Goal: Task Accomplishment & Management: Use online tool/utility

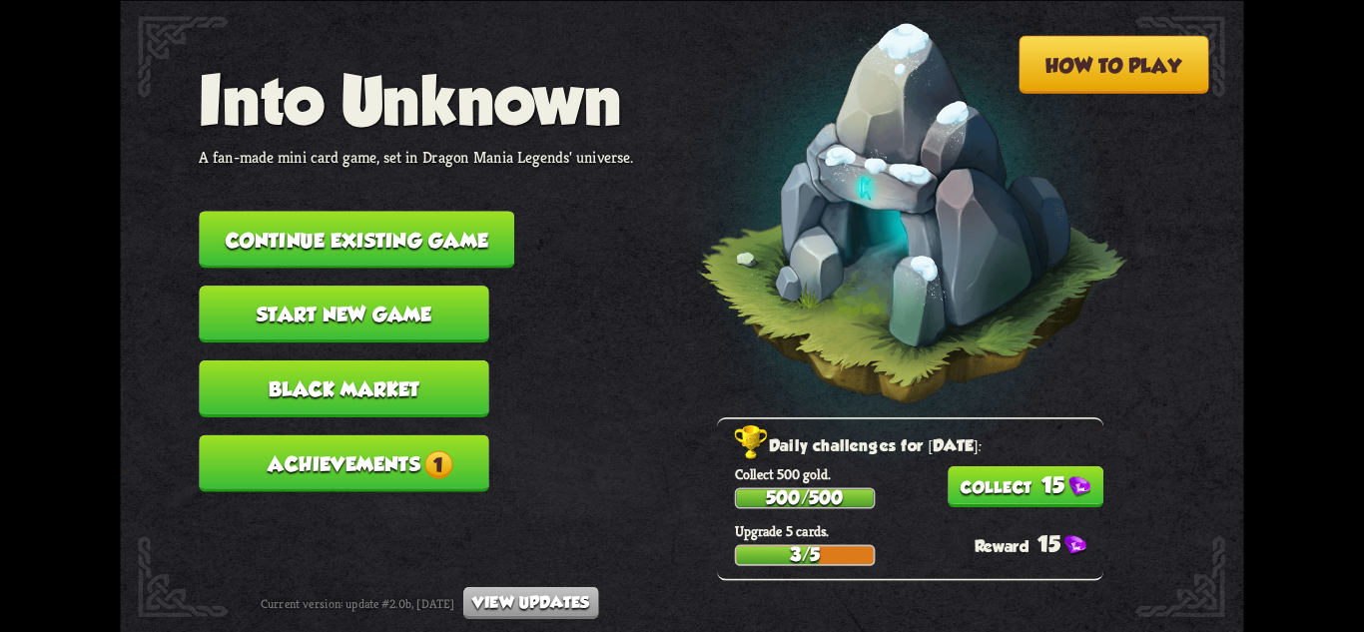
click at [430, 229] on button "Continue existing game" at bounding box center [357, 239] width 316 height 57
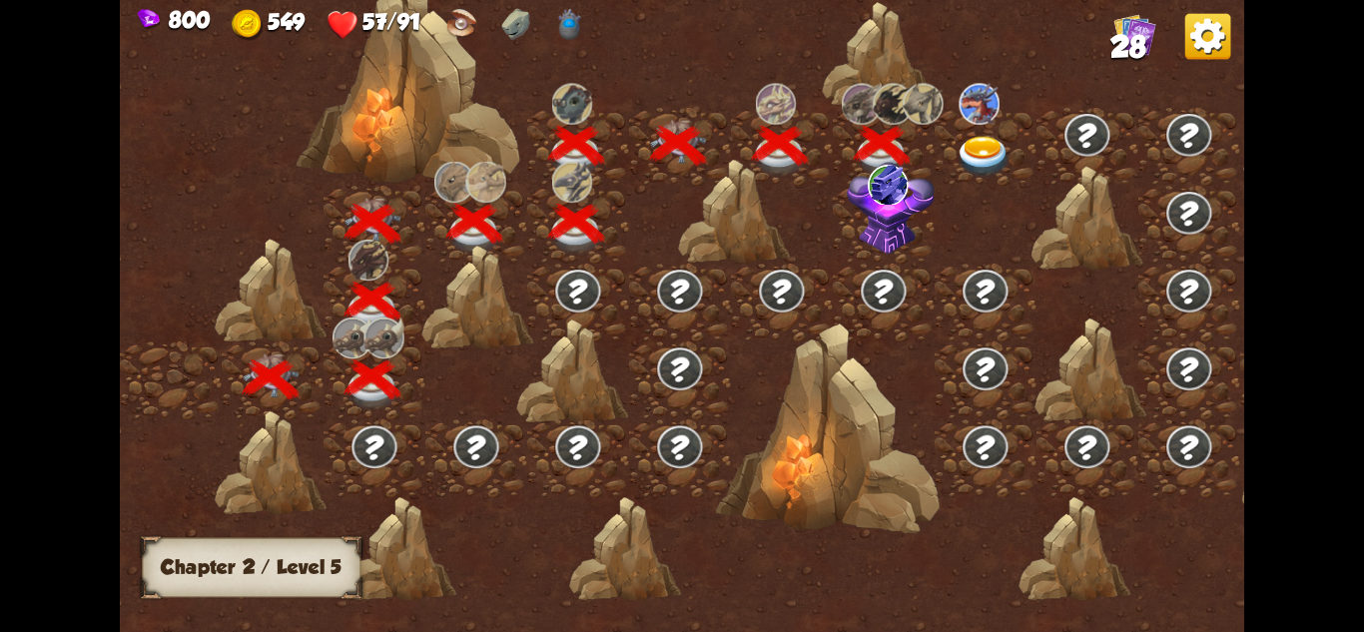
click at [881, 211] on img at bounding box center [891, 208] width 88 height 93
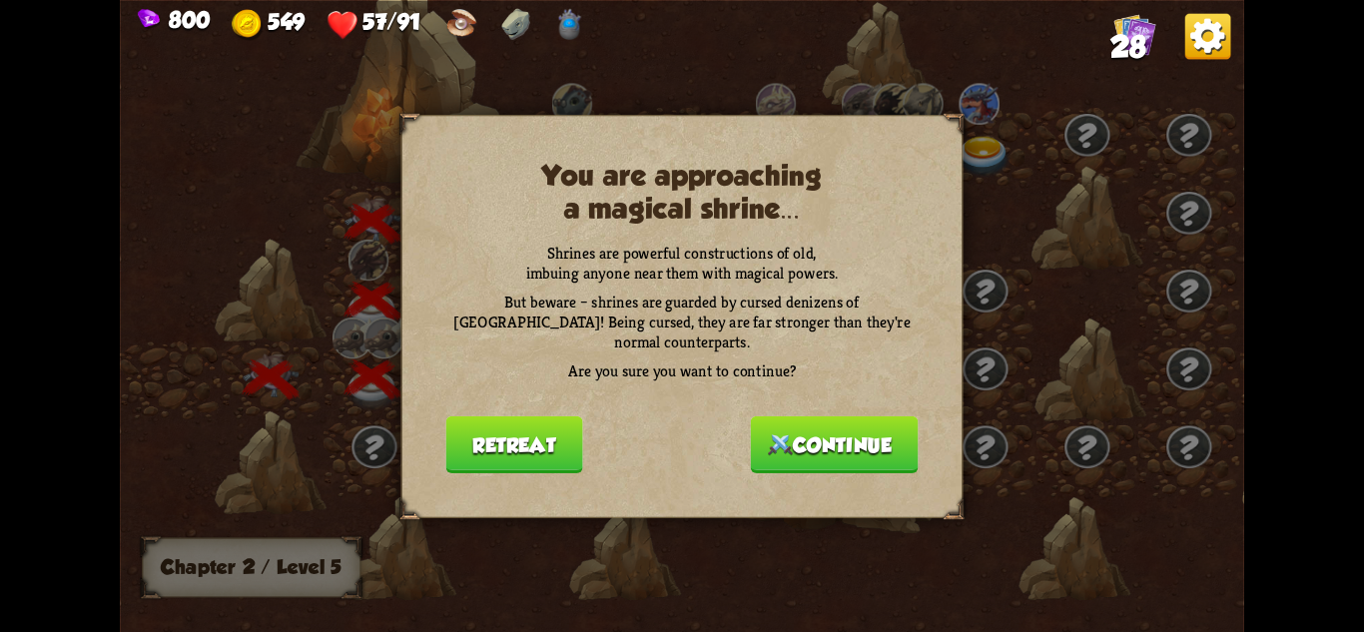
click at [820, 424] on button "Continue" at bounding box center [835, 443] width 168 height 57
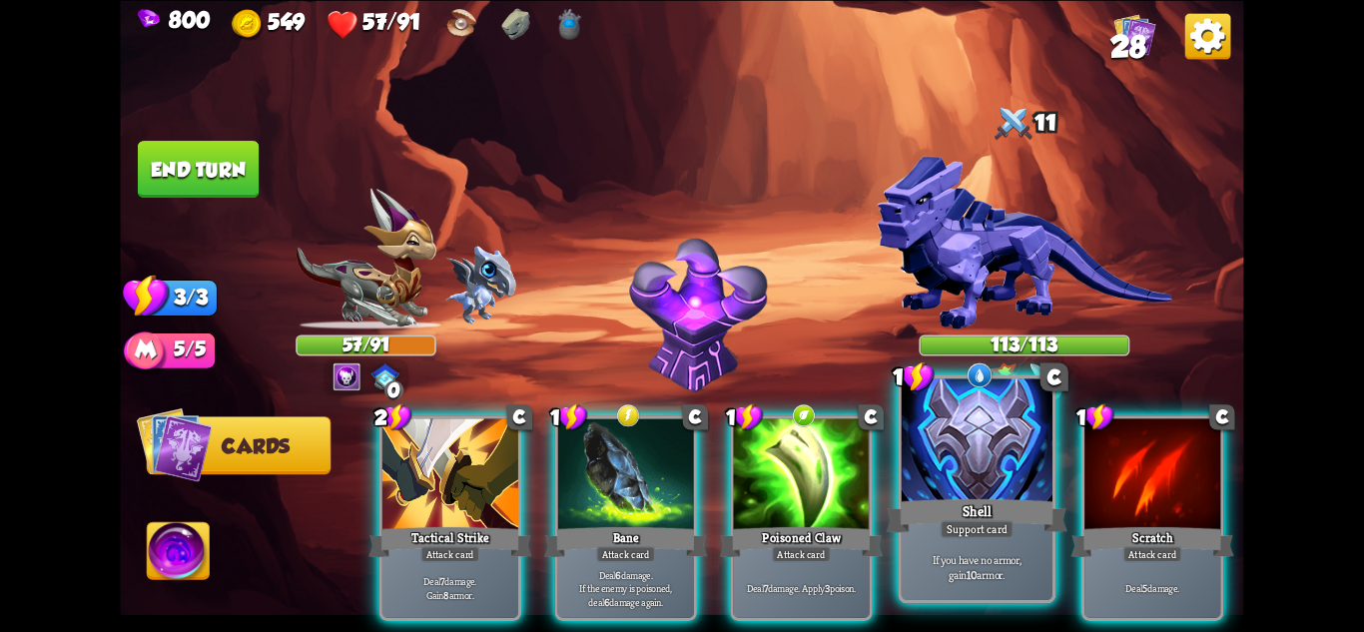
click at [981, 422] on div at bounding box center [977, 441] width 151 height 127
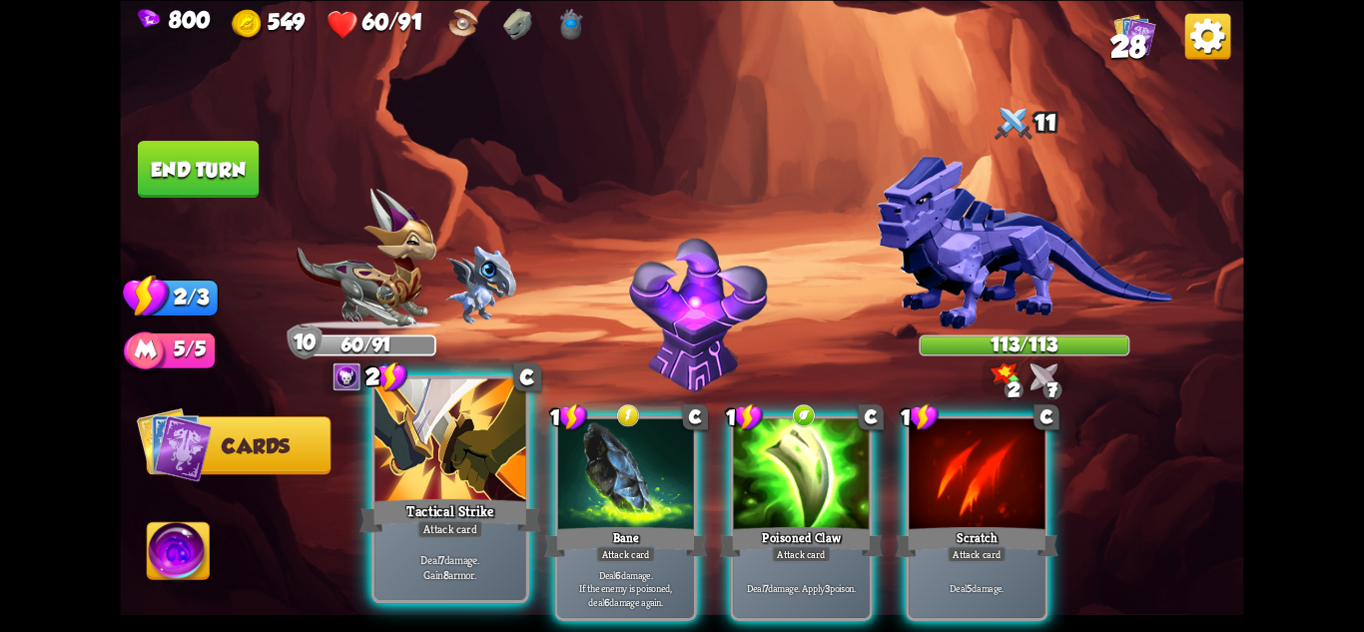
click at [449, 478] on div at bounding box center [449, 441] width 151 height 127
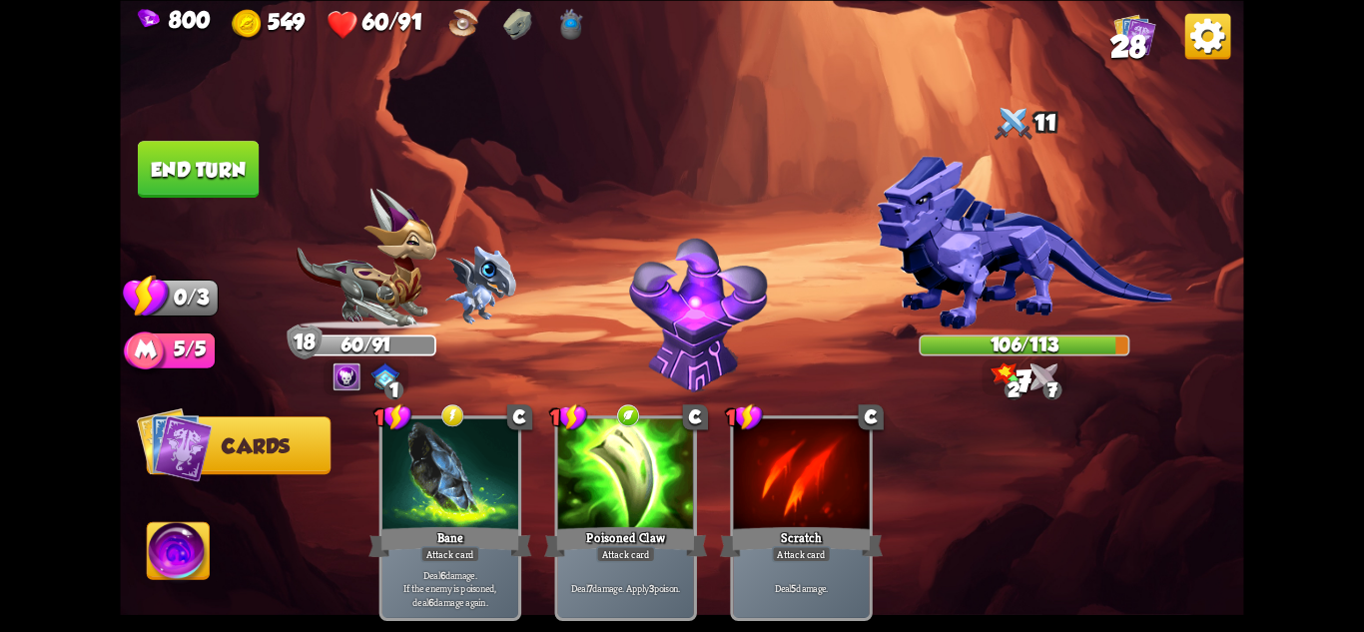
click at [204, 160] on button "End turn" at bounding box center [198, 169] width 124 height 59
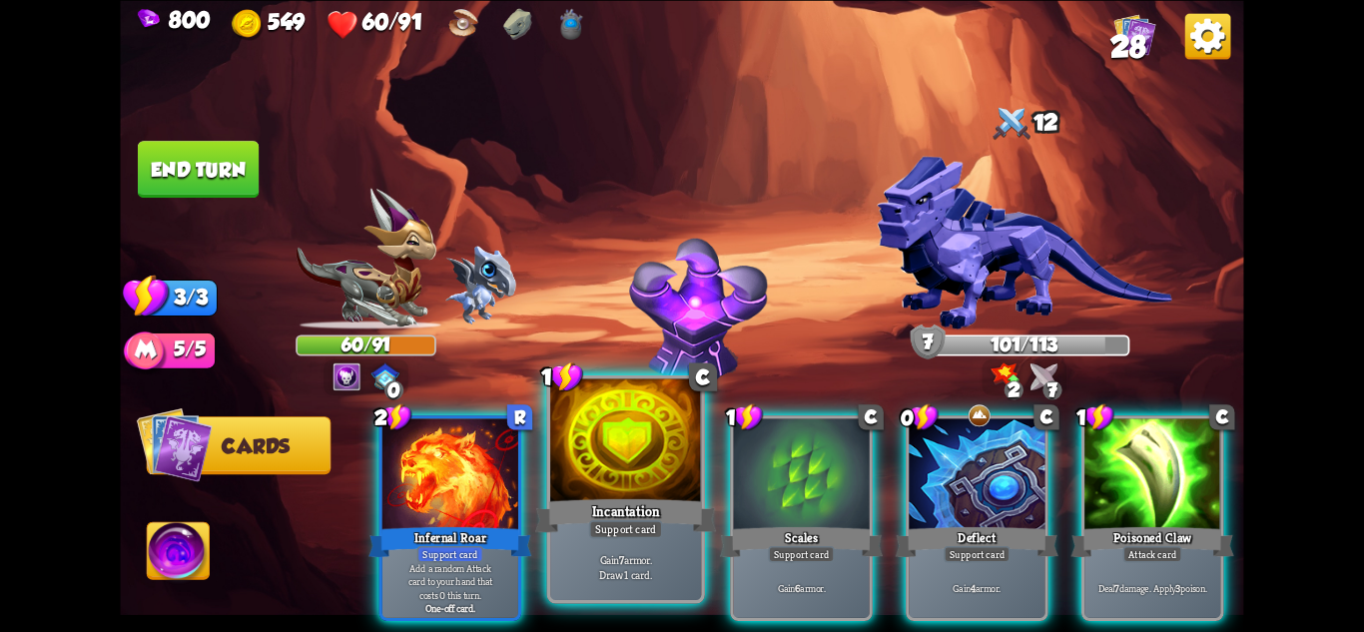
click at [633, 491] on div at bounding box center [625, 441] width 151 height 127
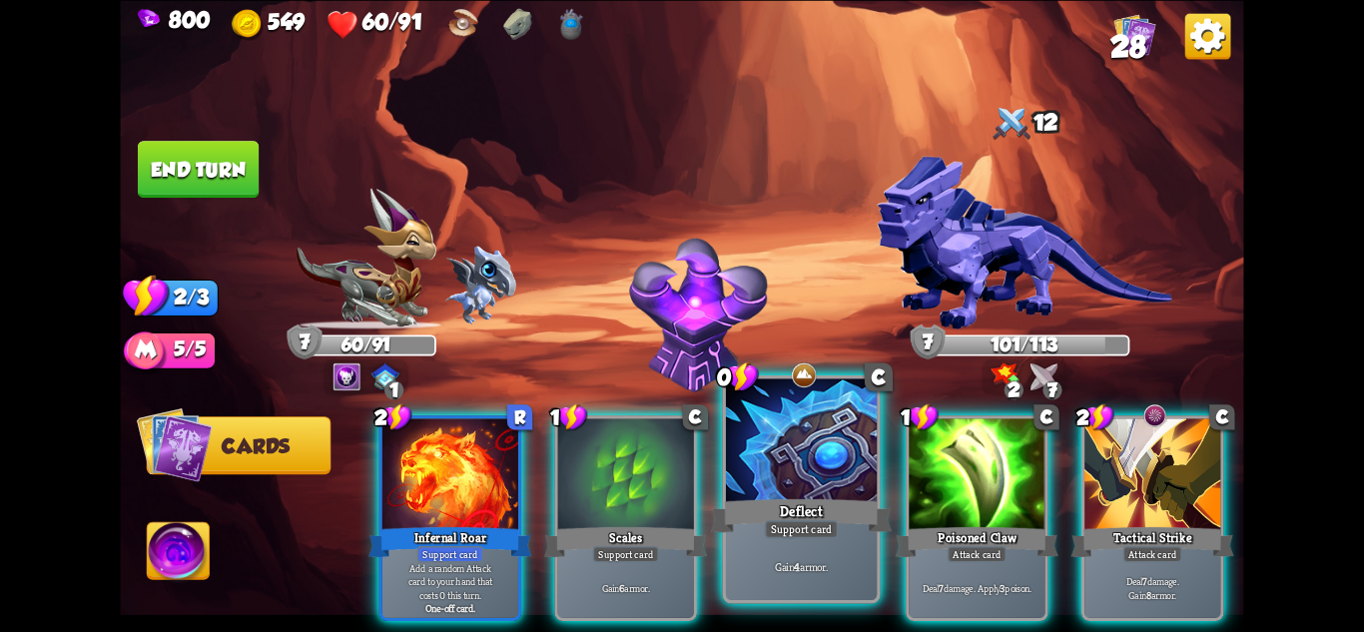
click at [820, 460] on div at bounding box center [801, 441] width 151 height 127
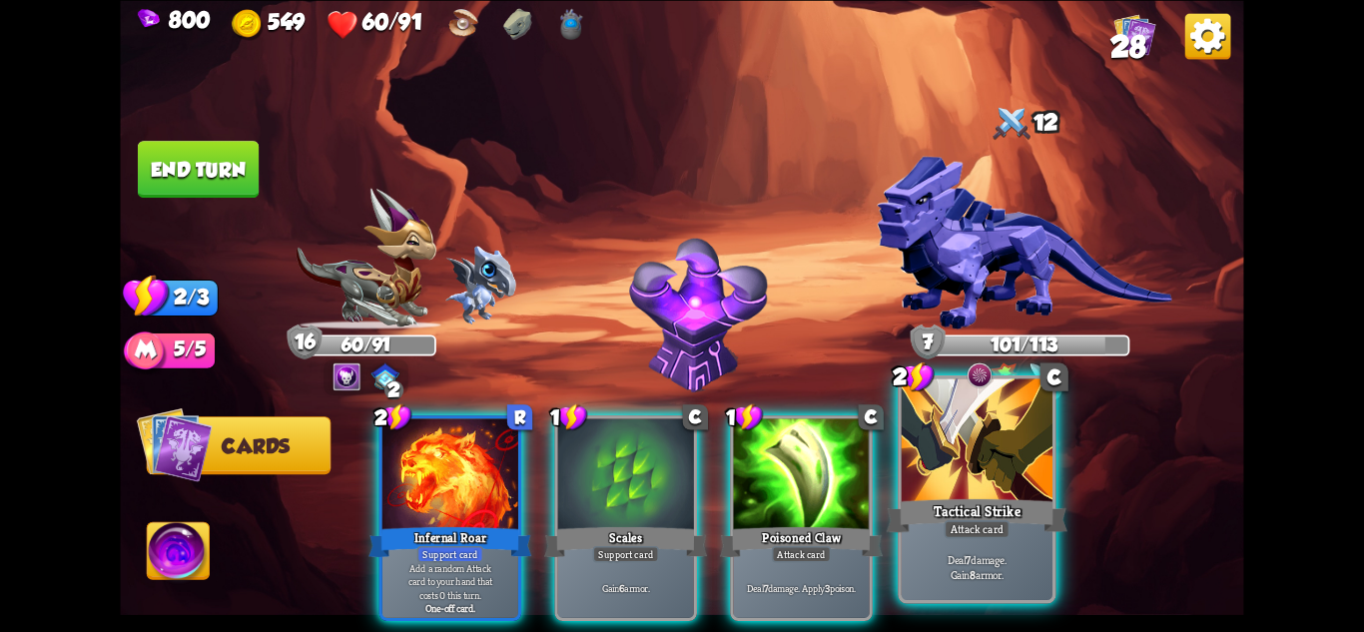
click at [926, 434] on div at bounding box center [977, 441] width 151 height 127
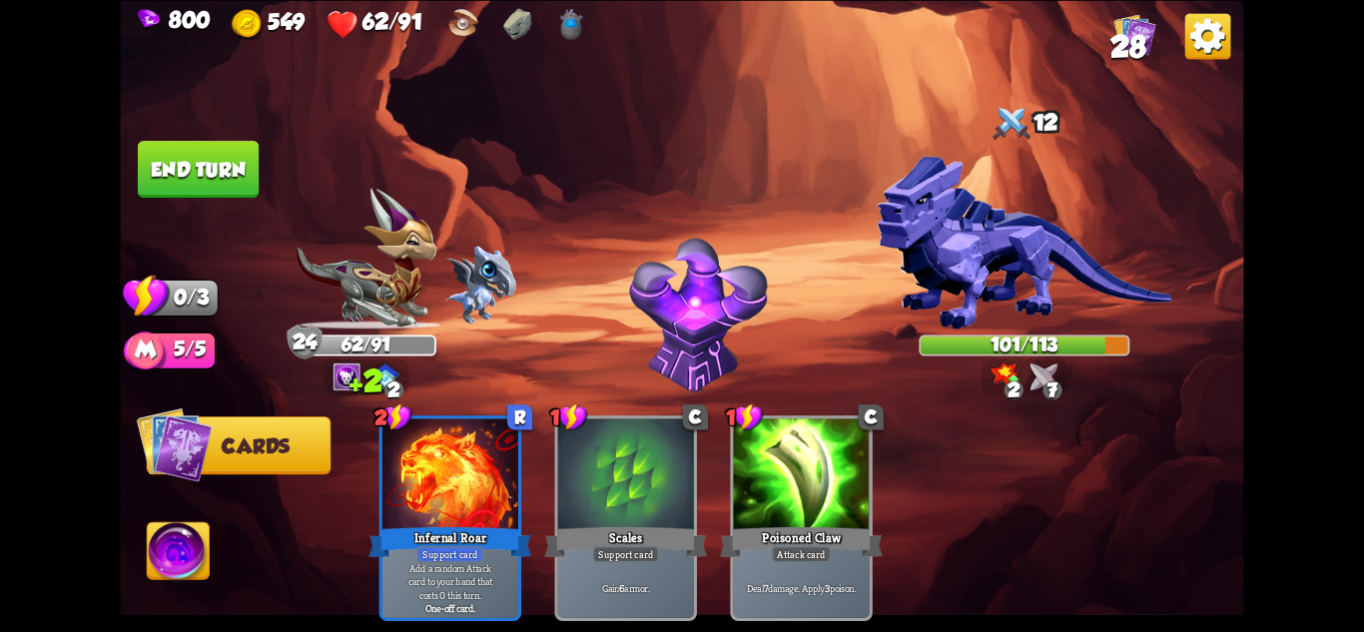
click at [204, 147] on button "End turn" at bounding box center [198, 169] width 121 height 57
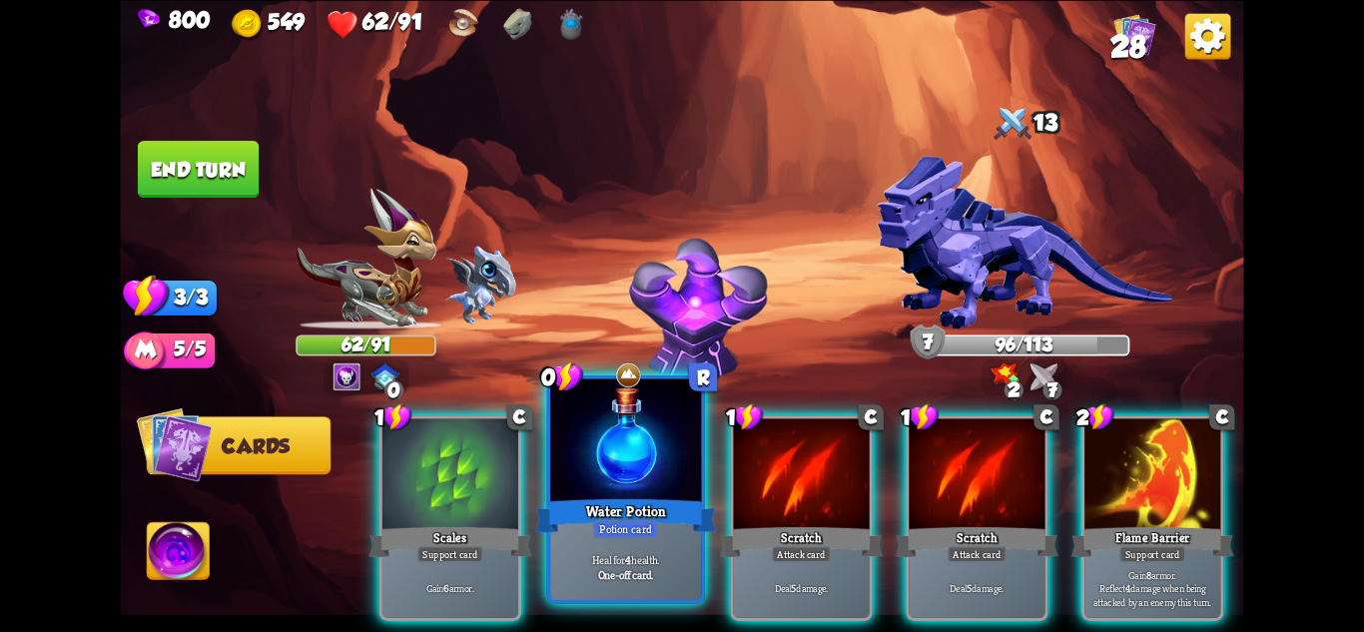
click at [662, 508] on div "Water Potion" at bounding box center [625, 515] width 181 height 40
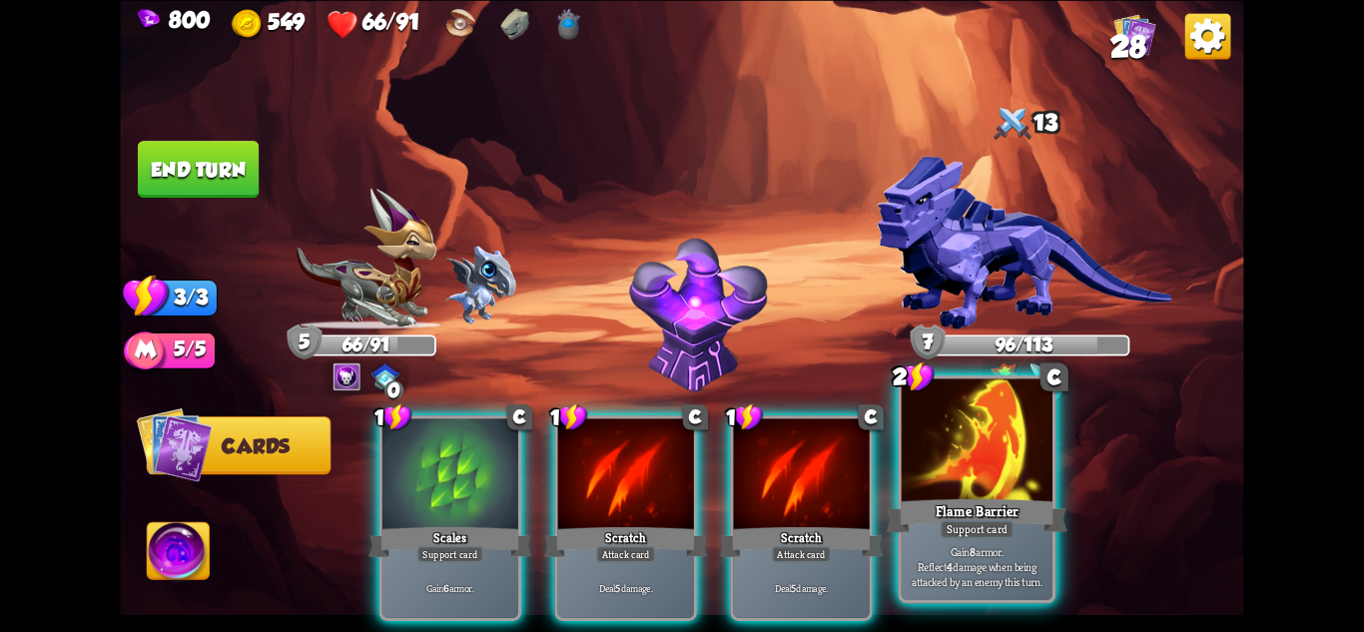
click at [959, 440] on div at bounding box center [977, 441] width 151 height 127
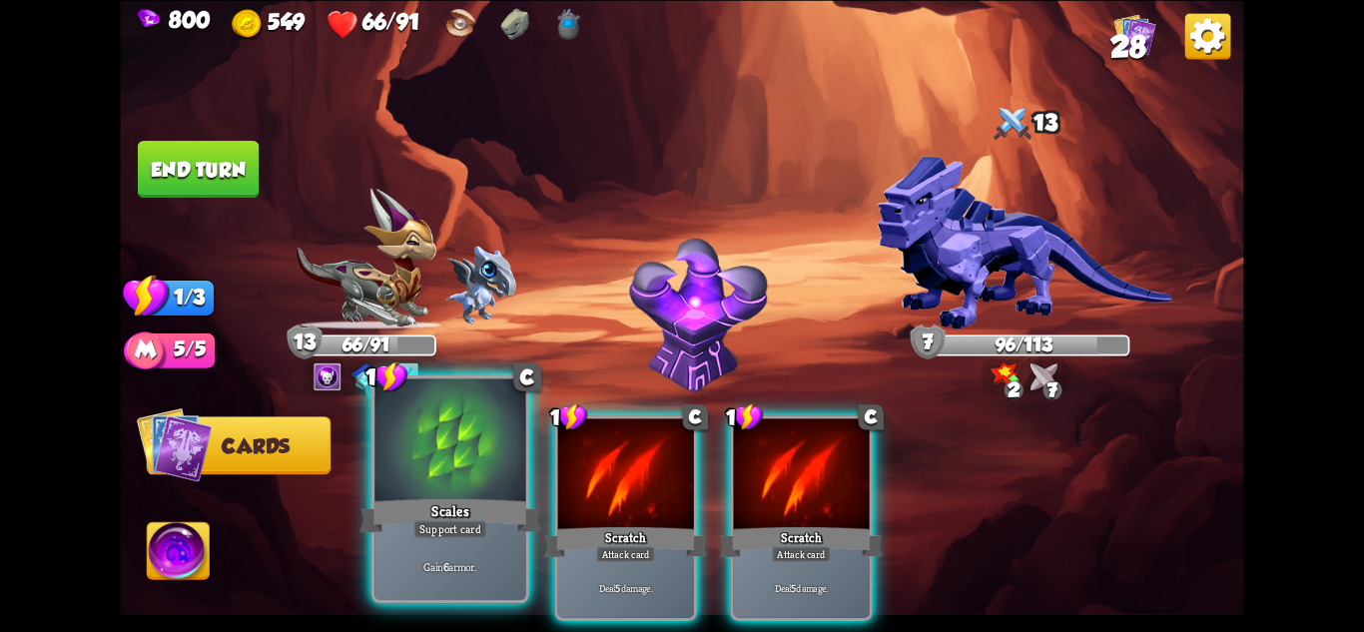
click at [449, 474] on div at bounding box center [449, 441] width 151 height 127
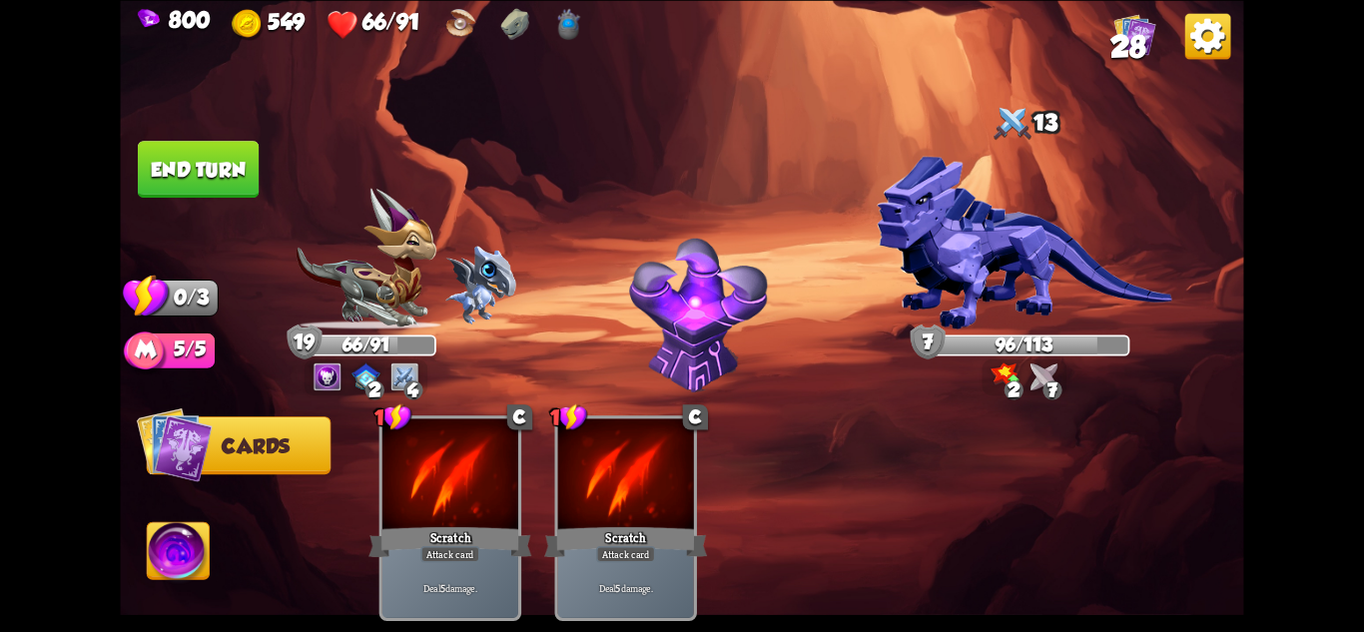
click at [184, 165] on button "End turn" at bounding box center [198, 169] width 121 height 57
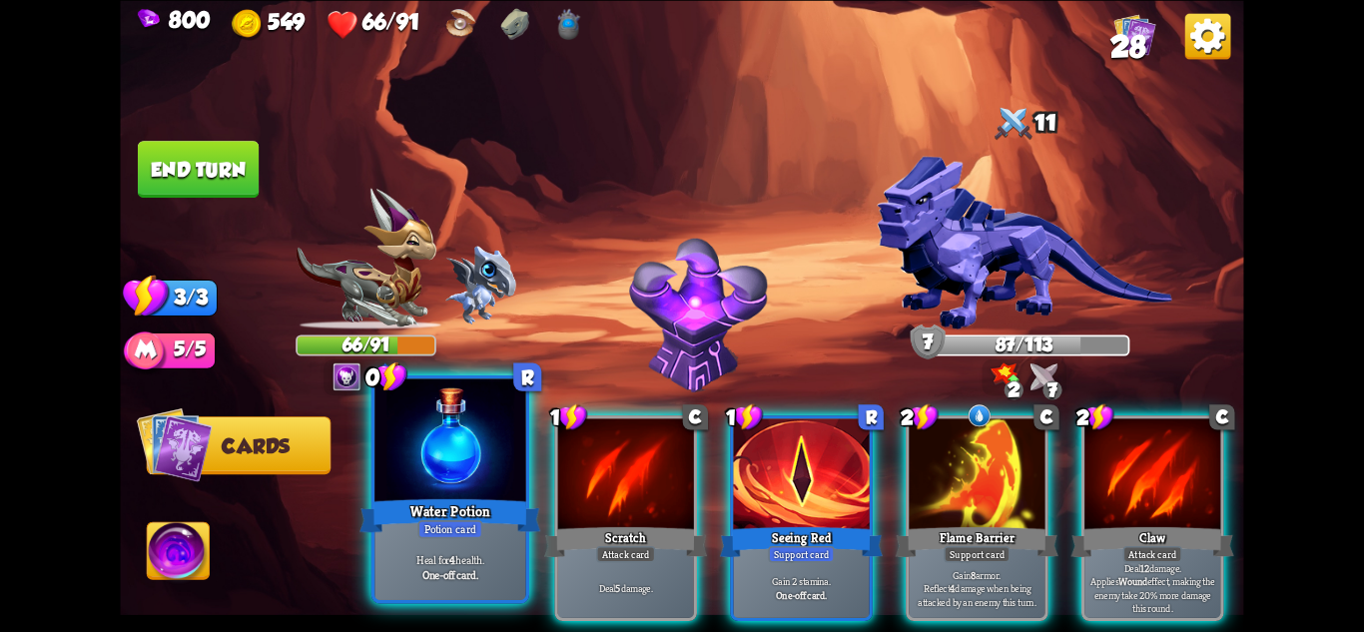
click at [478, 511] on div "Water Potion" at bounding box center [450, 515] width 181 height 40
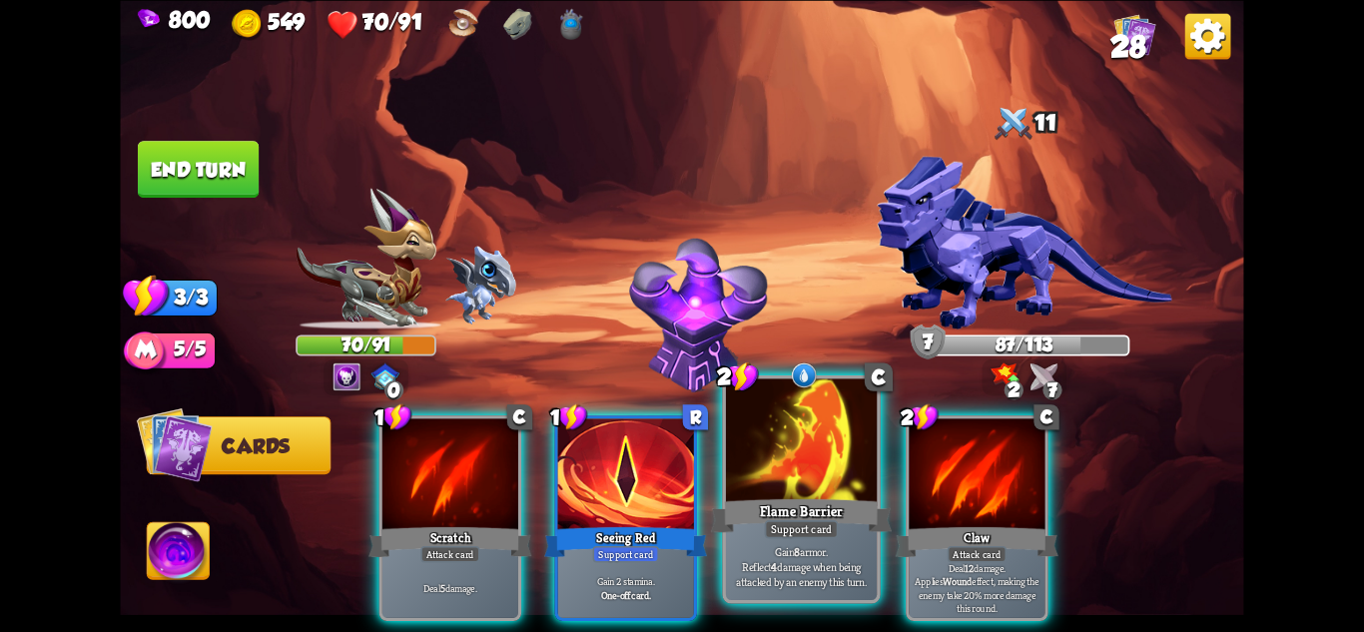
click at [762, 456] on div at bounding box center [801, 441] width 151 height 127
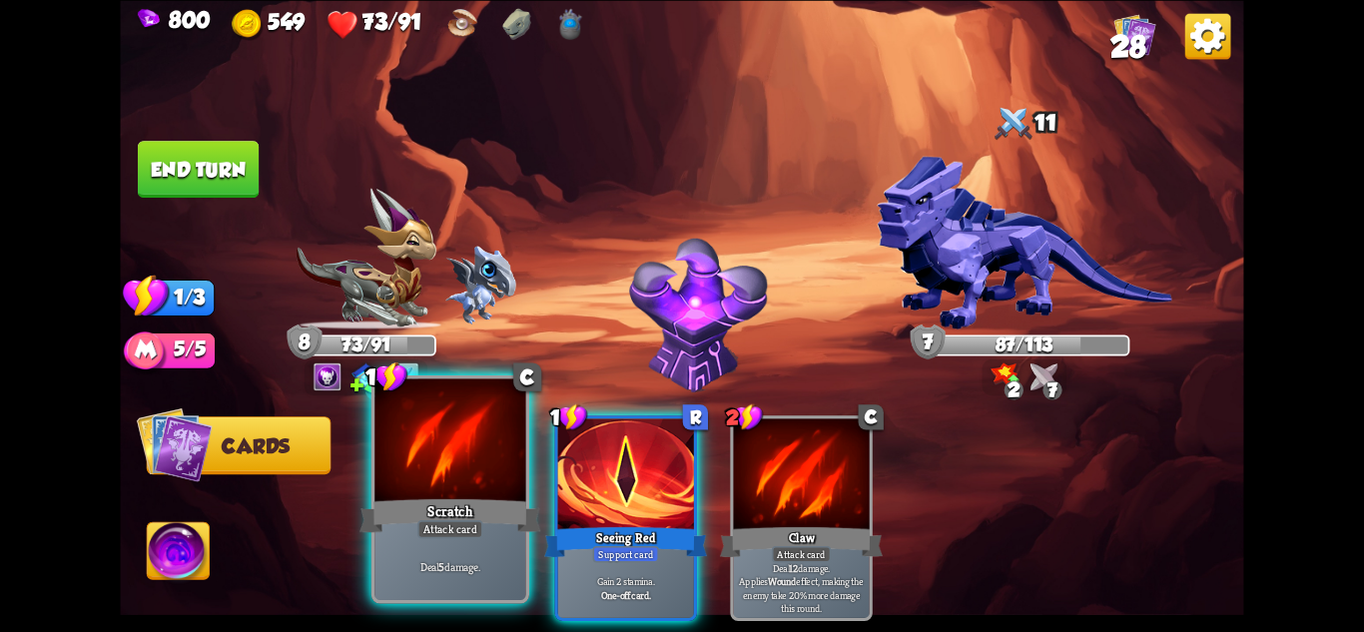
click at [445, 503] on div "Scratch" at bounding box center [450, 515] width 181 height 40
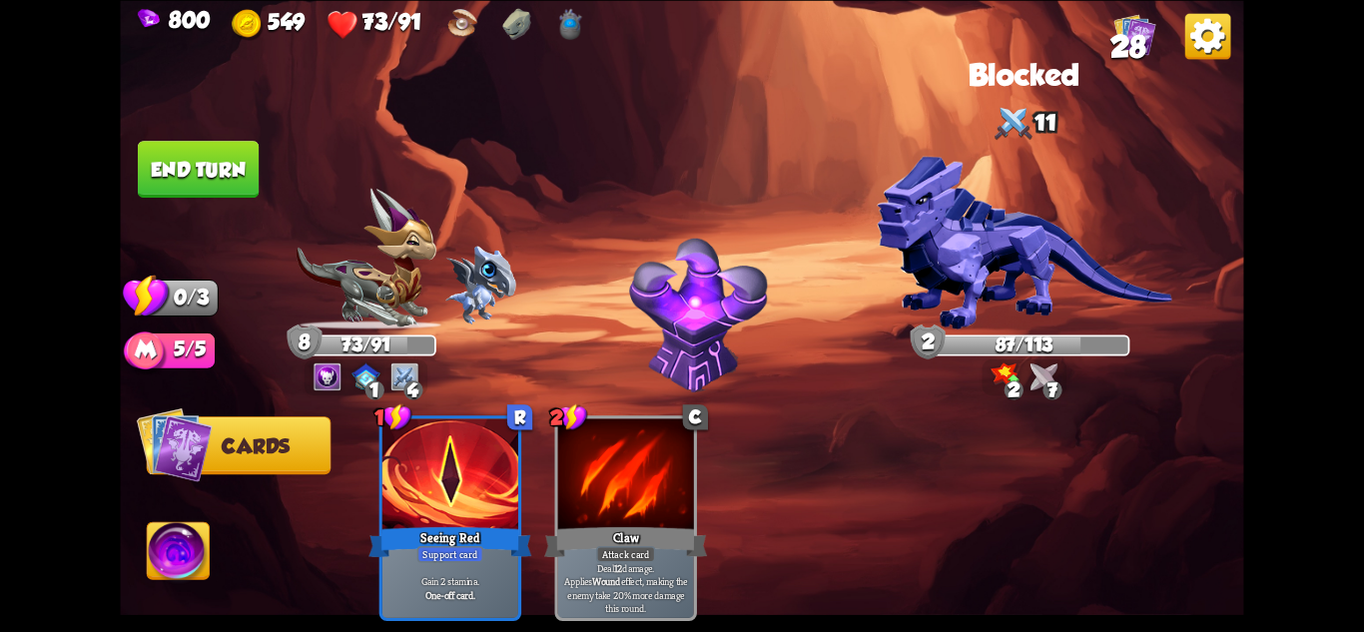
click at [214, 170] on button "End turn" at bounding box center [198, 169] width 121 height 57
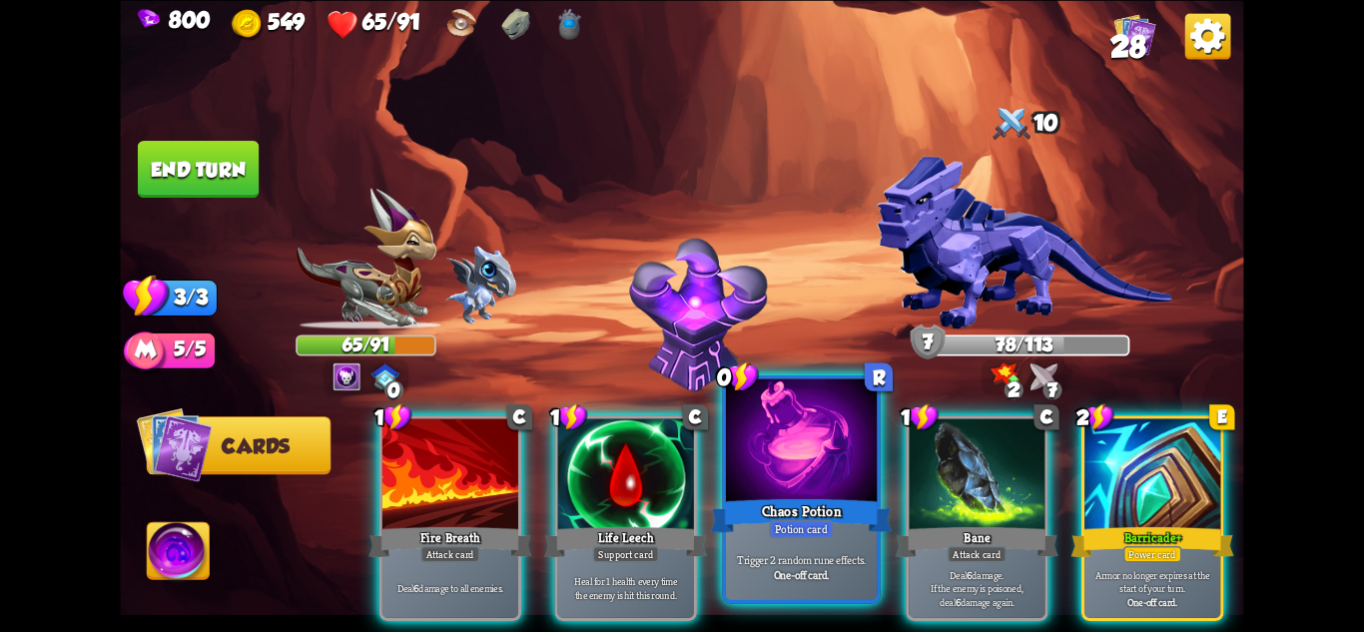
click at [790, 495] on div "Chaos Potion" at bounding box center [801, 515] width 181 height 40
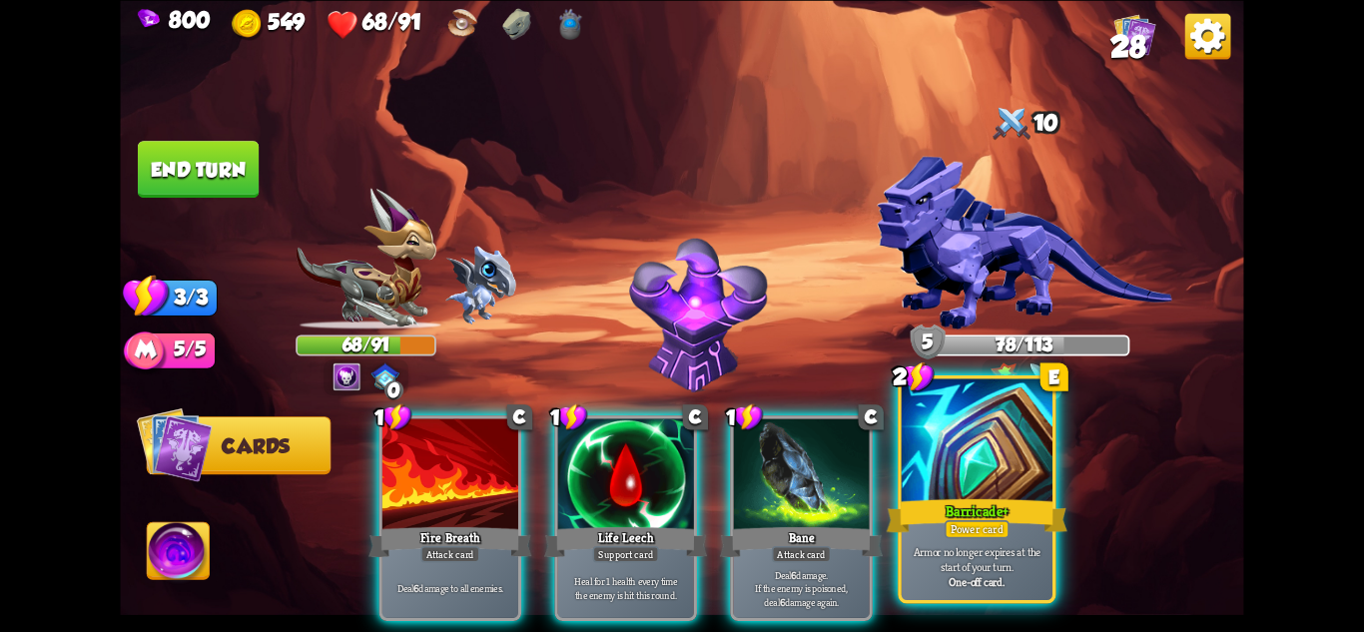
click at [950, 488] on div at bounding box center [977, 441] width 151 height 127
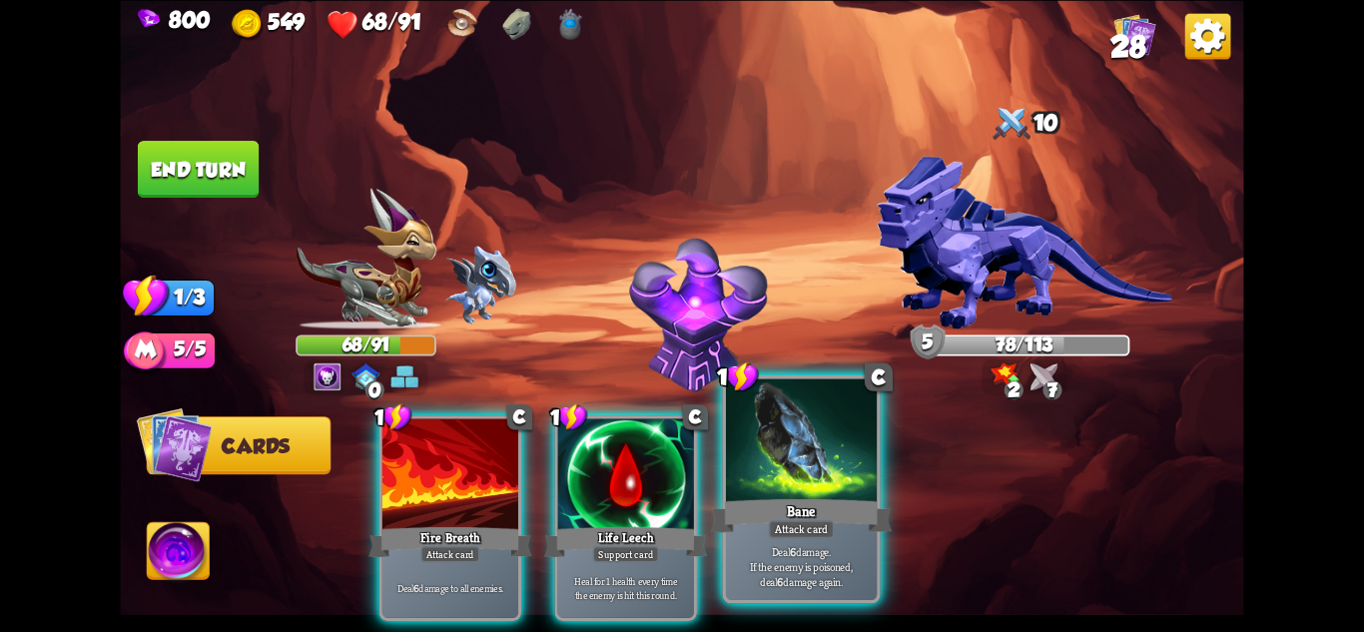
click at [825, 539] on div "Deal 6 damage. If the enemy is poisoned, deal 6 damage again." at bounding box center [801, 567] width 151 height 66
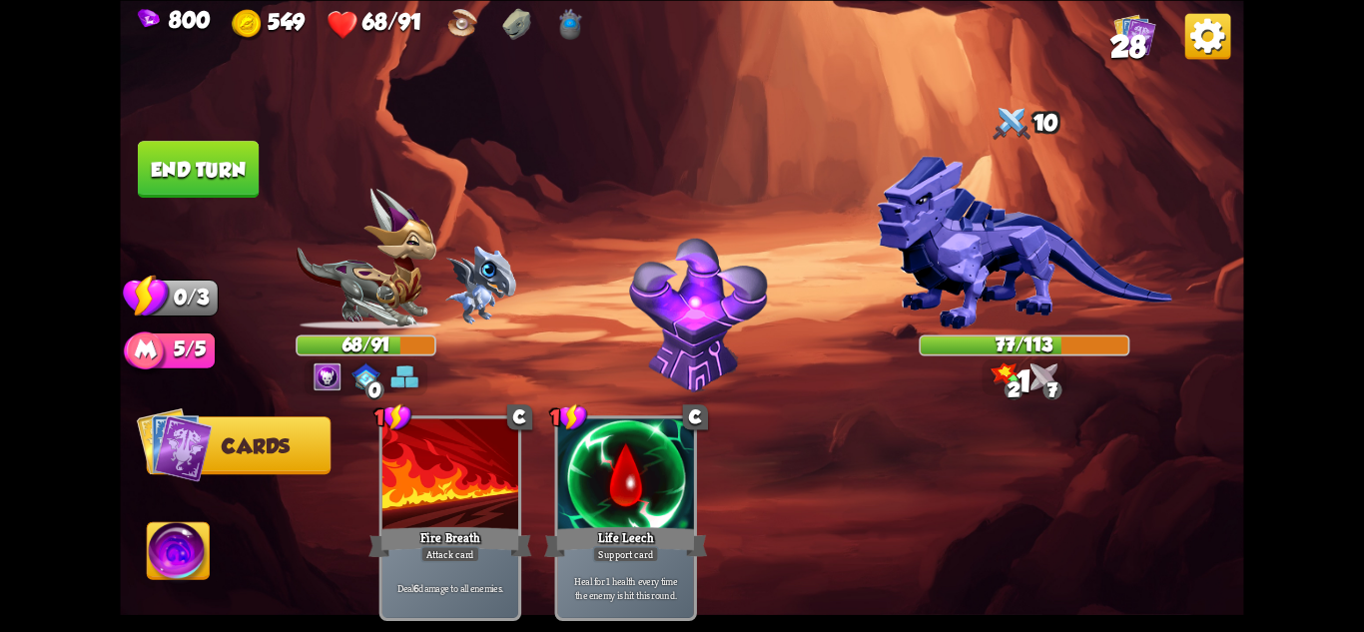
click at [182, 172] on button "End turn" at bounding box center [198, 169] width 121 height 57
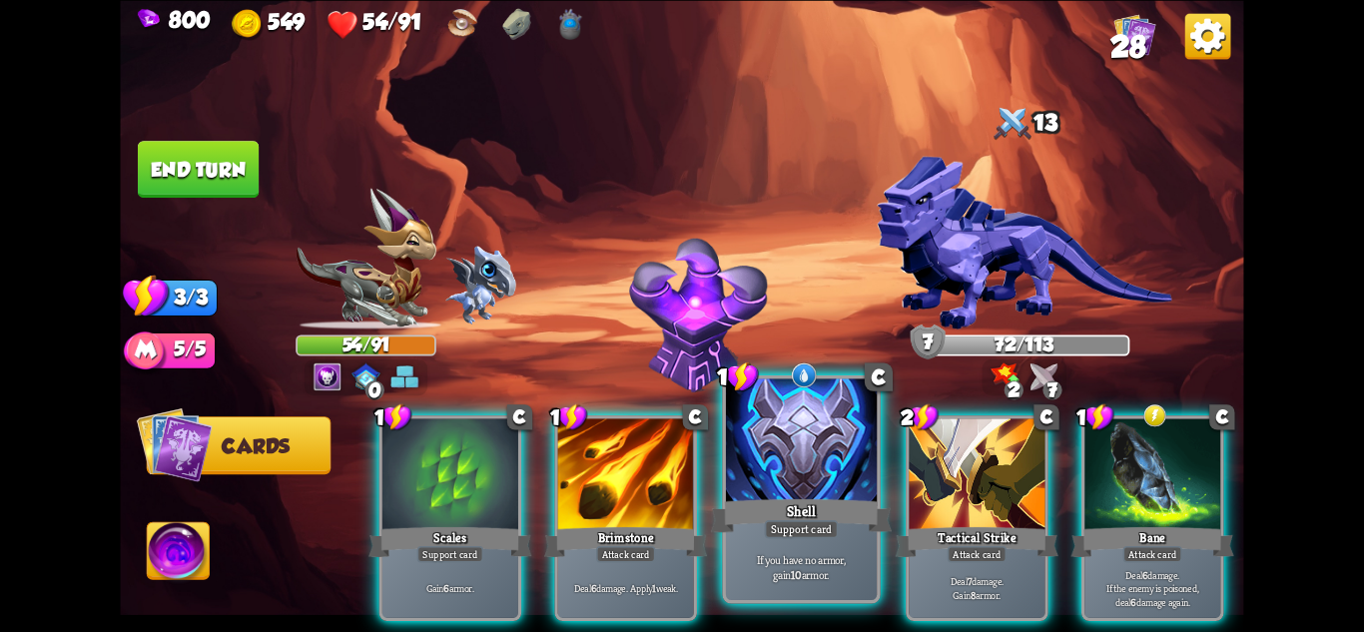
click at [794, 510] on div "Shell" at bounding box center [801, 515] width 181 height 40
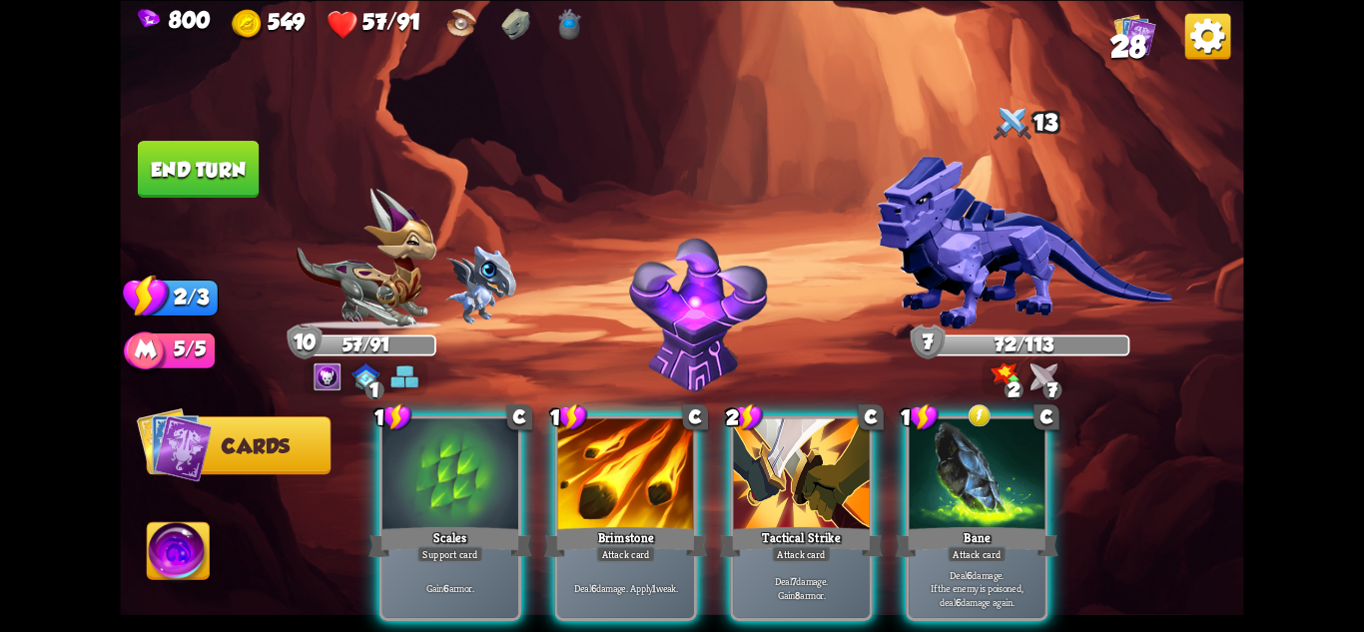
click at [1123, 43] on span "28" at bounding box center [1128, 46] width 36 height 34
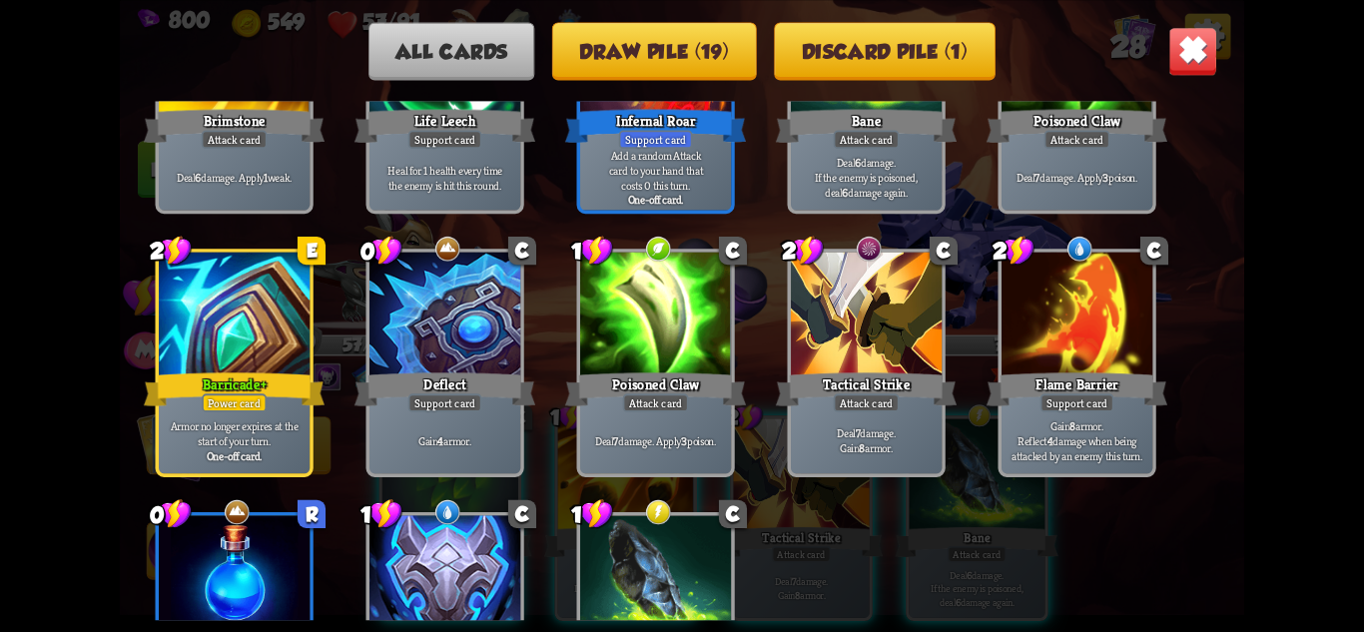
scroll to position [1227, 0]
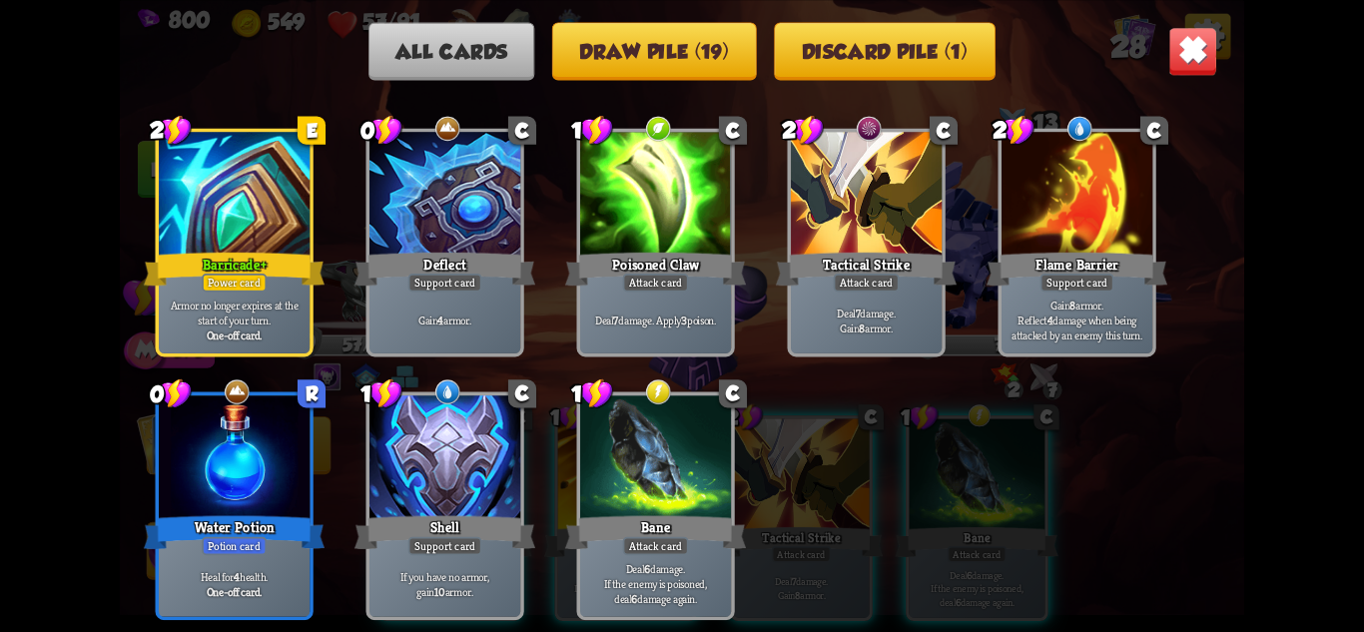
click at [648, 385] on img at bounding box center [658, 391] width 28 height 28
click at [663, 390] on img at bounding box center [658, 391] width 28 height 28
click at [662, 474] on div at bounding box center [655, 458] width 151 height 127
click at [1193, 47] on img at bounding box center [1192, 50] width 49 height 49
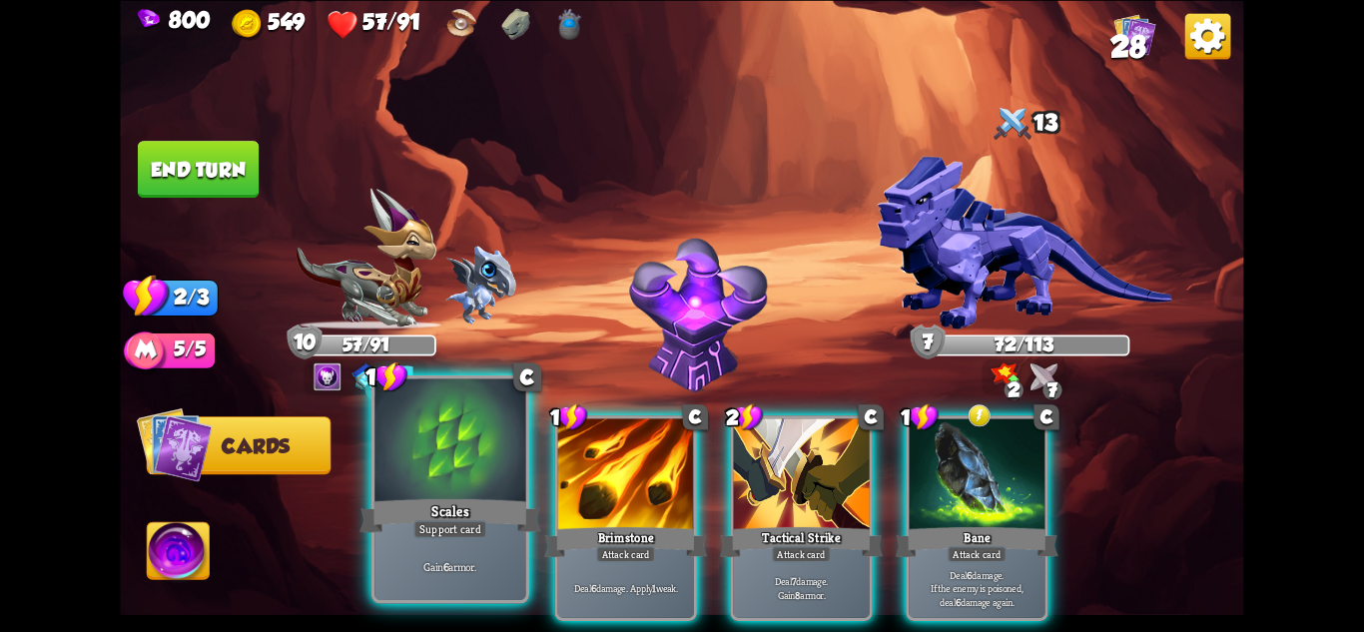
click at [468, 481] on div at bounding box center [449, 441] width 151 height 127
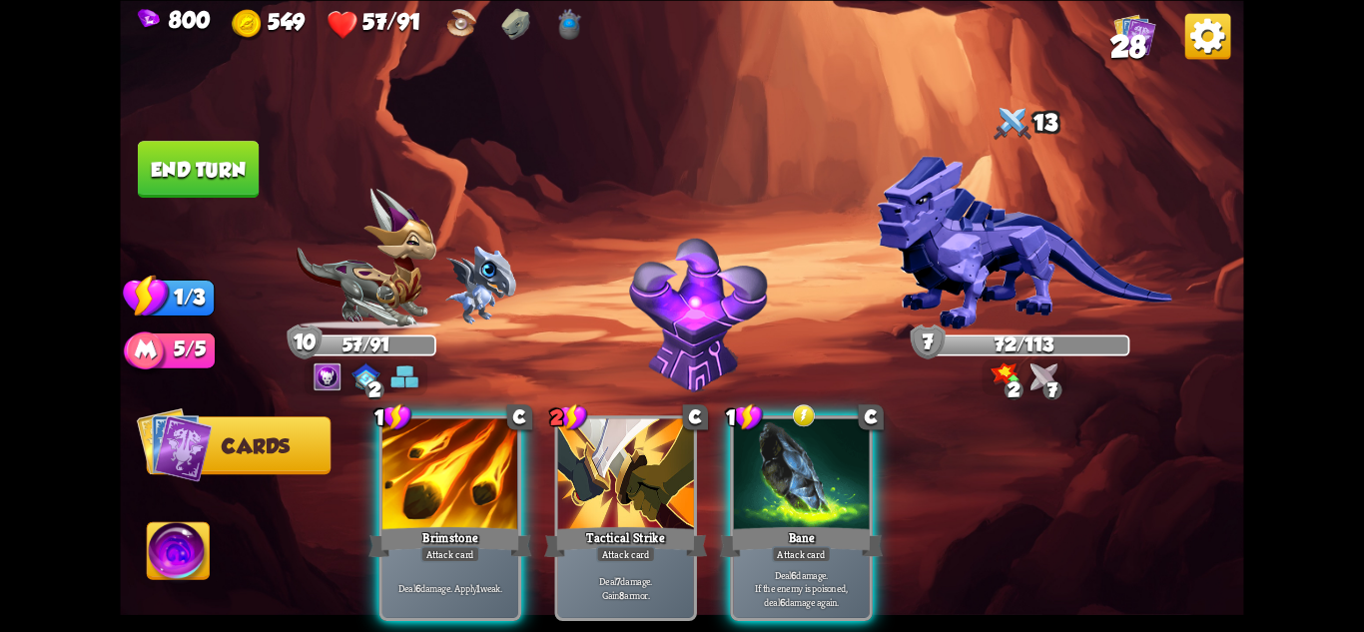
click at [467, 481] on div at bounding box center [450, 475] width 136 height 115
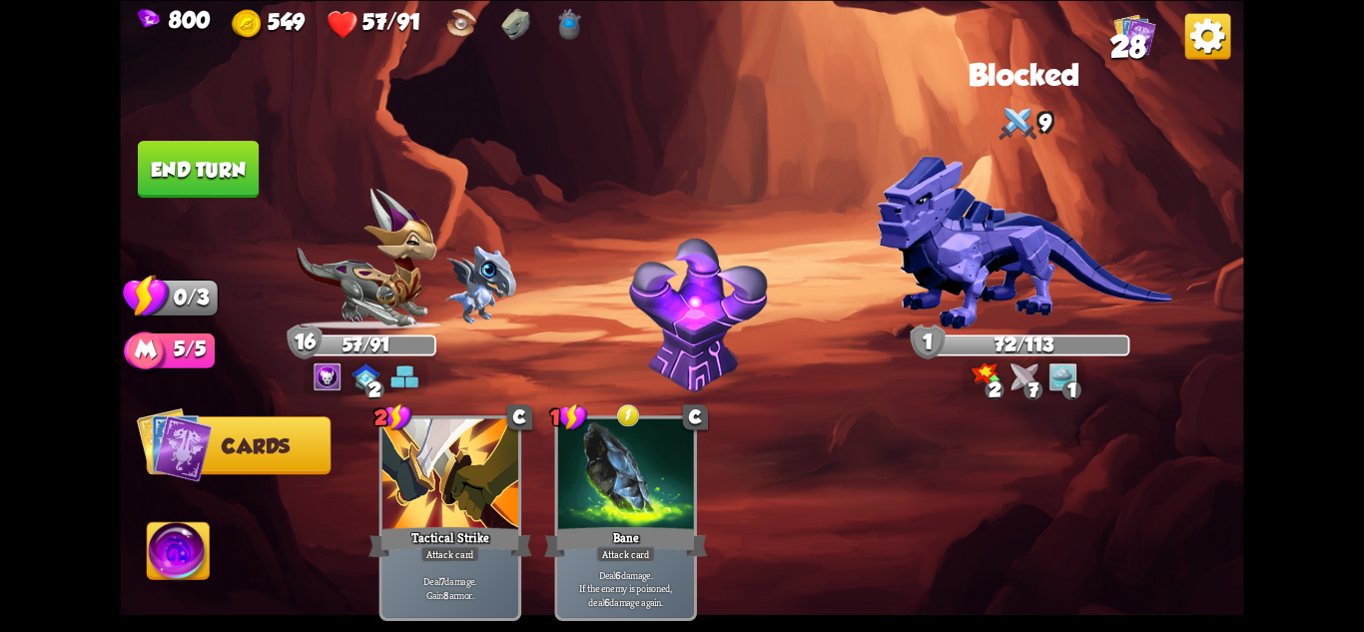
click at [195, 169] on button "End turn" at bounding box center [198, 169] width 121 height 57
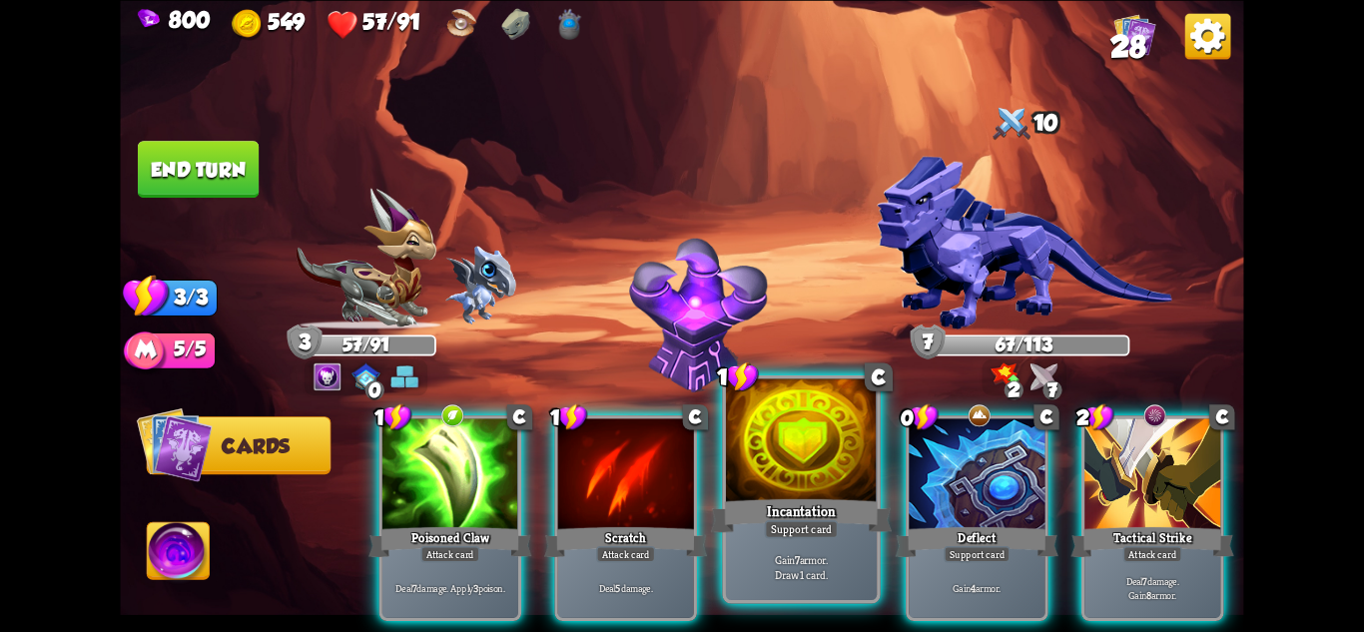
click at [816, 479] on div at bounding box center [801, 441] width 151 height 127
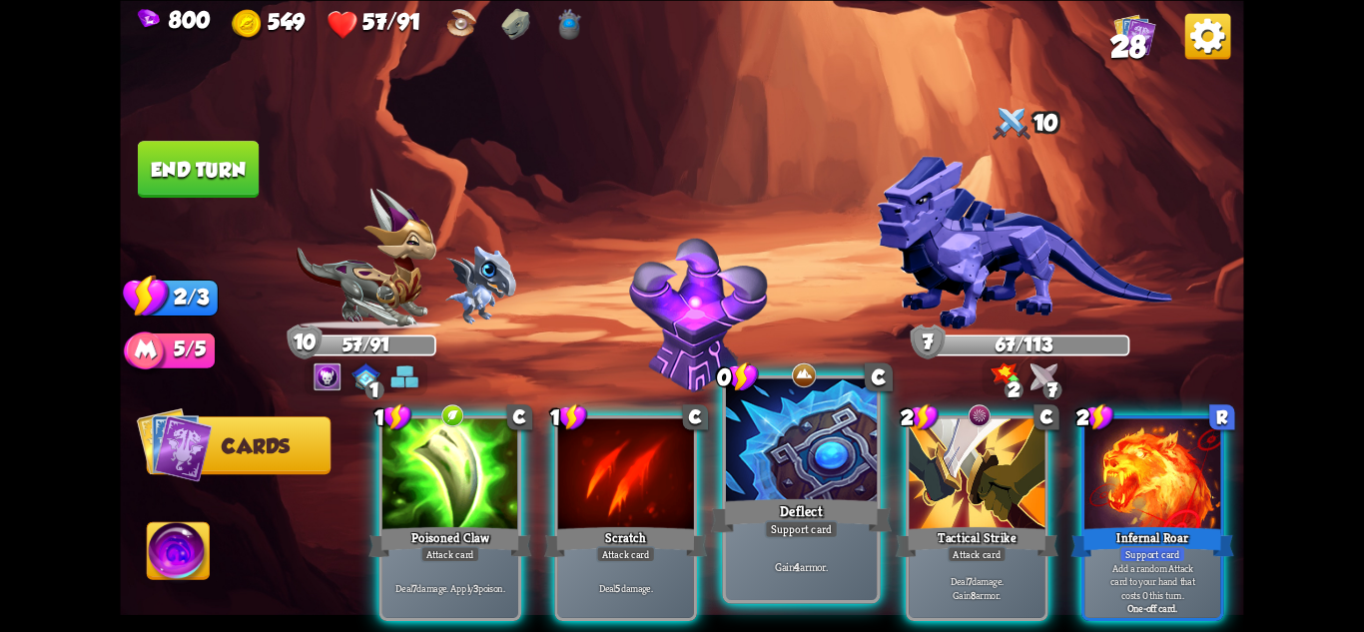
click at [798, 479] on div at bounding box center [801, 441] width 151 height 127
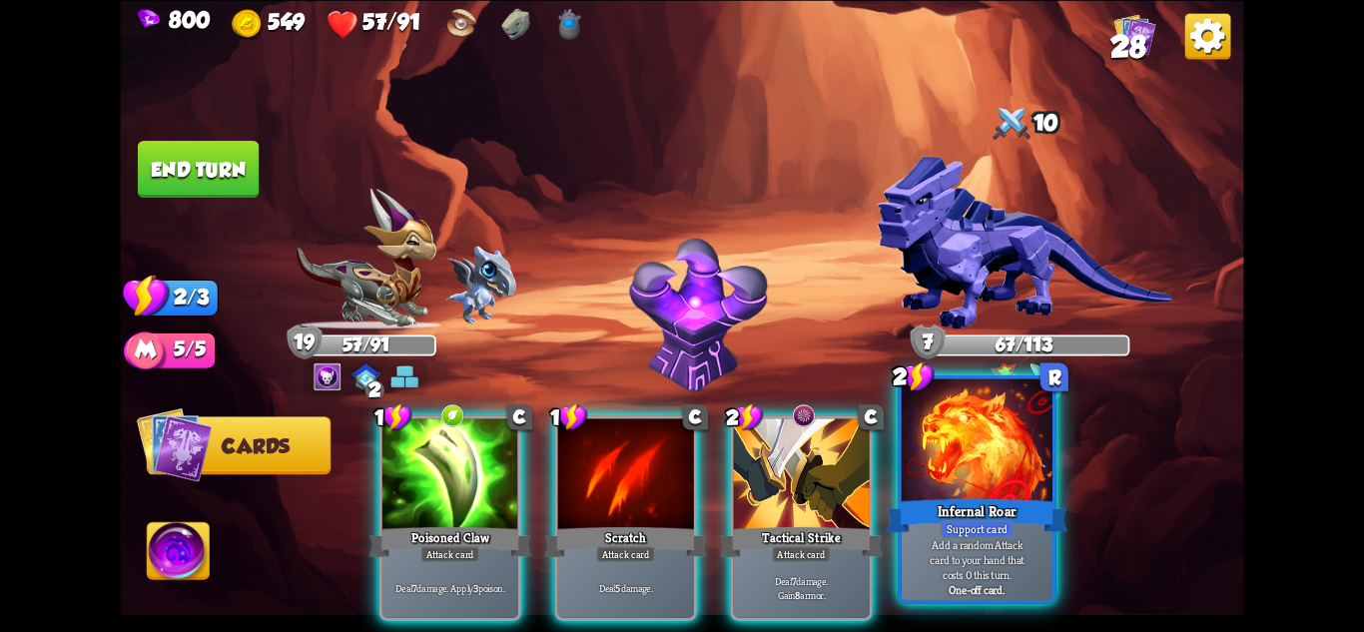
click at [970, 447] on div at bounding box center [977, 441] width 151 height 127
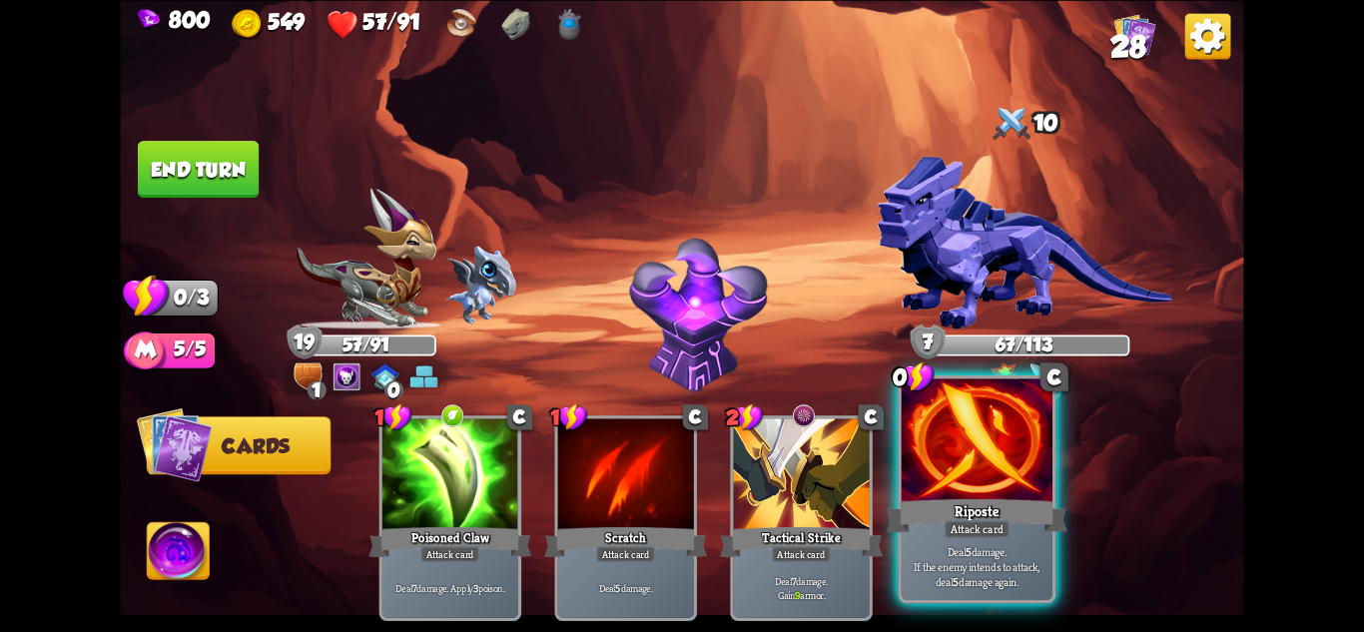
click at [1001, 420] on div at bounding box center [977, 441] width 151 height 127
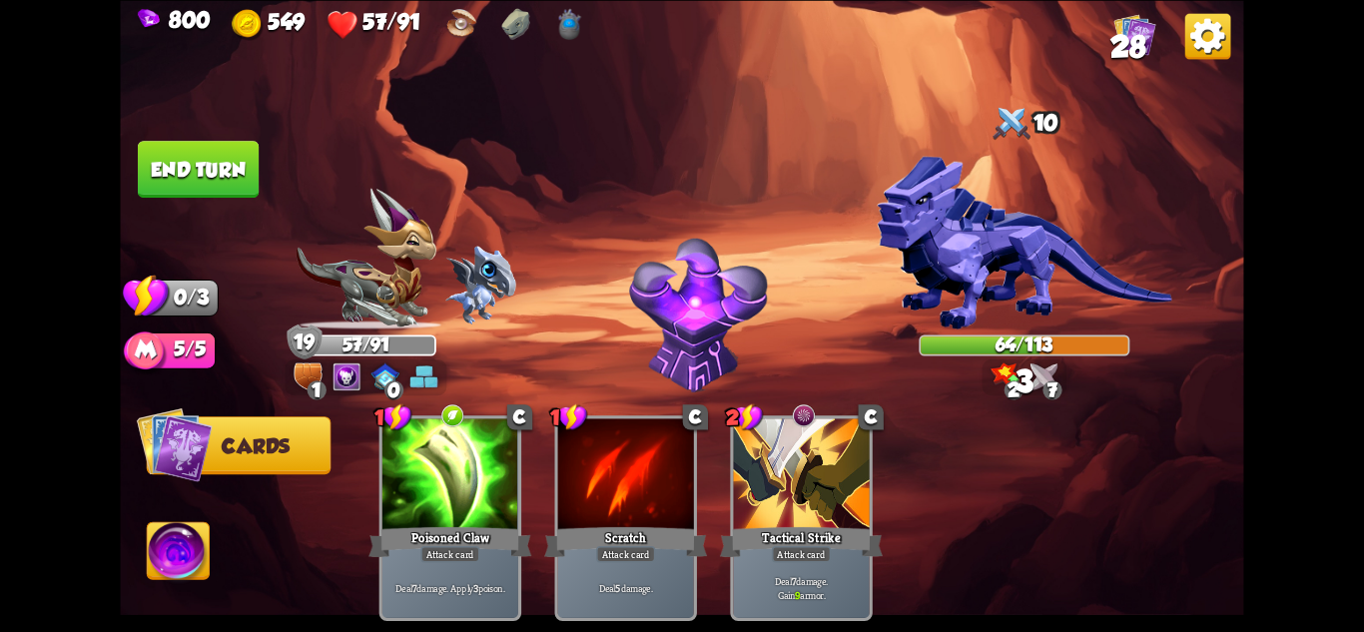
click at [211, 153] on button "End turn" at bounding box center [199, 169] width 124 height 58
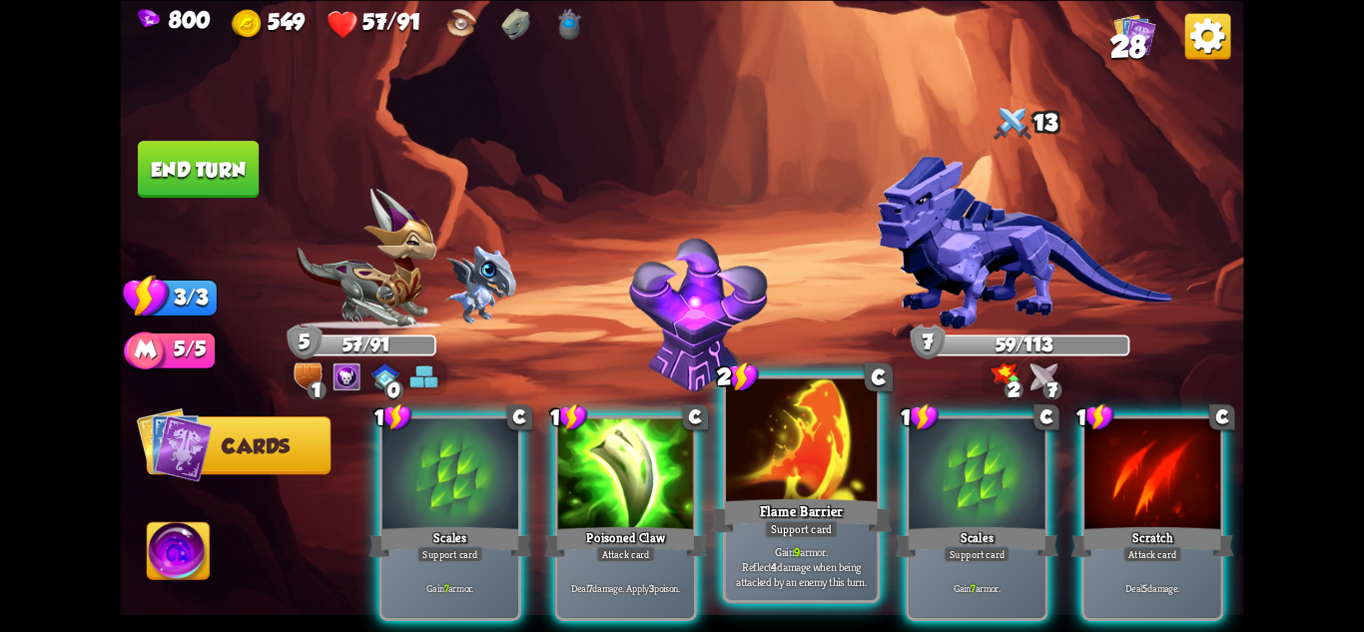
click at [836, 501] on div "Flame Barrier" at bounding box center [801, 515] width 181 height 40
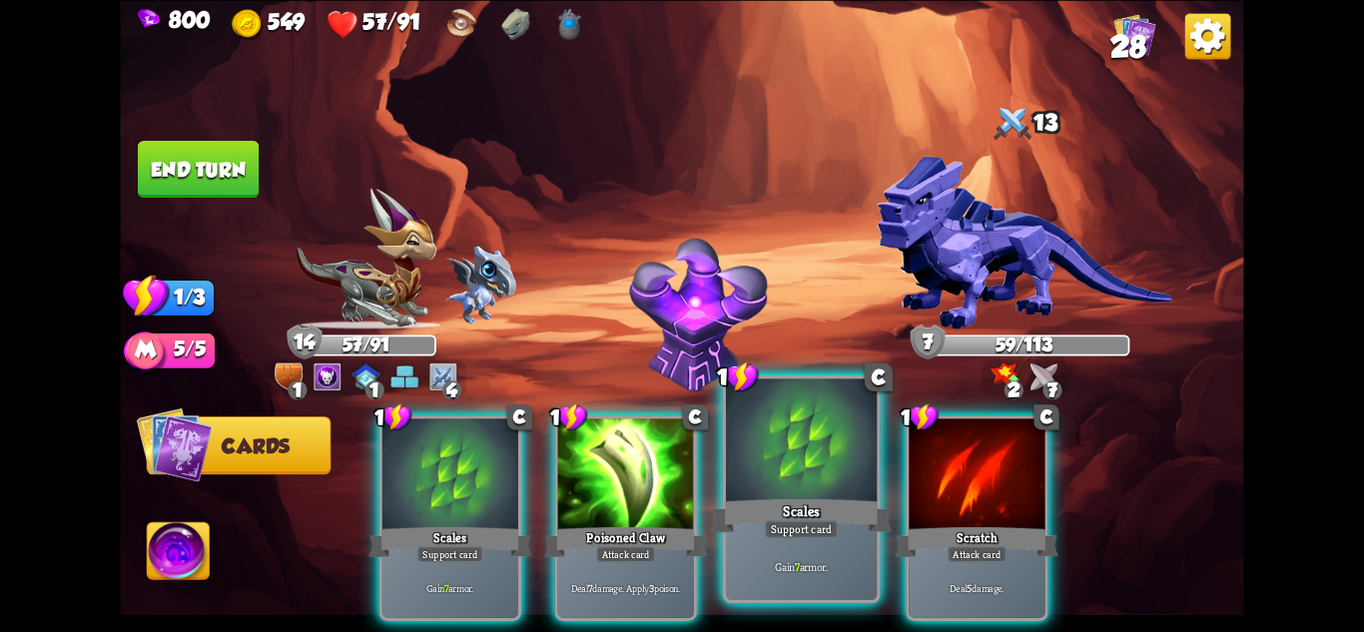
drag, startPoint x: 811, startPoint y: 502, endPoint x: 641, endPoint y: 466, distance: 173.5
click at [809, 502] on div "Scales" at bounding box center [801, 515] width 181 height 40
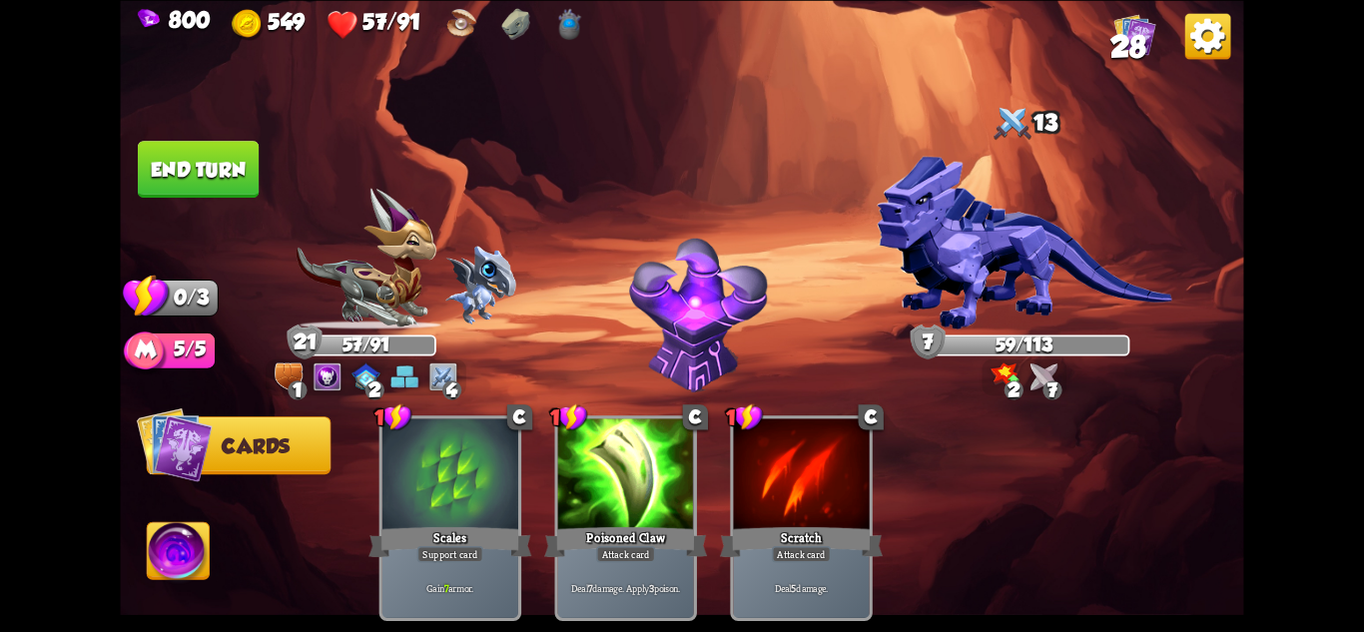
click at [194, 148] on button "End turn" at bounding box center [198, 169] width 121 height 57
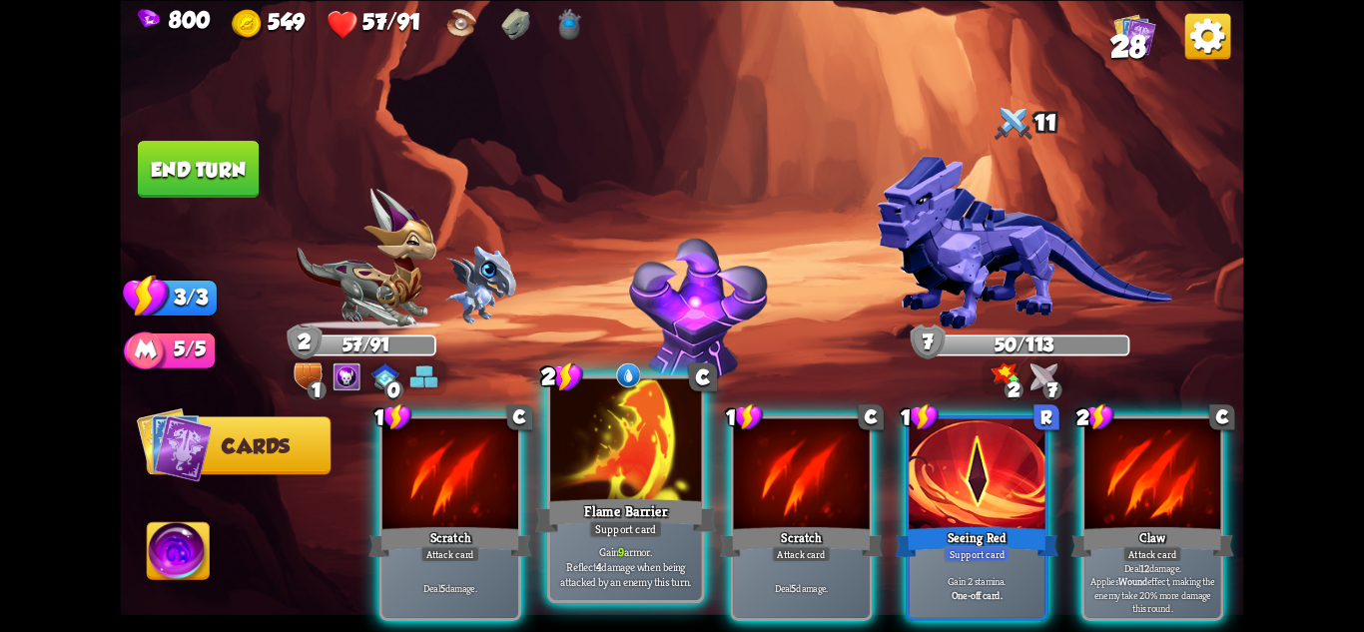
click at [638, 504] on div "Flame Barrier" at bounding box center [625, 515] width 181 height 40
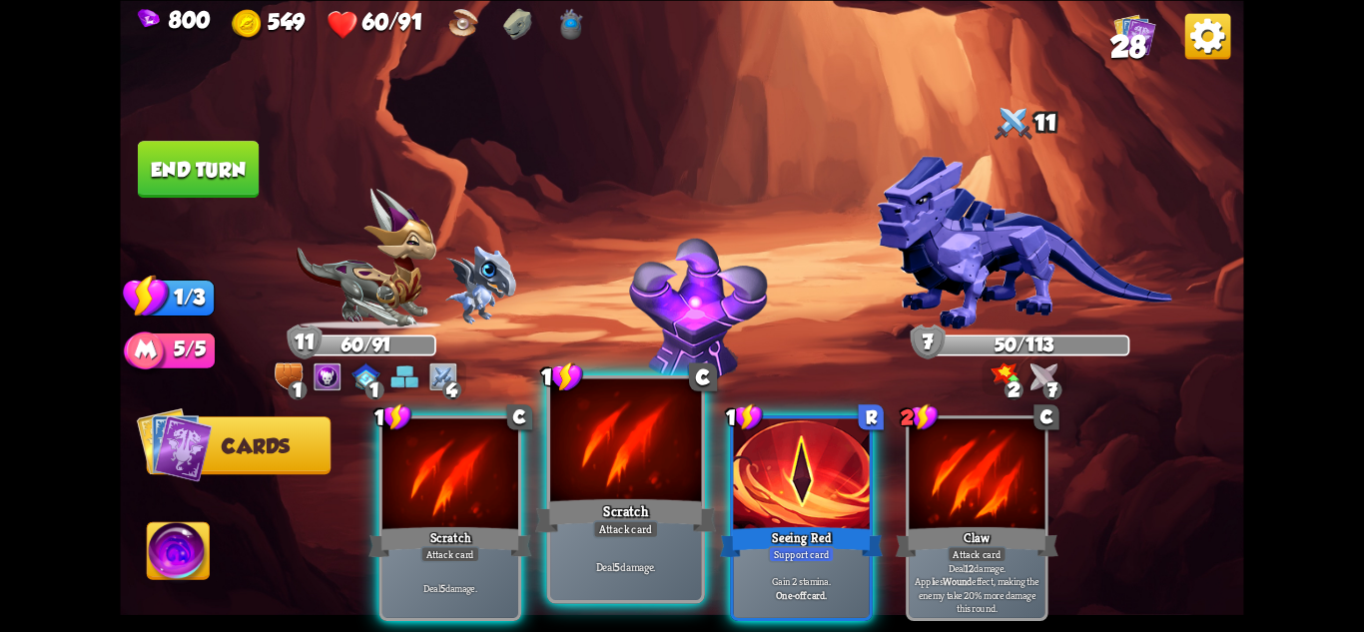
click at [622, 471] on div at bounding box center [625, 441] width 151 height 127
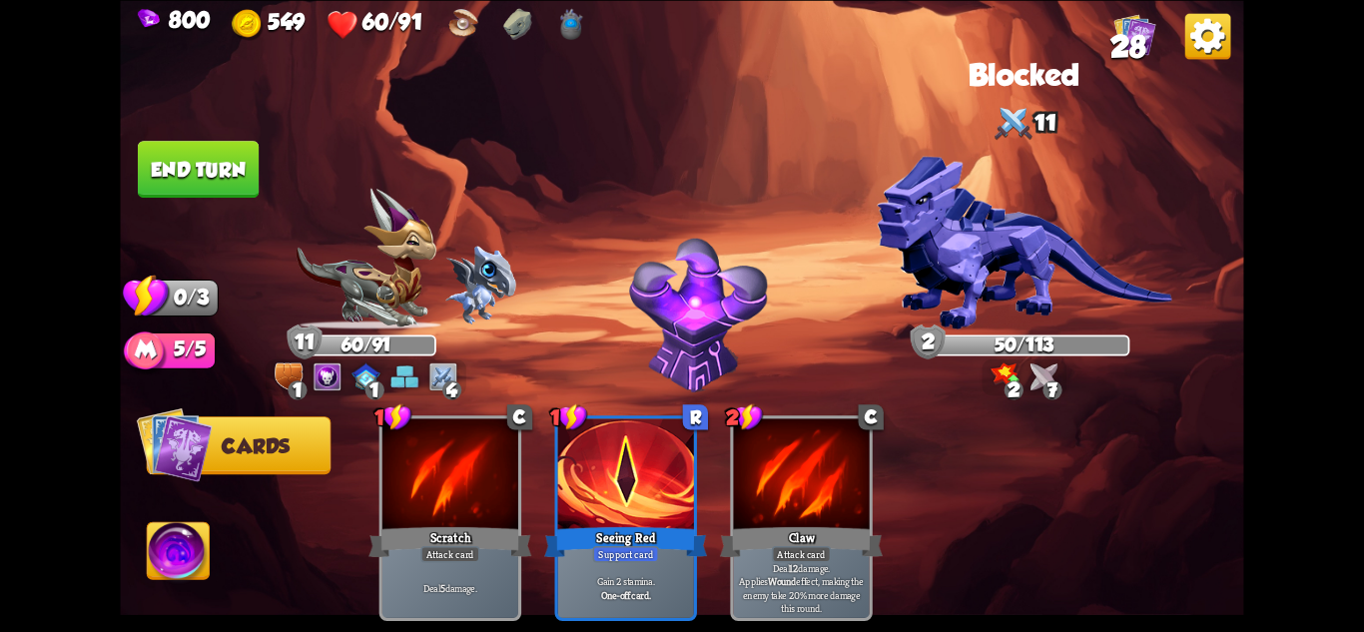
click at [197, 169] on button "End turn" at bounding box center [198, 169] width 121 height 57
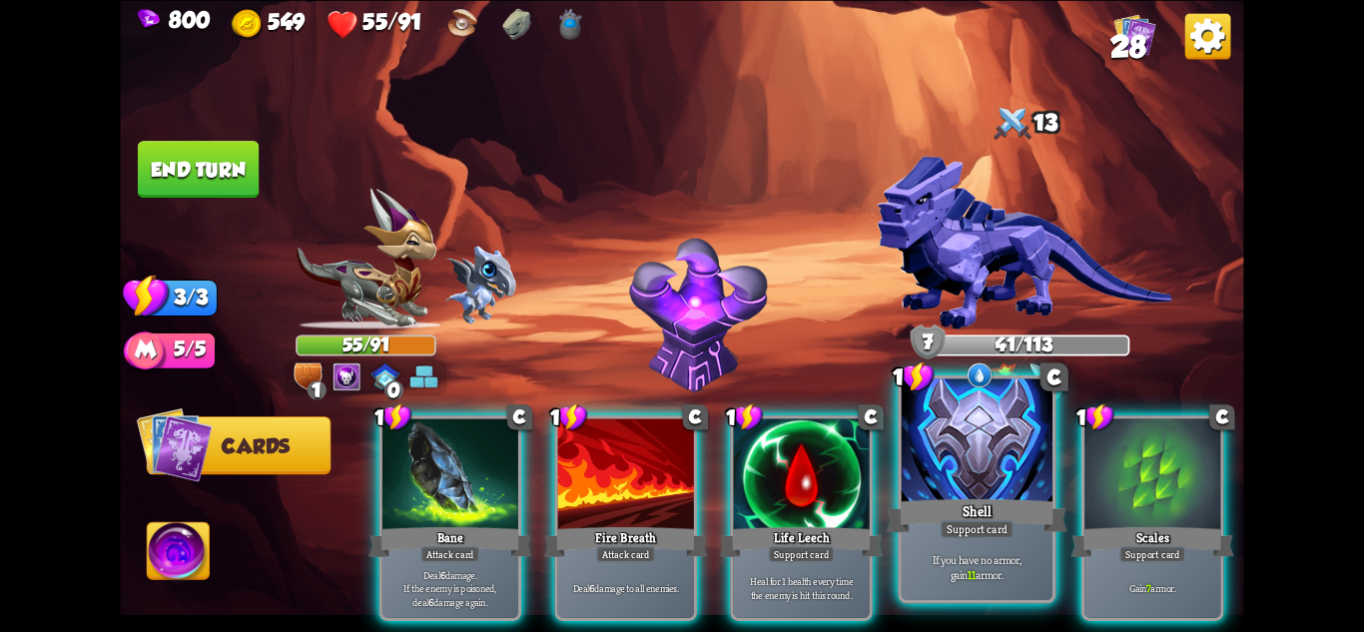
click at [1003, 563] on p "If you have no armor, gain 11 armor." at bounding box center [978, 567] width 144 height 30
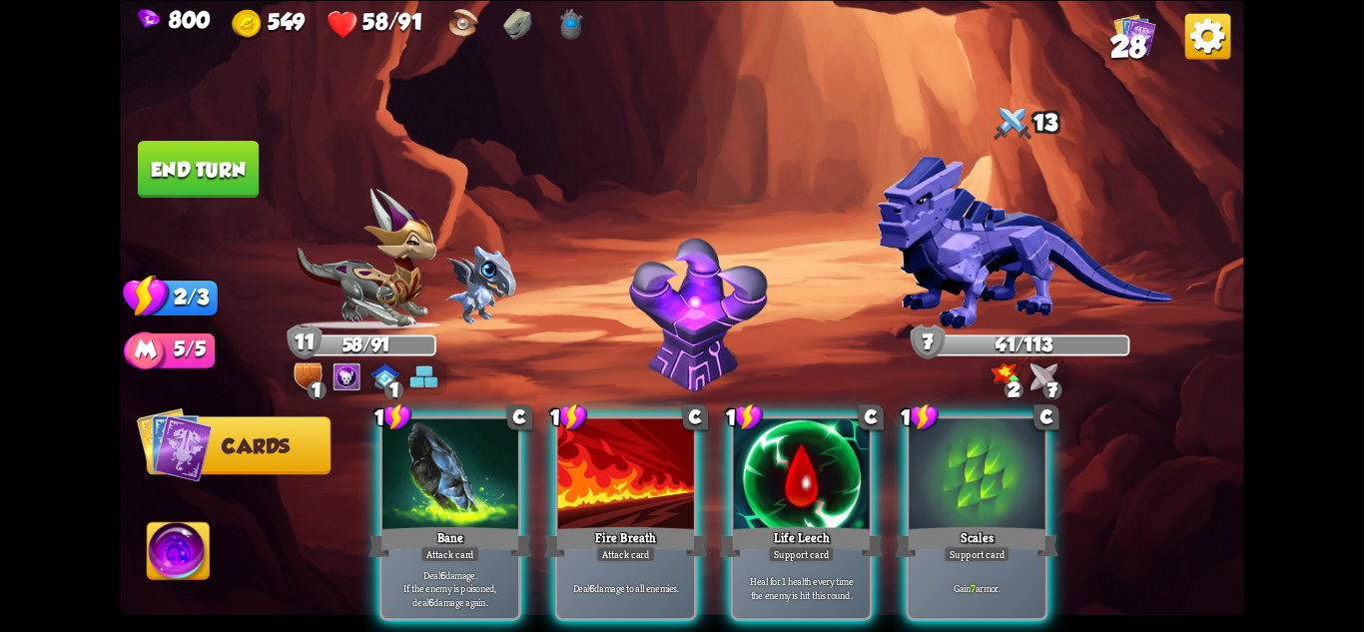
click at [1003, 581] on p "Gain 7 armor." at bounding box center [977, 587] width 129 height 13
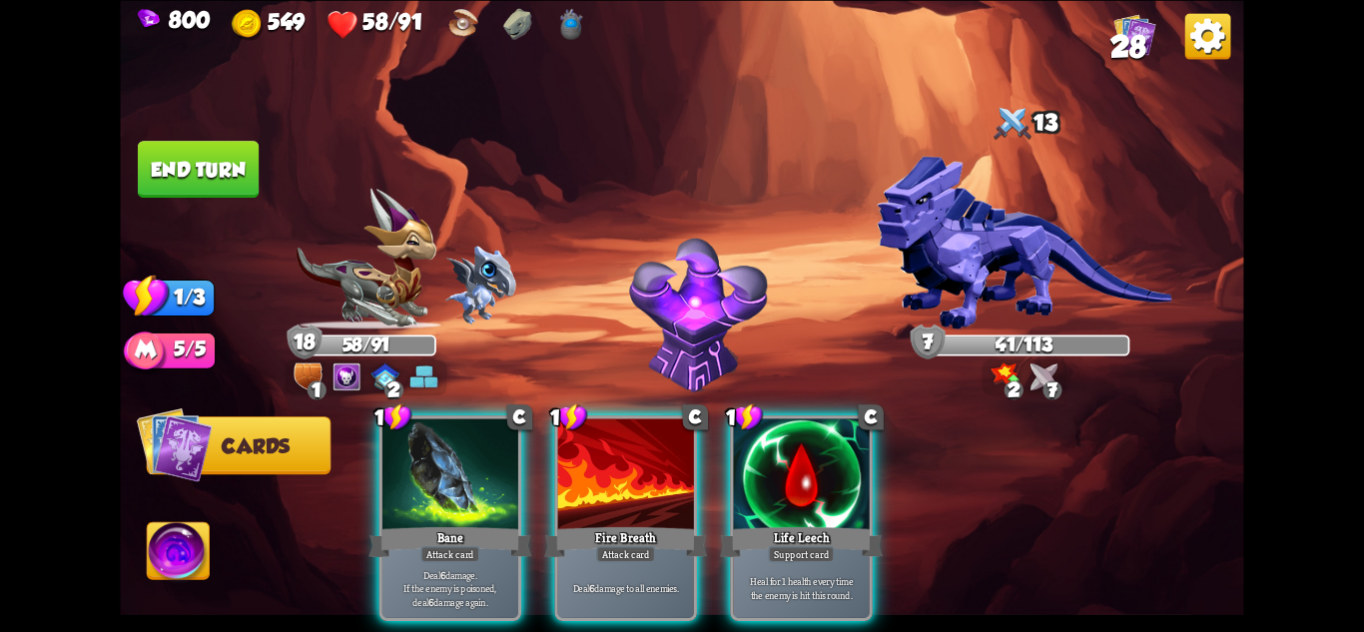
click at [213, 160] on button "End turn" at bounding box center [198, 169] width 121 height 57
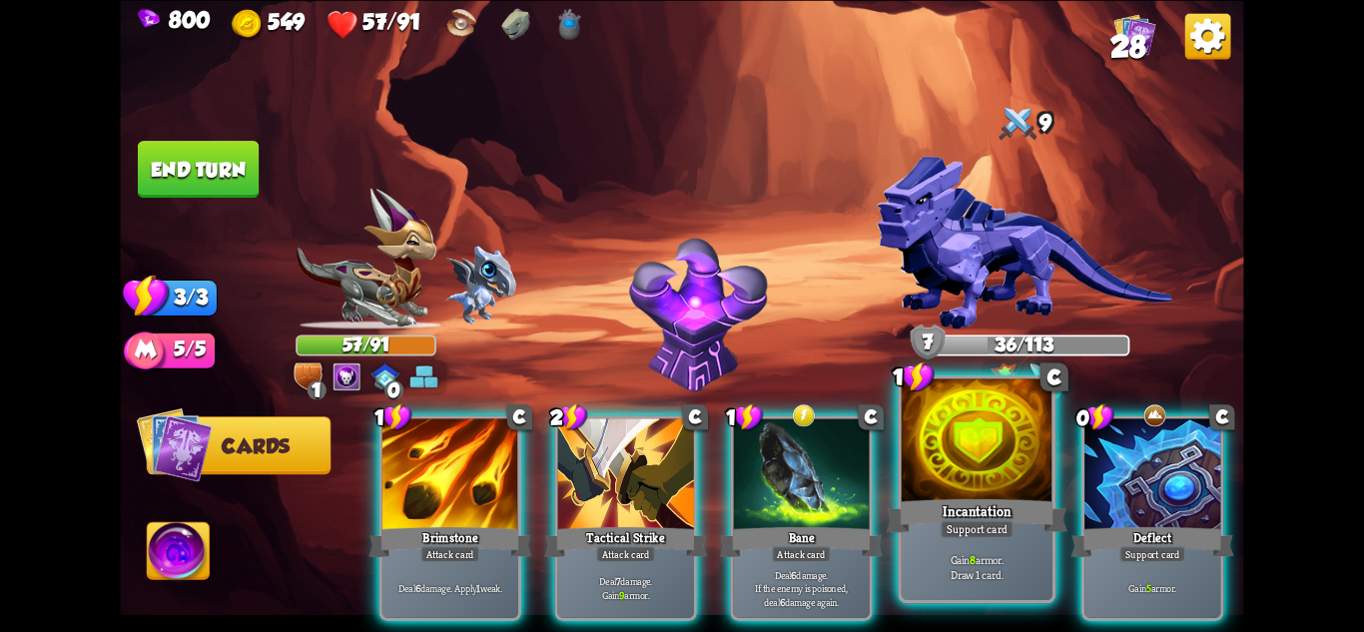
click at [969, 523] on div "Support card" at bounding box center [977, 528] width 74 height 18
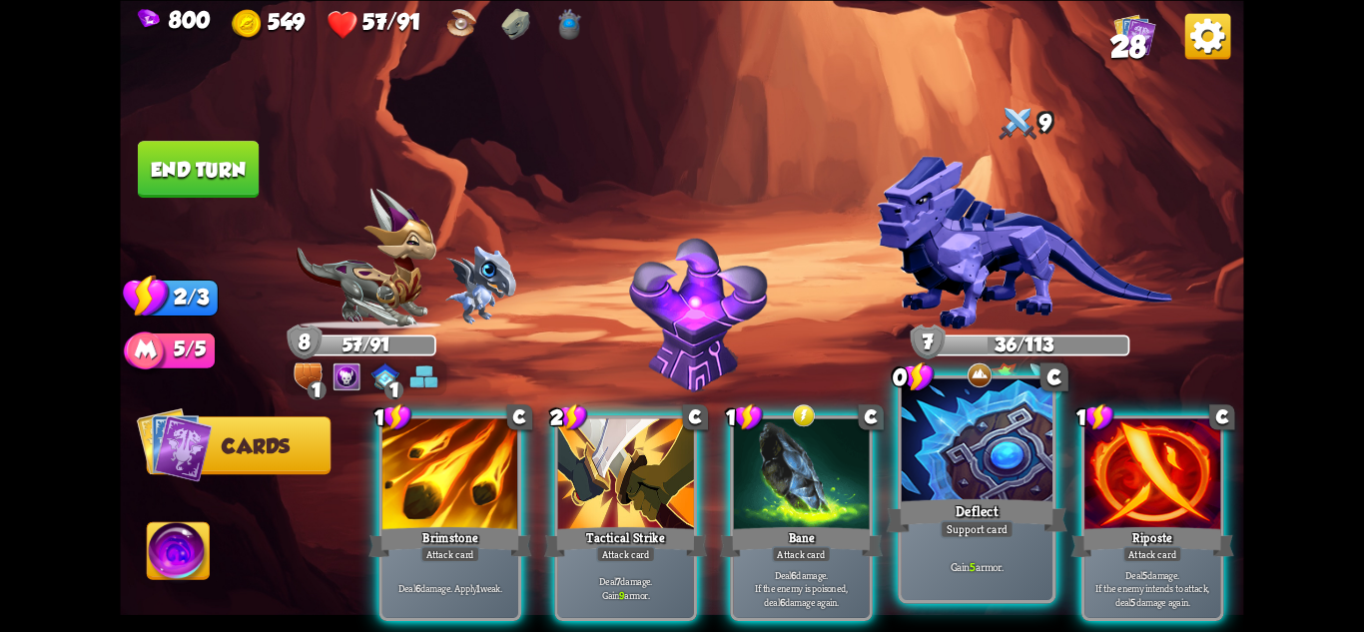
click at [961, 525] on div "Support card" at bounding box center [977, 528] width 74 height 18
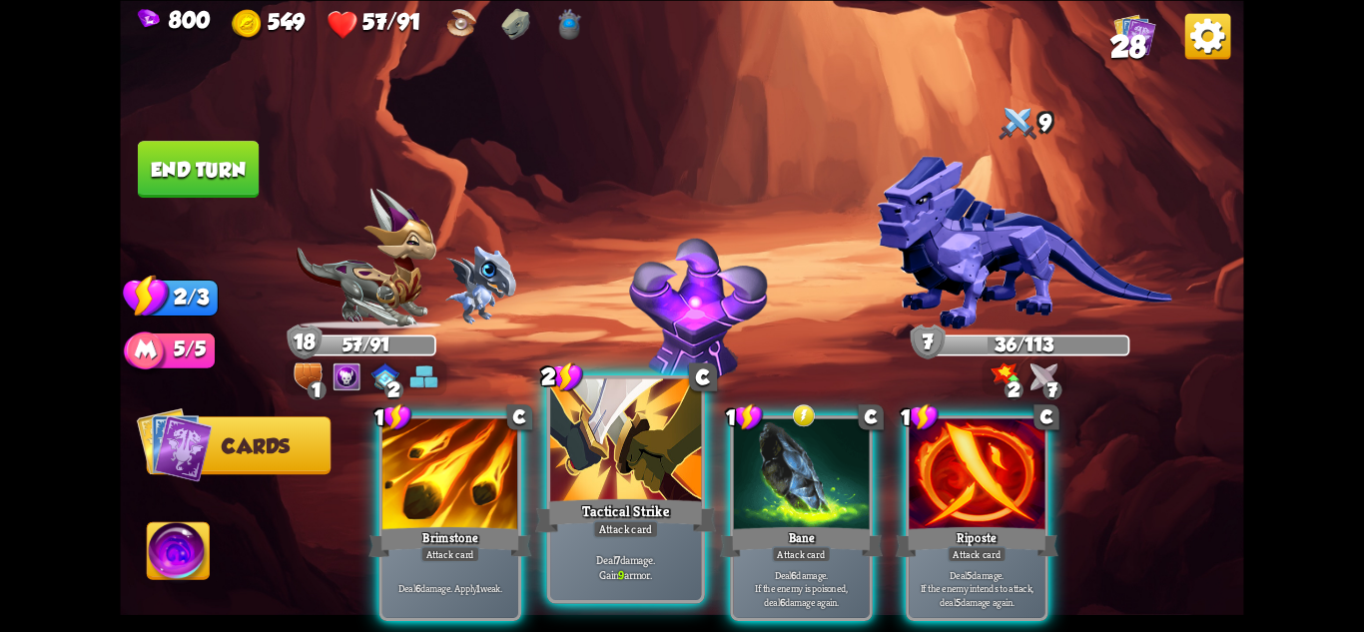
click at [622, 531] on div "Attack card" at bounding box center [626, 528] width 66 height 18
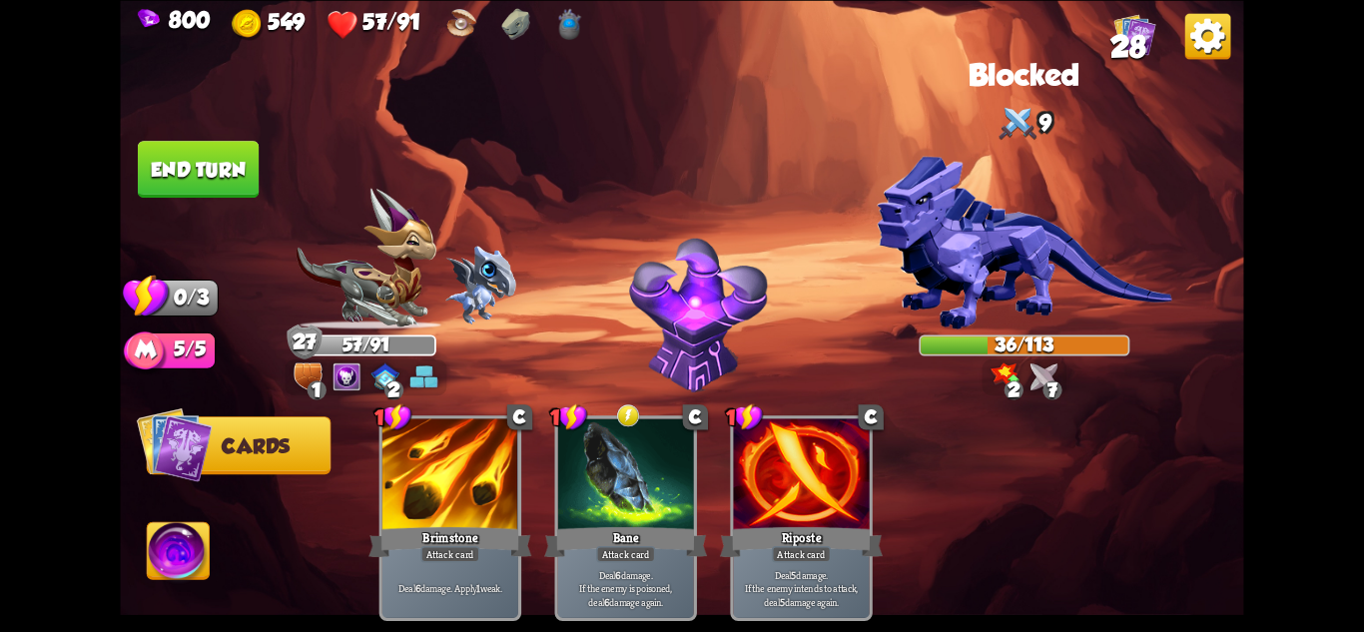
click at [200, 162] on button "End turn" at bounding box center [198, 169] width 121 height 57
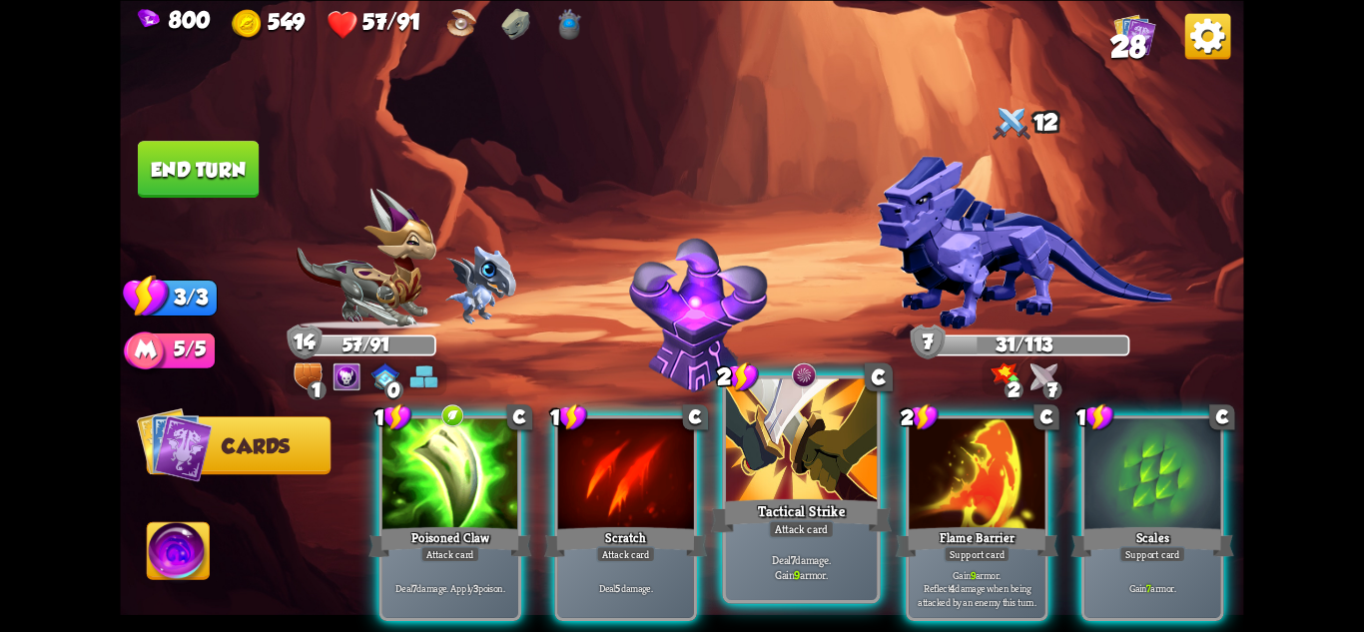
click at [783, 475] on div at bounding box center [801, 441] width 151 height 127
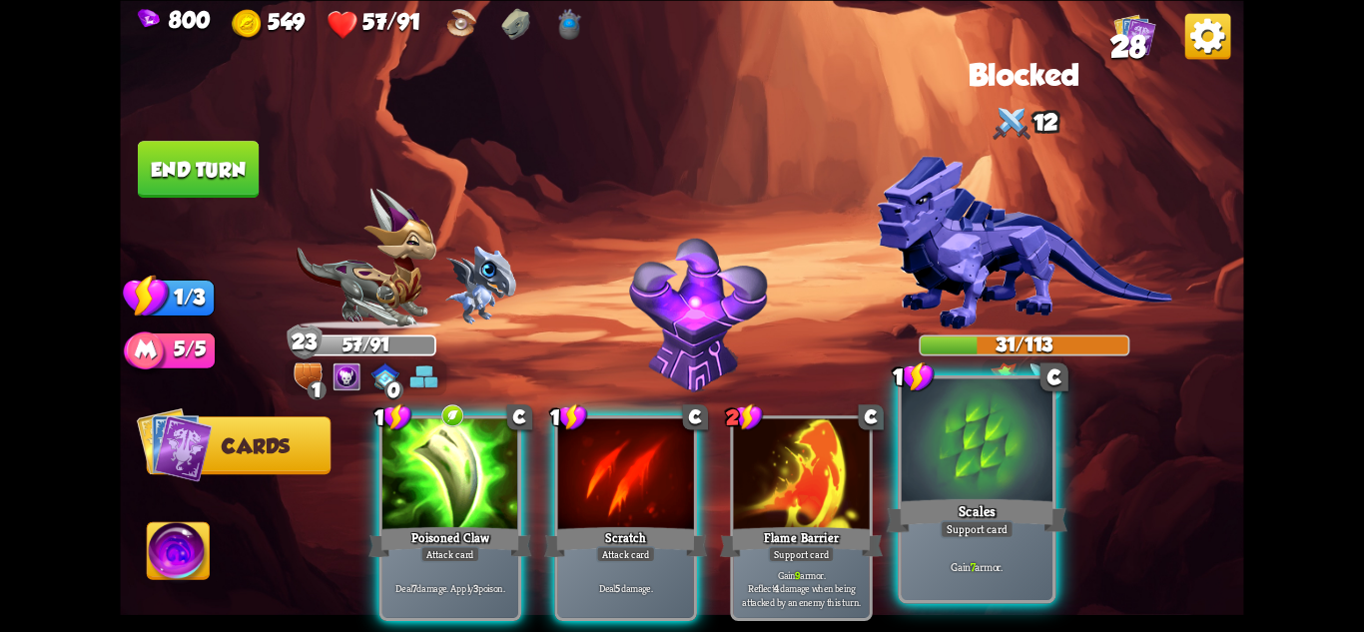
click at [977, 475] on div at bounding box center [977, 441] width 151 height 127
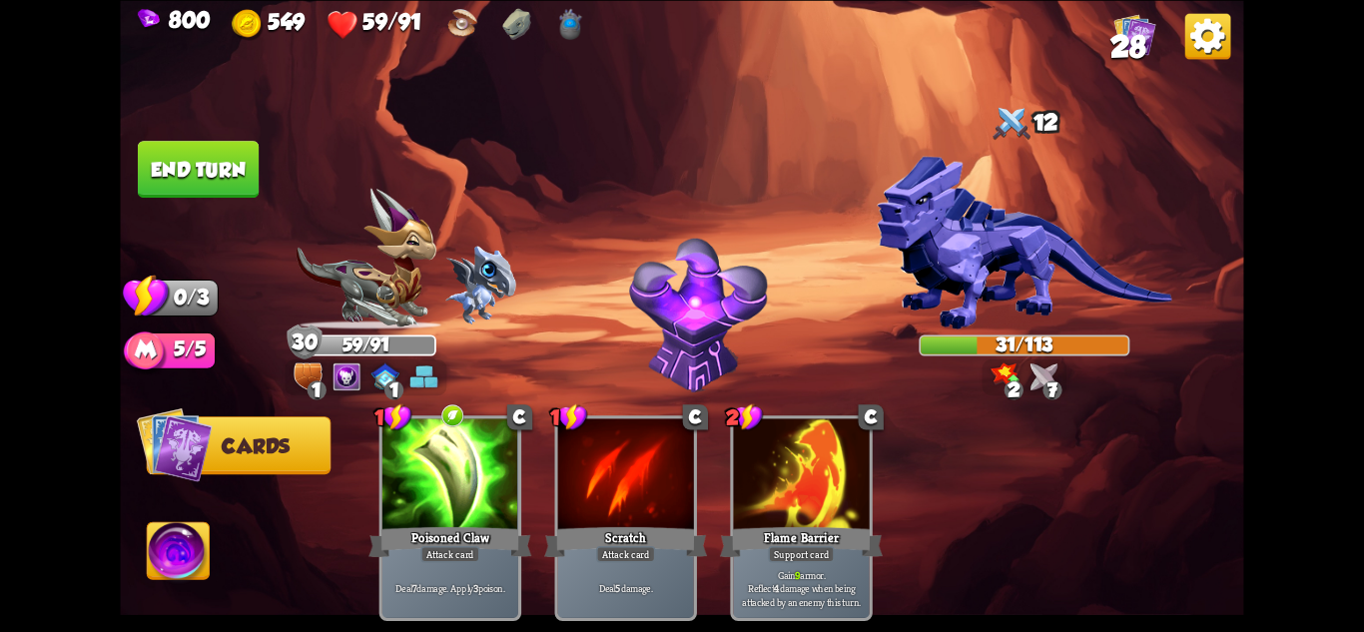
click at [219, 158] on button "End turn" at bounding box center [198, 169] width 121 height 57
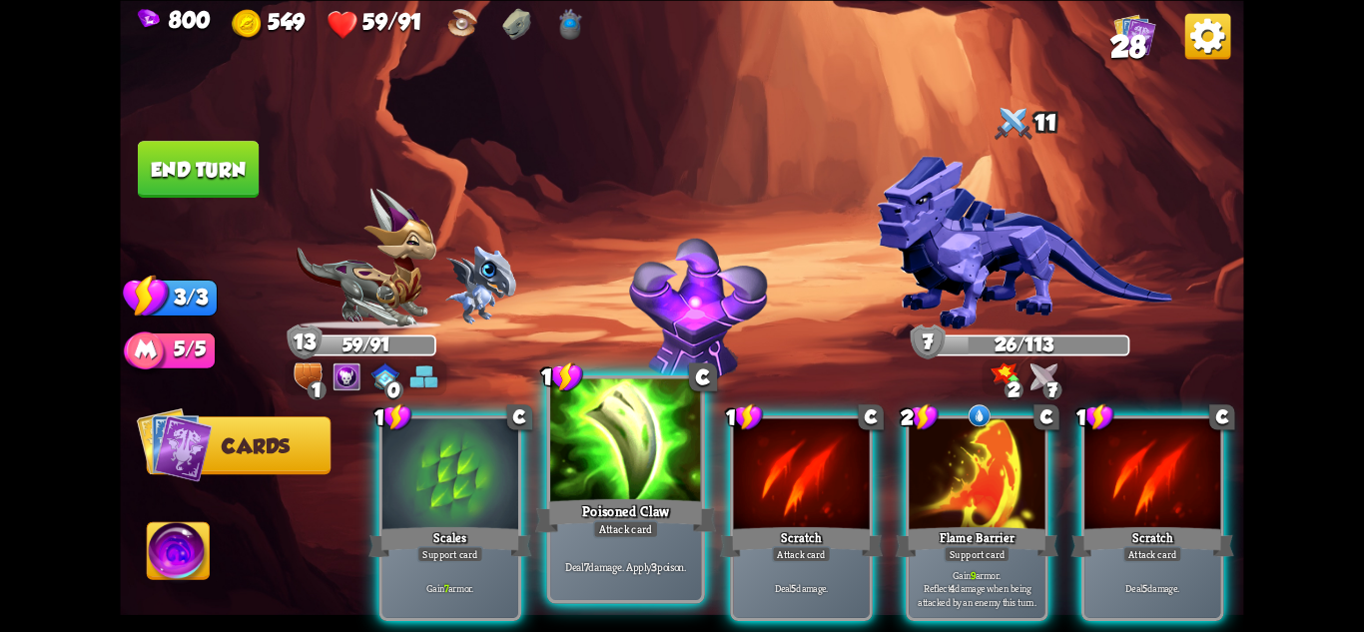
click at [637, 481] on div at bounding box center [625, 441] width 151 height 127
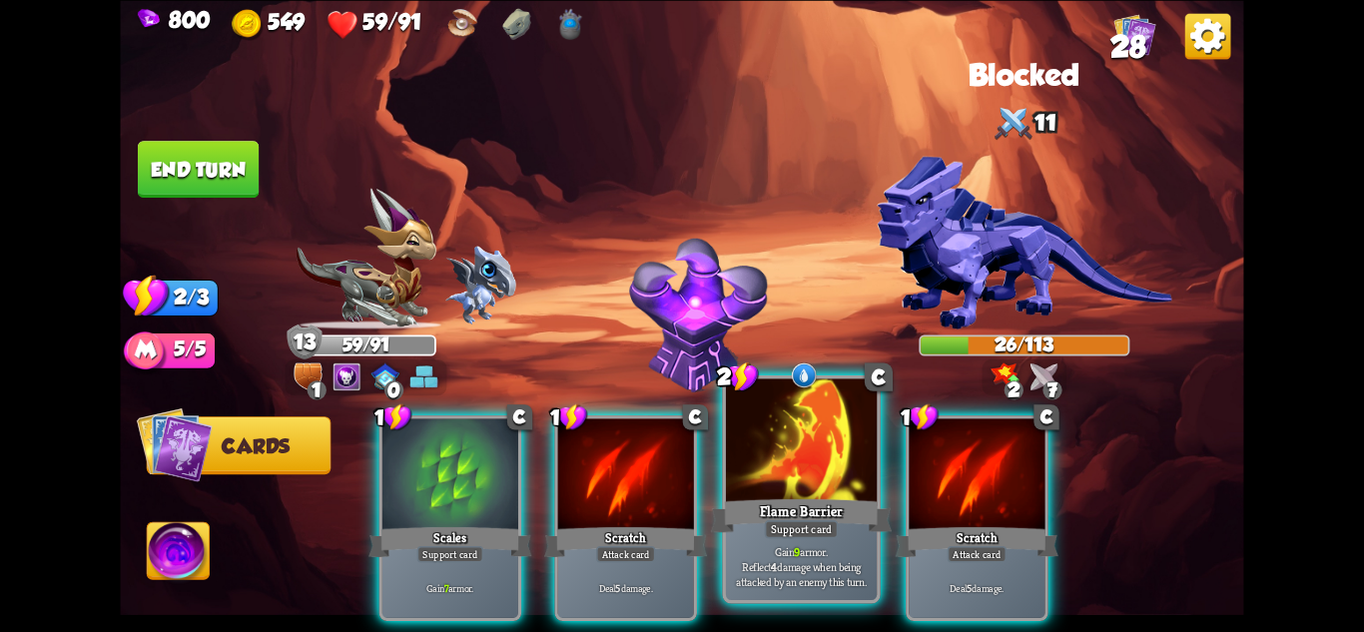
click at [812, 475] on div at bounding box center [801, 441] width 151 height 127
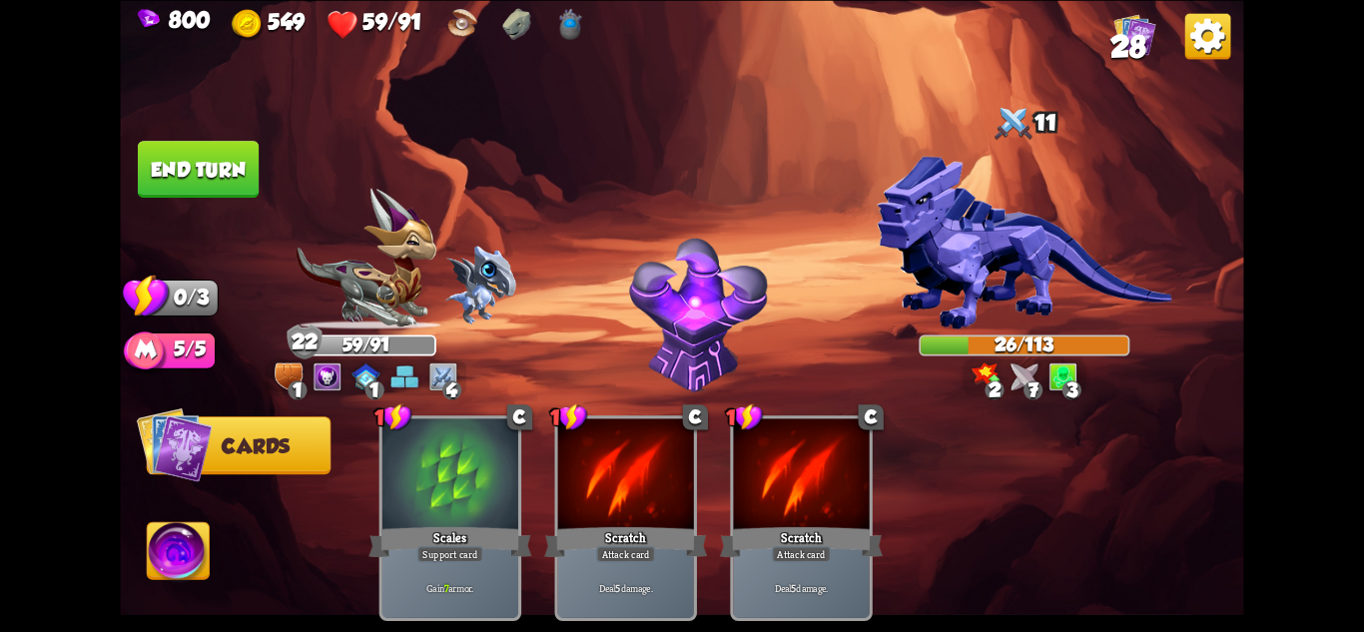
click at [219, 180] on button "End turn" at bounding box center [198, 169] width 121 height 57
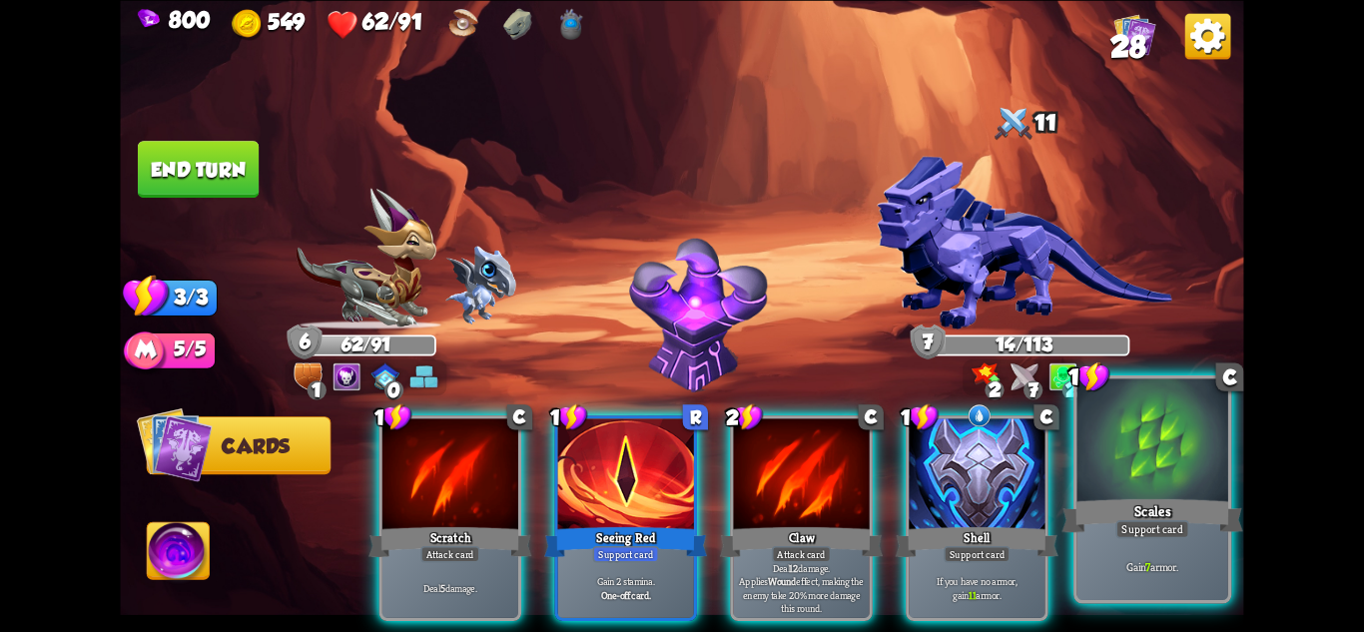
click at [1125, 544] on div "Gain 7 armor." at bounding box center [1153, 567] width 151 height 66
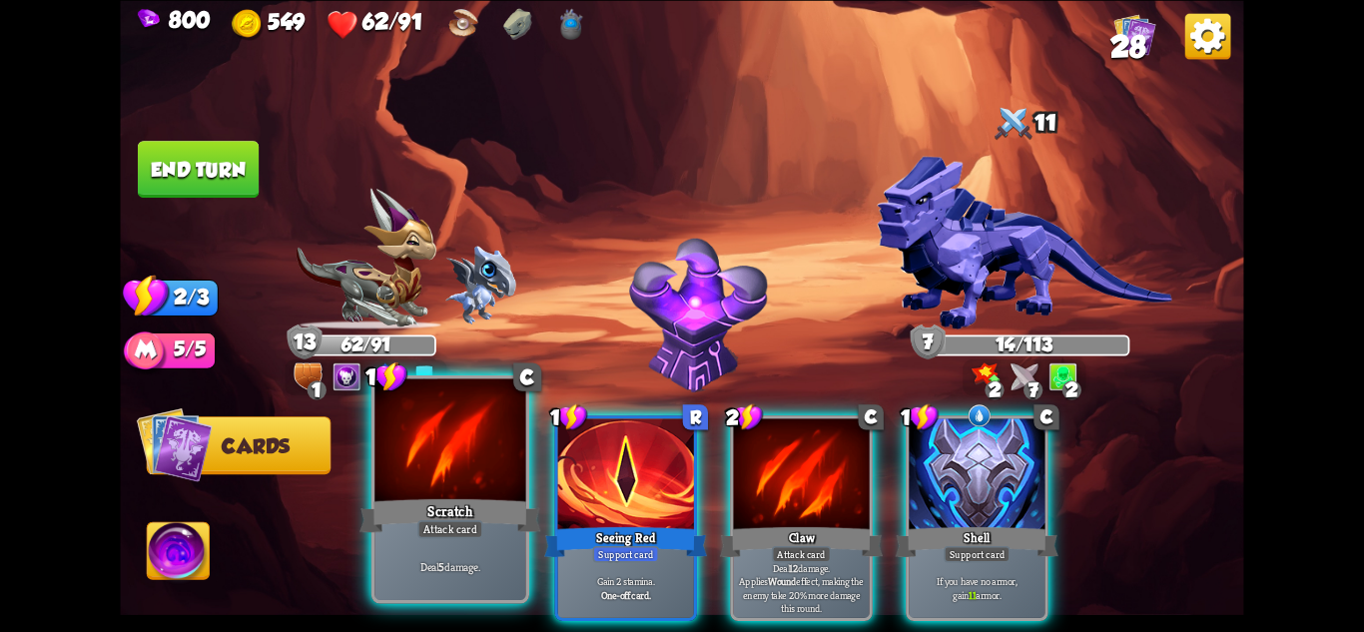
click at [447, 556] on div "Deal 5 damage." at bounding box center [449, 567] width 151 height 66
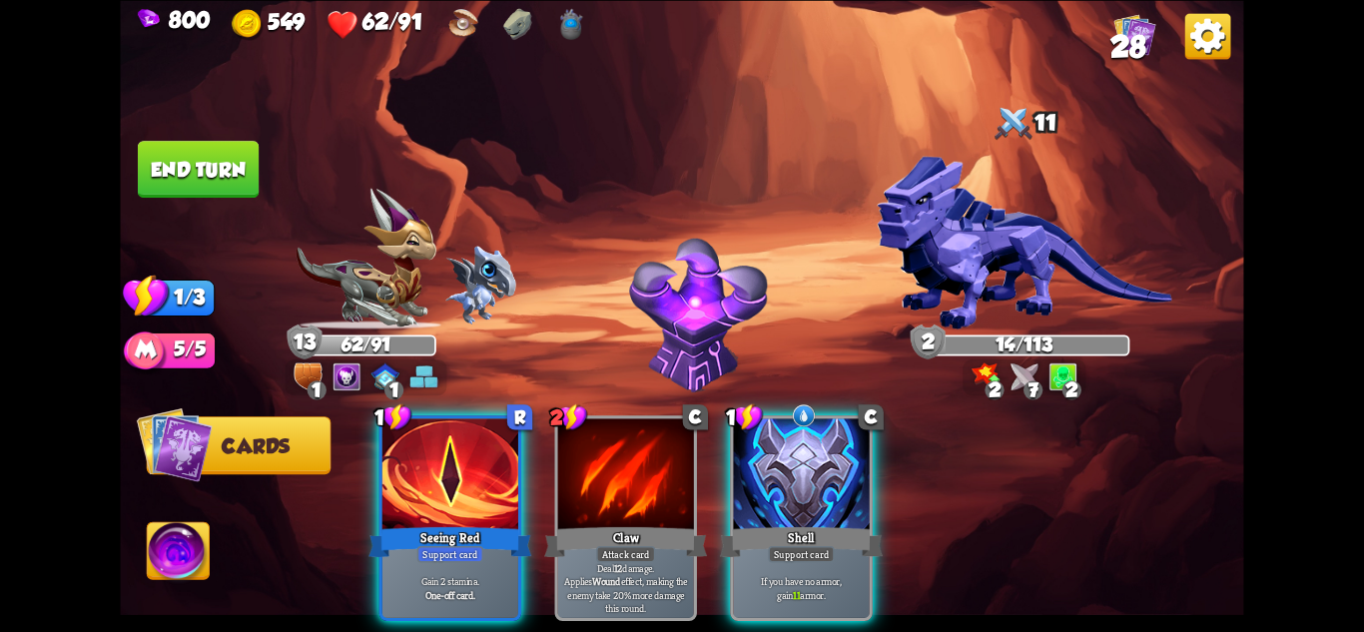
click at [181, 159] on button "End turn" at bounding box center [198, 169] width 122 height 58
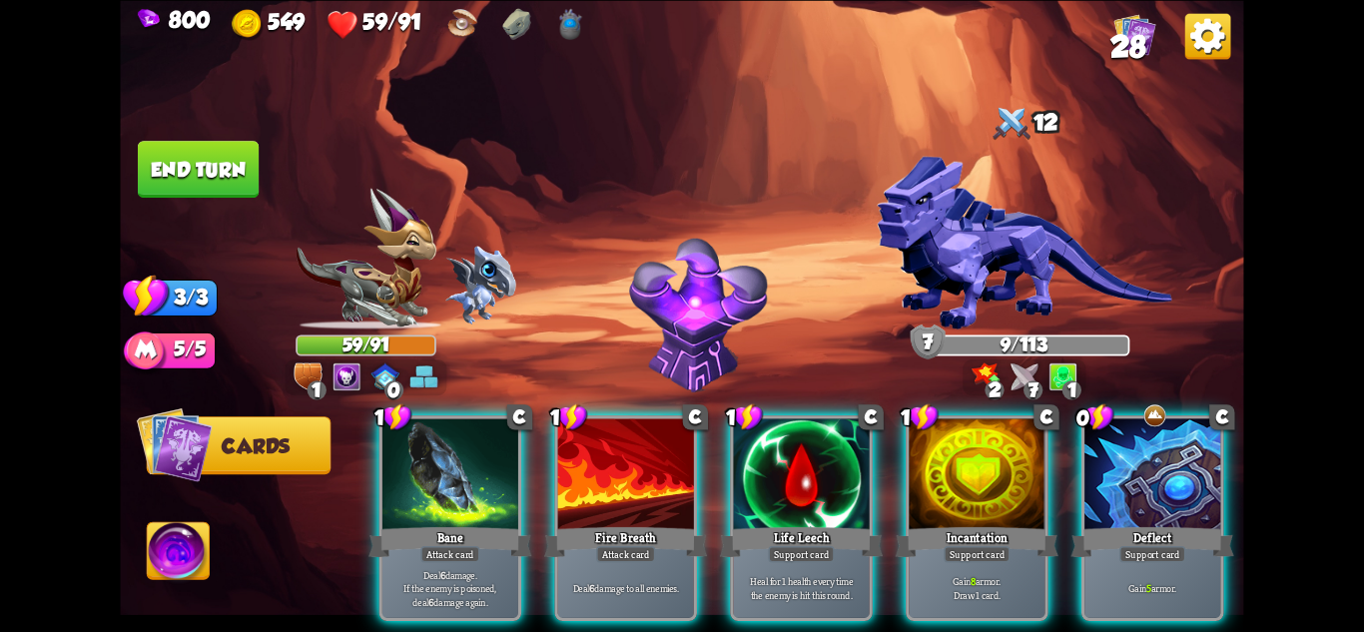
click at [1015, 523] on div "Incantation" at bounding box center [977, 541] width 163 height 36
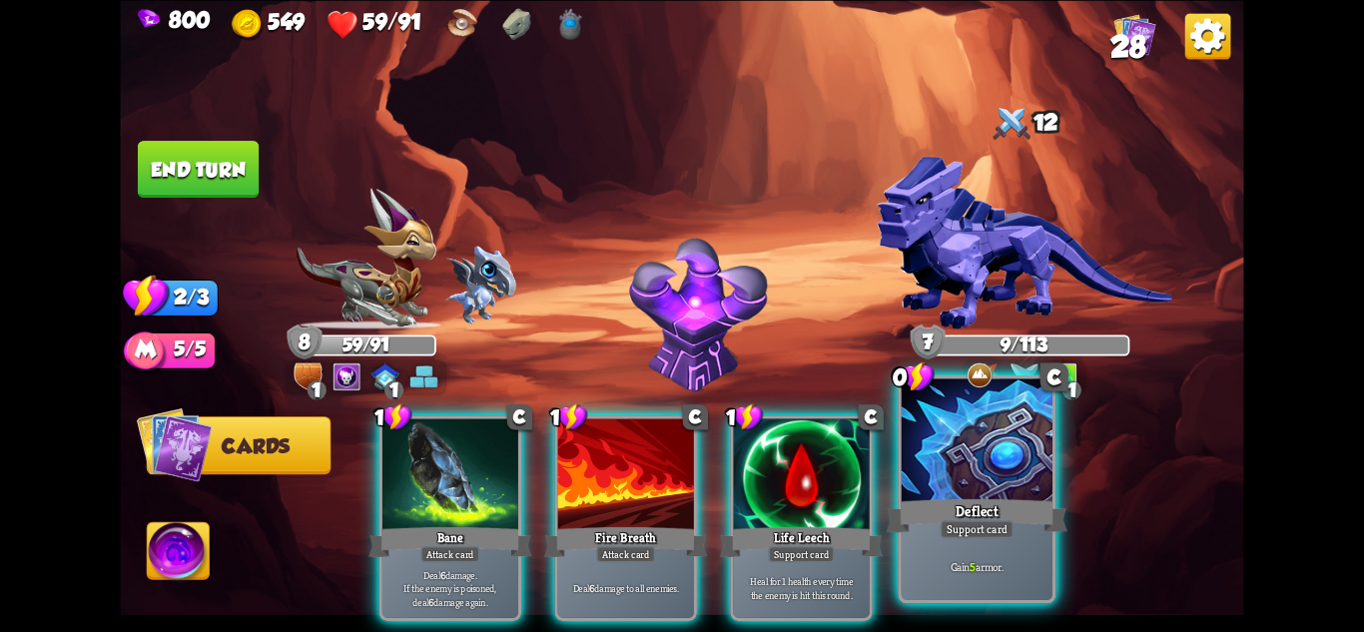
click at [1015, 503] on div "Deflect" at bounding box center [977, 515] width 181 height 40
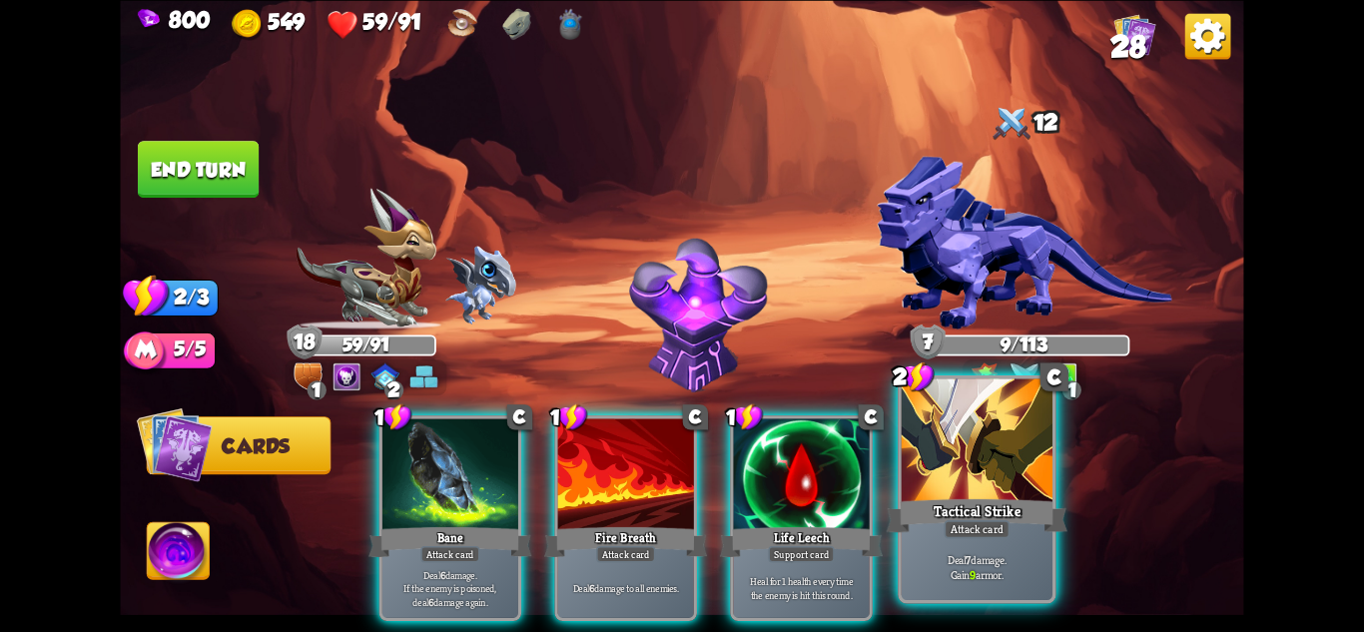
click at [996, 476] on div at bounding box center [977, 441] width 151 height 127
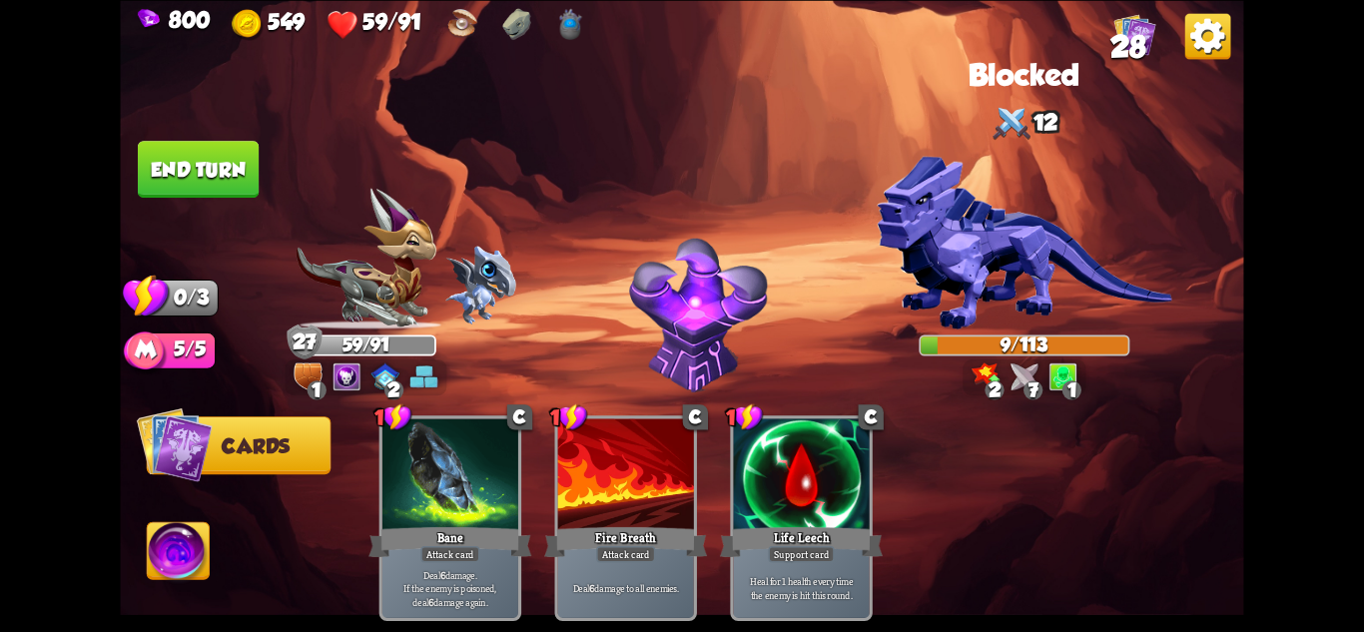
click at [139, 161] on button "End turn" at bounding box center [198, 169] width 121 height 57
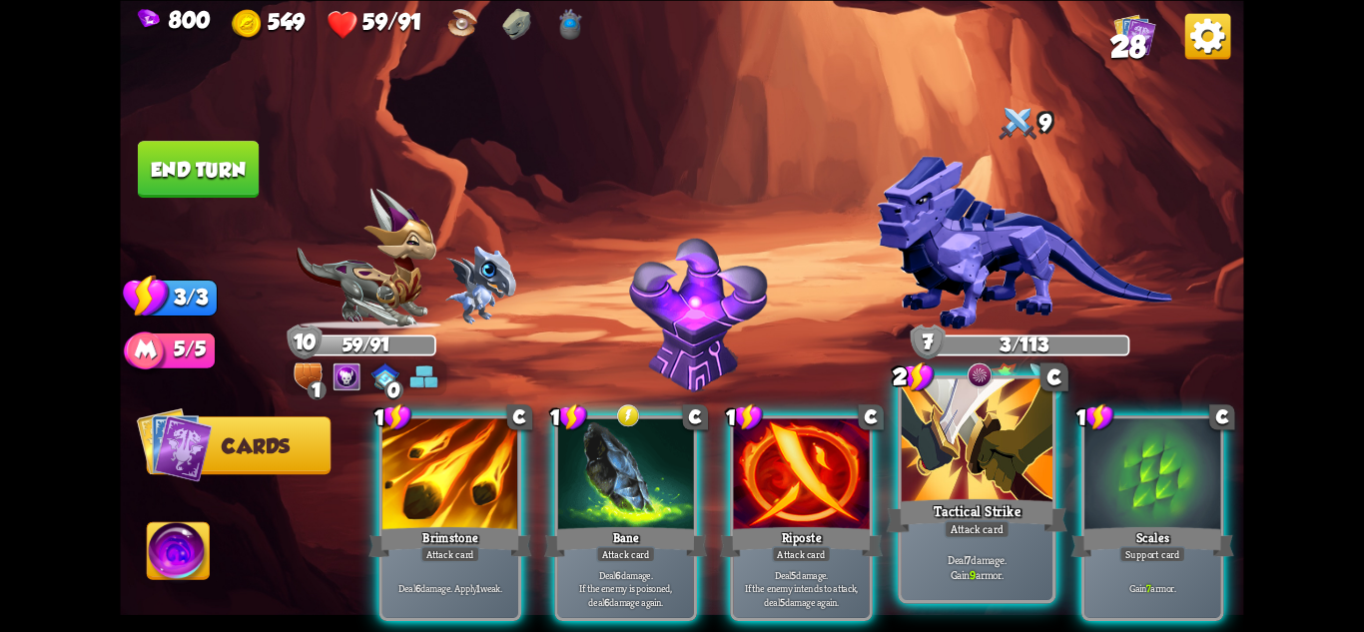
click at [976, 438] on div at bounding box center [977, 441] width 151 height 127
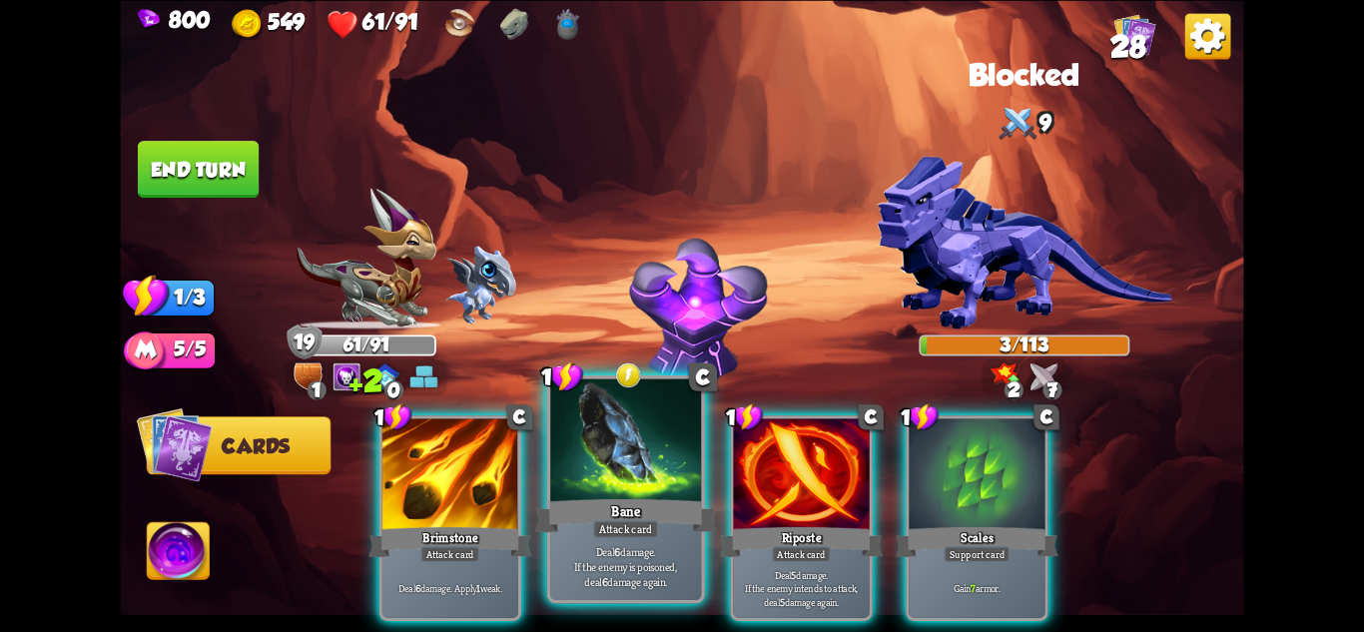
click at [657, 458] on div at bounding box center [625, 441] width 151 height 127
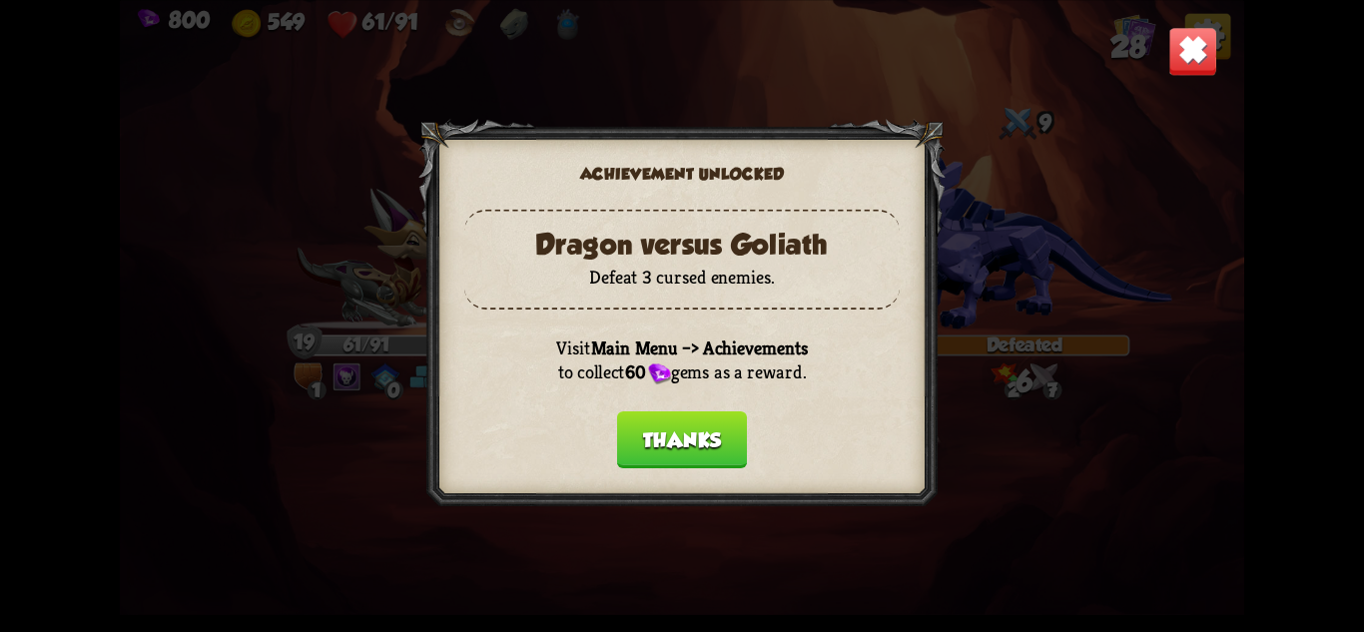
click at [651, 431] on button "Thanks" at bounding box center [682, 438] width 130 height 57
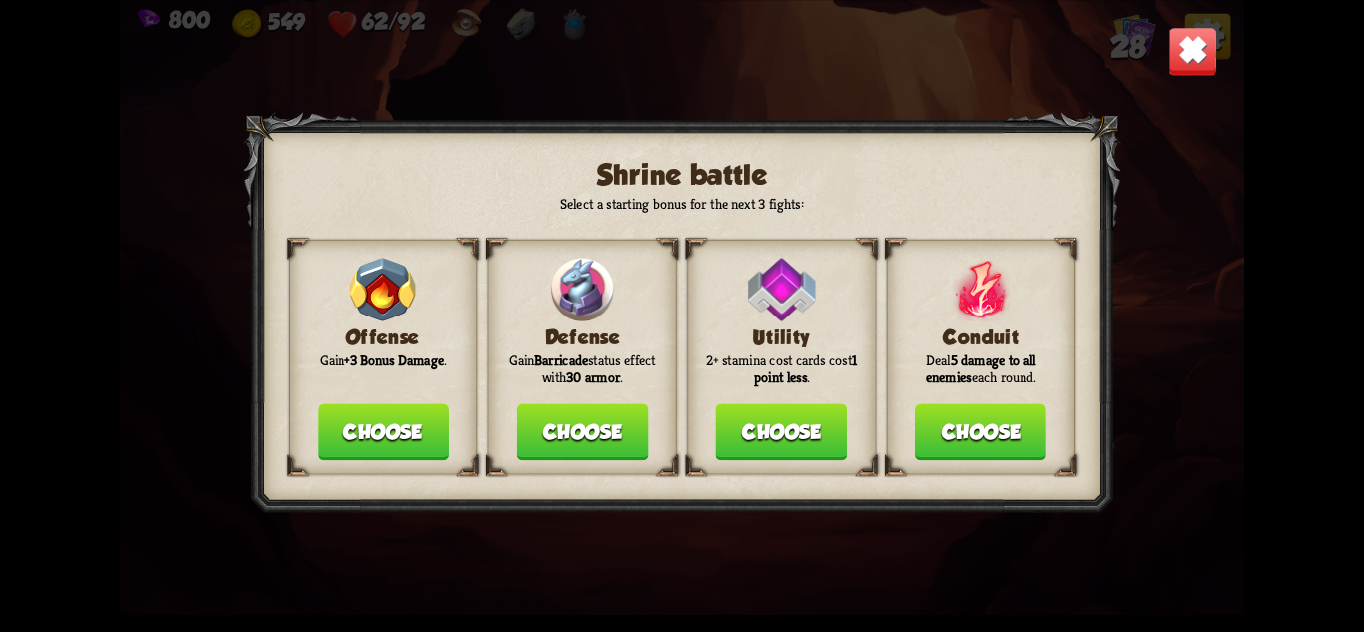
click at [758, 431] on button "Choose" at bounding box center [782, 431] width 132 height 57
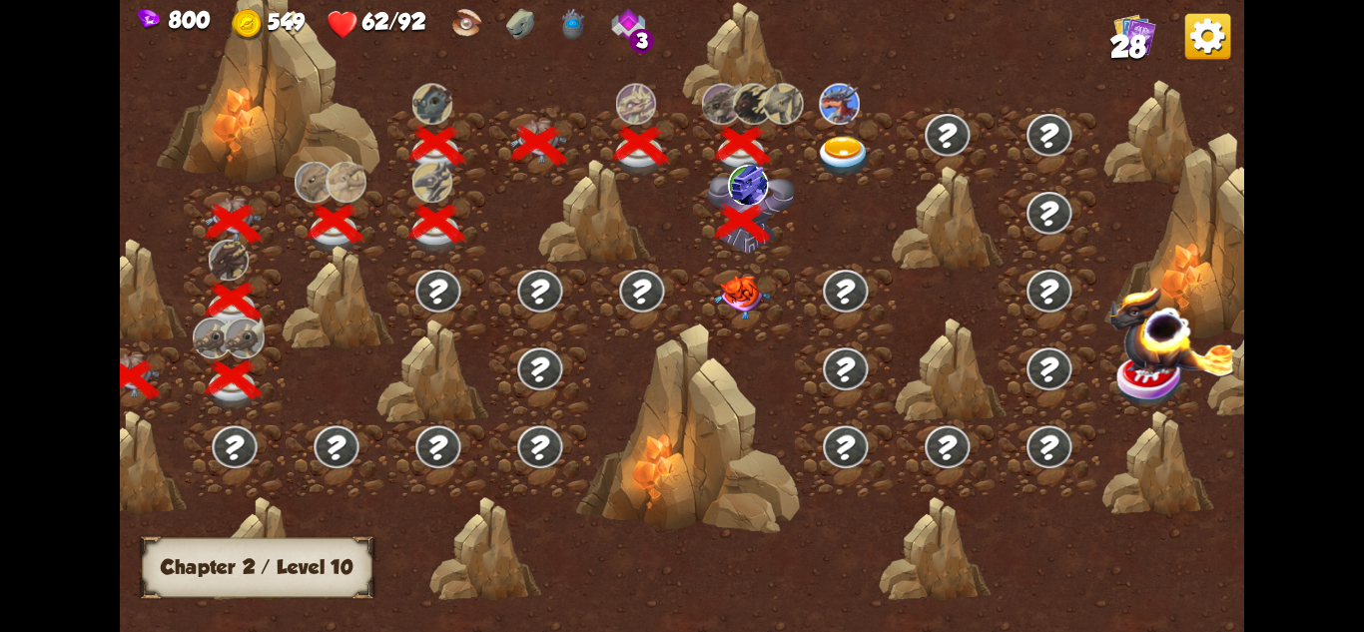
scroll to position [0, 219]
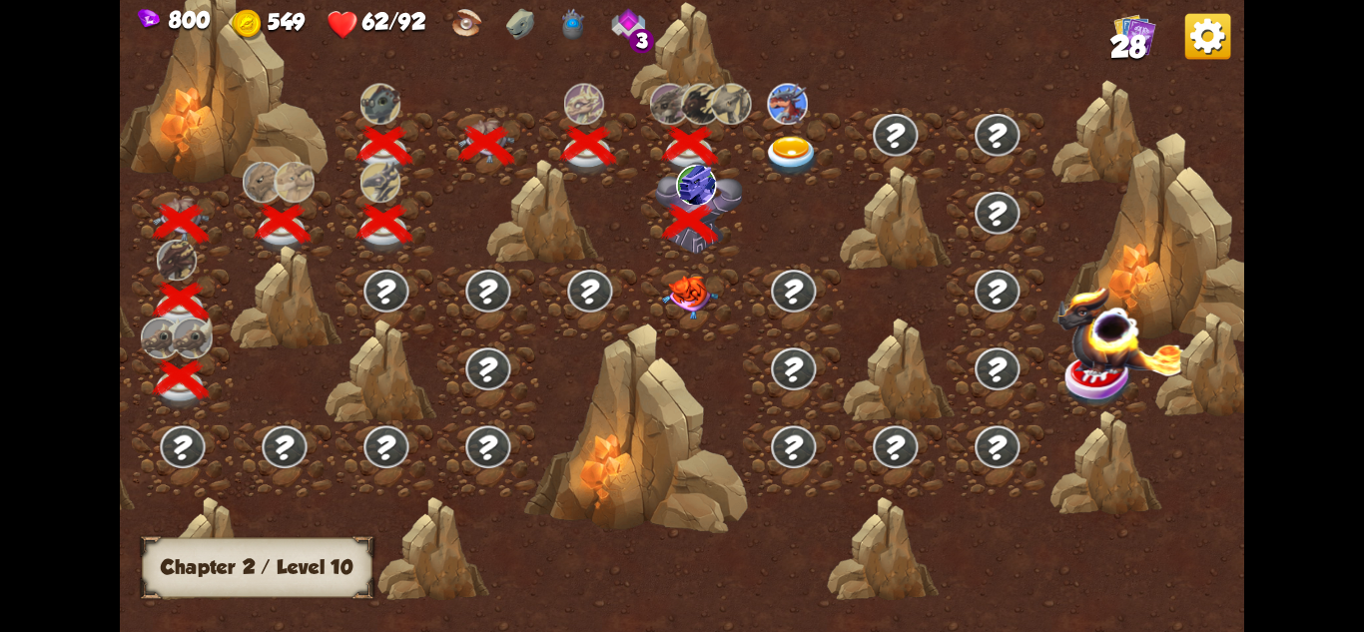
click at [697, 291] on img at bounding box center [690, 298] width 56 height 44
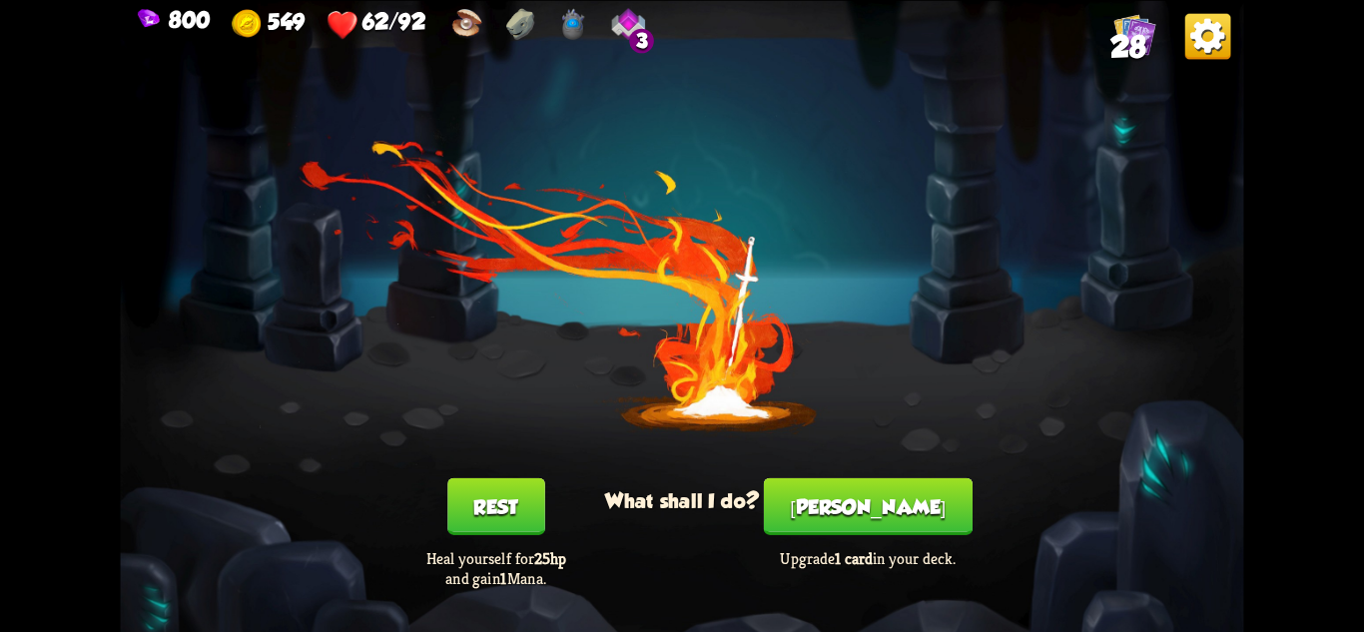
click at [878, 507] on button "[PERSON_NAME]" at bounding box center [868, 505] width 209 height 57
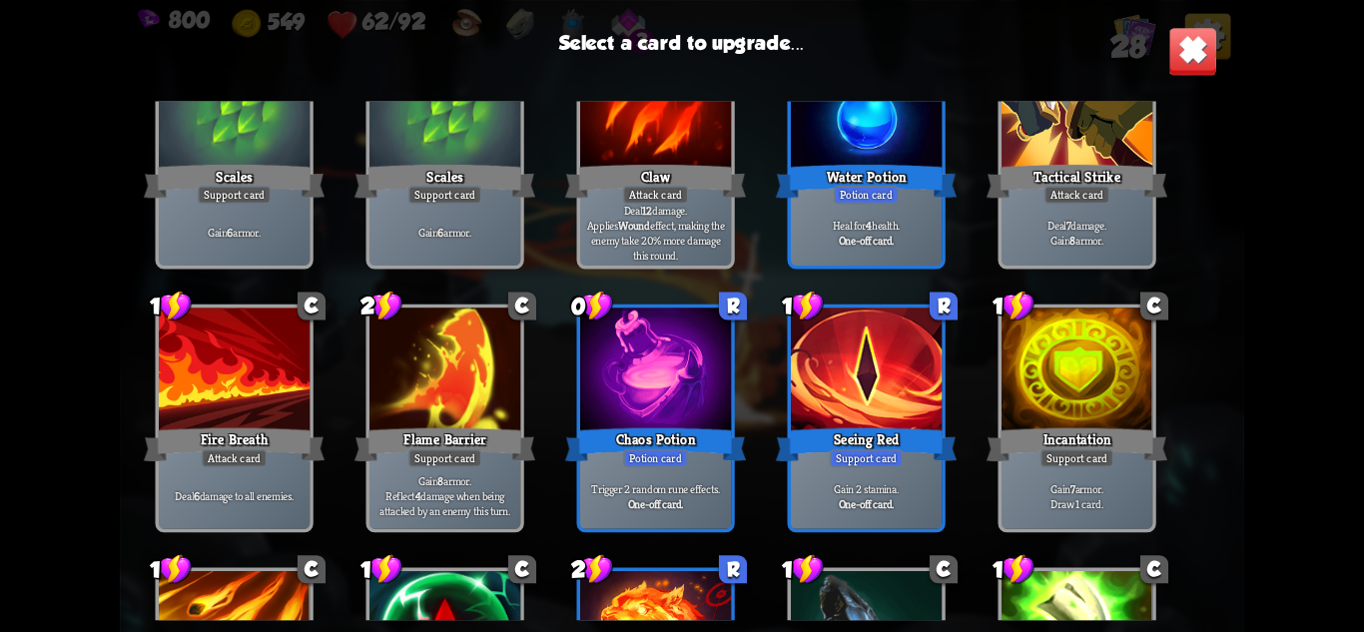
scroll to position [329, 0]
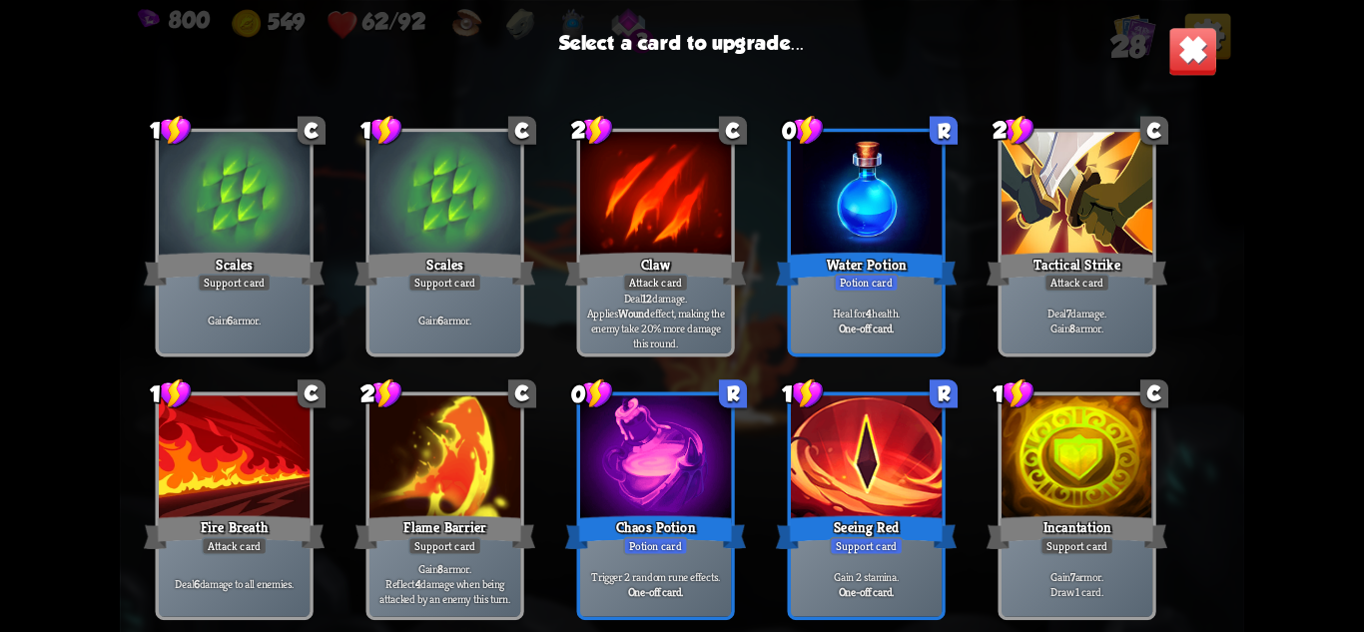
click at [1069, 502] on div at bounding box center [1077, 458] width 151 height 127
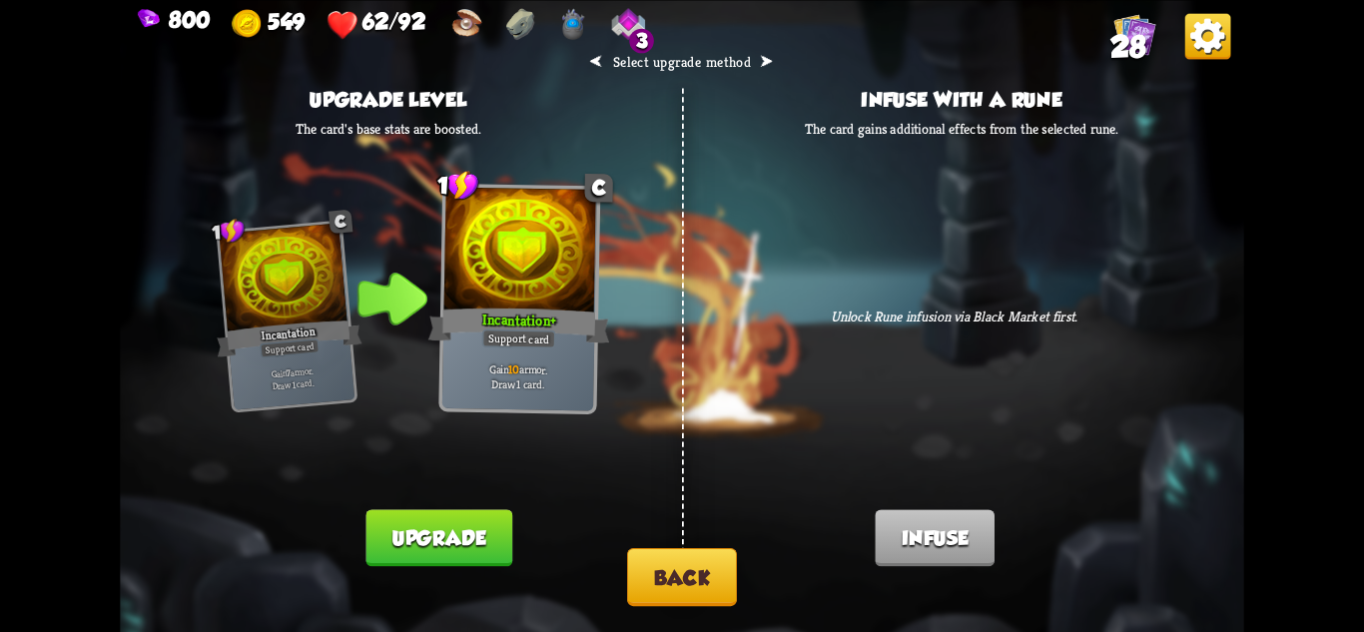
click at [685, 594] on button "Back" at bounding box center [682, 577] width 110 height 58
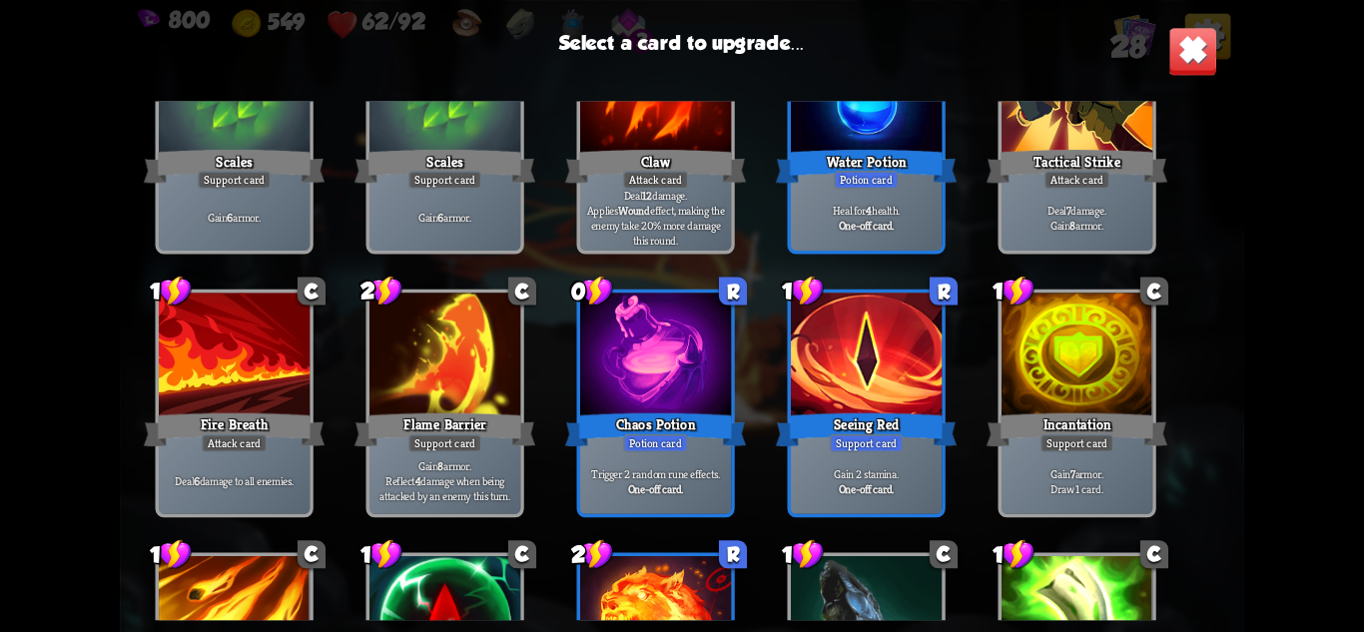
scroll to position [428, 0]
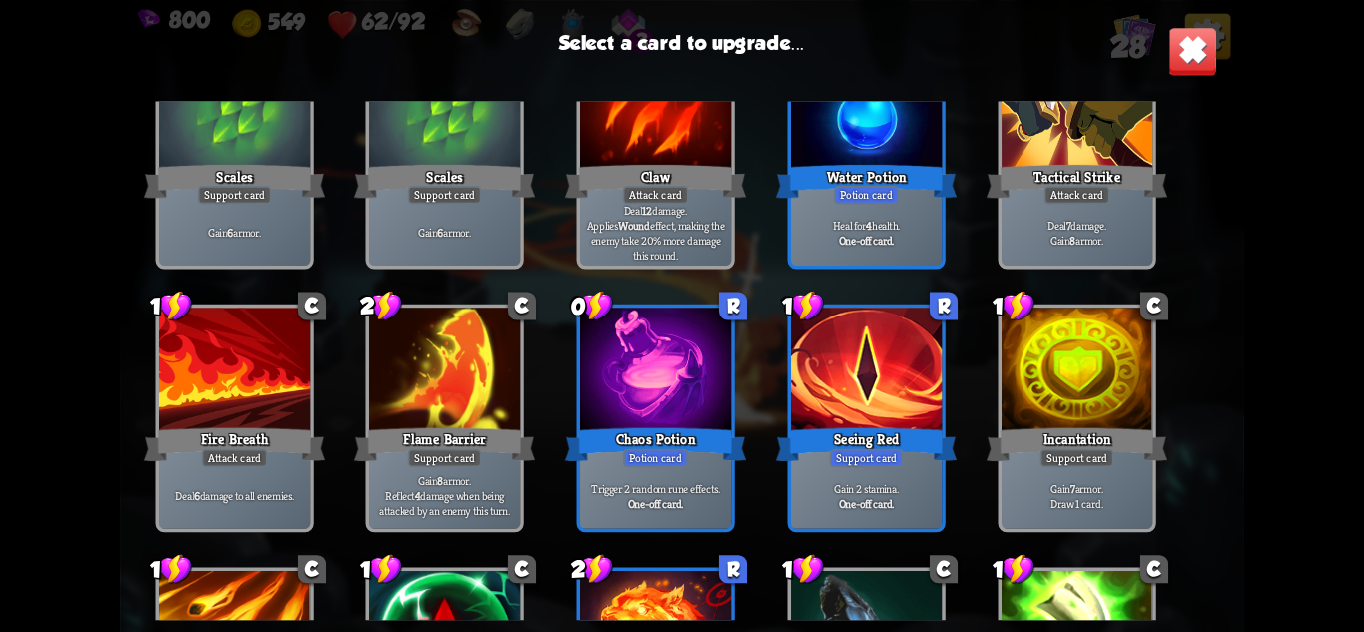
click at [701, 477] on div "Trigger 2 random rune effects. One-off card." at bounding box center [655, 495] width 151 height 66
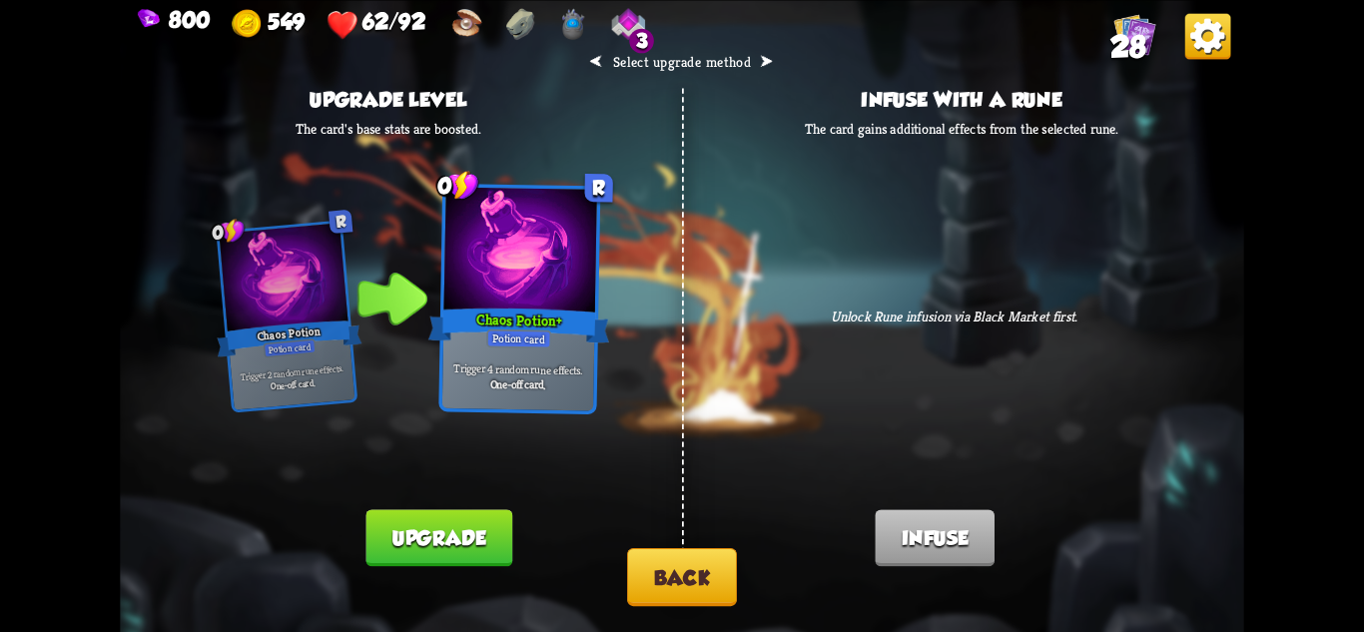
click at [676, 563] on button "Back" at bounding box center [682, 577] width 110 height 58
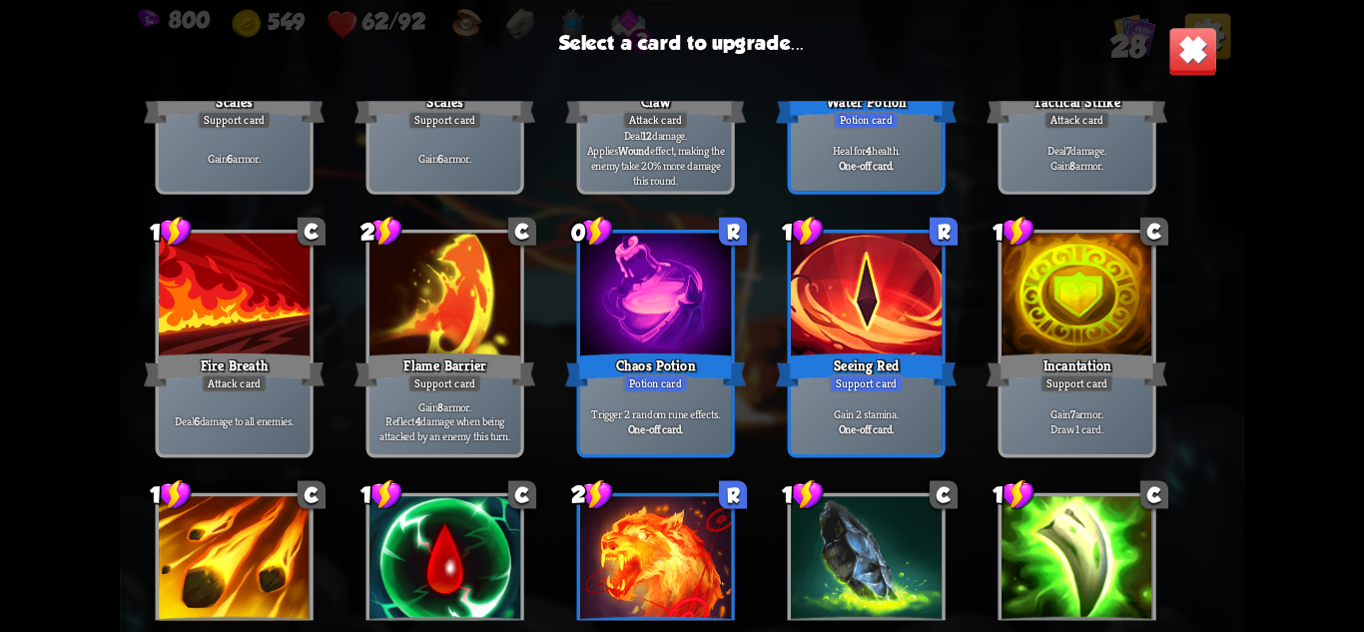
scroll to position [599, 0]
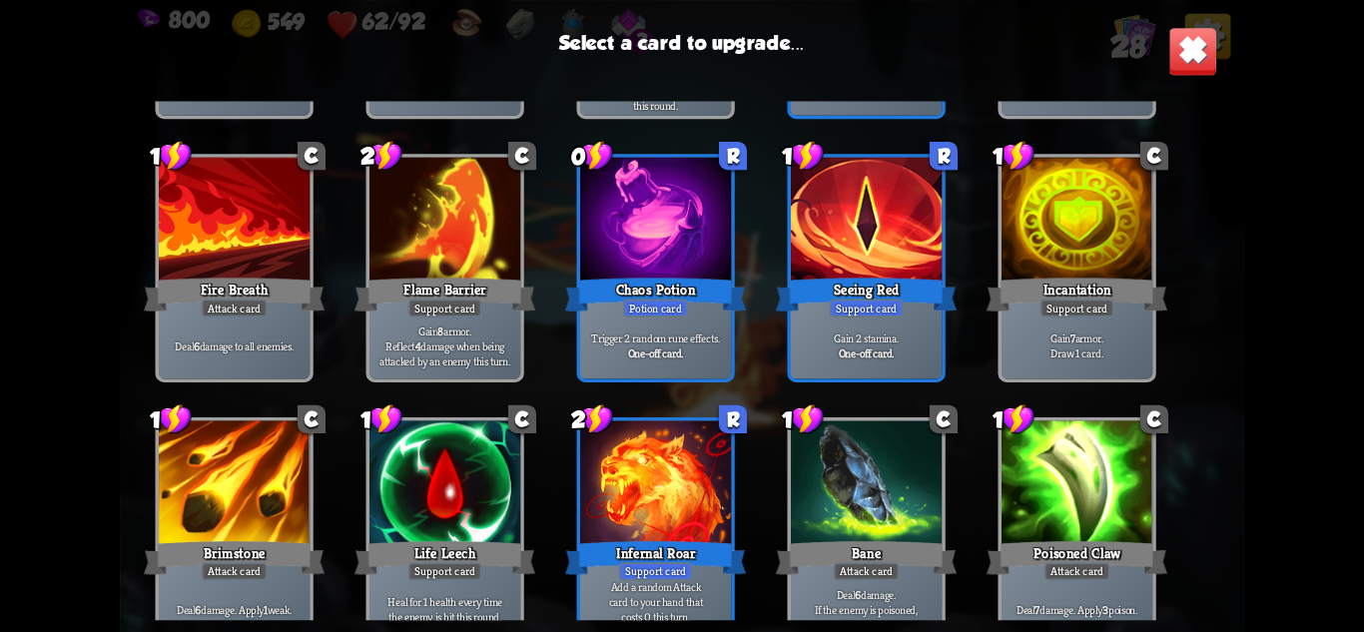
click at [673, 333] on p "Trigger 2 random rune effects." at bounding box center [656, 338] width 144 height 15
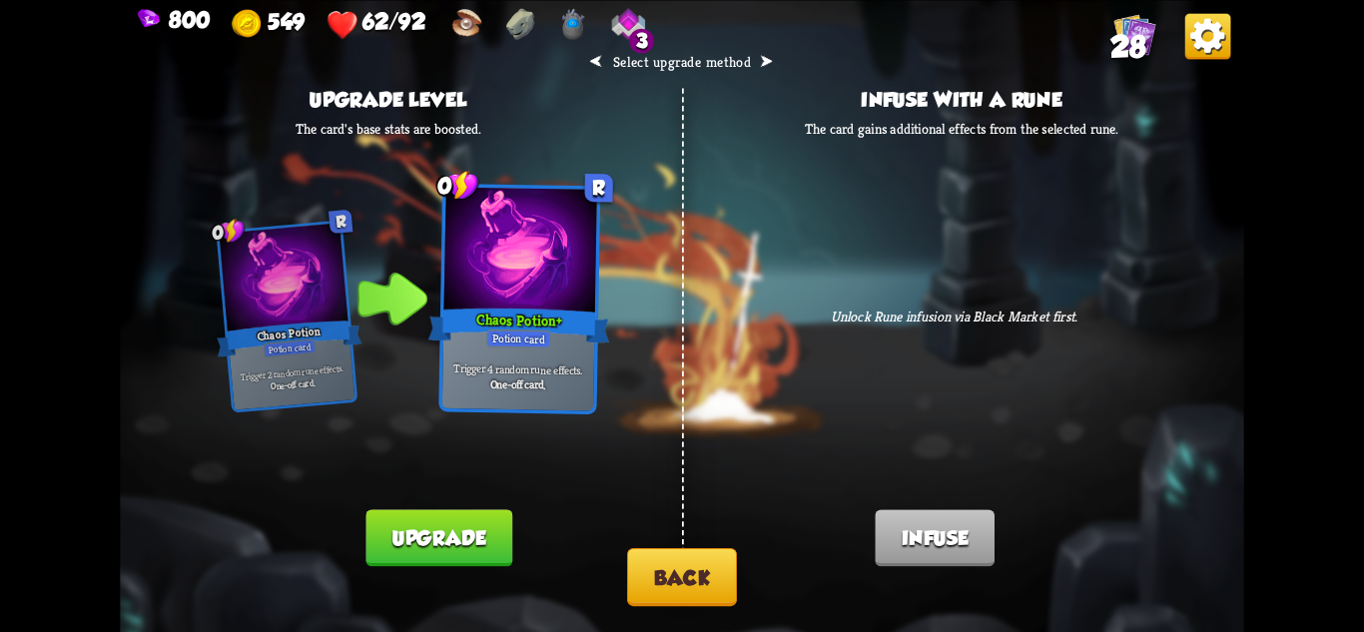
click at [681, 578] on button "Back" at bounding box center [682, 577] width 110 height 58
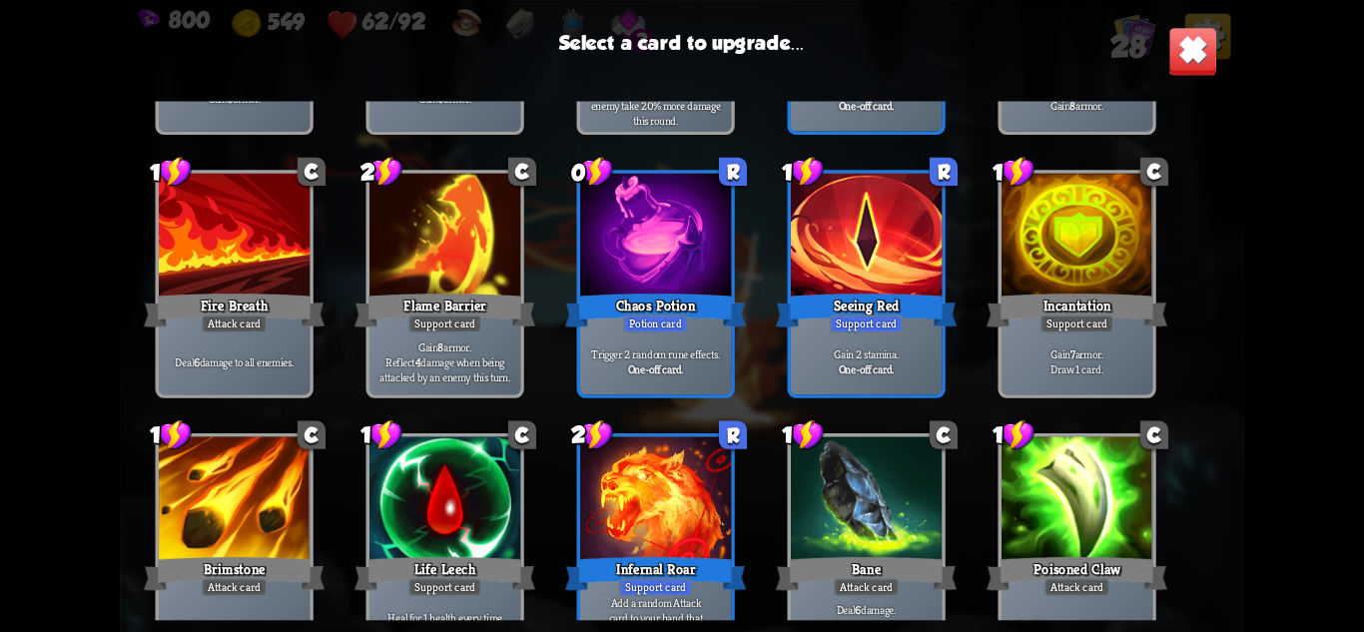
scroll to position [628, 0]
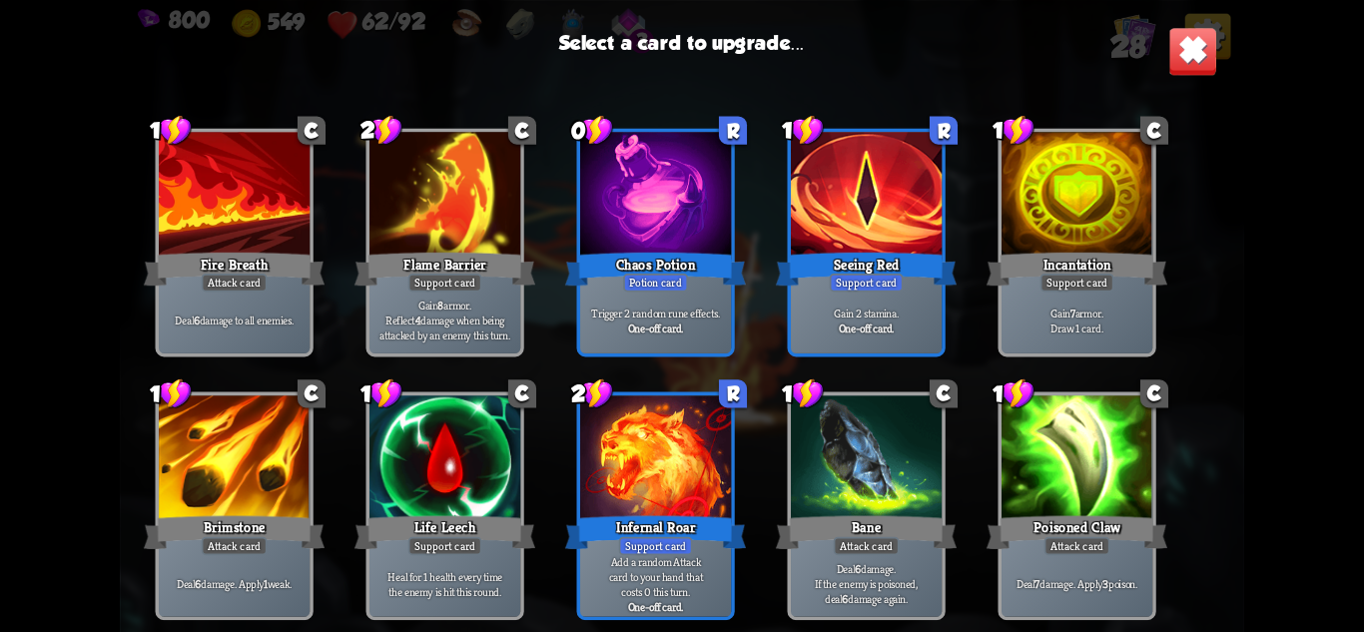
click at [633, 565] on p "Add a random Attack card to your hand that costs 0 this turn." at bounding box center [656, 575] width 144 height 45
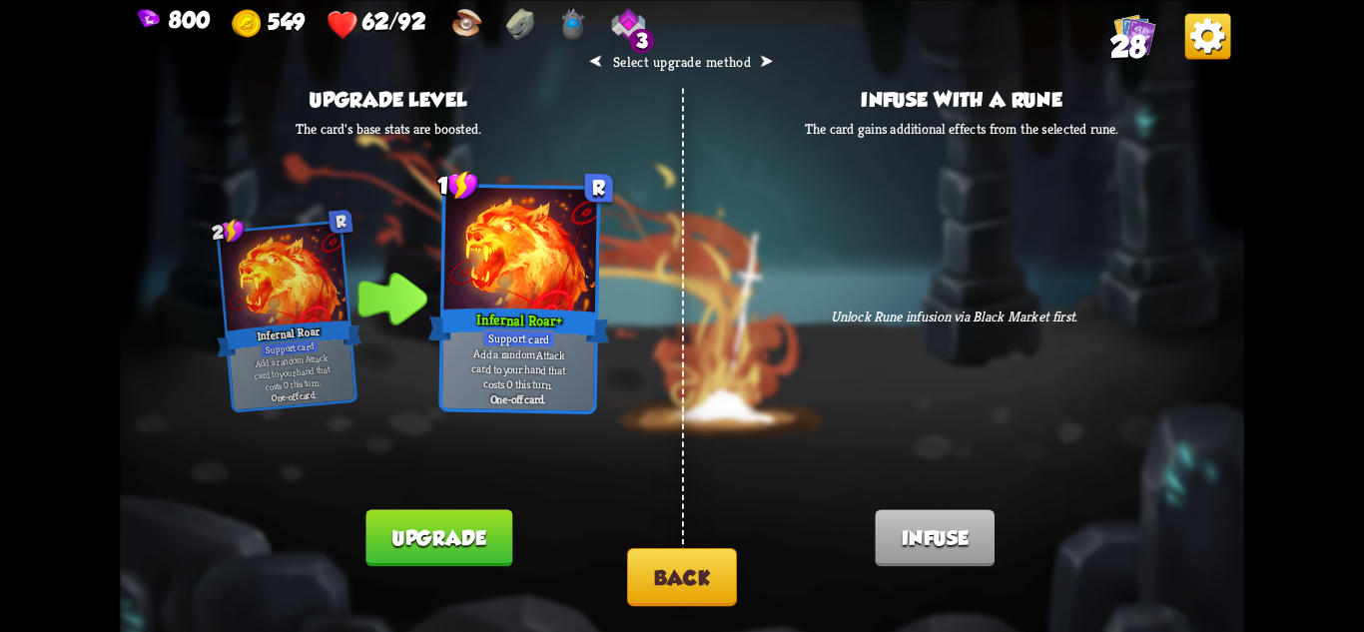
click at [406, 534] on button "Upgrade" at bounding box center [438, 537] width 146 height 57
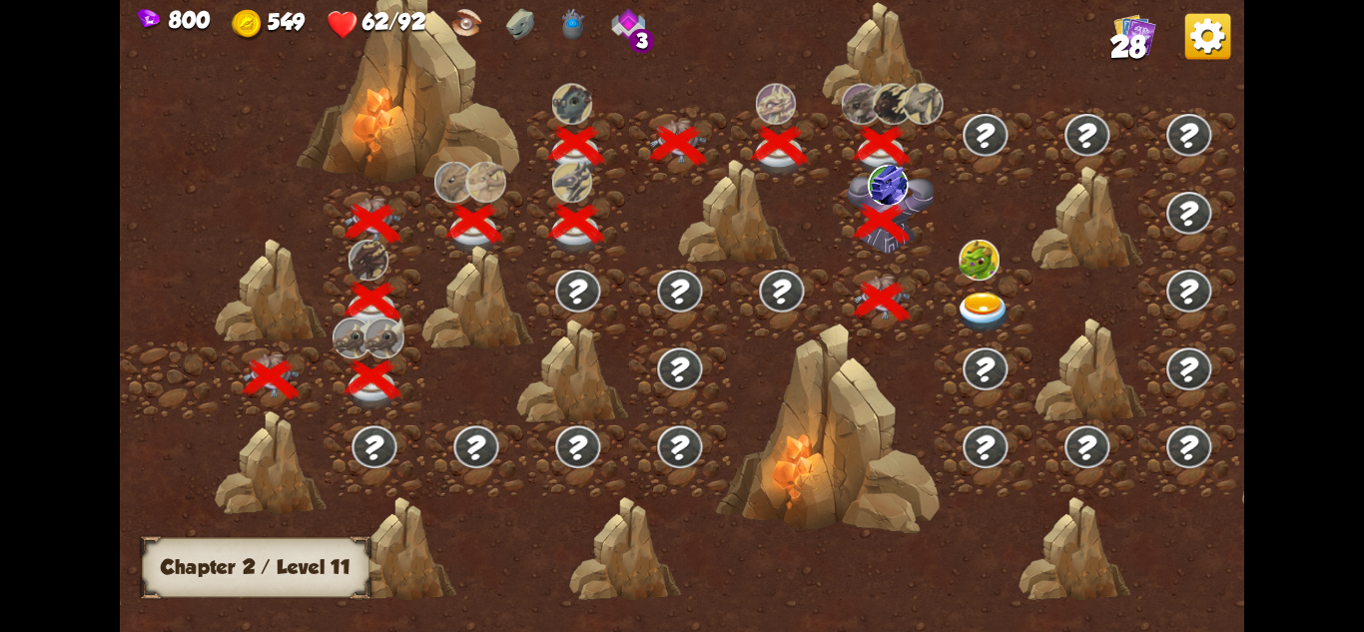
scroll to position [0, 304]
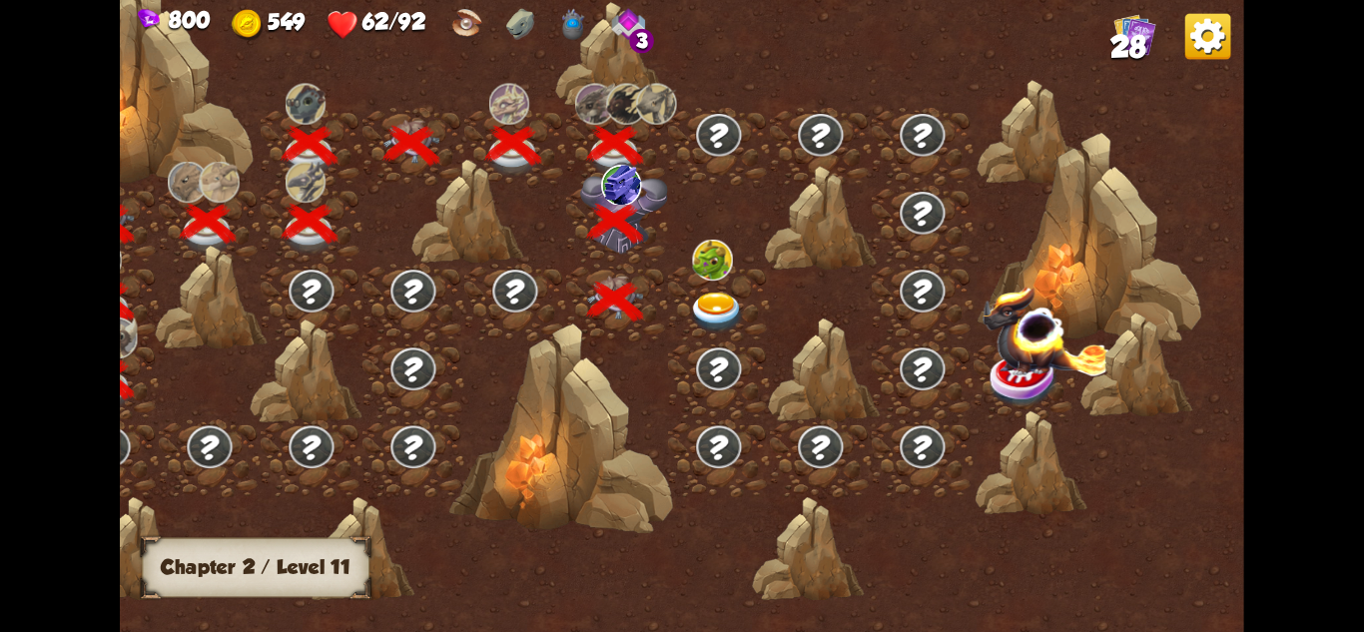
click at [717, 306] on img at bounding box center [717, 313] width 56 height 41
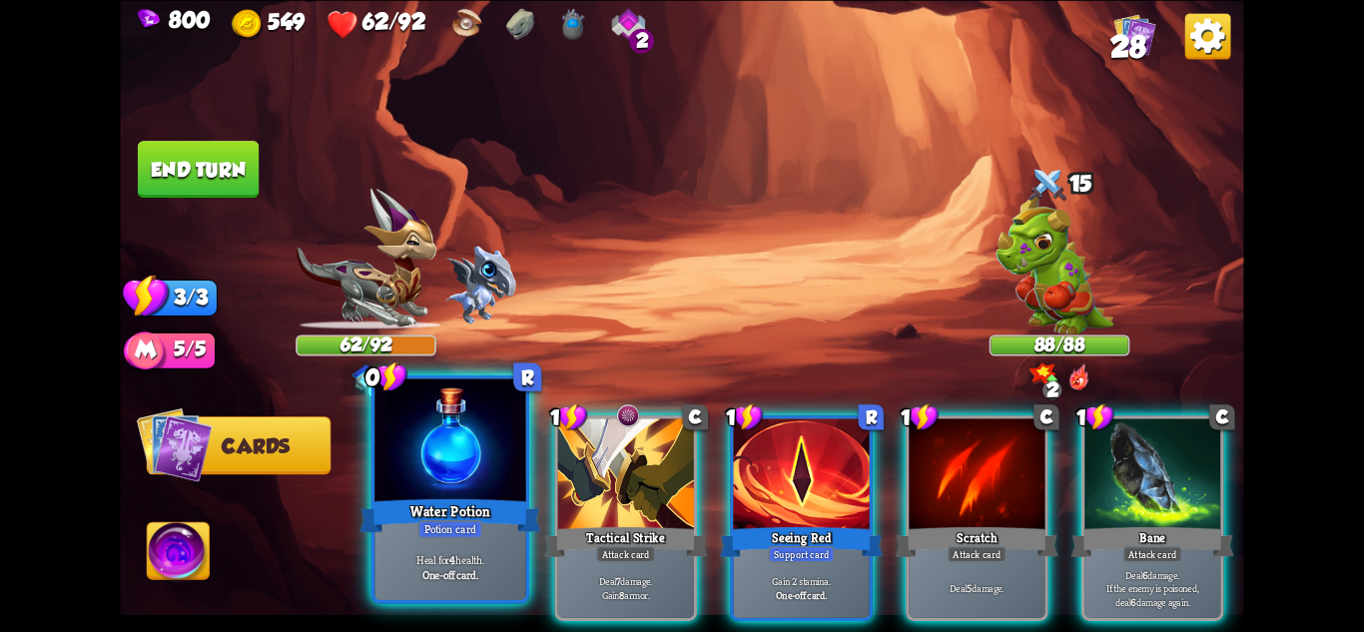
click at [501, 516] on div "Water Potion" at bounding box center [450, 515] width 181 height 40
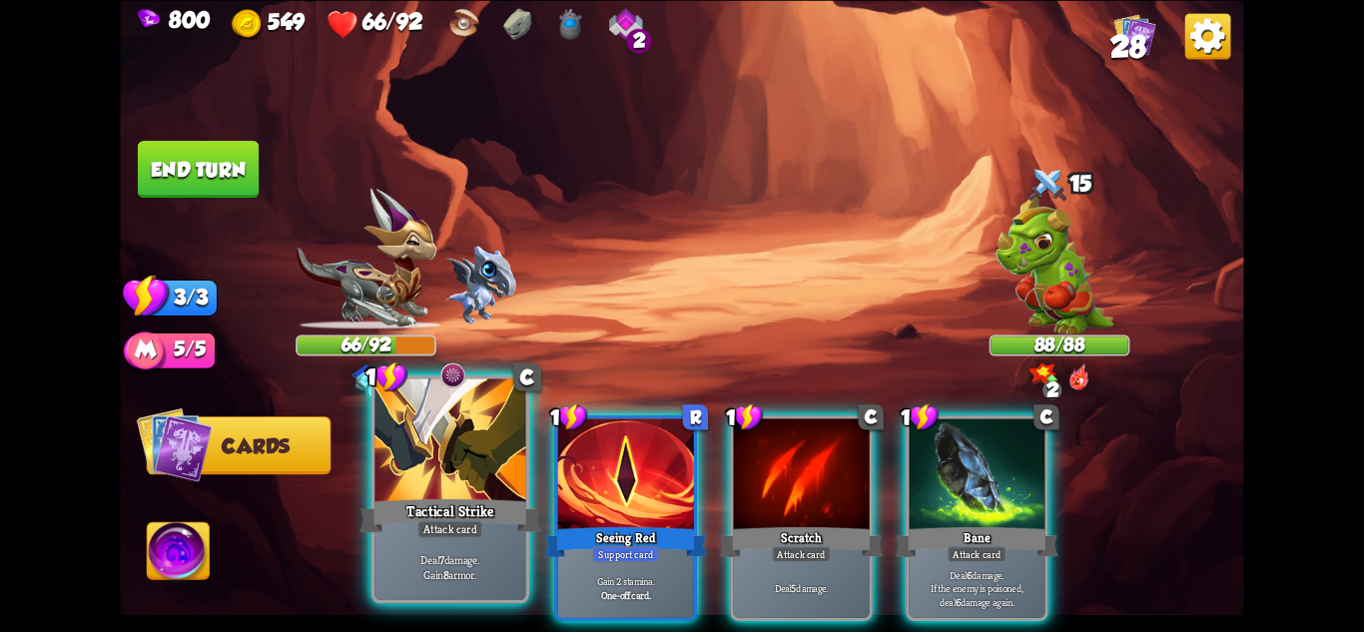
click at [450, 548] on div "Deal 7 damage. Gain 8 armor." at bounding box center [449, 567] width 151 height 66
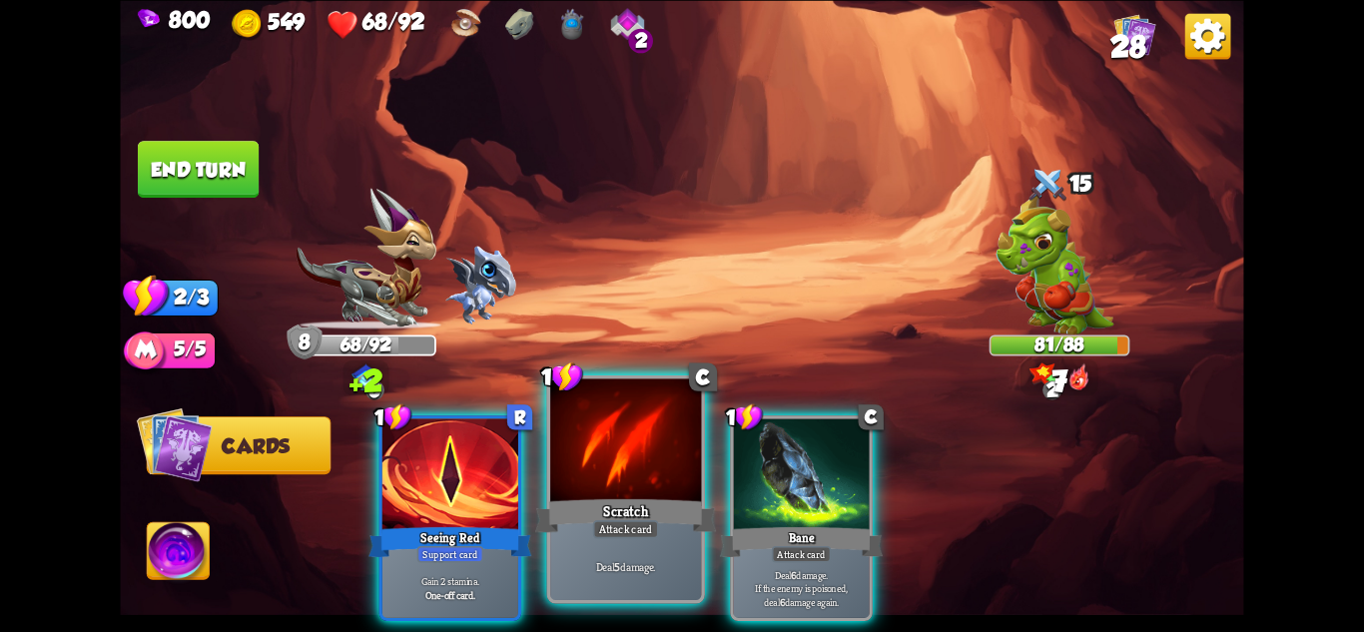
click at [596, 541] on div "Deal 5 damage." at bounding box center [625, 567] width 151 height 66
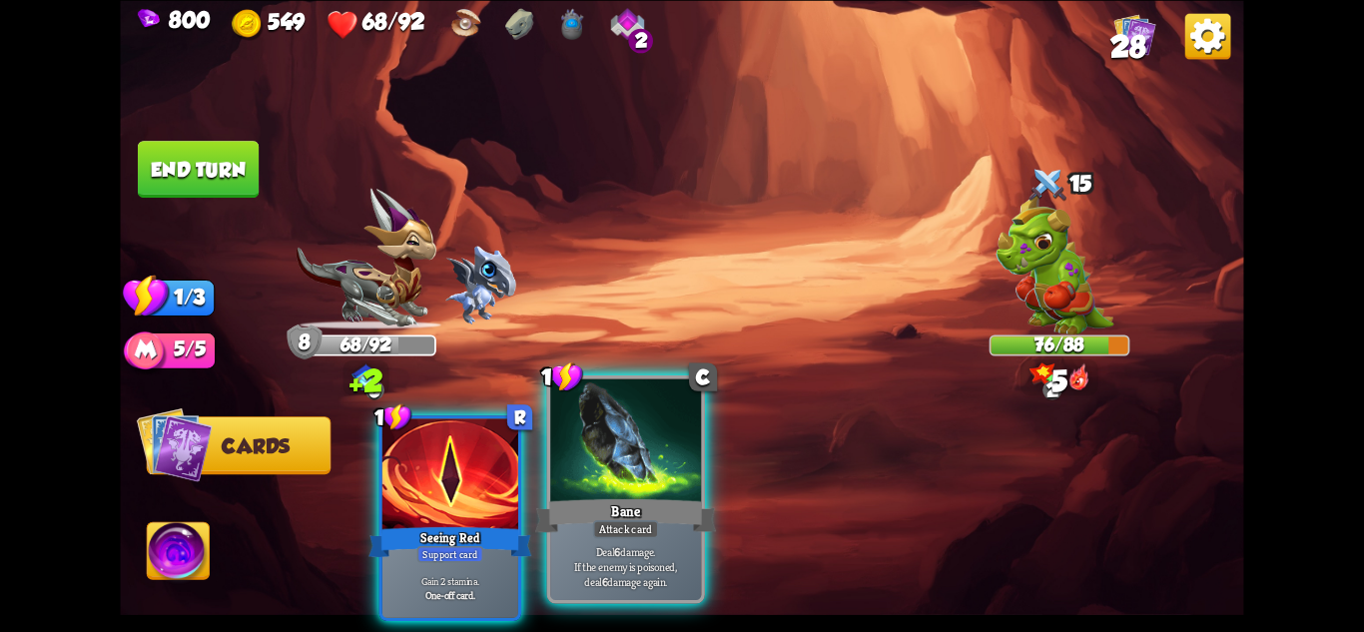
click at [603, 537] on div "Attack card" at bounding box center [626, 528] width 66 height 18
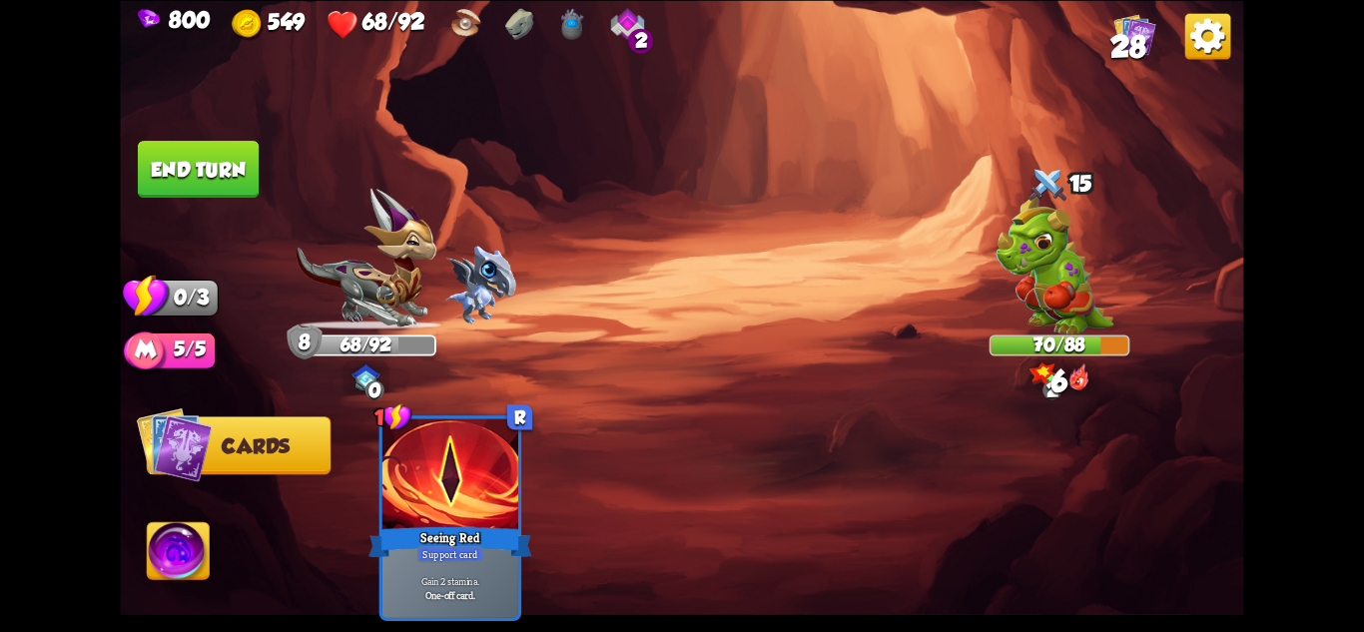
click at [186, 157] on button "End turn" at bounding box center [198, 169] width 121 height 57
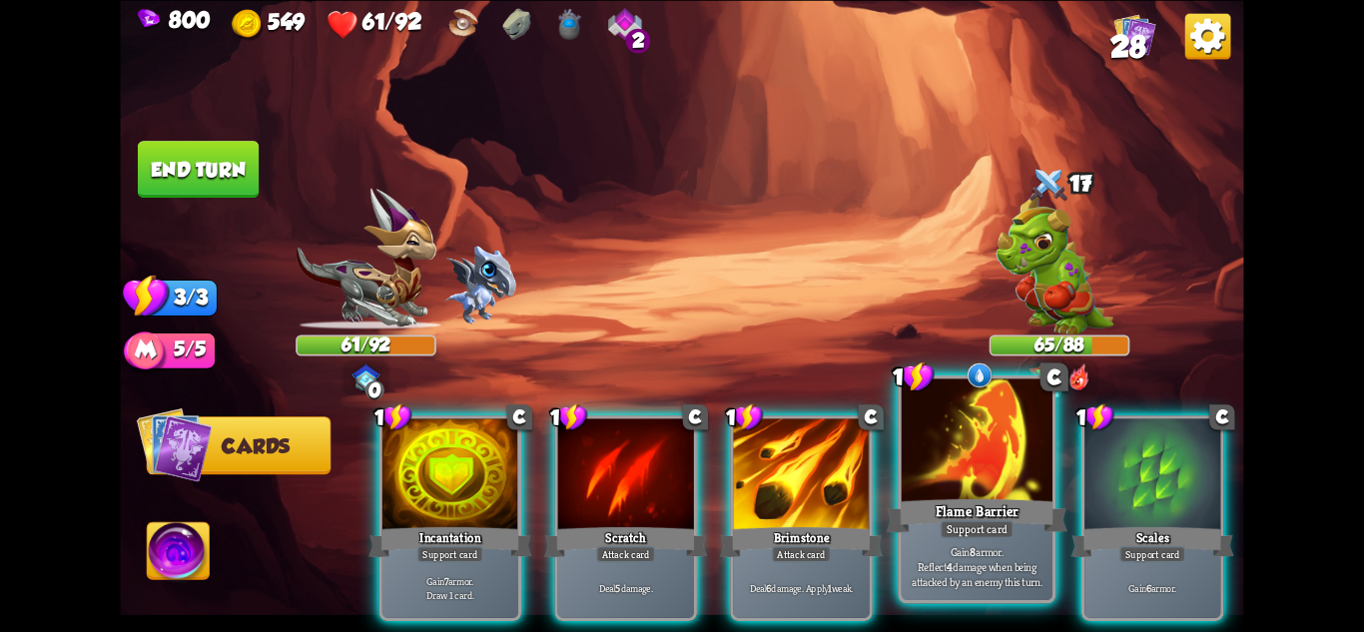
click at [941, 471] on div at bounding box center [977, 441] width 151 height 127
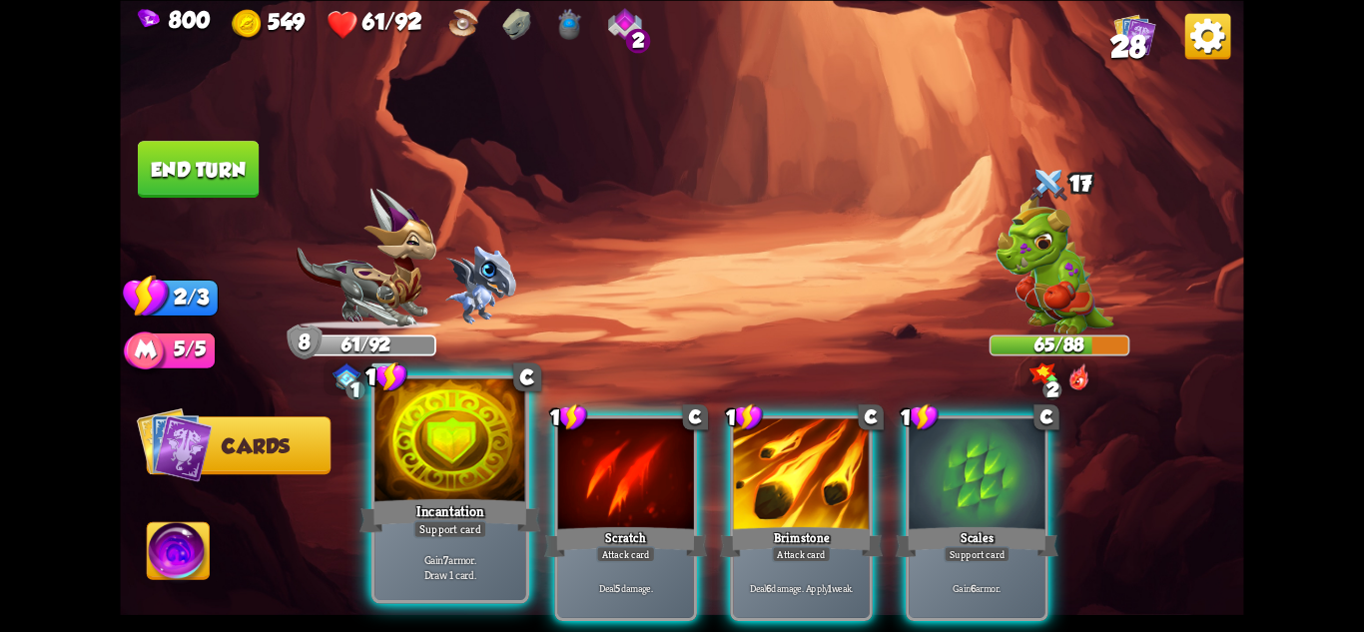
click at [408, 456] on div at bounding box center [449, 441] width 151 height 127
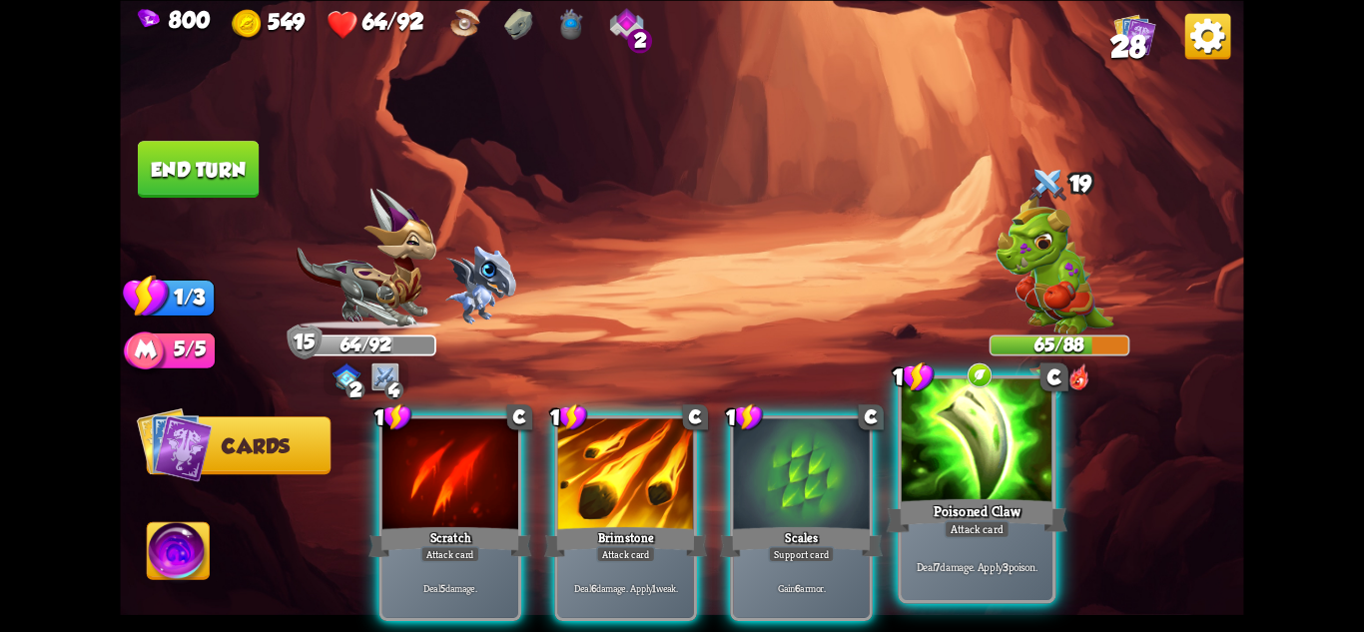
click at [957, 434] on div at bounding box center [977, 441] width 151 height 127
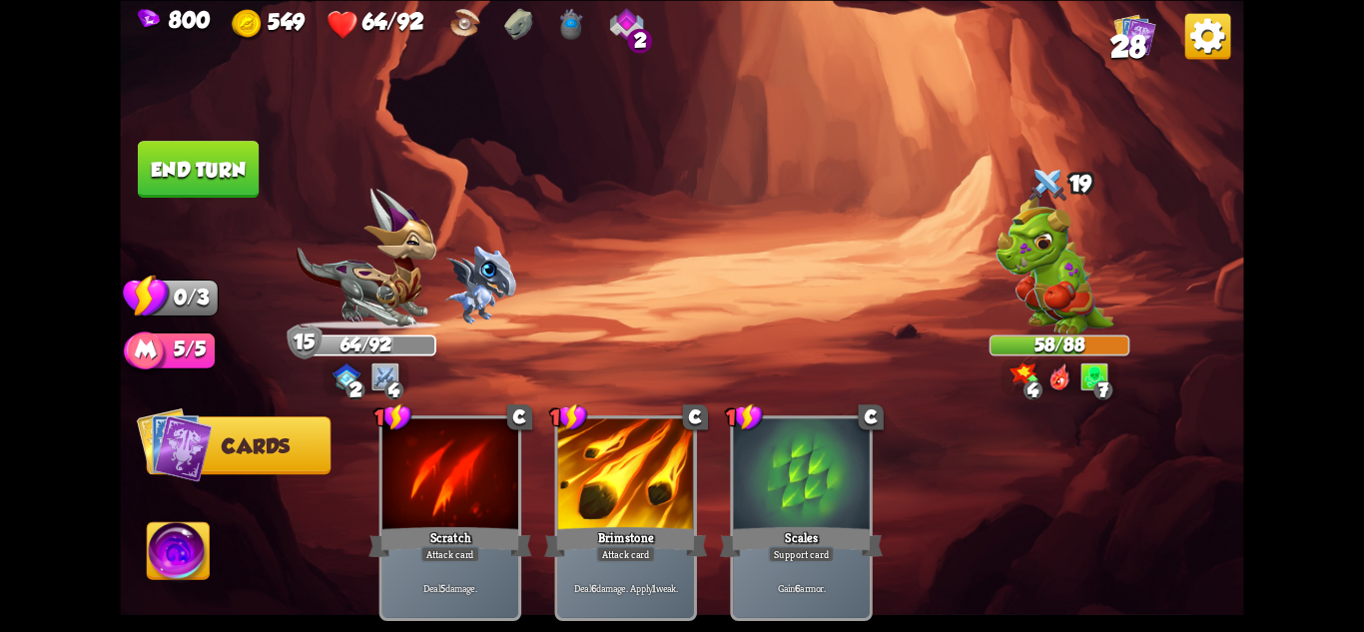
click at [180, 128] on img at bounding box center [681, 316] width 1123 height 632
click at [185, 134] on img at bounding box center [681, 316] width 1123 height 632
click at [198, 152] on button "End turn" at bounding box center [198, 169] width 121 height 57
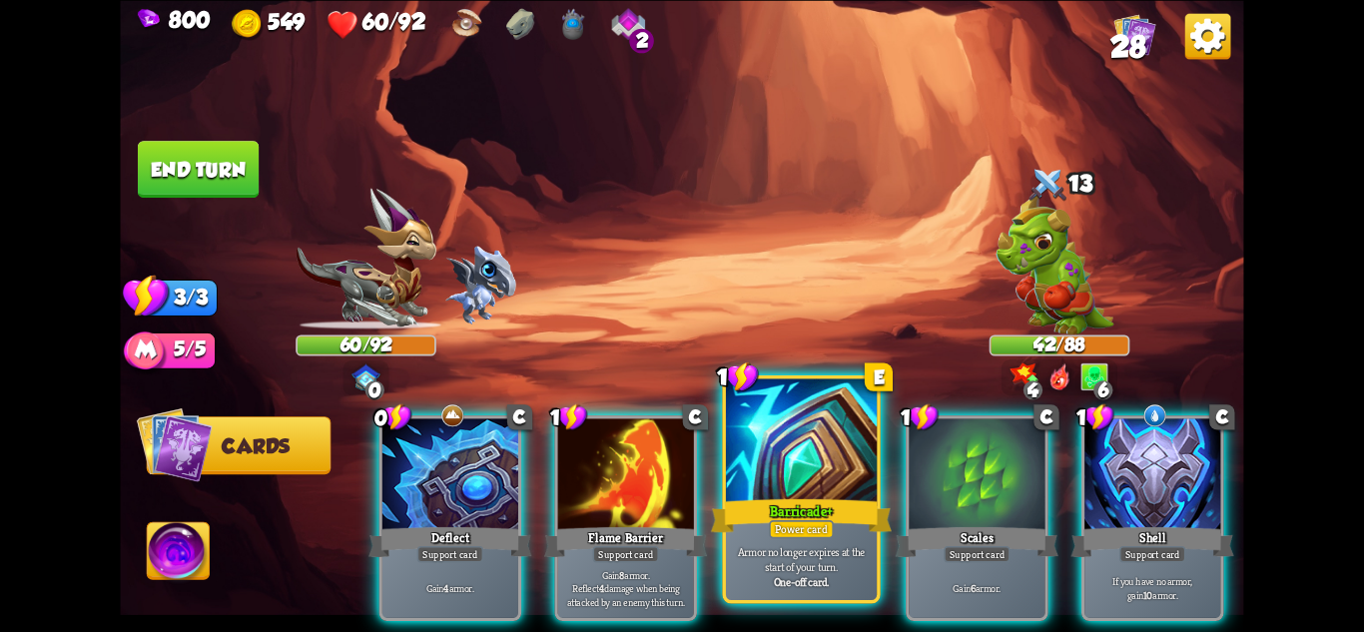
click at [833, 528] on div "Power card" at bounding box center [801, 528] width 65 height 18
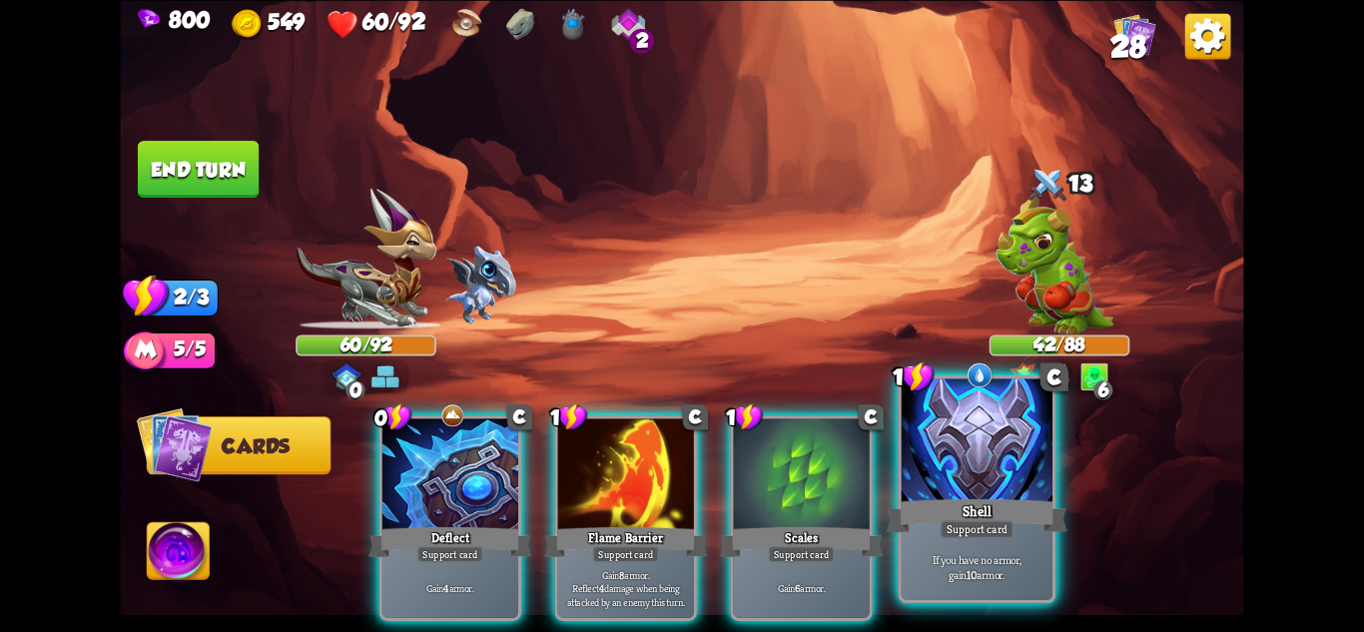
drag, startPoint x: 1008, startPoint y: 522, endPoint x: 818, endPoint y: 523, distance: 189.7
click at [1007, 522] on div "Support card" at bounding box center [977, 528] width 74 height 18
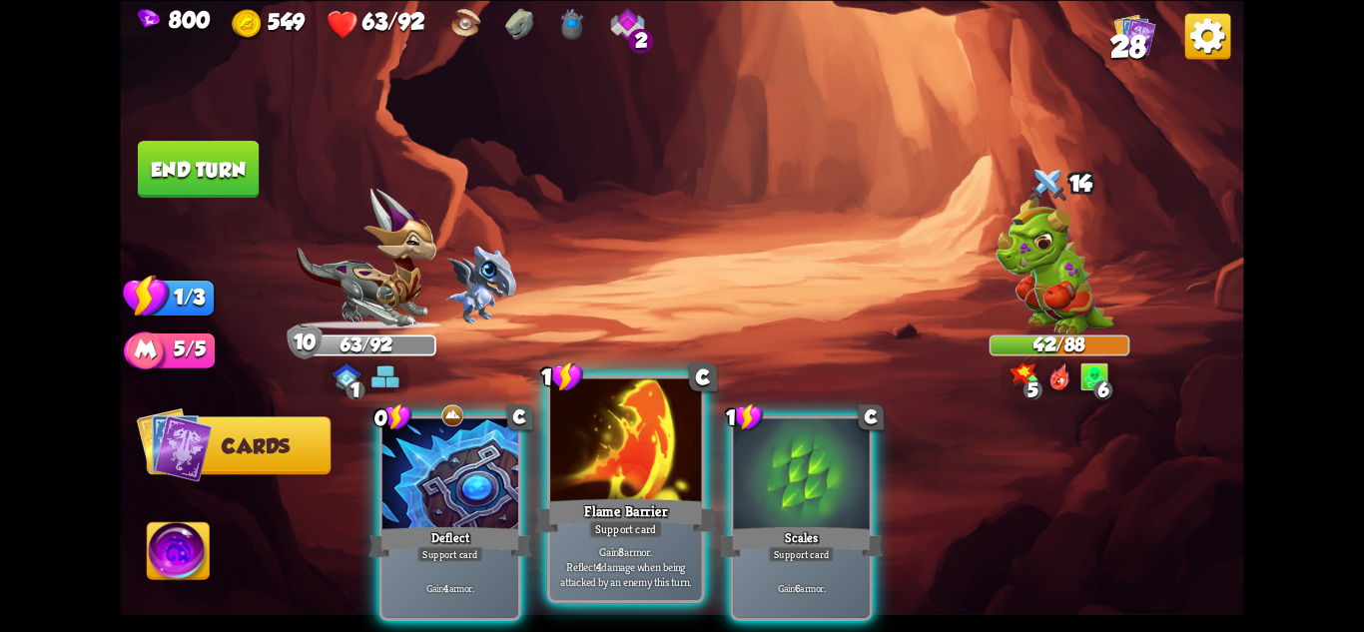
drag, startPoint x: 648, startPoint y: 502, endPoint x: 377, endPoint y: 335, distance: 318.4
click at [647, 502] on div "Flame Barrier" at bounding box center [625, 515] width 181 height 40
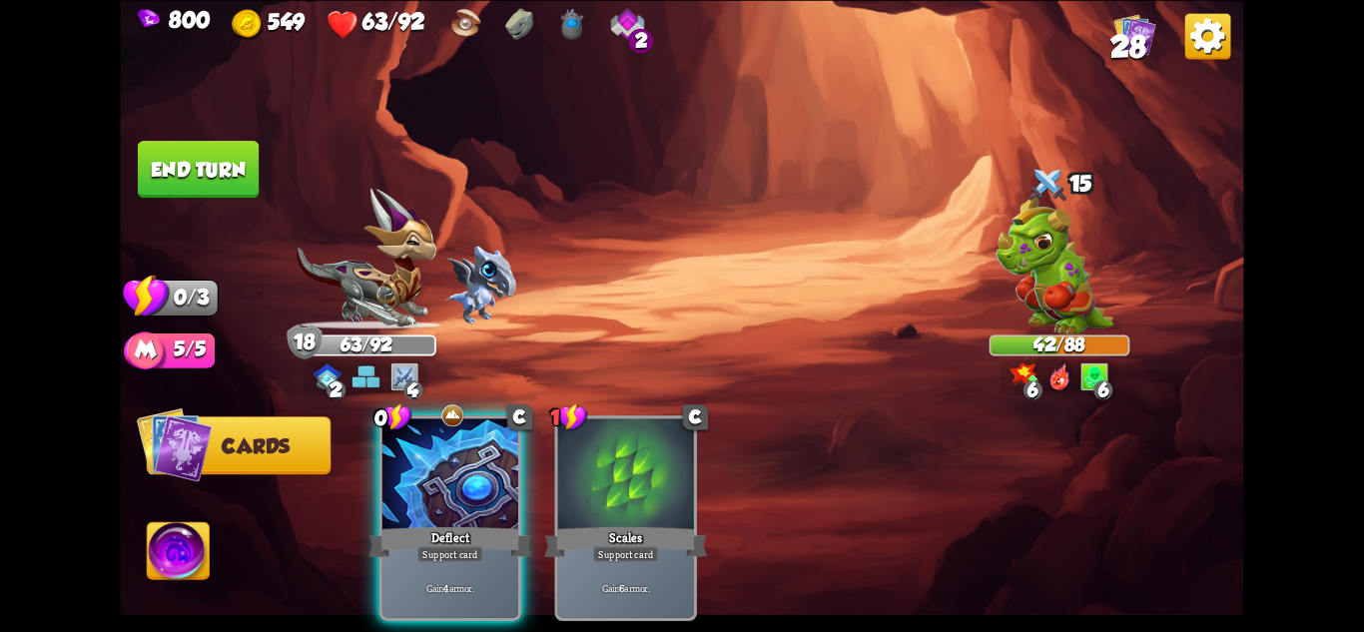
click at [176, 175] on button "End turn" at bounding box center [198, 169] width 121 height 57
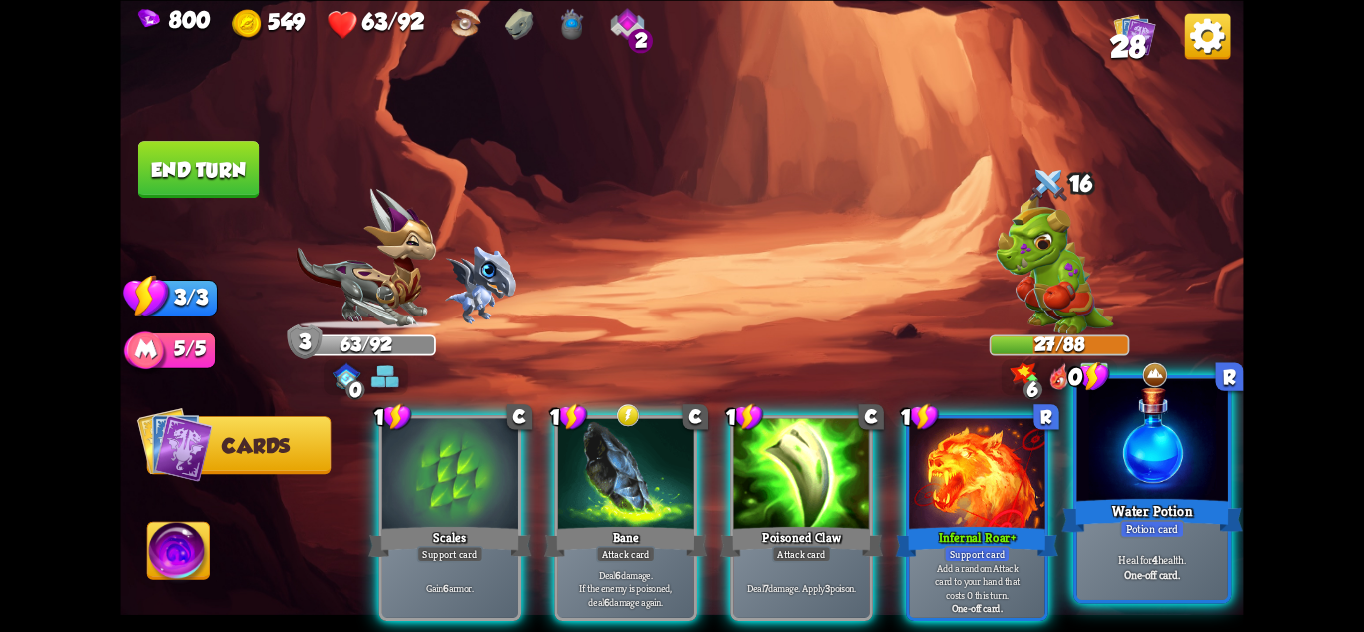
click at [1128, 541] on div "Heal for 4 health. One-off card." at bounding box center [1153, 567] width 151 height 66
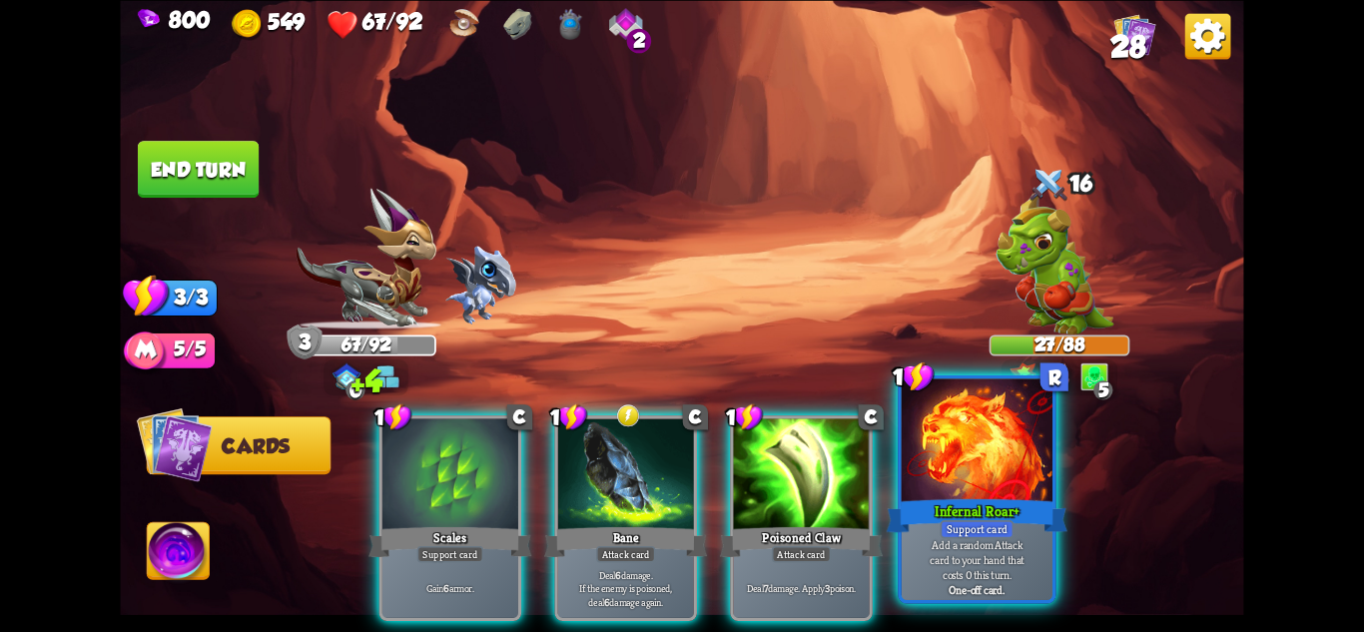
click at [988, 544] on p "Add a random Attack card to your hand that costs 0 this turn." at bounding box center [978, 559] width 144 height 45
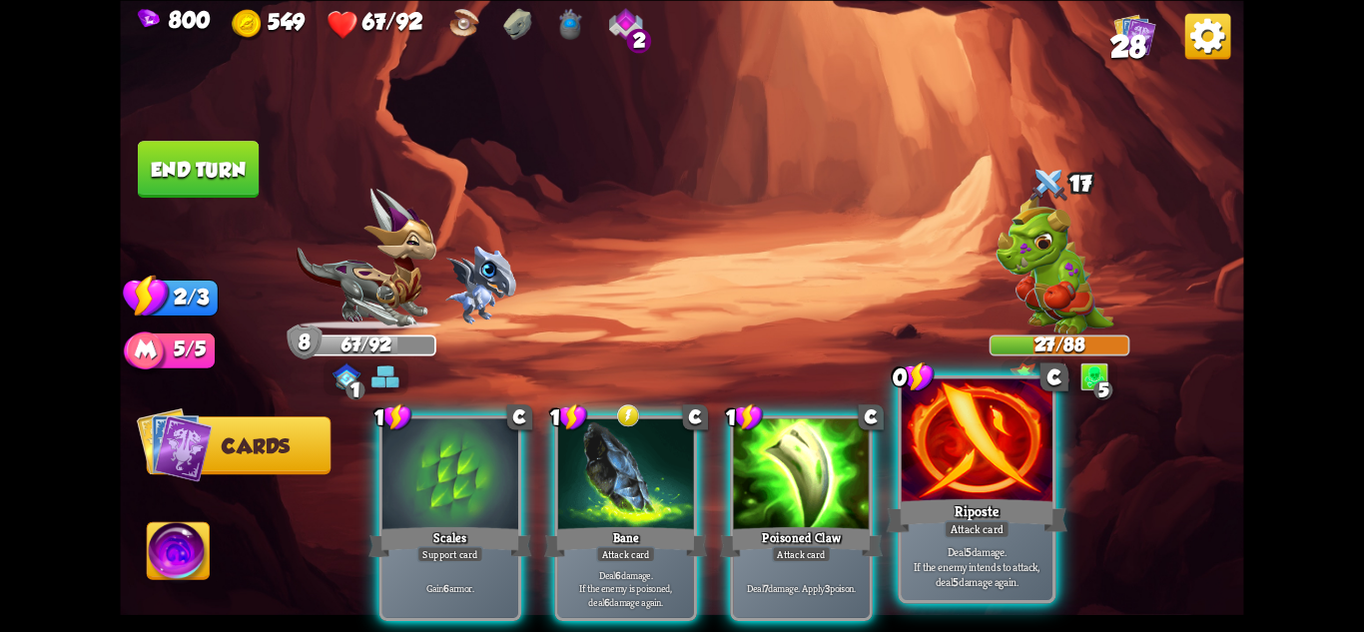
click at [980, 545] on p "Deal 5 damage. If the enemy intends to attack, deal 5 damage again." at bounding box center [978, 566] width 144 height 45
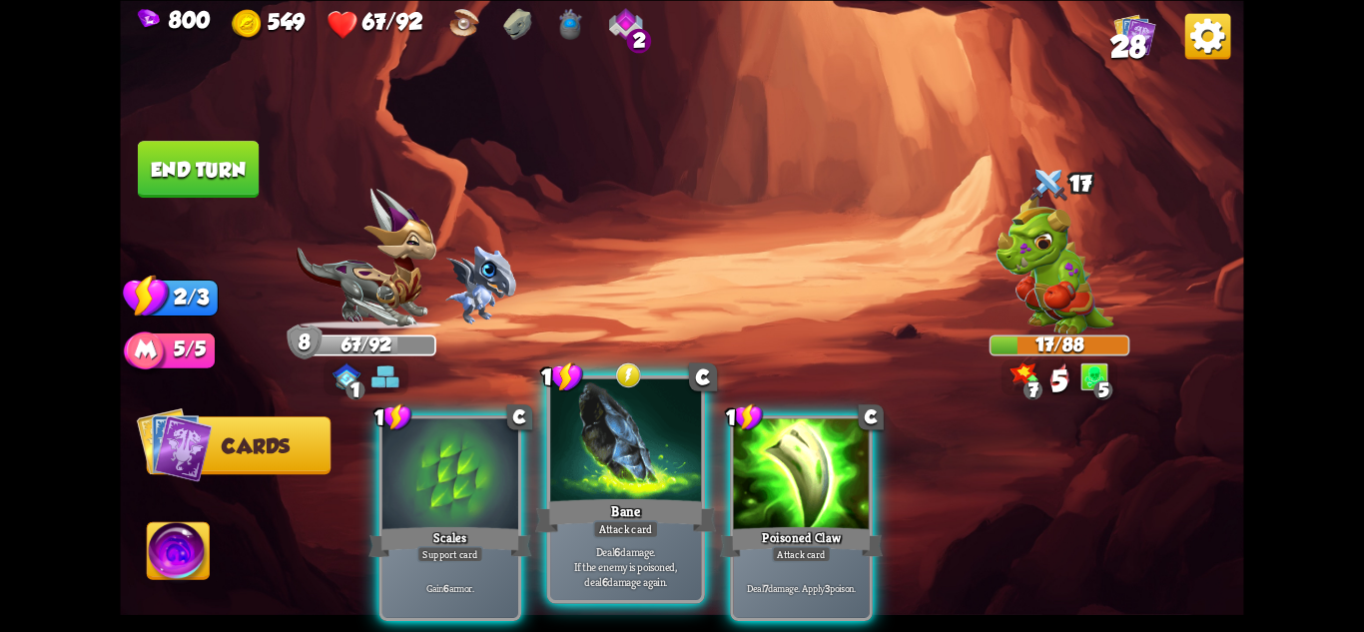
click at [612, 500] on div "Bane" at bounding box center [625, 515] width 181 height 40
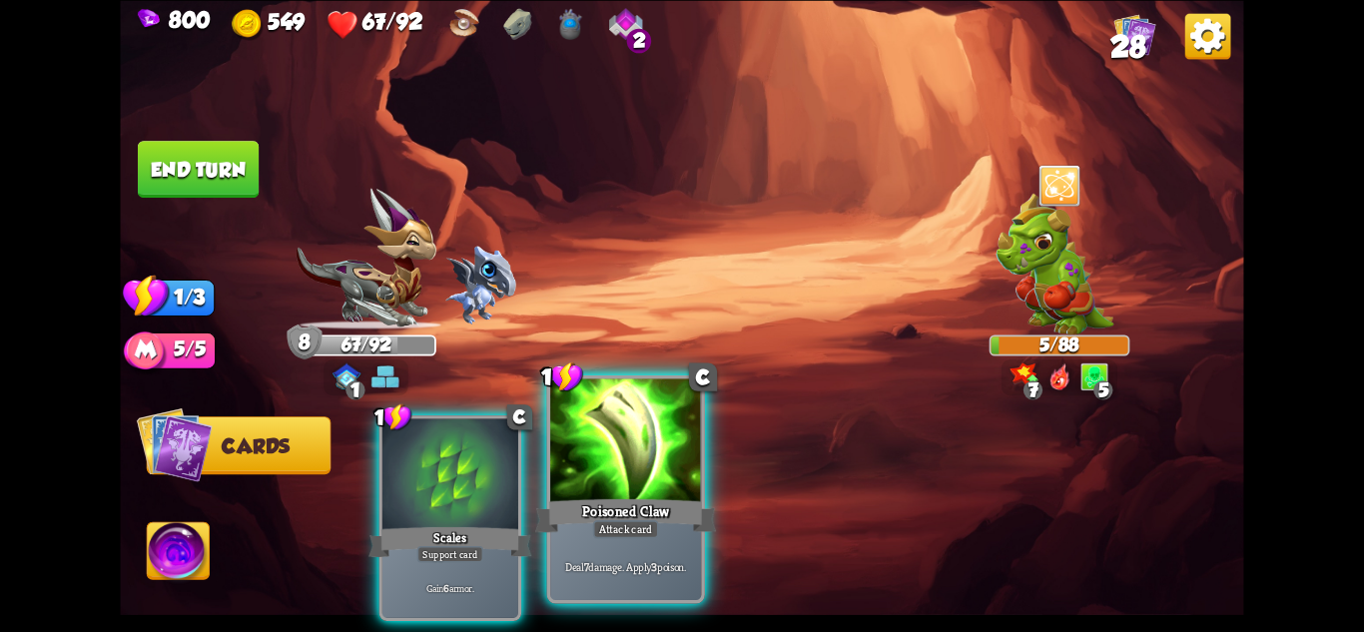
click at [686, 495] on div "Poisoned Claw" at bounding box center [625, 515] width 181 height 40
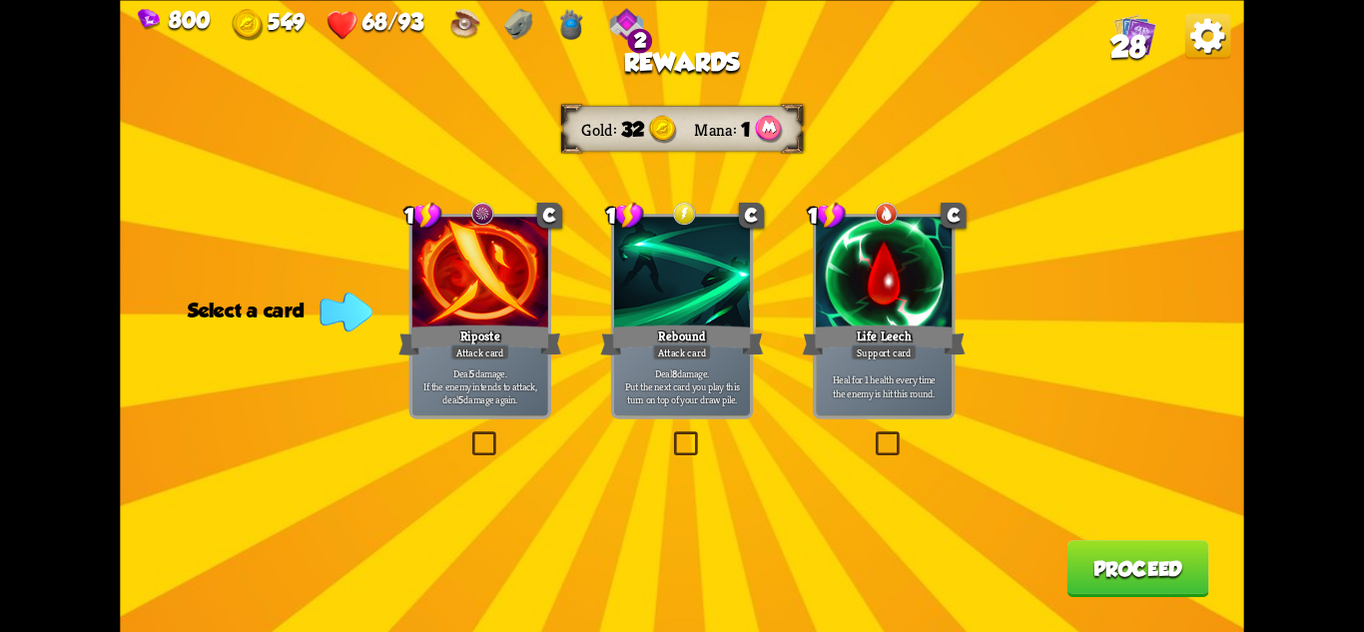
click at [873, 369] on div "Heal for 1 health every time the enemy is hit this round." at bounding box center [884, 386] width 136 height 59
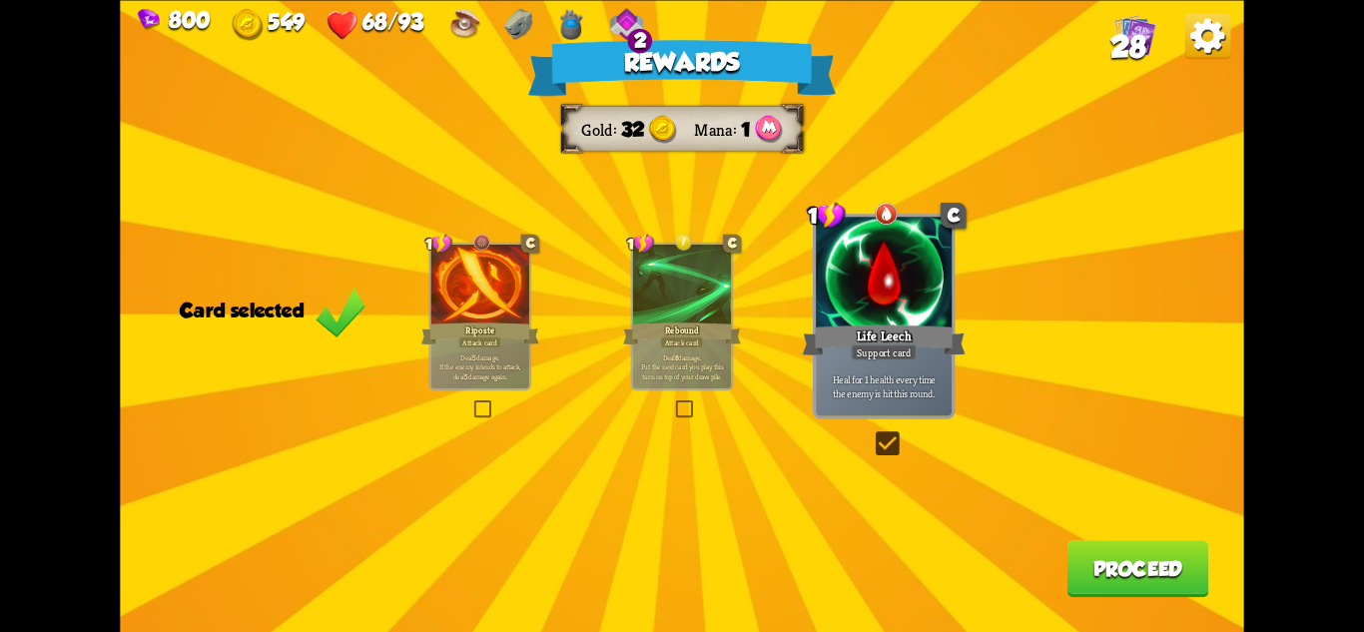
click at [939, 337] on div "Life Leech" at bounding box center [884, 340] width 163 height 36
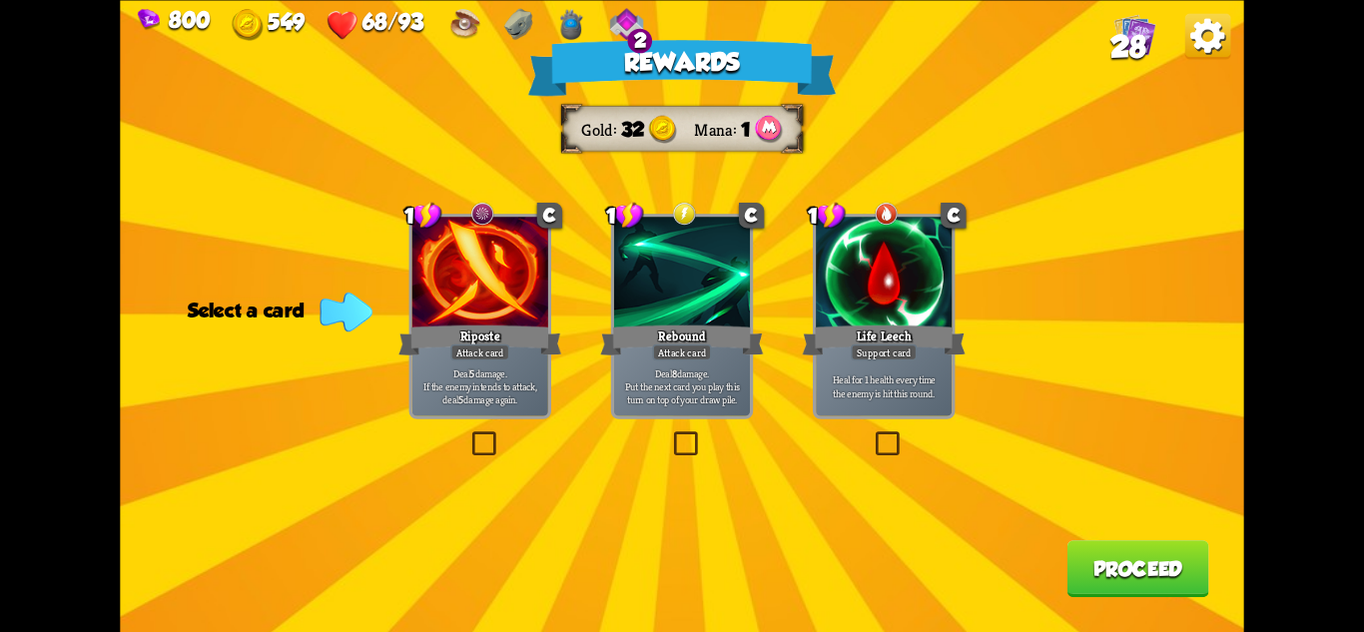
click at [655, 379] on p "Deal 8 damage. Put the next card you play this turn on top of your draw pile." at bounding box center [681, 385] width 129 height 40
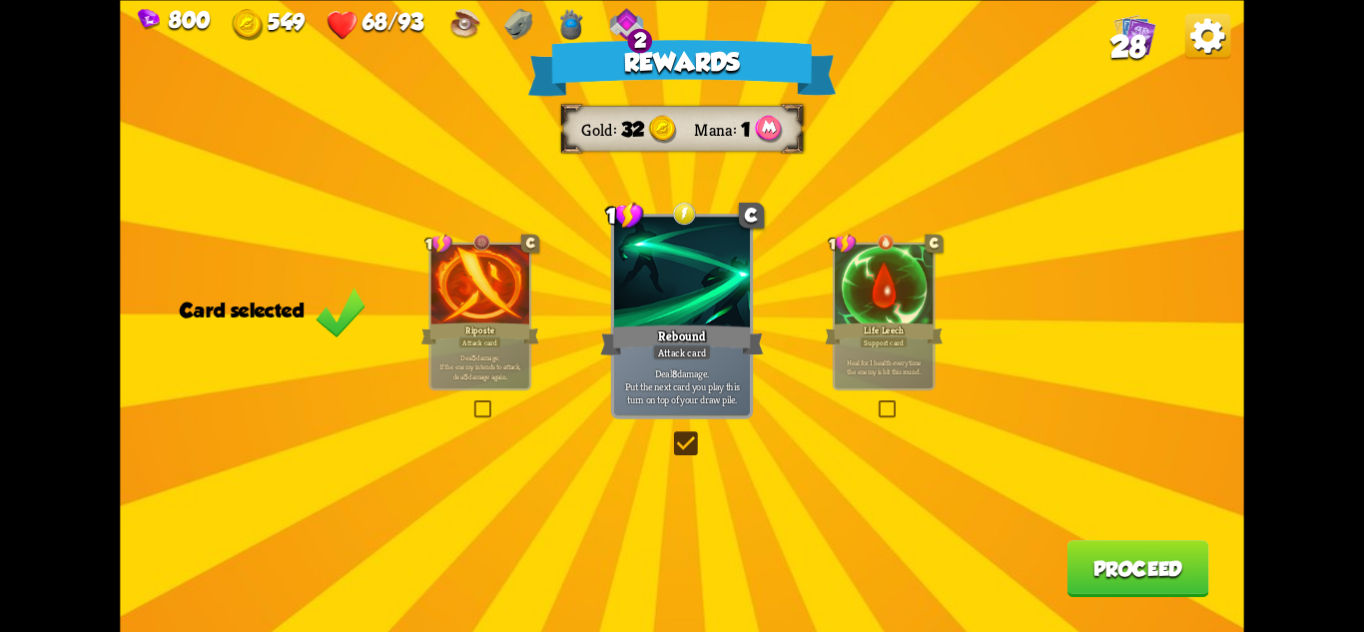
click at [1131, 546] on button "Proceed" at bounding box center [1139, 568] width 142 height 57
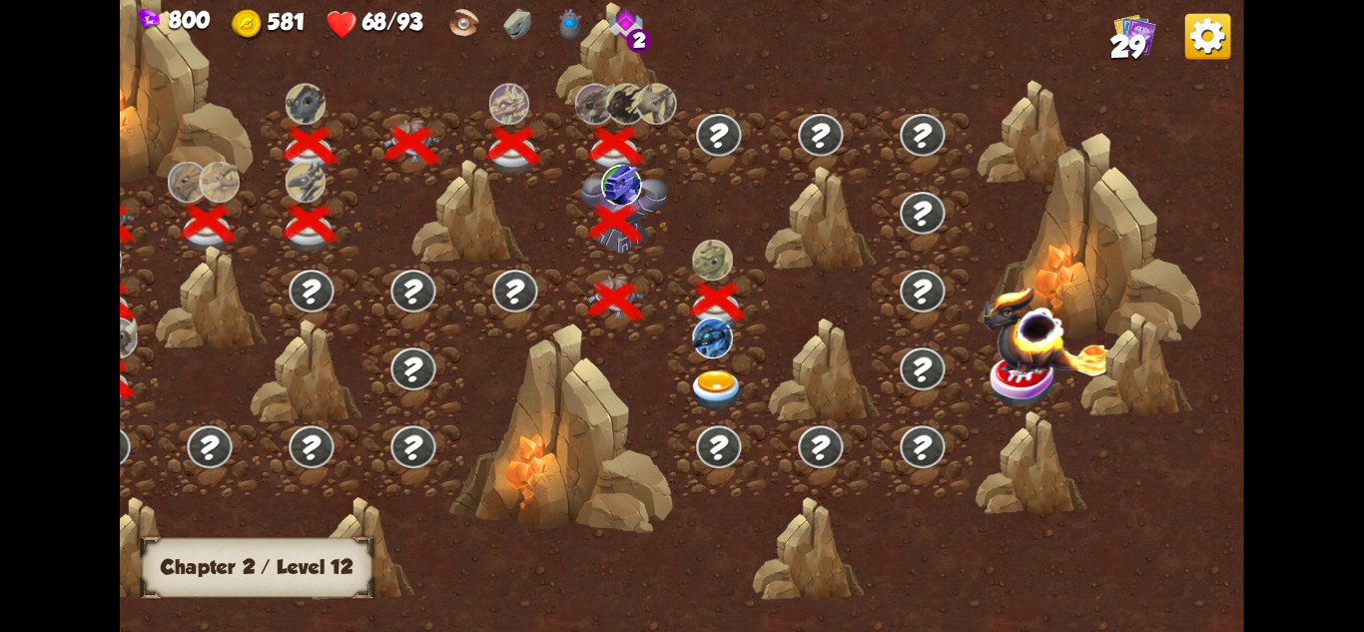
click at [723, 373] on img at bounding box center [717, 390] width 56 height 41
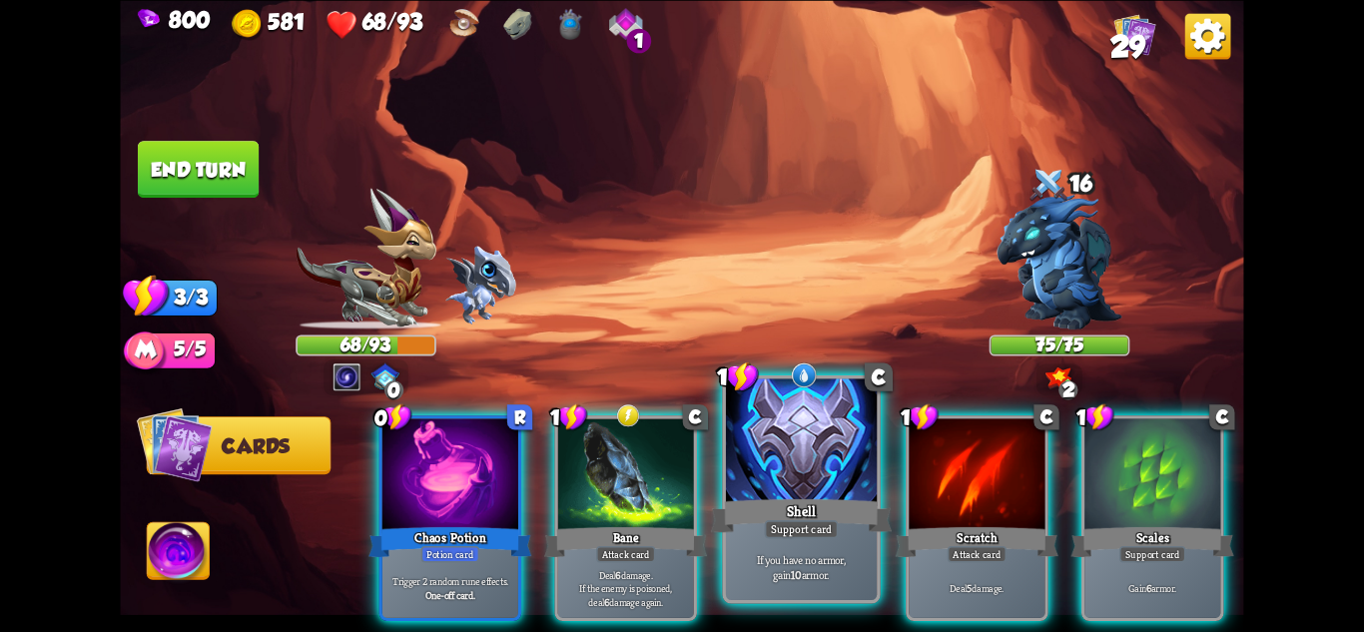
click at [808, 519] on div "Support card" at bounding box center [802, 528] width 74 height 18
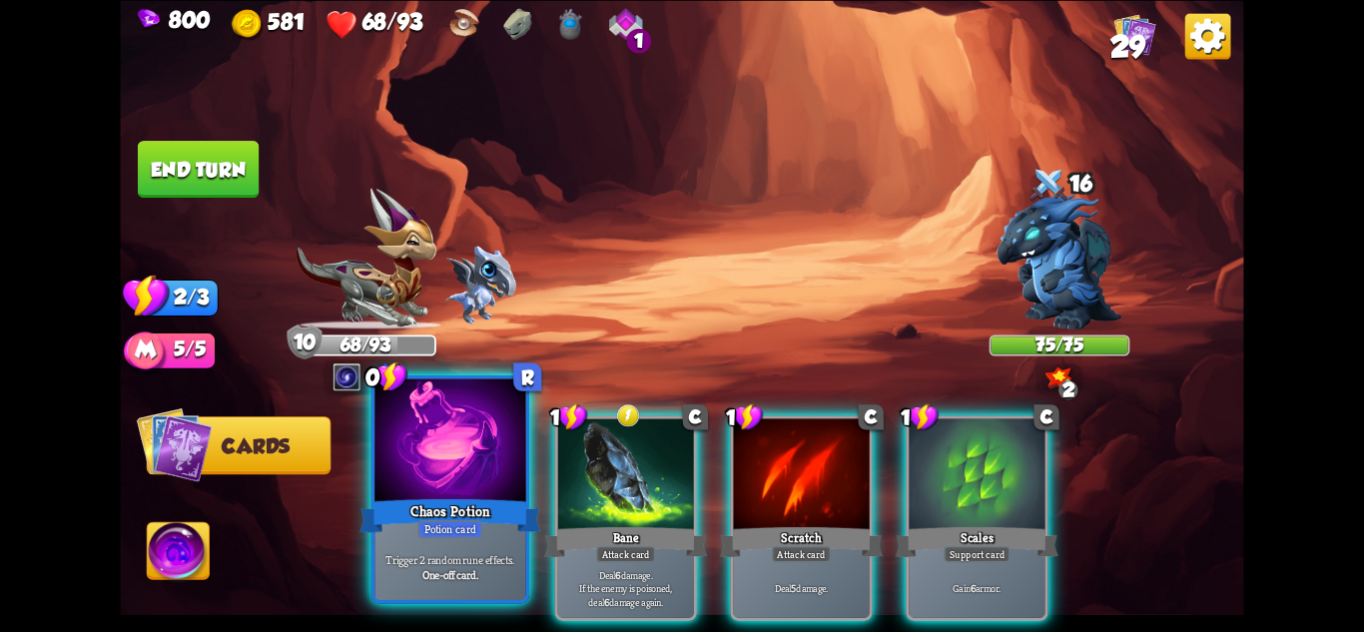
click at [422, 534] on div "Potion card" at bounding box center [449, 528] width 65 height 18
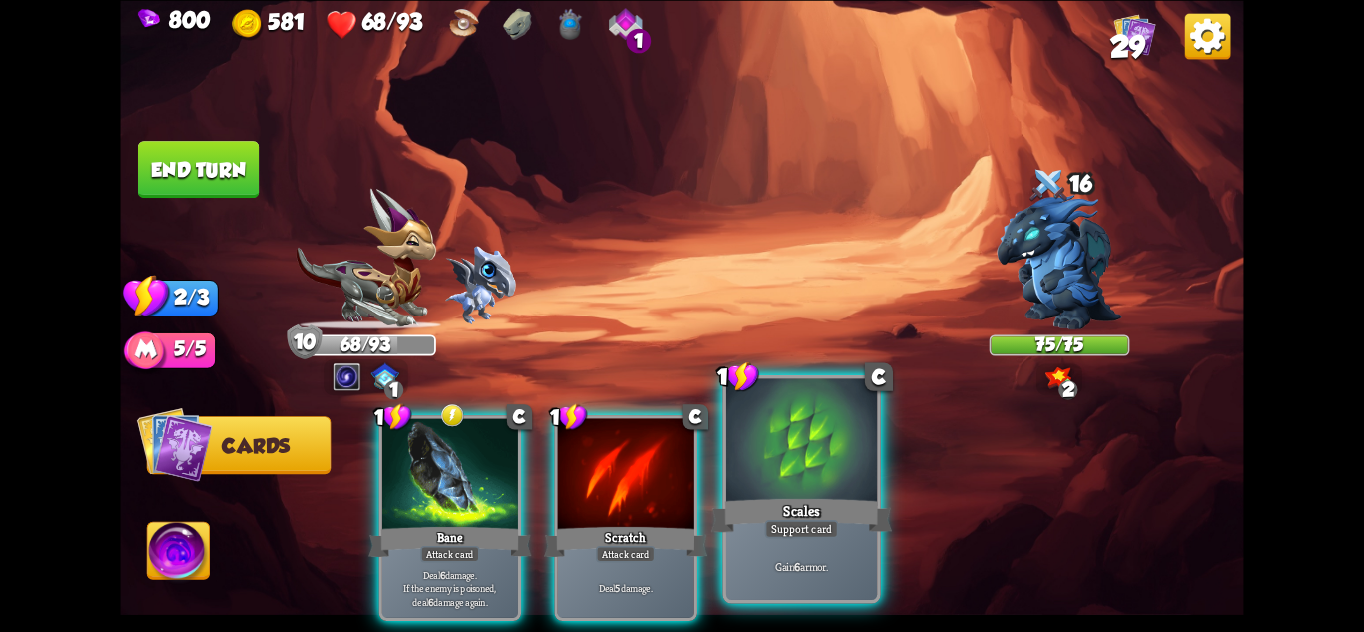
click at [803, 562] on p "Gain 6 armor." at bounding box center [802, 566] width 144 height 15
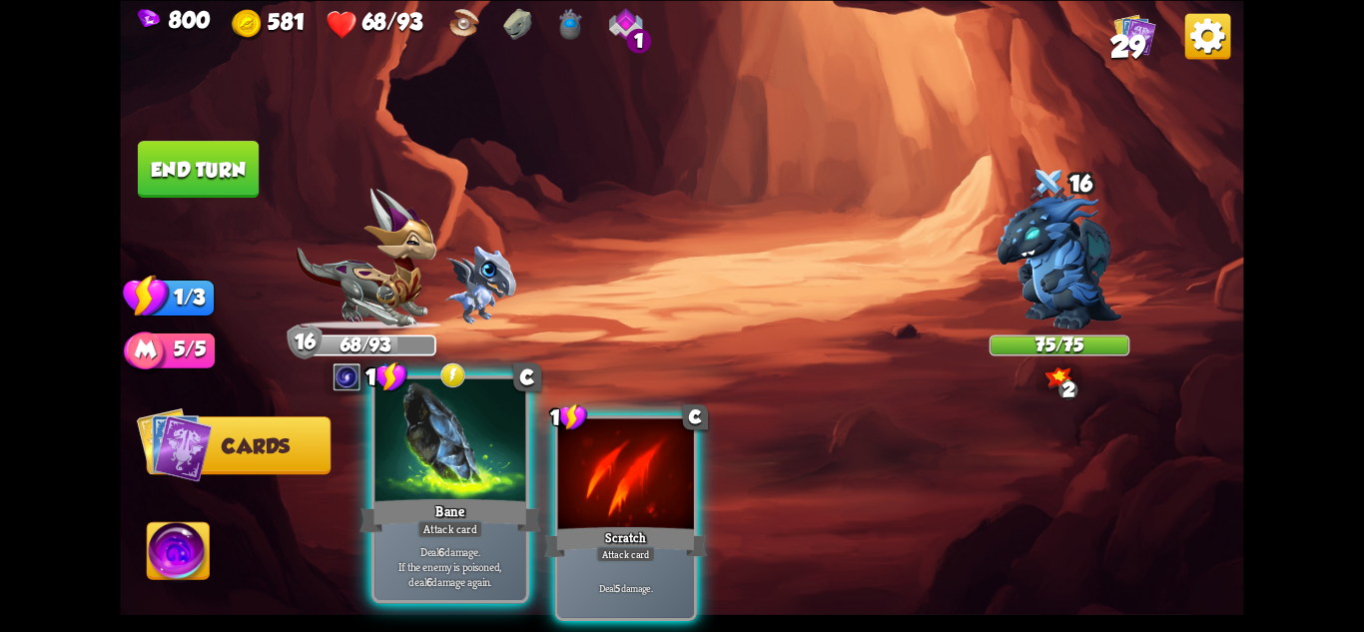
click at [493, 512] on div "Bane" at bounding box center [450, 515] width 181 height 40
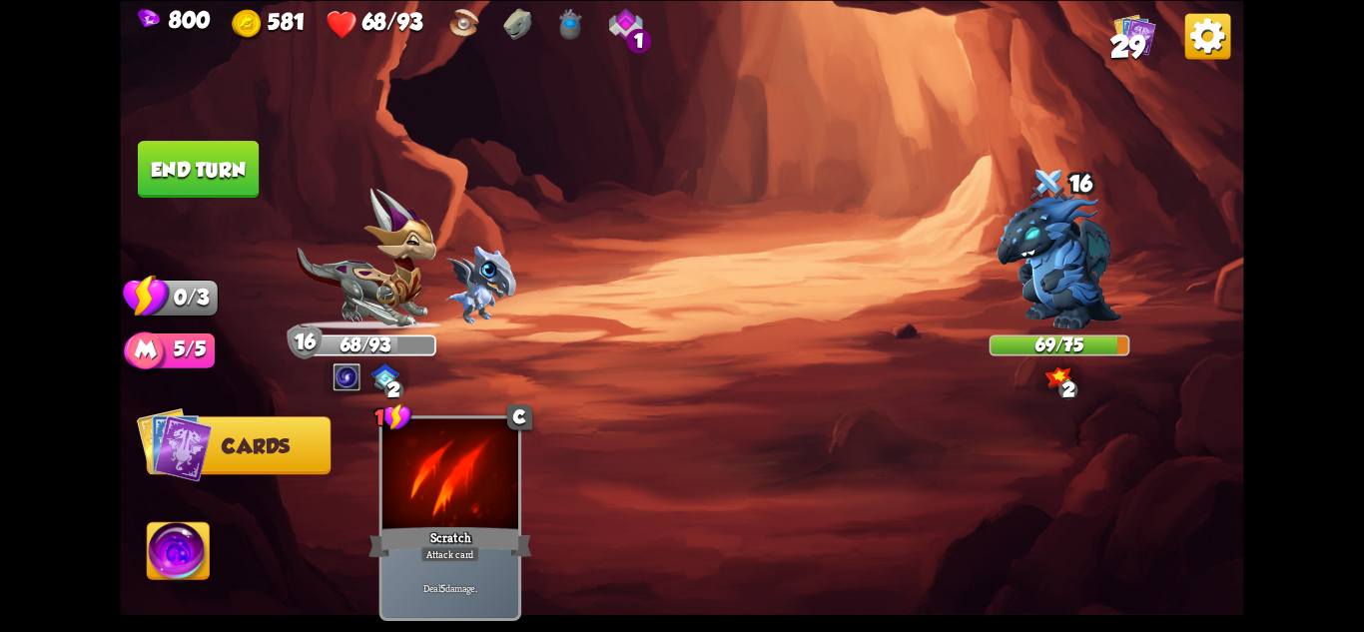
click at [215, 165] on button "End turn" at bounding box center [198, 169] width 122 height 58
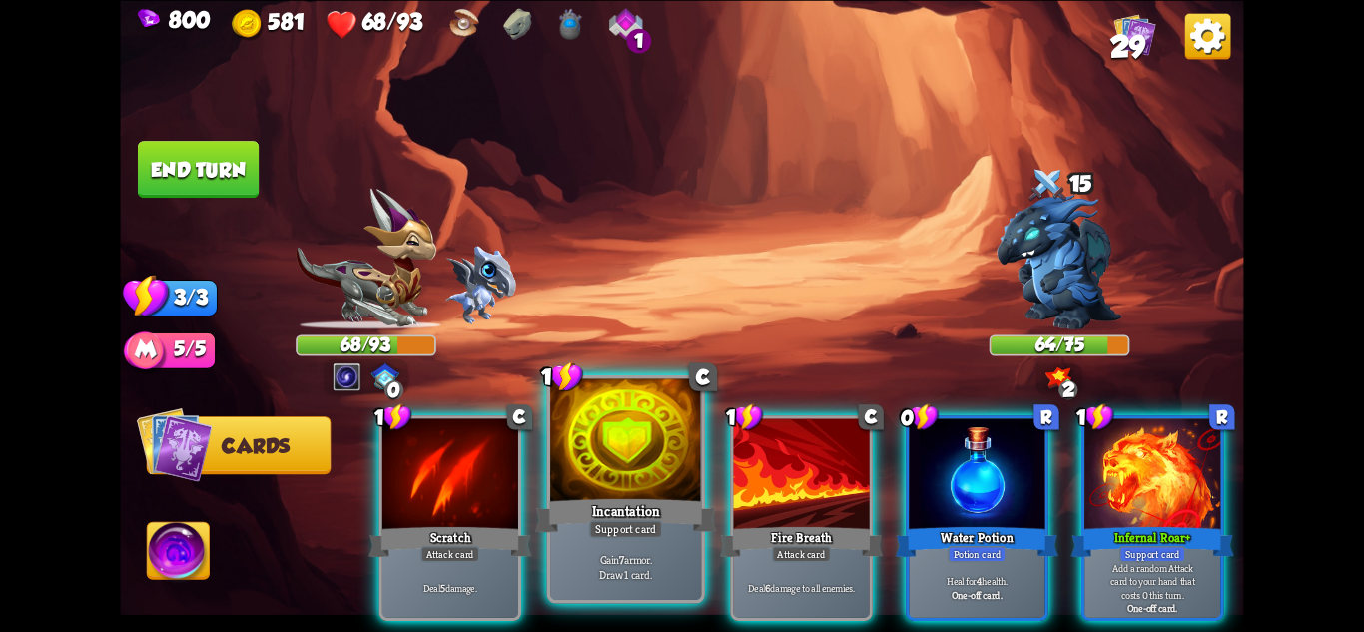
click at [629, 530] on div "Support card" at bounding box center [626, 528] width 74 height 18
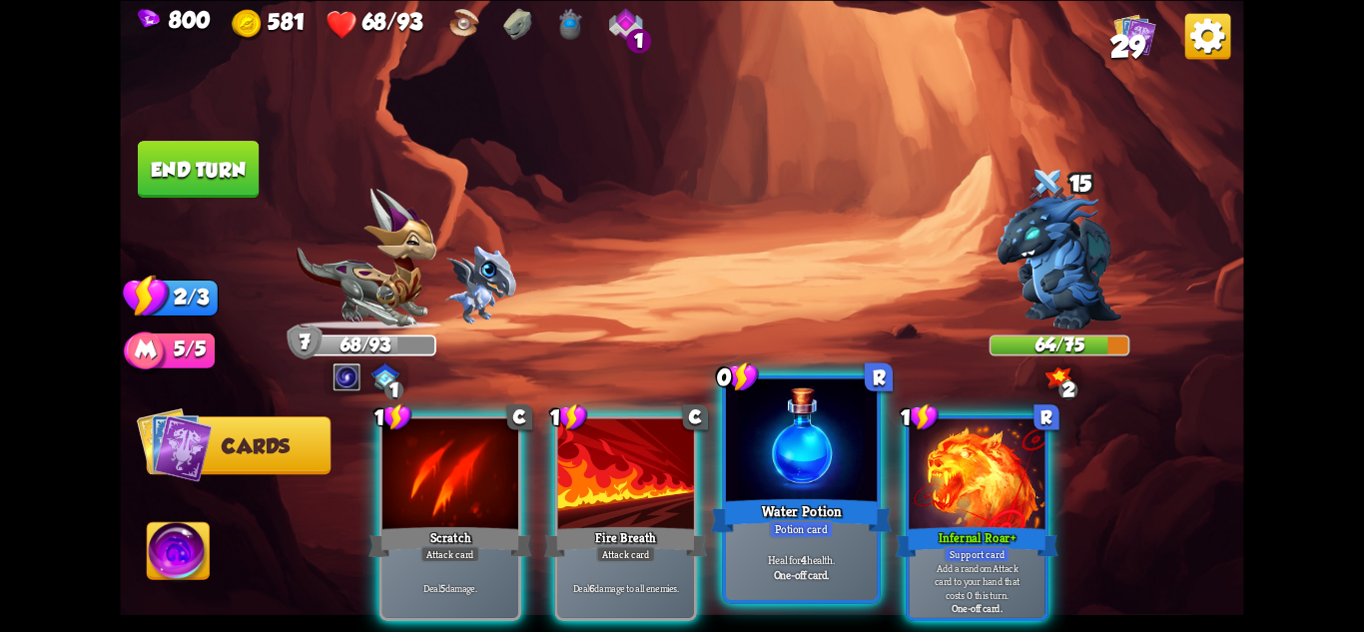
click at [802, 522] on div "Potion card" at bounding box center [801, 528] width 65 height 18
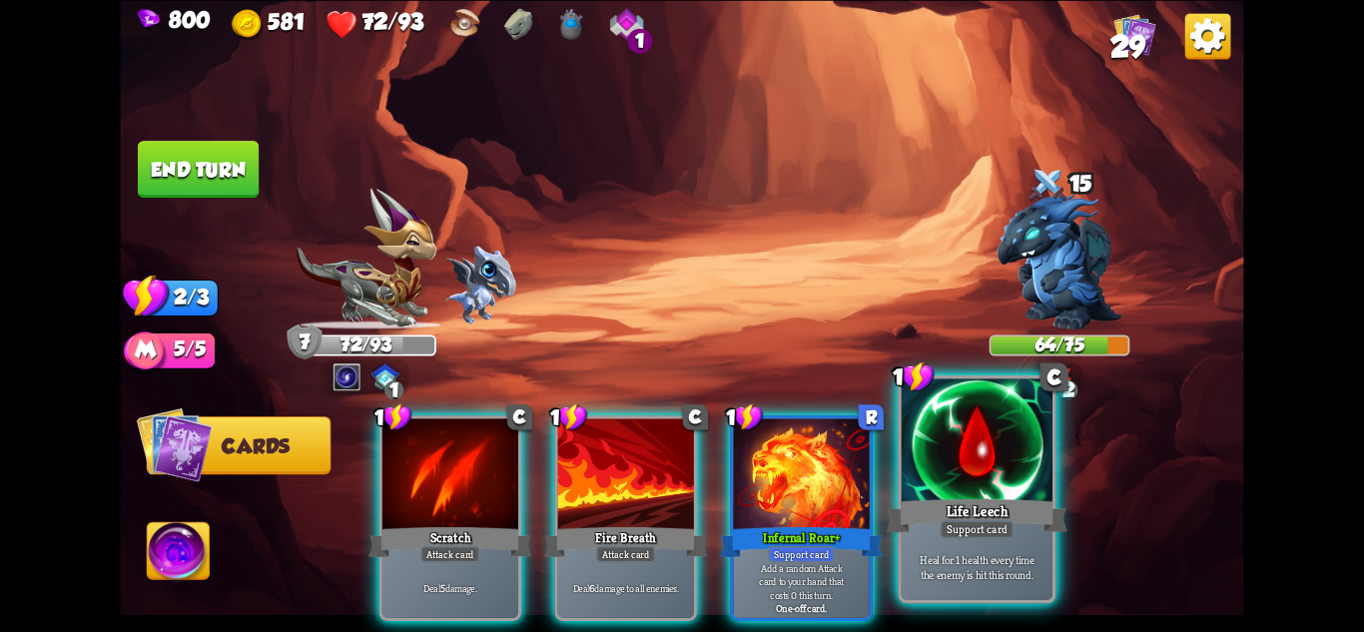
click at [912, 487] on div at bounding box center [977, 441] width 151 height 127
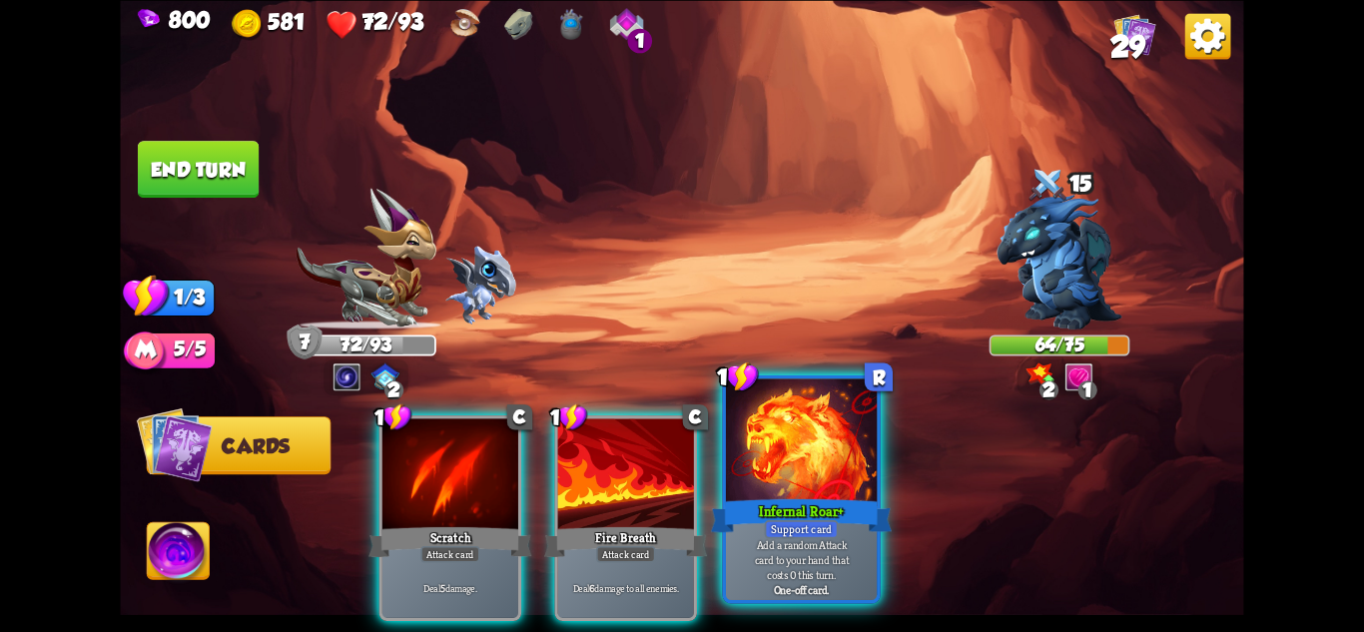
click at [781, 519] on div "Support card" at bounding box center [802, 528] width 74 height 18
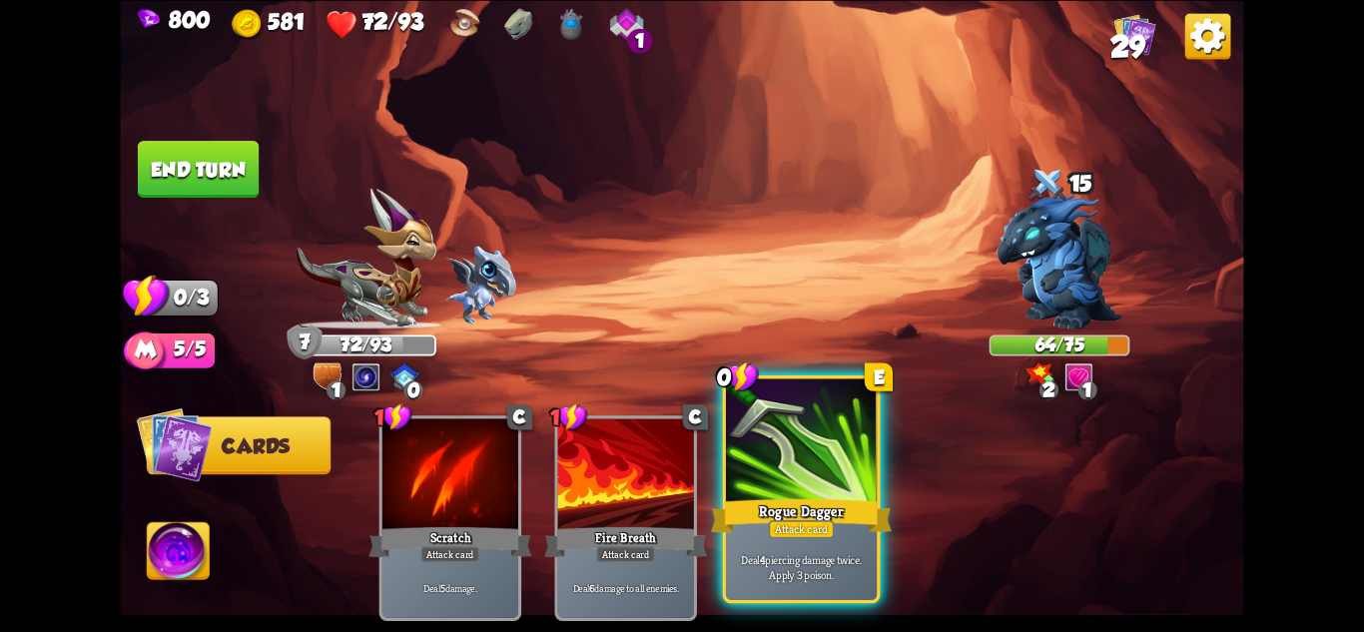
click at [844, 481] on div at bounding box center [801, 441] width 151 height 127
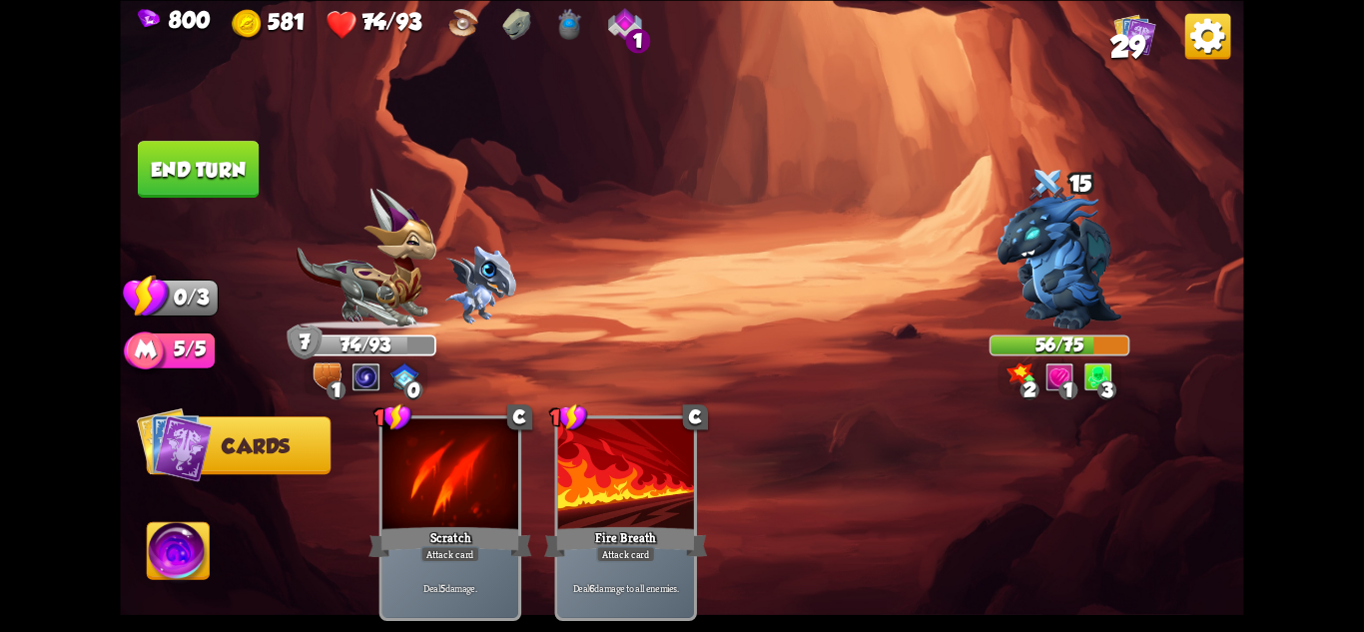
click at [190, 168] on button "End turn" at bounding box center [198, 169] width 121 height 57
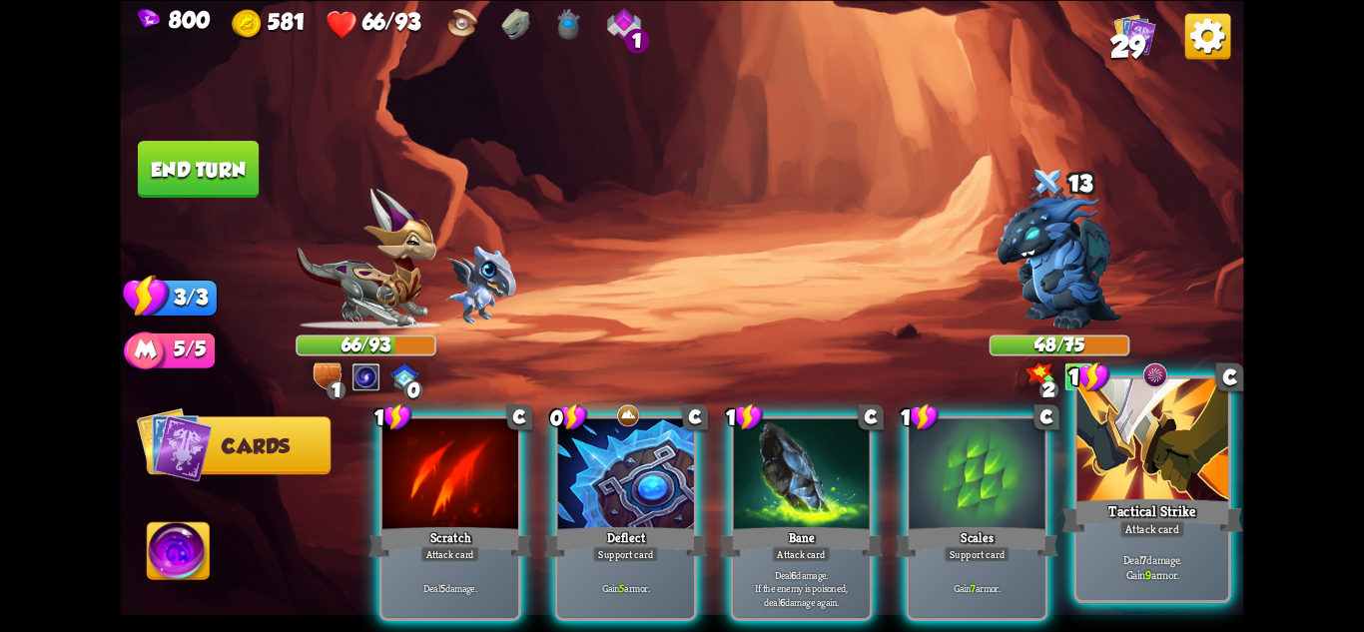
click at [1156, 521] on div "Attack card" at bounding box center [1152, 528] width 66 height 18
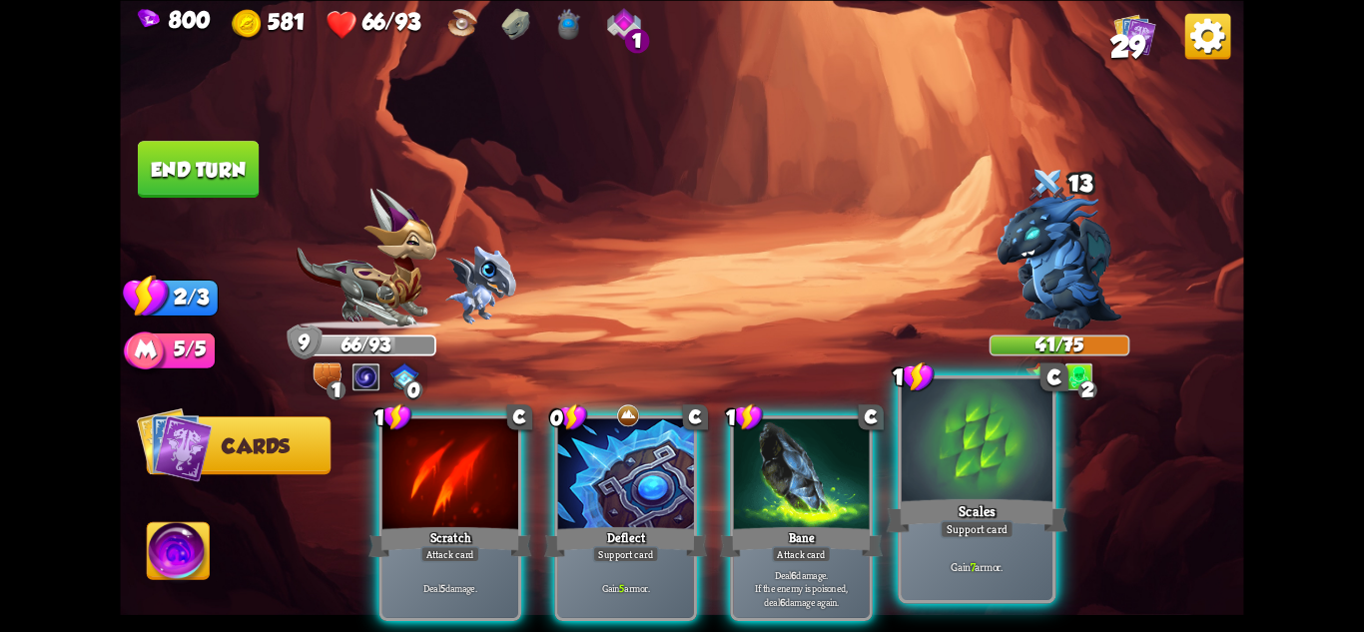
click at [965, 555] on div "Gain 7 armor." at bounding box center [977, 567] width 151 height 66
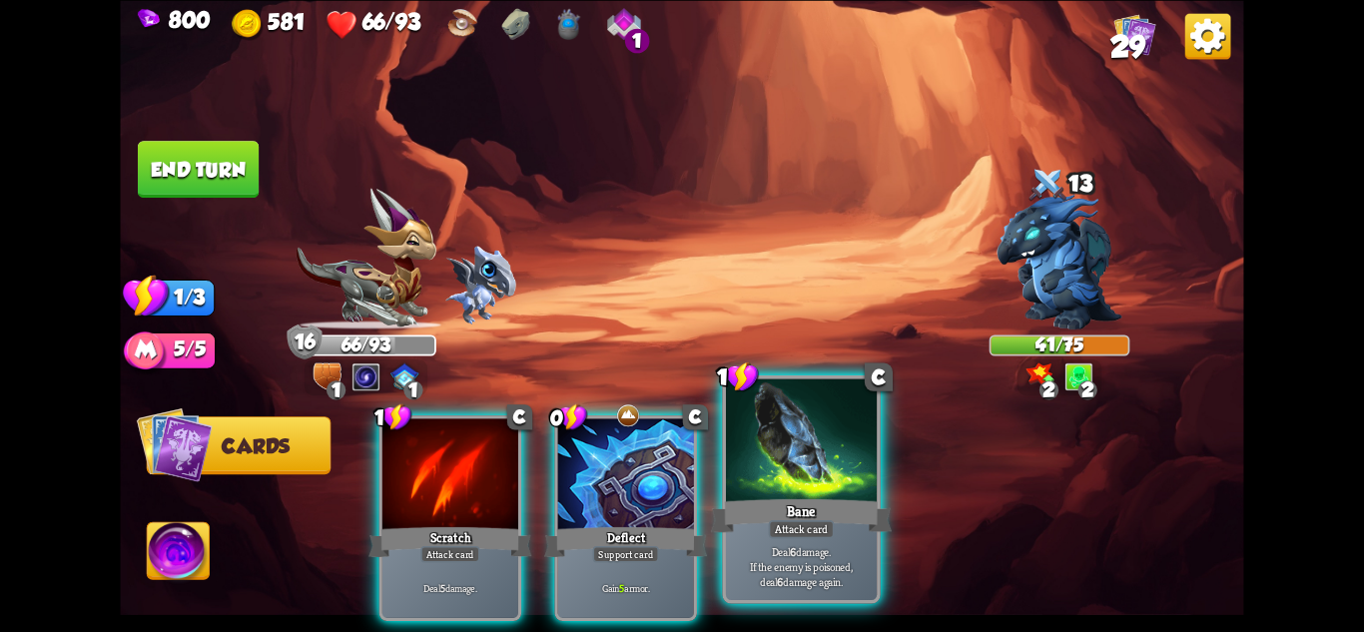
click at [836, 555] on p "Deal 6 damage. If the enemy is poisoned, deal 6 damage again." at bounding box center [802, 566] width 144 height 45
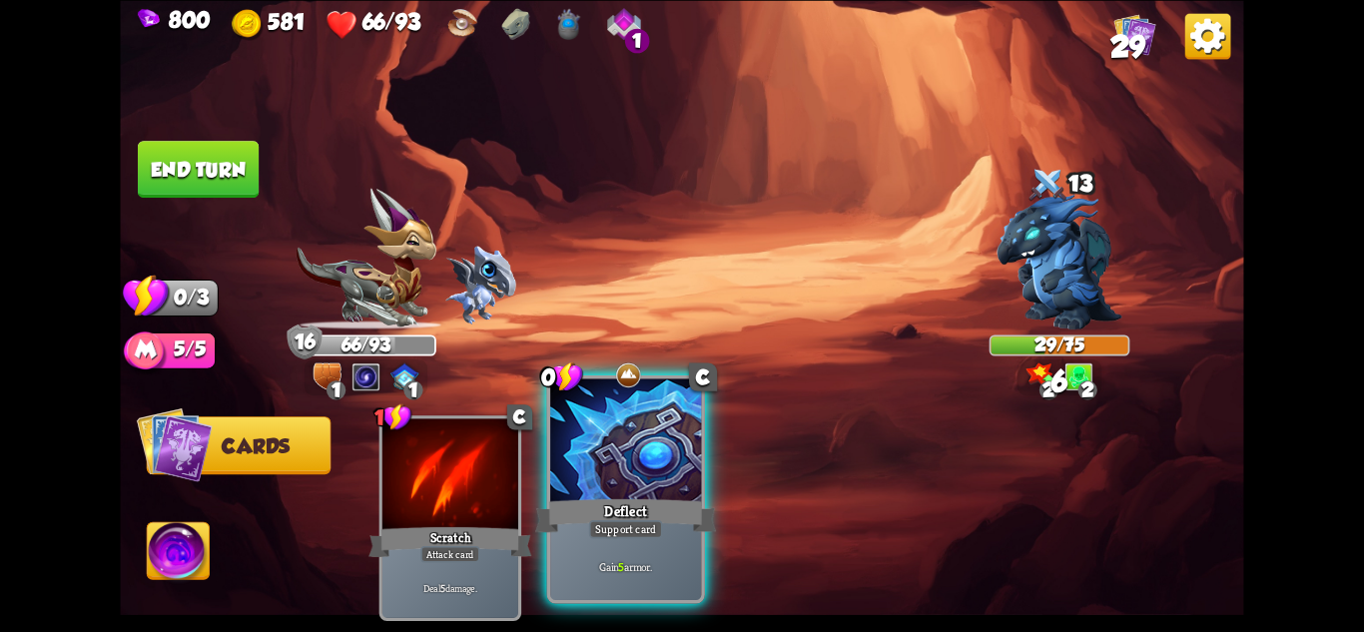
click at [653, 503] on div "Deflect" at bounding box center [625, 515] width 181 height 40
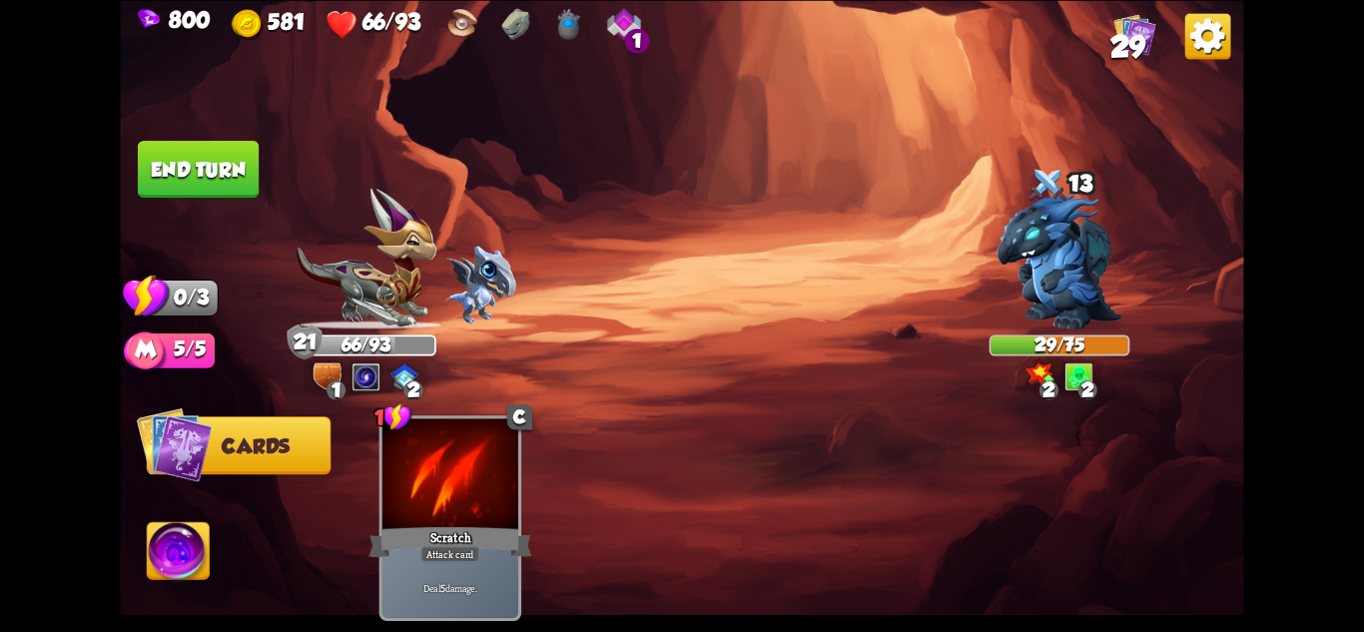
click at [164, 146] on button "End turn" at bounding box center [198, 169] width 121 height 57
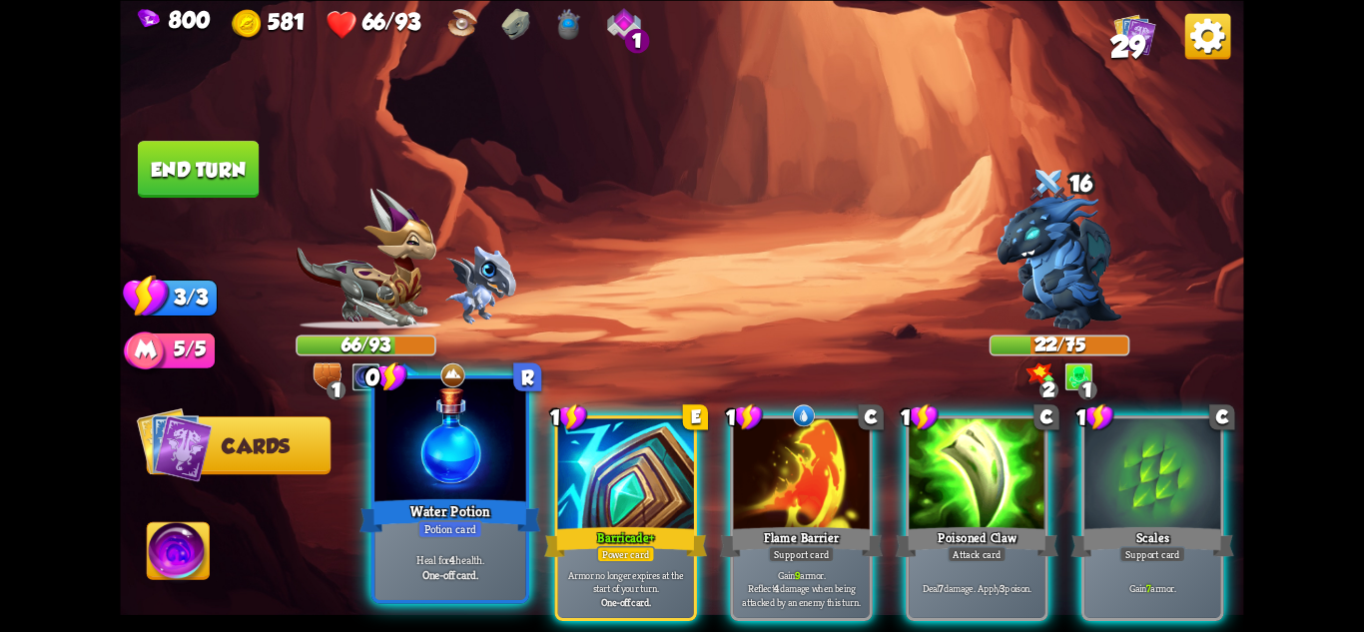
click at [488, 500] on div "Water Potion" at bounding box center [450, 515] width 181 height 40
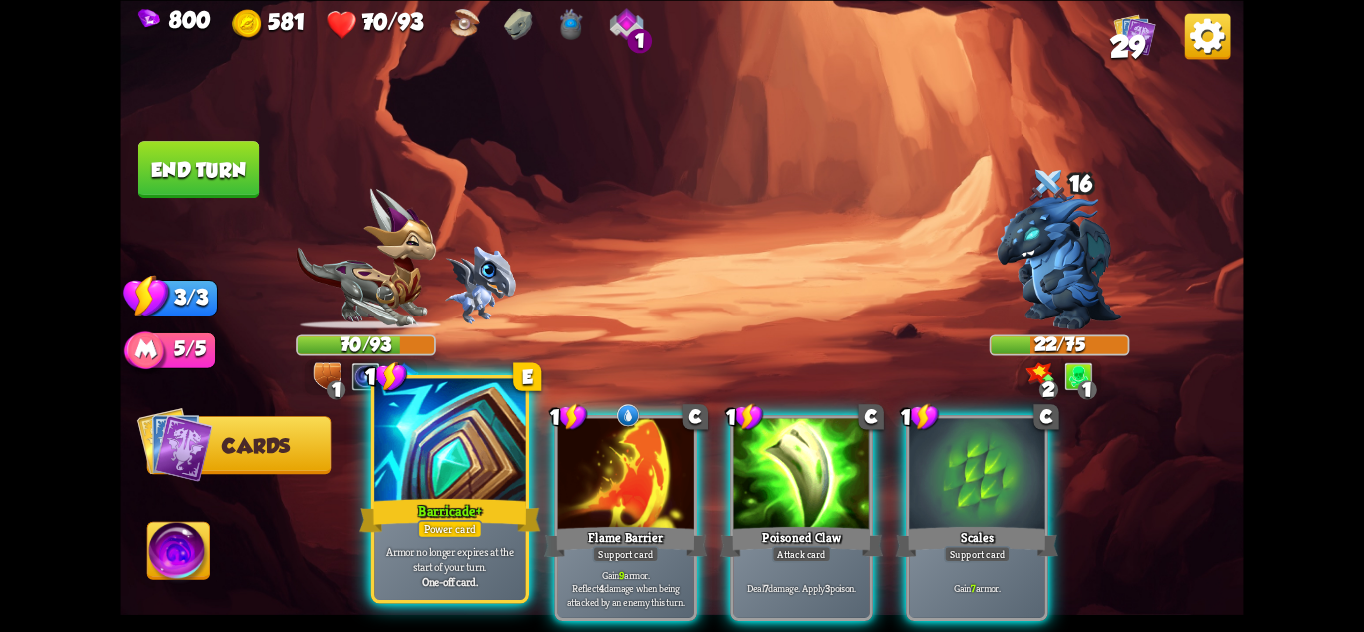
click at [499, 515] on div "Barricade+" at bounding box center [450, 515] width 181 height 40
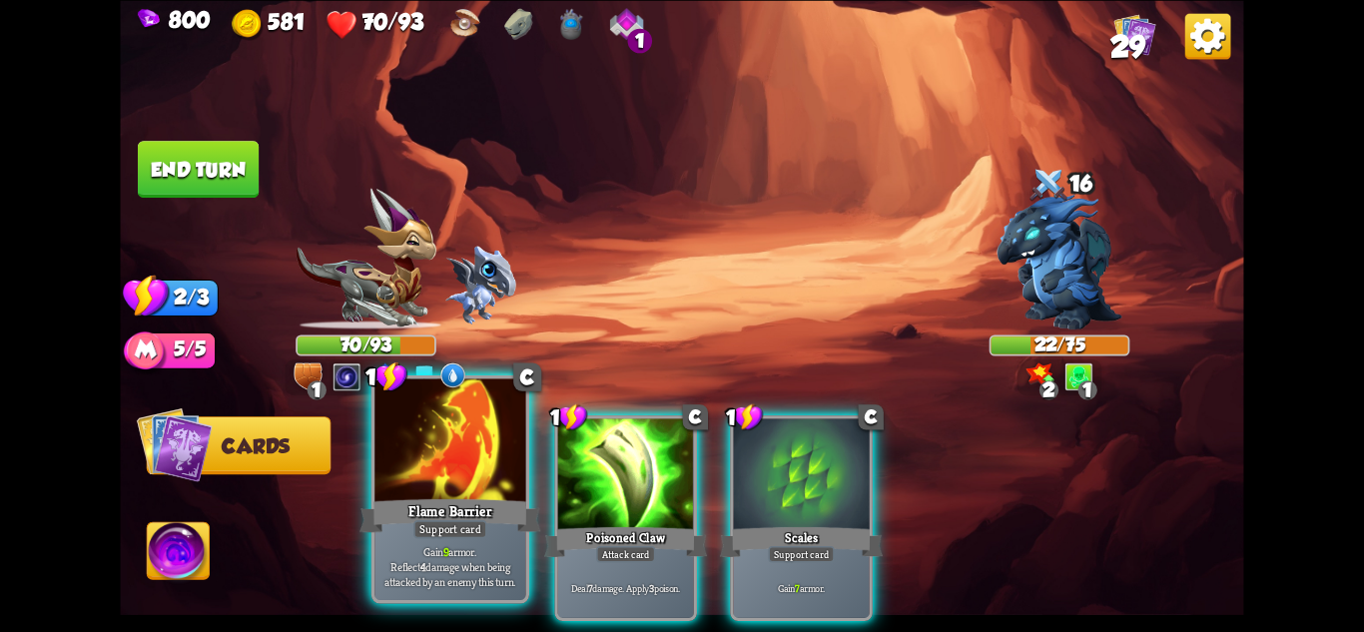
click at [476, 520] on div "Support card" at bounding box center [450, 528] width 74 height 18
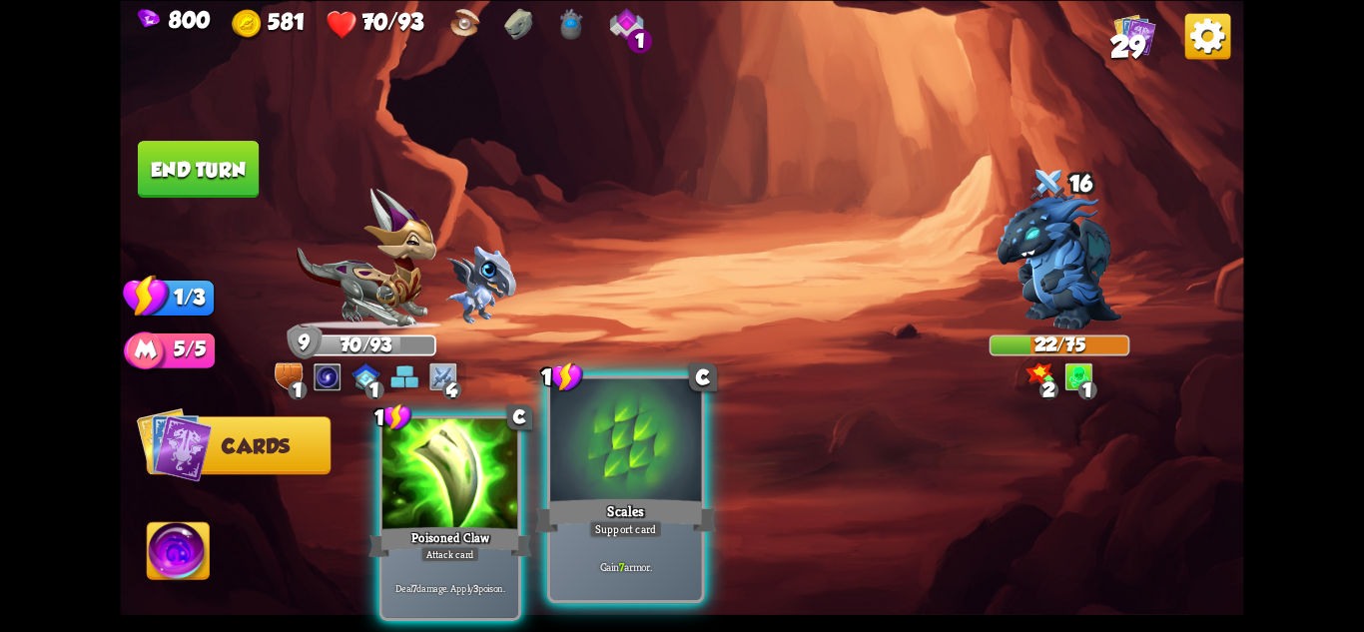
click at [579, 522] on div "Scales" at bounding box center [625, 515] width 181 height 40
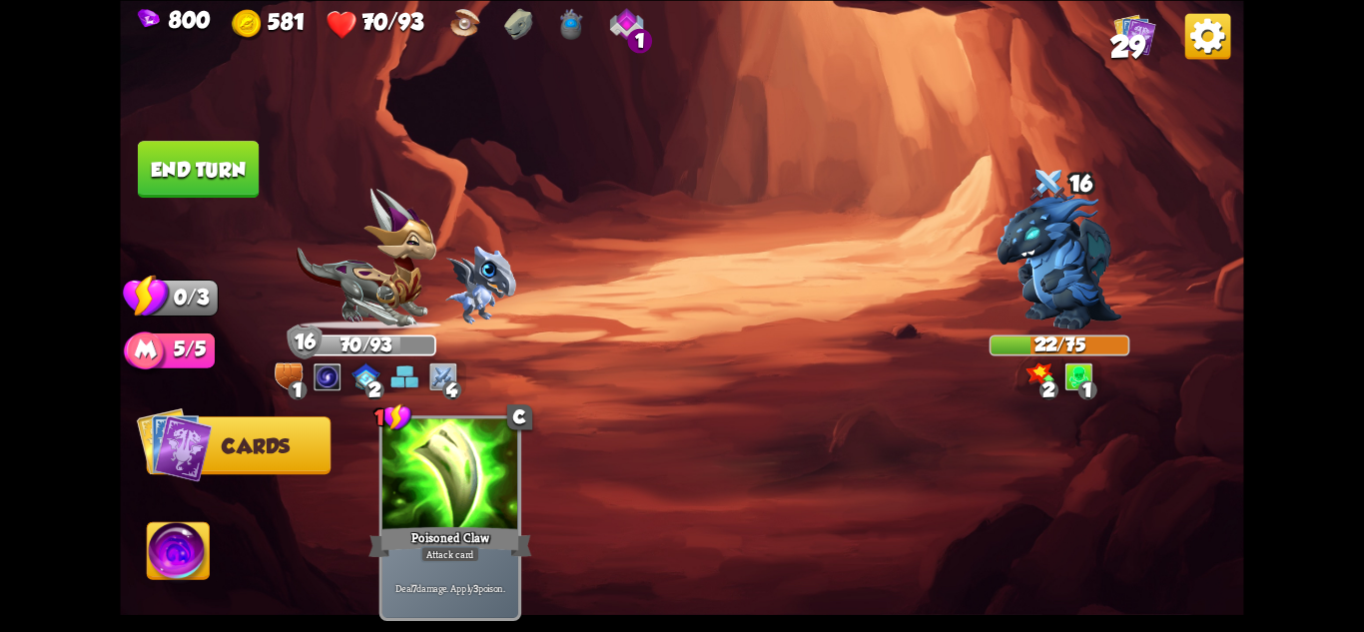
click at [150, 157] on button "End turn" at bounding box center [198, 169] width 121 height 57
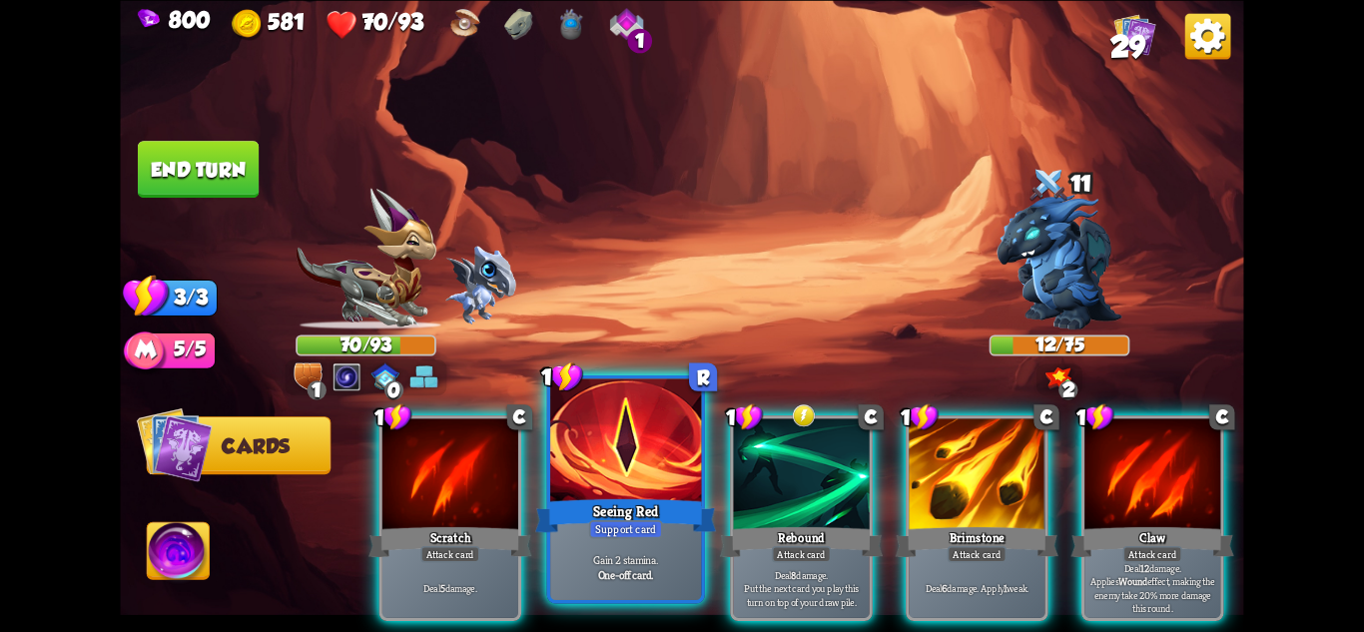
click at [631, 528] on div "Support card" at bounding box center [626, 528] width 74 height 18
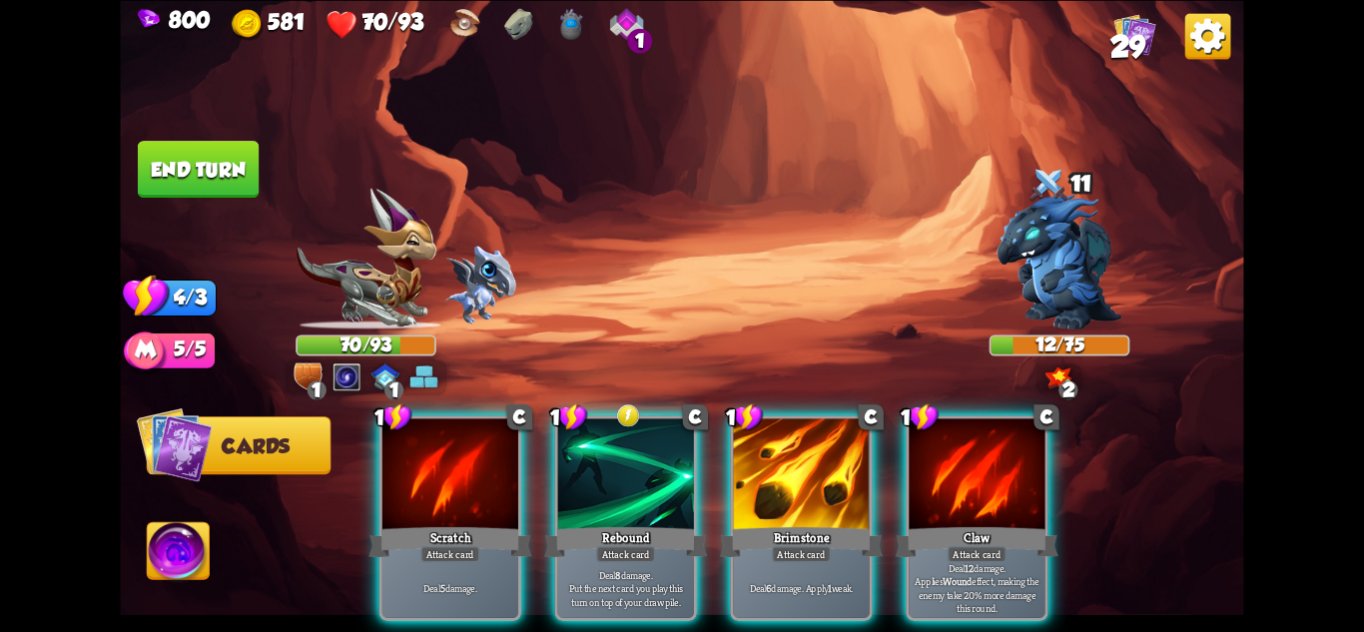
click at [631, 545] on div "Attack card" at bounding box center [625, 553] width 59 height 17
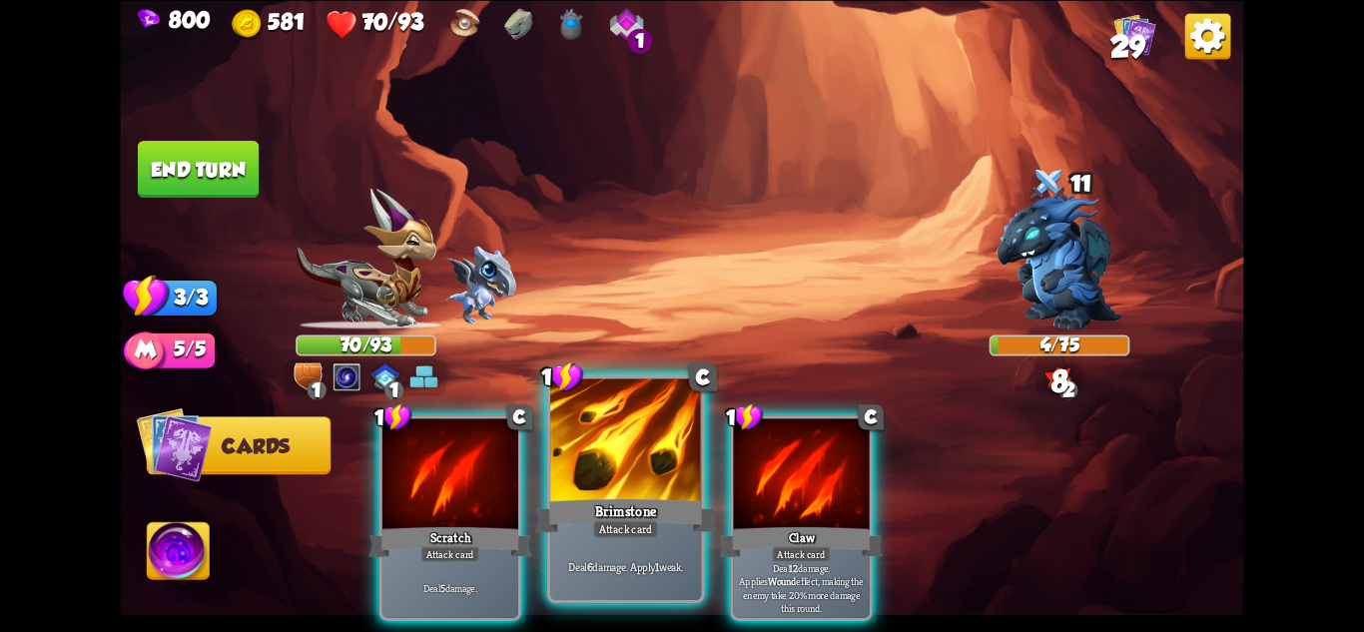
click at [605, 525] on div "Attack card" at bounding box center [626, 528] width 66 height 18
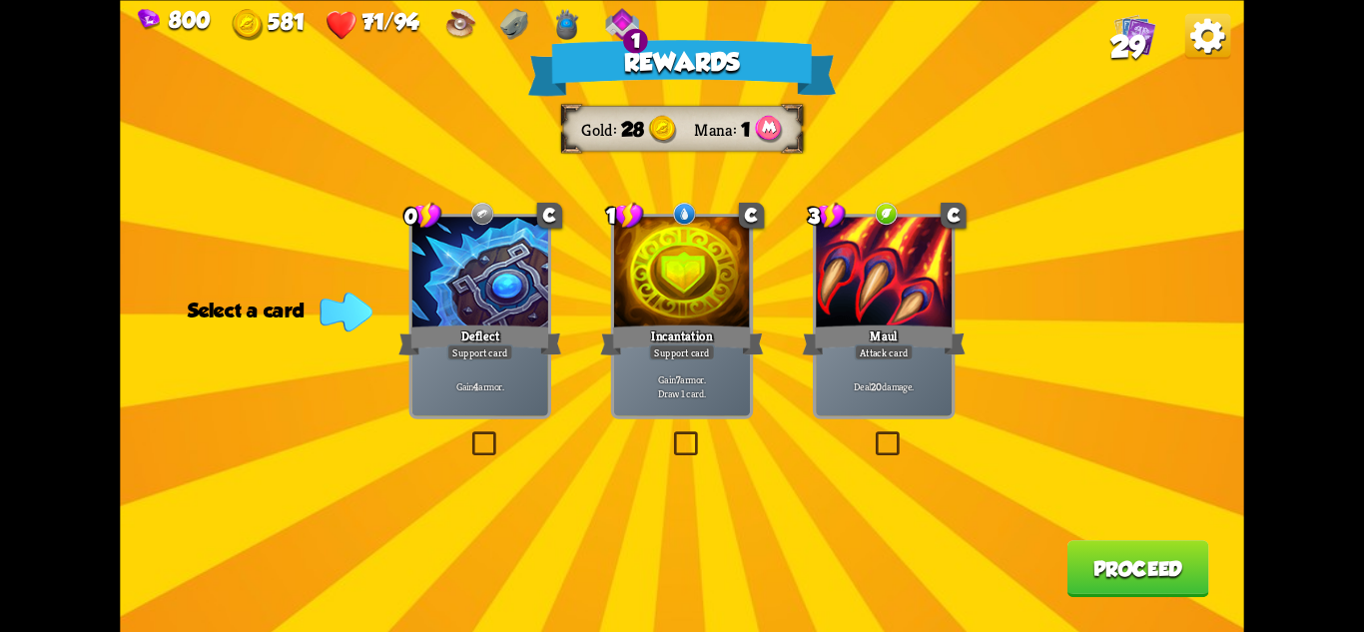
click at [701, 330] on div "Incantation" at bounding box center [681, 340] width 163 height 36
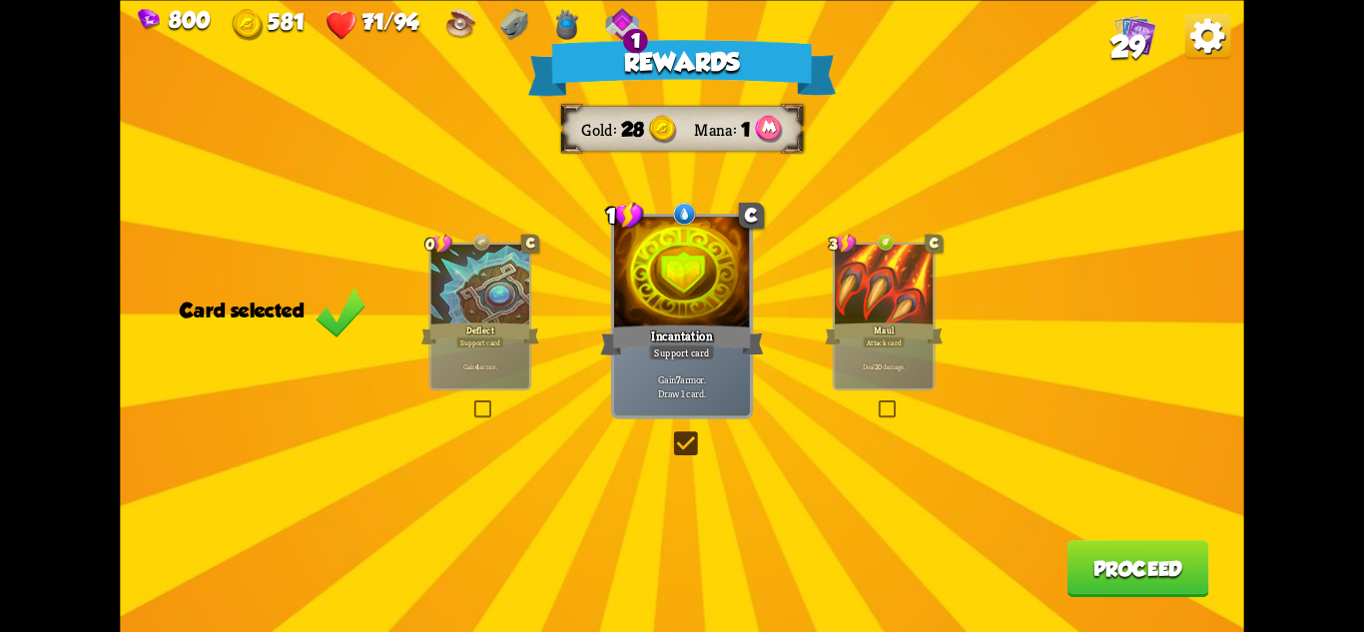
click at [1137, 548] on button "Proceed" at bounding box center [1139, 568] width 142 height 57
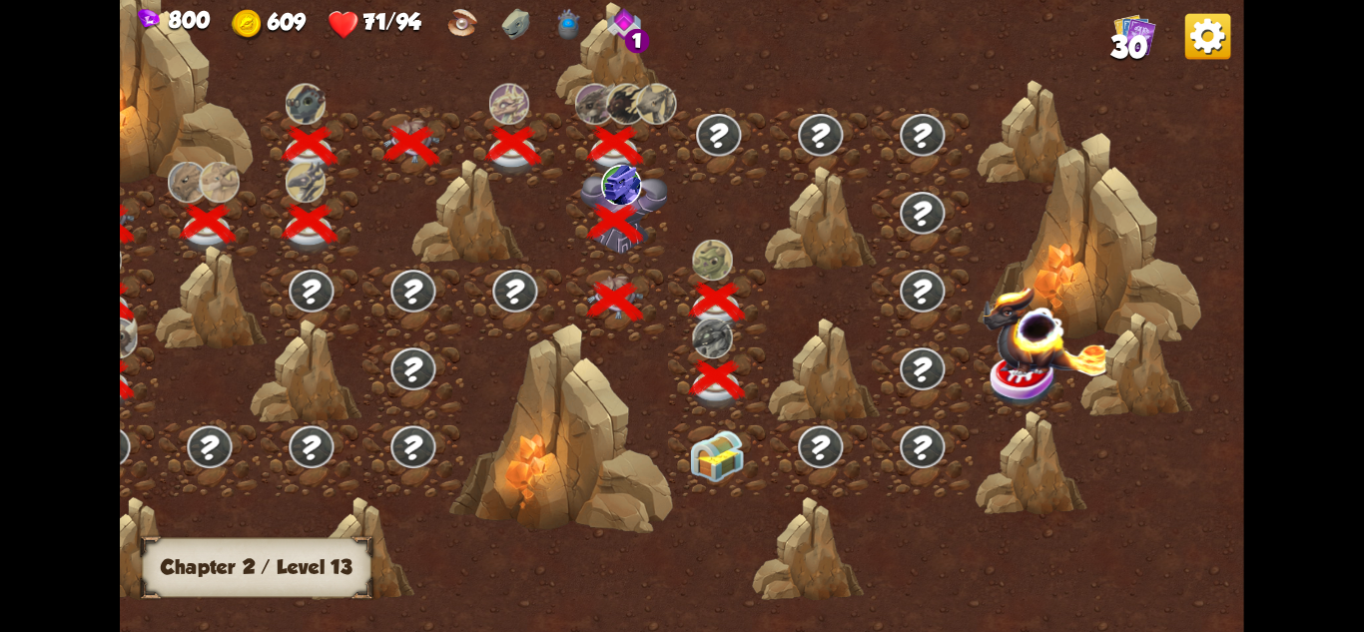
click at [728, 453] on img at bounding box center [717, 456] width 56 height 53
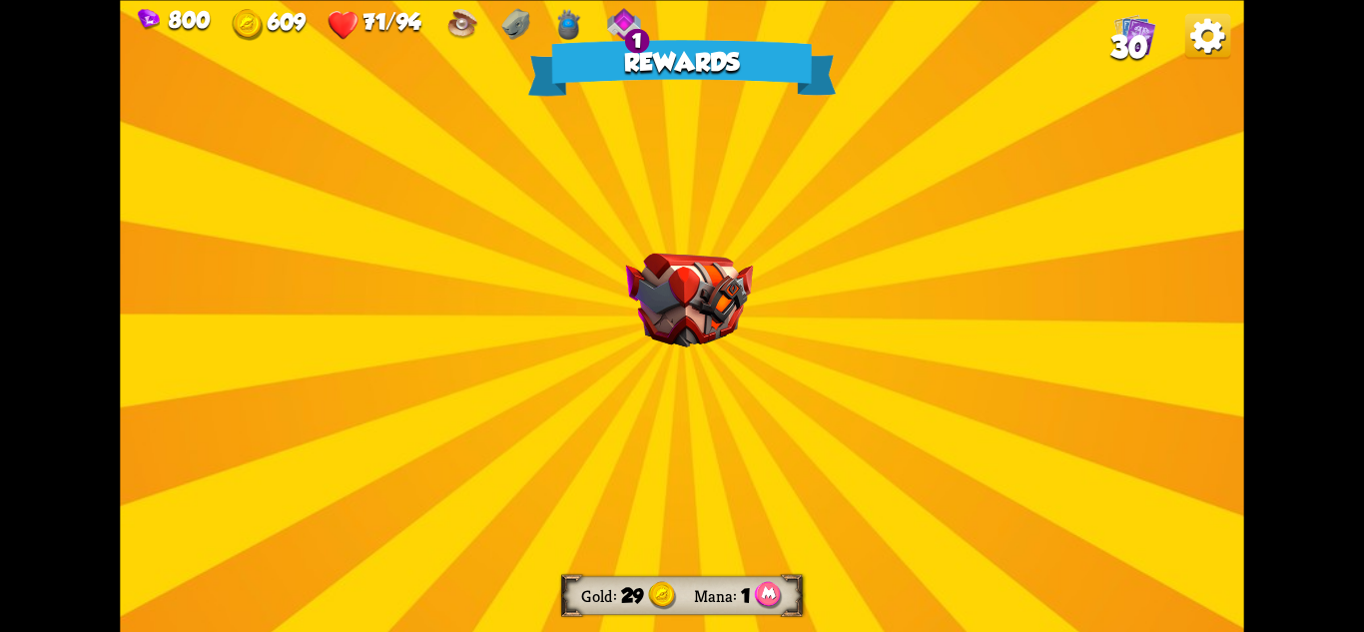
click at [708, 287] on img at bounding box center [689, 300] width 127 height 94
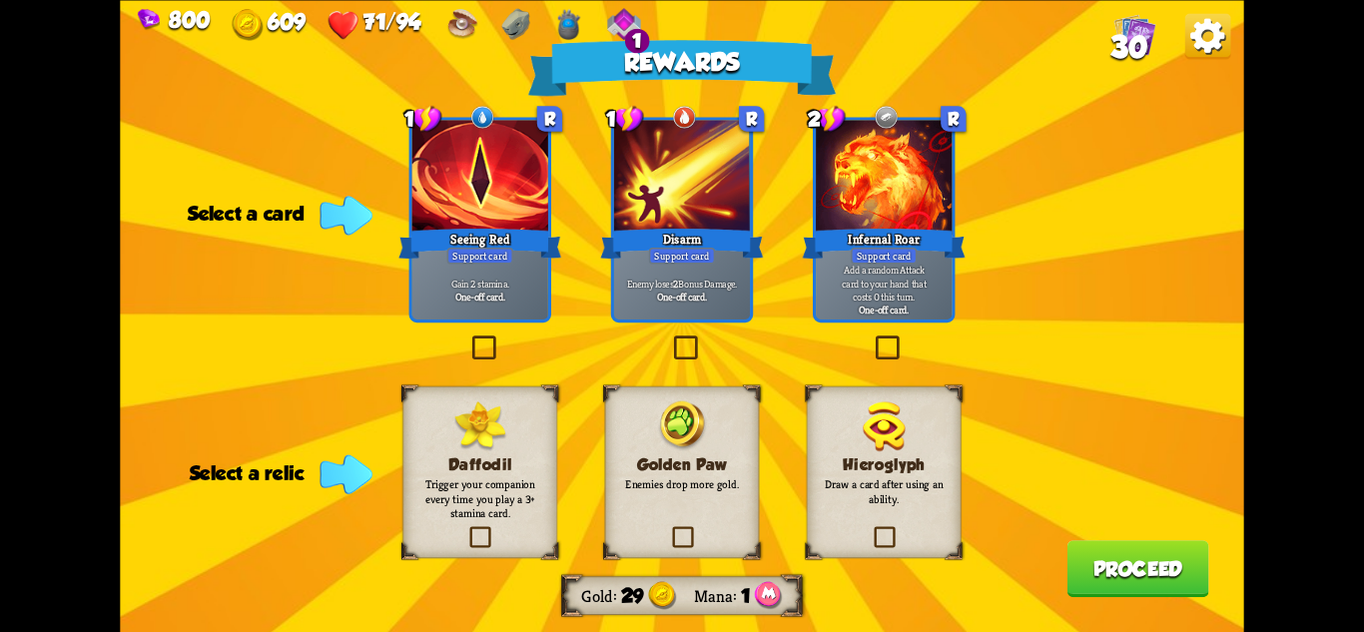
click at [498, 262] on div "Support card" at bounding box center [480, 255] width 66 height 17
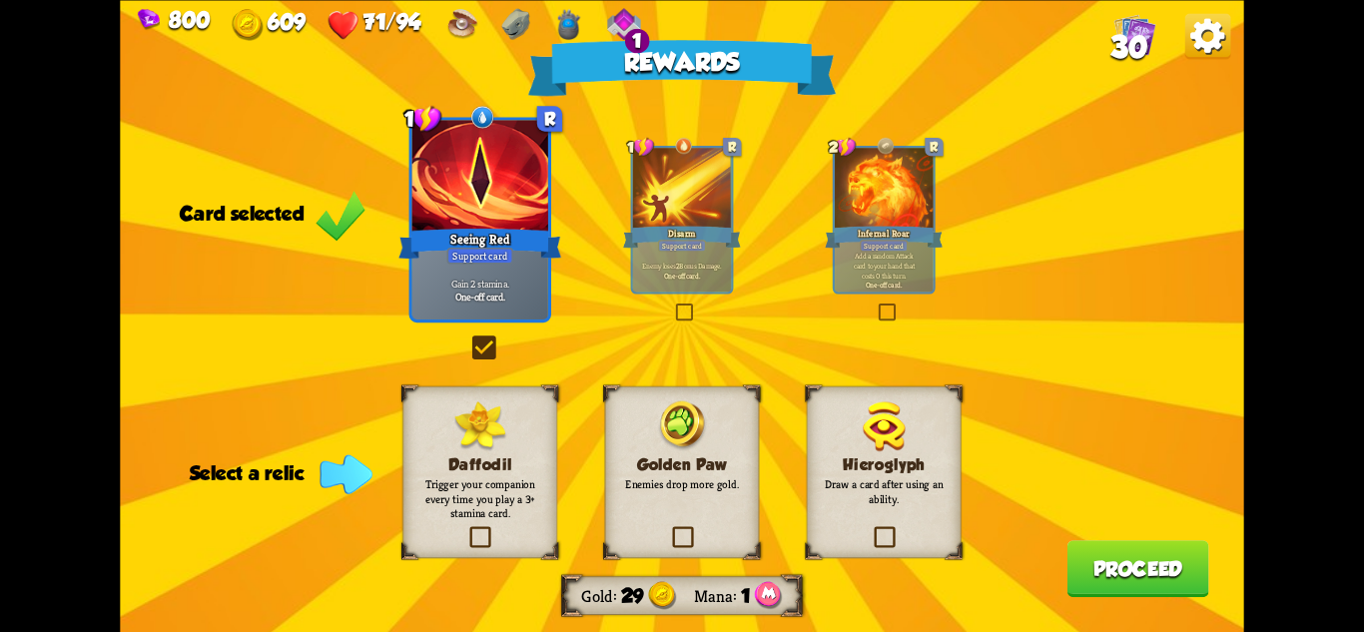
click at [658, 480] on p "Enemies drop more gold." at bounding box center [681, 483] width 125 height 15
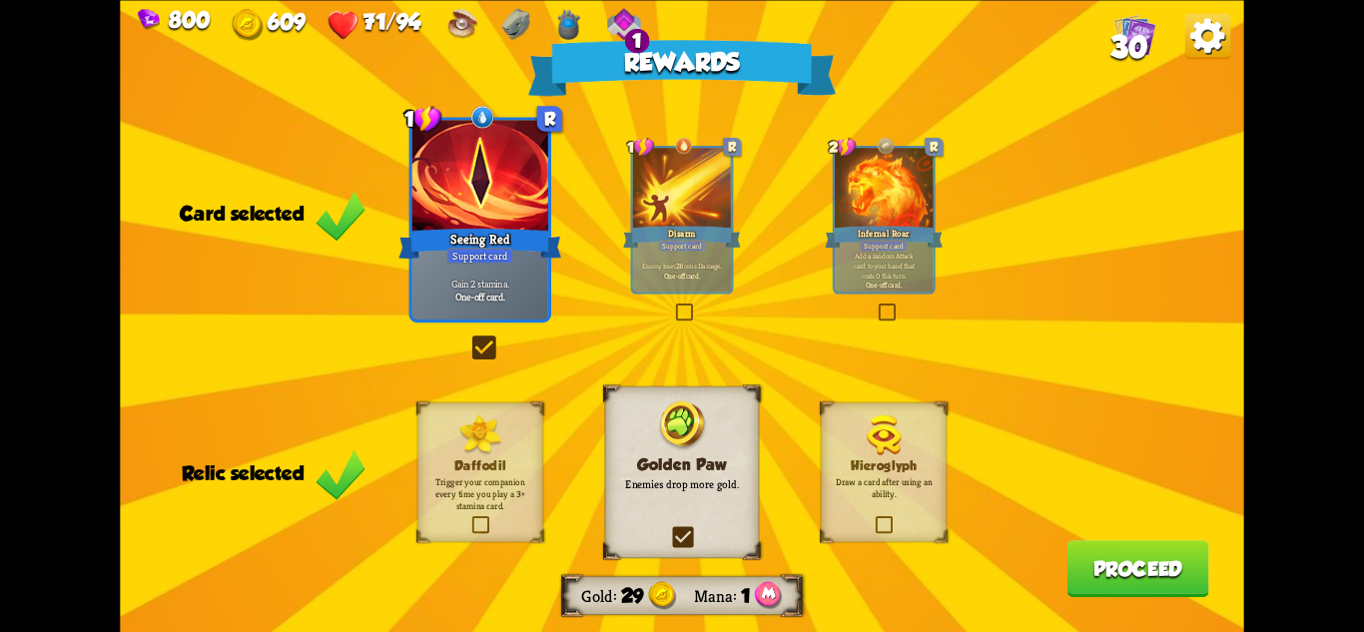
click at [1082, 544] on button "Proceed" at bounding box center [1139, 568] width 142 height 57
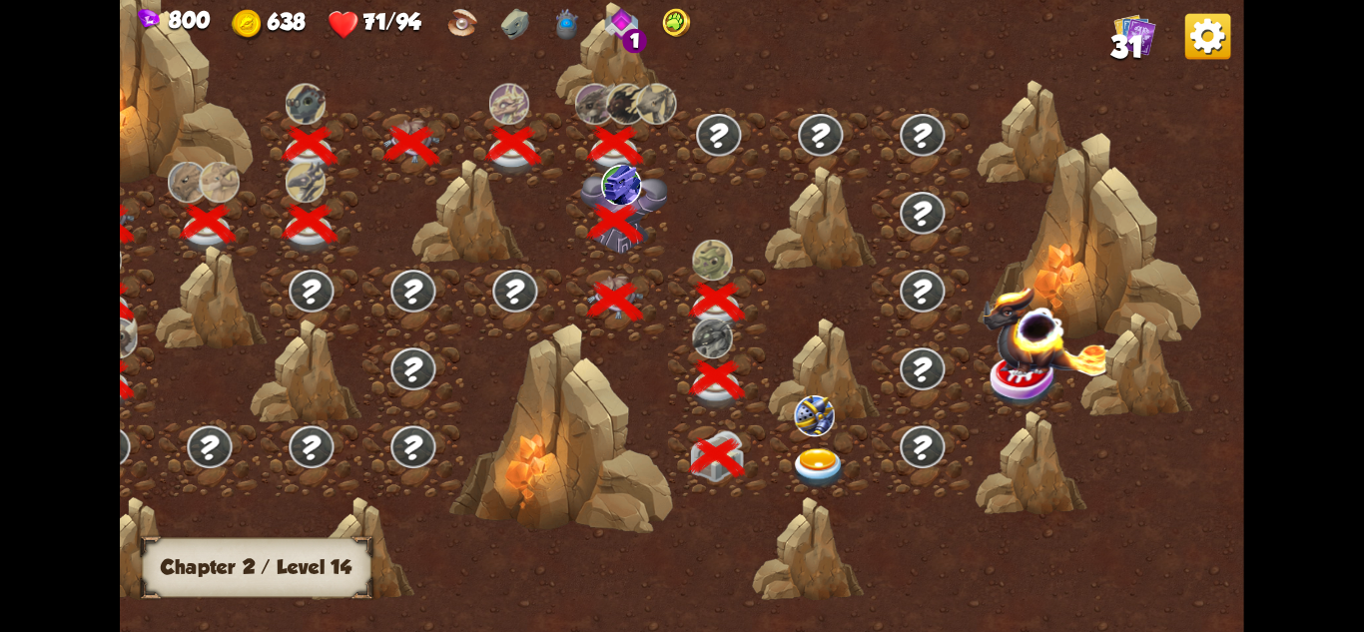
click at [811, 460] on img at bounding box center [819, 468] width 56 height 41
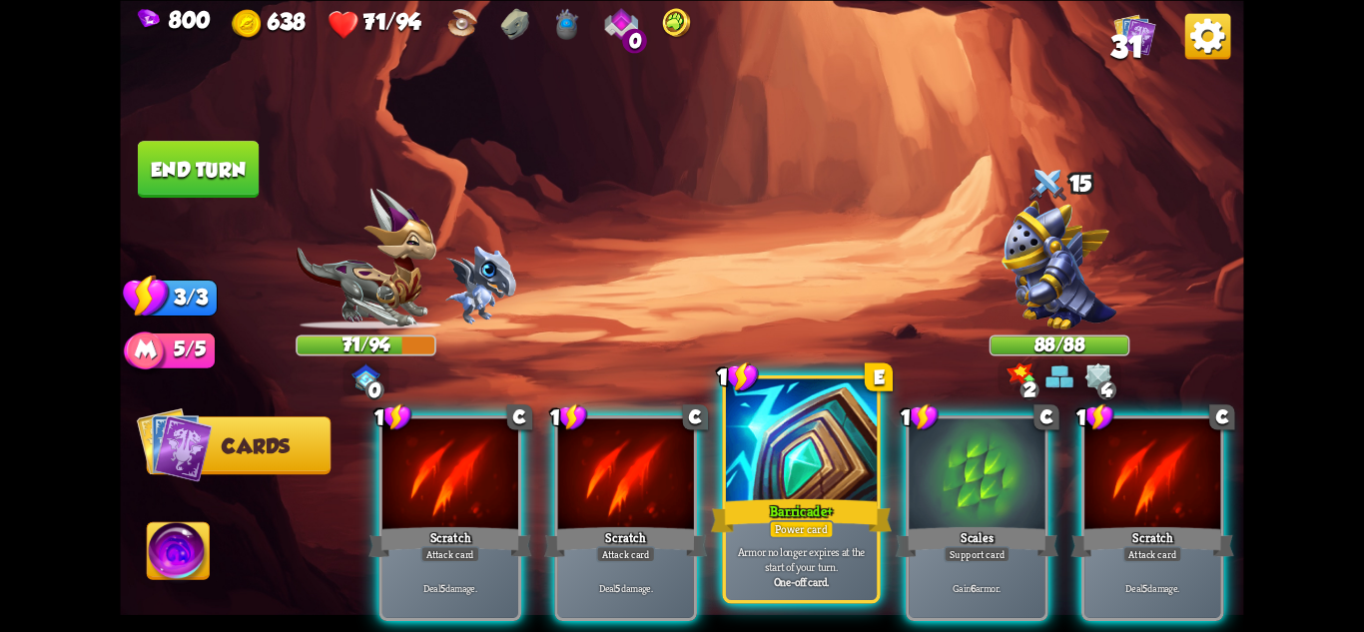
click at [766, 479] on div at bounding box center [801, 441] width 151 height 127
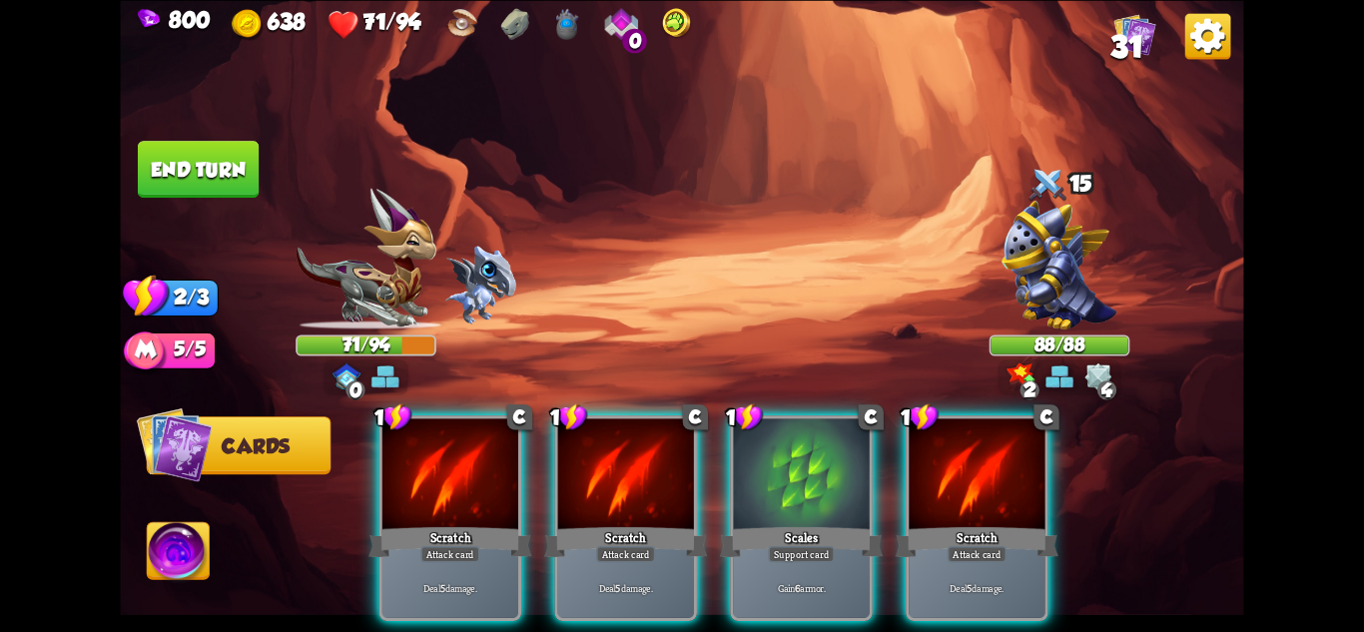
click at [766, 479] on div at bounding box center [802, 475] width 136 height 115
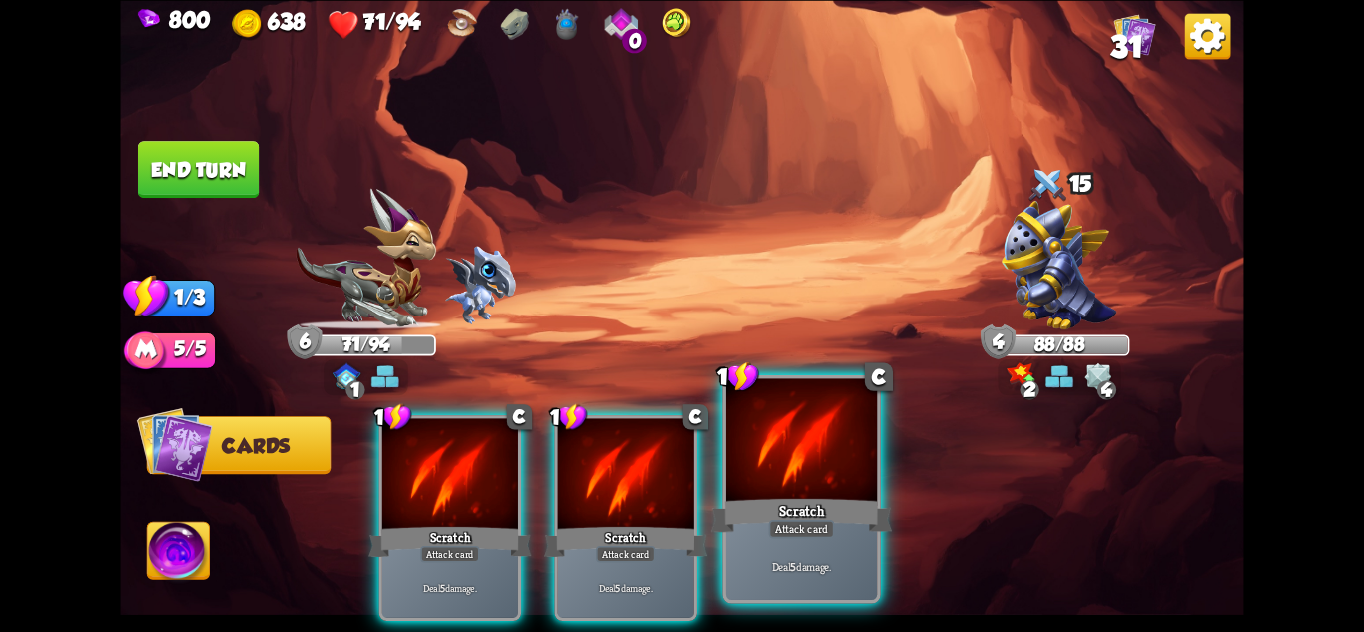
click at [785, 503] on div "Scratch" at bounding box center [801, 515] width 181 height 40
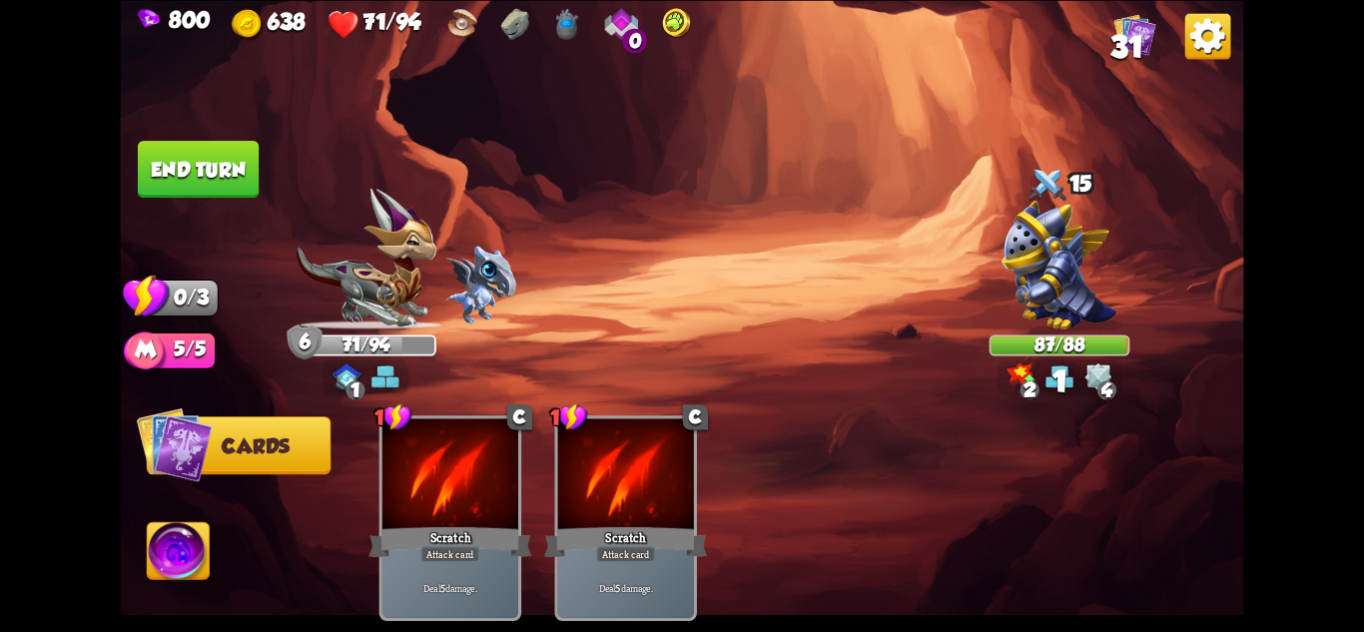
click at [202, 178] on button "End turn" at bounding box center [198, 169] width 121 height 57
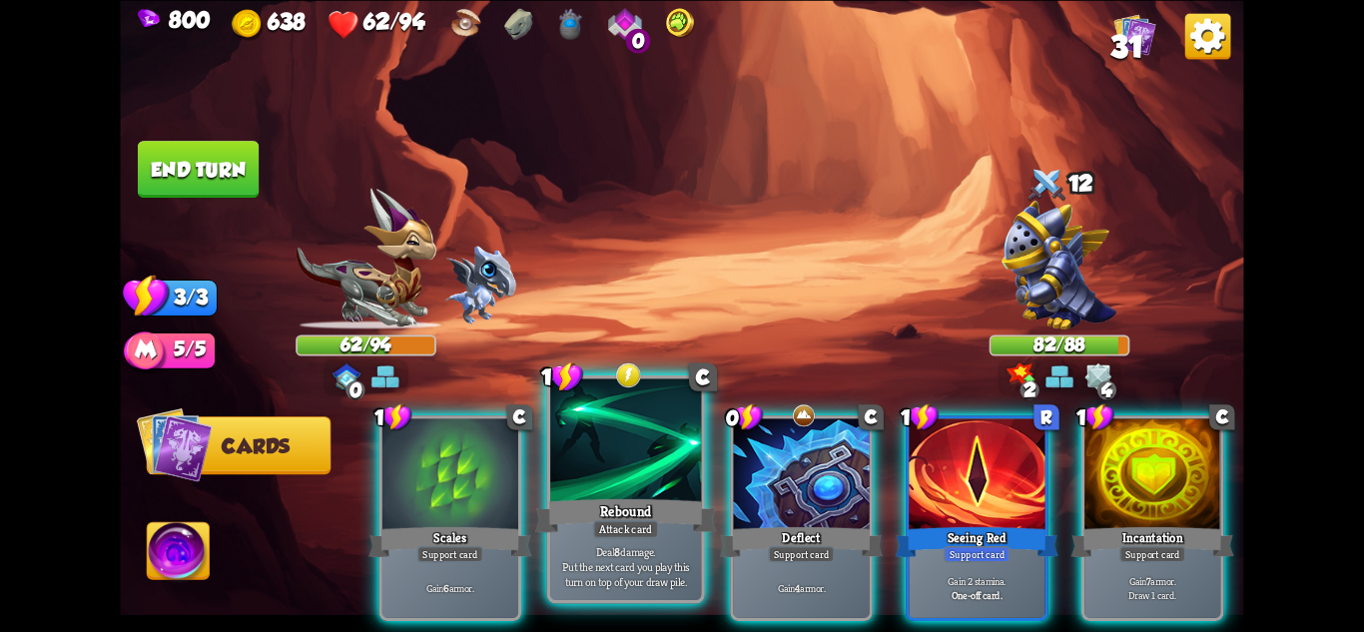
click at [608, 555] on p "Deal 8 damage. Put the next card you play this turn on top of your draw pile." at bounding box center [626, 566] width 144 height 45
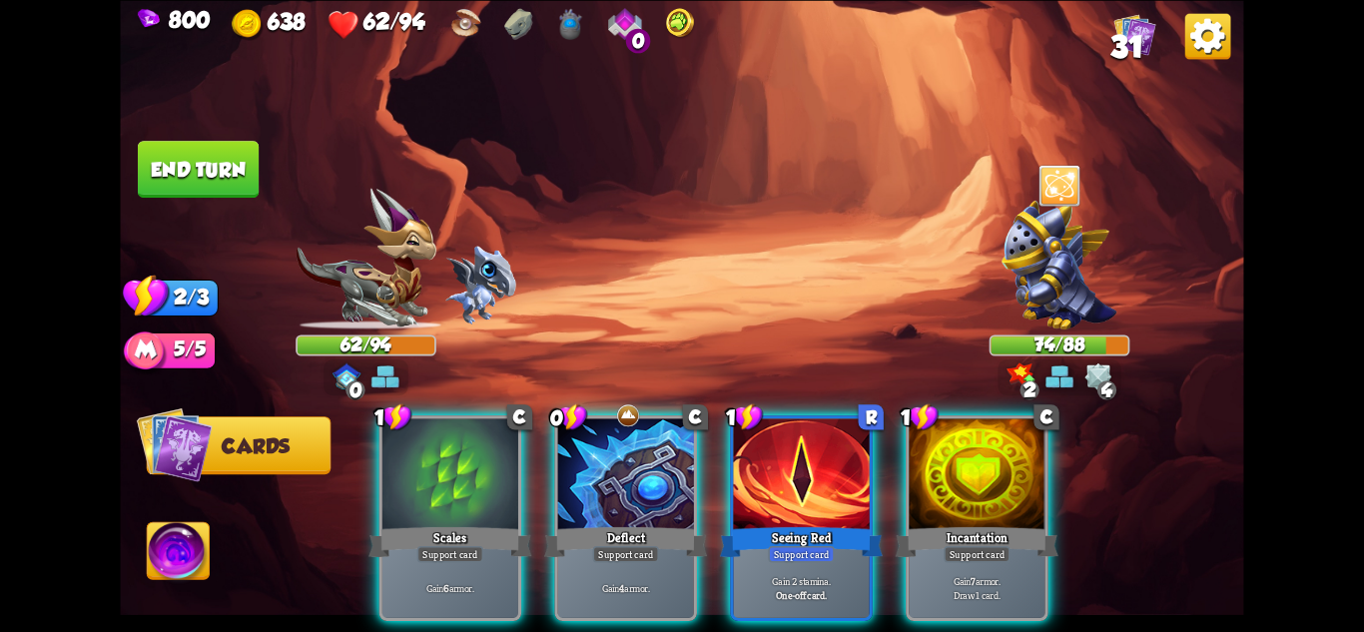
click at [610, 558] on div "Gain 4 armor." at bounding box center [626, 587] width 136 height 59
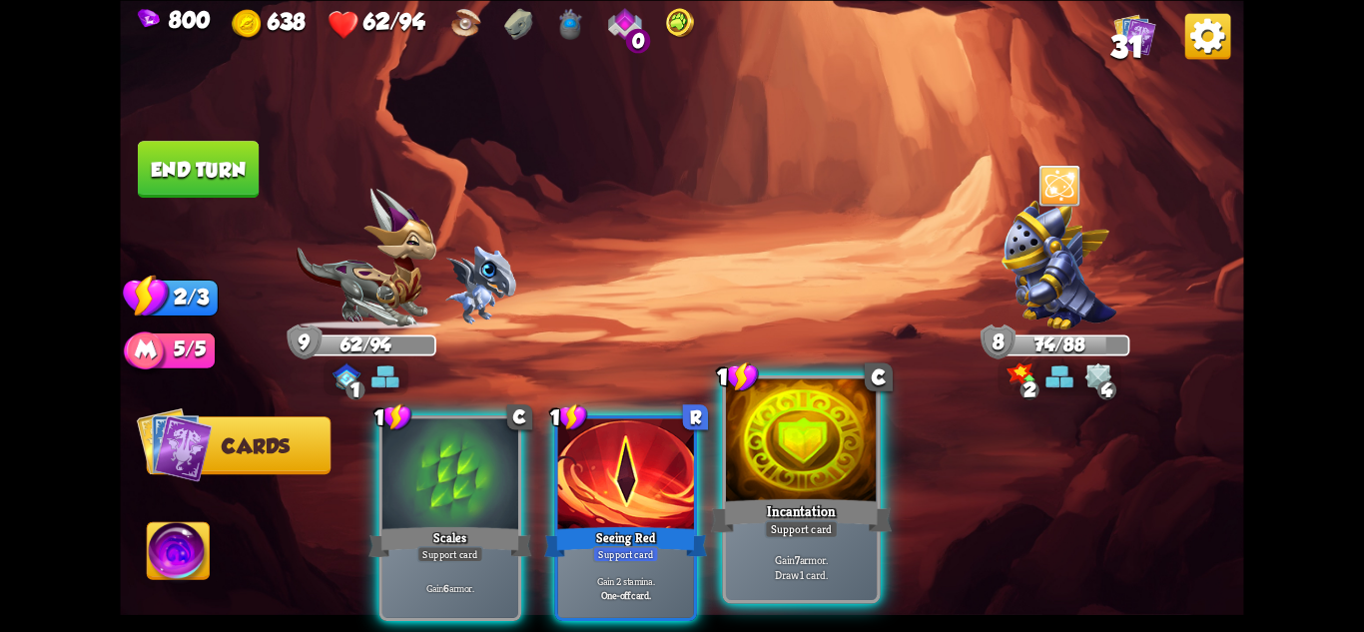
click at [851, 574] on p "Gain 7 armor. Draw 1 card." at bounding box center [802, 567] width 144 height 30
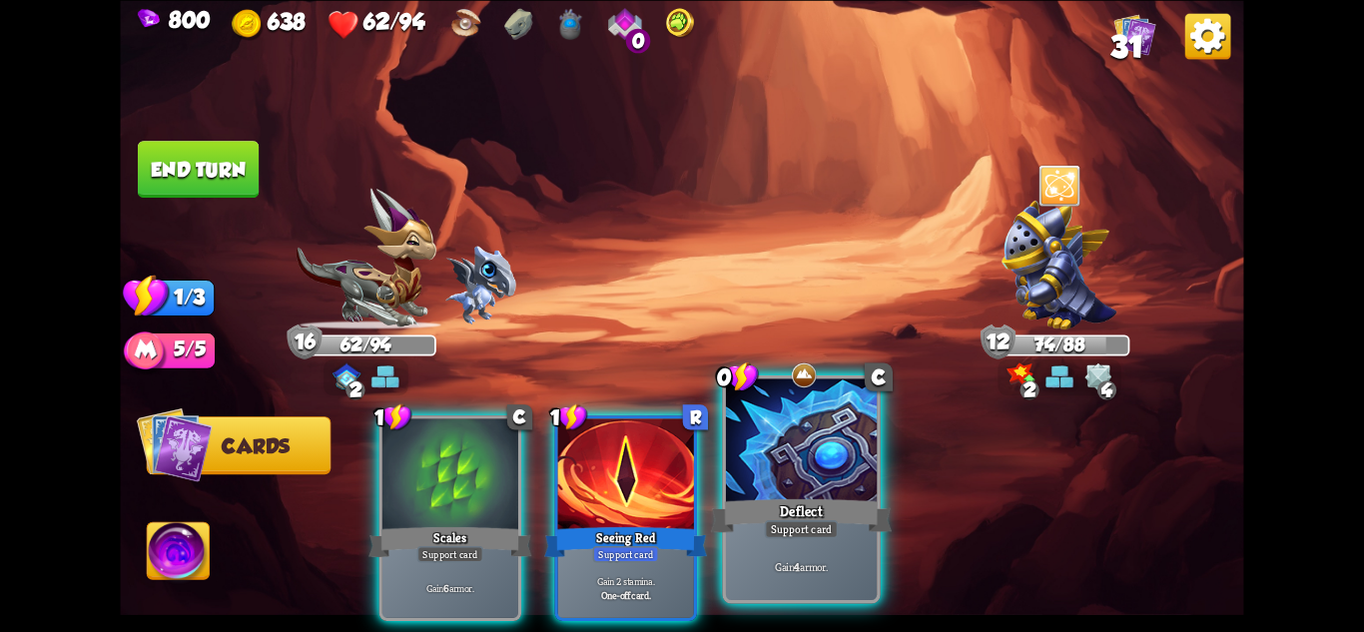
click at [840, 581] on div "Gain 4 armor." at bounding box center [801, 567] width 151 height 66
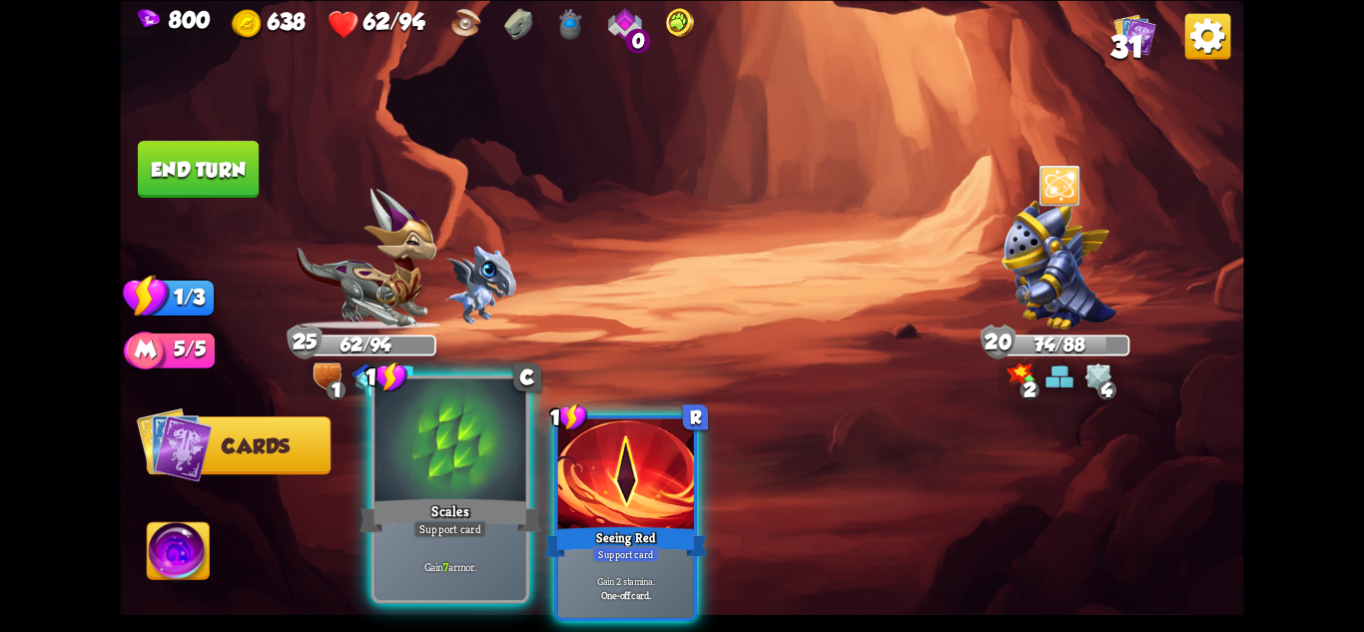
click at [470, 528] on div "Support card" at bounding box center [450, 528] width 74 height 18
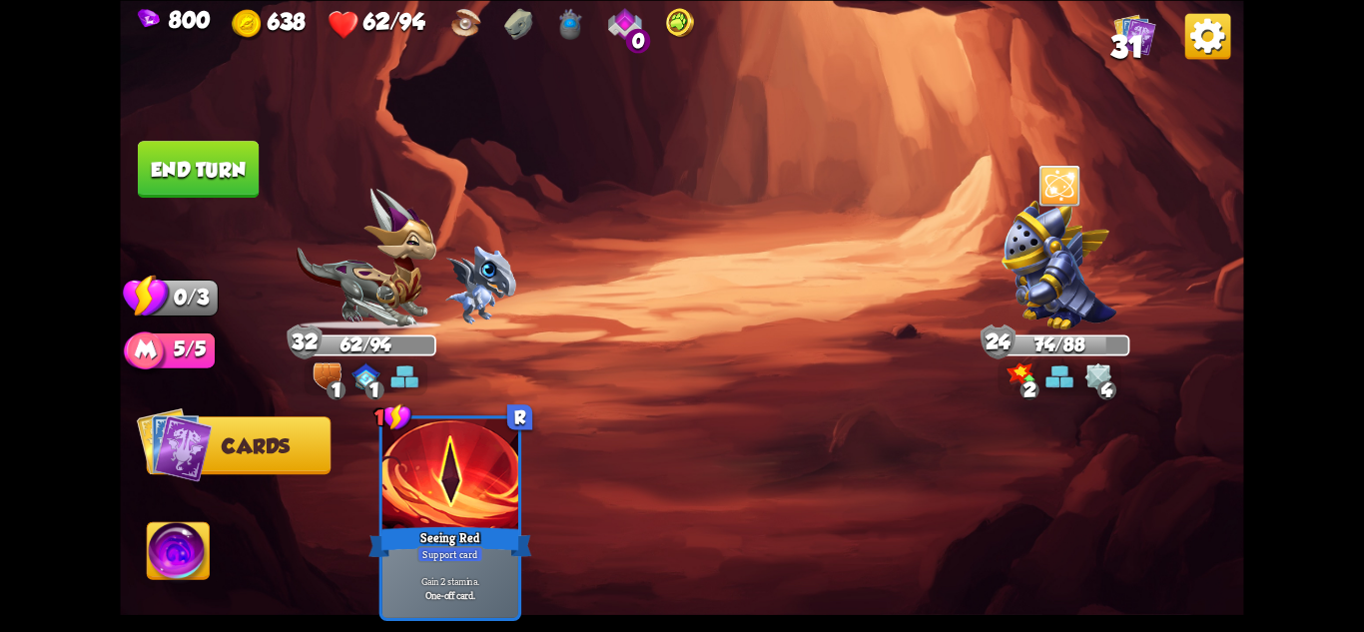
click at [190, 153] on button "End turn" at bounding box center [198, 169] width 121 height 57
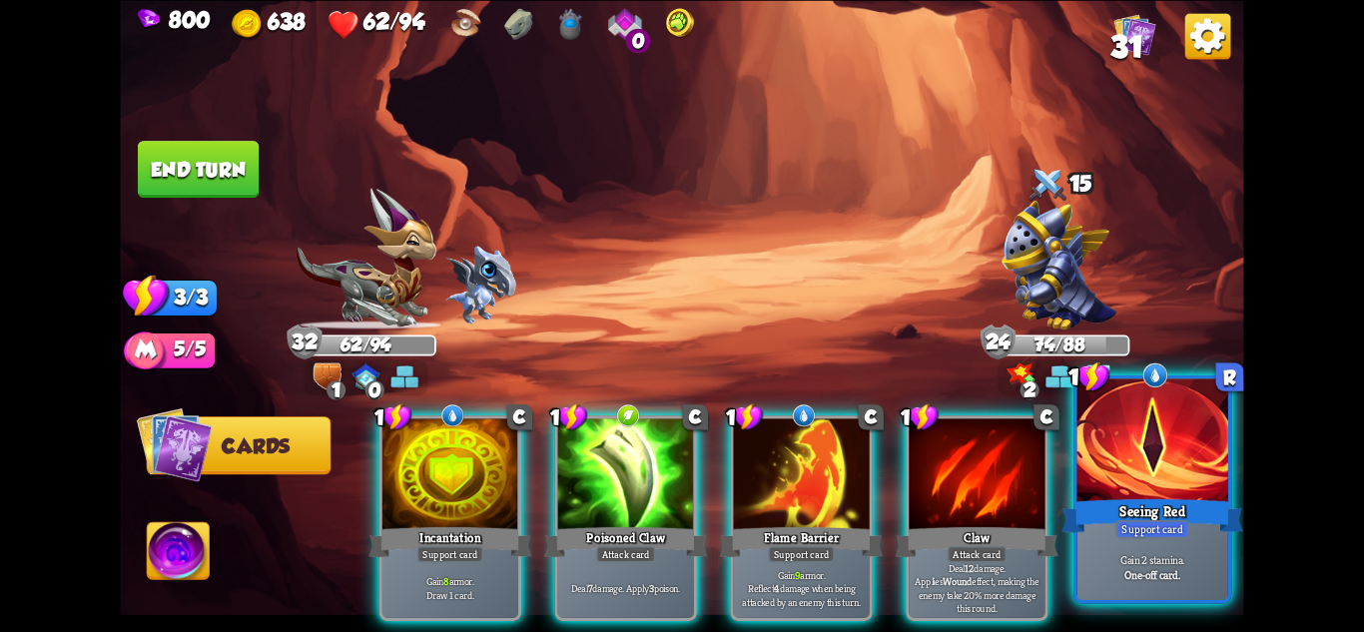
click at [1186, 585] on div "Gain 2 stamina. One-off card." at bounding box center [1153, 567] width 151 height 66
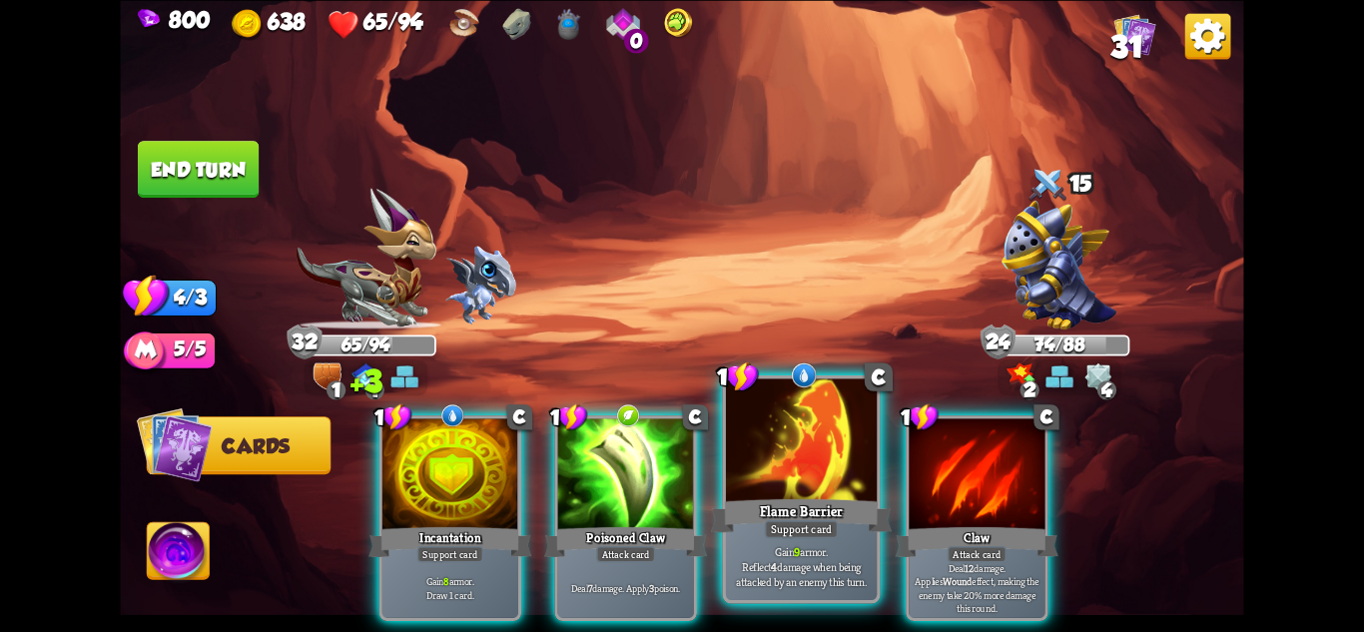
click at [824, 493] on div at bounding box center [801, 441] width 151 height 127
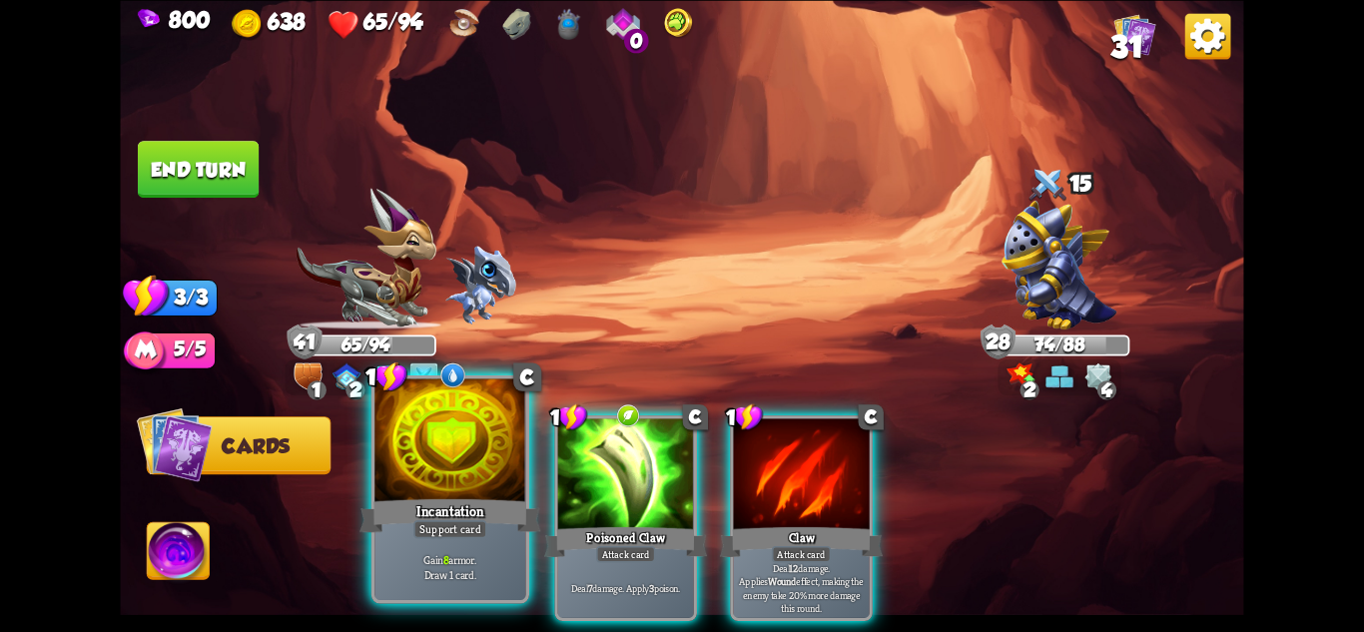
click at [470, 514] on div "Incantation" at bounding box center [450, 515] width 181 height 40
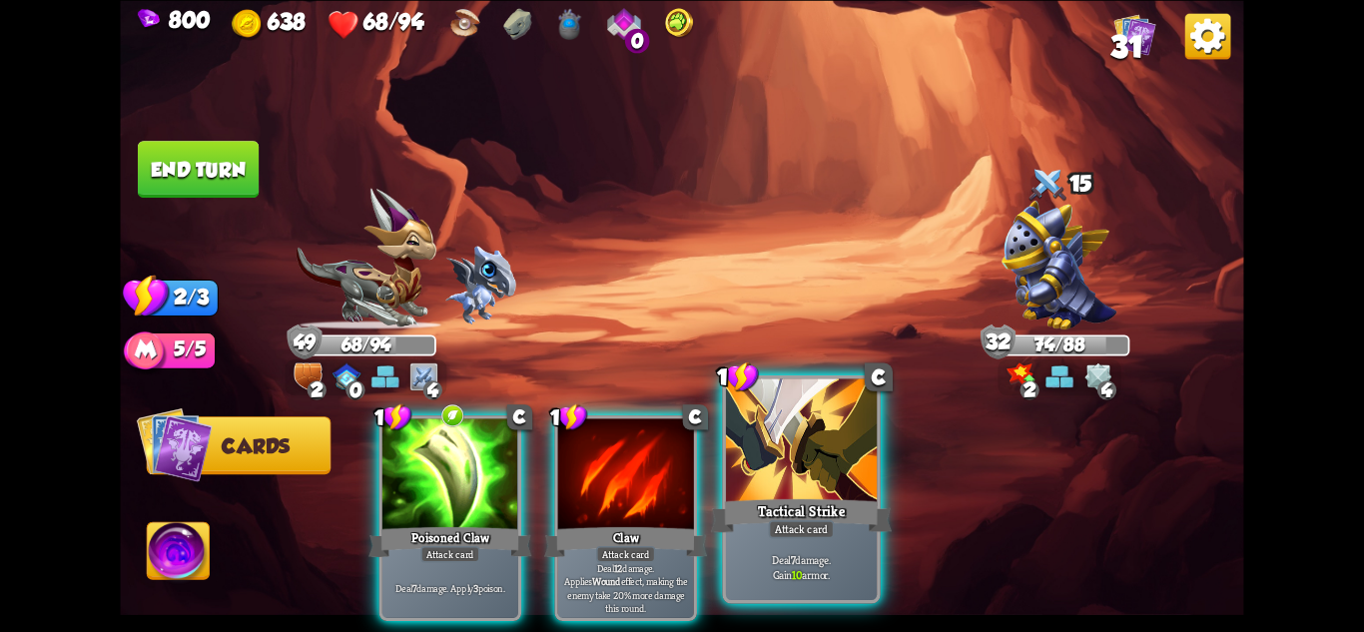
click at [831, 540] on div "Deal 7 damage. Gain 10 armor." at bounding box center [801, 567] width 151 height 66
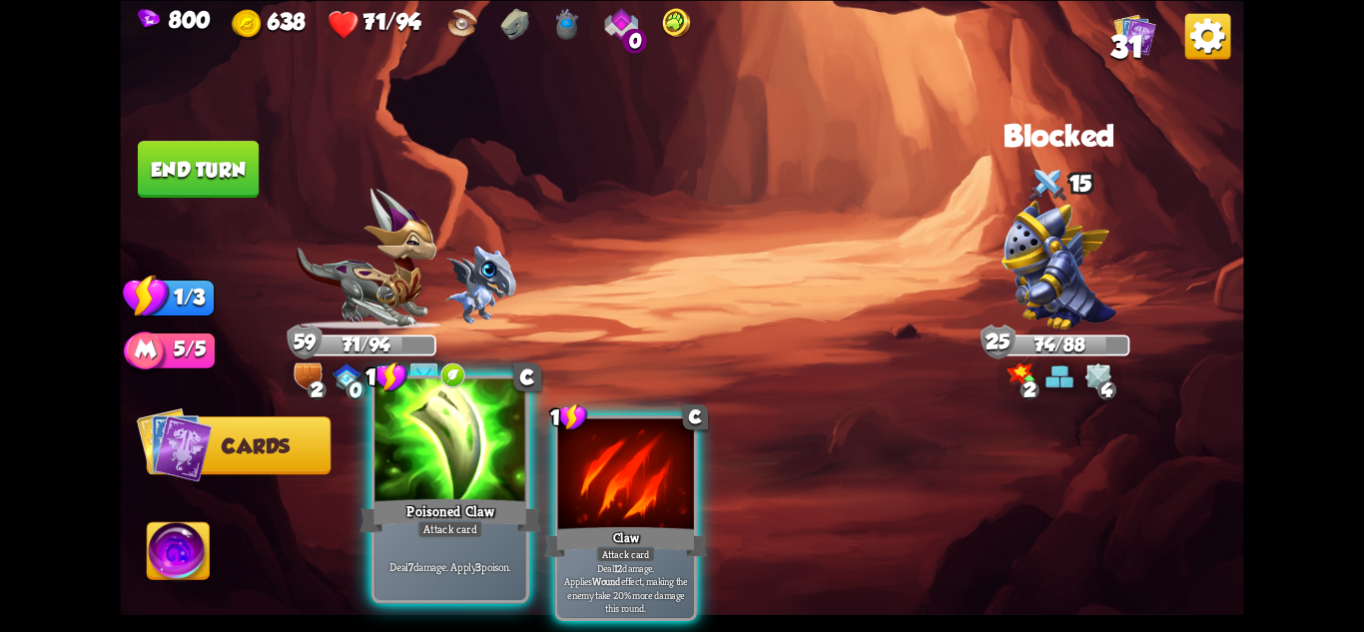
click at [463, 542] on div "Deal 7 damage. Apply 3 poison." at bounding box center [449, 567] width 151 height 66
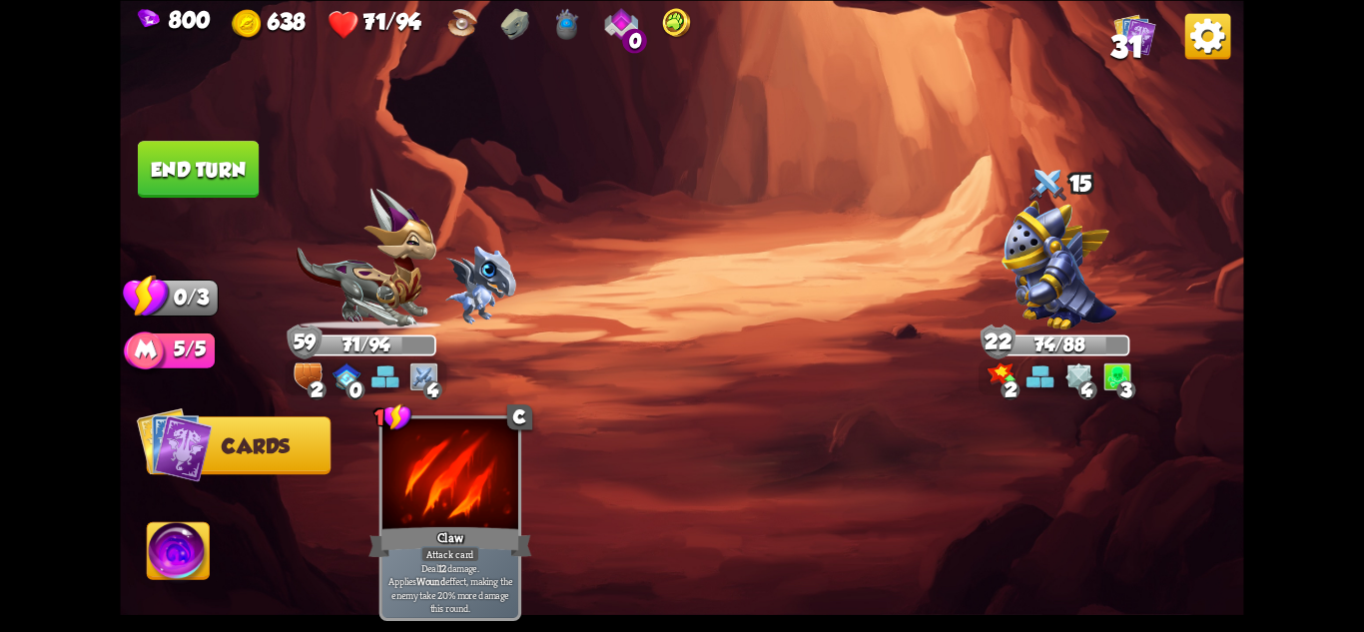
click at [108, 167] on div "800 638 71/94 0 31 Select an enemy to attack... You don't have enough stamina t…" at bounding box center [682, 316] width 1364 height 632
click at [202, 185] on button "End turn" at bounding box center [198, 169] width 121 height 57
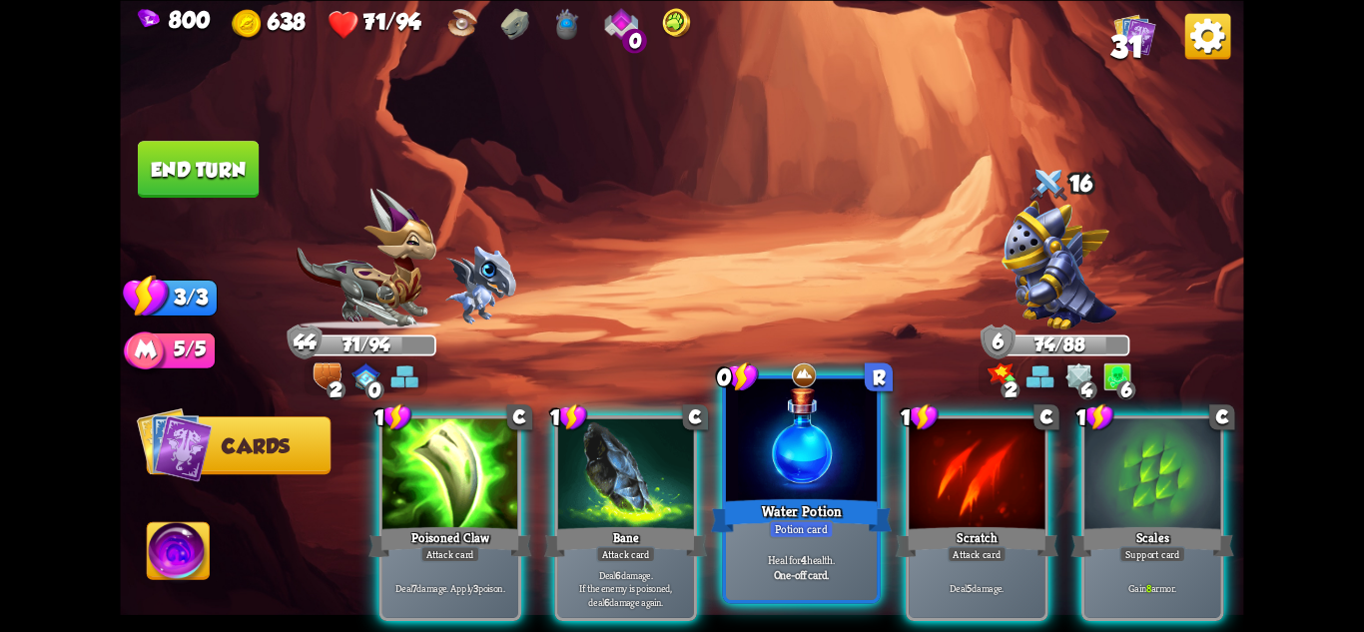
click at [766, 507] on div "Water Potion" at bounding box center [801, 515] width 181 height 40
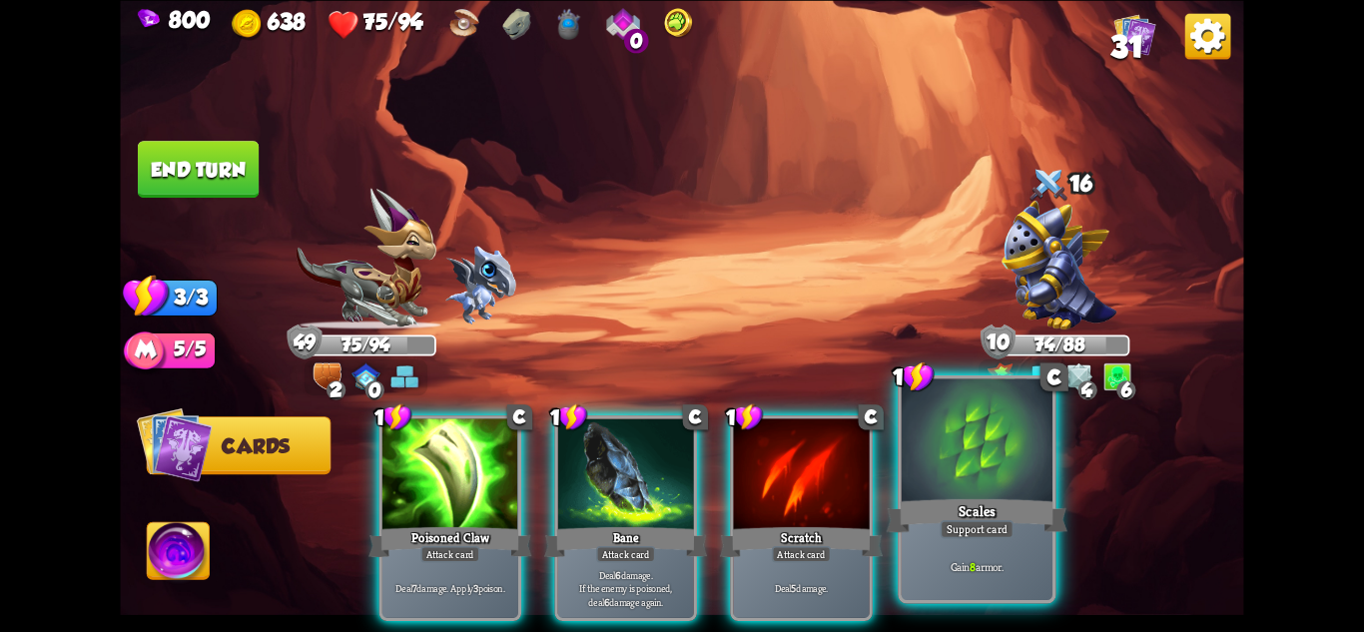
click at [948, 423] on div at bounding box center [977, 441] width 151 height 127
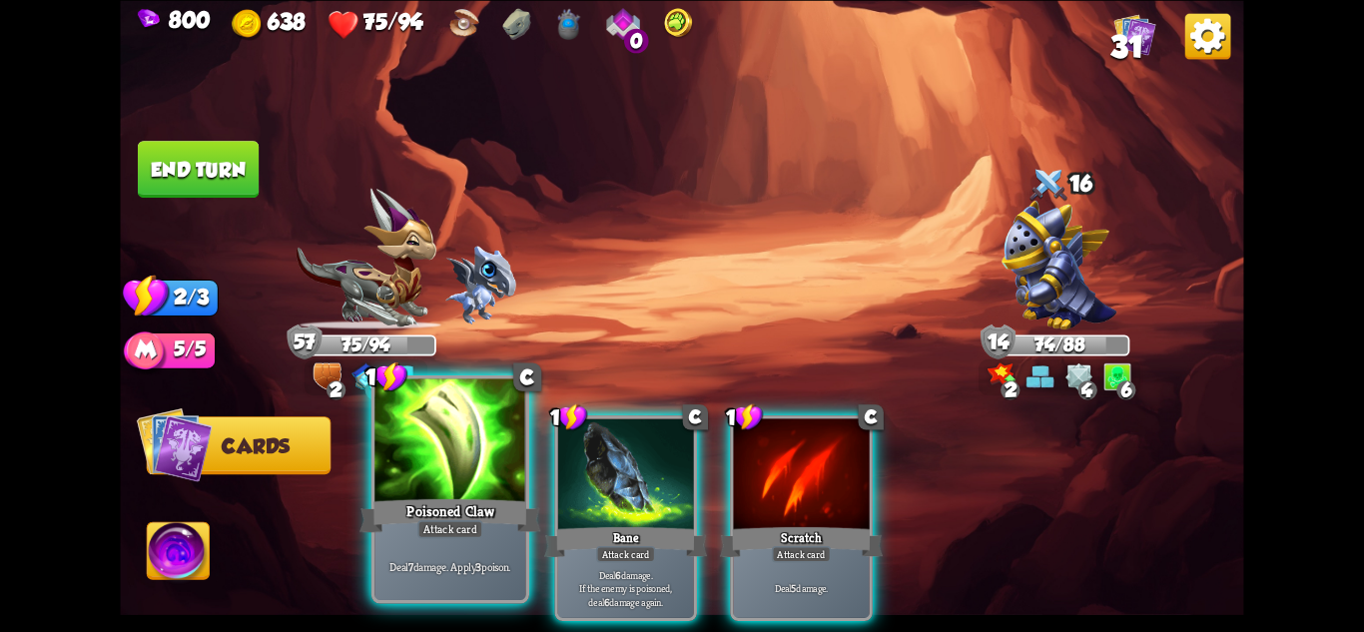
click at [447, 484] on div at bounding box center [449, 441] width 151 height 127
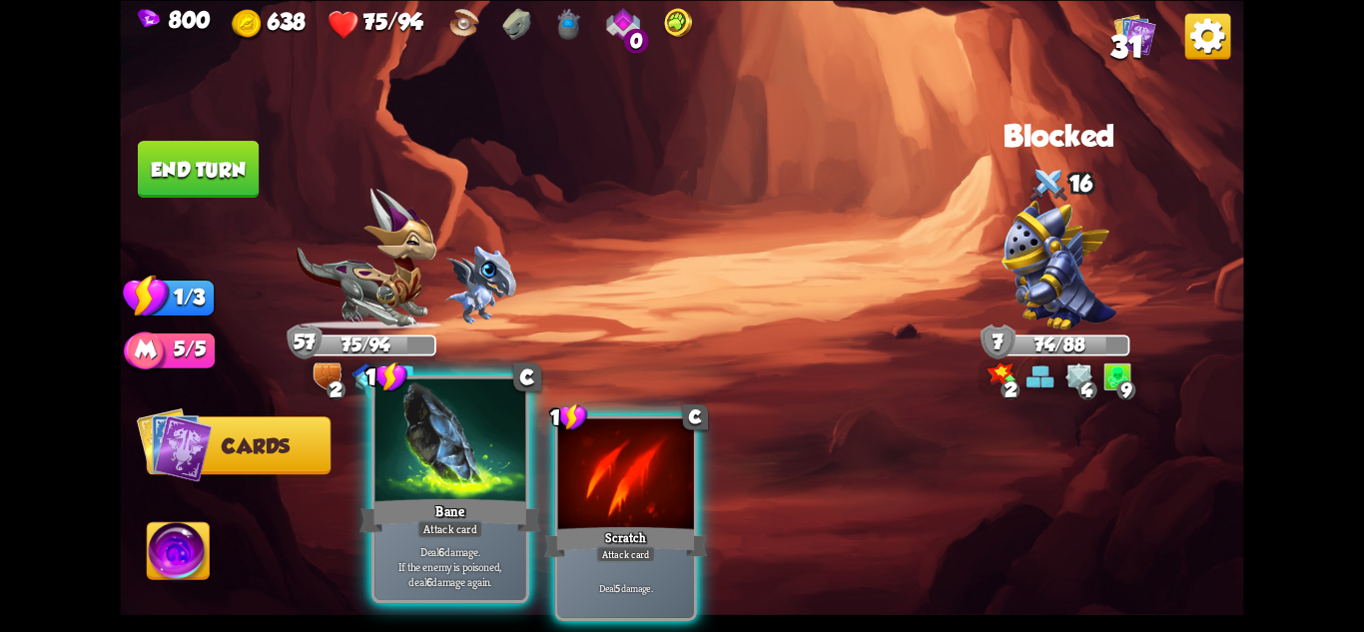
click at [416, 488] on div at bounding box center [449, 441] width 151 height 127
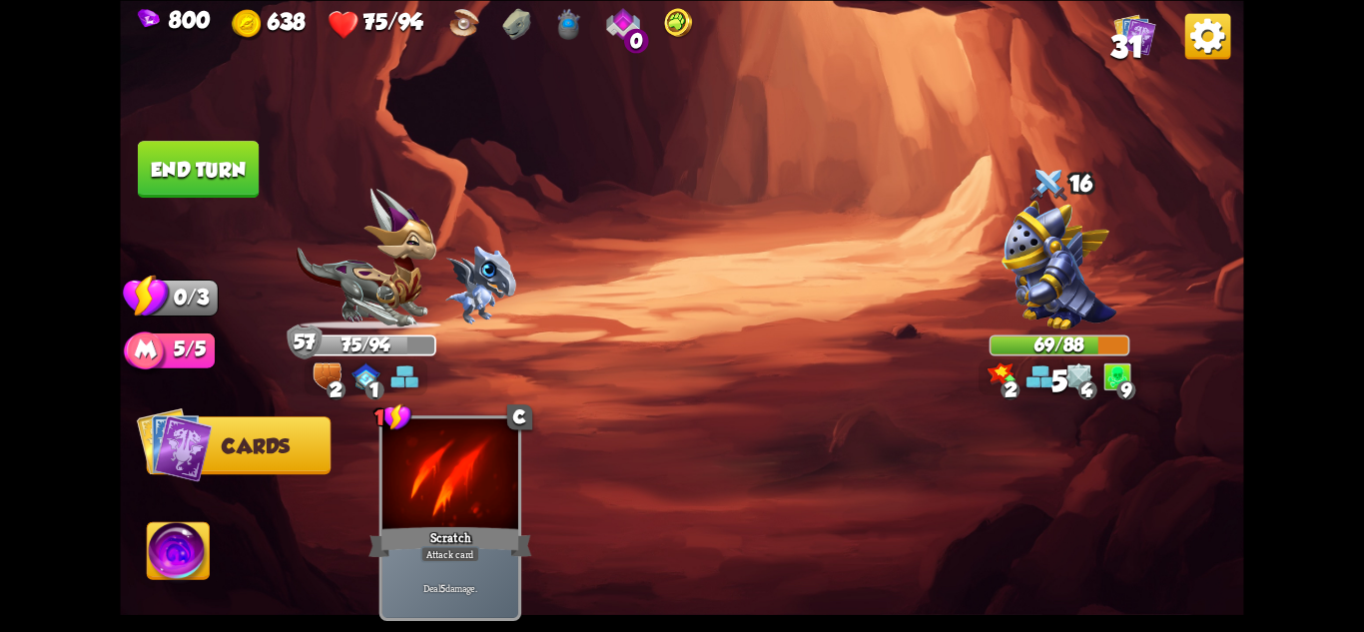
click at [166, 168] on button "End turn" at bounding box center [198, 169] width 121 height 57
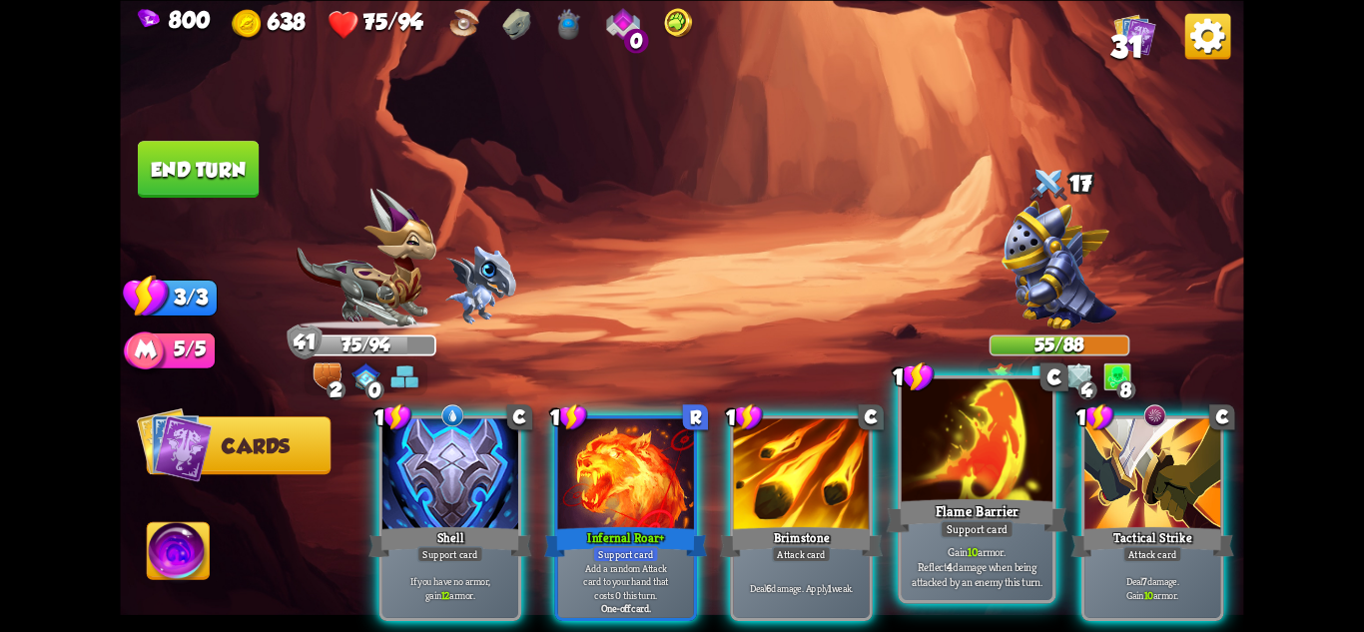
click at [981, 452] on div at bounding box center [977, 441] width 151 height 127
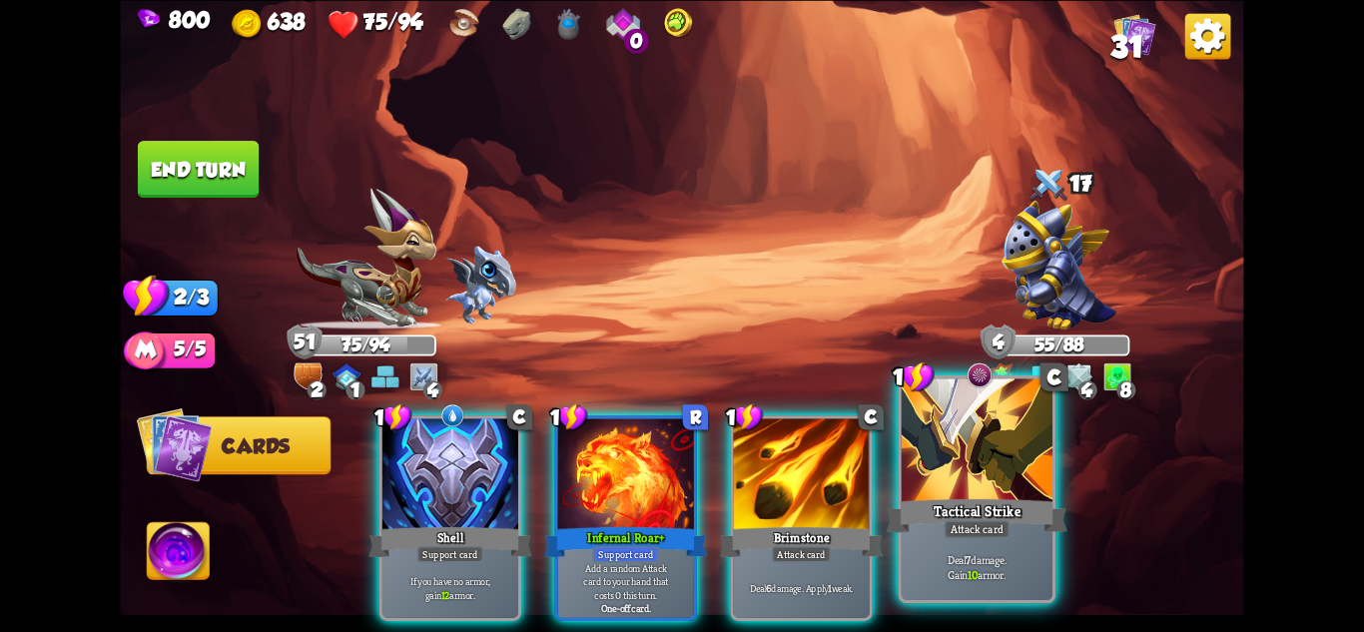
click at [956, 456] on div at bounding box center [977, 441] width 151 height 127
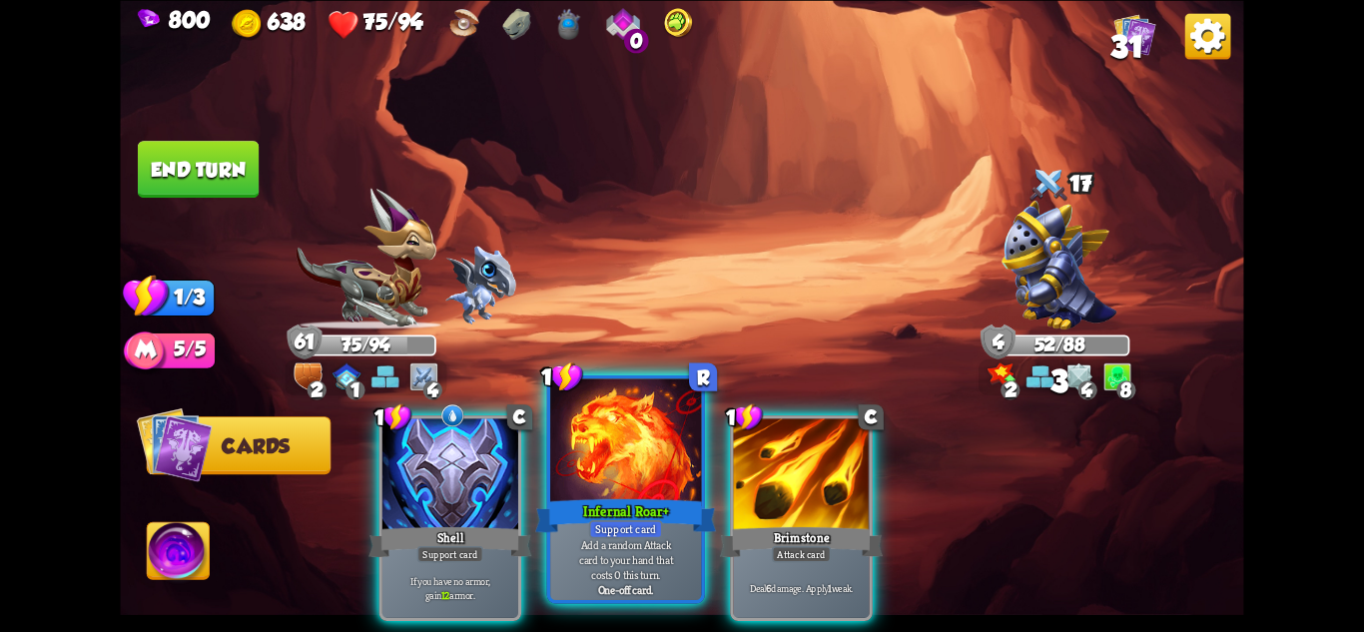
click at [622, 481] on div at bounding box center [625, 441] width 151 height 127
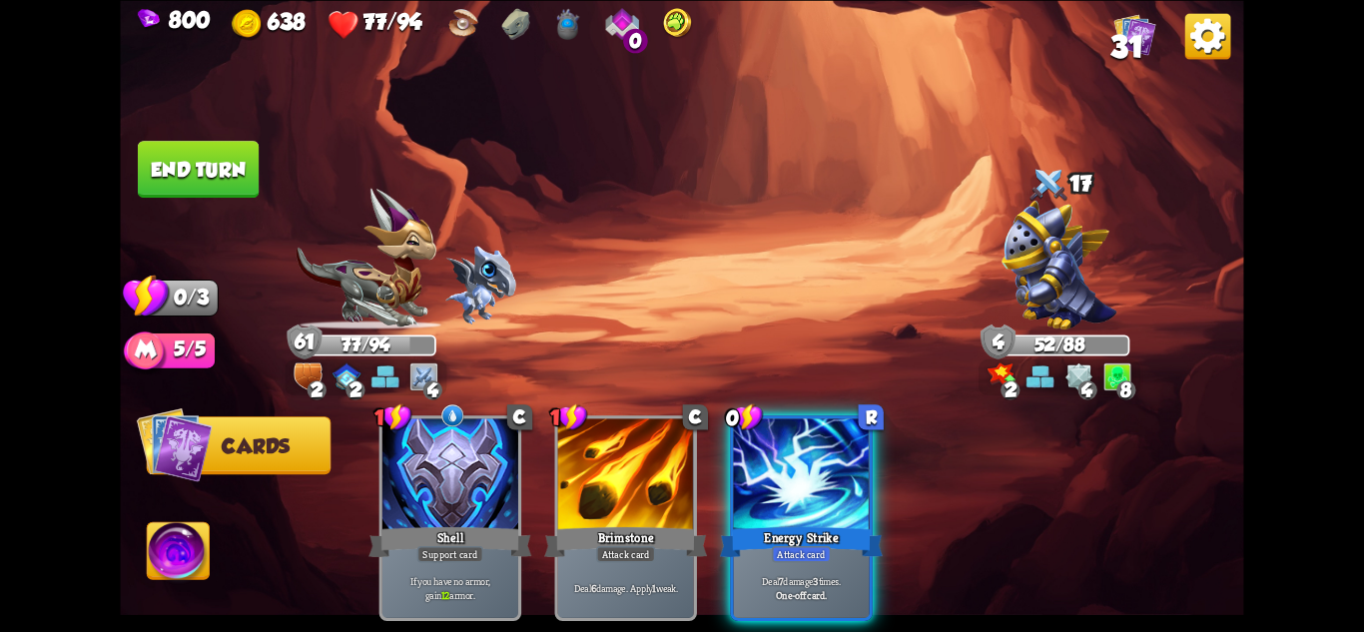
click at [776, 443] on div at bounding box center [802, 475] width 136 height 115
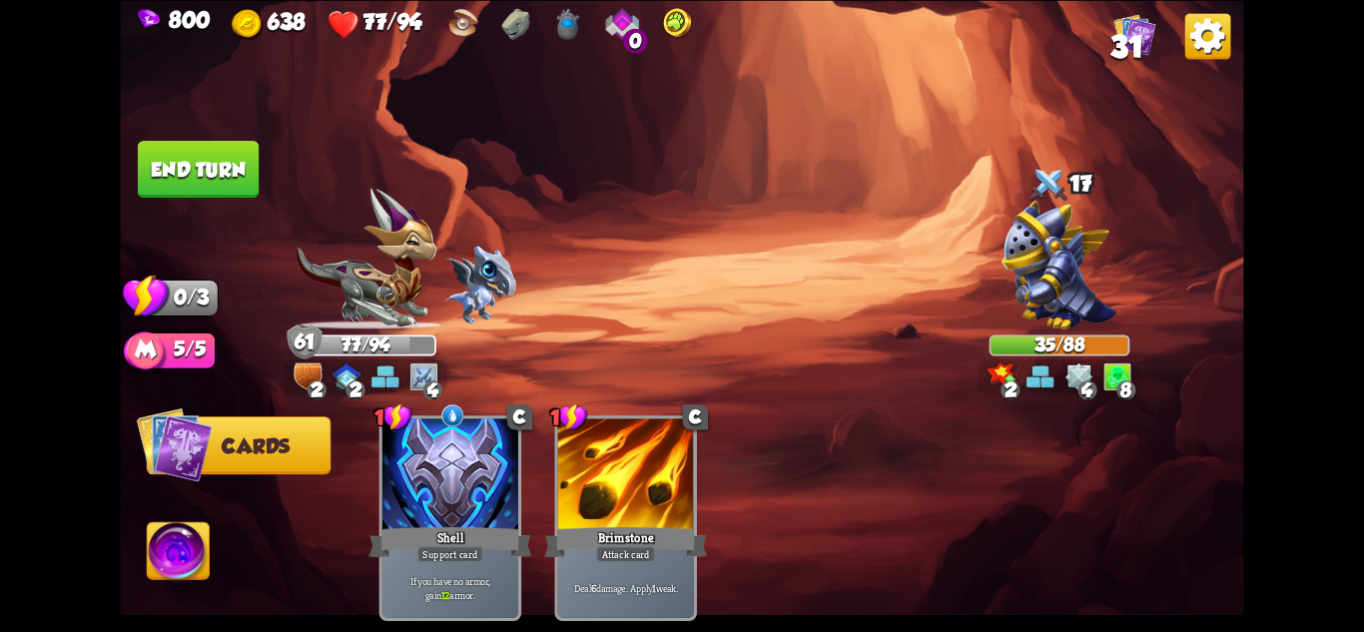
click at [193, 155] on button "End turn" at bounding box center [198, 169] width 121 height 57
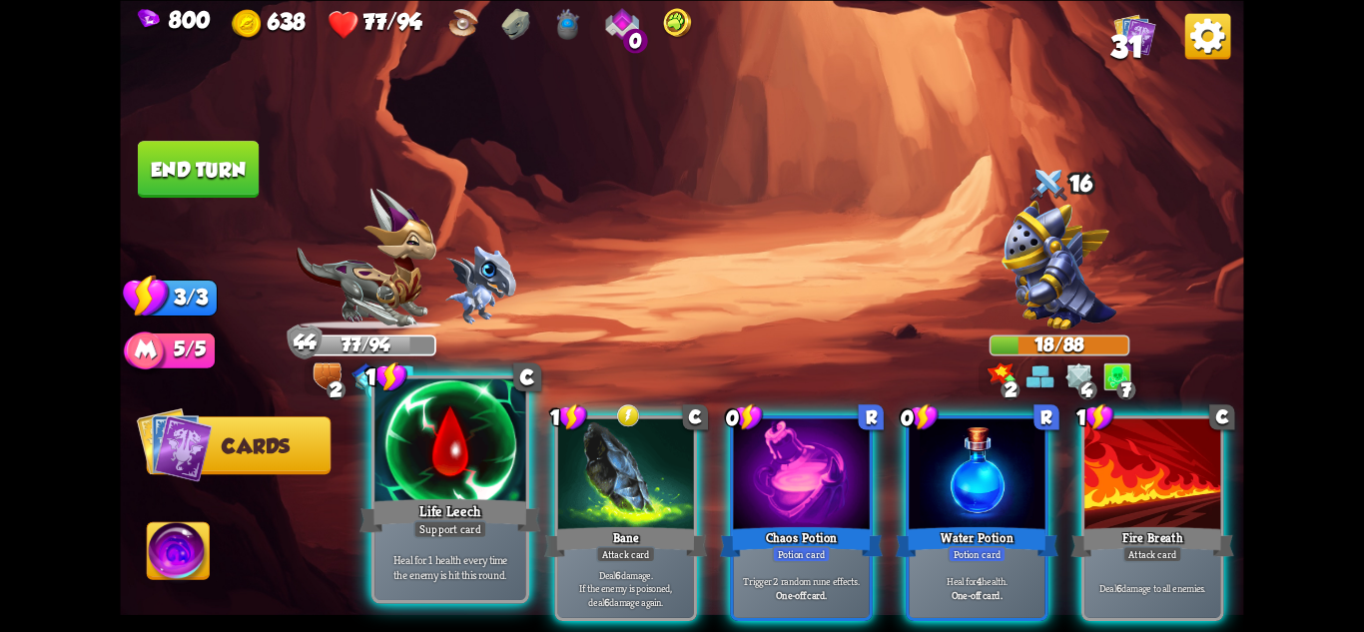
click at [465, 533] on div "Support card" at bounding box center [450, 528] width 74 height 18
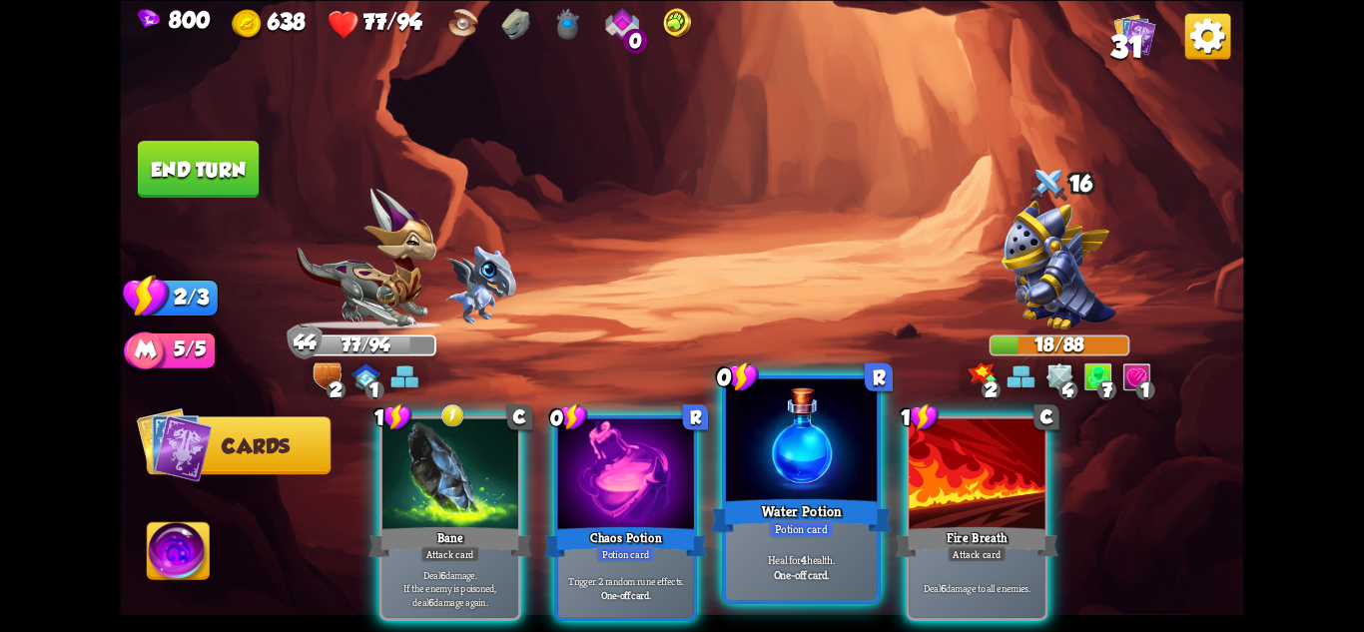
click at [759, 548] on div "Heal for 4 health. One-off card." at bounding box center [801, 567] width 151 height 66
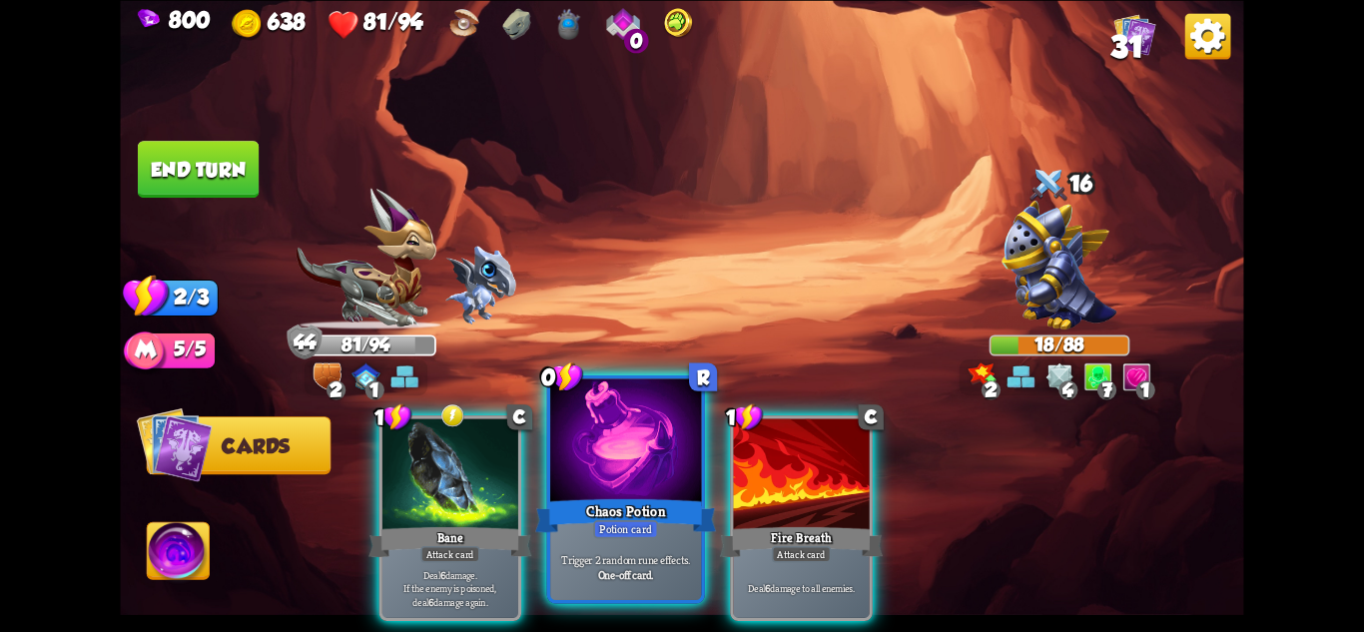
click at [645, 574] on b "One-off card." at bounding box center [626, 574] width 56 height 15
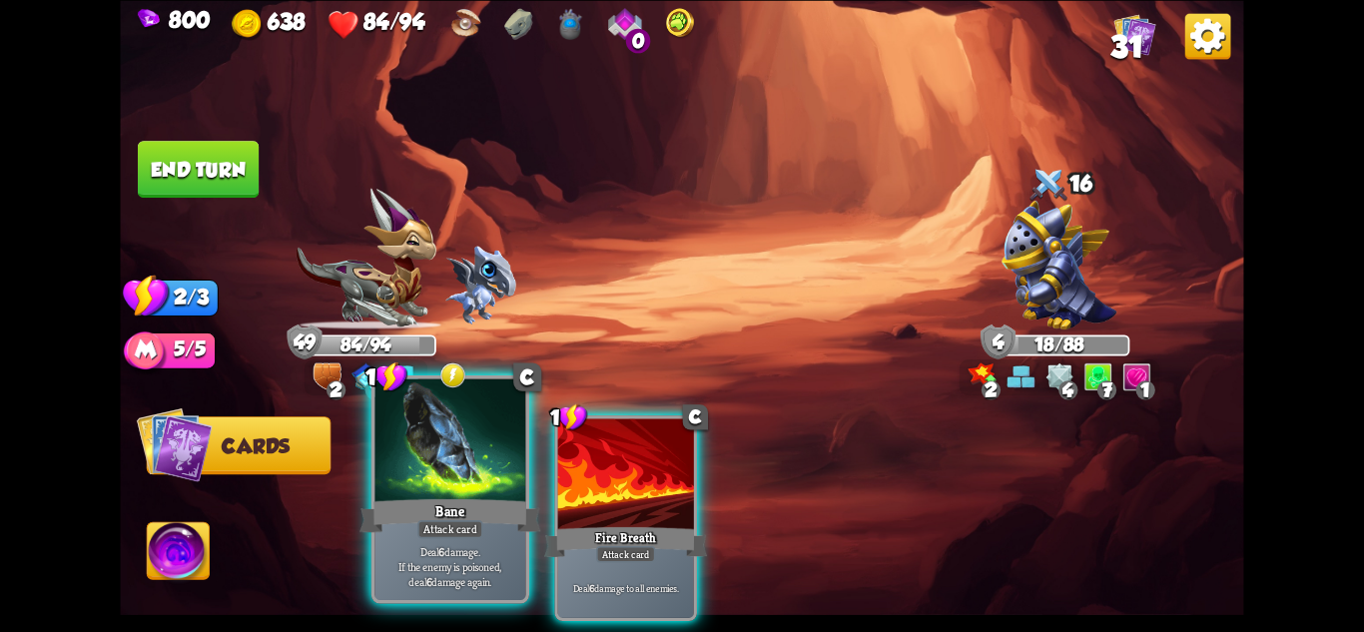
click at [462, 546] on p "Deal 6 damage. If the enemy is poisoned, deal 6 damage again." at bounding box center [450, 566] width 144 height 45
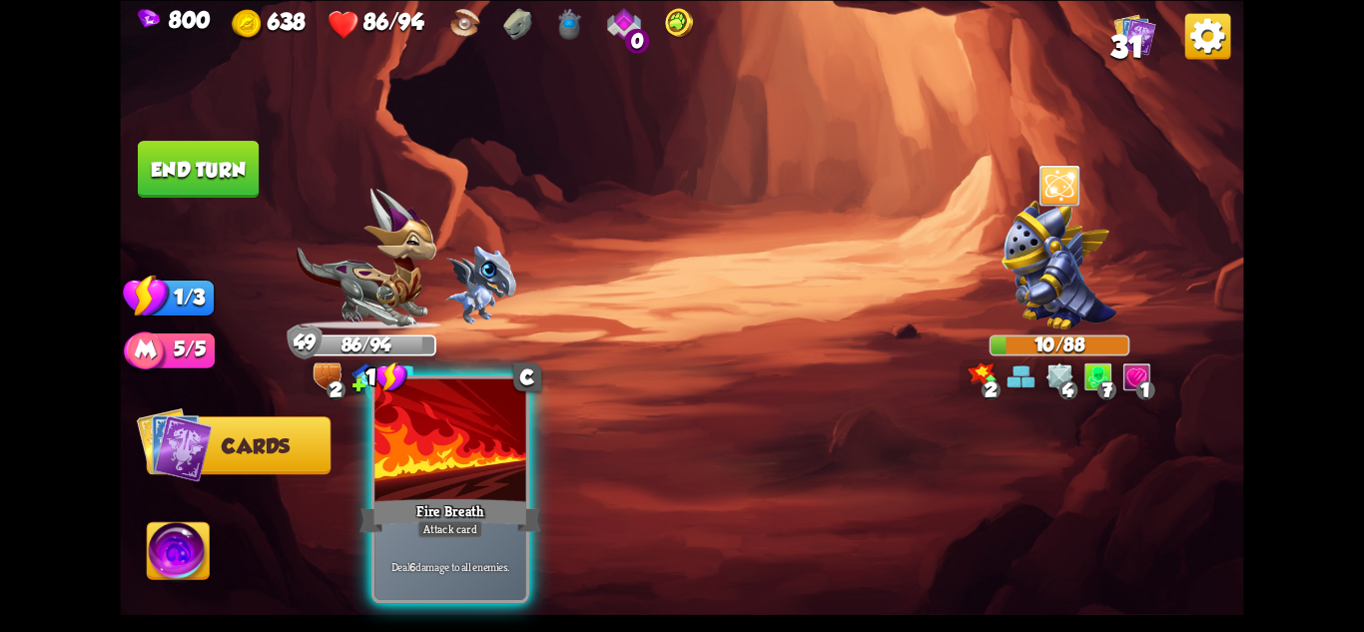
click at [456, 548] on div "Deal 6 damage to all enemies." at bounding box center [449, 567] width 151 height 66
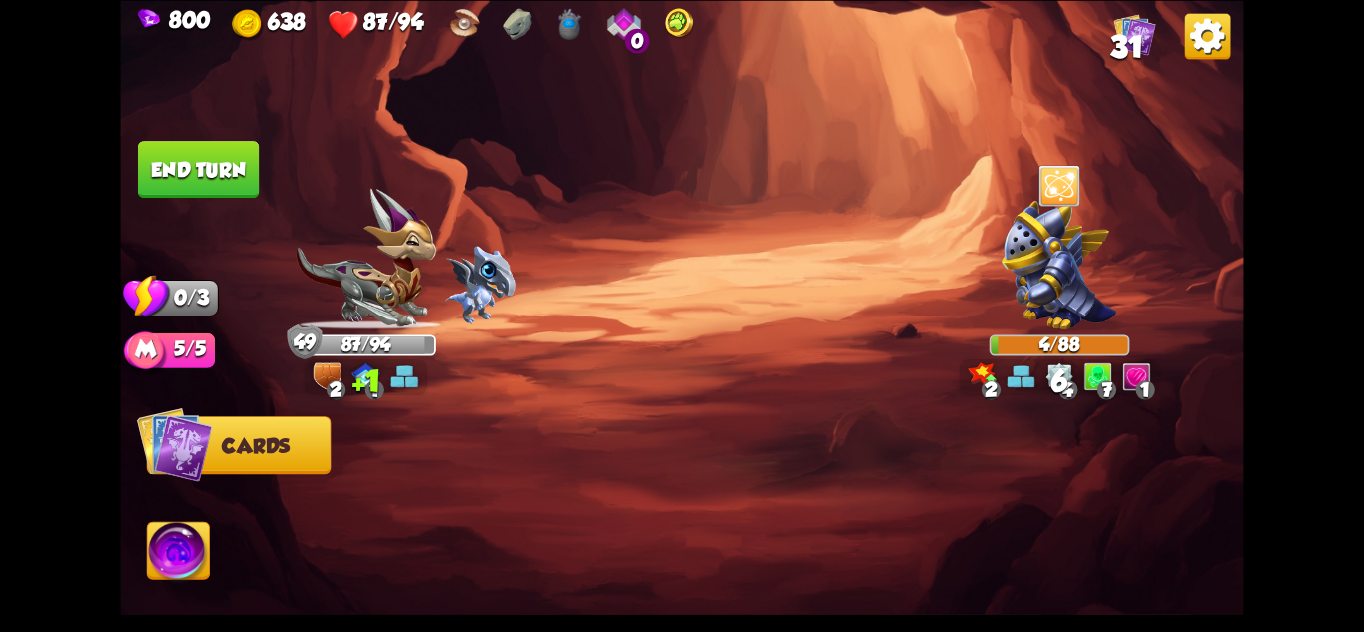
click at [207, 162] on button "End turn" at bounding box center [198, 169] width 121 height 57
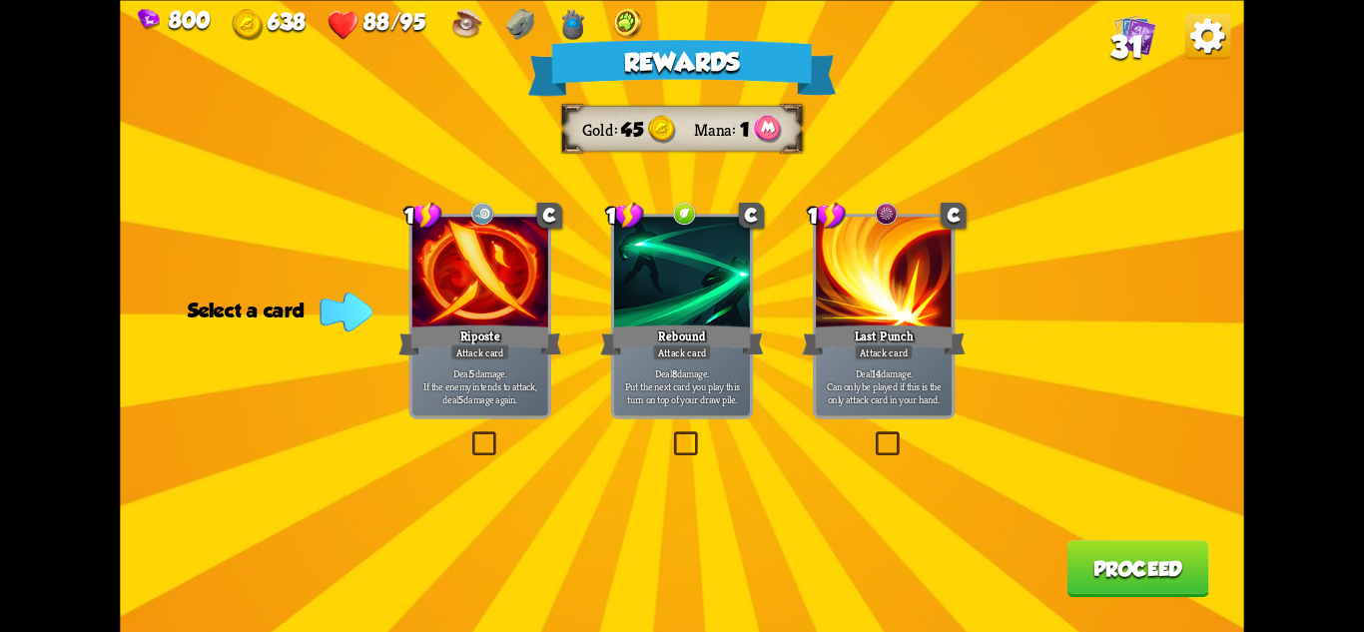
click at [638, 340] on div "Rebound" at bounding box center [681, 340] width 163 height 36
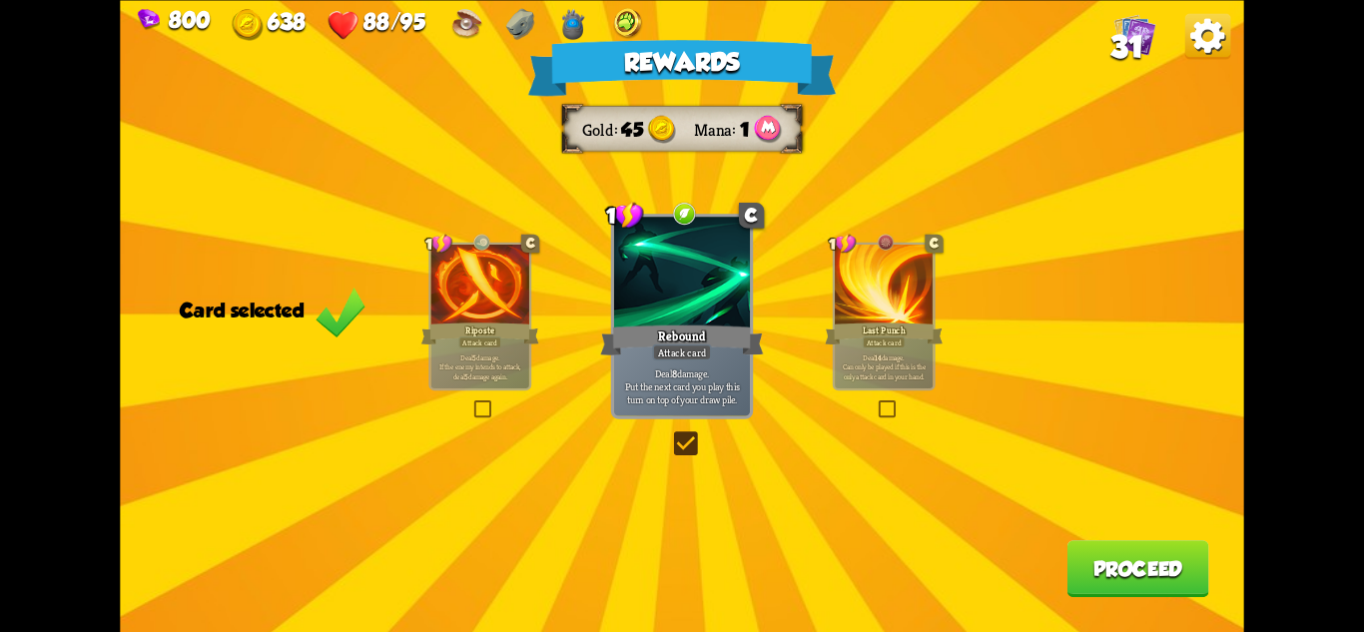
click at [1085, 512] on div "Rewards Gold 45 Mana 1 Card selected 1 C Riposte Attack card Deal 5 damage. If …" at bounding box center [681, 316] width 1123 height 632
click at [1113, 545] on div "Rewards Gold 45 Mana 1 Card selected 1 C Riposte Attack card Deal 5 damage. If …" at bounding box center [681, 316] width 1123 height 632
click at [1115, 570] on button "Proceed" at bounding box center [1139, 568] width 142 height 57
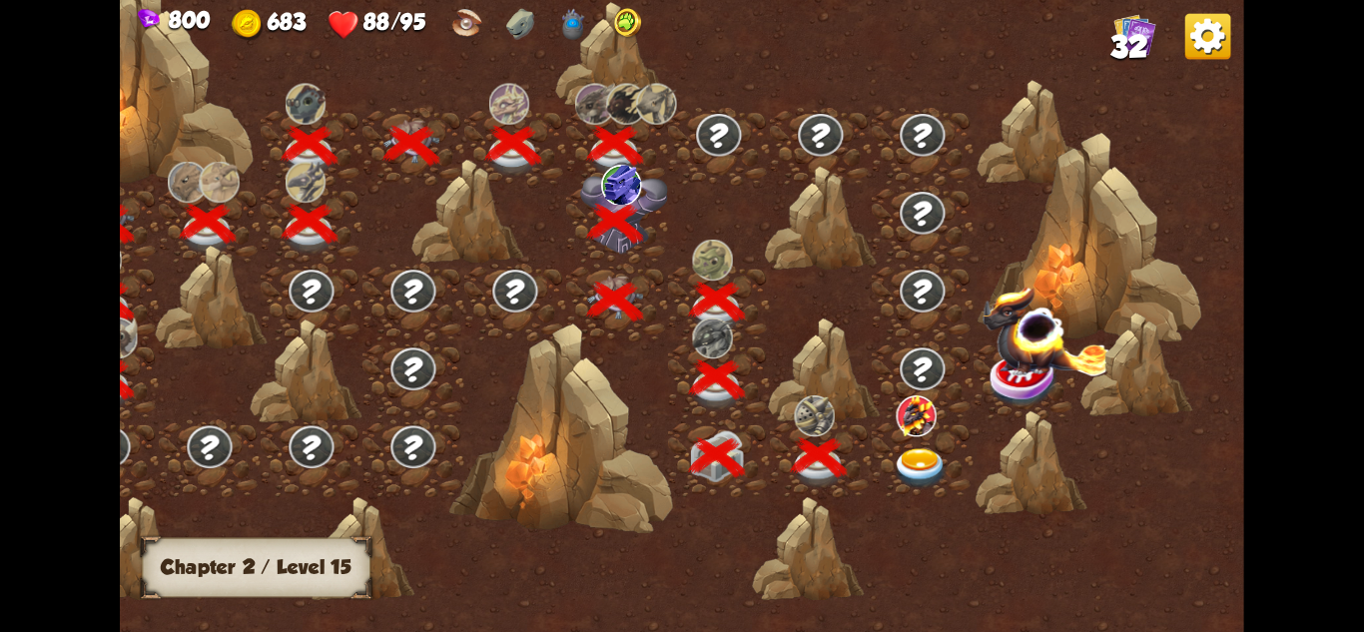
click at [923, 462] on img at bounding box center [921, 468] width 56 height 41
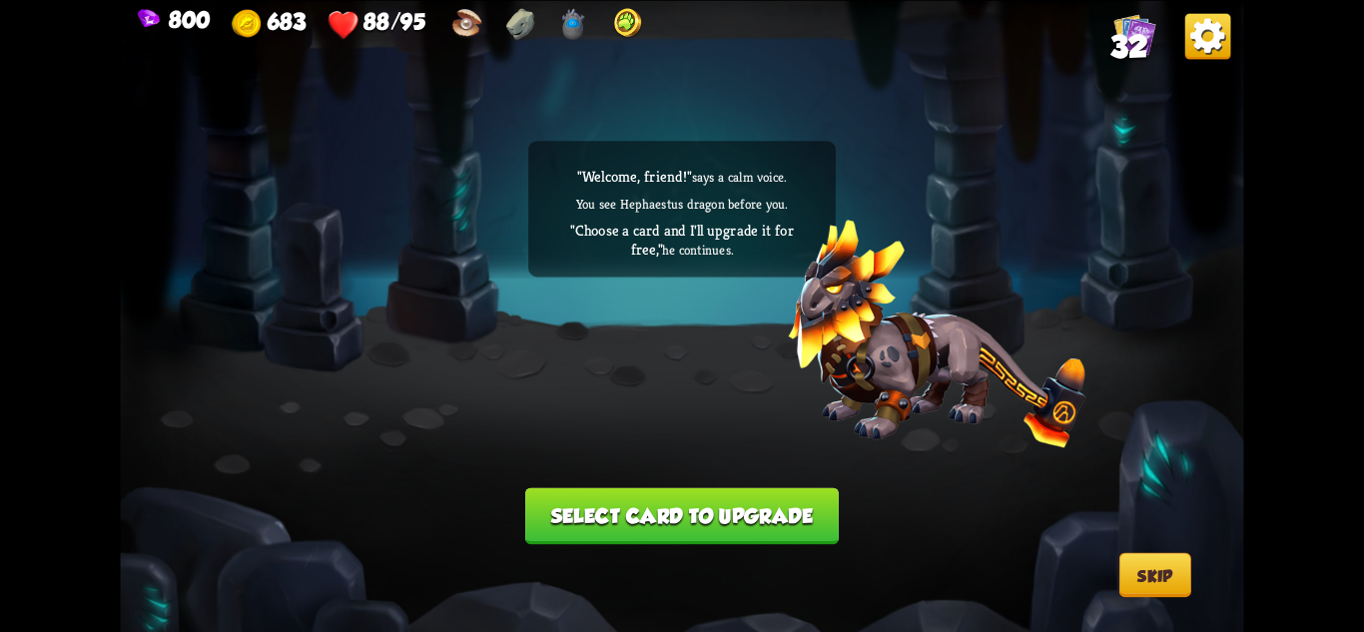
click at [812, 526] on button "Select card to upgrade" at bounding box center [682, 515] width 314 height 57
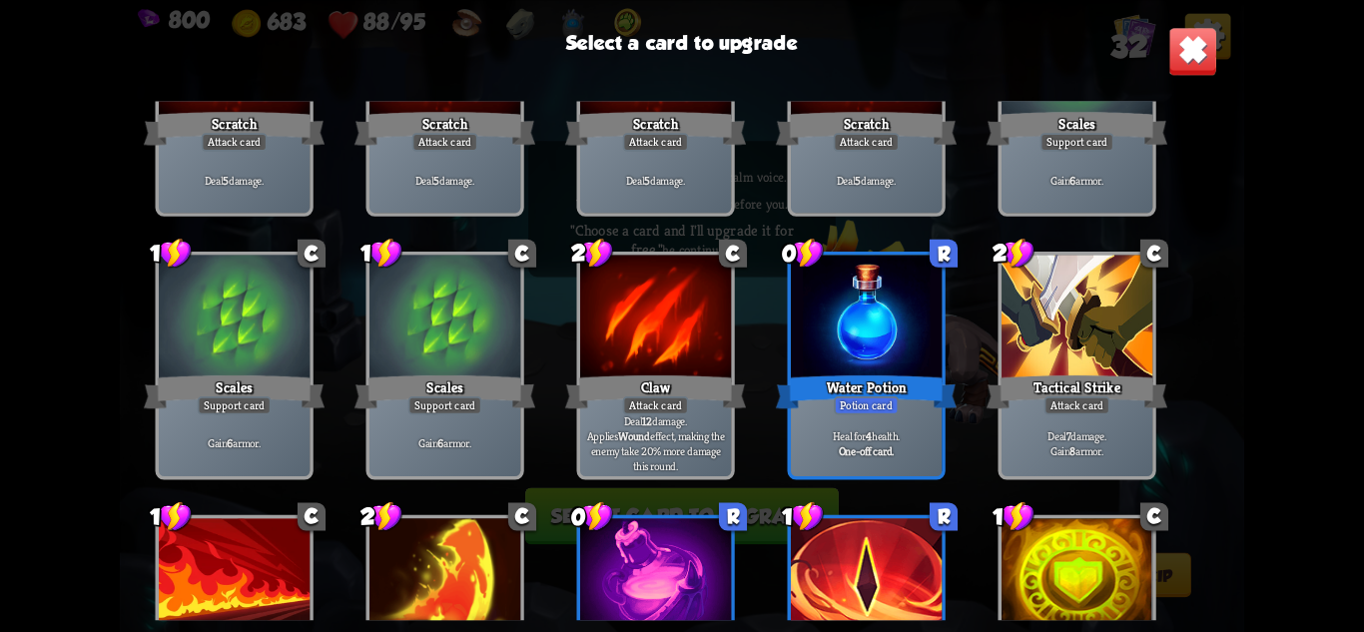
scroll to position [200, 0]
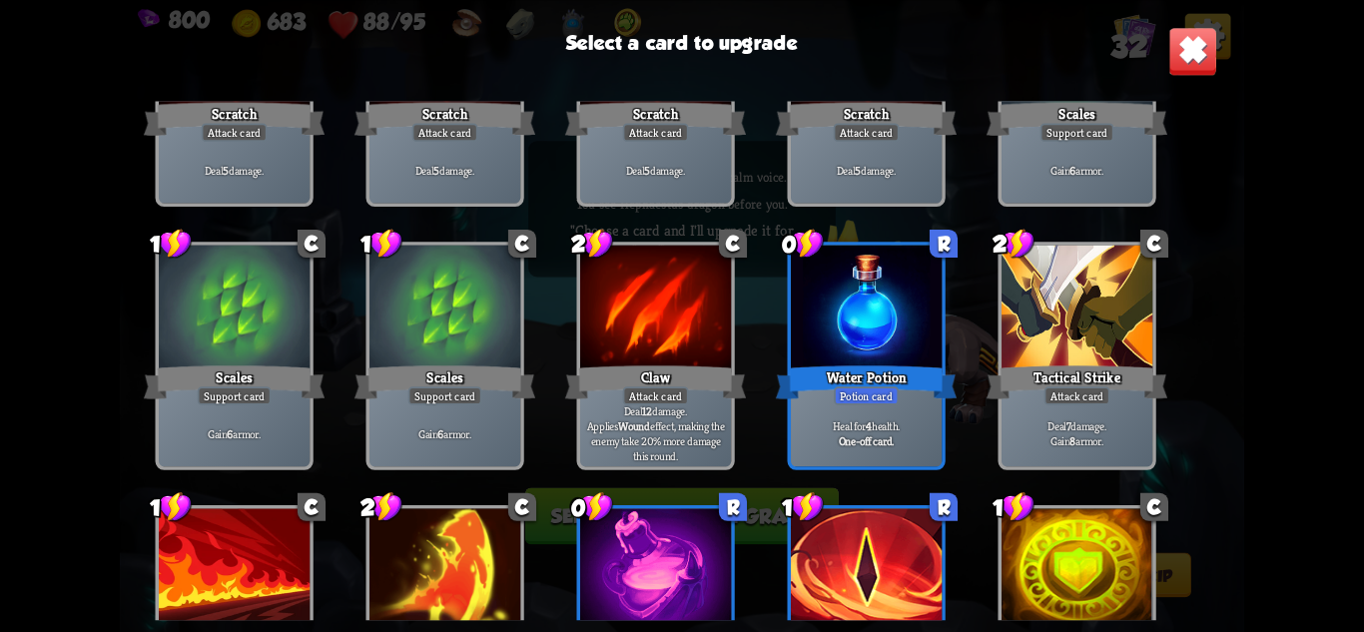
click at [1165, 45] on div "Select a card to upgrade 1 C Scratch Attack card Deal 5 damage. 1 C Scratch Att…" at bounding box center [681, 316] width 1123 height 632
click at [1179, 51] on img at bounding box center [1192, 50] width 49 height 49
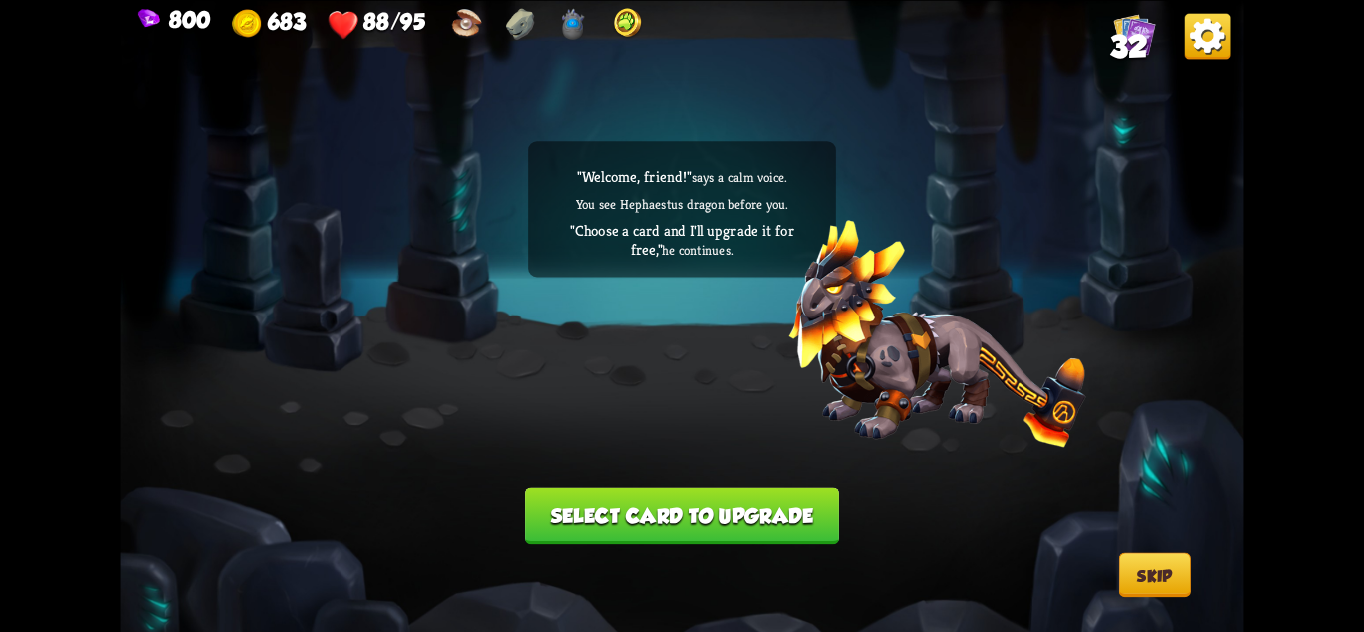
click at [693, 509] on button "Select card to upgrade" at bounding box center [682, 515] width 314 height 57
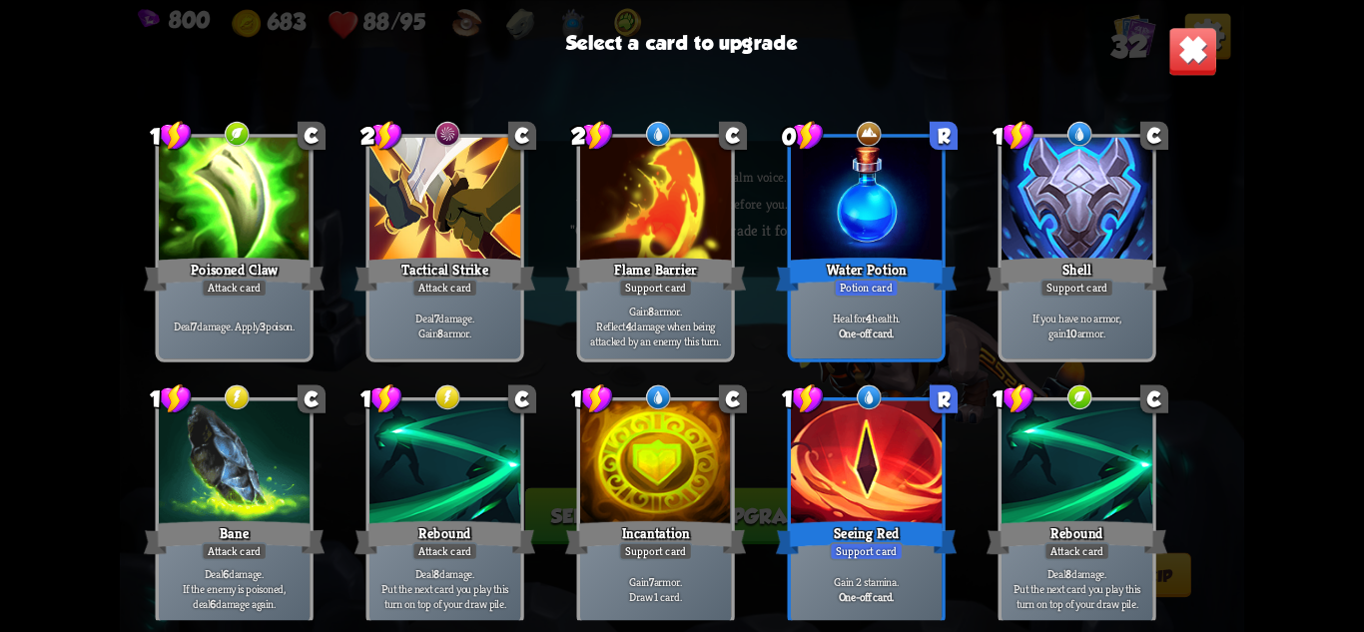
scroll to position [1227, 0]
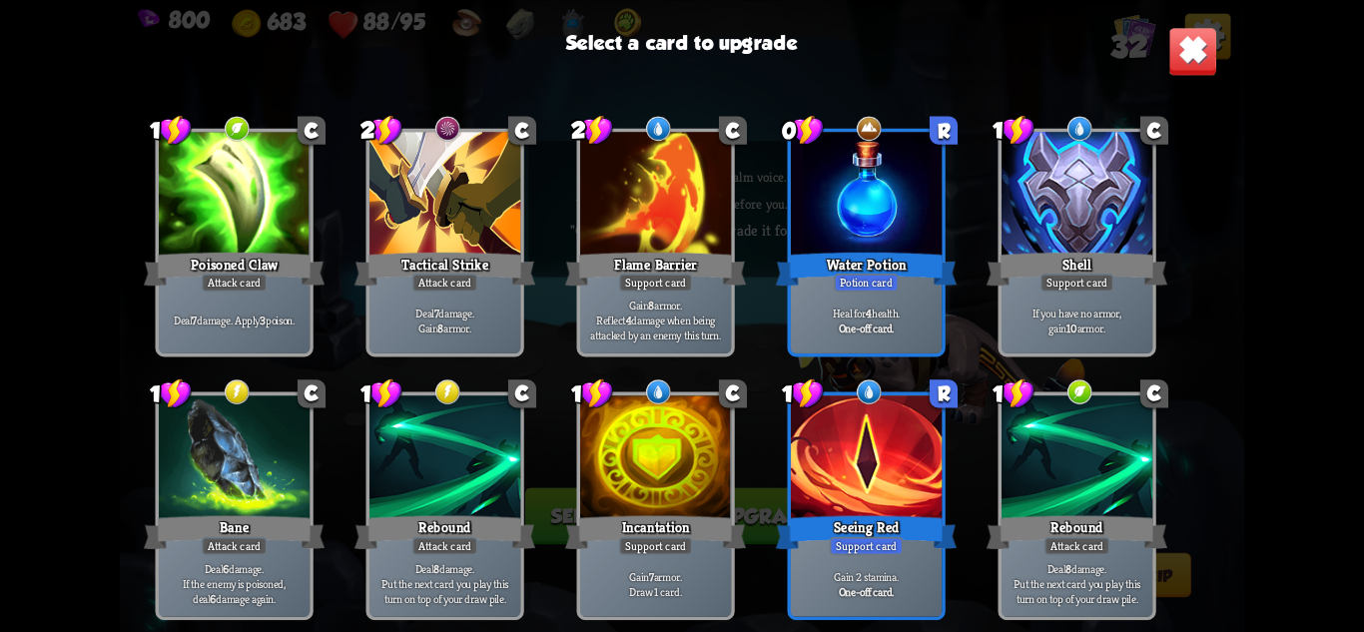
click at [159, 201] on div at bounding box center [234, 195] width 151 height 127
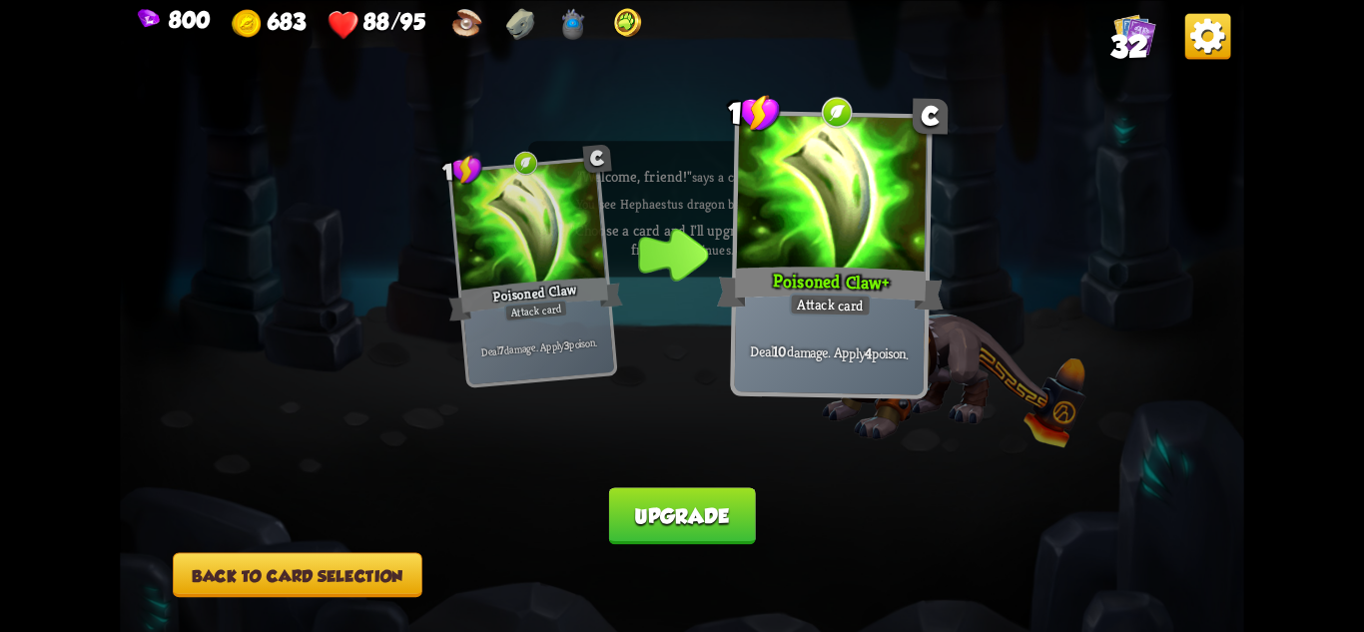
click at [658, 489] on button "Upgrade" at bounding box center [682, 515] width 146 height 57
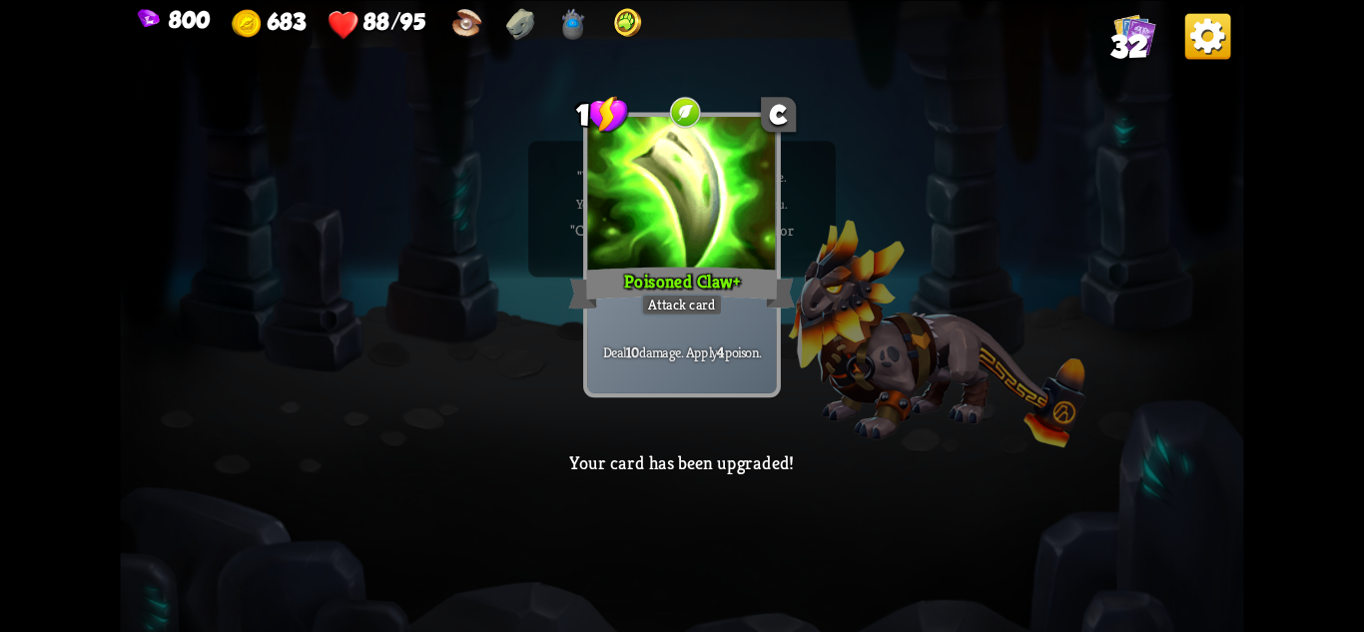
click at [931, 523] on div "1 C Poisoned Claw+ Attack card Deal 10 damage. Apply 4 poison. 1 C Poisoned Cla…" at bounding box center [681, 316] width 1123 height 632
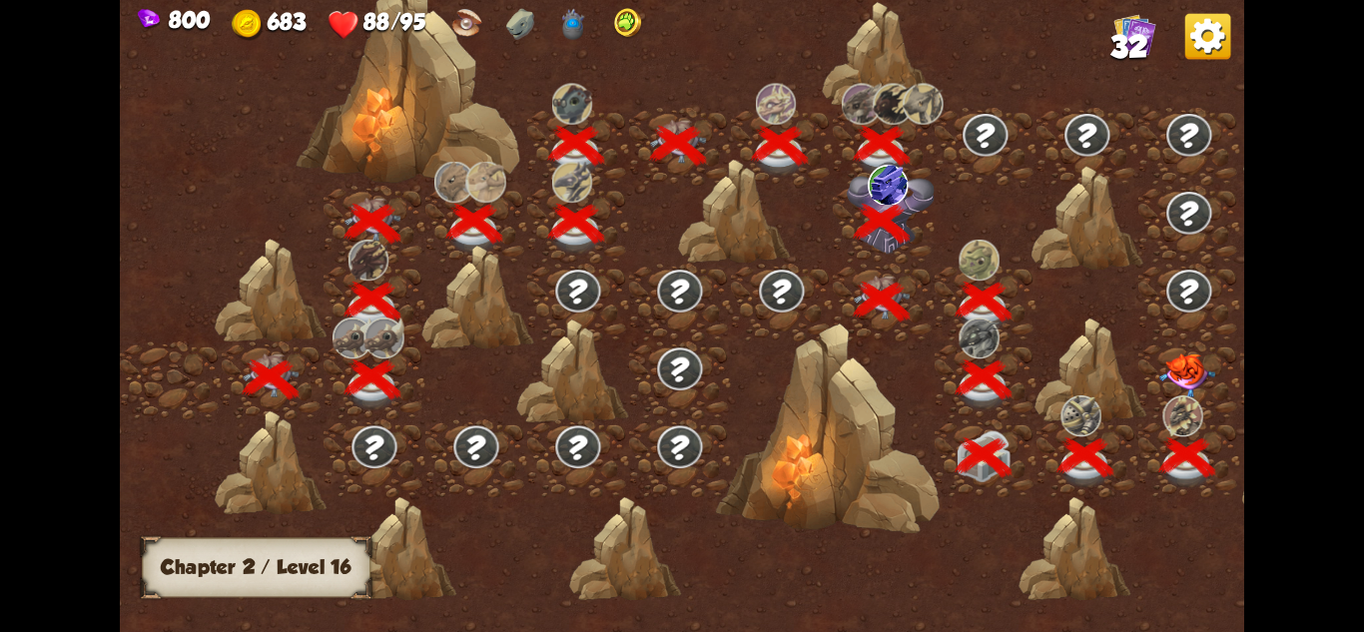
scroll to position [0, 304]
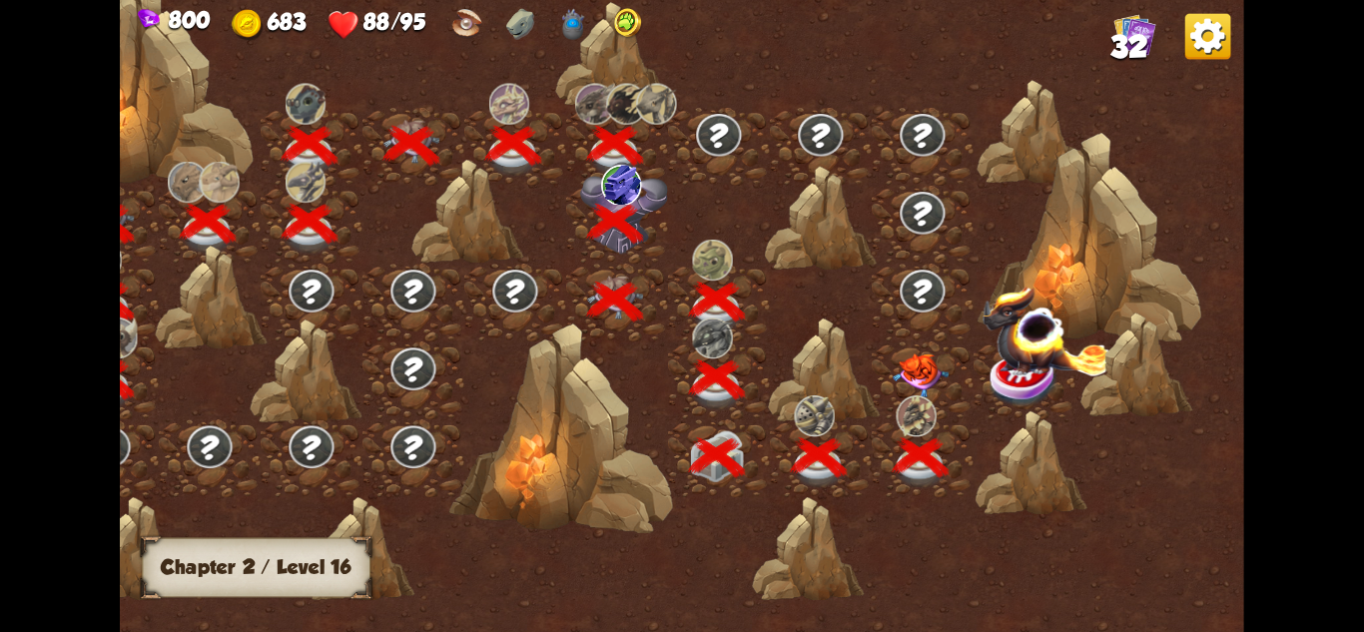
click at [929, 369] on img at bounding box center [921, 376] width 56 height 44
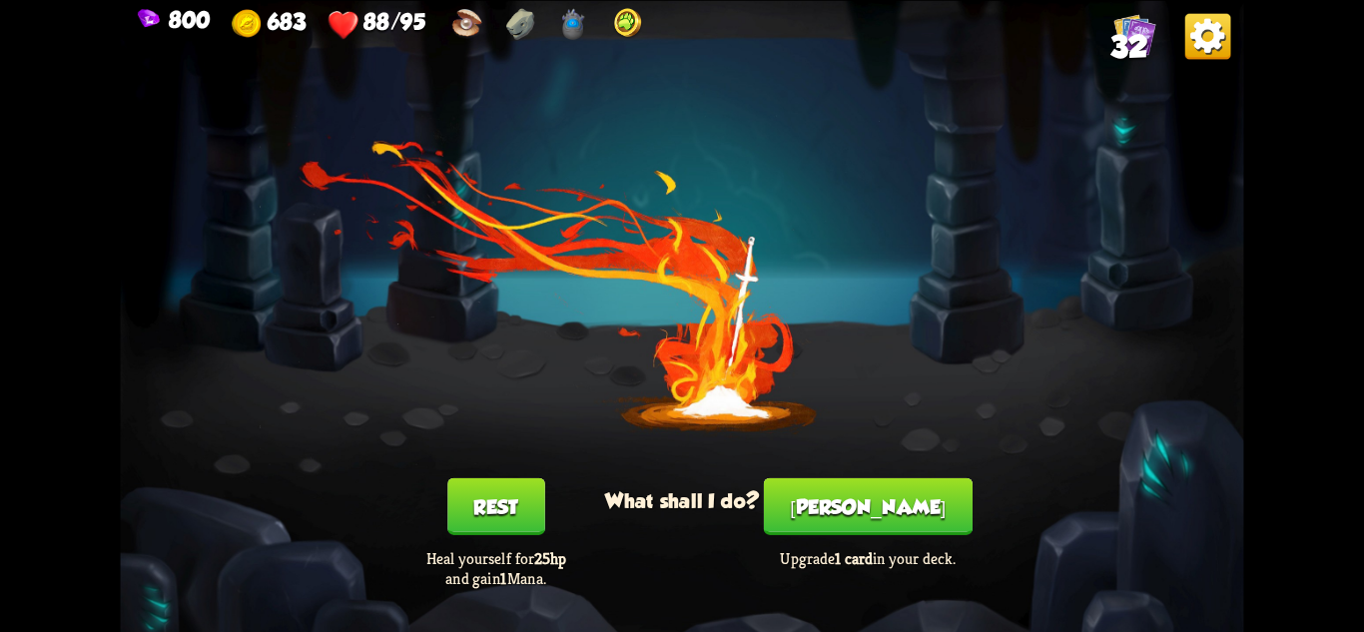
click at [880, 508] on button "[PERSON_NAME]" at bounding box center [868, 505] width 209 height 57
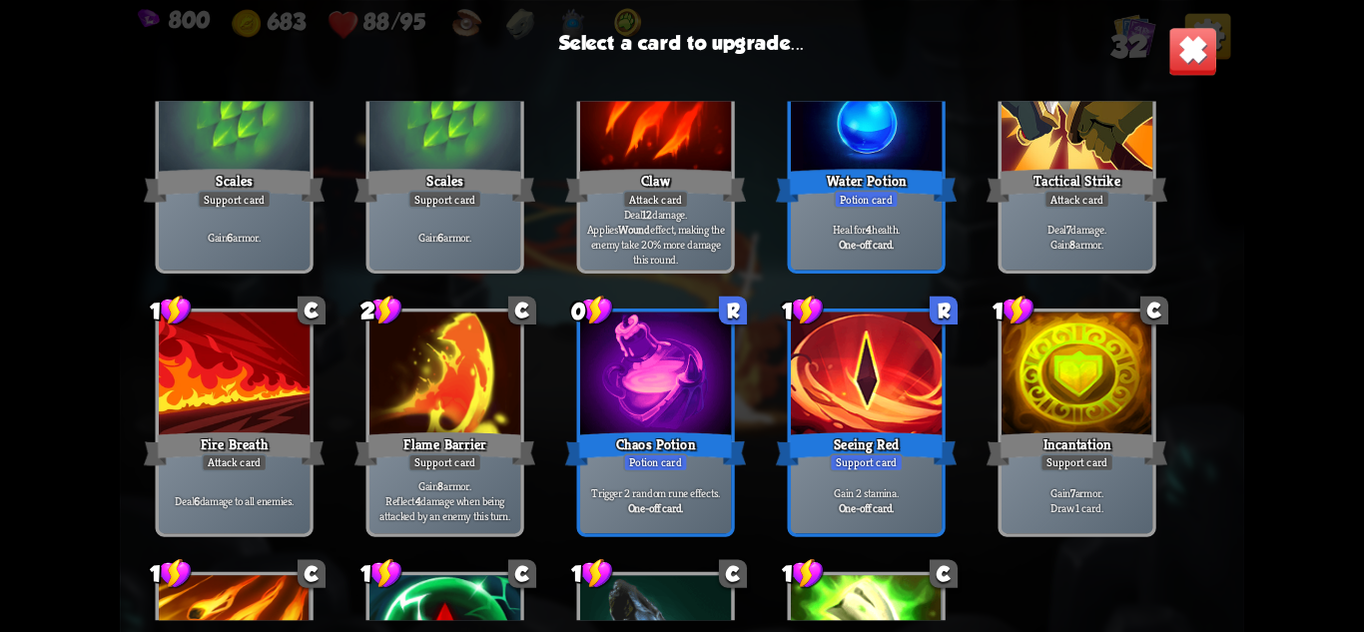
scroll to position [428, 0]
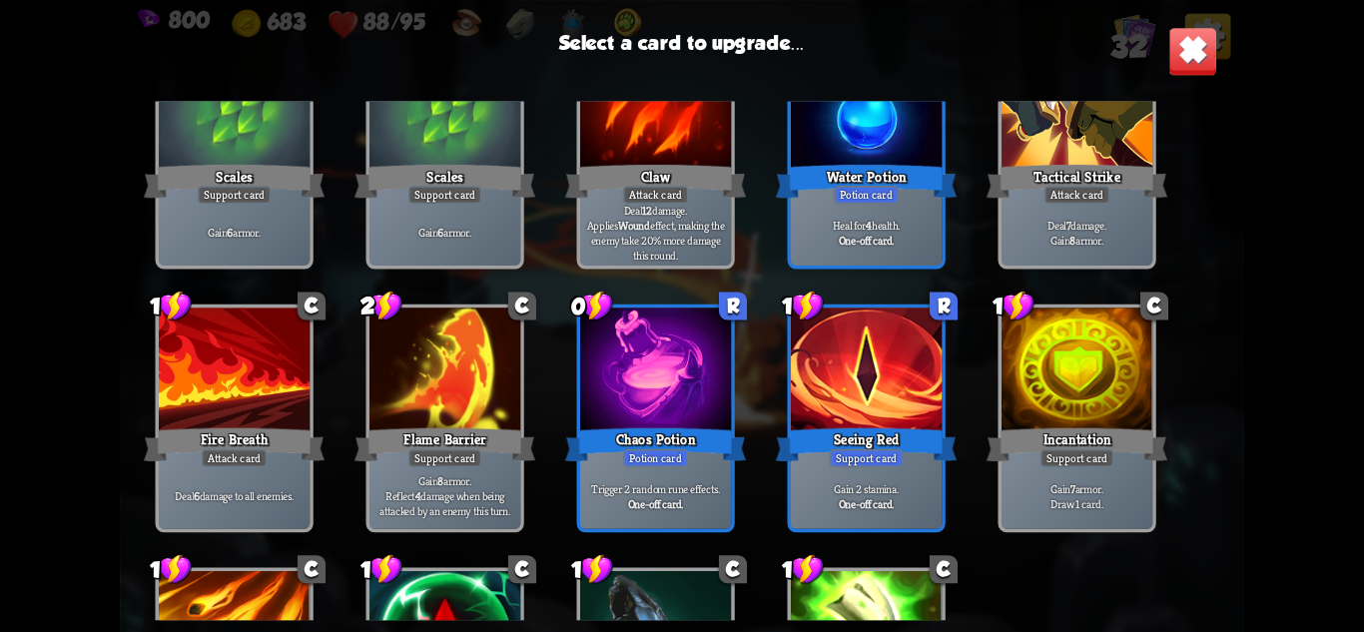
click at [393, 420] on div at bounding box center [444, 371] width 151 height 127
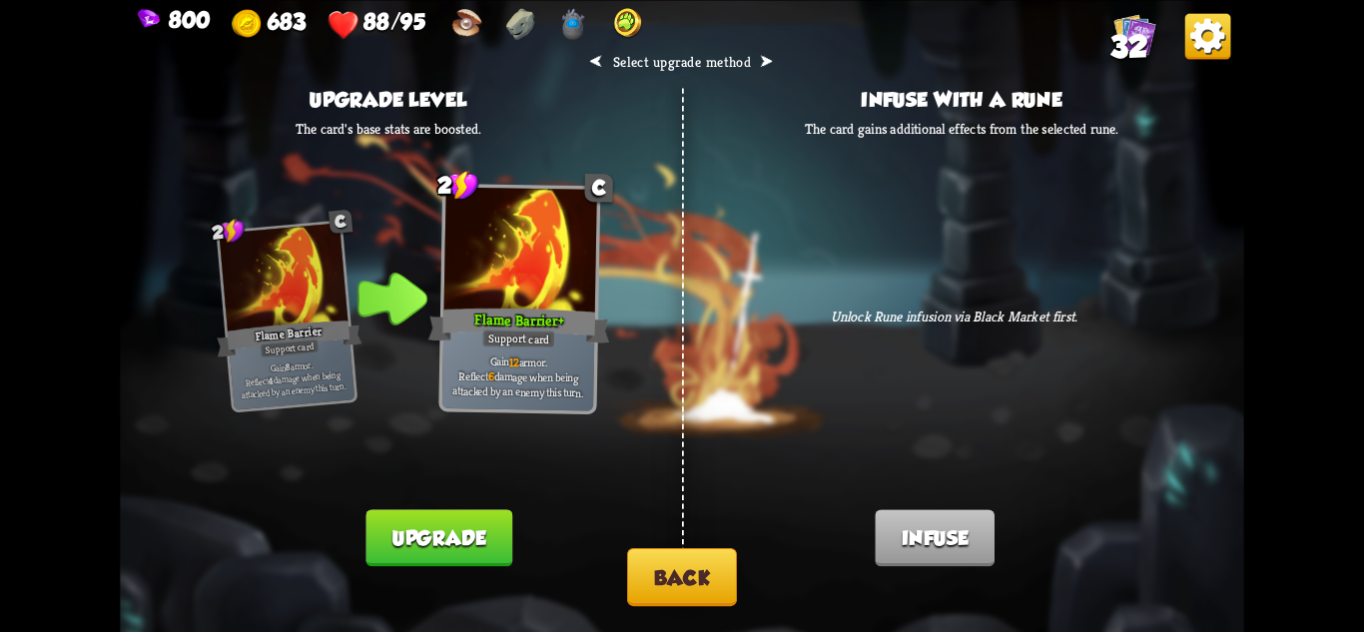
click at [492, 532] on button "Upgrade" at bounding box center [438, 537] width 146 height 57
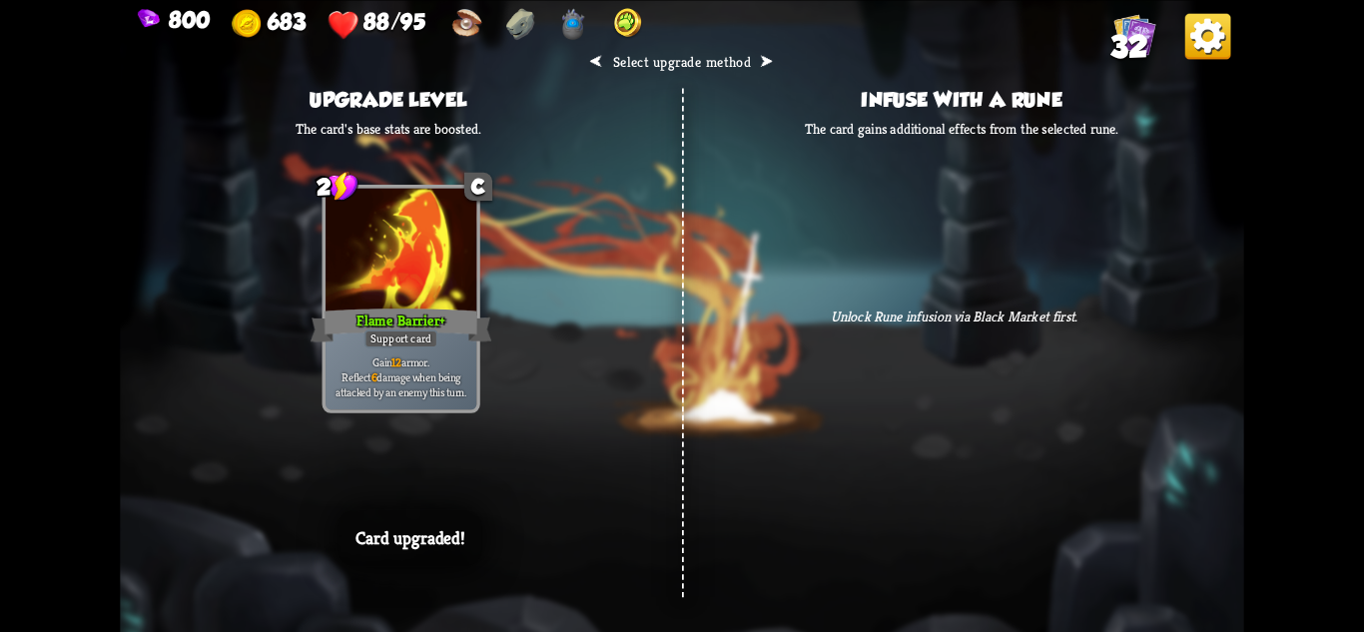
click at [849, 467] on div "⮜ Select upgrade method ⮞ Upgrade level The card's base stats are boosted. 2 C …" at bounding box center [681, 316] width 1123 height 632
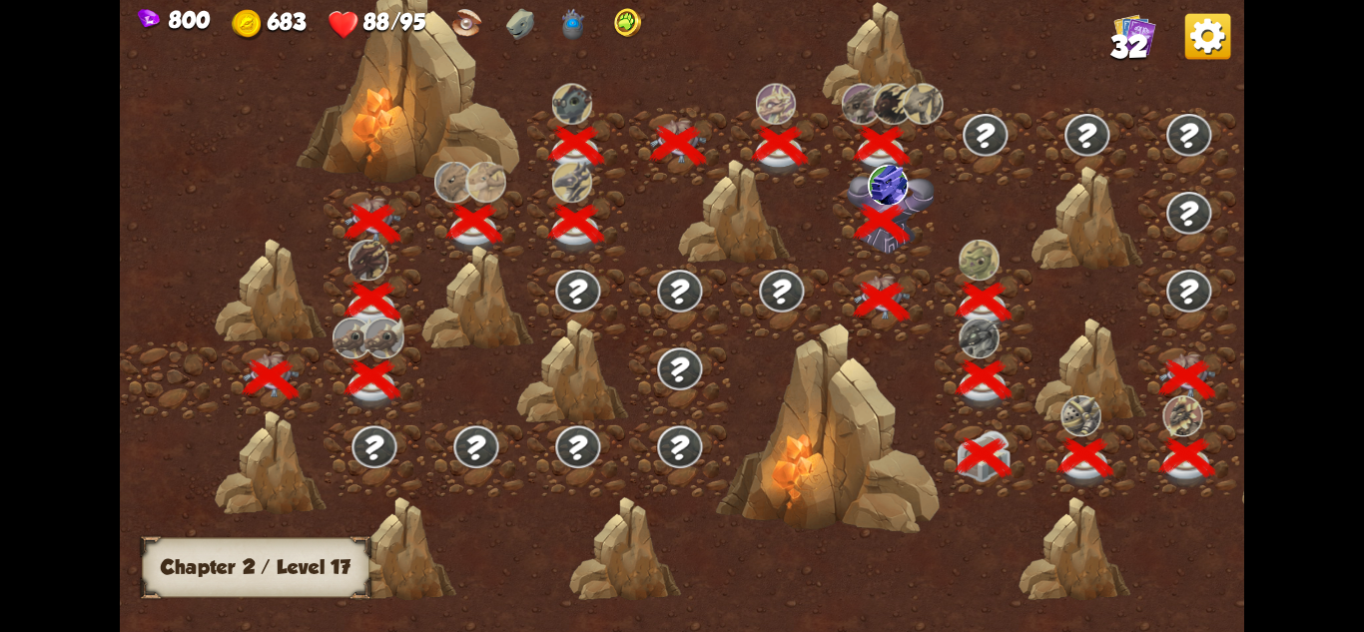
scroll to position [0, 304]
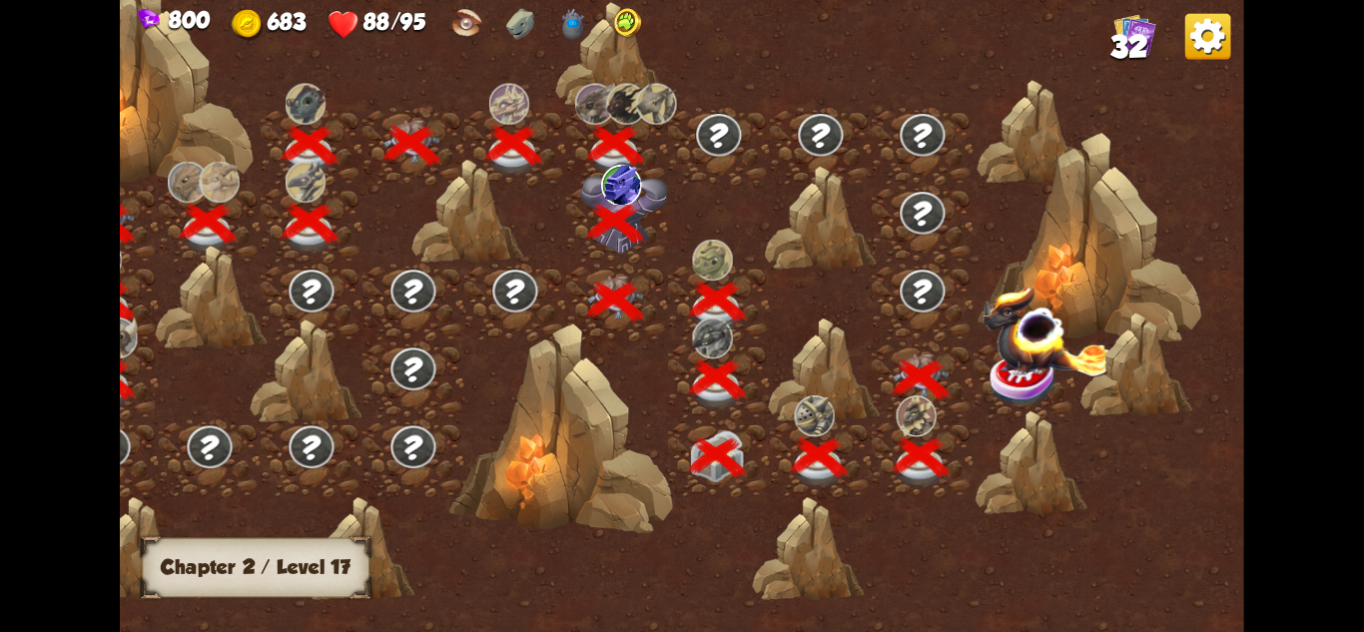
click at [1042, 370] on img at bounding box center [1048, 331] width 130 height 91
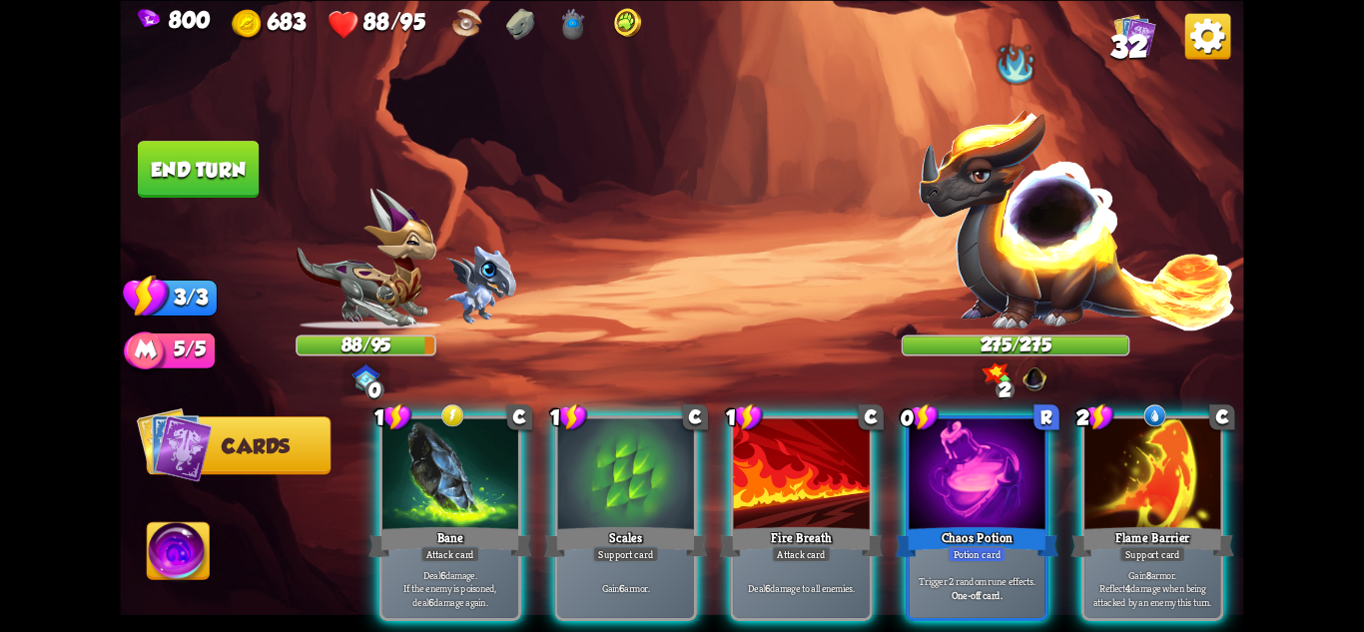
click at [1031, 233] on img at bounding box center [1078, 217] width 320 height 223
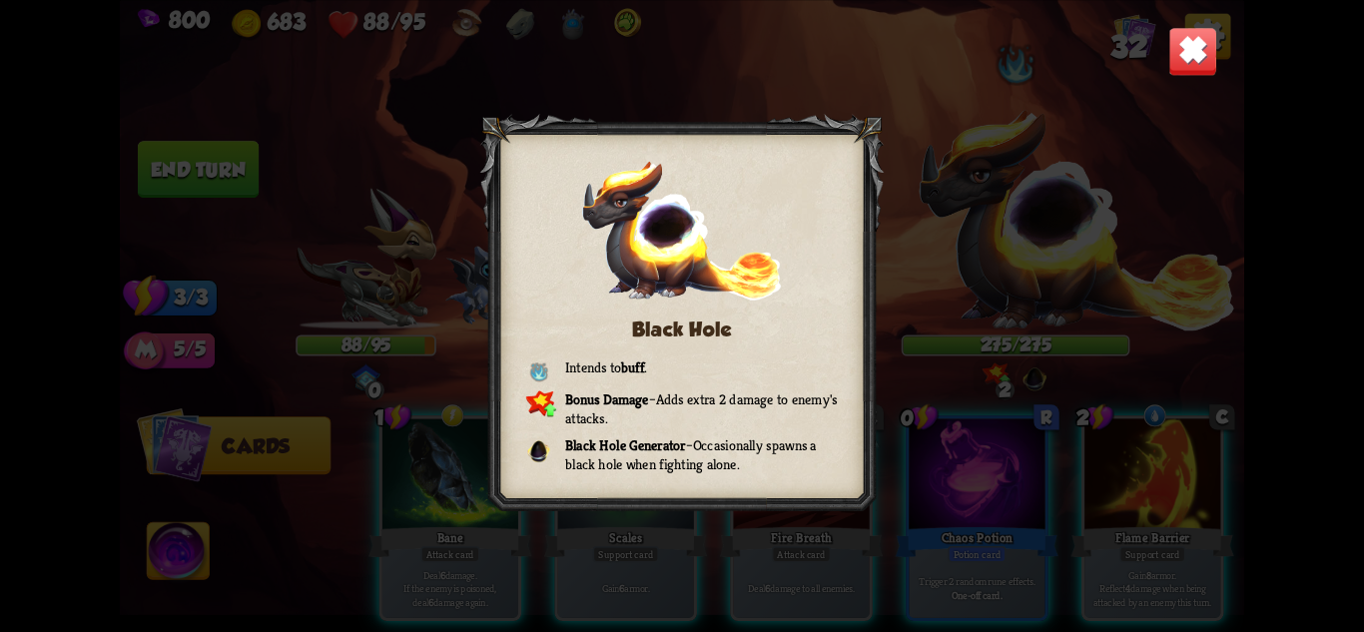
click at [1194, 49] on img at bounding box center [1192, 50] width 49 height 49
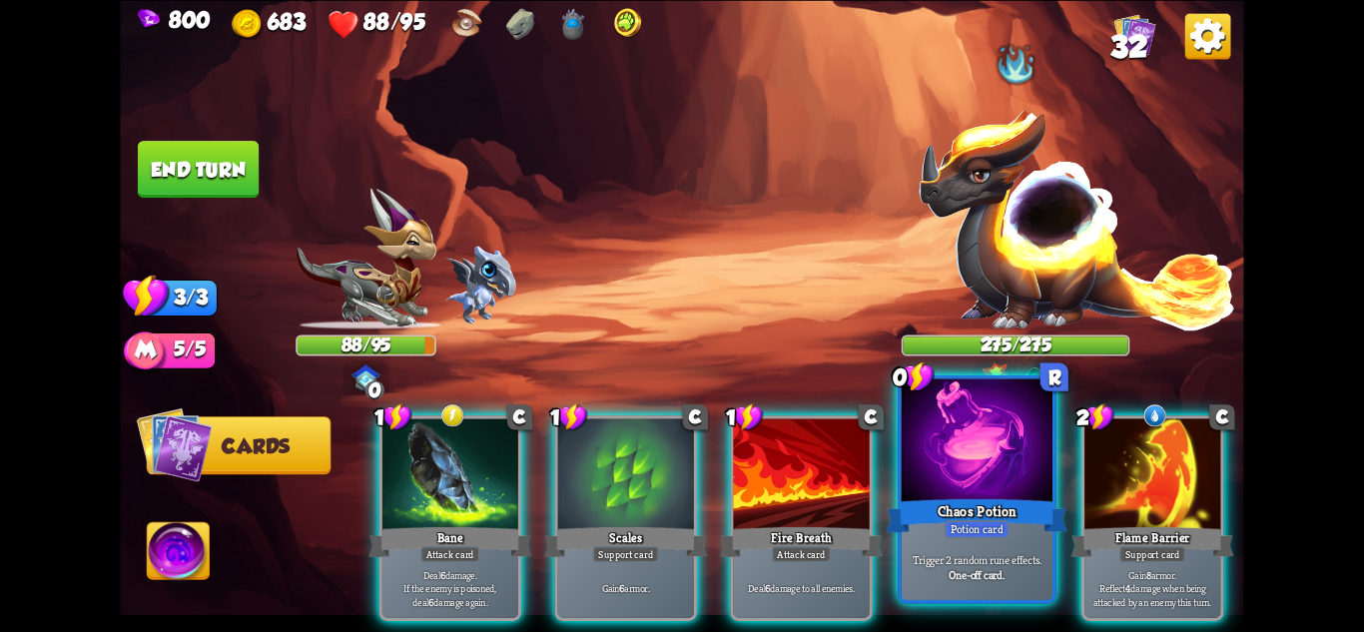
click at [988, 521] on div "Potion card" at bounding box center [977, 528] width 65 height 18
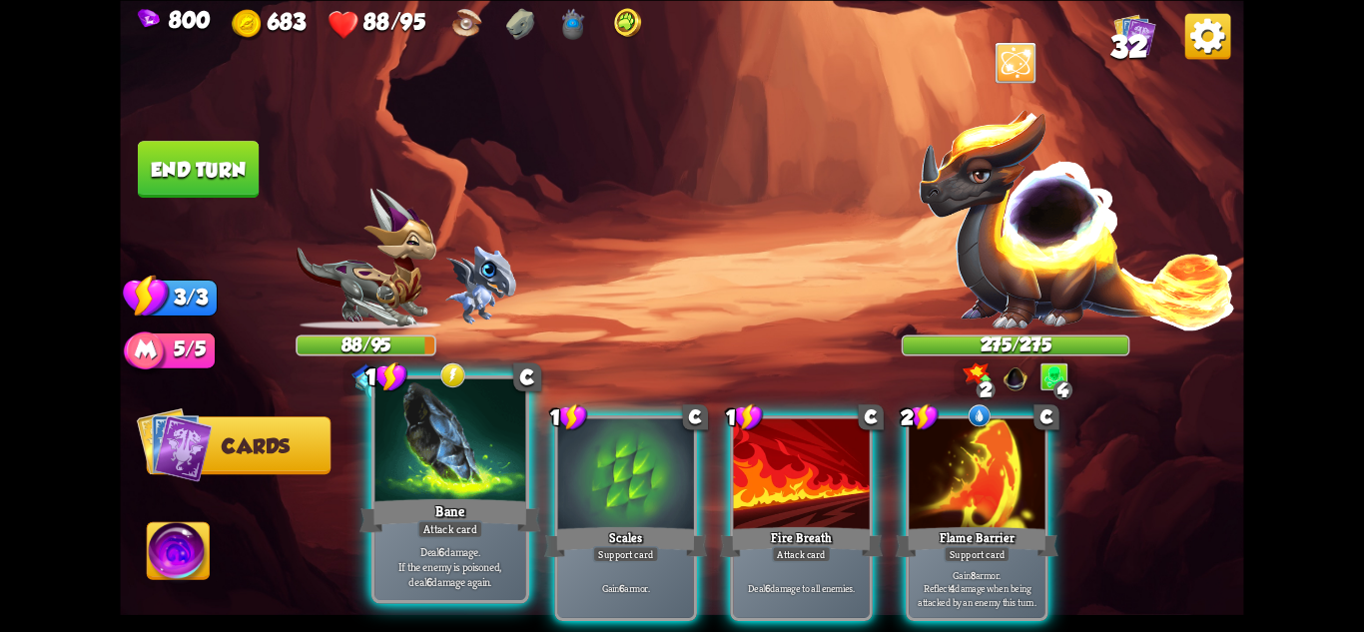
click at [450, 512] on div "Bane" at bounding box center [450, 515] width 181 height 40
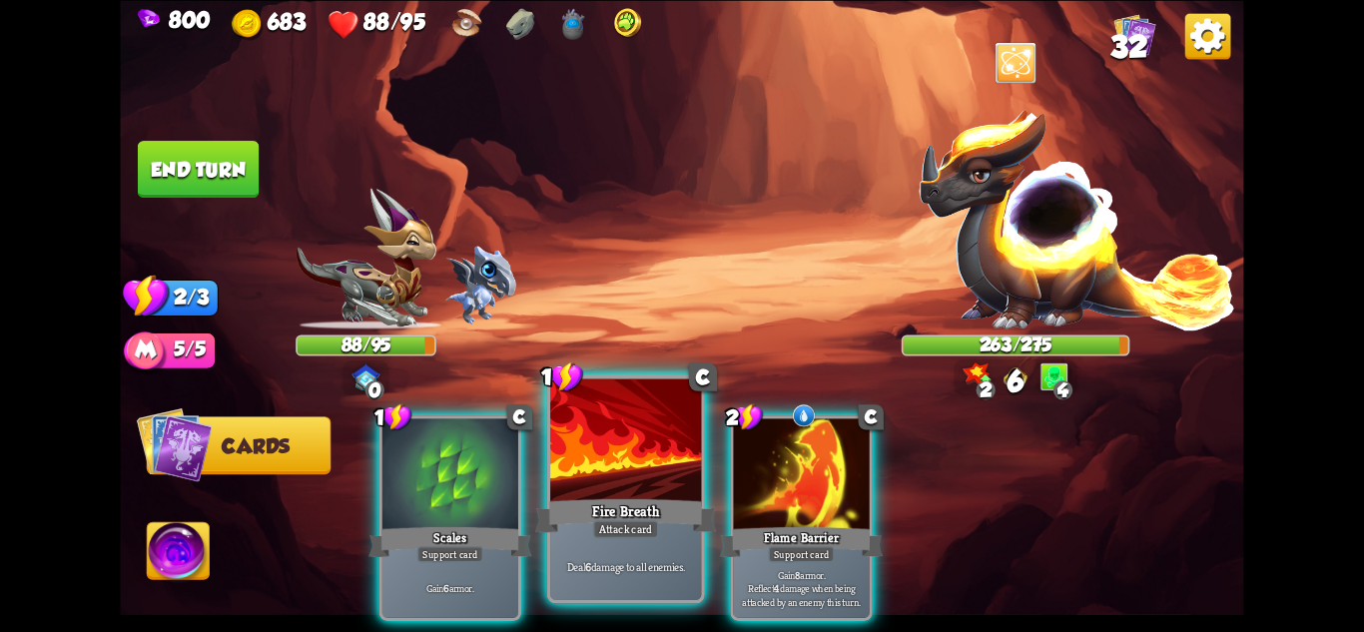
click at [630, 519] on div "Attack card" at bounding box center [626, 528] width 66 height 18
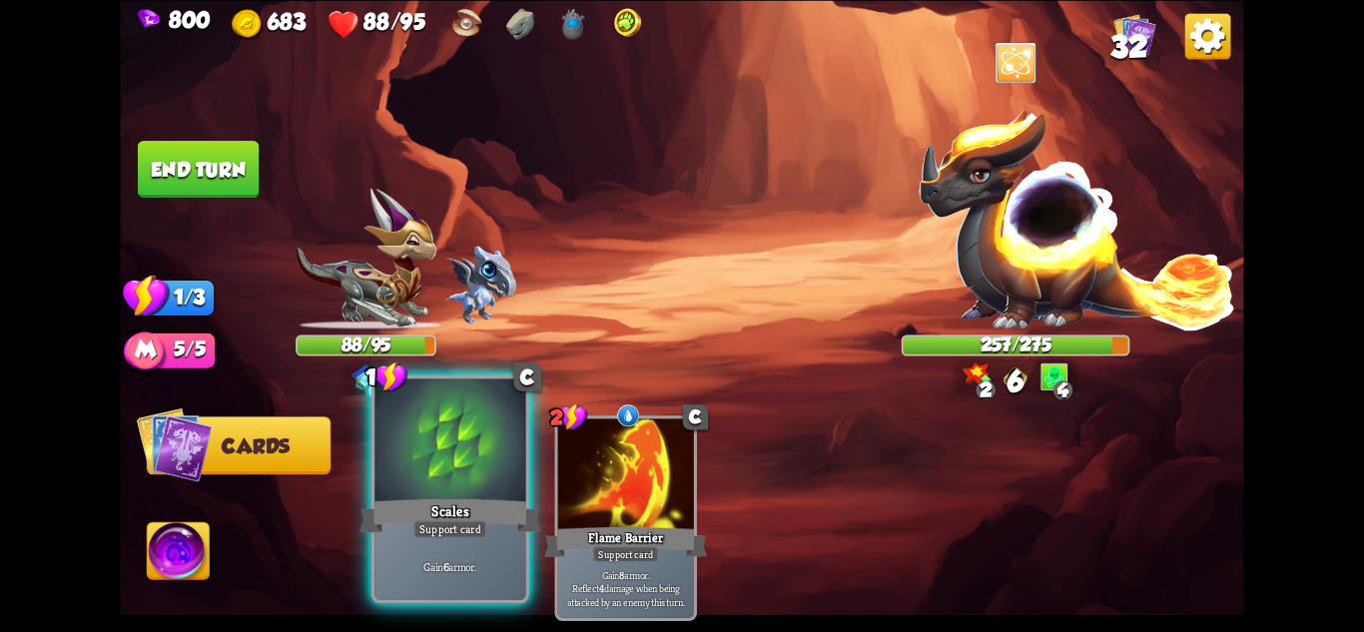
click at [492, 514] on div "Scales" at bounding box center [450, 515] width 181 height 40
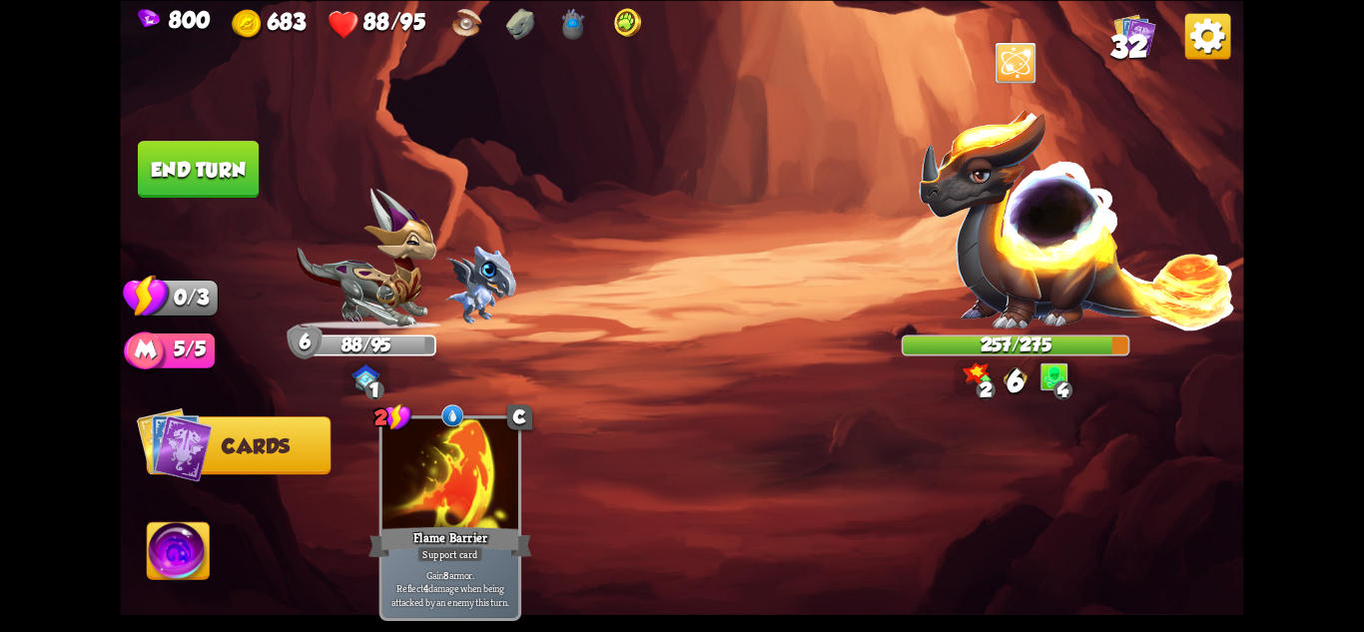
click at [212, 172] on button "End turn" at bounding box center [198, 169] width 121 height 57
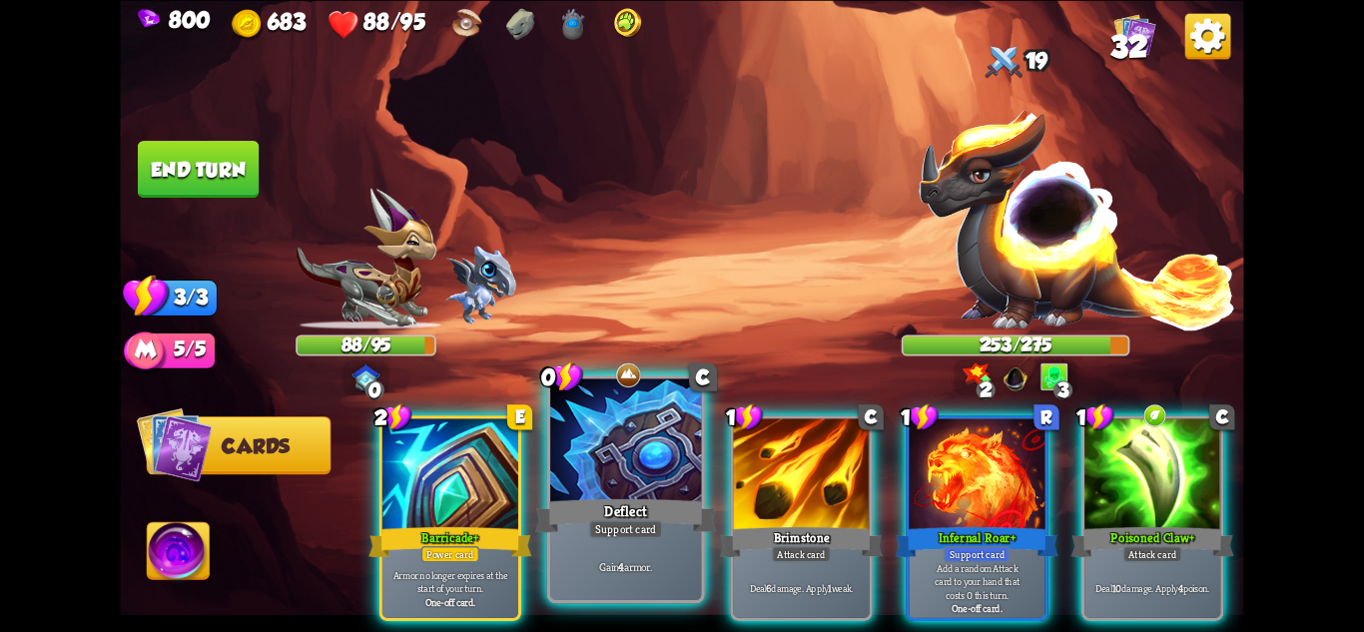
click at [473, 545] on div "Power card" at bounding box center [450, 553] width 59 height 17
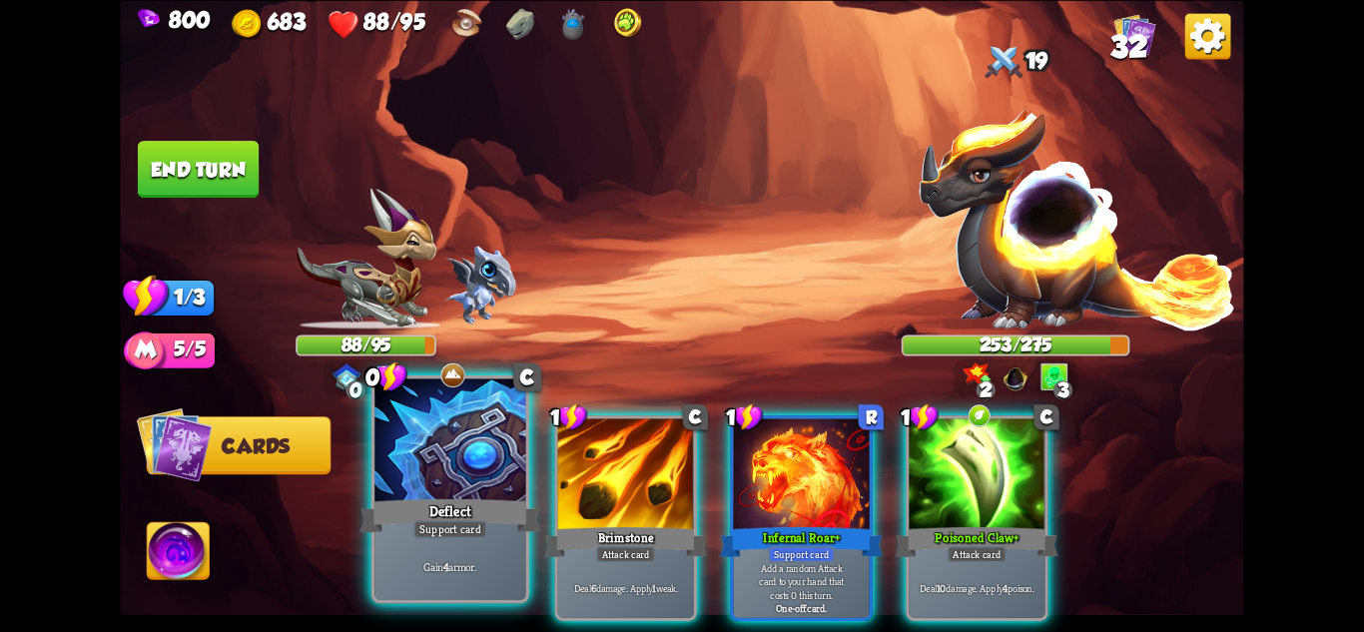
click at [444, 551] on div "Gain 4 armor." at bounding box center [449, 567] width 151 height 66
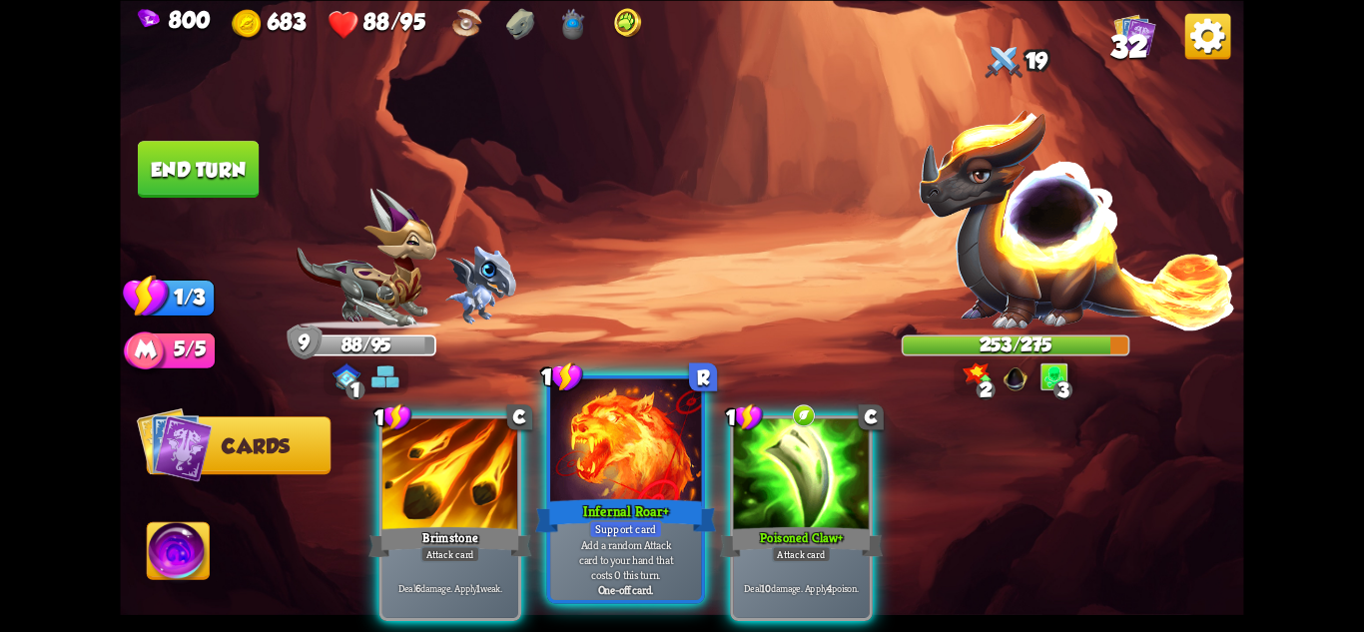
click at [617, 548] on p "Add a random Attack card to your hand that costs 0 this turn." at bounding box center [626, 559] width 144 height 45
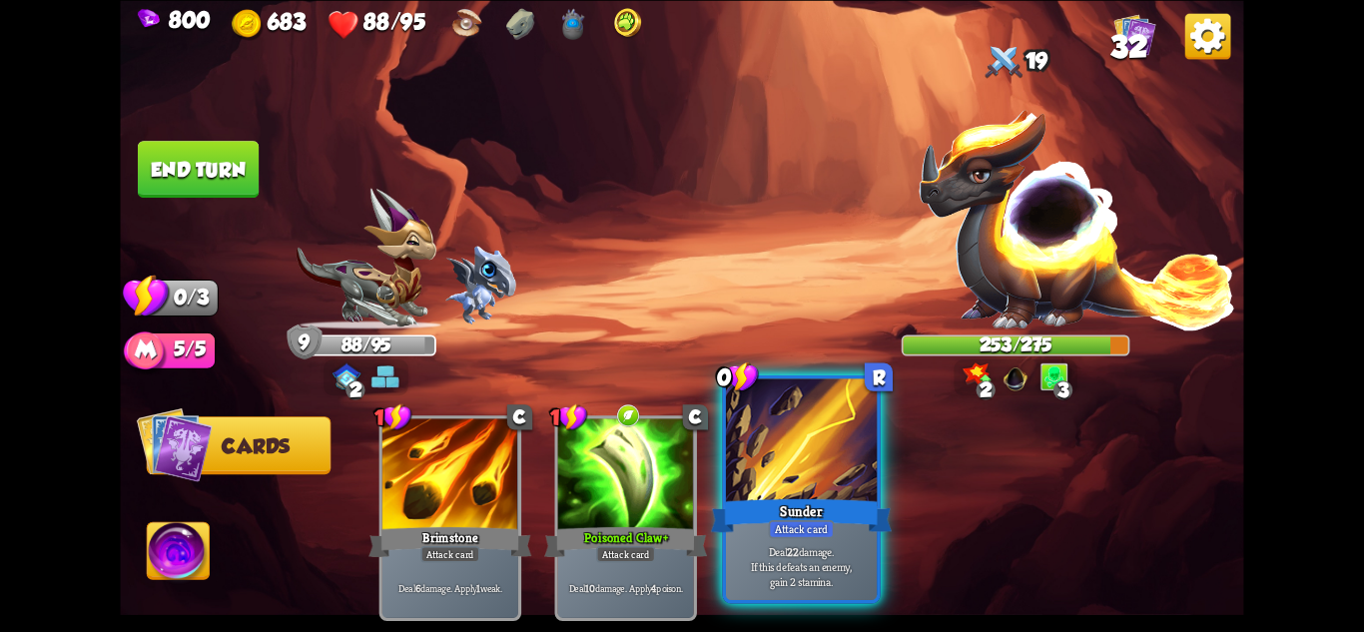
click at [863, 551] on p "Deal 22 damage. If this defeats an enemy, gain 2 stamina." at bounding box center [802, 566] width 144 height 45
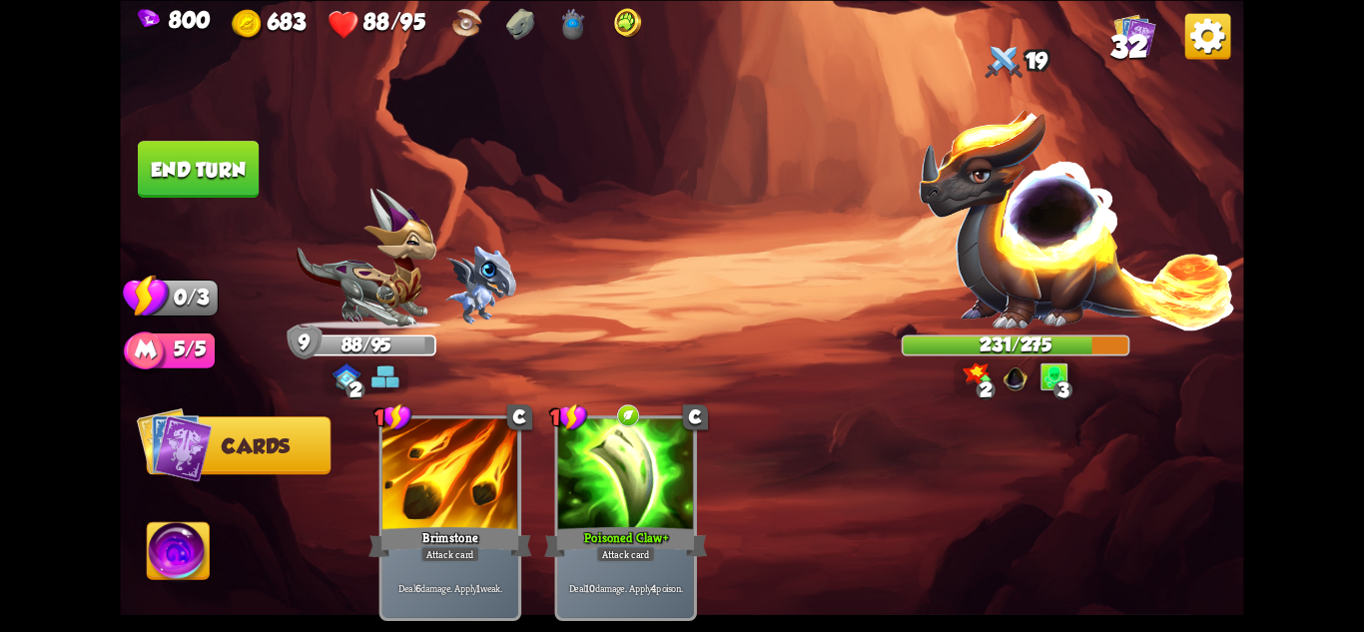
click at [188, 174] on button "End turn" at bounding box center [198, 169] width 121 height 57
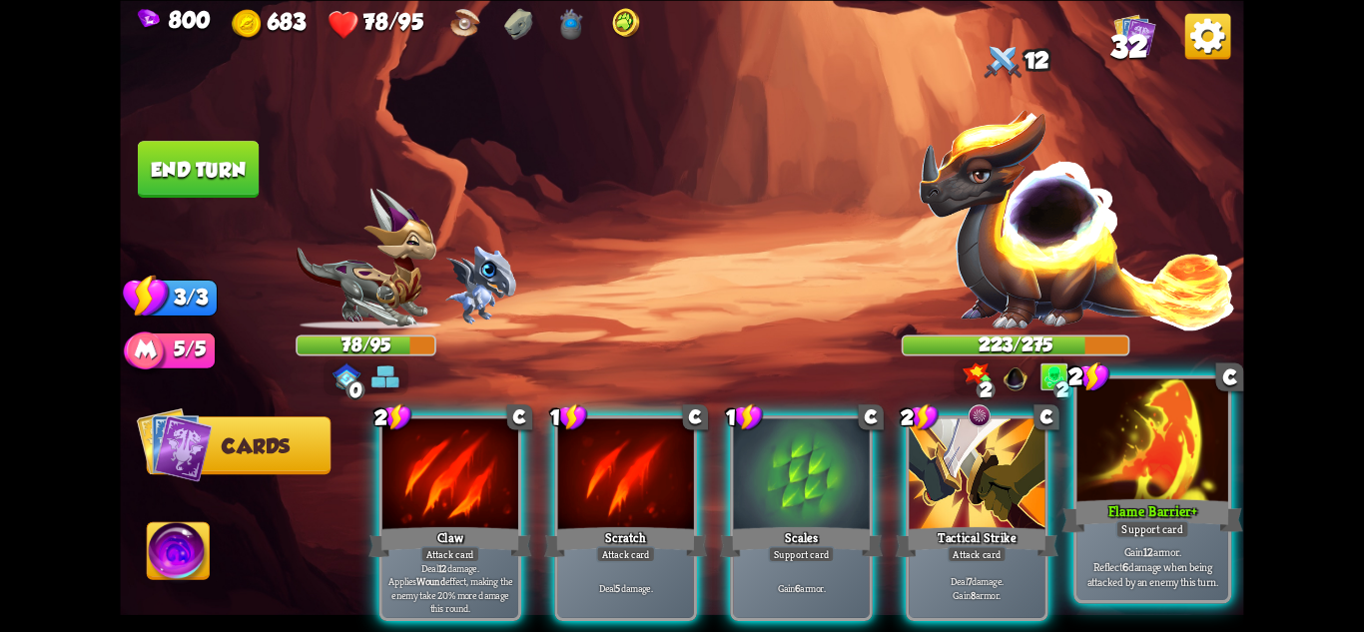
click at [1148, 465] on div at bounding box center [1153, 441] width 151 height 127
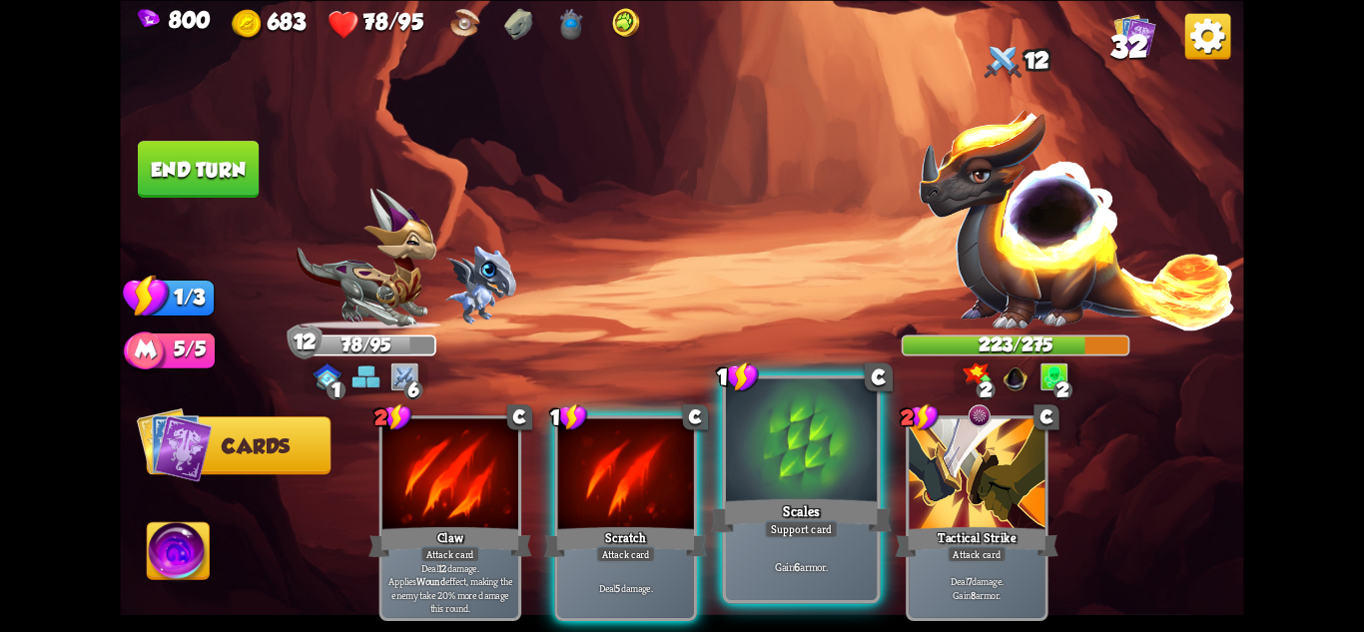
click at [836, 477] on div at bounding box center [801, 441] width 151 height 127
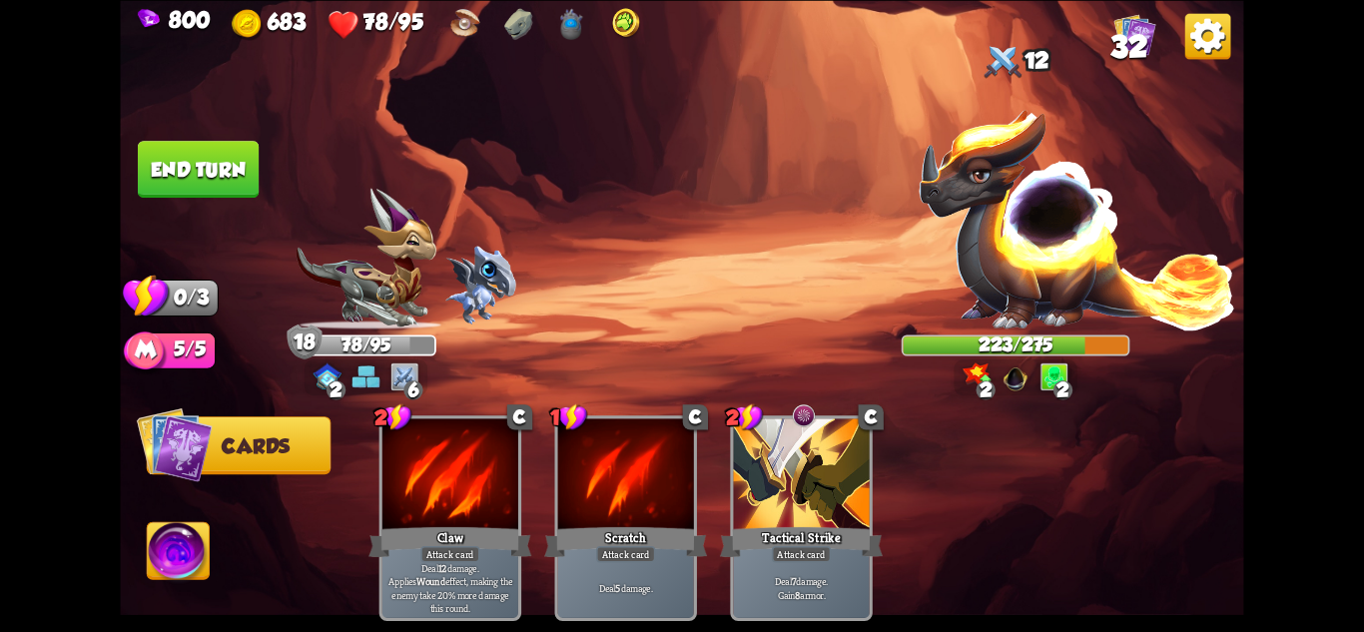
click at [226, 165] on button "End turn" at bounding box center [198, 169] width 121 height 57
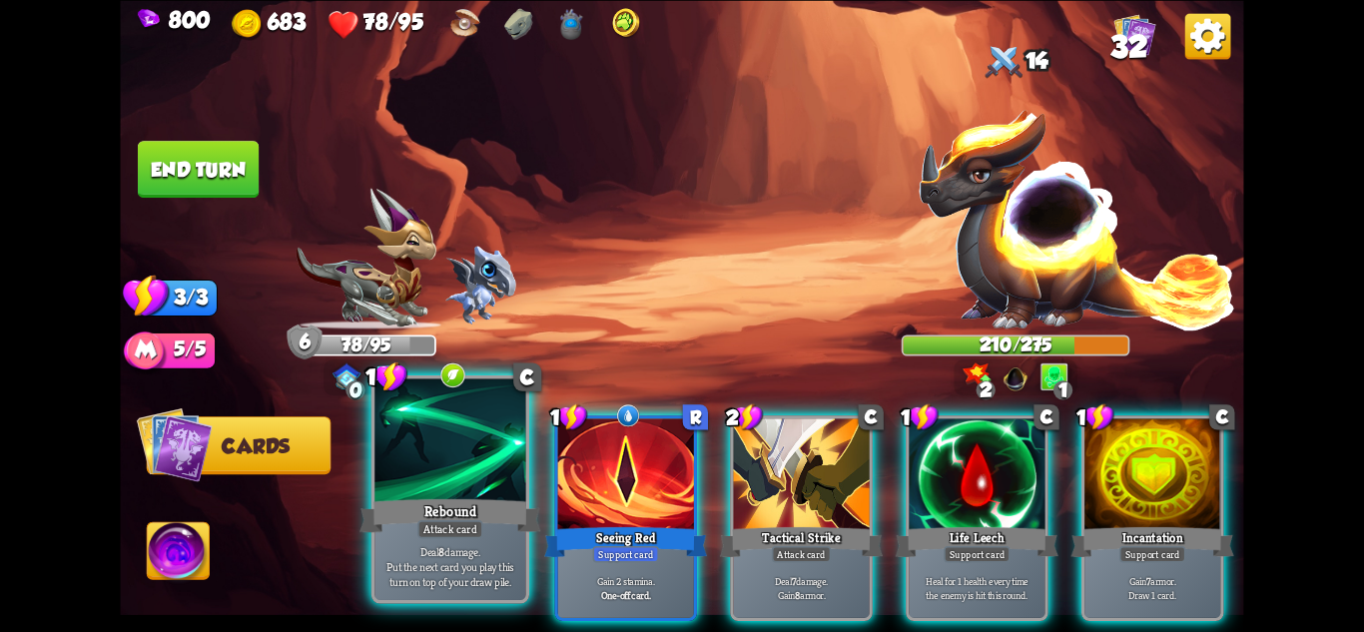
click at [458, 482] on div at bounding box center [449, 441] width 151 height 127
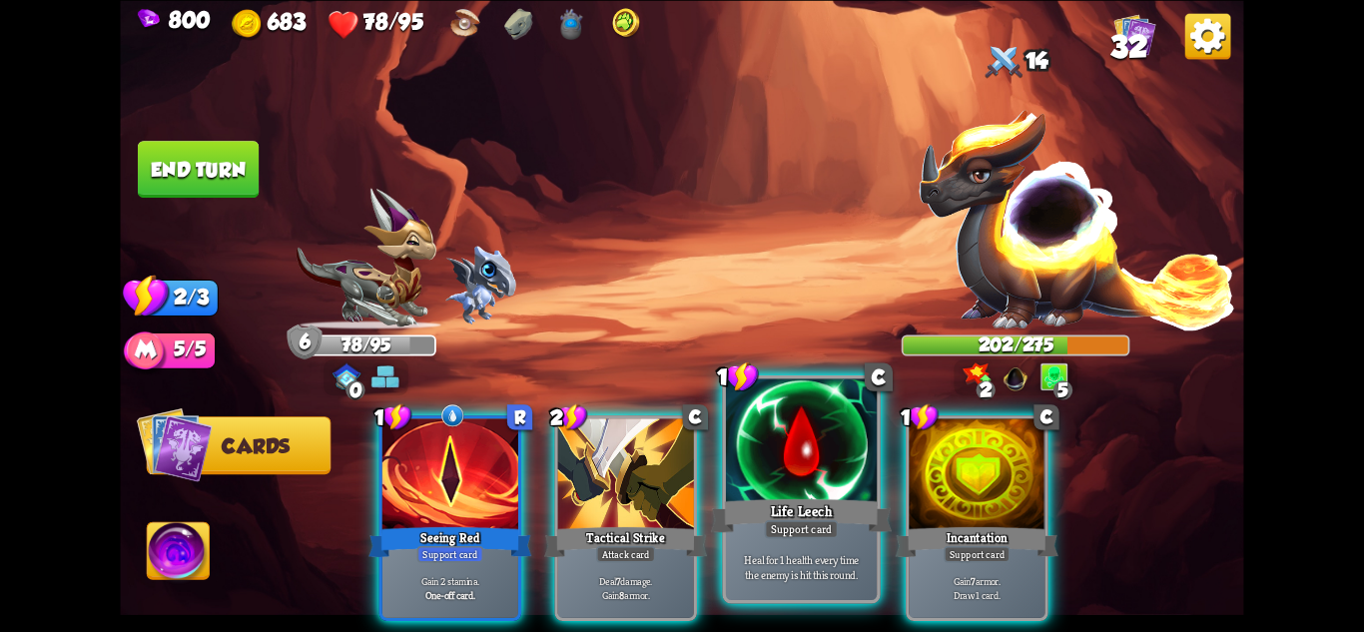
click at [837, 524] on div "Support card" at bounding box center [802, 528] width 74 height 18
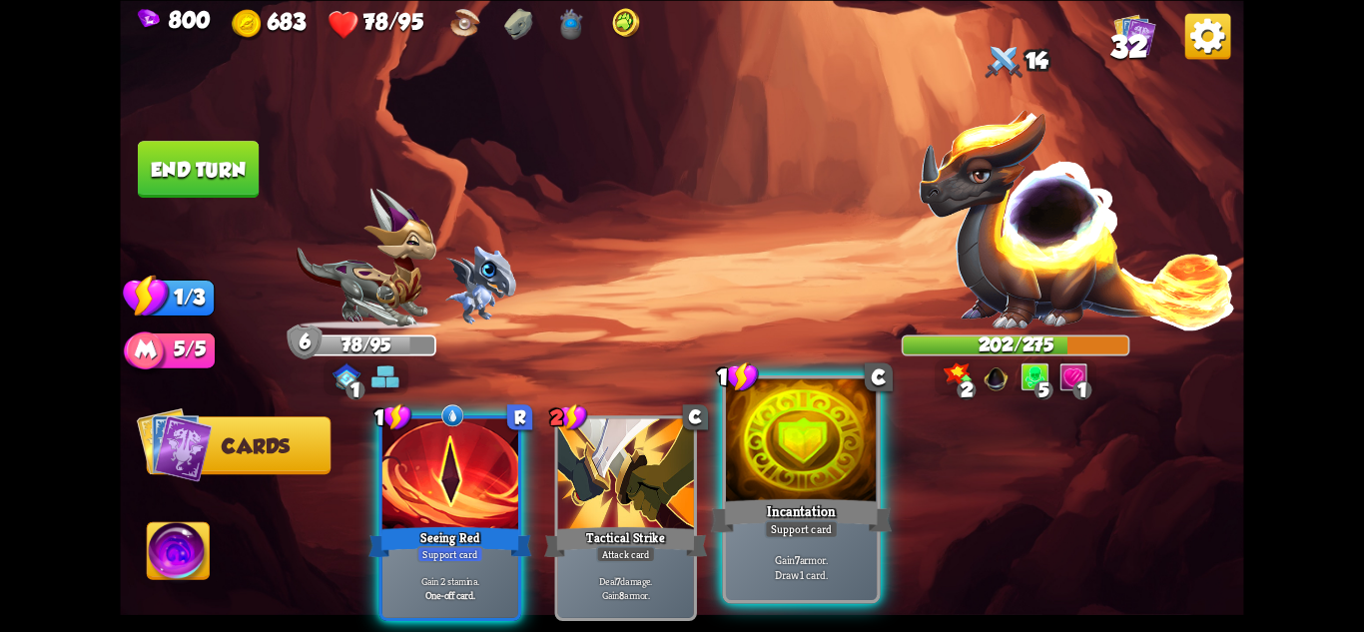
click at [837, 532] on div "Support card" at bounding box center [802, 528] width 74 height 18
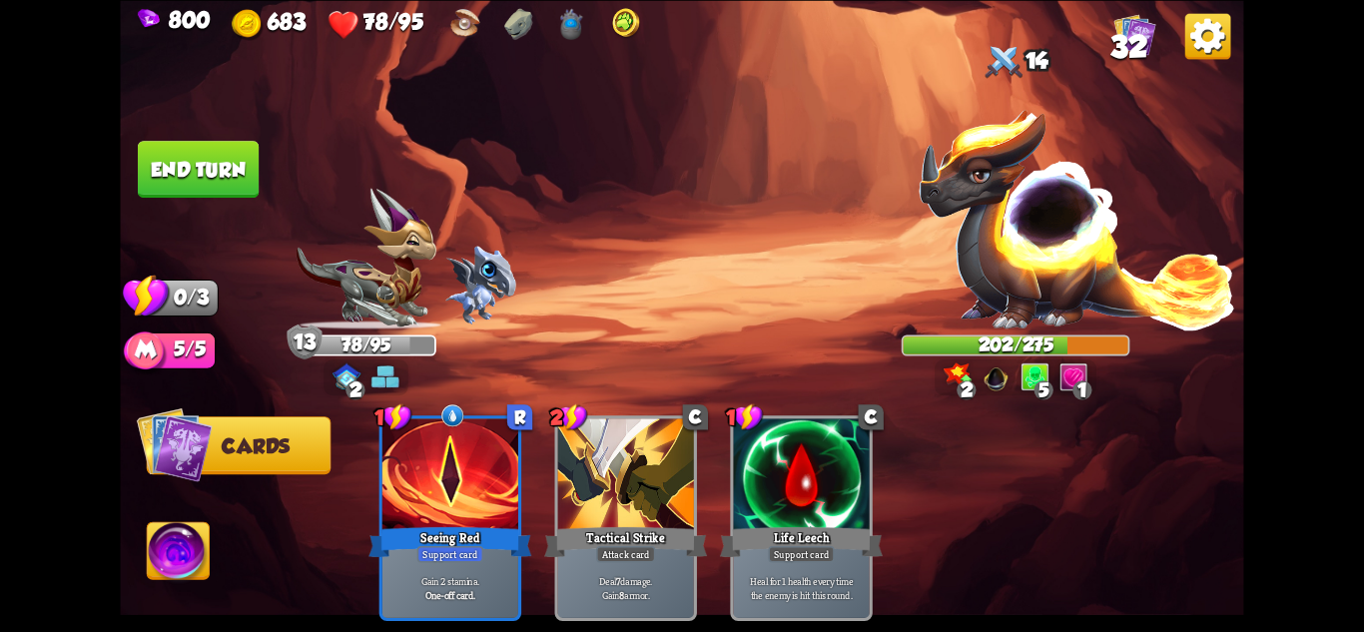
click at [204, 182] on button "End turn" at bounding box center [198, 169] width 121 height 57
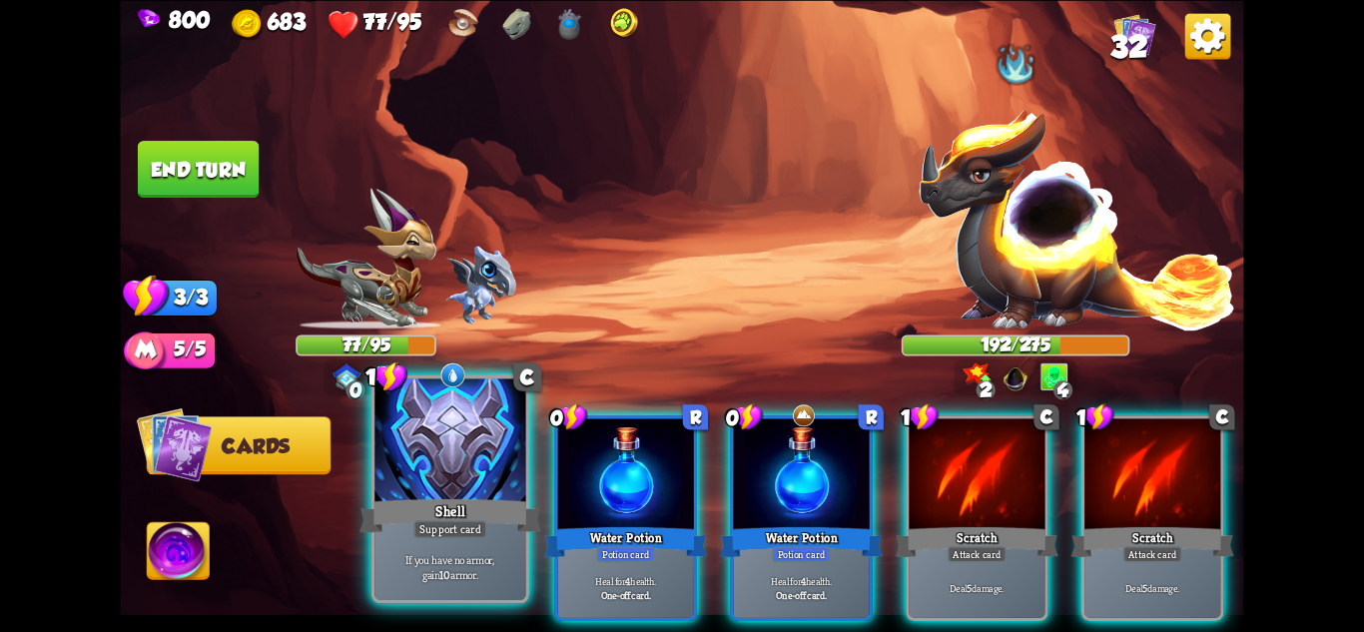
click at [473, 516] on div "Shell" at bounding box center [450, 515] width 181 height 40
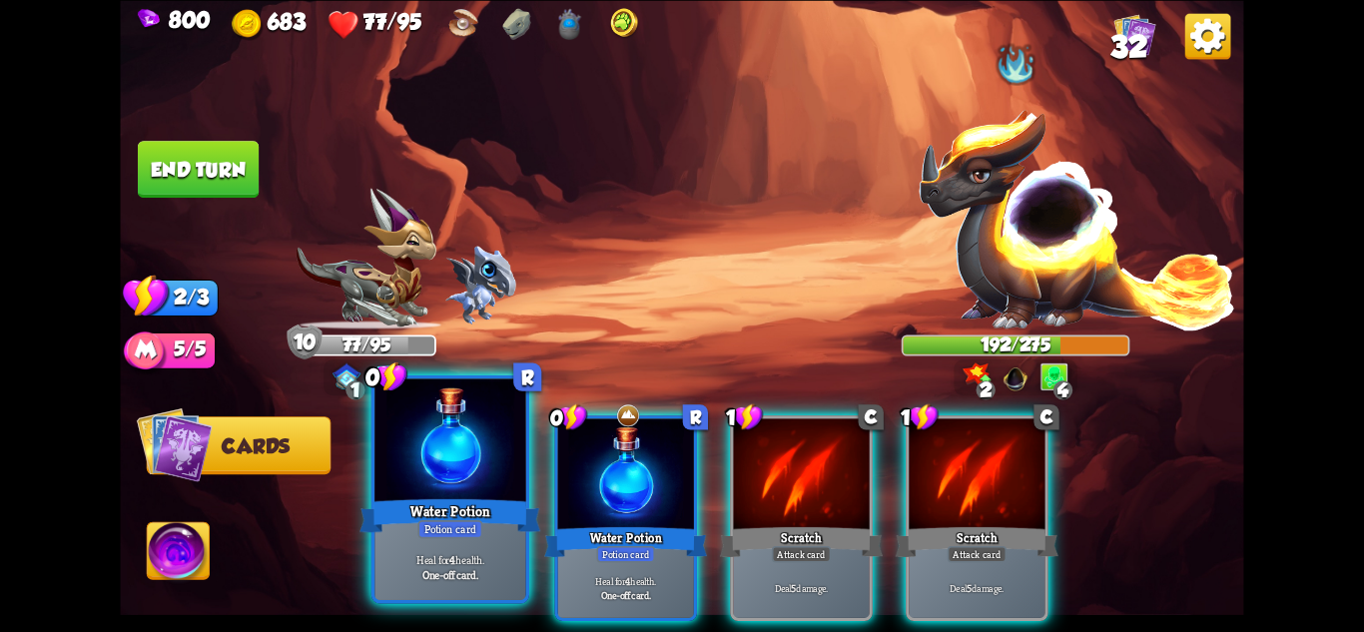
click at [466, 519] on div "Potion card" at bounding box center [449, 528] width 65 height 18
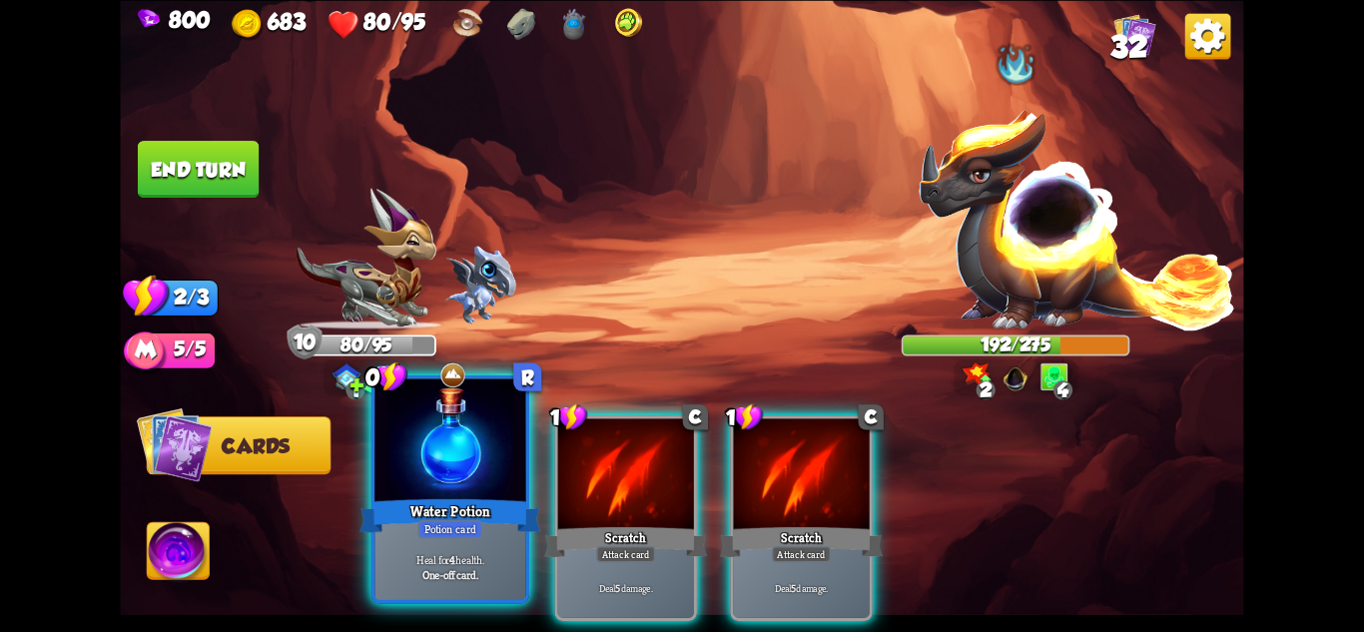
click at [444, 525] on div "Potion card" at bounding box center [449, 528] width 65 height 18
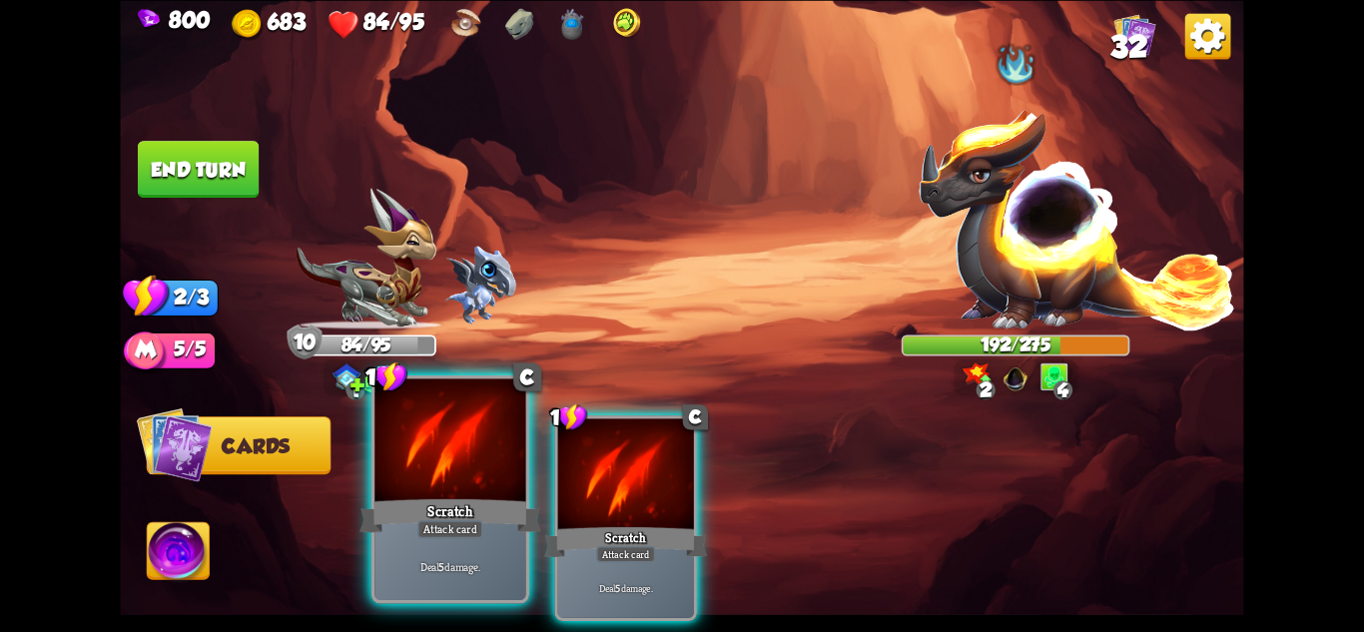
click at [441, 529] on div "Attack card" at bounding box center [450, 528] width 66 height 18
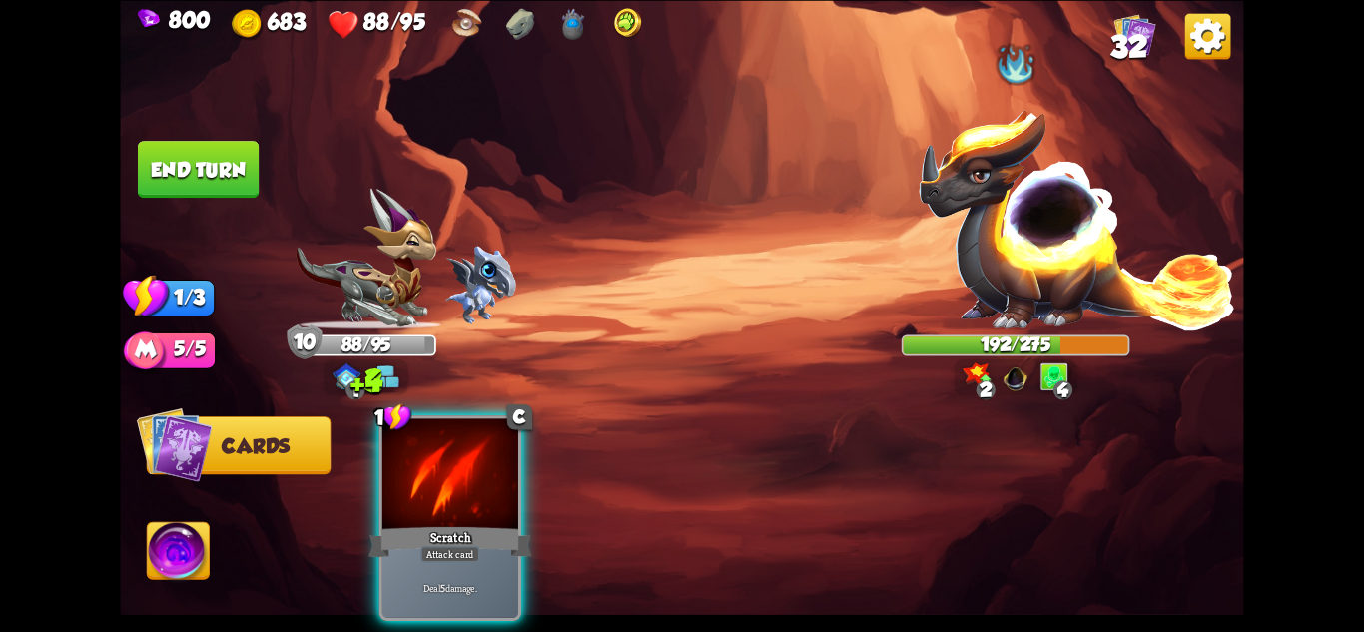
click at [441, 529] on div "1 C Scratch Attack card Deal 5 damage." at bounding box center [450, 518] width 142 height 206
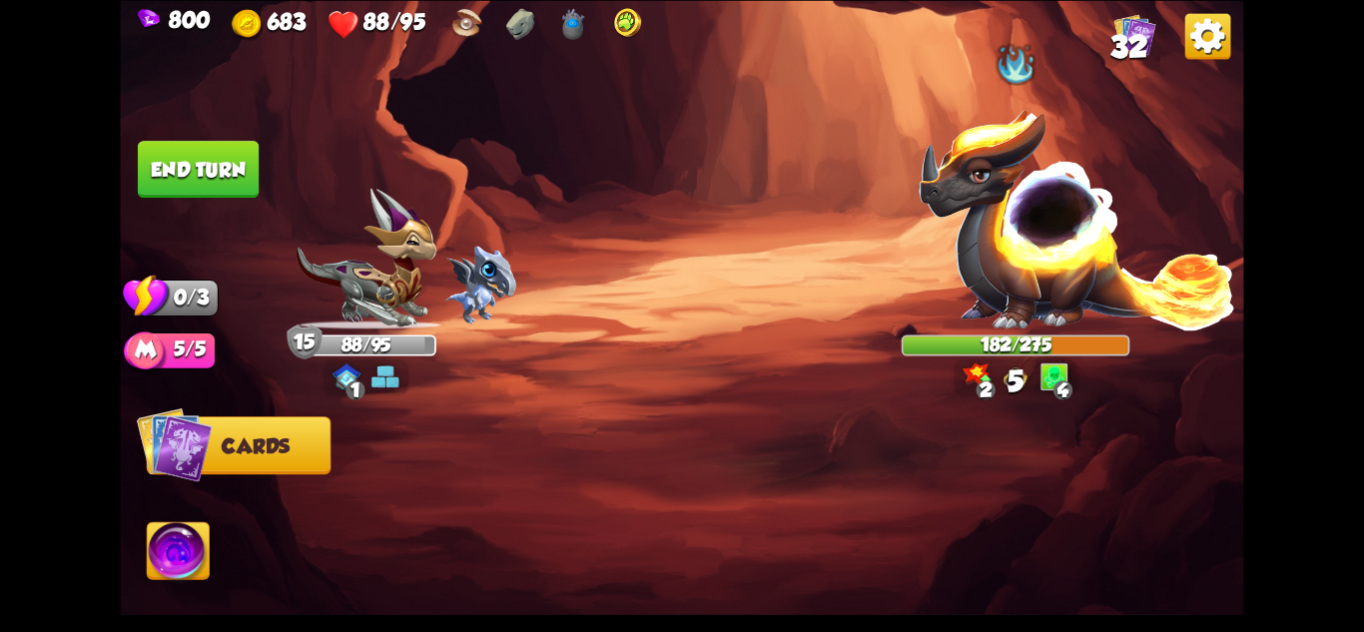
click at [190, 159] on button "End turn" at bounding box center [198, 169] width 121 height 57
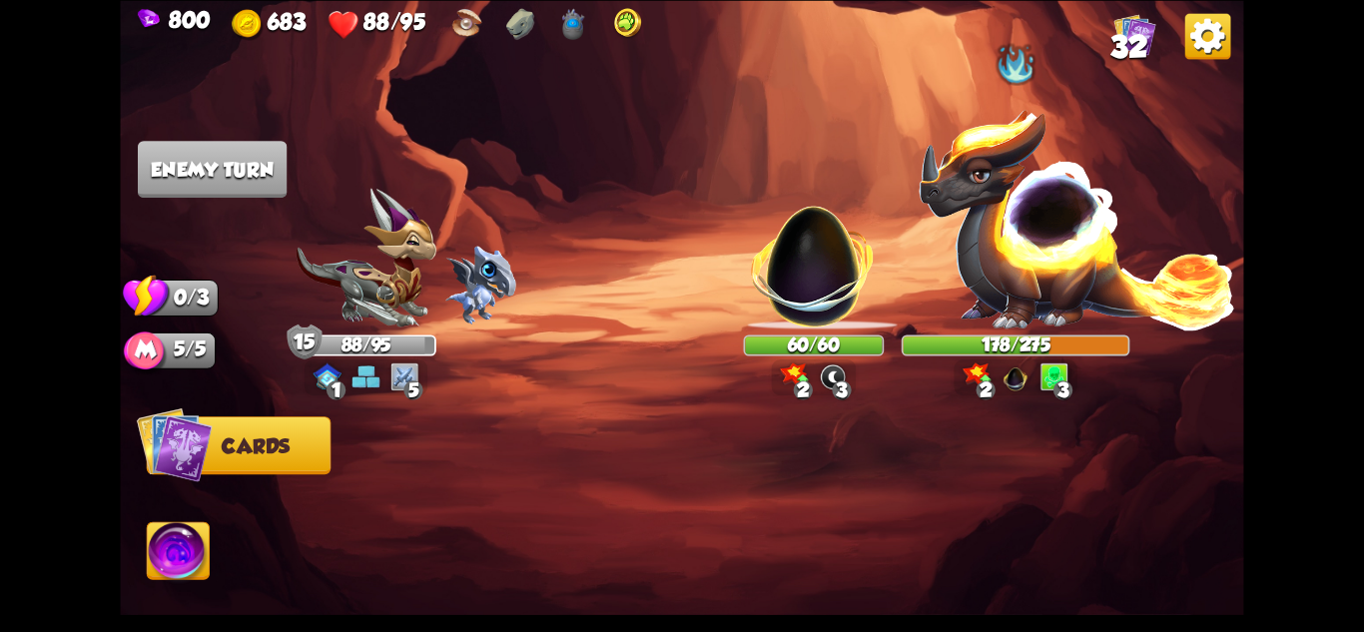
click at [783, 263] on img at bounding box center [814, 256] width 148 height 148
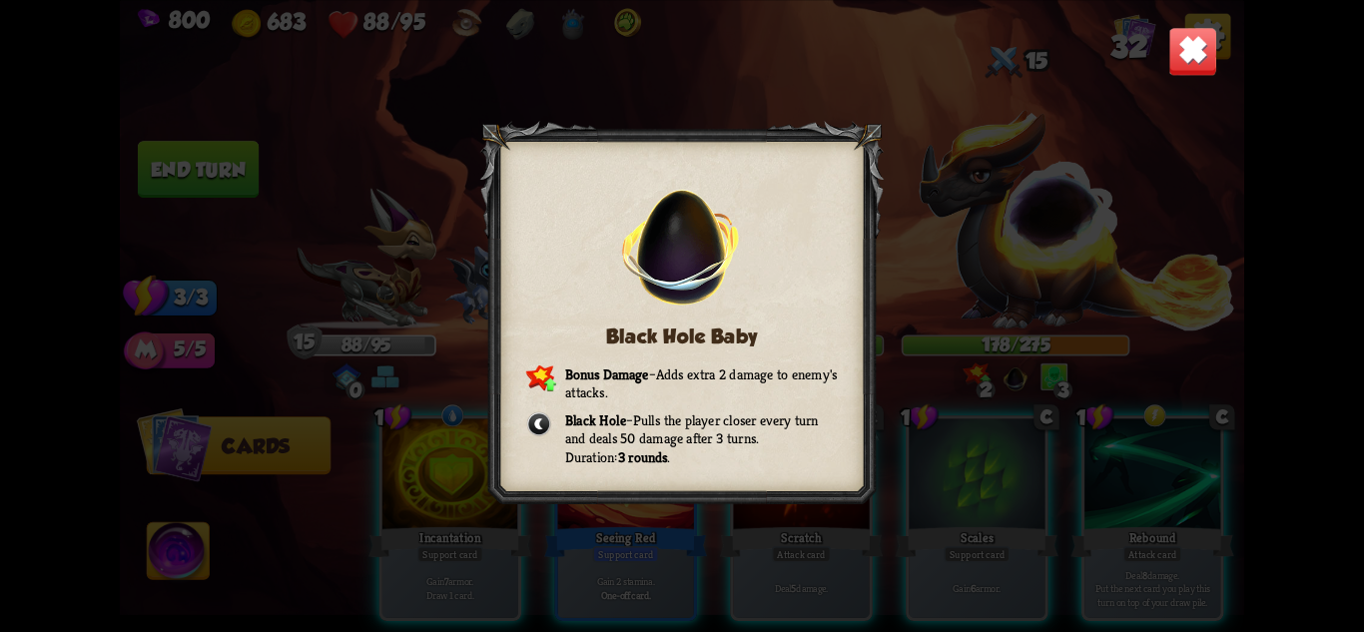
click at [1189, 58] on img at bounding box center [1192, 50] width 49 height 49
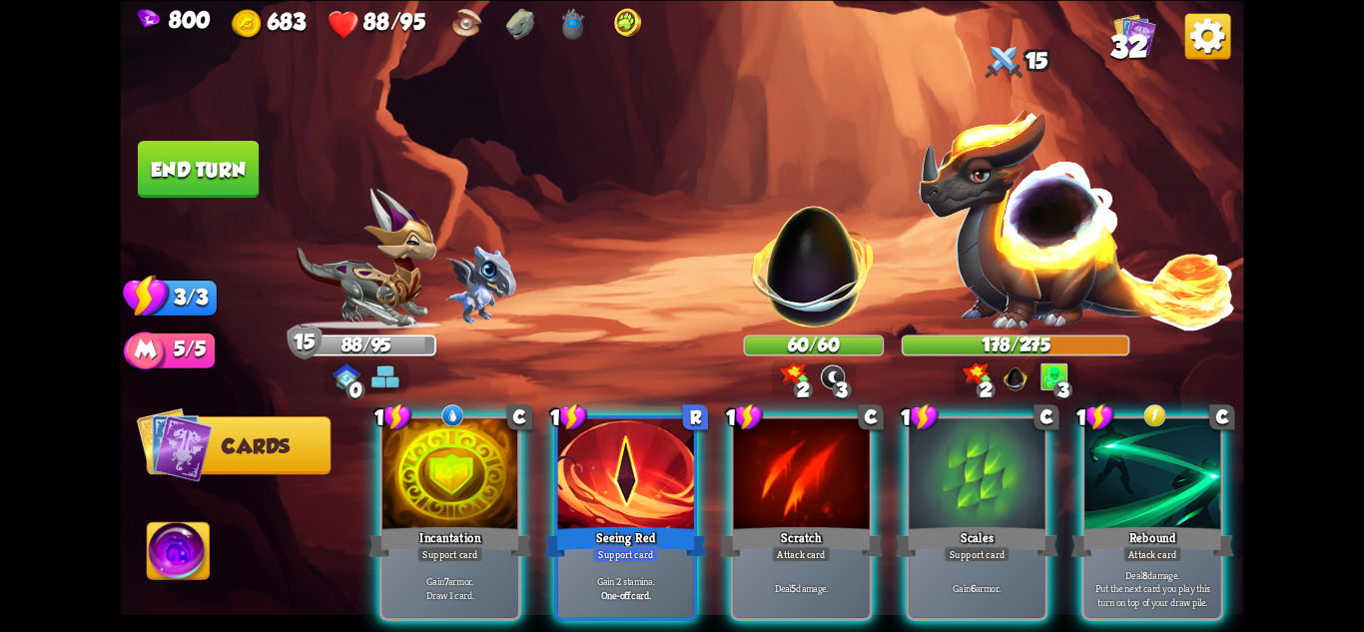
click at [464, 523] on div "Incantation" at bounding box center [449, 541] width 163 height 36
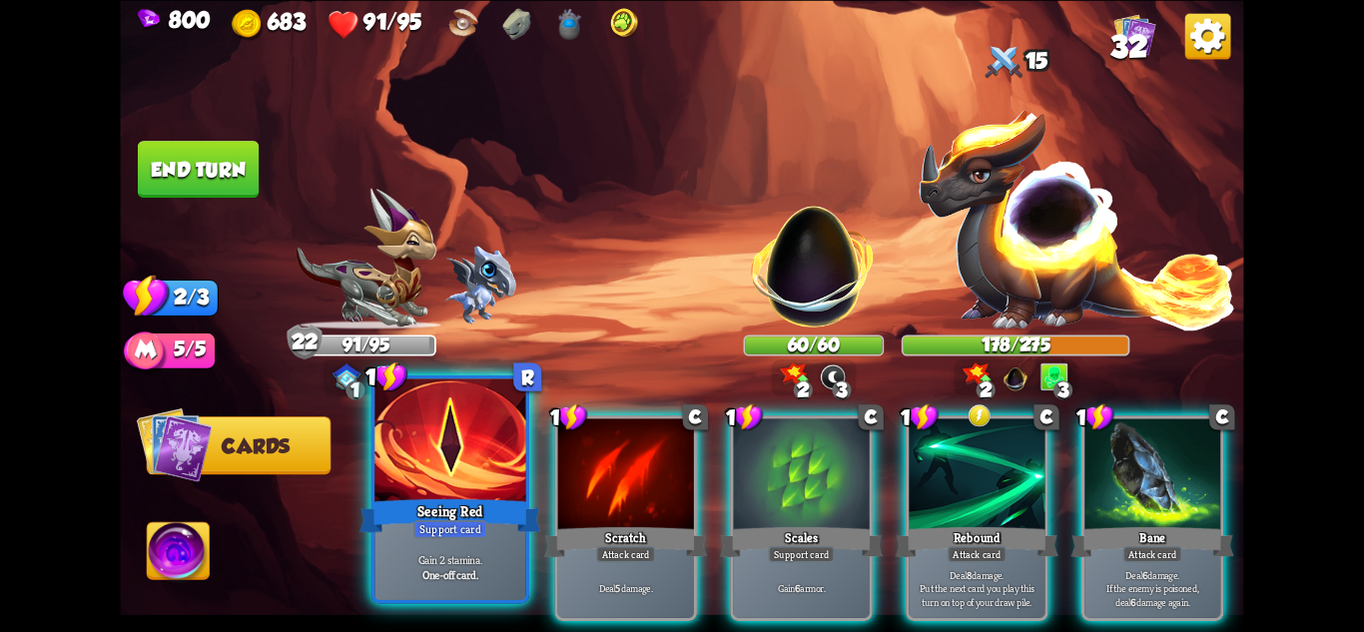
click at [446, 524] on div "Support card" at bounding box center [450, 528] width 74 height 18
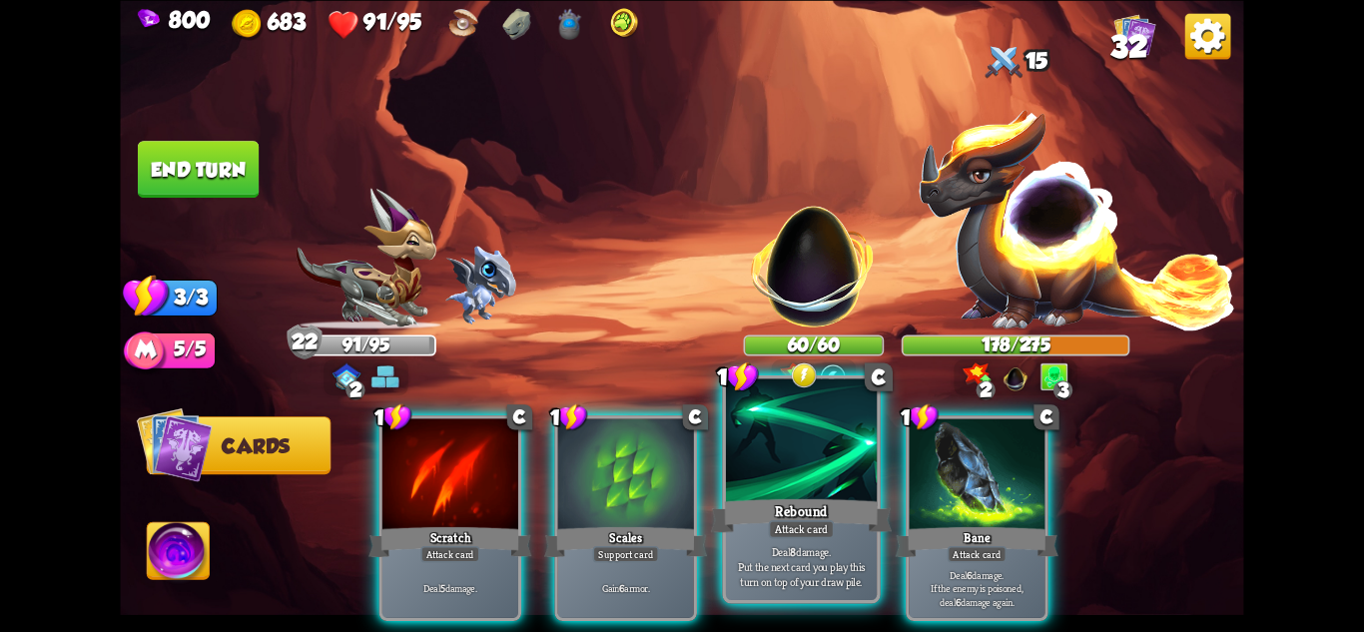
click at [811, 514] on div "Rebound" at bounding box center [801, 515] width 181 height 40
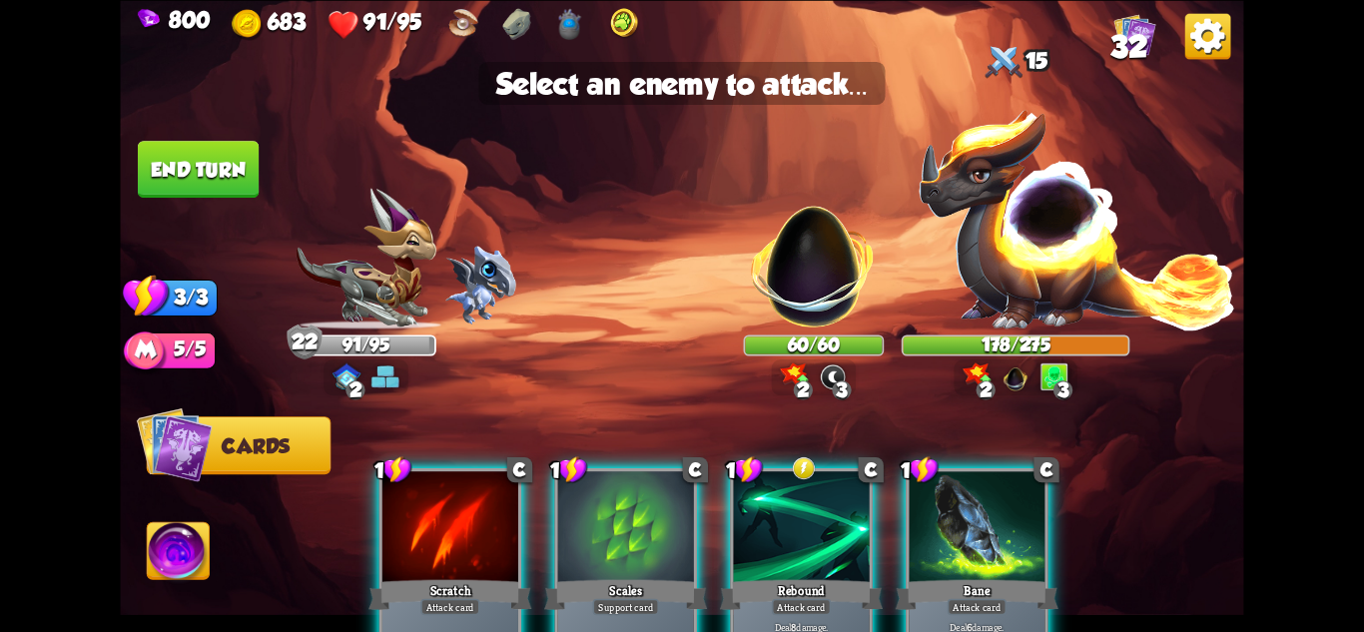
click at [808, 333] on img at bounding box center [681, 316] width 1123 height 632
click at [830, 274] on img at bounding box center [814, 256] width 148 height 148
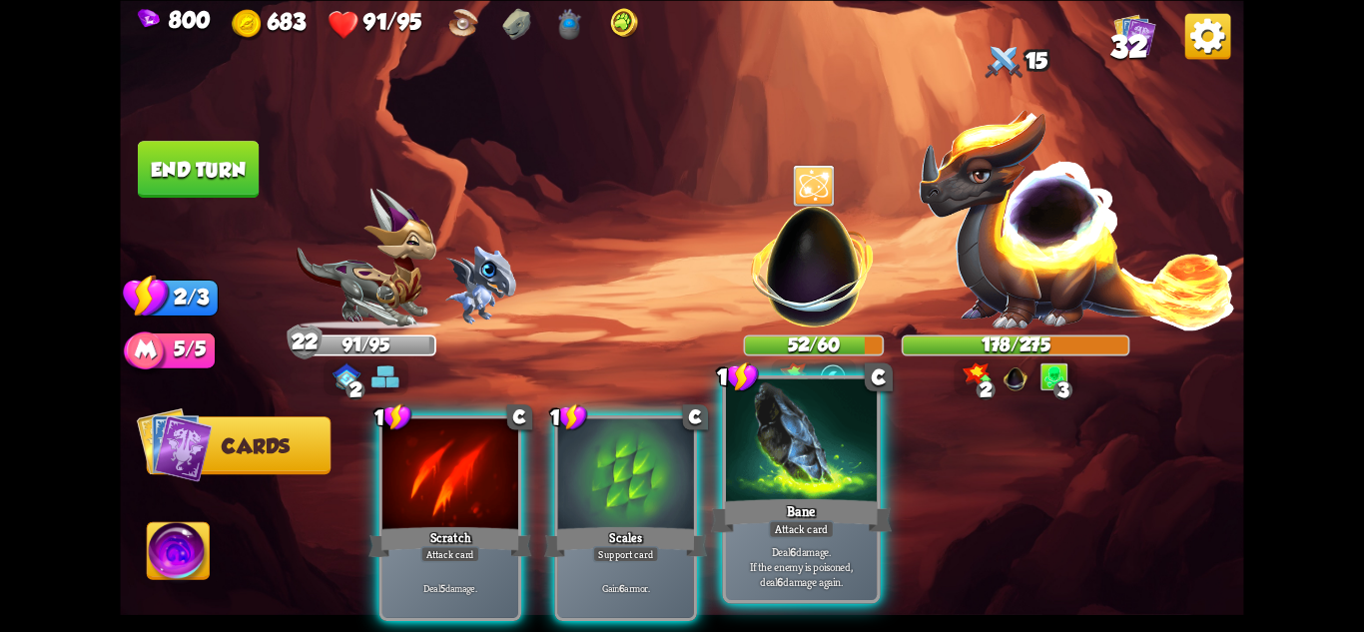
click at [821, 544] on p "Deal 6 damage. If the enemy is poisoned, deal 6 damage again." at bounding box center [802, 566] width 144 height 45
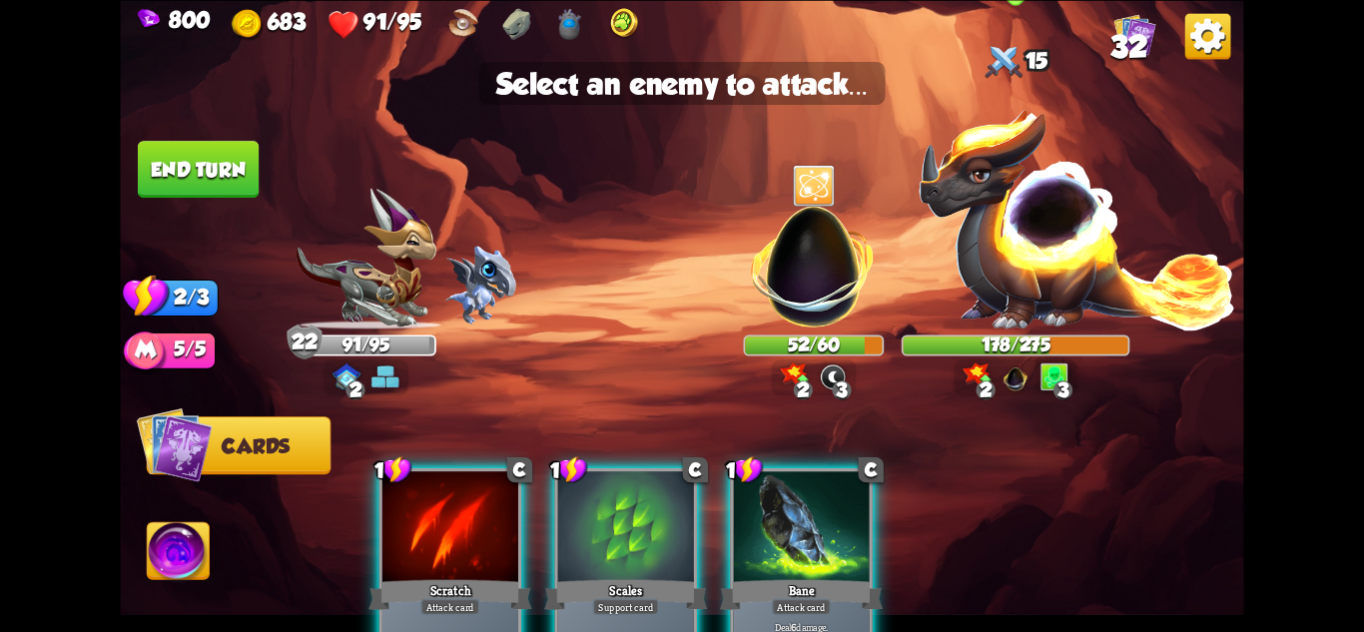
click at [1025, 265] on img at bounding box center [1078, 217] width 320 height 223
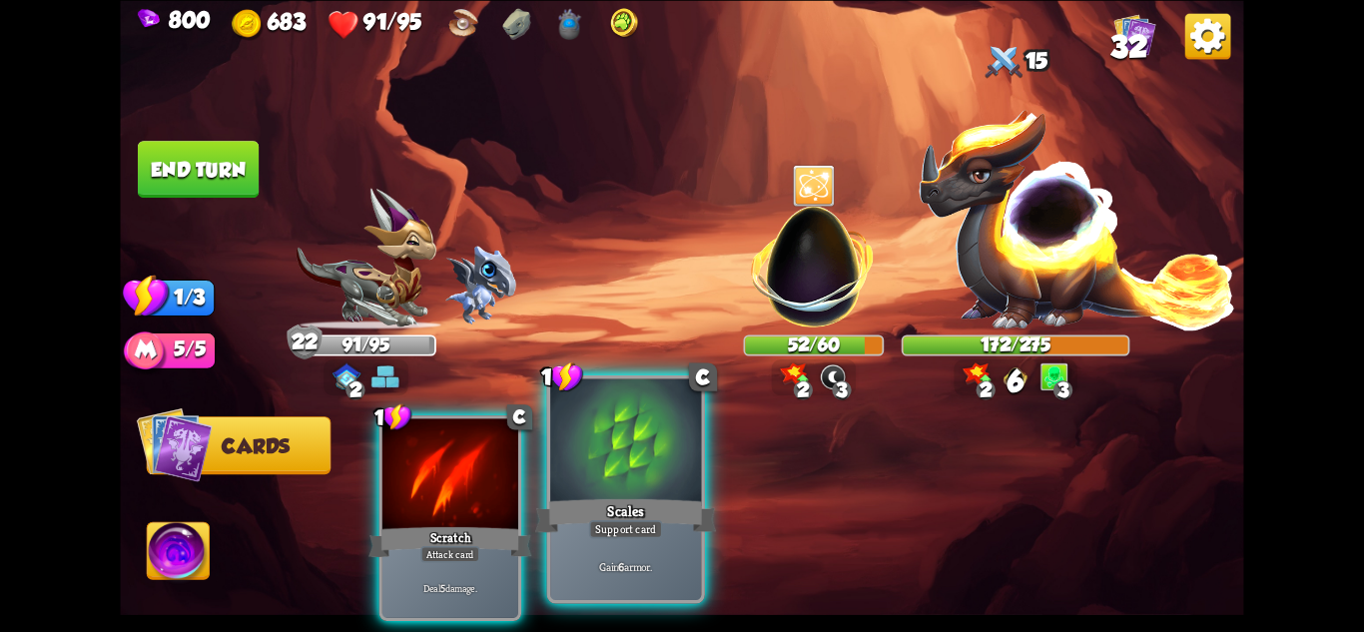
click at [676, 508] on div "Scales" at bounding box center [625, 515] width 181 height 40
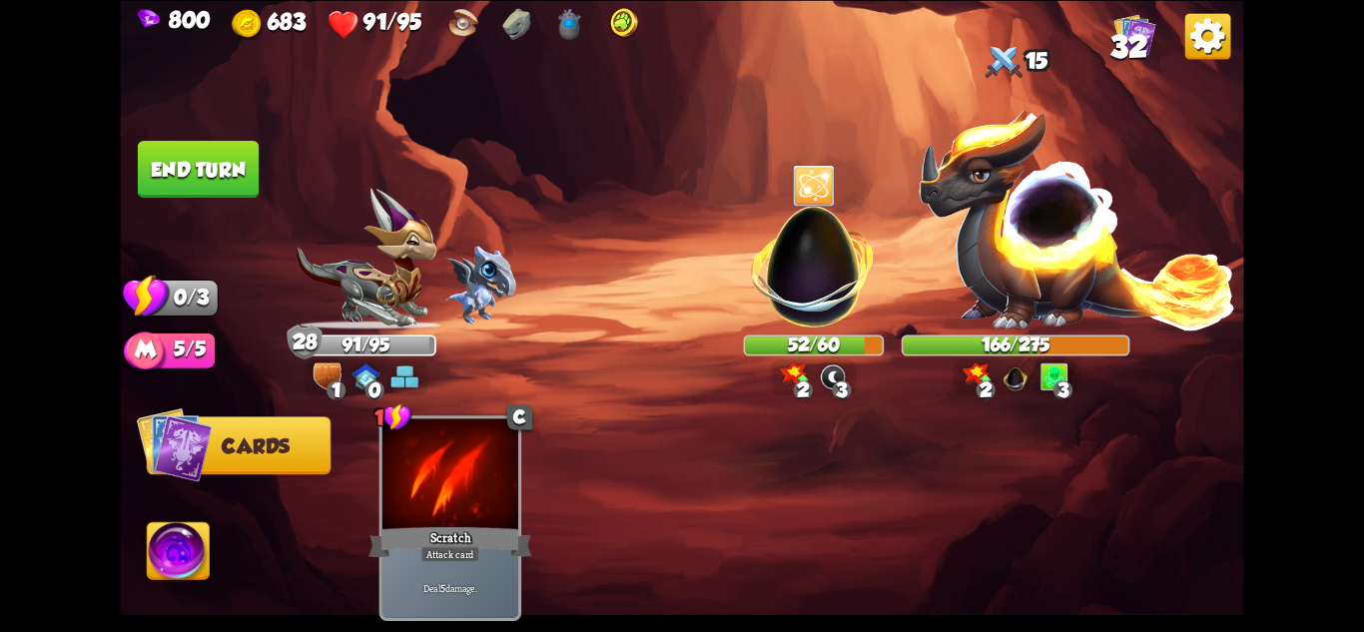
click at [207, 169] on button "End turn" at bounding box center [198, 169] width 121 height 57
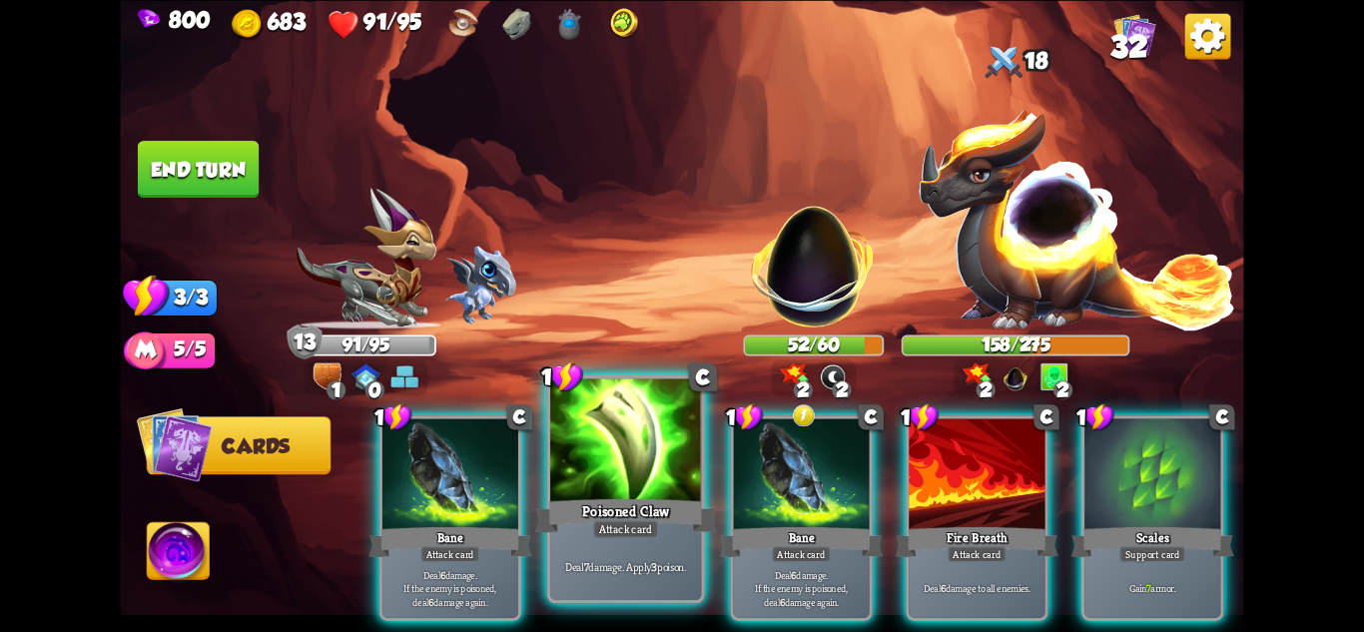
click at [651, 546] on div "Deal 7 damage. Apply 3 poison." at bounding box center [625, 567] width 151 height 66
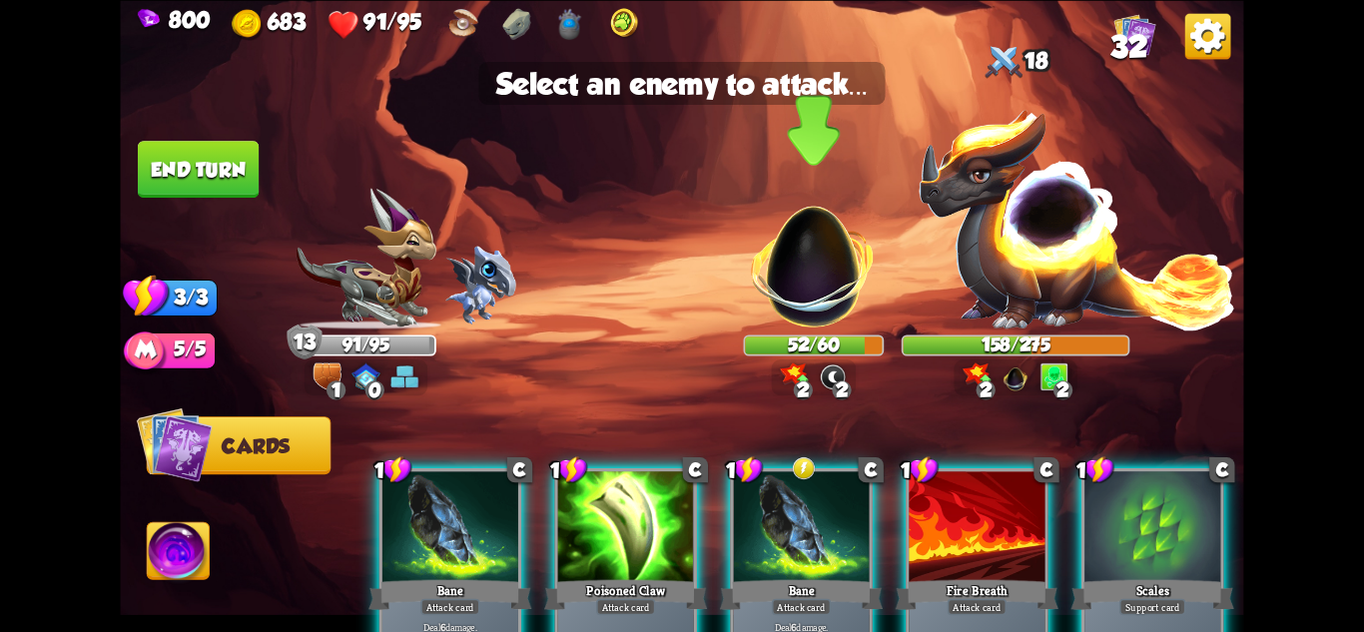
click at [819, 309] on img at bounding box center [814, 256] width 148 height 148
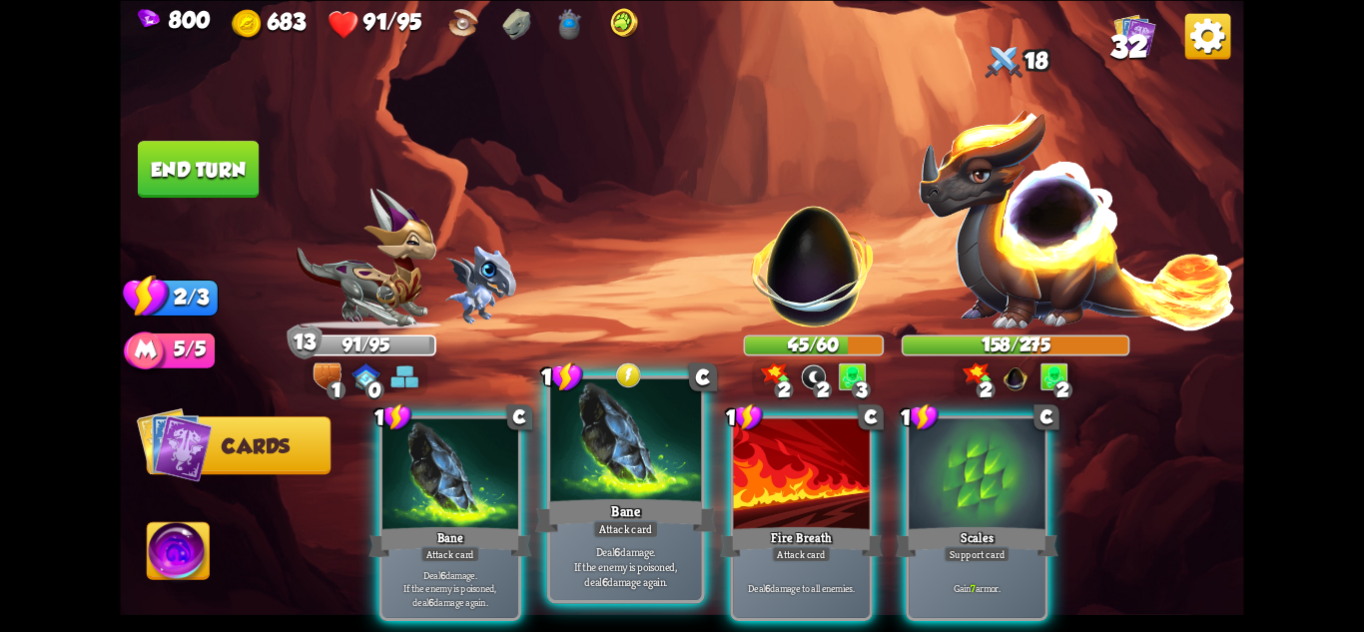
click at [627, 536] on div "Attack card" at bounding box center [626, 528] width 66 height 18
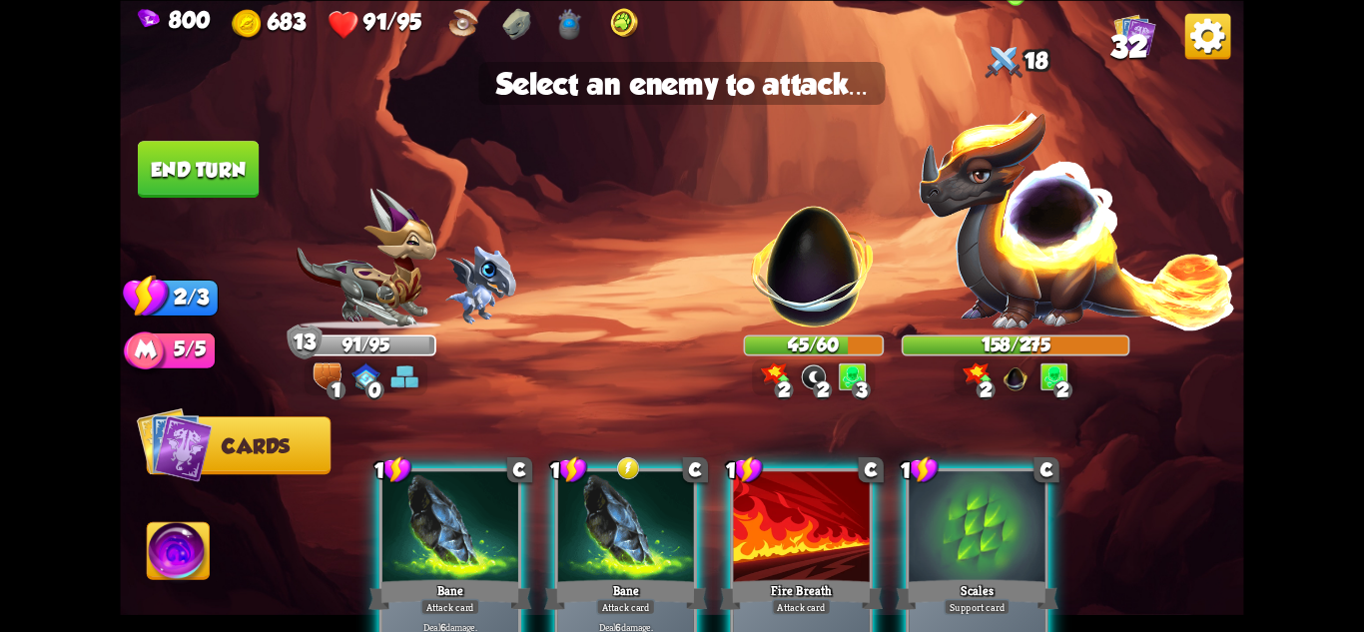
click at [1042, 252] on img at bounding box center [1078, 217] width 320 height 223
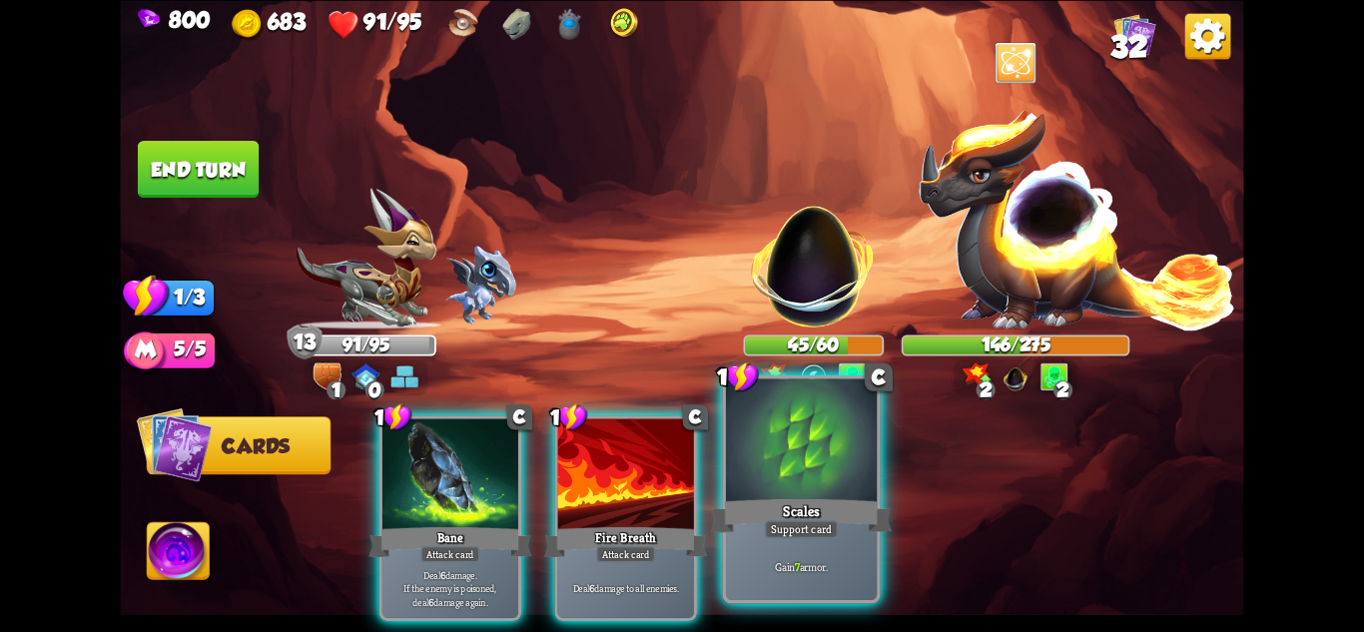
click at [800, 494] on div at bounding box center [801, 441] width 151 height 127
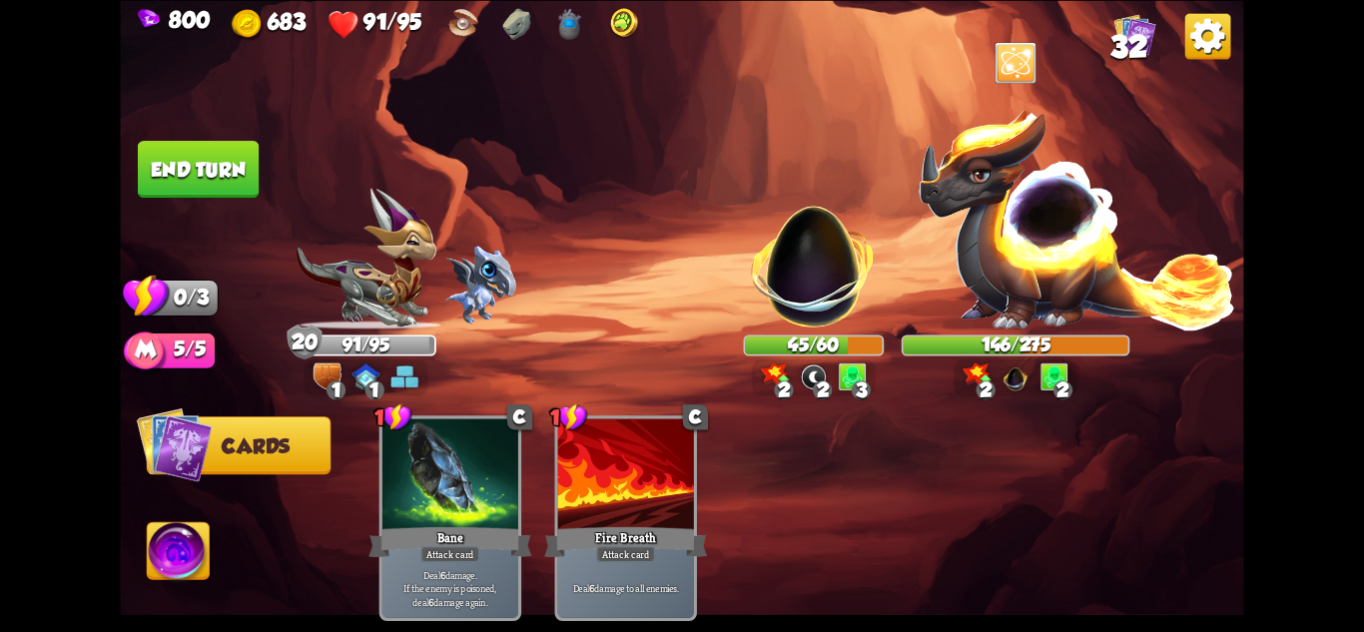
click at [214, 149] on button "End turn" at bounding box center [198, 169] width 122 height 58
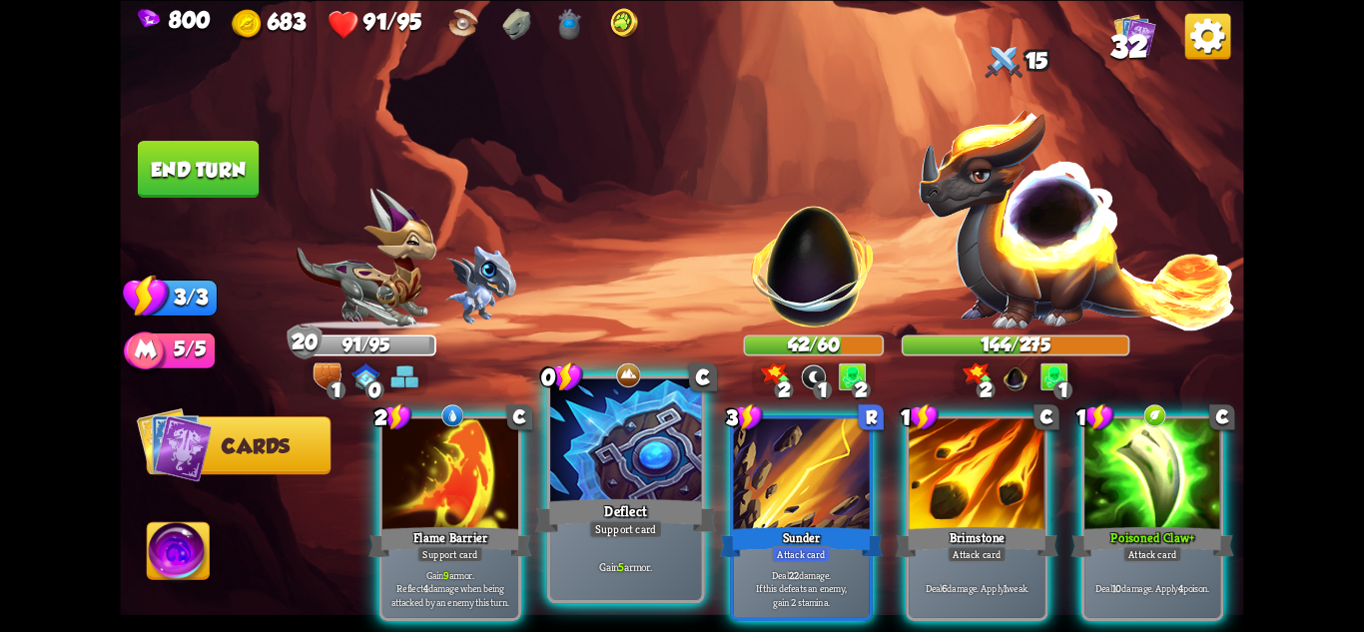
click at [612, 534] on div "Support card" at bounding box center [626, 528] width 74 height 18
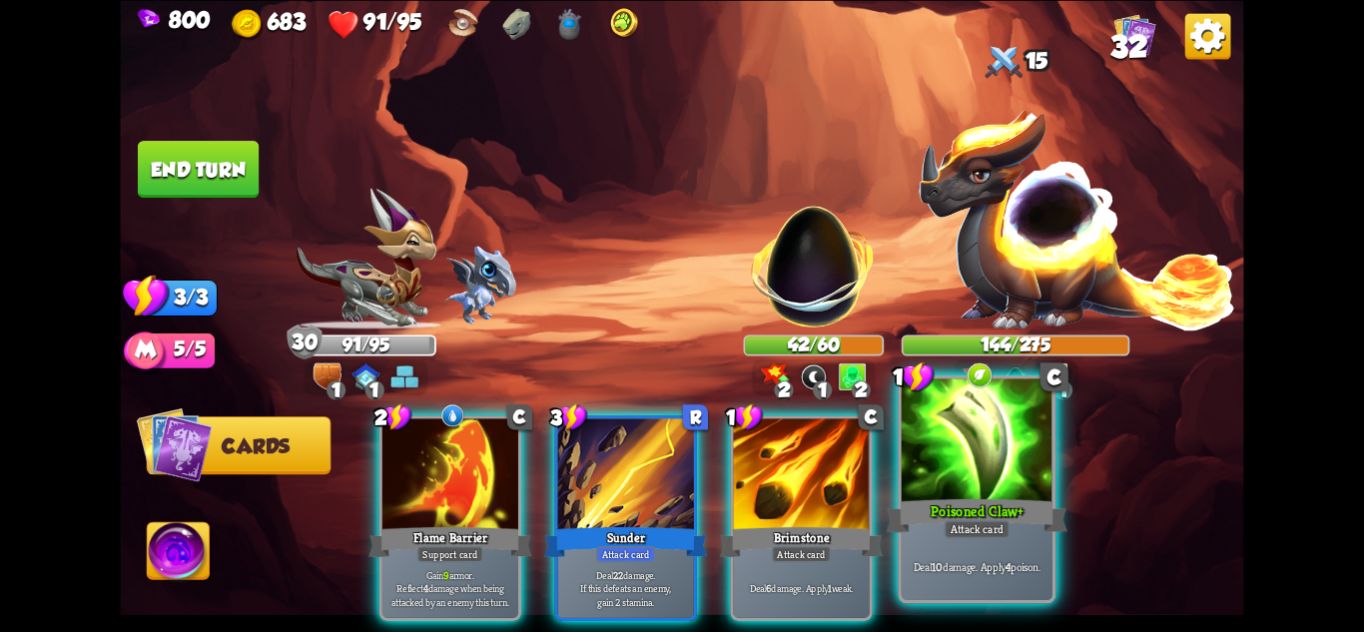
click at [988, 438] on div at bounding box center [977, 441] width 151 height 127
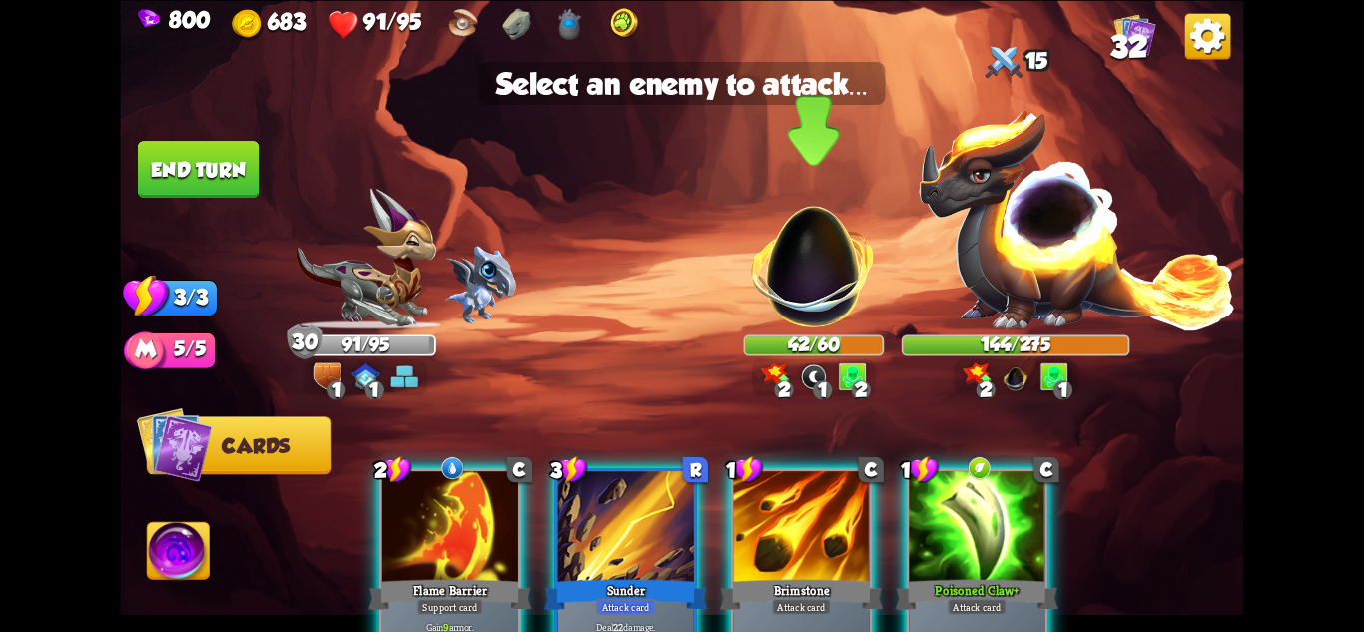
click at [824, 305] on img at bounding box center [814, 256] width 148 height 148
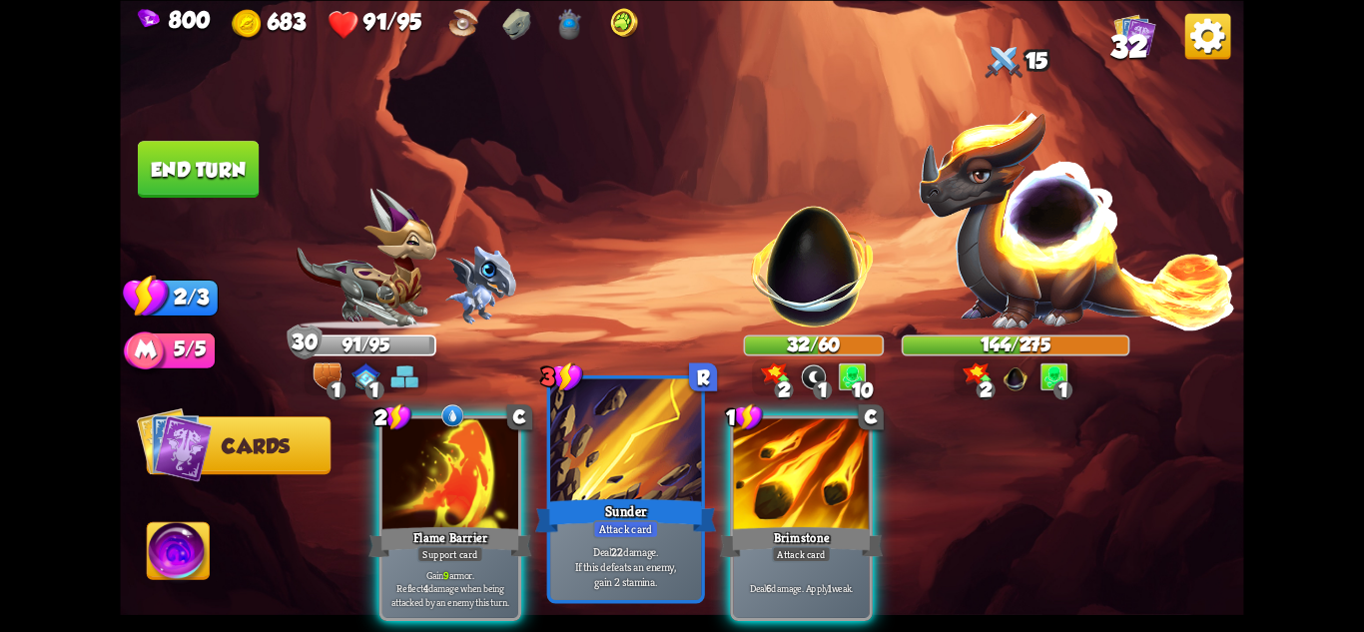
click at [629, 514] on div "Sunder" at bounding box center [625, 515] width 181 height 40
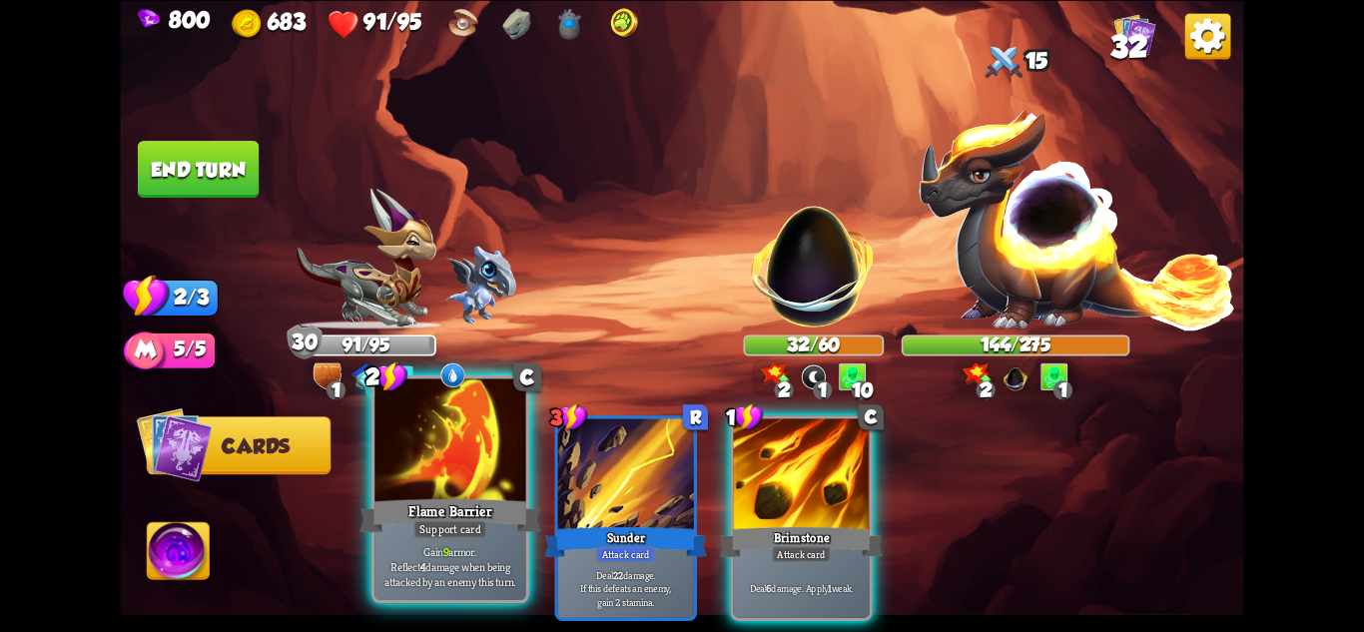
click at [472, 491] on div at bounding box center [449, 441] width 151 height 127
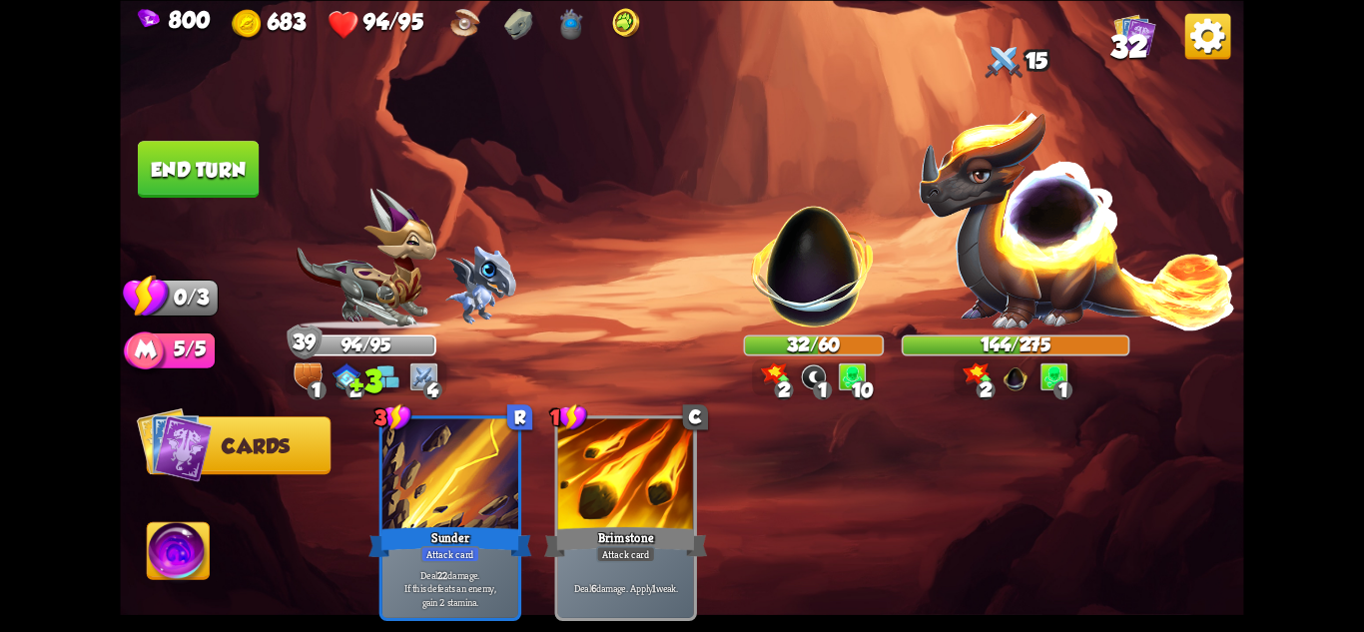
click at [216, 180] on button "End turn" at bounding box center [198, 169] width 121 height 57
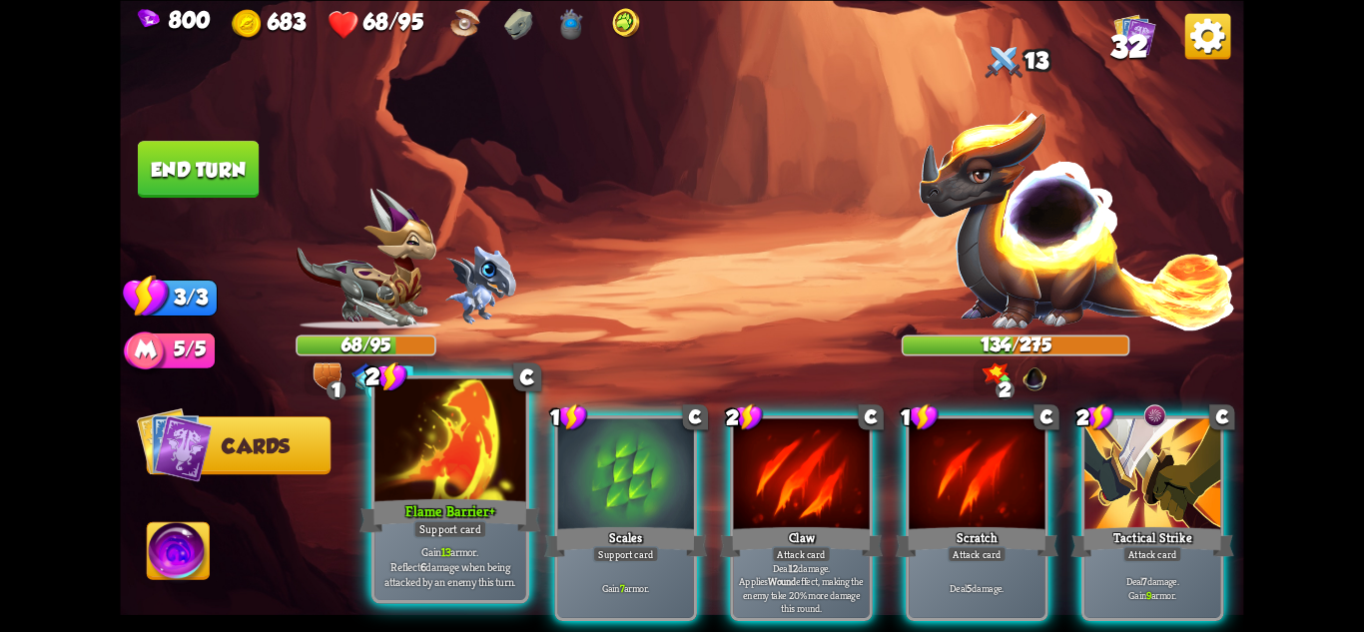
click at [490, 529] on div "Flame Barrier+" at bounding box center [450, 515] width 181 height 40
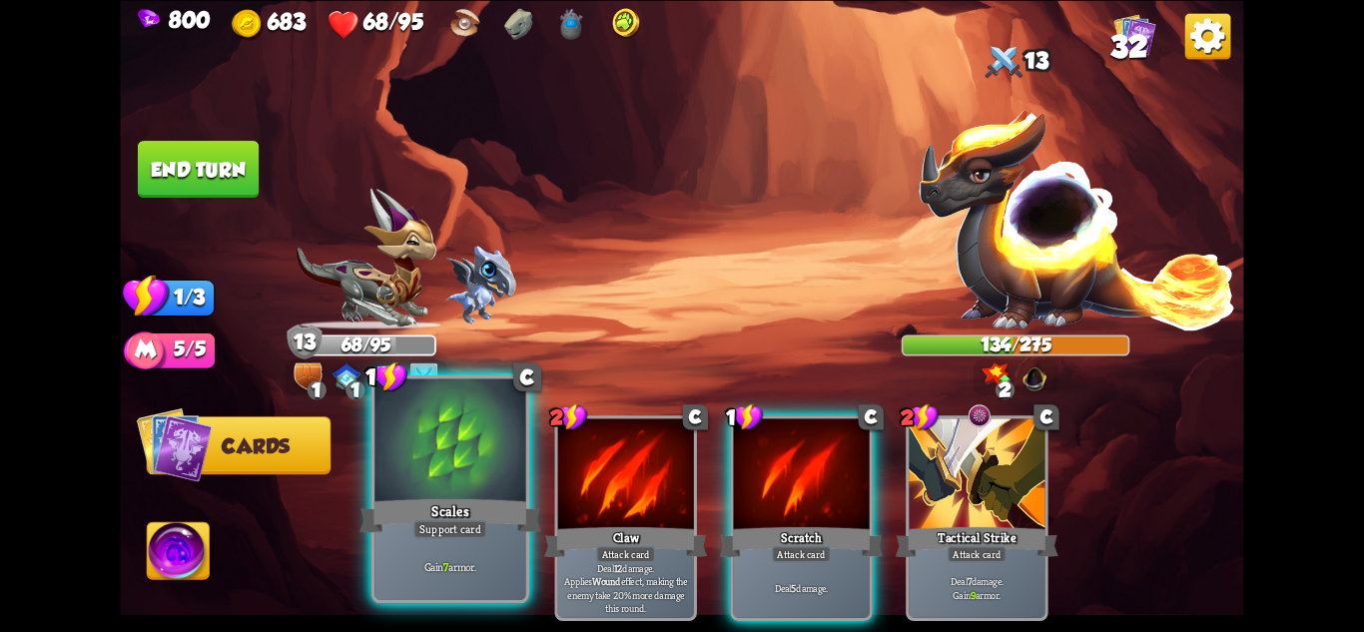
click at [484, 530] on div "Support card" at bounding box center [450, 528] width 74 height 18
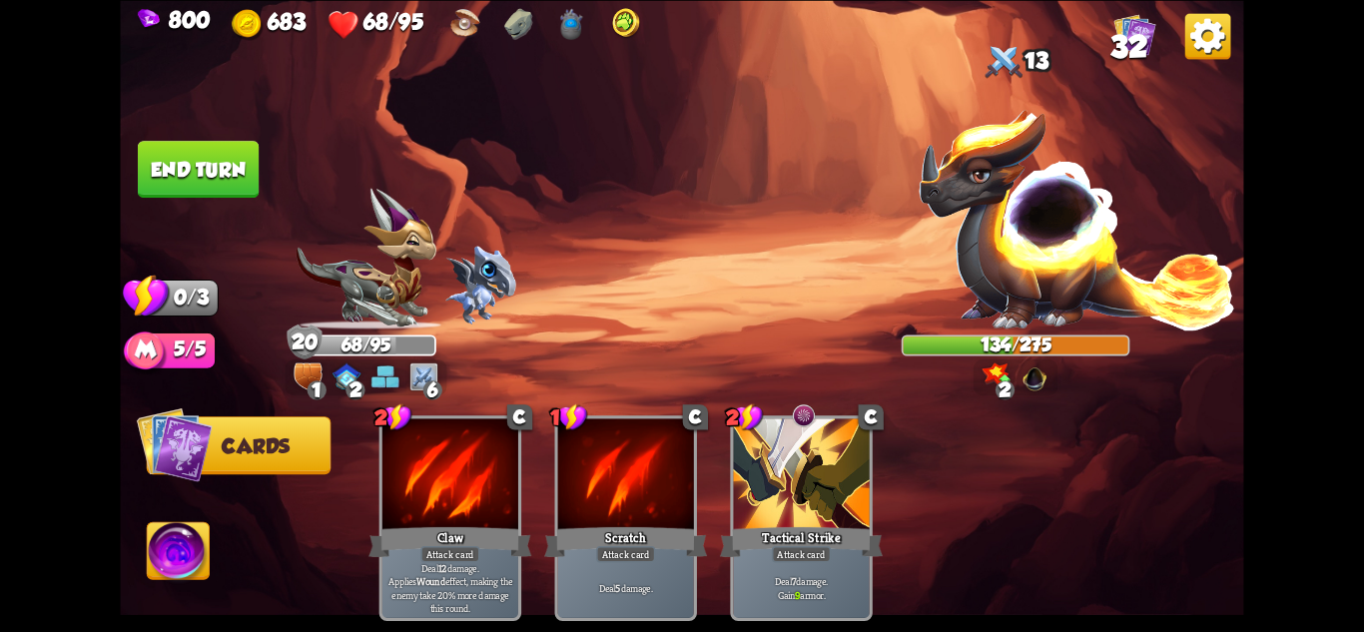
click at [228, 173] on button "End turn" at bounding box center [198, 169] width 121 height 57
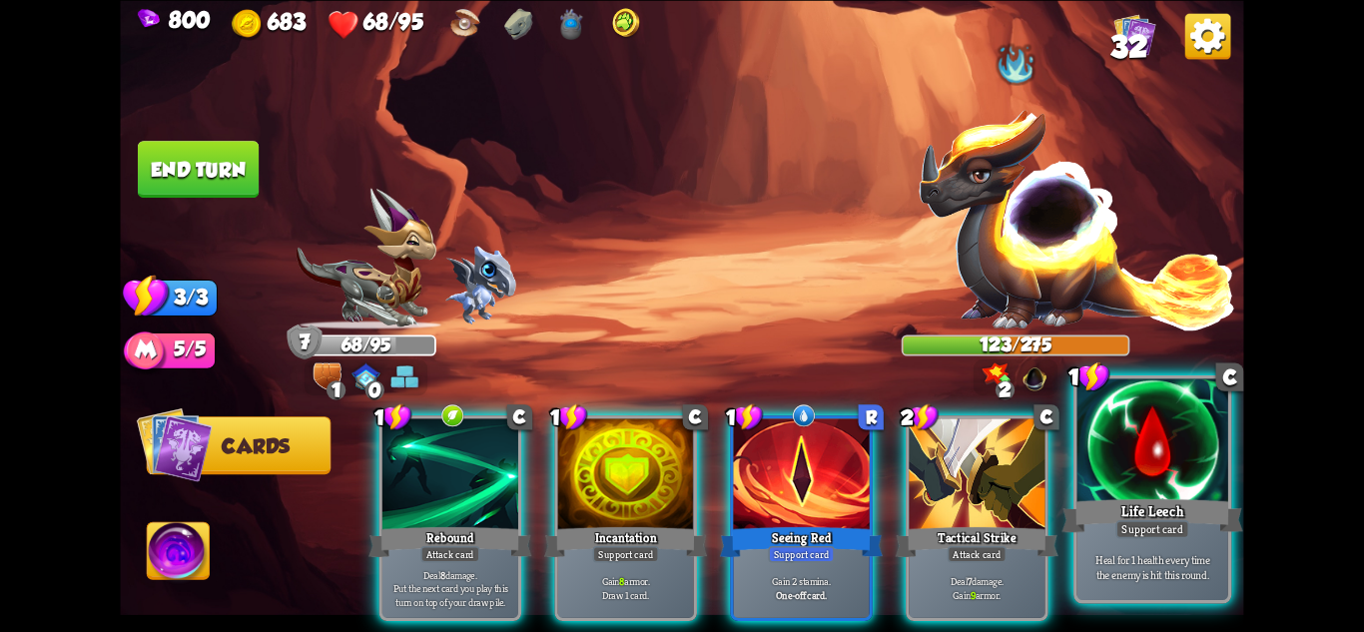
click at [1172, 498] on div "Life Leech" at bounding box center [1153, 515] width 181 height 40
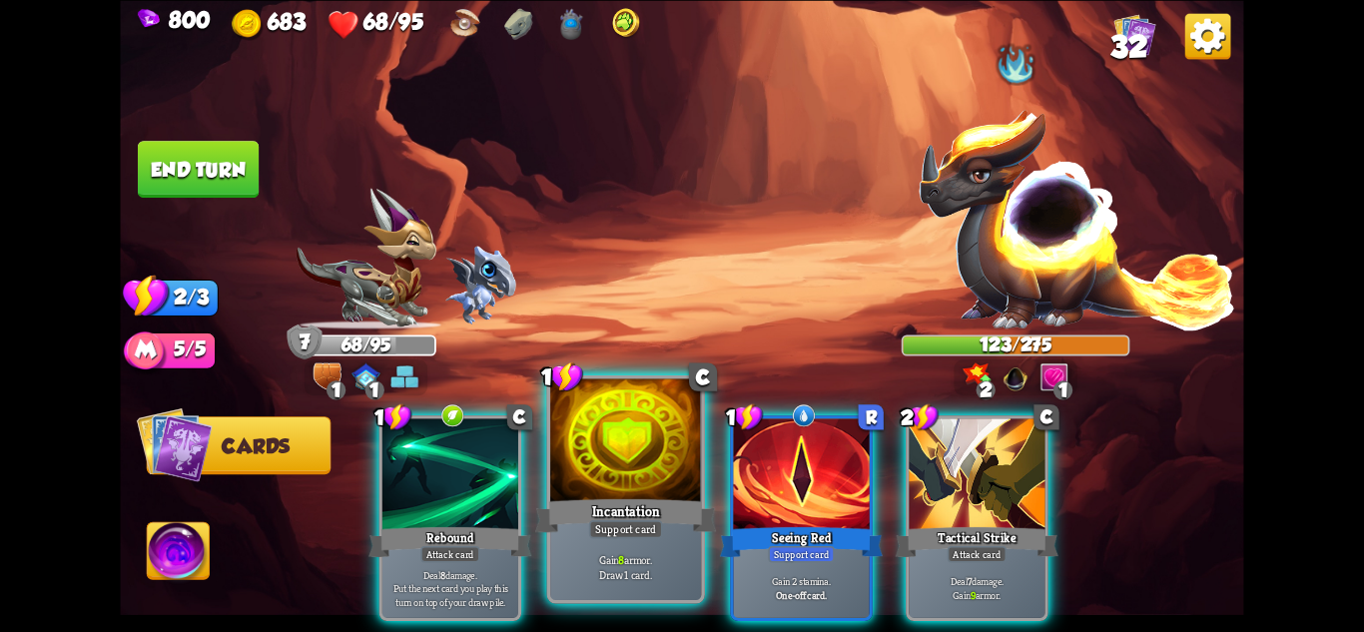
click at [678, 503] on div "Incantation" at bounding box center [625, 515] width 181 height 40
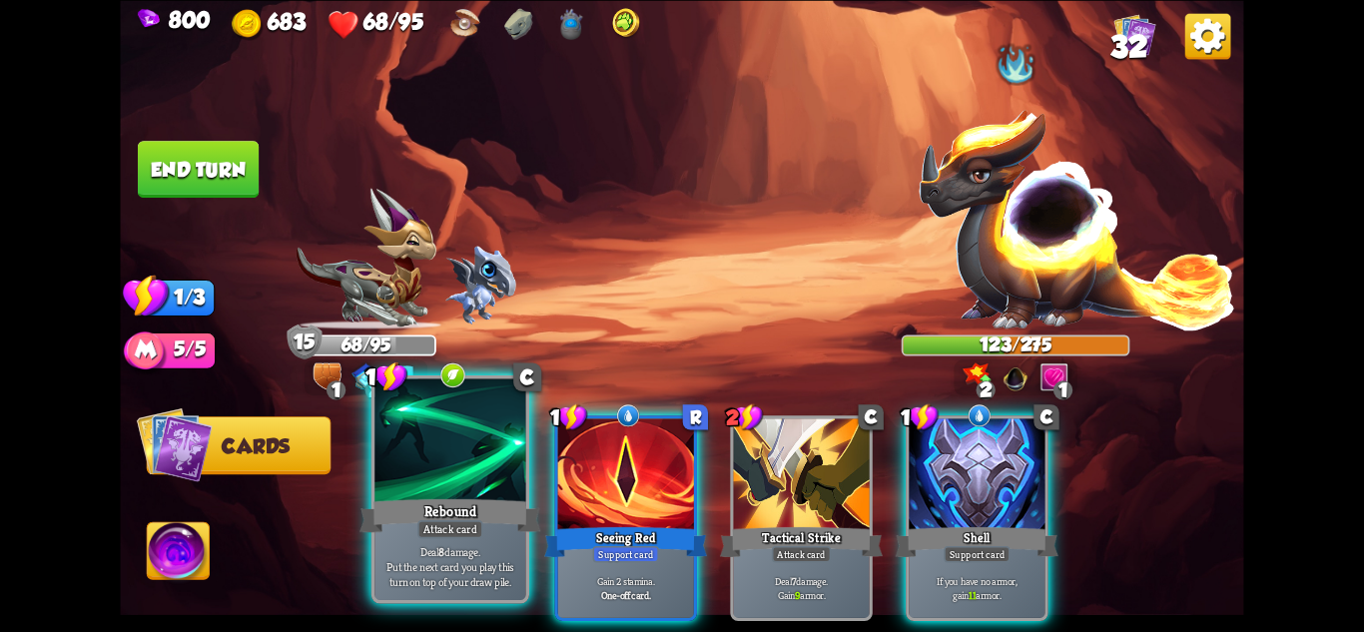
click at [459, 492] on div at bounding box center [449, 441] width 151 height 127
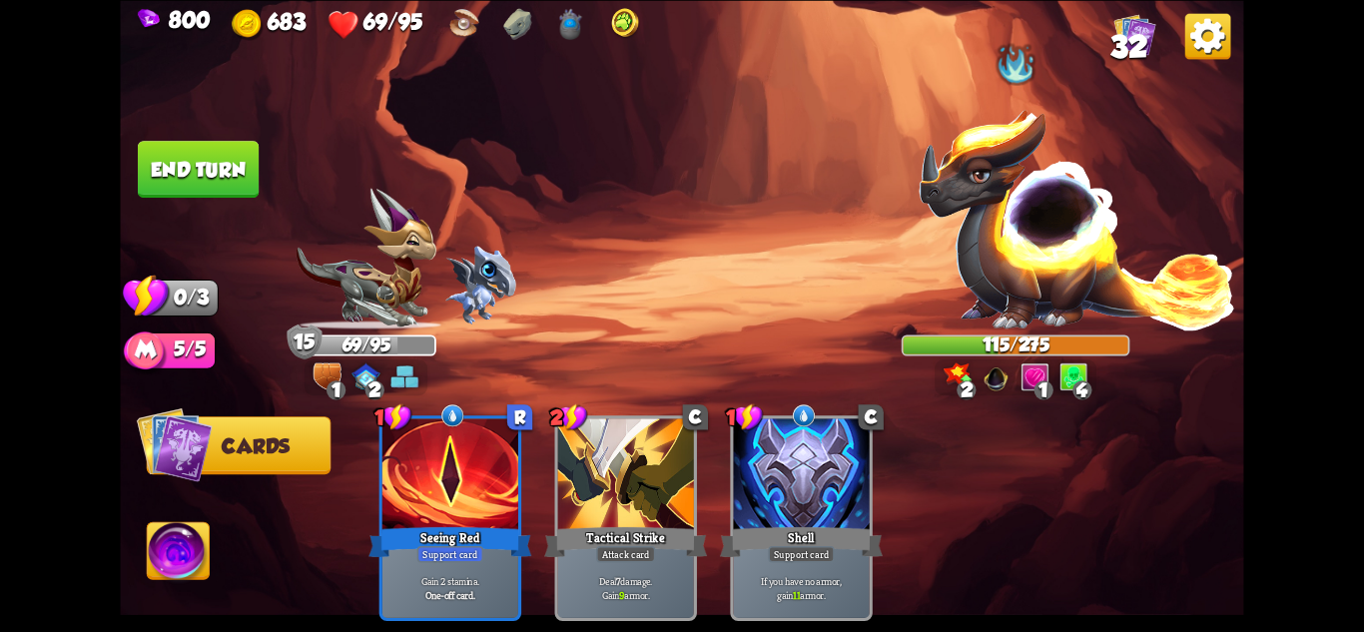
click at [191, 126] on img at bounding box center [681, 316] width 1123 height 632
drag, startPoint x: 189, startPoint y: 145, endPoint x: 192, endPoint y: 155, distance: 10.4
click at [190, 151] on button "End turn" at bounding box center [198, 169] width 122 height 58
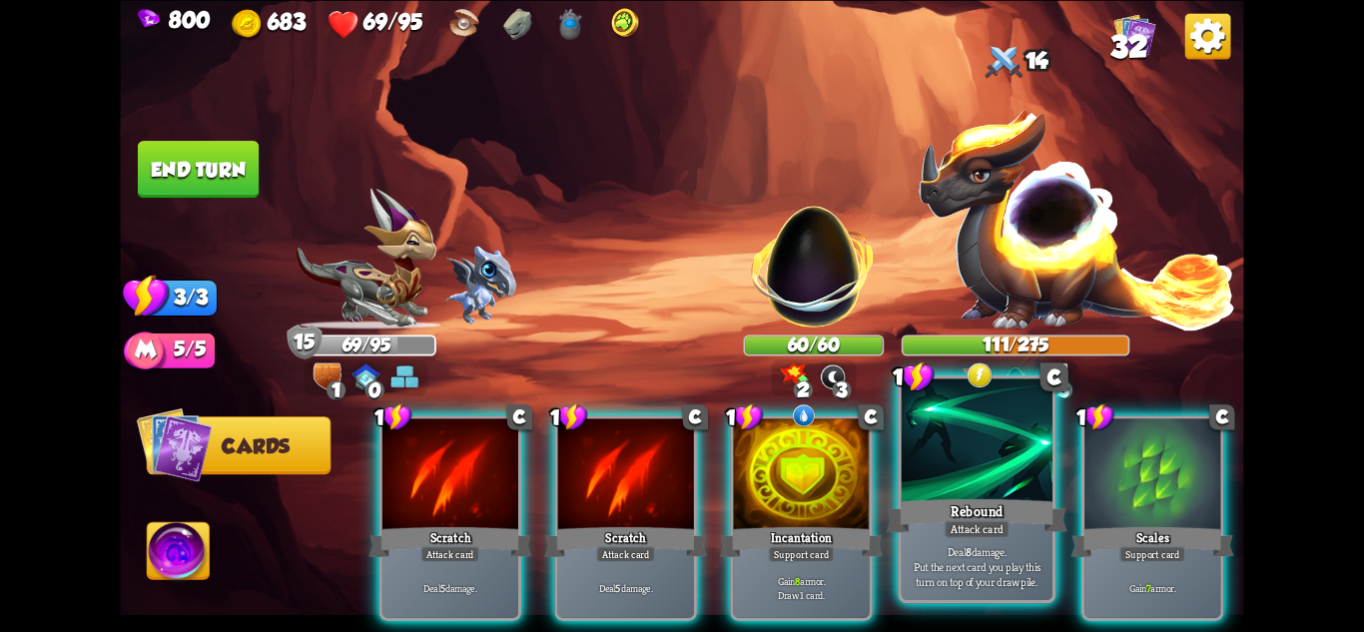
click at [979, 569] on p "Deal 8 damage. Put the next card you play this turn on top of your draw pile." at bounding box center [978, 566] width 144 height 45
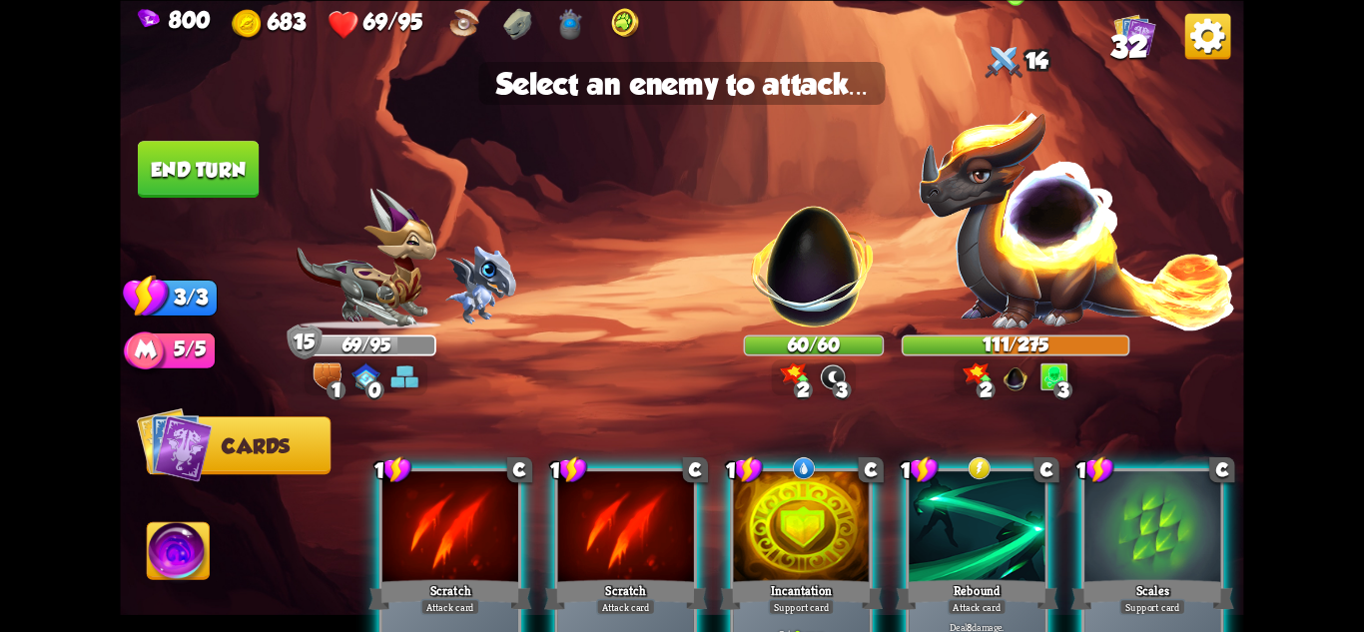
click at [1072, 250] on img at bounding box center [1078, 217] width 320 height 223
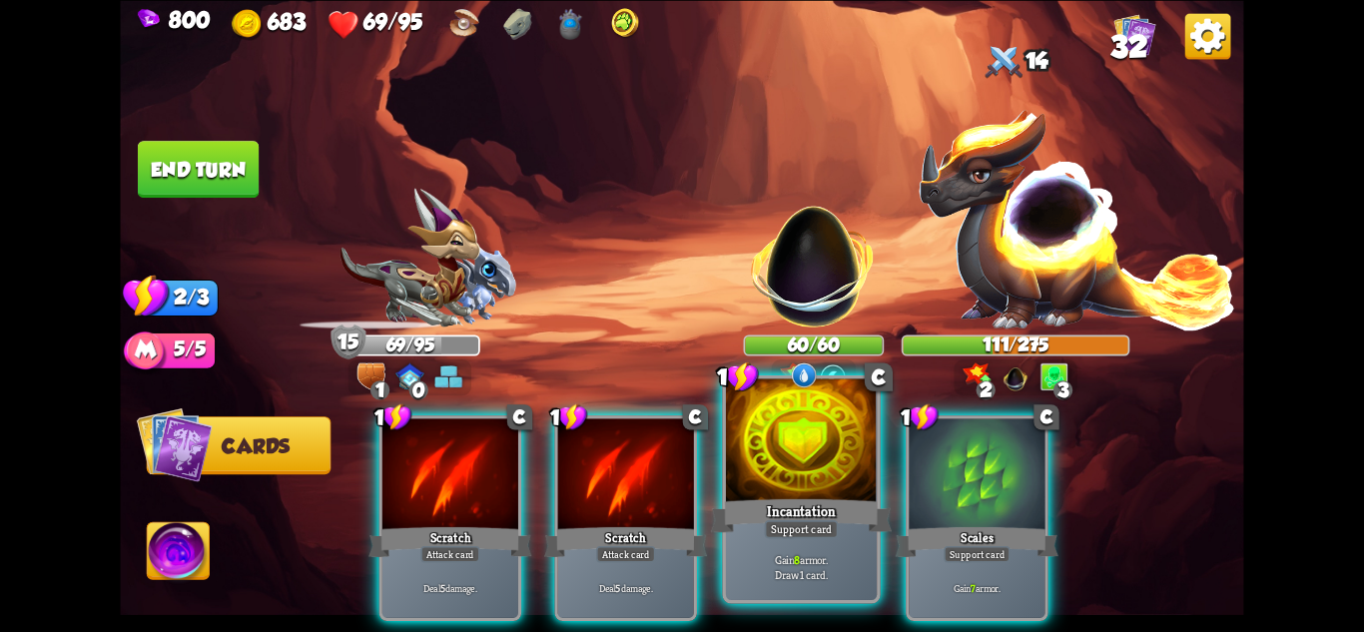
click at [814, 448] on div at bounding box center [801, 441] width 151 height 127
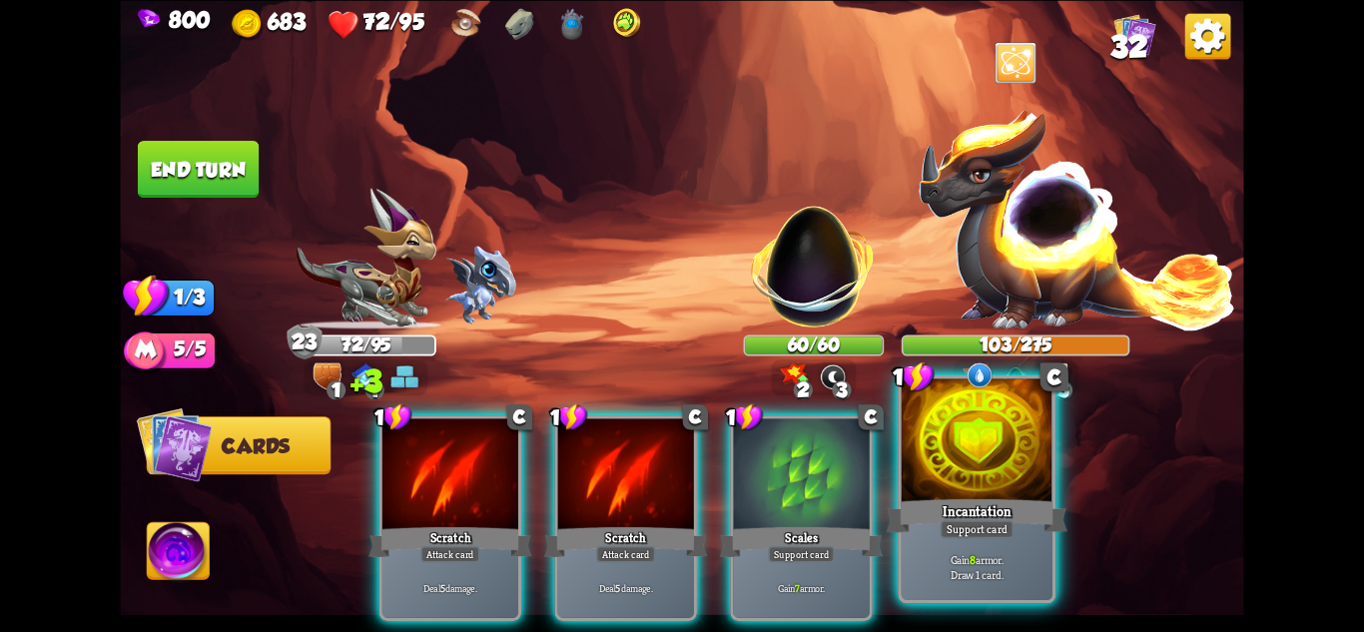
click at [1008, 549] on div "Gain 8 armor. Draw 1 card." at bounding box center [977, 567] width 151 height 66
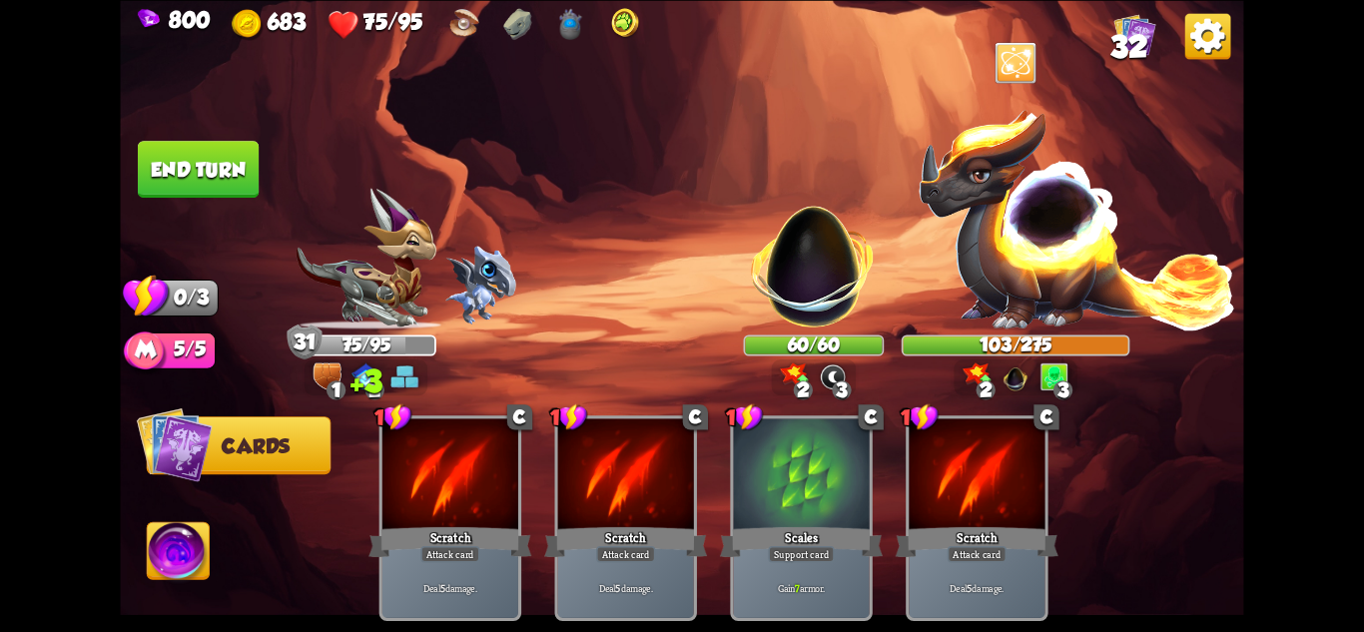
click at [244, 172] on button "End turn" at bounding box center [198, 169] width 124 height 58
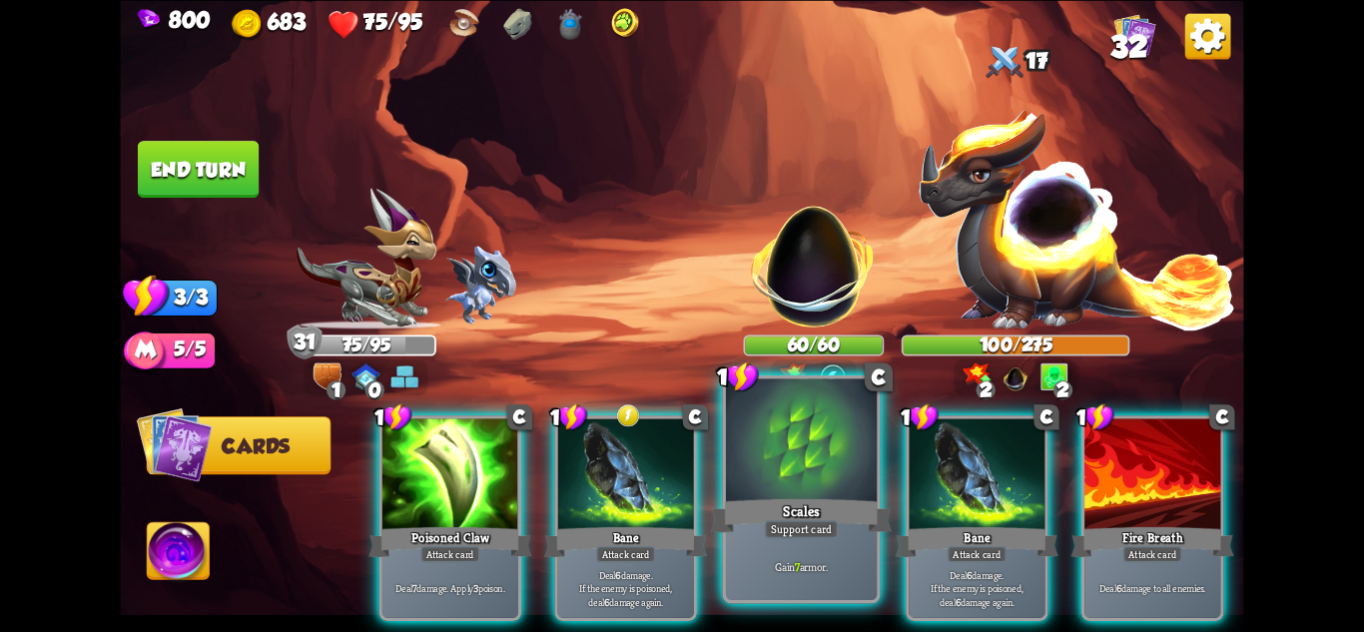
click at [798, 526] on div "Support card" at bounding box center [802, 528] width 74 height 18
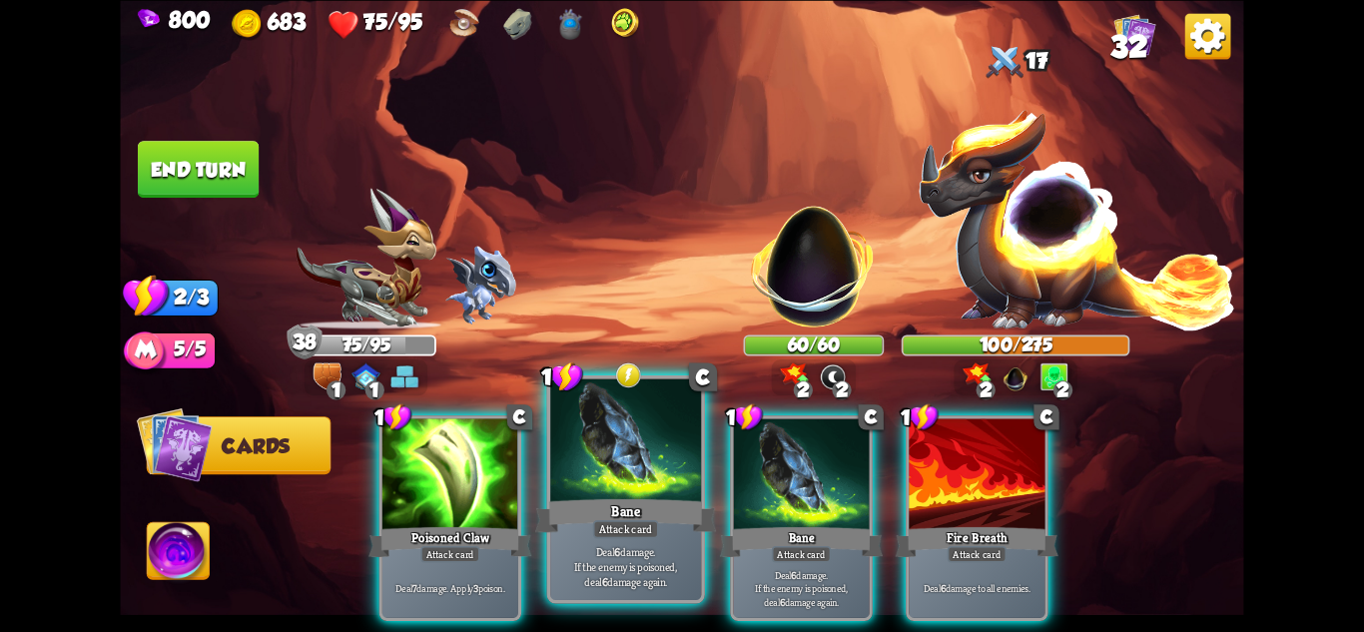
click at [651, 533] on div "Attack card" at bounding box center [626, 528] width 66 height 18
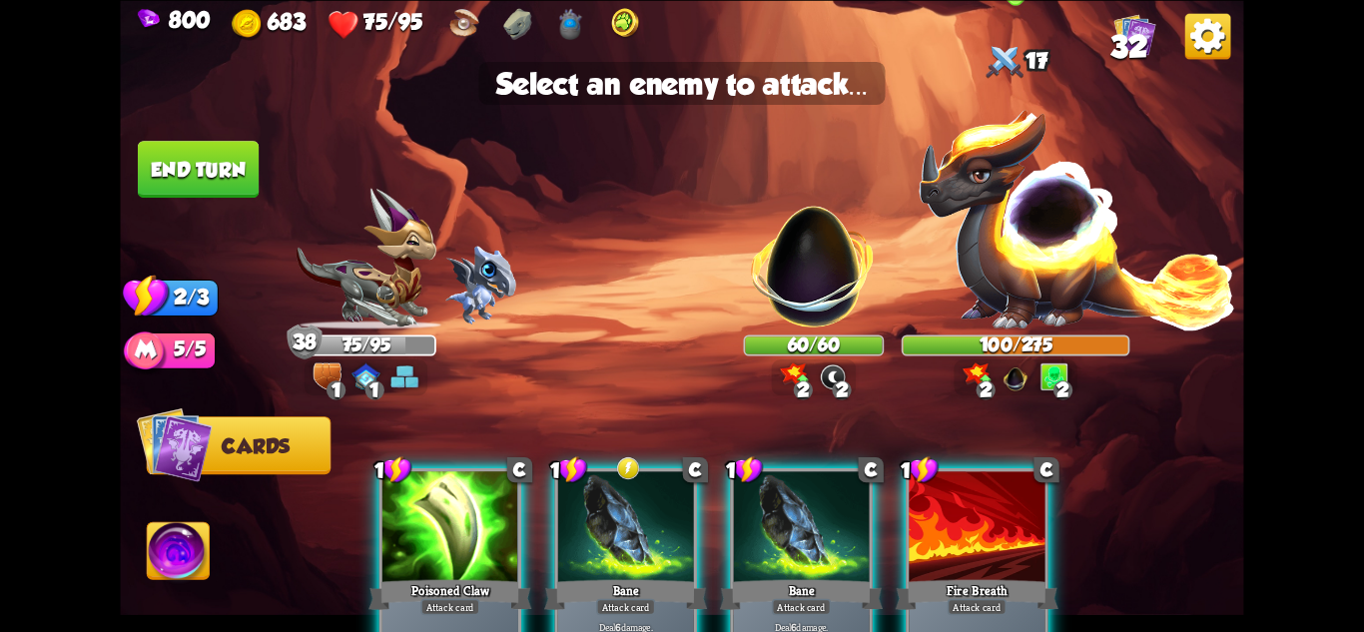
click at [1061, 268] on img at bounding box center [1078, 217] width 320 height 223
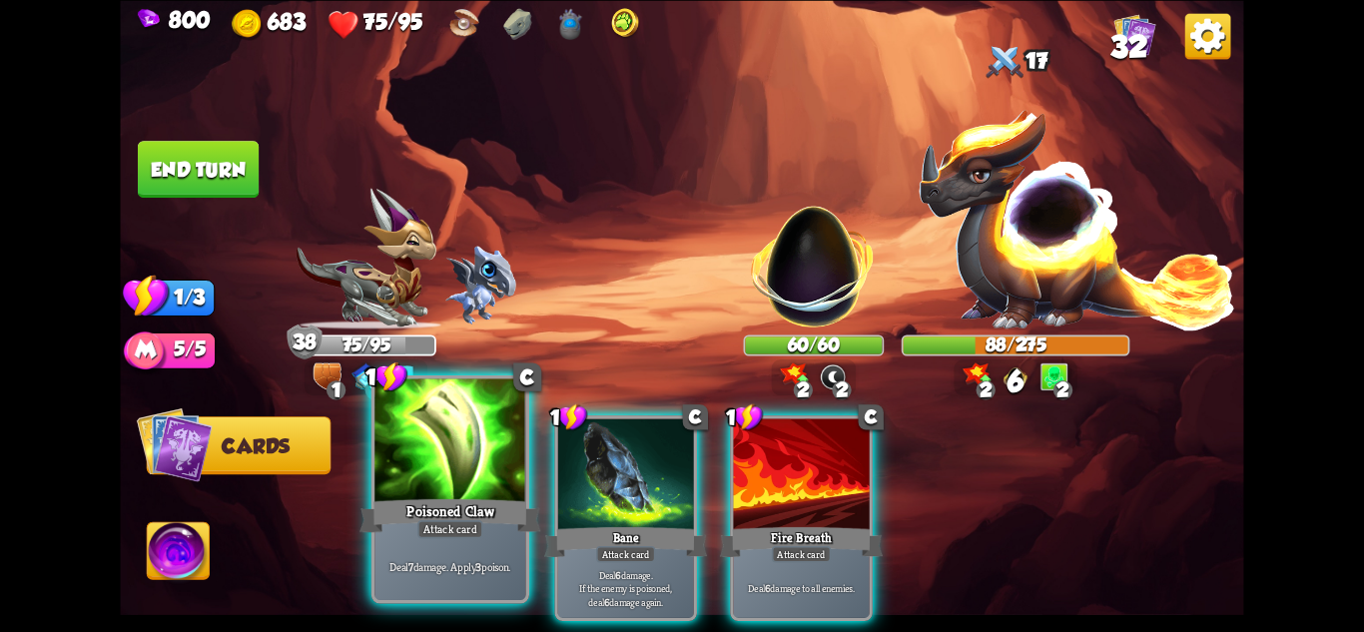
click at [445, 542] on div "Deal 7 damage. Apply 3 poison." at bounding box center [449, 567] width 151 height 66
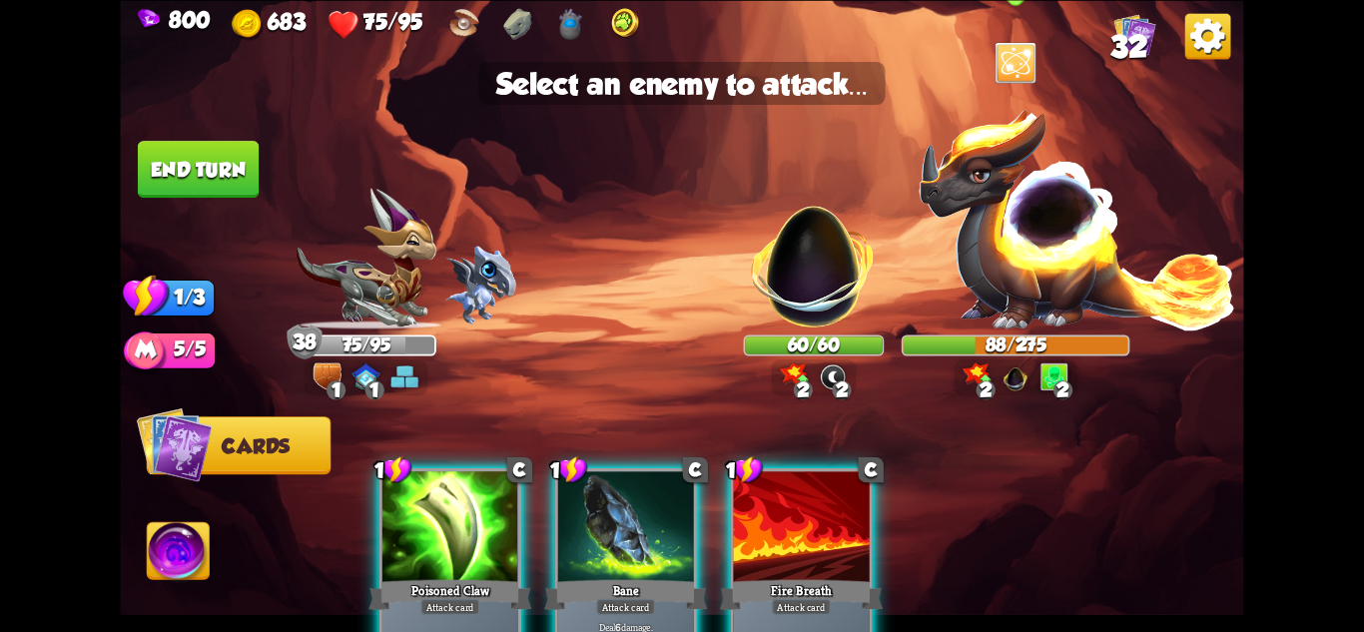
click at [1035, 275] on img at bounding box center [1078, 217] width 320 height 223
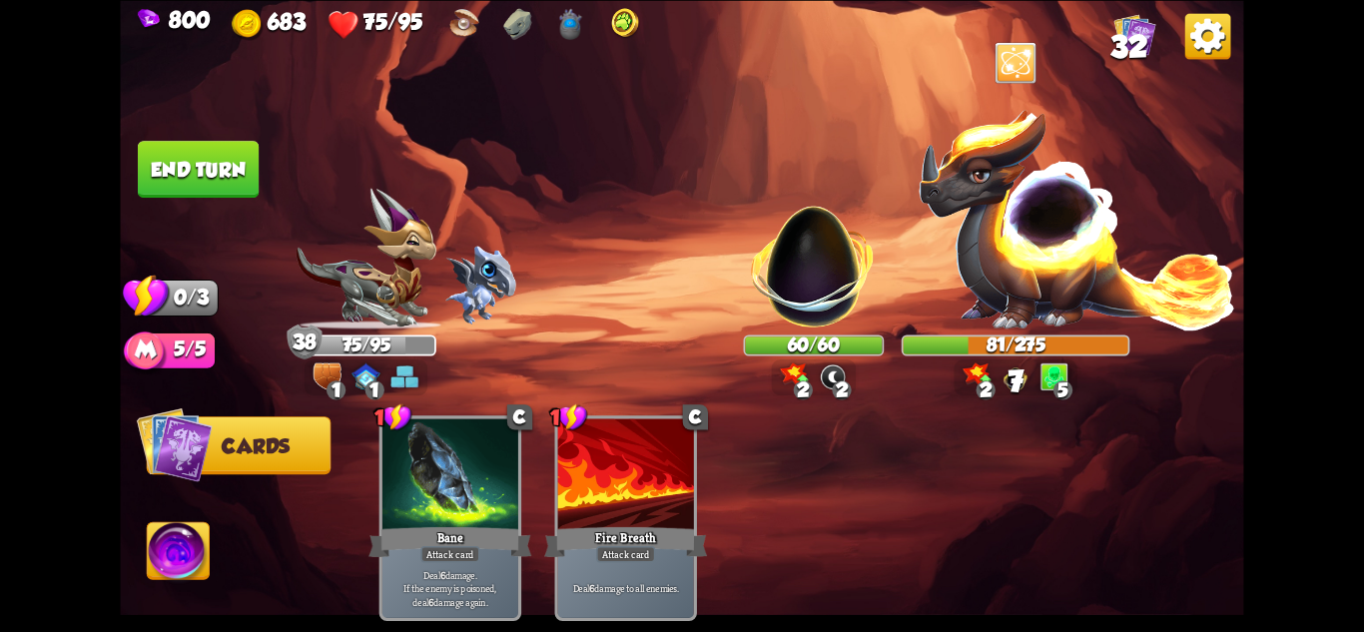
click at [208, 172] on button "End turn" at bounding box center [198, 169] width 121 height 57
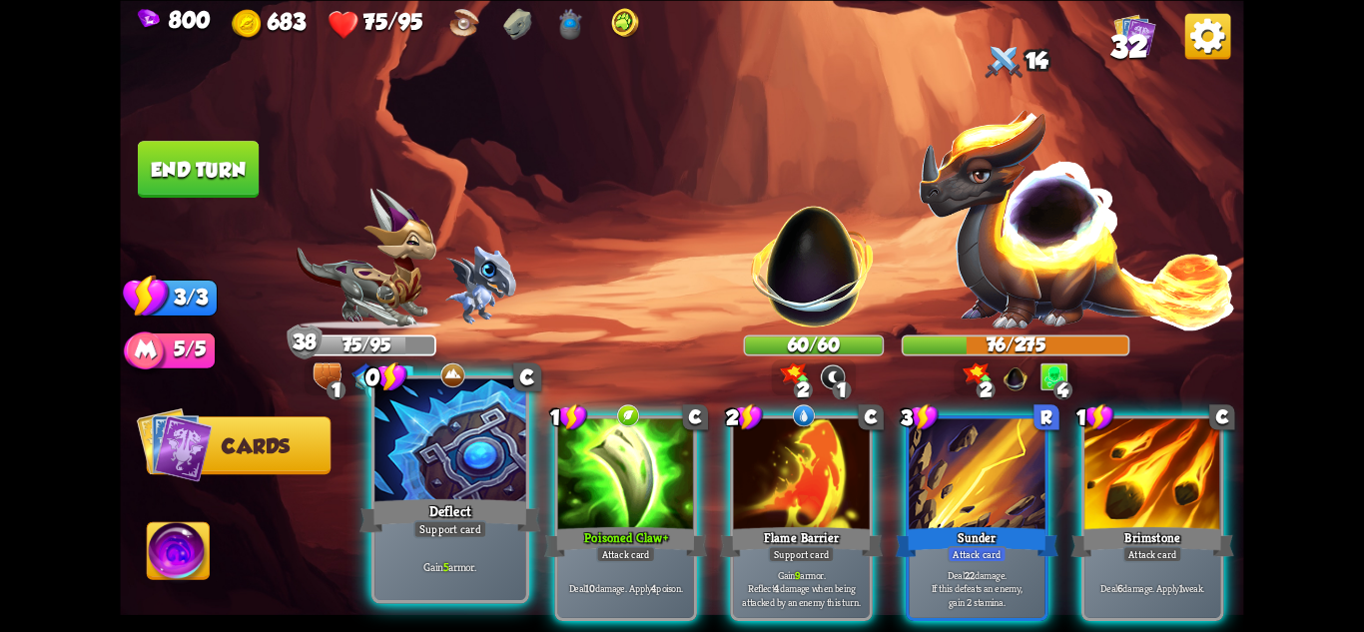
click at [467, 529] on div "Support card" at bounding box center [450, 528] width 74 height 18
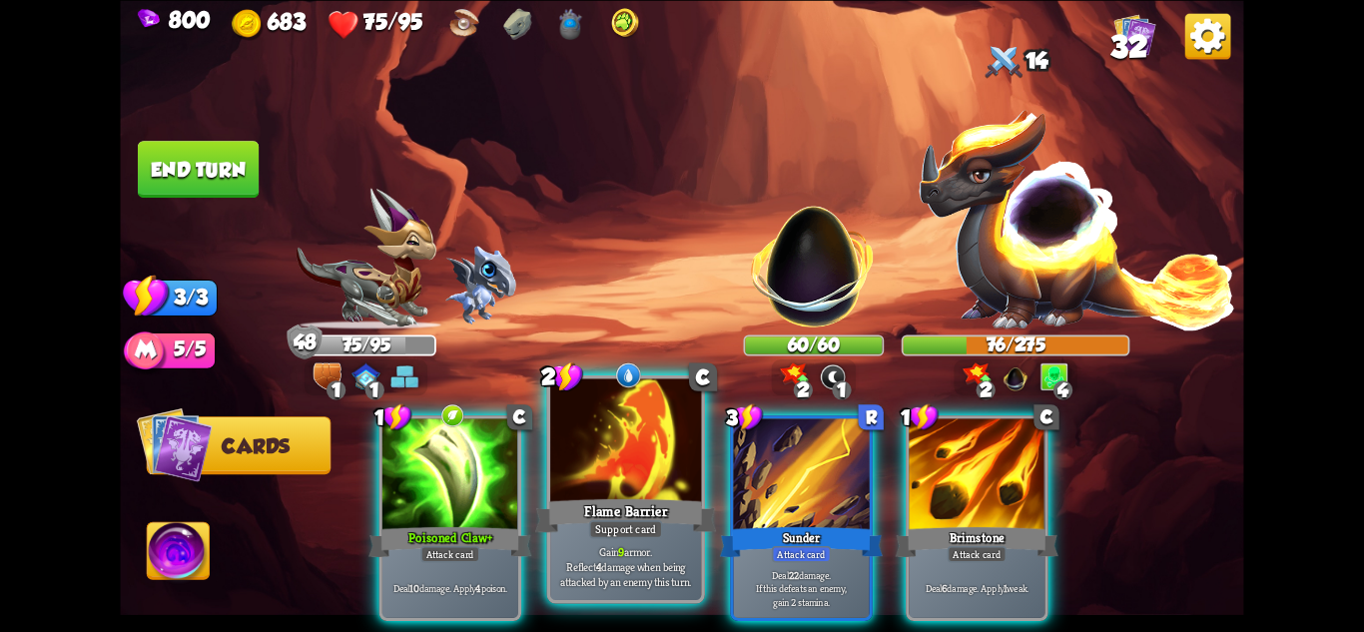
click at [585, 512] on div "Flame Barrier" at bounding box center [625, 515] width 181 height 40
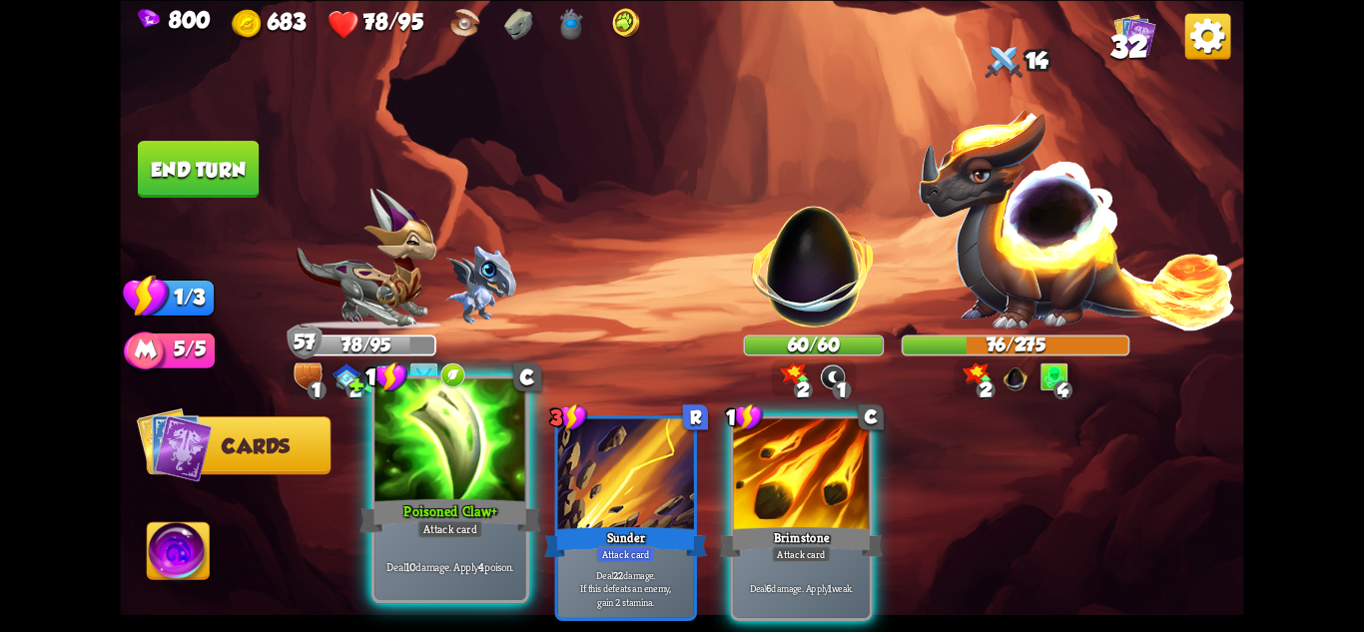
click at [479, 519] on div "Poisoned Claw+" at bounding box center [450, 515] width 181 height 40
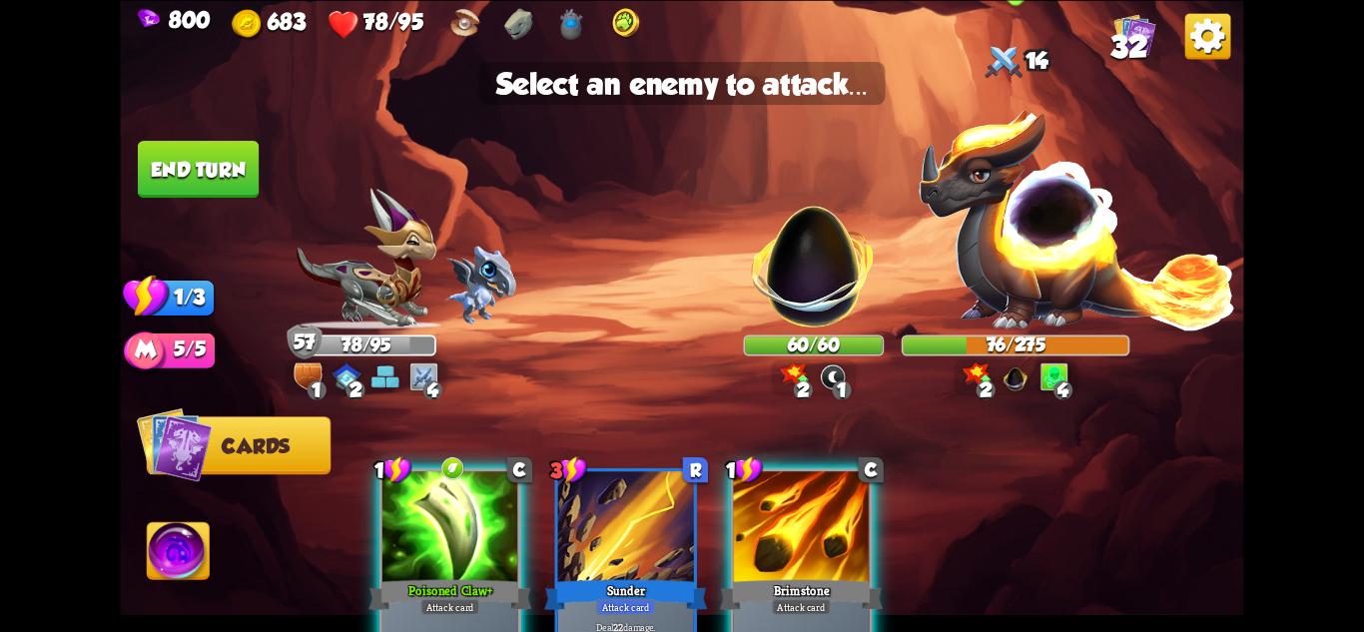
click at [1032, 282] on img at bounding box center [1078, 217] width 320 height 223
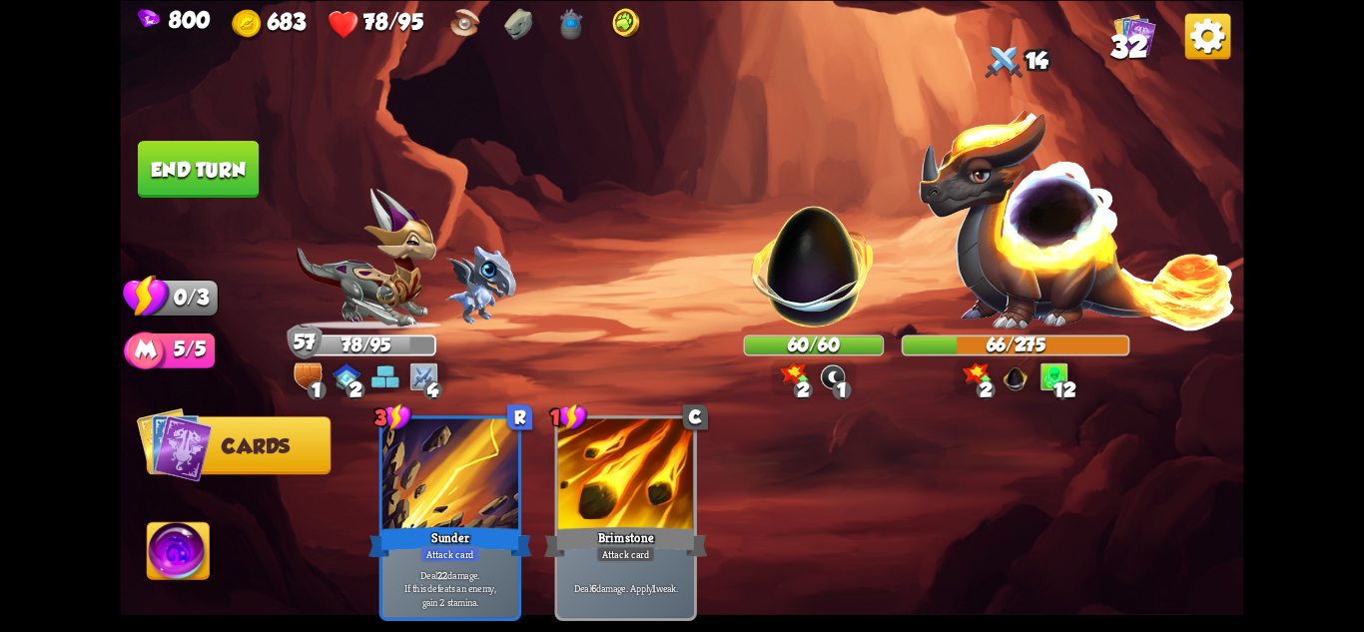
click at [179, 158] on button "End turn" at bounding box center [199, 169] width 124 height 58
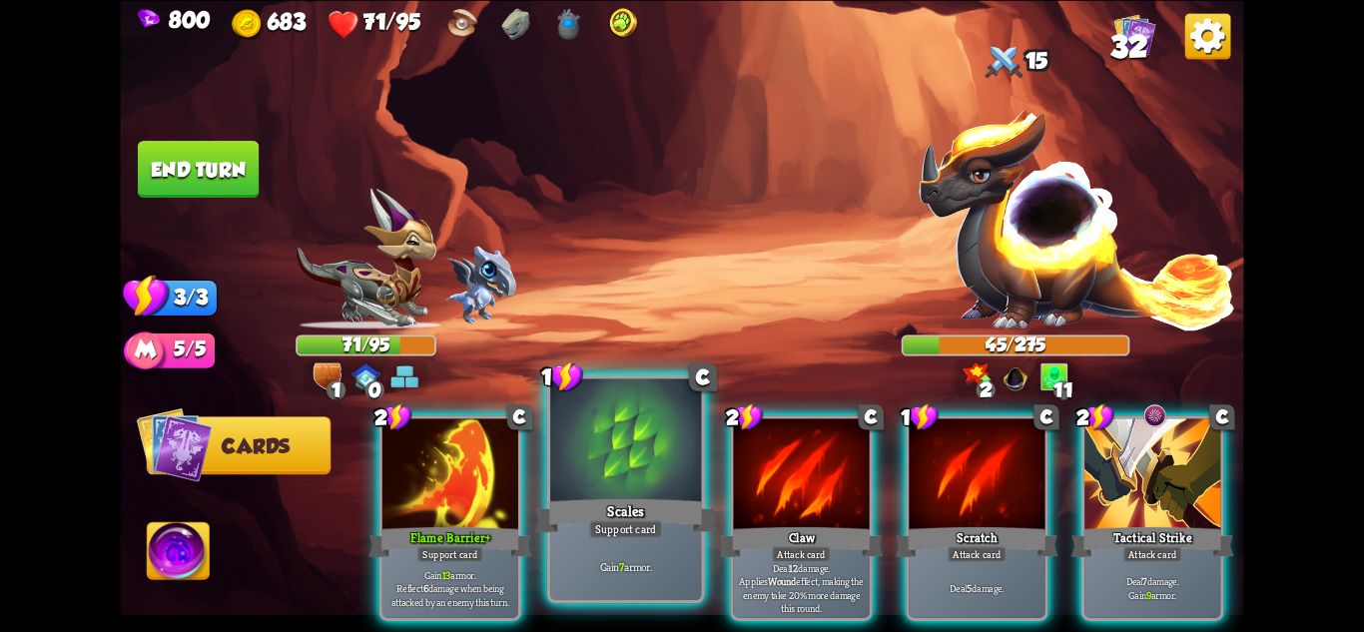
click at [666, 517] on div "Scales" at bounding box center [625, 515] width 181 height 40
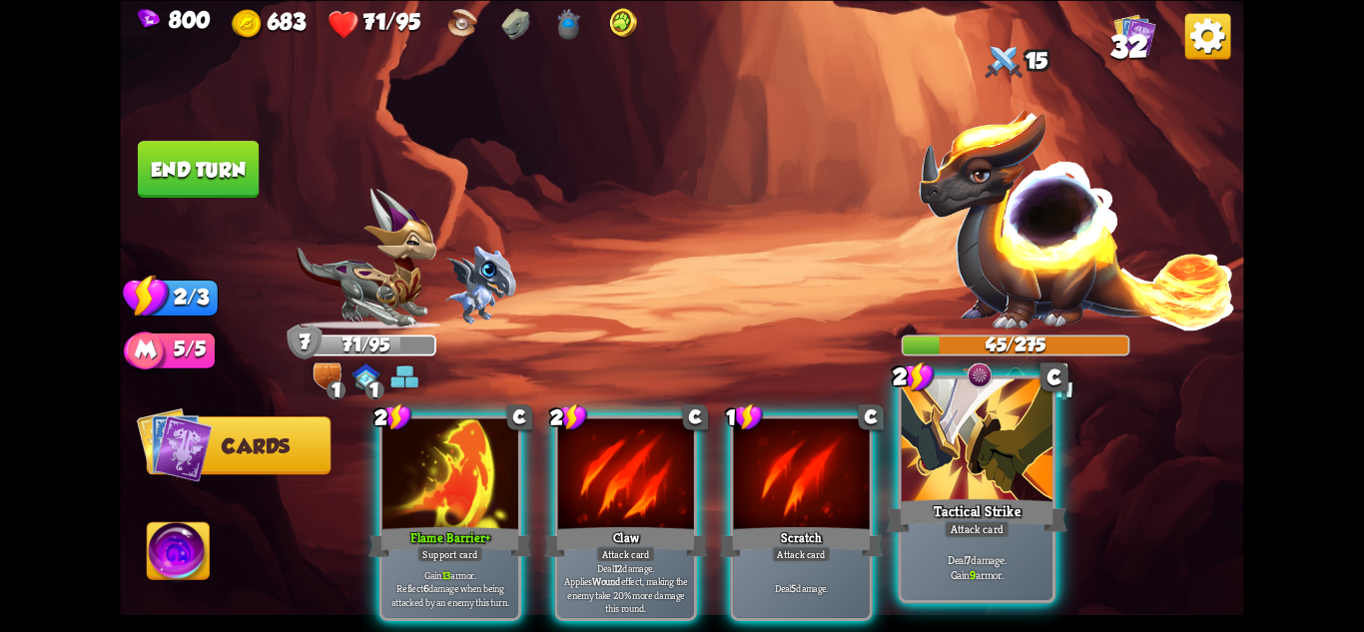
click at [981, 517] on div "Tactical Strike" at bounding box center [977, 515] width 181 height 40
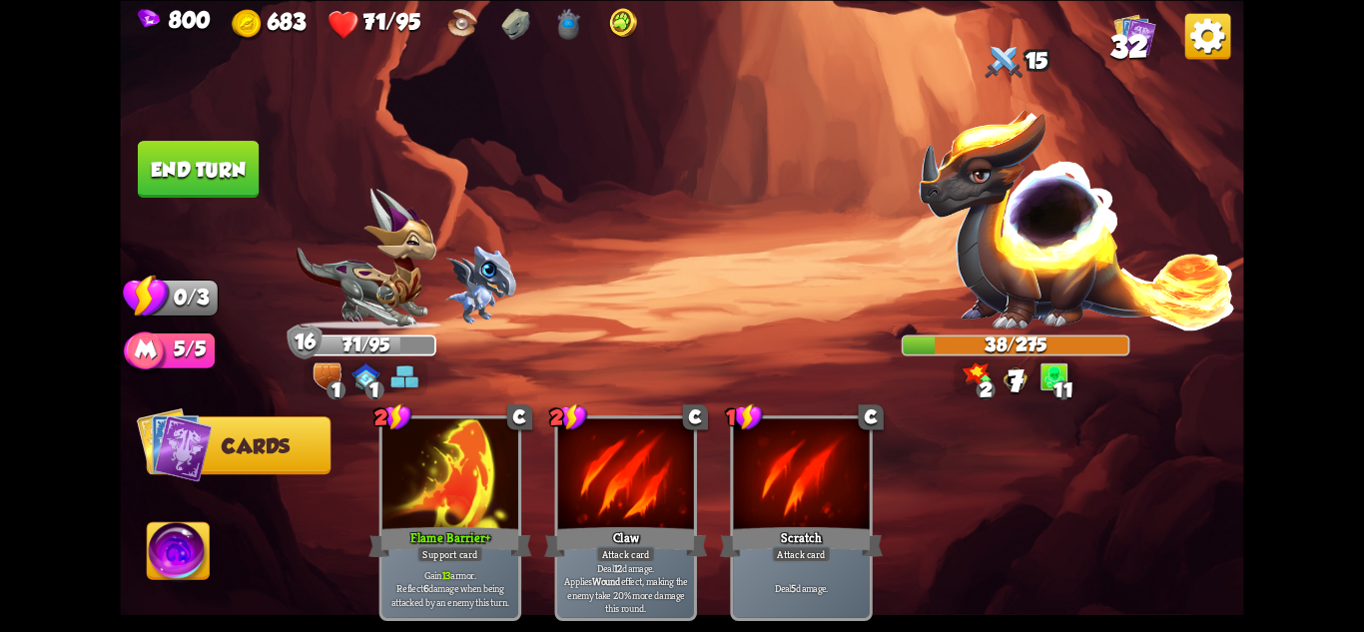
click at [220, 161] on button "End turn" at bounding box center [198, 169] width 121 height 57
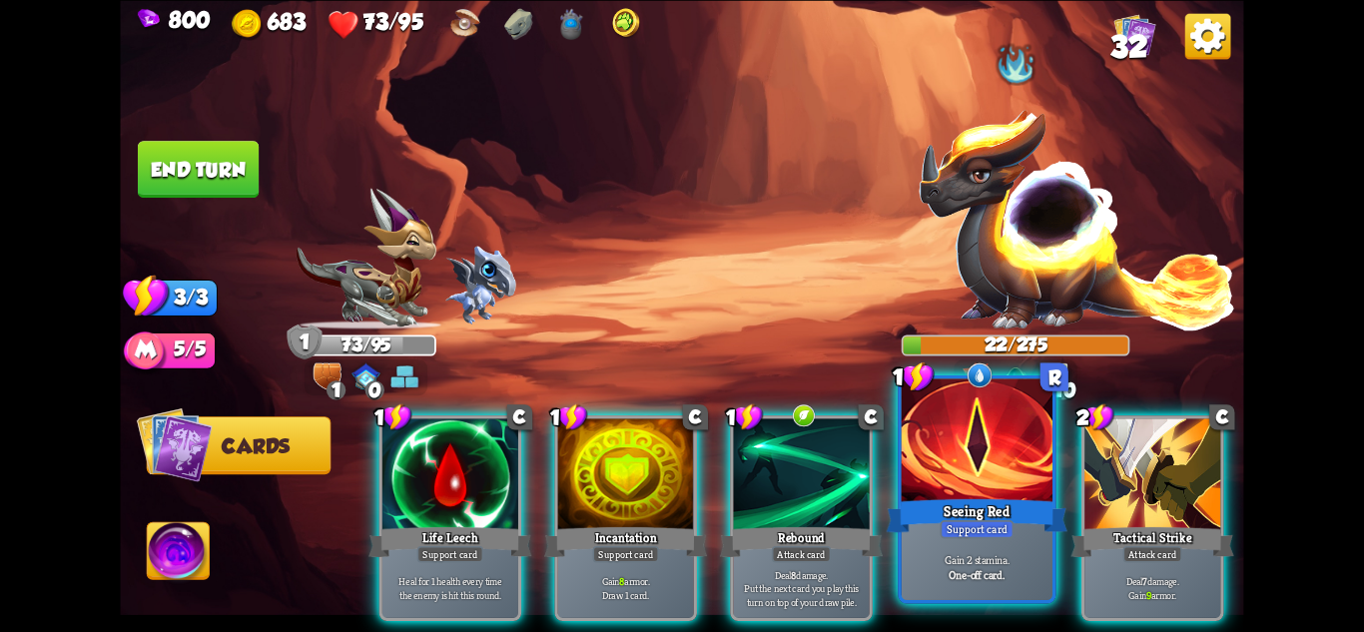
drag, startPoint x: 997, startPoint y: 530, endPoint x: 670, endPoint y: 536, distance: 326.6
click at [997, 532] on div "Support card" at bounding box center [977, 528] width 74 height 18
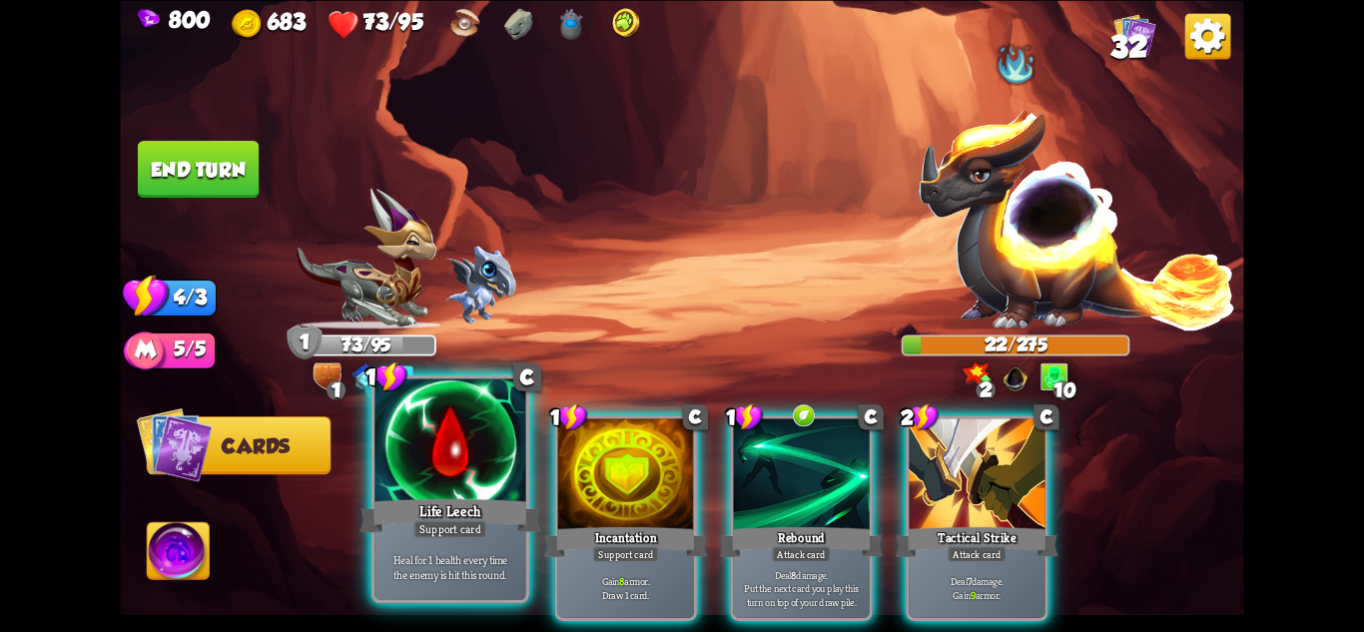
click at [446, 544] on div "Heal for 1 health every time the enemy is hit this round." at bounding box center [449, 567] width 151 height 66
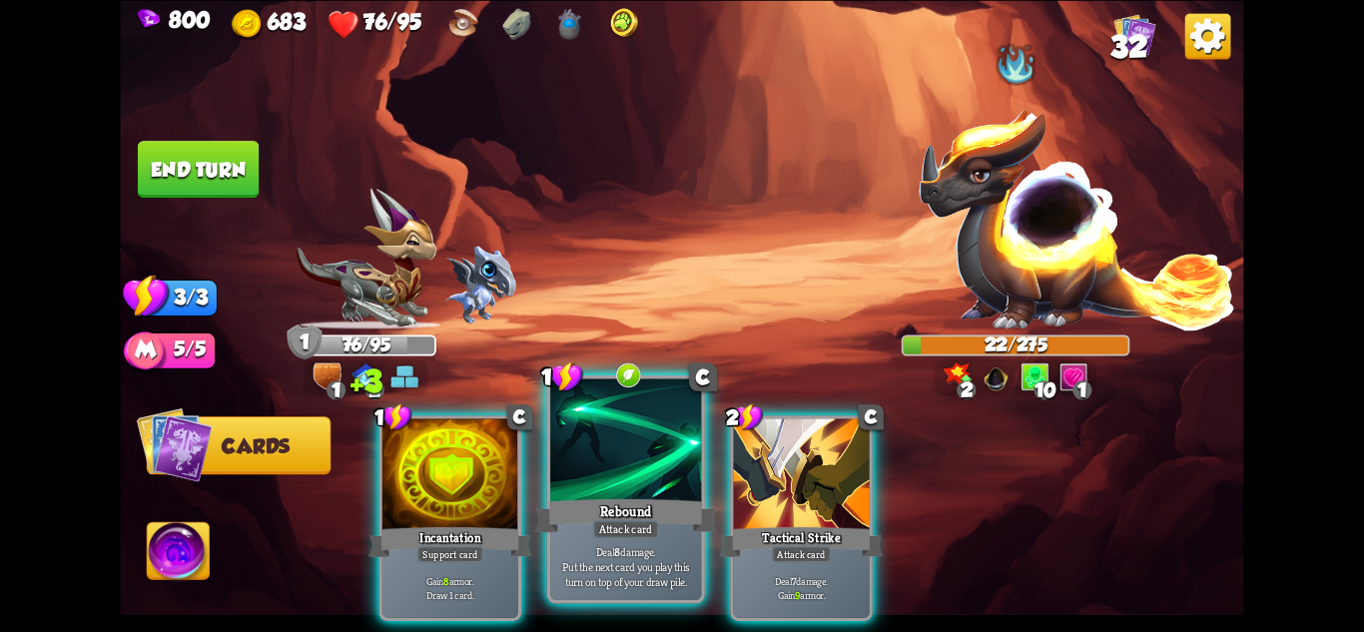
click at [660, 560] on p "Deal 8 damage. Put the next card you play this turn on top of your draw pile." at bounding box center [626, 566] width 144 height 45
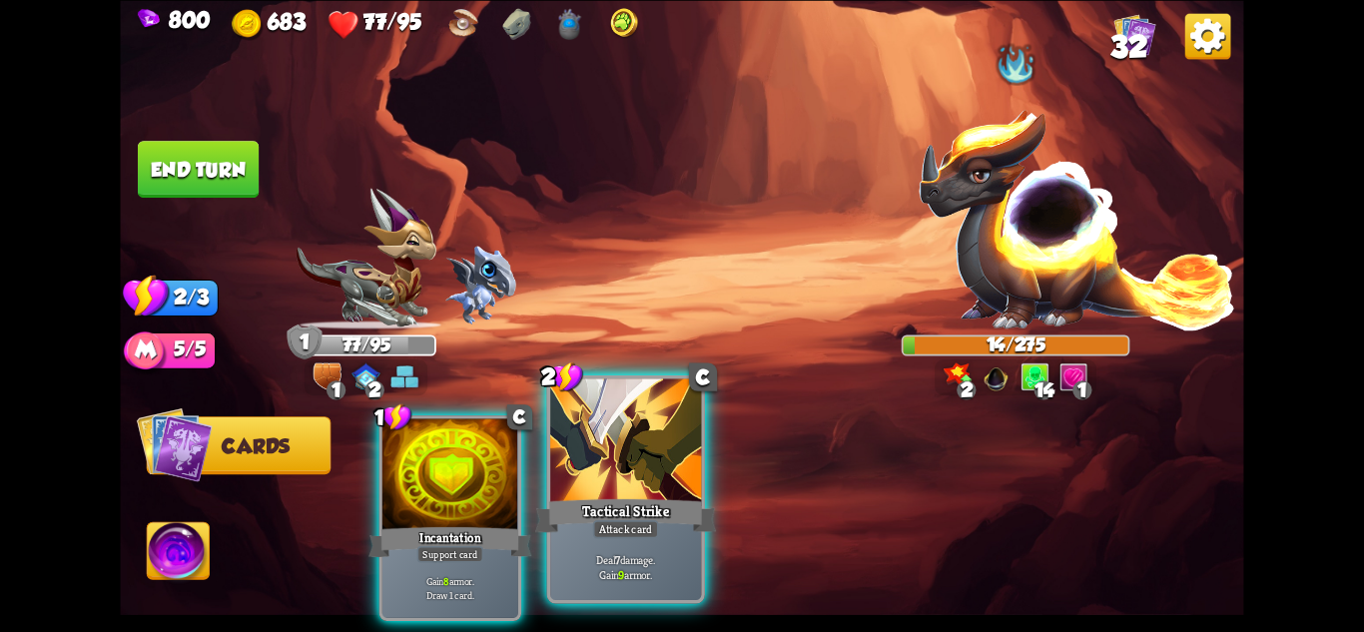
click at [608, 532] on div "Attack card" at bounding box center [626, 528] width 66 height 18
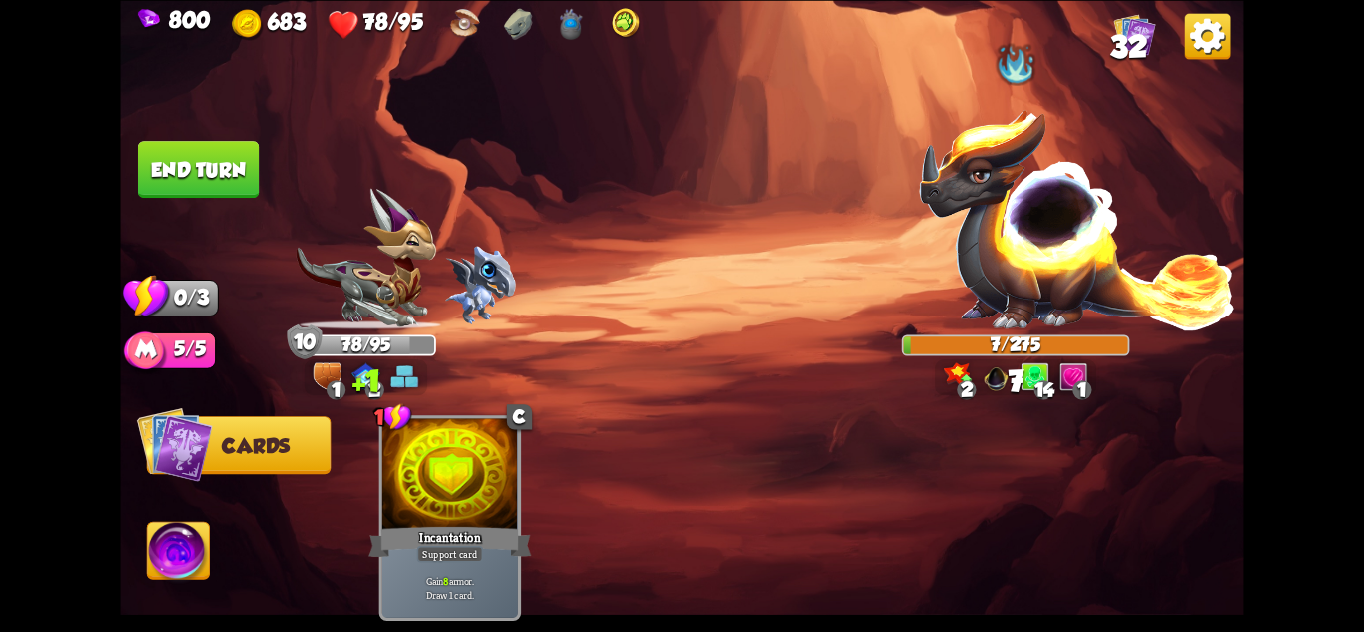
click at [198, 140] on div "Select an enemy to attack... You don't have enough stamina to play that card...…" at bounding box center [681, 316] width 1123 height 632
click at [209, 153] on button "End turn" at bounding box center [198, 169] width 121 height 57
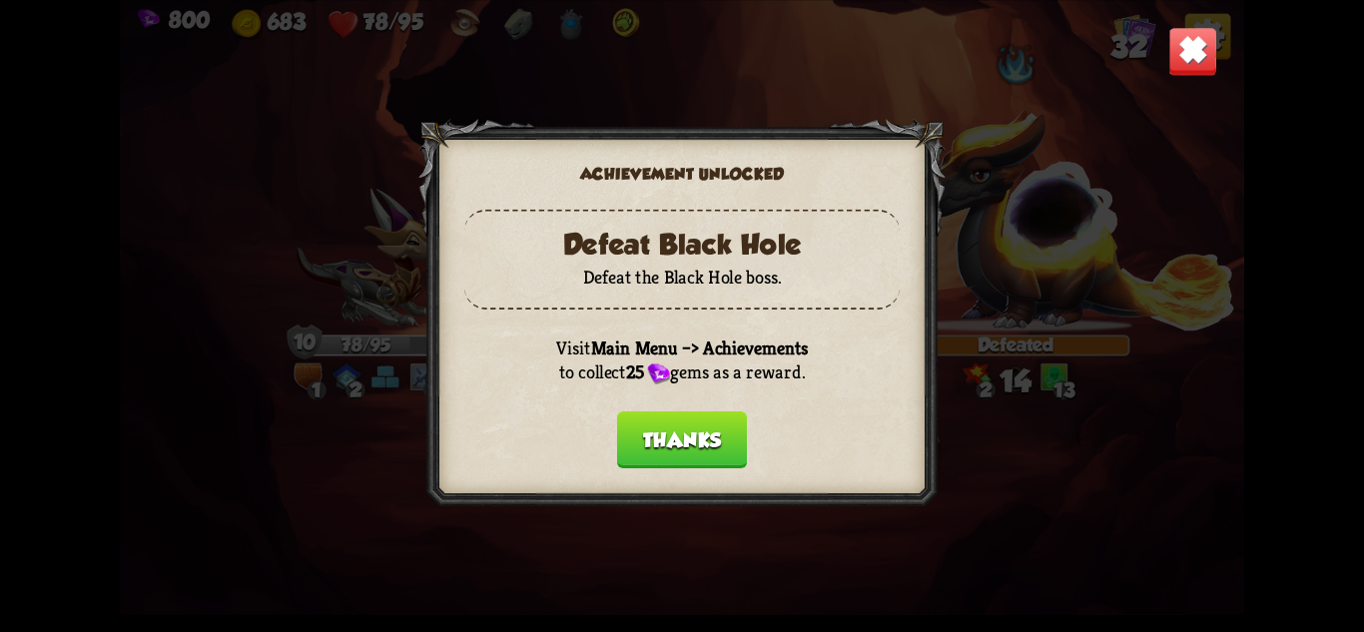
click at [722, 456] on button "Thanks" at bounding box center [682, 438] width 130 height 57
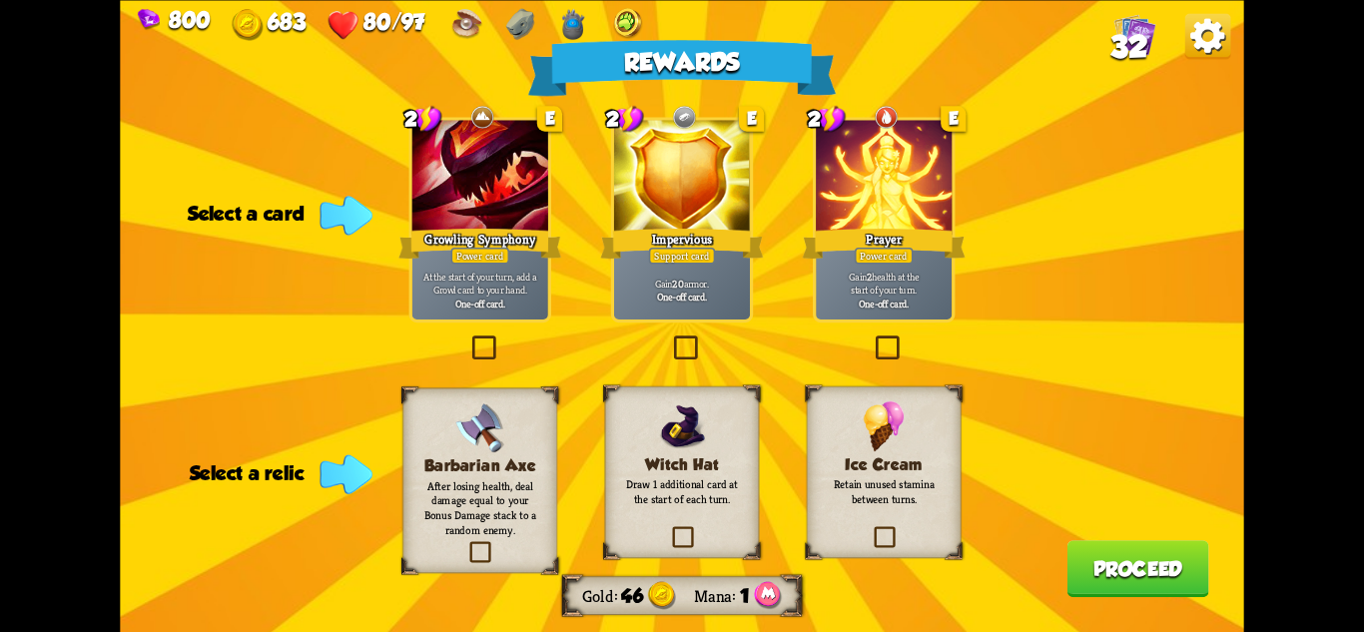
click at [690, 505] on p "Draw 1 additional card at the start of each turn." at bounding box center [681, 491] width 125 height 30
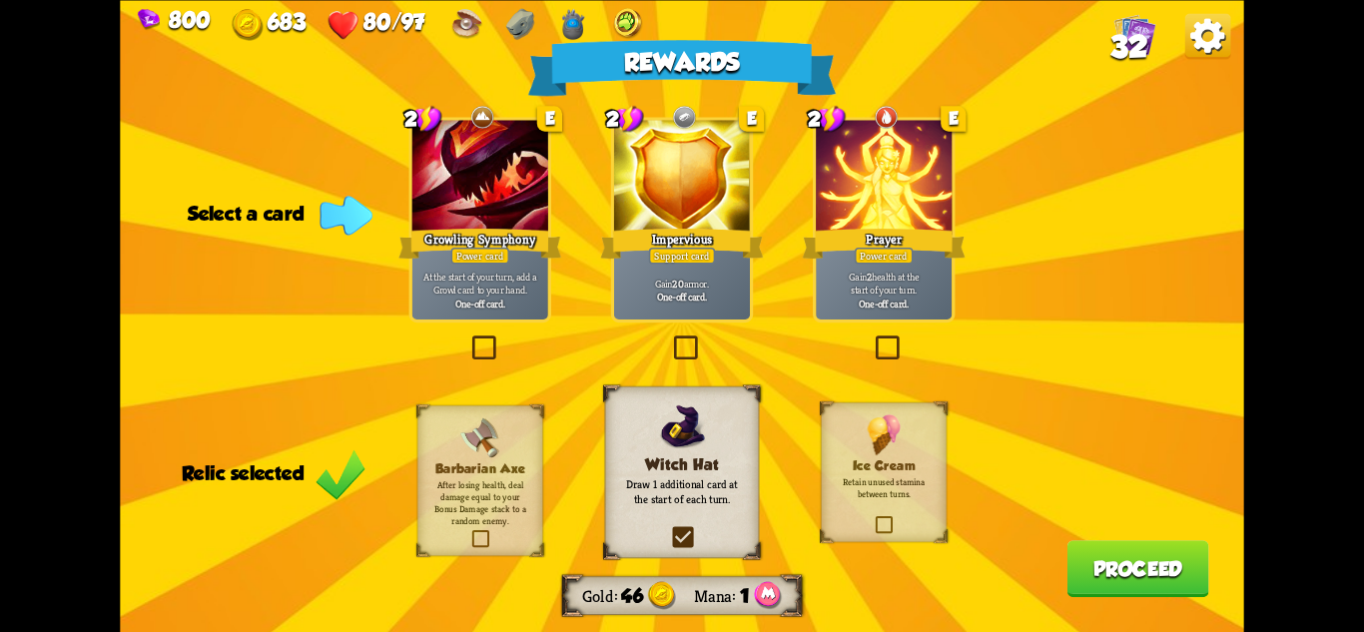
click at [936, 236] on div "Prayer" at bounding box center [884, 243] width 163 height 36
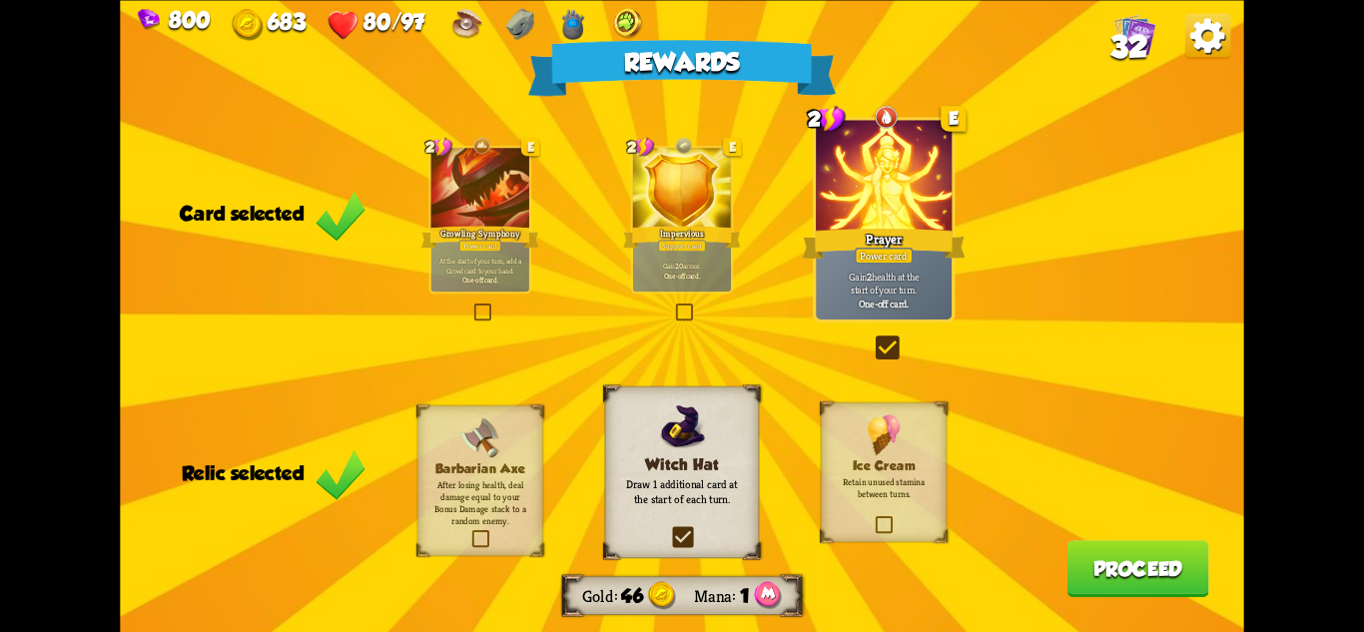
click at [1143, 555] on button "Proceed" at bounding box center [1139, 568] width 142 height 57
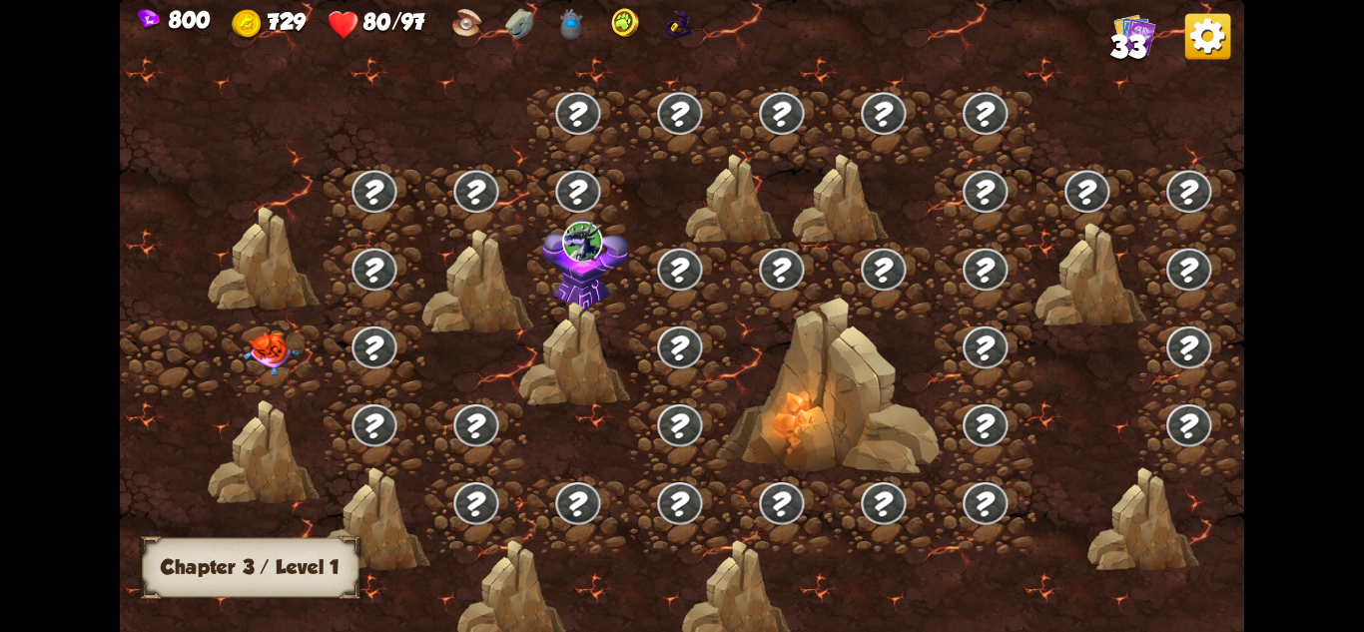
click at [258, 348] on img at bounding box center [271, 355] width 56 height 44
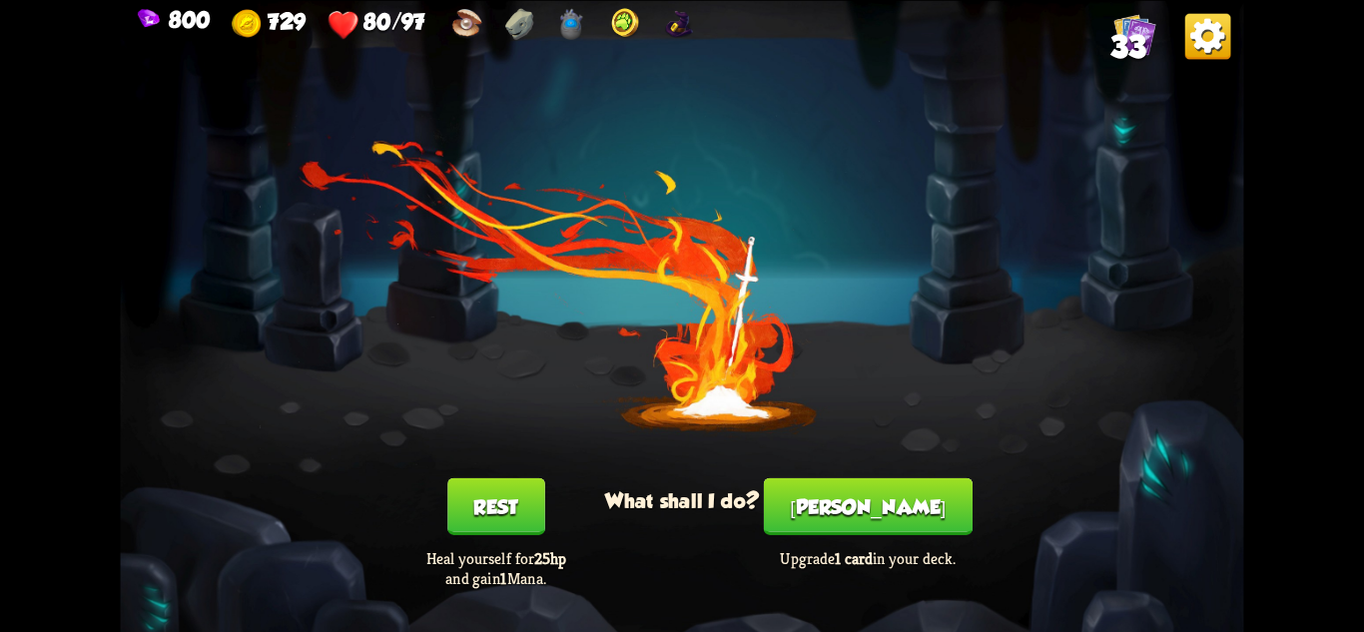
click at [892, 507] on button "[PERSON_NAME]" at bounding box center [868, 505] width 209 height 57
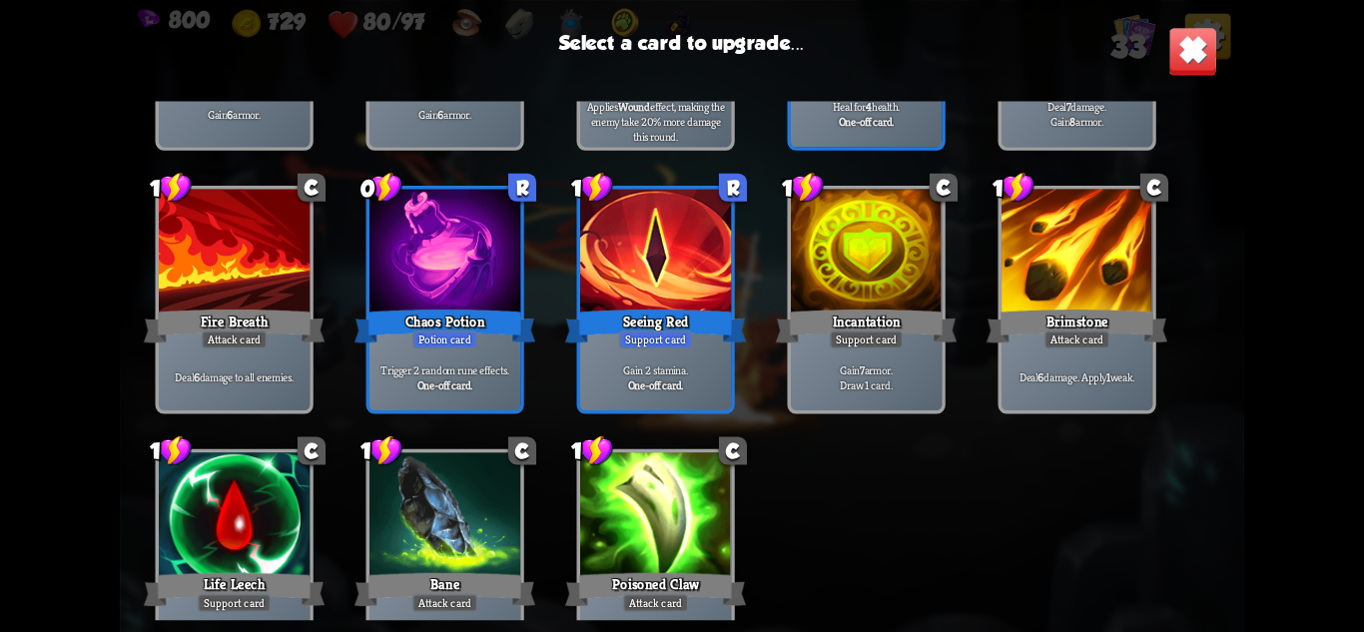
scroll to position [528, 0]
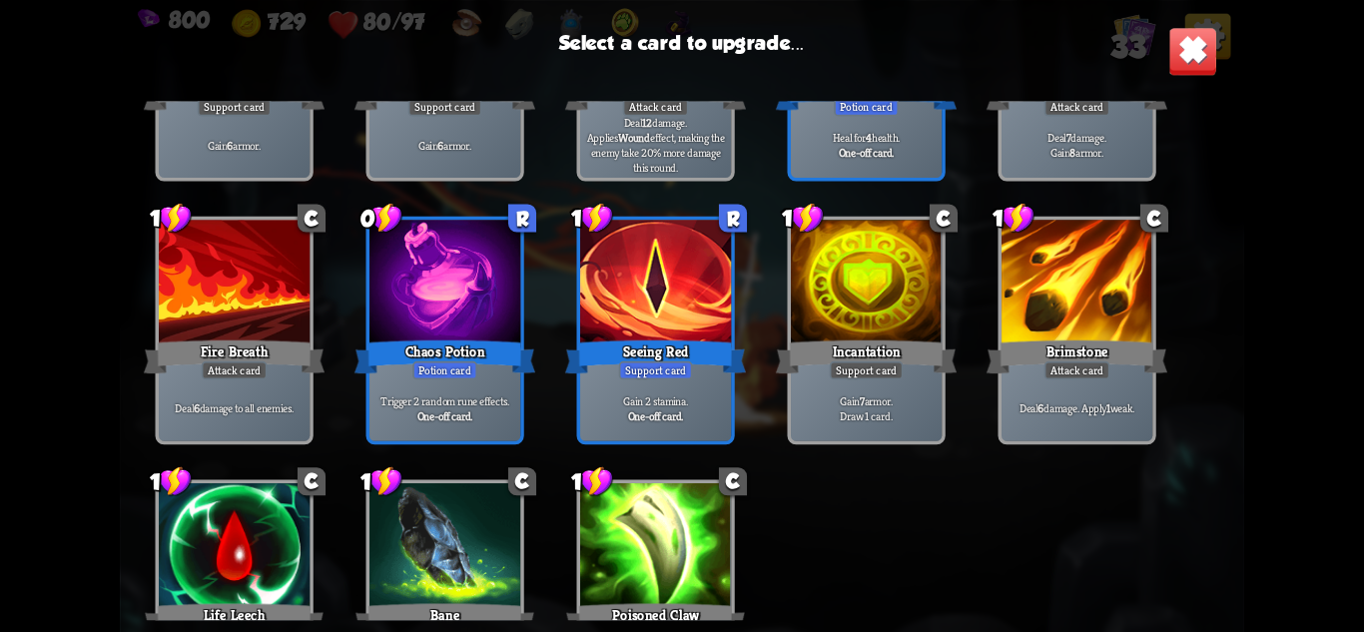
click at [632, 379] on div "Support card" at bounding box center [656, 371] width 74 height 18
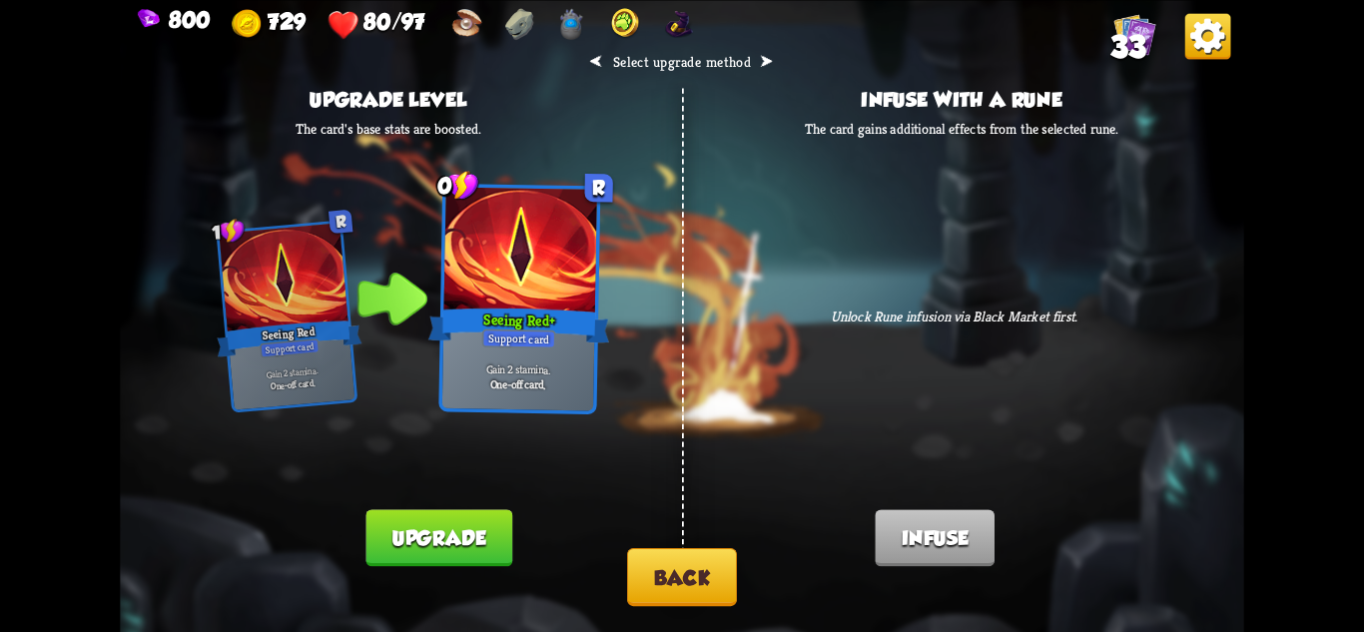
click at [481, 536] on button "Upgrade" at bounding box center [438, 537] width 146 height 57
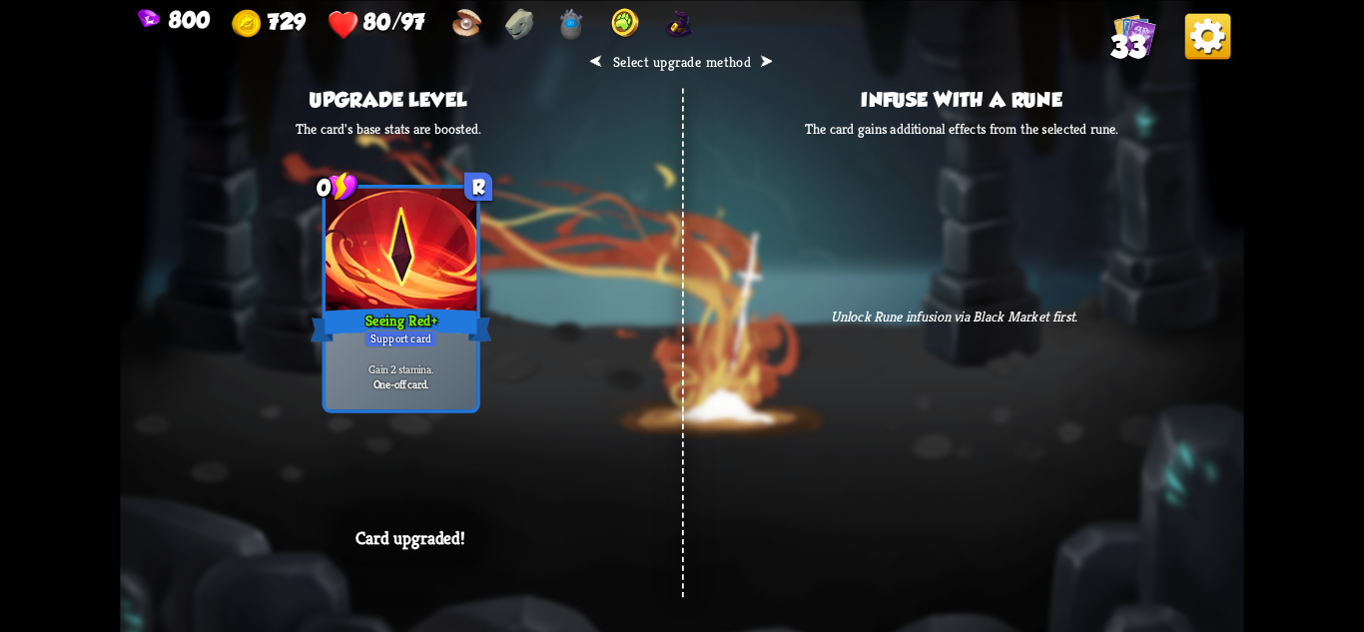
click at [1113, 367] on div "⮜ Select upgrade method ⮞ Upgrade level The card's base stats are boosted. 0 R …" at bounding box center [681, 316] width 1123 height 632
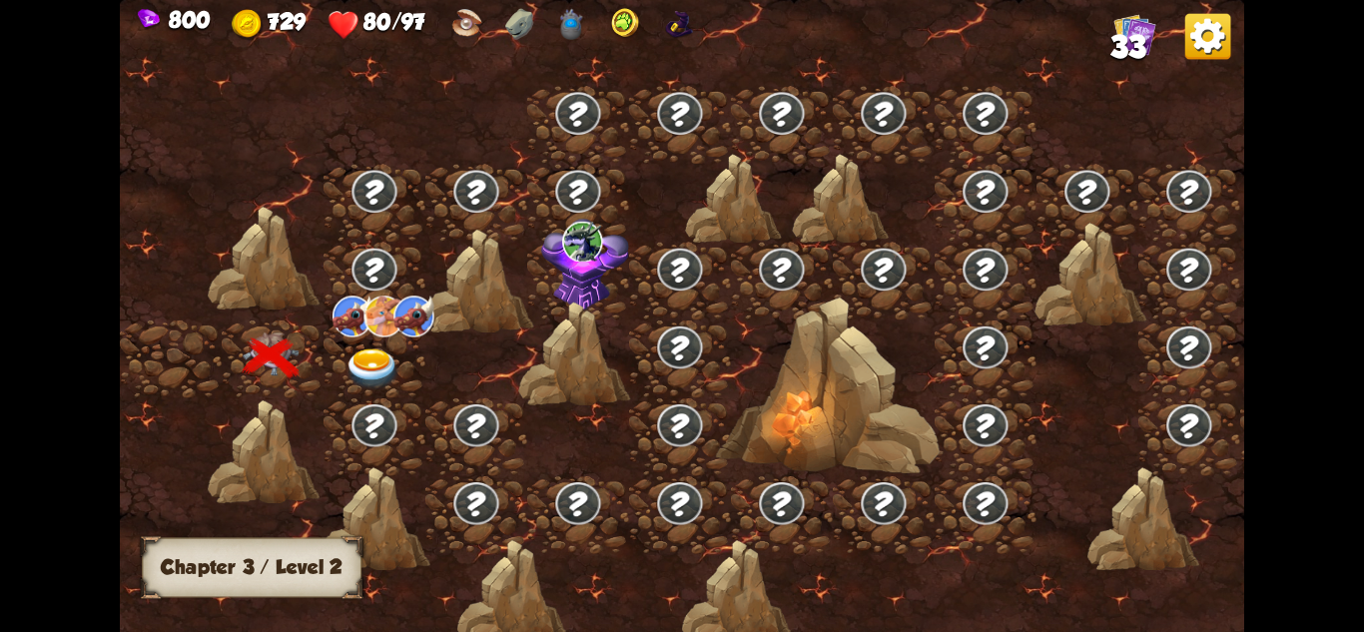
click at [357, 360] on img at bounding box center [373, 369] width 56 height 41
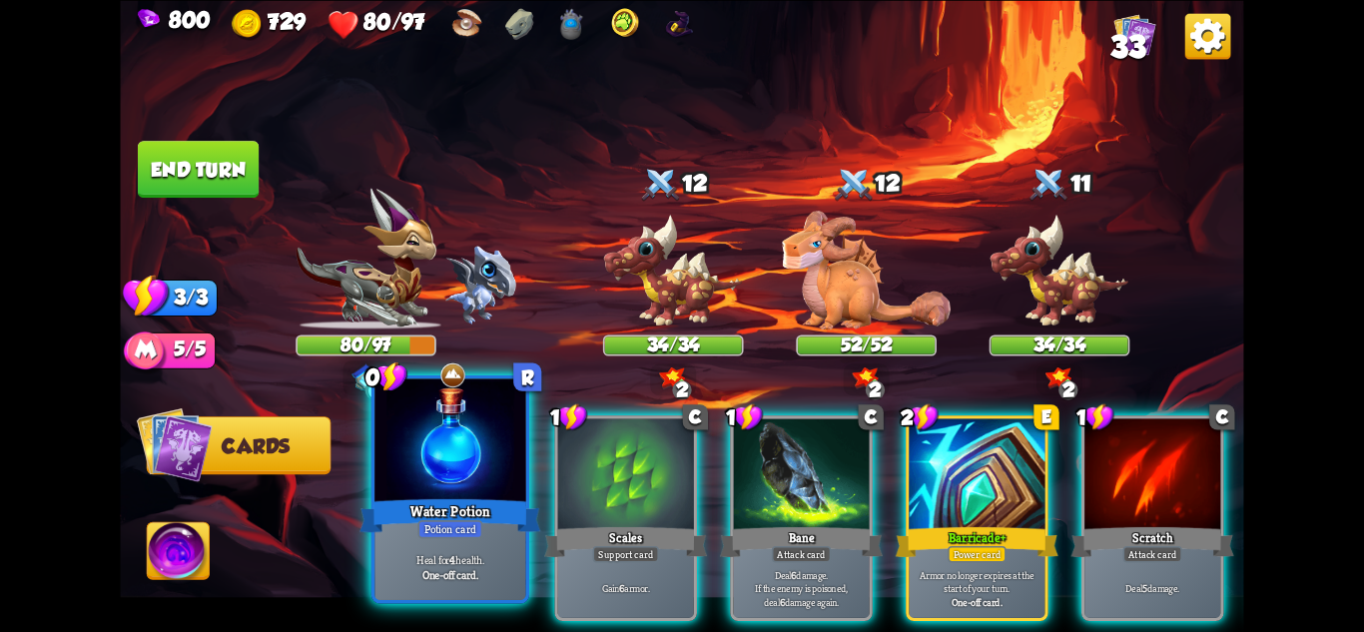
click at [428, 472] on div at bounding box center [449, 441] width 151 height 127
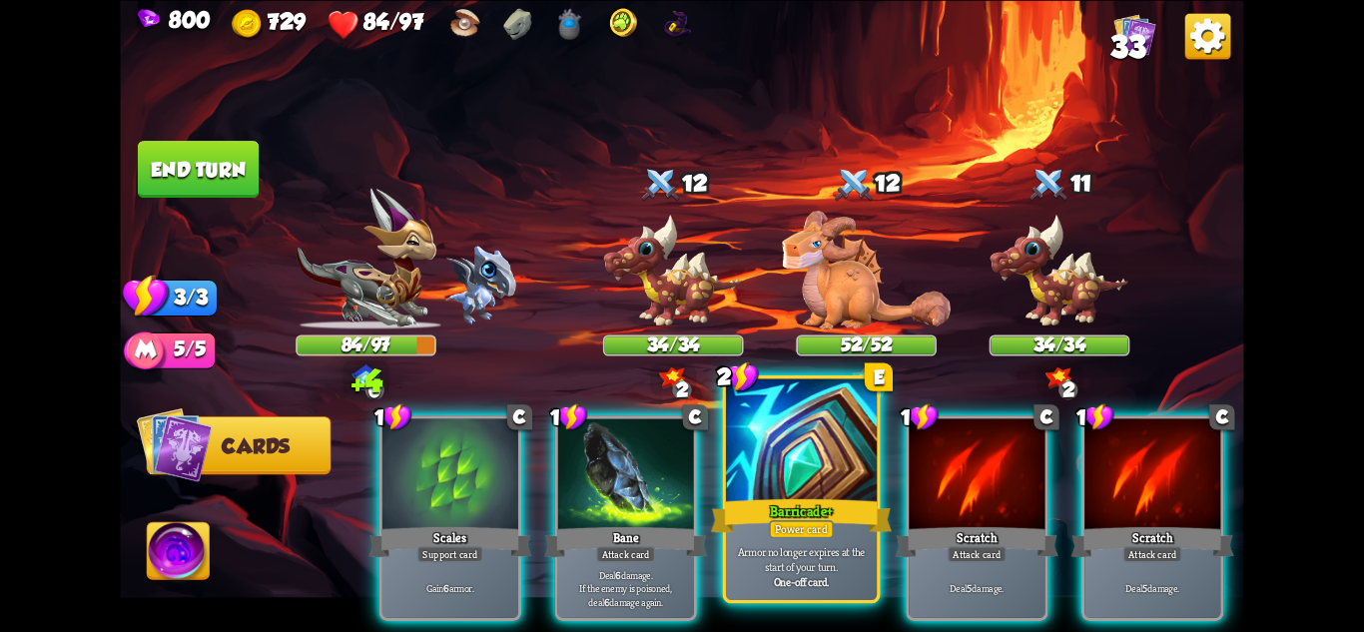
click at [826, 466] on div at bounding box center [801, 441] width 151 height 127
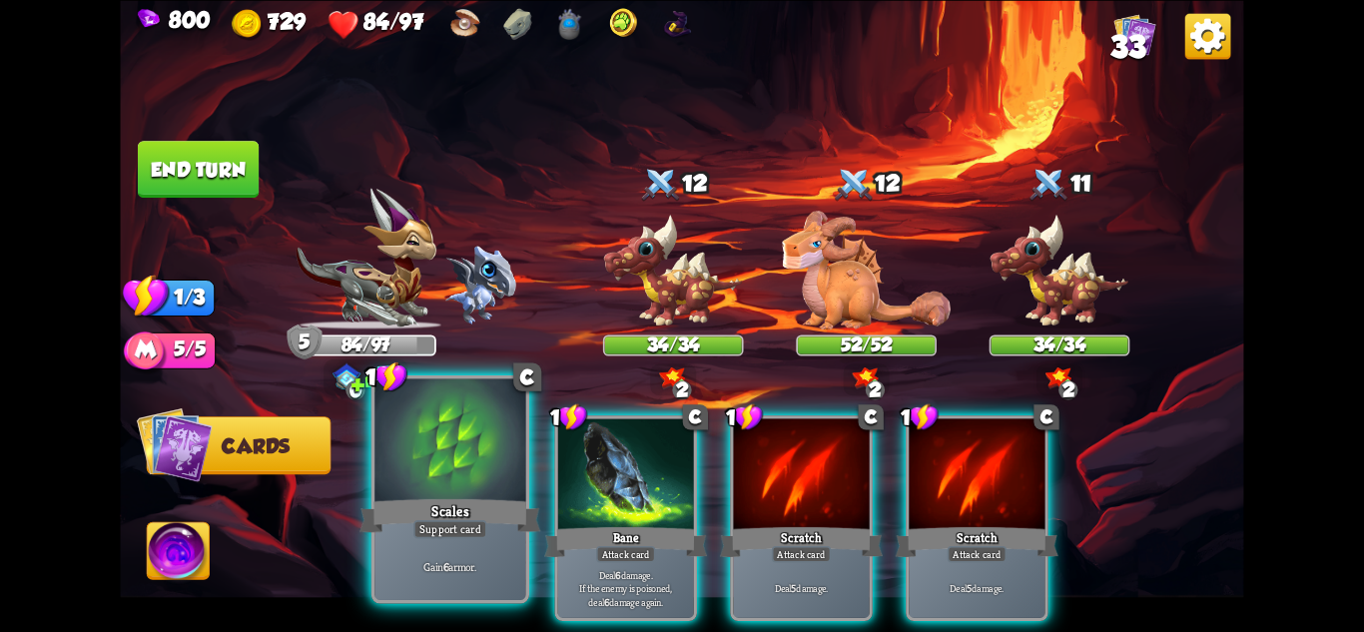
click at [448, 477] on div at bounding box center [449, 441] width 151 height 127
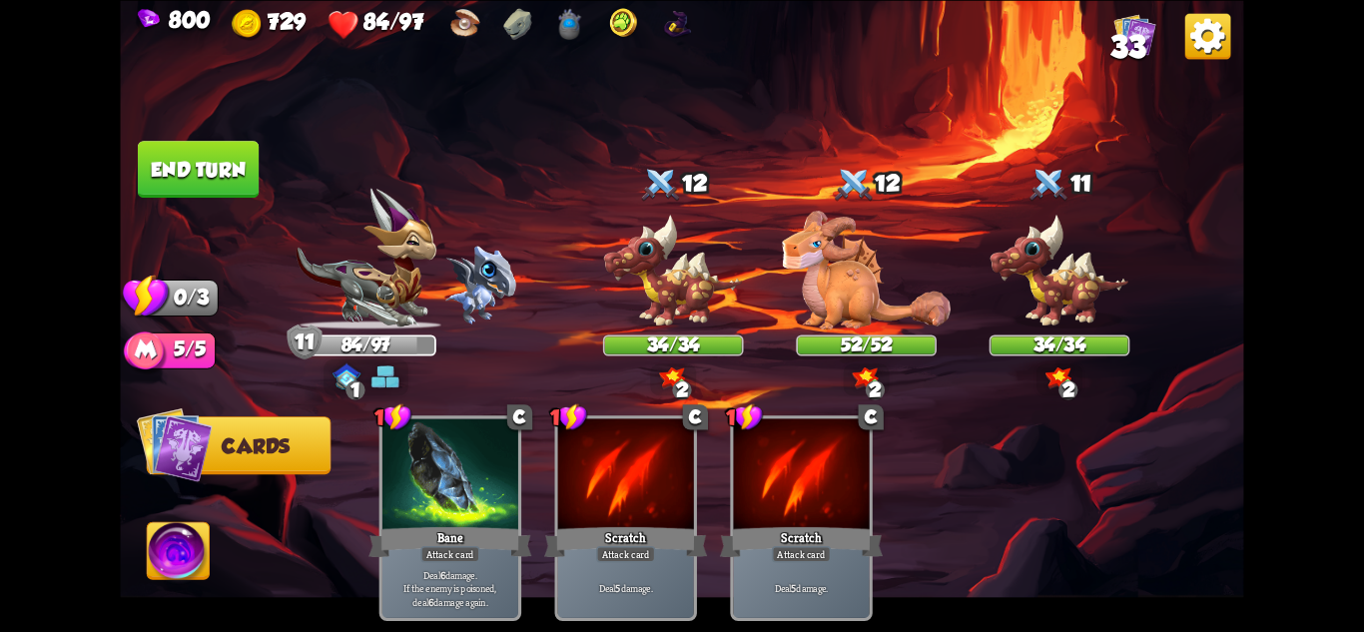
click at [198, 164] on button "End turn" at bounding box center [198, 169] width 121 height 57
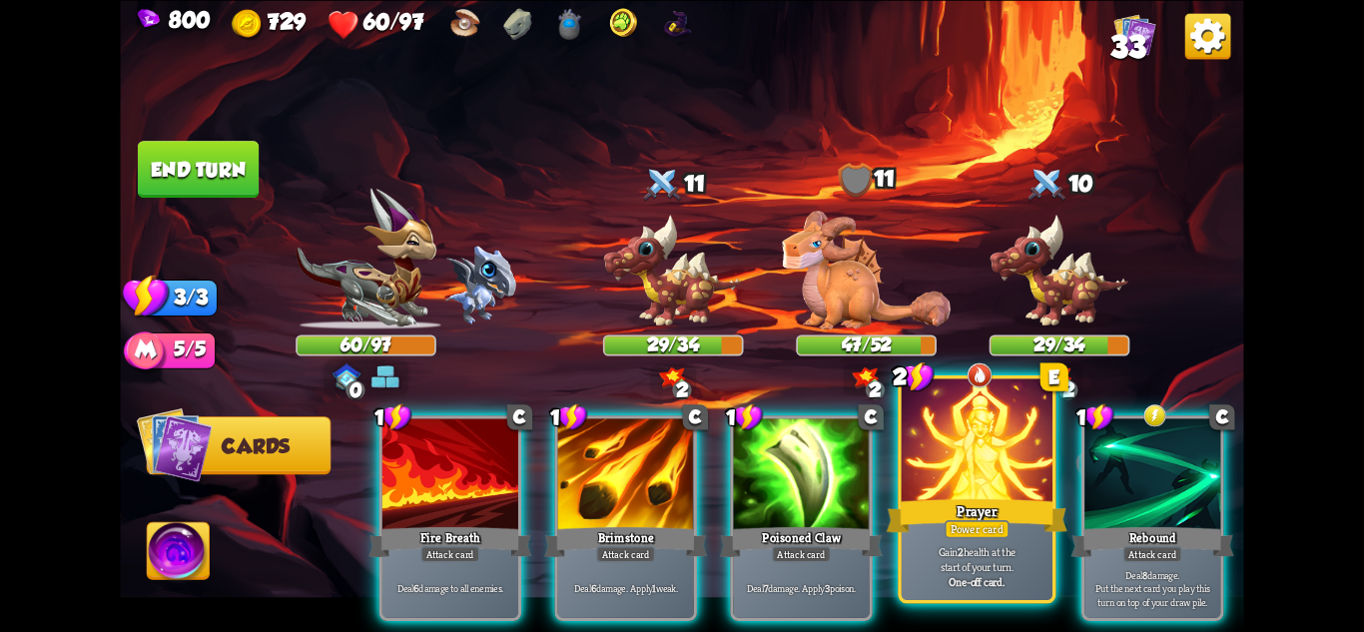
click at [976, 504] on div "Prayer" at bounding box center [977, 515] width 181 height 40
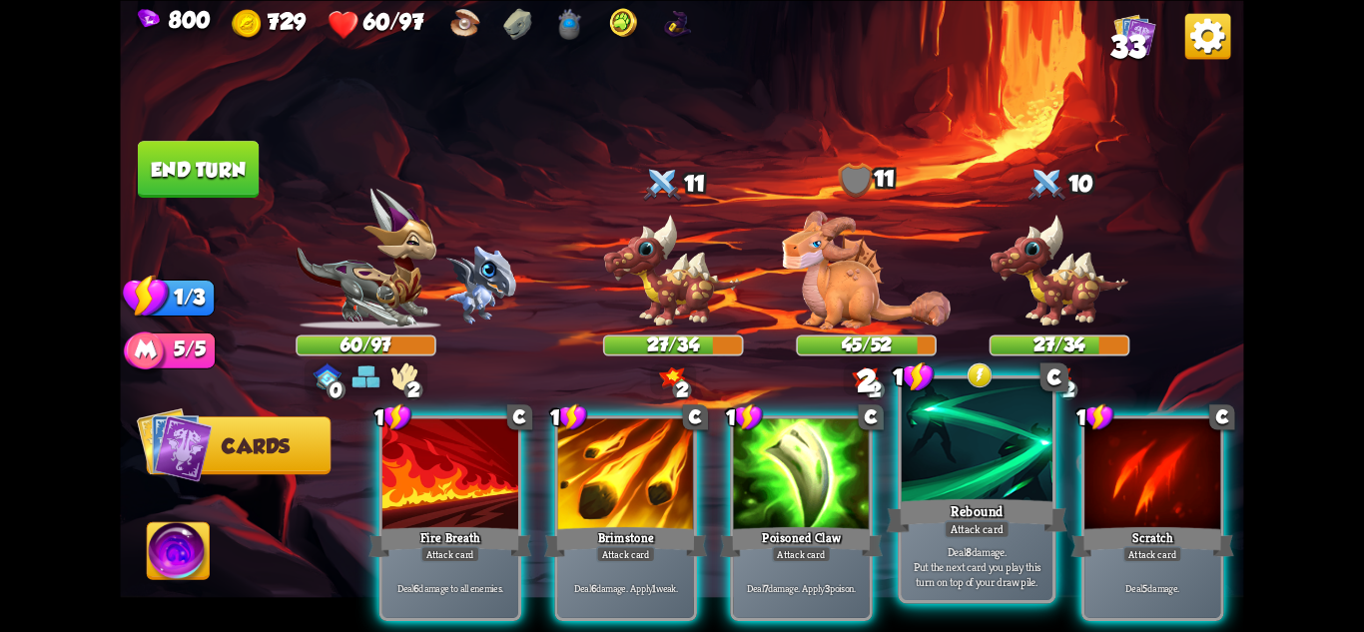
click at [988, 522] on div "Attack card" at bounding box center [977, 528] width 66 height 18
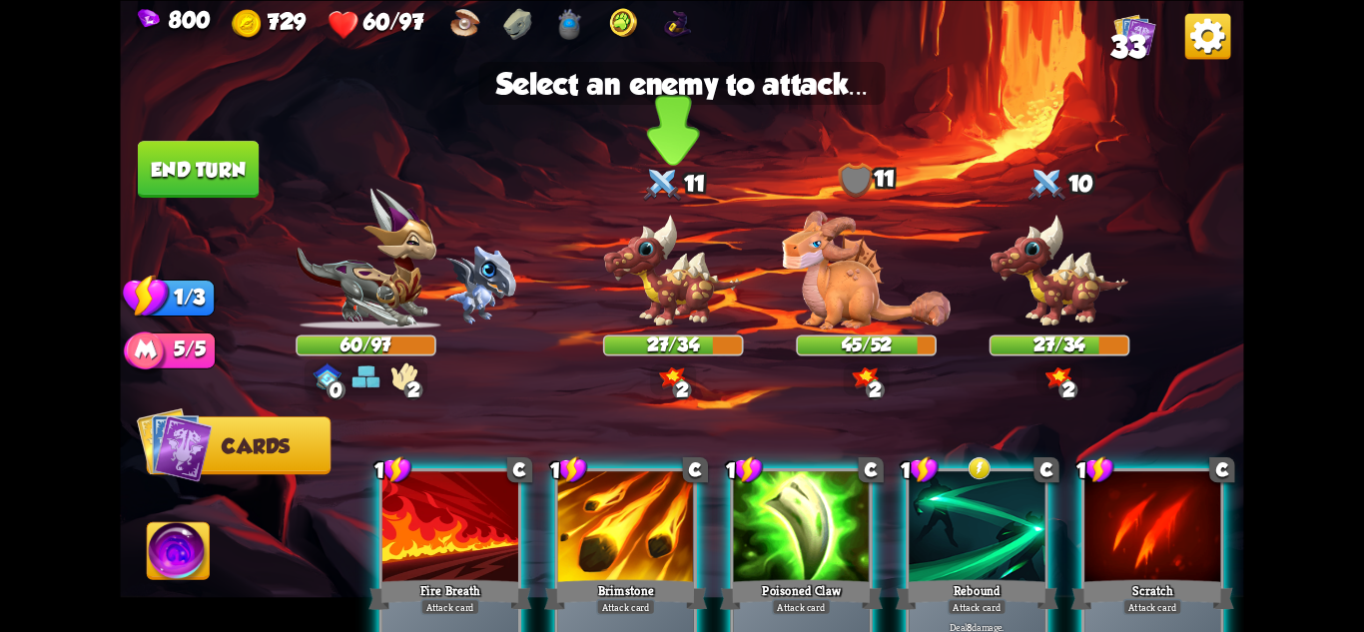
click at [686, 300] on img at bounding box center [673, 271] width 141 height 116
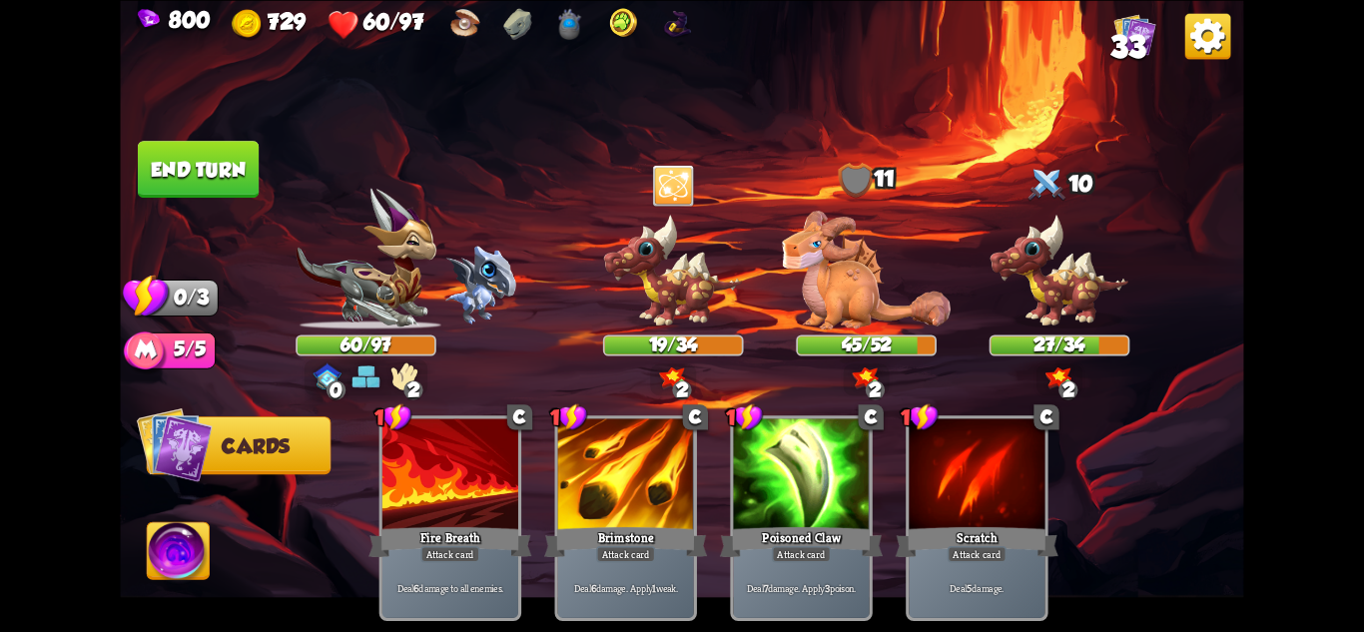
click at [191, 158] on button "End turn" at bounding box center [199, 169] width 124 height 58
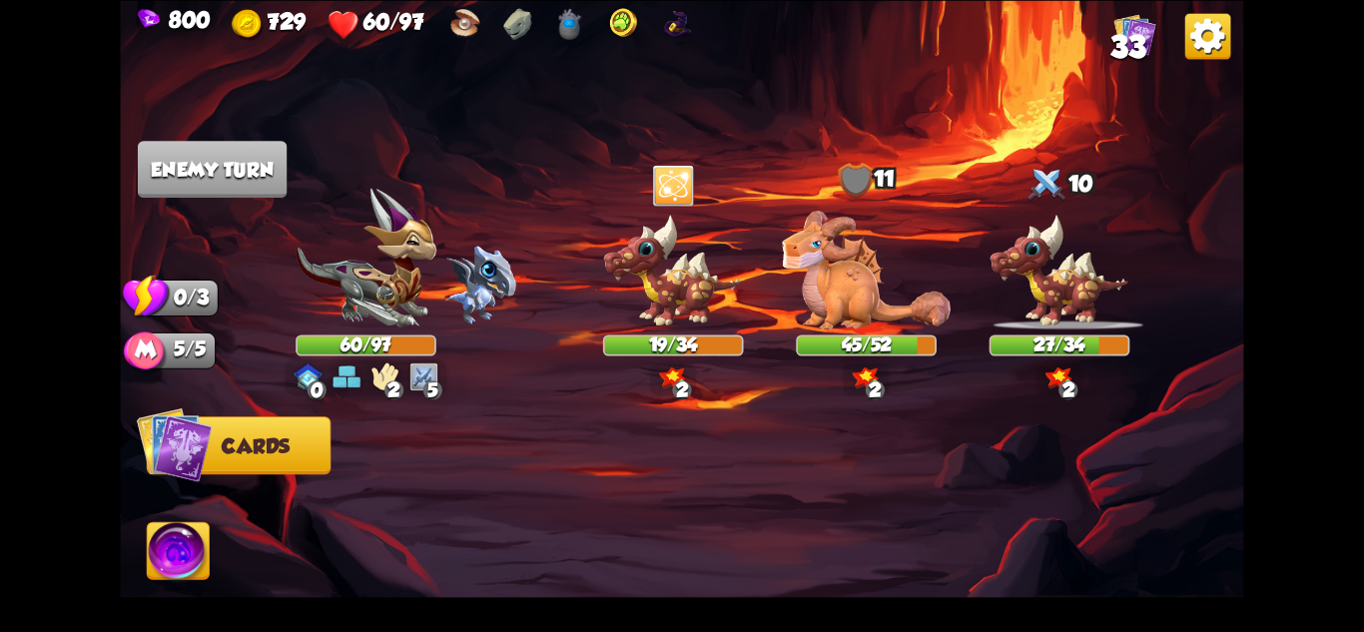
click at [368, 310] on img at bounding box center [366, 259] width 140 height 142
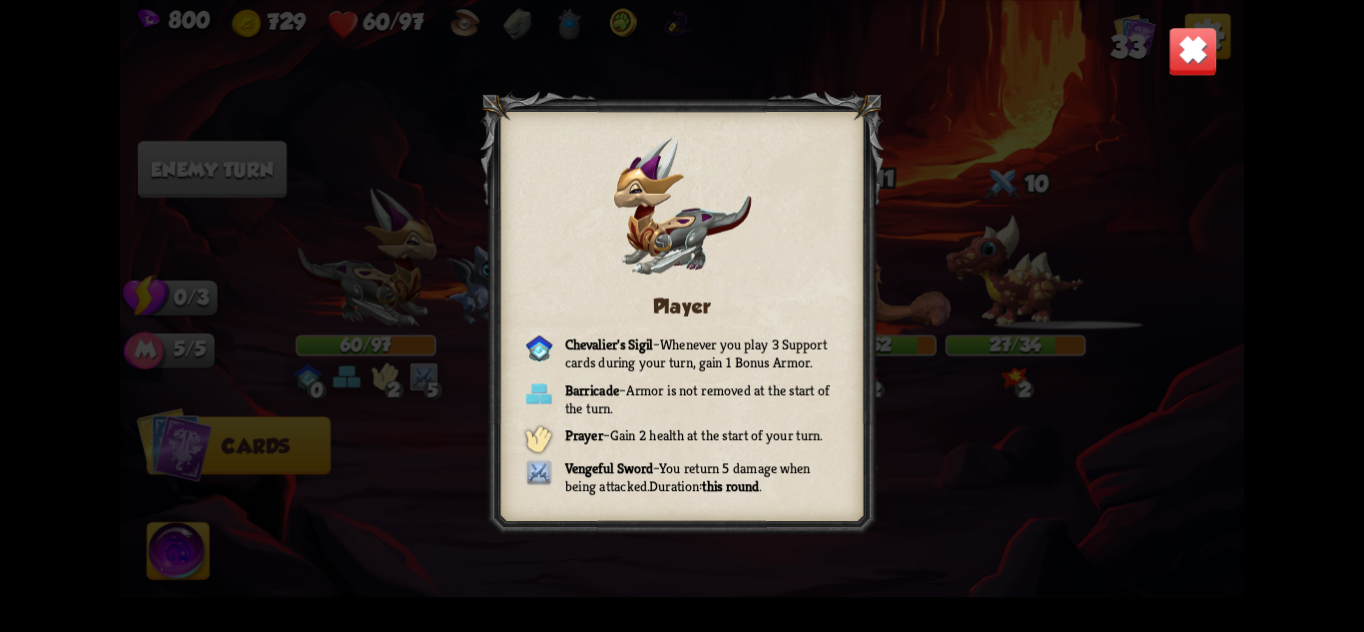
click at [1178, 52] on img at bounding box center [1192, 50] width 49 height 49
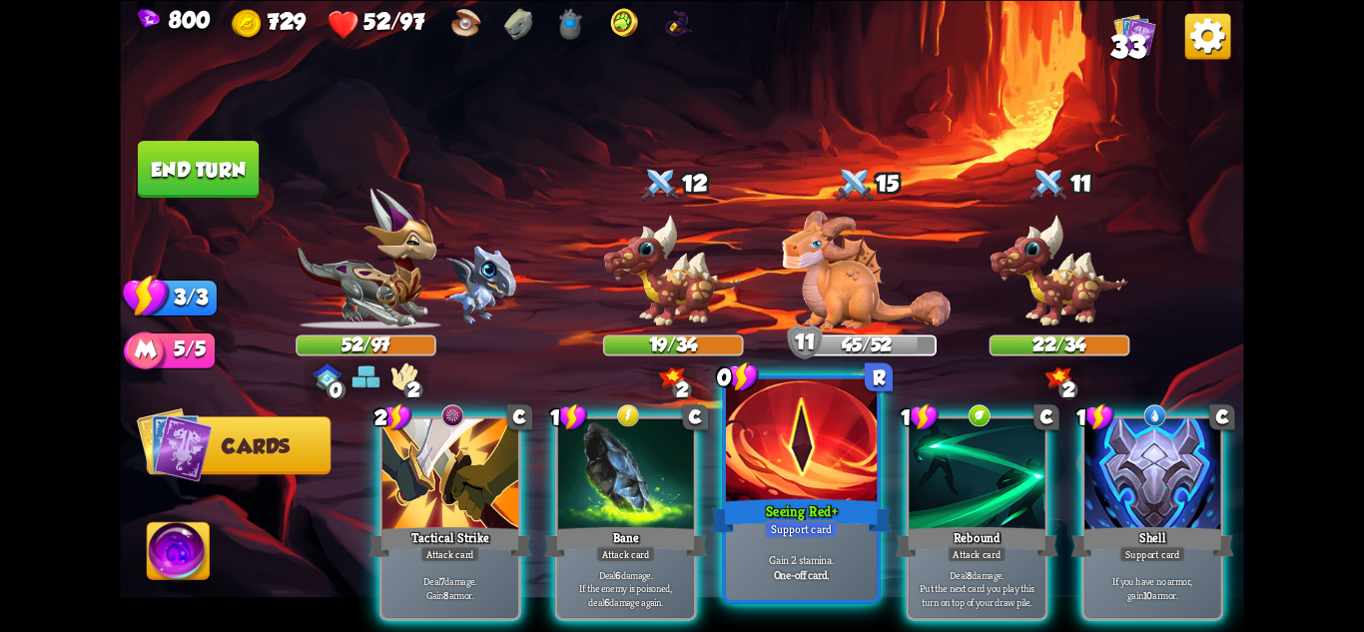
click at [794, 508] on div "Seeing Red+" at bounding box center [801, 515] width 181 height 40
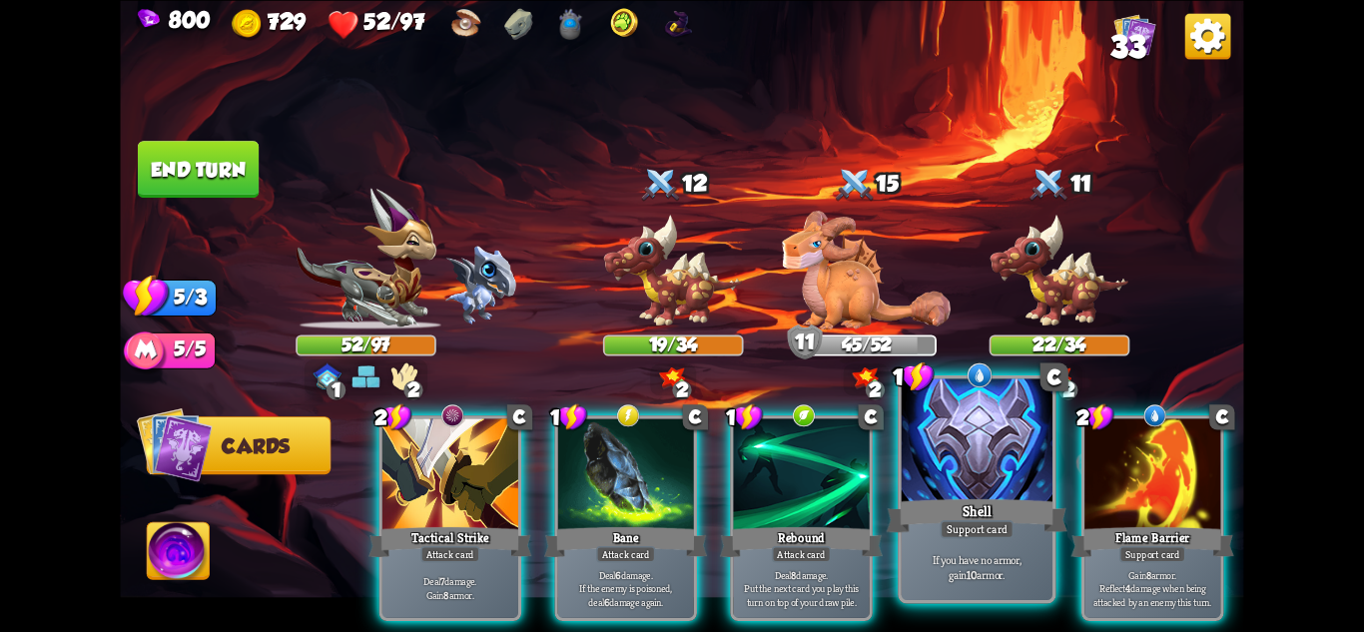
click at [991, 511] on div "Shell" at bounding box center [977, 515] width 181 height 40
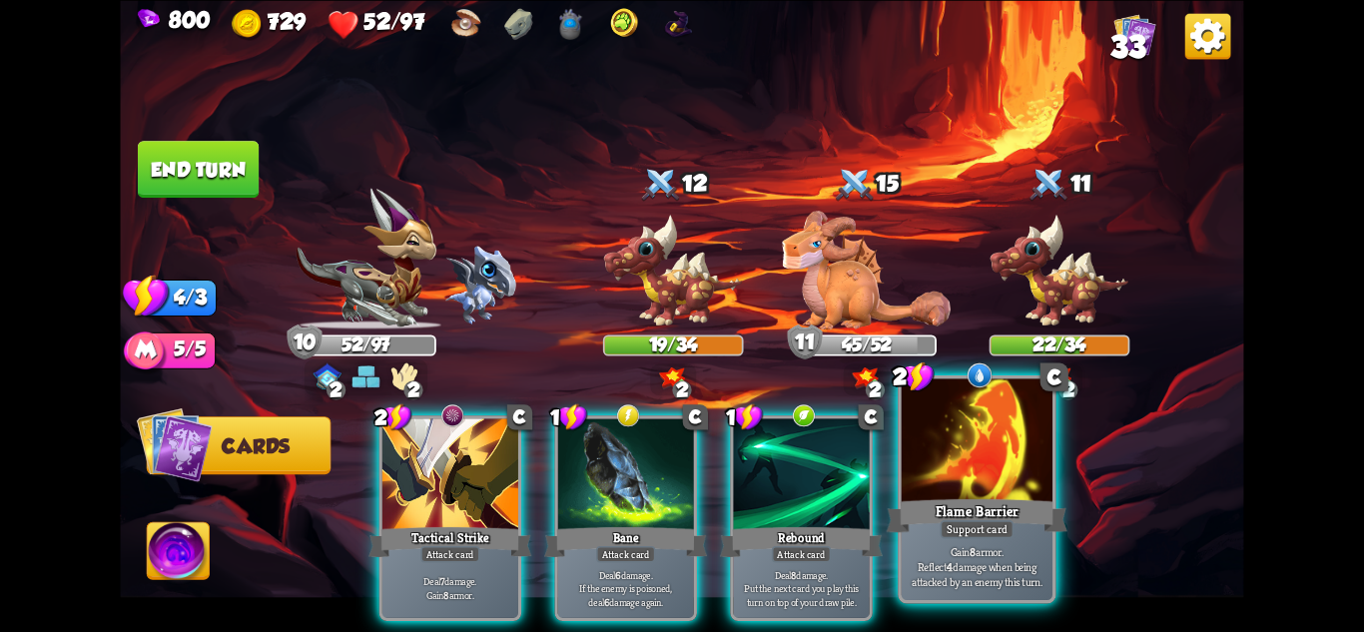
click at [977, 517] on div "Flame Barrier" at bounding box center [977, 515] width 181 height 40
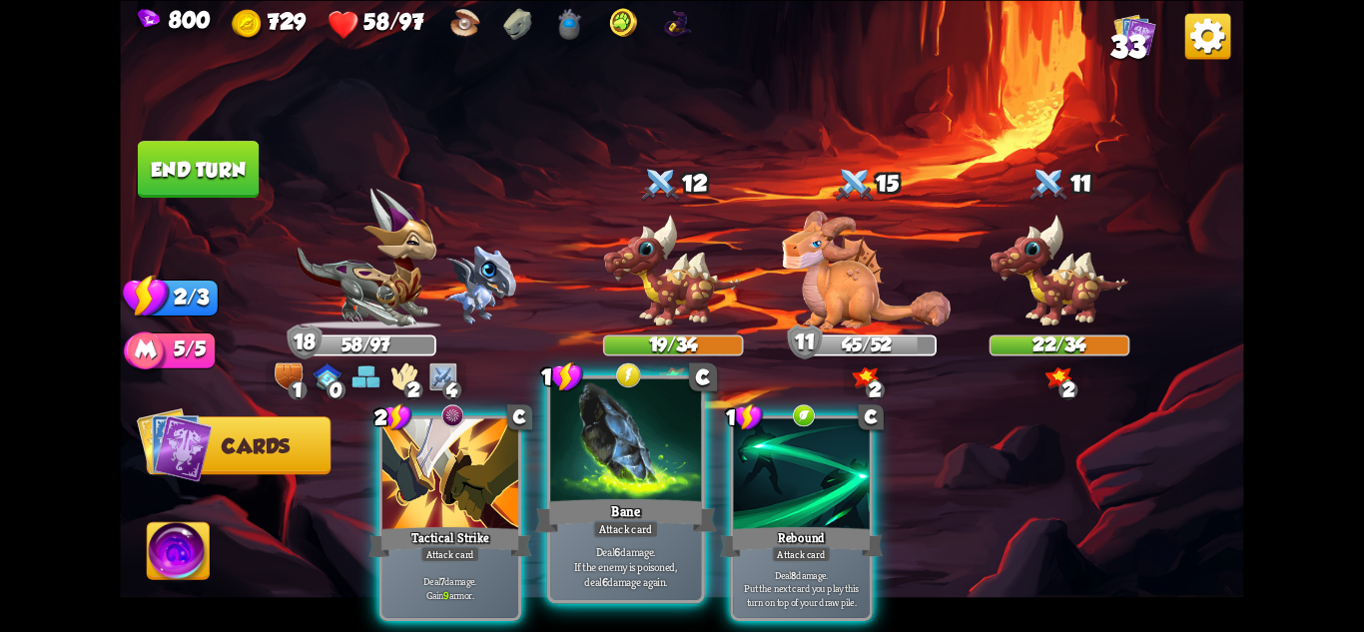
click at [636, 540] on div "Deal 6 damage. If the enemy is poisoned, deal 6 damage again." at bounding box center [625, 567] width 151 height 66
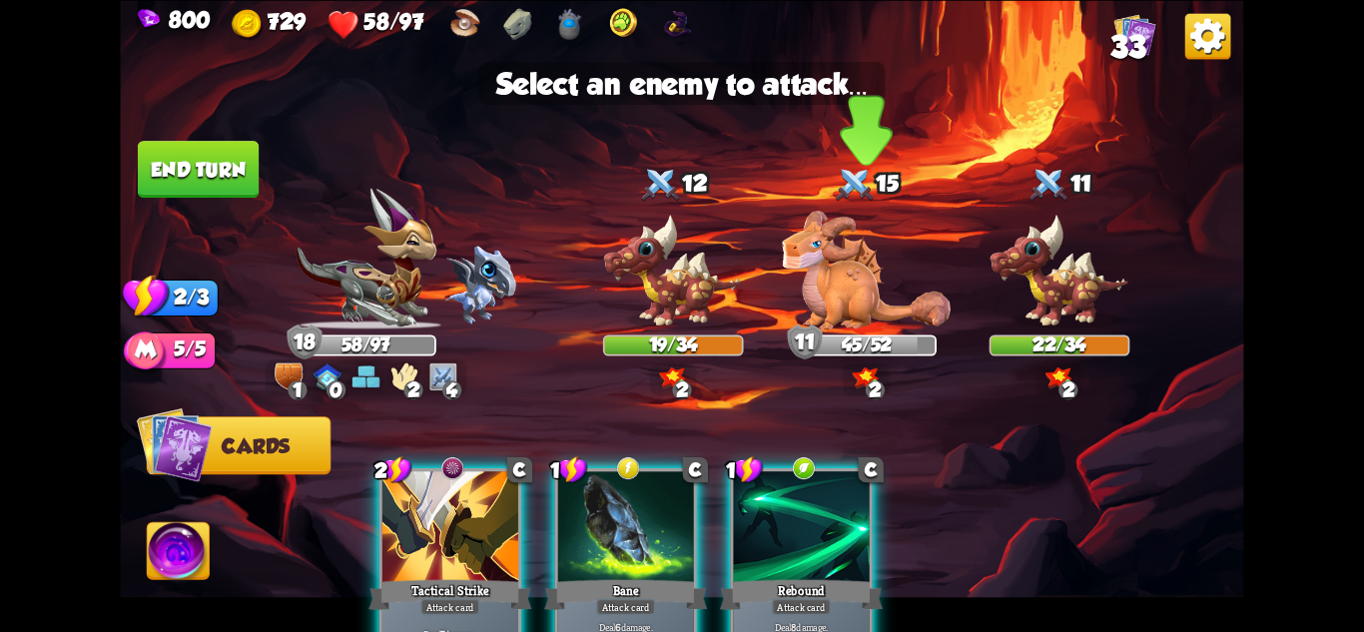
click at [845, 266] on img at bounding box center [866, 270] width 169 height 119
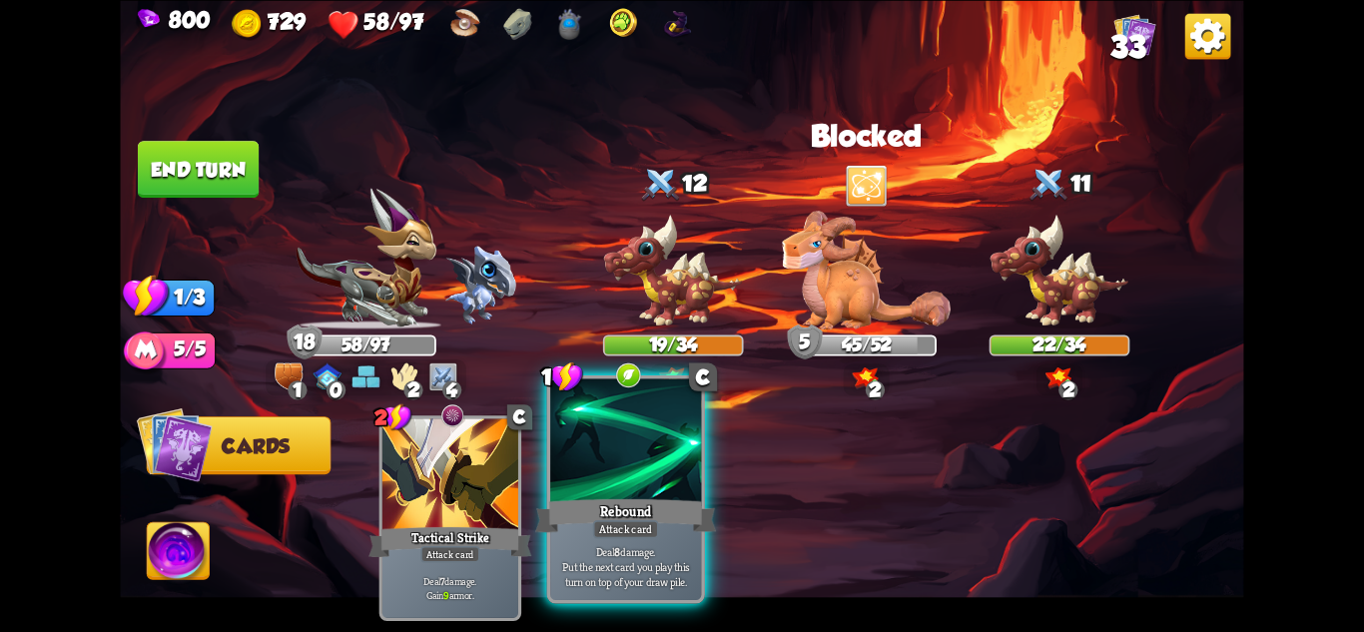
click at [637, 477] on div at bounding box center [625, 441] width 151 height 127
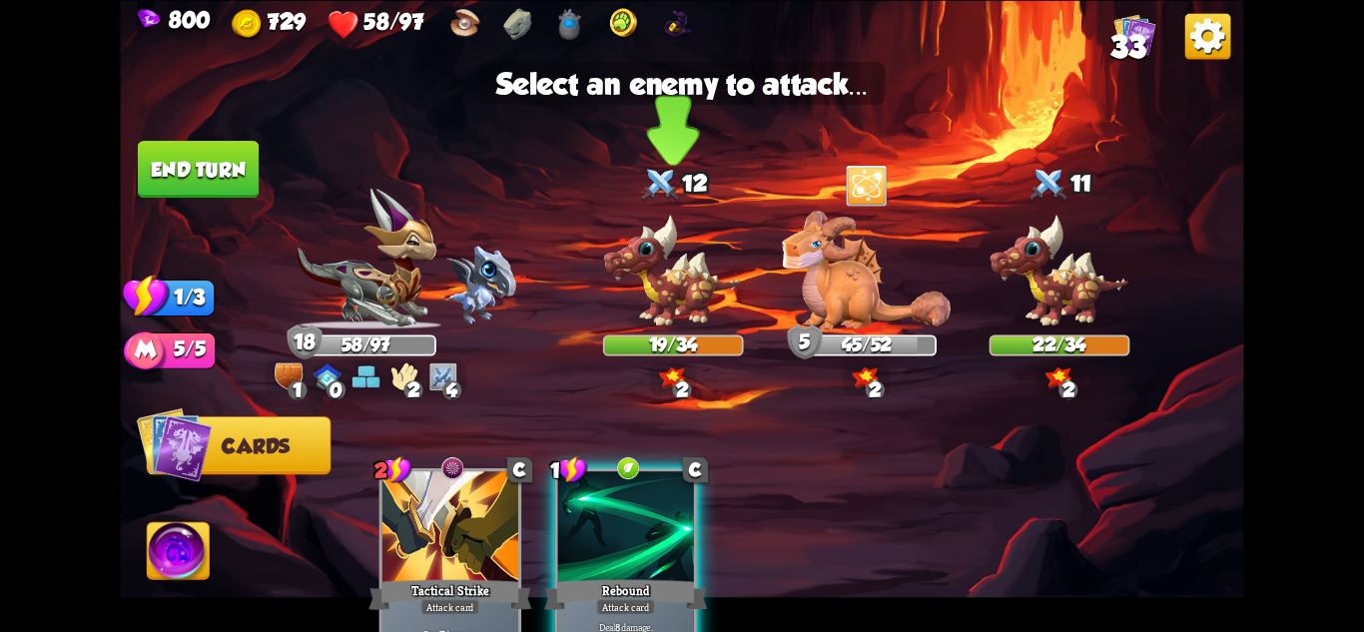
click at [679, 301] on img at bounding box center [673, 271] width 141 height 116
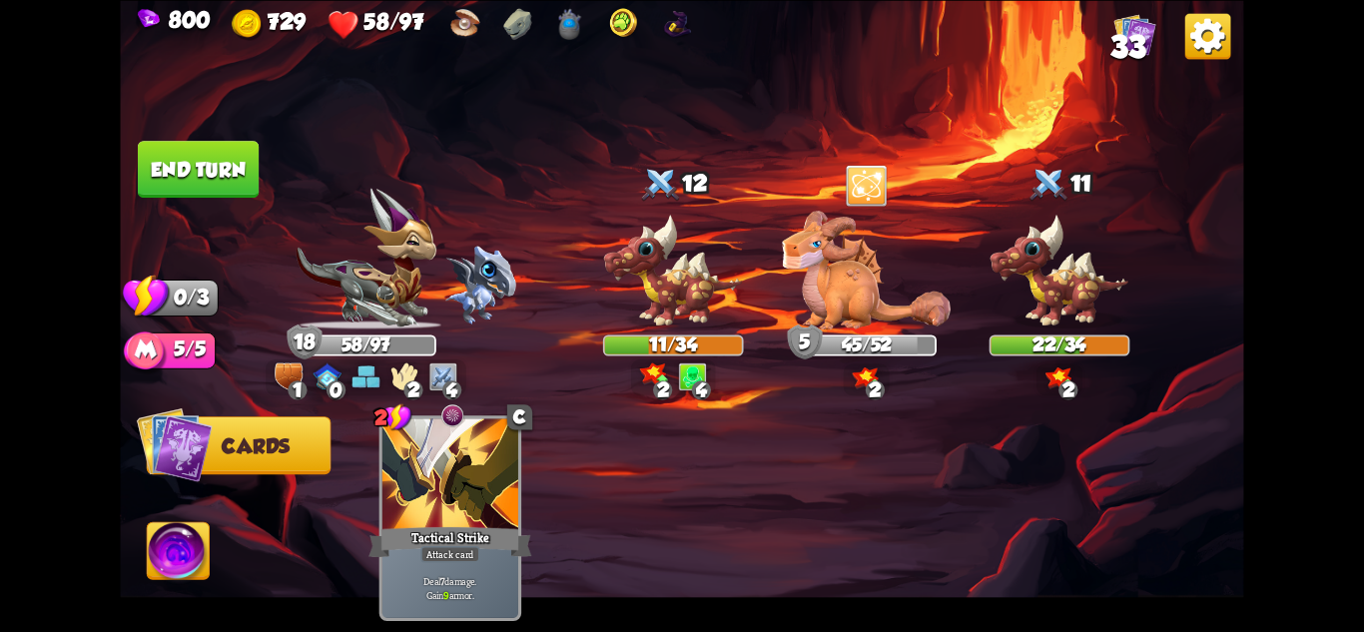
click at [172, 150] on button "End turn" at bounding box center [199, 169] width 124 height 58
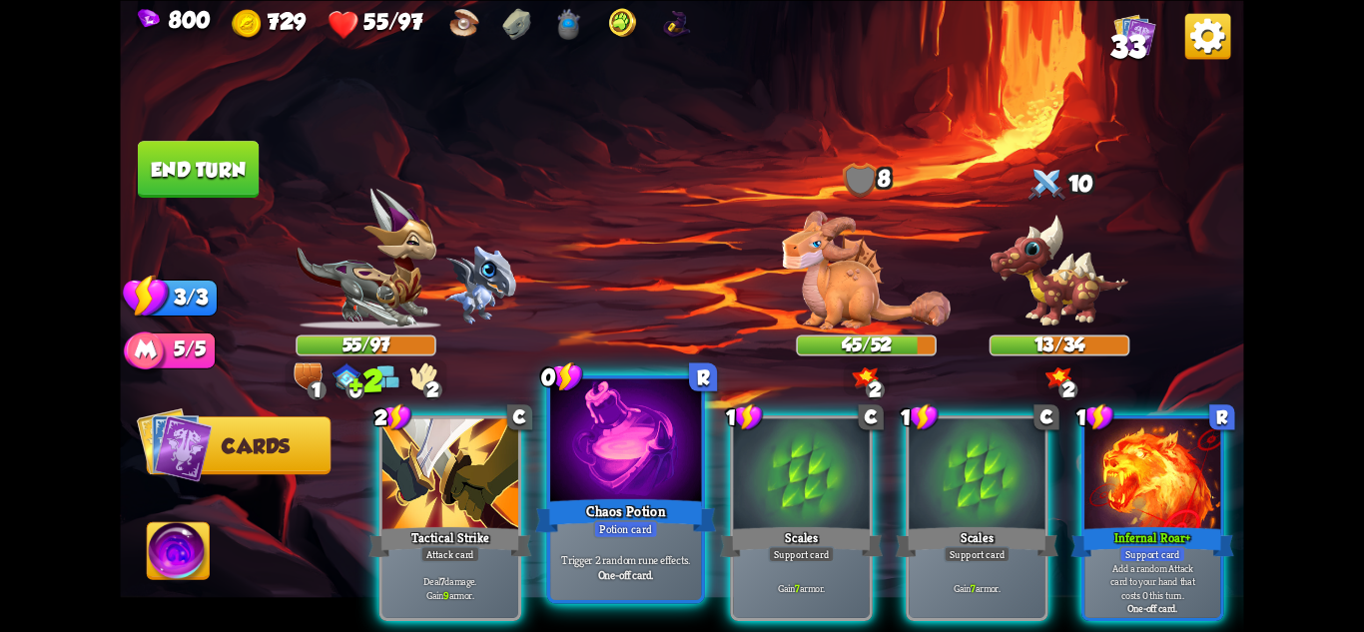
click at [622, 510] on div "Chaos Potion" at bounding box center [625, 515] width 181 height 40
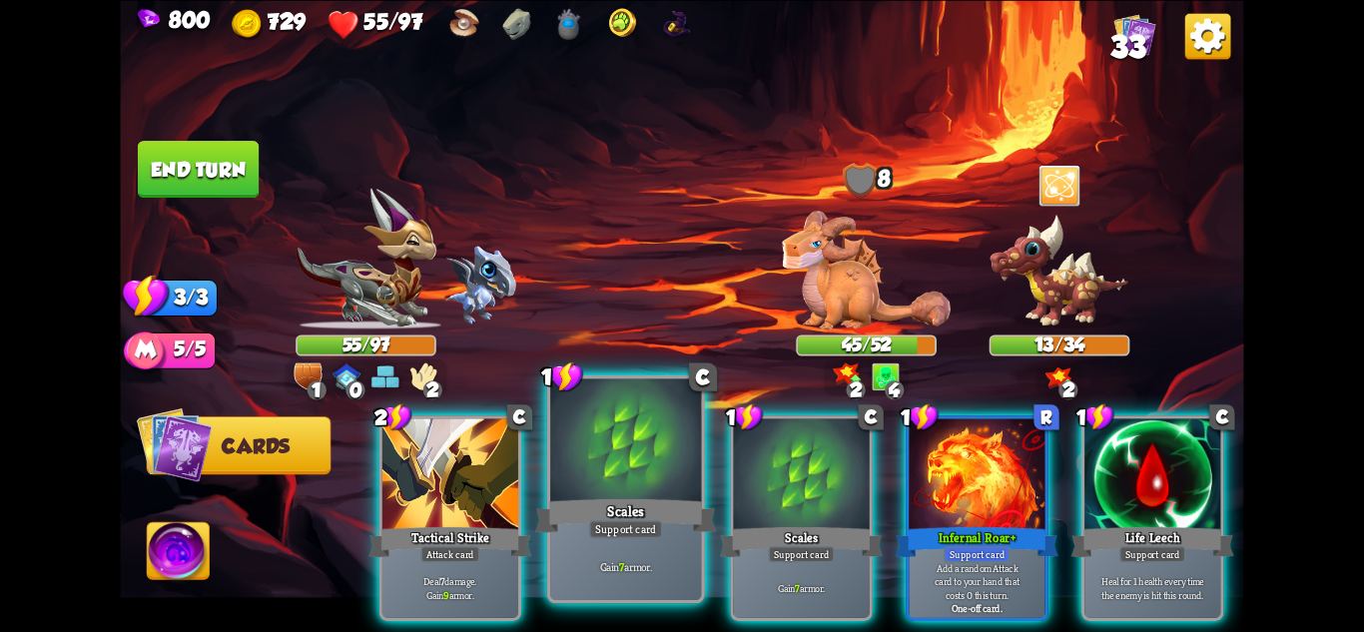
click at [666, 536] on div "Gain 7 armor." at bounding box center [625, 567] width 151 height 66
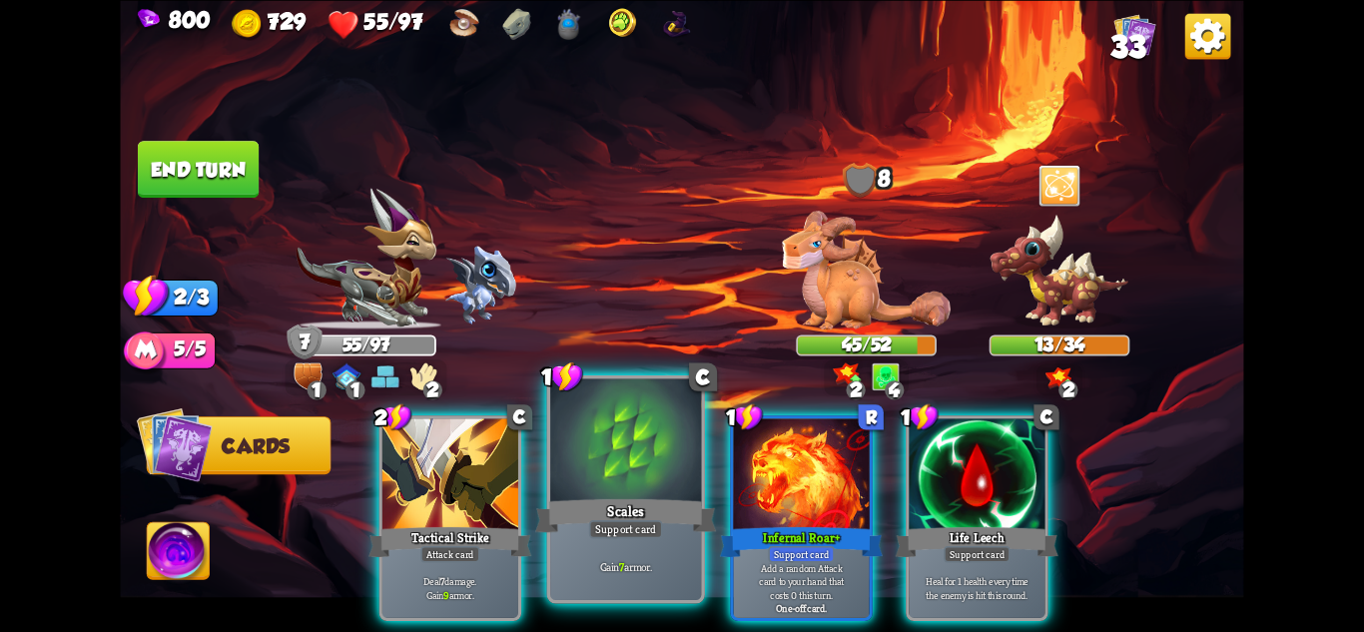
click at [644, 536] on div "Support card" at bounding box center [626, 528] width 74 height 18
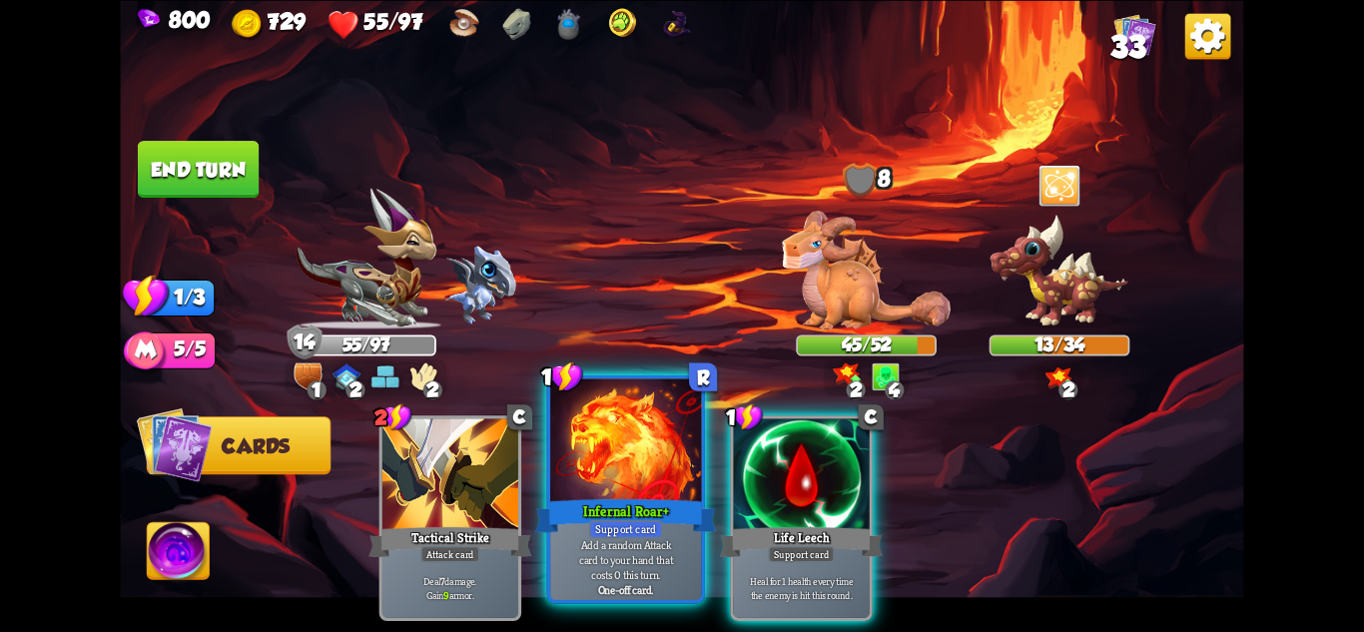
click at [647, 536] on div "Support card" at bounding box center [626, 528] width 74 height 18
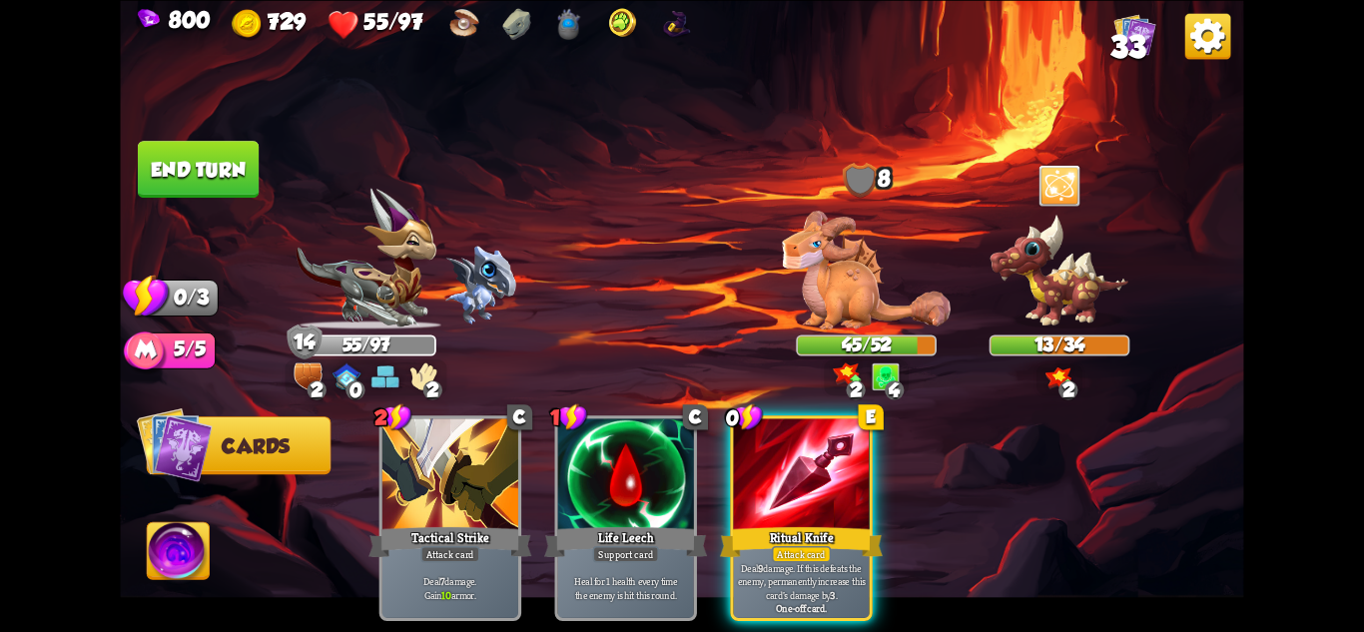
click at [131, 160] on img at bounding box center [681, 316] width 1123 height 632
click at [154, 166] on button "End turn" at bounding box center [198, 169] width 121 height 57
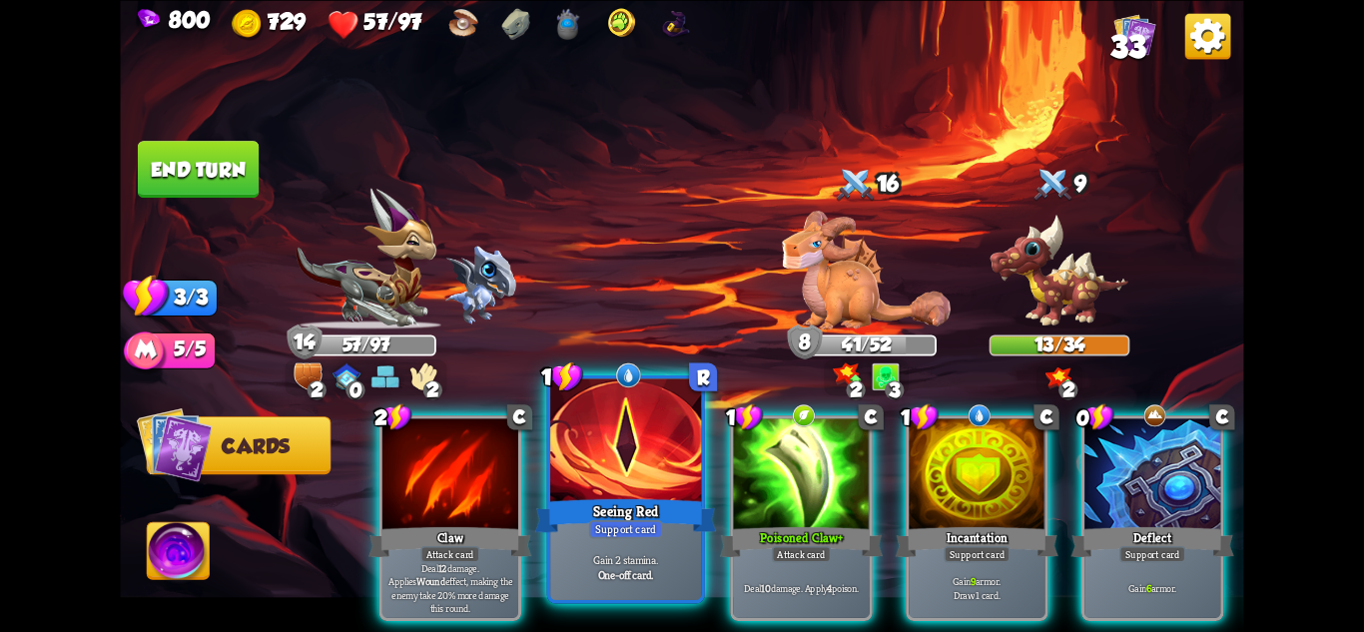
click at [648, 536] on div "Support card" at bounding box center [626, 528] width 74 height 18
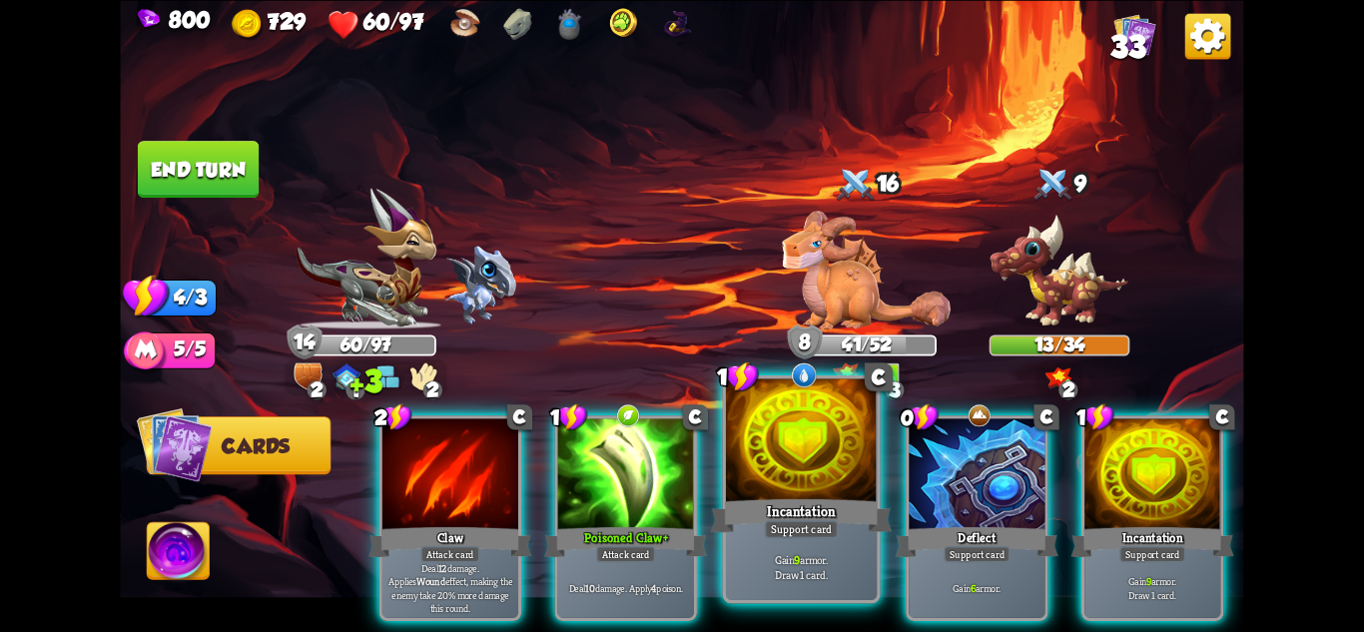
click at [806, 536] on div "Support card" at bounding box center [802, 528] width 74 height 18
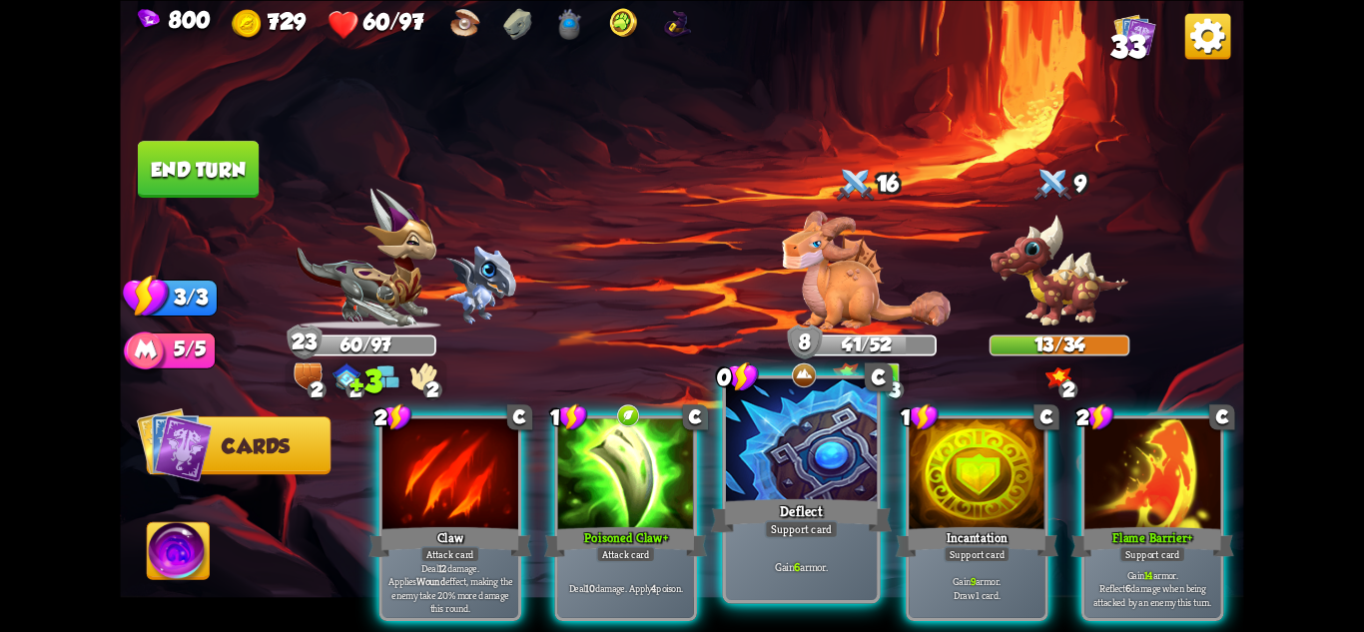
click at [804, 537] on div "Support card" at bounding box center [802, 528] width 74 height 18
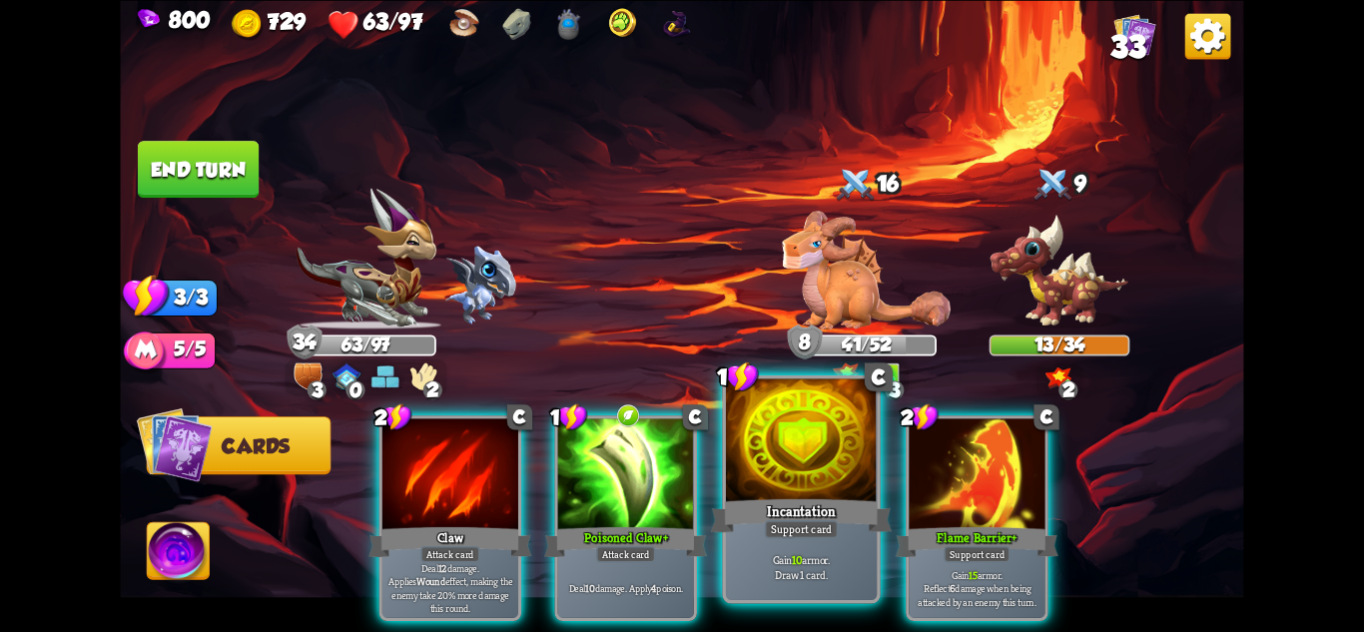
click at [802, 540] on div "Gain 10 armor. Draw 1 card." at bounding box center [801, 567] width 151 height 66
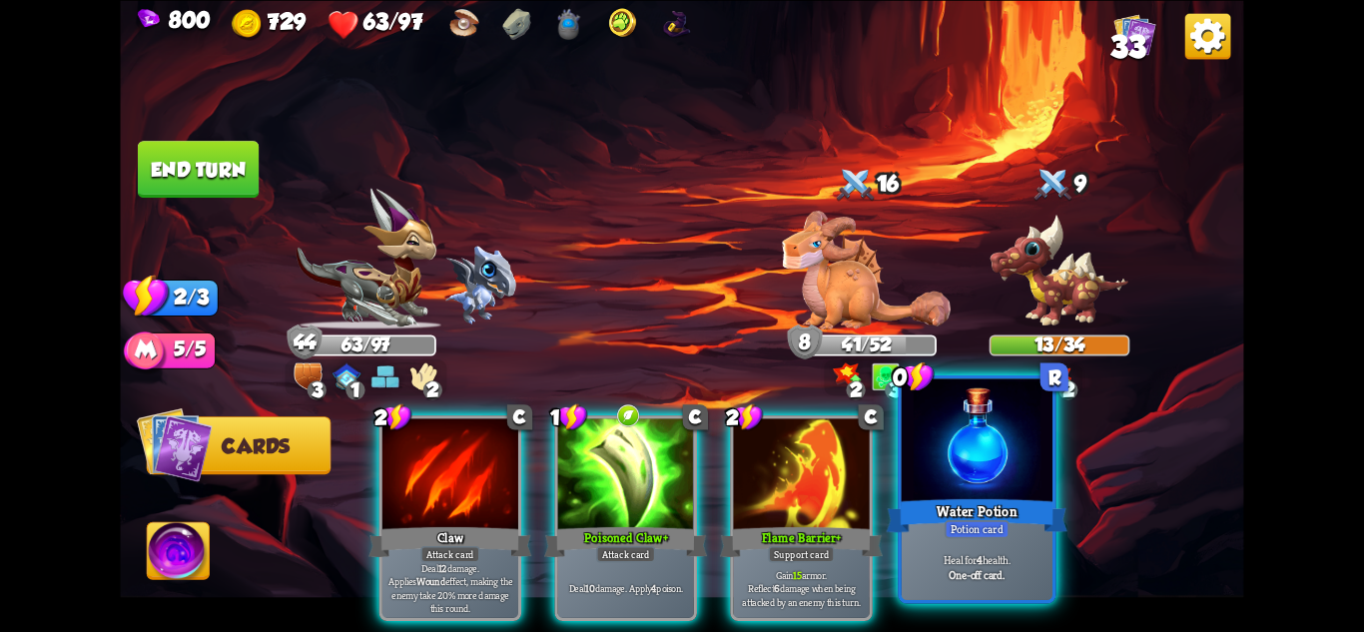
click at [1002, 524] on div "Potion card" at bounding box center [977, 528] width 65 height 18
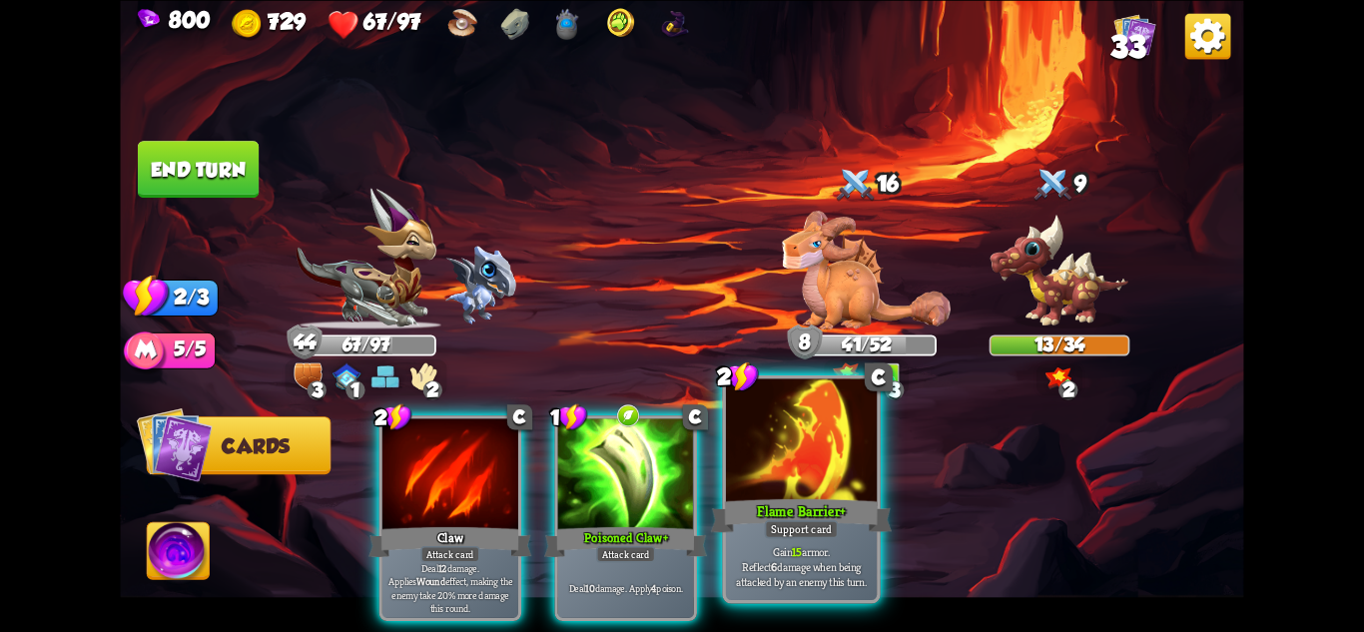
click at [741, 523] on div "Flame Barrier+" at bounding box center [801, 515] width 181 height 40
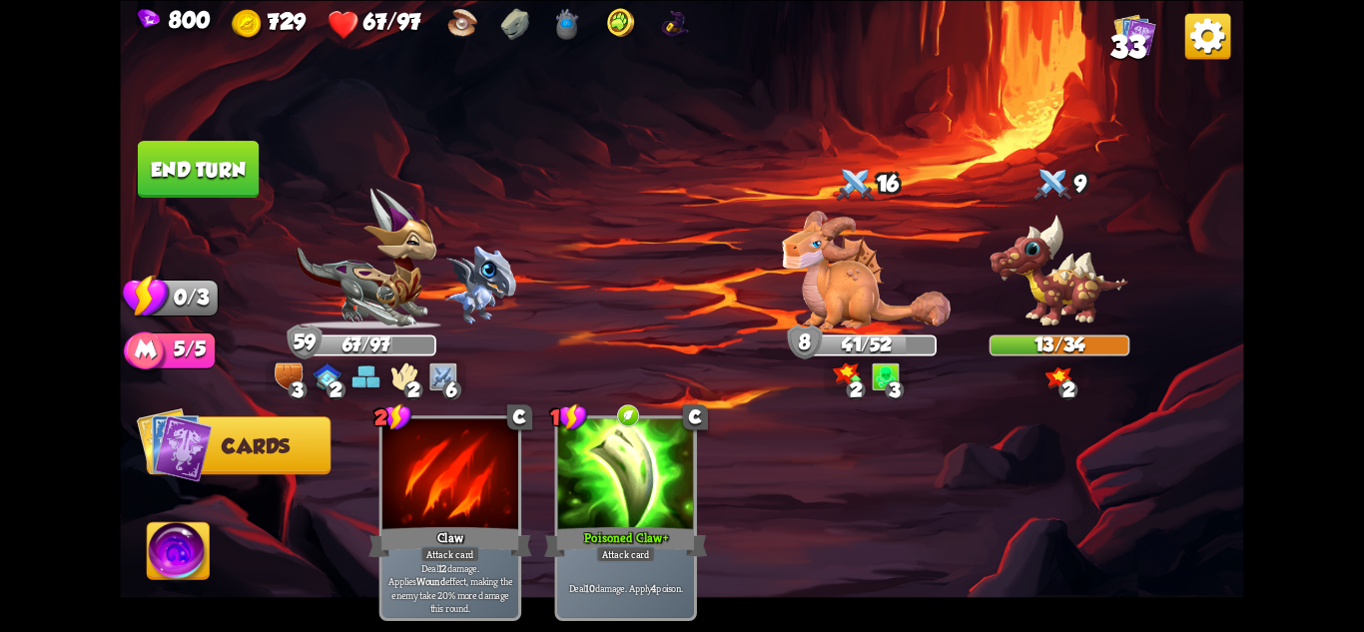
click at [187, 146] on button "End turn" at bounding box center [198, 169] width 121 height 57
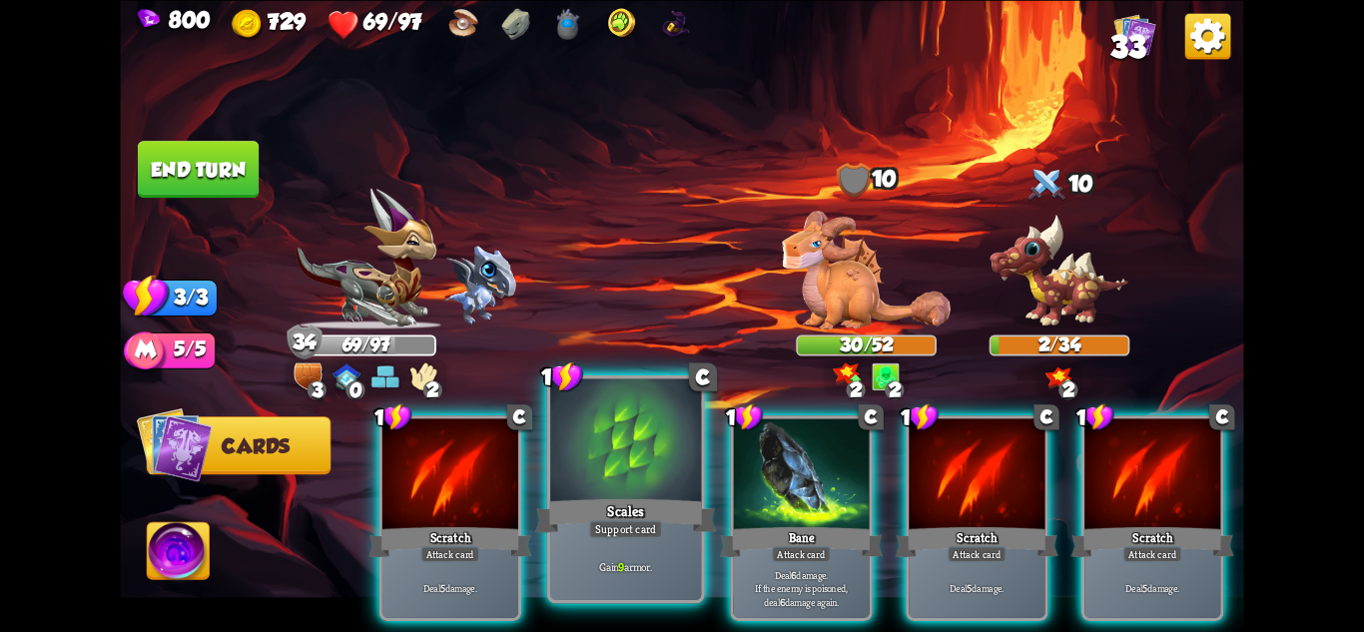
click at [613, 531] on div "Support card" at bounding box center [626, 528] width 74 height 18
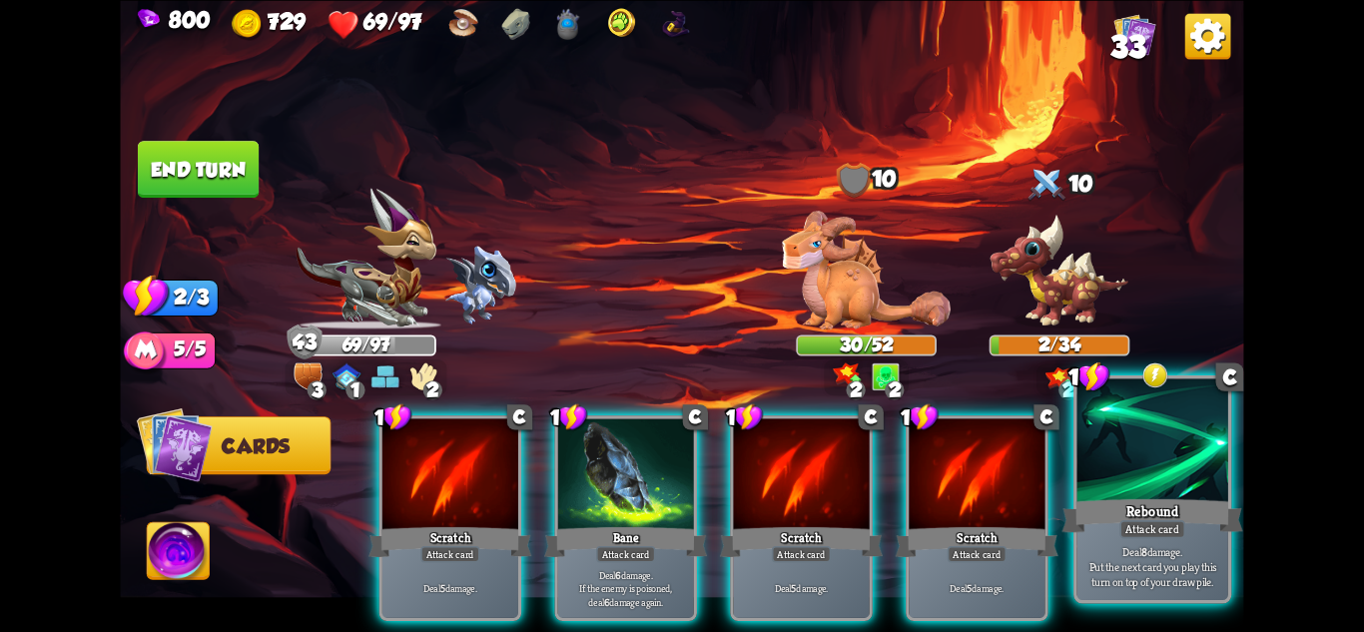
click at [1195, 526] on div "Rebound" at bounding box center [1153, 515] width 181 height 40
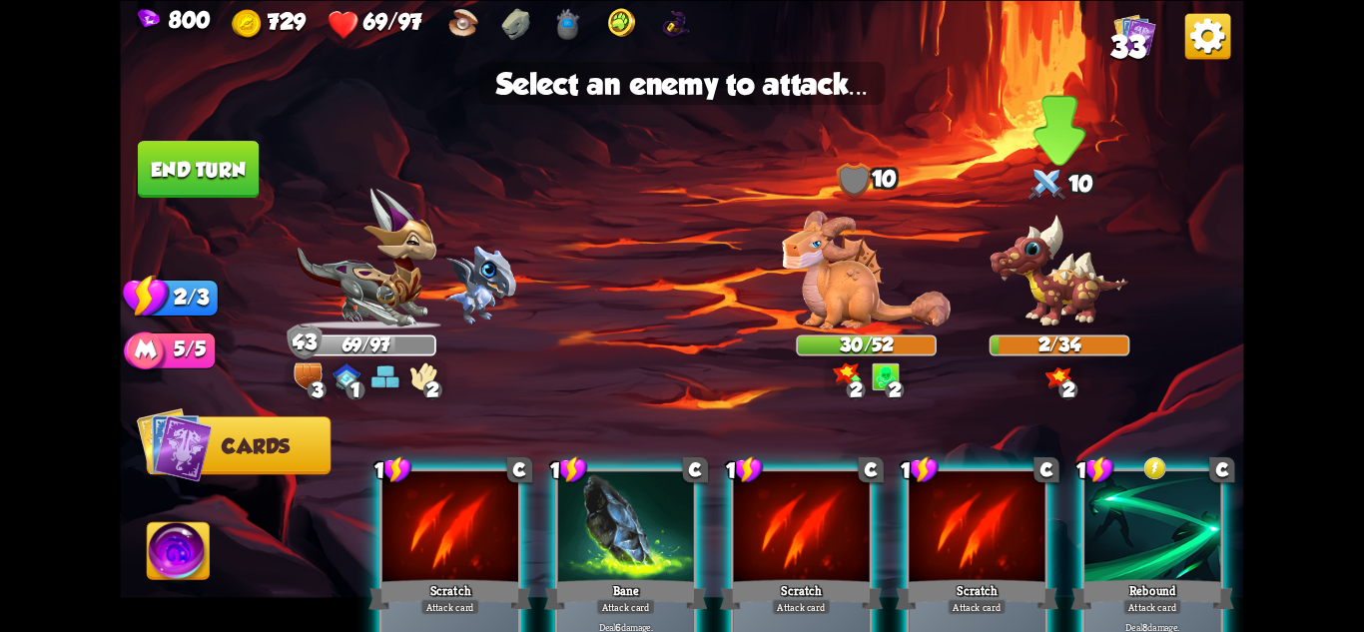
click at [1059, 291] on img at bounding box center [1060, 271] width 141 height 116
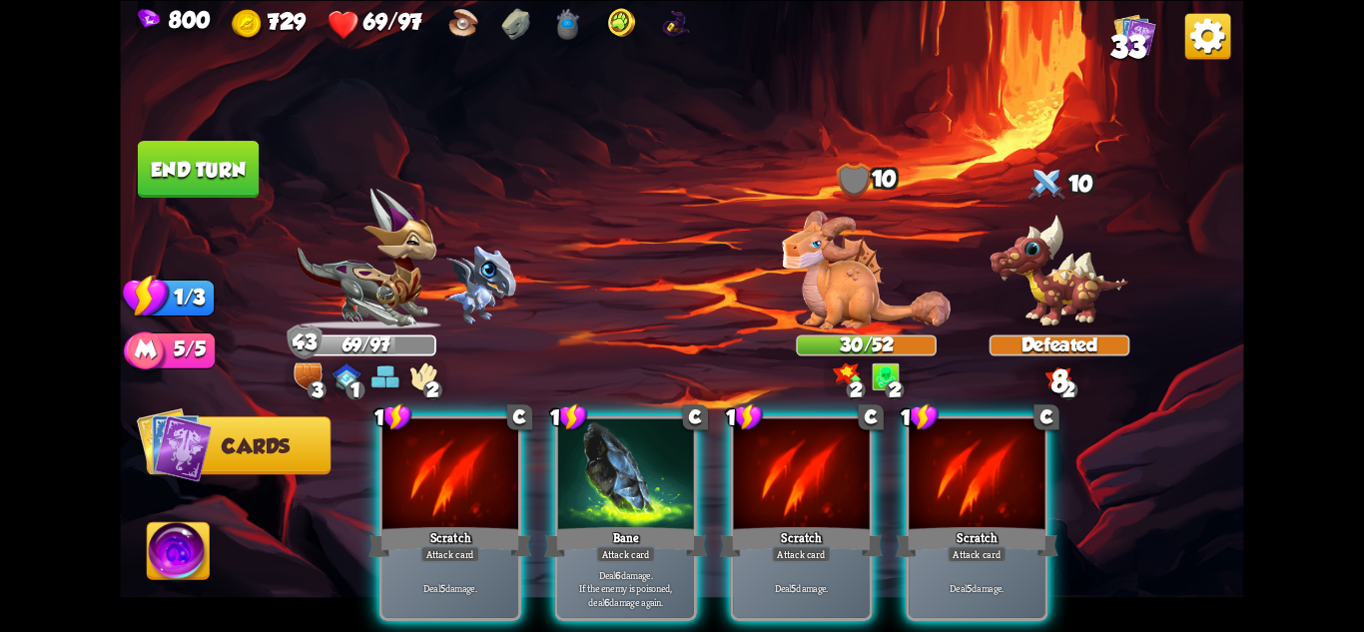
click at [185, 174] on button "End turn" at bounding box center [198, 169] width 123 height 58
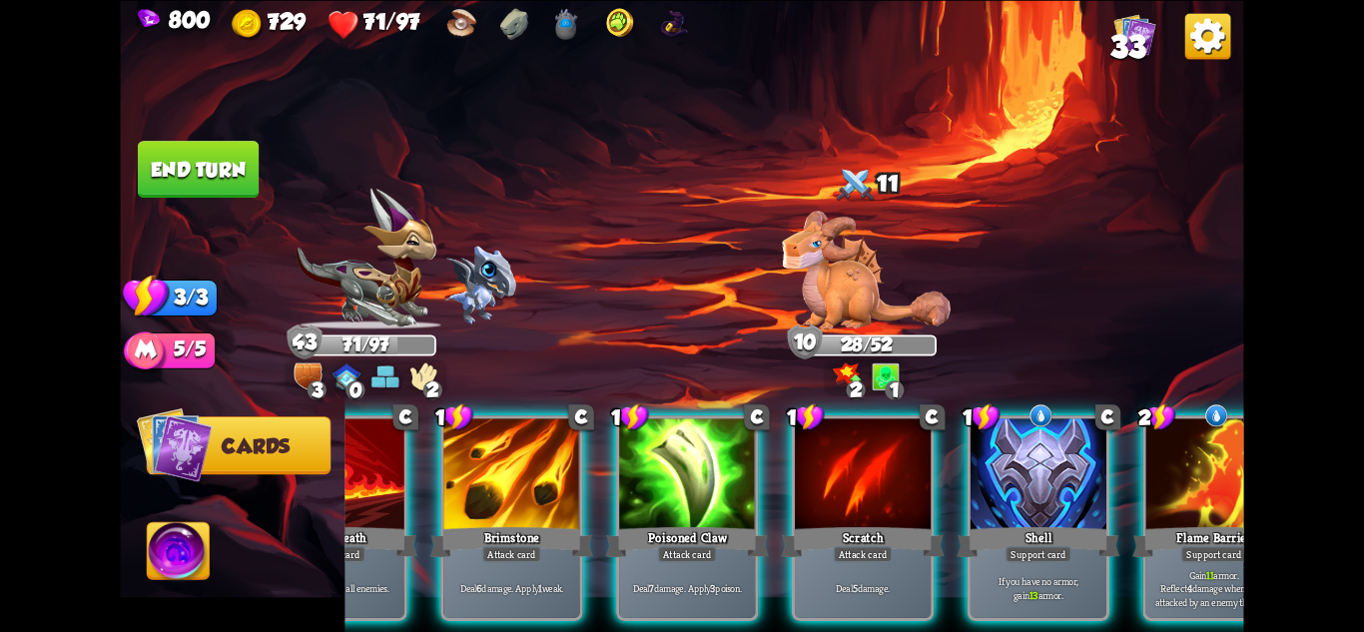
scroll to position [0, 190]
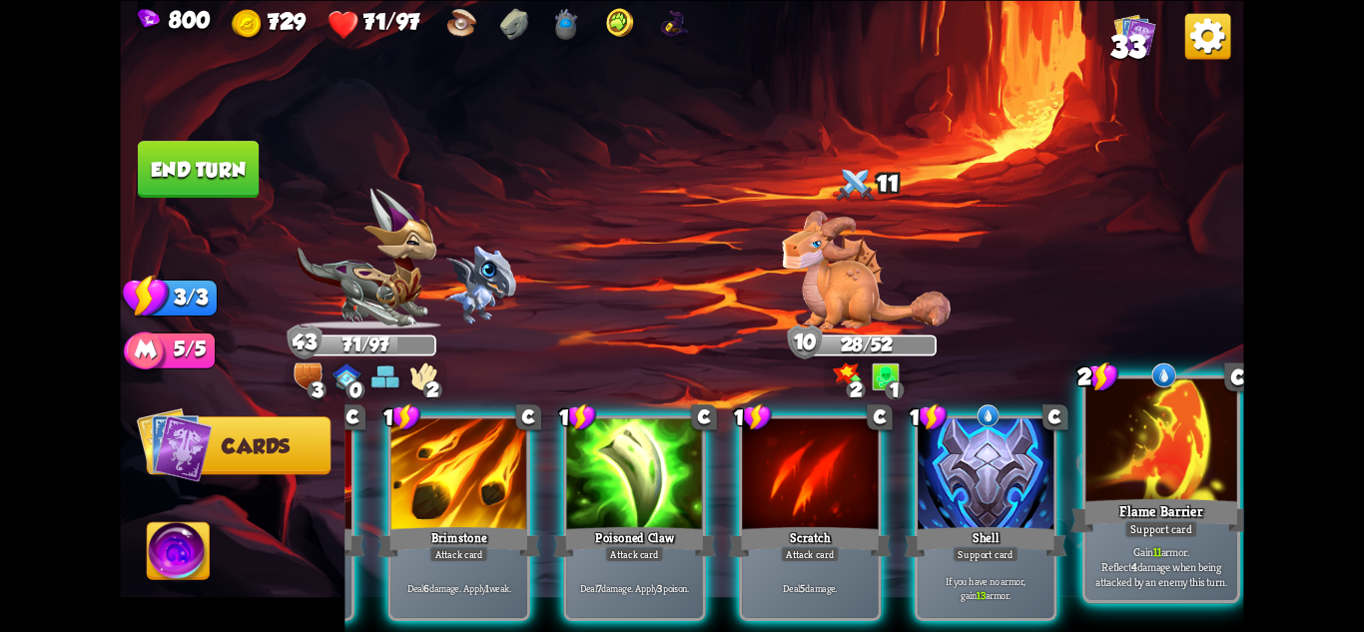
click at [1172, 441] on div at bounding box center [1161, 441] width 151 height 127
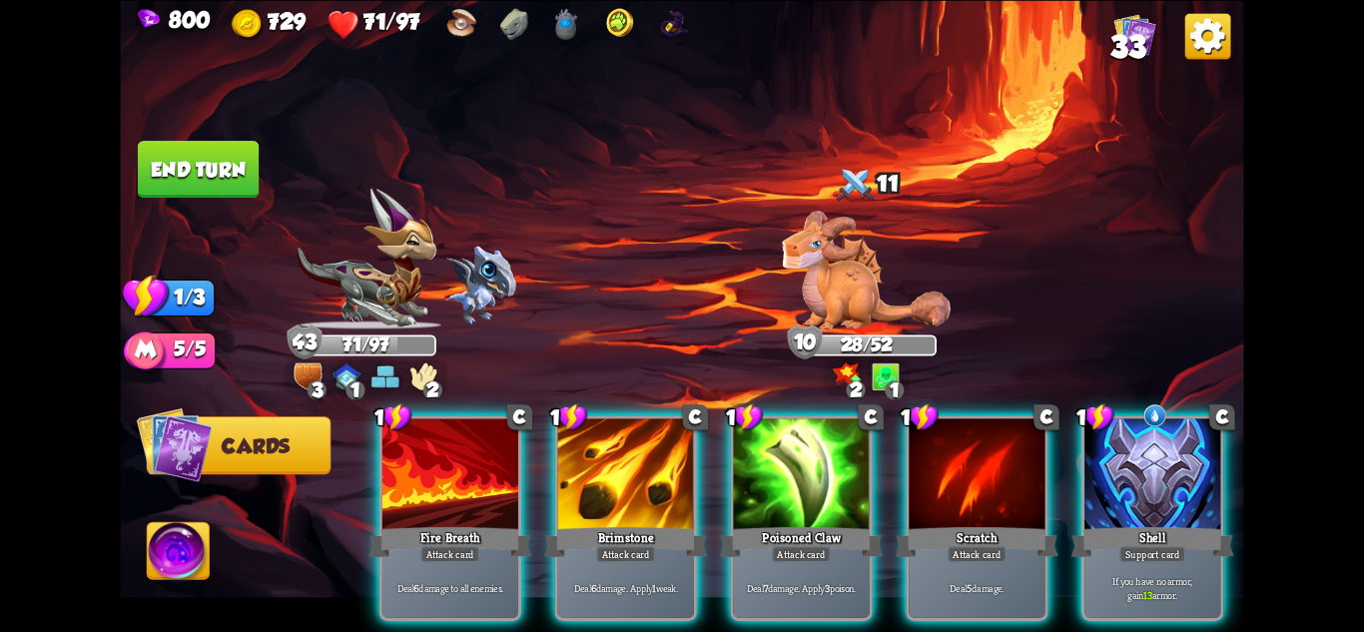
scroll to position [0, 0]
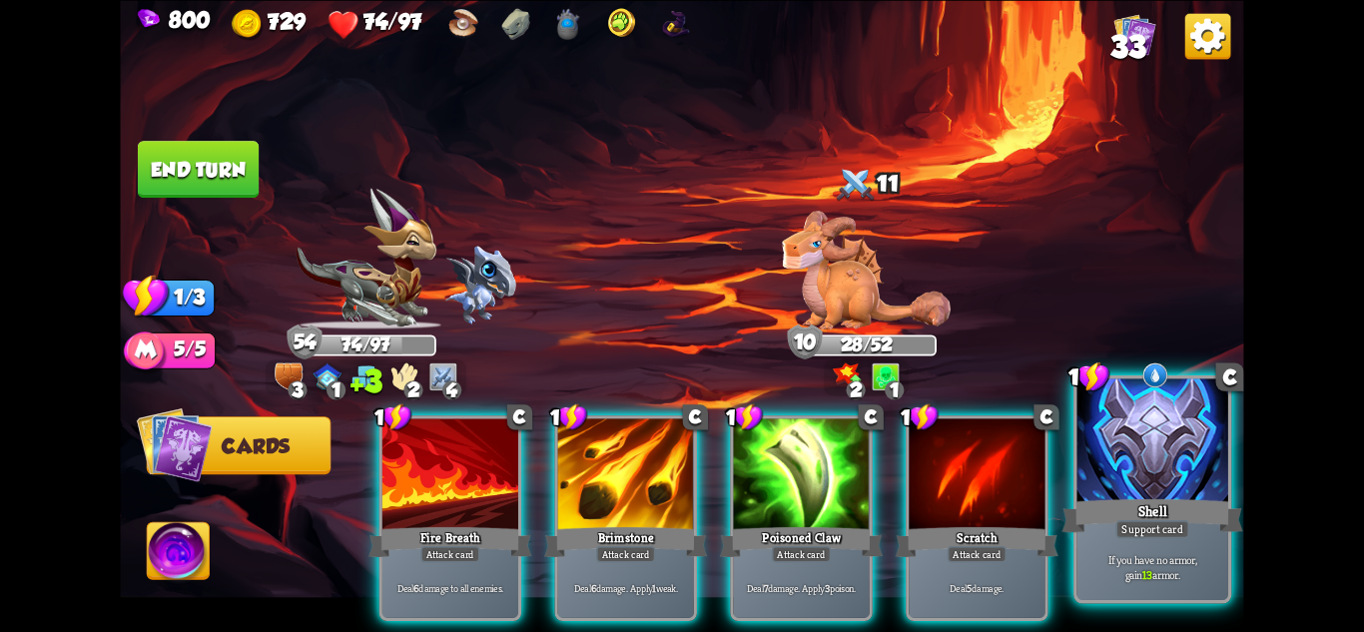
click at [1135, 443] on div at bounding box center [1153, 441] width 151 height 127
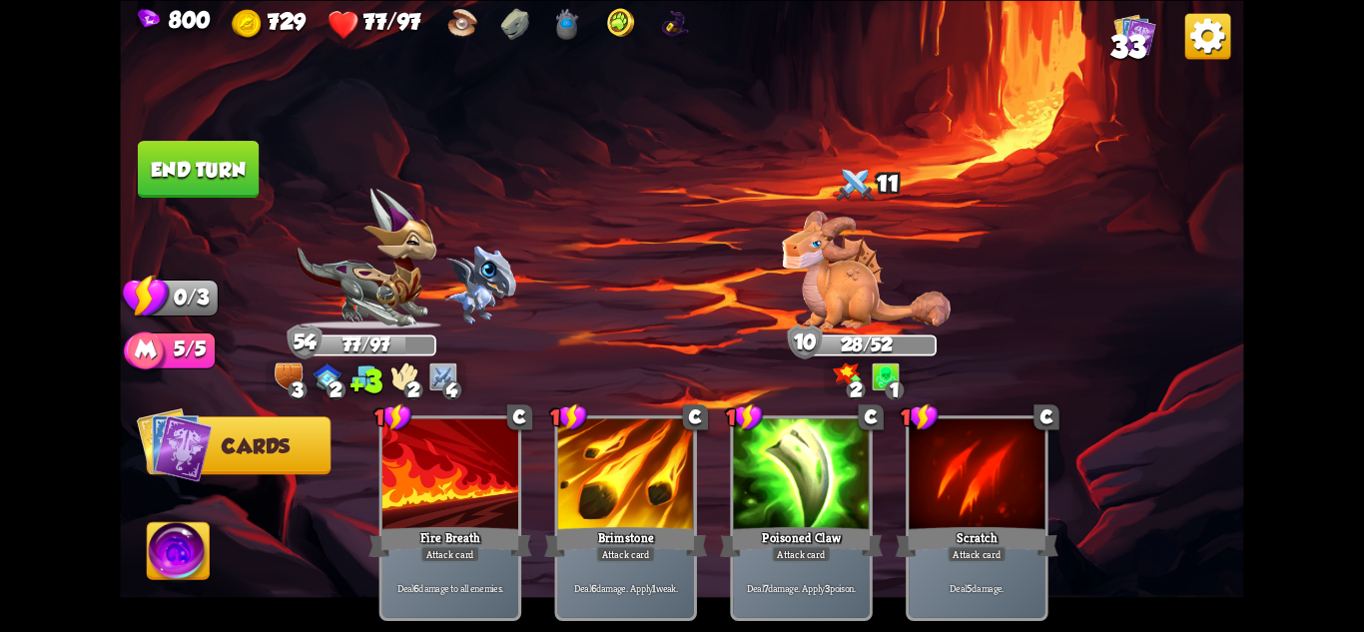
click at [190, 171] on button "End turn" at bounding box center [198, 169] width 121 height 57
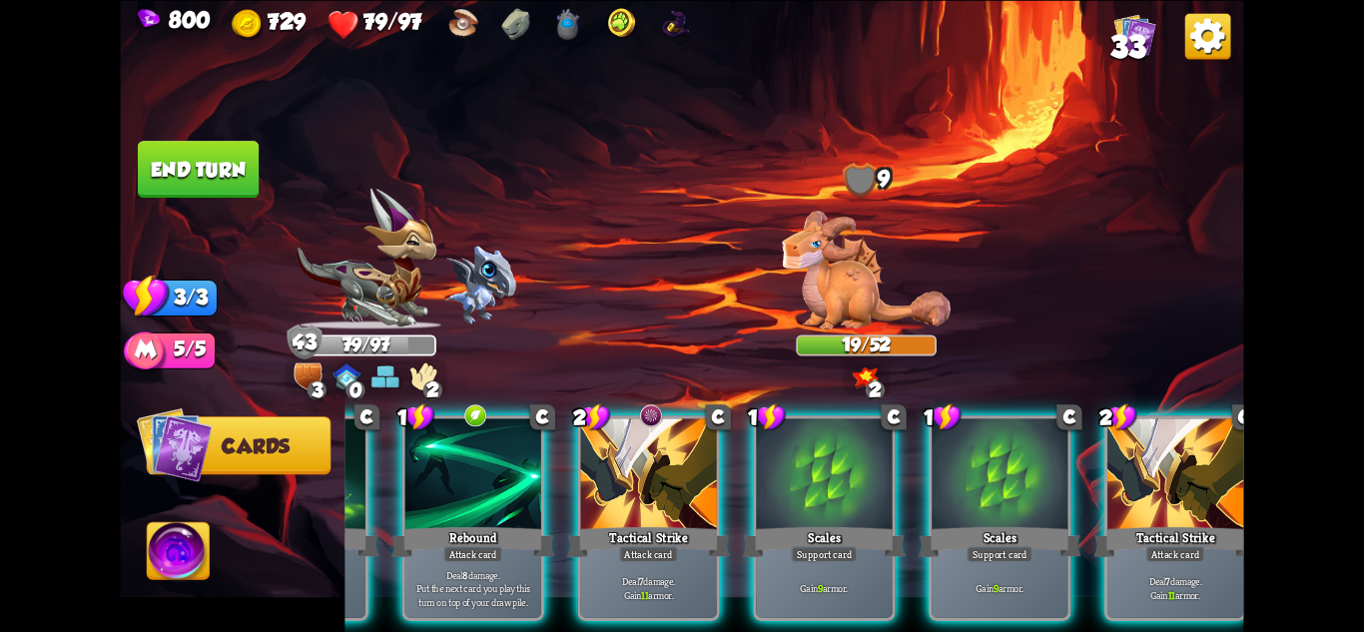
scroll to position [0, 190]
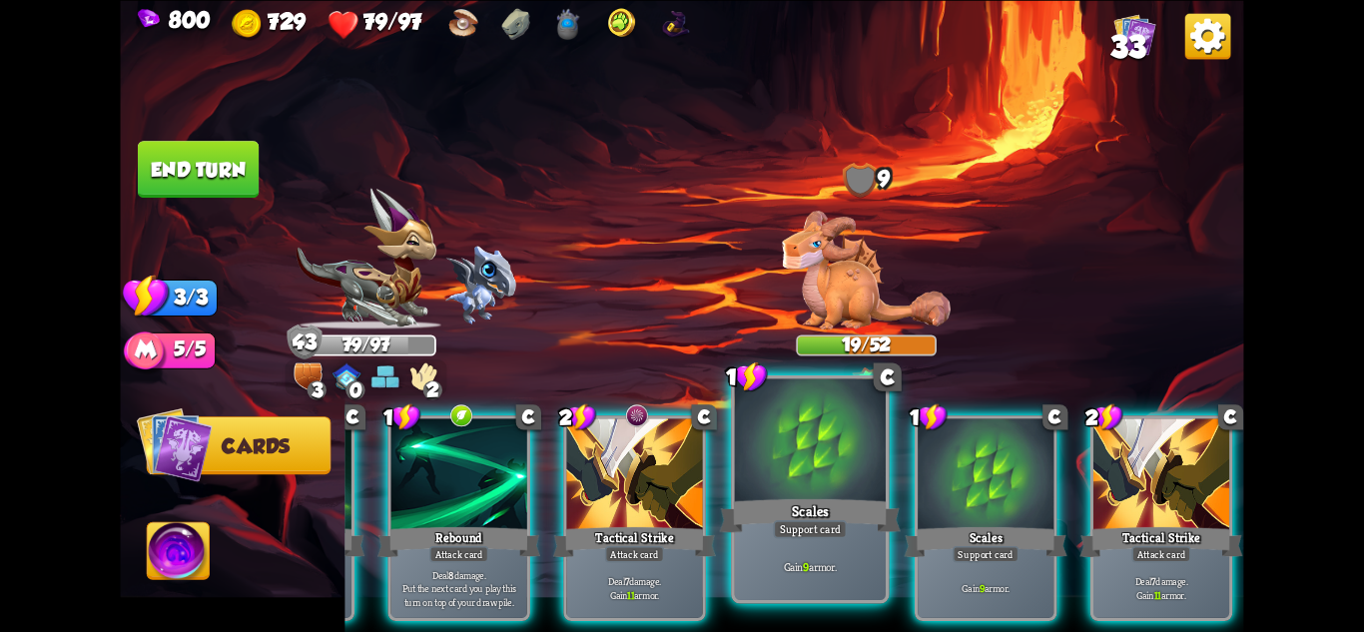
click at [860, 570] on p "Gain 9 armor." at bounding box center [811, 566] width 144 height 15
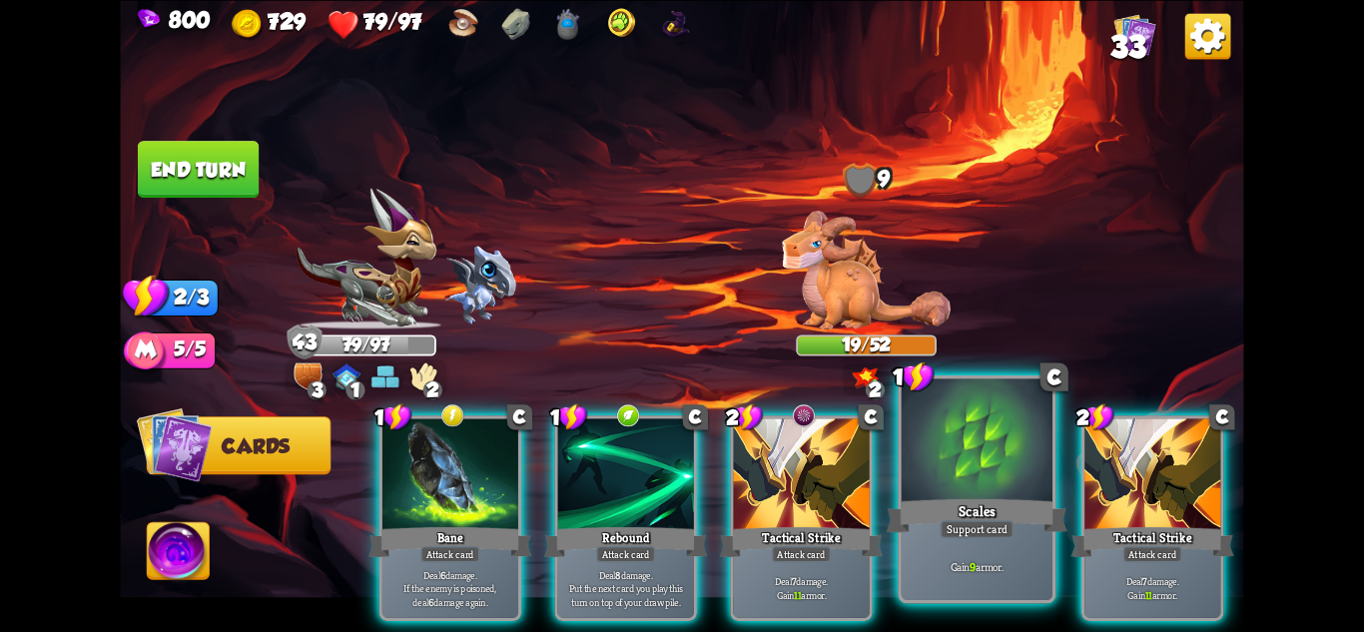
scroll to position [0, 0]
click at [961, 569] on p "Gain 9 armor." at bounding box center [978, 566] width 144 height 15
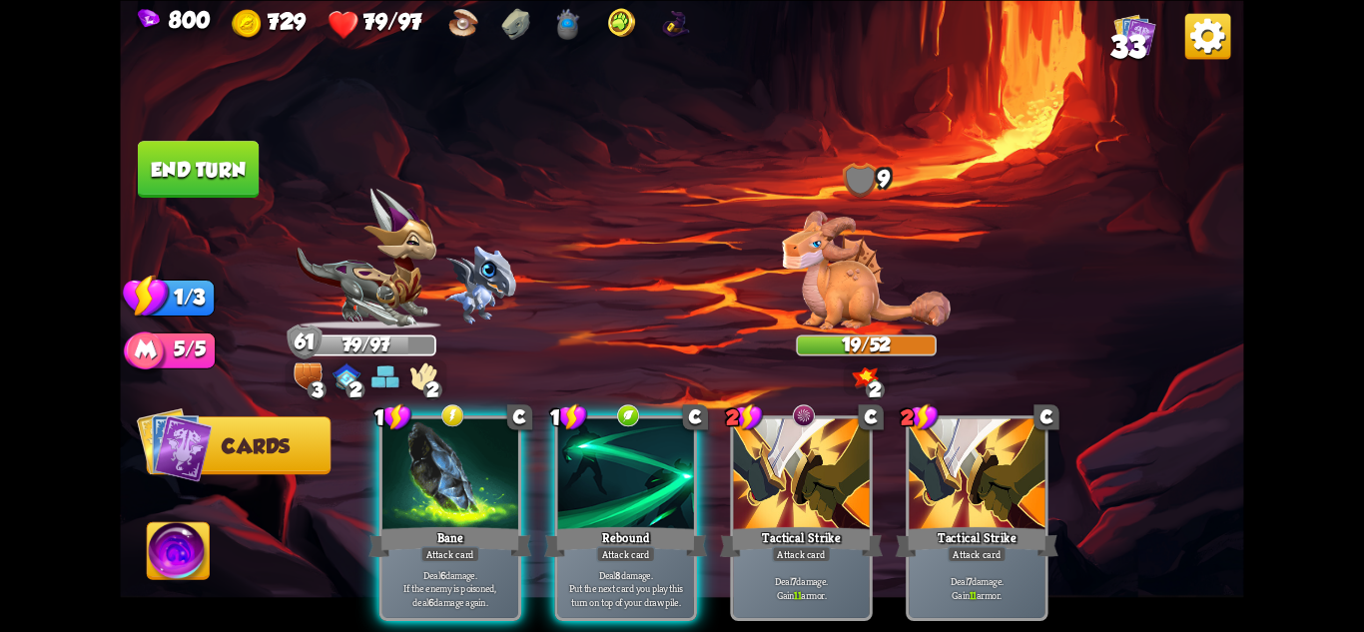
click at [191, 165] on button "End turn" at bounding box center [198, 169] width 121 height 57
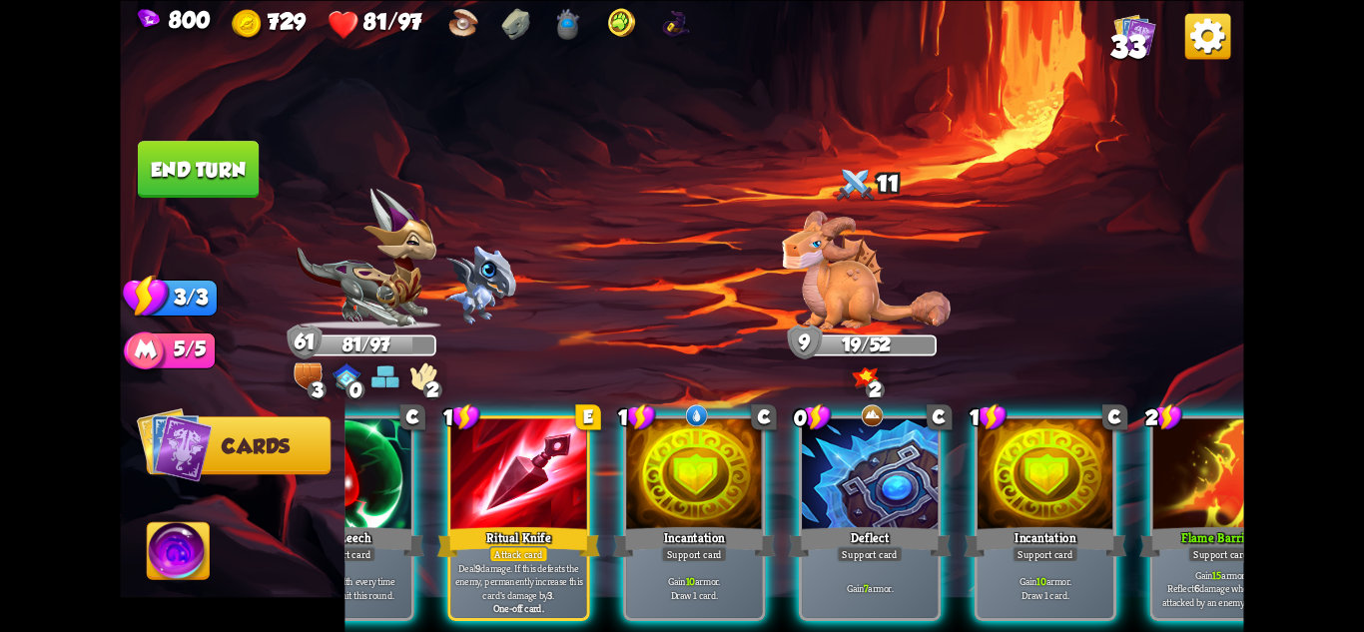
scroll to position [0, 103]
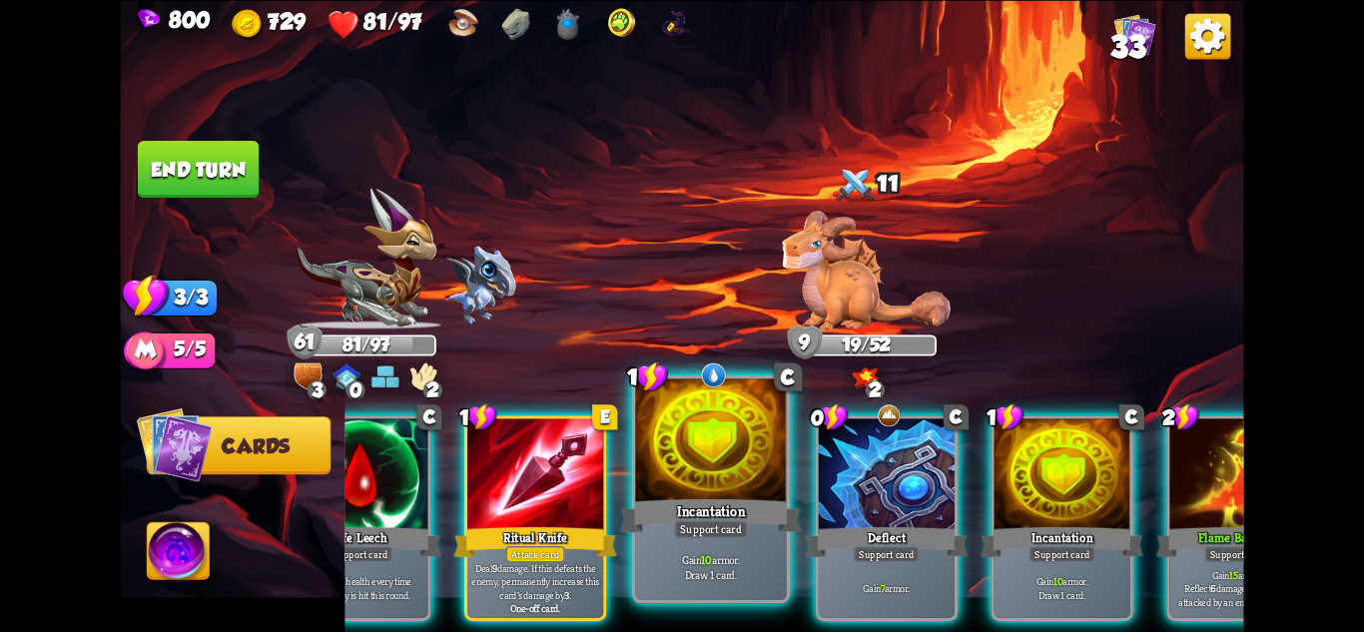
drag, startPoint x: 708, startPoint y: 520, endPoint x: 754, endPoint y: 520, distance: 45.9
click at [709, 520] on div "Support card" at bounding box center [711, 528] width 74 height 18
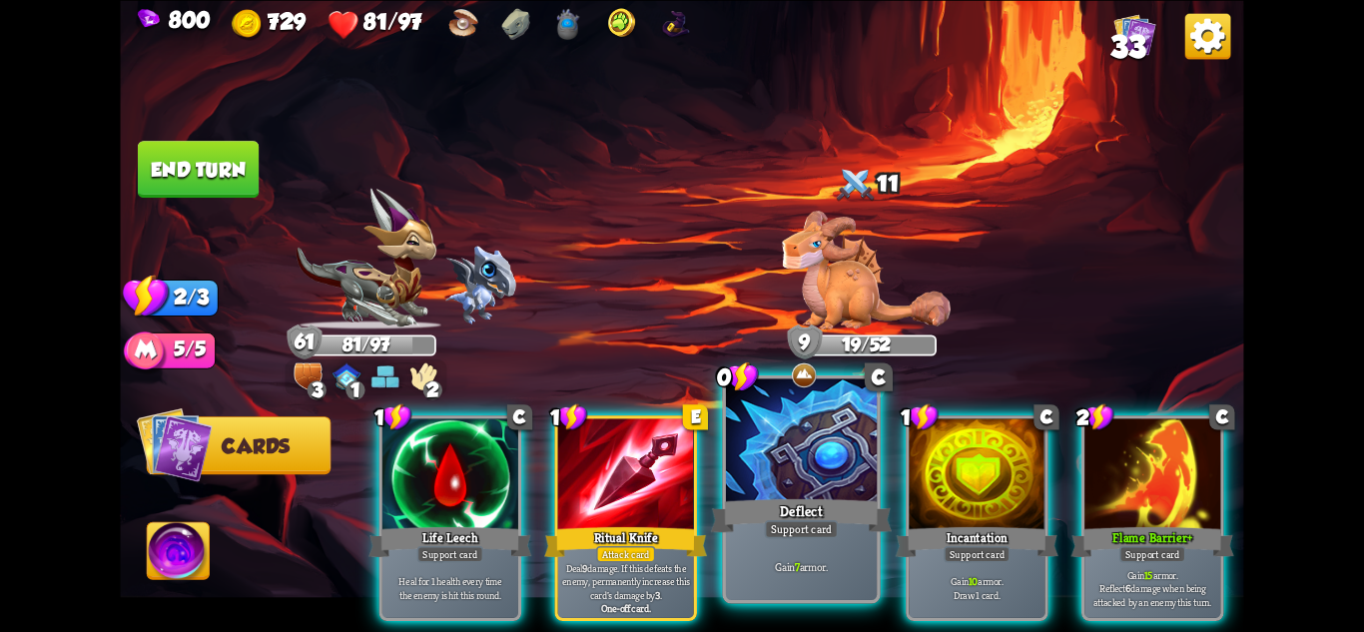
scroll to position [0, 0]
click at [804, 520] on div "Support card" at bounding box center [802, 528] width 74 height 18
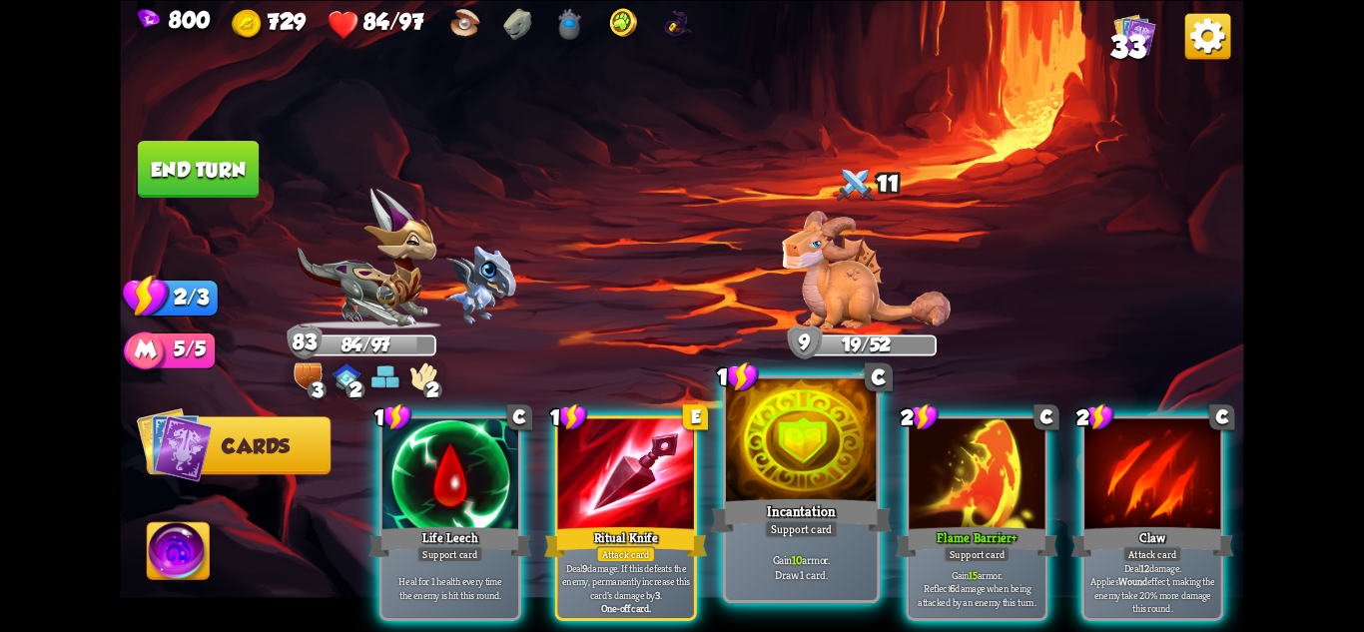
click at [840, 526] on div "Incantation" at bounding box center [801, 515] width 181 height 40
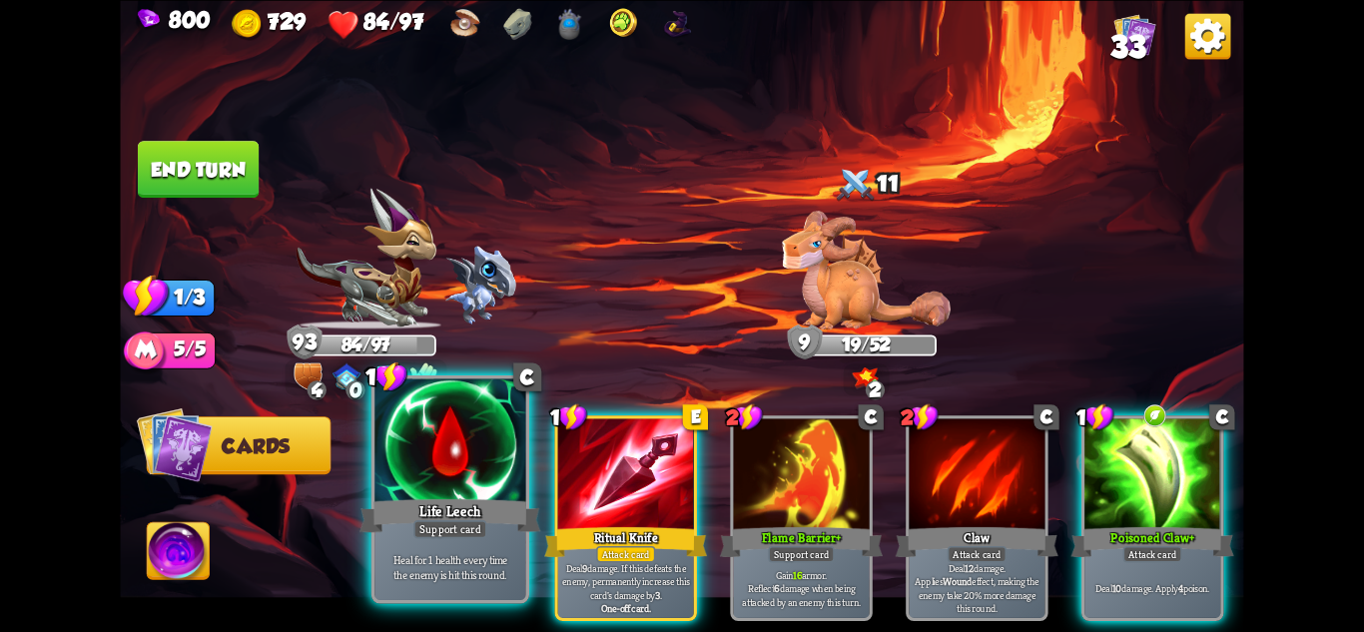
click at [468, 476] on div at bounding box center [449, 441] width 151 height 127
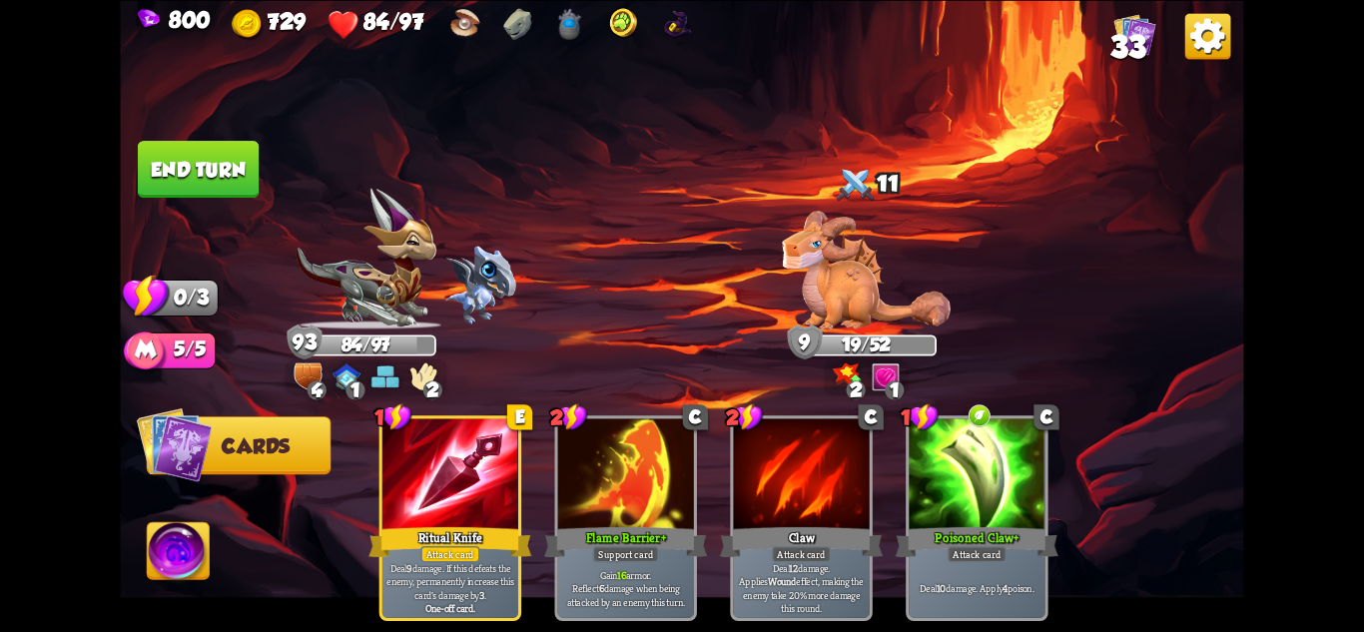
click at [193, 139] on img at bounding box center [681, 316] width 1123 height 632
click at [206, 148] on button "End turn" at bounding box center [198, 169] width 121 height 57
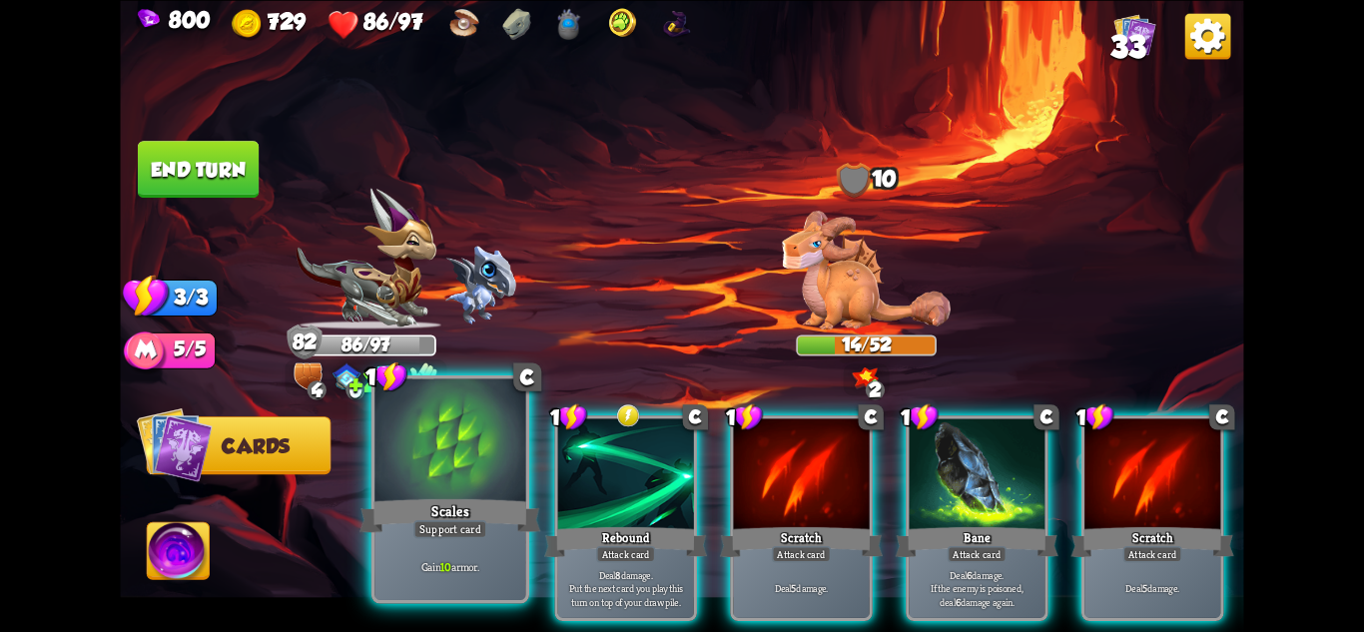
click at [468, 506] on div "Scales" at bounding box center [450, 515] width 181 height 40
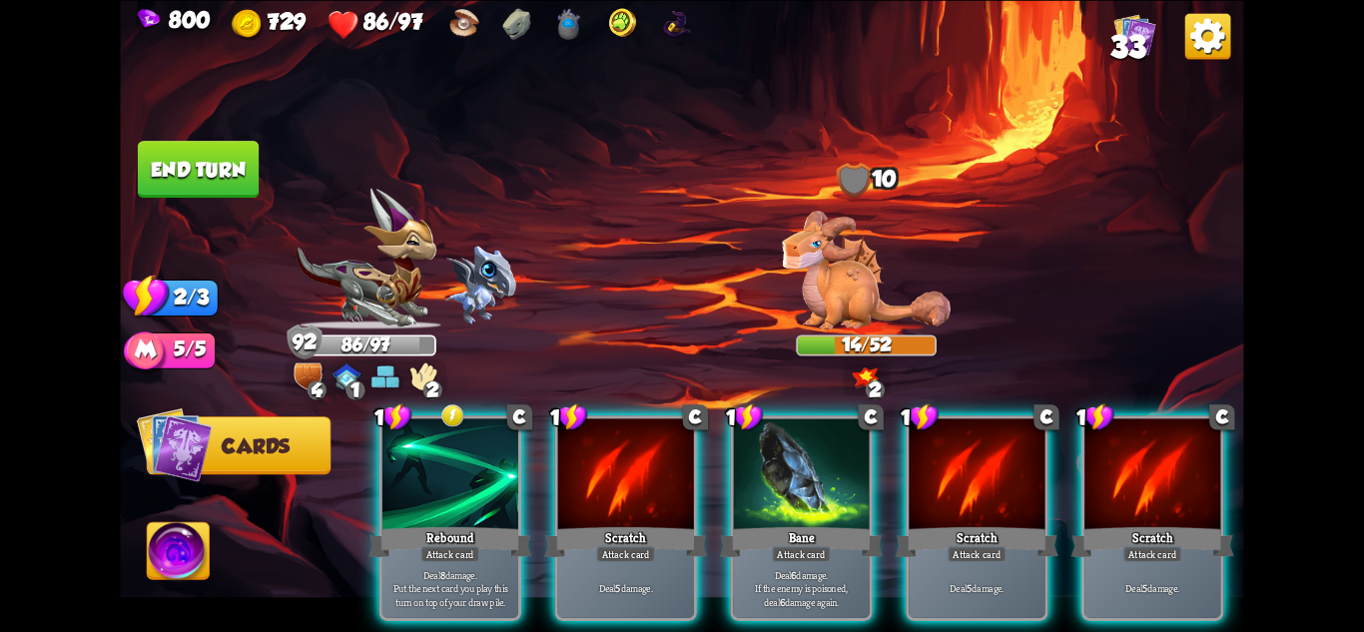
click at [162, 162] on button "End turn" at bounding box center [198, 169] width 121 height 57
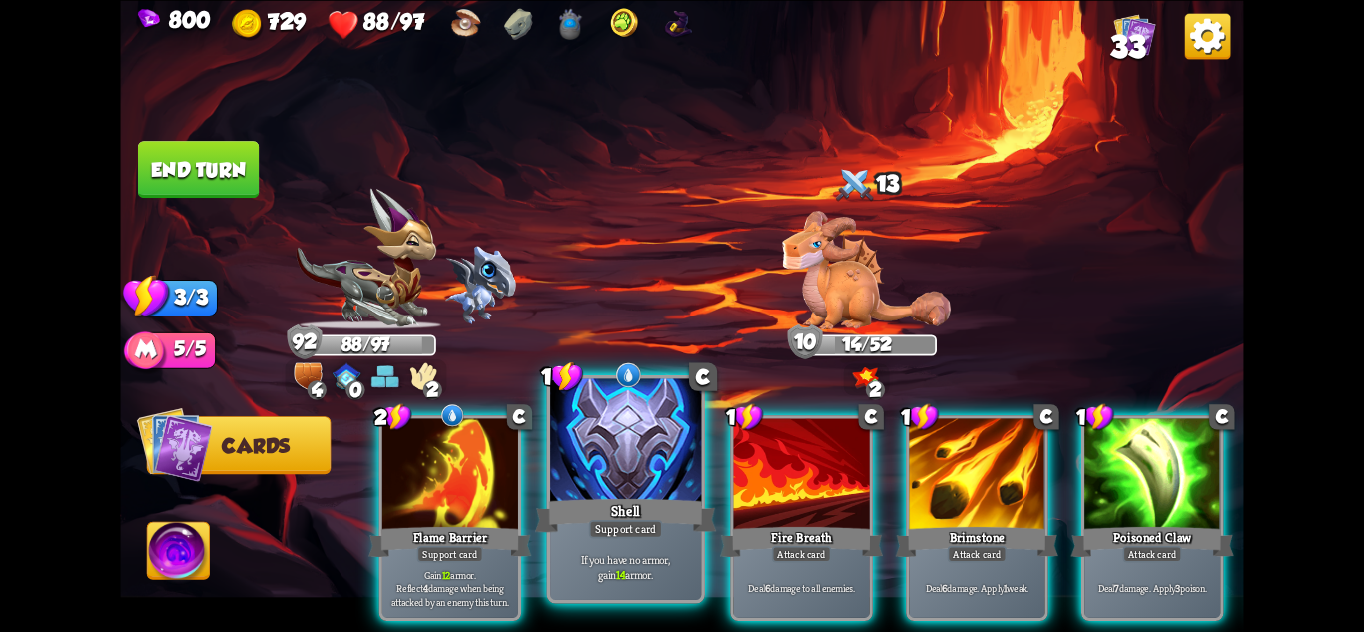
click at [644, 463] on div at bounding box center [625, 441] width 151 height 127
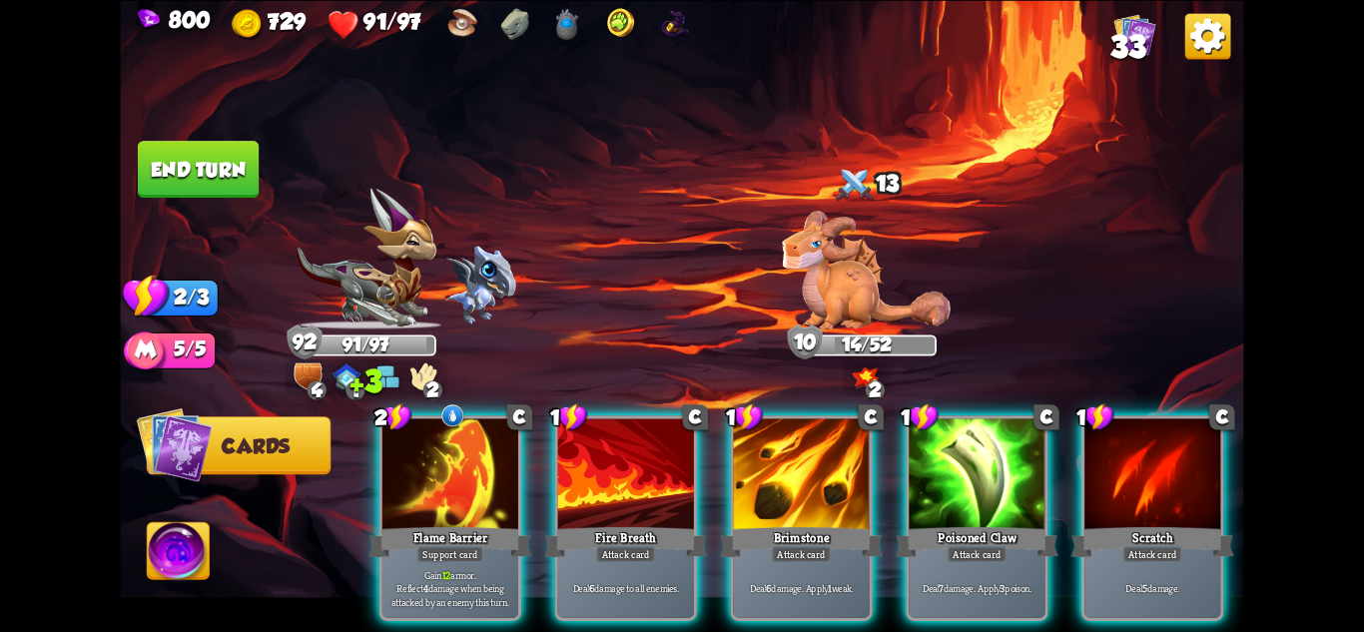
click at [219, 151] on button "End turn" at bounding box center [198, 169] width 121 height 57
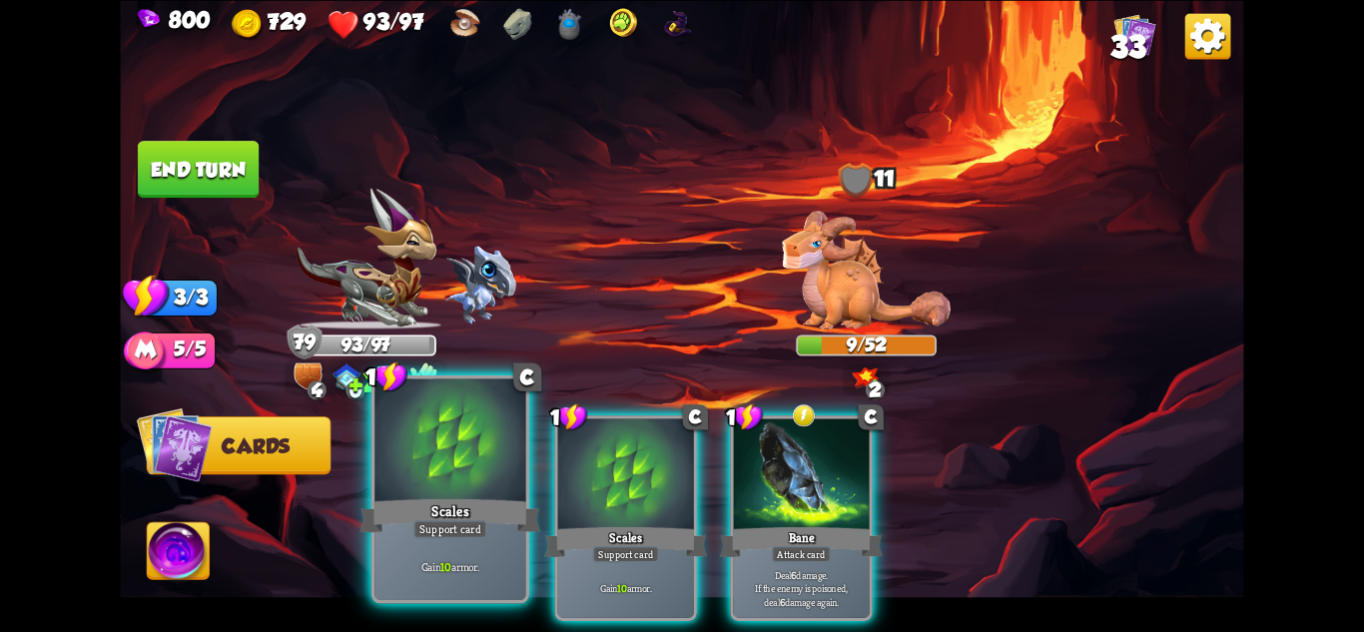
click at [467, 533] on div "Support card" at bounding box center [450, 528] width 74 height 18
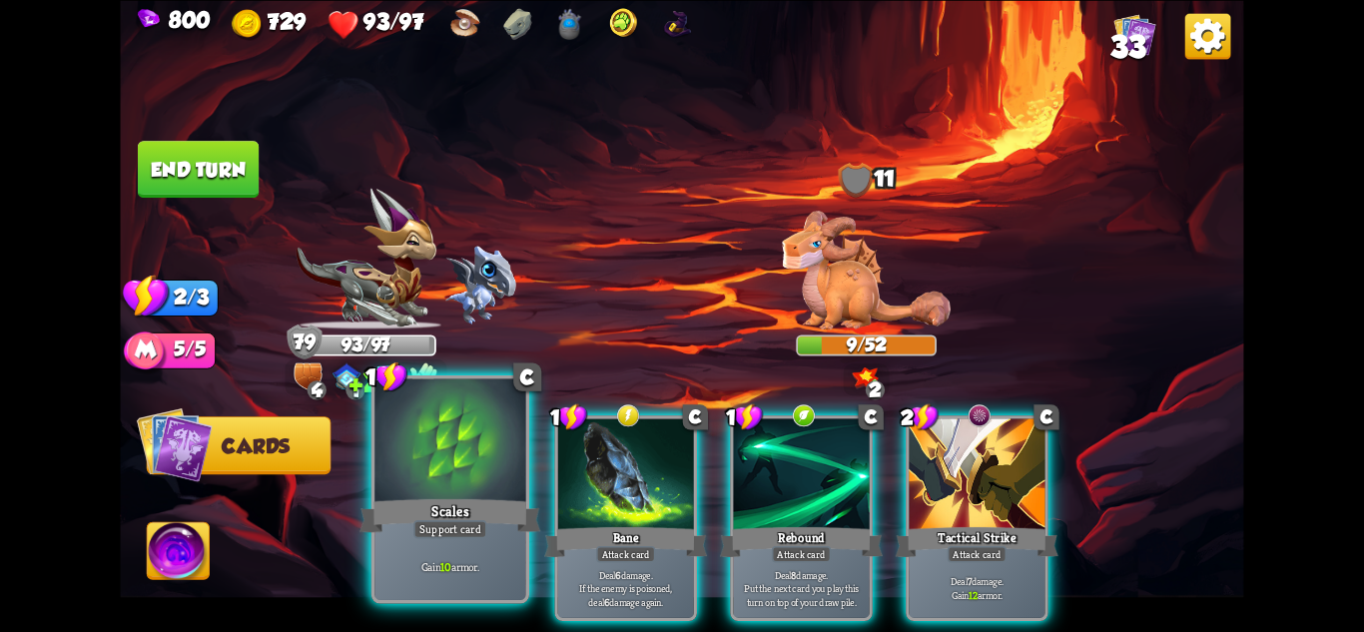
click at [417, 534] on div "Support card" at bounding box center [450, 528] width 74 height 18
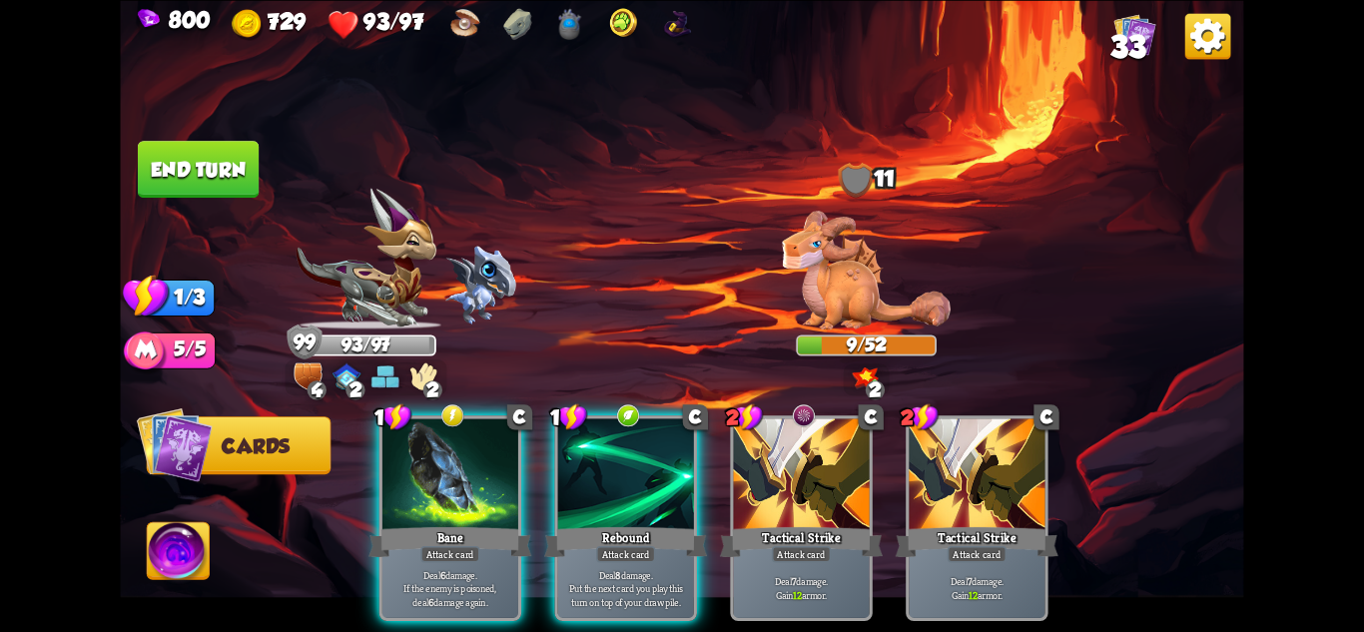
click at [213, 178] on button "End turn" at bounding box center [198, 169] width 121 height 57
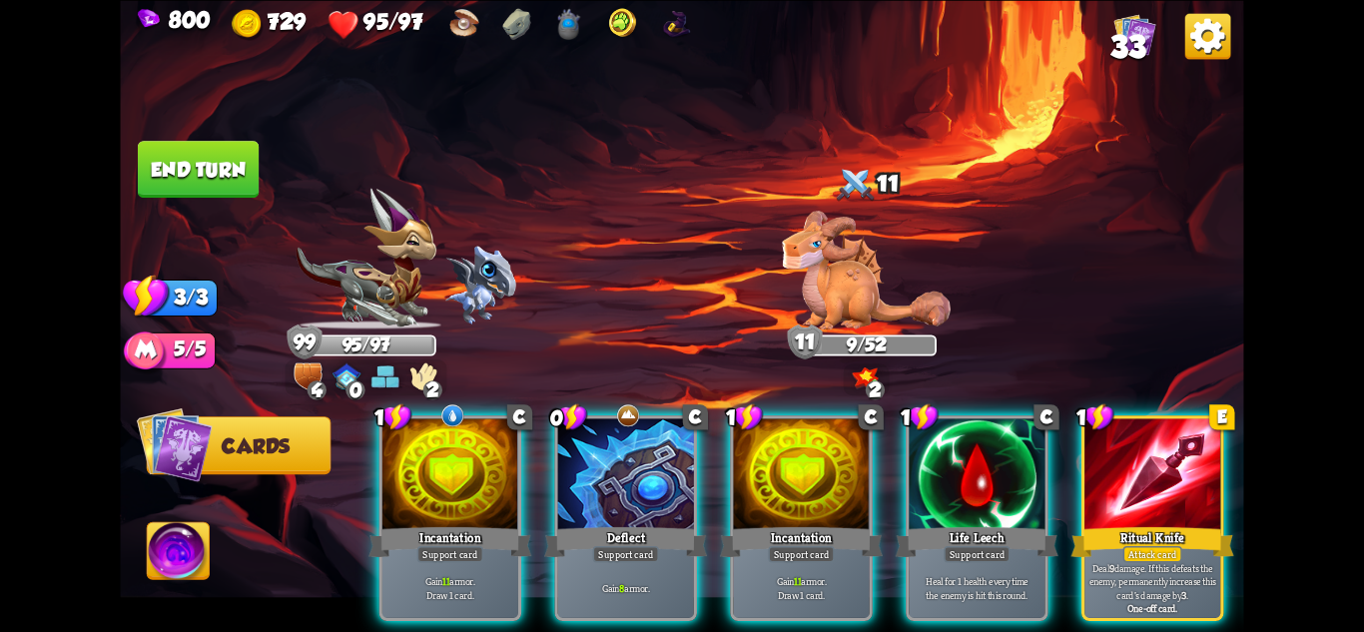
drag, startPoint x: 965, startPoint y: 619, endPoint x: 1050, endPoint y: 627, distance: 85.3
click at [1050, 627] on div "1 C Incantation Support card Gain 11 armor. Draw 1 card. 0 C Deflect Support ca…" at bounding box center [794, 492] width 899 height 281
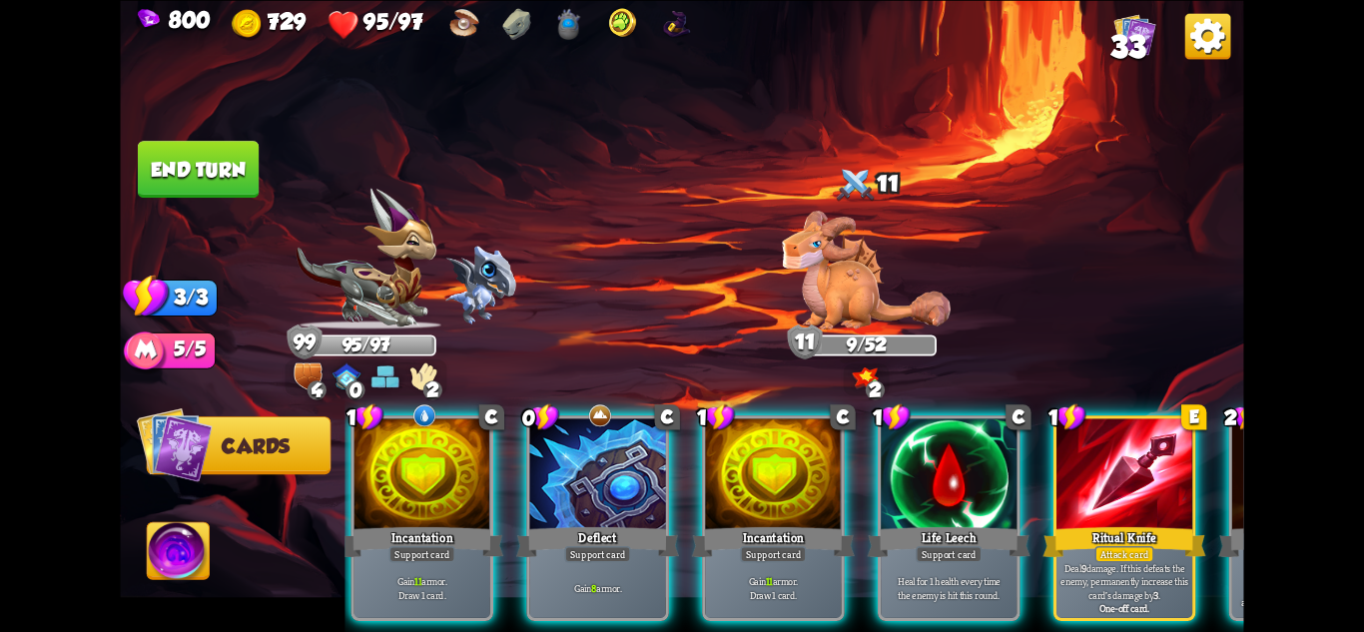
scroll to position [0, 16]
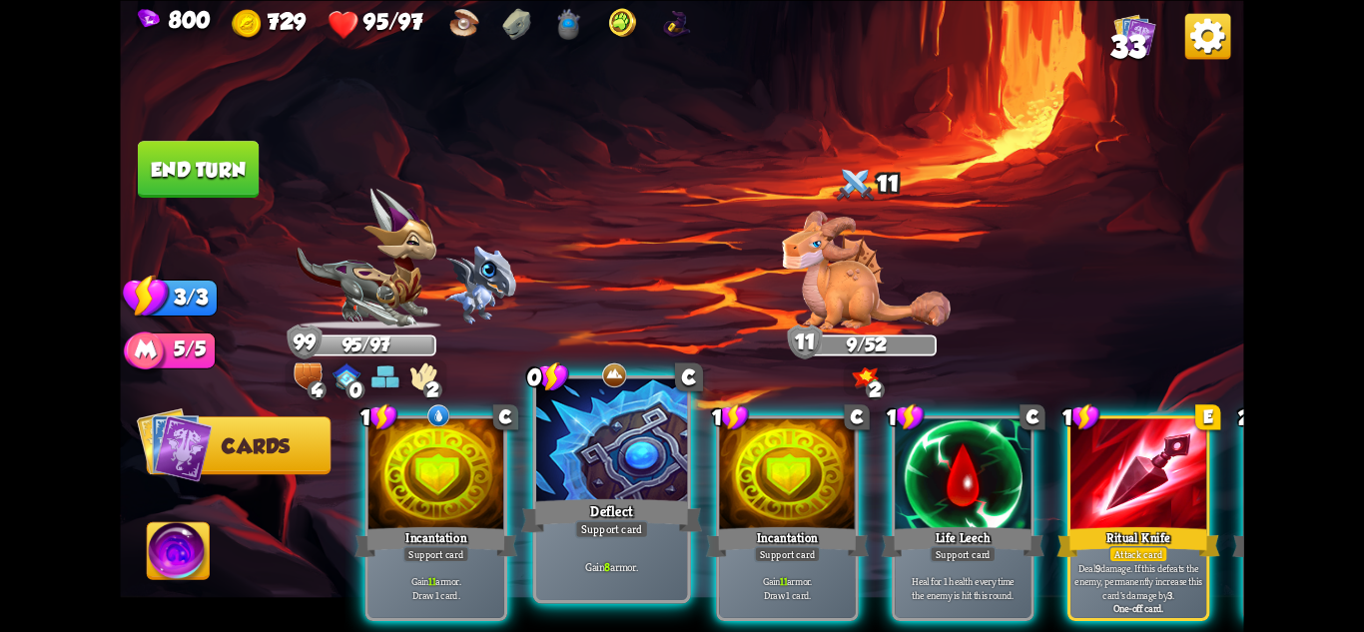
click at [639, 548] on div "Gain 8 armor." at bounding box center [611, 567] width 151 height 66
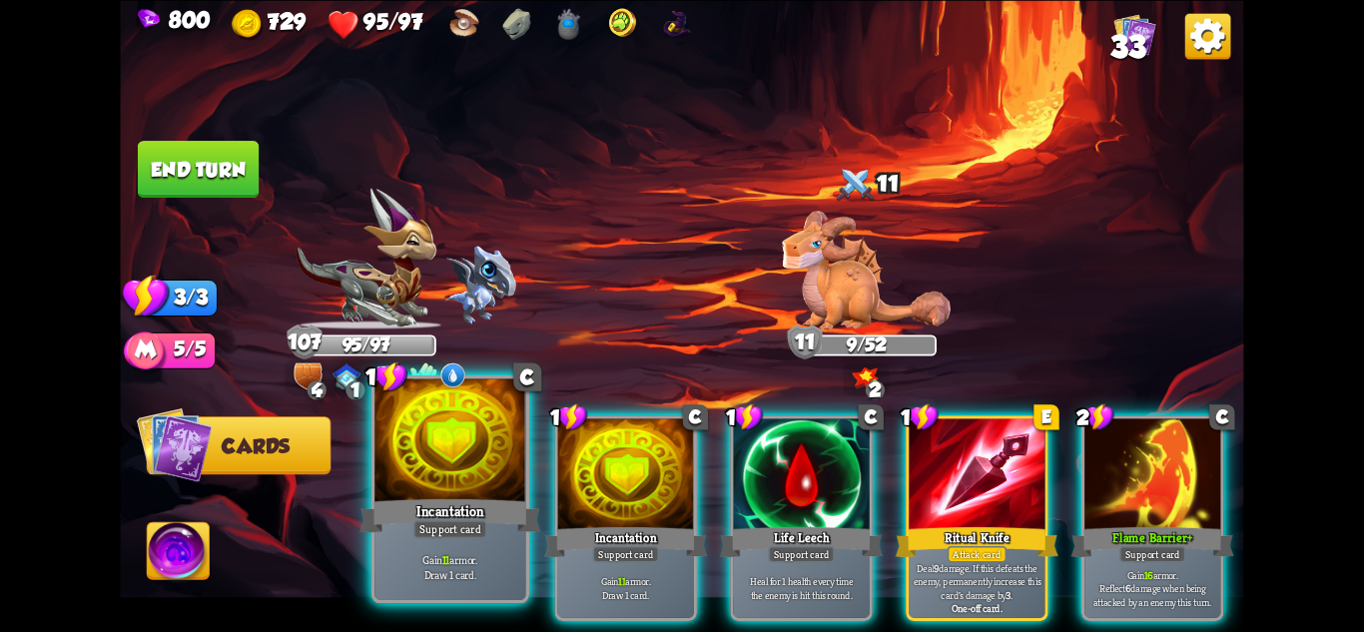
scroll to position [0, 0]
click at [443, 531] on div "Support card" at bounding box center [450, 528] width 74 height 18
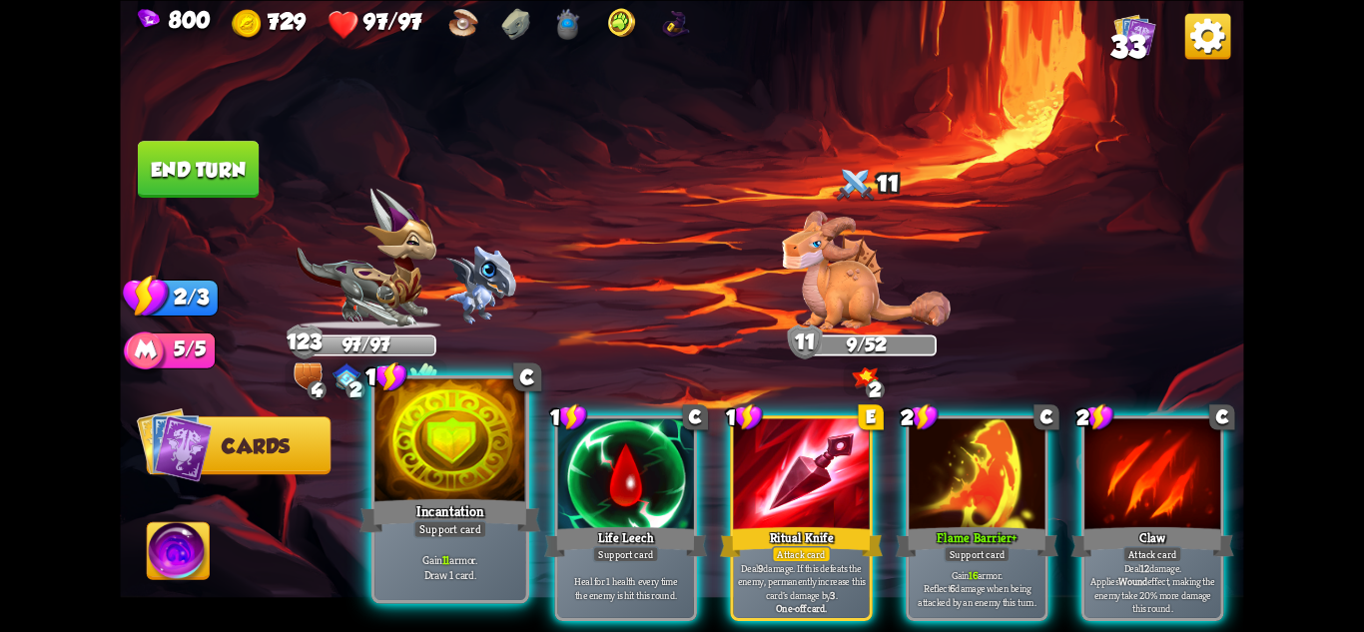
click at [468, 473] on div at bounding box center [449, 441] width 151 height 127
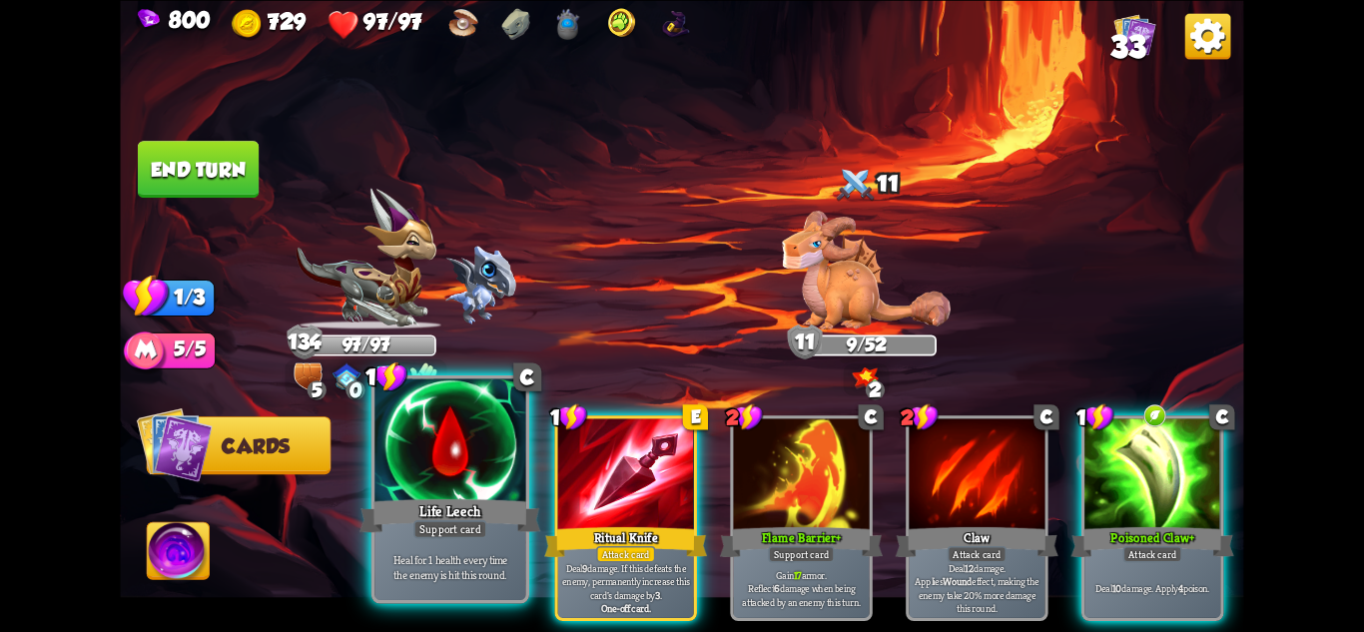
click at [424, 523] on div "Support card" at bounding box center [450, 528] width 74 height 18
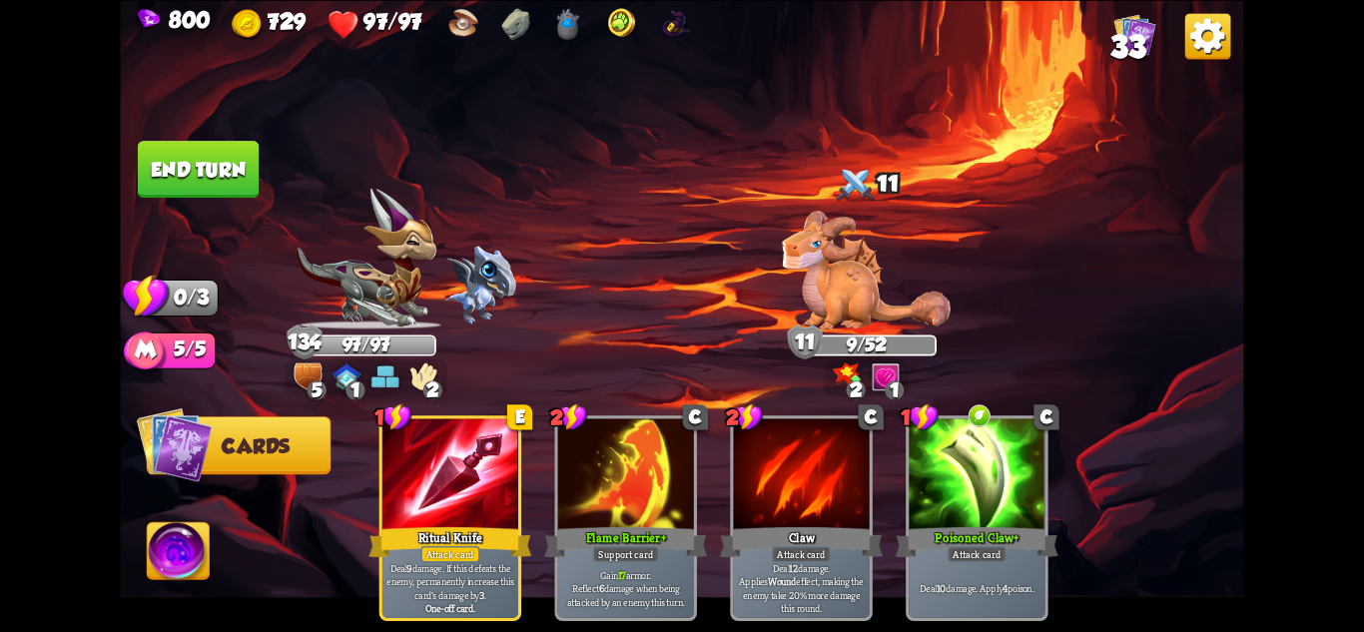
click at [214, 153] on button "End turn" at bounding box center [198, 169] width 121 height 57
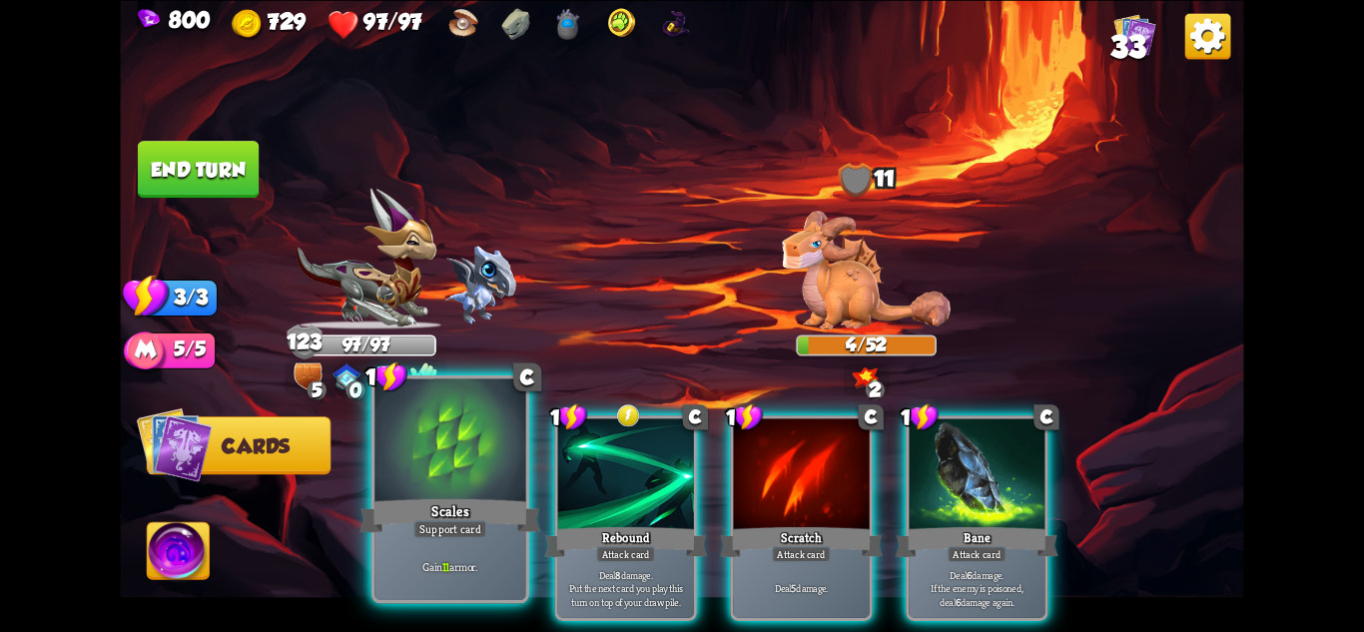
click at [467, 520] on div "Support card" at bounding box center [450, 528] width 74 height 18
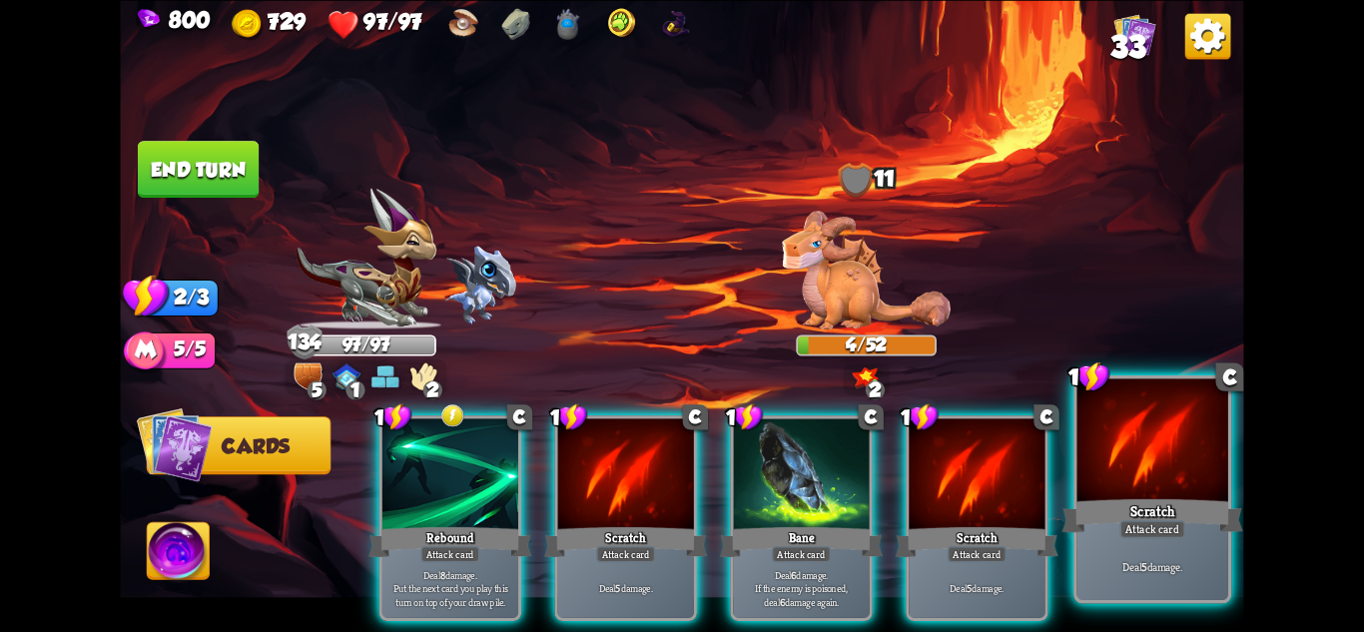
click at [1136, 562] on p "Deal 5 damage." at bounding box center [1153, 566] width 144 height 15
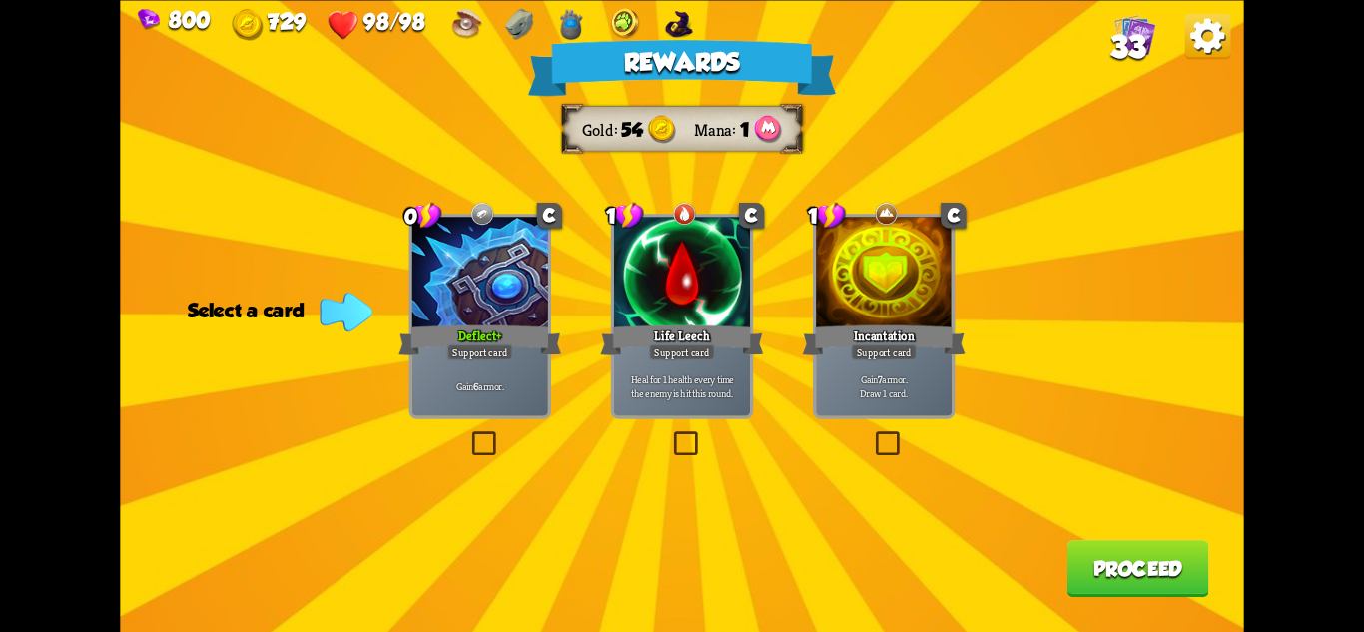
click at [498, 338] on div "Deflect+" at bounding box center [479, 340] width 163 height 36
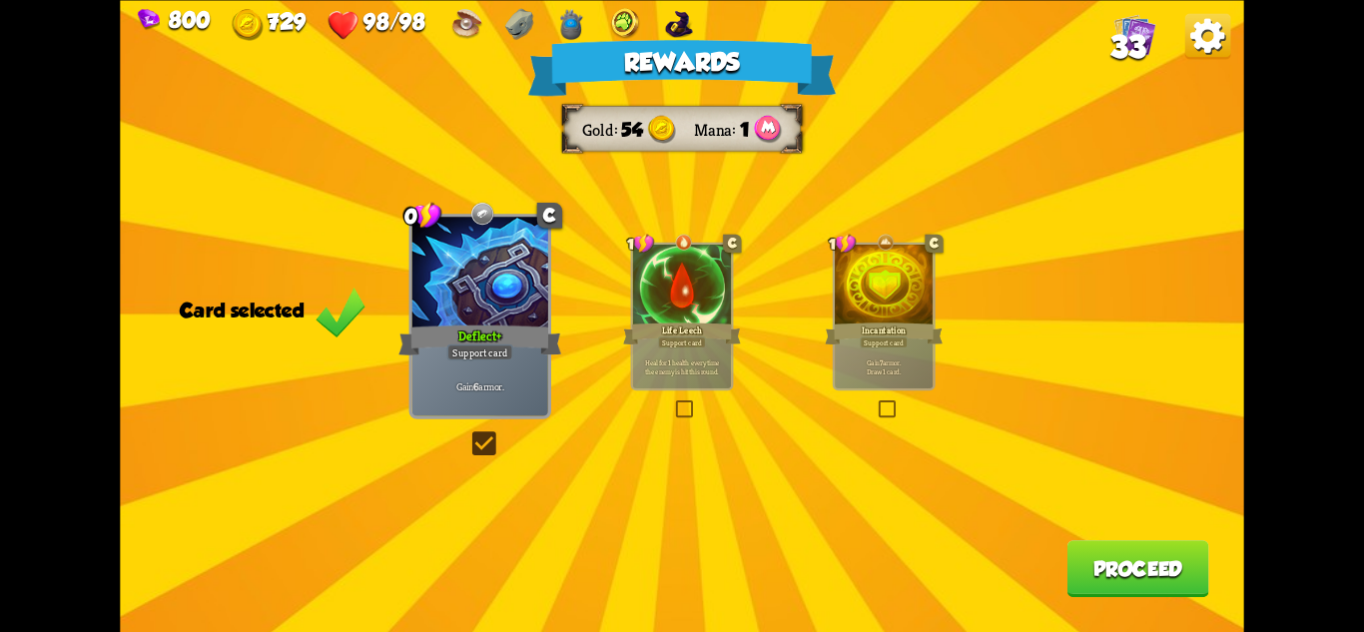
click at [1138, 564] on button "Proceed" at bounding box center [1139, 568] width 142 height 57
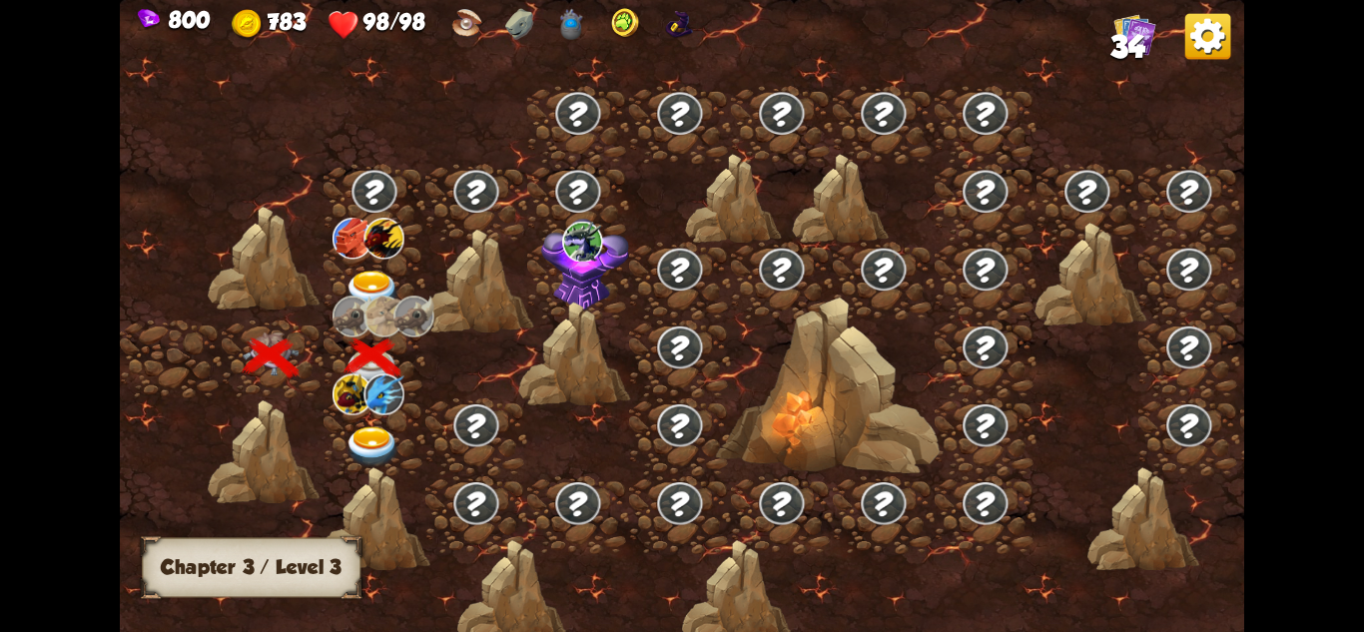
click at [372, 291] on img at bounding box center [373, 291] width 56 height 41
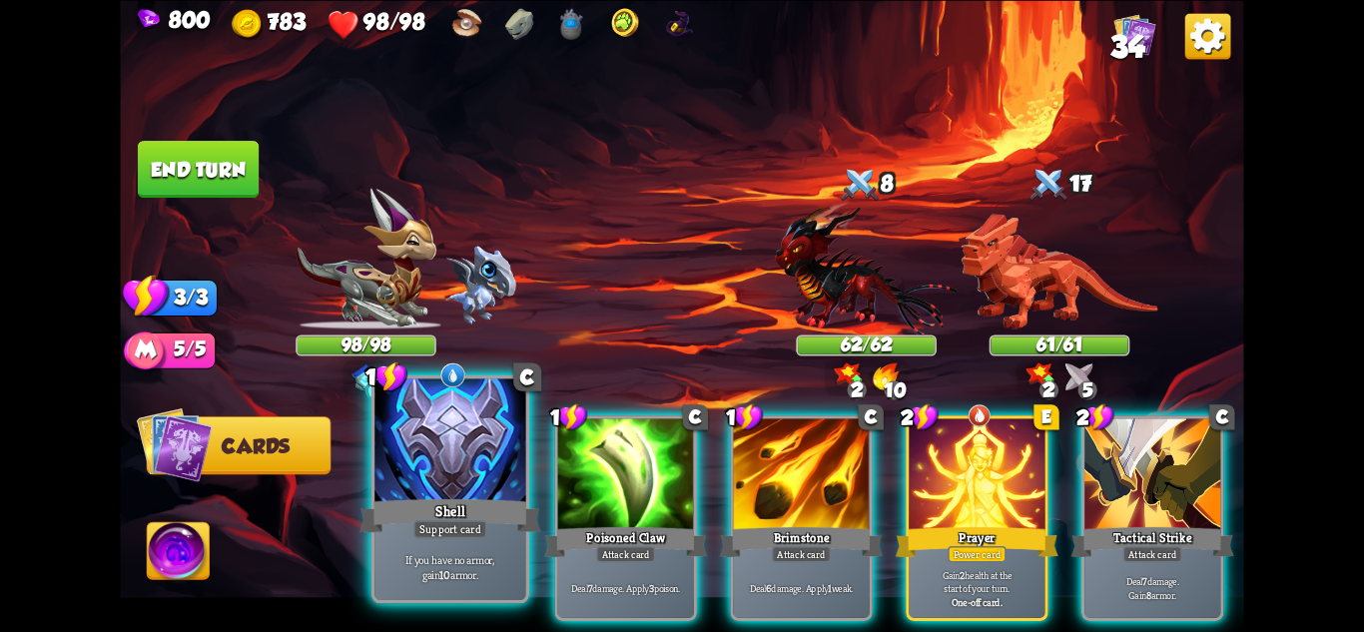
click at [432, 513] on div "Shell" at bounding box center [450, 515] width 181 height 40
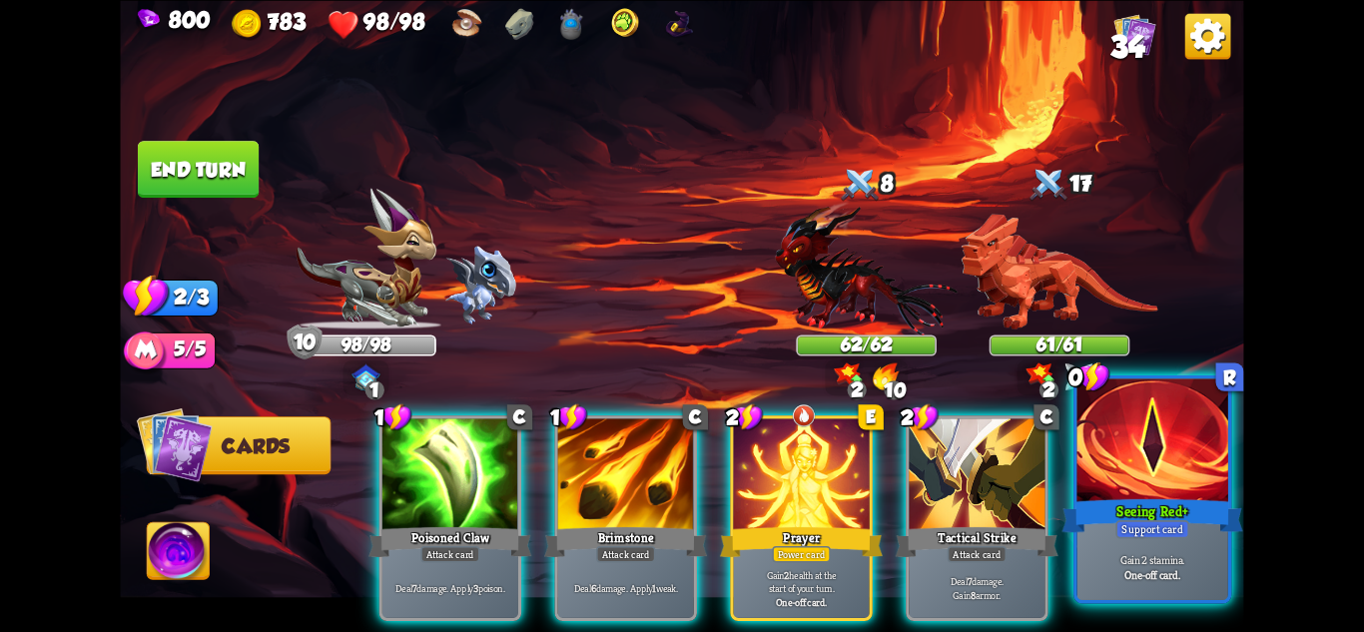
click at [1144, 557] on p "Gain 2 stamina." at bounding box center [1153, 559] width 144 height 15
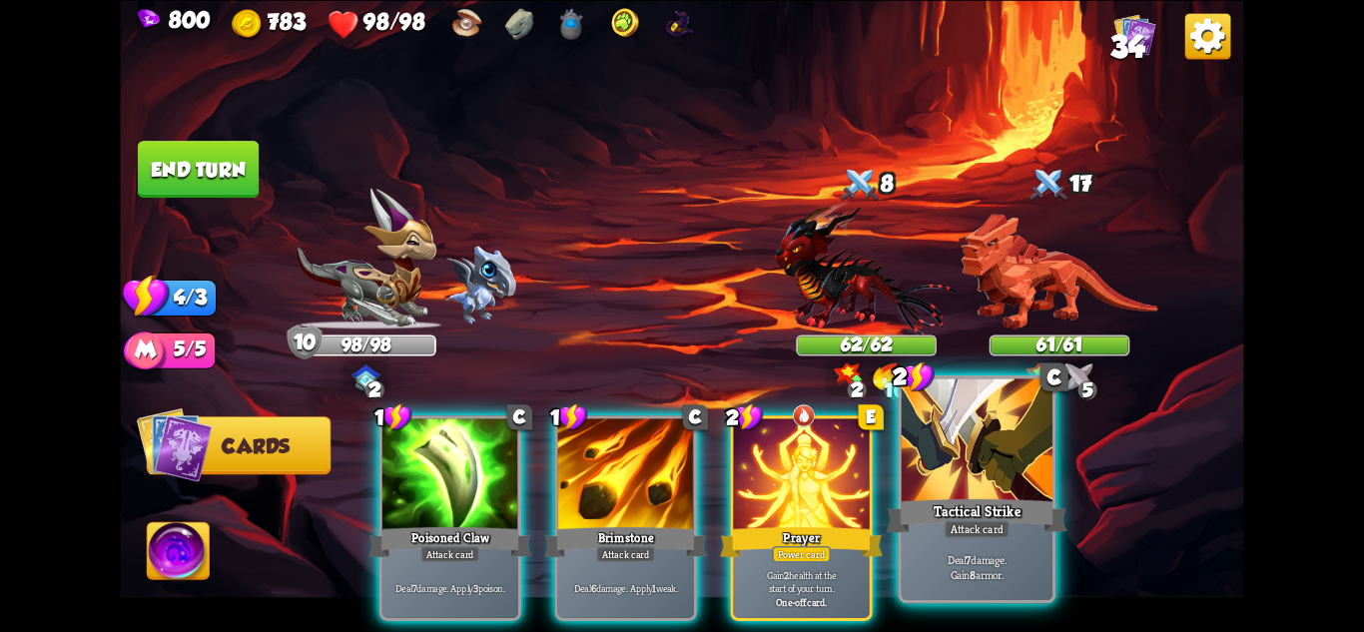
click at [993, 531] on div "Attack card" at bounding box center [977, 528] width 66 height 18
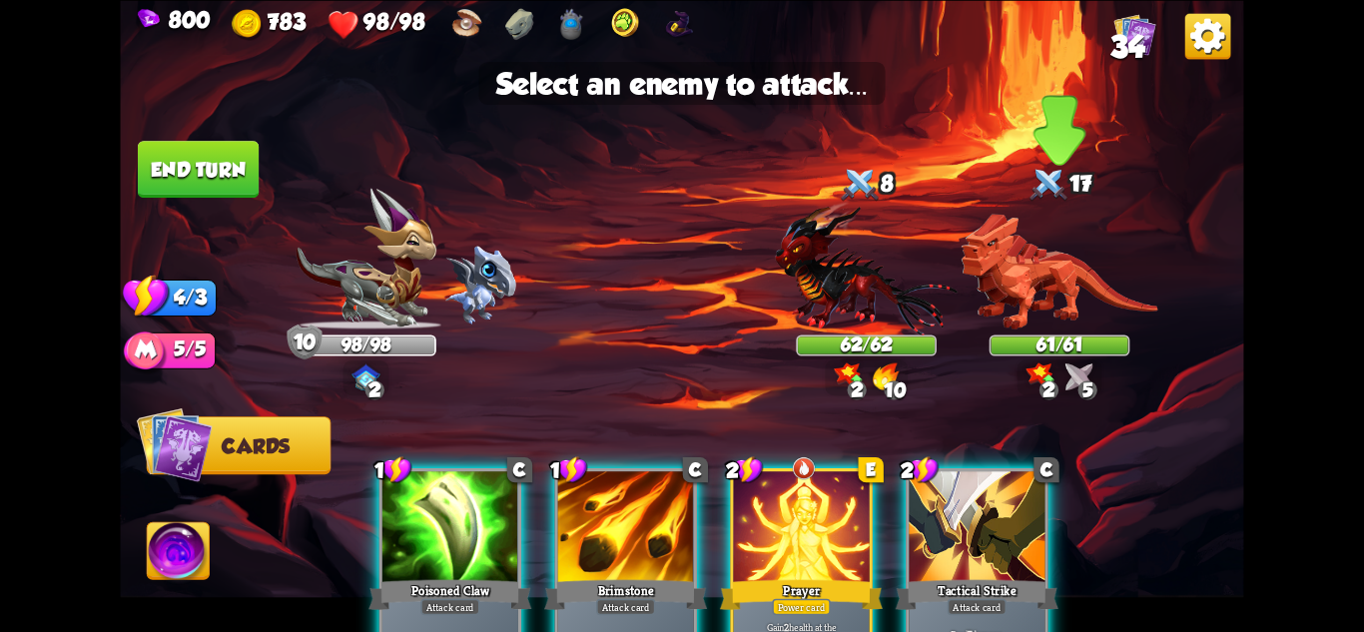
click at [1035, 293] on img at bounding box center [1060, 272] width 197 height 116
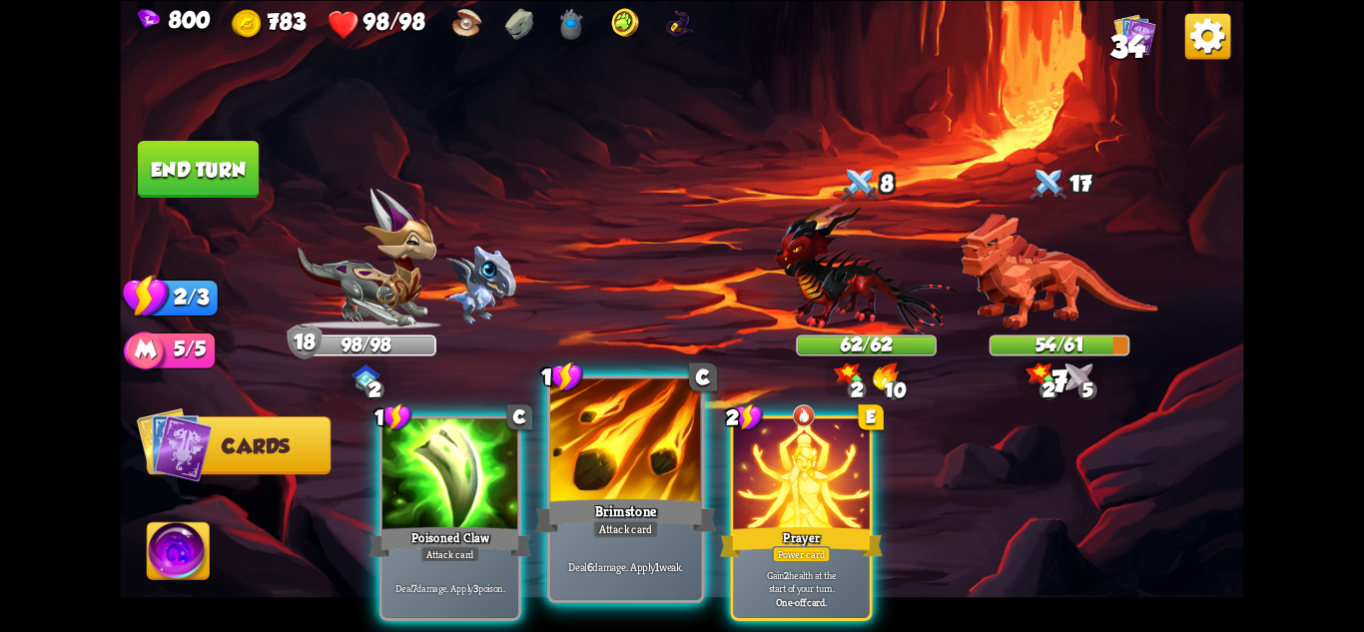
click at [637, 521] on div "Attack card" at bounding box center [626, 528] width 66 height 18
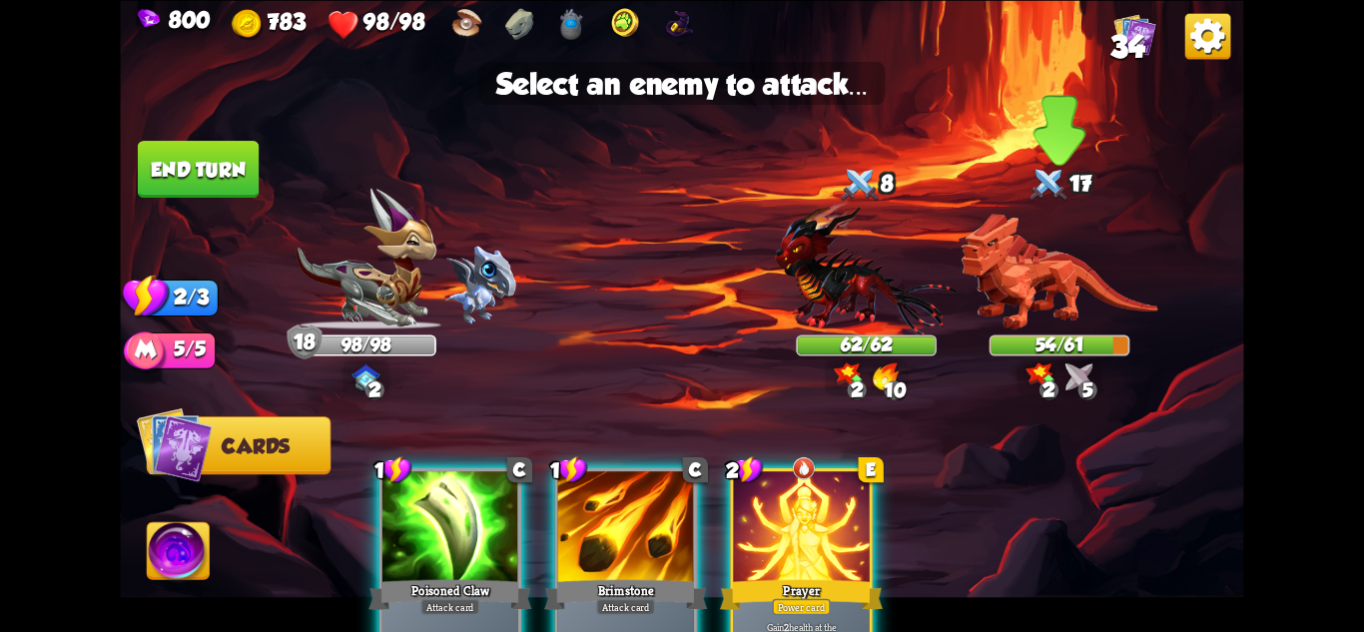
click at [1087, 262] on img at bounding box center [1060, 272] width 197 height 116
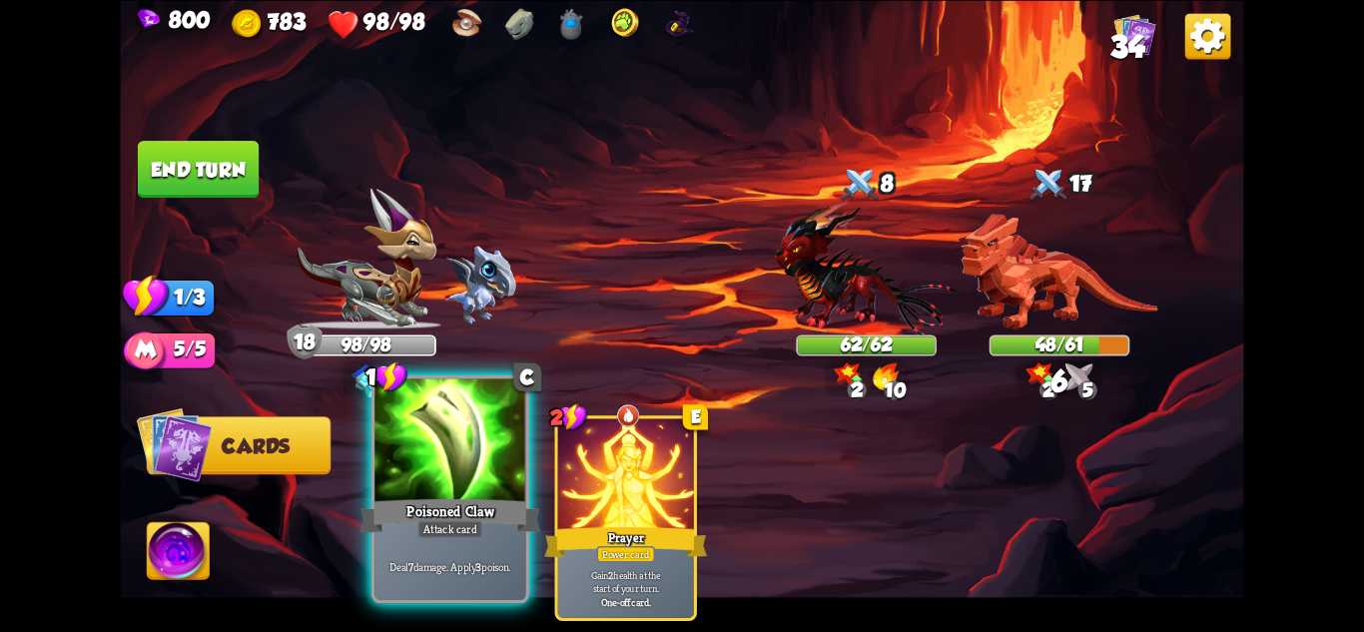
click at [467, 532] on div "Attack card" at bounding box center [450, 528] width 66 height 18
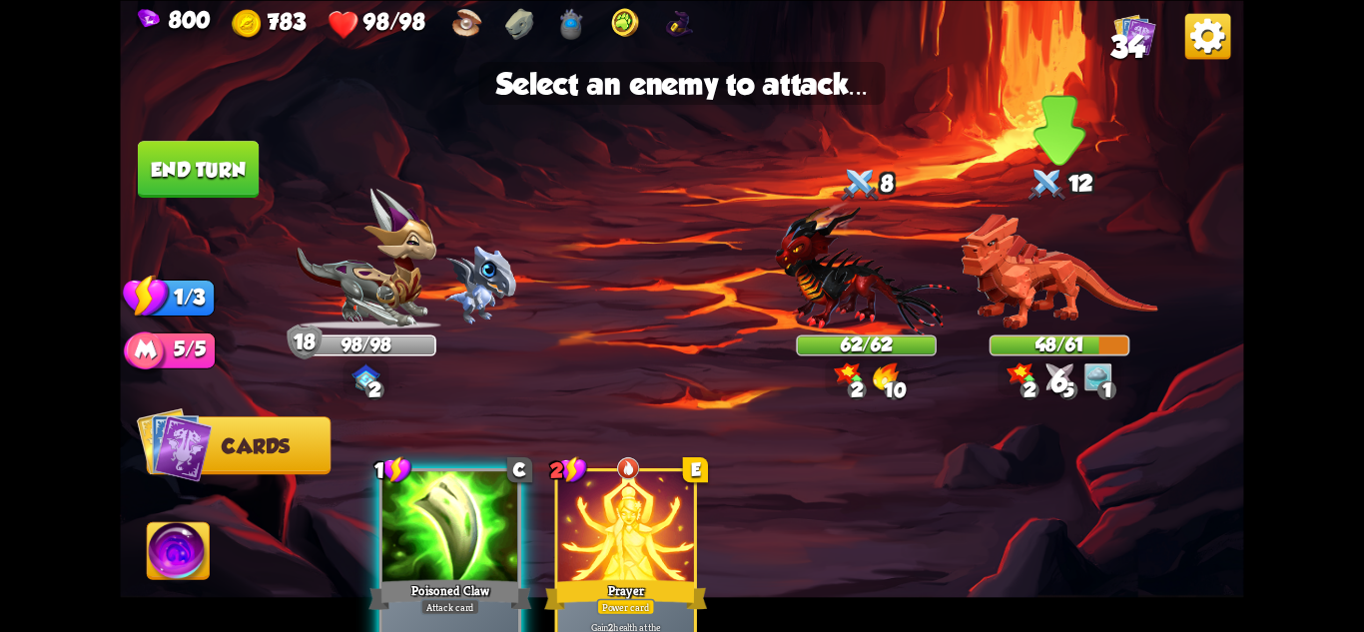
click at [1017, 276] on img at bounding box center [1060, 272] width 197 height 116
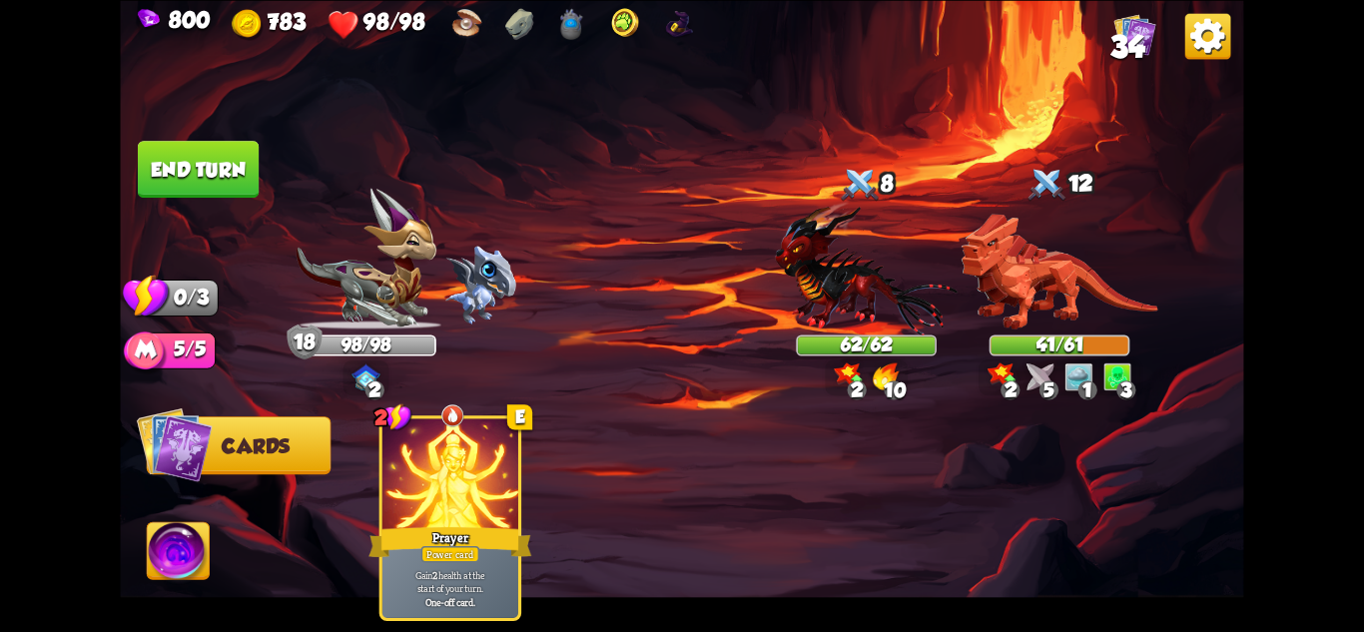
click at [153, 160] on button "End turn" at bounding box center [198, 169] width 121 height 57
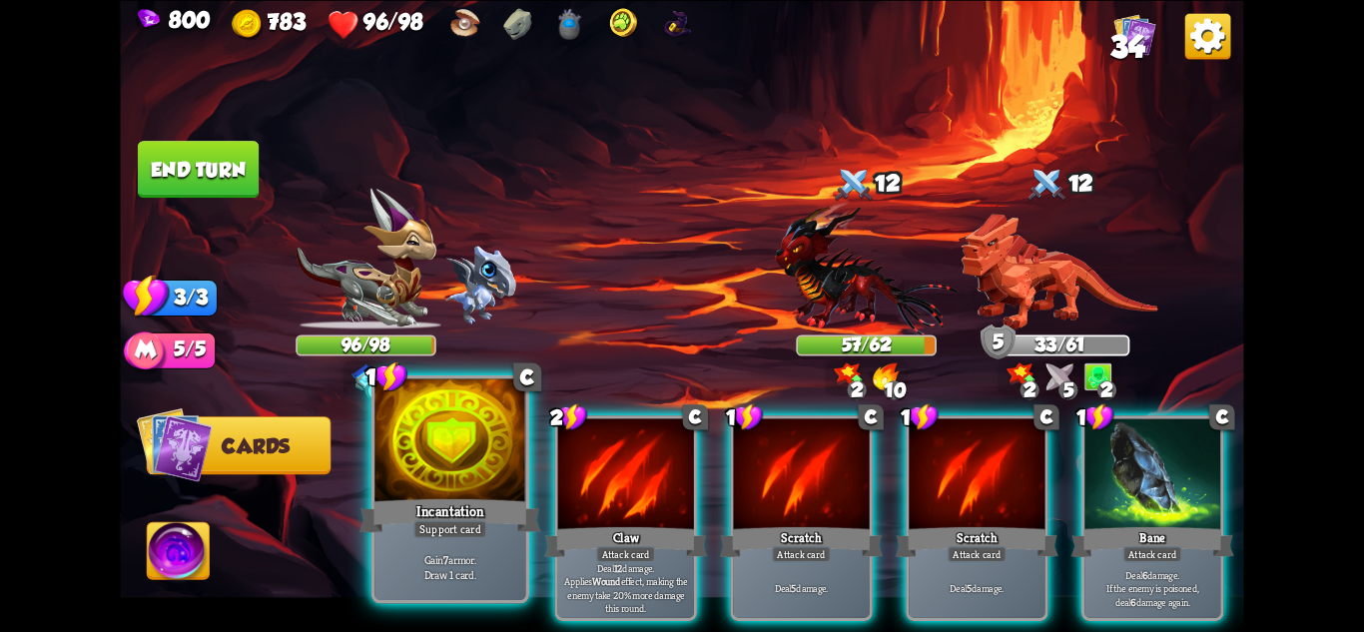
click at [424, 513] on div "Incantation" at bounding box center [450, 515] width 181 height 40
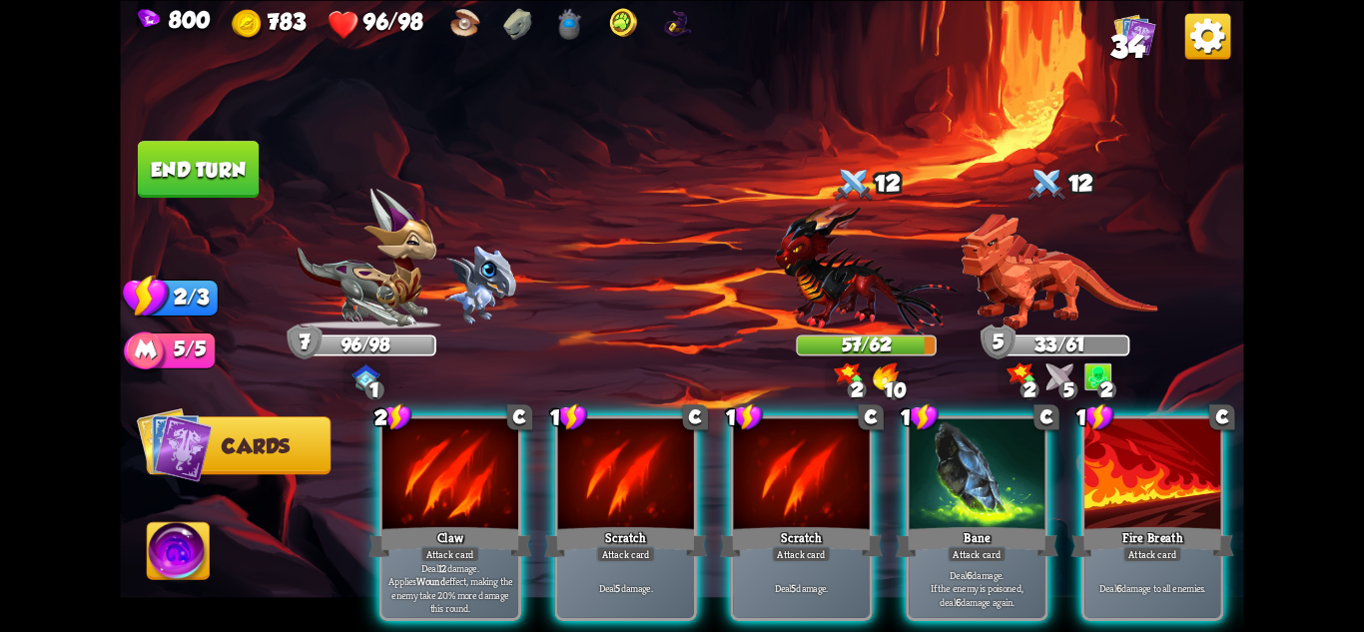
scroll to position [0, 190]
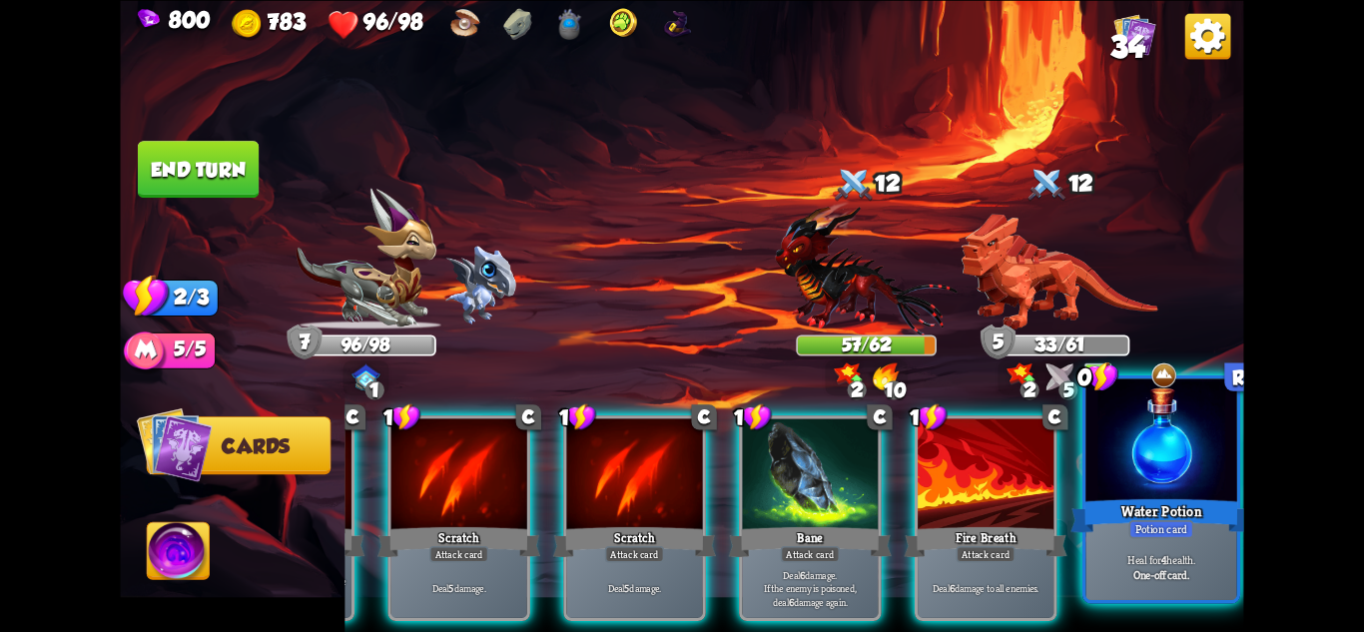
click at [1202, 562] on p "Heal for 4 health." at bounding box center [1162, 559] width 144 height 15
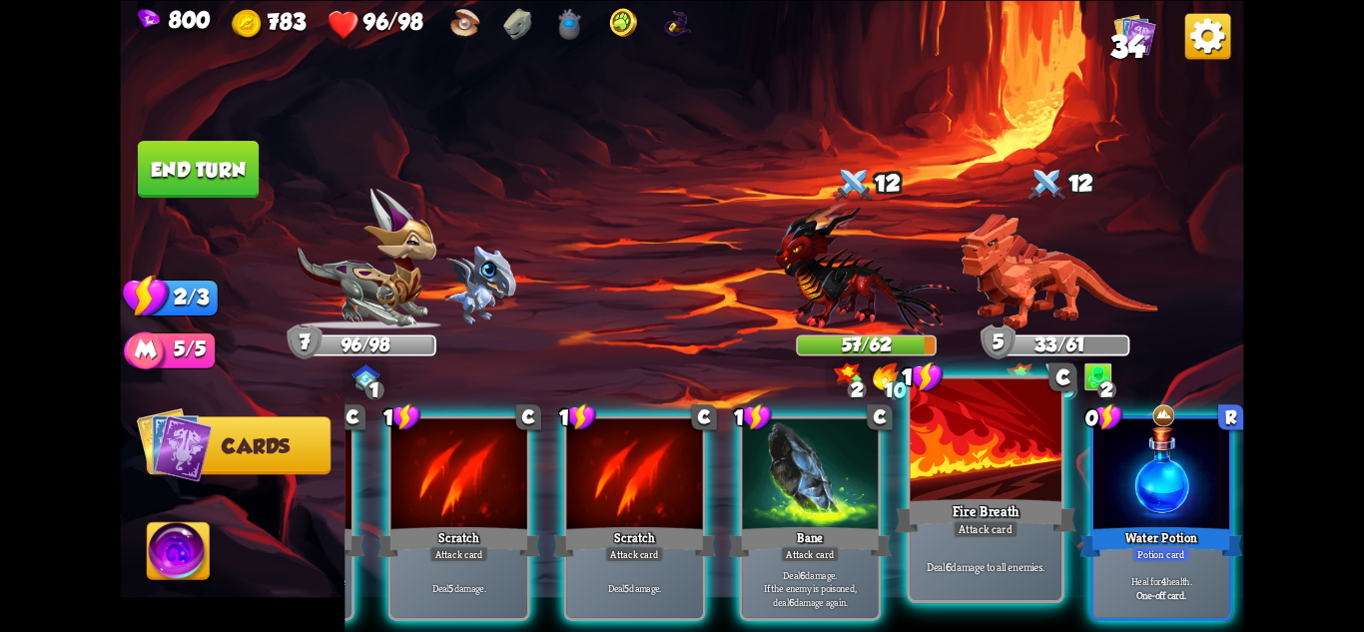
scroll to position [0, 0]
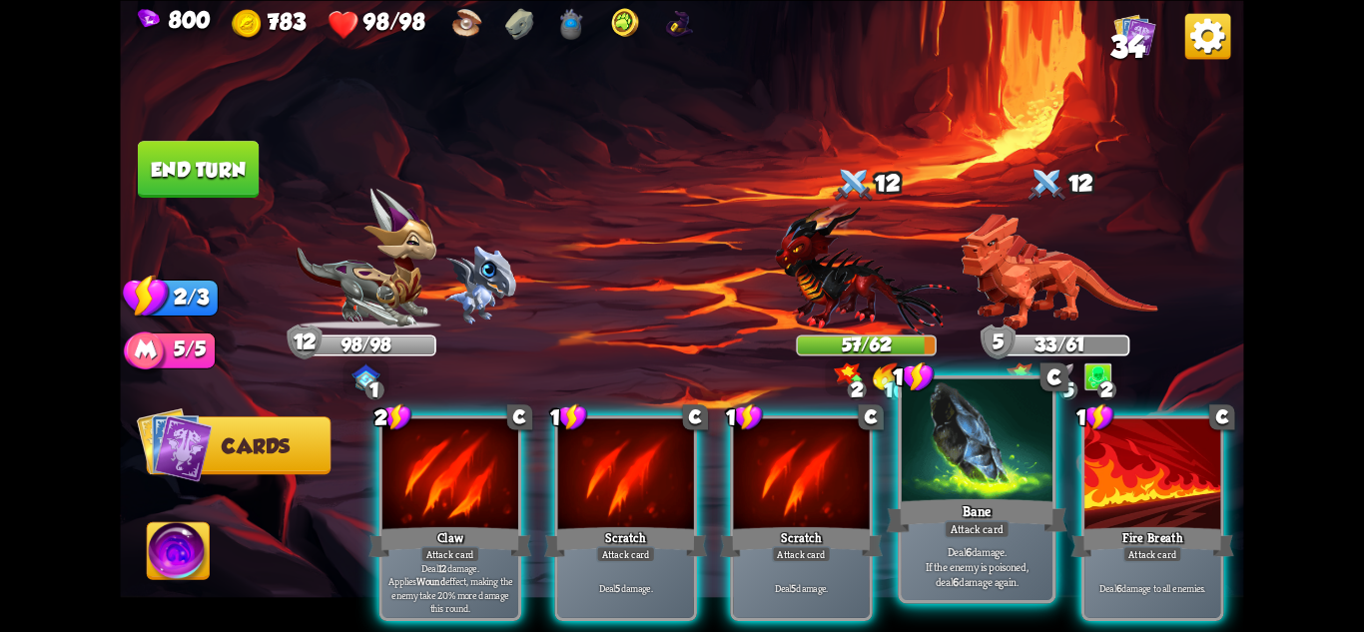
click at [1013, 497] on div "Bane" at bounding box center [977, 515] width 181 height 40
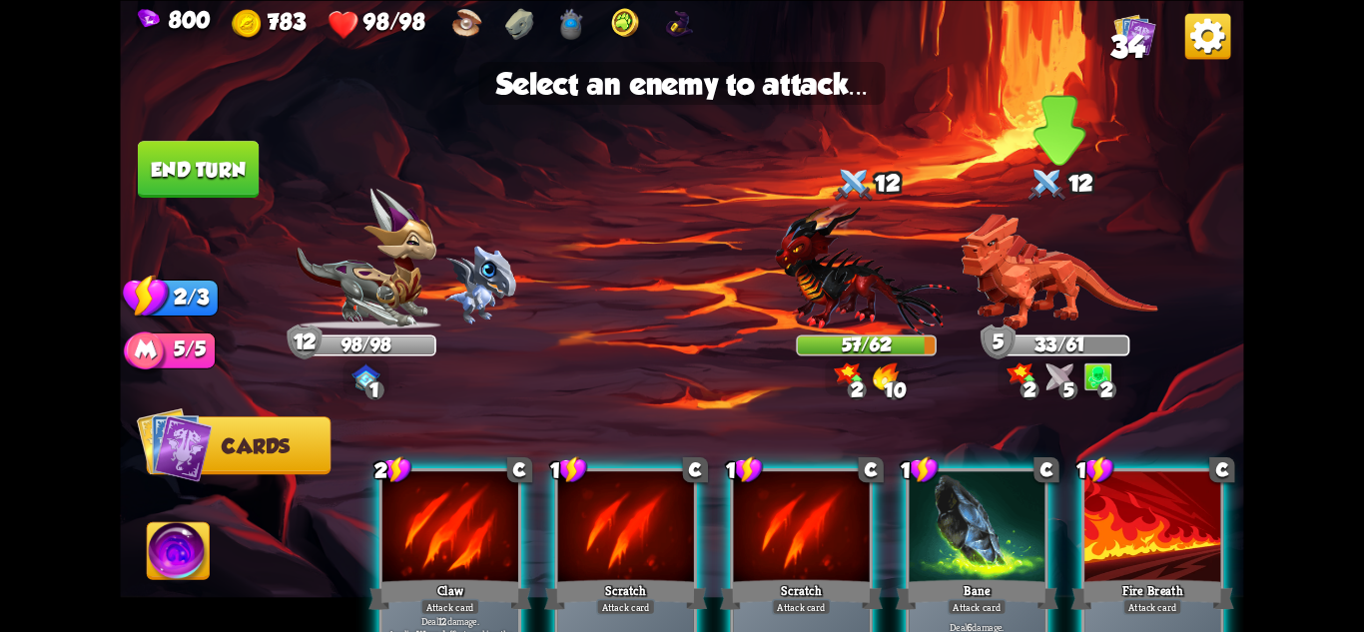
click at [1042, 314] on img at bounding box center [1060, 272] width 197 height 116
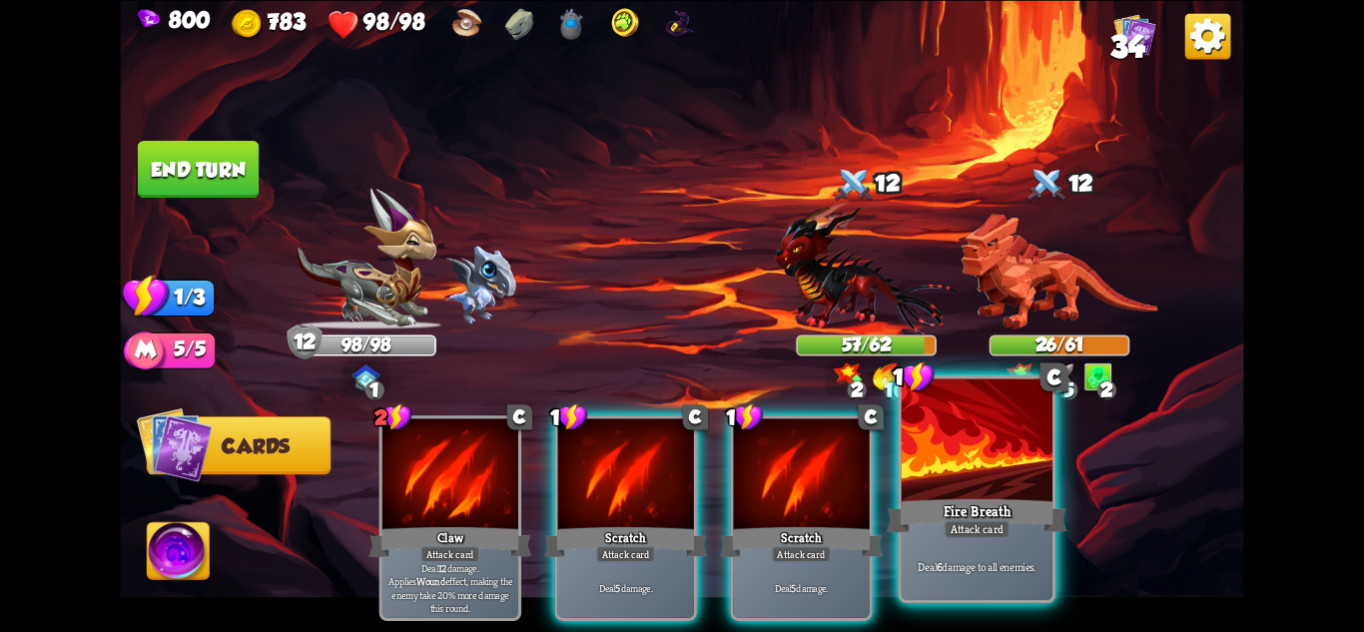
click at [974, 442] on div at bounding box center [977, 441] width 151 height 127
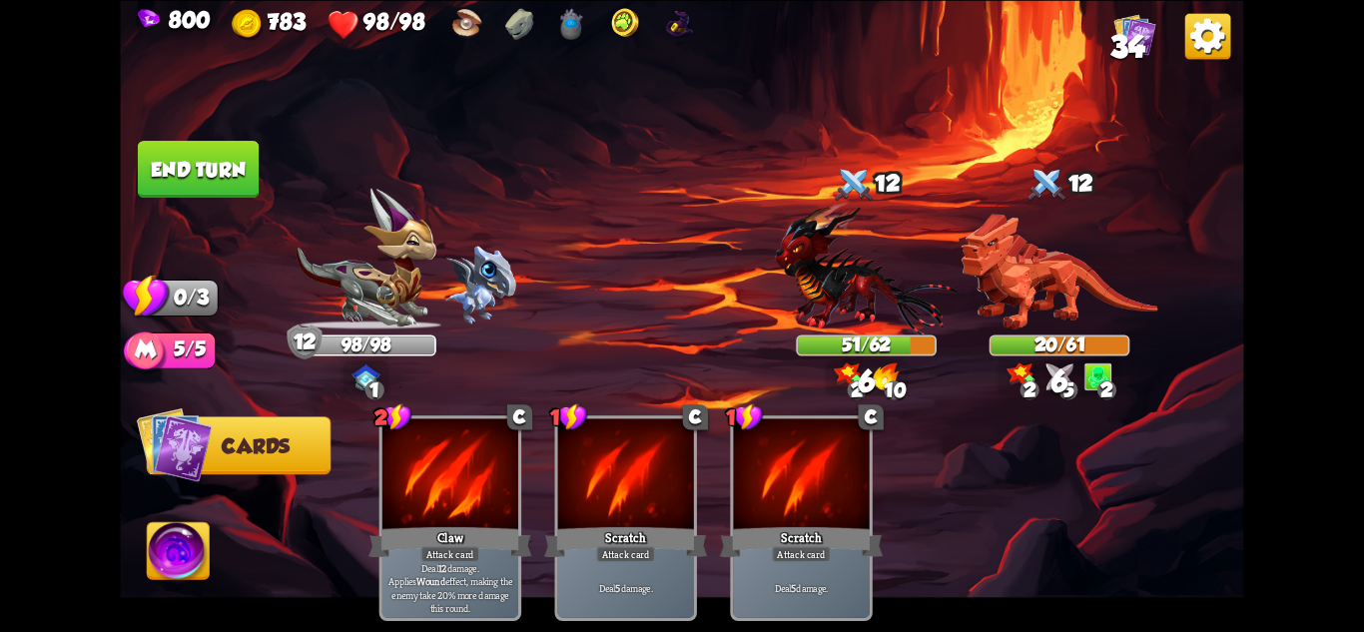
click at [182, 161] on button "End turn" at bounding box center [198, 169] width 121 height 57
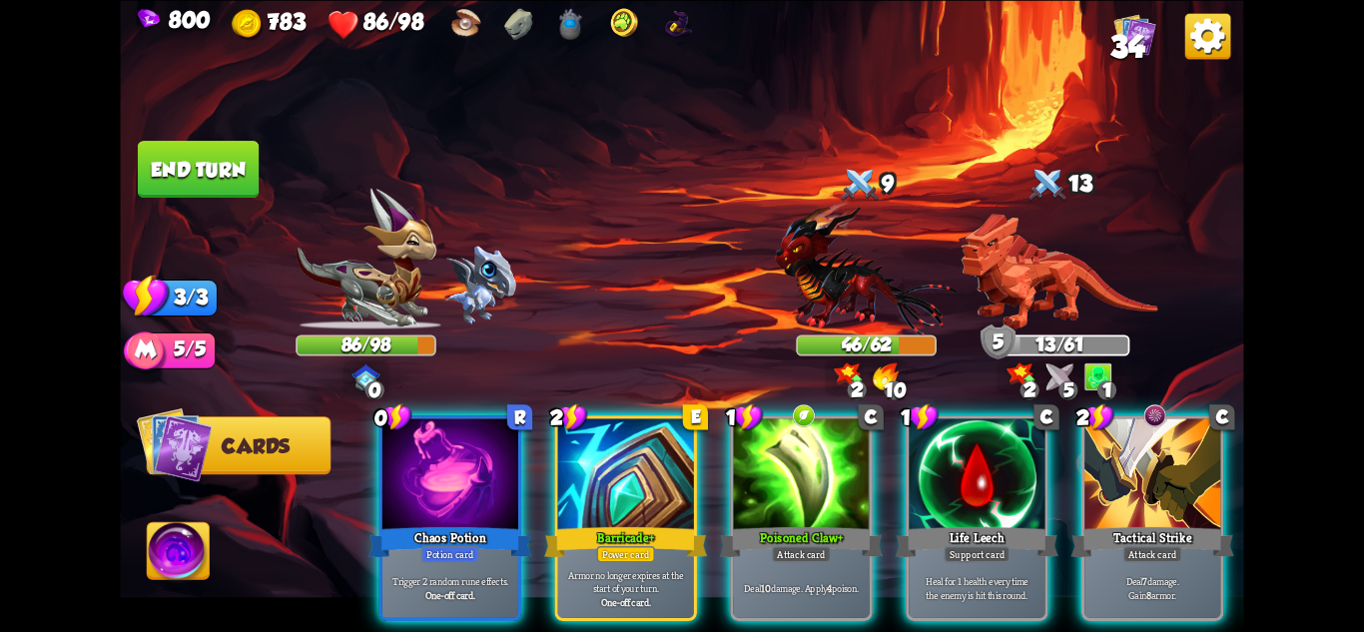
click at [477, 545] on div "Potion card" at bounding box center [450, 553] width 59 height 17
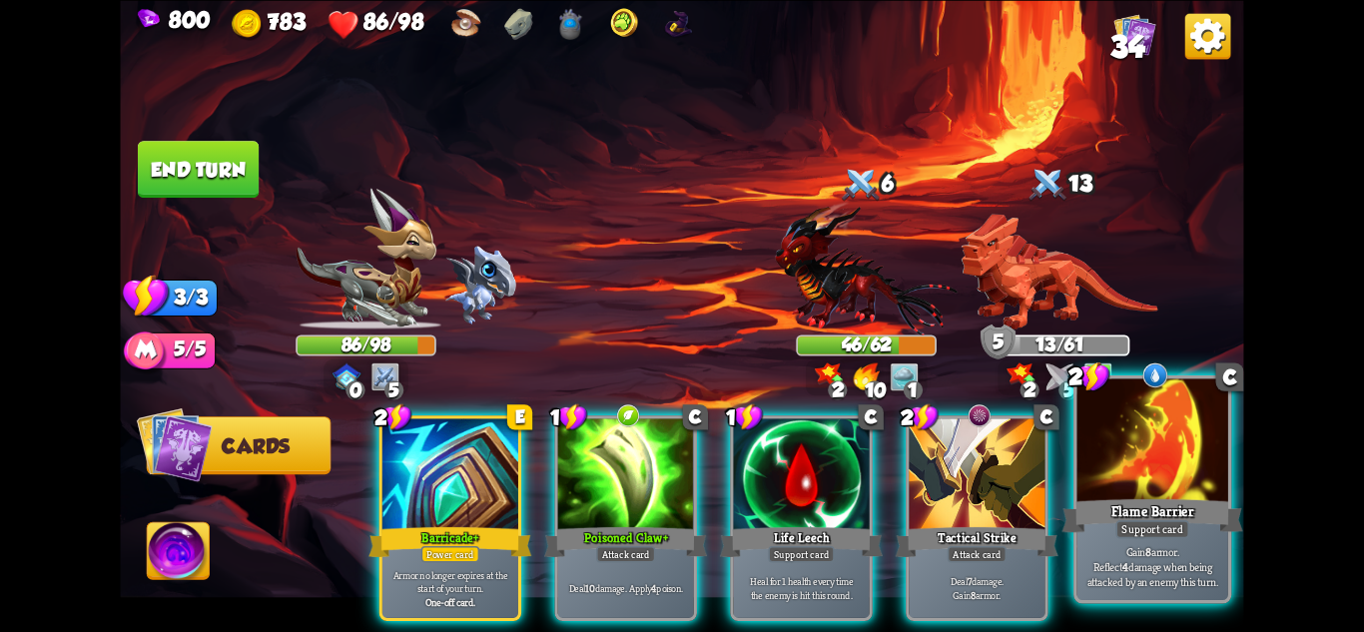
click at [1140, 448] on div at bounding box center [1153, 441] width 151 height 127
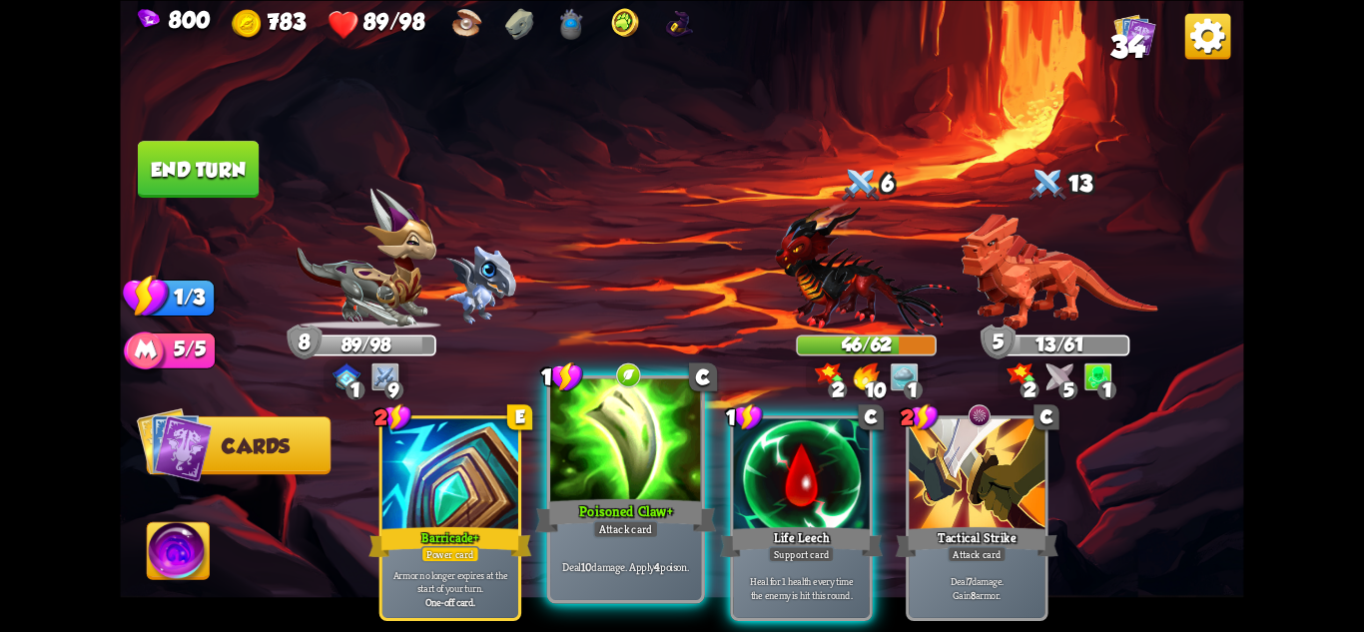
click at [614, 508] on div "Poisoned Claw+" at bounding box center [625, 515] width 181 height 40
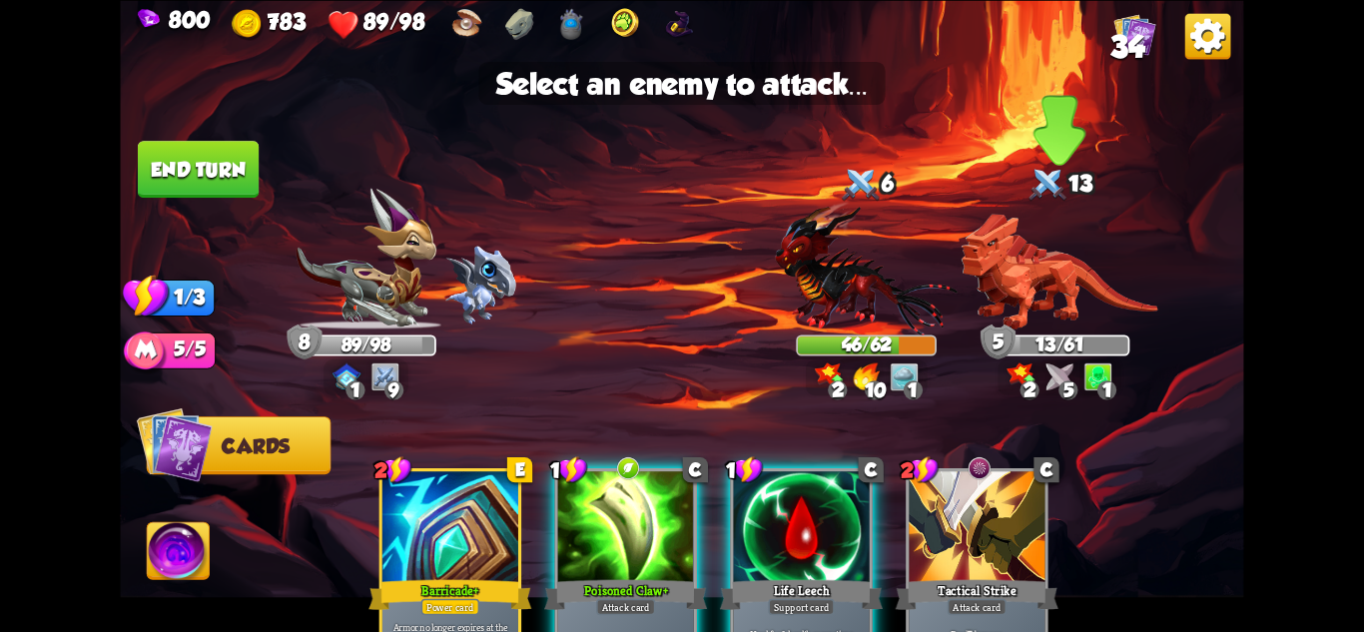
click at [1008, 305] on img at bounding box center [1060, 272] width 197 height 116
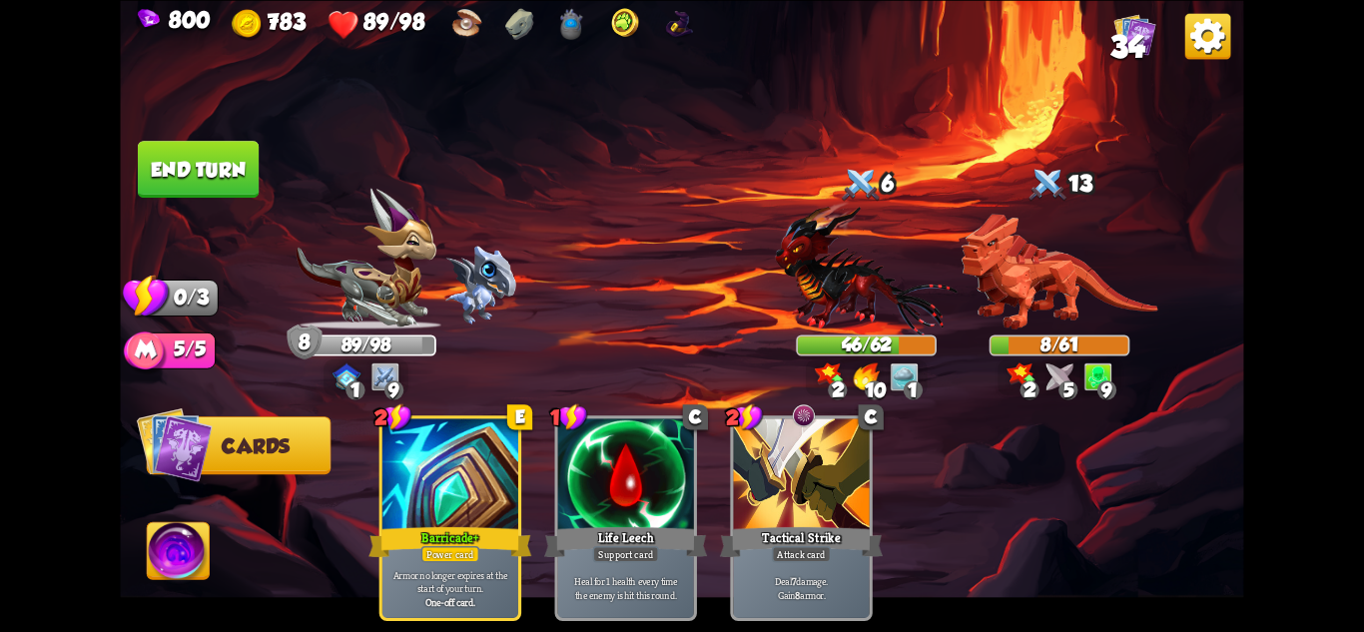
click at [196, 166] on button "End turn" at bounding box center [198, 169] width 121 height 57
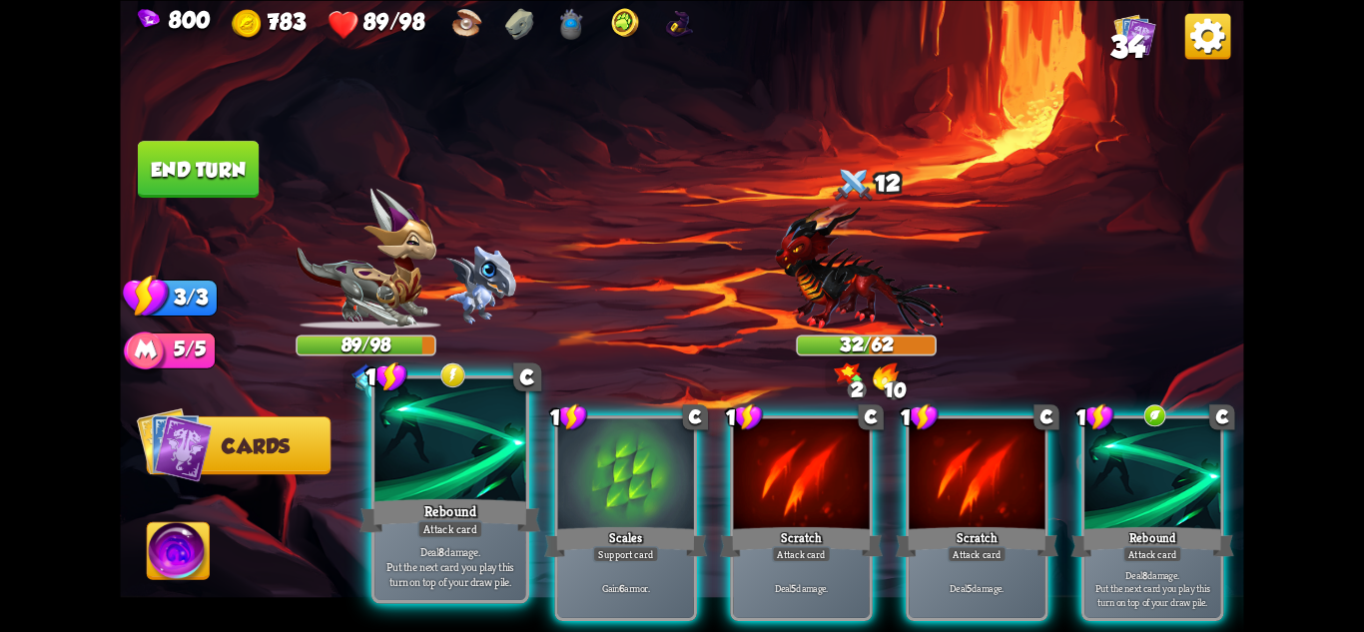
click at [469, 505] on div "Rebound" at bounding box center [450, 515] width 181 height 40
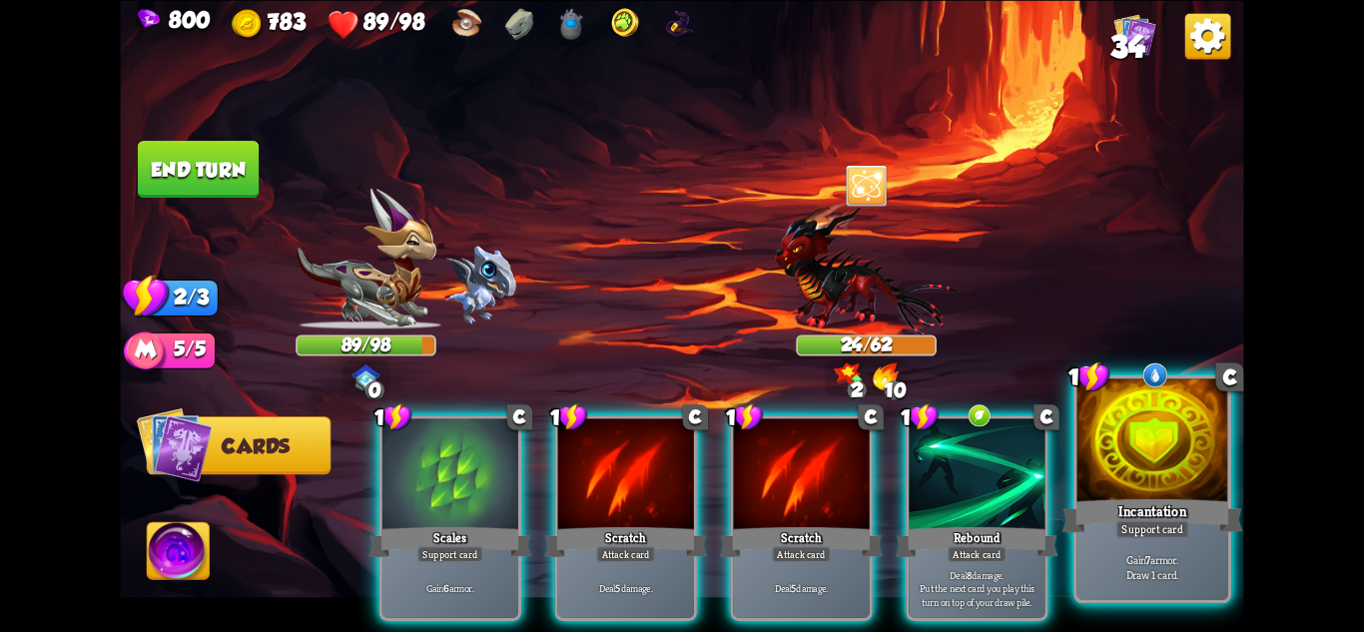
click at [1134, 444] on div at bounding box center [1153, 441] width 151 height 127
click at [1142, 450] on div at bounding box center [1153, 441] width 151 height 127
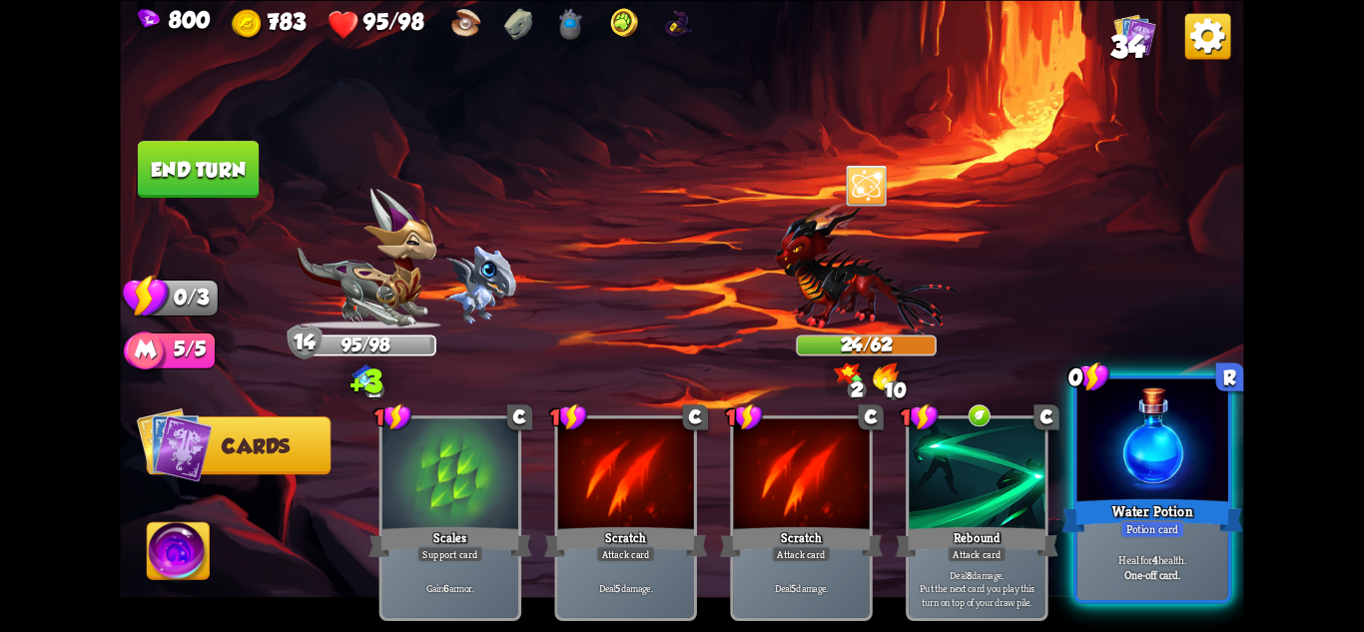
click at [1134, 417] on div at bounding box center [1153, 441] width 151 height 127
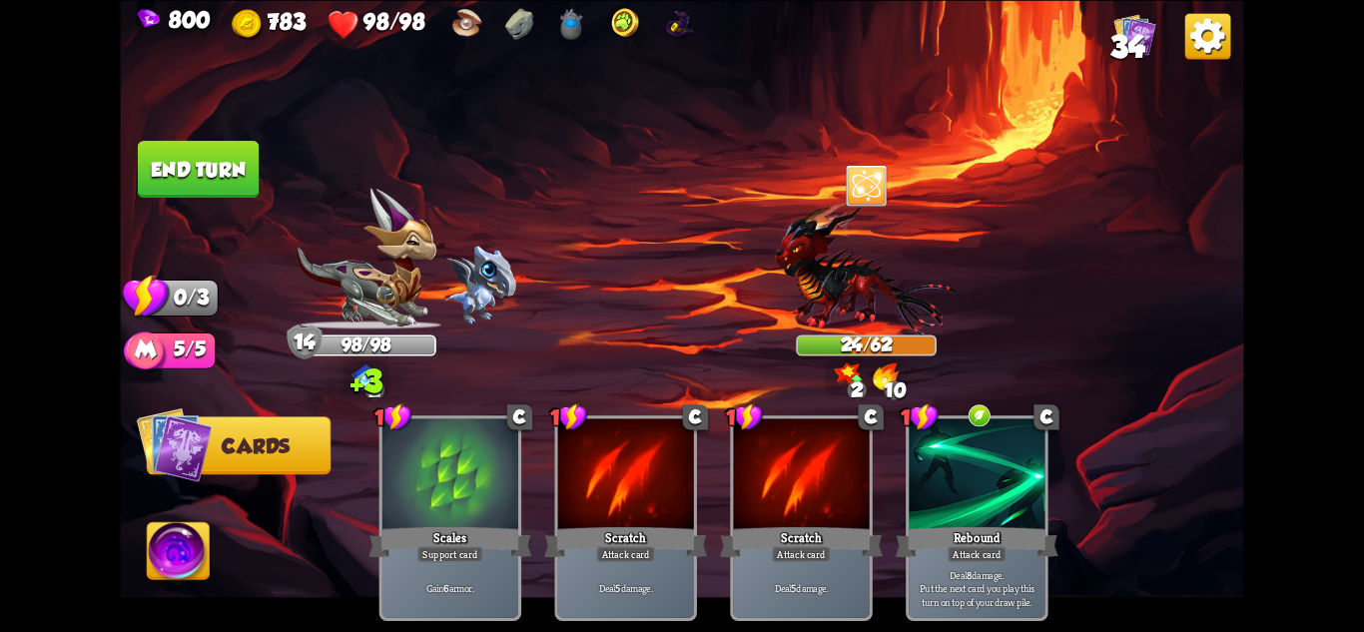
click at [206, 169] on button "End turn" at bounding box center [198, 169] width 121 height 57
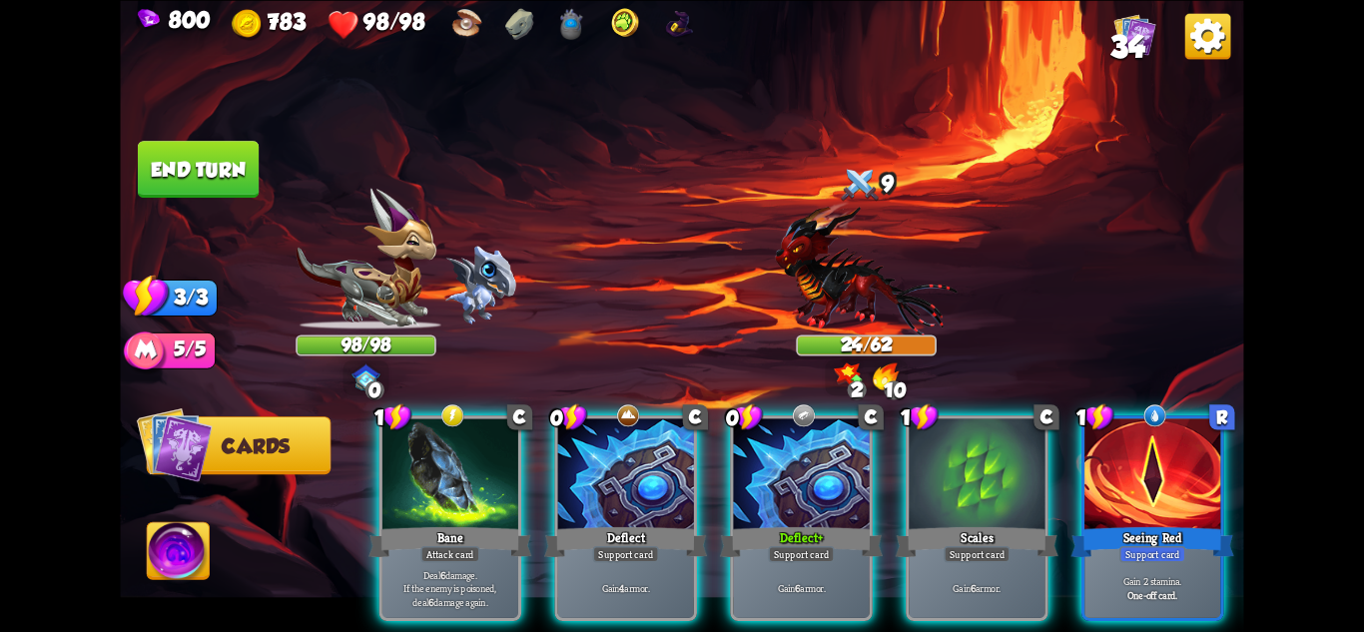
scroll to position [0, 190]
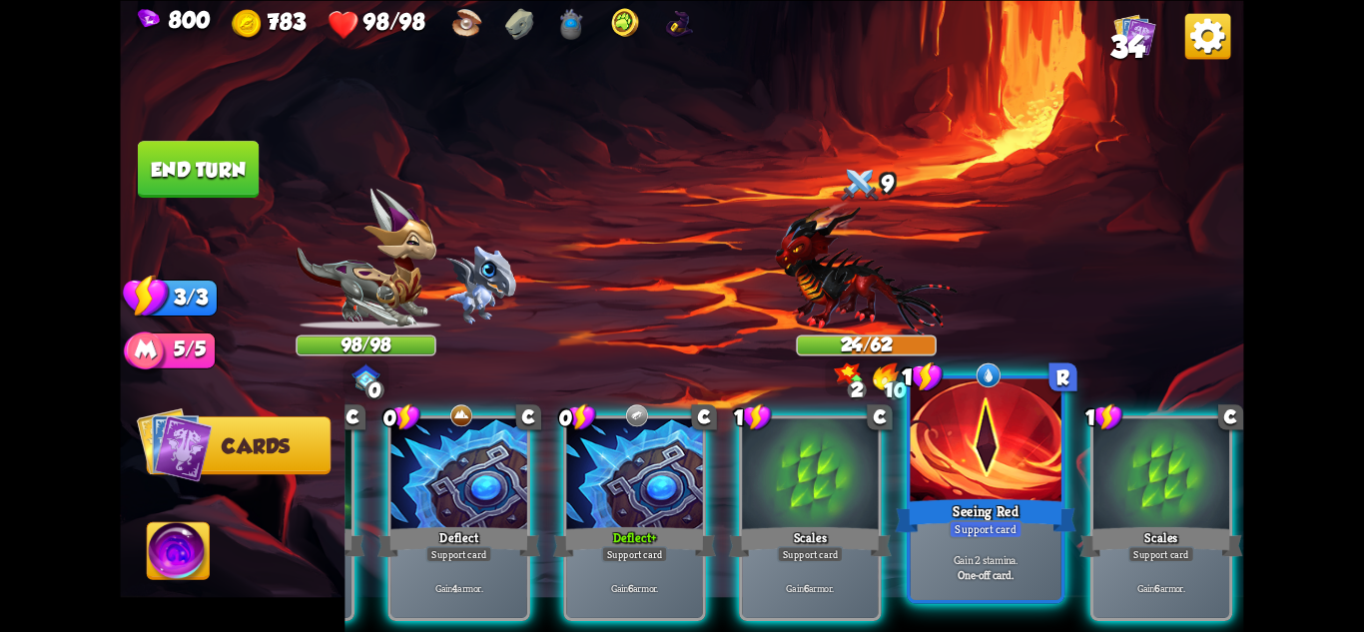
click at [962, 564] on p "Gain 2 stamina." at bounding box center [986, 559] width 144 height 15
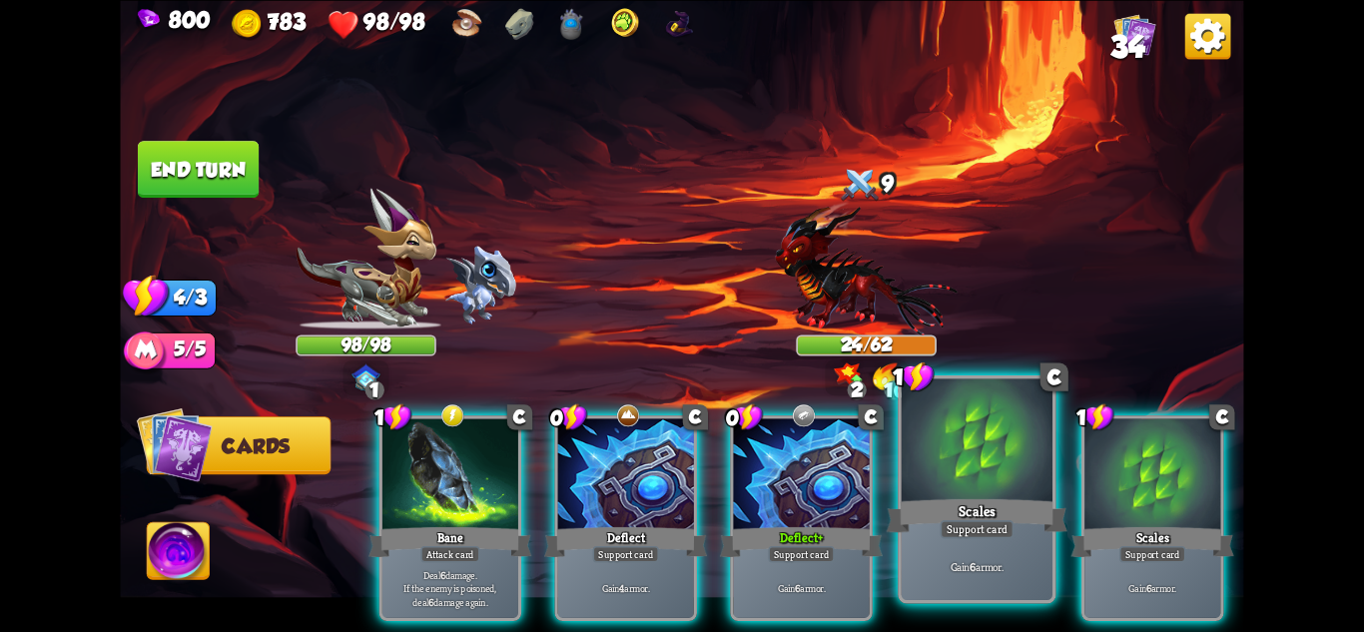
scroll to position [0, 0]
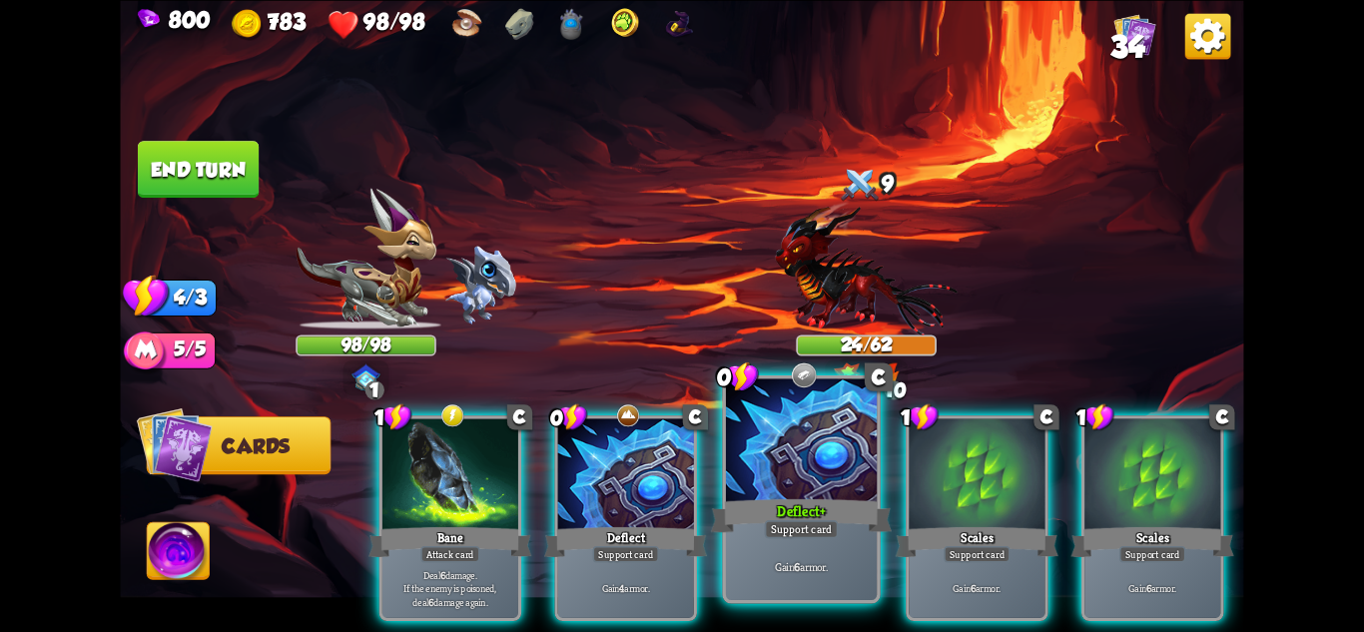
click at [811, 547] on div "Gain 6 armor." at bounding box center [801, 567] width 151 height 66
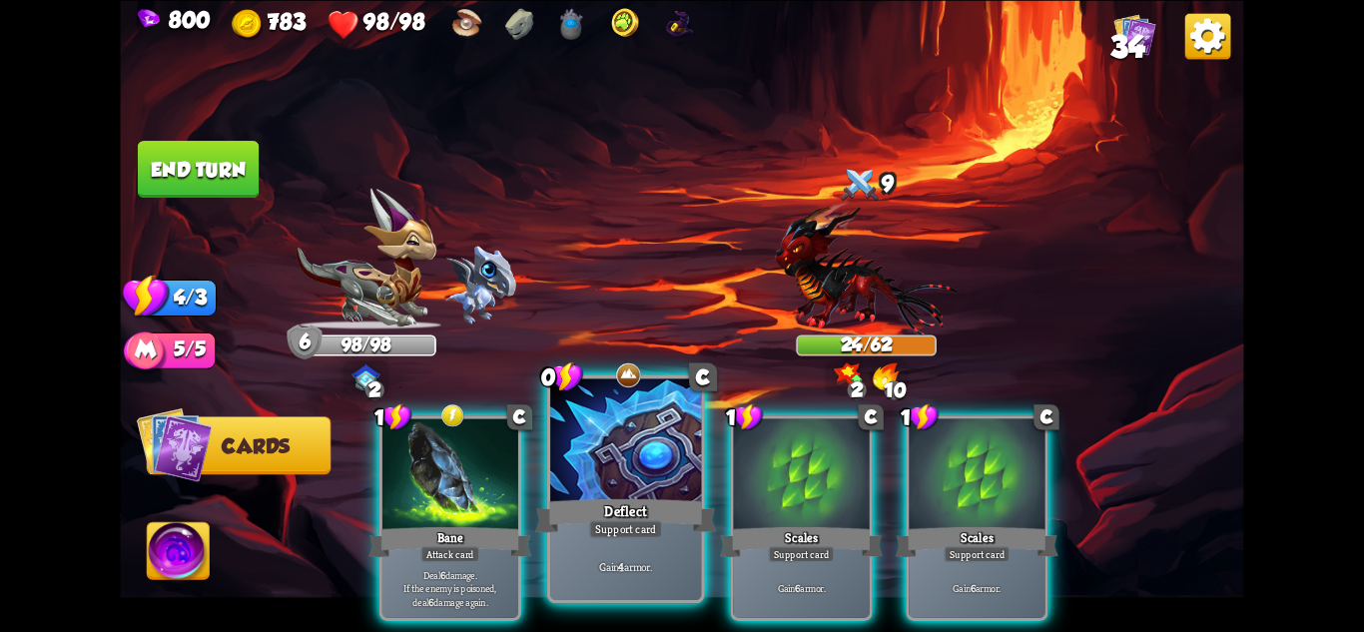
click at [658, 537] on div "Support card" at bounding box center [626, 528] width 74 height 18
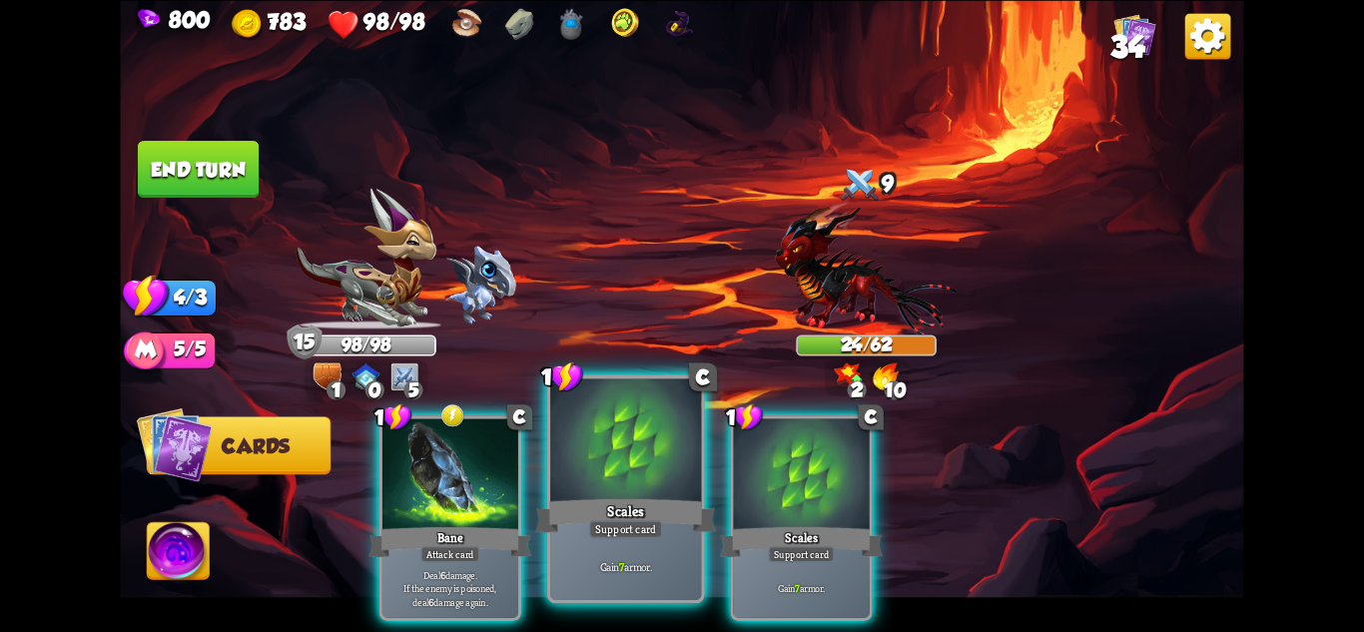
drag, startPoint x: 650, startPoint y: 557, endPoint x: 681, endPoint y: 556, distance: 31.0
click at [650, 556] on div "Gain 7 armor." at bounding box center [625, 567] width 151 height 66
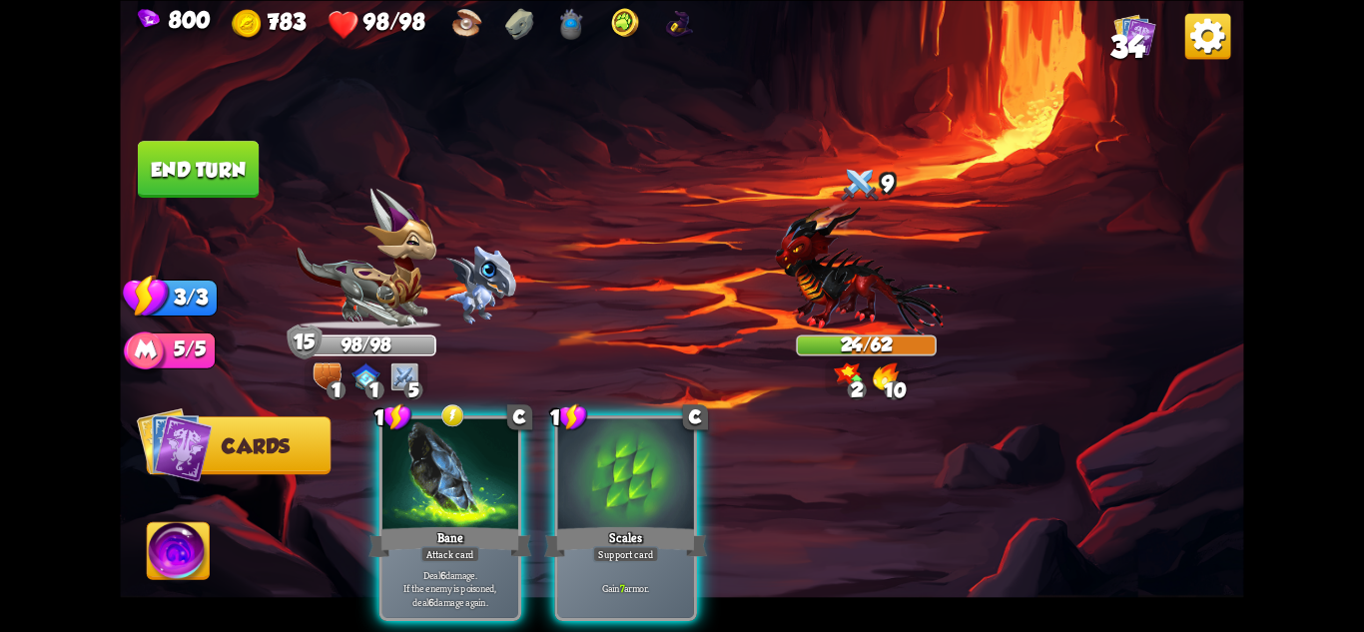
click at [725, 556] on div "1 C Bane Attack card Deal 6 damage. If the enemy is poisoned, deal 6 damage aga…" at bounding box center [794, 492] width 899 height 281
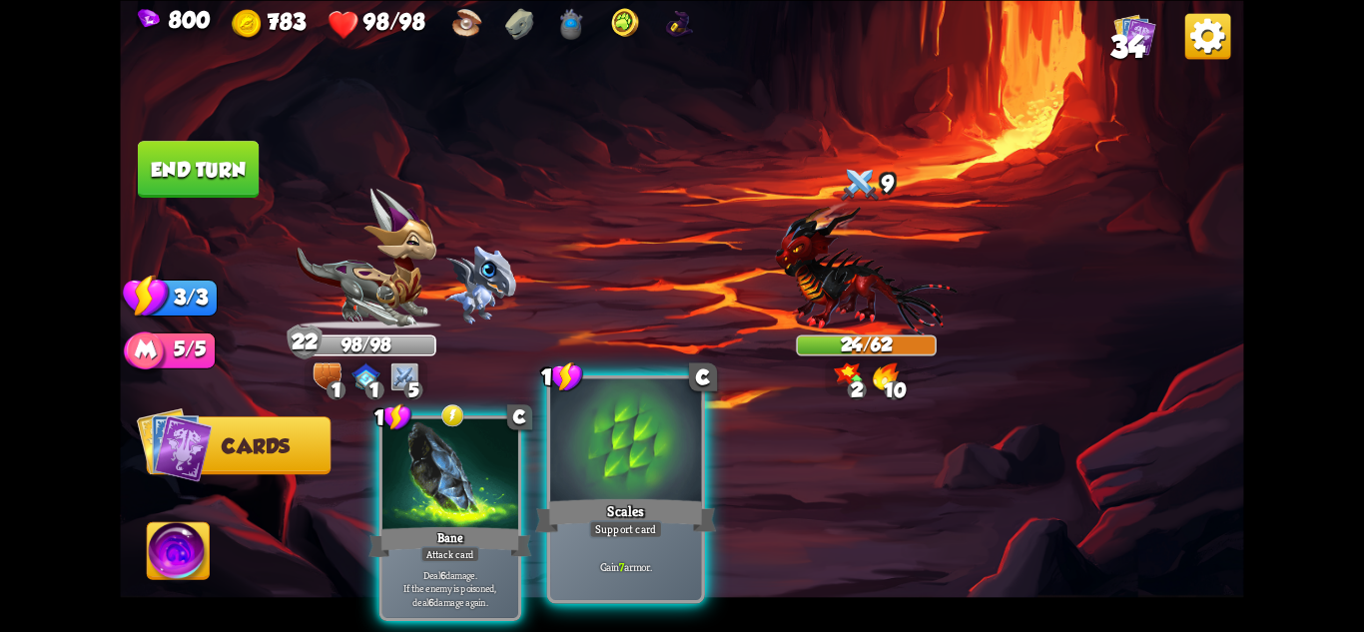
click at [699, 557] on div "Gain 7 armor." at bounding box center [625, 567] width 151 height 66
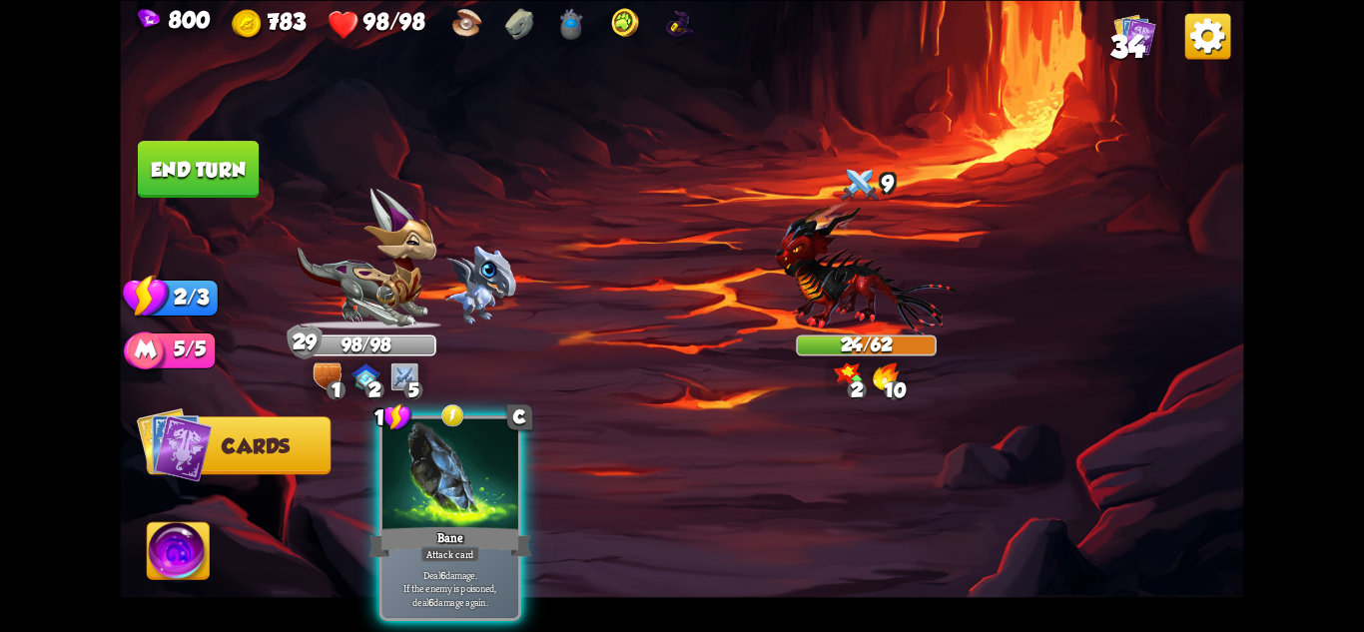
click at [214, 173] on button "End turn" at bounding box center [198, 169] width 121 height 57
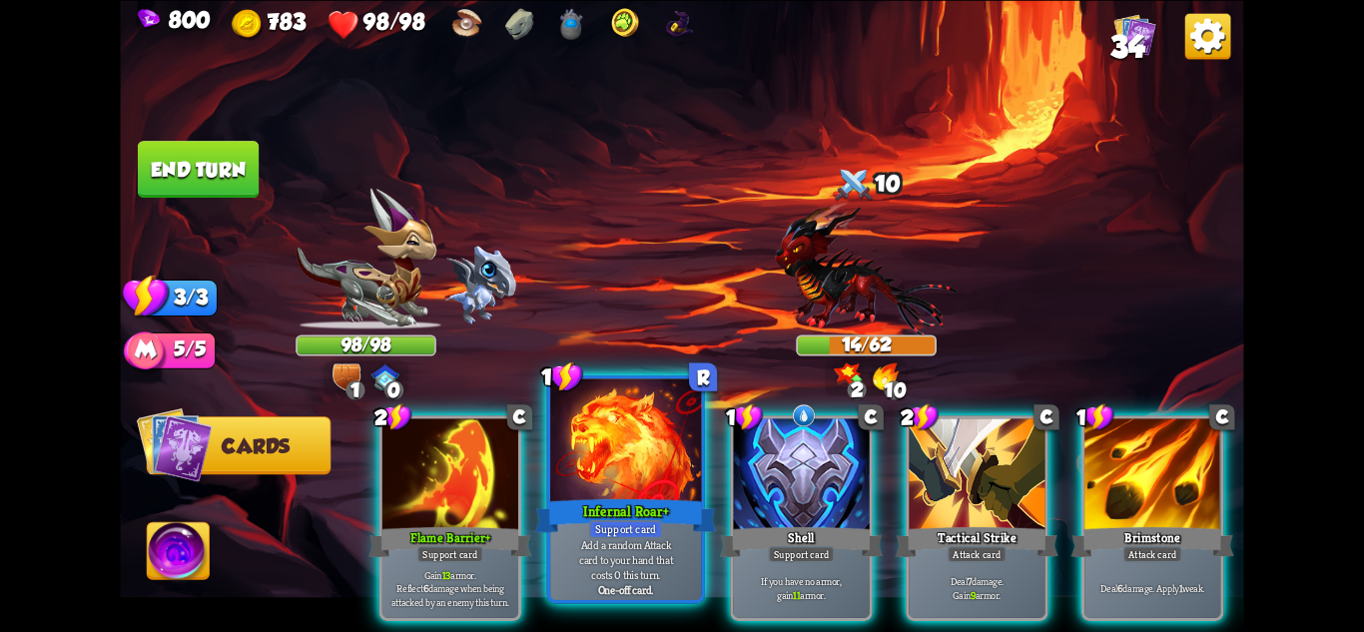
click at [649, 550] on p "Add a random Attack card to your hand that costs 0 this turn." at bounding box center [626, 559] width 144 height 45
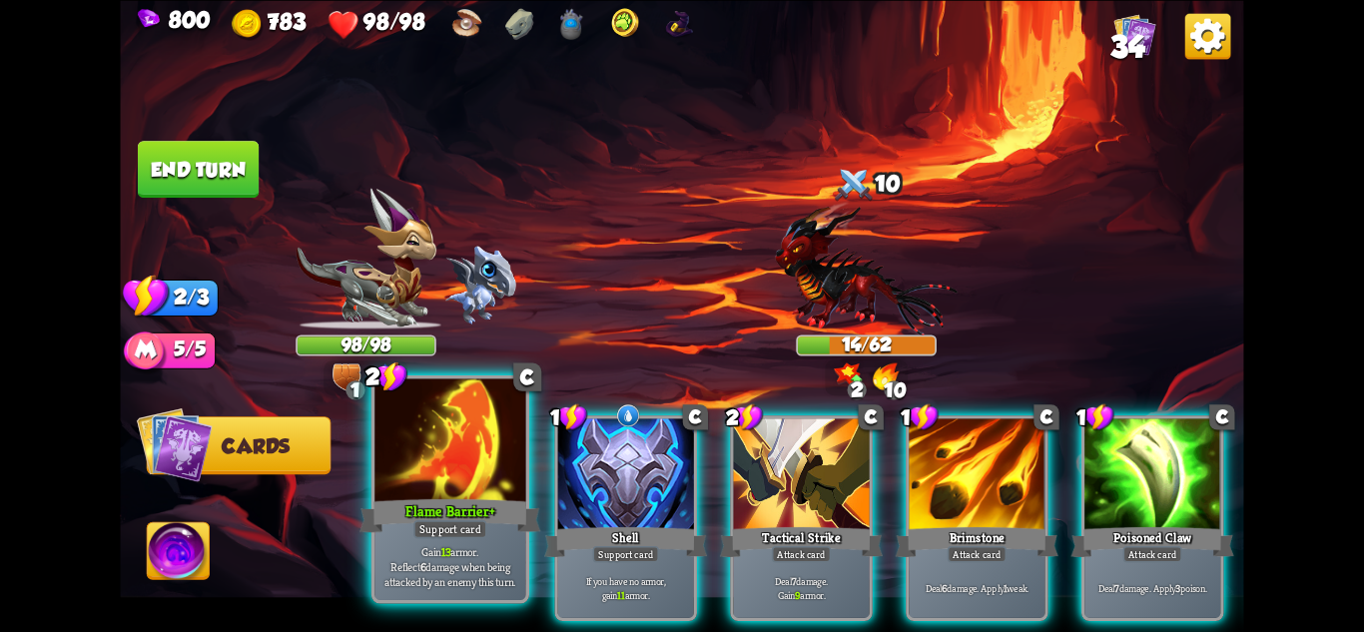
click at [455, 537] on div "Support card" at bounding box center [450, 528] width 74 height 18
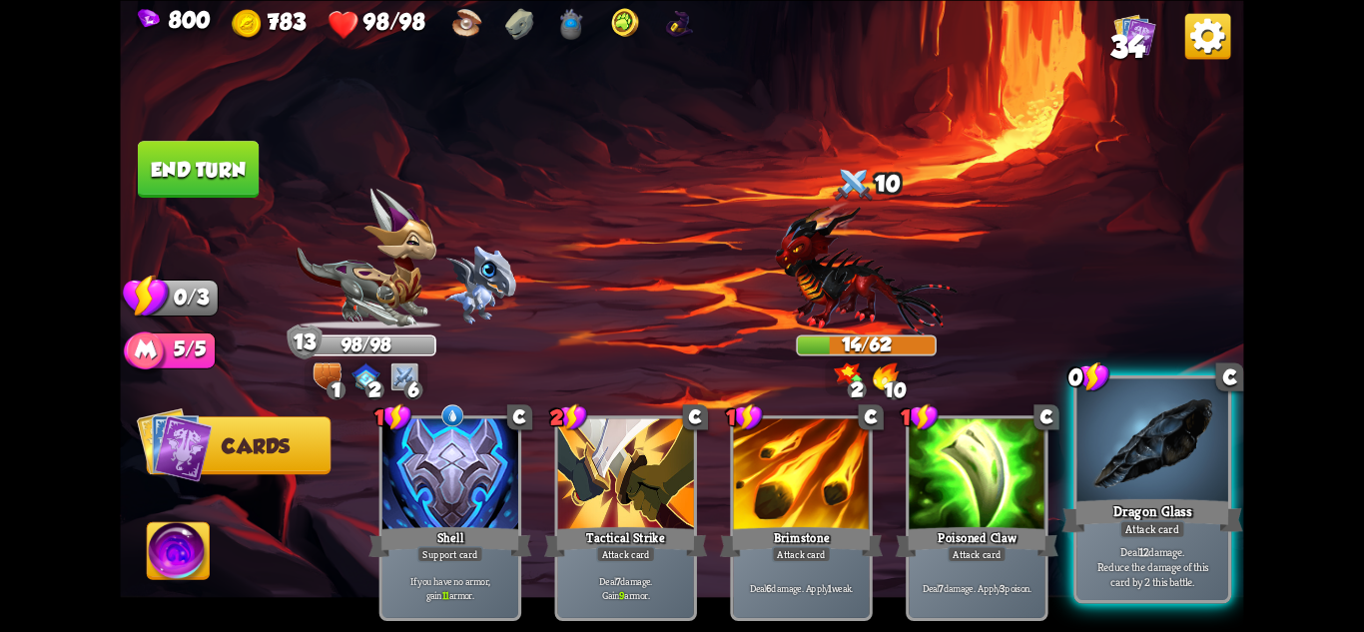
click at [1183, 448] on div at bounding box center [1153, 441] width 151 height 127
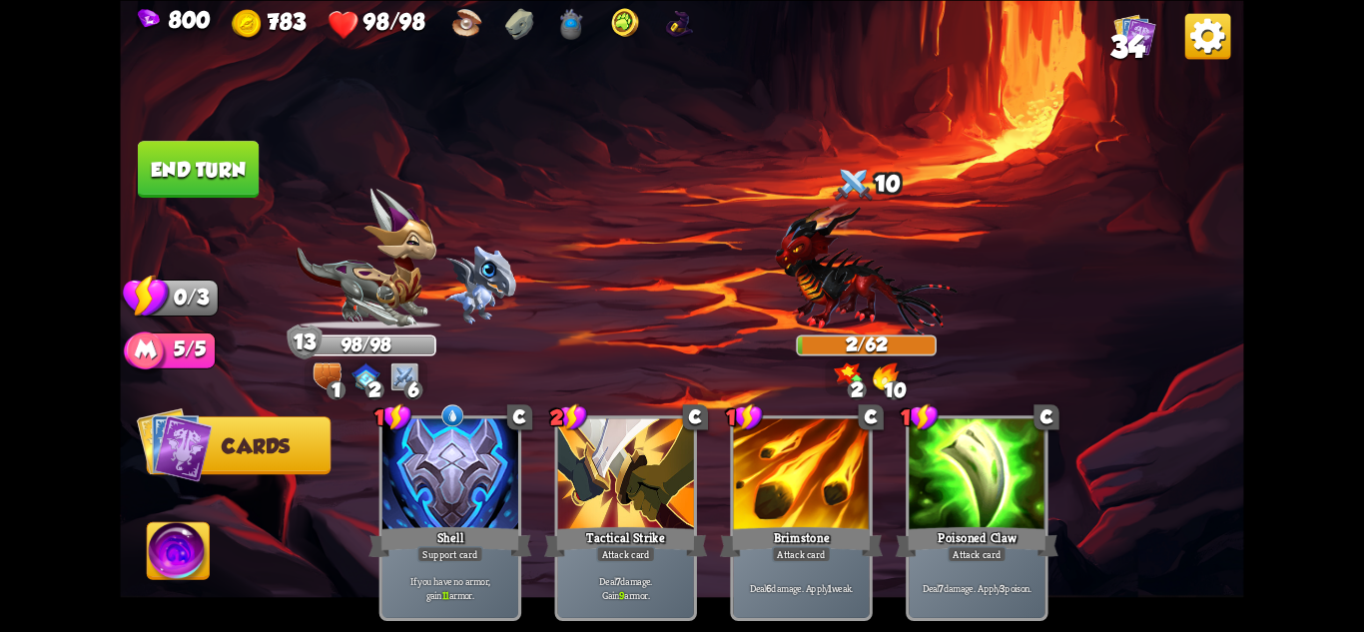
click at [187, 155] on button "End turn" at bounding box center [198, 169] width 121 height 57
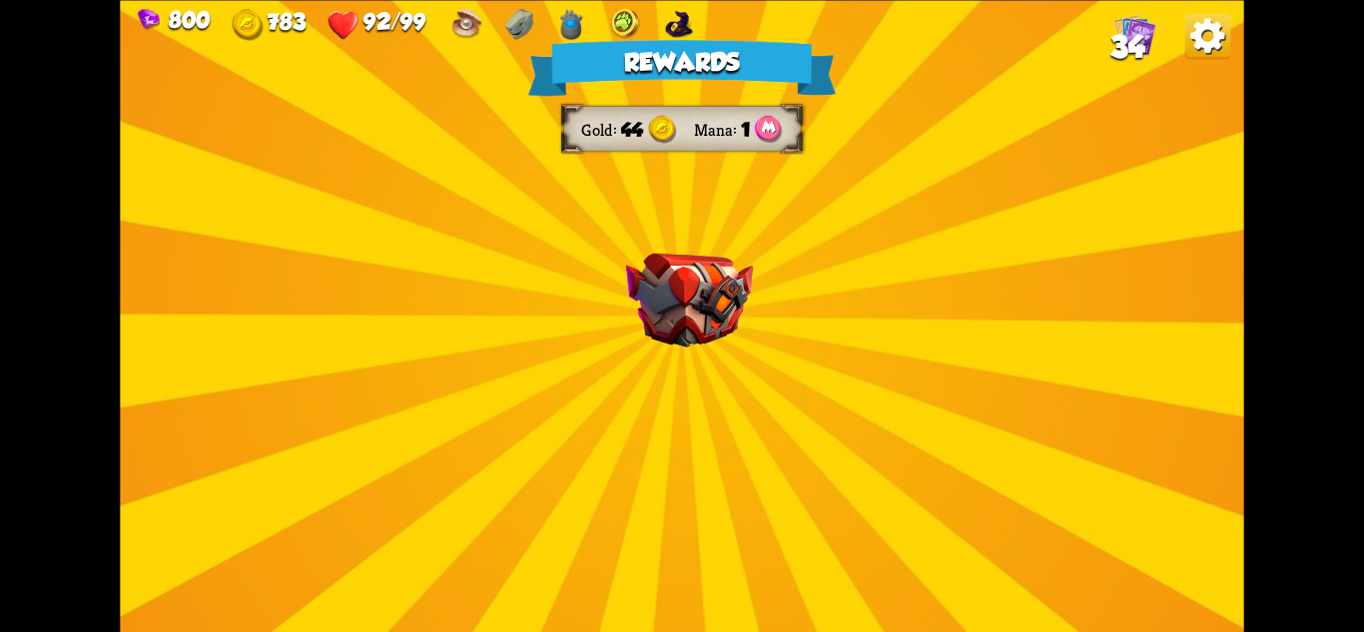
click at [688, 280] on img at bounding box center [689, 300] width 127 height 94
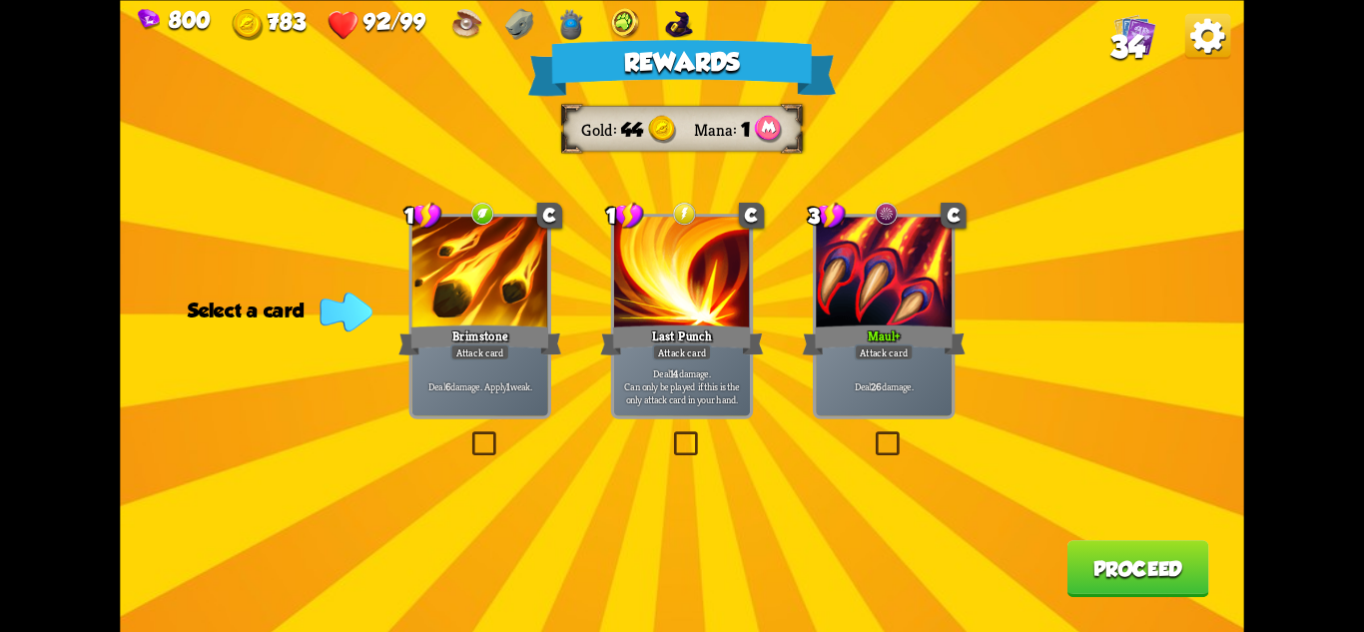
click at [505, 343] on div "Brimstone" at bounding box center [479, 340] width 163 height 36
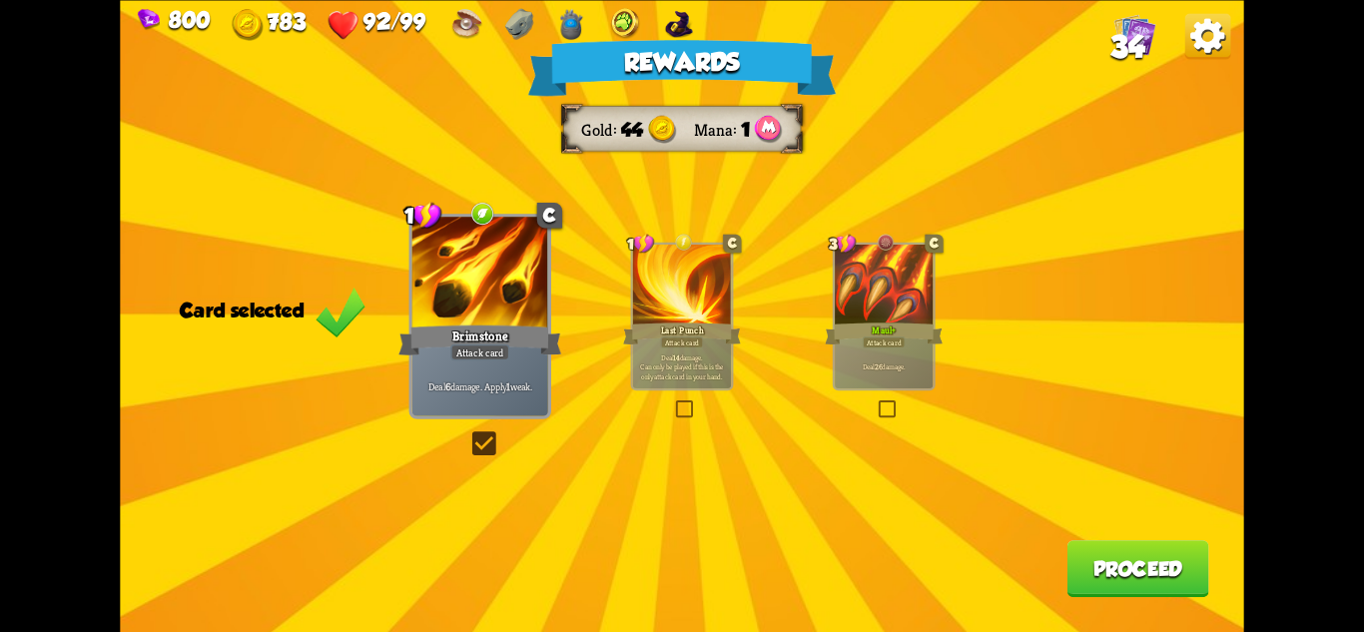
click at [1158, 556] on button "Proceed" at bounding box center [1139, 568] width 142 height 57
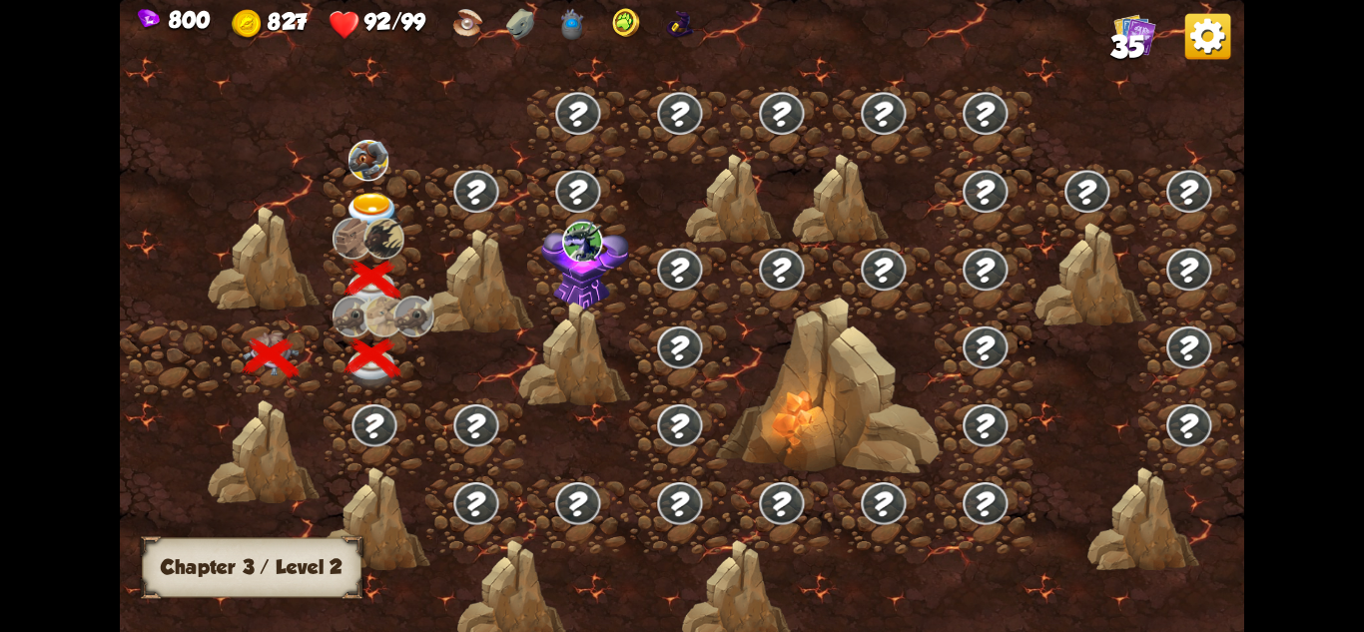
click at [370, 199] on img at bounding box center [373, 213] width 56 height 41
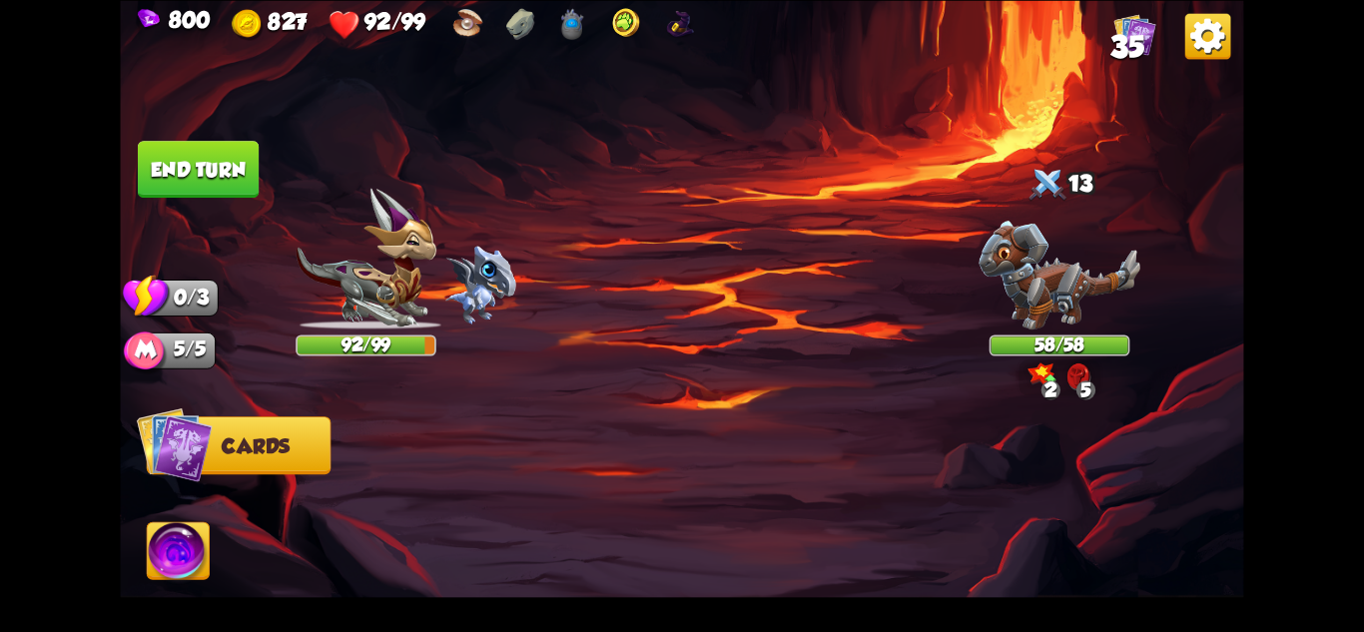
click at [1064, 260] on img at bounding box center [1060, 275] width 162 height 109
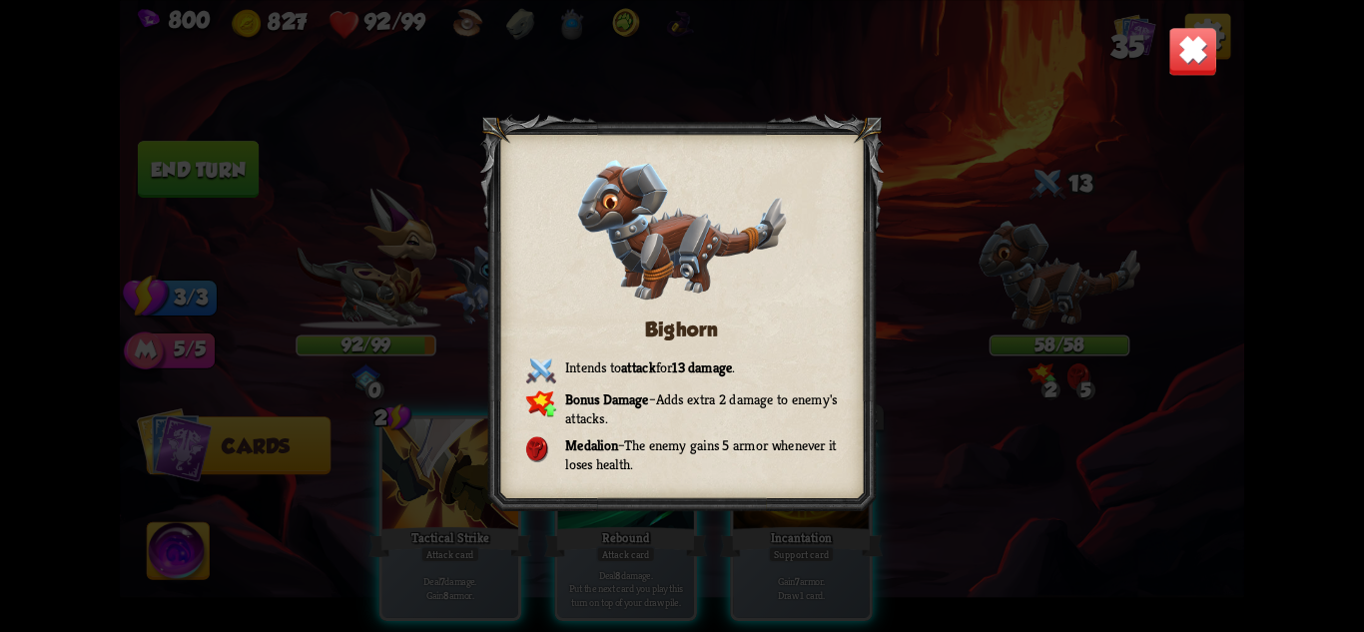
click at [1177, 47] on img at bounding box center [1192, 50] width 49 height 49
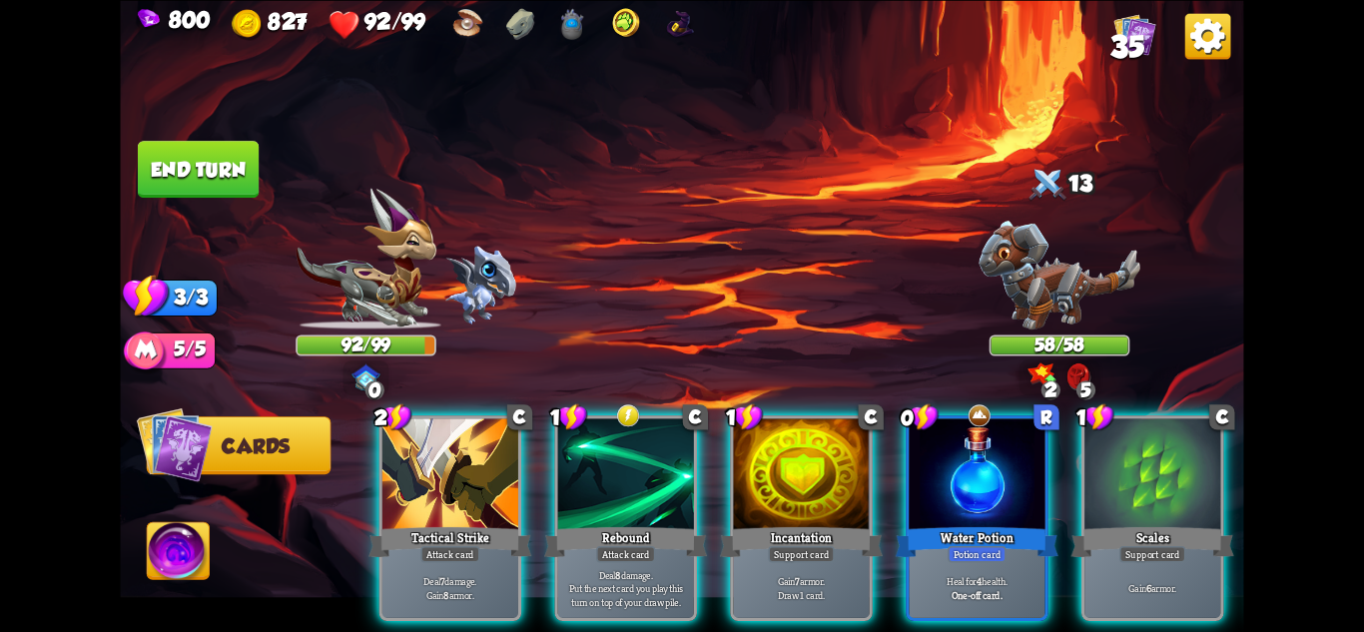
scroll to position [0, 190]
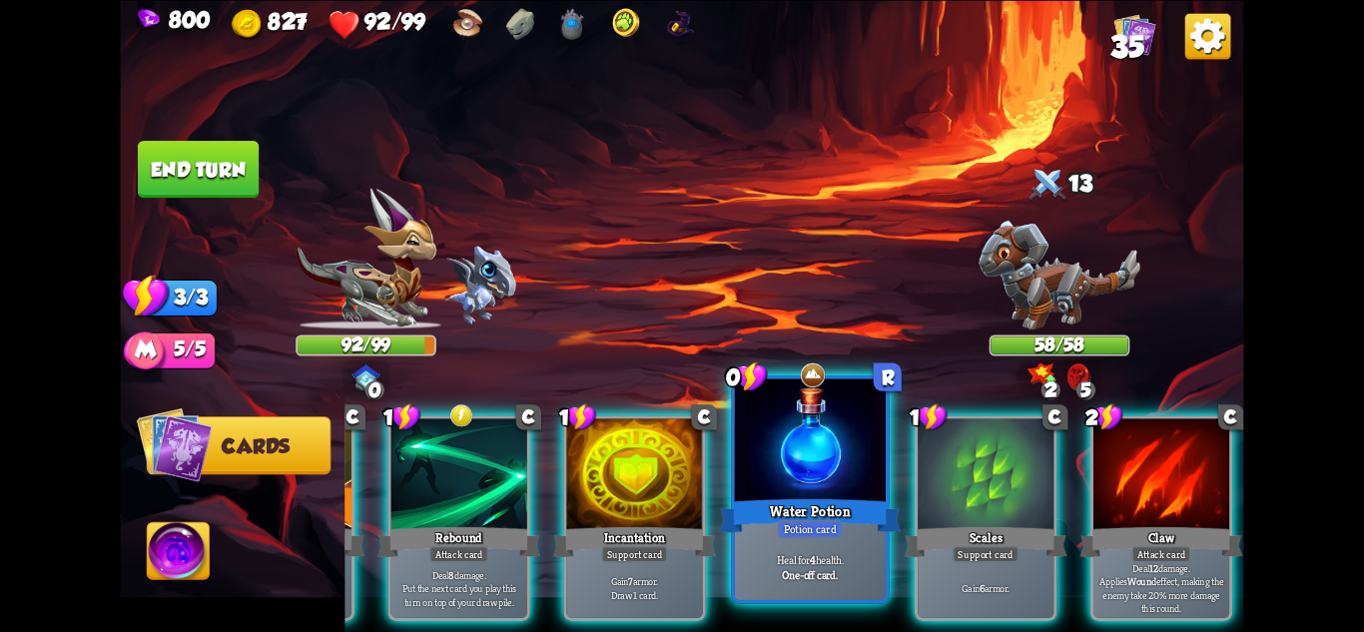
click at [776, 463] on div at bounding box center [810, 441] width 151 height 127
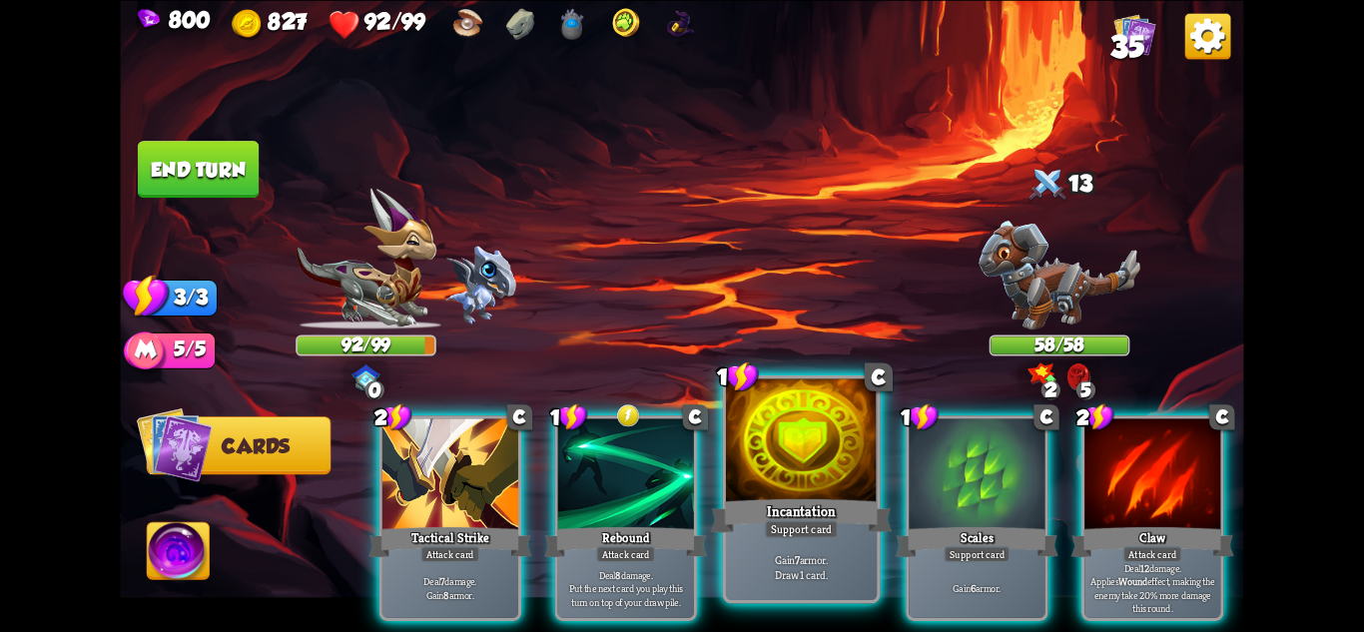
scroll to position [0, 0]
click at [814, 529] on div "Support card" at bounding box center [802, 528] width 74 height 18
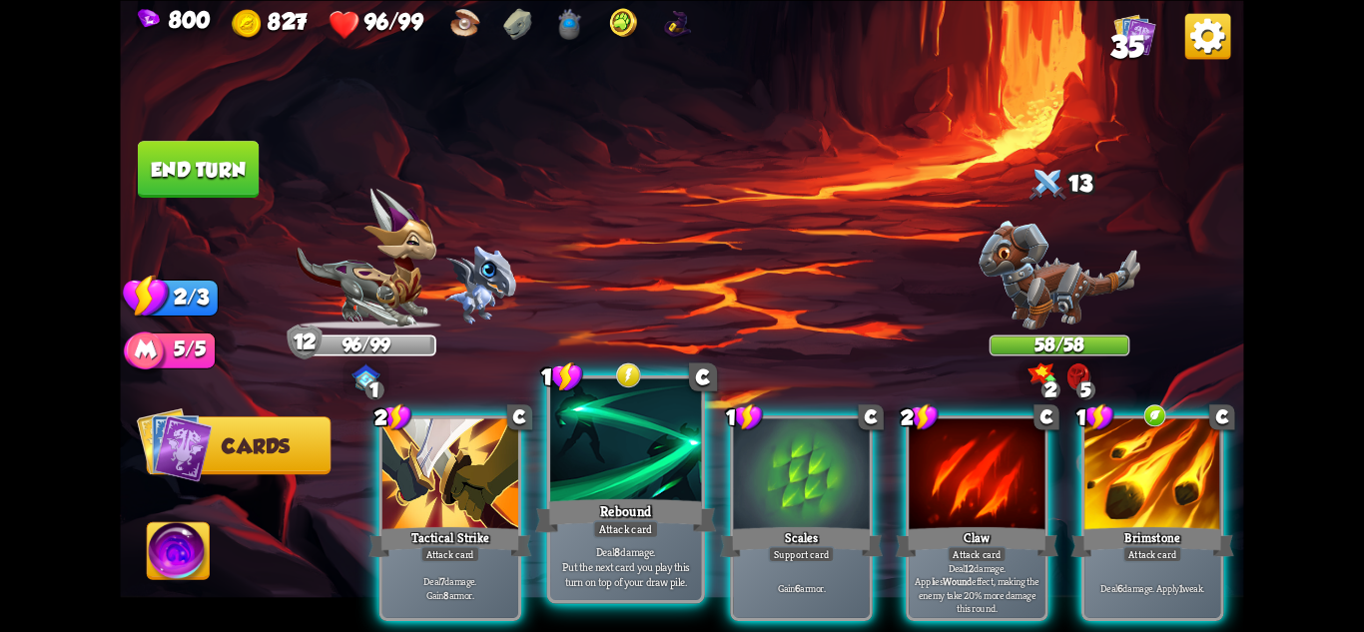
click at [637, 522] on div "Attack card" at bounding box center [626, 528] width 66 height 18
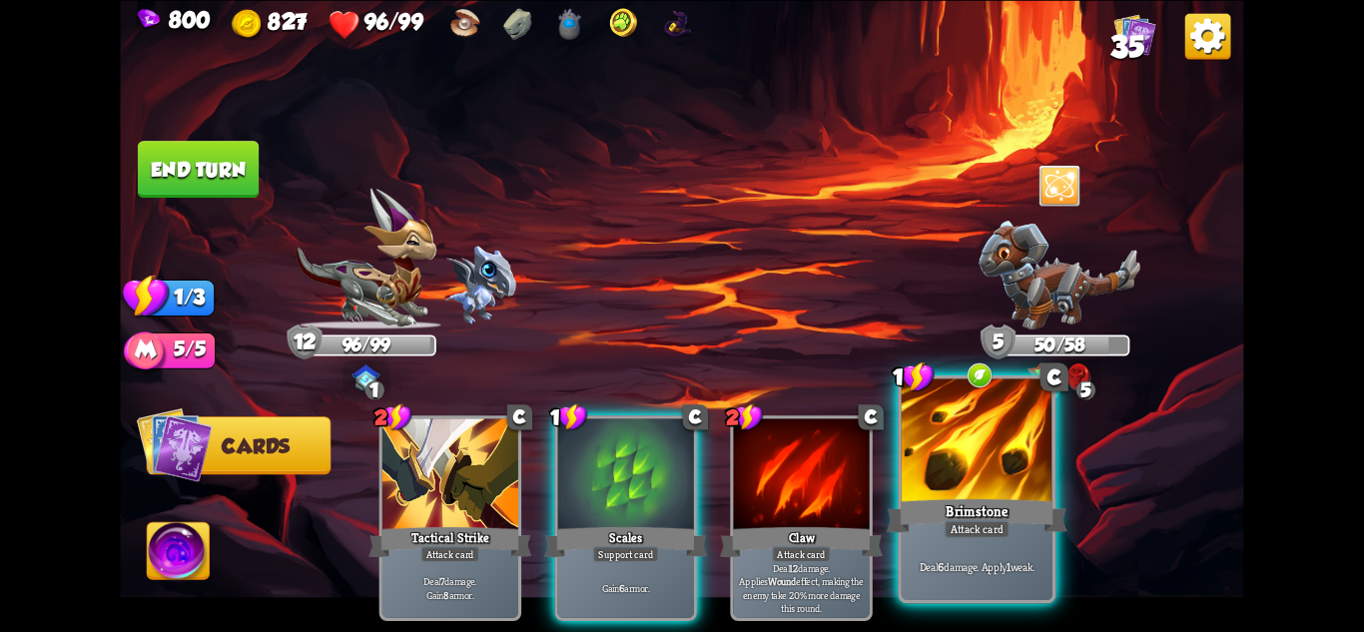
click at [946, 457] on div at bounding box center [977, 441] width 151 height 127
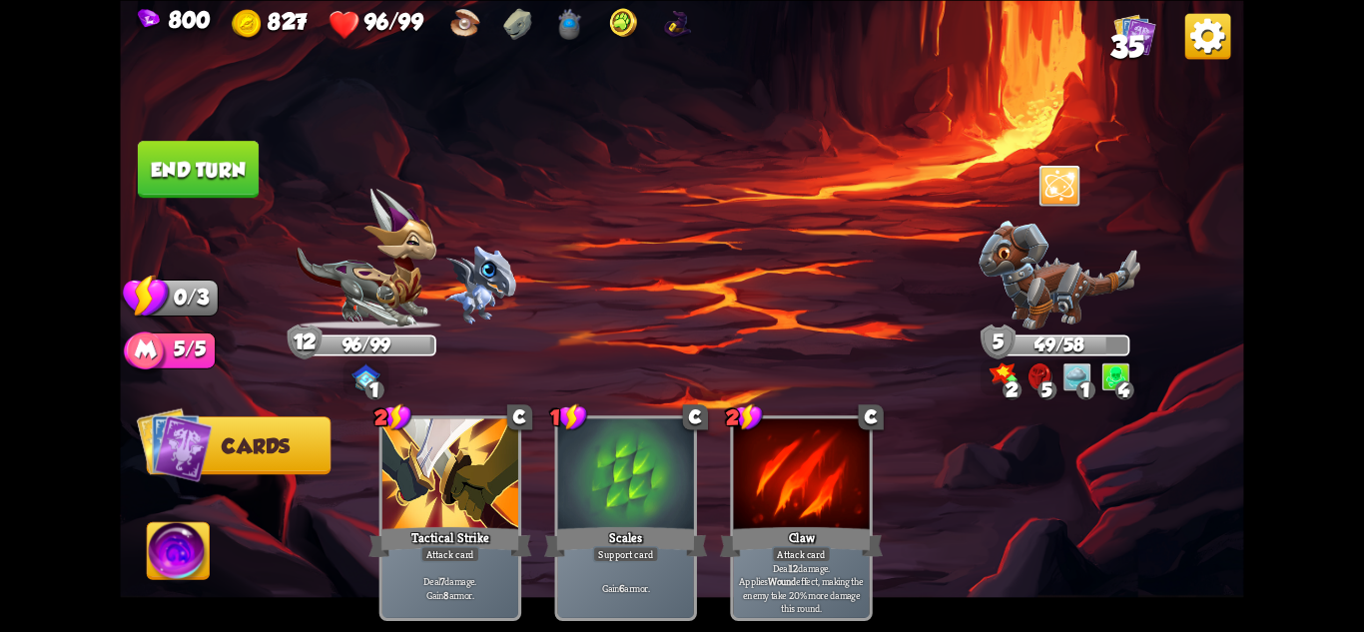
click at [164, 138] on img at bounding box center [681, 316] width 1123 height 632
drag, startPoint x: 212, startPoint y: 150, endPoint x: 217, endPoint y: 164, distance: 14.8
click at [217, 164] on button "End turn" at bounding box center [199, 169] width 122 height 57
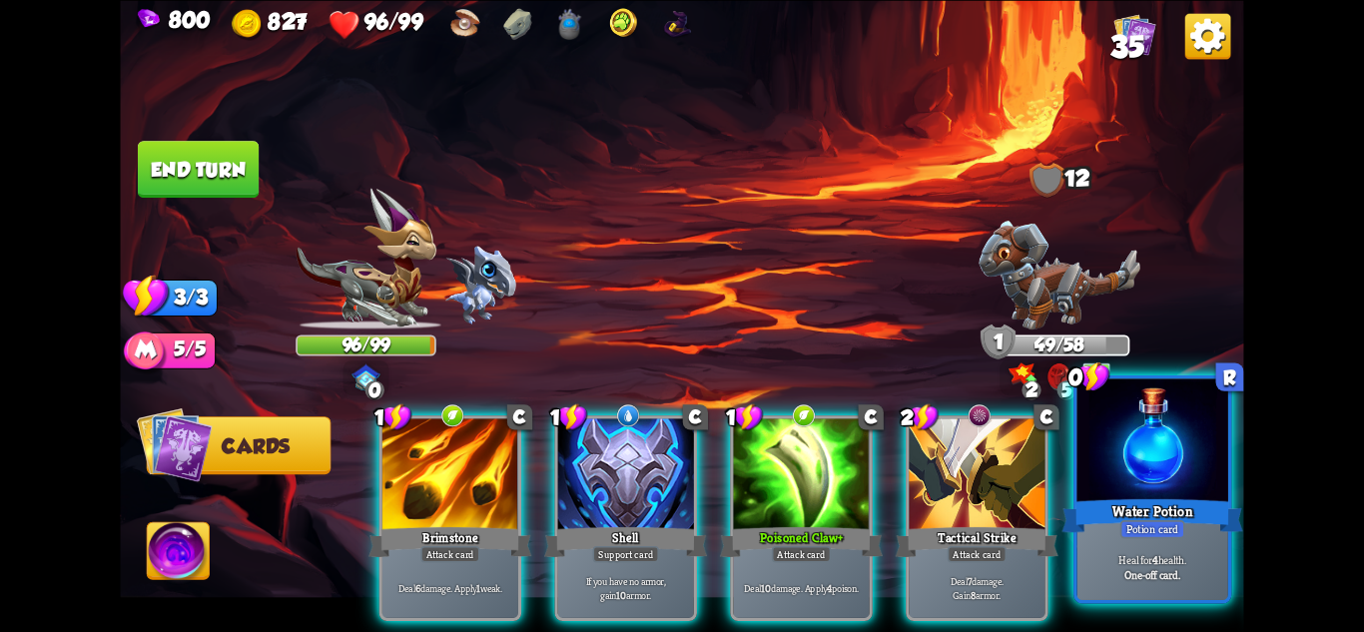
click at [1160, 418] on div at bounding box center [1153, 441] width 151 height 127
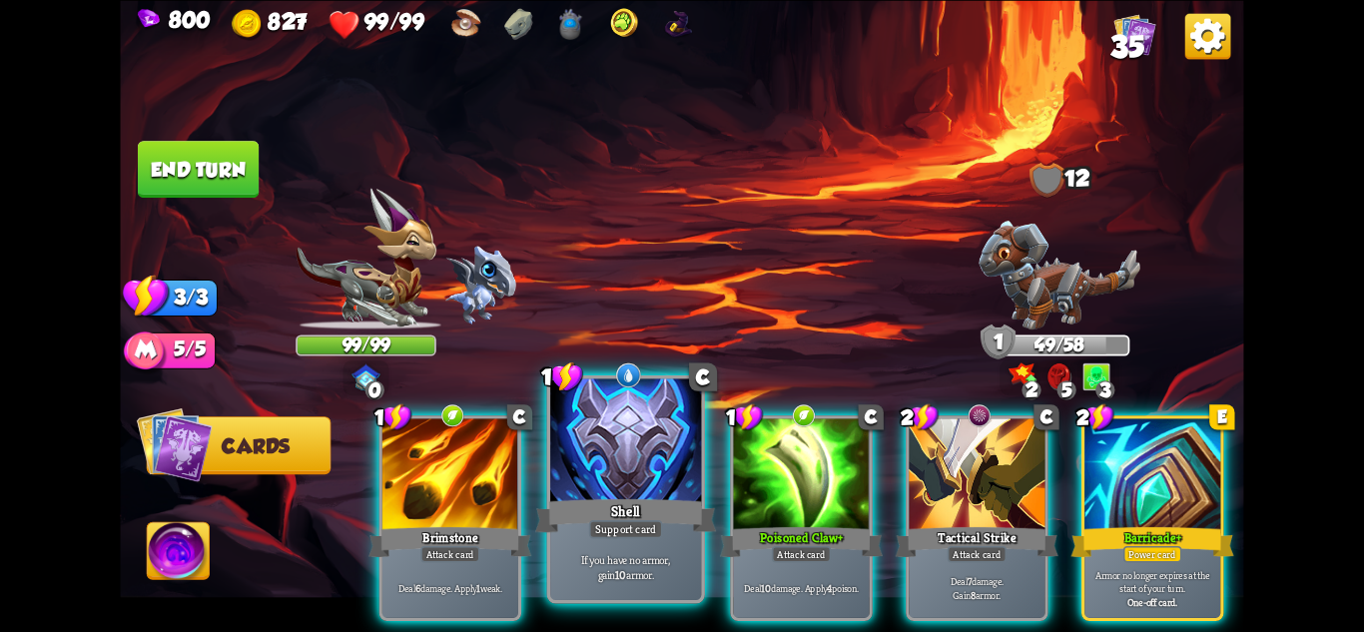
click at [648, 461] on div at bounding box center [625, 441] width 151 height 127
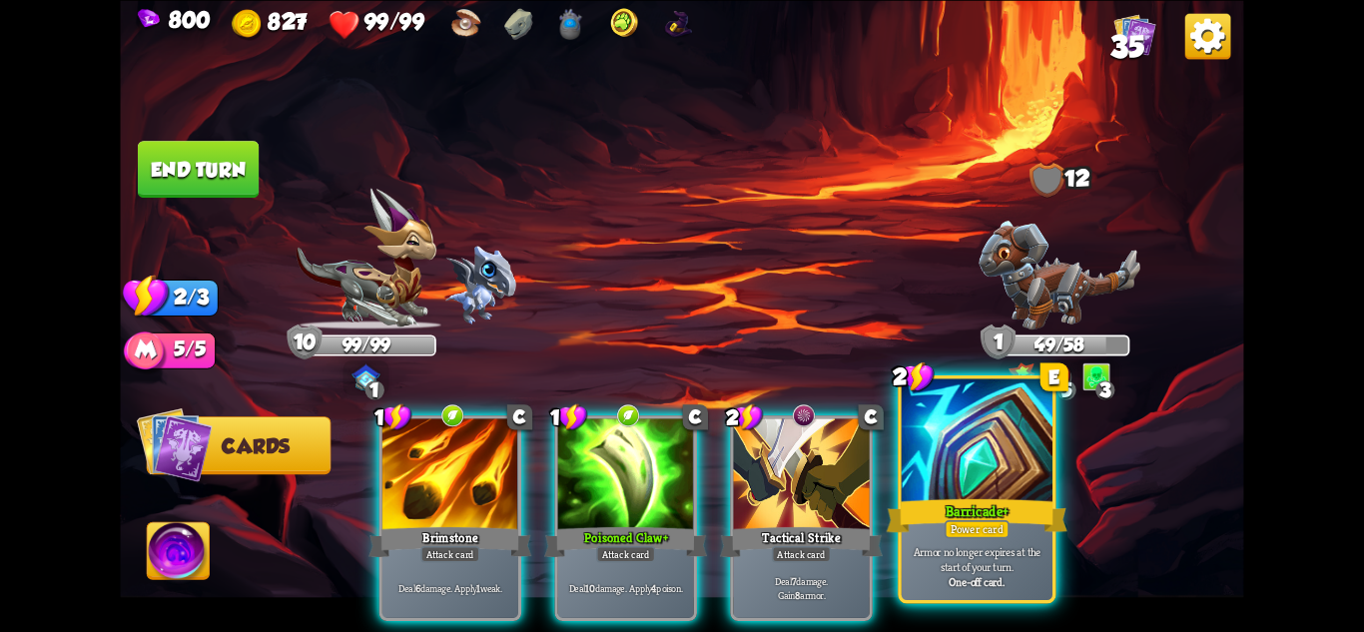
click at [1013, 472] on div at bounding box center [977, 441] width 151 height 127
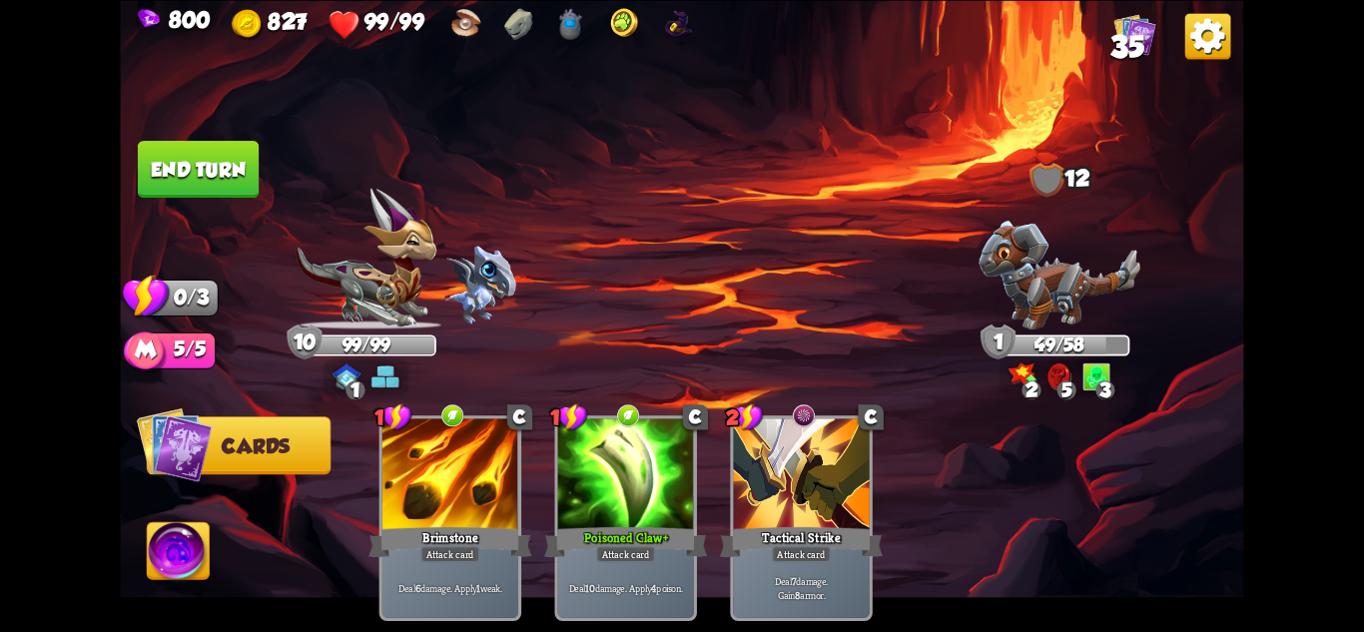
click at [217, 177] on button "End turn" at bounding box center [198, 169] width 121 height 57
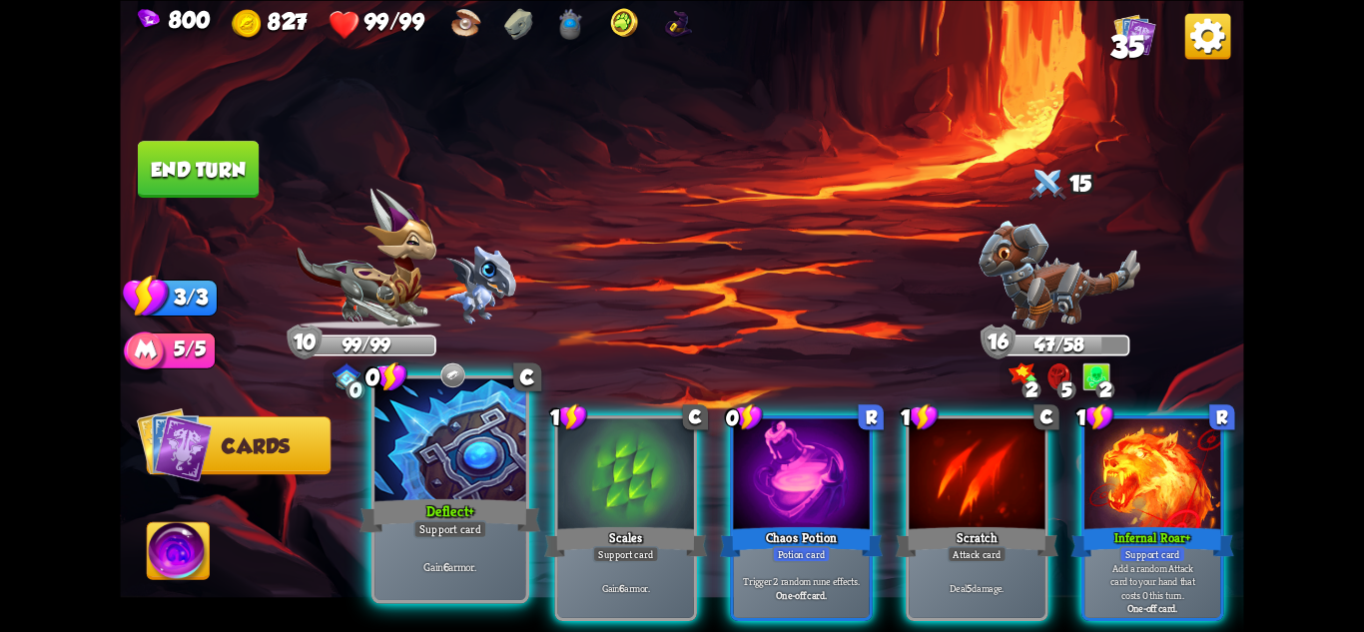
click at [468, 495] on div "Deflect+" at bounding box center [450, 515] width 181 height 40
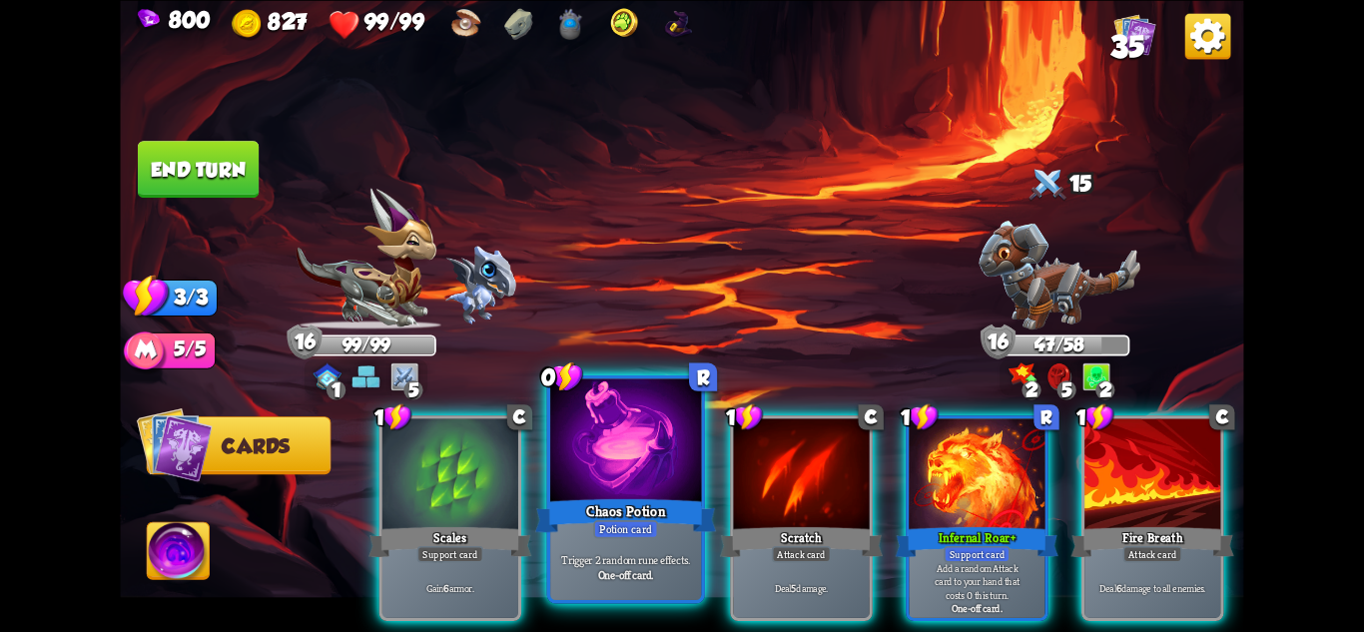
click at [638, 489] on div at bounding box center [625, 441] width 151 height 127
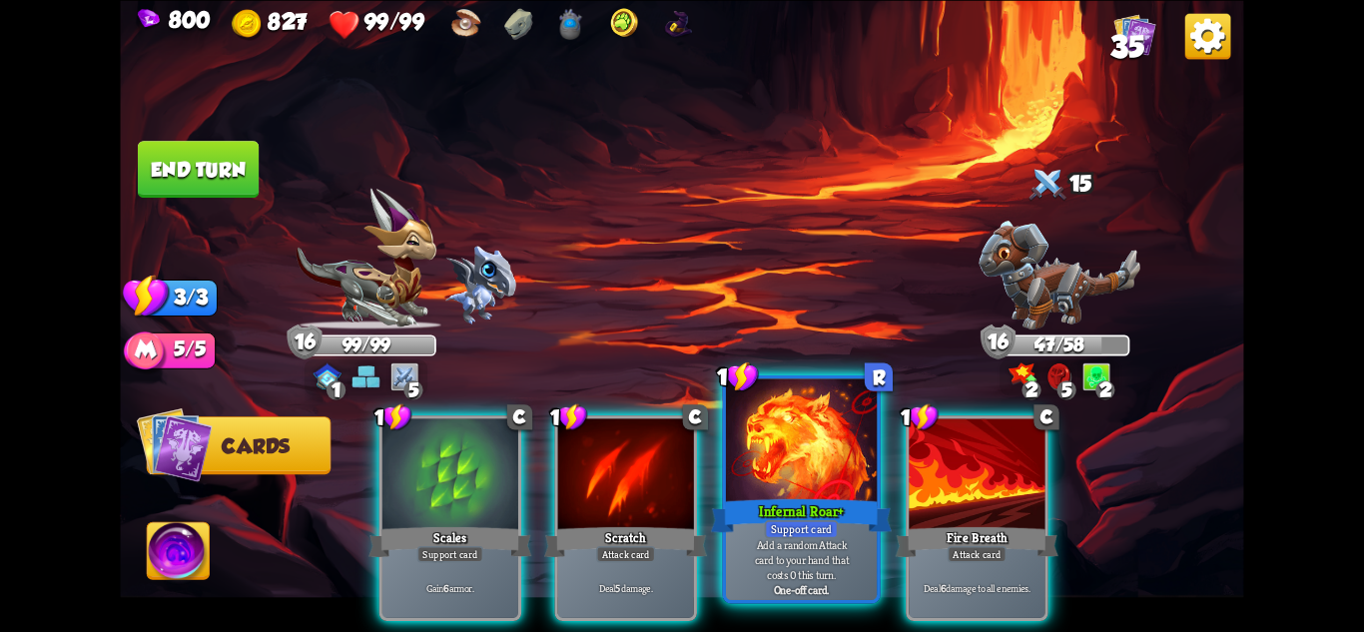
click at [764, 492] on div at bounding box center [801, 441] width 151 height 127
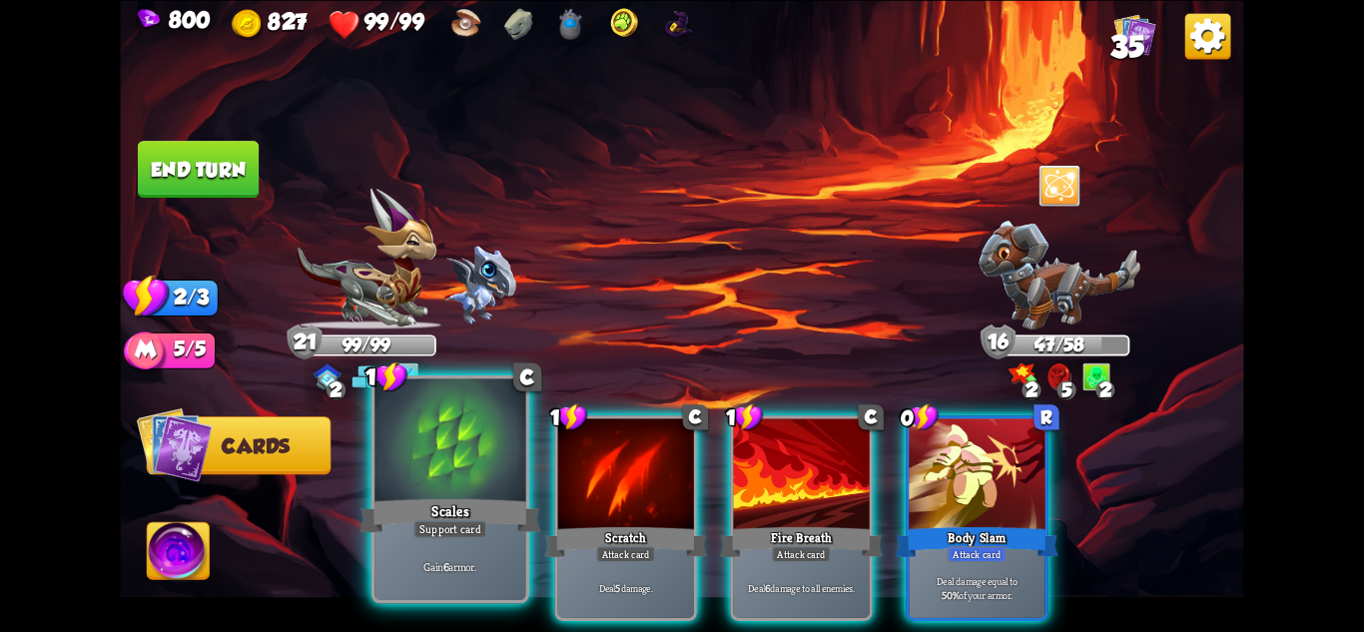
click at [441, 464] on div at bounding box center [449, 441] width 151 height 127
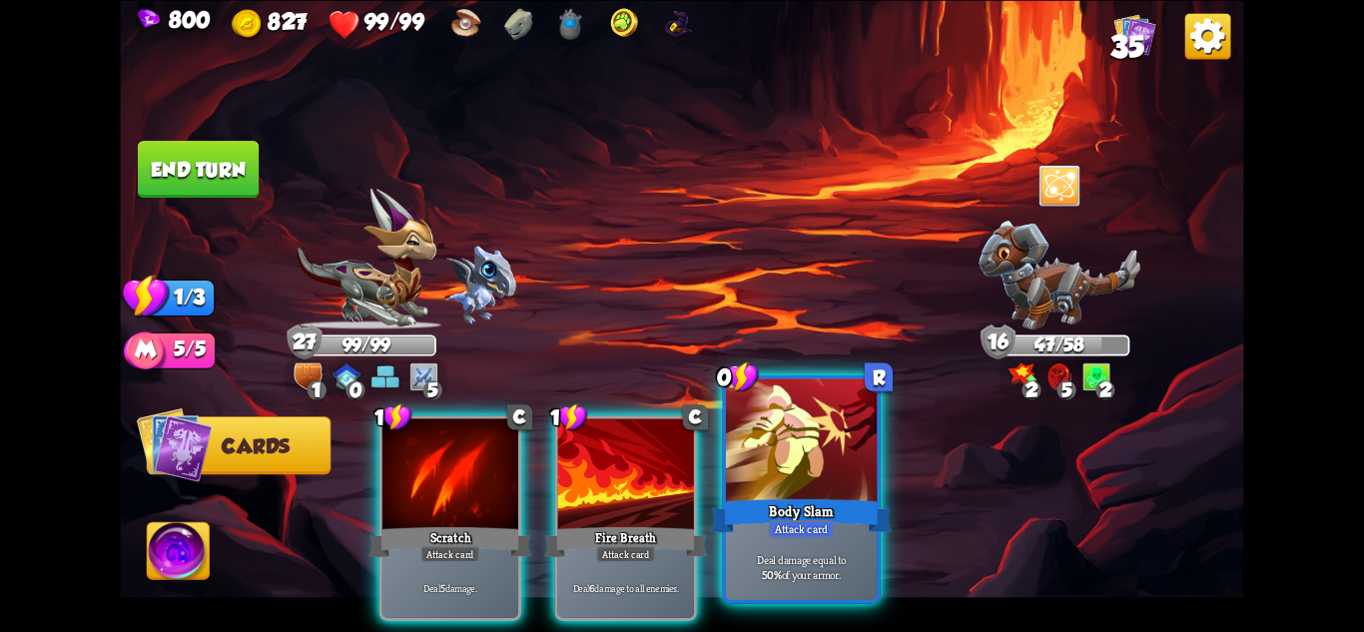
click at [790, 464] on div at bounding box center [801, 441] width 151 height 127
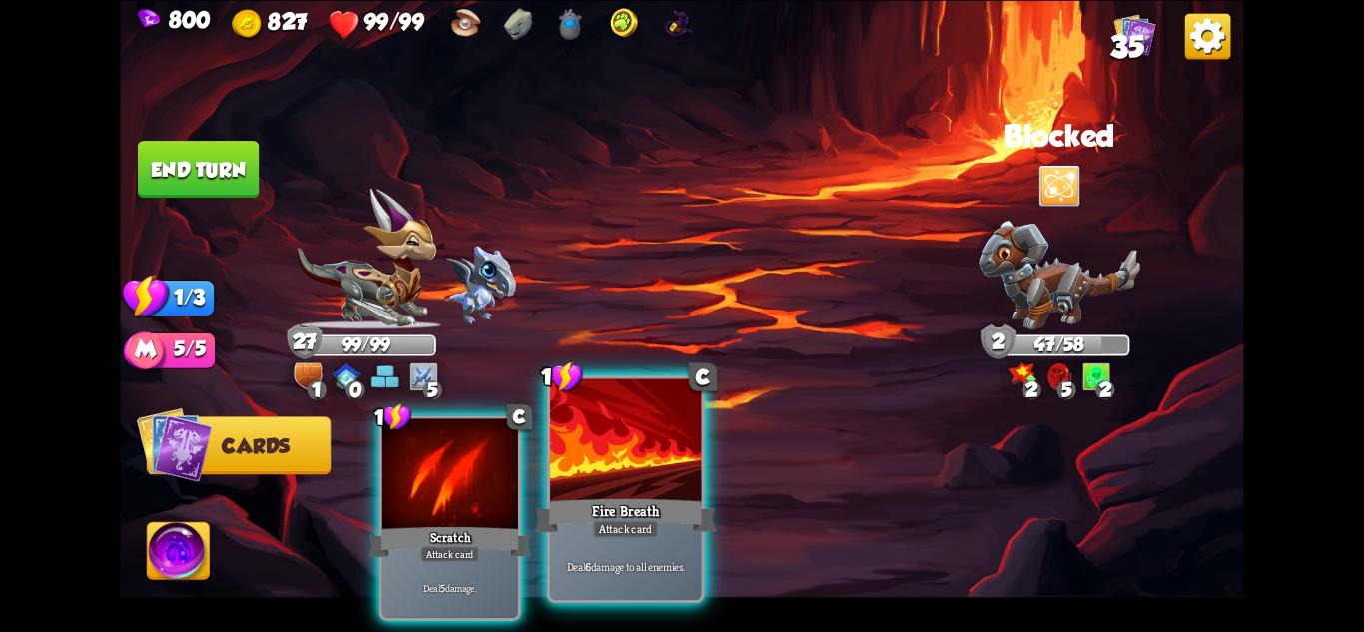
click at [646, 445] on div at bounding box center [625, 441] width 151 height 127
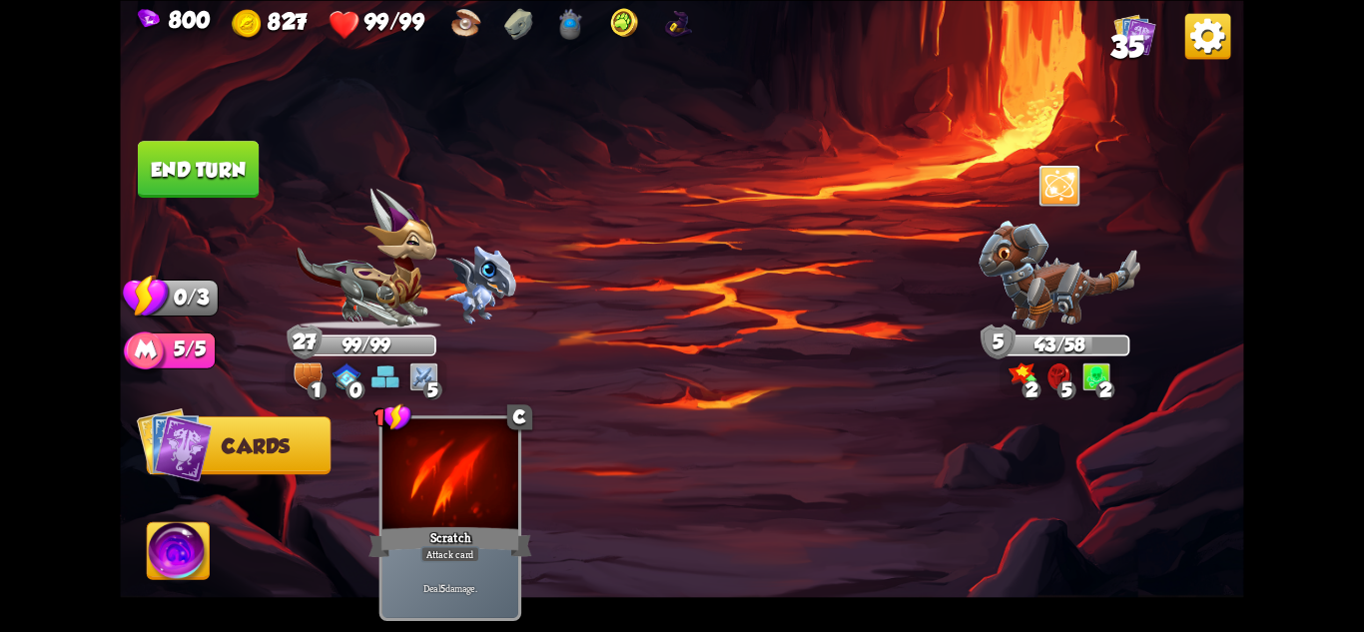
click at [174, 177] on button "End turn" at bounding box center [198, 169] width 121 height 57
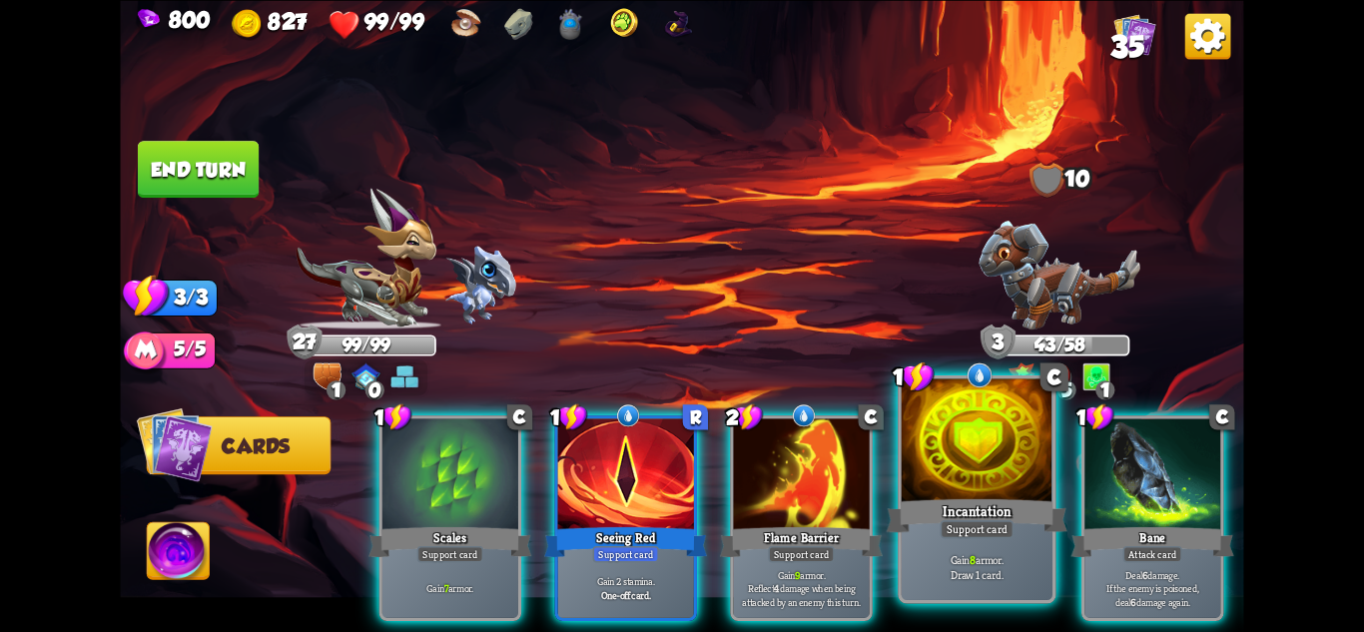
click at [952, 549] on div "Gain 8 armor. Draw 1 card." at bounding box center [977, 567] width 151 height 66
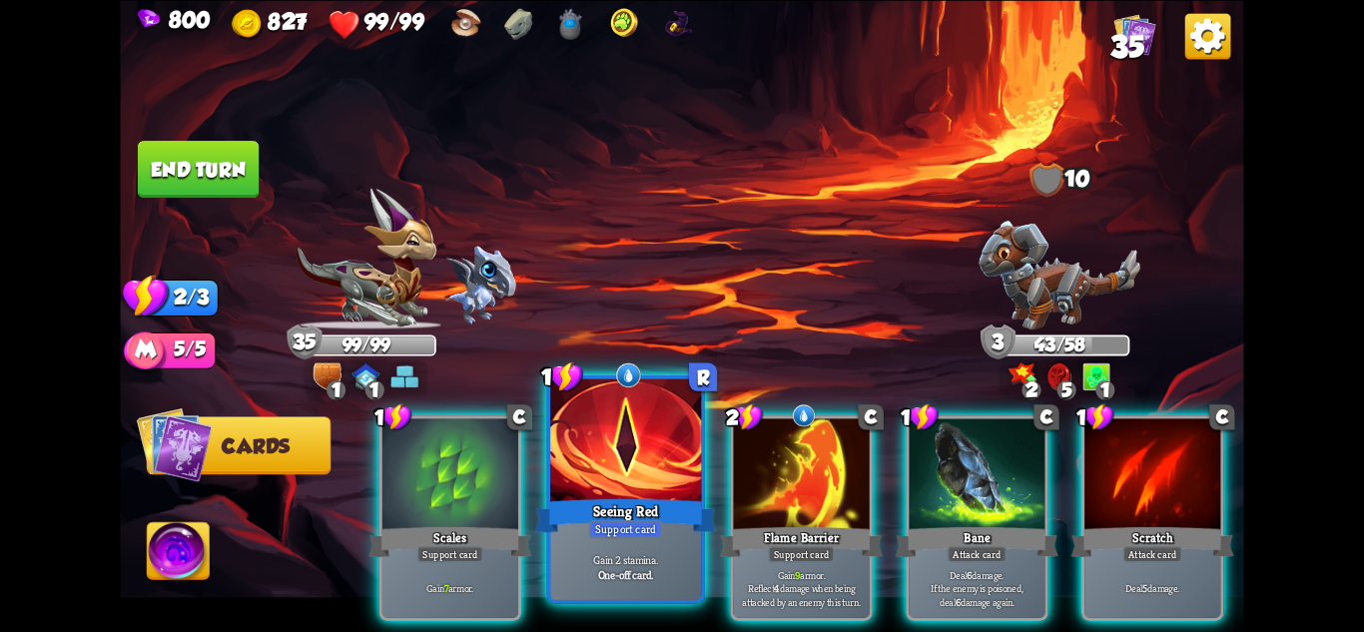
click at [659, 447] on div at bounding box center [625, 441] width 151 height 127
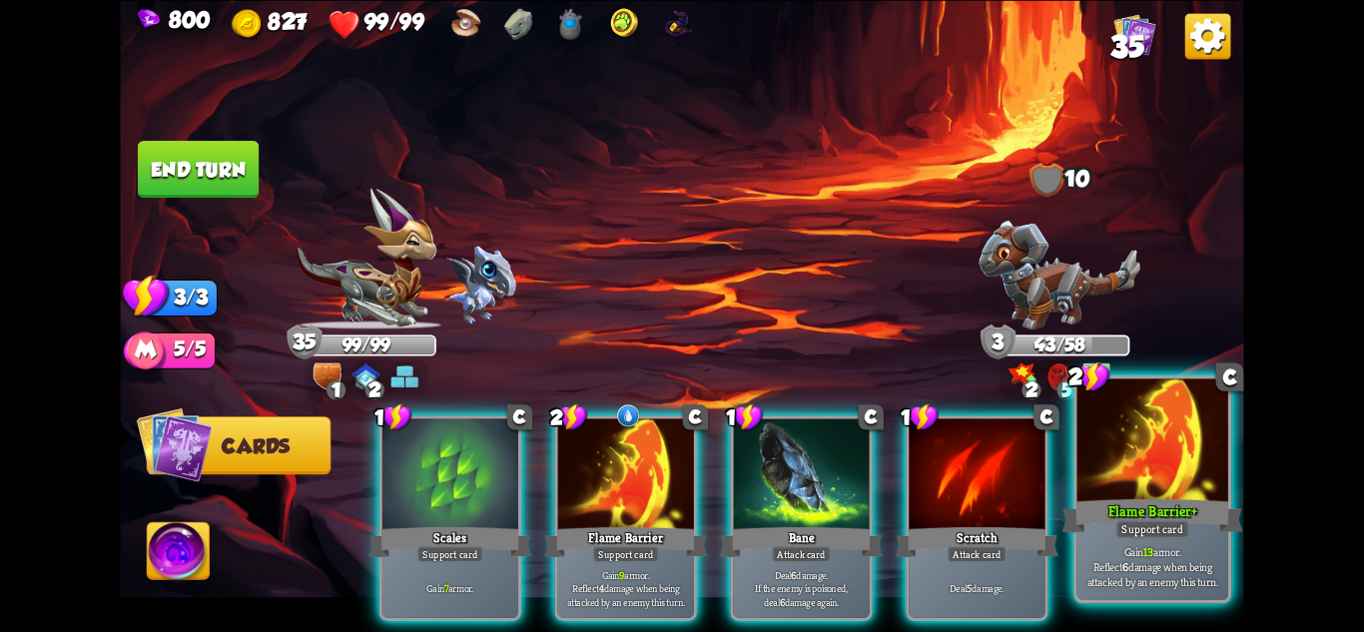
click at [1198, 478] on div at bounding box center [1153, 441] width 151 height 127
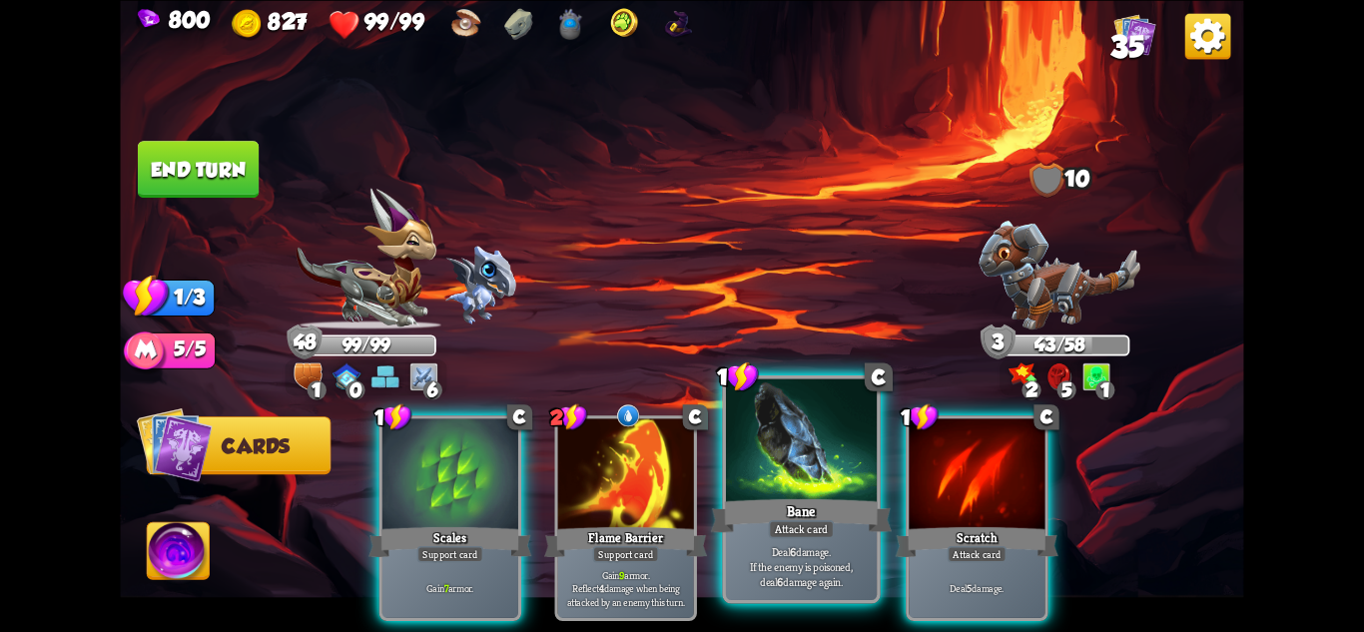
click at [840, 489] on div at bounding box center [801, 441] width 151 height 127
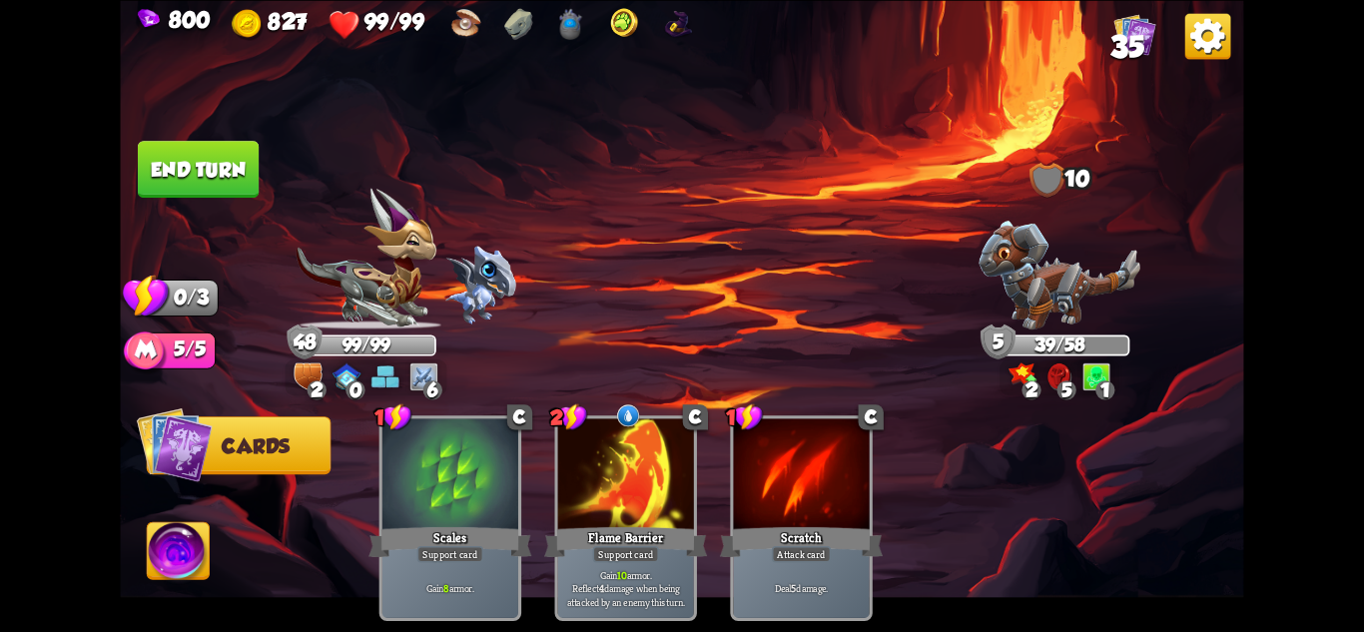
click at [214, 152] on button "End turn" at bounding box center [199, 169] width 122 height 57
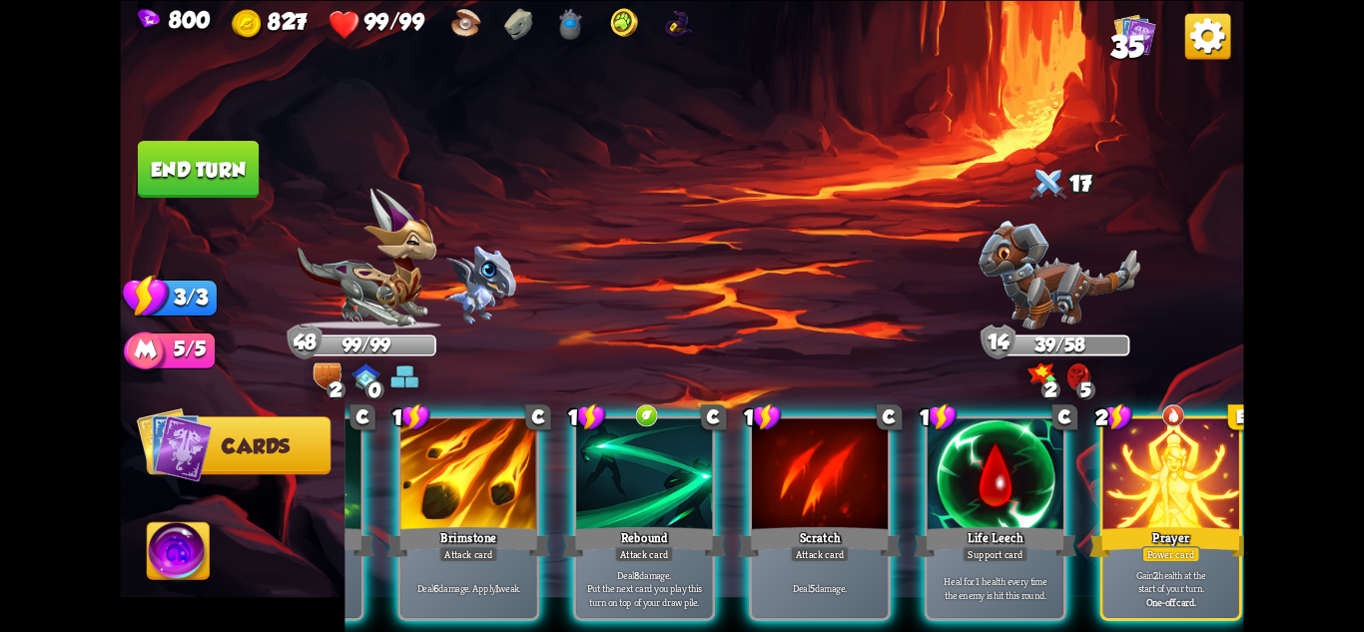
scroll to position [0, 190]
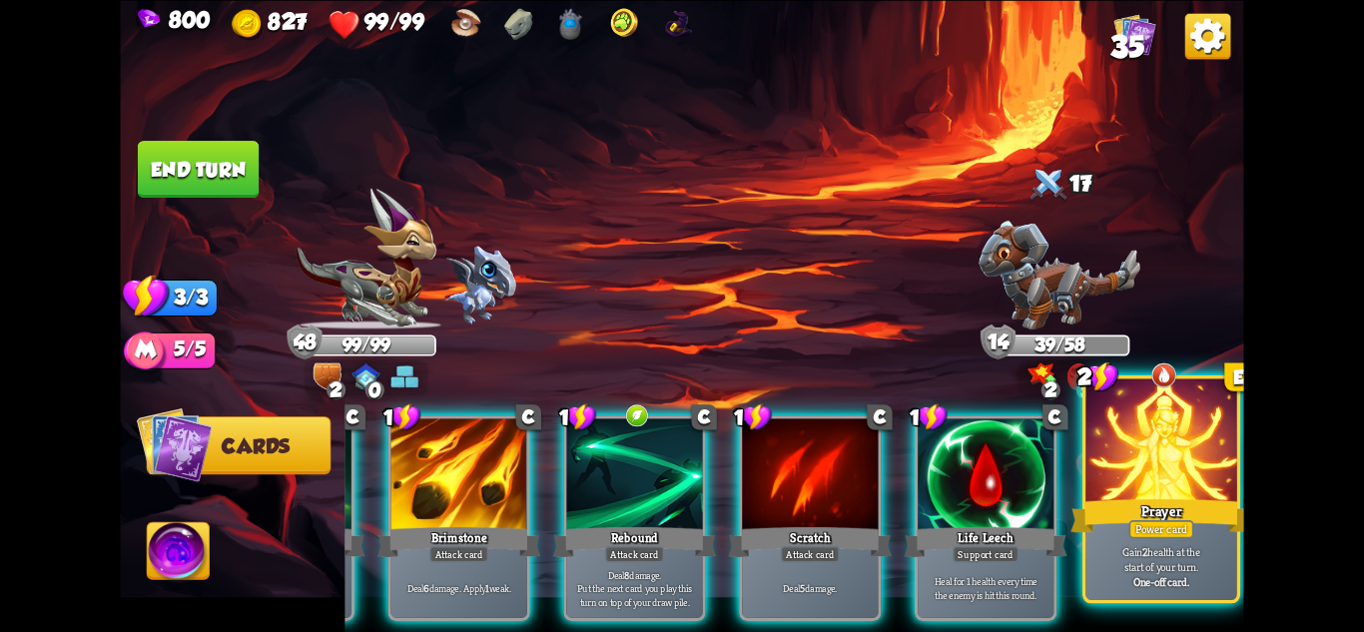
click at [1222, 583] on div "One-off card." at bounding box center [1162, 581] width 144 height 15
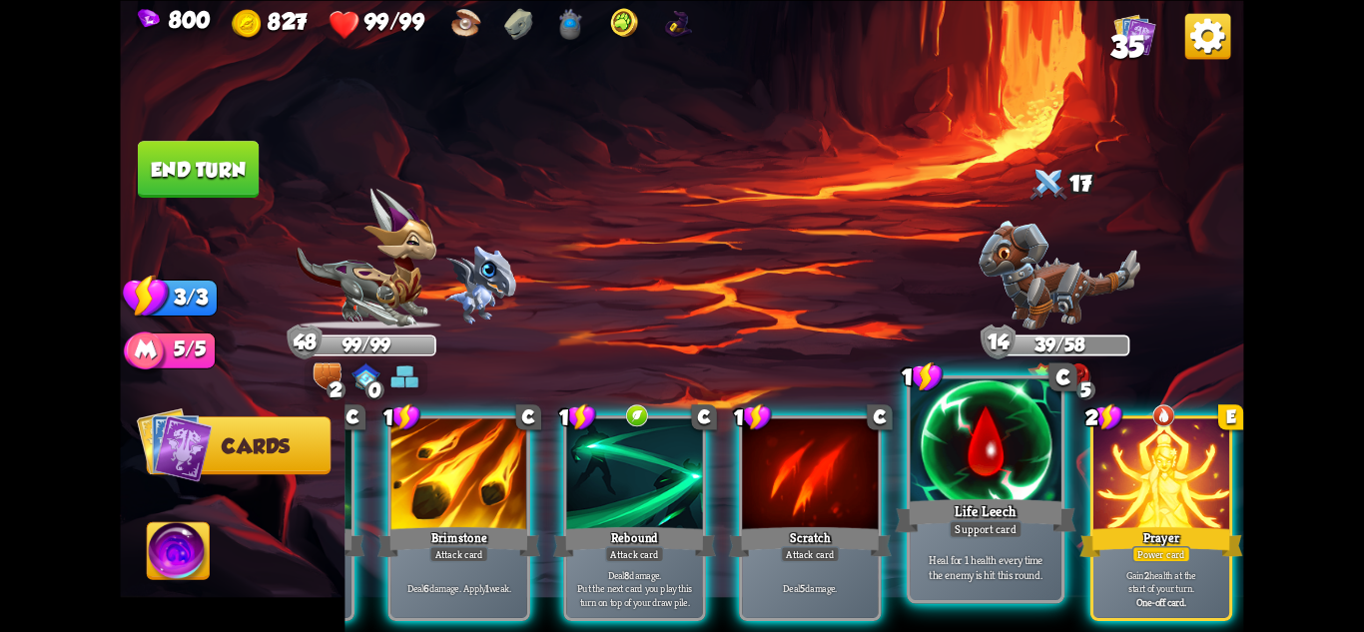
scroll to position [0, 0]
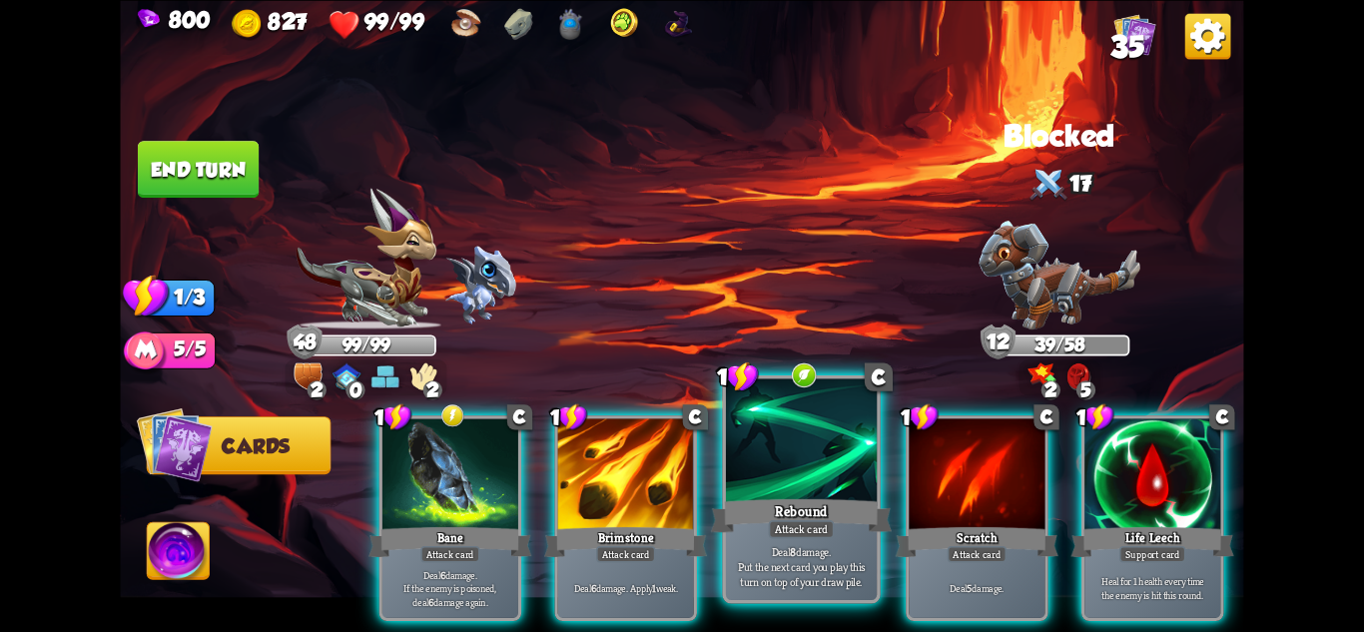
click at [857, 542] on div "Deal 8 damage. Put the next card you play this turn on top of your draw pile." at bounding box center [801, 567] width 151 height 66
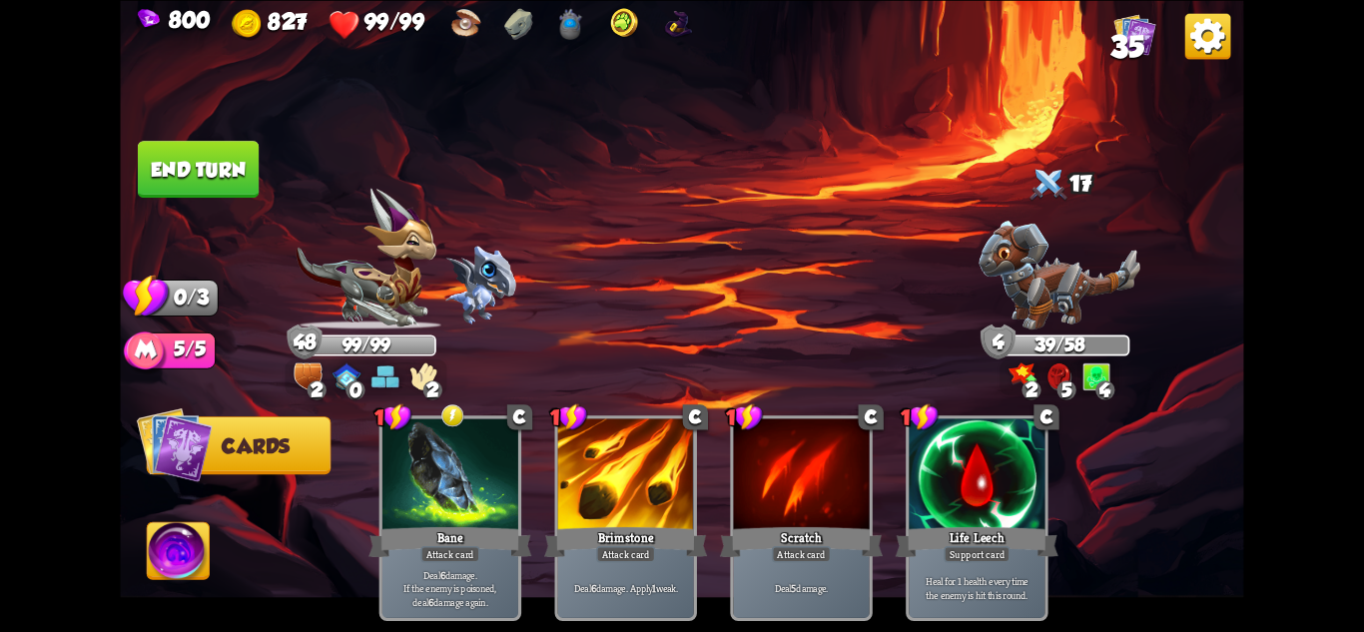
click at [216, 165] on button "End turn" at bounding box center [198, 169] width 121 height 57
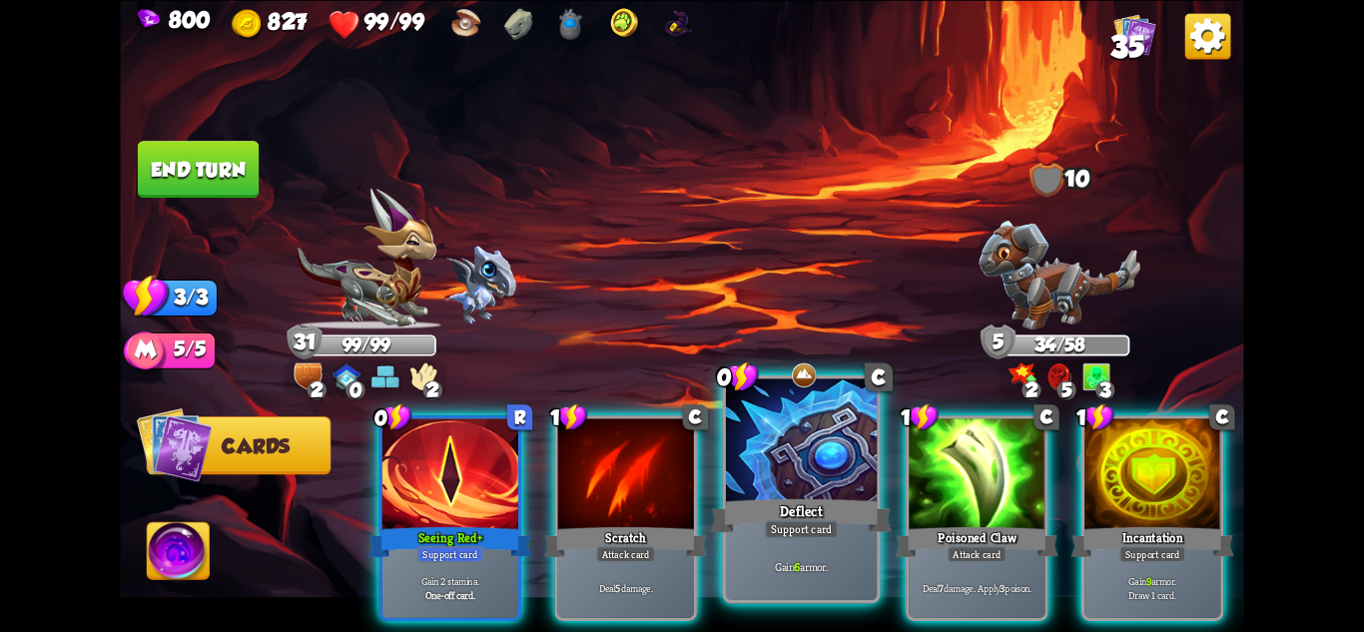
click at [848, 518] on div "Deflect" at bounding box center [801, 515] width 181 height 40
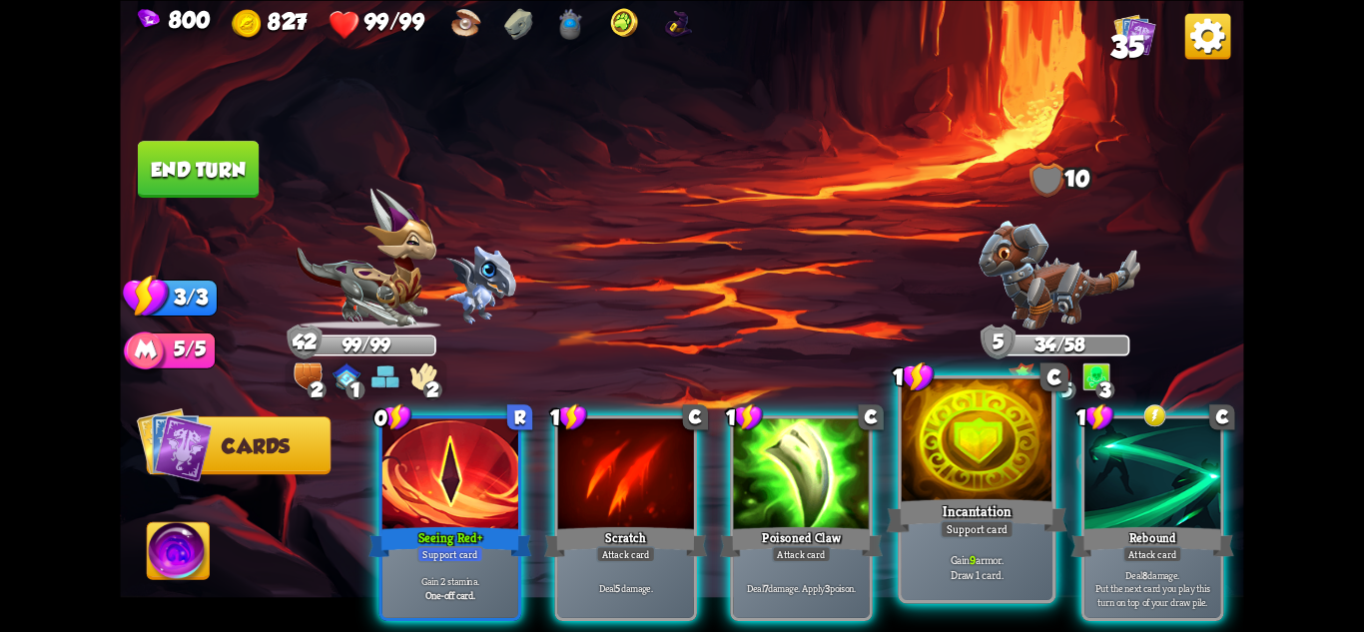
click at [960, 420] on div at bounding box center [977, 441] width 151 height 127
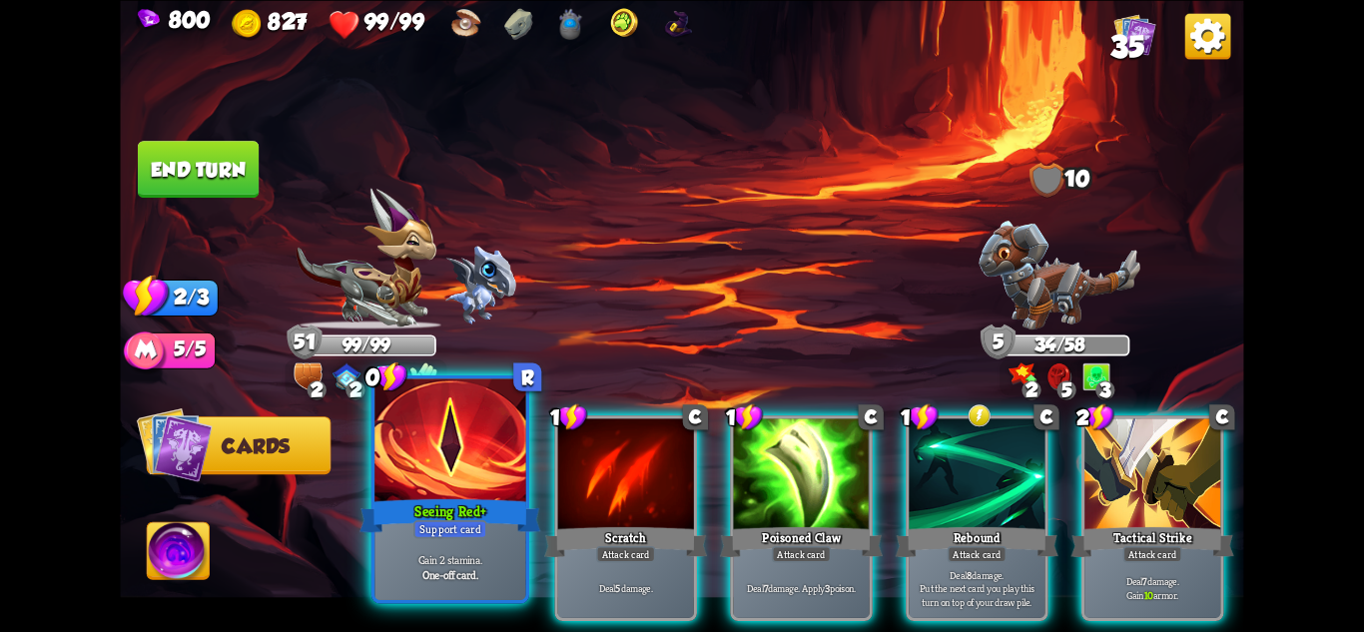
click at [473, 490] on div at bounding box center [449, 441] width 151 height 127
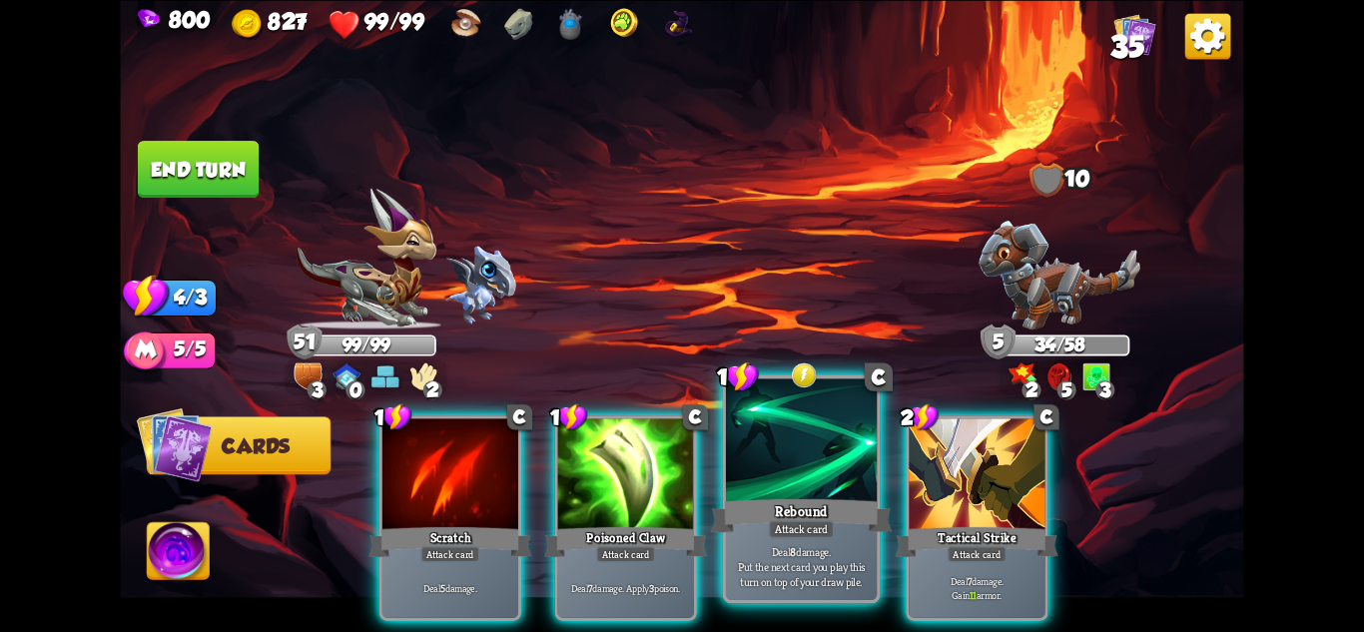
click at [840, 462] on div at bounding box center [801, 441] width 151 height 127
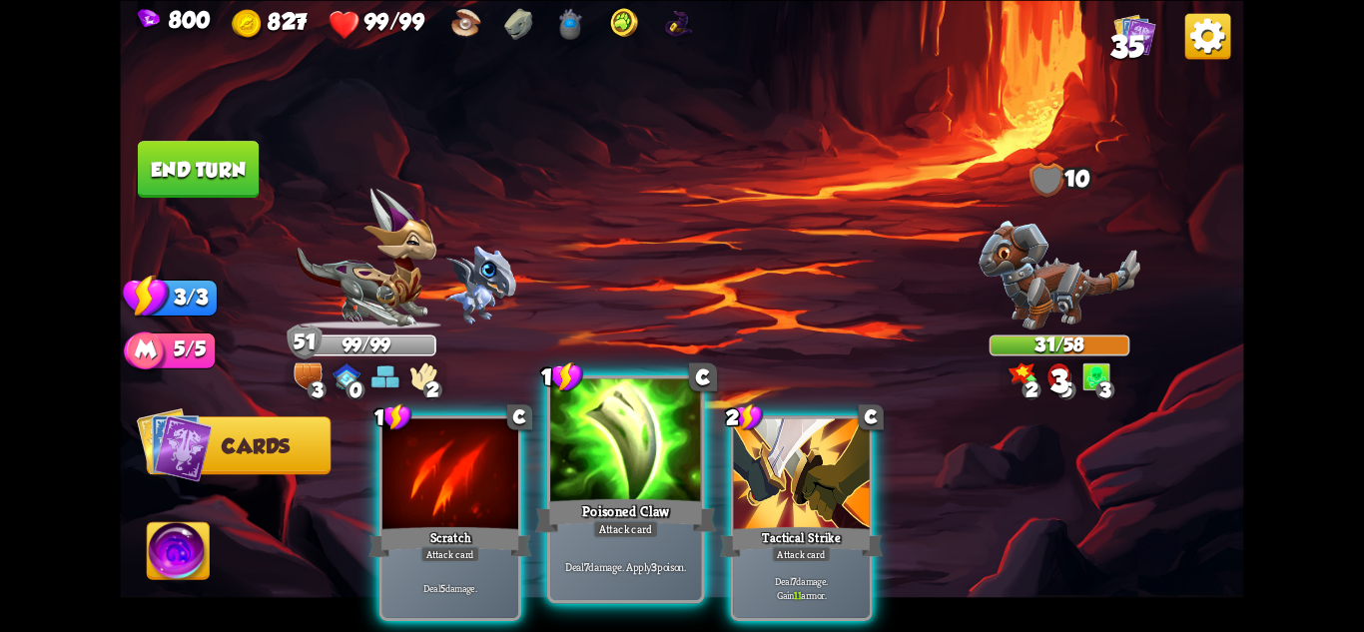
click at [632, 465] on div at bounding box center [625, 441] width 151 height 127
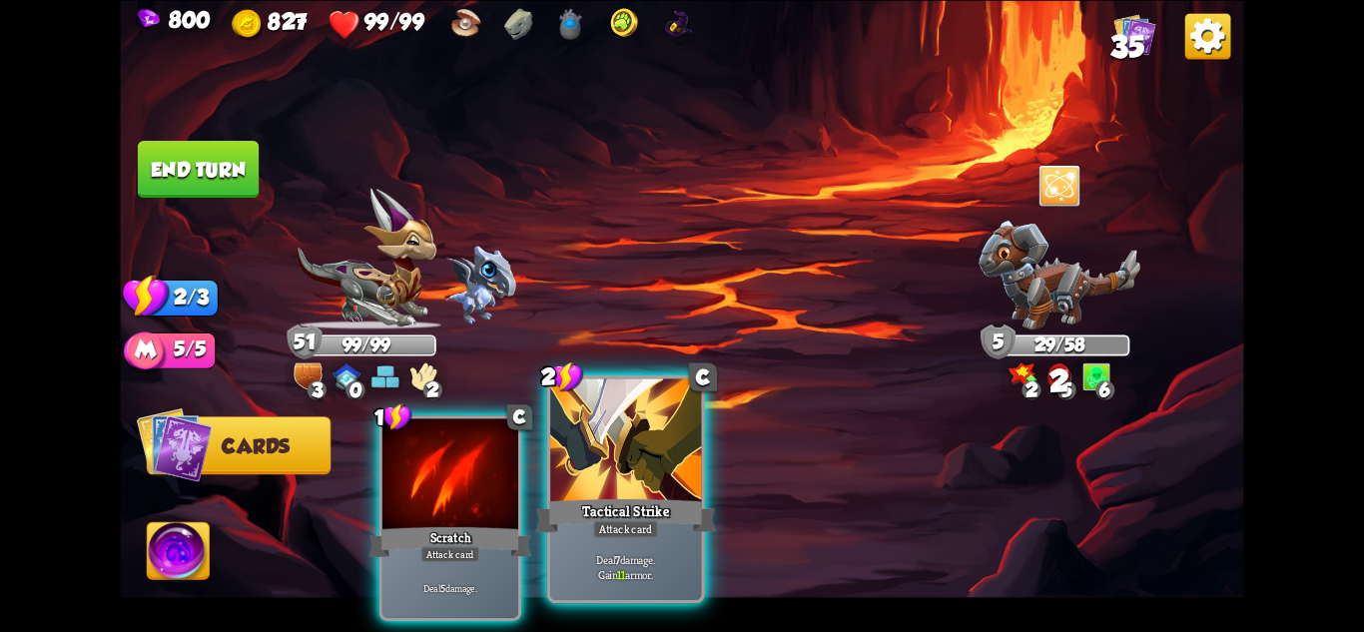
click at [653, 479] on div at bounding box center [625, 441] width 151 height 127
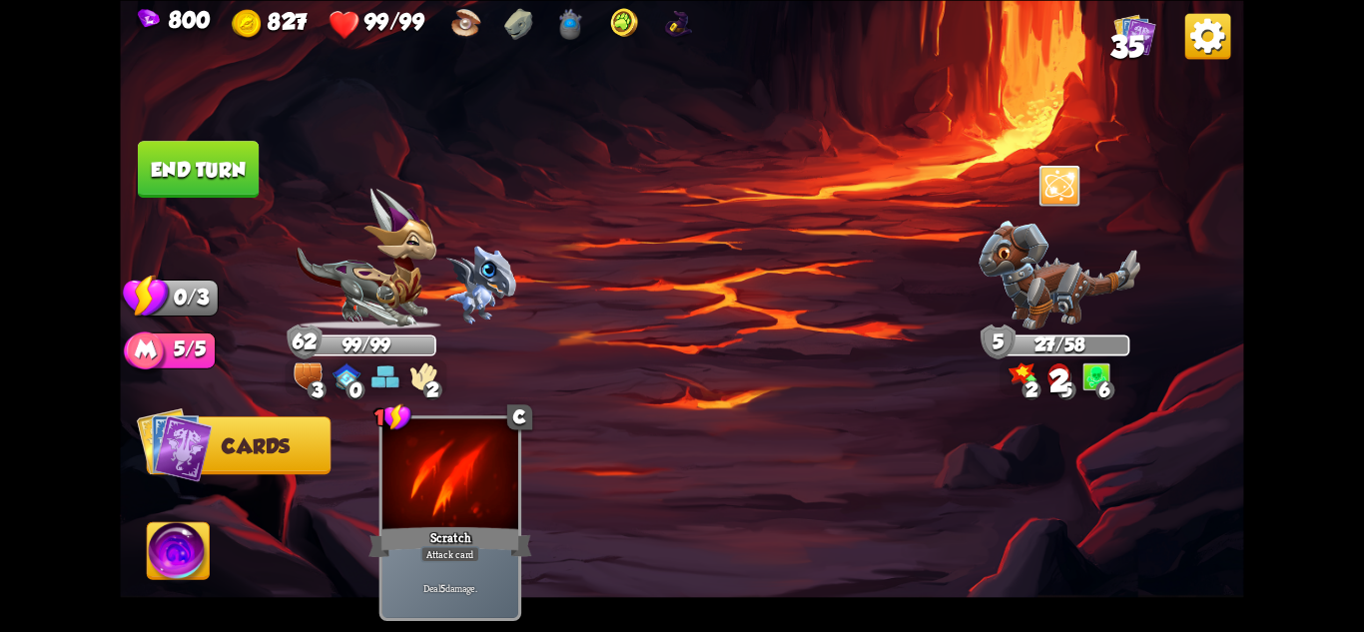
click at [165, 147] on button "End turn" at bounding box center [198, 169] width 121 height 57
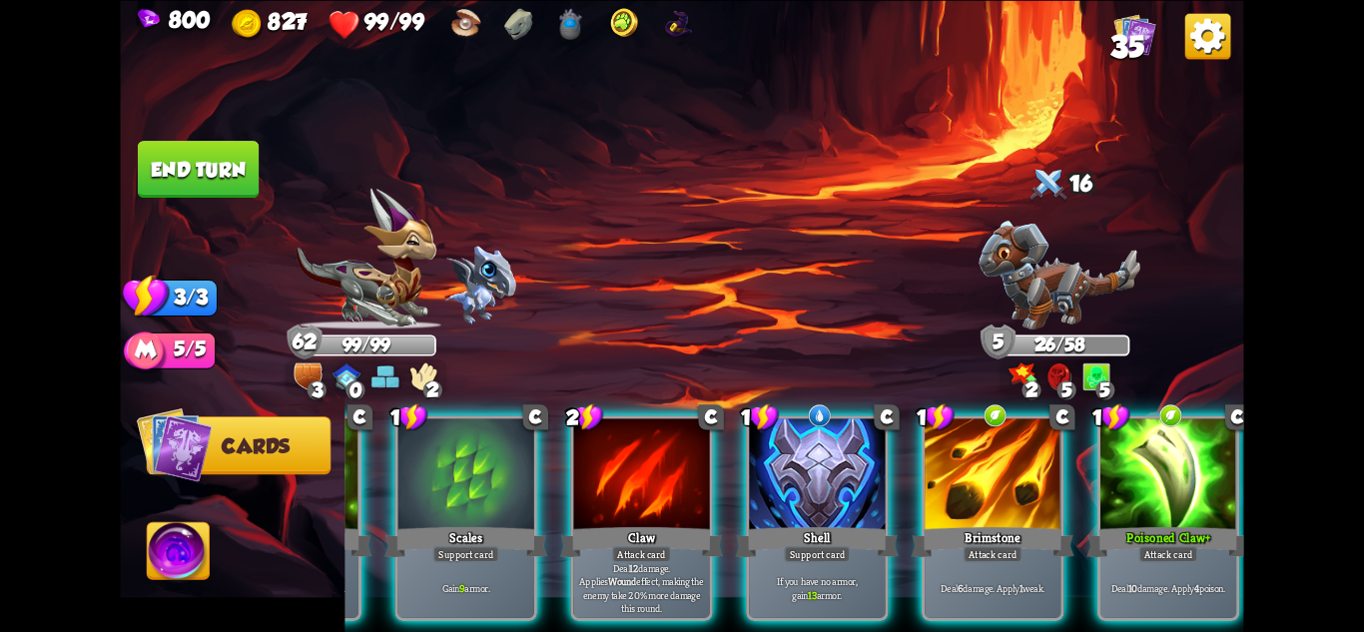
scroll to position [0, 190]
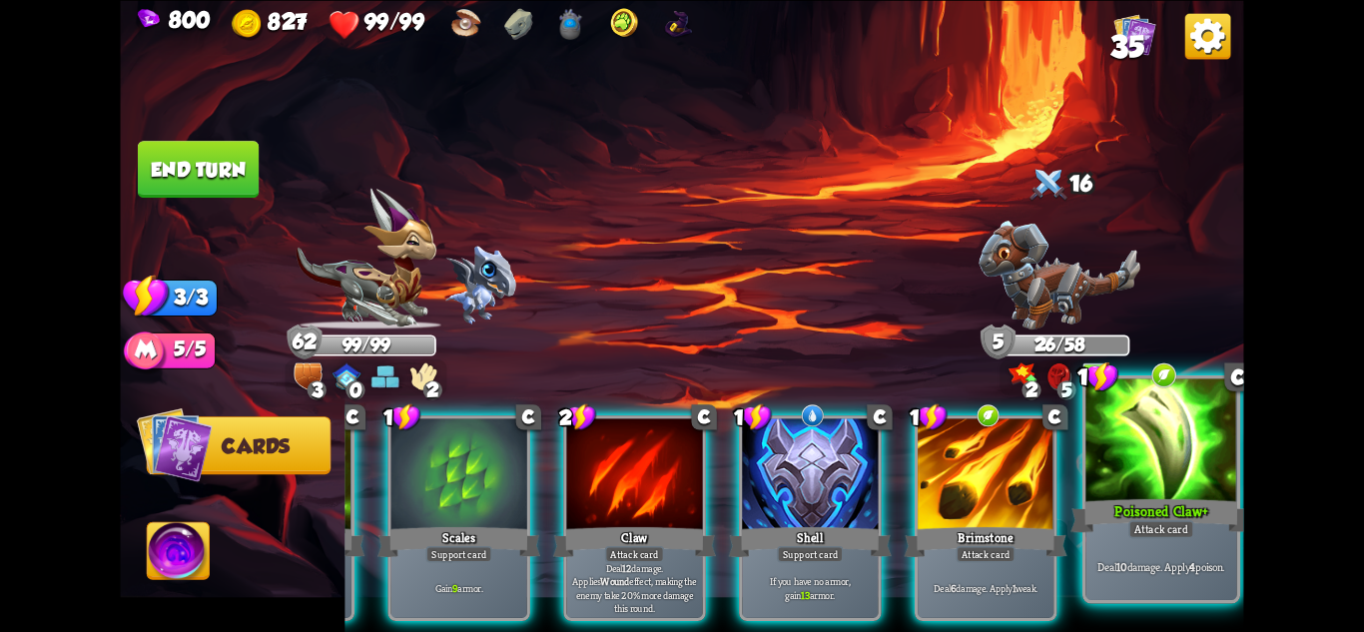
click at [1158, 566] on p "Deal 10 damage. Apply 4 poison." at bounding box center [1162, 566] width 144 height 15
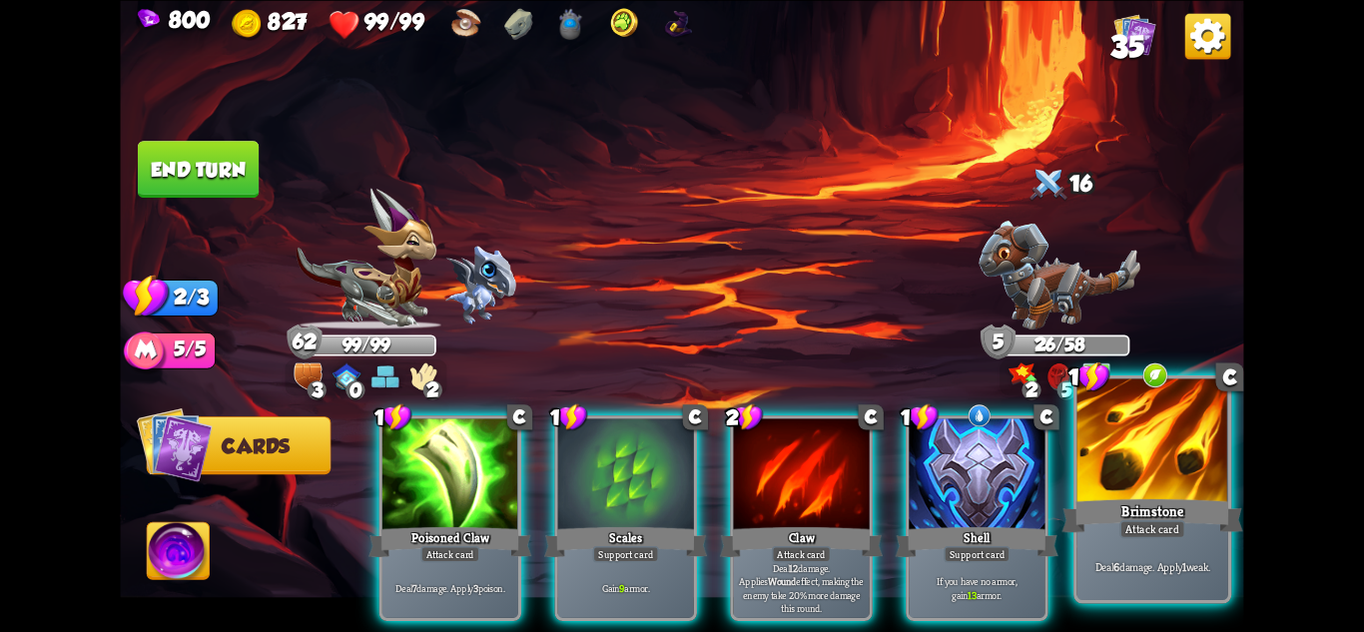
scroll to position [0, 0]
click at [1152, 530] on div "Attack card" at bounding box center [1152, 528] width 66 height 18
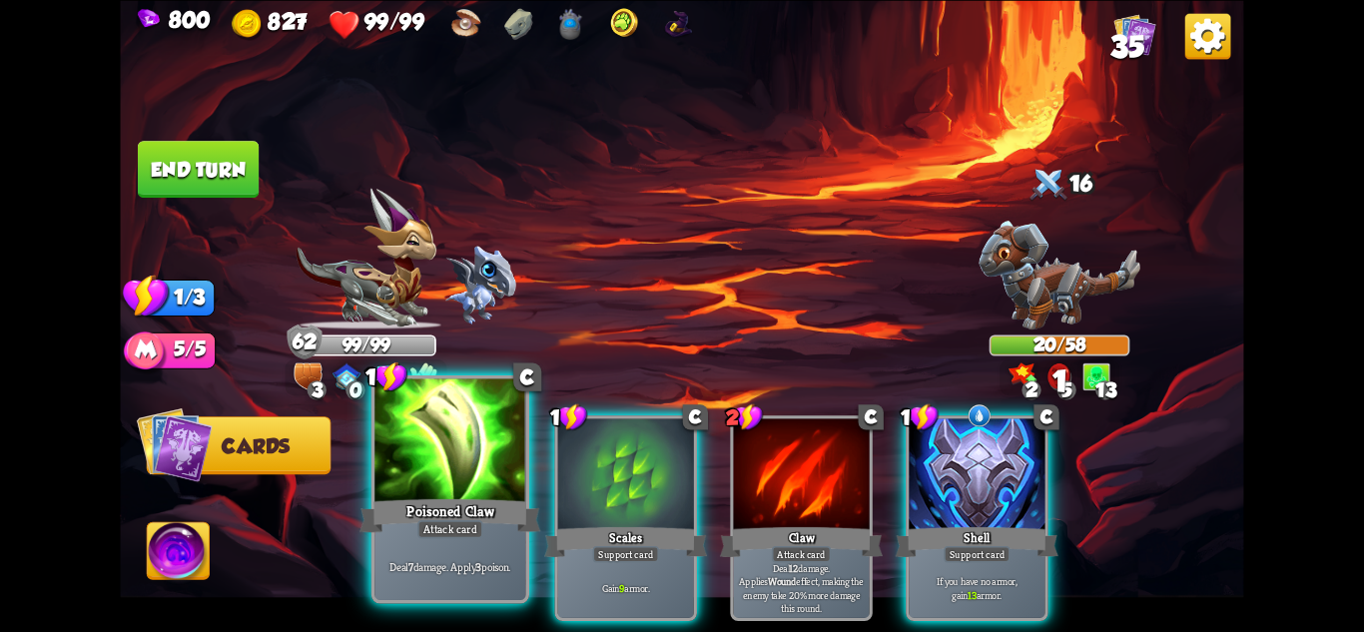
click at [469, 512] on div "Poisoned Claw" at bounding box center [450, 515] width 181 height 40
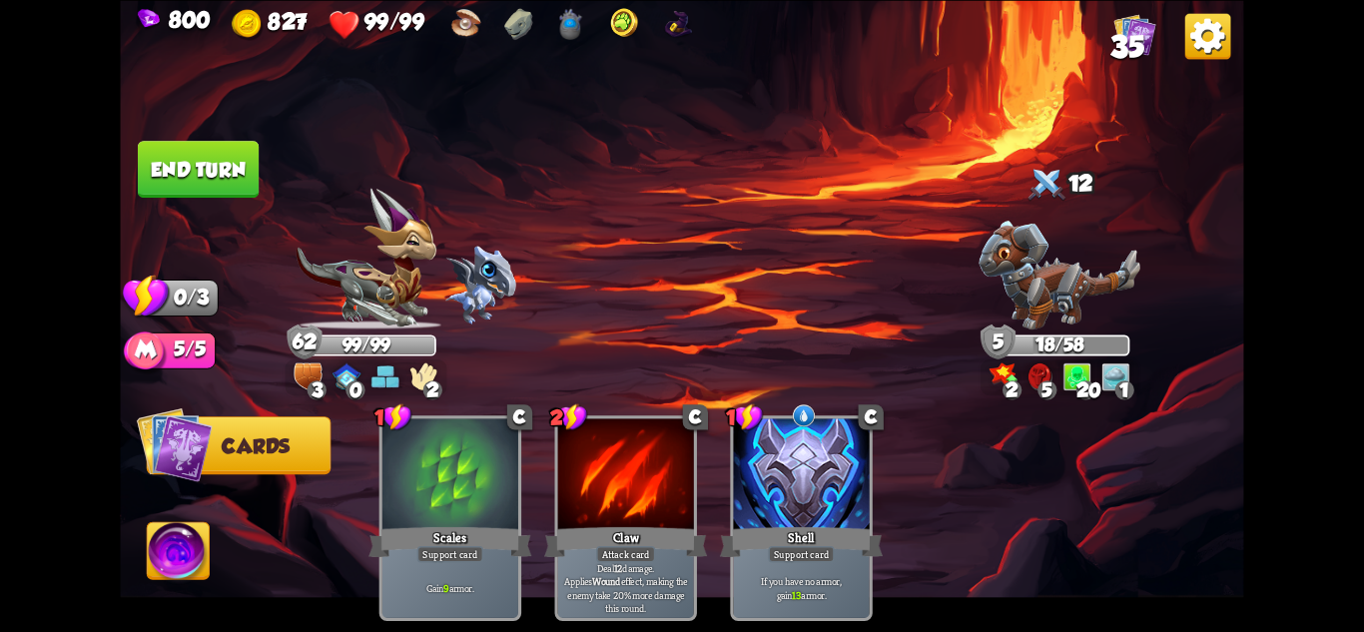
click at [157, 162] on button "End turn" at bounding box center [198, 169] width 121 height 57
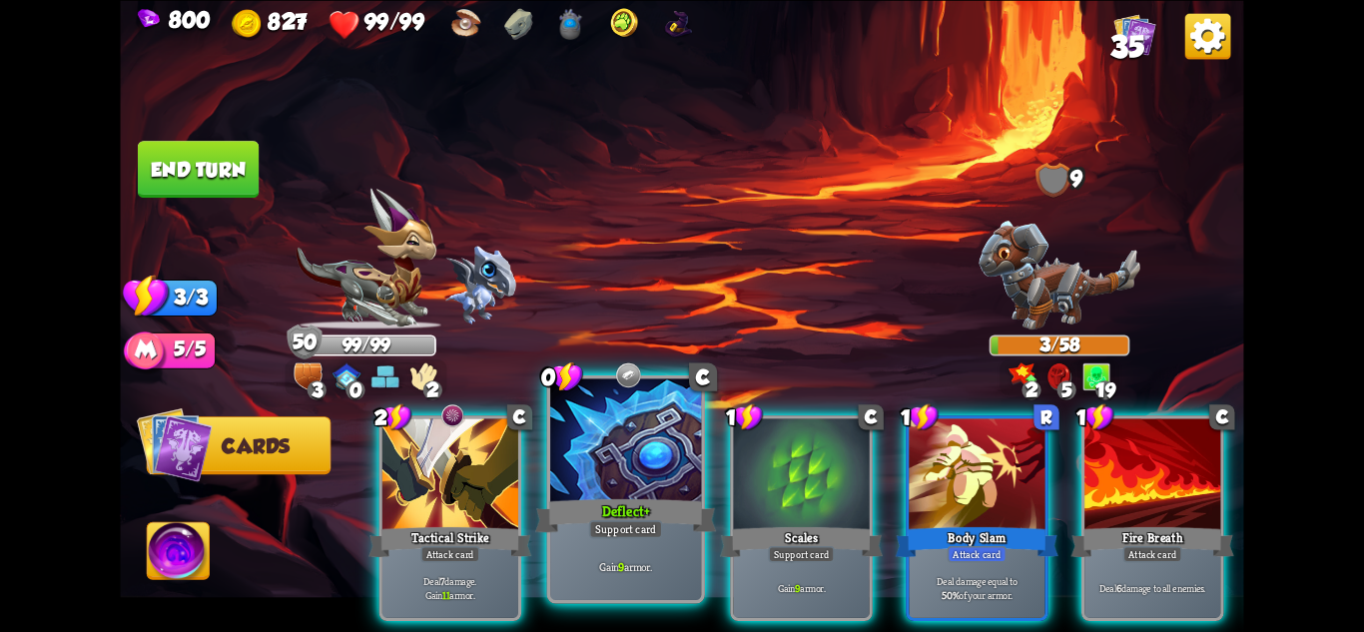
click at [654, 490] on div at bounding box center [625, 441] width 151 height 127
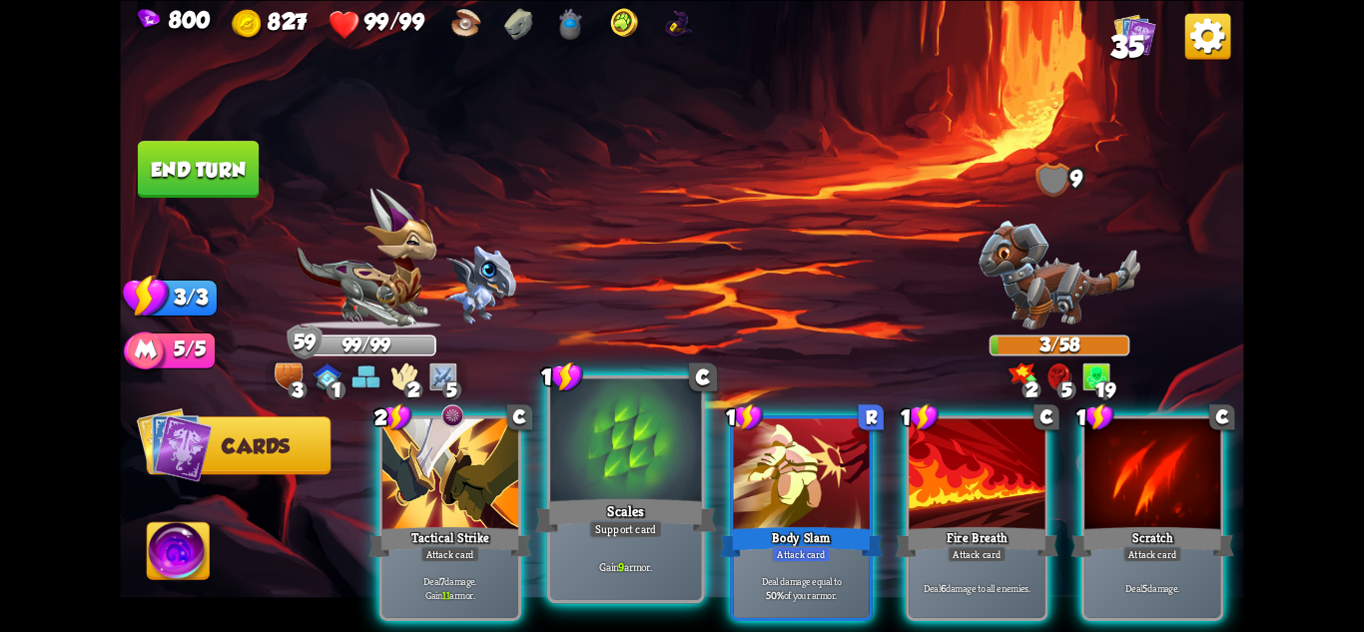
click at [650, 552] on div "Gain 9 armor." at bounding box center [625, 567] width 151 height 66
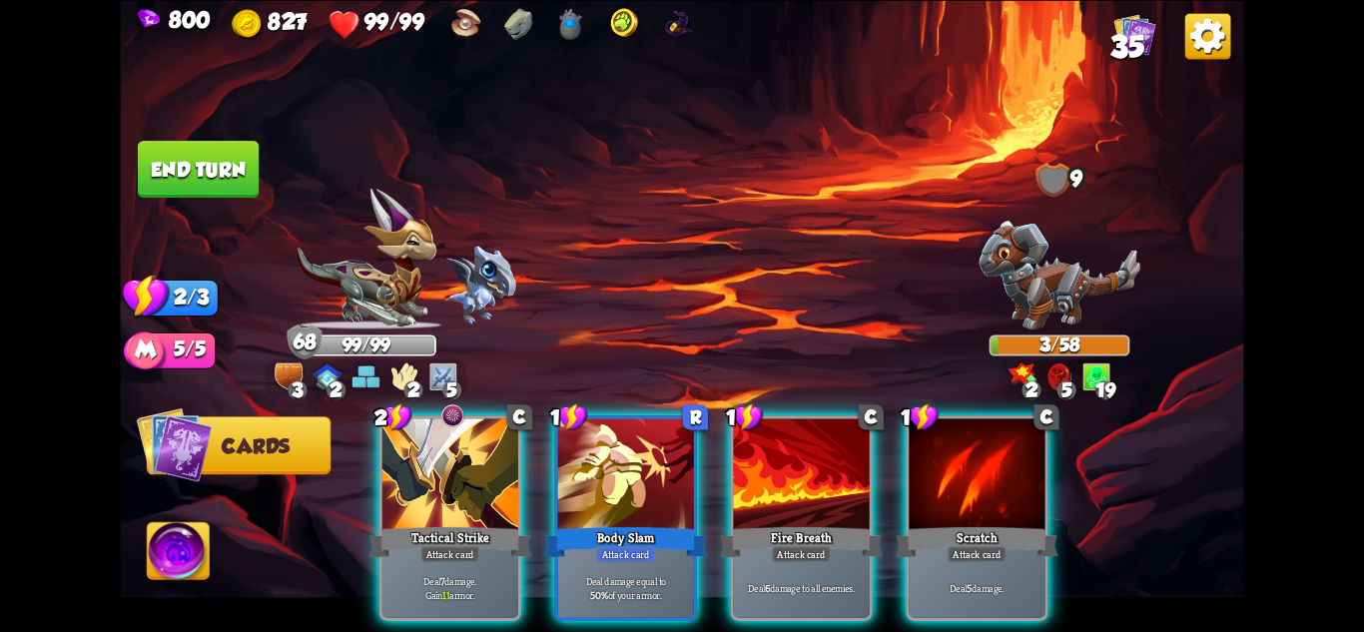
click at [650, 574] on p "Deal damage equal to 50% of your armor." at bounding box center [625, 587] width 129 height 27
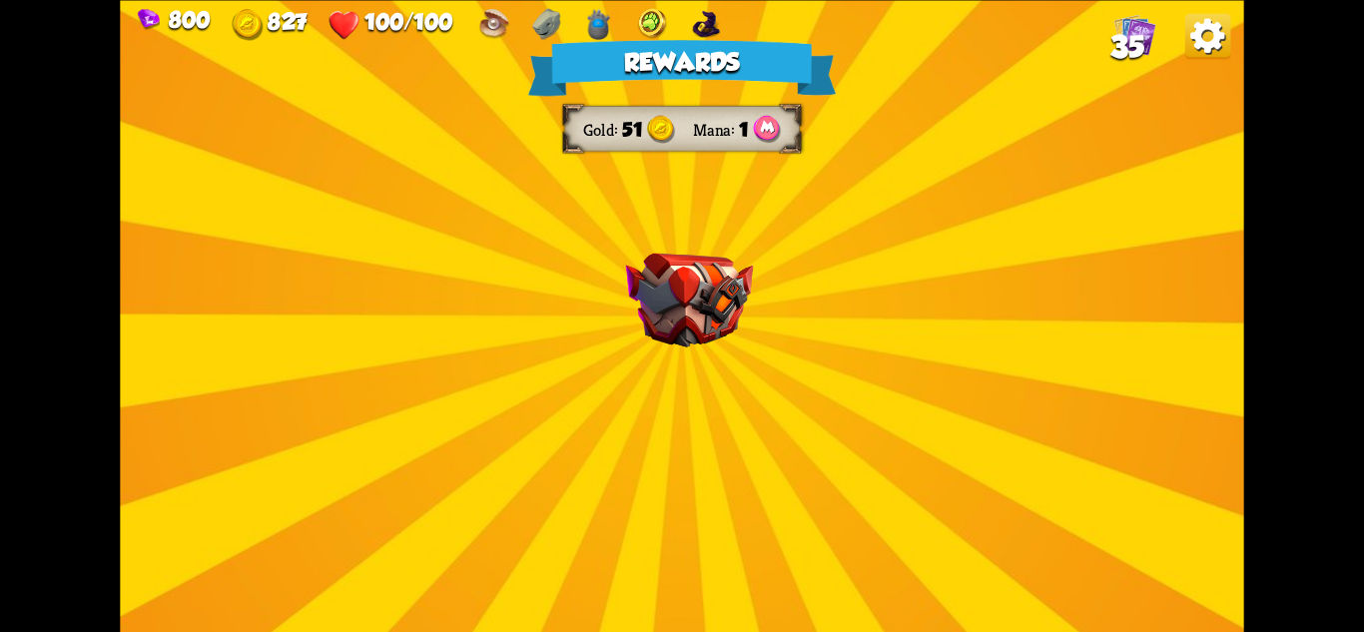
click at [724, 343] on img at bounding box center [689, 300] width 127 height 94
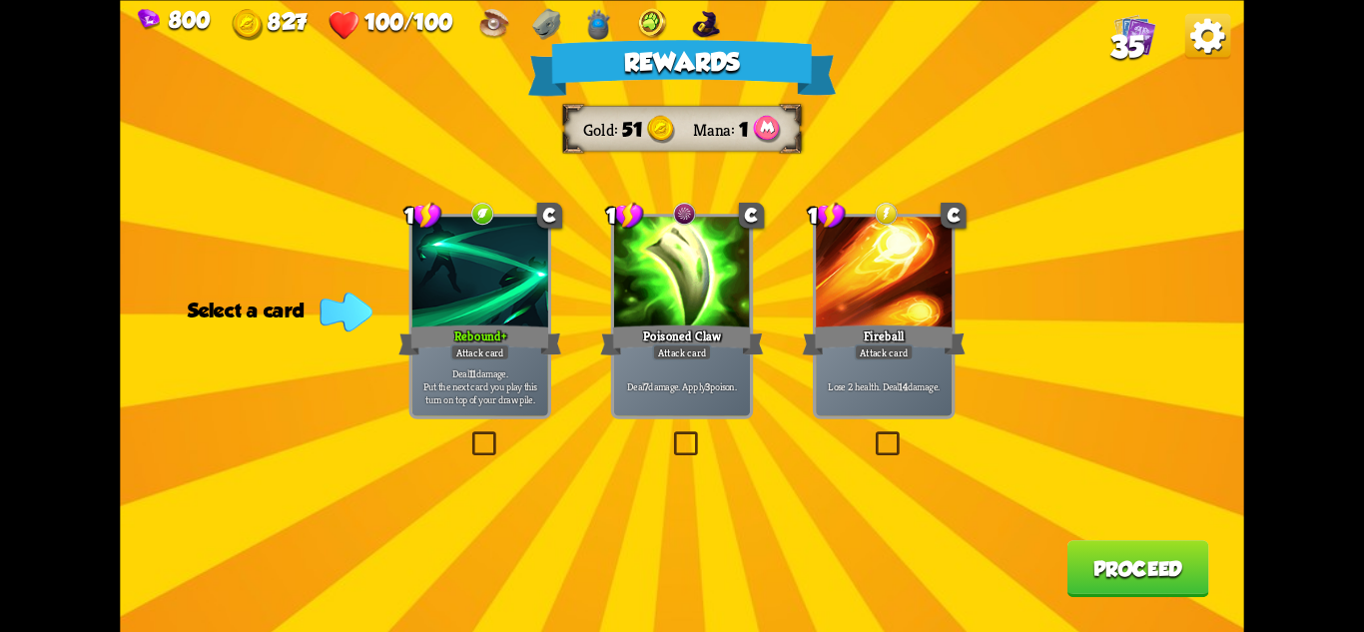
click at [487, 340] on div "Rebound+" at bounding box center [479, 340] width 163 height 36
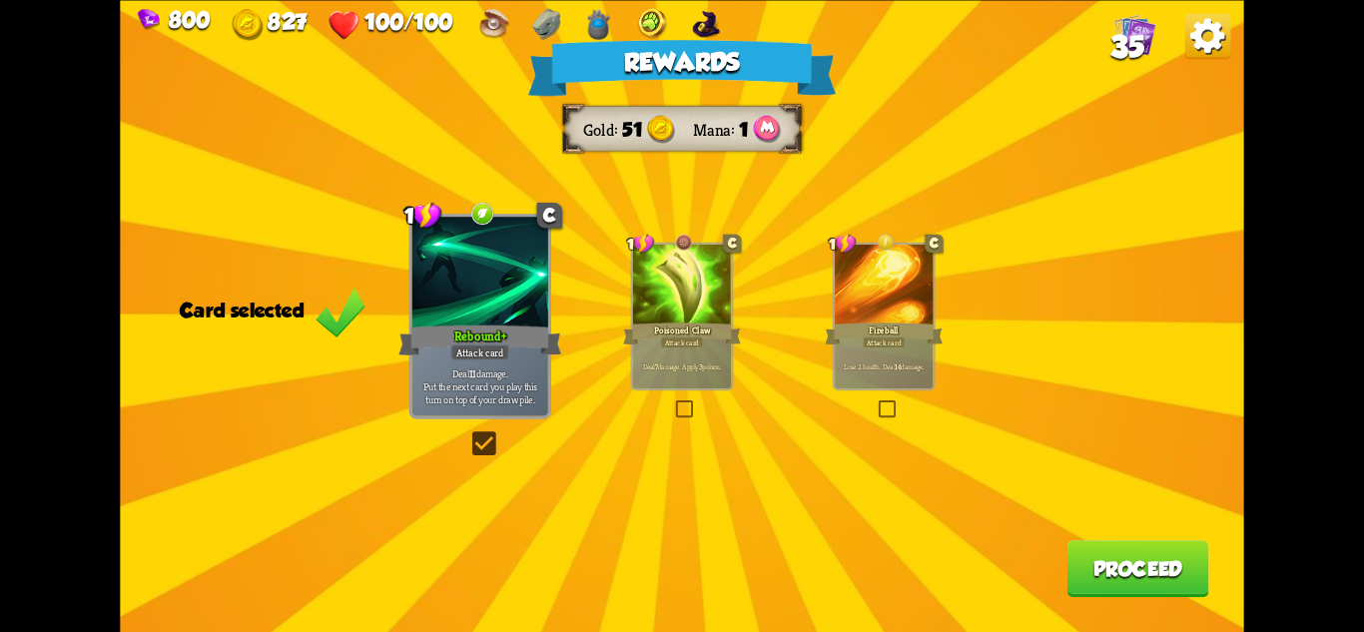
click at [1102, 553] on button "Proceed" at bounding box center [1139, 568] width 142 height 57
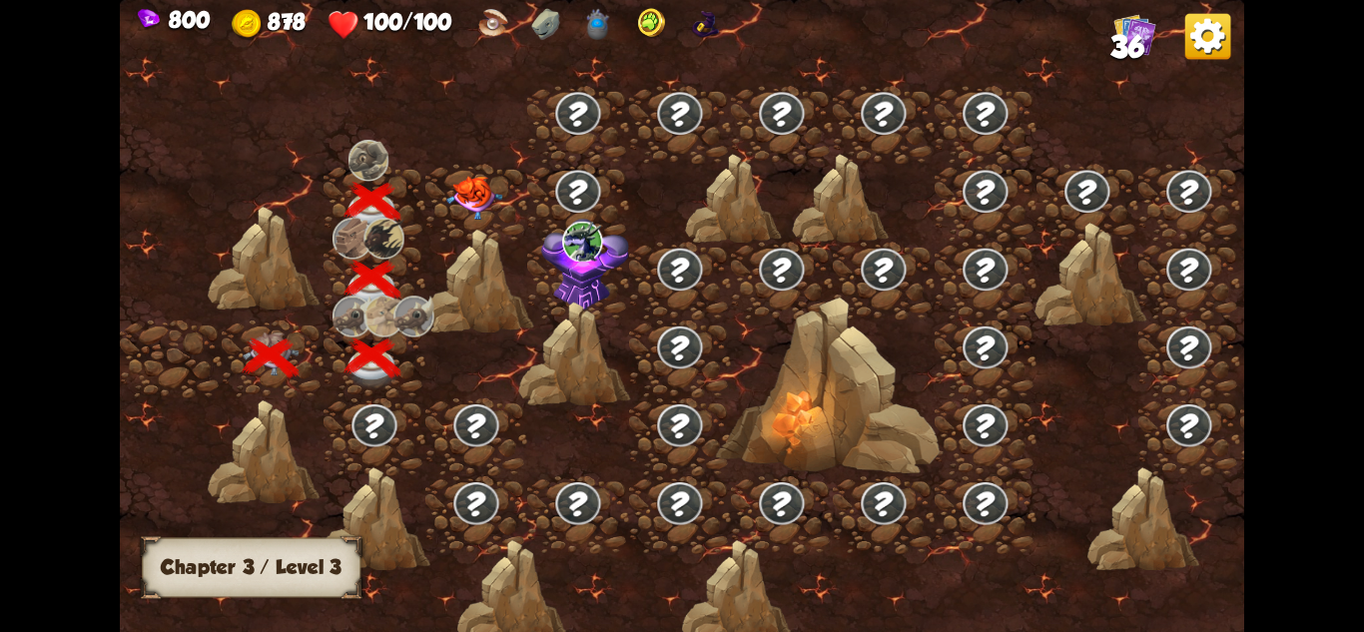
click at [481, 207] on img at bounding box center [474, 198] width 56 height 44
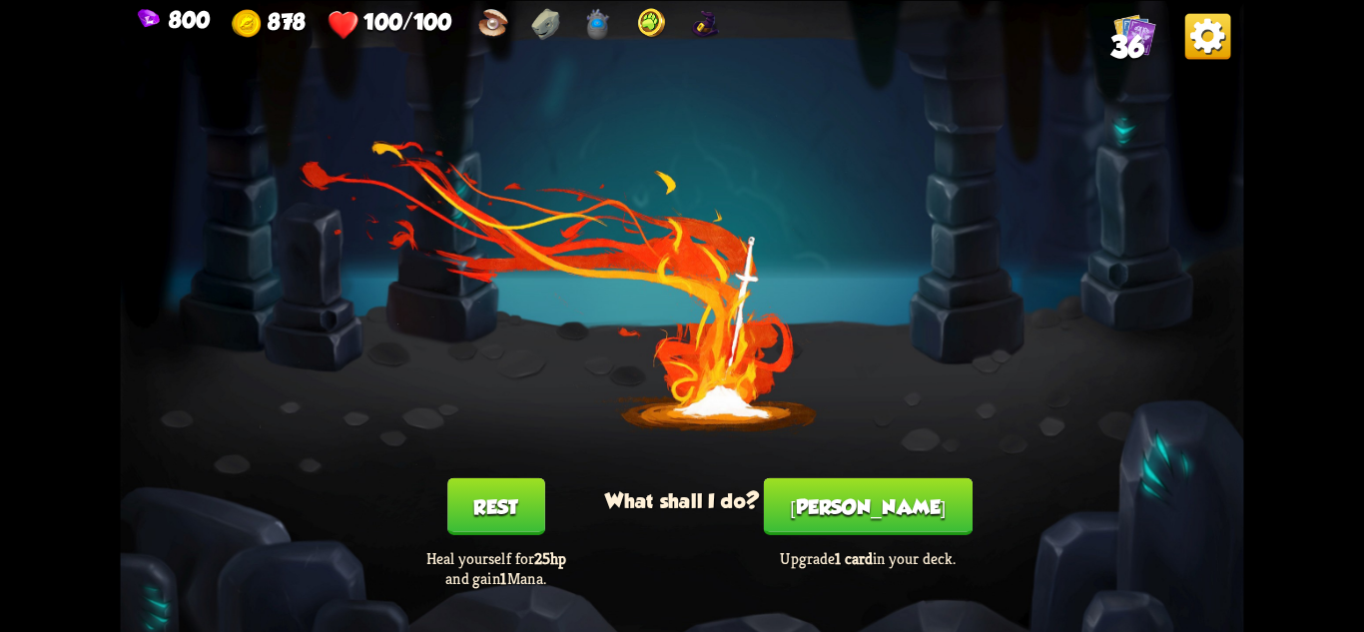
click at [880, 502] on button "[PERSON_NAME]" at bounding box center [868, 505] width 209 height 57
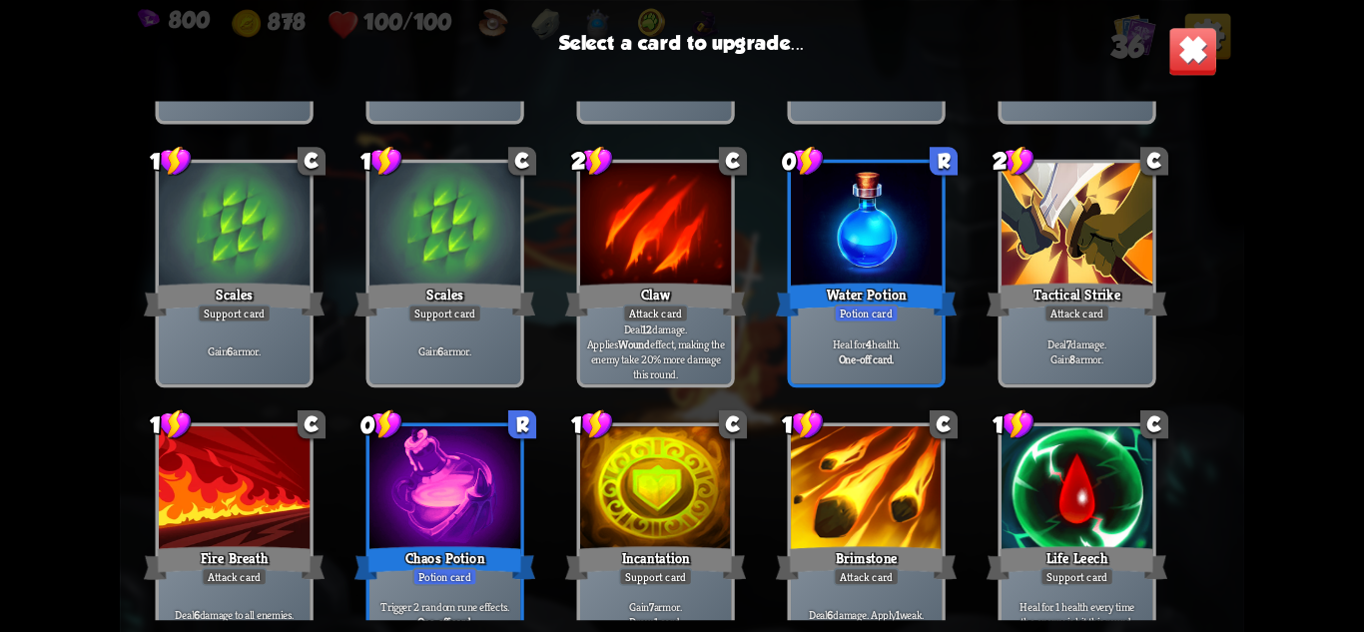
scroll to position [329, 0]
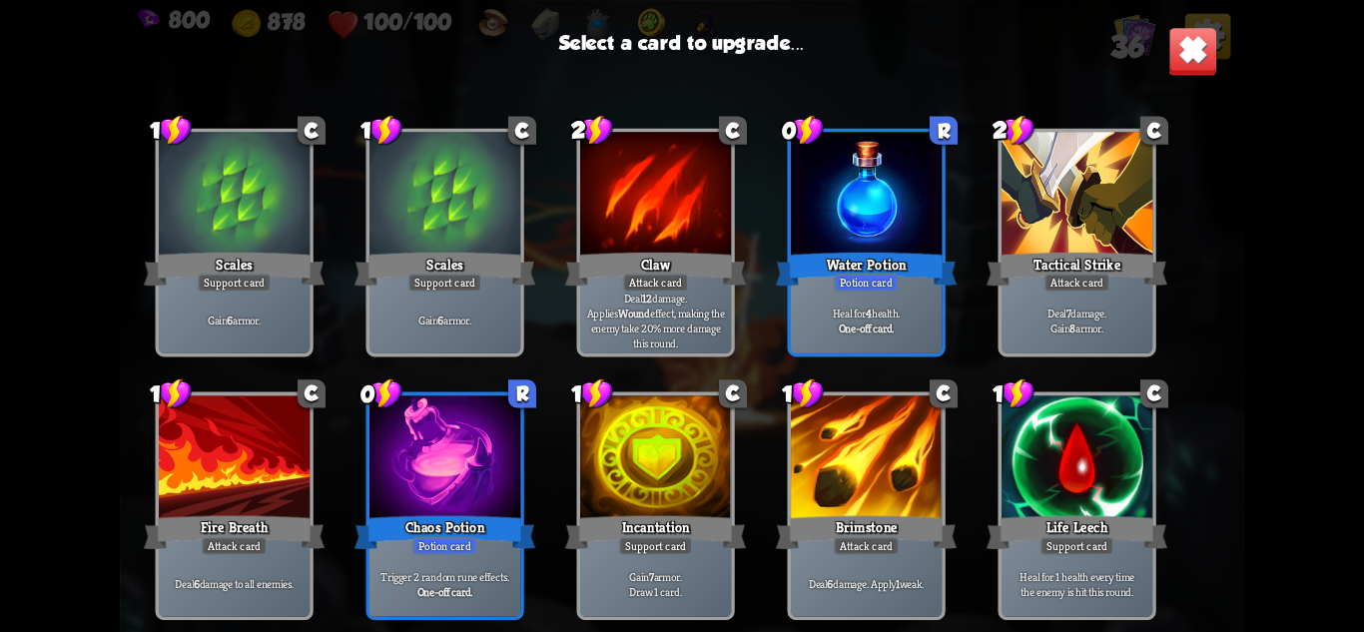
click at [668, 495] on div at bounding box center [655, 458] width 151 height 127
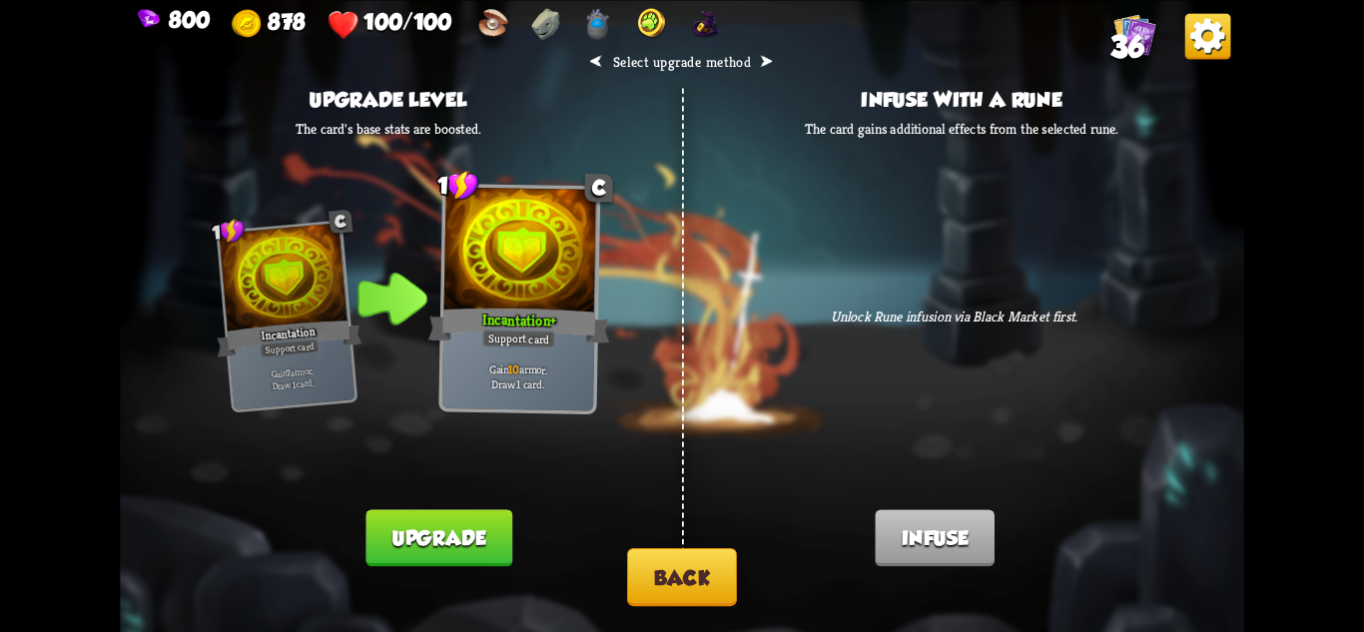
click at [727, 588] on button "Back" at bounding box center [682, 577] width 110 height 58
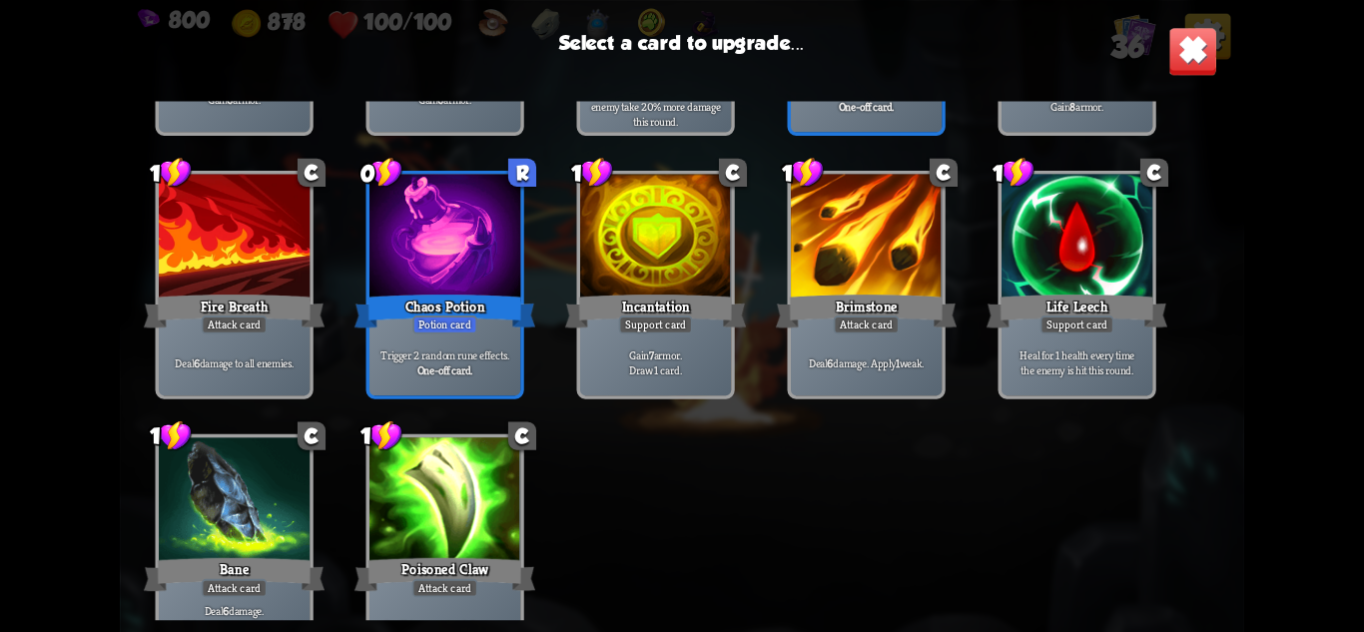
scroll to position [599, 0]
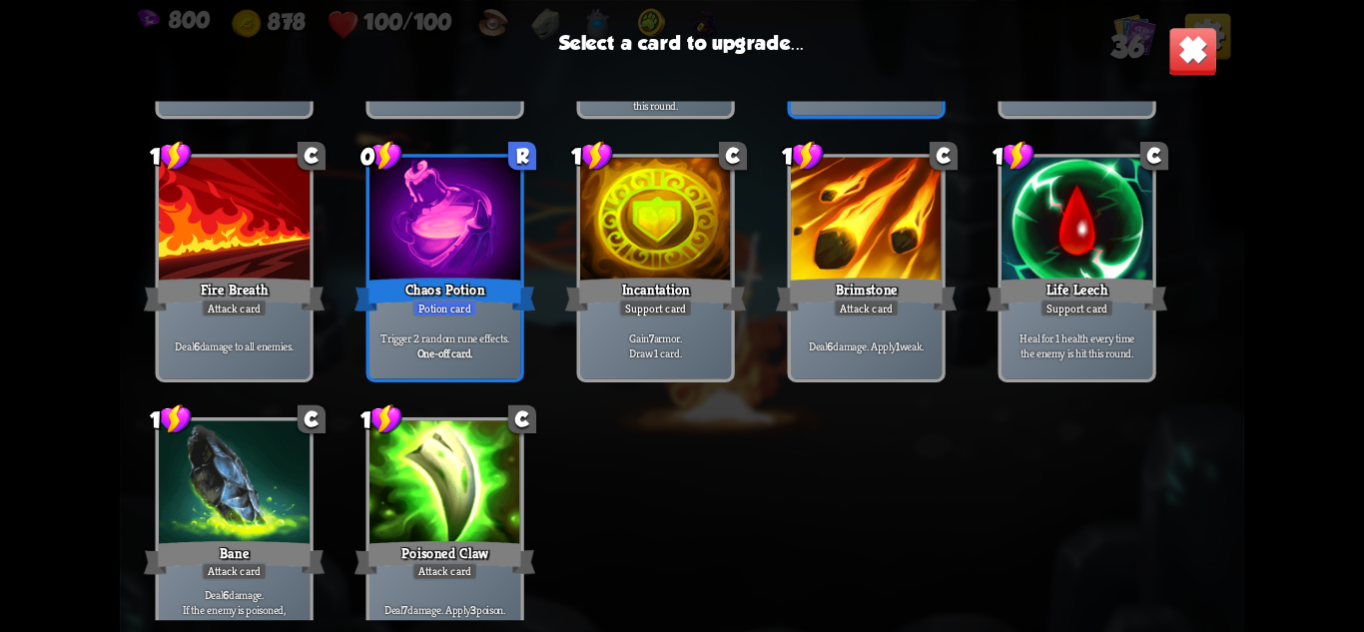
click at [462, 327] on div "Trigger 2 random rune effects. One-off card." at bounding box center [444, 346] width 151 height 66
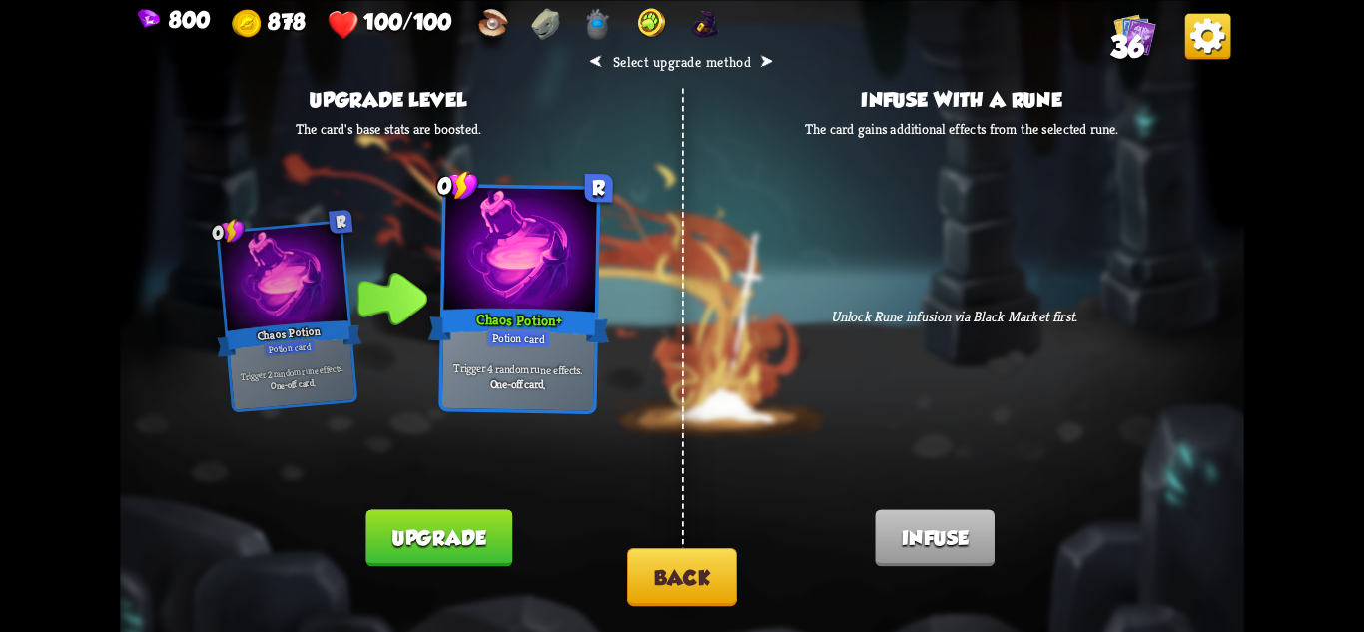
click at [430, 535] on button "Upgrade" at bounding box center [438, 537] width 146 height 57
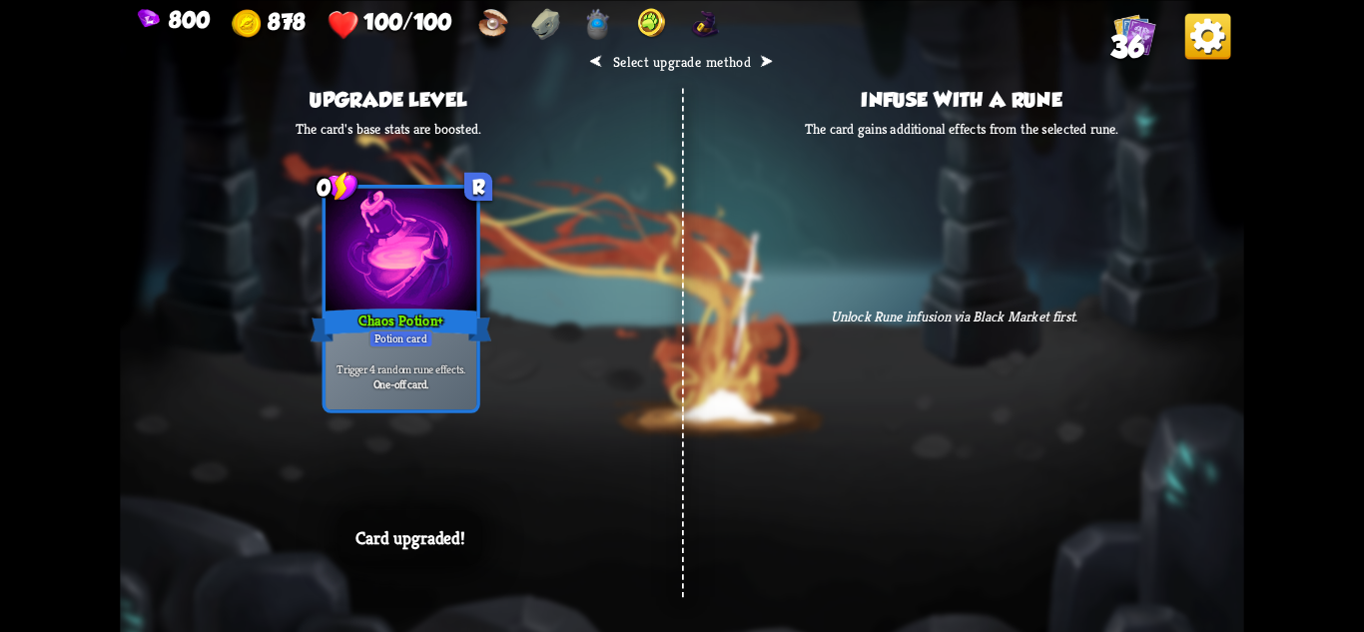
click at [615, 500] on div "⮜ Select upgrade method ⮞ Upgrade level The card's base stats are boosted. 0 R …" at bounding box center [681, 316] width 1123 height 632
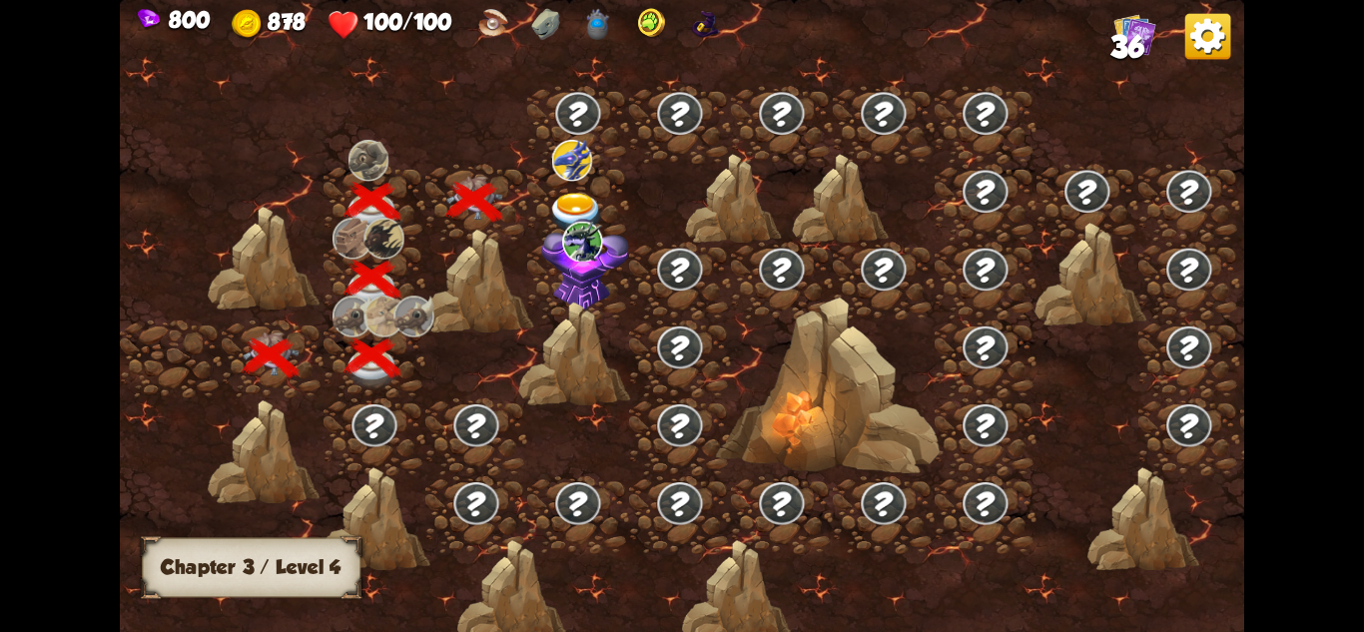
click at [582, 203] on img at bounding box center [576, 213] width 56 height 41
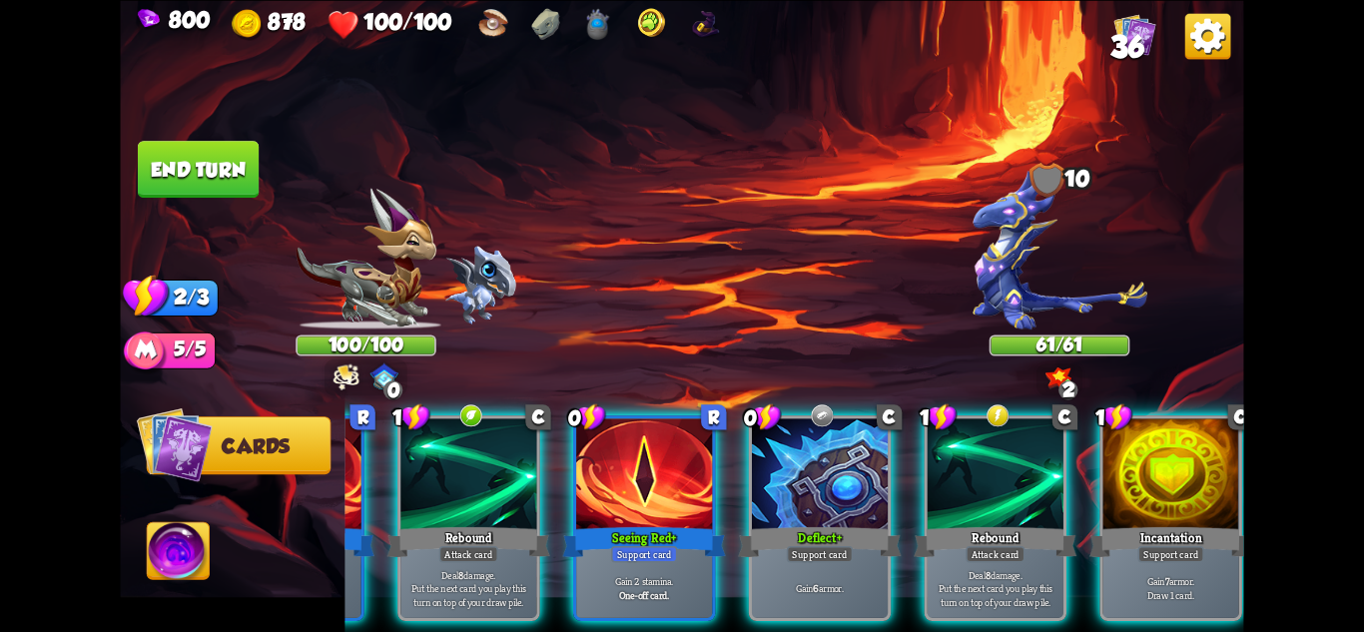
scroll to position [0, 190]
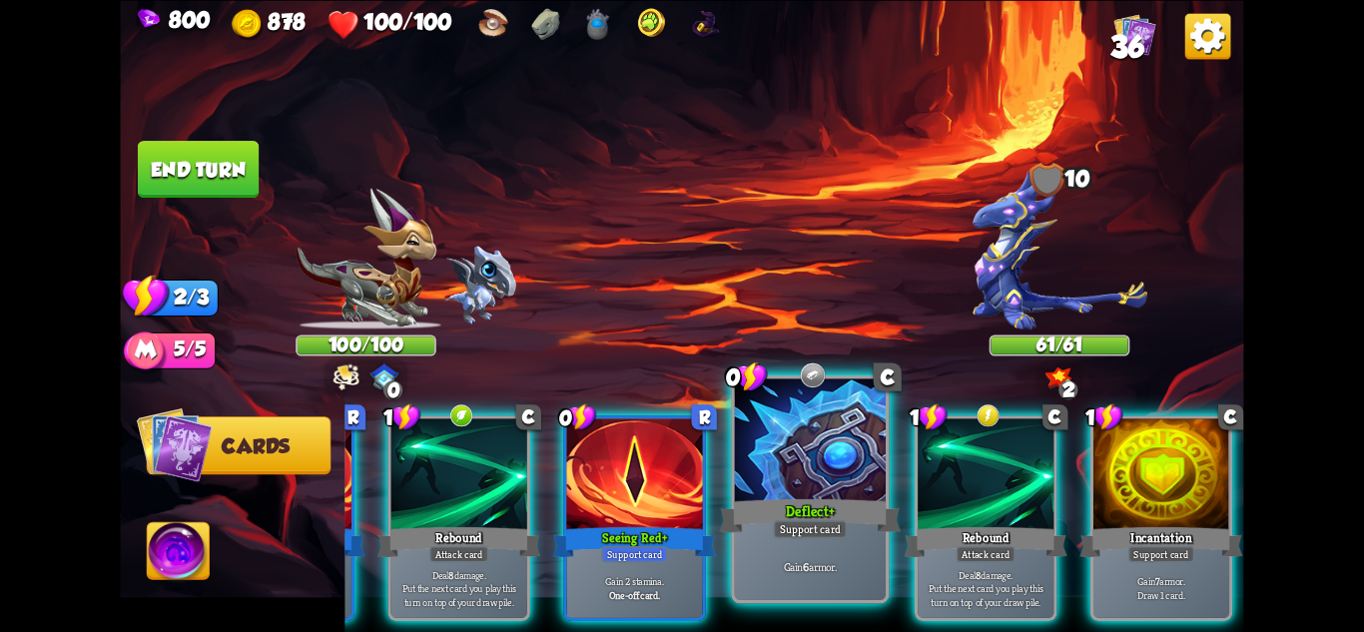
click at [820, 568] on p "Gain 6 armor." at bounding box center [811, 566] width 144 height 15
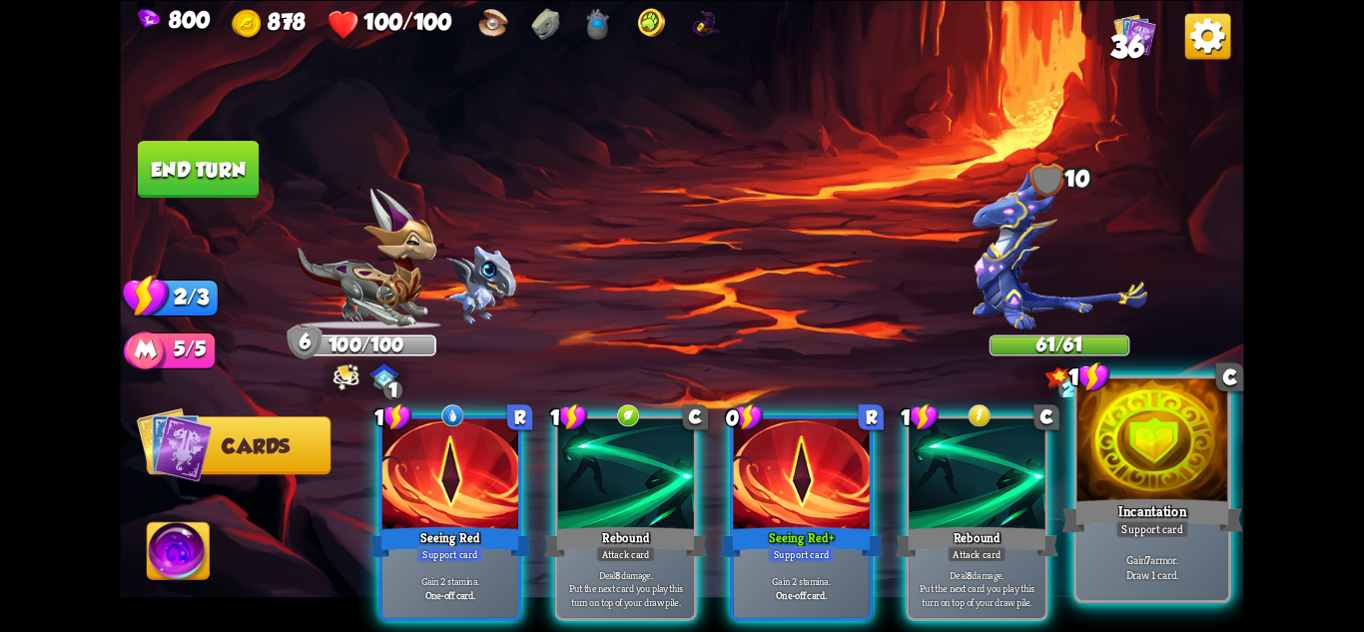
scroll to position [0, 0]
click at [1172, 515] on div "Incantation" at bounding box center [1153, 515] width 181 height 40
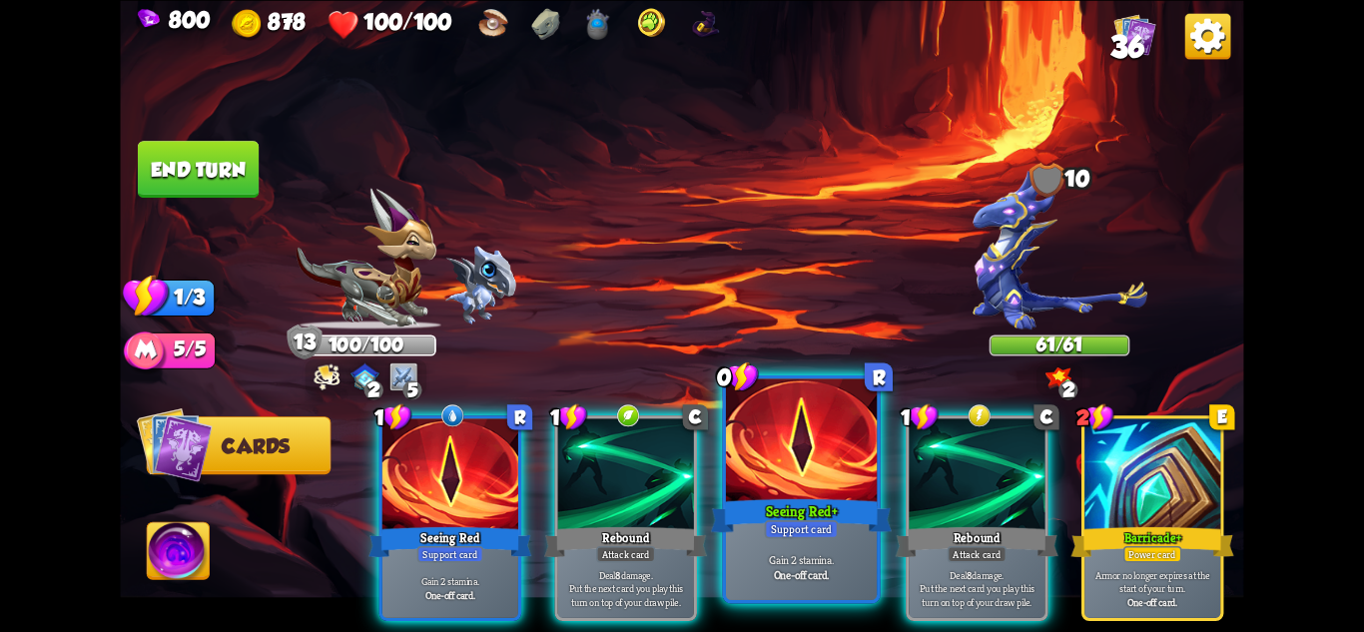
click at [833, 509] on div "Seeing Red+" at bounding box center [801, 515] width 181 height 40
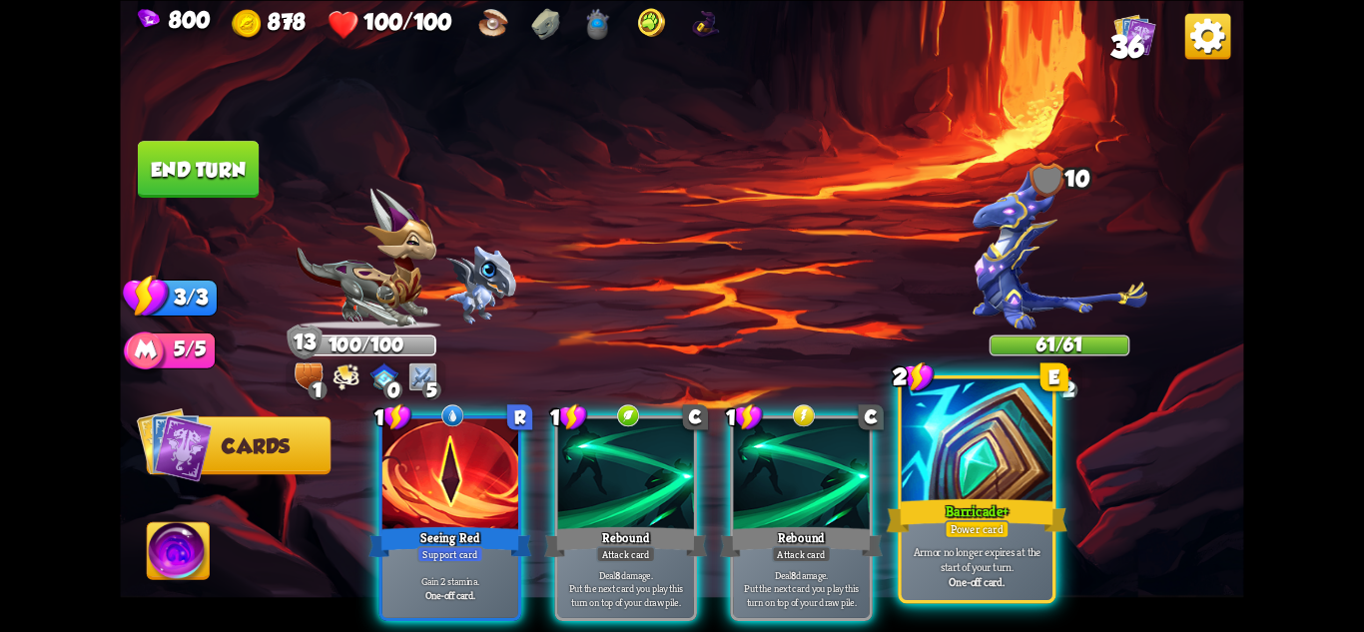
click at [1001, 559] on p "Armor no longer expires at the start of your turn." at bounding box center [978, 559] width 144 height 30
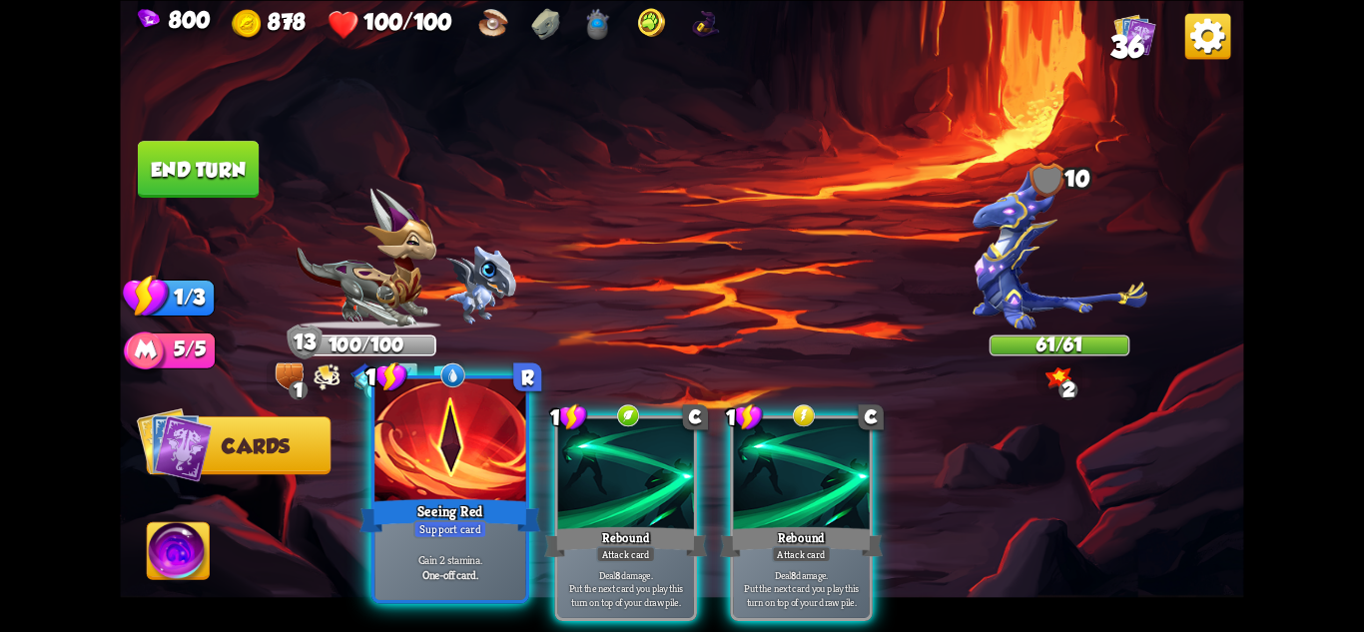
click at [477, 541] on div "Gain 2 stamina. One-off card." at bounding box center [449, 567] width 151 height 66
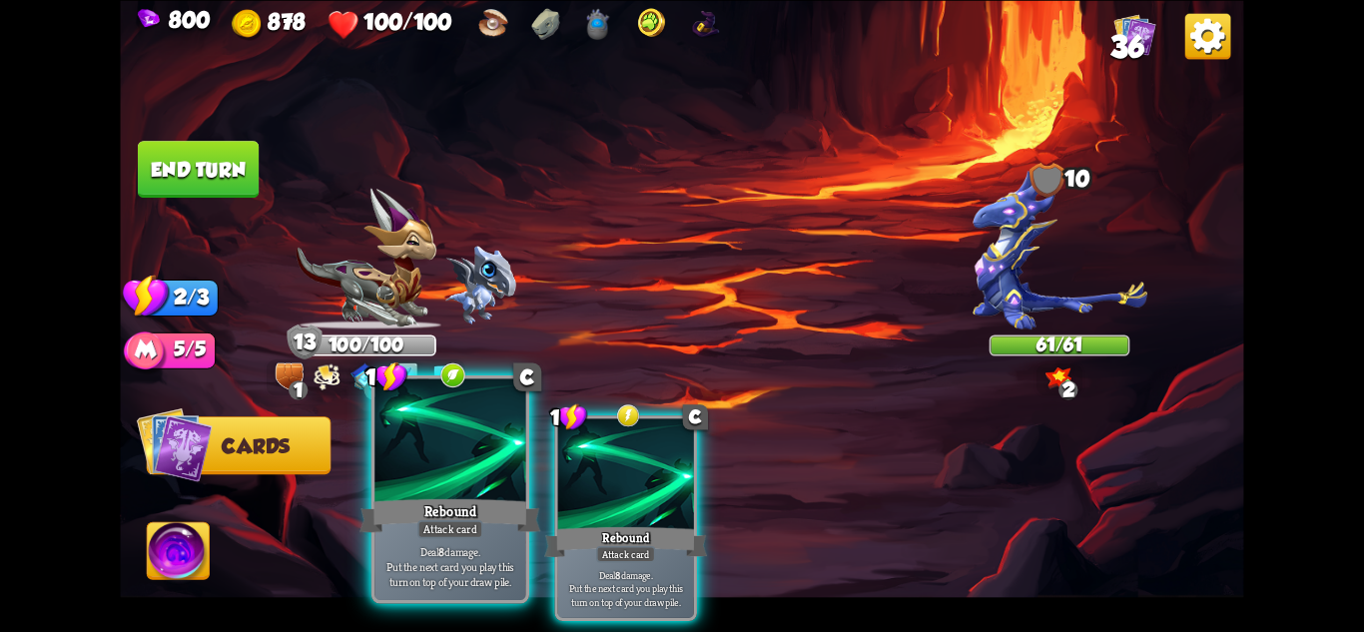
click at [475, 542] on div "Deal 8 damage. Put the next card you play this turn on top of your draw pile." at bounding box center [449, 567] width 151 height 66
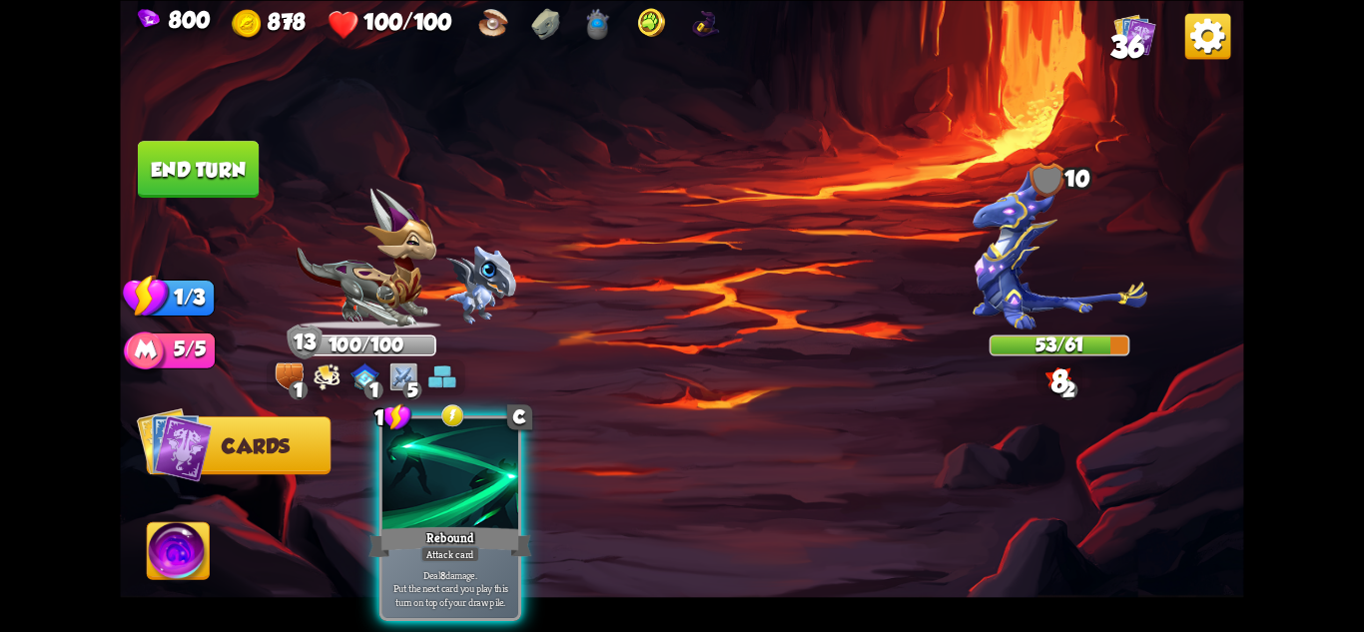
click at [475, 558] on div "Deal 8 damage. Put the next card you play this turn on top of your draw pile." at bounding box center [450, 587] width 136 height 59
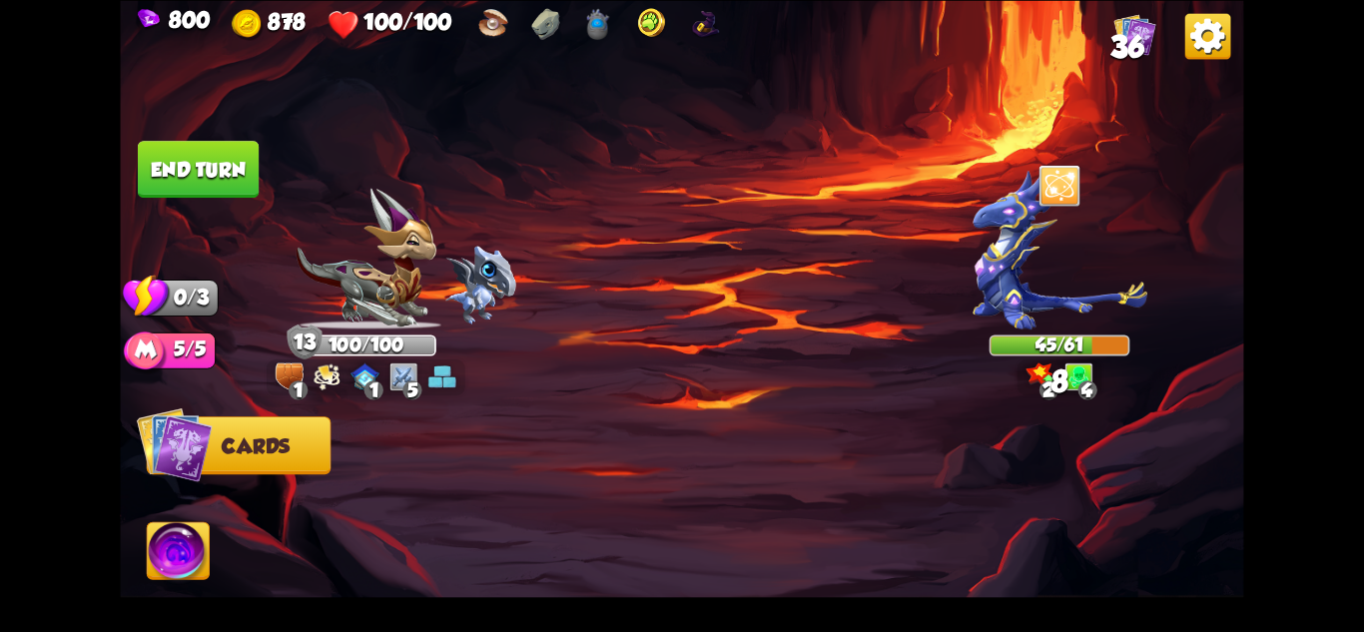
click at [190, 159] on button "End turn" at bounding box center [198, 169] width 121 height 57
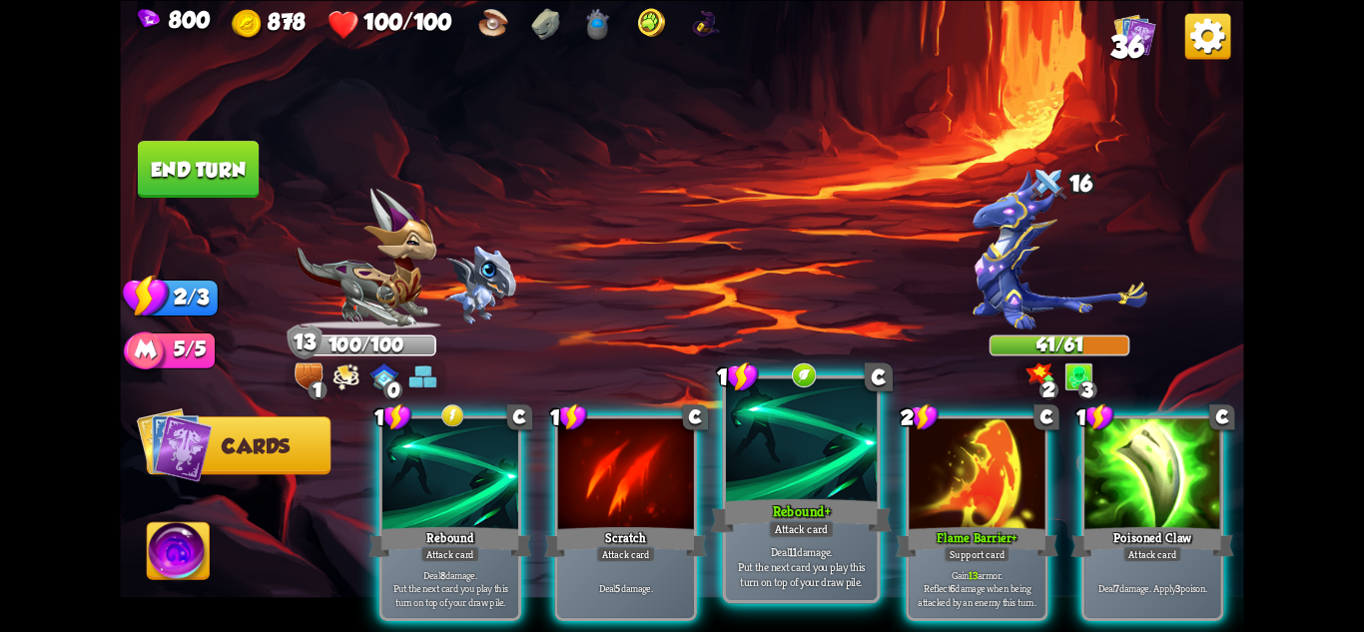
click at [796, 433] on div at bounding box center [801, 441] width 151 height 127
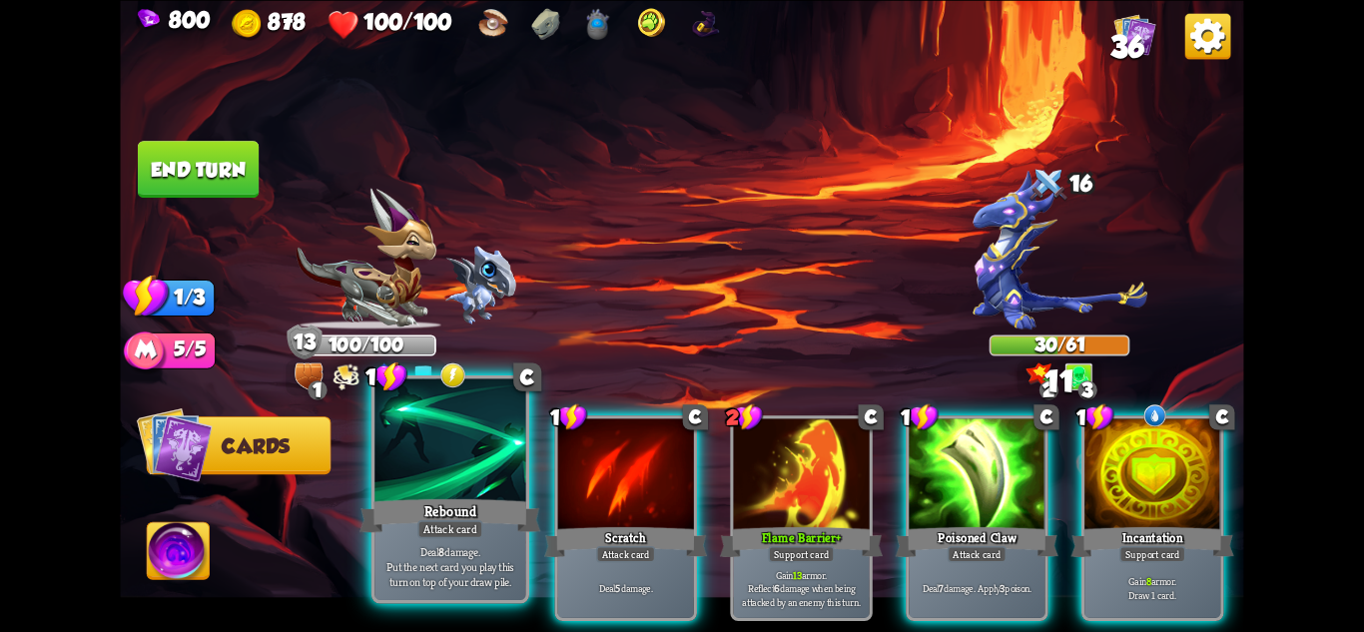
click at [497, 459] on div at bounding box center [449, 441] width 151 height 127
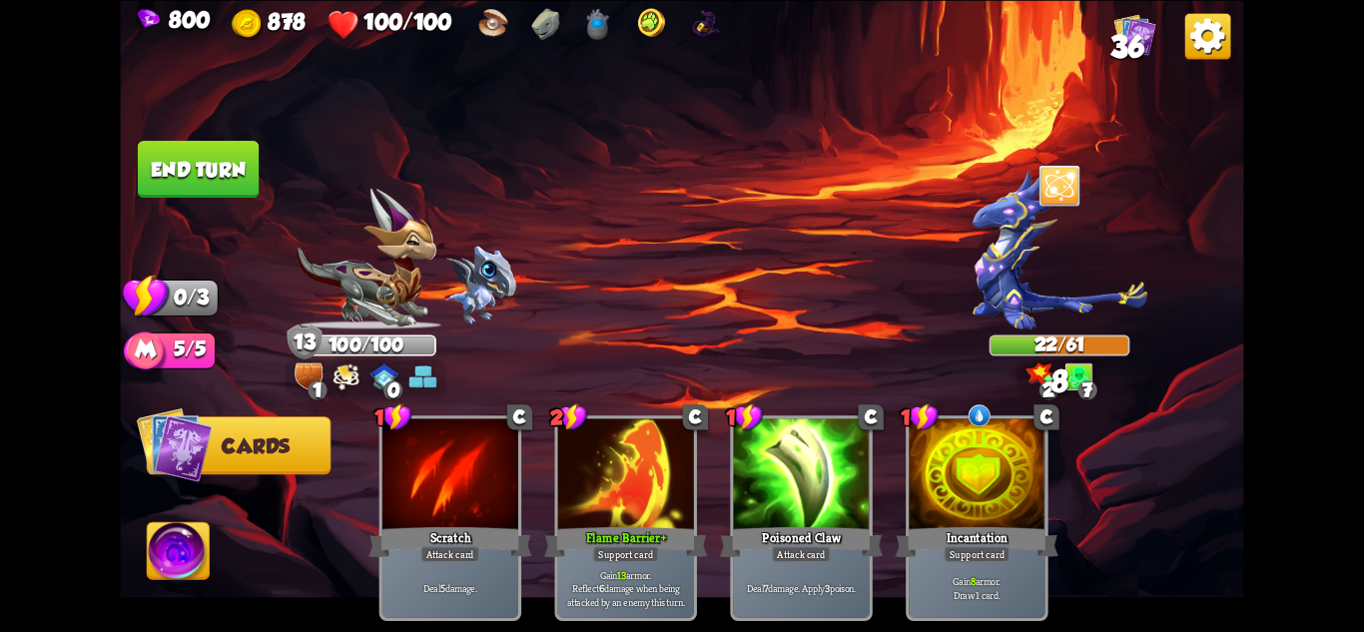
click at [196, 135] on img at bounding box center [681, 316] width 1123 height 632
click at [196, 165] on button "End turn" at bounding box center [198, 169] width 121 height 57
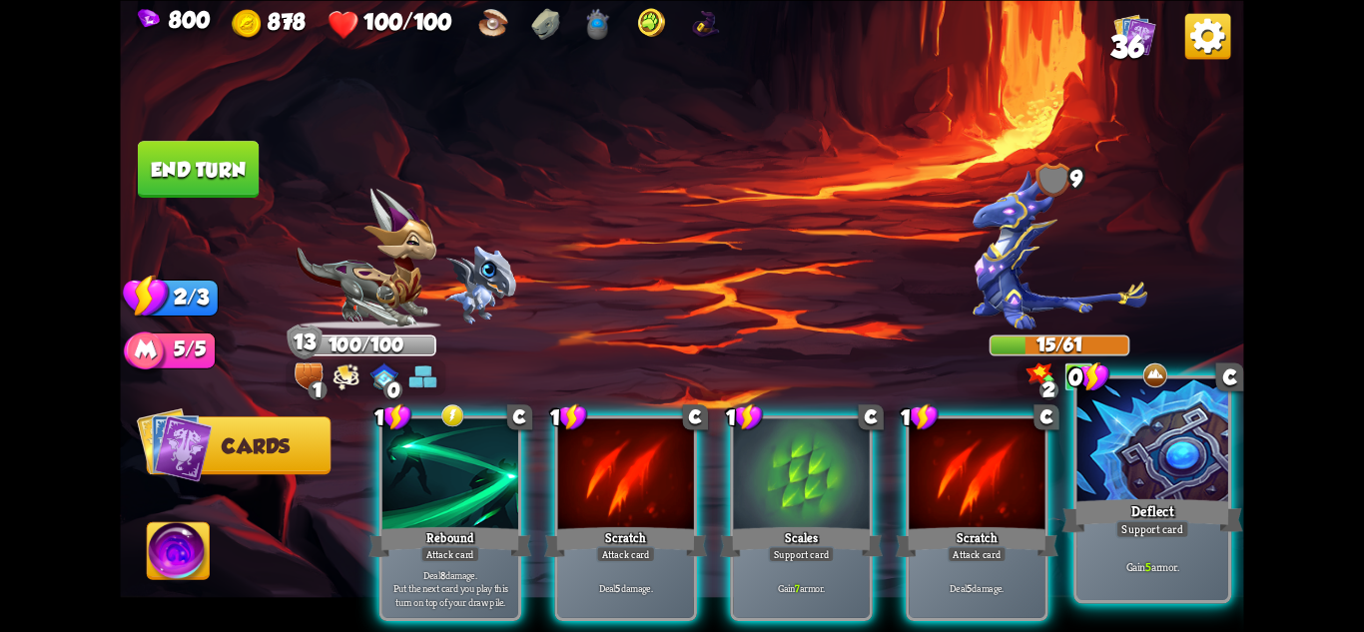
click at [1127, 447] on div at bounding box center [1153, 441] width 151 height 127
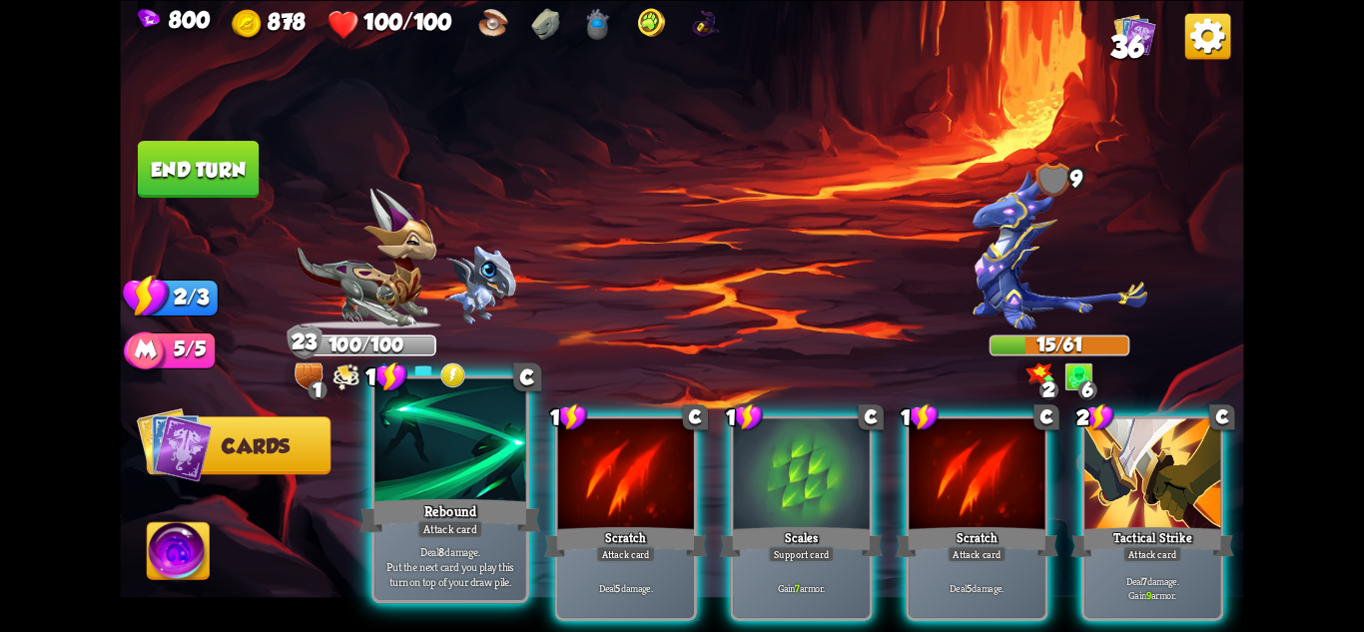
click at [499, 544] on p "Deal 8 damage. Put the next card you play this turn on top of your draw pile." at bounding box center [450, 566] width 144 height 45
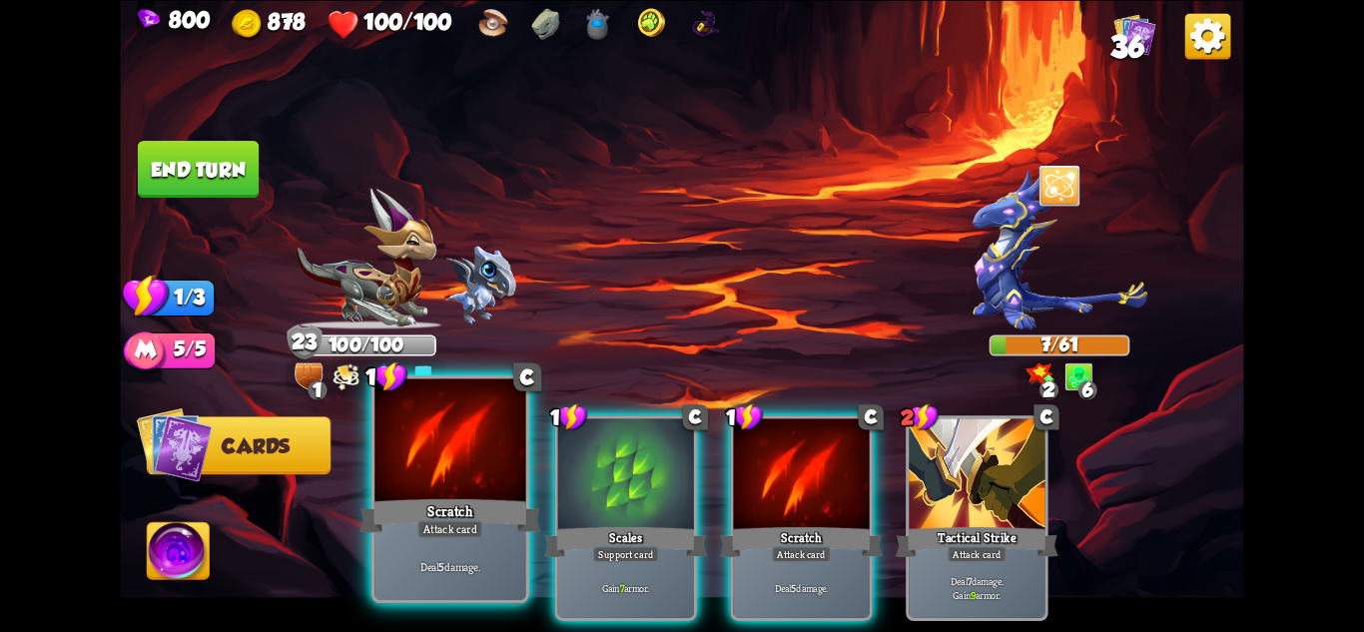
click at [443, 530] on div "Attack card" at bounding box center [450, 528] width 66 height 18
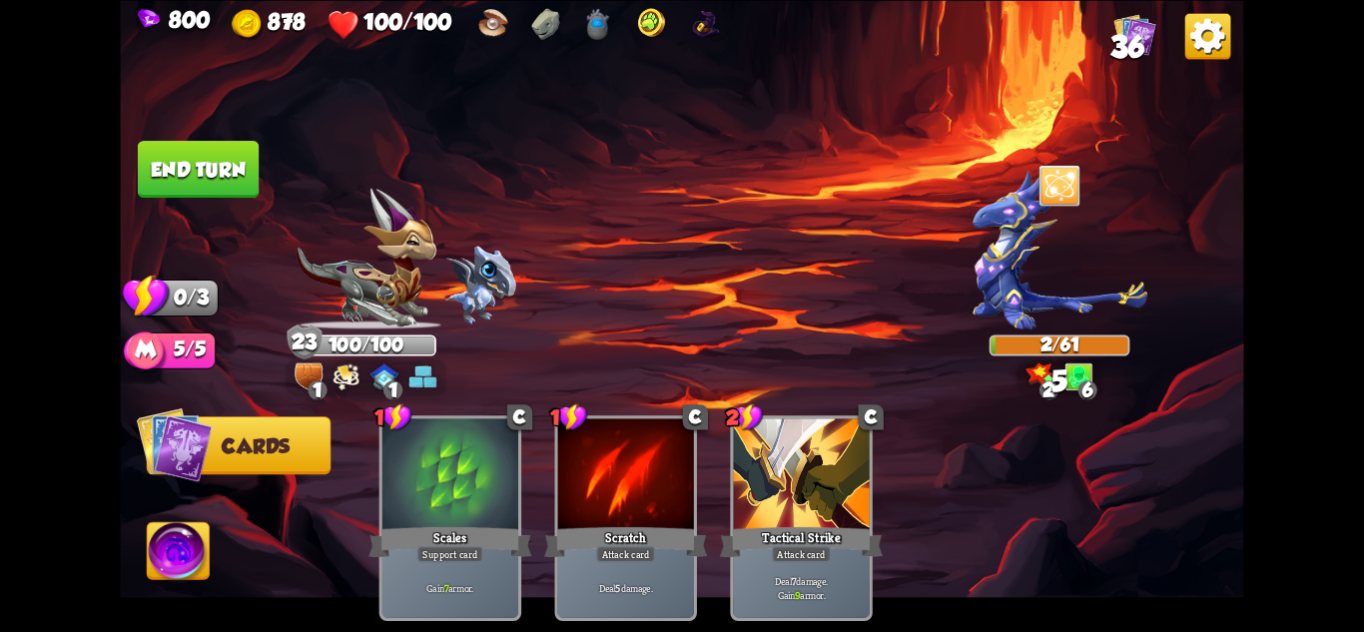
click at [208, 156] on button "End turn" at bounding box center [198, 169] width 121 height 57
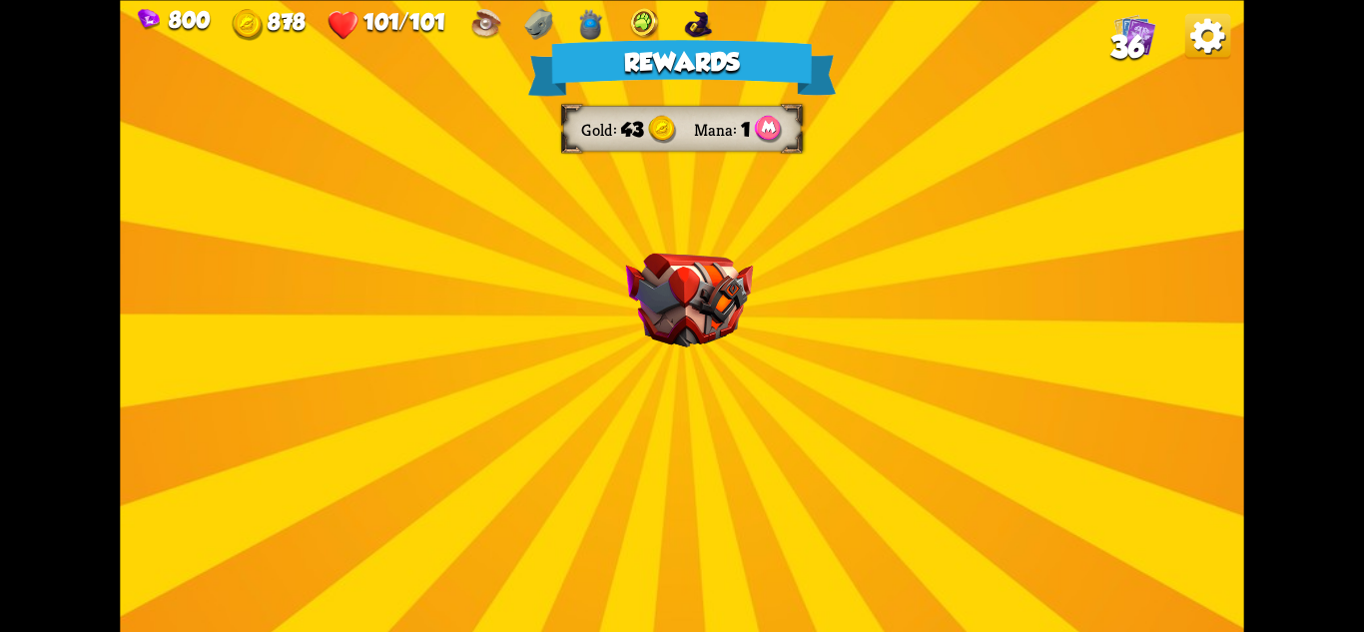
click at [632, 359] on div "Rewards Gold 43 Mana 1 Select a card 1 C [PERSON_NAME] Attack card Remove all a…" at bounding box center [681, 316] width 1123 height 632
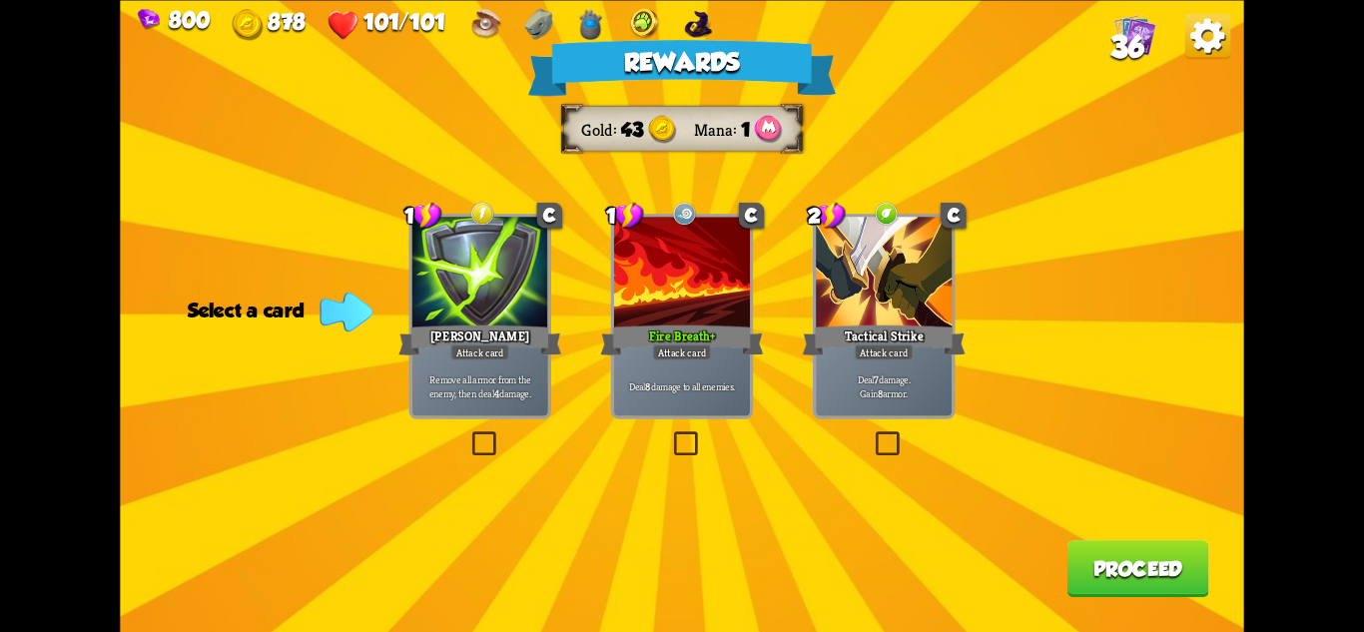
click at [885, 347] on div "Attack card" at bounding box center [884, 352] width 59 height 17
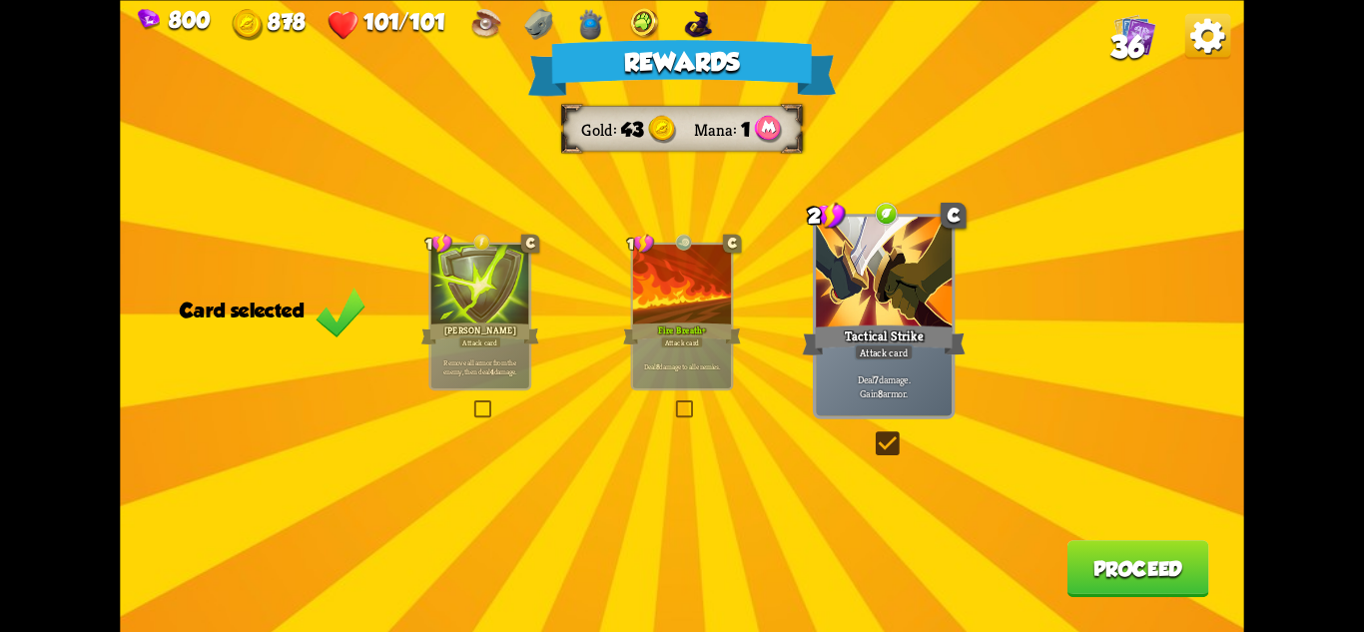
click at [1177, 562] on button "Proceed" at bounding box center [1139, 568] width 142 height 57
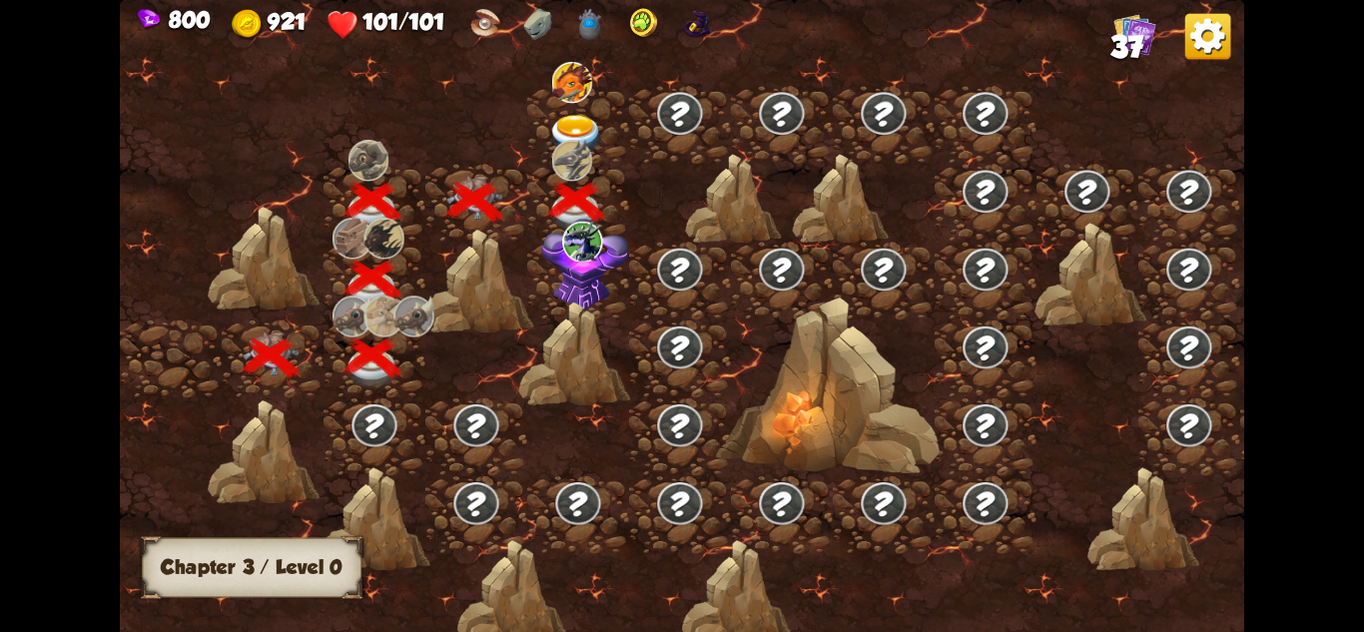
click at [571, 270] on img at bounding box center [585, 265] width 88 height 93
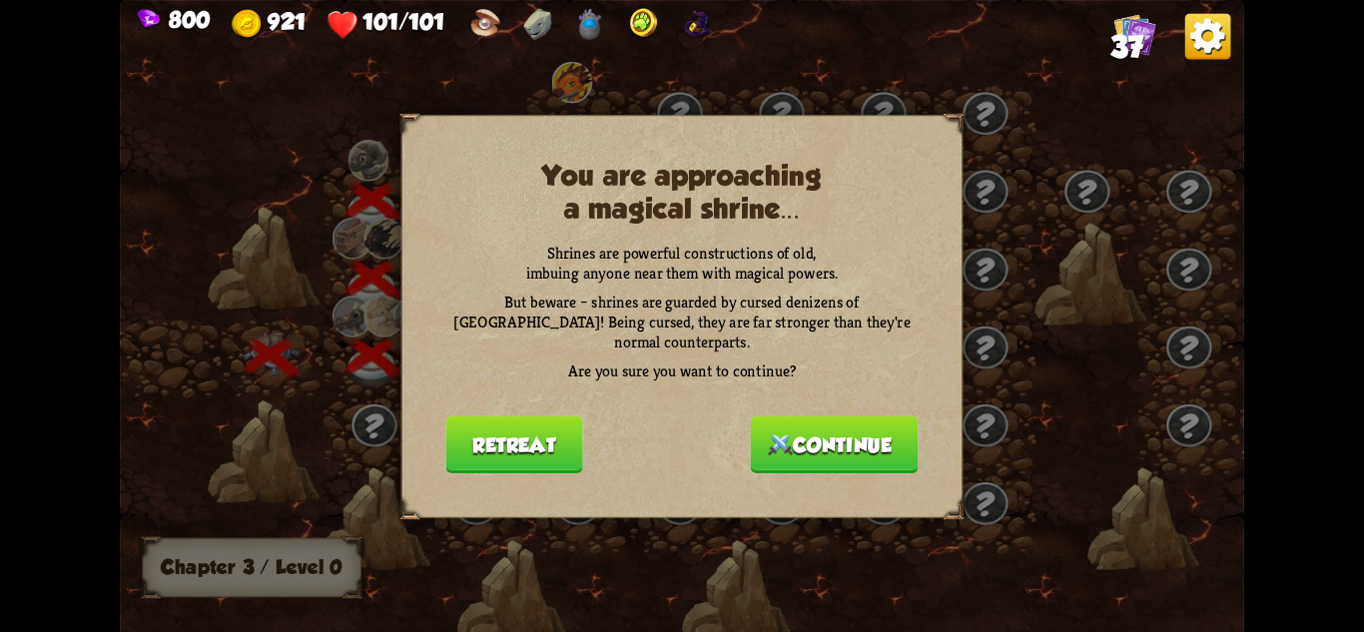
click at [830, 445] on button "Continue" at bounding box center [835, 443] width 168 height 57
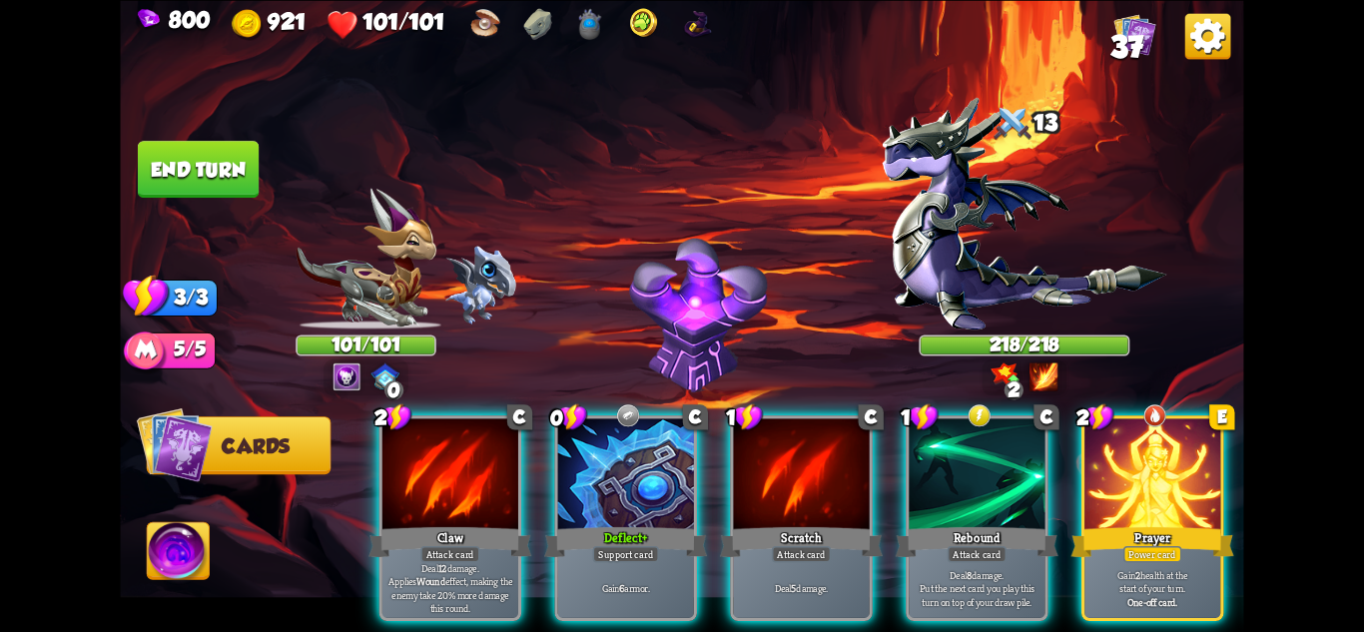
scroll to position [0, 190]
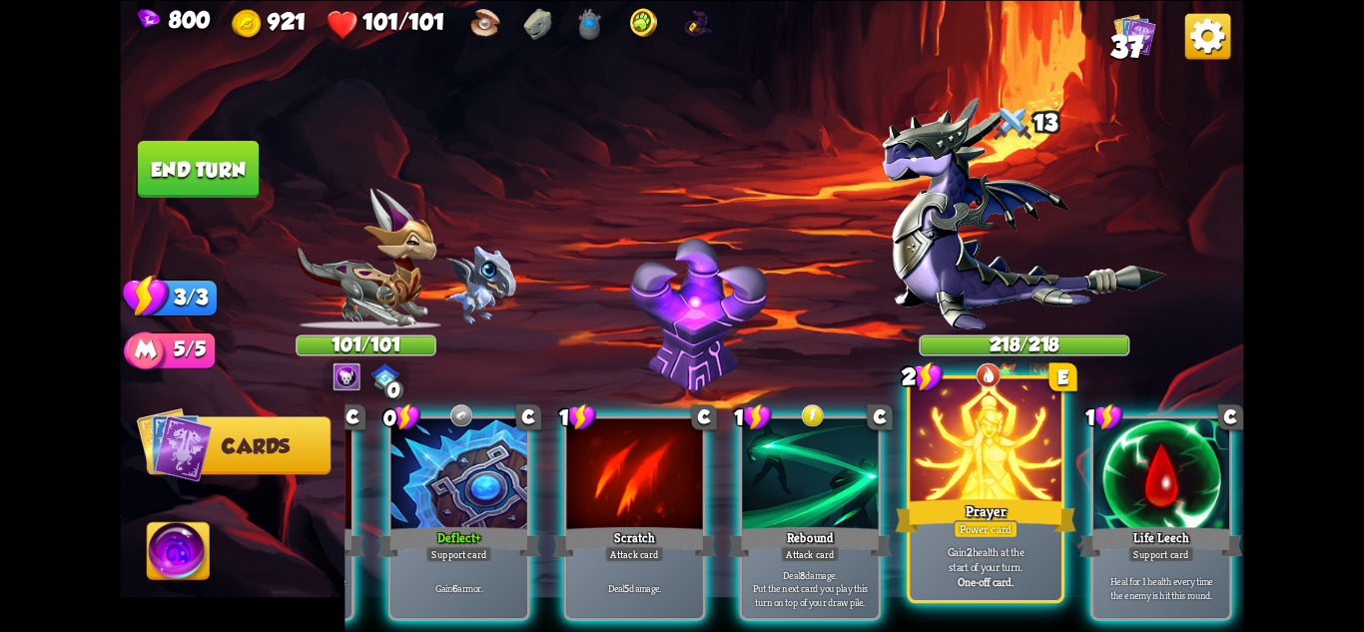
click at [980, 434] on div at bounding box center [986, 441] width 151 height 127
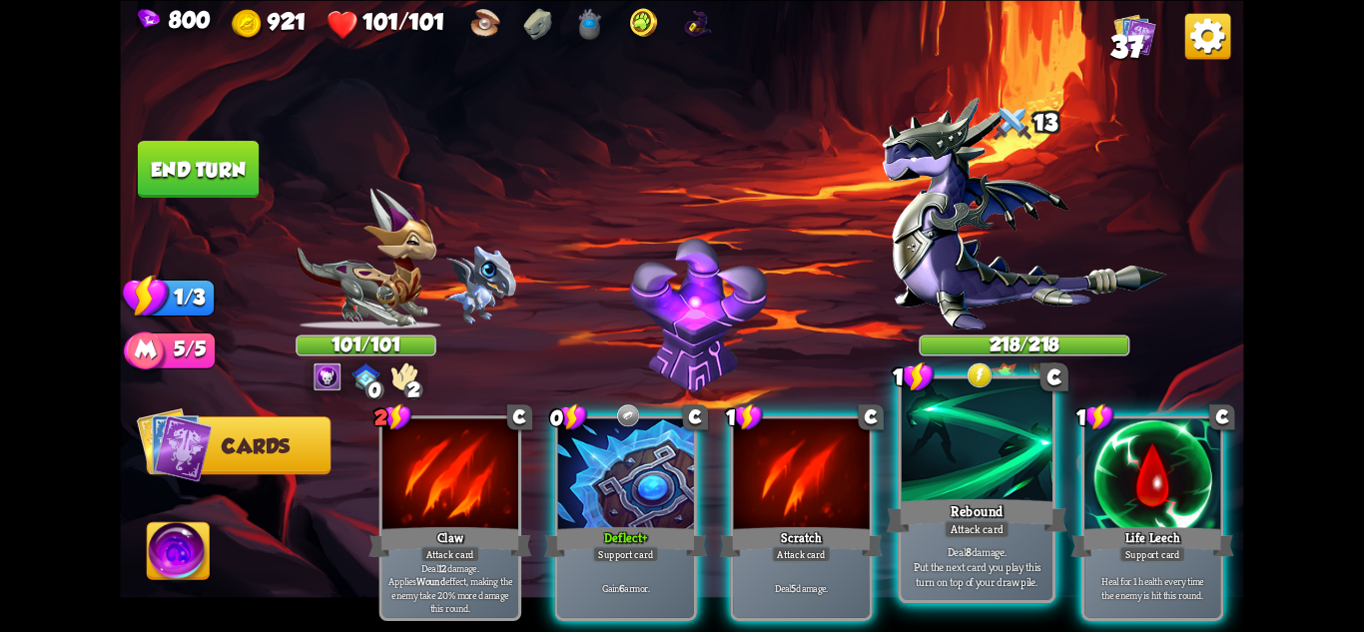
scroll to position [0, 0]
click at [972, 441] on div at bounding box center [977, 441] width 151 height 127
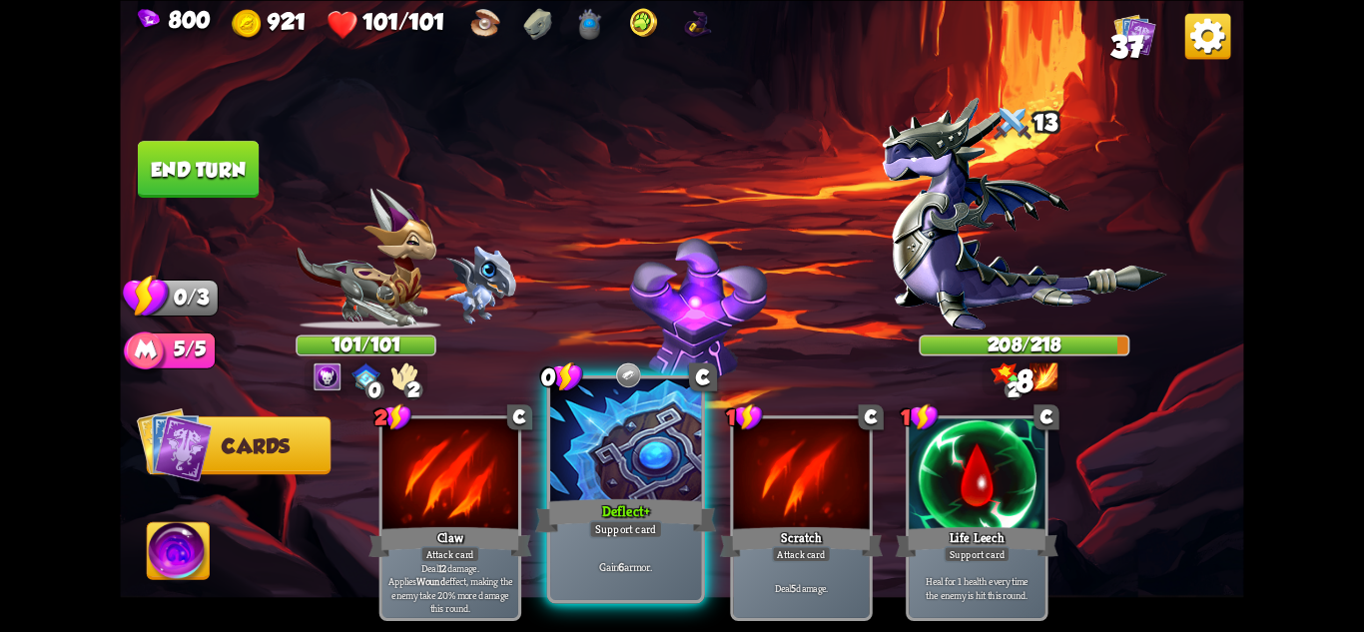
click at [655, 522] on div "Support card" at bounding box center [626, 528] width 74 height 18
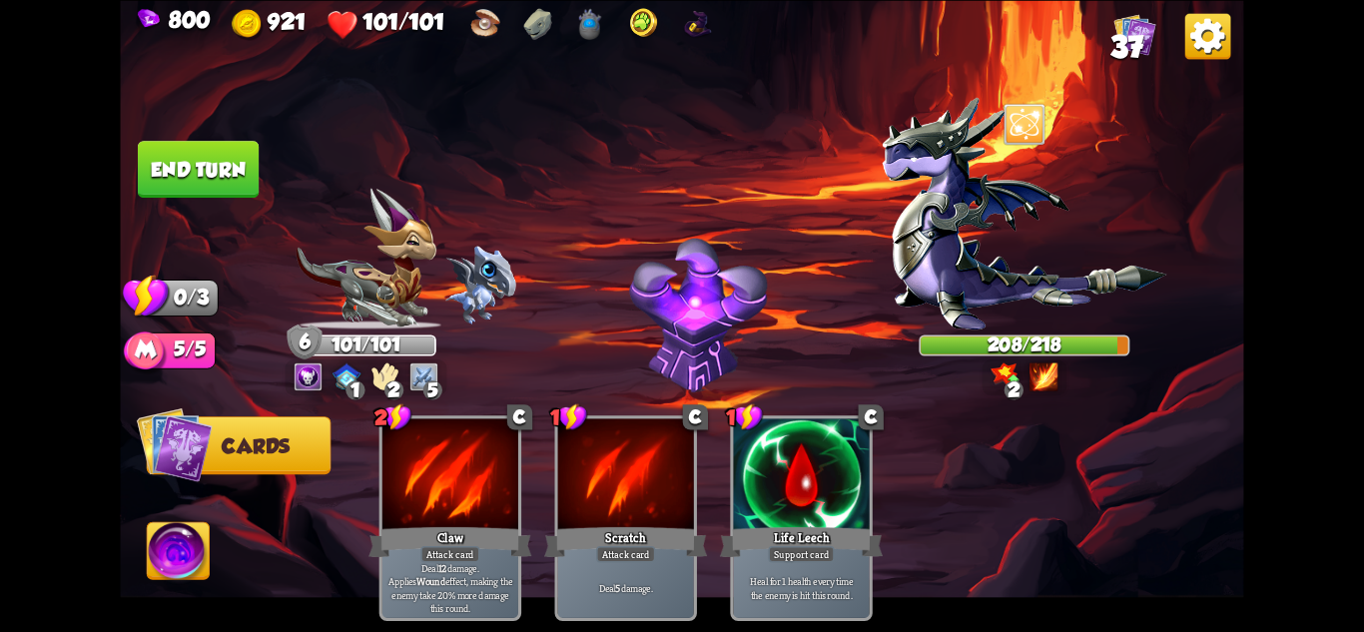
click at [174, 134] on img at bounding box center [681, 316] width 1123 height 632
click at [160, 150] on button "End turn" at bounding box center [198, 169] width 121 height 57
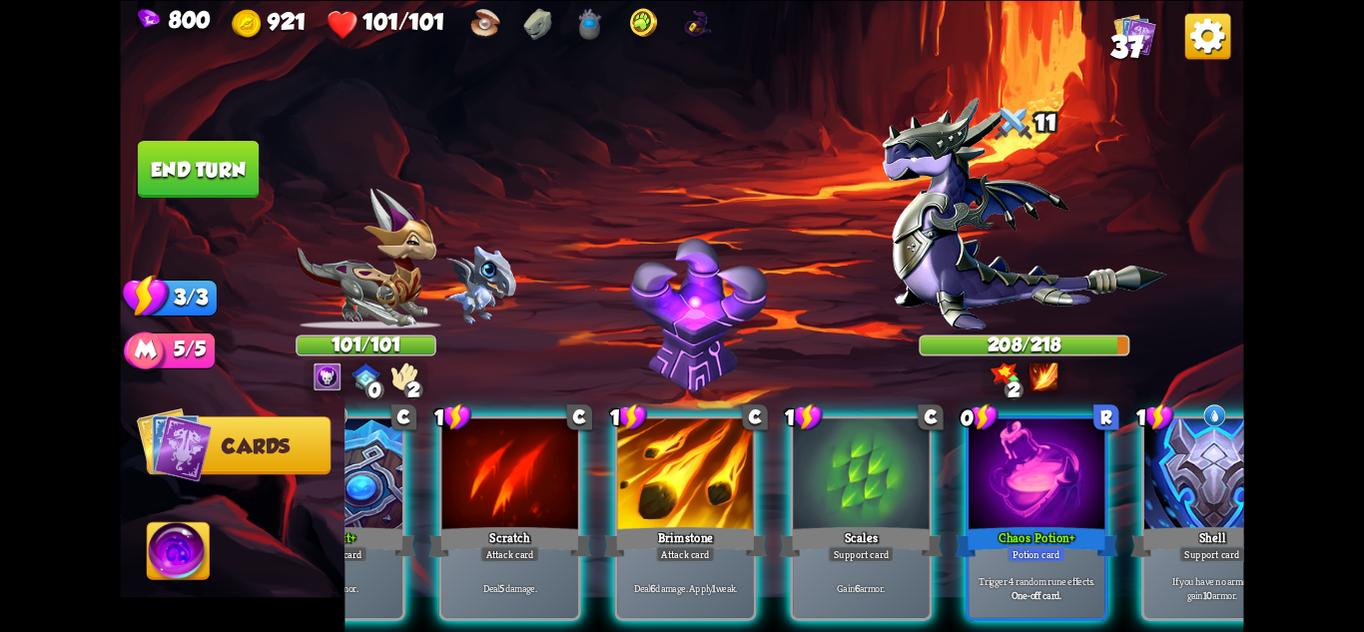
scroll to position [0, 190]
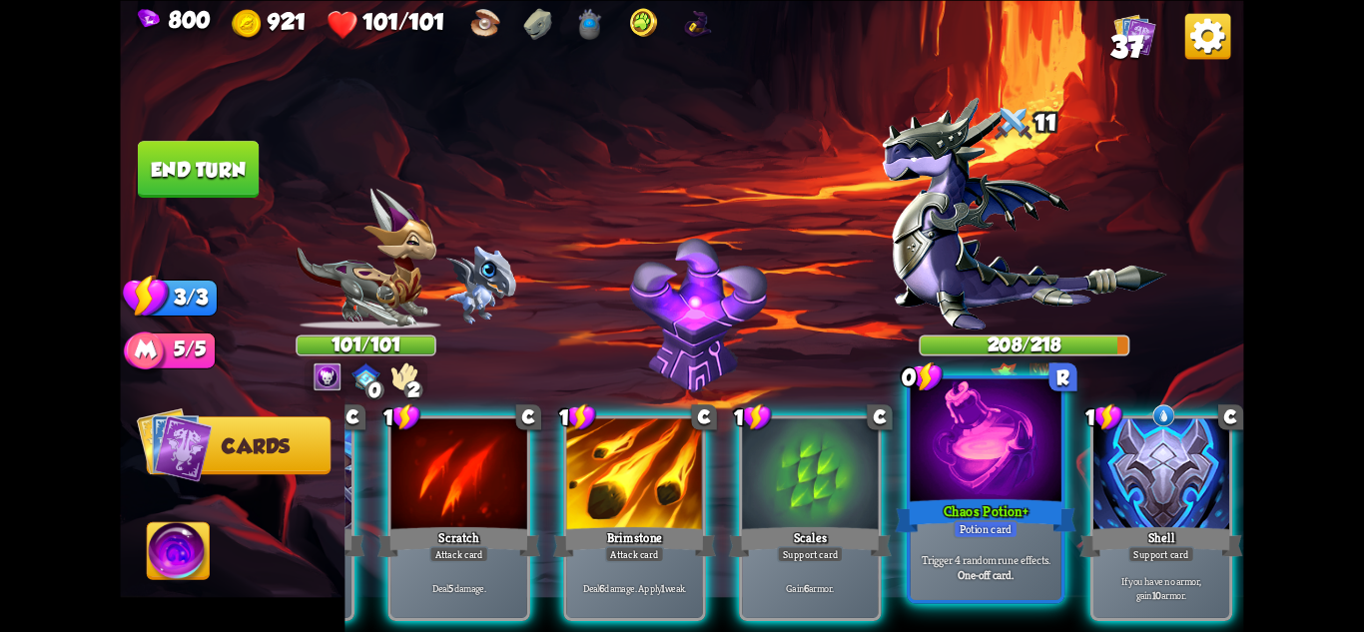
click at [969, 430] on div at bounding box center [986, 441] width 151 height 127
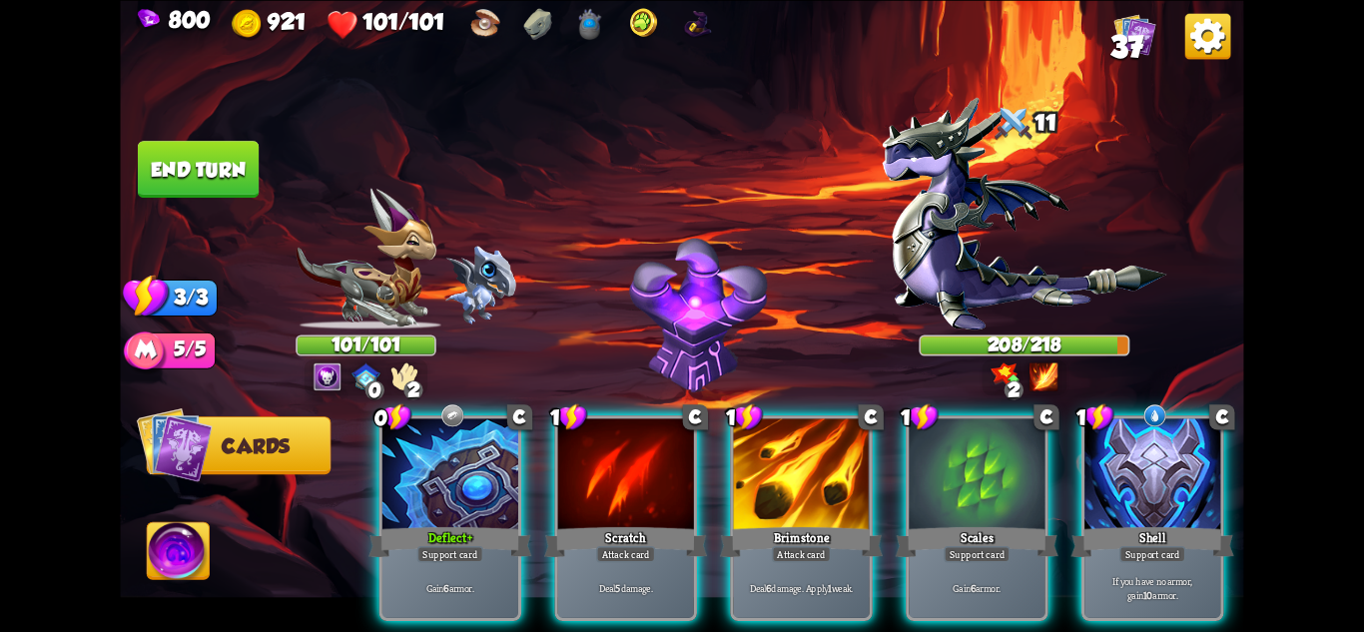
scroll to position [0, 0]
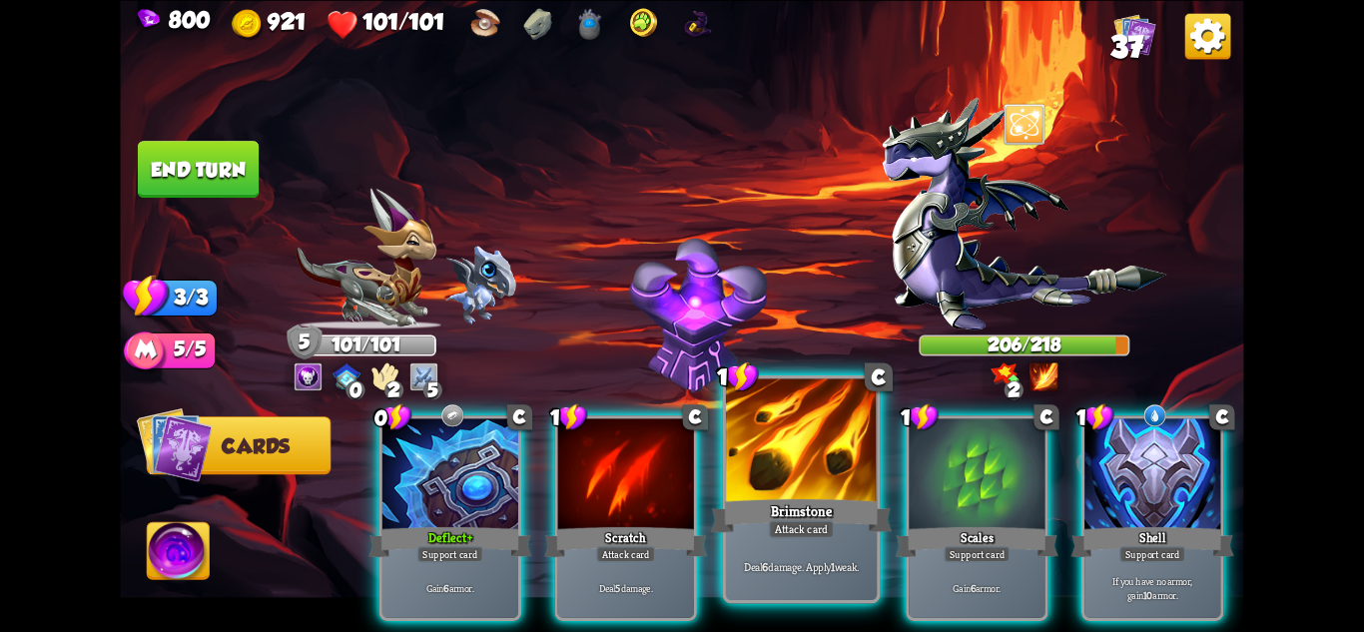
click at [834, 485] on div at bounding box center [801, 441] width 151 height 127
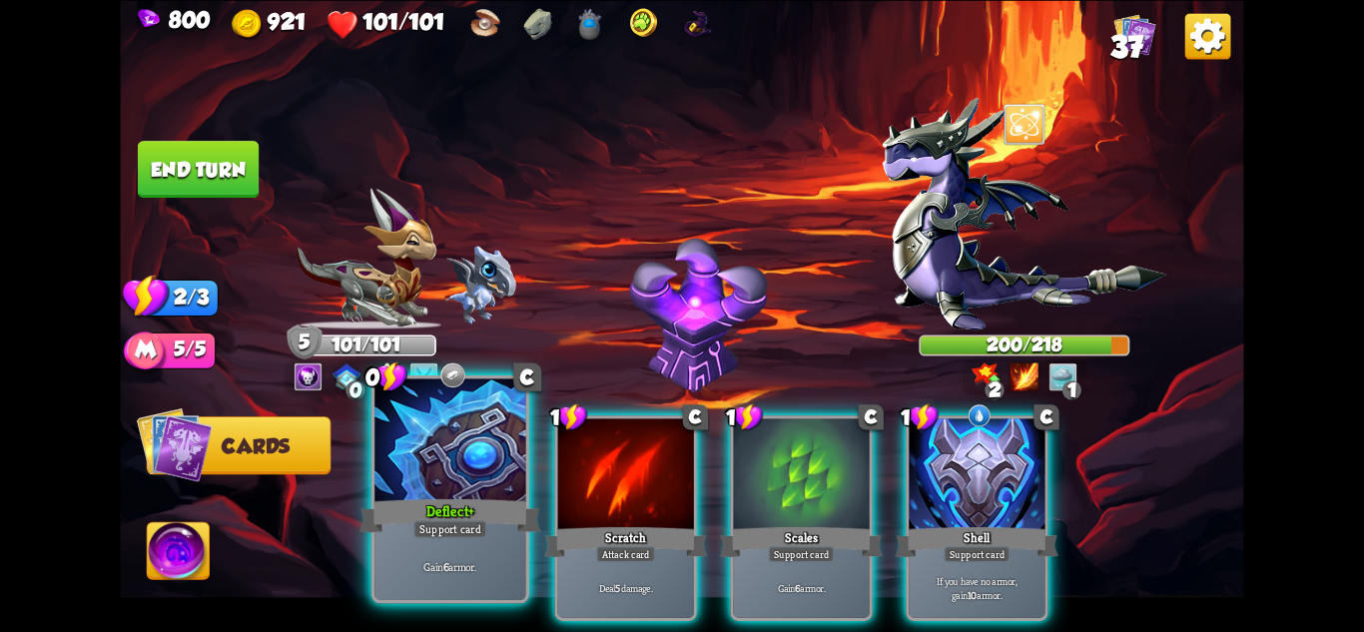
click at [471, 453] on div at bounding box center [449, 441] width 151 height 127
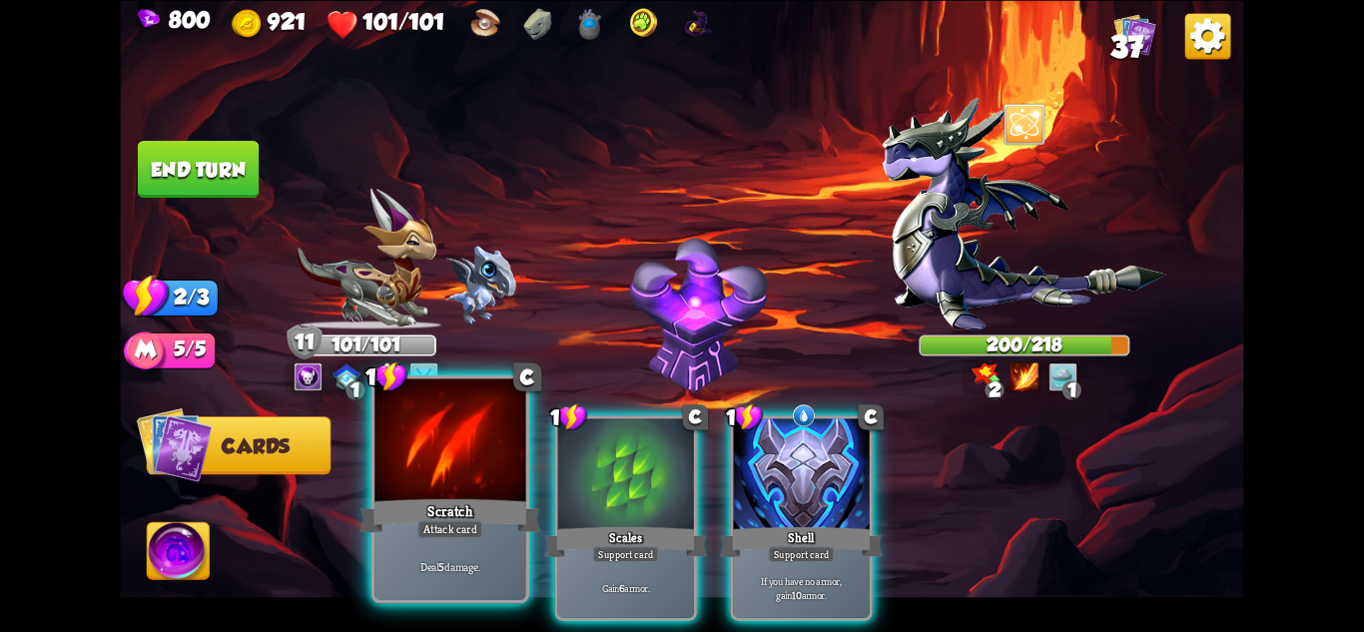
click at [476, 454] on div at bounding box center [449, 441] width 151 height 127
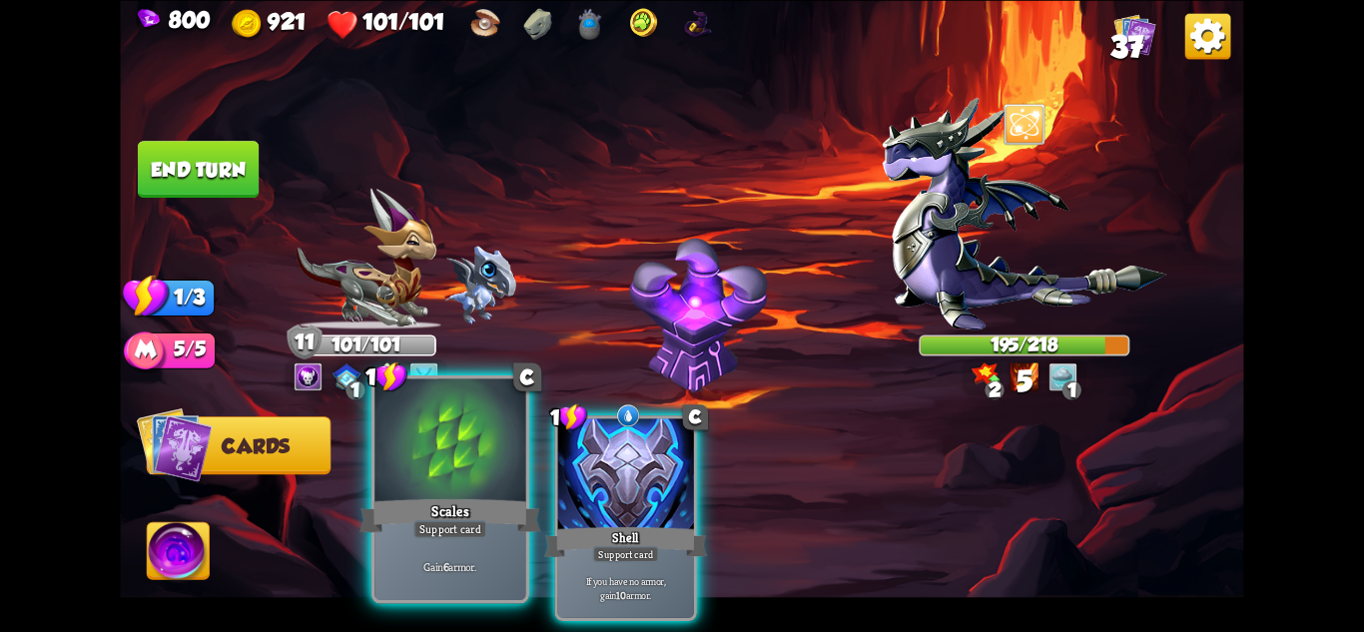
click at [443, 463] on div at bounding box center [449, 441] width 151 height 127
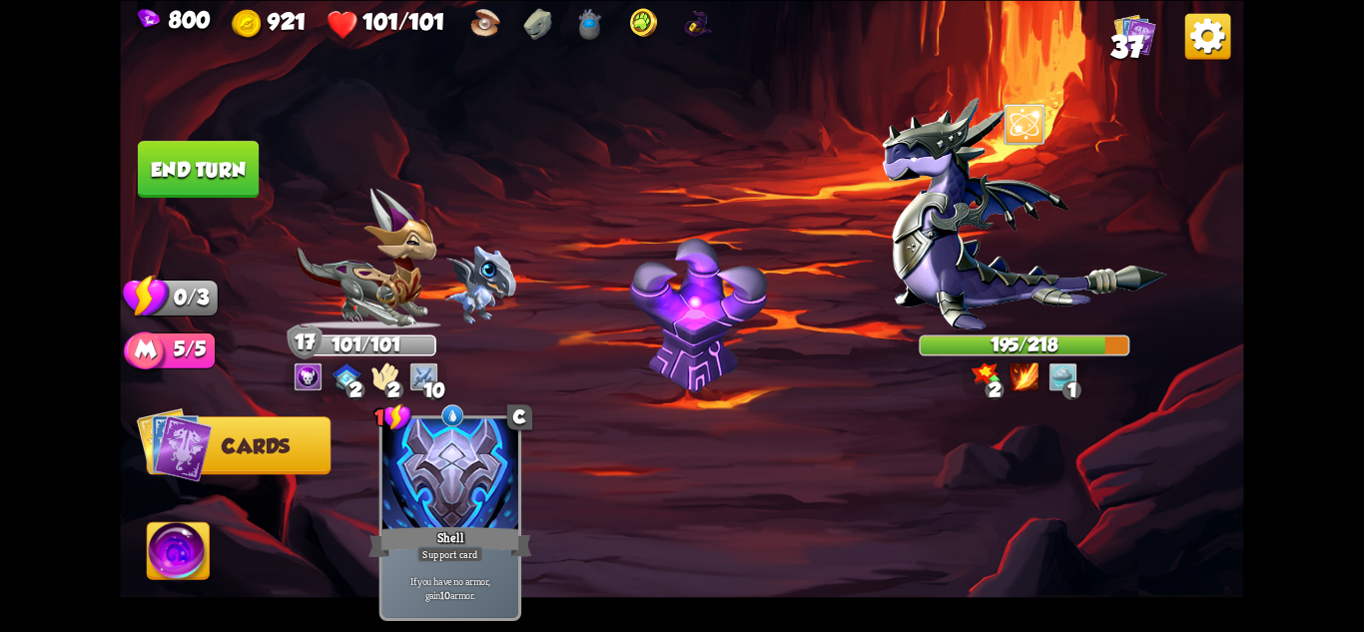
click at [188, 164] on button "End turn" at bounding box center [198, 169] width 121 height 57
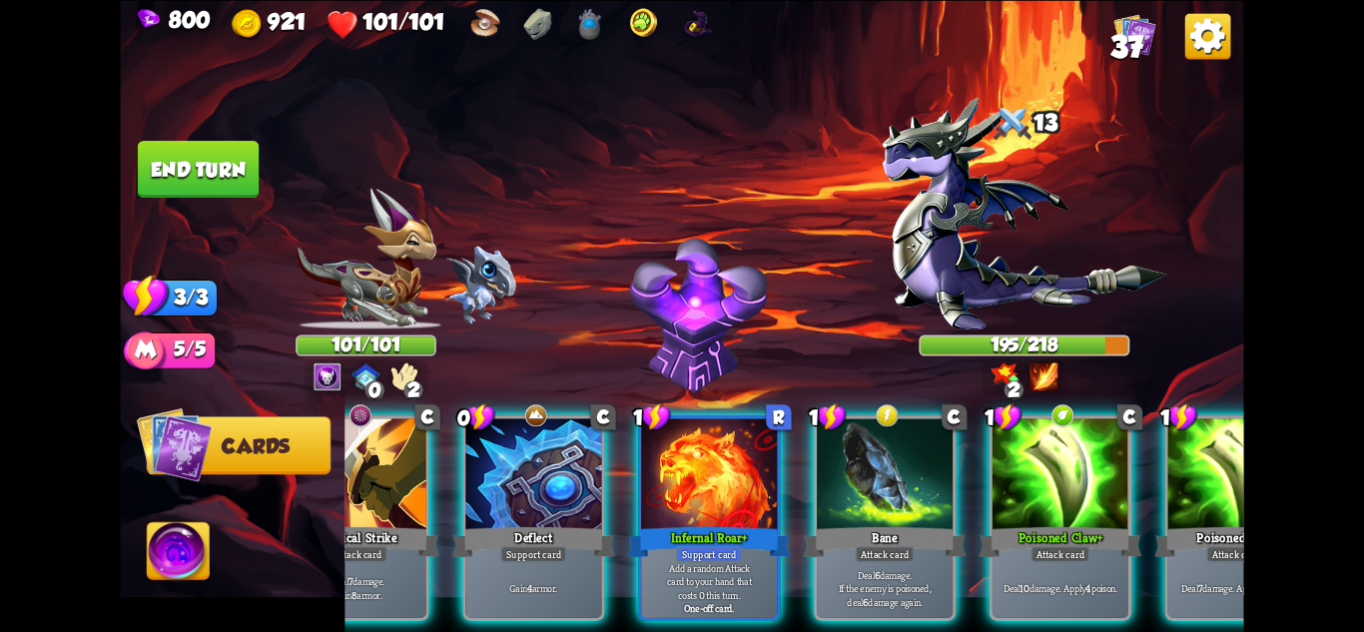
scroll to position [0, 190]
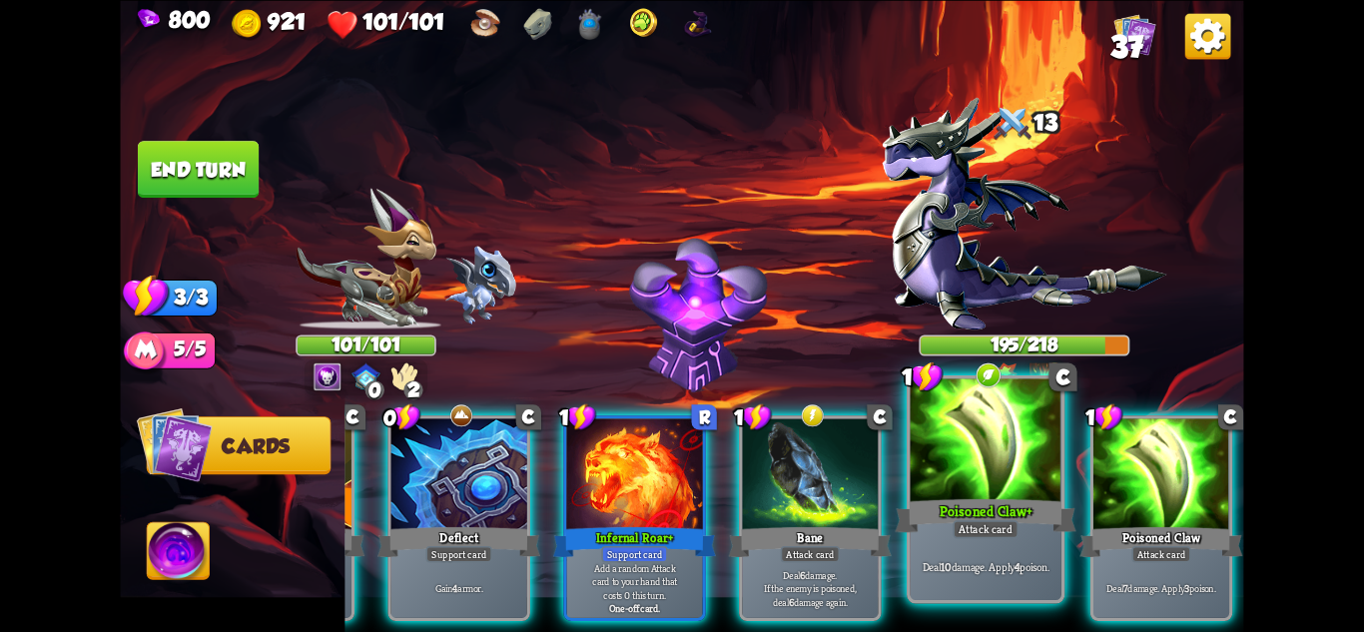
click at [996, 577] on div "Deal 10 damage. Apply 4 poison." at bounding box center [986, 567] width 151 height 66
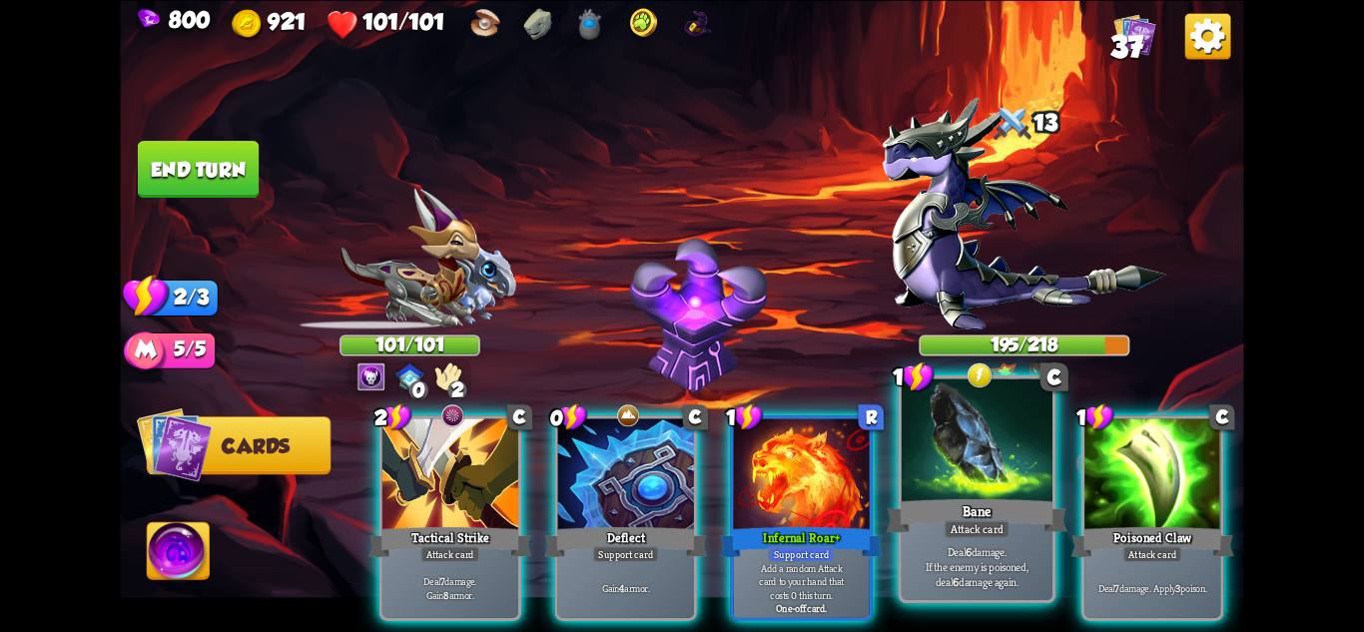
scroll to position [0, 0]
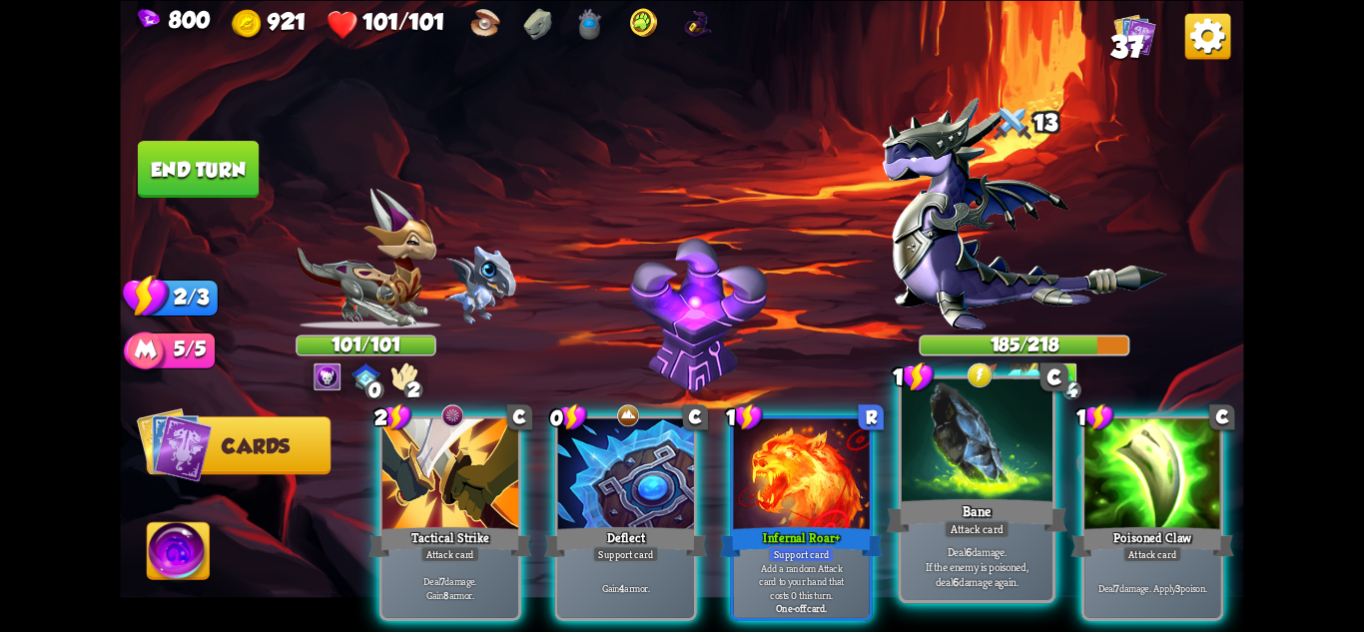
click at [947, 432] on div at bounding box center [977, 441] width 151 height 127
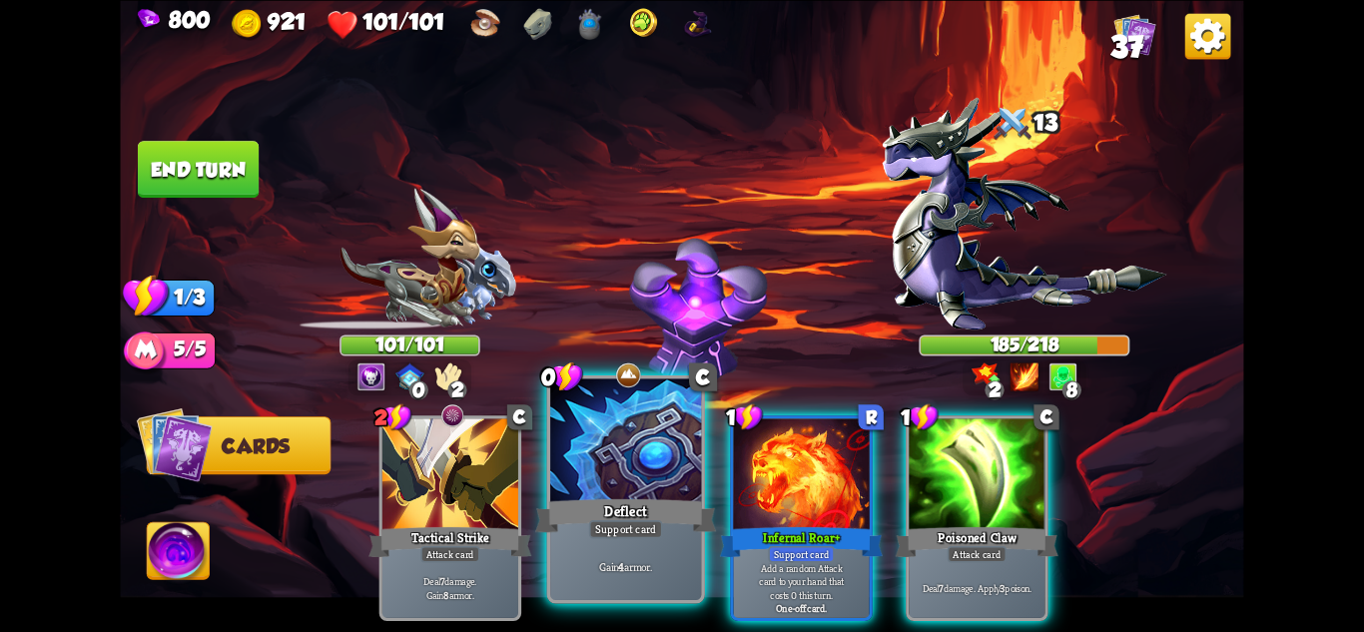
click at [646, 458] on div at bounding box center [625, 441] width 151 height 127
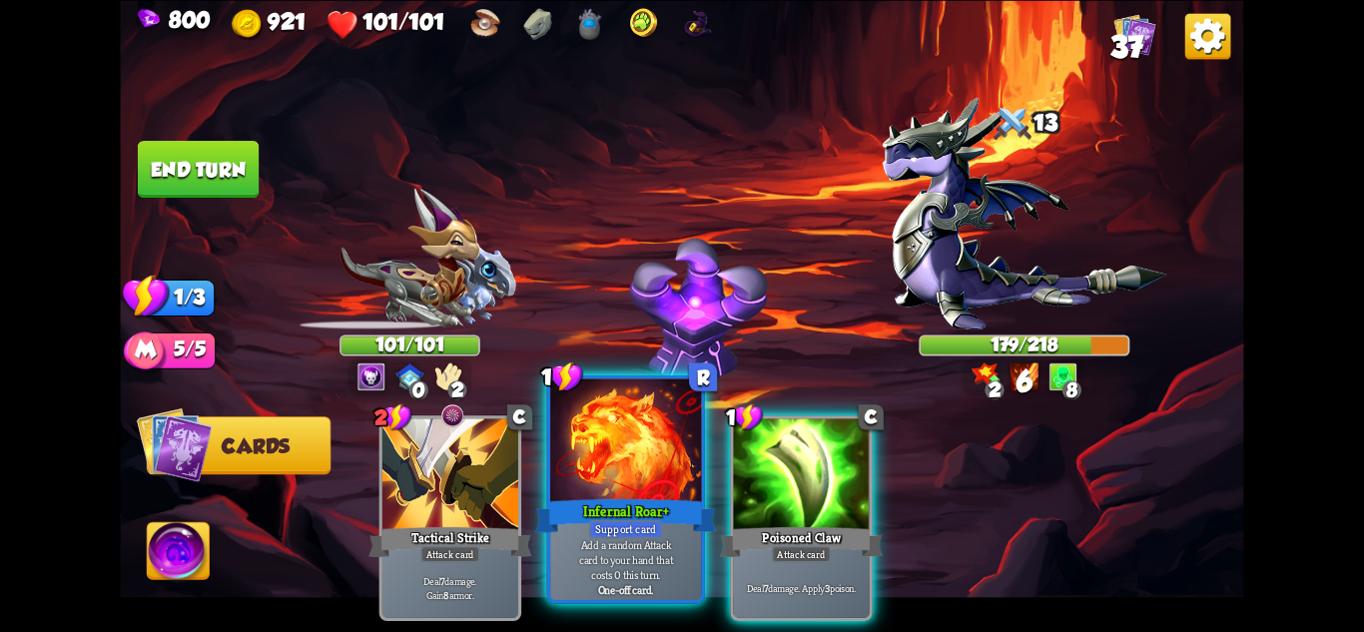
click at [634, 464] on div at bounding box center [625, 441] width 151 height 127
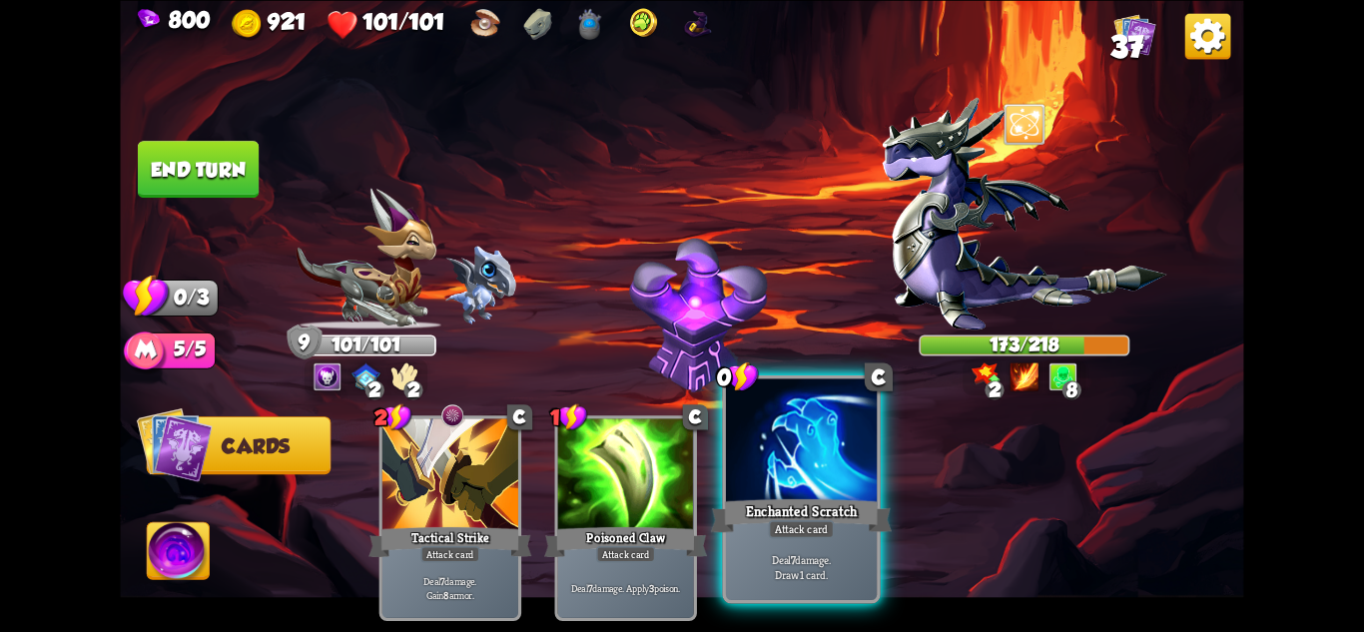
click at [841, 410] on div at bounding box center [801, 441] width 151 height 127
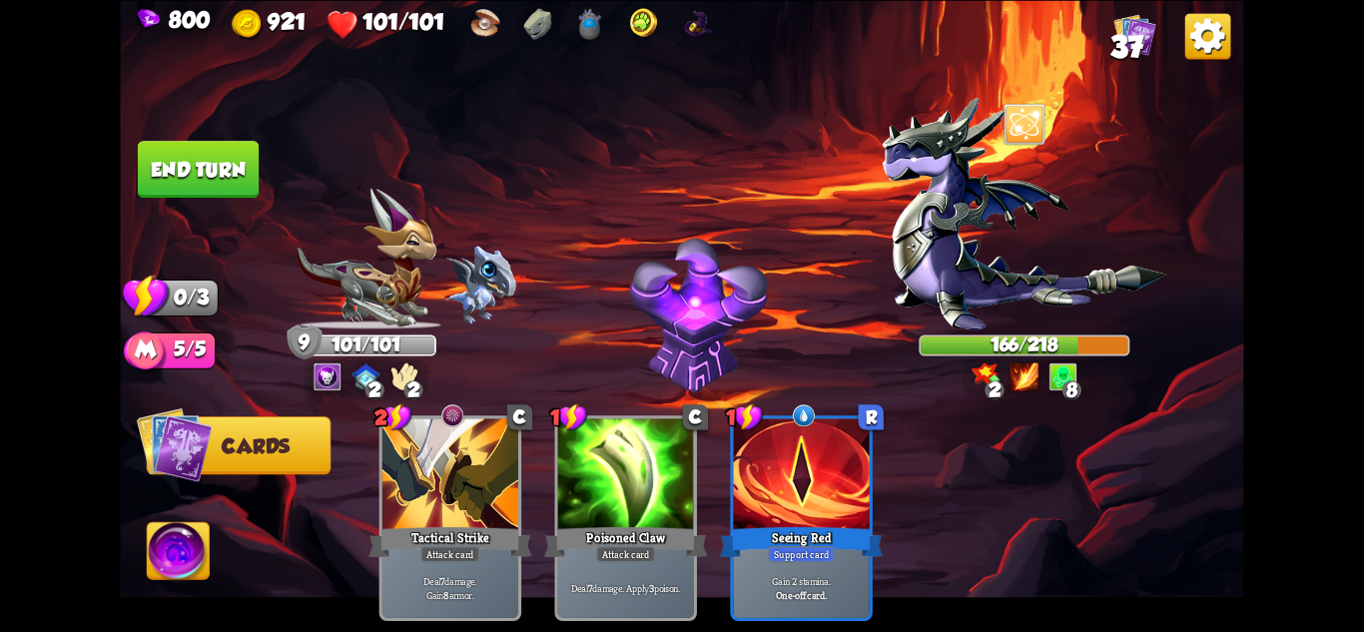
click at [210, 174] on button "End turn" at bounding box center [198, 169] width 121 height 57
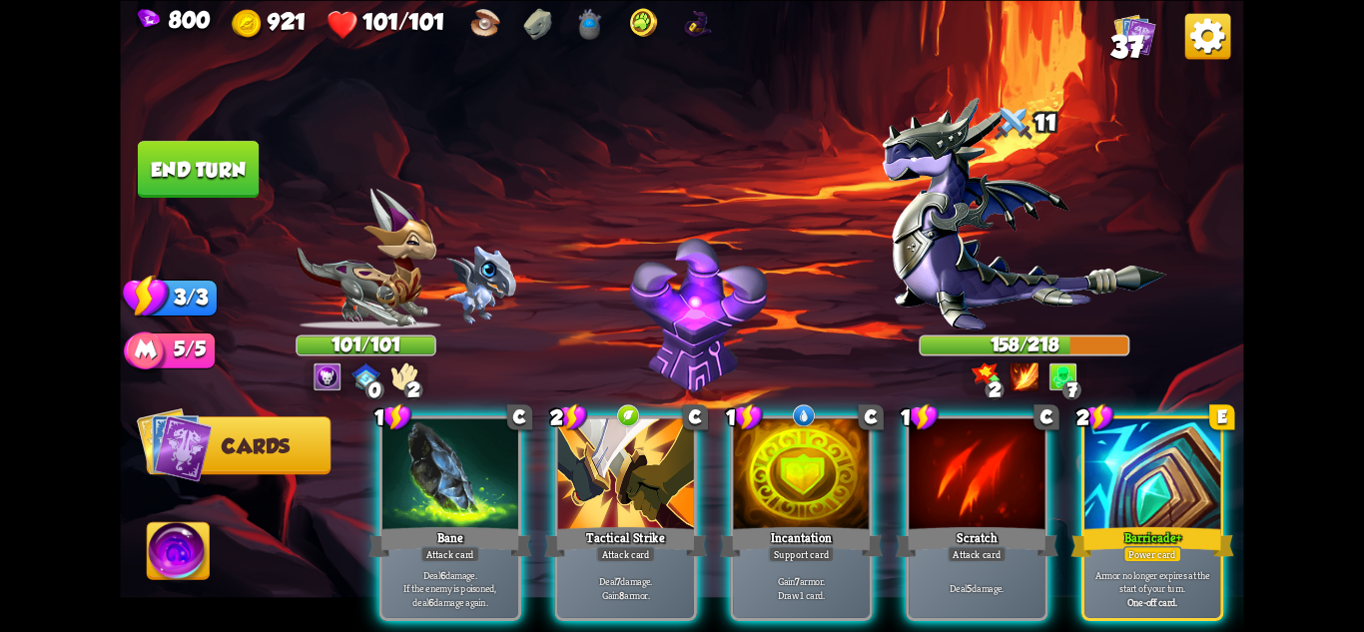
scroll to position [0, 190]
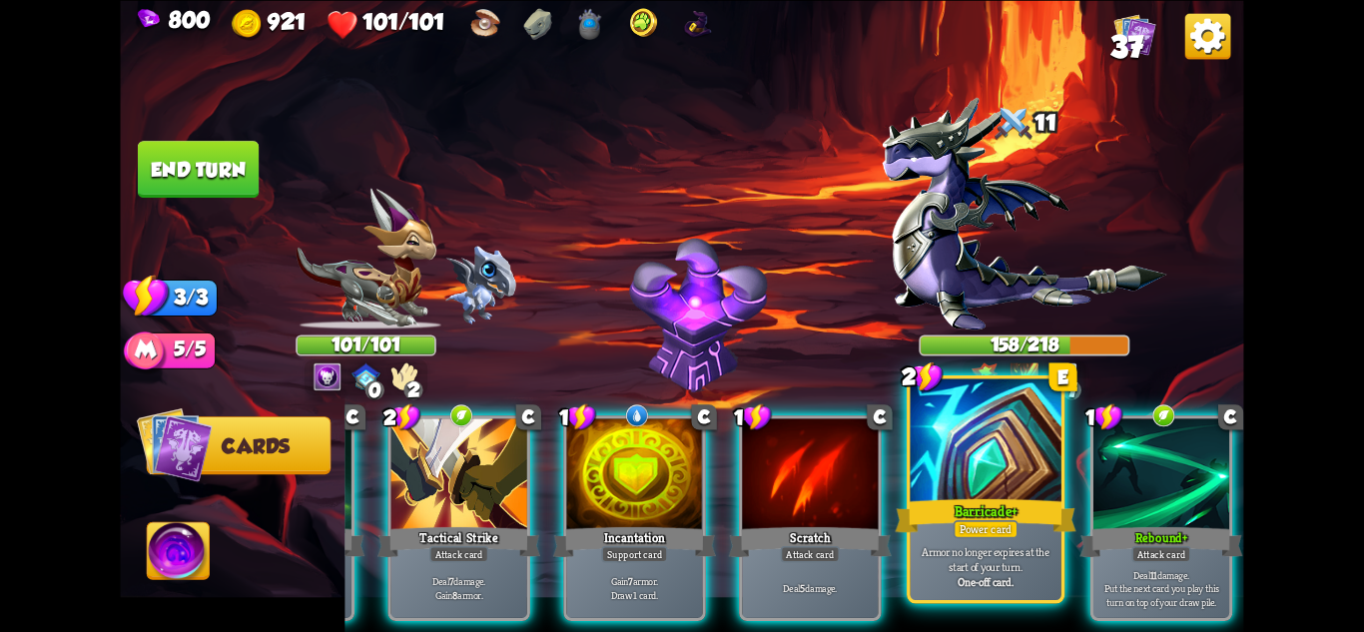
click at [1014, 574] on b "One-off card." at bounding box center [986, 581] width 56 height 15
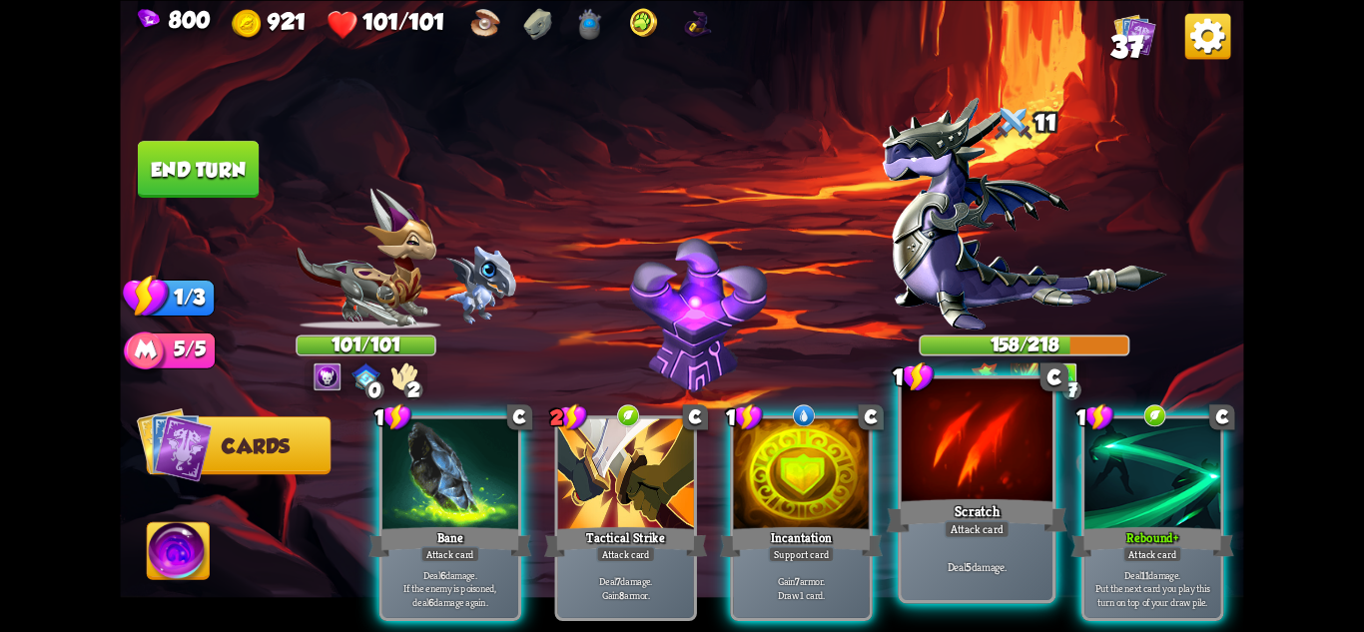
scroll to position [0, 0]
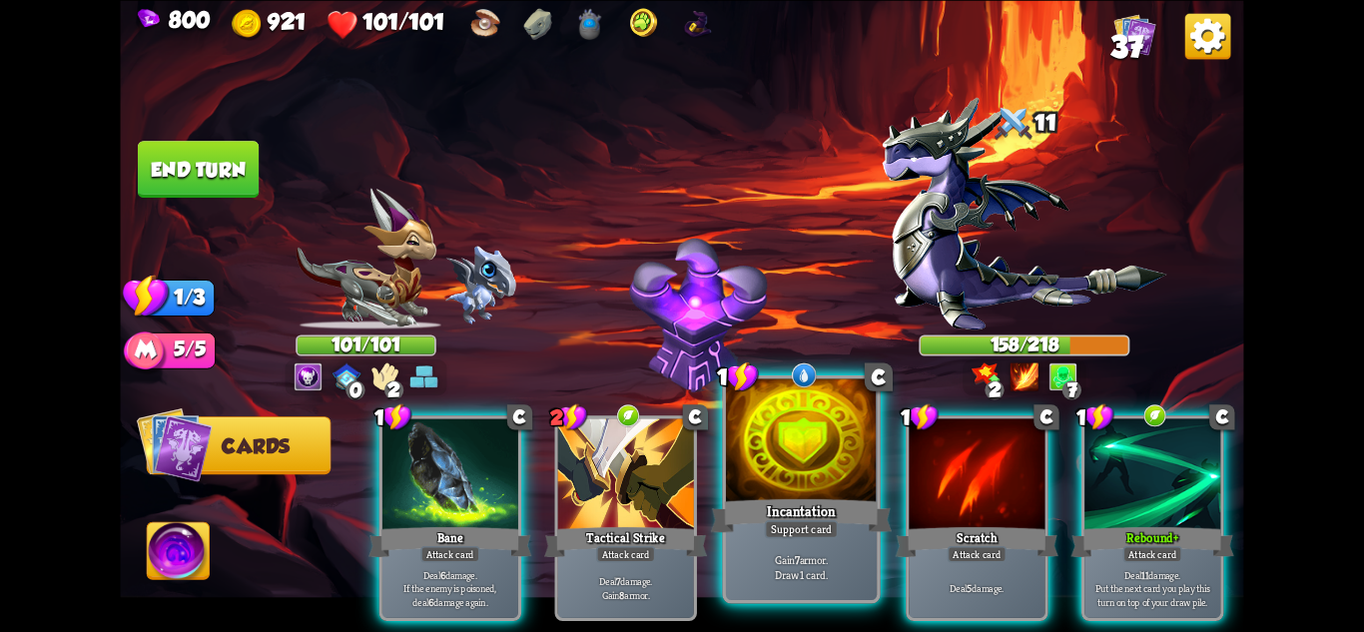
click at [806, 547] on div "Gain 7 armor. Draw 1 card." at bounding box center [801, 567] width 151 height 66
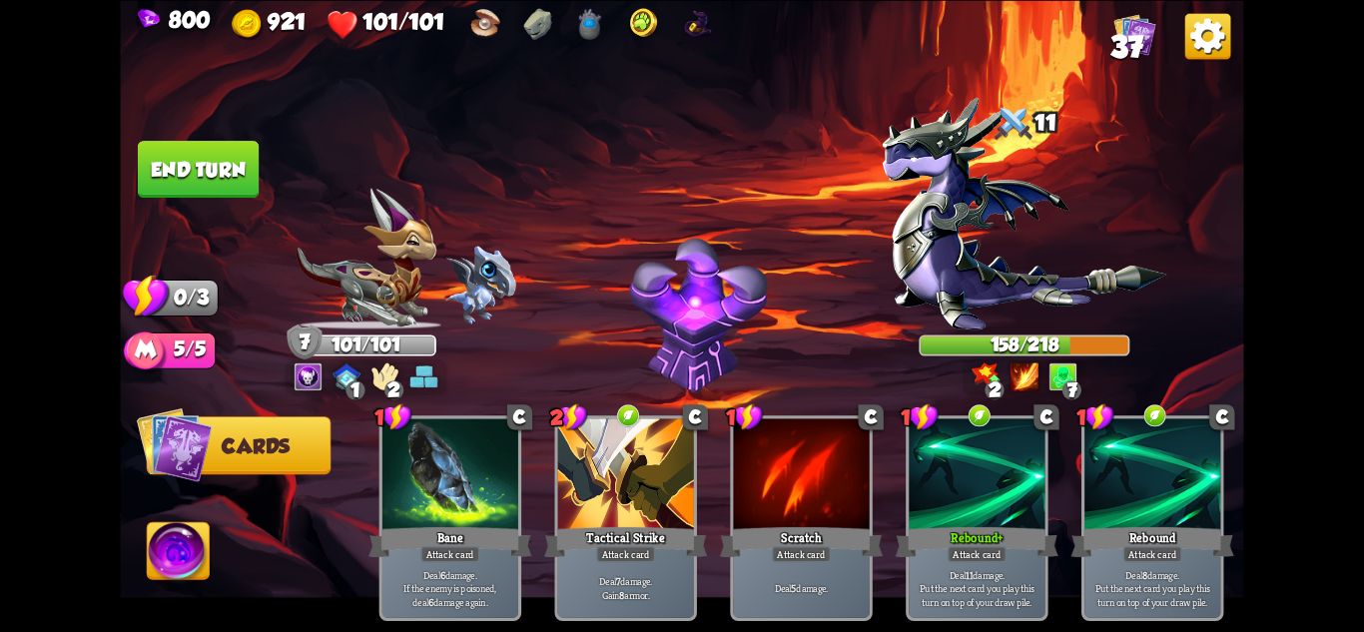
click at [204, 170] on button "End turn" at bounding box center [198, 169] width 121 height 57
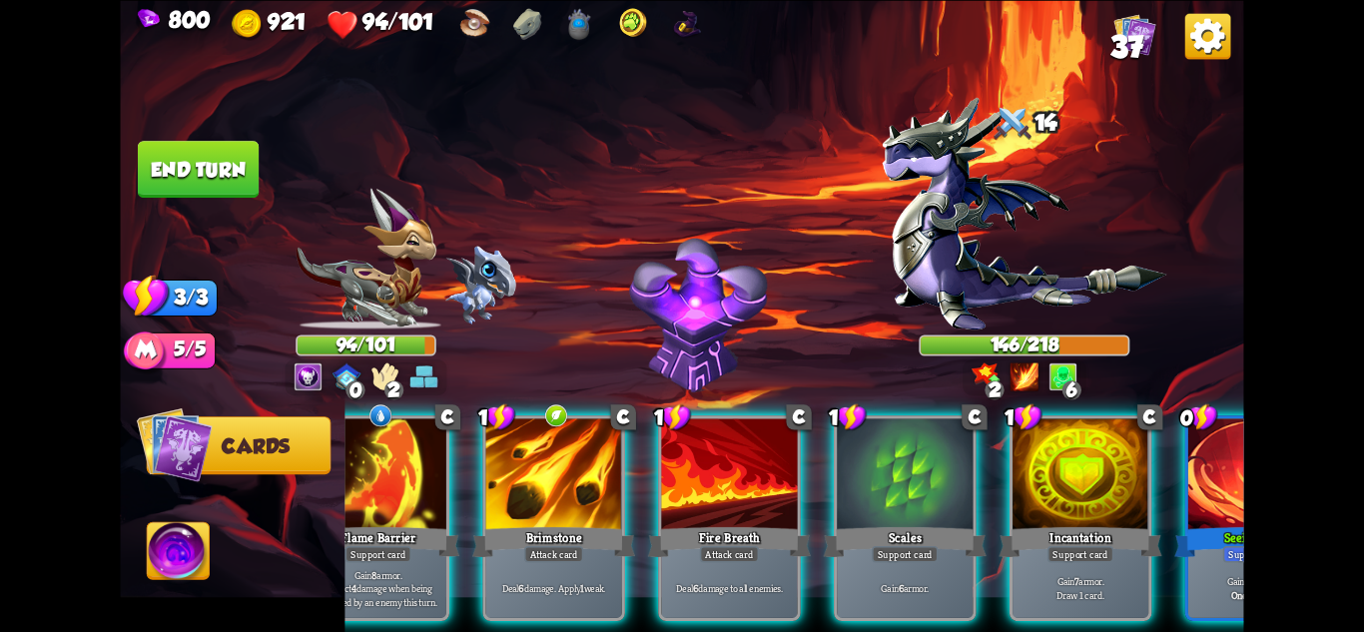
scroll to position [0, 190]
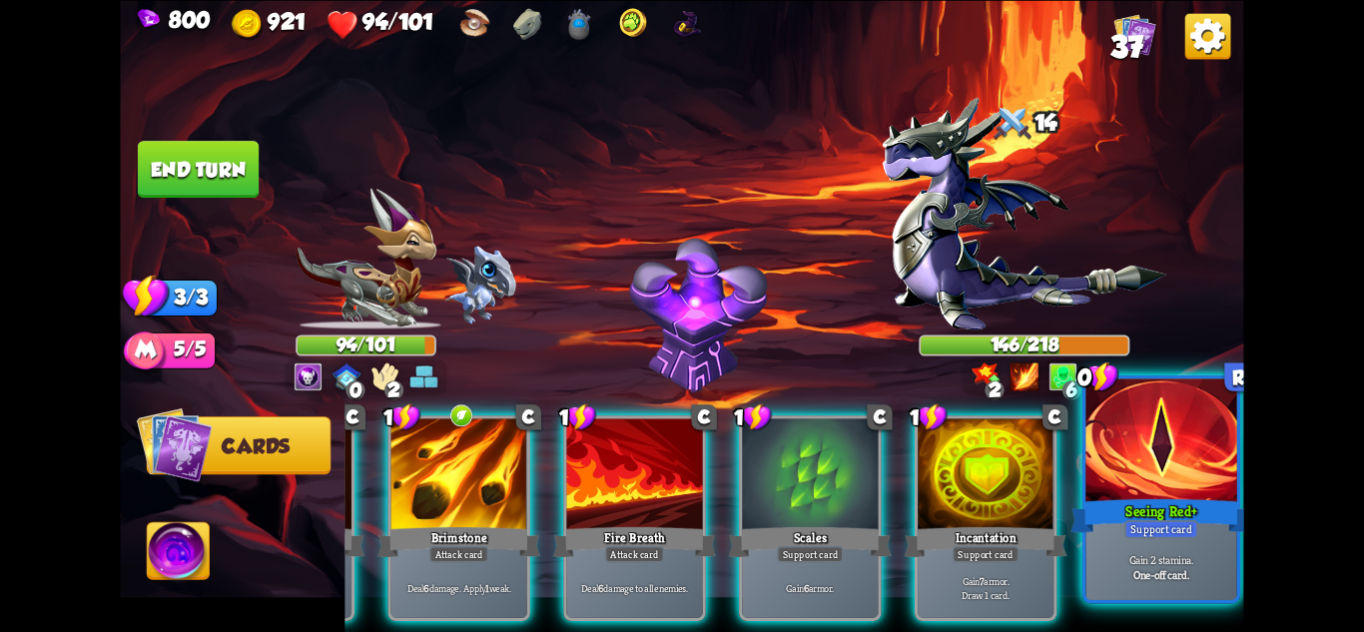
click at [1168, 425] on div at bounding box center [1161, 441] width 151 height 127
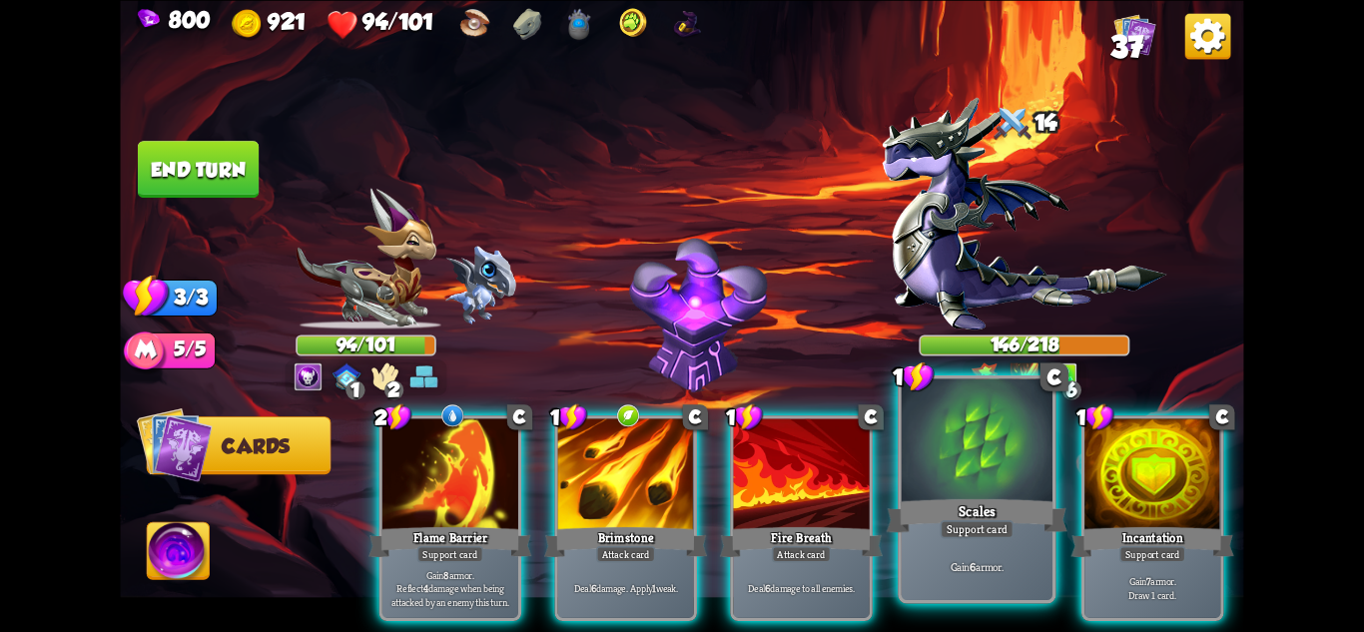
scroll to position [0, 0]
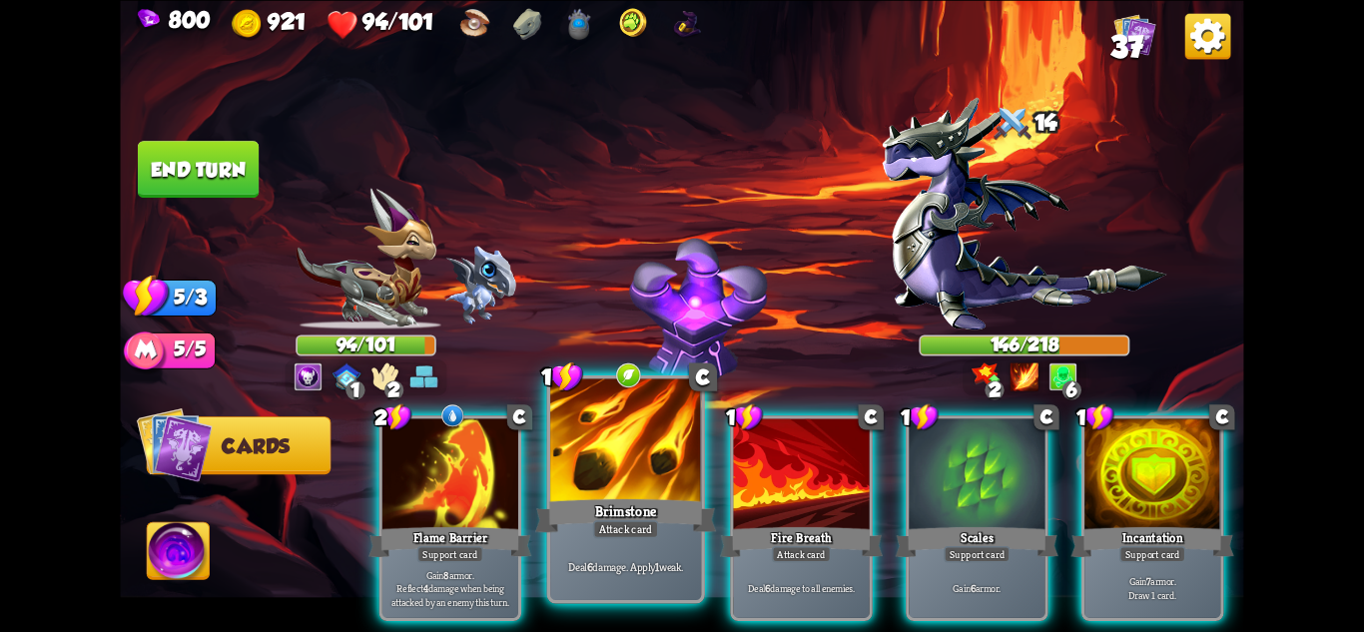
click at [612, 443] on div at bounding box center [625, 441] width 151 height 127
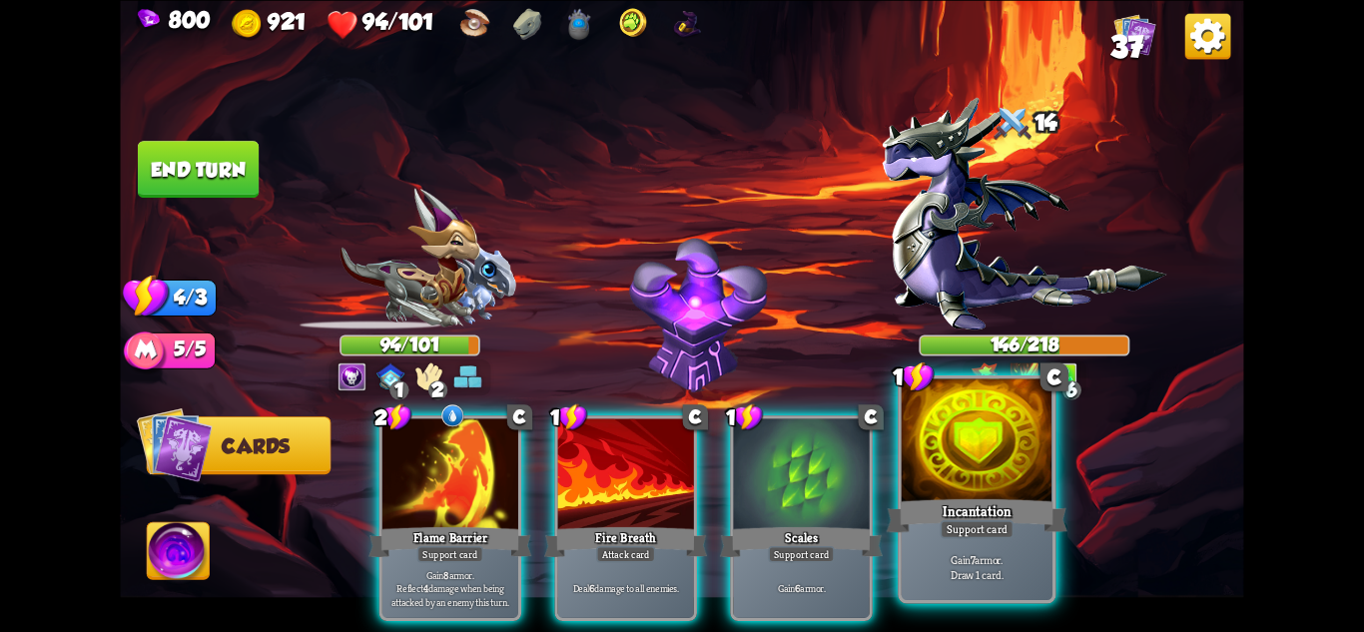
click at [933, 459] on div at bounding box center [977, 441] width 151 height 127
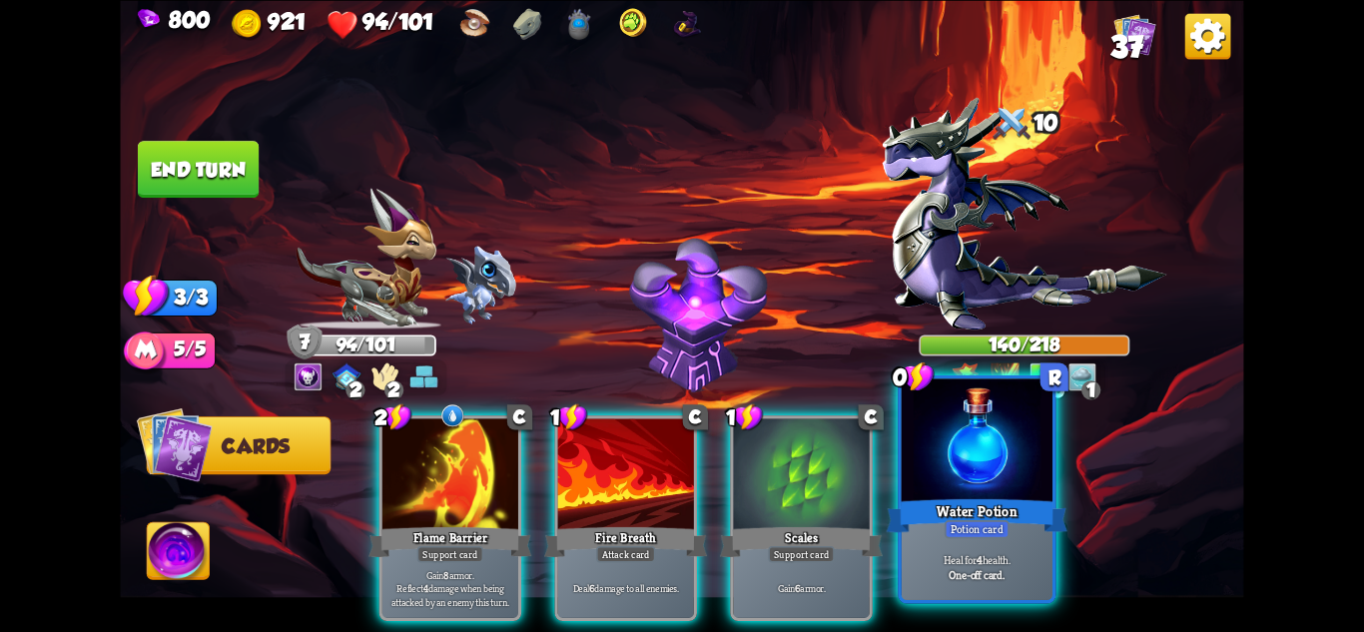
click at [1012, 533] on div "Water Potion" at bounding box center [977, 515] width 181 height 40
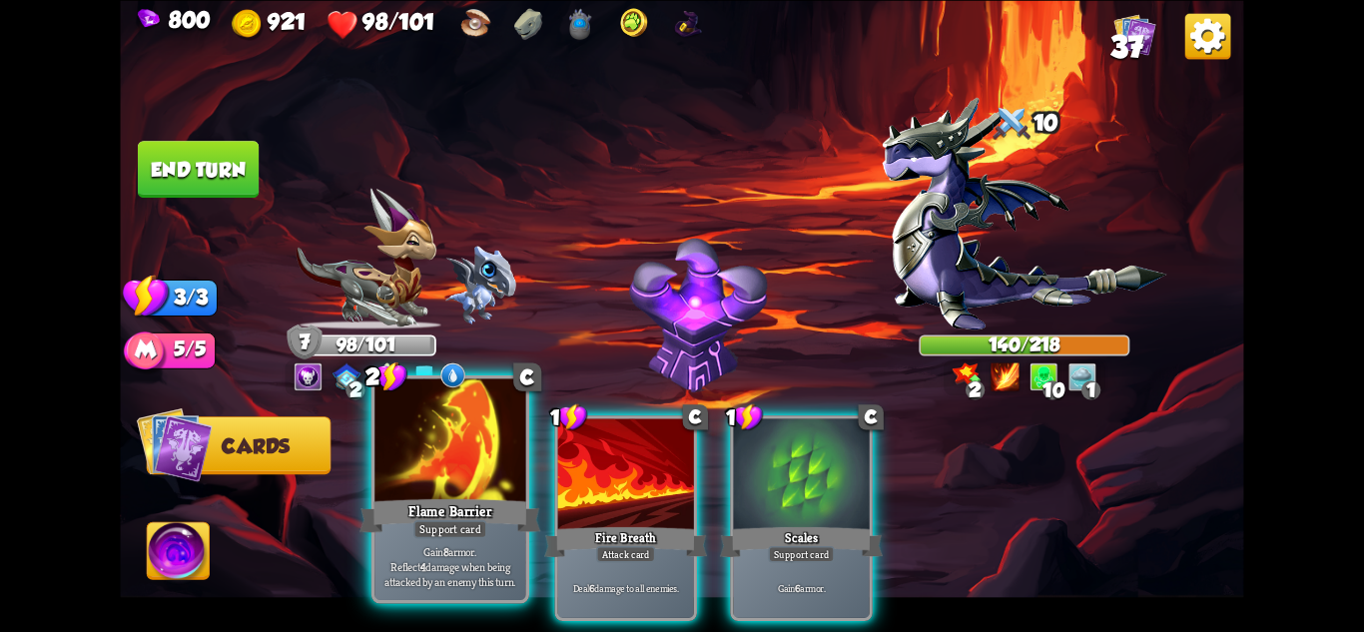
click at [468, 530] on div "Support card" at bounding box center [450, 528] width 74 height 18
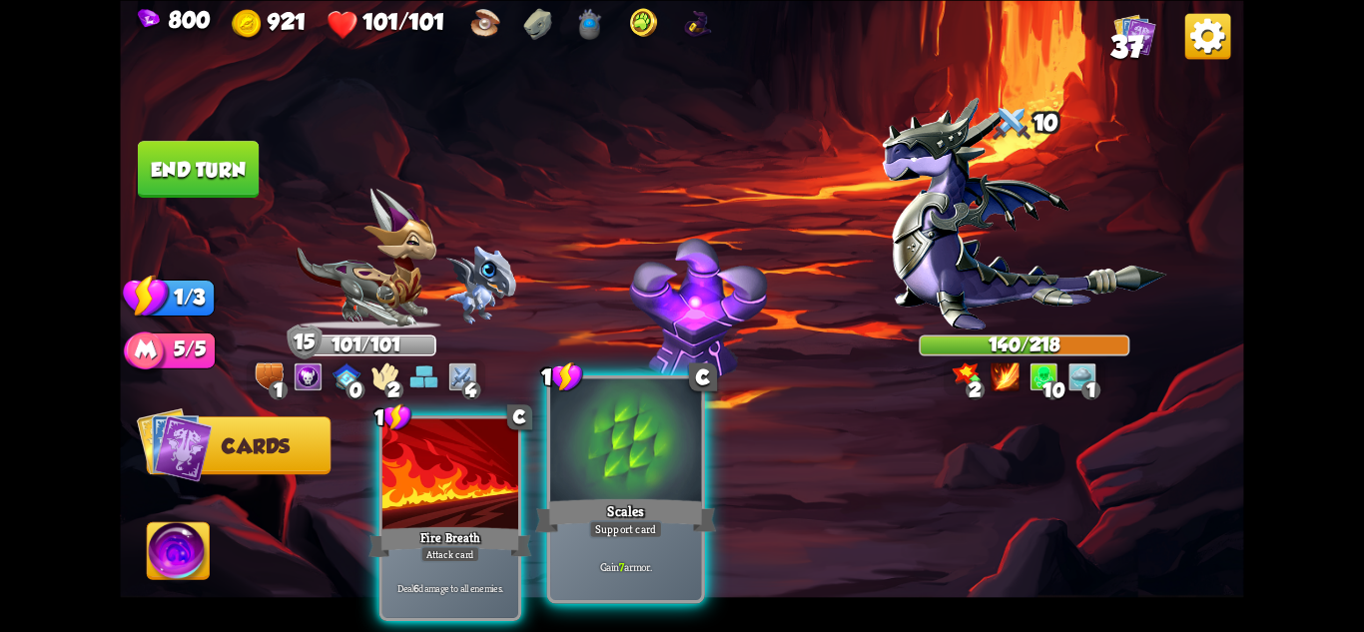
click at [604, 555] on div "Gain 7 armor." at bounding box center [625, 567] width 151 height 66
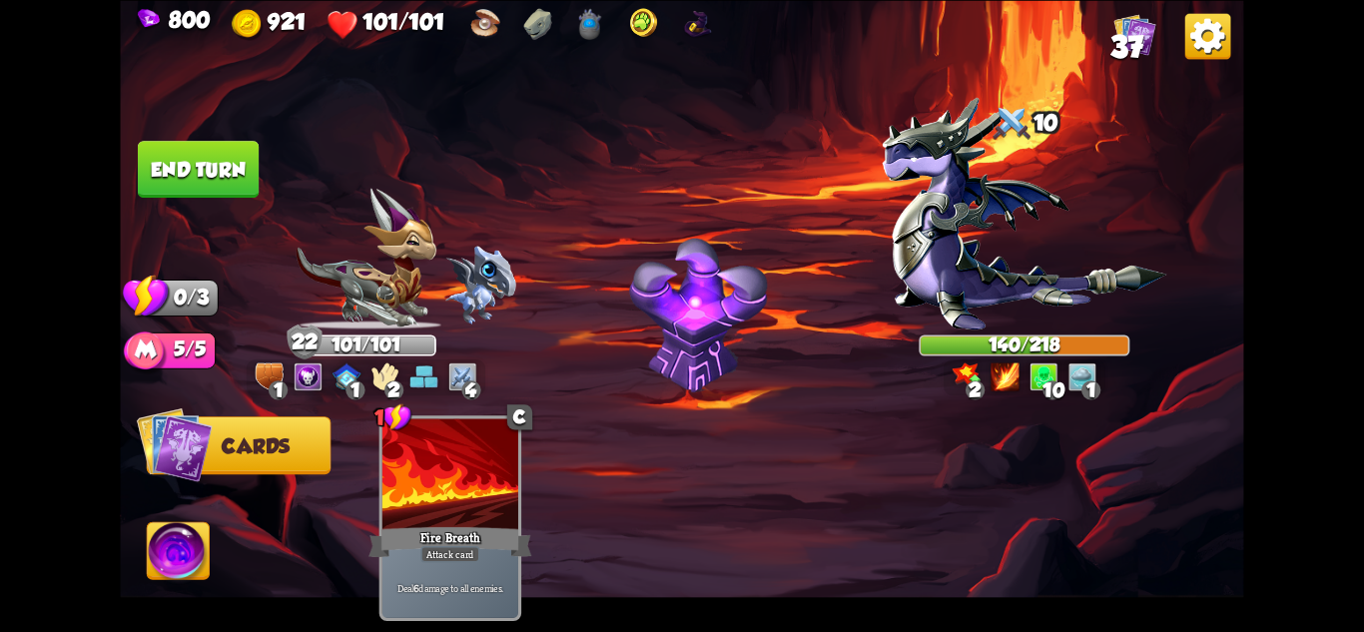
click at [205, 165] on button "End turn" at bounding box center [198, 169] width 124 height 59
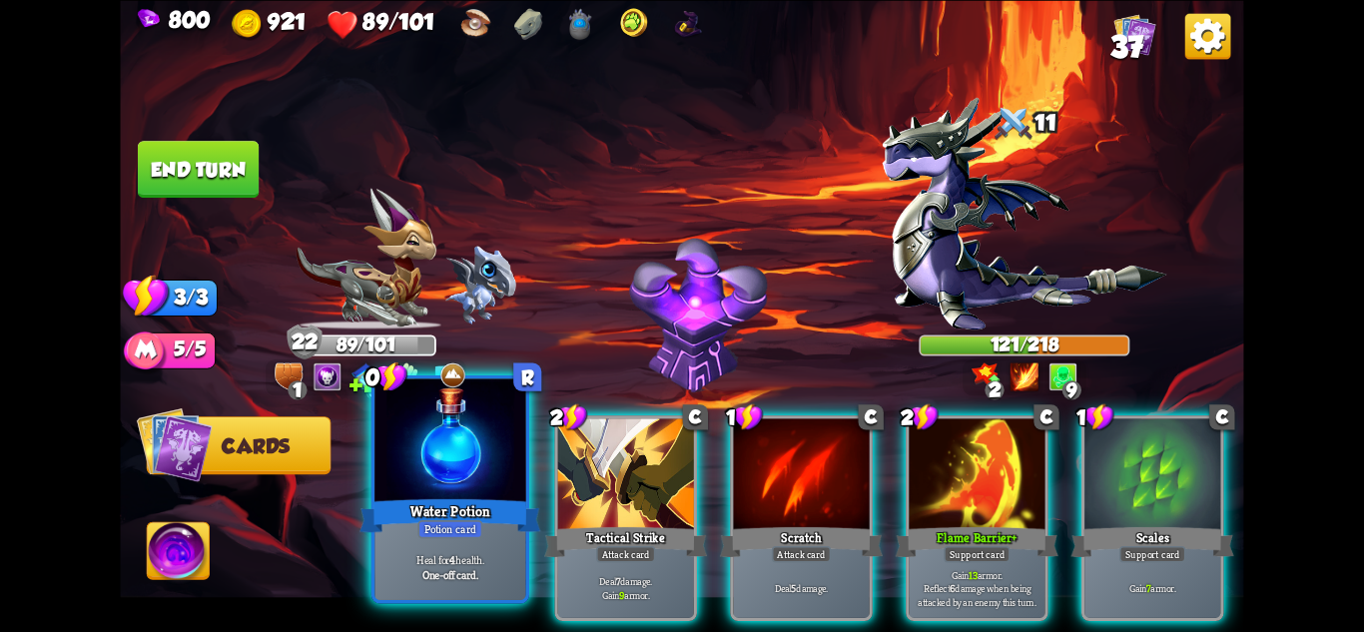
click at [464, 487] on div at bounding box center [449, 441] width 151 height 127
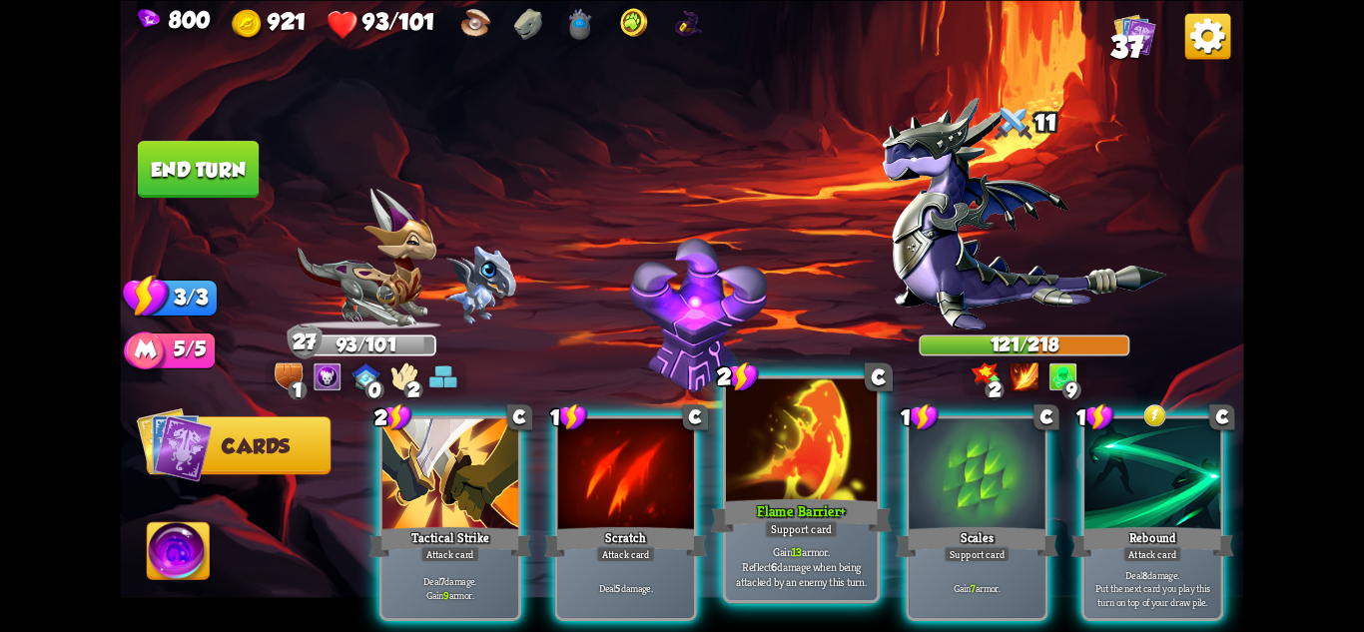
click at [830, 573] on p "Gain 13 armor. Reflect 6 damage when being attacked by an enemy this turn." at bounding box center [802, 566] width 144 height 45
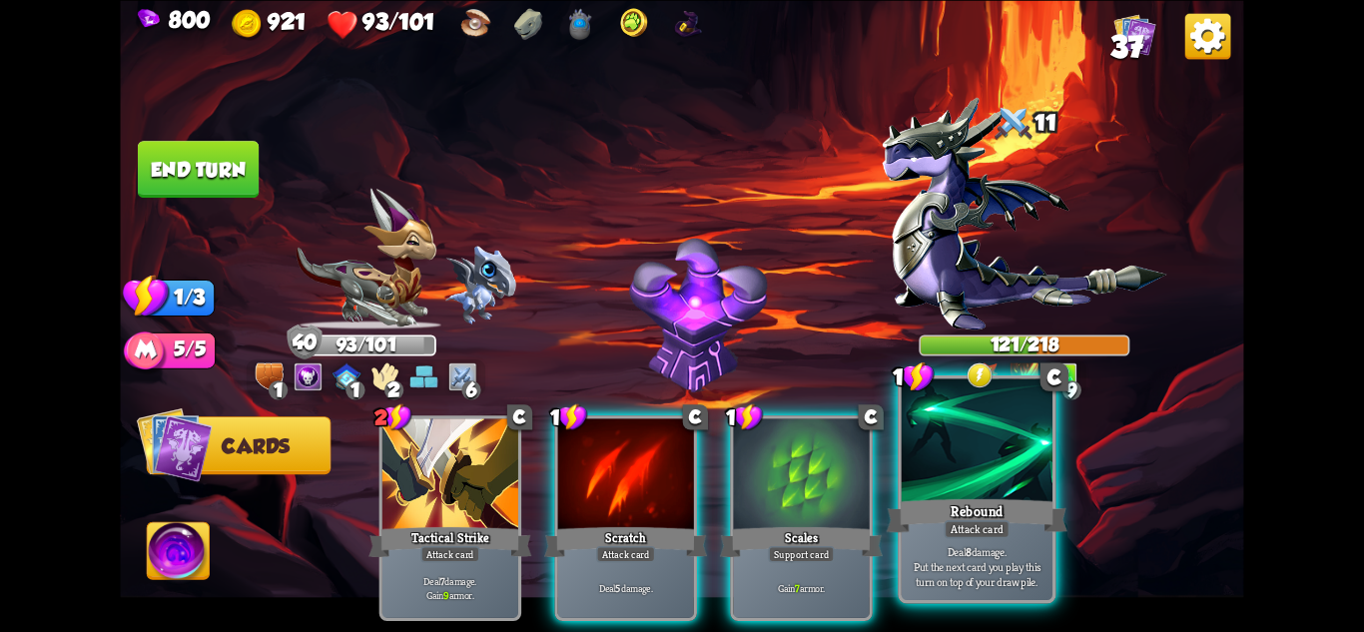
click at [973, 551] on p "Deal 8 damage. Put the next card you play this turn on top of your draw pile." at bounding box center [978, 566] width 144 height 45
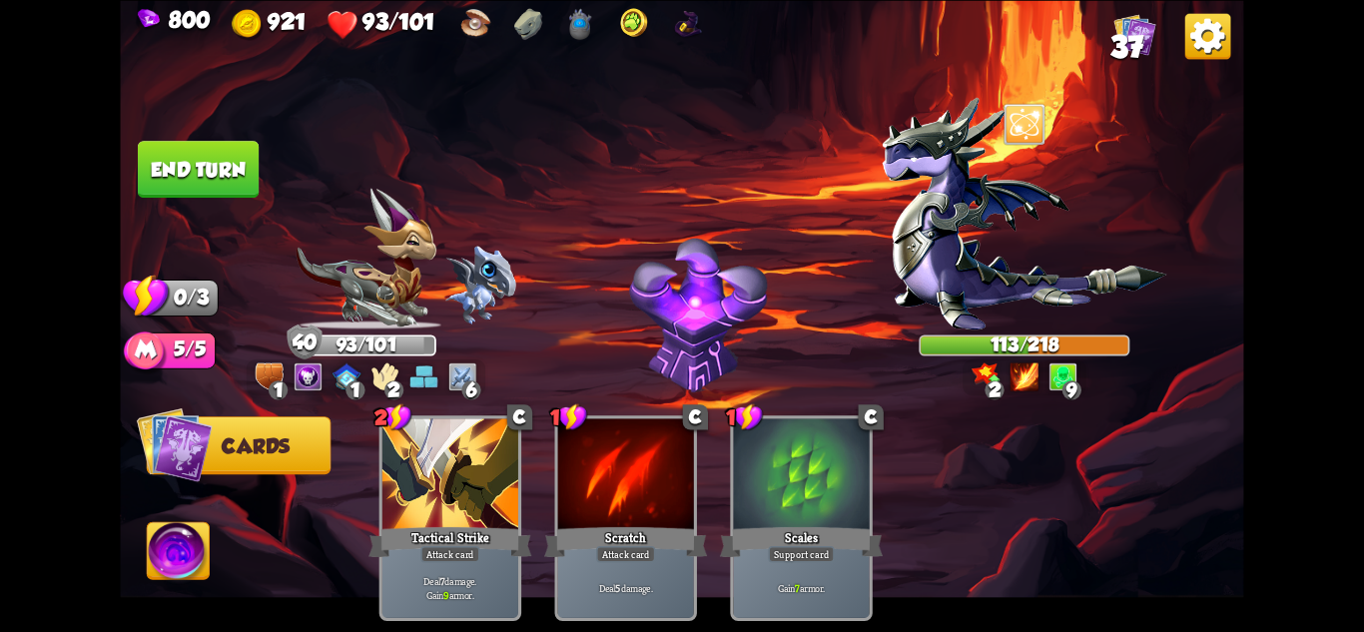
click at [223, 173] on button "End turn" at bounding box center [198, 169] width 121 height 57
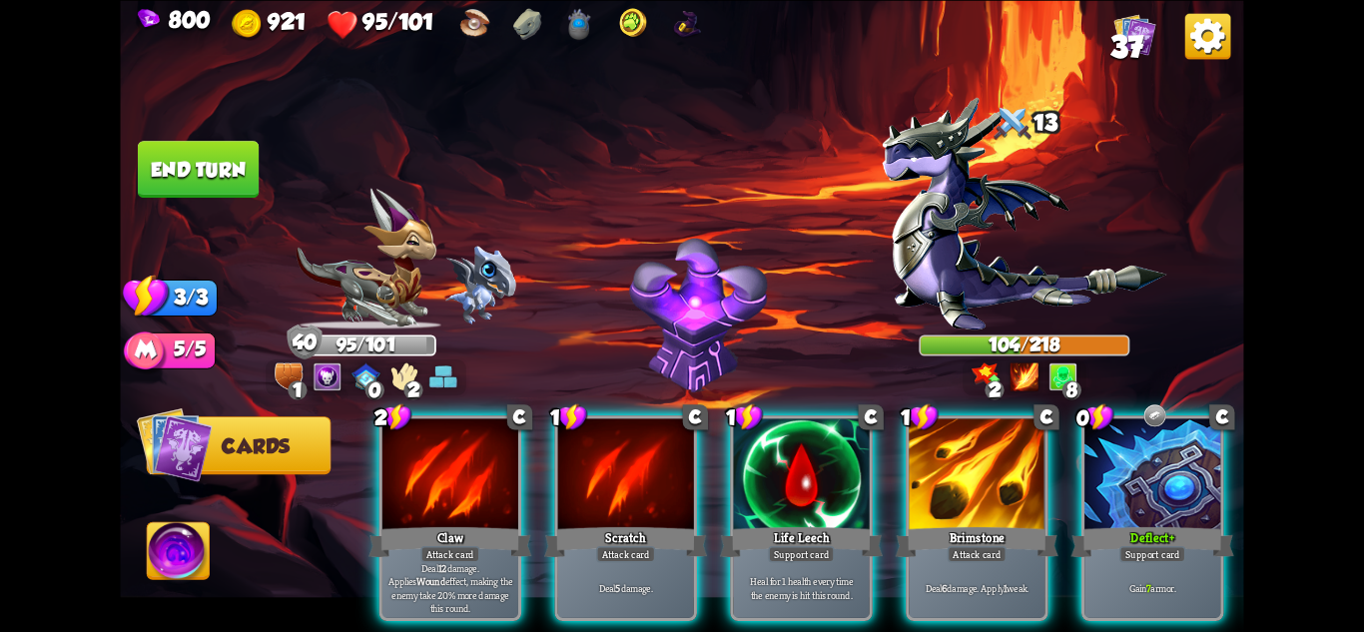
scroll to position [0, 190]
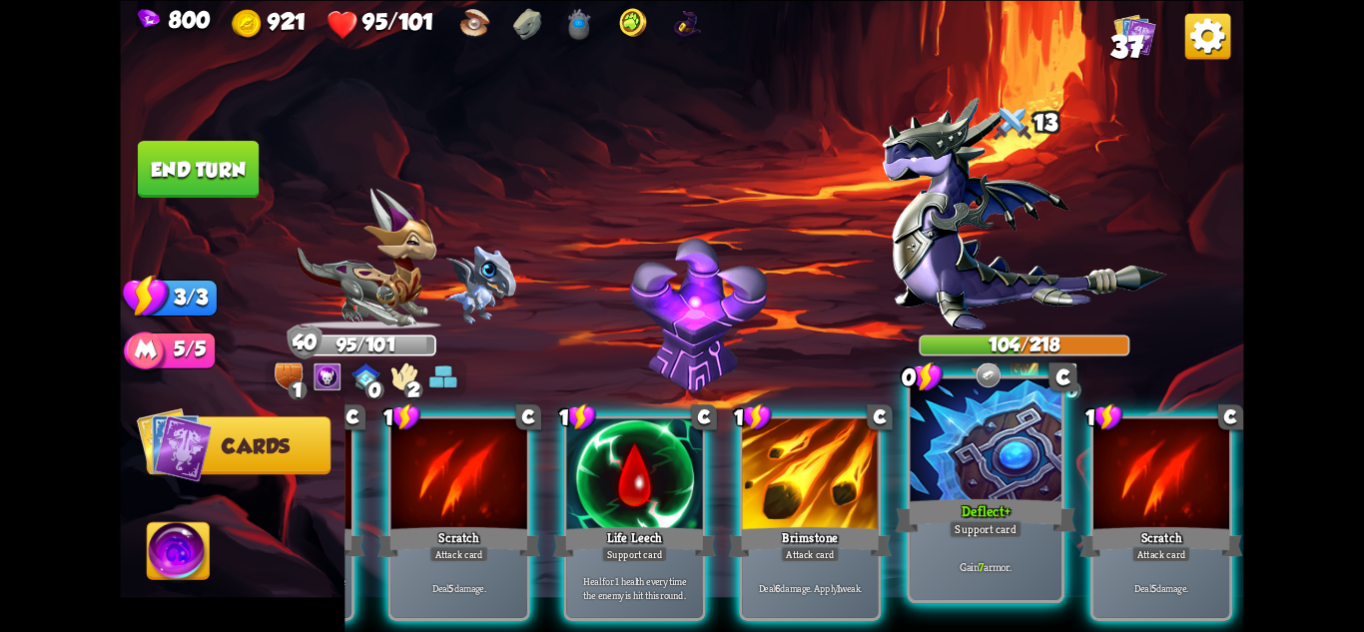
click at [1000, 565] on p "Gain 7 armor." at bounding box center [986, 566] width 144 height 15
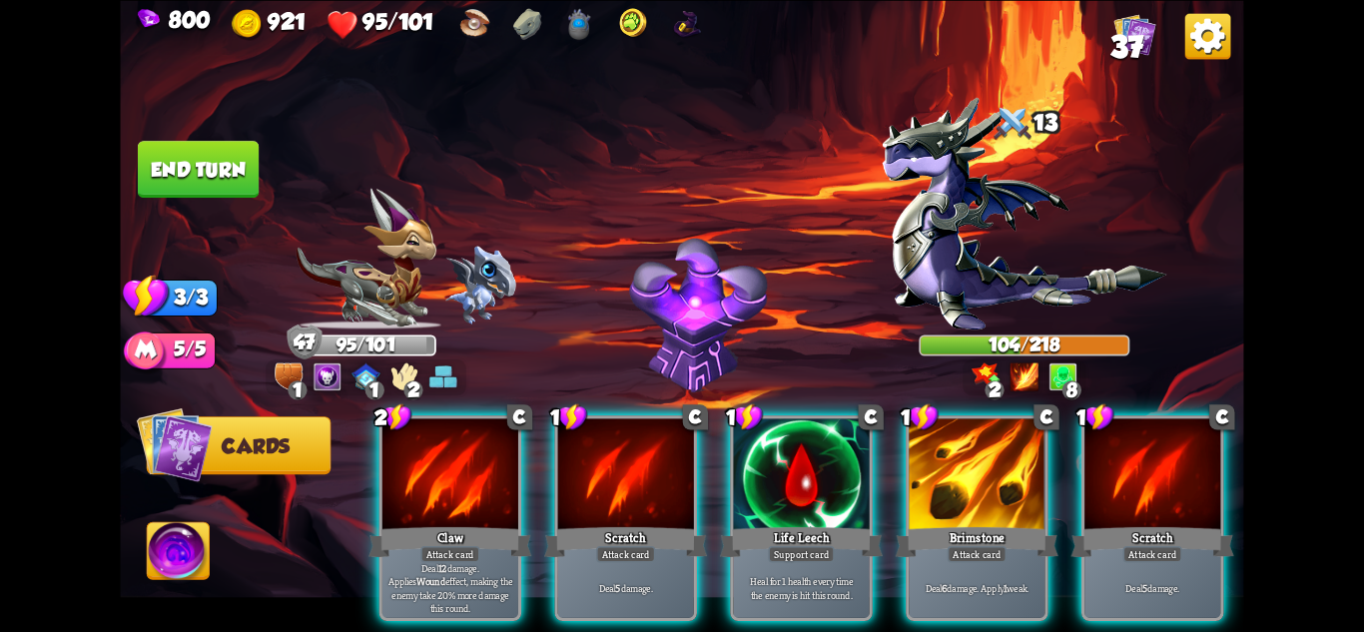
scroll to position [0, 0]
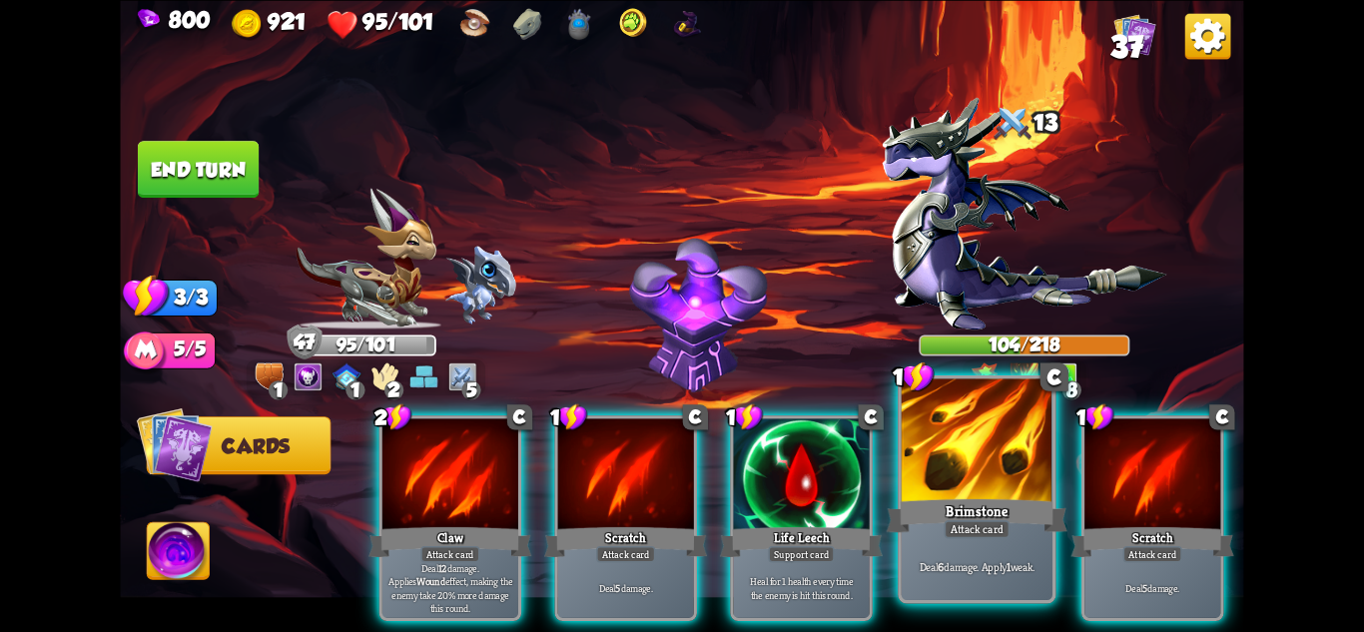
click at [1016, 569] on p "Deal 6 damage. Apply 1 weak." at bounding box center [978, 566] width 144 height 15
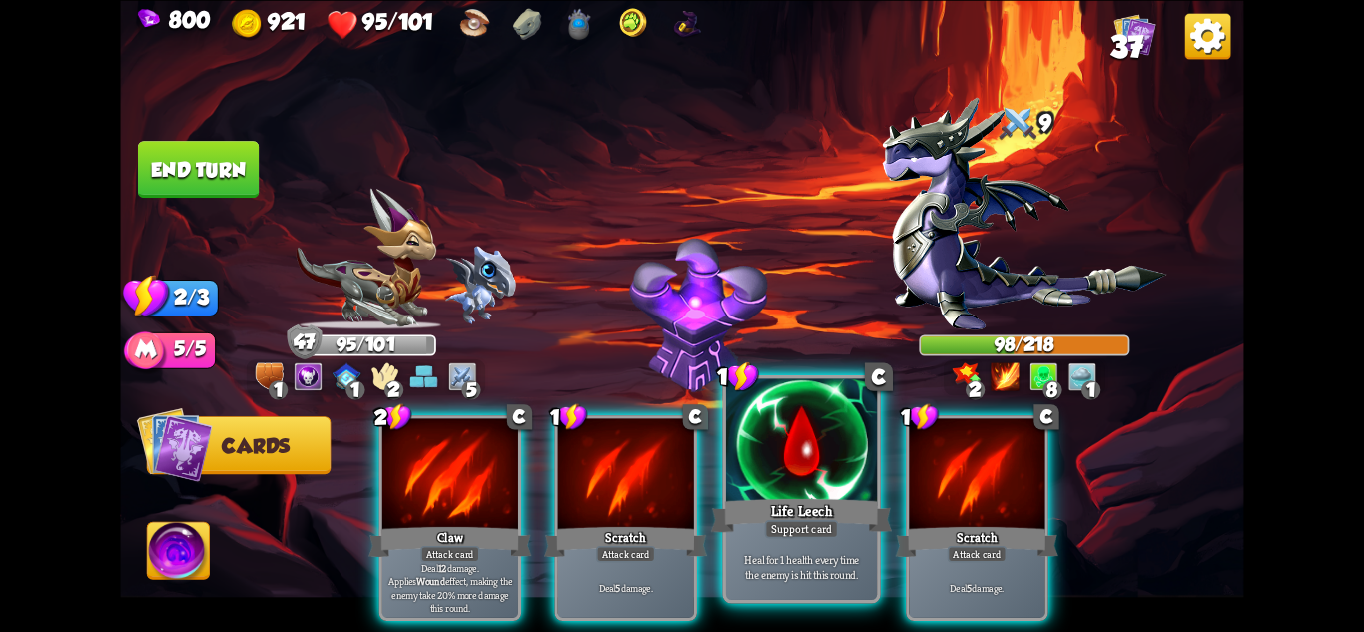
click at [832, 568] on p "Heal for 1 health every time the enemy is hit this round." at bounding box center [802, 567] width 144 height 30
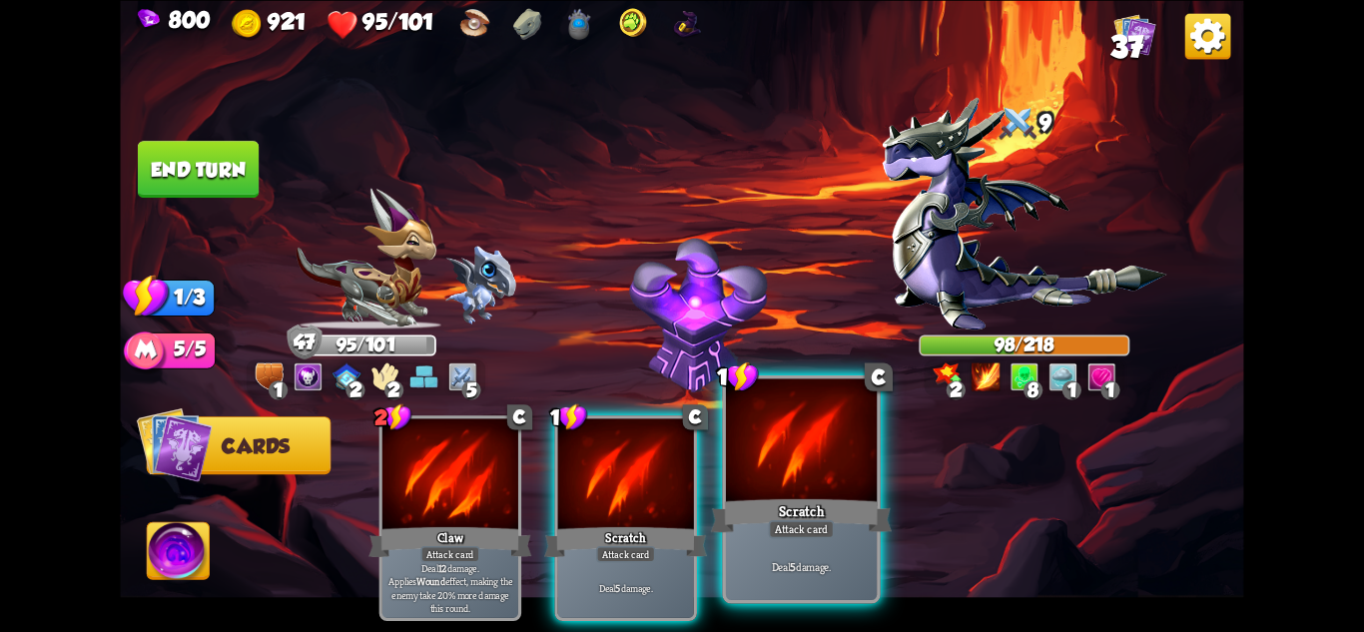
click at [822, 547] on div "Deal 5 damage." at bounding box center [801, 567] width 151 height 66
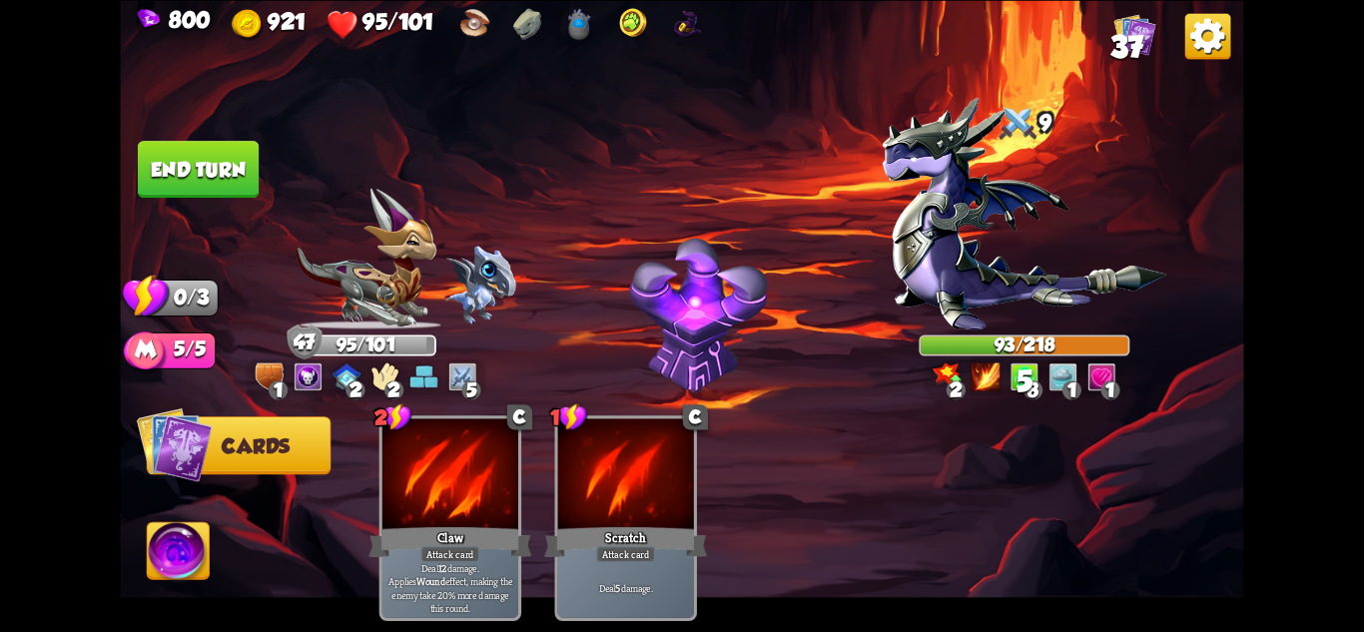
click at [202, 159] on button "End turn" at bounding box center [198, 169] width 121 height 57
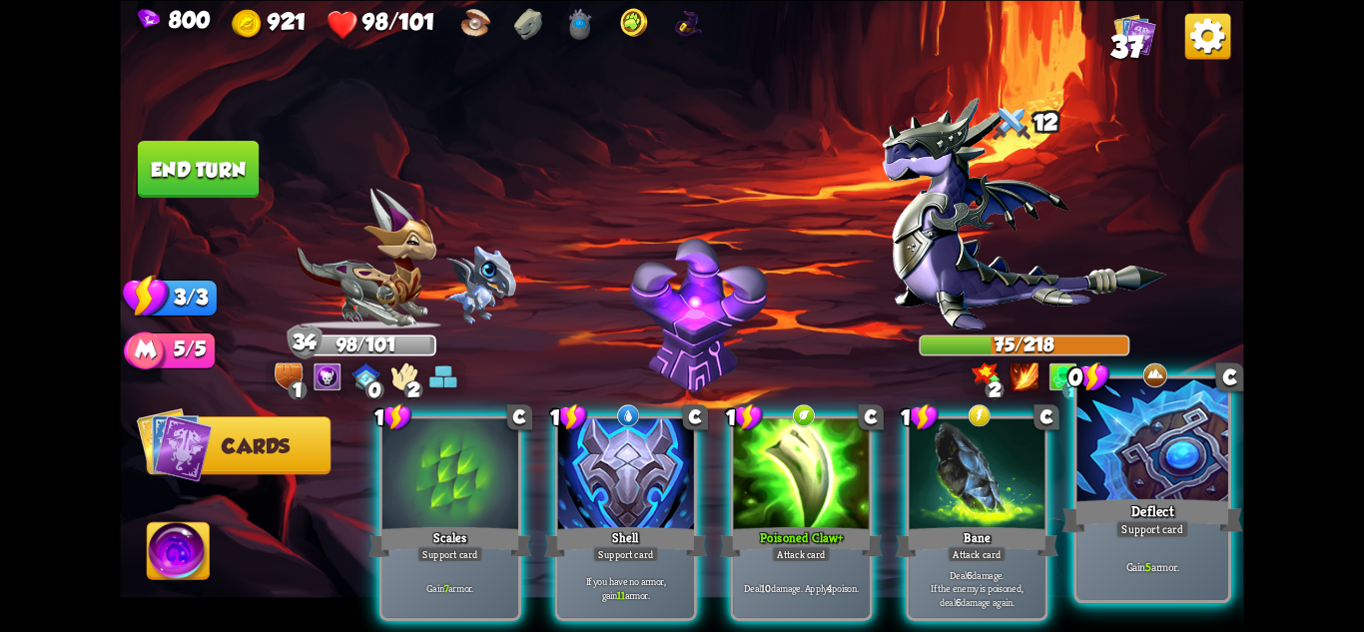
click at [1139, 500] on div "Deflect" at bounding box center [1153, 515] width 181 height 40
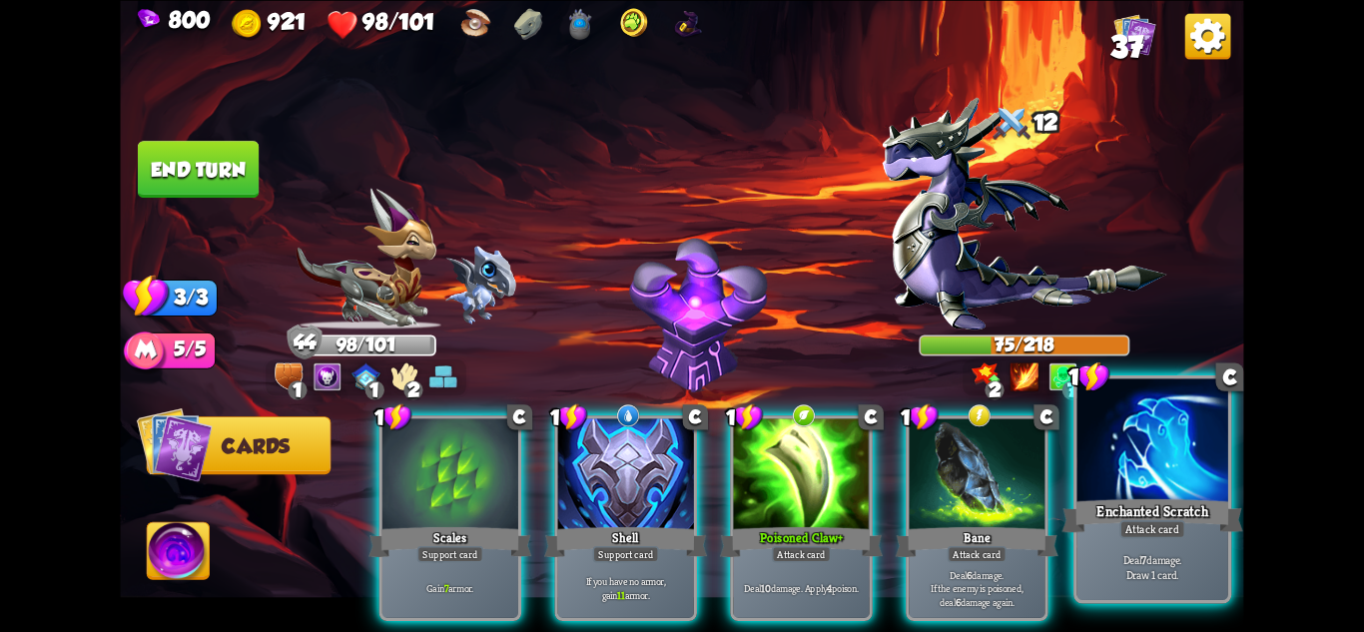
click at [1170, 441] on div at bounding box center [1153, 441] width 151 height 127
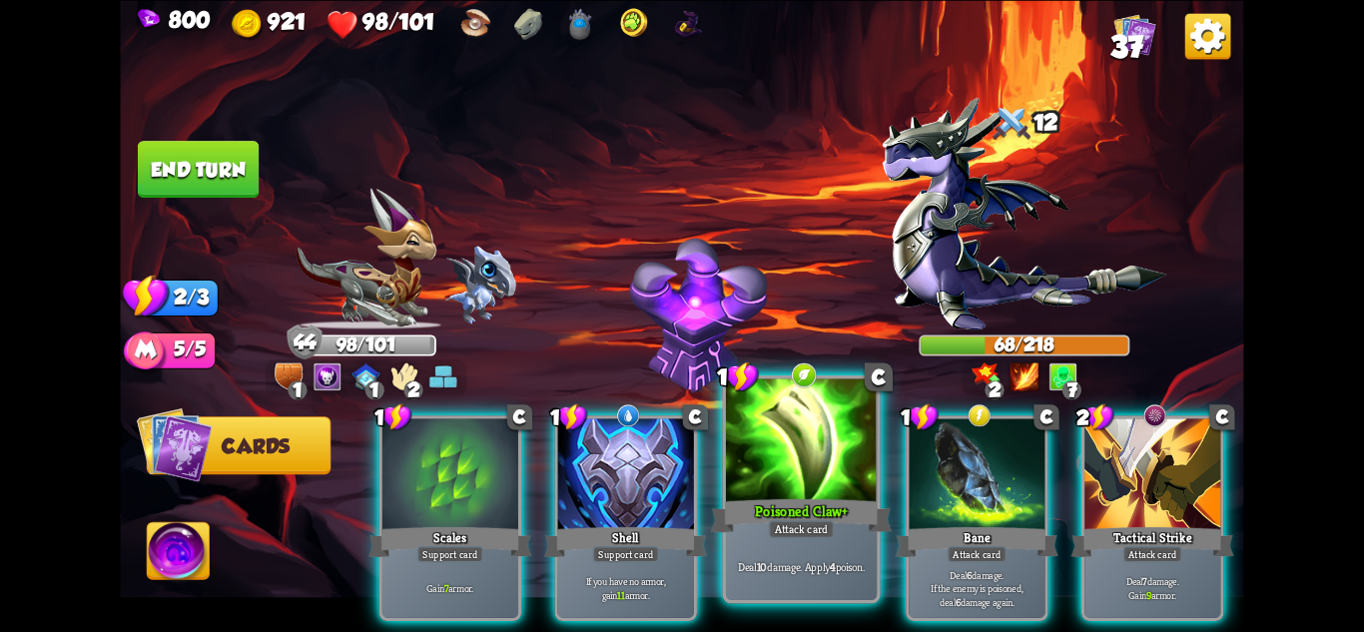
click at [833, 461] on div at bounding box center [801, 441] width 151 height 127
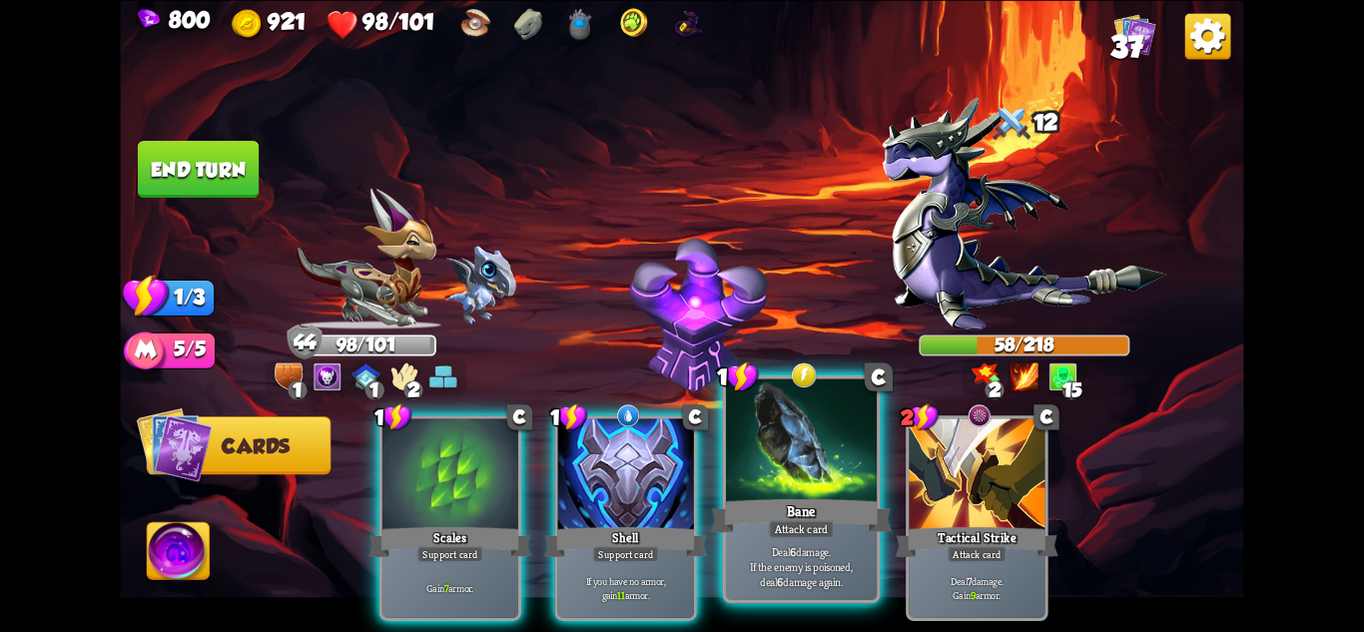
click at [800, 458] on div at bounding box center [801, 441] width 151 height 127
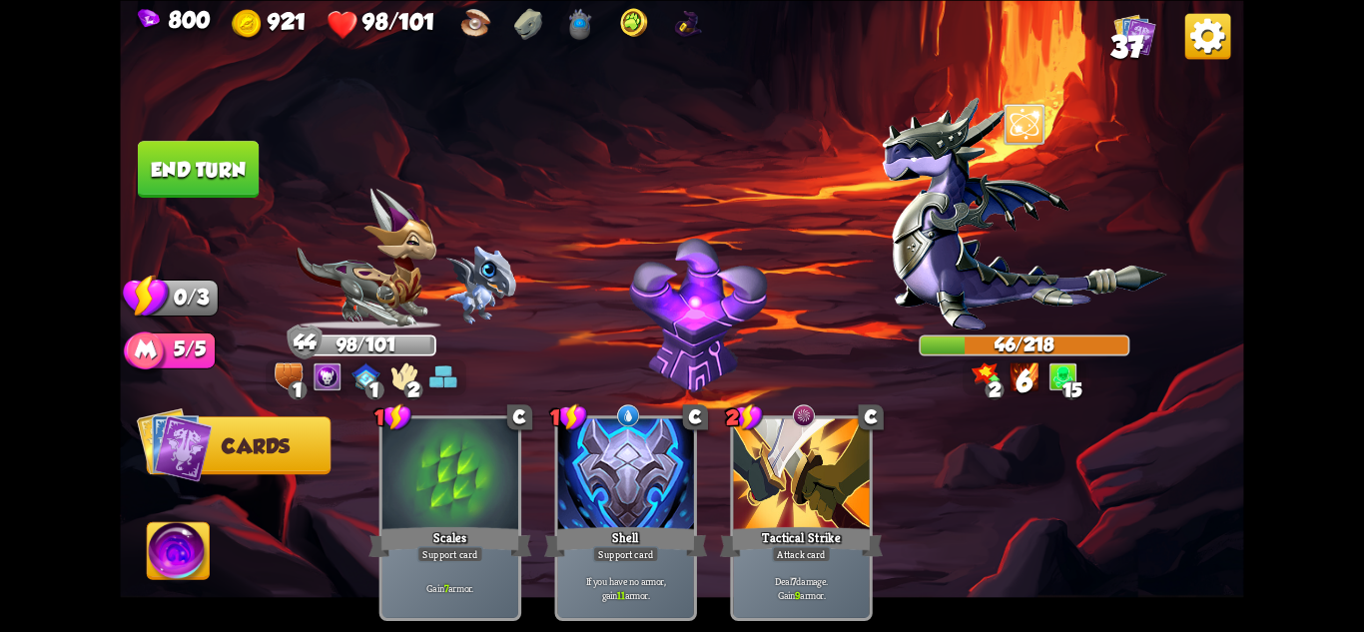
click at [204, 183] on button "End turn" at bounding box center [198, 169] width 121 height 57
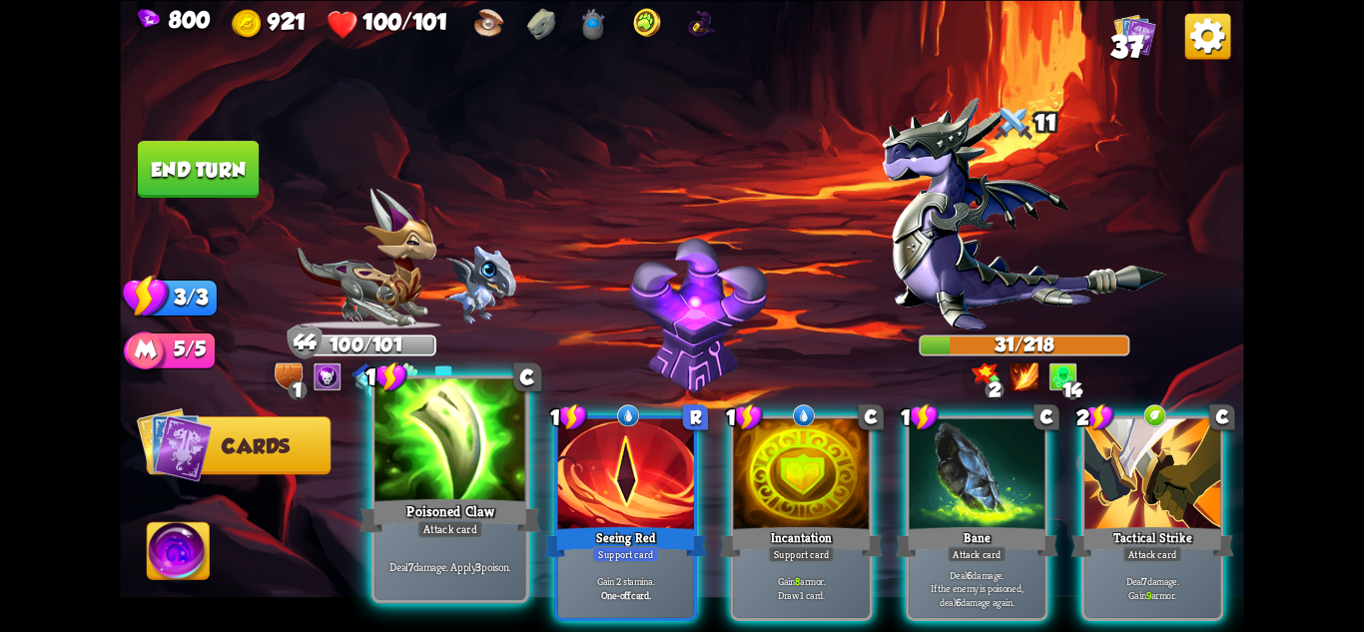
click at [478, 503] on div "Poisoned Claw" at bounding box center [450, 515] width 181 height 40
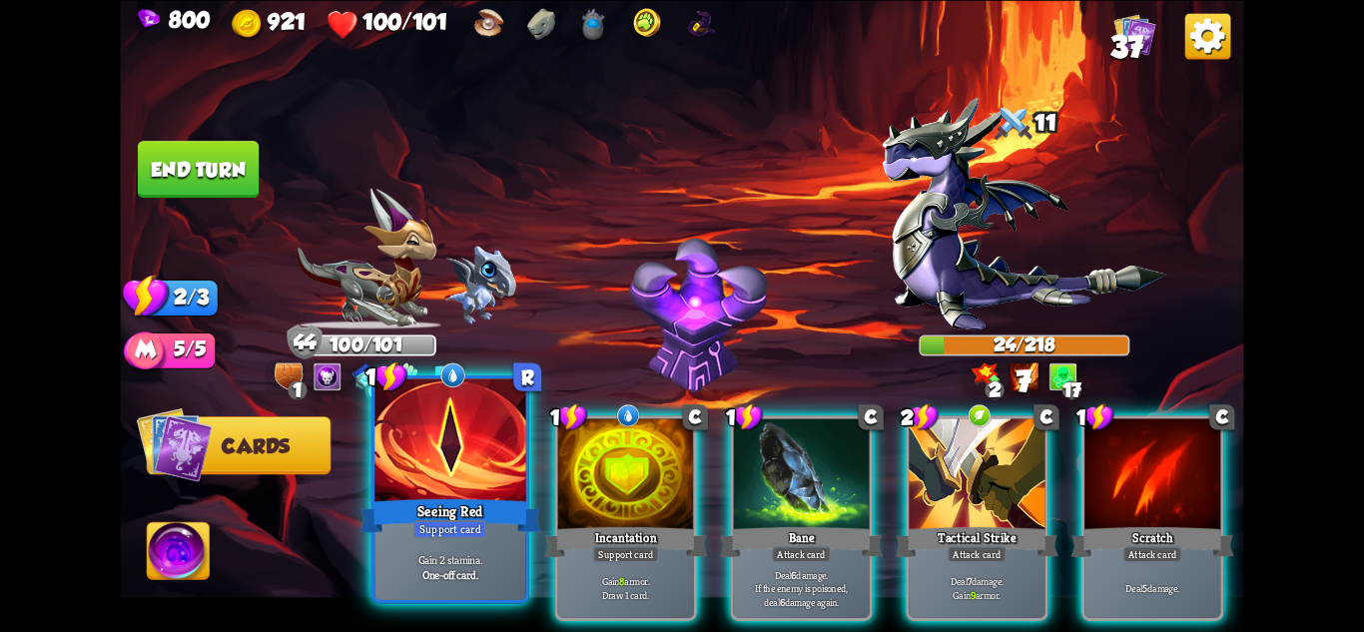
click at [471, 506] on div "Seeing Red" at bounding box center [450, 515] width 181 height 40
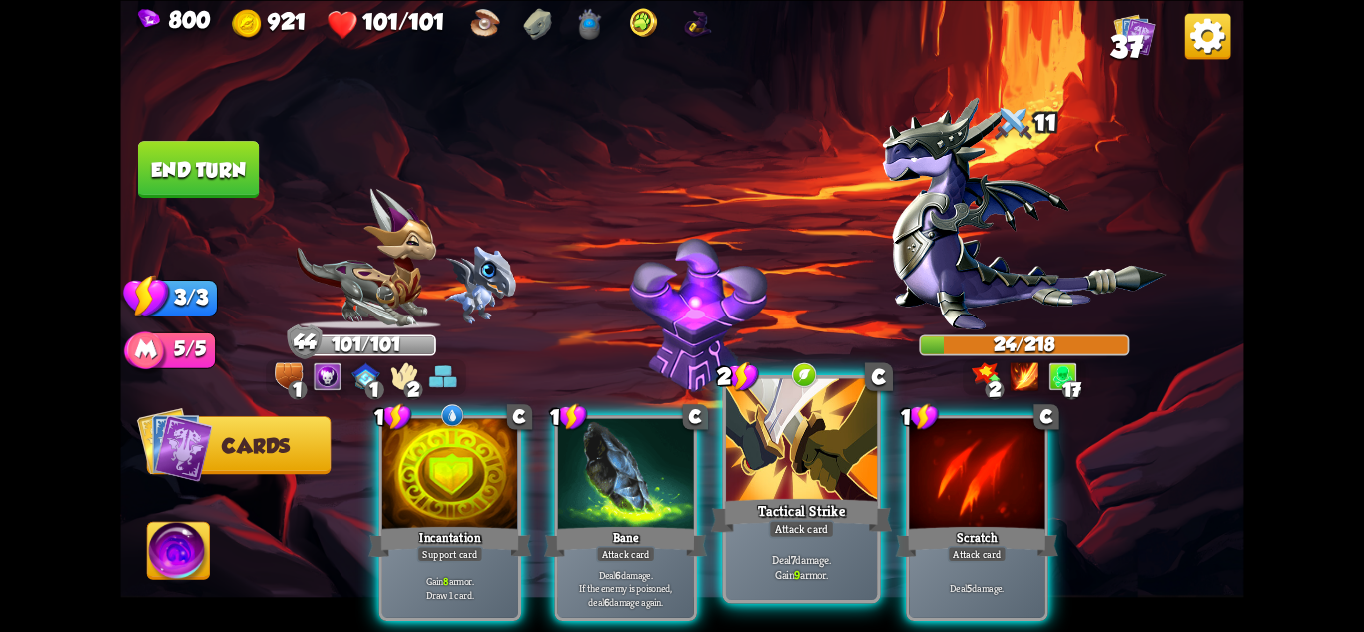
click at [827, 515] on div "Tactical Strike" at bounding box center [801, 515] width 181 height 40
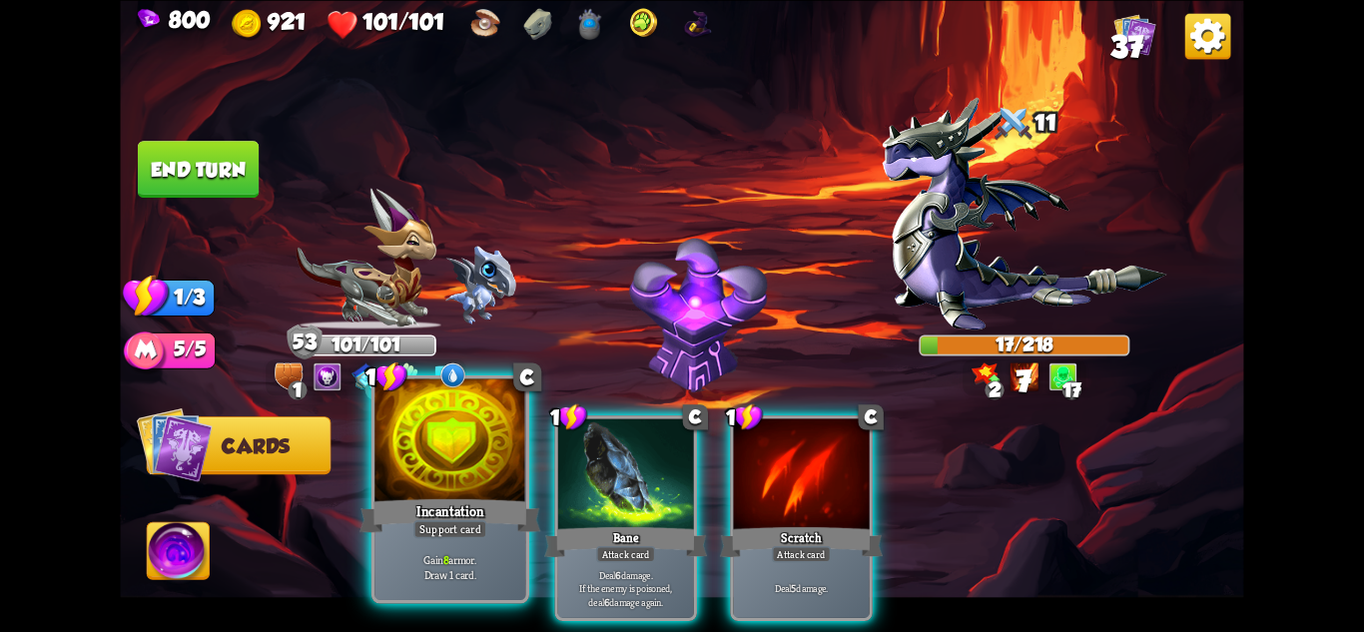
click at [471, 445] on div at bounding box center [449, 441] width 151 height 127
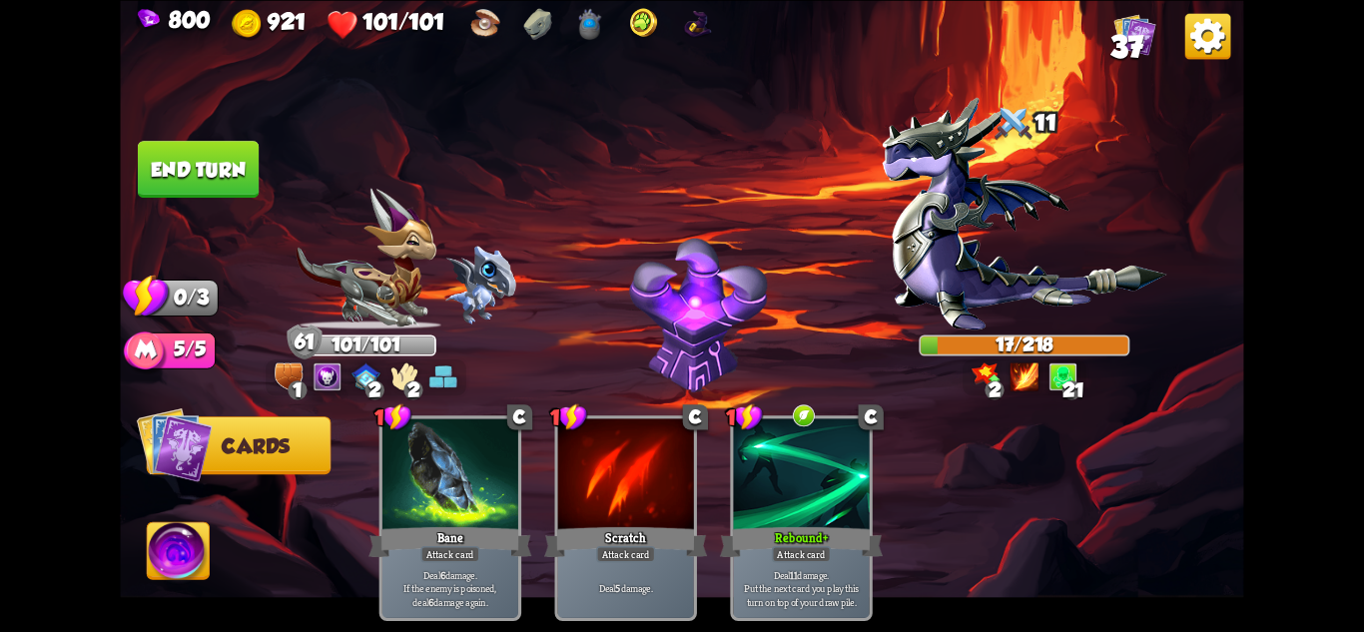
click at [226, 188] on button "End turn" at bounding box center [198, 169] width 121 height 57
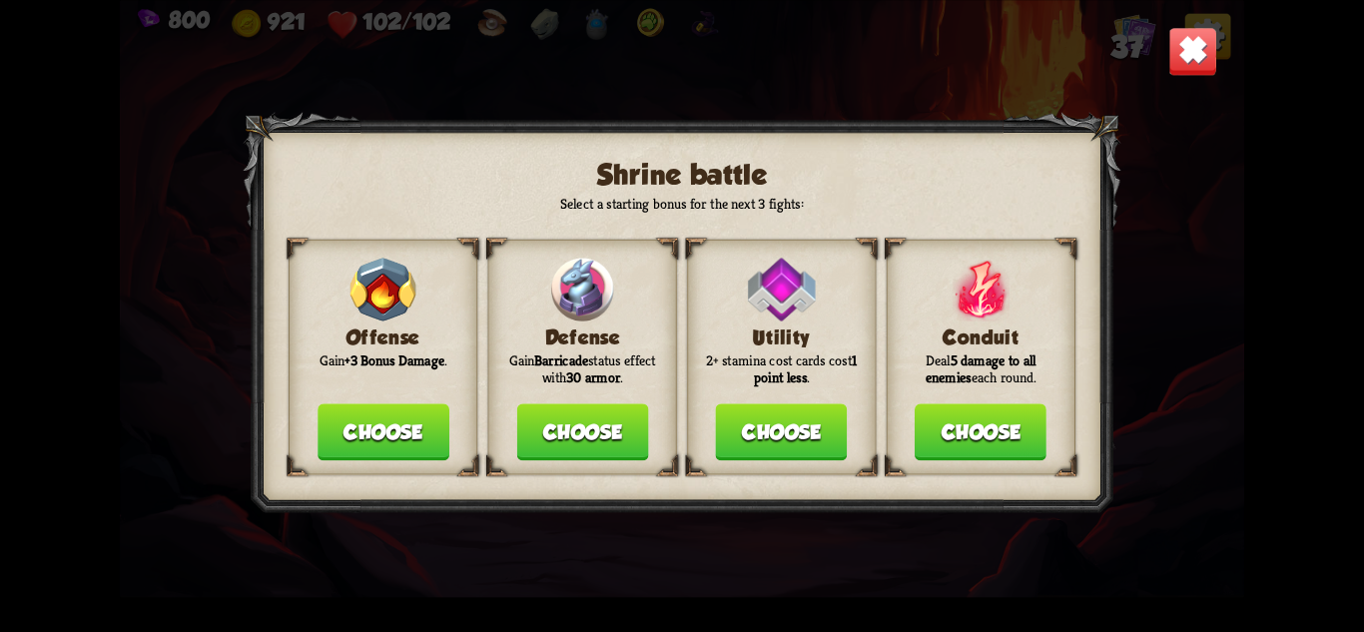
click at [800, 437] on button "Choose" at bounding box center [782, 431] width 132 height 57
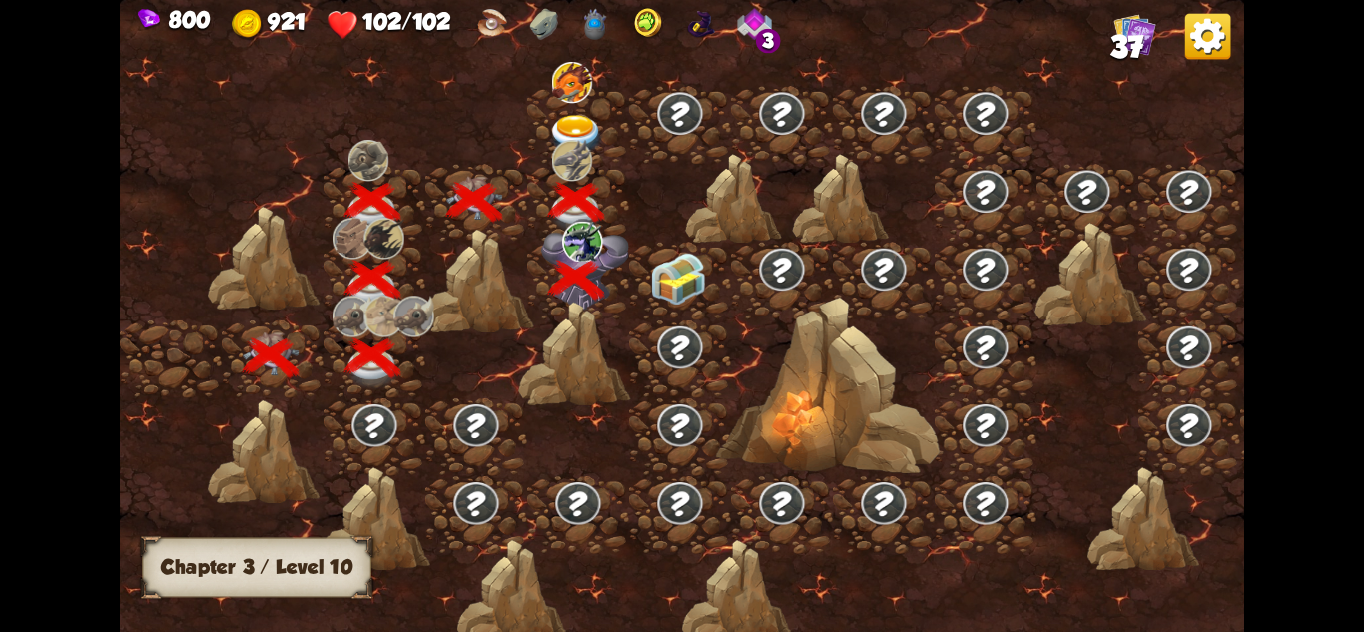
click at [675, 279] on img at bounding box center [678, 279] width 56 height 53
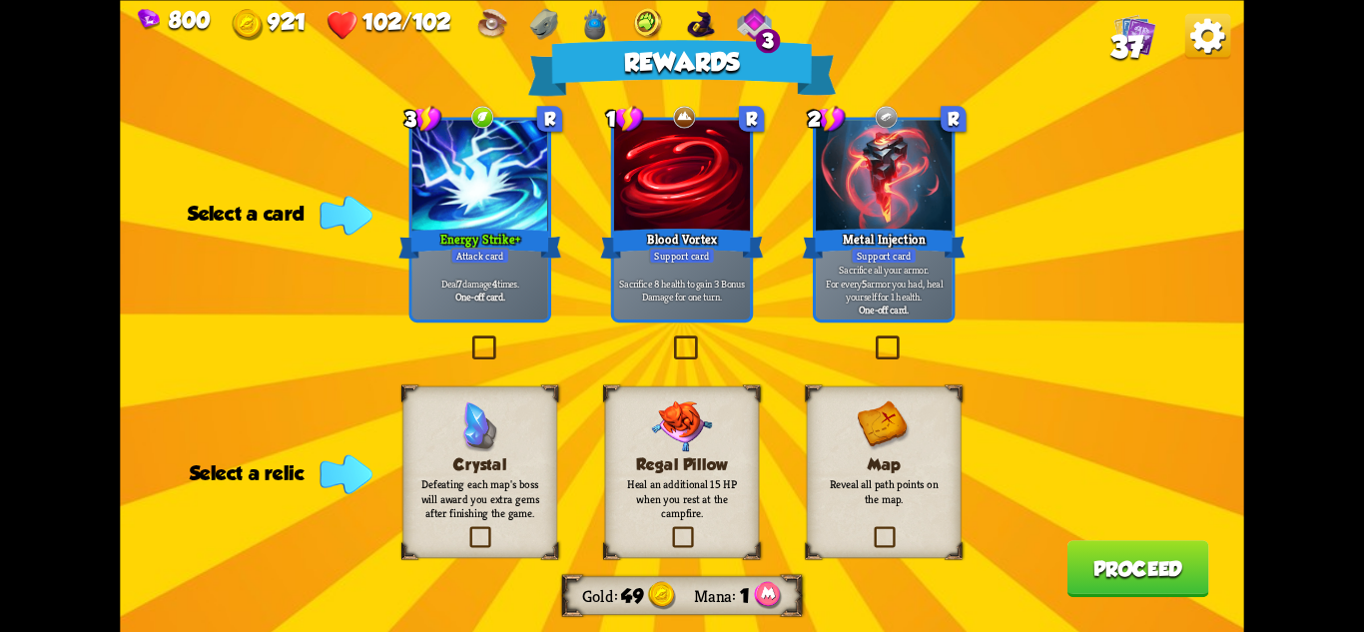
click at [449, 471] on h3 "Crystal" at bounding box center [479, 463] width 125 height 18
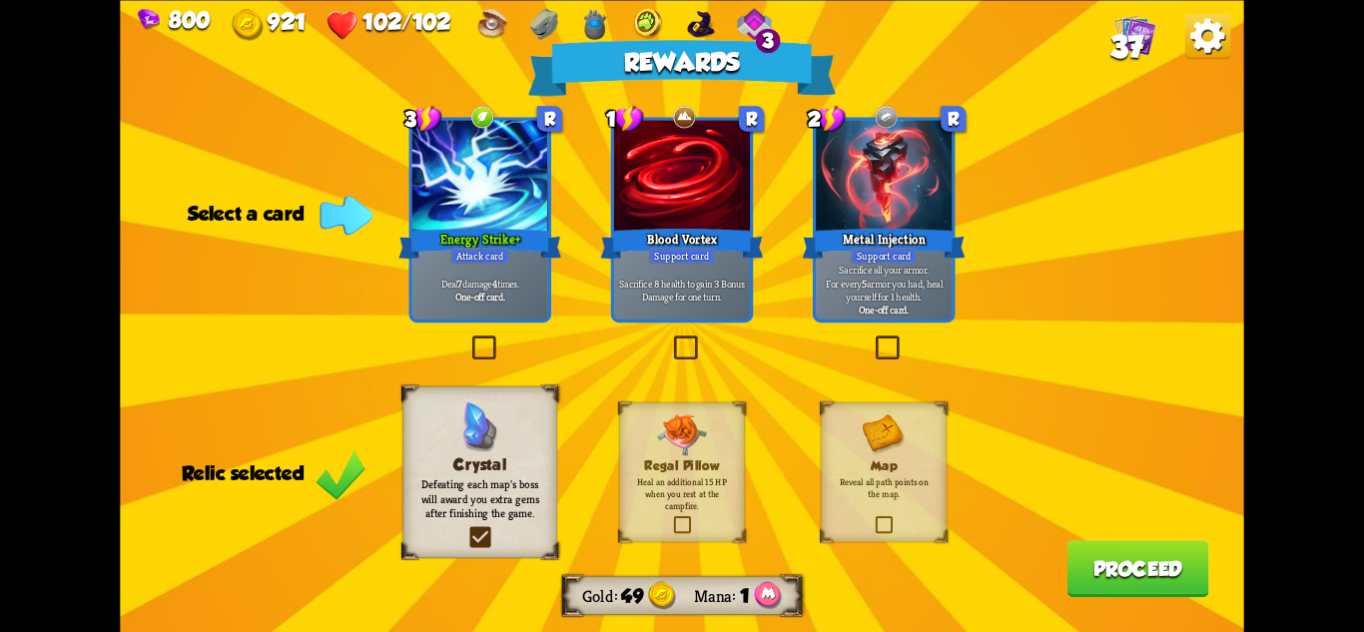
click at [494, 216] on div at bounding box center [480, 177] width 136 height 115
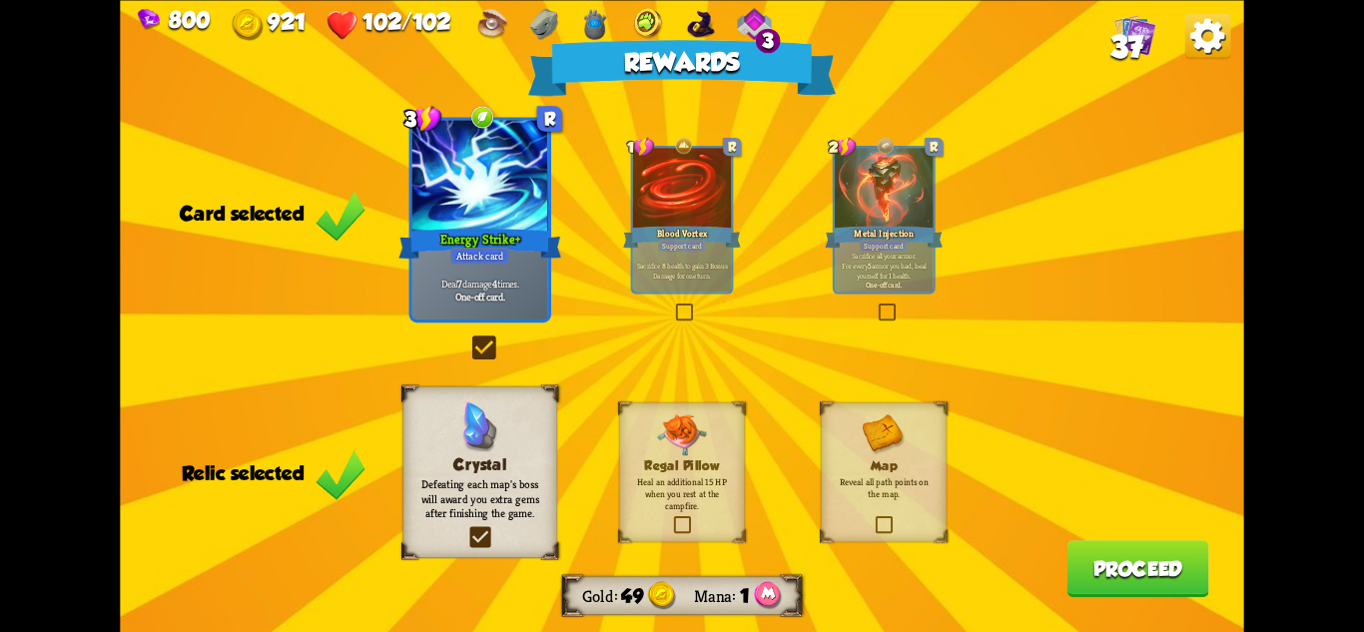
click at [1159, 545] on button "Proceed" at bounding box center [1139, 568] width 142 height 57
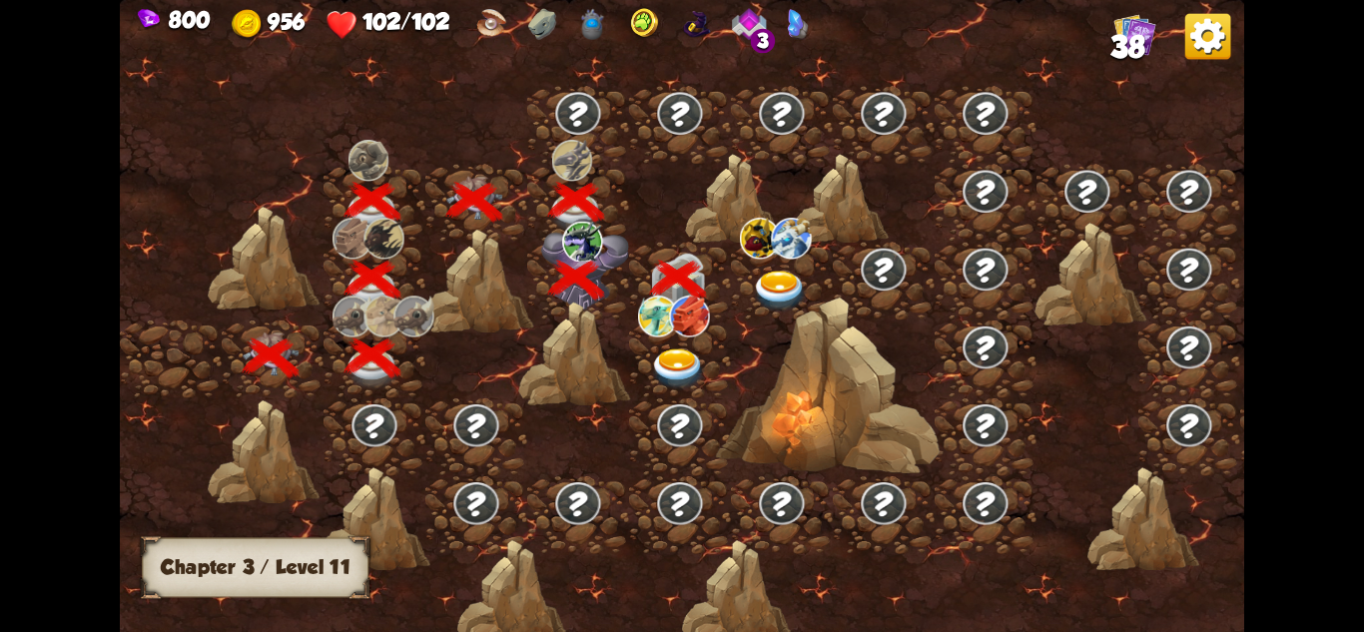
scroll to position [0, 304]
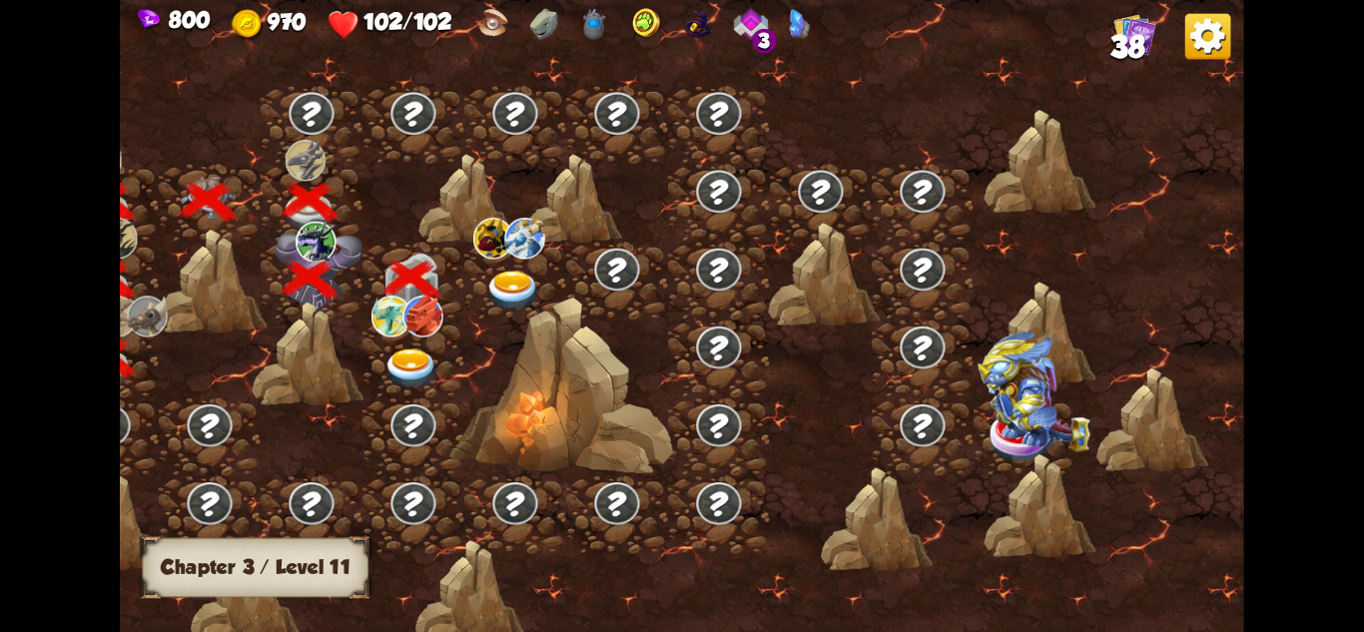
click at [394, 383] on img at bounding box center [411, 369] width 56 height 41
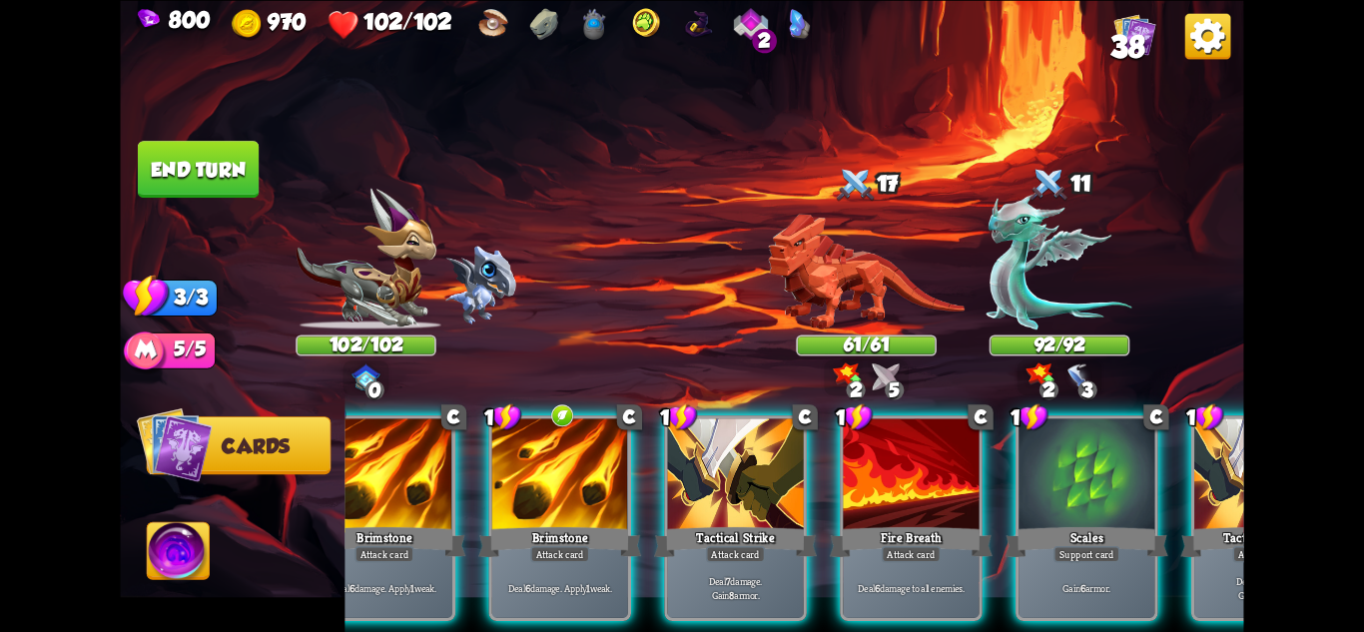
scroll to position [0, 190]
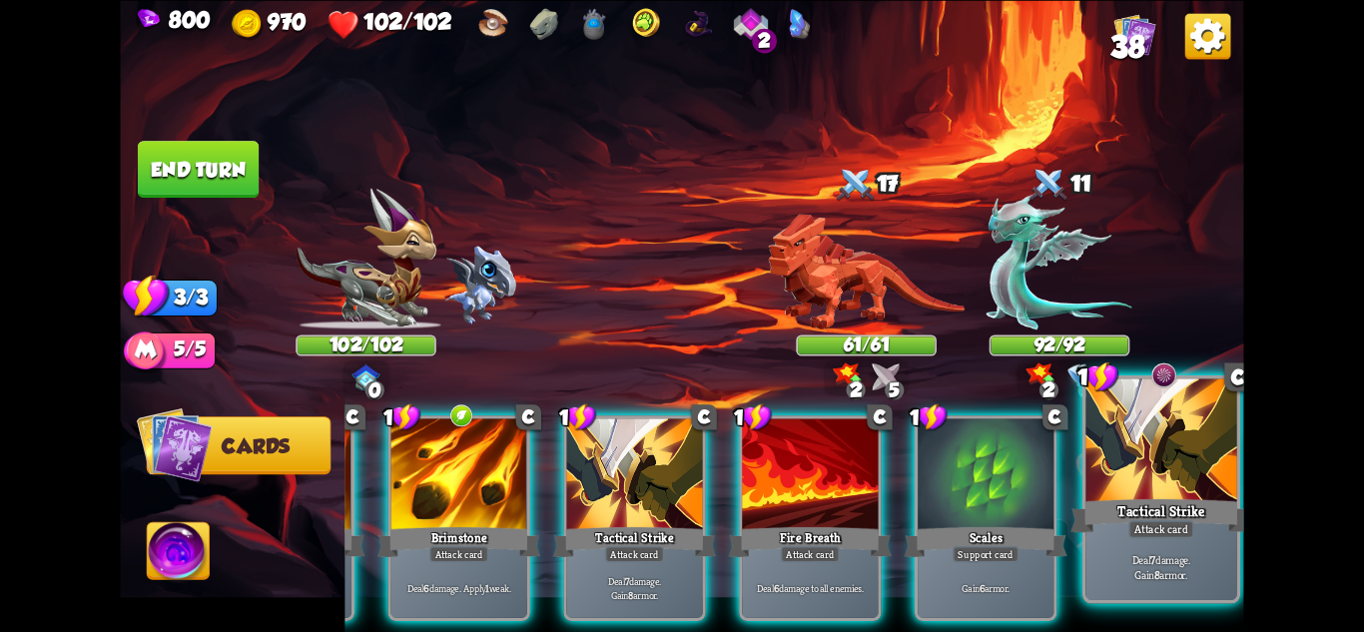
click at [1165, 547] on div "Deal 7 damage. Gain 8 armor." at bounding box center [1161, 567] width 151 height 66
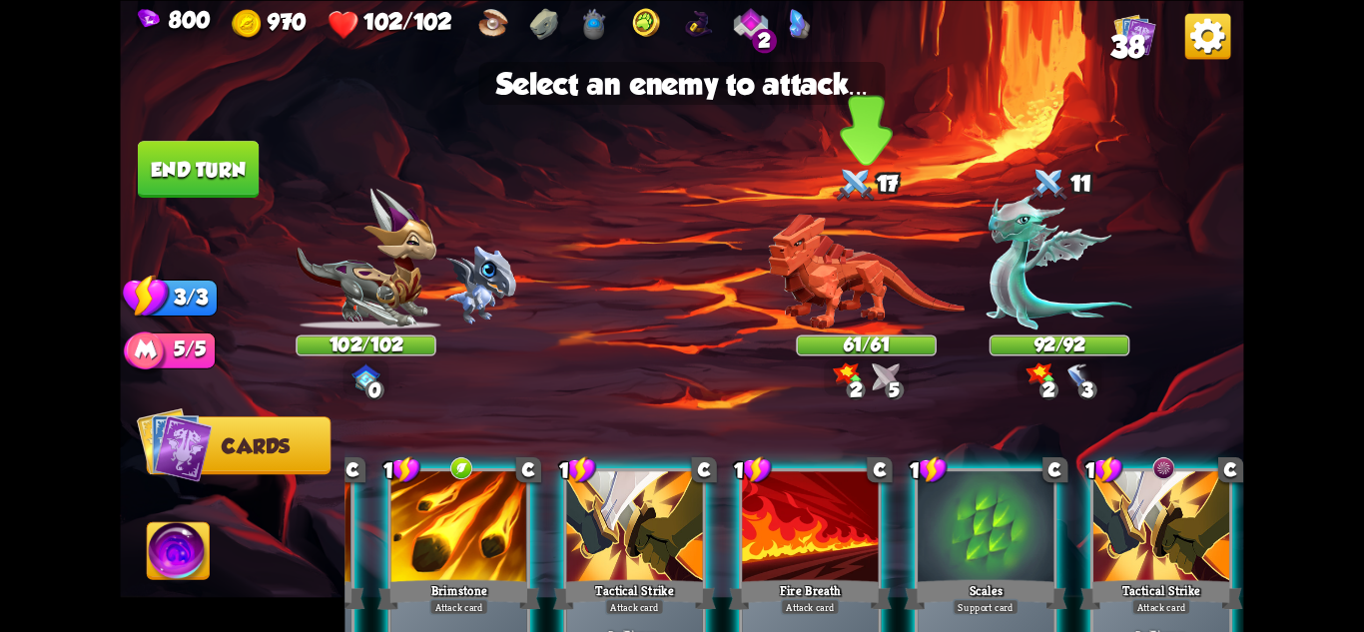
click at [862, 293] on img at bounding box center [866, 272] width 197 height 116
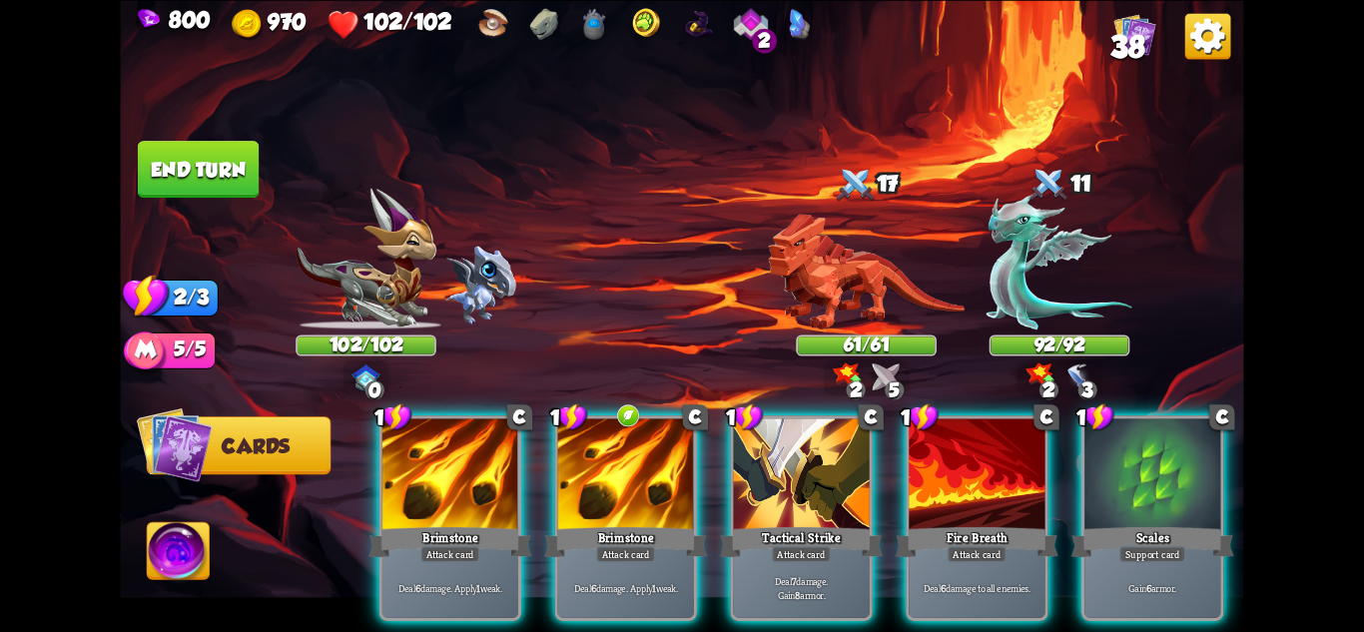
scroll to position [0, 0]
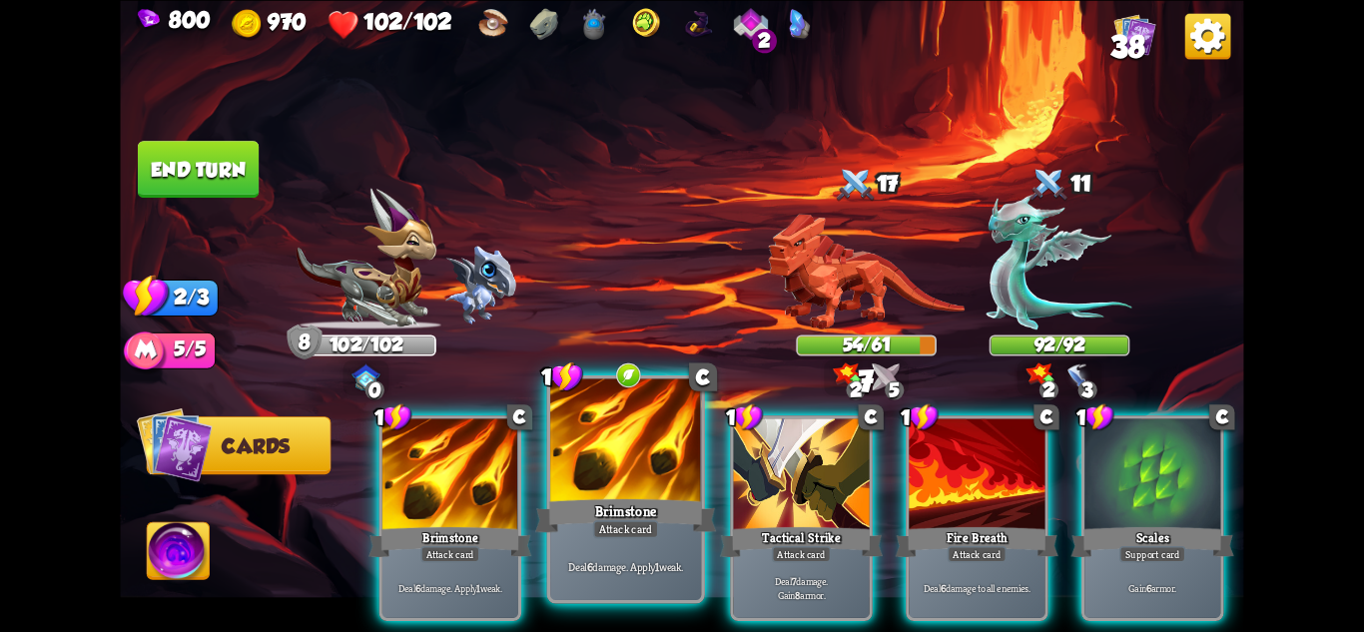
click at [618, 502] on div "Brimstone" at bounding box center [625, 515] width 181 height 40
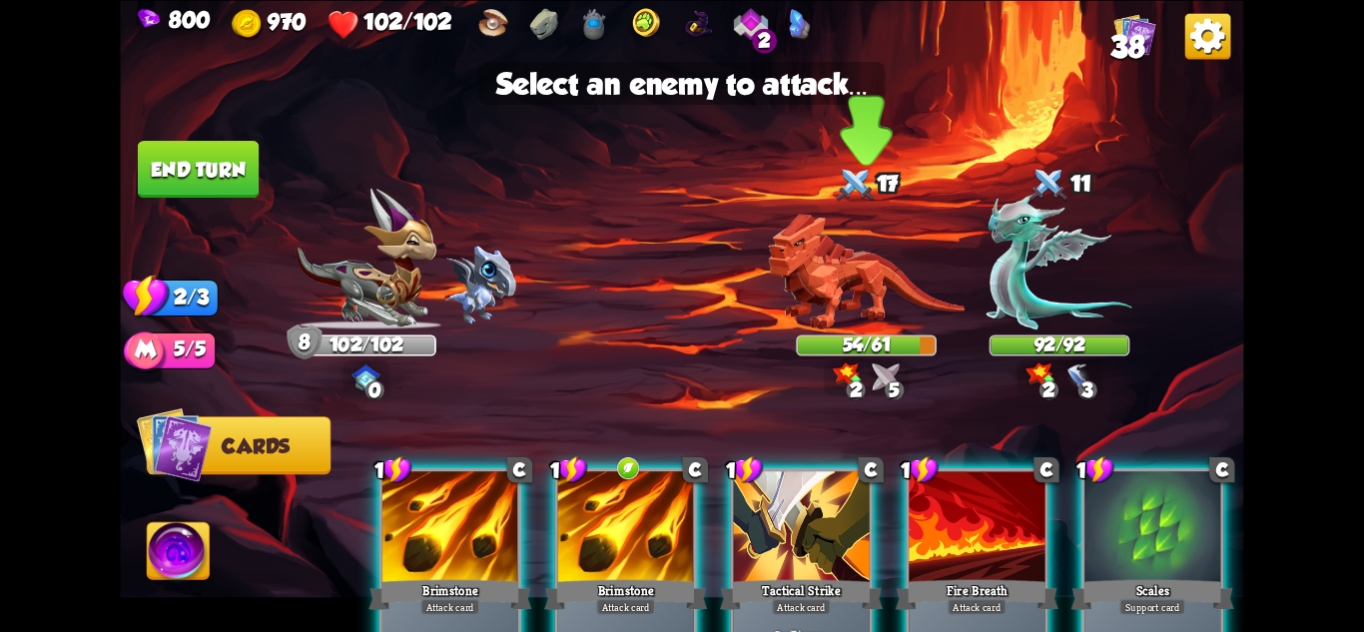
click at [835, 281] on img at bounding box center [866, 272] width 197 height 116
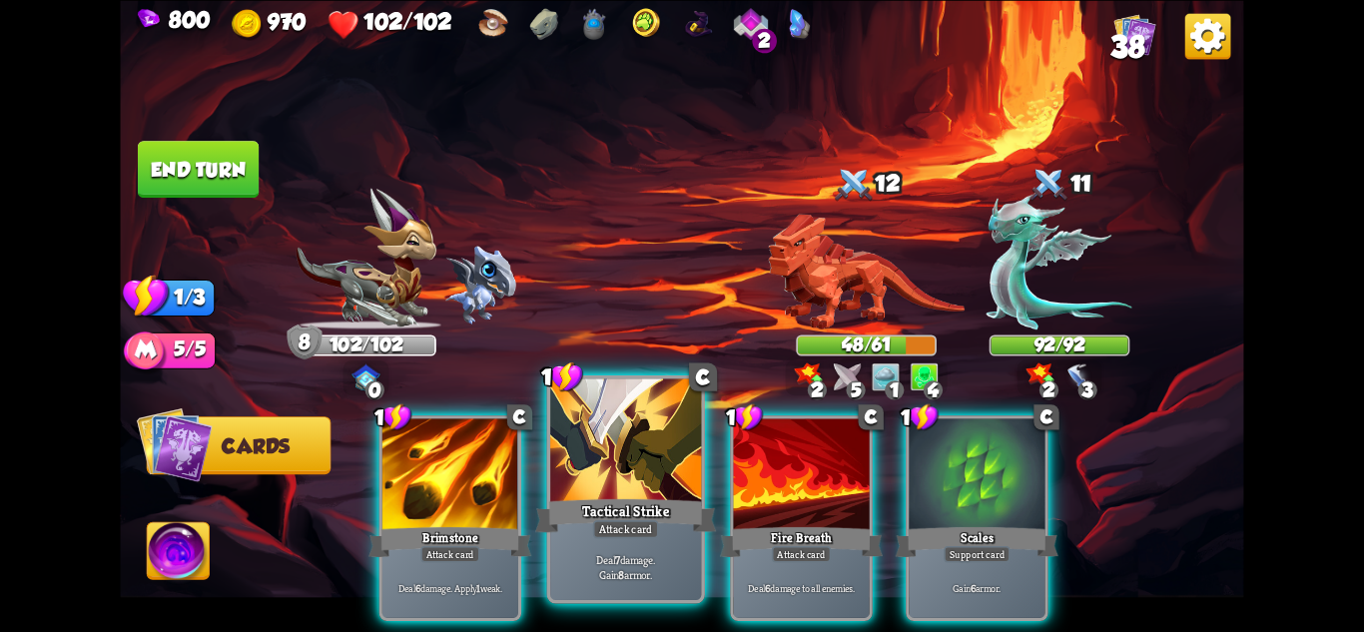
click at [628, 498] on div "Tactical Strike" at bounding box center [625, 515] width 181 height 40
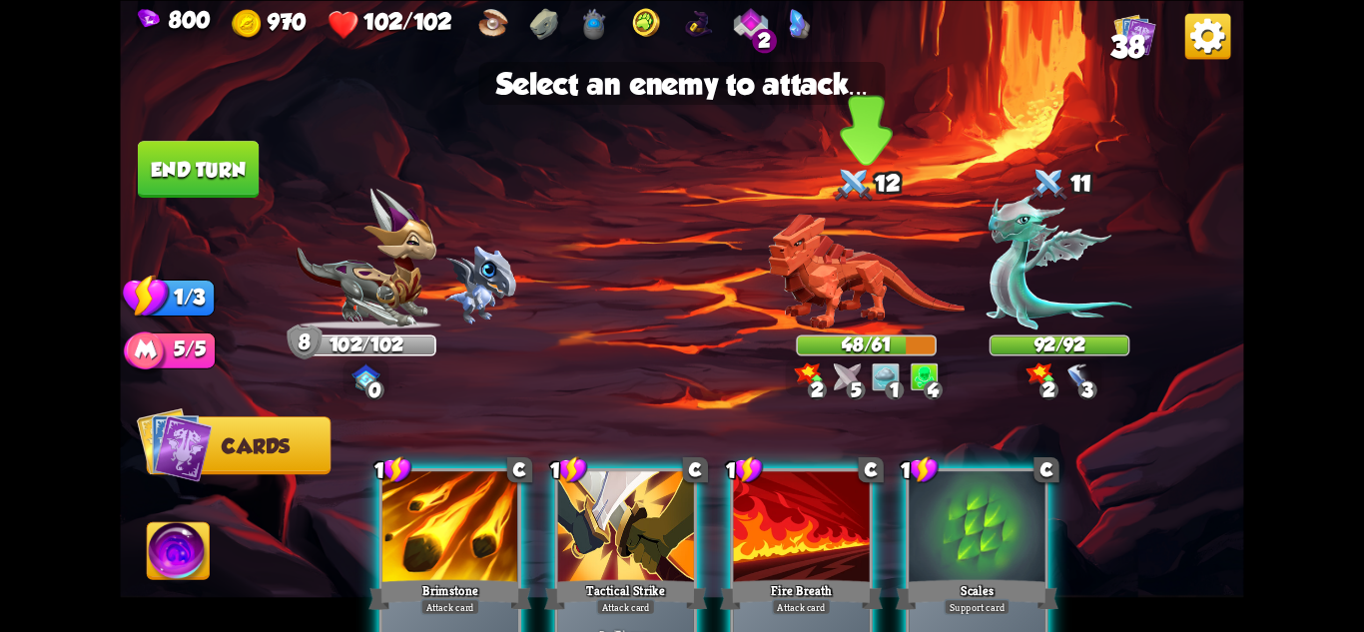
click at [884, 322] on img at bounding box center [866, 272] width 197 height 116
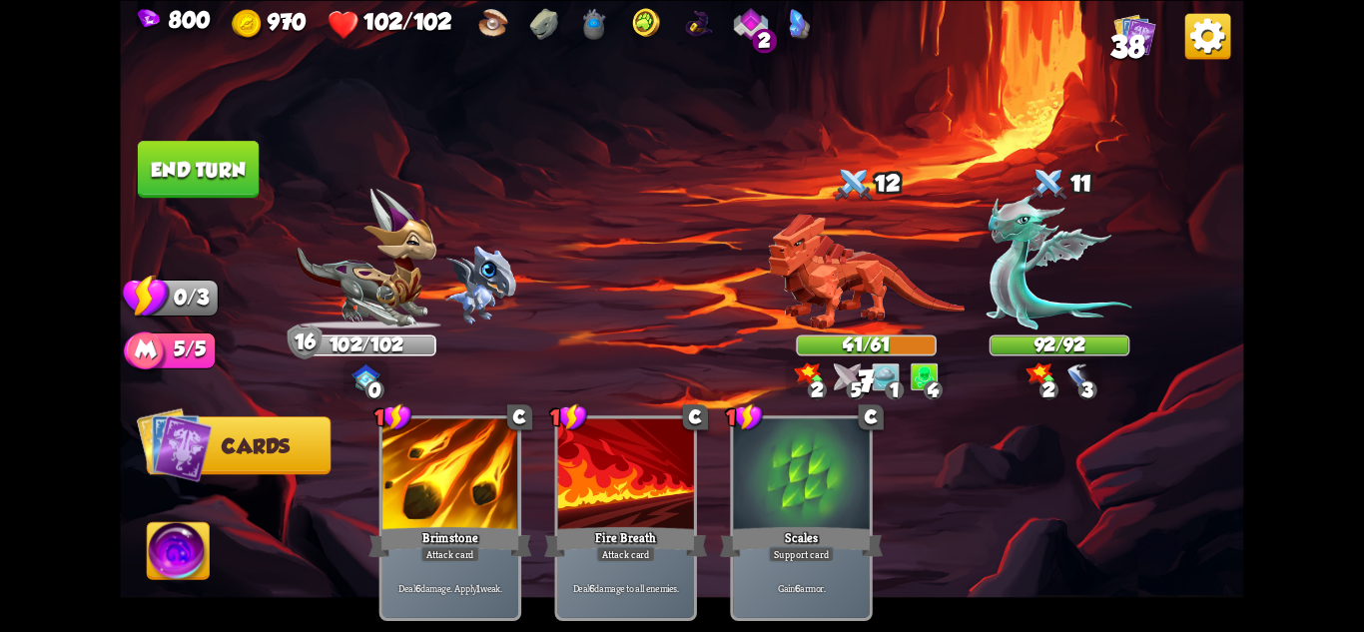
click at [181, 128] on img at bounding box center [681, 316] width 1123 height 632
click at [181, 149] on button "End turn" at bounding box center [198, 169] width 121 height 57
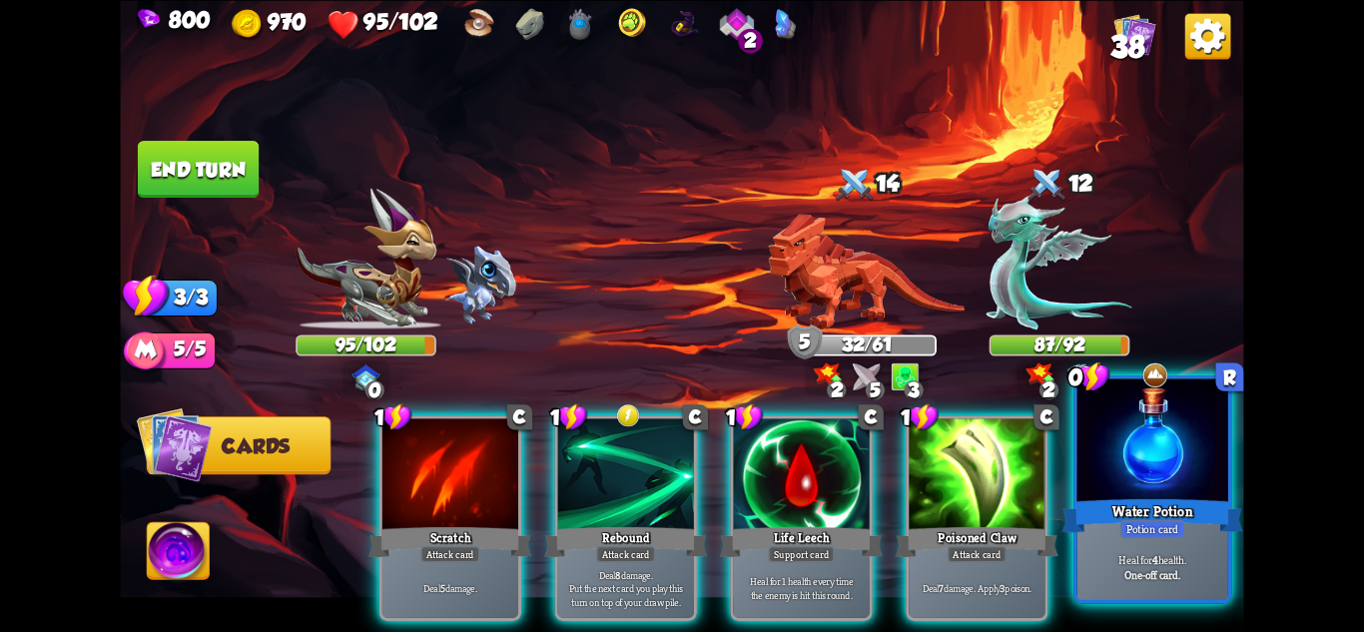
click at [1155, 500] on div "Water Potion" at bounding box center [1153, 515] width 181 height 40
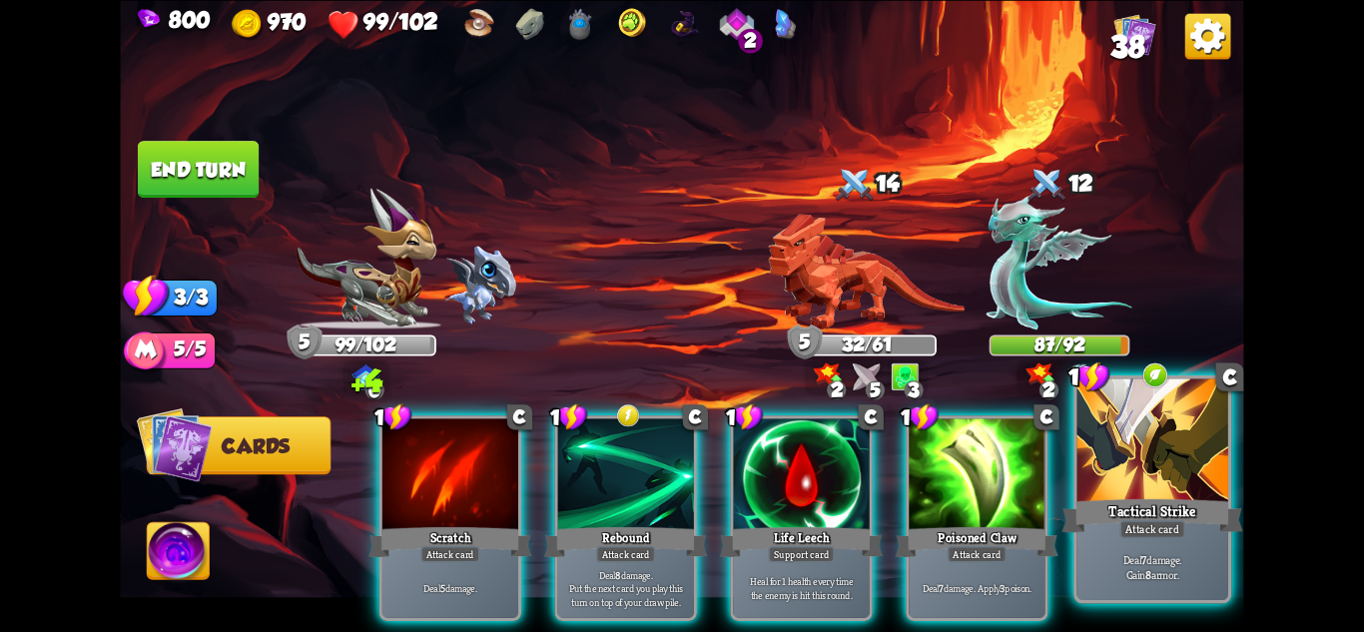
click at [1140, 549] on div "Deal 7 damage. Gain 8 armor." at bounding box center [1153, 567] width 151 height 66
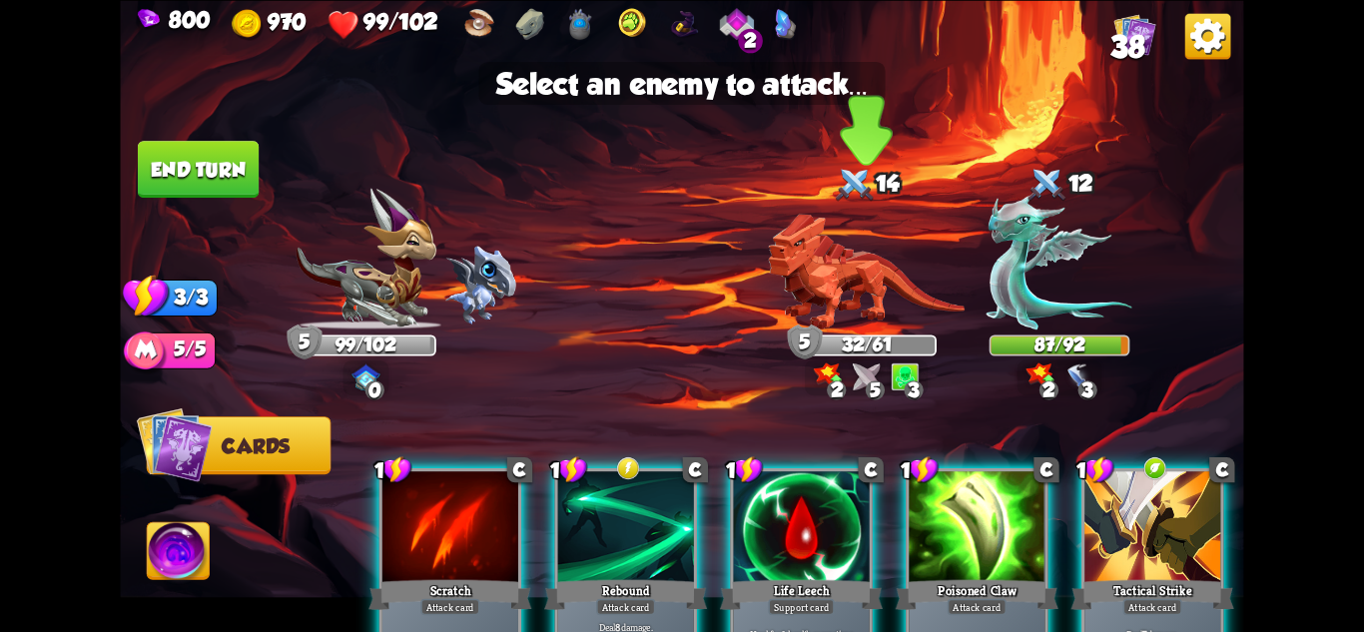
click at [876, 304] on img at bounding box center [866, 272] width 197 height 116
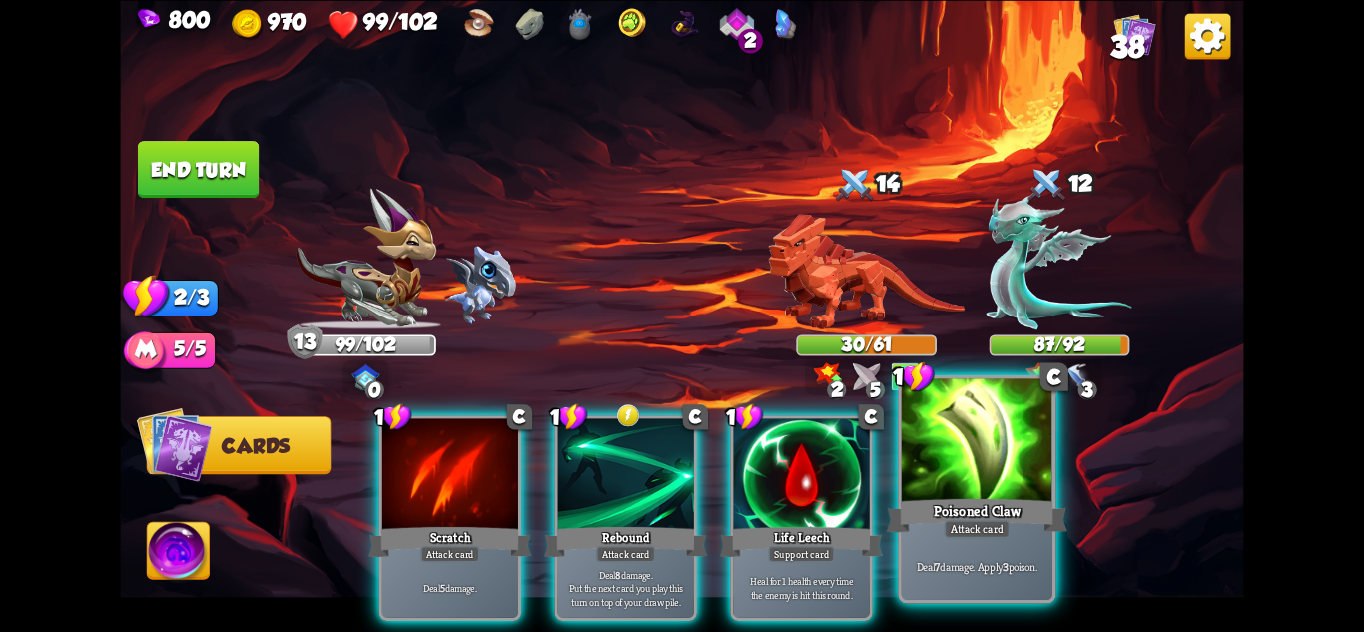
click at [974, 445] on div at bounding box center [977, 441] width 151 height 127
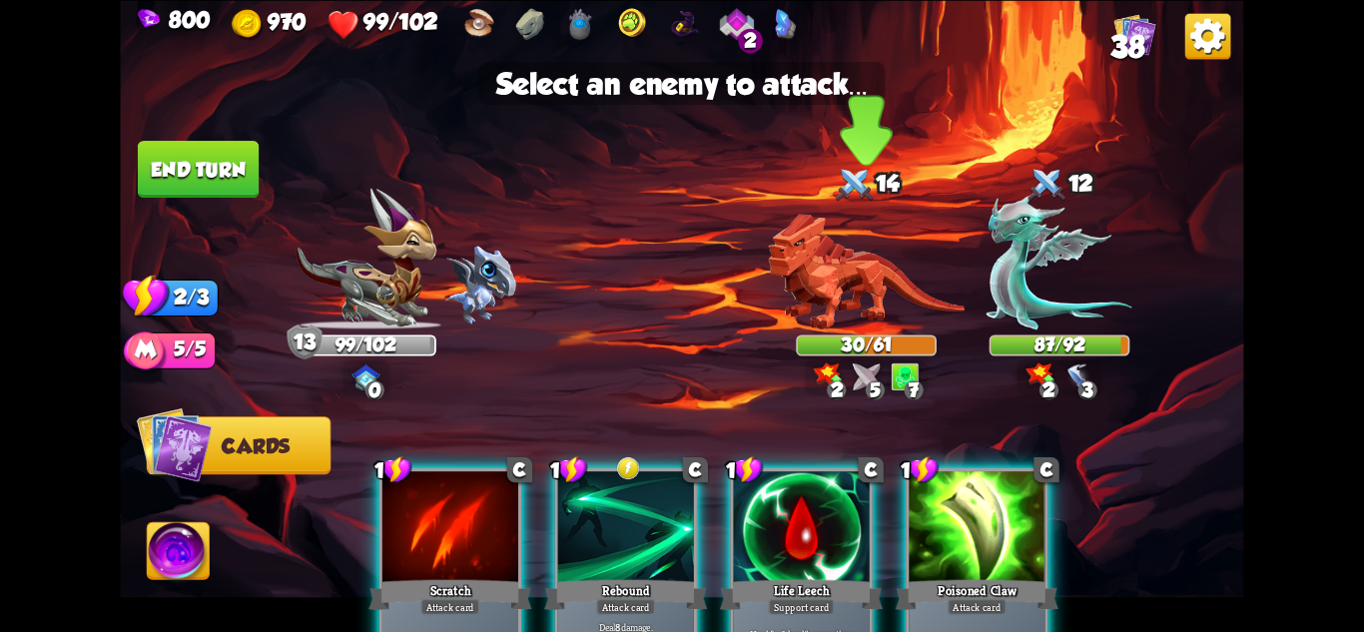
click at [874, 303] on img at bounding box center [866, 272] width 197 height 116
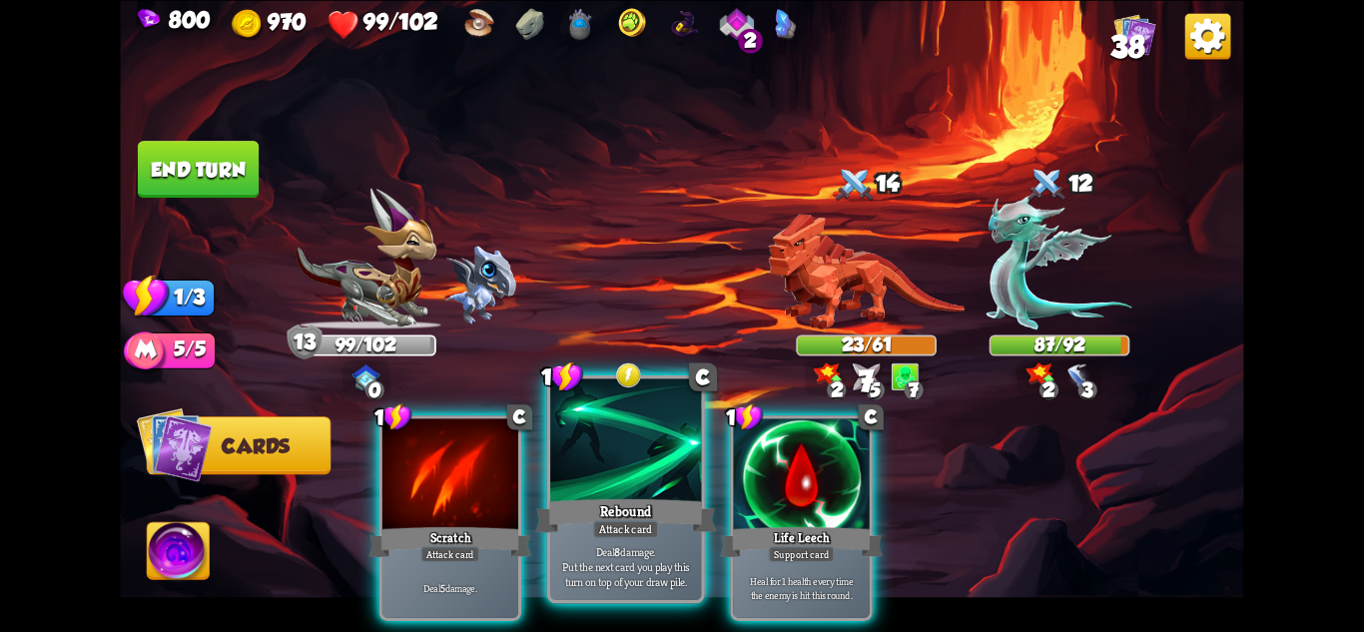
click at [610, 450] on div at bounding box center [625, 441] width 151 height 127
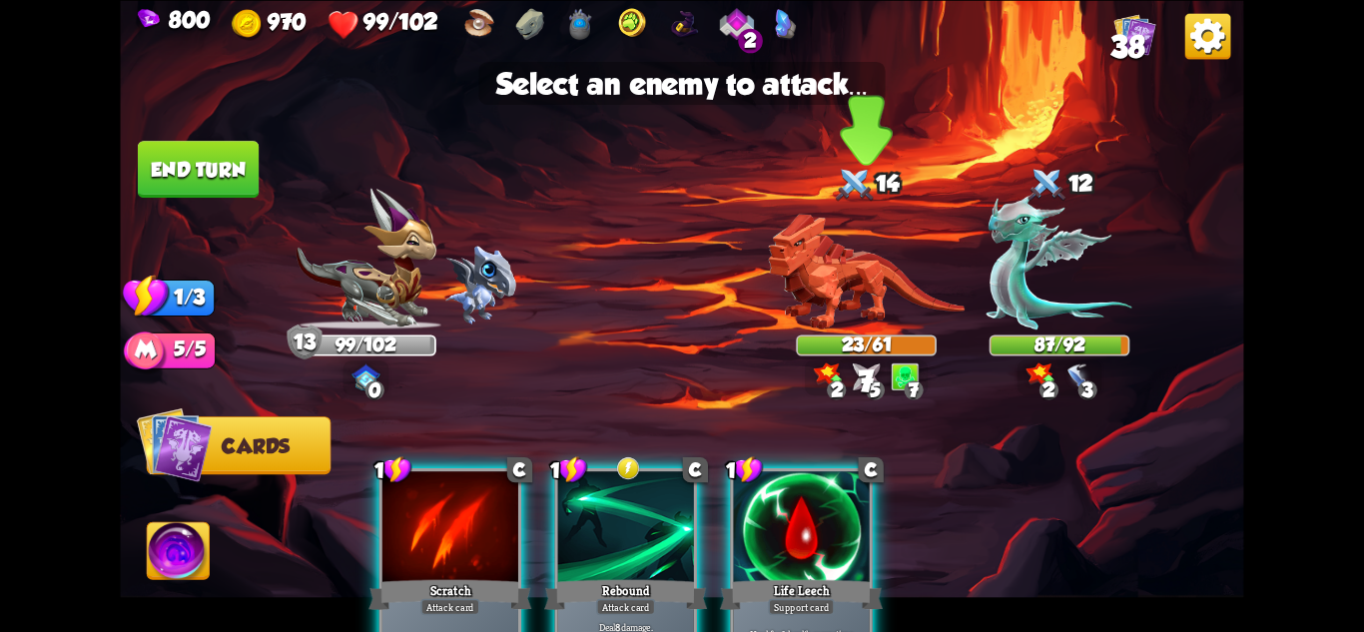
click at [851, 278] on img at bounding box center [866, 272] width 197 height 116
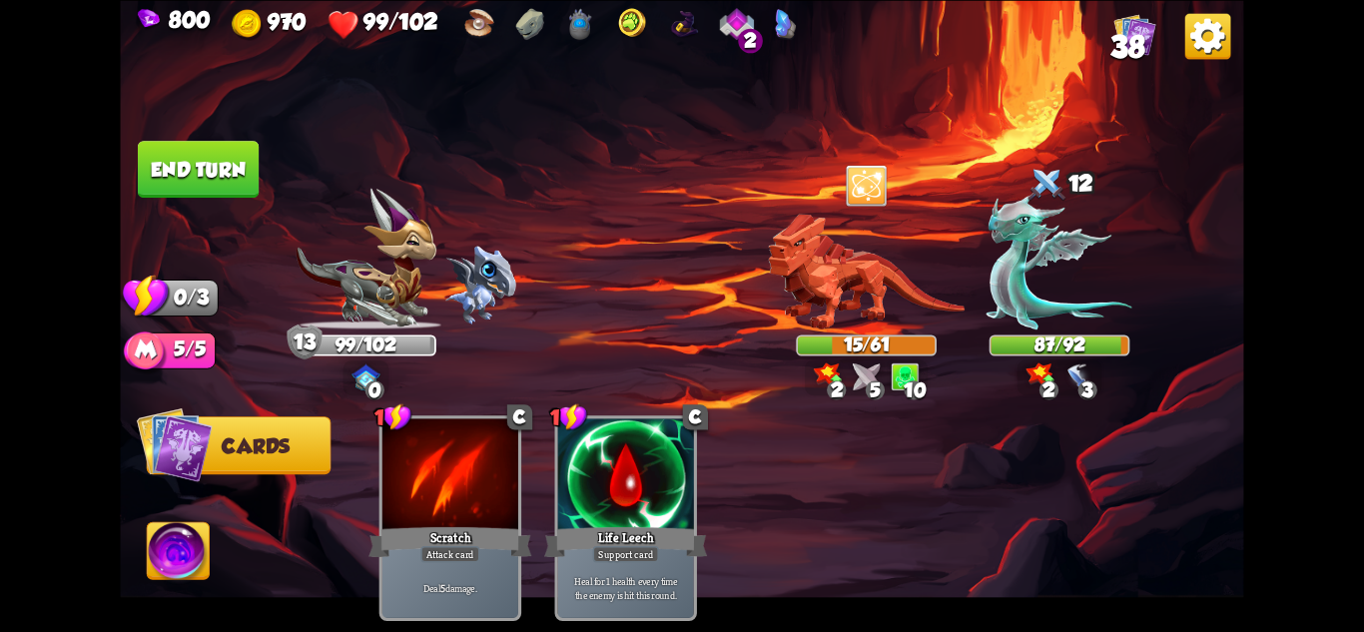
click at [221, 176] on button "End turn" at bounding box center [199, 169] width 122 height 57
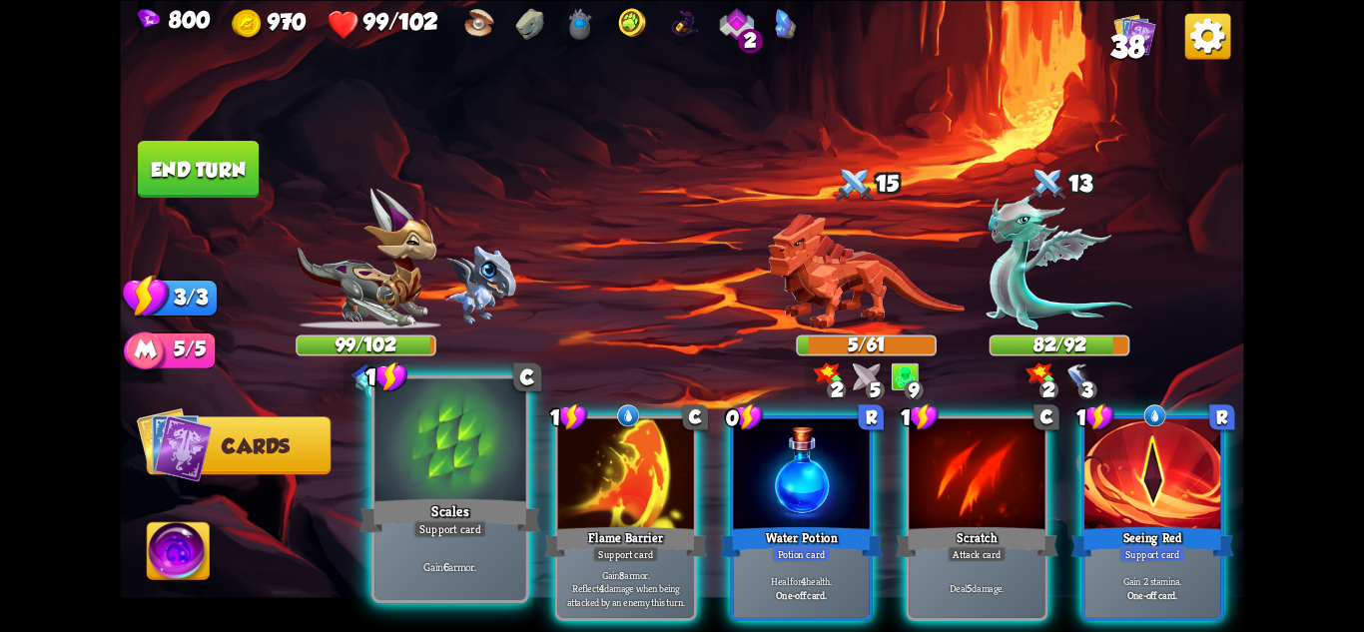
click at [467, 519] on div "Support card" at bounding box center [450, 528] width 74 height 18
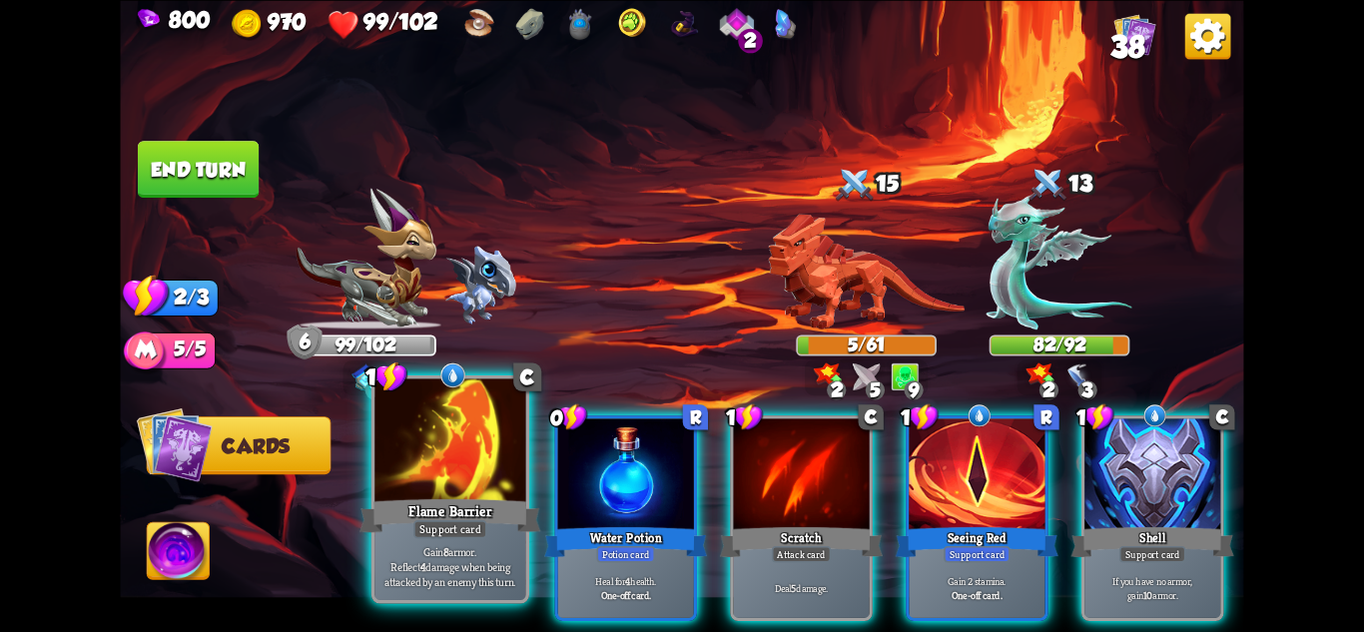
click at [495, 519] on div "Flame Barrier" at bounding box center [450, 515] width 181 height 40
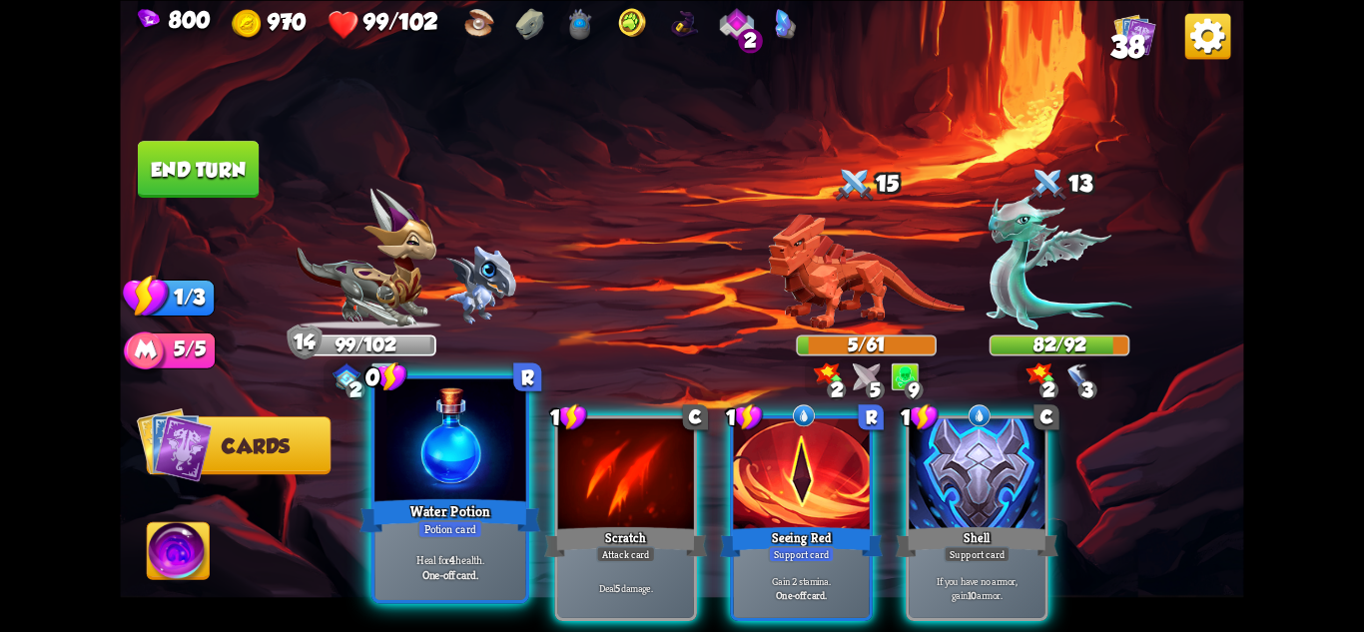
click at [478, 519] on div "Potion card" at bounding box center [449, 528] width 65 height 18
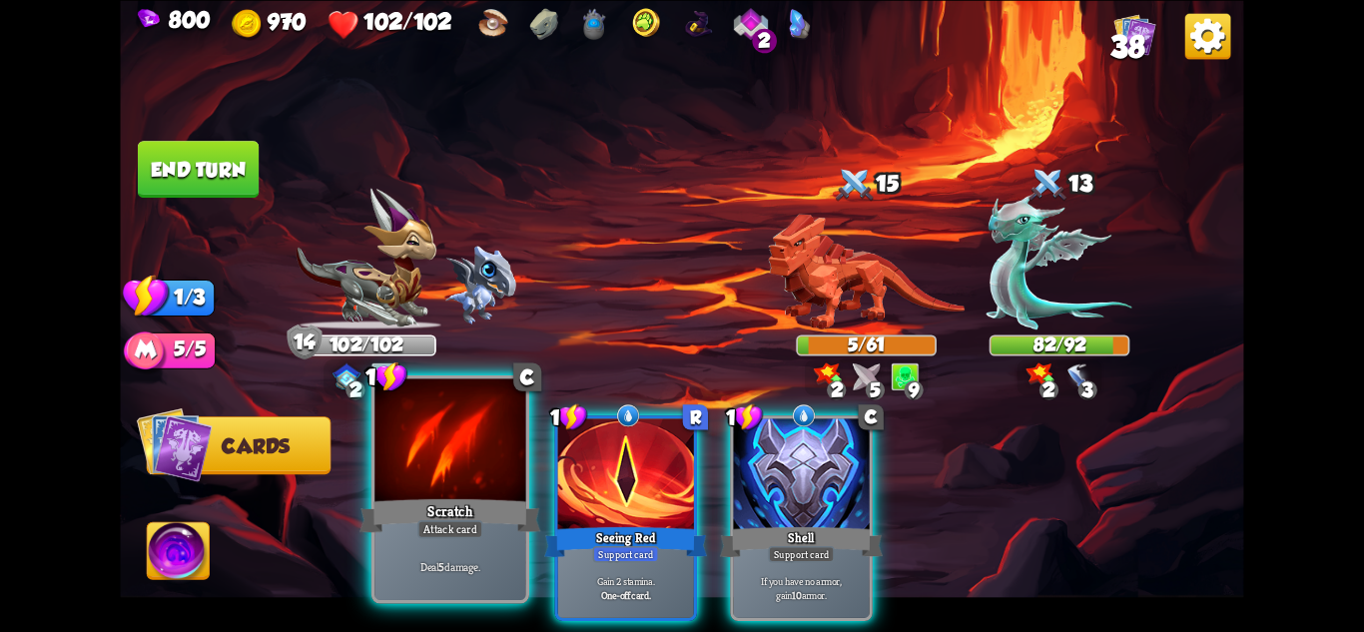
click at [454, 503] on div "Scratch" at bounding box center [450, 515] width 181 height 40
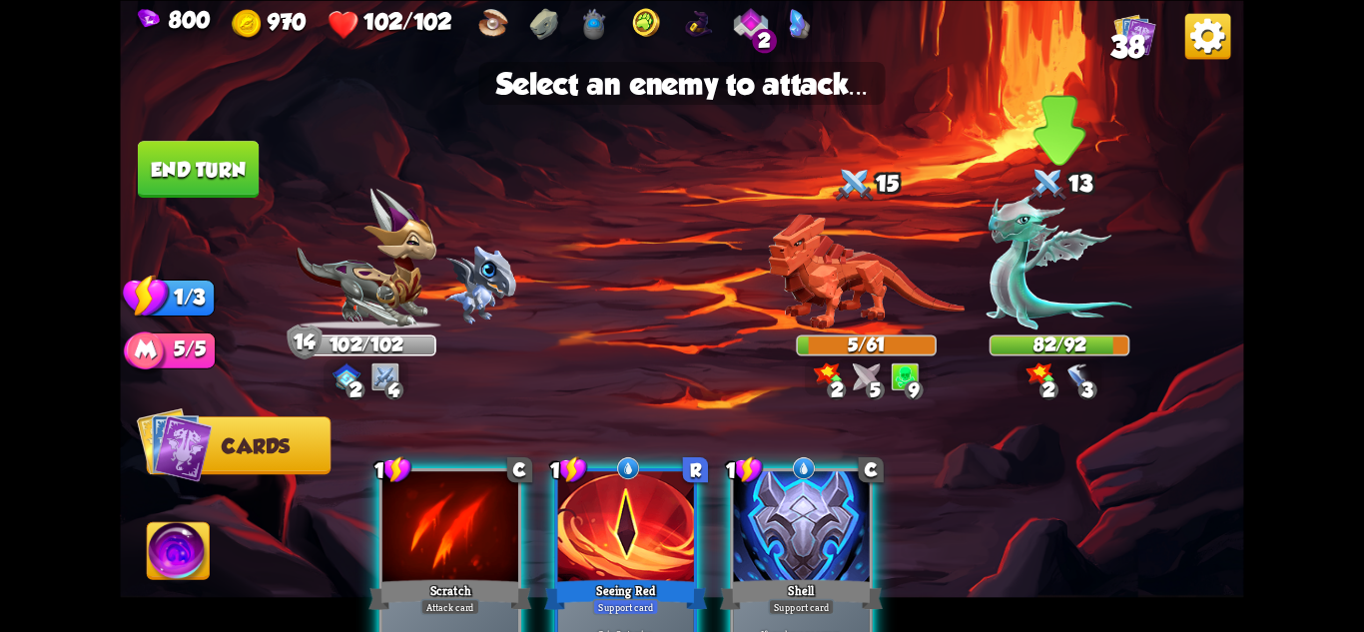
click at [1049, 274] on img at bounding box center [1060, 261] width 146 height 135
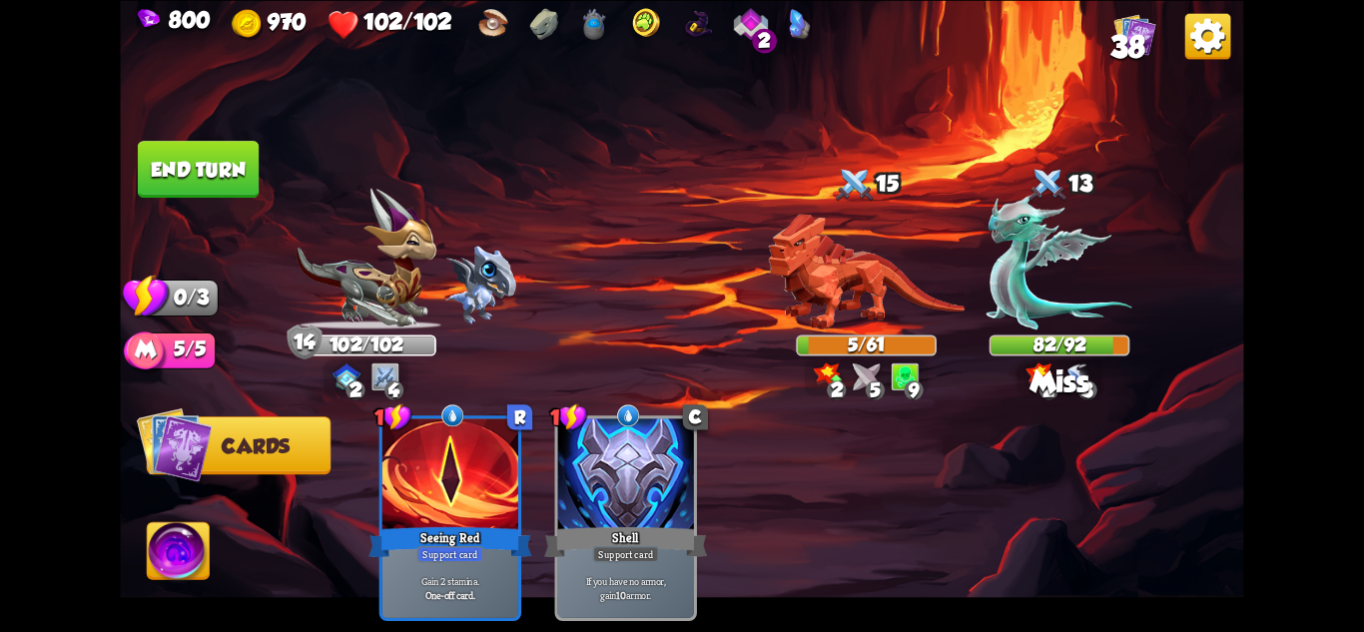
click at [232, 141] on button "End turn" at bounding box center [198, 169] width 121 height 57
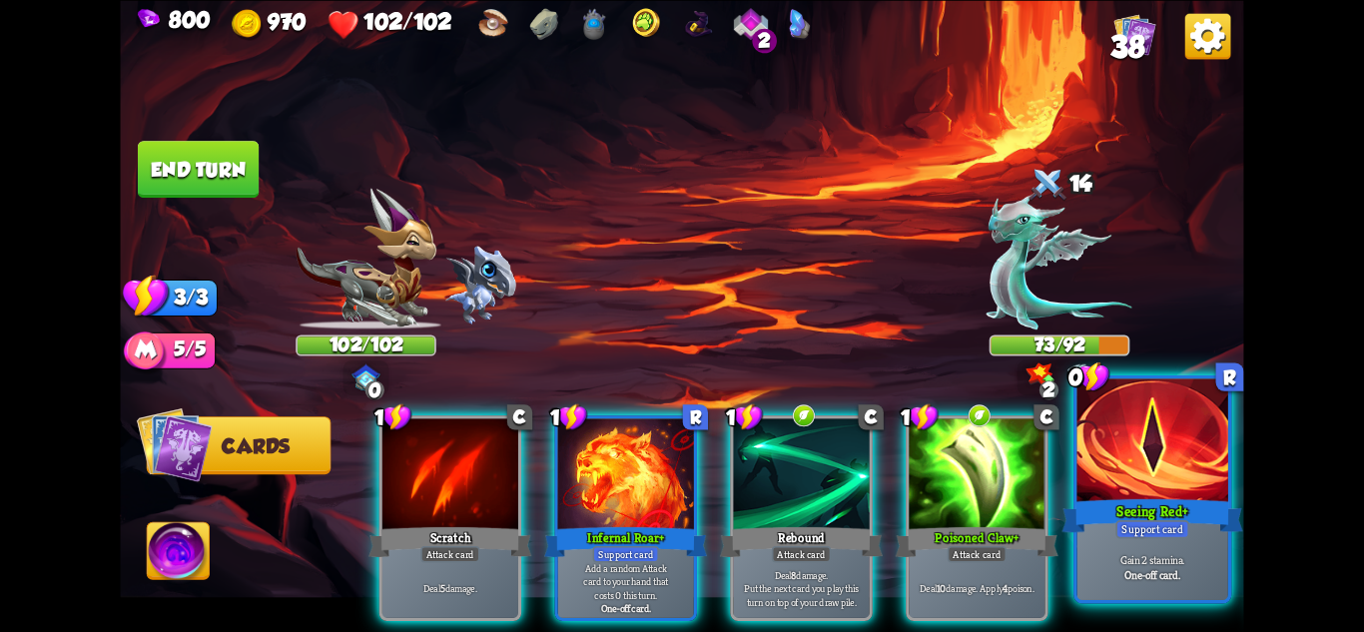
click at [1177, 441] on div at bounding box center [1153, 441] width 151 height 127
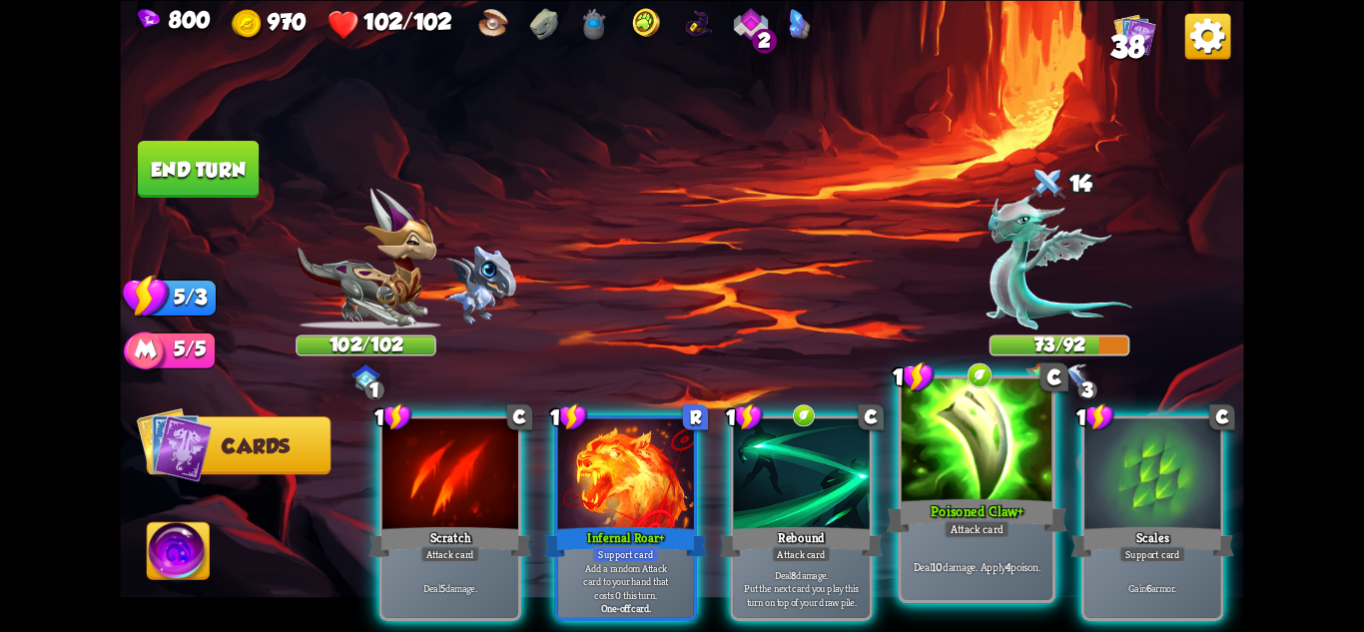
click at [971, 437] on div at bounding box center [977, 441] width 151 height 127
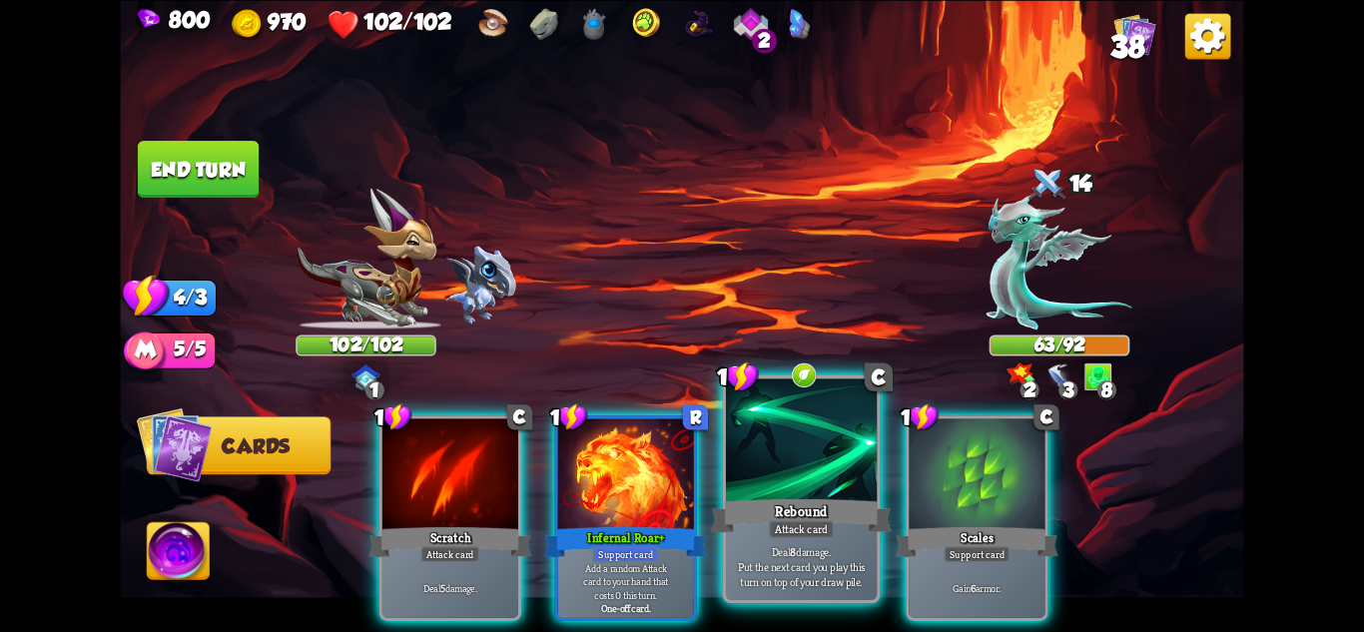
click at [831, 510] on div "Rebound" at bounding box center [801, 515] width 181 height 40
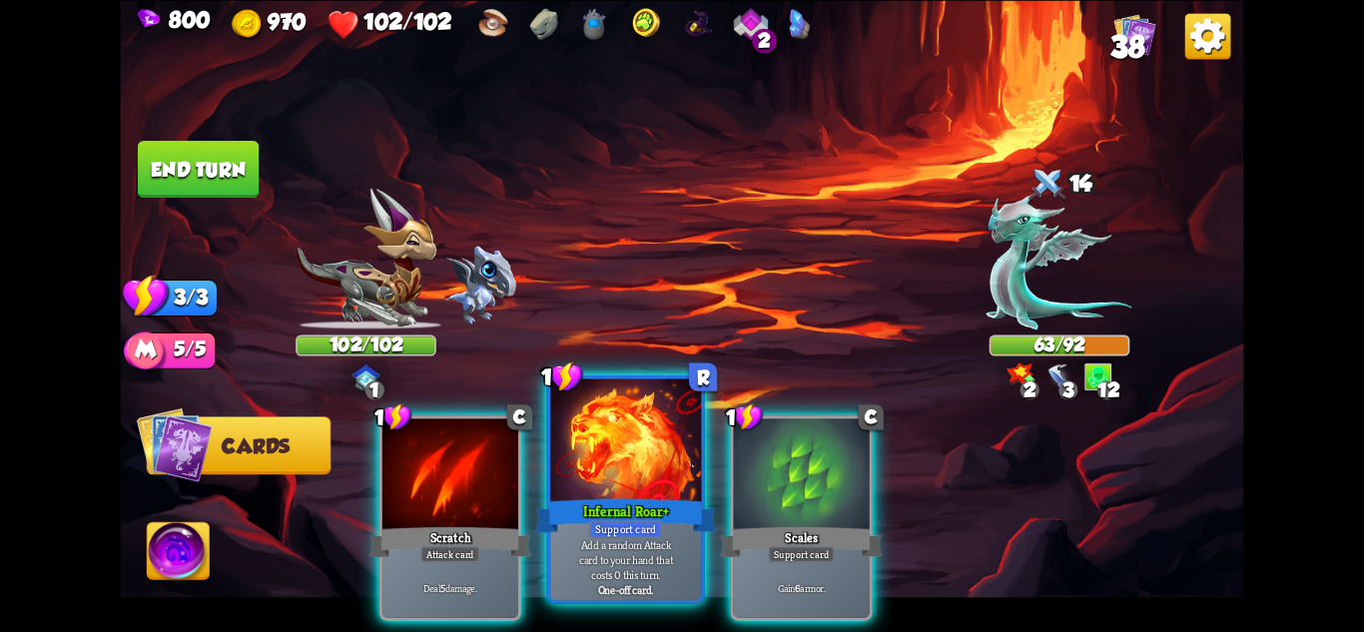
click at [626, 480] on div at bounding box center [625, 441] width 151 height 127
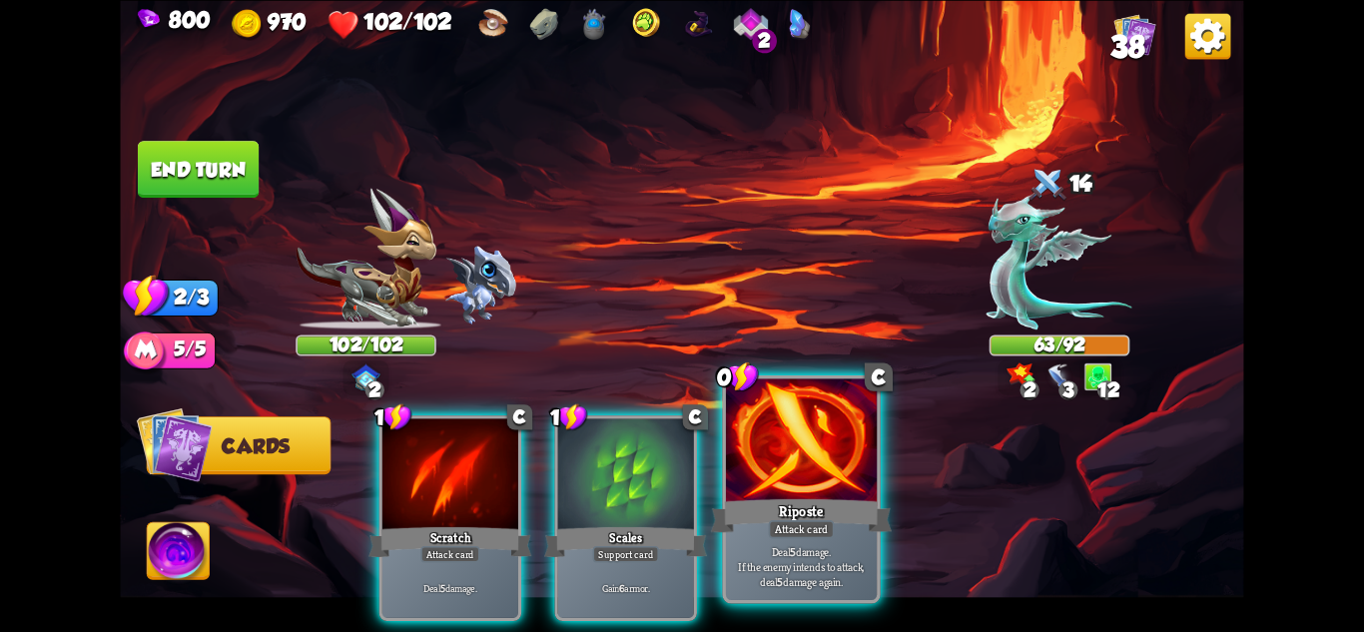
click at [849, 519] on div "Riposte" at bounding box center [801, 515] width 181 height 40
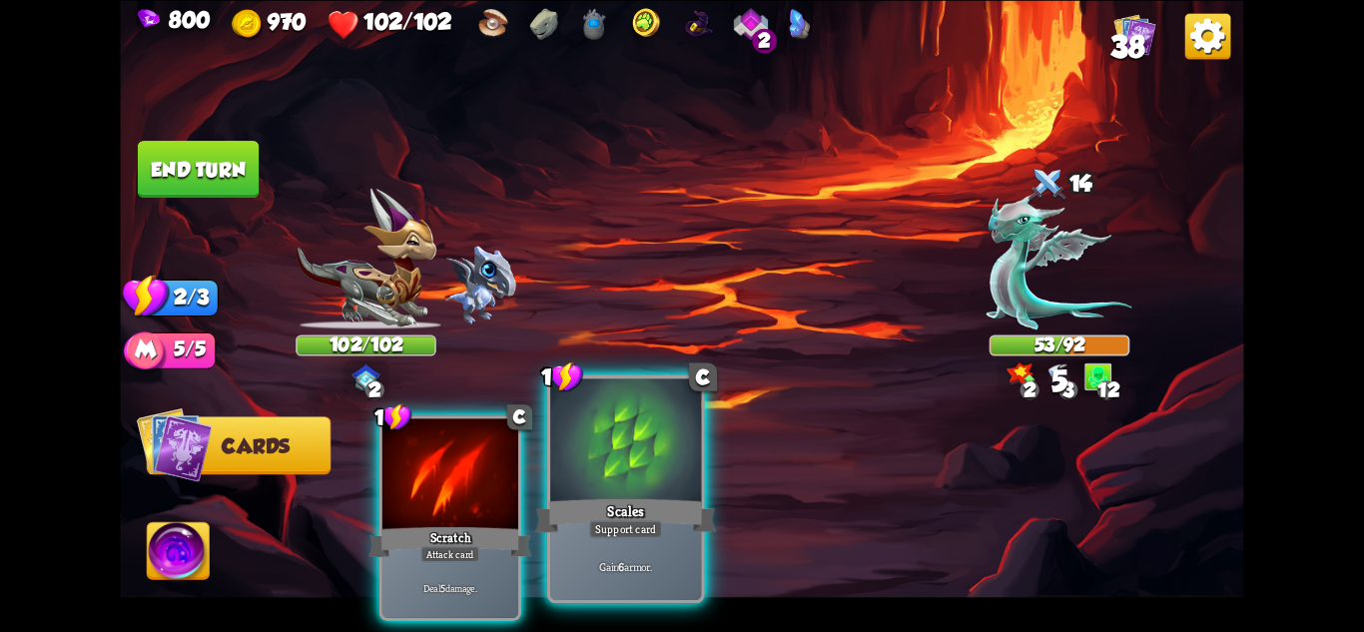
click at [664, 514] on div "Scales" at bounding box center [625, 515] width 181 height 40
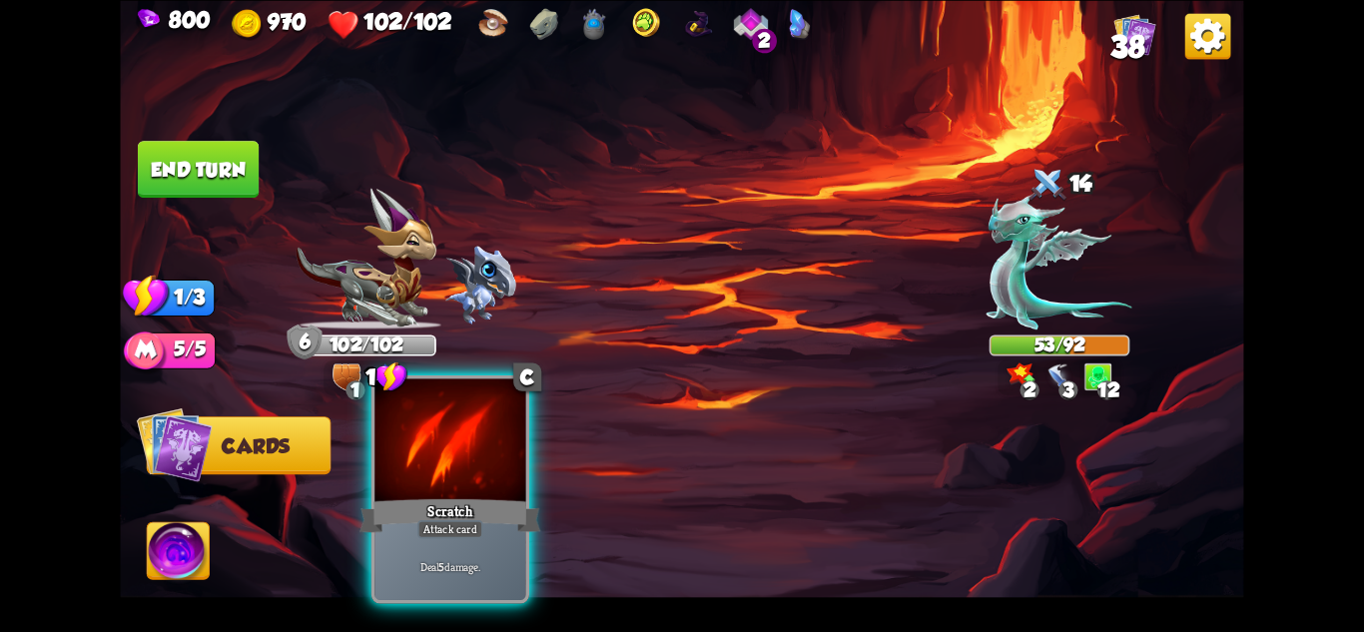
click at [500, 514] on div "Scratch" at bounding box center [450, 515] width 181 height 40
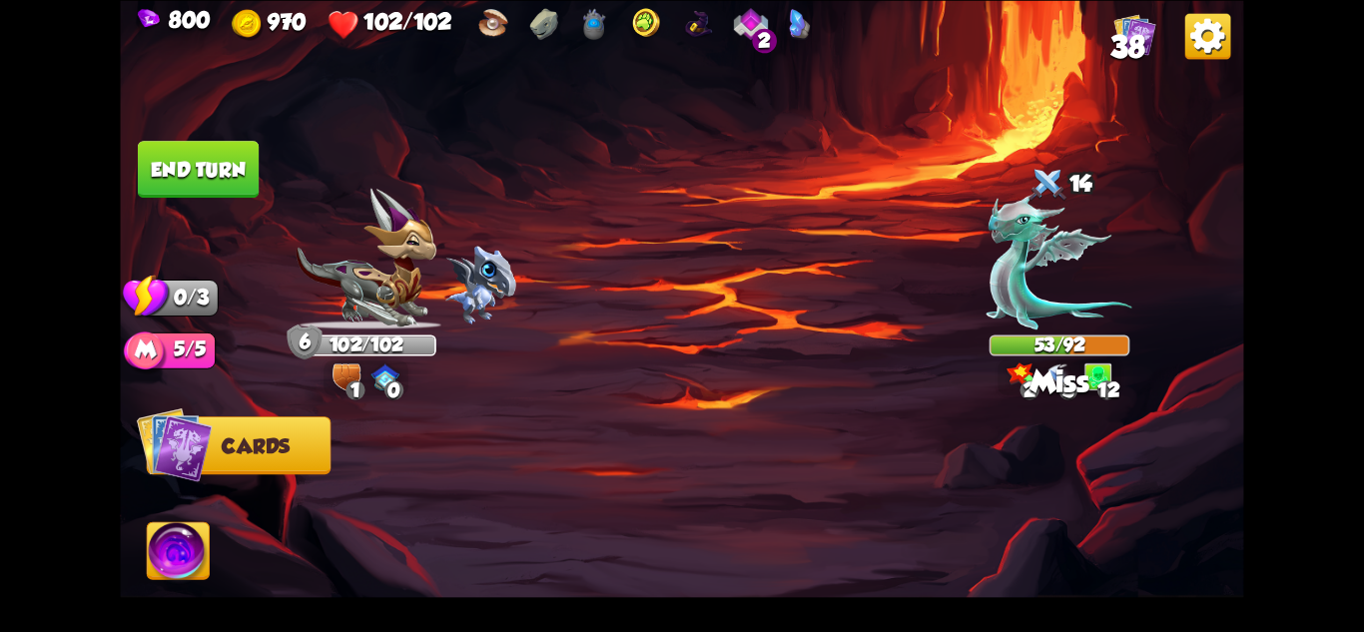
click at [202, 162] on button "End turn" at bounding box center [198, 169] width 121 height 57
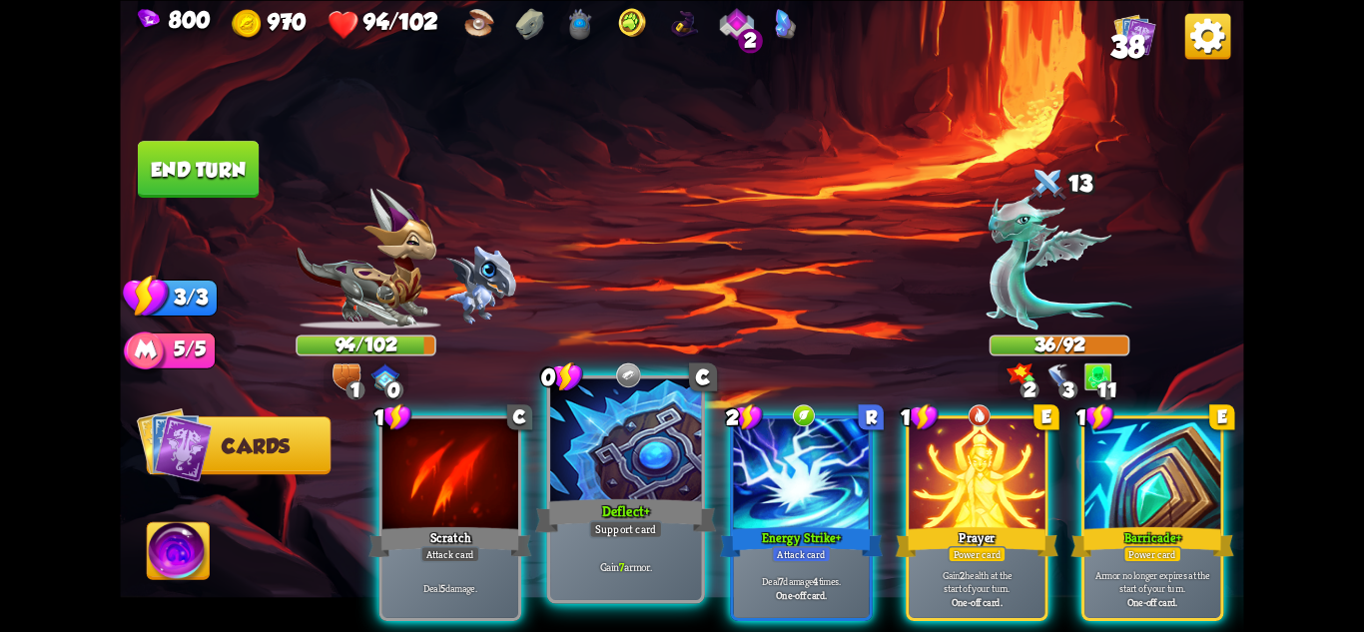
click at [645, 507] on div "Deflect+" at bounding box center [625, 515] width 181 height 40
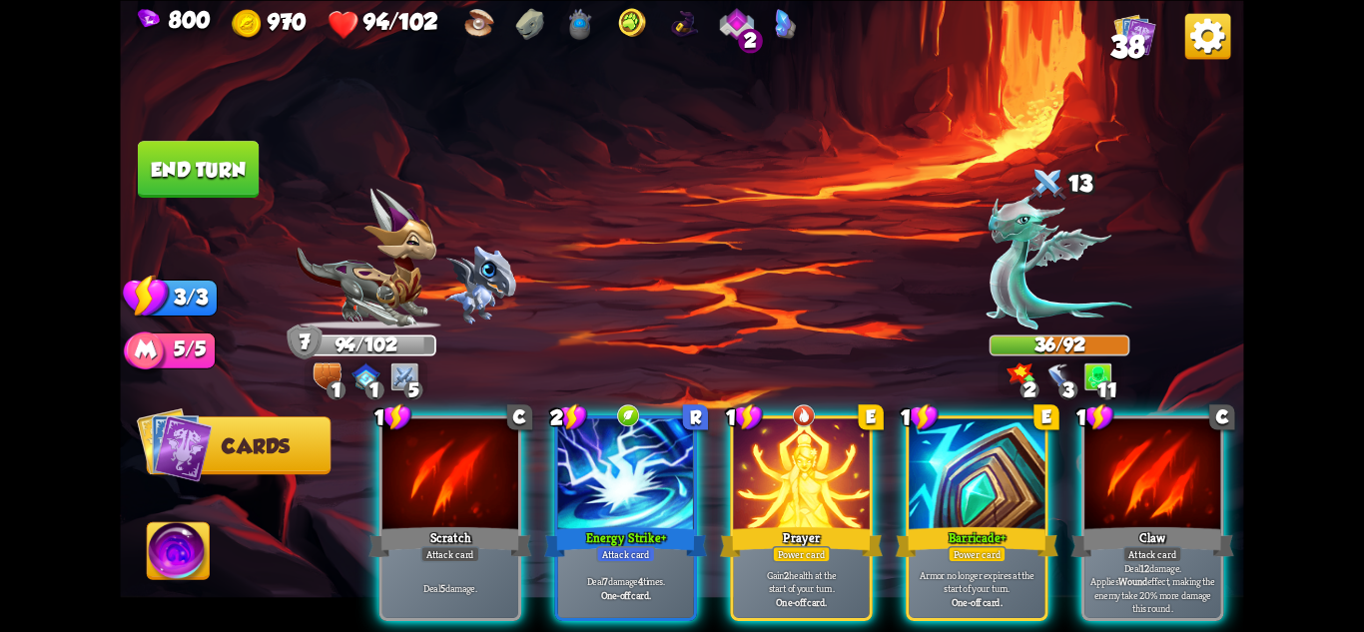
click at [737, 25] on img at bounding box center [737, 24] width 34 height 32
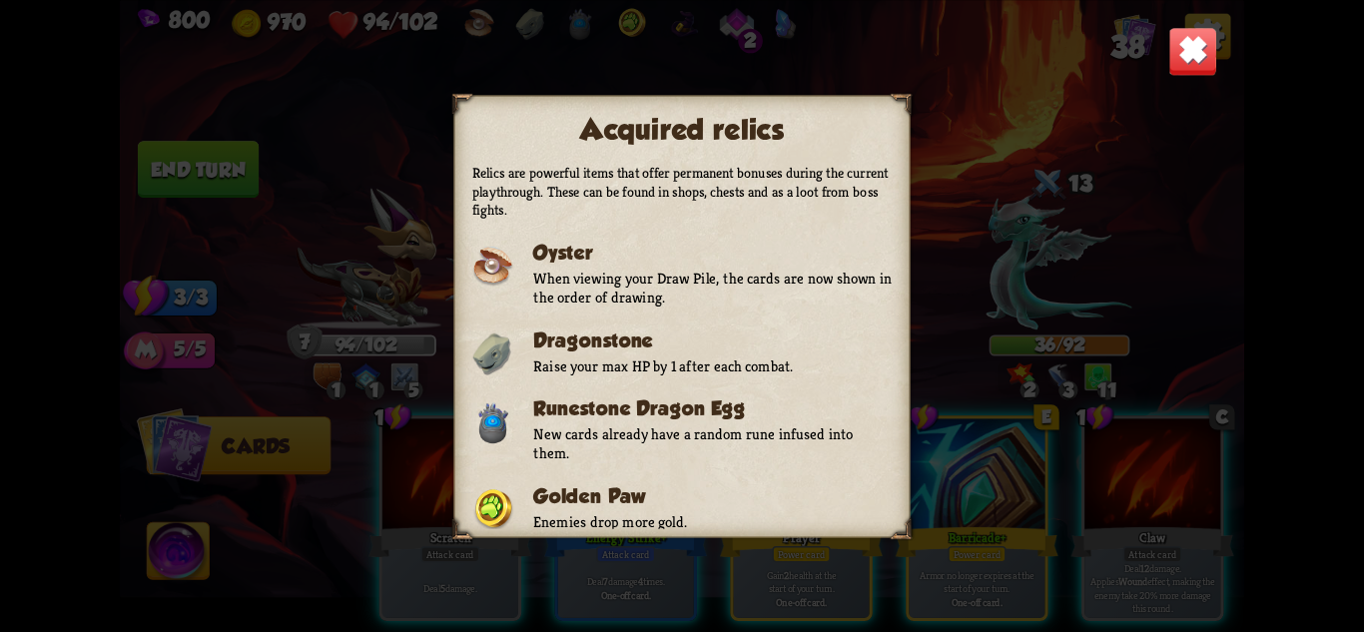
click at [1184, 54] on img at bounding box center [1192, 50] width 49 height 49
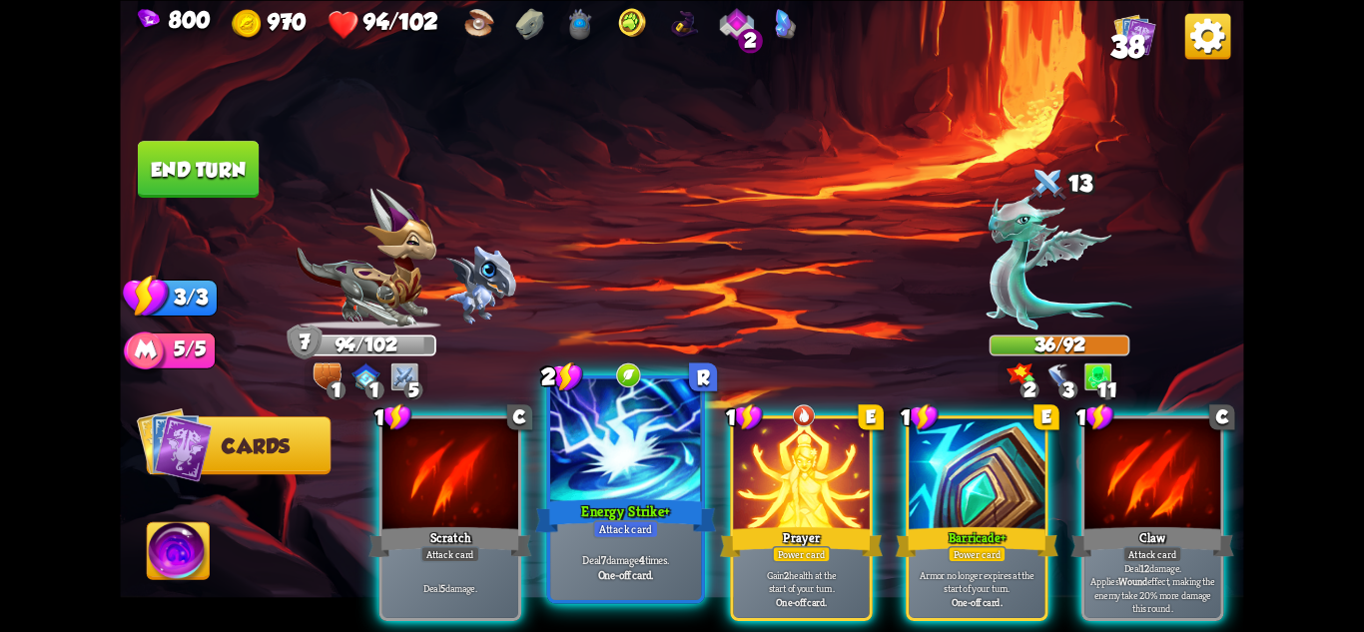
click at [644, 500] on div "Energy Strike+" at bounding box center [625, 515] width 181 height 40
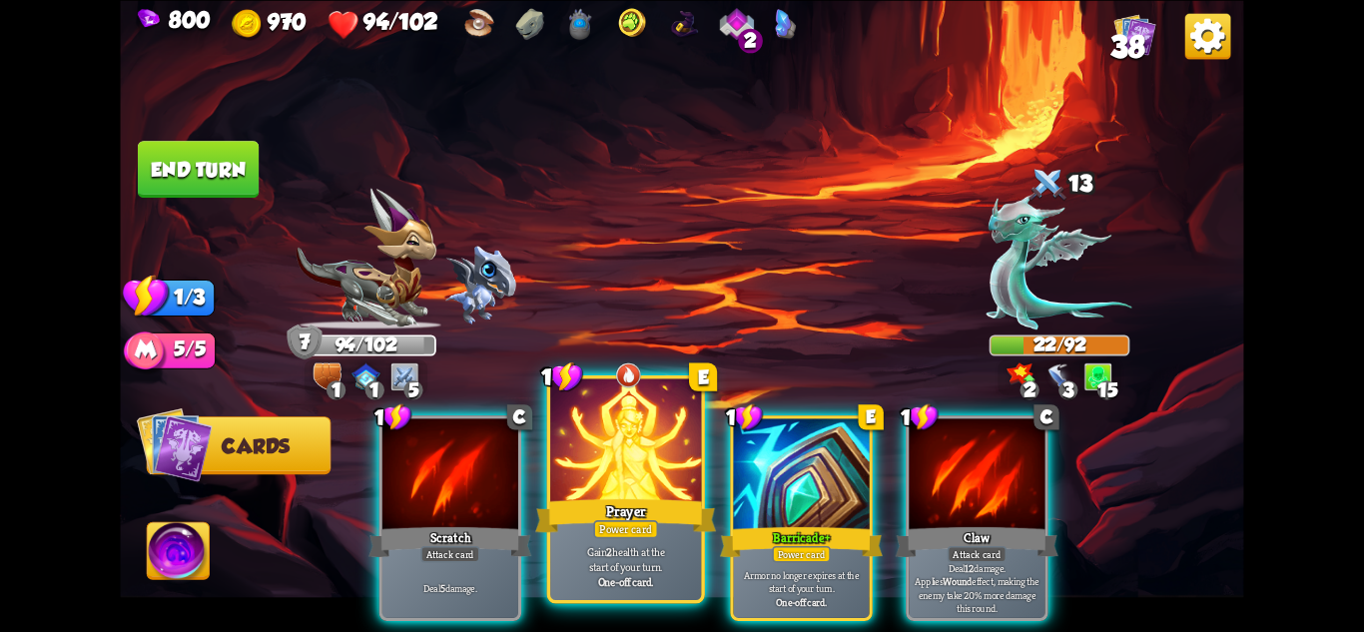
click at [643, 497] on div "Prayer" at bounding box center [625, 515] width 181 height 40
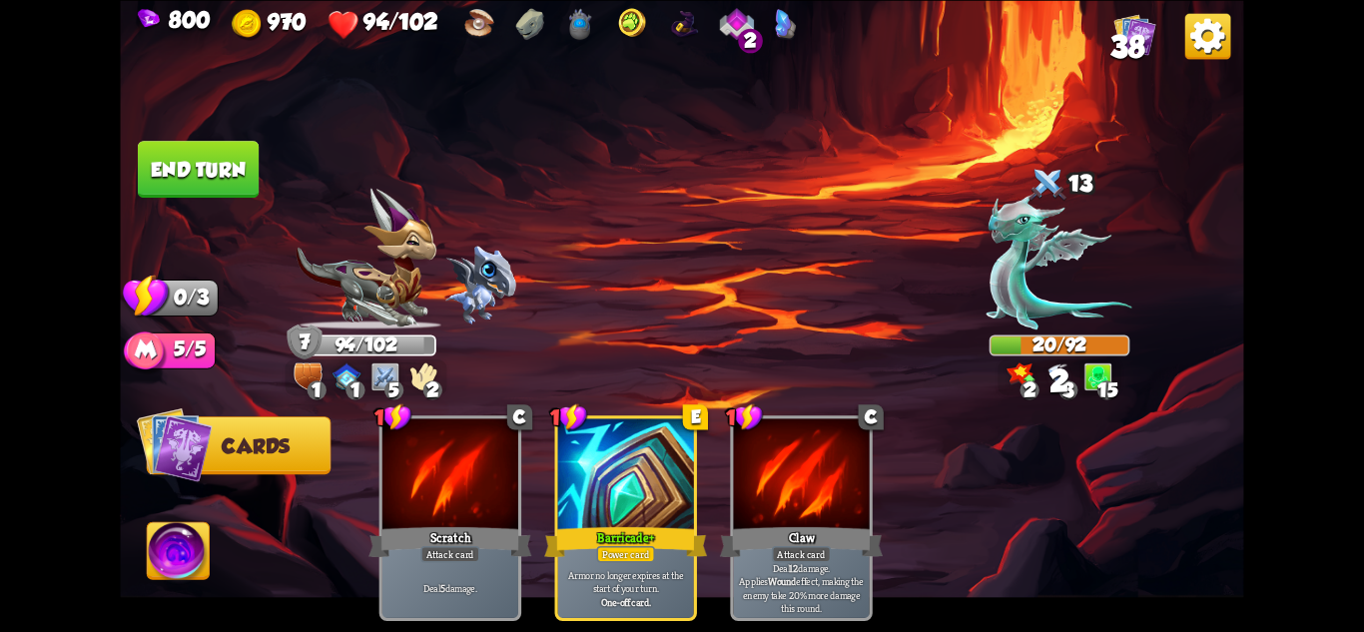
click at [227, 169] on button "End turn" at bounding box center [198, 169] width 121 height 57
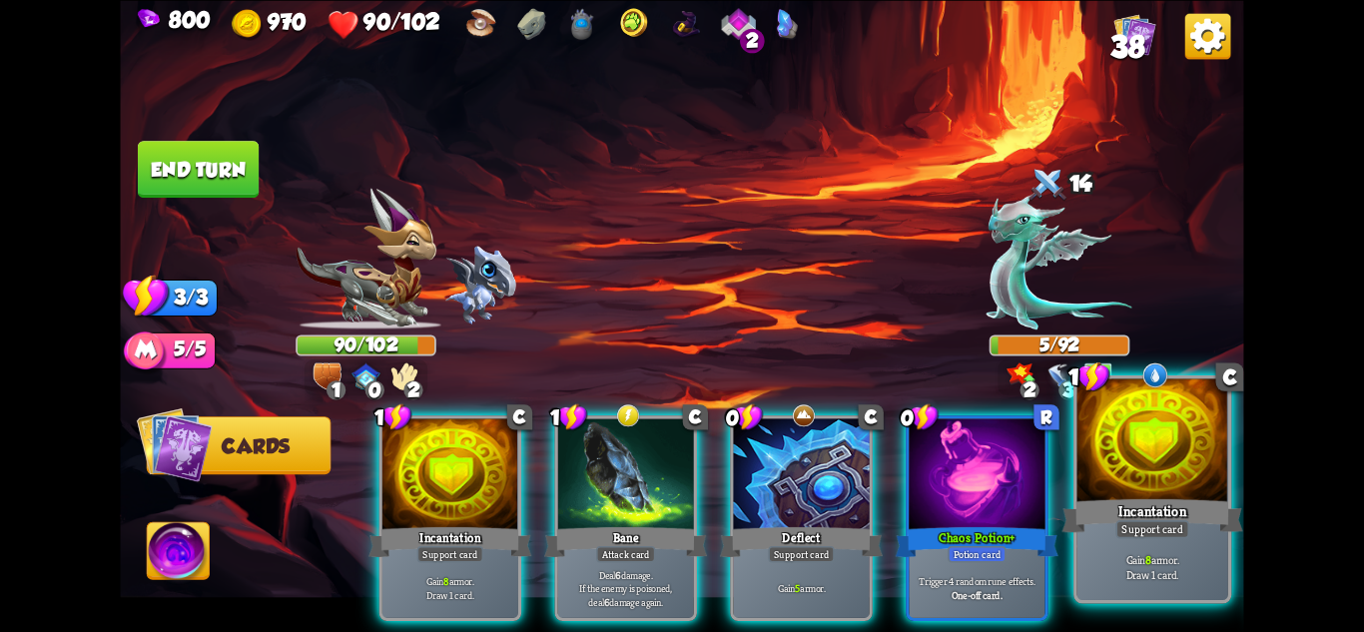
click at [1143, 555] on p "Gain 8 armor. Draw 1 card." at bounding box center [1153, 567] width 144 height 30
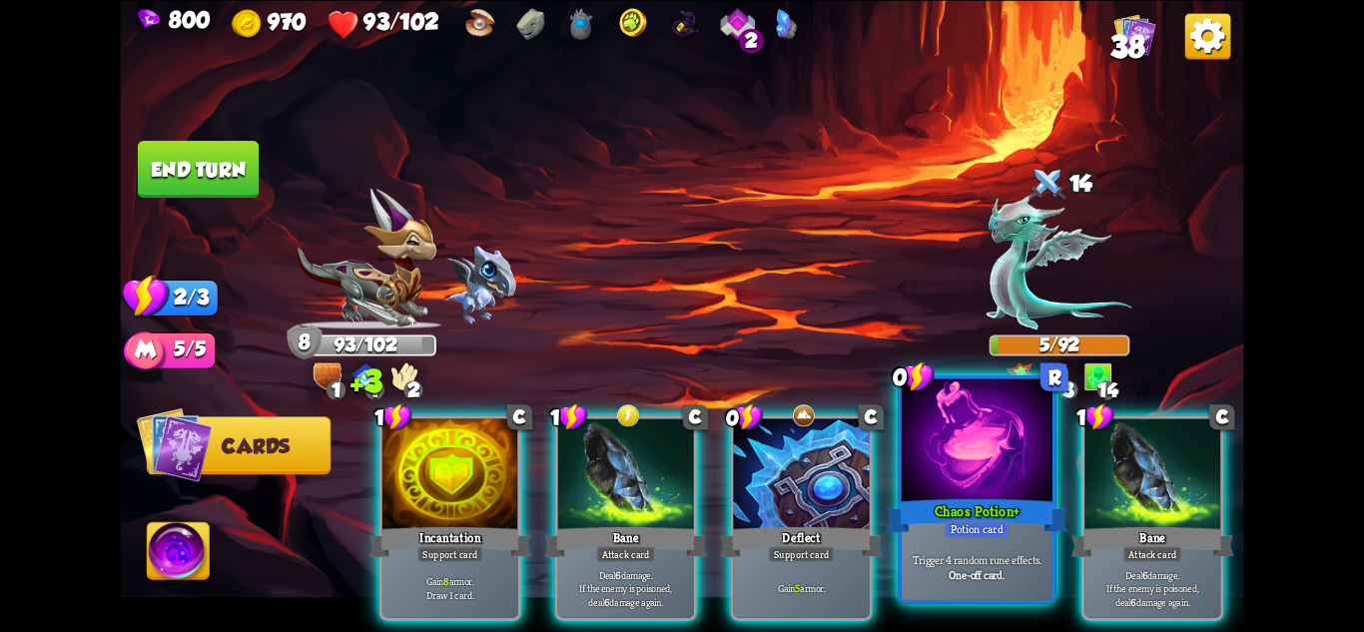
click at [952, 411] on div at bounding box center [977, 441] width 151 height 127
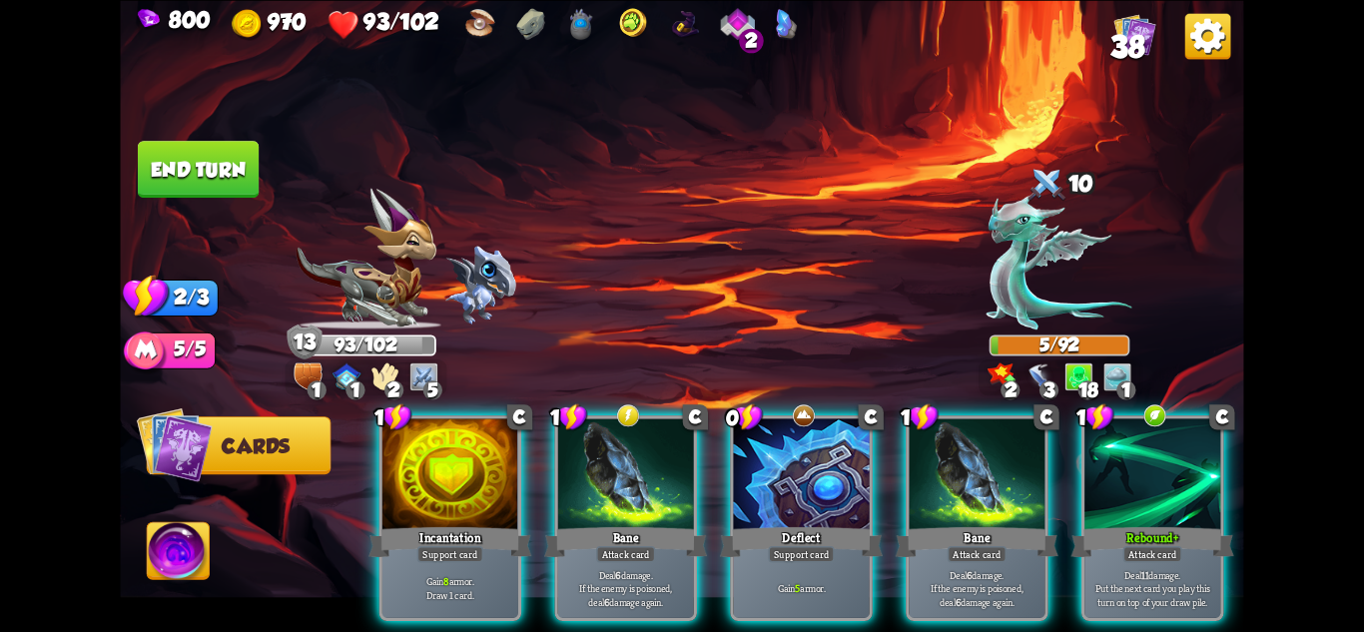
click at [473, 485] on div at bounding box center [450, 475] width 136 height 115
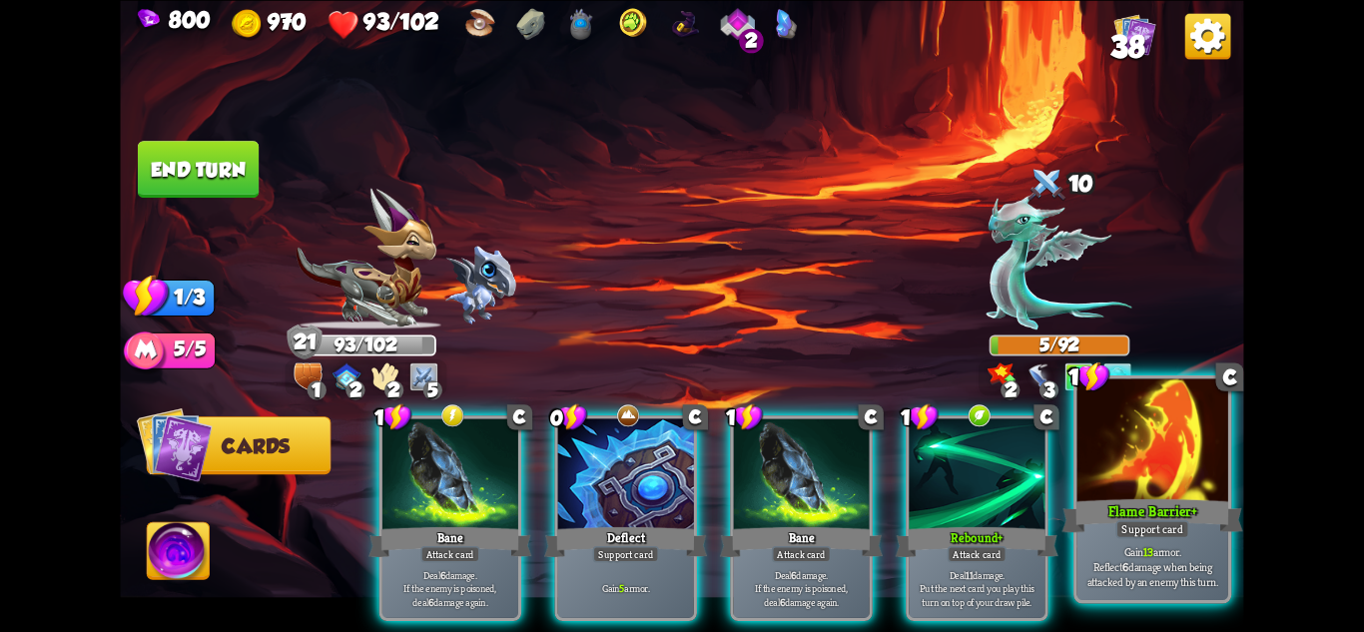
click at [1171, 446] on div at bounding box center [1153, 441] width 151 height 127
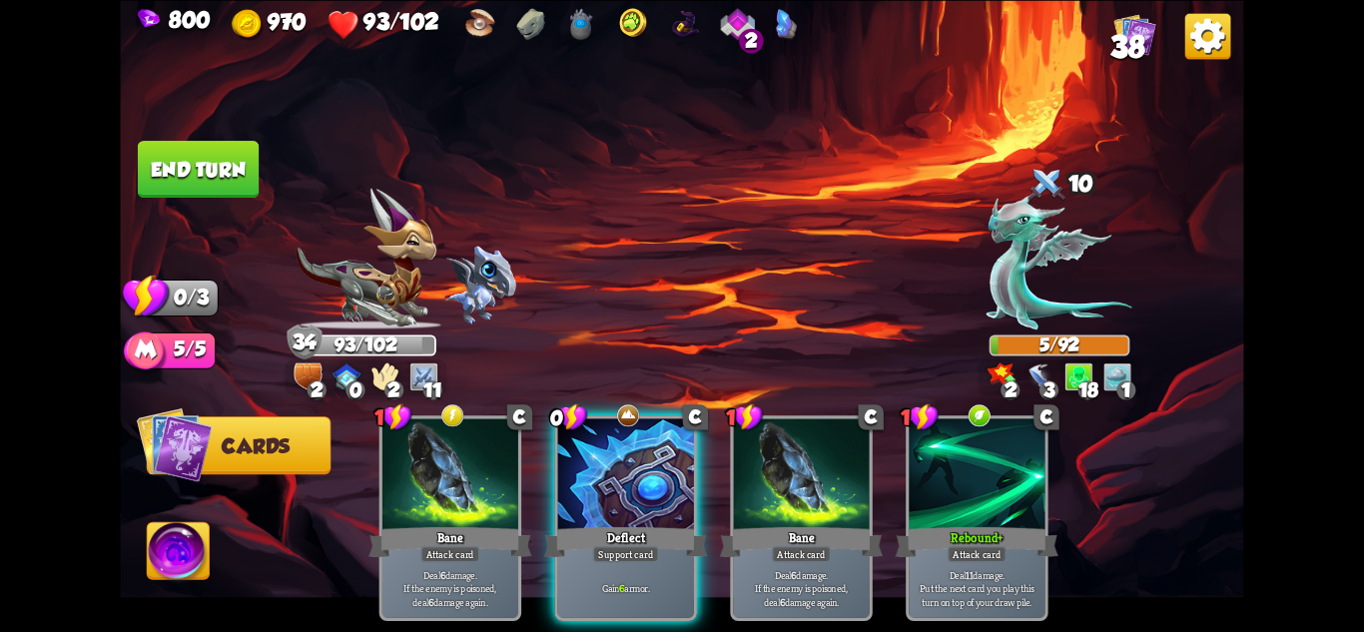
click at [206, 133] on img at bounding box center [681, 316] width 1123 height 632
click at [620, 434] on div at bounding box center [626, 475] width 136 height 115
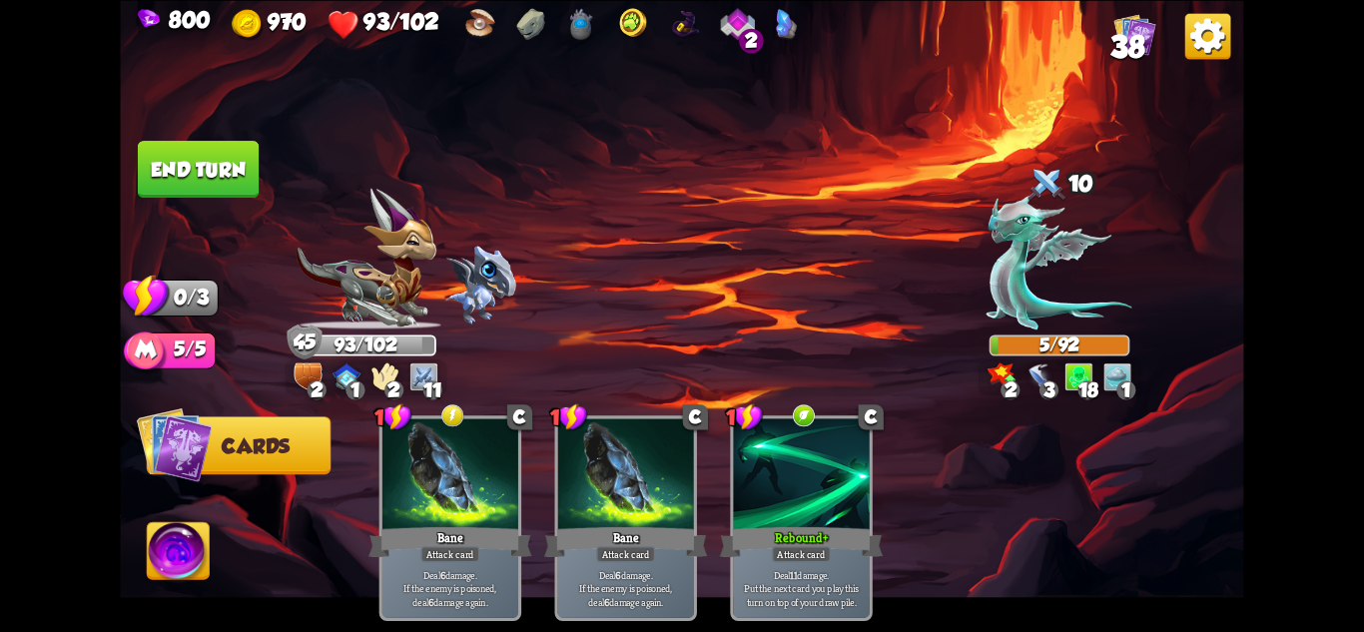
click at [211, 159] on button "End turn" at bounding box center [198, 169] width 121 height 57
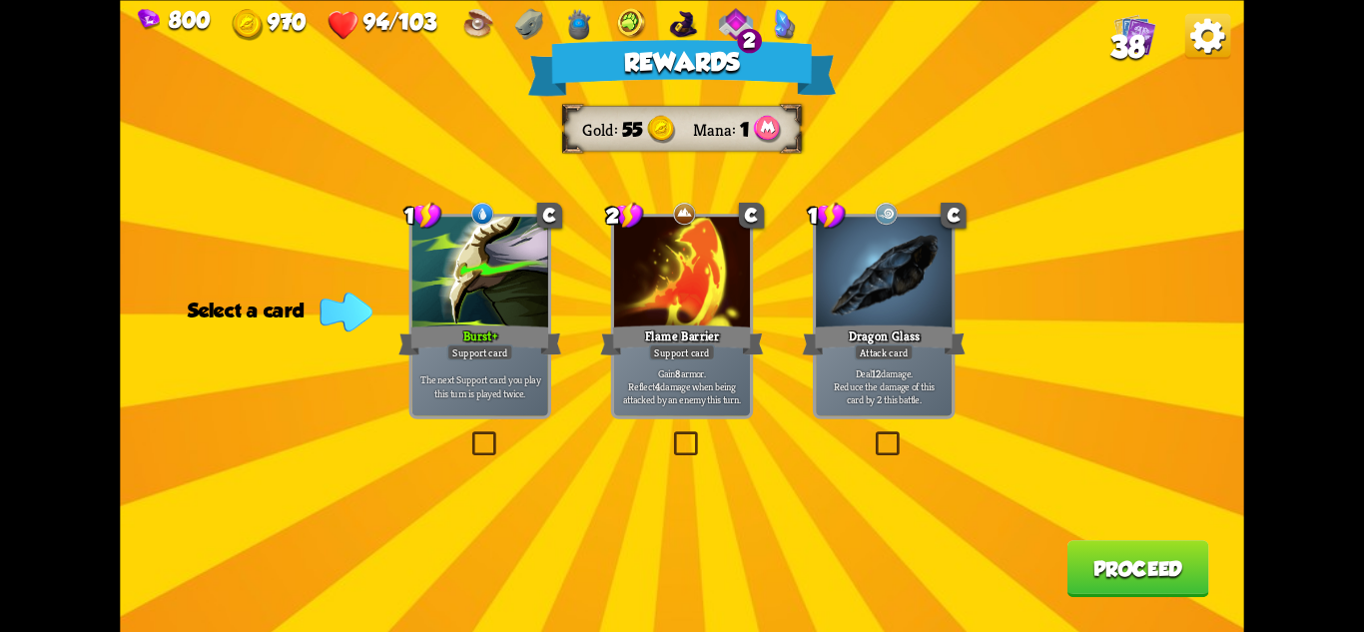
click at [692, 289] on div at bounding box center [682, 274] width 136 height 115
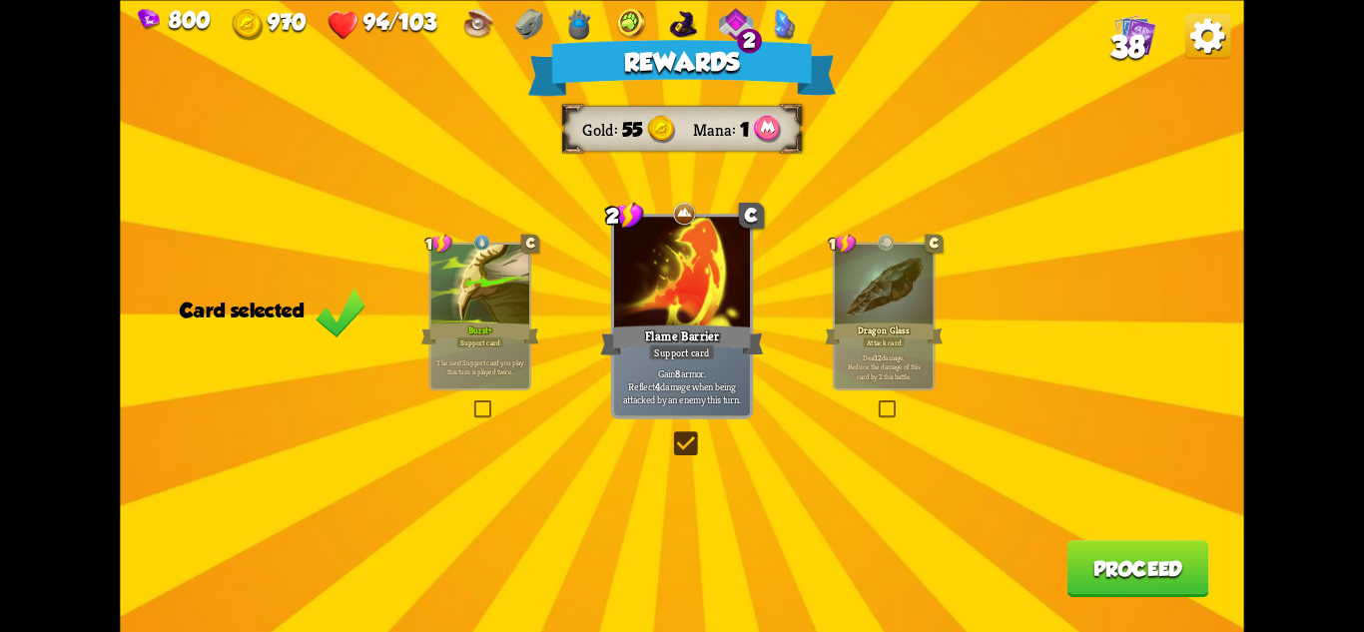
click at [1138, 563] on button "Proceed" at bounding box center [1139, 568] width 142 height 57
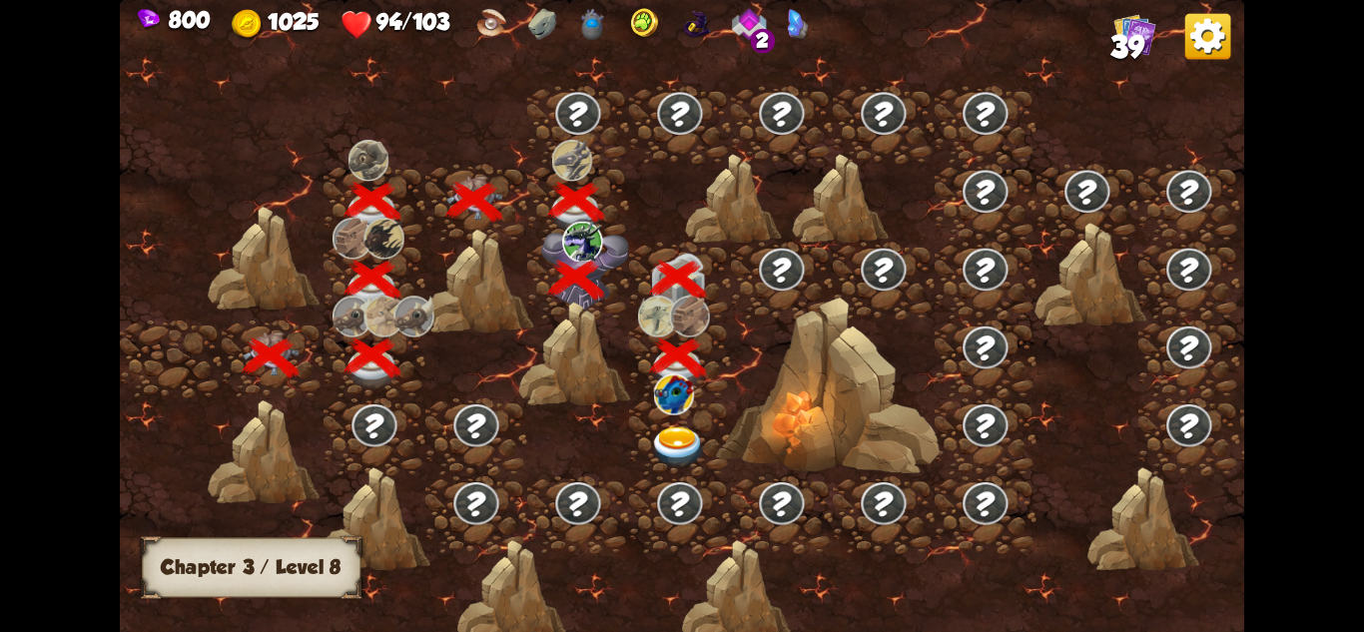
click at [668, 426] on img at bounding box center [678, 446] width 56 height 41
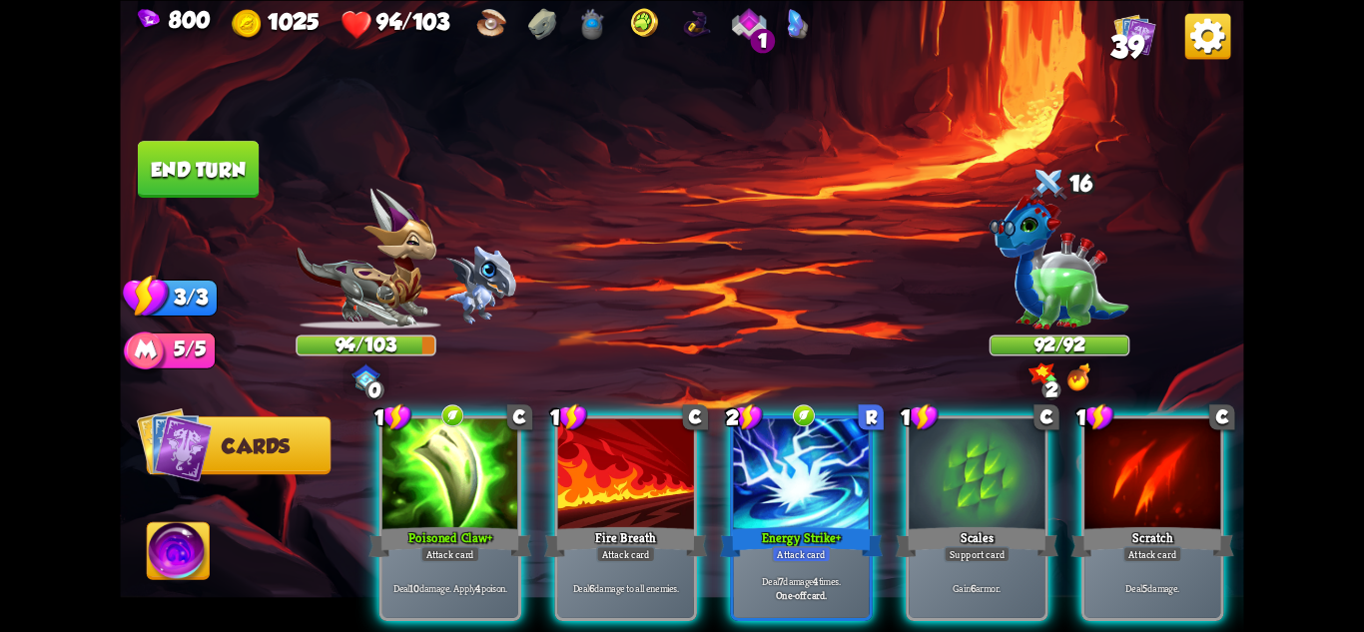
drag, startPoint x: 809, startPoint y: 619, endPoint x: 914, endPoint y: 627, distance: 105.2
click at [914, 627] on div "1 C Poisoned Claw+ Attack card Deal 10 damage. Apply 4 poison. 1 C Fire Breath …" at bounding box center [794, 492] width 899 height 281
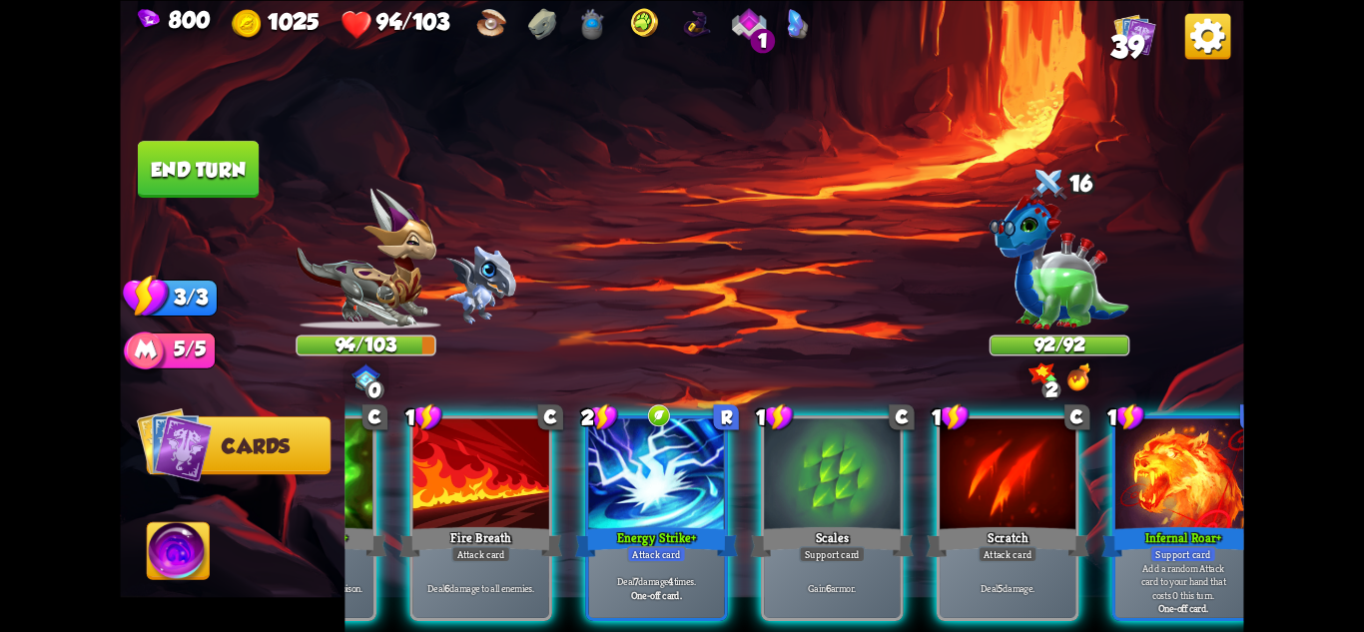
scroll to position [0, 190]
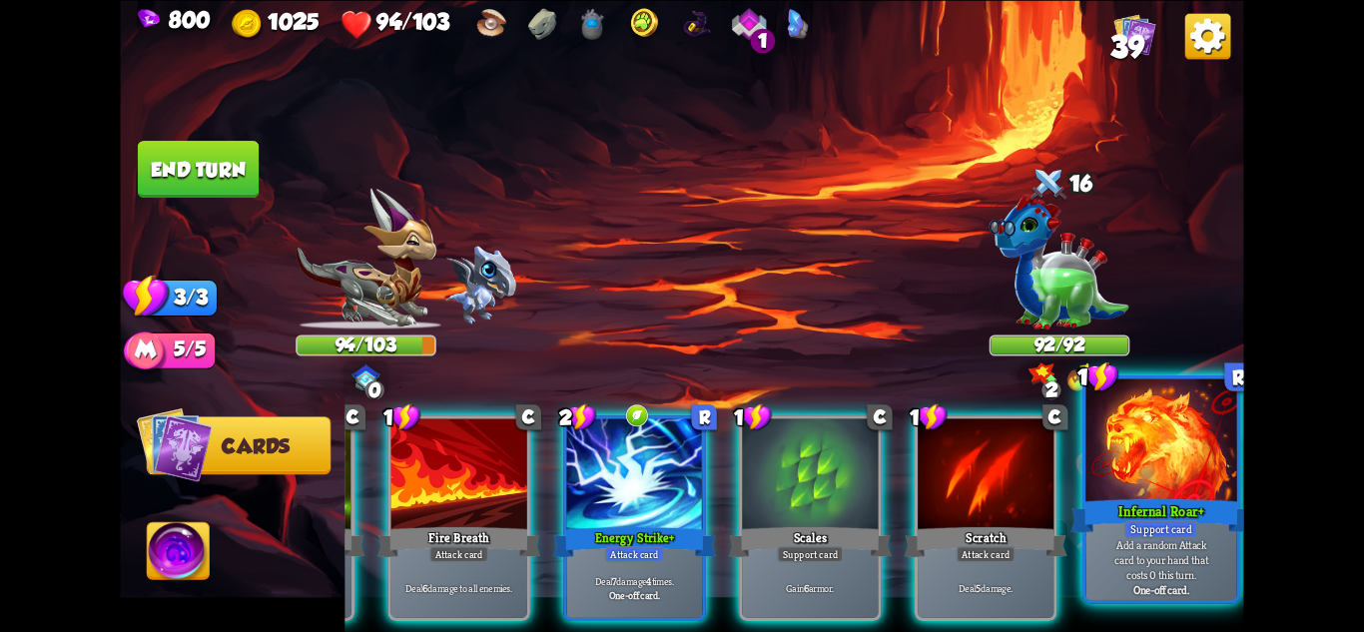
click at [1151, 431] on div at bounding box center [1161, 441] width 151 height 127
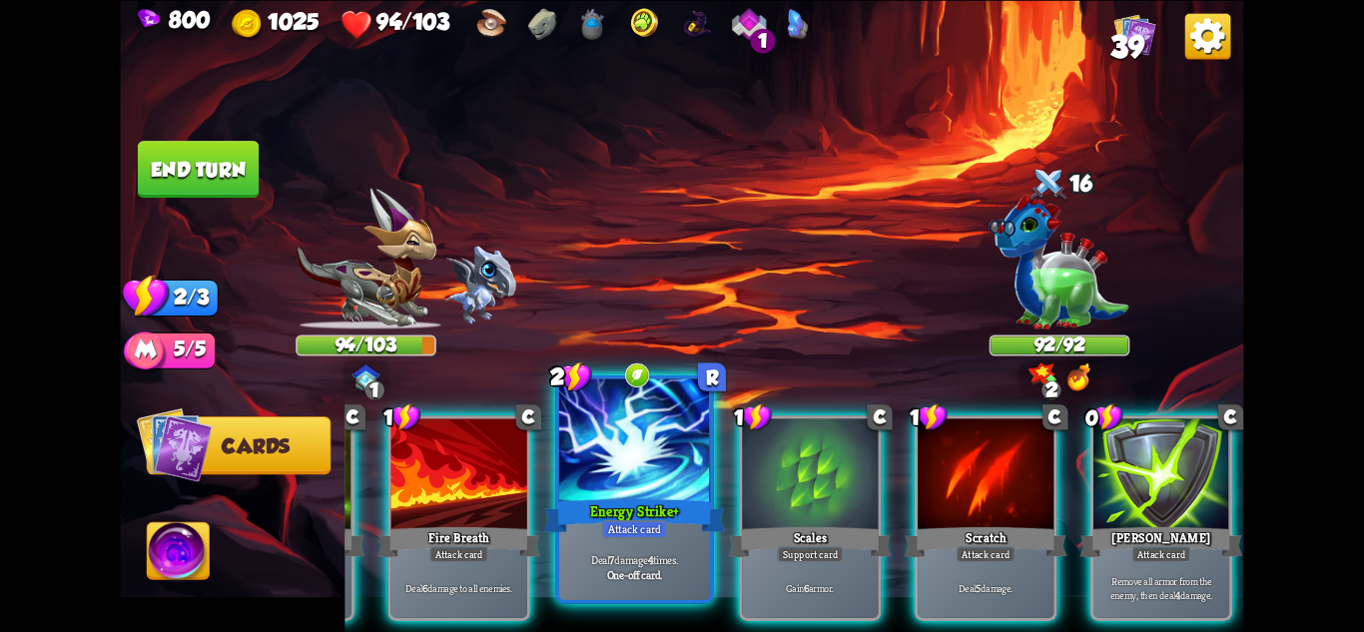
click at [617, 506] on div "Energy Strike+" at bounding box center [634, 515] width 181 height 40
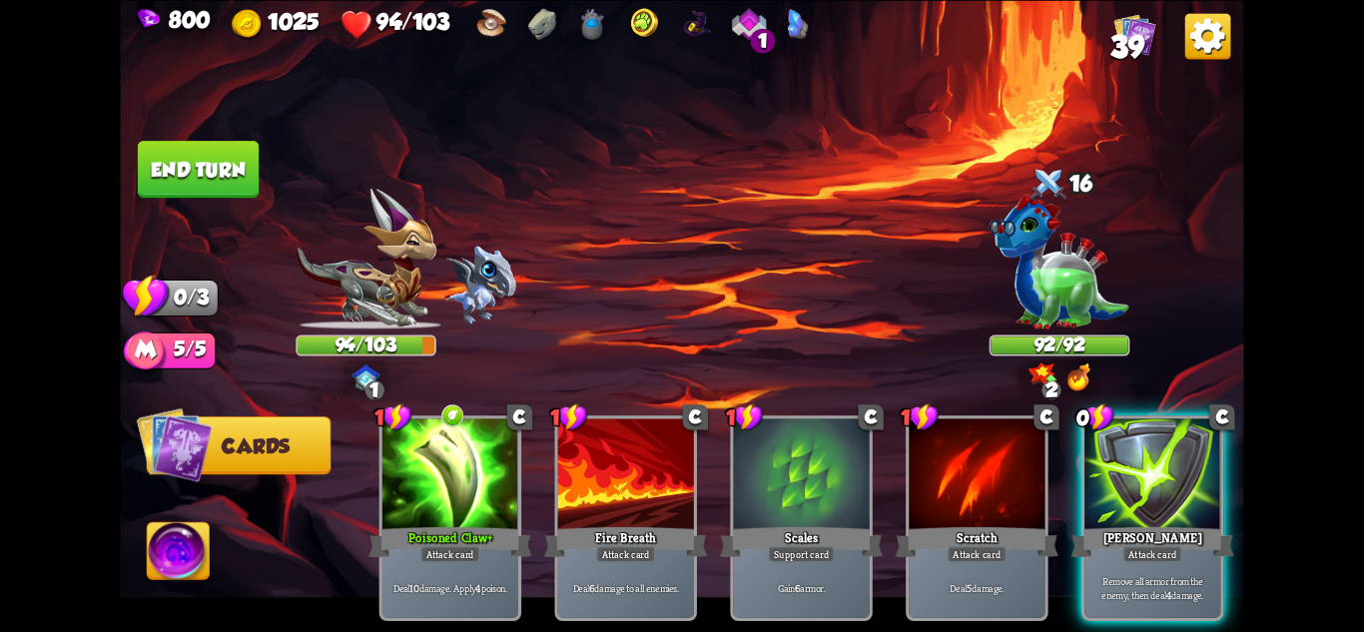
scroll to position [0, 0]
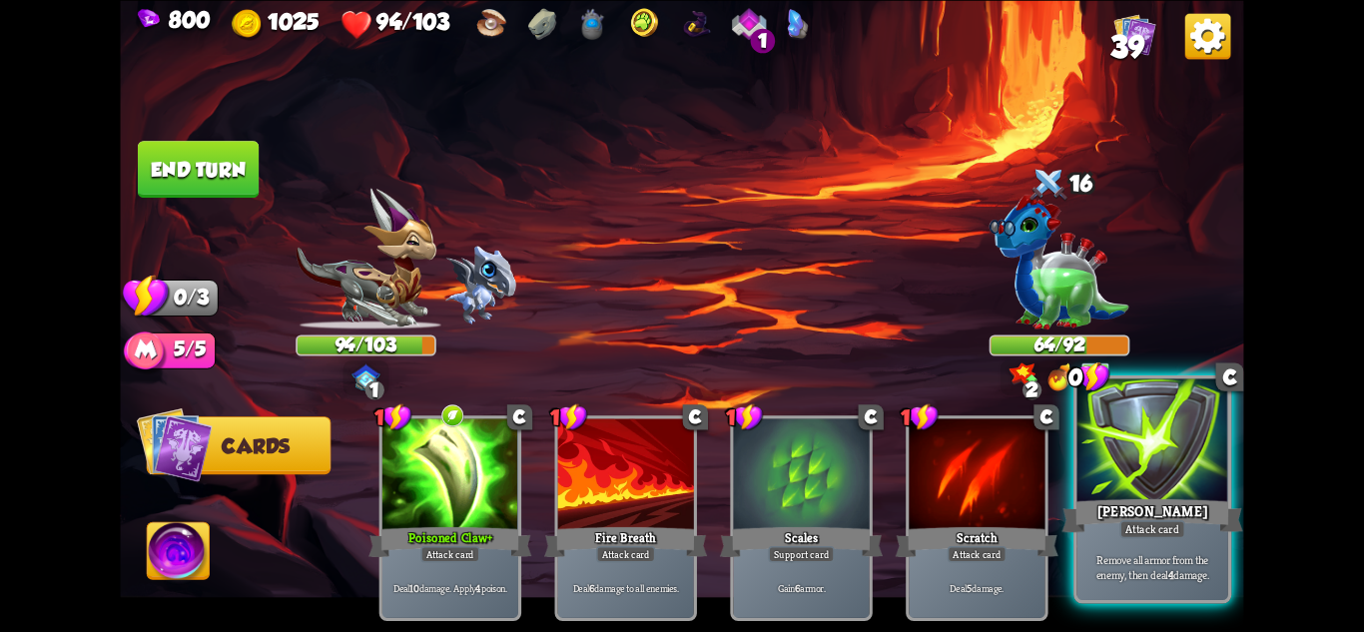
click at [1134, 424] on div at bounding box center [1153, 441] width 151 height 127
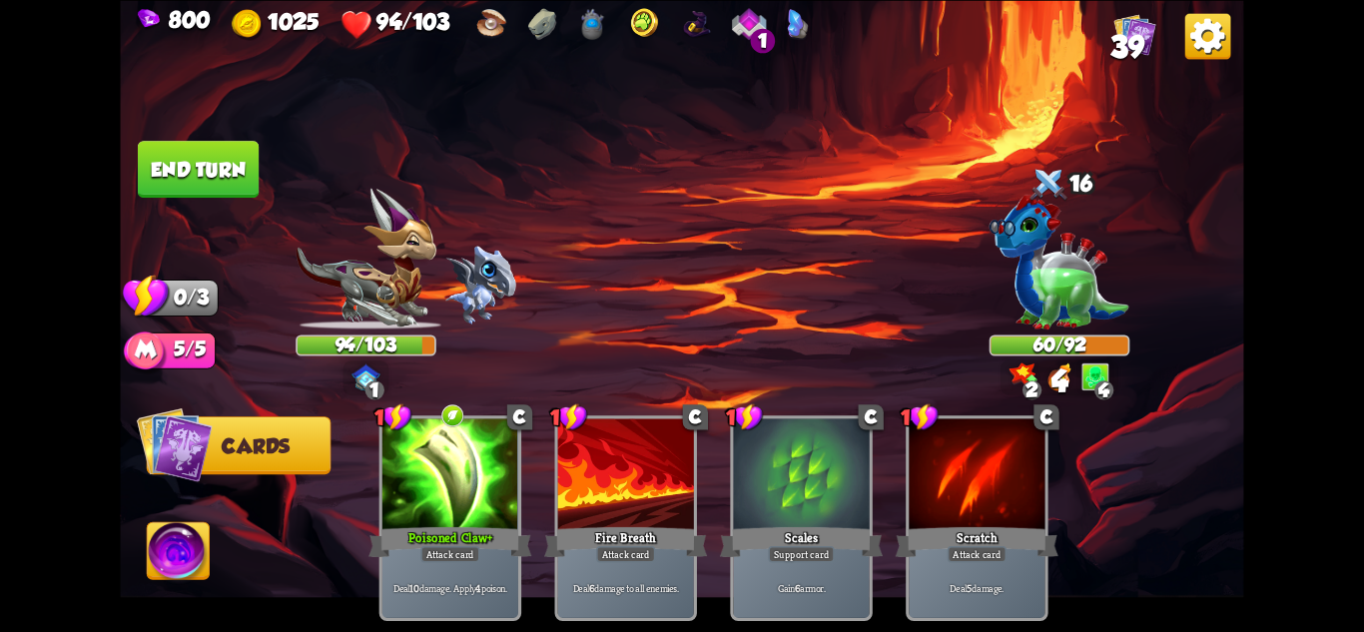
click at [191, 128] on img at bounding box center [681, 316] width 1123 height 632
click at [198, 149] on button "End turn" at bounding box center [198, 169] width 121 height 57
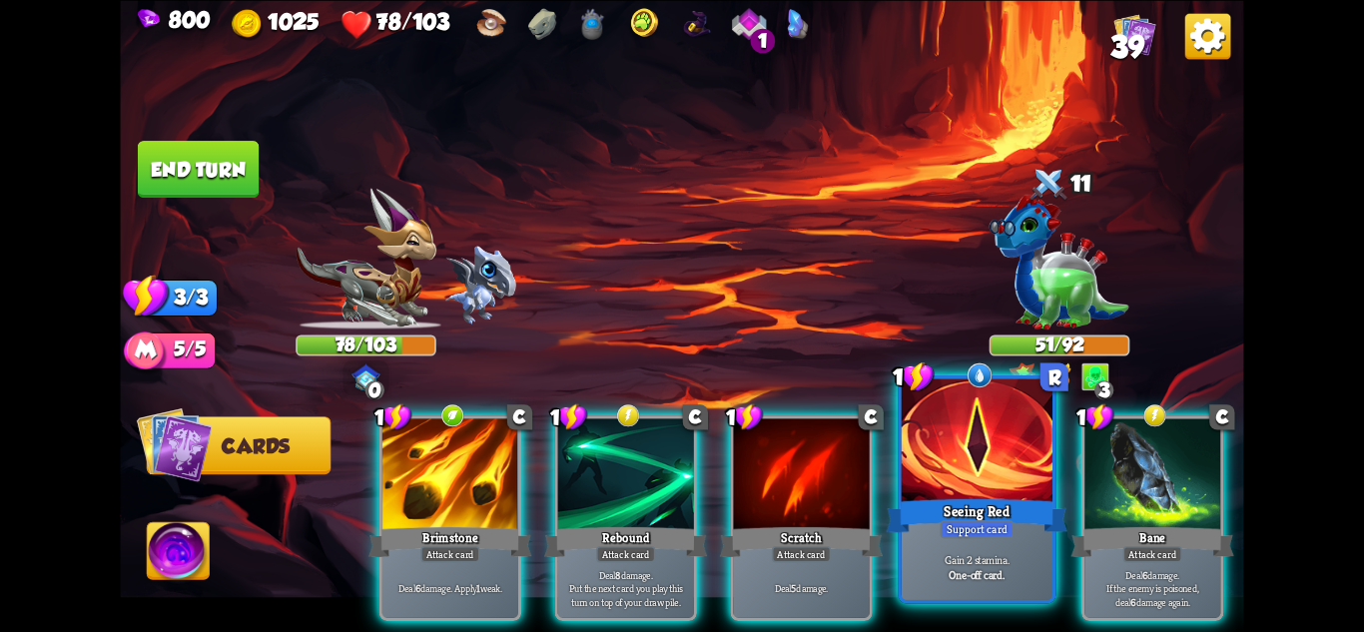
click at [982, 427] on div at bounding box center [977, 441] width 151 height 127
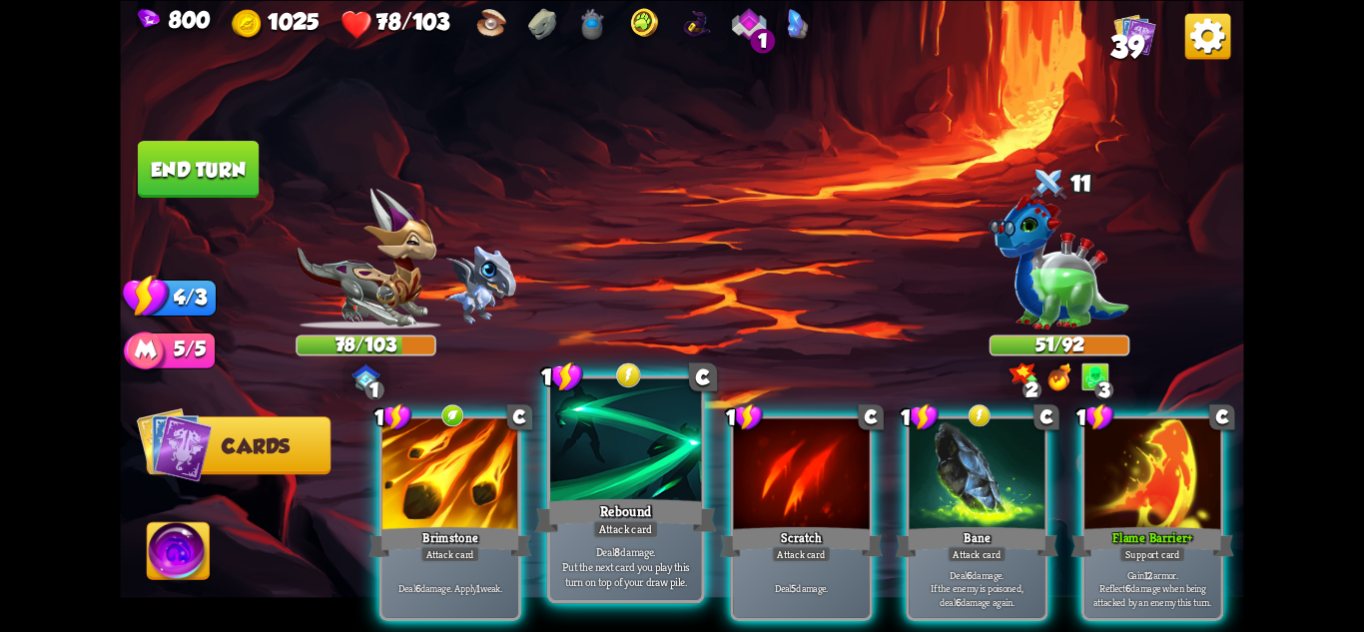
click at [610, 457] on div at bounding box center [625, 441] width 151 height 127
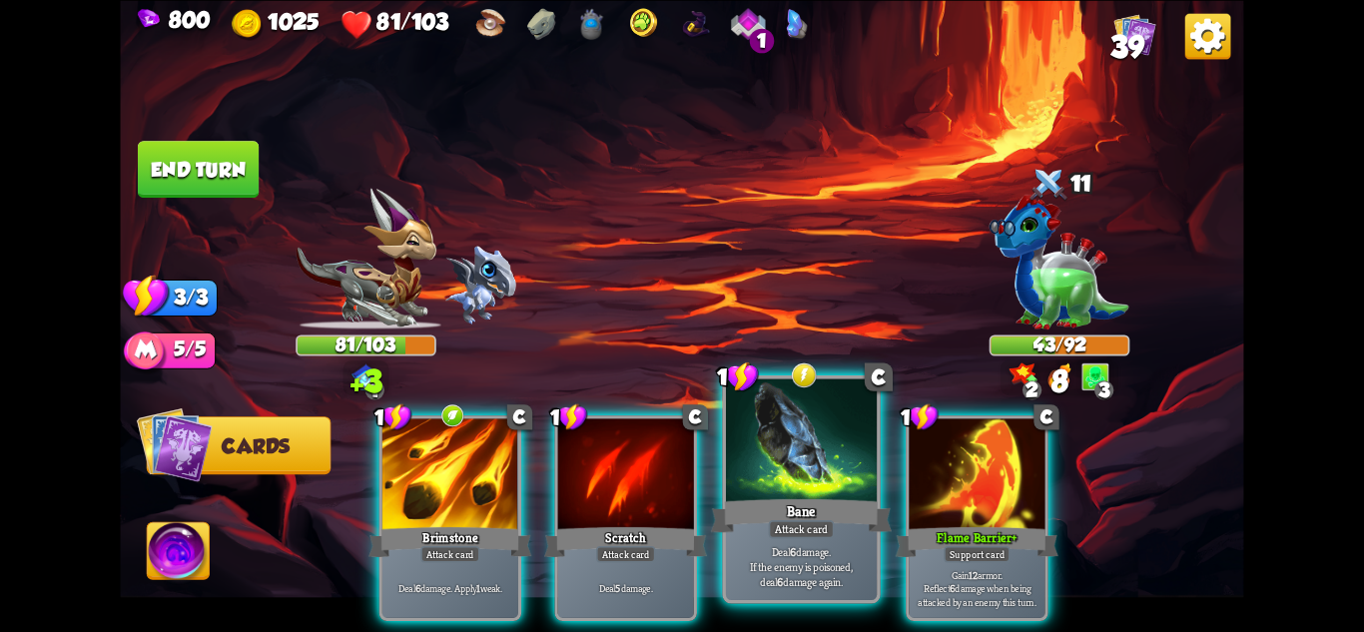
click at [797, 469] on div at bounding box center [801, 441] width 151 height 127
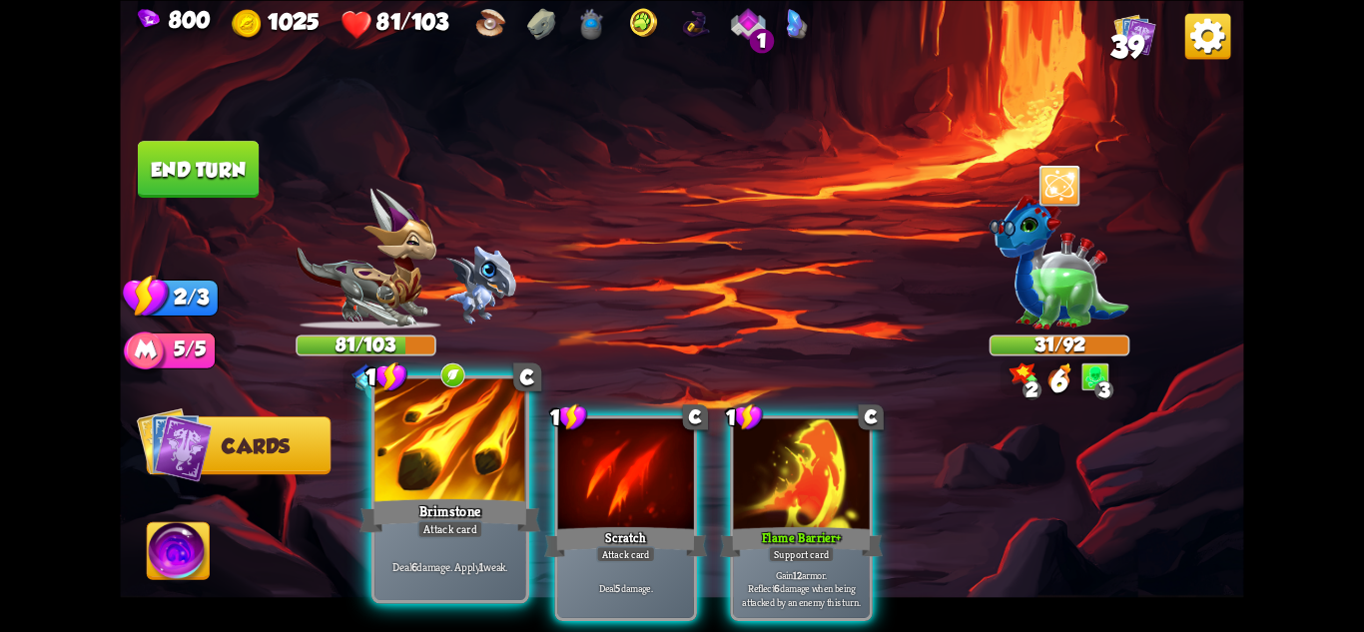
click at [464, 532] on div "Attack card" at bounding box center [450, 528] width 66 height 18
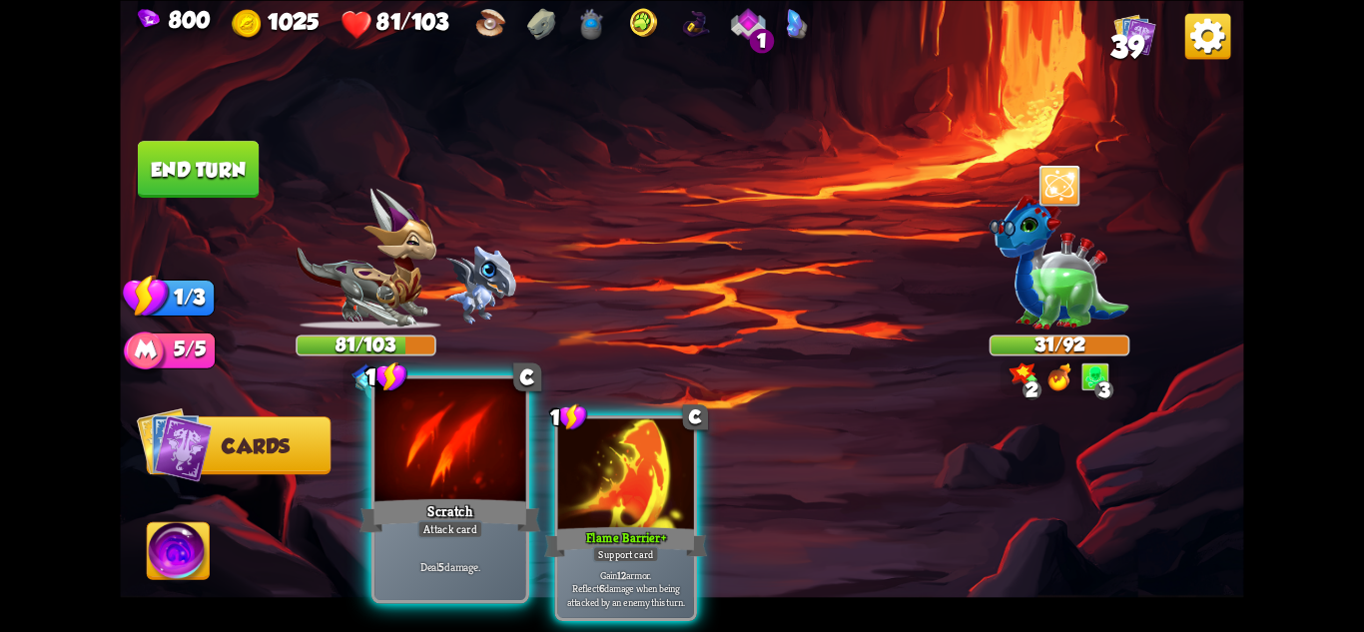
click at [445, 532] on div "Attack card" at bounding box center [450, 528] width 66 height 18
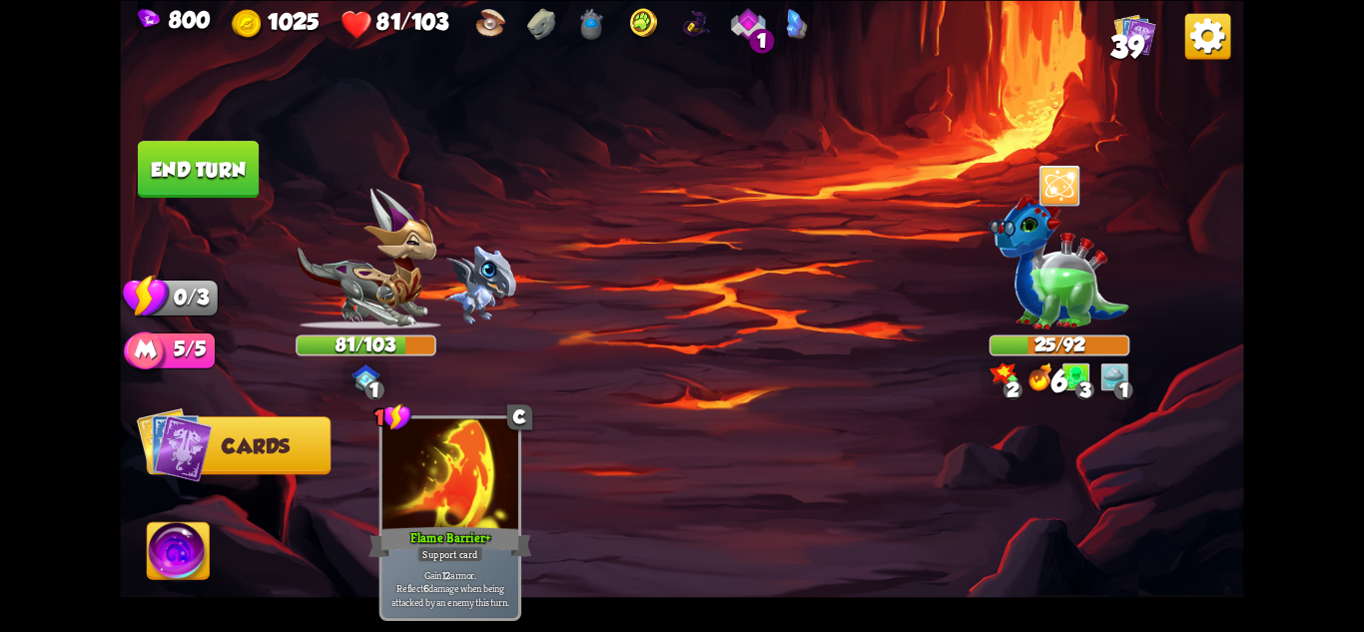
click at [208, 158] on button "End turn" at bounding box center [198, 169] width 121 height 57
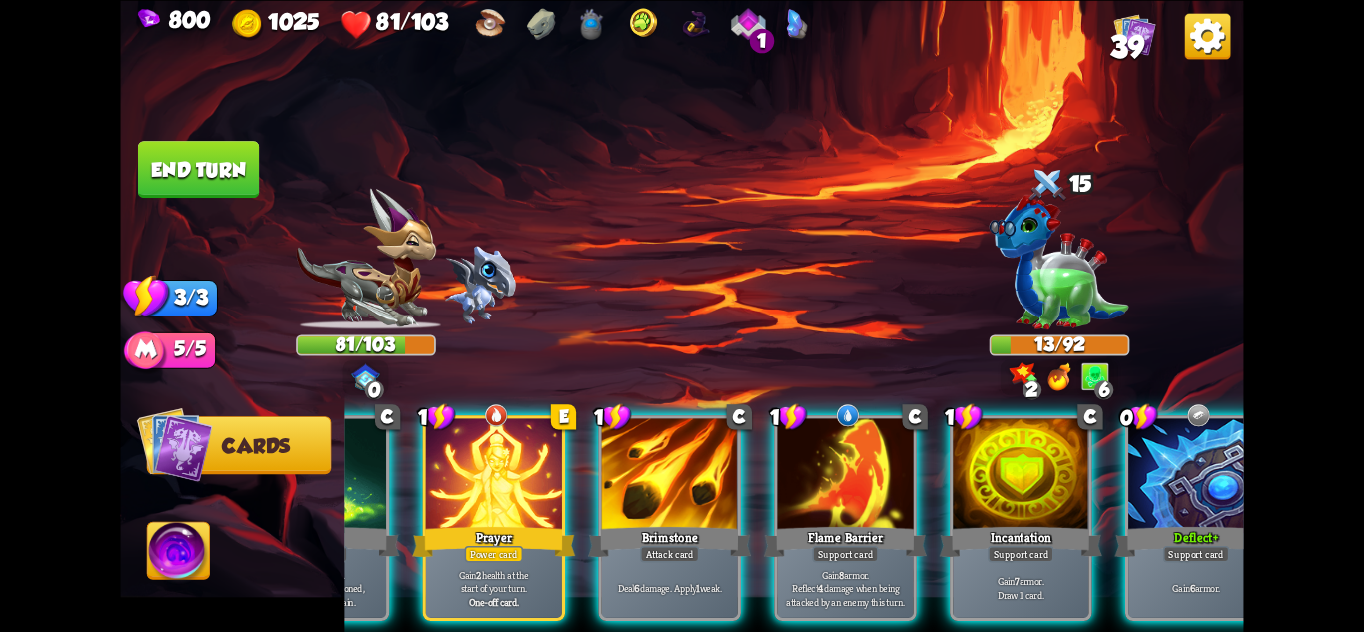
scroll to position [0, 190]
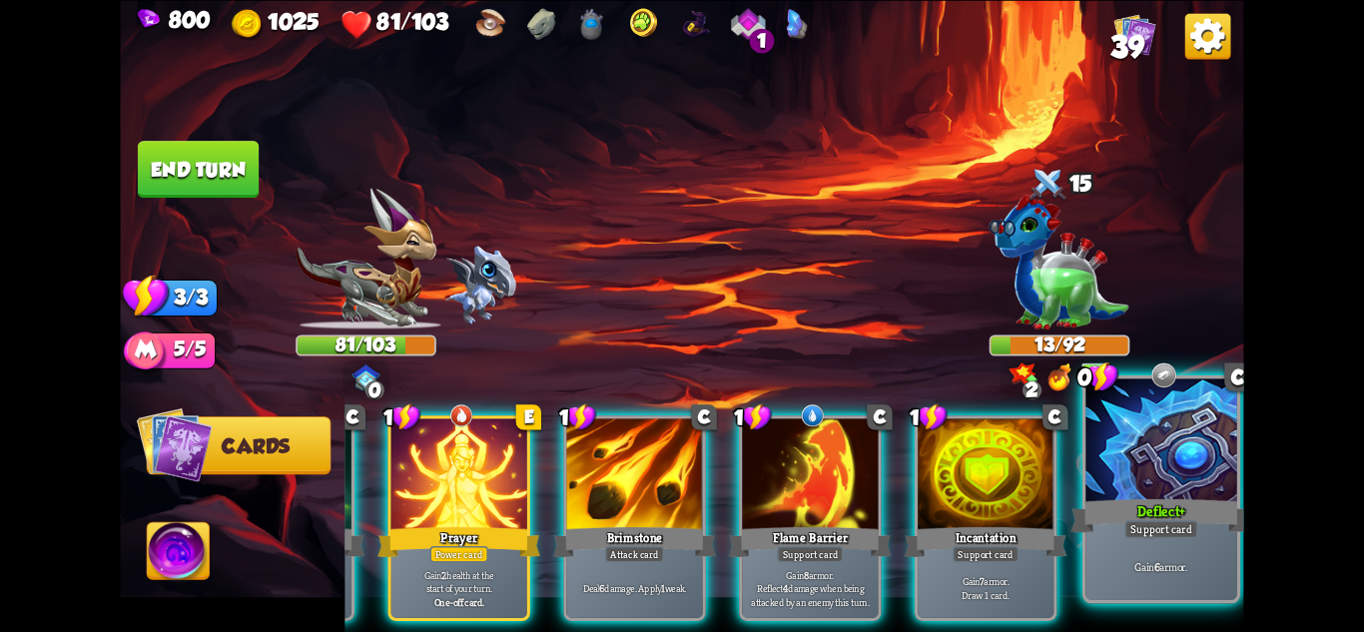
click at [1145, 590] on div "Gain 6 armor." at bounding box center [1161, 567] width 151 height 66
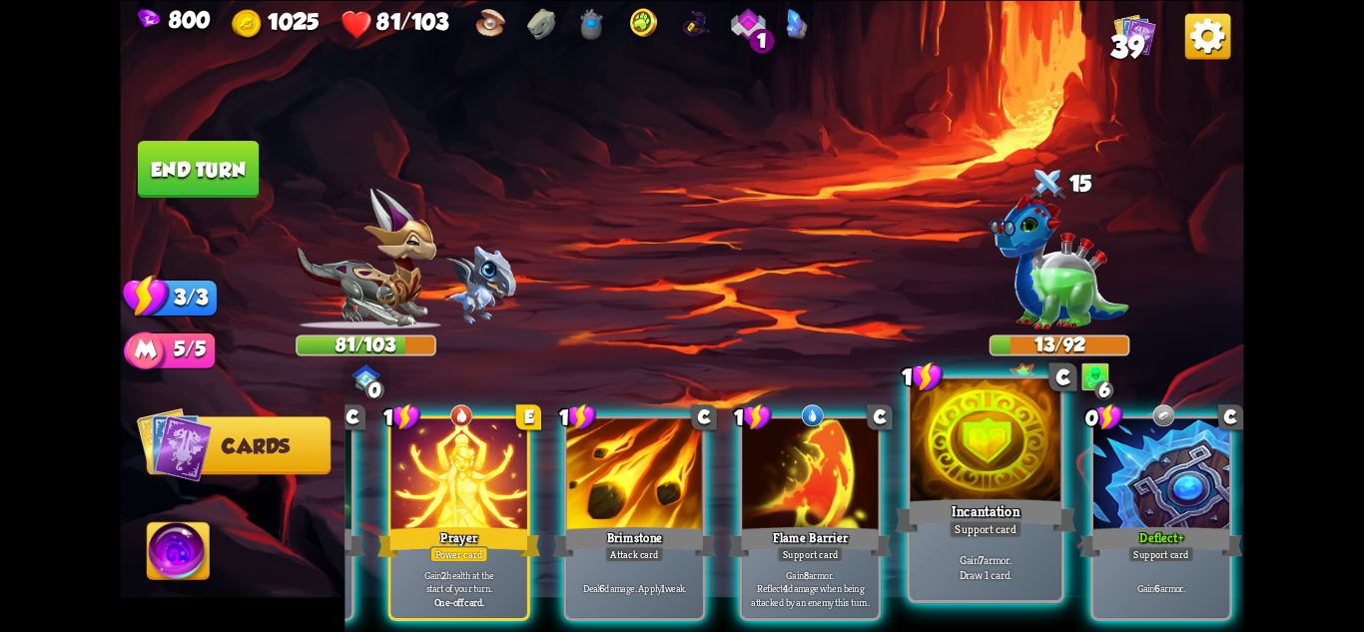
scroll to position [0, 0]
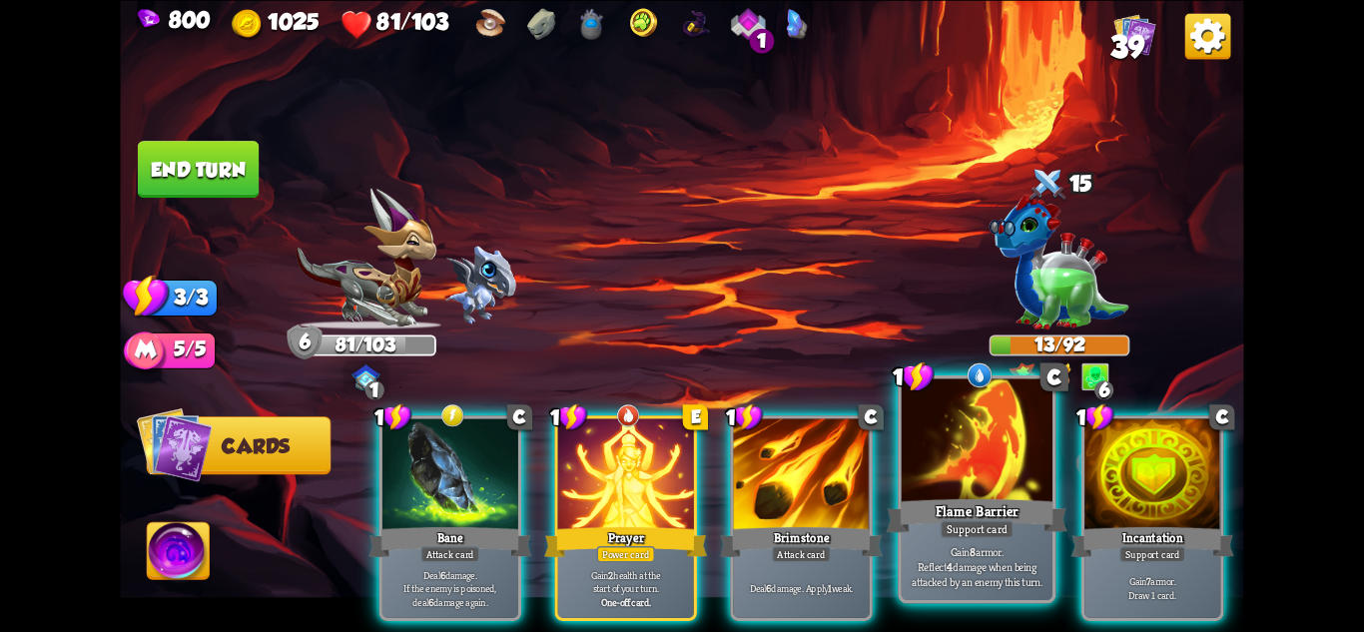
click at [993, 557] on p "Gain 8 armor. Reflect 4 damage when being attacked by an enemy this turn." at bounding box center [978, 566] width 144 height 45
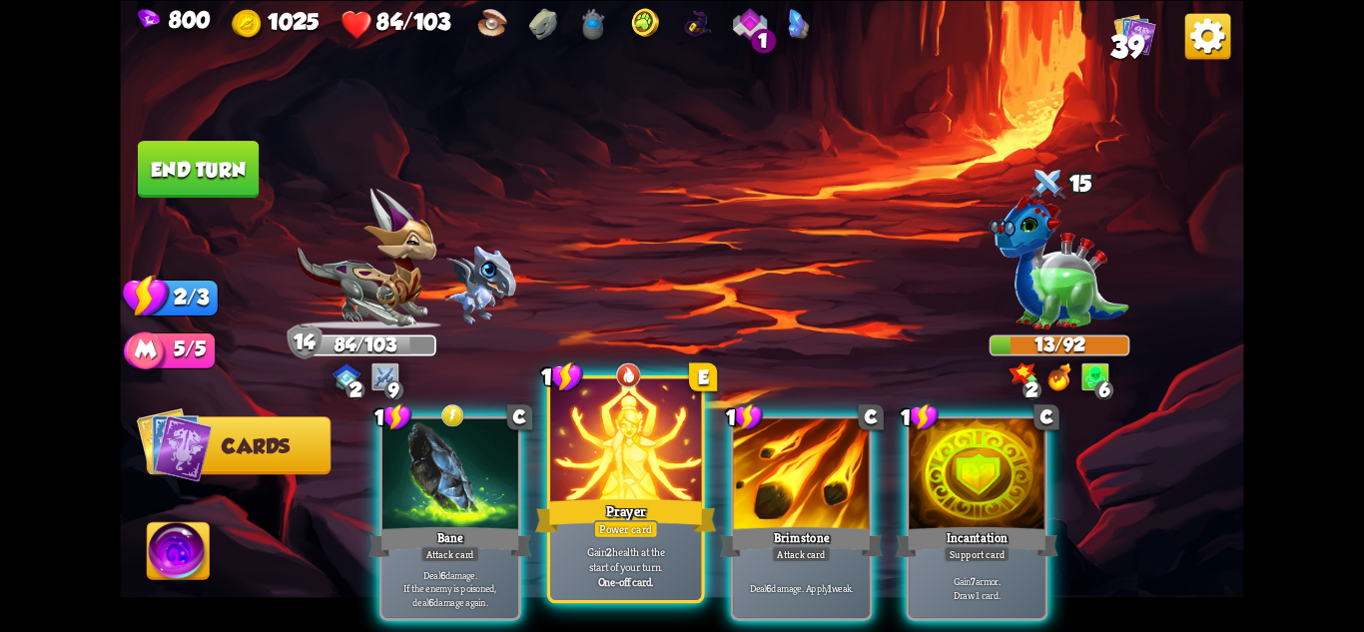
click at [618, 524] on div "Power card" at bounding box center [625, 528] width 65 height 18
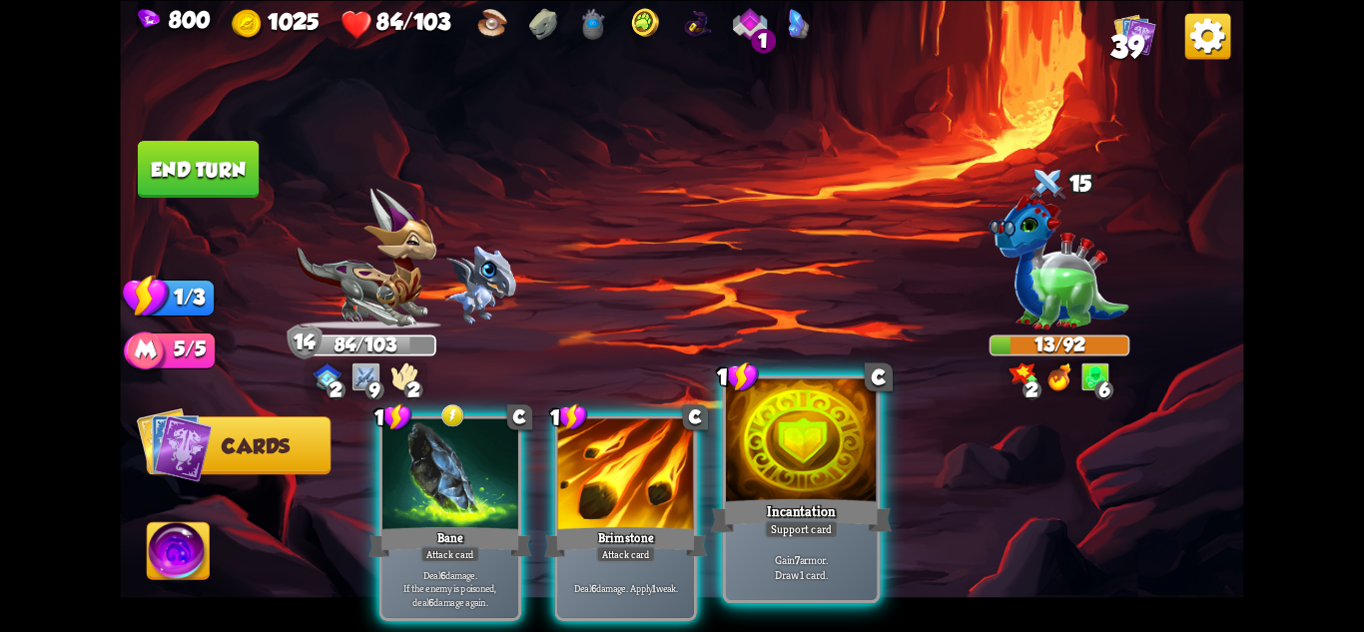
click at [832, 518] on div "Incantation" at bounding box center [801, 515] width 181 height 40
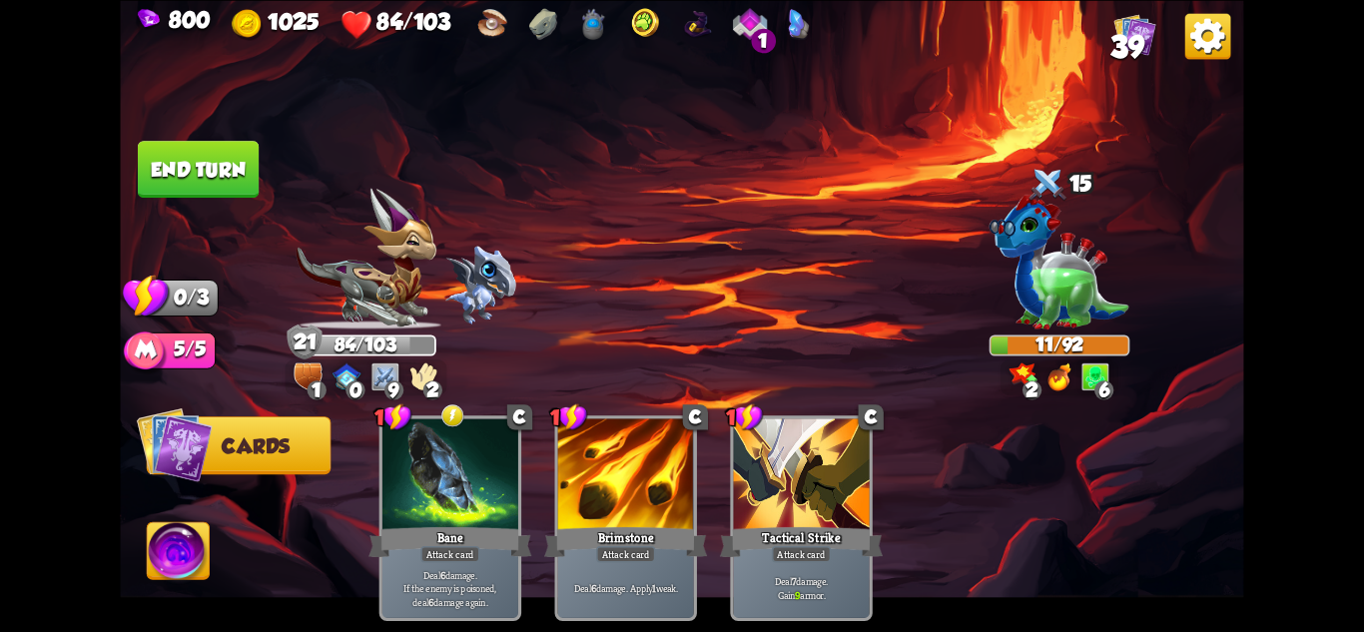
click at [179, 155] on button "End turn" at bounding box center [198, 169] width 121 height 57
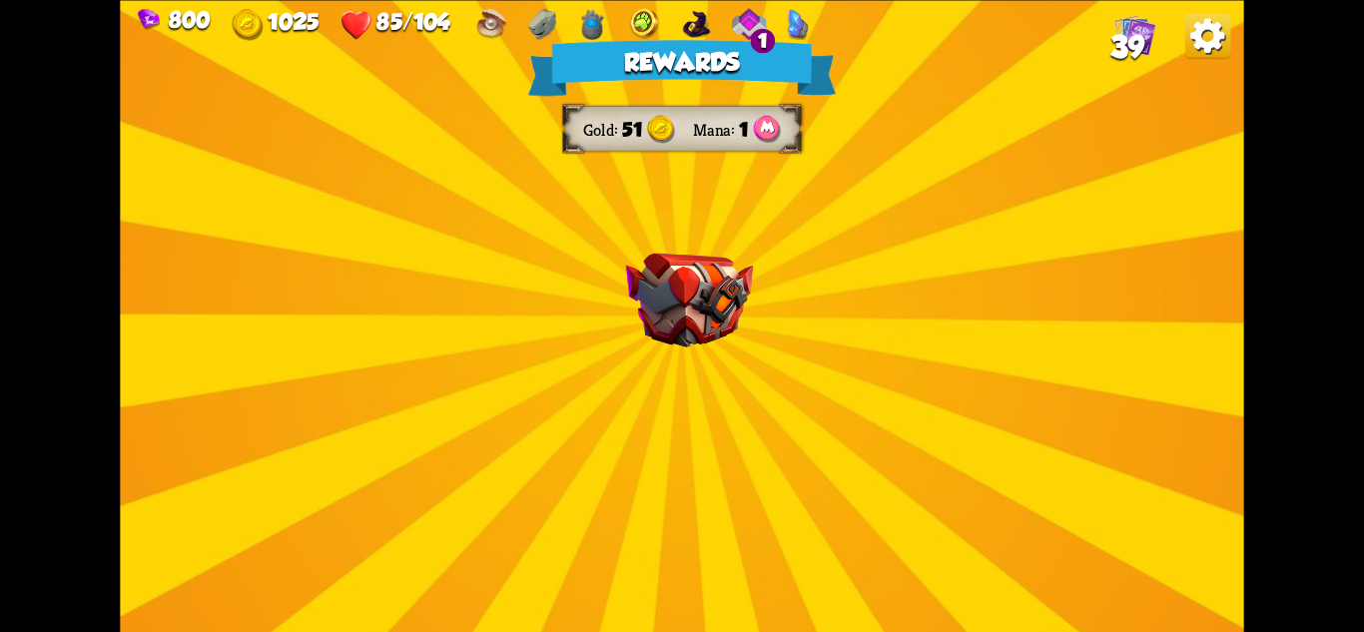
click at [753, 338] on img at bounding box center [689, 300] width 127 height 94
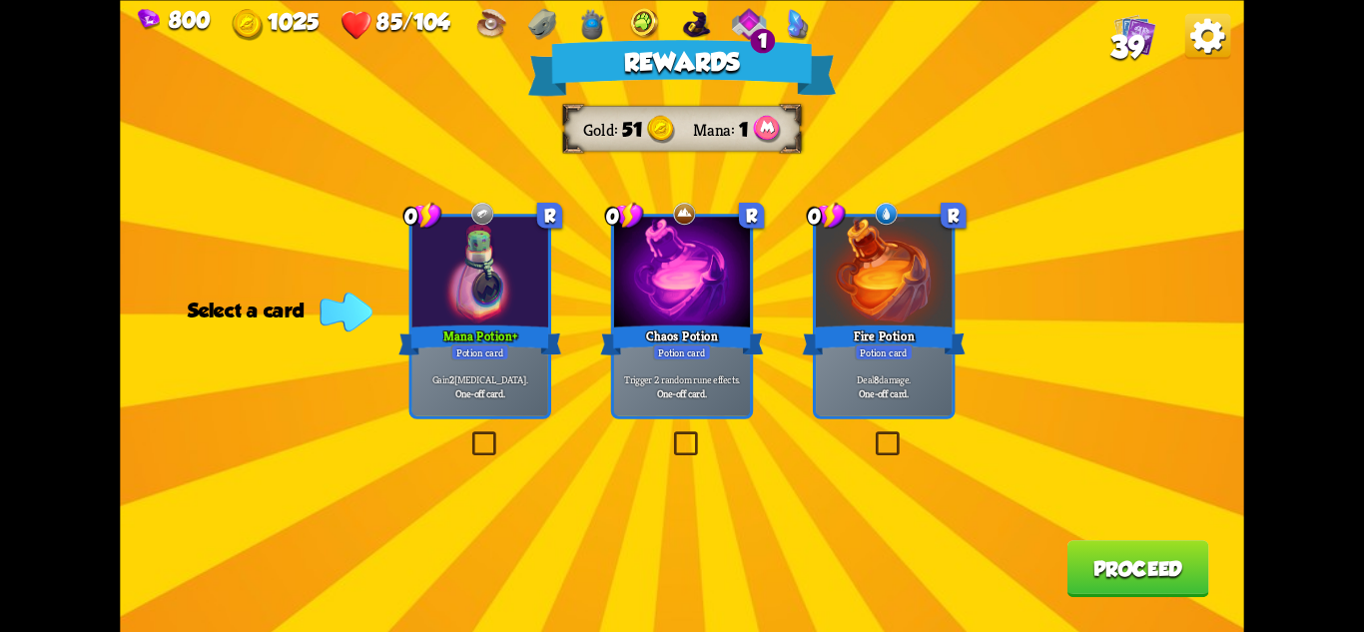
click at [706, 318] on div at bounding box center [682, 274] width 136 height 115
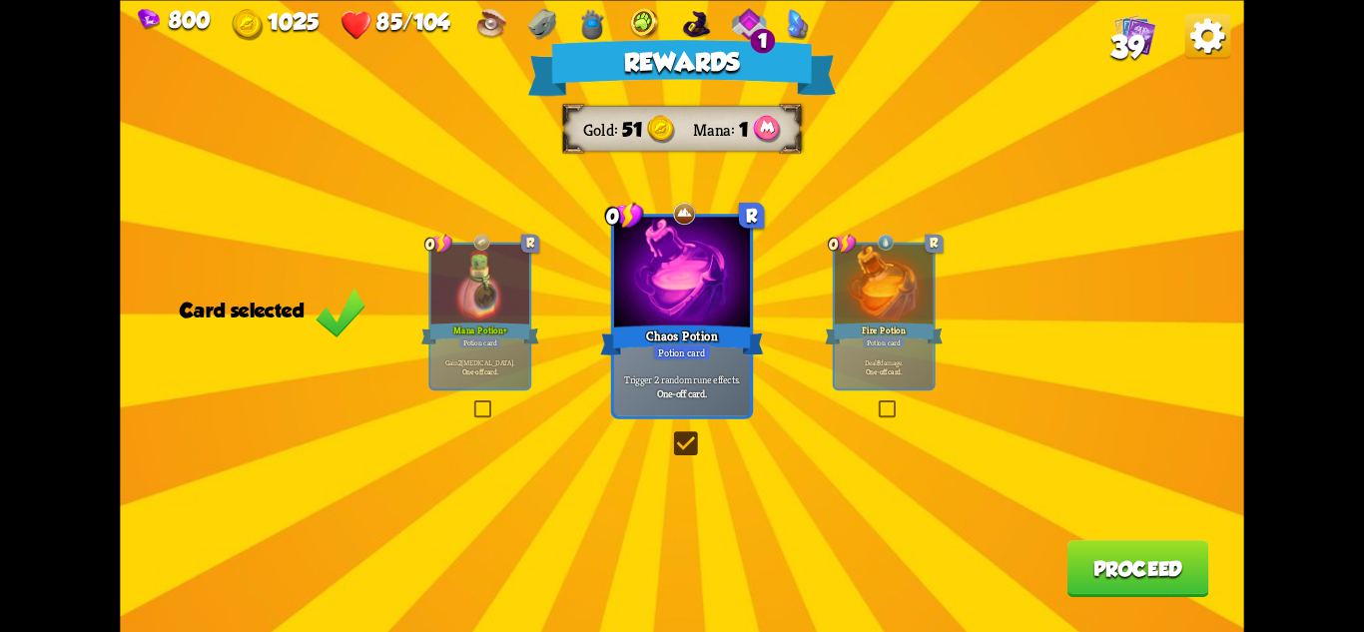
click at [1159, 557] on button "Proceed" at bounding box center [1139, 568] width 142 height 57
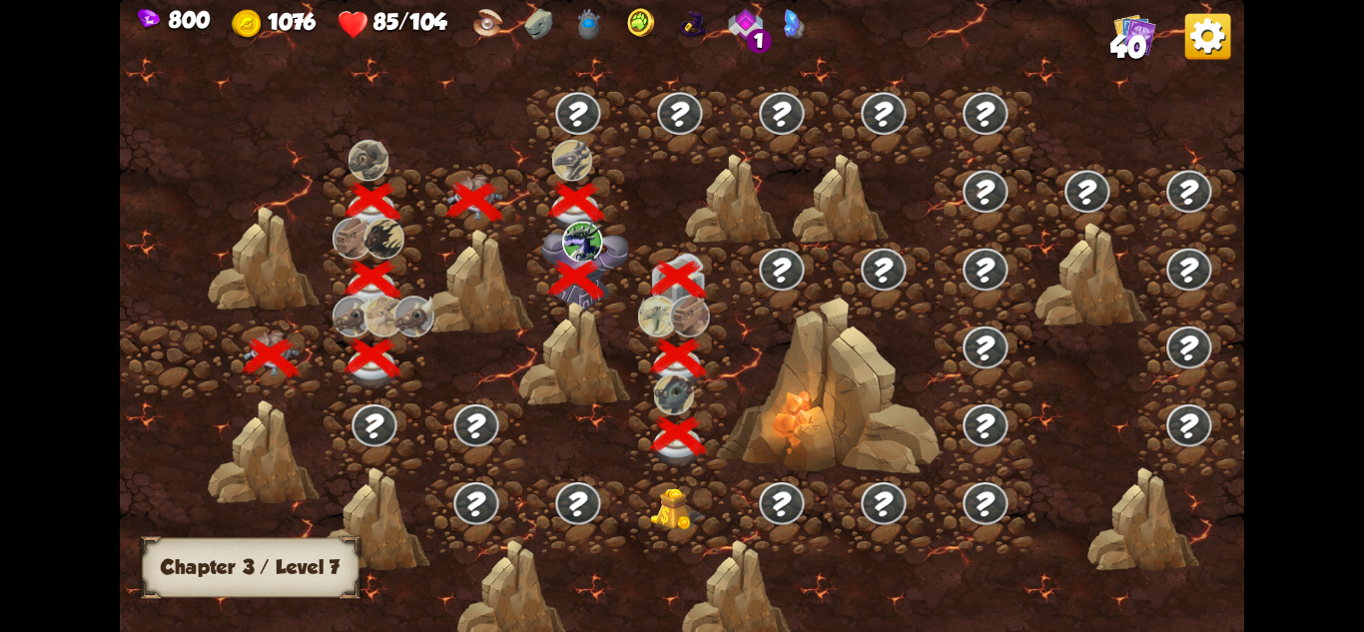
click at [686, 500] on img at bounding box center [678, 509] width 56 height 43
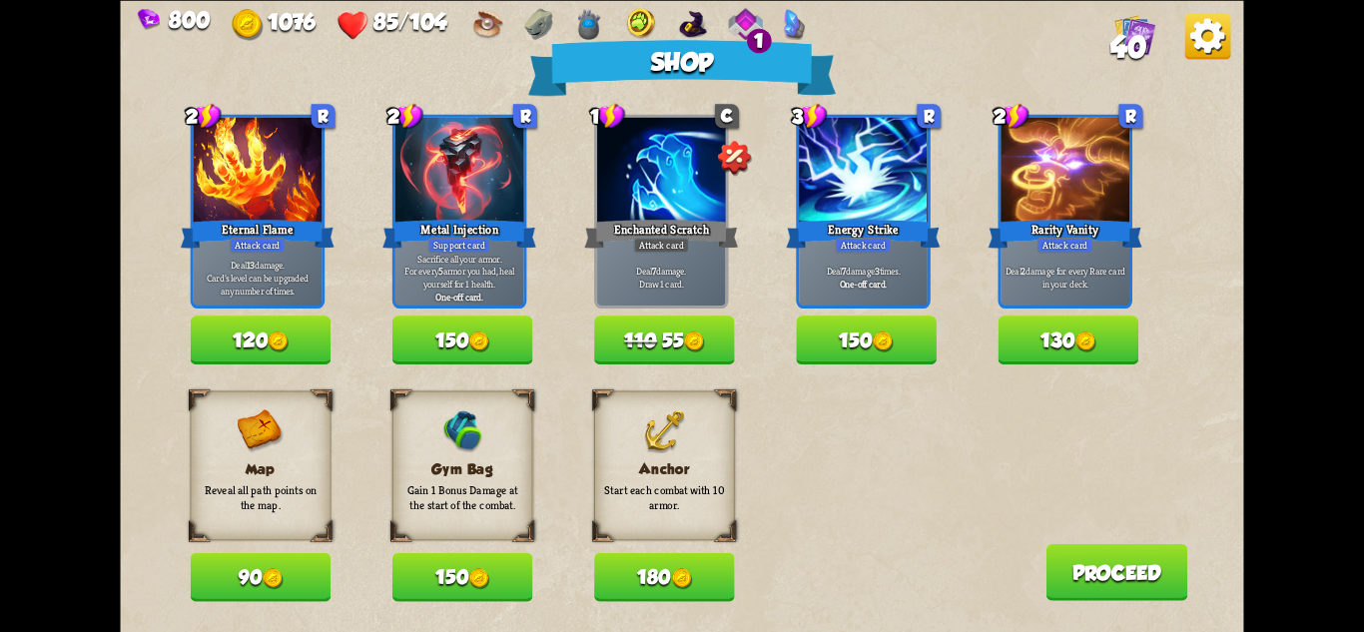
click at [1066, 338] on button "130" at bounding box center [1069, 340] width 141 height 49
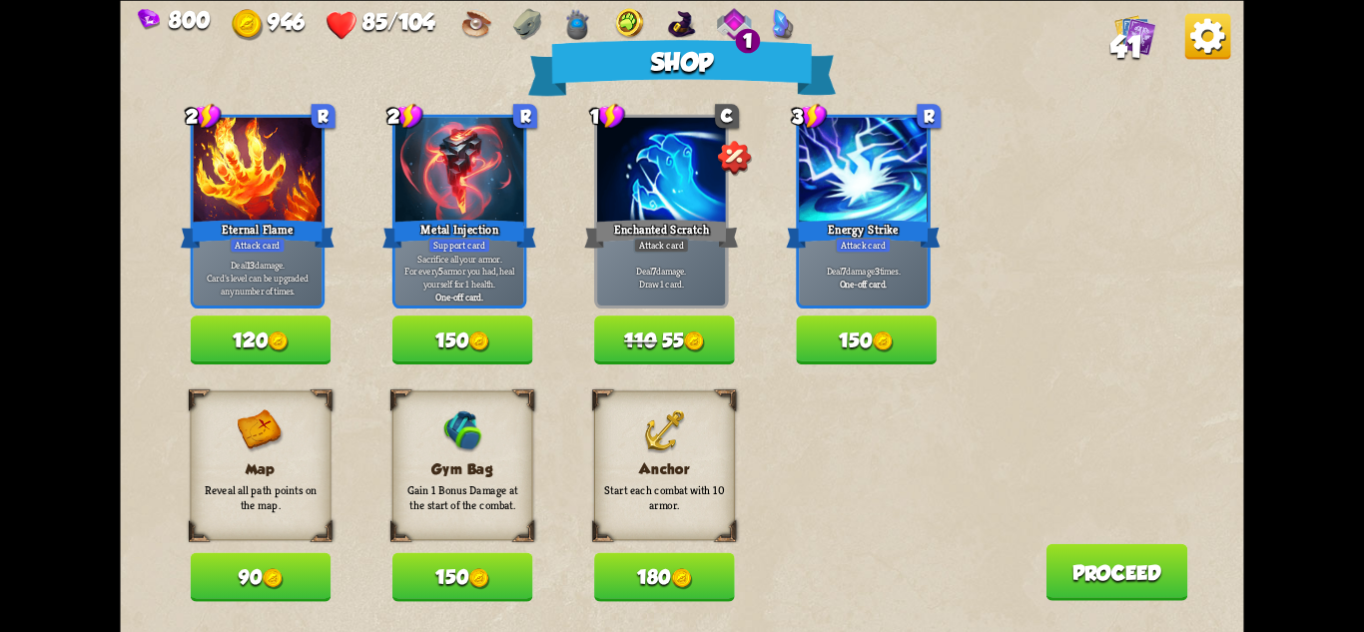
click at [269, 320] on button "120" at bounding box center [261, 340] width 141 height 49
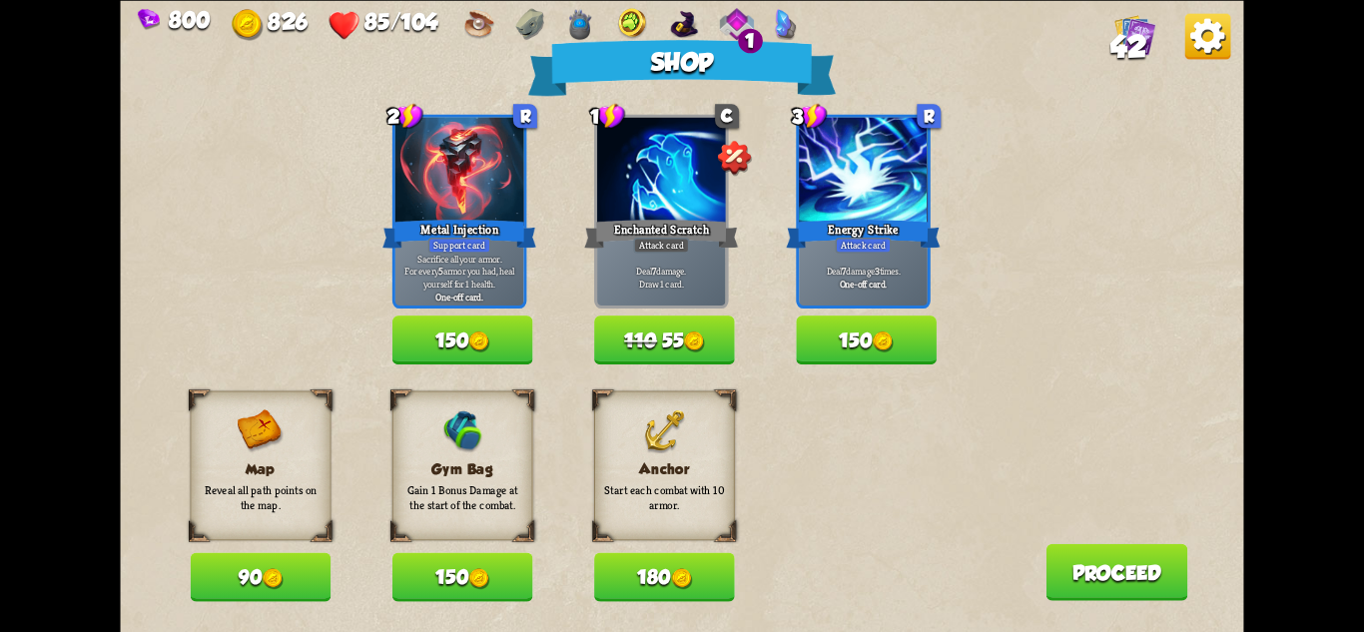
click at [610, 582] on button "180" at bounding box center [664, 576] width 141 height 49
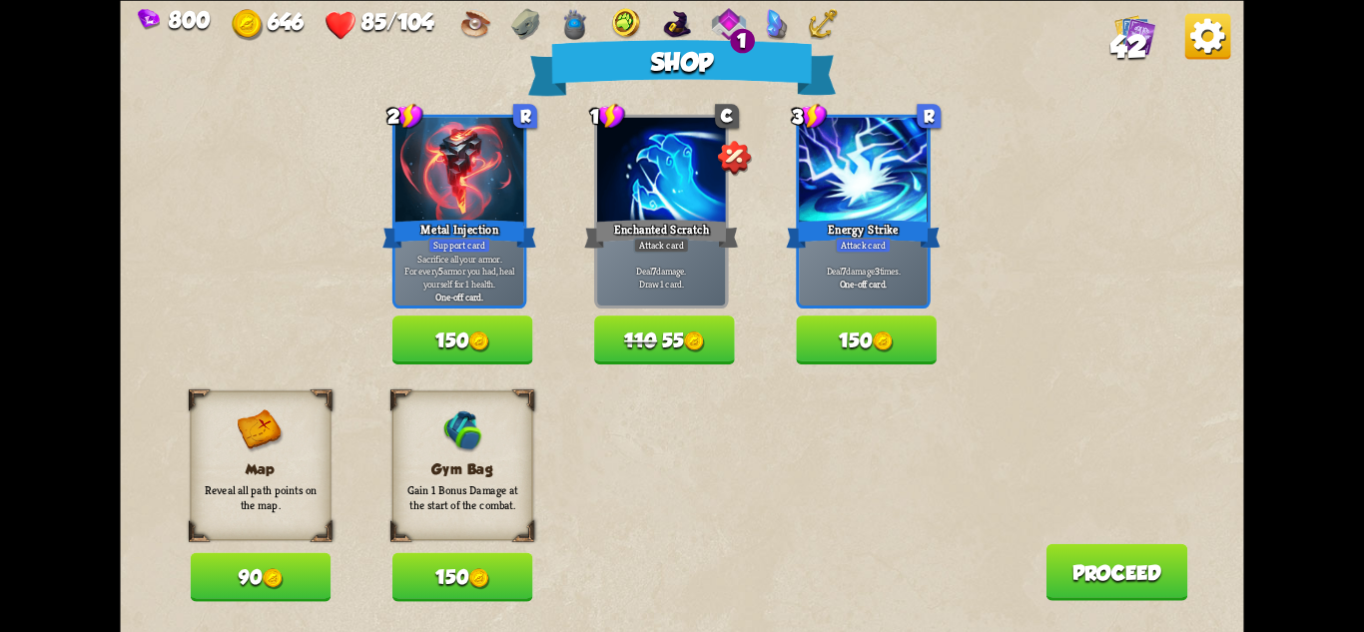
click at [489, 582] on img at bounding box center [479, 578] width 21 height 21
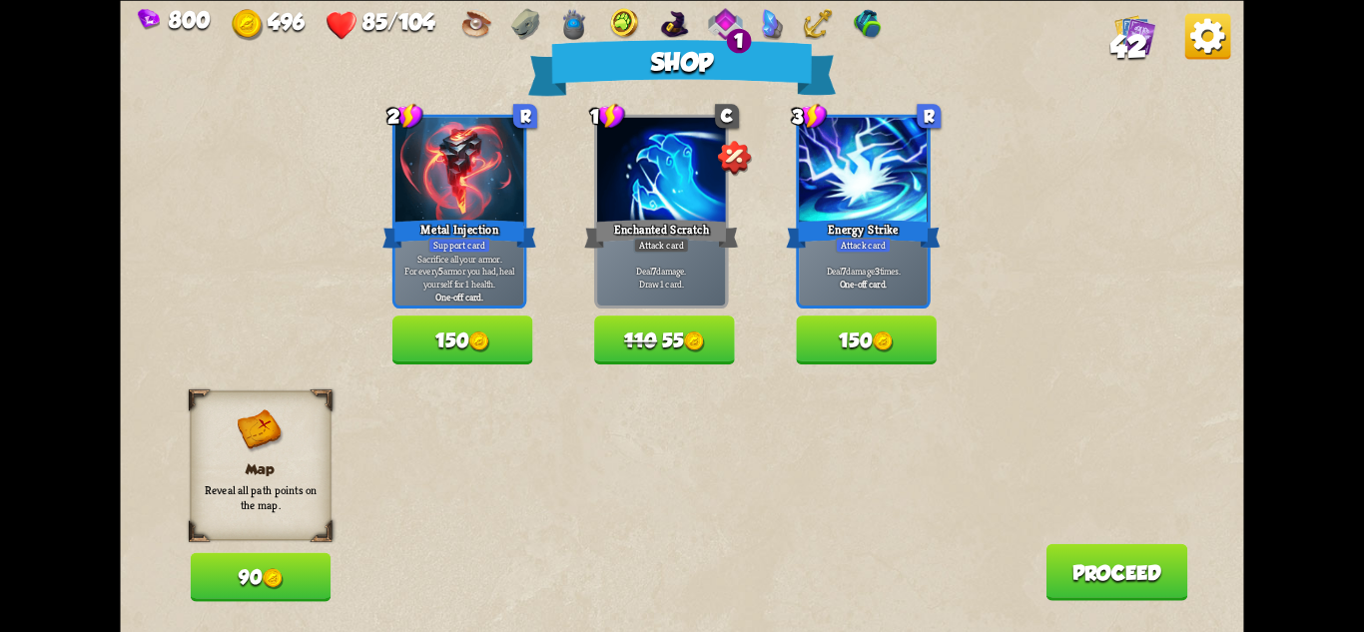
click at [691, 334] on img at bounding box center [694, 341] width 21 height 21
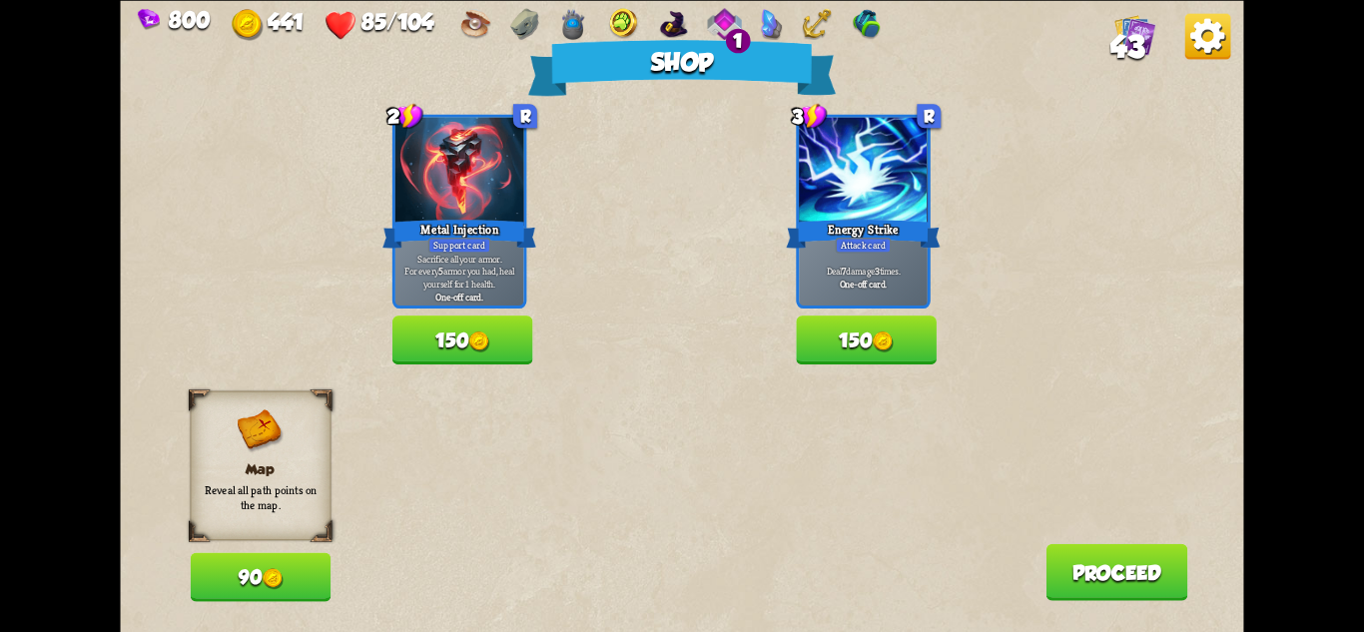
click at [1065, 557] on button "Proceed" at bounding box center [1117, 571] width 142 height 57
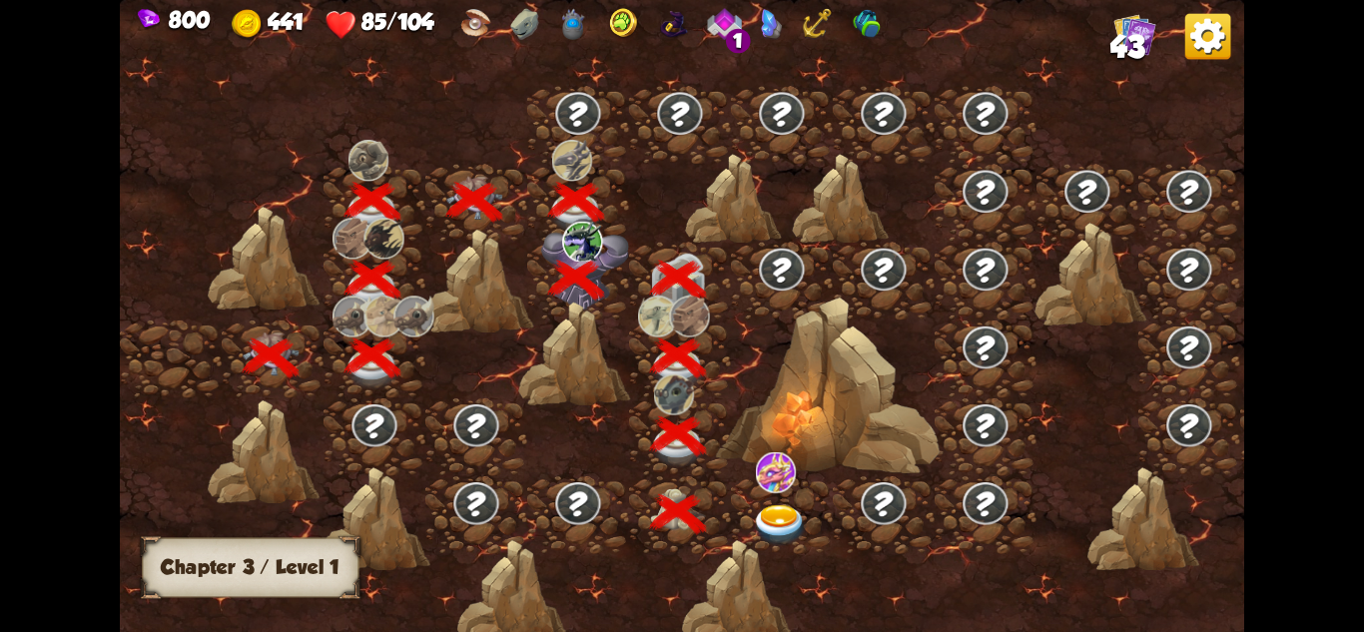
click at [752, 518] on img at bounding box center [780, 525] width 56 height 41
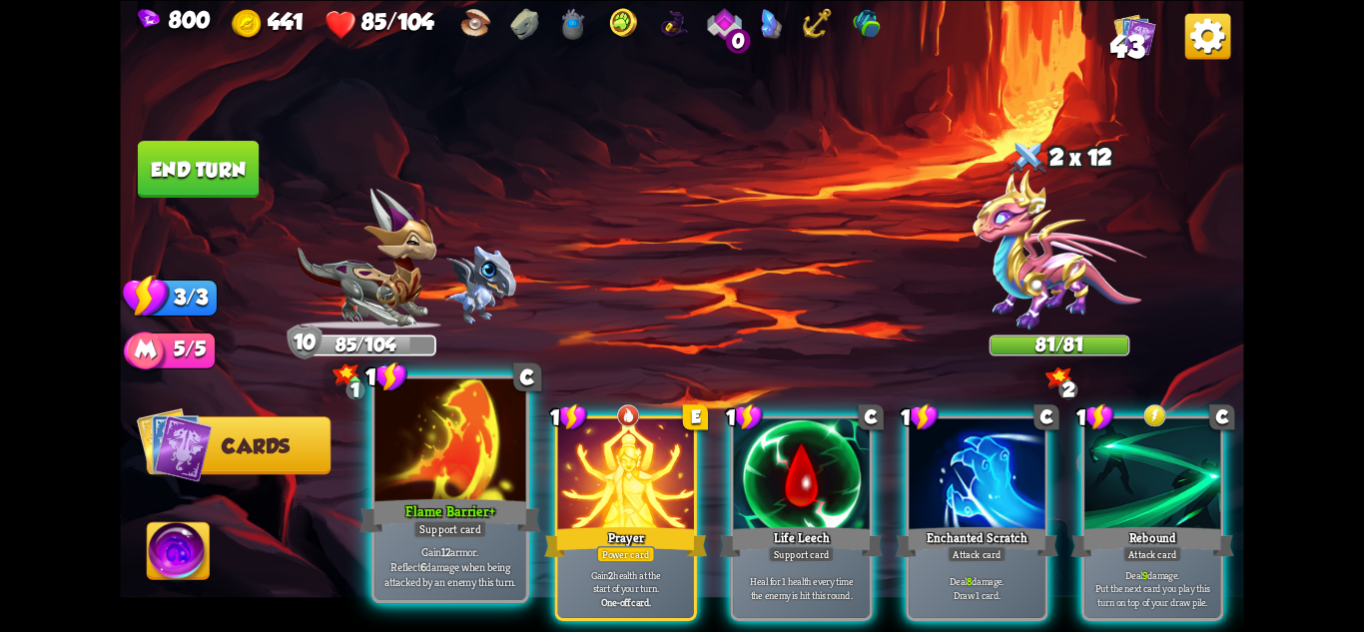
click at [458, 530] on div "Support card" at bounding box center [450, 528] width 74 height 18
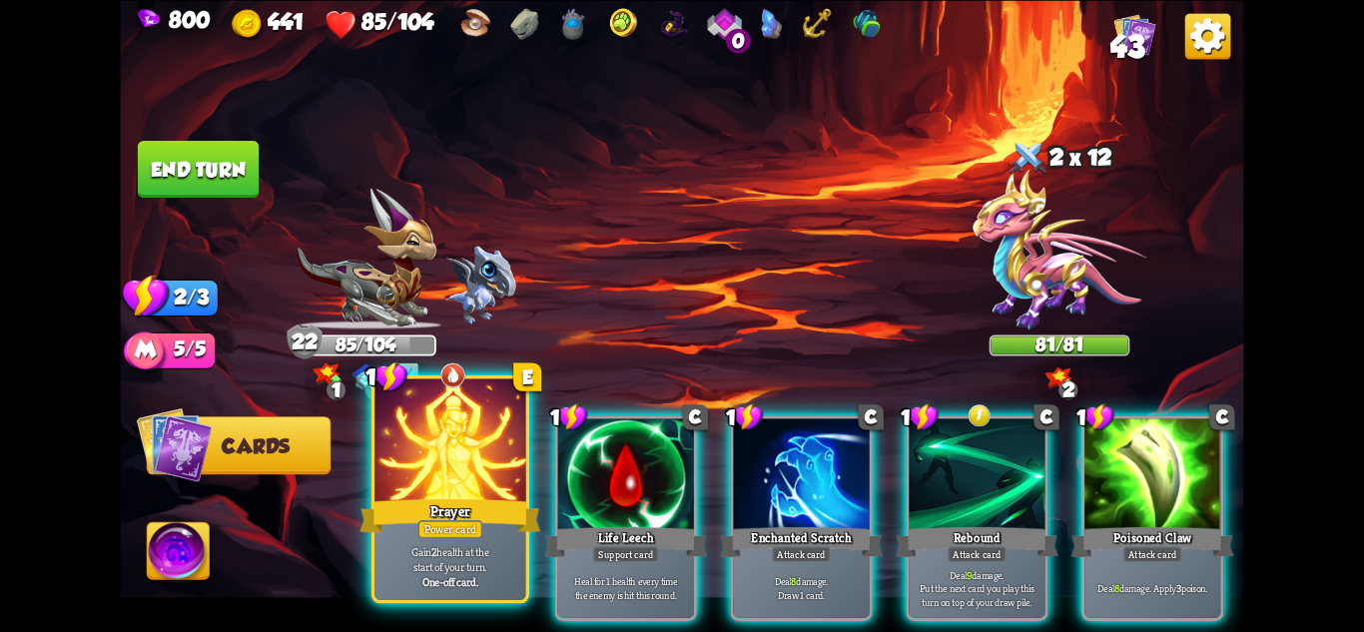
click at [426, 525] on div "Power card" at bounding box center [449, 528] width 65 height 18
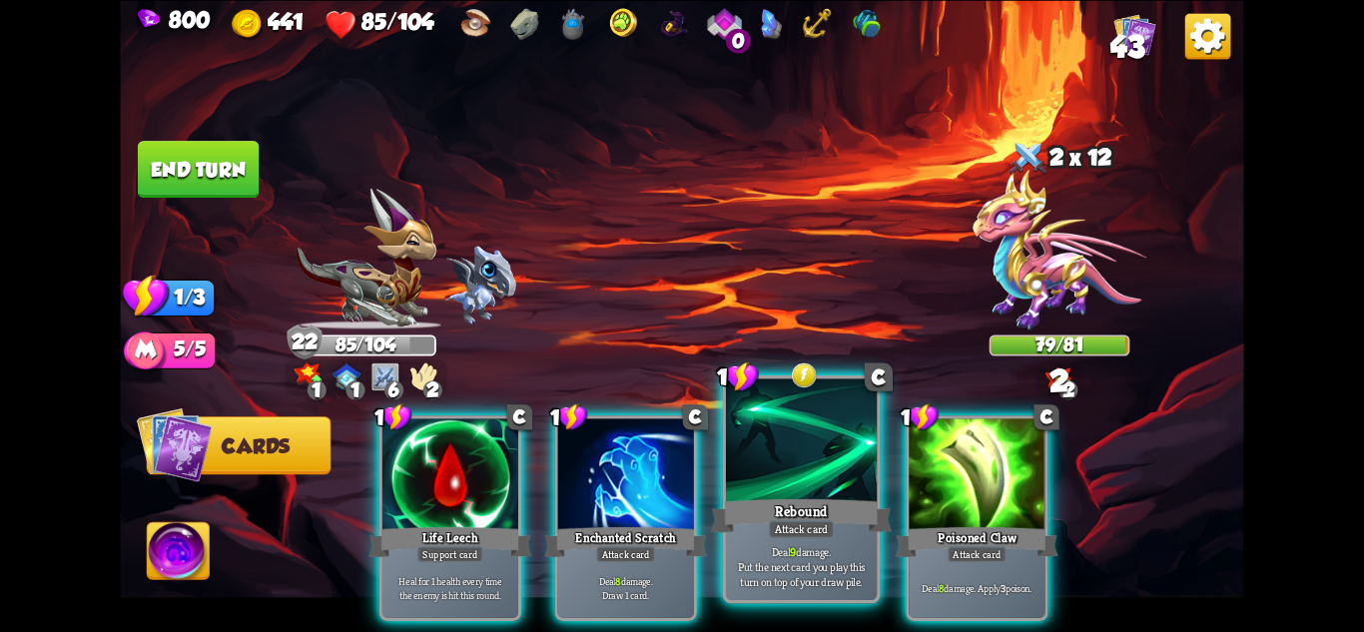
click at [793, 516] on div "Rebound" at bounding box center [801, 515] width 181 height 40
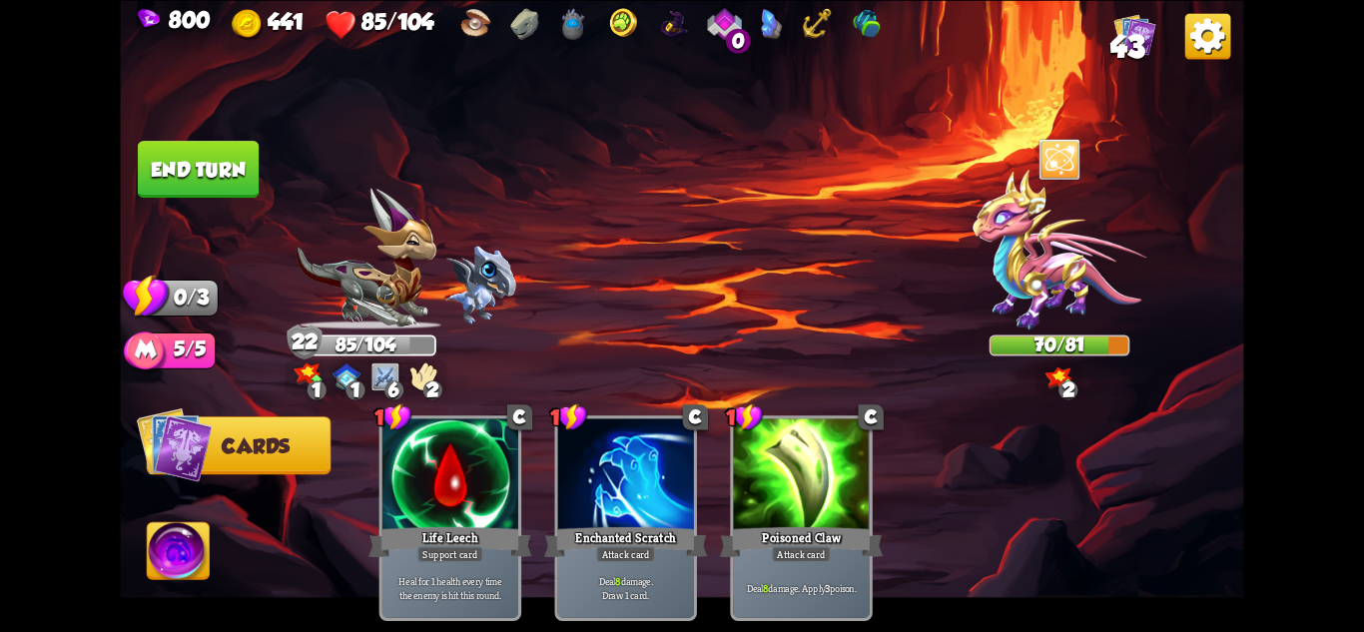
click at [203, 161] on button "End turn" at bounding box center [198, 169] width 121 height 57
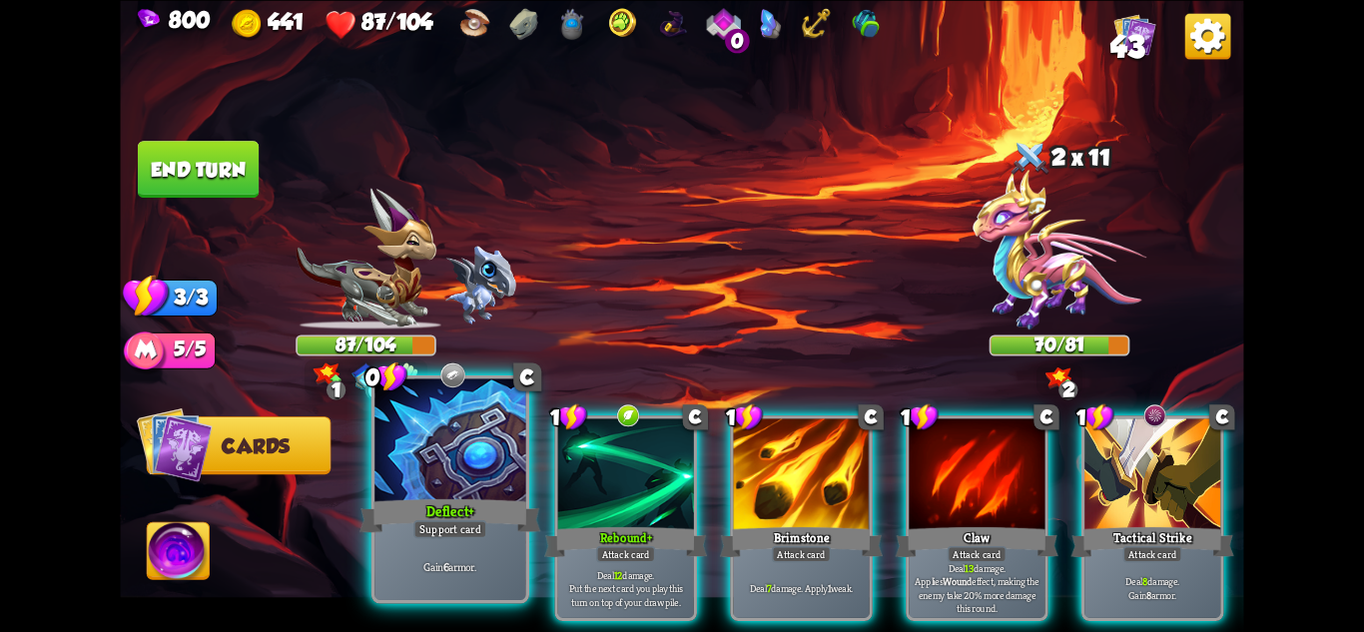
click at [469, 565] on p "Gain 6 armor." at bounding box center [450, 566] width 144 height 15
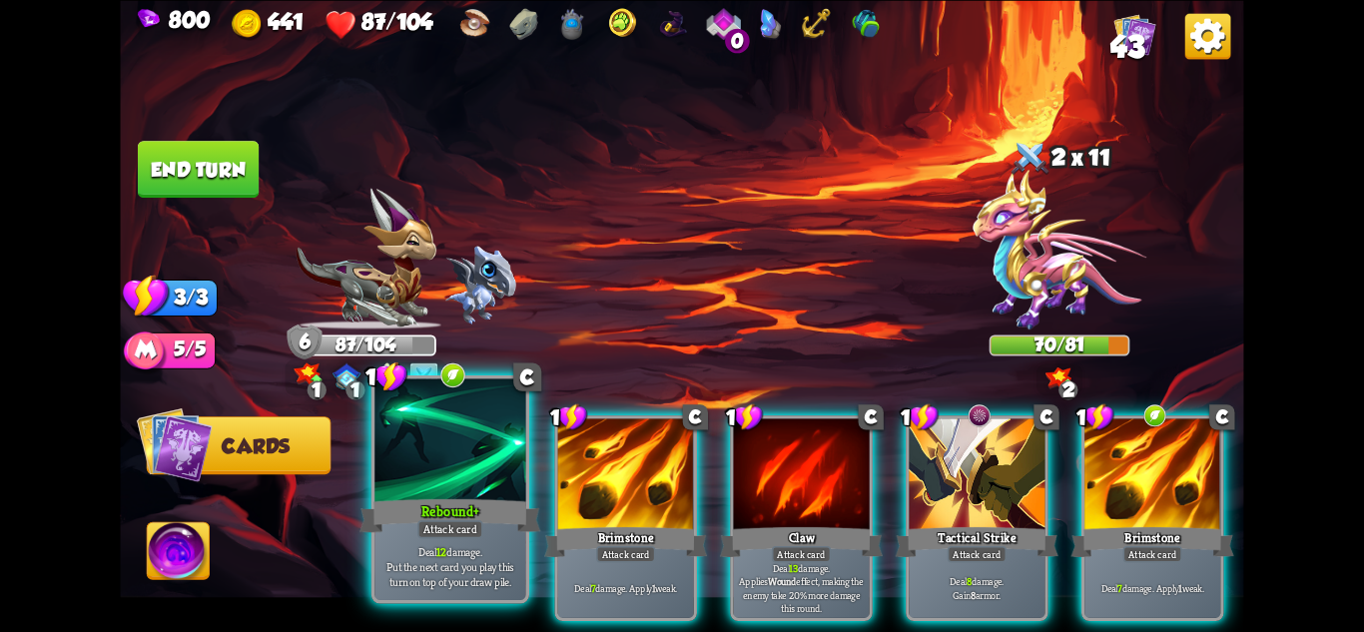
click at [482, 518] on div "Rebound+" at bounding box center [450, 515] width 181 height 40
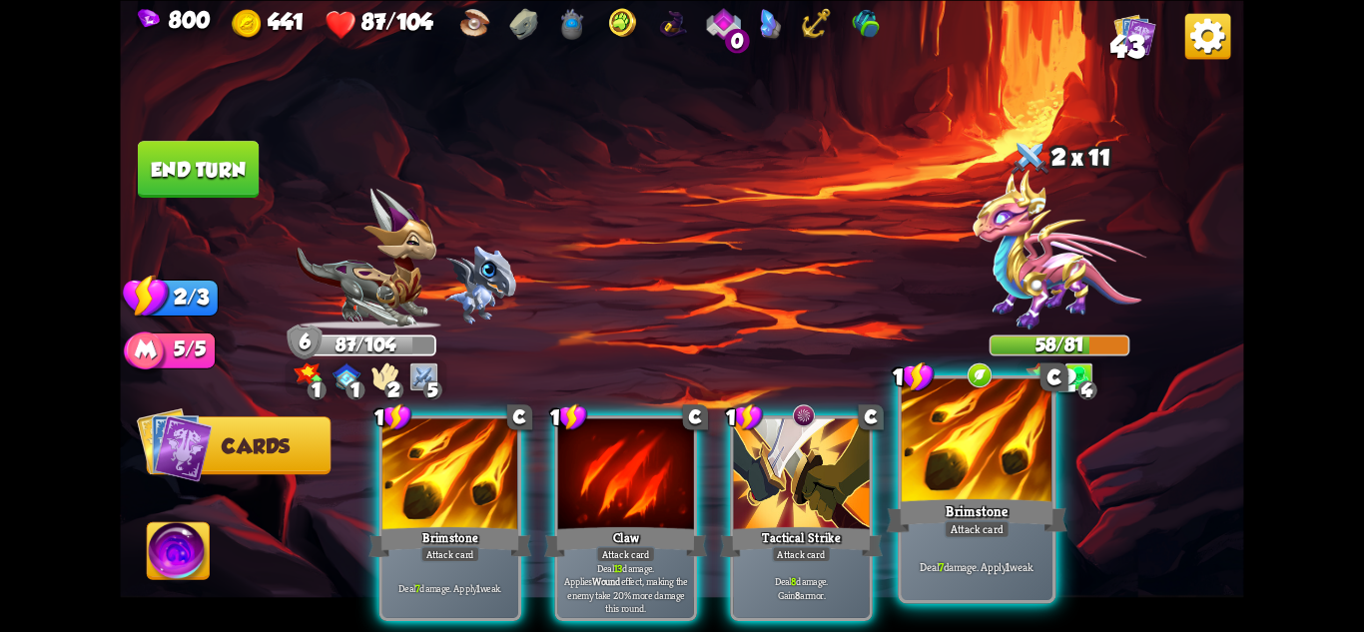
click at [1014, 518] on div "Brimstone" at bounding box center [977, 515] width 181 height 40
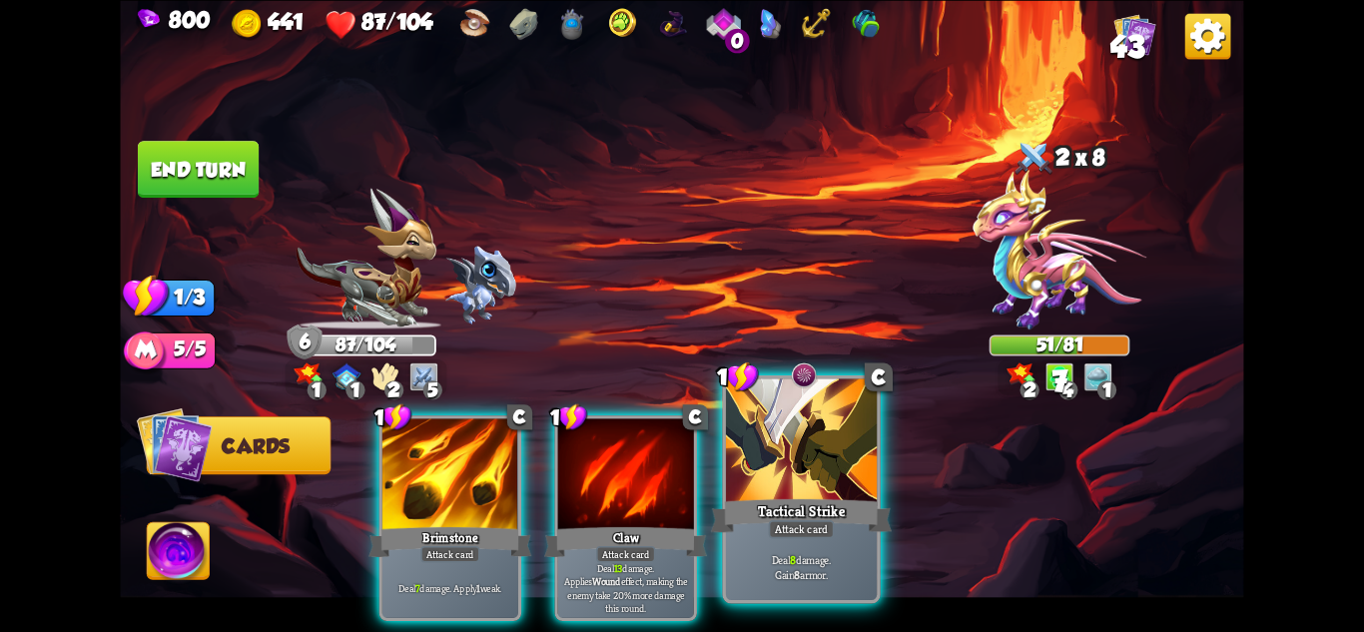
click at [810, 512] on div "Tactical Strike" at bounding box center [801, 515] width 181 height 40
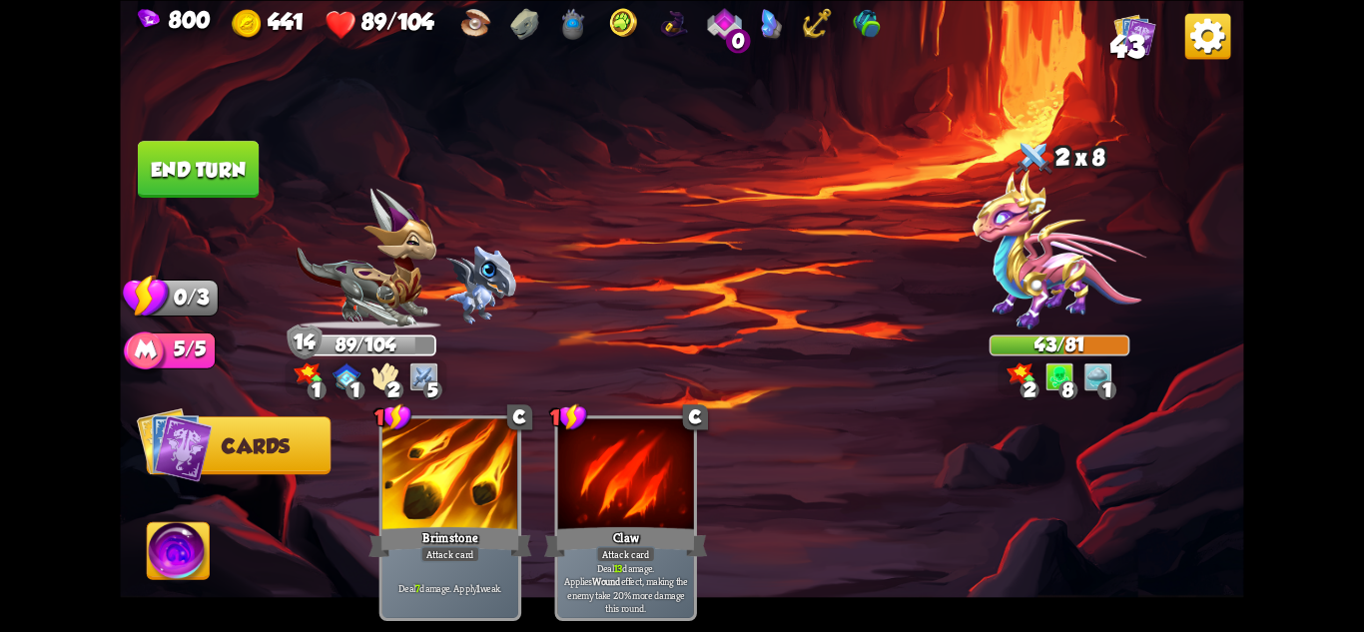
click at [186, 144] on button "End turn" at bounding box center [198, 169] width 122 height 58
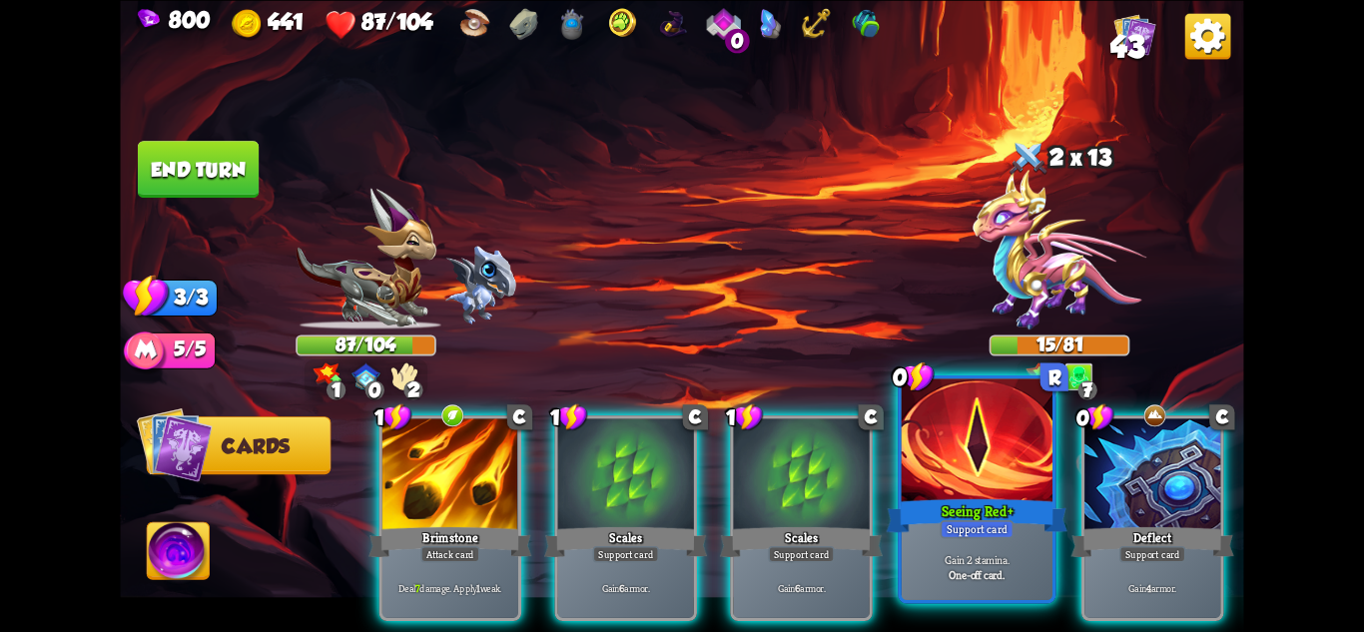
click at [1006, 539] on div "Gain 2 stamina. One-off card." at bounding box center [977, 567] width 151 height 66
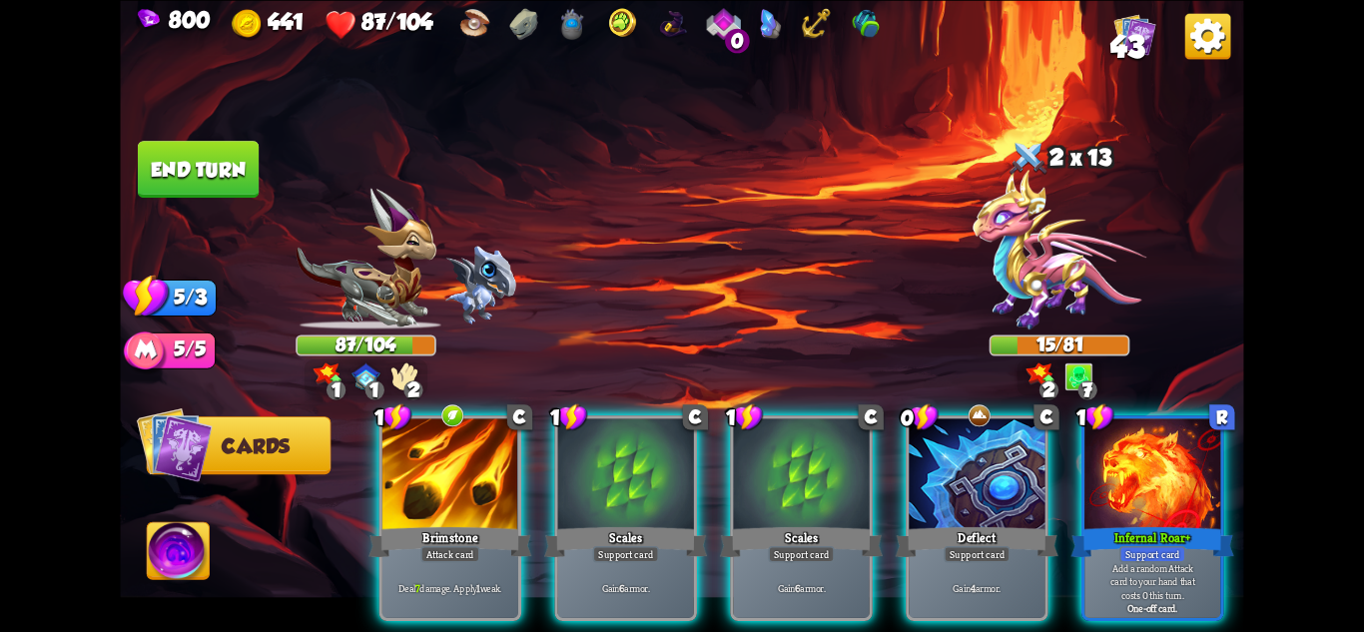
click at [1006, 558] on div "Gain 4 armor." at bounding box center [977, 587] width 136 height 59
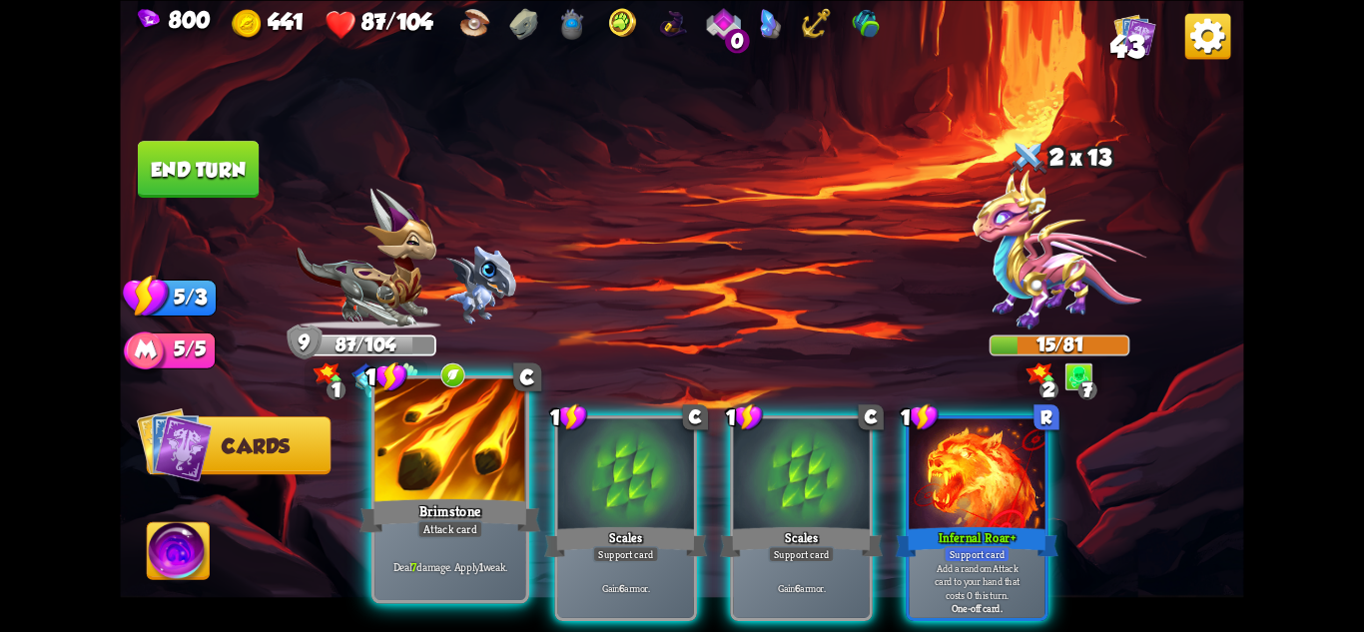
click at [511, 534] on div "Brimstone" at bounding box center [450, 515] width 181 height 40
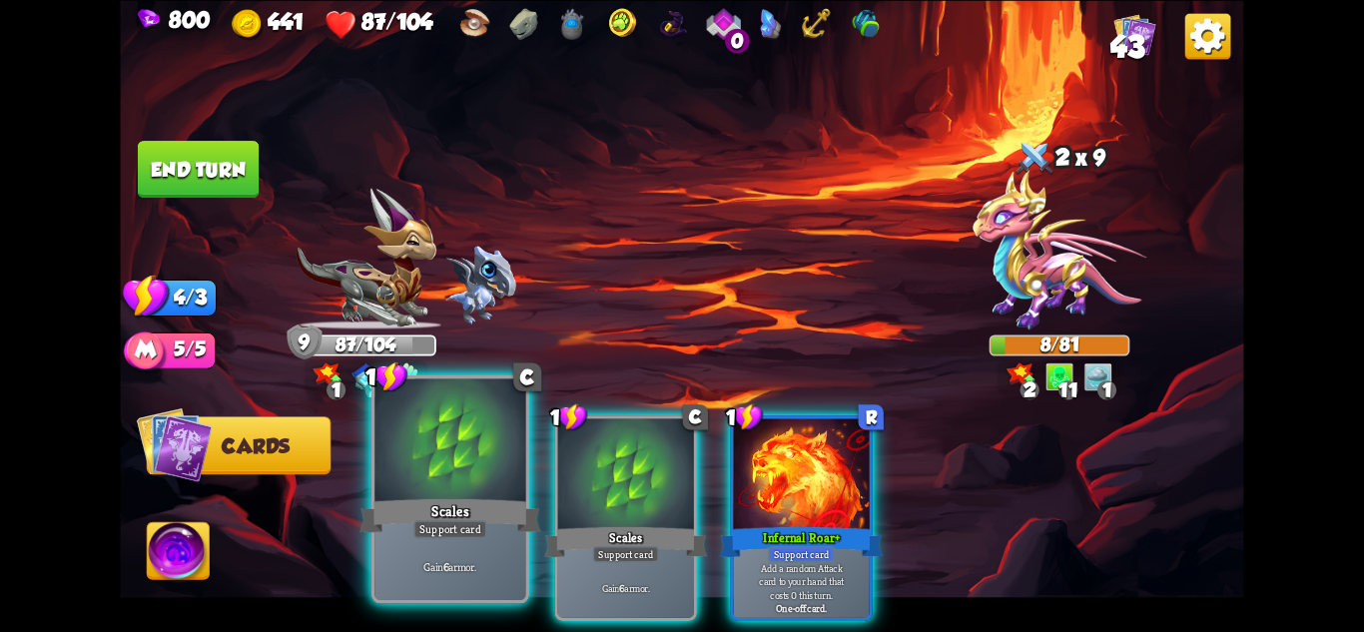
click at [464, 534] on div "Support card" at bounding box center [450, 528] width 74 height 18
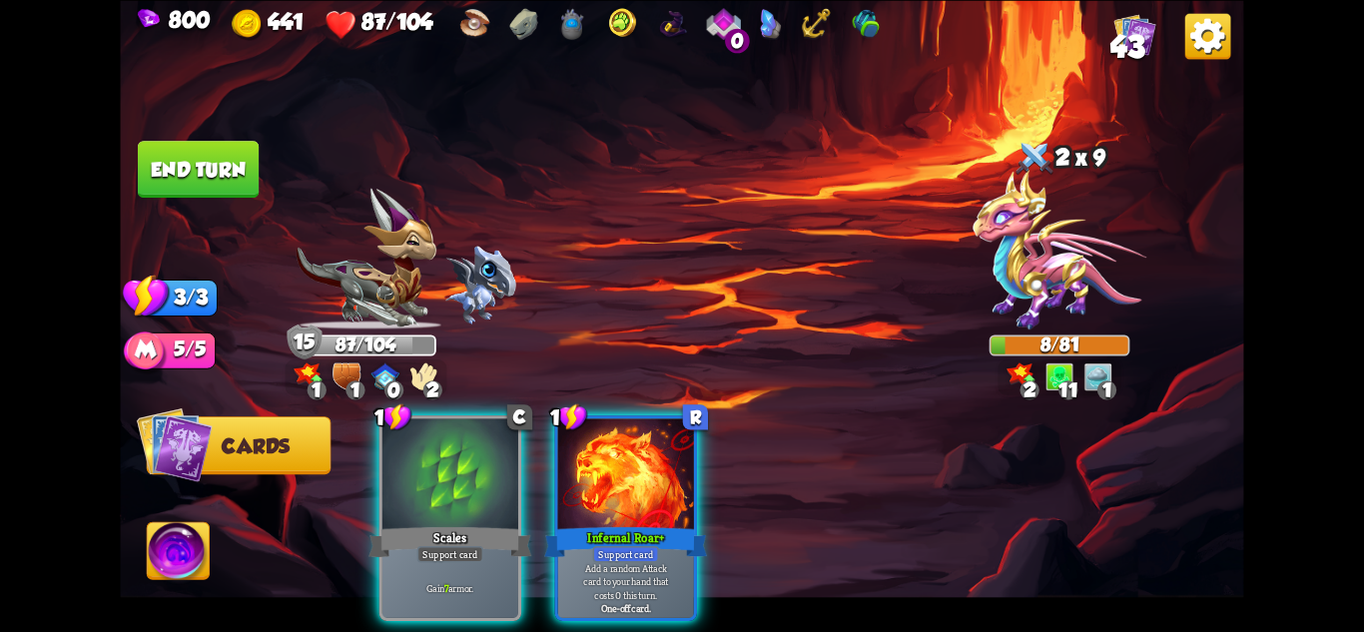
click at [464, 545] on div "Support card" at bounding box center [450, 553] width 66 height 17
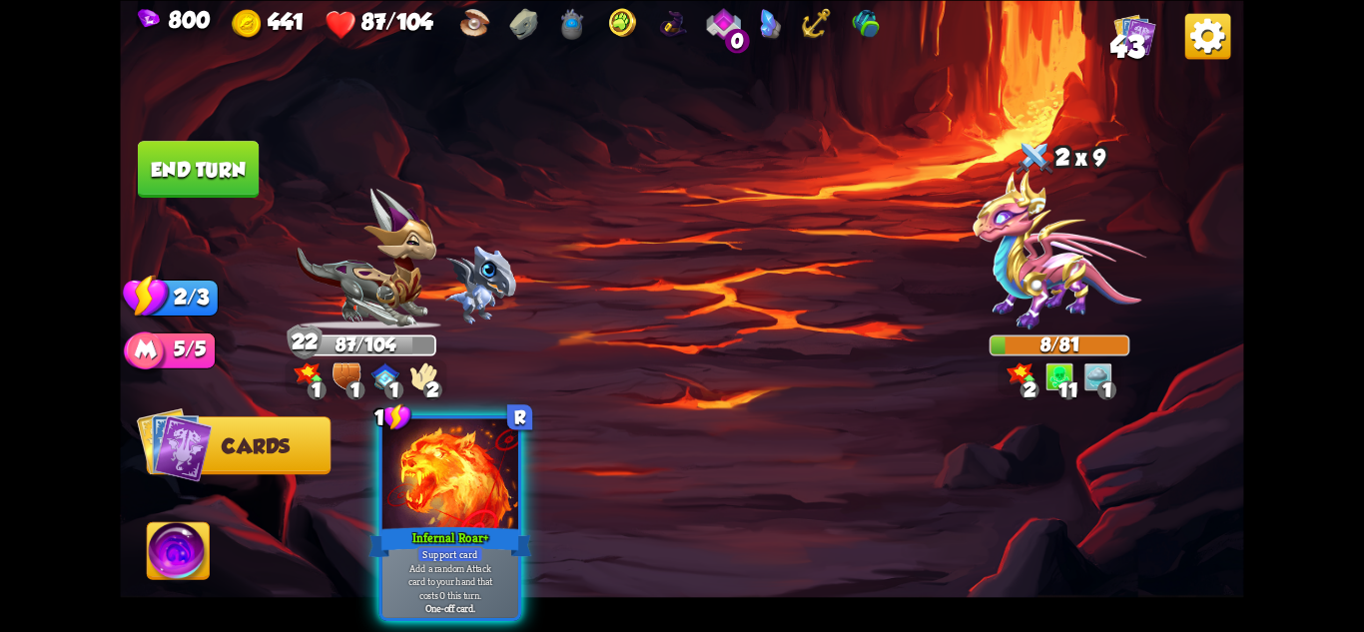
click at [464, 545] on div "Support card" at bounding box center [450, 553] width 66 height 17
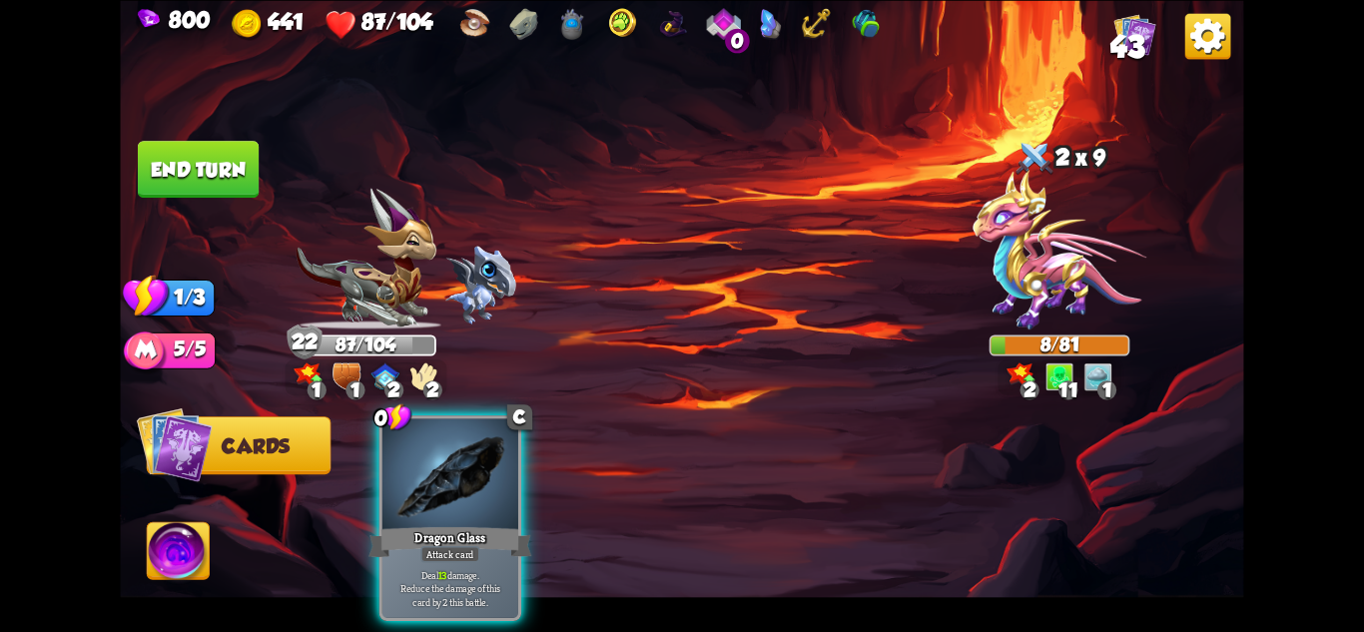
click at [464, 545] on div "Attack card" at bounding box center [449, 553] width 59 height 17
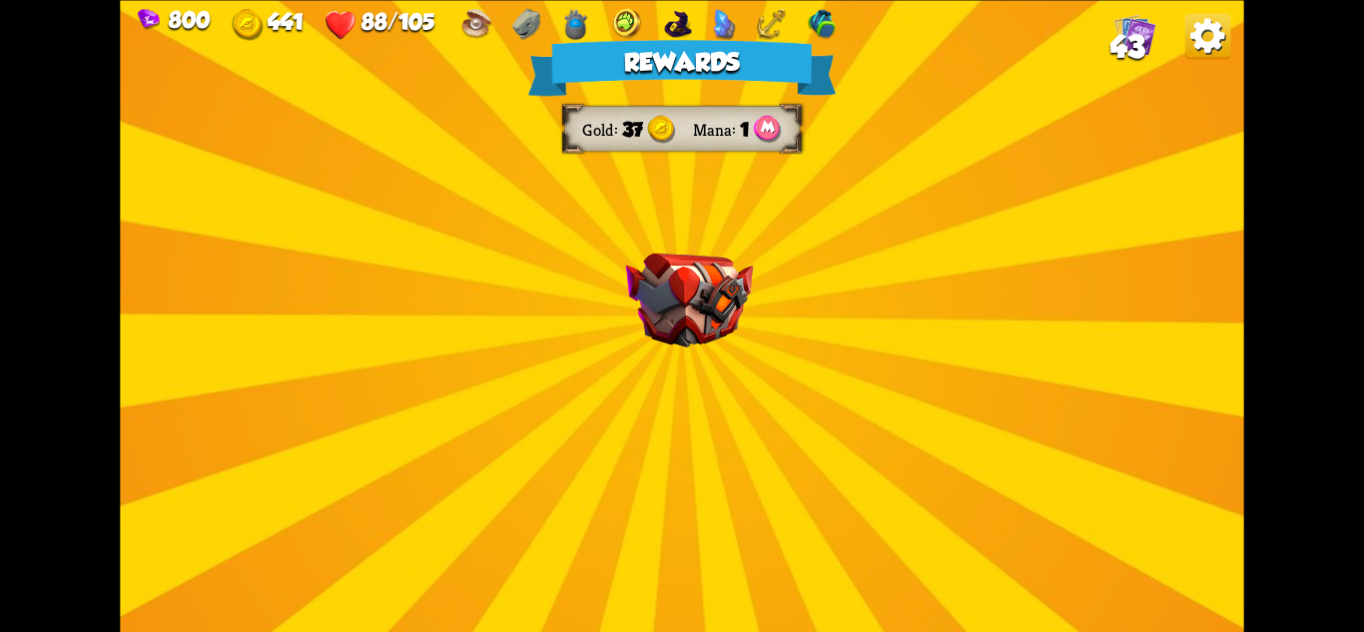
click at [744, 320] on img at bounding box center [689, 300] width 127 height 94
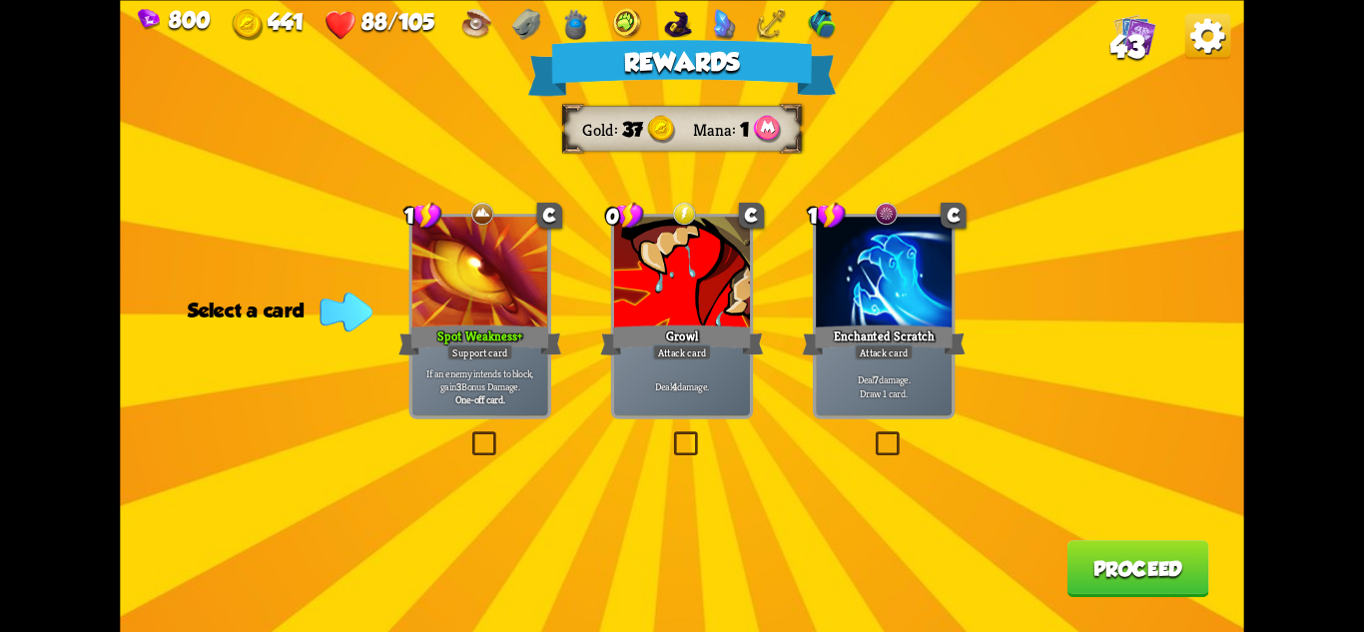
click at [696, 346] on div "Attack card" at bounding box center [681, 352] width 59 height 17
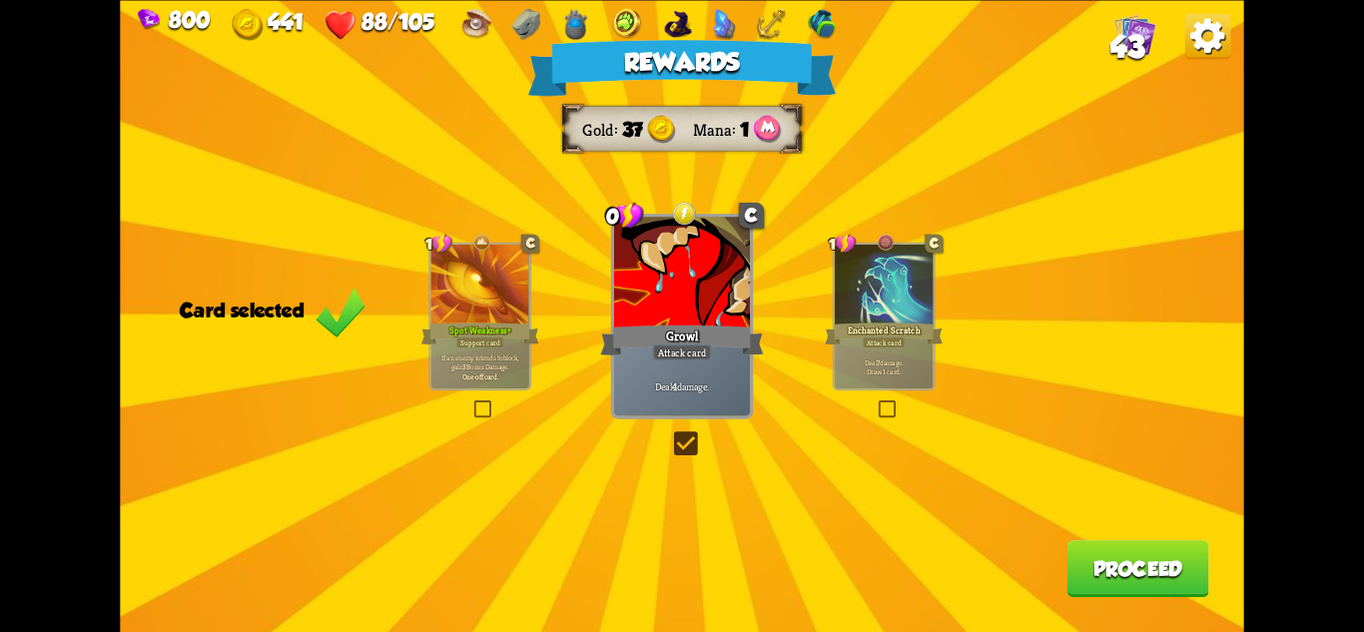
click at [1155, 563] on button "Proceed" at bounding box center [1139, 568] width 142 height 57
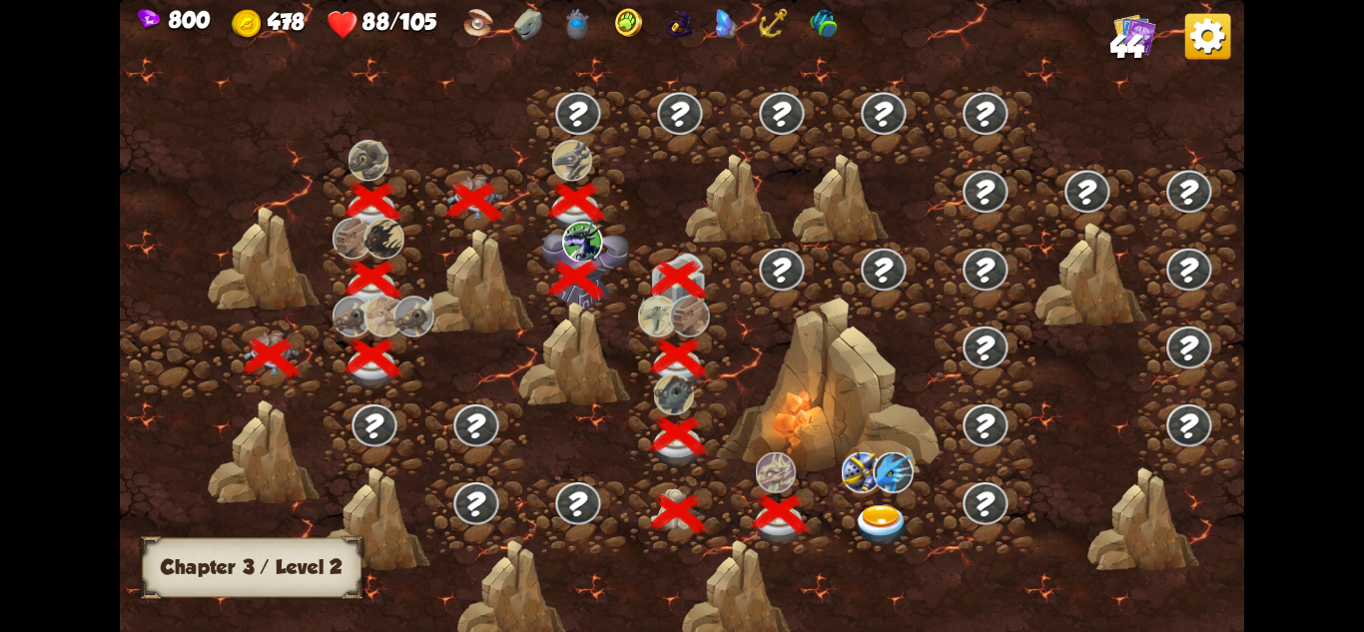
click at [872, 517] on img at bounding box center [882, 525] width 56 height 41
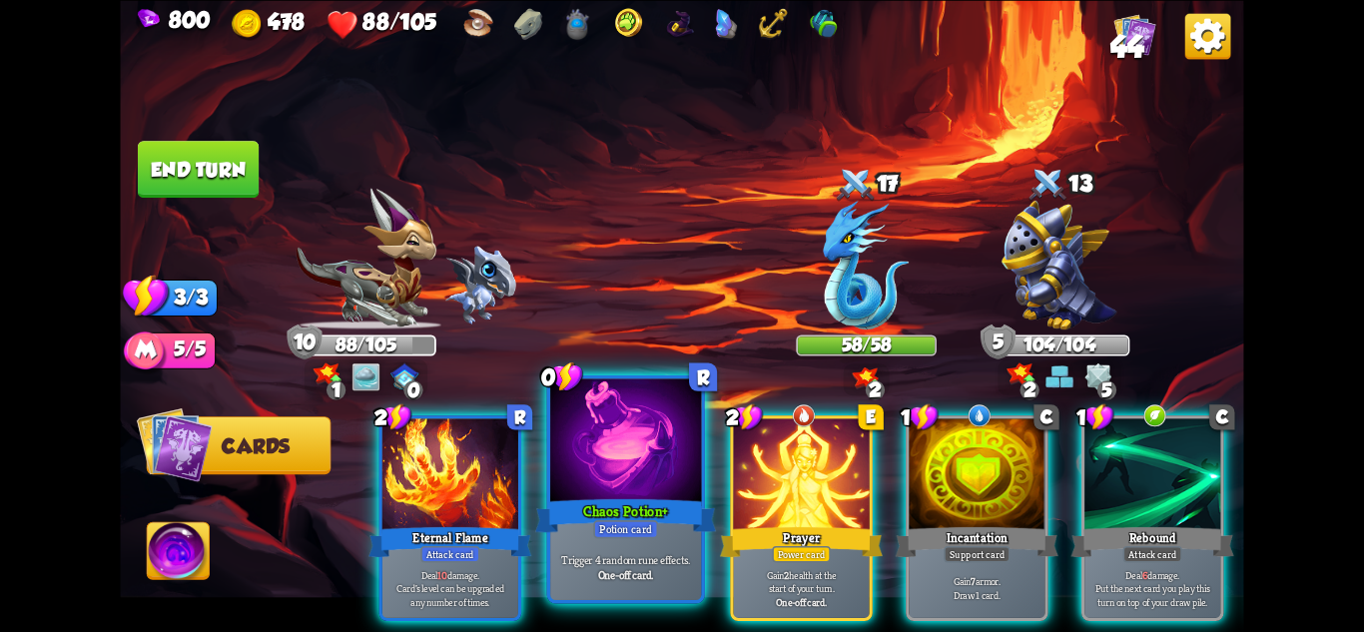
click at [647, 473] on div at bounding box center [625, 441] width 151 height 127
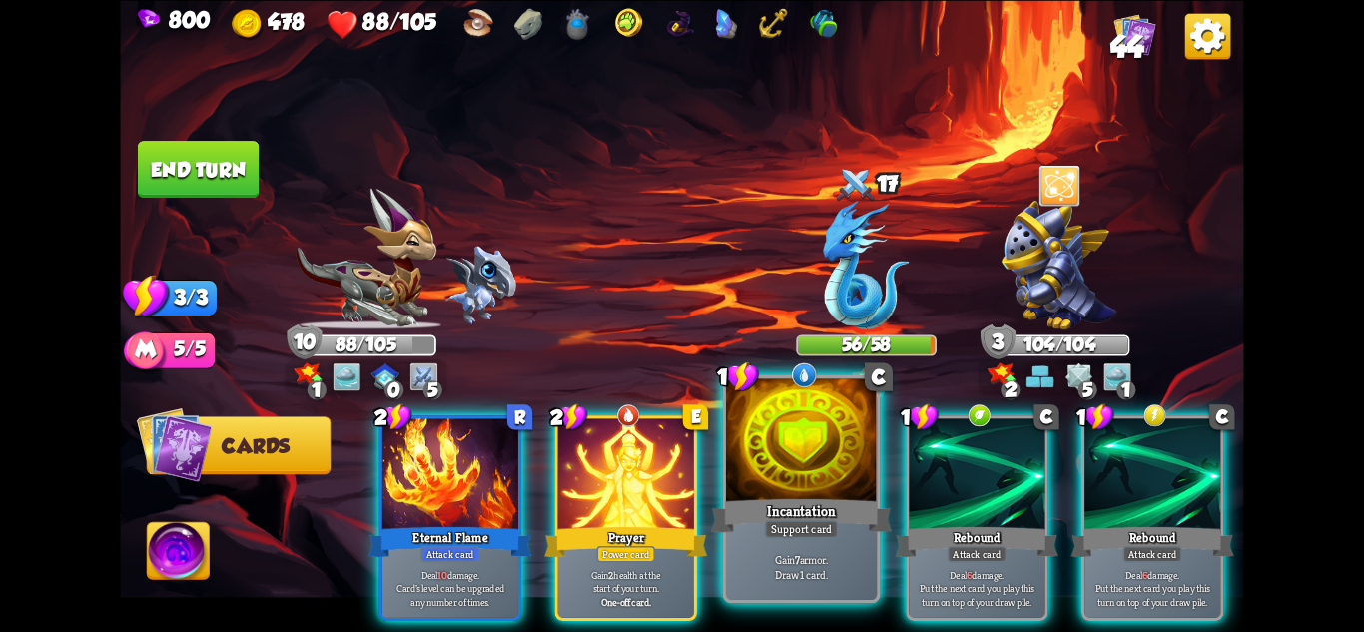
click at [845, 447] on div at bounding box center [801, 441] width 151 height 127
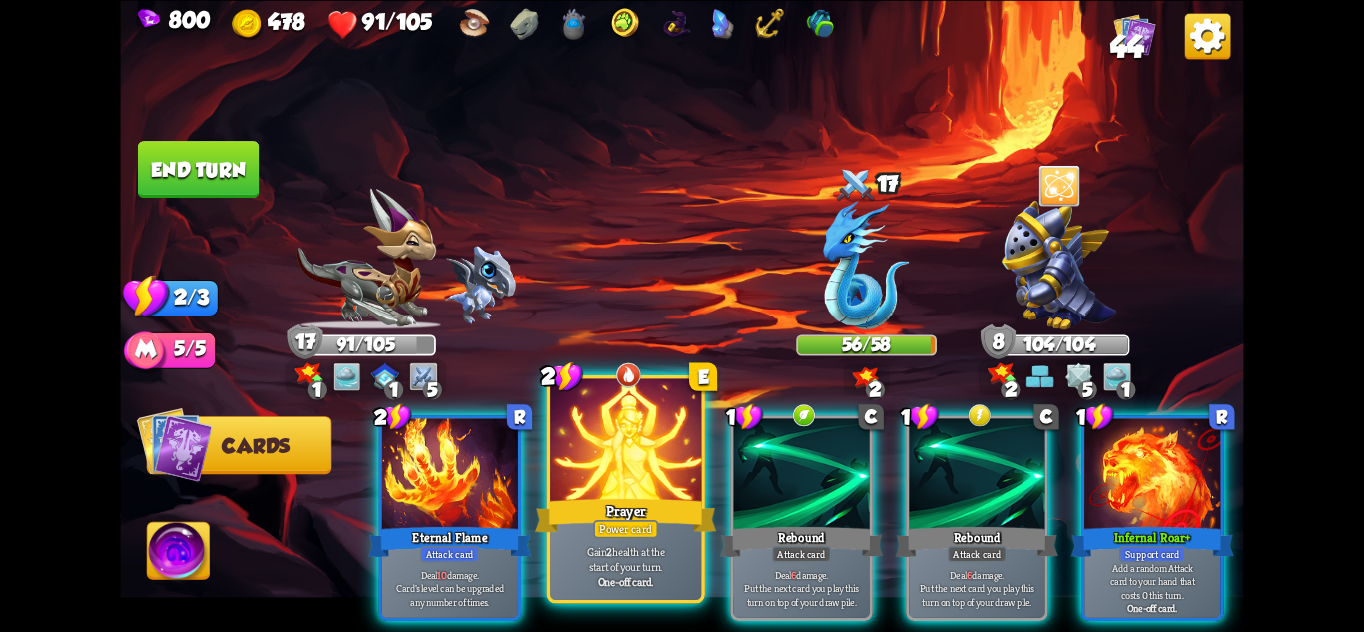
click at [659, 445] on div at bounding box center [625, 441] width 151 height 127
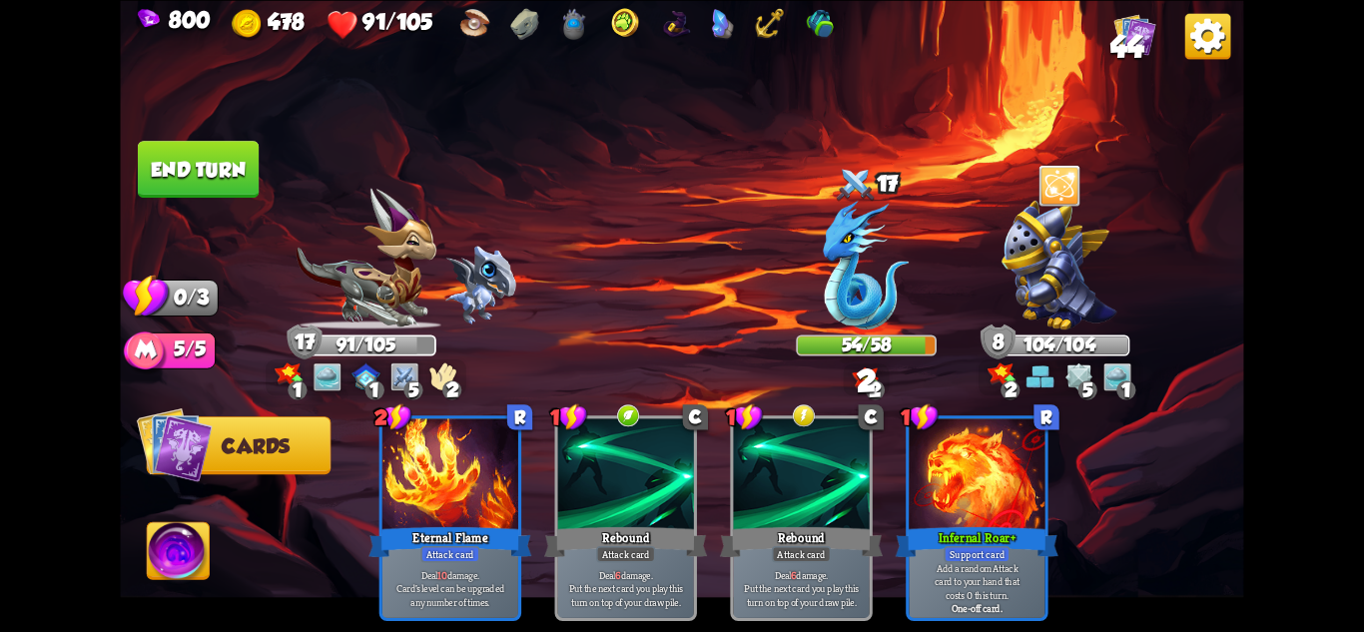
click at [211, 169] on button "End turn" at bounding box center [198, 169] width 121 height 57
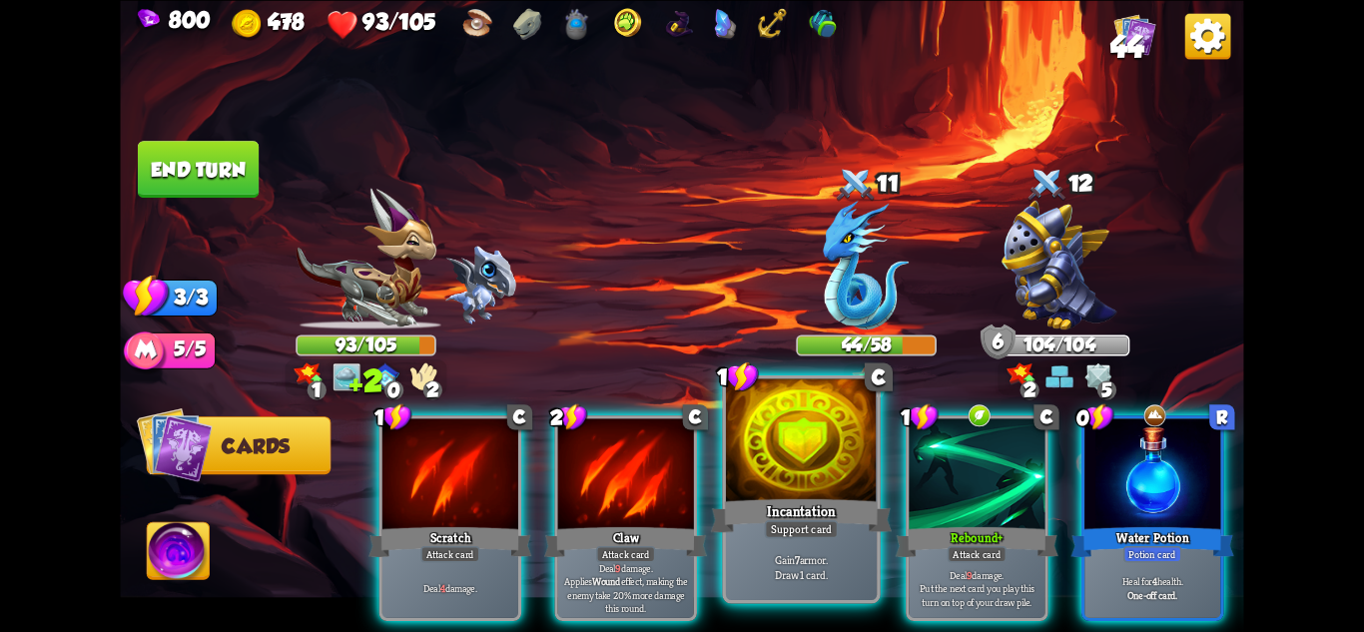
click at [835, 541] on div "Gain 7 armor. Draw 1 card." at bounding box center [801, 567] width 151 height 66
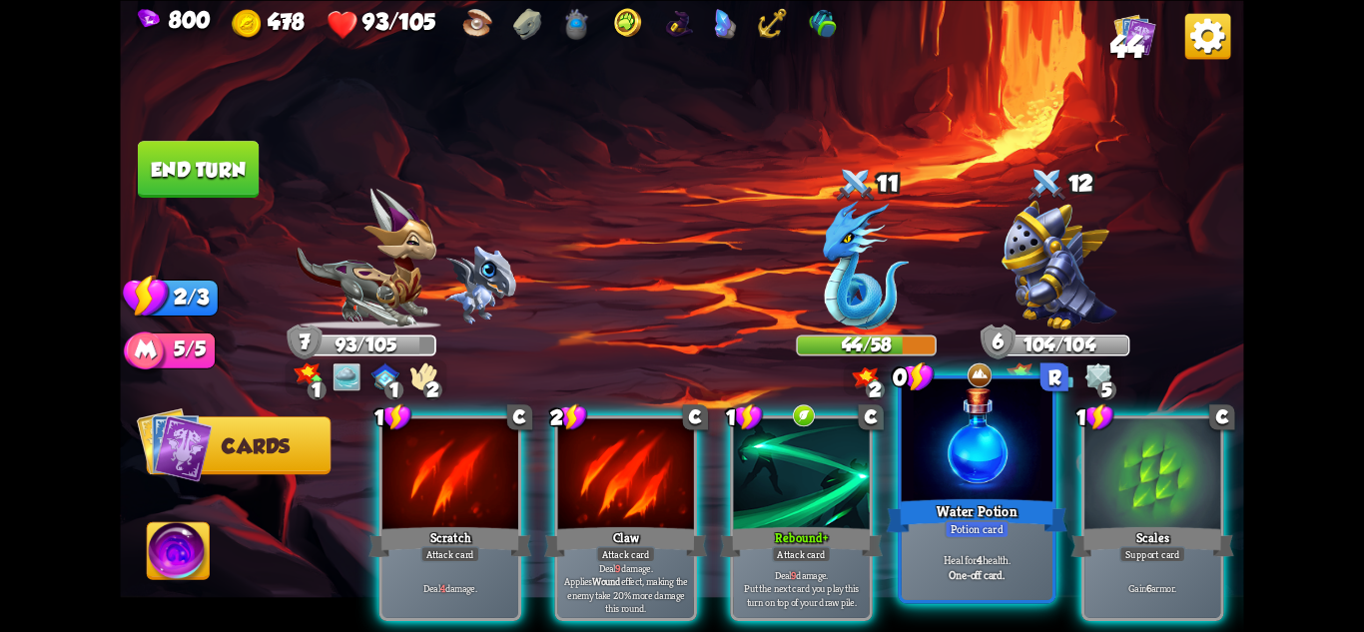
click at [1039, 455] on div at bounding box center [977, 441] width 151 height 127
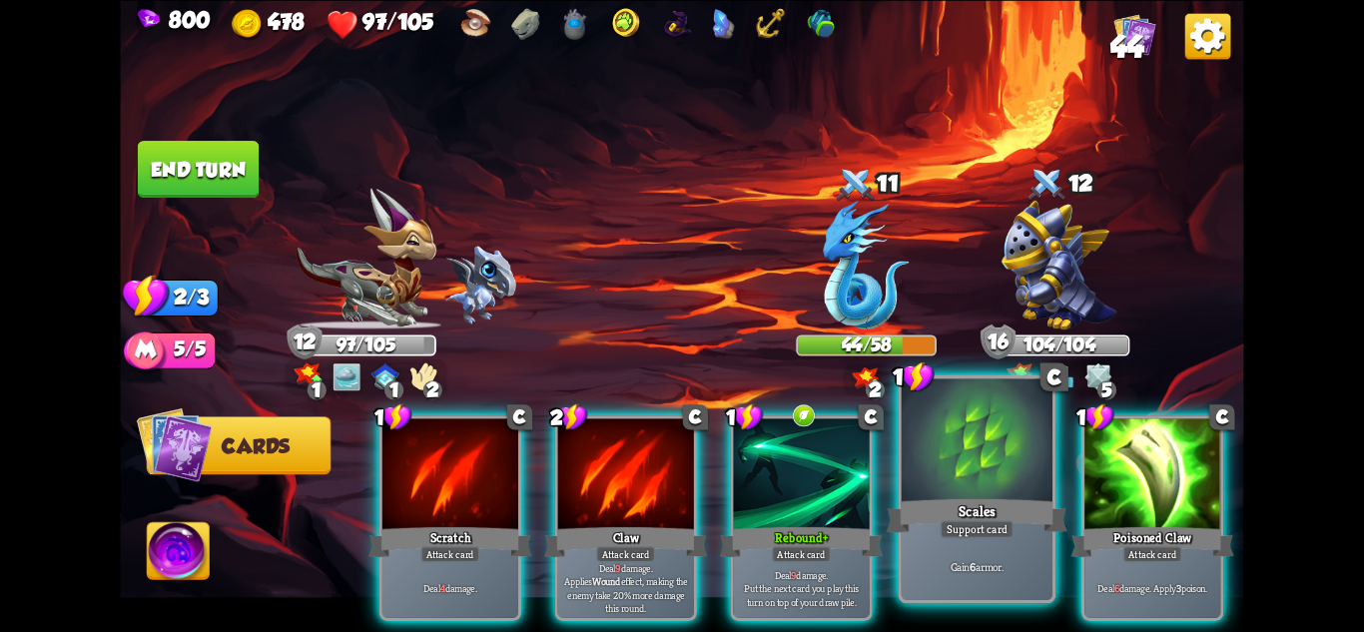
click at [990, 465] on div at bounding box center [977, 441] width 151 height 127
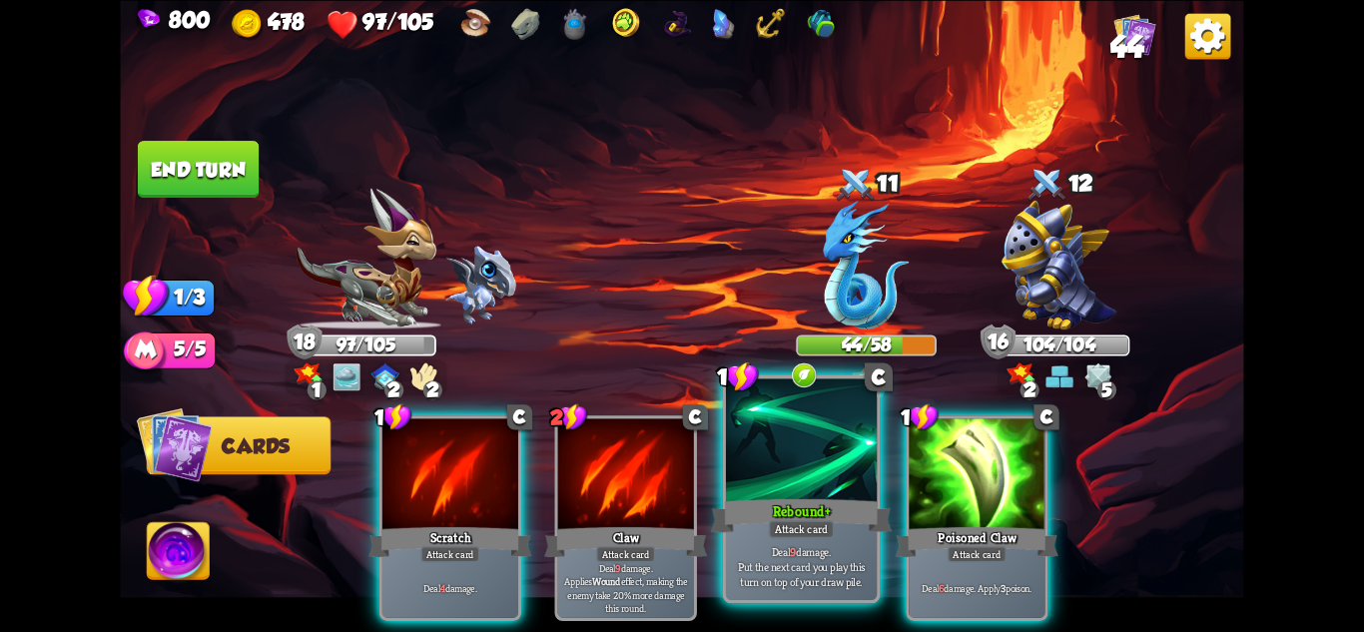
click at [828, 502] on div "Rebound+" at bounding box center [801, 515] width 181 height 40
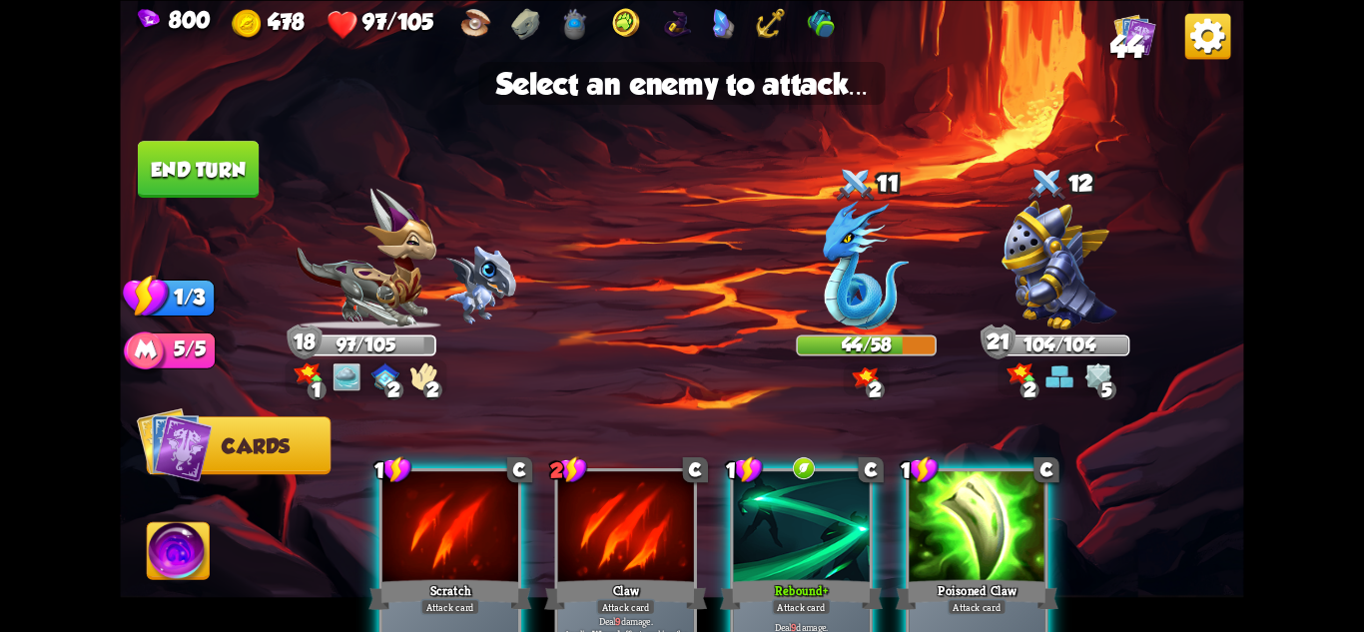
click at [829, 507] on div at bounding box center [802, 528] width 136 height 115
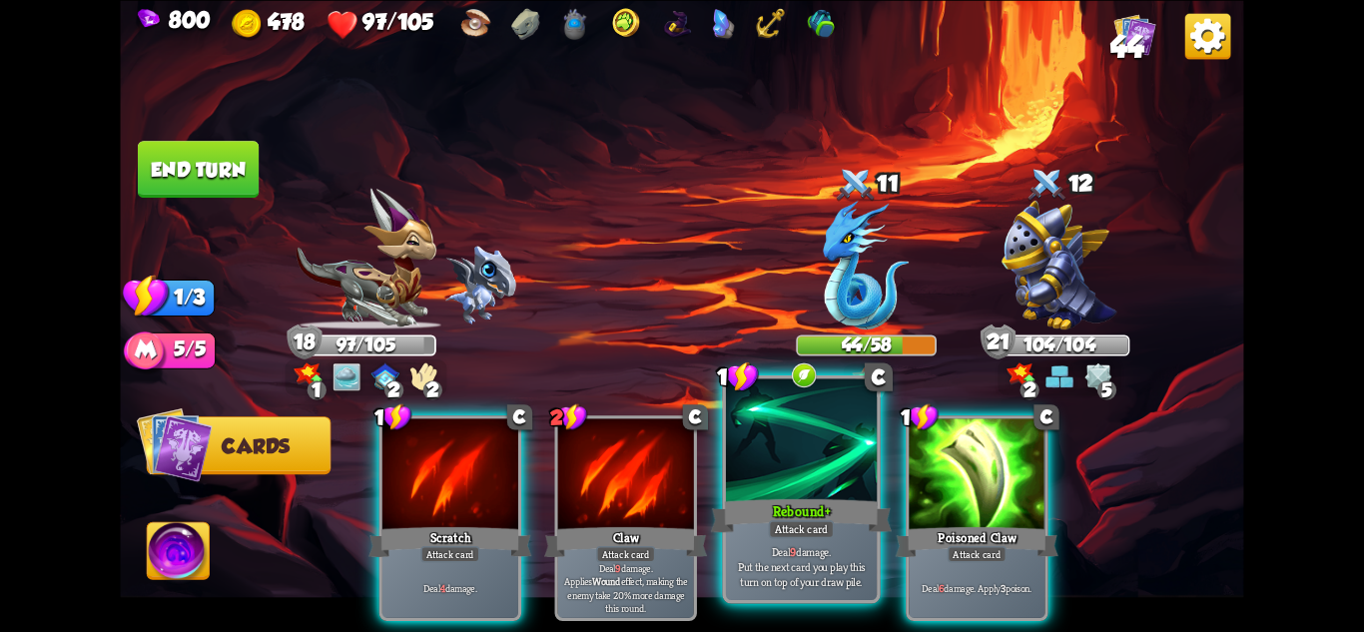
click at [858, 464] on div at bounding box center [801, 441] width 151 height 127
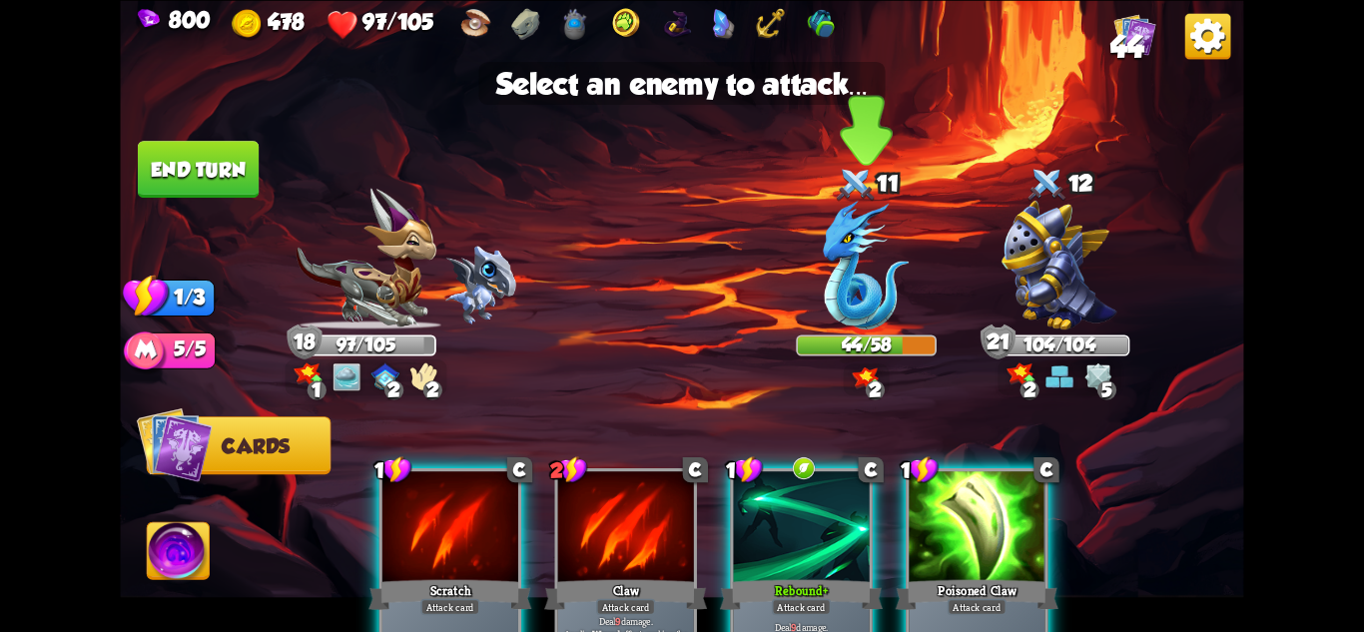
click at [888, 342] on div "44/58" at bounding box center [866, 346] width 137 height 18
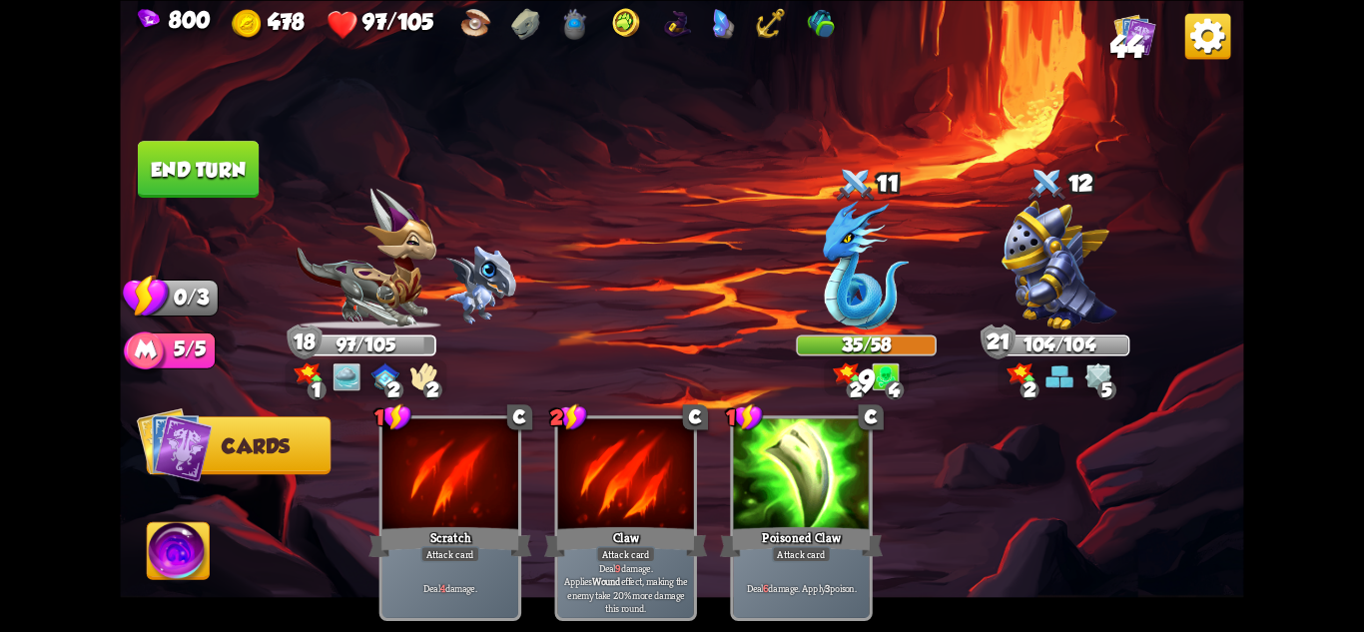
click at [201, 156] on button "End turn" at bounding box center [198, 169] width 121 height 57
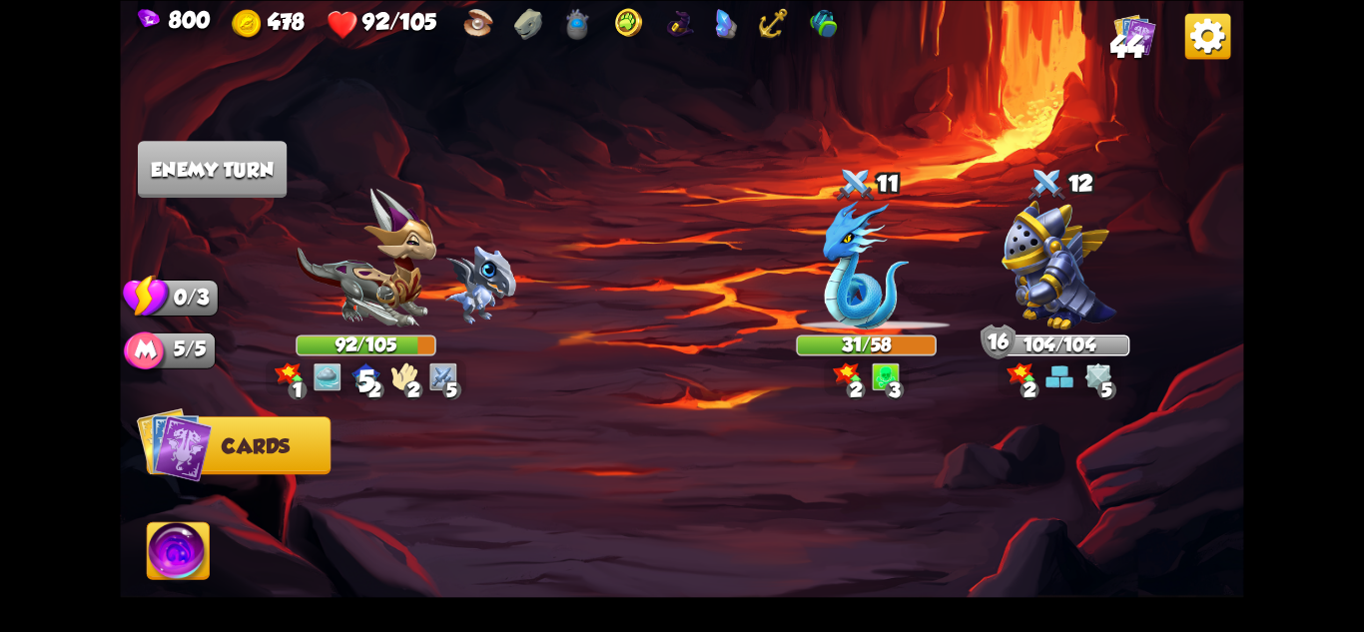
click at [1016, 284] on img at bounding box center [1060, 264] width 116 height 129
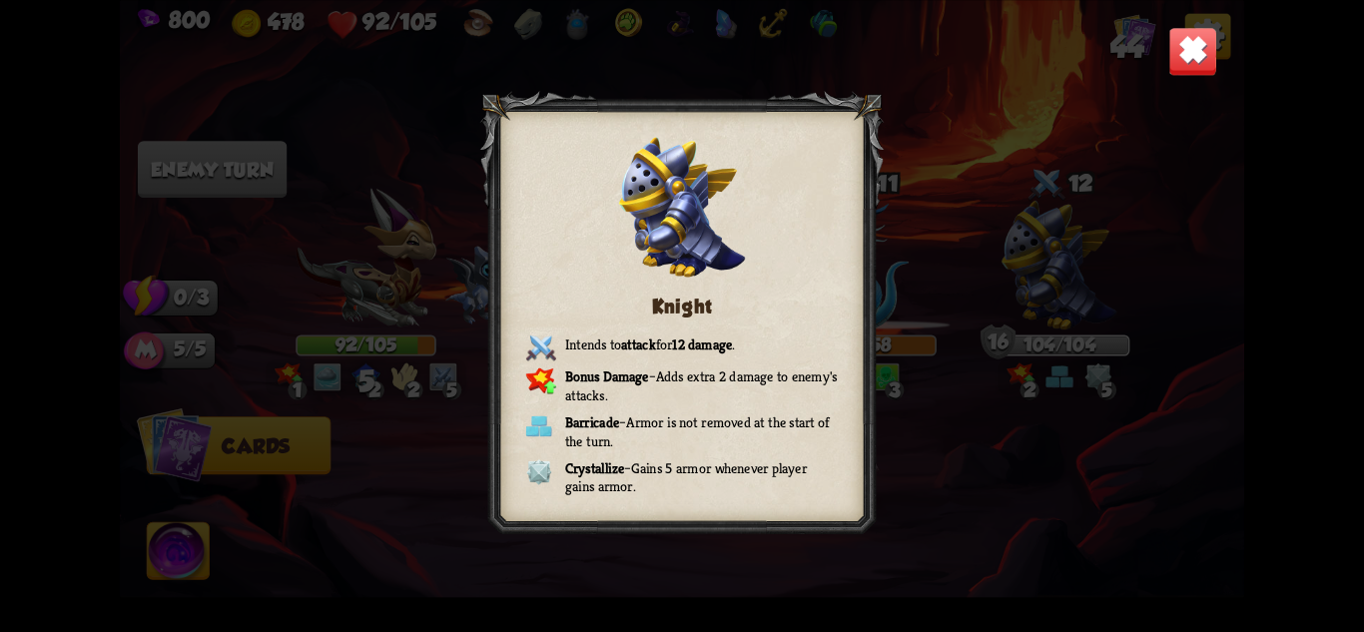
click at [1189, 14] on div "Knight Intends to attack for 12 damage . Bonus Damage – Adds extra 2 damage to …" at bounding box center [681, 316] width 1123 height 632
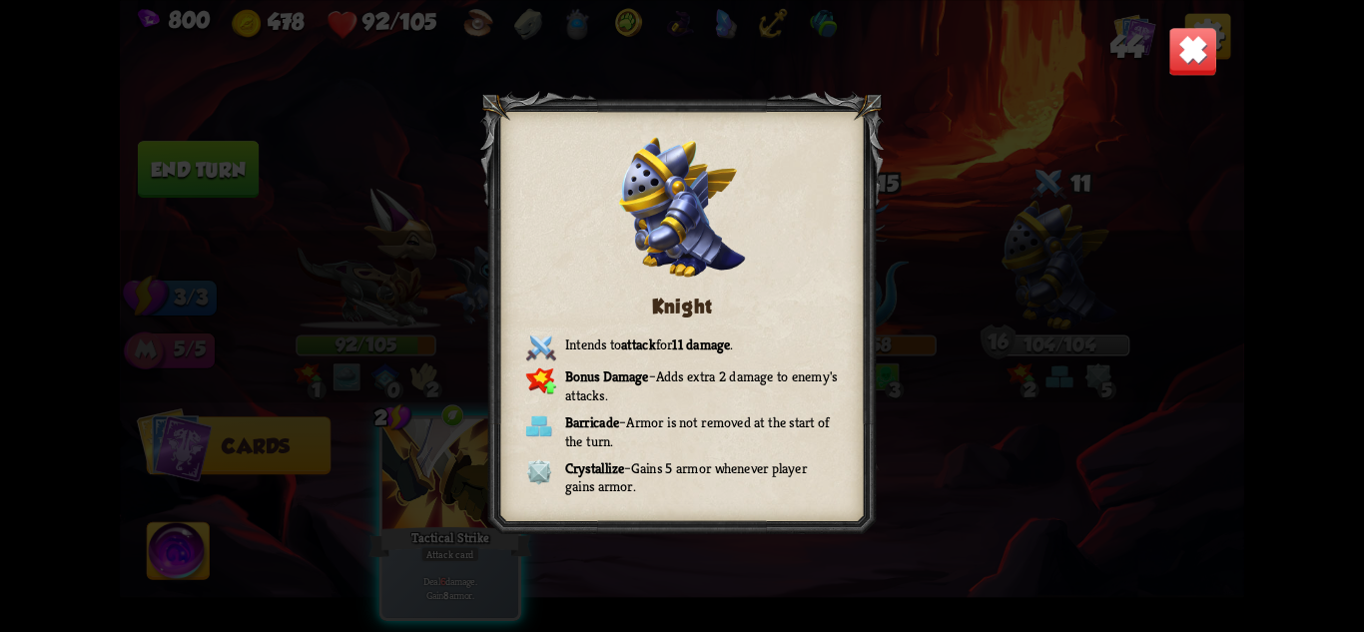
click at [1196, 45] on img at bounding box center [1192, 50] width 49 height 49
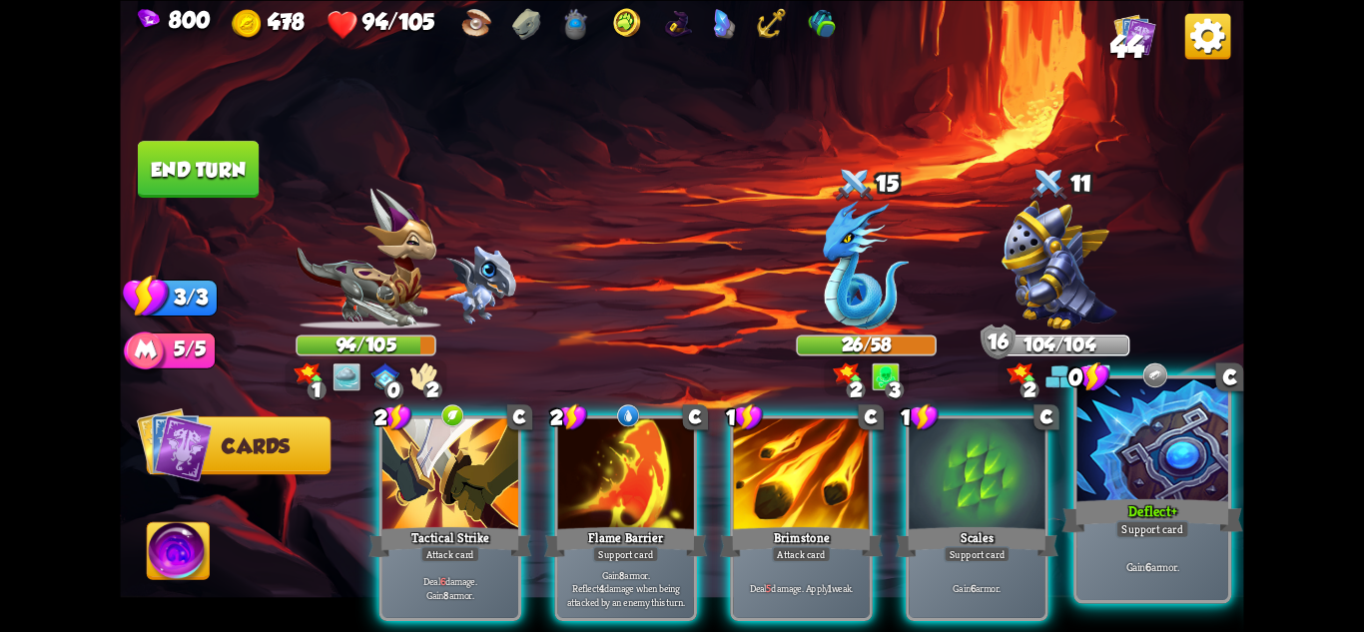
click at [1176, 510] on div "Deflect+" at bounding box center [1153, 515] width 181 height 40
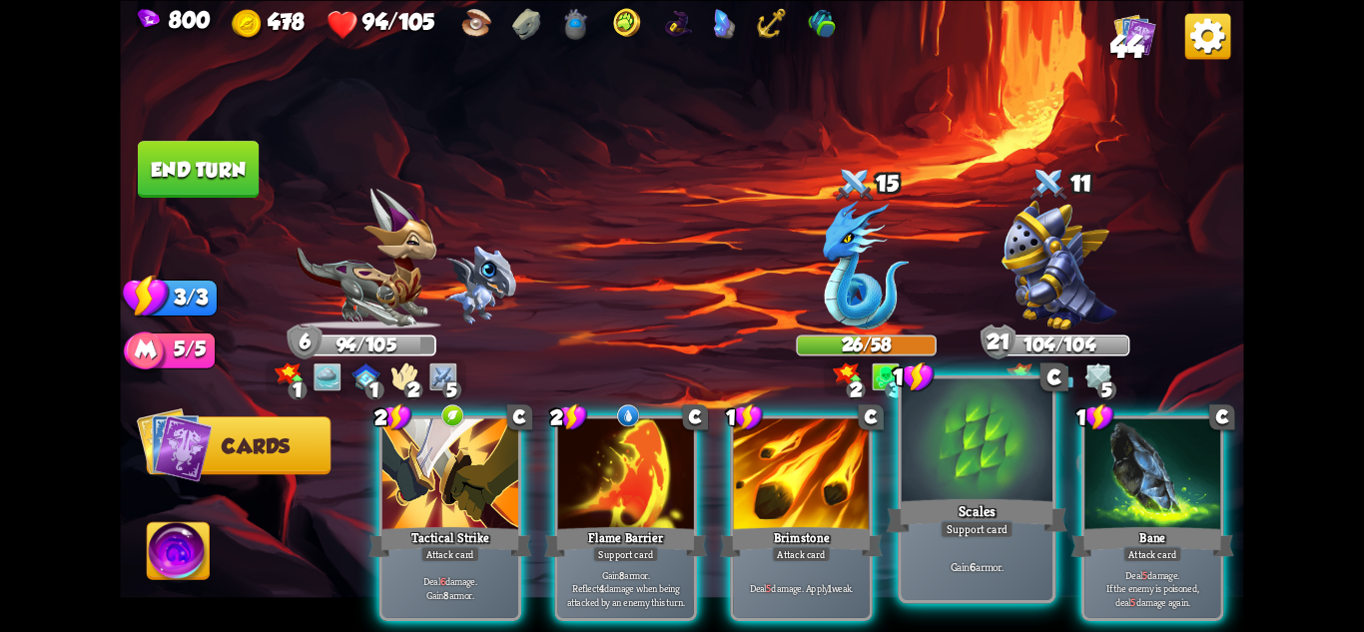
click at [969, 518] on div "Scales" at bounding box center [977, 515] width 181 height 40
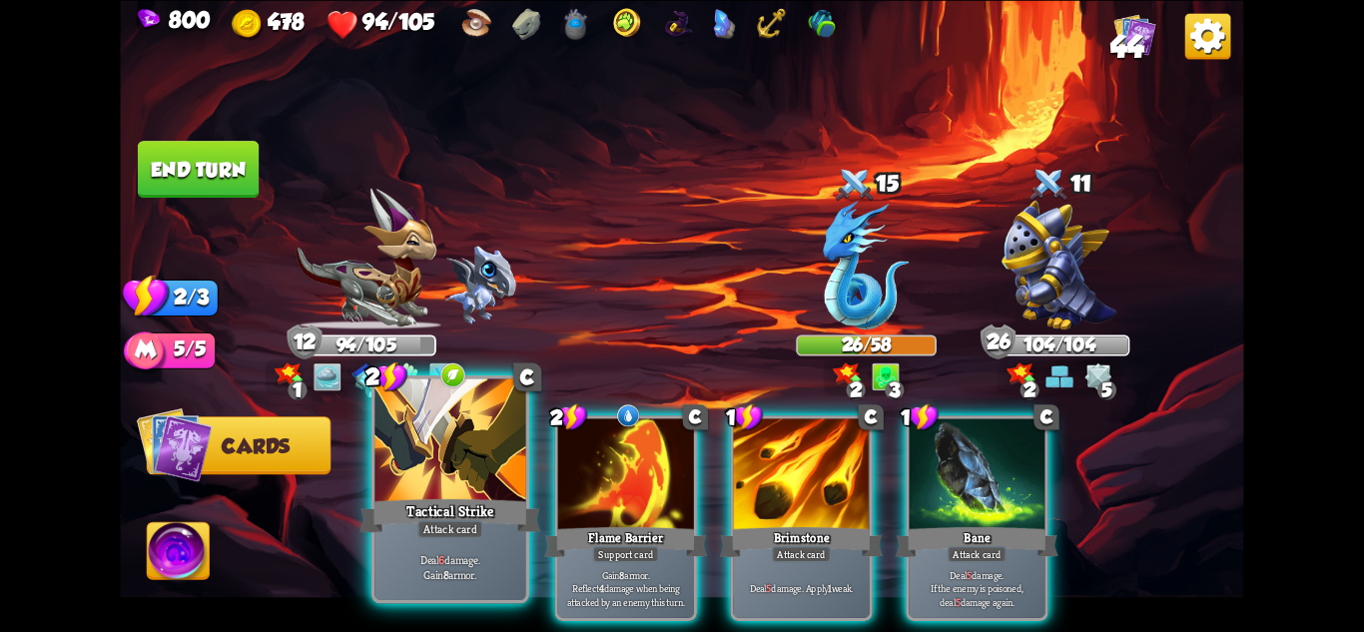
click at [476, 526] on div "Attack card" at bounding box center [450, 528] width 66 height 18
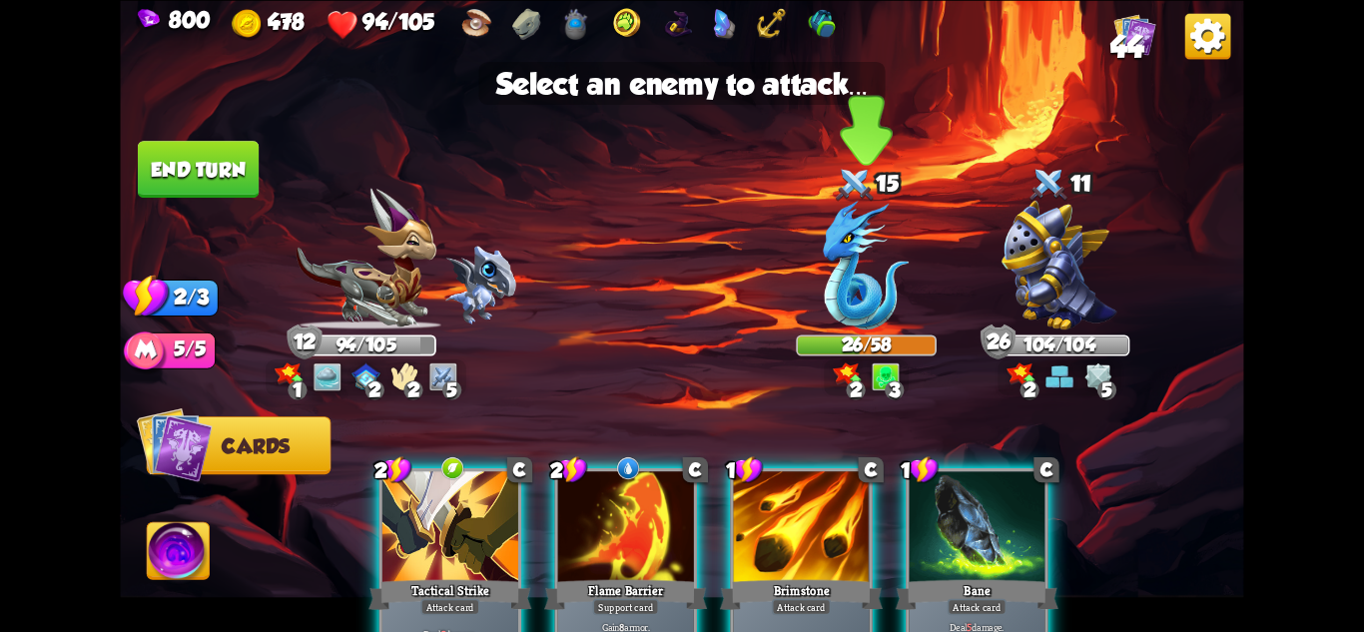
click at [879, 273] on img at bounding box center [866, 264] width 86 height 129
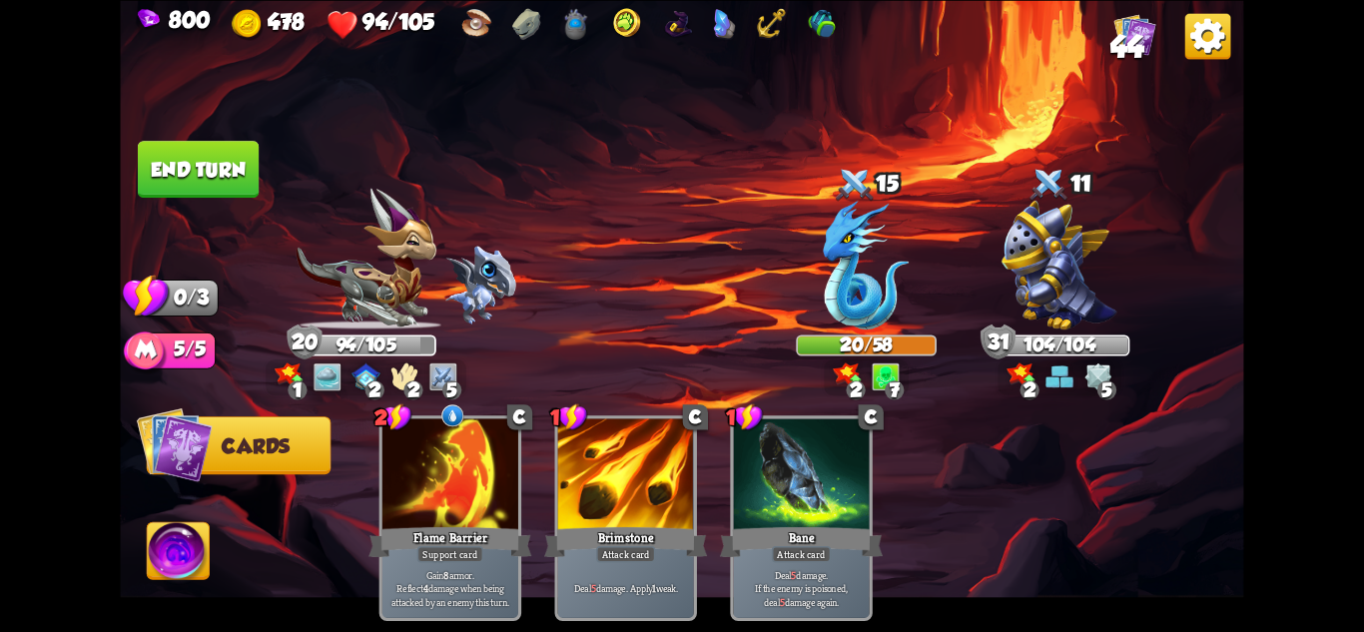
click at [206, 144] on button "End turn" at bounding box center [198, 169] width 122 height 58
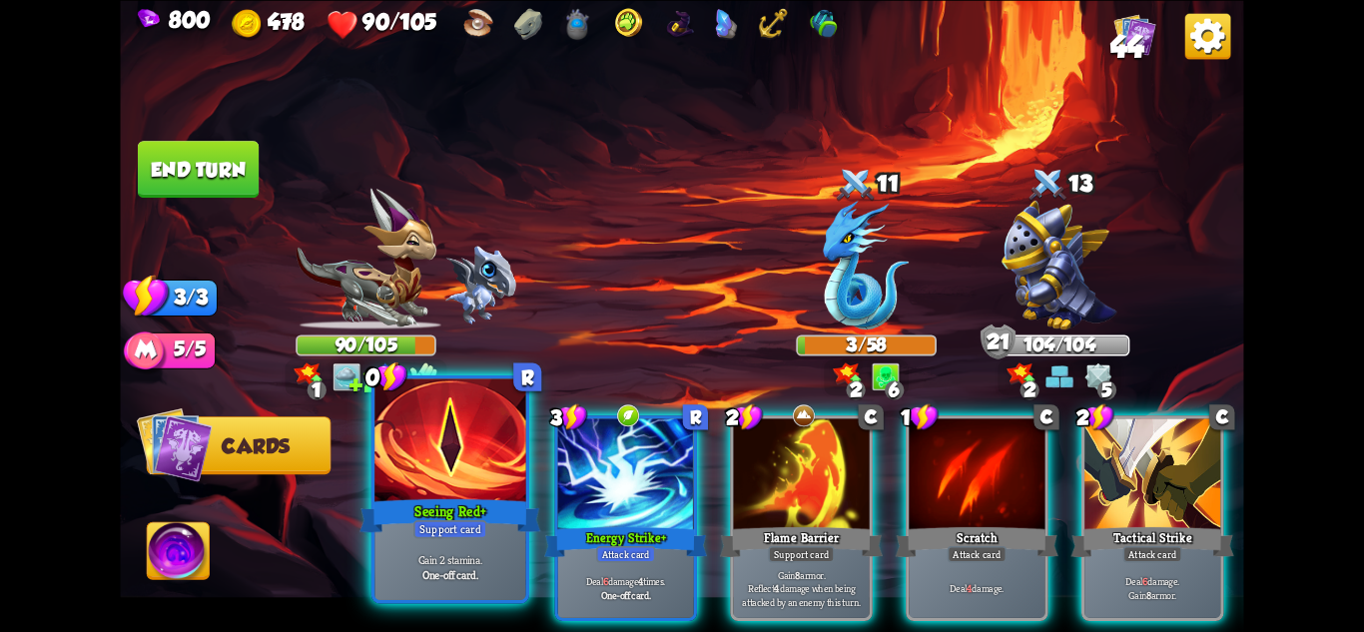
click at [463, 550] on div "Gain 2 stamina. One-off card." at bounding box center [449, 567] width 151 height 66
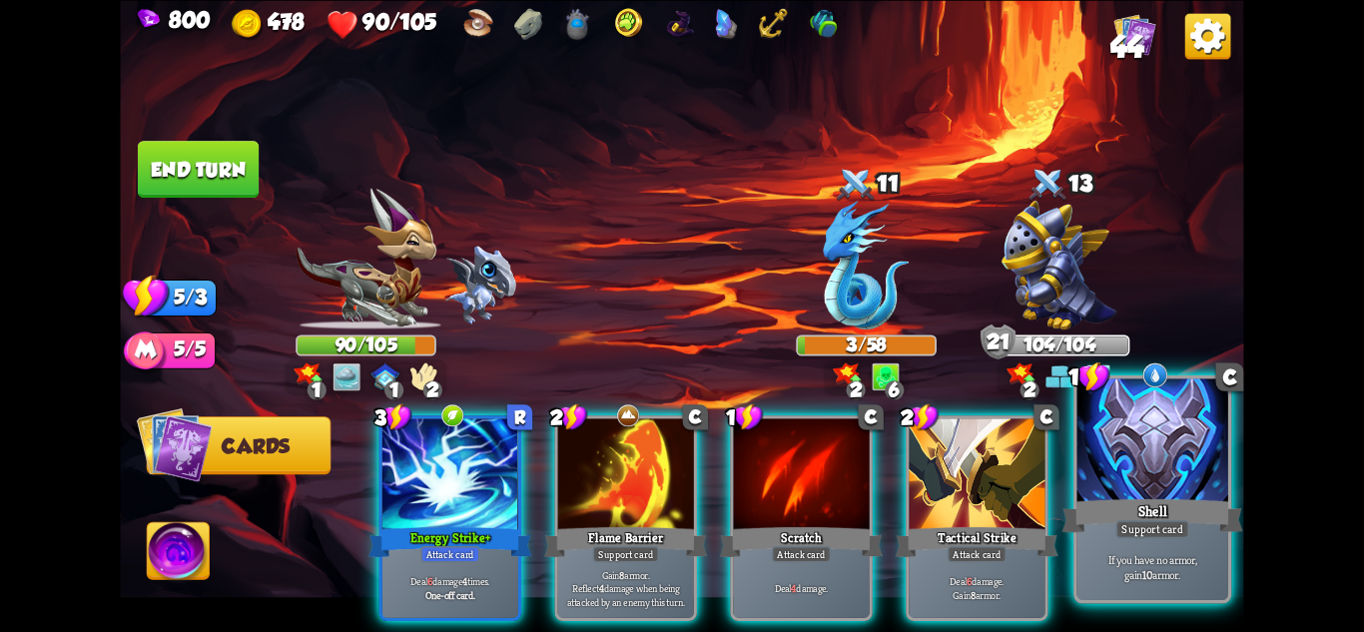
click at [1133, 496] on div "Shell" at bounding box center [1153, 515] width 181 height 40
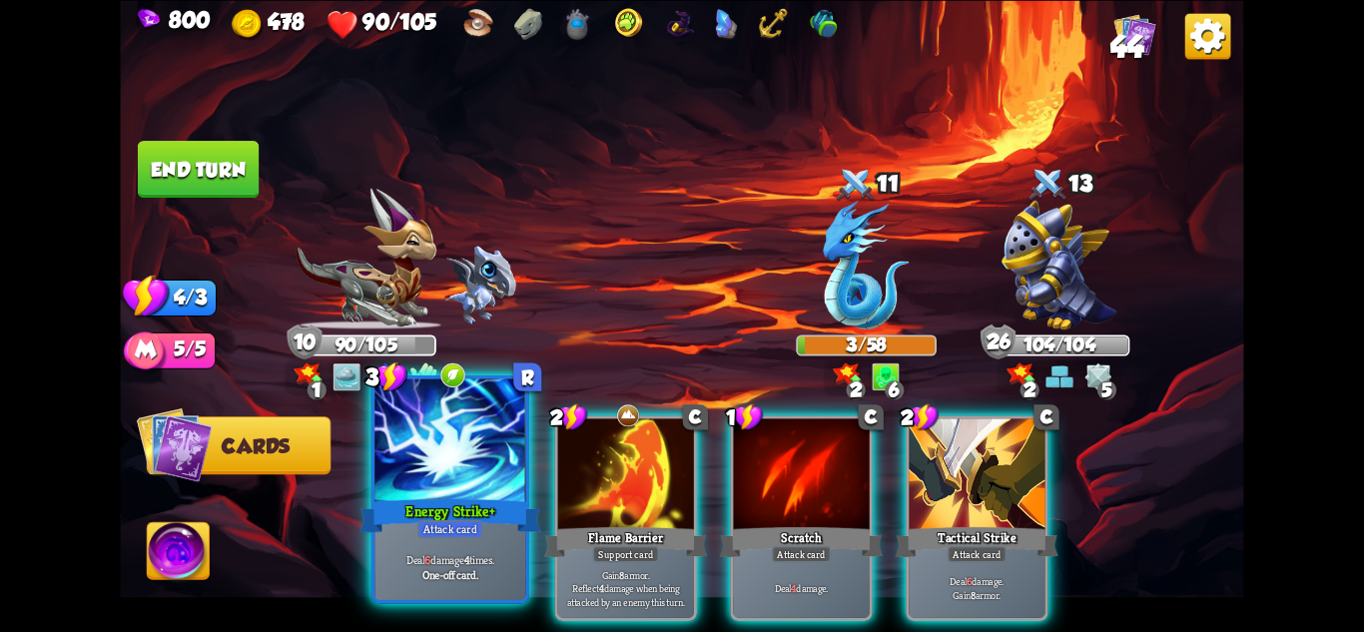
click at [422, 498] on div "Energy Strike+" at bounding box center [450, 515] width 181 height 40
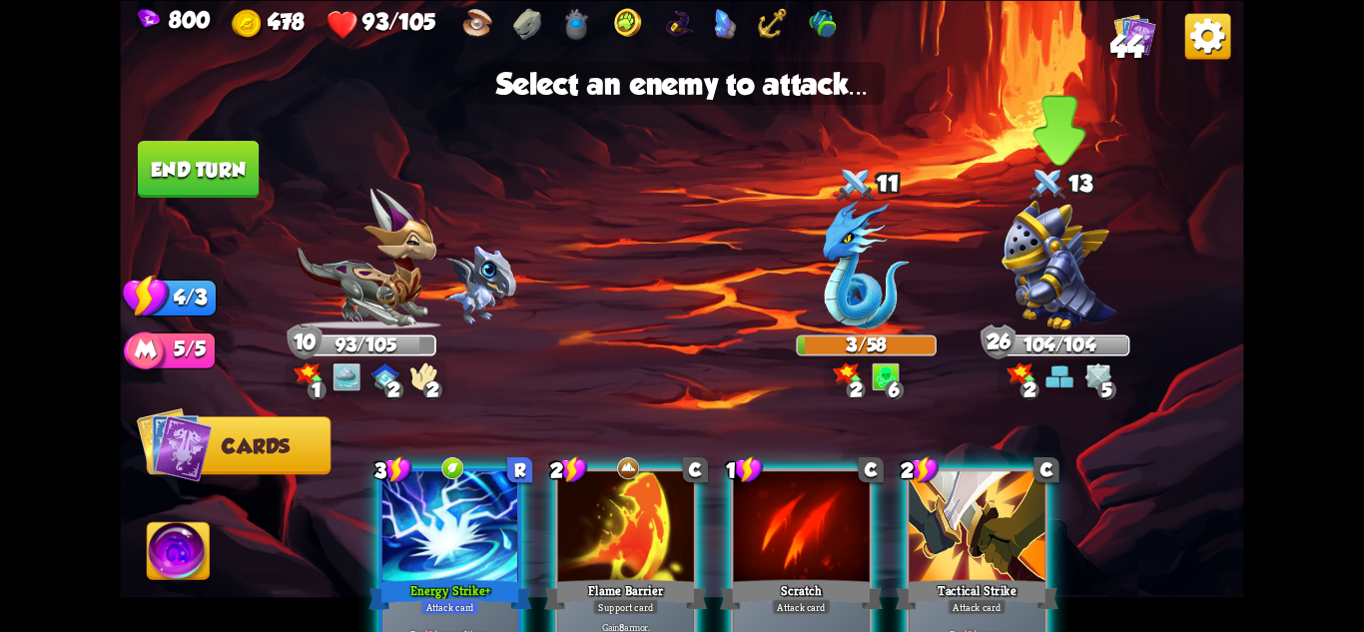
click at [1051, 286] on img at bounding box center [1060, 264] width 116 height 129
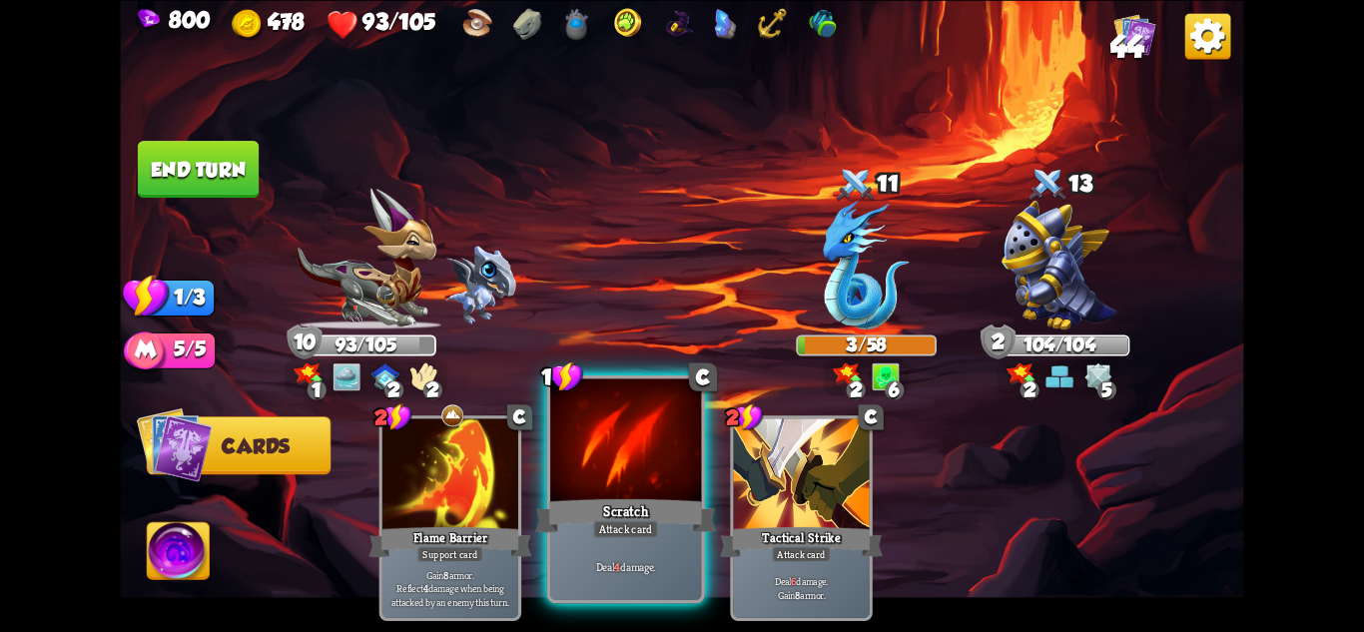
click at [645, 470] on div at bounding box center [625, 441] width 151 height 127
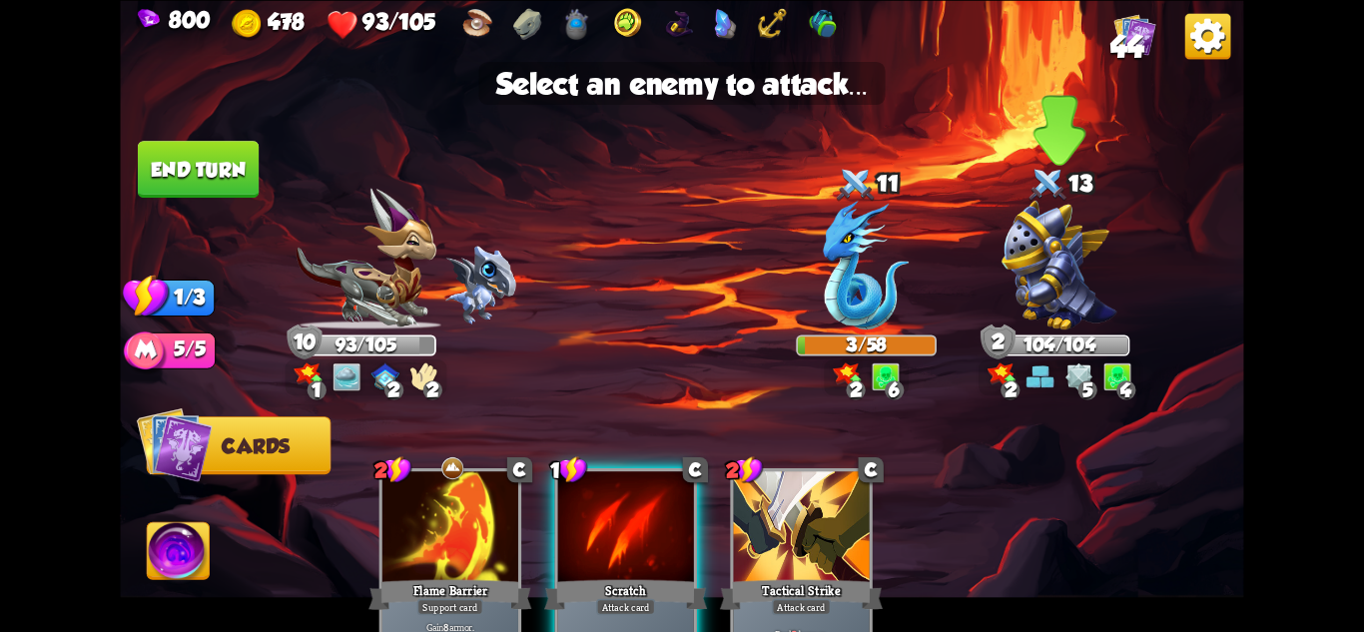
click at [1047, 254] on img at bounding box center [1060, 264] width 116 height 129
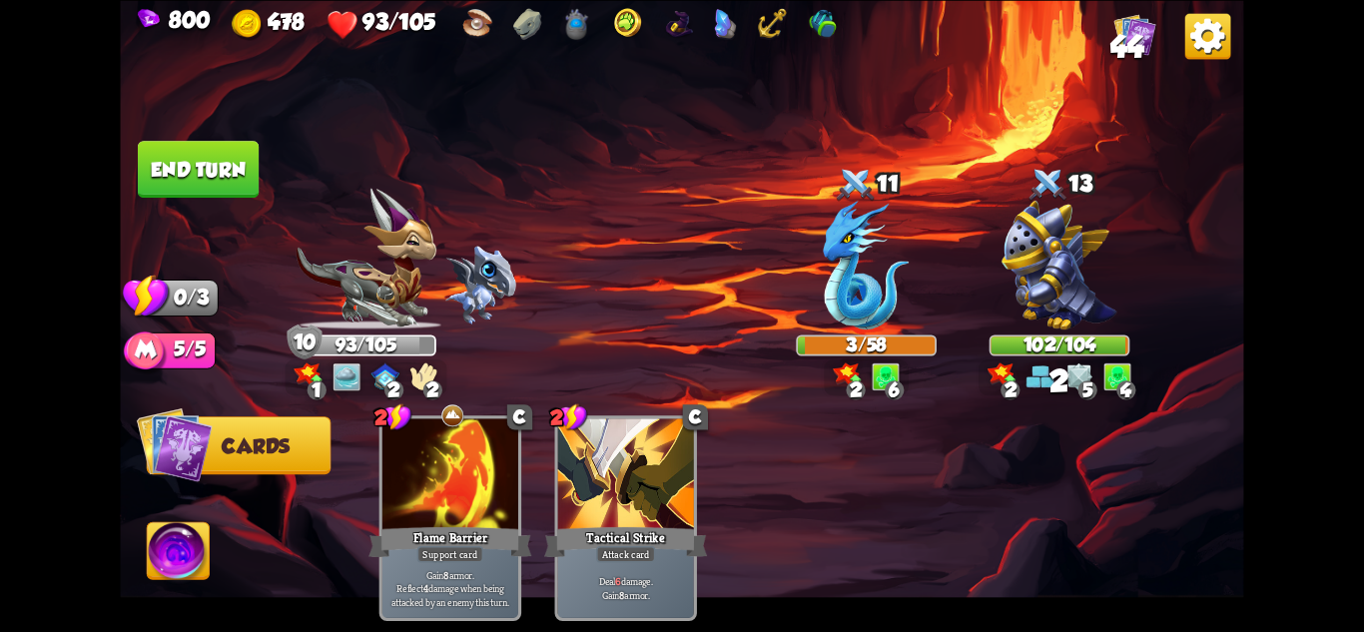
click at [197, 155] on button "End turn" at bounding box center [198, 169] width 121 height 57
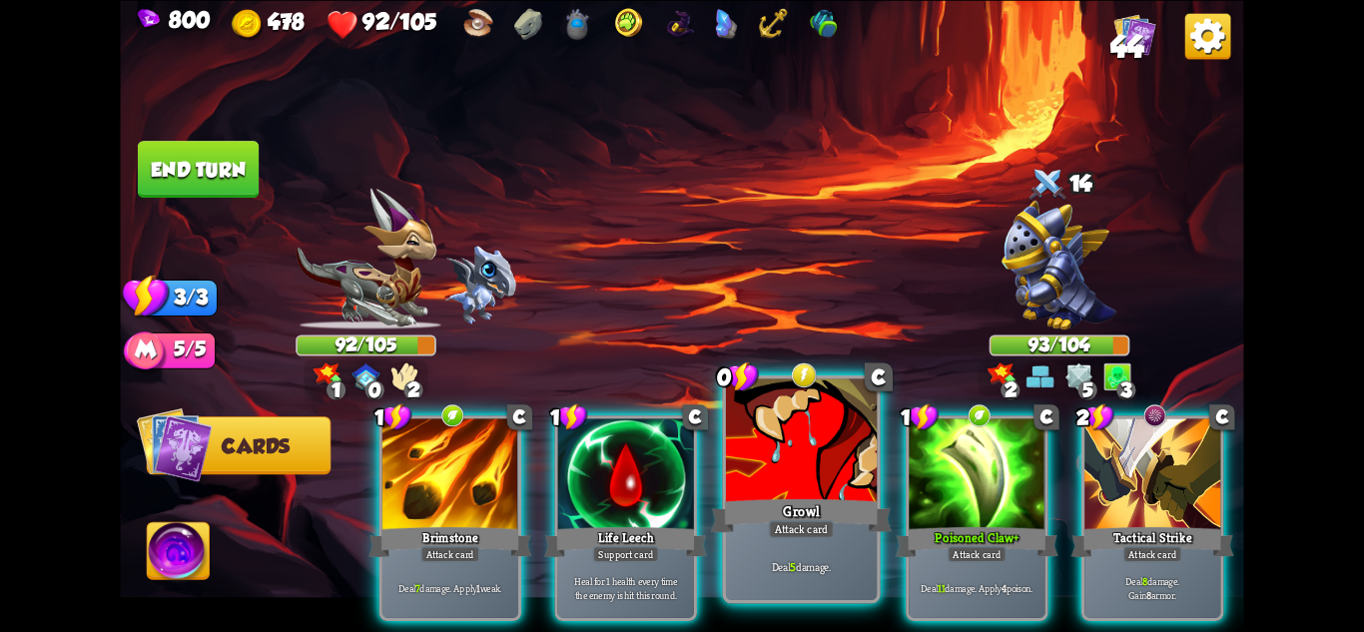
click at [821, 527] on div "Attack card" at bounding box center [802, 528] width 66 height 18
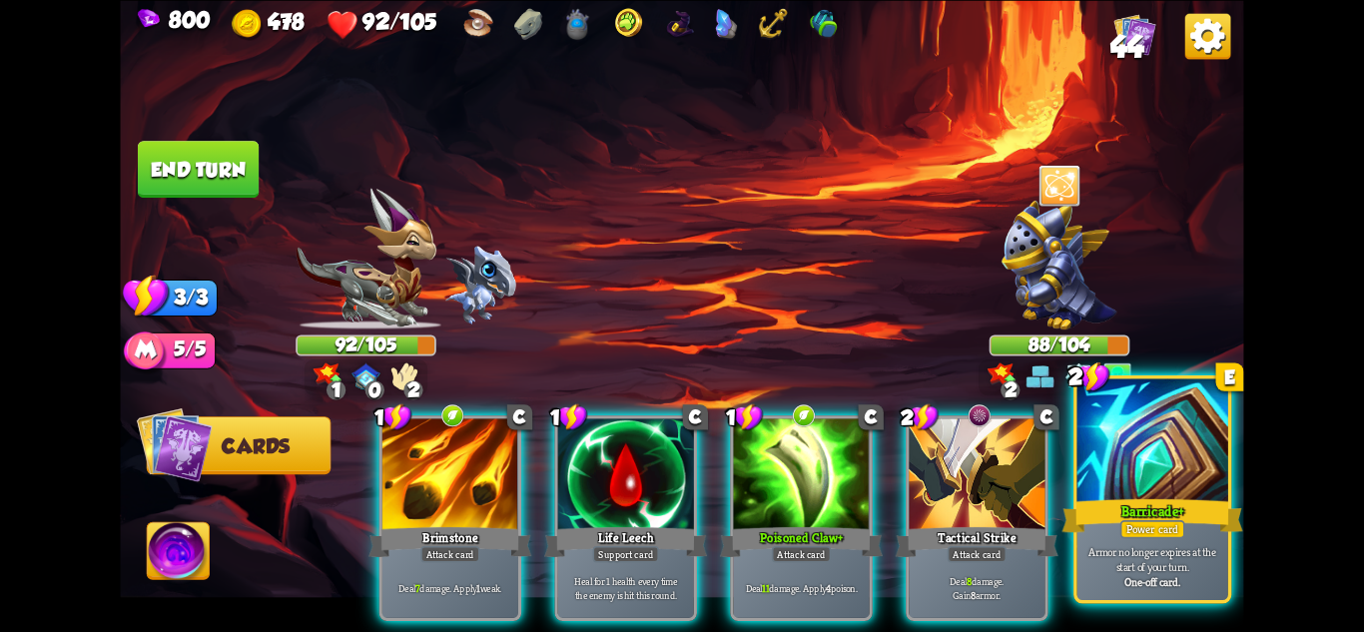
click at [1179, 497] on div "Barricade+" at bounding box center [1153, 515] width 181 height 40
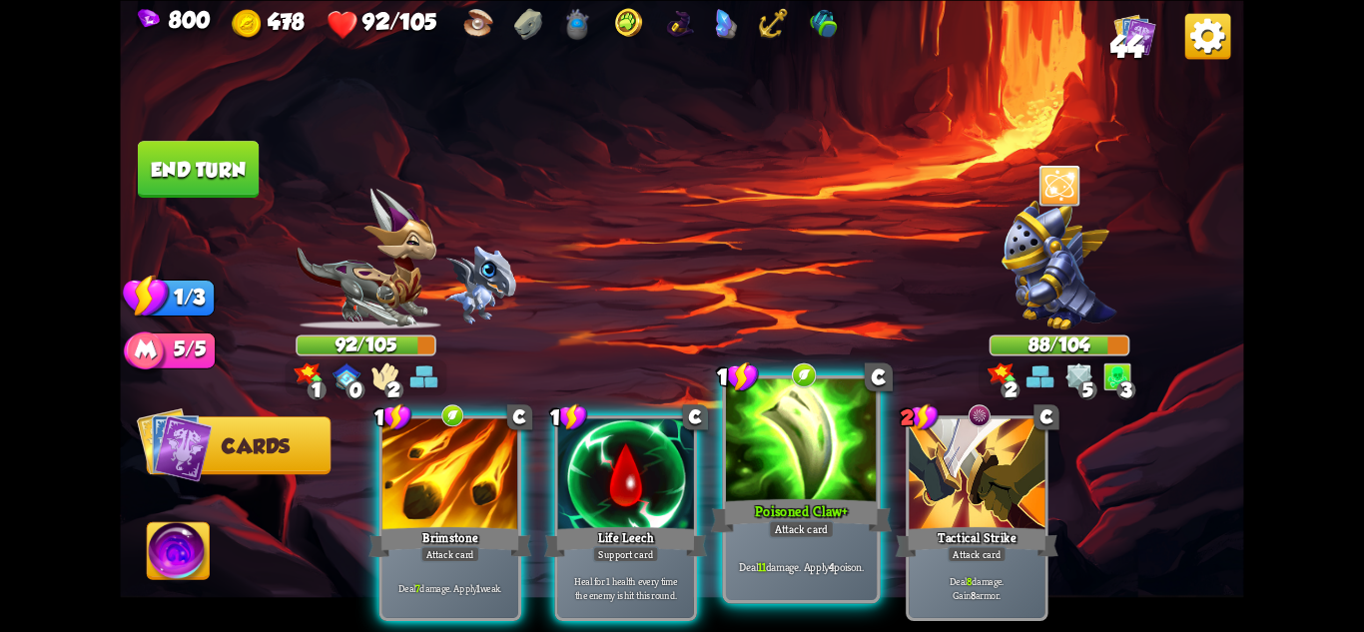
click at [817, 534] on div "Attack card" at bounding box center [802, 528] width 66 height 18
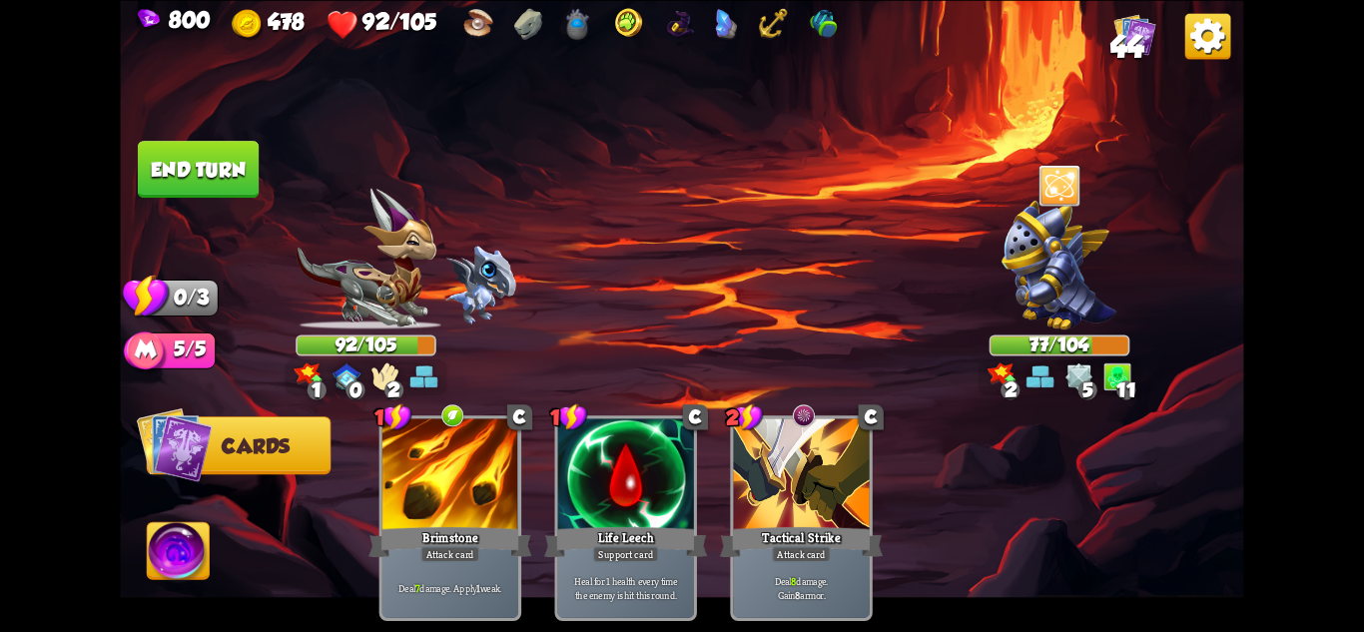
click at [202, 156] on button "End turn" at bounding box center [198, 169] width 121 height 57
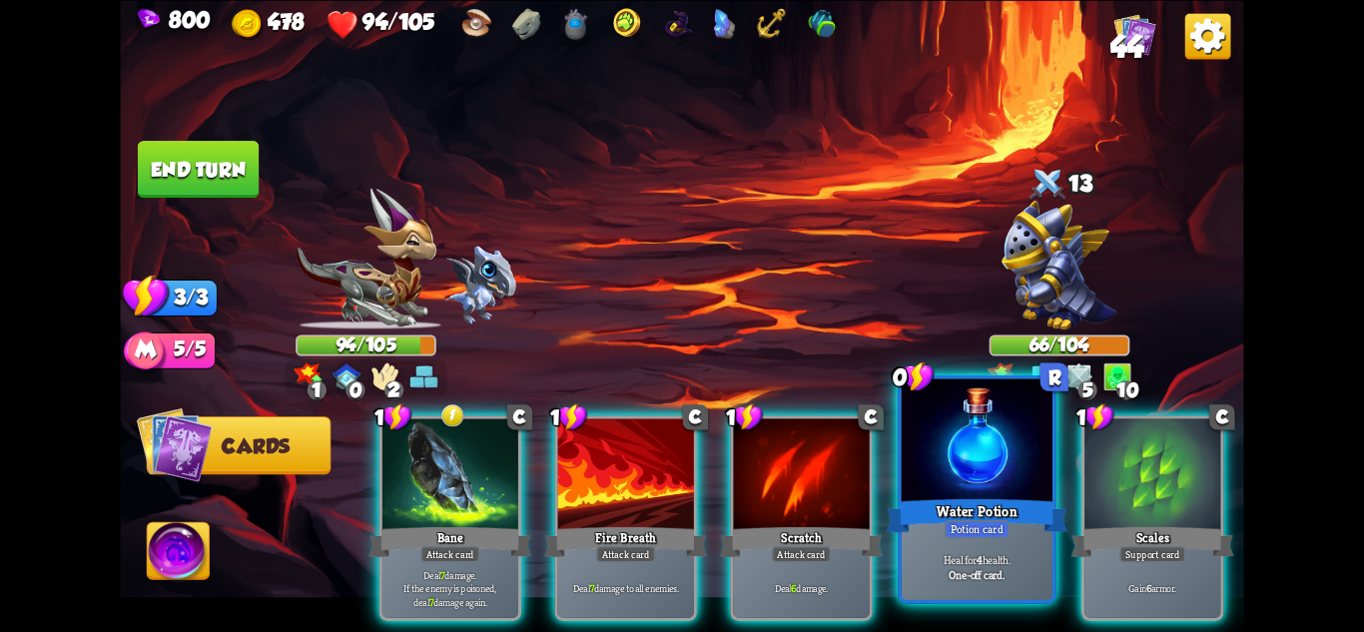
click at [1035, 457] on div at bounding box center [977, 441] width 151 height 127
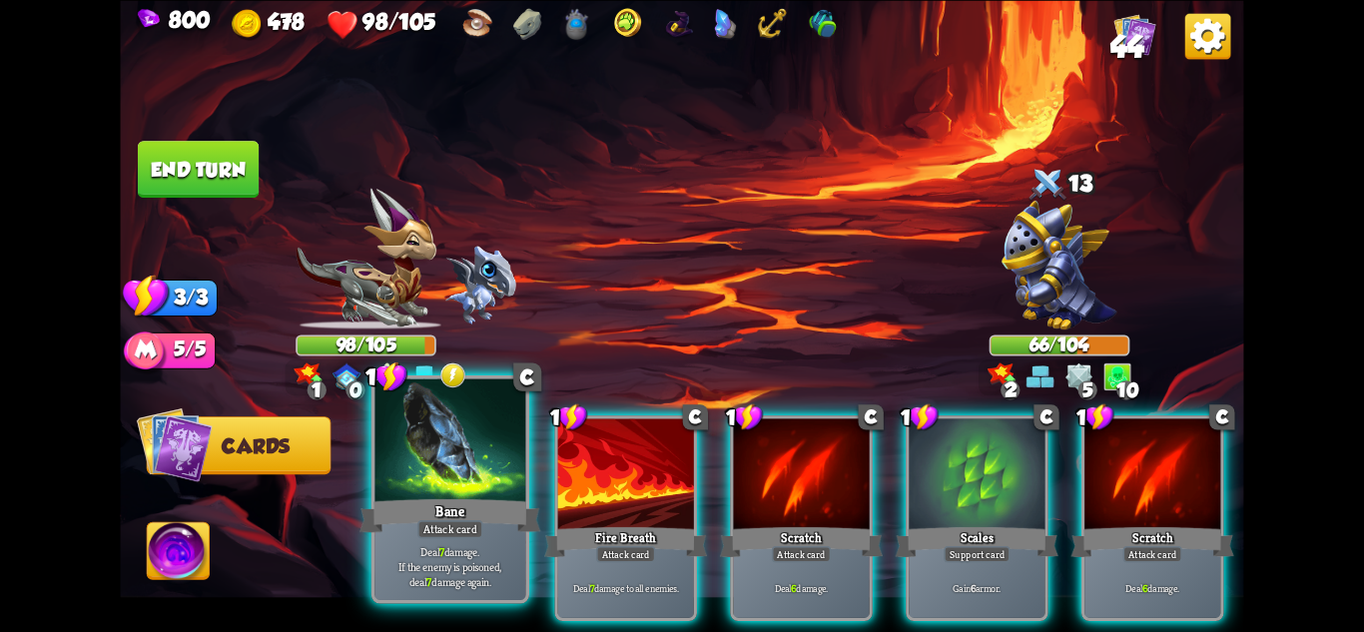
click at [471, 498] on div "Bane" at bounding box center [450, 515] width 181 height 40
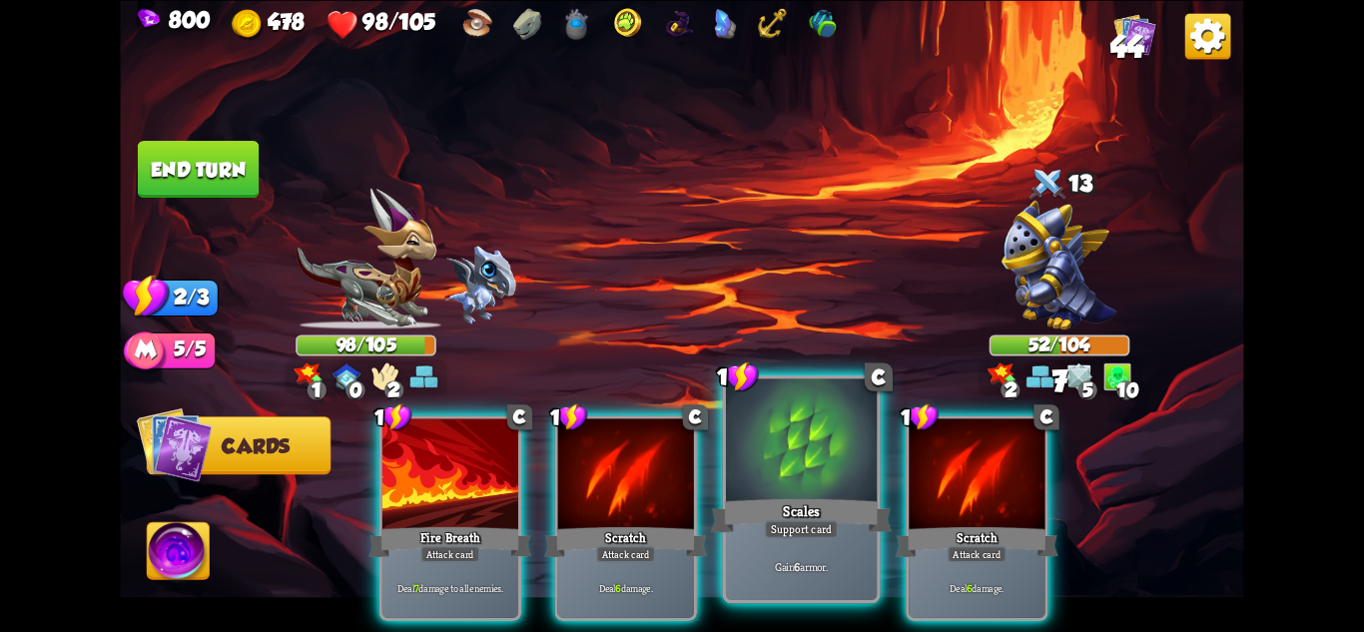
click at [813, 515] on div "Scales" at bounding box center [801, 515] width 181 height 40
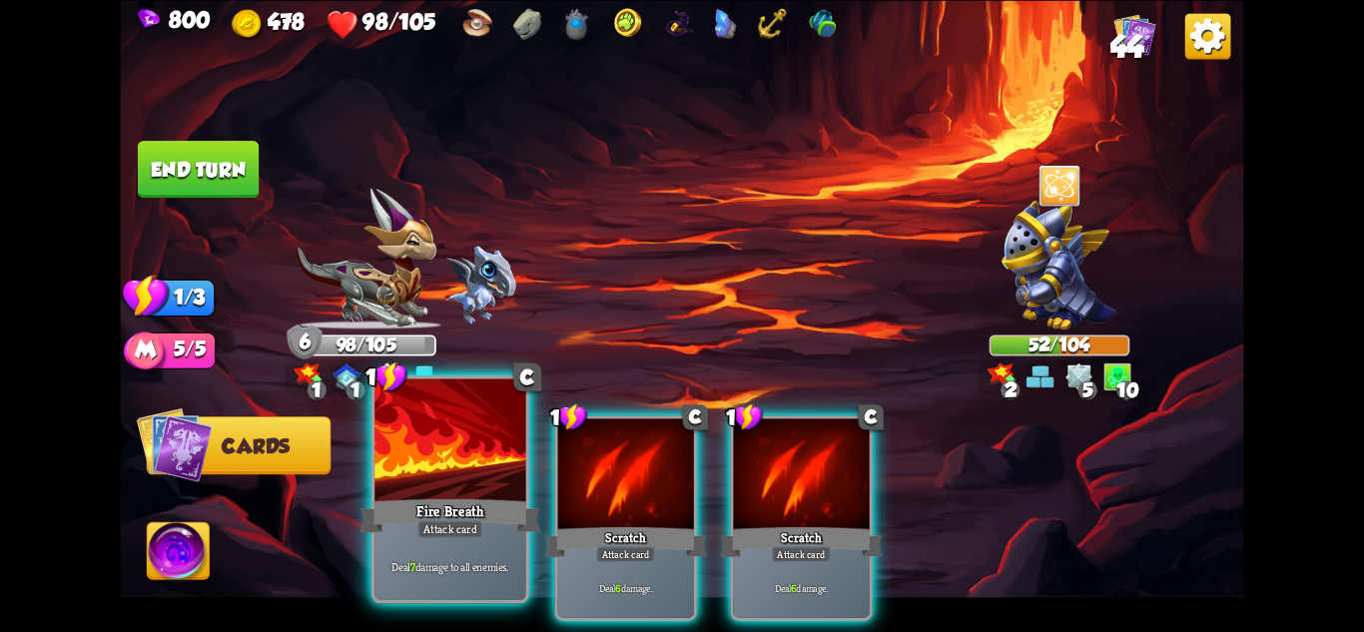
click at [471, 497] on div "Fire Breath" at bounding box center [450, 515] width 181 height 40
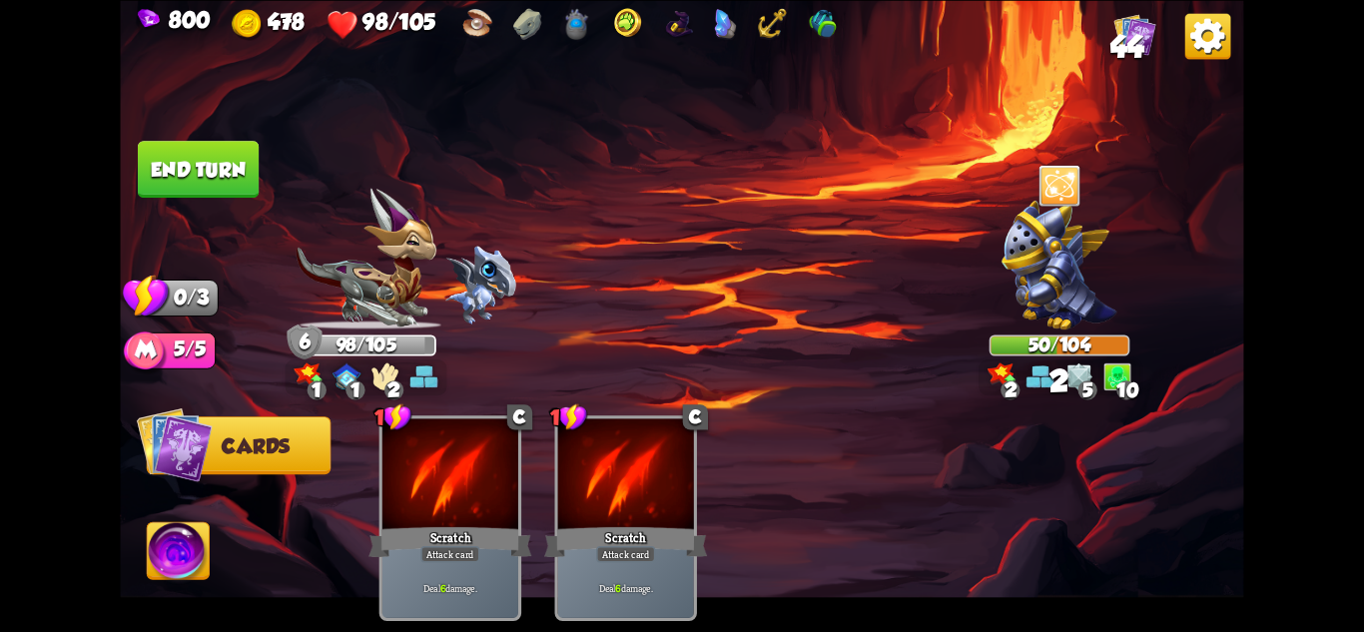
click at [184, 157] on button "End turn" at bounding box center [198, 169] width 121 height 57
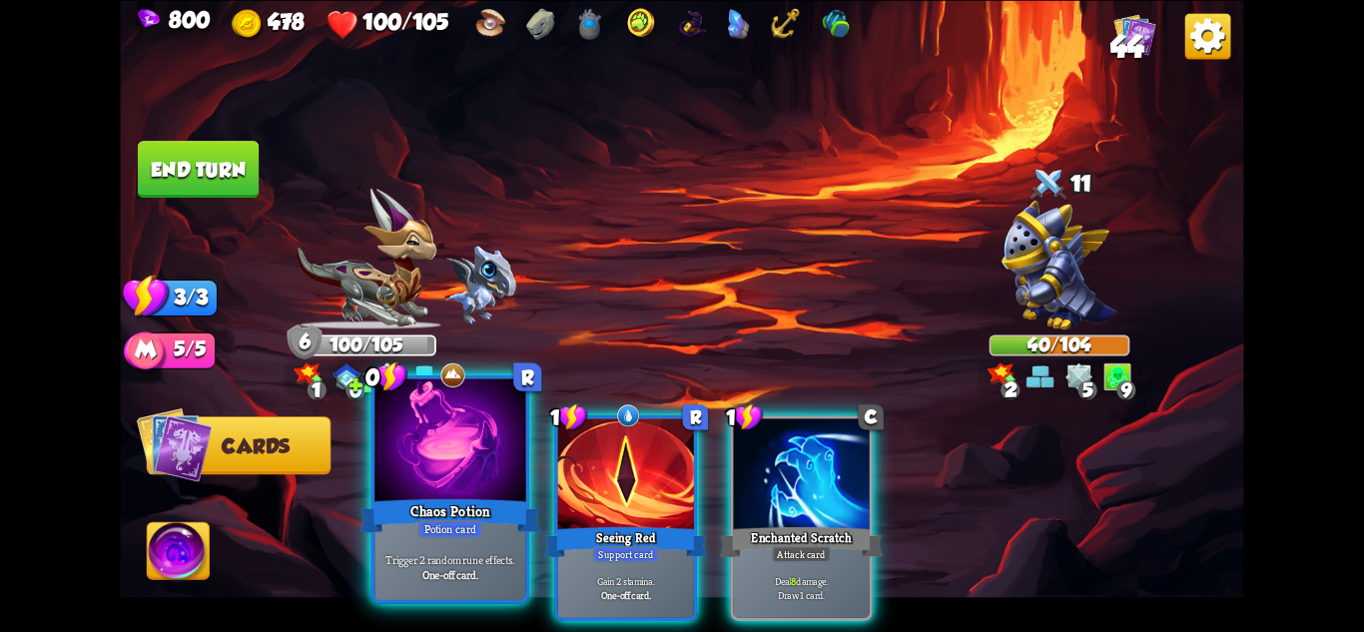
click at [482, 480] on div at bounding box center [449, 441] width 151 height 127
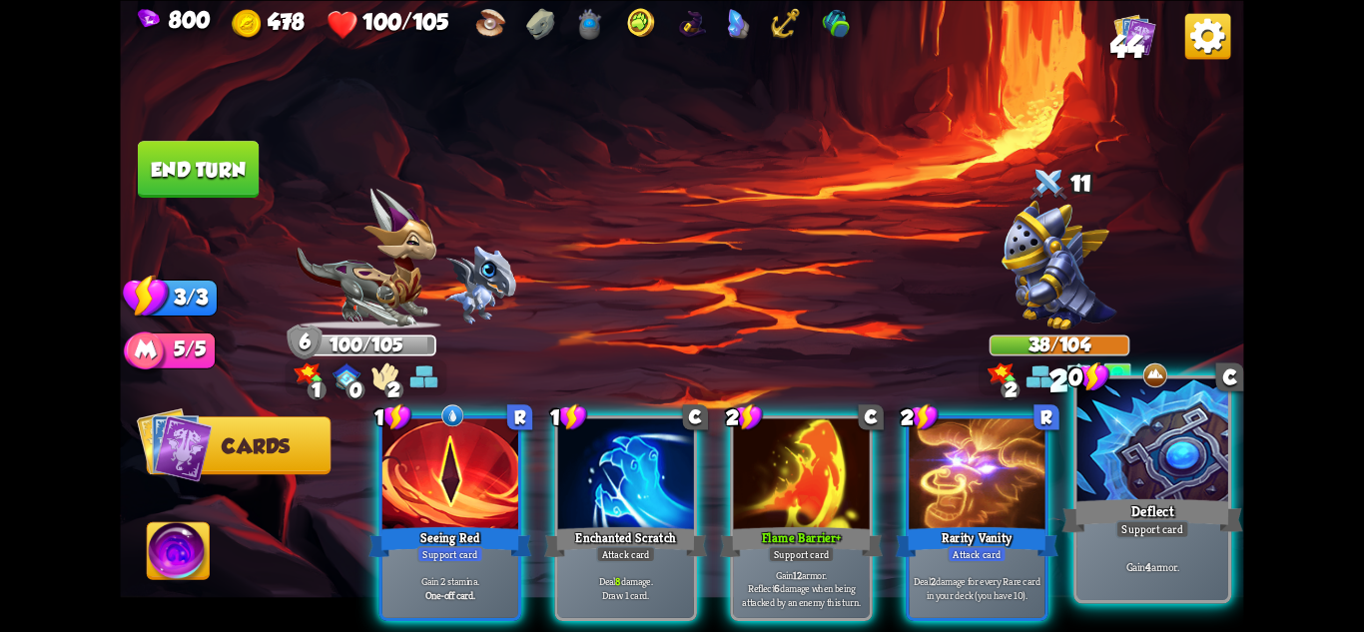
click at [1174, 498] on div "Deflect" at bounding box center [1153, 515] width 181 height 40
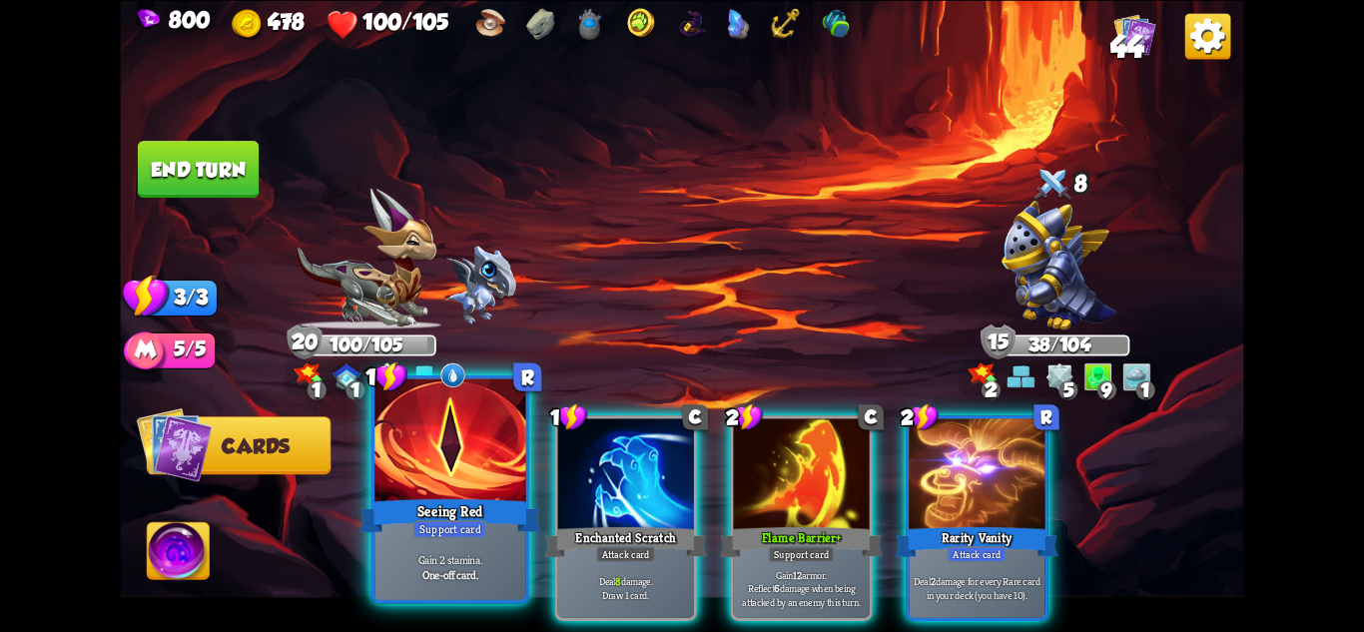
click at [440, 513] on div "Seeing Red" at bounding box center [450, 515] width 181 height 40
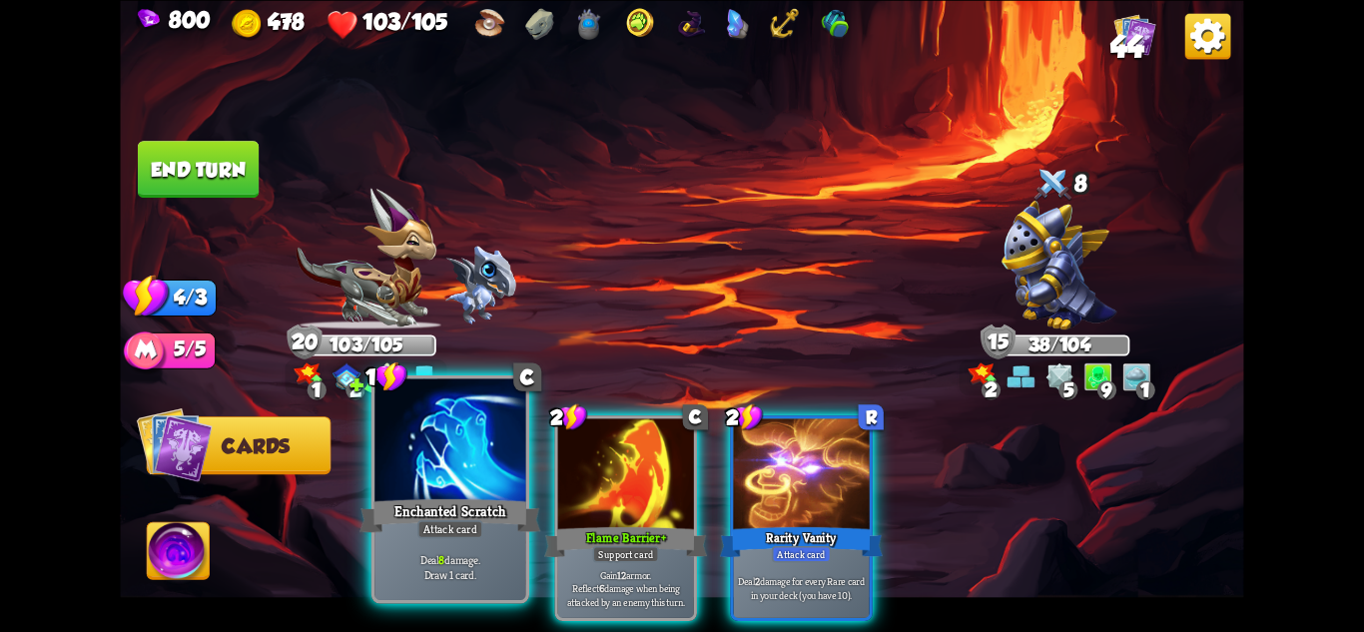
click at [412, 511] on div "Enchanted Scratch" at bounding box center [450, 515] width 181 height 40
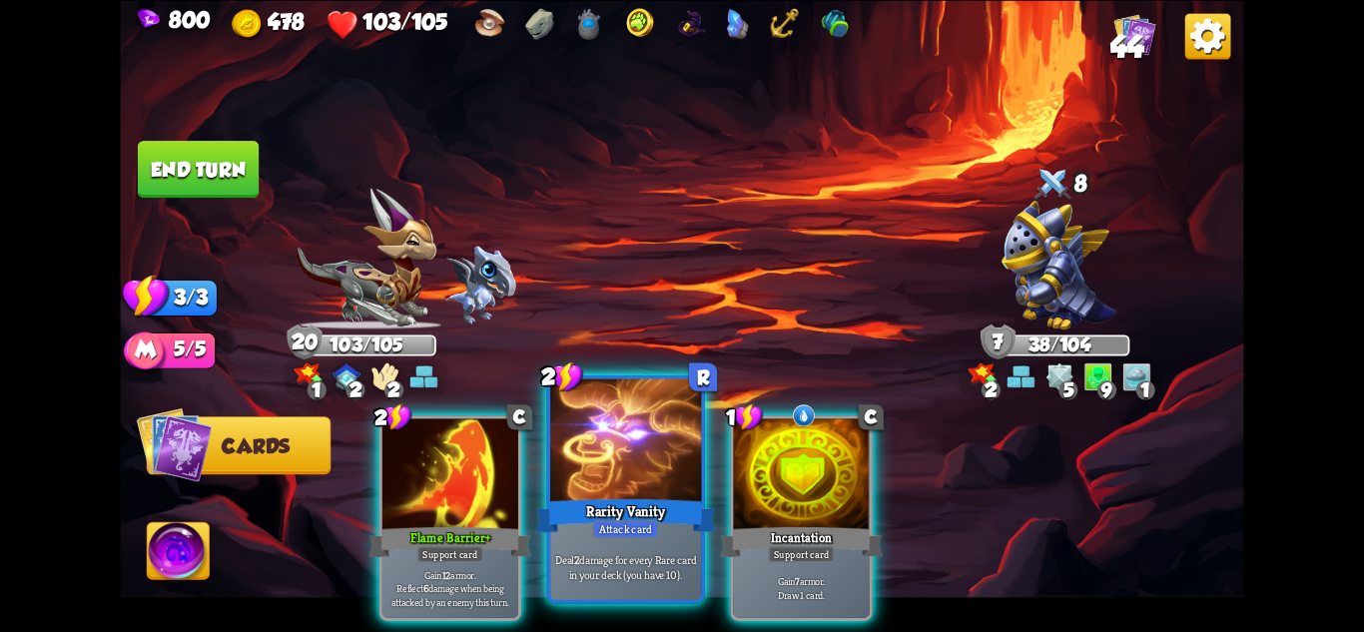
click at [648, 548] on div "Deal 2 damage for every Rare card in your deck (you have 10)." at bounding box center [625, 567] width 151 height 66
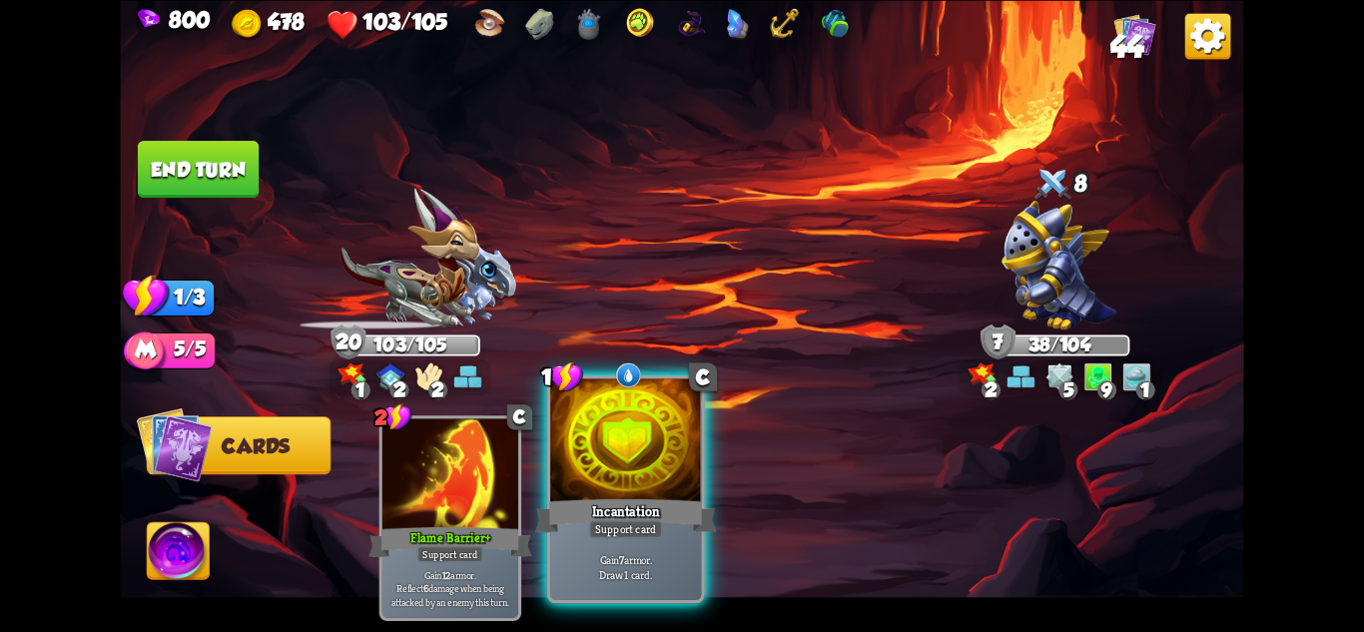
click at [650, 548] on div "Gain 7 armor. Draw 1 card." at bounding box center [625, 567] width 151 height 66
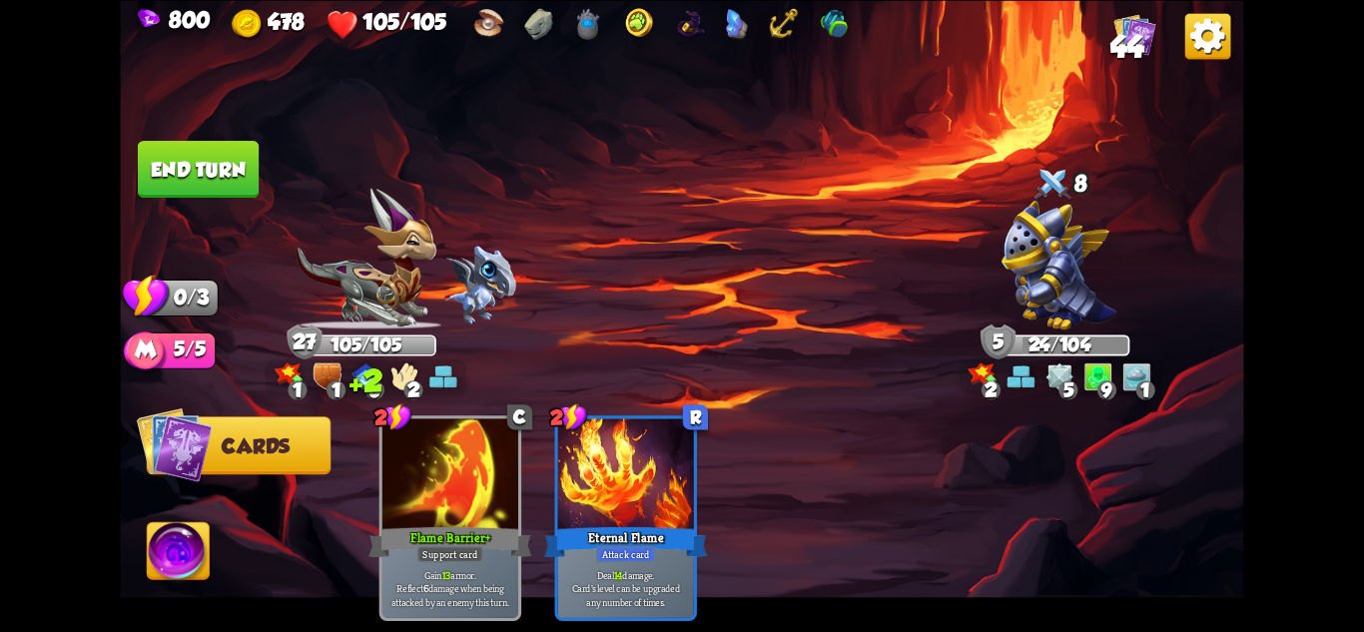
click at [266, 150] on img at bounding box center [681, 316] width 1123 height 632
click at [229, 163] on button "End turn" at bounding box center [198, 169] width 121 height 57
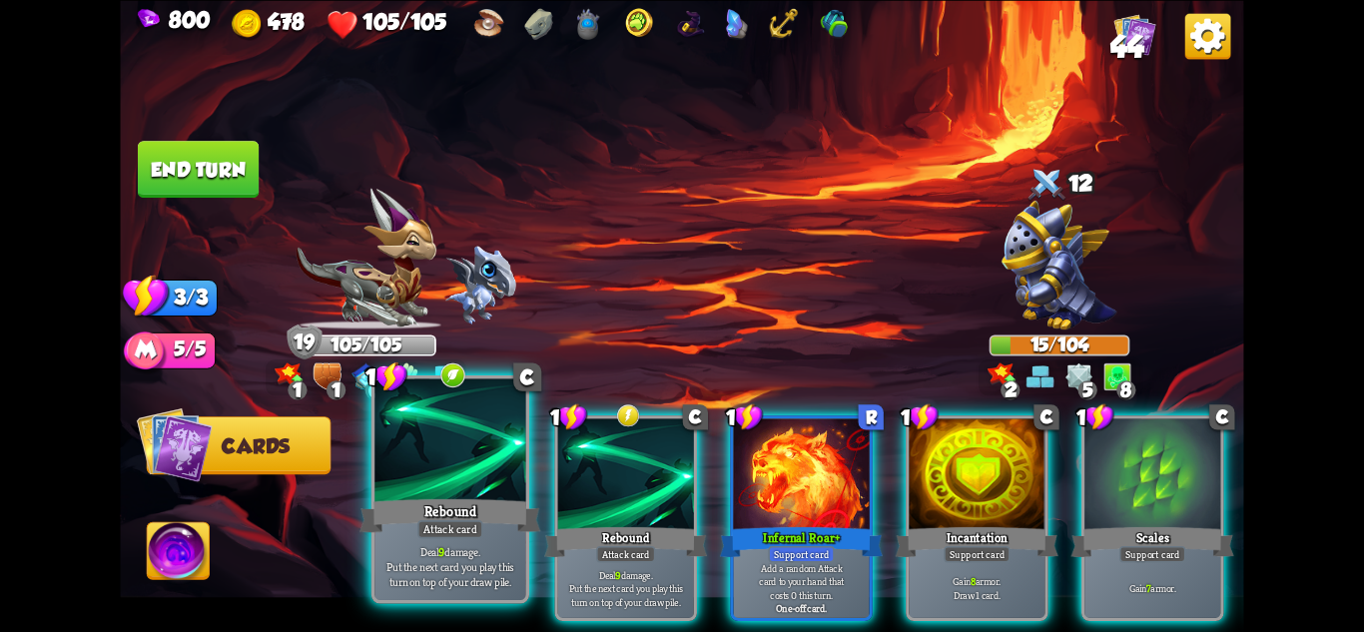
click at [478, 559] on p "Deal 9 damage. Put the next card you play this turn on top of your draw pile." at bounding box center [450, 566] width 144 height 45
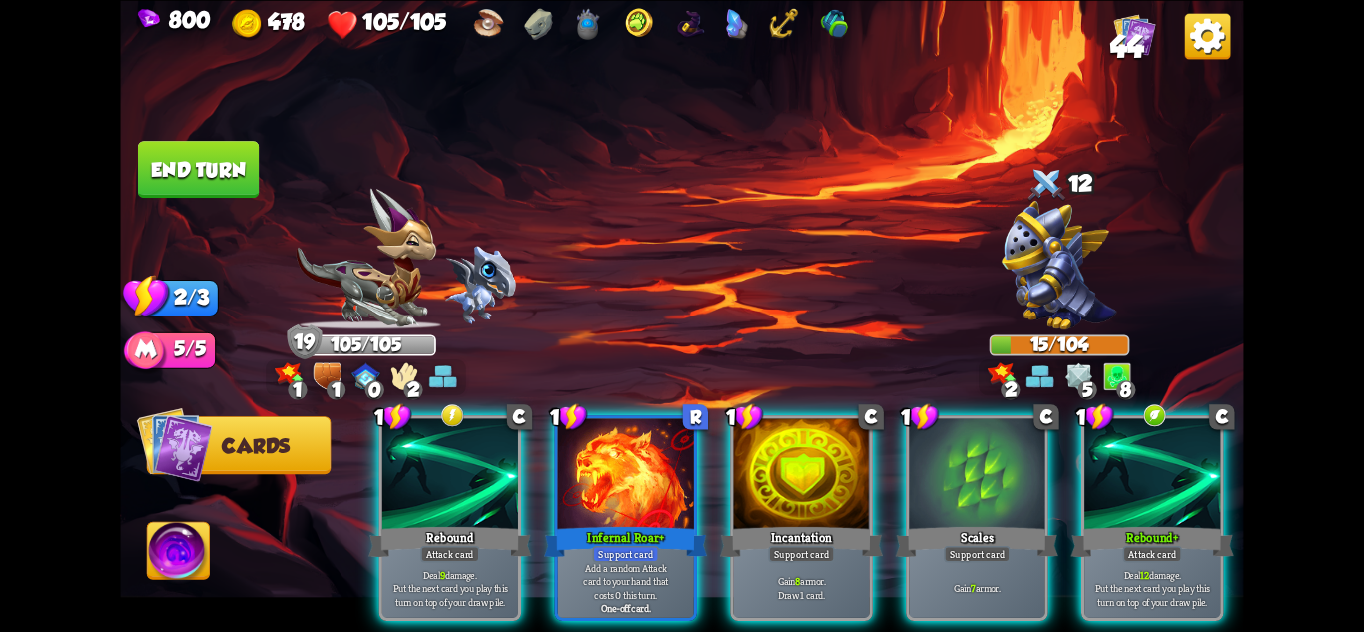
click at [478, 568] on p "Deal 9 damage. Put the next card you play this turn on top of your draw pile." at bounding box center [449, 588] width 129 height 40
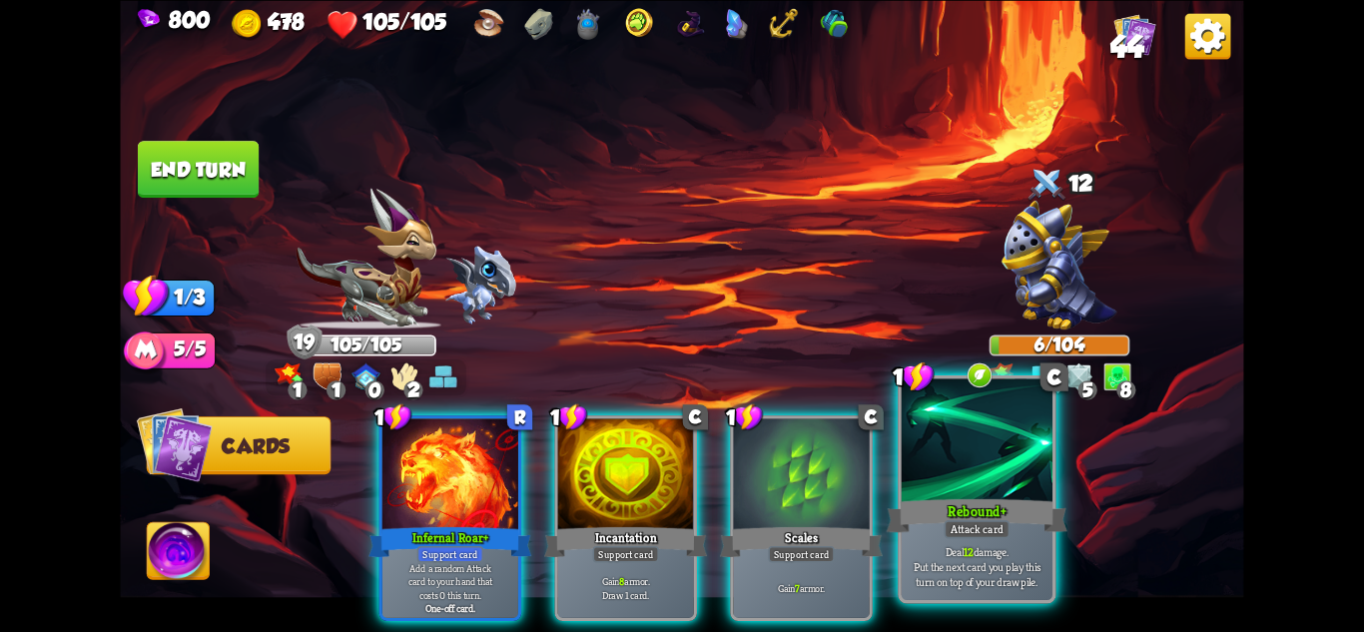
click at [992, 558] on p "Deal 12 damage. Put the next card you play this turn on top of your draw pile." at bounding box center [978, 566] width 144 height 45
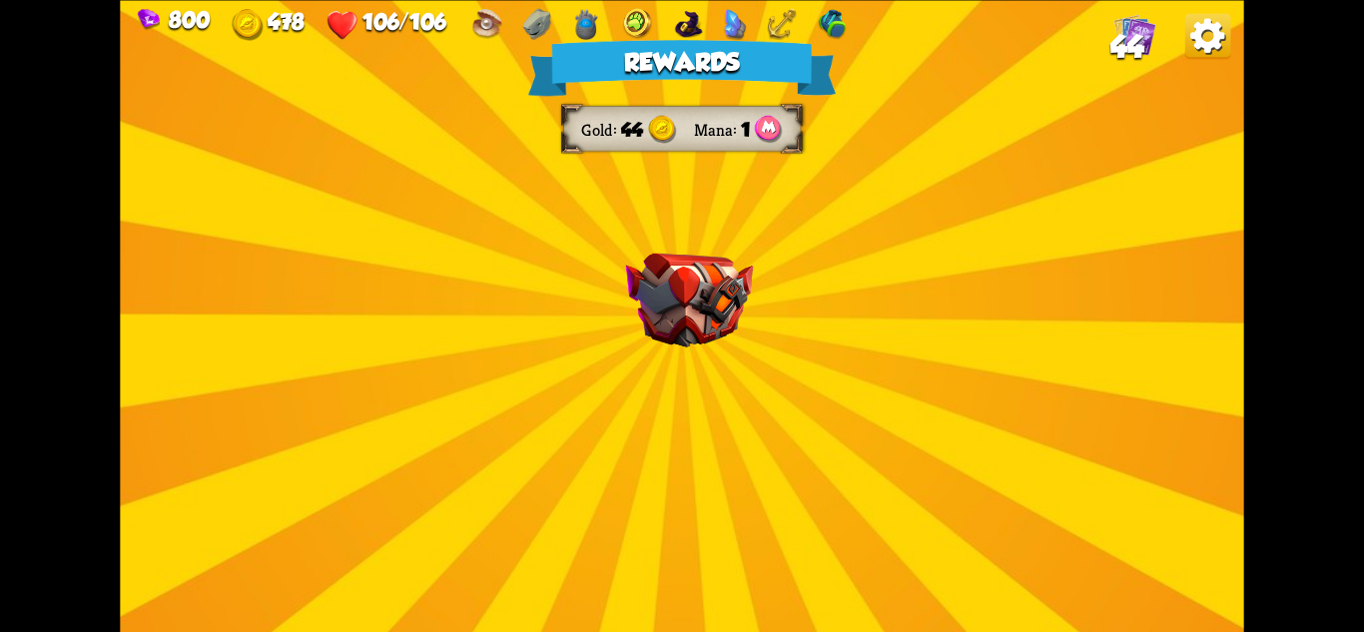
click at [738, 347] on img at bounding box center [689, 300] width 127 height 94
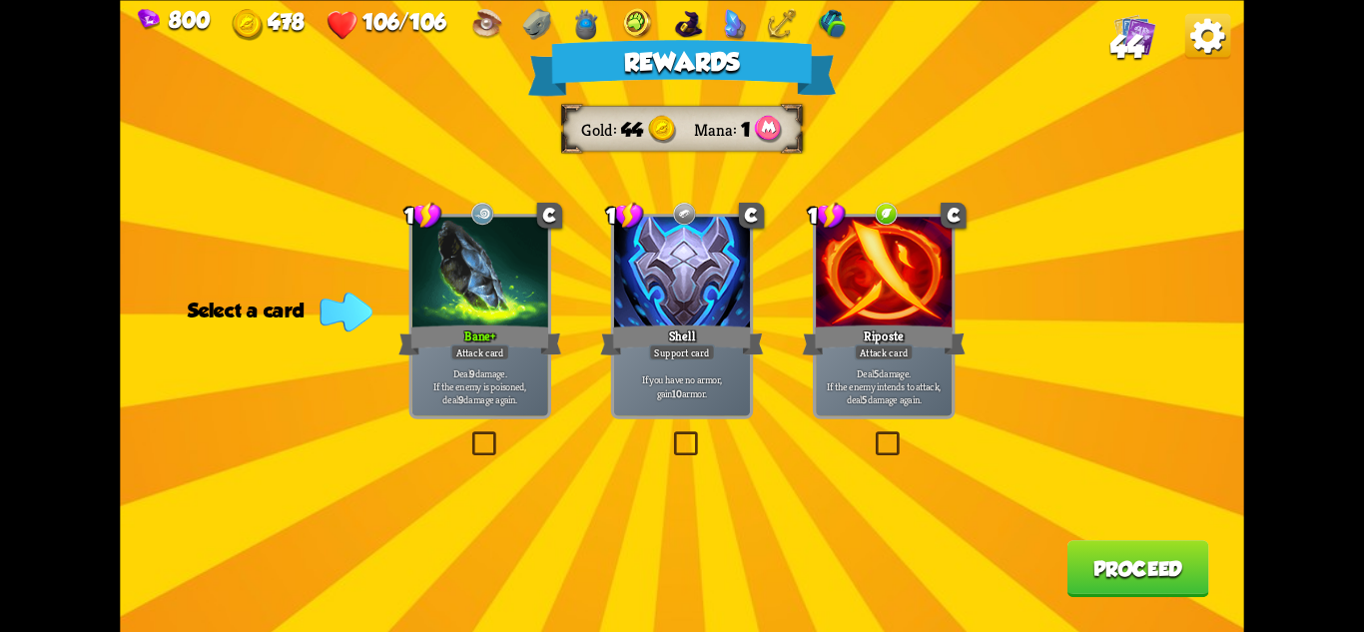
click at [699, 342] on div "Shell" at bounding box center [681, 340] width 163 height 36
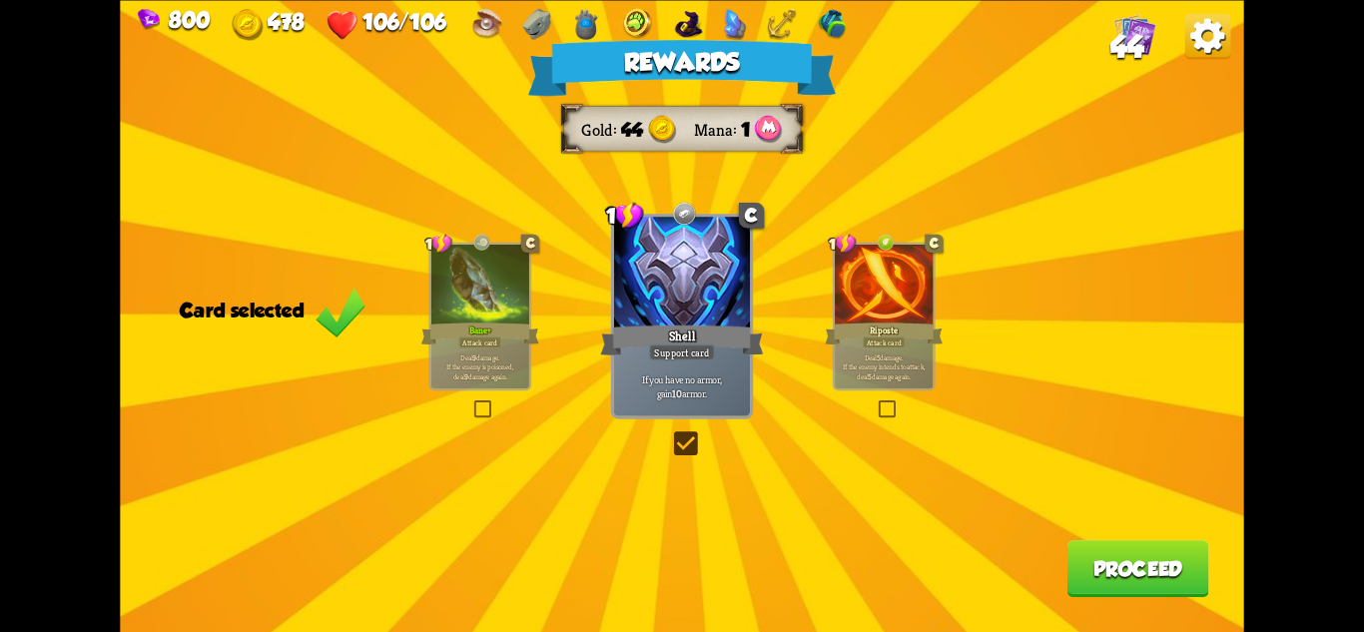
click at [1168, 563] on button "Proceed" at bounding box center [1139, 568] width 142 height 57
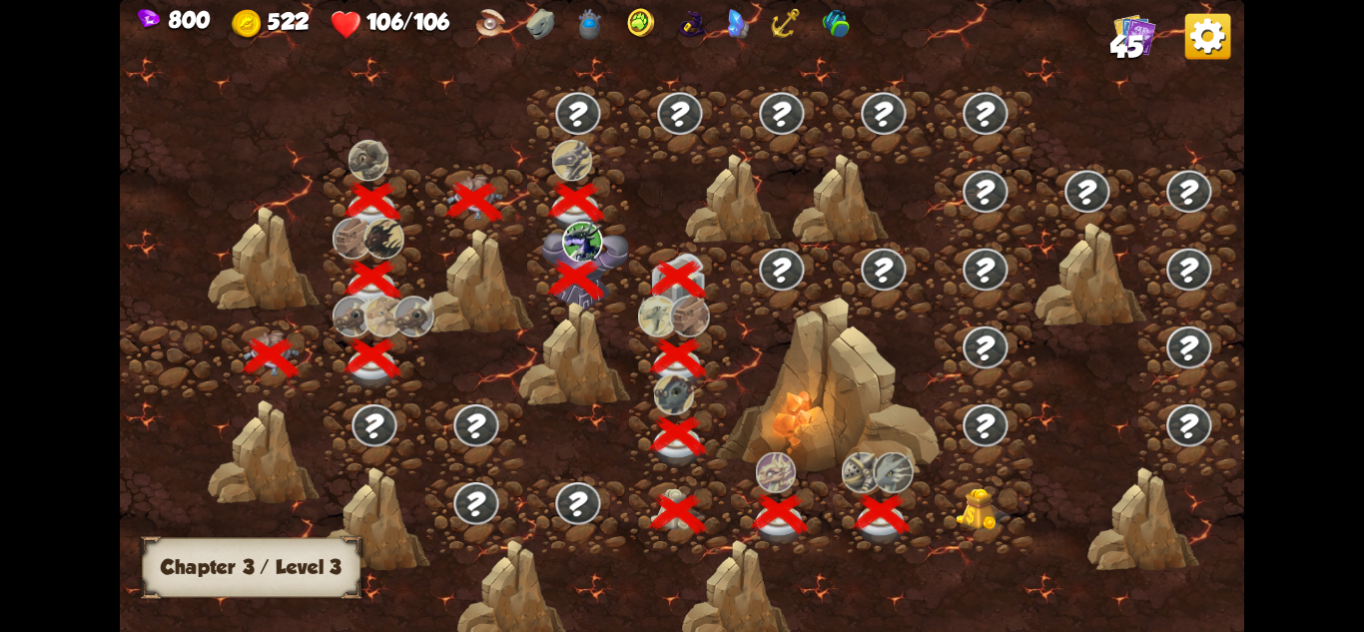
click at [988, 505] on img at bounding box center [984, 509] width 56 height 43
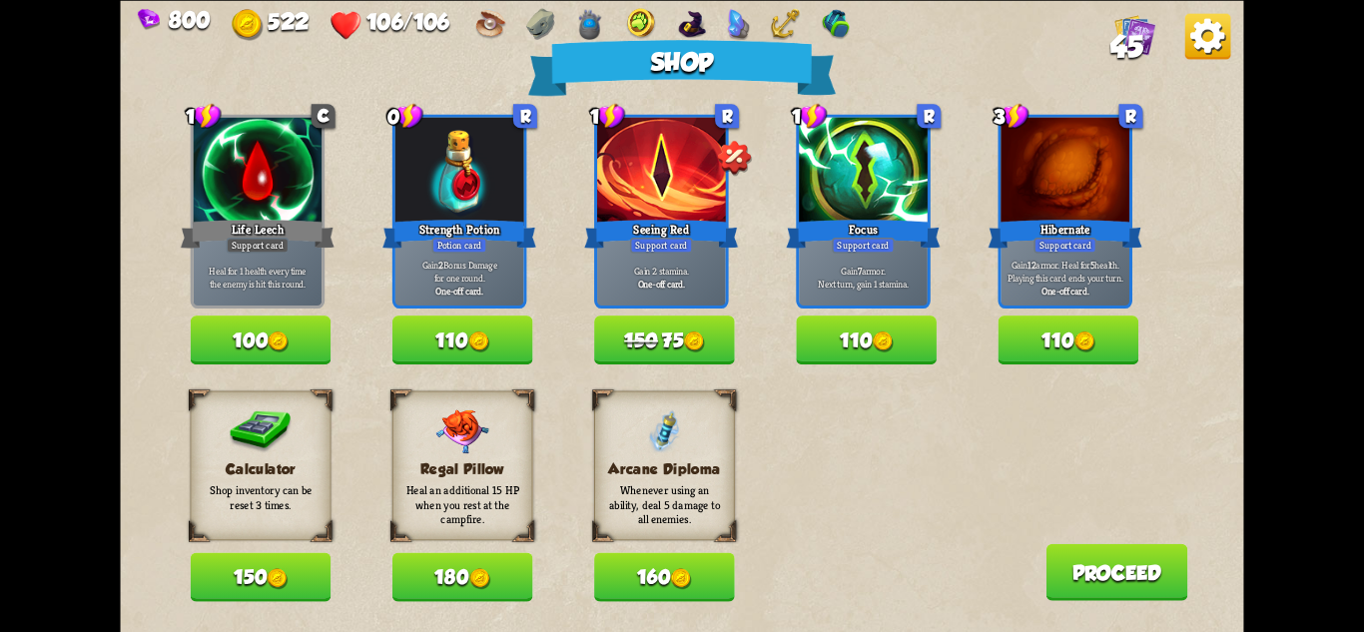
click at [686, 339] on button "150 75" at bounding box center [664, 340] width 141 height 49
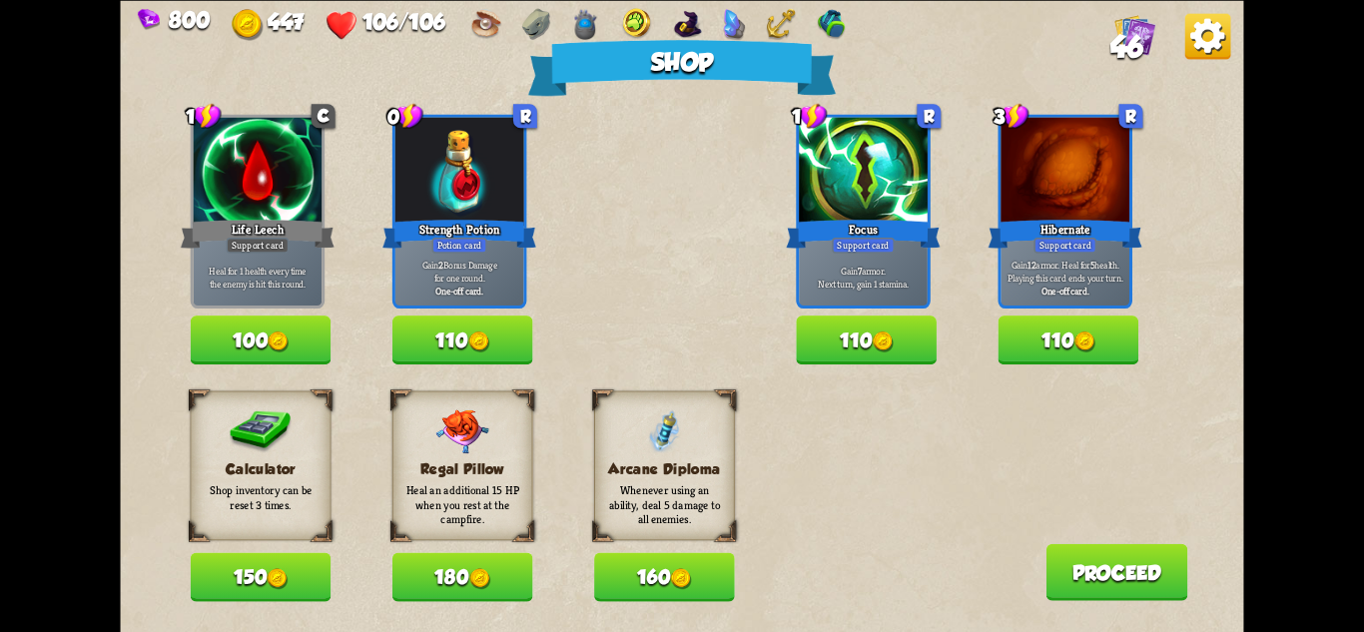
click at [228, 569] on button "150" at bounding box center [261, 576] width 141 height 49
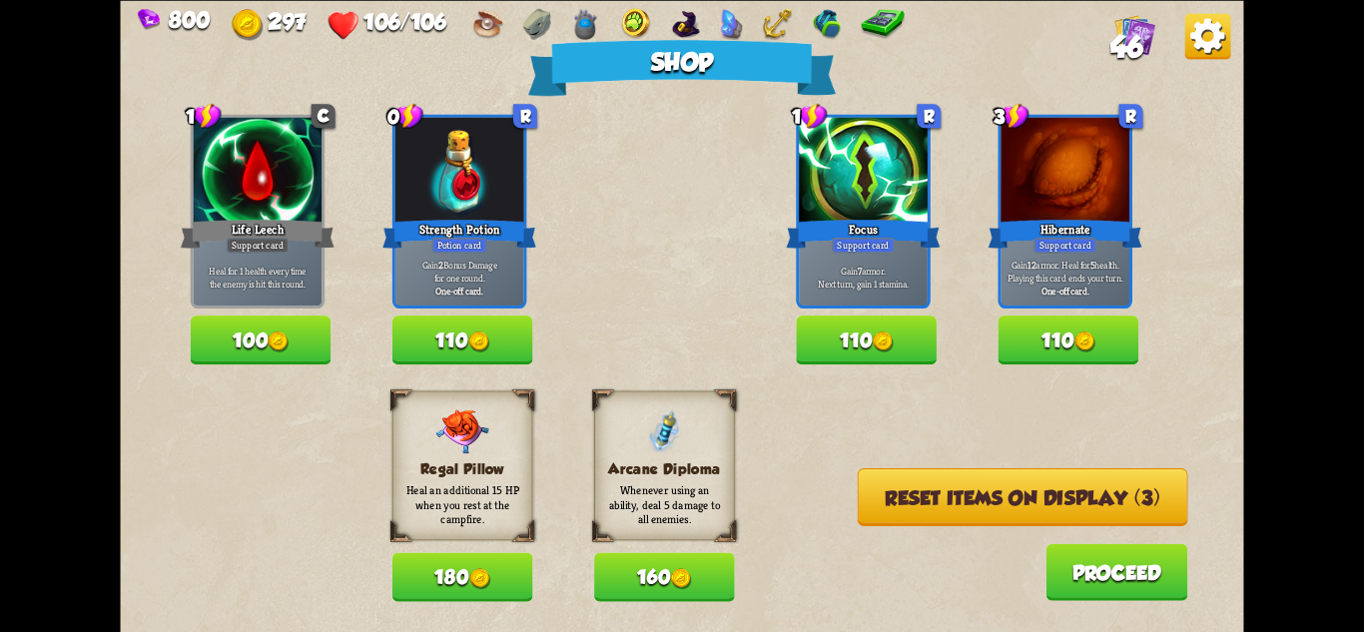
click at [909, 489] on button "Reset items on display (3)" at bounding box center [1023, 497] width 331 height 58
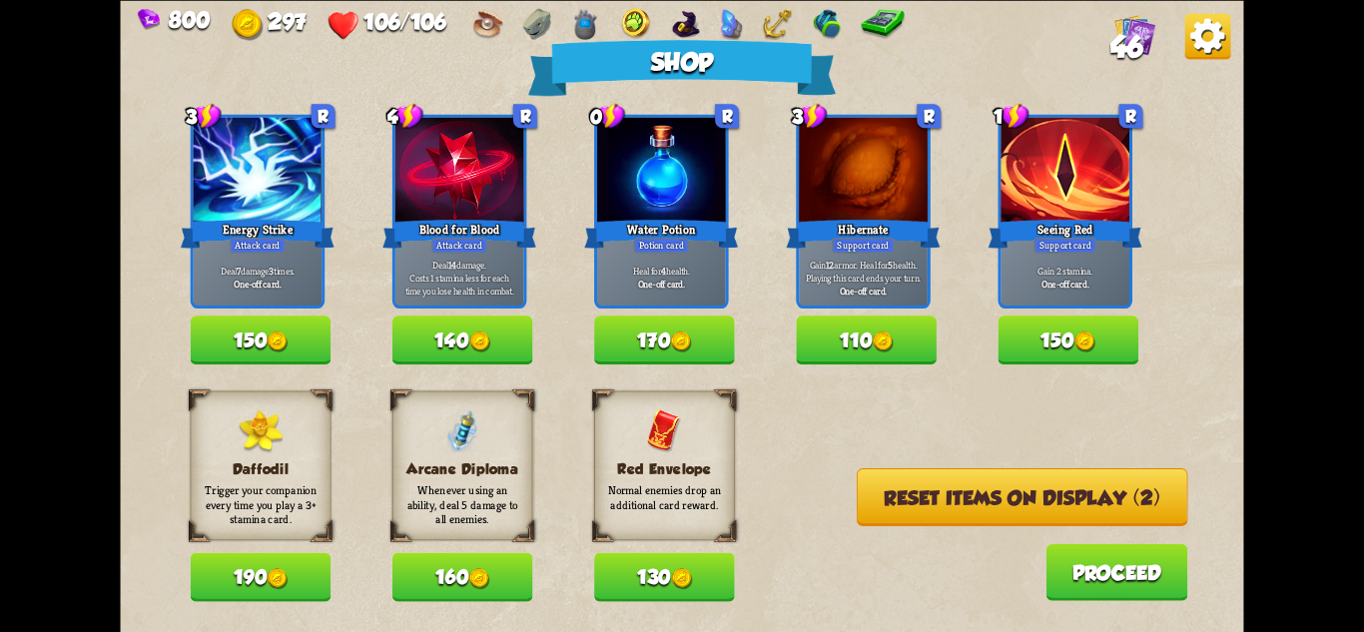
click at [882, 514] on button "Reset items on display (2)" at bounding box center [1022, 497] width 331 height 58
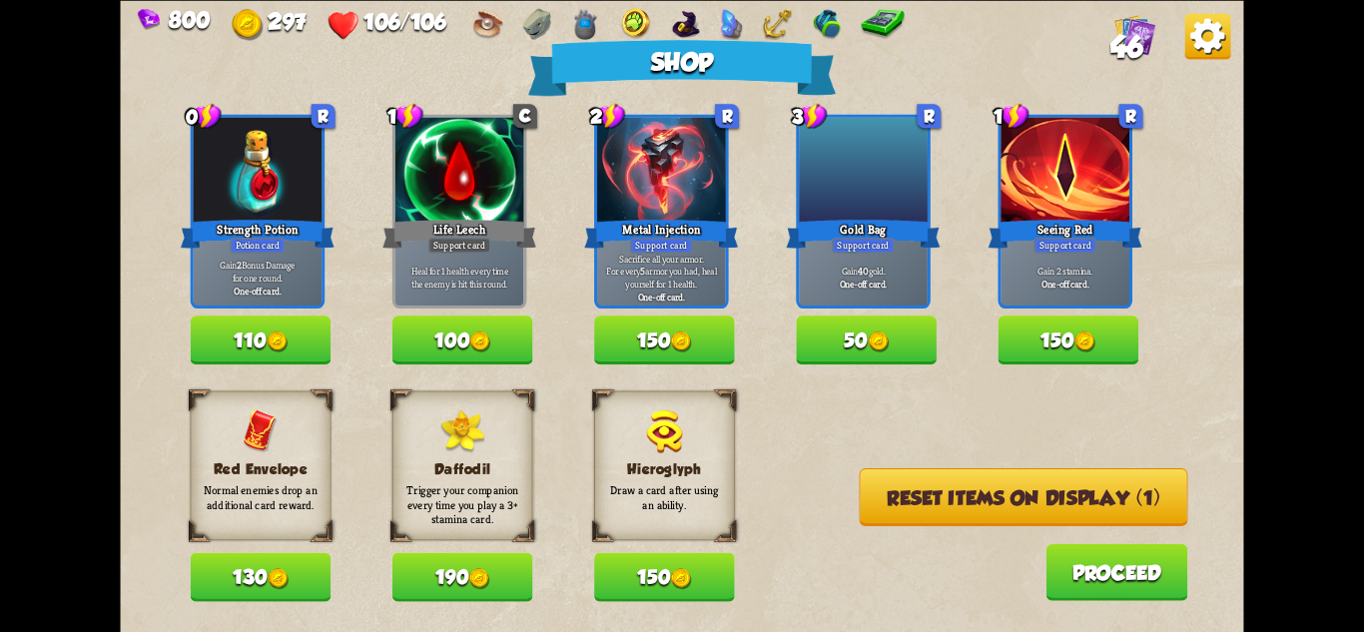
click at [861, 500] on button "Reset items on display (1)" at bounding box center [1024, 497] width 329 height 58
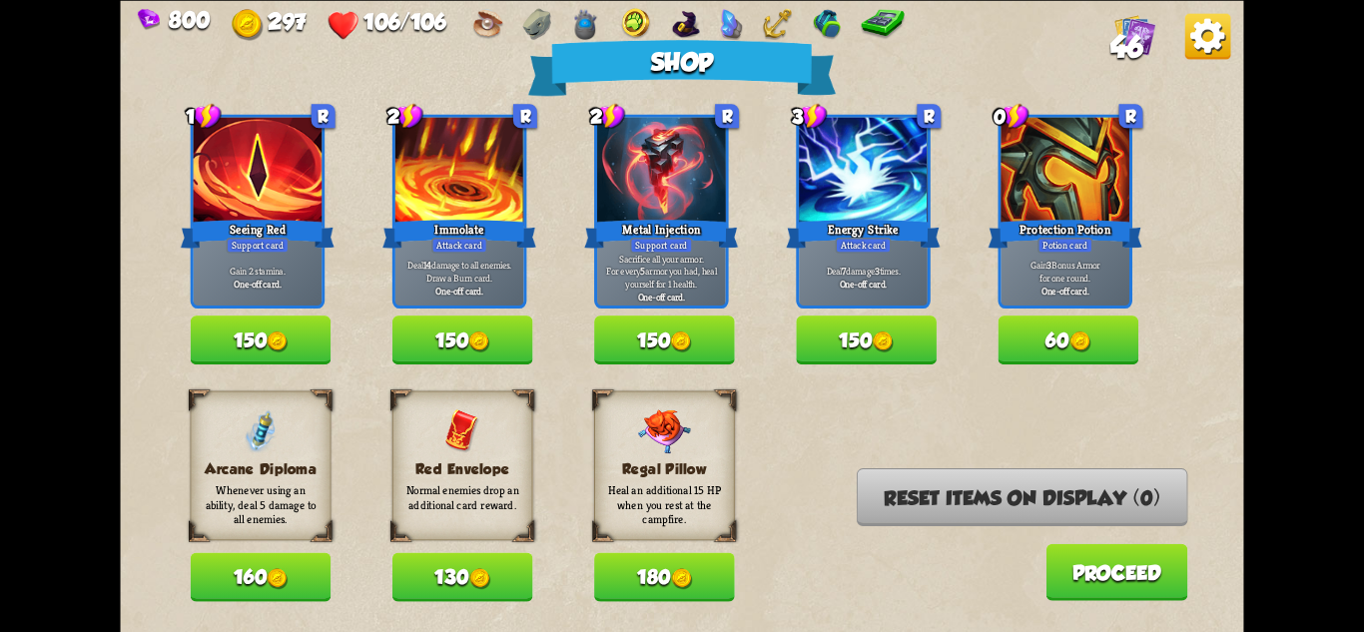
click at [464, 586] on button "130" at bounding box center [462, 576] width 141 height 49
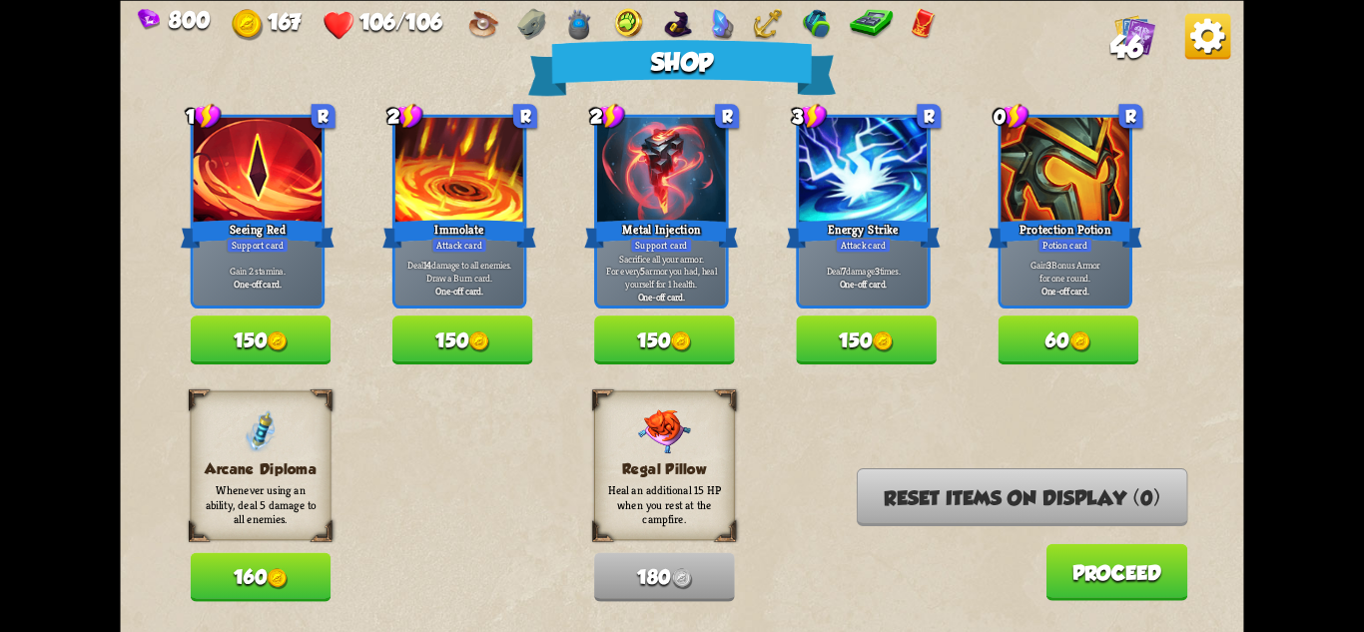
click at [283, 324] on button "150" at bounding box center [261, 340] width 141 height 49
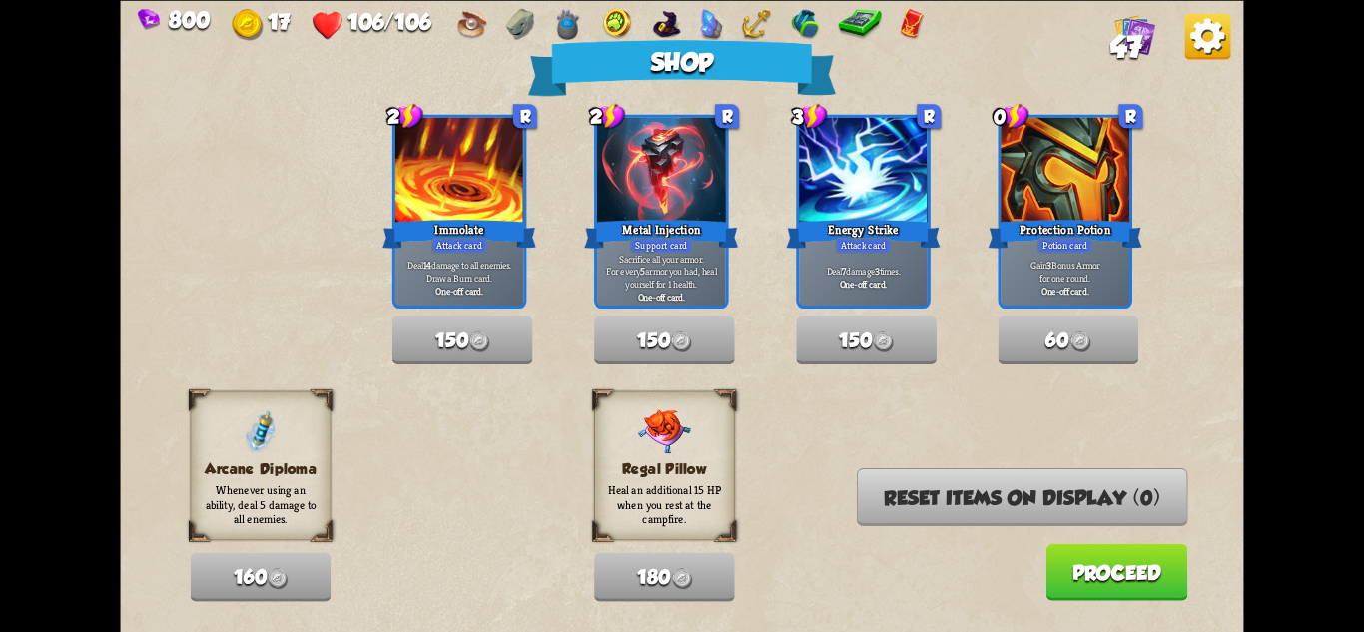
click at [1110, 574] on button "Proceed" at bounding box center [1117, 571] width 142 height 57
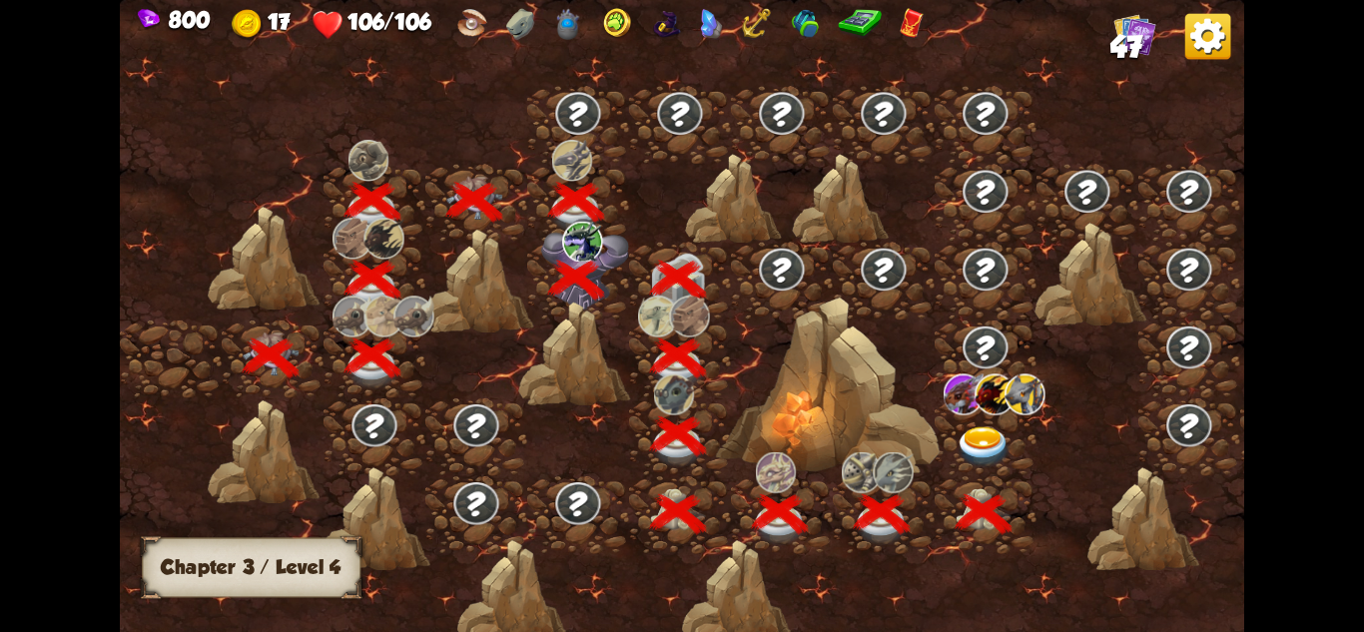
click at [978, 432] on img at bounding box center [984, 446] width 56 height 41
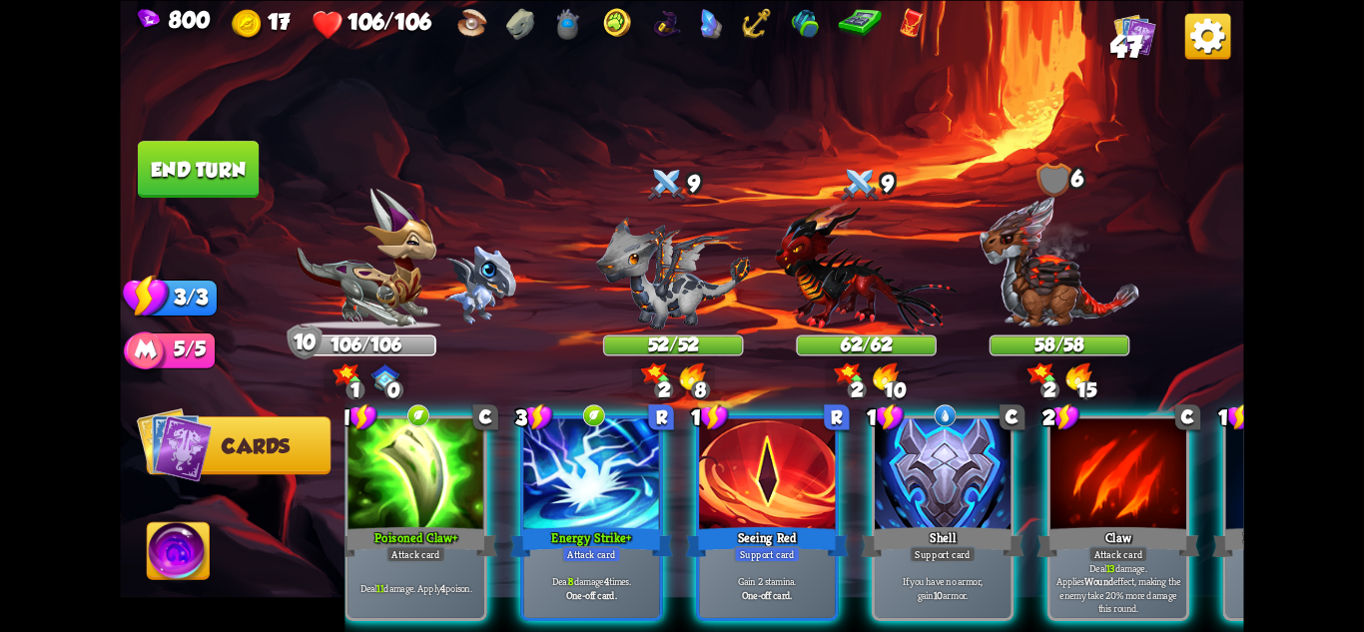
scroll to position [0, 37]
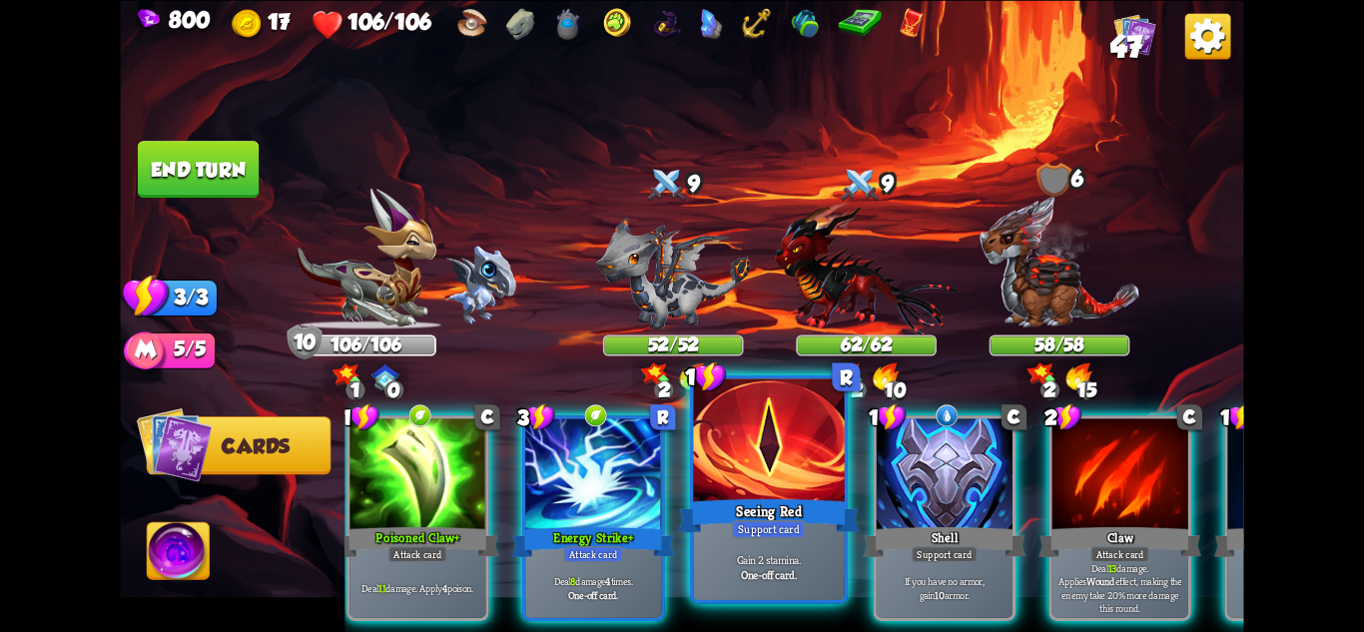
click at [808, 569] on div "One-off card." at bounding box center [769, 574] width 144 height 15
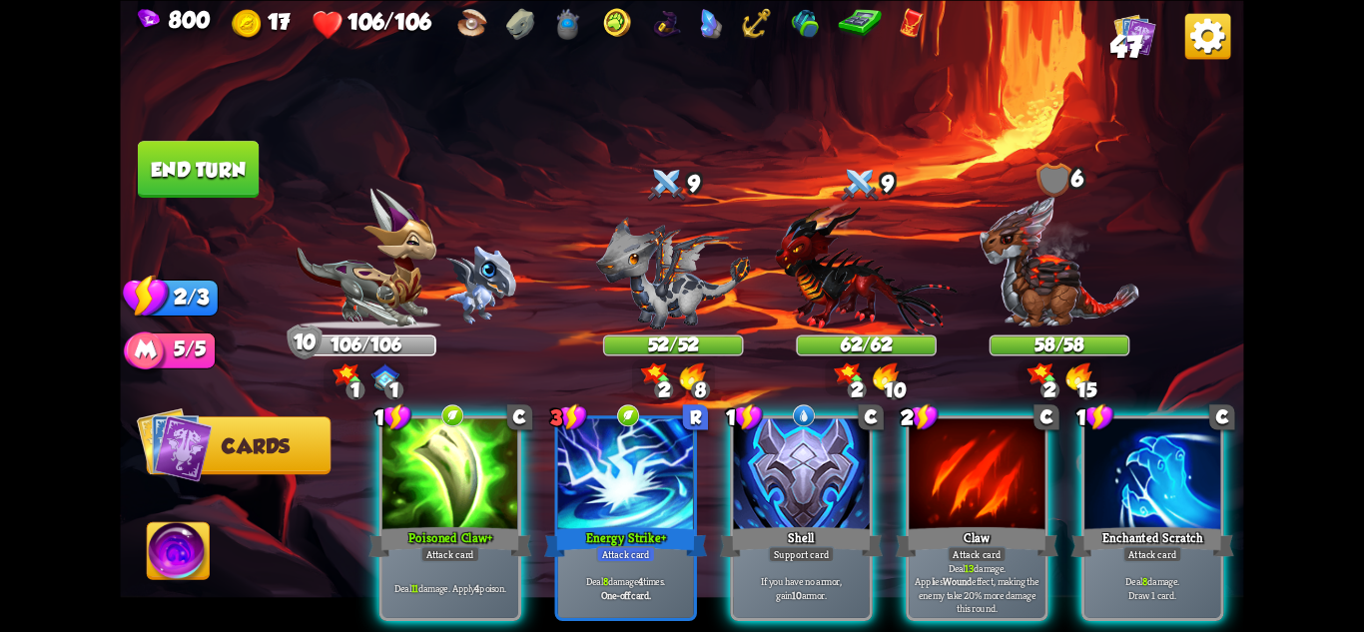
scroll to position [0, 0]
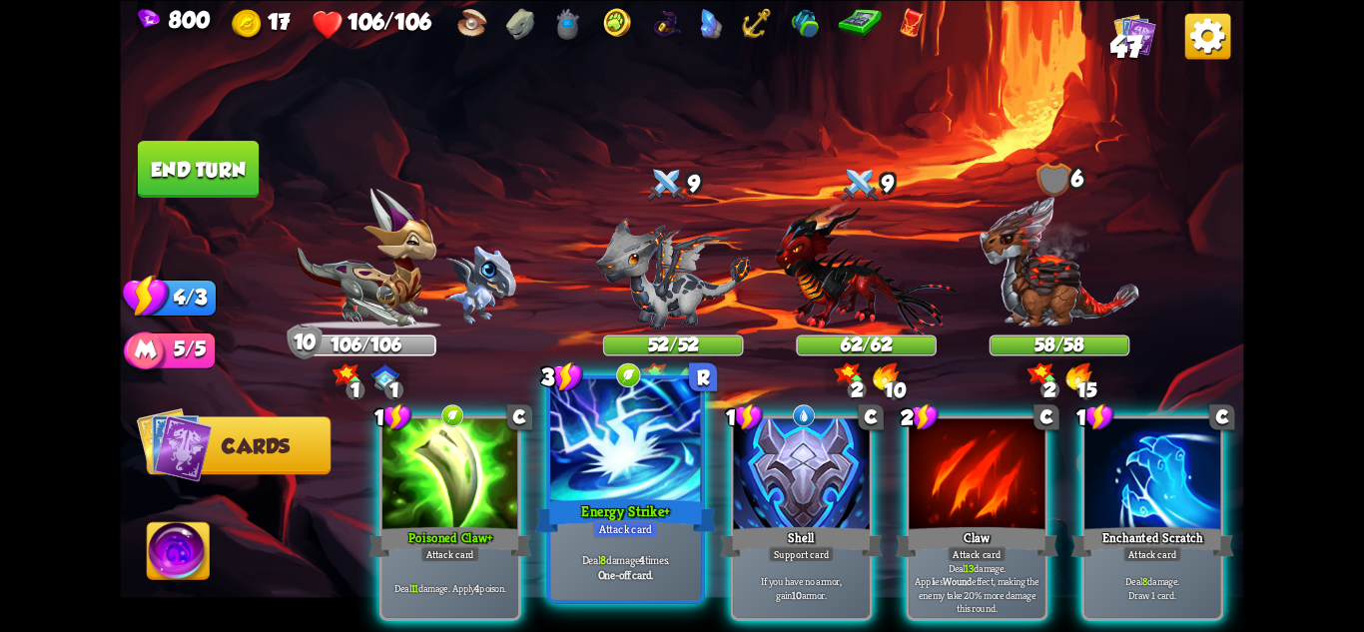
click at [636, 528] on div "Attack card" at bounding box center [626, 528] width 66 height 18
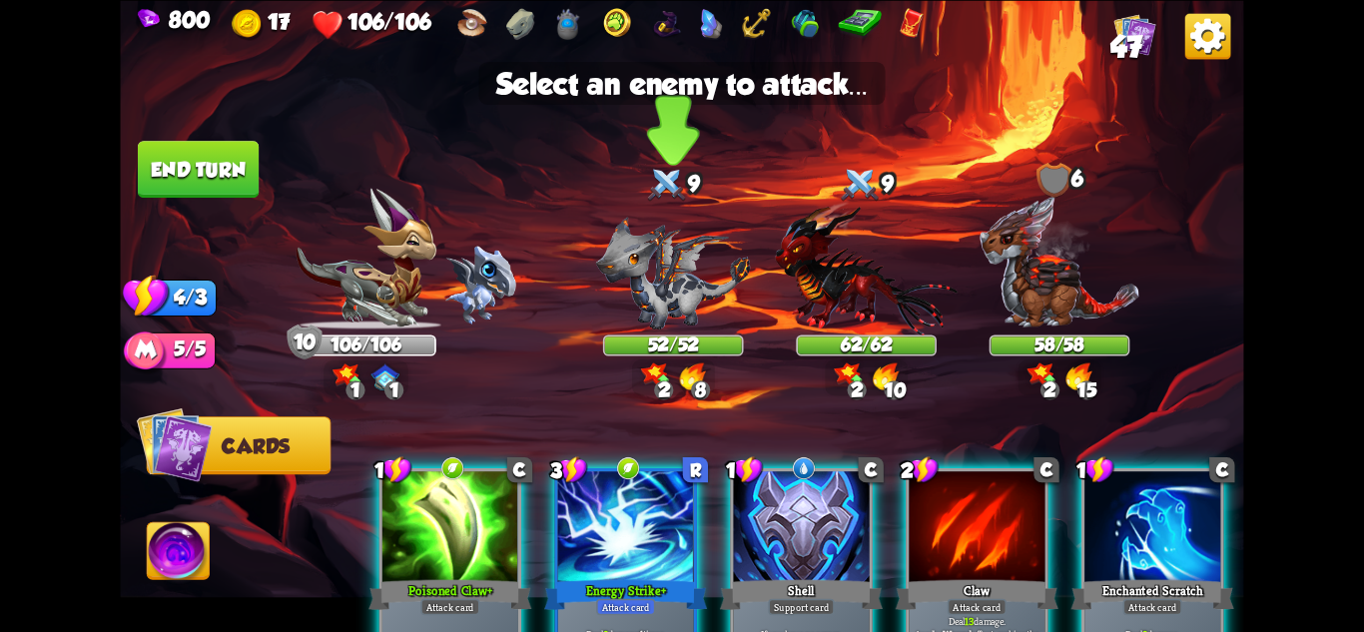
click at [678, 308] on img at bounding box center [673, 273] width 155 height 113
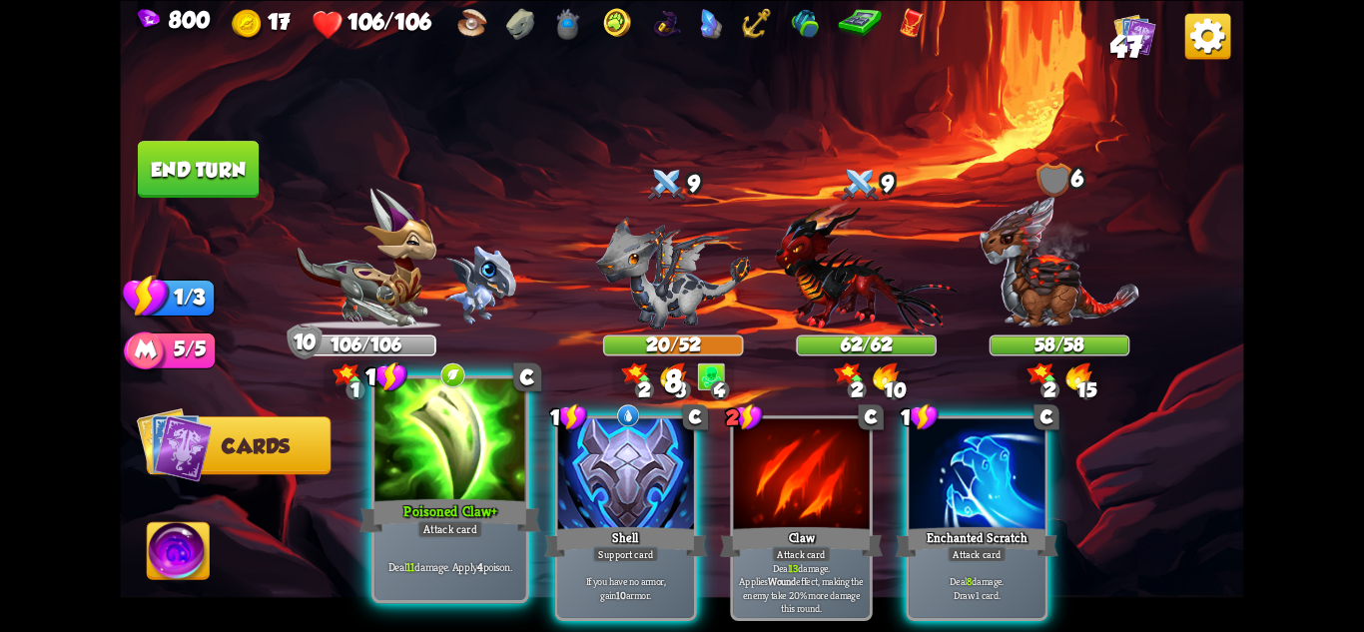
click at [453, 497] on div "Poisoned Claw+" at bounding box center [450, 515] width 181 height 40
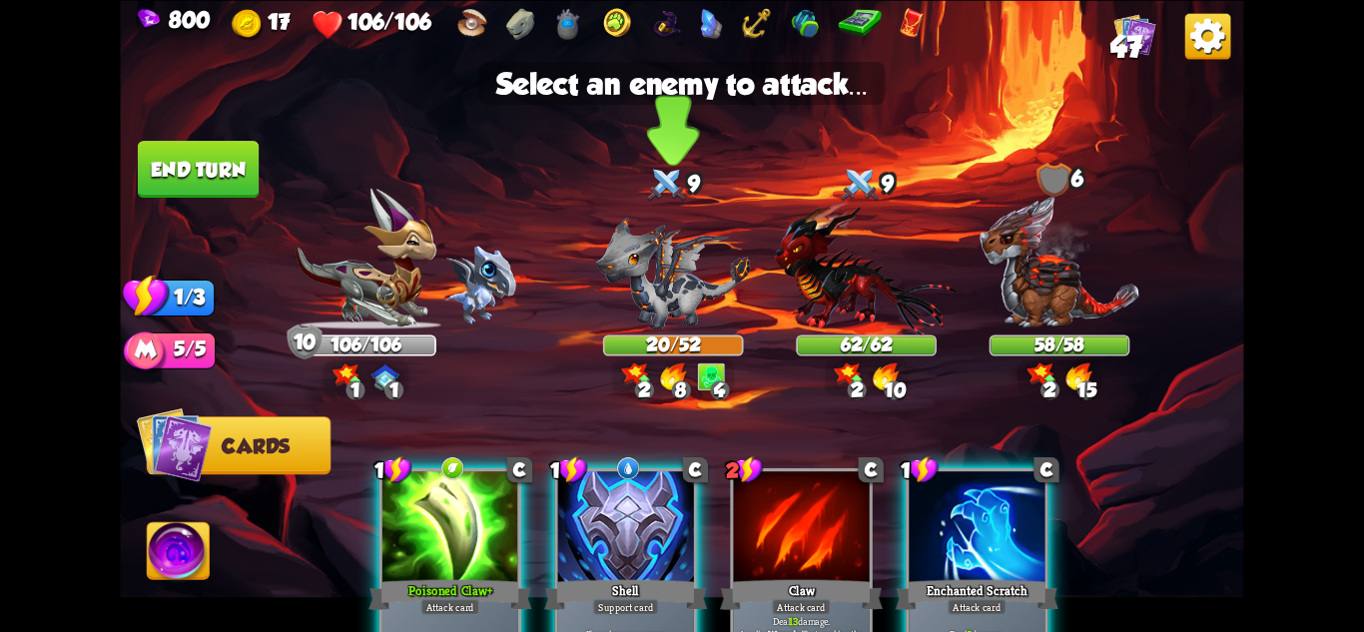
click at [634, 294] on img at bounding box center [673, 273] width 155 height 113
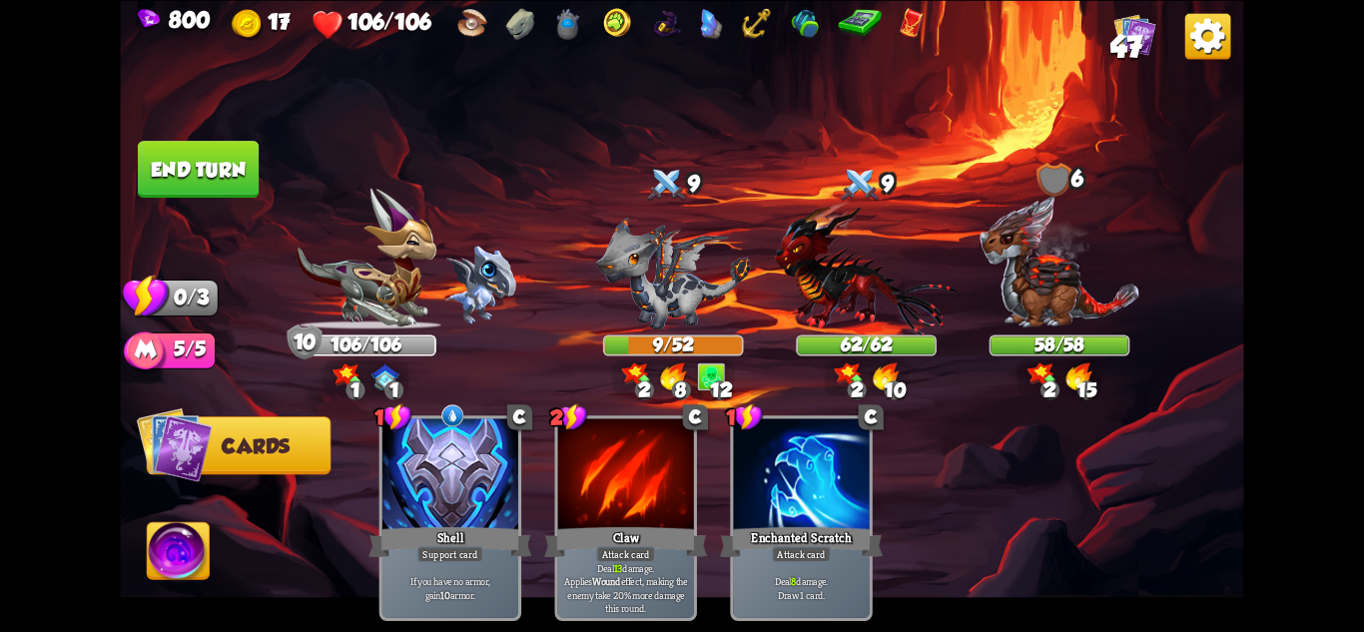
click at [196, 157] on button "End turn" at bounding box center [198, 169] width 121 height 57
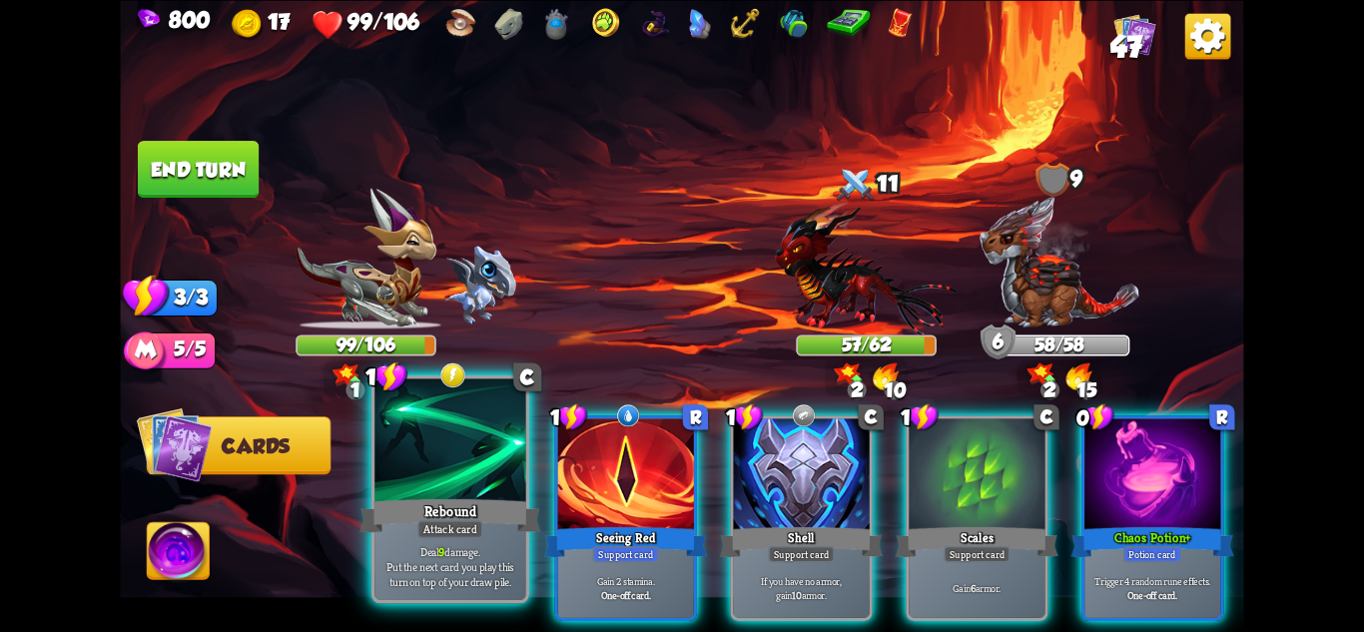
click at [434, 490] on div at bounding box center [449, 441] width 151 height 127
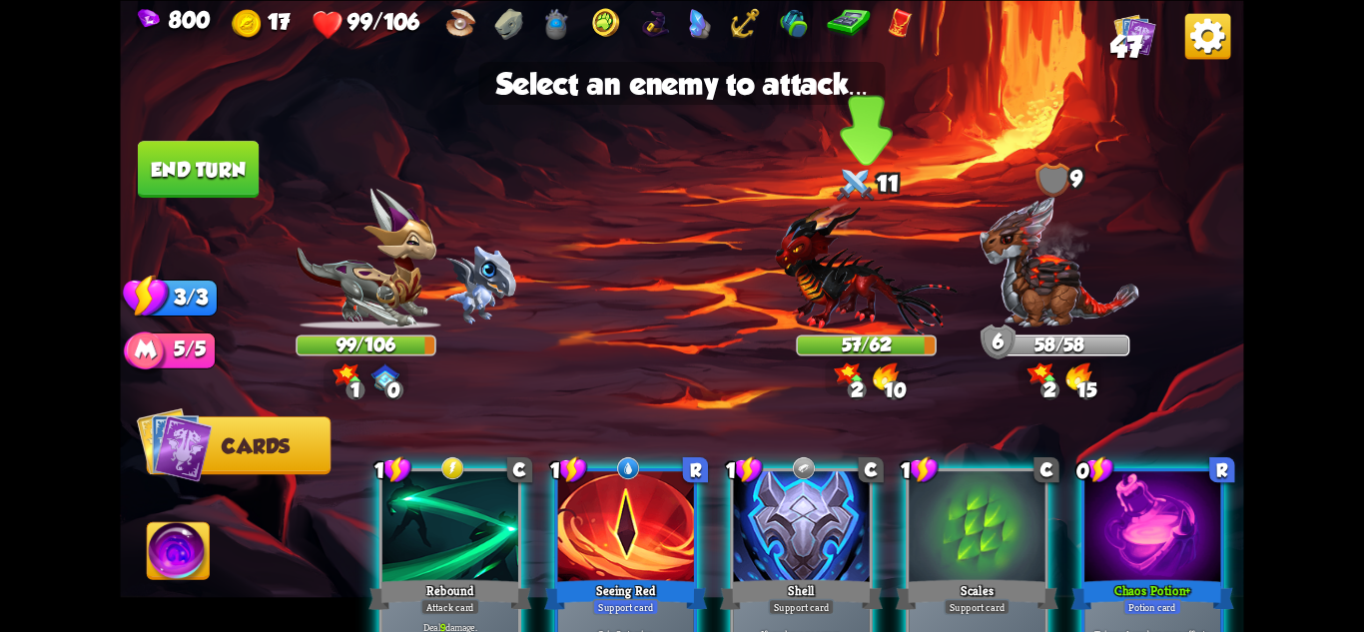
click at [836, 320] on img at bounding box center [866, 268] width 183 height 134
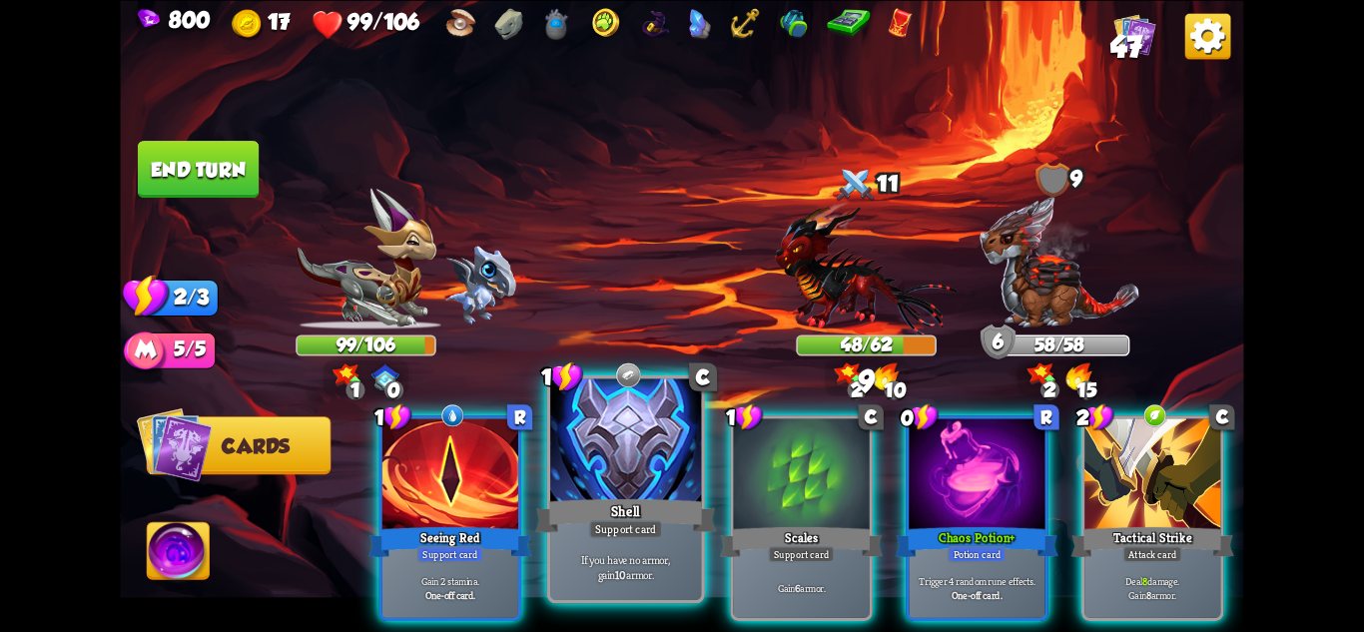
click at [617, 502] on div "Shell" at bounding box center [625, 515] width 181 height 40
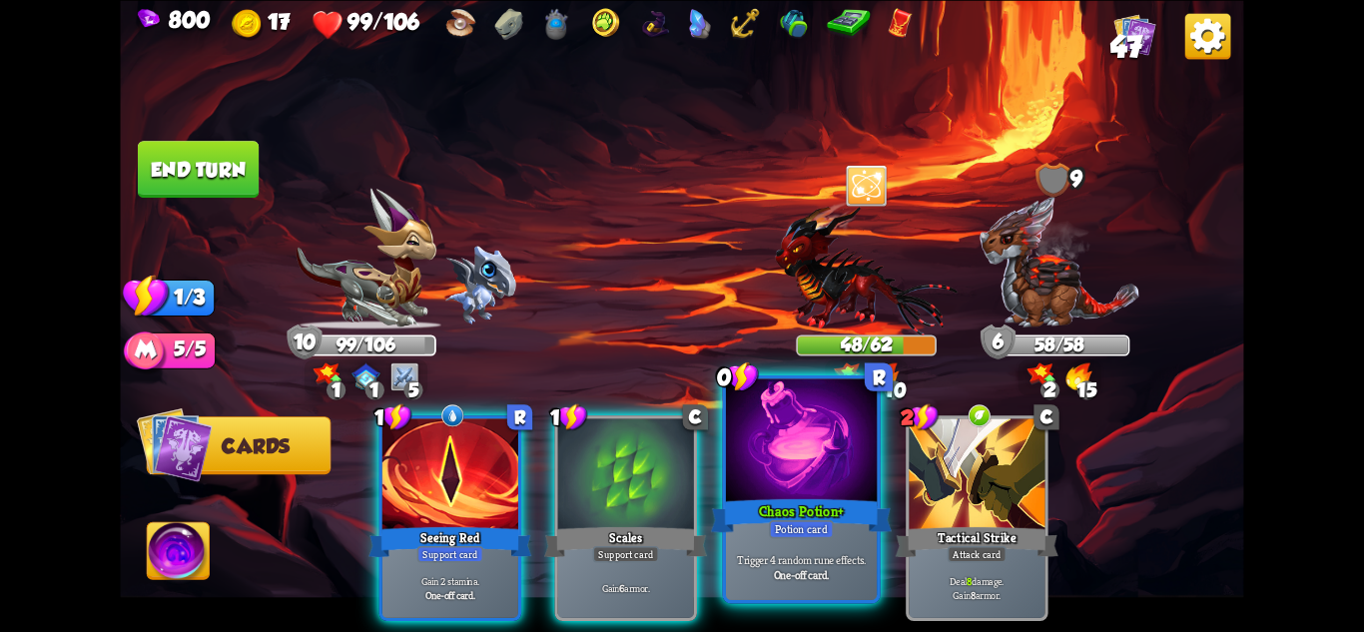
click at [770, 501] on div "Chaos Potion+" at bounding box center [801, 515] width 181 height 40
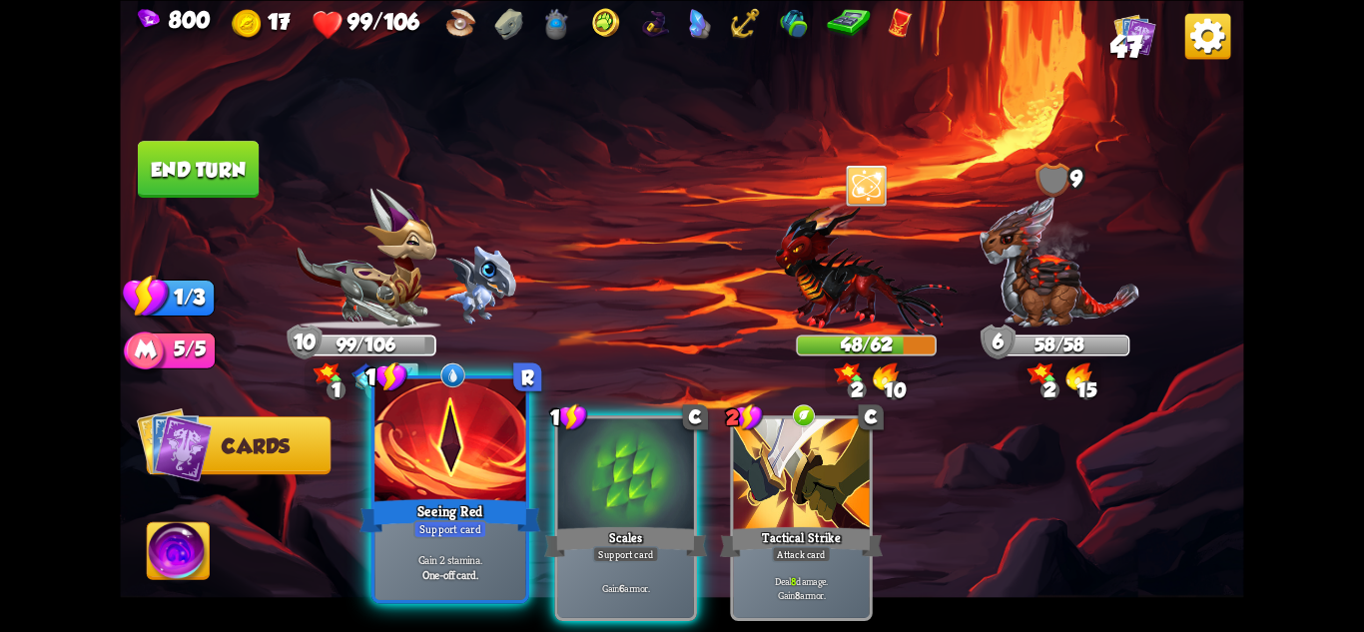
click at [470, 522] on div "Support card" at bounding box center [450, 528] width 74 height 18
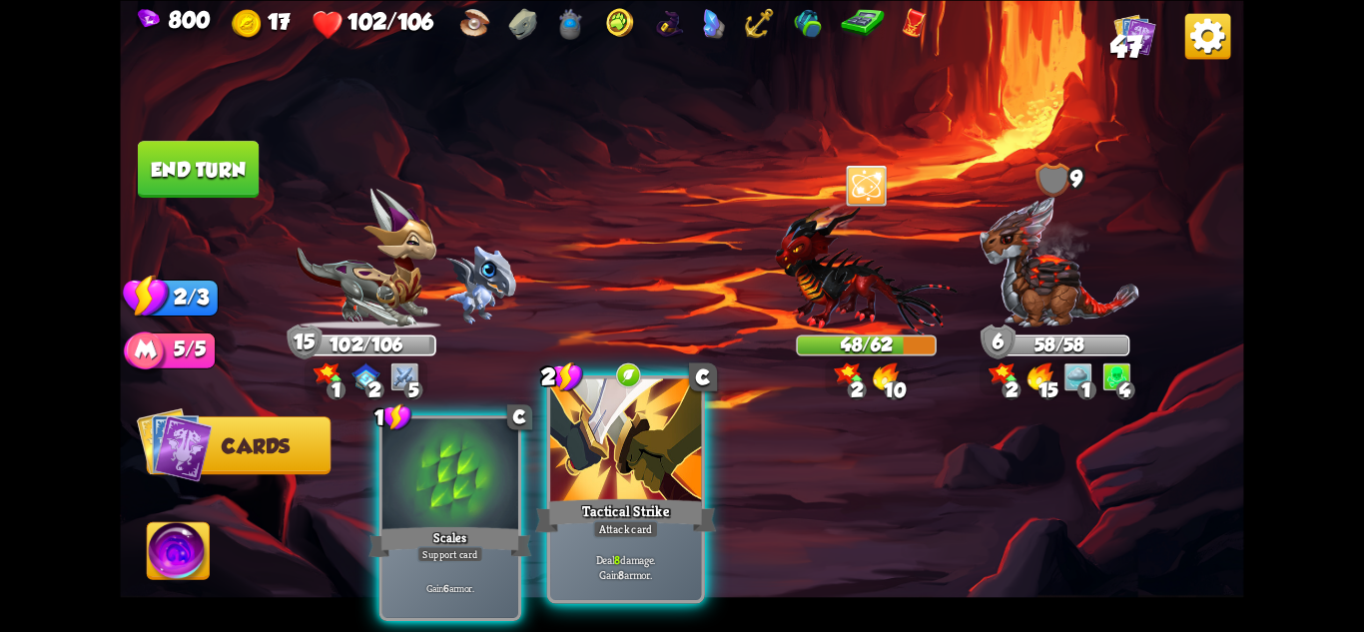
click at [640, 506] on div "Tactical Strike" at bounding box center [625, 515] width 181 height 40
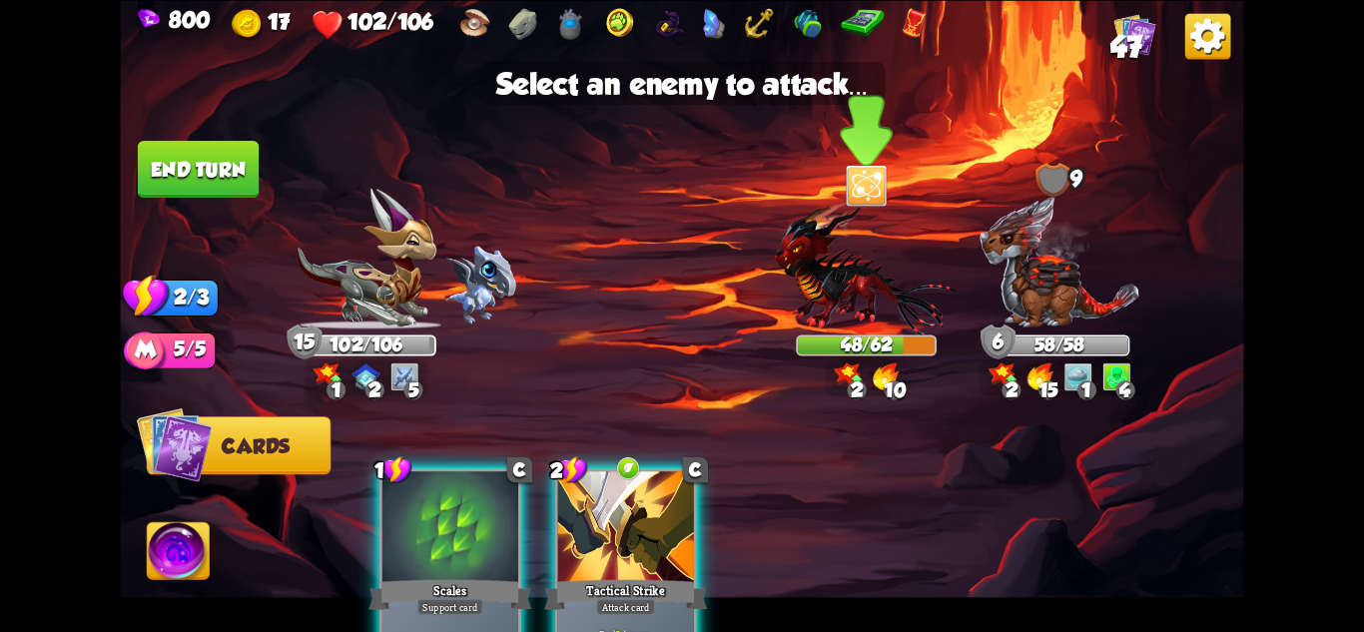
click at [856, 315] on img at bounding box center [866, 268] width 183 height 134
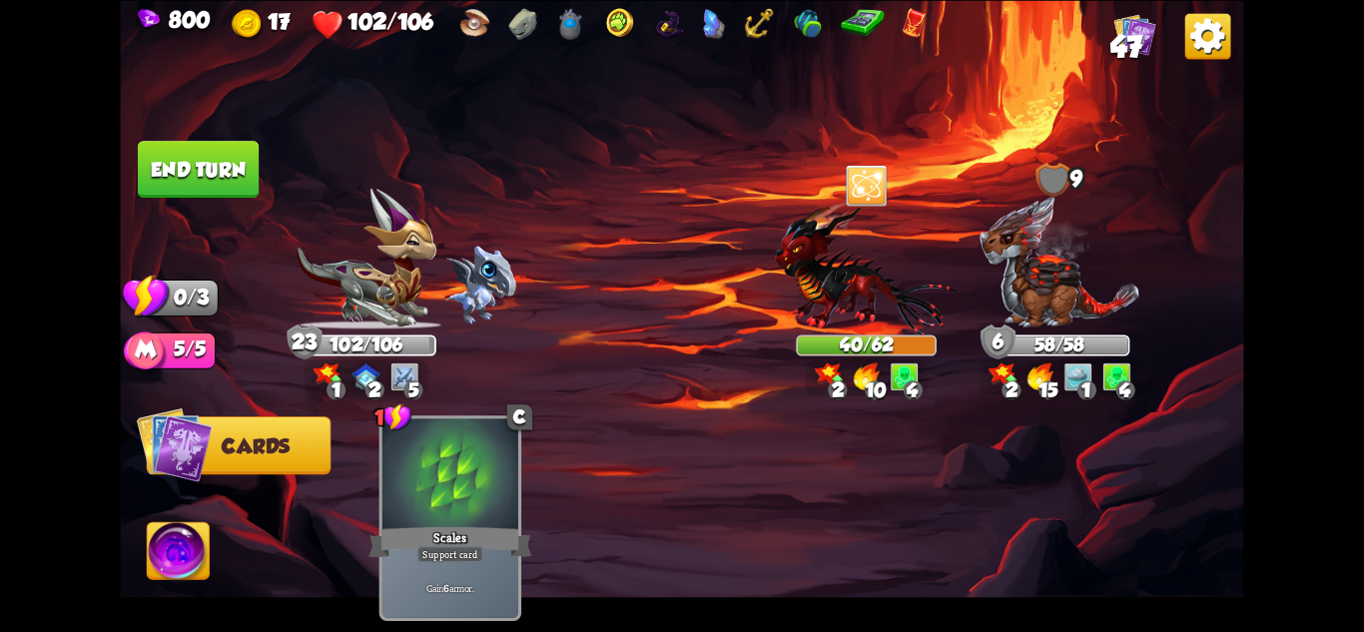
click at [176, 155] on button "End turn" at bounding box center [198, 169] width 121 height 57
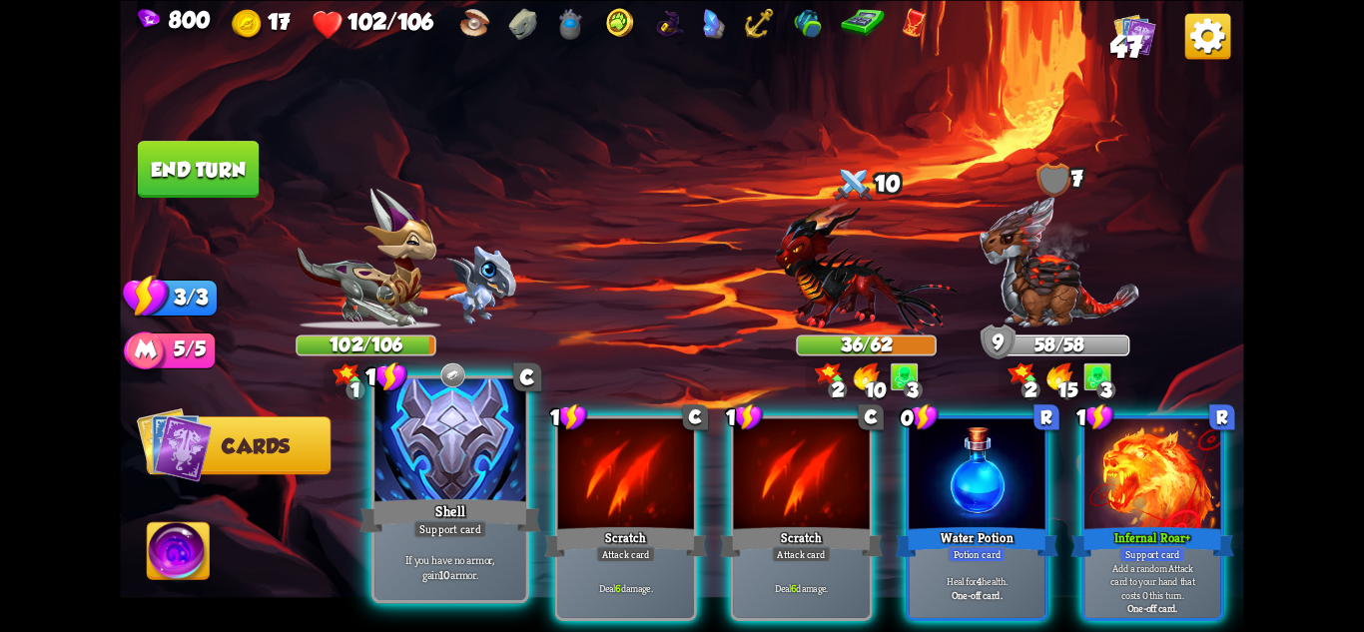
click at [440, 464] on div at bounding box center [449, 441] width 151 height 127
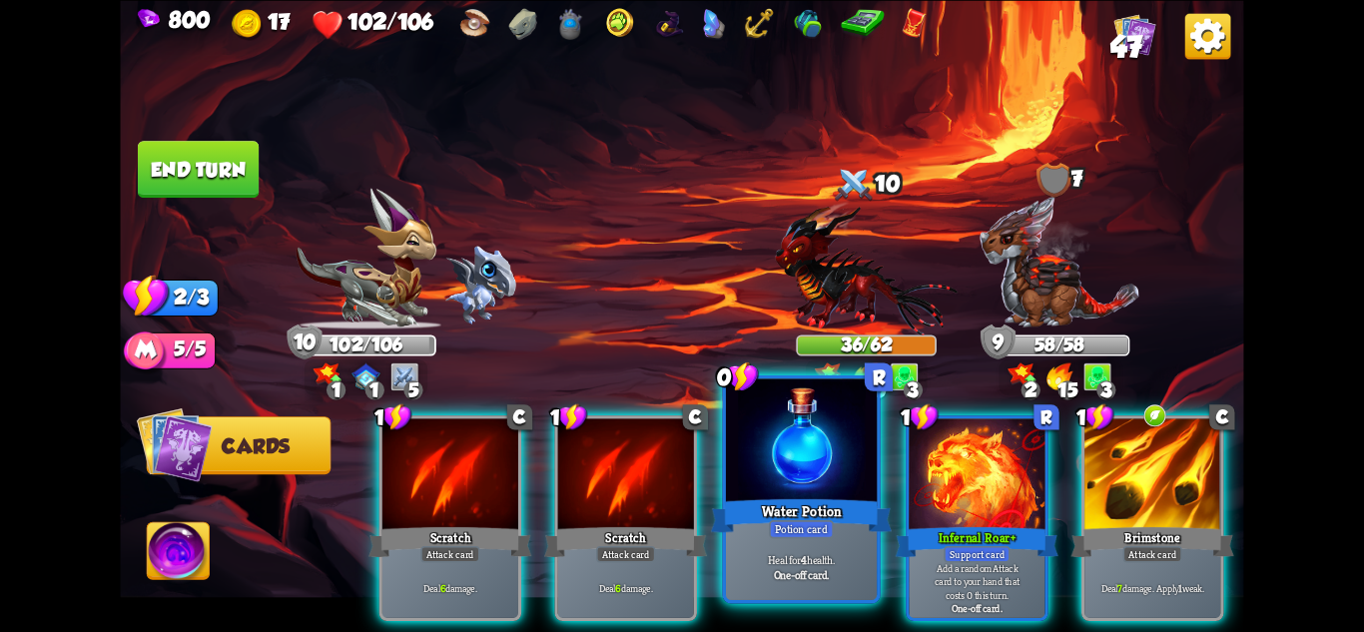
click at [821, 470] on div at bounding box center [801, 441] width 151 height 127
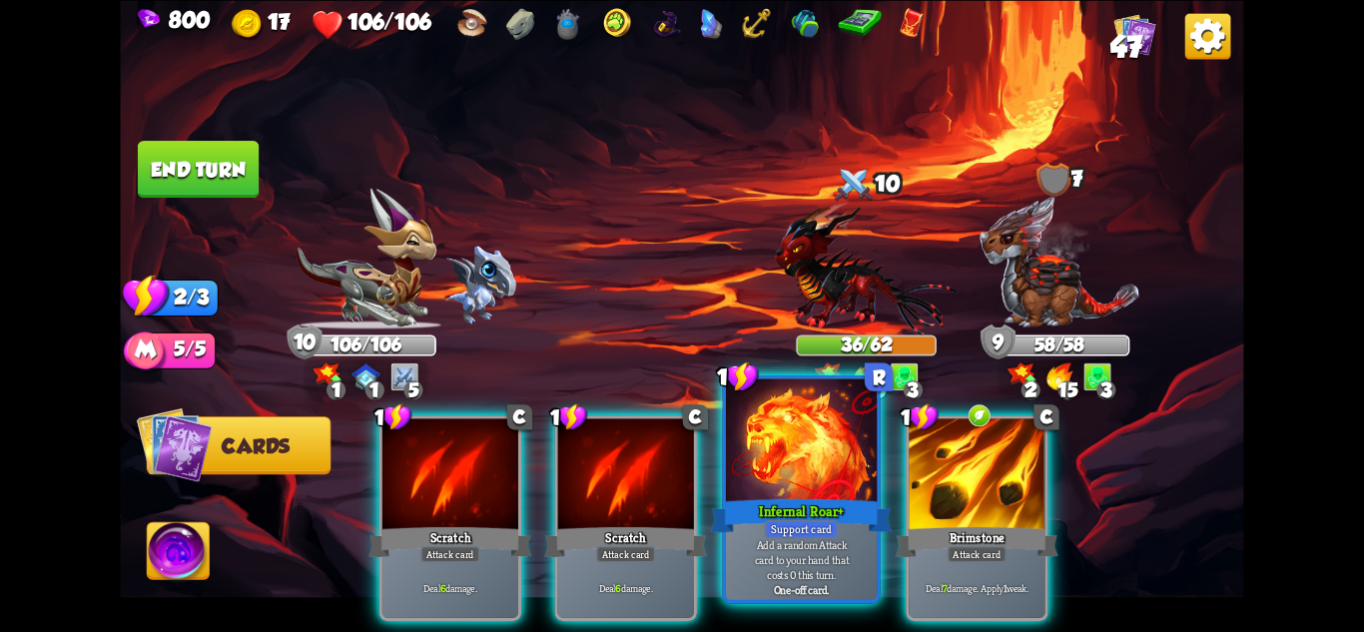
click at [848, 465] on div at bounding box center [801, 441] width 151 height 127
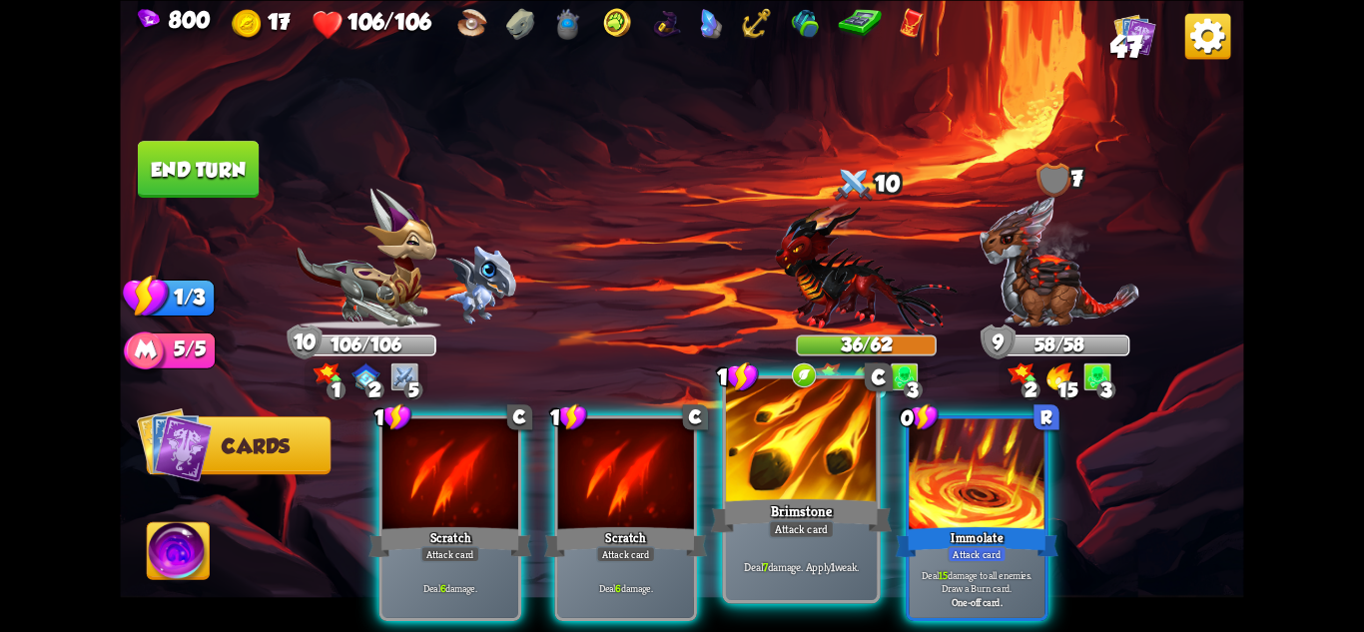
click at [795, 455] on div at bounding box center [801, 441] width 151 height 127
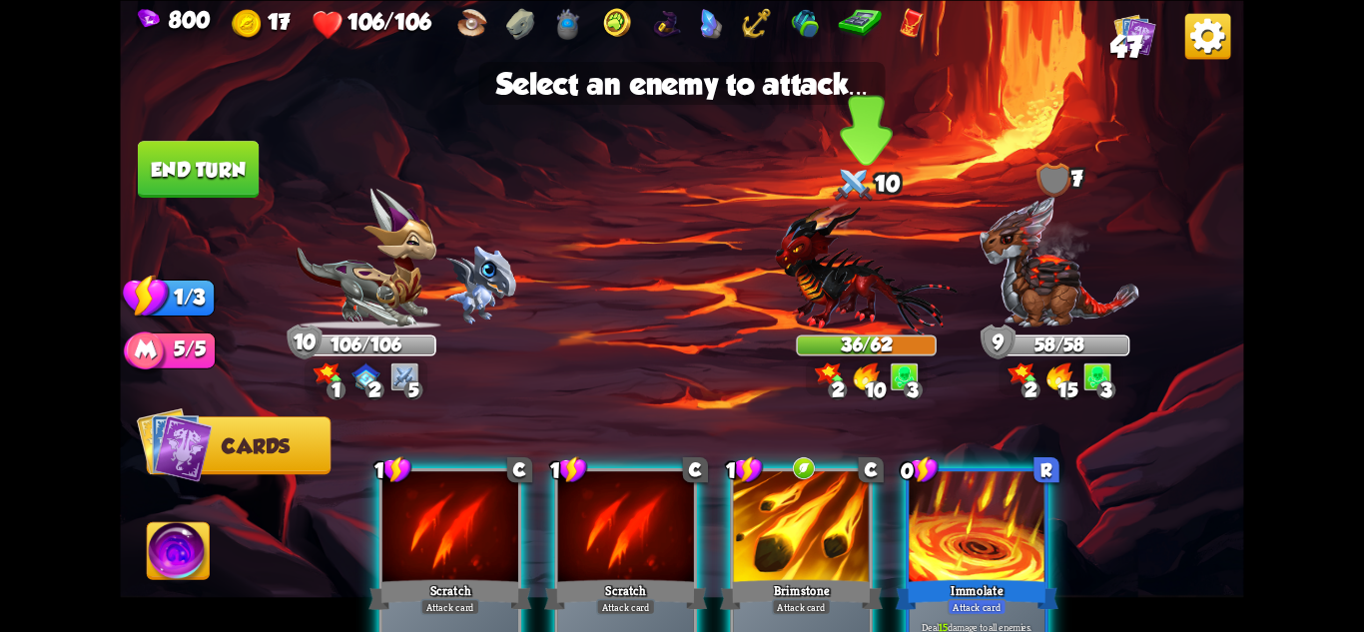
click at [840, 258] on img at bounding box center [866, 268] width 183 height 134
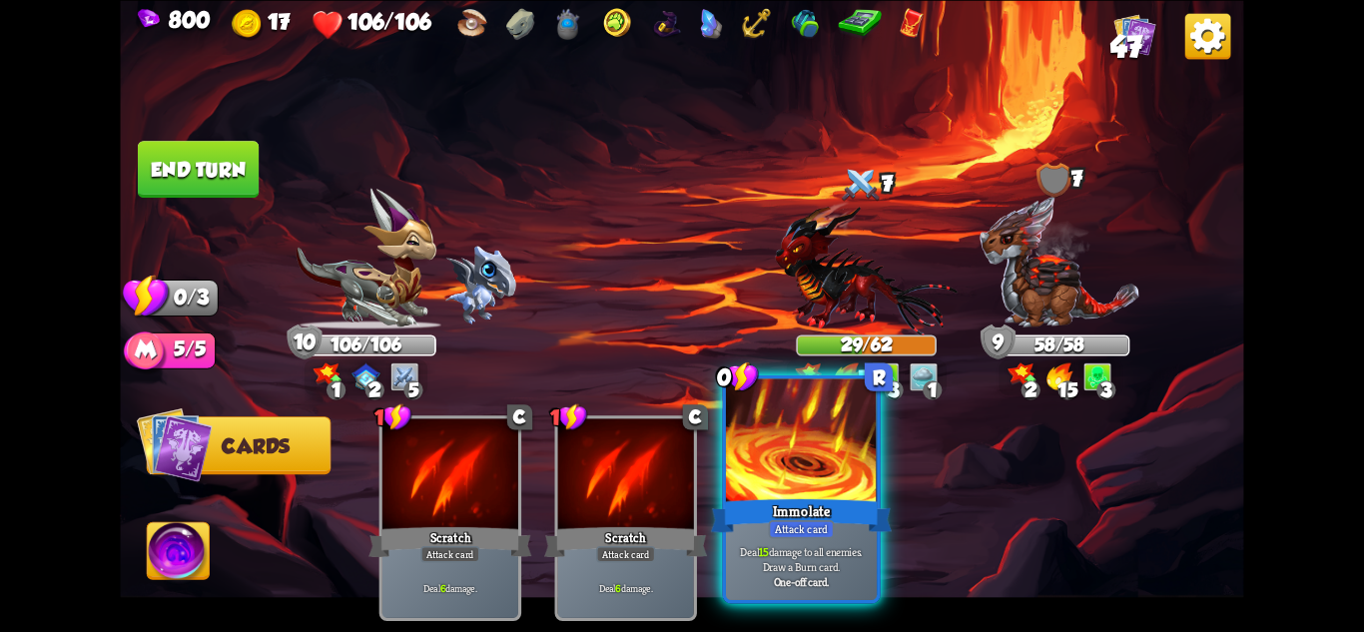
click at [820, 494] on div at bounding box center [801, 441] width 151 height 127
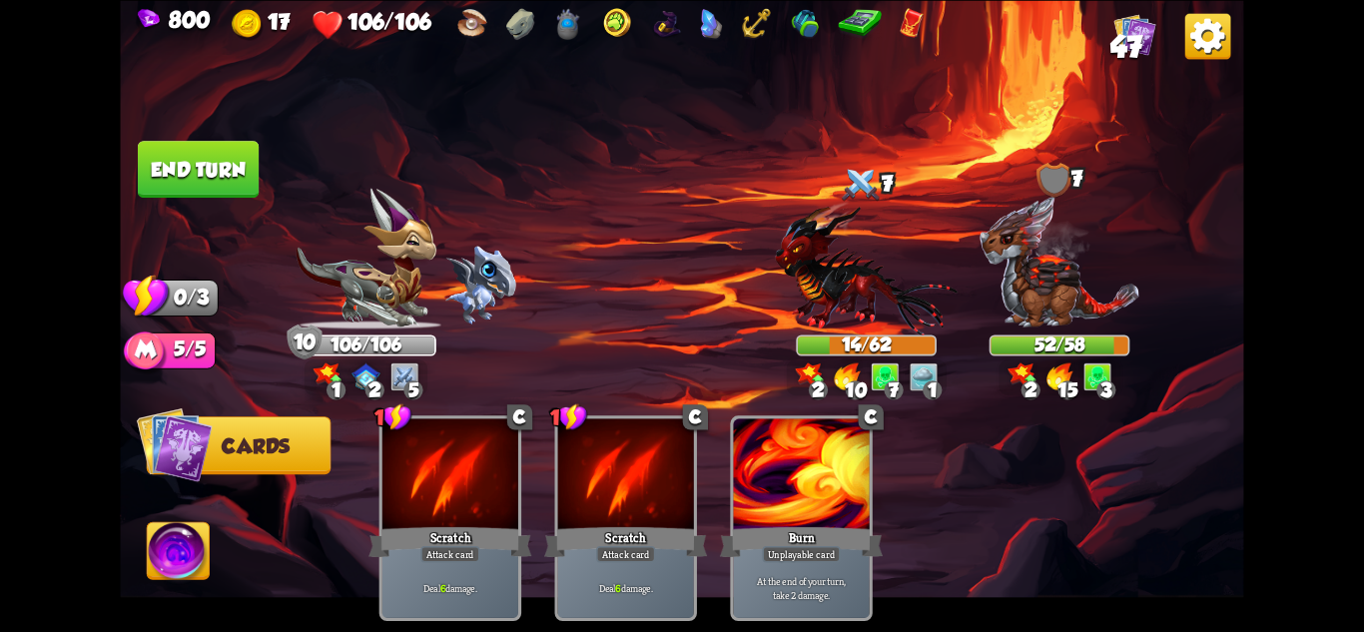
click at [255, 180] on button "End turn" at bounding box center [198, 169] width 121 height 57
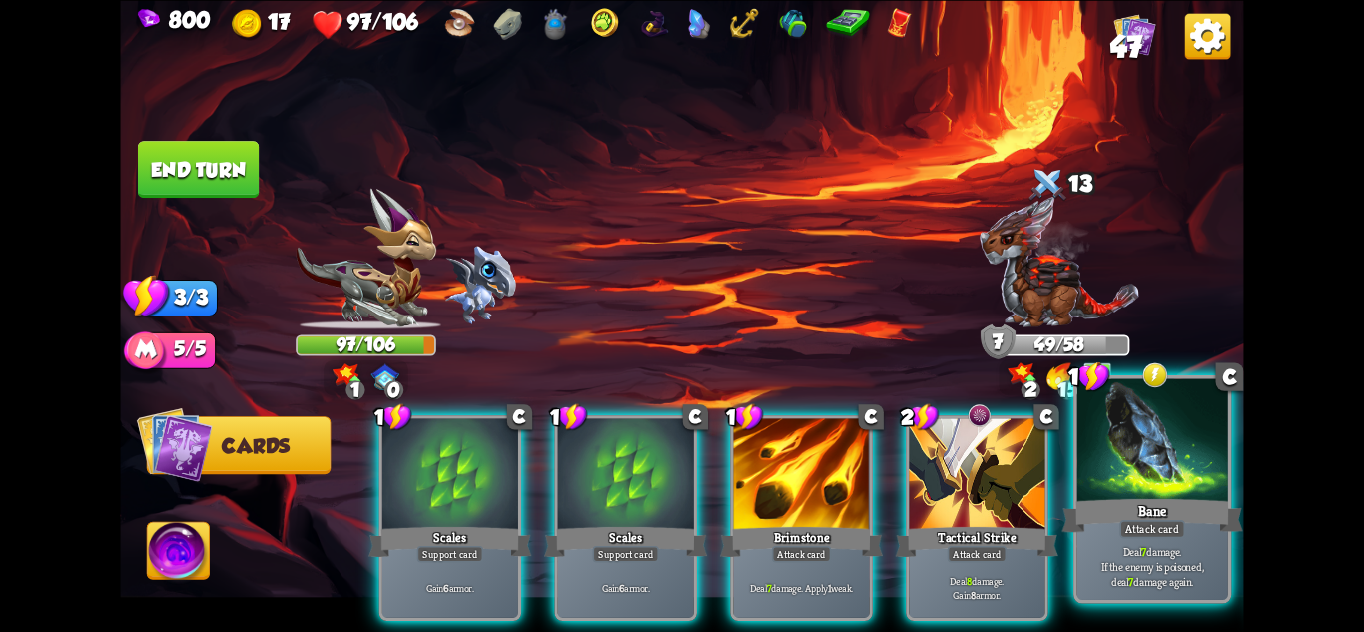
click at [1145, 448] on div at bounding box center [1153, 441] width 151 height 127
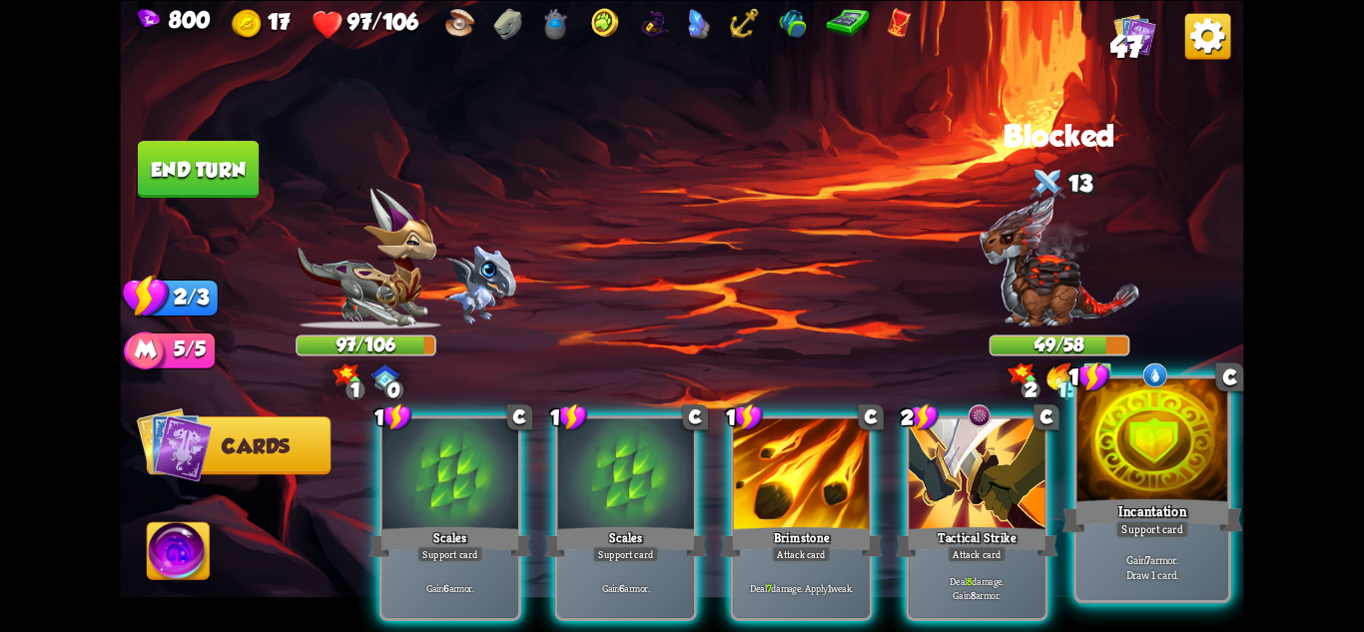
click at [1127, 402] on div at bounding box center [1153, 441] width 151 height 127
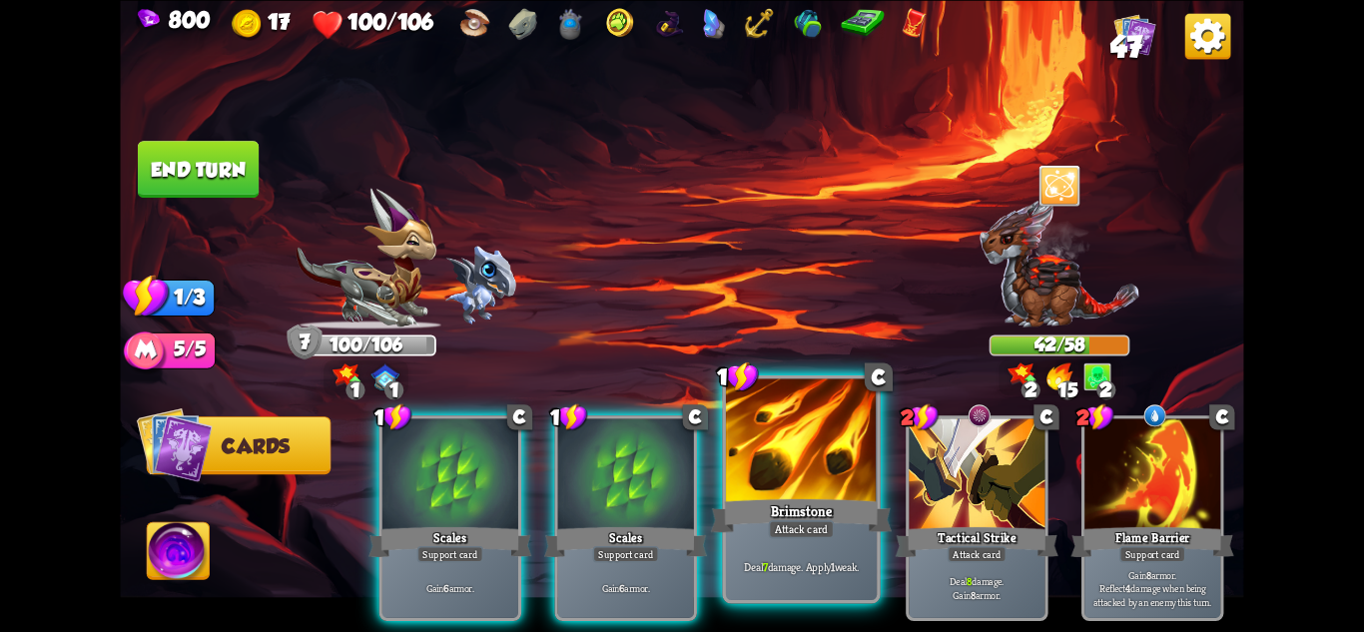
click at [792, 475] on div at bounding box center [801, 441] width 151 height 127
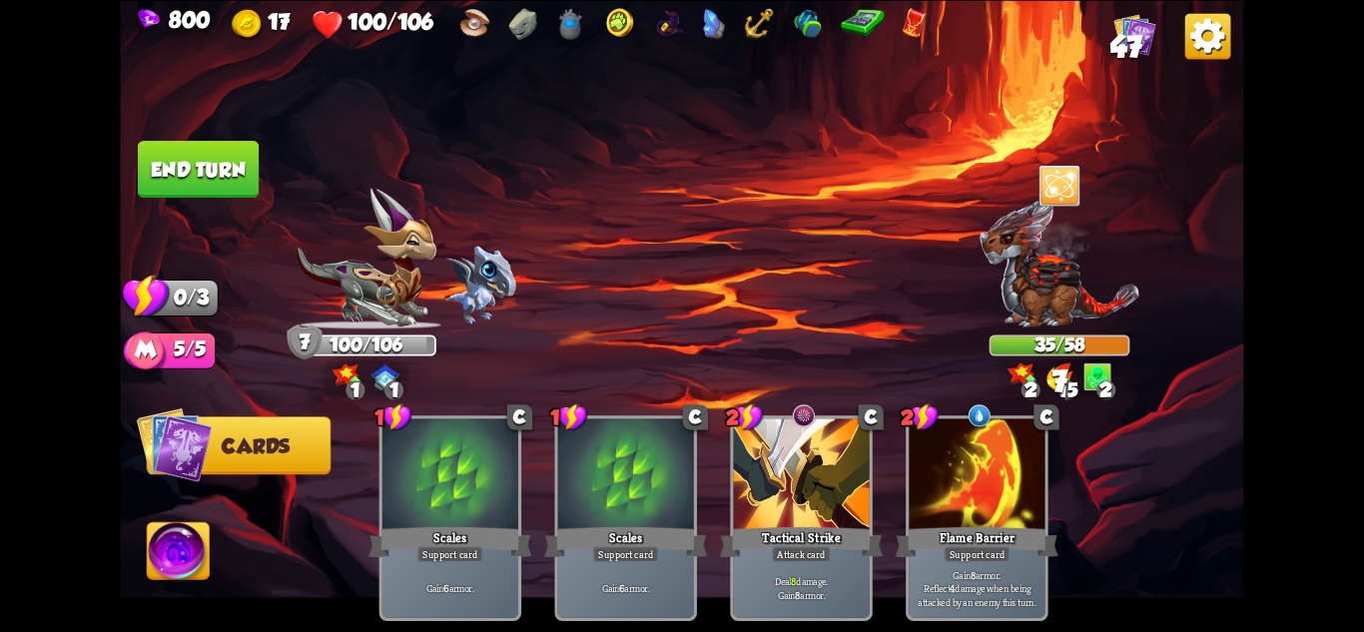
click at [169, 166] on button "End turn" at bounding box center [198, 169] width 121 height 57
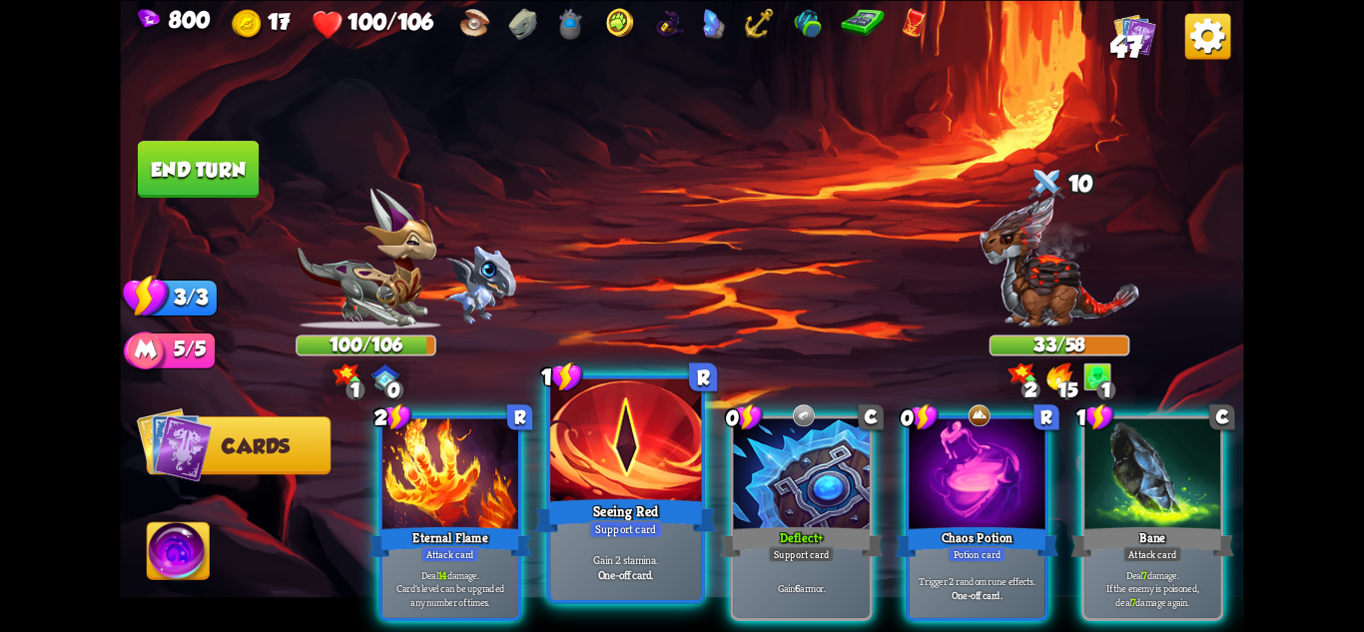
click at [620, 508] on div "Seeing Red" at bounding box center [625, 515] width 181 height 40
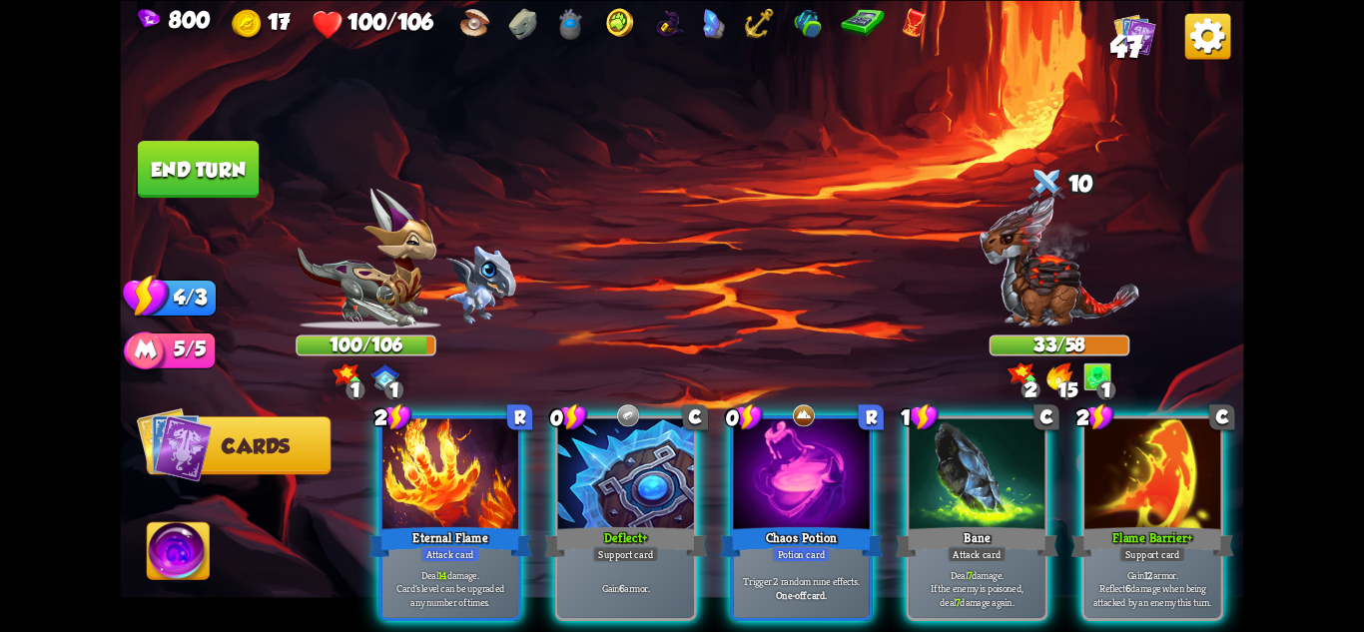
click at [624, 523] on div "Deflect+" at bounding box center [625, 541] width 163 height 36
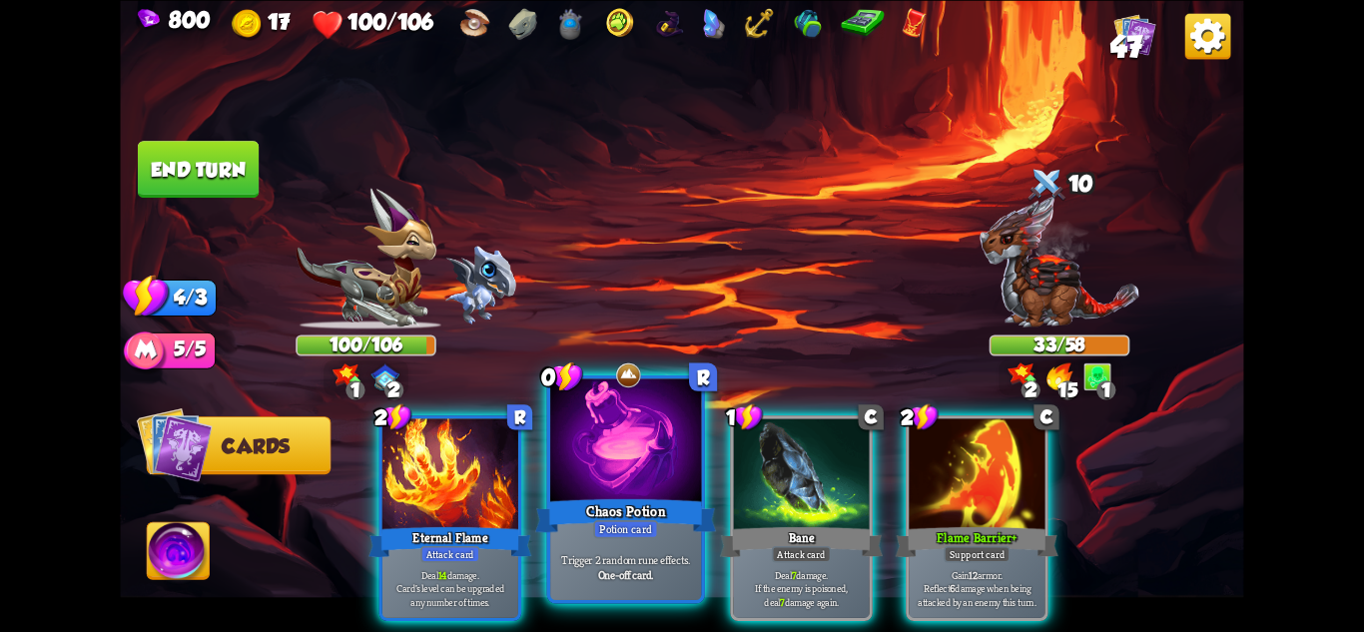
click at [589, 520] on div "Chaos Potion" at bounding box center [625, 515] width 181 height 40
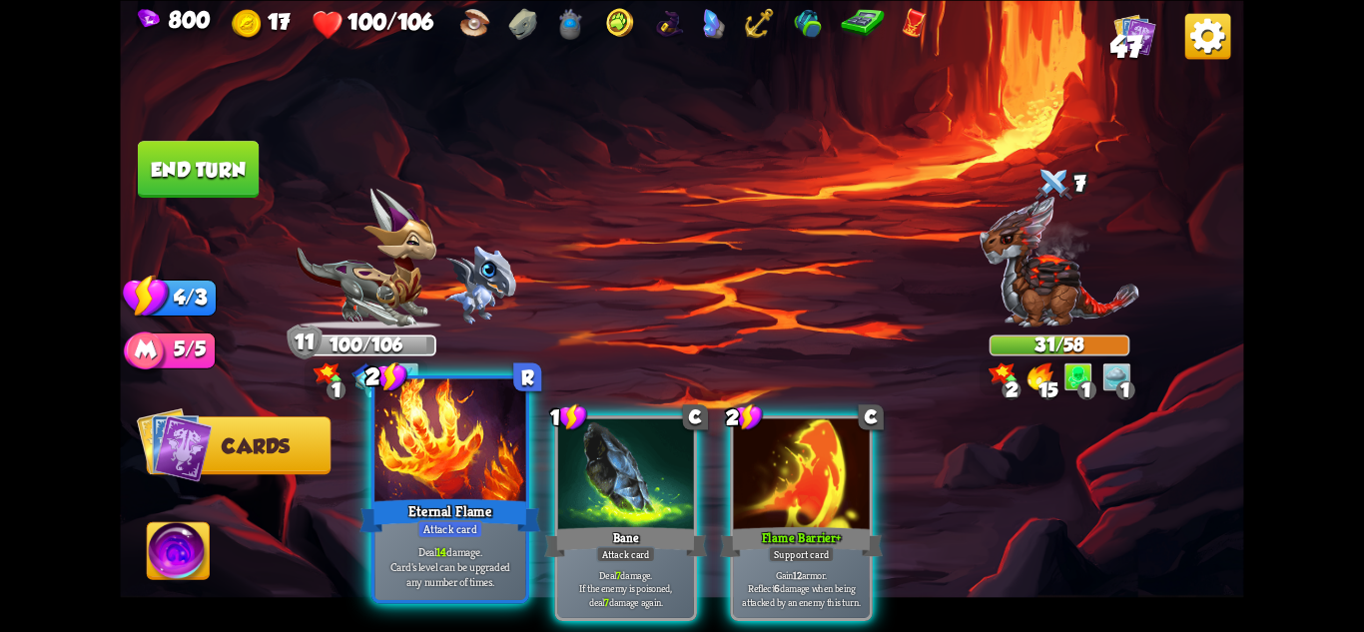
click at [437, 546] on b "14" at bounding box center [441, 551] width 10 height 15
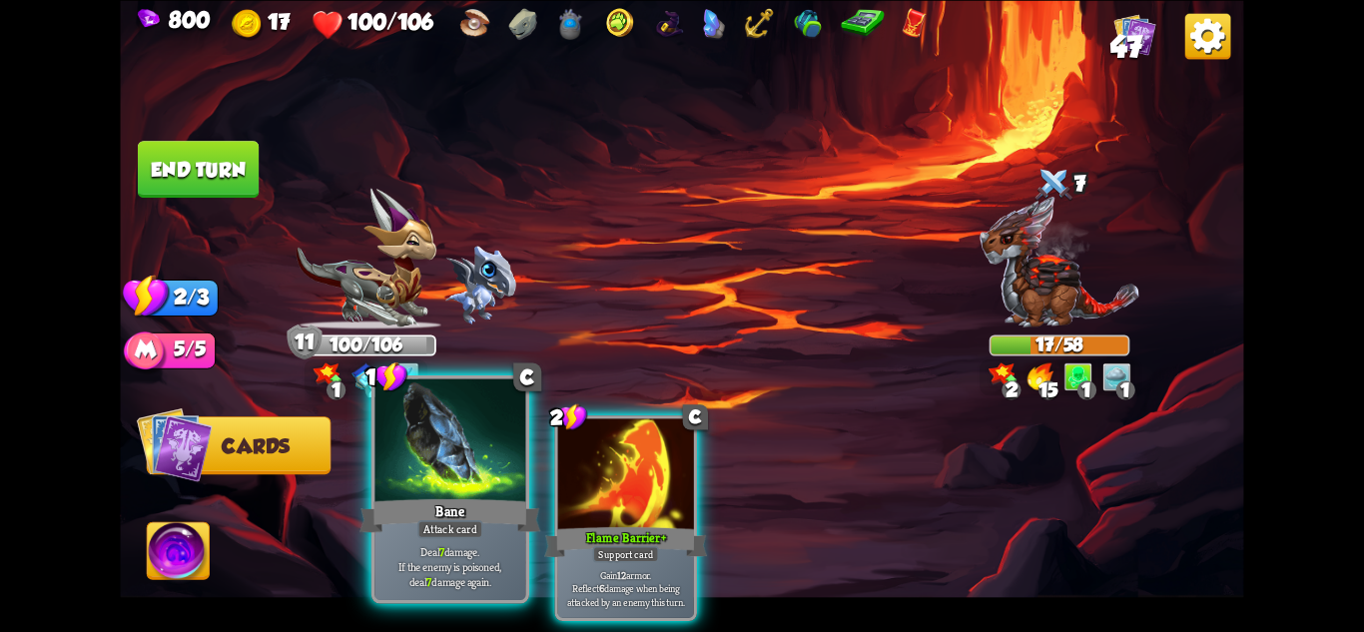
click at [456, 540] on div "Deal 7 damage. If the enemy is poisoned, deal 7 damage again." at bounding box center [449, 567] width 151 height 66
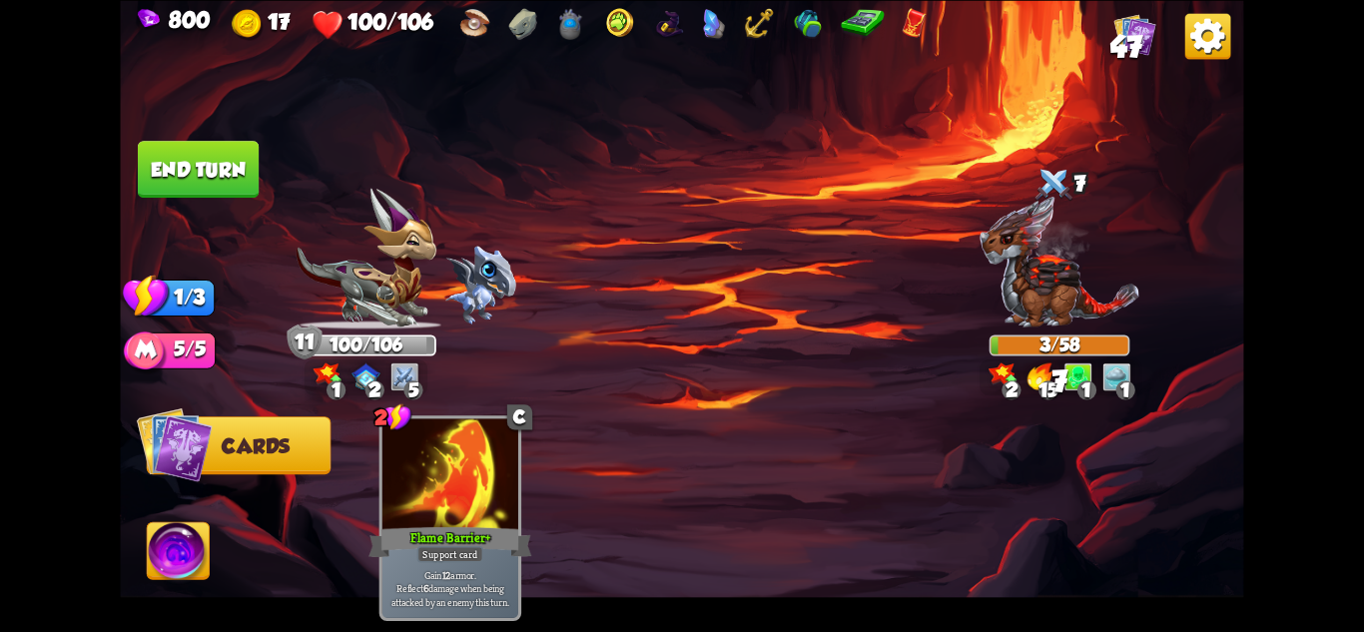
click at [191, 161] on button "End turn" at bounding box center [198, 169] width 121 height 57
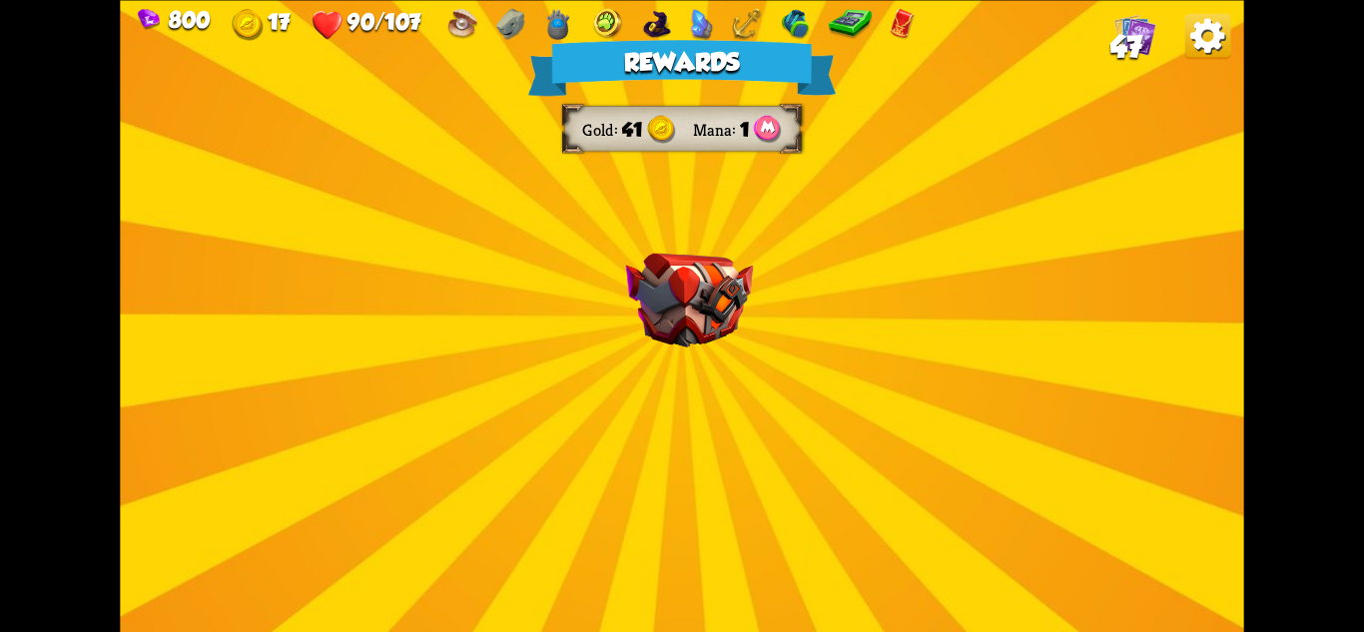
click at [731, 396] on div "Rewards Gold 41 Mana 1 Select a card 0 C Deflect Support card Gain 4 armor. 1 C…" at bounding box center [681, 316] width 1123 height 632
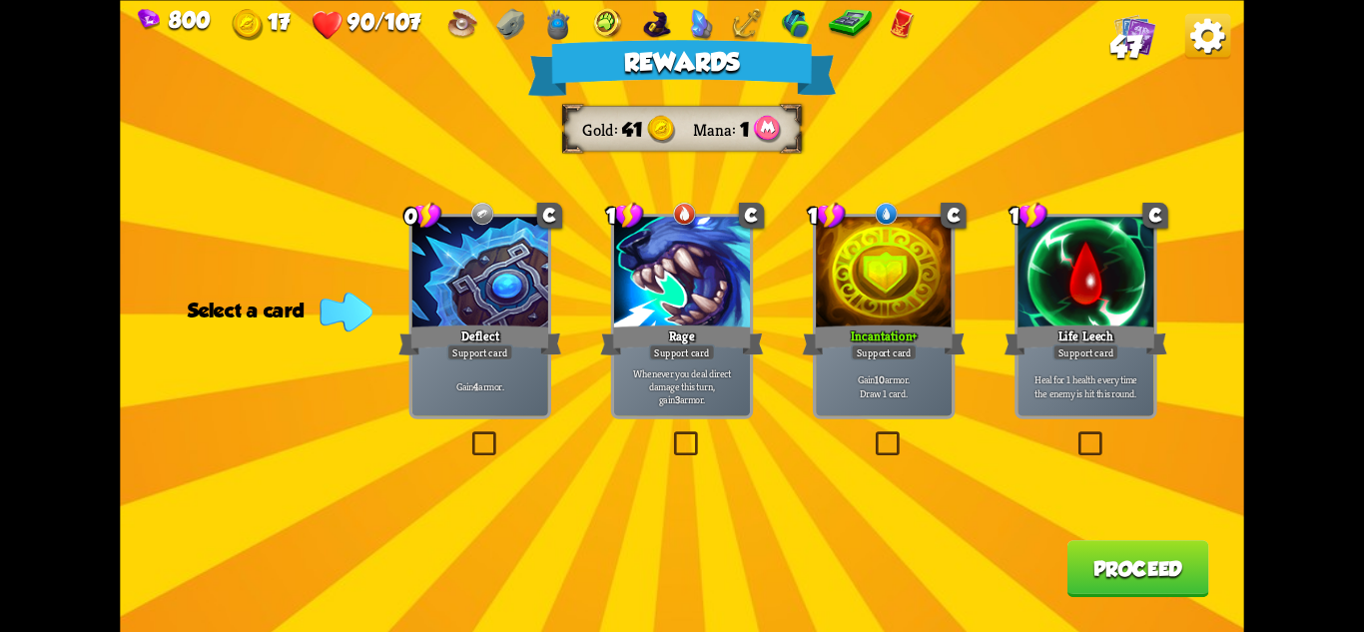
click at [487, 307] on div at bounding box center [480, 274] width 136 height 115
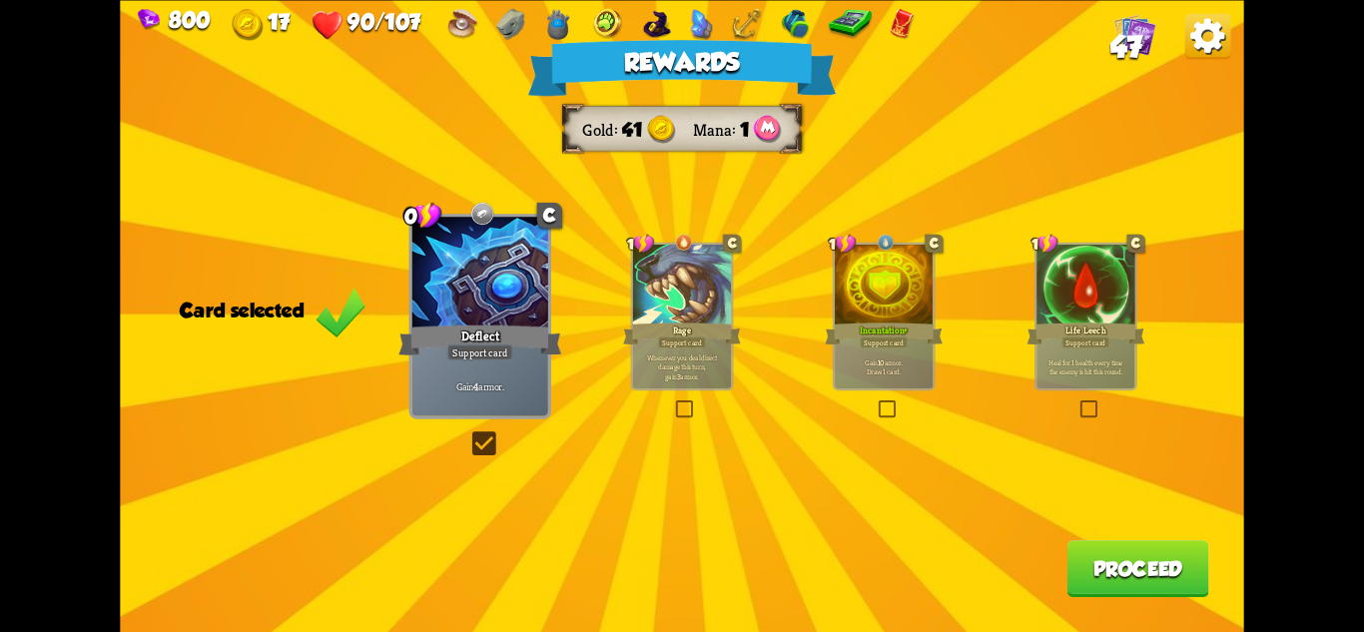
drag, startPoint x: 1223, startPoint y: 459, endPoint x: 1150, endPoint y: 569, distance: 131.8
click at [1150, 569] on button "Proceed" at bounding box center [1139, 568] width 142 height 57
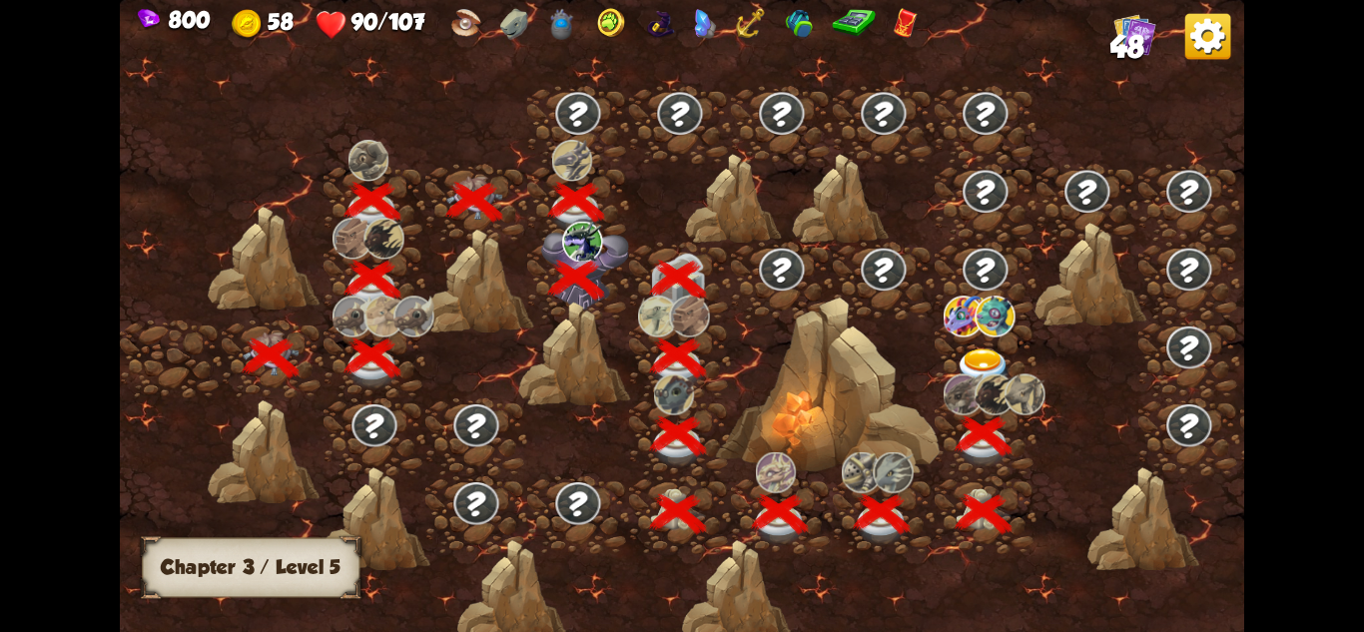
click at [980, 355] on img at bounding box center [984, 369] width 56 height 41
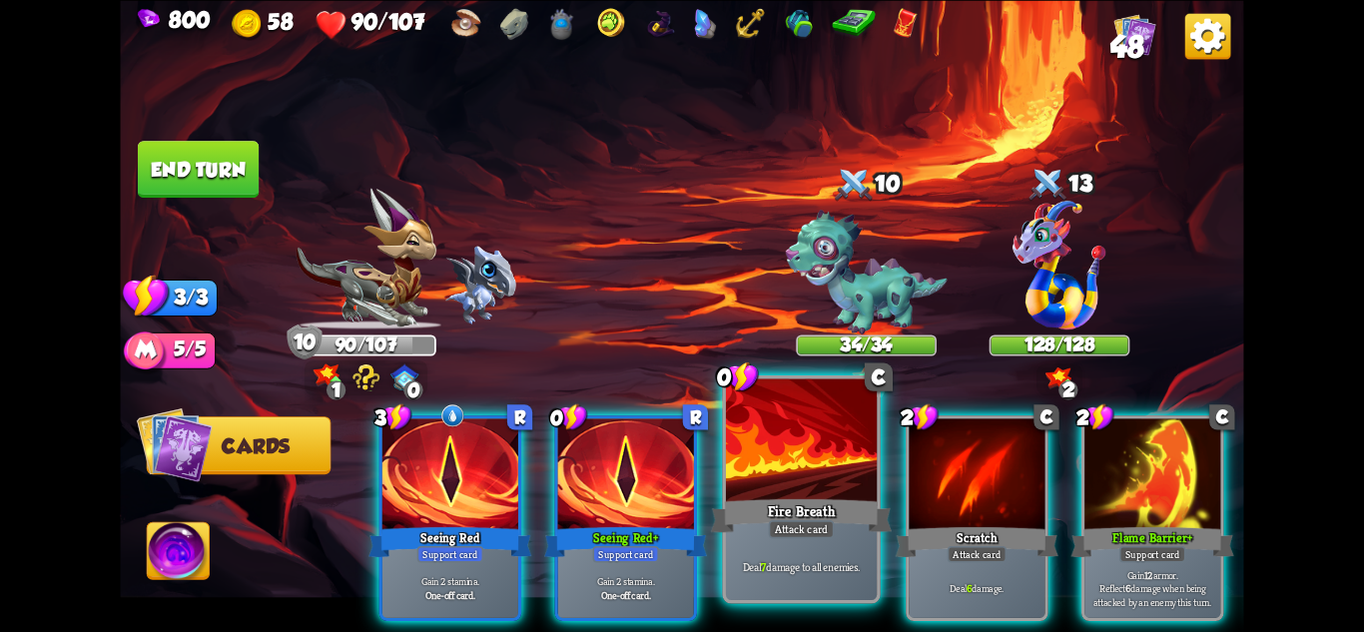
click at [825, 448] on div at bounding box center [801, 441] width 151 height 127
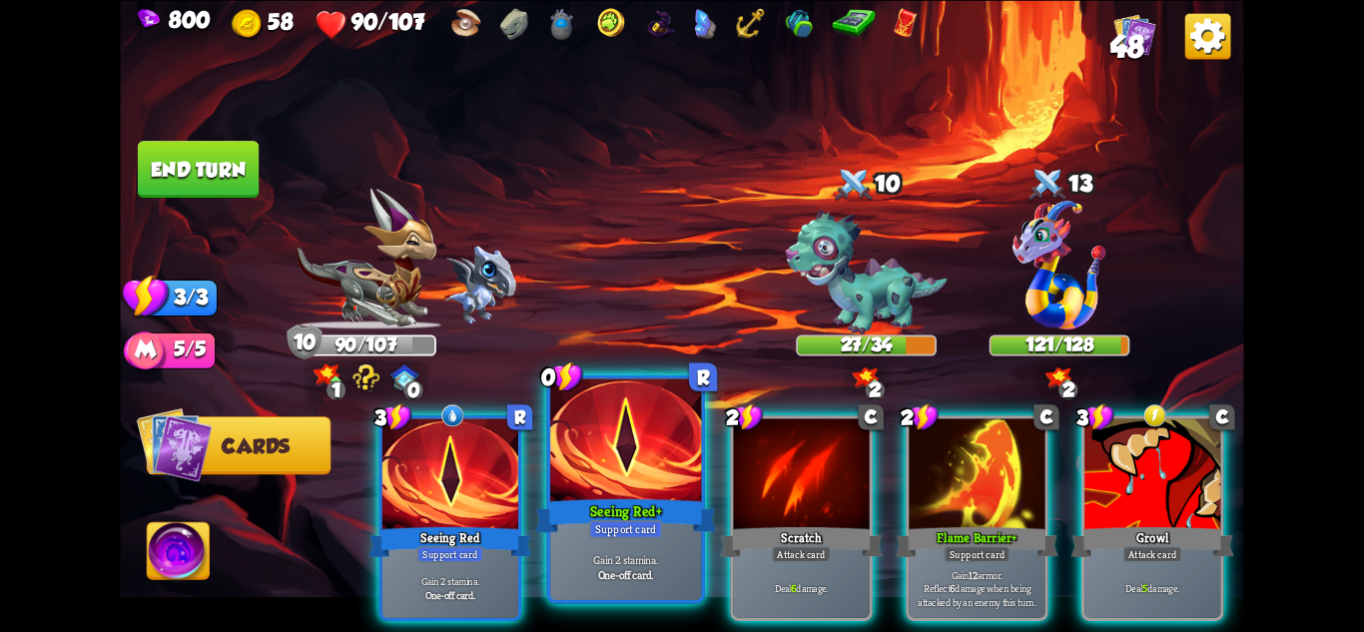
click at [626, 458] on div at bounding box center [625, 441] width 151 height 127
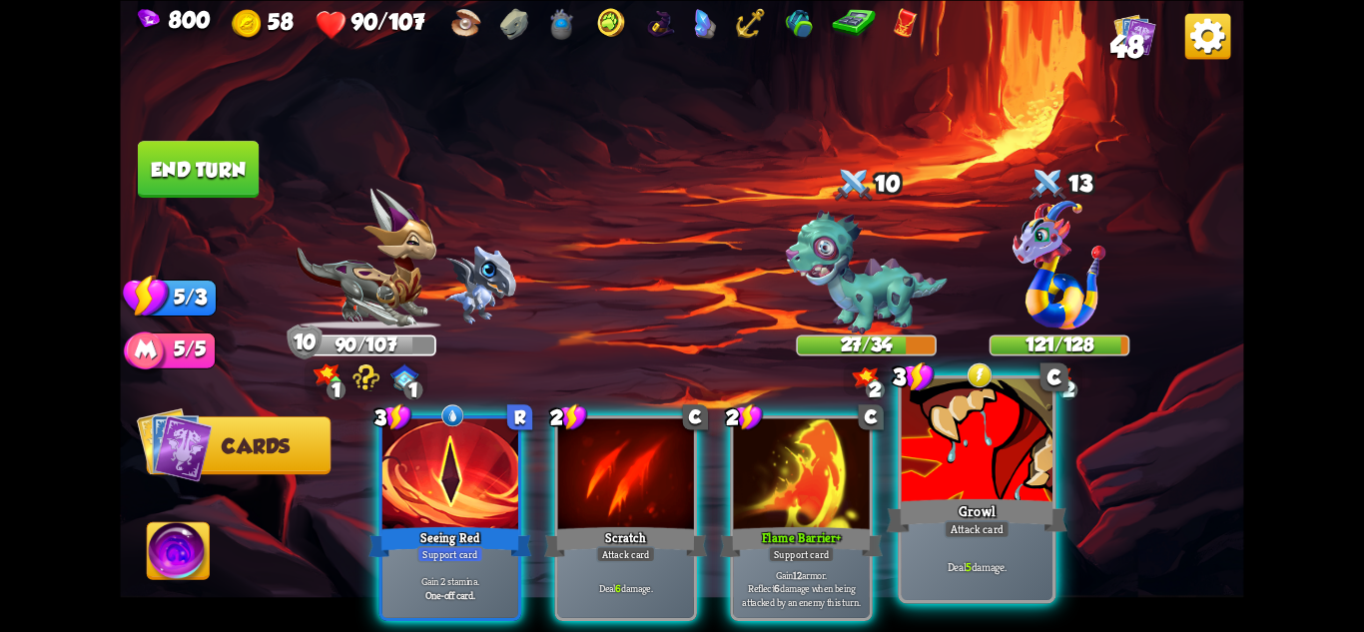
click at [982, 464] on div at bounding box center [977, 441] width 151 height 127
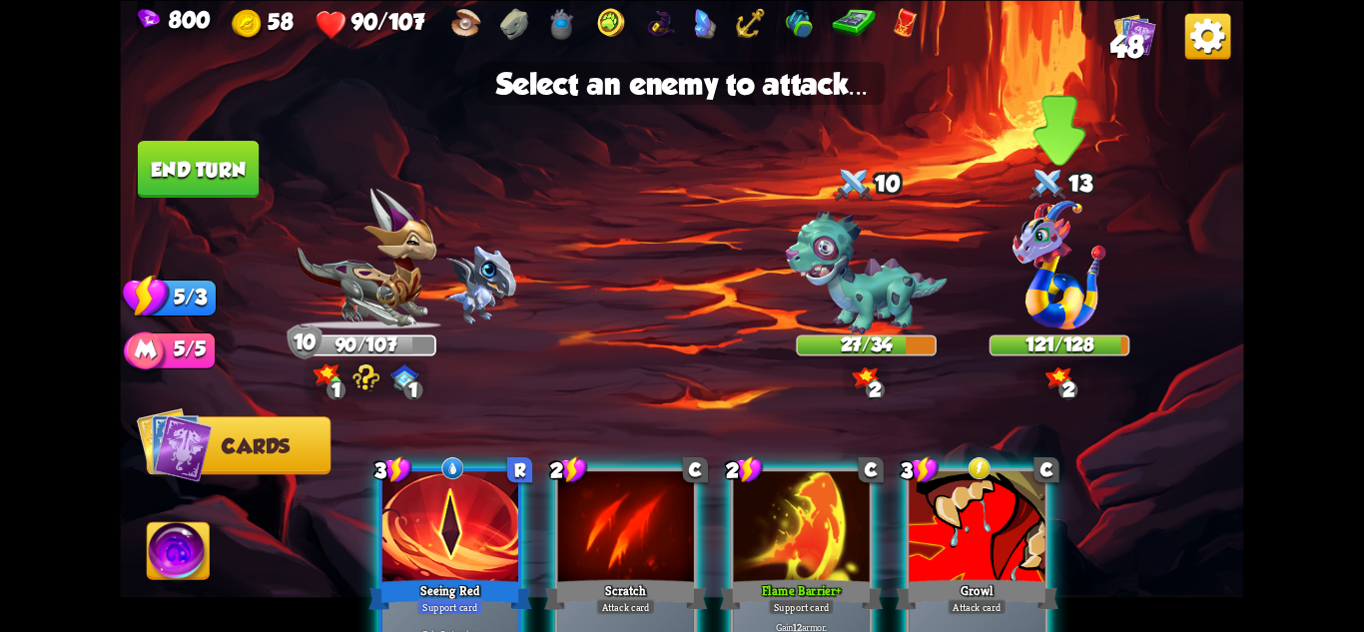
click at [1048, 305] on img at bounding box center [1059, 264] width 93 height 129
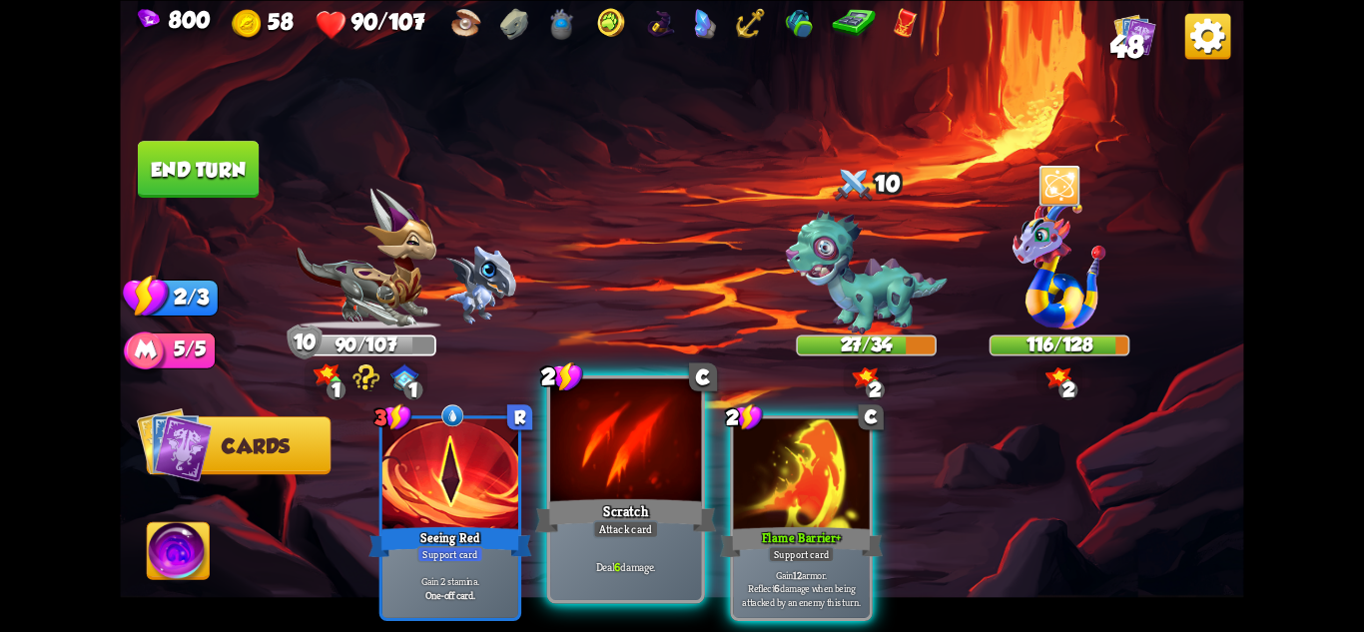
click at [660, 511] on div "Scratch" at bounding box center [625, 515] width 181 height 40
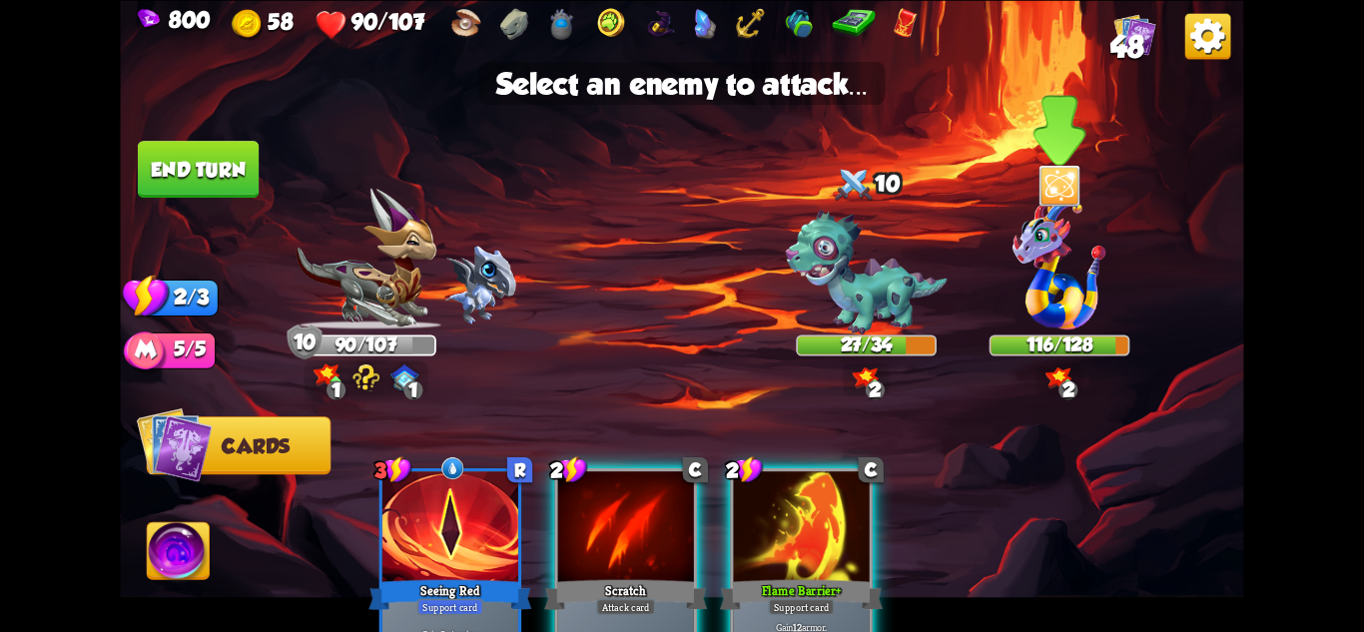
click at [1042, 263] on img at bounding box center [1059, 264] width 93 height 129
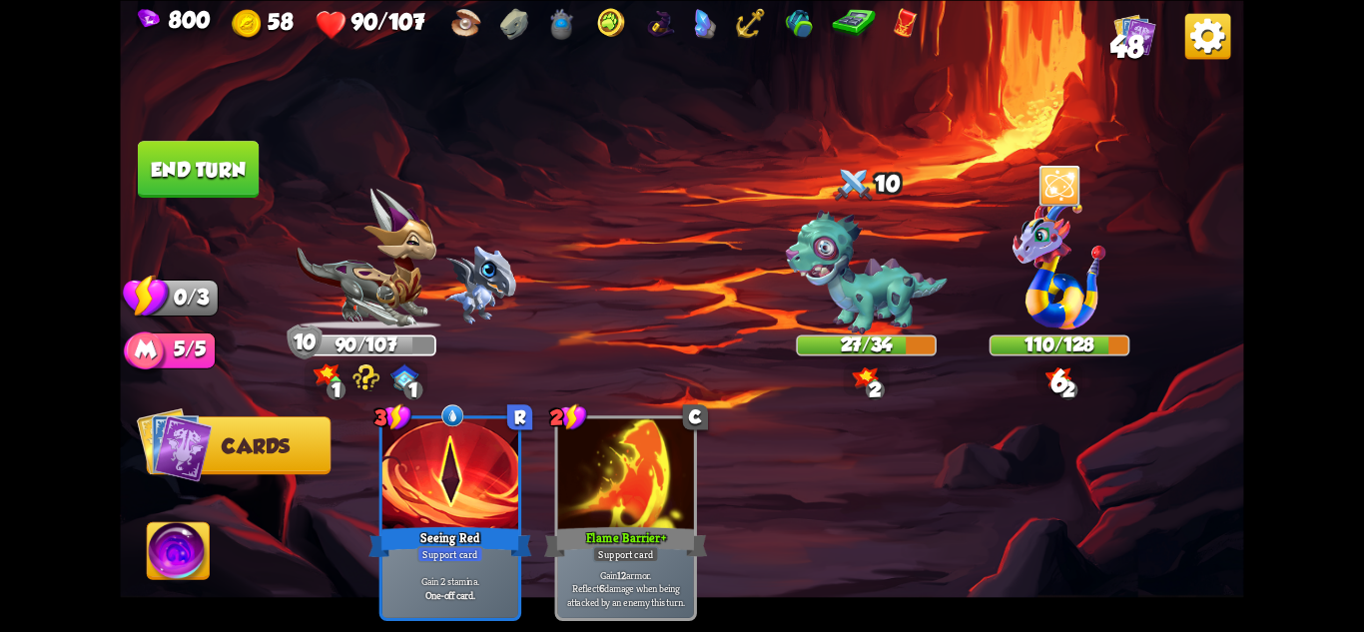
click at [215, 171] on button "End turn" at bounding box center [198, 169] width 121 height 57
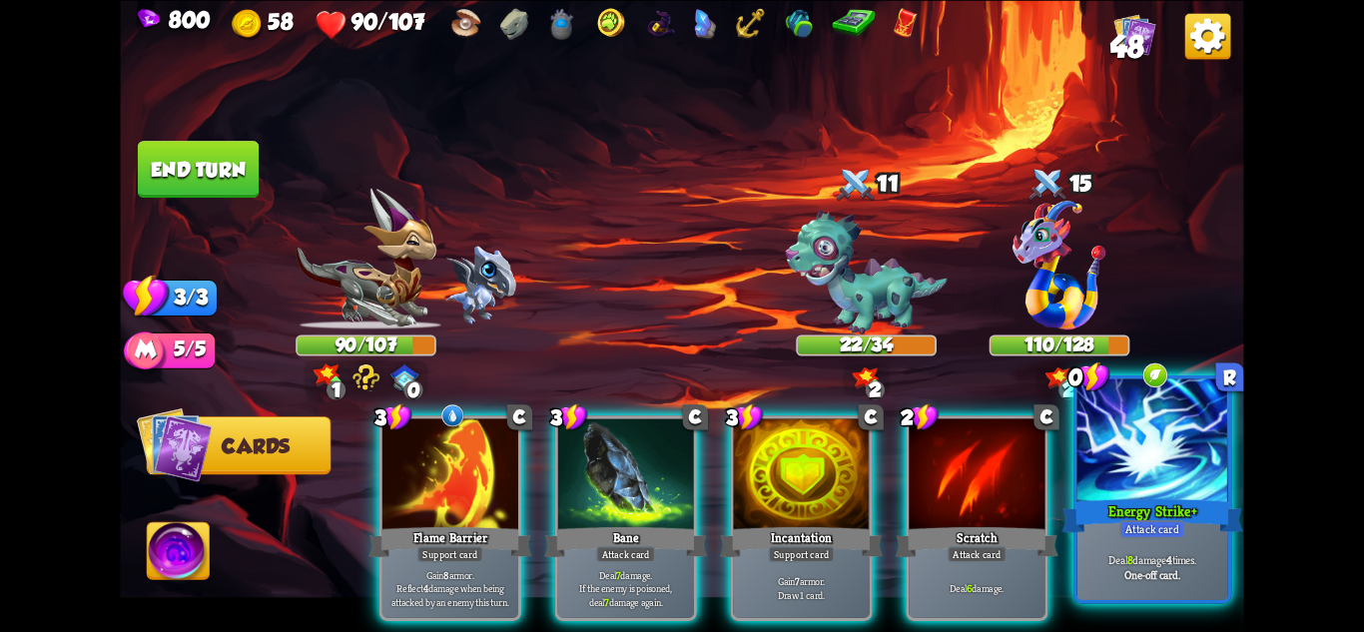
click at [1140, 454] on div at bounding box center [1153, 441] width 151 height 127
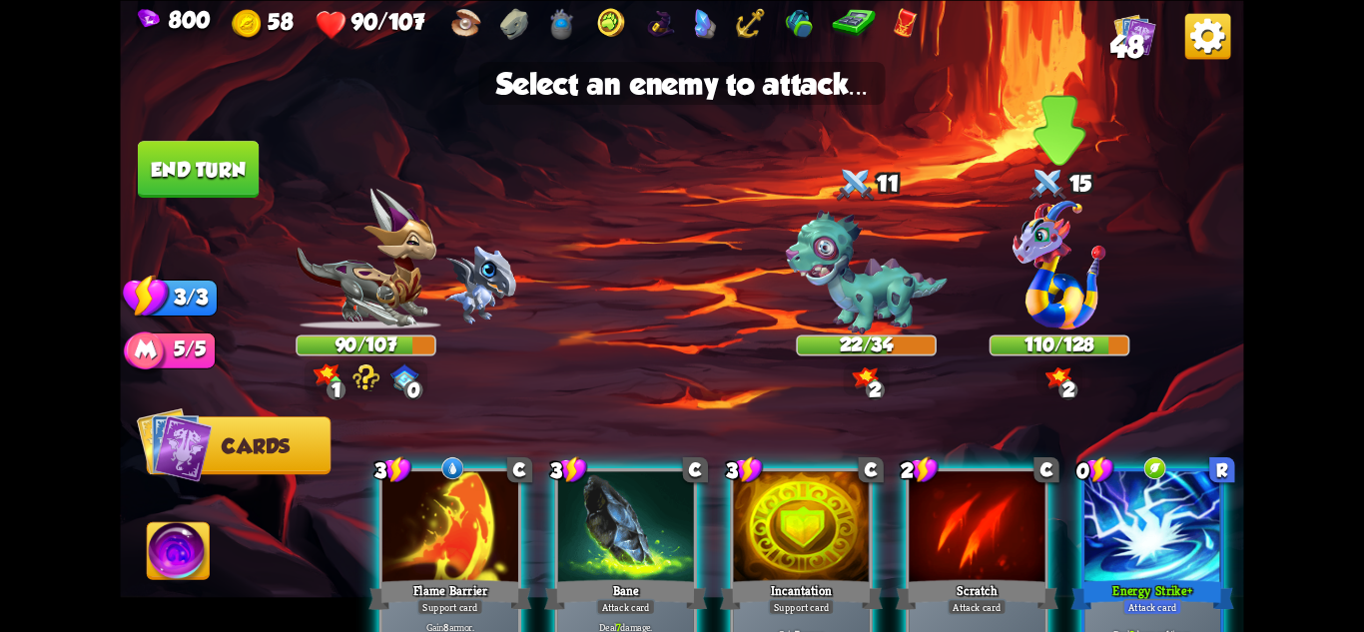
click at [1076, 283] on img at bounding box center [1059, 264] width 93 height 129
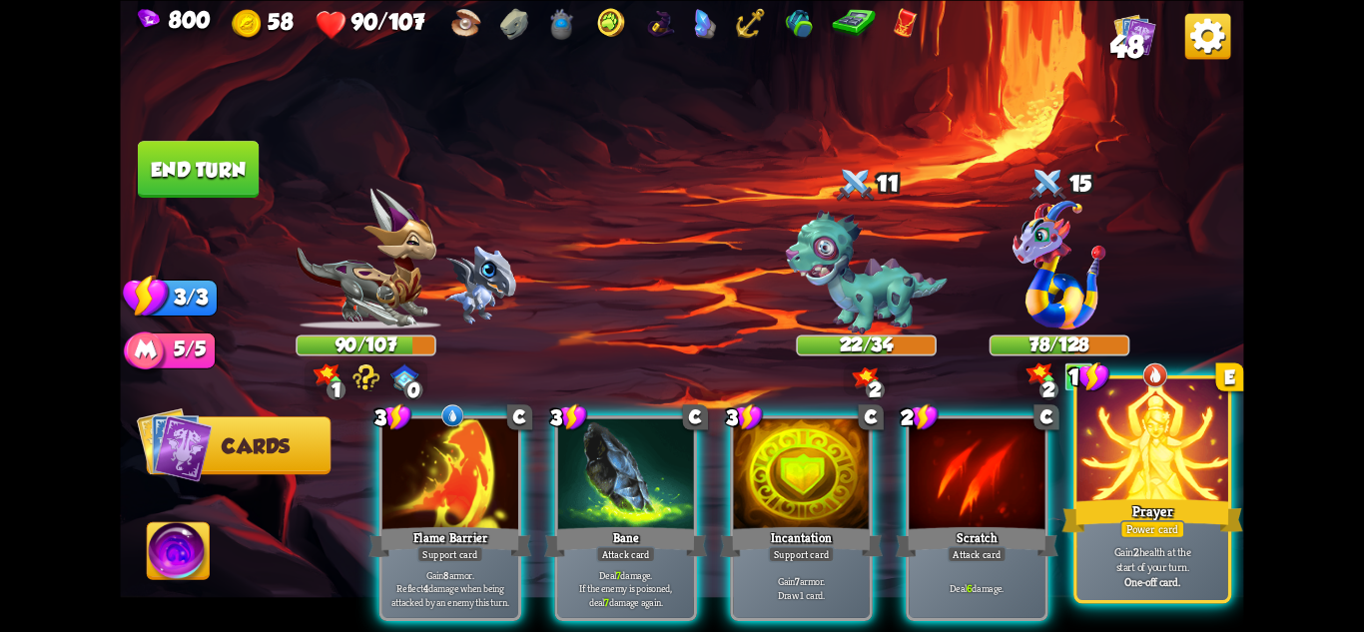
click at [1162, 427] on div at bounding box center [1153, 441] width 151 height 127
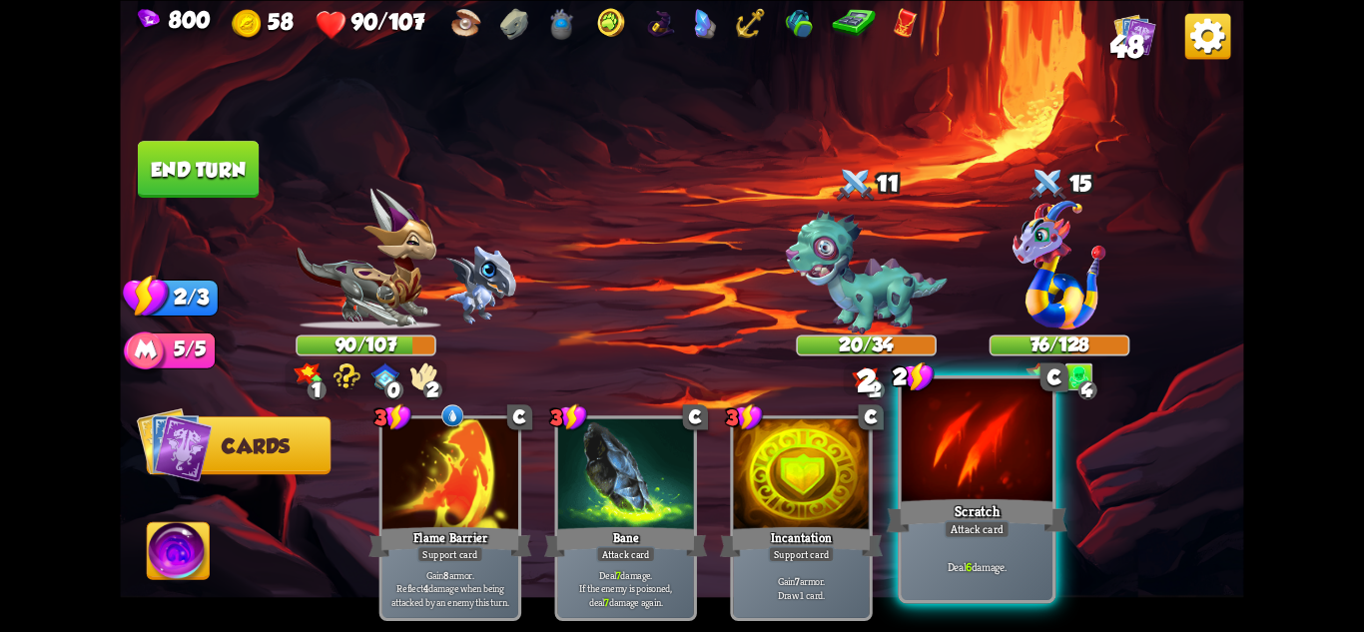
click at [993, 498] on div "Scratch" at bounding box center [977, 515] width 181 height 40
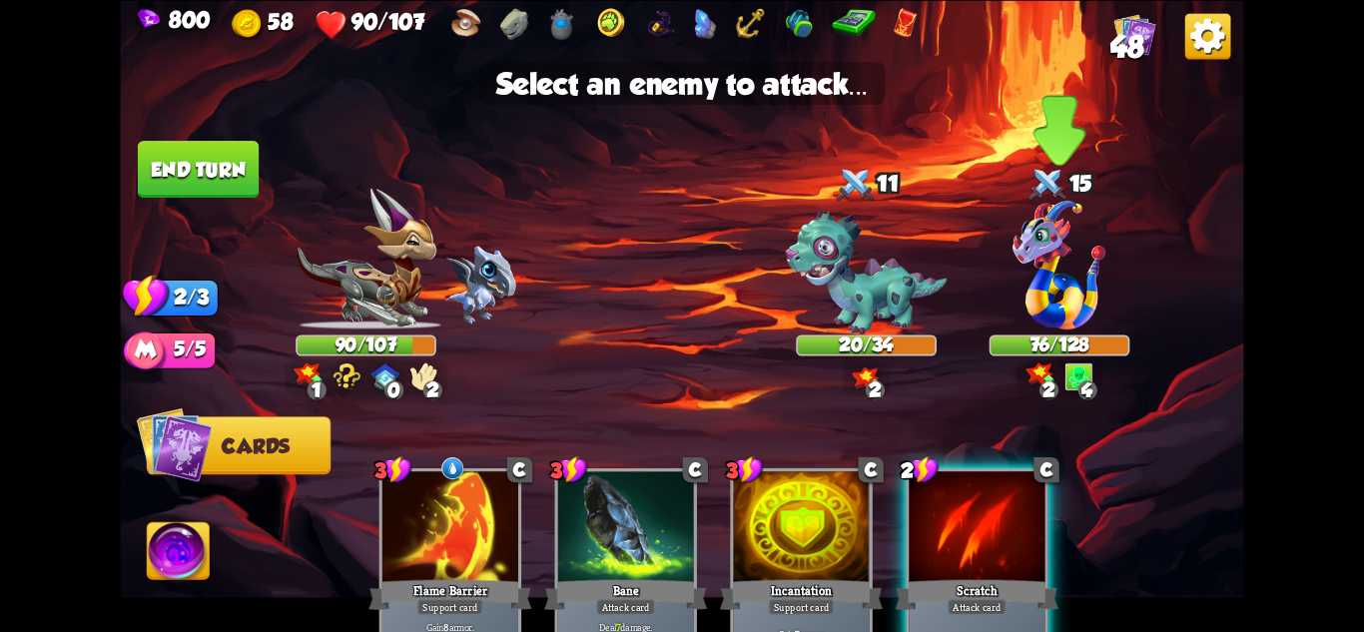
click at [1065, 315] on img at bounding box center [1059, 264] width 93 height 129
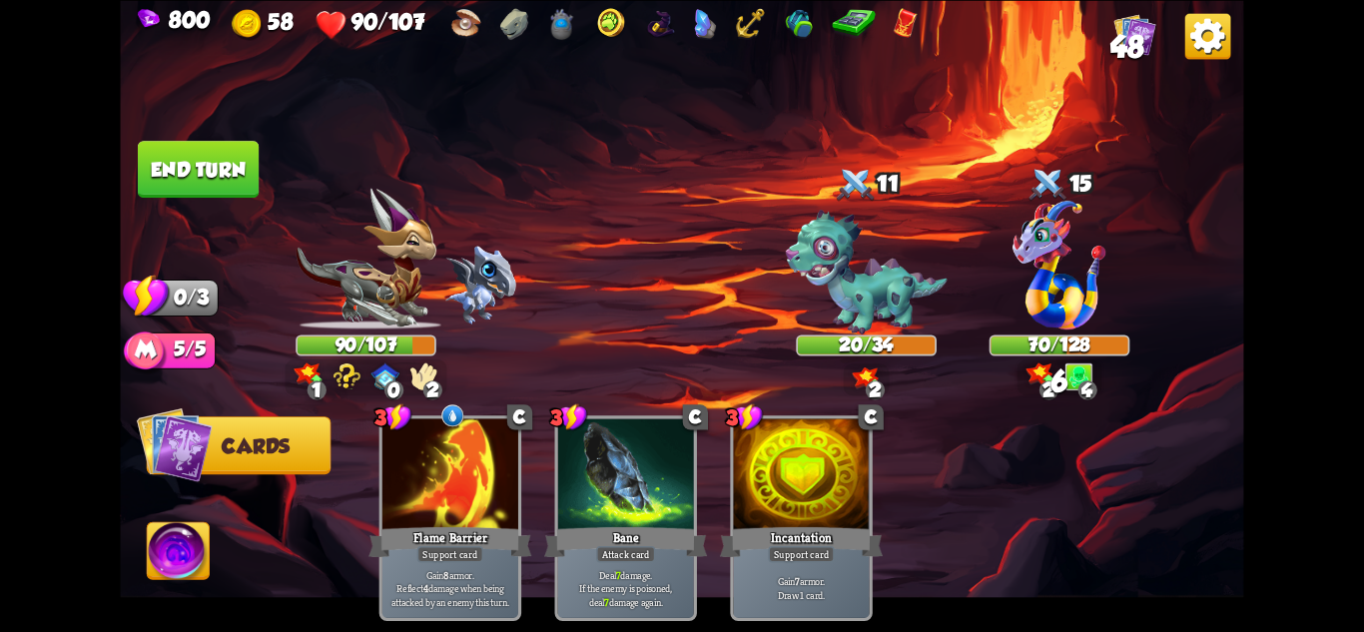
click at [182, 139] on img at bounding box center [681, 316] width 1123 height 632
click at [195, 154] on button "End turn" at bounding box center [198, 169] width 121 height 57
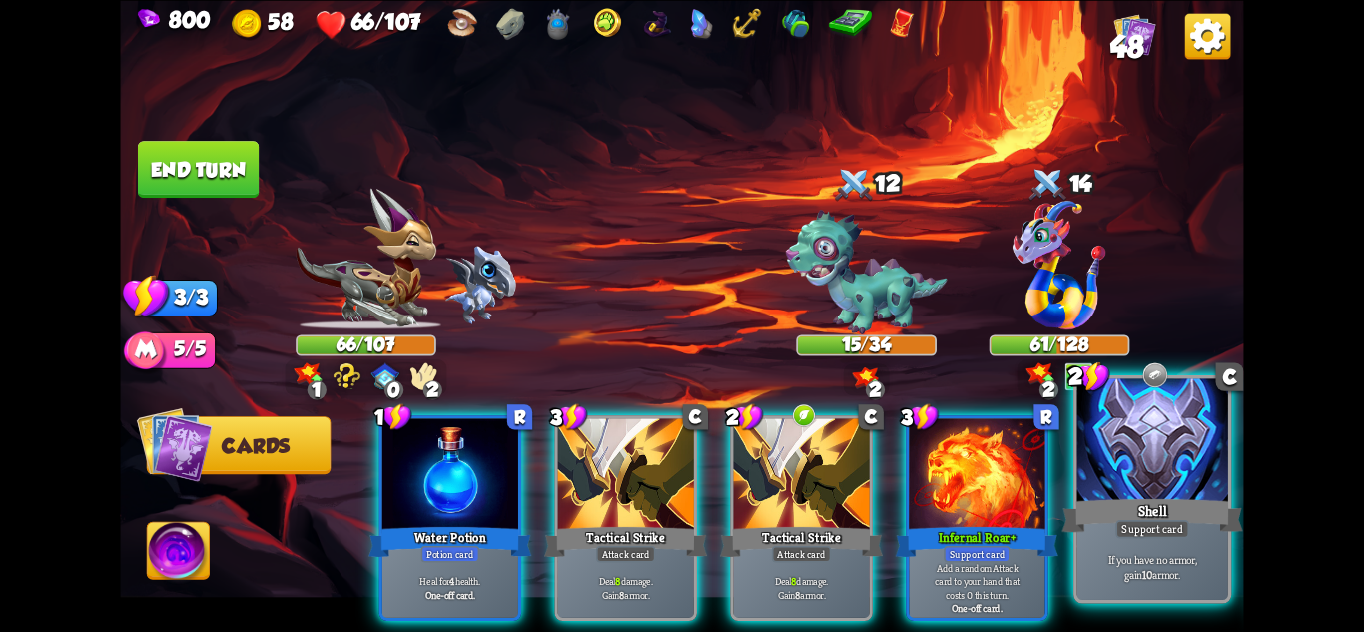
click at [1163, 447] on div at bounding box center [1153, 441] width 151 height 127
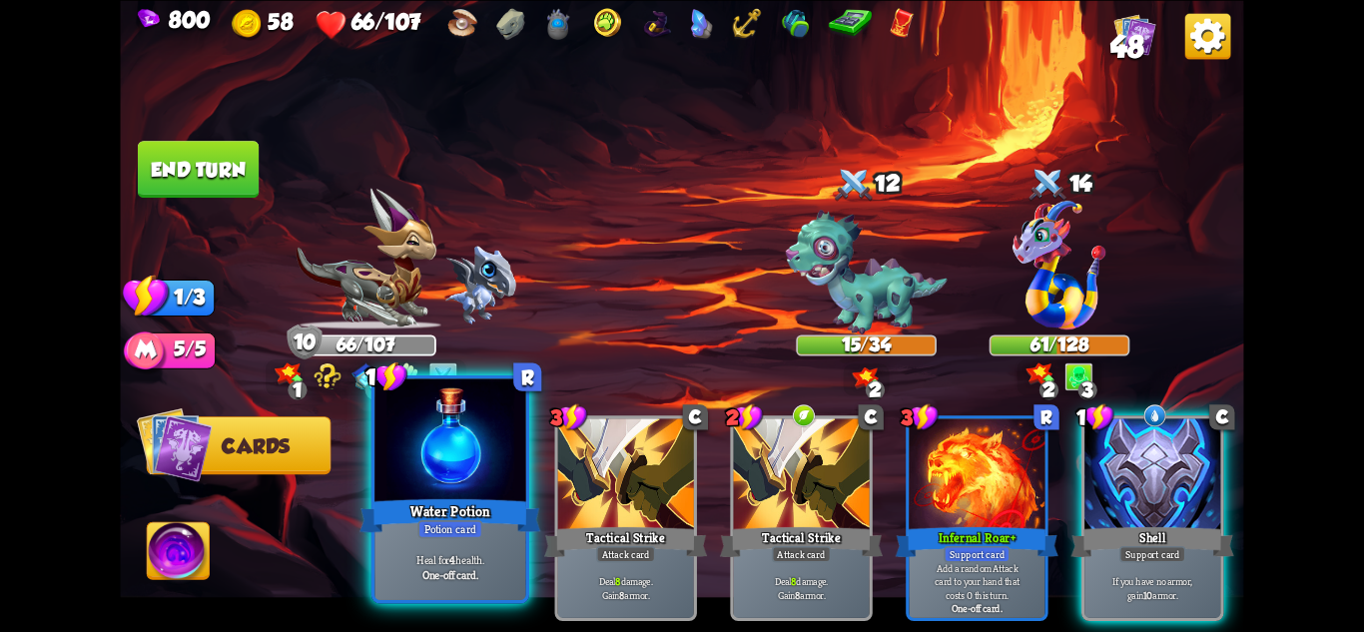
click at [459, 473] on div at bounding box center [449, 441] width 151 height 127
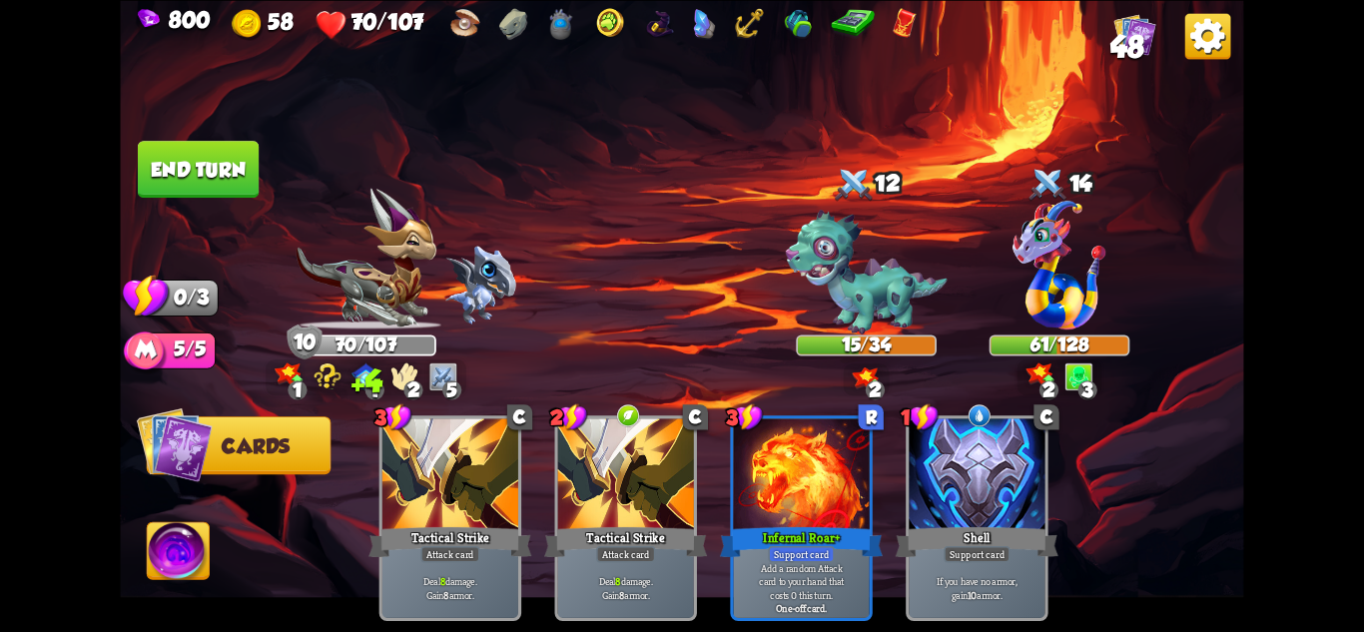
click at [180, 151] on button "End turn" at bounding box center [198, 169] width 121 height 57
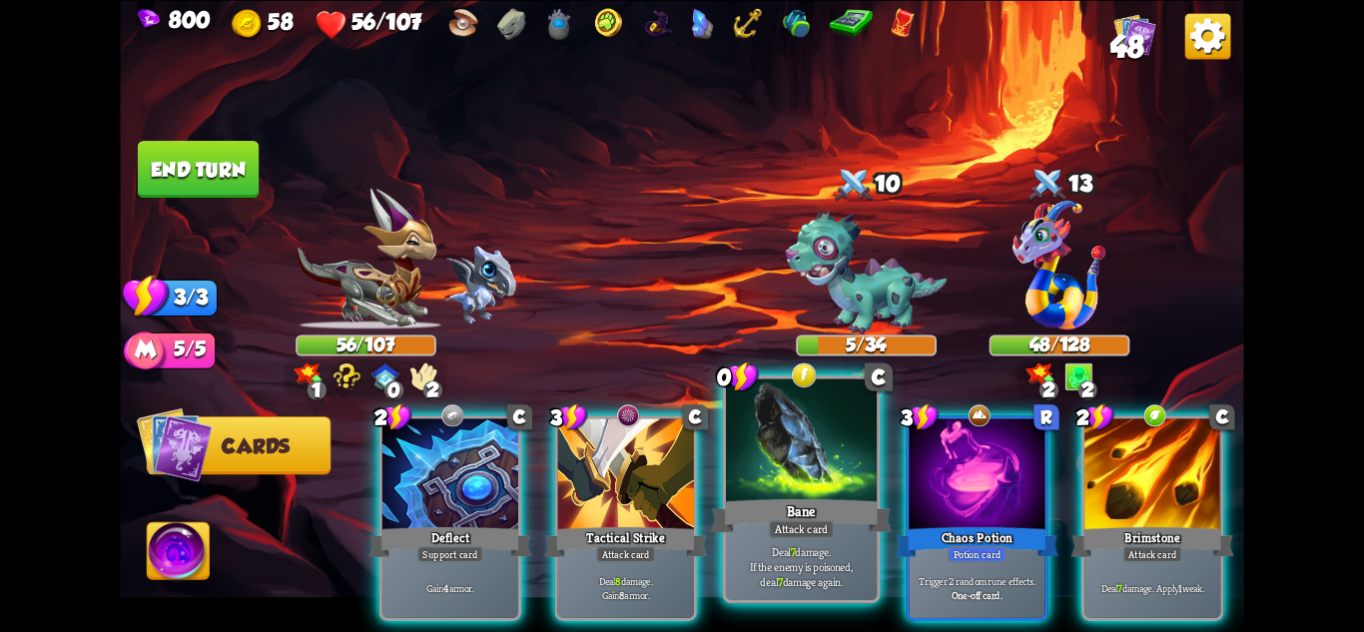
click at [802, 516] on div "Bane" at bounding box center [801, 515] width 181 height 40
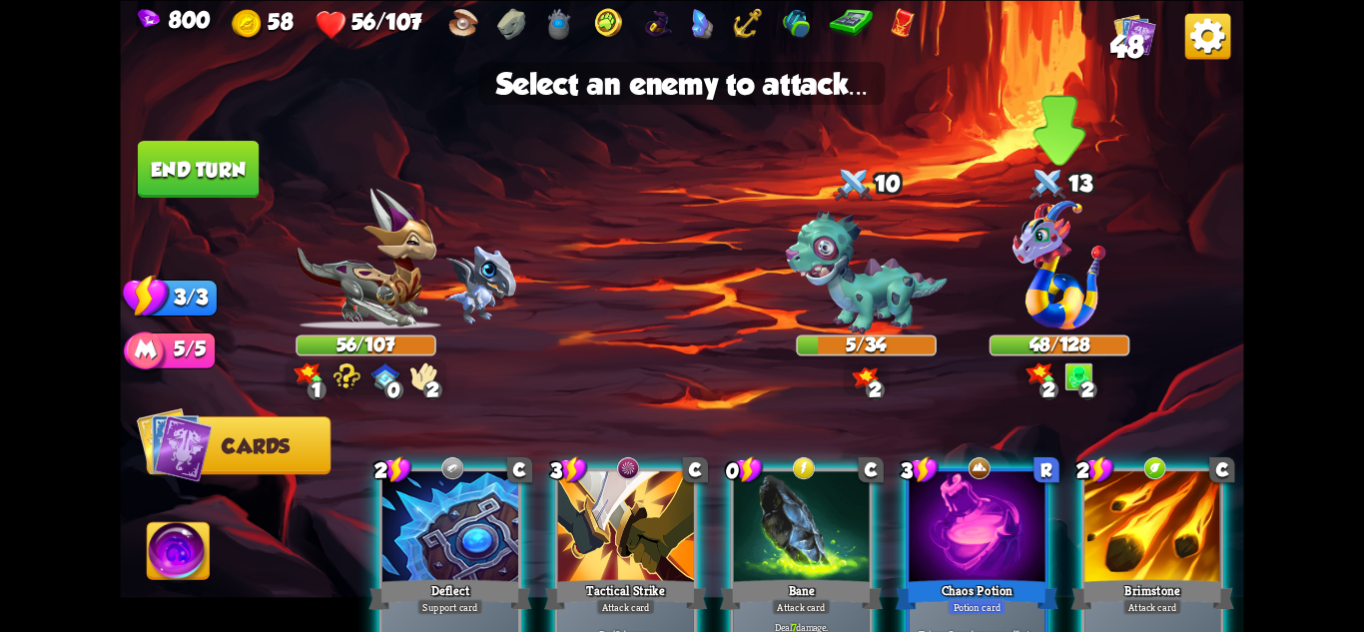
click at [1071, 273] on img at bounding box center [1059, 264] width 93 height 129
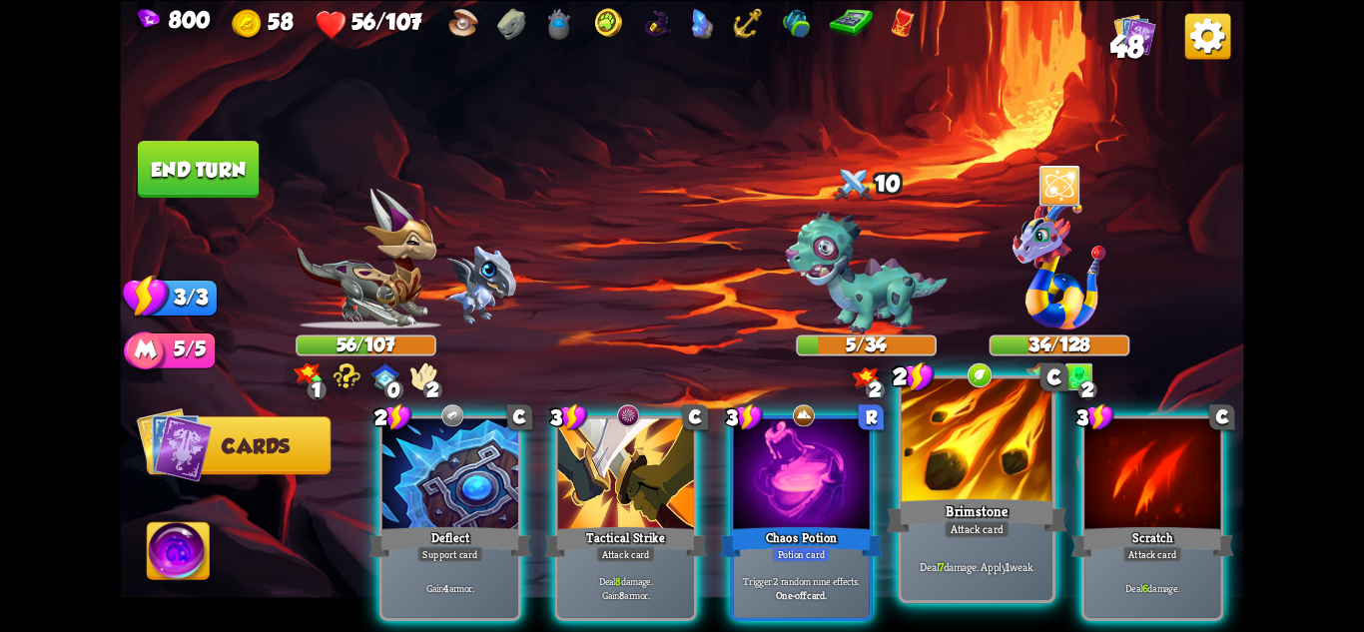
click at [1011, 543] on div "Deal 7 damage. Apply 1 weak." at bounding box center [977, 567] width 151 height 66
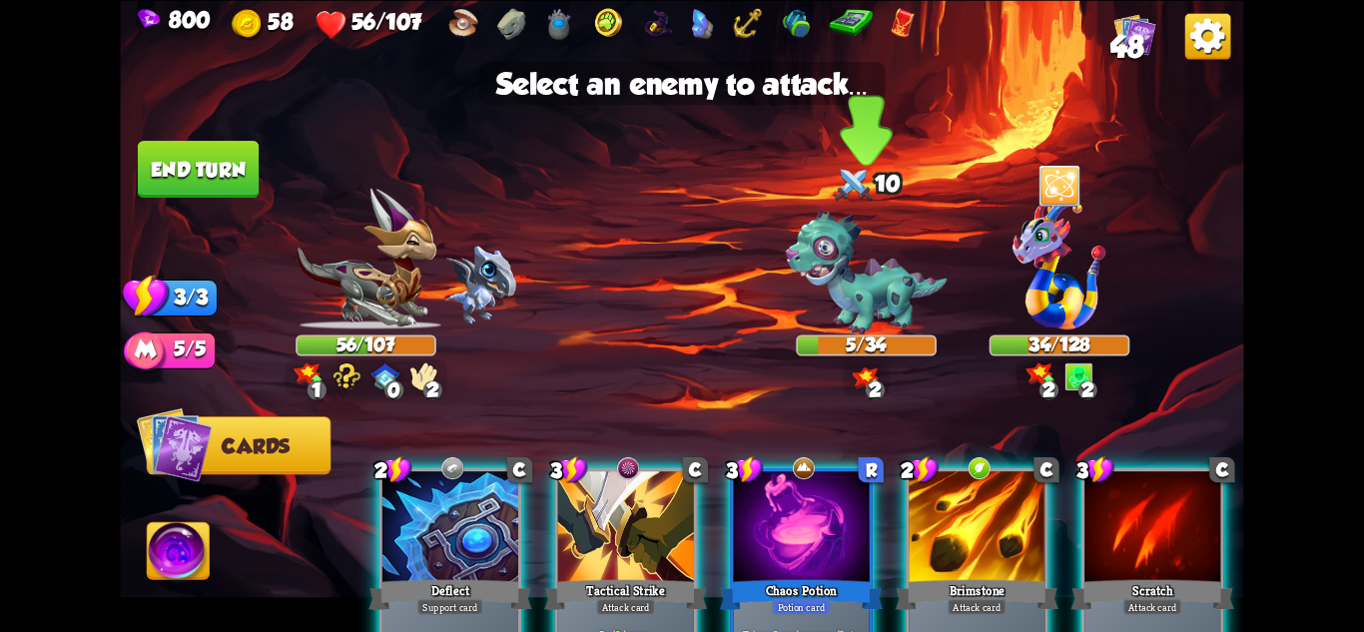
click at [874, 337] on div "5/34" at bounding box center [866, 346] width 137 height 18
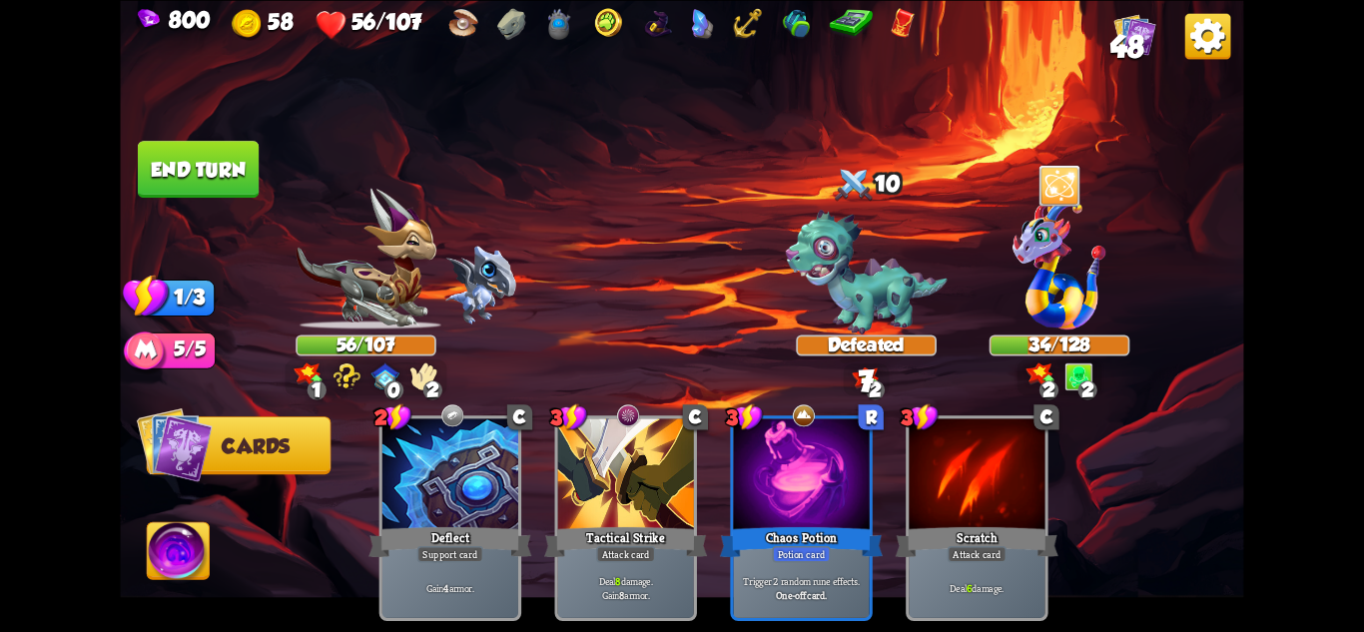
click at [188, 166] on button "End turn" at bounding box center [198, 169] width 121 height 57
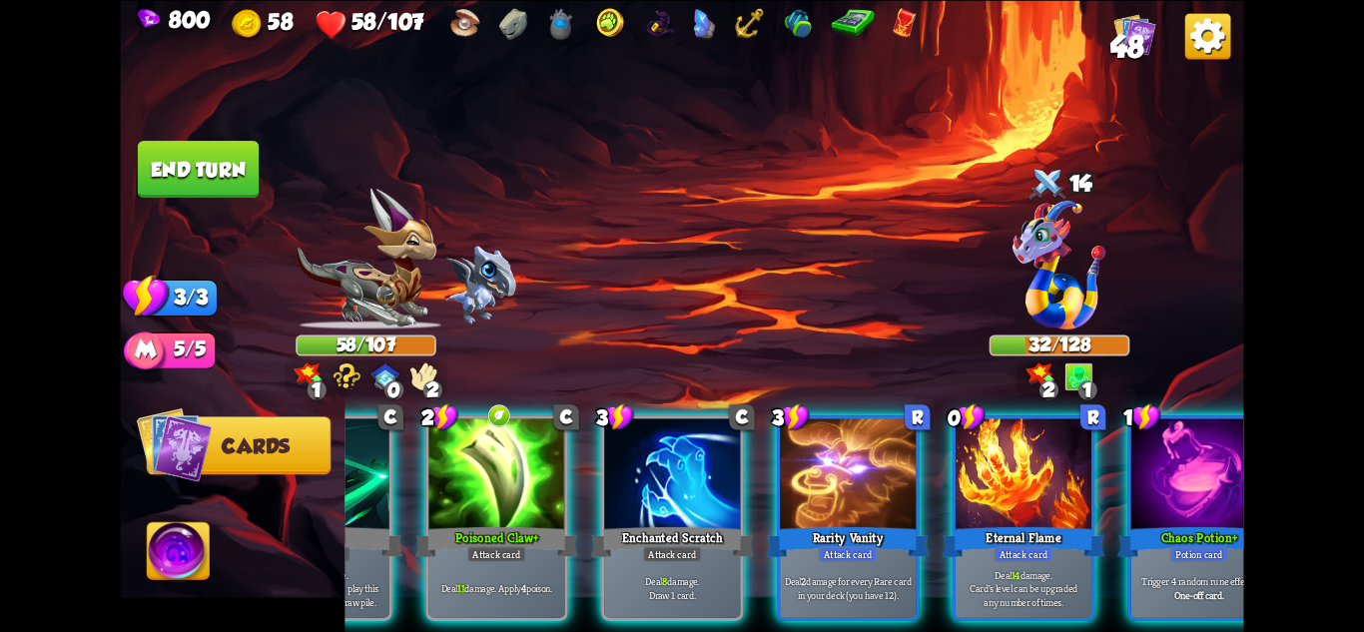
scroll to position [0, 190]
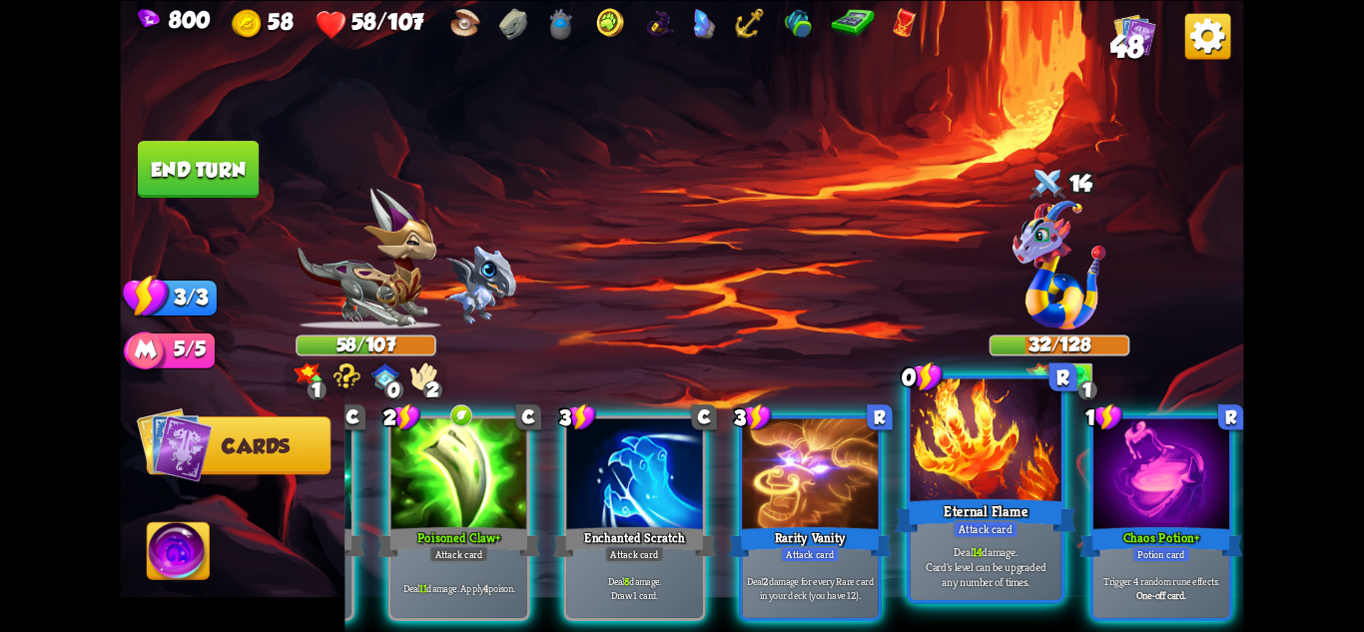
click at [988, 535] on div "Attack card" at bounding box center [986, 528] width 66 height 18
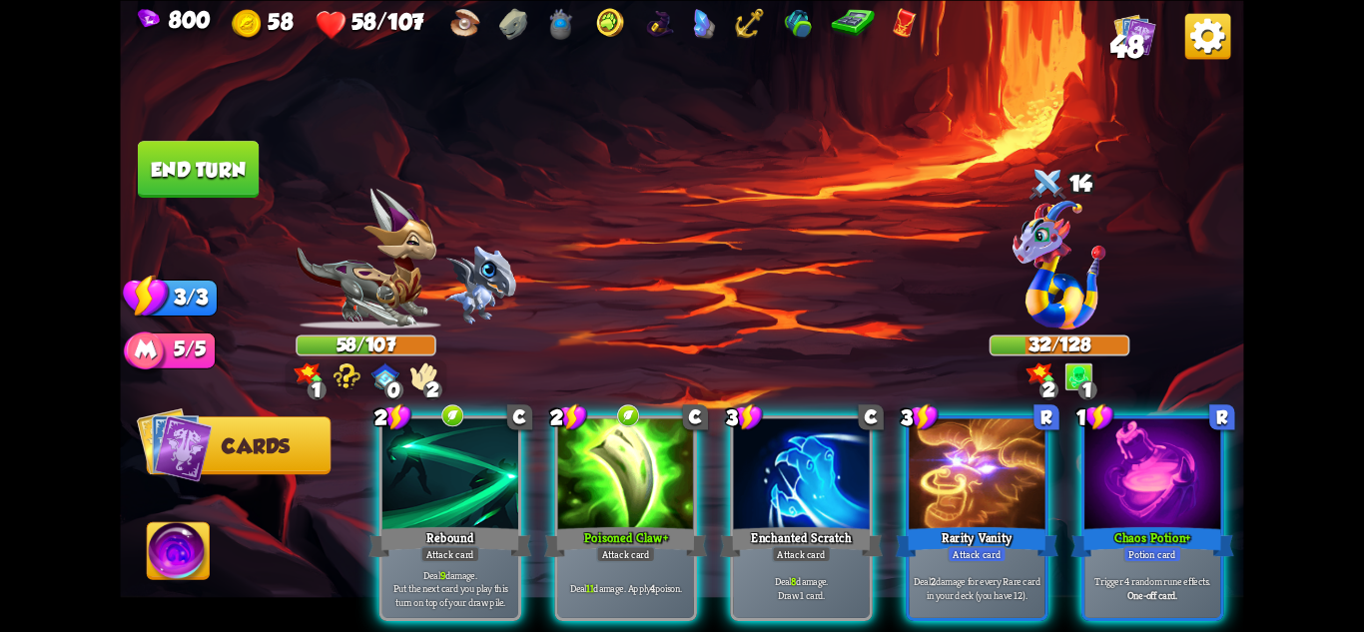
scroll to position [0, 0]
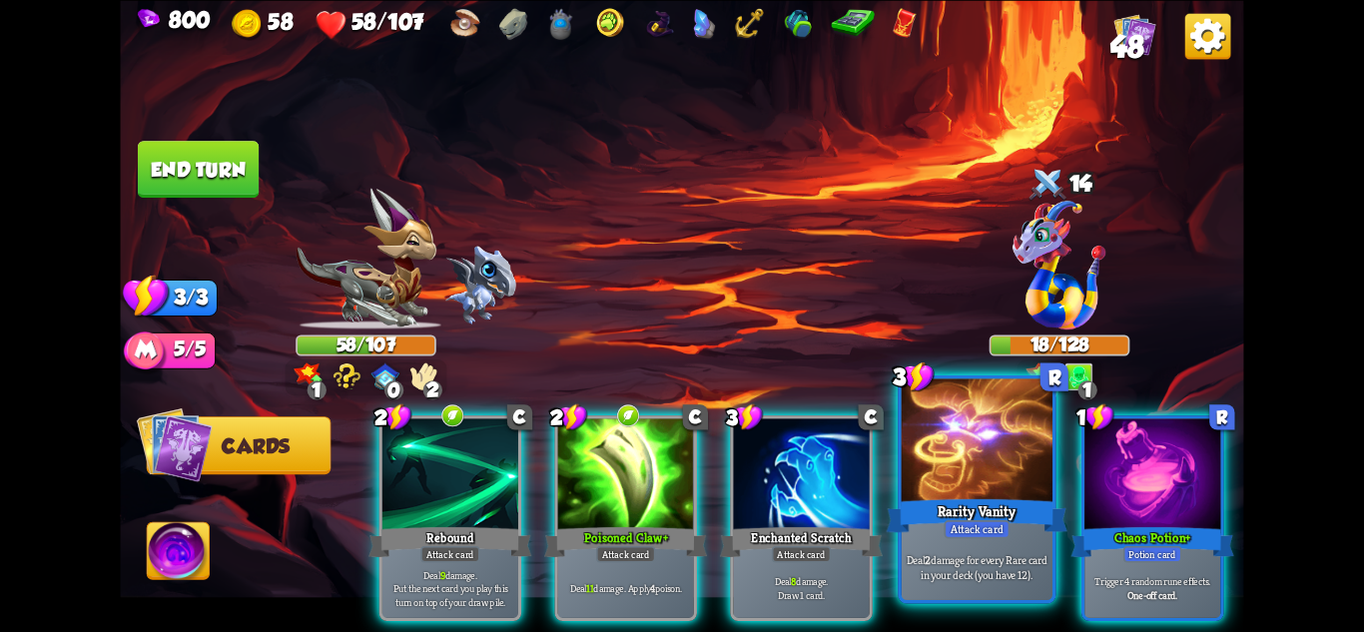
click at [1000, 521] on div "Attack card" at bounding box center [977, 528] width 66 height 18
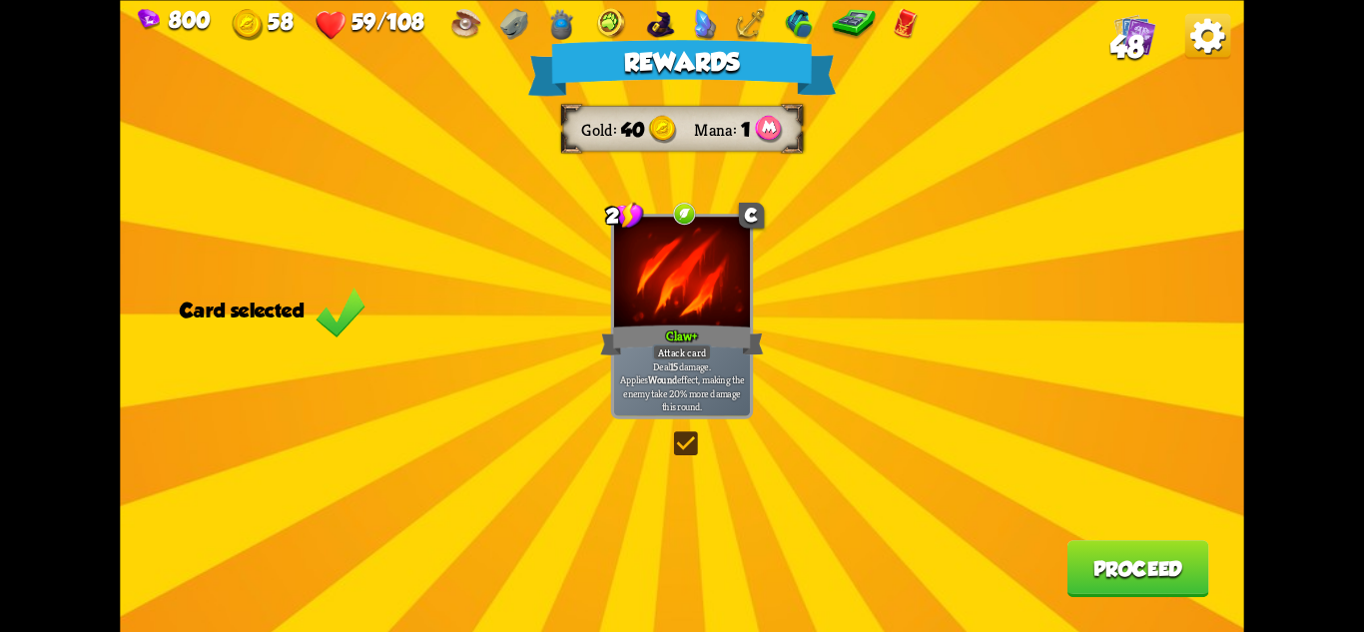
click at [365, 305] on img at bounding box center [341, 312] width 51 height 53
click at [697, 305] on div at bounding box center [682, 274] width 136 height 115
click at [879, 300] on div "Rewards Gold 40 Mana 1 Select a card 2 C Claw+ Attack card Deal 15 damage. Appl…" at bounding box center [681, 316] width 1123 height 632
click at [691, 328] on div "Claw+" at bounding box center [681, 340] width 163 height 36
click at [1130, 563] on button "Proceed" at bounding box center [1139, 568] width 142 height 57
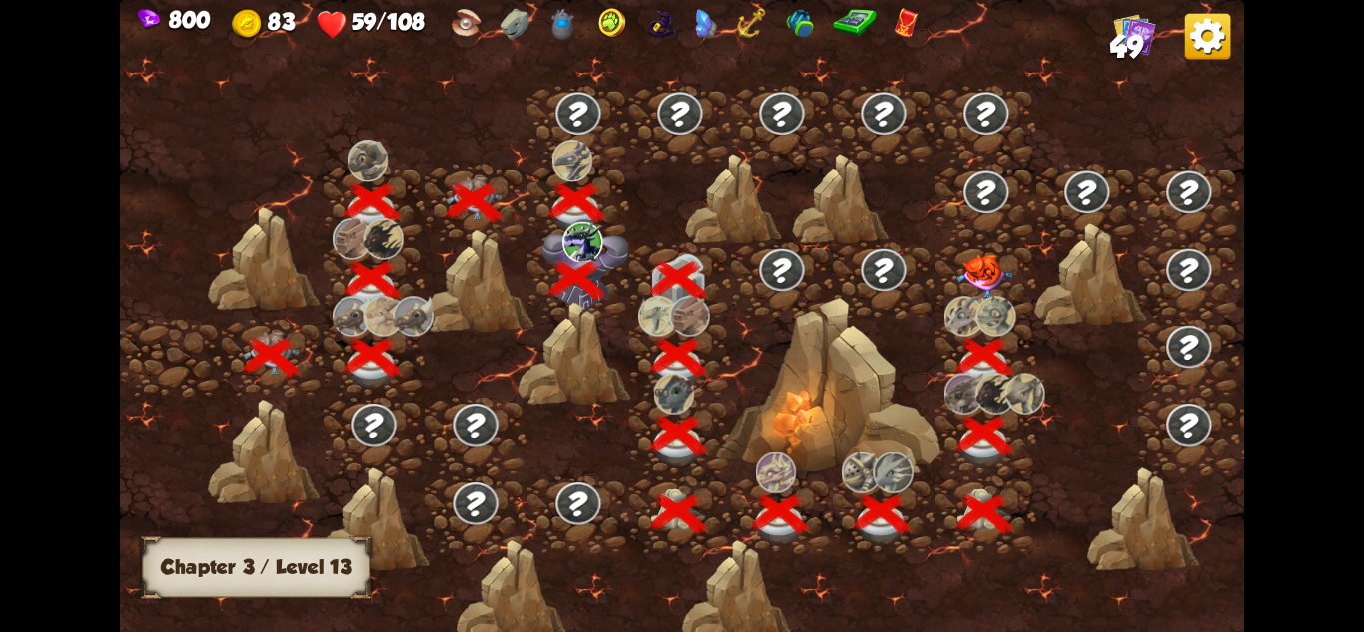
scroll to position [0, 304]
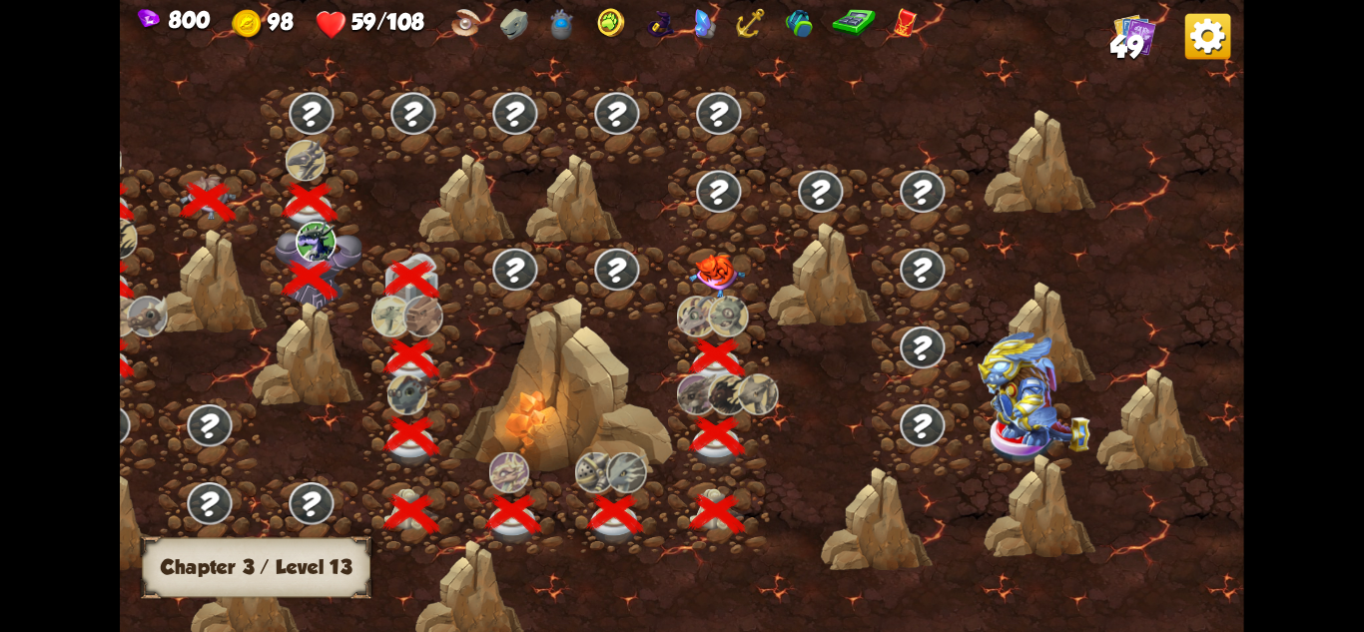
click at [708, 279] on img at bounding box center [717, 277] width 56 height 44
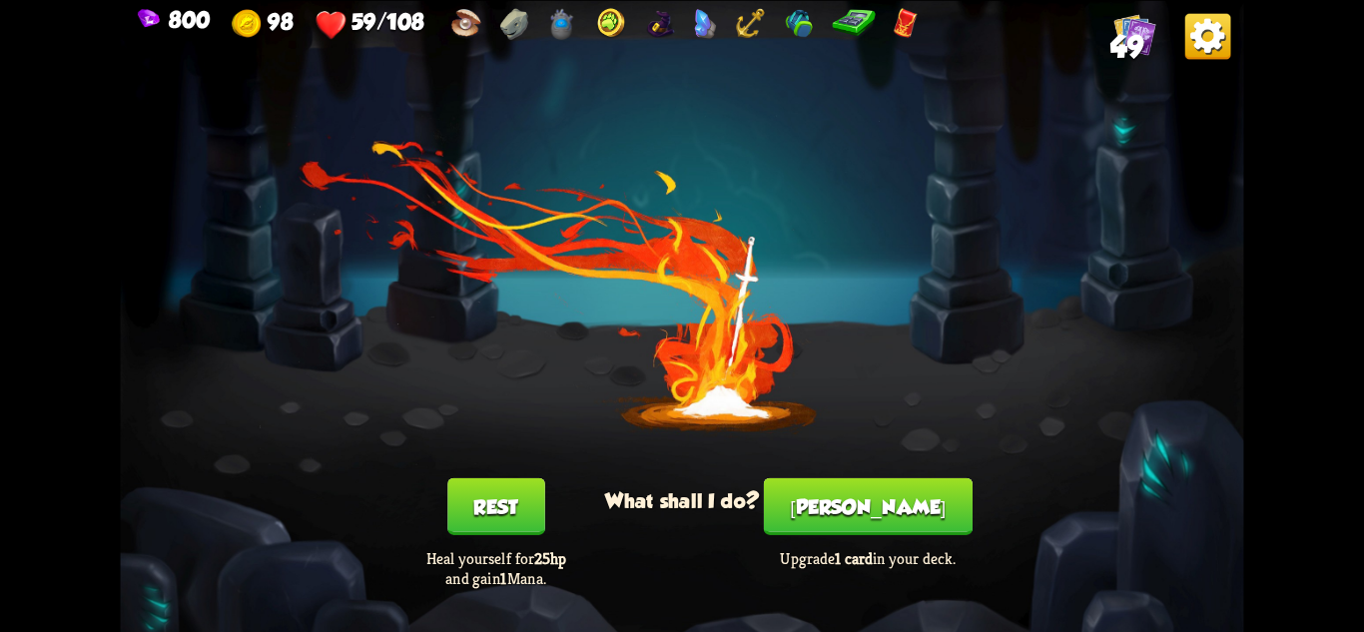
click at [912, 497] on button "[PERSON_NAME]" at bounding box center [868, 505] width 209 height 57
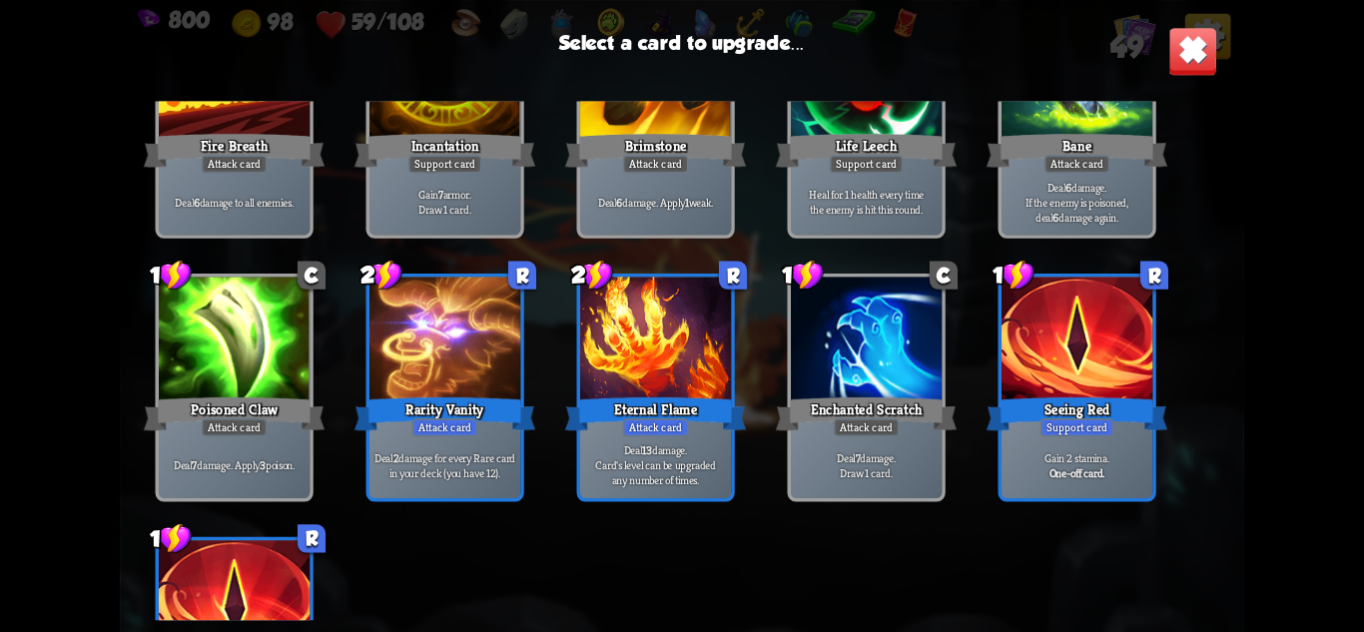
scroll to position [799, 0]
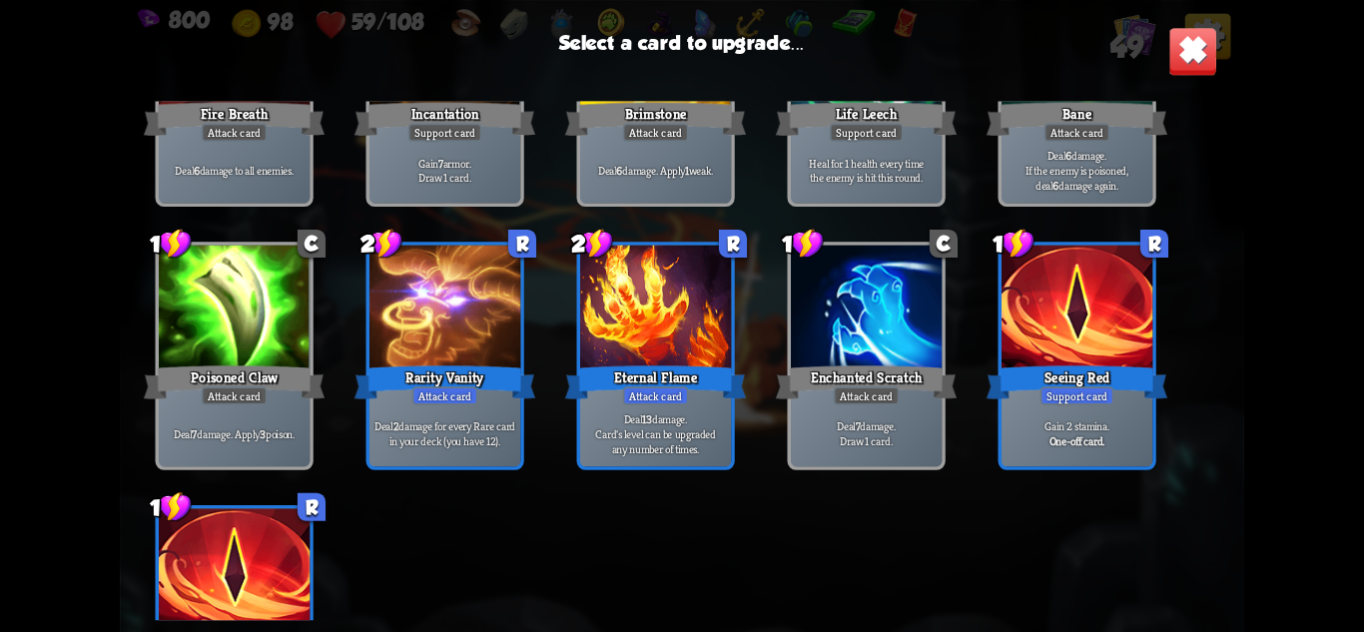
click at [621, 362] on div "Eternal Flame" at bounding box center [655, 382] width 181 height 40
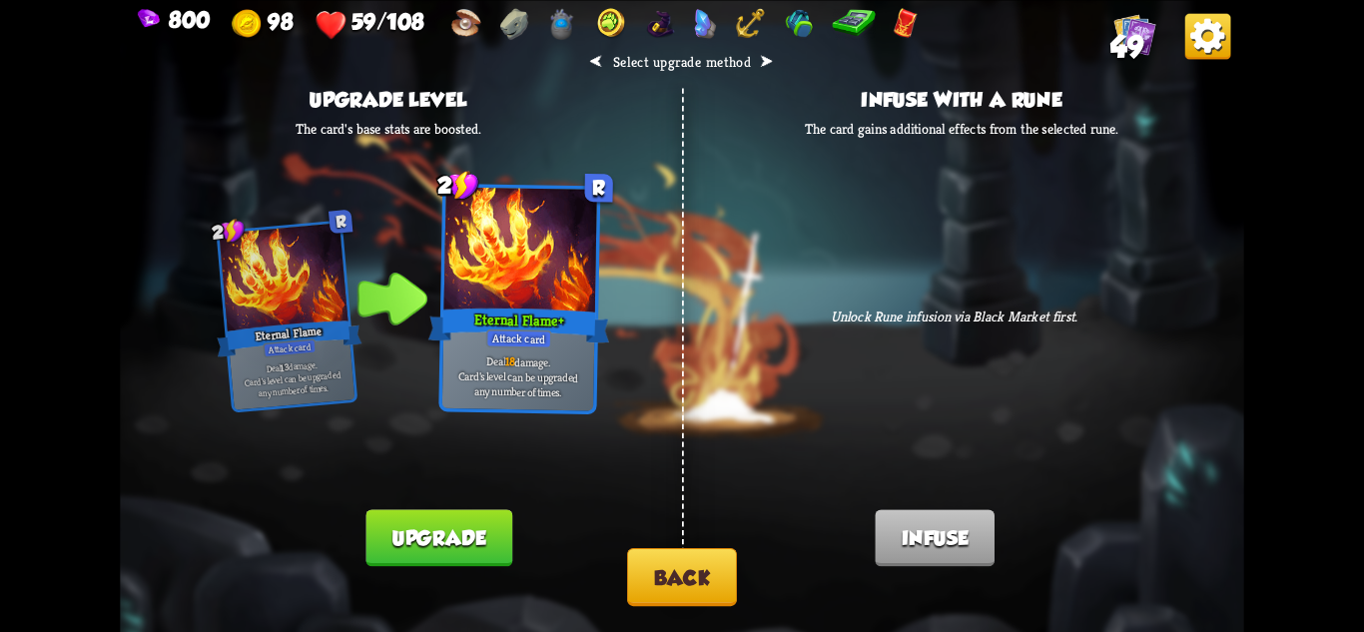
click at [479, 540] on button "Upgrade" at bounding box center [438, 537] width 146 height 57
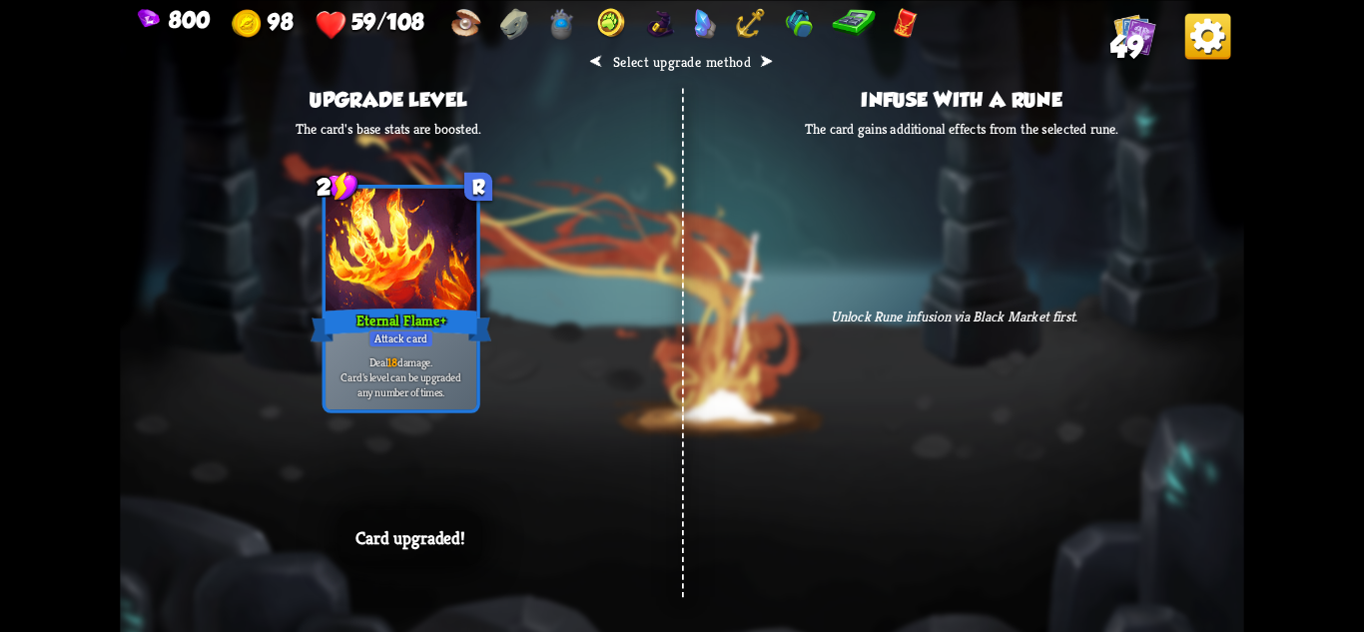
click at [797, 506] on div "⮜ Select upgrade method ⮞ Upgrade level The card's base stats are boosted. 2 R …" at bounding box center [681, 316] width 1123 height 632
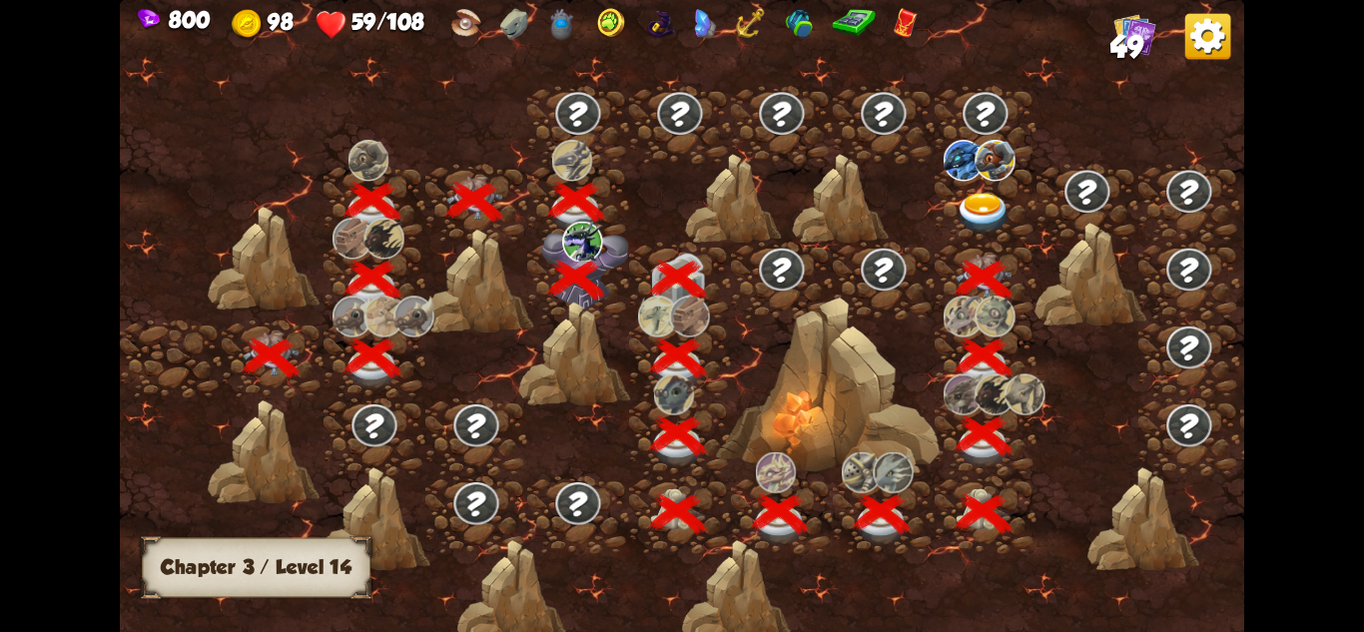
click at [738, 574] on div at bounding box center [815, 326] width 1391 height 656
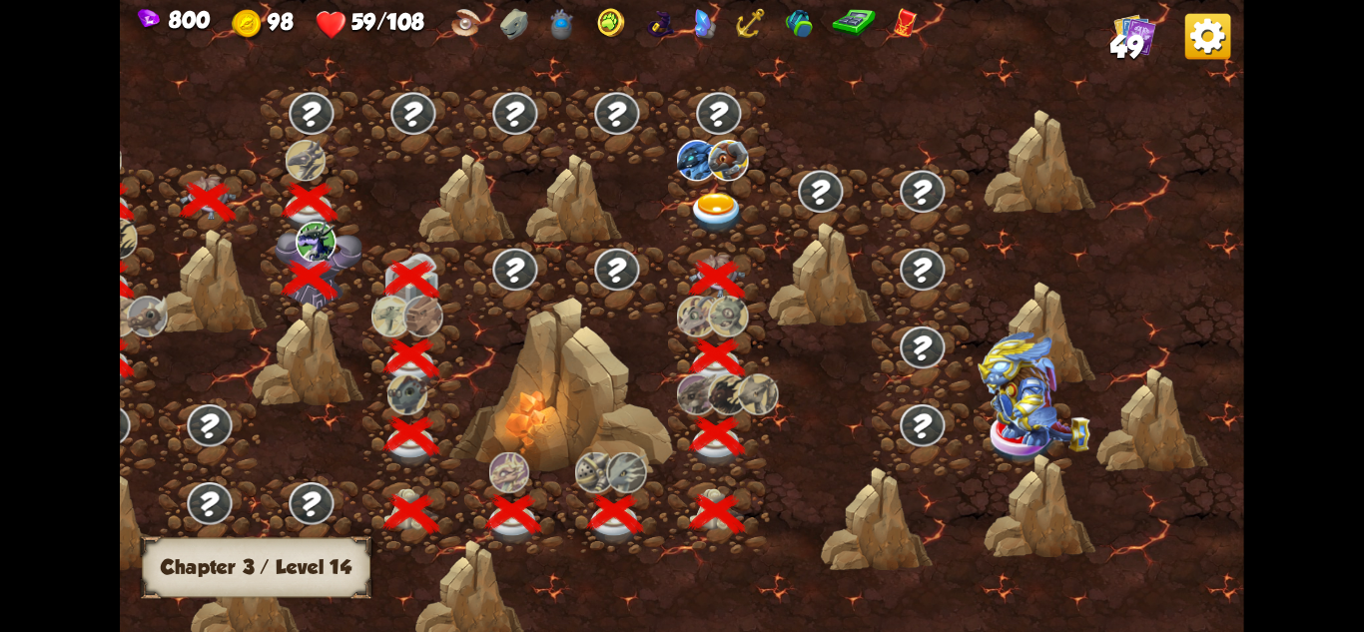
click at [723, 207] on img at bounding box center [717, 213] width 56 height 41
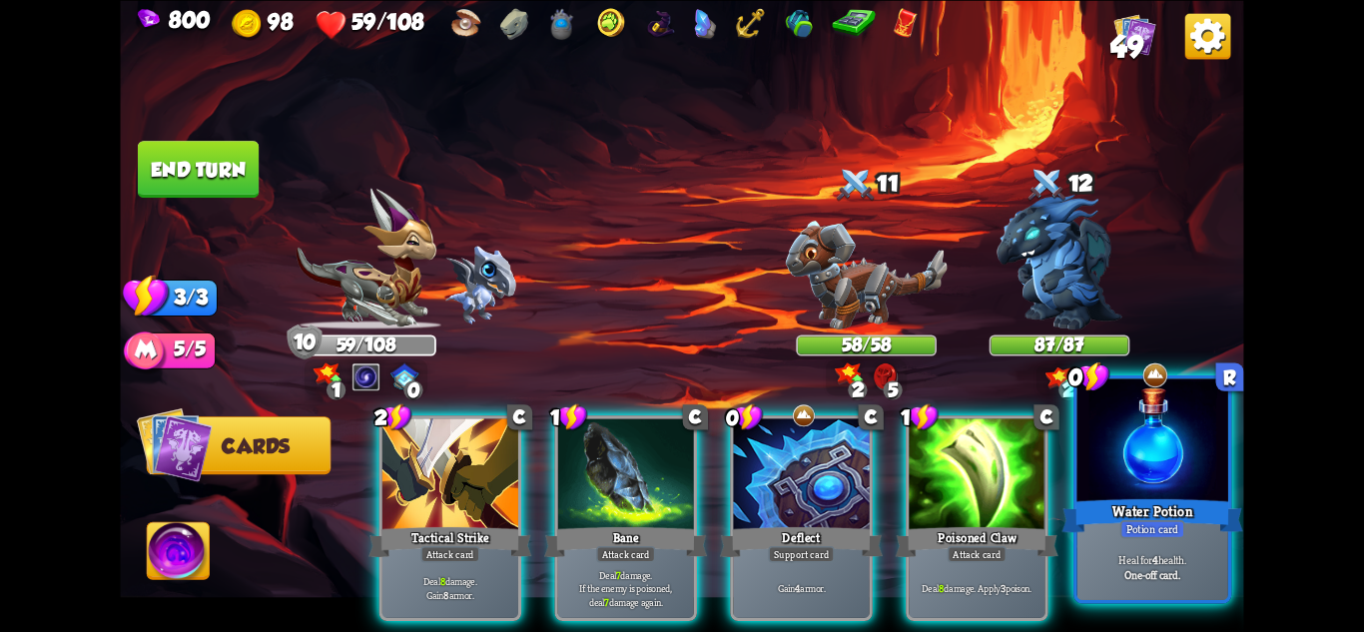
click at [1163, 404] on div at bounding box center [1153, 441] width 151 height 127
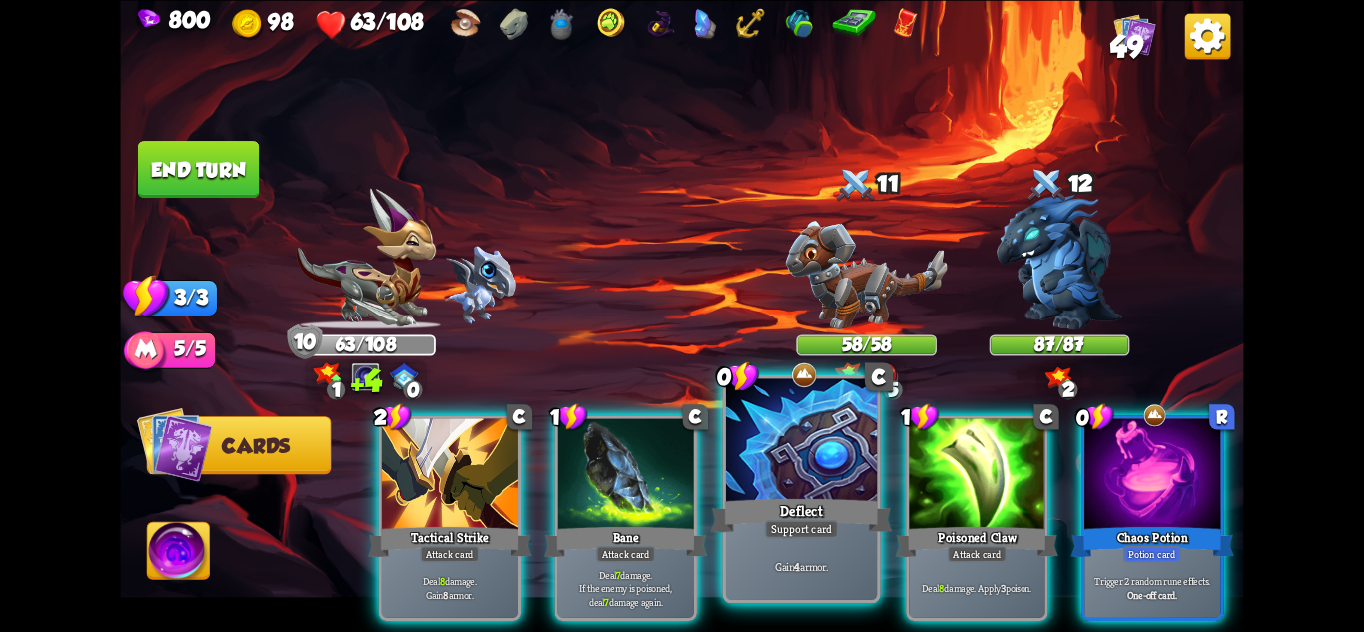
click at [810, 453] on div at bounding box center [801, 441] width 151 height 127
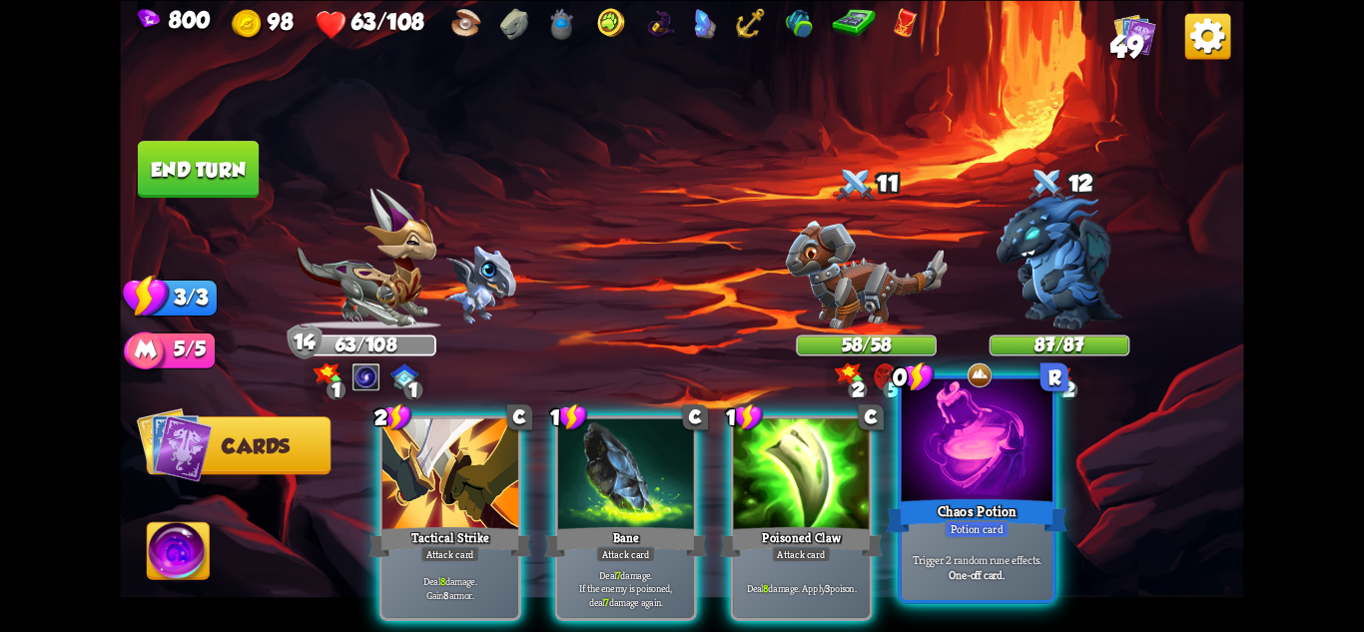
click at [1001, 425] on div at bounding box center [977, 441] width 151 height 127
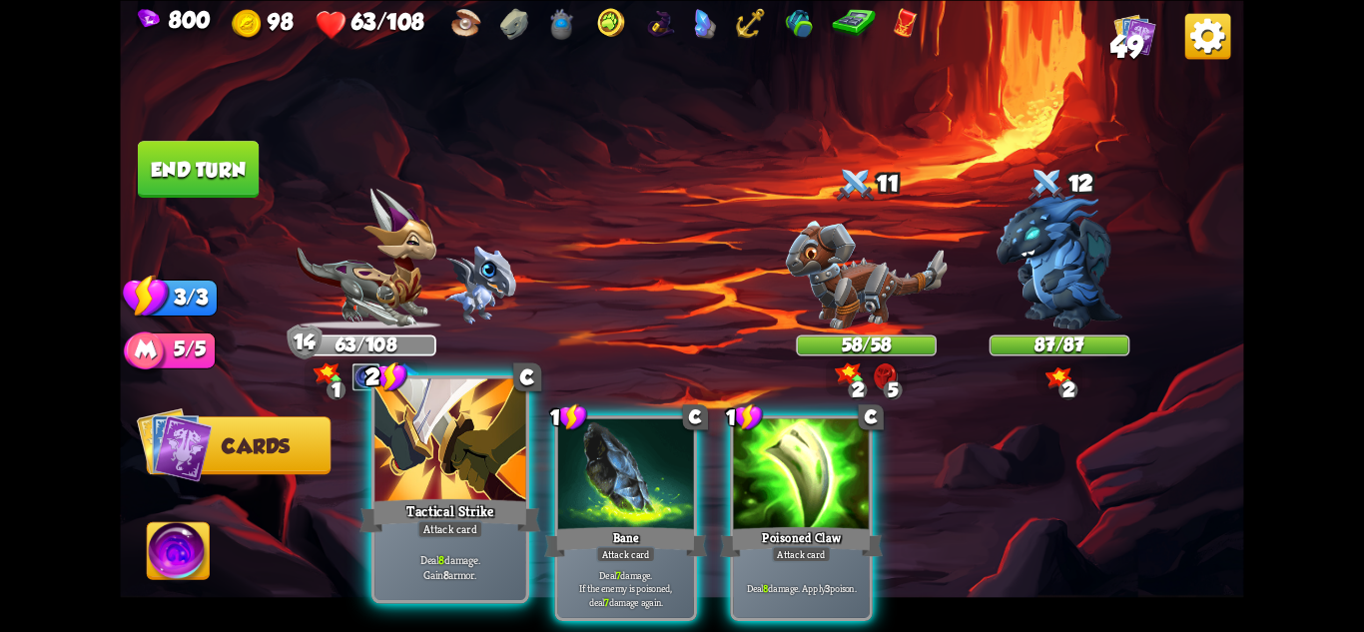
click at [468, 465] on div at bounding box center [449, 441] width 151 height 127
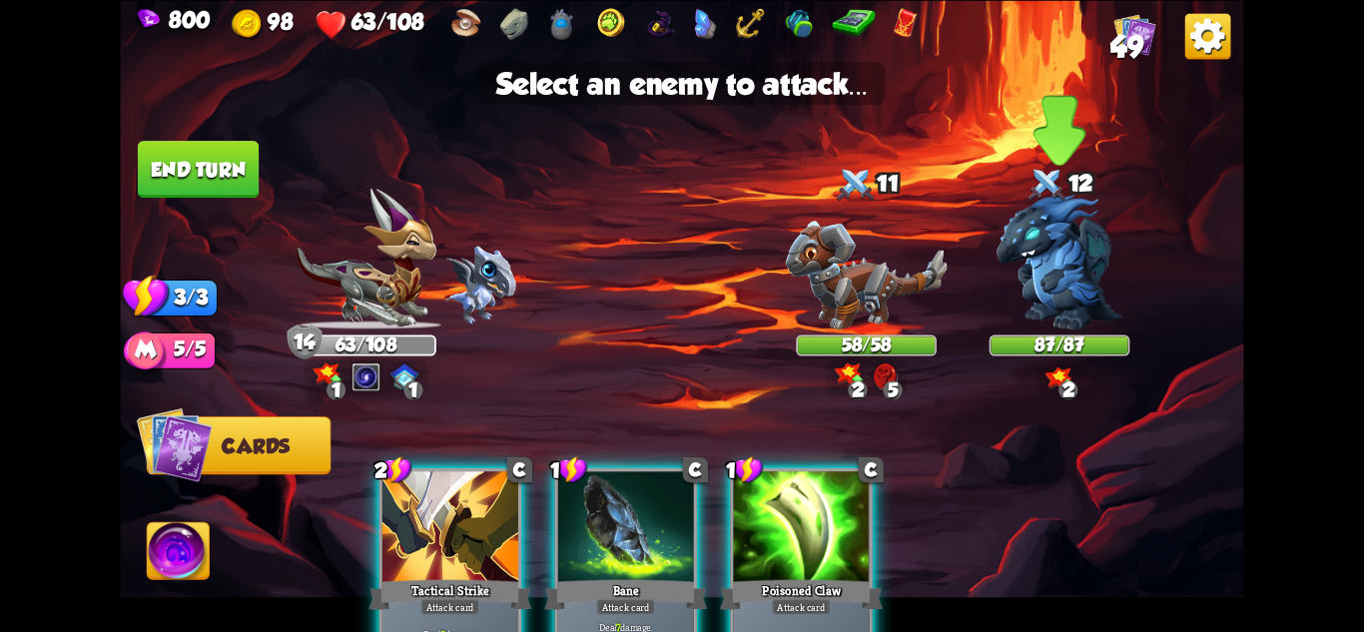
click at [1049, 267] on img at bounding box center [1060, 261] width 126 height 135
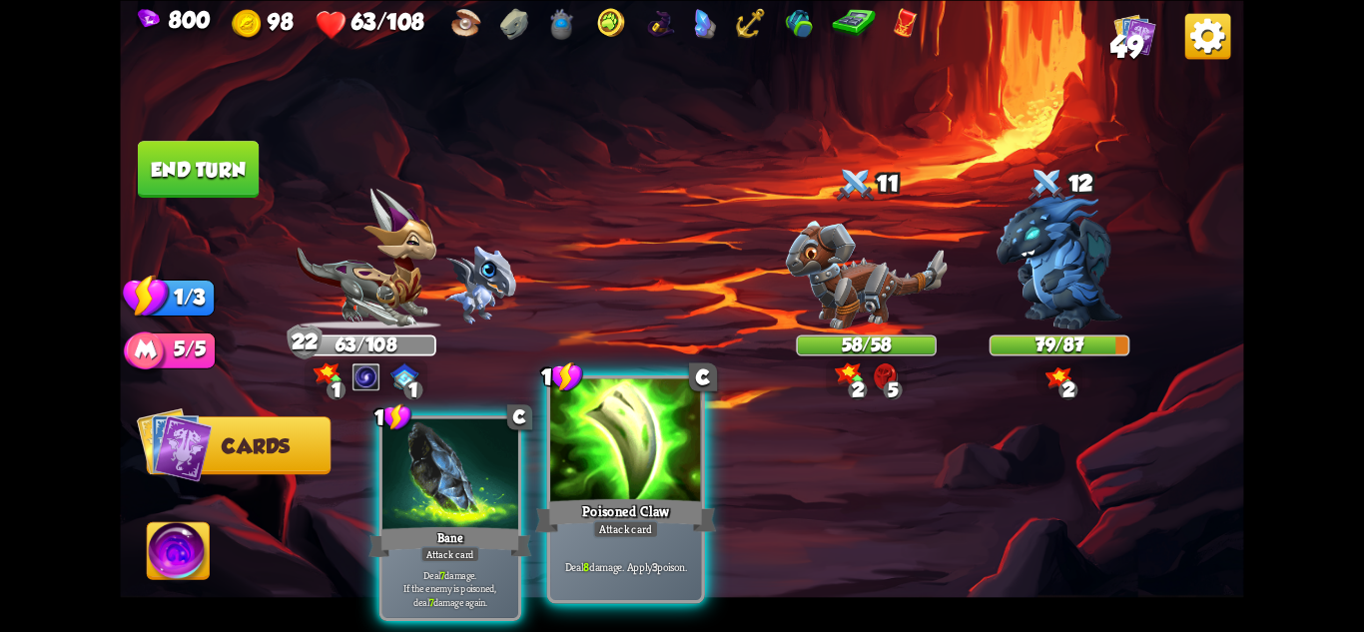
click at [608, 467] on div at bounding box center [625, 441] width 151 height 127
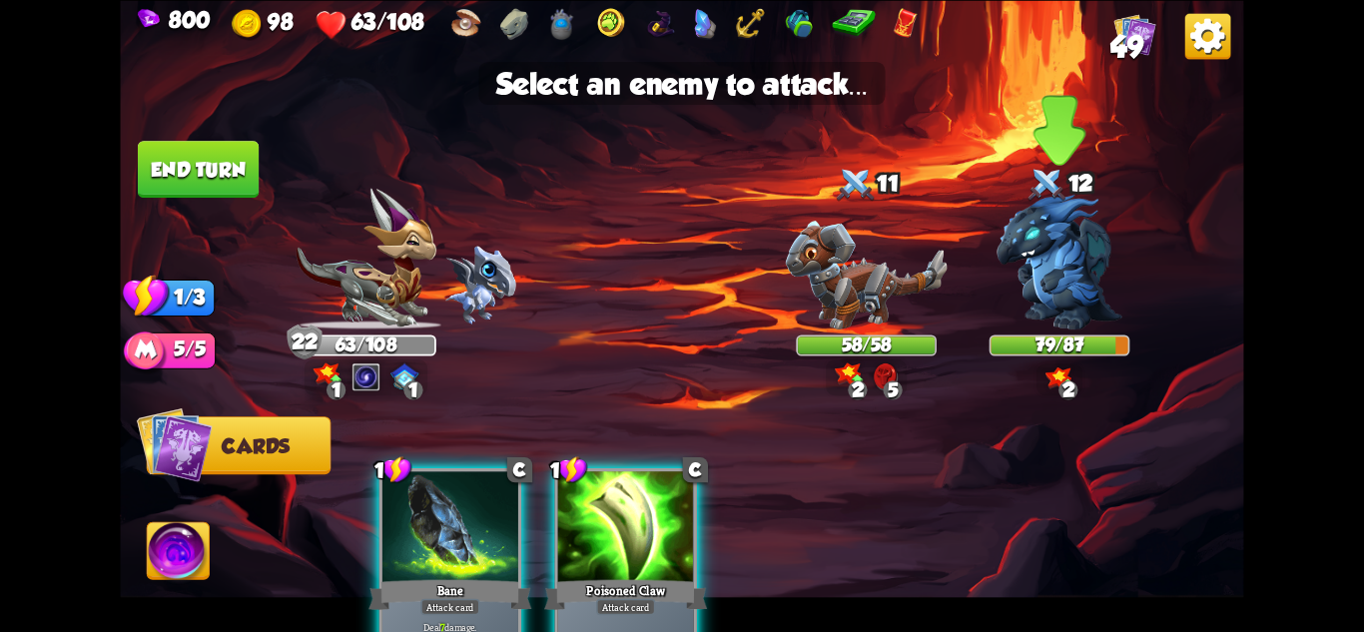
click at [1062, 293] on img at bounding box center [1060, 261] width 126 height 135
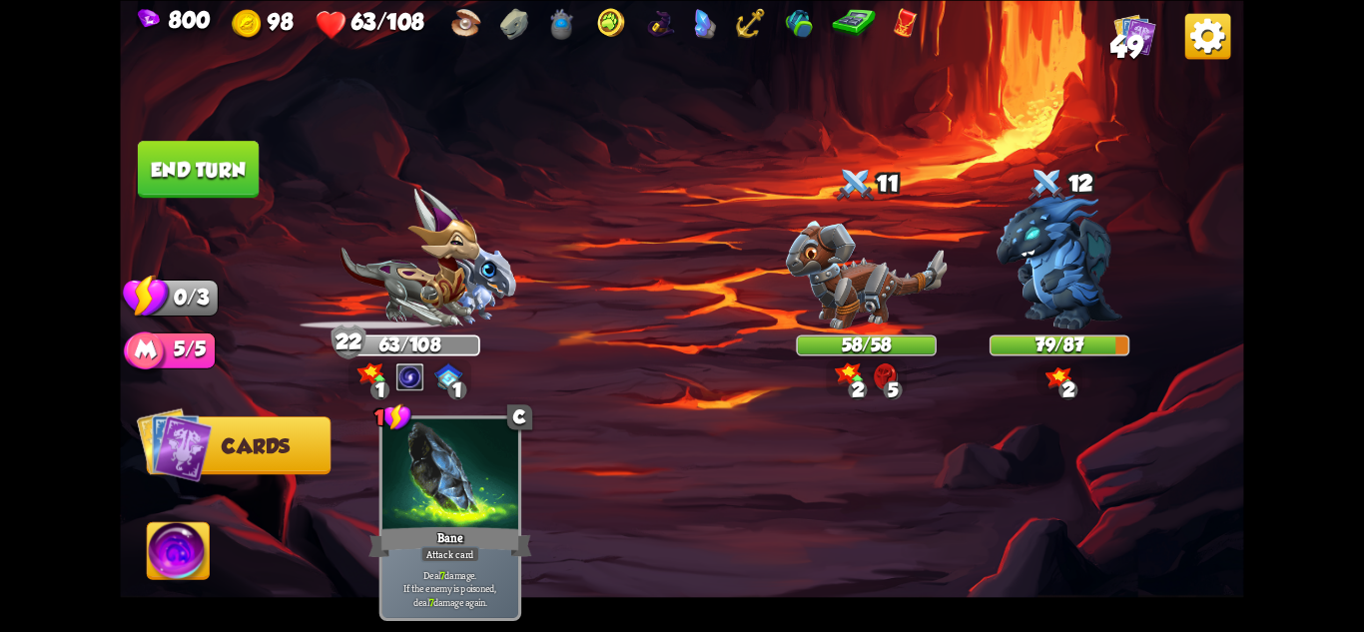
click at [846, 260] on img at bounding box center [867, 275] width 162 height 109
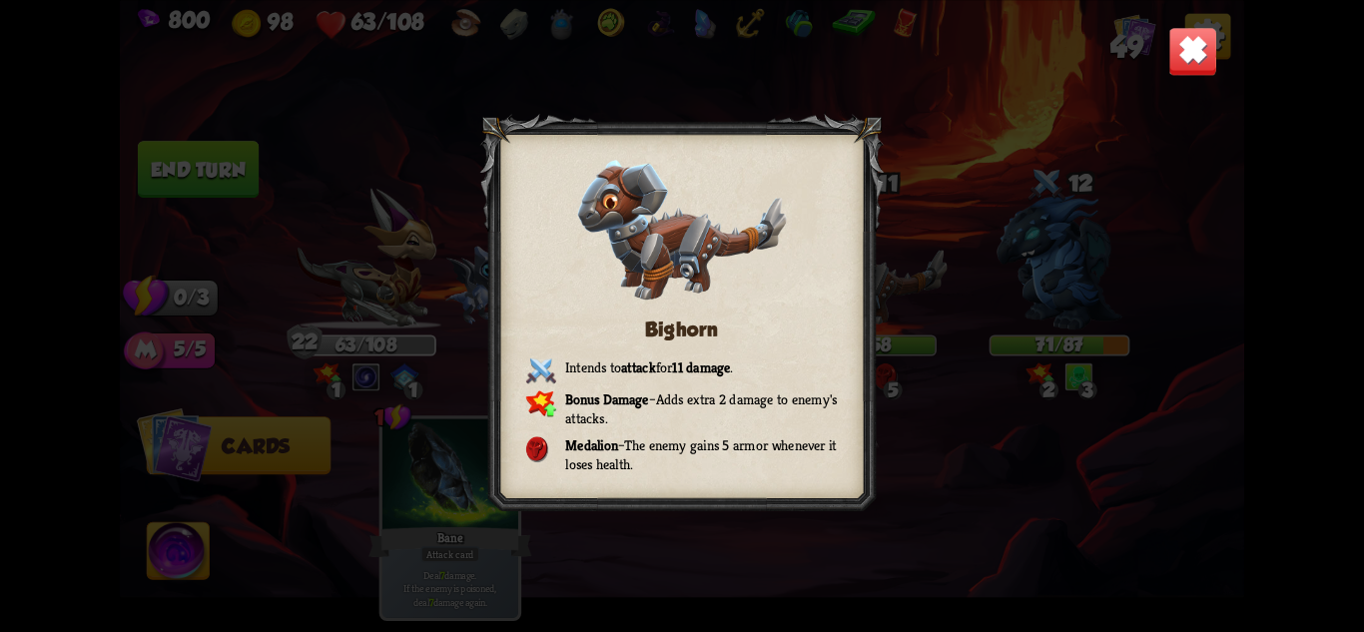
click at [1182, 30] on img at bounding box center [1192, 50] width 49 height 49
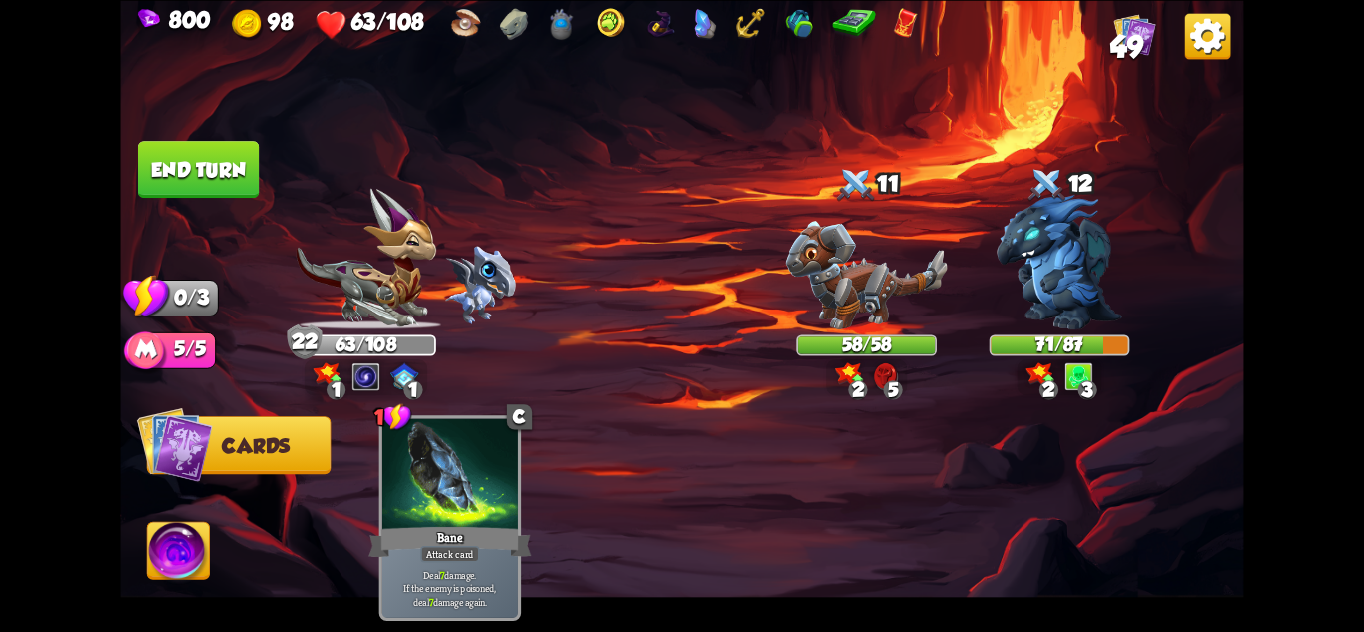
click at [199, 164] on button "End turn" at bounding box center [198, 169] width 124 height 59
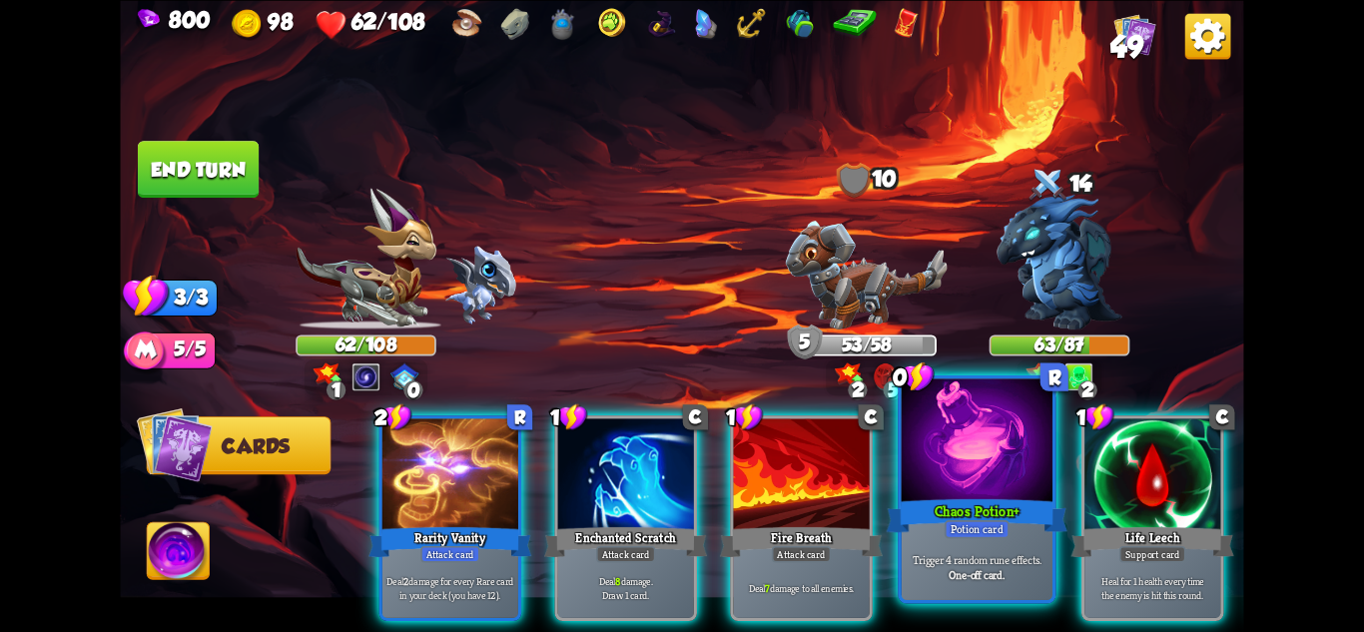
click at [1020, 504] on div "Chaos Potion+" at bounding box center [977, 515] width 181 height 40
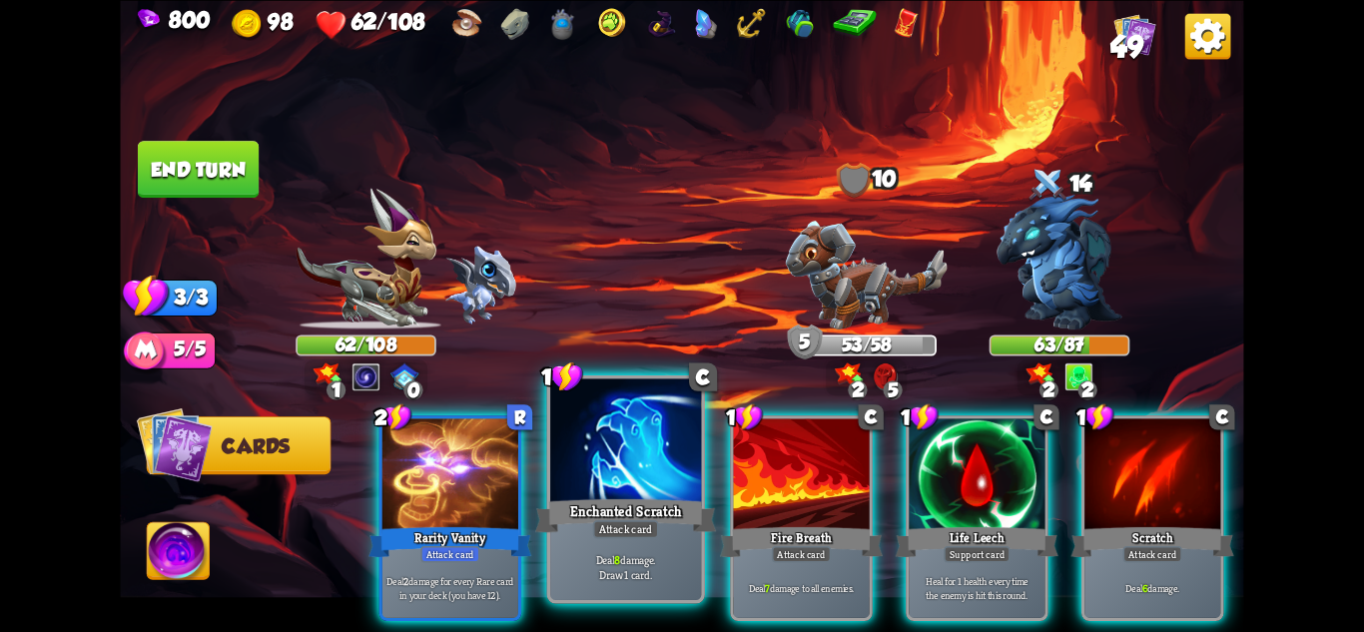
click at [632, 520] on div "Attack card" at bounding box center [626, 528] width 66 height 18
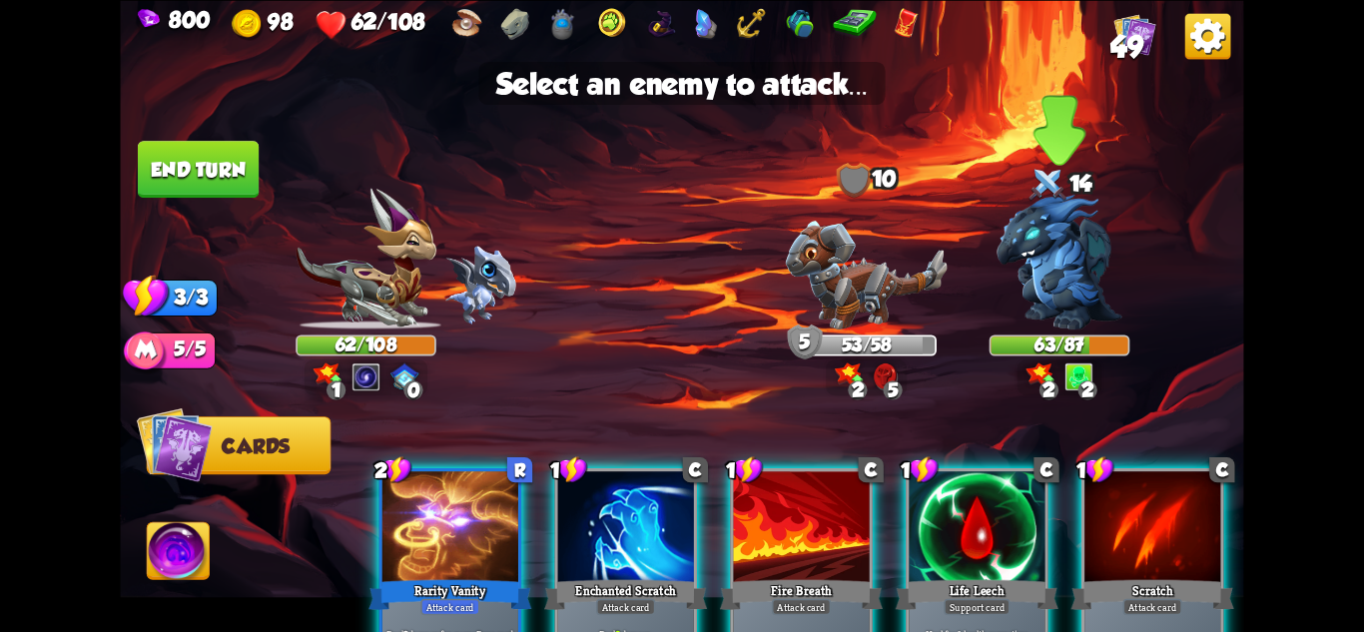
click at [1059, 289] on img at bounding box center [1060, 261] width 126 height 135
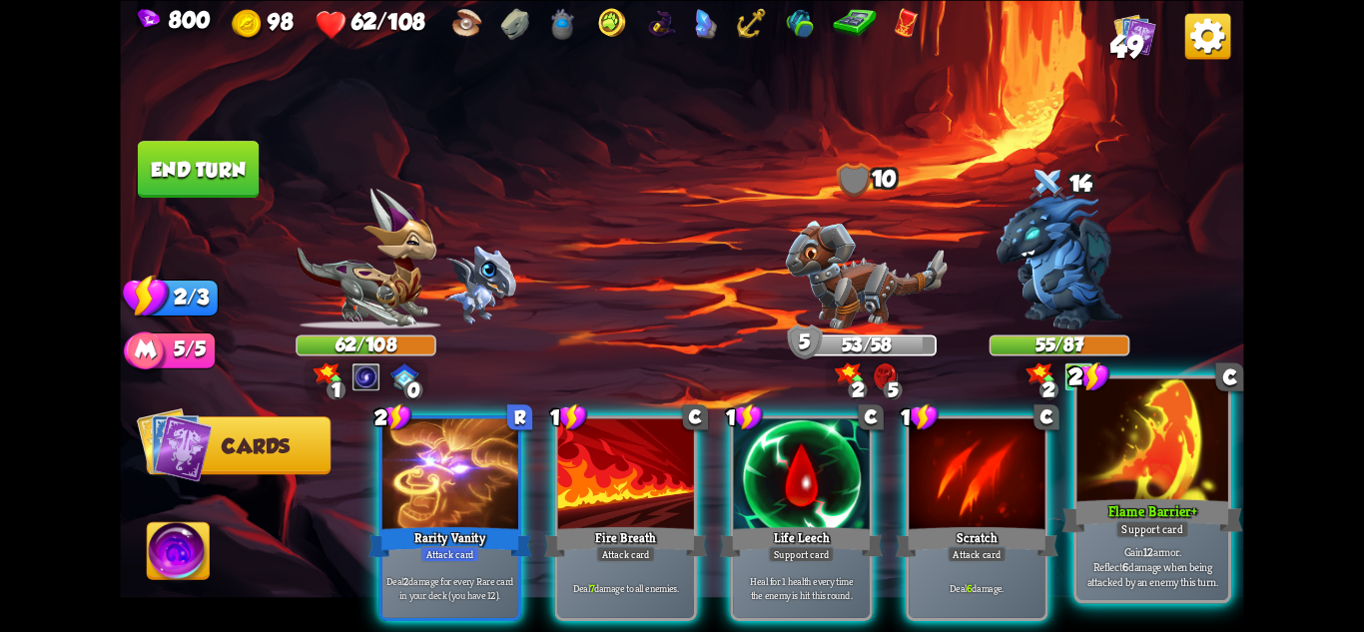
click at [1133, 563] on p "Gain 12 armor. Reflect 6 damage when being attacked by an enemy this turn." at bounding box center [1153, 566] width 144 height 45
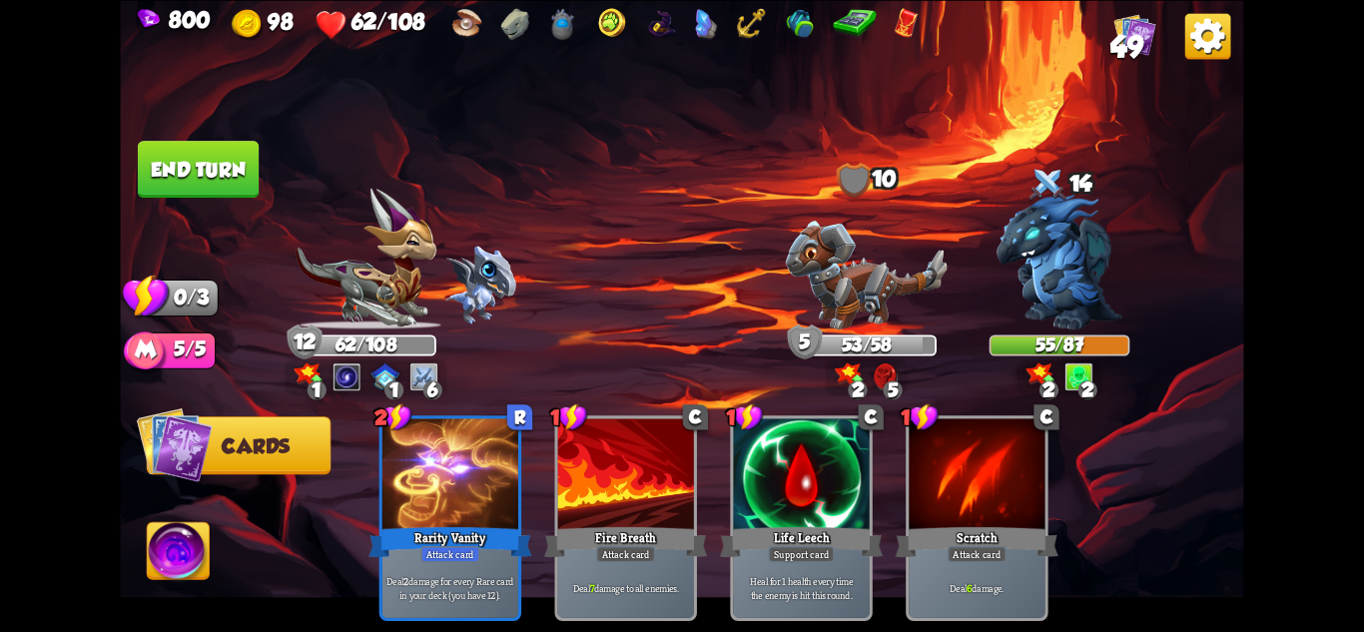
click at [221, 167] on button "End turn" at bounding box center [198, 169] width 121 height 57
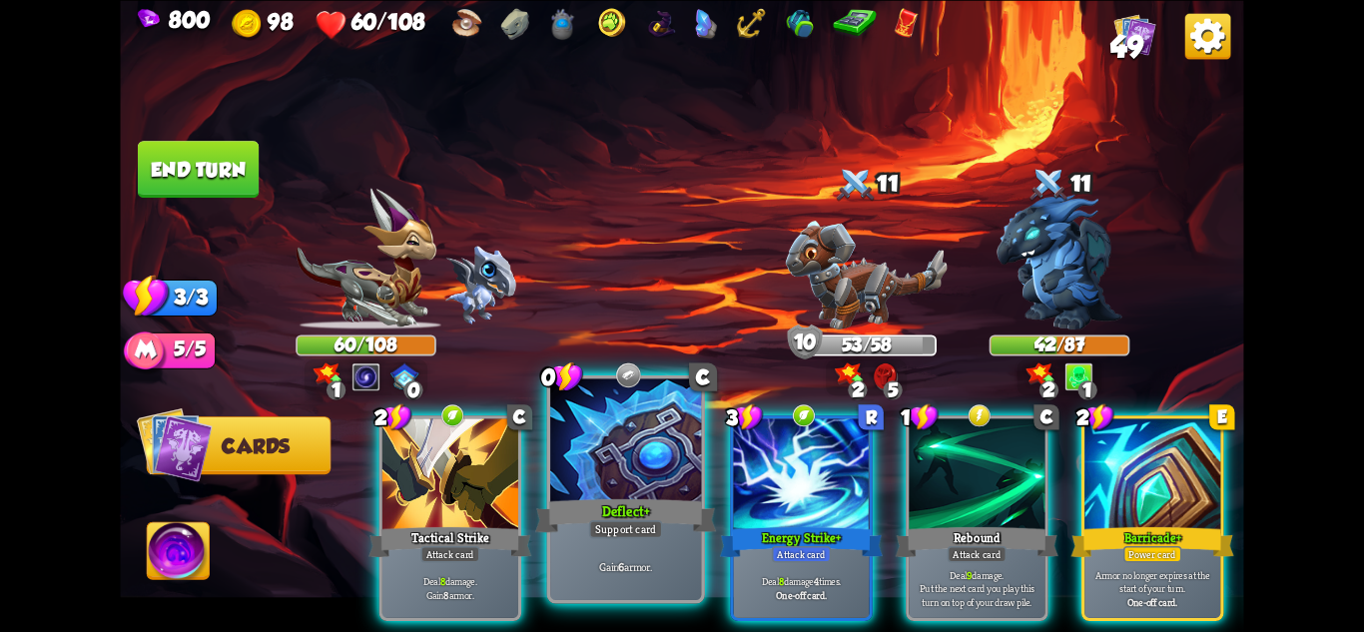
click at [683, 510] on div "Deflect+" at bounding box center [625, 515] width 181 height 40
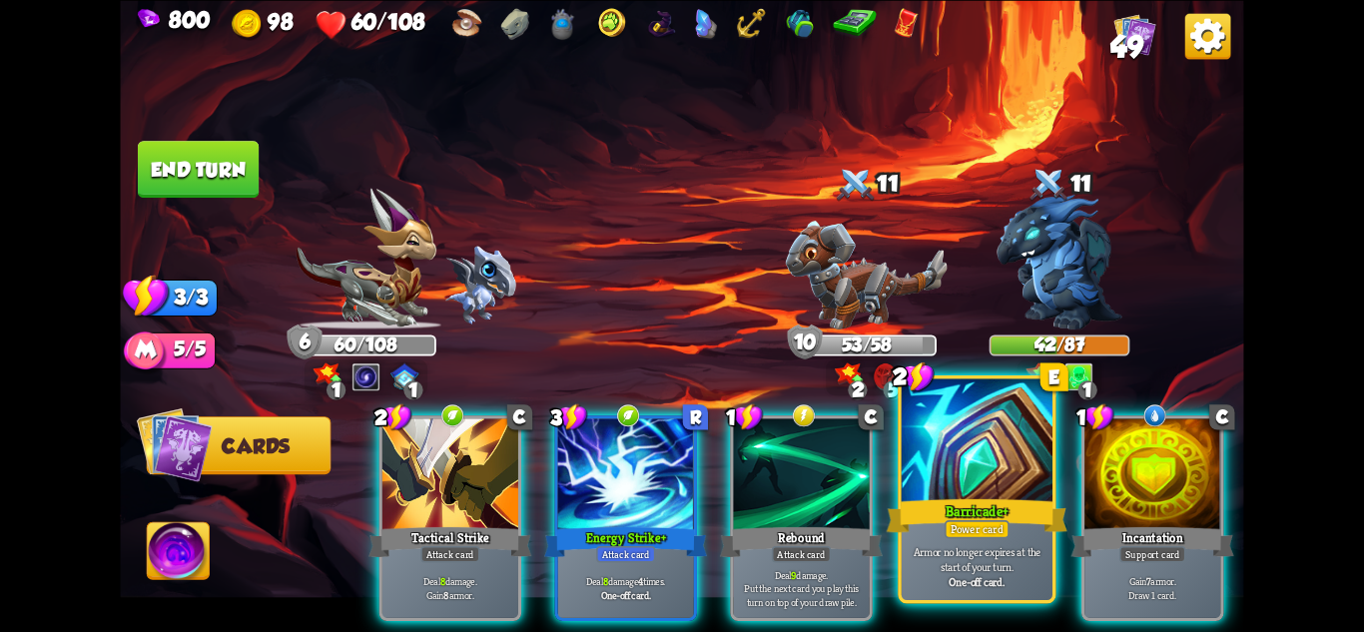
click at [955, 419] on div at bounding box center [977, 441] width 151 height 127
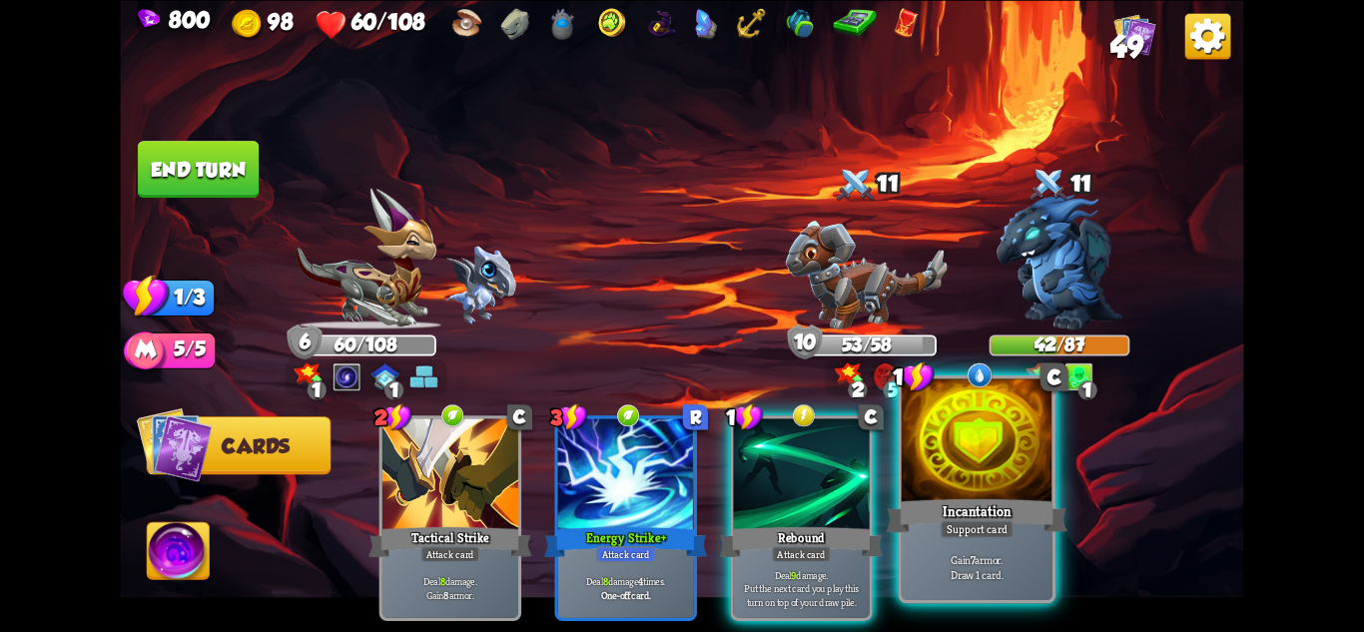
click at [992, 423] on div at bounding box center [977, 441] width 151 height 127
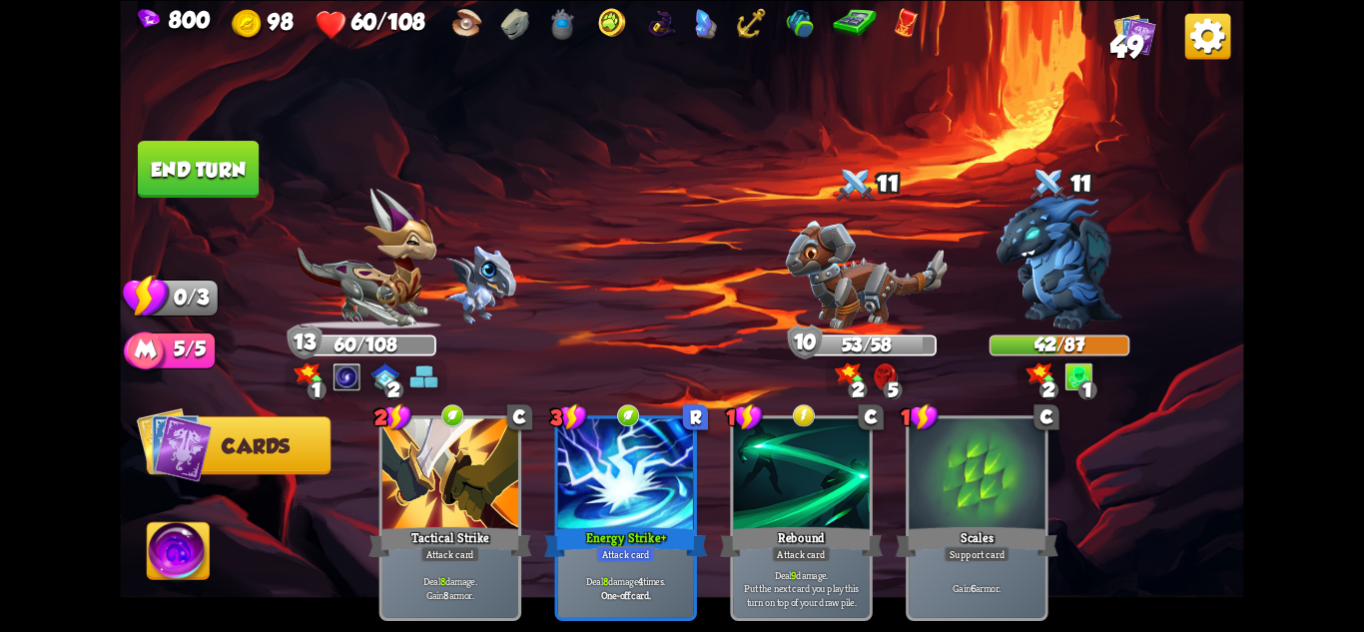
click at [180, 147] on button "End turn" at bounding box center [198, 169] width 121 height 57
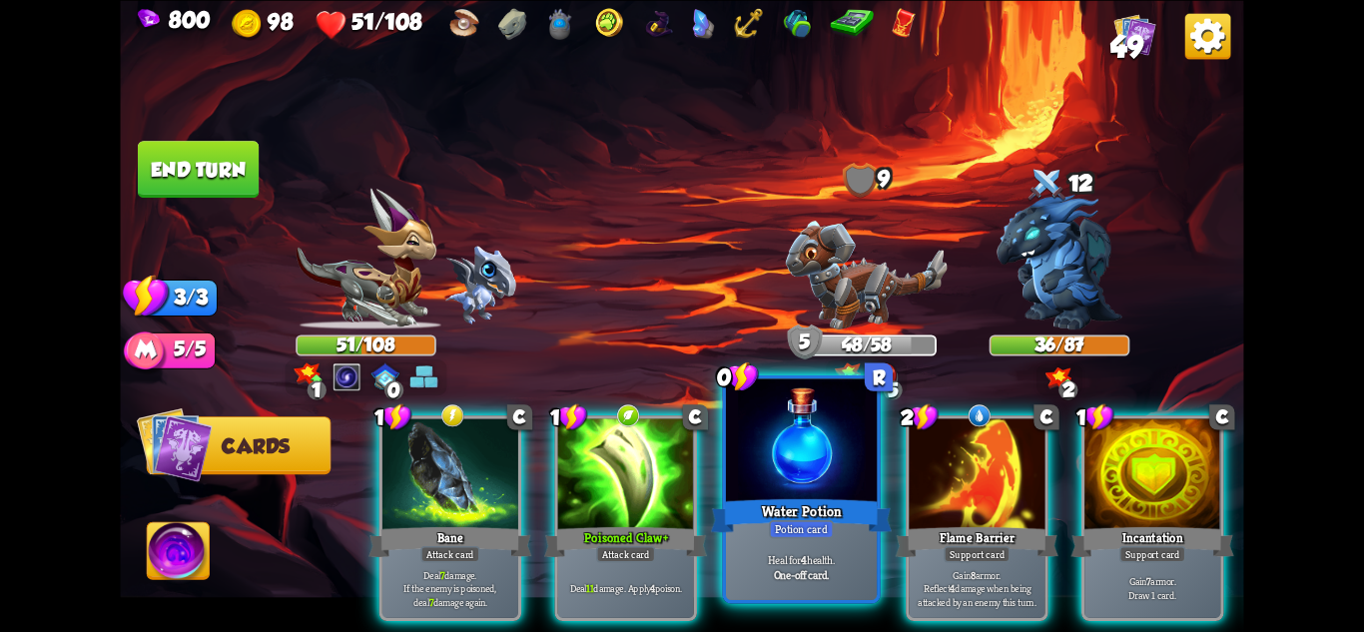
click at [744, 484] on div at bounding box center [801, 441] width 151 height 127
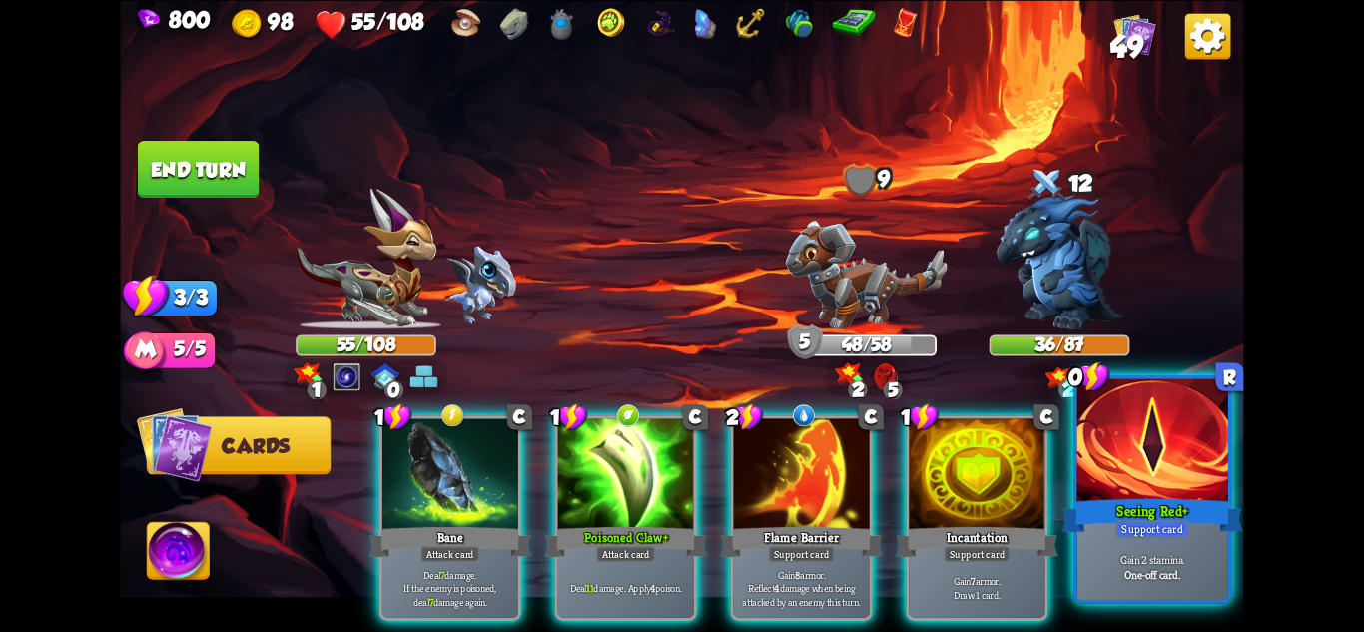
click at [1168, 441] on div at bounding box center [1153, 441] width 151 height 127
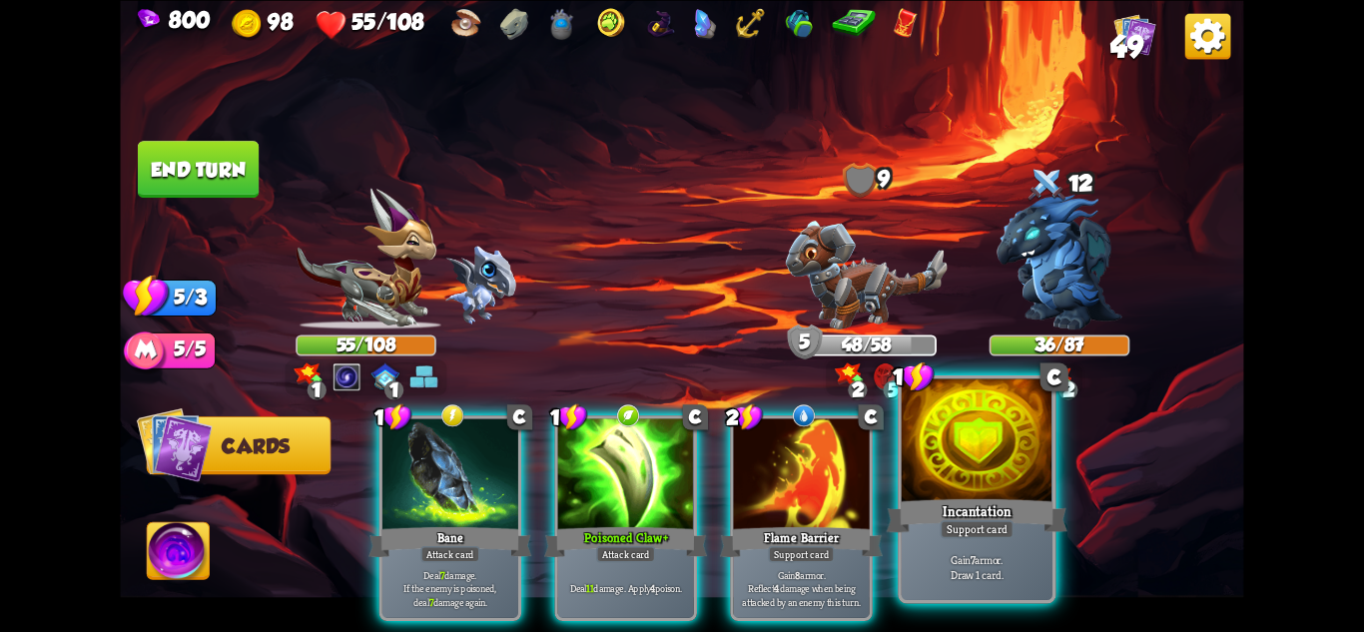
click at [1015, 476] on div at bounding box center [977, 441] width 151 height 127
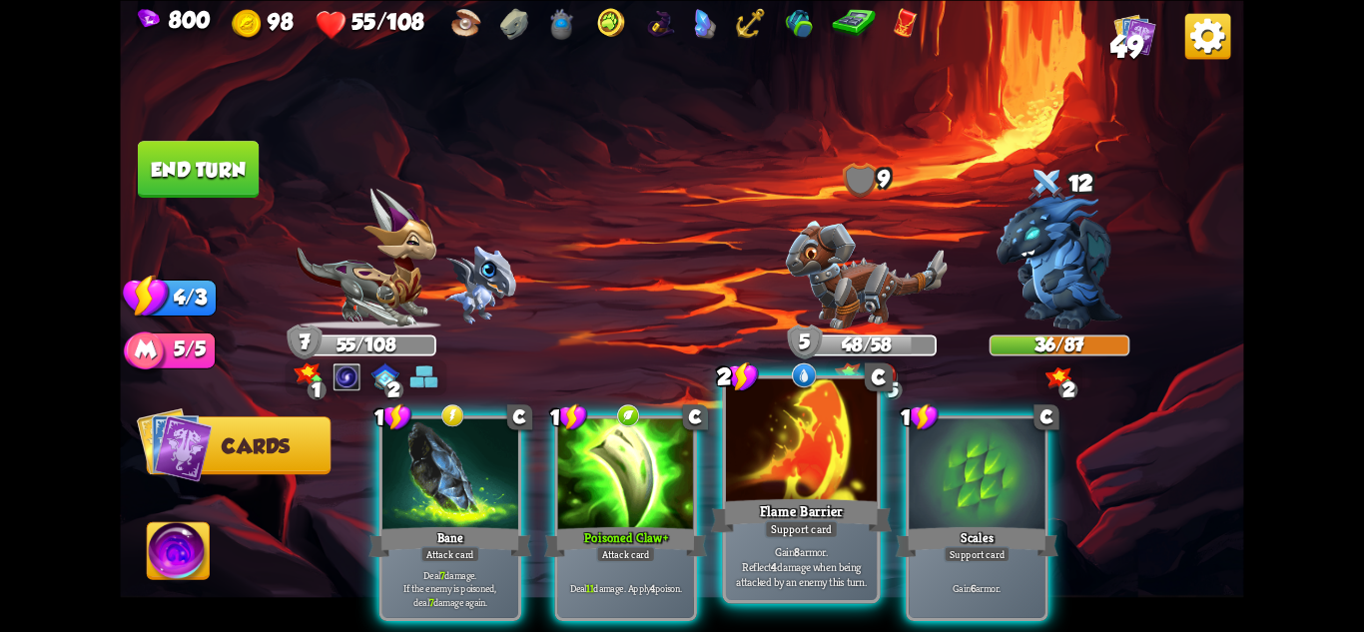
click at [830, 521] on div "Support card" at bounding box center [802, 528] width 74 height 18
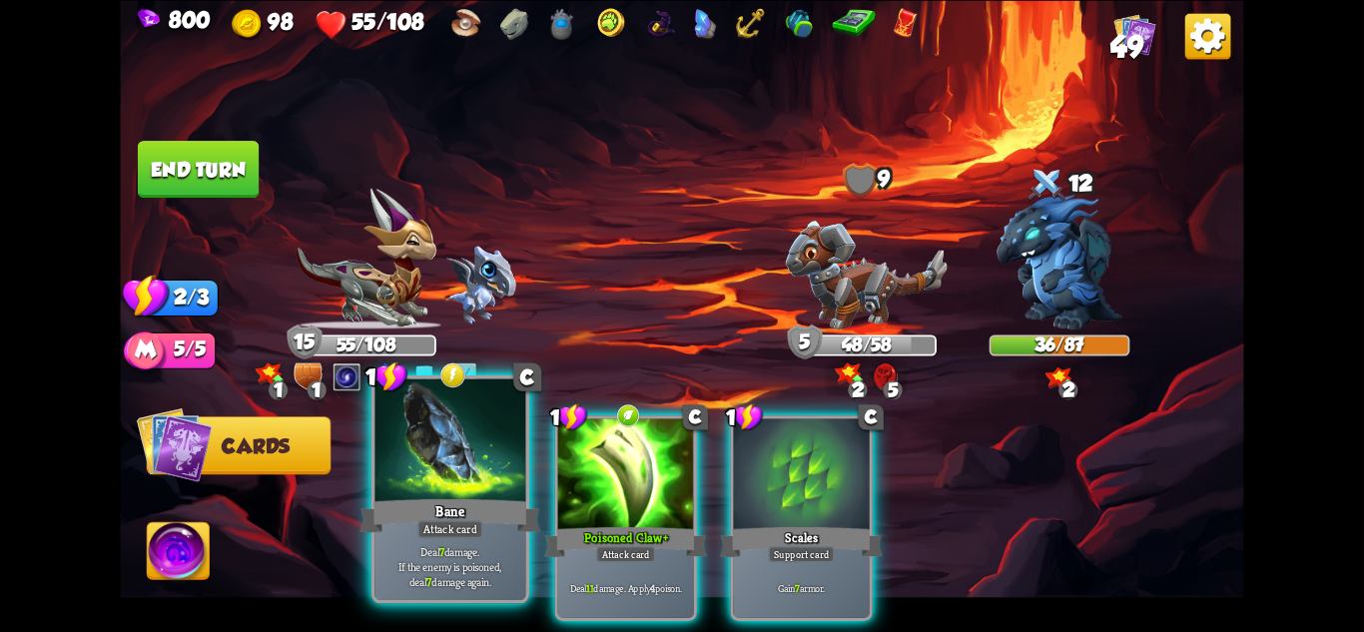
click at [441, 517] on div "Bane" at bounding box center [450, 515] width 181 height 40
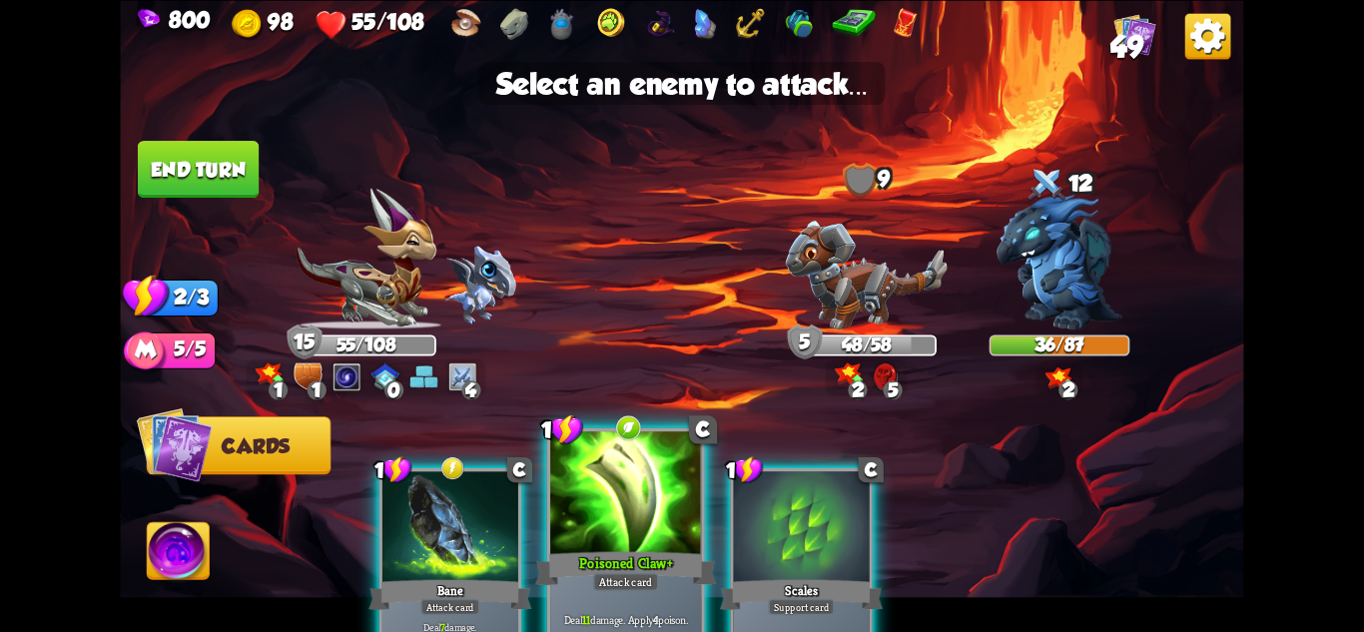
click at [551, 537] on div at bounding box center [625, 494] width 151 height 127
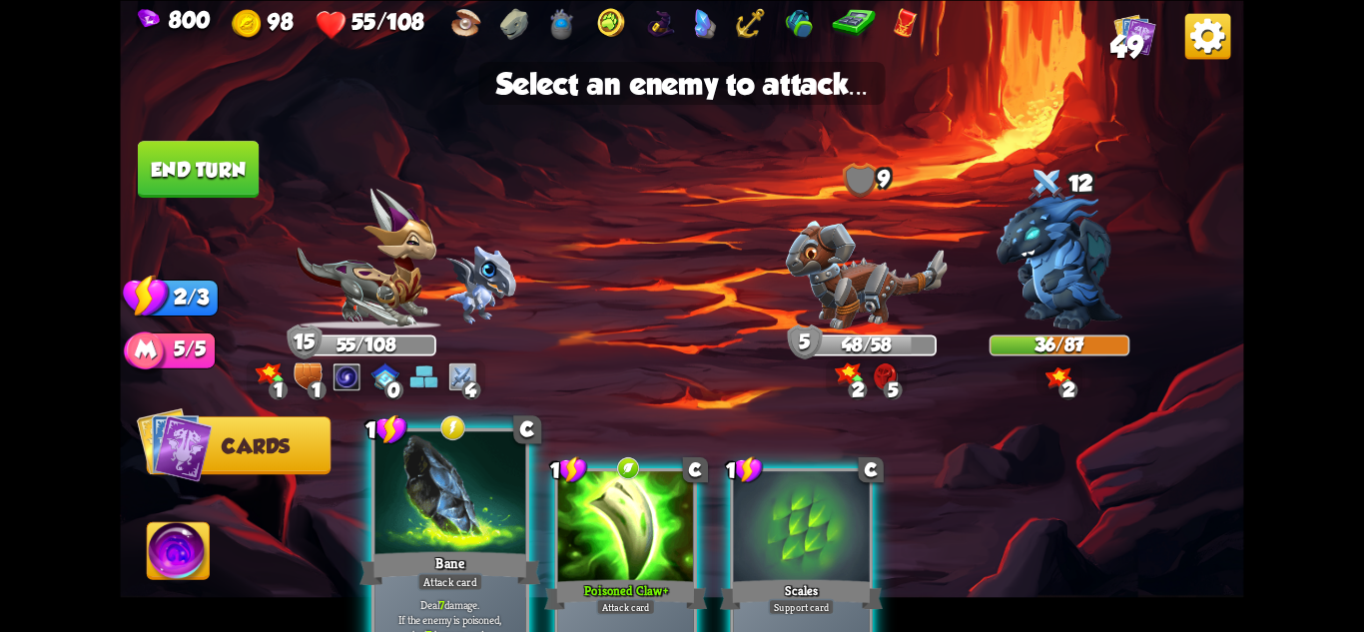
click at [488, 528] on div at bounding box center [449, 494] width 151 height 127
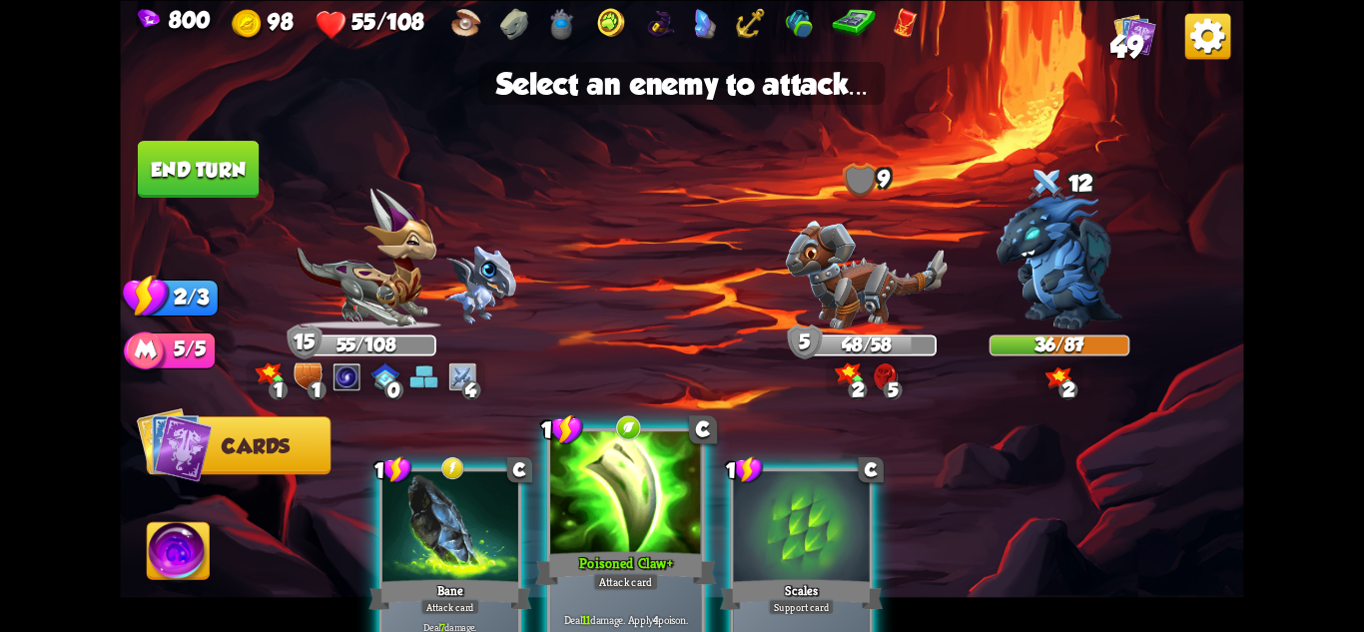
click at [605, 513] on div at bounding box center [625, 494] width 151 height 127
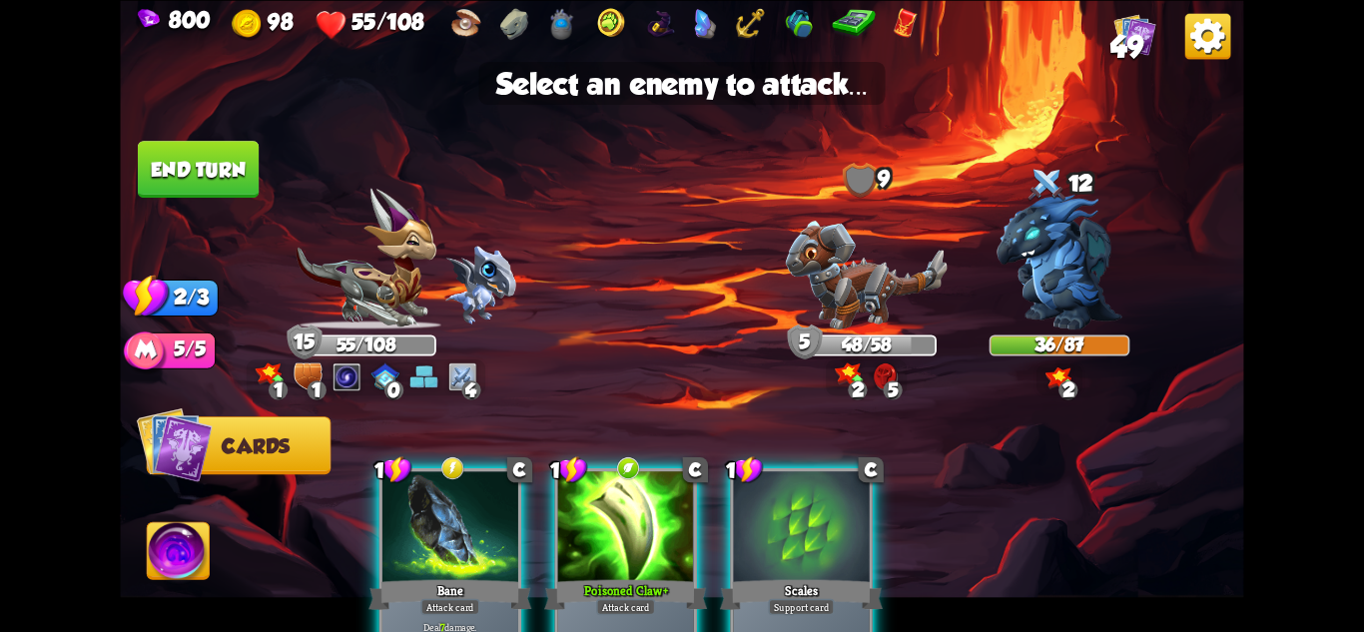
click at [616, 538] on div at bounding box center [626, 528] width 136 height 115
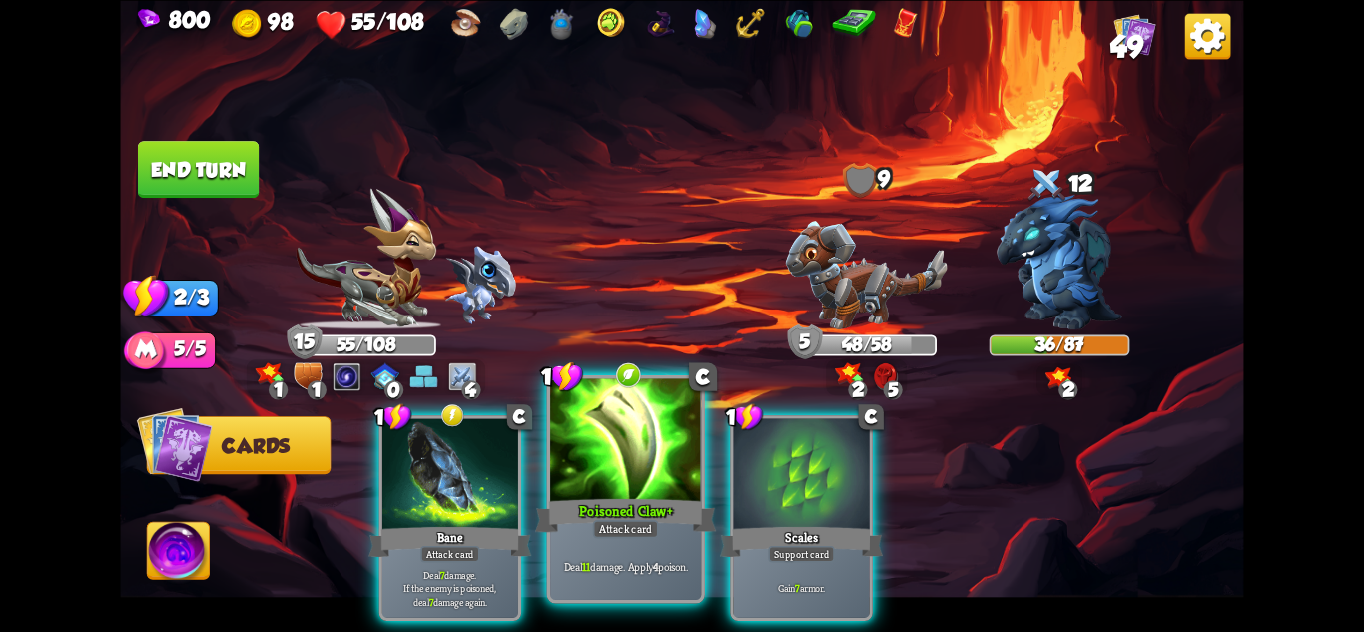
click at [626, 475] on div at bounding box center [625, 441] width 151 height 127
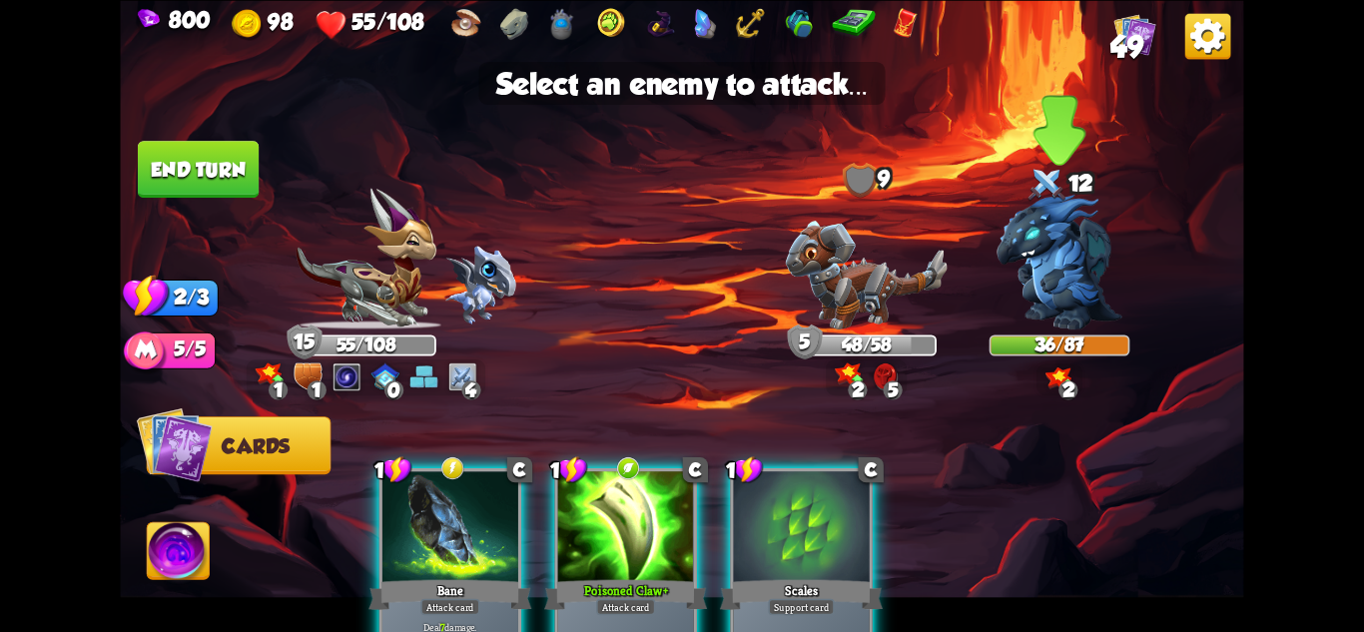
click at [1024, 326] on img at bounding box center [1060, 261] width 126 height 135
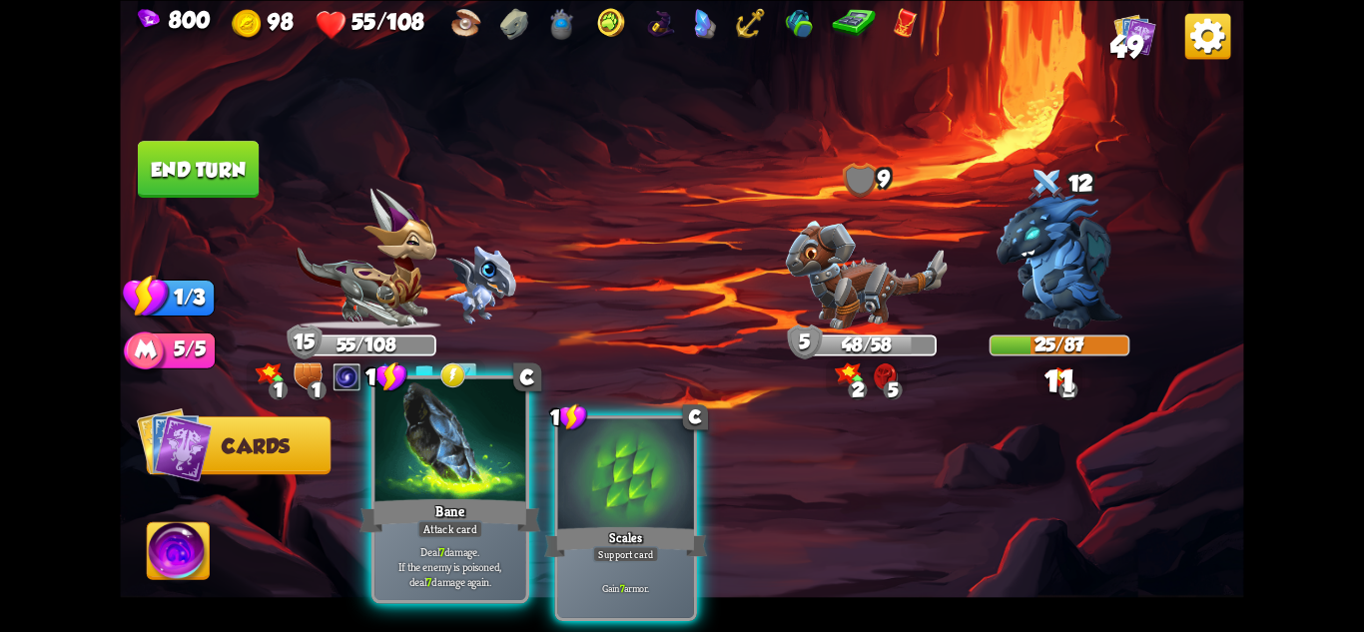
click at [410, 521] on div "Bane" at bounding box center [450, 515] width 181 height 40
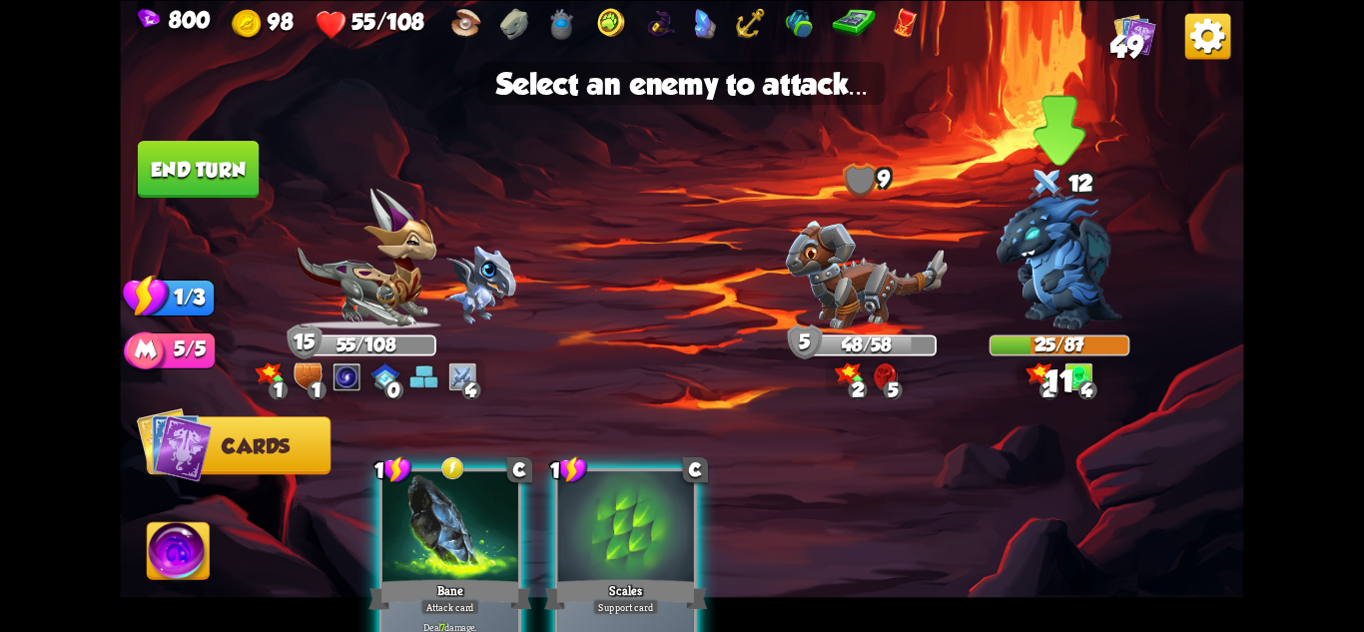
click at [1059, 304] on img at bounding box center [1060, 261] width 126 height 135
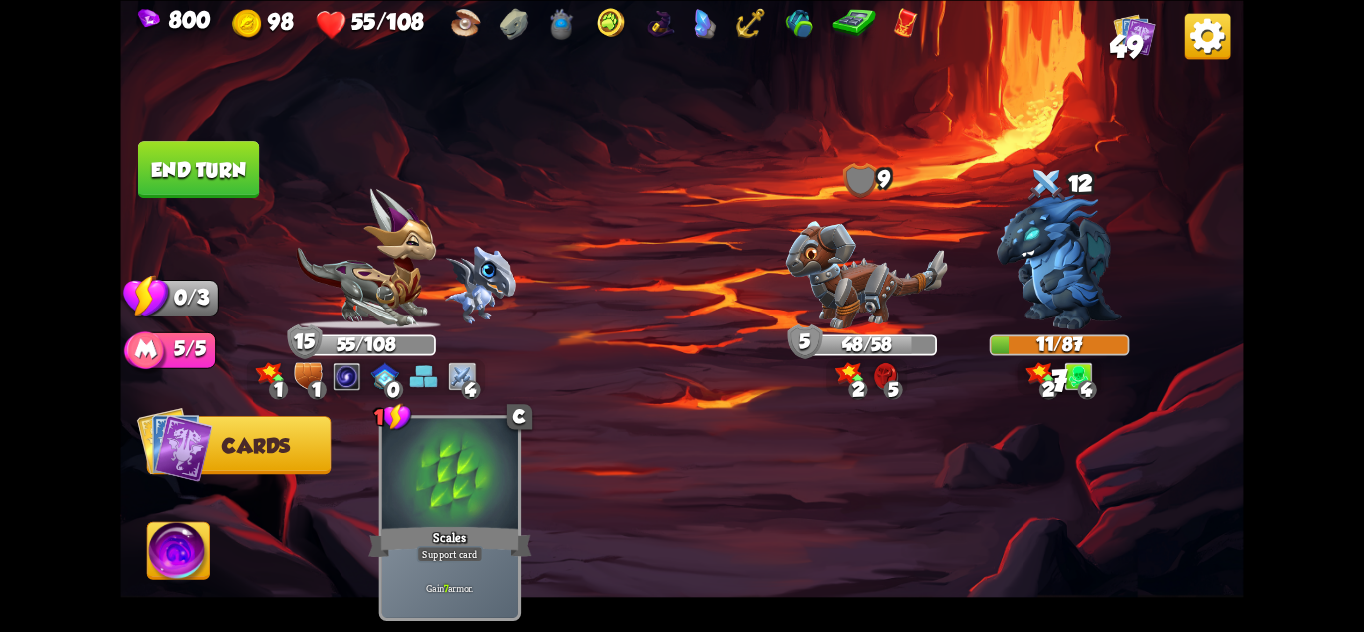
click at [165, 139] on img at bounding box center [681, 316] width 1123 height 632
click at [166, 161] on button "End turn" at bounding box center [198, 169] width 121 height 57
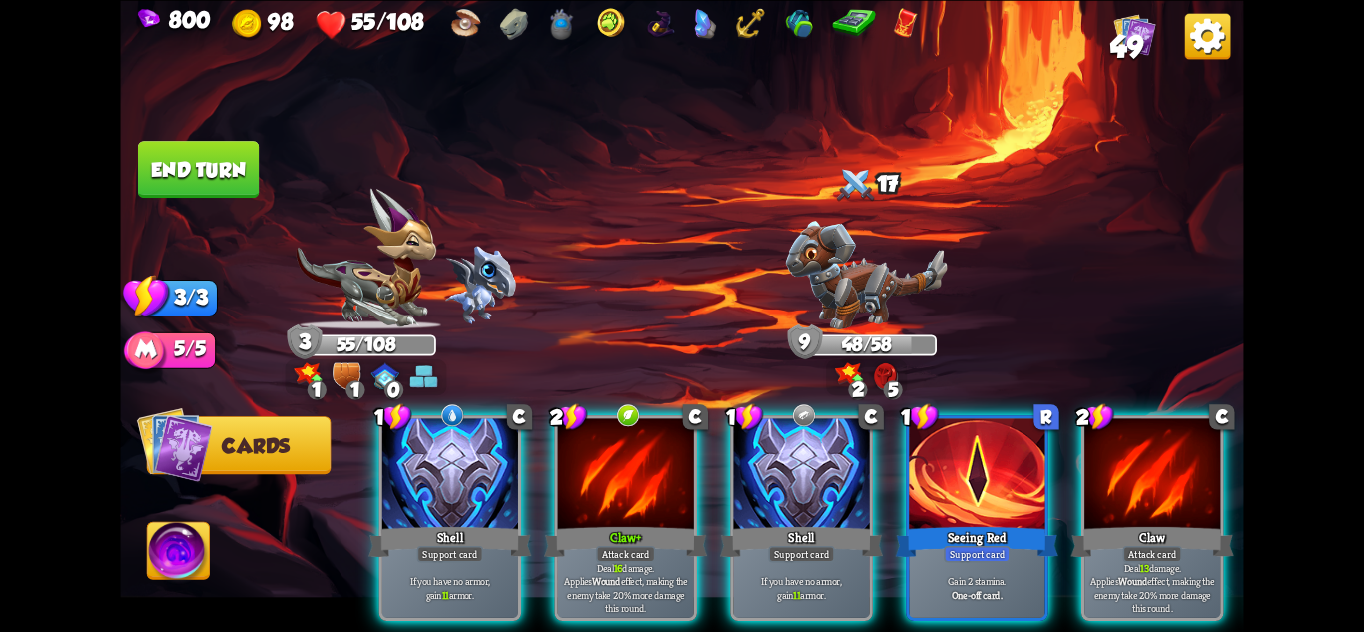
scroll to position [0, 190]
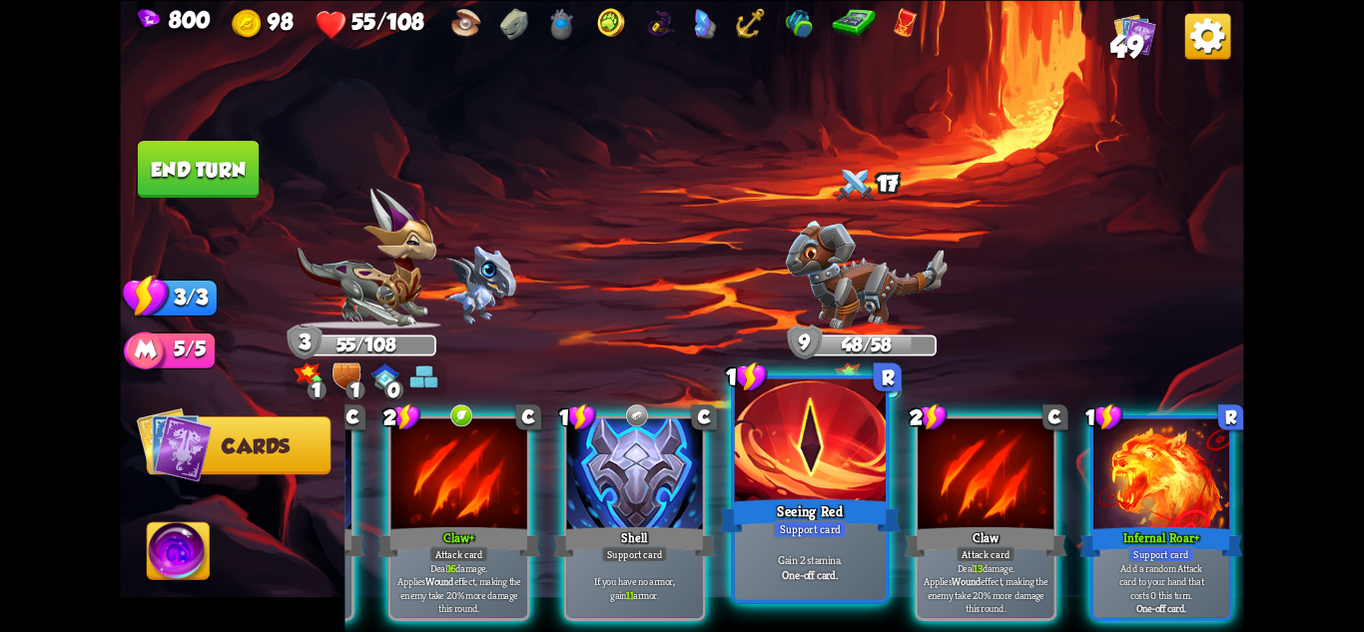
click at [837, 558] on p "Gain 2 stamina." at bounding box center [811, 559] width 144 height 15
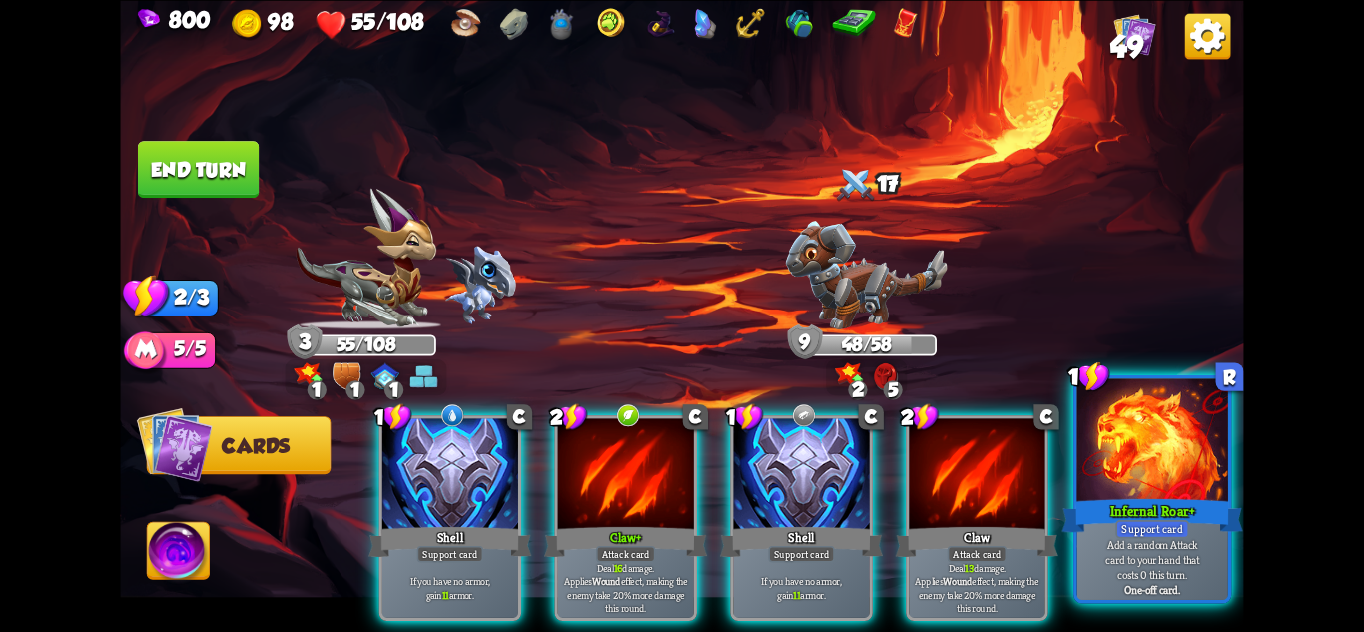
scroll to position [0, 0]
click at [1175, 510] on div "Infernal Roar+" at bounding box center [1153, 515] width 181 height 40
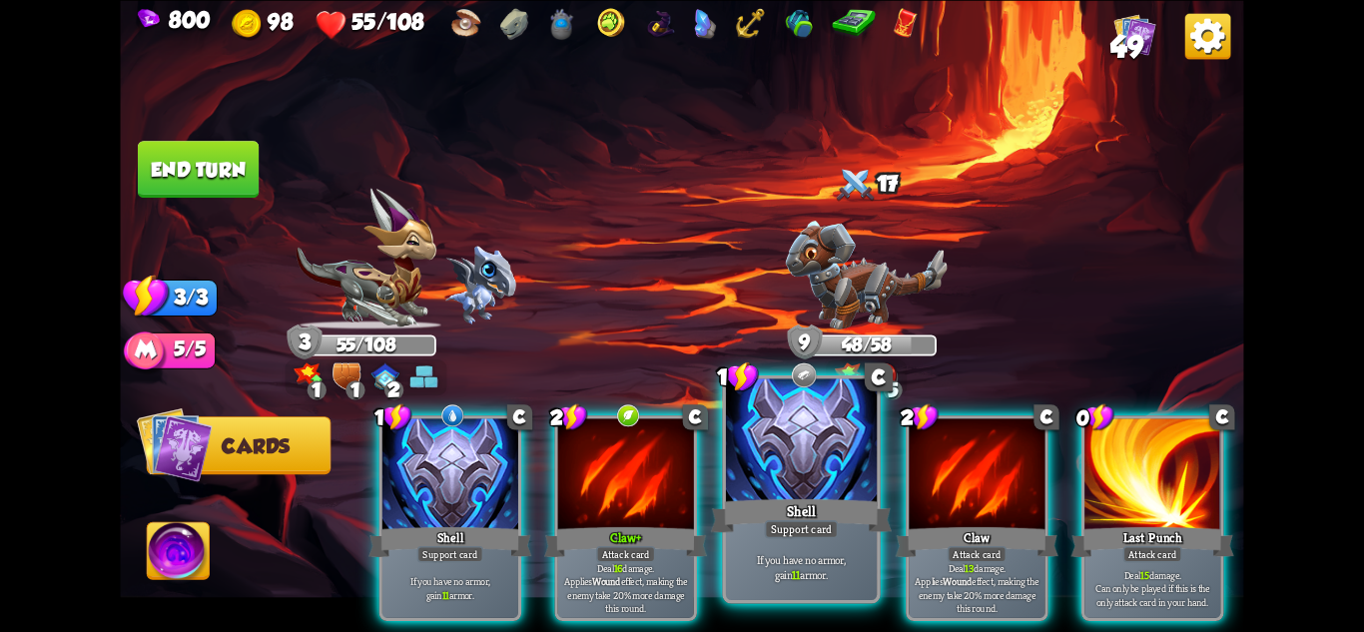
click at [834, 469] on div at bounding box center [801, 441] width 151 height 127
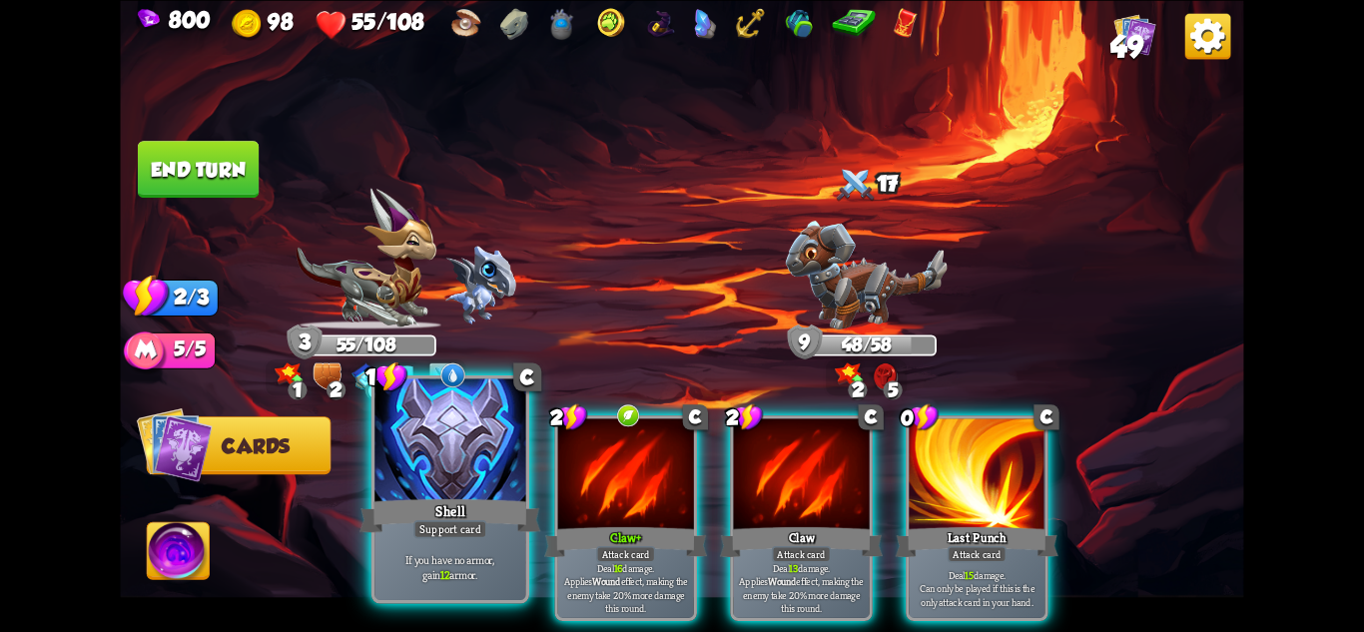
click at [419, 480] on div at bounding box center [449, 441] width 151 height 127
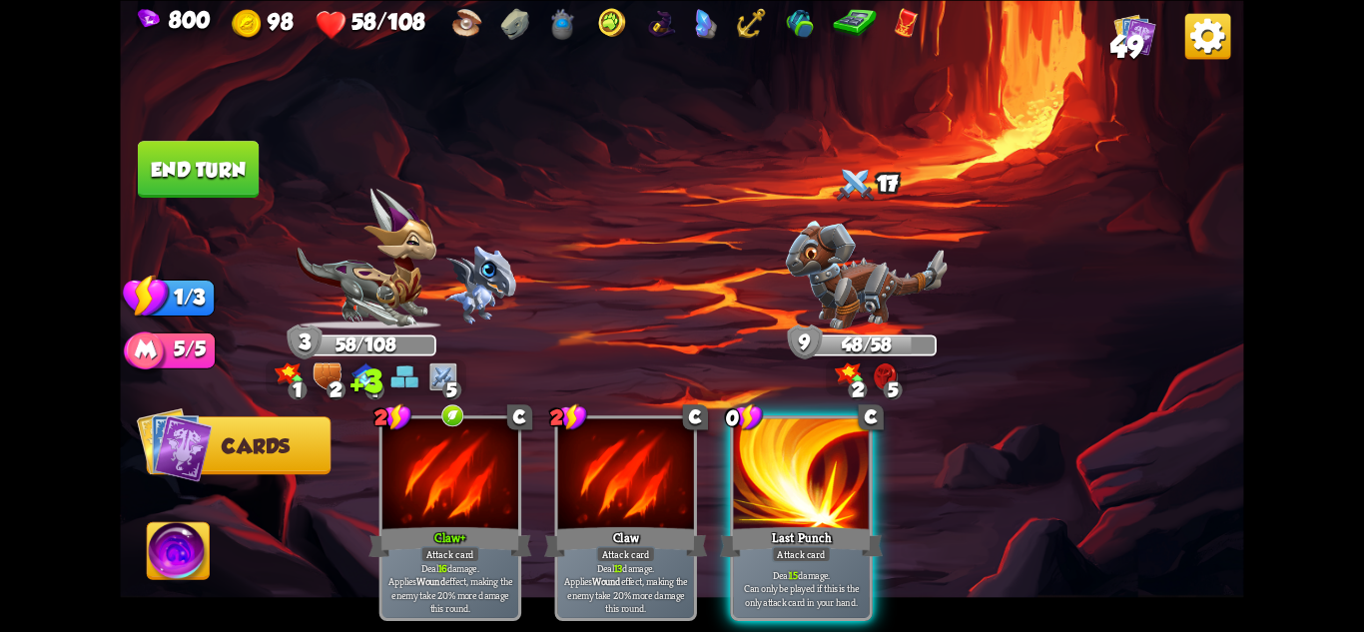
click at [214, 161] on button "End turn" at bounding box center [198, 169] width 121 height 57
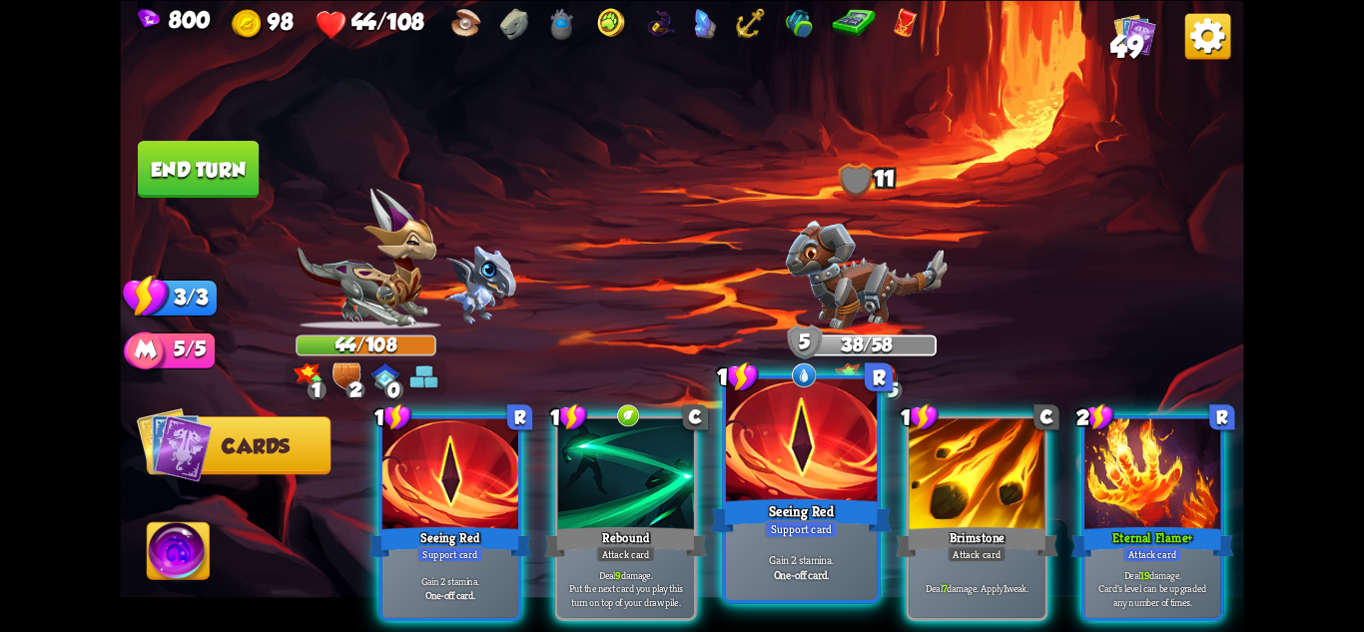
click at [826, 519] on div "Support card" at bounding box center [802, 528] width 74 height 18
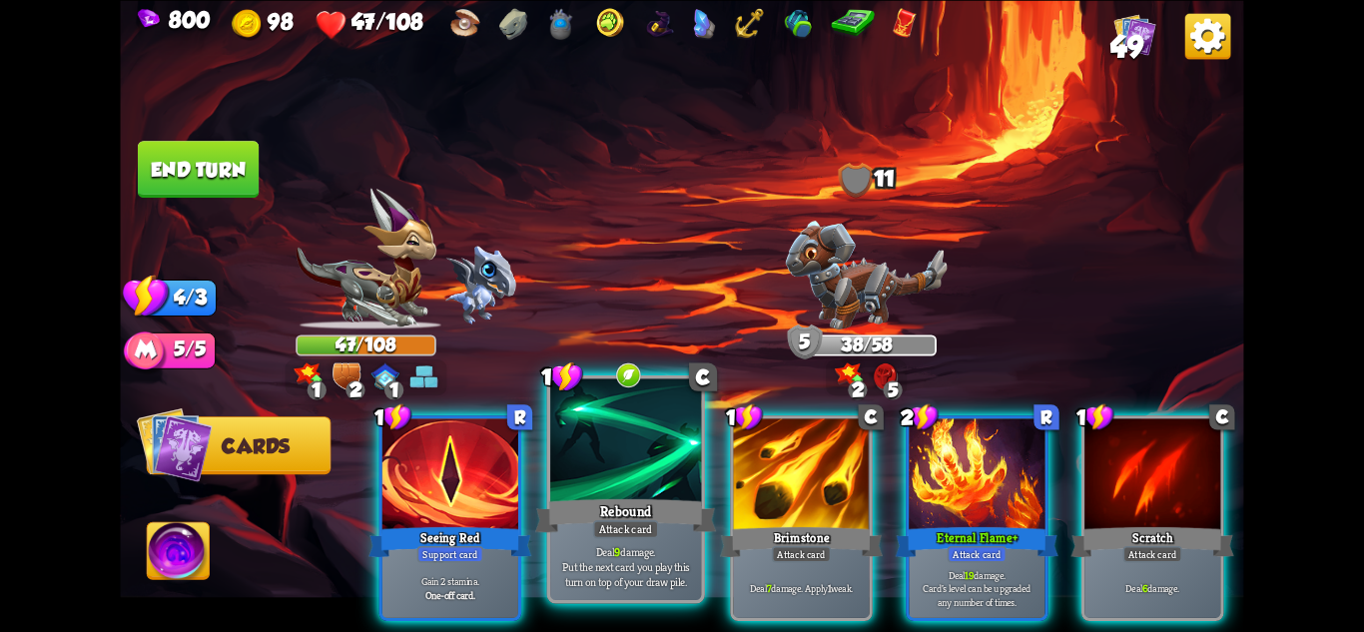
click at [638, 488] on div at bounding box center [625, 441] width 151 height 127
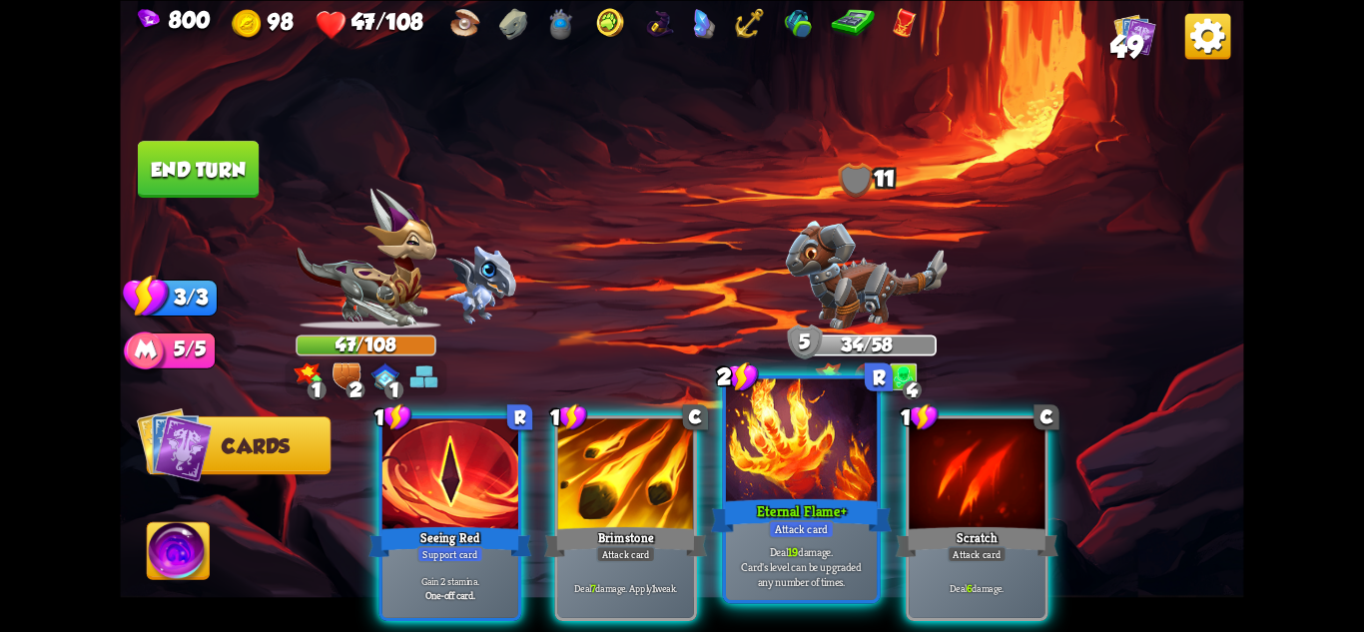
click at [805, 498] on div "Eternal Flame+" at bounding box center [801, 515] width 181 height 40
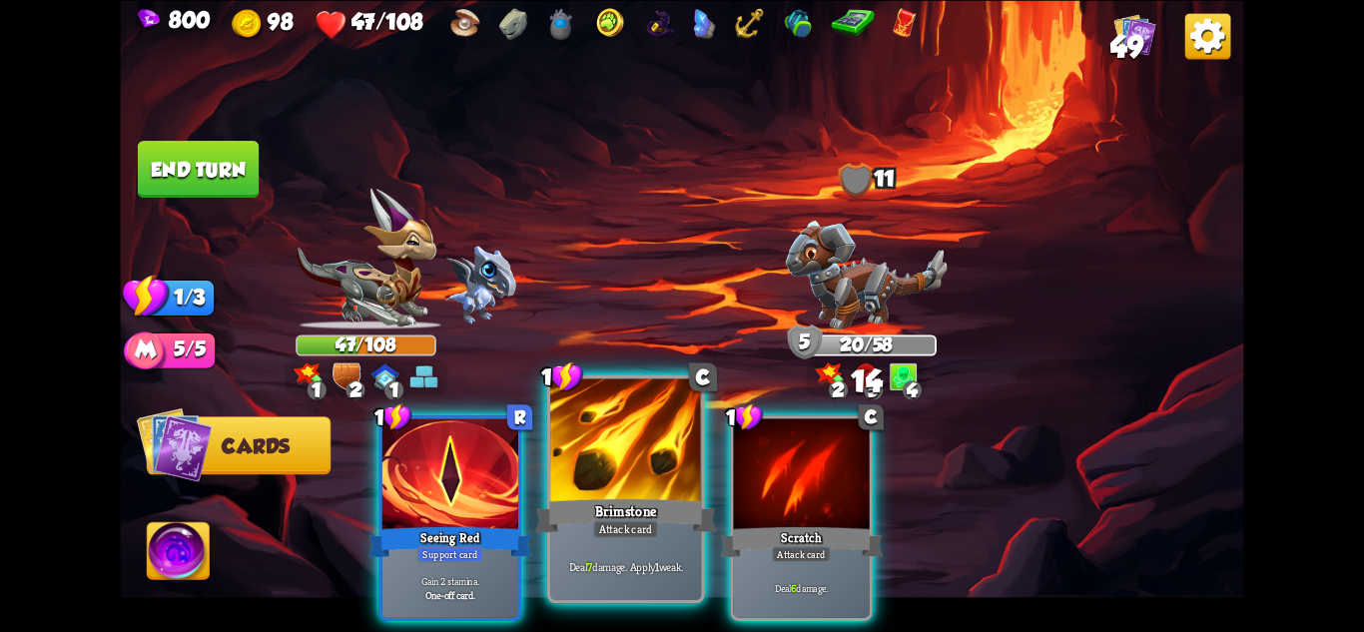
click at [631, 517] on div "Brimstone" at bounding box center [625, 515] width 181 height 40
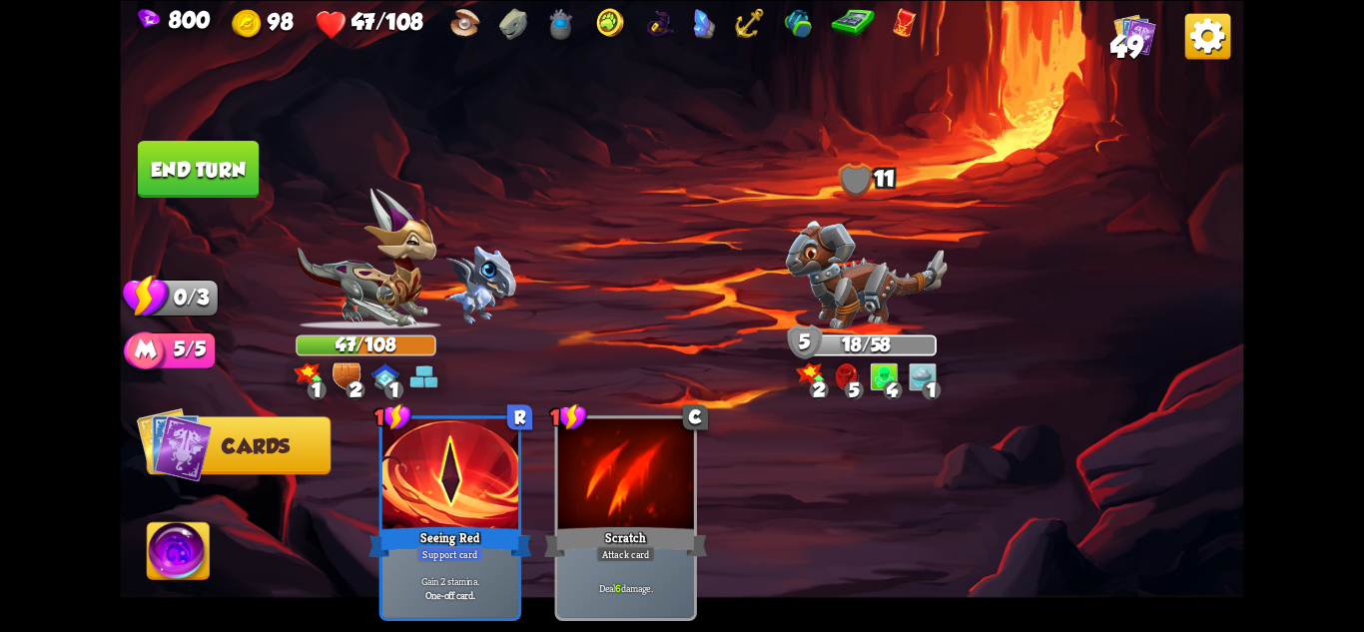
click at [175, 157] on button "End turn" at bounding box center [198, 169] width 121 height 57
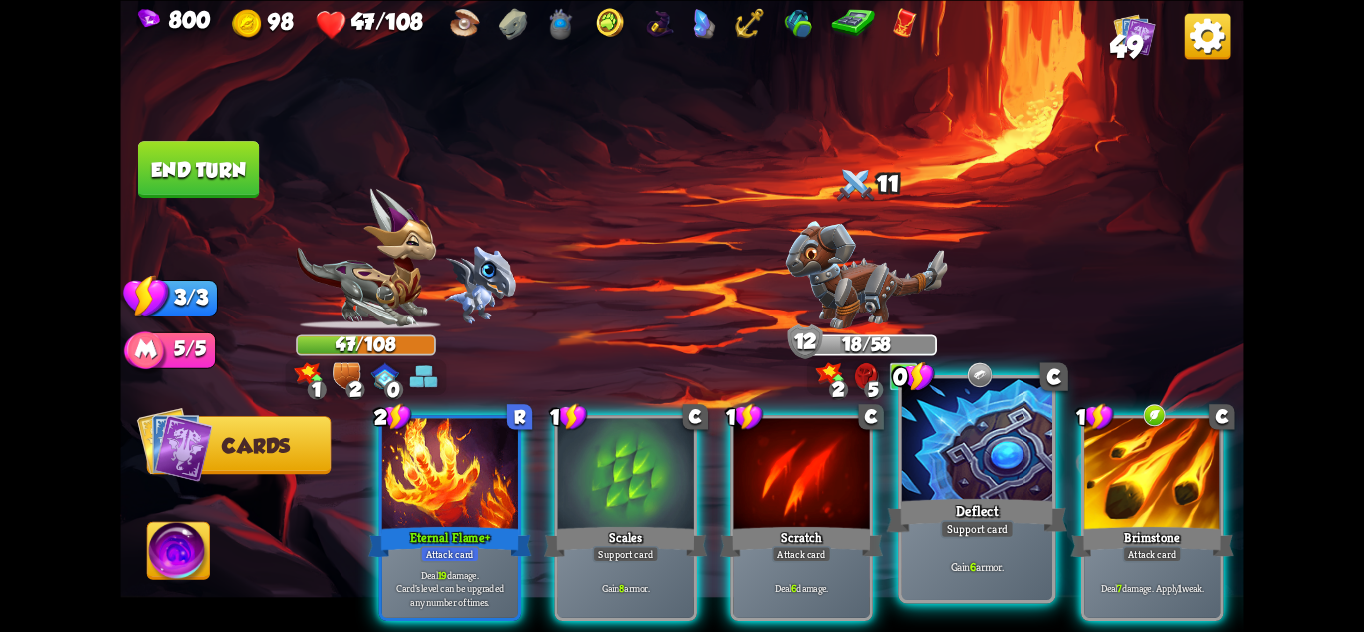
click at [1002, 501] on div "Deflect" at bounding box center [977, 515] width 181 height 40
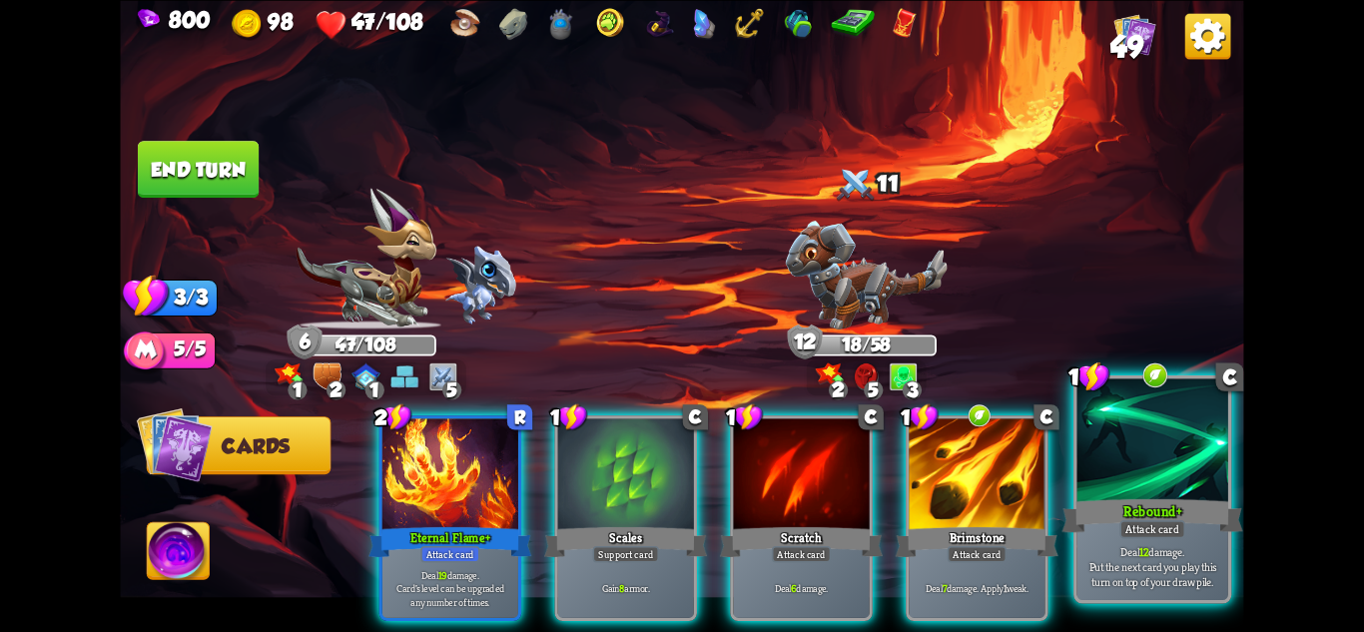
click at [1150, 423] on div at bounding box center [1153, 441] width 151 height 127
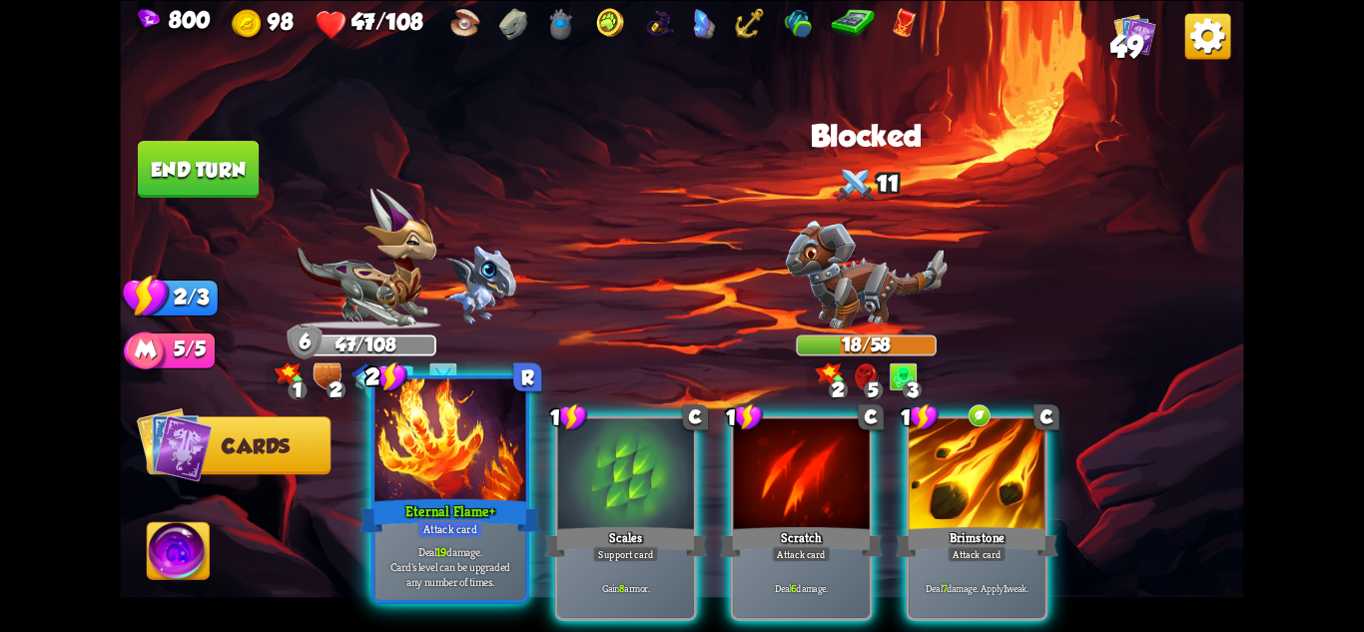
click at [446, 479] on div at bounding box center [449, 441] width 151 height 127
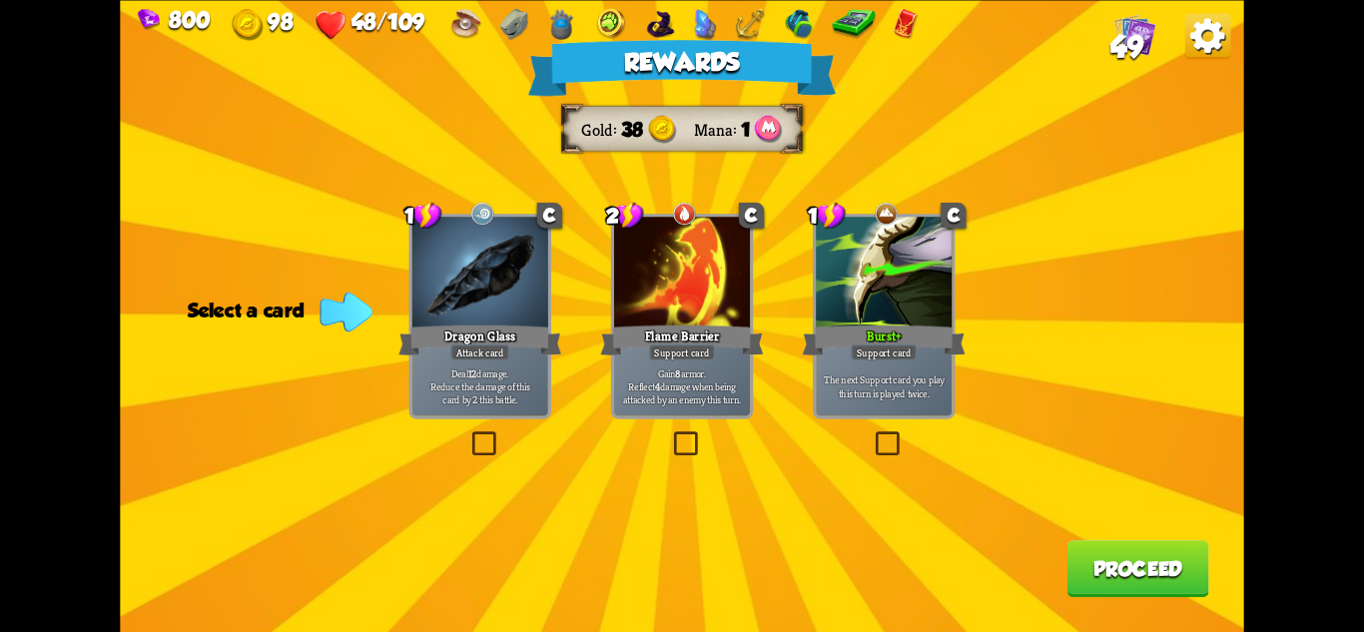
click at [920, 362] on div "The next Support card you play this turn is played twice." at bounding box center [884, 386] width 136 height 59
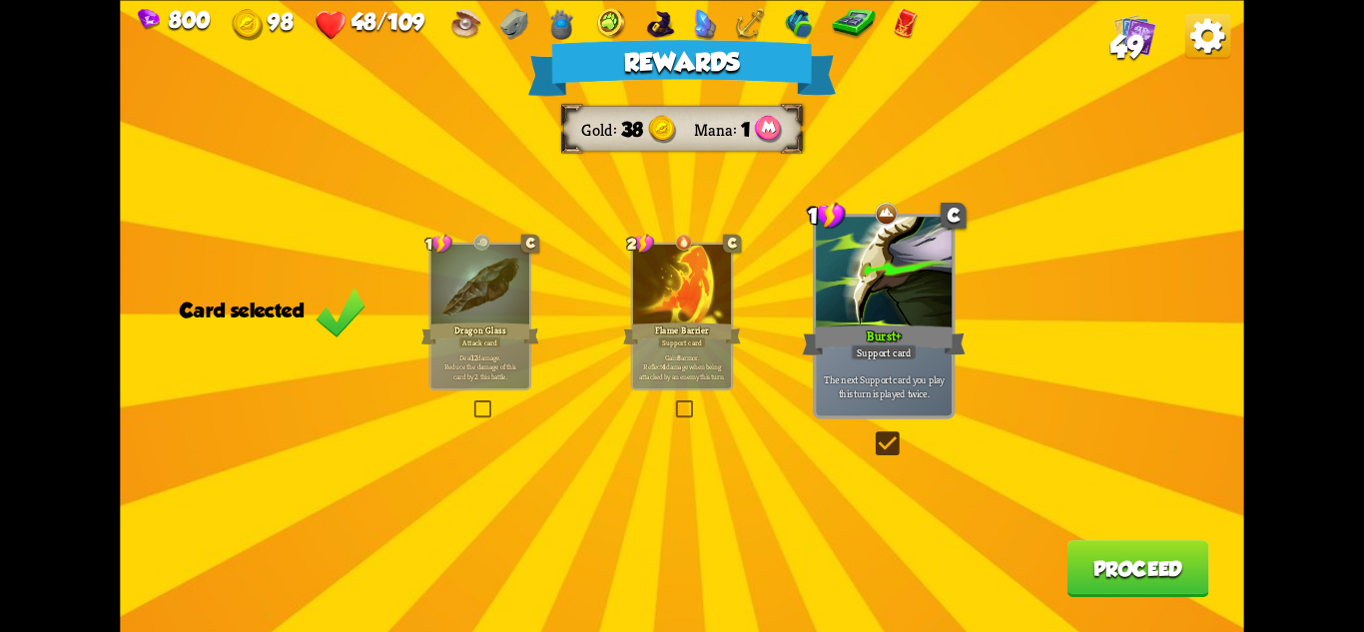
click at [1136, 541] on button "Proceed" at bounding box center [1139, 568] width 142 height 57
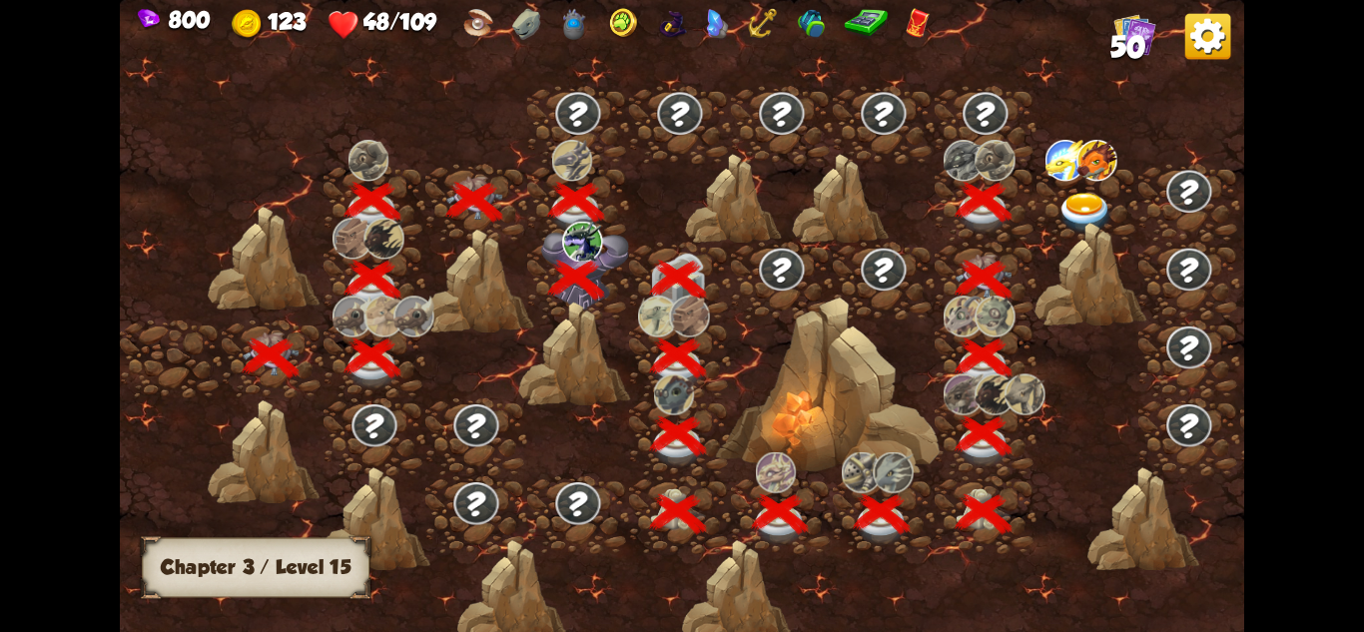
scroll to position [0, 304]
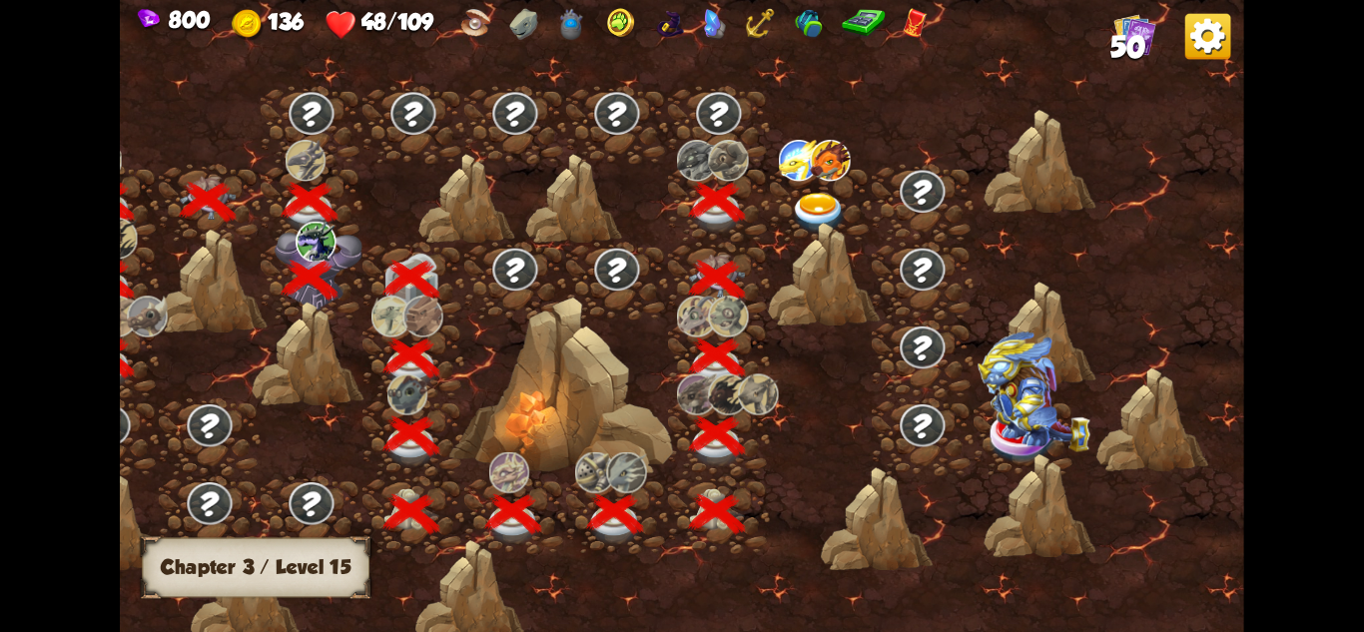
click at [819, 209] on img at bounding box center [819, 213] width 56 height 41
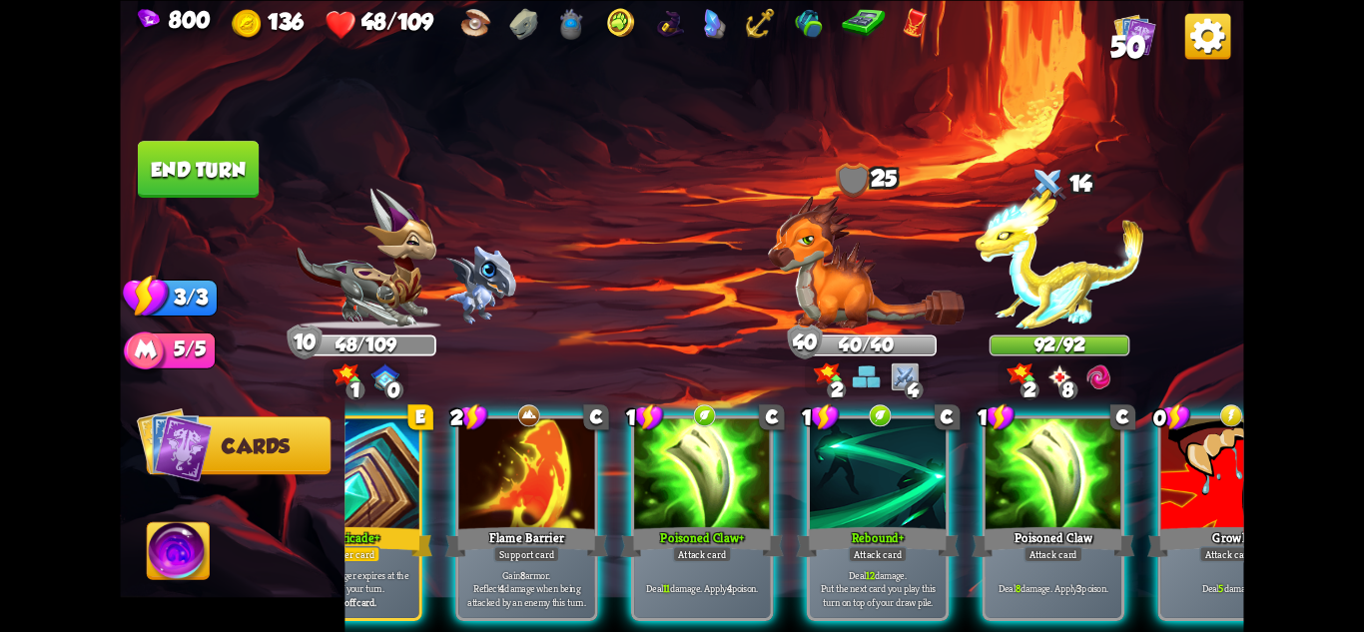
scroll to position [0, 190]
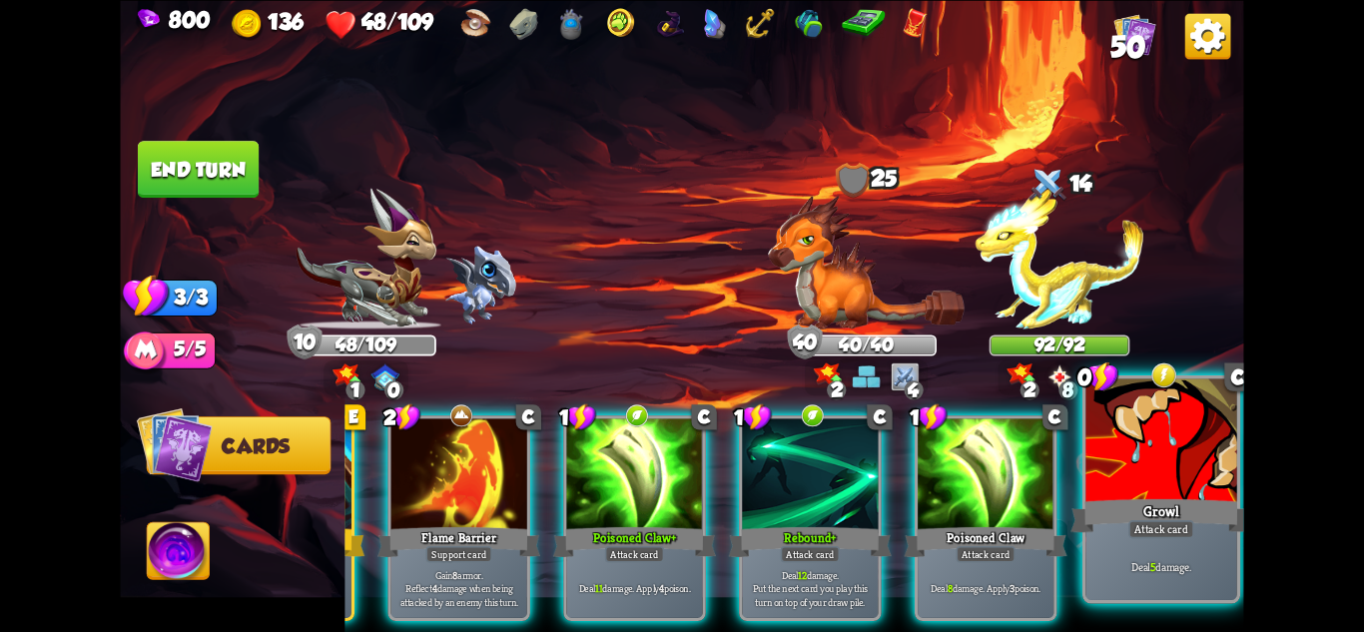
drag, startPoint x: 1199, startPoint y: 549, endPoint x: 1187, endPoint y: 542, distance: 13.9
click at [1198, 549] on div "Deal 5 damage." at bounding box center [1161, 567] width 151 height 66
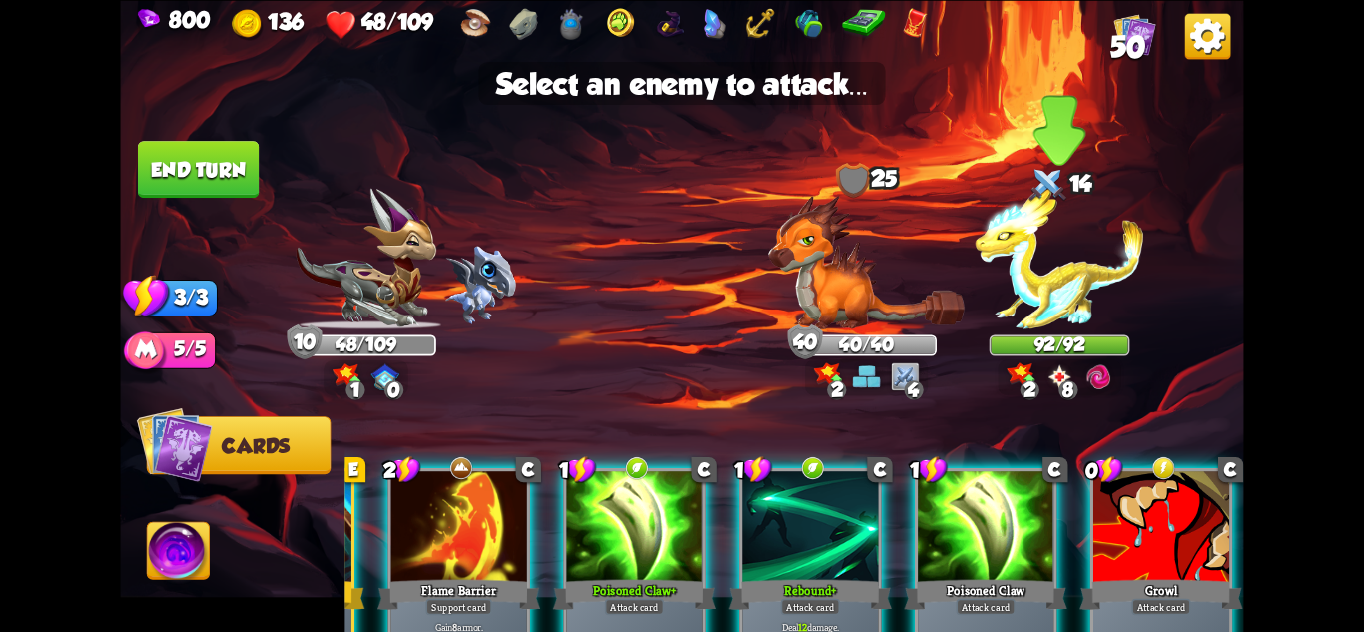
click at [1051, 288] on img at bounding box center [1060, 258] width 169 height 141
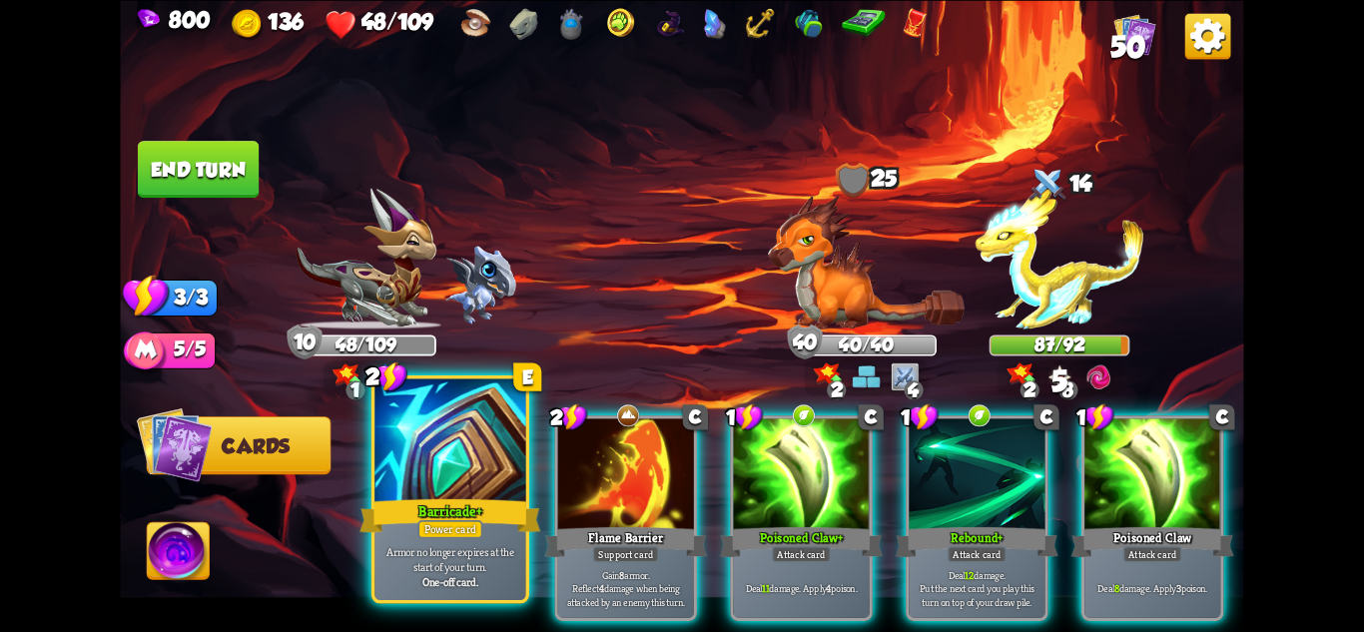
click at [457, 488] on div at bounding box center [449, 441] width 151 height 127
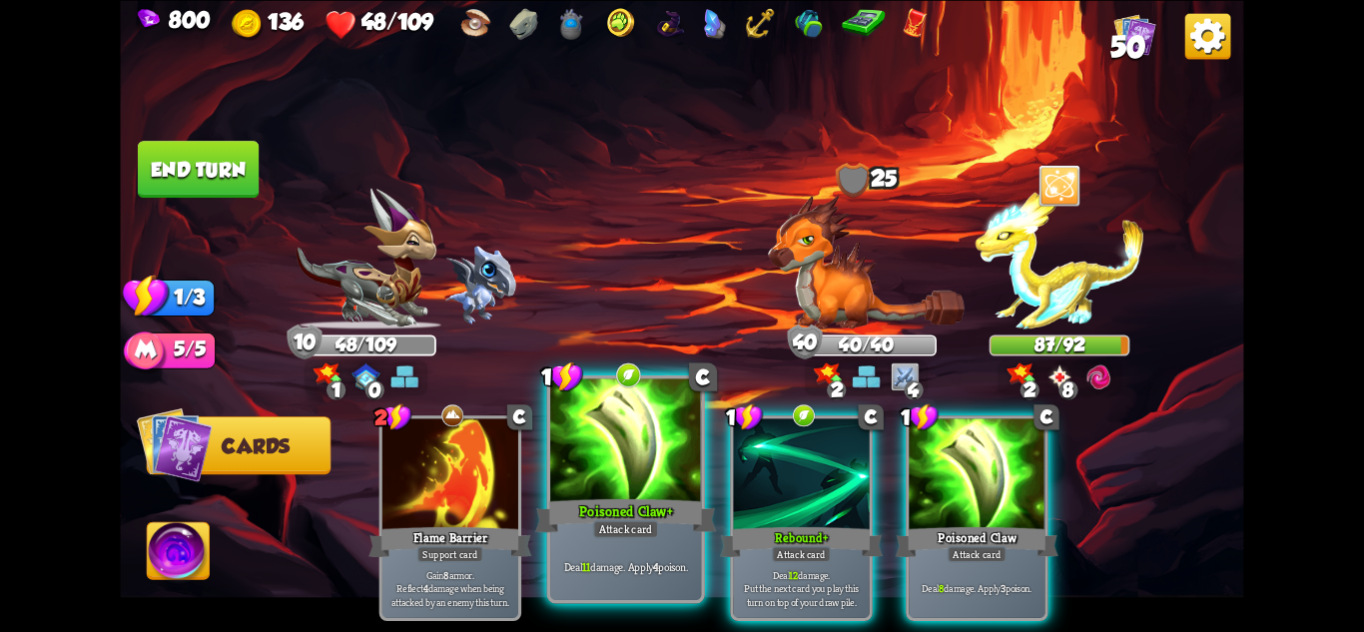
click at [666, 512] on div "Poisoned Claw+" at bounding box center [625, 515] width 181 height 40
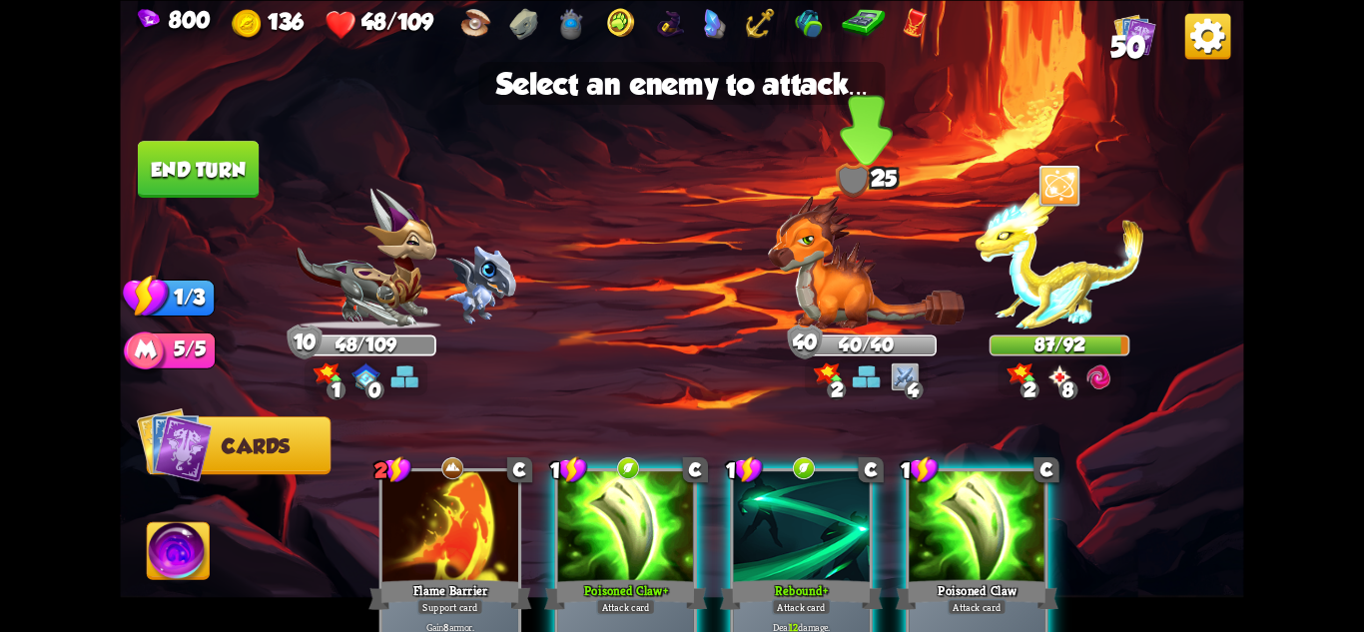
click at [896, 312] on img at bounding box center [866, 262] width 197 height 135
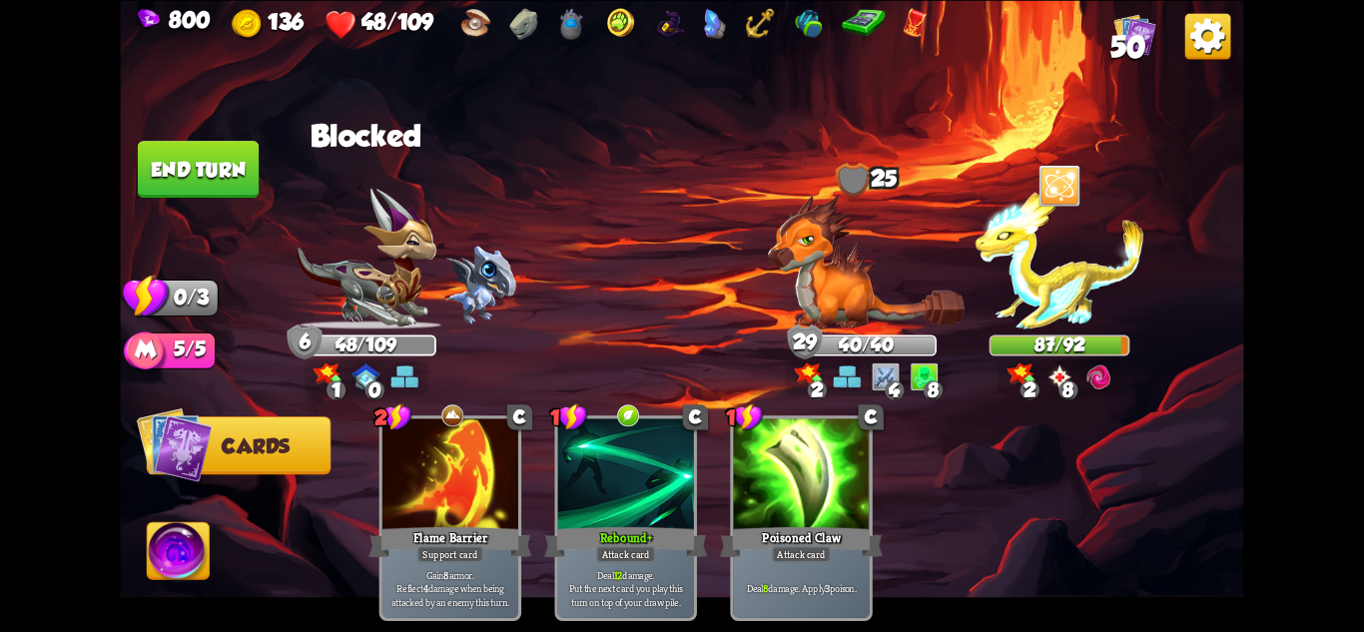
click at [216, 217] on img at bounding box center [681, 316] width 1123 height 632
click at [220, 202] on img at bounding box center [681, 316] width 1123 height 632
click at [206, 157] on button "End turn" at bounding box center [198, 169] width 121 height 57
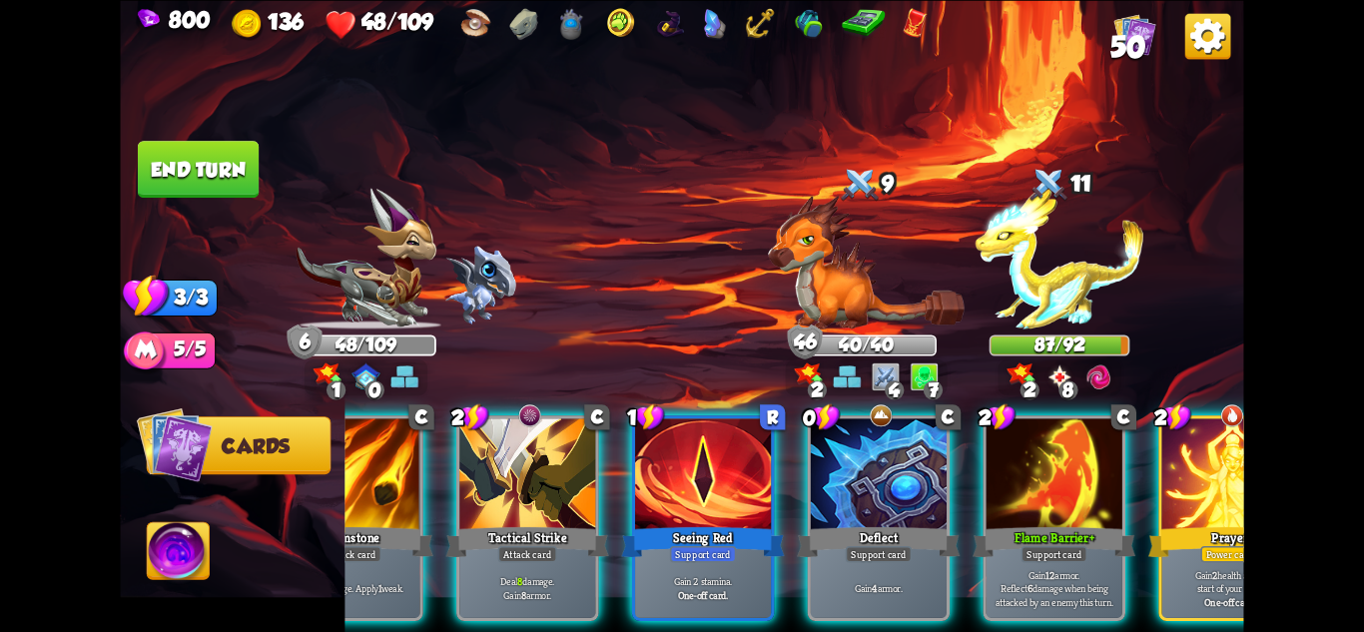
scroll to position [0, 190]
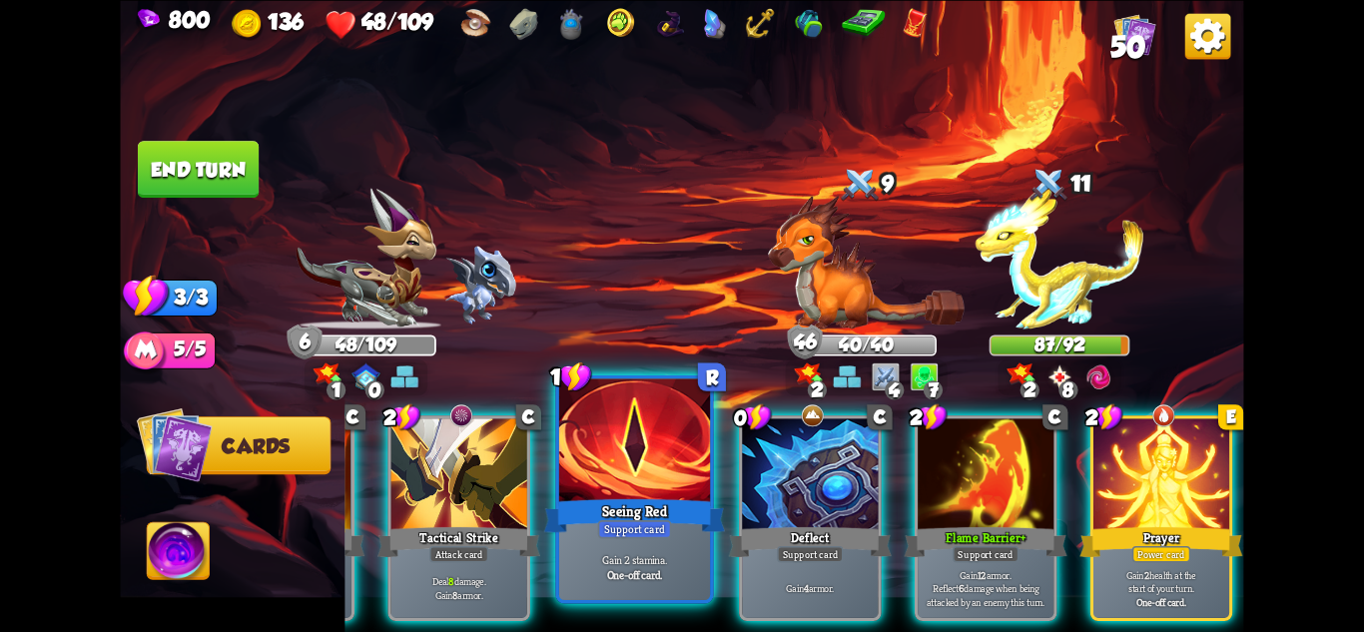
click at [647, 540] on div "Gain 2 stamina. One-off card." at bounding box center [634, 567] width 151 height 66
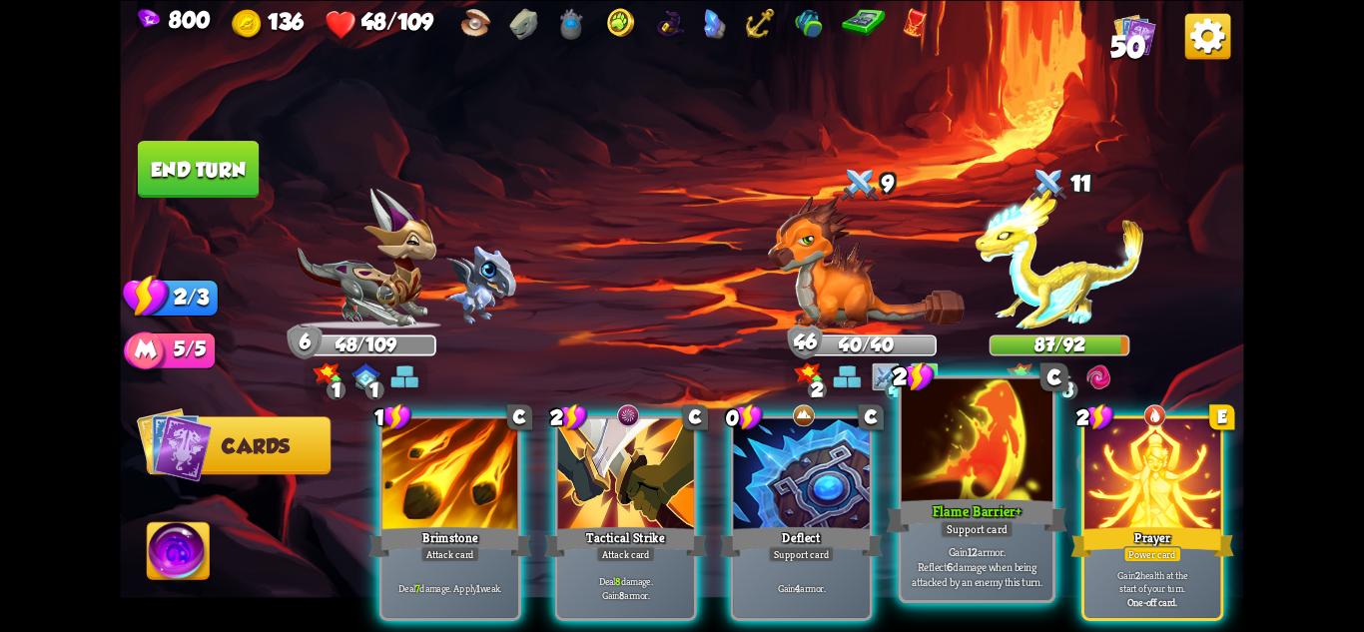
scroll to position [0, 0]
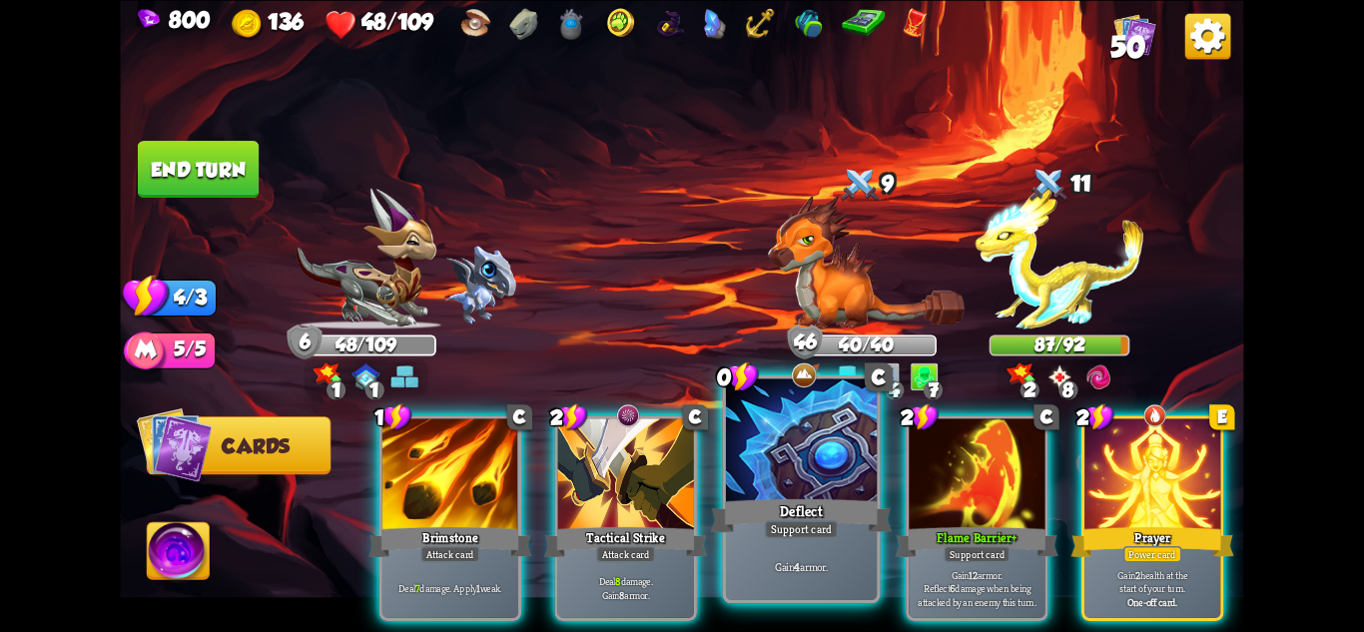
click at [801, 539] on div "Gain 4 armor." at bounding box center [801, 567] width 151 height 66
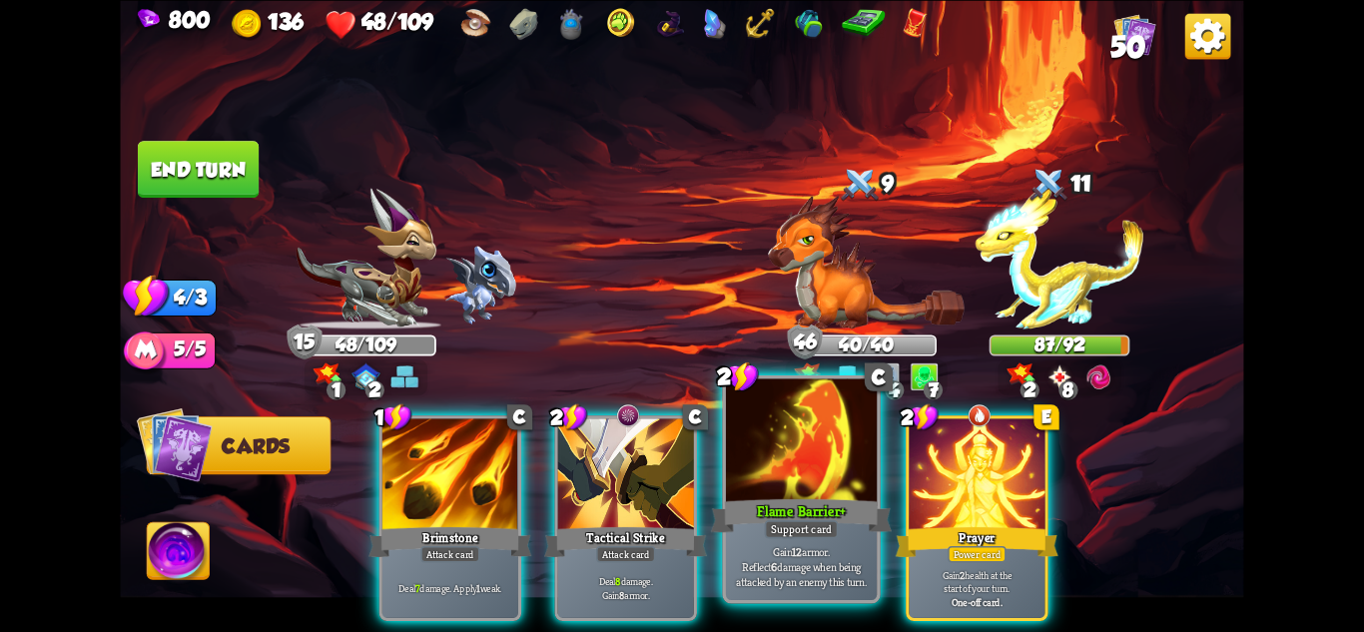
click at [797, 540] on div "Gain 12 armor. Reflect 6 damage when being attacked by an enemy this turn." at bounding box center [801, 567] width 151 height 66
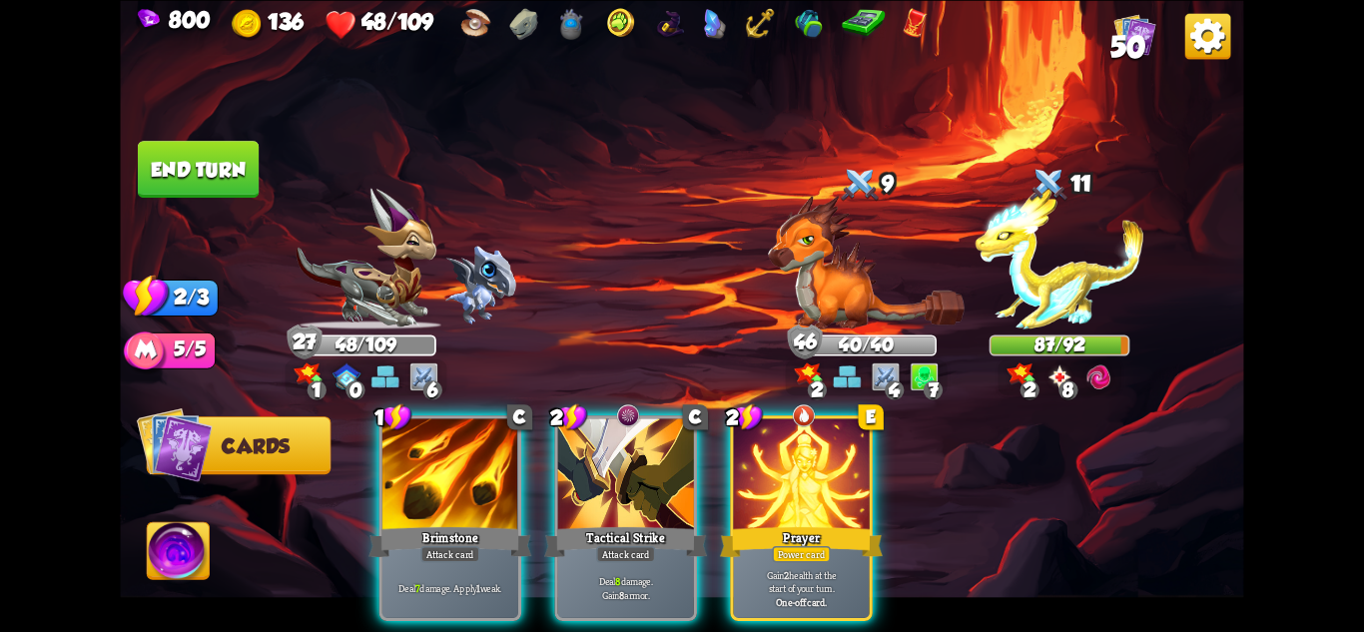
click at [797, 558] on div "Gain 2 health at the start of your turn. One-off card." at bounding box center [802, 587] width 136 height 59
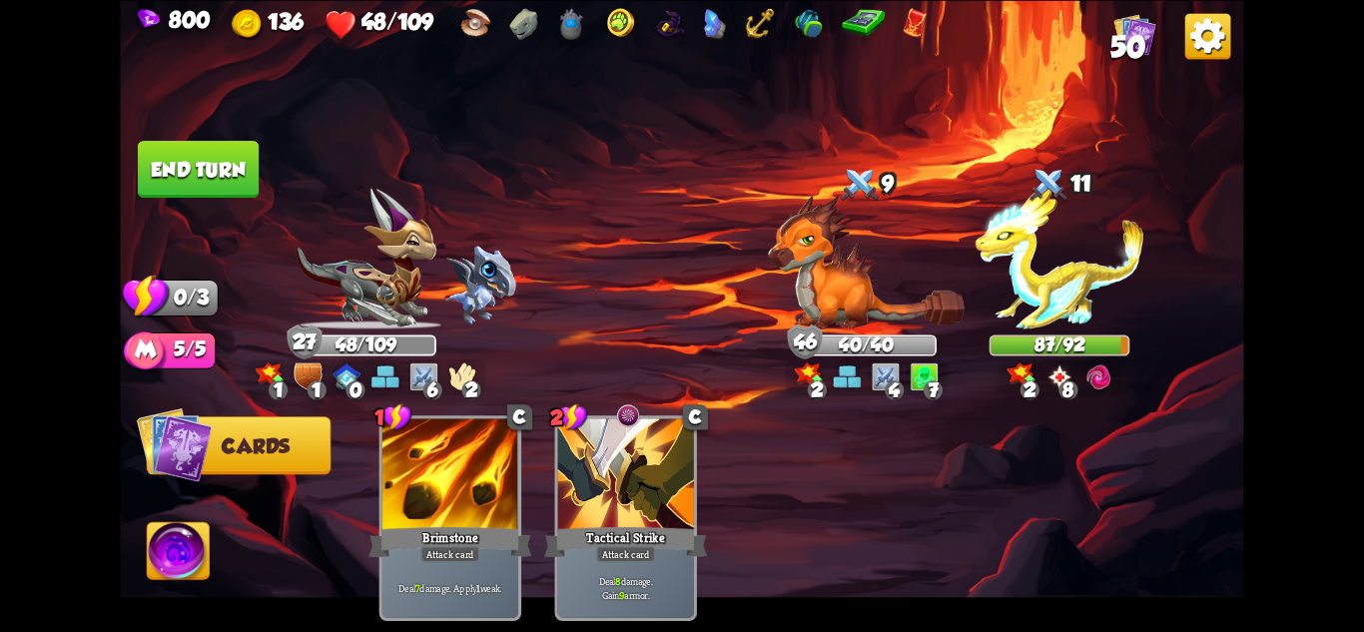
click at [226, 172] on button "End turn" at bounding box center [198, 169] width 121 height 57
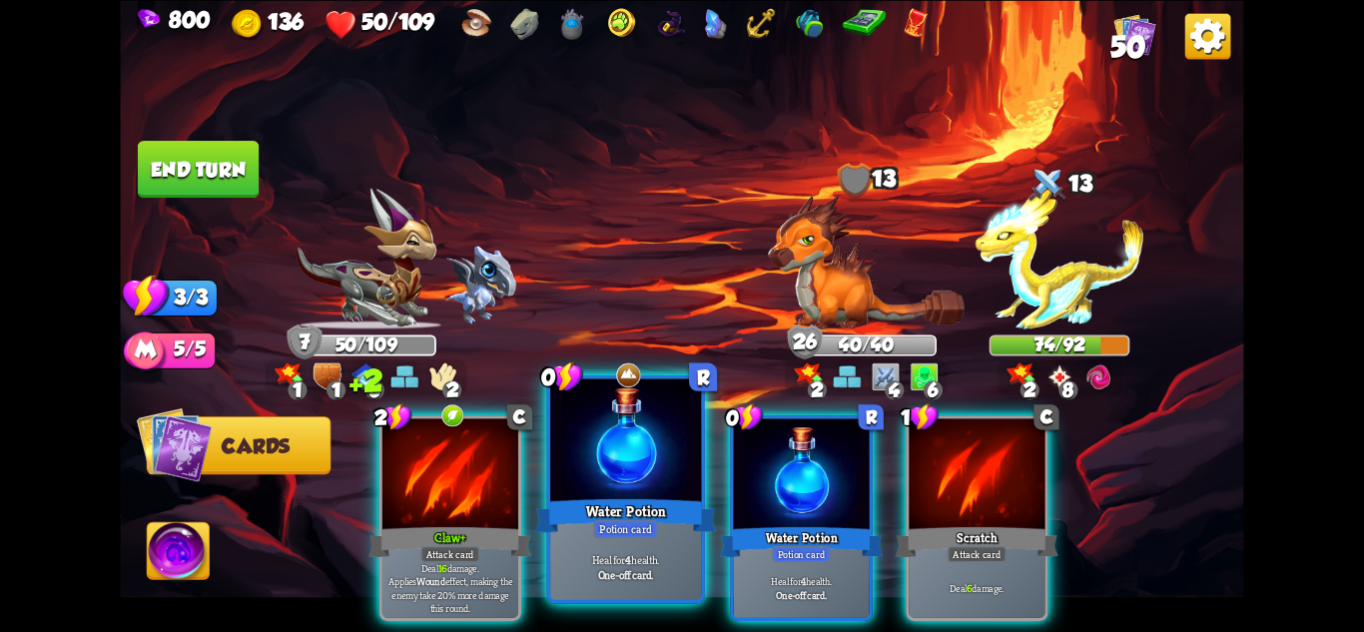
click at [648, 466] on div at bounding box center [625, 441] width 151 height 127
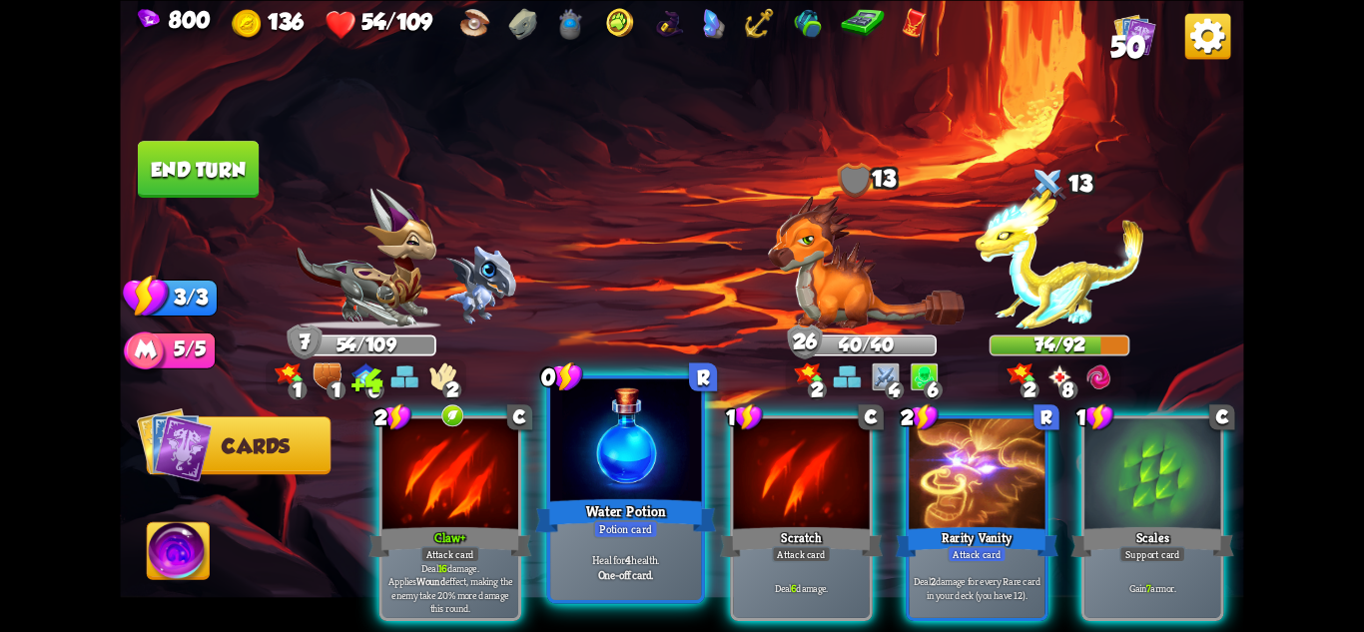
click at [636, 490] on div at bounding box center [625, 441] width 151 height 127
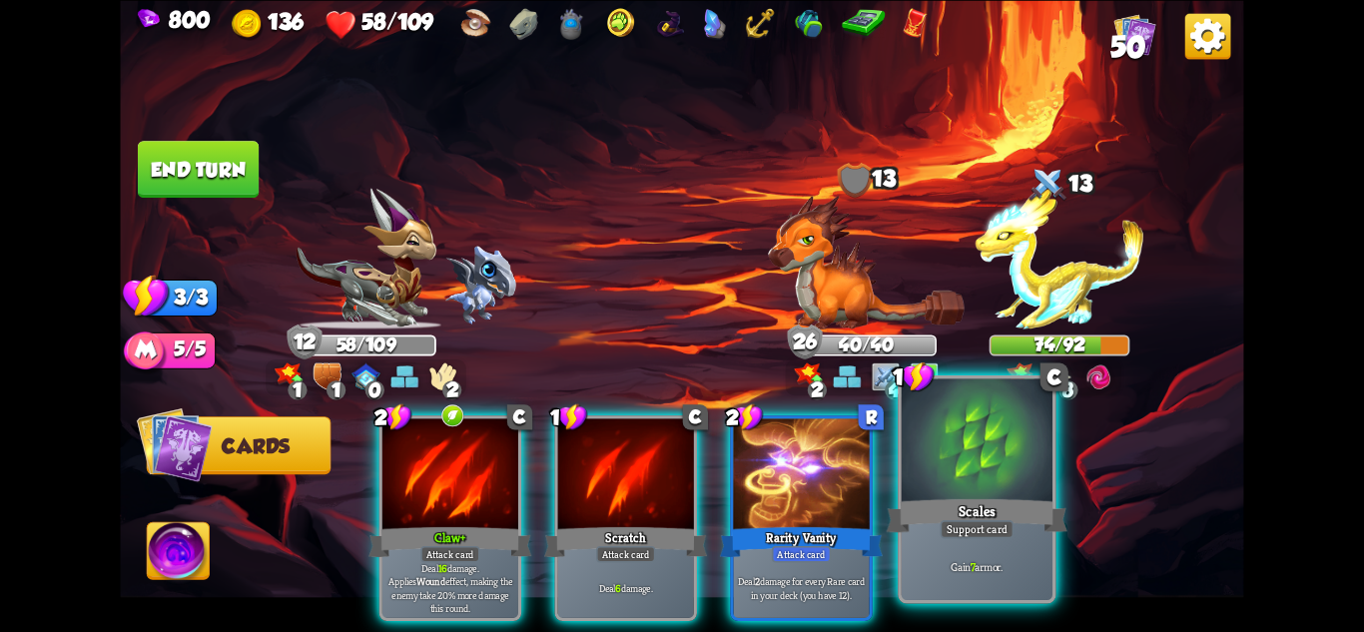
click at [959, 473] on div at bounding box center [977, 441] width 151 height 127
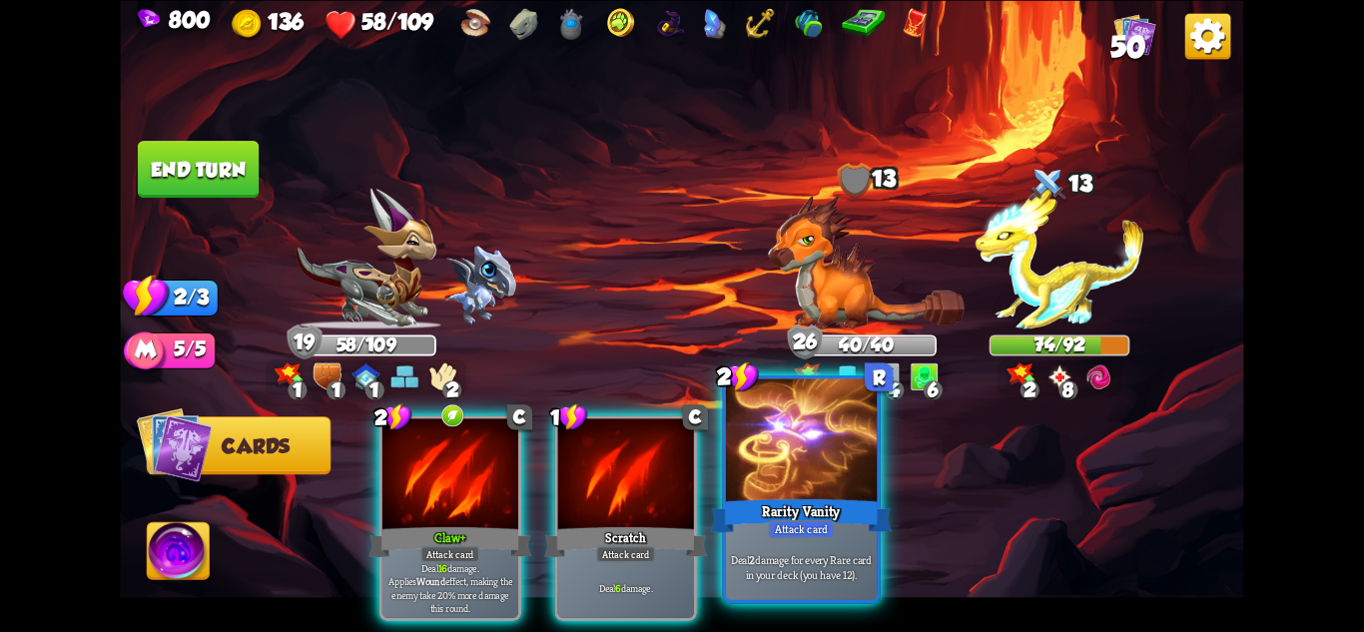
click at [827, 490] on div at bounding box center [801, 441] width 151 height 127
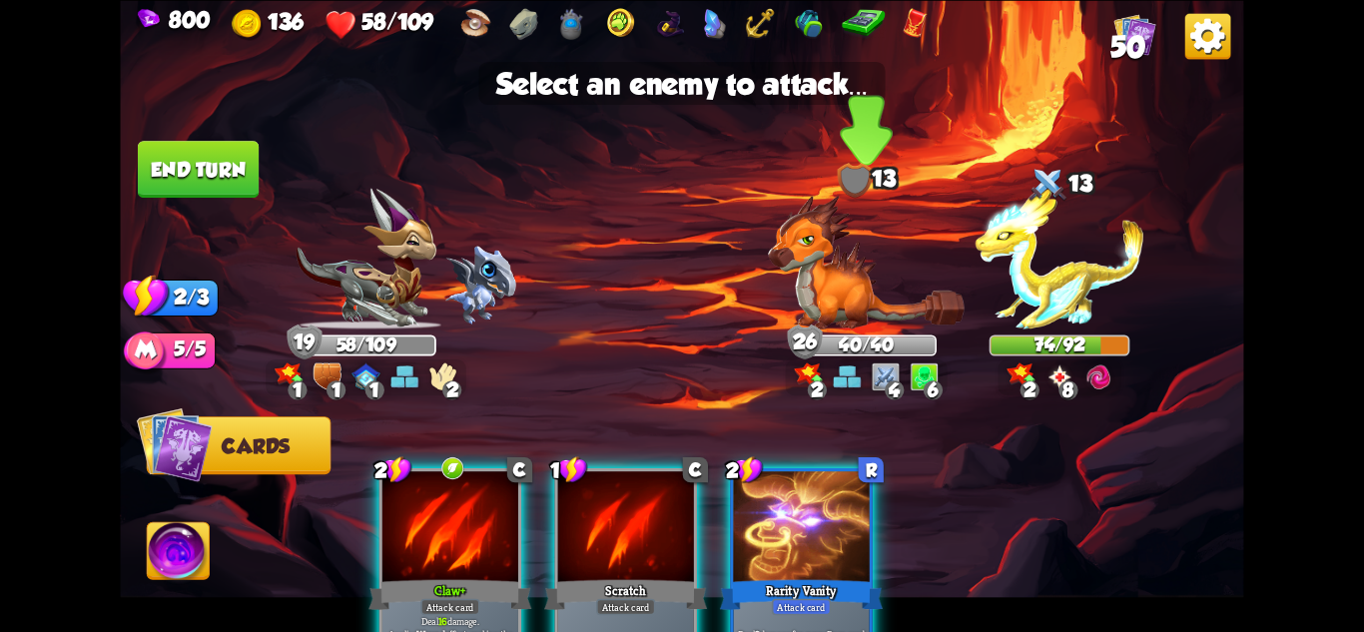
click at [843, 308] on img at bounding box center [866, 262] width 197 height 135
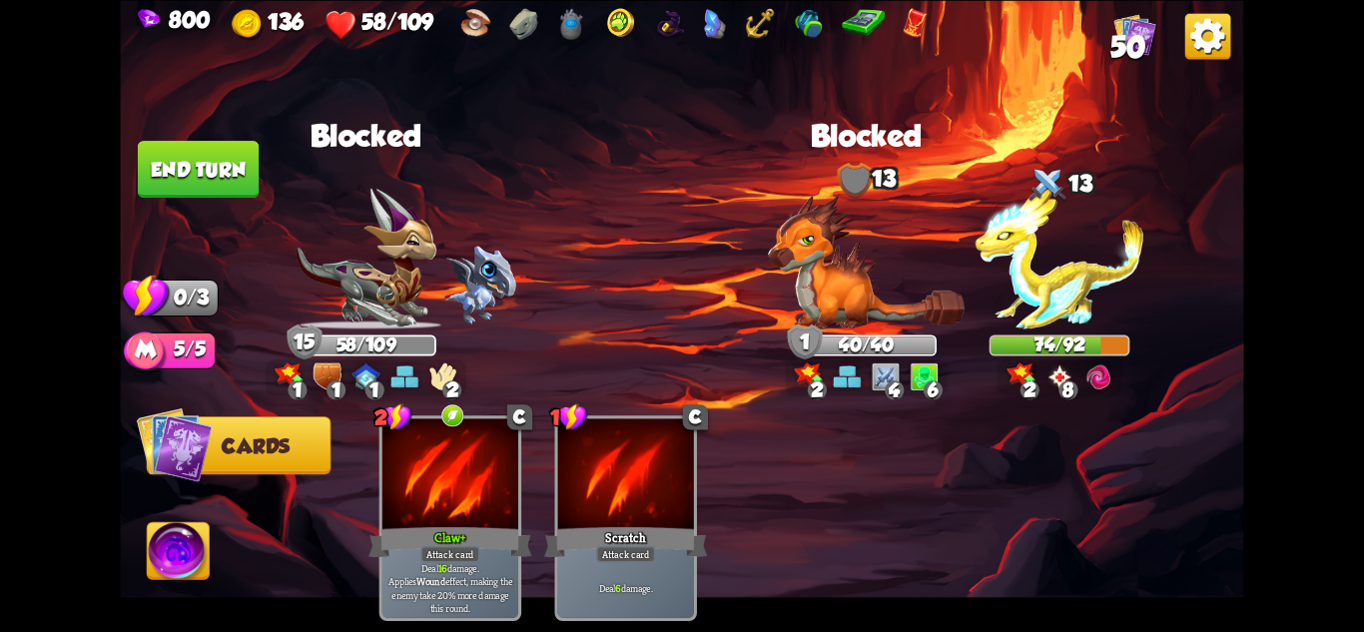
click at [206, 178] on button "End turn" at bounding box center [198, 169] width 121 height 57
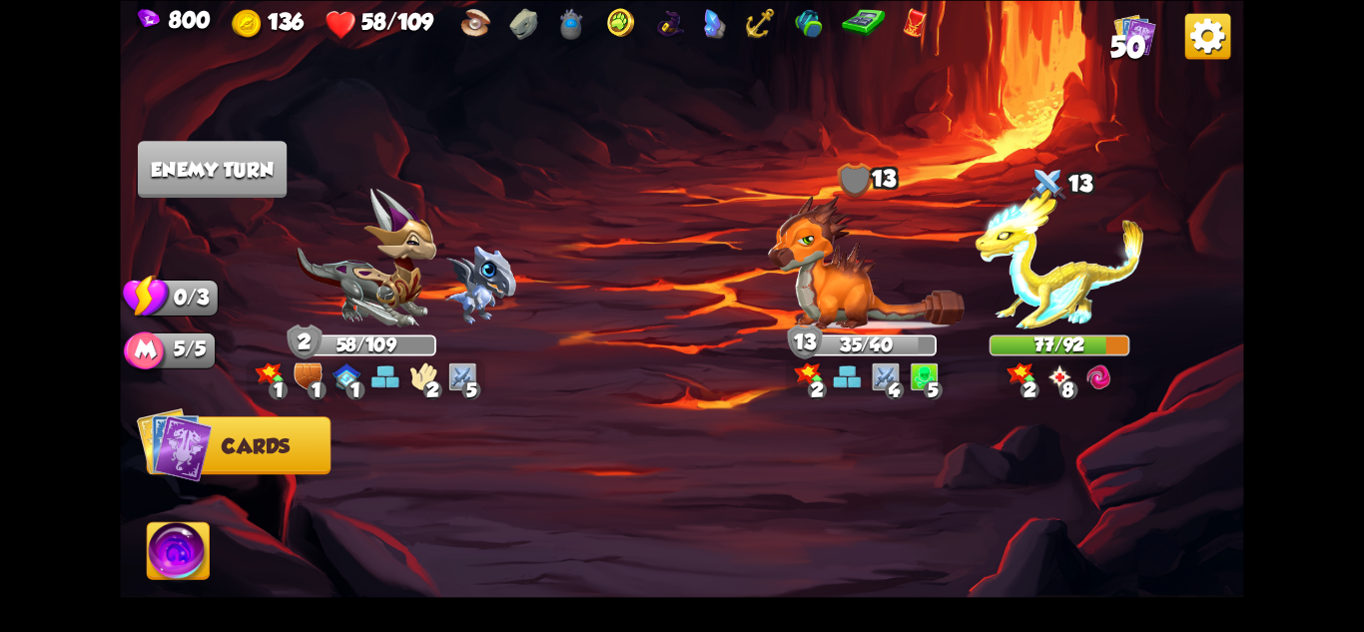
click at [1077, 280] on img at bounding box center [1060, 258] width 169 height 141
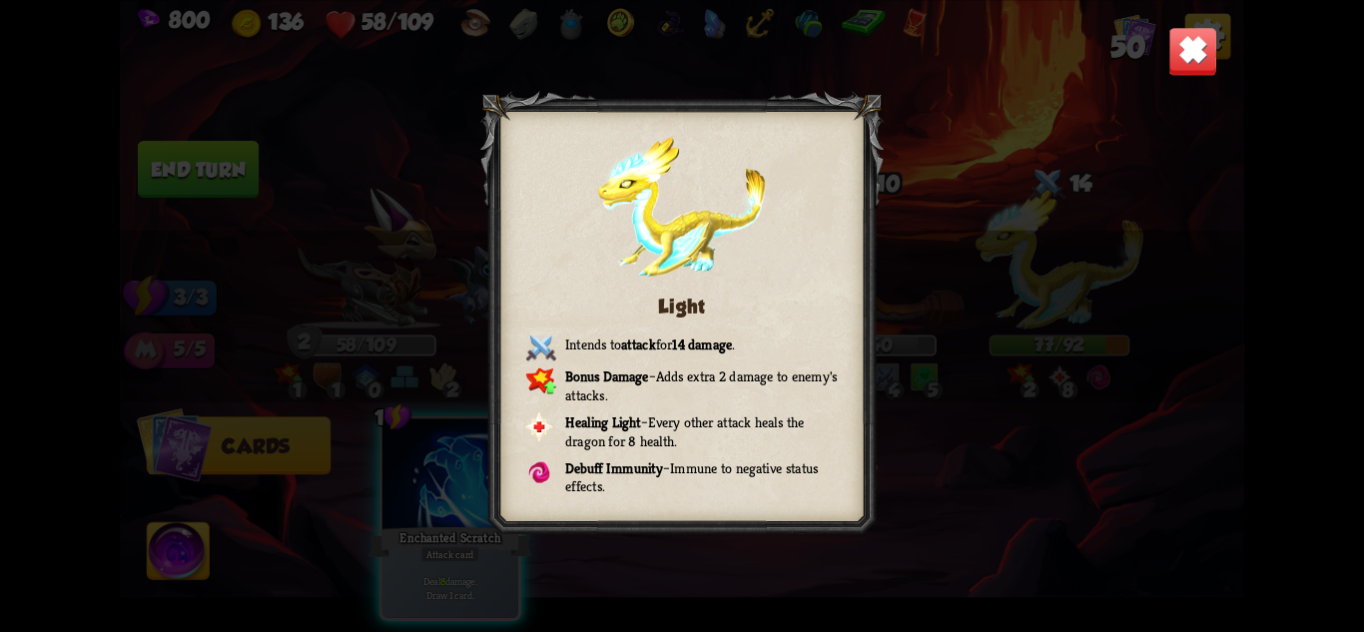
click at [1132, 83] on div "Light Intends to attack for 14 damage . Bonus Damage – Adds extra 2 damage to e…" at bounding box center [681, 316] width 1123 height 632
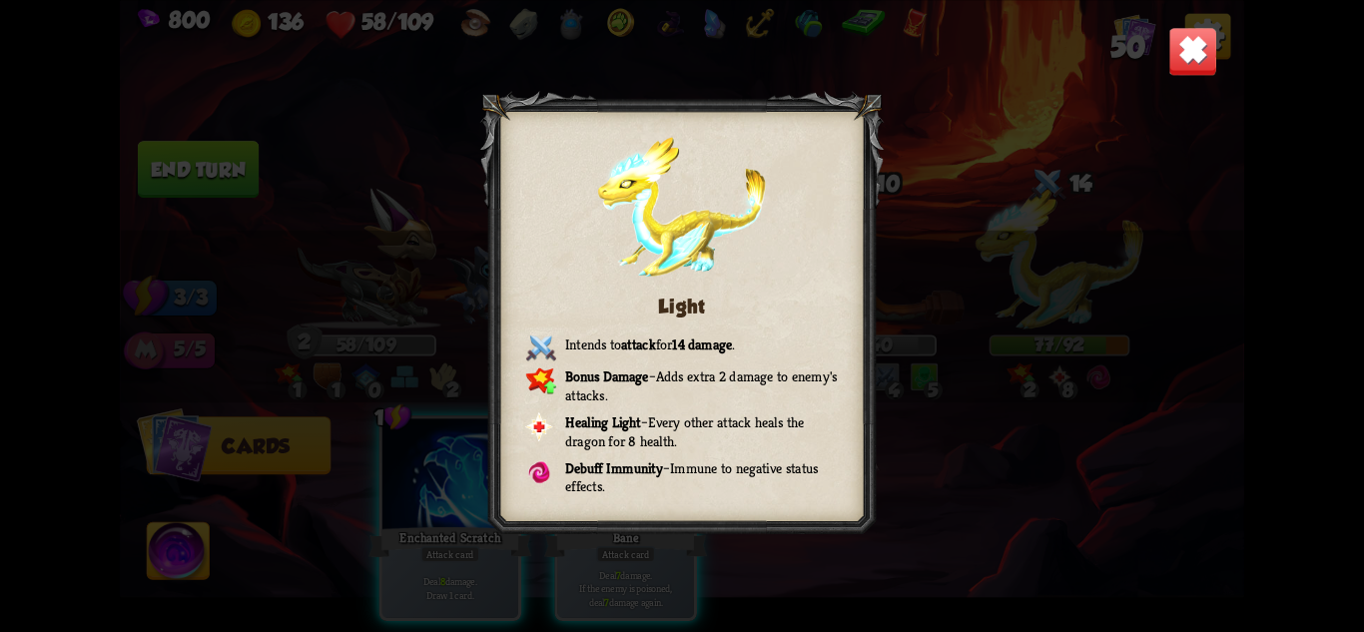
click at [1164, 63] on div "Light Intends to attack for 14 damage . Bonus Damage – Adds extra 2 damage to e…" at bounding box center [681, 316] width 1123 height 632
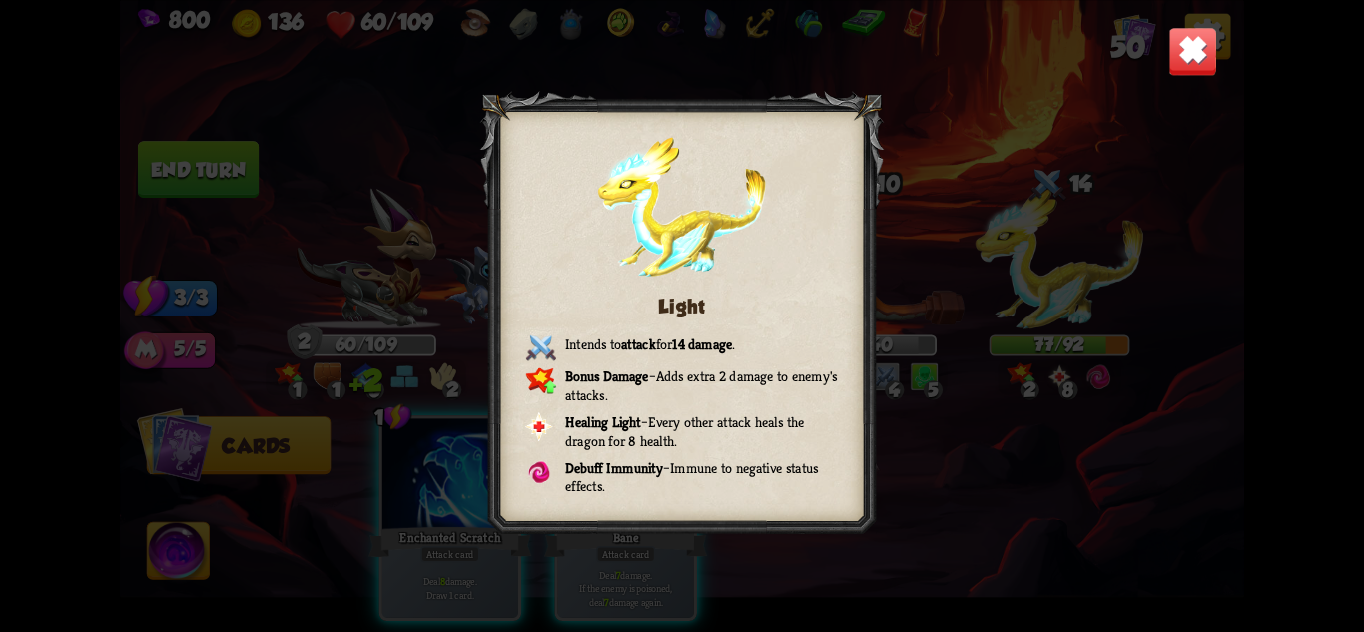
click at [1184, 60] on img at bounding box center [1192, 50] width 49 height 49
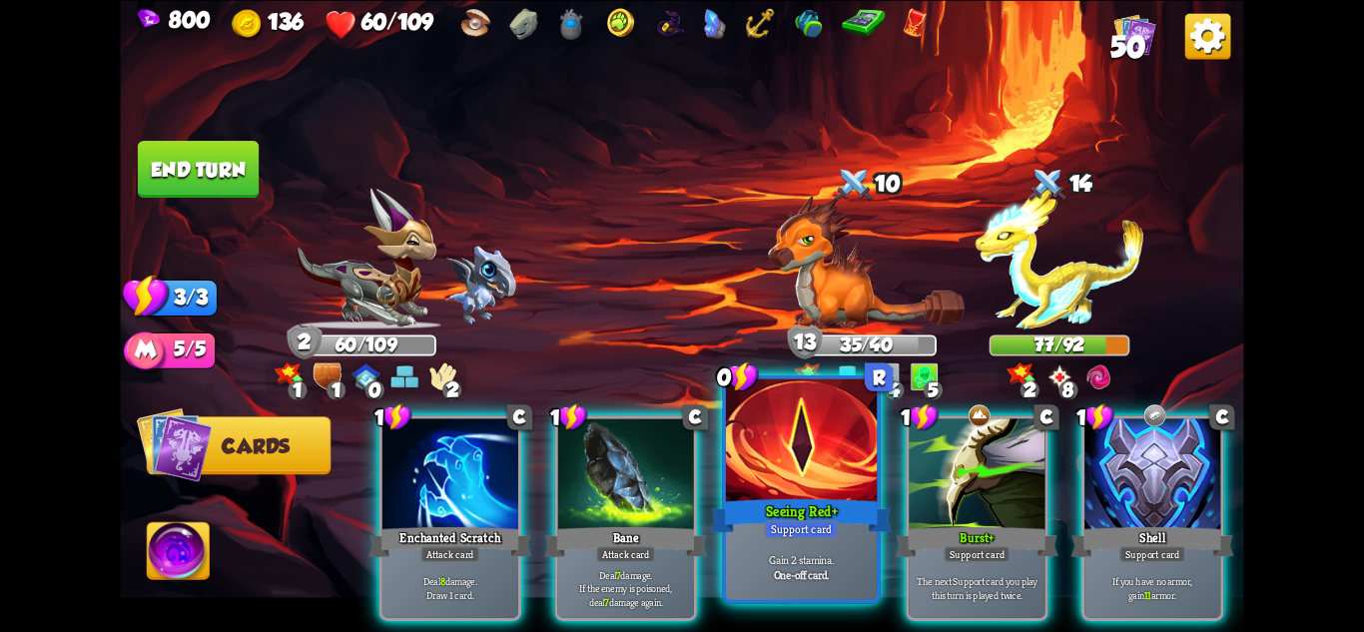
click at [786, 474] on div at bounding box center [801, 441] width 151 height 127
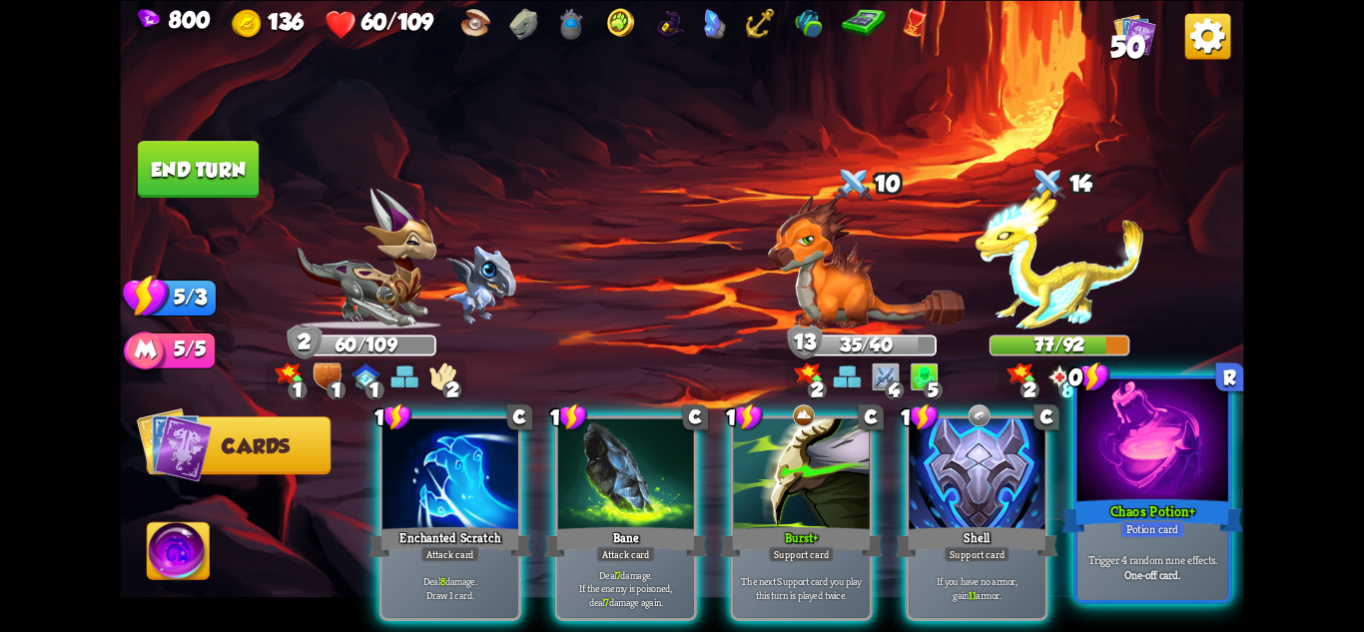
click at [1166, 481] on div at bounding box center [1153, 441] width 151 height 127
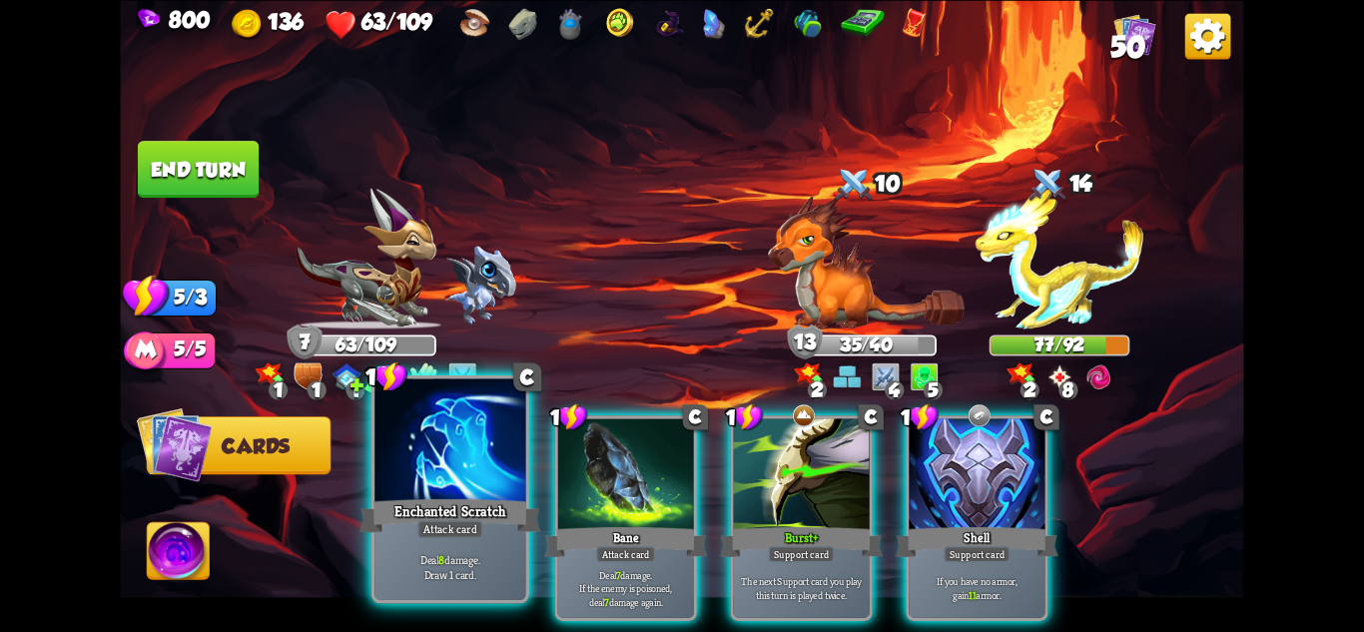
click at [438, 505] on div "Enchanted Scratch" at bounding box center [450, 515] width 181 height 40
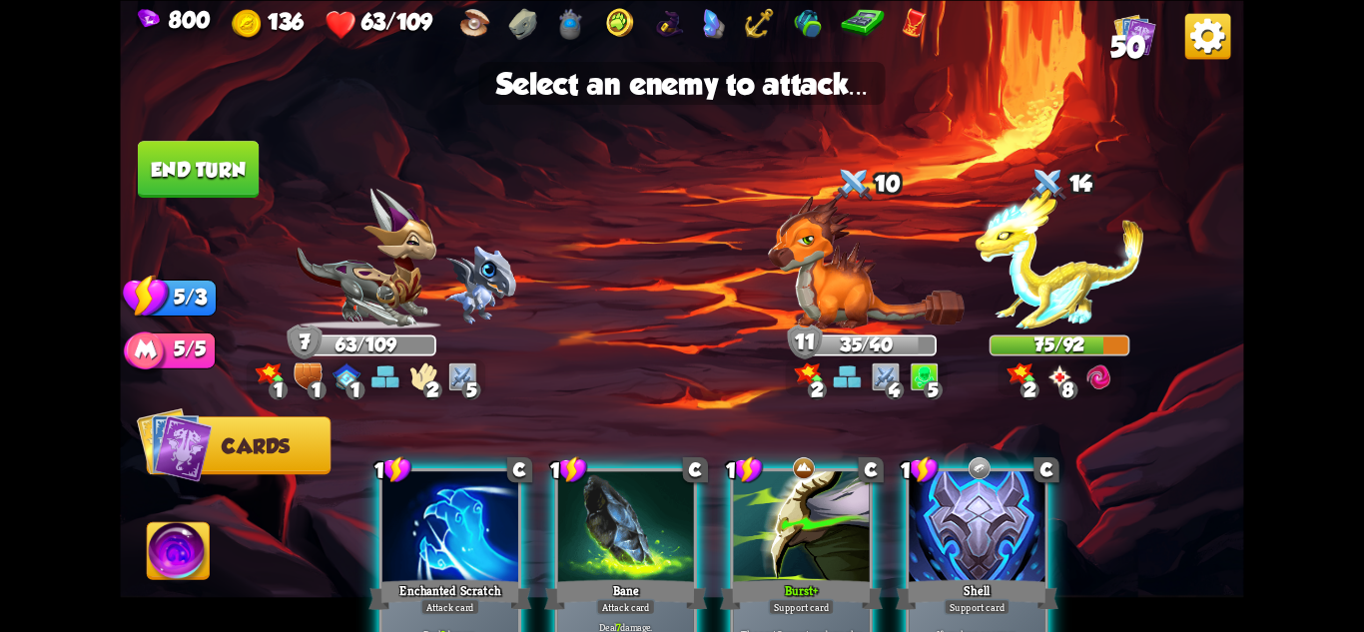
click at [437, 566] on div at bounding box center [450, 528] width 136 height 115
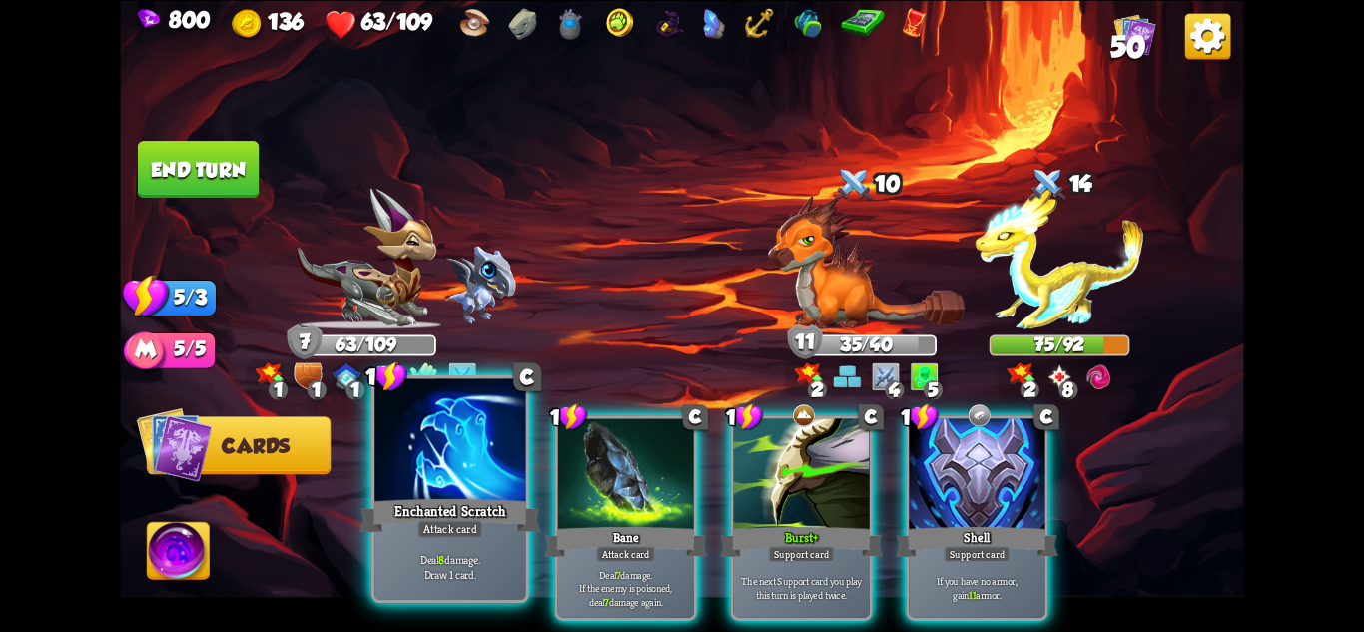
click at [451, 548] on div "Deal 8 damage. Draw 1 card." at bounding box center [449, 567] width 151 height 66
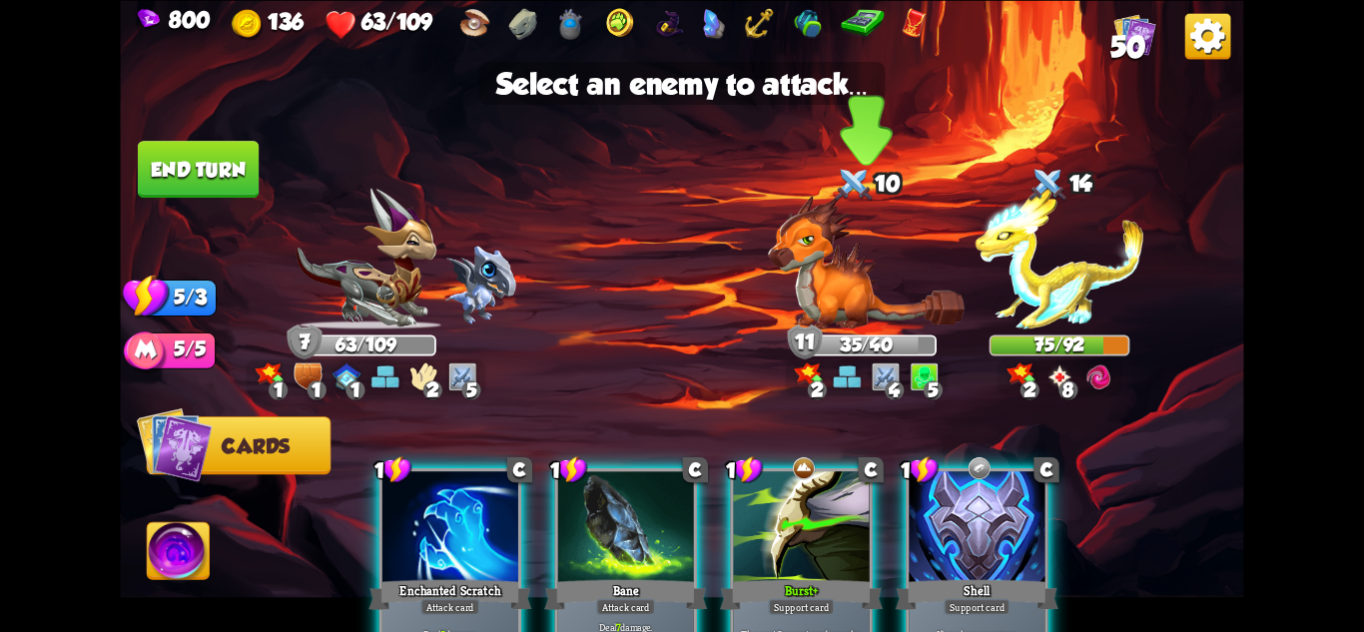
click at [827, 327] on img at bounding box center [866, 262] width 197 height 135
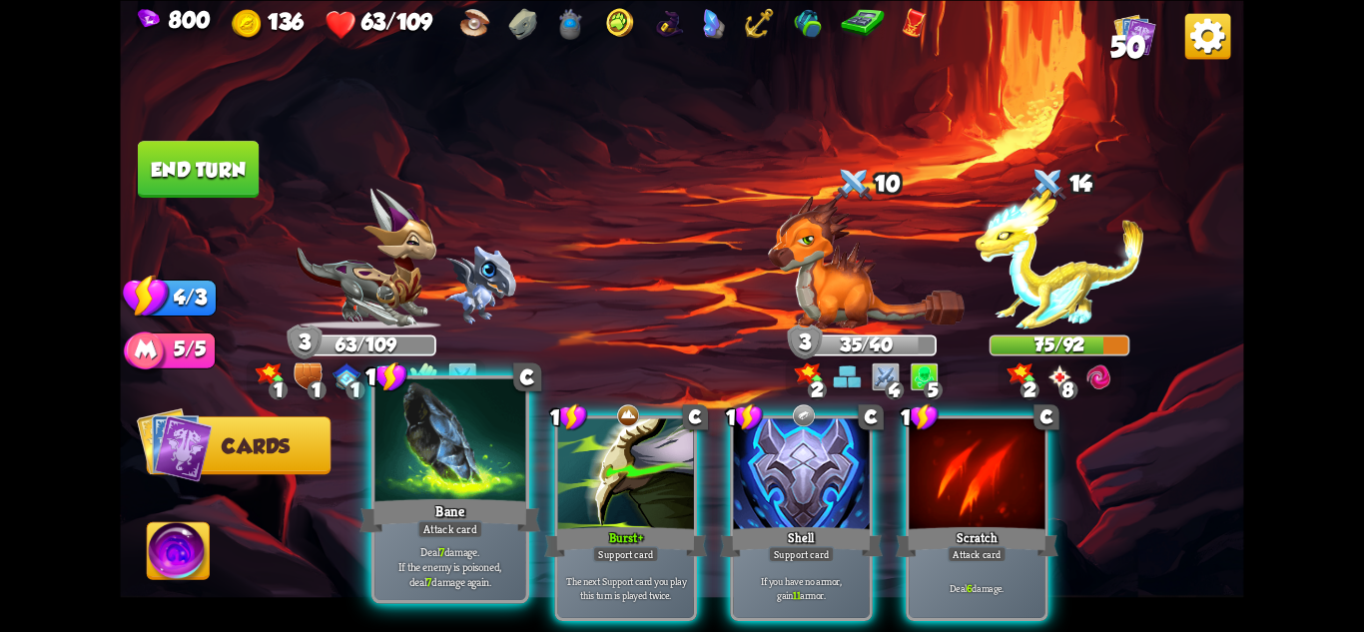
click at [487, 526] on div "Bane" at bounding box center [450, 515] width 181 height 40
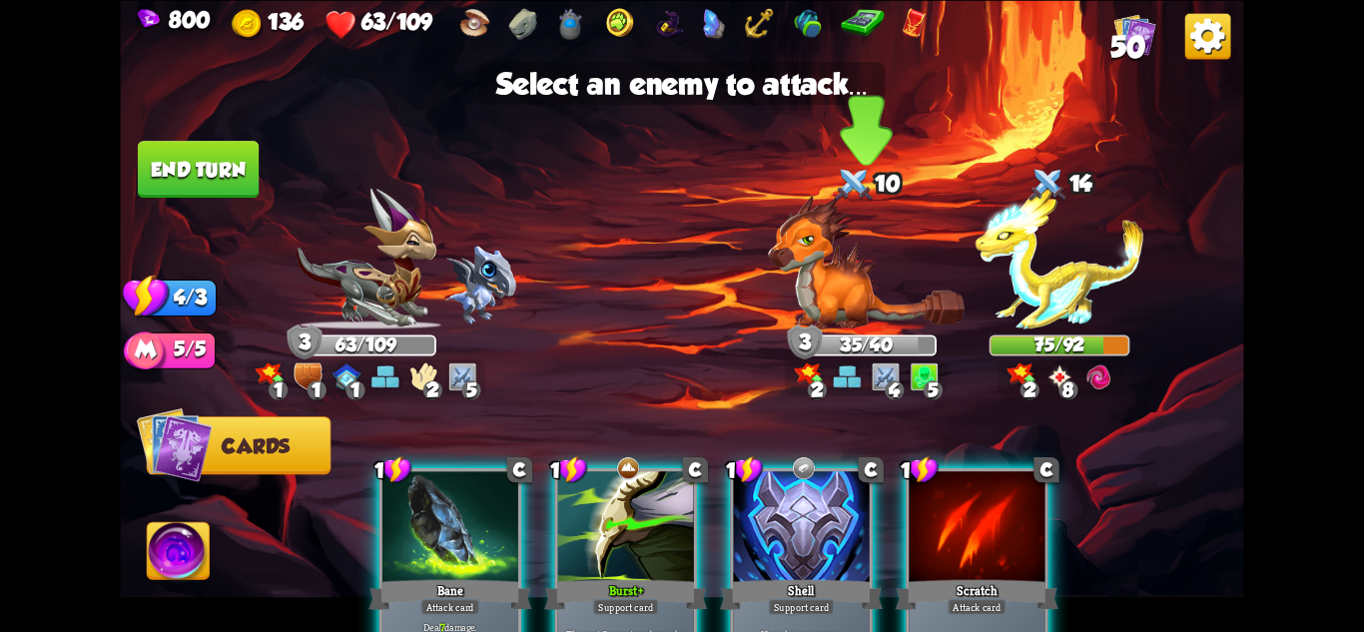
click at [838, 303] on img at bounding box center [866, 262] width 197 height 135
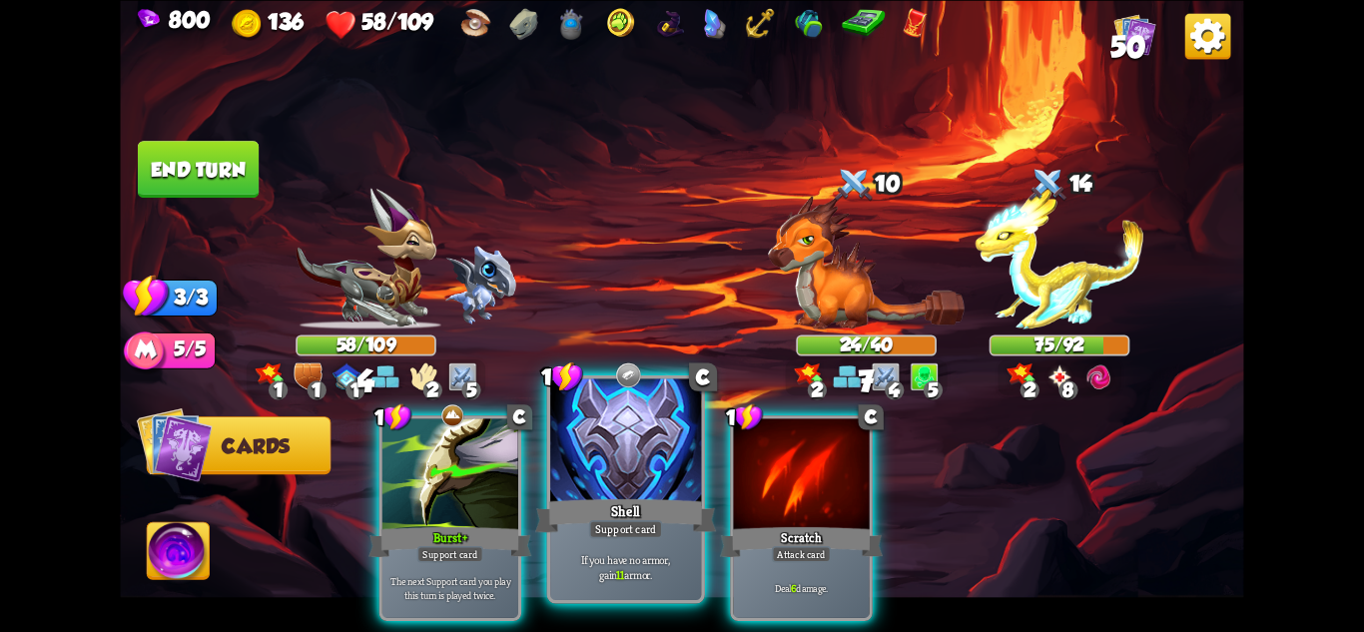
click at [635, 484] on div at bounding box center [625, 441] width 151 height 127
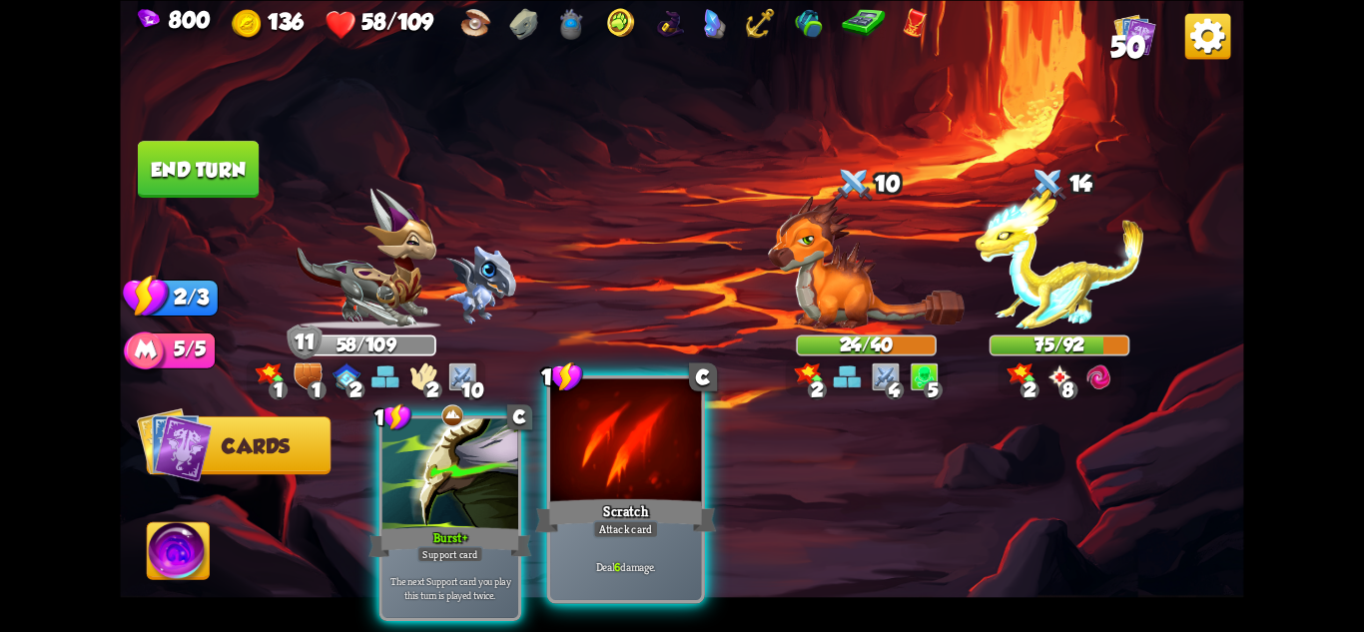
click at [636, 487] on div at bounding box center [625, 441] width 151 height 127
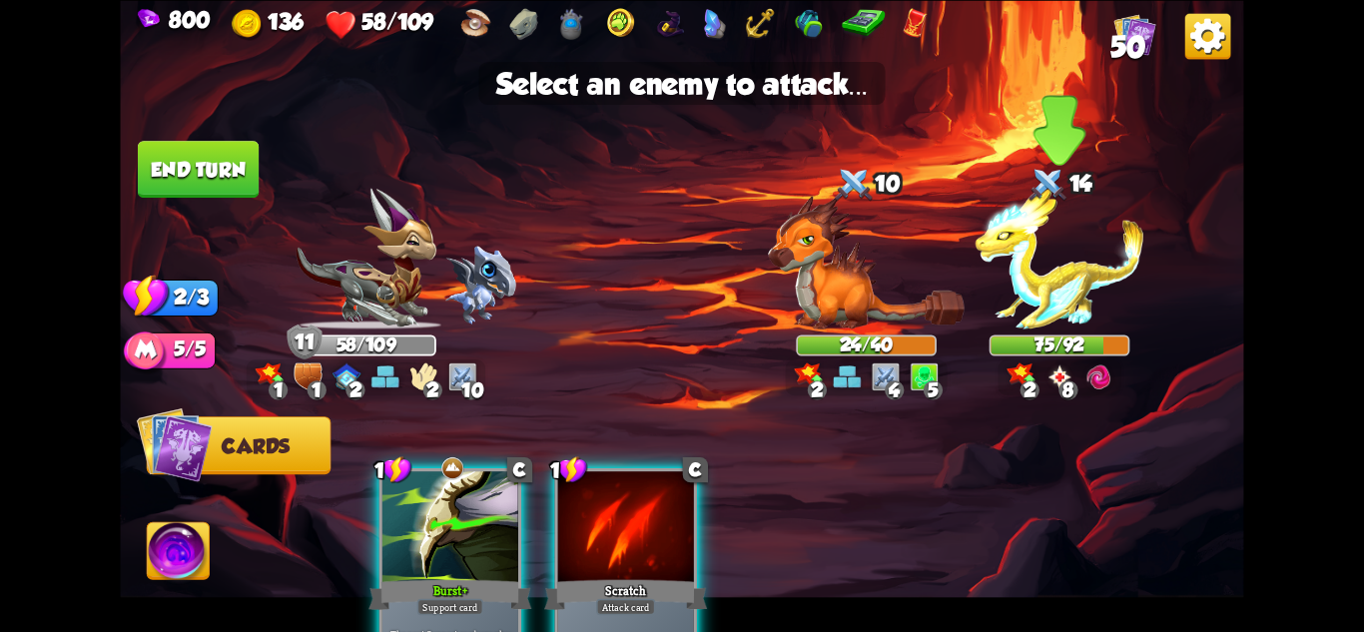
click at [1041, 297] on img at bounding box center [1060, 258] width 169 height 141
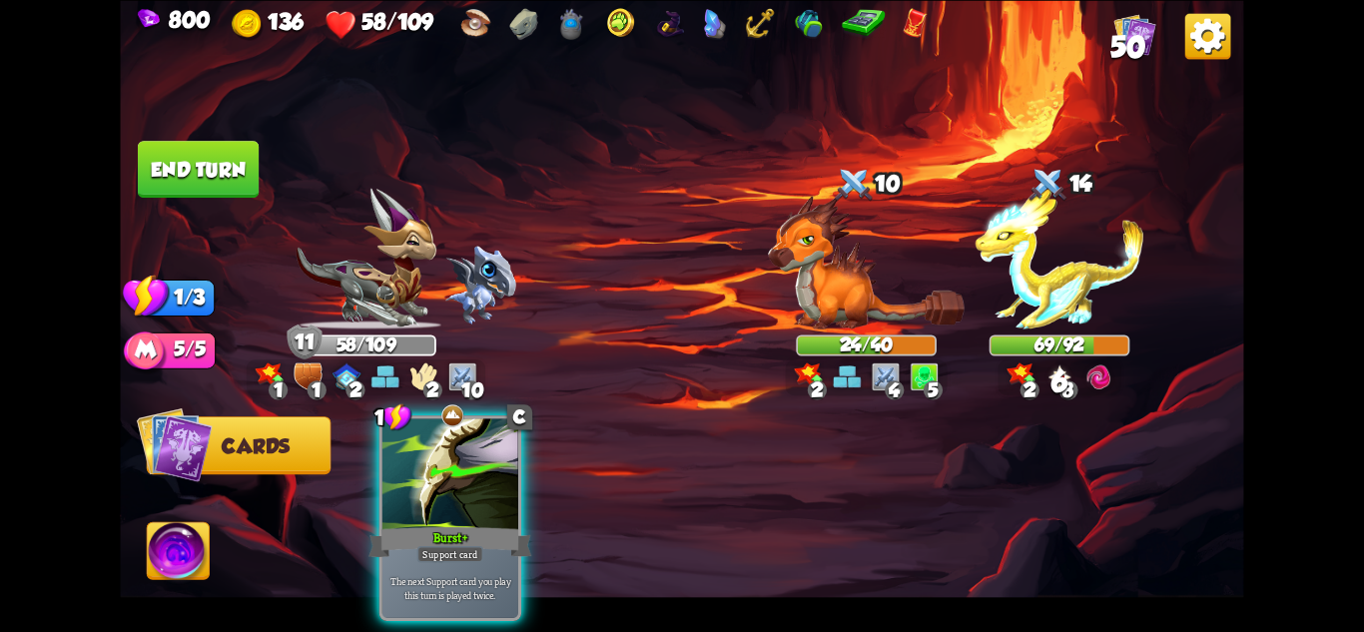
click at [238, 159] on button "End turn" at bounding box center [198, 169] width 121 height 57
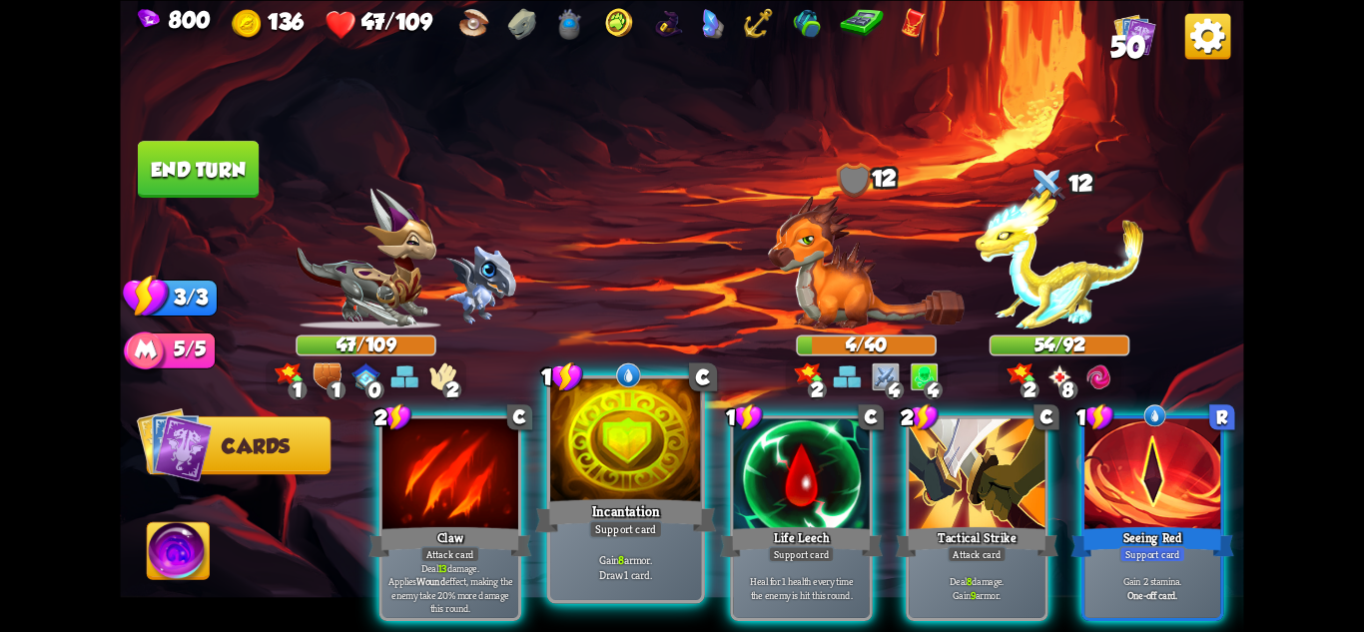
click at [652, 473] on div at bounding box center [625, 441] width 151 height 127
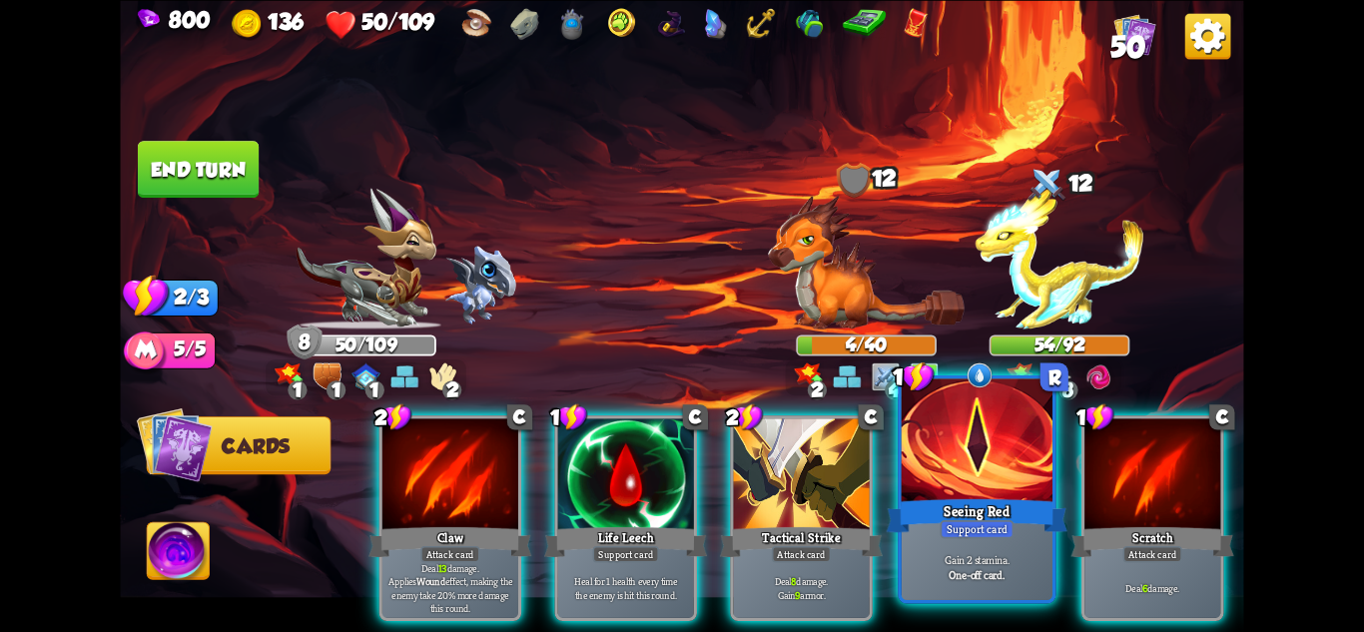
click at [986, 492] on div at bounding box center [977, 441] width 151 height 127
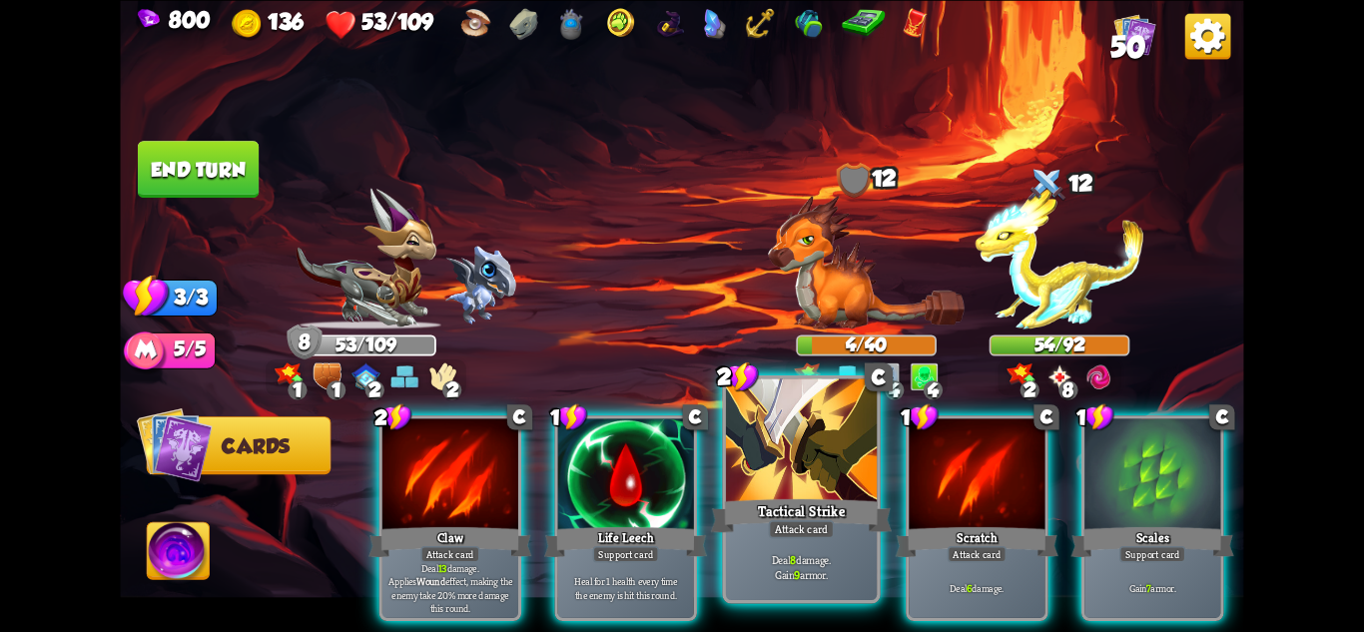
click at [822, 502] on div "Tactical Strike" at bounding box center [801, 515] width 181 height 40
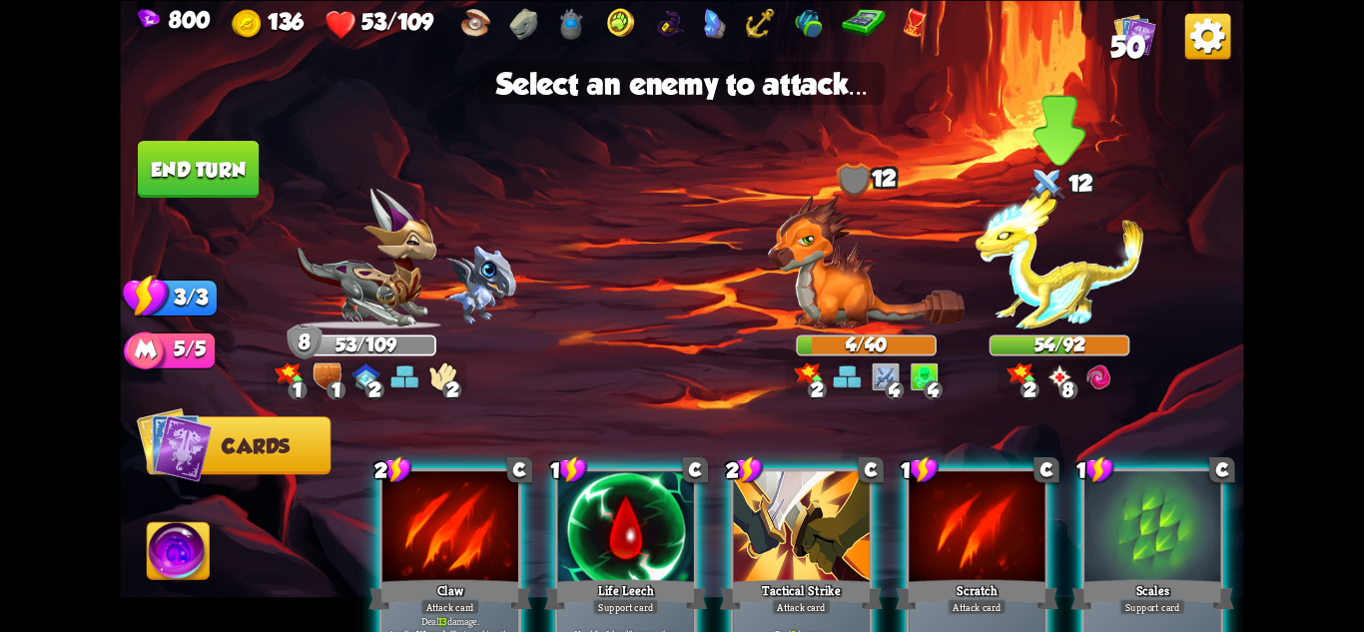
click at [1054, 294] on img at bounding box center [1060, 258] width 169 height 141
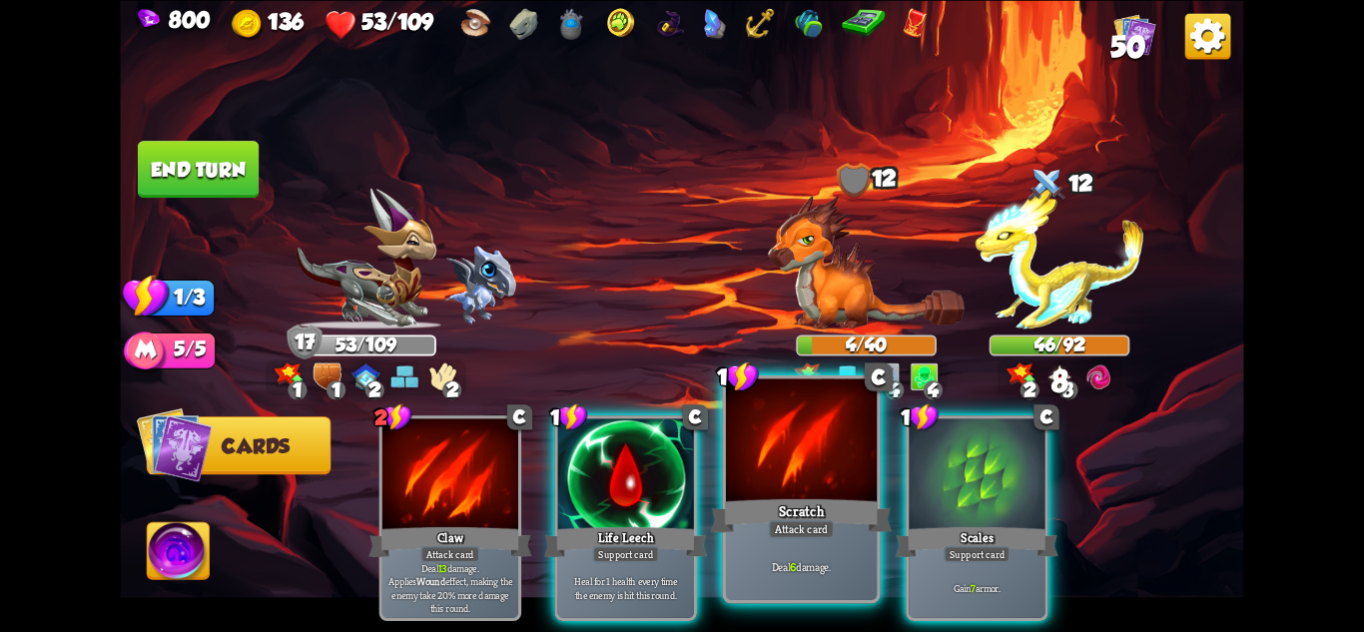
click at [827, 474] on div at bounding box center [801, 441] width 151 height 127
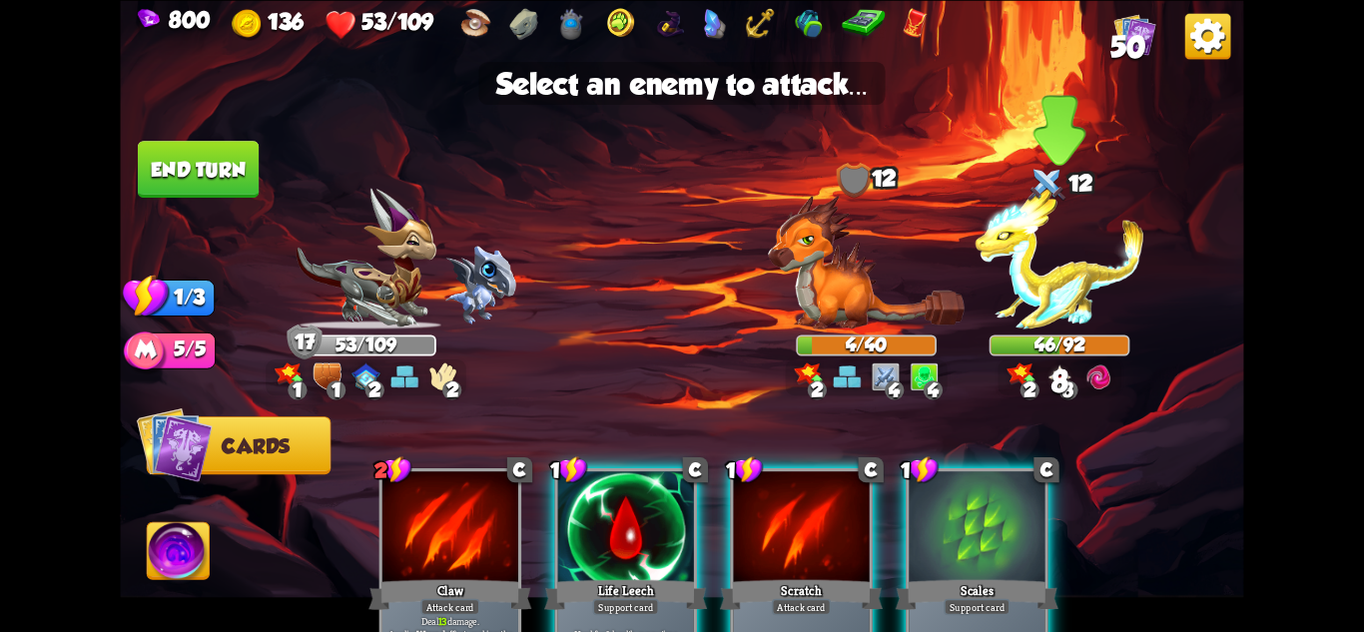
click at [1070, 277] on img at bounding box center [1060, 258] width 169 height 141
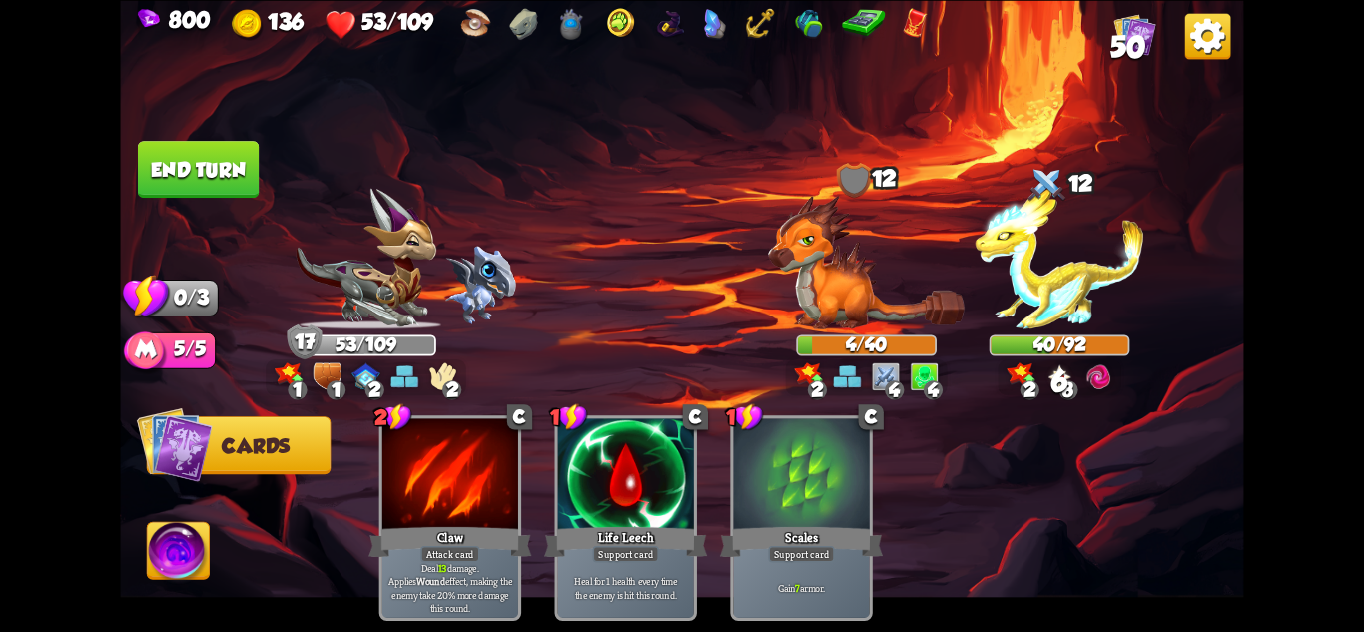
click at [220, 168] on button "End turn" at bounding box center [198, 169] width 121 height 57
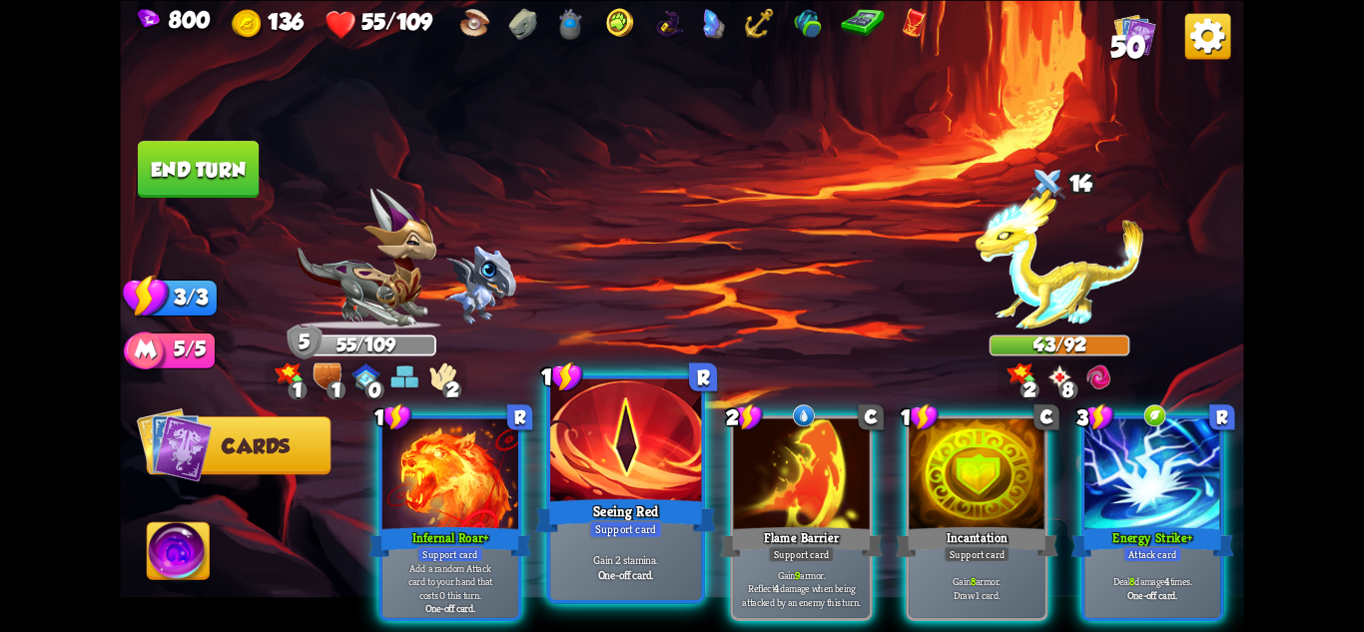
click at [601, 522] on div "Support card" at bounding box center [626, 528] width 74 height 18
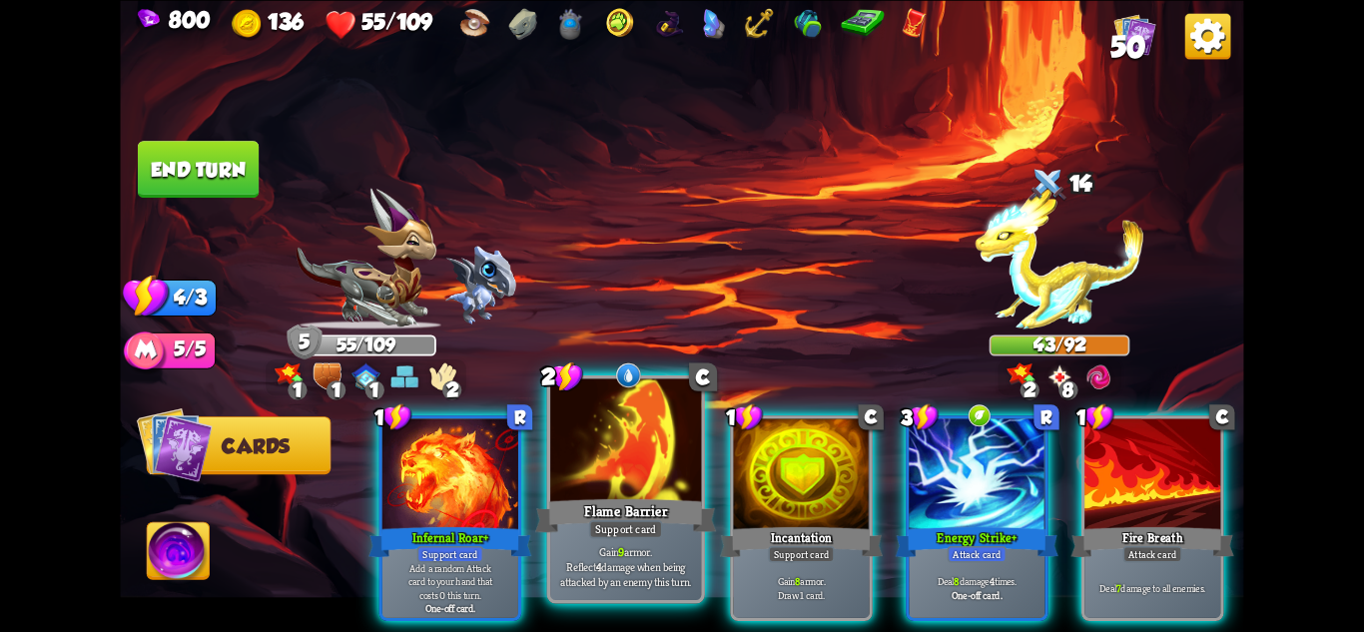
click at [657, 545] on p "Gain 9 armor. Reflect 4 damage when being attacked by an enemy this turn." at bounding box center [626, 566] width 144 height 45
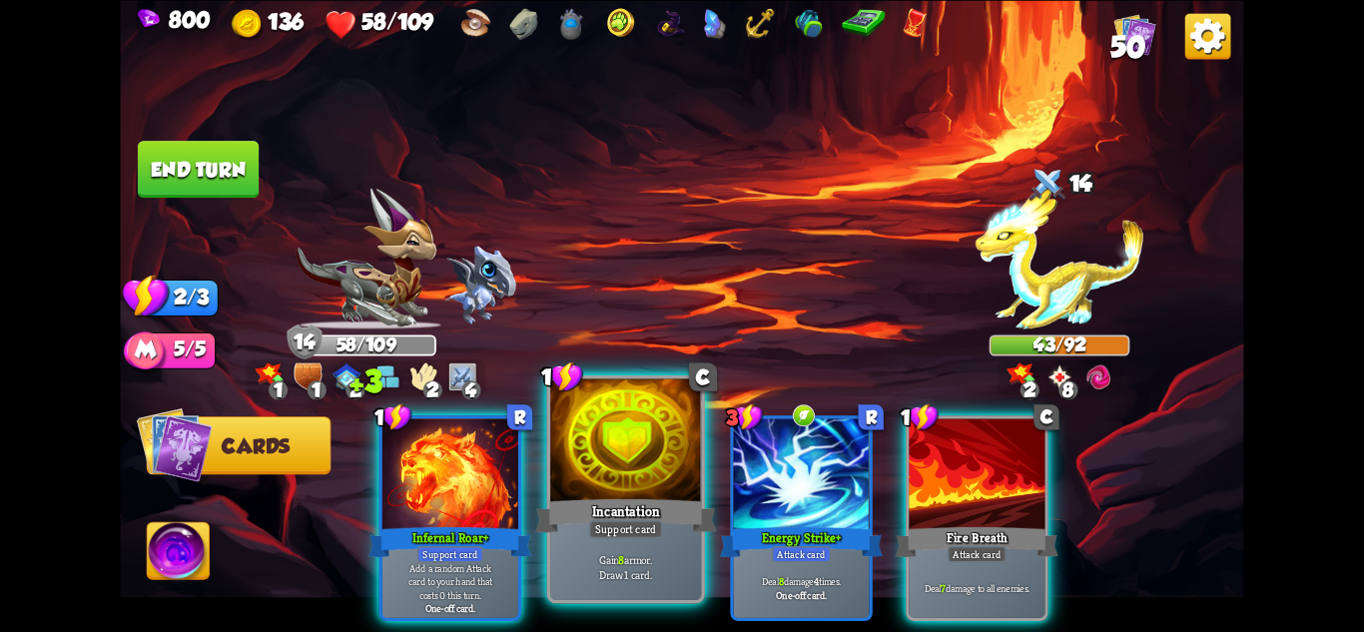
click at [586, 530] on div "Incantation" at bounding box center [625, 515] width 181 height 40
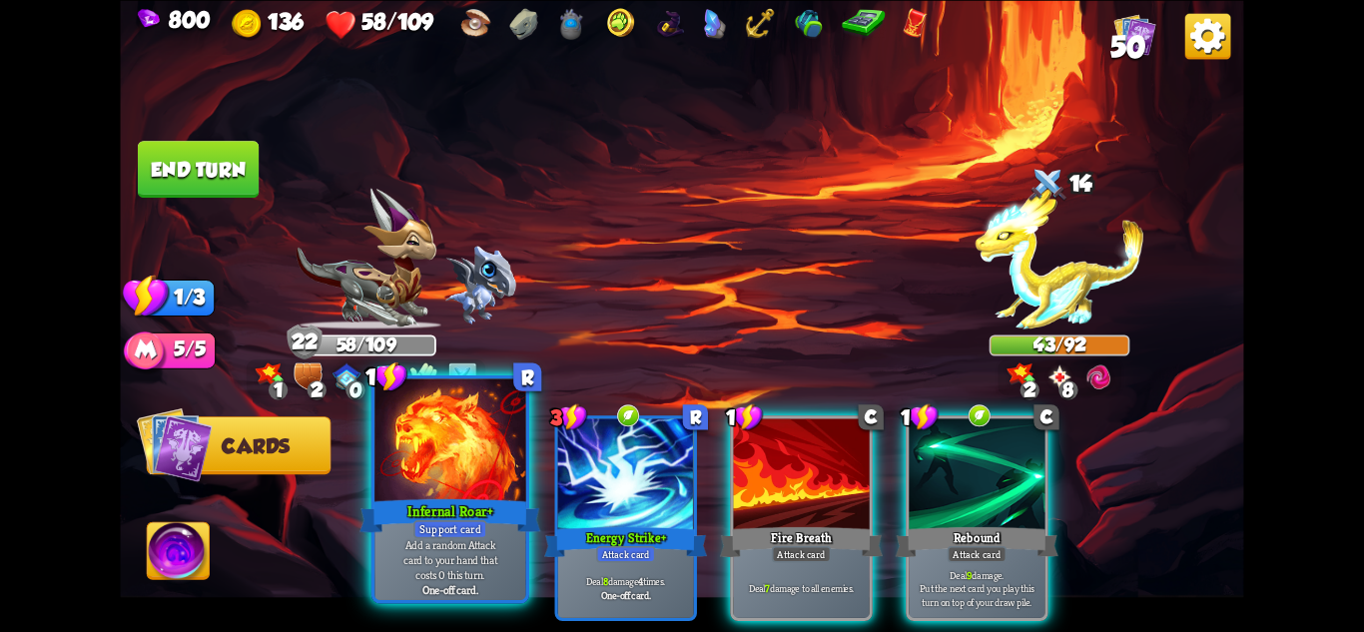
click at [460, 506] on div "Infernal Roar+" at bounding box center [450, 515] width 181 height 40
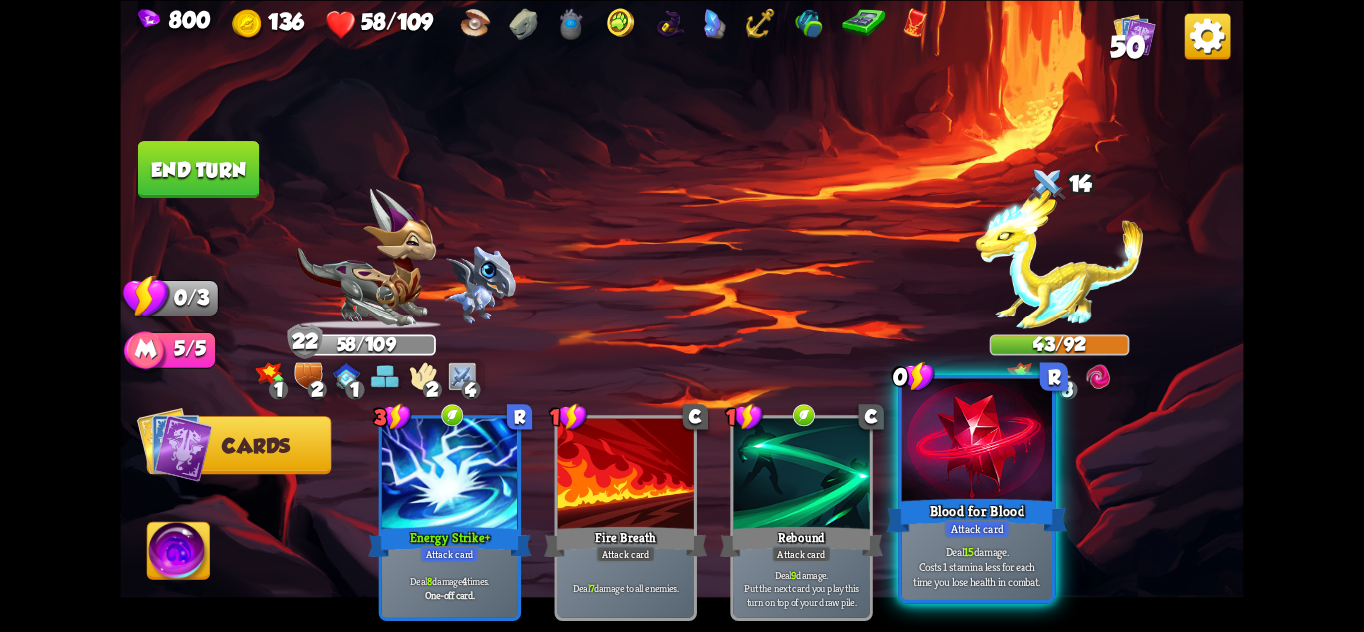
click at [957, 436] on div at bounding box center [977, 441] width 151 height 127
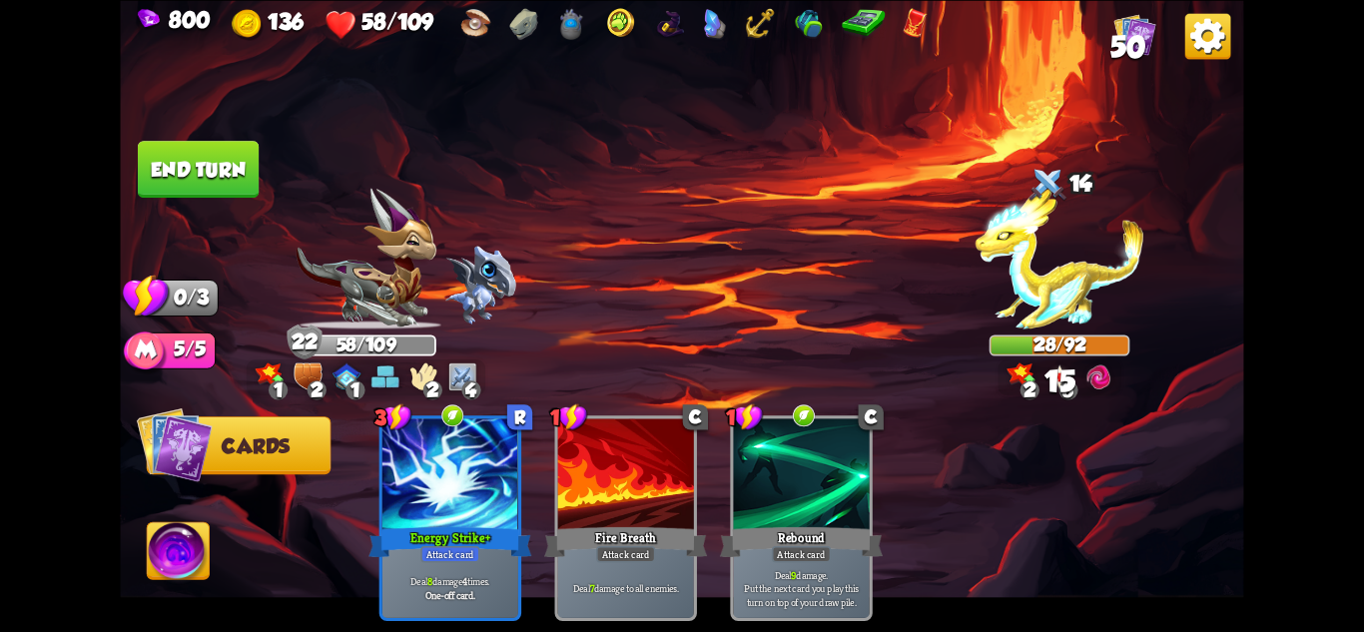
click at [165, 157] on button "End turn" at bounding box center [198, 169] width 121 height 57
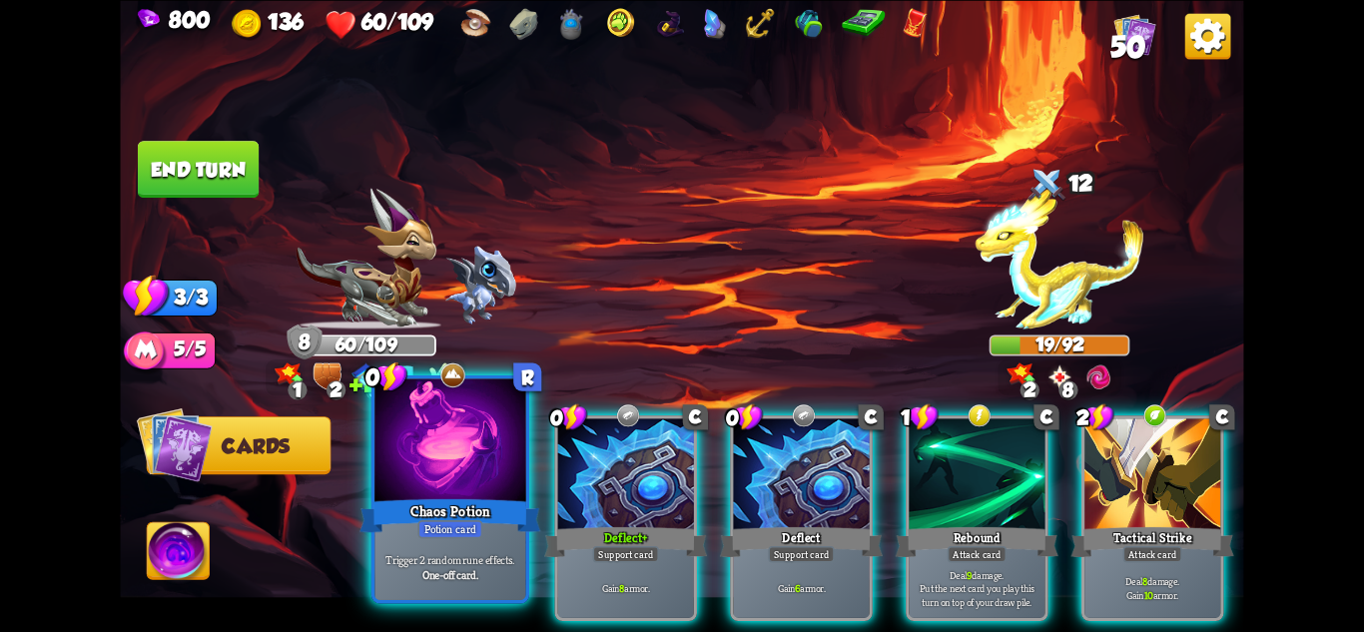
click at [480, 518] on div "Chaos Potion" at bounding box center [450, 515] width 181 height 40
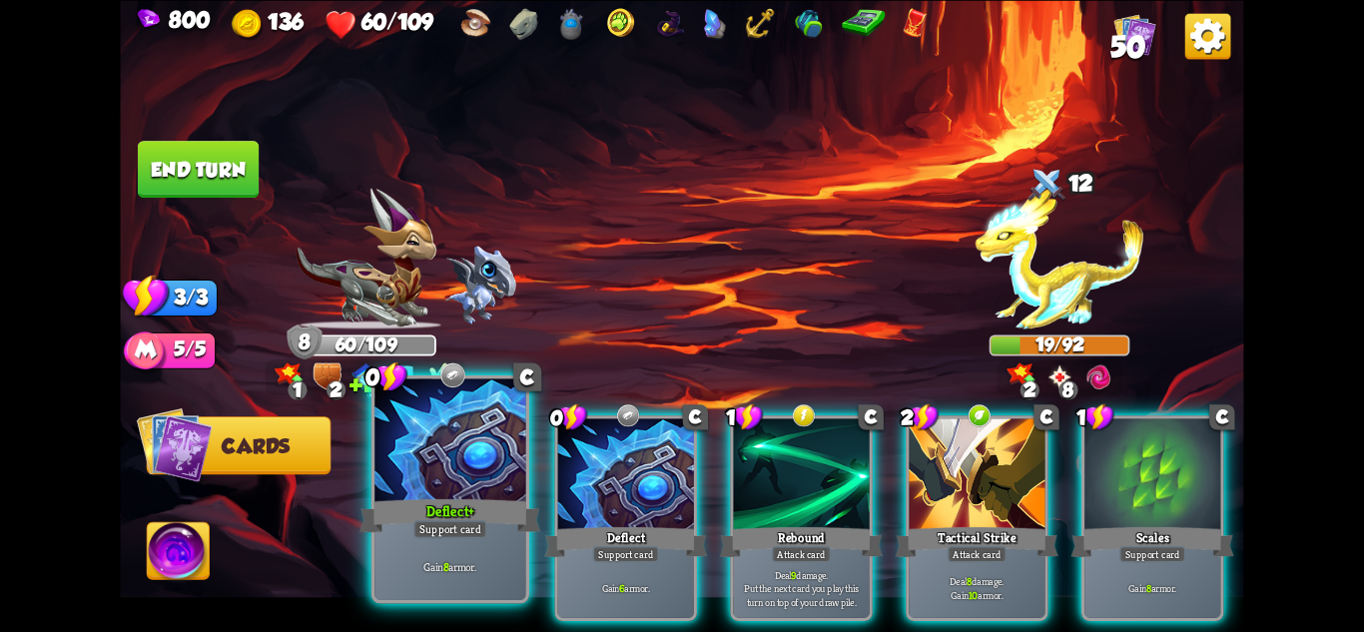
click at [479, 518] on div "Deflect+" at bounding box center [450, 515] width 181 height 40
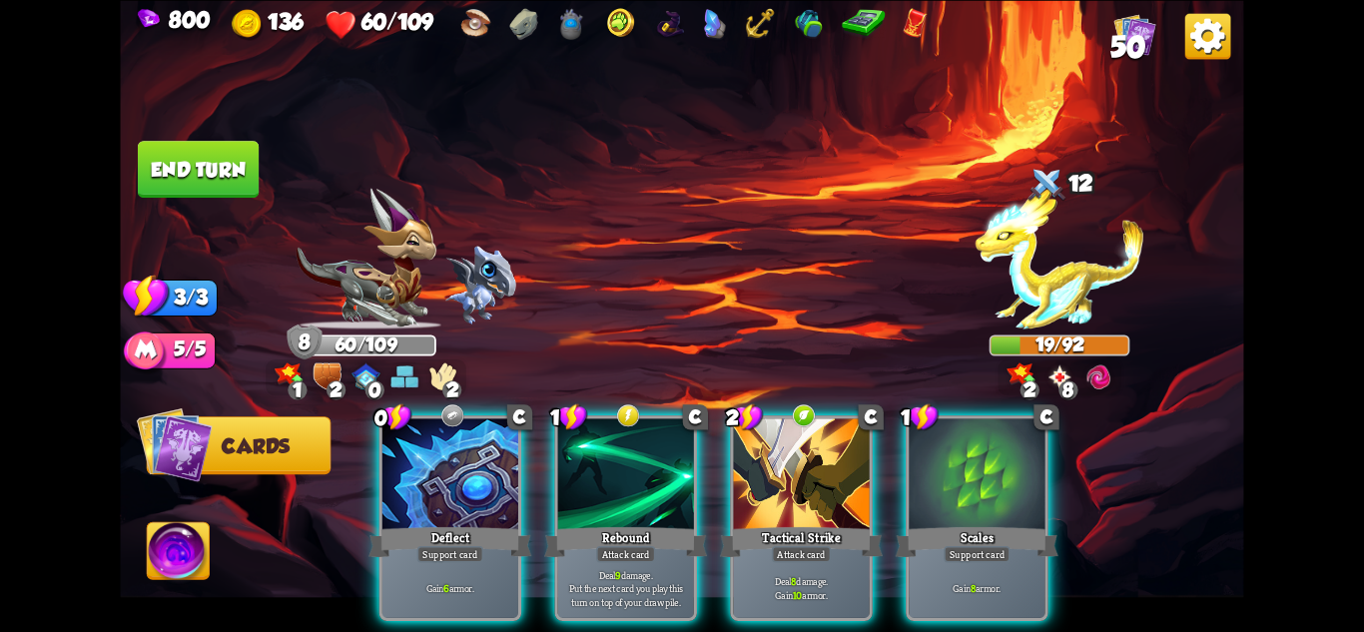
click at [421, 545] on div "Support card" at bounding box center [450, 553] width 66 height 17
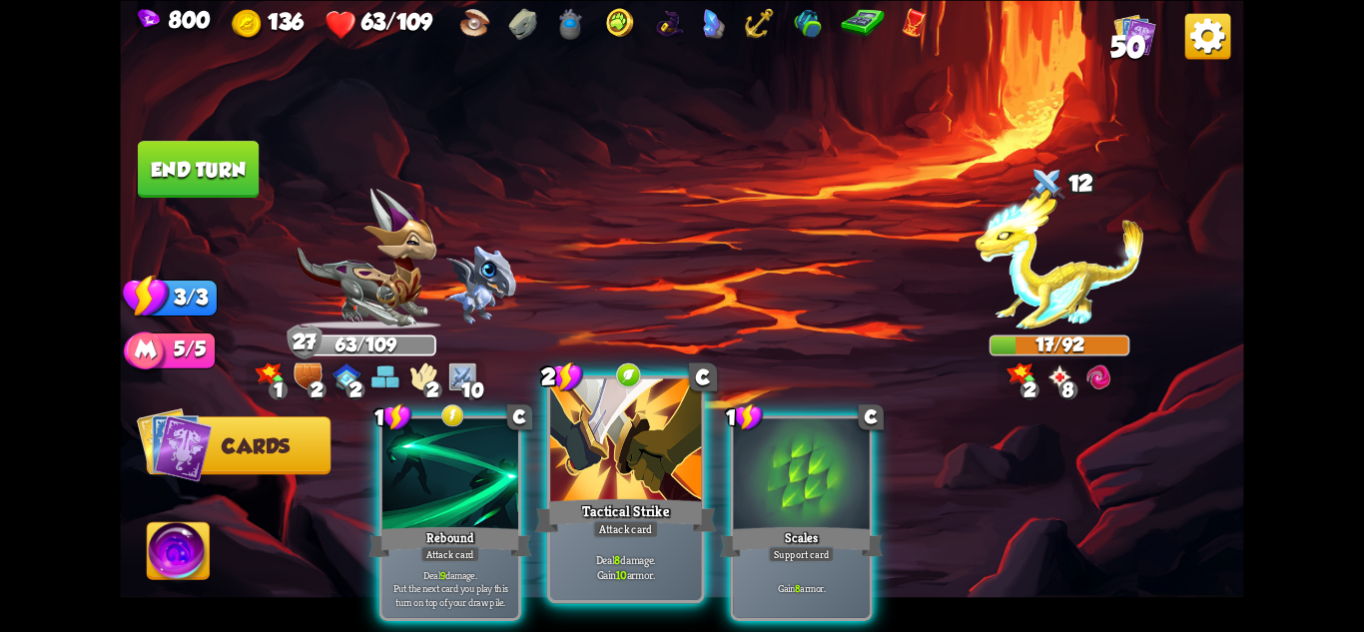
click at [640, 548] on div "Deal 8 damage. Gain 10 armor." at bounding box center [625, 567] width 151 height 66
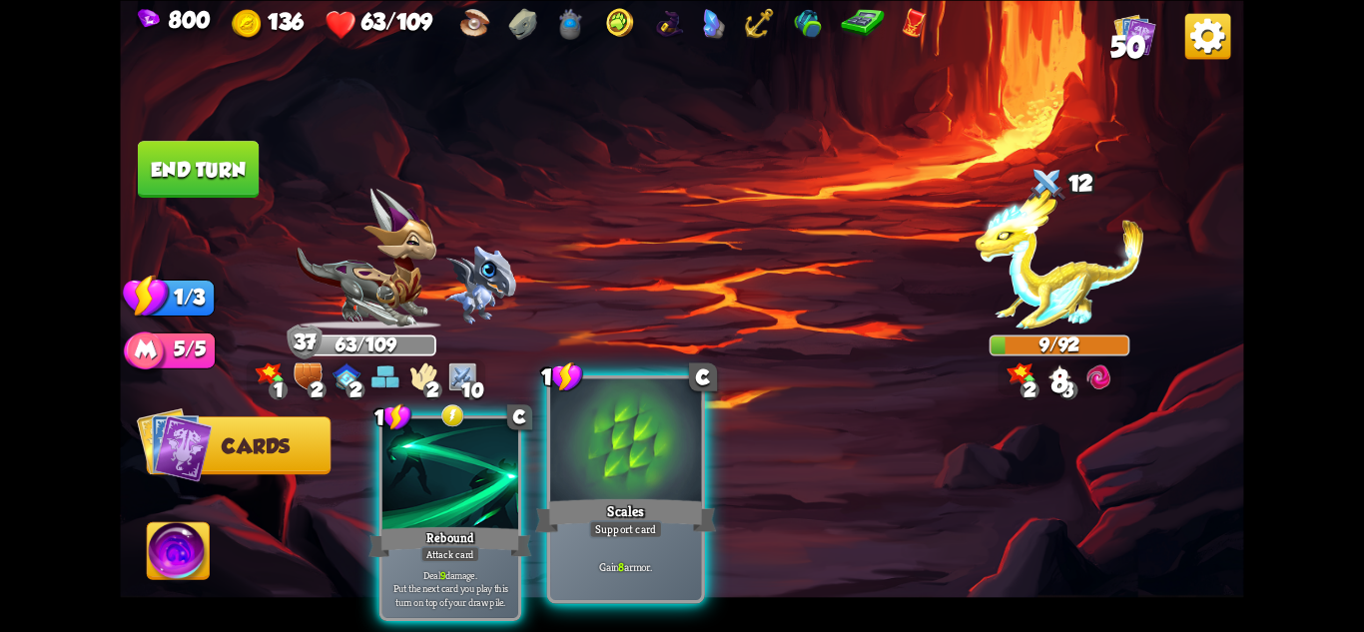
click at [660, 548] on div "Gain 8 armor." at bounding box center [625, 567] width 151 height 66
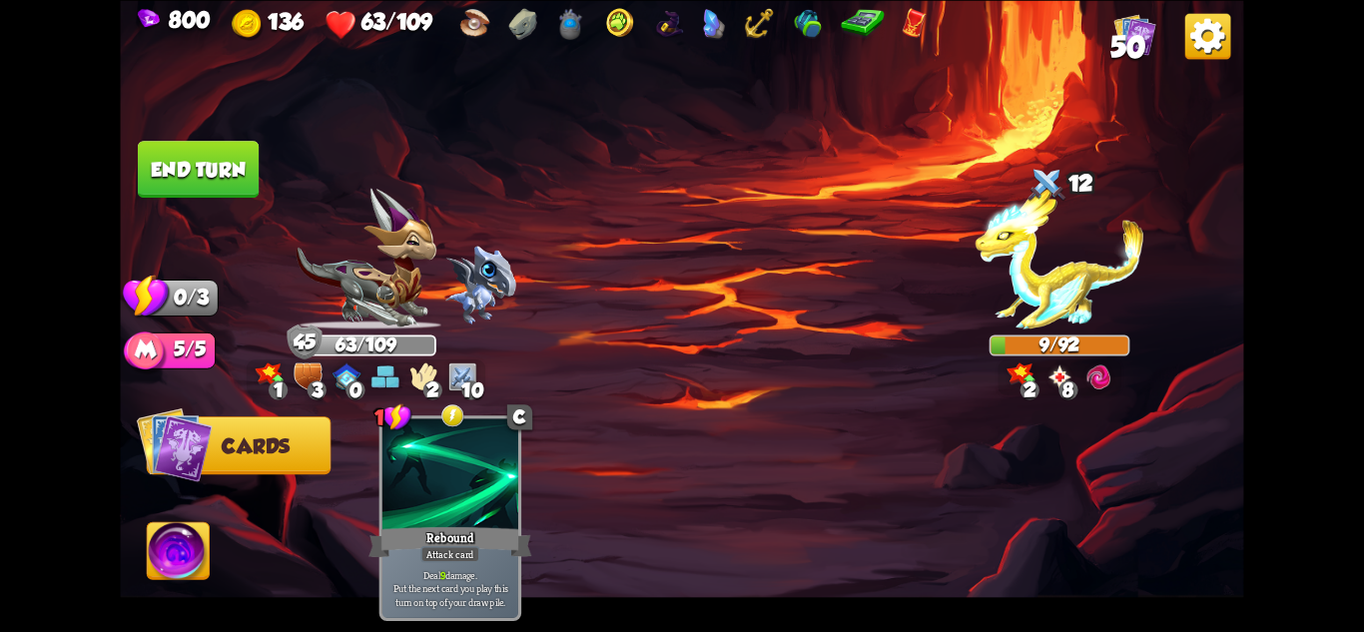
click at [211, 163] on button "End turn" at bounding box center [198, 169] width 121 height 57
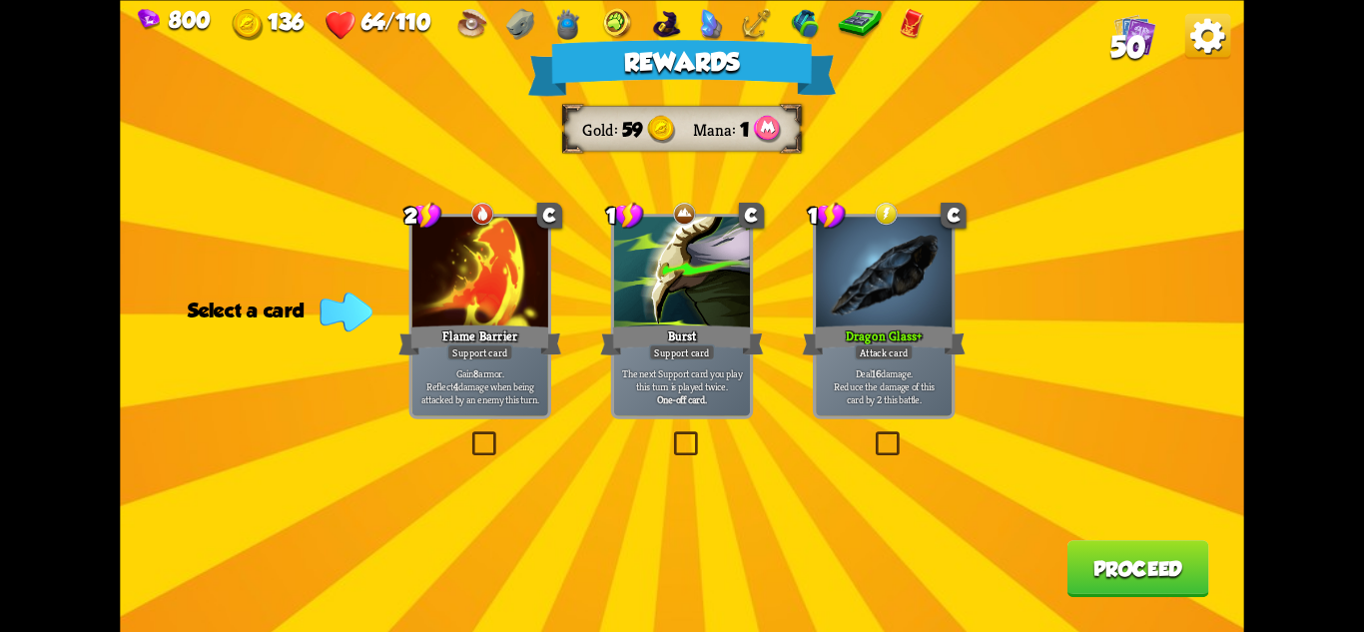
click at [894, 364] on div "Deal 16 damage. Reduce the damage of this card by 2 this battle." at bounding box center [884, 386] width 136 height 59
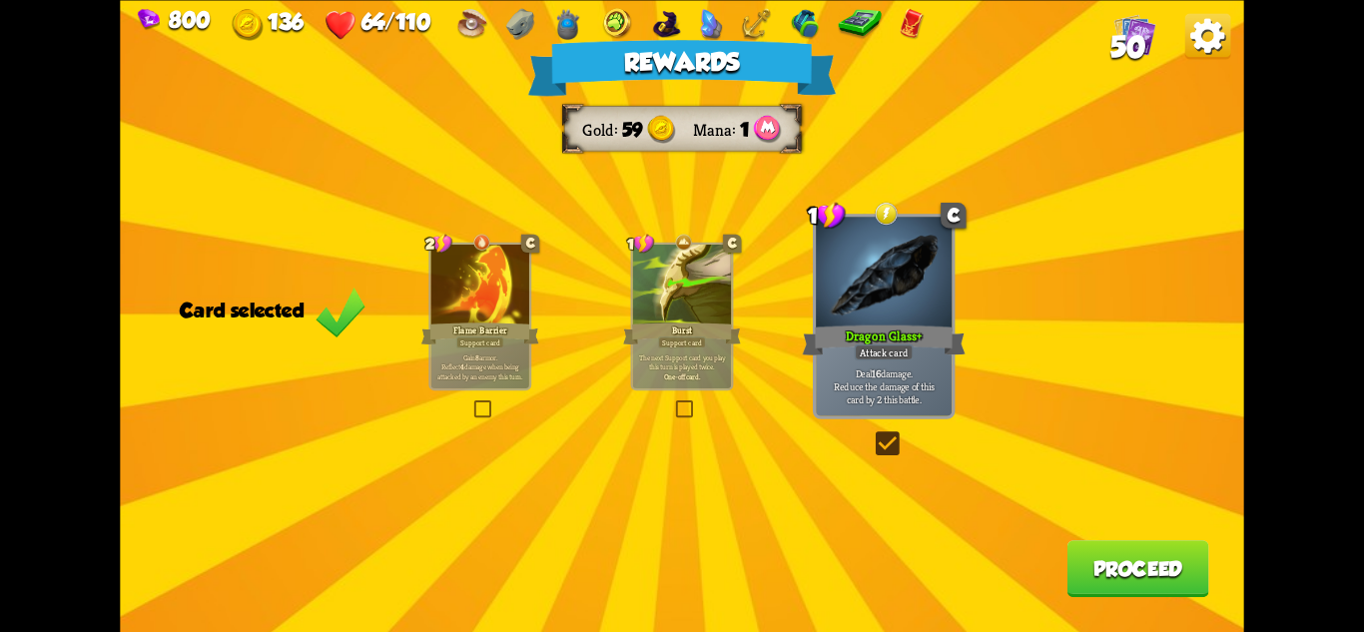
click at [1147, 566] on button "Proceed" at bounding box center [1139, 568] width 142 height 57
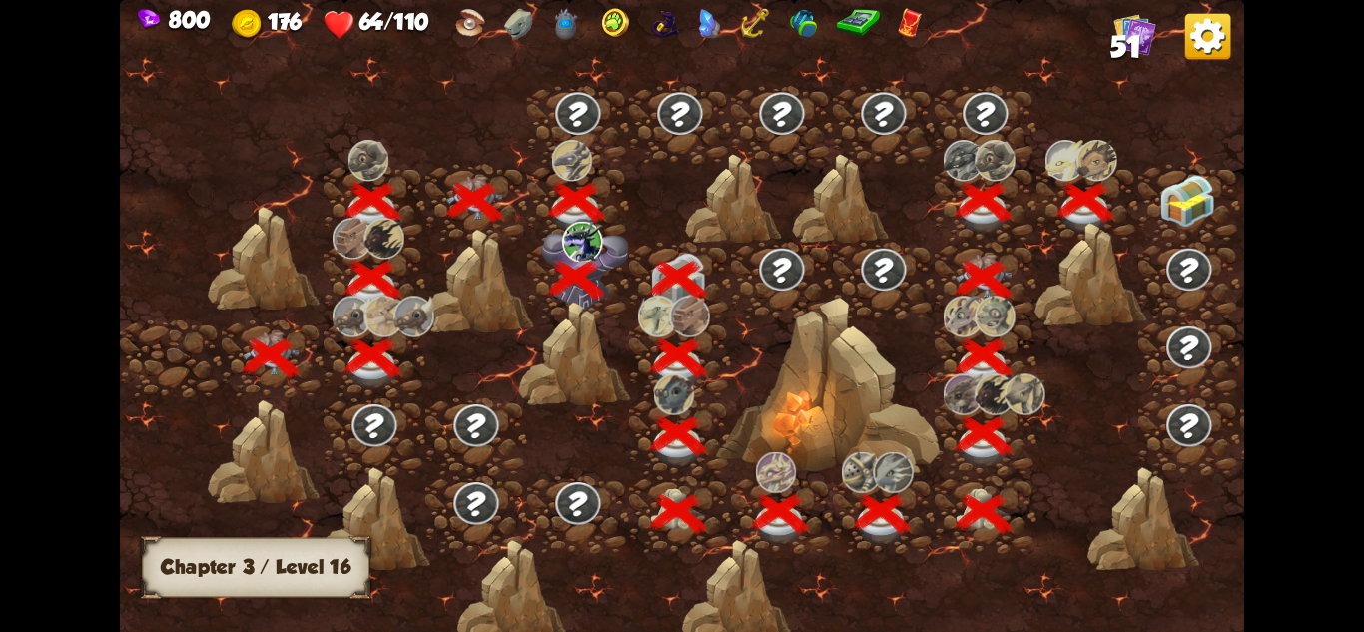
scroll to position [0, 304]
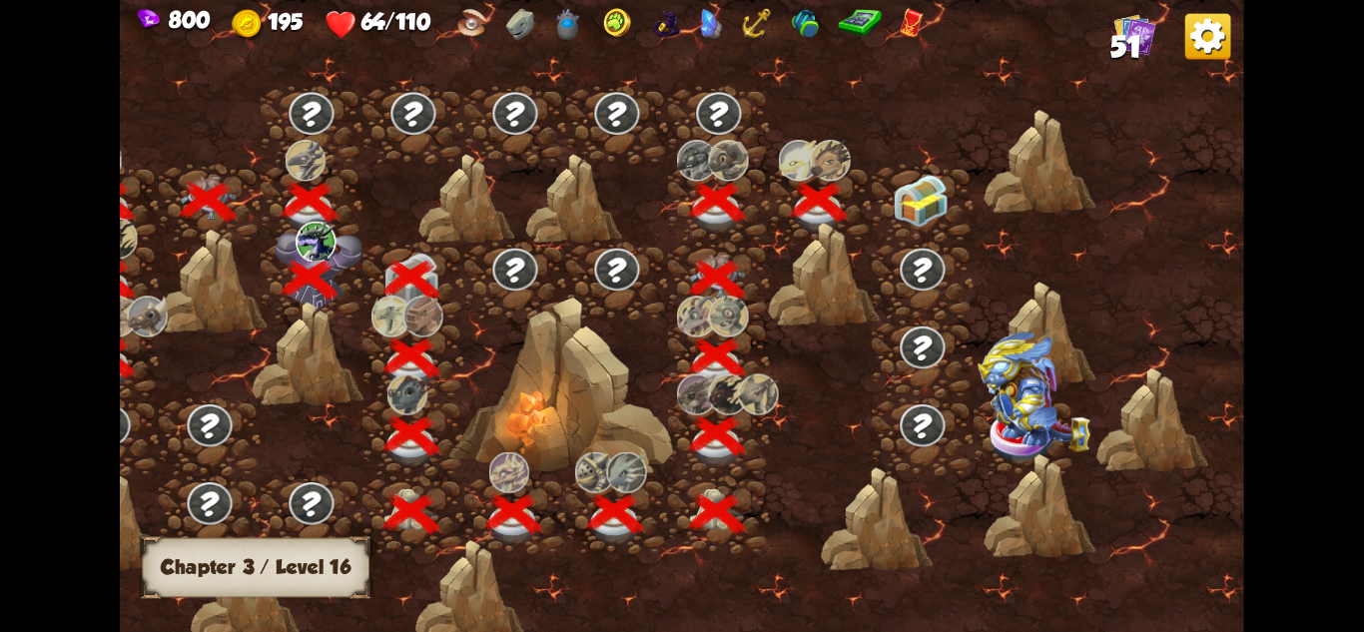
click at [920, 190] on img at bounding box center [921, 201] width 56 height 53
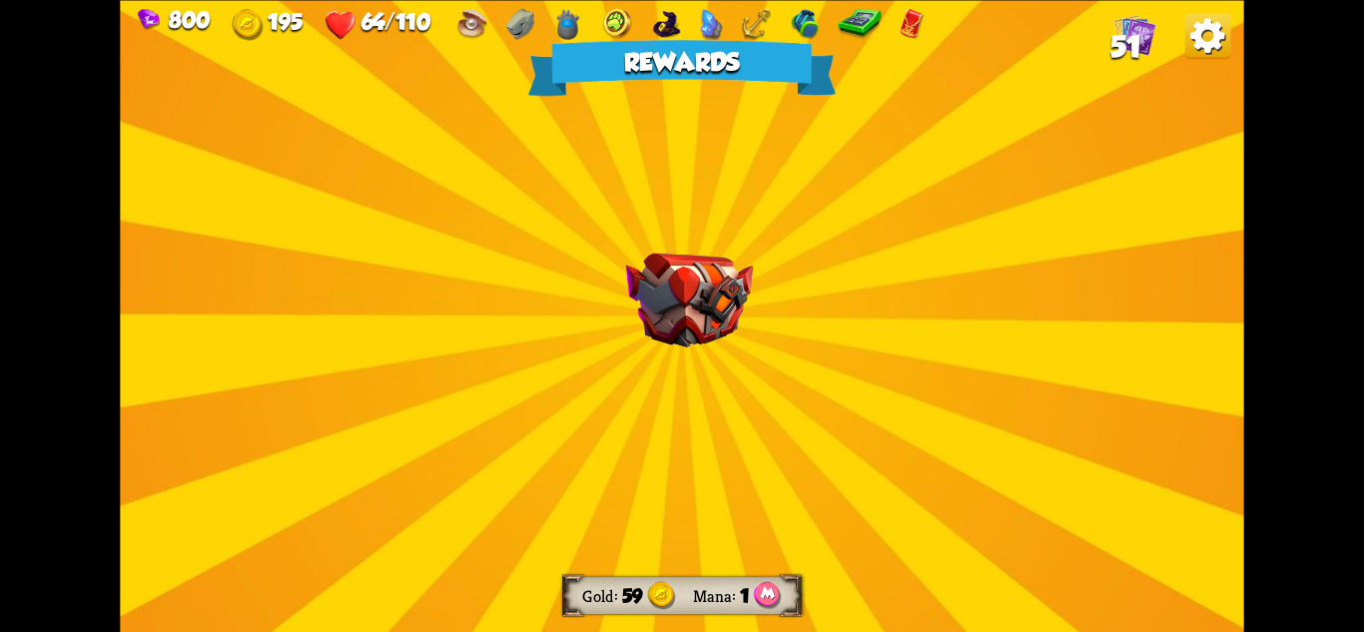
click at [738, 290] on img at bounding box center [689, 300] width 127 height 94
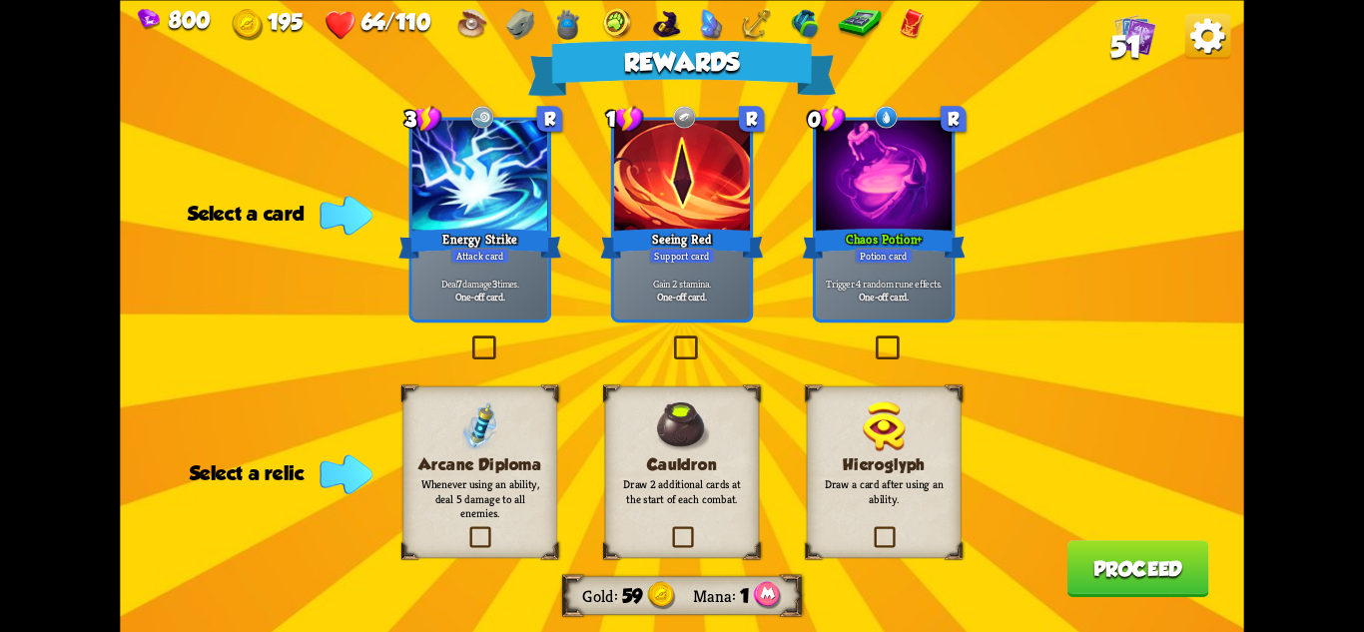
click at [903, 263] on div "Potion card" at bounding box center [884, 255] width 59 height 17
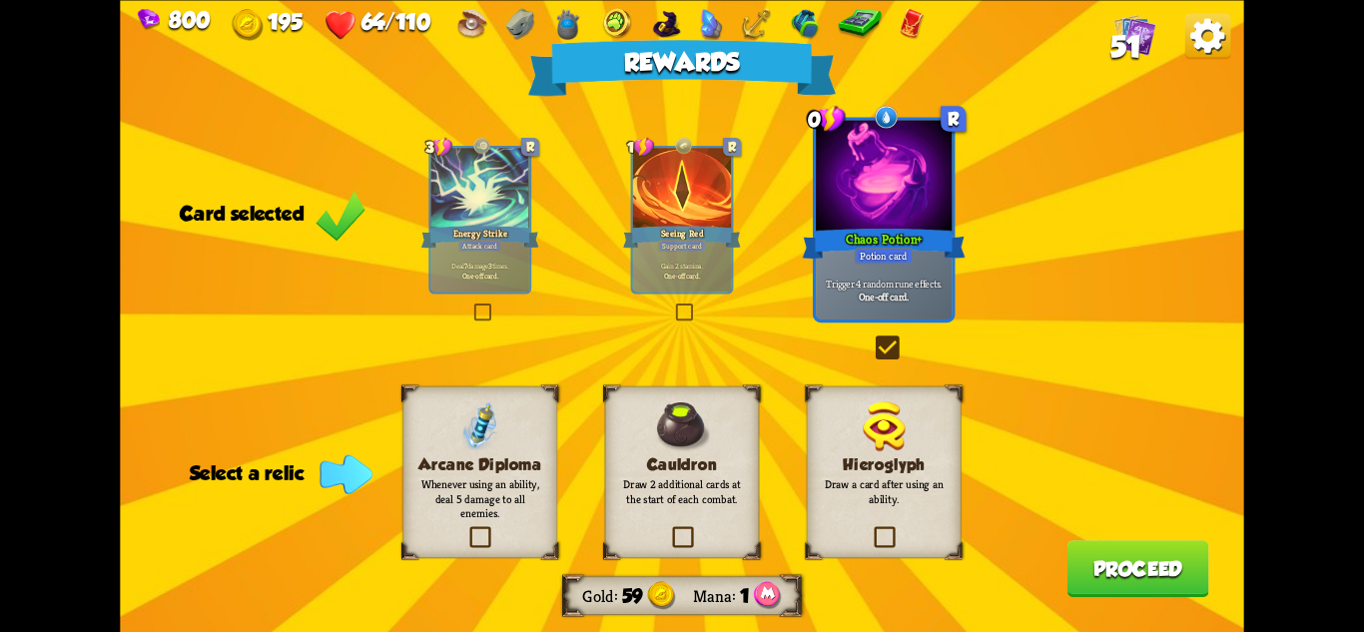
click at [710, 504] on p "Draw 2 additional cards at the start of each combat." at bounding box center [681, 491] width 125 height 30
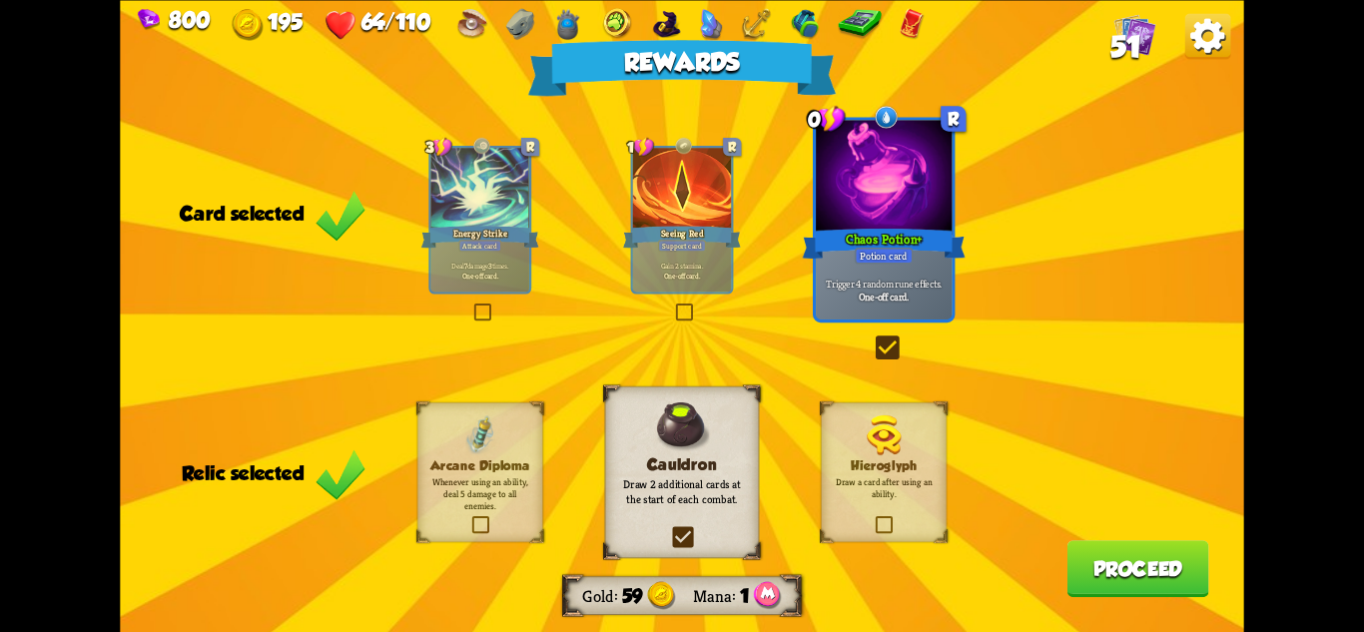
click at [1154, 589] on button "Proceed" at bounding box center [1139, 568] width 142 height 57
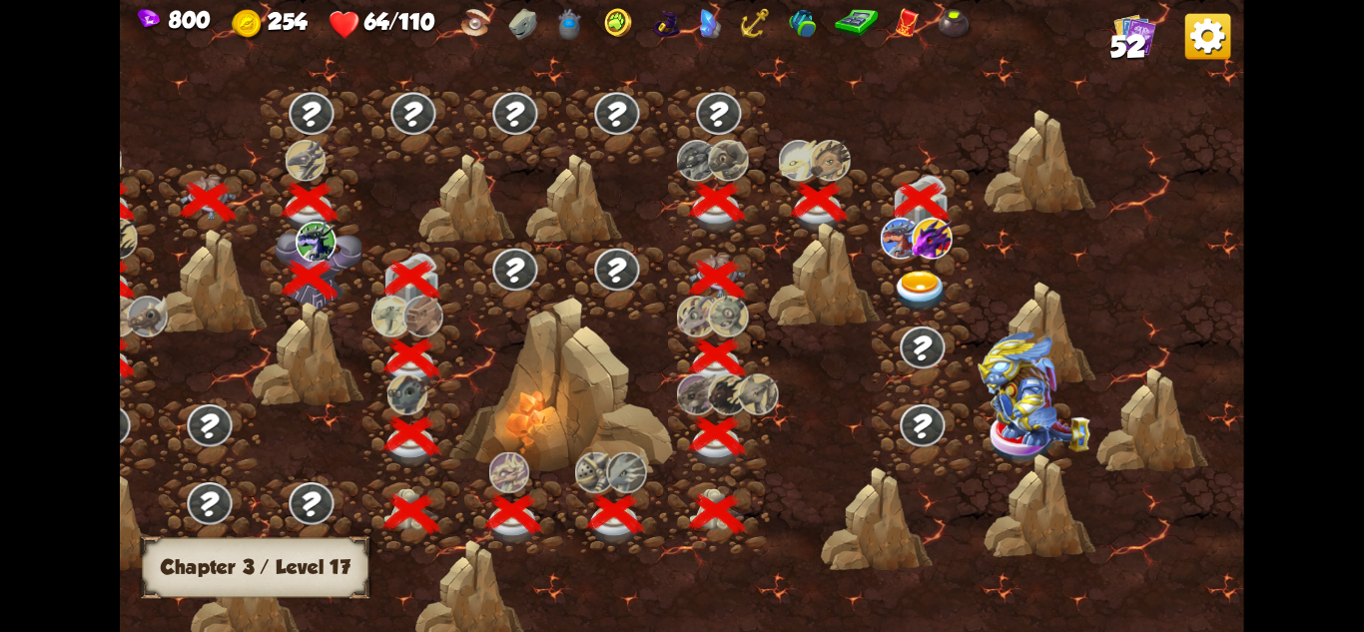
click at [921, 277] on img at bounding box center [921, 291] width 56 height 41
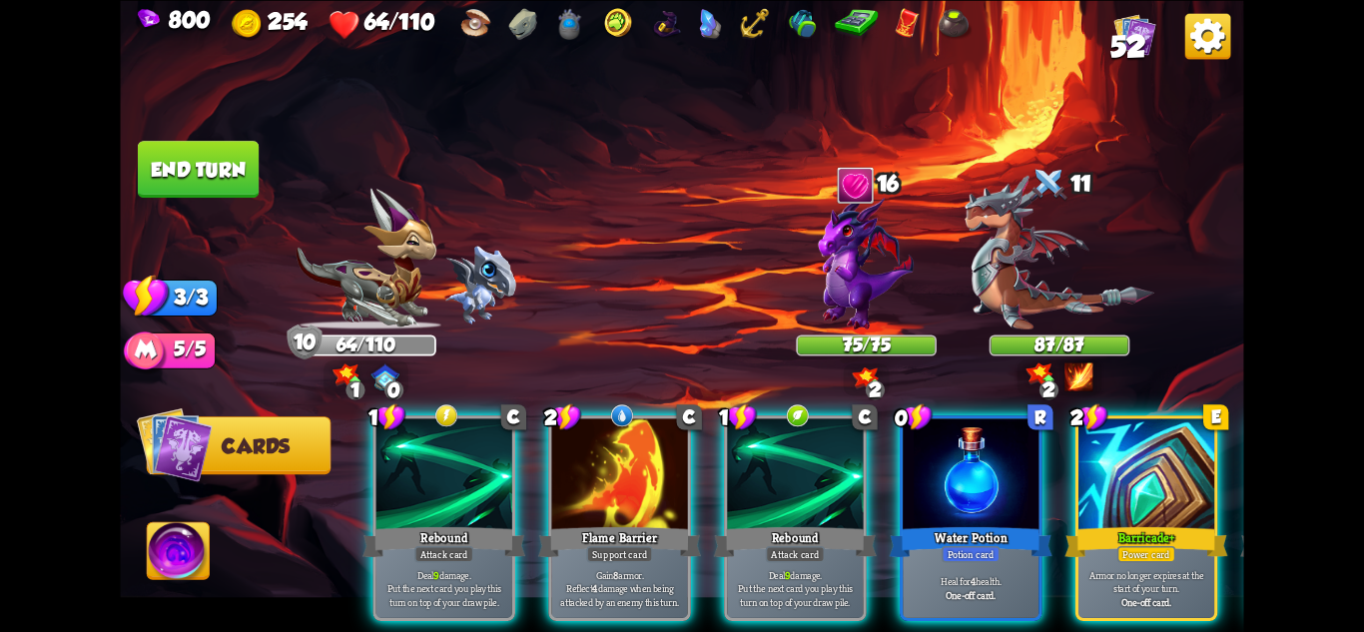
scroll to position [0, 0]
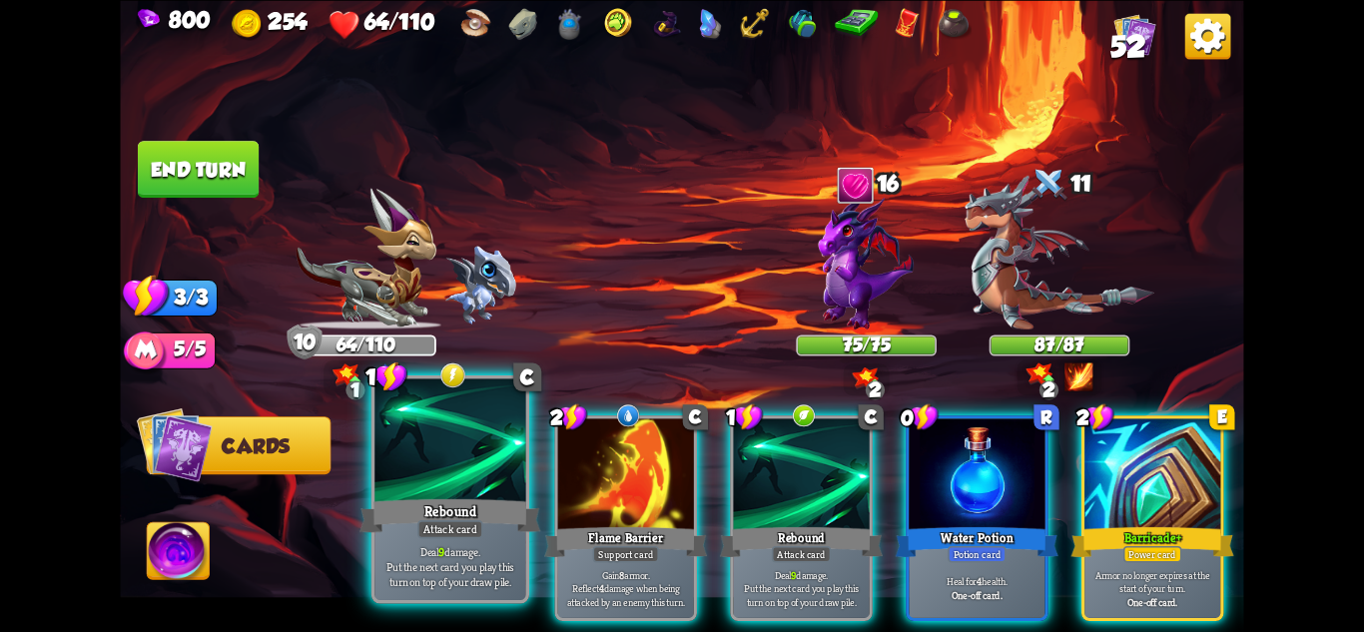
click at [431, 552] on p "Deal 9 damage. Put the next card you play this turn on top of your draw pile." at bounding box center [450, 566] width 144 height 45
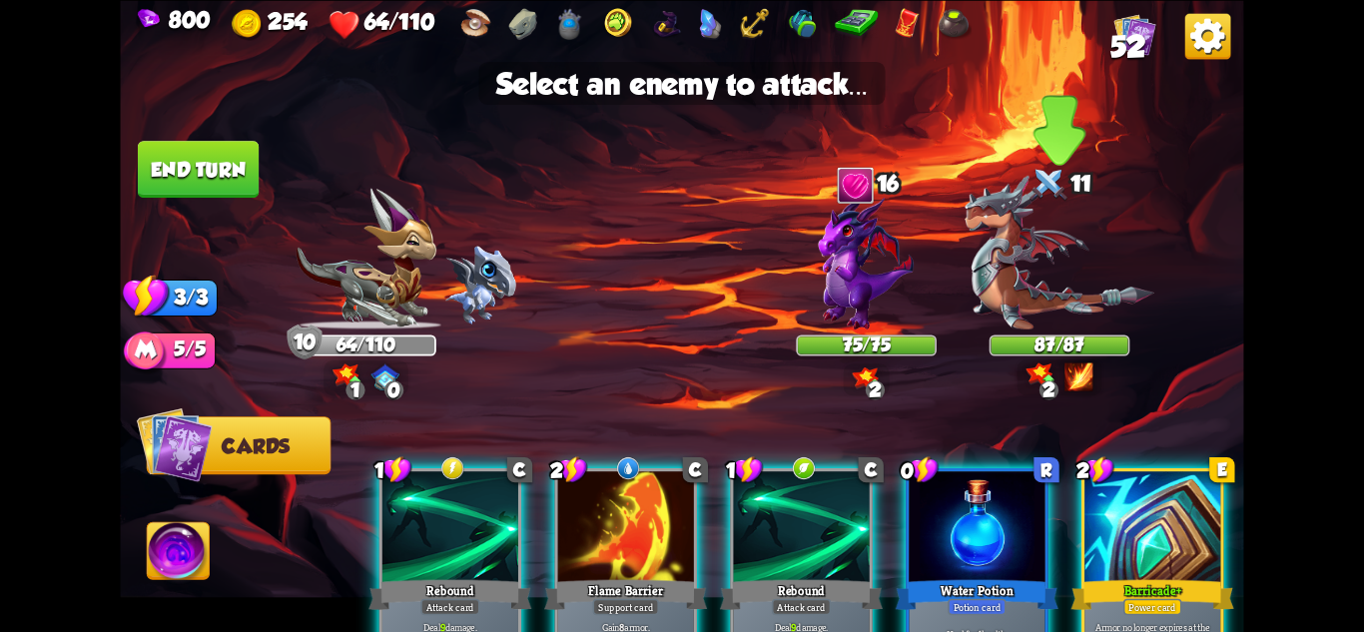
click at [1051, 310] on img at bounding box center [1060, 252] width 190 height 155
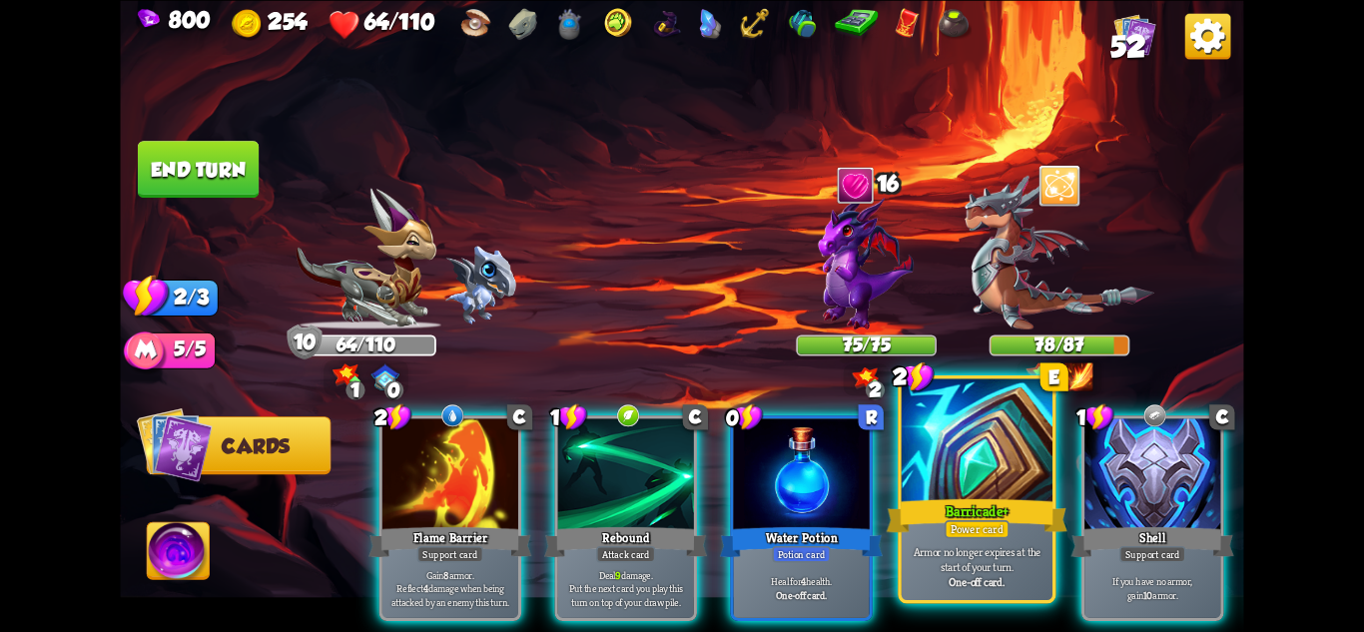
click at [943, 471] on div at bounding box center [977, 441] width 151 height 127
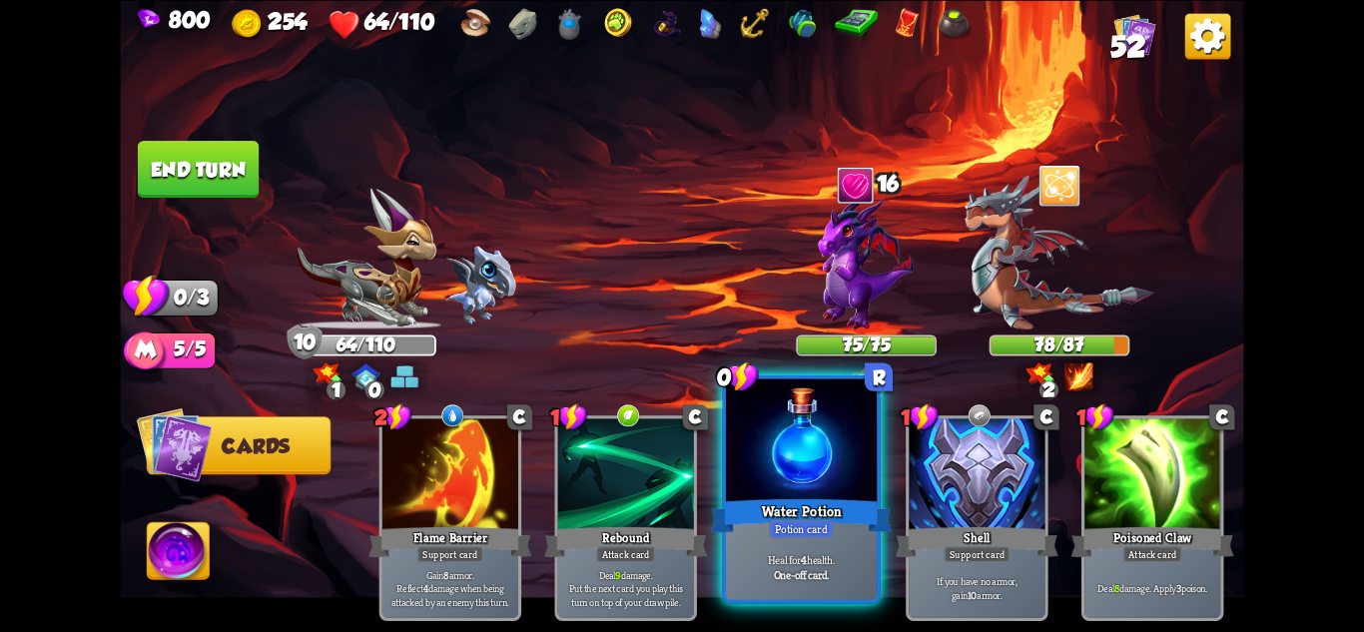
click at [803, 488] on div at bounding box center [801, 441] width 151 height 127
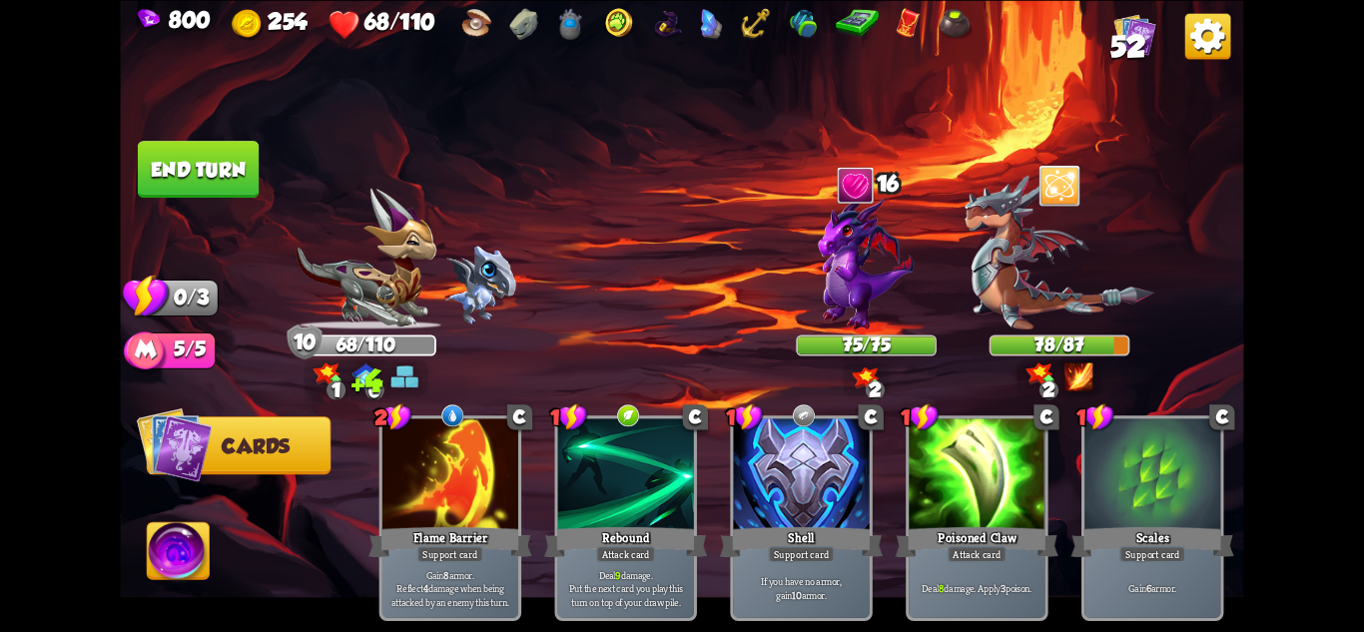
click at [190, 165] on button "End turn" at bounding box center [198, 169] width 123 height 58
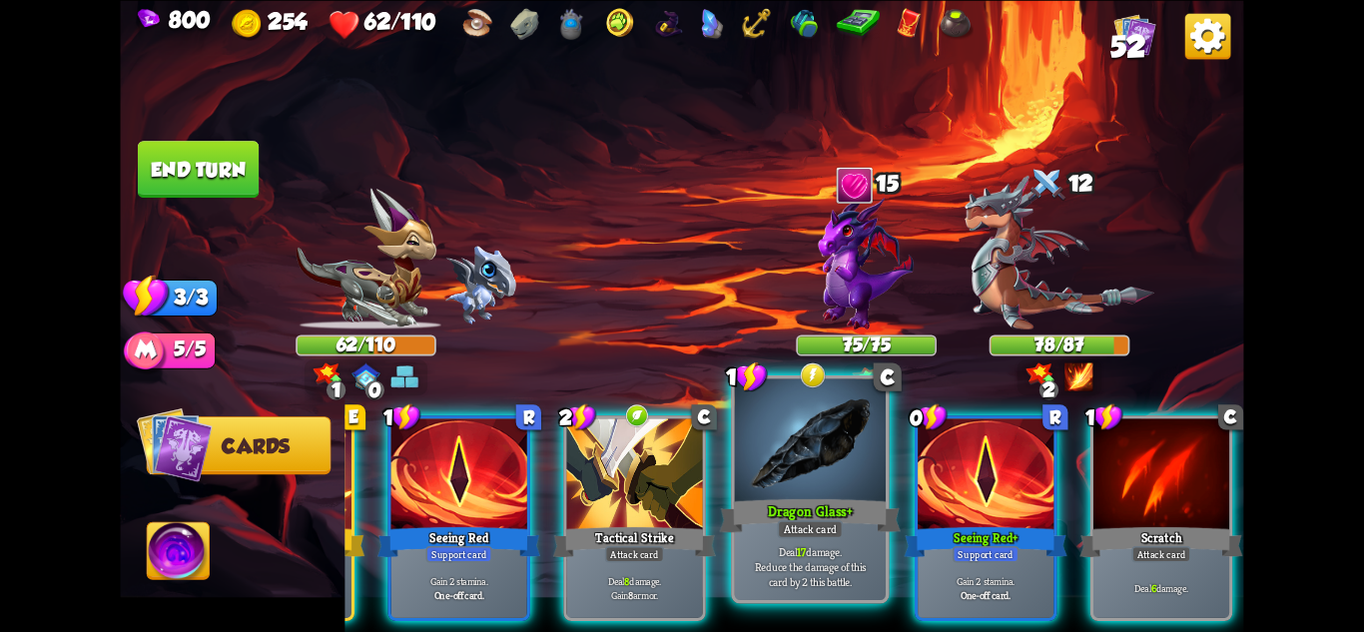
scroll to position [0, 185]
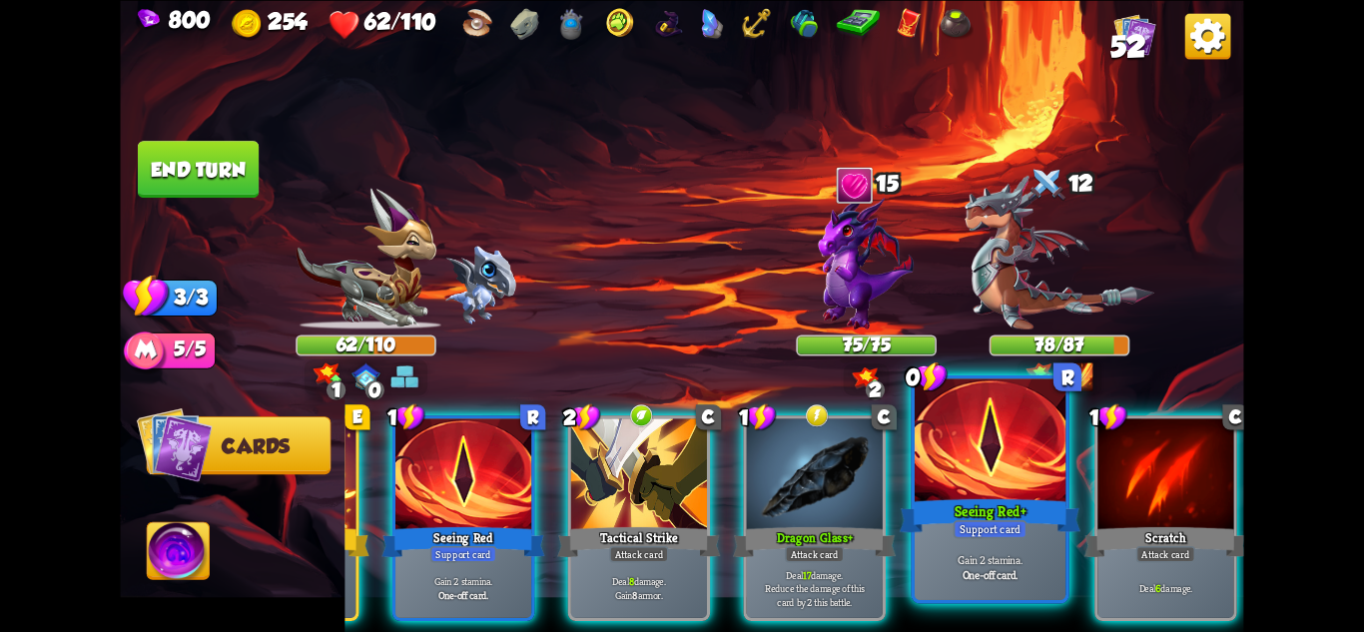
click at [968, 532] on div "Support card" at bounding box center [991, 528] width 74 height 18
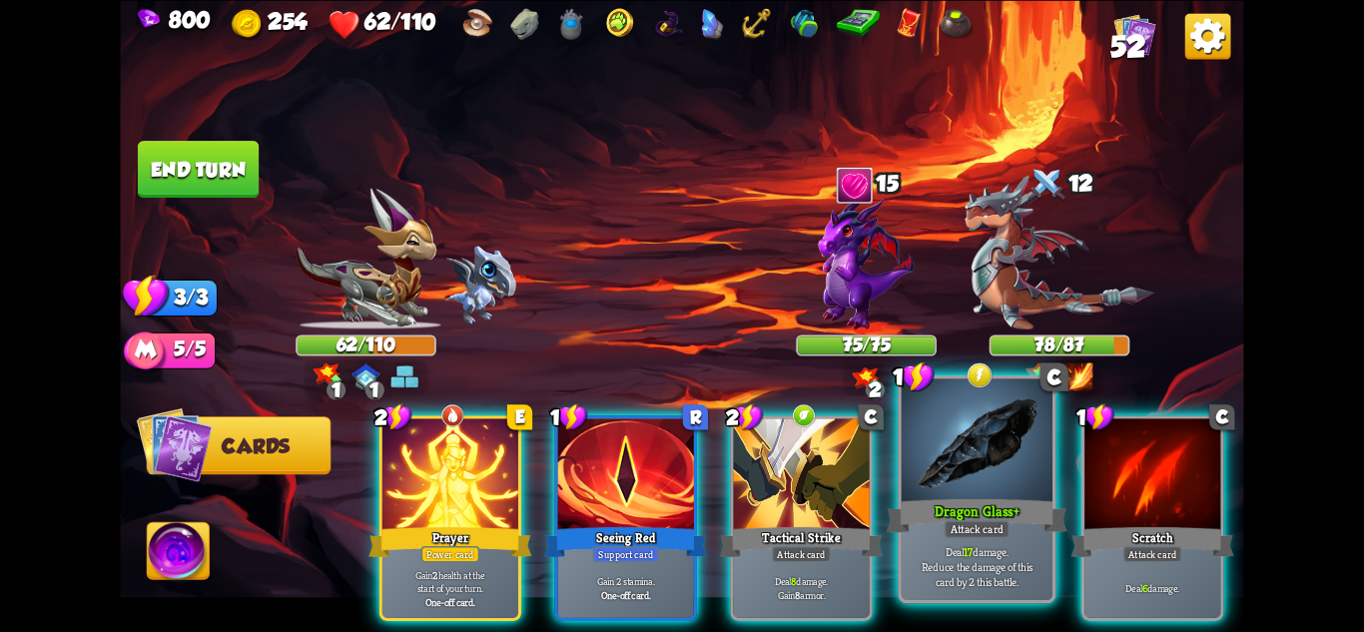
scroll to position [0, 0]
click at [958, 483] on div at bounding box center [977, 441] width 151 height 127
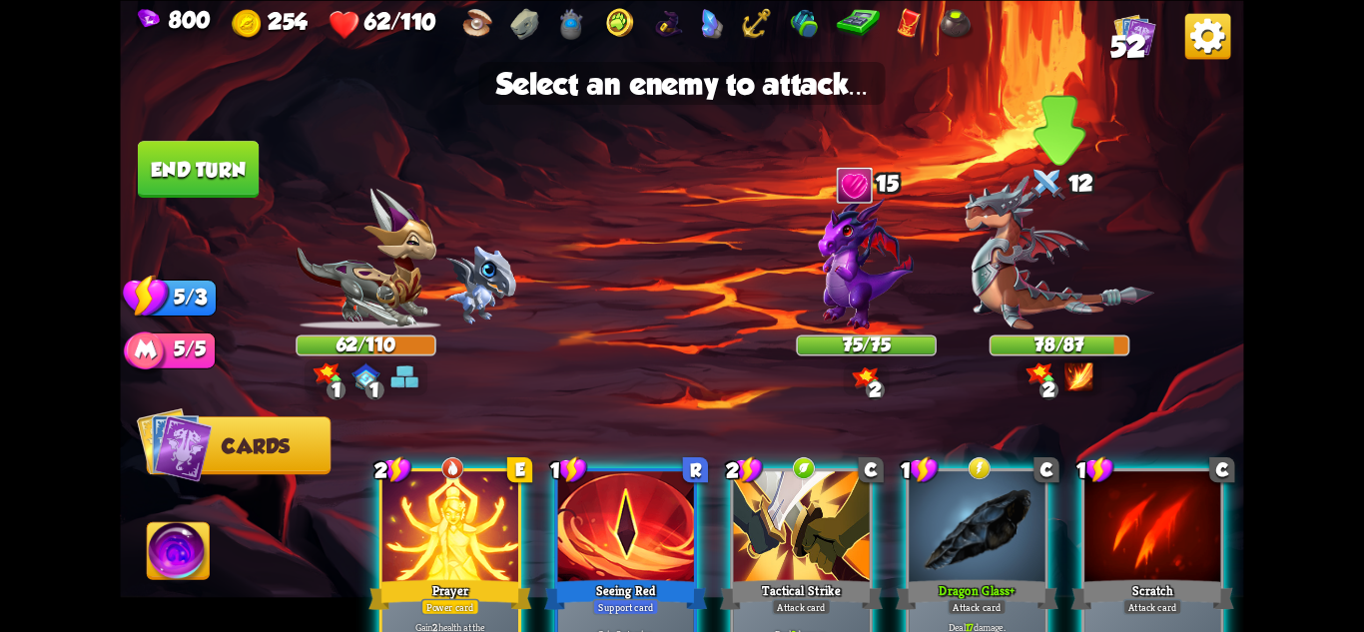
click at [1049, 301] on img at bounding box center [1060, 252] width 190 height 155
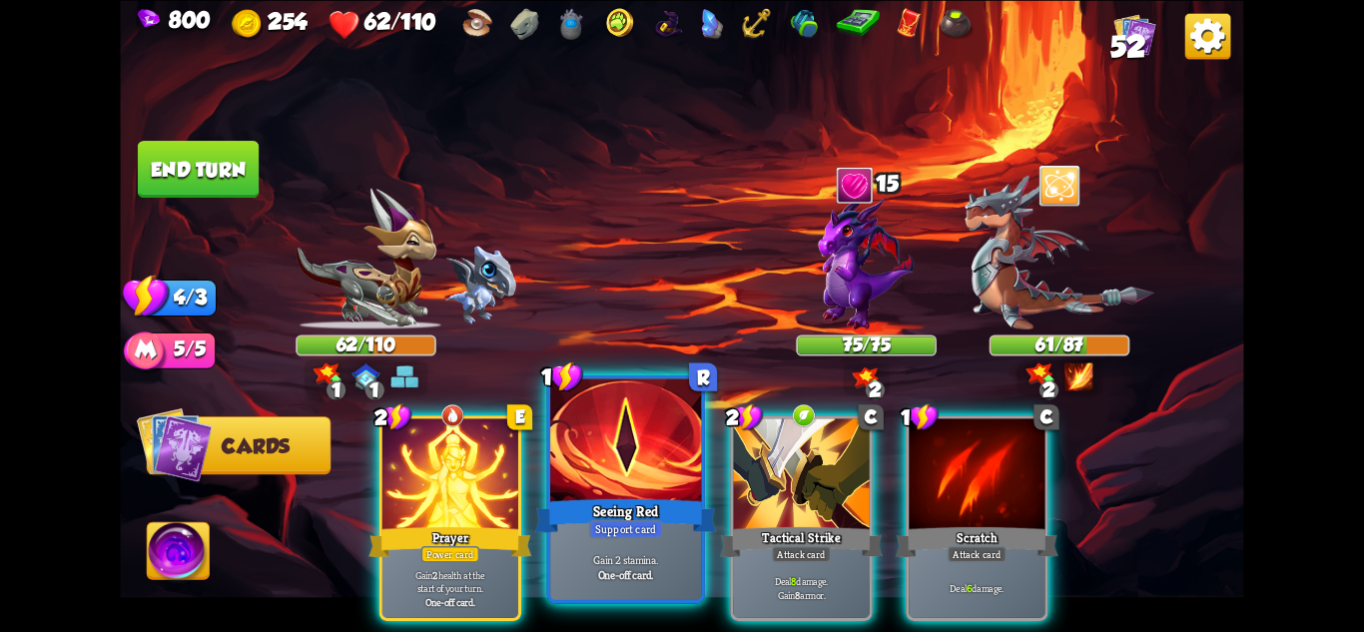
click at [627, 497] on div "Seeing Red" at bounding box center [625, 515] width 181 height 40
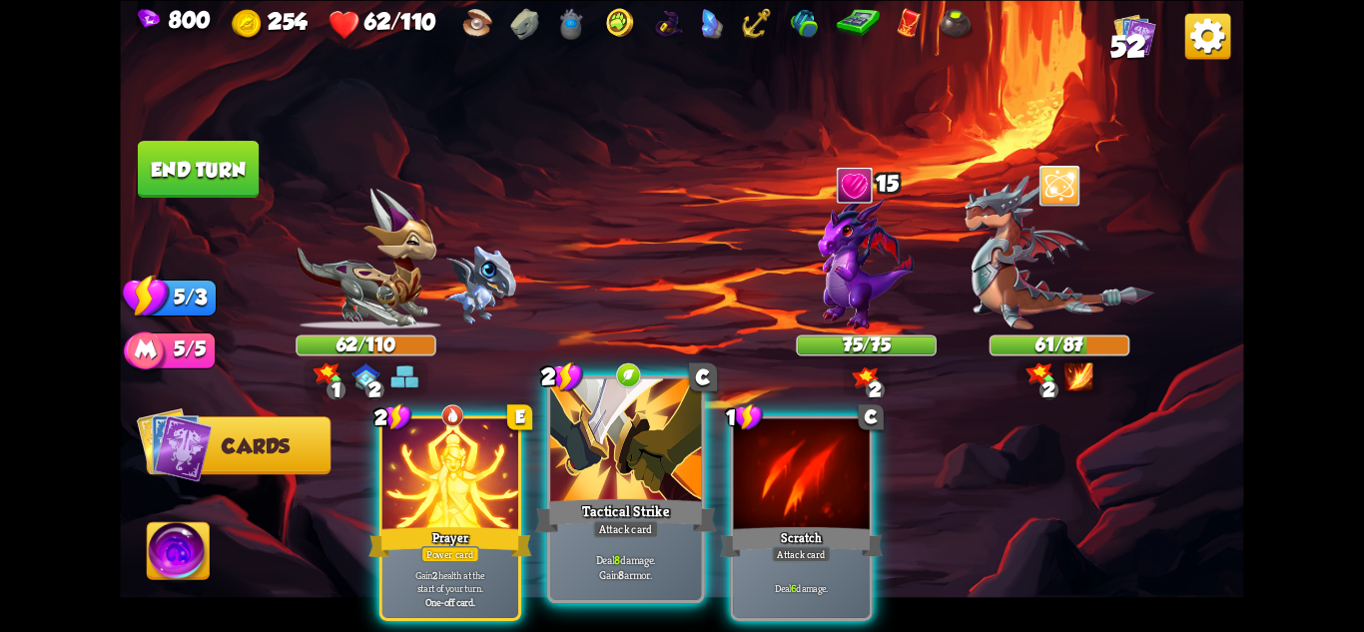
click at [626, 497] on div "Tactical Strike" at bounding box center [625, 515] width 181 height 40
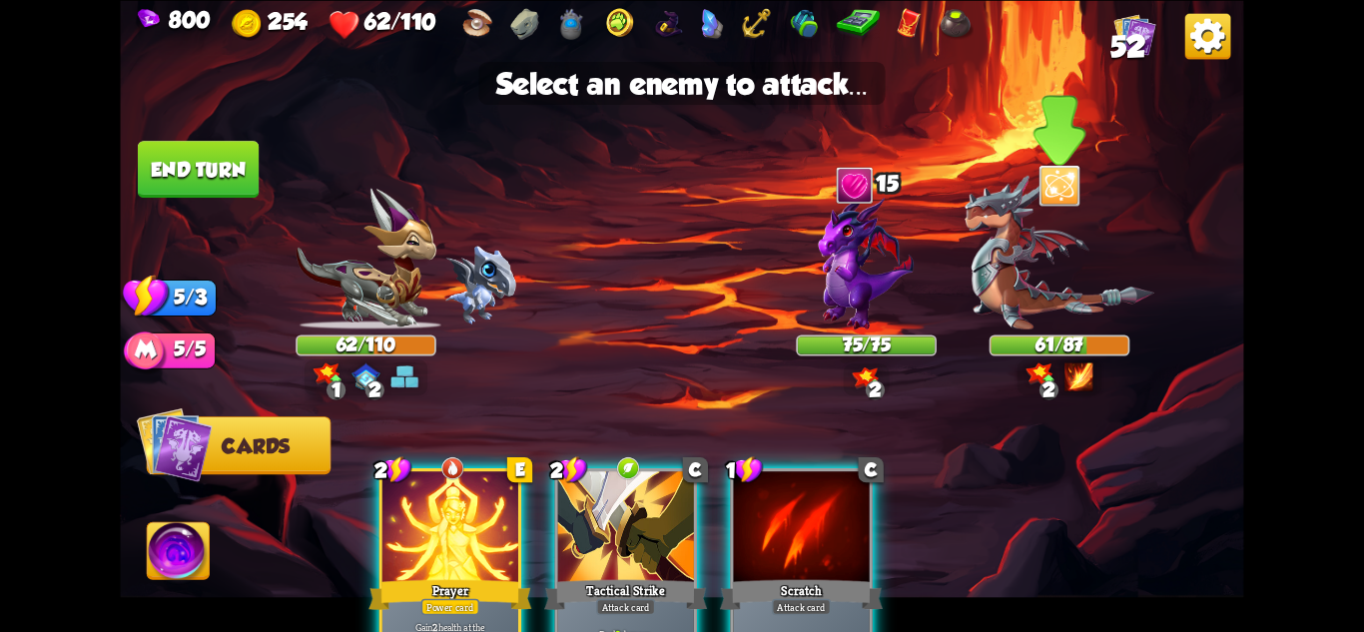
click at [1049, 292] on img at bounding box center [1060, 252] width 190 height 155
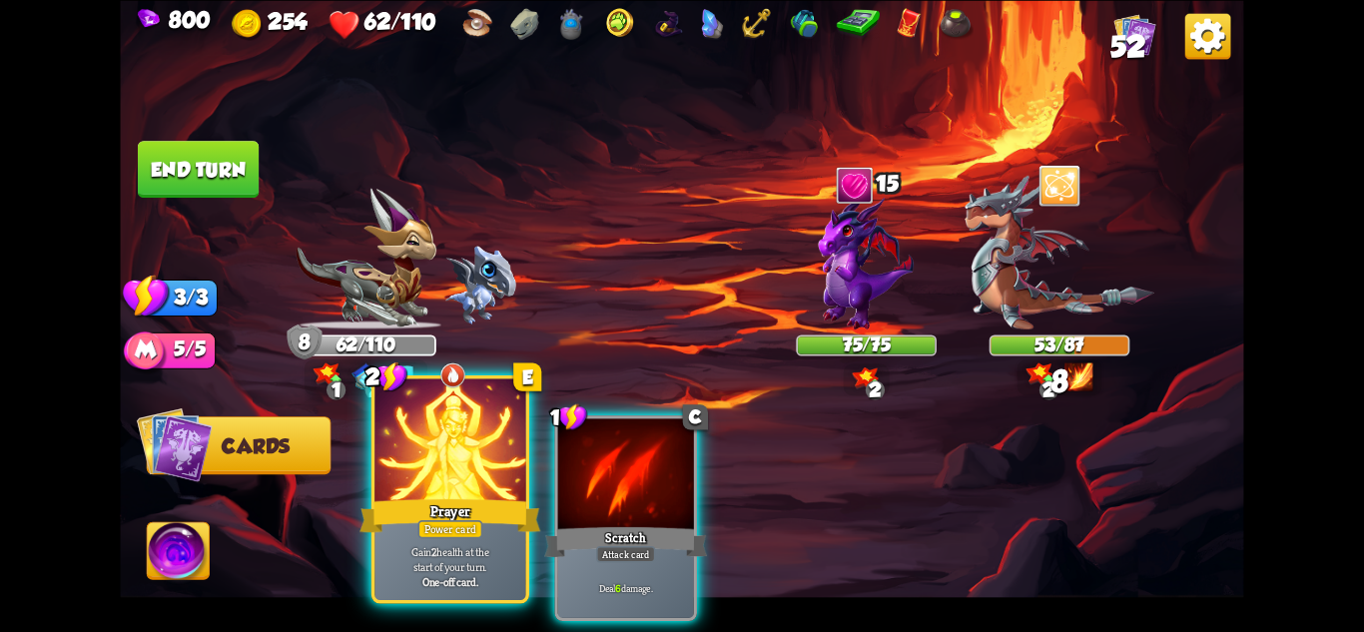
click at [394, 514] on div "Prayer" at bounding box center [450, 515] width 181 height 40
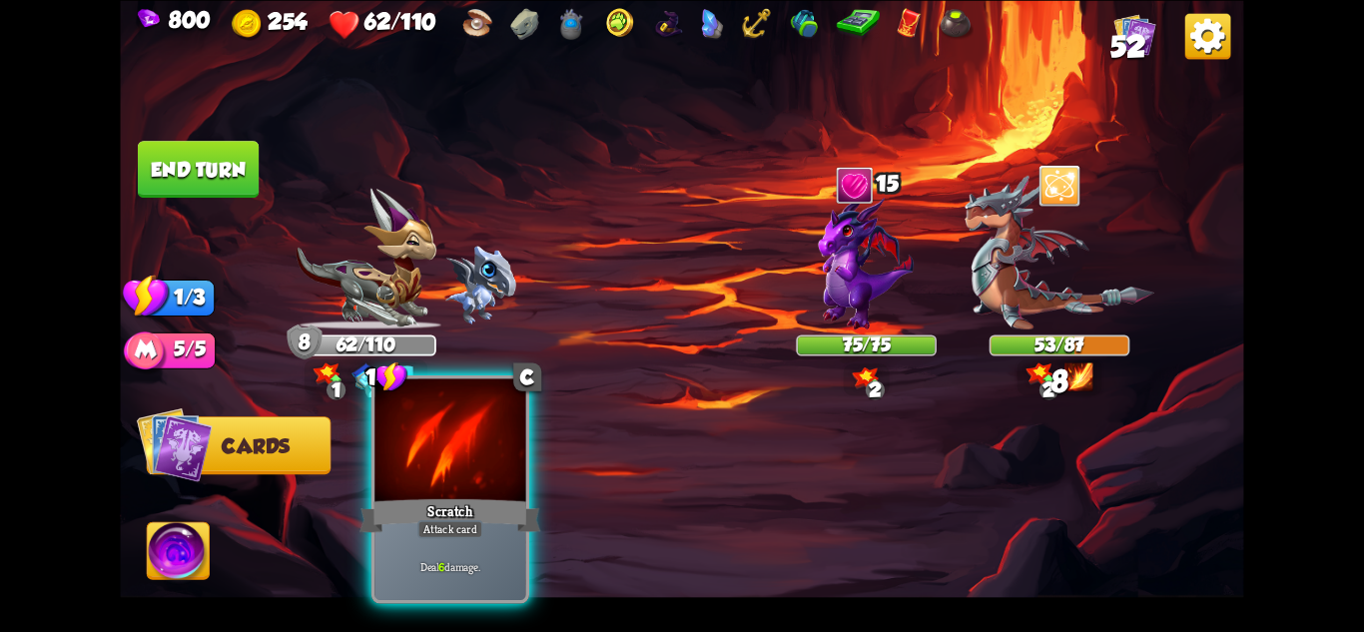
click at [442, 519] on div "Attack card" at bounding box center [450, 528] width 66 height 18
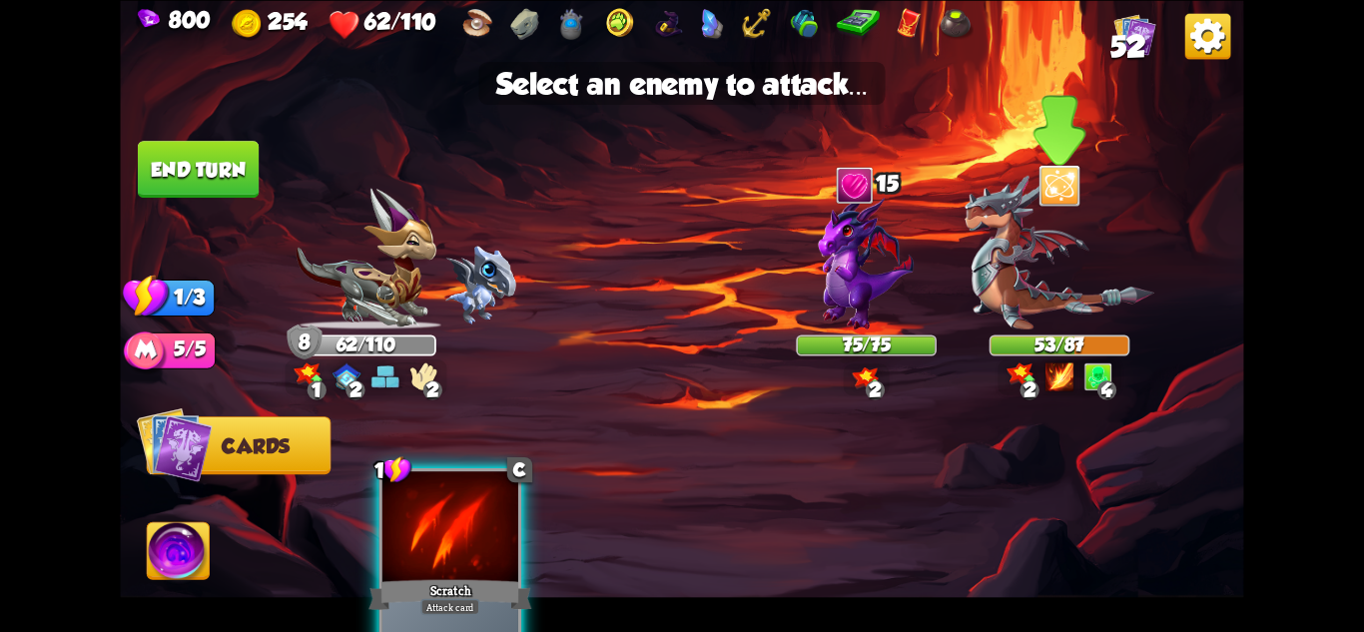
click at [1053, 271] on img at bounding box center [1060, 252] width 190 height 155
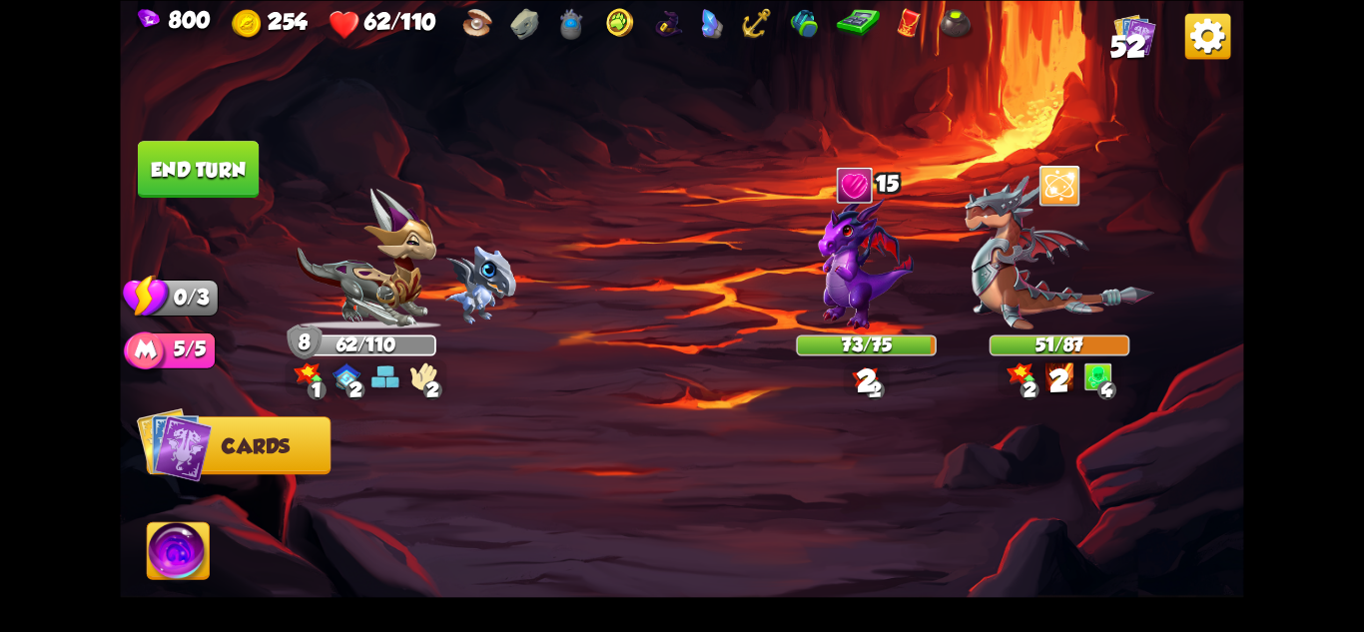
click at [198, 151] on button "End turn" at bounding box center [198, 169] width 121 height 57
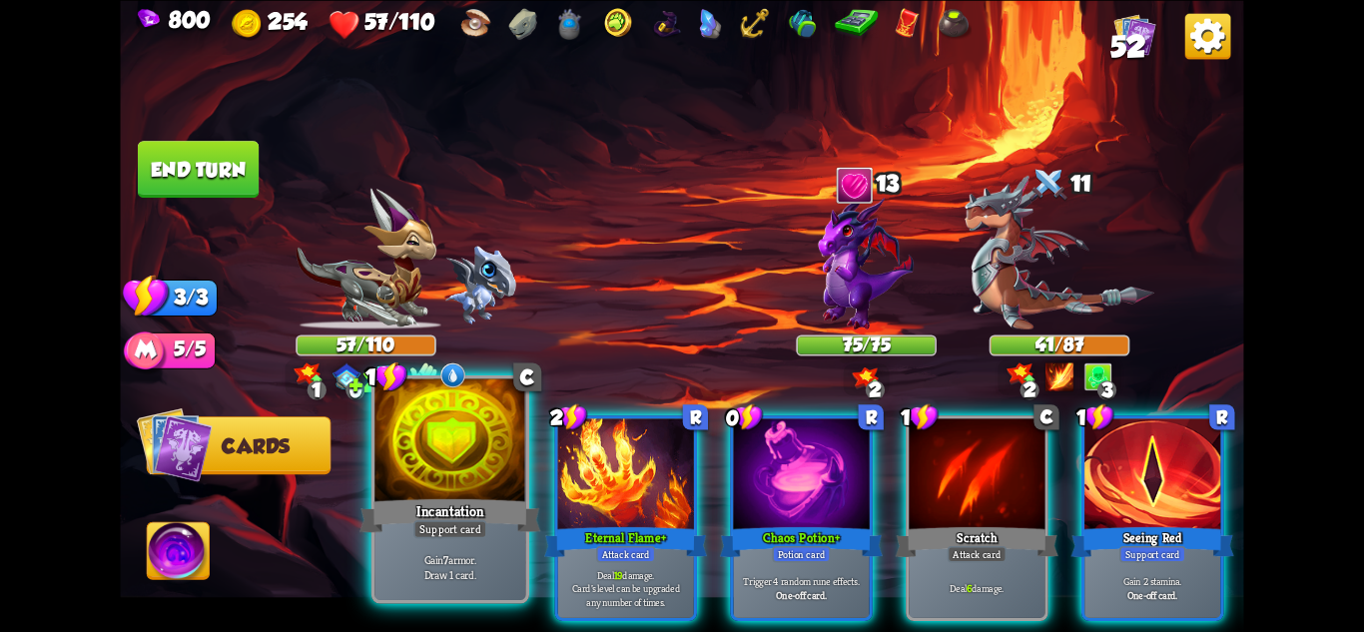
click at [483, 483] on div at bounding box center [449, 441] width 151 height 127
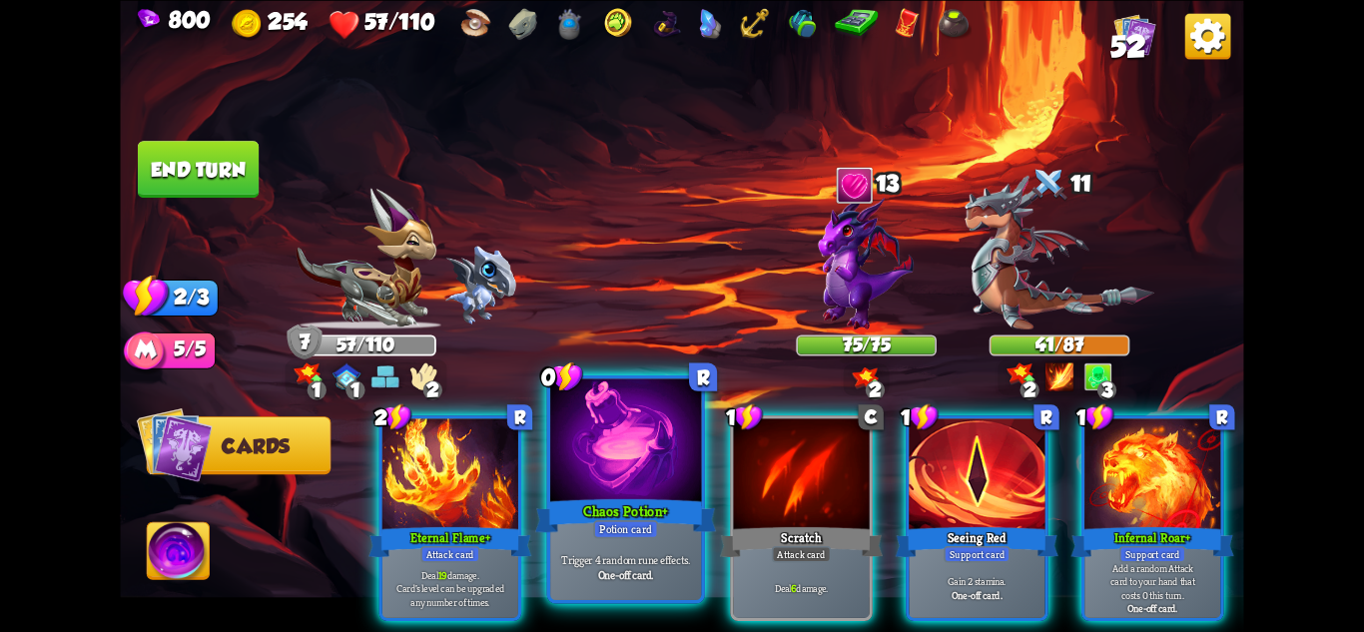
click at [625, 486] on div at bounding box center [625, 441] width 151 height 127
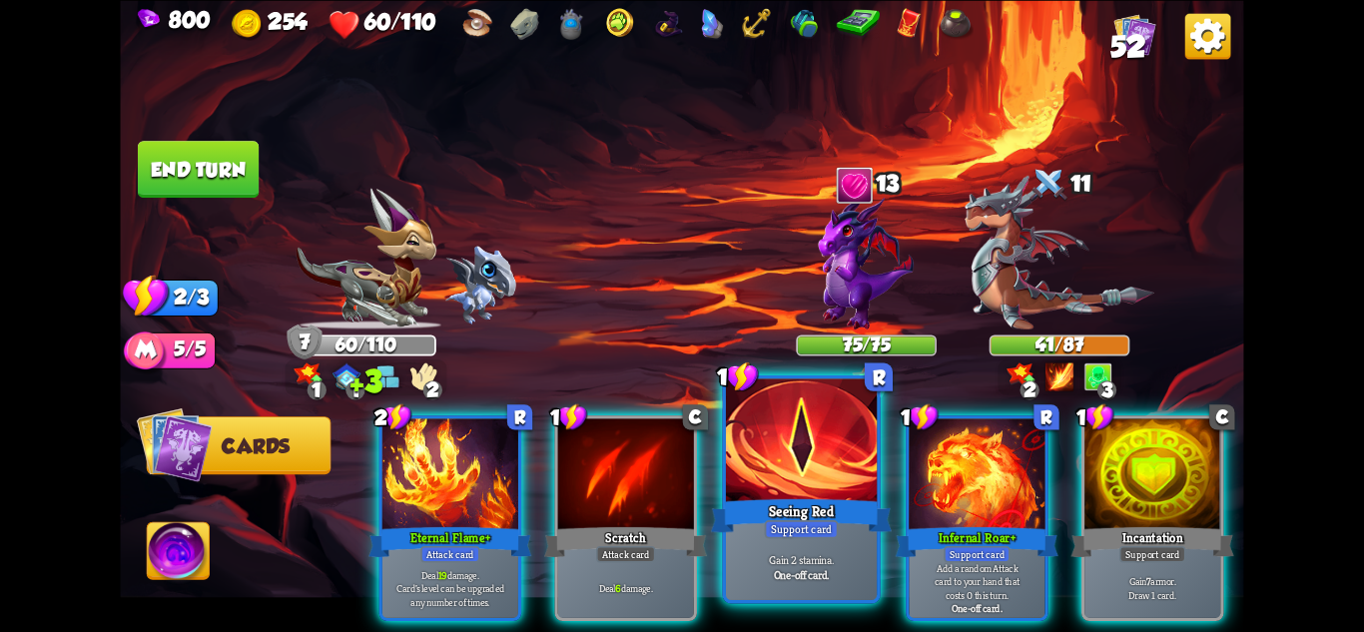
click at [825, 471] on div at bounding box center [801, 441] width 151 height 127
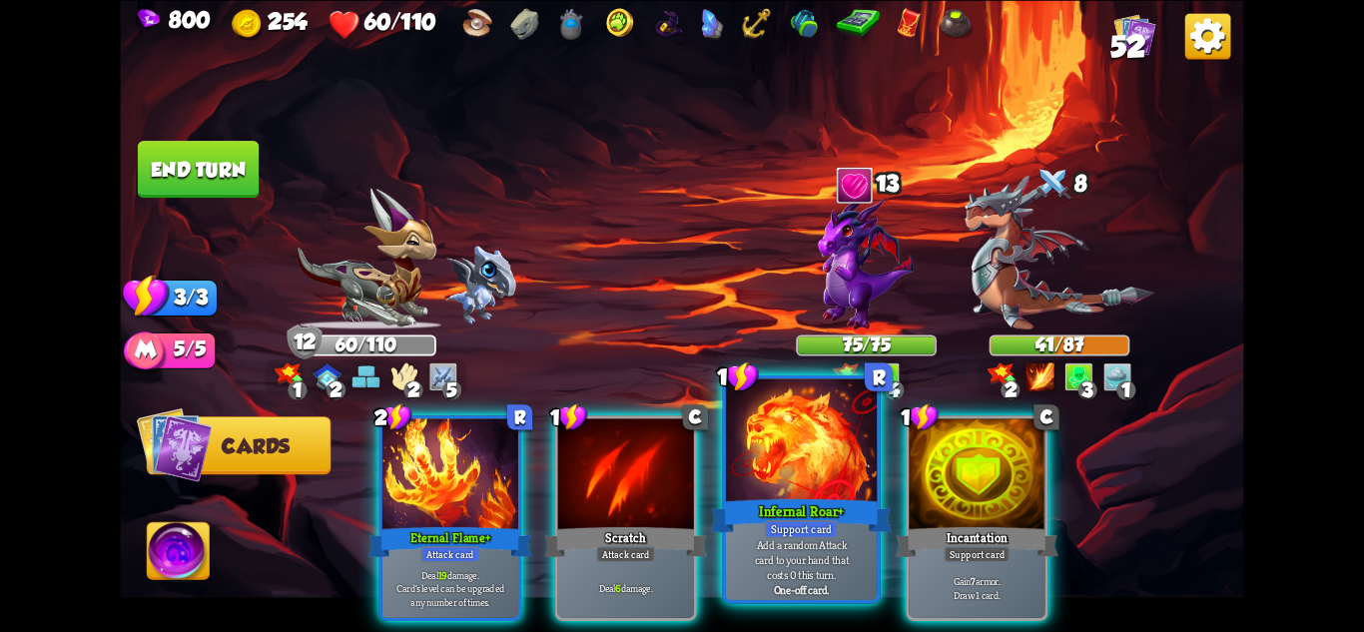
click at [800, 462] on div at bounding box center [801, 441] width 151 height 127
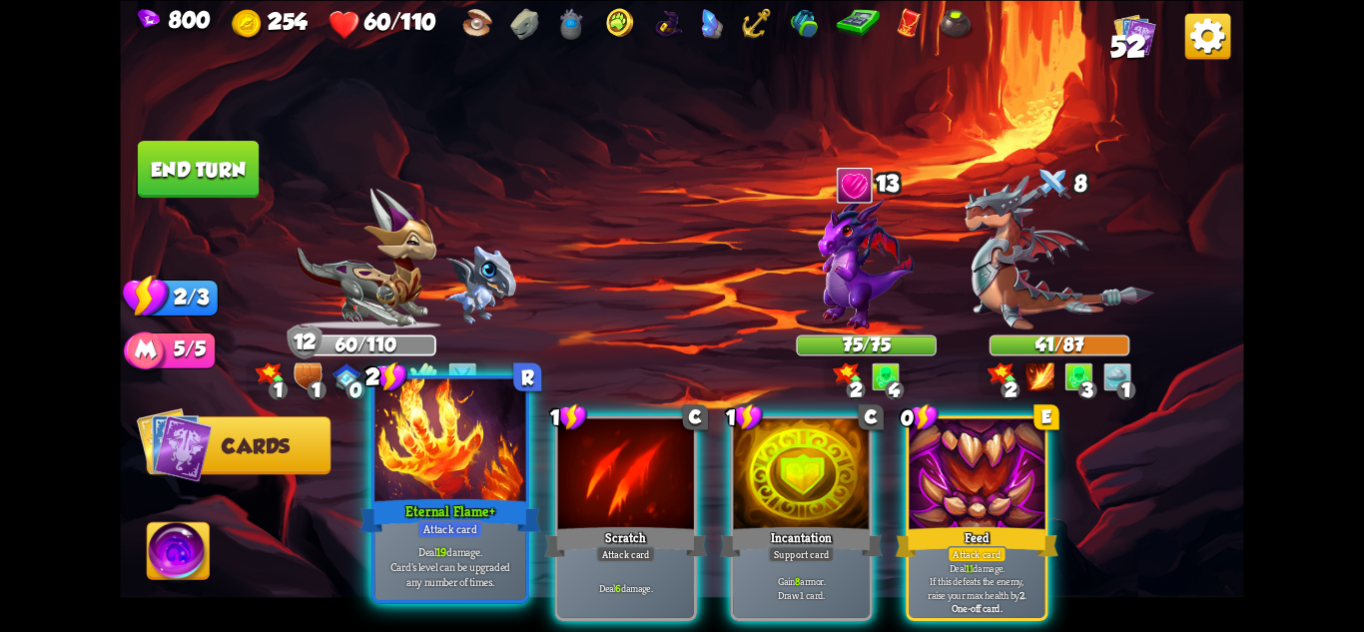
click at [458, 495] on div "Eternal Flame+" at bounding box center [450, 515] width 181 height 40
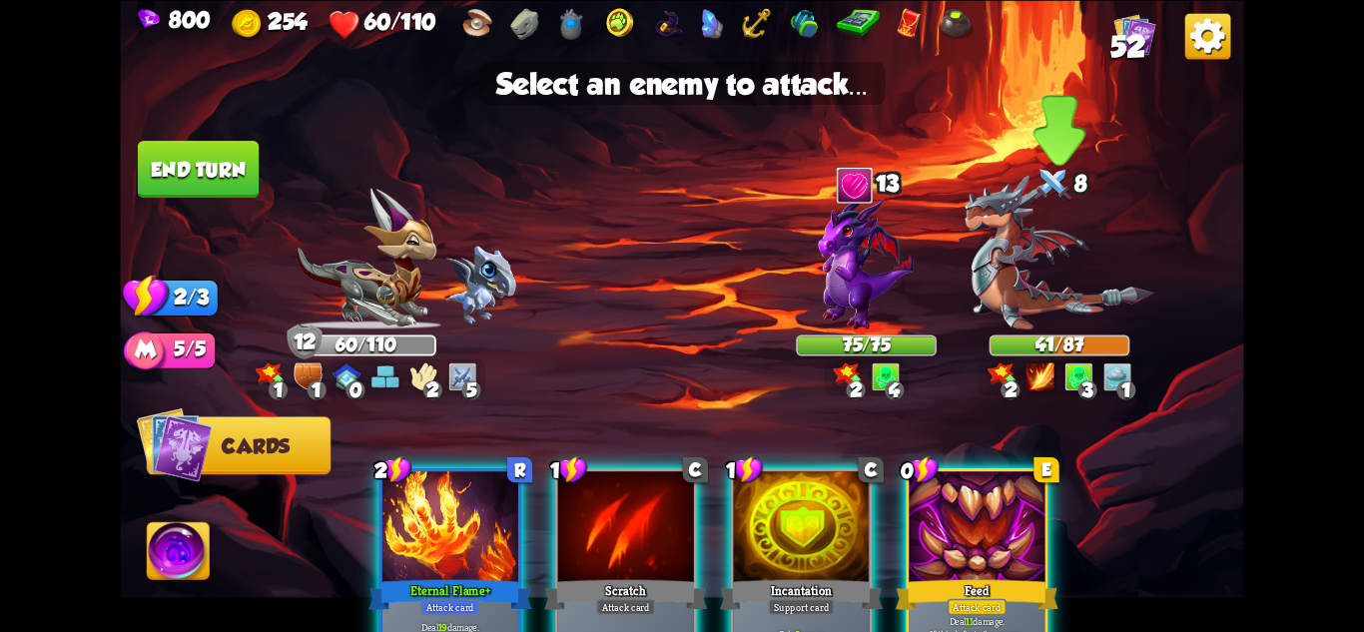
click at [1064, 297] on img at bounding box center [1060, 252] width 190 height 155
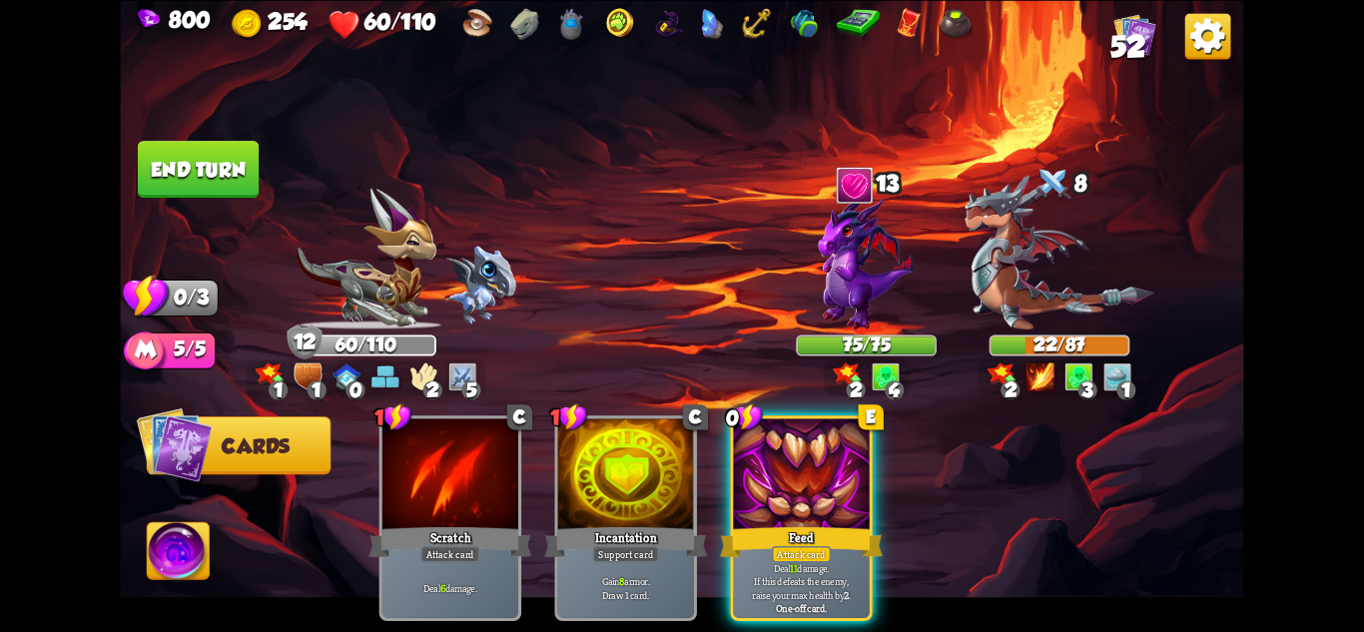
click at [235, 146] on button "End turn" at bounding box center [198, 169] width 121 height 57
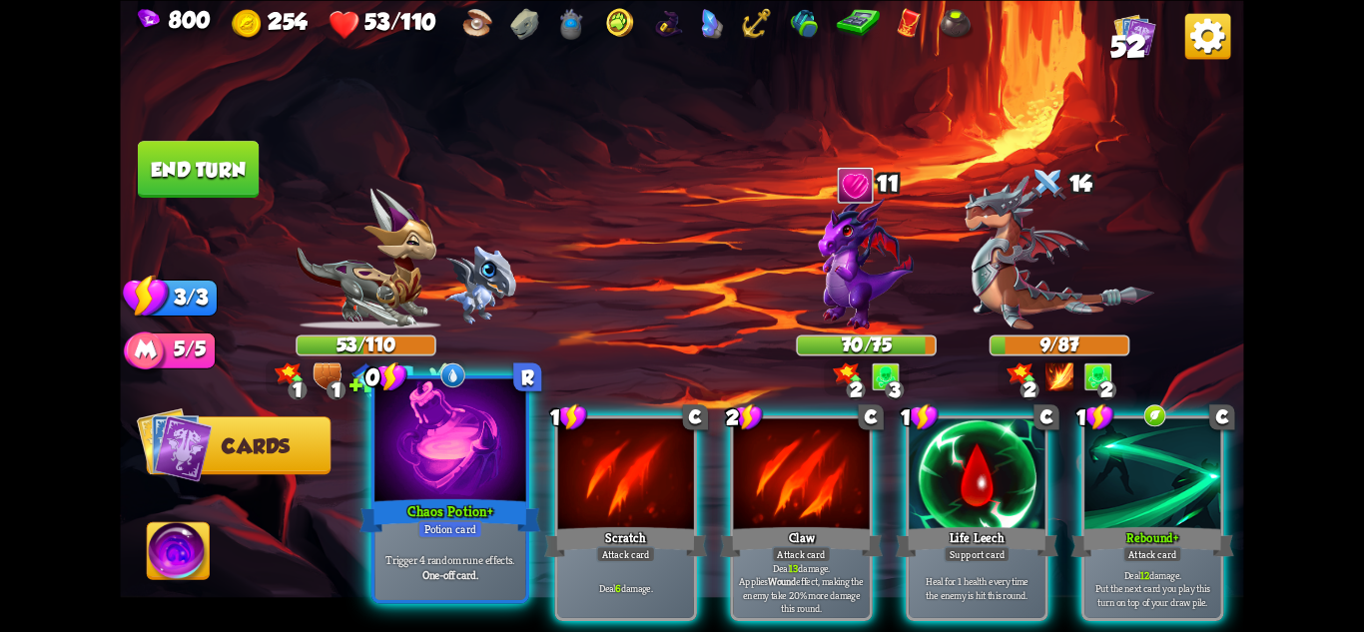
click at [454, 515] on div "Chaos Potion+" at bounding box center [450, 515] width 181 height 40
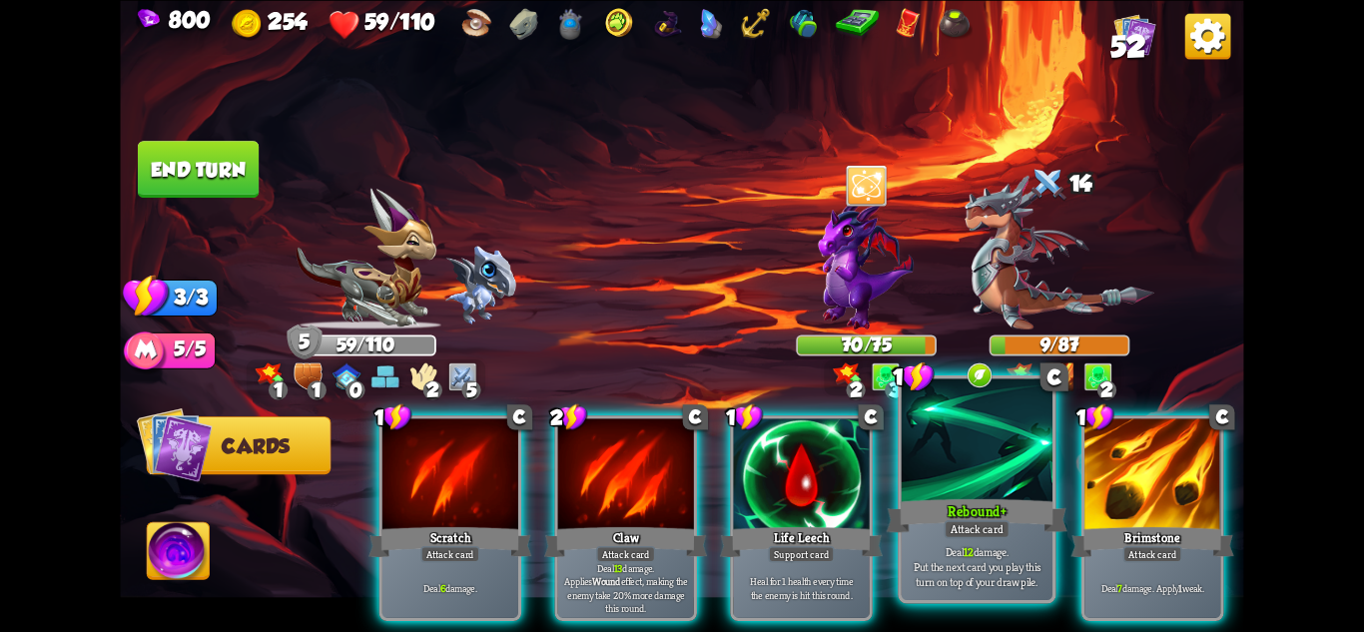
click at [943, 412] on div at bounding box center [977, 441] width 151 height 127
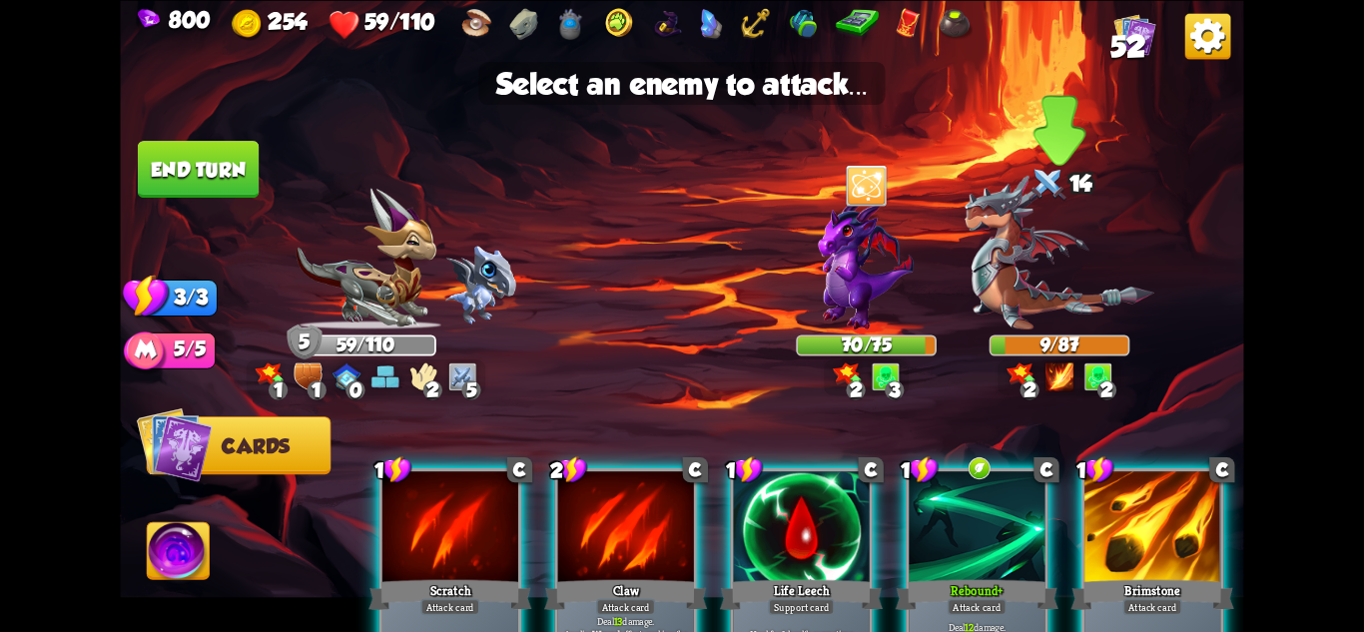
click at [1045, 291] on img at bounding box center [1060, 252] width 190 height 155
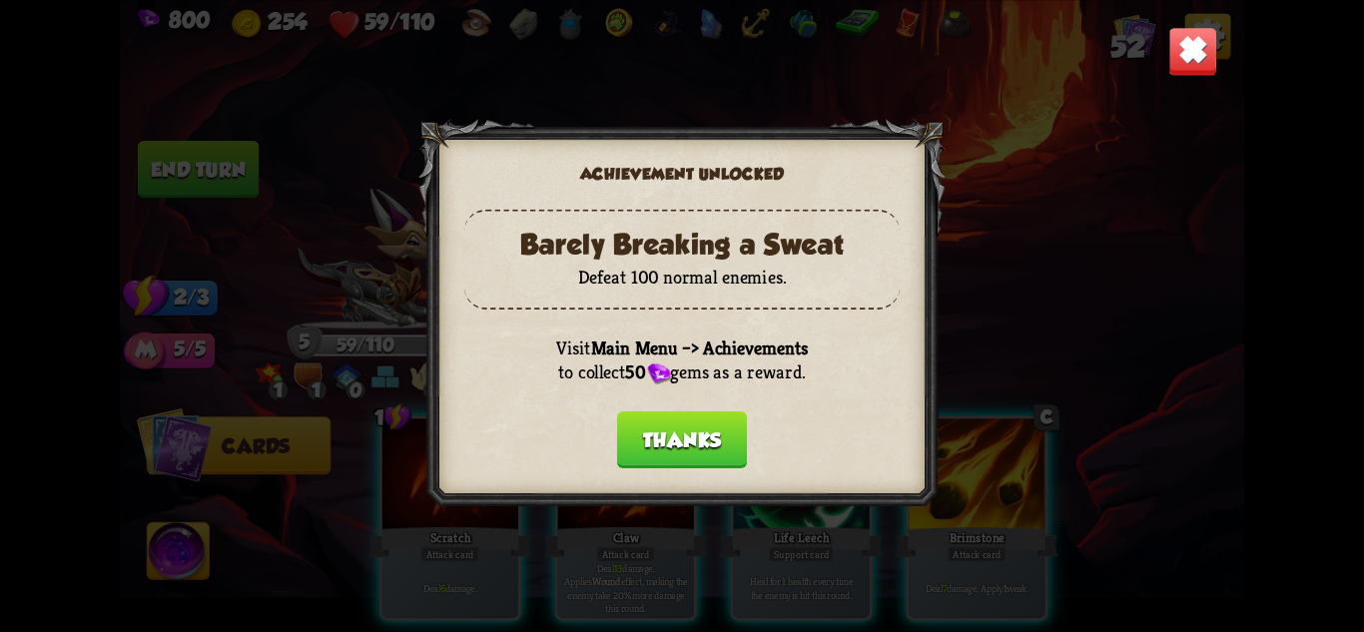
drag, startPoint x: 680, startPoint y: 442, endPoint x: 767, endPoint y: 442, distance: 86.9
click at [680, 442] on button "Thanks" at bounding box center [682, 438] width 130 height 57
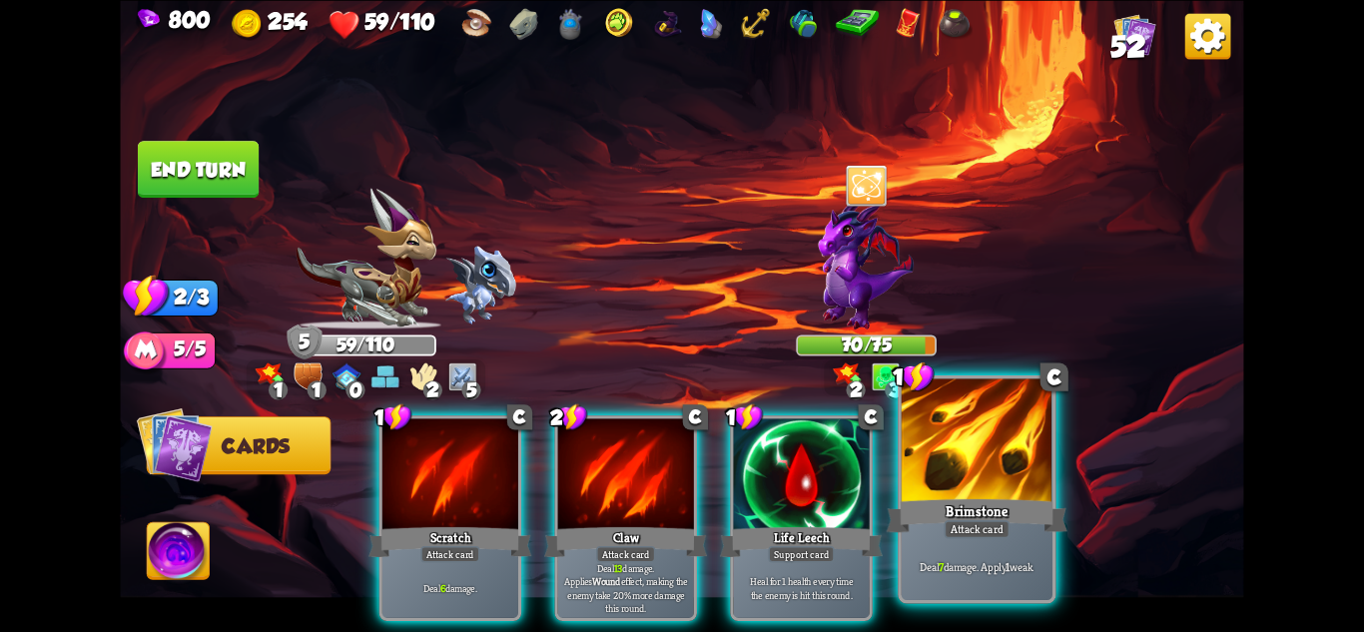
click at [973, 454] on div at bounding box center [977, 441] width 151 height 127
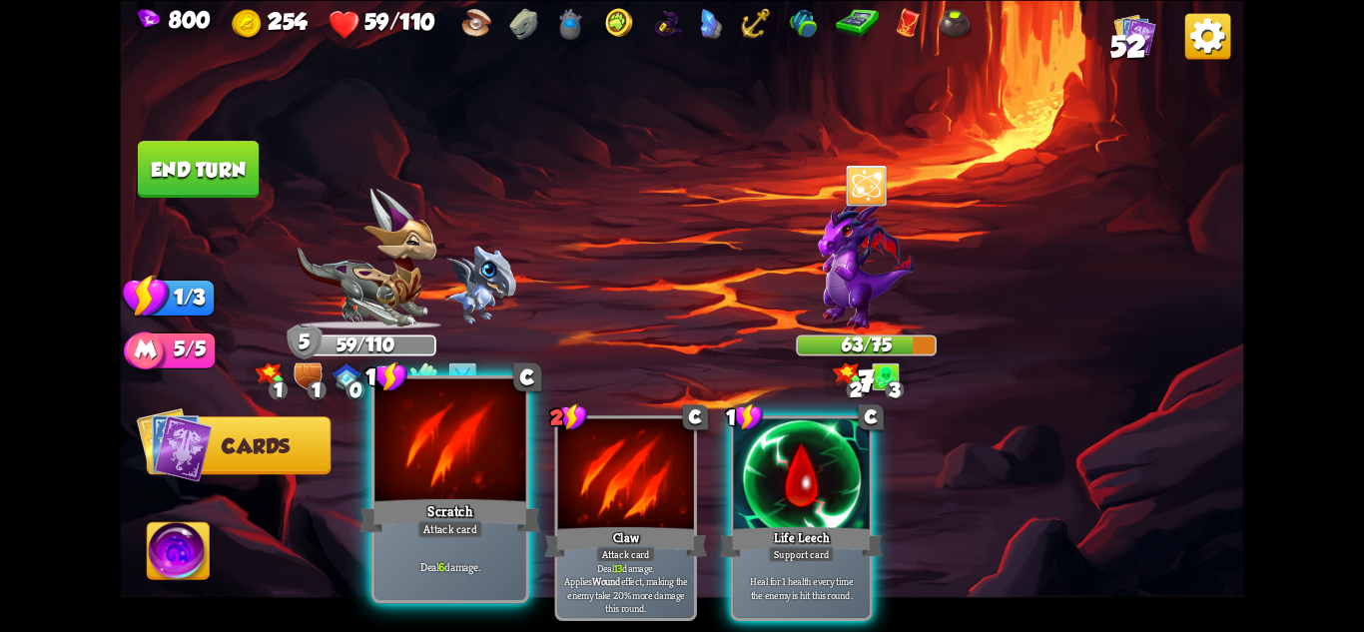
click at [509, 474] on div at bounding box center [449, 441] width 151 height 127
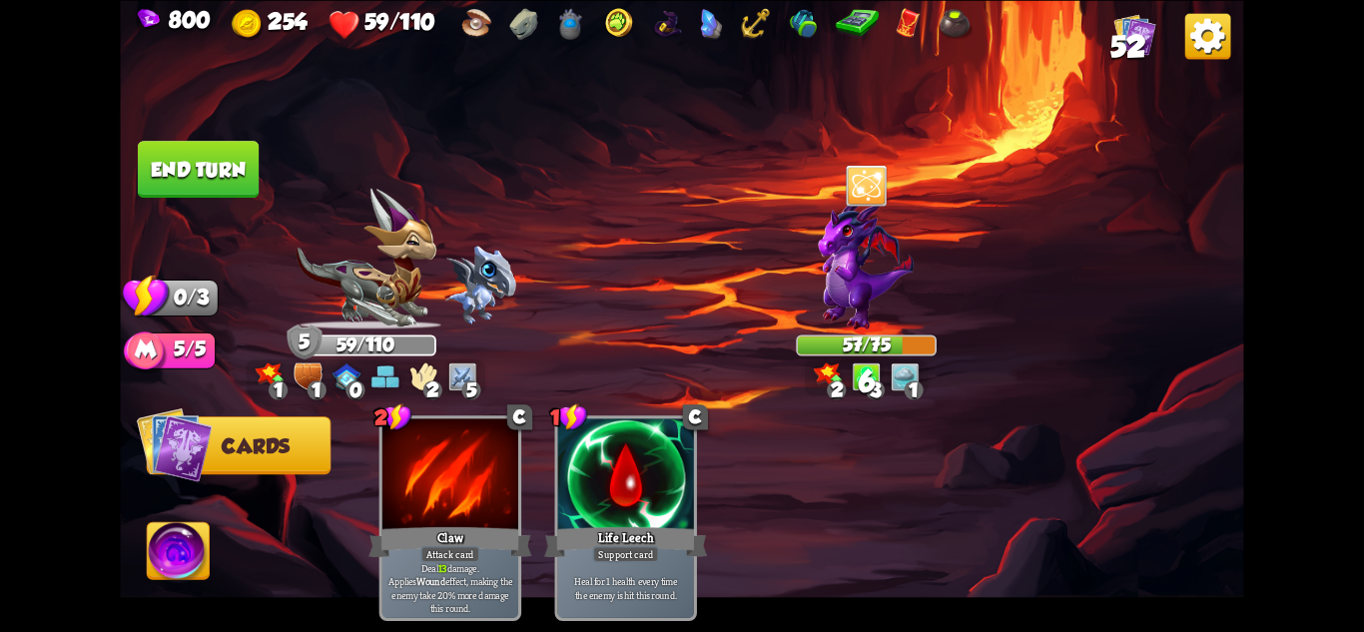
click at [215, 95] on img at bounding box center [681, 316] width 1123 height 632
click at [227, 145] on button "End turn" at bounding box center [198, 169] width 122 height 58
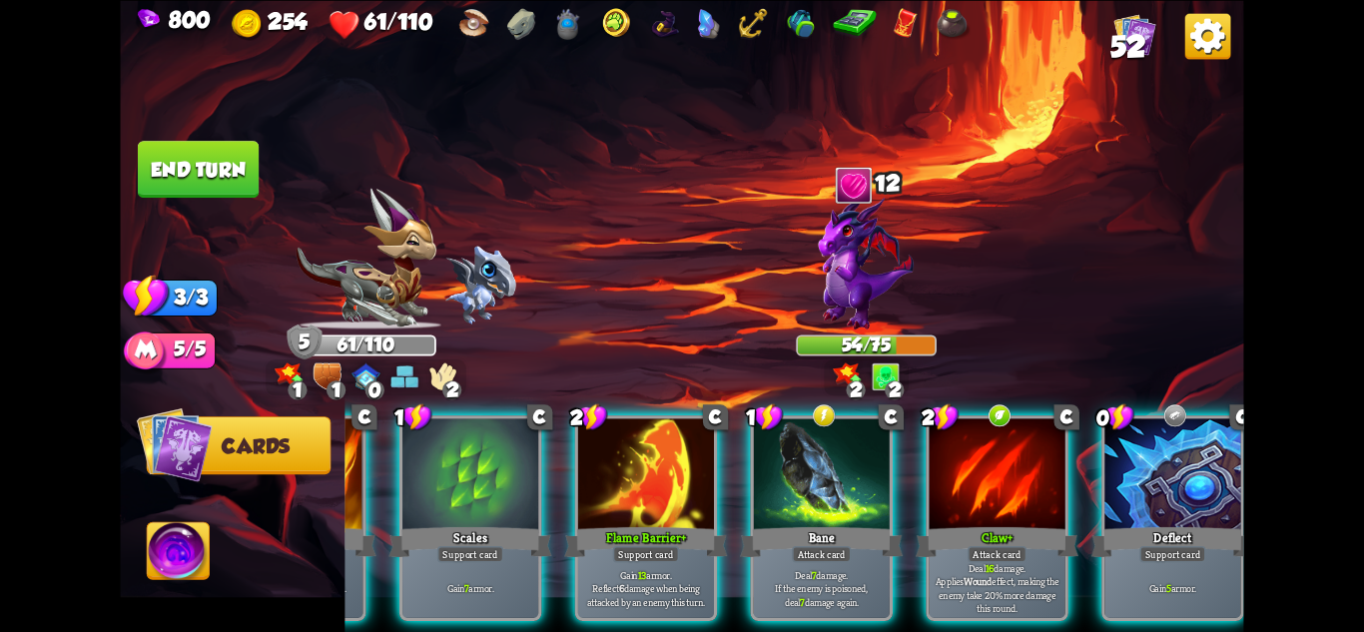
scroll to position [0, 190]
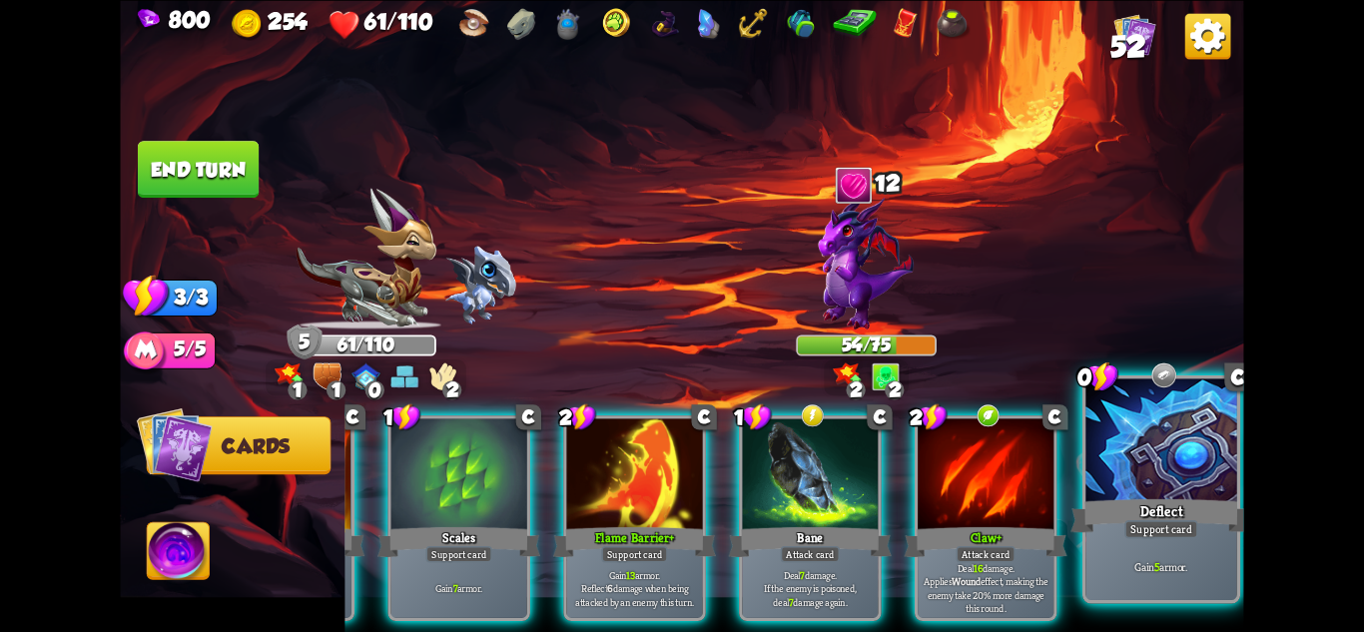
click at [1149, 444] on div at bounding box center [1161, 441] width 151 height 127
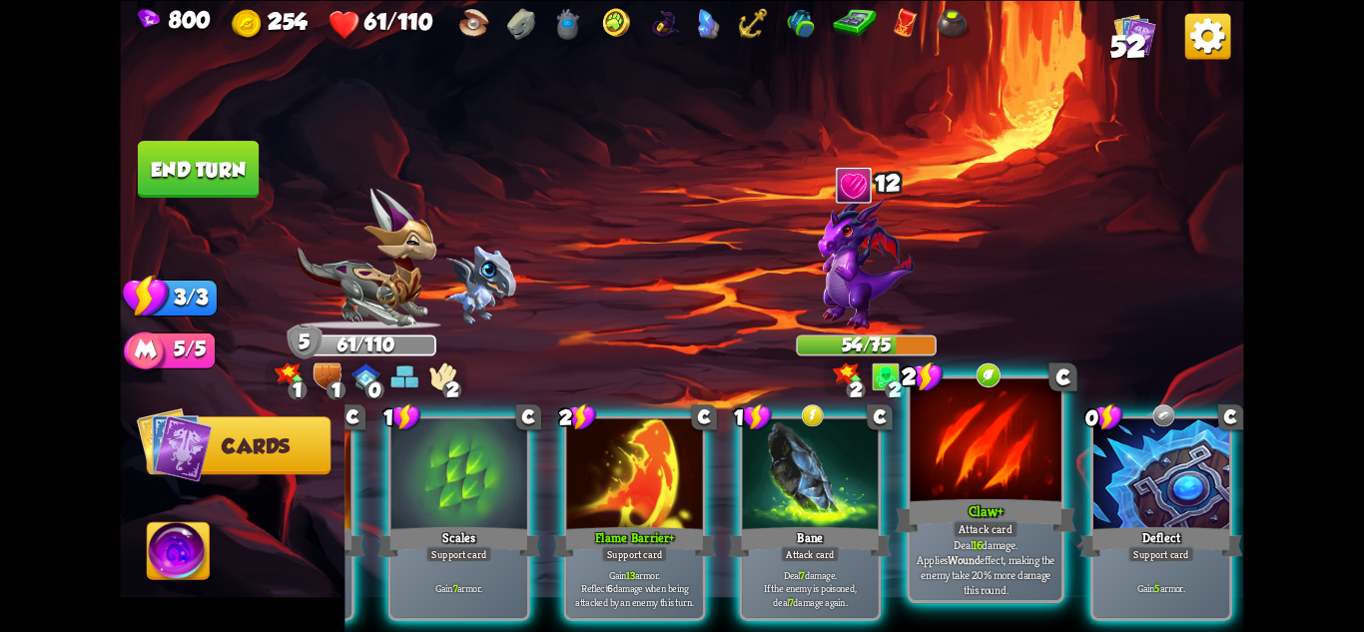
scroll to position [0, 0]
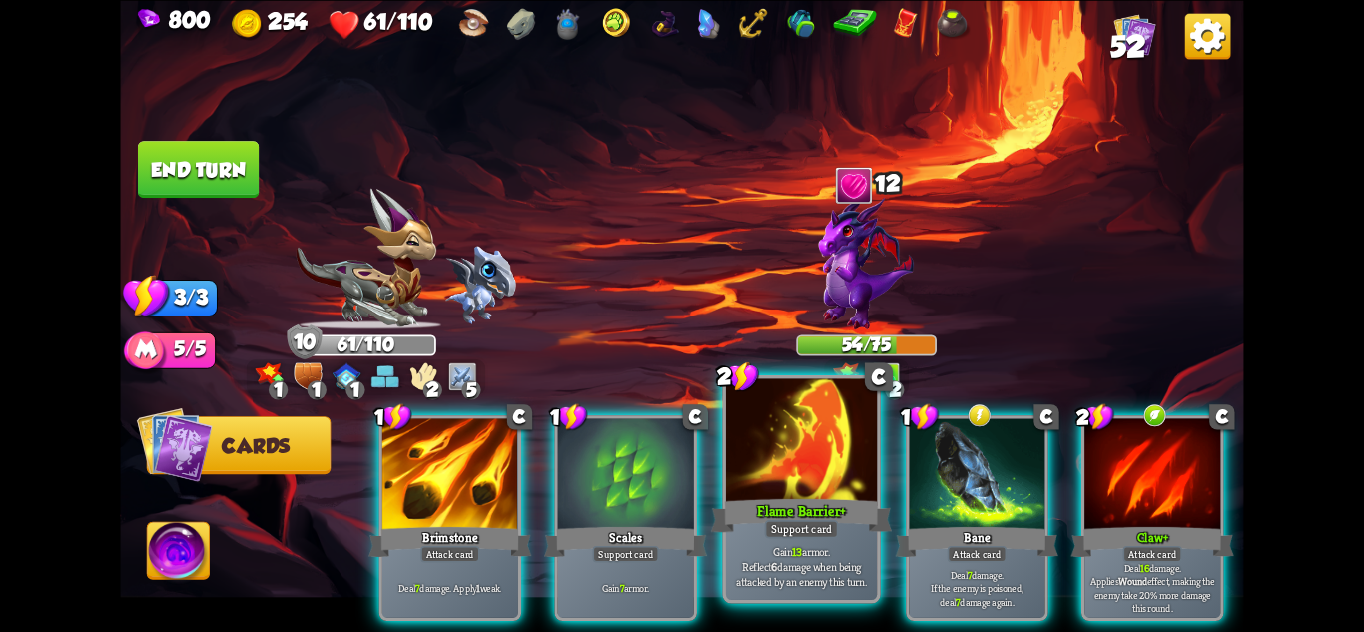
click at [810, 482] on div at bounding box center [801, 441] width 151 height 127
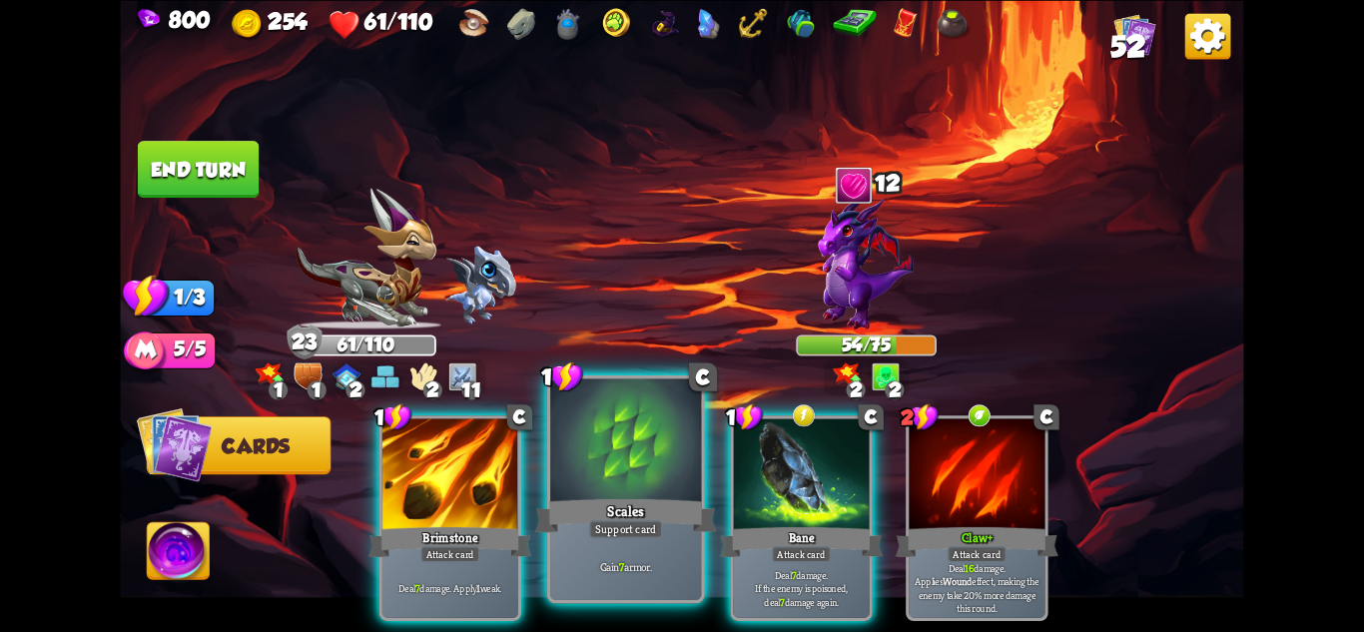
click at [628, 482] on div at bounding box center [625, 441] width 151 height 127
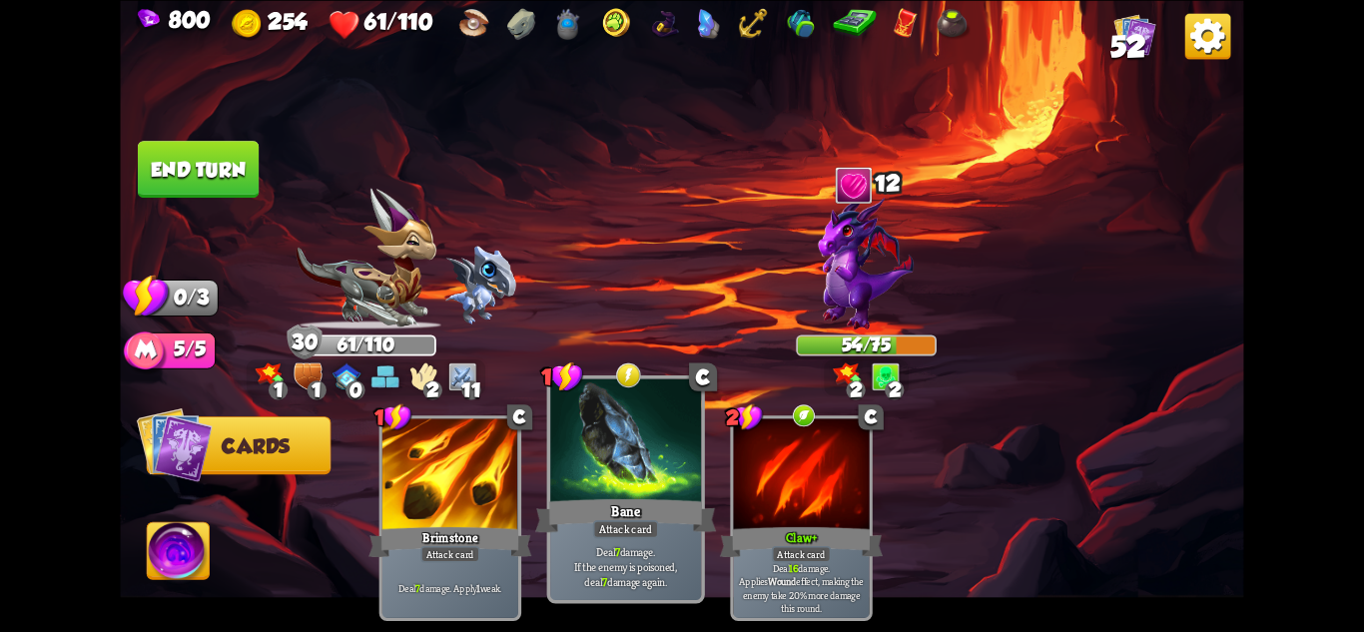
click at [614, 482] on div at bounding box center [625, 441] width 151 height 127
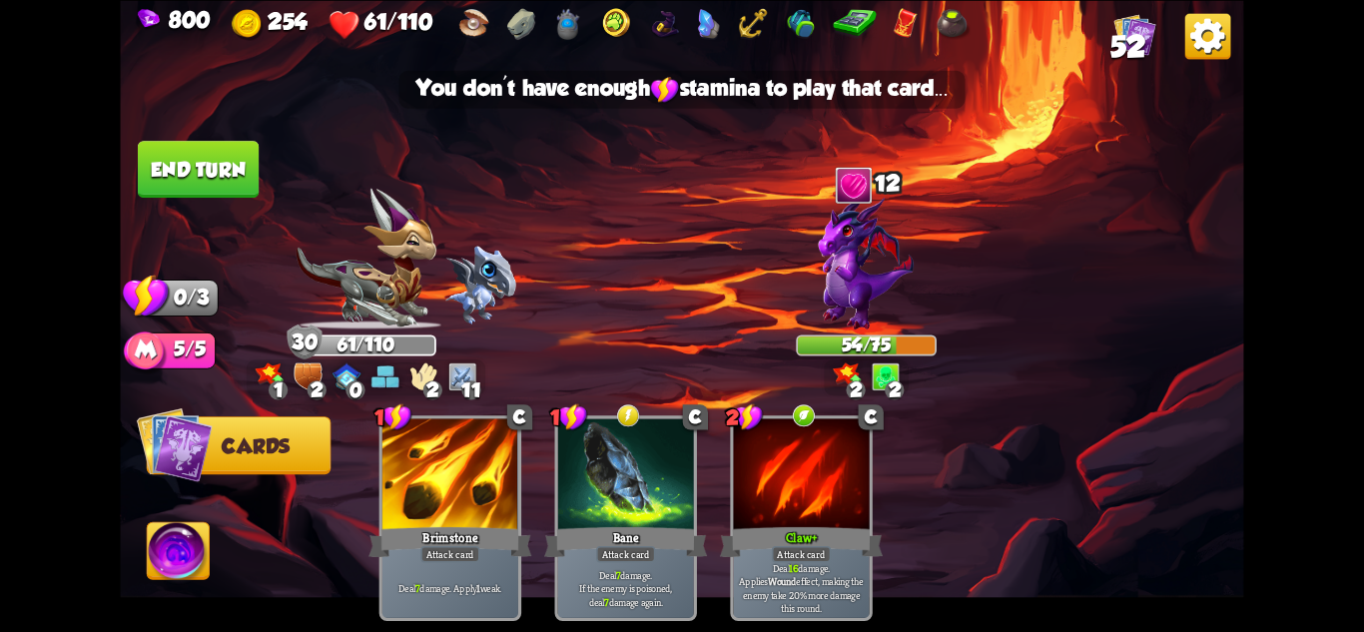
click at [186, 166] on button "End turn" at bounding box center [198, 169] width 121 height 57
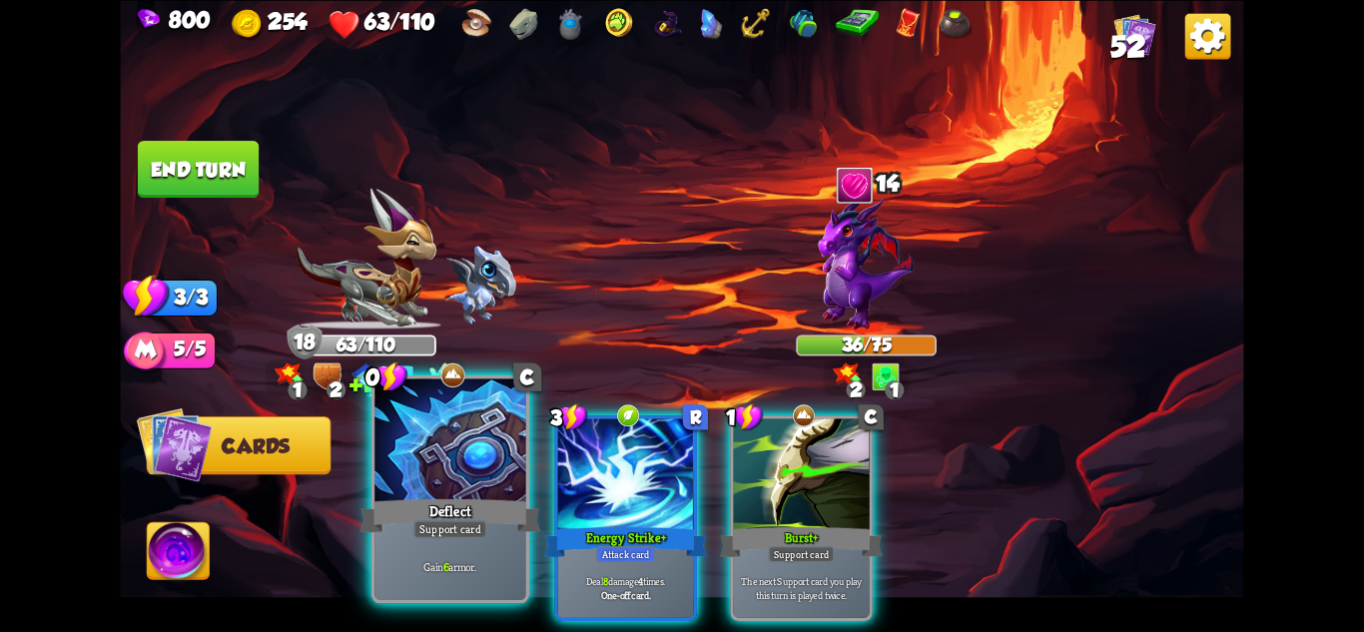
click at [444, 532] on div "Support card" at bounding box center [450, 528] width 74 height 18
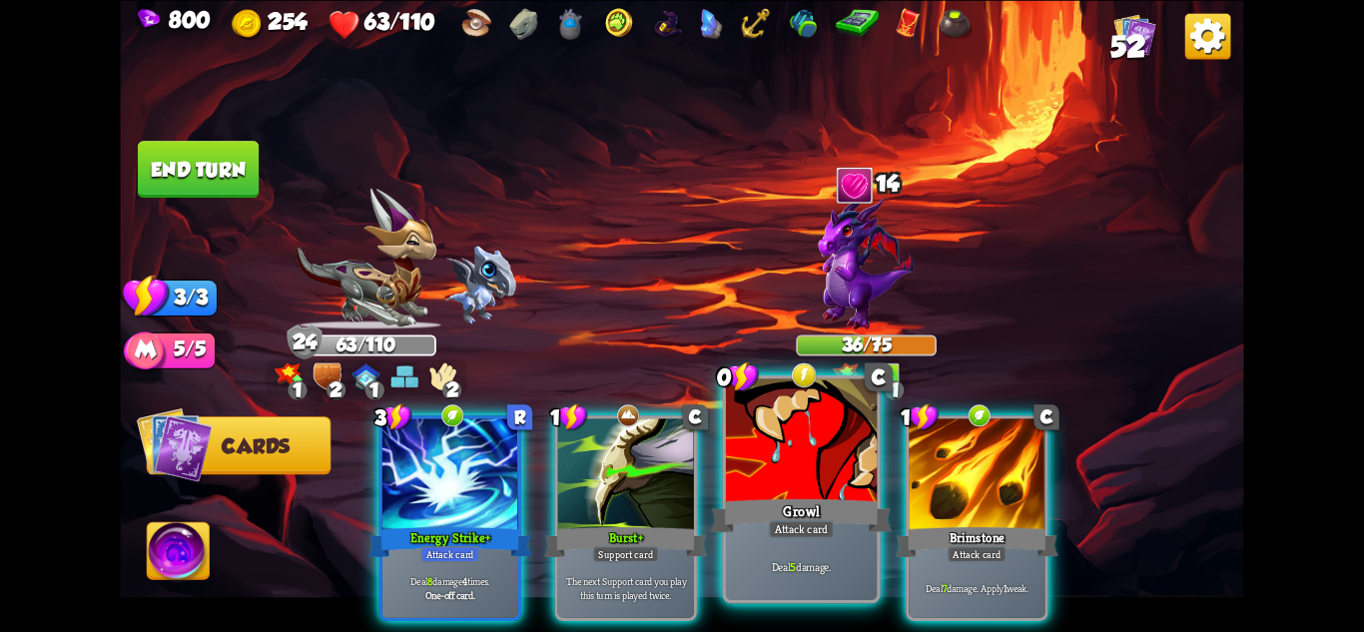
click at [821, 520] on div "Attack card" at bounding box center [802, 528] width 66 height 18
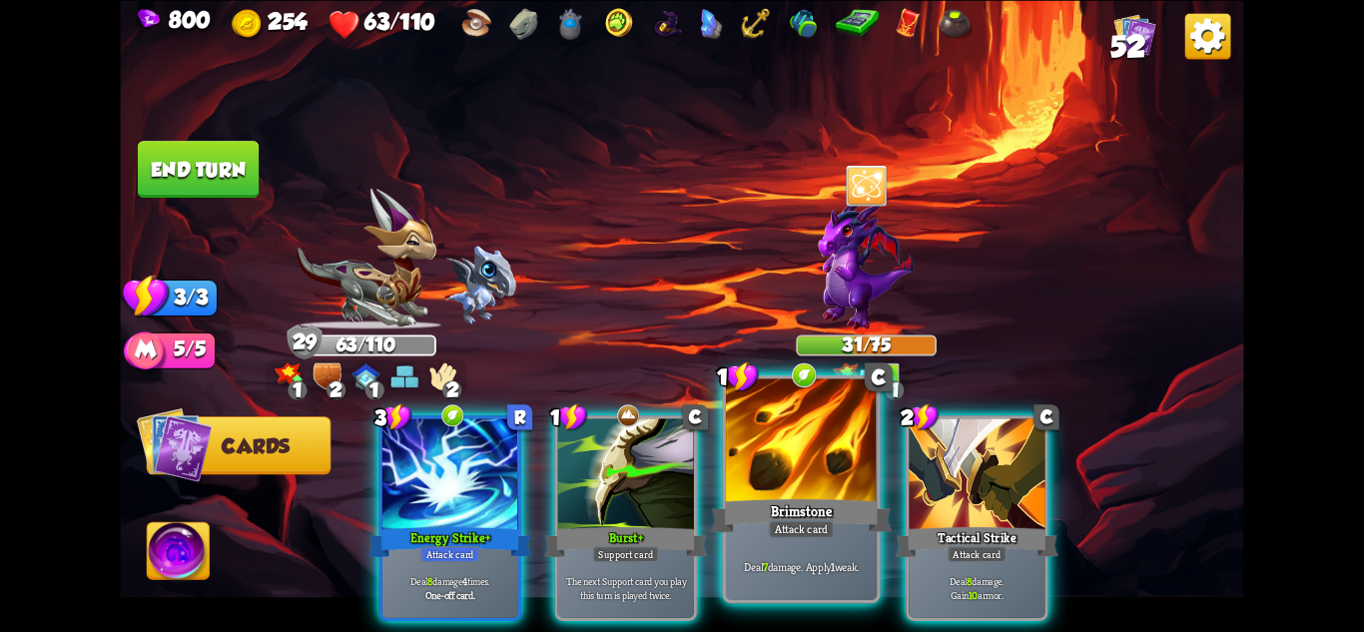
click at [761, 488] on div at bounding box center [801, 441] width 151 height 127
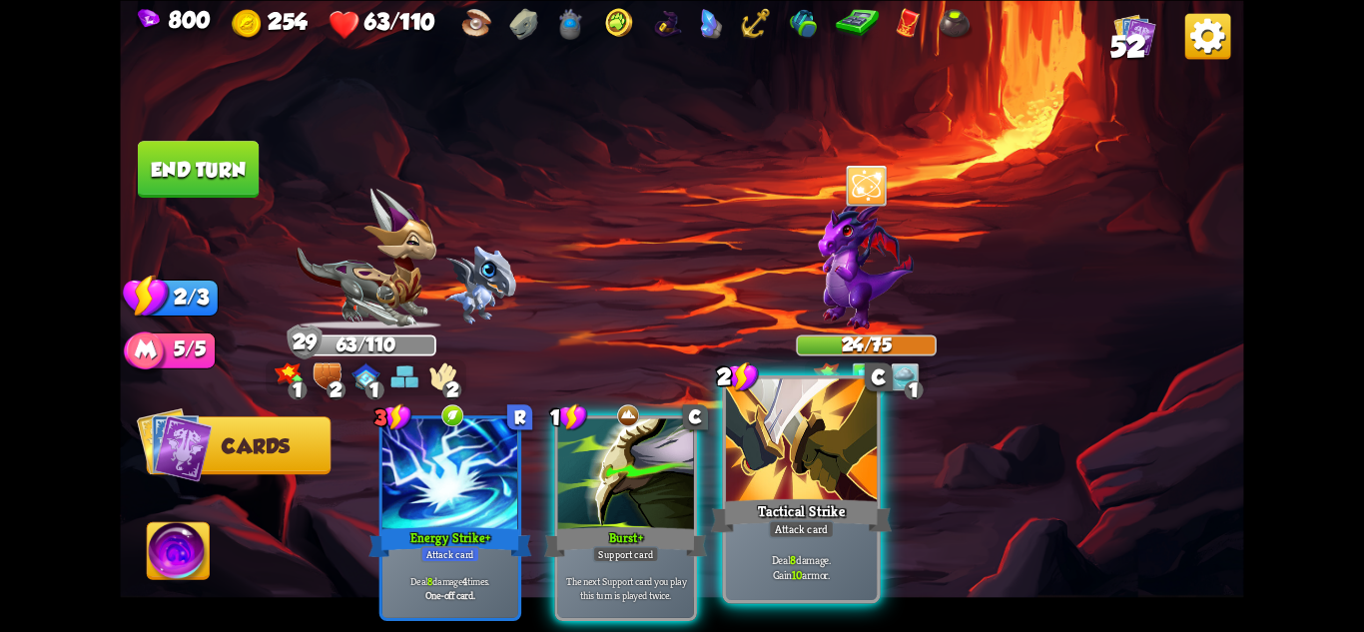
click at [787, 469] on div at bounding box center [801, 441] width 151 height 127
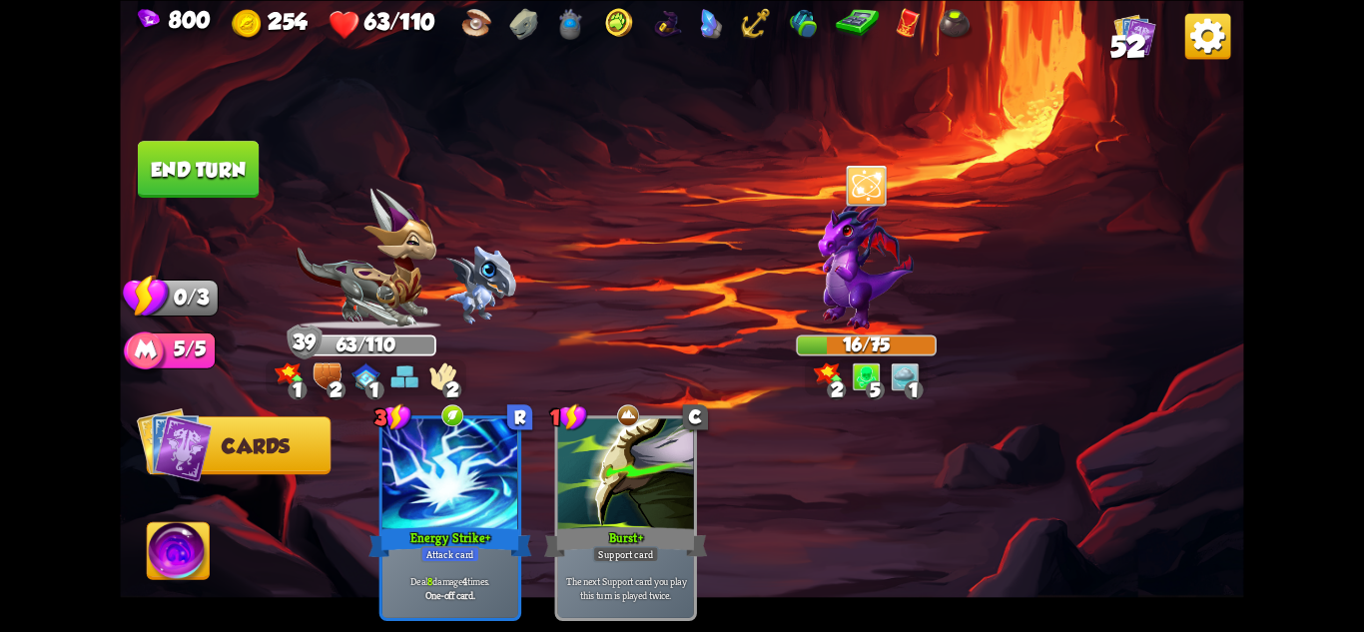
click at [196, 166] on button "End turn" at bounding box center [198, 169] width 121 height 57
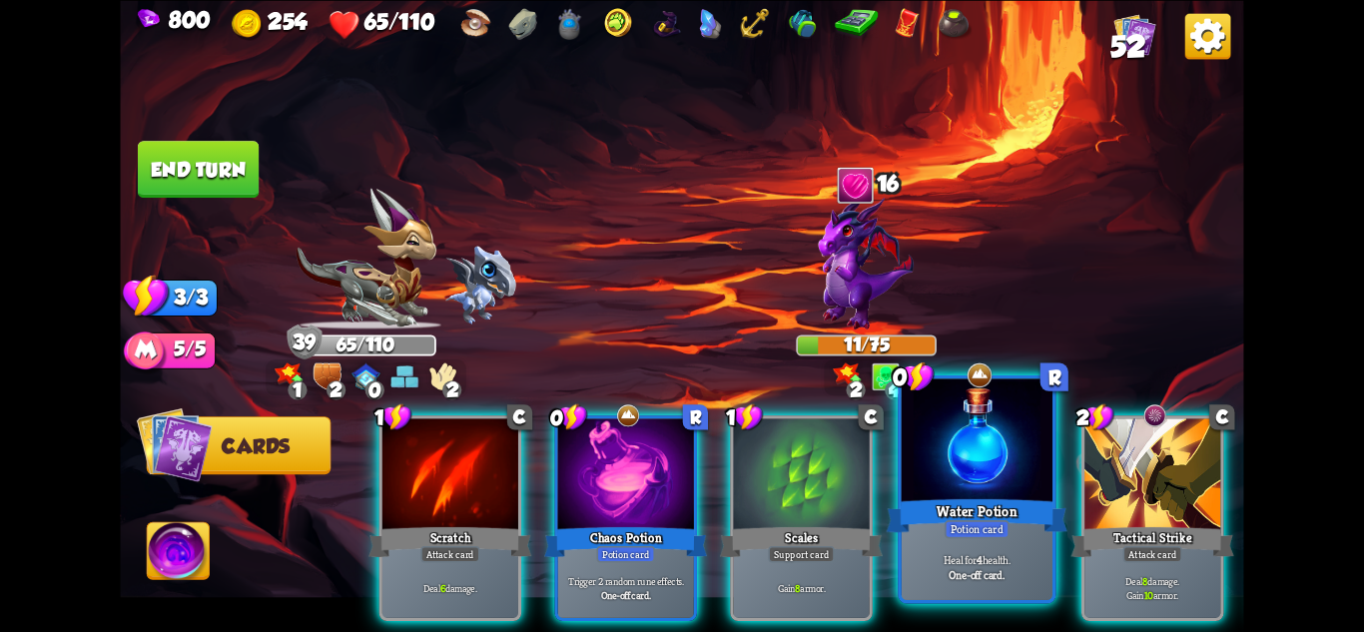
click at [969, 443] on div at bounding box center [977, 441] width 151 height 127
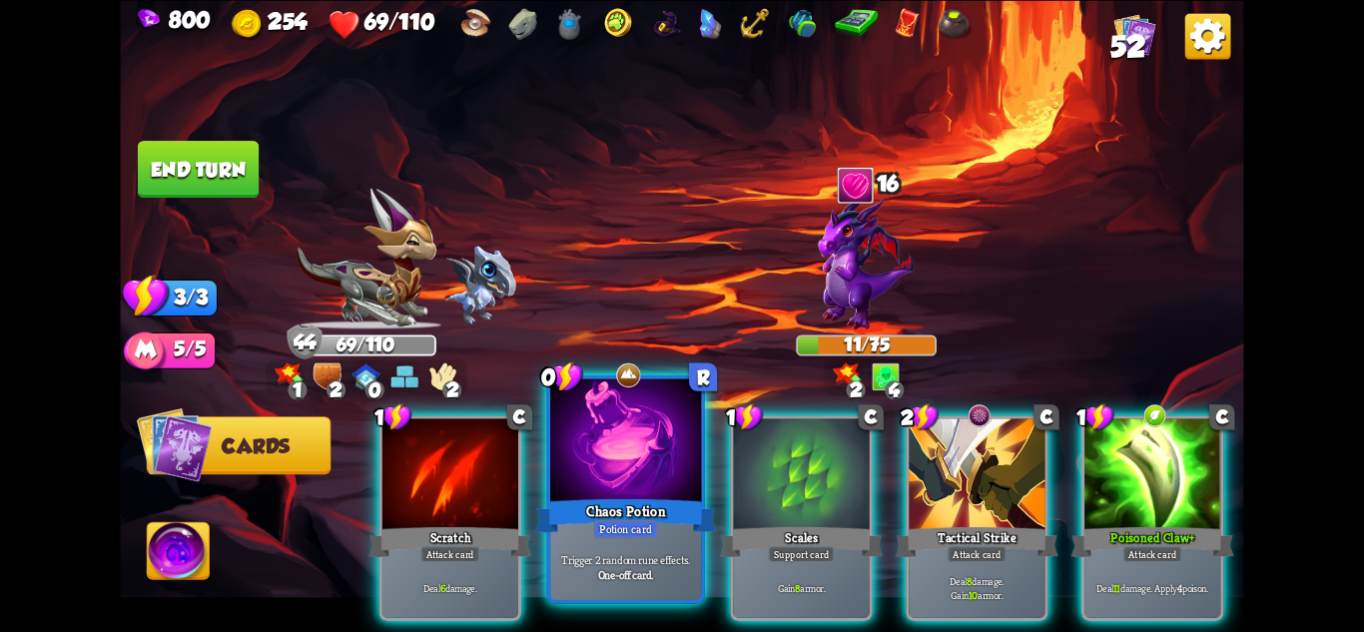
click at [632, 458] on div at bounding box center [625, 441] width 151 height 127
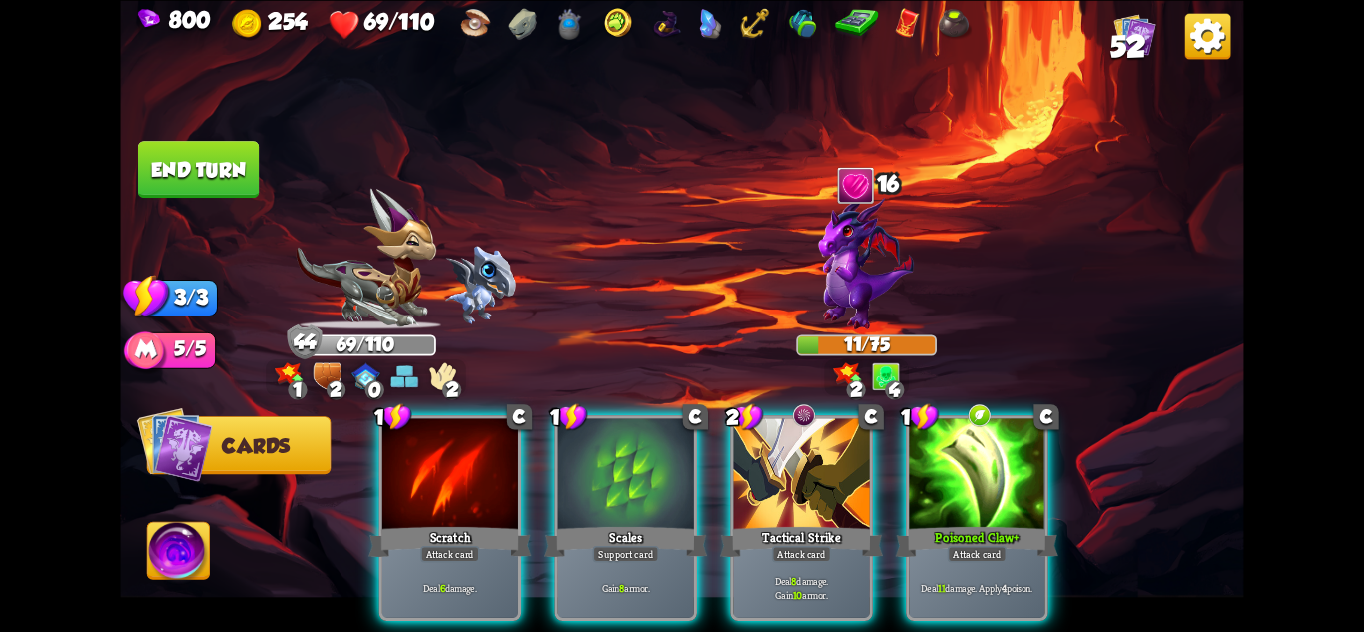
click at [632, 458] on div at bounding box center [626, 475] width 136 height 115
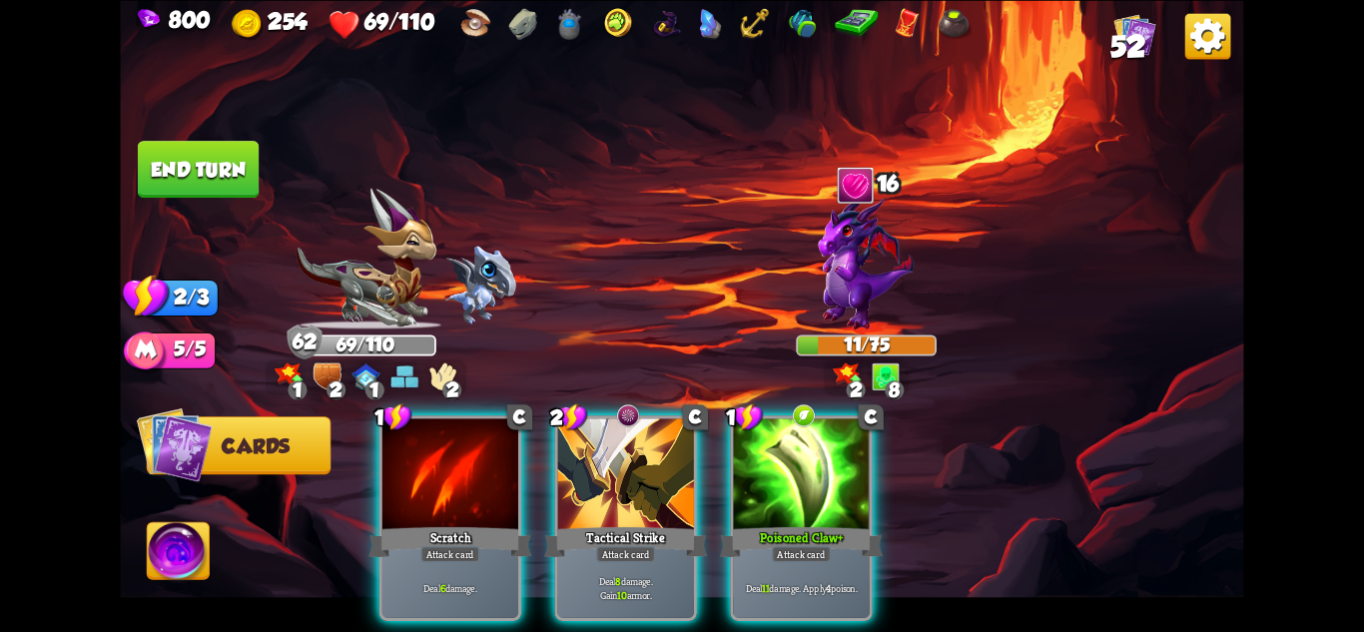
click at [182, 171] on button "End turn" at bounding box center [198, 169] width 121 height 57
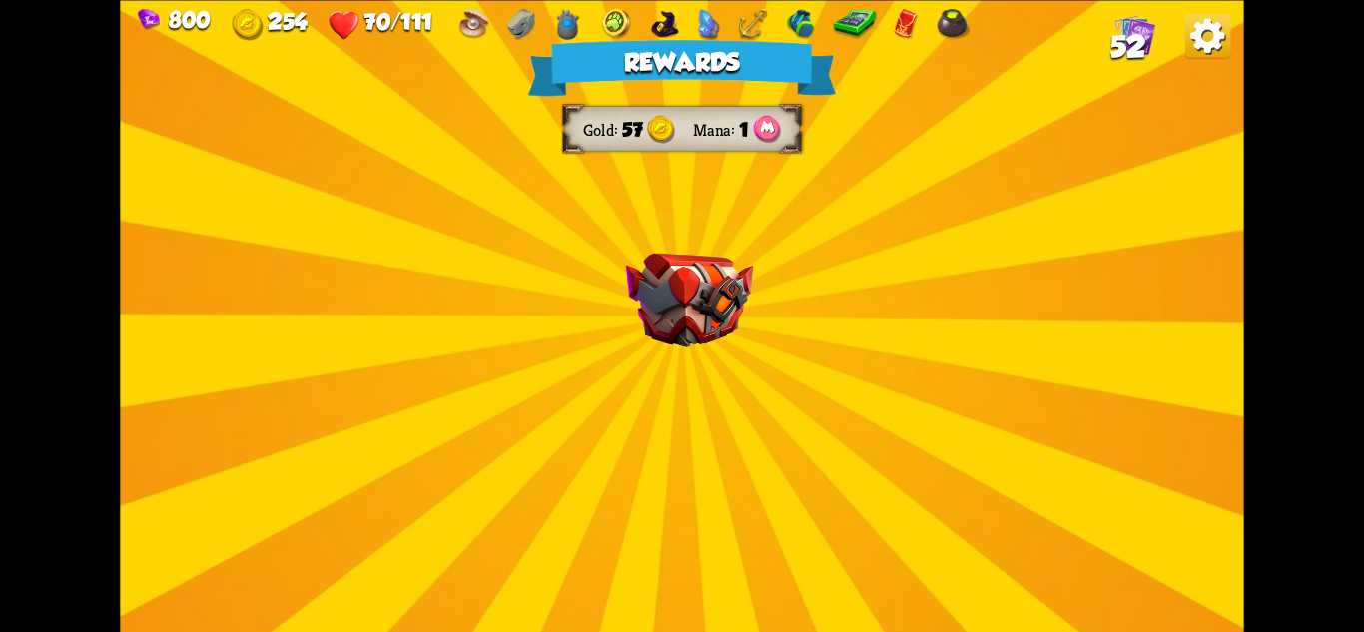
click at [680, 343] on img at bounding box center [689, 300] width 127 height 94
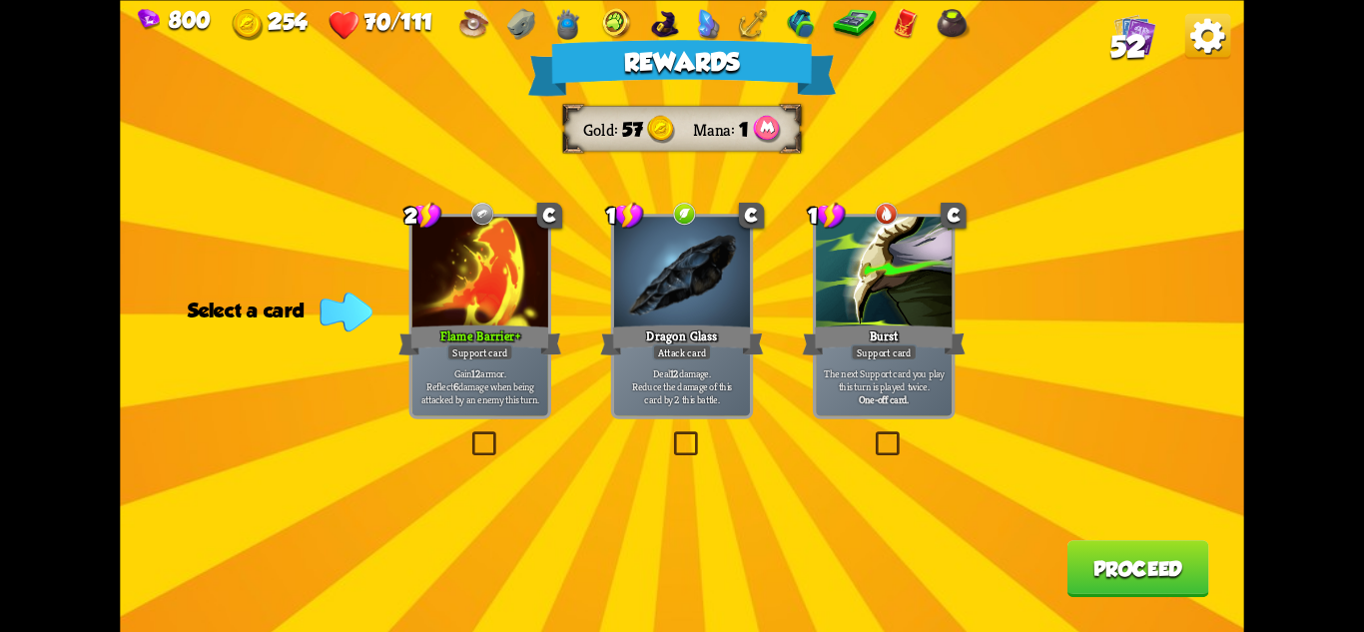
click at [483, 258] on div at bounding box center [480, 274] width 136 height 115
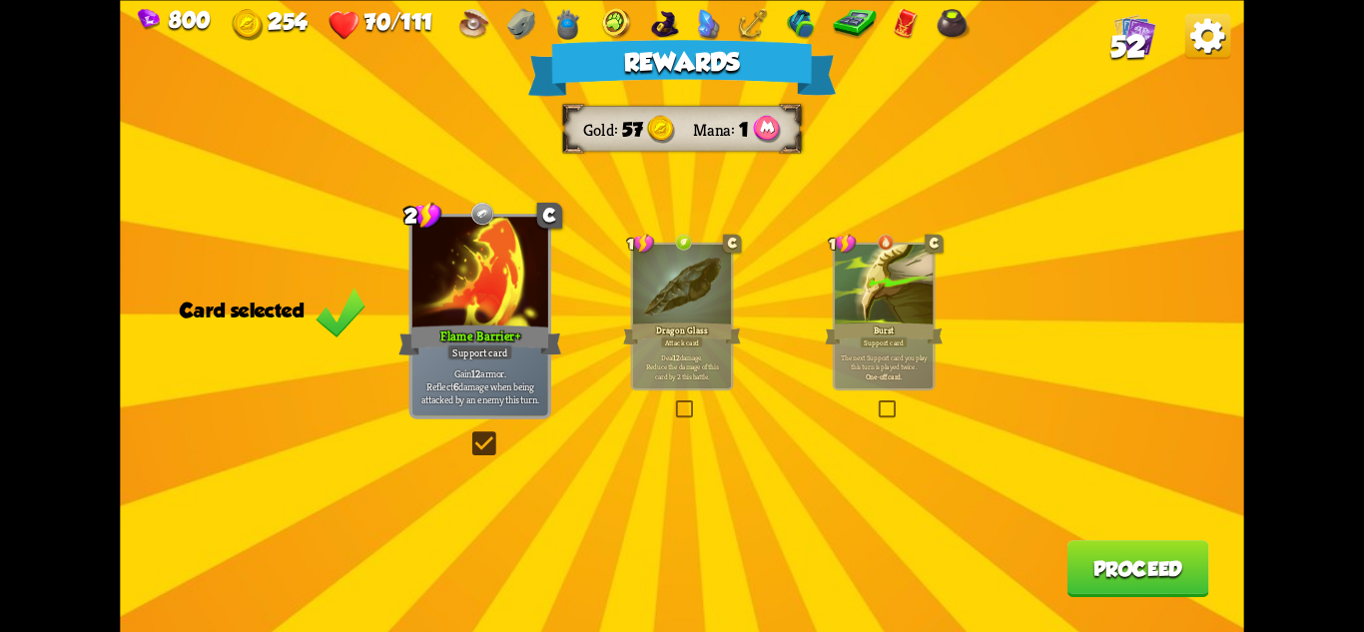
click at [1164, 554] on button "Proceed" at bounding box center [1139, 568] width 142 height 57
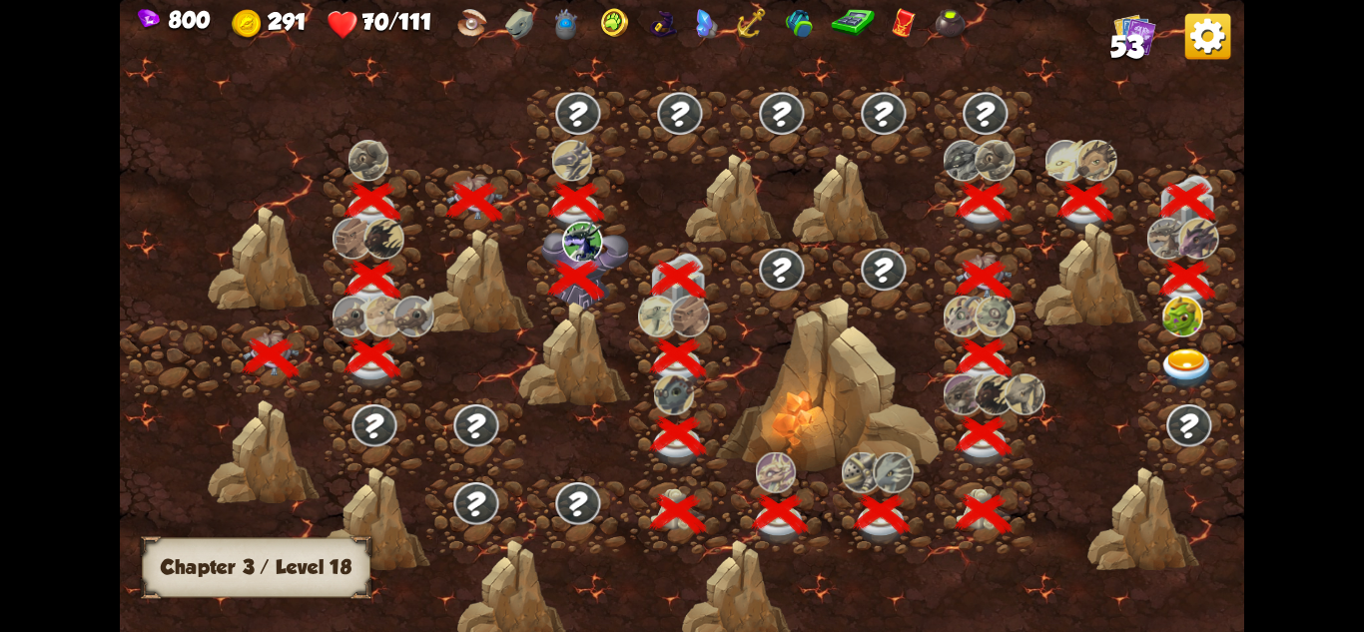
scroll to position [0, 304]
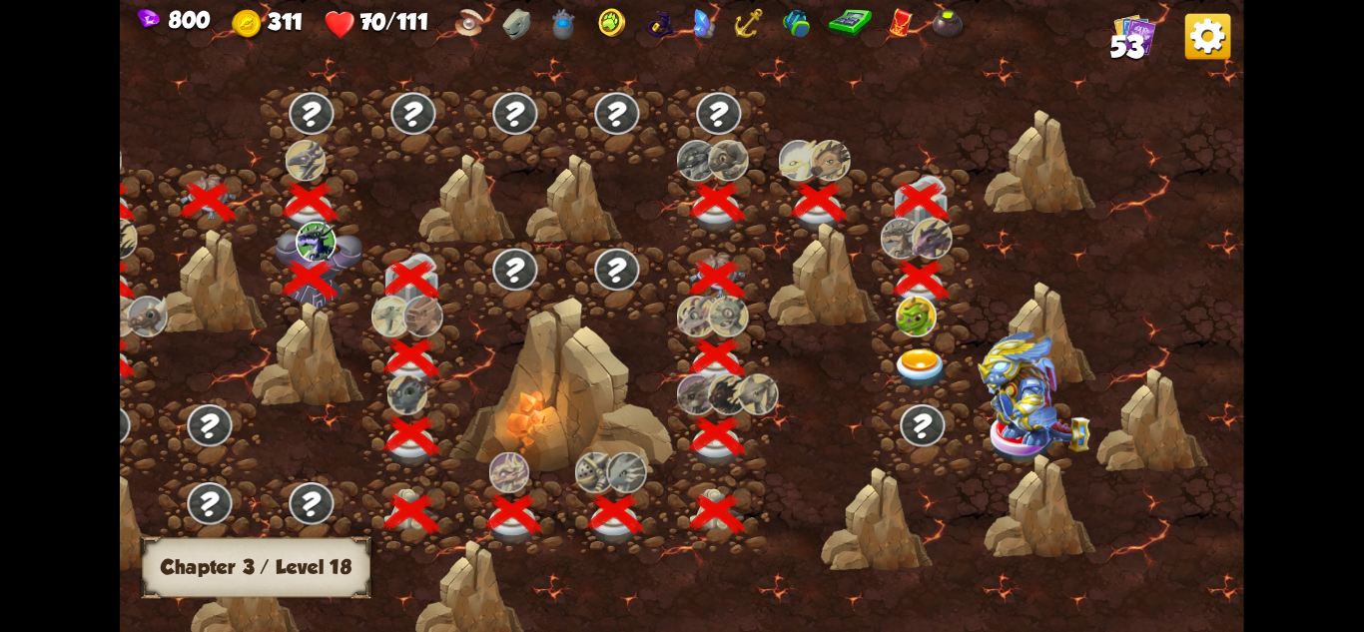
click at [917, 359] on img at bounding box center [921, 369] width 56 height 41
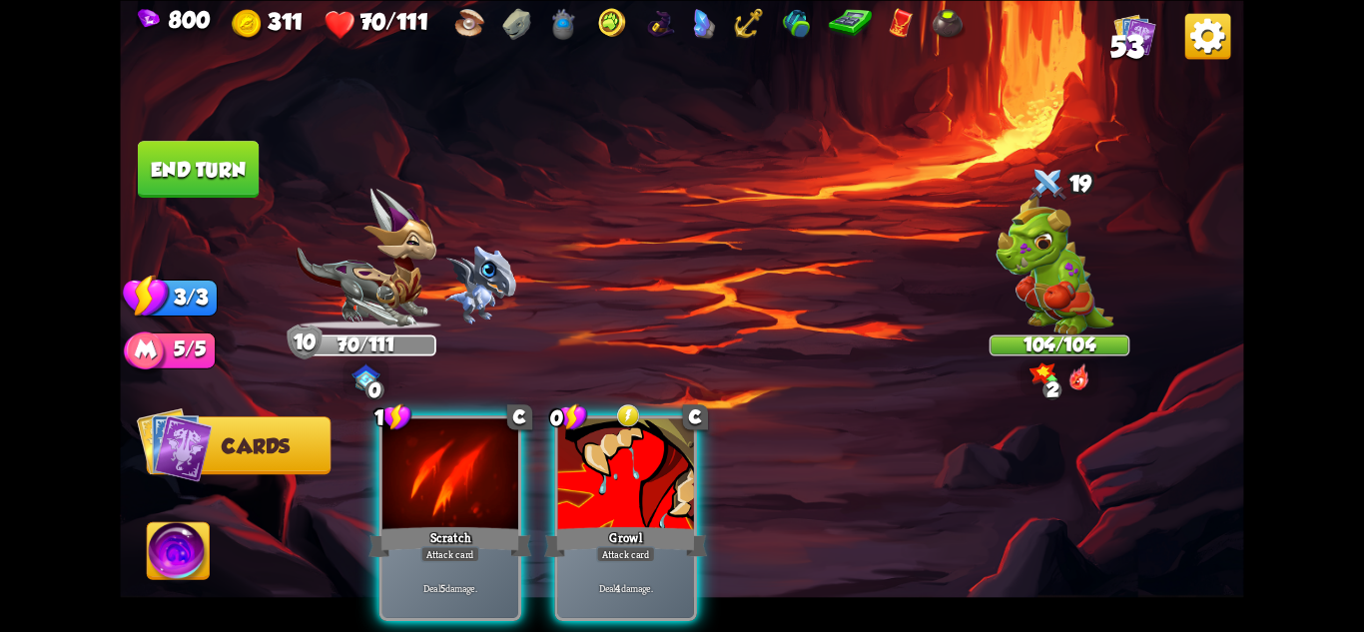
click at [1047, 236] on div "Player turn" at bounding box center [681, 316] width 1123 height 173
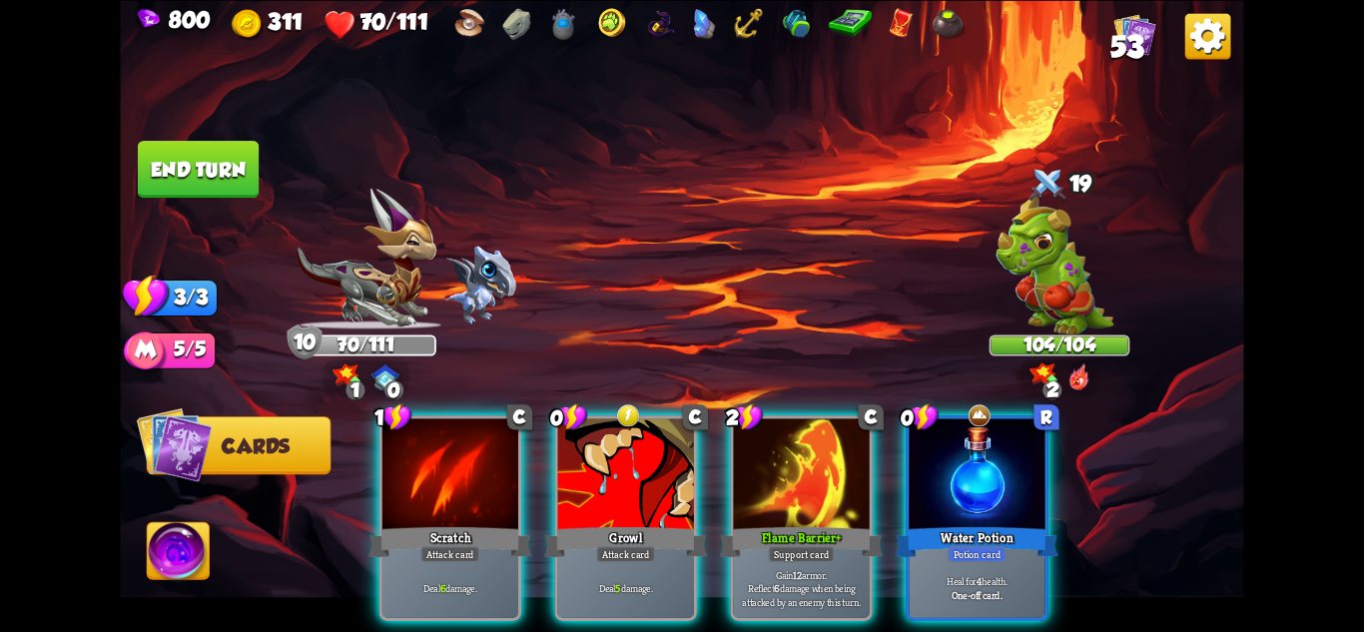
click at [1047, 229] on img at bounding box center [1055, 264] width 118 height 142
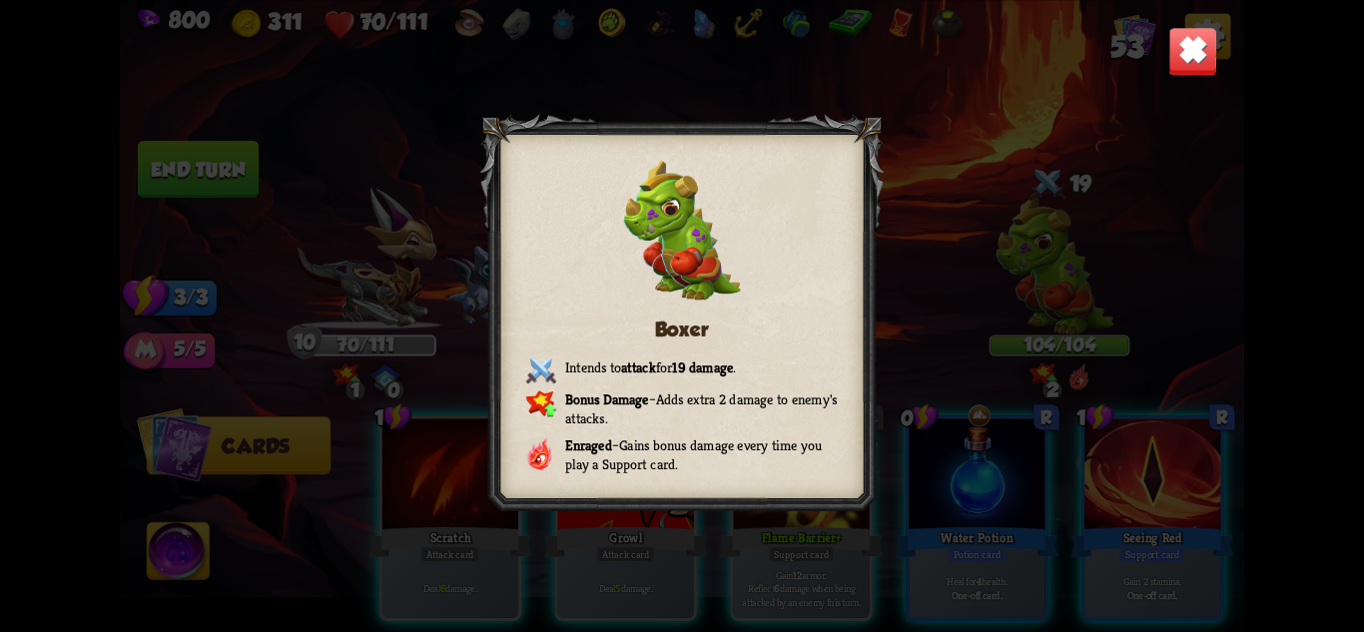
click at [1184, 29] on img at bounding box center [1192, 50] width 49 height 49
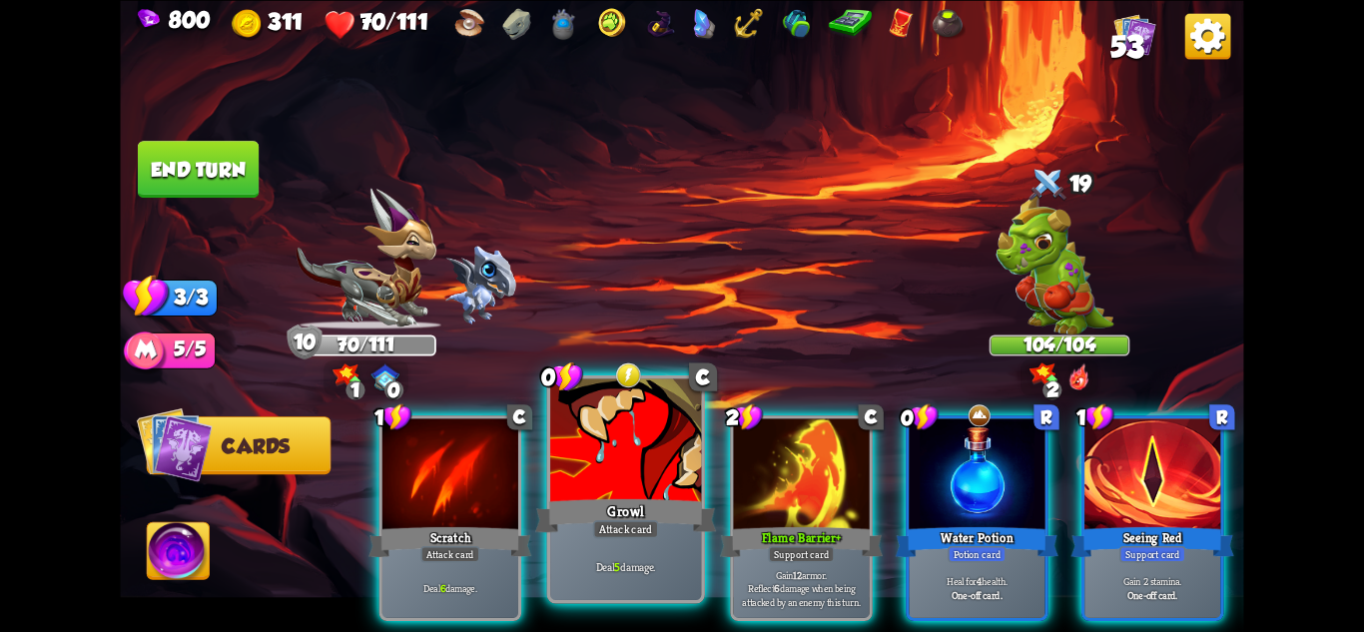
click at [678, 451] on div at bounding box center [625, 441] width 151 height 127
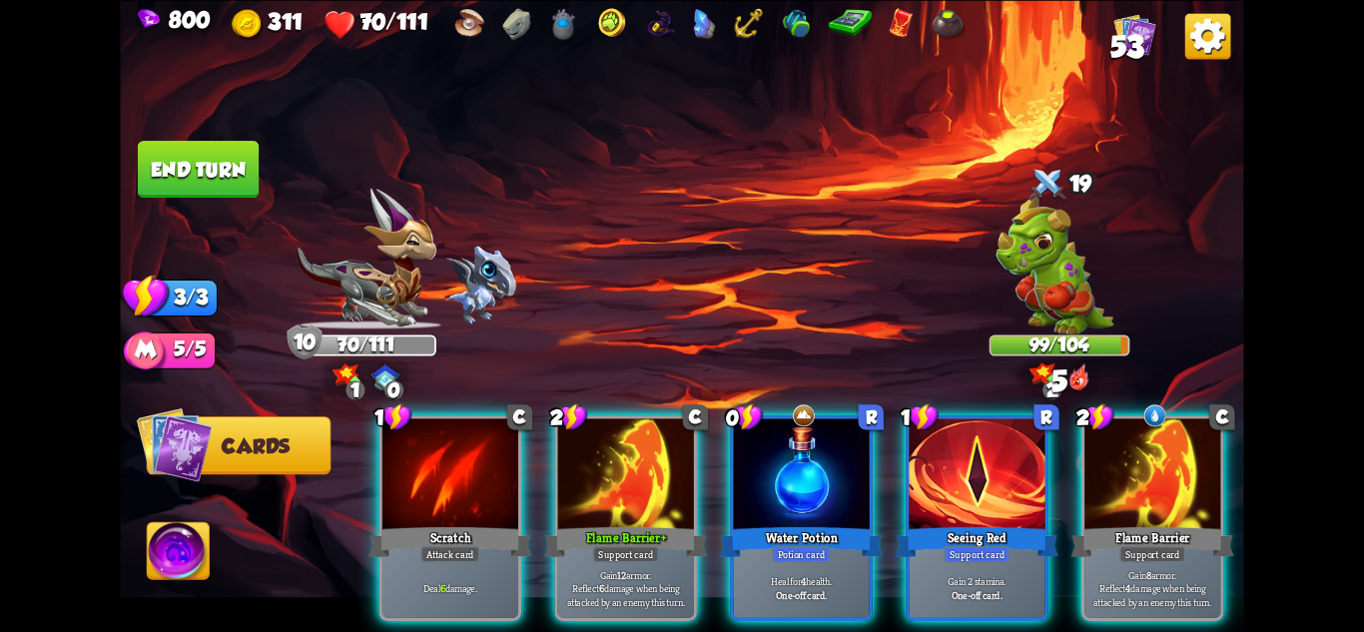
click at [801, 450] on div at bounding box center [802, 475] width 136 height 115
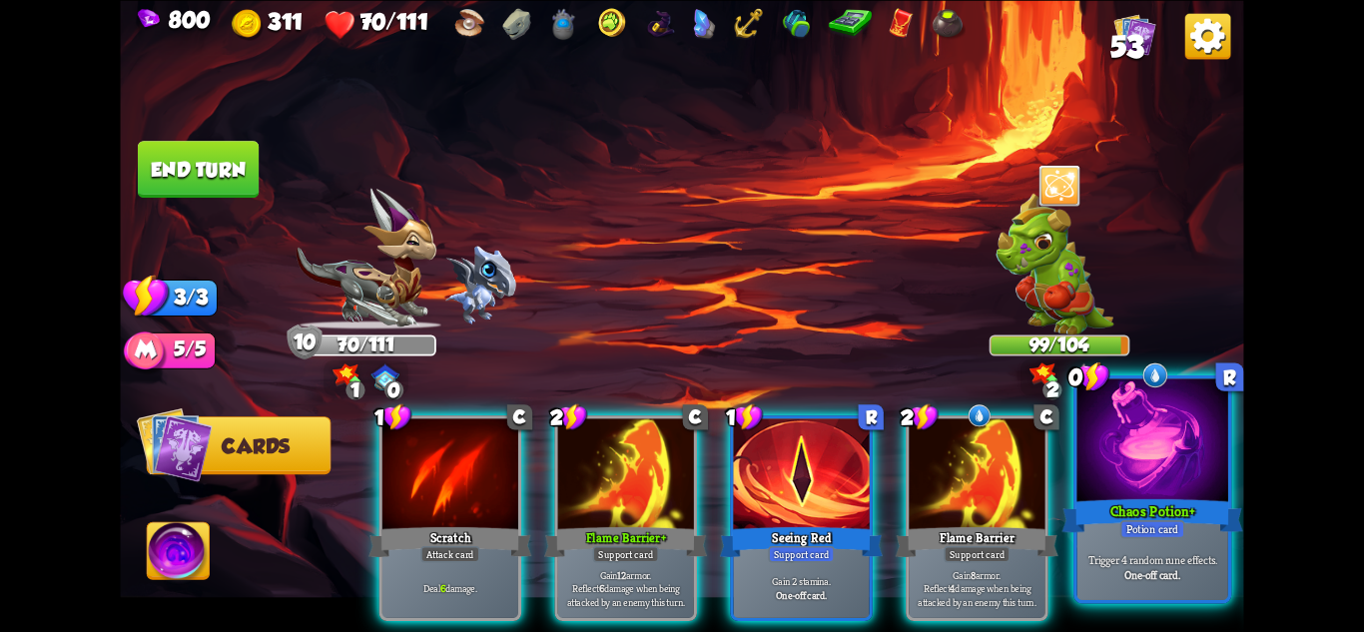
click at [1168, 441] on div at bounding box center [1153, 441] width 151 height 127
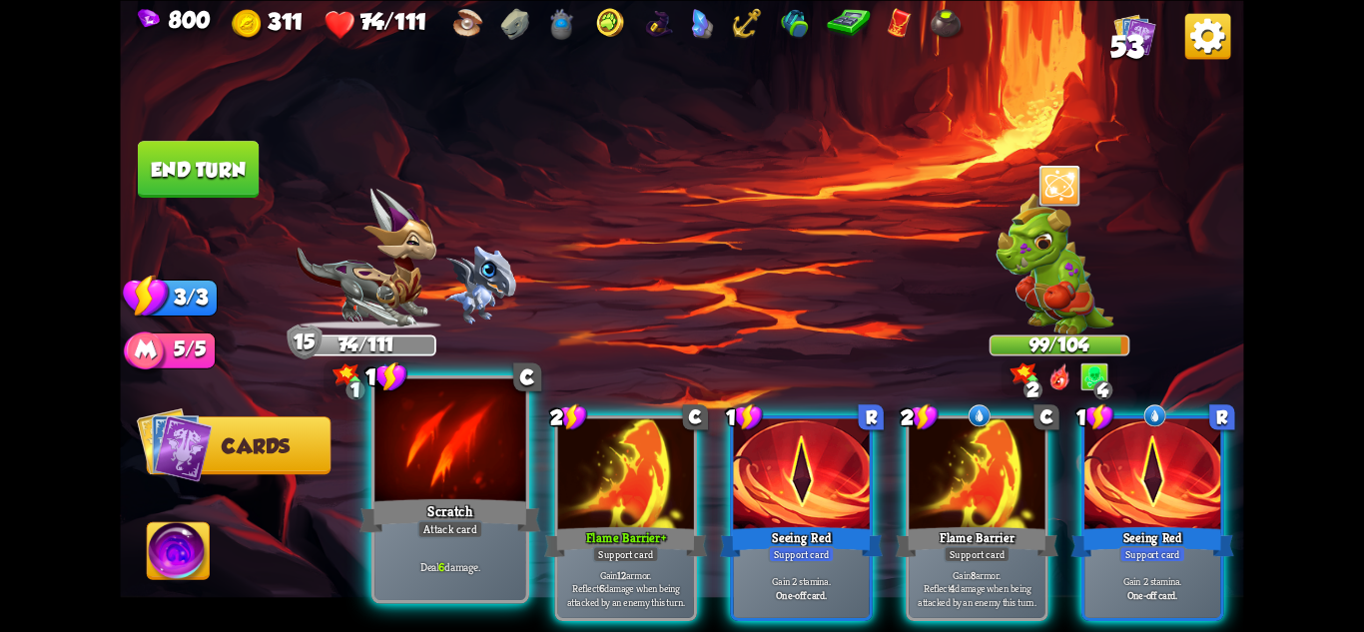
click at [449, 472] on div at bounding box center [449, 441] width 151 height 127
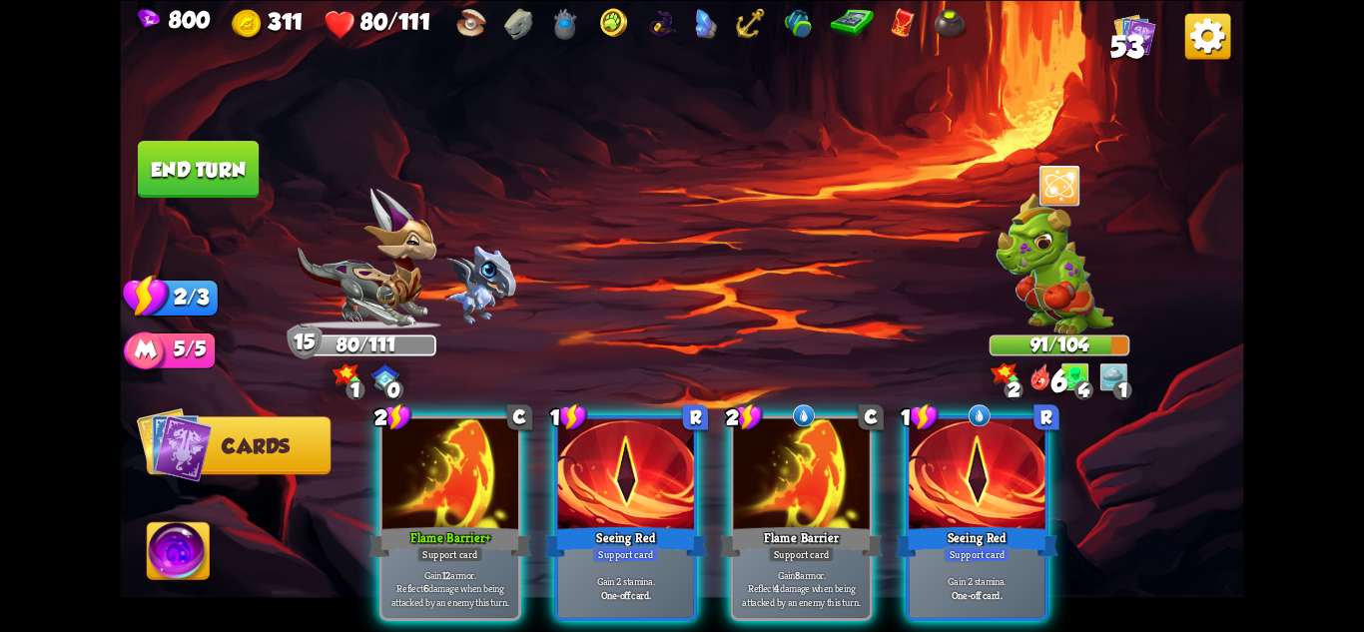
click at [205, 165] on button "End turn" at bounding box center [198, 169] width 121 height 57
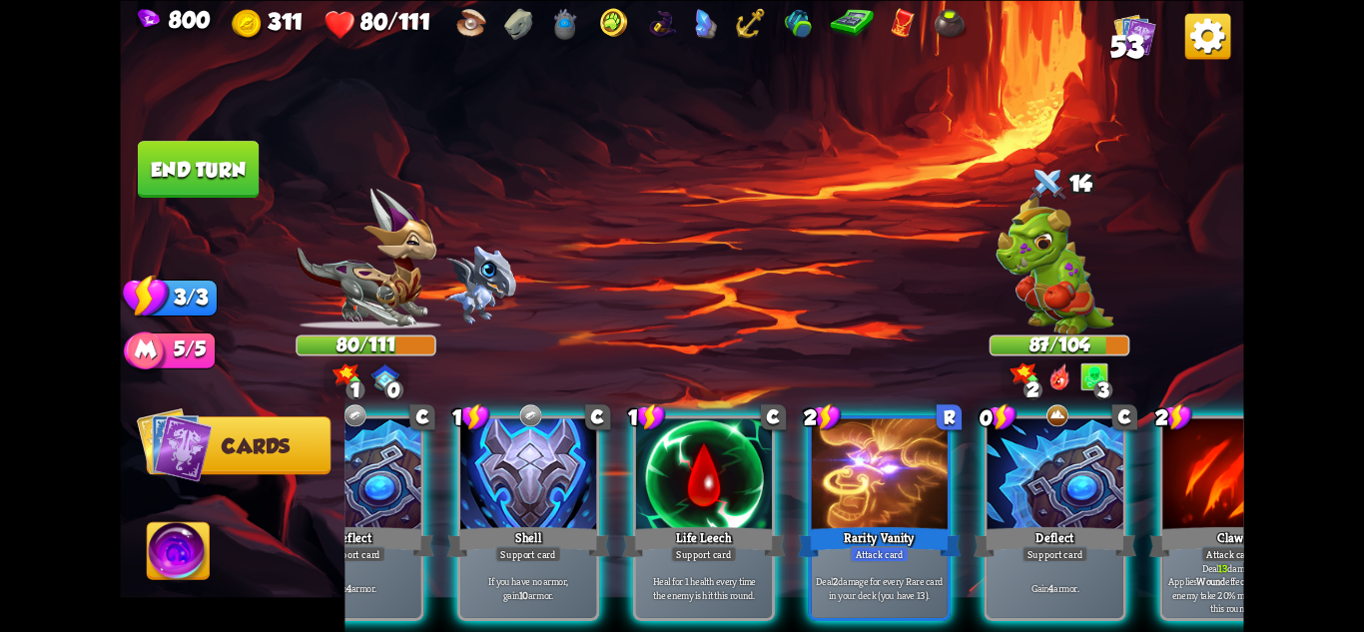
scroll to position [0, 0]
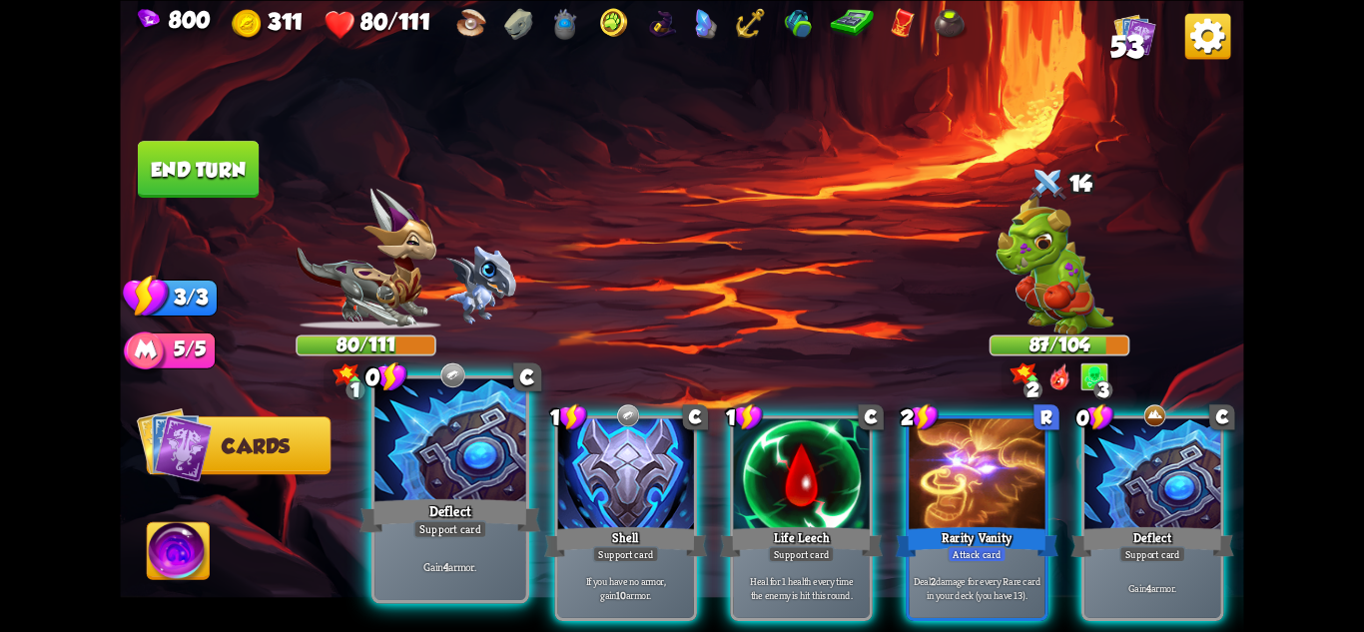
click at [469, 542] on div "Gain 4 armor." at bounding box center [449, 567] width 151 height 66
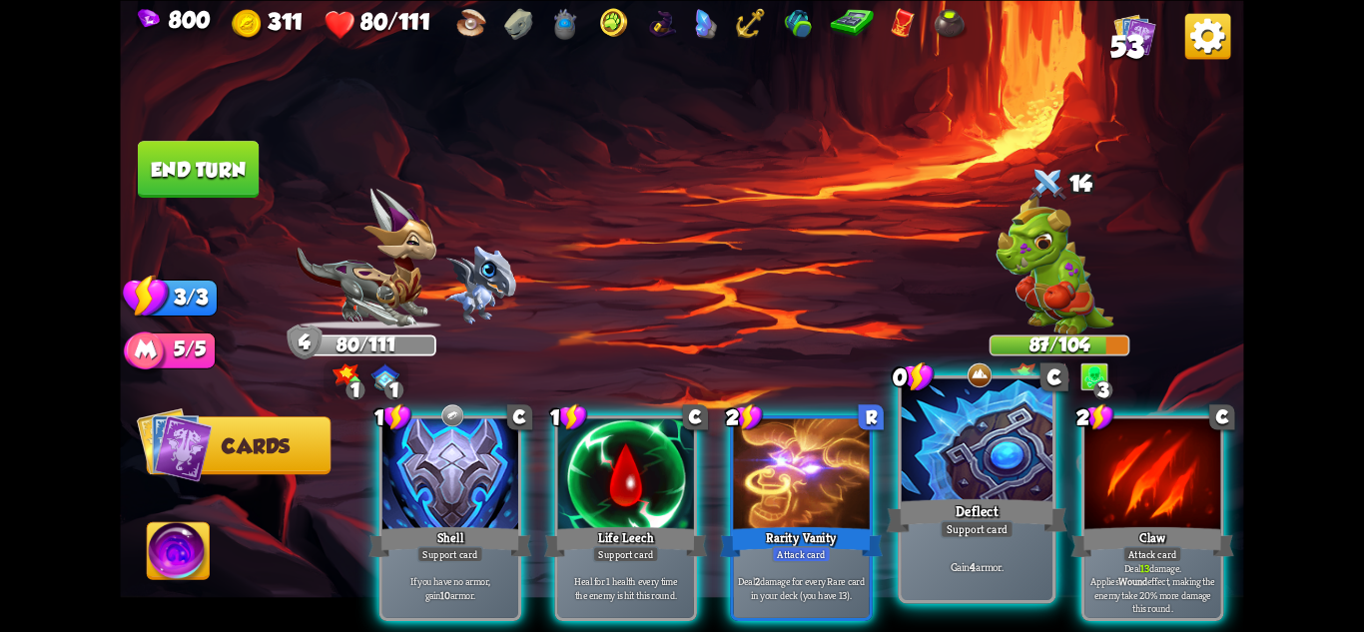
click at [964, 511] on div "Deflect" at bounding box center [977, 515] width 181 height 40
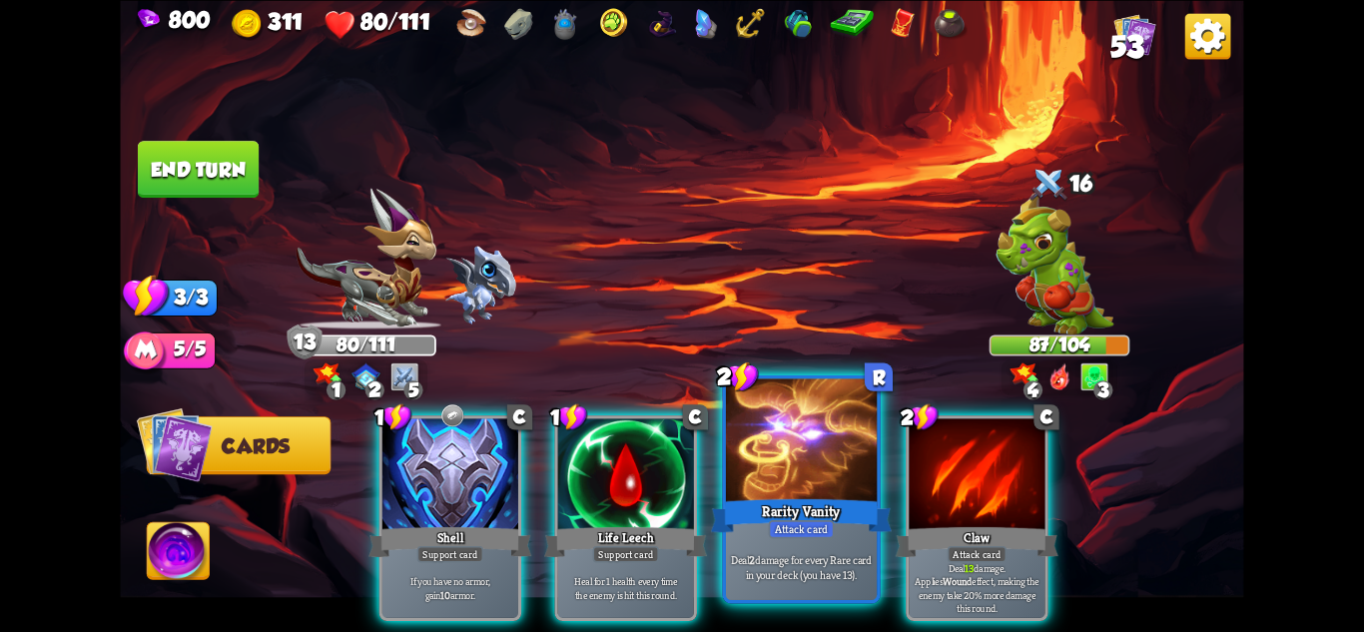
click at [795, 478] on div at bounding box center [801, 441] width 151 height 127
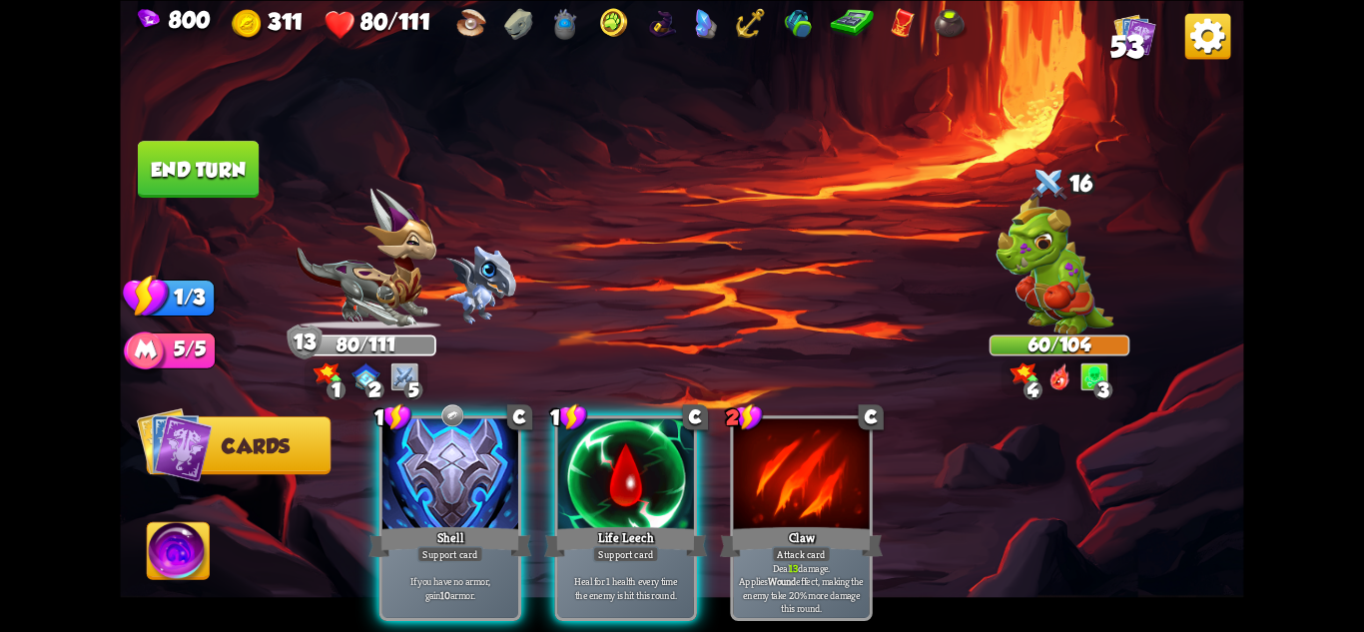
click at [201, 159] on button "End turn" at bounding box center [198, 169] width 121 height 57
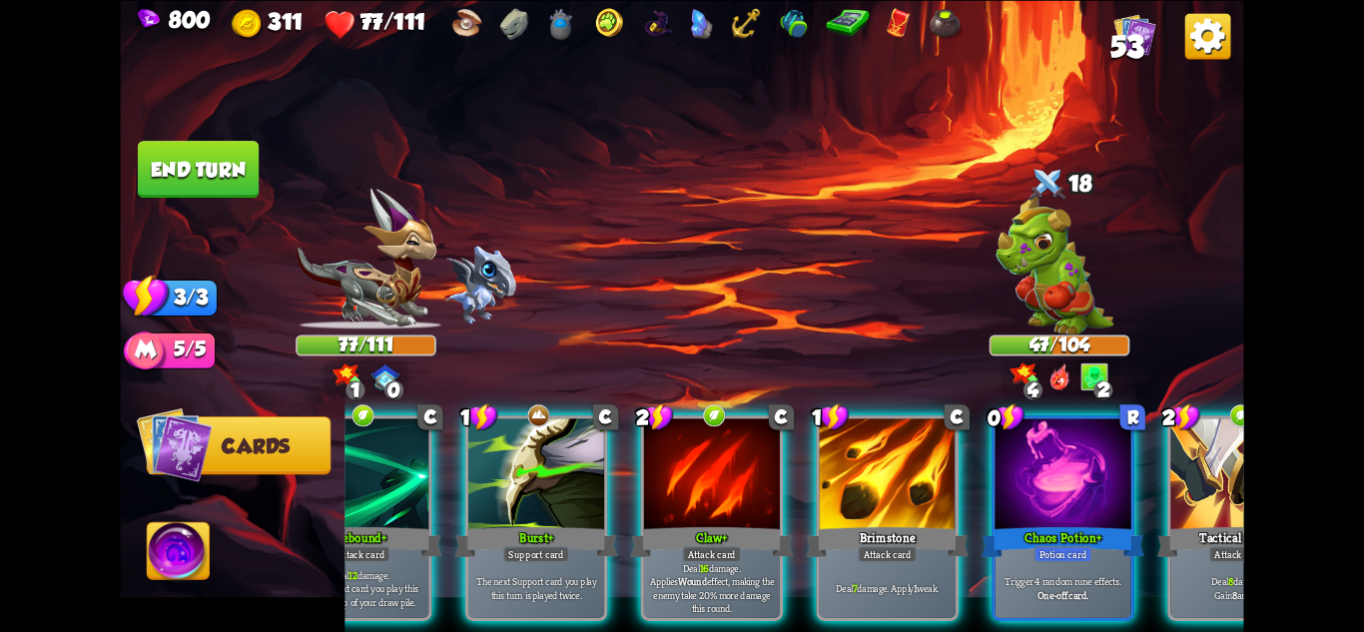
scroll to position [0, 190]
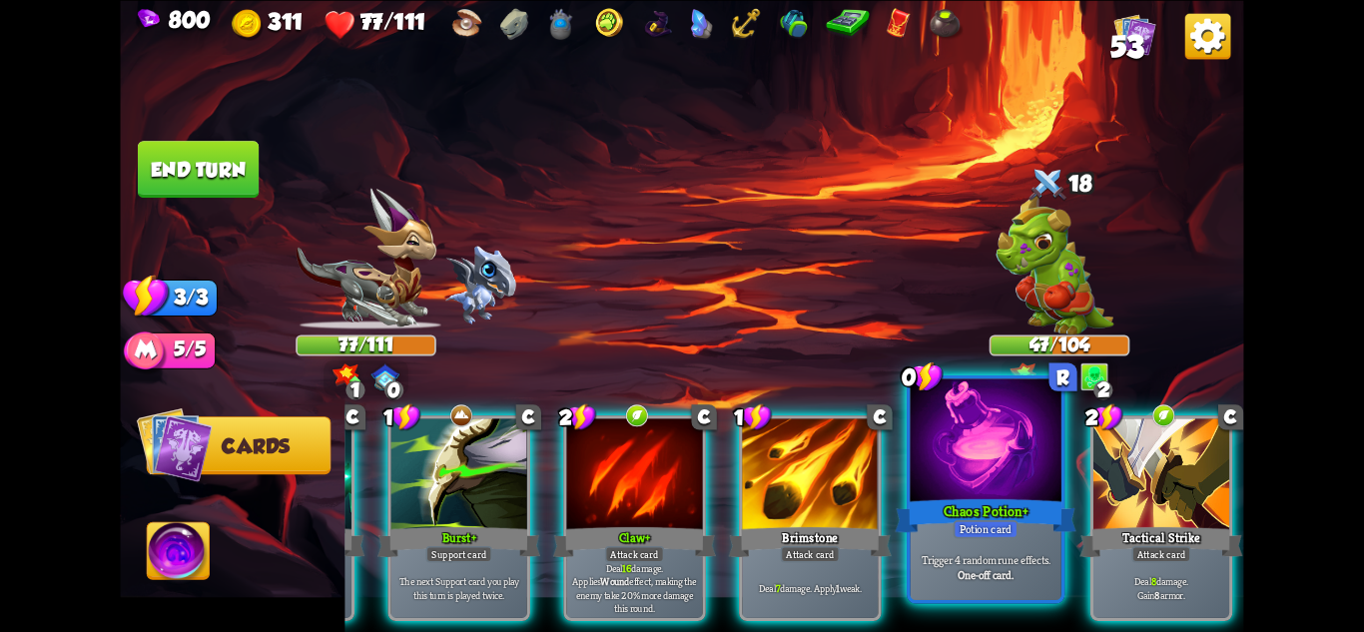
click at [999, 552] on p "Trigger 4 random rune effects." at bounding box center [986, 559] width 144 height 15
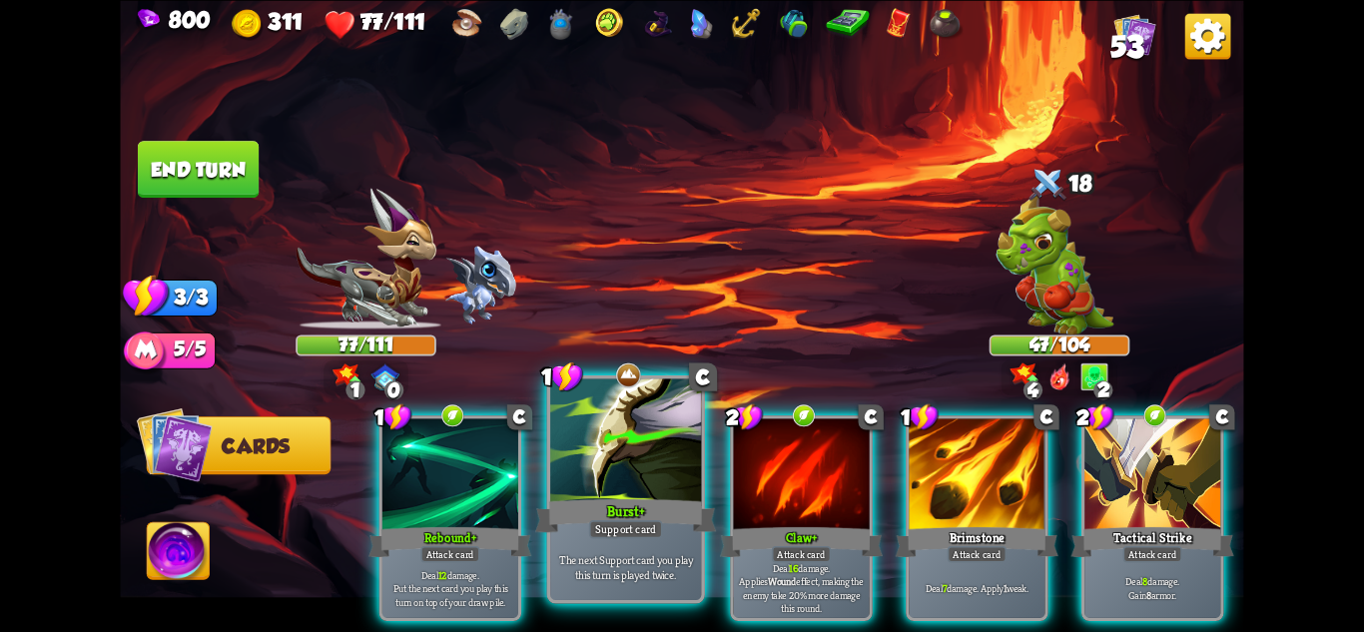
scroll to position [0, 0]
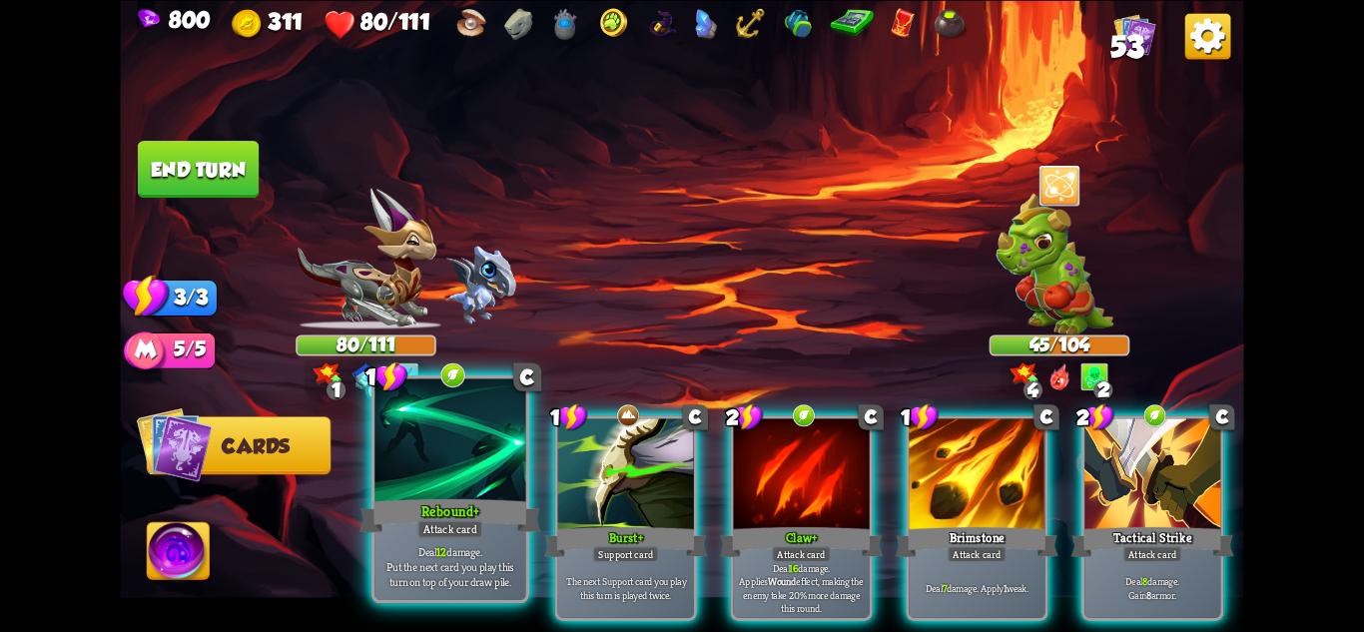
click at [461, 514] on div "Rebound+" at bounding box center [450, 515] width 181 height 40
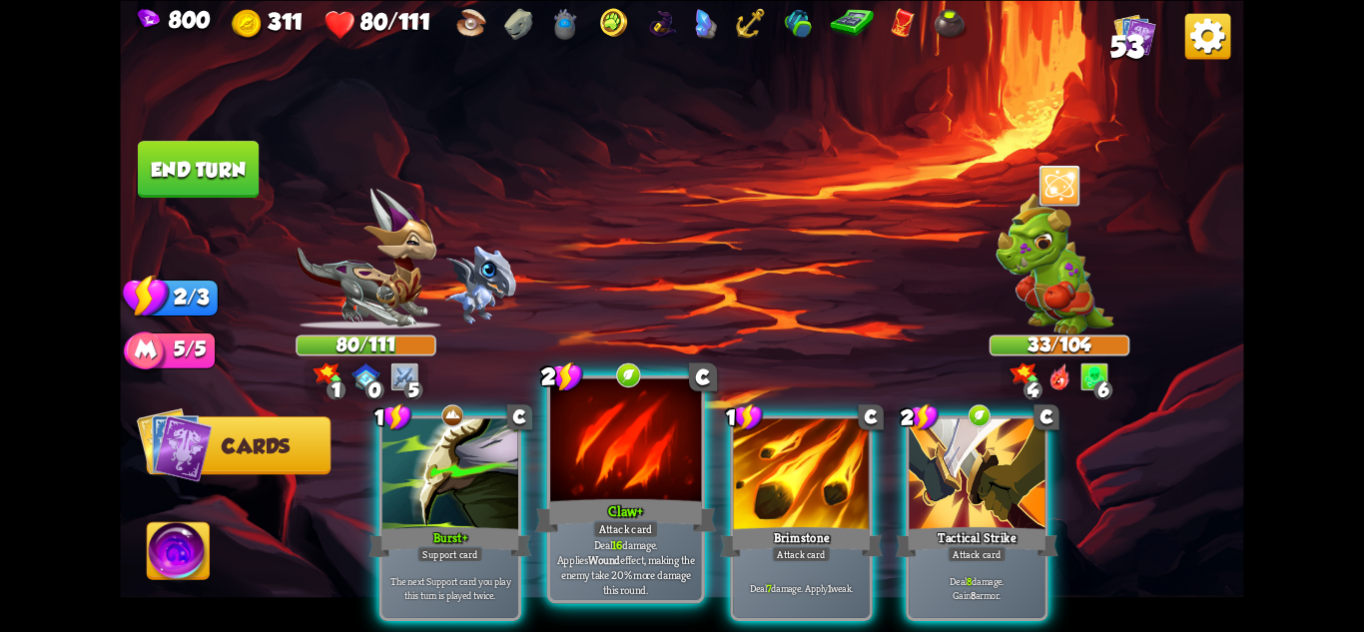
click at [642, 485] on div at bounding box center [625, 441] width 151 height 127
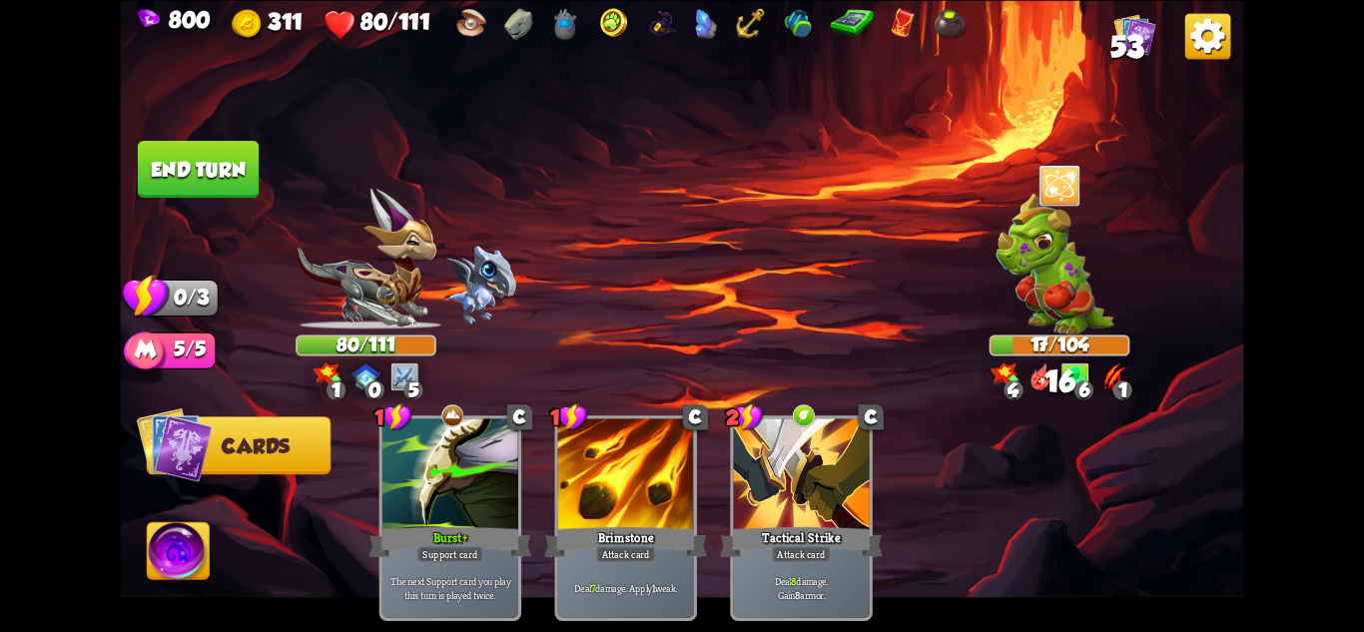
click at [192, 198] on button "End turn" at bounding box center [198, 169] width 121 height 57
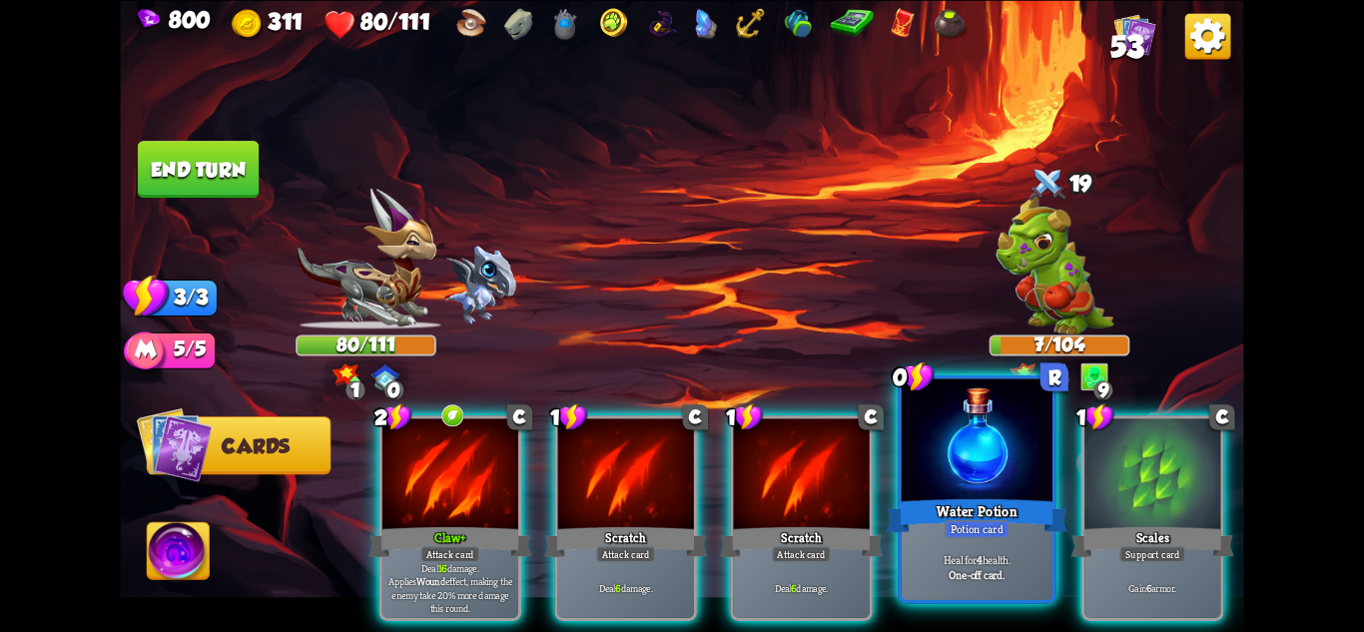
click at [942, 500] on div "Water Potion" at bounding box center [977, 515] width 181 height 40
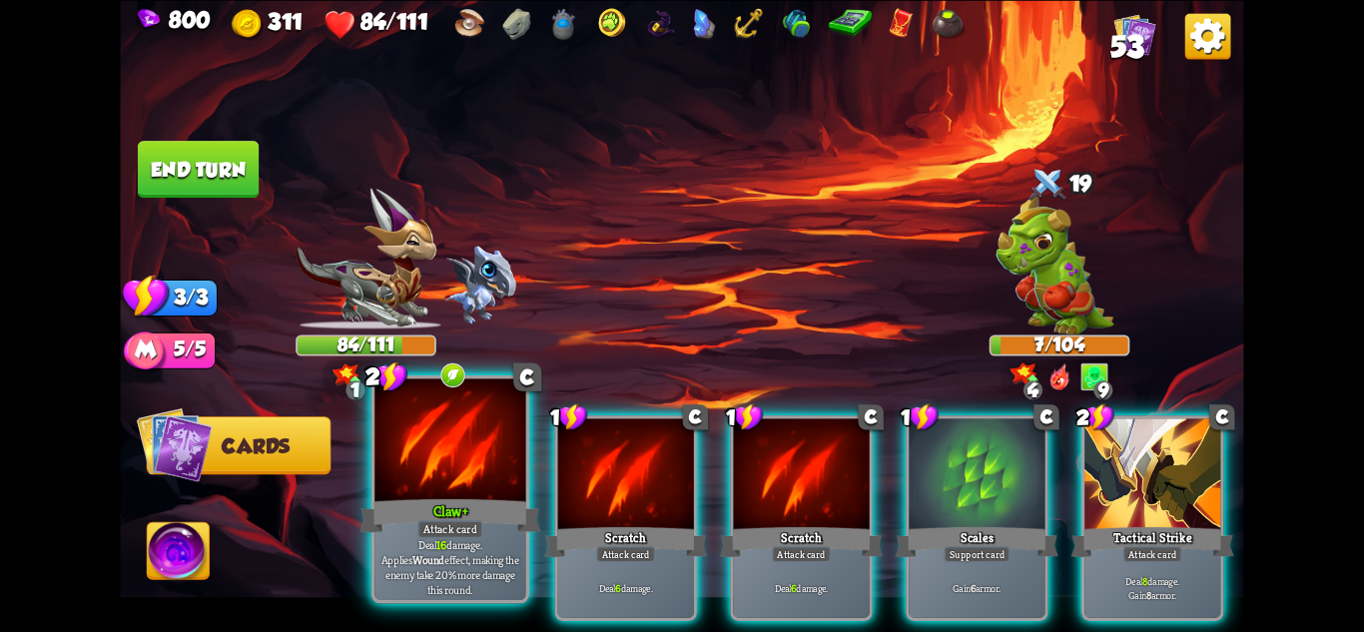
click at [516, 541] on div "Deal 16 damage. Applies Wound effect, making the enemy take 20% more damage thi…" at bounding box center [449, 567] width 151 height 66
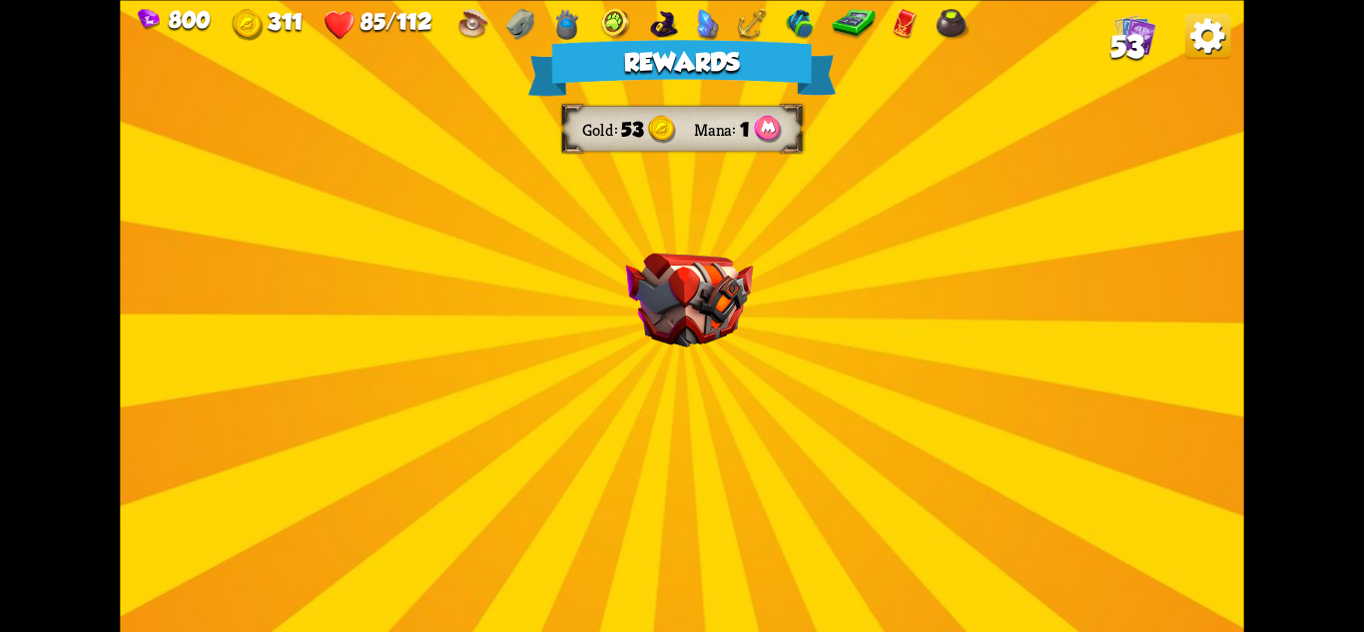
click at [724, 325] on img at bounding box center [689, 300] width 127 height 94
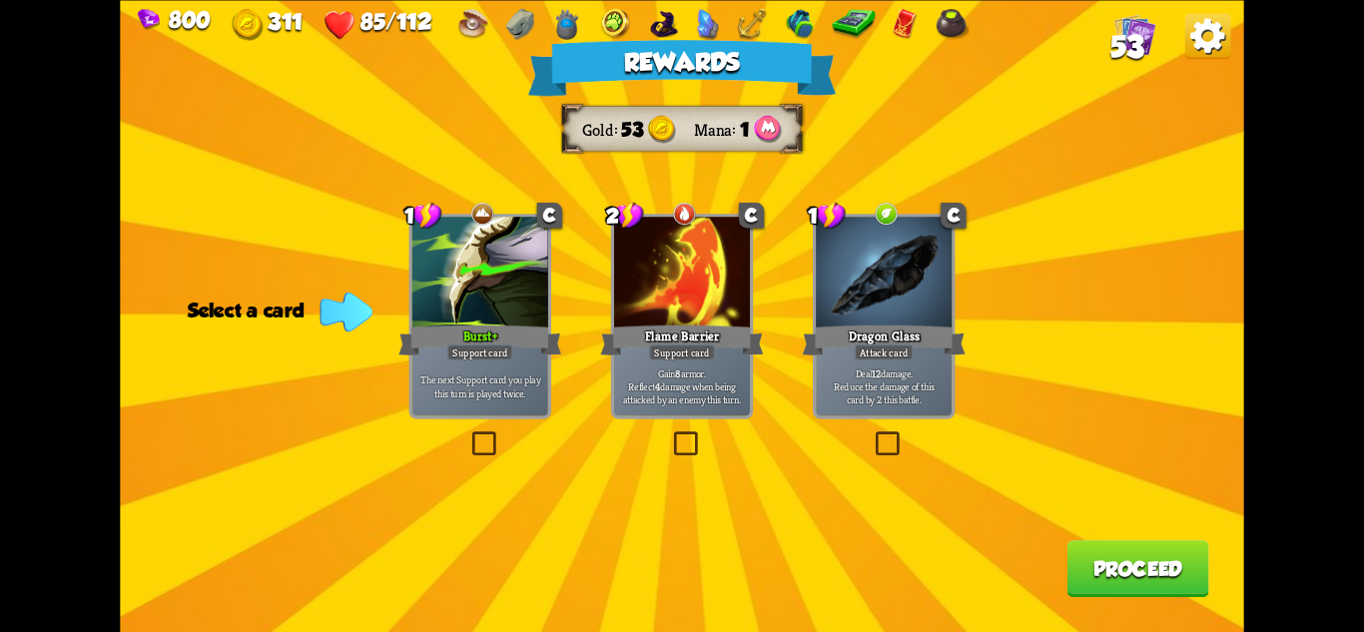
click at [699, 358] on div "Support card" at bounding box center [682, 352] width 66 height 17
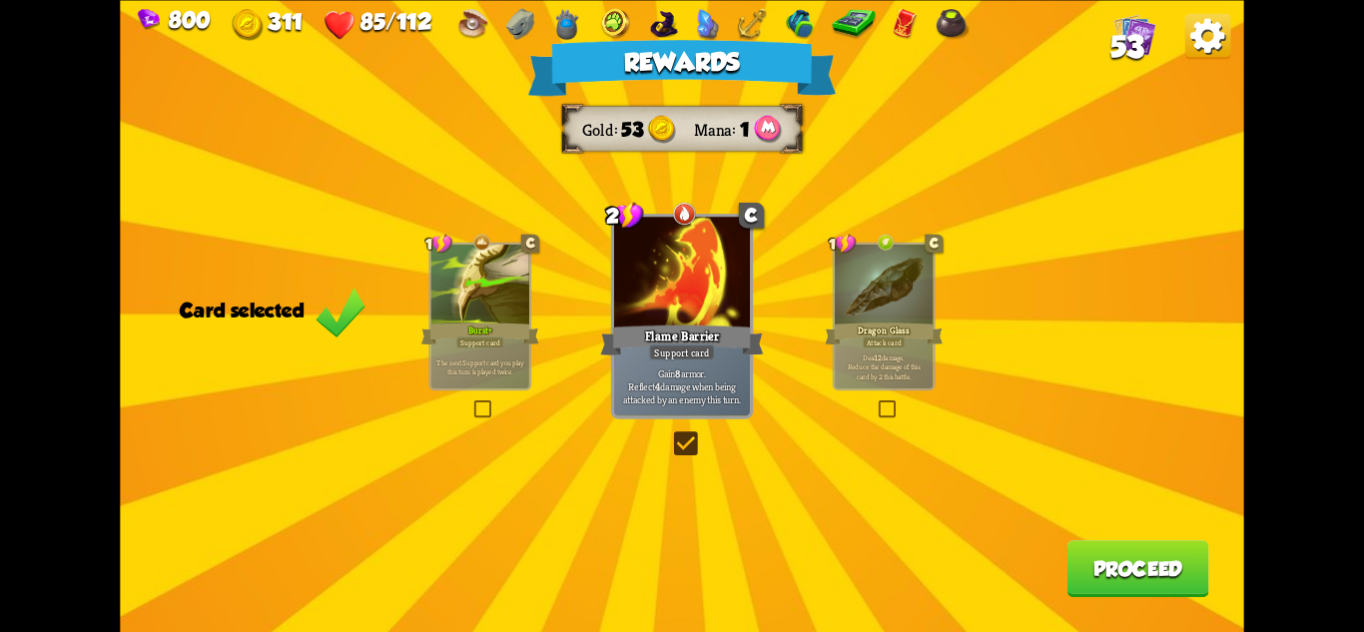
click at [1134, 549] on button "Proceed" at bounding box center [1139, 568] width 142 height 57
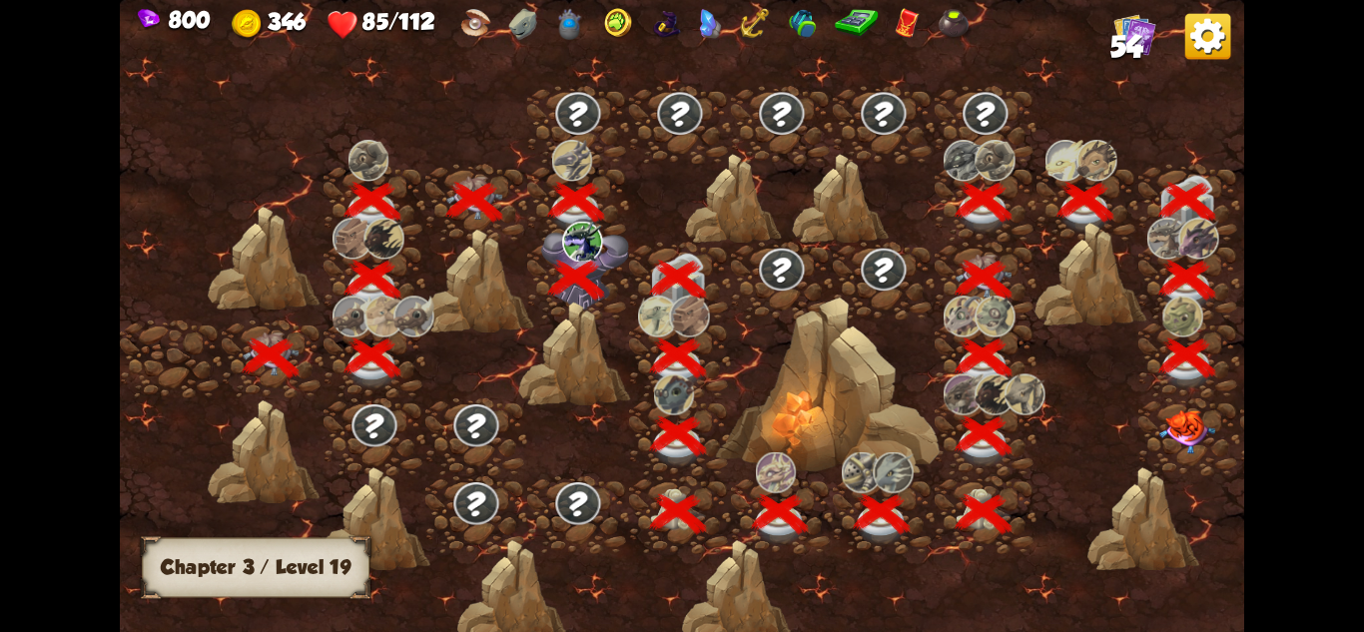
scroll to position [0, 304]
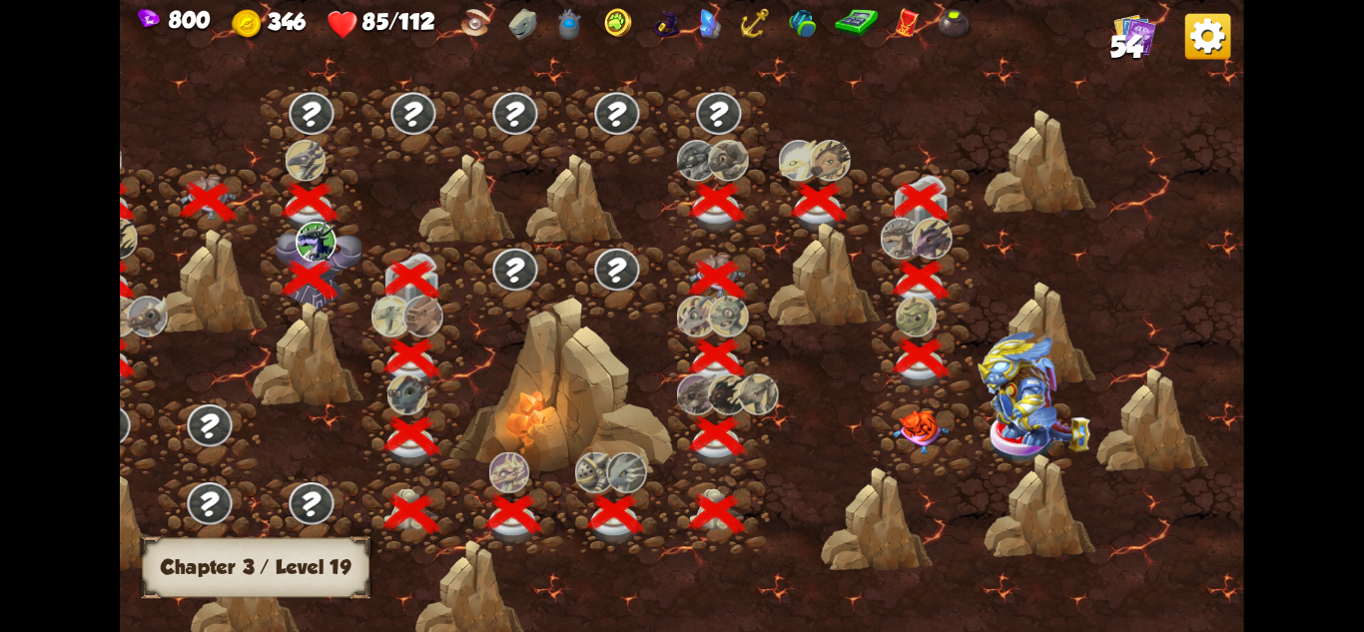
click at [1142, 570] on div at bounding box center [548, 326] width 1391 height 656
click at [897, 431] on img at bounding box center [921, 432] width 56 height 44
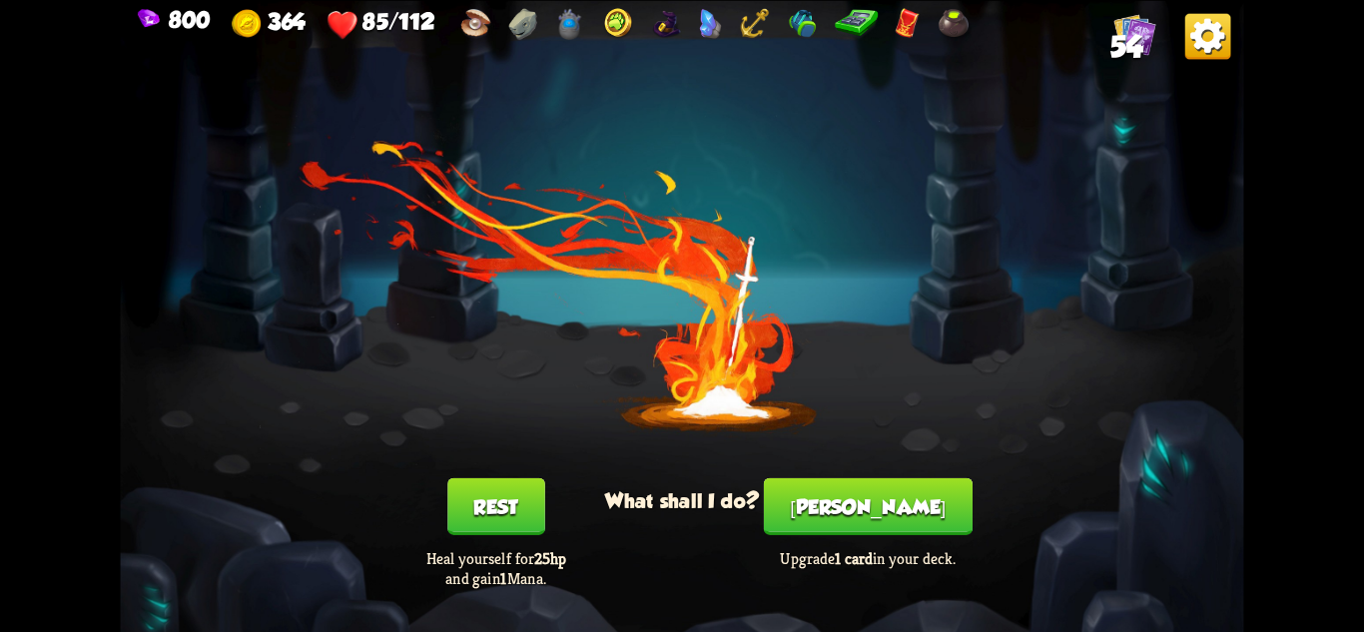
click at [848, 530] on button "[PERSON_NAME]" at bounding box center [868, 505] width 209 height 57
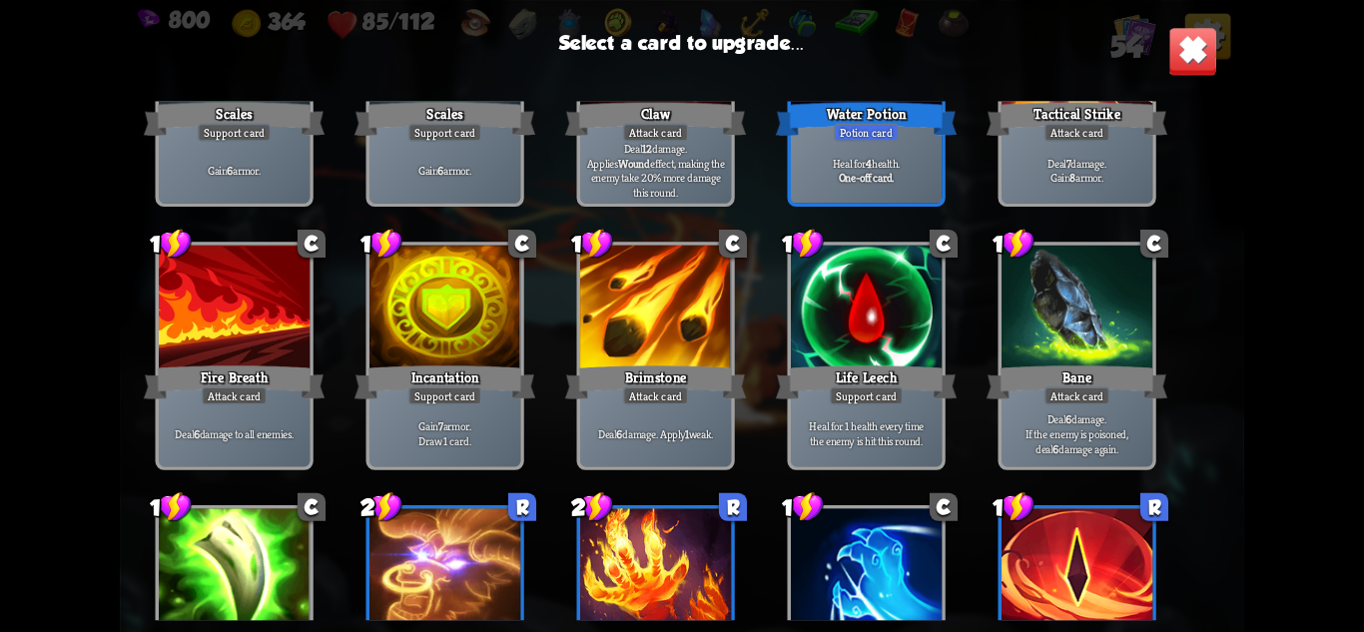
scroll to position [928, 0]
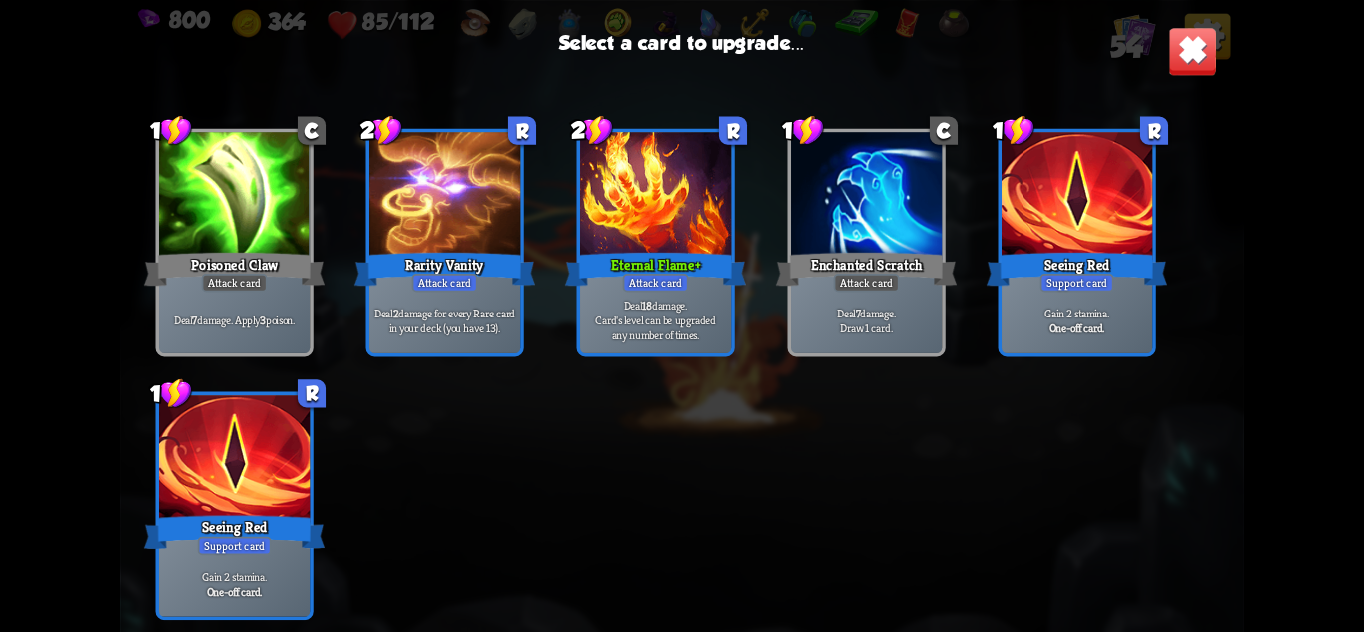
click at [710, 315] on p "Deal 18 damage. Card's level can be upgraded any number of times." at bounding box center [656, 320] width 144 height 45
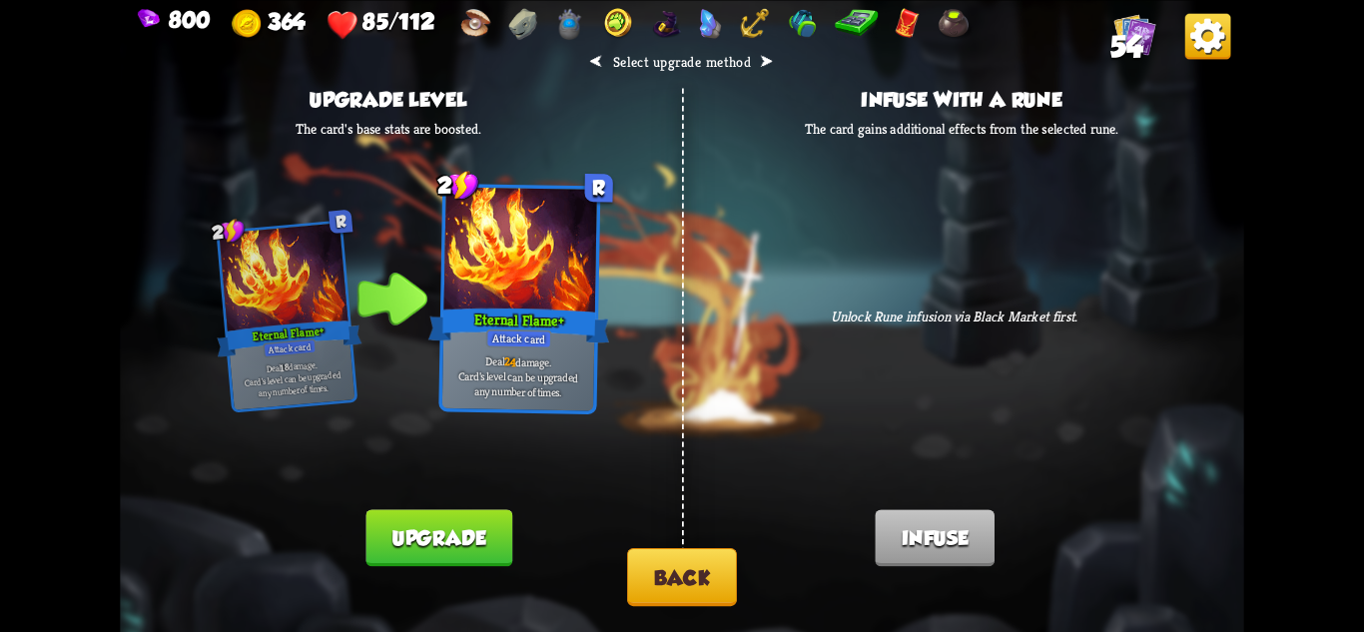
click at [678, 561] on button "Back" at bounding box center [682, 577] width 110 height 58
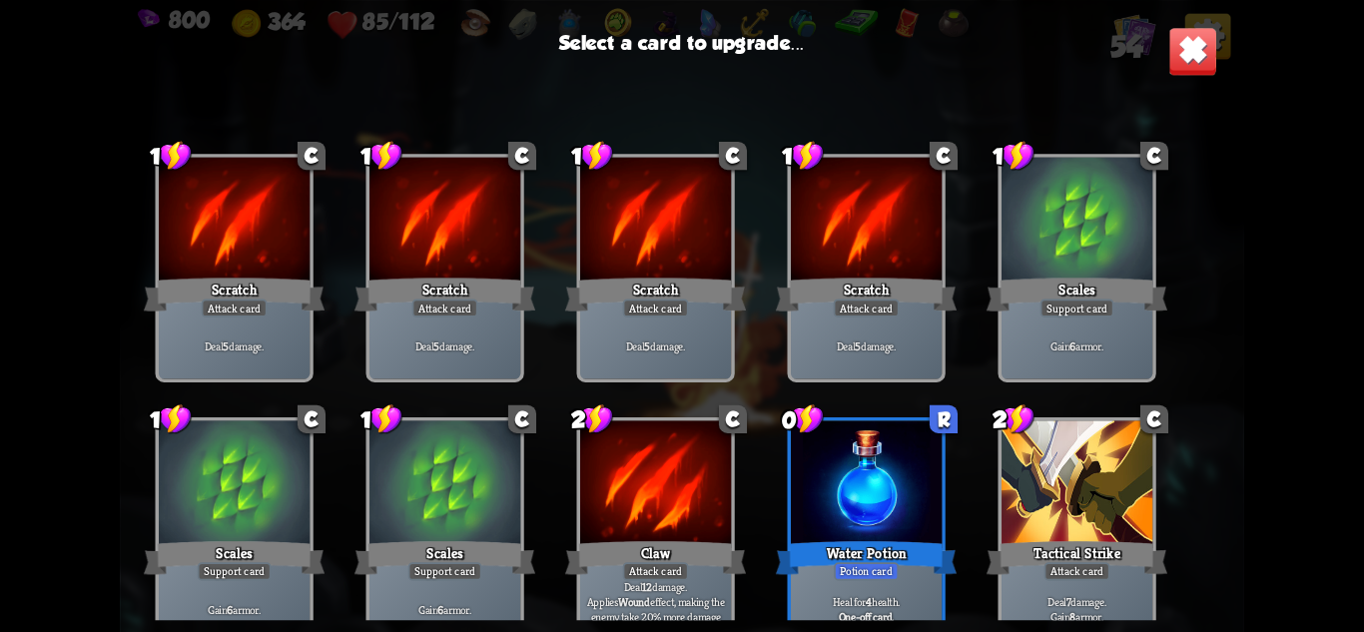
click at [1212, 45] on img at bounding box center [1192, 50] width 49 height 49
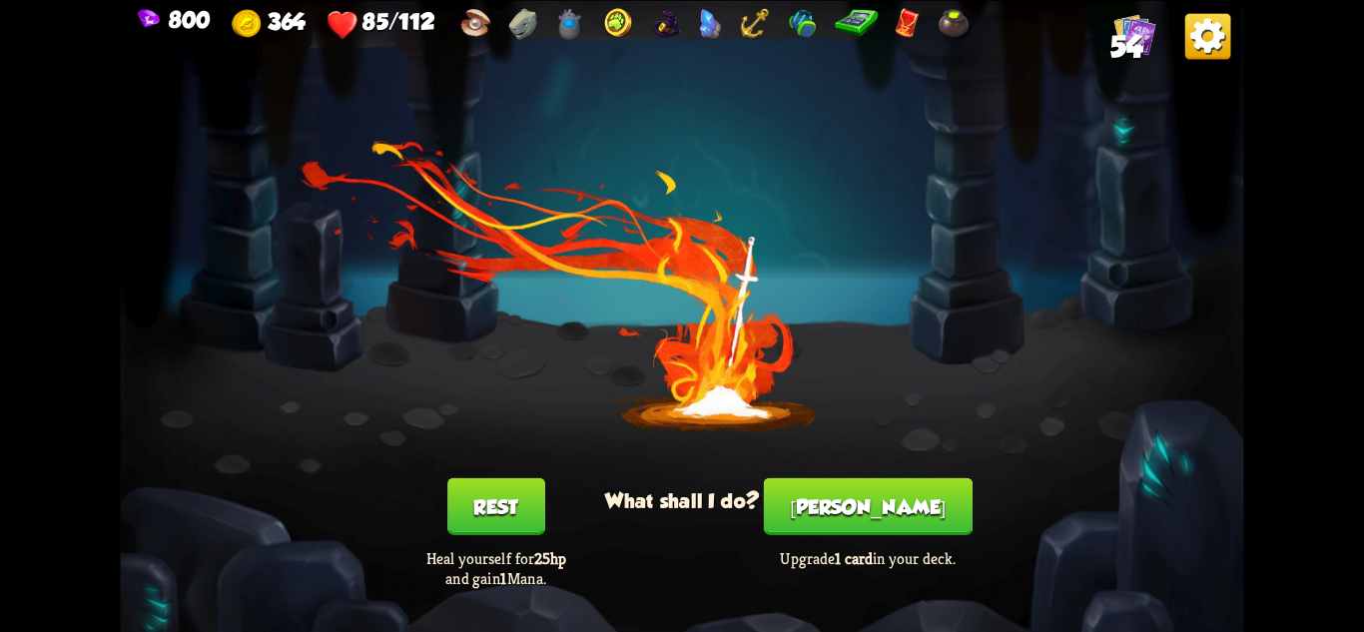
click at [874, 493] on button "[PERSON_NAME]" at bounding box center [868, 505] width 209 height 57
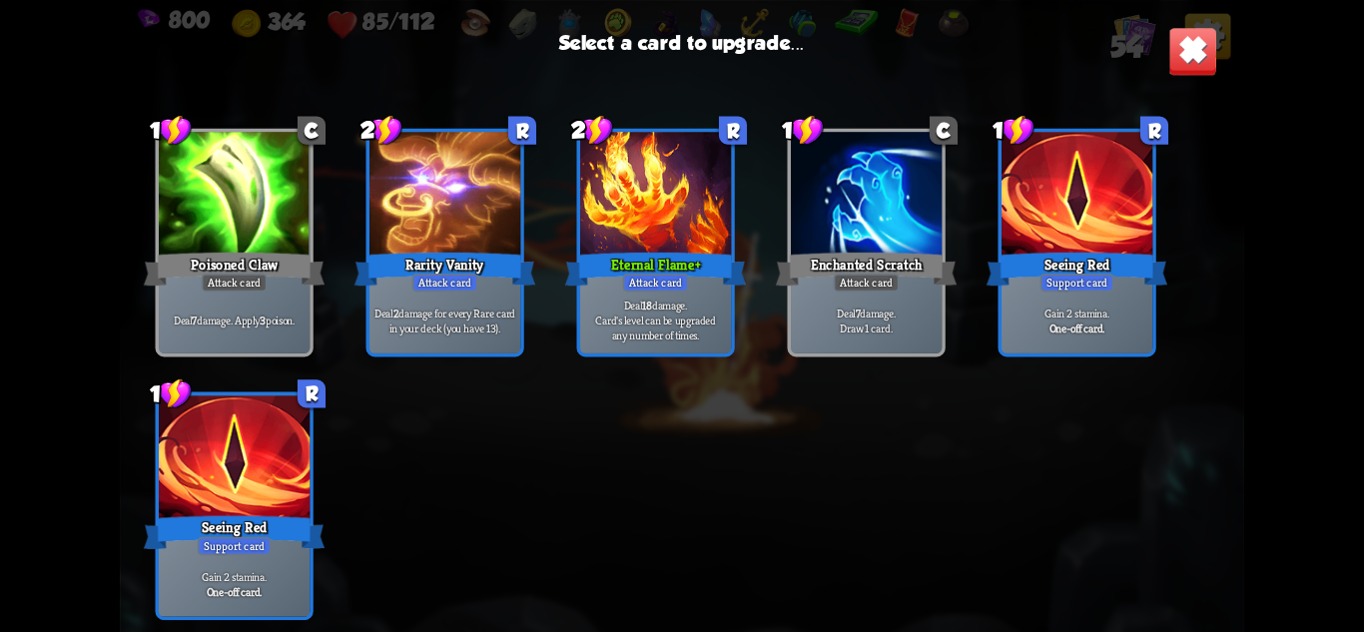
click at [613, 267] on div "Eternal Flame+" at bounding box center [655, 269] width 181 height 40
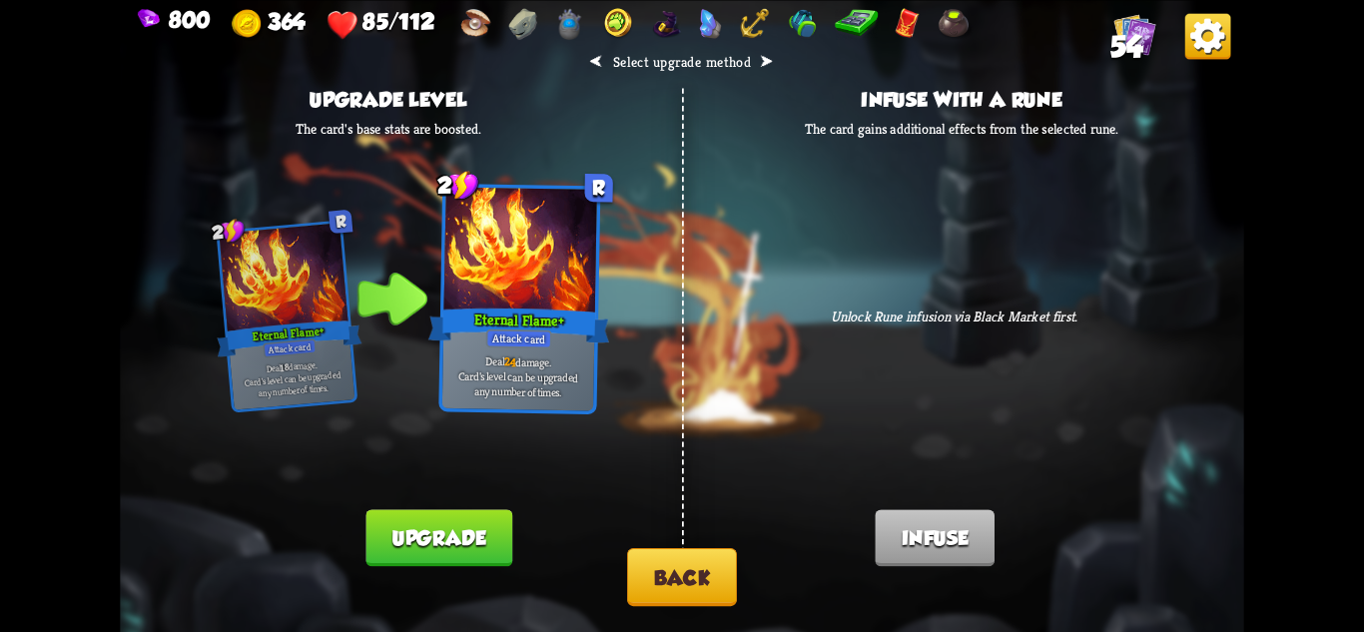
click at [477, 561] on button "Upgrade" at bounding box center [438, 537] width 146 height 57
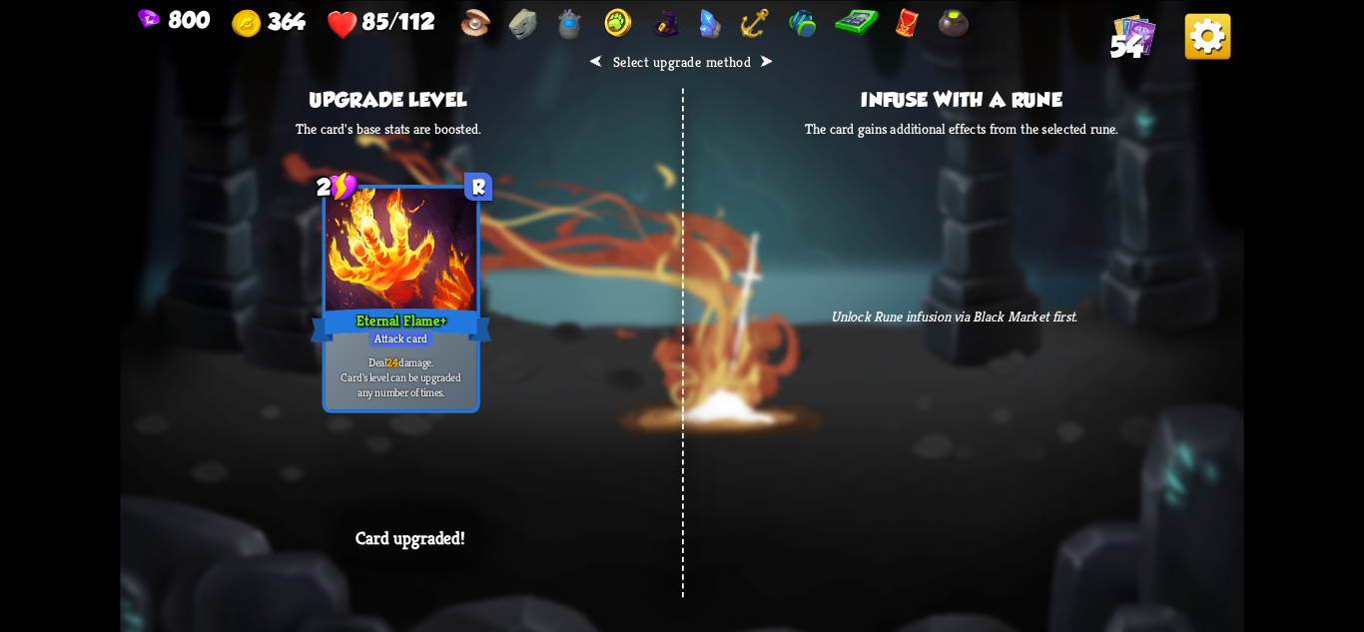
click at [1150, 270] on div "⮜ Select upgrade method ⮞ Upgrade level The card's base stats are boosted. 2 R …" at bounding box center [681, 316] width 1123 height 632
click at [935, 396] on div "⮜ Select upgrade method ⮞ Upgrade level The card's base stats are boosted. 2 R …" at bounding box center [681, 316] width 1123 height 632
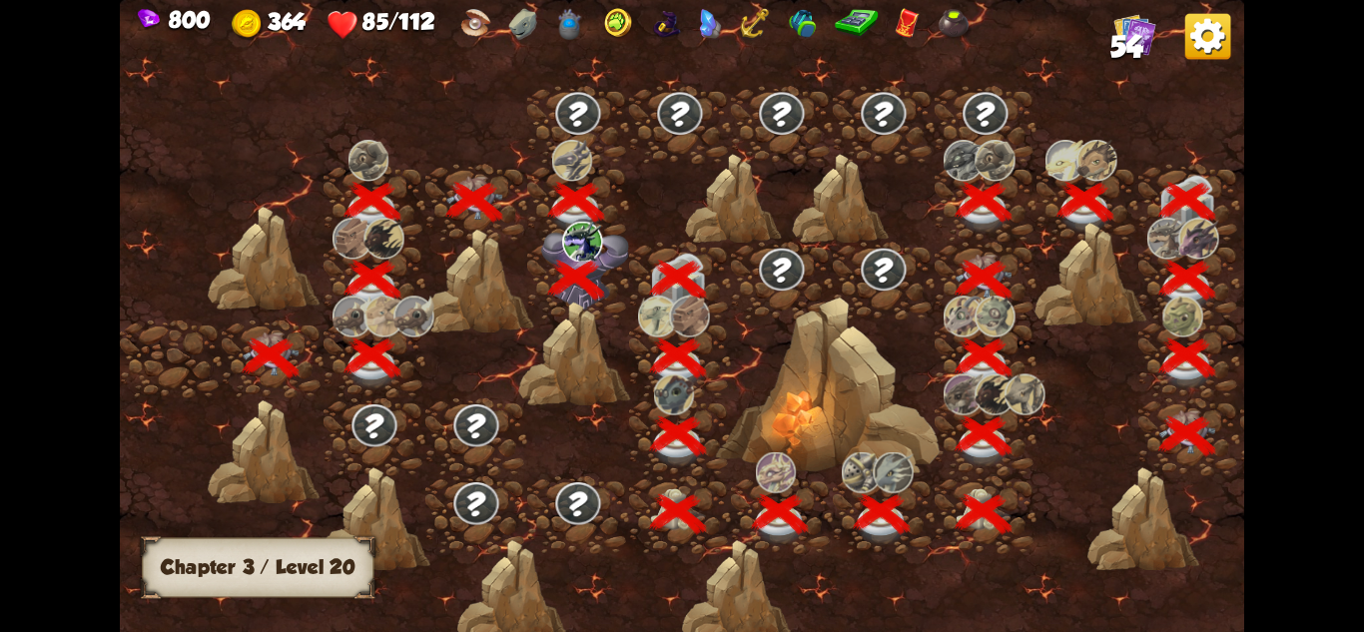
scroll to position [0, 304]
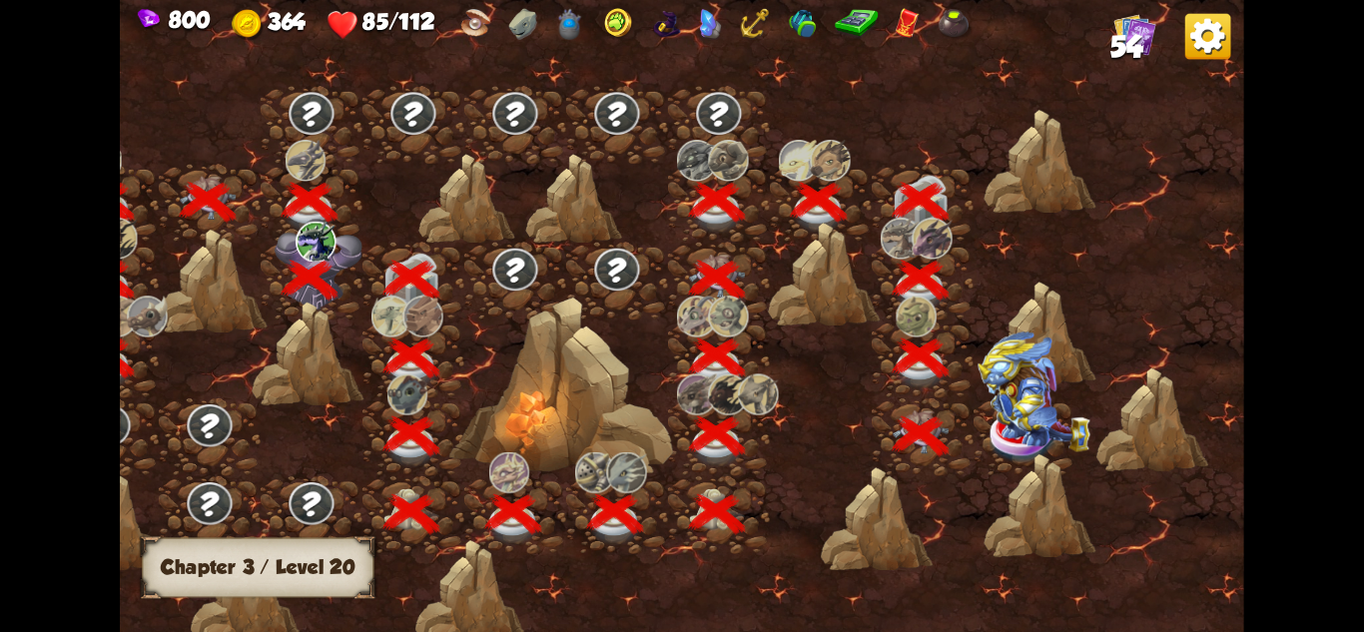
click at [1045, 437] on img at bounding box center [1034, 392] width 113 height 120
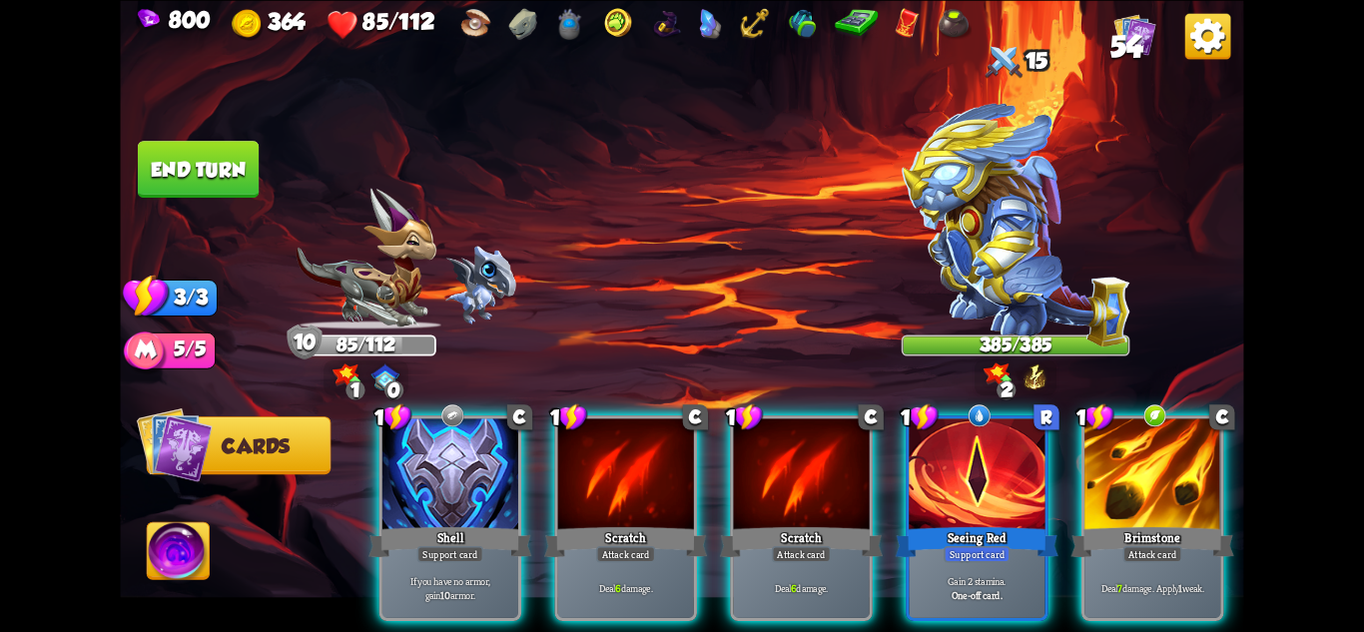
click at [1021, 234] on img at bounding box center [1016, 225] width 229 height 244
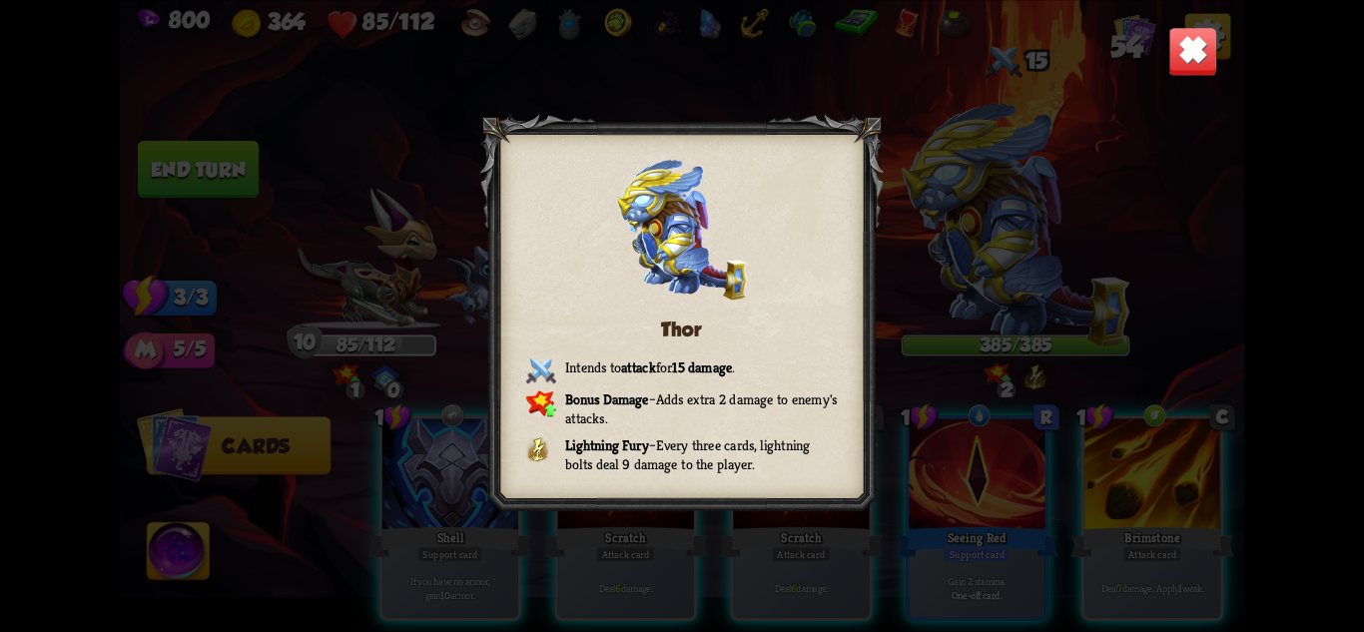
click at [1192, 49] on img at bounding box center [1192, 50] width 49 height 49
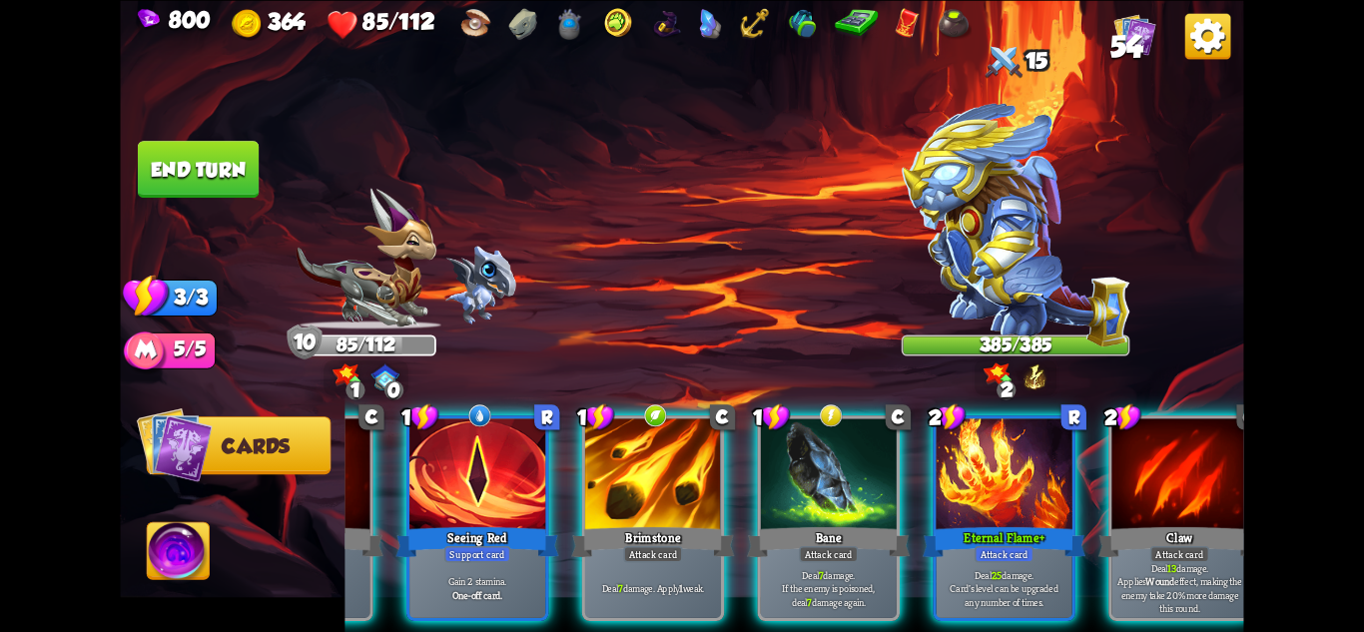
scroll to position [0, 589]
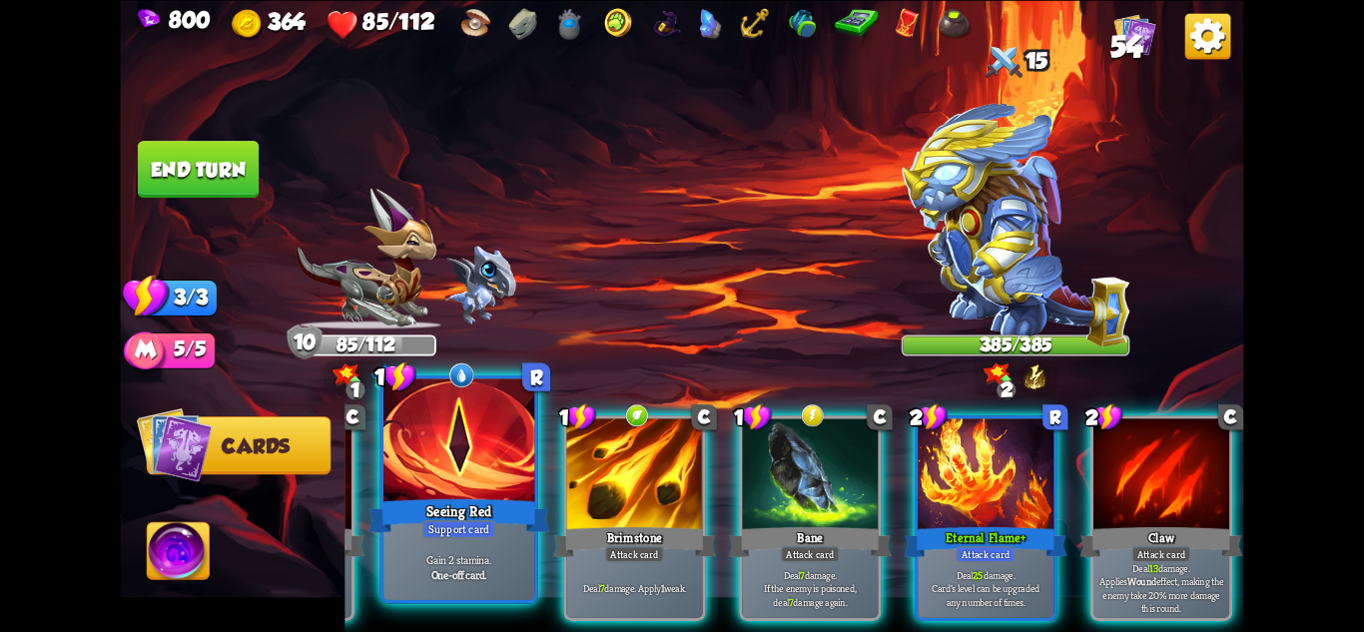
click at [468, 537] on div "Support card" at bounding box center [459, 528] width 74 height 18
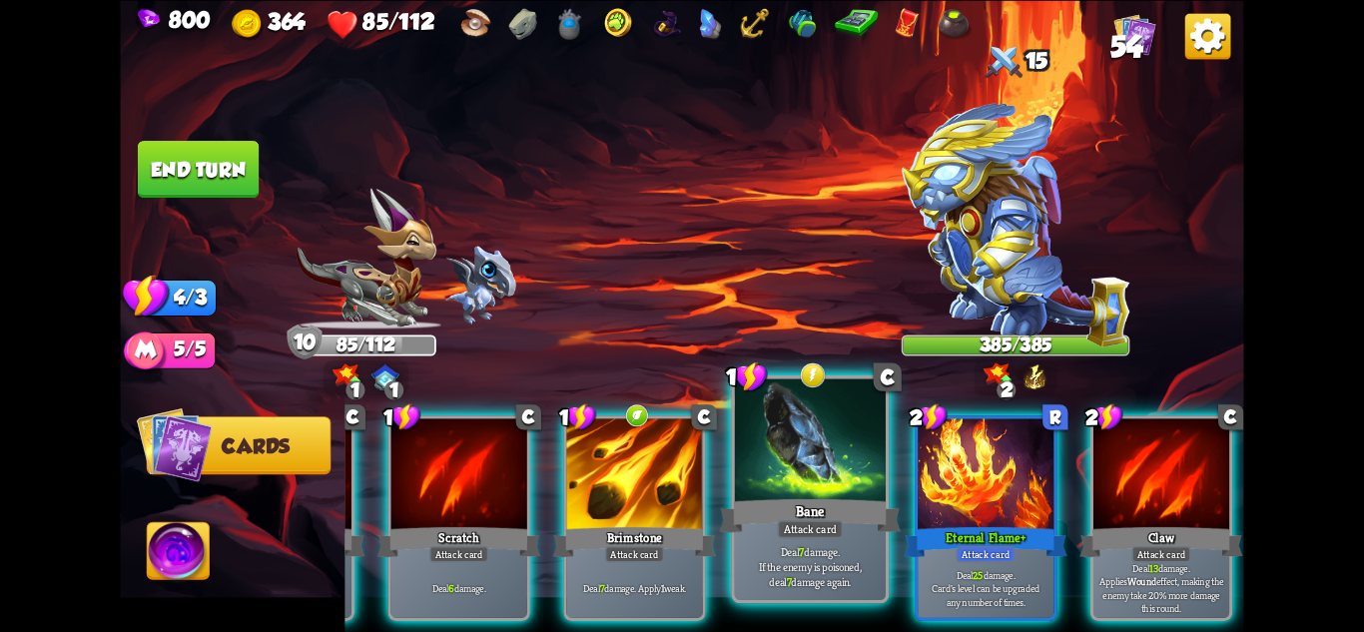
scroll to position [0, 389]
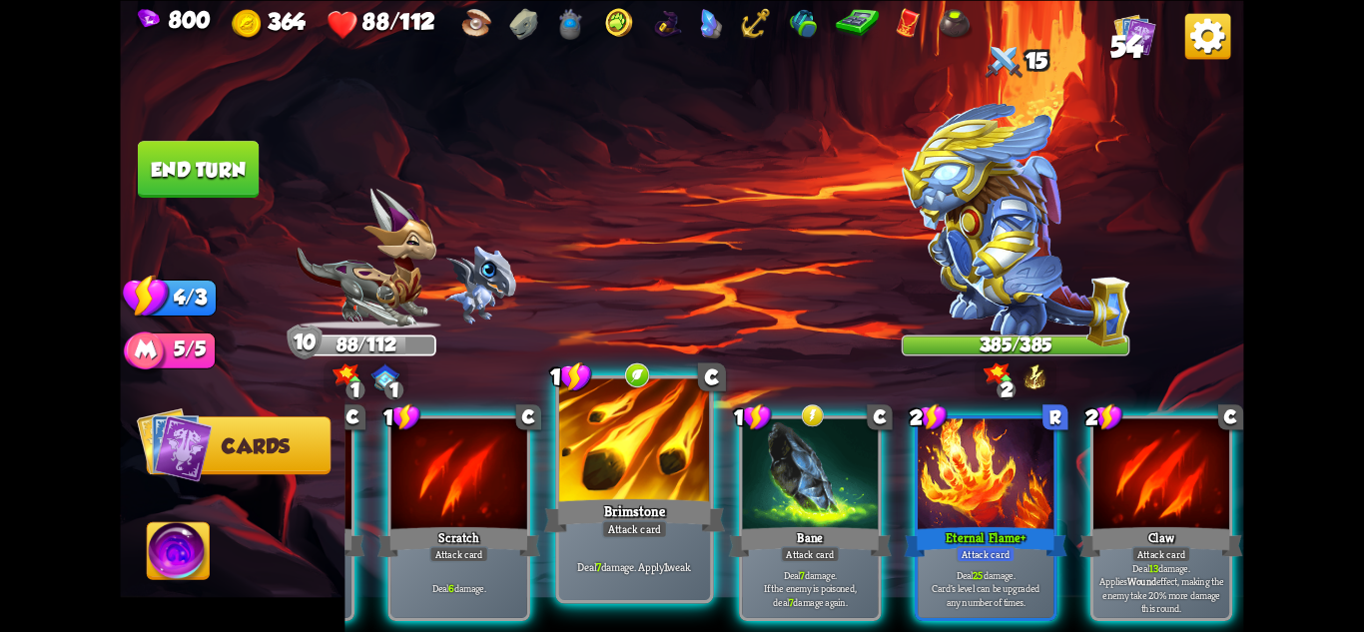
click at [673, 551] on div "Deal 7 damage. Apply 1 weak." at bounding box center [634, 567] width 151 height 66
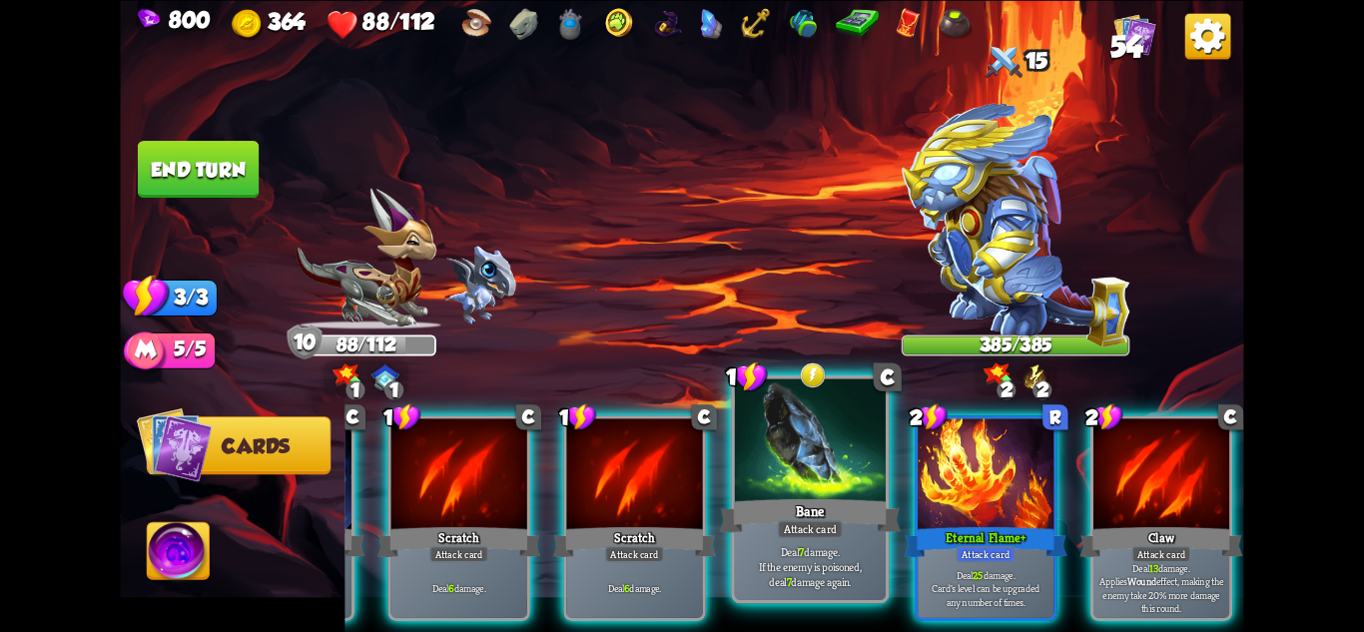
scroll to position [0, 190]
click at [835, 547] on p "Deal 7 damage. If the enemy is poisoned, deal 7 damage again." at bounding box center [811, 566] width 144 height 45
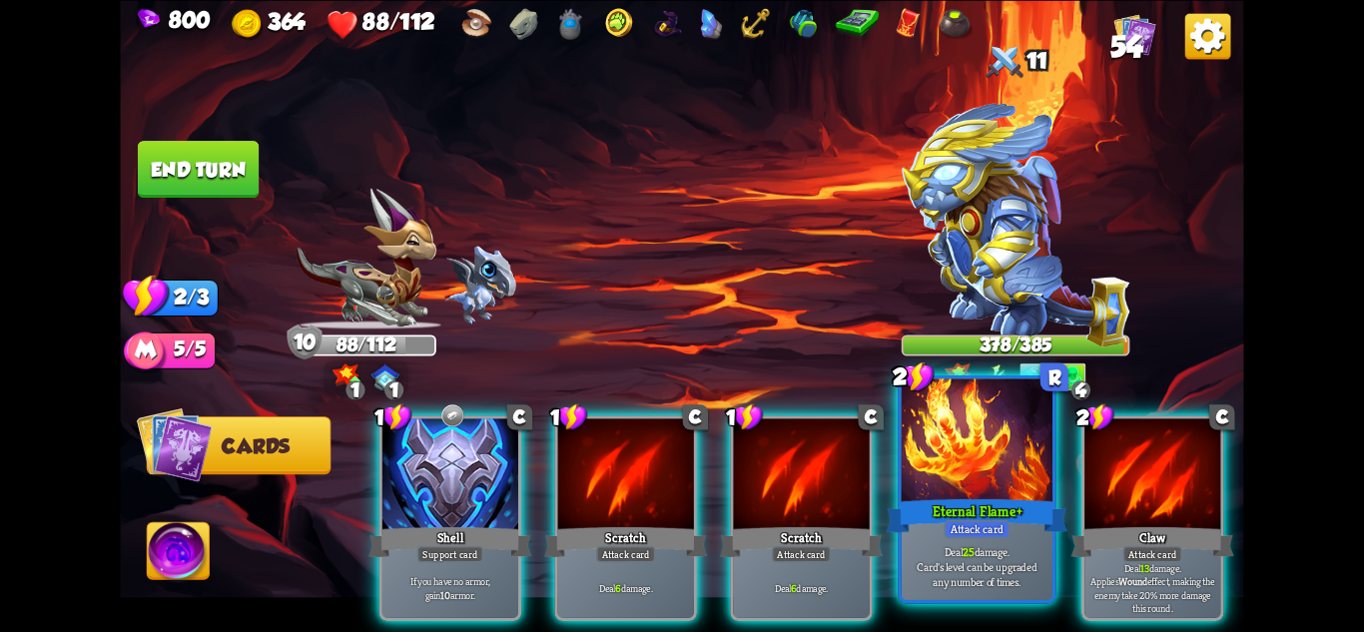
scroll to position [0, 0]
click at [977, 525] on div "Attack card" at bounding box center [977, 528] width 66 height 18
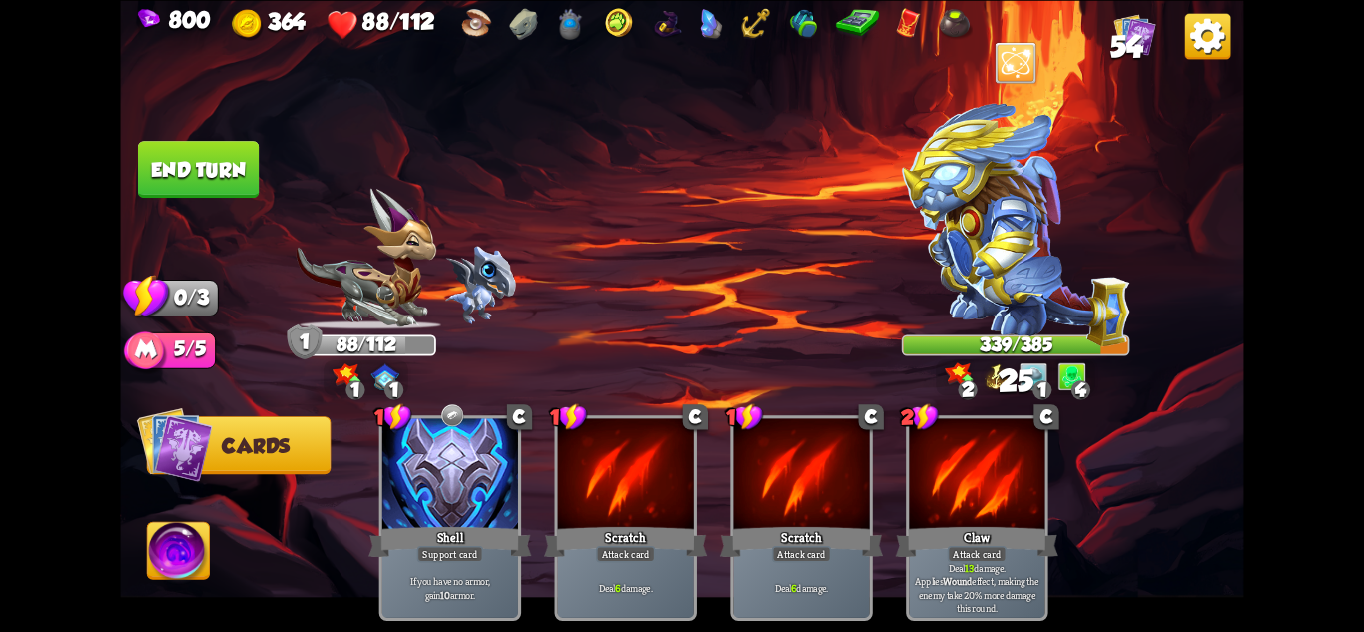
click at [190, 144] on button "End turn" at bounding box center [198, 169] width 121 height 57
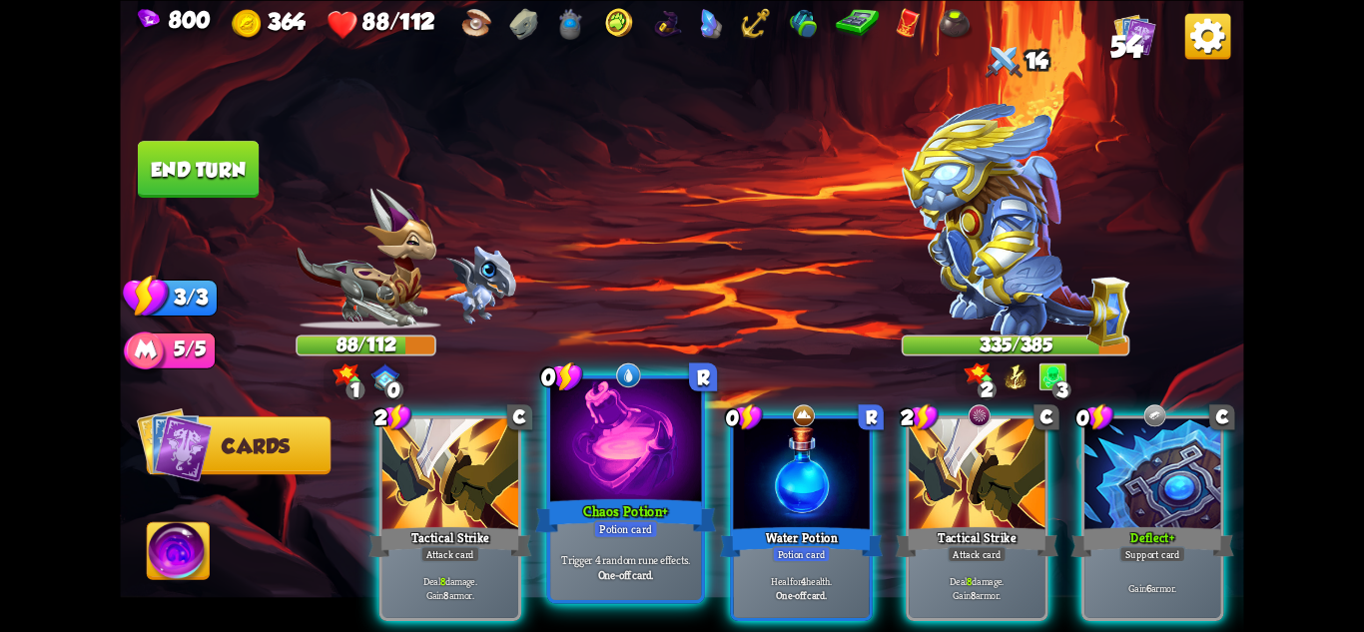
click at [645, 476] on div at bounding box center [625, 441] width 151 height 127
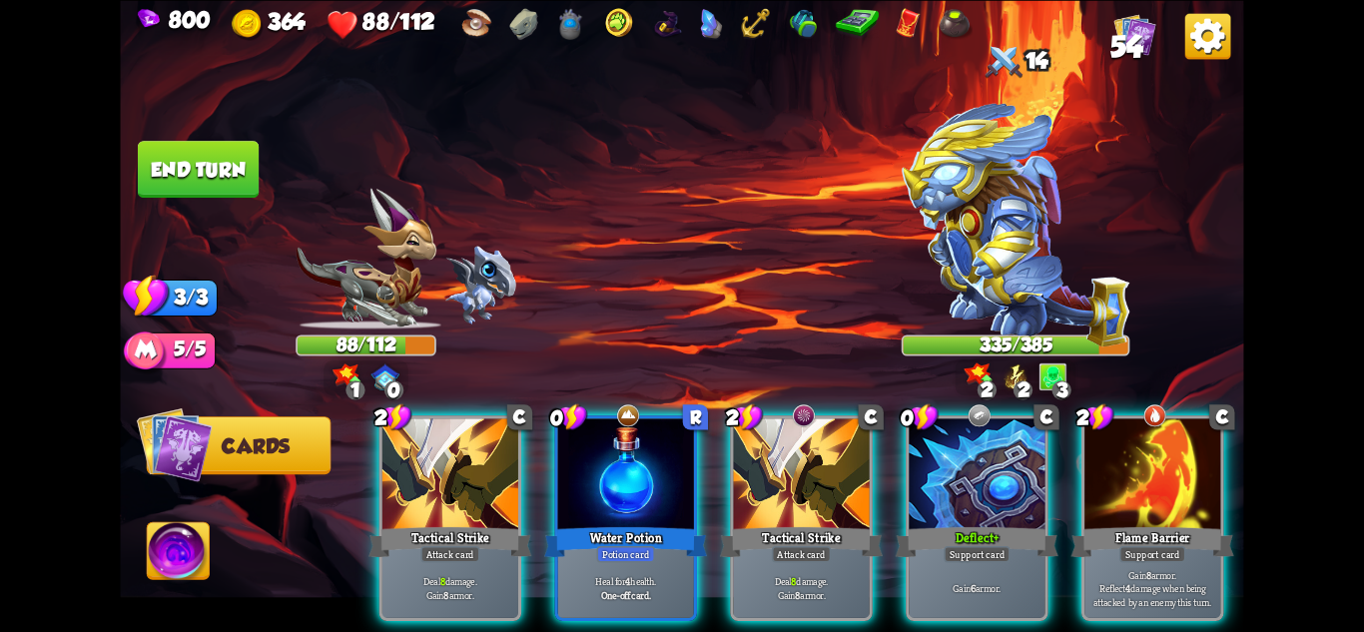
click at [645, 476] on div at bounding box center [626, 475] width 136 height 115
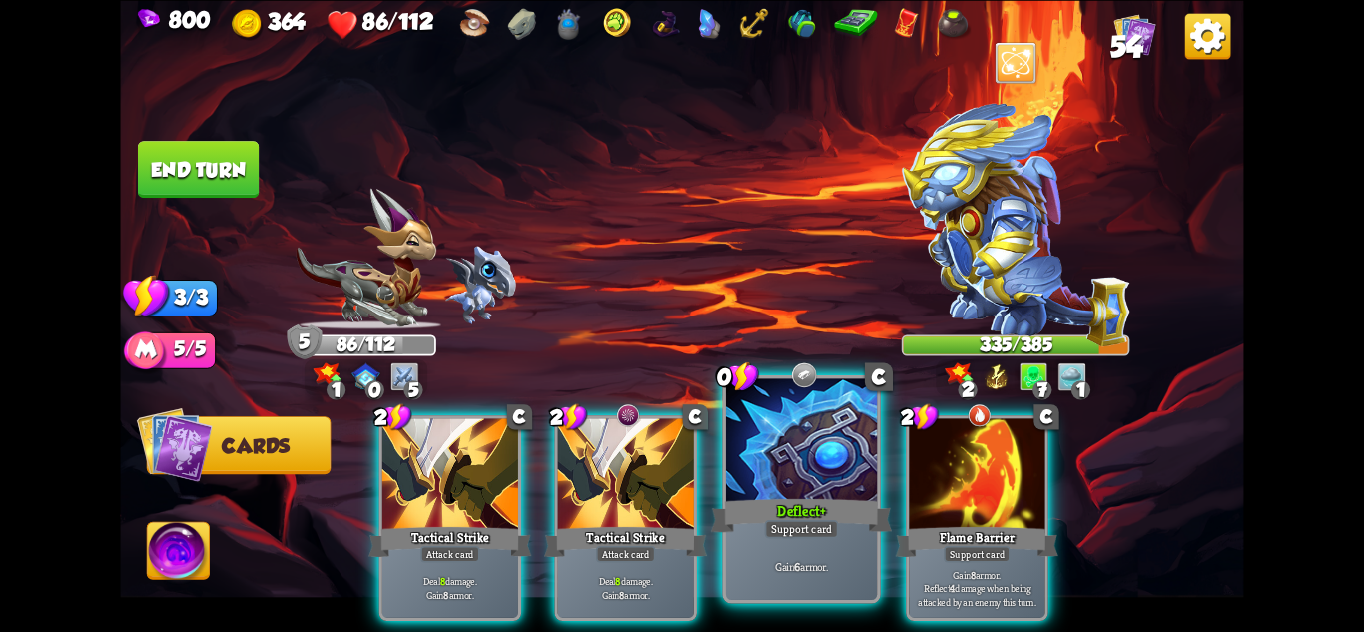
click at [814, 524] on div "Support card" at bounding box center [802, 528] width 74 height 18
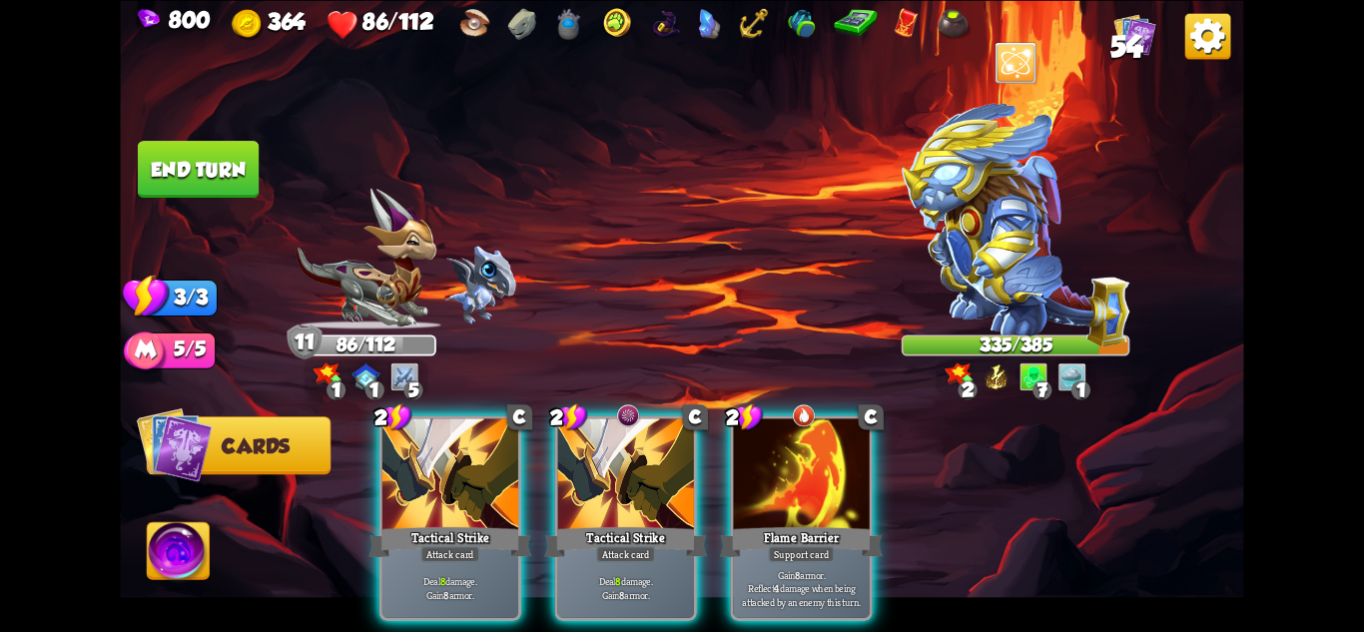
click at [643, 545] on div "Attack card" at bounding box center [625, 553] width 59 height 17
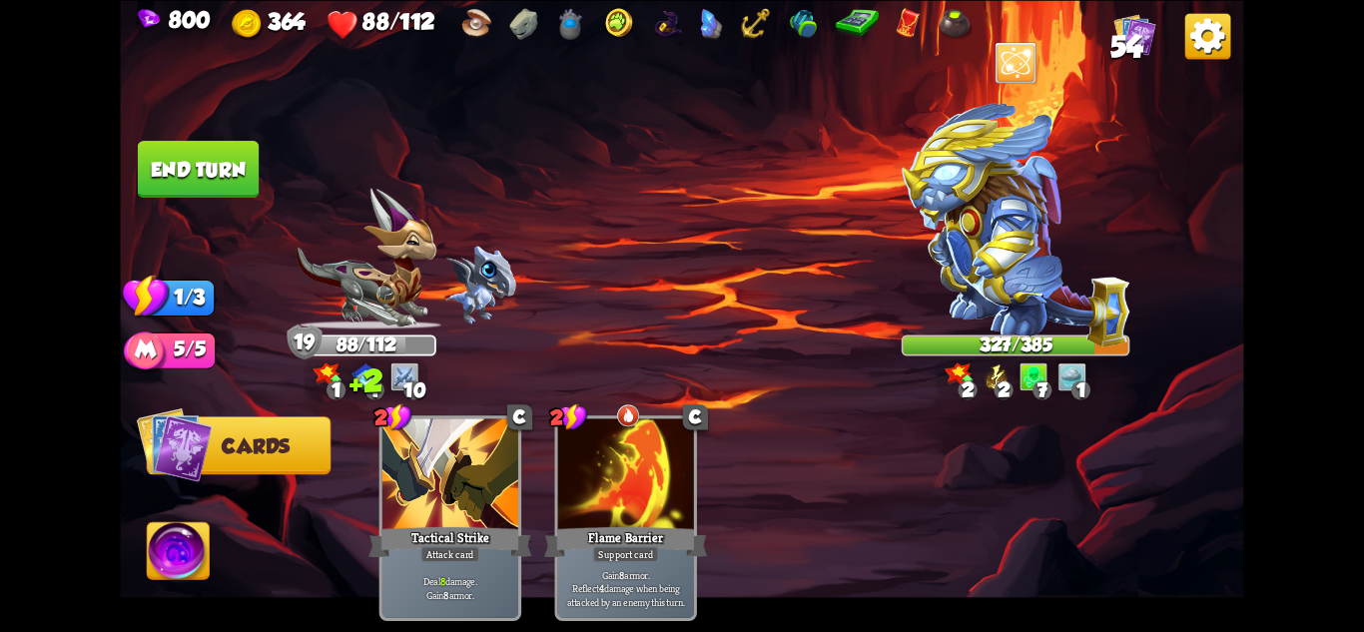
click at [212, 168] on button "End turn" at bounding box center [198, 169] width 121 height 57
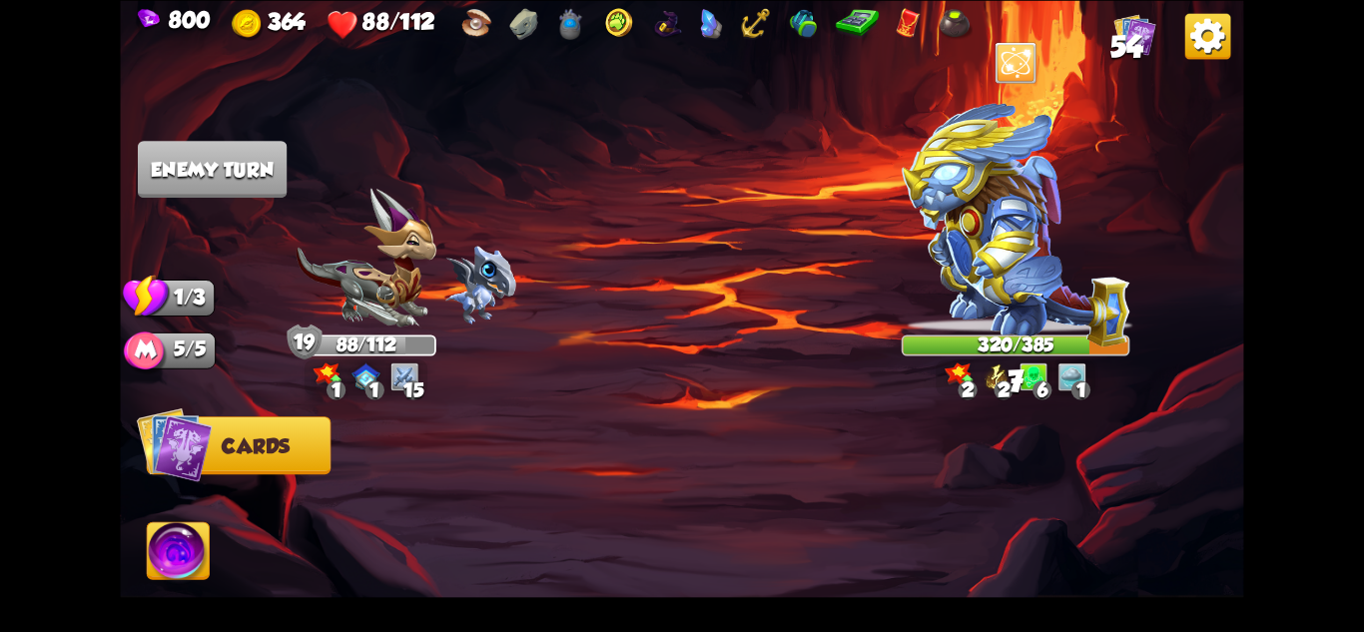
click at [563, 20] on img at bounding box center [571, 24] width 32 height 32
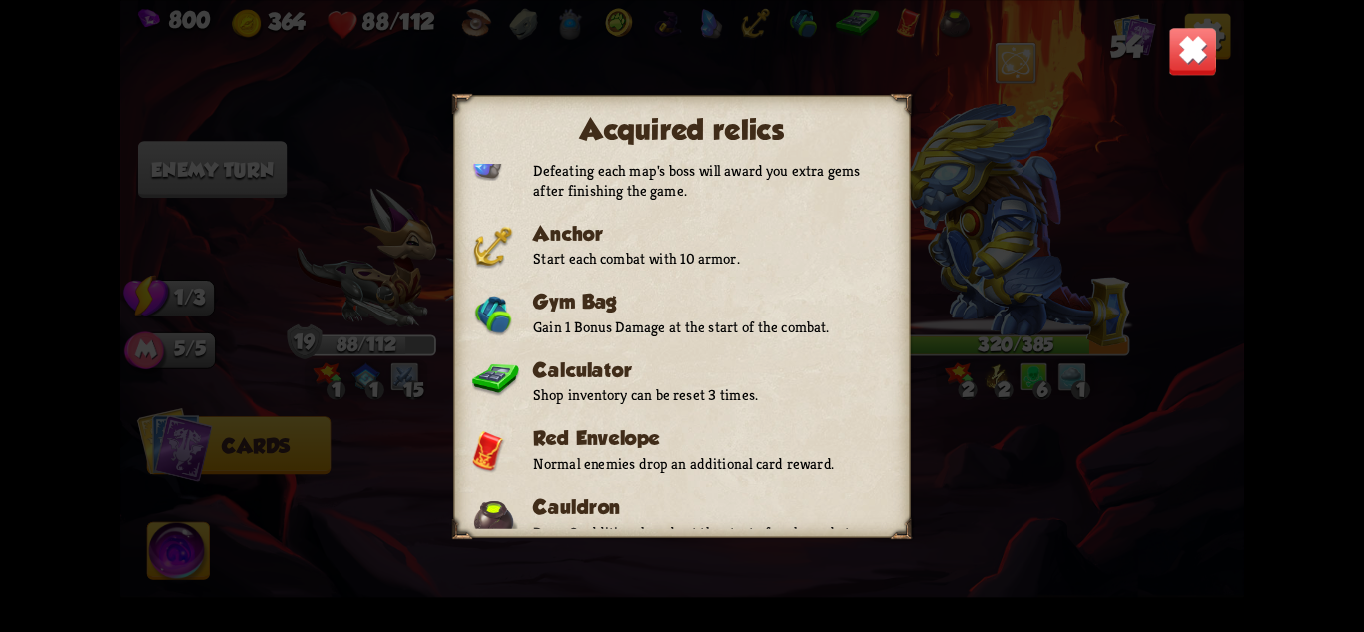
scroll to position [560, 0]
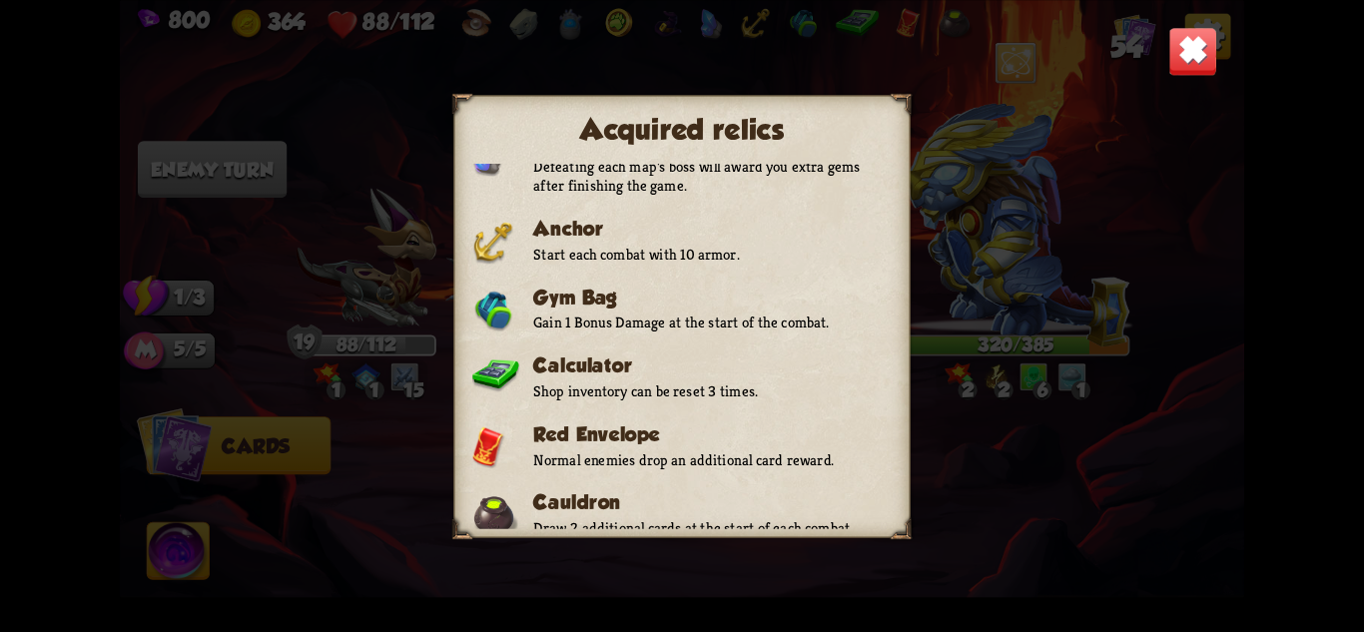
click at [1042, 364] on div "Acquired relics Relics are powerful items that offer permanent bonuses during t…" at bounding box center [681, 316] width 1123 height 632
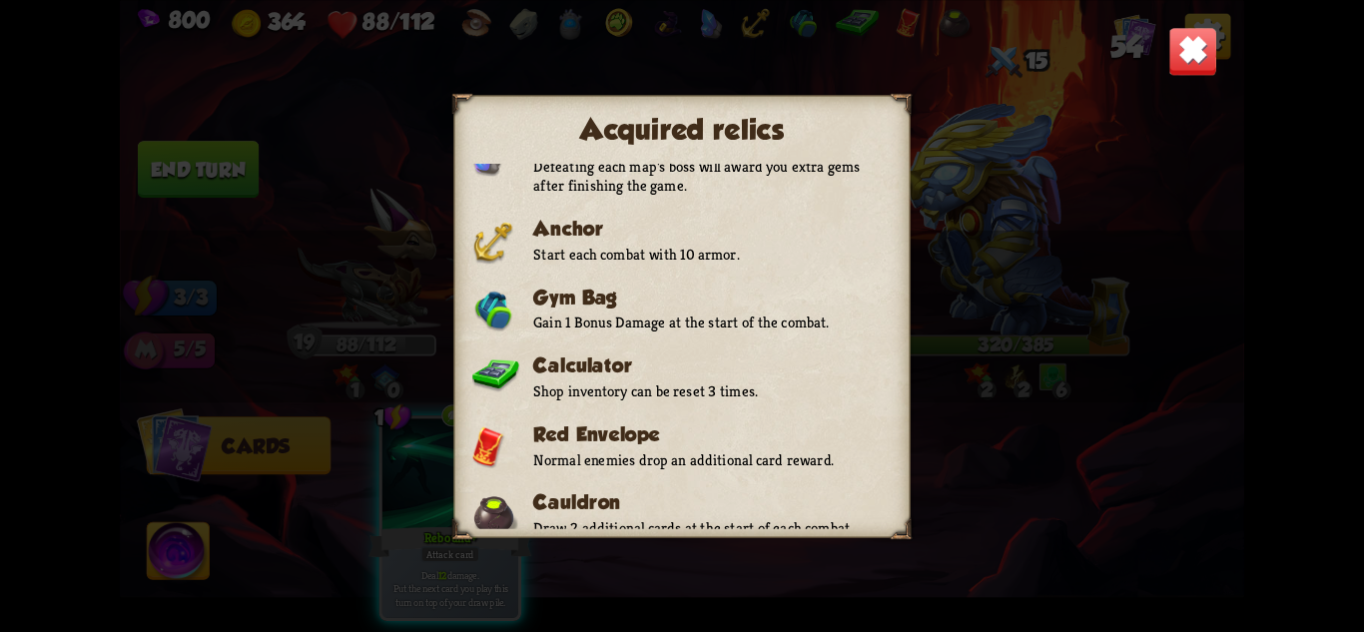
click at [1208, 61] on img at bounding box center [1192, 50] width 49 height 49
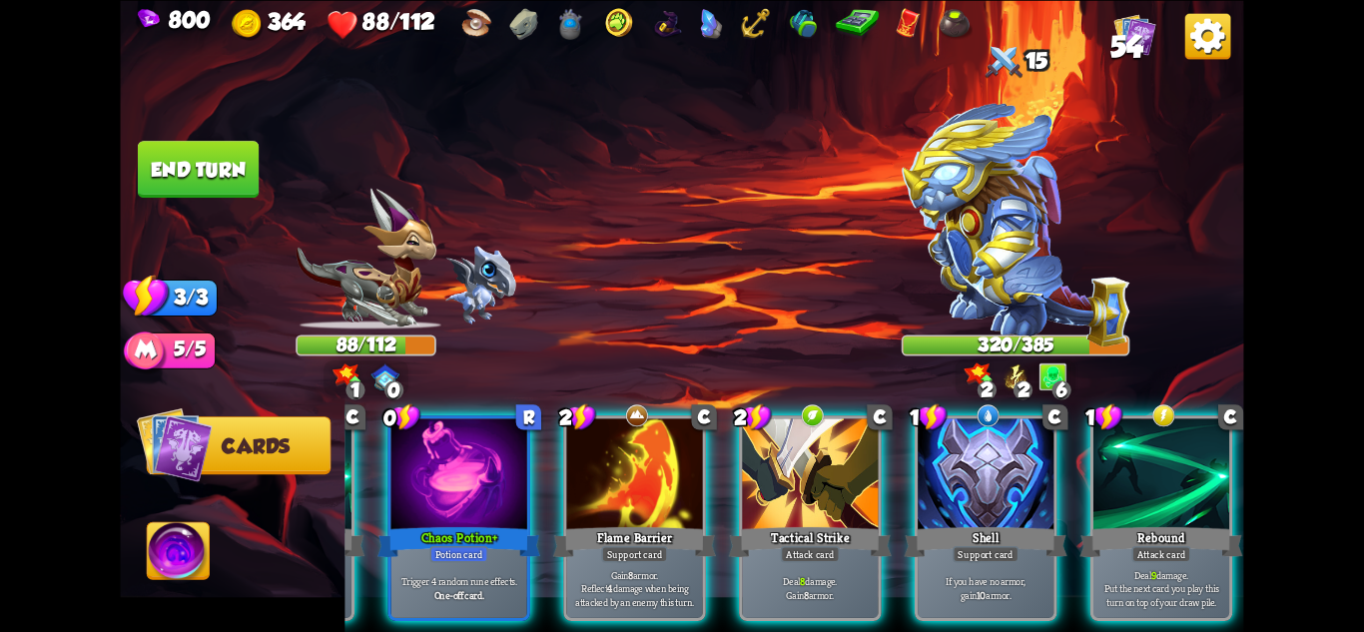
scroll to position [0, 0]
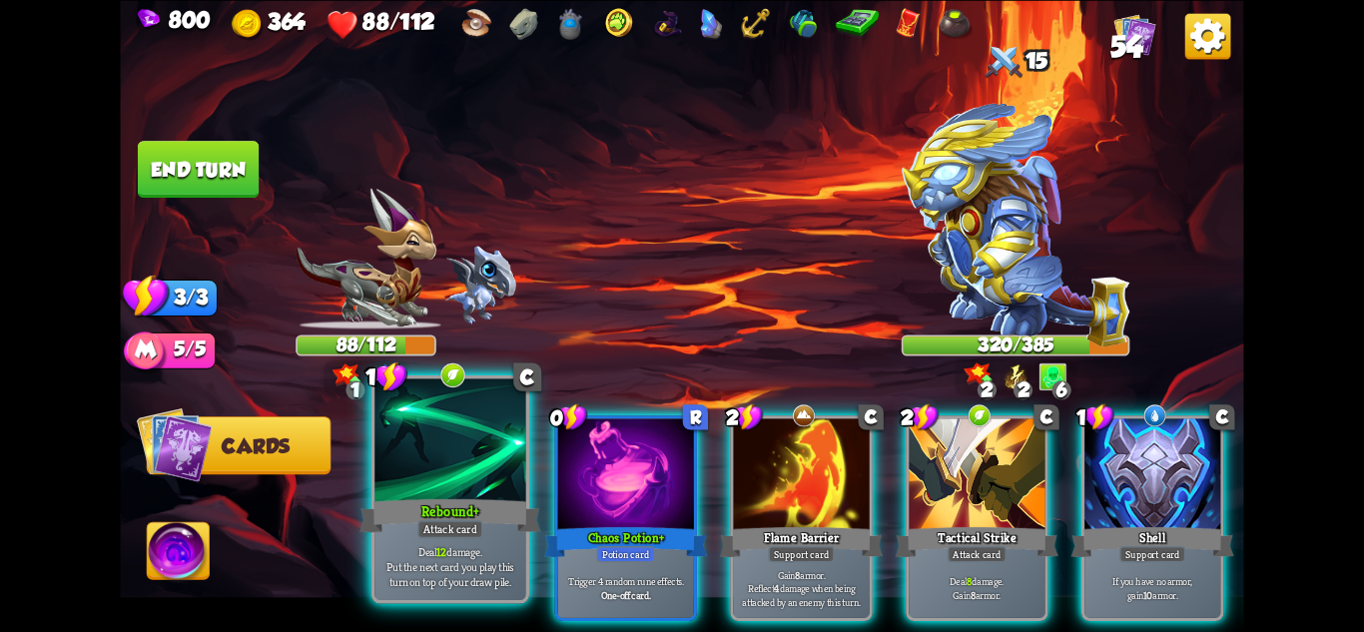
click at [438, 528] on div "Attack card" at bounding box center [450, 528] width 66 height 18
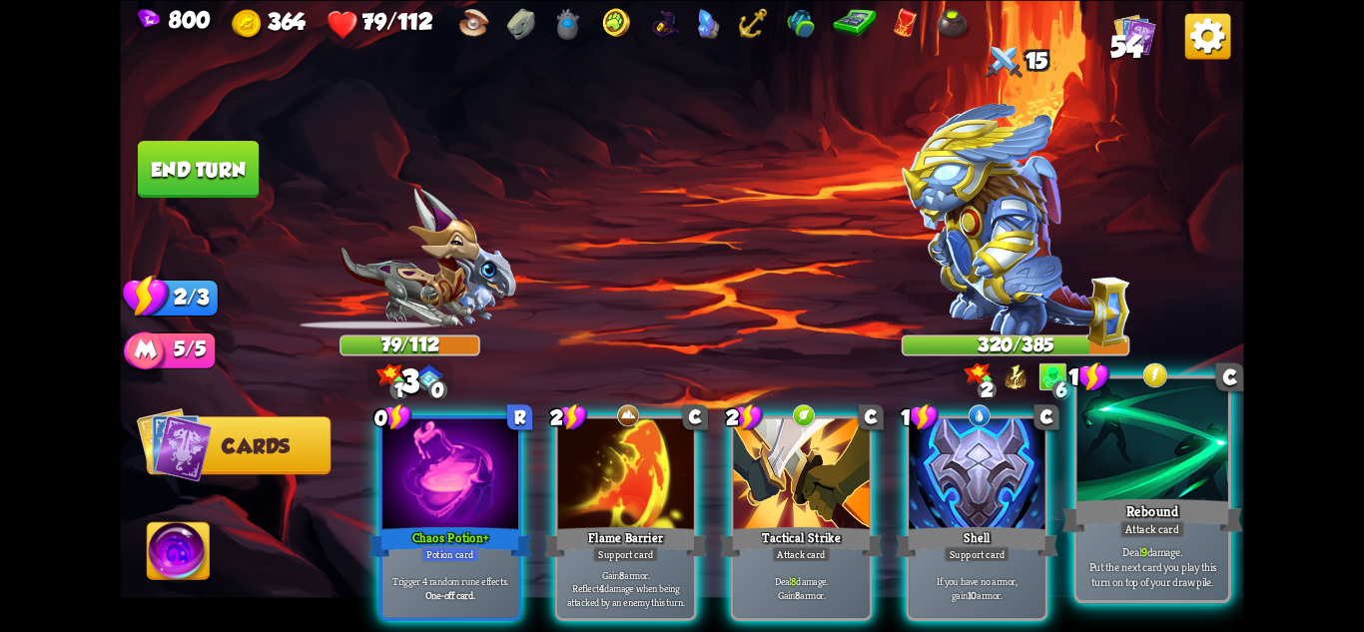
click at [1144, 408] on div at bounding box center [1153, 441] width 151 height 127
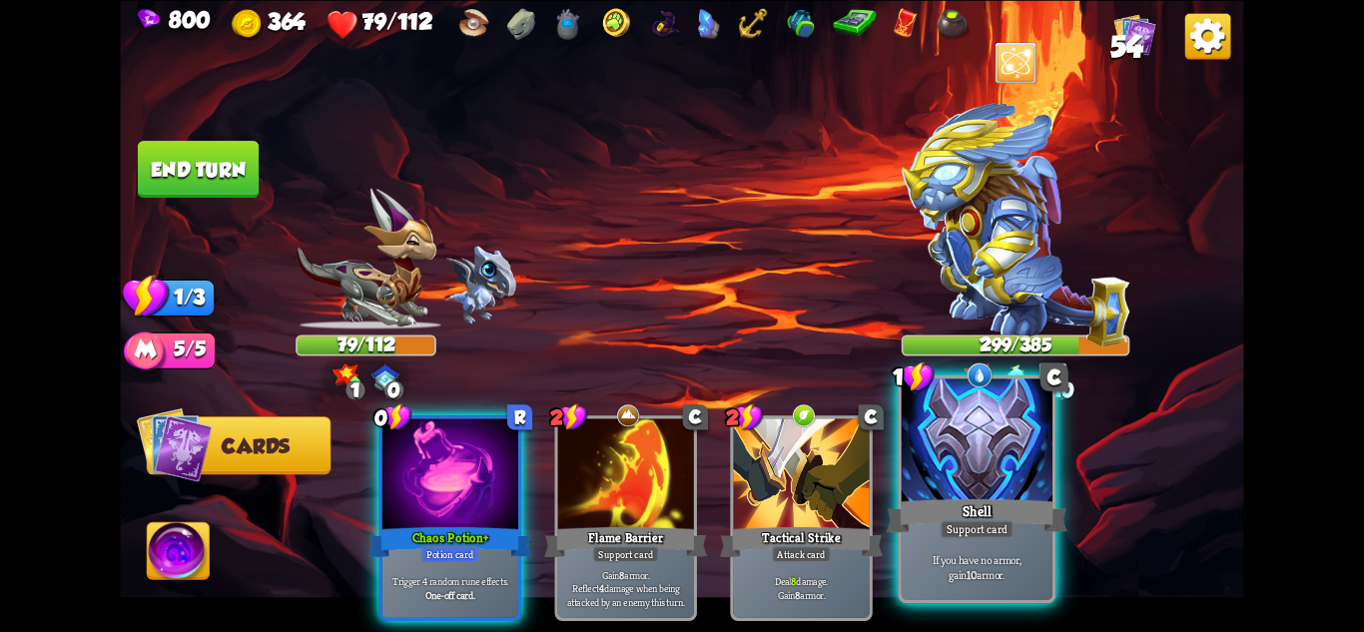
click at [997, 437] on div at bounding box center [977, 441] width 151 height 127
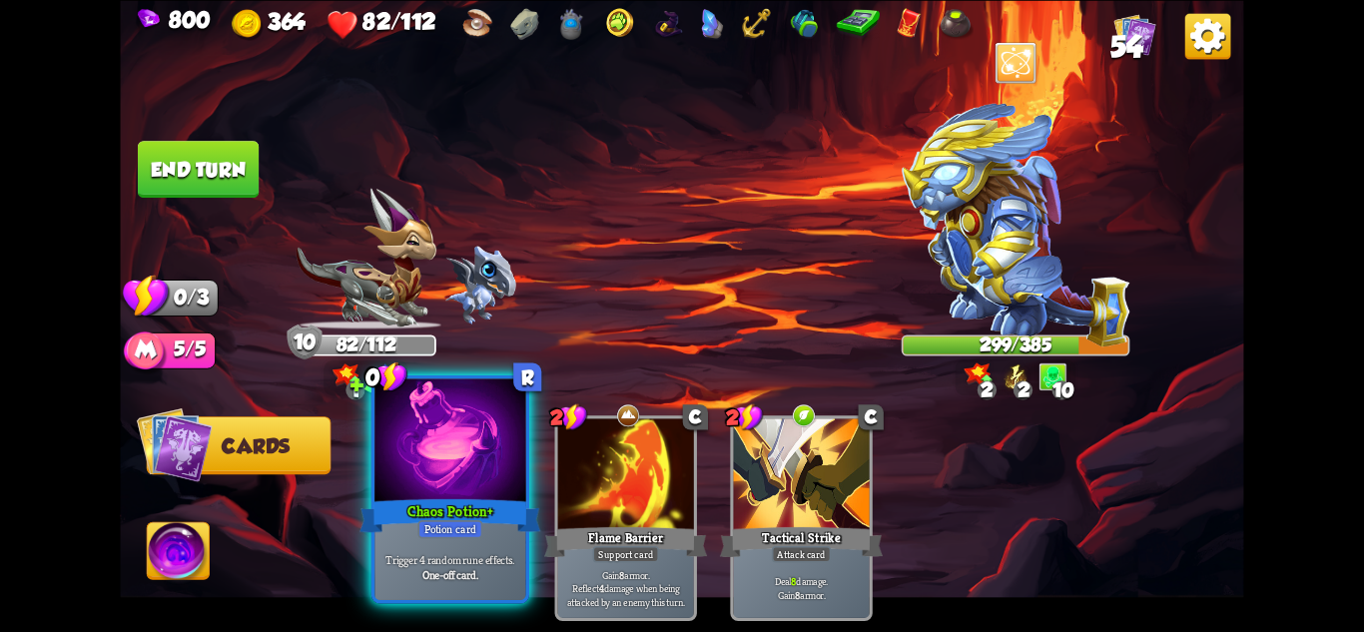
click at [450, 490] on div at bounding box center [449, 441] width 151 height 127
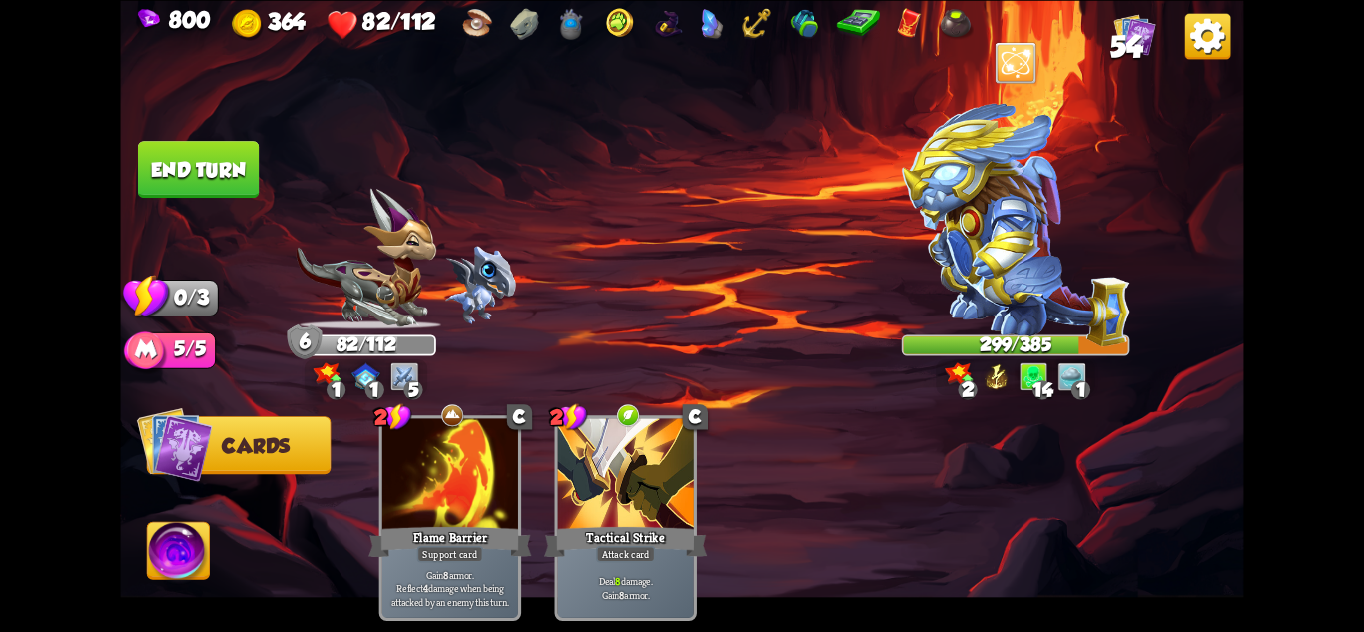
click at [194, 177] on button "End turn" at bounding box center [199, 169] width 124 height 58
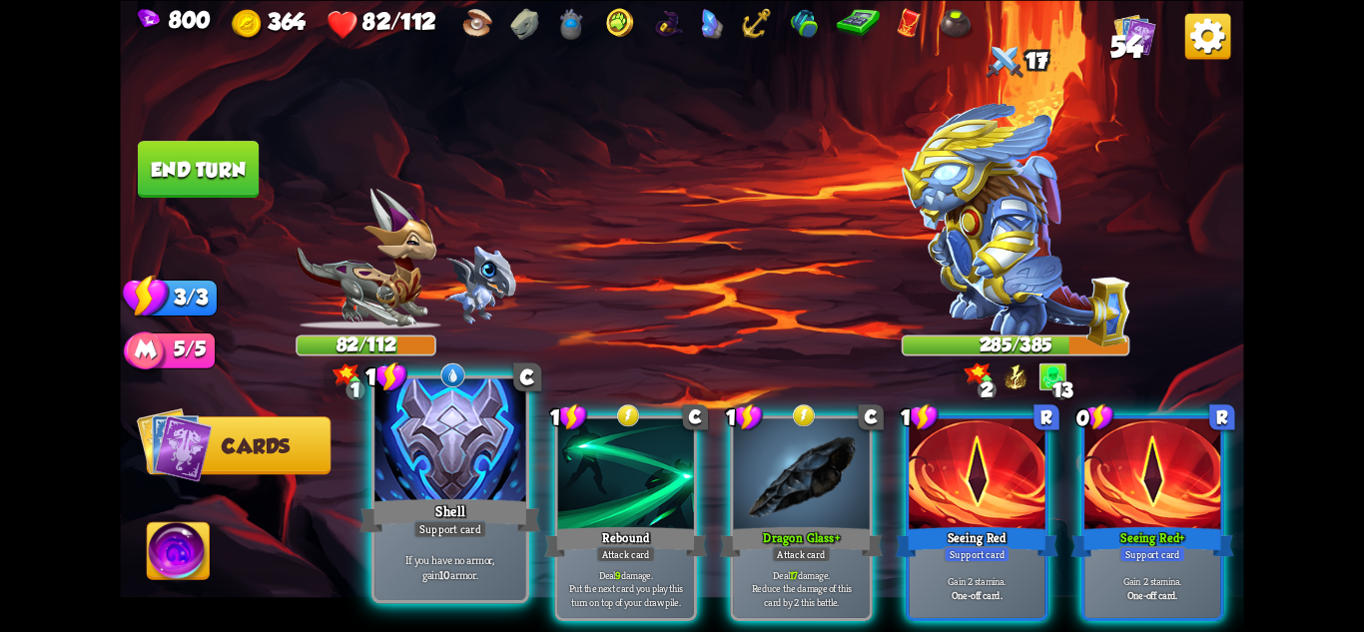
click at [481, 540] on div "If you have no armor, gain 10 armor." at bounding box center [449, 567] width 151 height 66
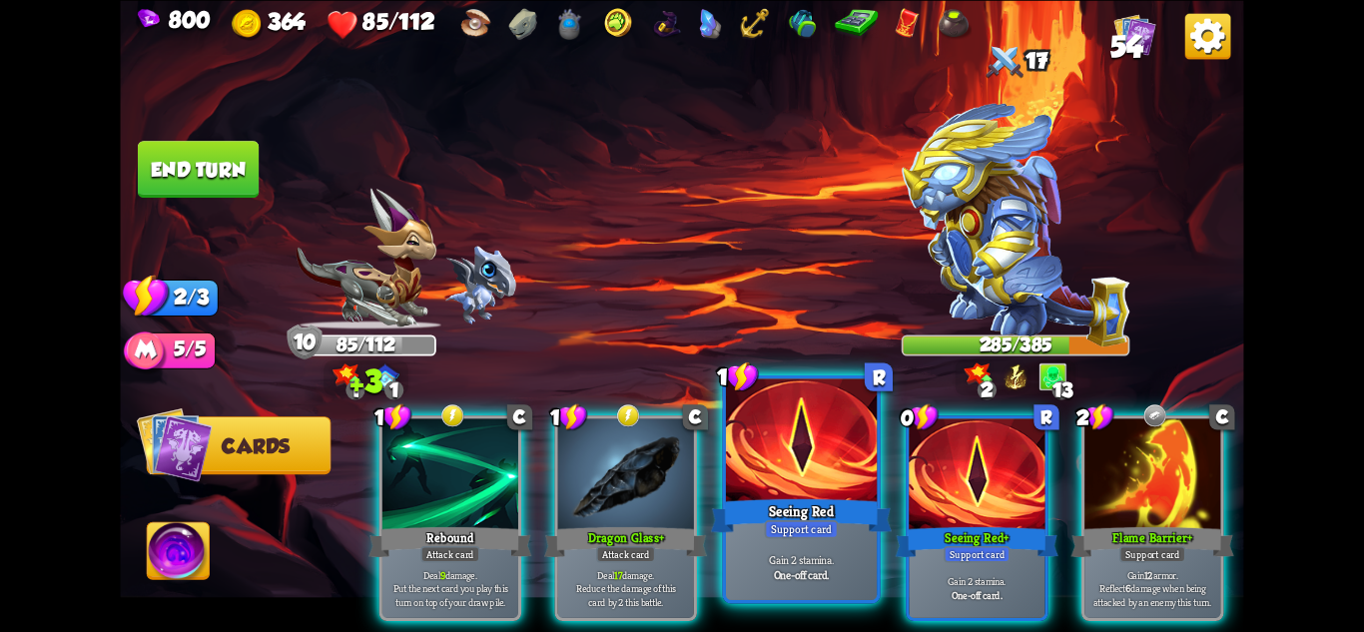
click at [852, 550] on div "Gain 2 stamina. One-off card." at bounding box center [801, 567] width 151 height 66
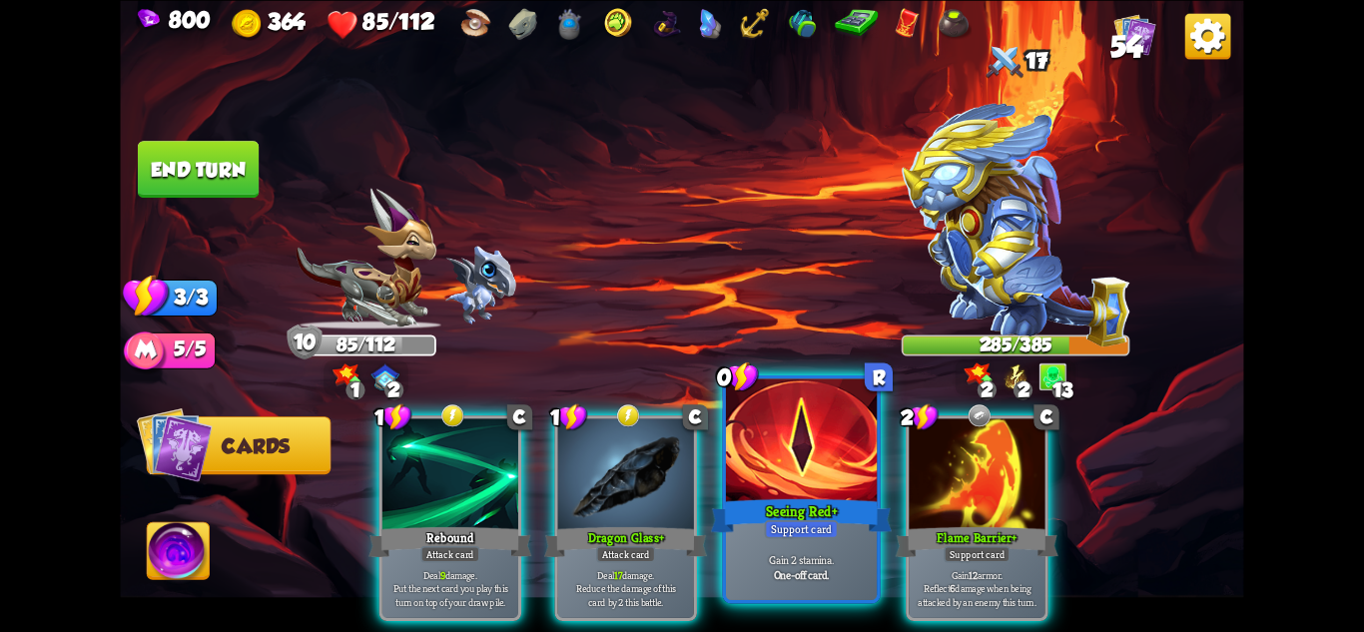
click at [824, 550] on div "Gain 2 stamina. One-off card." at bounding box center [801, 567] width 151 height 66
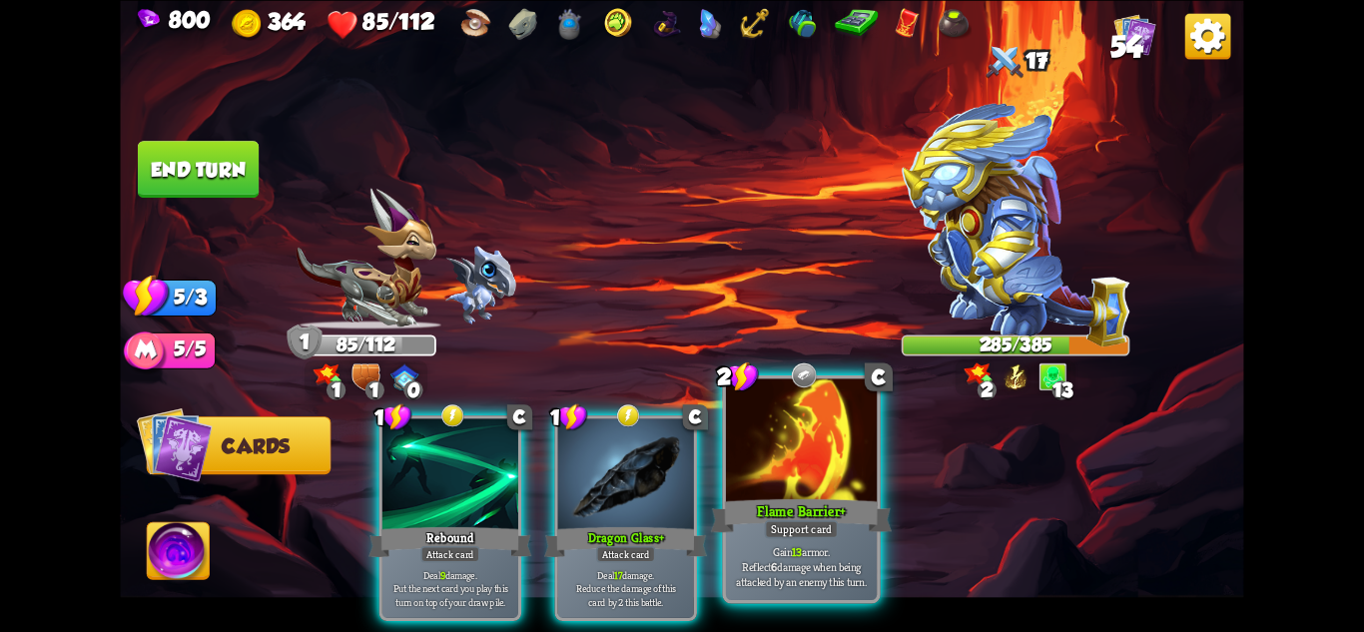
click at [782, 548] on p "Gain 13 armor. Reflect 6 damage when being attacked by an enemy this turn." at bounding box center [802, 566] width 144 height 45
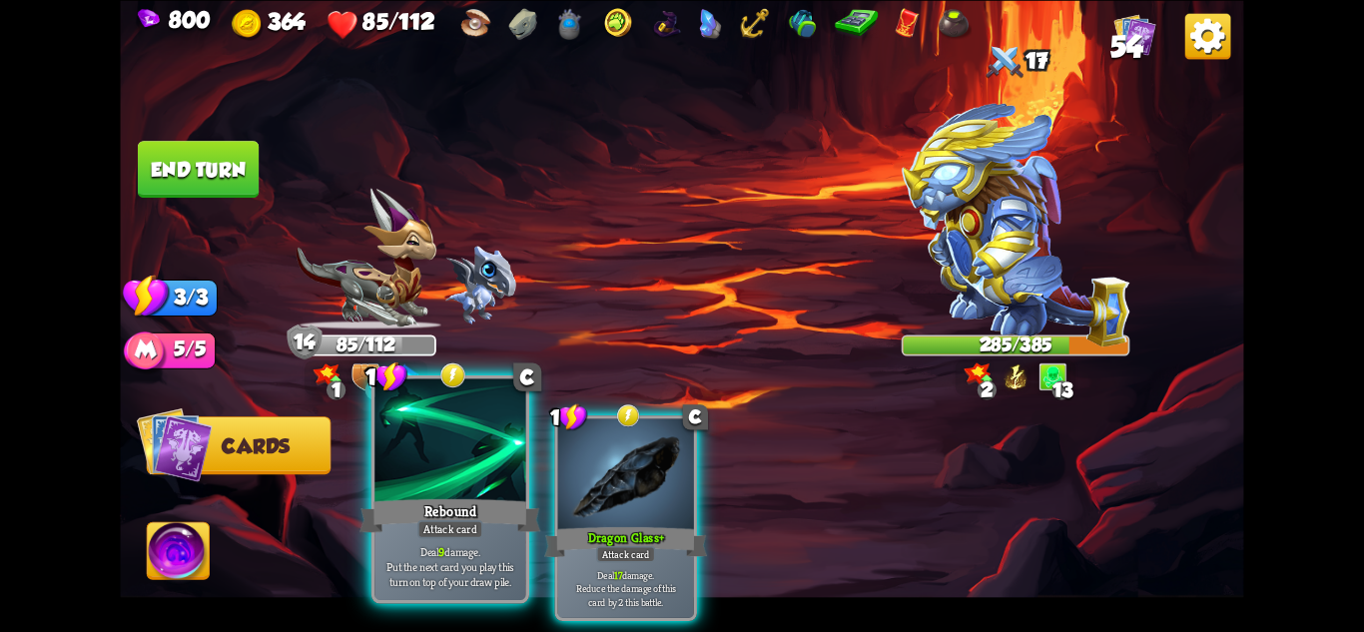
click at [468, 527] on div "Attack card" at bounding box center [450, 528] width 66 height 18
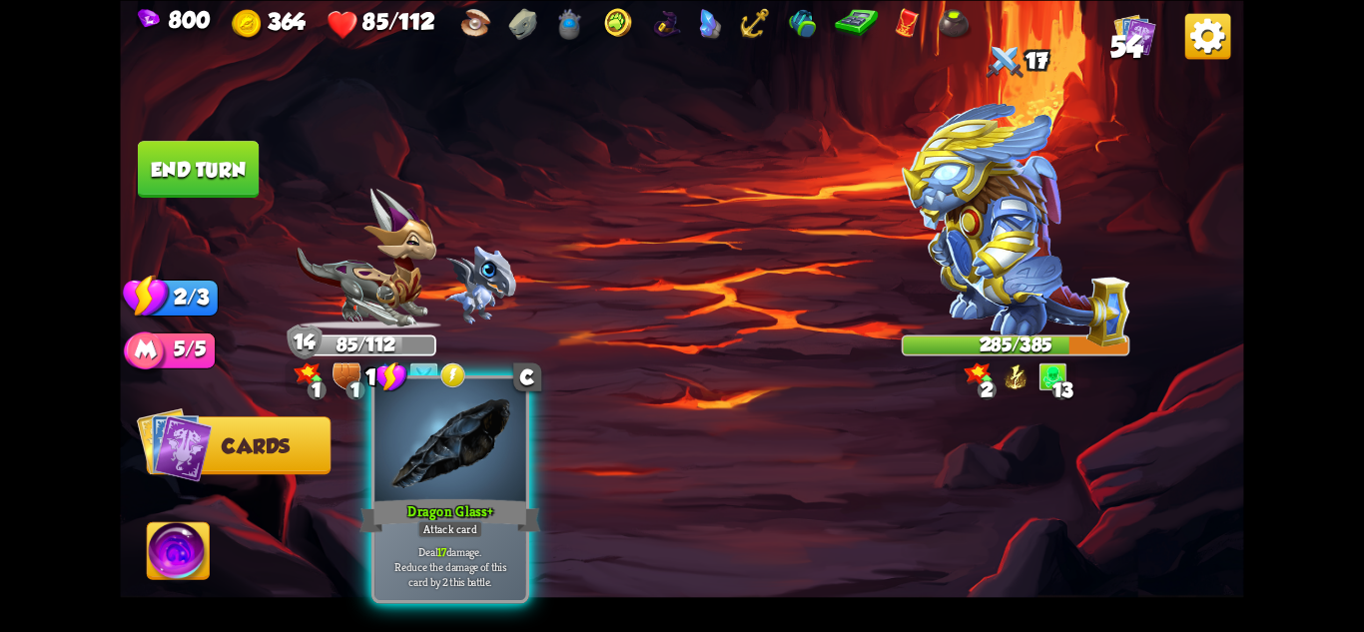
click at [478, 527] on div "Attack card" at bounding box center [450, 528] width 66 height 18
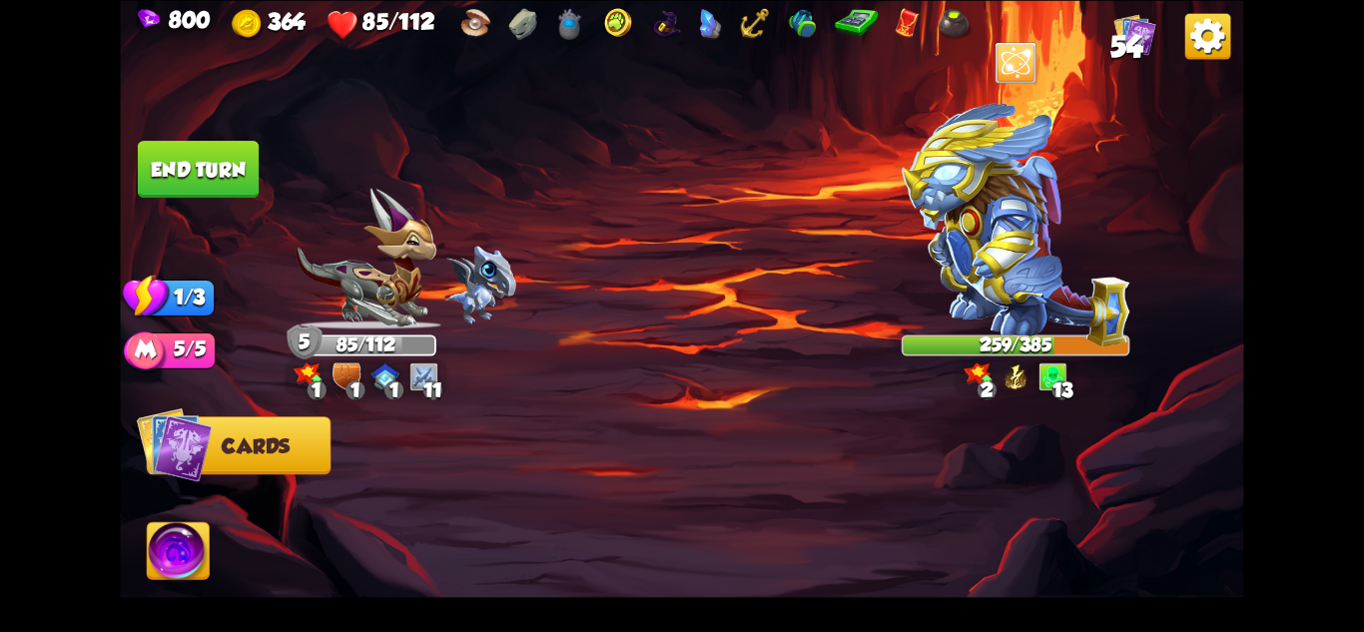
click at [198, 160] on button "End turn" at bounding box center [198, 169] width 121 height 57
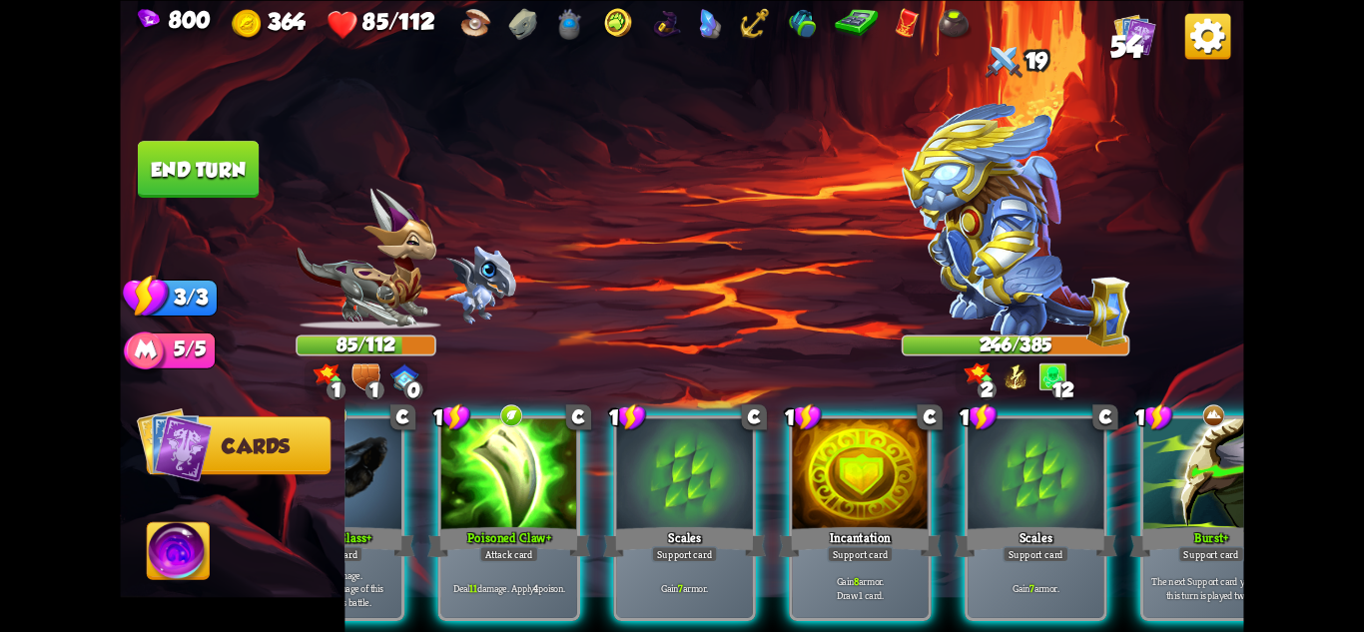
scroll to position [0, 190]
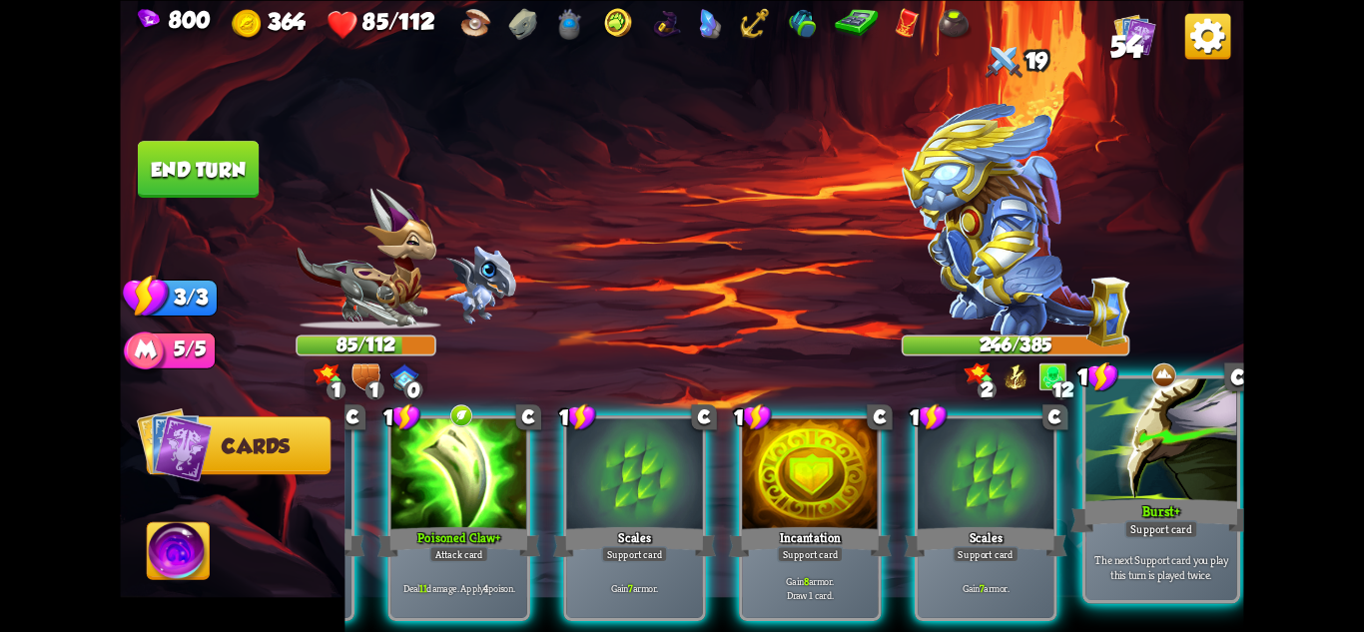
click at [1181, 563] on p "The next Support card you play this turn is played twice." at bounding box center [1162, 567] width 144 height 30
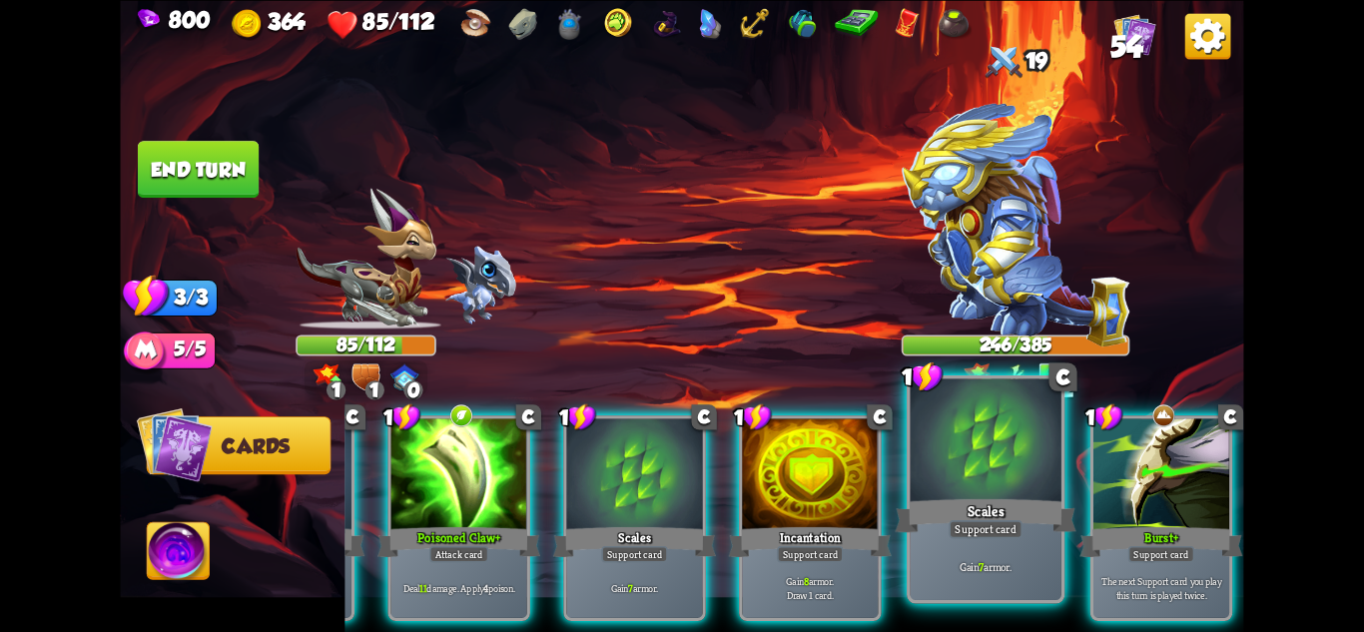
scroll to position [0, 0]
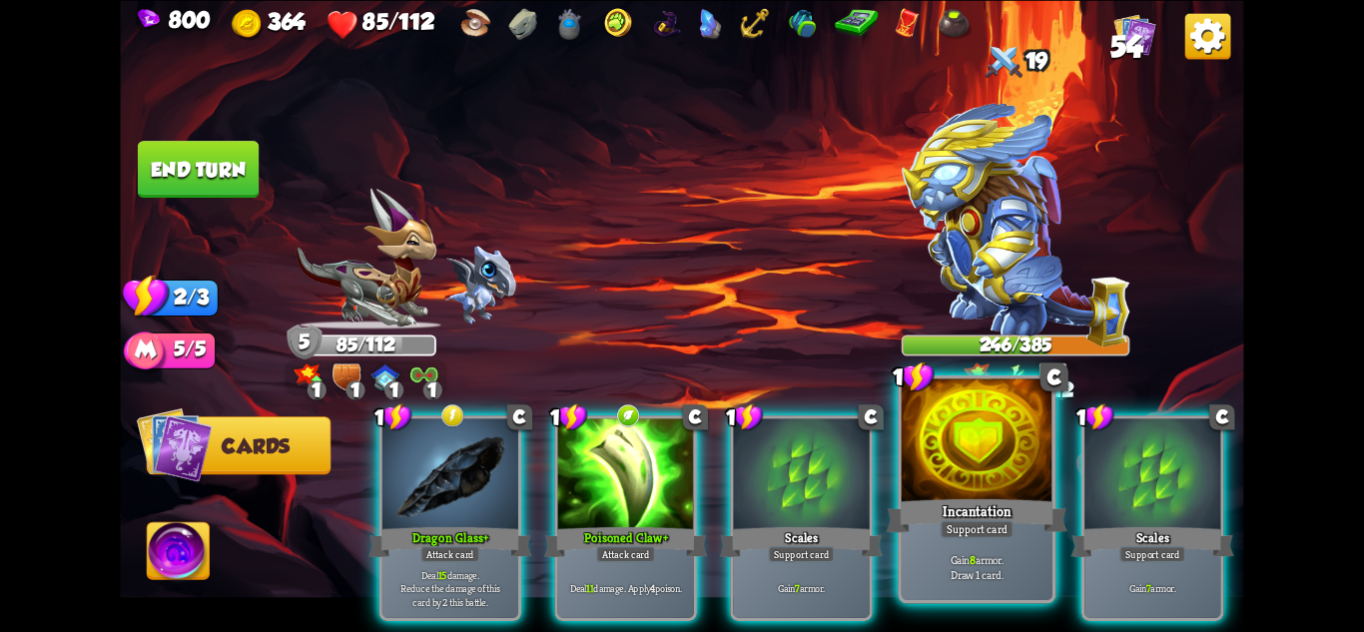
click at [954, 513] on div "Incantation" at bounding box center [977, 515] width 181 height 40
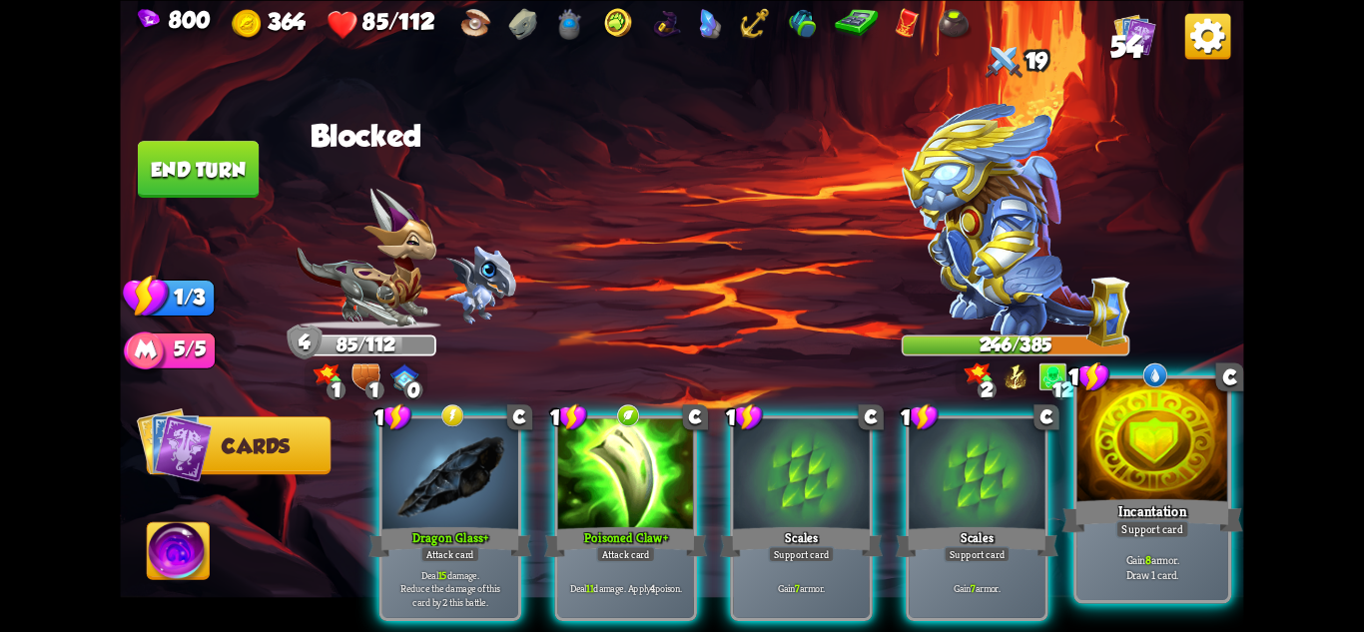
click at [1159, 522] on div "Support card" at bounding box center [1152, 528] width 74 height 18
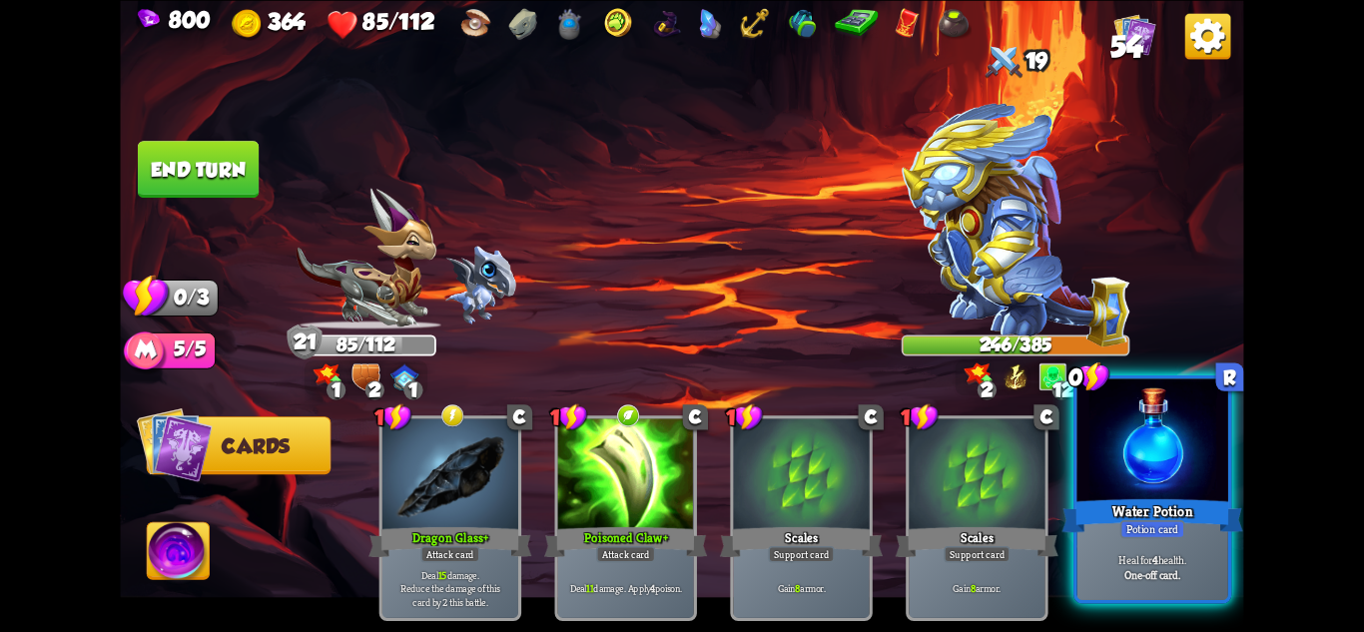
click at [1167, 521] on div "Potion card" at bounding box center [1152, 528] width 65 height 18
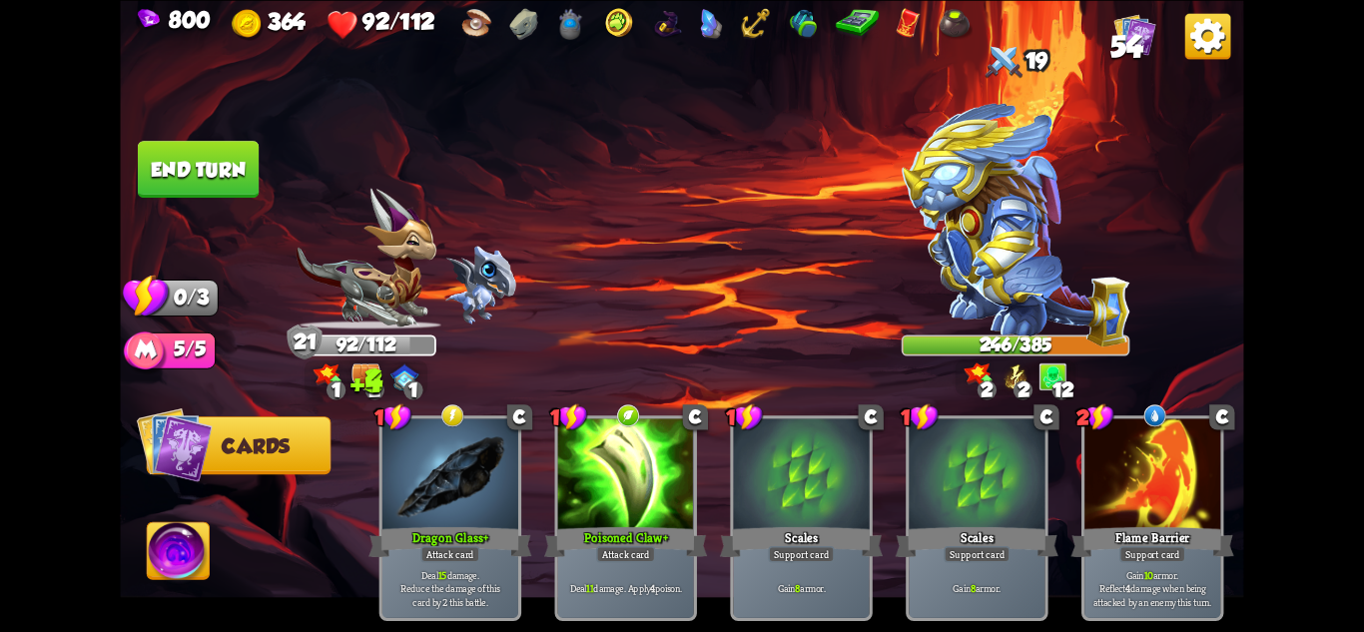
click at [184, 150] on button "End turn" at bounding box center [198, 169] width 121 height 57
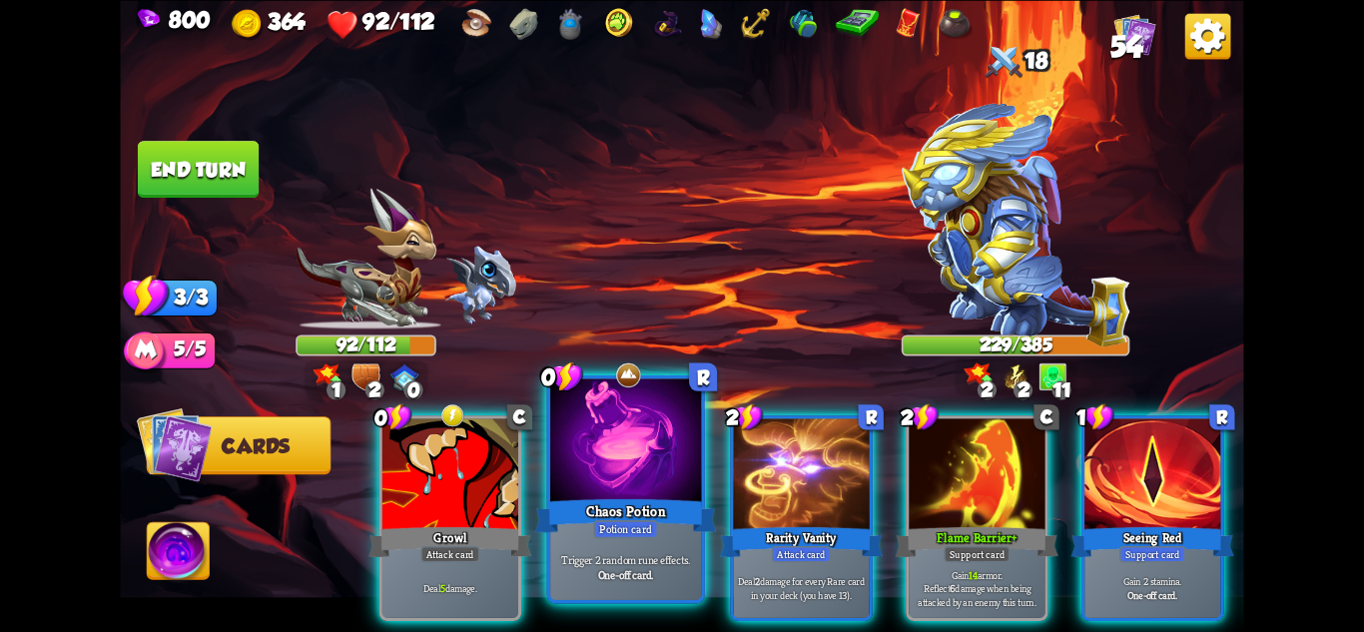
click at [697, 534] on div "Chaos Potion" at bounding box center [625, 515] width 181 height 40
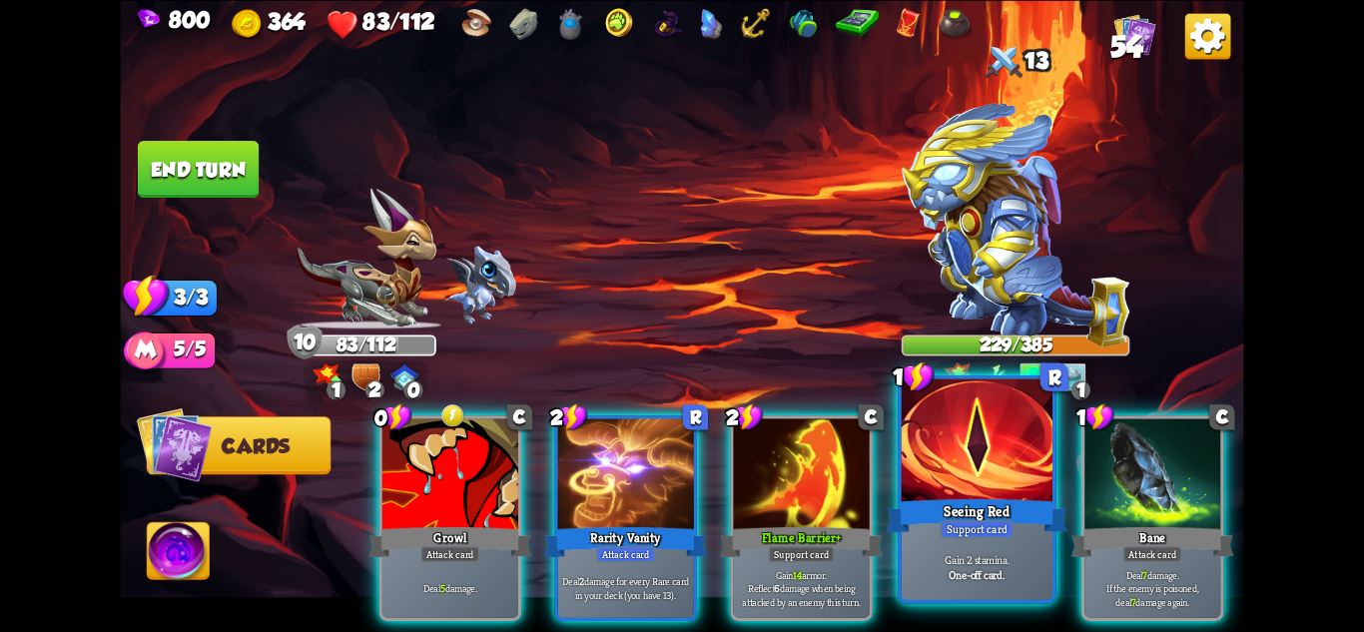
click at [995, 559] on p "Gain 2 stamina." at bounding box center [978, 559] width 144 height 15
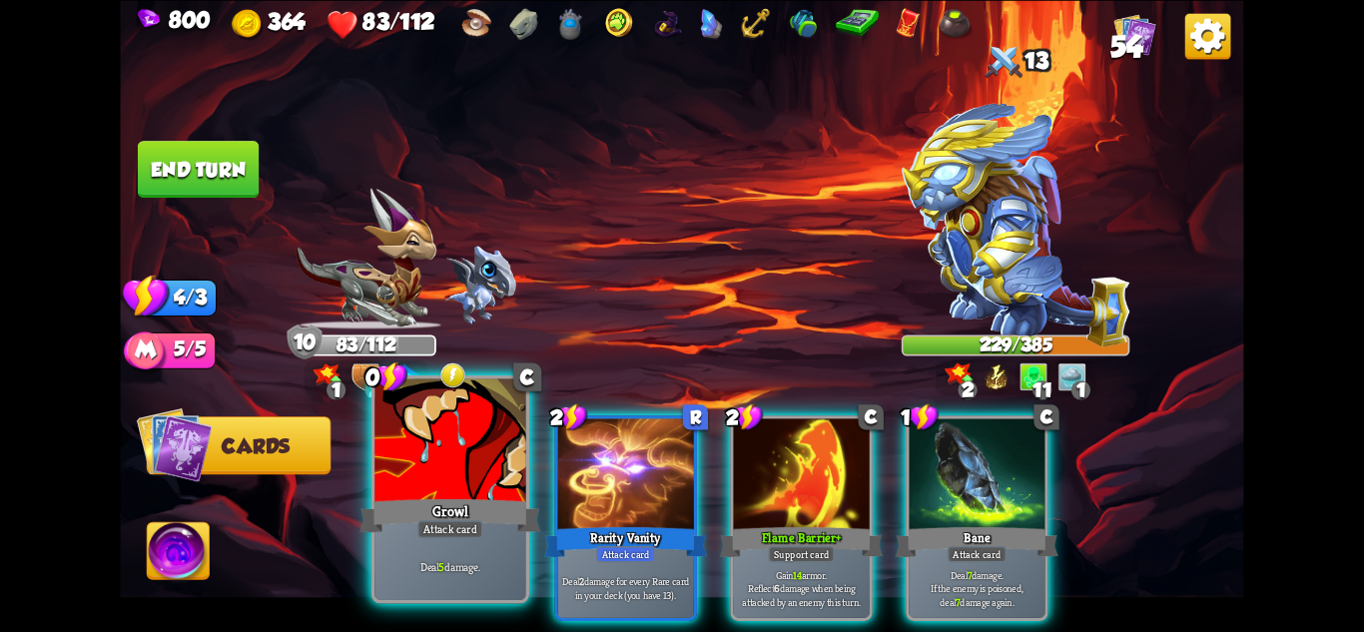
click at [469, 503] on div "Growl" at bounding box center [450, 515] width 181 height 40
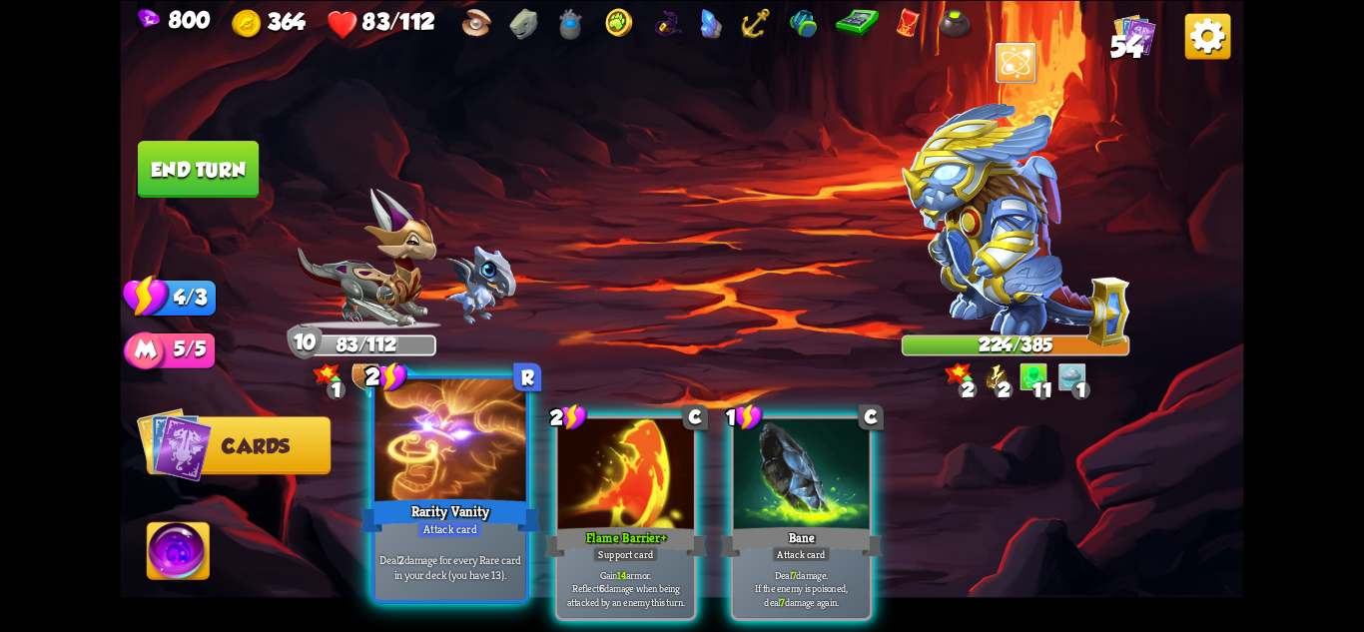
click at [436, 503] on div "Rarity Vanity" at bounding box center [450, 515] width 181 height 40
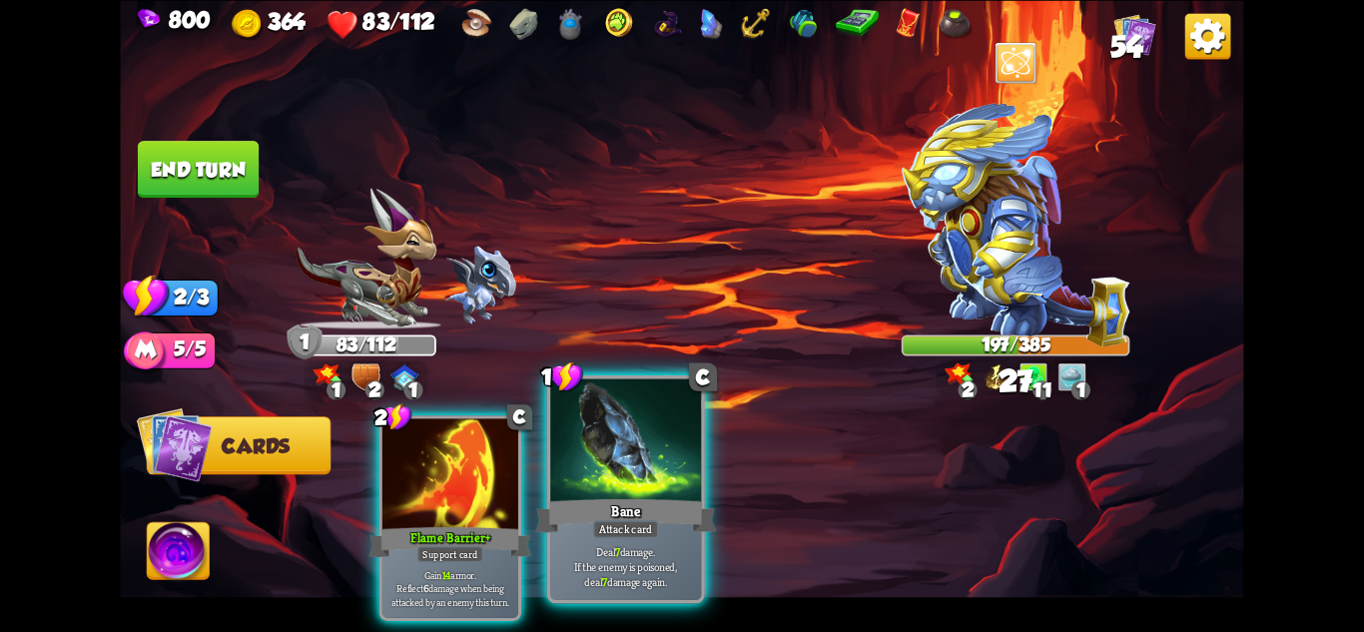
click at [617, 521] on div "Attack card" at bounding box center [626, 528] width 66 height 18
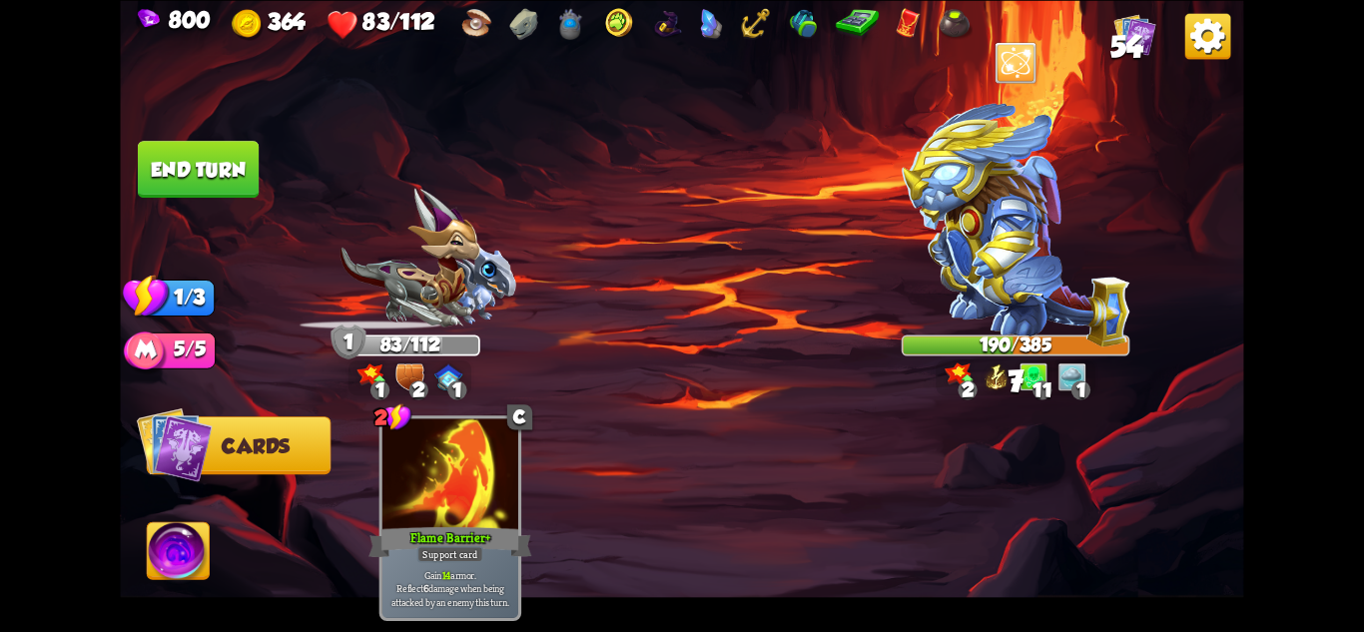
click at [213, 148] on button "End turn" at bounding box center [199, 169] width 124 height 58
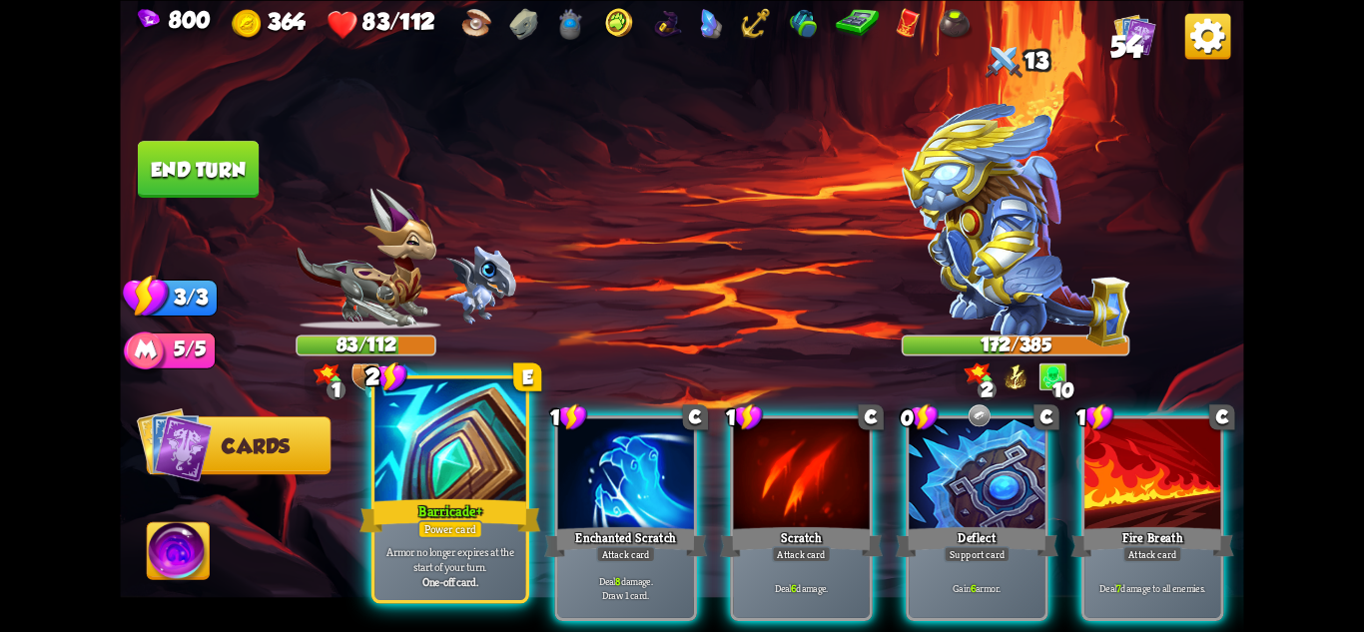
click at [472, 482] on div at bounding box center [449, 441] width 151 height 127
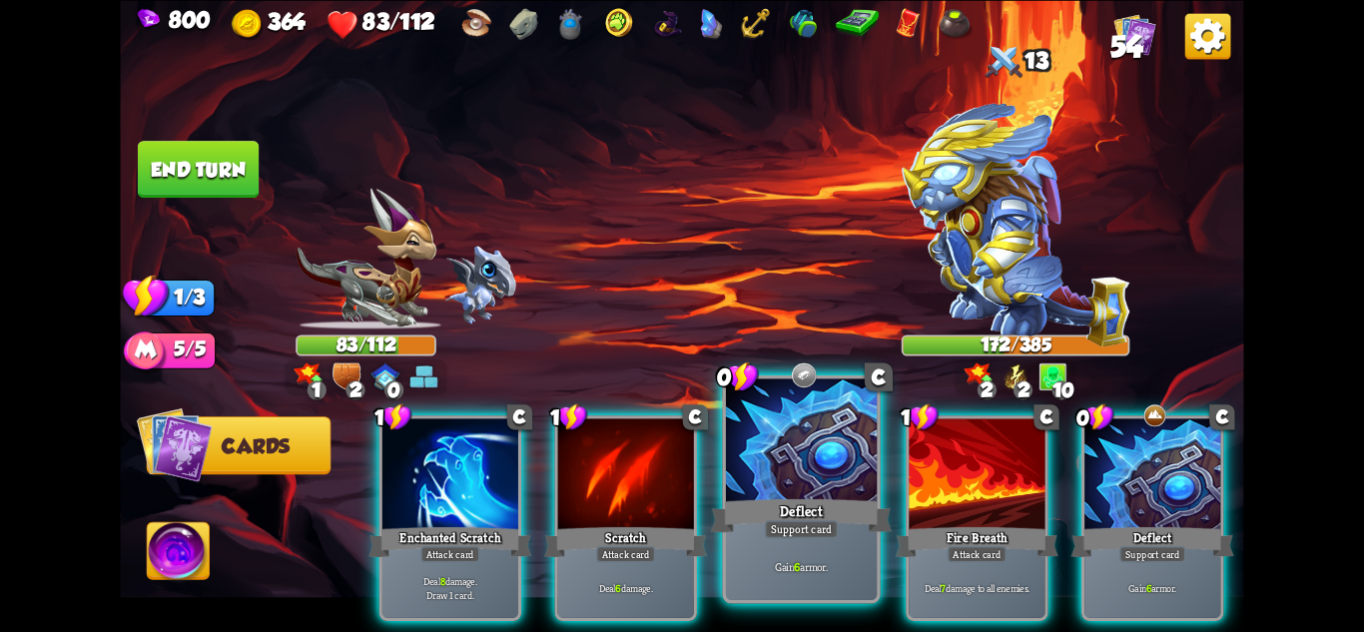
click at [816, 499] on div "Deflect" at bounding box center [801, 515] width 181 height 40
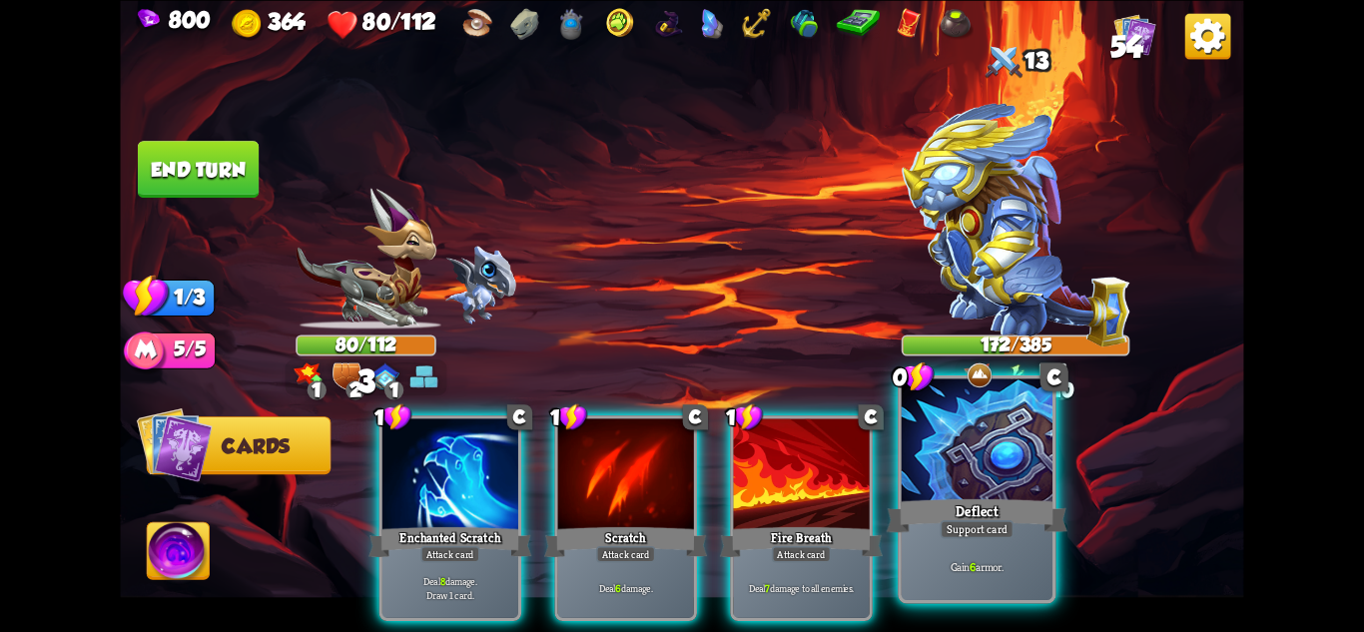
click at [1020, 480] on div at bounding box center [977, 441] width 151 height 127
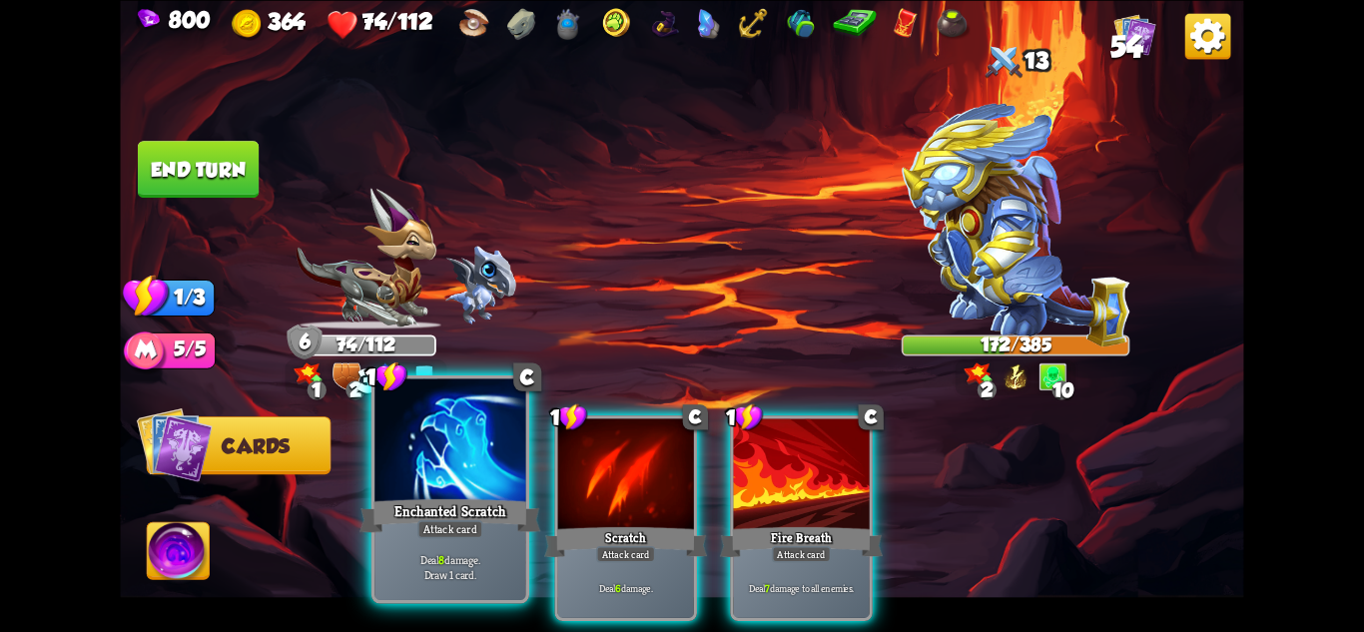
click at [457, 506] on div "Enchanted Scratch" at bounding box center [450, 515] width 181 height 40
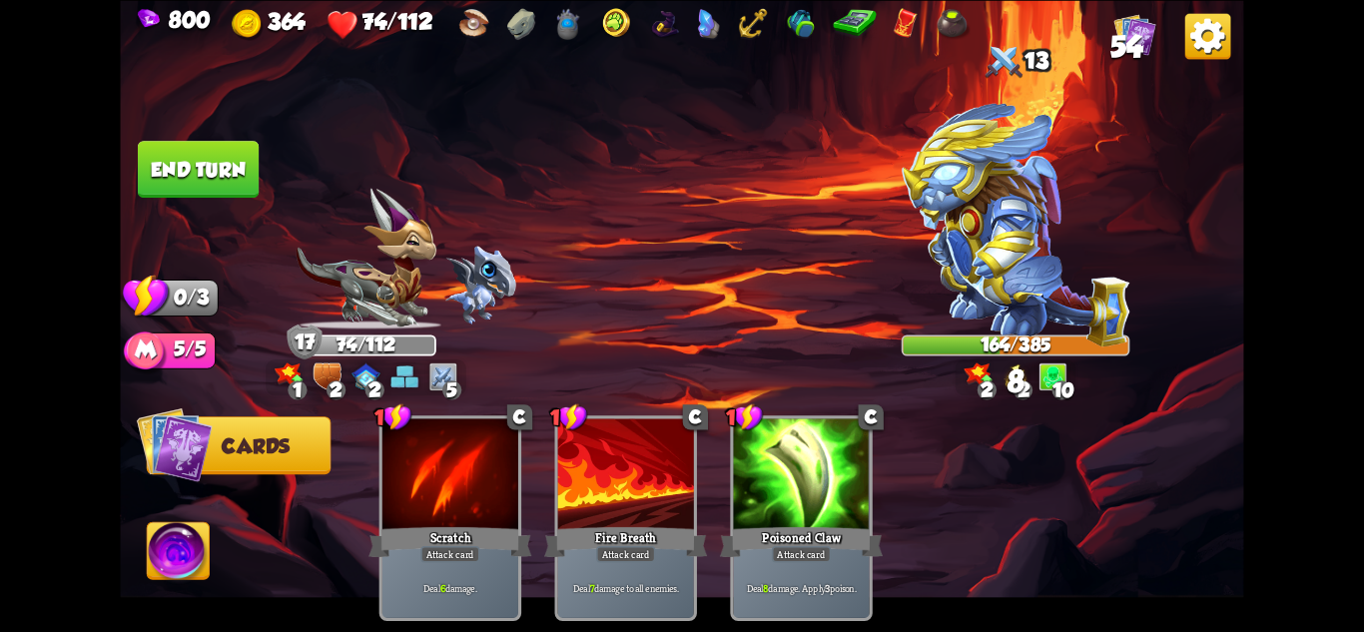
click at [223, 167] on button "End turn" at bounding box center [198, 169] width 121 height 57
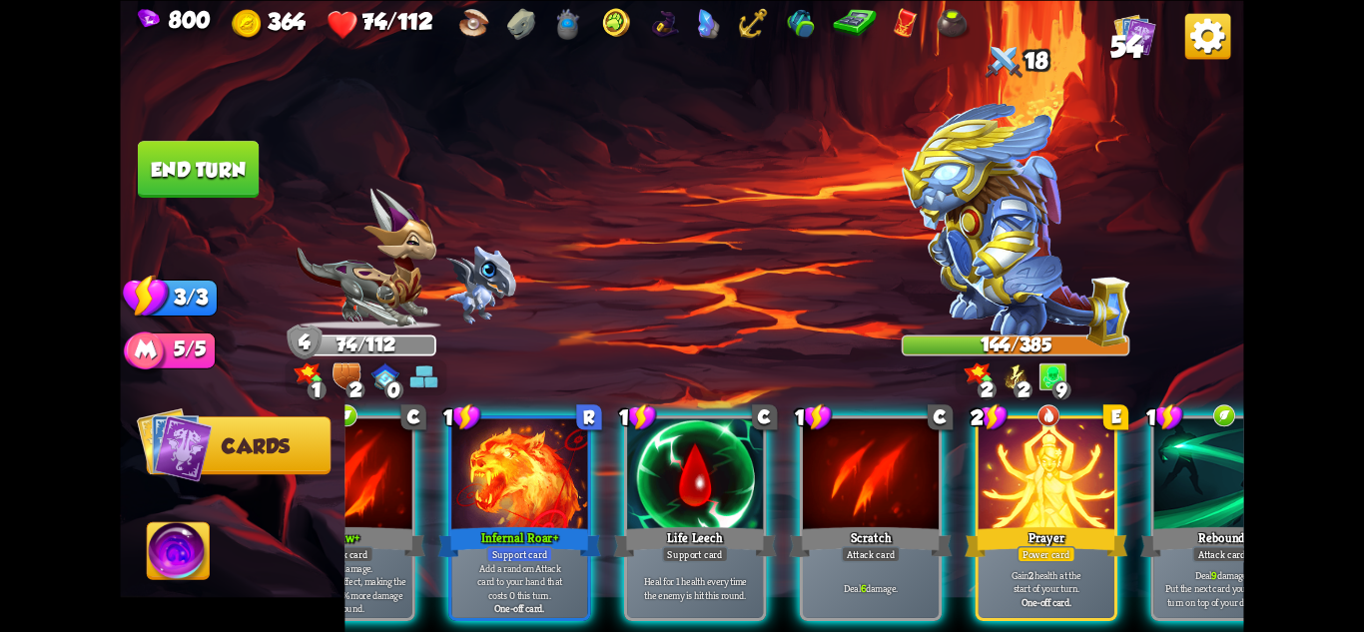
scroll to position [0, 122]
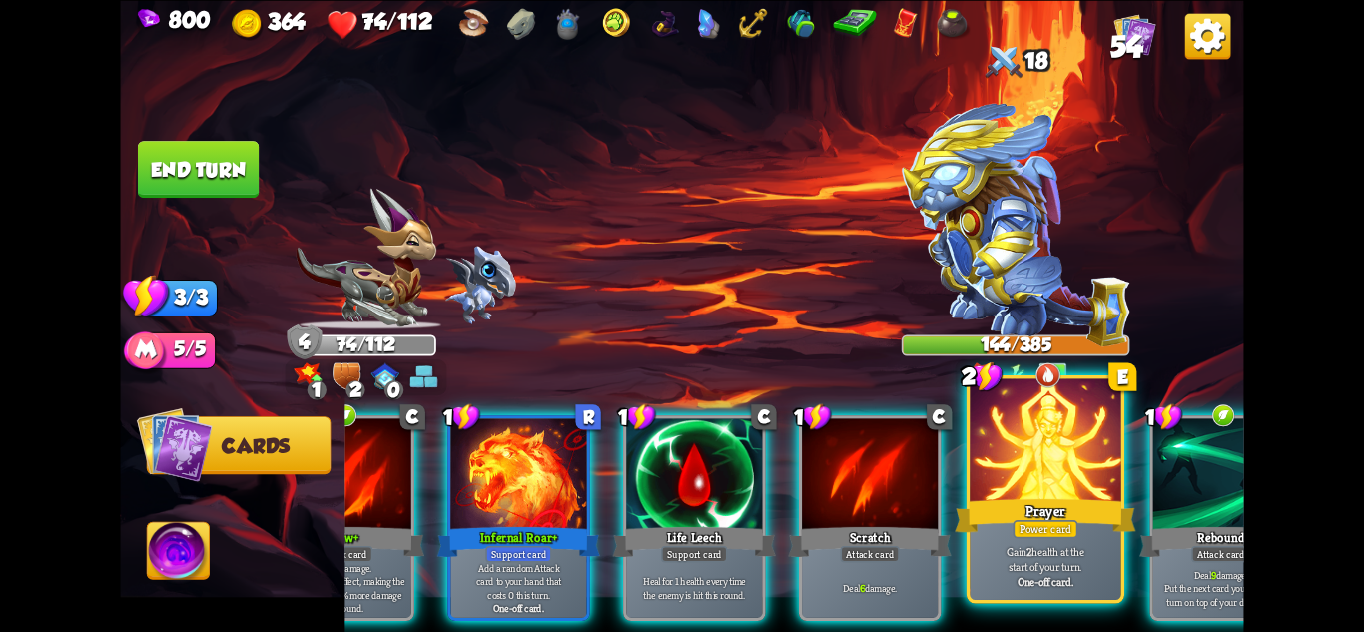
click at [1042, 551] on p "Gain 2 health at the start of your turn." at bounding box center [1046, 559] width 144 height 30
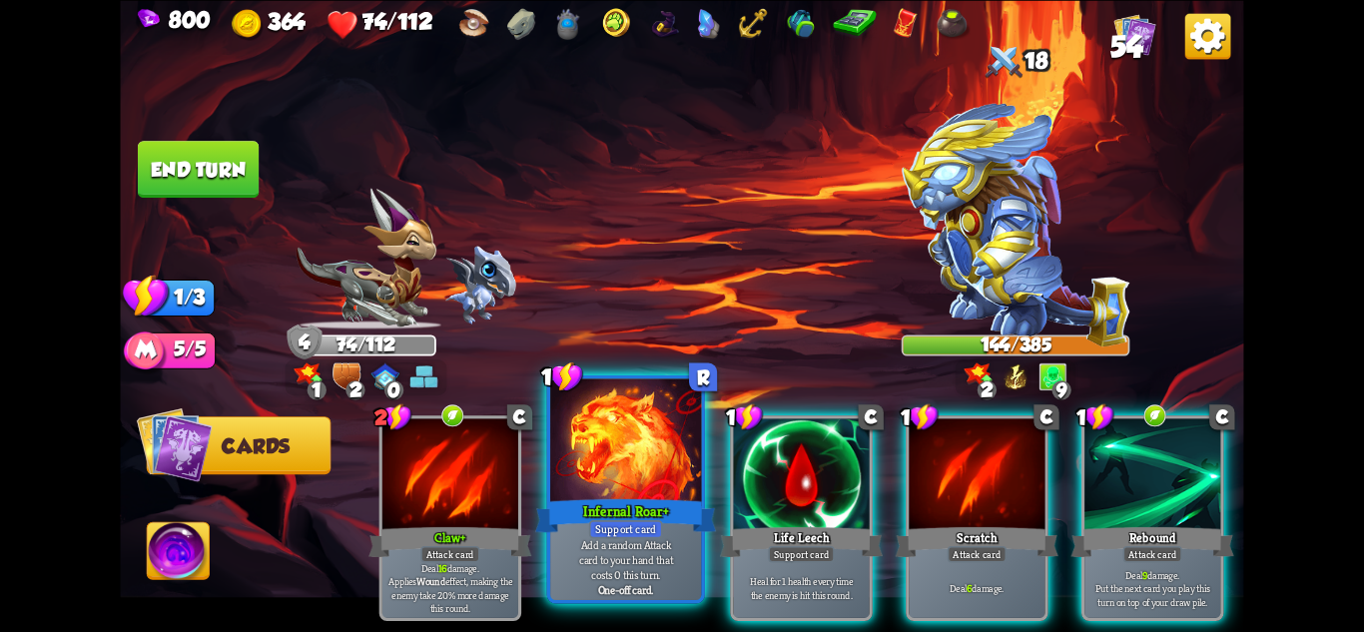
scroll to position [0, 0]
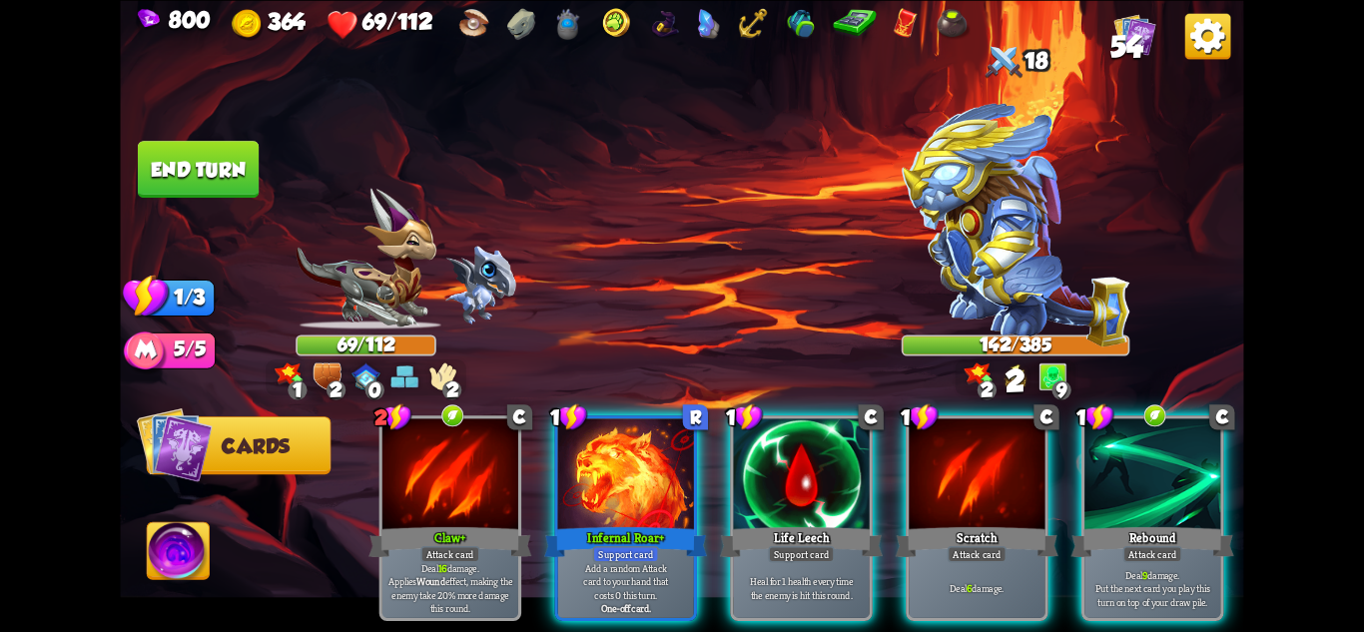
click at [647, 561] on p "Add a random Attack card to your hand that costs 0 this turn." at bounding box center [625, 581] width 129 height 40
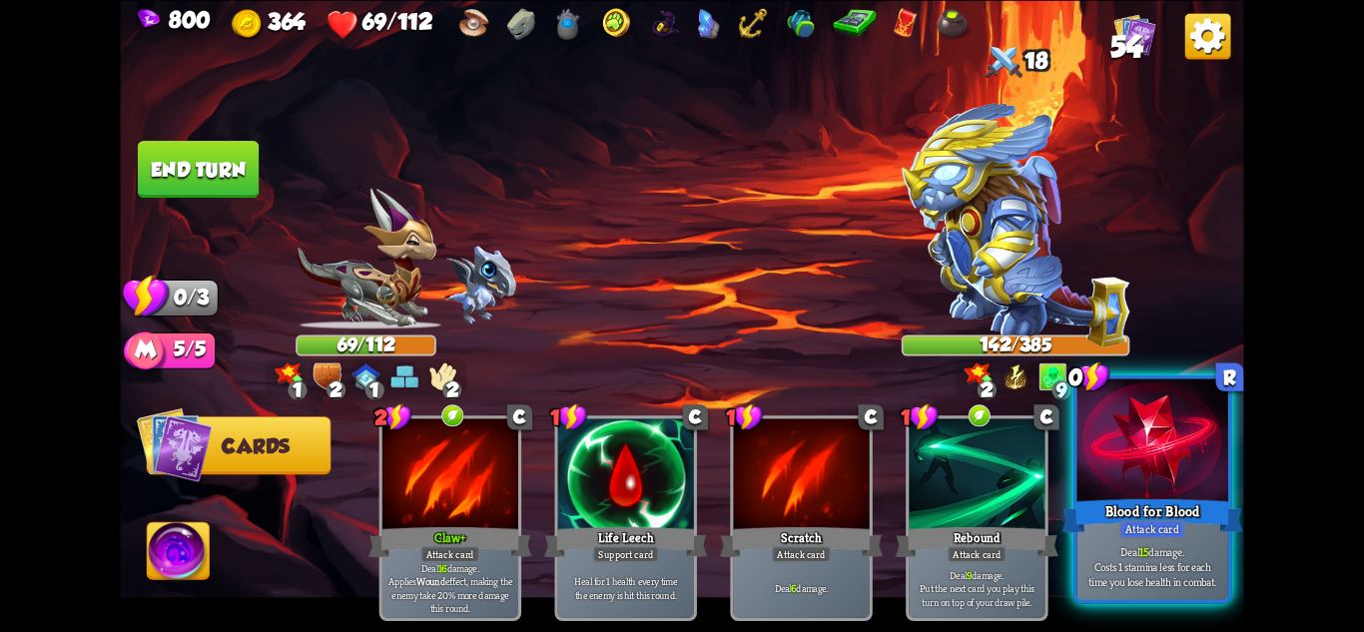
click at [1194, 532] on div "Blood for Blood" at bounding box center [1153, 515] width 181 height 40
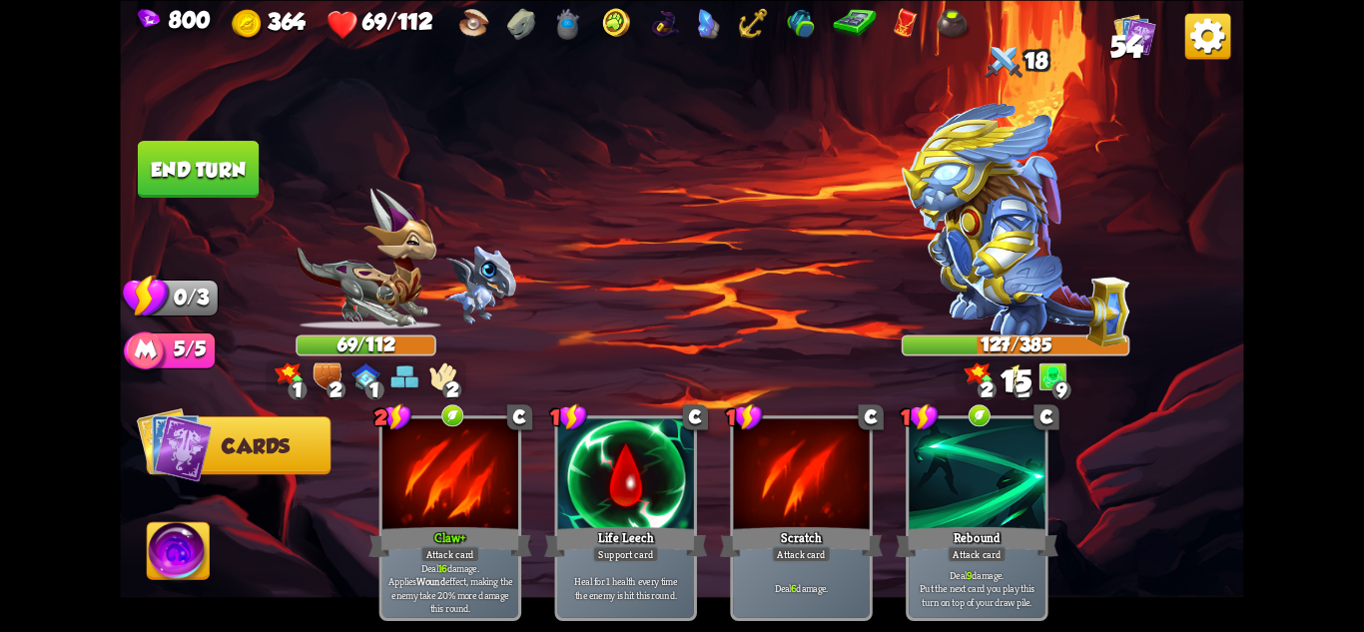
click at [148, 144] on button "End turn" at bounding box center [198, 169] width 121 height 57
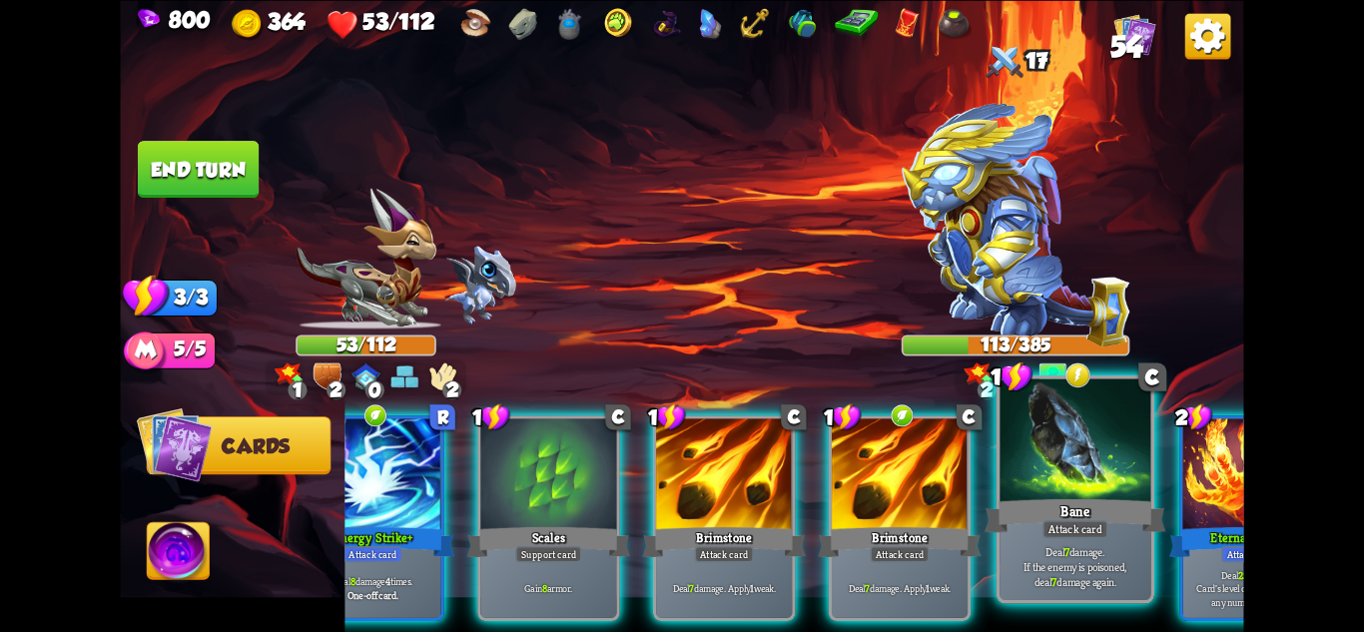
click at [1039, 567] on p "Deal 7 damage. If the enemy is poisoned, deal 7 damage again." at bounding box center [1076, 566] width 144 height 45
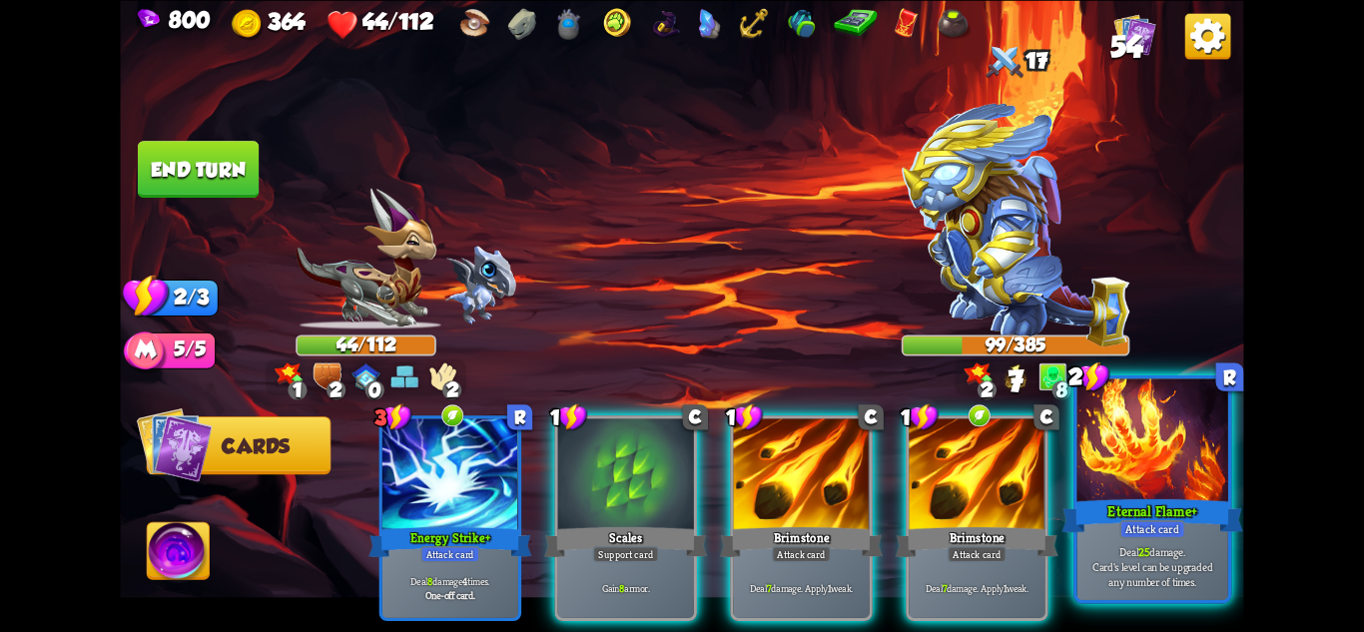
click at [1150, 520] on div "Attack card" at bounding box center [1152, 528] width 66 height 18
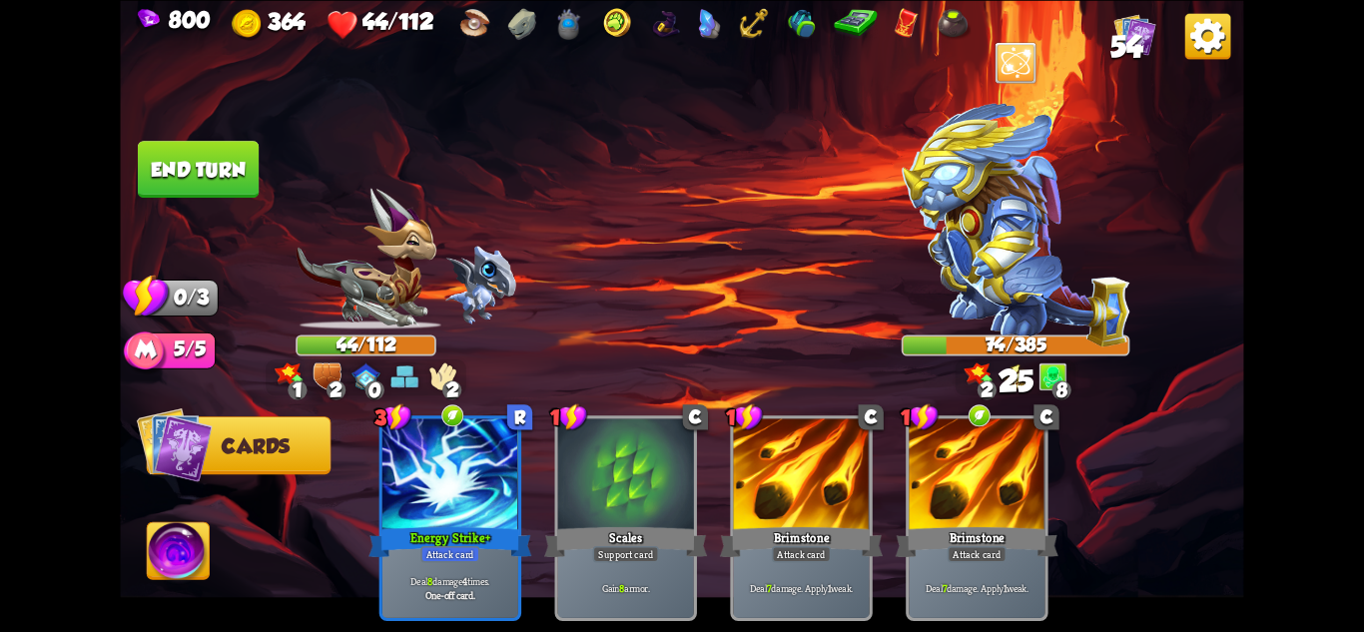
click at [183, 174] on button "End turn" at bounding box center [198, 169] width 121 height 57
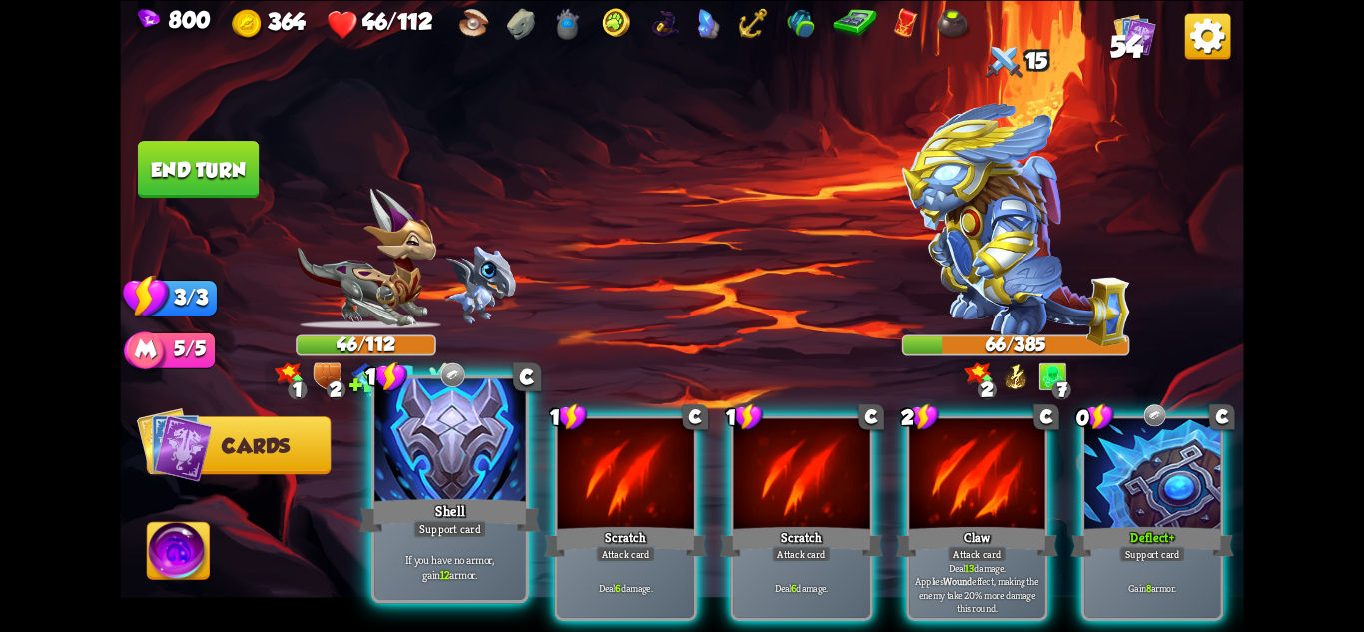
click at [481, 537] on div "Support card" at bounding box center [450, 528] width 74 height 18
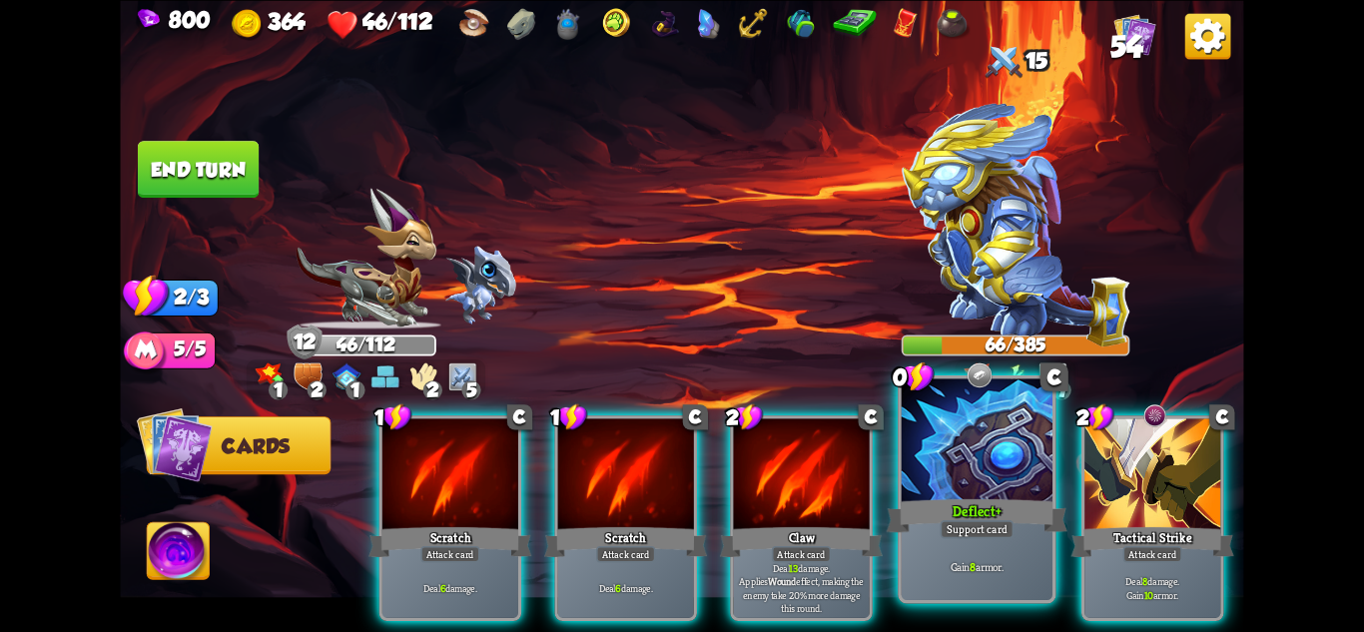
click at [1017, 542] on div "Gain 8 armor." at bounding box center [977, 567] width 151 height 66
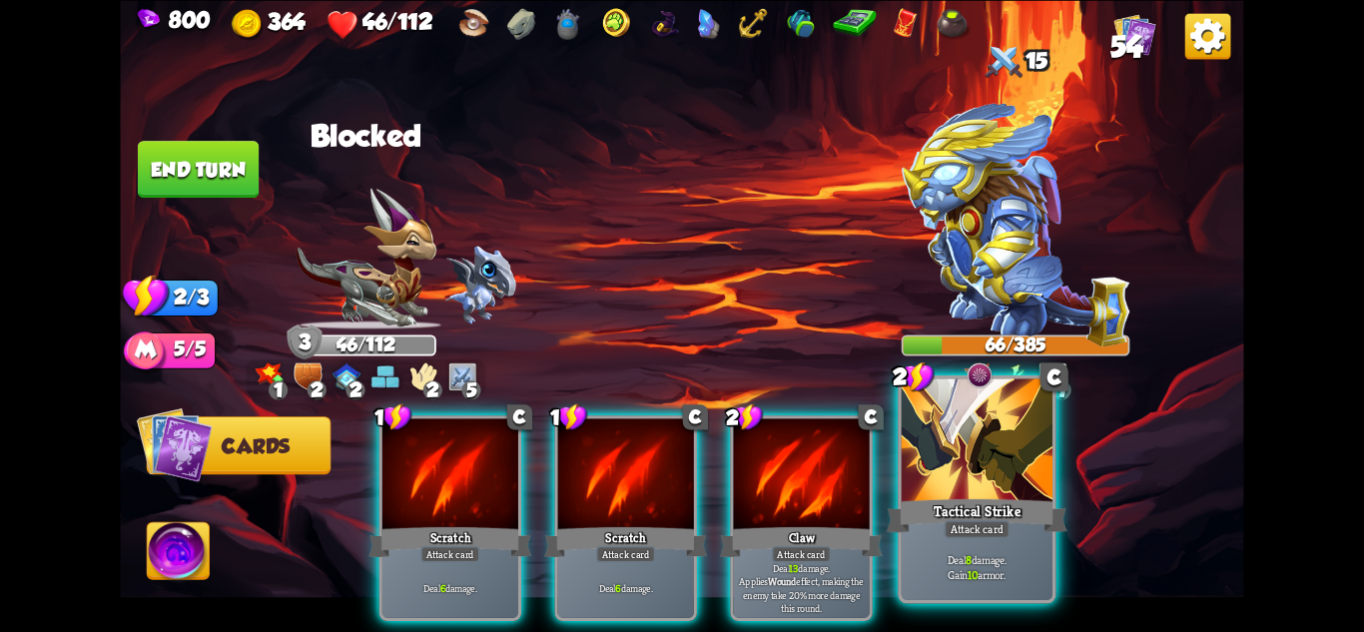
click at [1014, 542] on div "Deal 8 damage. Gain 10 armor." at bounding box center [977, 567] width 151 height 66
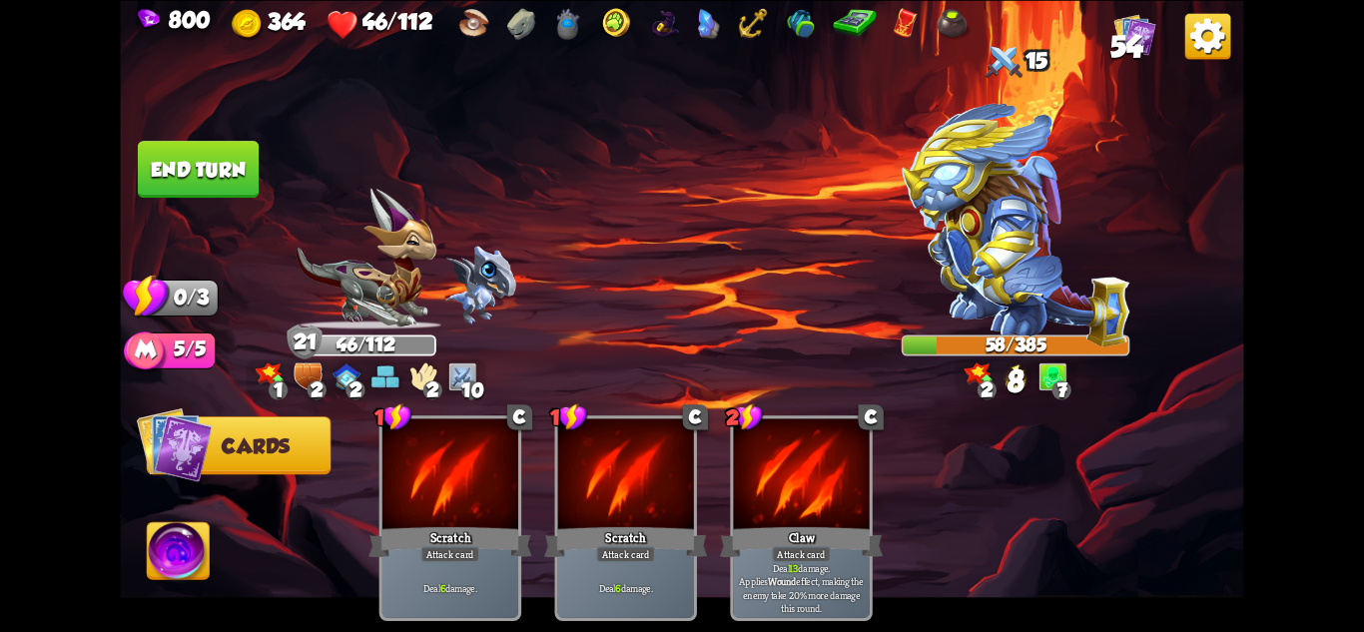
click at [231, 148] on button "End turn" at bounding box center [198, 169] width 123 height 58
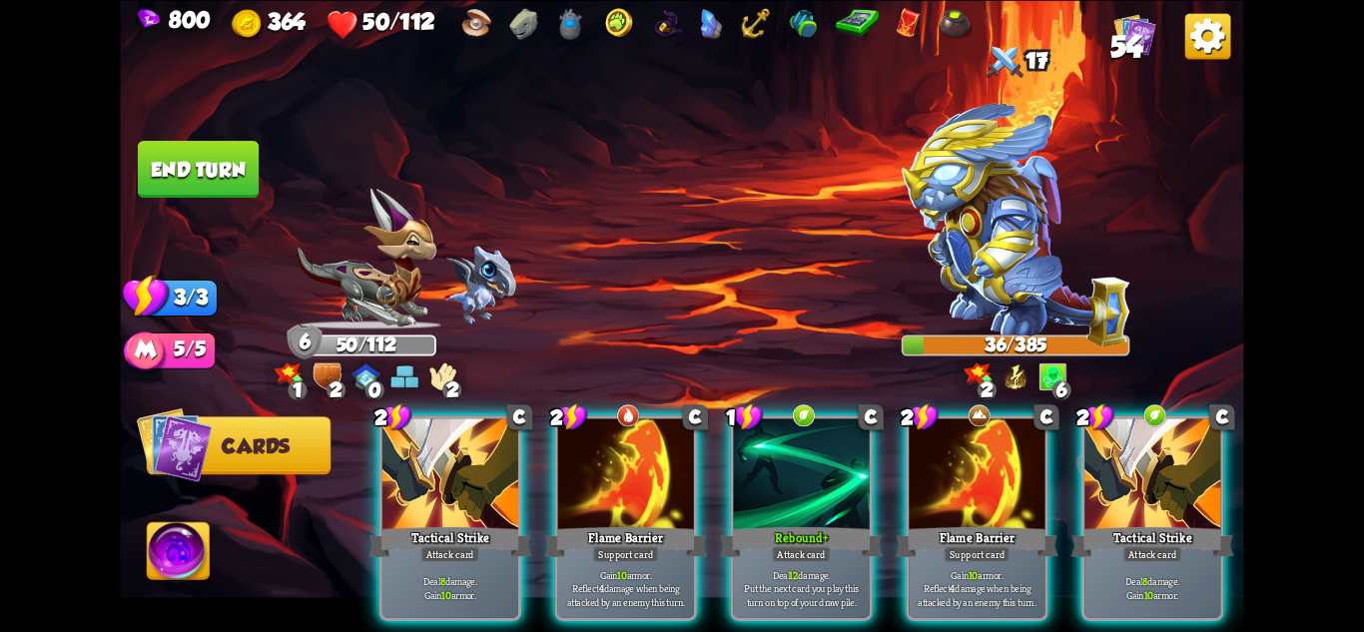
click at [983, 623] on div "2 C Tactical Strike Attack card Deal 8 damage. Gain 10 armor. 2 C Flame Barrier…" at bounding box center [794, 492] width 899 height 281
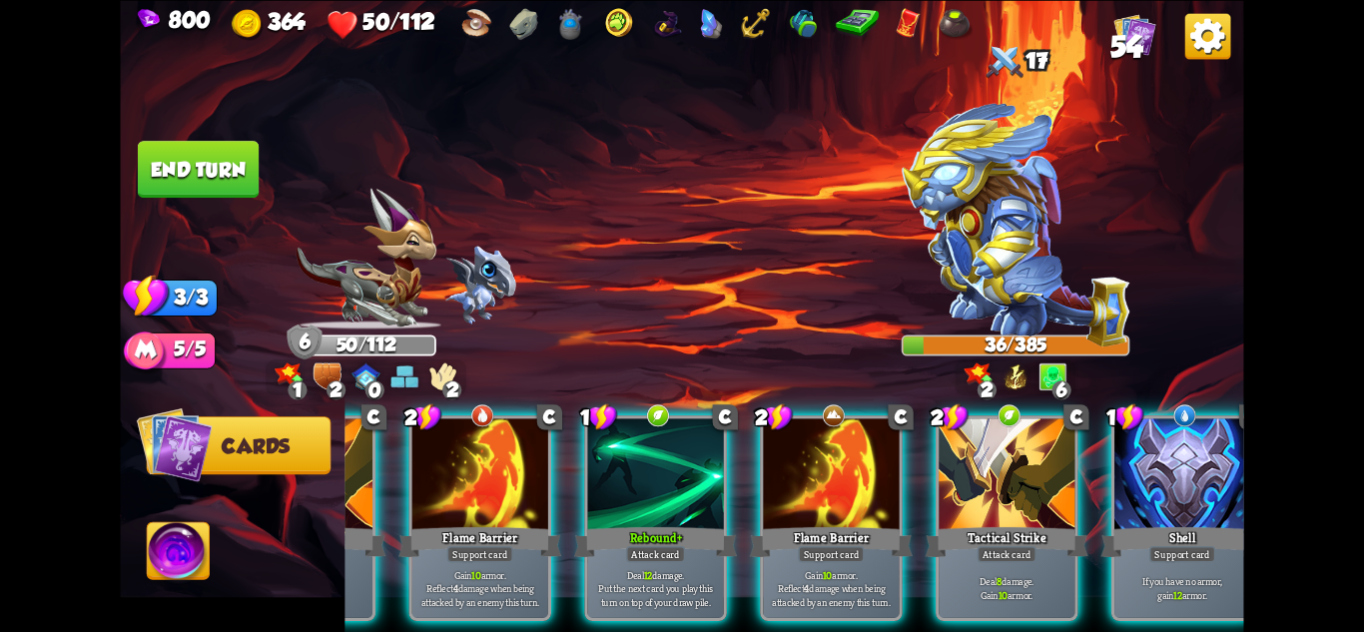
scroll to position [0, 190]
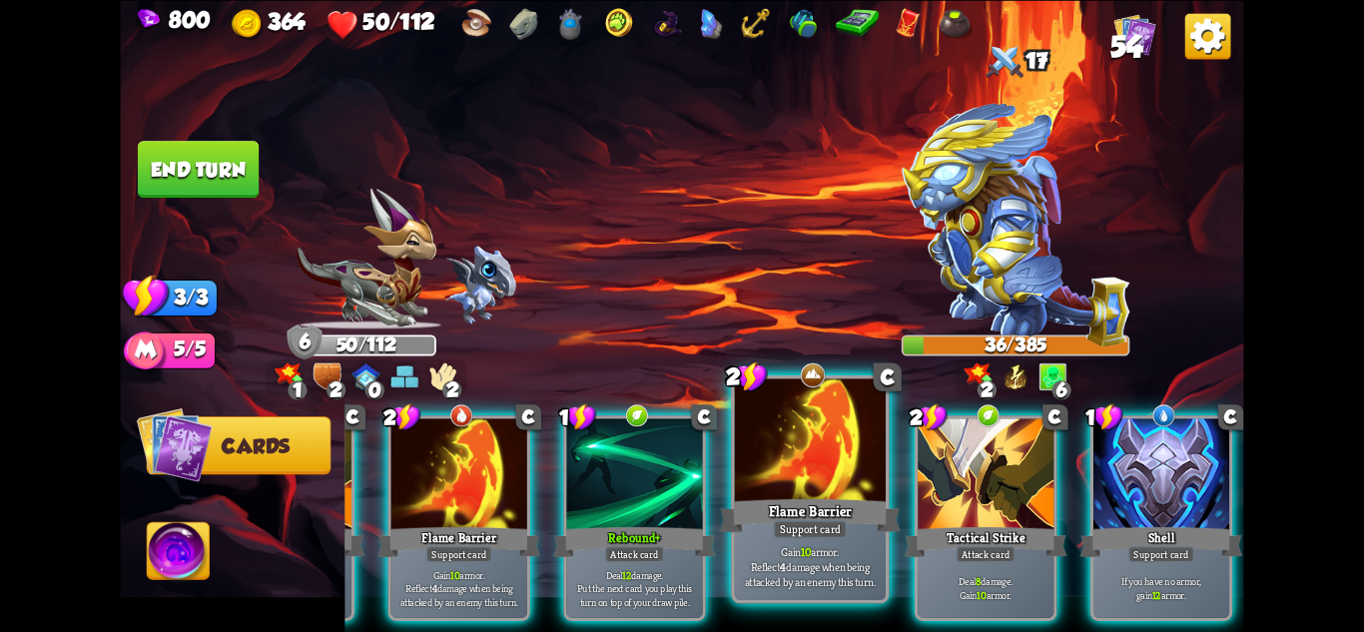
click at [817, 550] on p "Gain 10 armor. Reflect 4 damage when being attacked by an enemy this turn." at bounding box center [811, 566] width 144 height 45
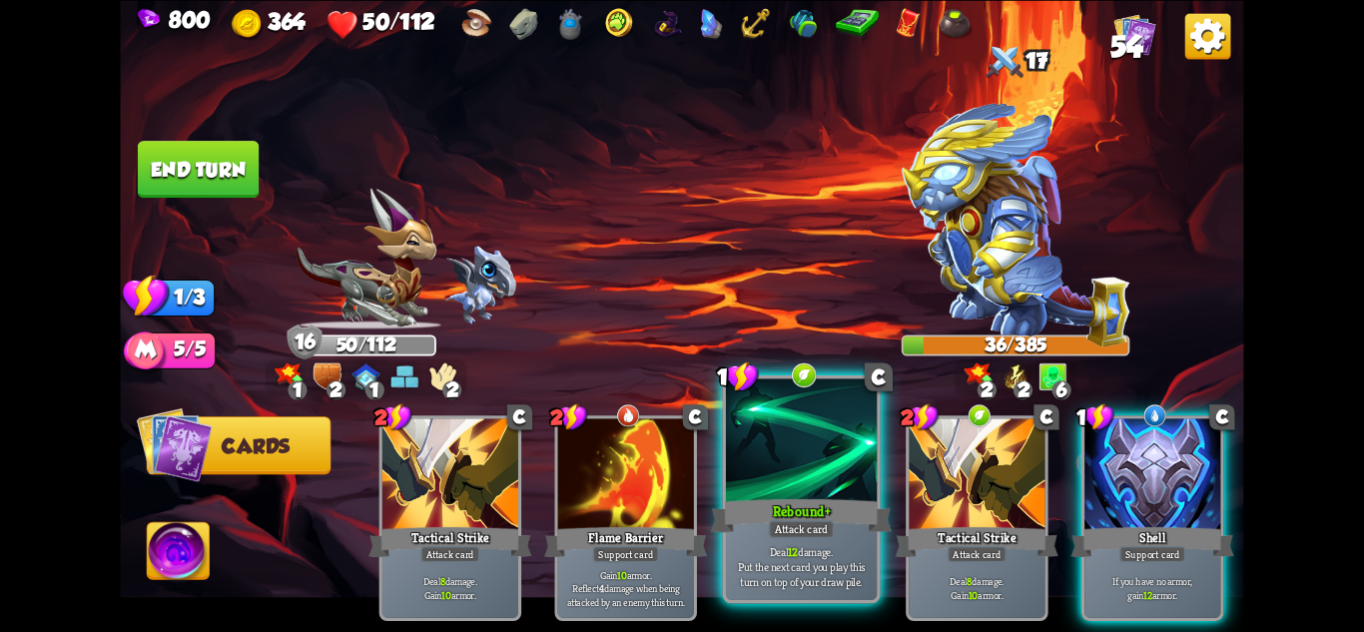
scroll to position [0, 0]
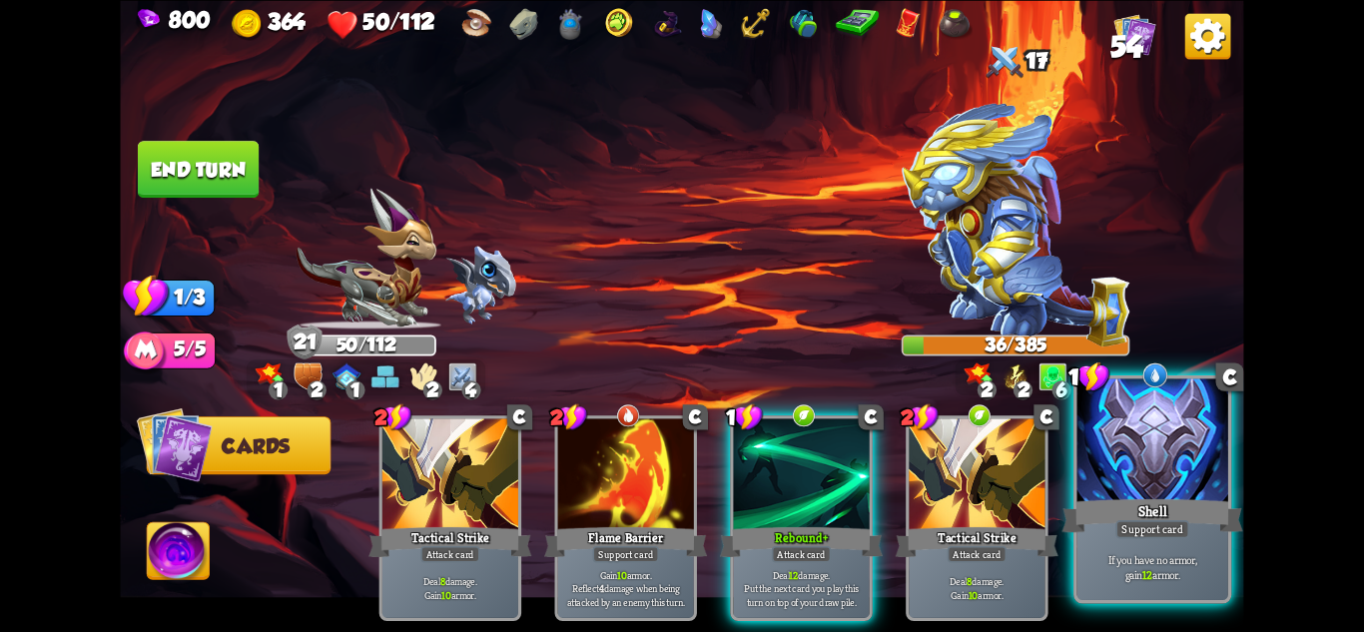
click at [1187, 414] on div at bounding box center [1153, 441] width 151 height 127
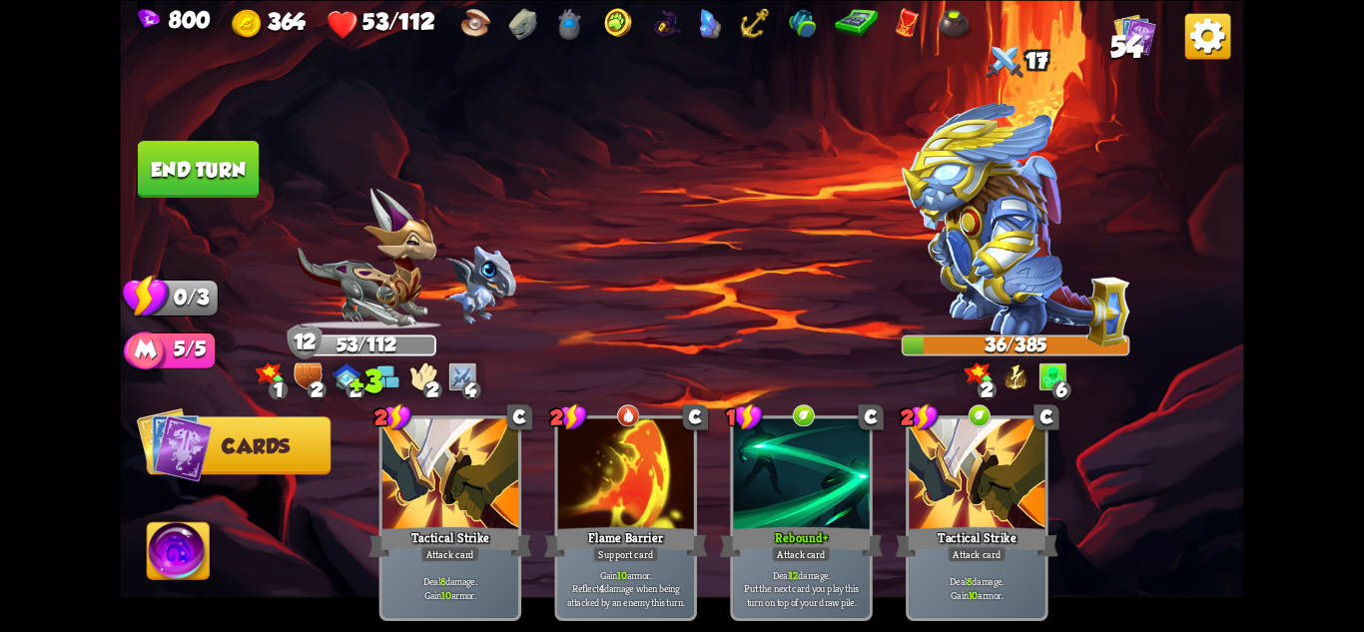
click at [190, 151] on button "End turn" at bounding box center [198, 169] width 123 height 58
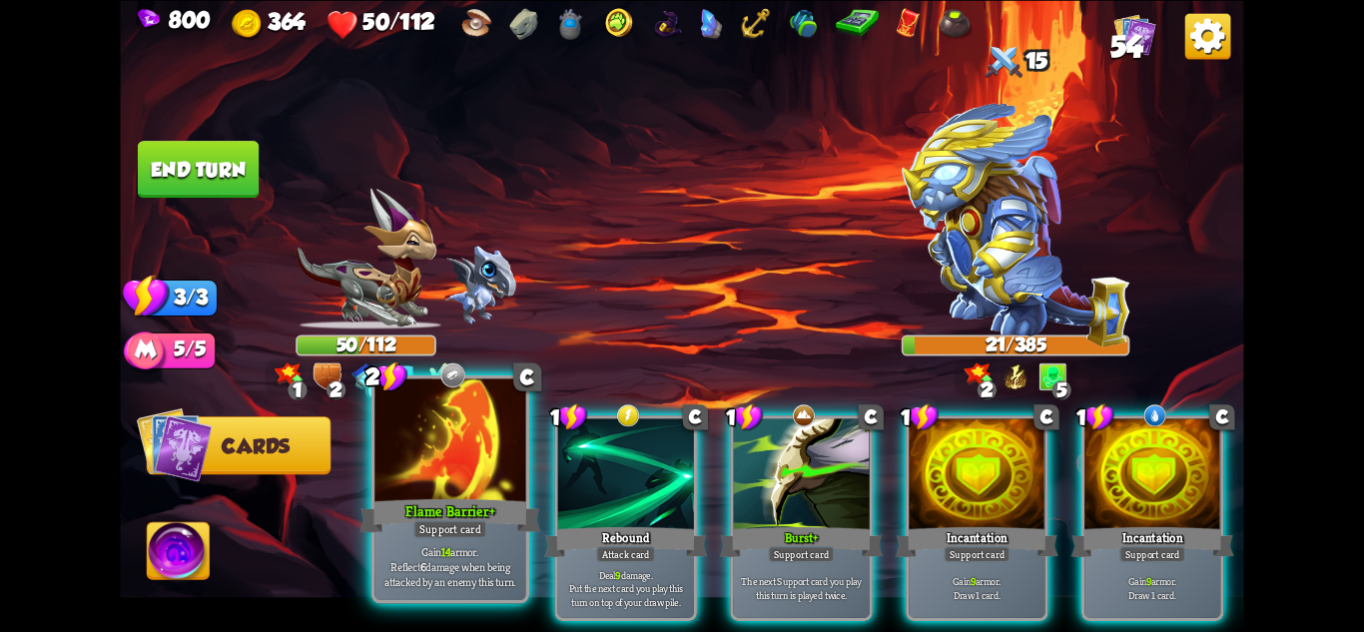
click at [460, 498] on div "Flame Barrier+" at bounding box center [450, 515] width 181 height 40
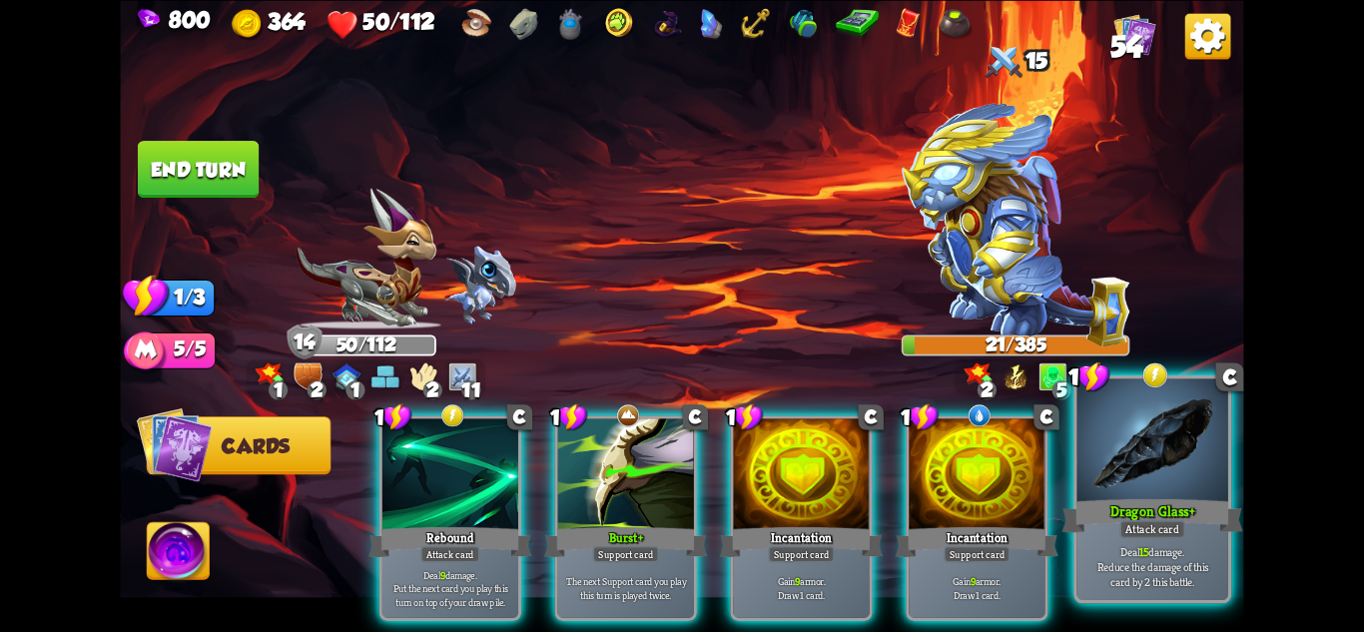
click at [1128, 521] on div "Attack card" at bounding box center [1152, 528] width 66 height 18
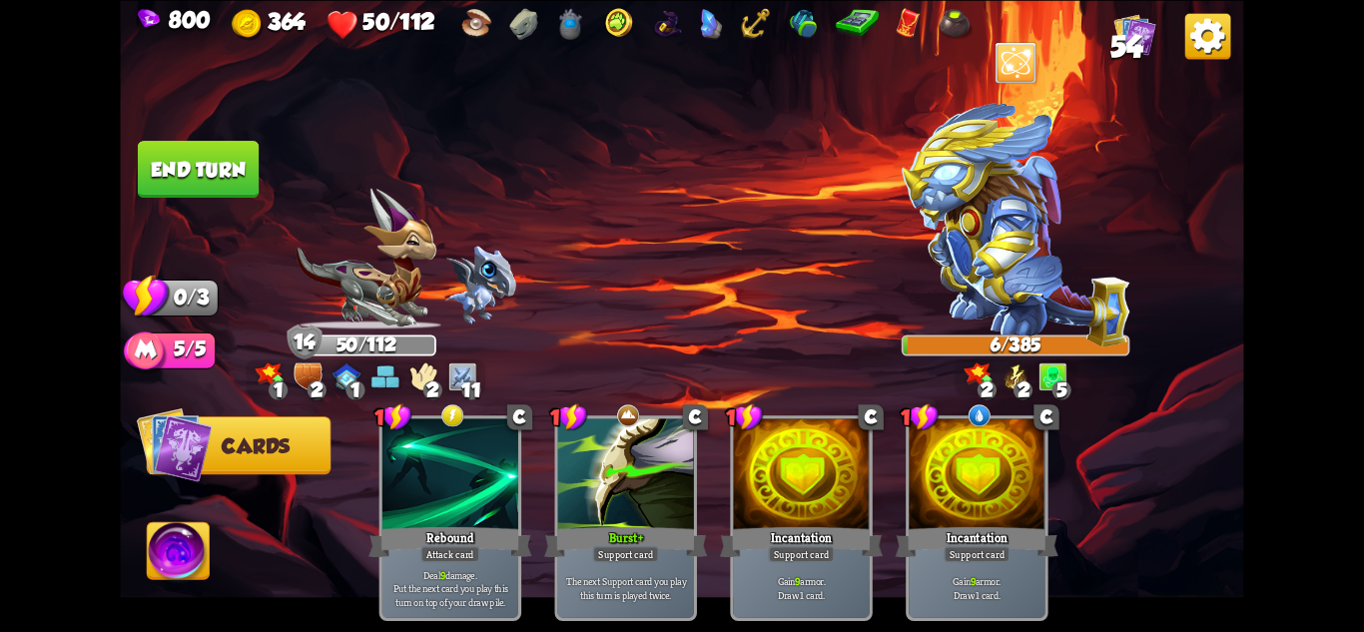
click at [196, 170] on button "End turn" at bounding box center [198, 169] width 121 height 57
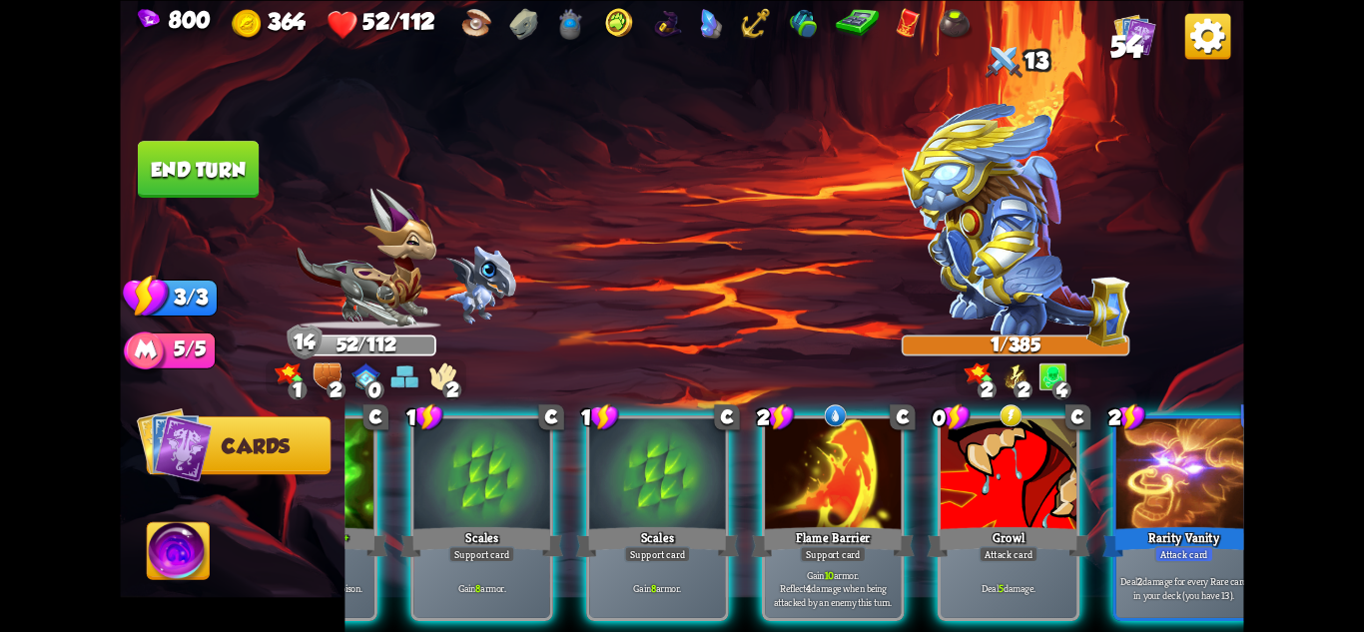
scroll to position [0, 190]
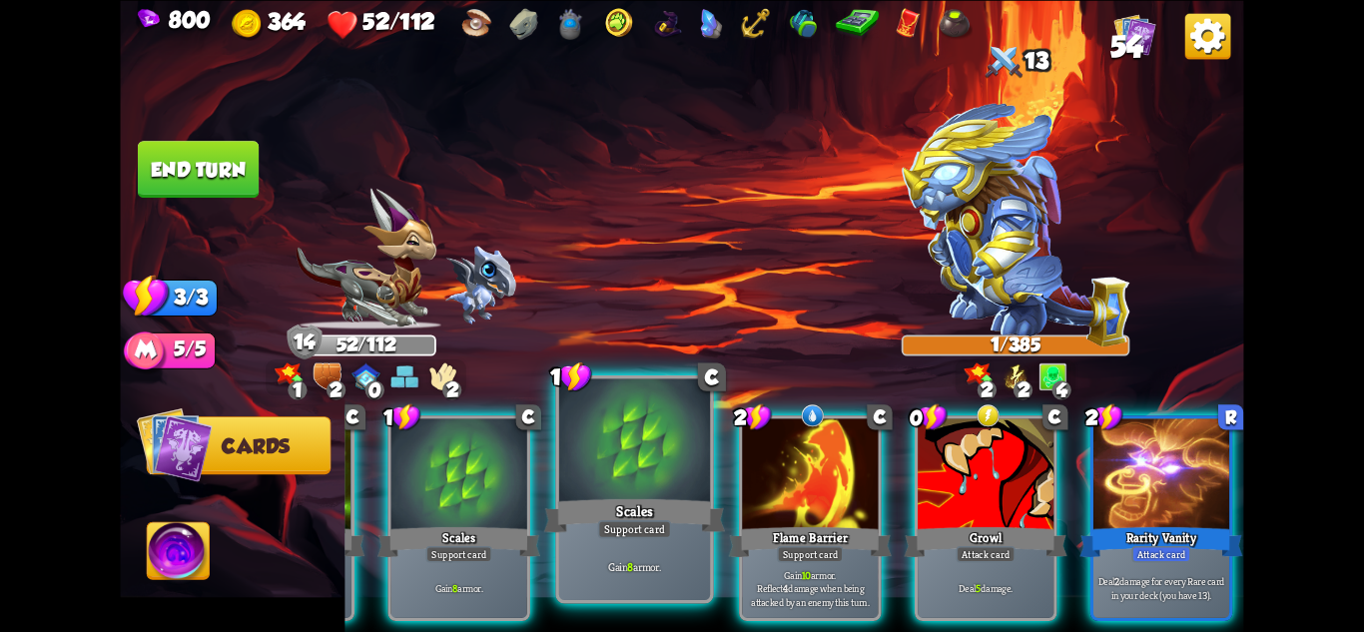
click at [682, 542] on div "Gain 8 armor." at bounding box center [634, 567] width 151 height 66
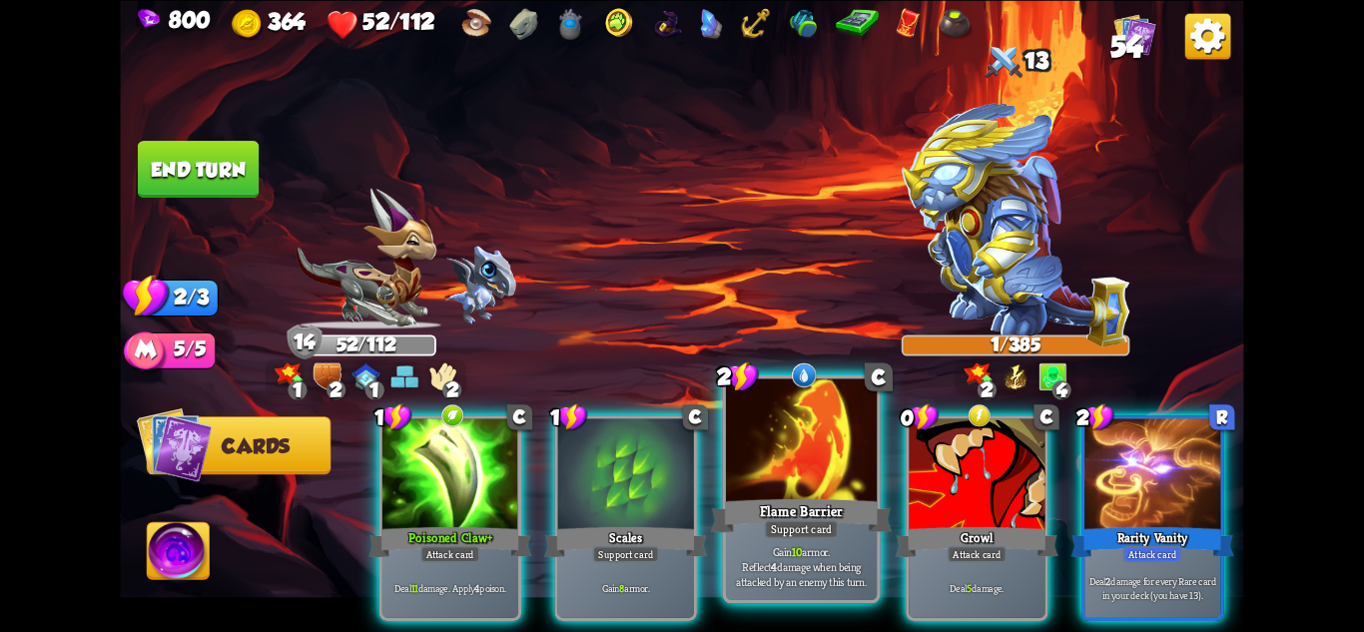
scroll to position [0, 0]
click at [804, 512] on div "Flame Barrier" at bounding box center [801, 515] width 181 height 40
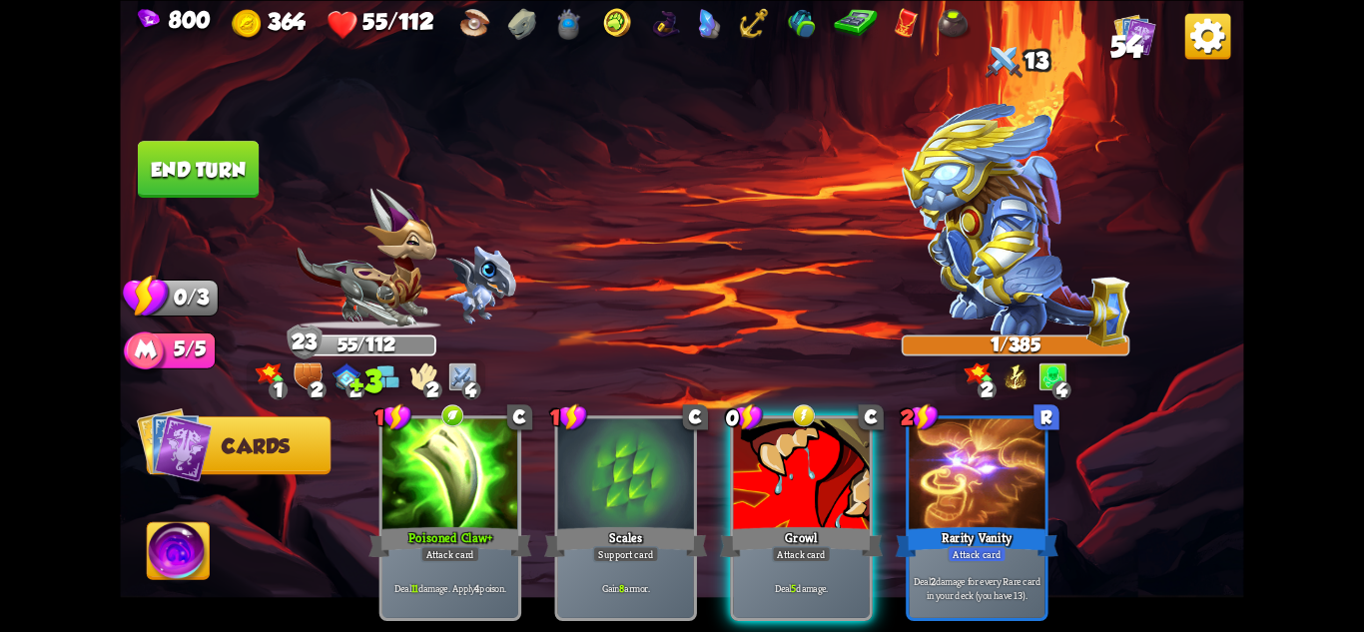
click at [191, 157] on button "End turn" at bounding box center [198, 169] width 121 height 57
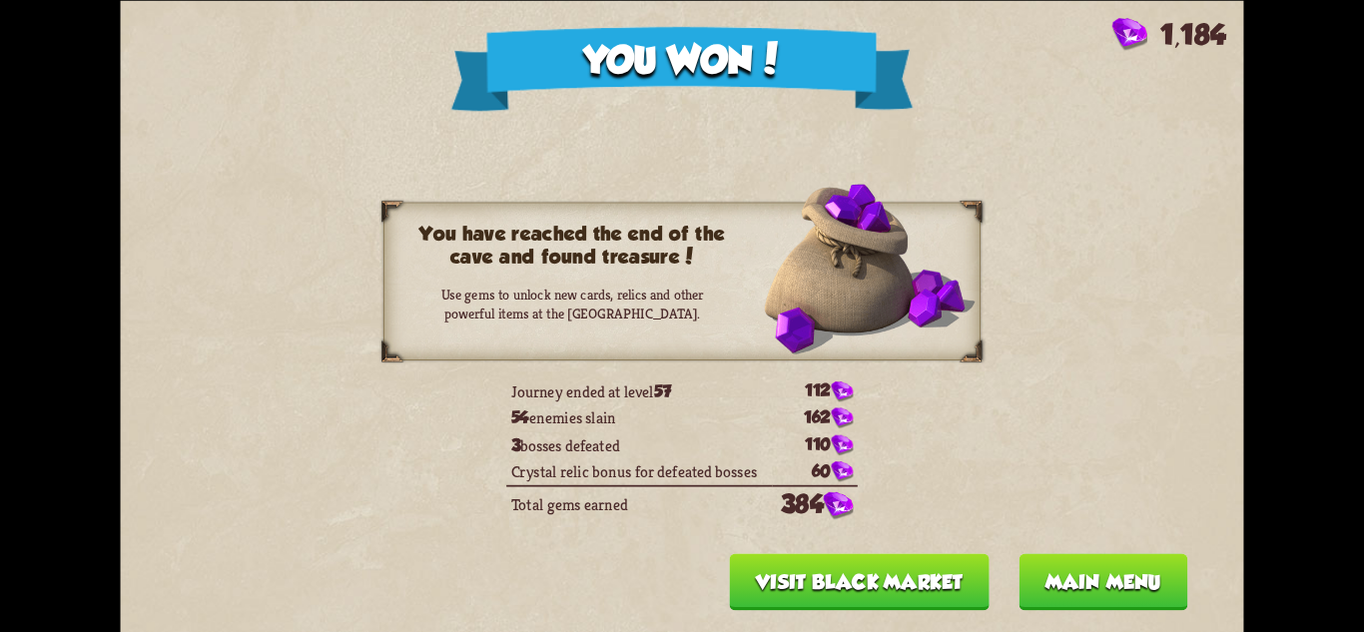
click at [962, 582] on button "Visit Black Market" at bounding box center [859, 581] width 260 height 57
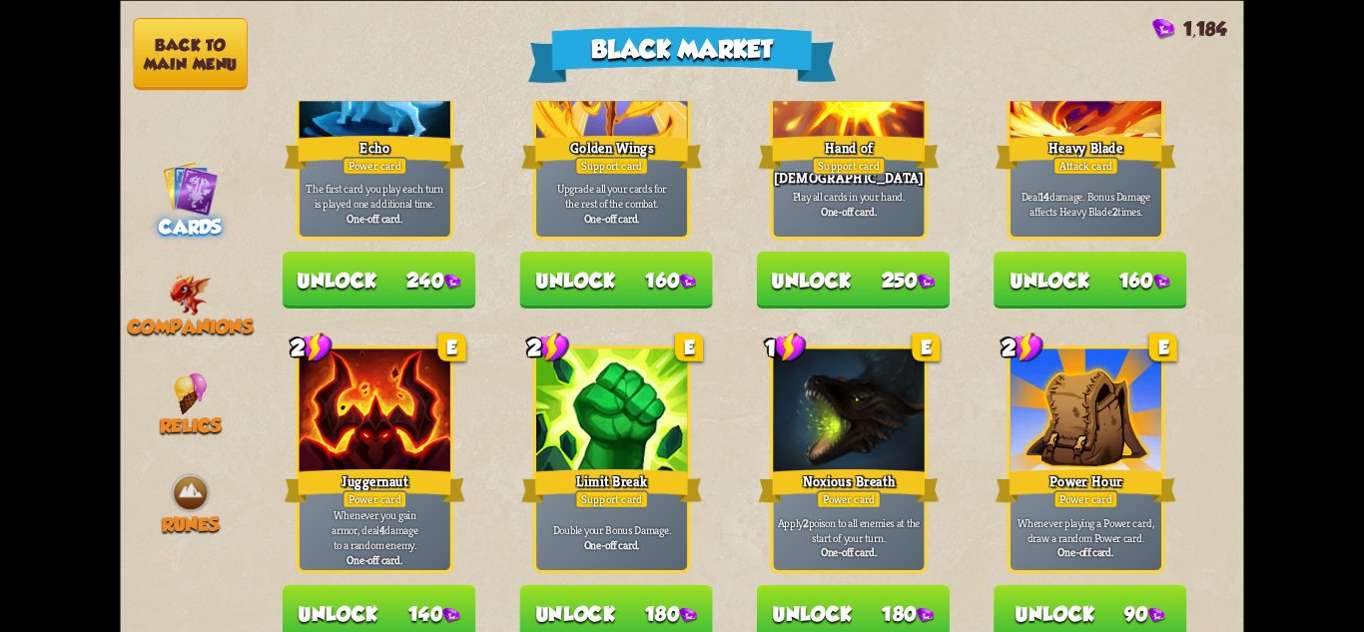
scroll to position [1778, 0]
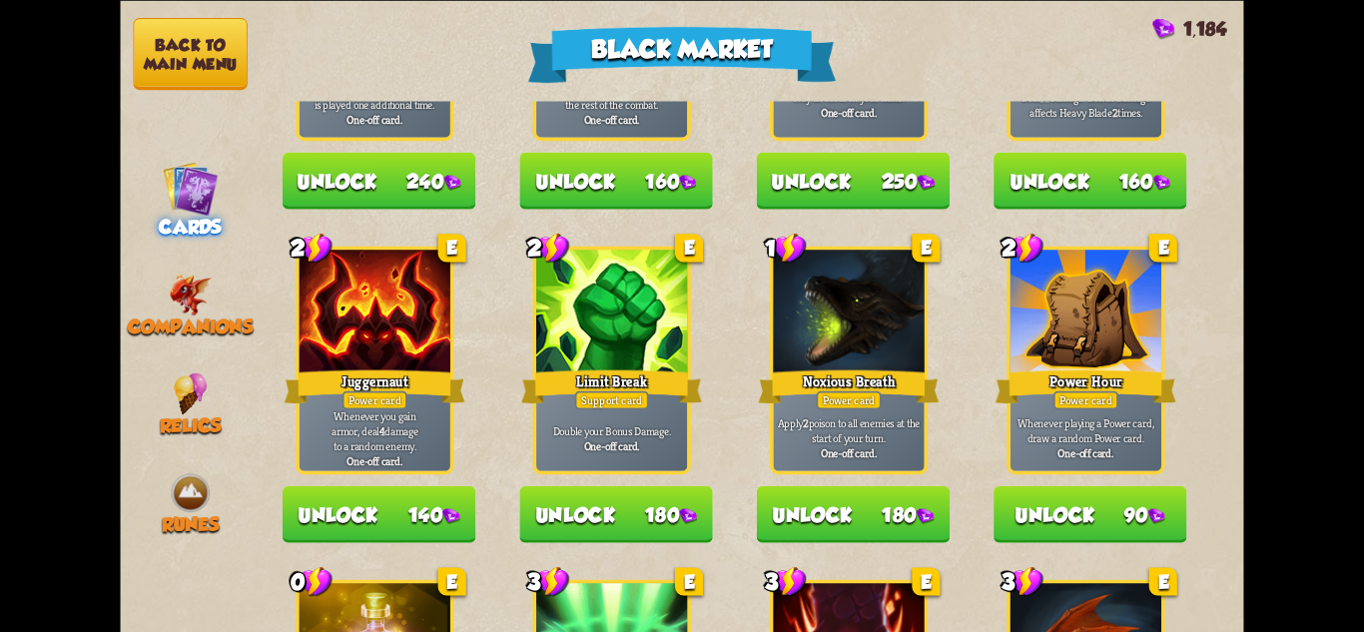
click at [900, 509] on button "Unlock 180" at bounding box center [853, 513] width 193 height 57
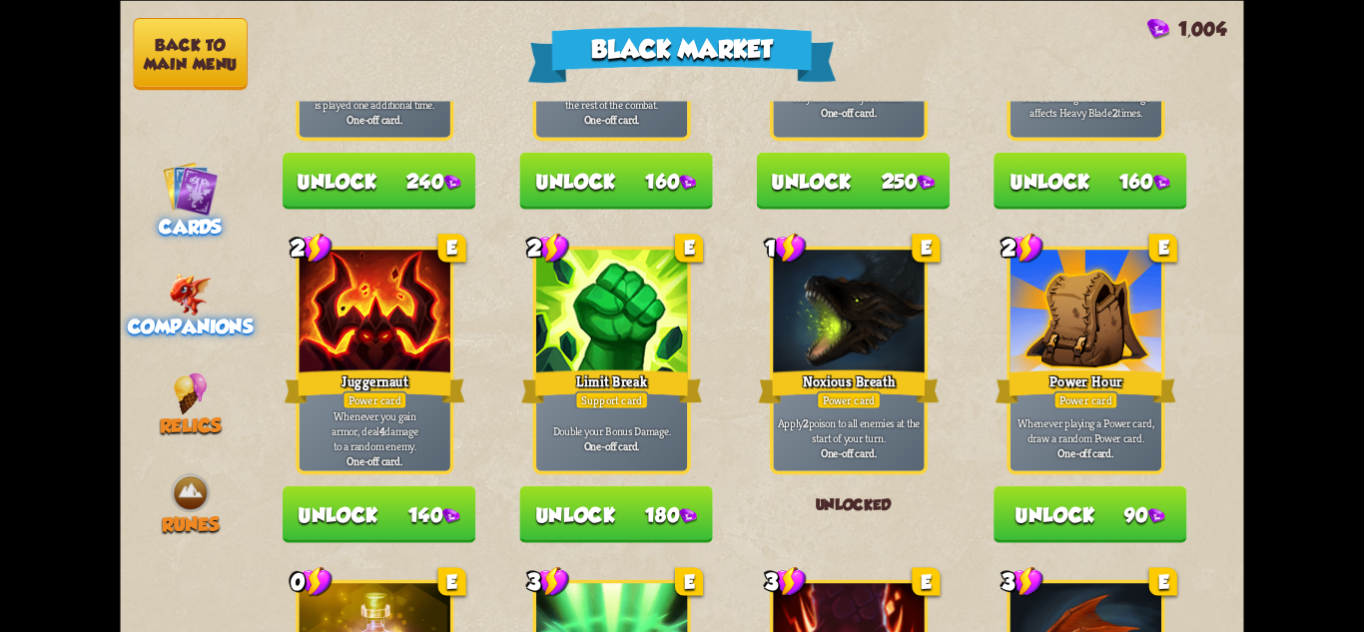
click at [197, 292] on img at bounding box center [190, 294] width 43 height 42
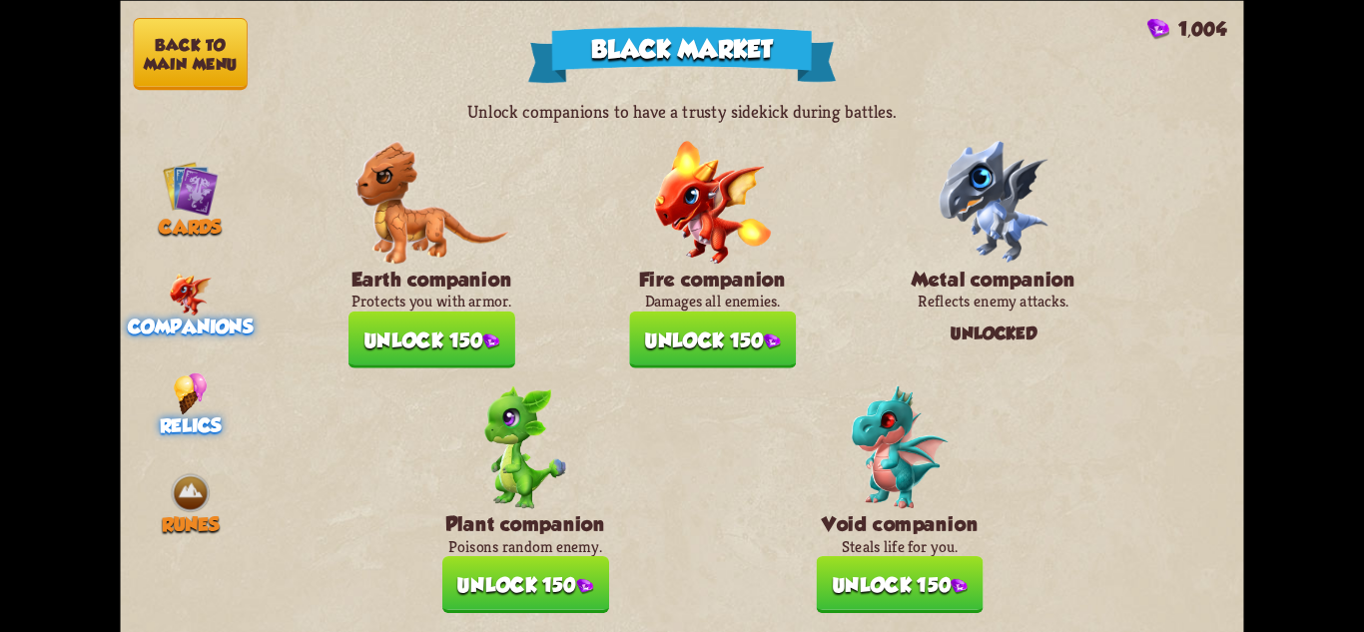
click at [182, 416] on span "Relics" at bounding box center [191, 425] width 62 height 22
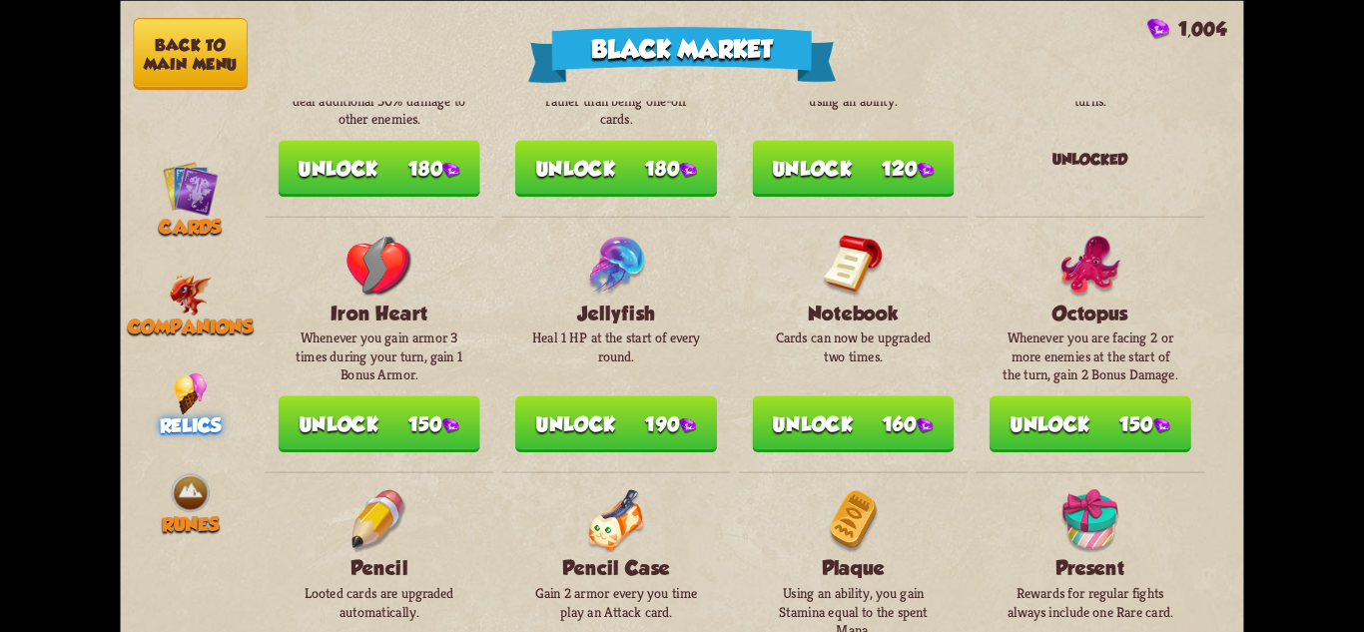
scroll to position [957, 0]
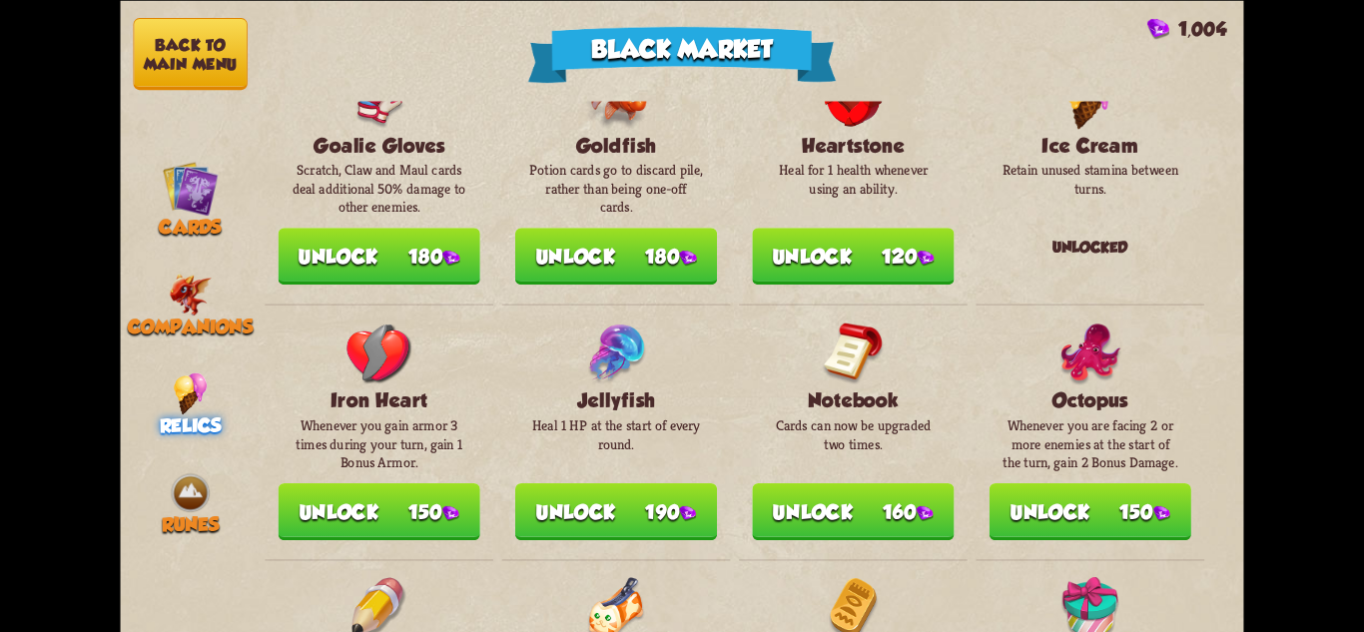
click at [809, 483] on button "Unlock 160" at bounding box center [853, 511] width 202 height 57
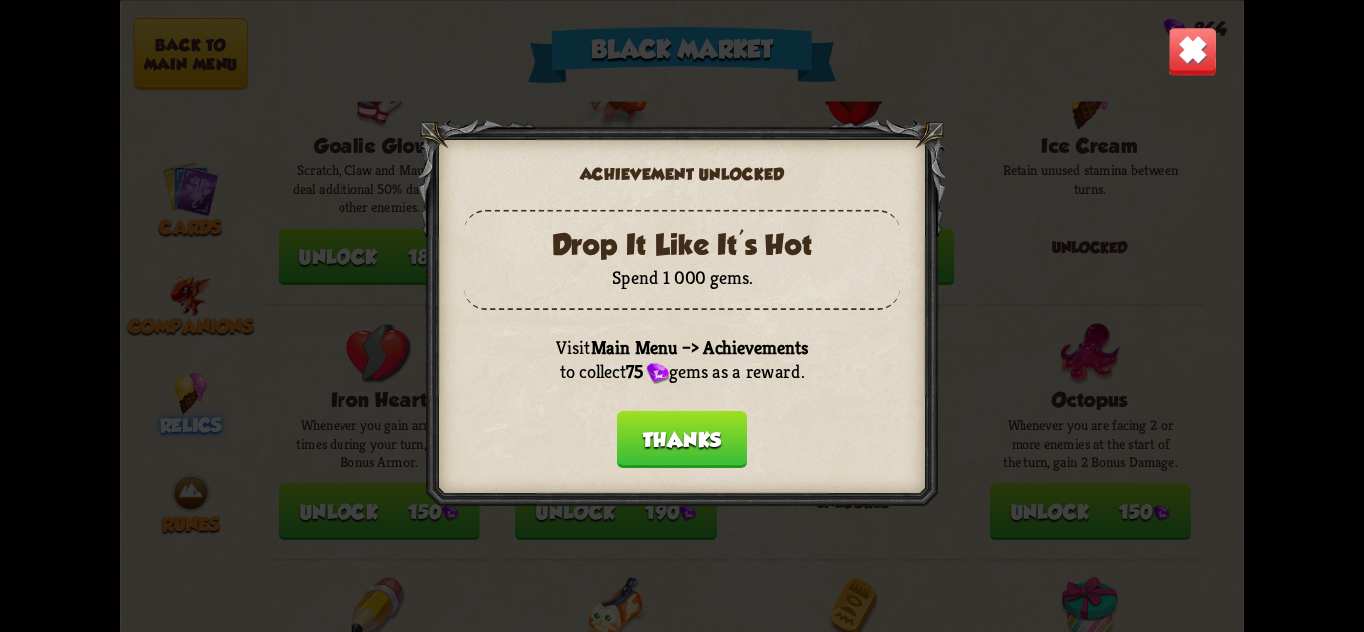
click at [686, 456] on button "Thanks" at bounding box center [682, 438] width 130 height 57
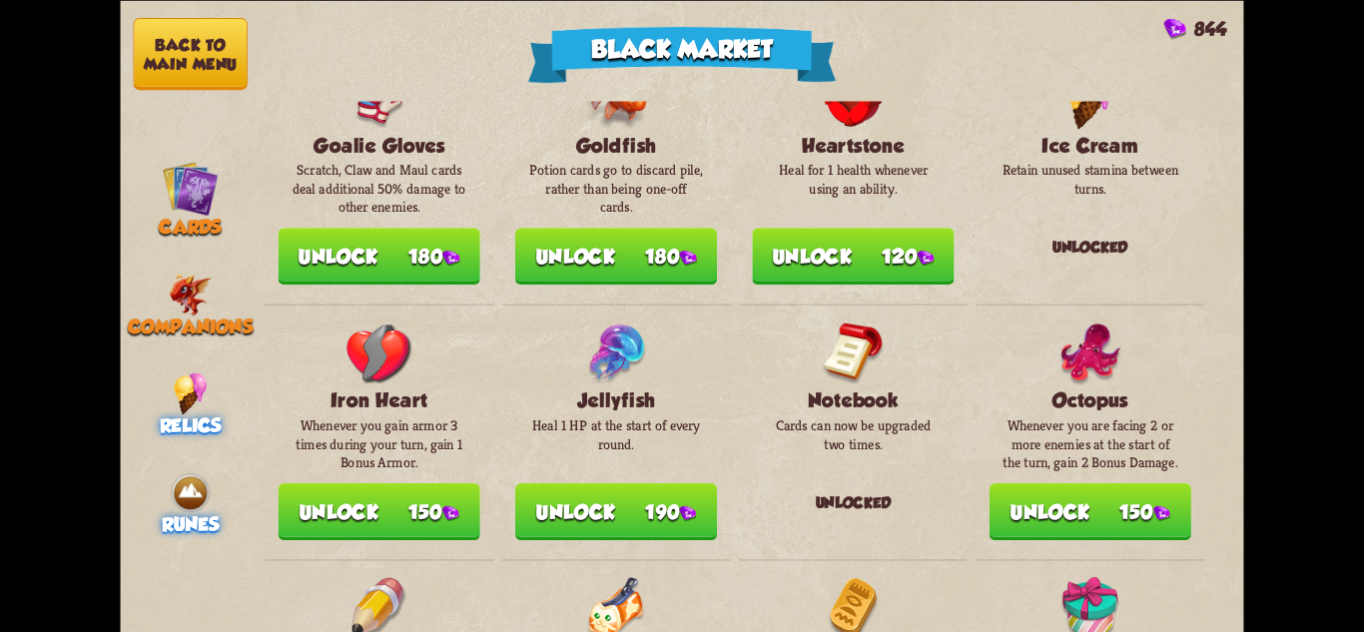
click at [192, 514] on span "Runes" at bounding box center [190, 524] width 57 height 22
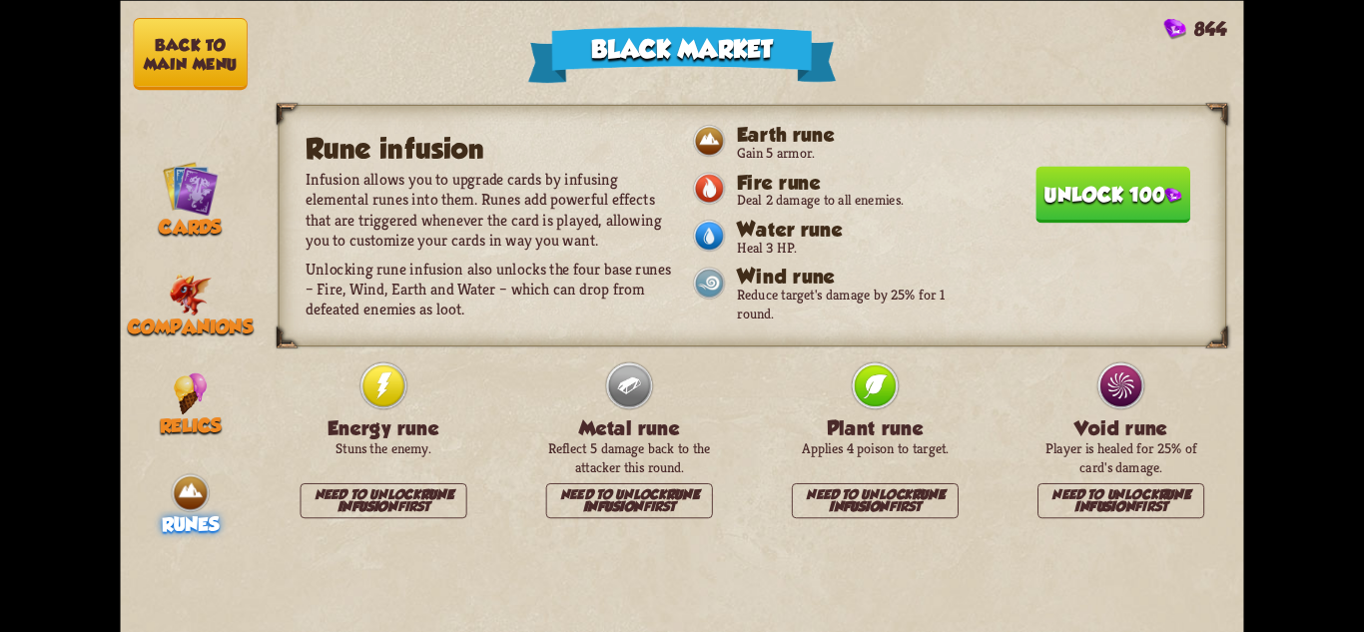
click at [207, 65] on button "Back to main menu" at bounding box center [191, 54] width 114 height 72
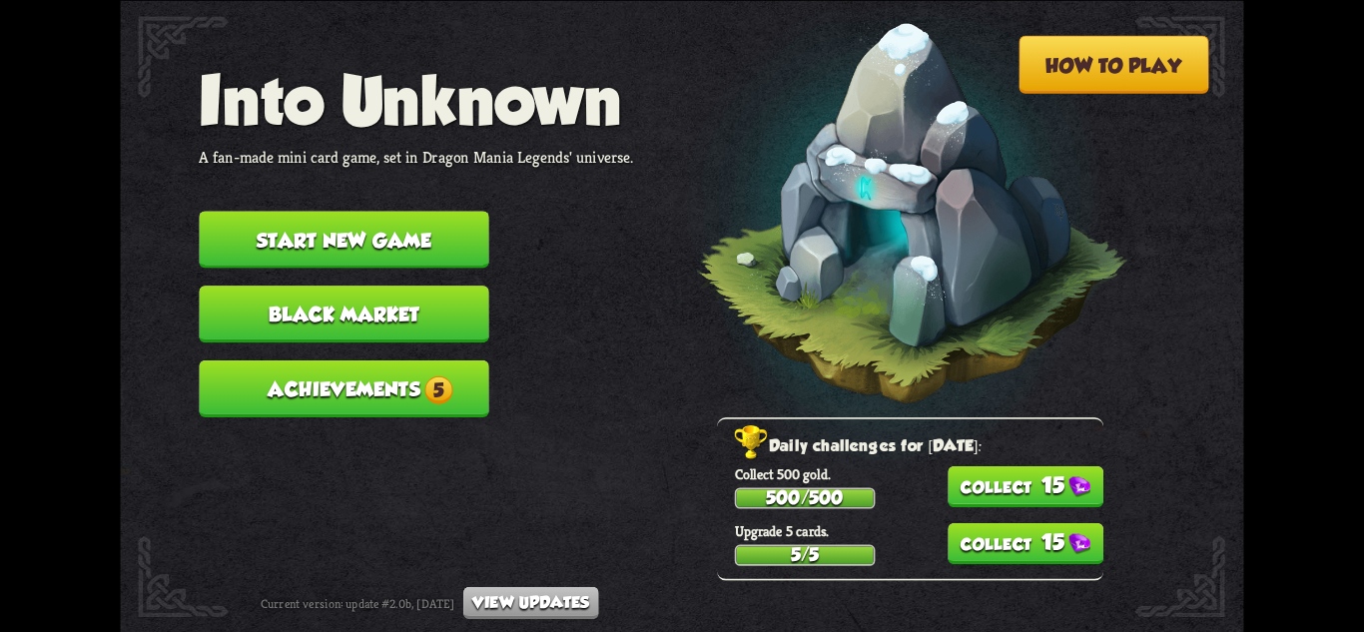
click at [405, 385] on button "Achievements 5" at bounding box center [344, 388] width 290 height 57
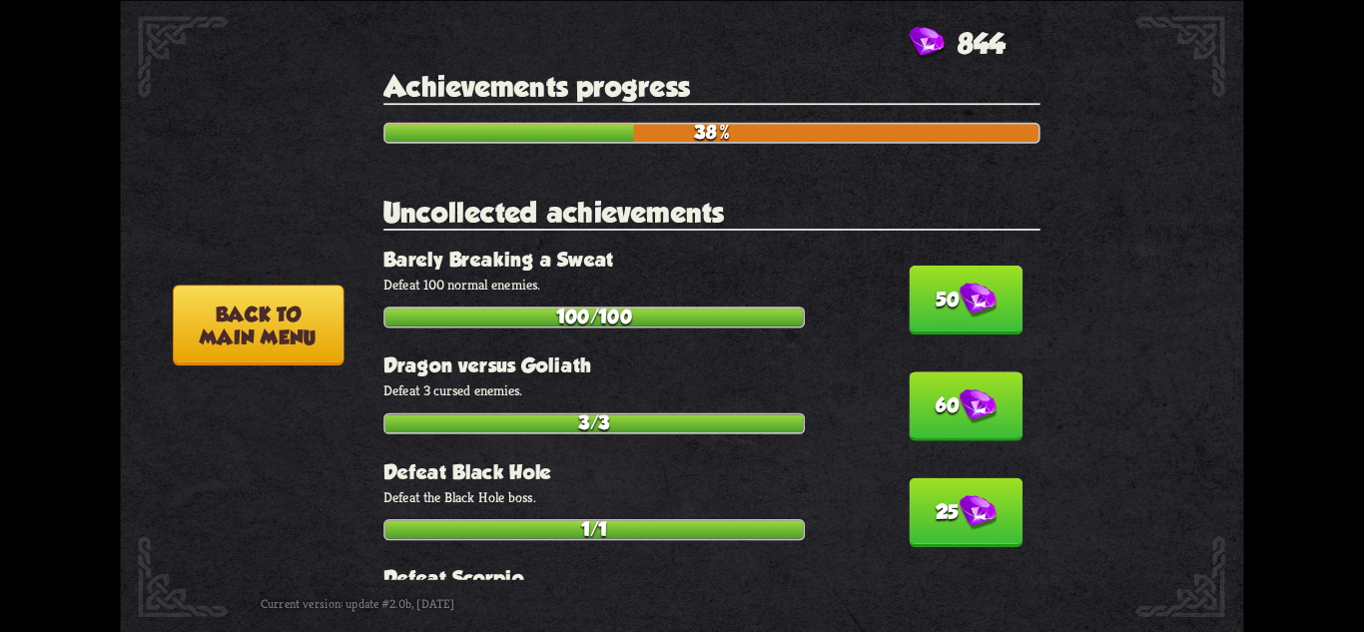
drag, startPoint x: 965, startPoint y: 285, endPoint x: 959, endPoint y: 295, distance: 11.6
click at [966, 286] on img at bounding box center [977, 300] width 37 height 35
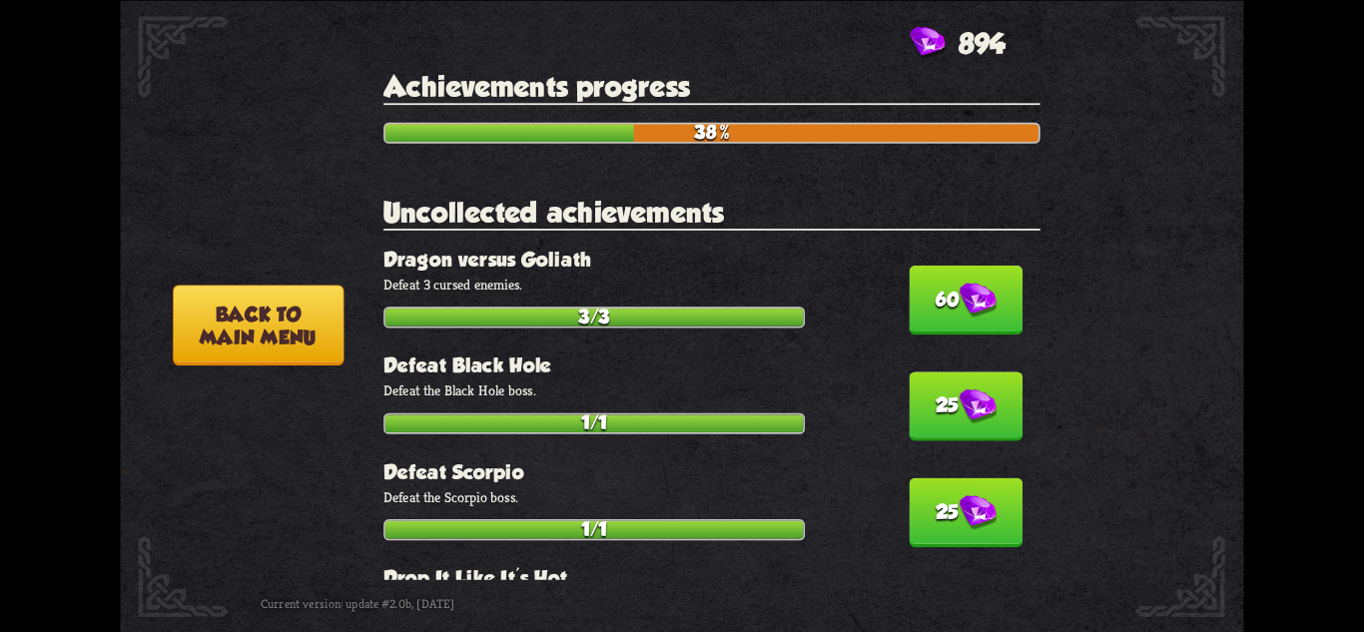
click at [959, 295] on img at bounding box center [977, 300] width 37 height 35
click at [959, 388] on img at bounding box center [977, 405] width 37 height 35
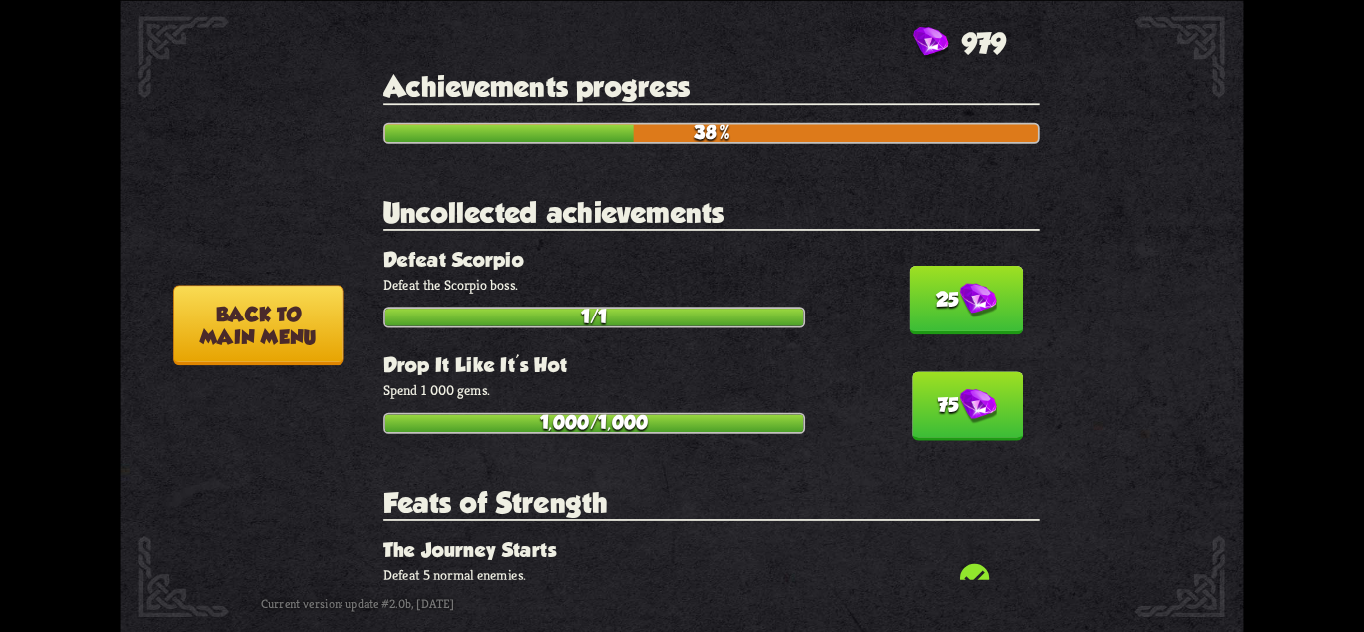
click at [959, 297] on img at bounding box center [977, 300] width 37 height 35
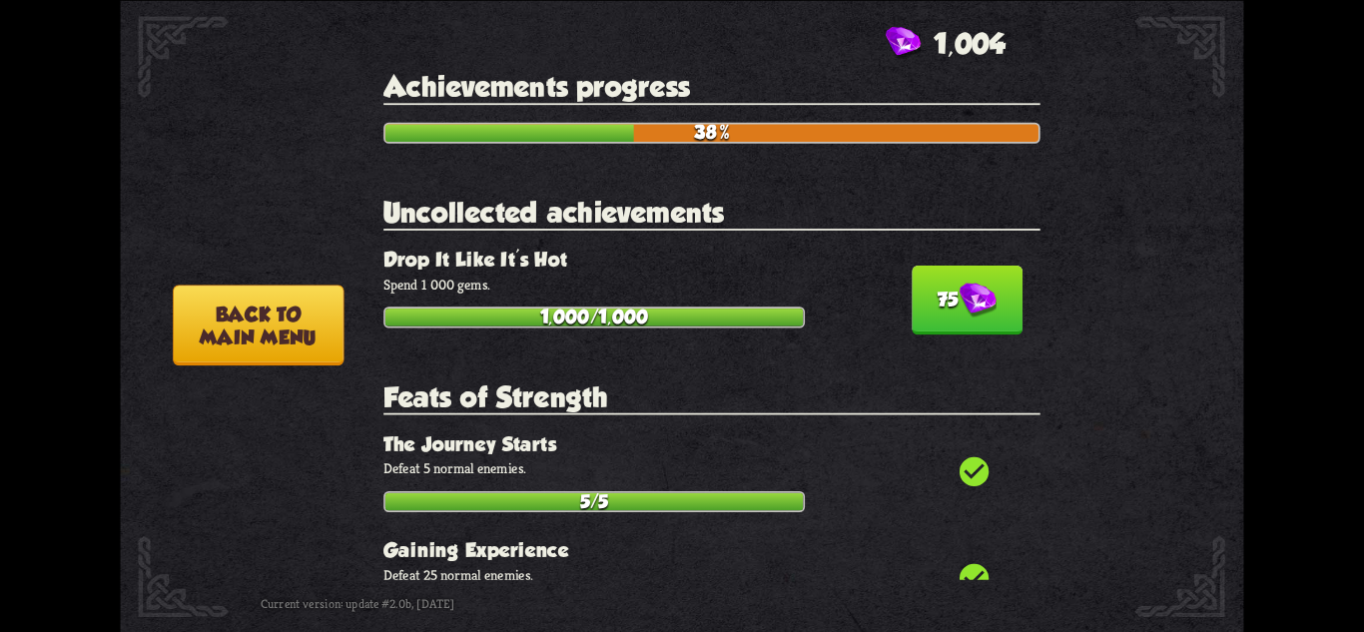
drag, startPoint x: 957, startPoint y: 297, endPoint x: 546, endPoint y: 297, distance: 410.4
click at [959, 297] on img at bounding box center [977, 300] width 37 height 35
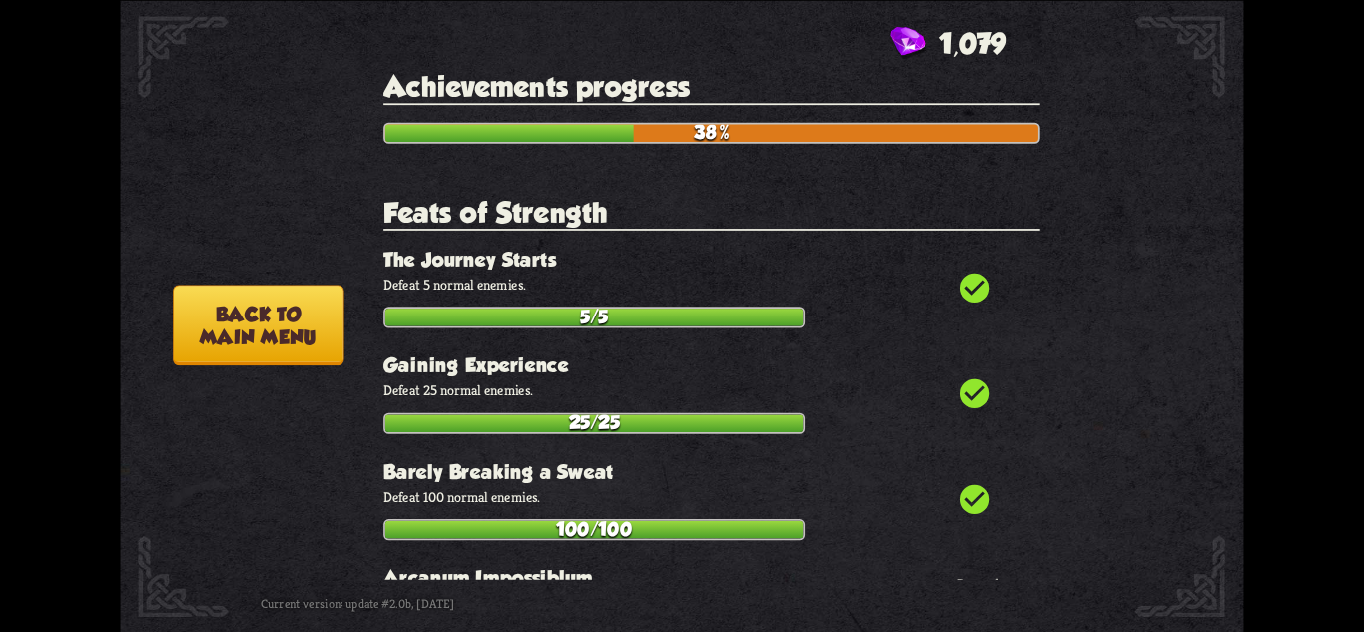
drag, startPoint x: 206, startPoint y: 319, endPoint x: 265, endPoint y: 332, distance: 60.3
click at [206, 320] on button "Back to main menu" at bounding box center [258, 325] width 171 height 81
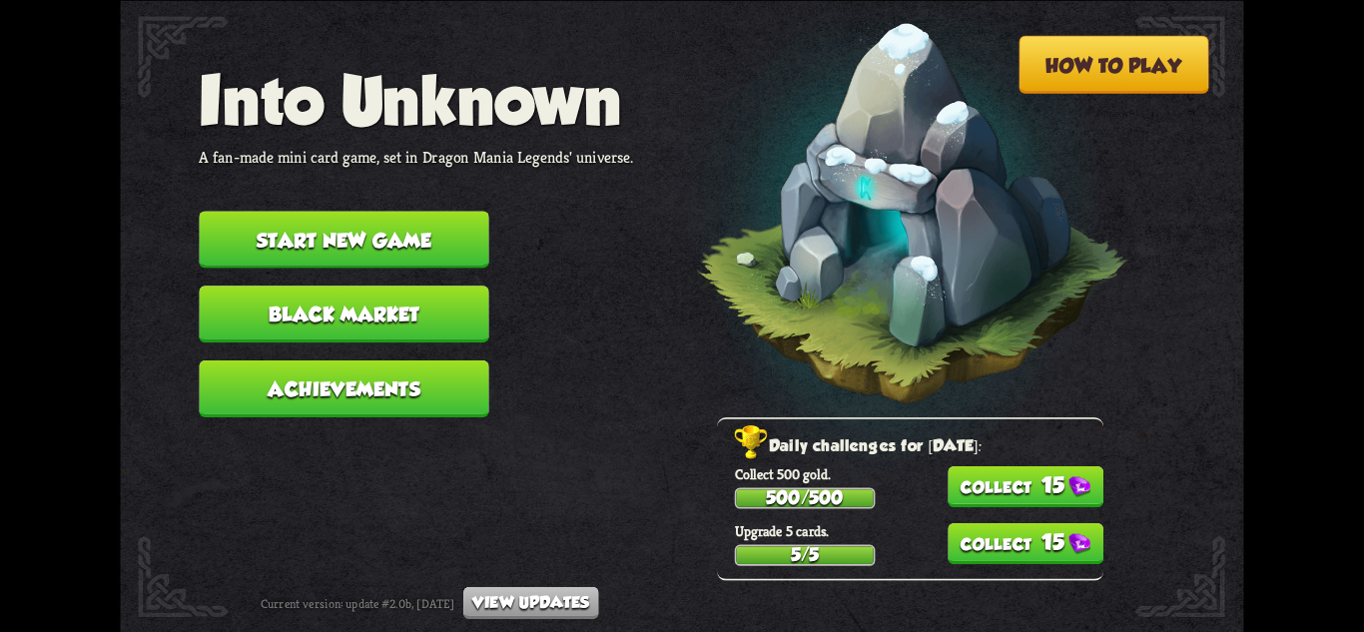
click at [1041, 501] on button "15" at bounding box center [1026, 485] width 156 height 41
click at [1017, 529] on button "15" at bounding box center [1026, 543] width 156 height 41
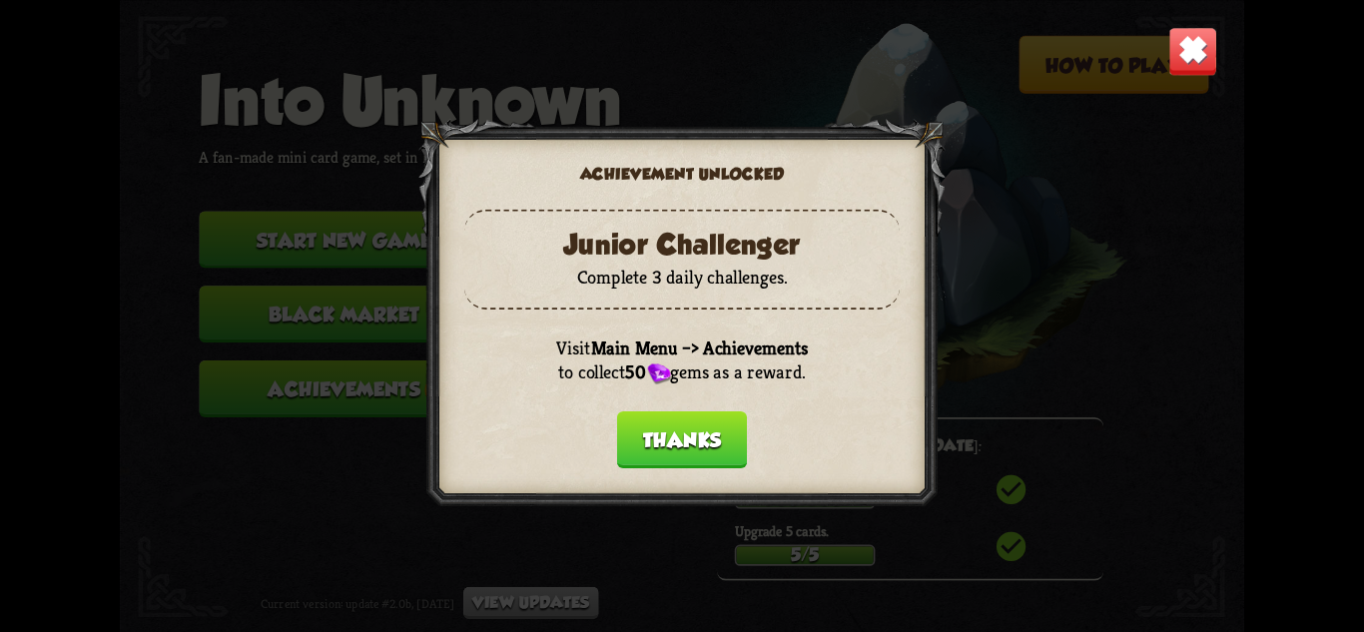
click at [667, 473] on div at bounding box center [681, 316] width 527 height 395
click at [671, 446] on button "Thanks" at bounding box center [682, 438] width 130 height 57
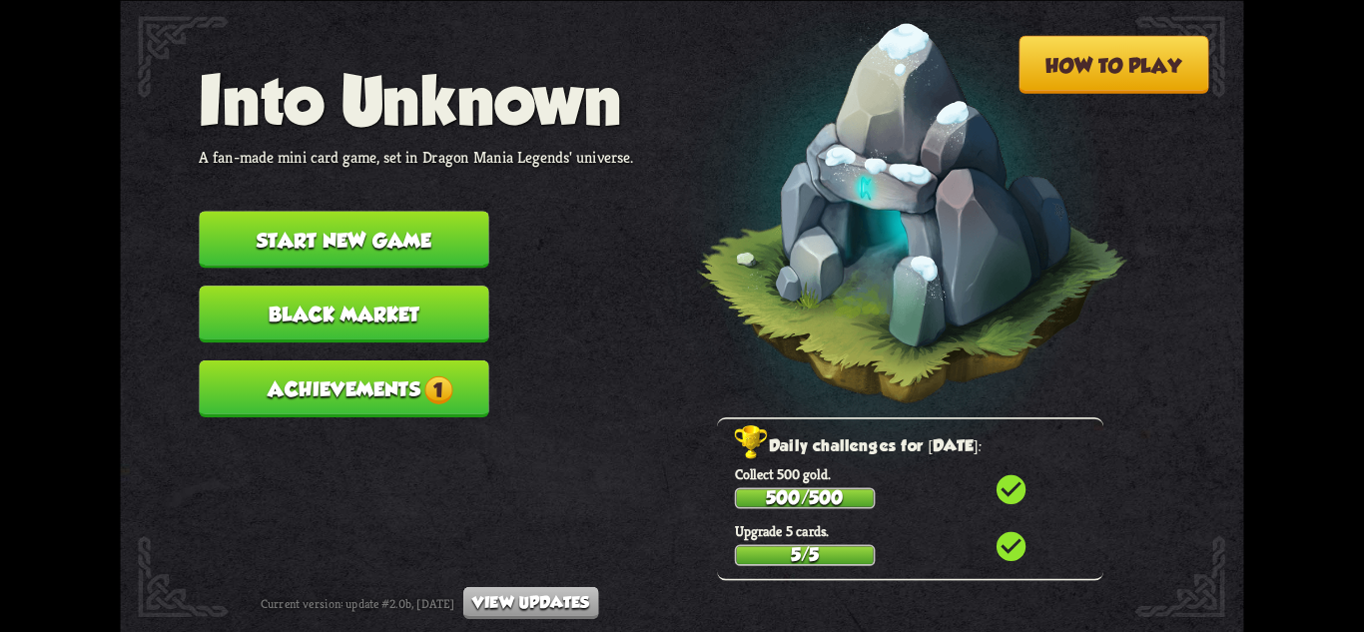
click at [449, 379] on span "1" at bounding box center [438, 389] width 28 height 28
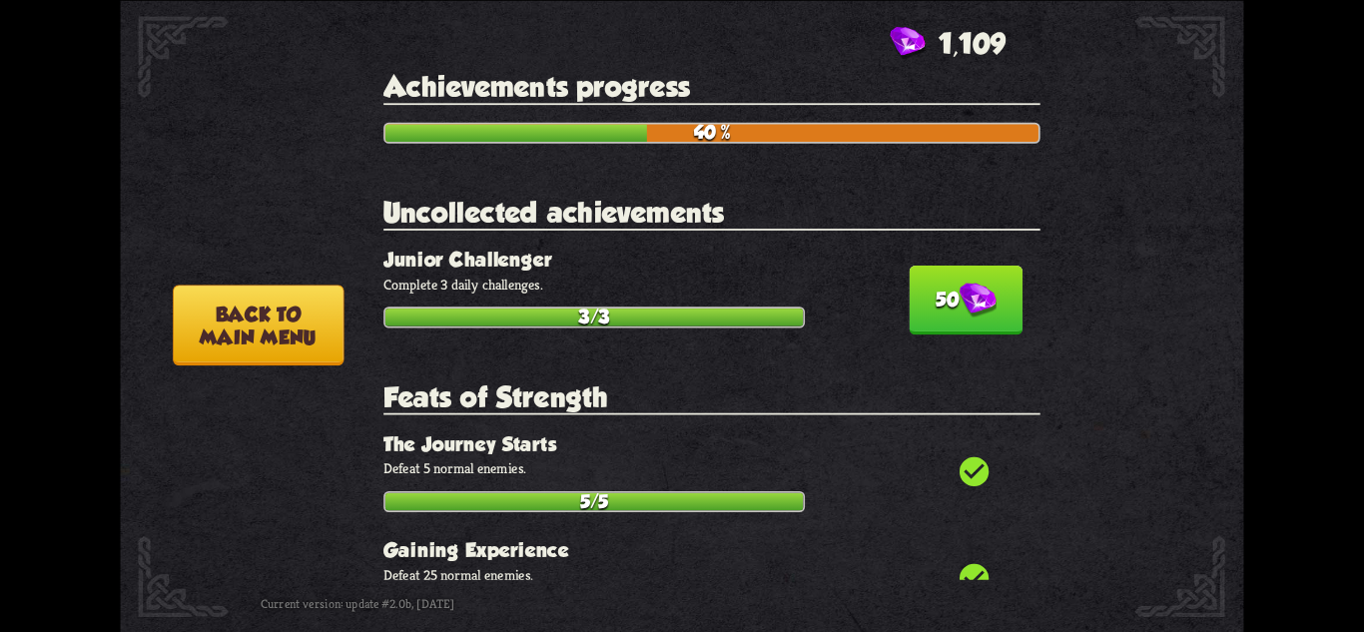
click at [995, 307] on button "50" at bounding box center [966, 300] width 114 height 69
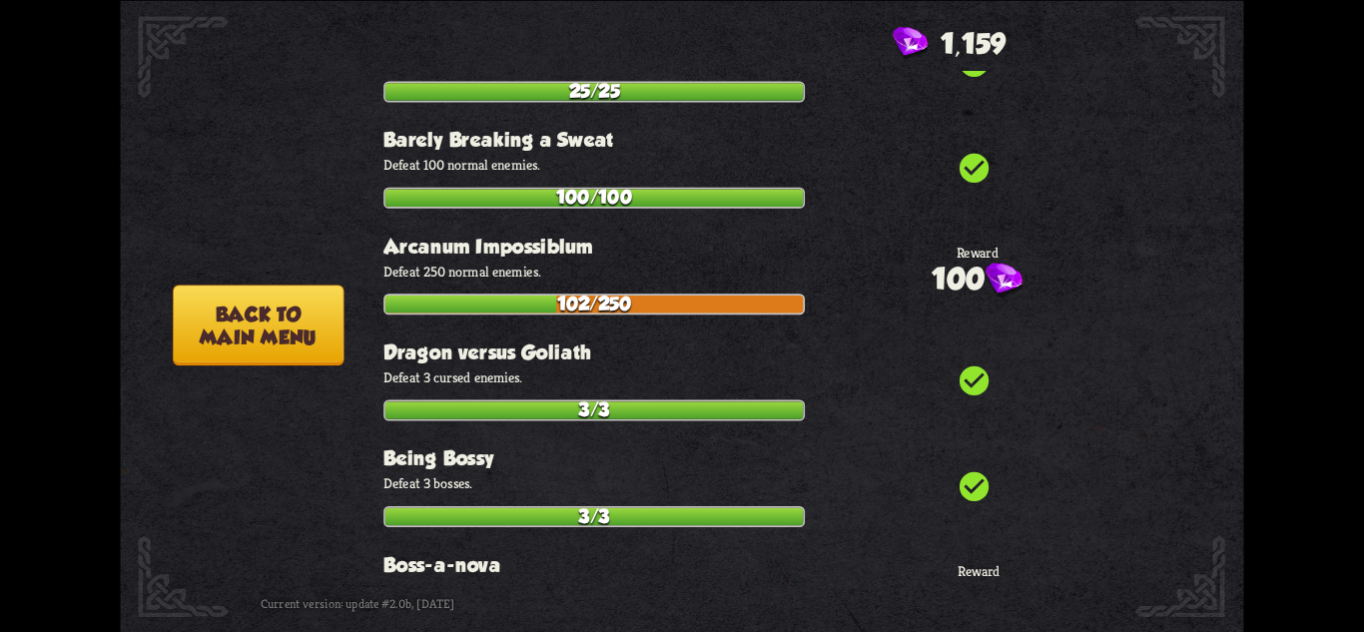
scroll to position [342, 0]
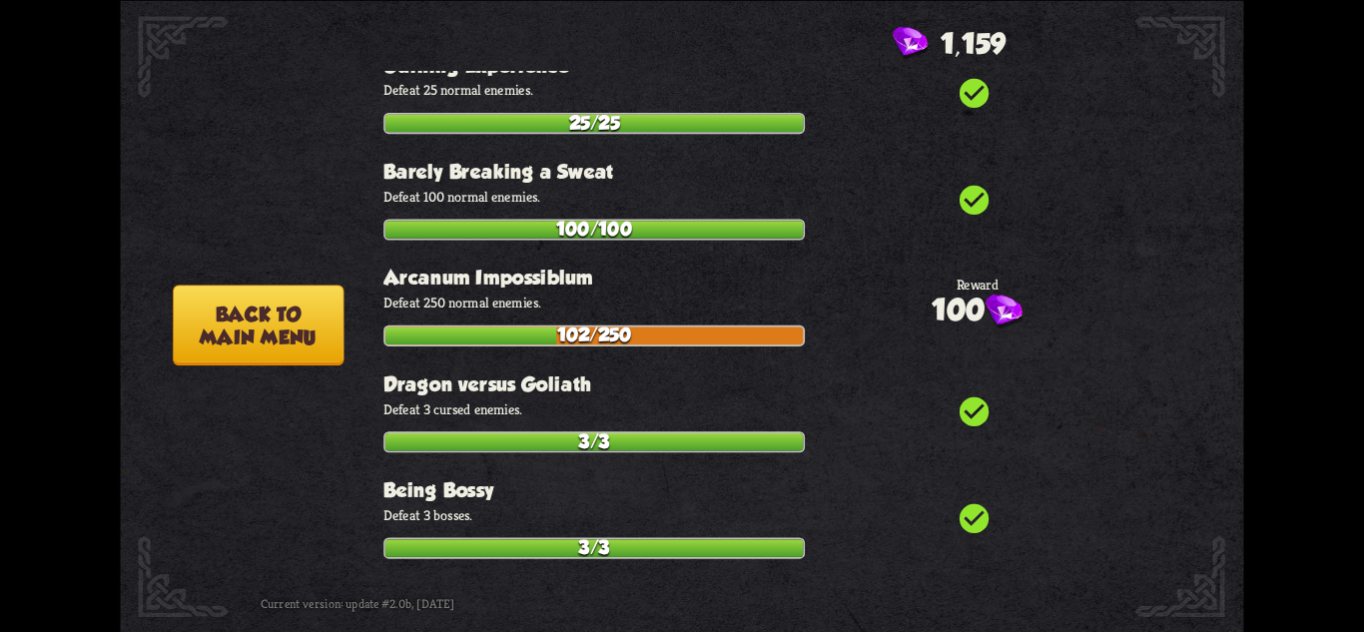
click at [214, 330] on button "Back to main menu" at bounding box center [258, 325] width 171 height 81
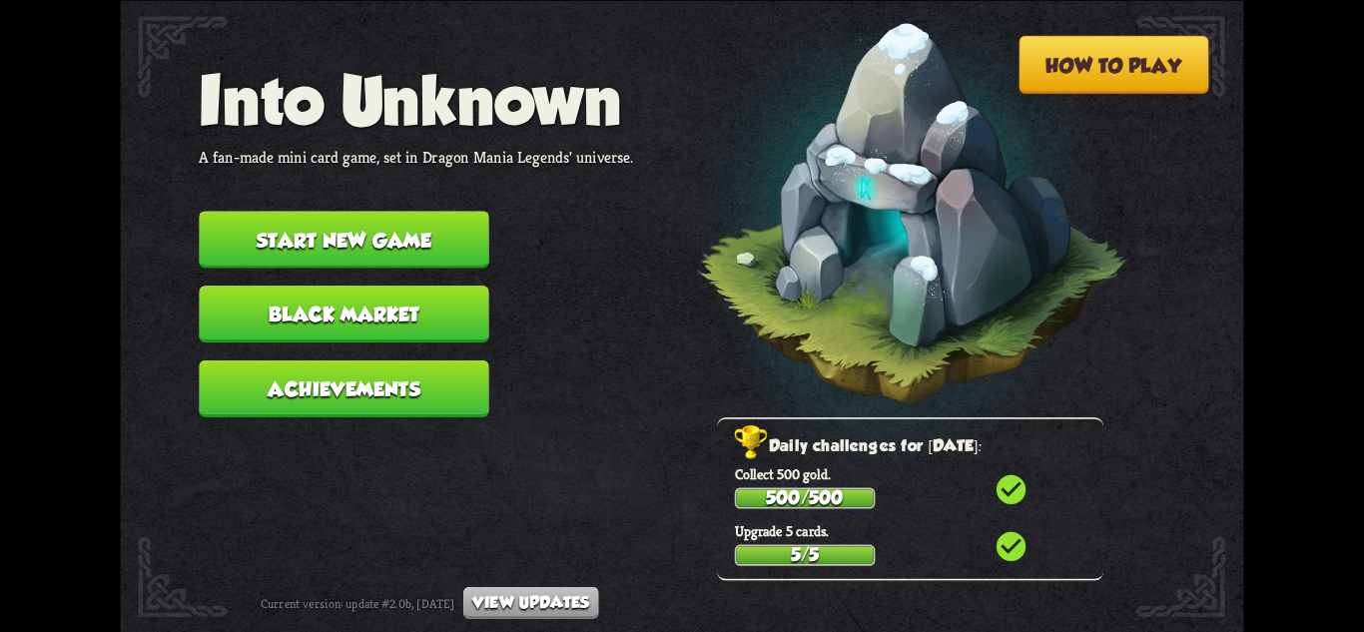
click at [292, 226] on button "Start new game" at bounding box center [344, 239] width 290 height 57
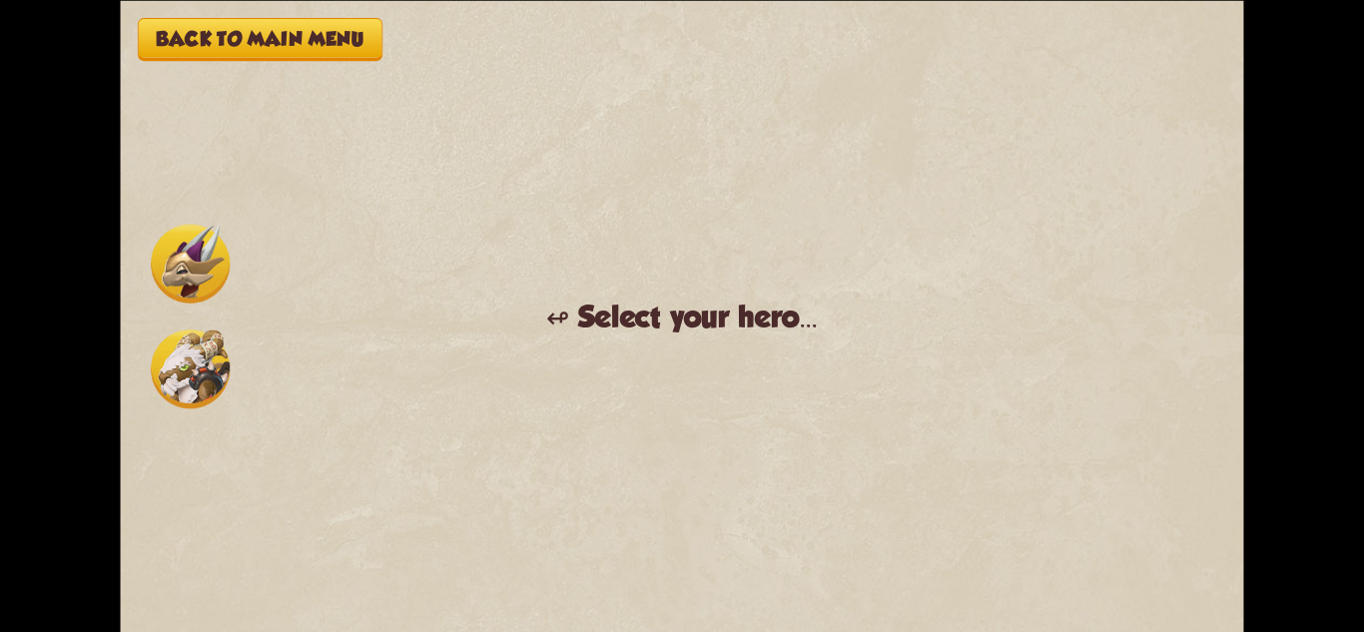
click at [224, 355] on img at bounding box center [190, 369] width 79 height 79
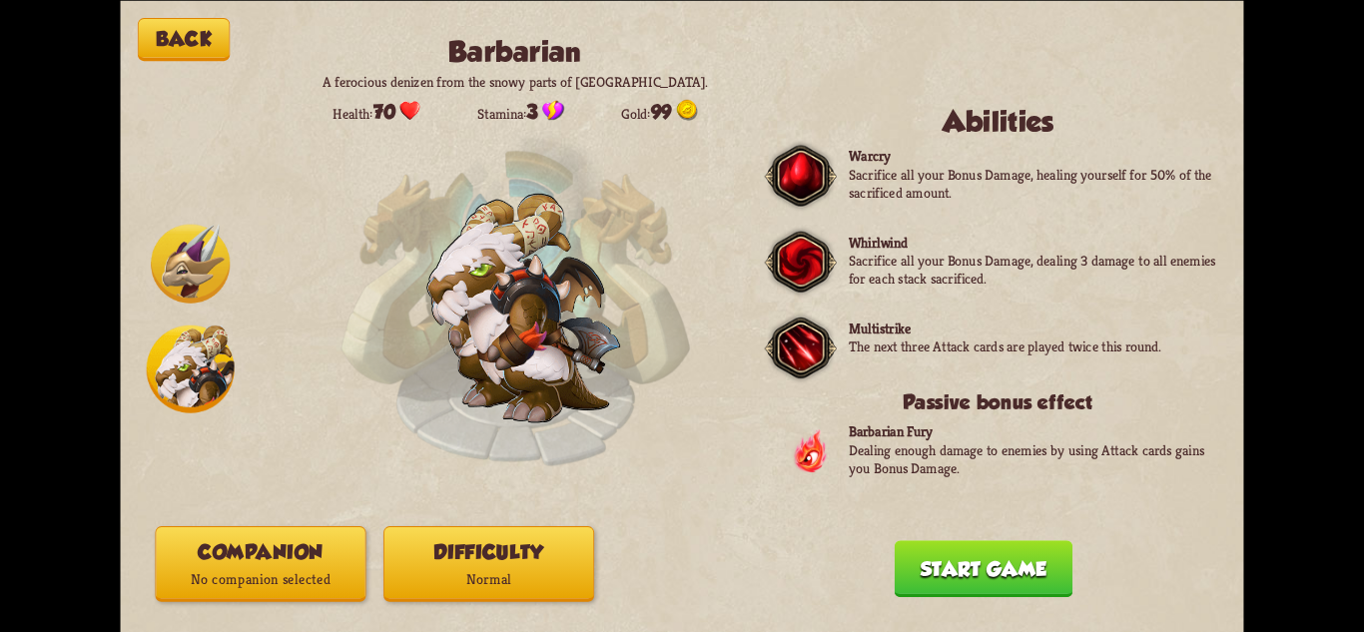
click at [519, 570] on p "Normal" at bounding box center [488, 579] width 209 height 28
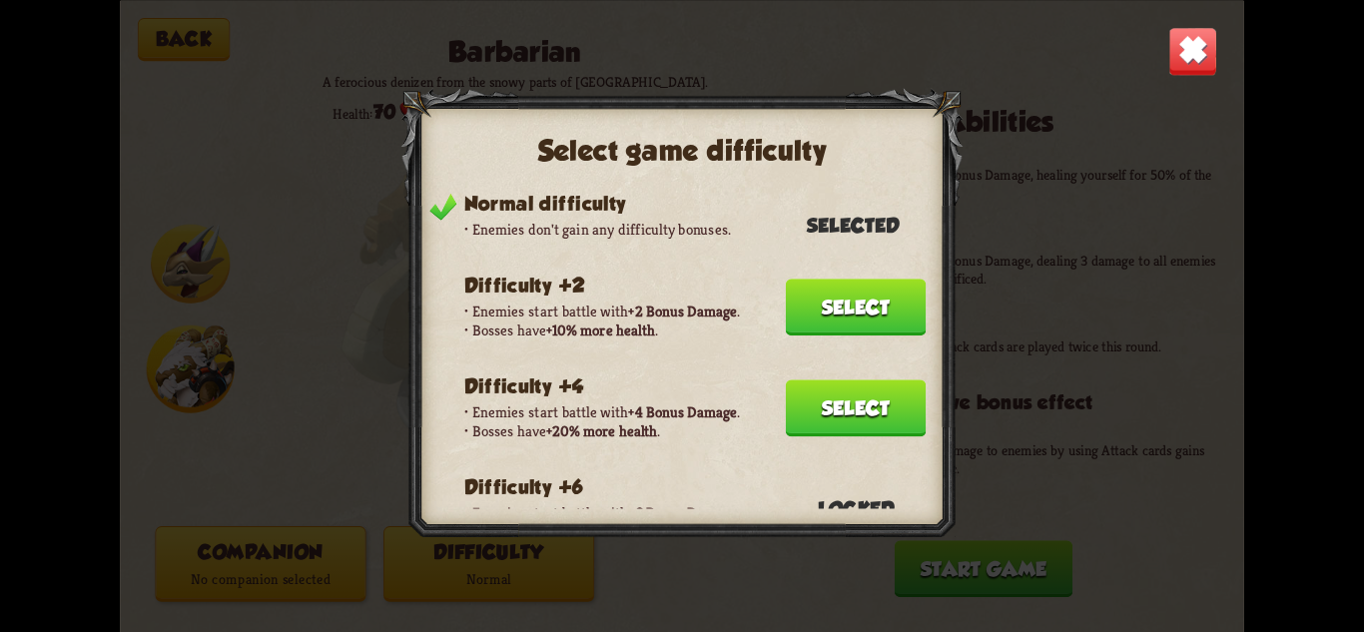
click at [873, 408] on button "Select" at bounding box center [856, 407] width 141 height 57
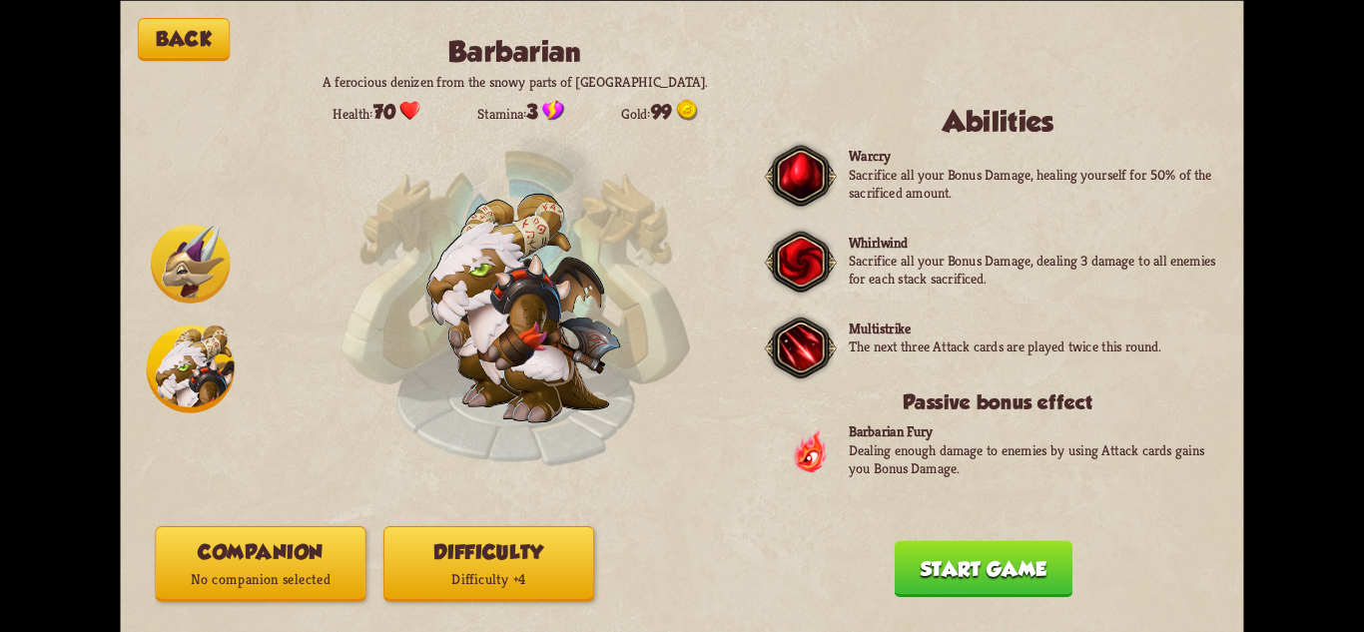
click at [293, 571] on p "No companion selected" at bounding box center [260, 579] width 209 height 28
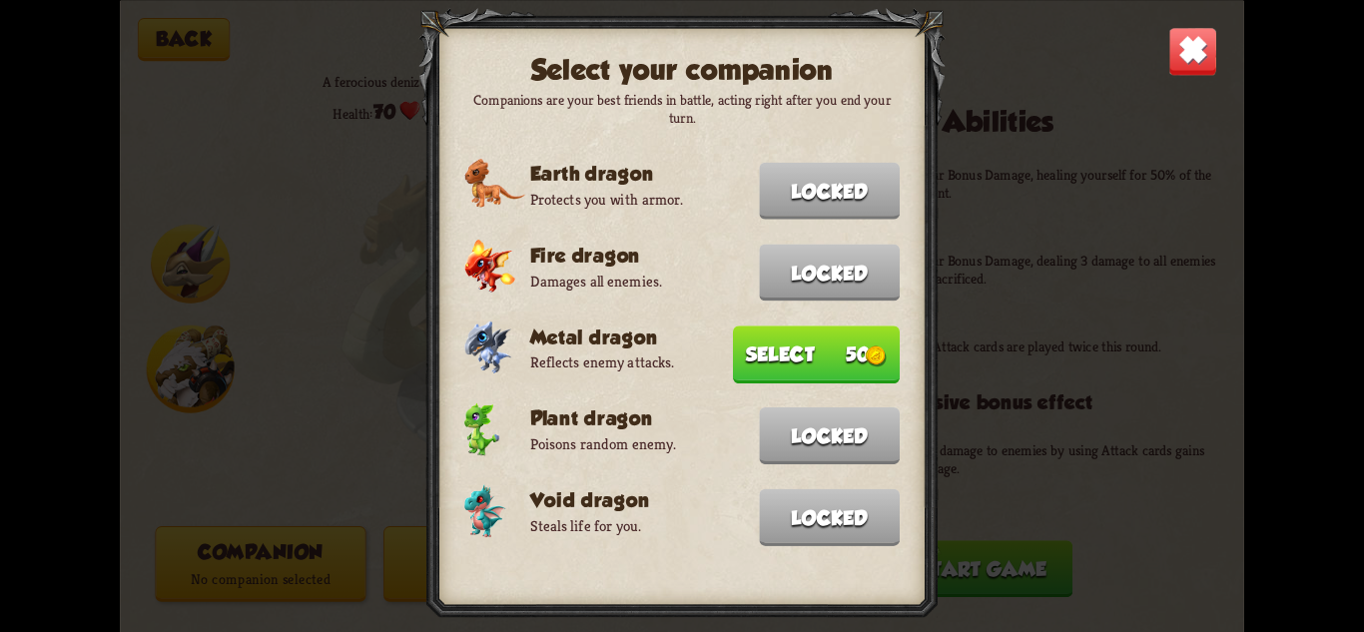
click at [802, 346] on button "Select 50" at bounding box center [816, 355] width 167 height 58
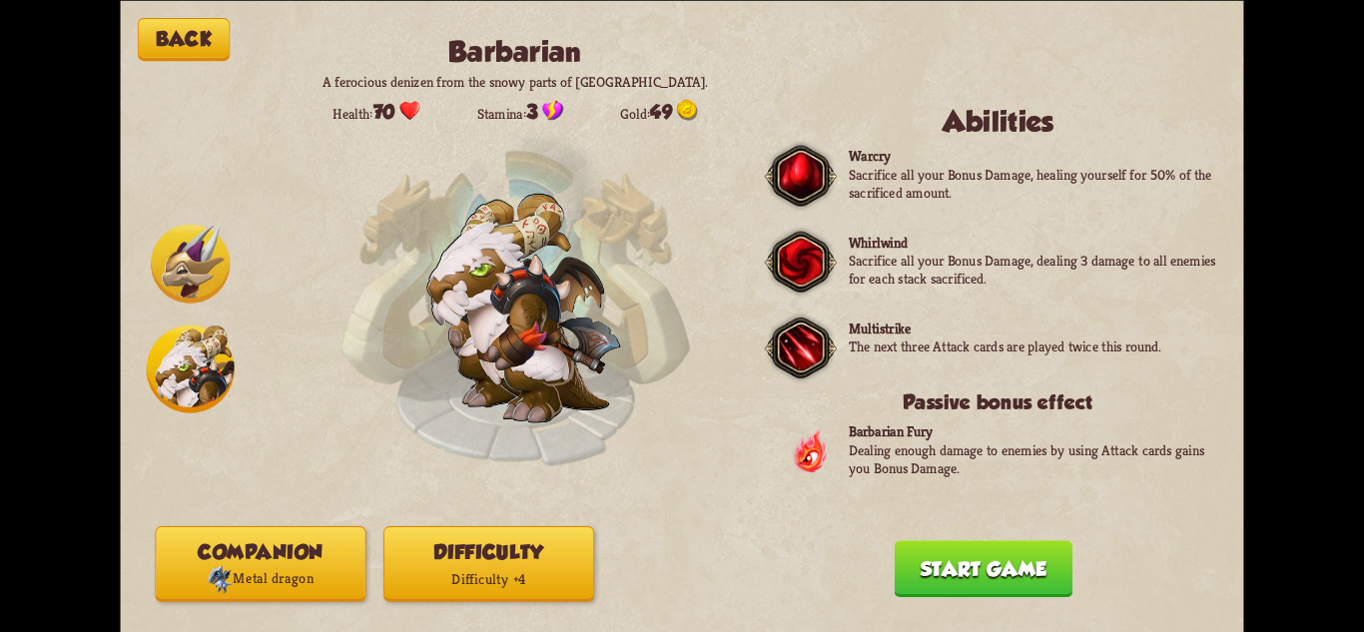
click at [946, 540] on div "Back Barbarian A ferocious denizen from the snowy parts of [GEOGRAPHIC_DATA]. H…" at bounding box center [681, 316] width 1123 height 632
click at [970, 559] on button "Start game" at bounding box center [984, 568] width 178 height 57
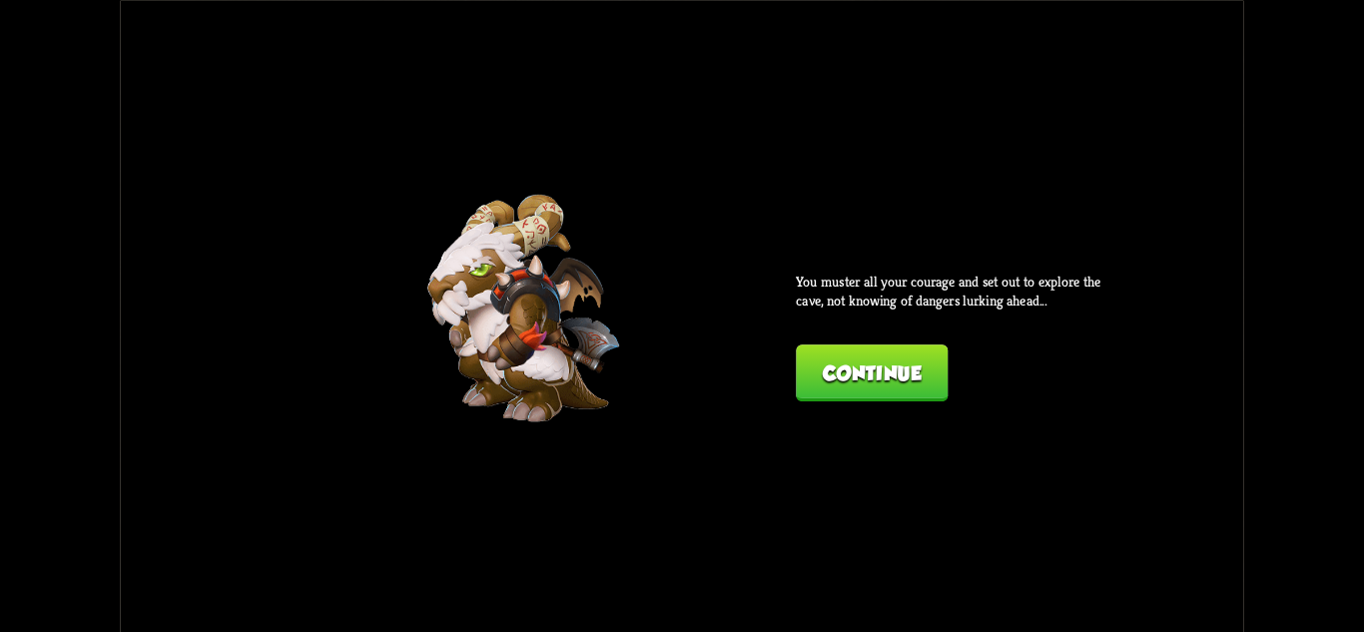
click at [915, 376] on button "Continue" at bounding box center [872, 373] width 152 height 57
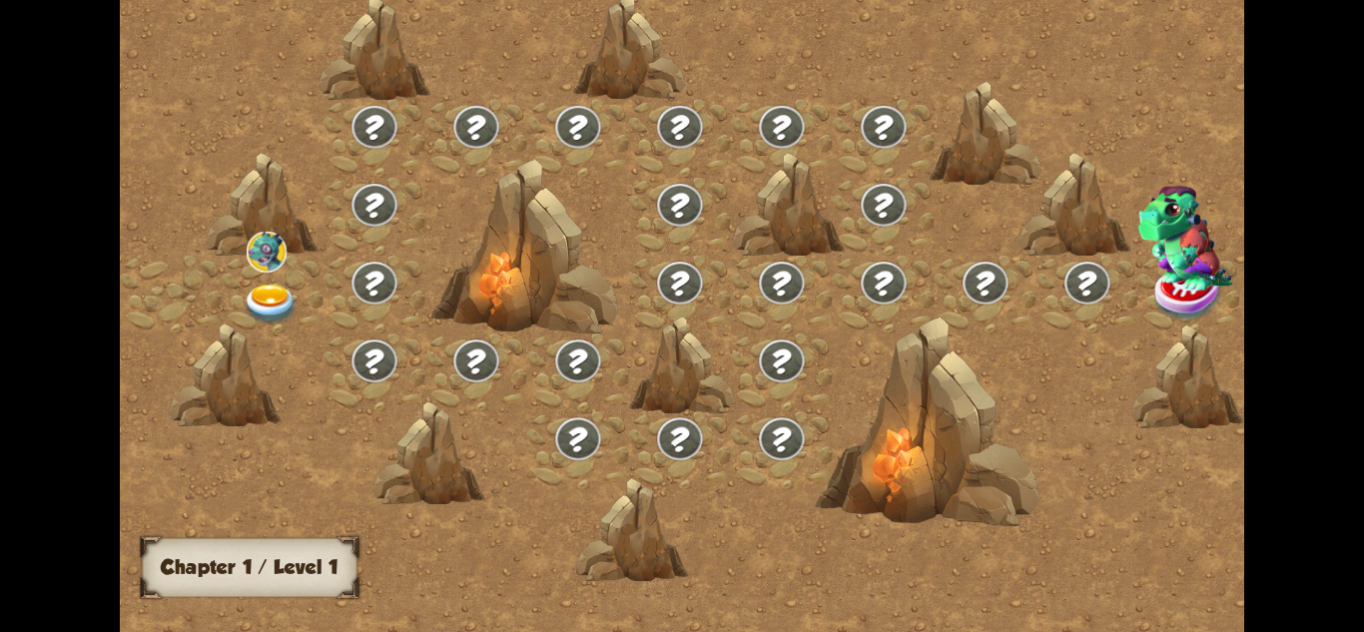
click at [271, 278] on div at bounding box center [273, 295] width 102 height 78
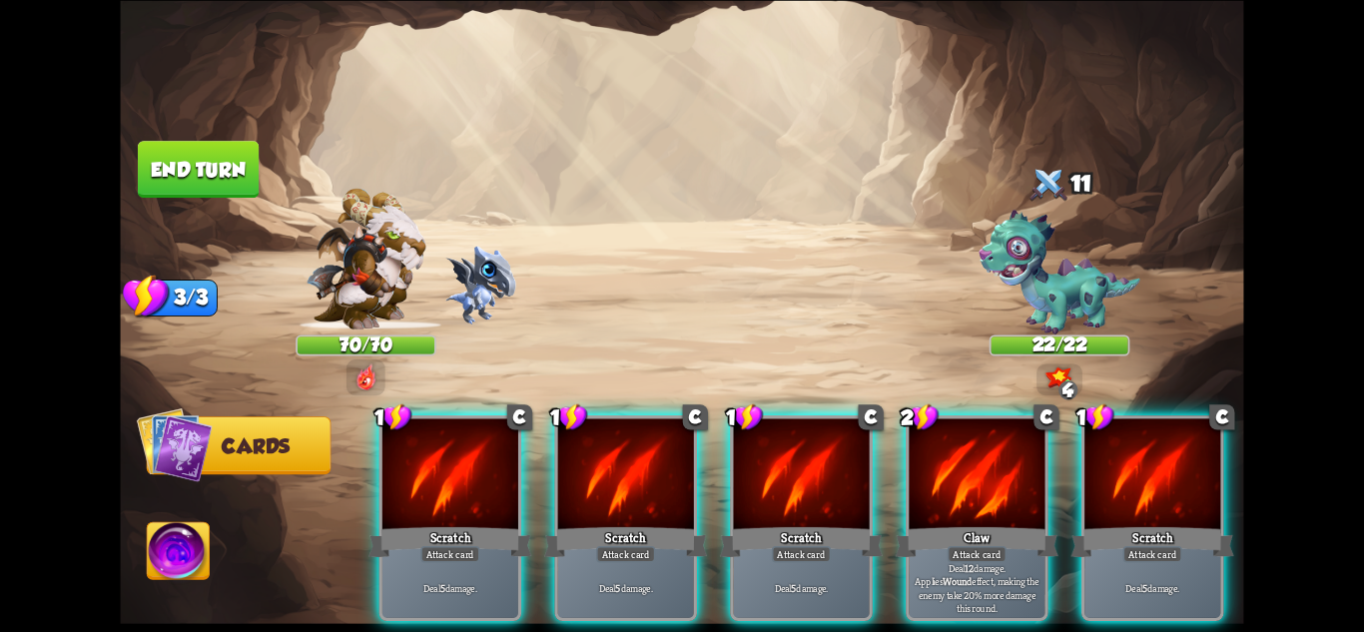
click at [1014, 158] on img at bounding box center [681, 316] width 1123 height 632
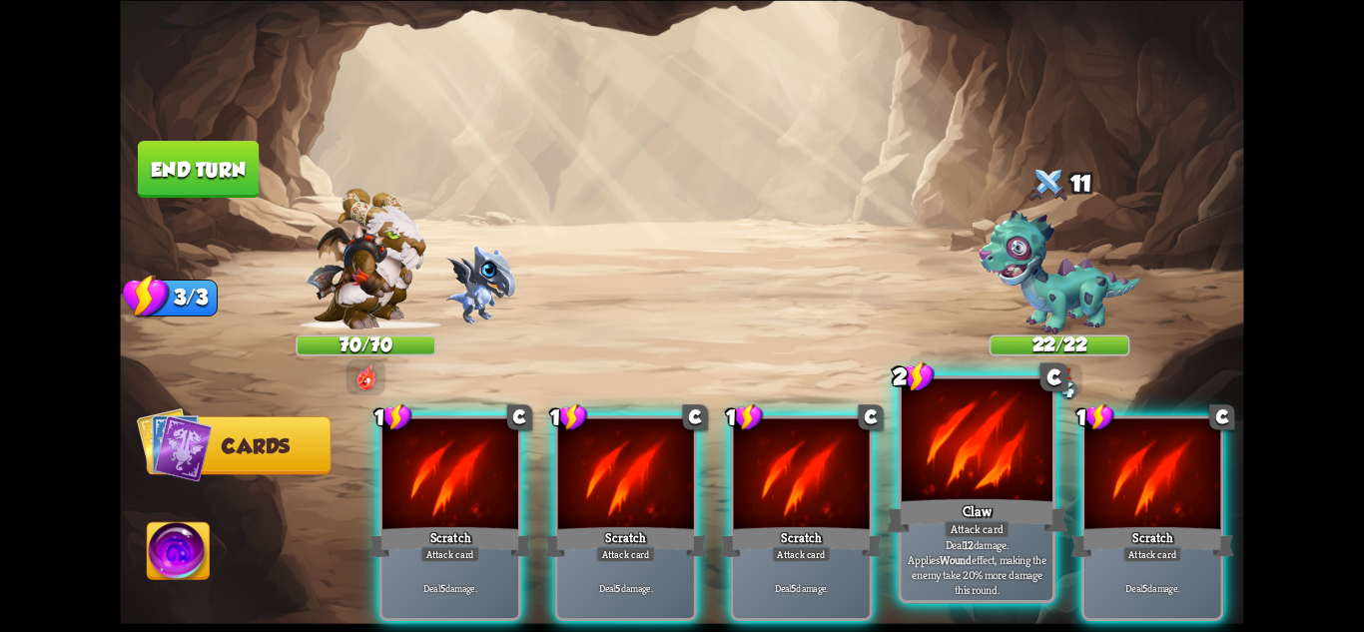
click at [994, 476] on div at bounding box center [977, 441] width 151 height 127
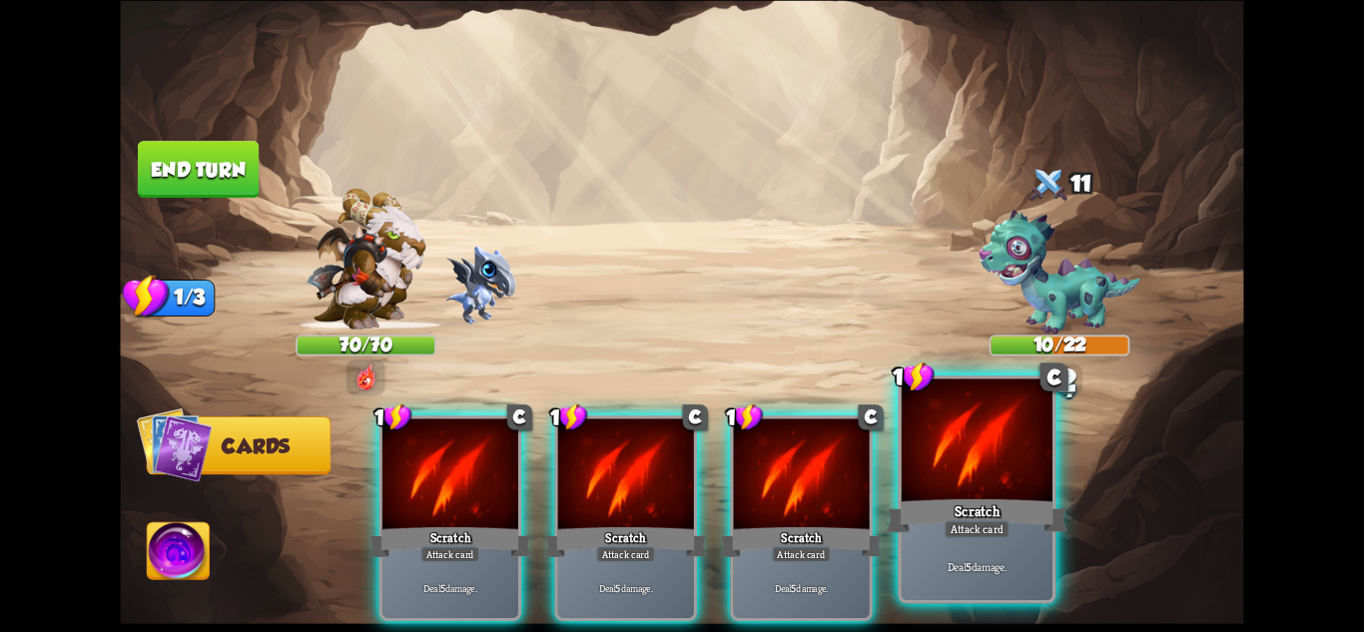
click at [962, 474] on div at bounding box center [977, 441] width 151 height 127
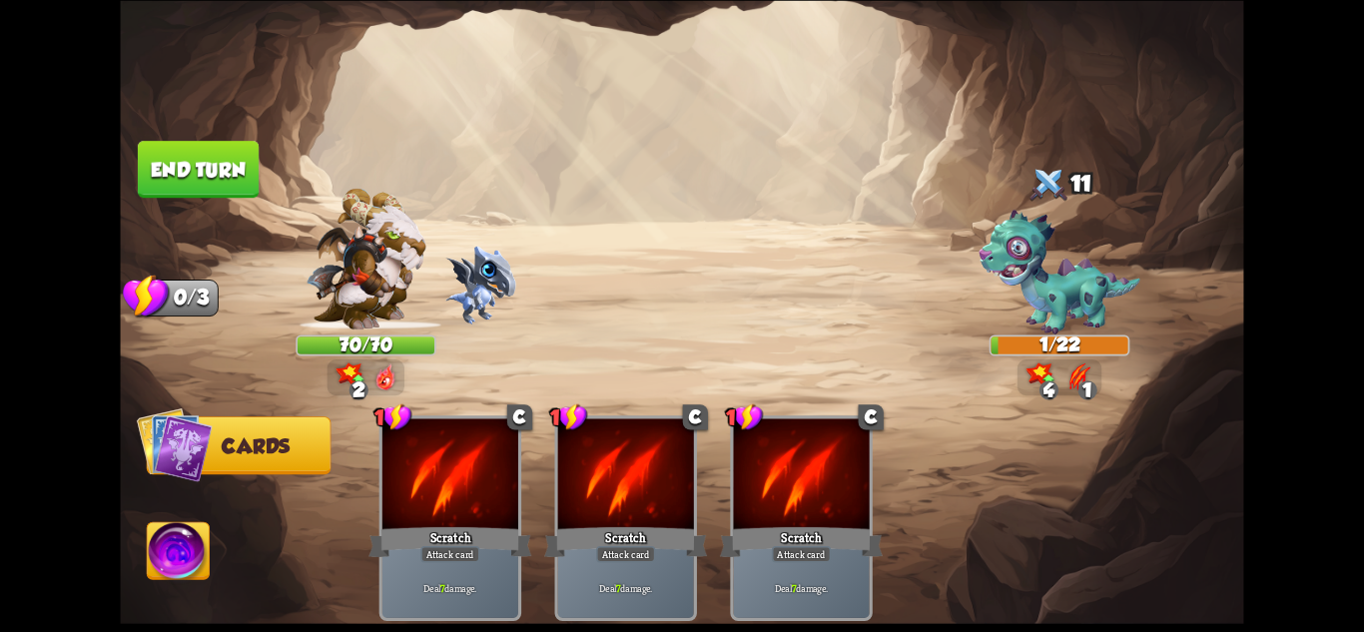
click at [336, 365] on div "2" at bounding box center [367, 378] width 78 height 36
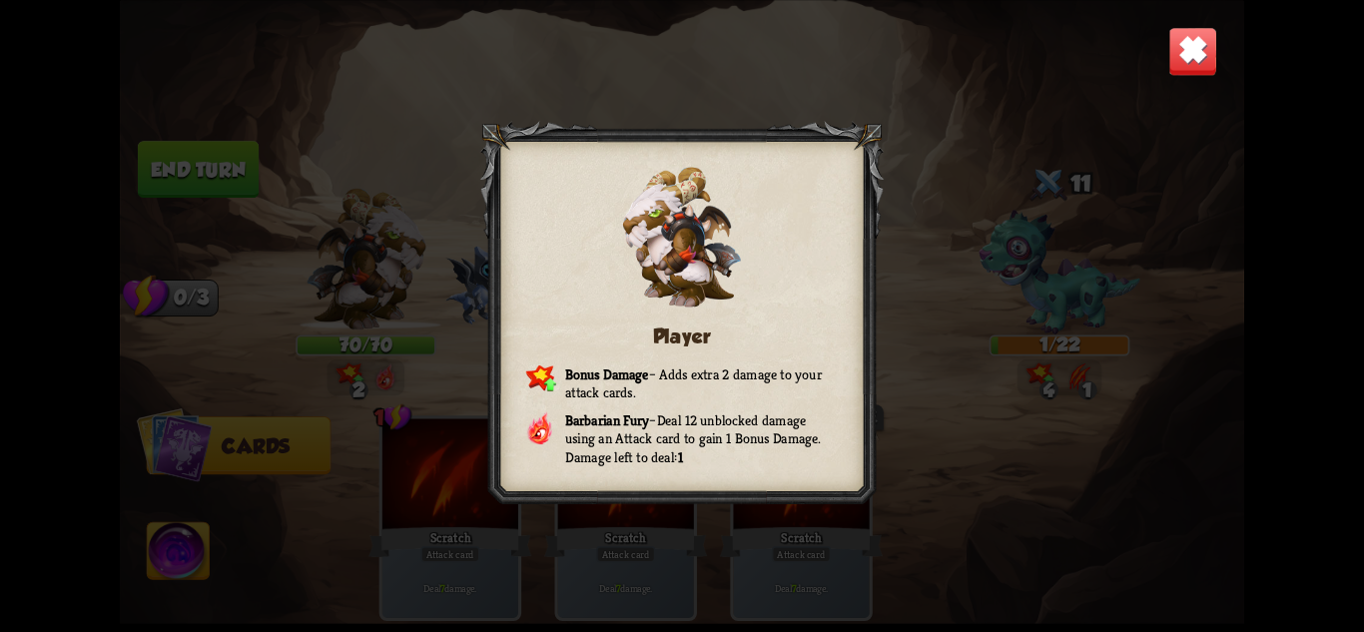
click at [1181, 53] on img at bounding box center [1192, 50] width 49 height 49
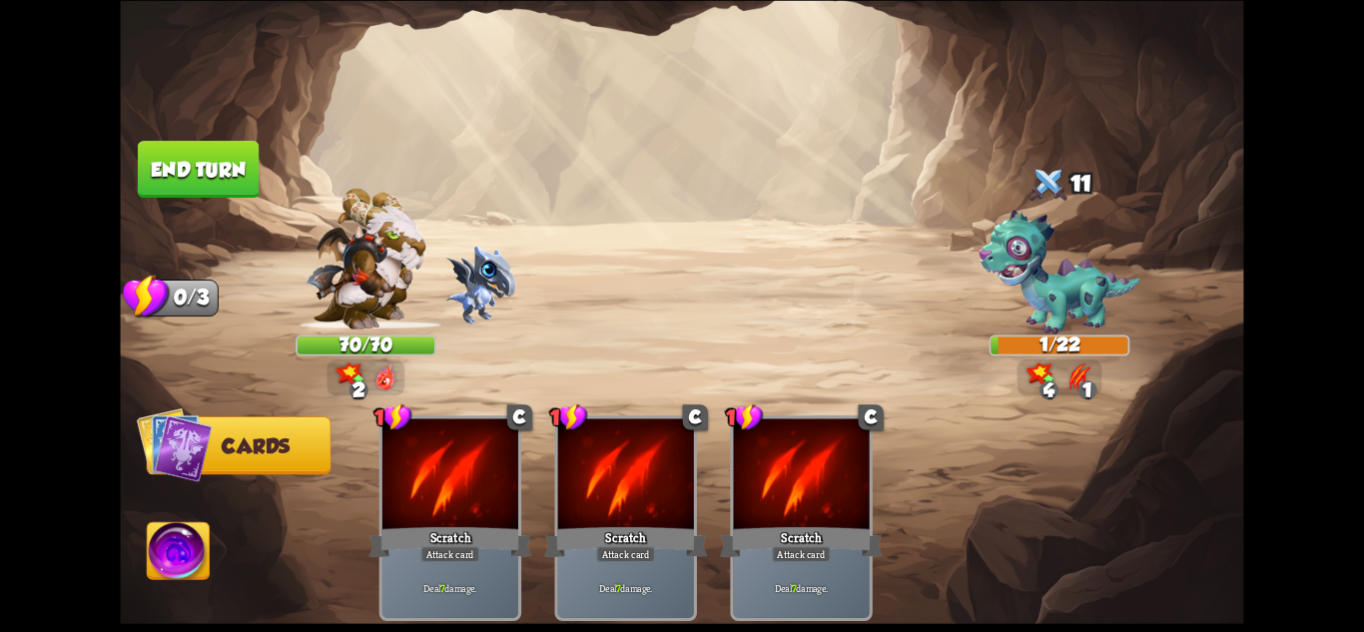
click at [183, 157] on button "End turn" at bounding box center [198, 169] width 121 height 57
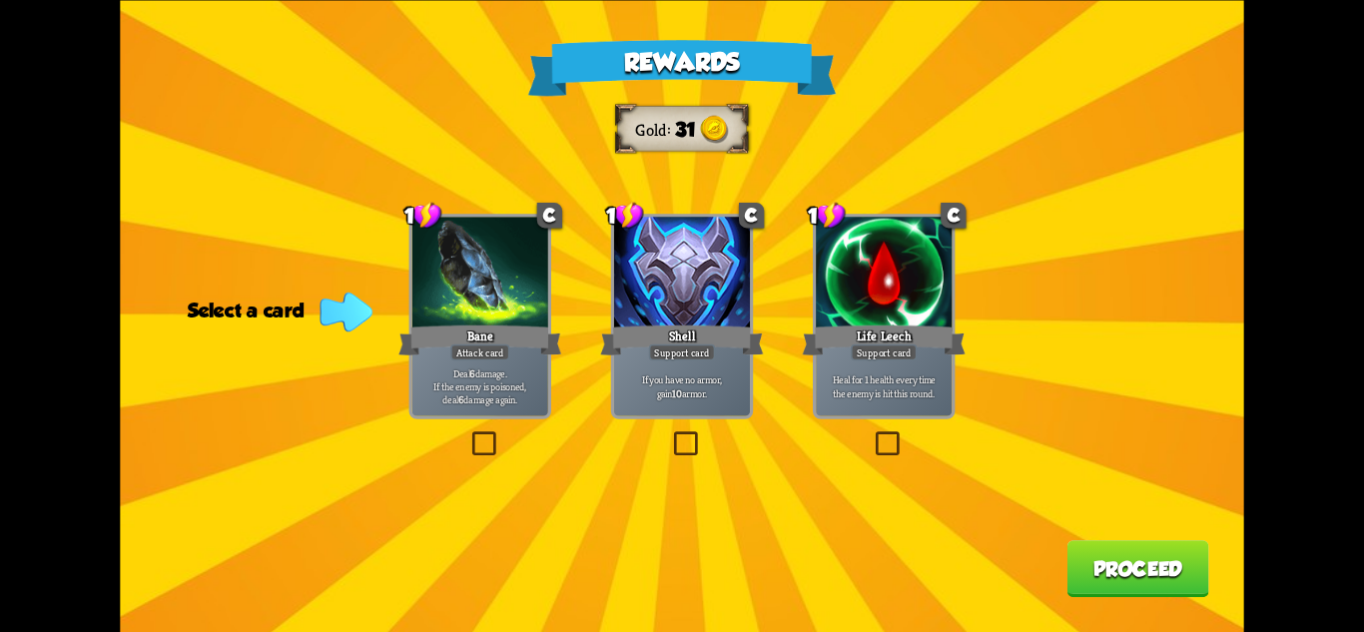
click at [722, 269] on div at bounding box center [682, 274] width 136 height 115
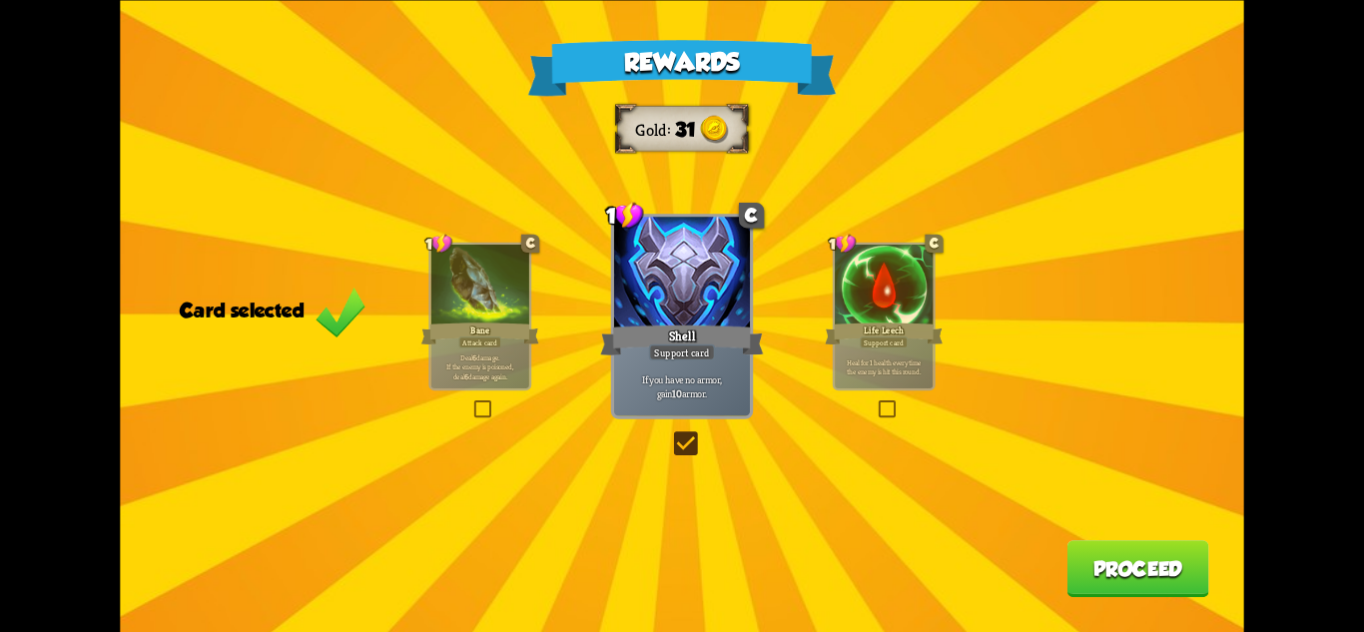
click at [1125, 578] on button "Proceed" at bounding box center [1139, 568] width 142 height 57
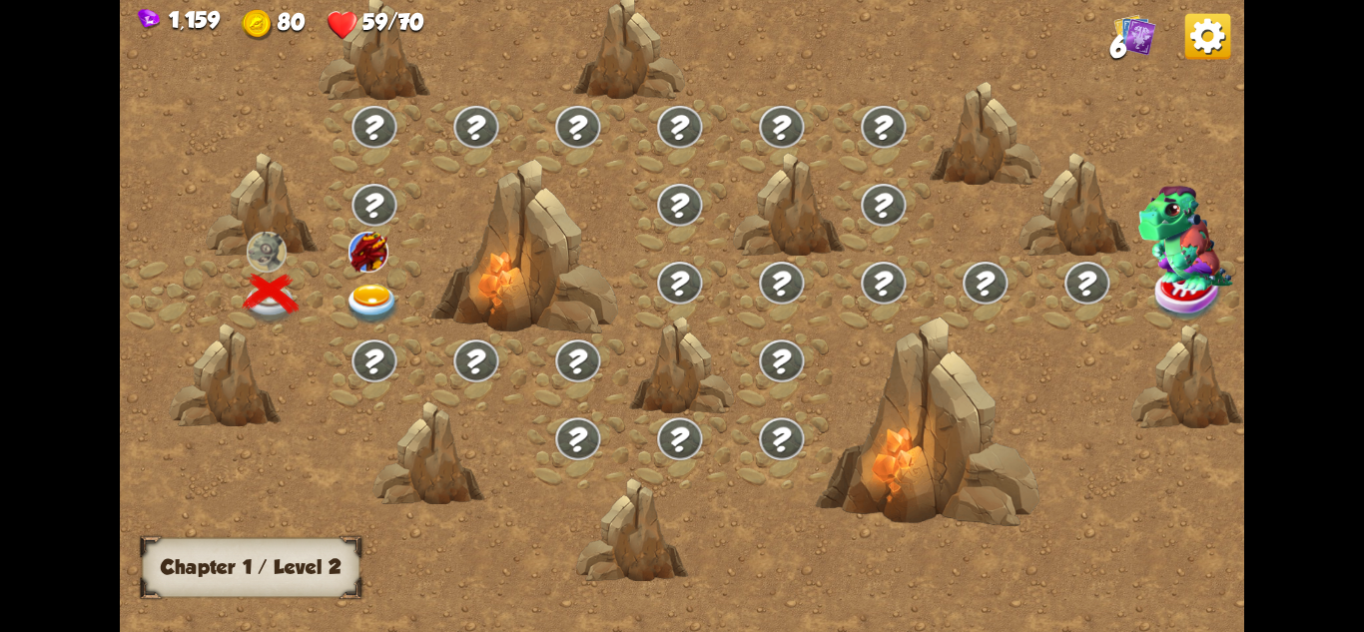
click at [365, 310] on img at bounding box center [373, 305] width 56 height 41
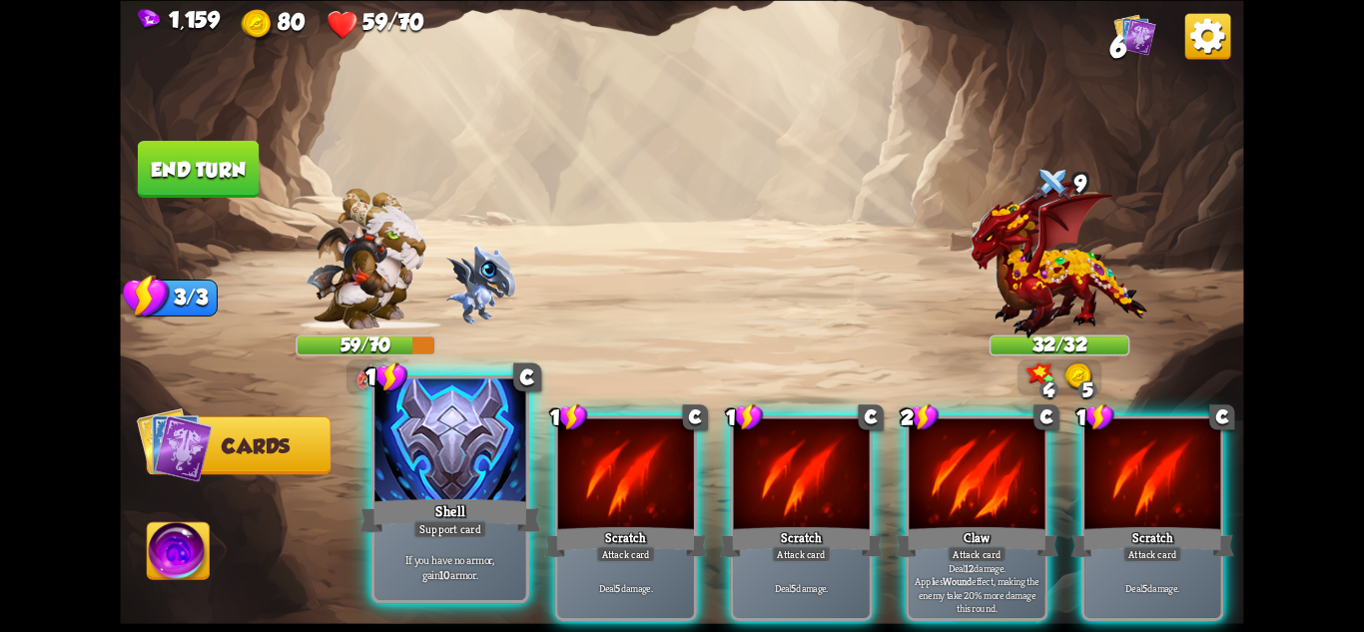
click at [425, 502] on div "Shell" at bounding box center [450, 515] width 181 height 40
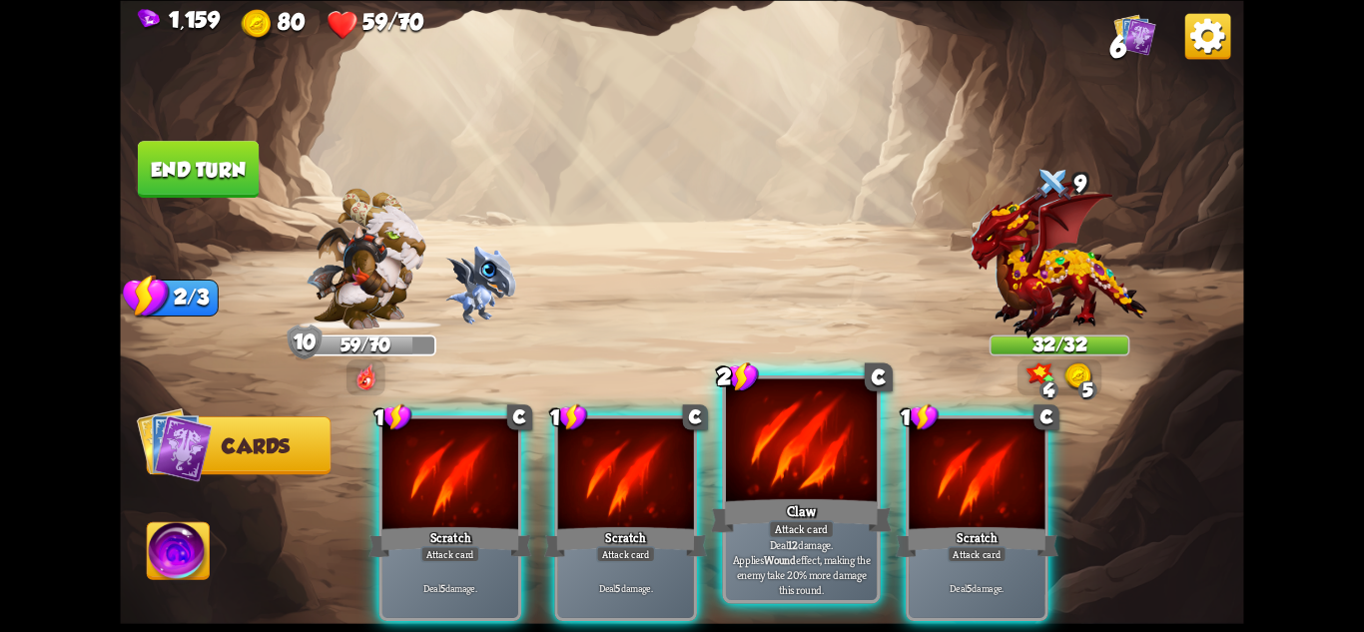
click at [810, 511] on div "Claw" at bounding box center [801, 515] width 181 height 40
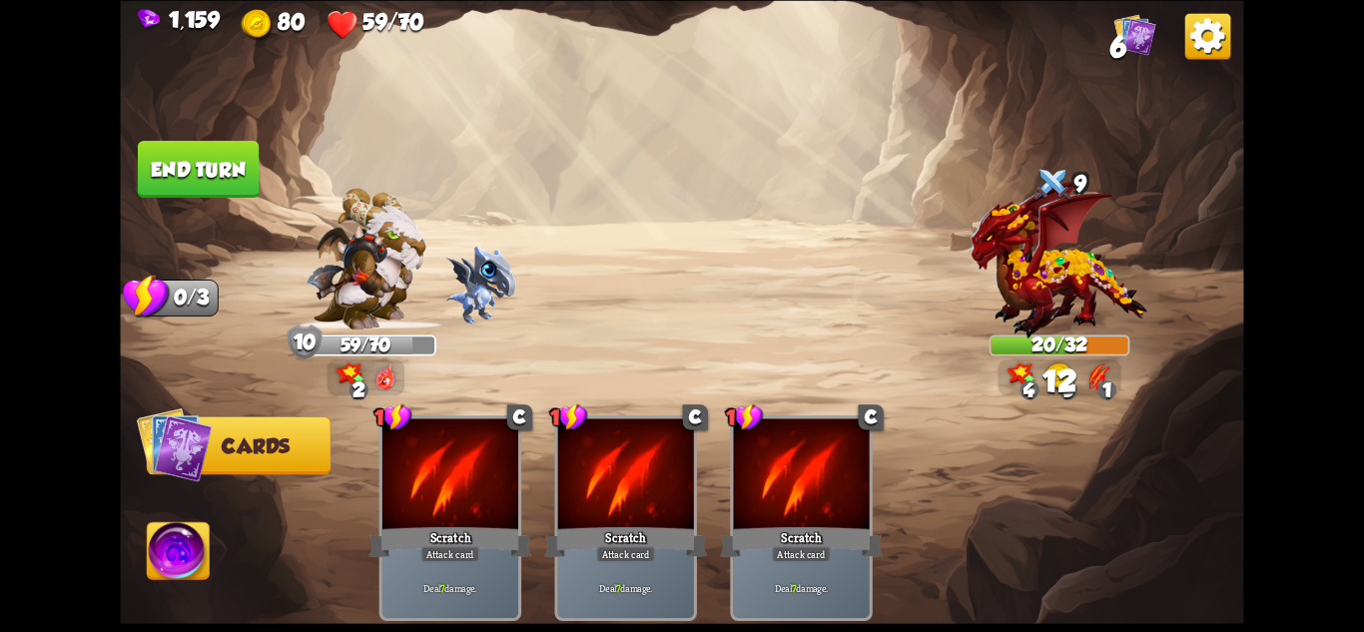
click at [195, 165] on button "End turn" at bounding box center [198, 169] width 122 height 58
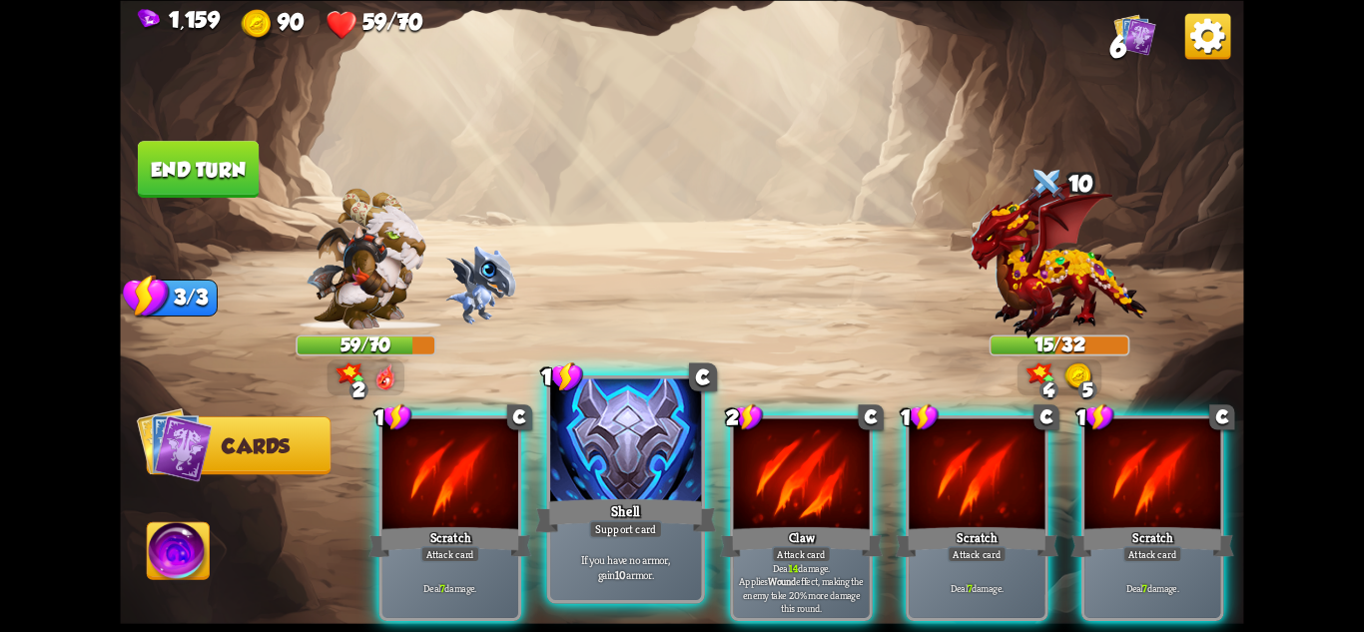
click at [630, 505] on div "Shell" at bounding box center [625, 515] width 181 height 40
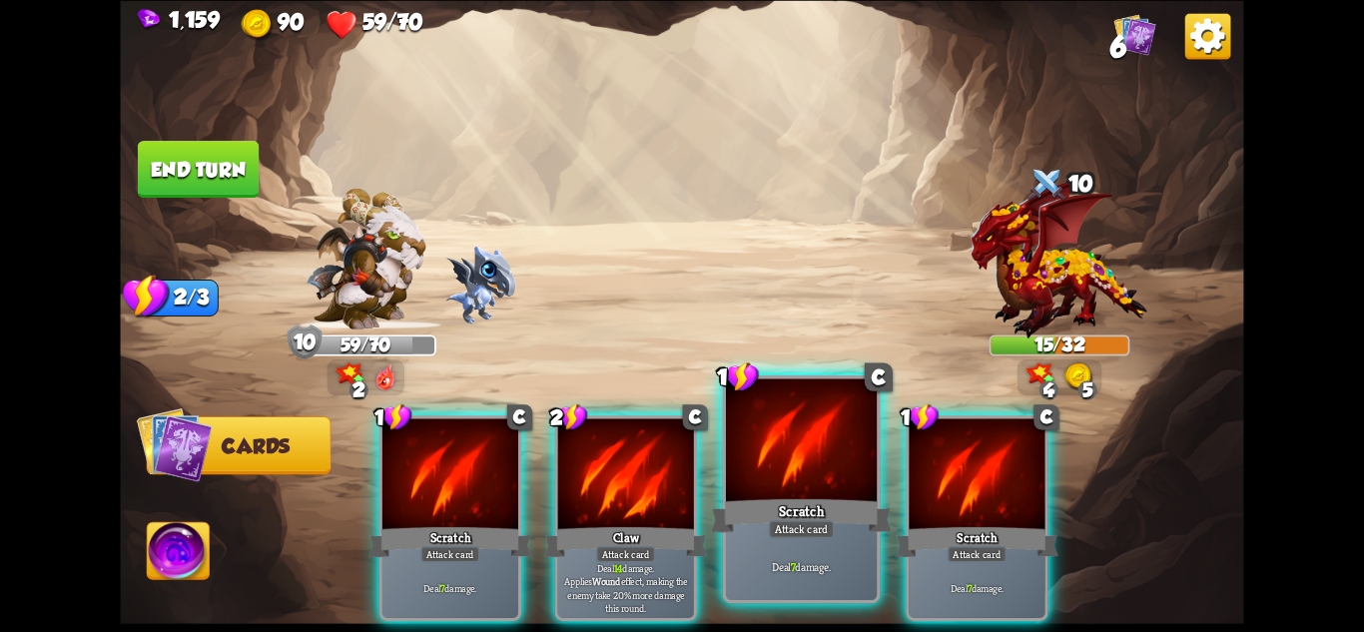
click at [859, 505] on div "Scratch" at bounding box center [801, 515] width 181 height 40
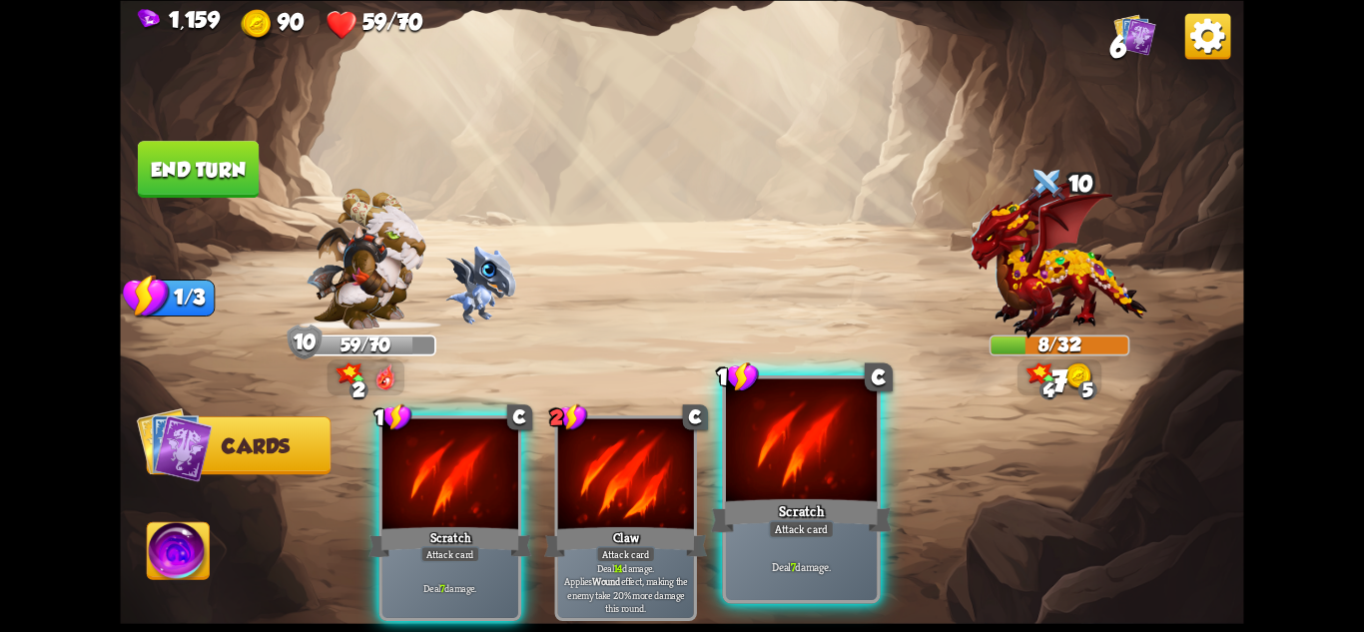
click at [813, 505] on div "Scratch" at bounding box center [801, 515] width 181 height 40
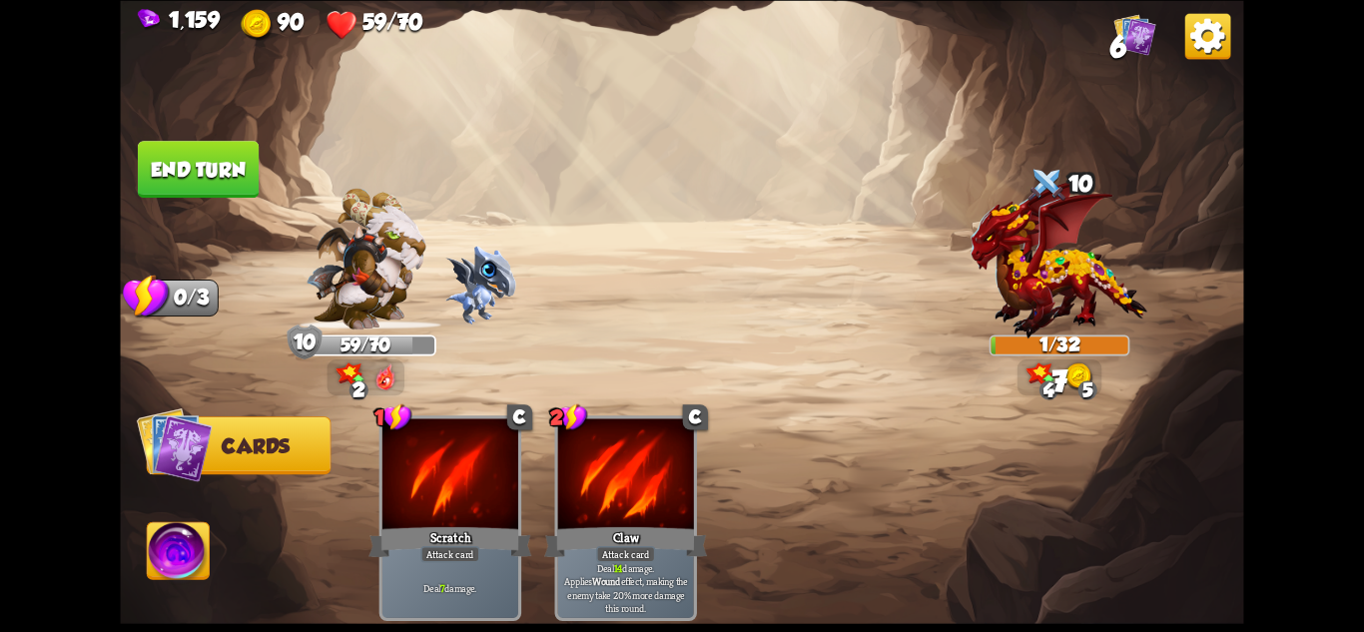
click at [206, 166] on button "End turn" at bounding box center [198, 169] width 121 height 57
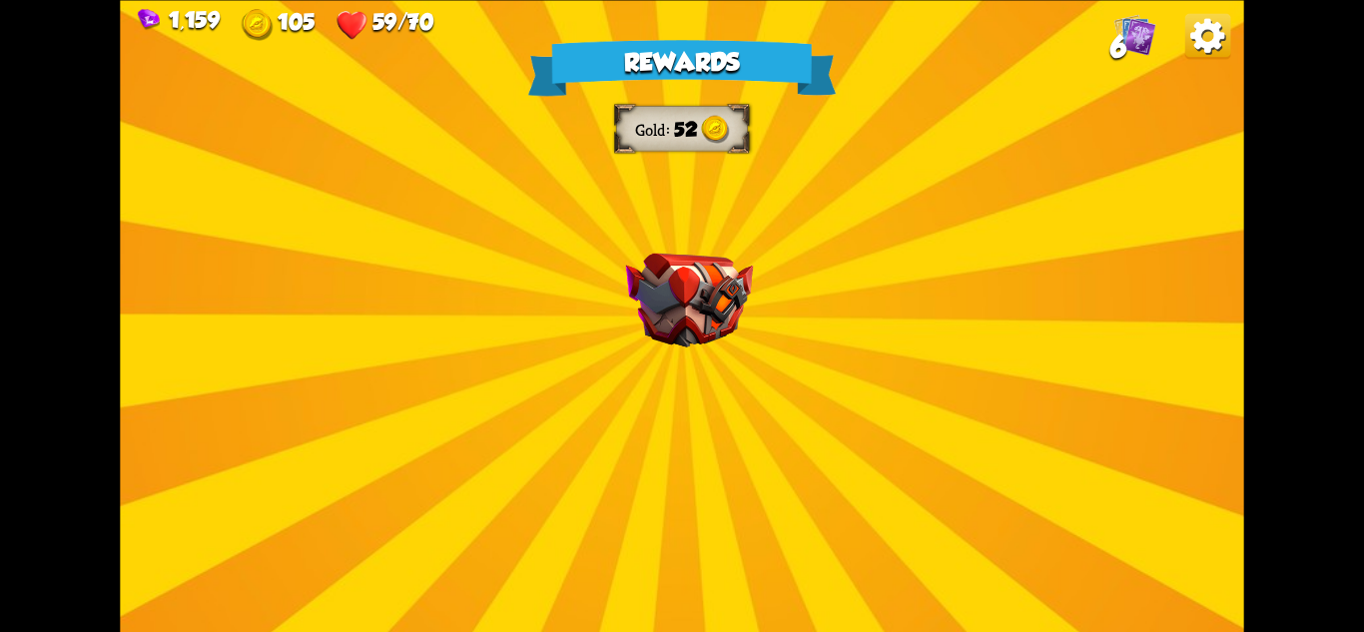
click at [688, 343] on img at bounding box center [689, 300] width 127 height 94
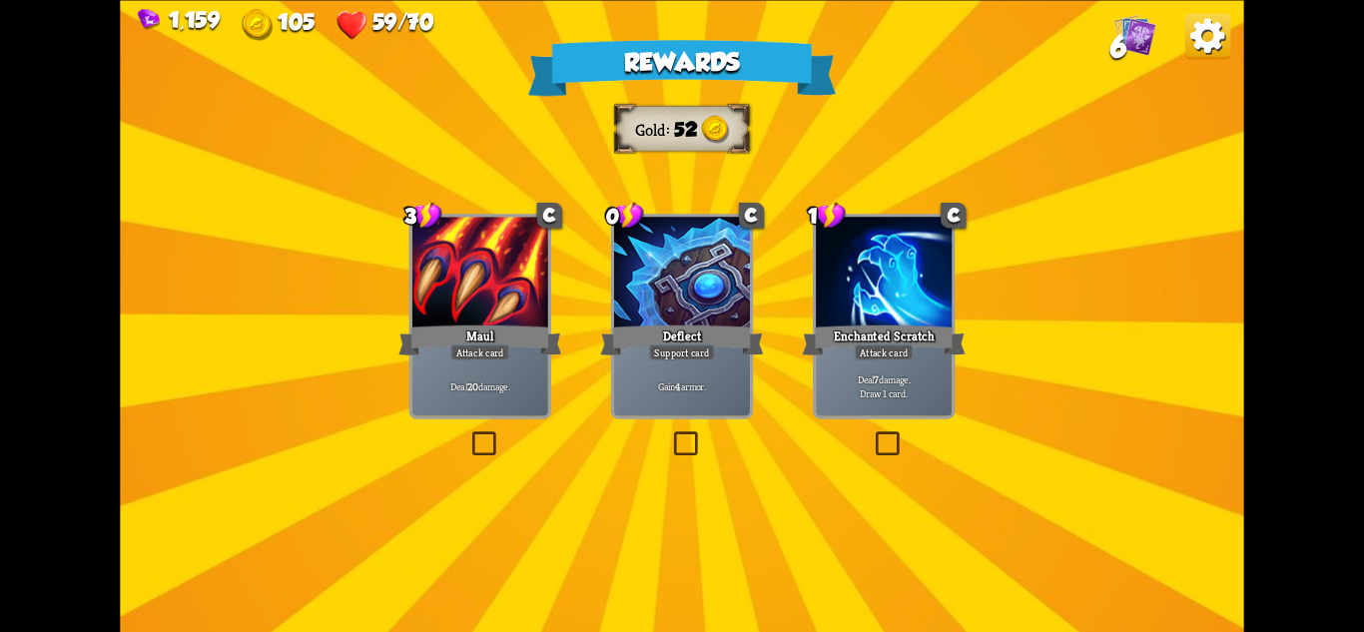
click at [676, 338] on div "Deflect" at bounding box center [681, 340] width 163 height 36
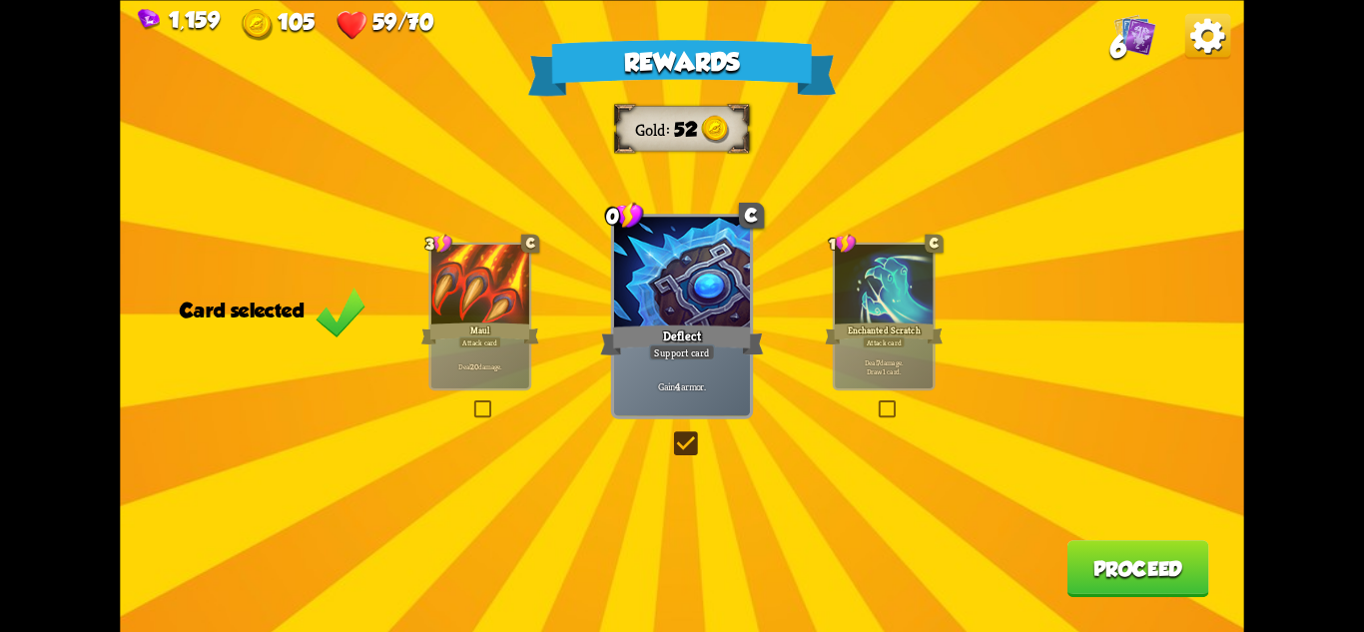
drag, startPoint x: 1104, startPoint y: 527, endPoint x: 1108, endPoint y: 537, distance: 10.8
click at [1104, 529] on div "Rewards Gold 52 Card selected 3 C Maul Attack card Deal 20 damage. 0 C Deflect …" at bounding box center [681, 316] width 1123 height 632
click at [1116, 569] on button "Proceed" at bounding box center [1139, 568] width 142 height 57
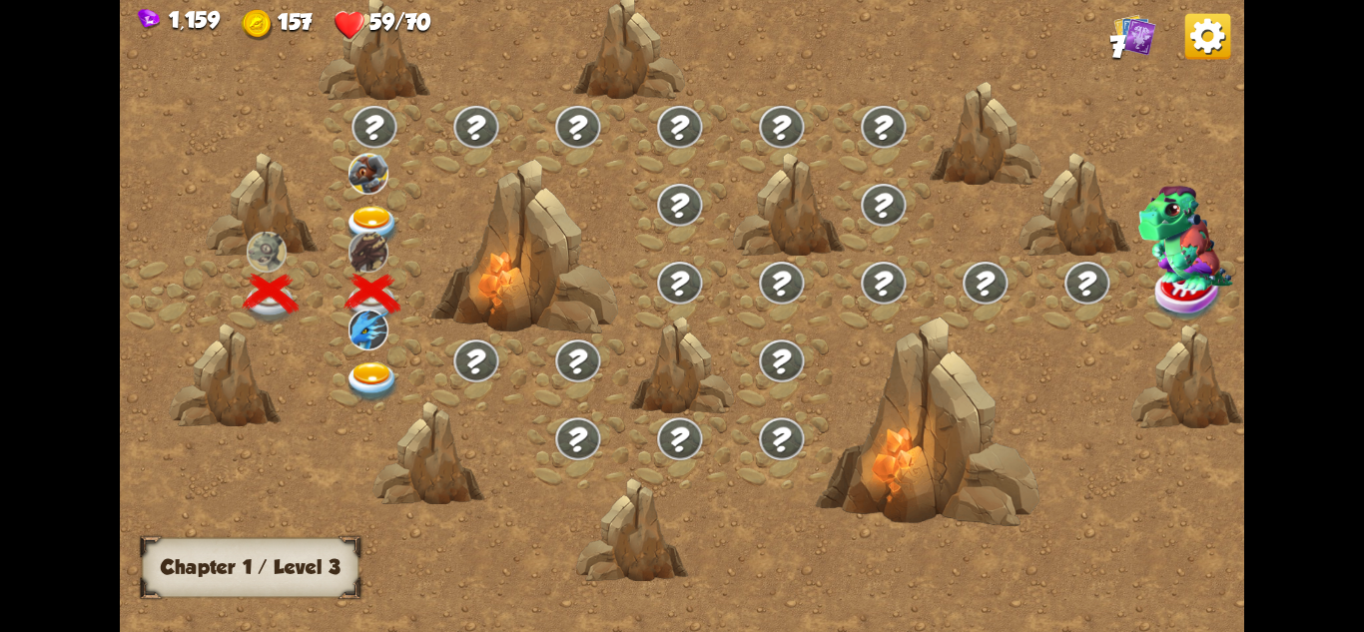
click at [370, 208] on img at bounding box center [373, 226] width 56 height 41
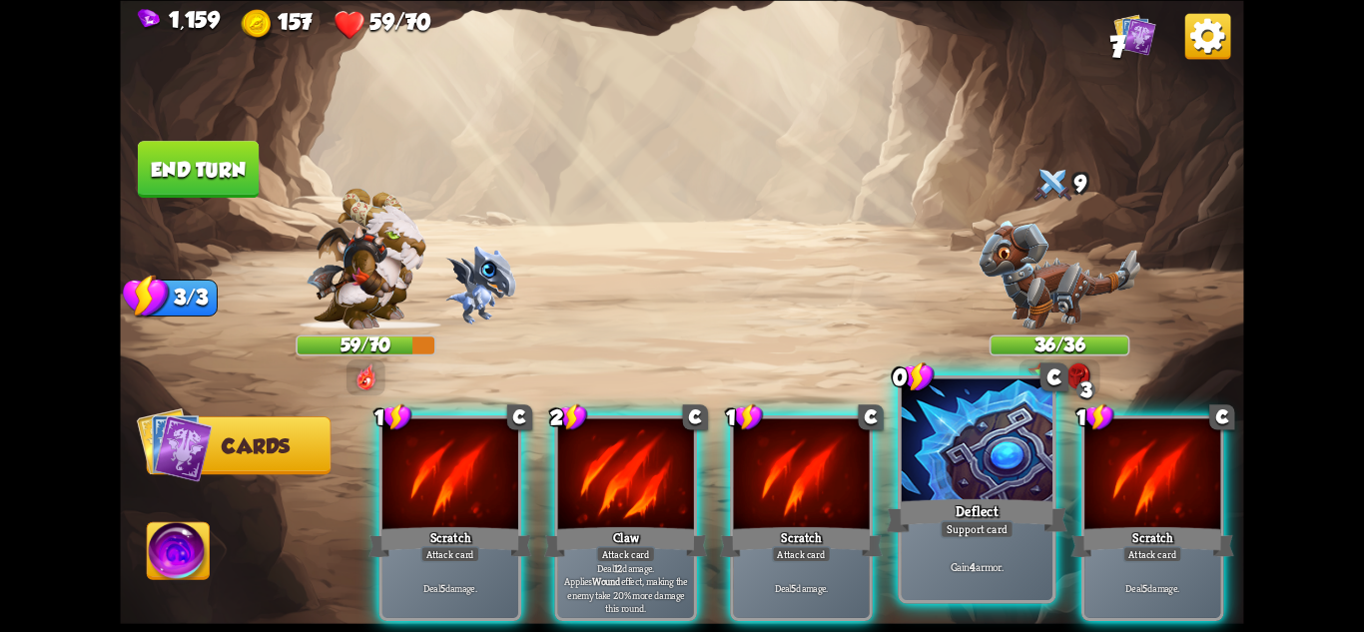
click at [995, 501] on div "Deflect" at bounding box center [977, 515] width 181 height 40
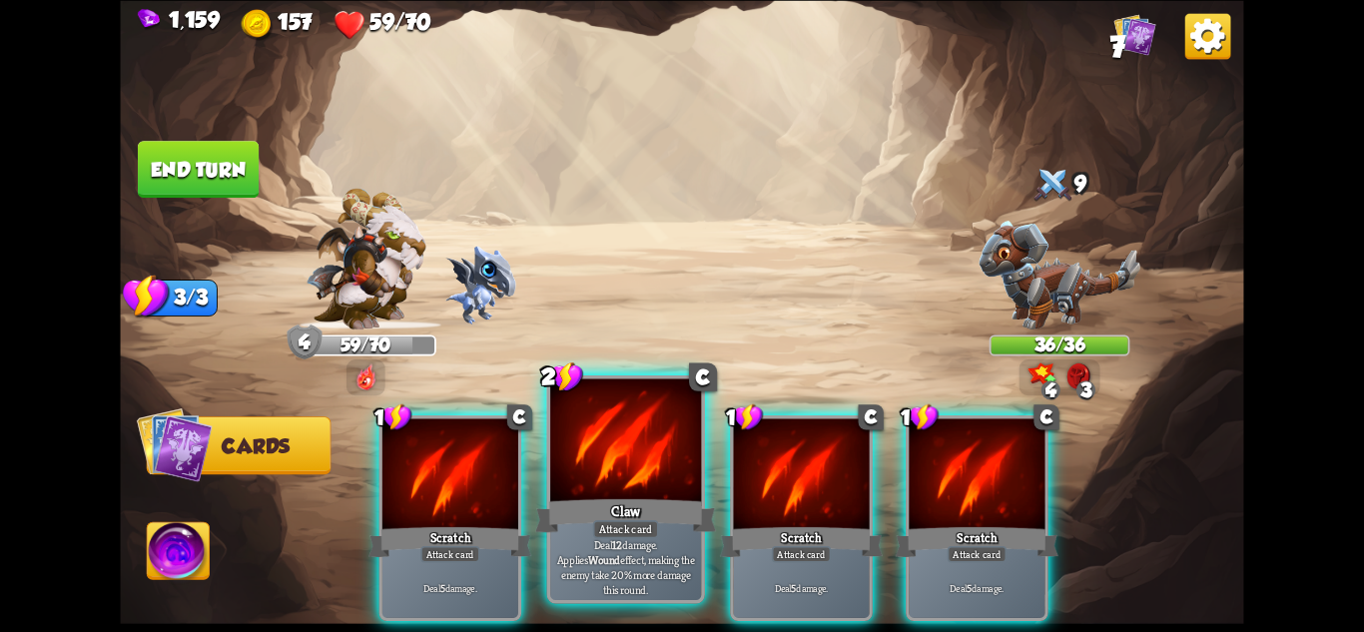
click at [626, 486] on div at bounding box center [625, 441] width 151 height 127
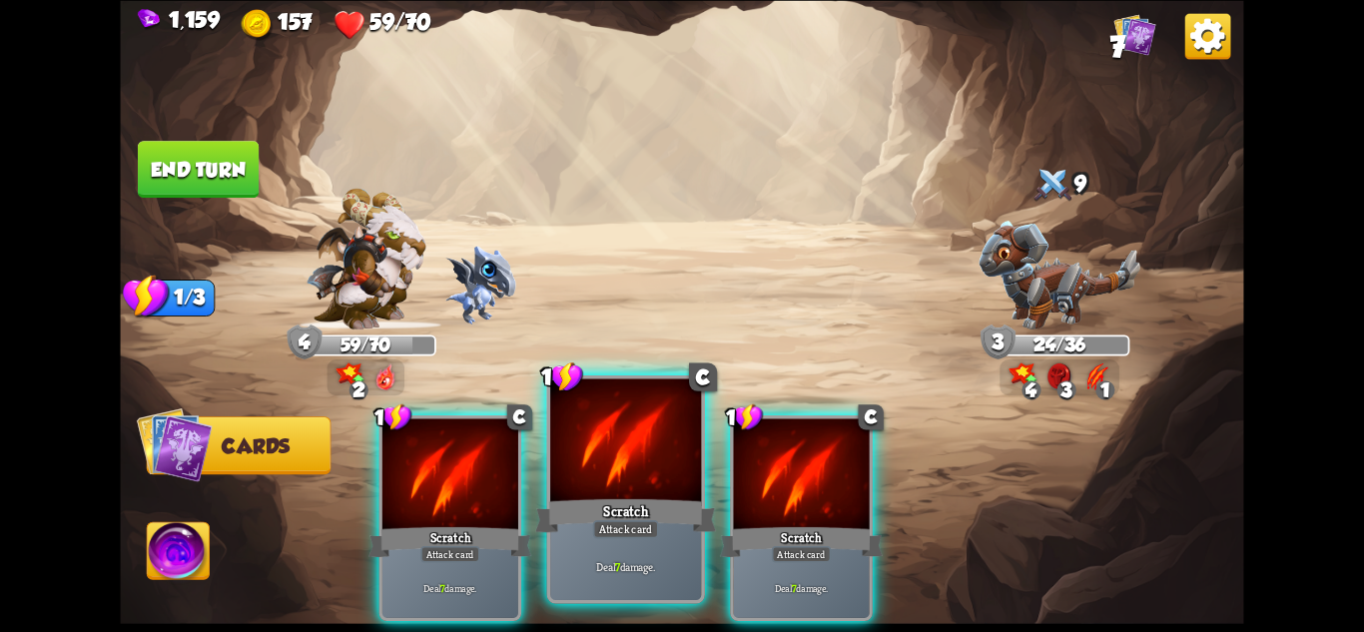
click at [641, 482] on div at bounding box center [625, 441] width 151 height 127
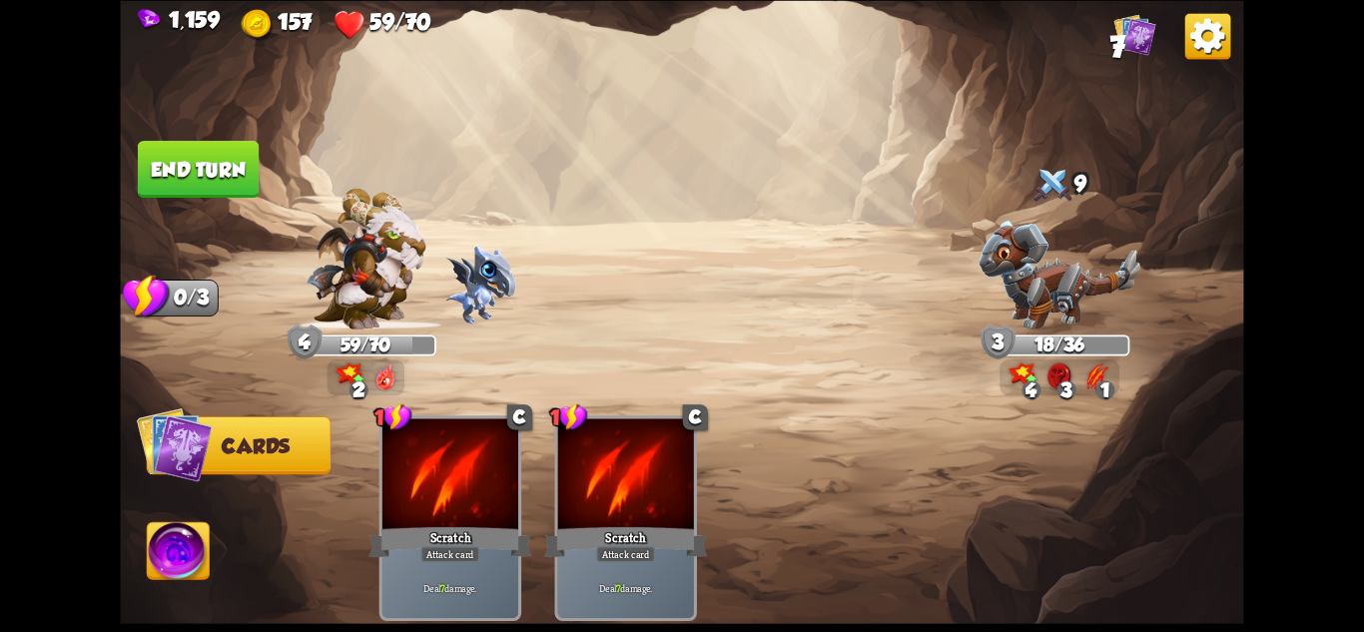
click at [216, 168] on button "End turn" at bounding box center [198, 169] width 121 height 57
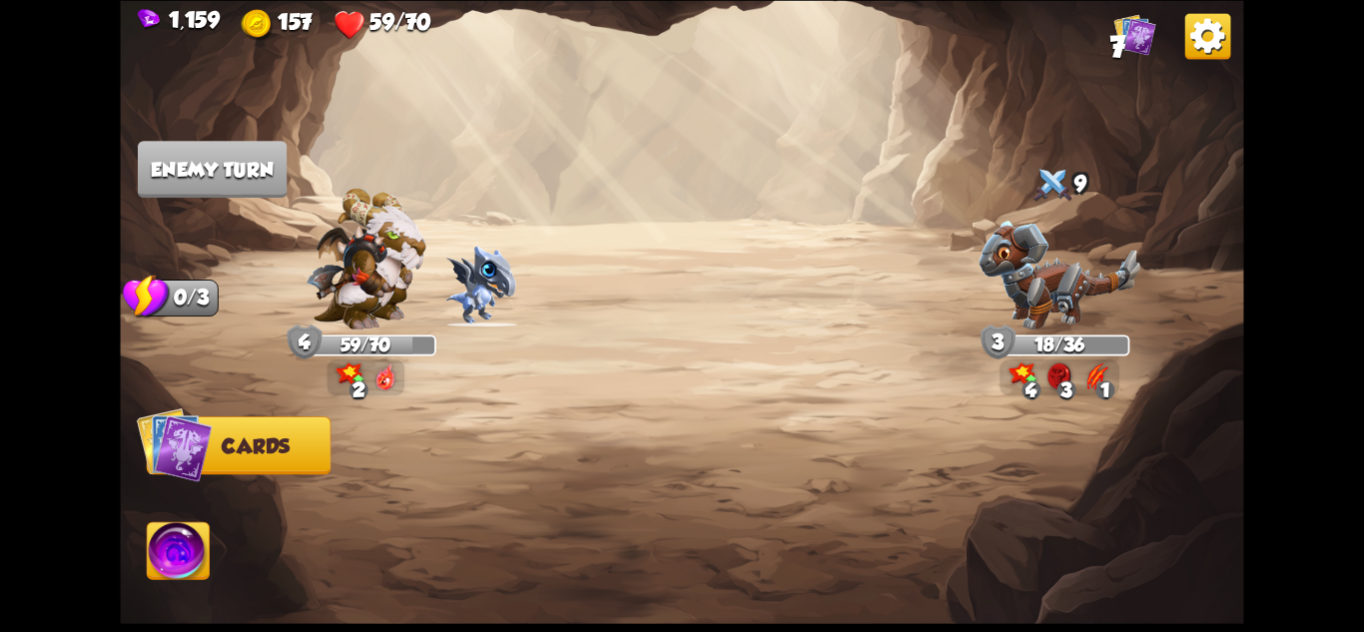
click at [1070, 286] on img at bounding box center [1060, 275] width 162 height 109
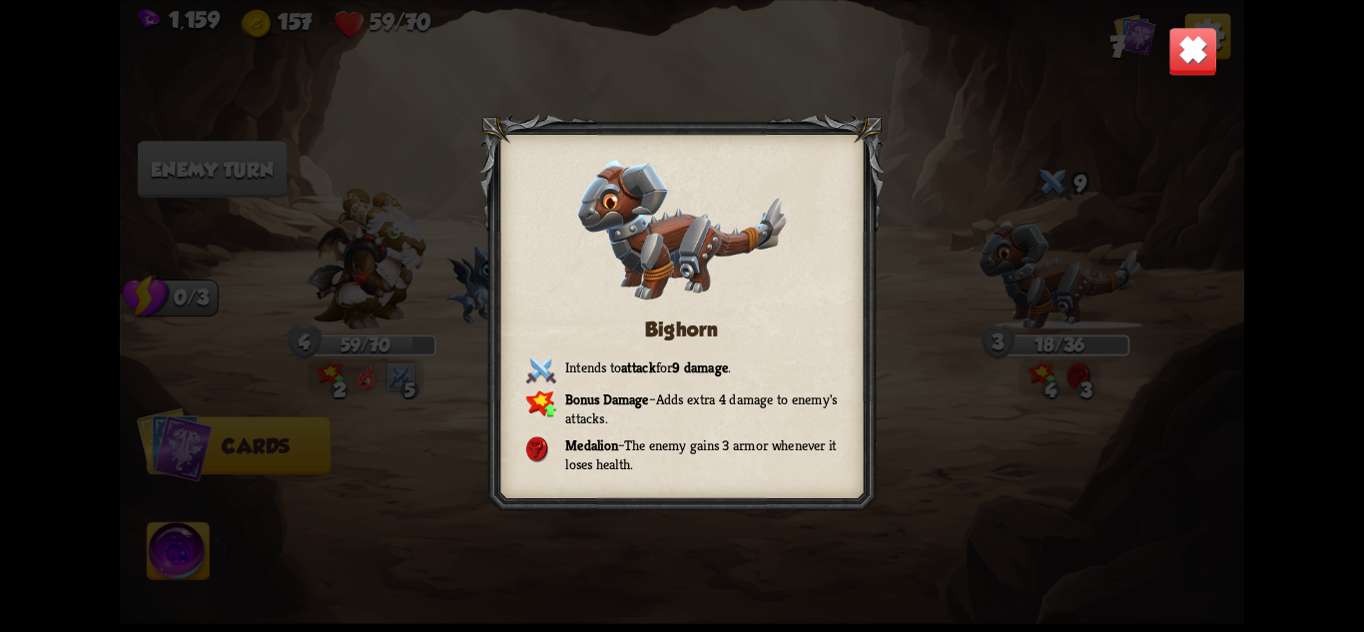
click at [1174, 65] on img at bounding box center [1192, 50] width 49 height 49
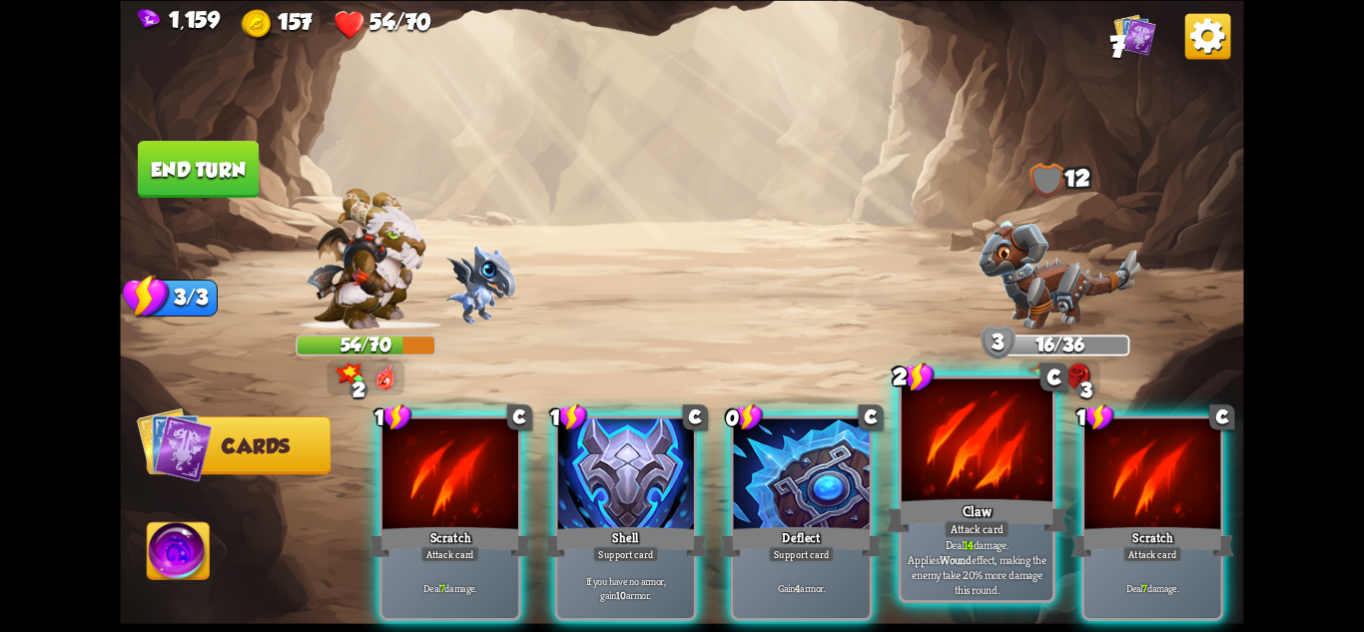
click at [994, 552] on p "Deal 14 damage. Applies Wound effect, making the enemy take 20% more damage thi…" at bounding box center [978, 567] width 144 height 60
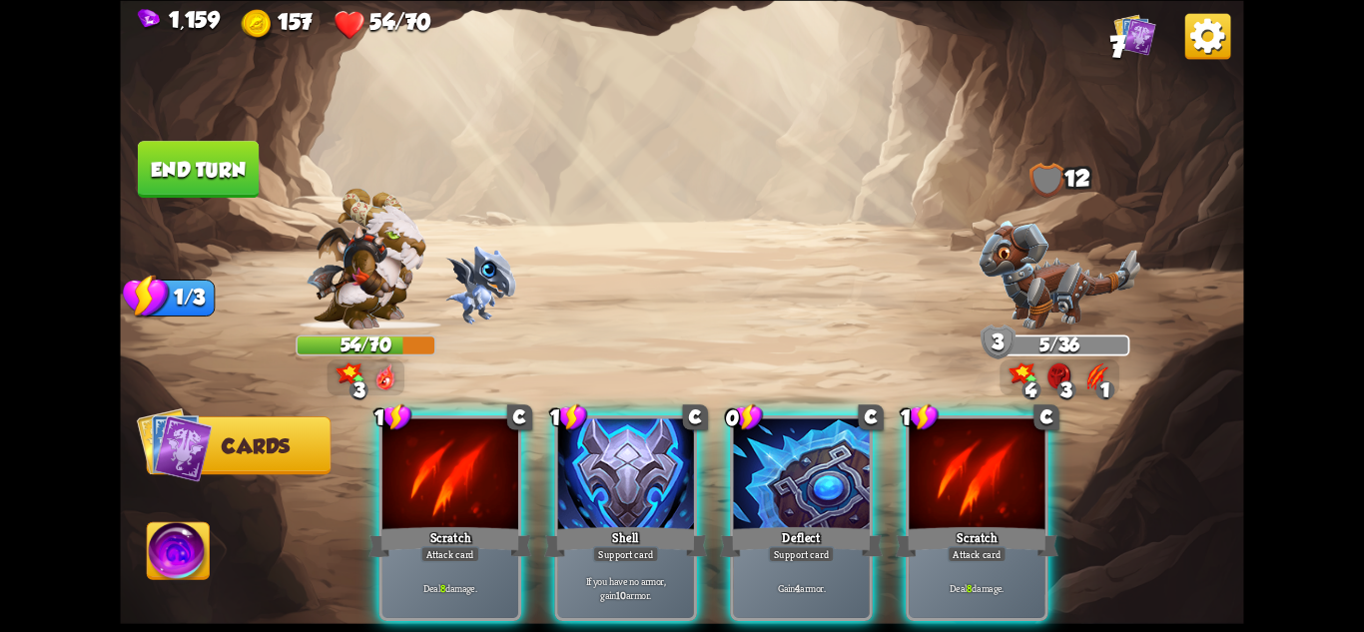
click at [994, 558] on div "Deal 8 damage." at bounding box center [977, 587] width 136 height 59
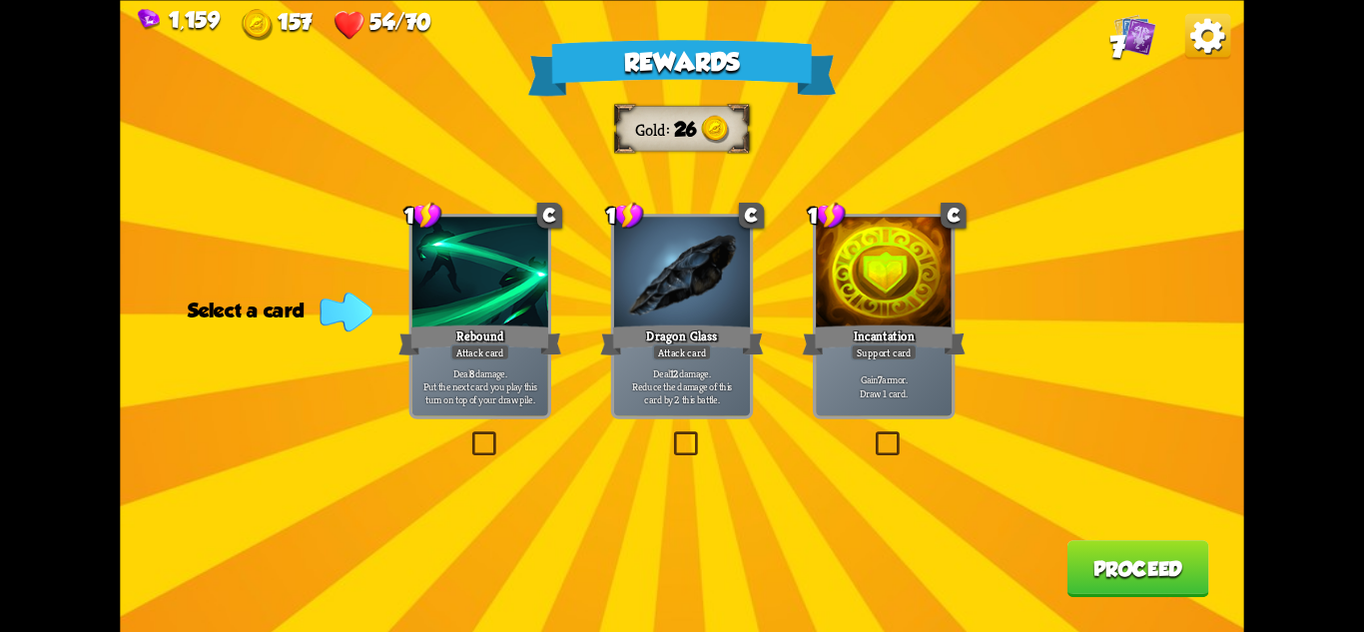
click at [904, 376] on p "Gain 7 armor. Draw 1 card." at bounding box center [884, 385] width 129 height 27
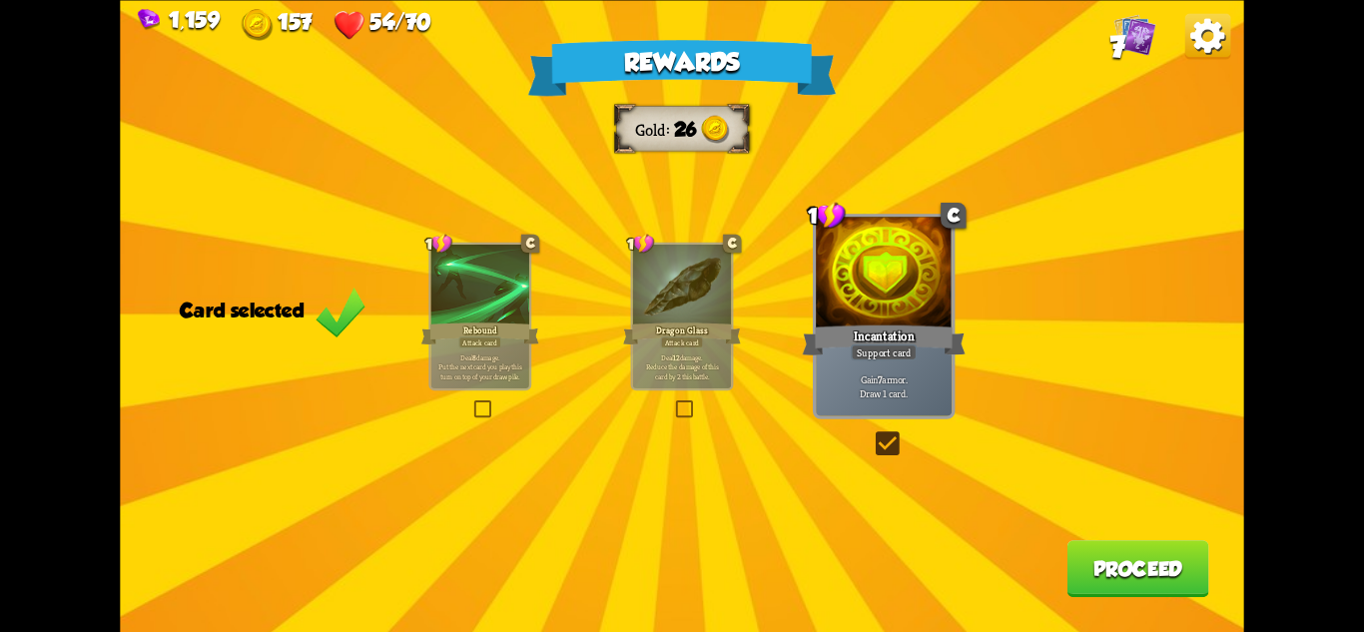
click at [1077, 547] on button "Proceed" at bounding box center [1139, 568] width 142 height 57
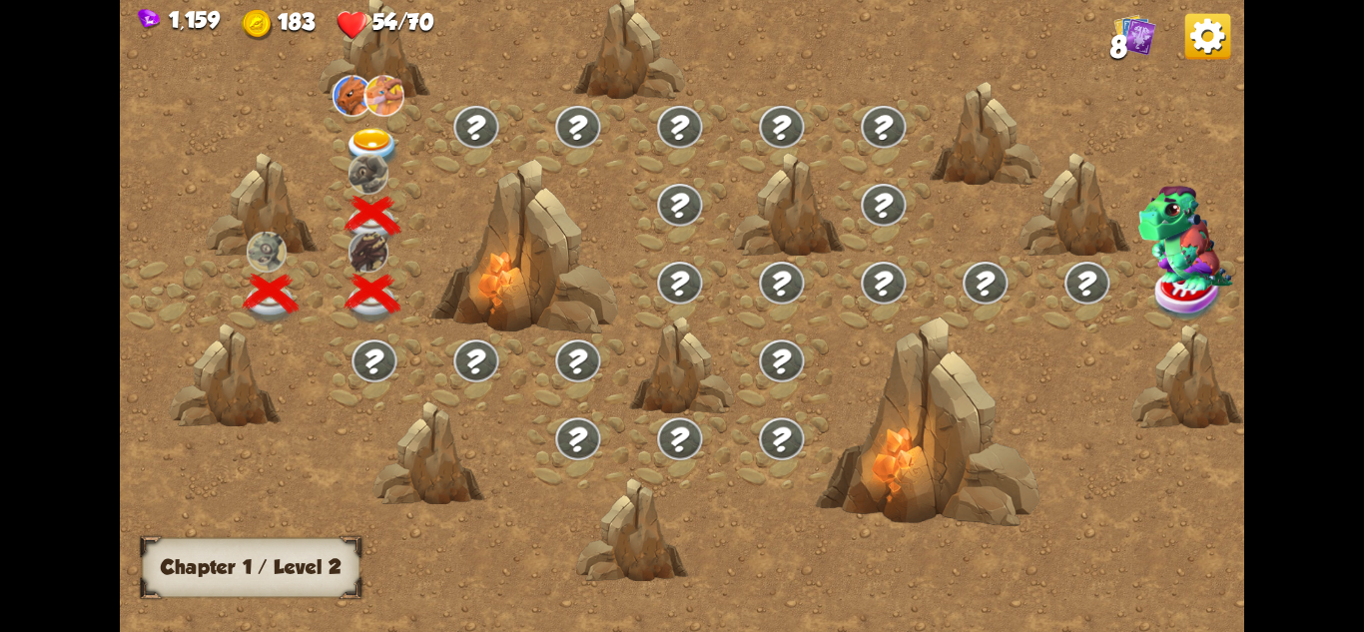
click at [379, 151] on img at bounding box center [373, 148] width 56 height 41
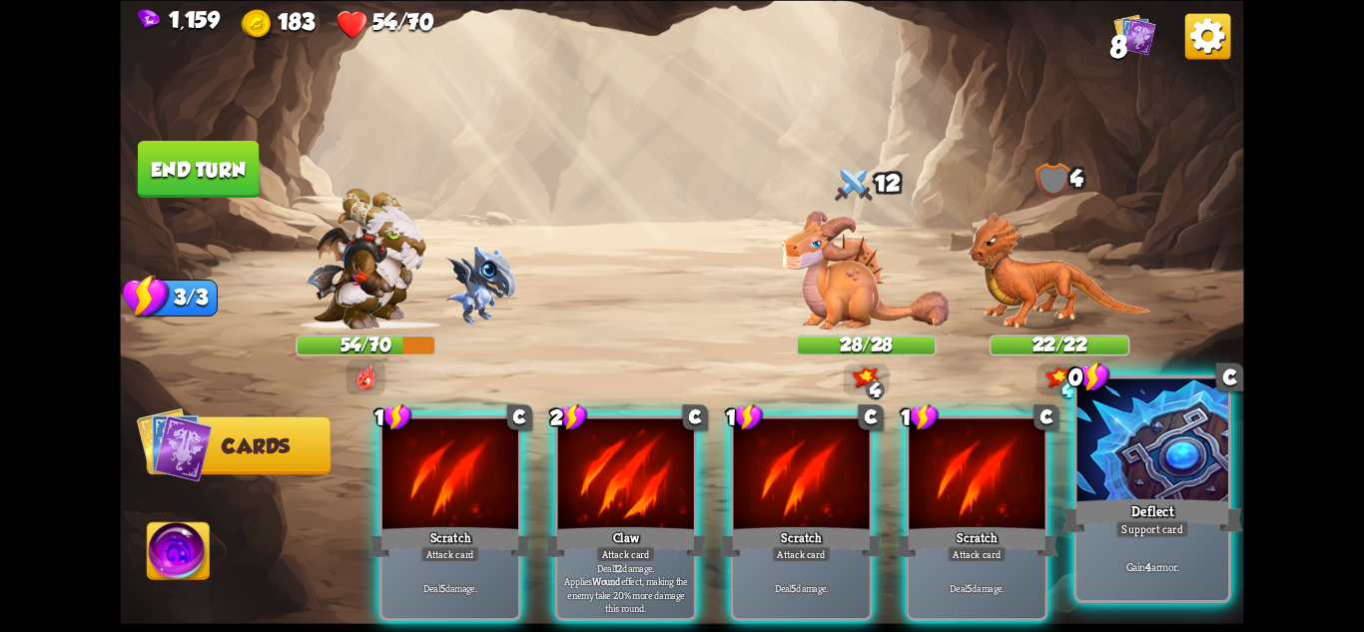
click at [1157, 511] on div "Deflect" at bounding box center [1153, 515] width 181 height 40
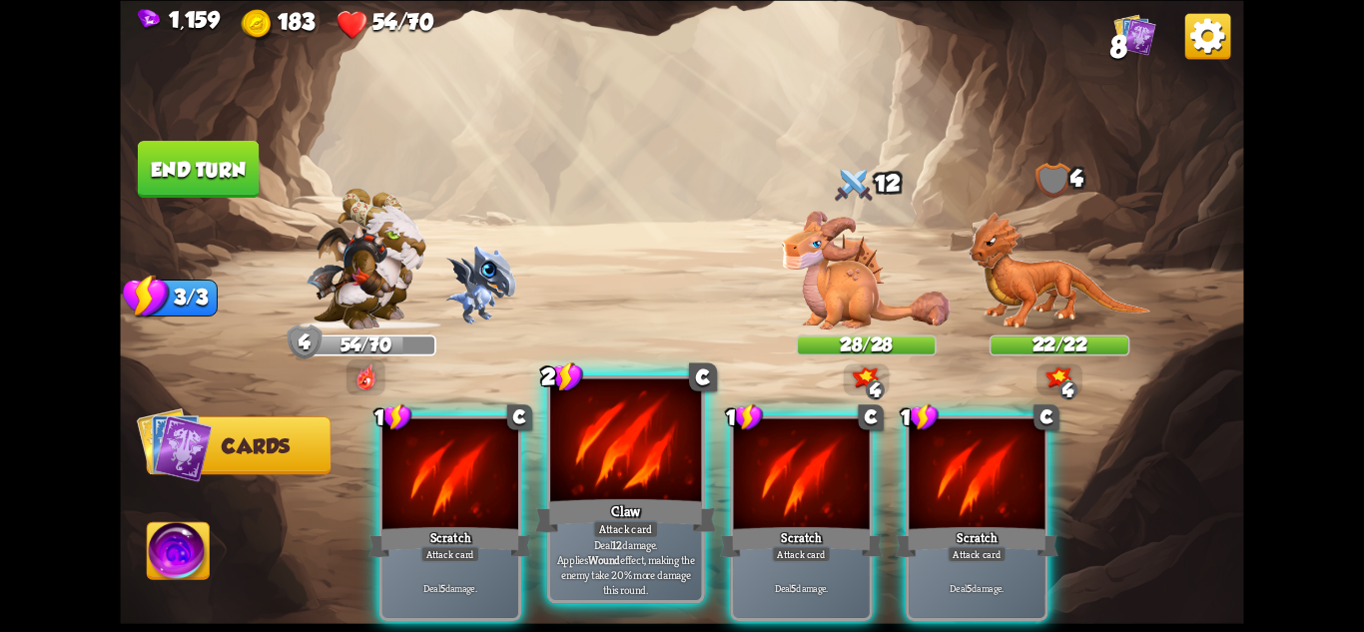
click at [638, 487] on div at bounding box center [625, 441] width 151 height 127
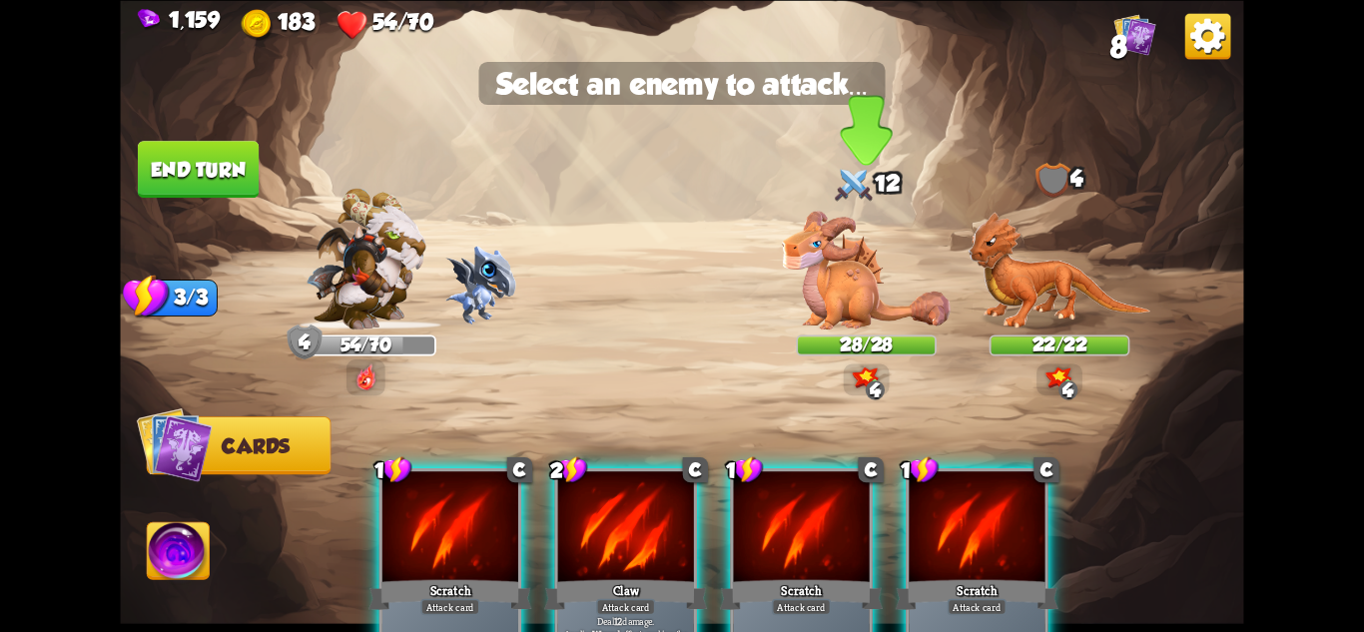
click at [844, 338] on div "28/28" at bounding box center [866, 346] width 137 height 18
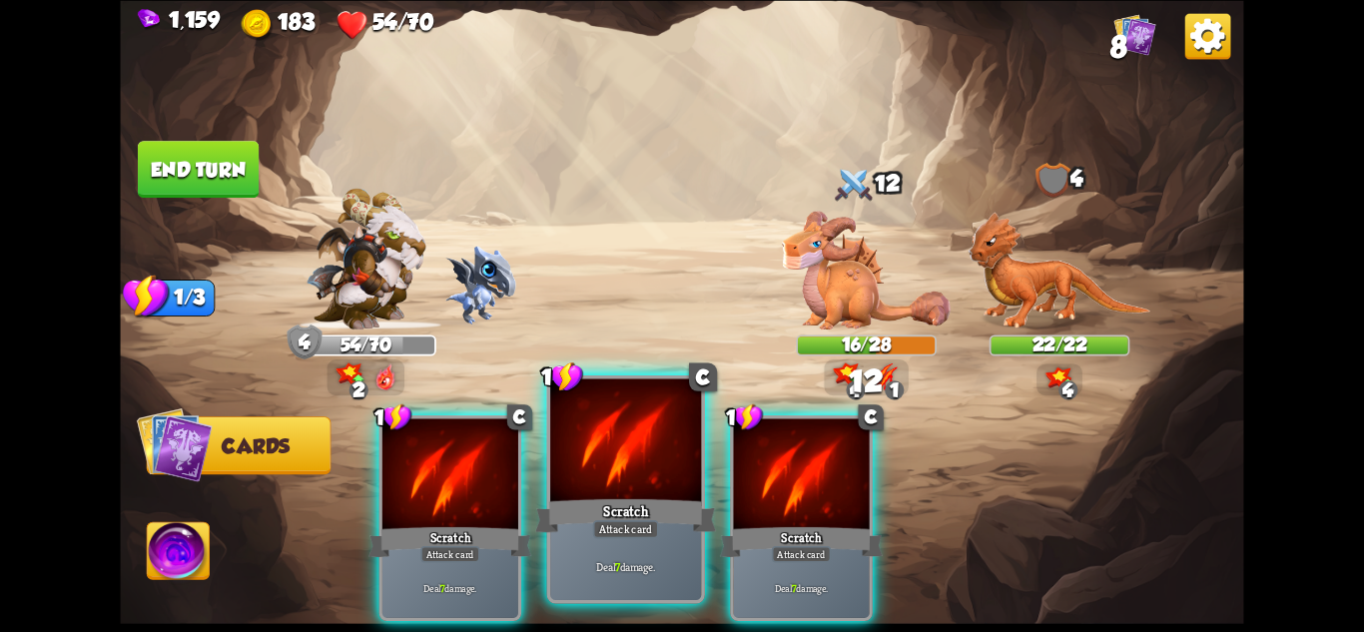
click at [670, 498] on div "Scratch" at bounding box center [625, 515] width 181 height 40
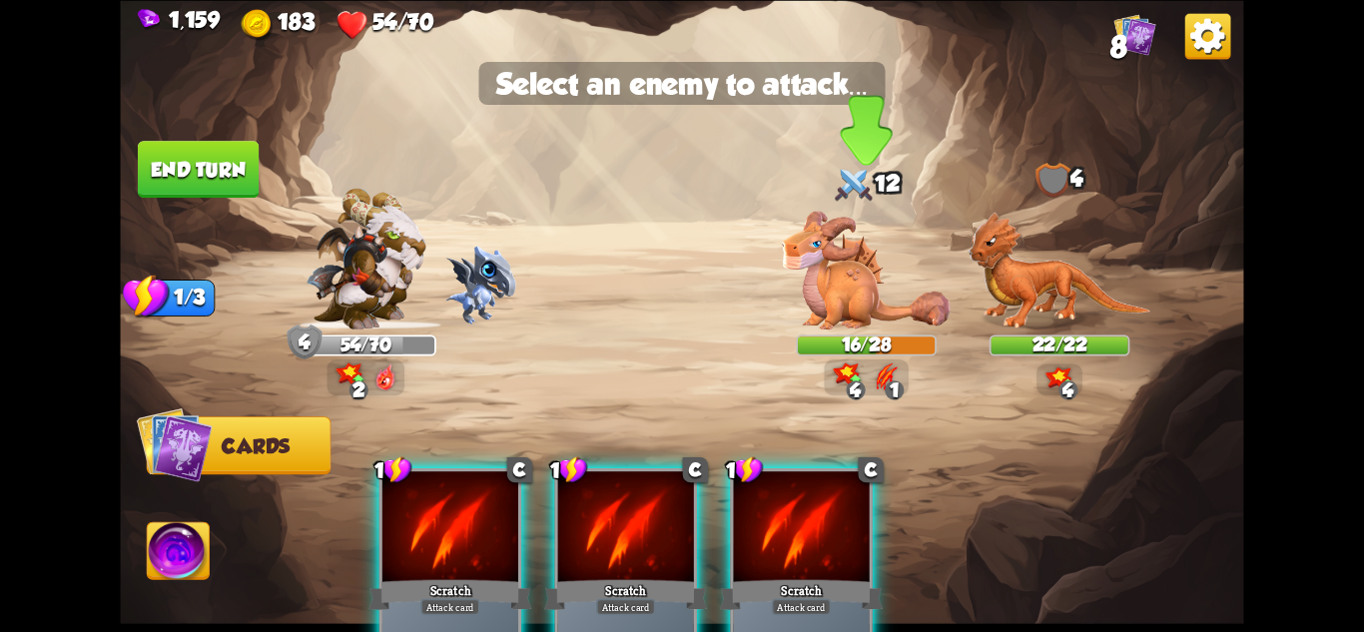
click at [845, 290] on img at bounding box center [866, 270] width 169 height 119
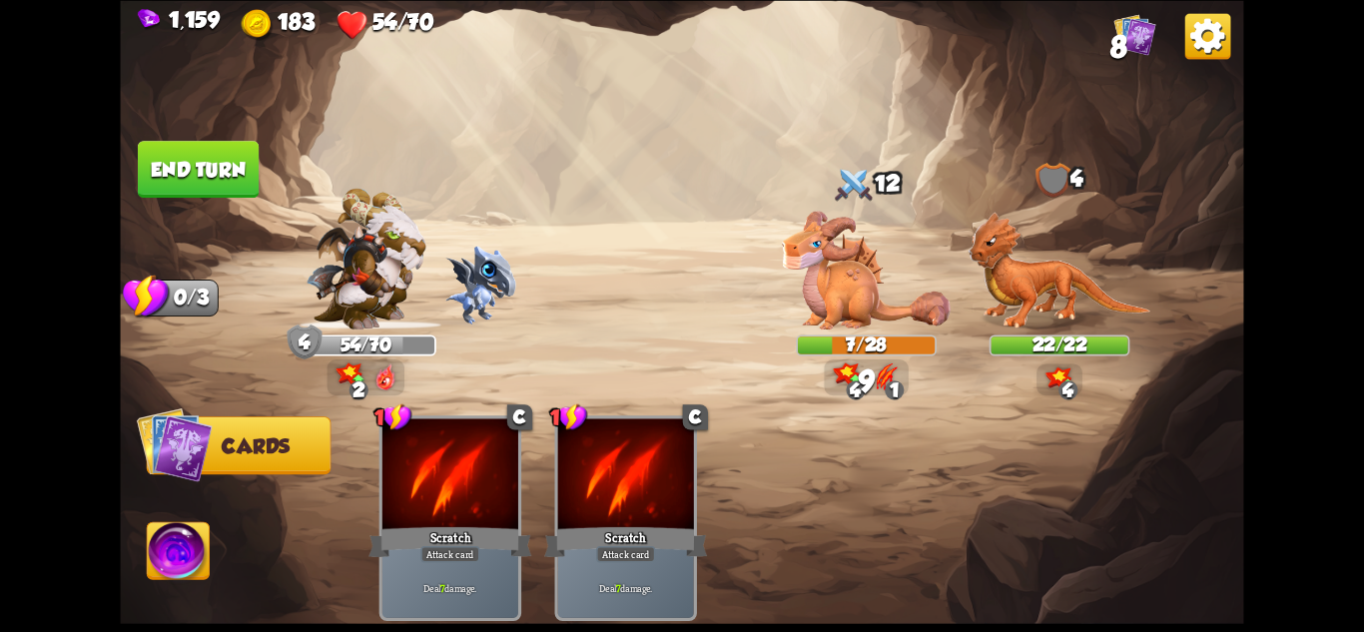
click at [449, 286] on img at bounding box center [480, 285] width 71 height 79
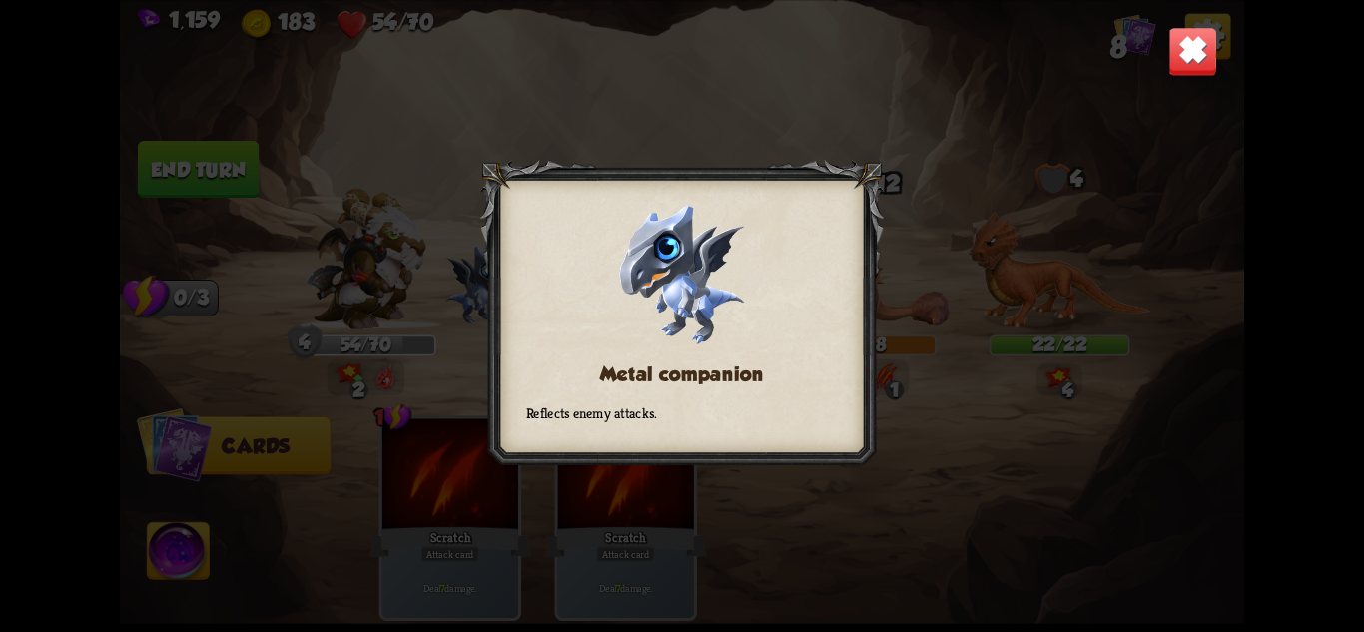
click at [405, 275] on div "Metal companion Reflects enemy attacks." at bounding box center [681, 316] width 1123 height 632
click at [358, 269] on div "Metal companion Reflects enemy attacks." at bounding box center [681, 316] width 1123 height 632
click at [1184, 56] on img at bounding box center [1192, 50] width 49 height 49
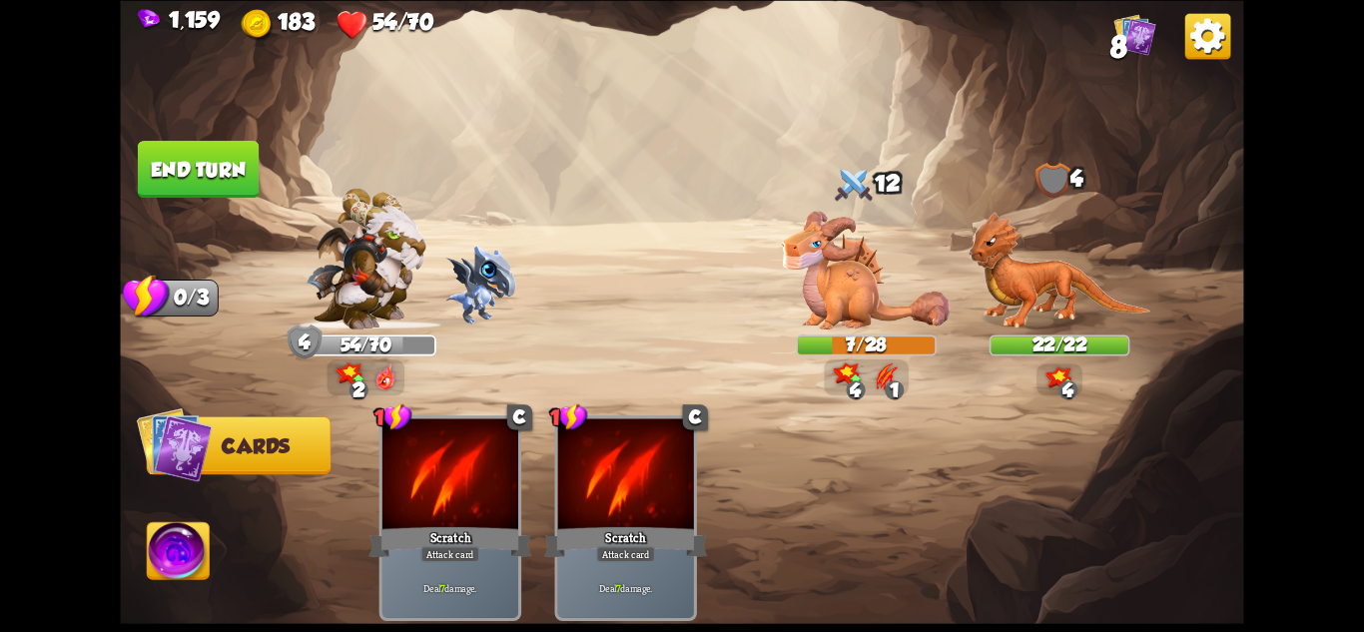
click at [398, 247] on img at bounding box center [366, 259] width 120 height 142
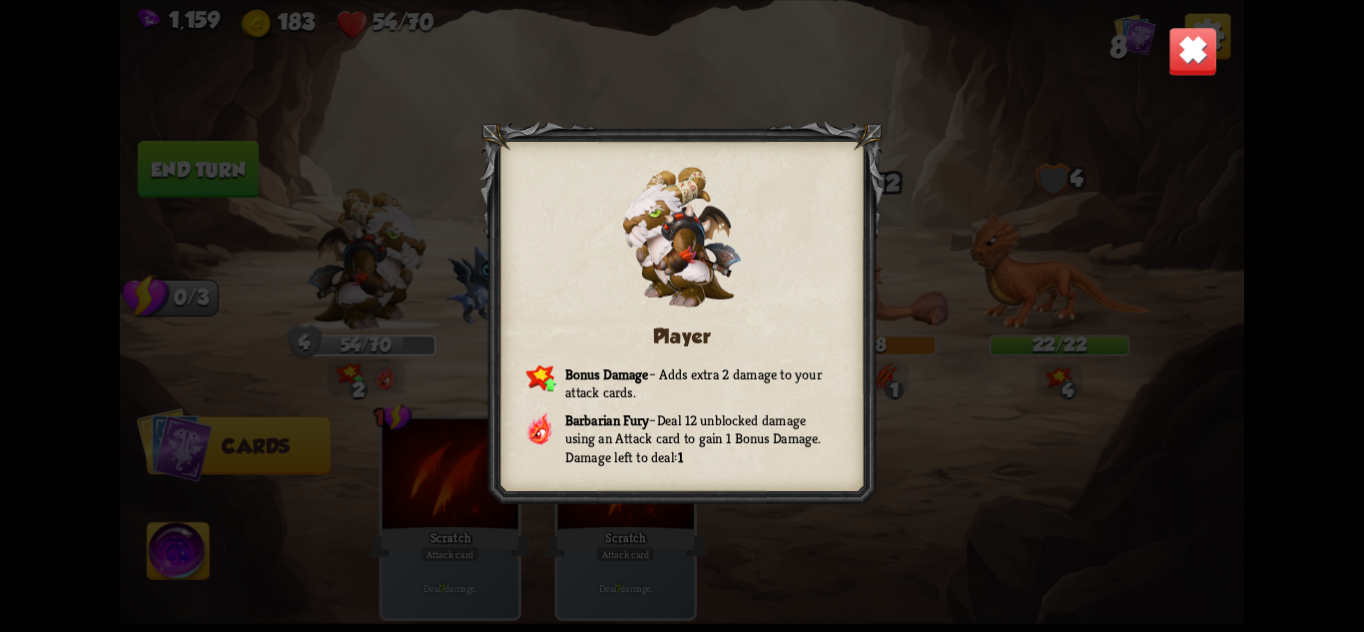
click at [1148, 66] on div "Player Bonus Damage – Adds extra 2 damage to your attack cards. Barbarian Fury …" at bounding box center [681, 316] width 1123 height 632
click at [1181, 53] on img at bounding box center [1192, 50] width 49 height 49
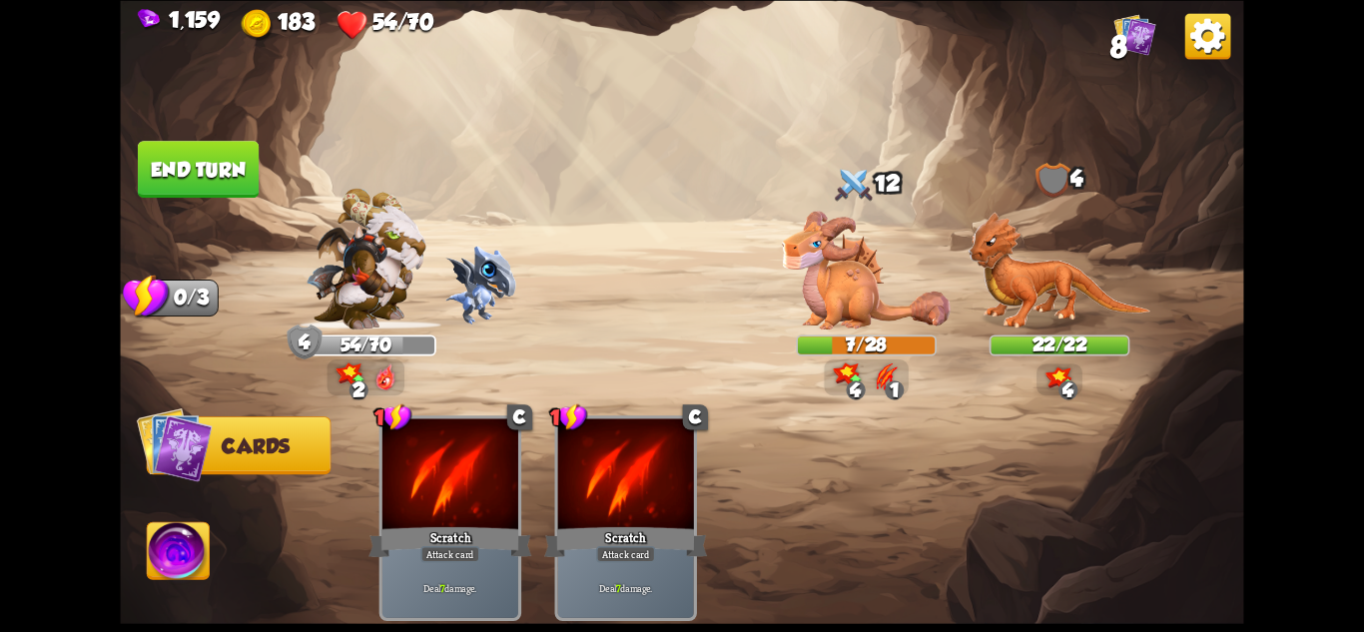
click at [172, 171] on button "End turn" at bounding box center [198, 169] width 121 height 57
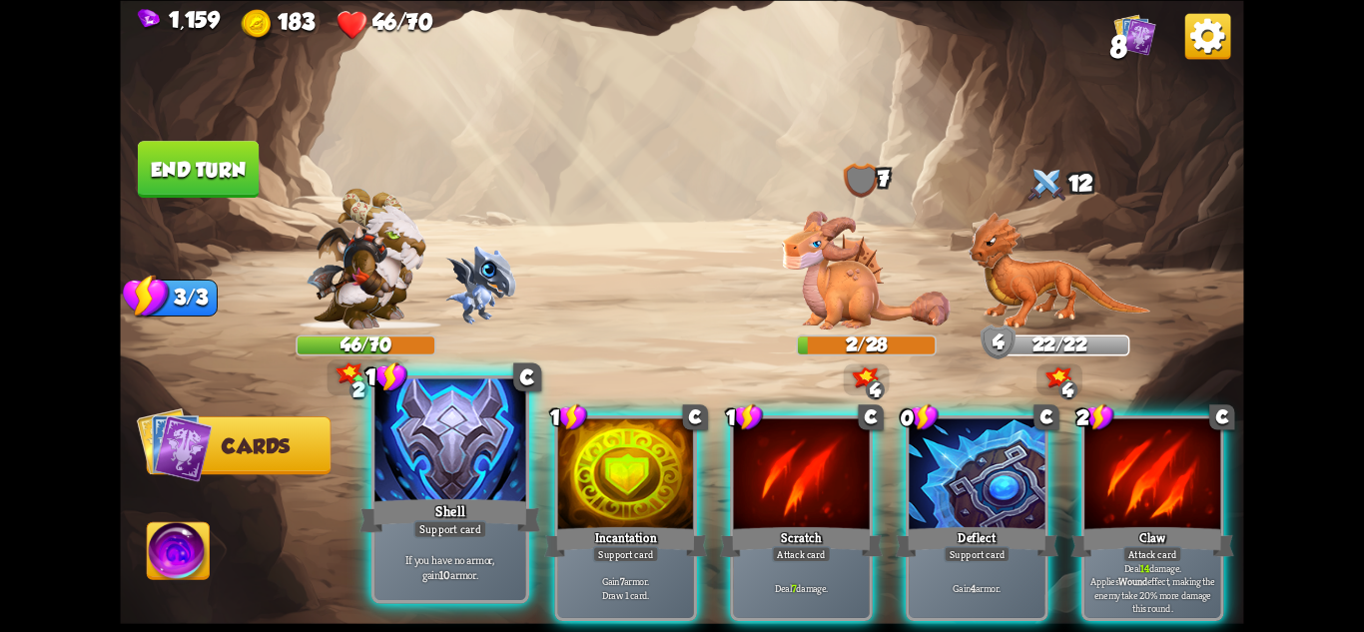
click at [469, 541] on div "If you have no armor, gain 10 armor." at bounding box center [449, 567] width 151 height 66
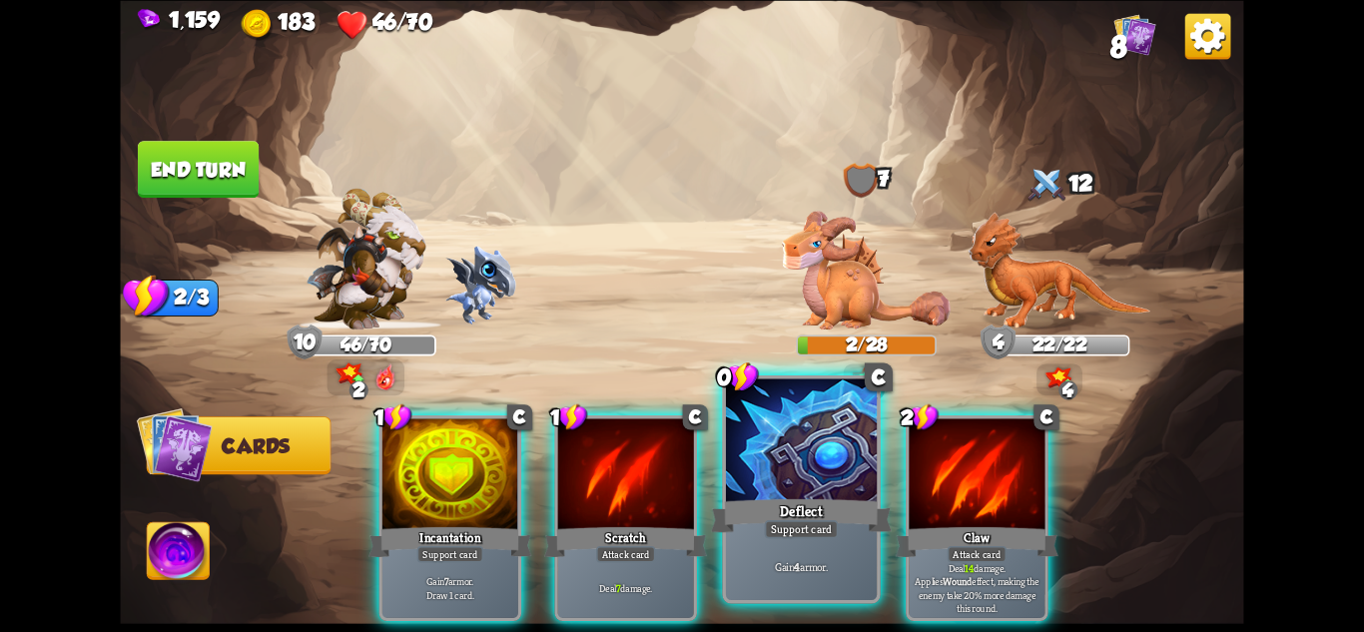
click at [797, 529] on div "Support card" at bounding box center [802, 528] width 74 height 18
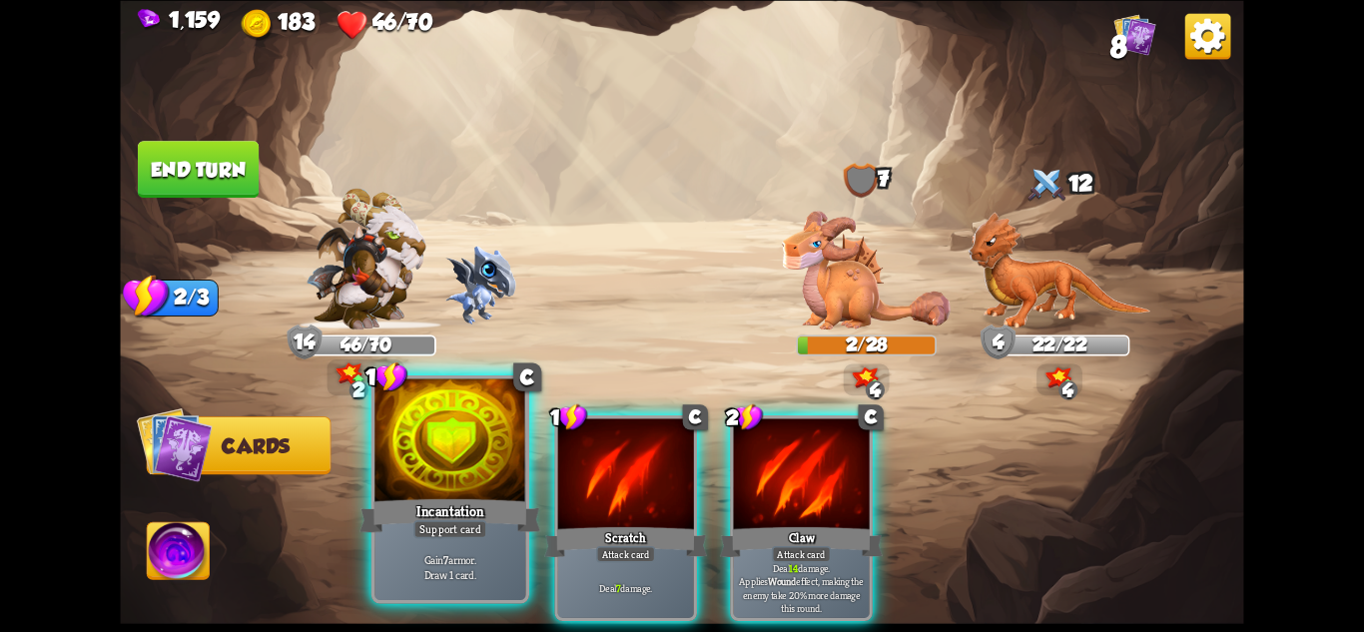
click at [458, 531] on div "Support card" at bounding box center [450, 528] width 74 height 18
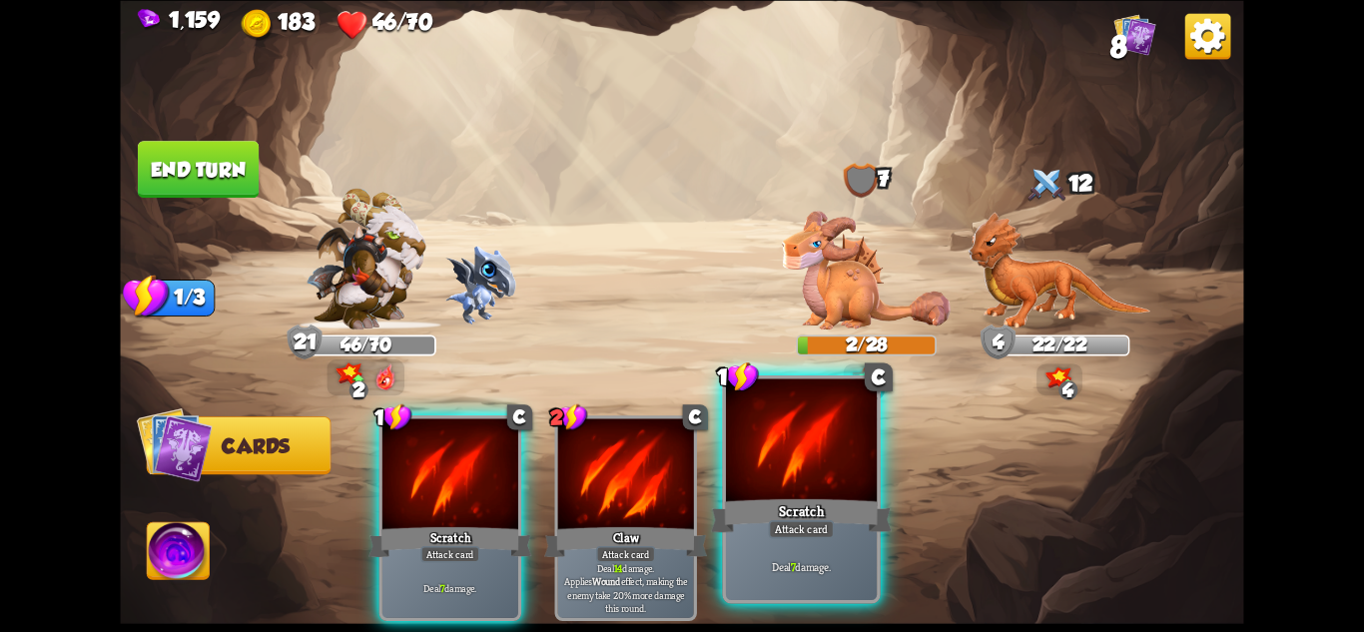
click at [841, 533] on div "Scratch" at bounding box center [801, 515] width 181 height 40
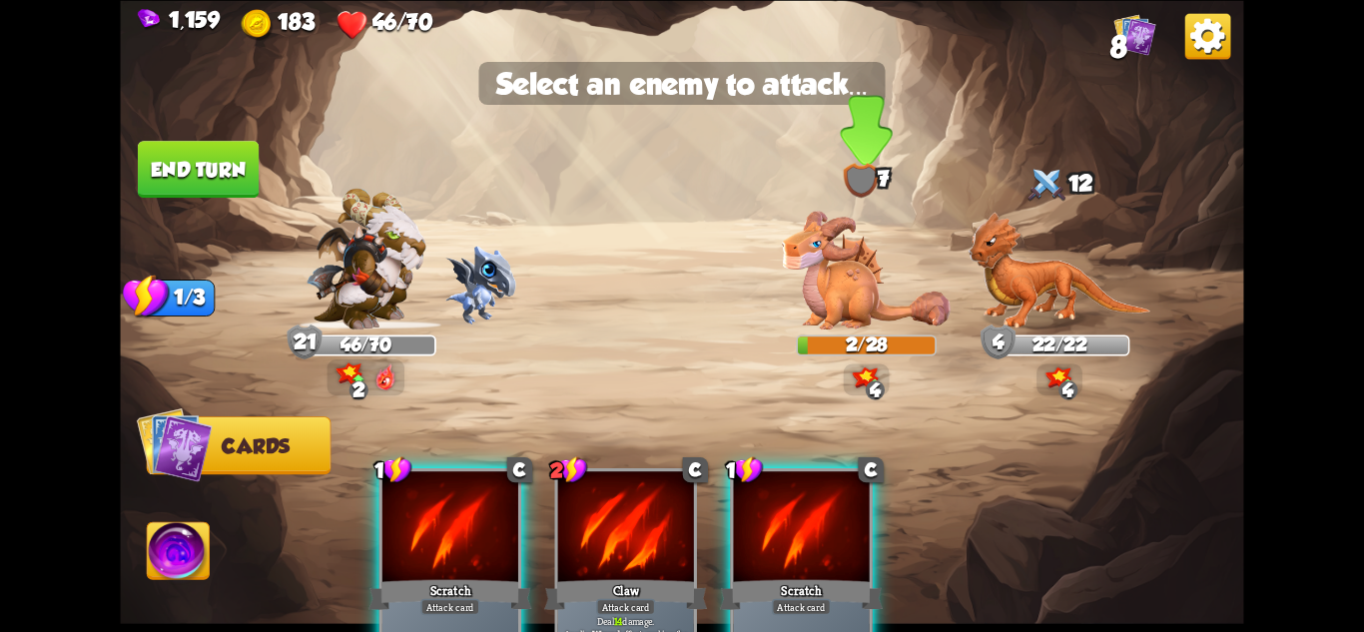
click at [848, 273] on img at bounding box center [866, 270] width 169 height 119
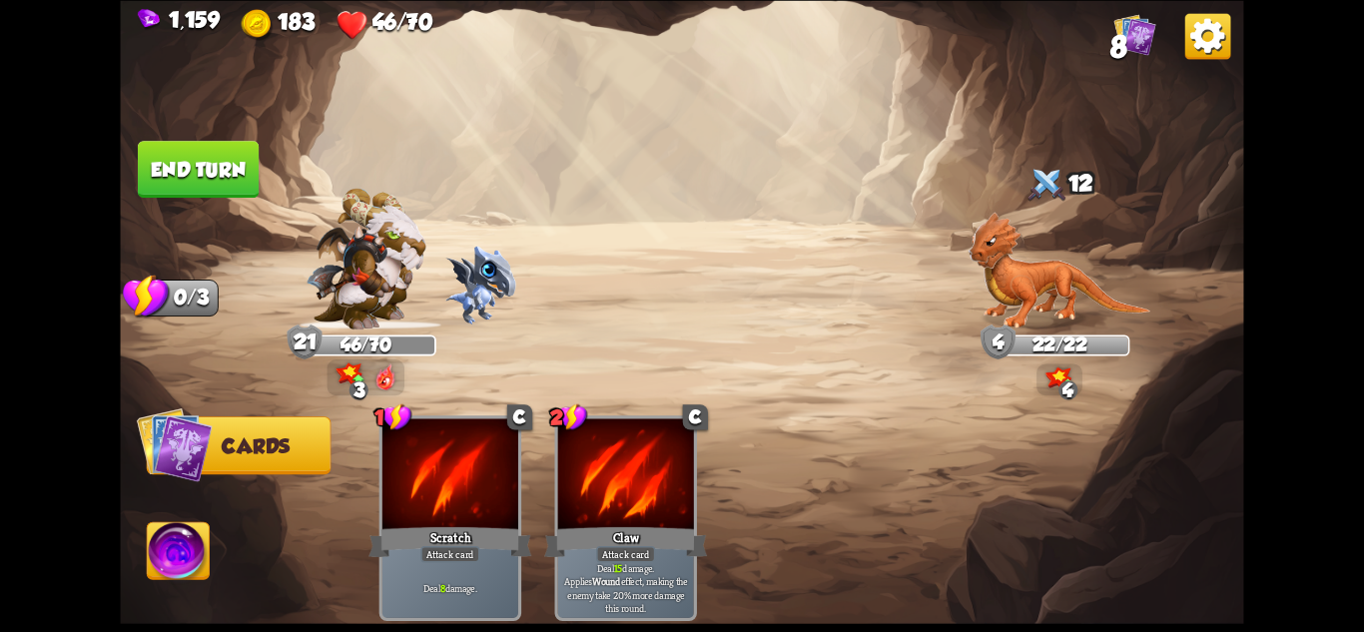
click at [185, 173] on button "End turn" at bounding box center [198, 169] width 121 height 57
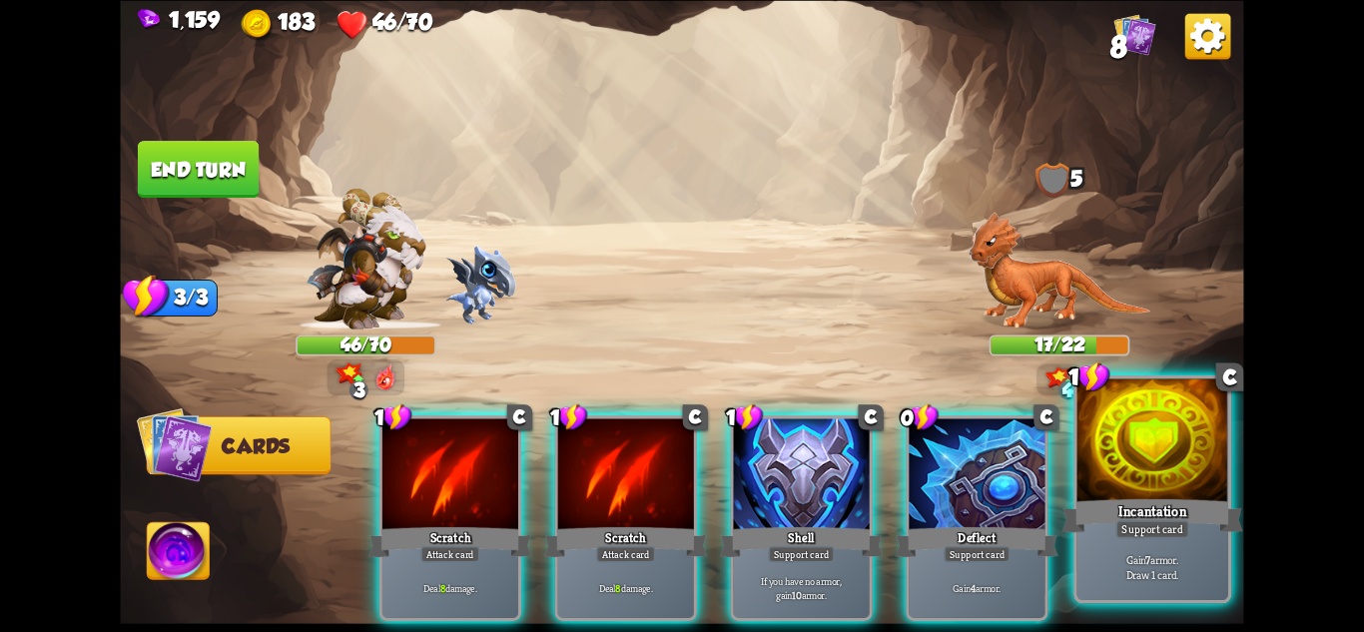
click at [1116, 535] on div "Support card" at bounding box center [1152, 528] width 74 height 18
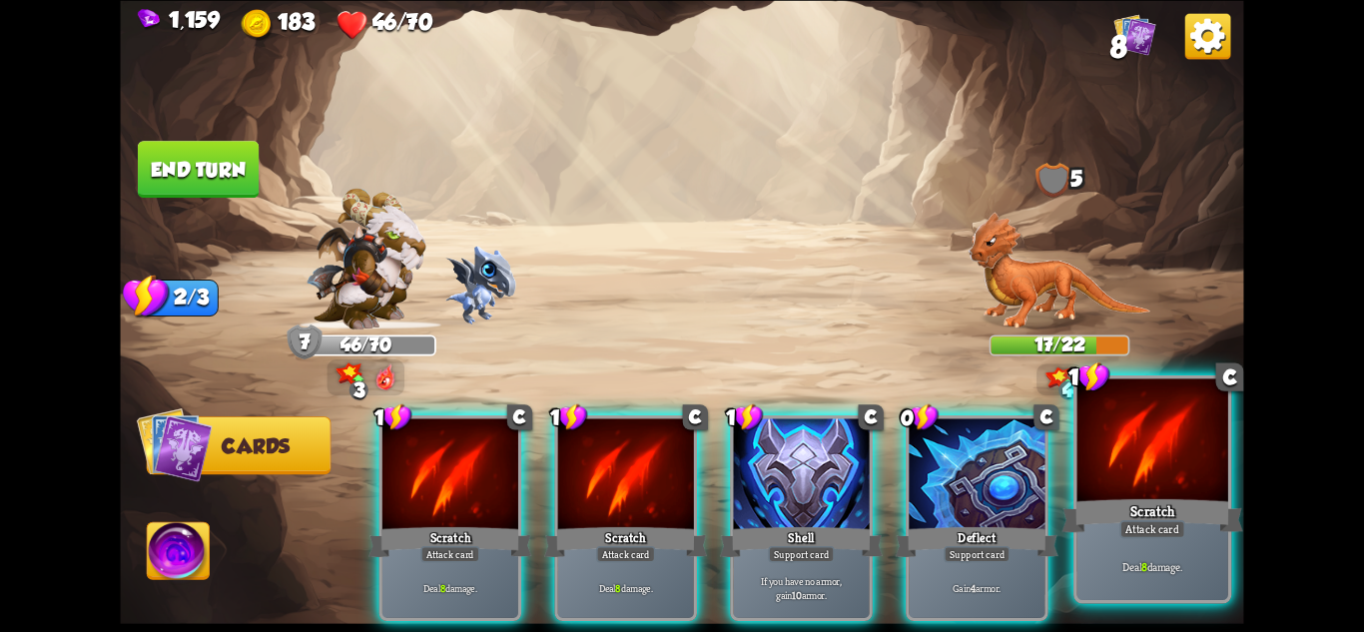
click at [1177, 445] on div at bounding box center [1153, 441] width 151 height 127
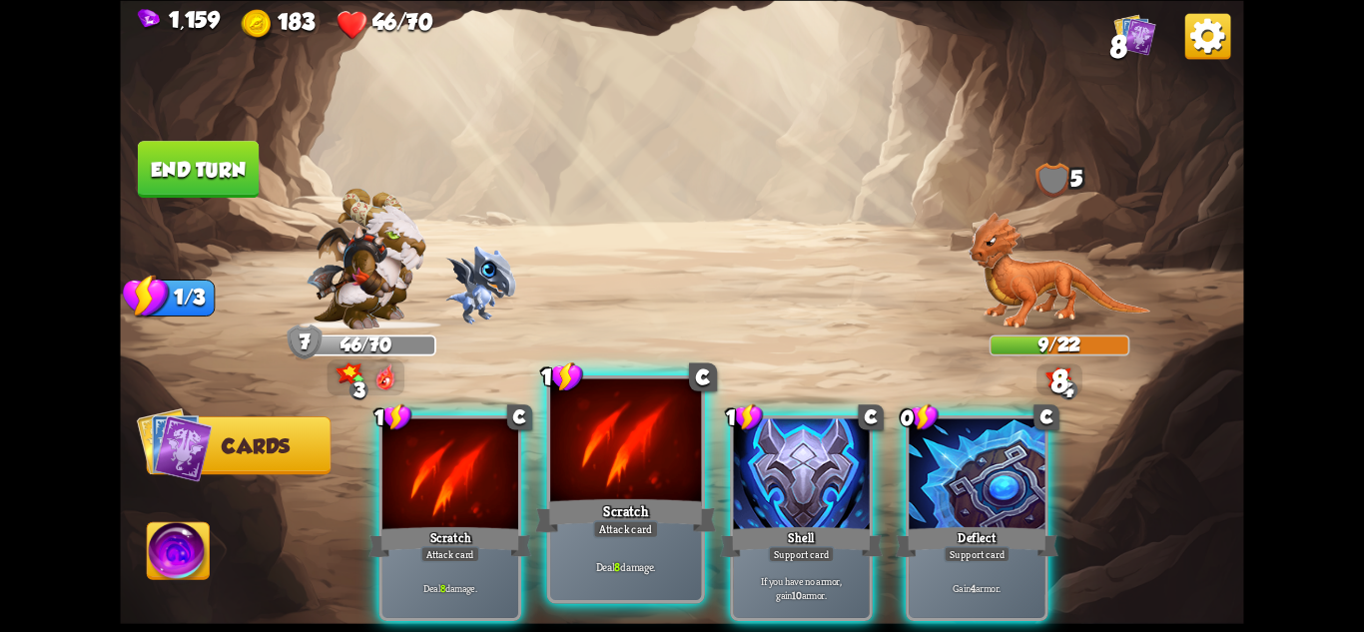
click at [631, 482] on div at bounding box center [625, 441] width 151 height 127
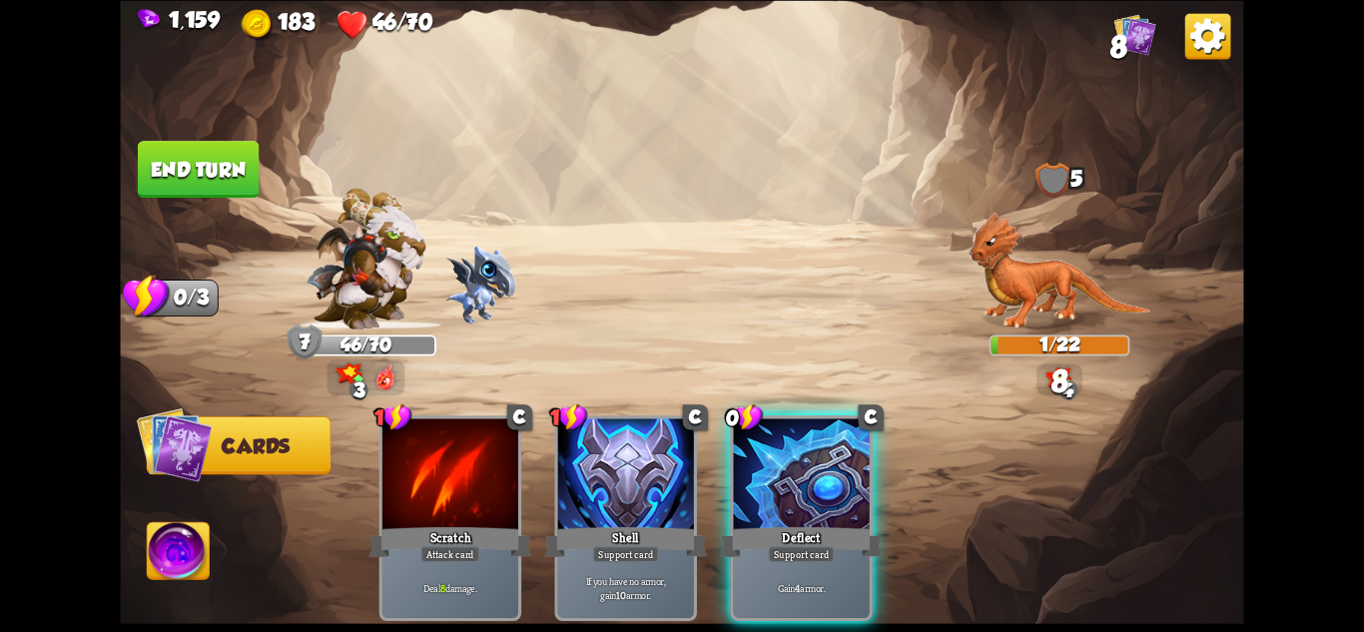
click at [222, 162] on button "End turn" at bounding box center [198, 169] width 121 height 57
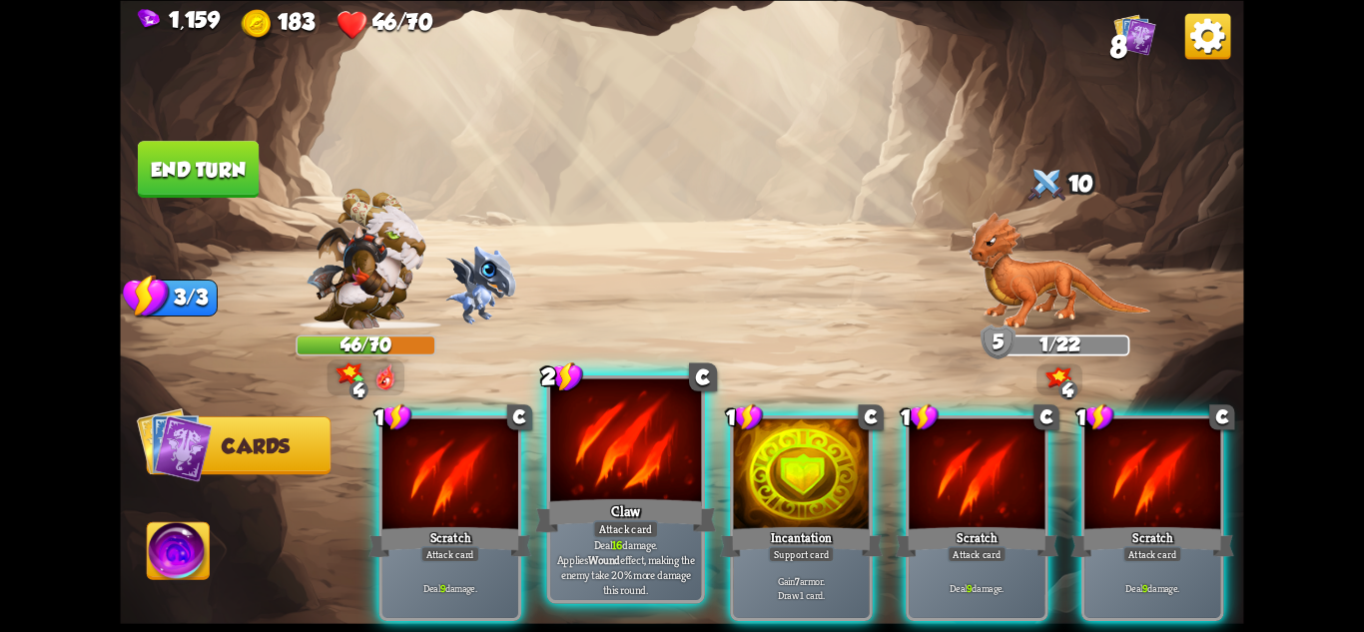
click at [658, 507] on div "Claw" at bounding box center [625, 515] width 181 height 40
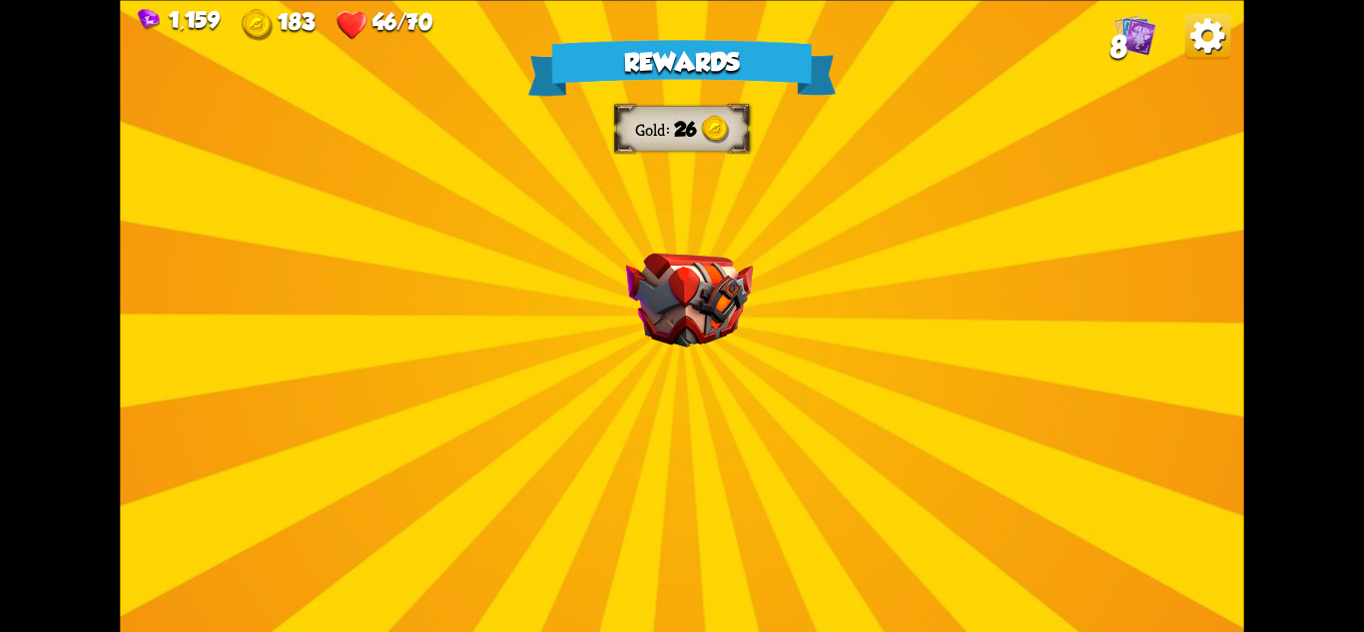
click at [746, 415] on div "Rewards Gold 26 Select a card 1 C Fireball Attack card Lose 2 health. Deal 14 d…" at bounding box center [681, 316] width 1123 height 632
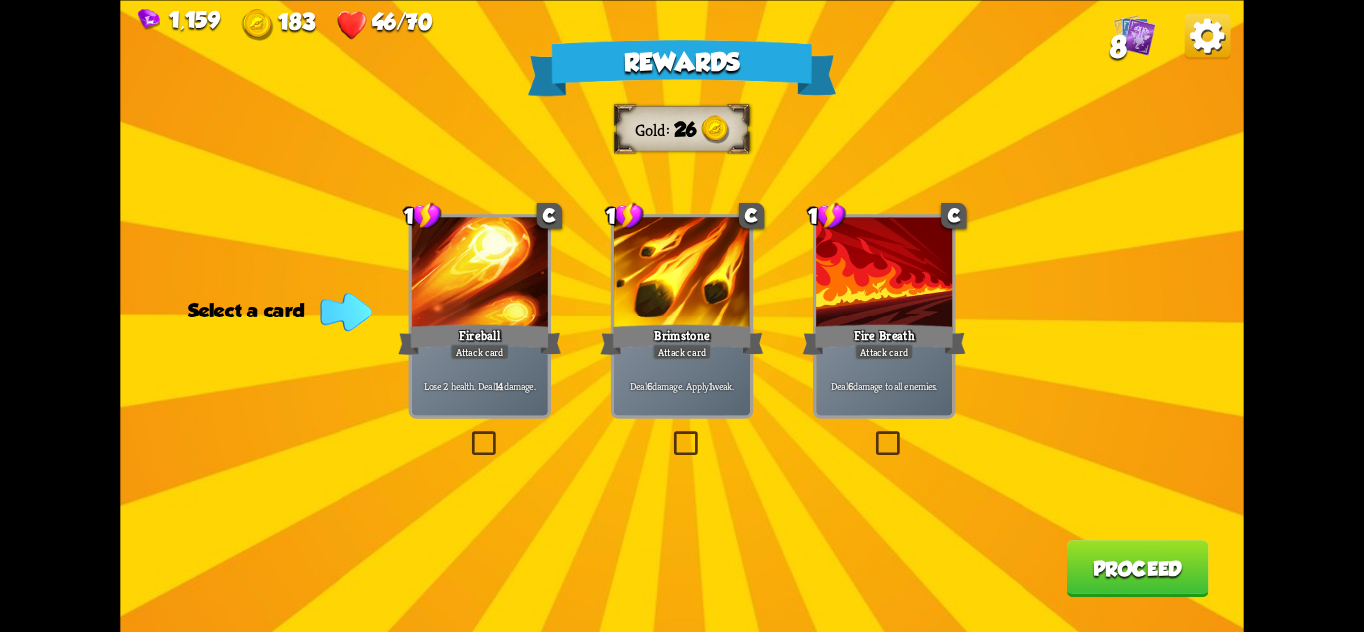
click at [886, 324] on div "Fire Breath" at bounding box center [884, 340] width 163 height 36
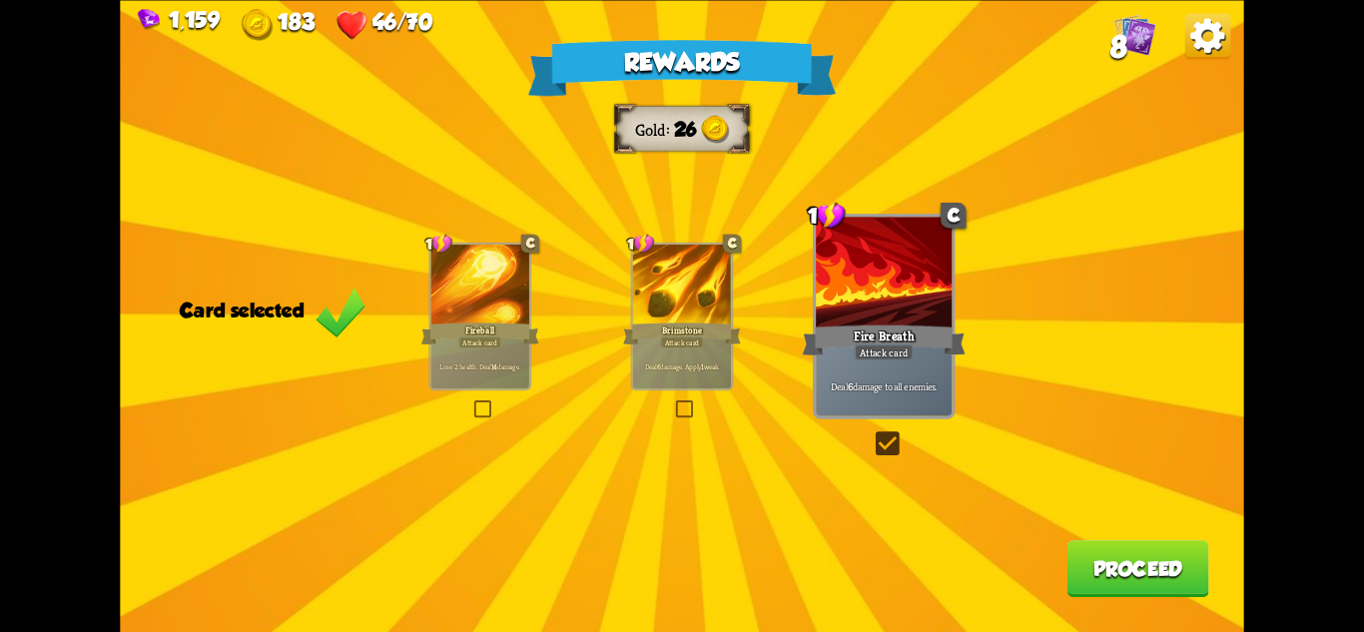
click at [1127, 553] on button "Proceed" at bounding box center [1139, 568] width 142 height 57
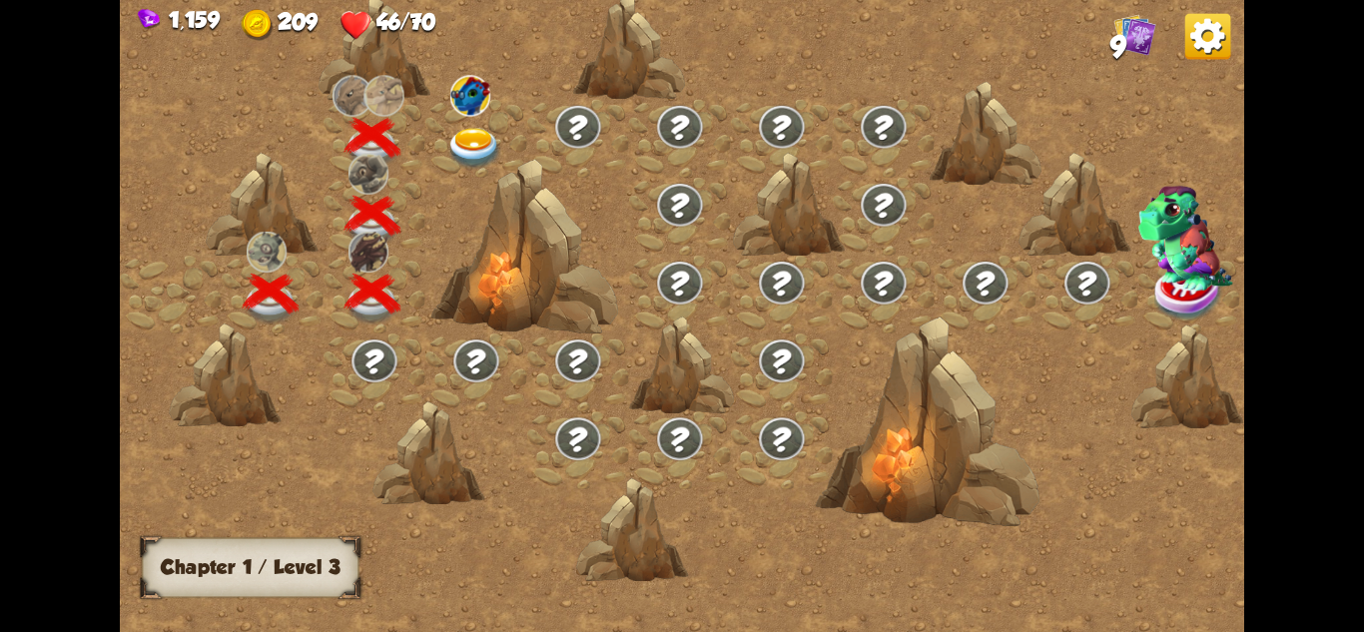
click at [480, 151] on img at bounding box center [474, 148] width 56 height 41
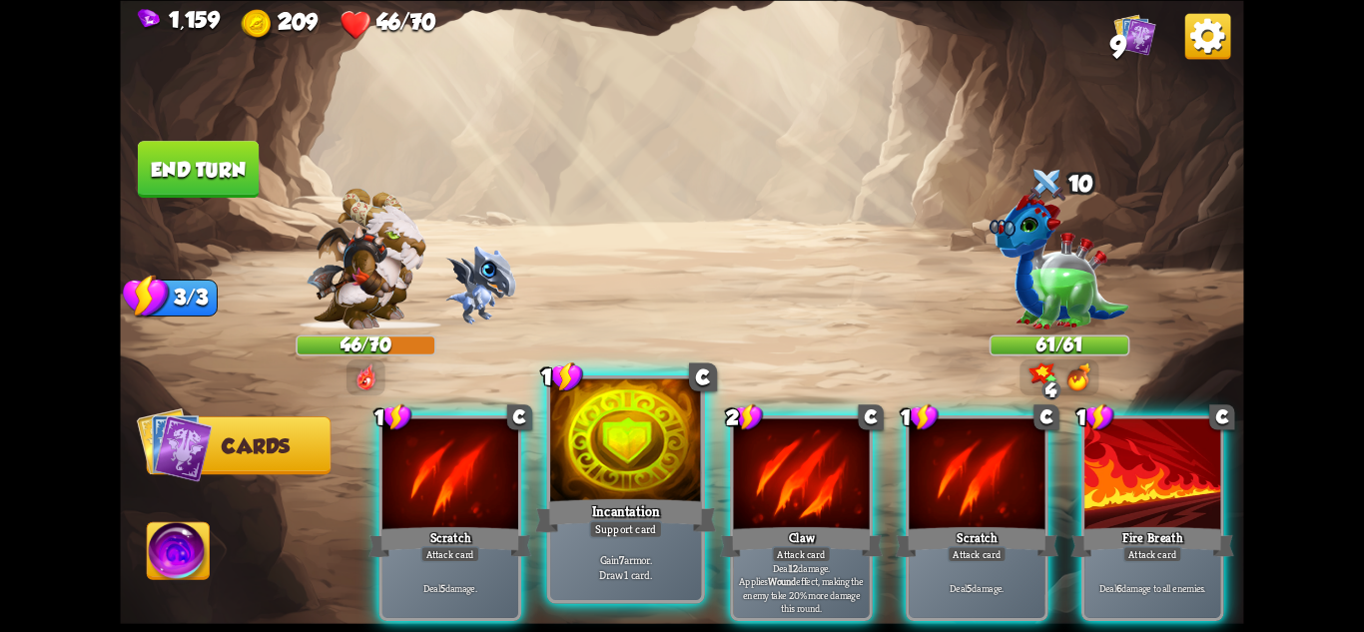
click at [641, 472] on div at bounding box center [625, 441] width 151 height 127
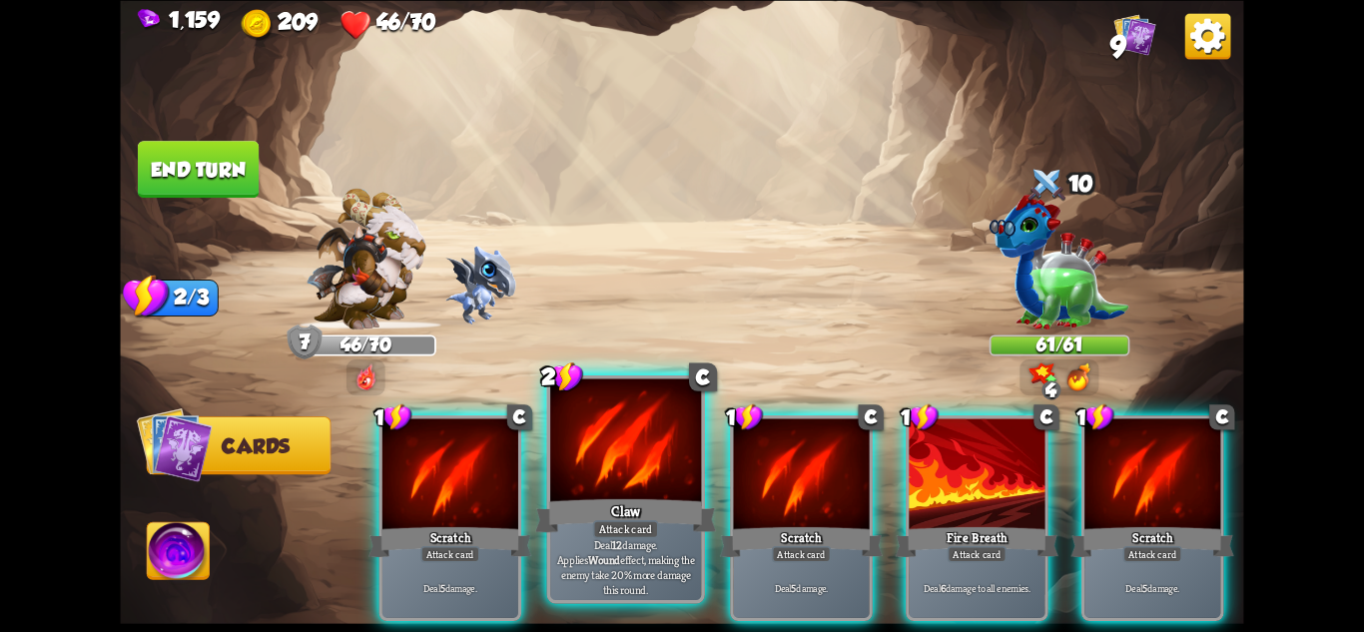
click at [667, 517] on div "Claw" at bounding box center [625, 515] width 181 height 40
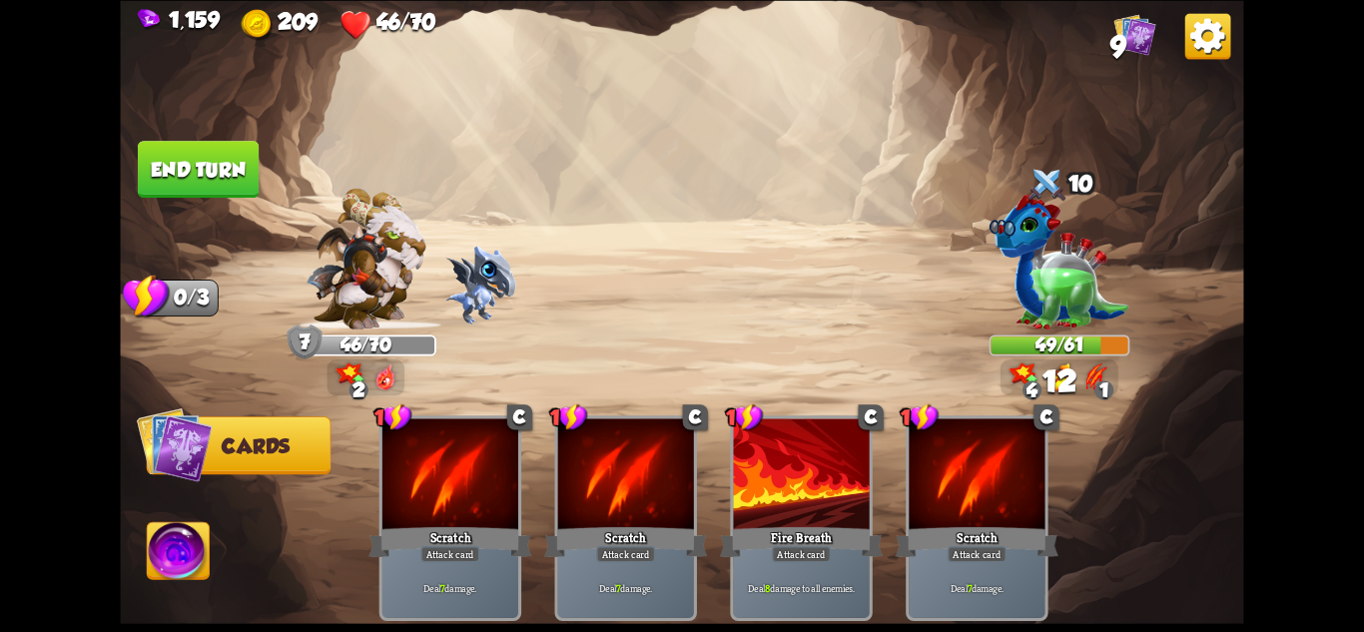
click at [127, 142] on img at bounding box center [681, 316] width 1123 height 632
click at [226, 161] on button "End turn" at bounding box center [198, 169] width 121 height 57
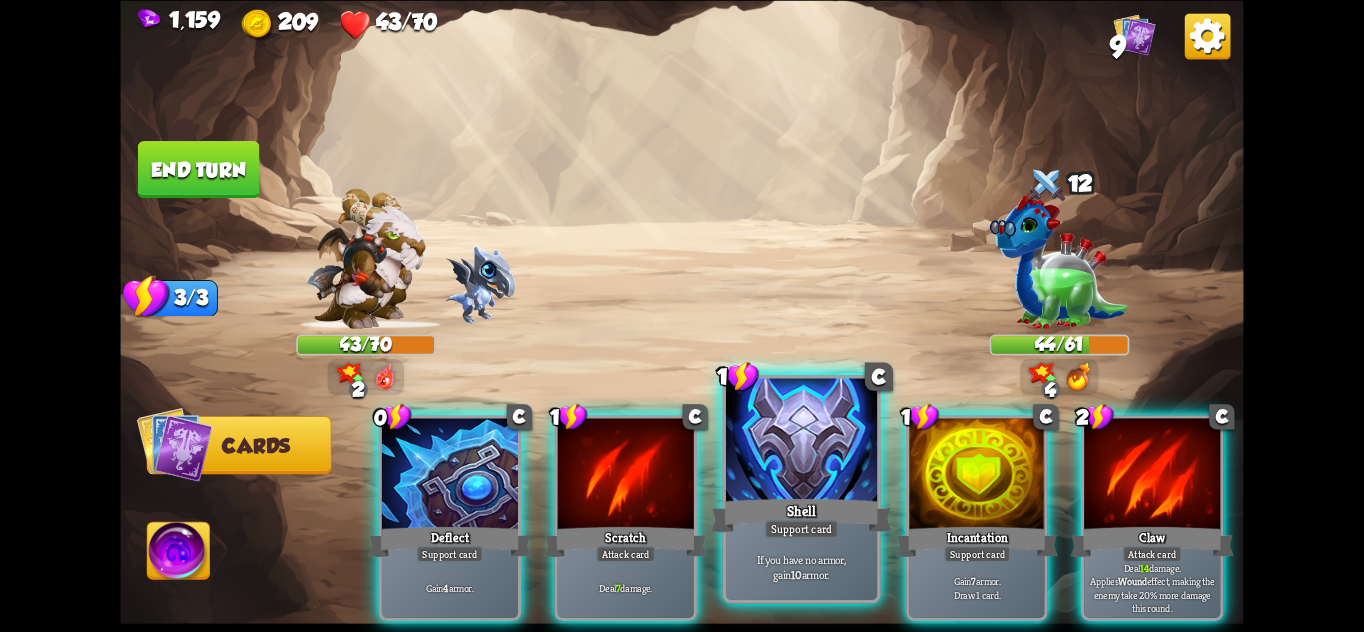
click at [846, 487] on div at bounding box center [801, 441] width 151 height 127
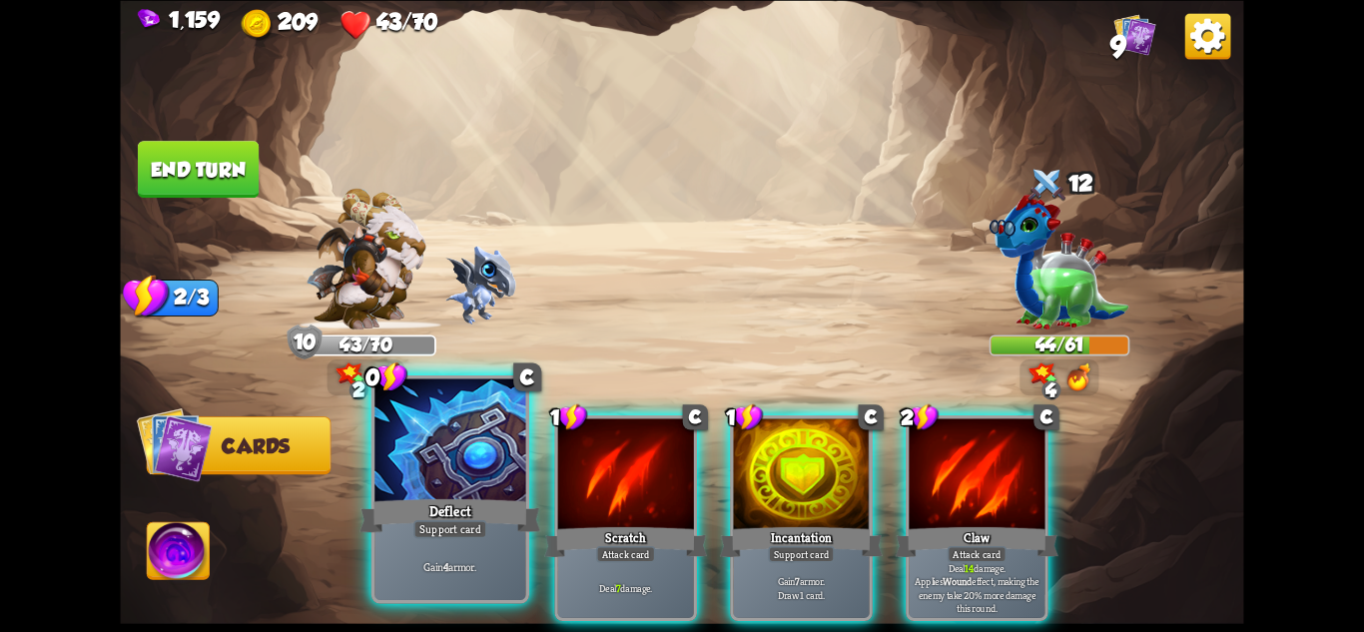
drag, startPoint x: 418, startPoint y: 480, endPoint x: 671, endPoint y: 480, distance: 252.7
click at [419, 480] on div at bounding box center [449, 441] width 151 height 127
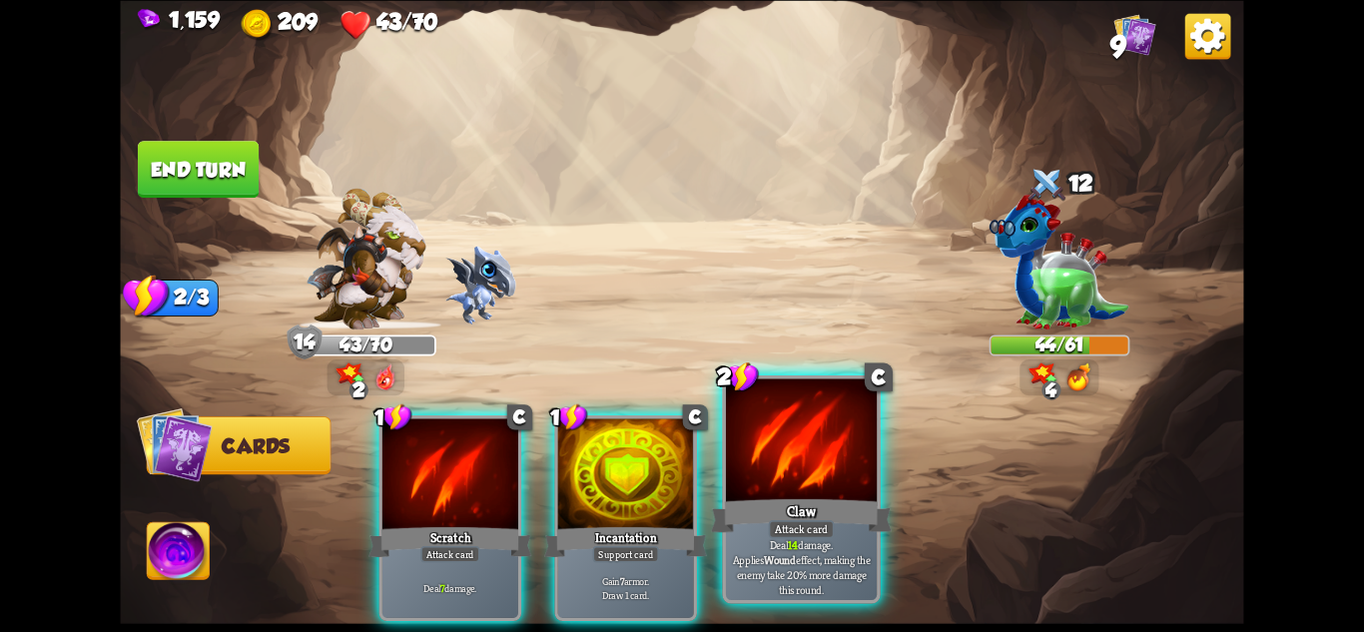
click at [808, 480] on div at bounding box center [801, 441] width 151 height 127
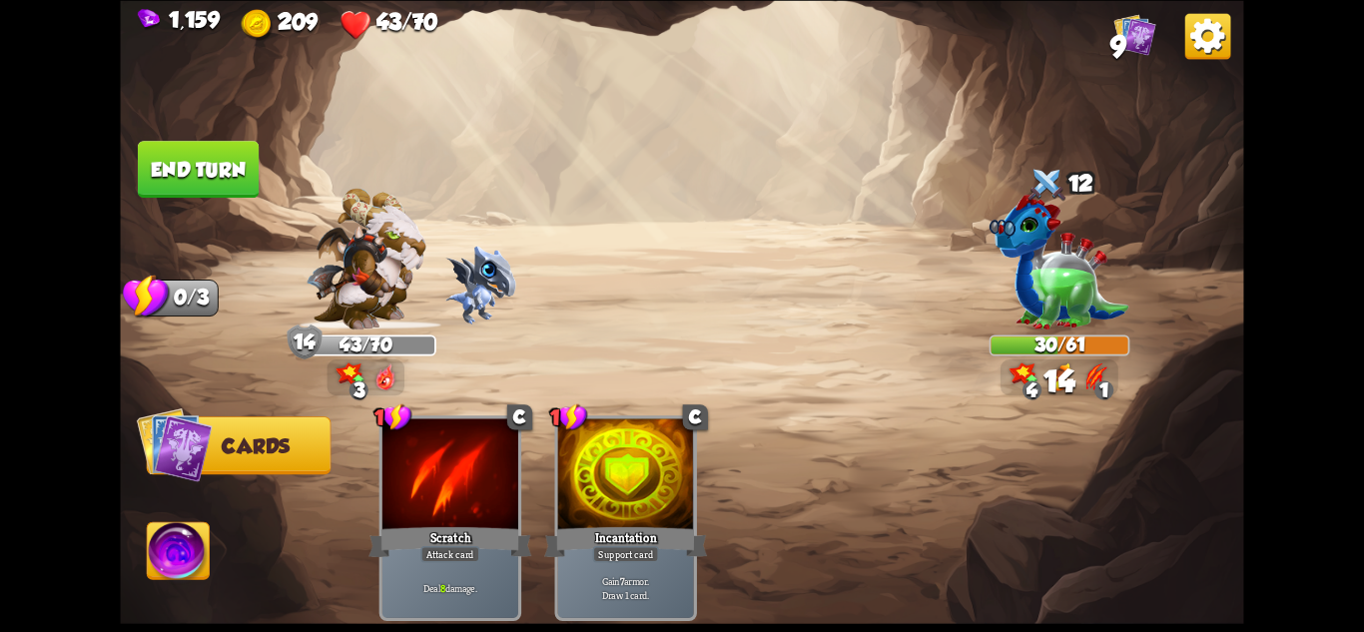
click at [200, 141] on button "End turn" at bounding box center [198, 169] width 121 height 57
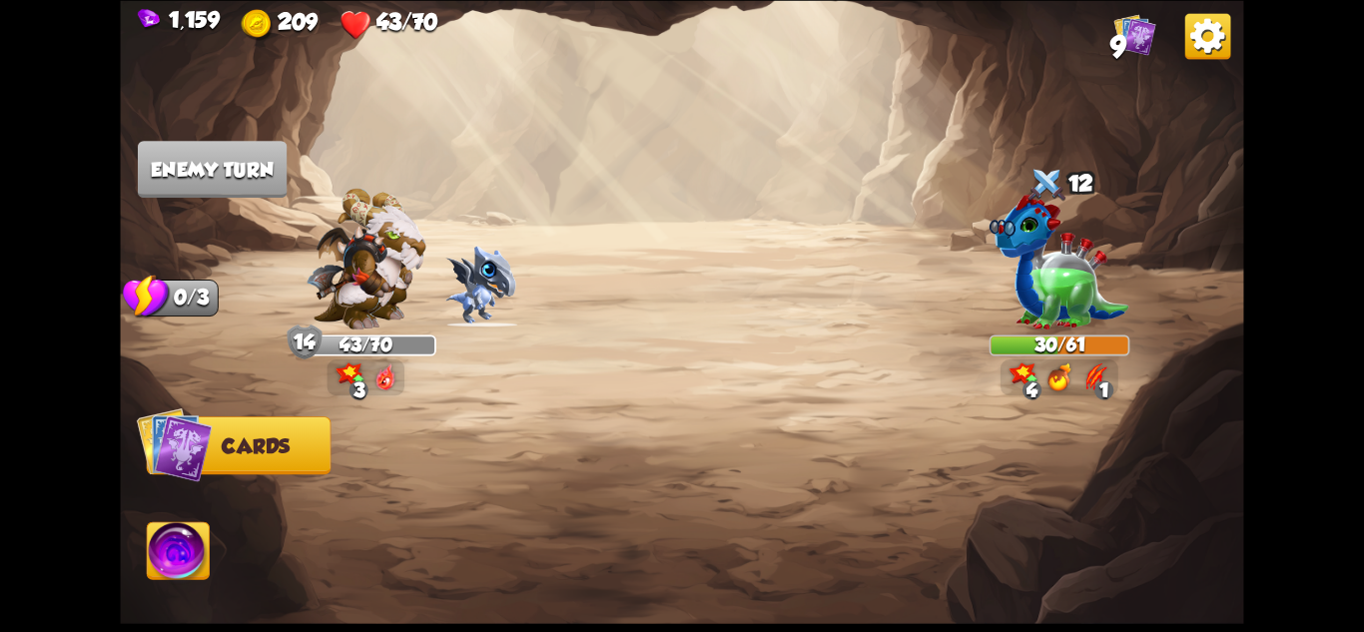
click at [395, 258] on img at bounding box center [366, 259] width 120 height 142
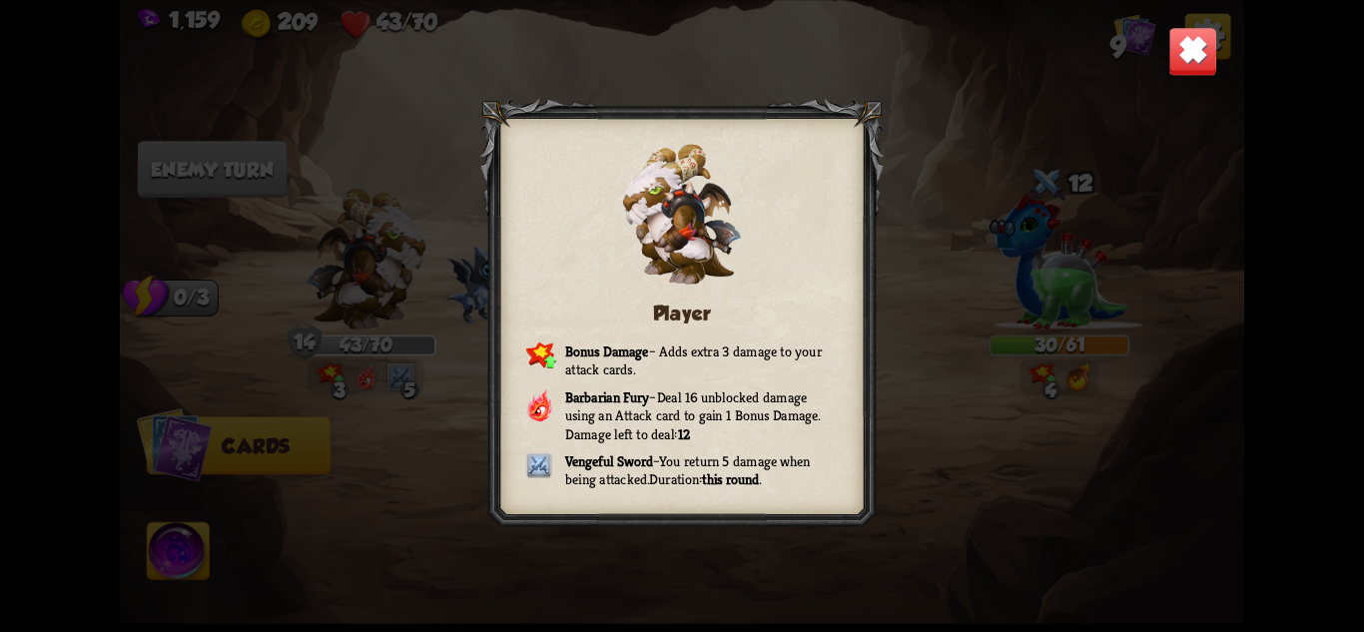
click at [1205, 42] on img at bounding box center [1192, 50] width 49 height 49
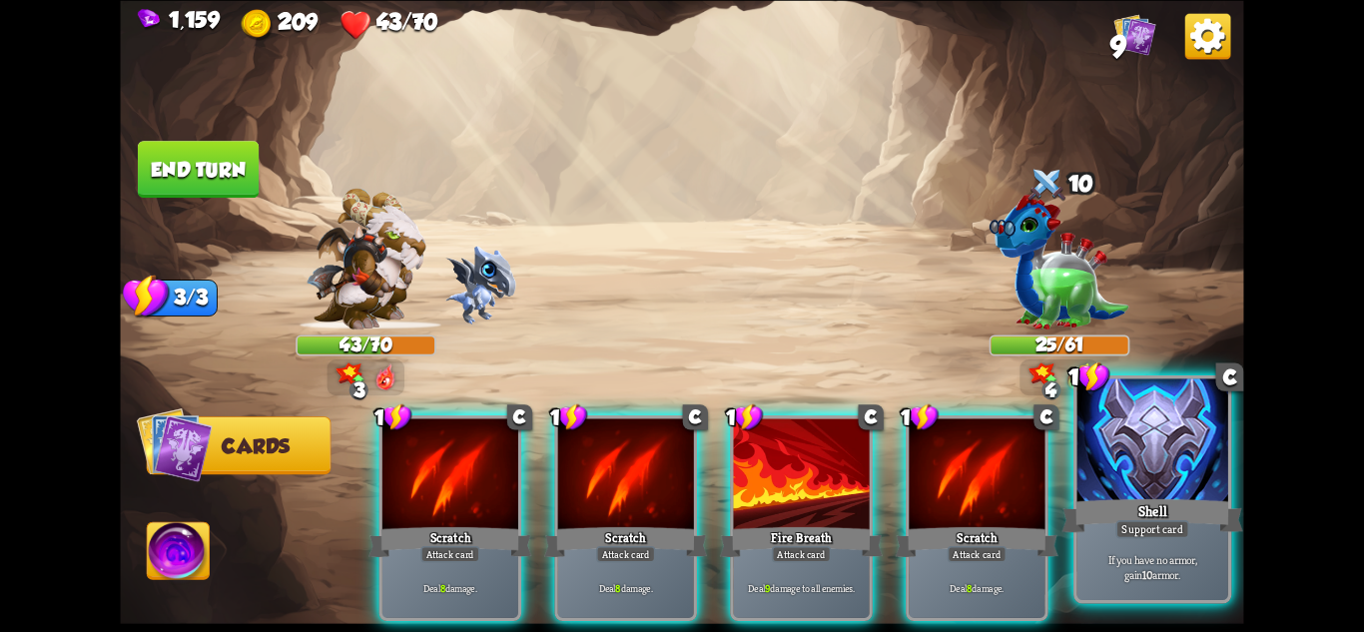
click at [1154, 443] on div at bounding box center [1153, 441] width 151 height 127
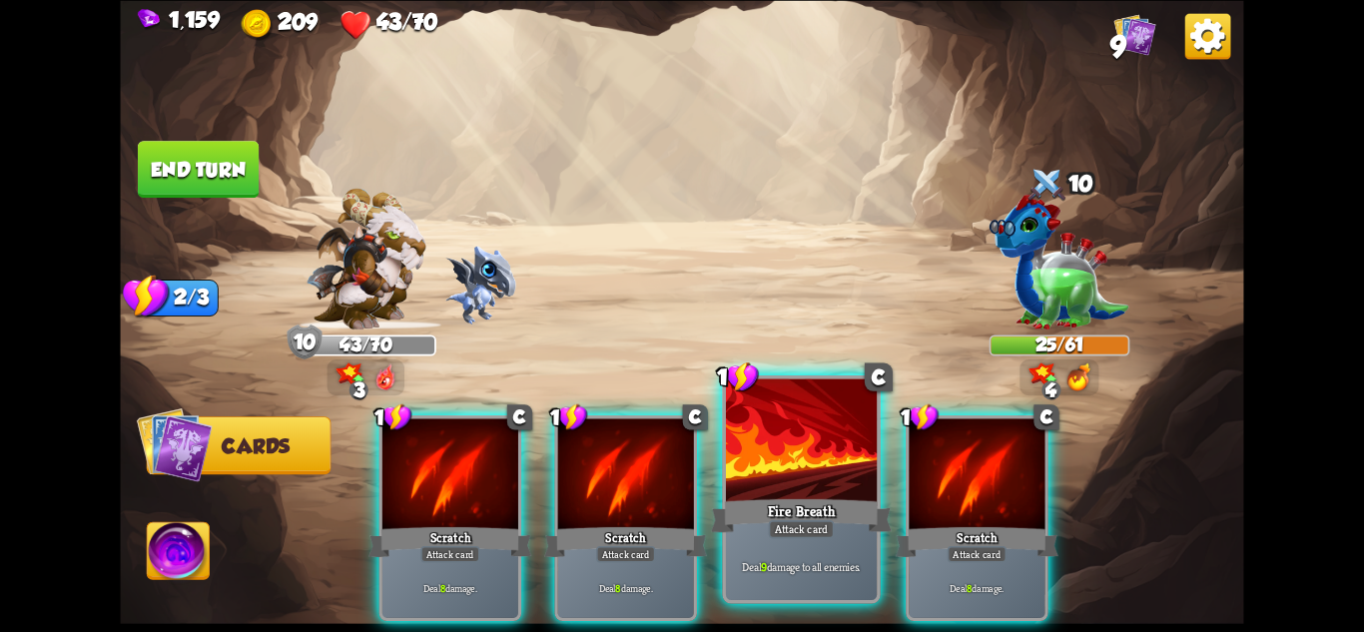
click at [825, 514] on div "Fire Breath" at bounding box center [801, 515] width 181 height 40
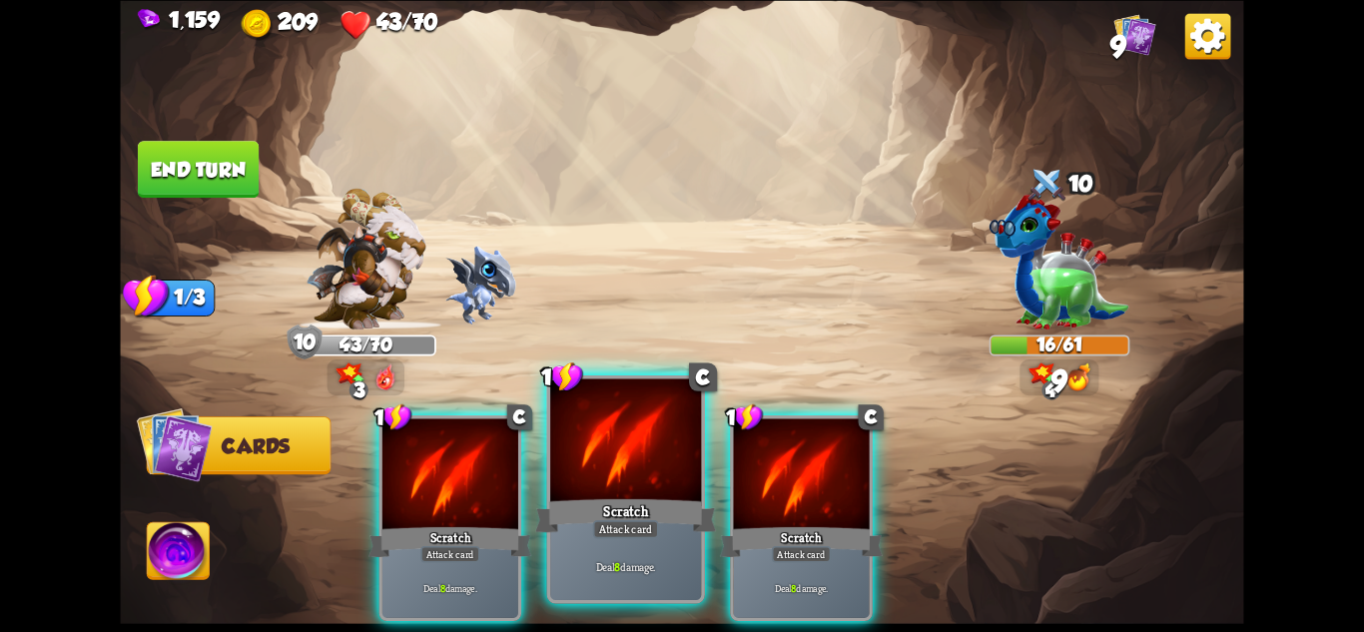
click at [648, 532] on div "Attack card" at bounding box center [626, 528] width 66 height 18
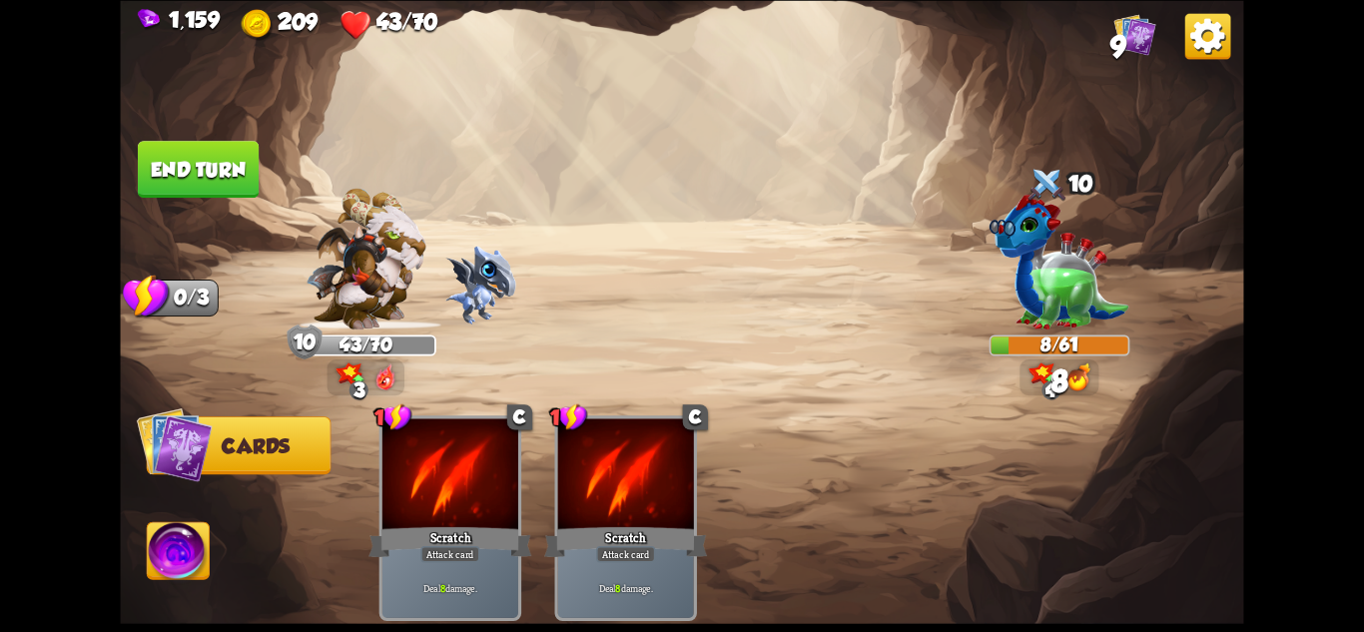
click at [195, 148] on button "End turn" at bounding box center [198, 169] width 121 height 57
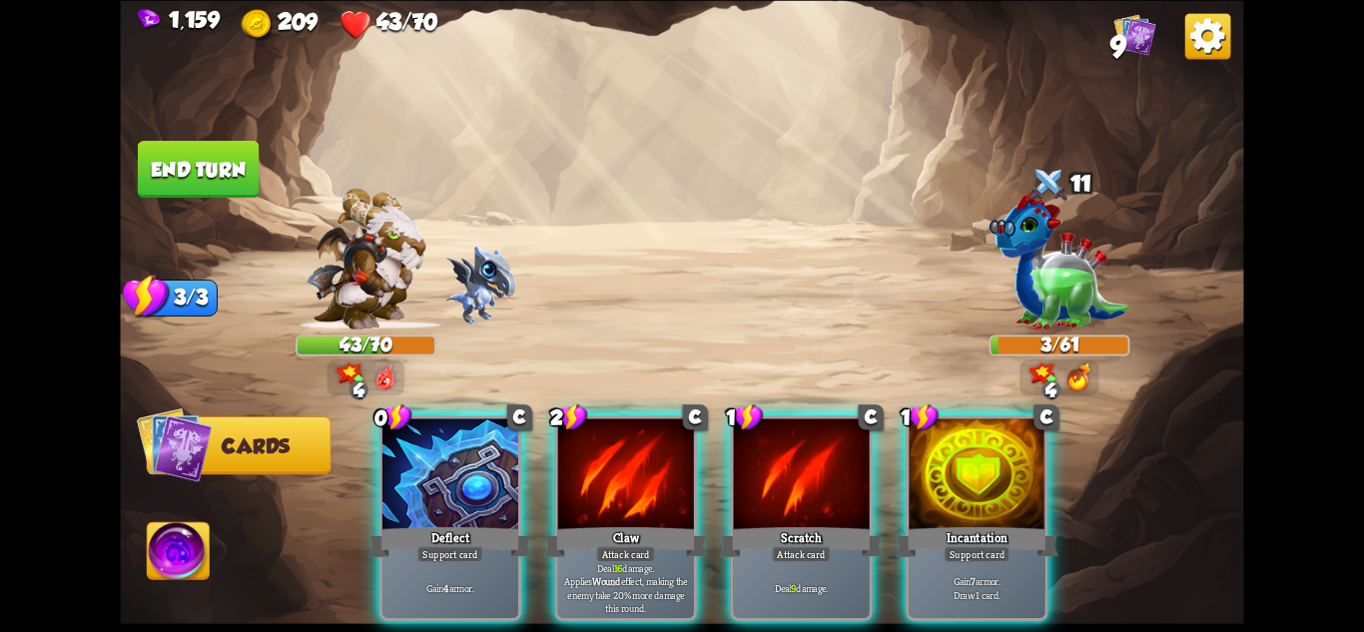
click at [195, 560] on img at bounding box center [179, 553] width 62 height 63
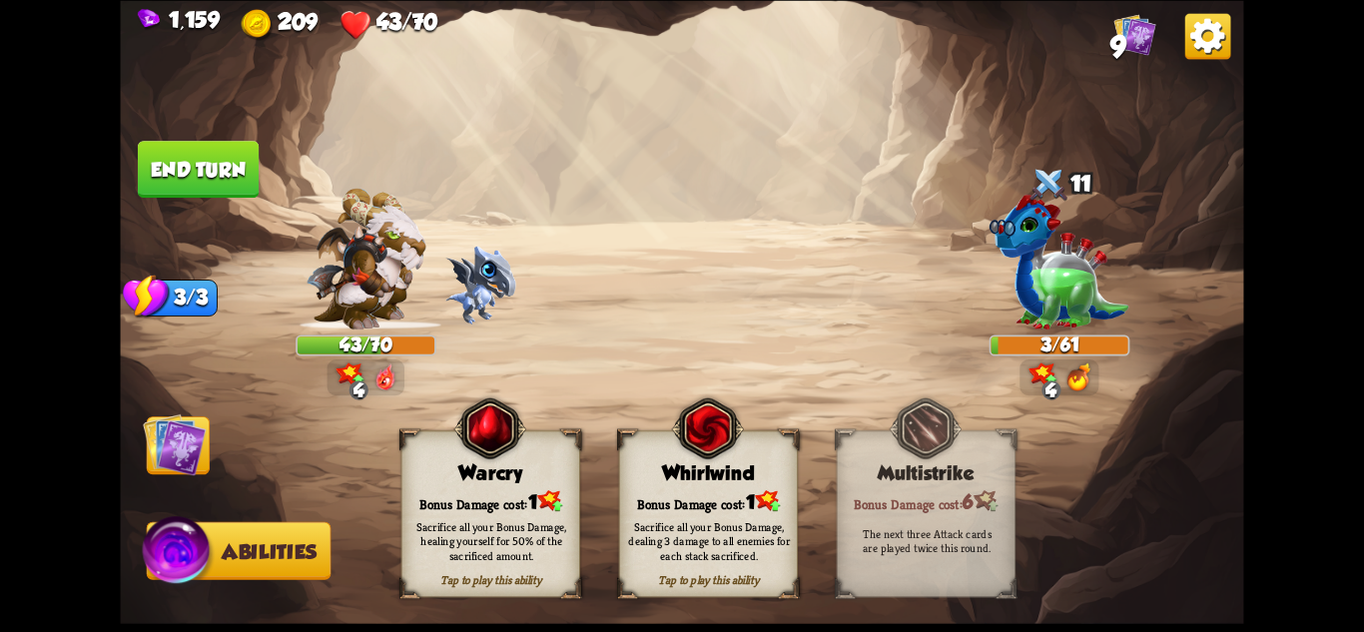
click at [572, 481] on div "Warcry" at bounding box center [491, 472] width 178 height 23
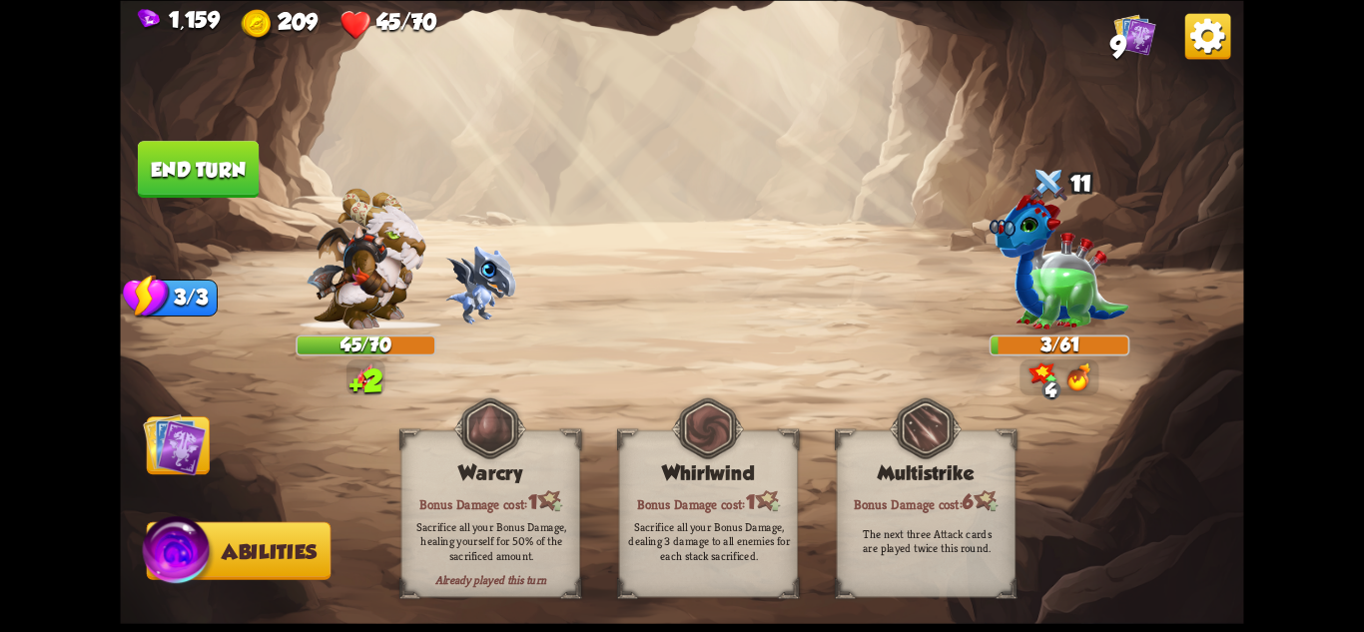
click at [177, 437] on img at bounding box center [174, 443] width 63 height 63
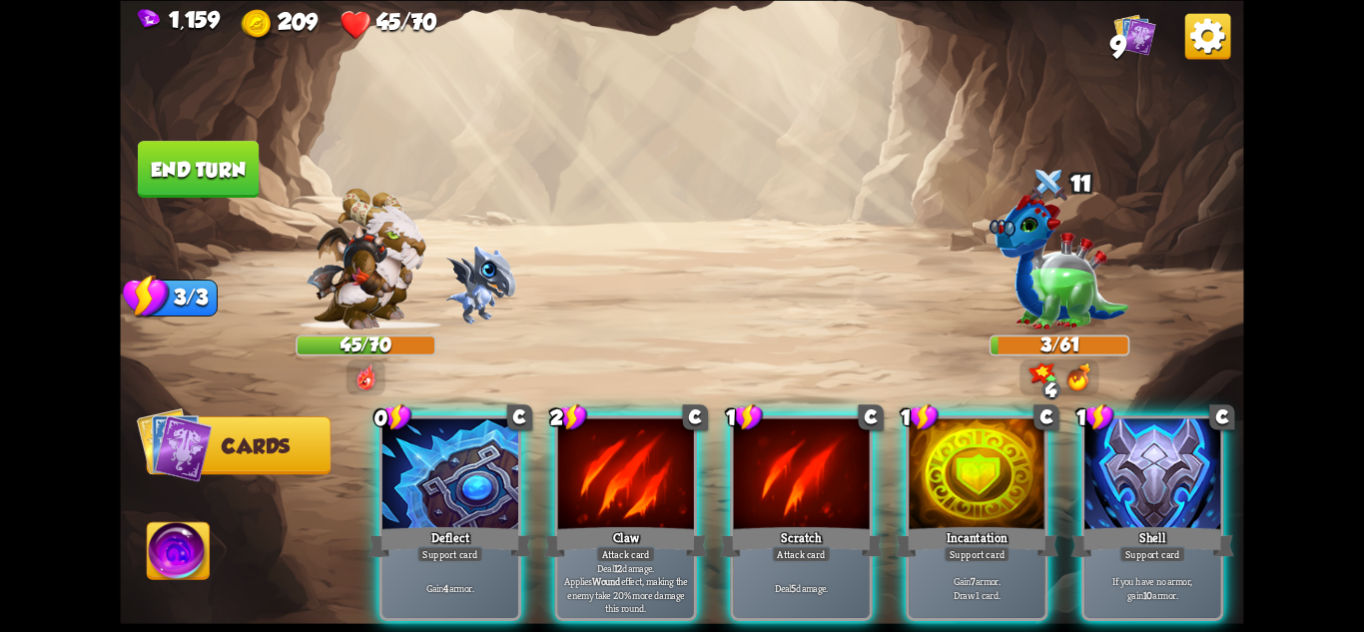
click at [405, 308] on img at bounding box center [366, 259] width 120 height 142
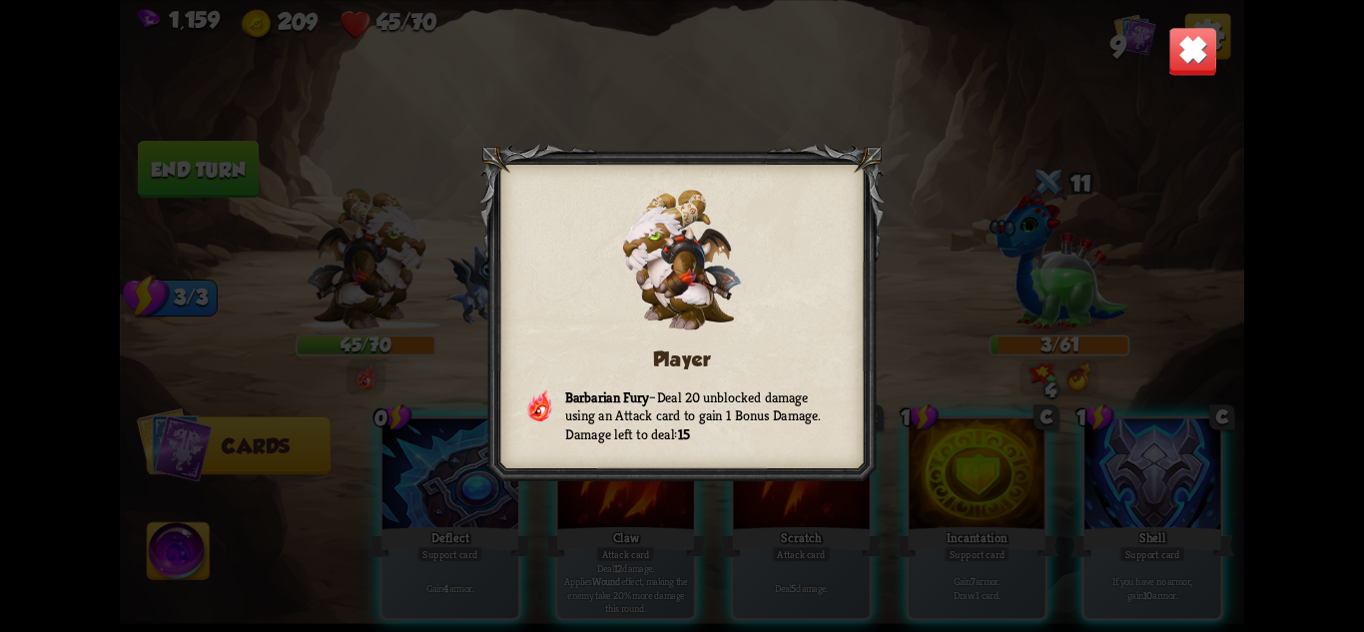
click at [1191, 34] on img at bounding box center [1192, 50] width 49 height 49
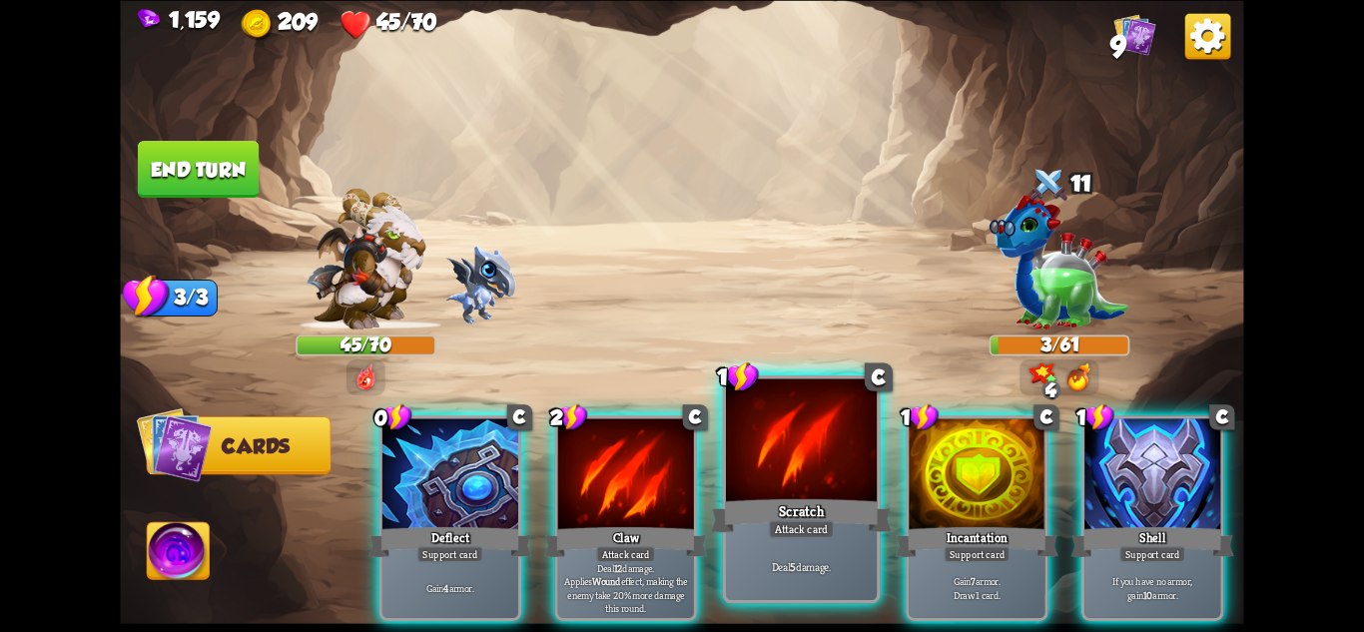
click at [775, 551] on div "Deal 5 damage." at bounding box center [801, 567] width 151 height 66
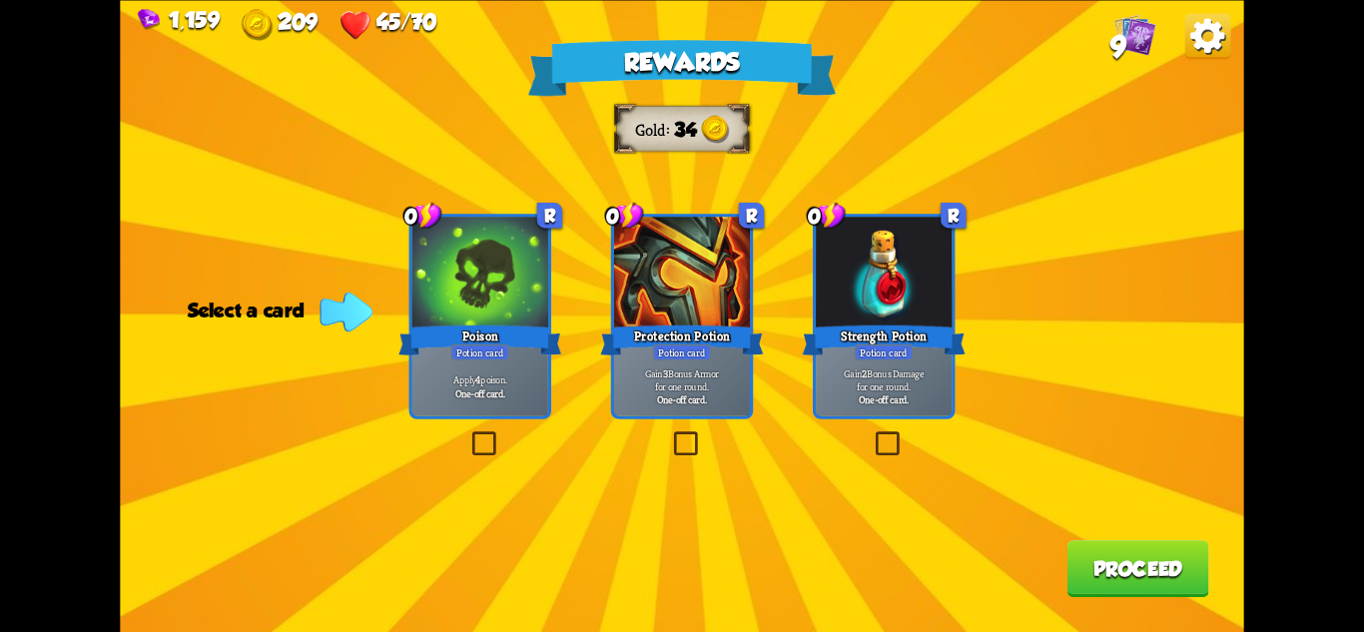
click at [476, 297] on div at bounding box center [480, 274] width 136 height 115
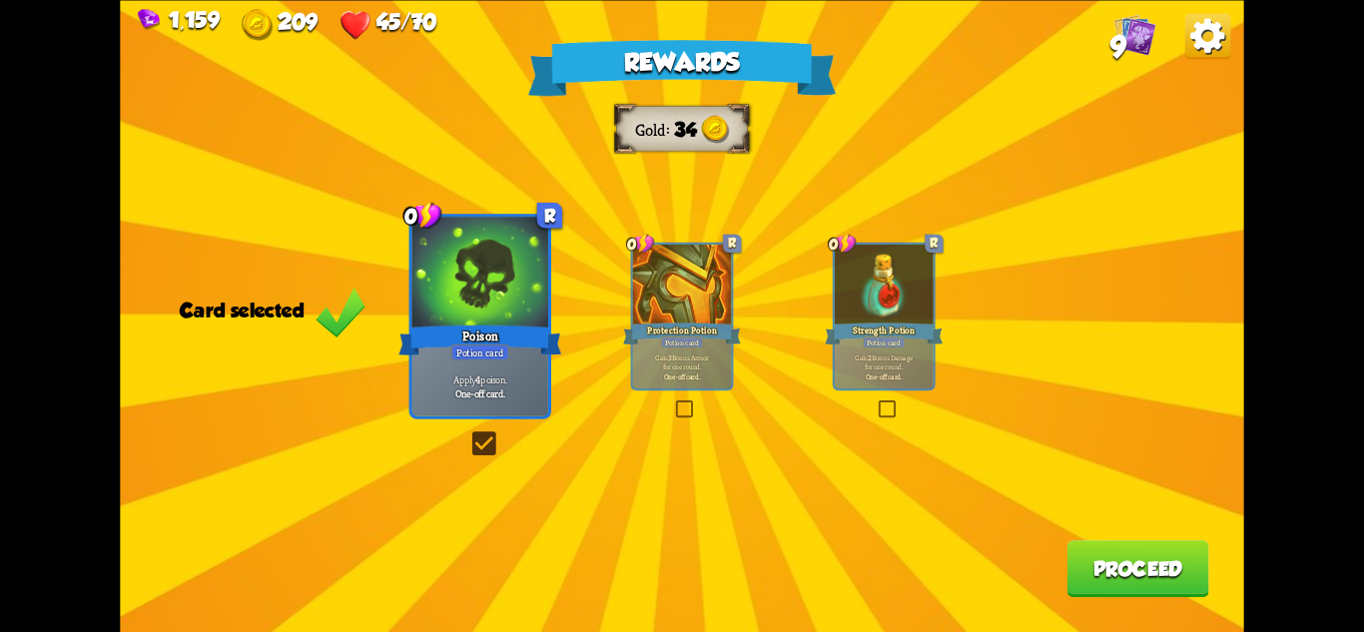
click at [1125, 597] on button "Proceed" at bounding box center [1139, 568] width 142 height 57
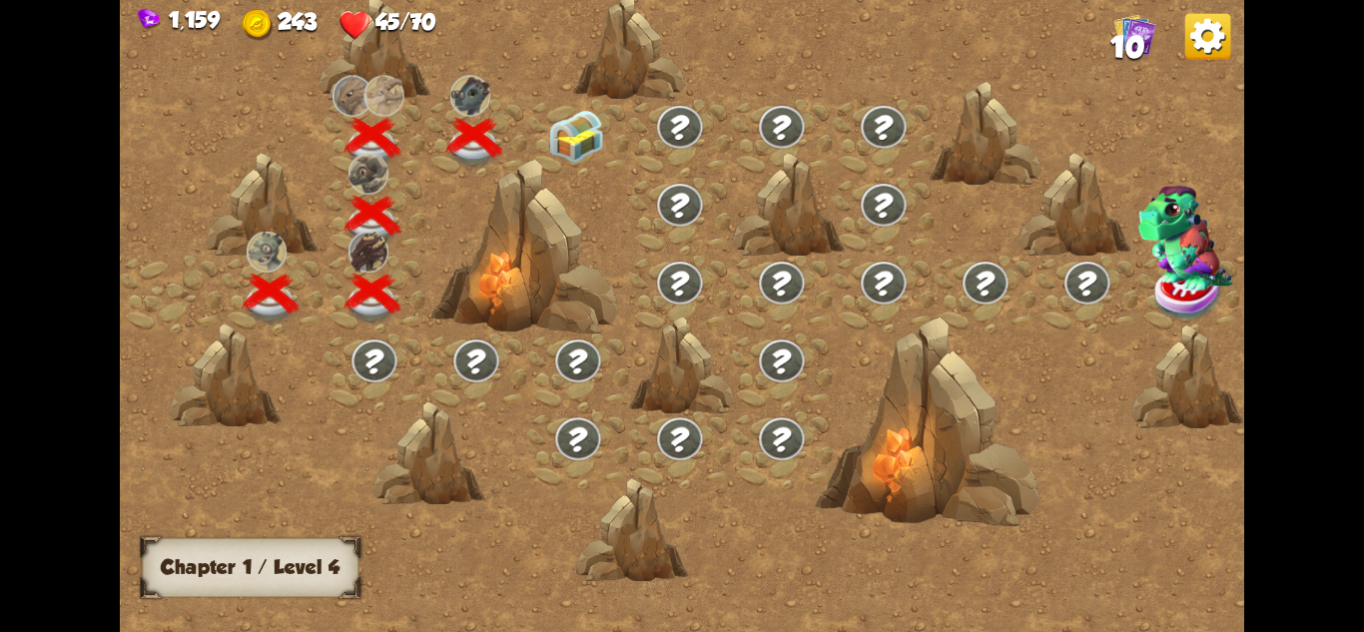
click at [580, 146] on img at bounding box center [576, 136] width 56 height 53
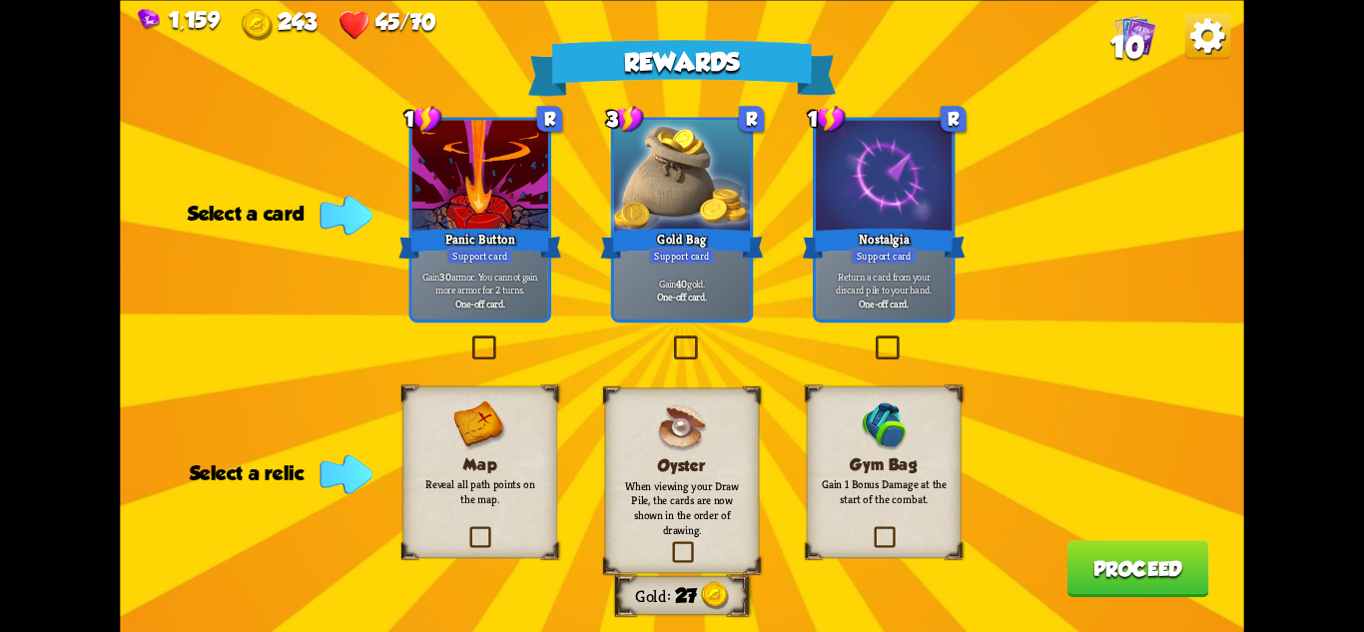
click at [712, 229] on div "Gold Bag" at bounding box center [681, 243] width 163 height 36
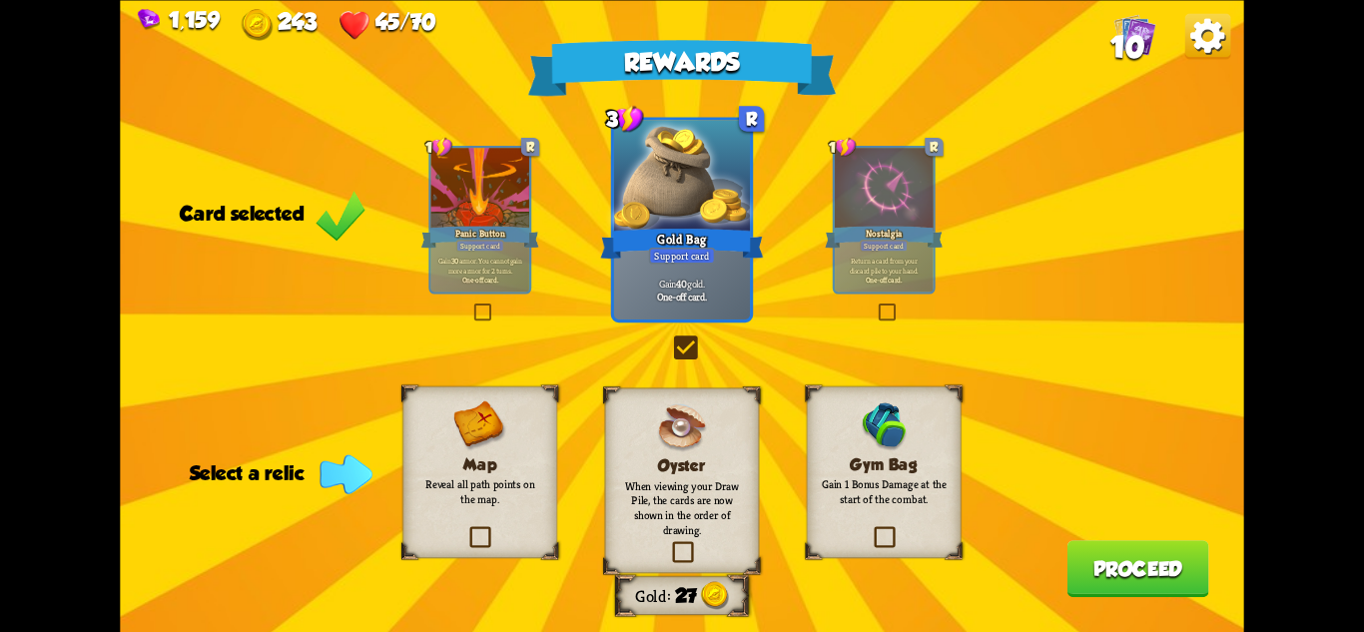
click at [910, 437] on div "Gym Bag Gain 1 Bonus Damage at the start of the combat." at bounding box center [884, 471] width 155 height 172
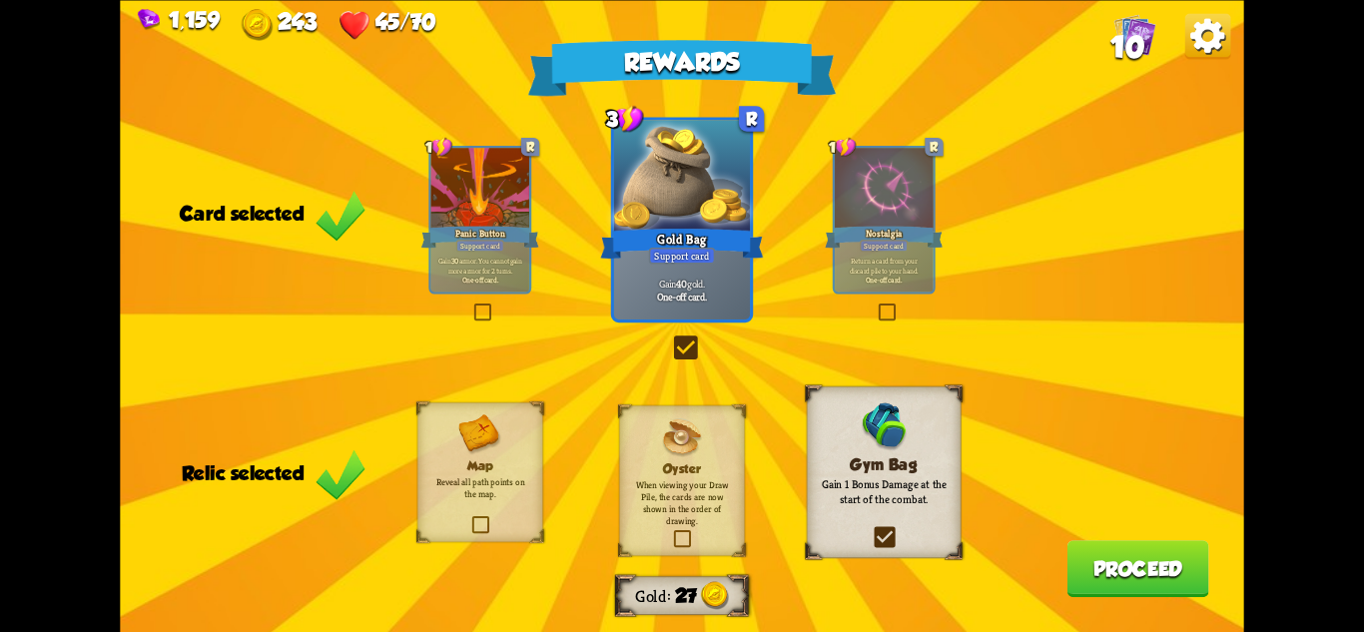
click at [1125, 566] on button "Proceed" at bounding box center [1139, 568] width 142 height 57
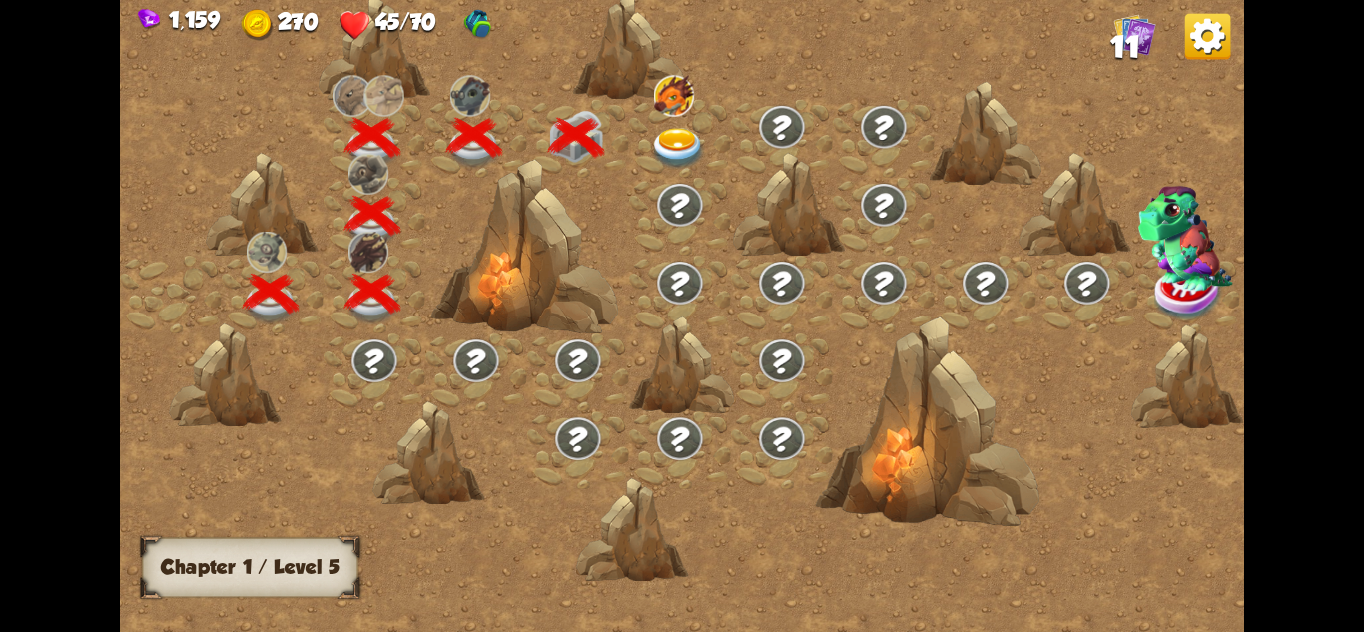
click at [678, 133] on img at bounding box center [678, 148] width 56 height 41
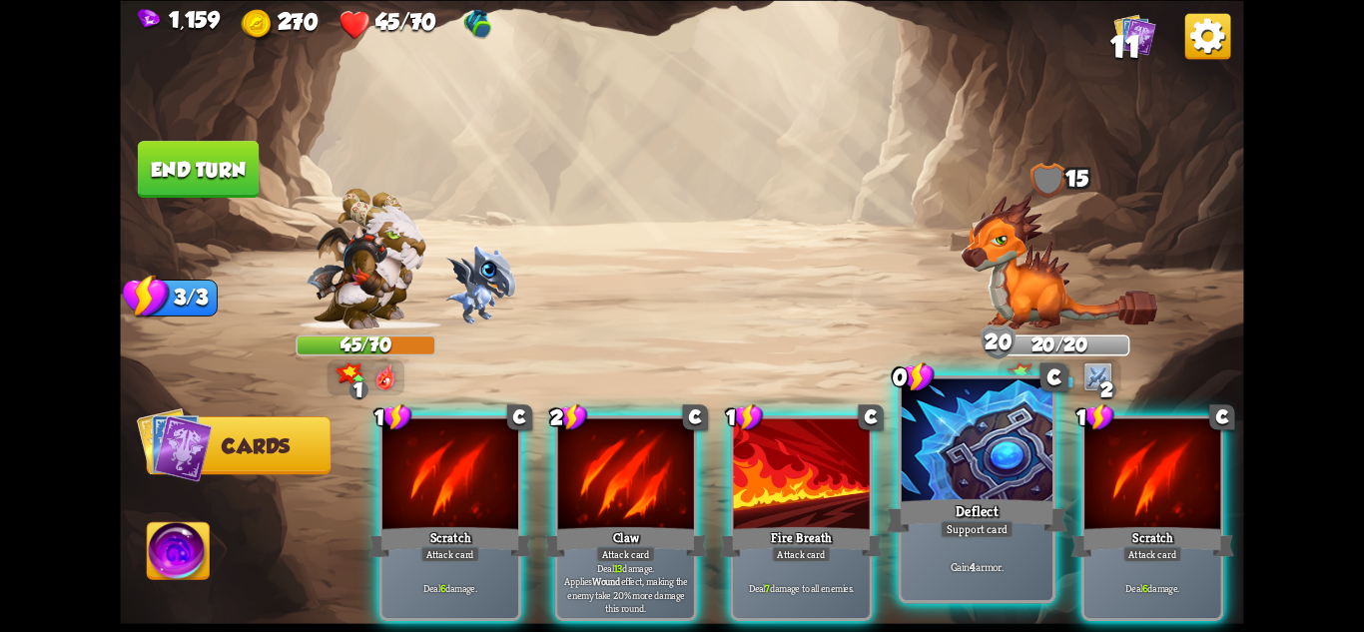
click at [988, 454] on div at bounding box center [977, 441] width 151 height 127
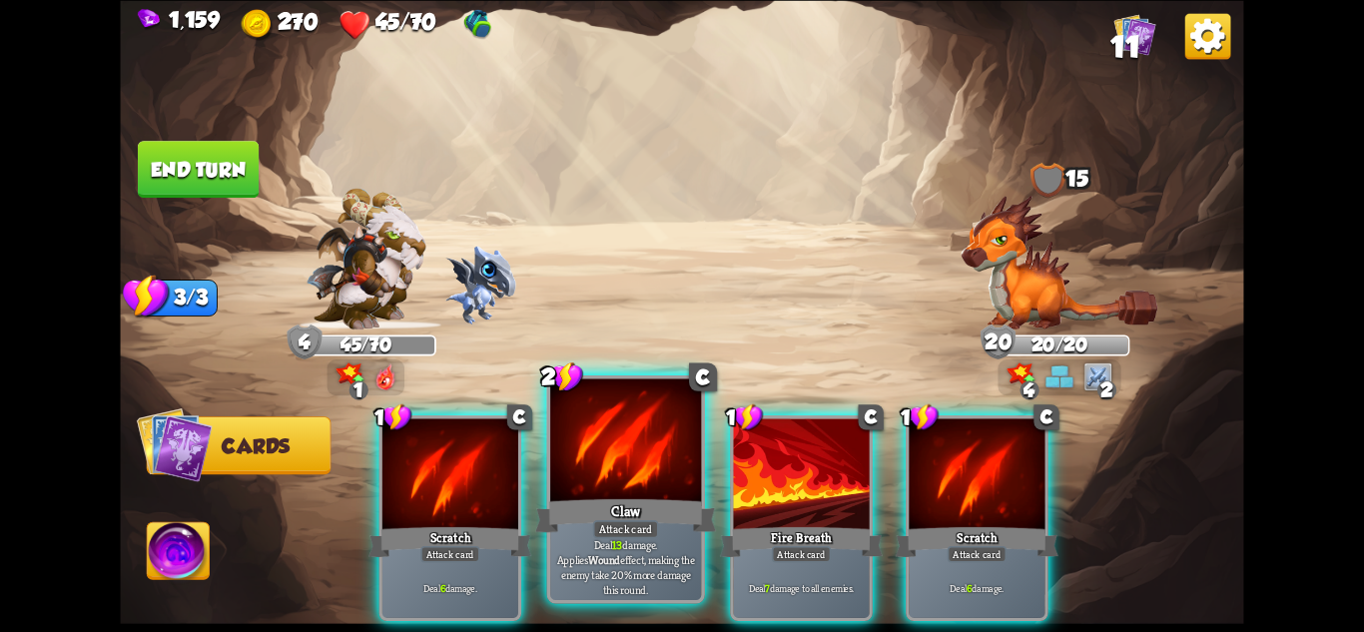
click at [641, 484] on div at bounding box center [625, 441] width 151 height 127
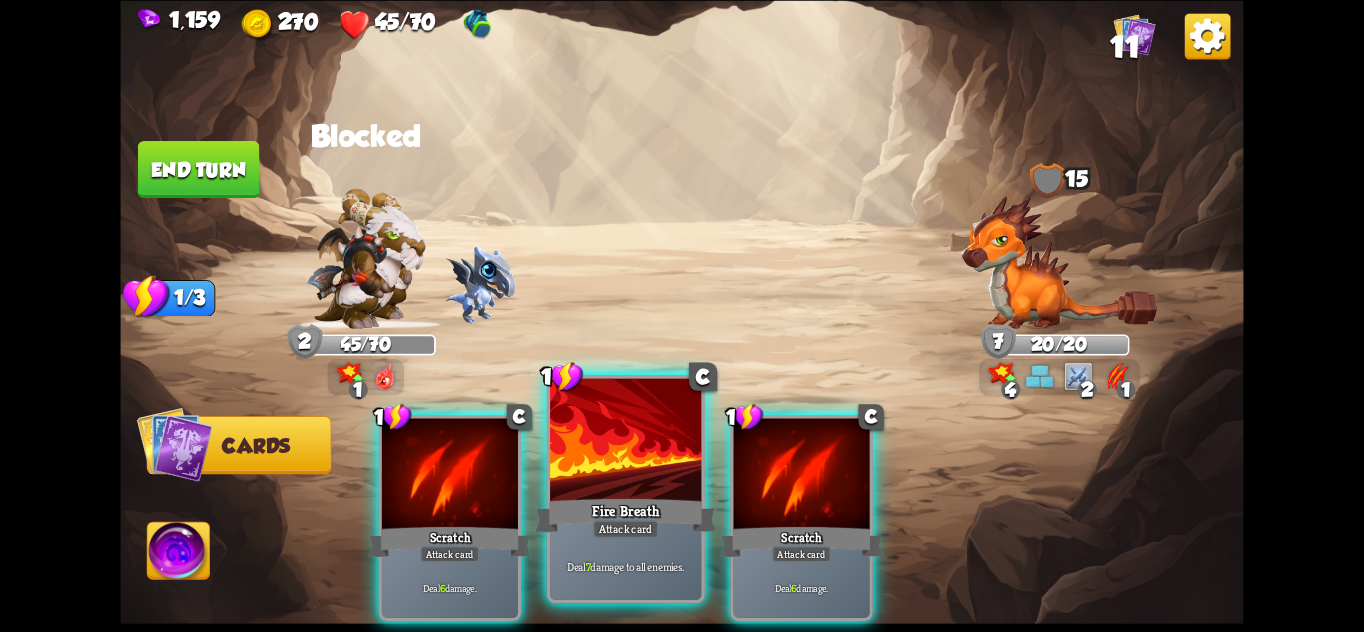
click at [621, 481] on div at bounding box center [625, 441] width 151 height 127
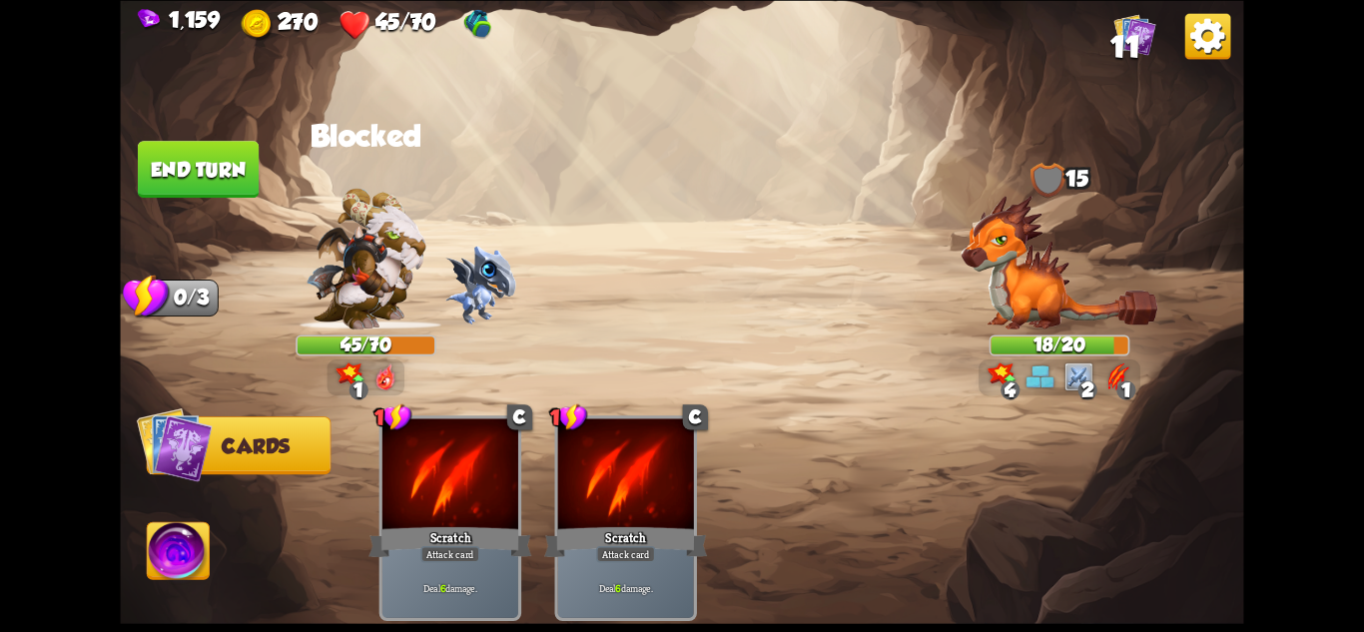
click at [227, 158] on button "End turn" at bounding box center [198, 169] width 121 height 57
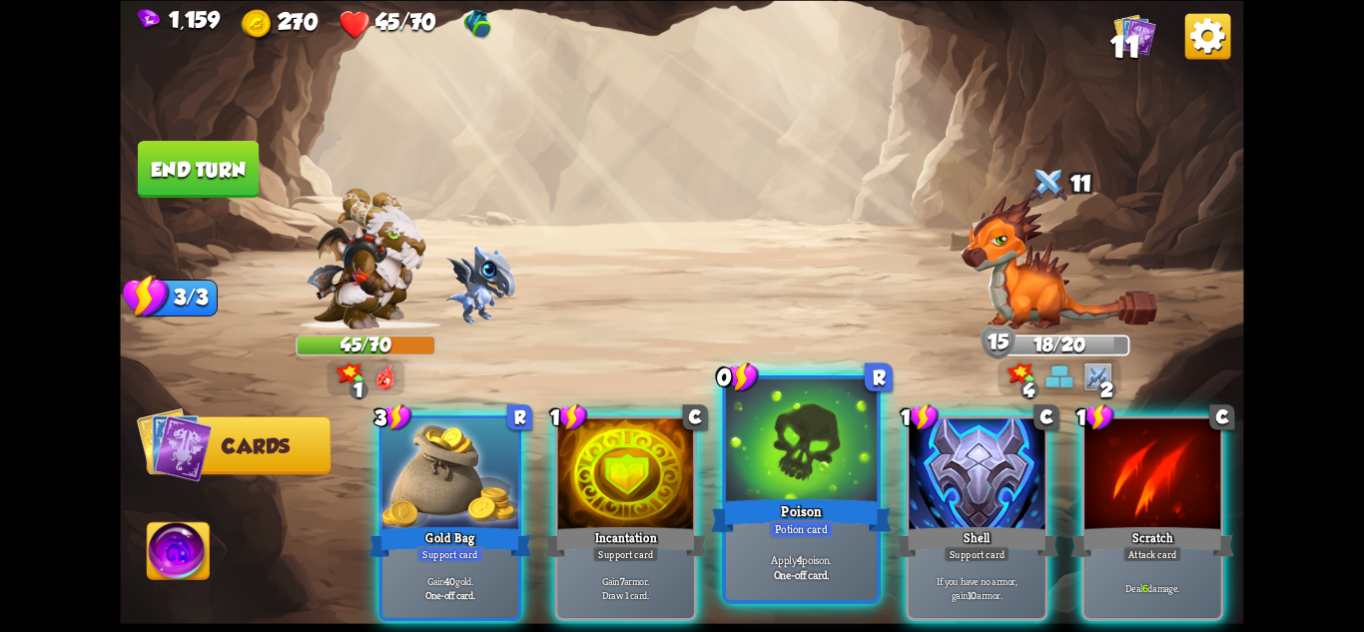
click at [815, 516] on div "Poison" at bounding box center [801, 515] width 181 height 40
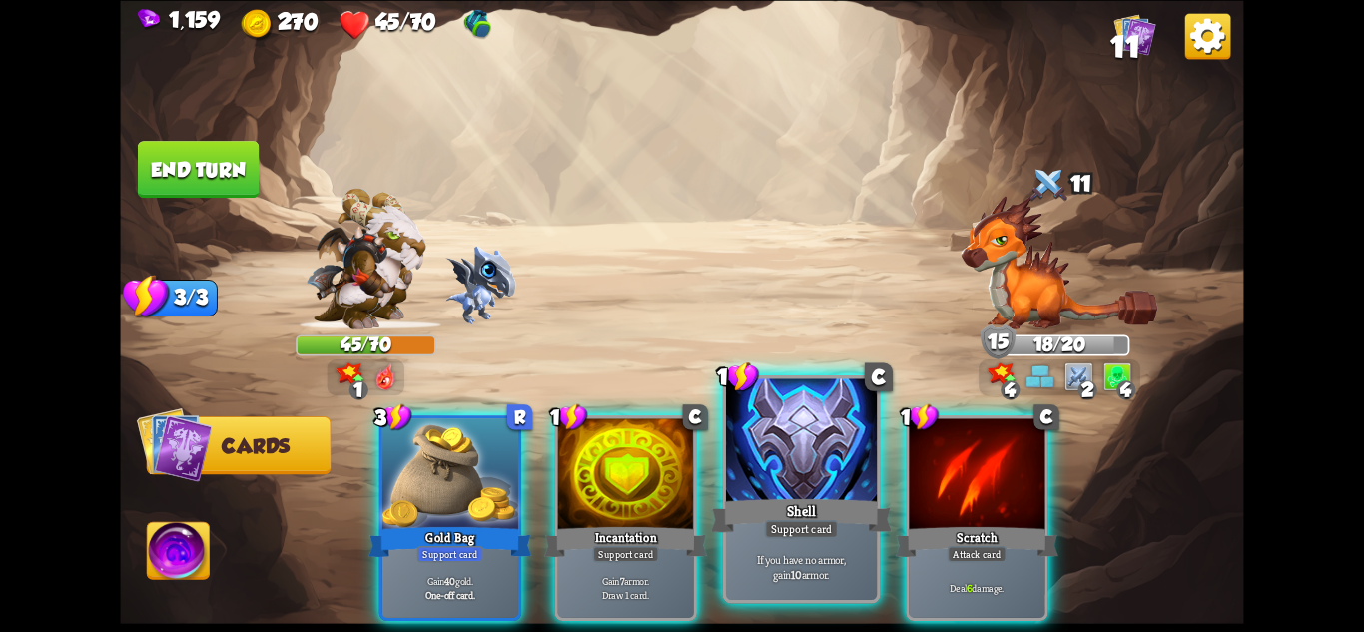
click at [783, 503] on div "Shell" at bounding box center [801, 515] width 181 height 40
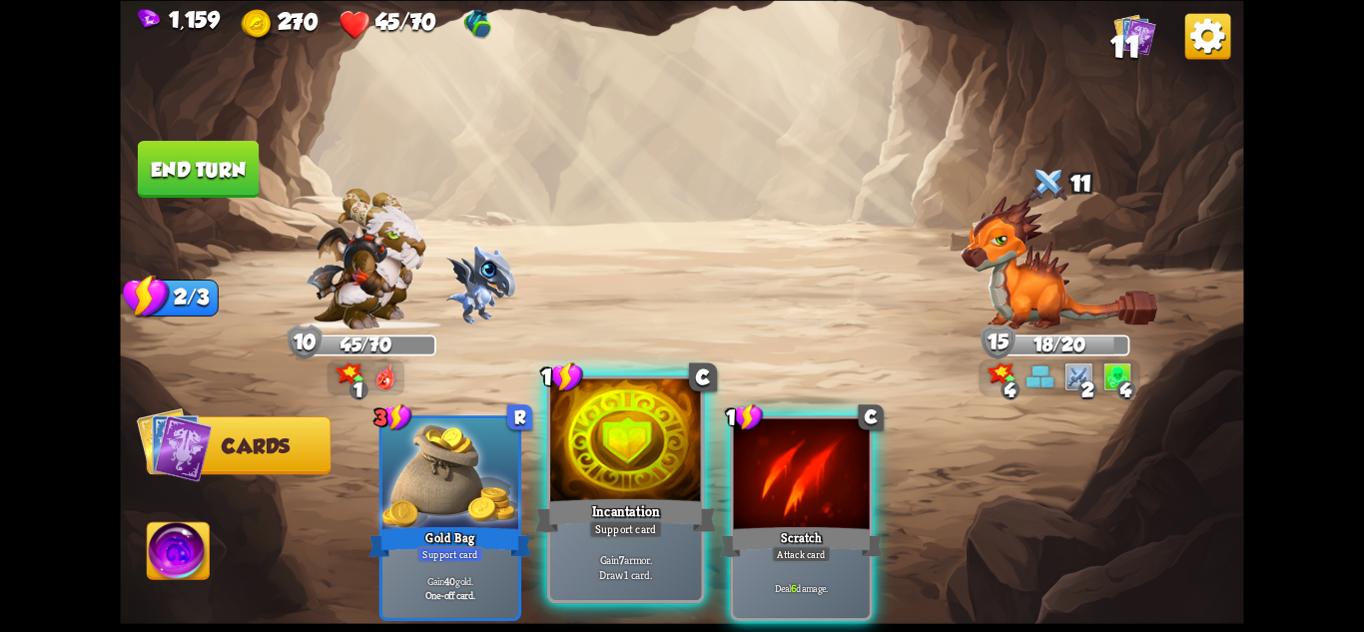
click at [692, 479] on div at bounding box center [625, 441] width 151 height 127
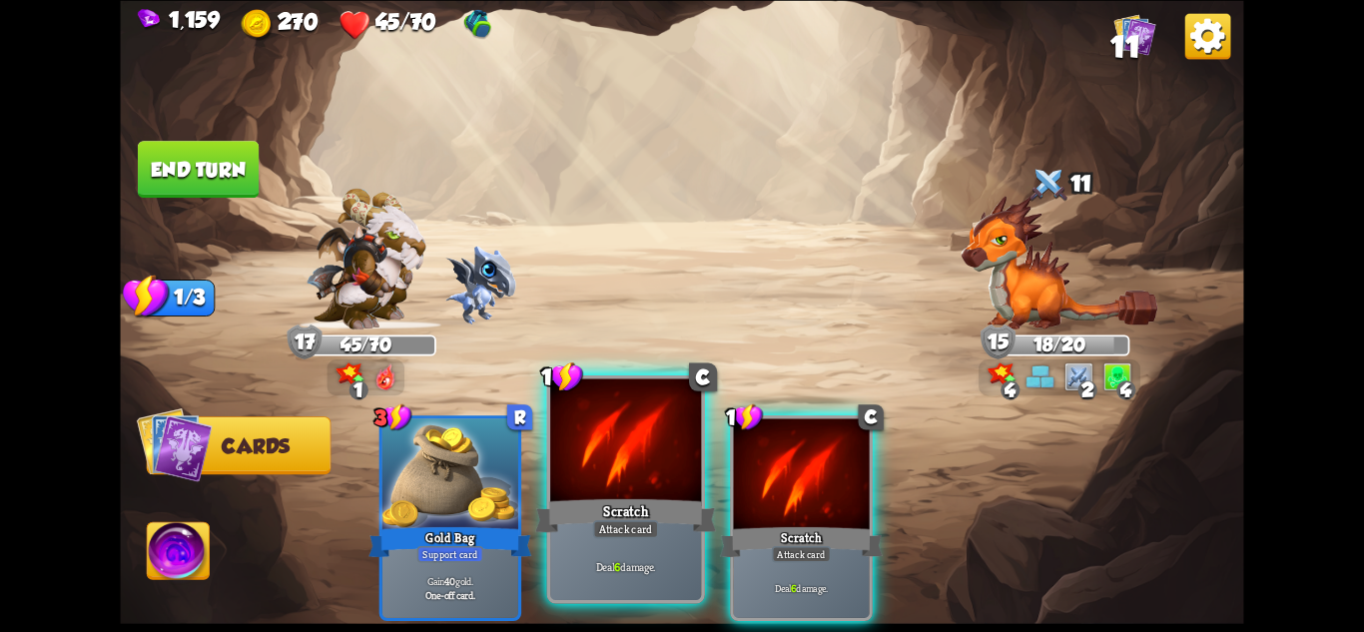
click at [677, 480] on div at bounding box center [625, 441] width 151 height 127
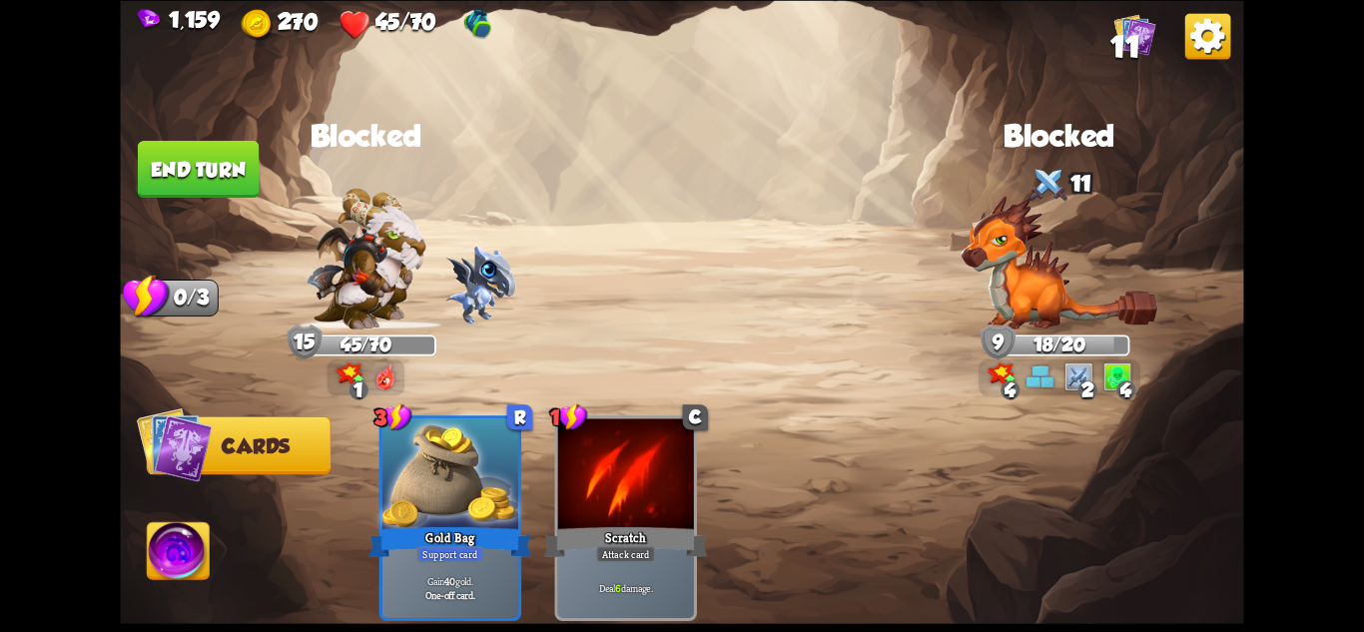
click at [170, 164] on button "End turn" at bounding box center [198, 169] width 121 height 57
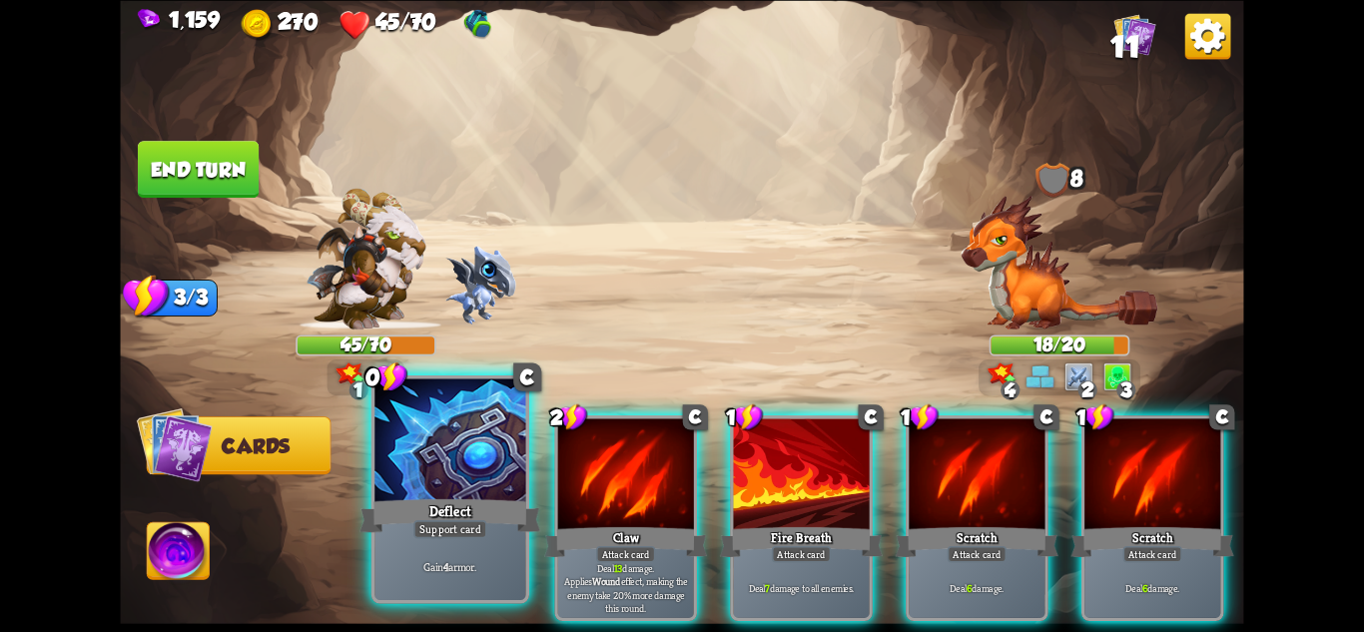
click at [462, 511] on div "Deflect" at bounding box center [450, 515] width 181 height 40
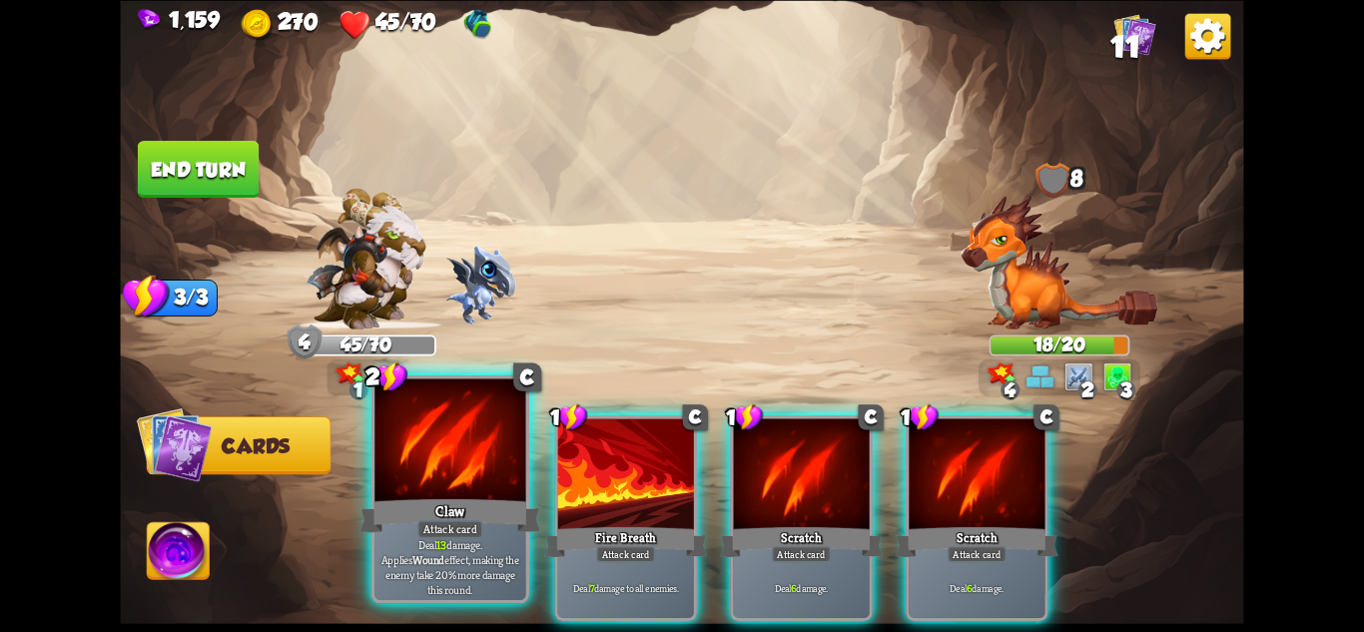
click at [456, 508] on div "Claw" at bounding box center [450, 515] width 181 height 40
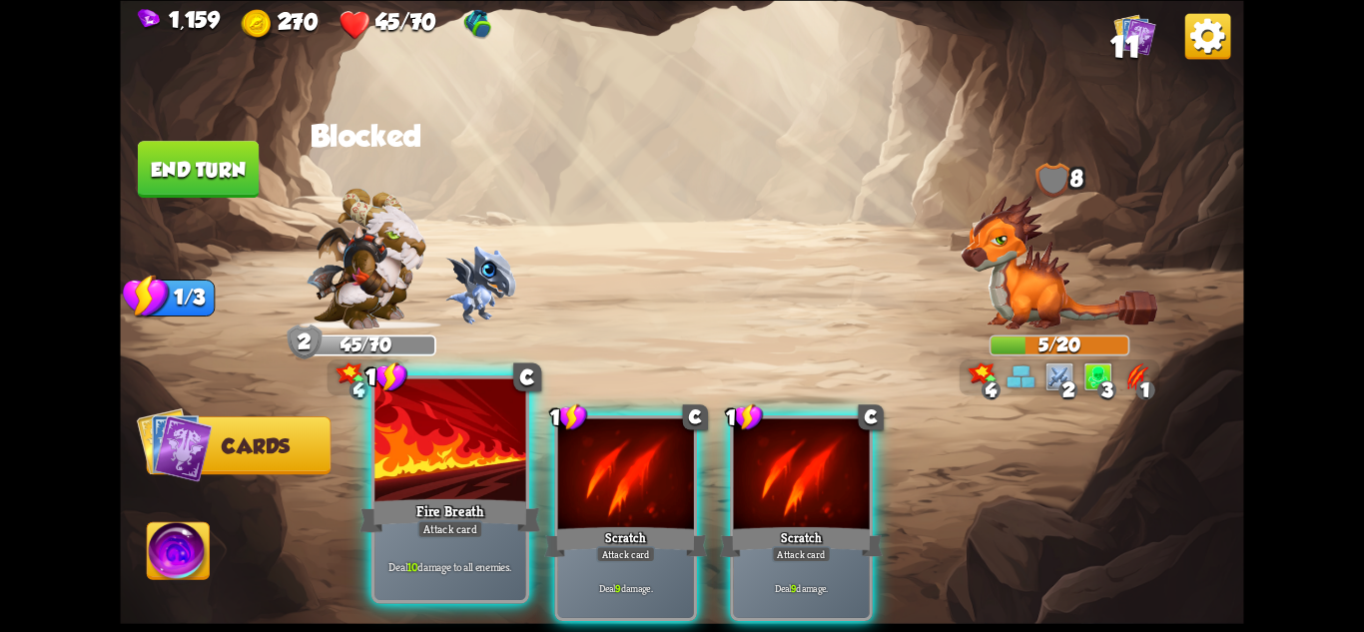
click at [476, 500] on div "Fire Breath" at bounding box center [450, 515] width 181 height 40
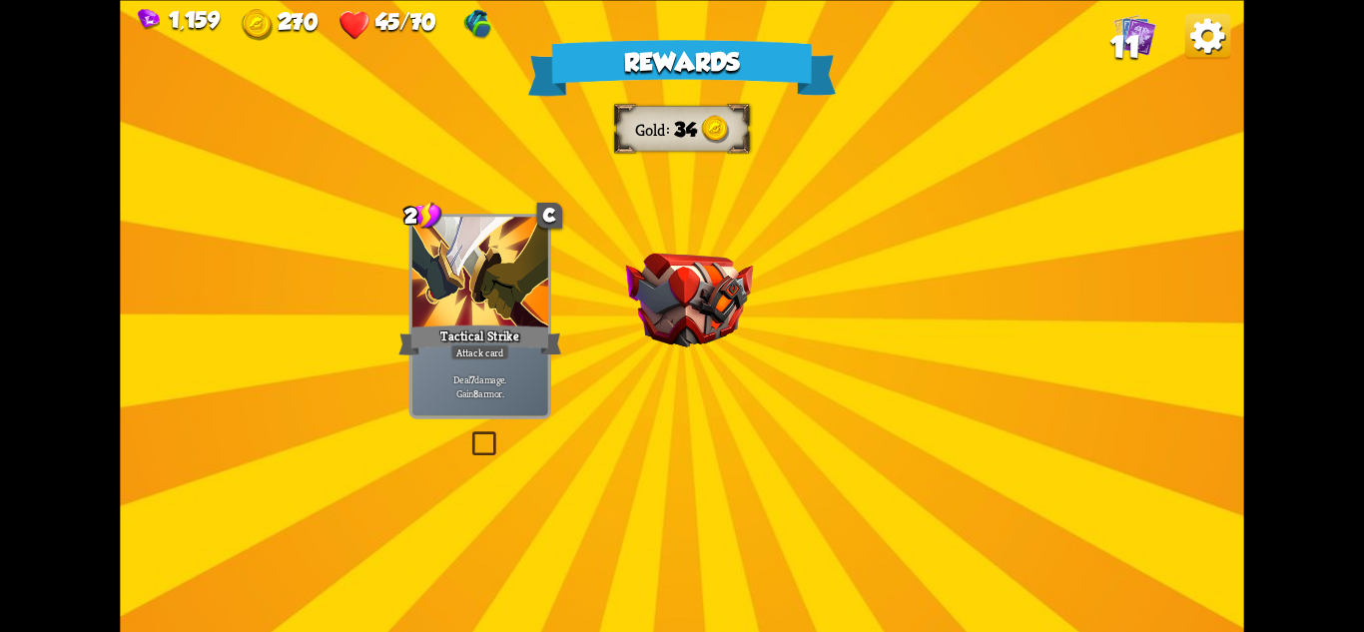
click at [740, 373] on div "Rewards Gold 34 Select a card 2 C Tactical Strike Attack card Deal 7 damage. Ga…" at bounding box center [681, 316] width 1123 height 632
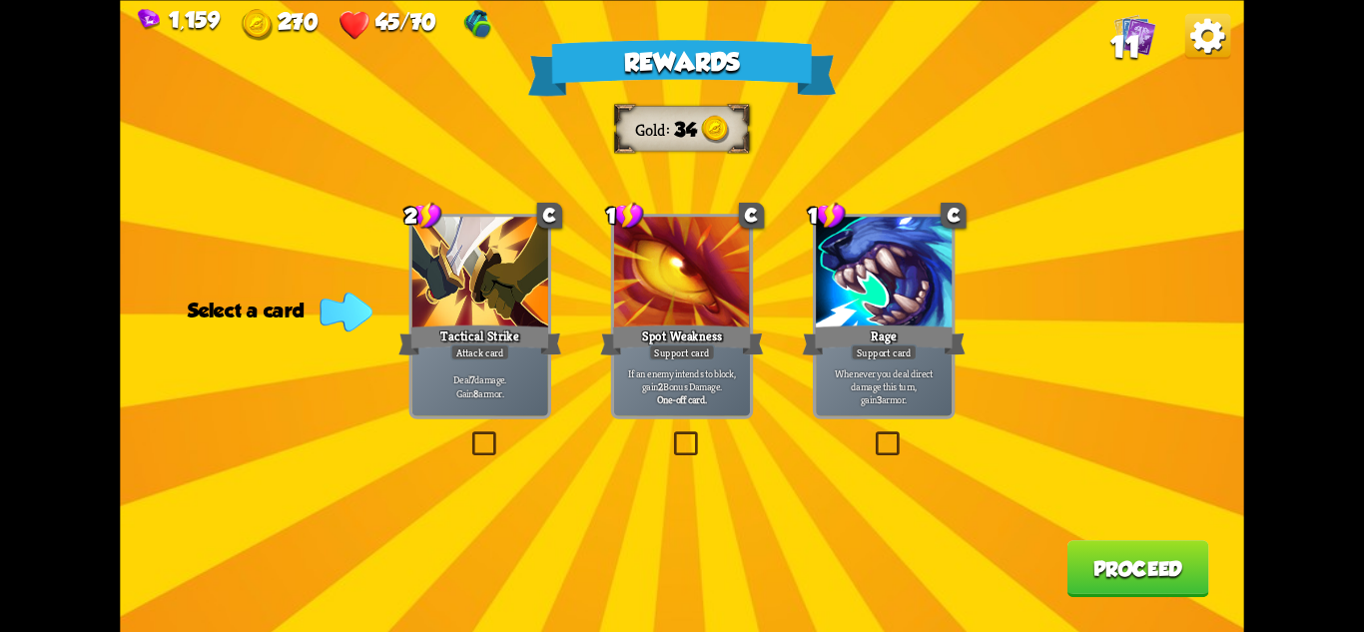
click at [513, 362] on div "Deal 7 damage. Gain 8 armor." at bounding box center [480, 386] width 136 height 59
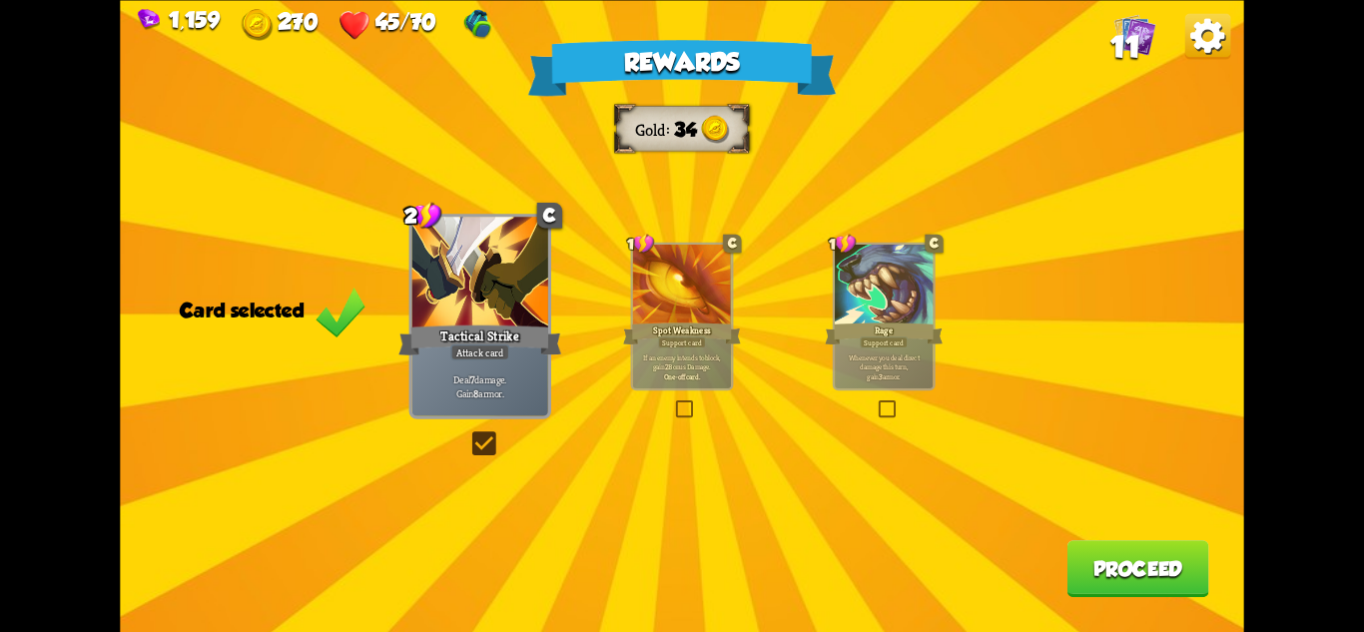
click at [1143, 552] on button "Proceed" at bounding box center [1139, 568] width 142 height 57
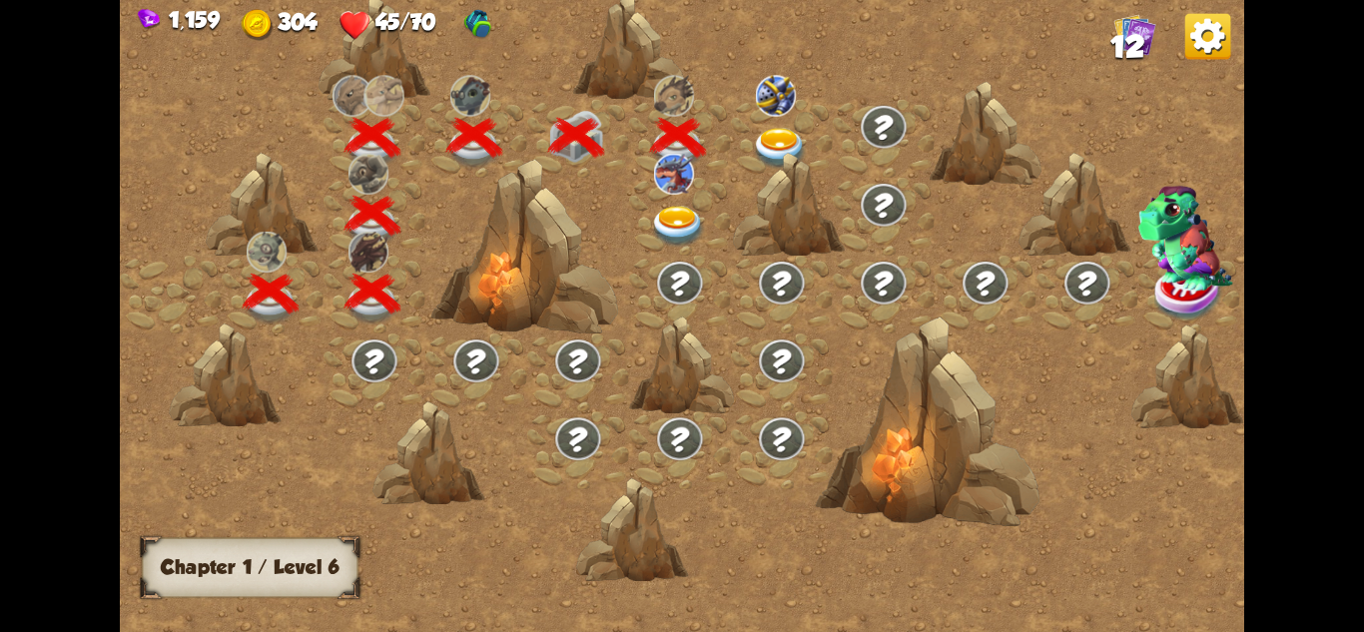
click at [669, 215] on img at bounding box center [678, 226] width 56 height 41
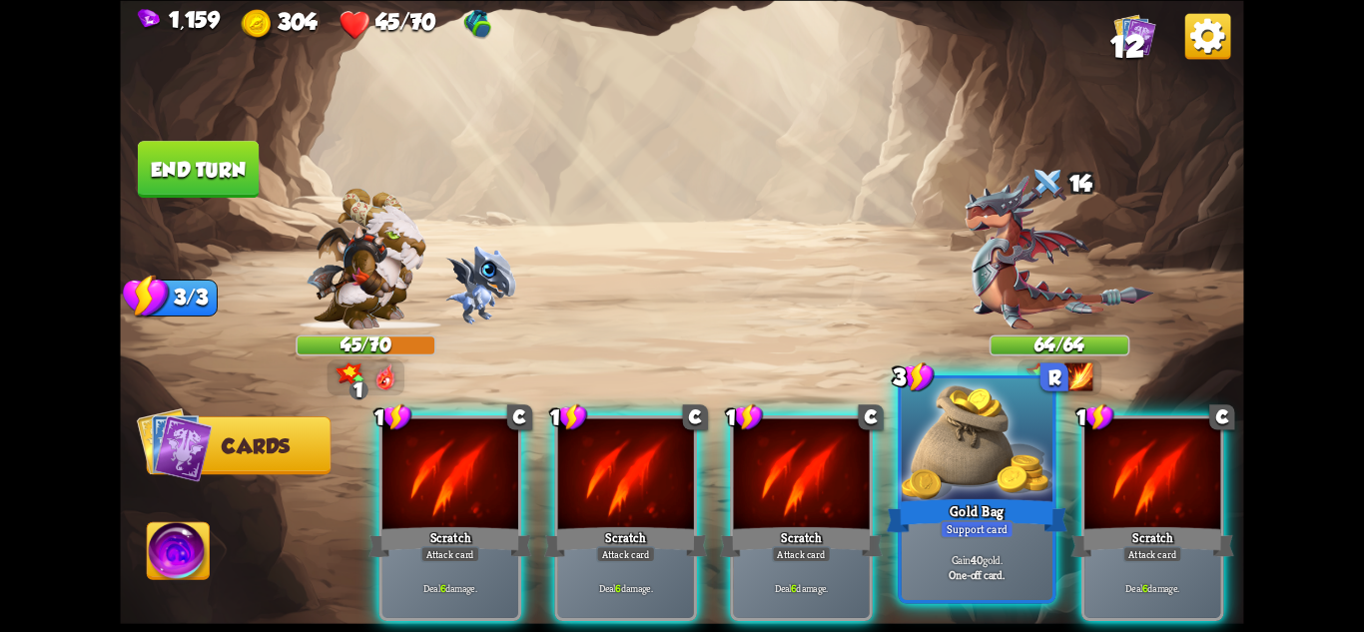
click at [984, 417] on div at bounding box center [977, 441] width 151 height 127
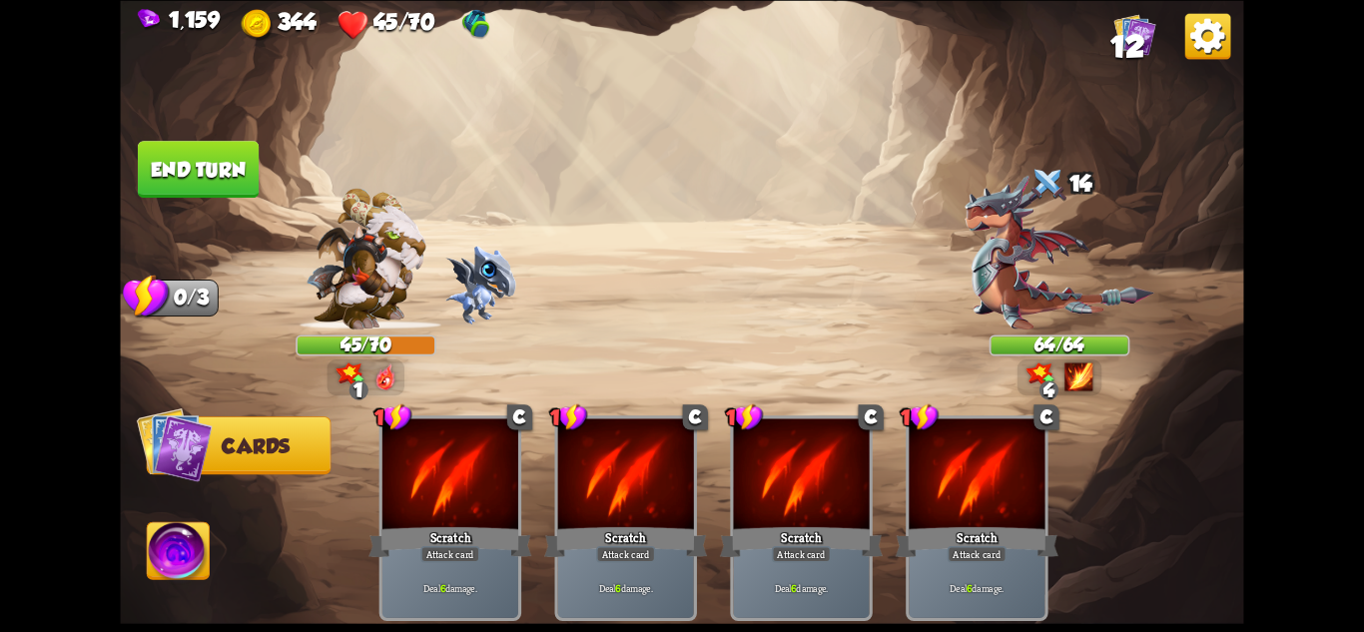
click at [205, 168] on button "End turn" at bounding box center [198, 169] width 121 height 57
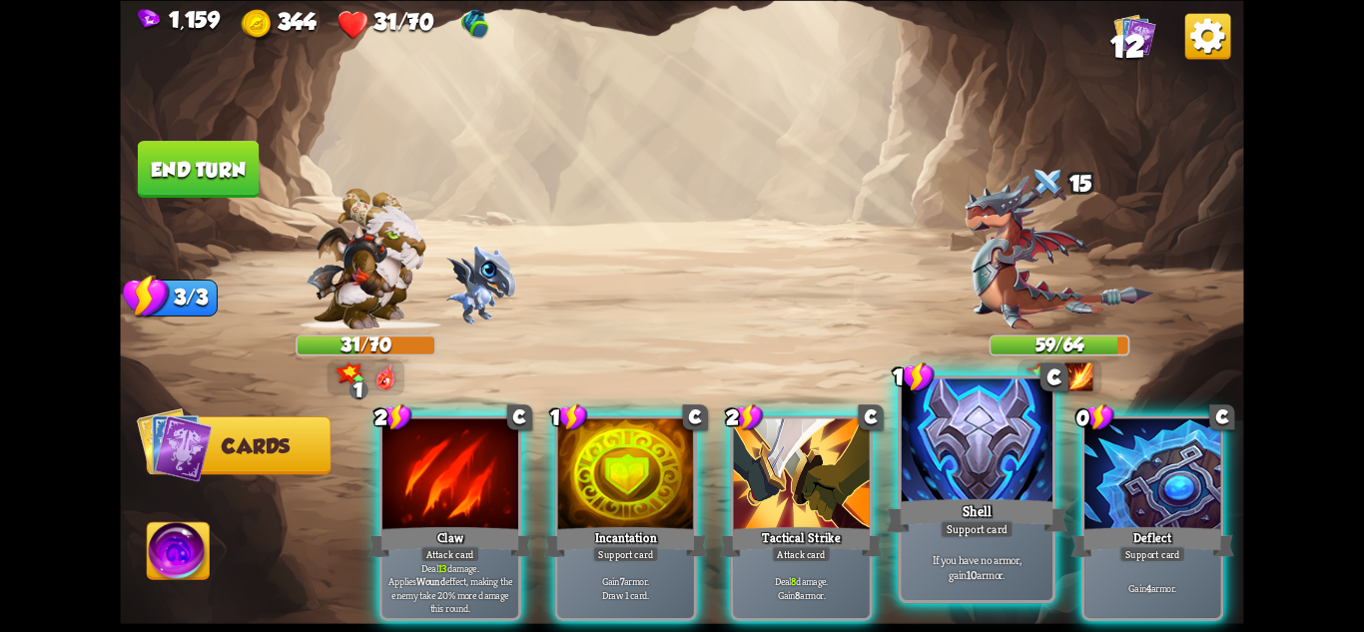
click at [1017, 444] on div at bounding box center [977, 441] width 151 height 127
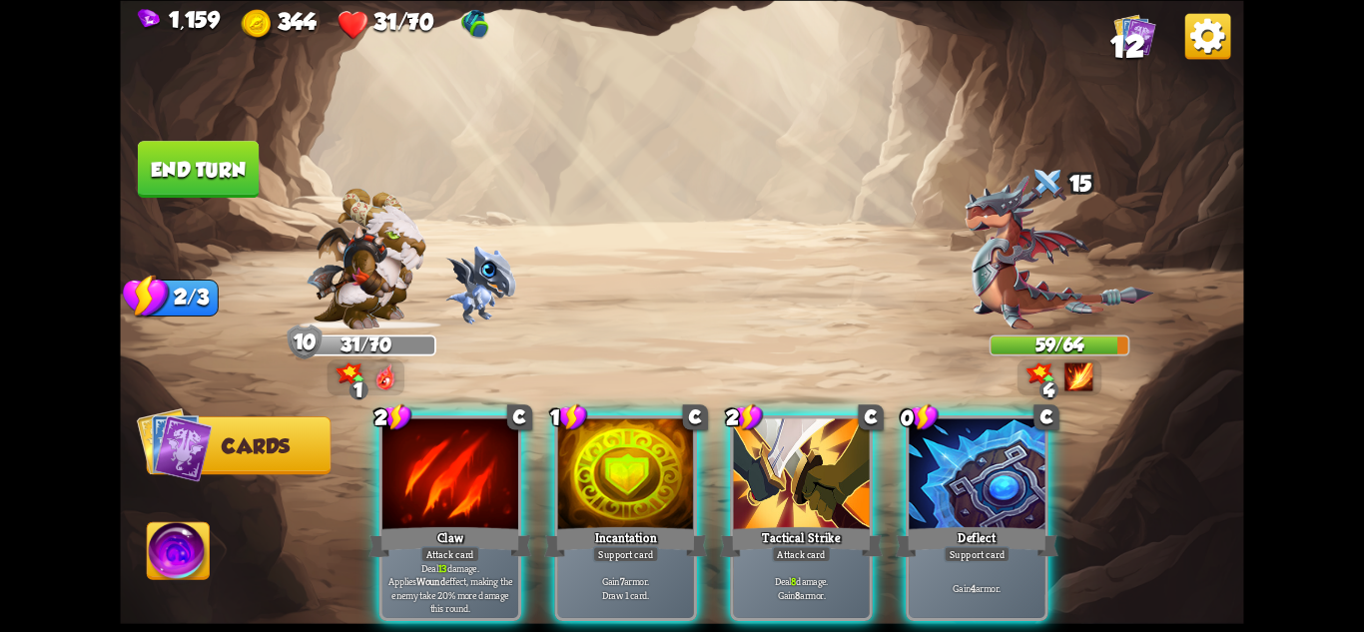
click at [1017, 444] on div at bounding box center [977, 475] width 136 height 115
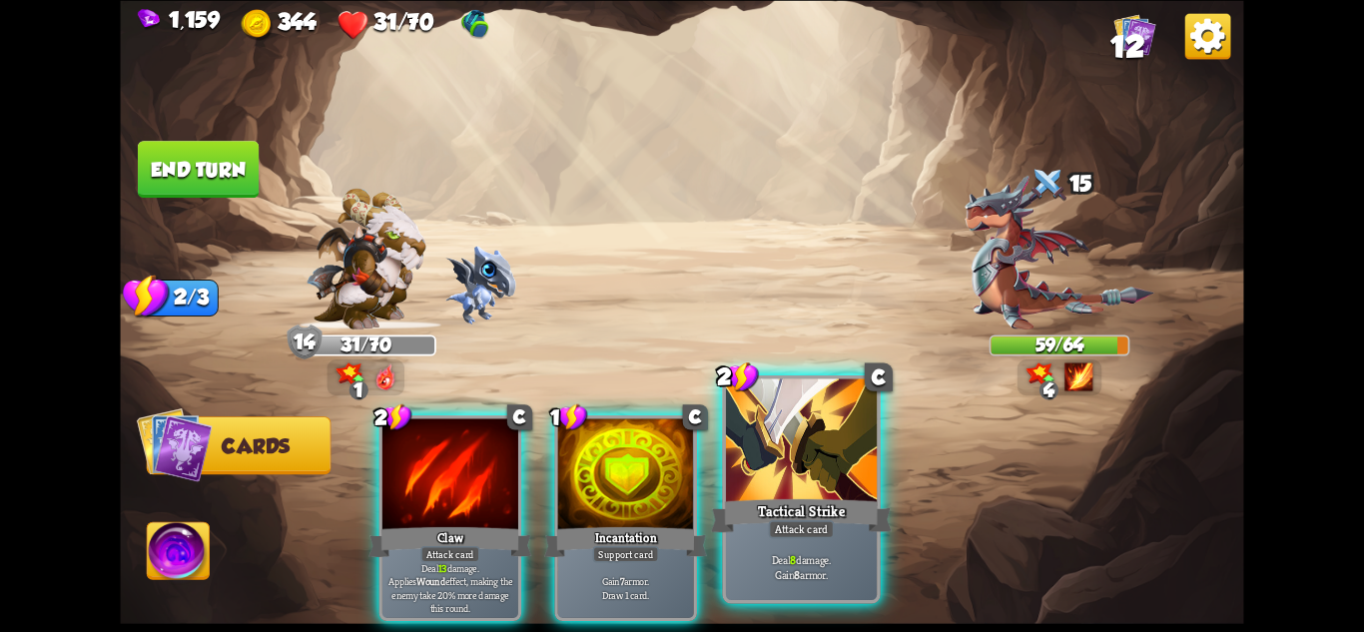
click at [833, 458] on div at bounding box center [801, 441] width 151 height 127
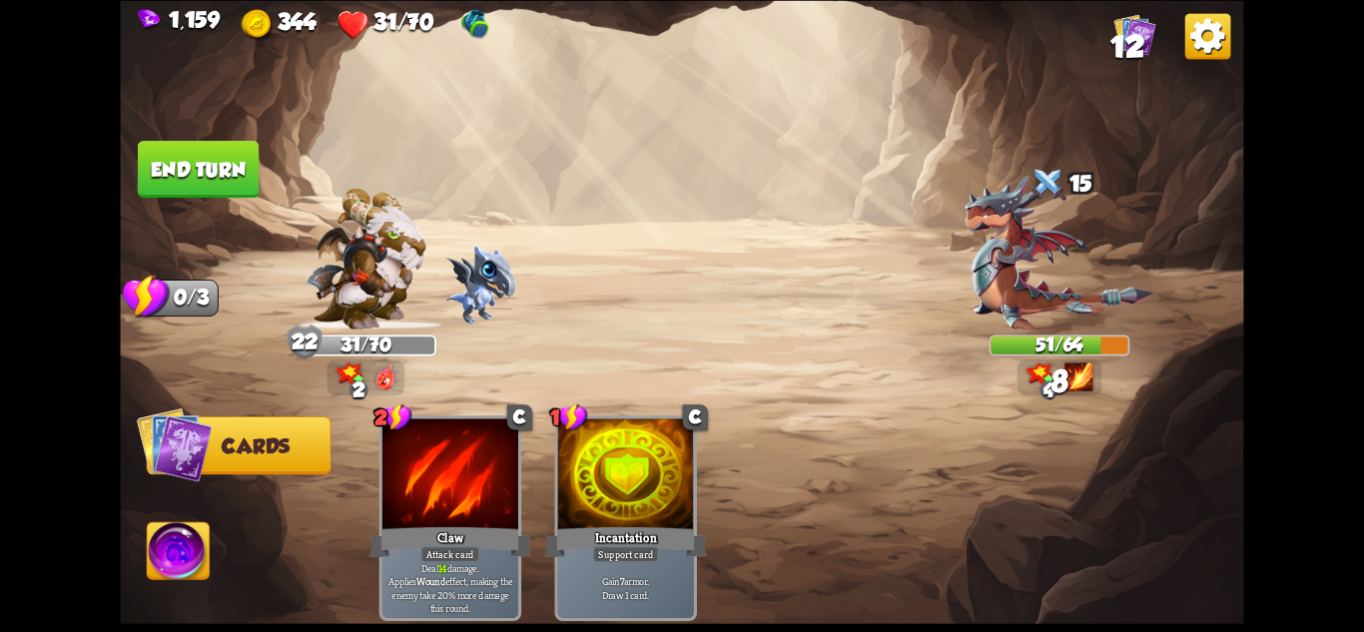
click at [216, 155] on button "End turn" at bounding box center [198, 169] width 121 height 57
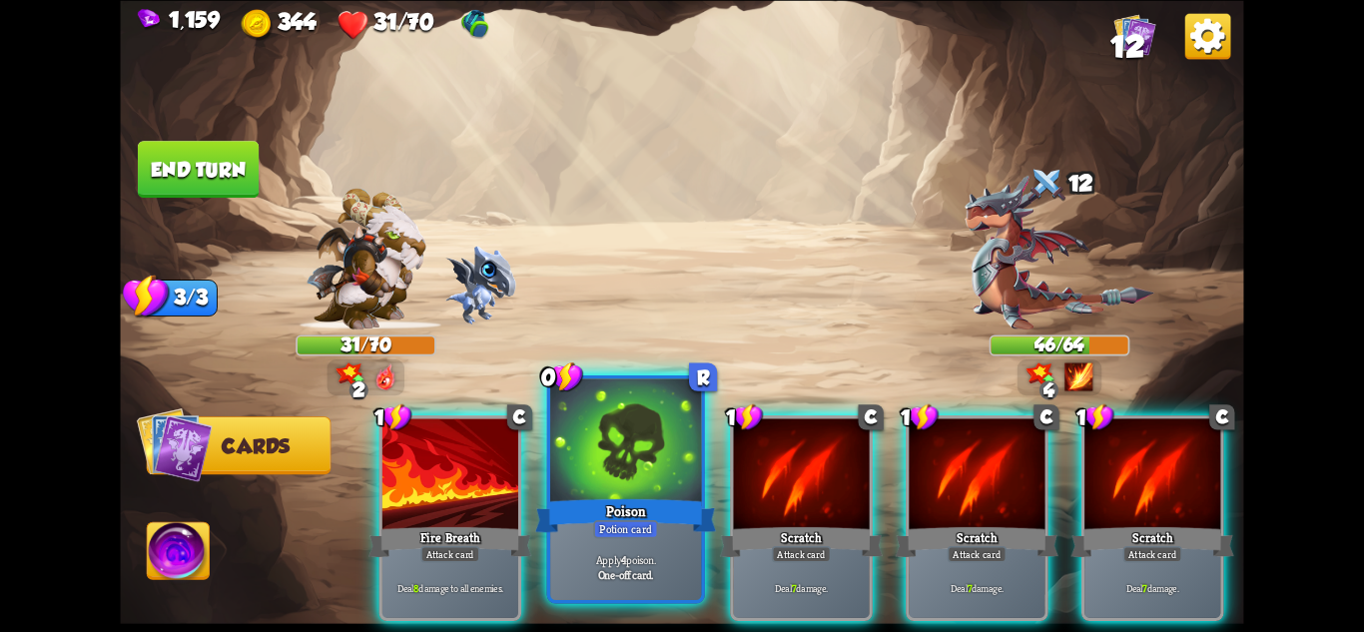
click at [651, 495] on div "Poison" at bounding box center [625, 515] width 181 height 40
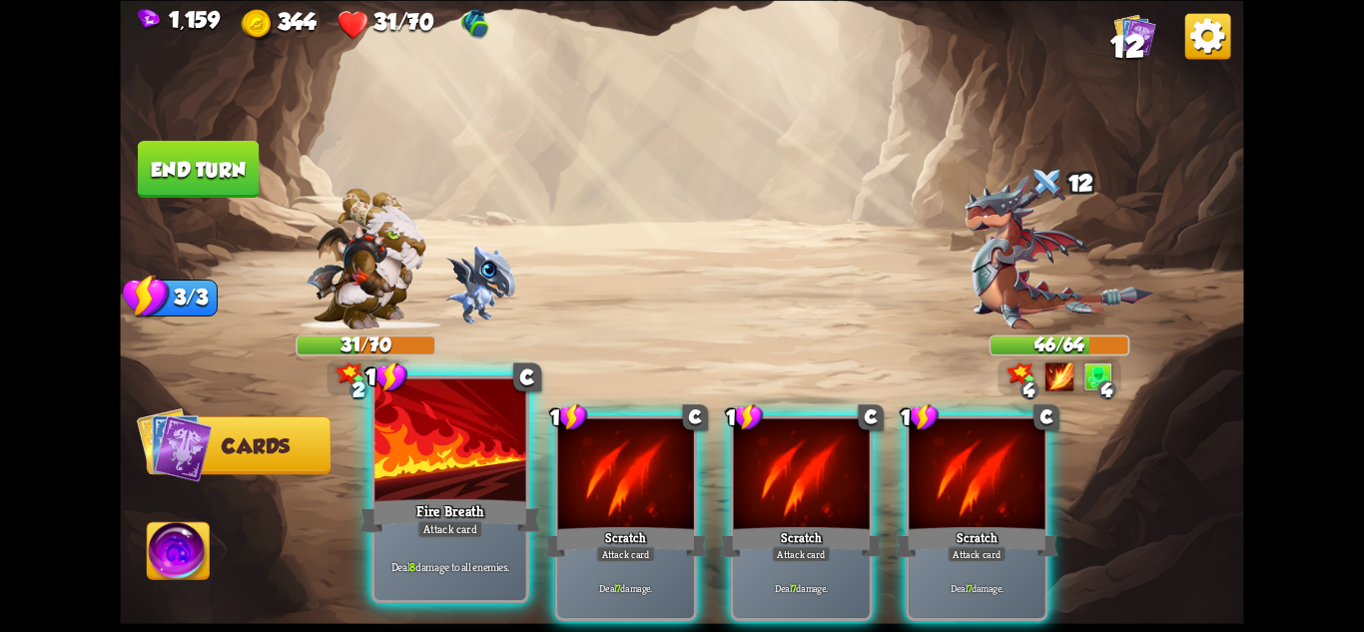
click at [480, 495] on div "Fire Breath" at bounding box center [450, 515] width 181 height 40
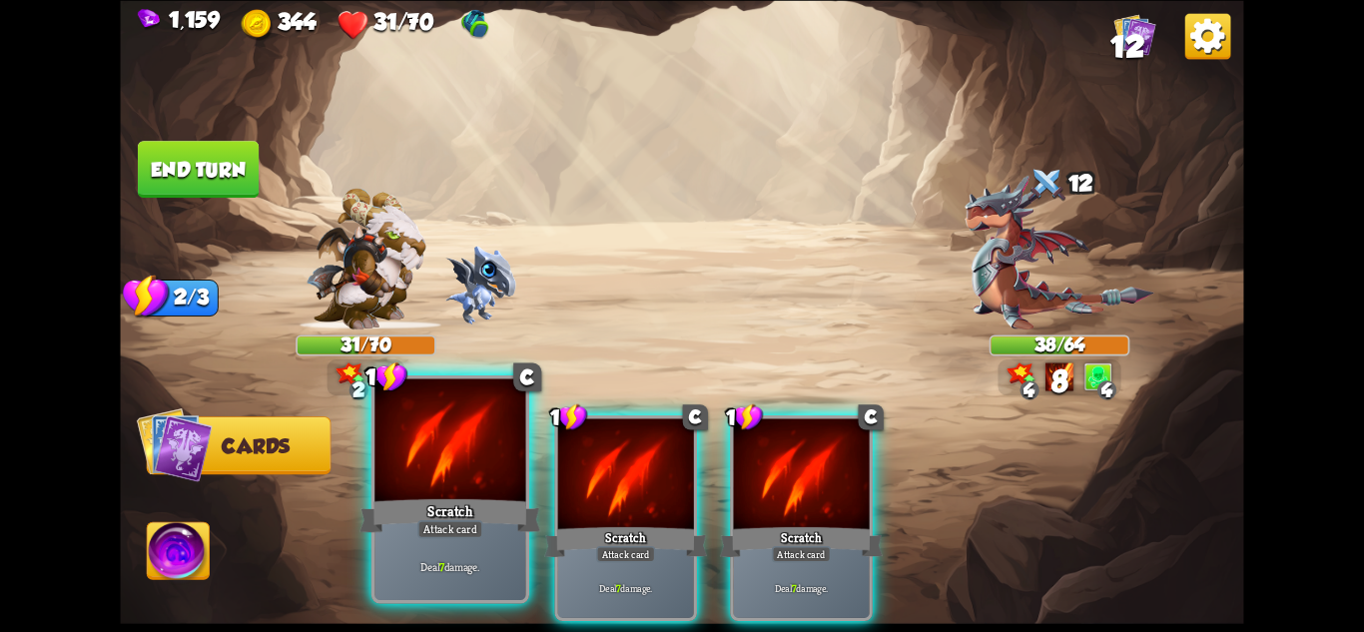
click at [448, 495] on div "Scratch" at bounding box center [450, 515] width 181 height 40
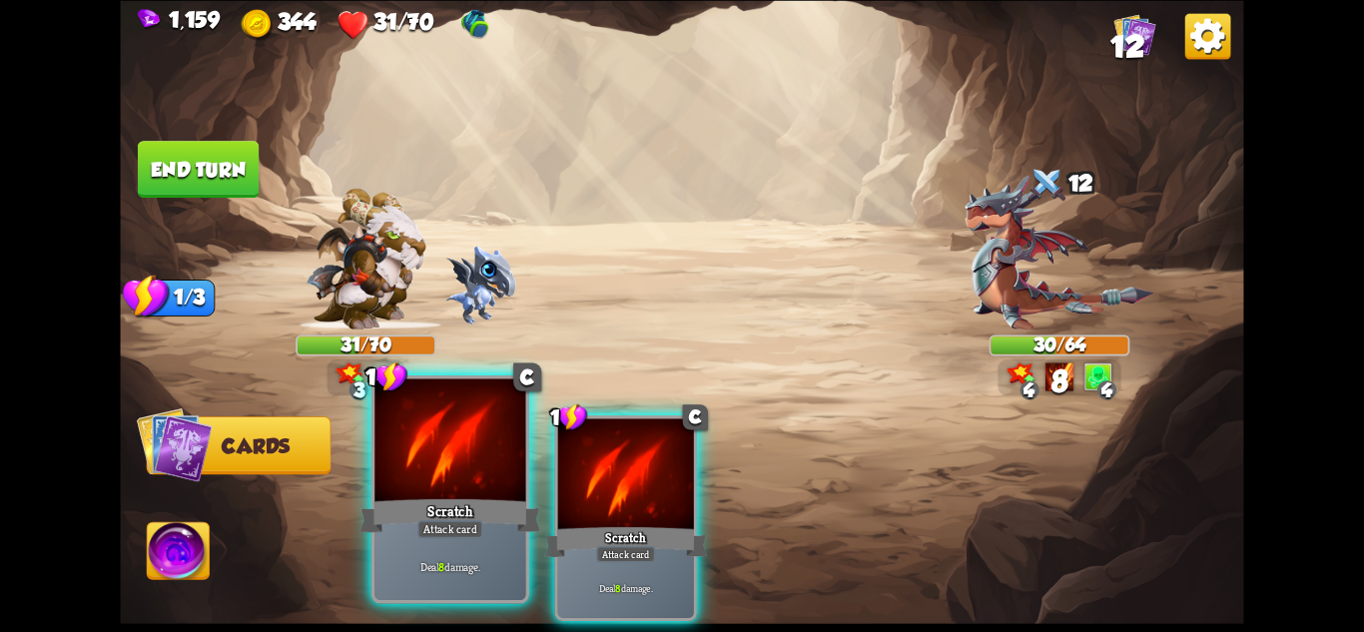
click at [430, 495] on div "Scratch" at bounding box center [450, 515] width 181 height 40
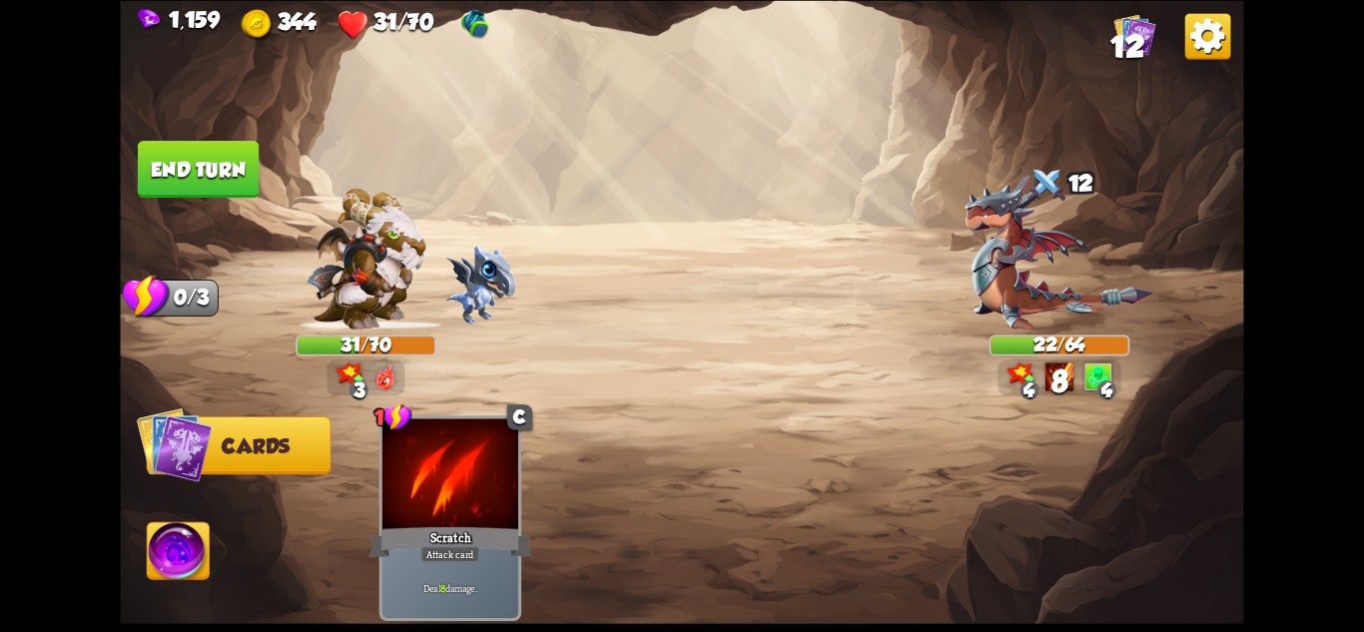
click at [198, 139] on img at bounding box center [681, 316] width 1123 height 632
click at [203, 145] on button "End turn" at bounding box center [198, 169] width 121 height 57
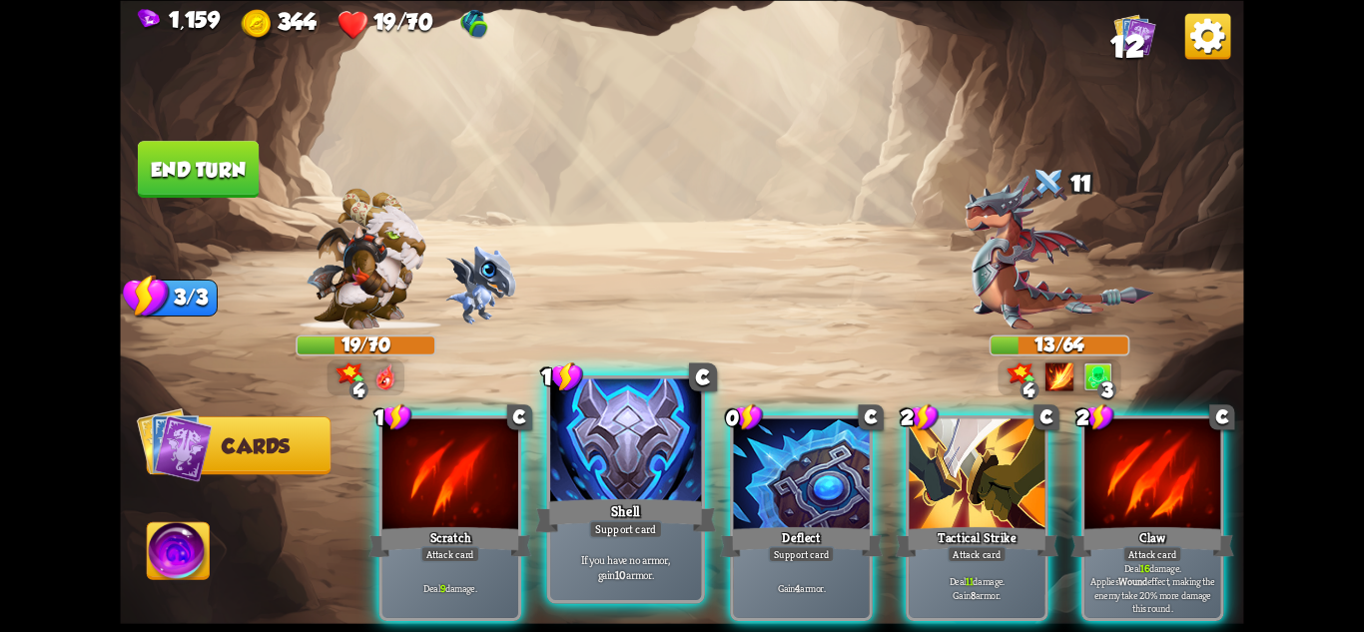
click at [649, 496] on div "Shell" at bounding box center [625, 515] width 181 height 40
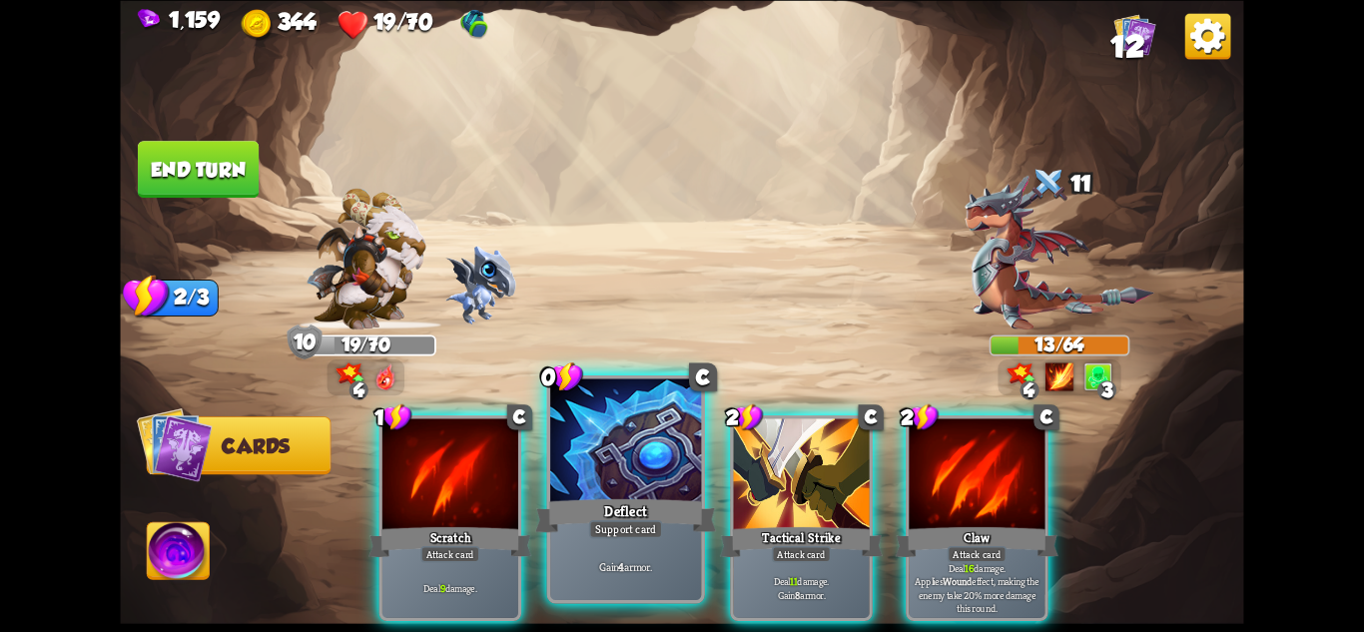
click at [626, 496] on div "Deflect" at bounding box center [625, 515] width 181 height 40
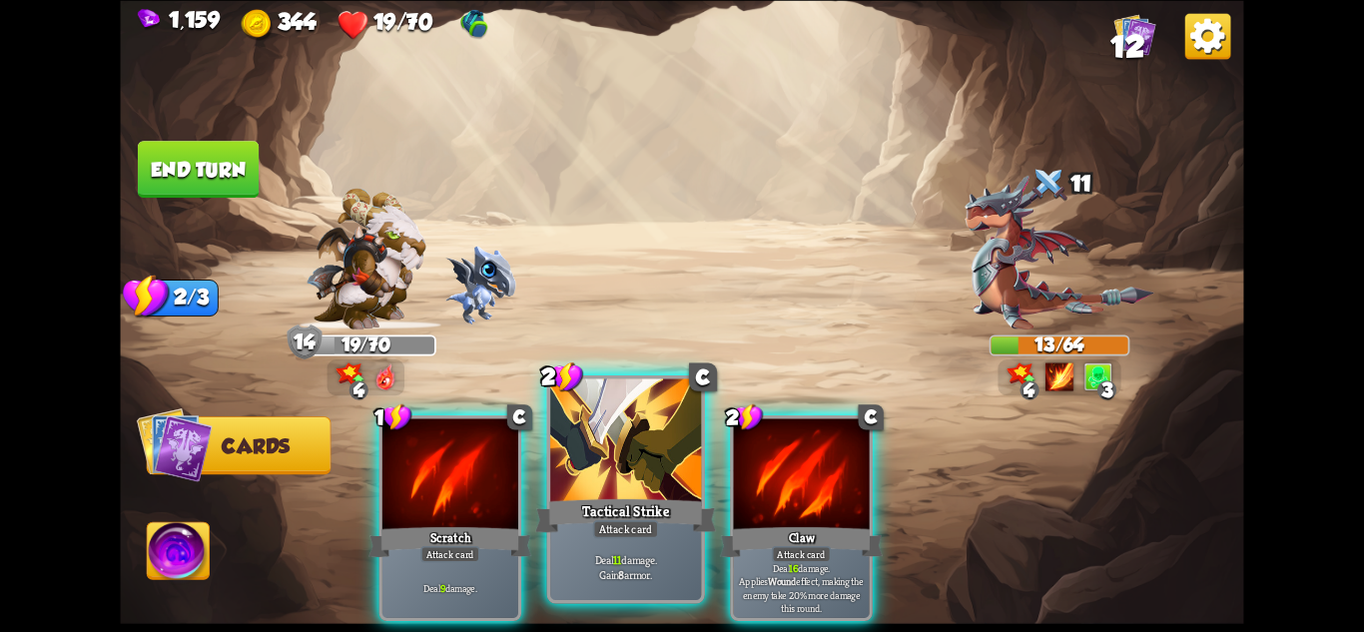
click at [622, 496] on div "Tactical Strike" at bounding box center [625, 515] width 181 height 40
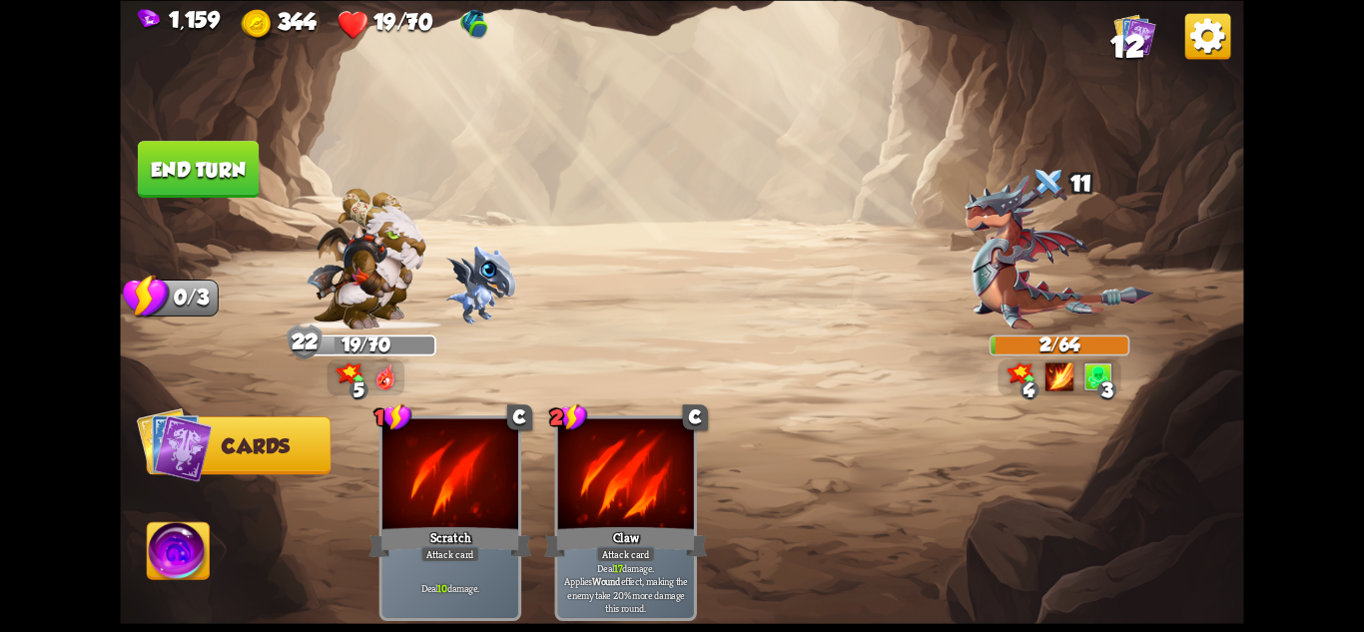
click at [177, 525] on img at bounding box center [179, 553] width 62 height 63
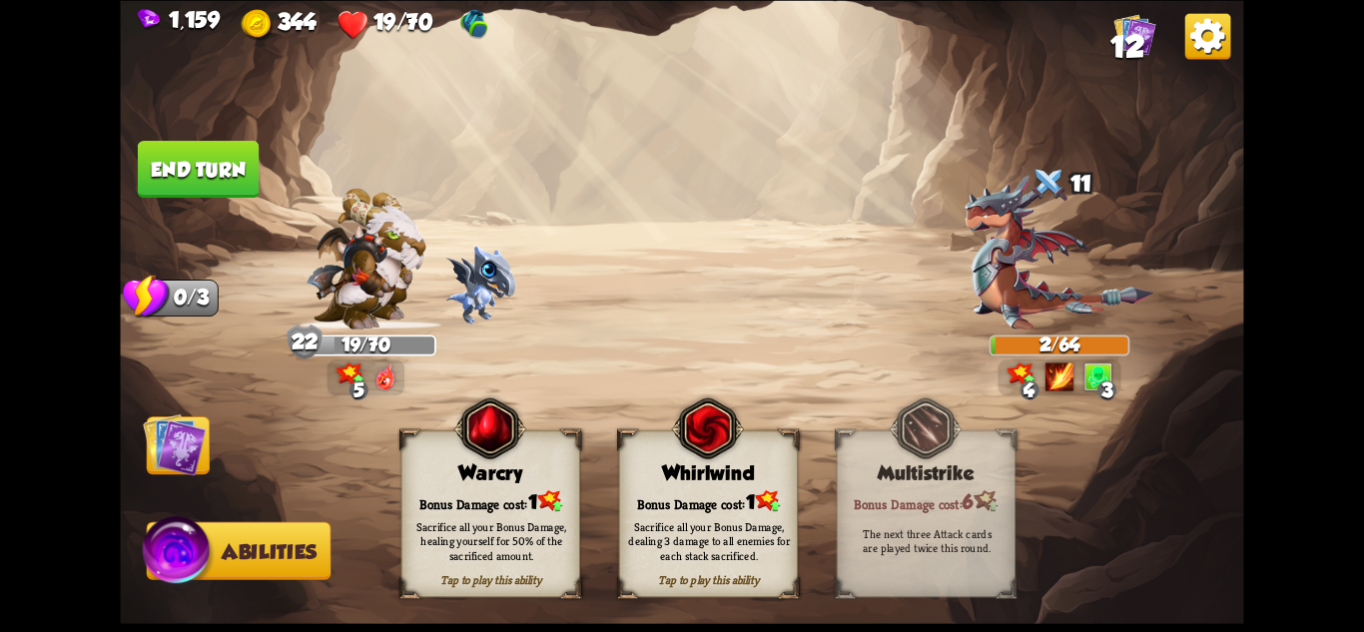
click at [558, 526] on div "Sacrifice all your Bonus Damage, healing yourself for 50% of the sacrificed amo…" at bounding box center [491, 540] width 162 height 45
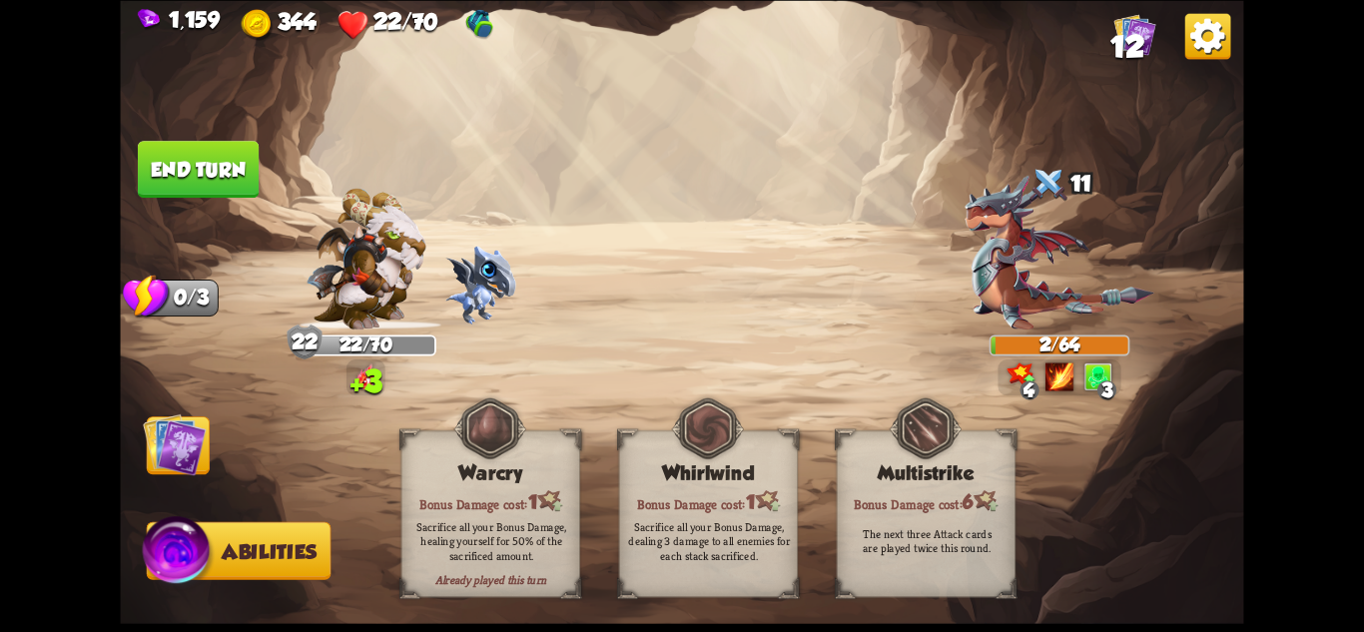
click at [201, 449] on img at bounding box center [174, 443] width 63 height 63
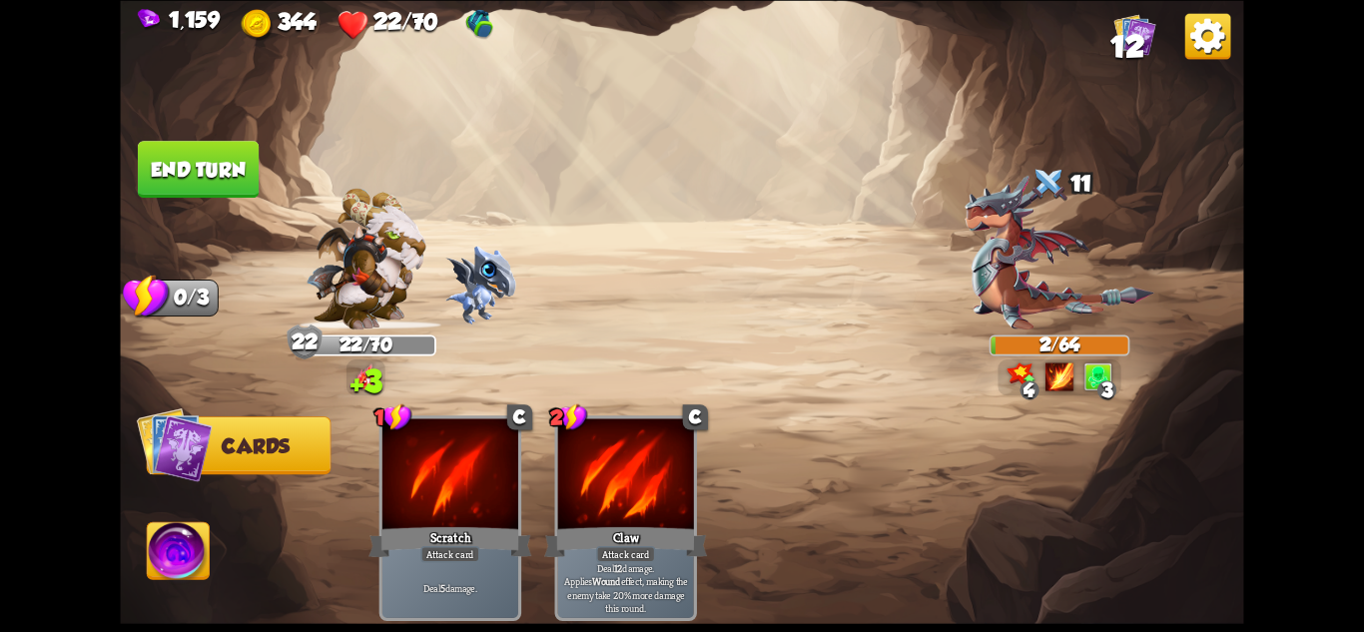
click at [197, 135] on img at bounding box center [681, 316] width 1123 height 632
click at [216, 157] on button "End turn" at bounding box center [198, 169] width 124 height 59
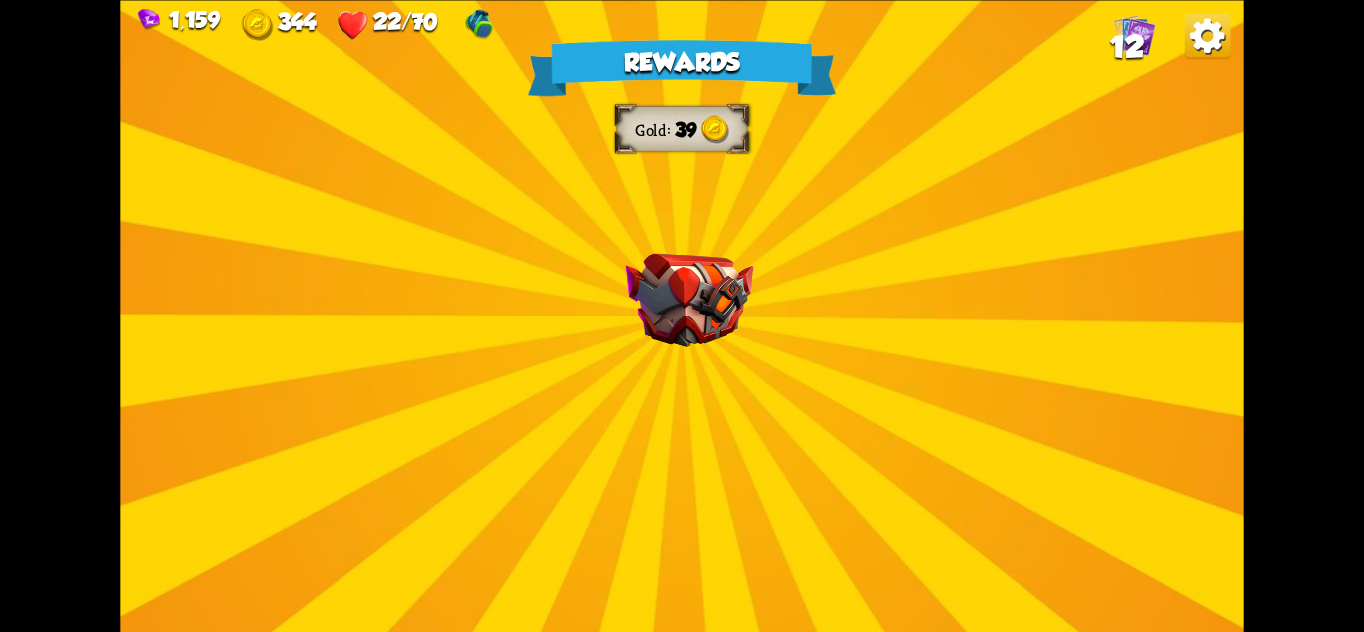
click at [704, 310] on img at bounding box center [689, 300] width 127 height 94
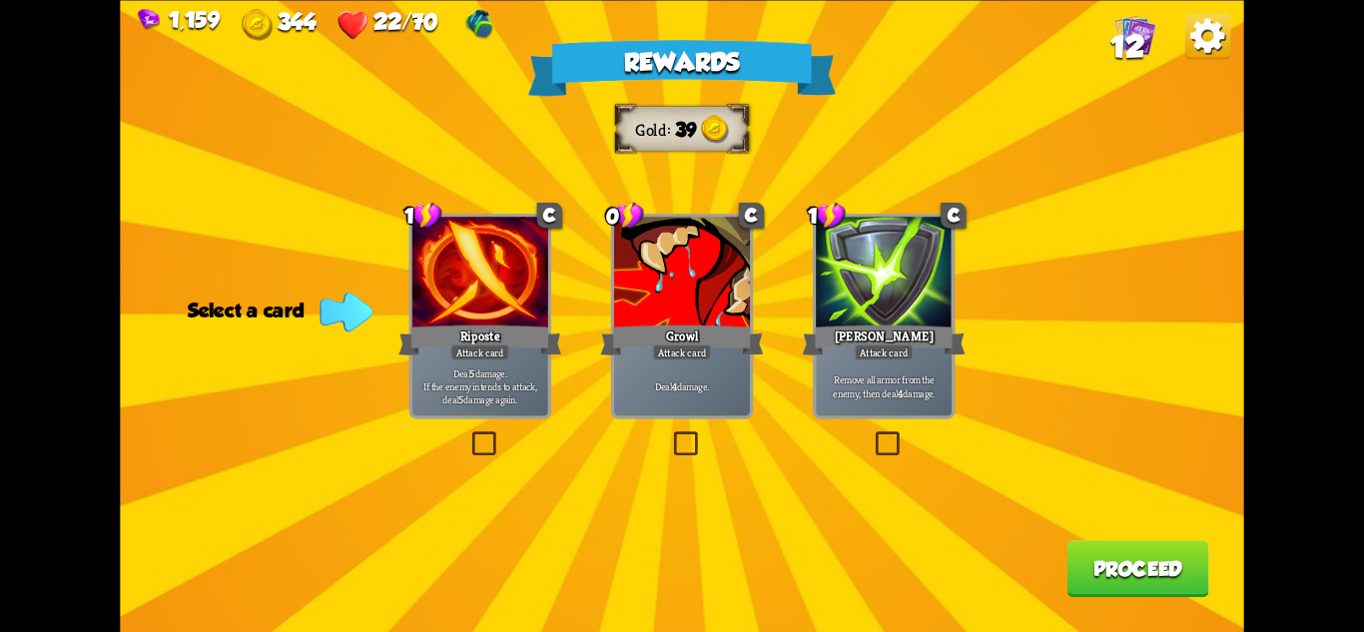
click at [727, 339] on div "Growl" at bounding box center [681, 340] width 163 height 36
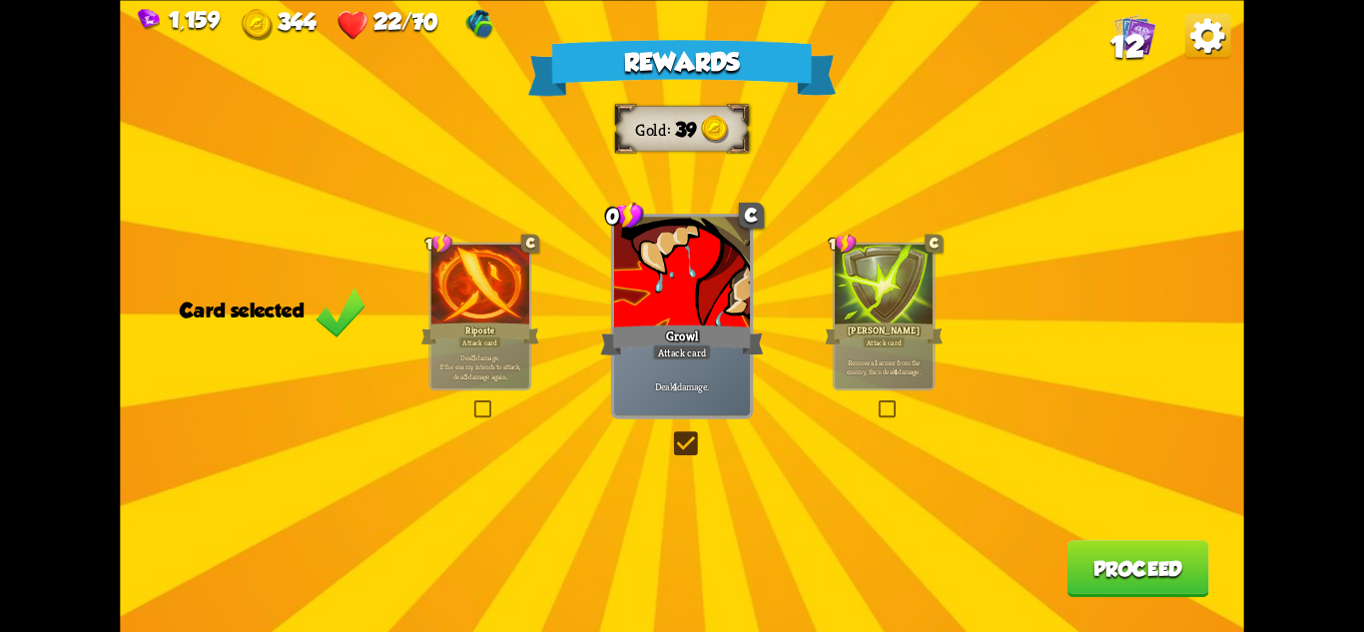
click at [1153, 561] on button "Proceed" at bounding box center [1139, 568] width 142 height 57
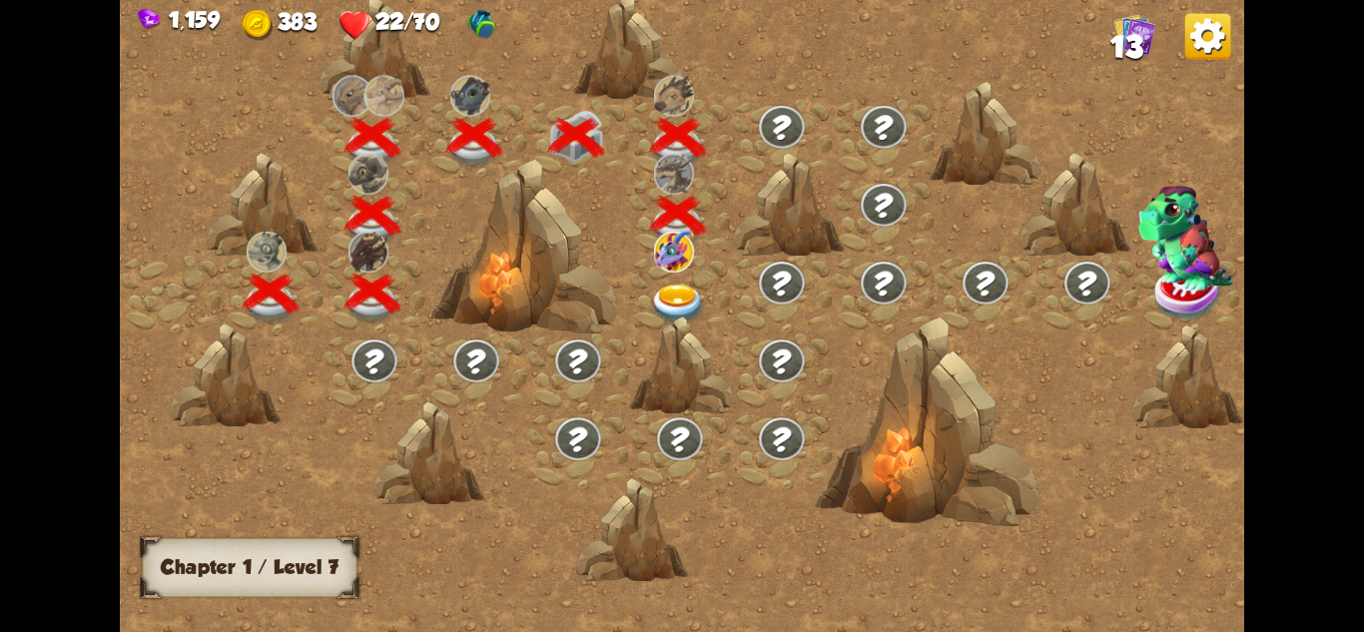
click at [677, 297] on img at bounding box center [678, 305] width 56 height 41
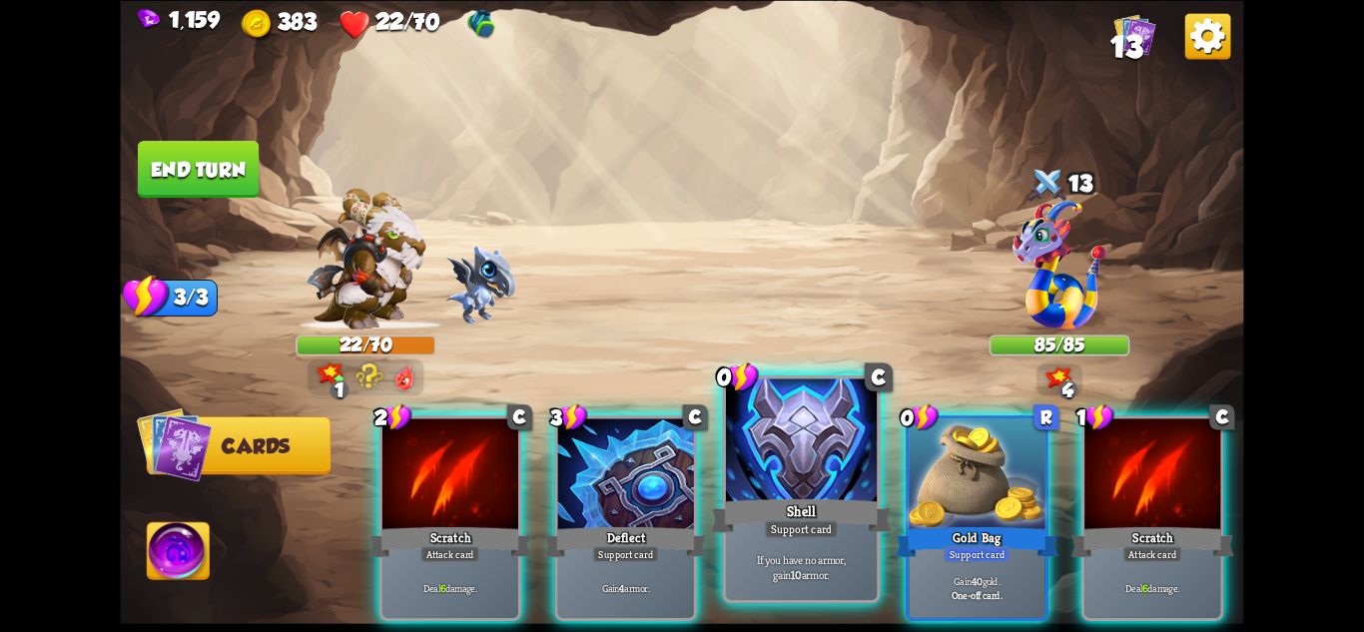
click at [822, 519] on div "Support card" at bounding box center [802, 528] width 74 height 18
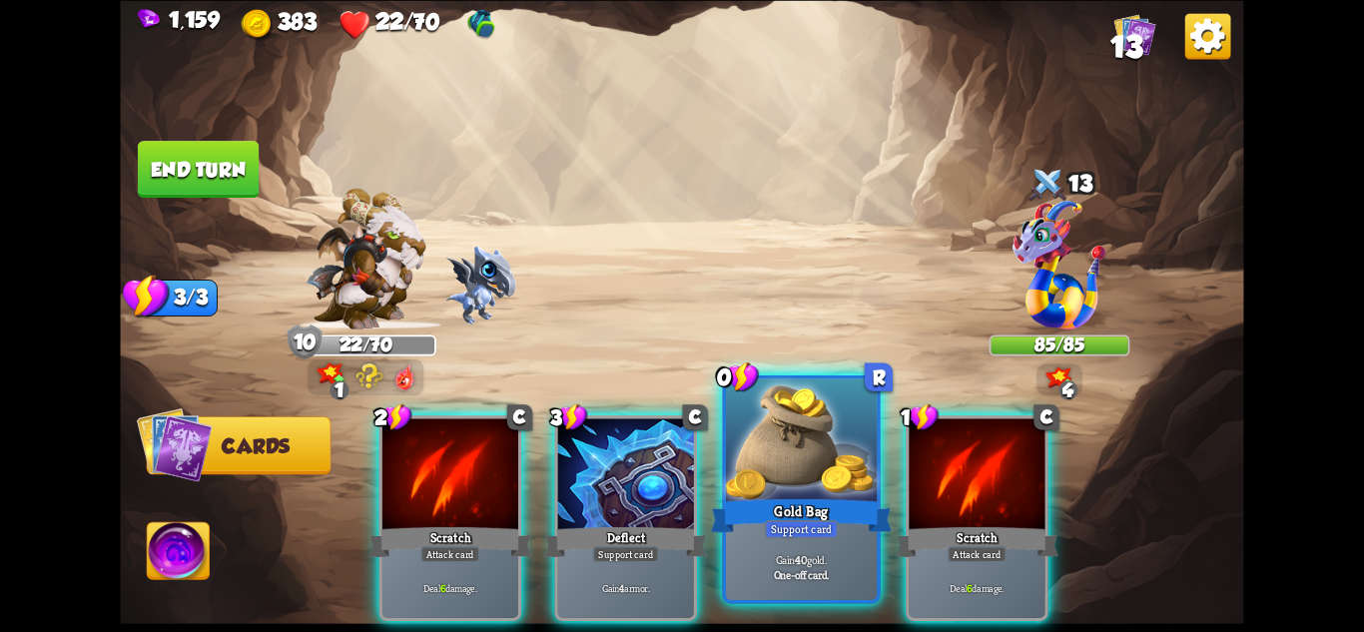
click at [823, 519] on div "Support card" at bounding box center [802, 528] width 74 height 18
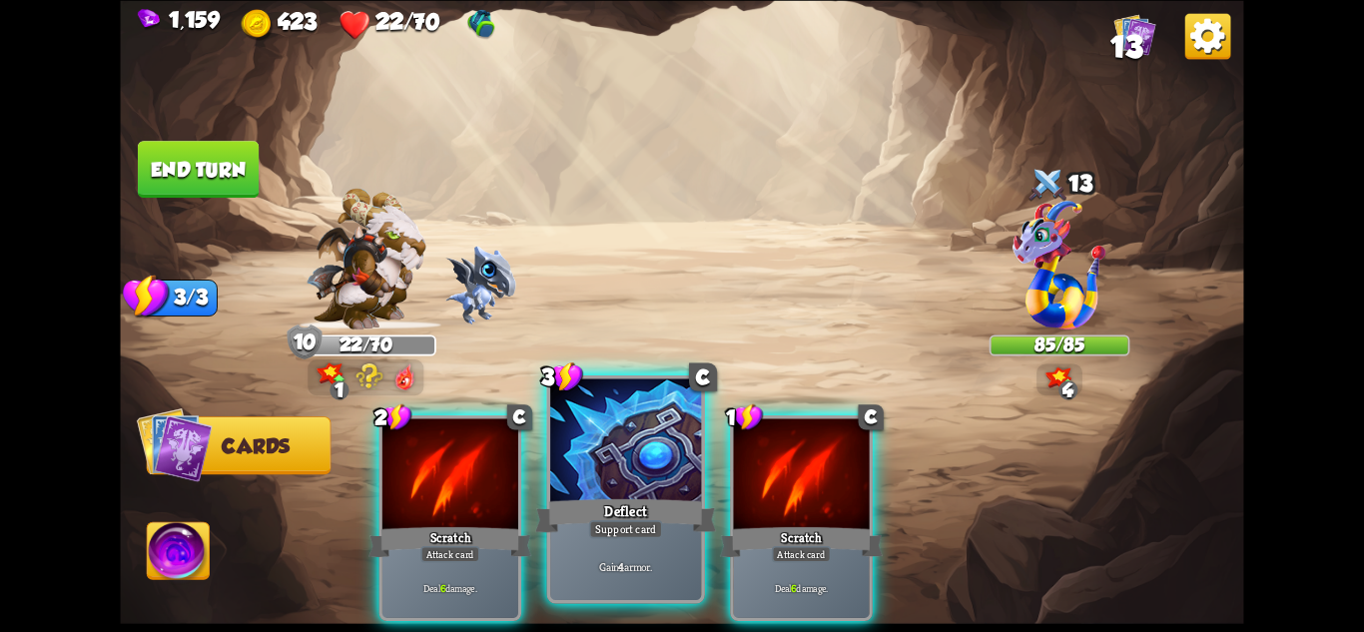
click at [636, 502] on div "Deflect" at bounding box center [625, 515] width 181 height 40
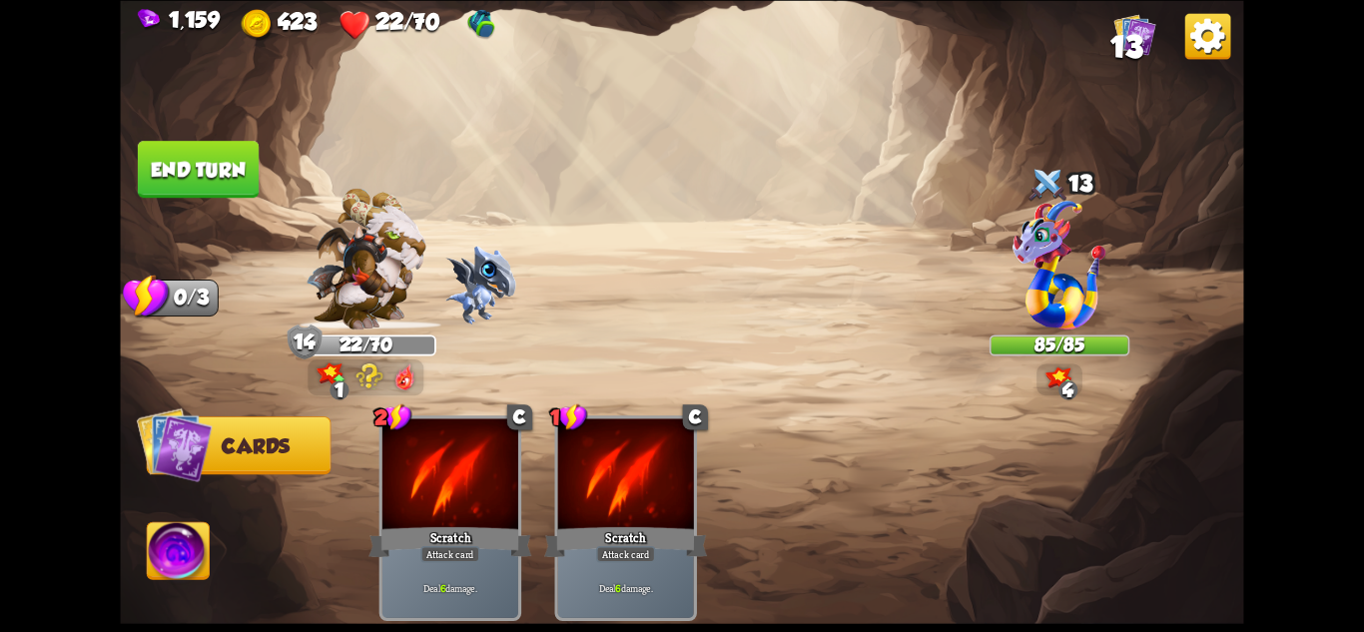
click at [189, 137] on img at bounding box center [681, 316] width 1123 height 632
drag, startPoint x: 185, startPoint y: 154, endPoint x: 196, endPoint y: 169, distance: 18.6
click at [185, 155] on button "End turn" at bounding box center [198, 169] width 121 height 57
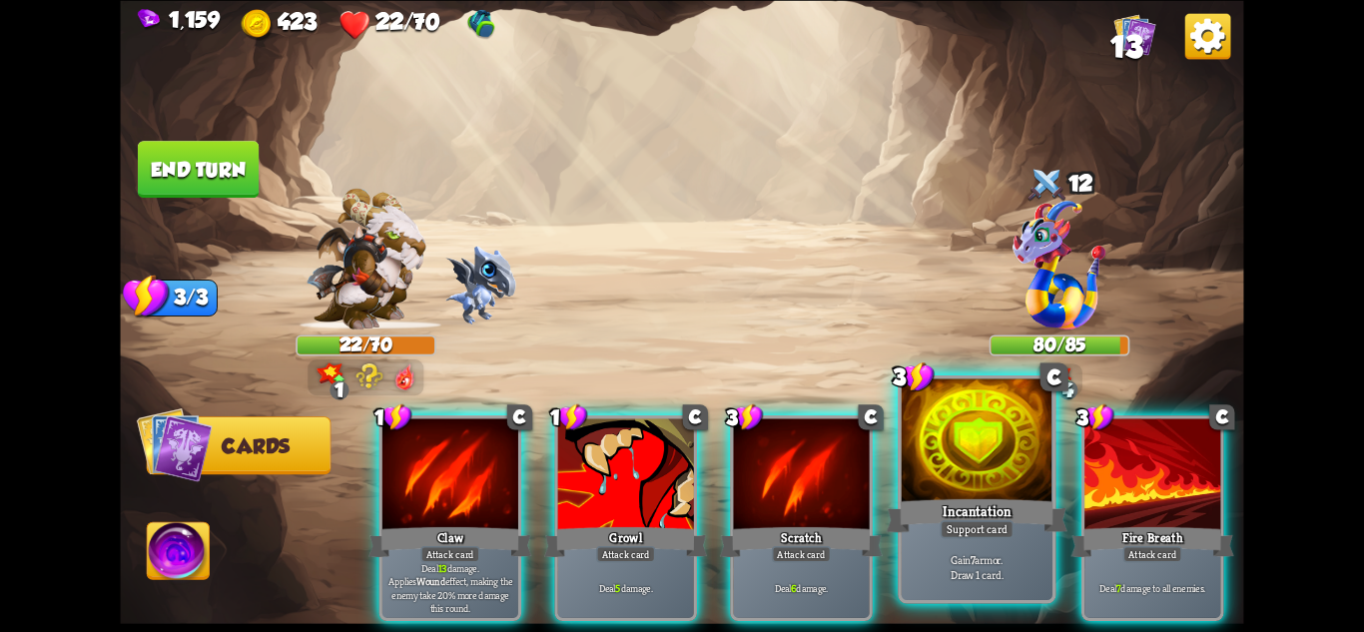
click at [972, 542] on div "Gain 7 armor. Draw 1 card." at bounding box center [977, 567] width 151 height 66
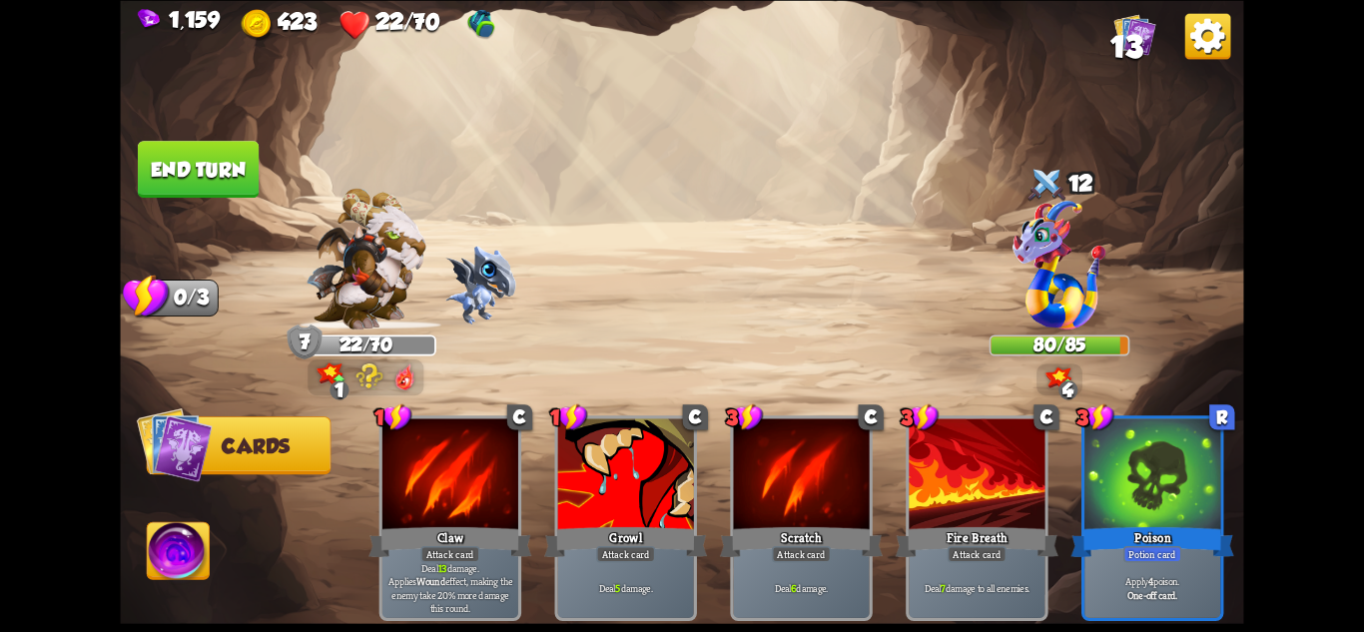
click at [226, 123] on img at bounding box center [681, 316] width 1123 height 632
click at [232, 158] on button "End turn" at bounding box center [198, 169] width 121 height 57
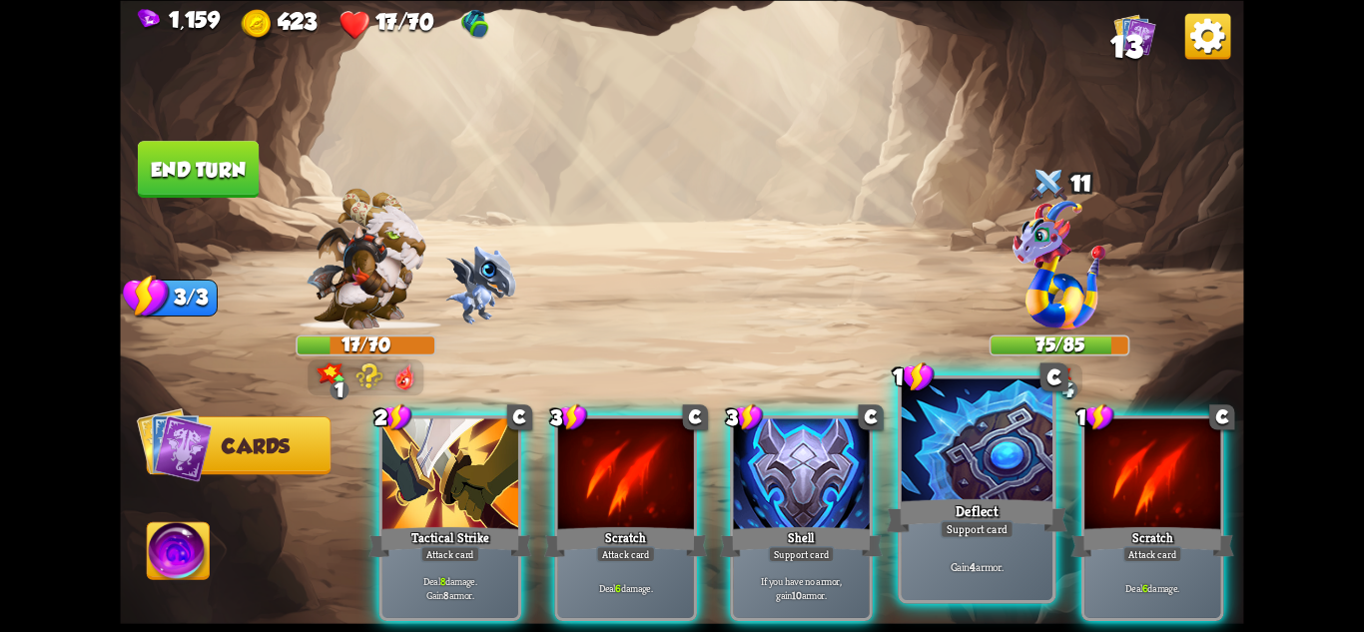
click at [933, 420] on div at bounding box center [977, 441] width 151 height 127
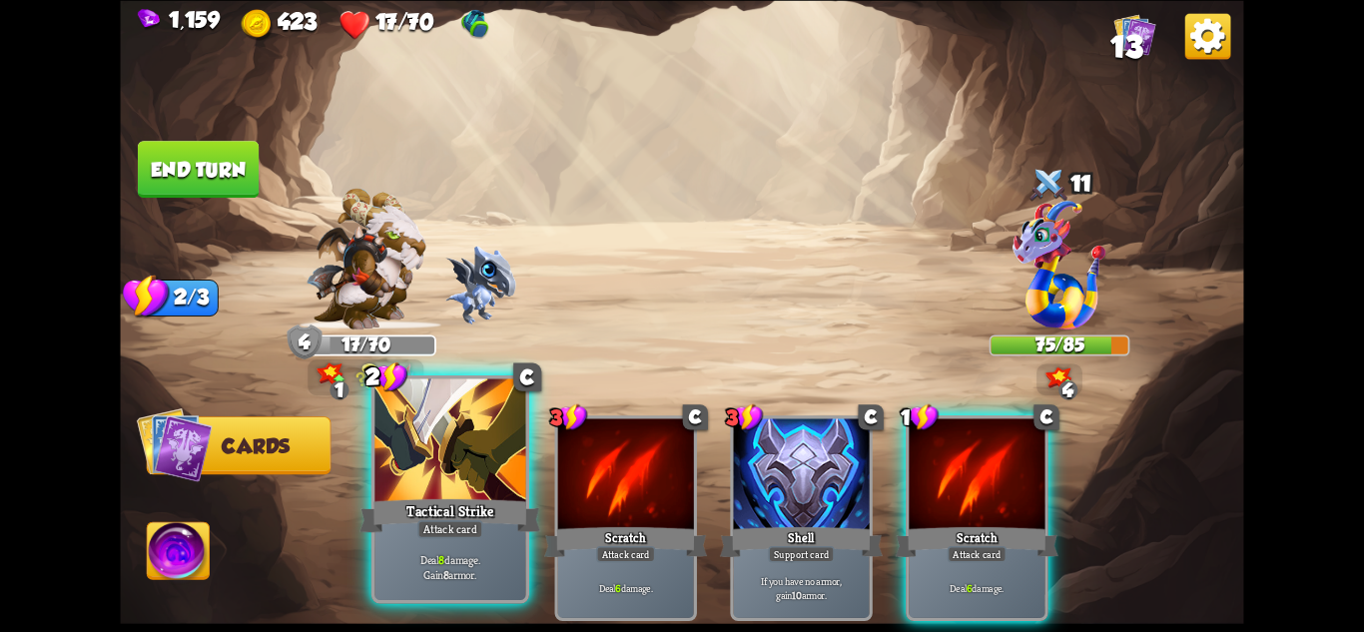
click at [430, 449] on div at bounding box center [449, 441] width 151 height 127
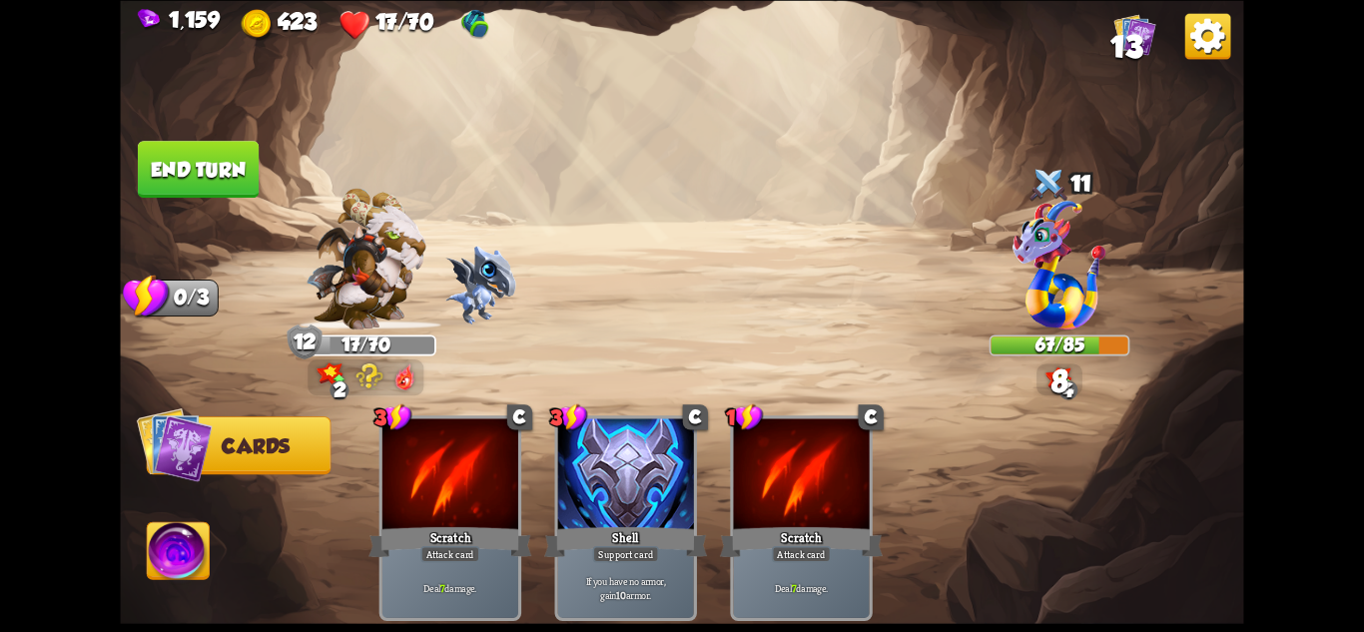
click at [215, 159] on button "End turn" at bounding box center [198, 169] width 121 height 57
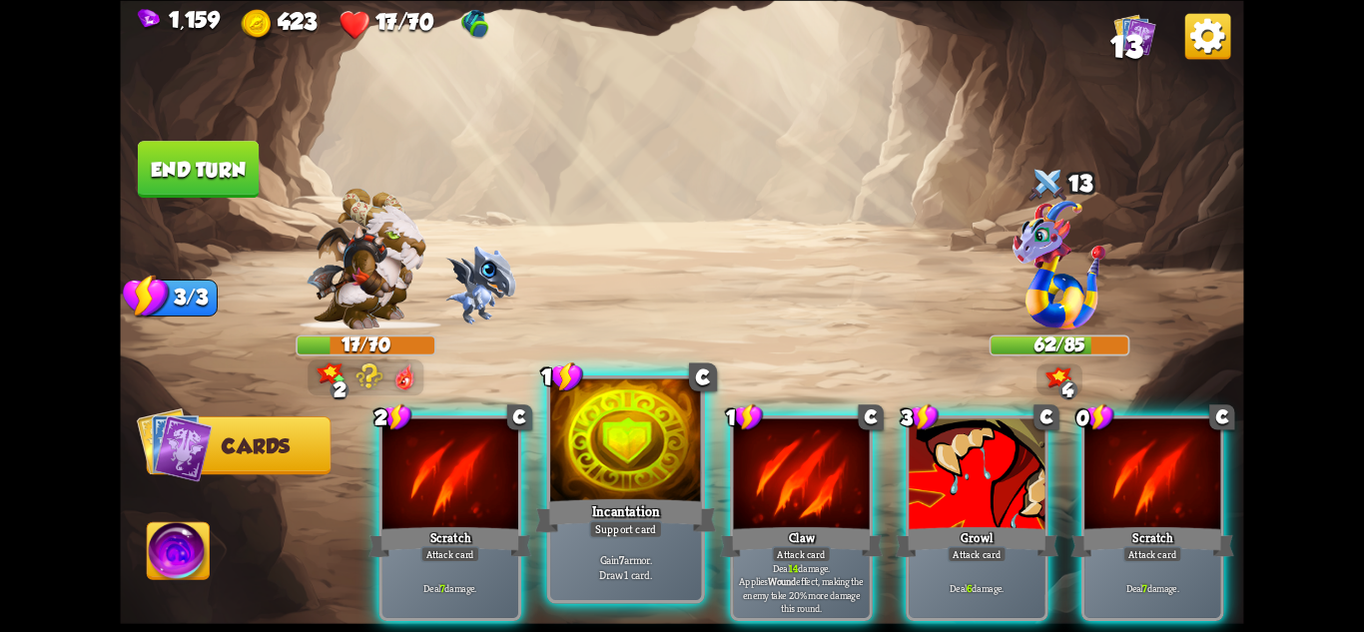
click at [625, 513] on div "Incantation" at bounding box center [625, 515] width 181 height 40
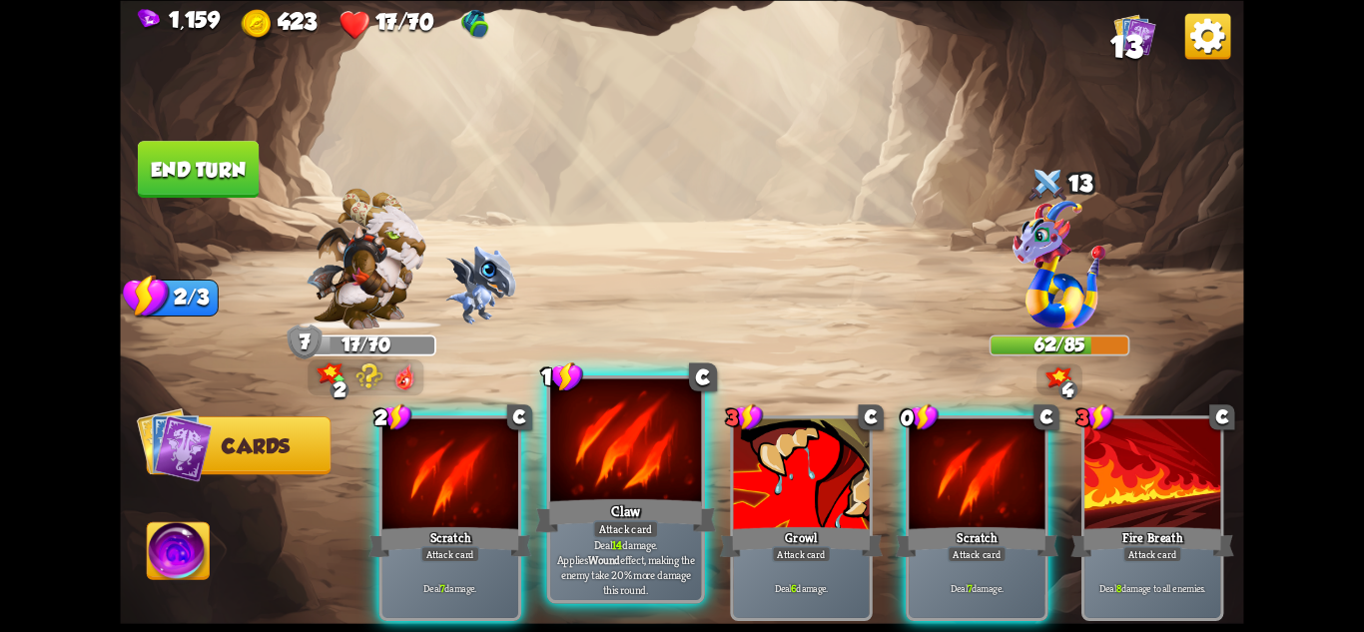
click at [625, 512] on div "Claw" at bounding box center [625, 515] width 181 height 40
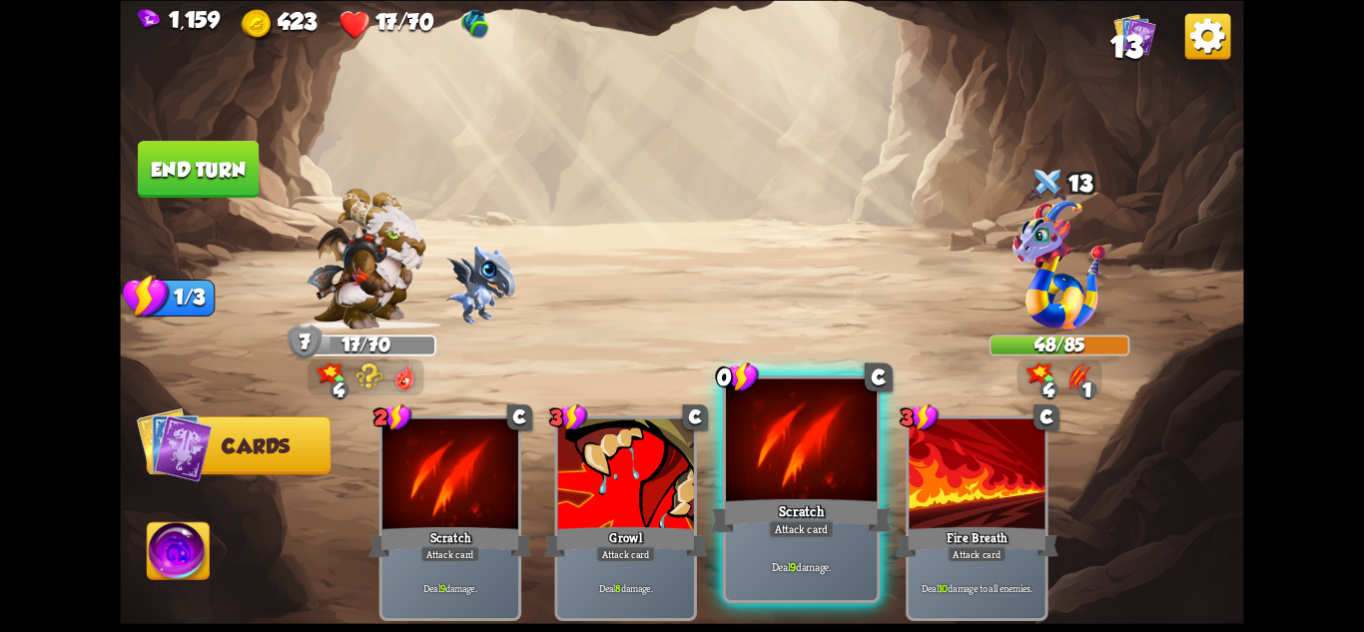
click at [811, 509] on div "Scratch" at bounding box center [801, 515] width 181 height 40
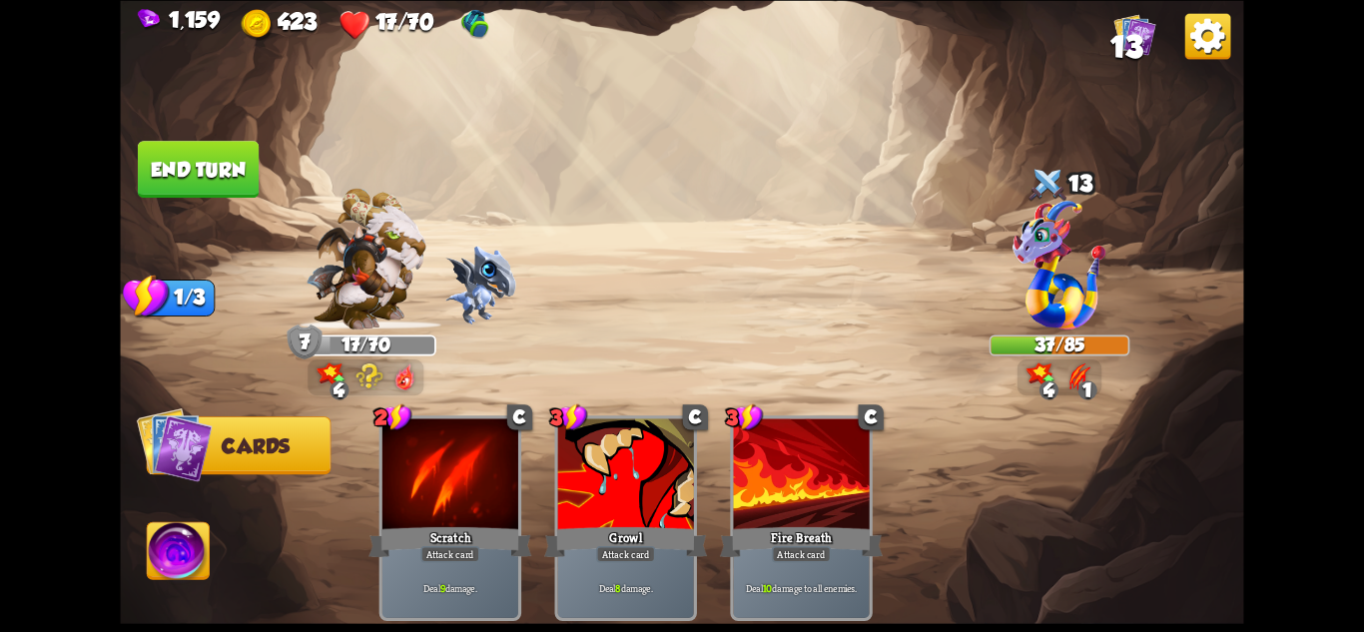
click at [271, 183] on img at bounding box center [681, 316] width 1123 height 632
click at [252, 182] on button "End turn" at bounding box center [198, 169] width 121 height 57
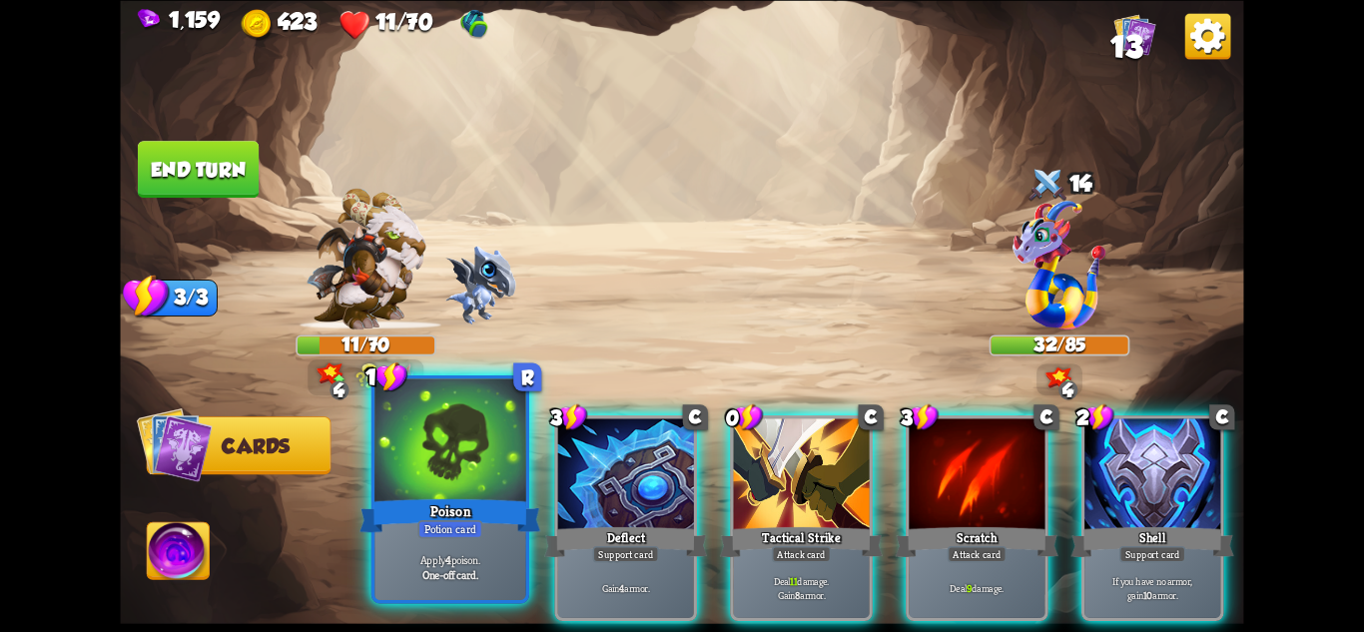
click at [463, 537] on div "Potion card" at bounding box center [449, 528] width 65 height 18
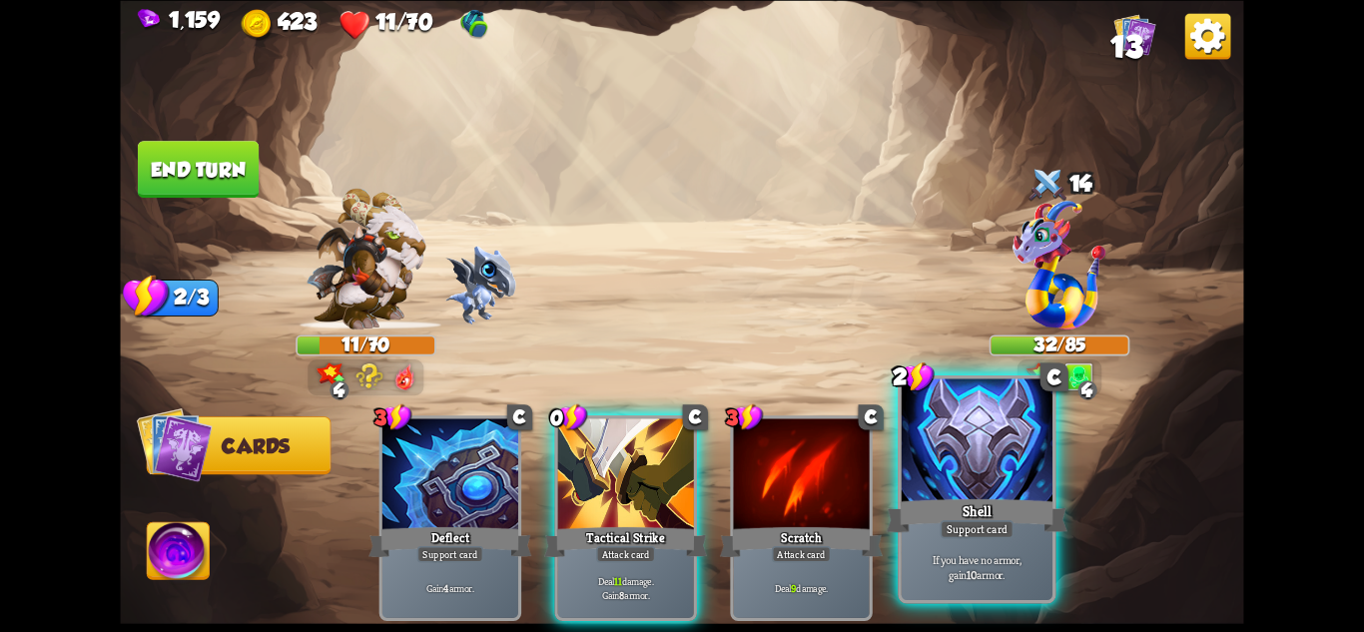
click at [939, 548] on div "If you have no armor, gain 10 armor." at bounding box center [977, 567] width 151 height 66
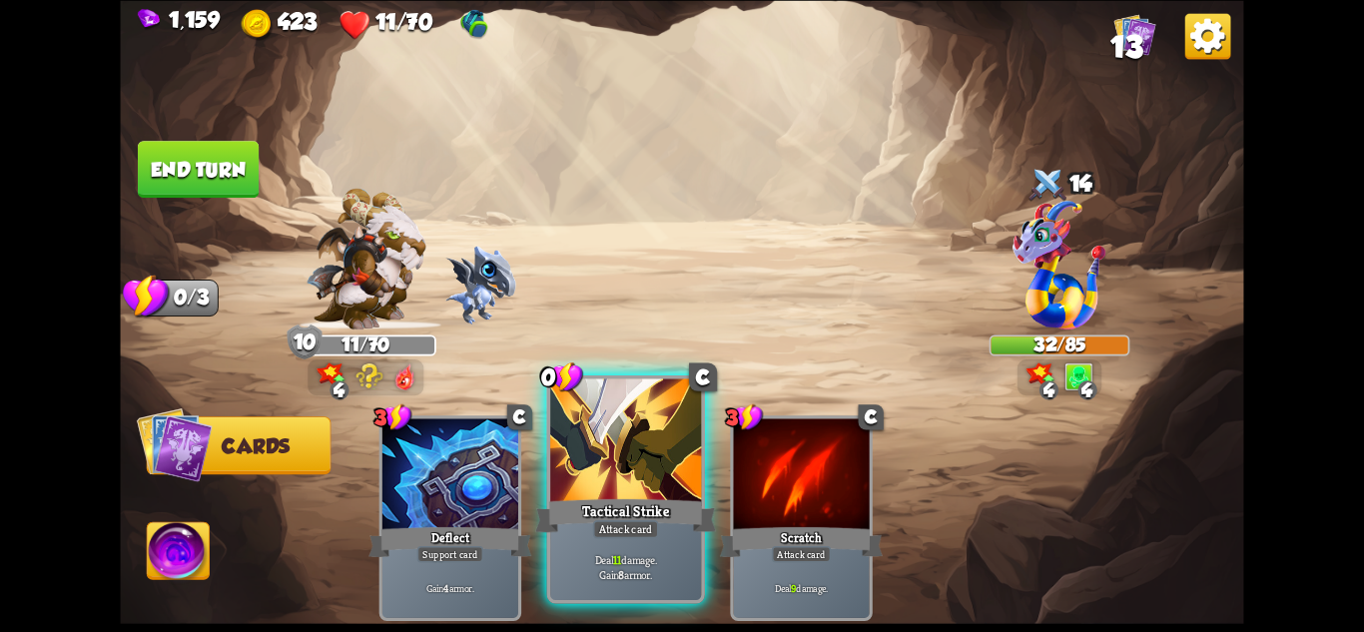
click at [600, 487] on div at bounding box center [625, 441] width 151 height 127
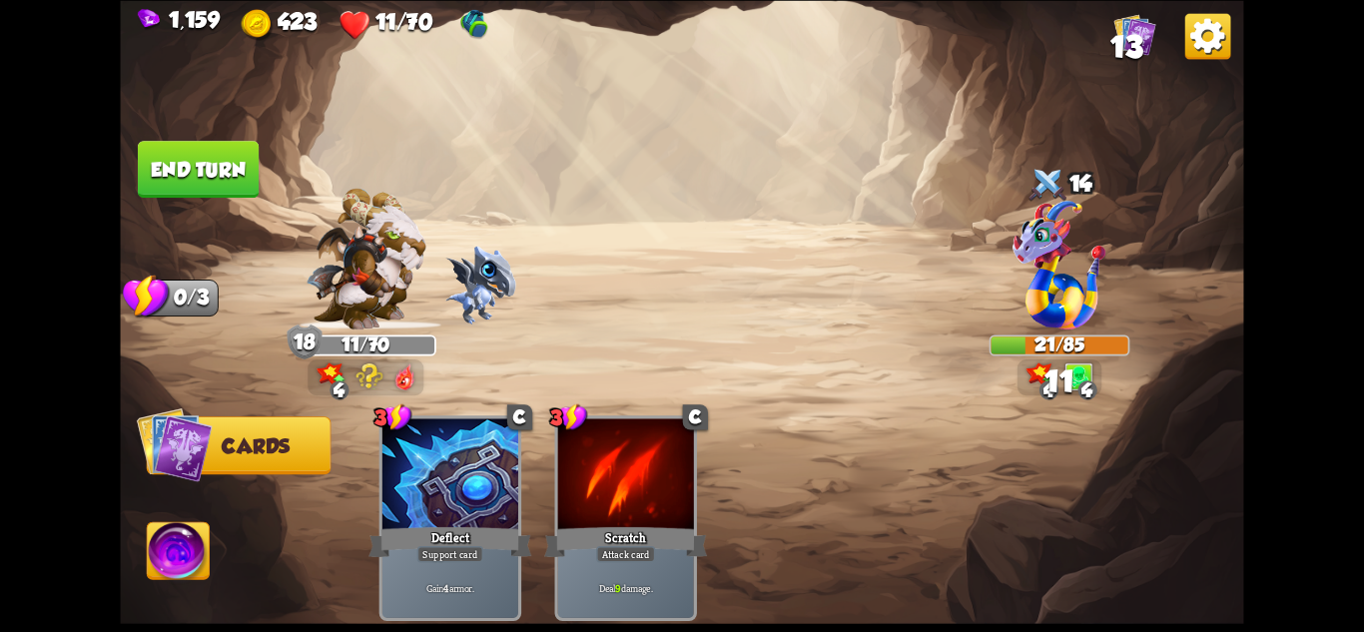
click at [197, 186] on button "End turn" at bounding box center [198, 169] width 121 height 57
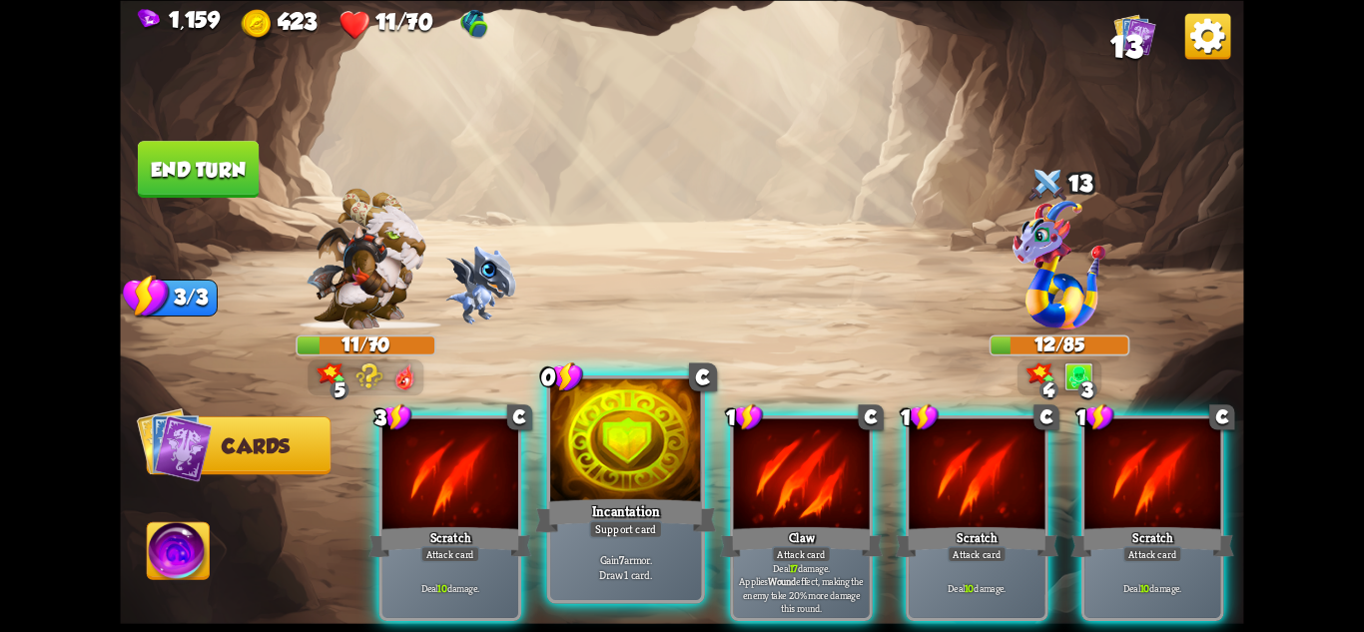
click at [630, 521] on div "Support card" at bounding box center [626, 528] width 74 height 18
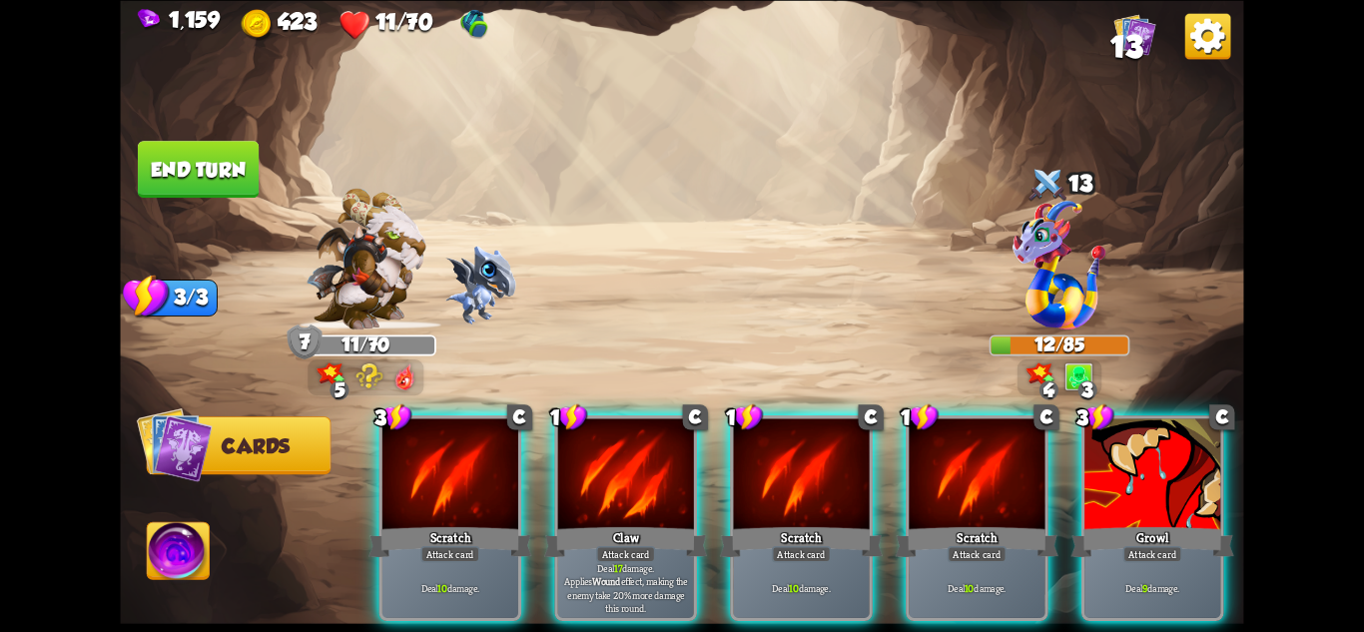
click at [630, 545] on div "Attack card" at bounding box center [625, 553] width 59 height 17
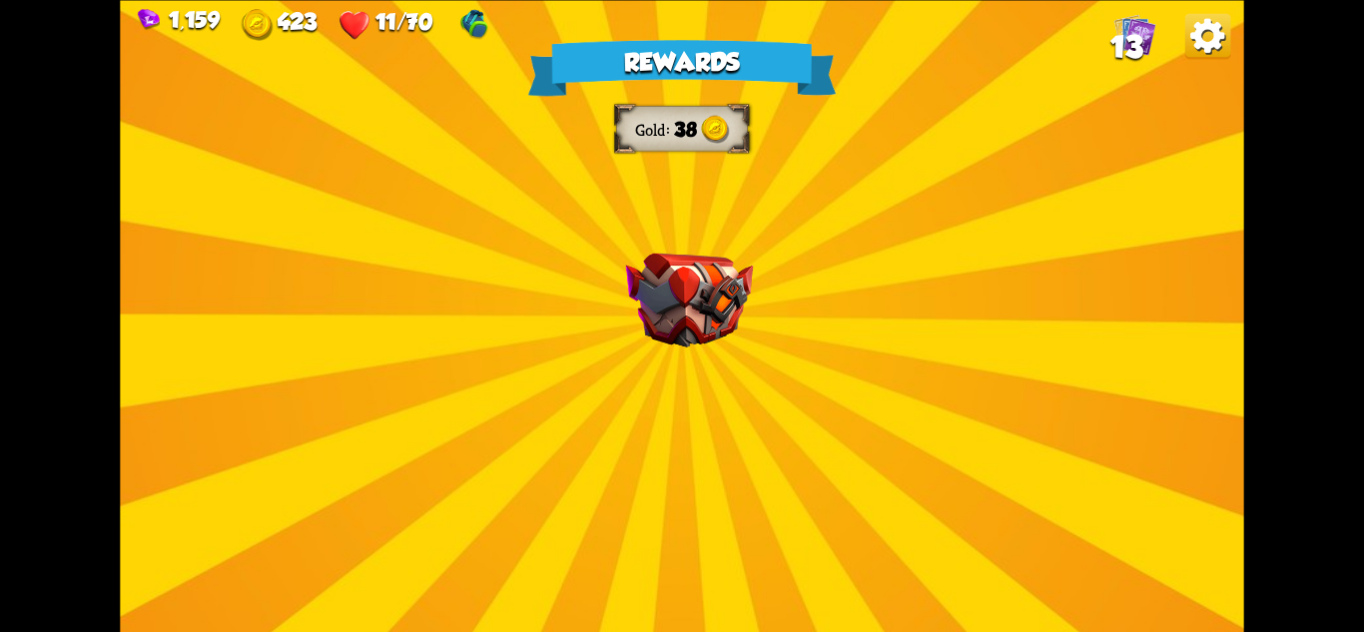
click at [728, 321] on img at bounding box center [689, 300] width 127 height 94
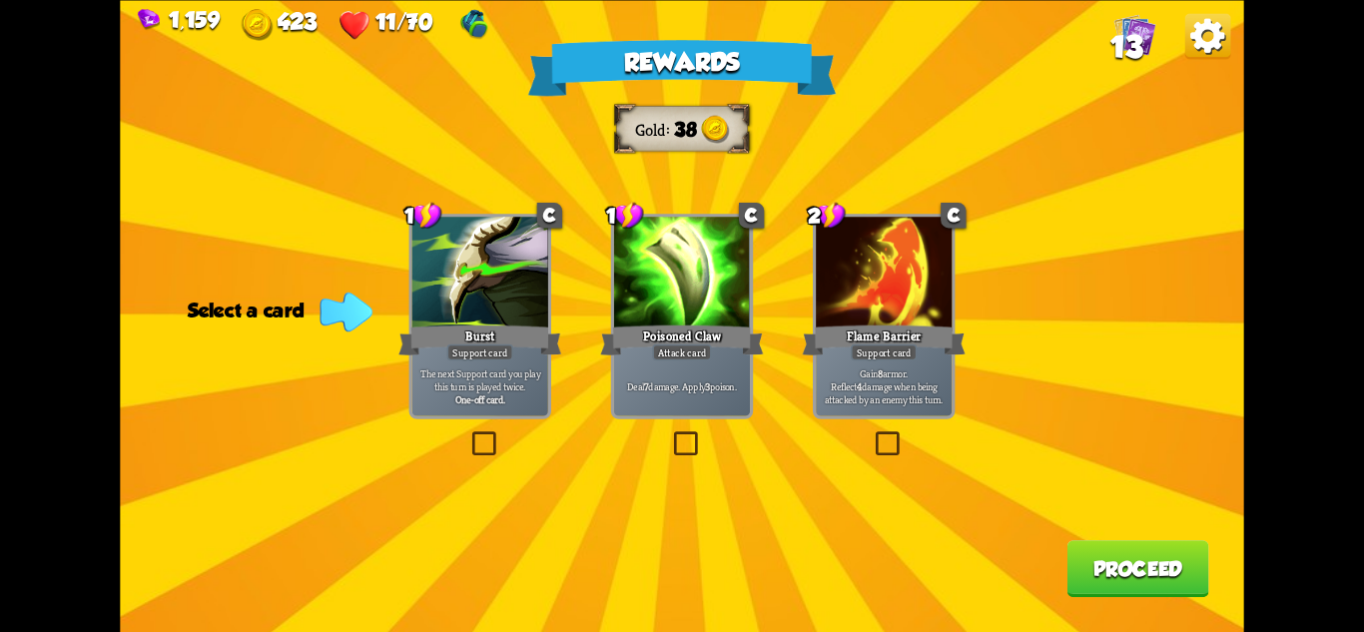
click at [817, 329] on div "Flame Barrier" at bounding box center [884, 340] width 163 height 36
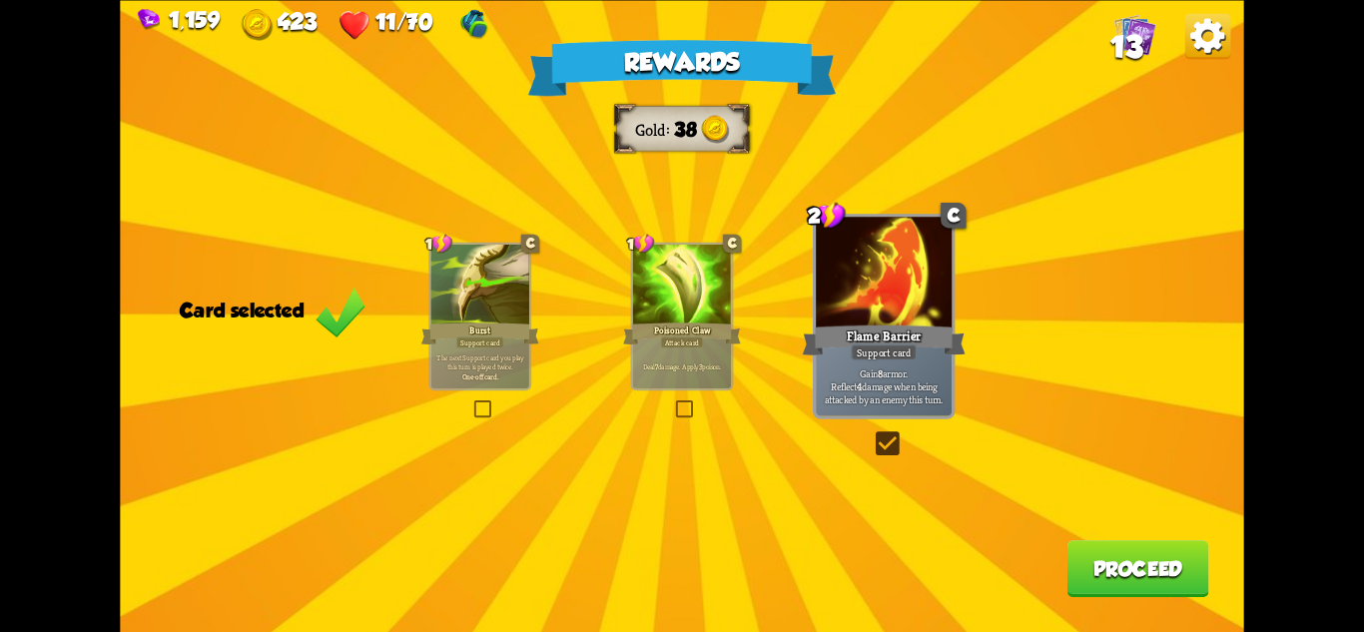
click at [1130, 535] on div "Rewards Gold 38 Card selected 1 C Burst Support card The next Support card you …" at bounding box center [681, 316] width 1123 height 632
click at [1098, 563] on button "Proceed" at bounding box center [1139, 568] width 142 height 57
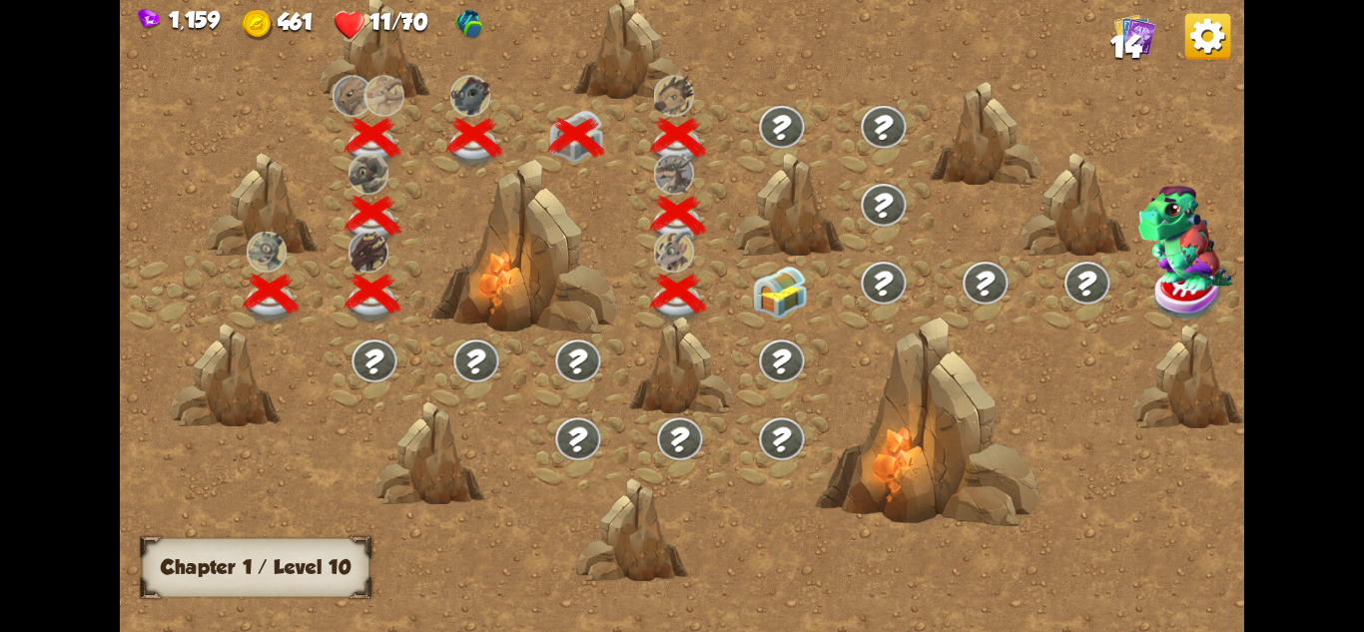
click at [788, 288] on img at bounding box center [780, 292] width 56 height 53
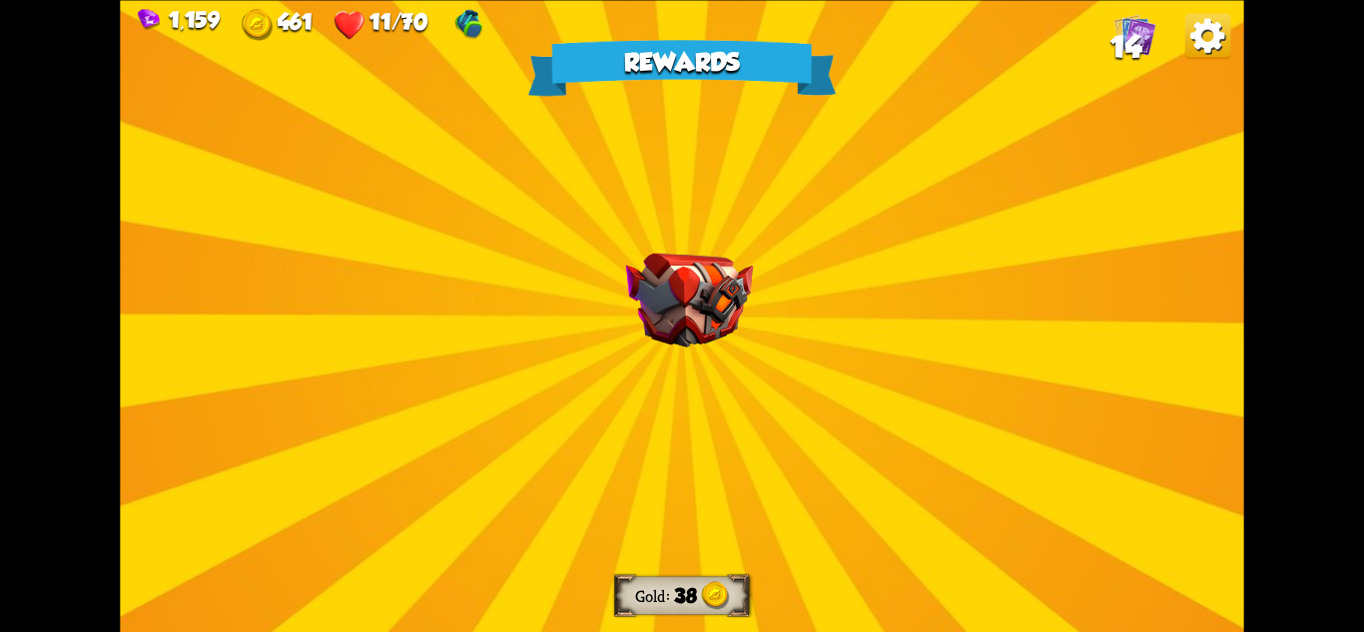
click at [643, 357] on div "Rewards Gold 38 Select a card 1 R Blood Vortex Support card Sacrifice 8 health …" at bounding box center [681, 316] width 1123 height 632
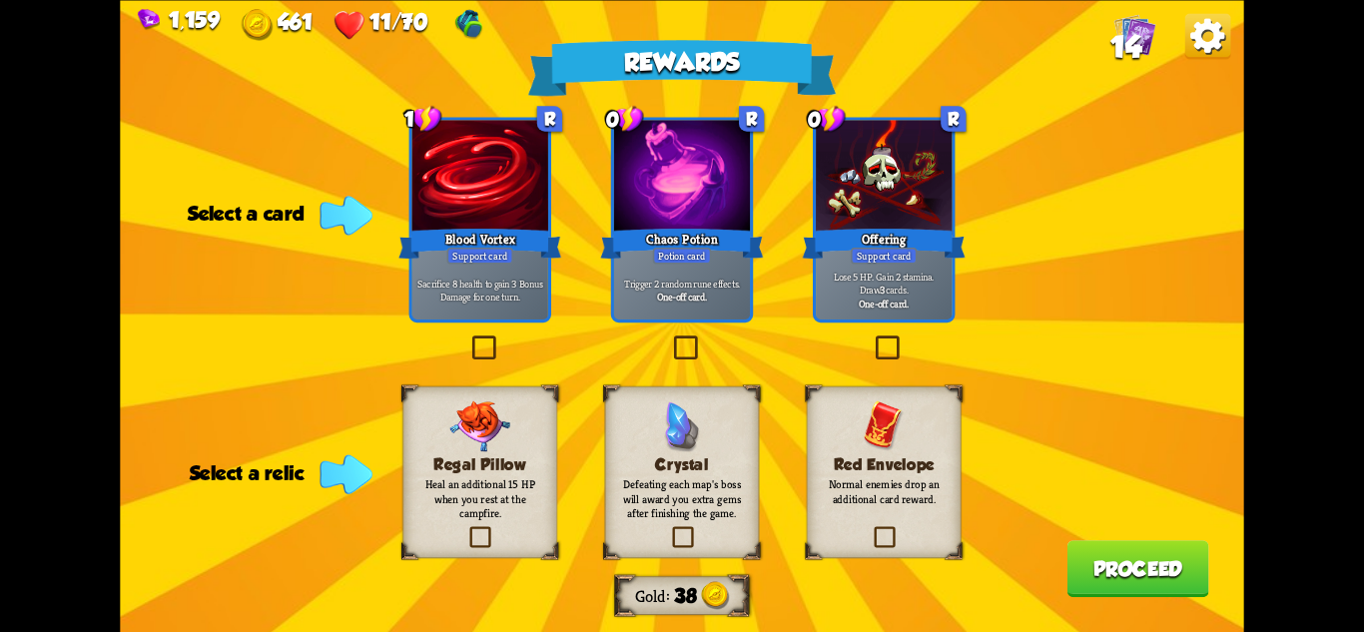
click at [464, 439] on img at bounding box center [479, 425] width 61 height 51
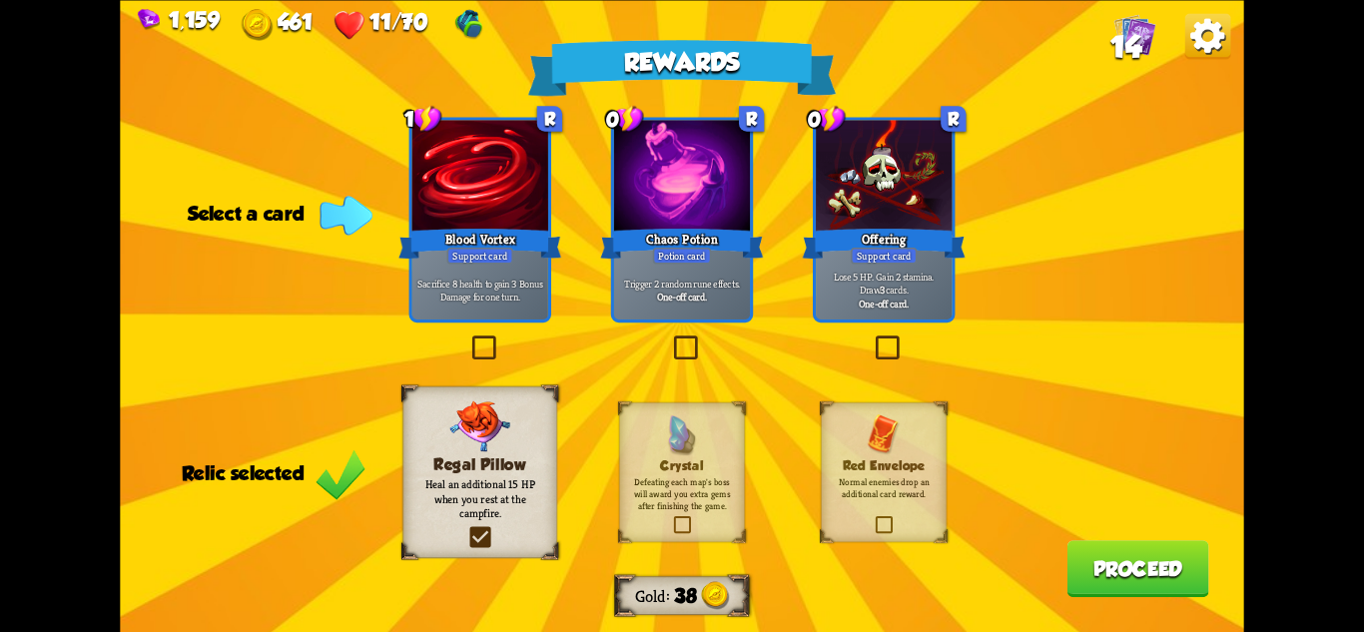
click at [725, 235] on div "Chaos Potion" at bounding box center [681, 243] width 163 height 36
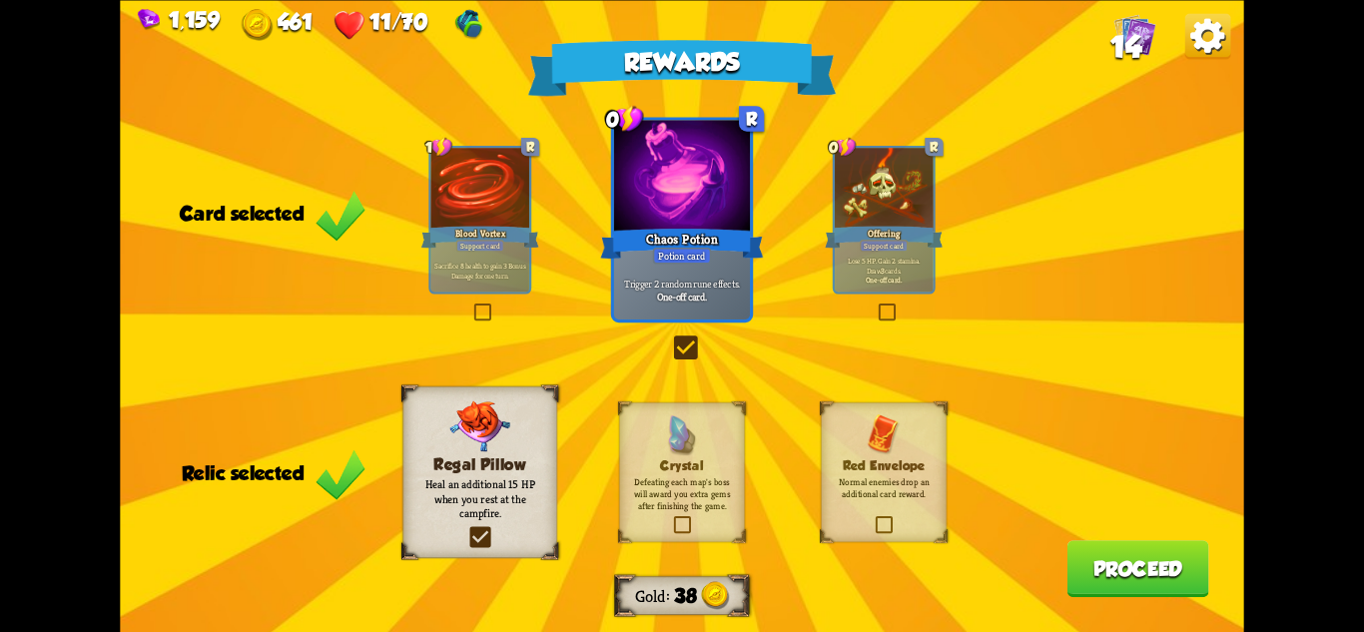
click at [1124, 569] on button "Proceed" at bounding box center [1139, 568] width 142 height 57
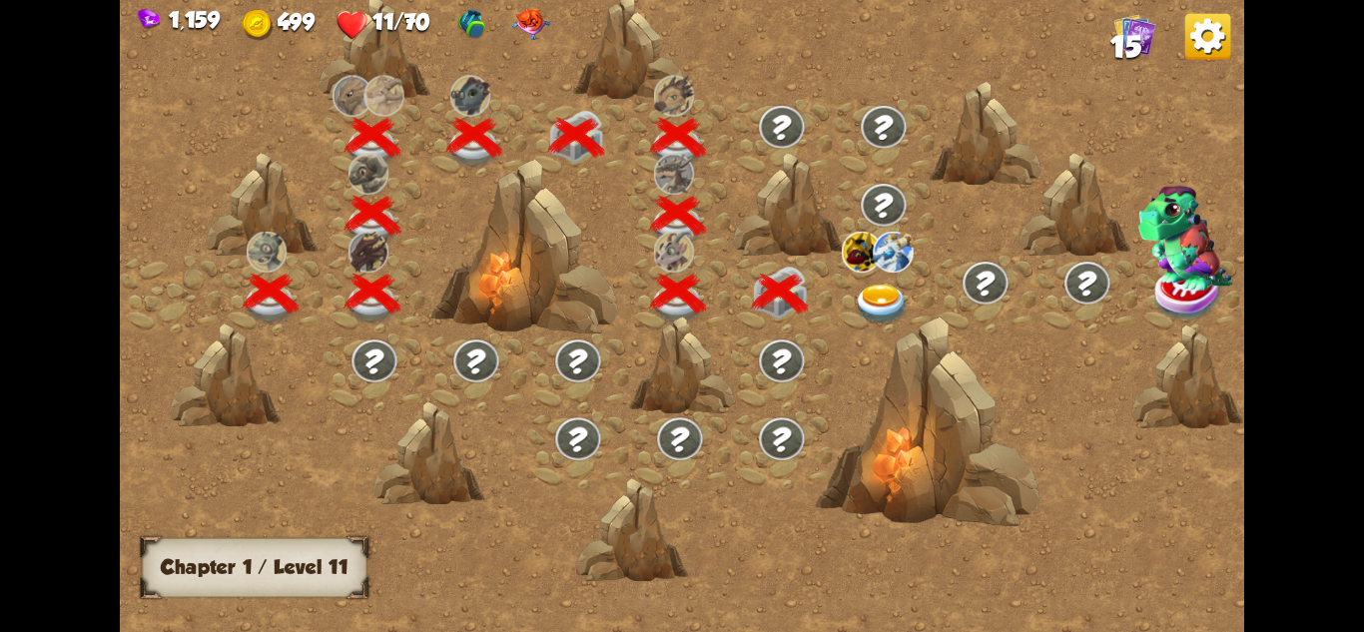
scroll to position [0, 304]
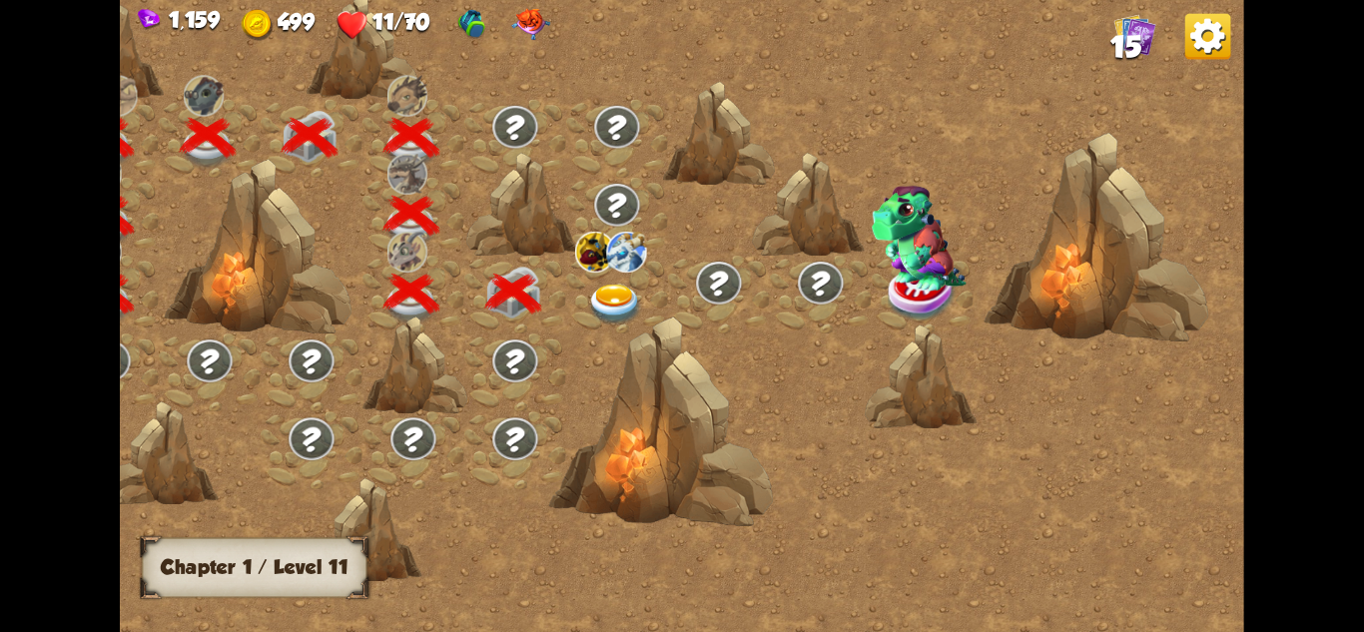
click at [602, 286] on img at bounding box center [615, 305] width 56 height 41
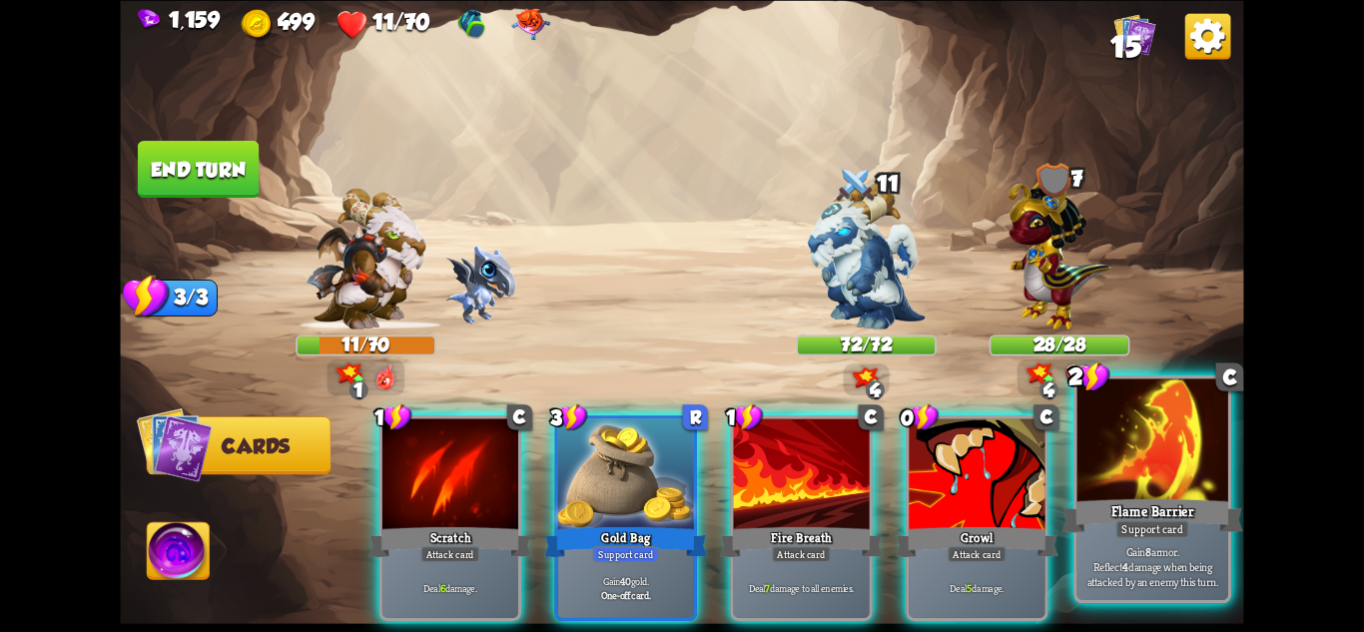
click at [1168, 541] on div "Gain 8 armor. Reflect 4 damage when being attacked by an enemy this turn." at bounding box center [1153, 567] width 151 height 66
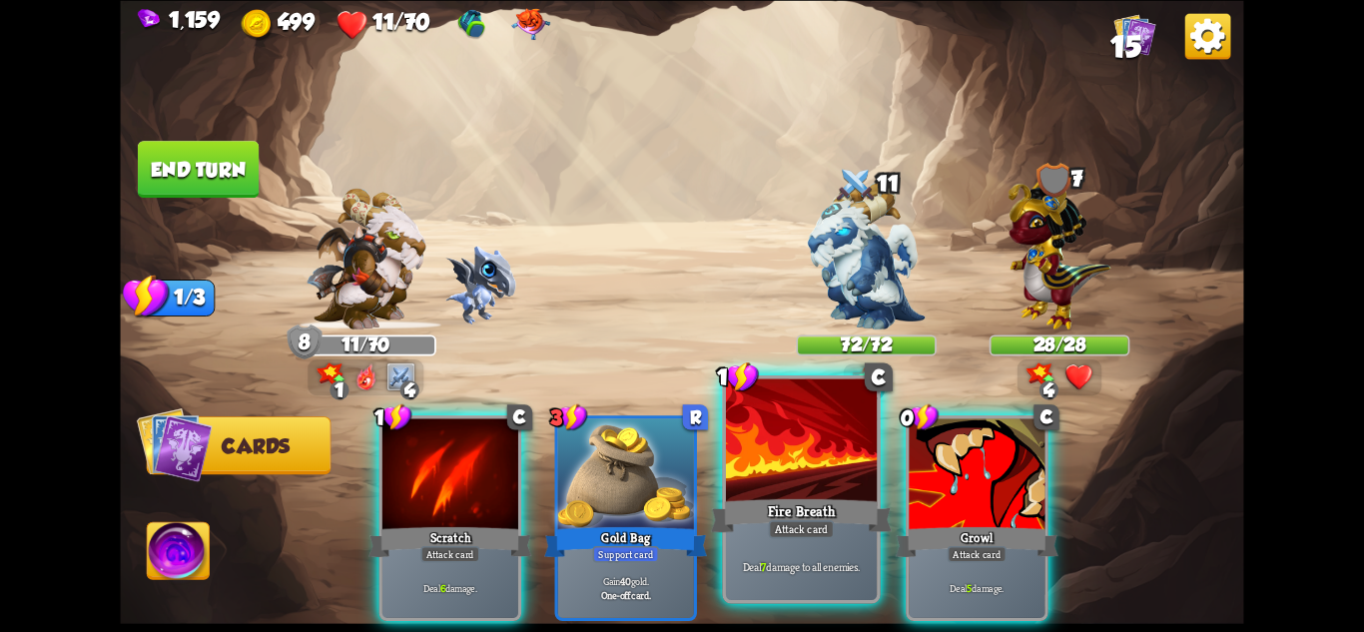
click at [846, 487] on div at bounding box center [801, 441] width 151 height 127
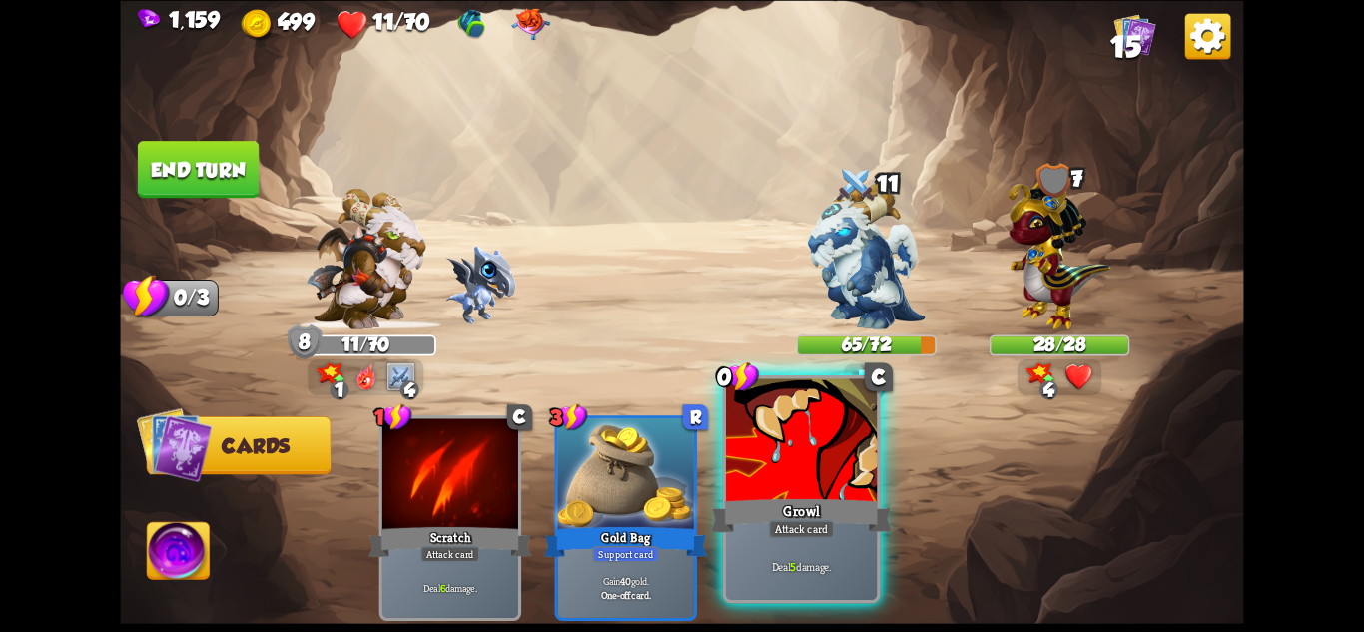
click at [840, 488] on div at bounding box center [801, 441] width 151 height 127
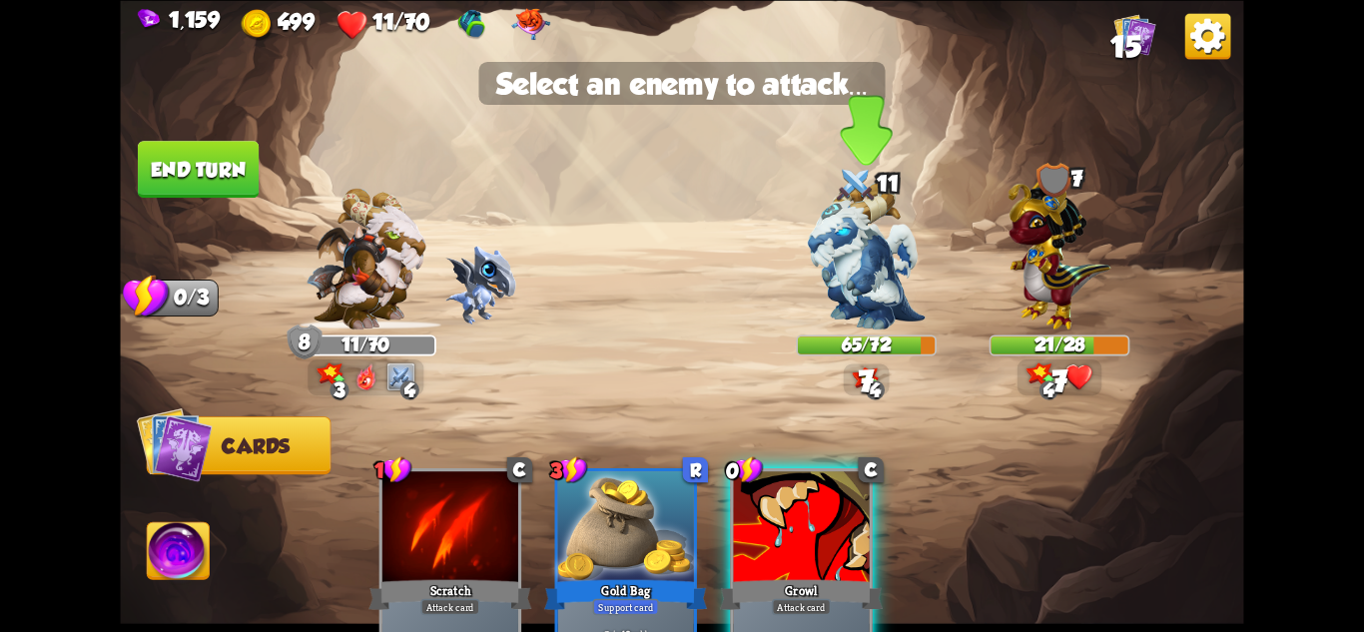
click at [847, 299] on img at bounding box center [867, 256] width 118 height 148
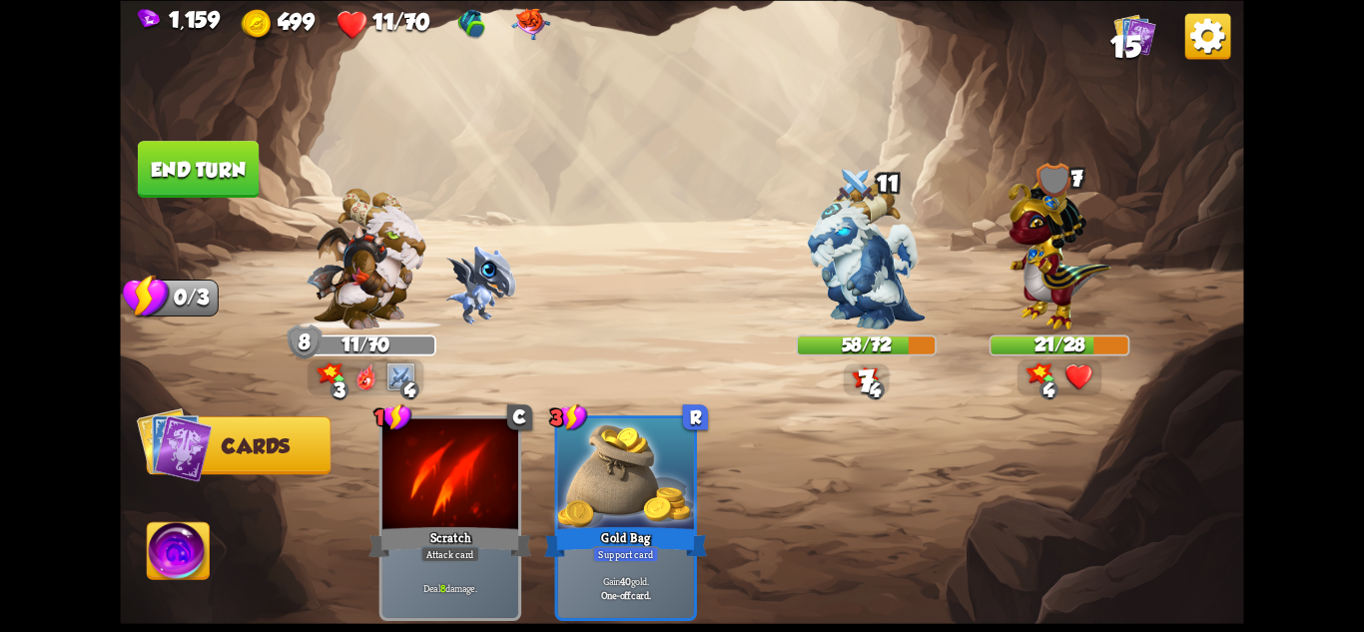
click at [159, 165] on button "End turn" at bounding box center [198, 169] width 121 height 57
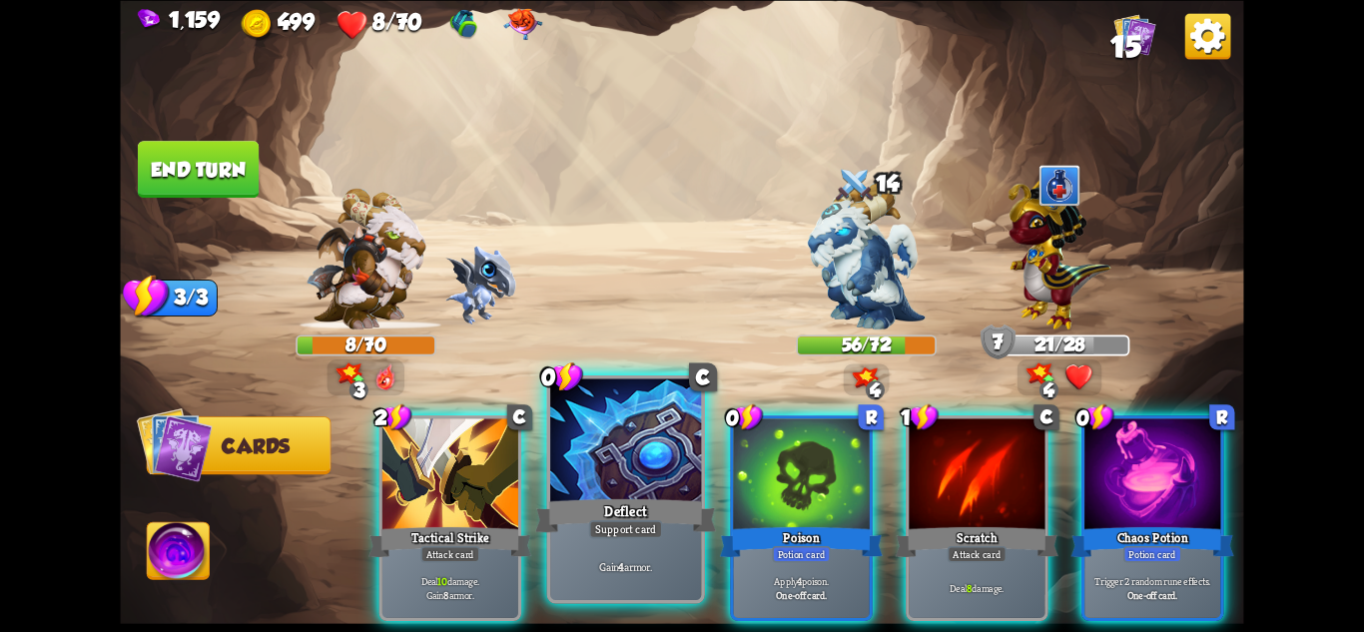
click at [594, 512] on div "Deflect" at bounding box center [625, 515] width 181 height 40
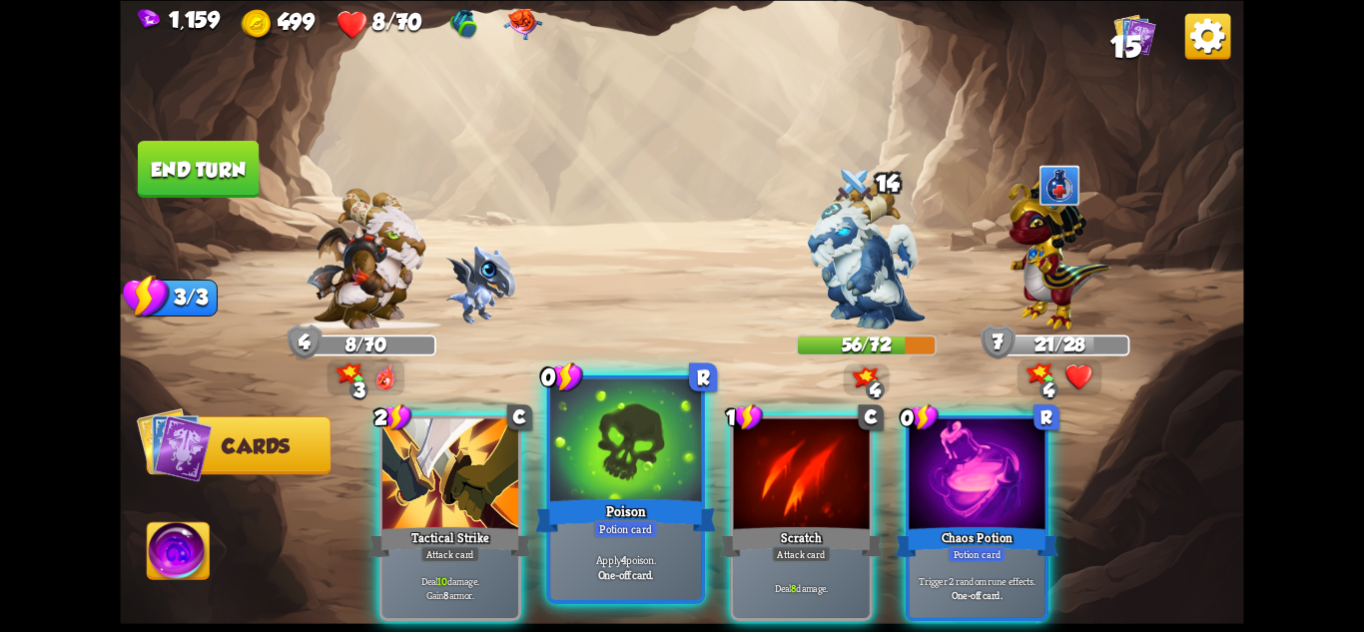
click at [610, 513] on div "Poison" at bounding box center [625, 515] width 181 height 40
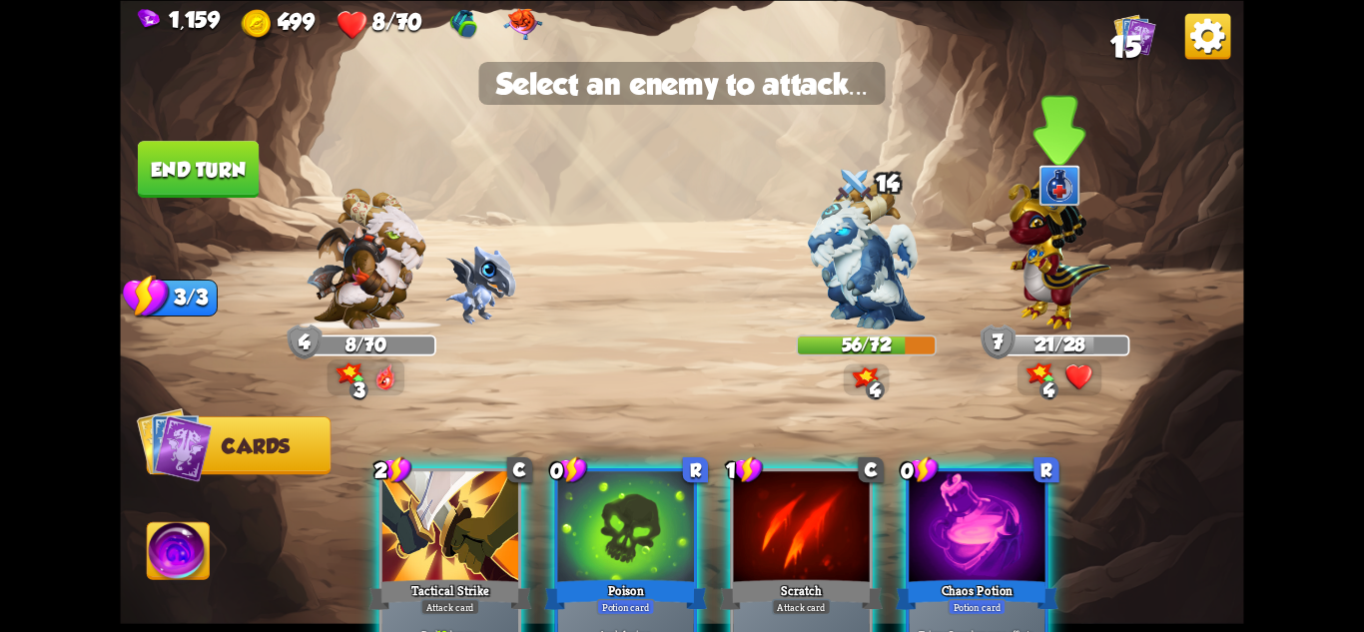
click at [1069, 283] on img at bounding box center [1060, 250] width 103 height 160
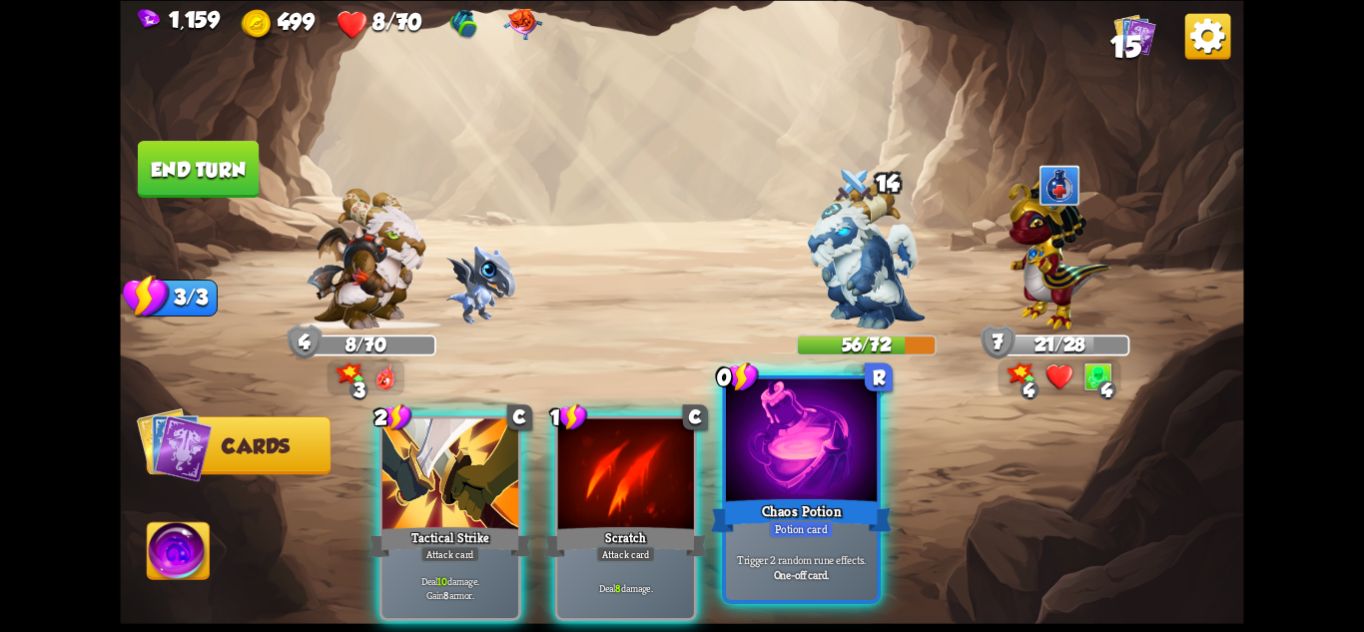
click at [790, 491] on div at bounding box center [801, 441] width 151 height 127
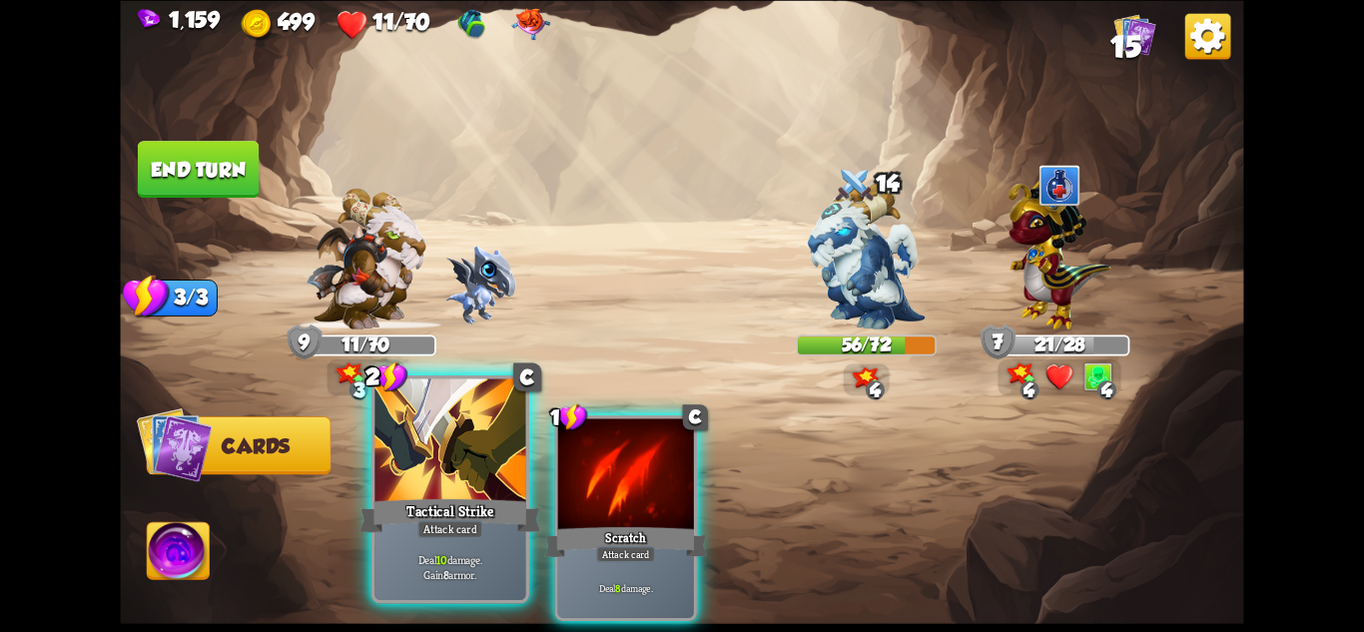
click at [446, 486] on div at bounding box center [449, 441] width 151 height 127
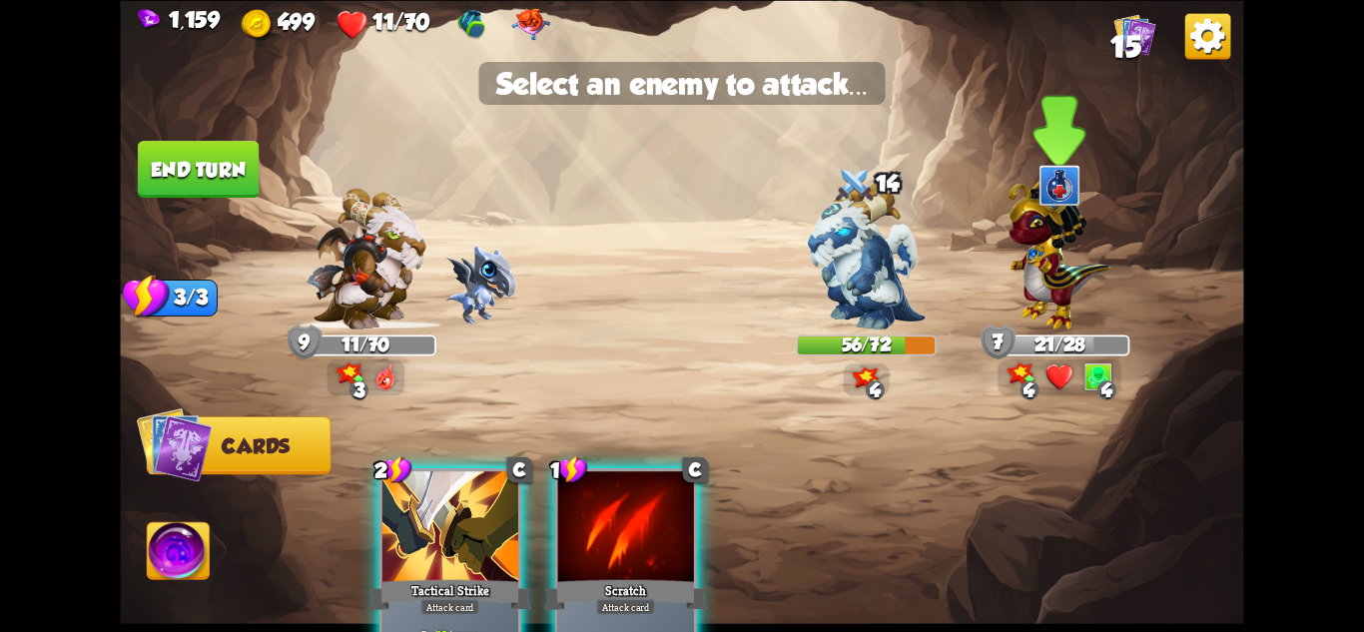
click at [1087, 259] on img at bounding box center [1060, 250] width 103 height 160
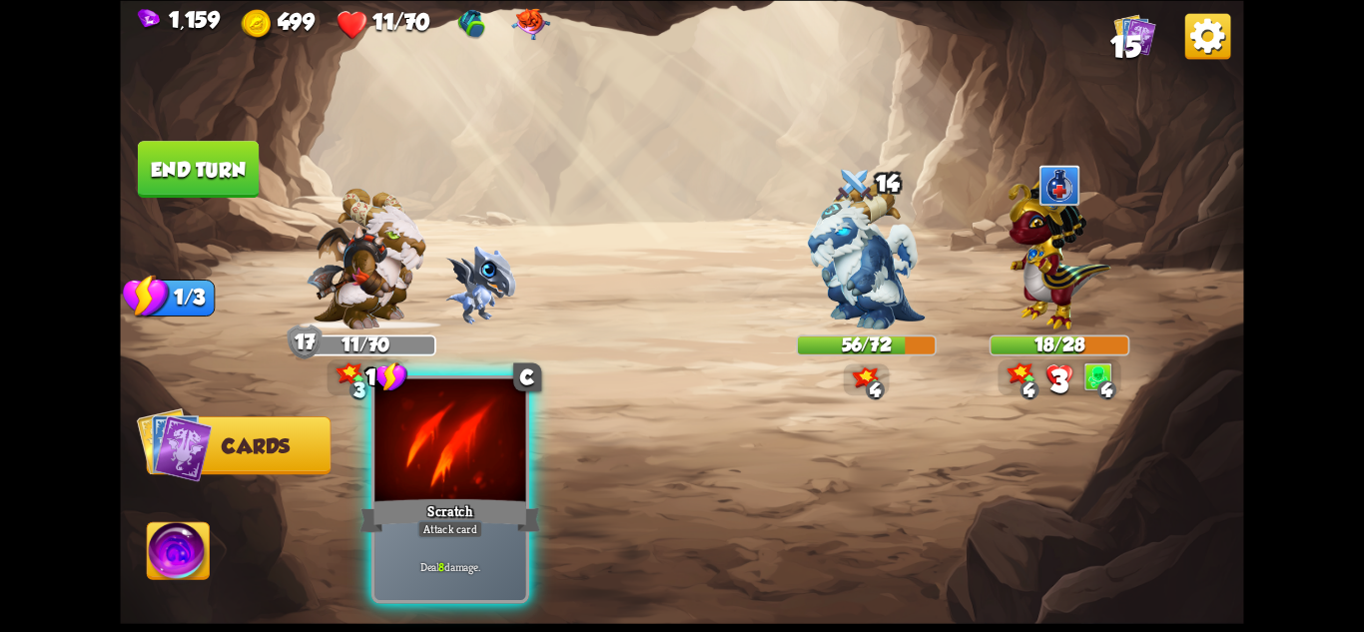
click at [475, 491] on div at bounding box center [449, 441] width 151 height 127
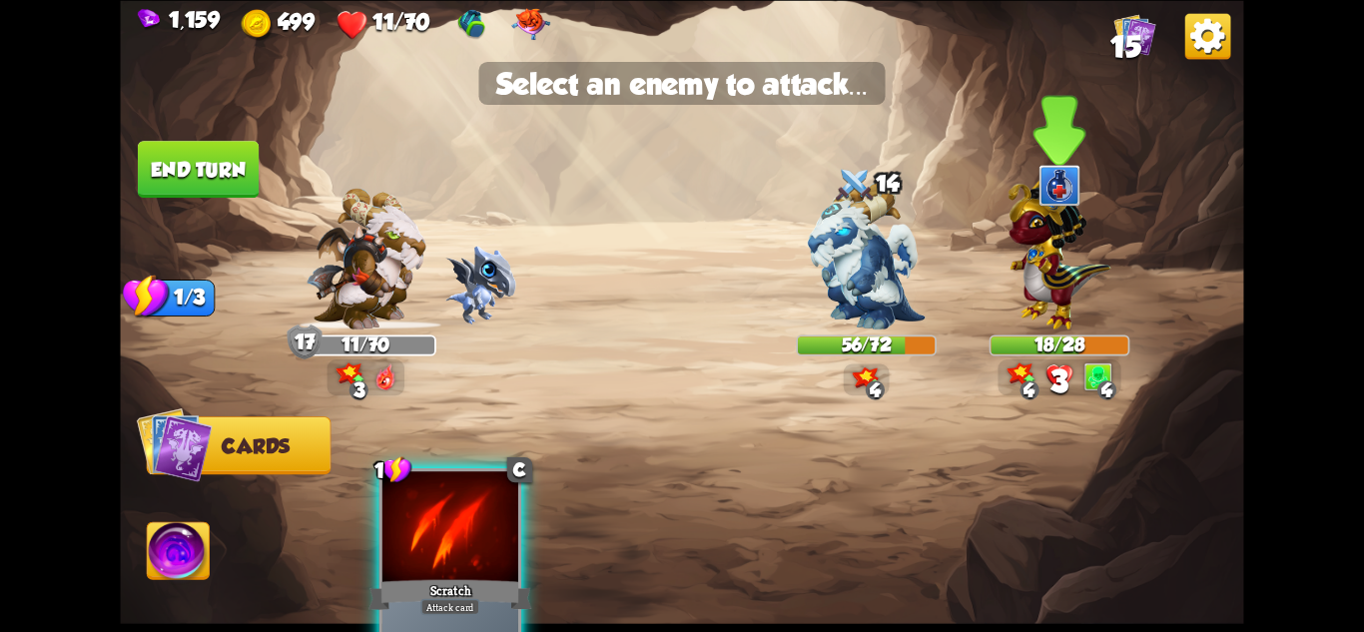
click at [1065, 278] on img at bounding box center [1060, 250] width 103 height 160
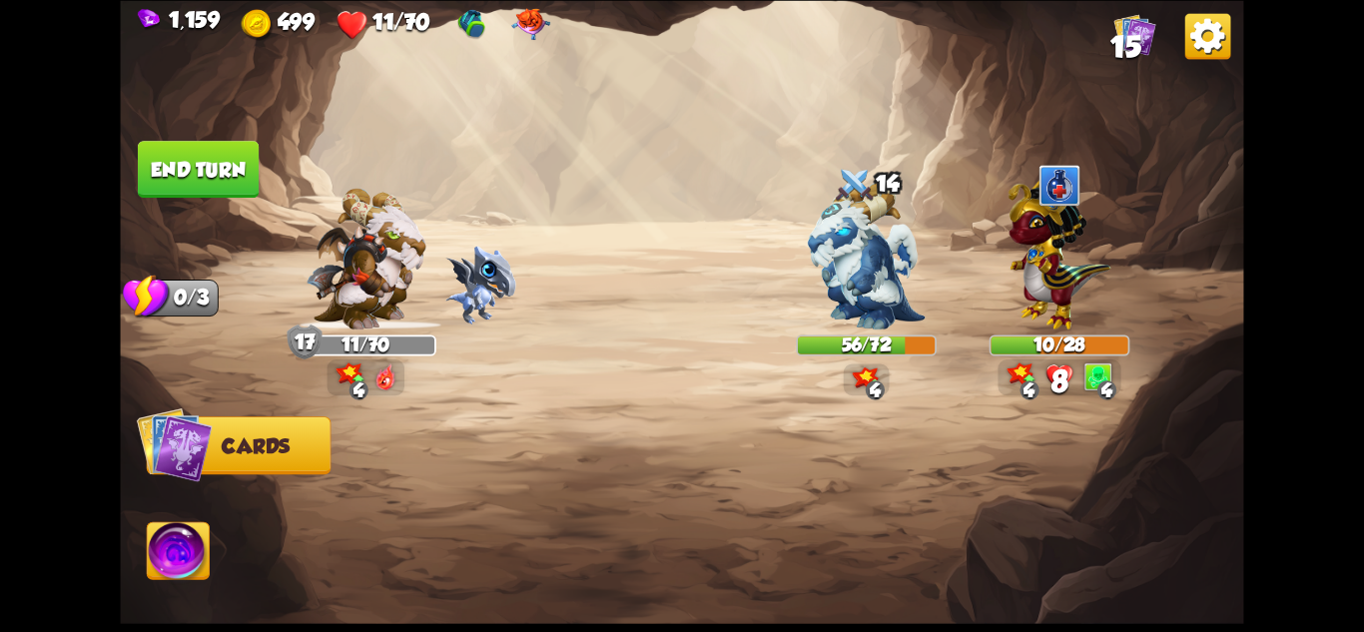
click at [214, 158] on button "End turn" at bounding box center [198, 169] width 121 height 57
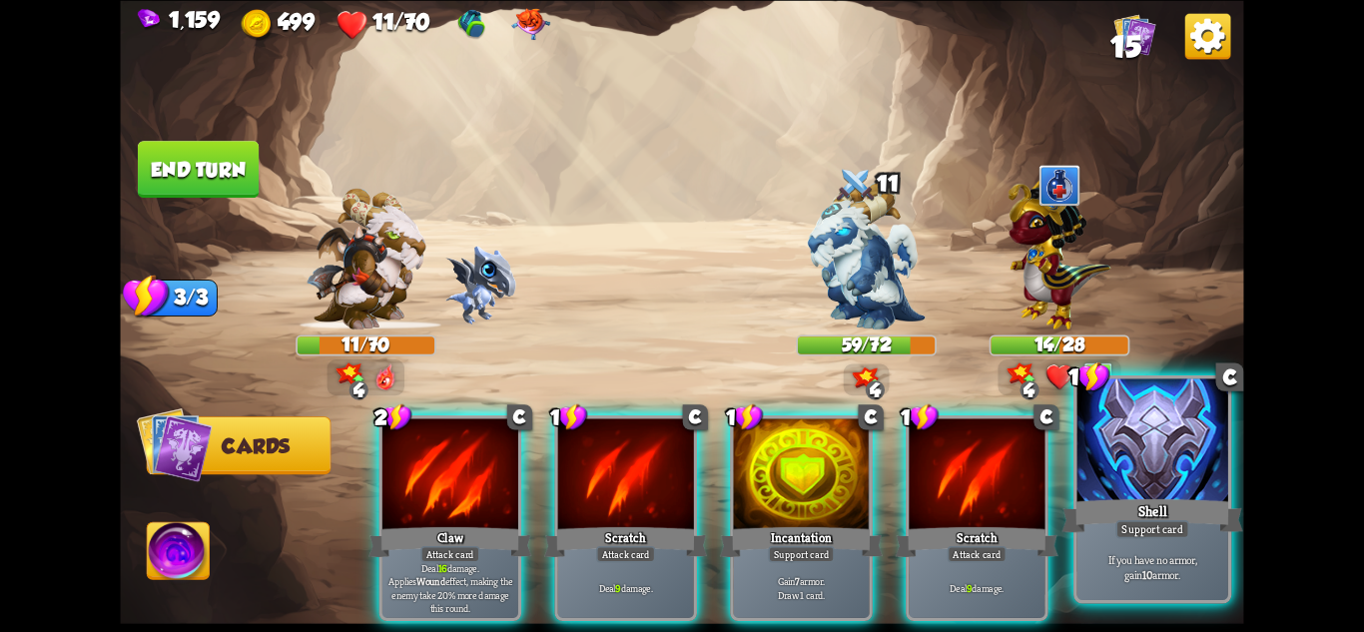
click at [1163, 400] on div at bounding box center [1153, 441] width 151 height 127
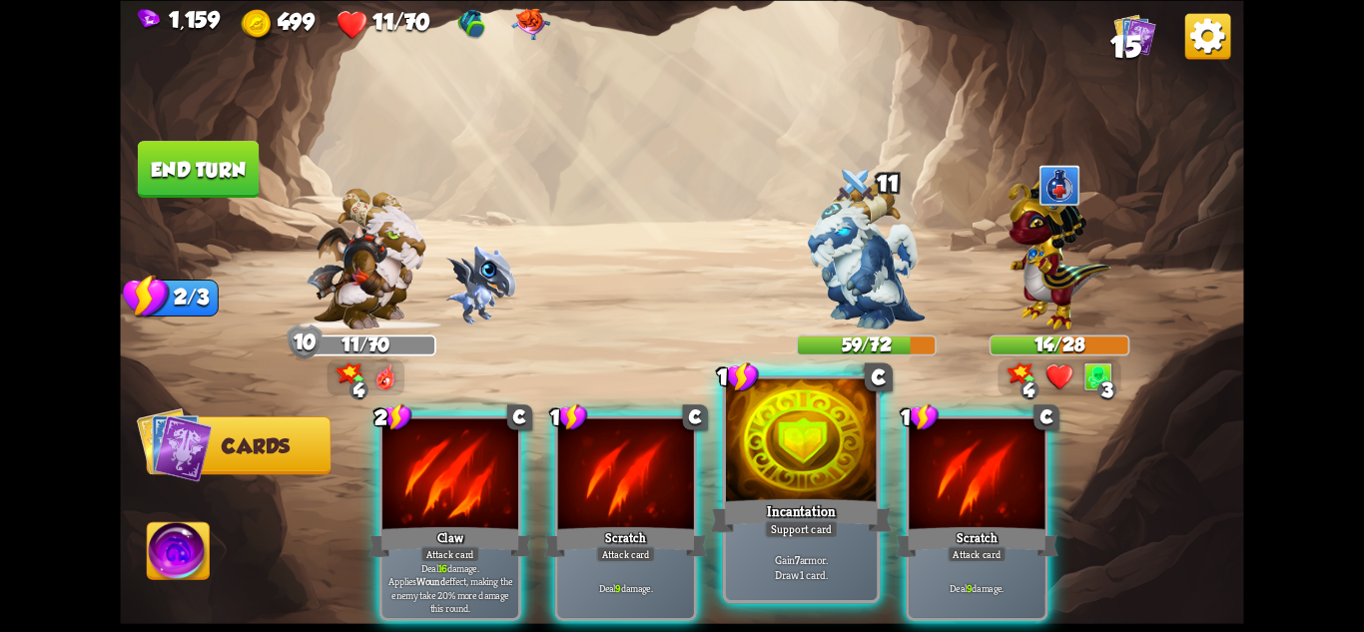
click at [807, 439] on div at bounding box center [801, 441] width 151 height 127
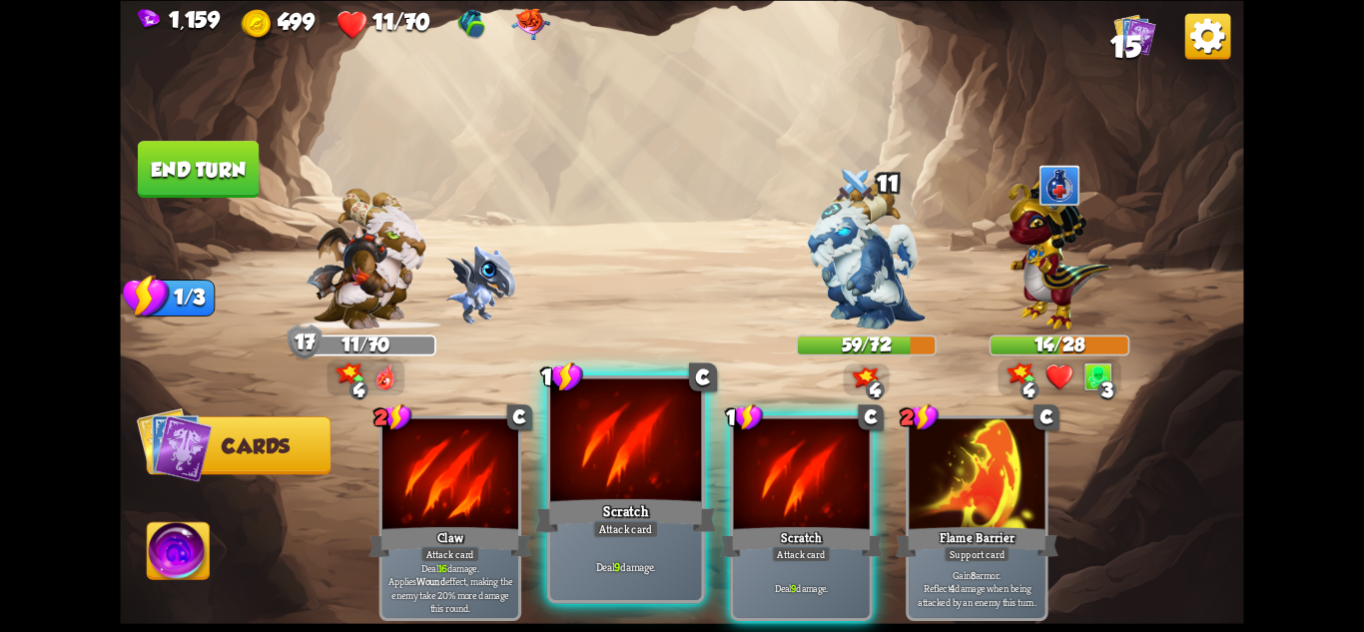
click at [608, 485] on div at bounding box center [625, 441] width 151 height 127
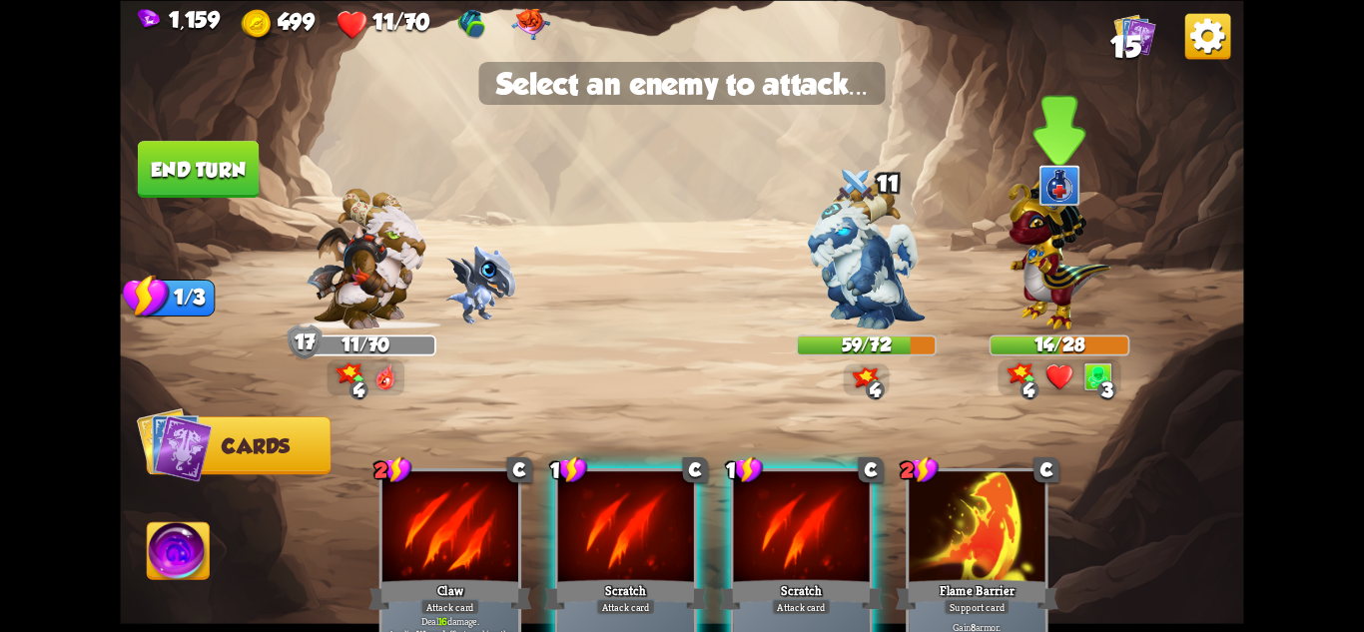
click at [1072, 287] on img at bounding box center [1060, 250] width 103 height 160
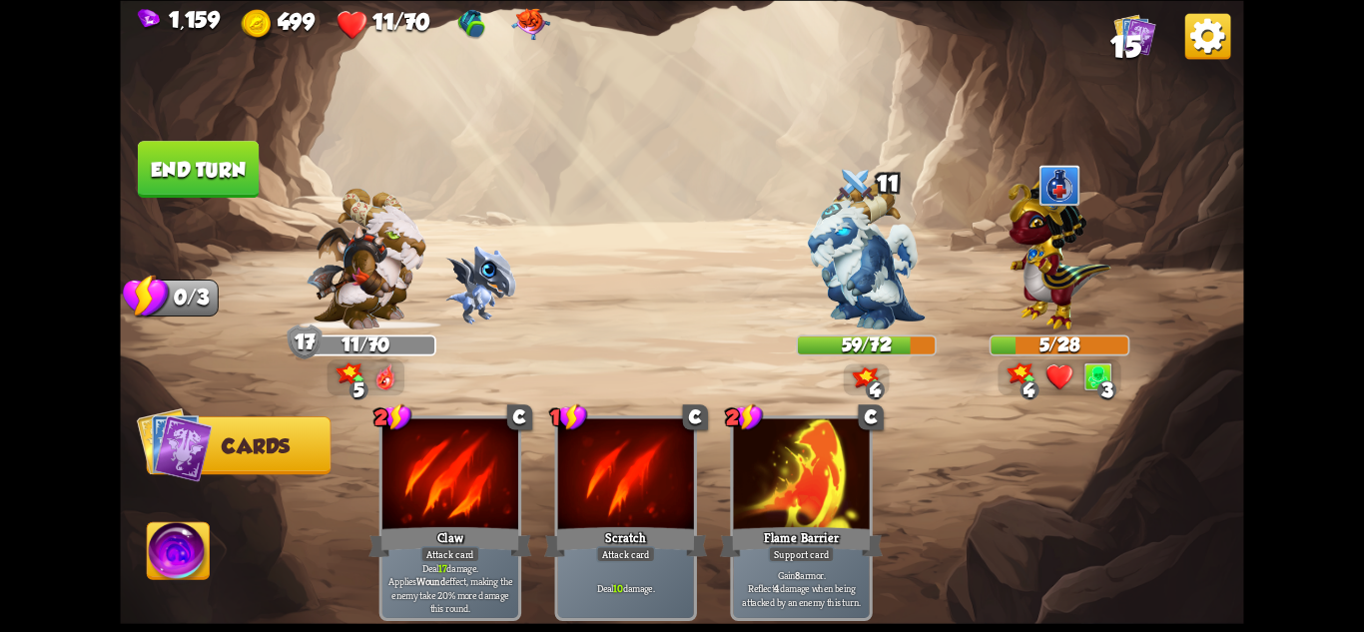
click at [148, 138] on img at bounding box center [681, 316] width 1123 height 632
click at [171, 152] on button "End turn" at bounding box center [198, 169] width 121 height 57
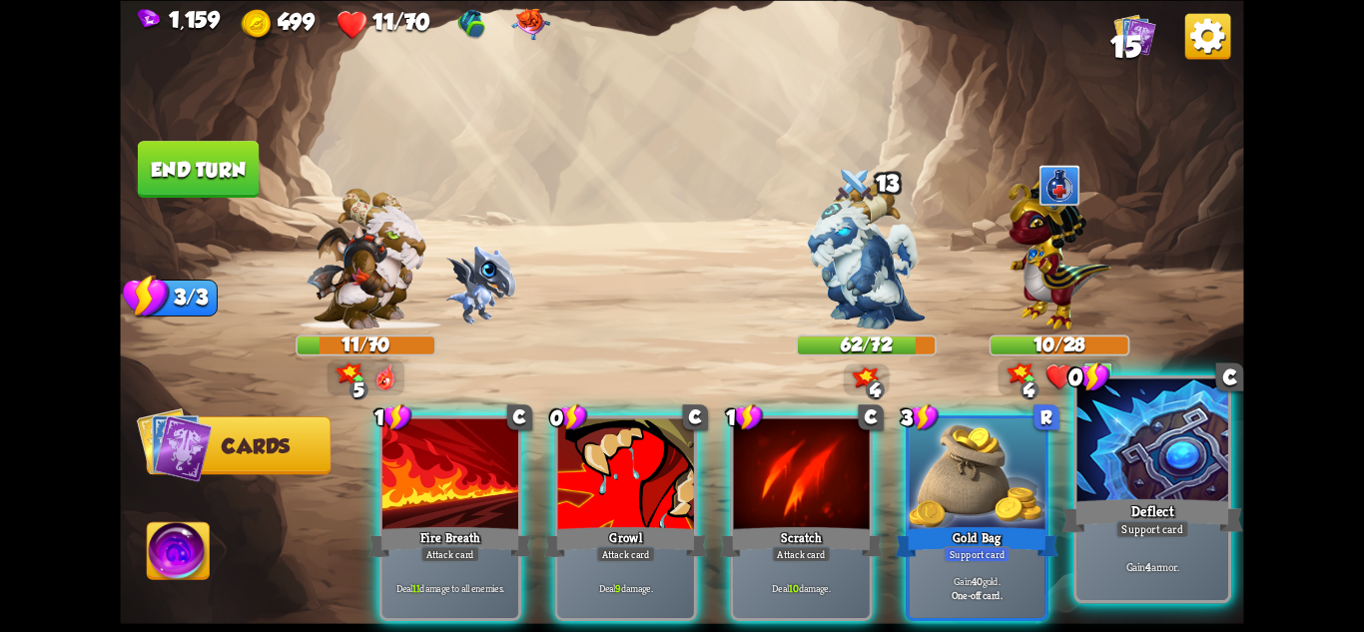
click at [1158, 457] on div at bounding box center [1153, 441] width 151 height 127
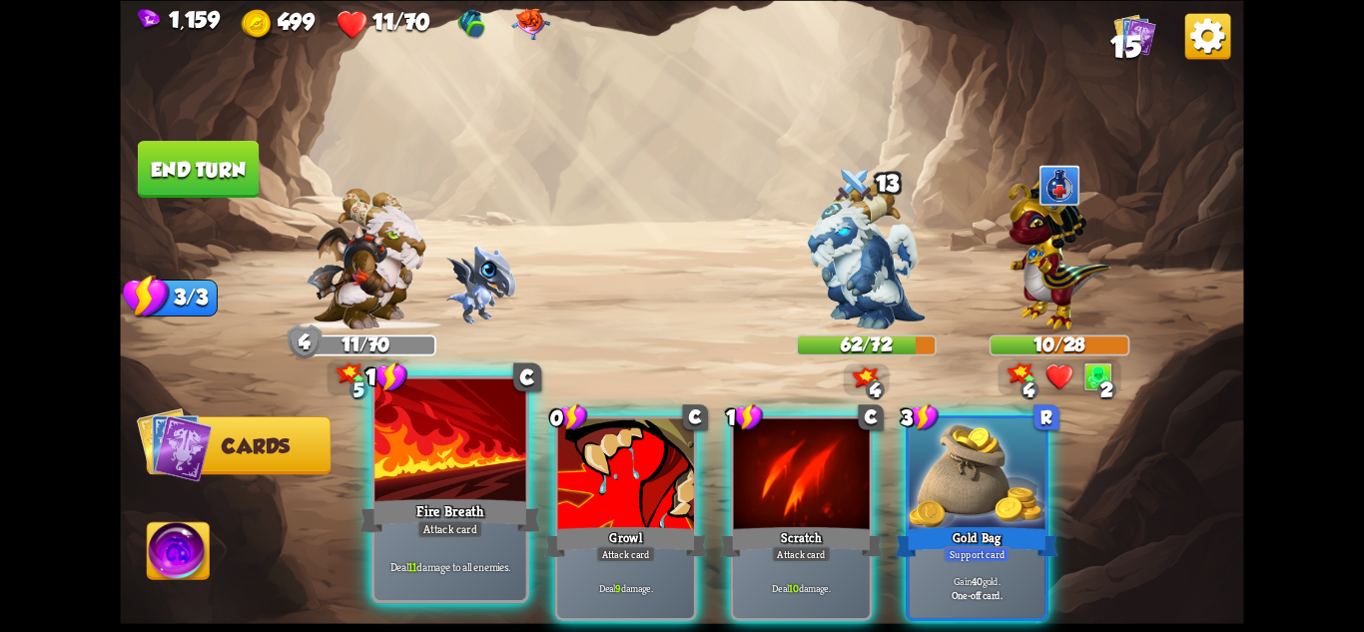
click at [412, 477] on div at bounding box center [449, 441] width 151 height 127
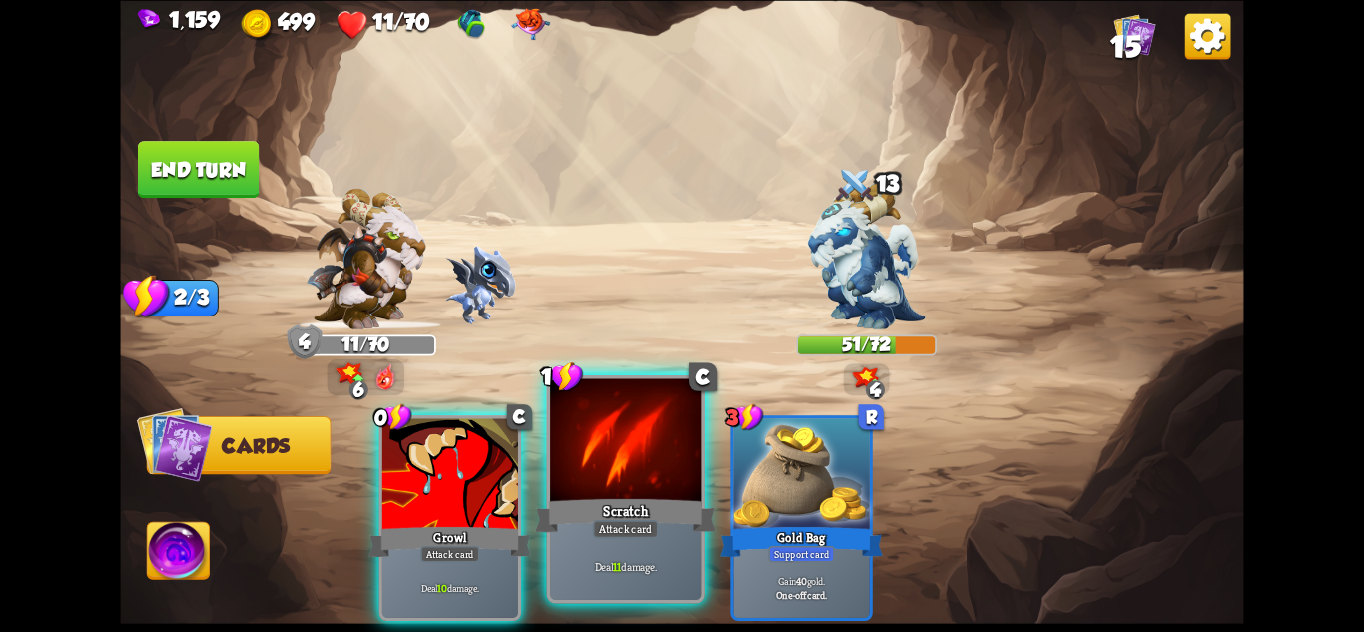
click at [579, 495] on div "Scratch" at bounding box center [625, 515] width 181 height 40
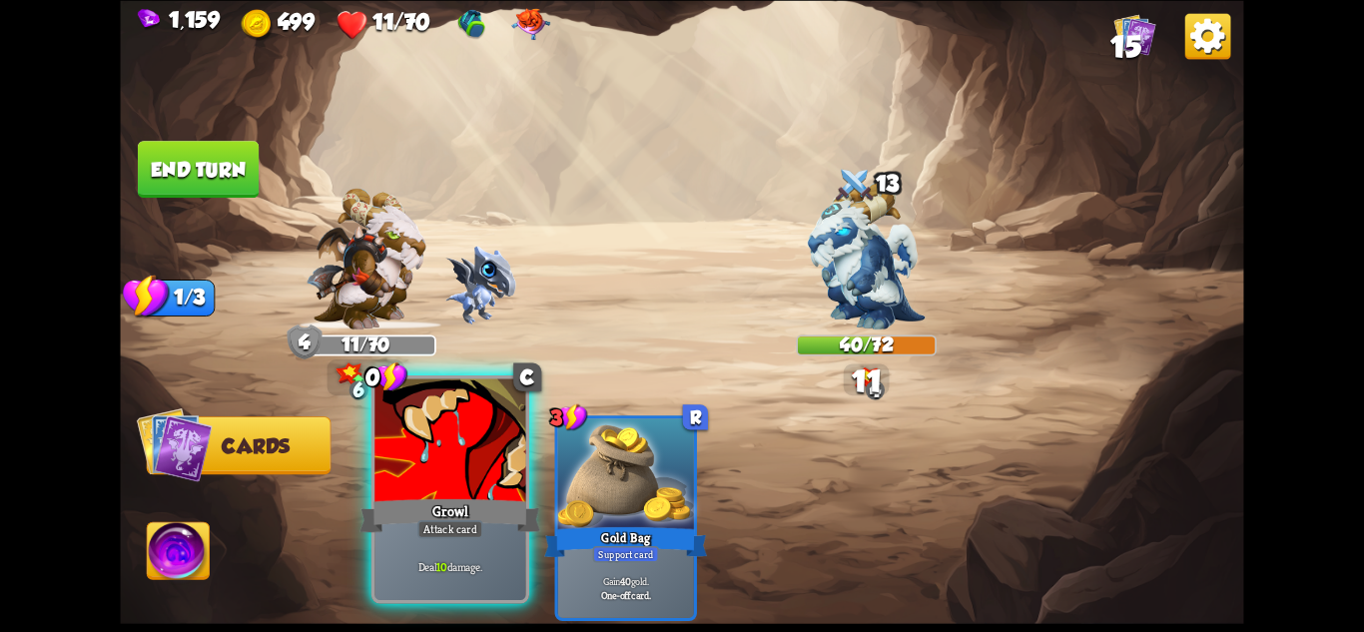
click at [409, 497] on div "Growl" at bounding box center [450, 515] width 181 height 40
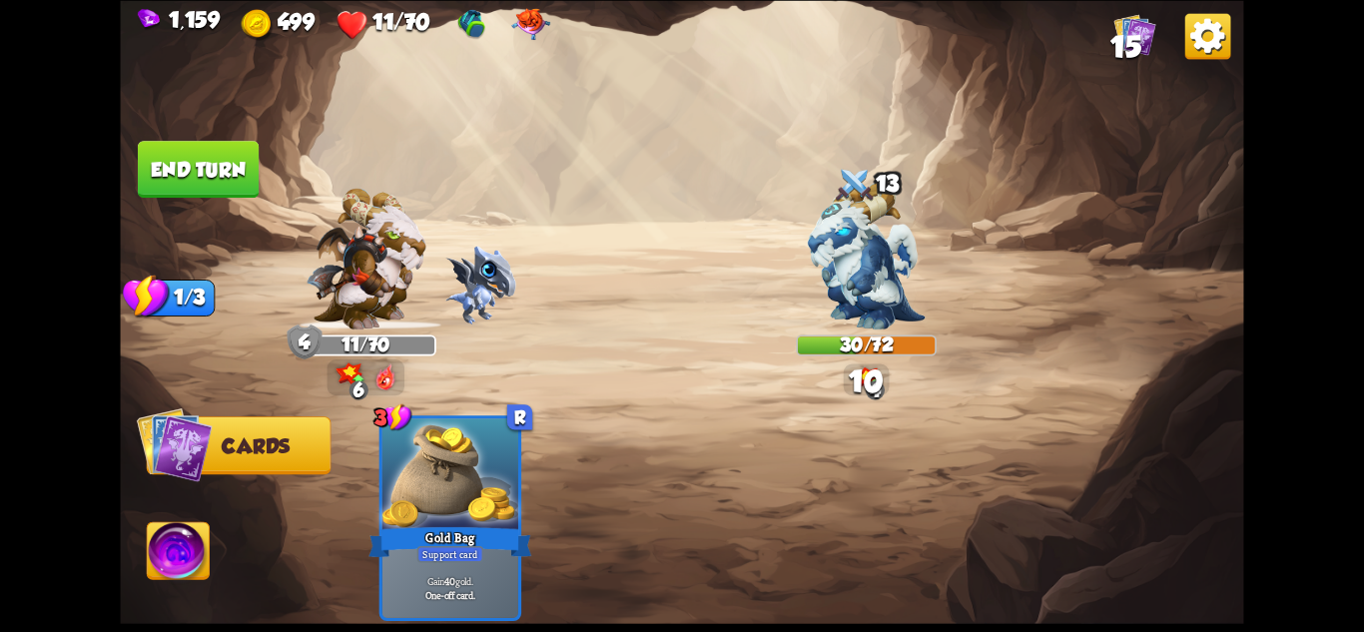
click at [216, 173] on button "End turn" at bounding box center [198, 169] width 121 height 57
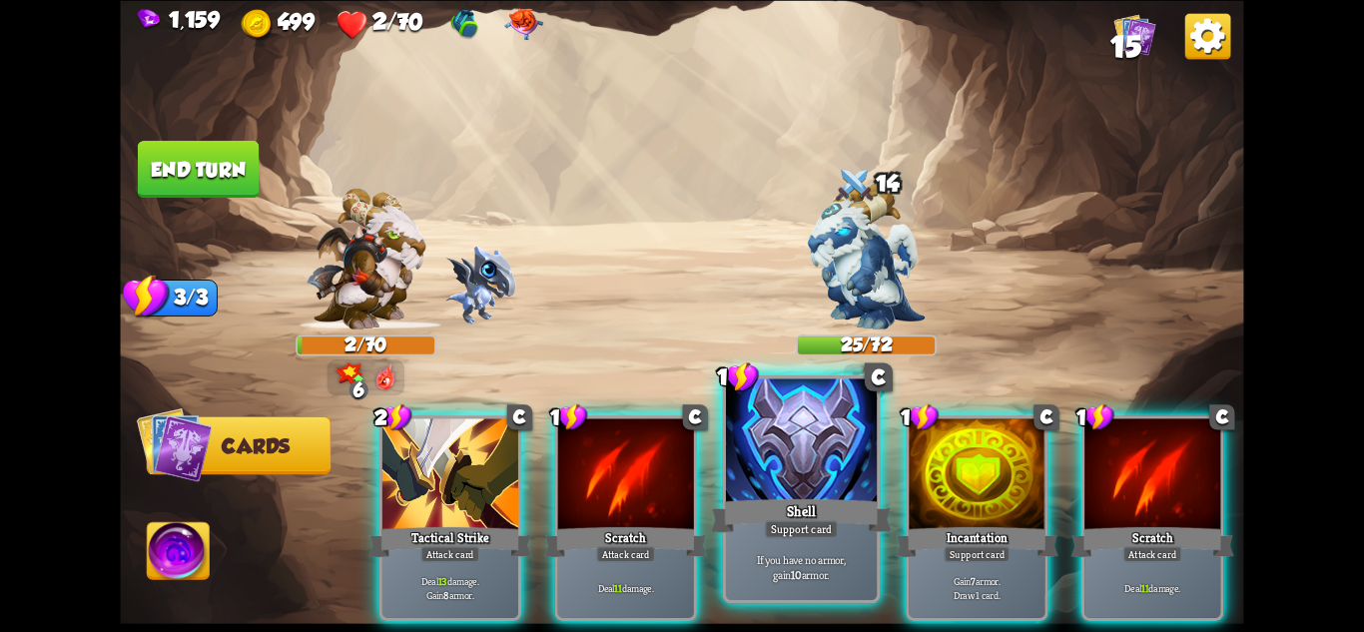
click at [842, 525] on div "Shell" at bounding box center [801, 515] width 181 height 40
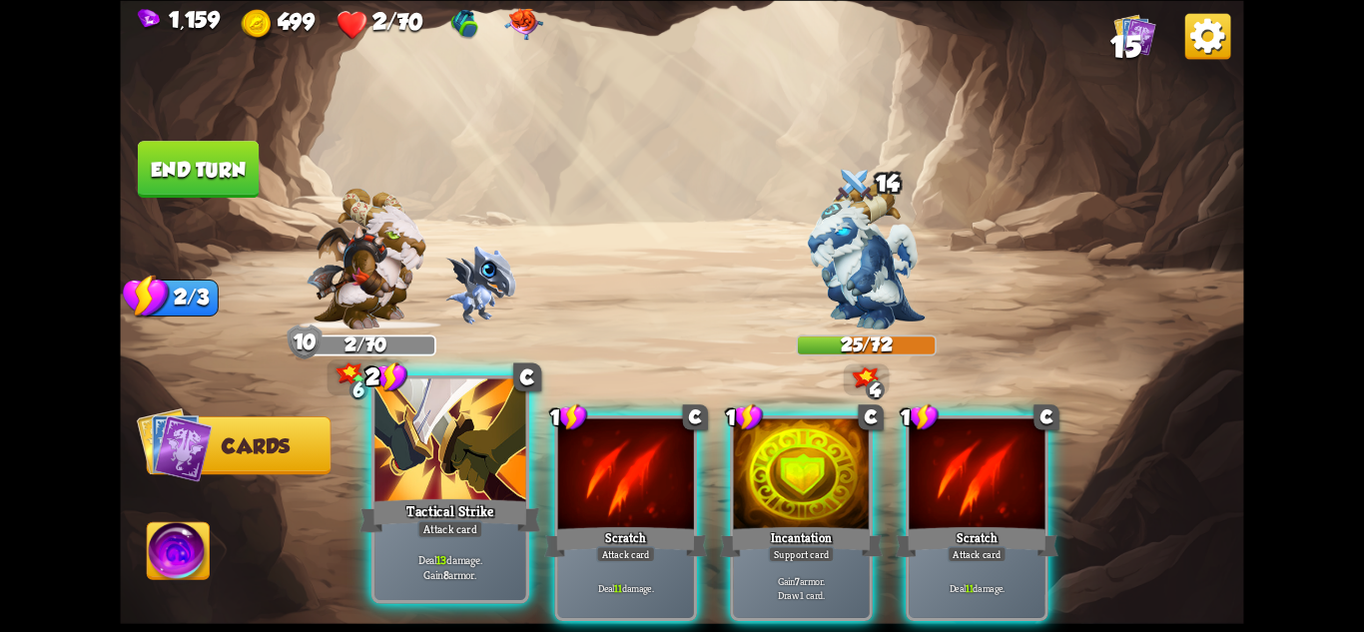
click at [451, 495] on div "Tactical Strike" at bounding box center [450, 515] width 181 height 40
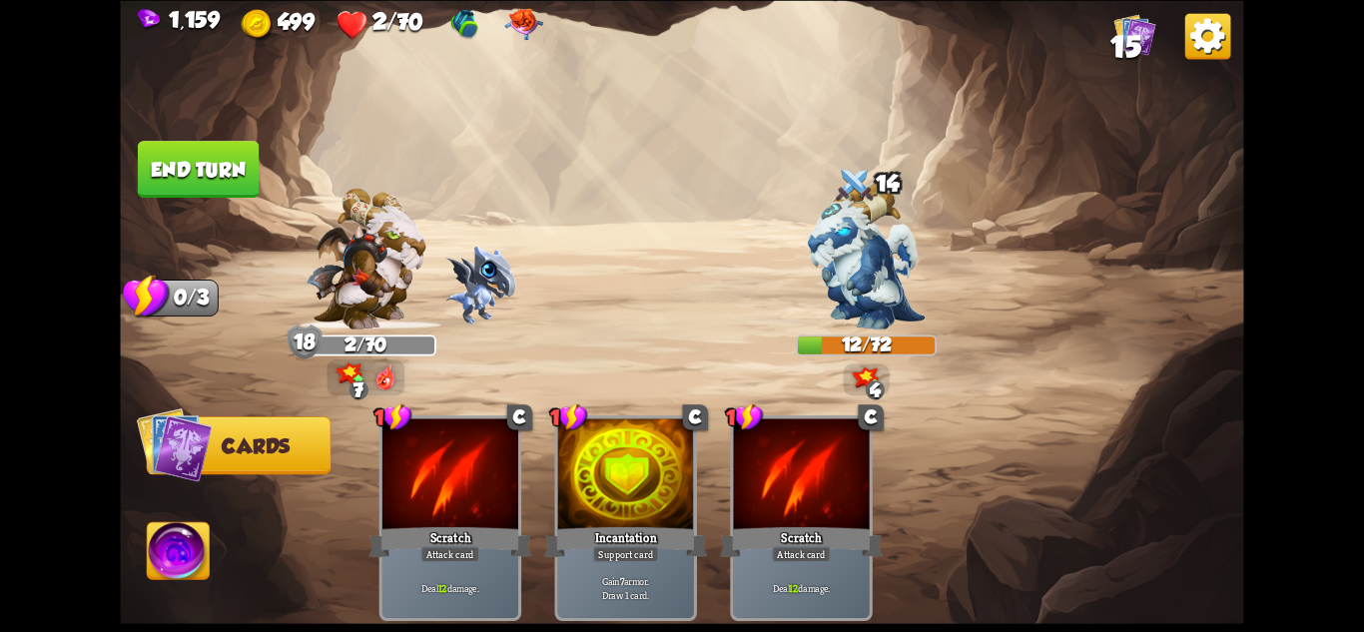
click at [209, 177] on button "End turn" at bounding box center [198, 169] width 121 height 57
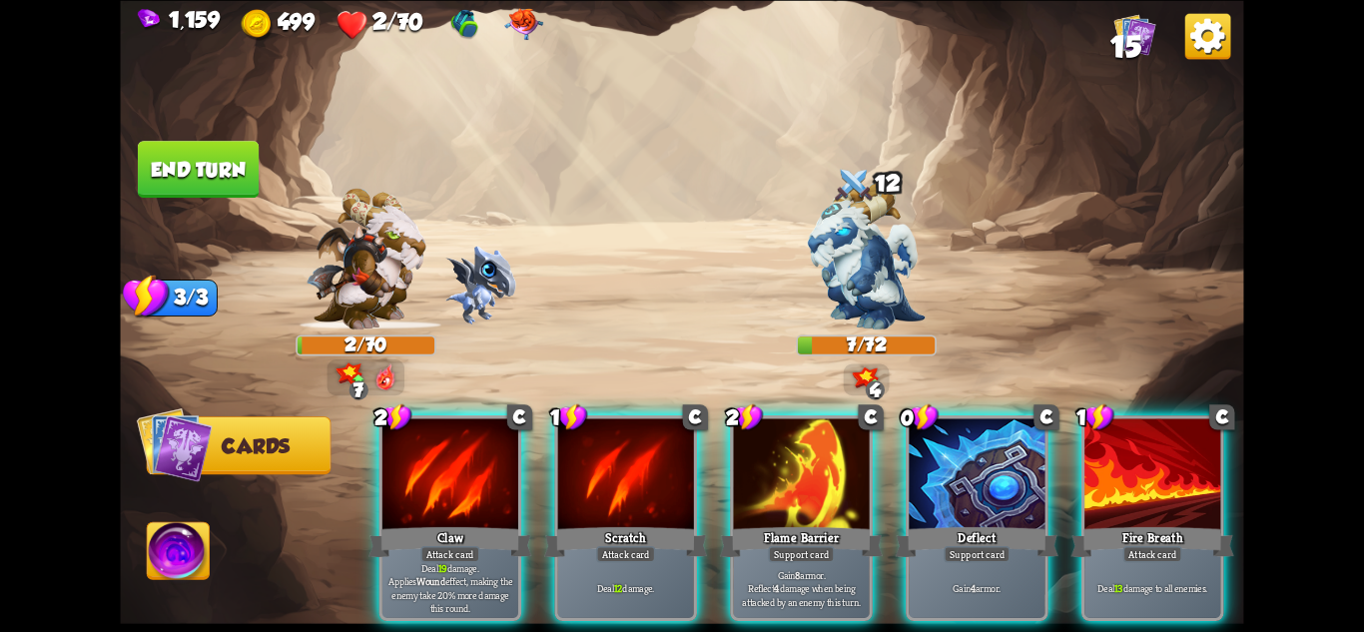
click at [370, 262] on img at bounding box center [366, 259] width 120 height 142
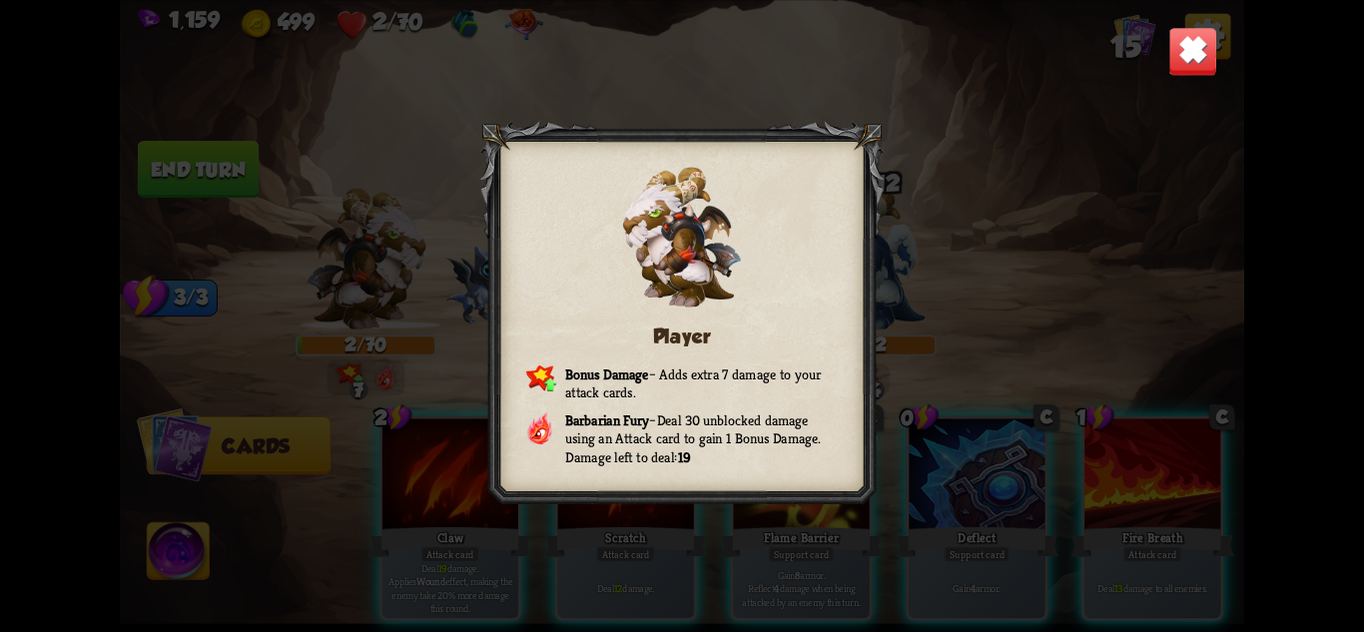
click at [1181, 74] on img at bounding box center [1192, 50] width 49 height 49
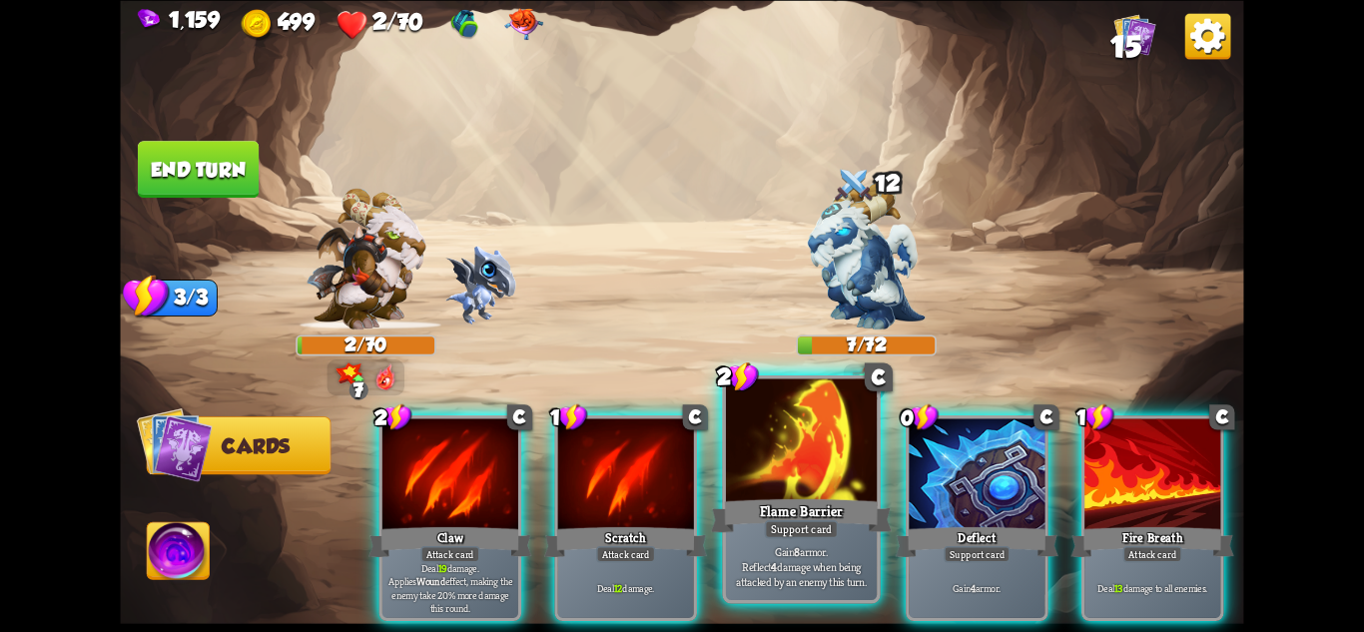
click at [777, 502] on div "Flame Barrier" at bounding box center [801, 515] width 181 height 40
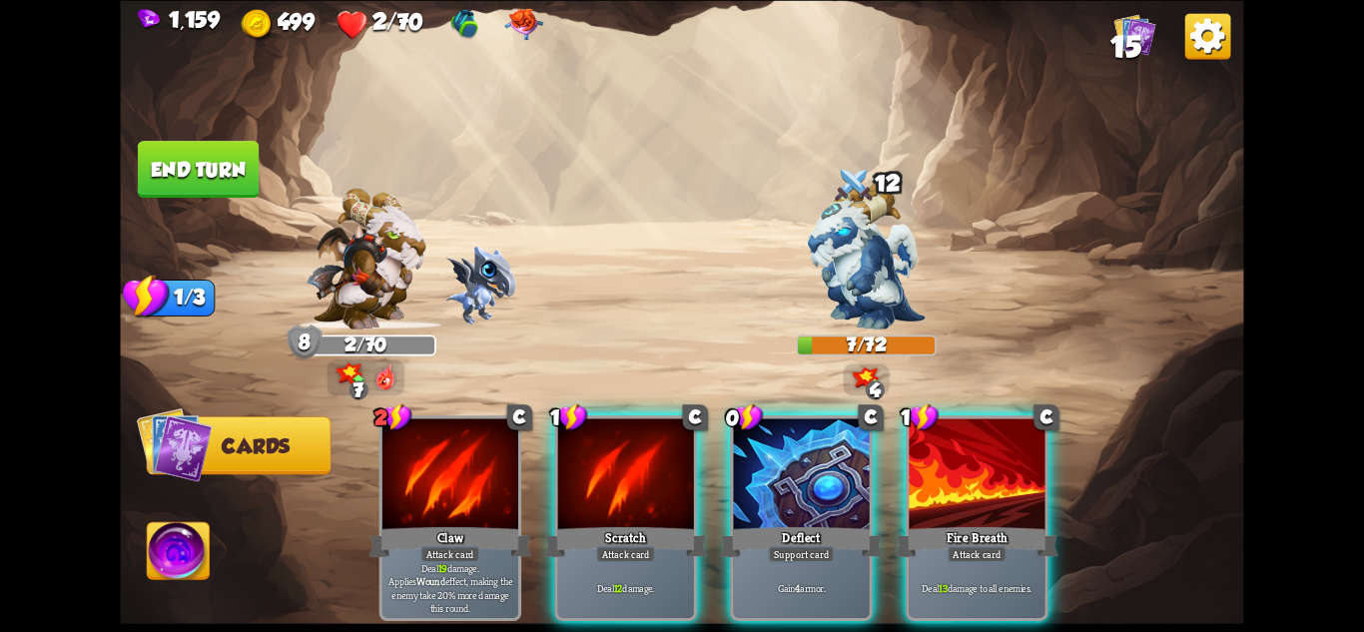
click at [780, 523] on div "Deflect" at bounding box center [801, 541] width 163 height 36
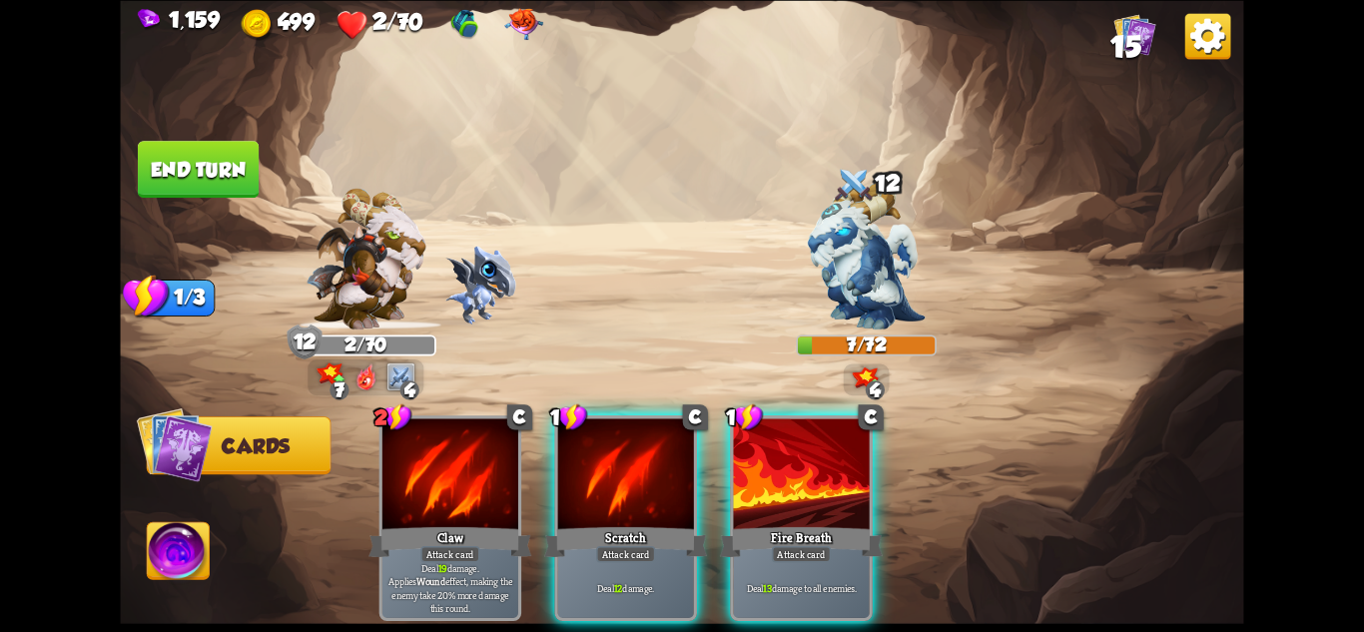
click at [195, 524] on img at bounding box center [179, 553] width 62 height 63
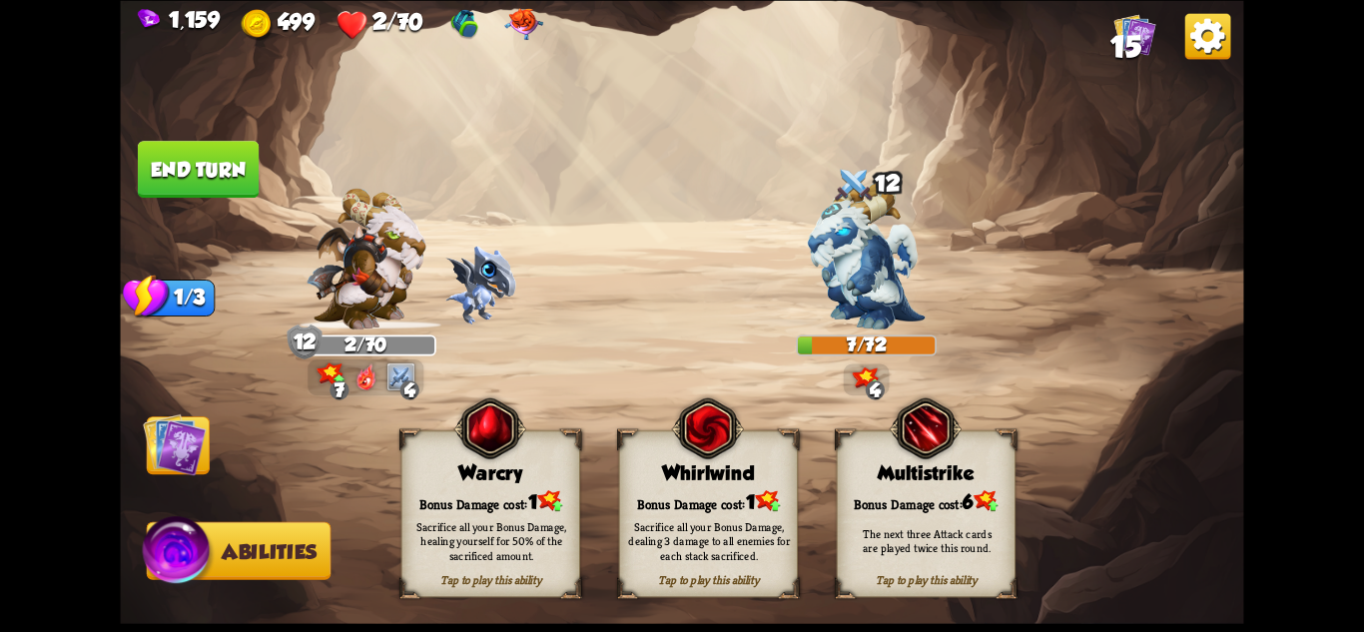
click at [466, 524] on div "Sacrifice all your Bonus Damage, healing yourself for 50% of the sacrificed amo…" at bounding box center [491, 540] width 162 height 45
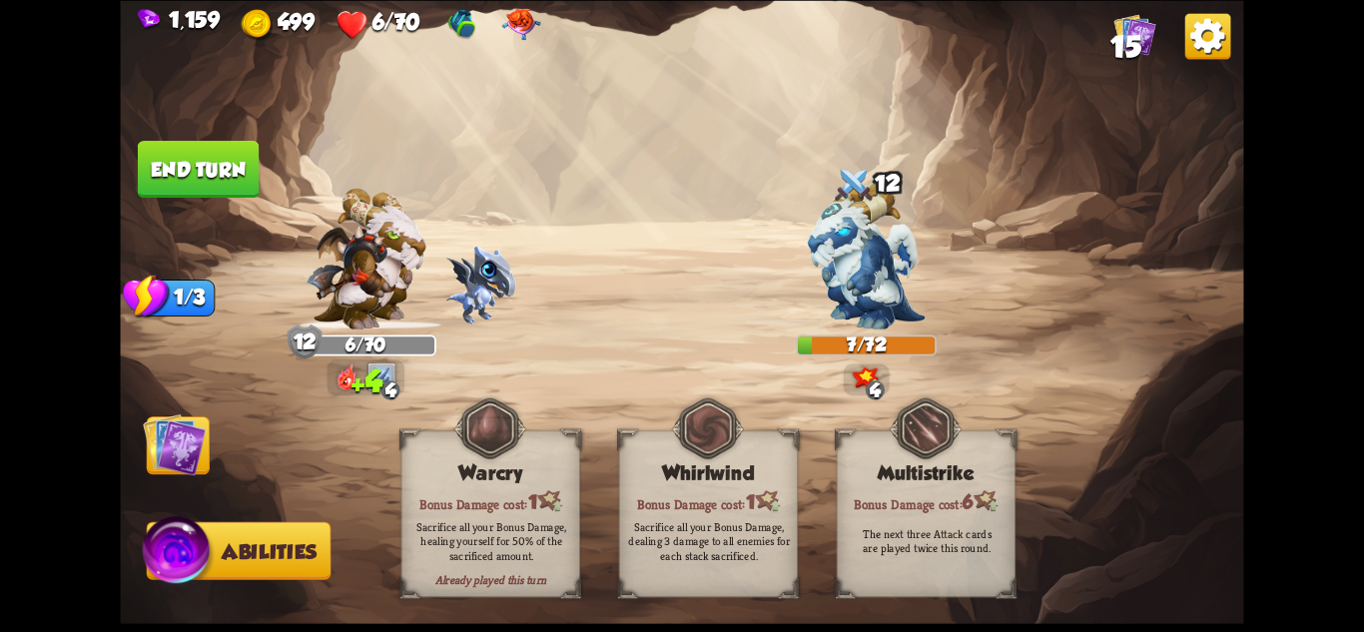
click at [199, 441] on img at bounding box center [174, 443] width 63 height 63
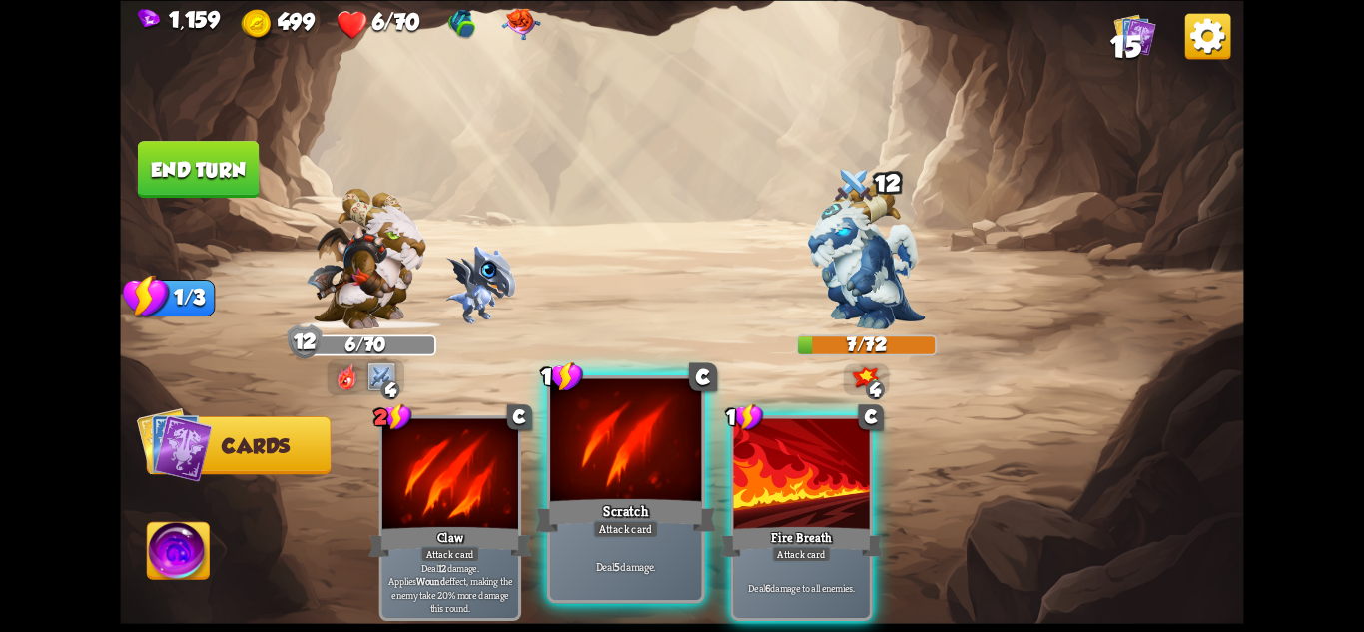
click at [610, 514] on div "Scratch" at bounding box center [625, 515] width 181 height 40
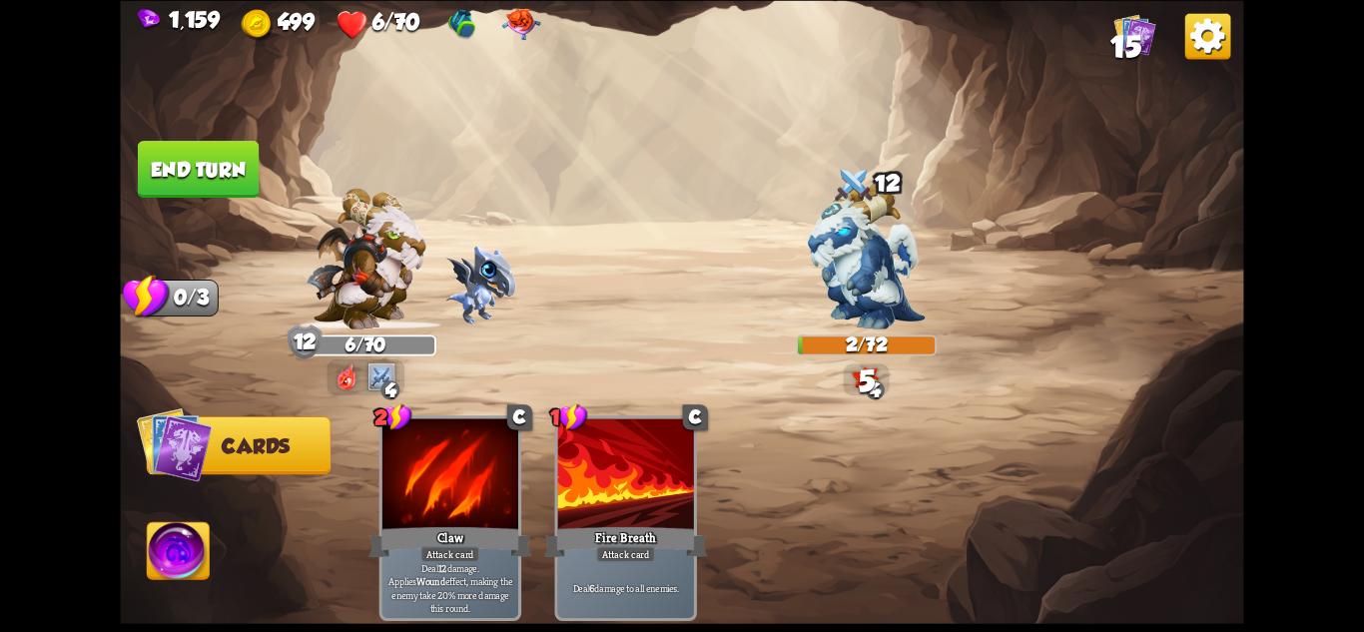
click at [224, 178] on button "End turn" at bounding box center [198, 169] width 123 height 58
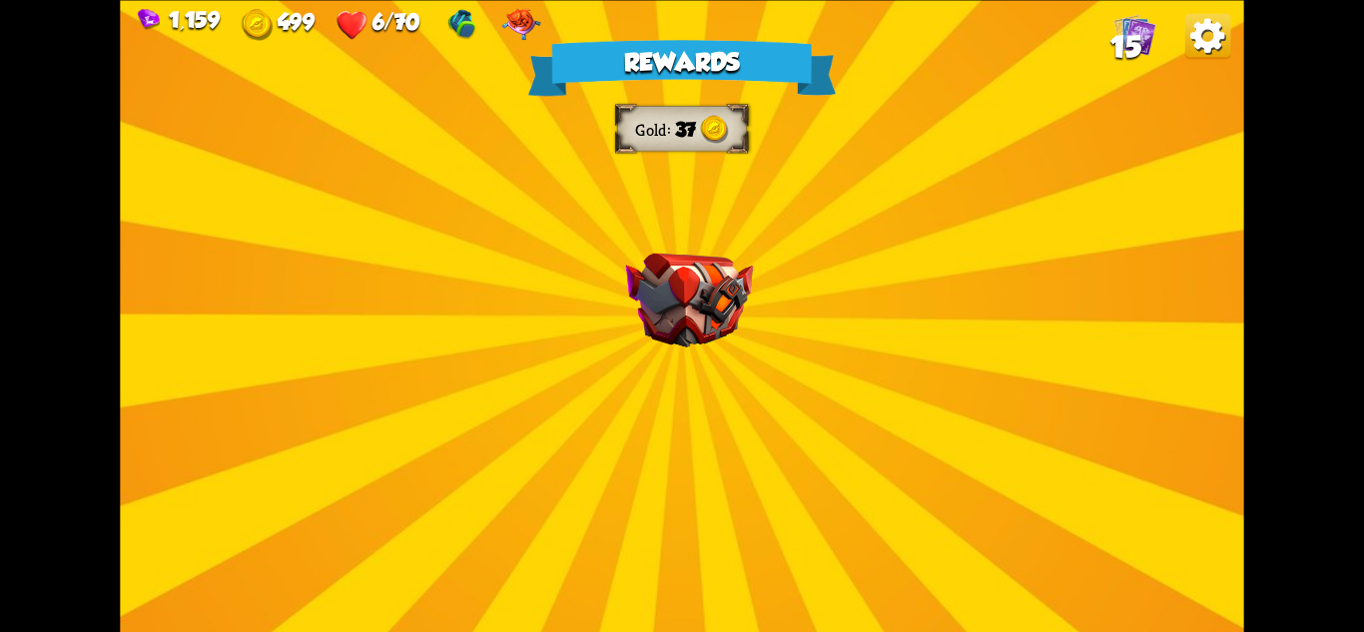
click at [724, 340] on img at bounding box center [689, 300] width 127 height 94
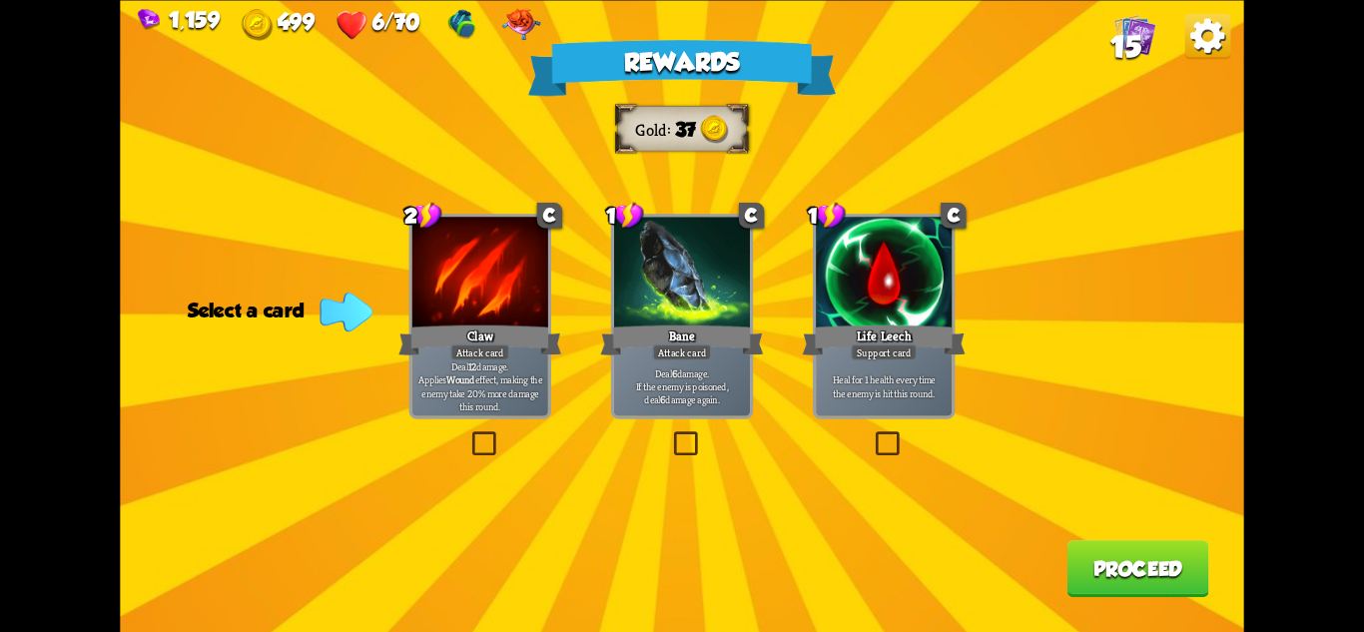
click at [912, 383] on p "Heal for 1 health every time the enemy is hit this round." at bounding box center [884, 385] width 129 height 27
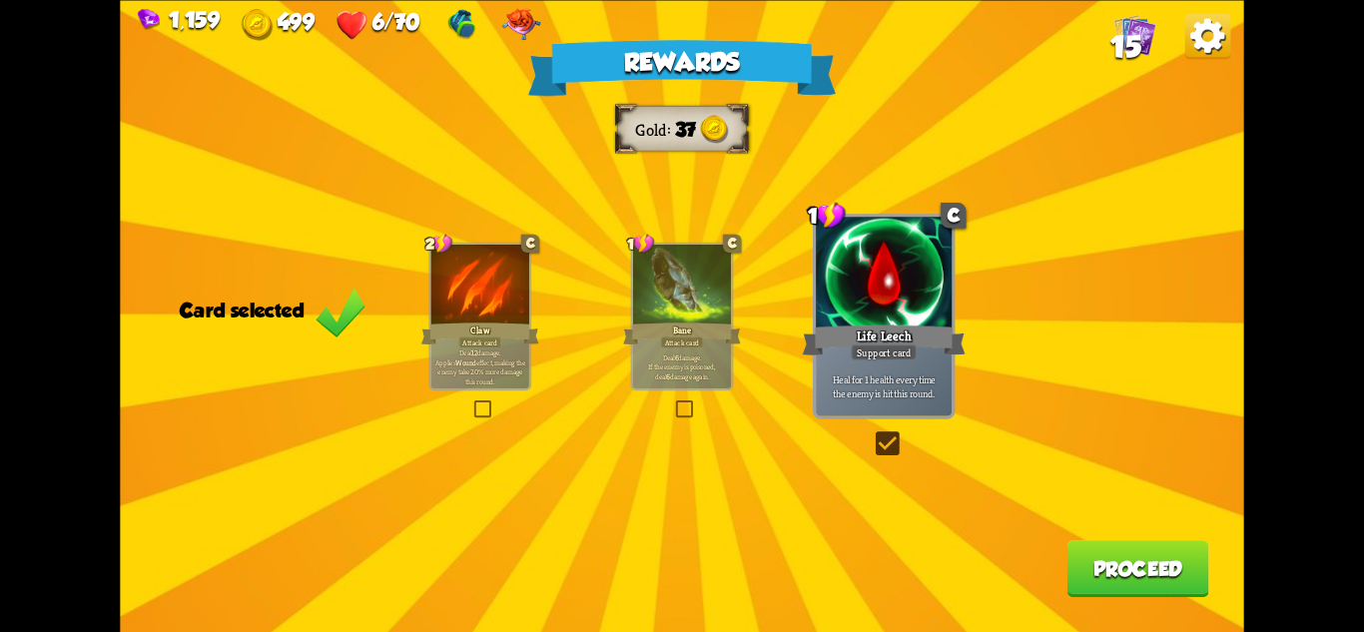
click at [1074, 542] on button "Proceed" at bounding box center [1139, 568] width 142 height 57
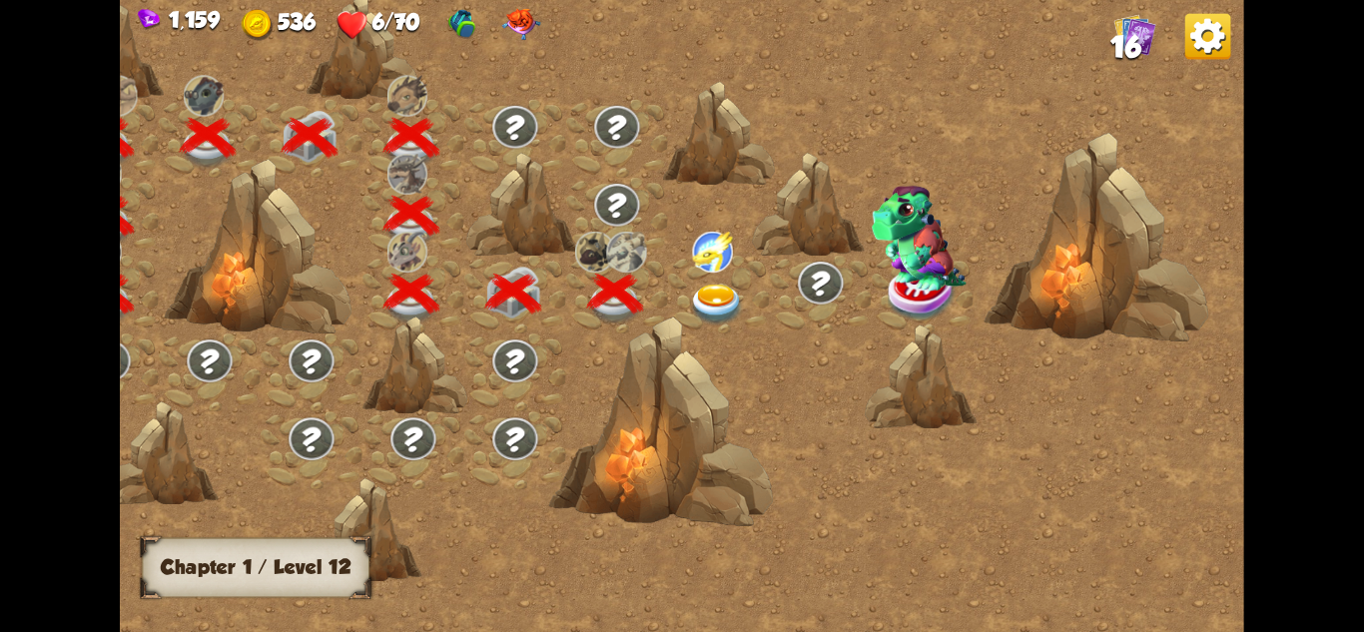
click at [723, 296] on img at bounding box center [717, 305] width 56 height 41
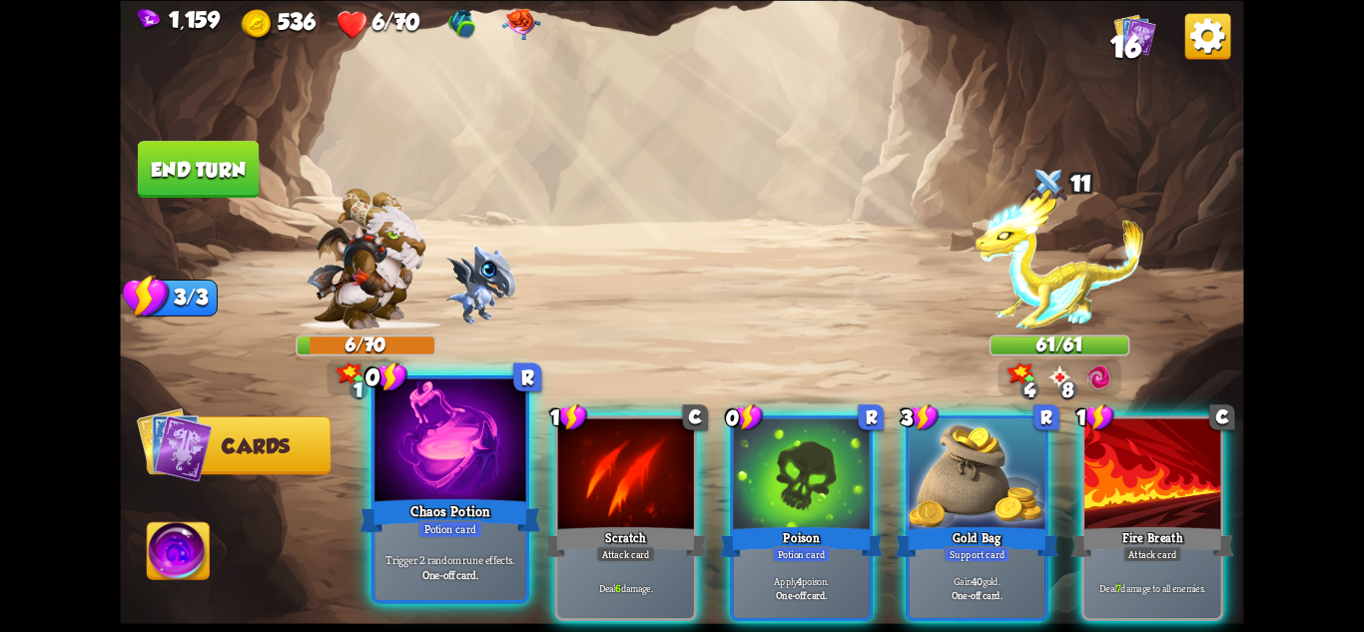
click at [436, 482] on div at bounding box center [449, 441] width 151 height 127
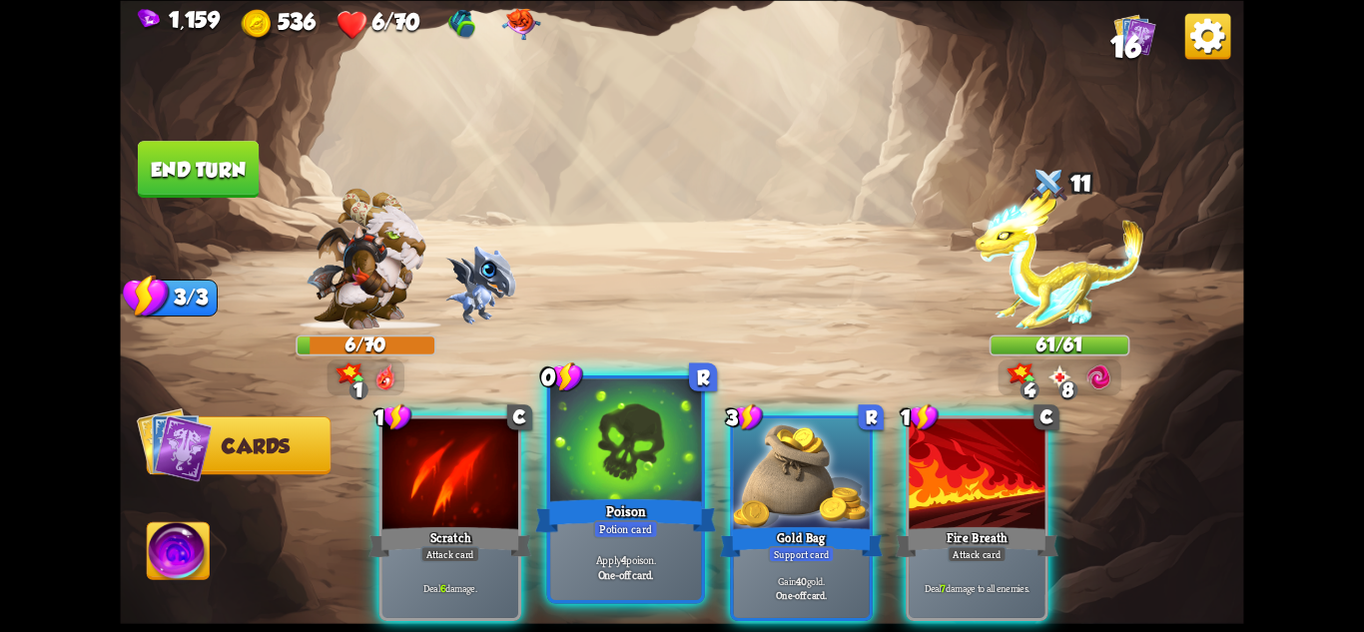
click at [641, 483] on div at bounding box center [625, 441] width 151 height 127
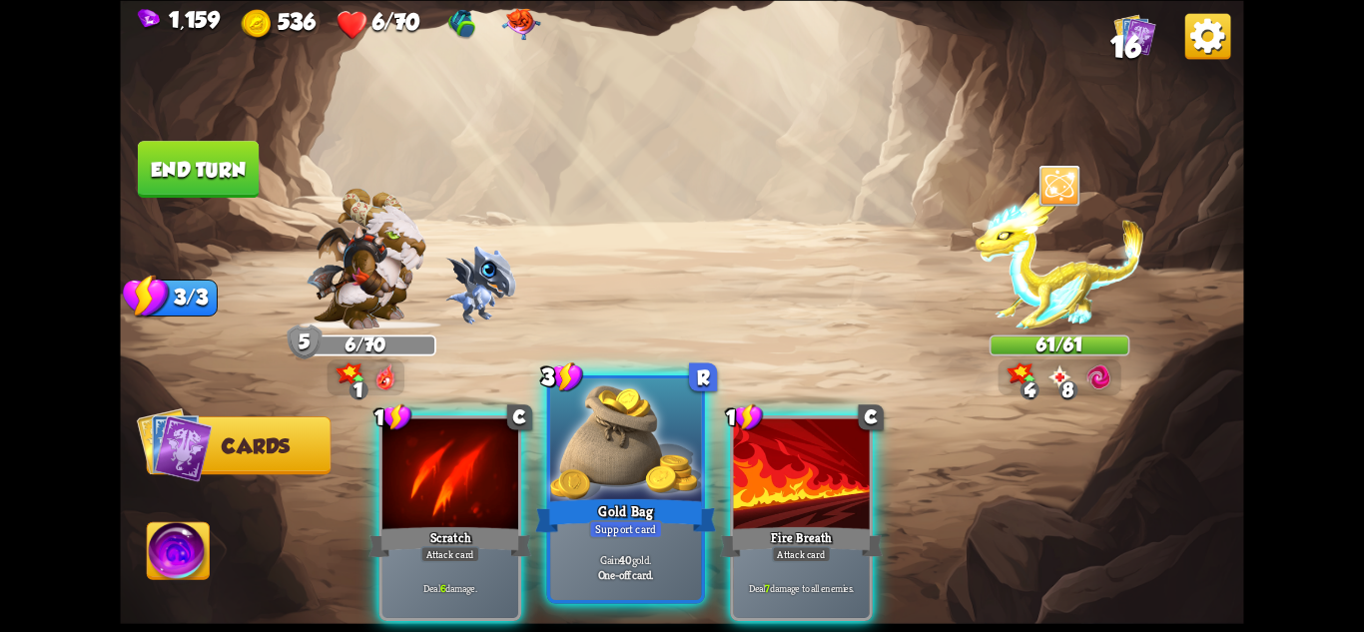
click at [682, 519] on div "Gold Bag" at bounding box center [625, 515] width 181 height 40
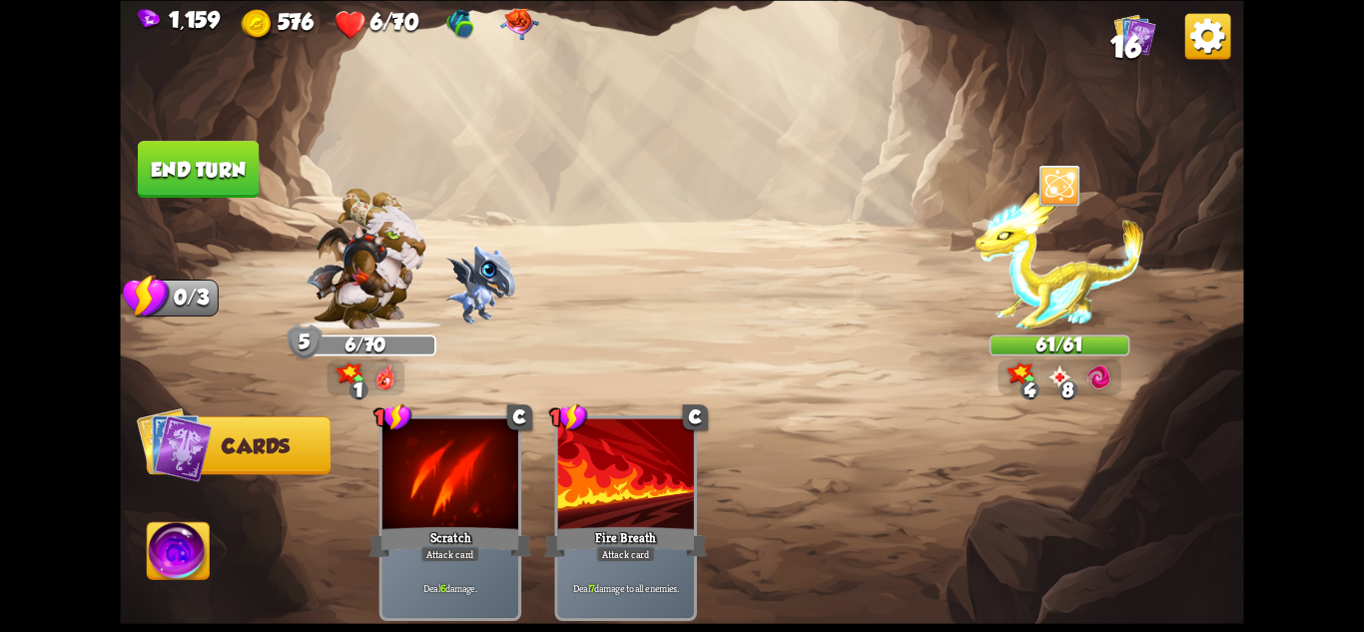
click at [244, 165] on button "End turn" at bounding box center [198, 169] width 121 height 57
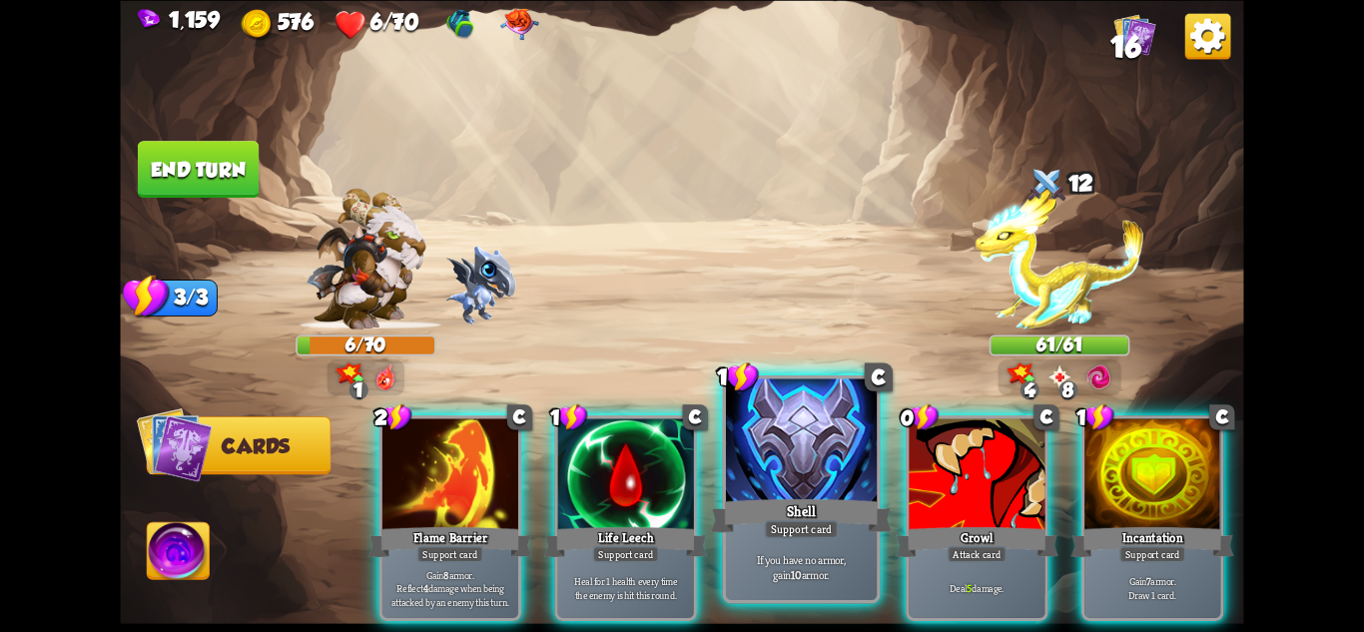
click at [780, 490] on div at bounding box center [801, 441] width 151 height 127
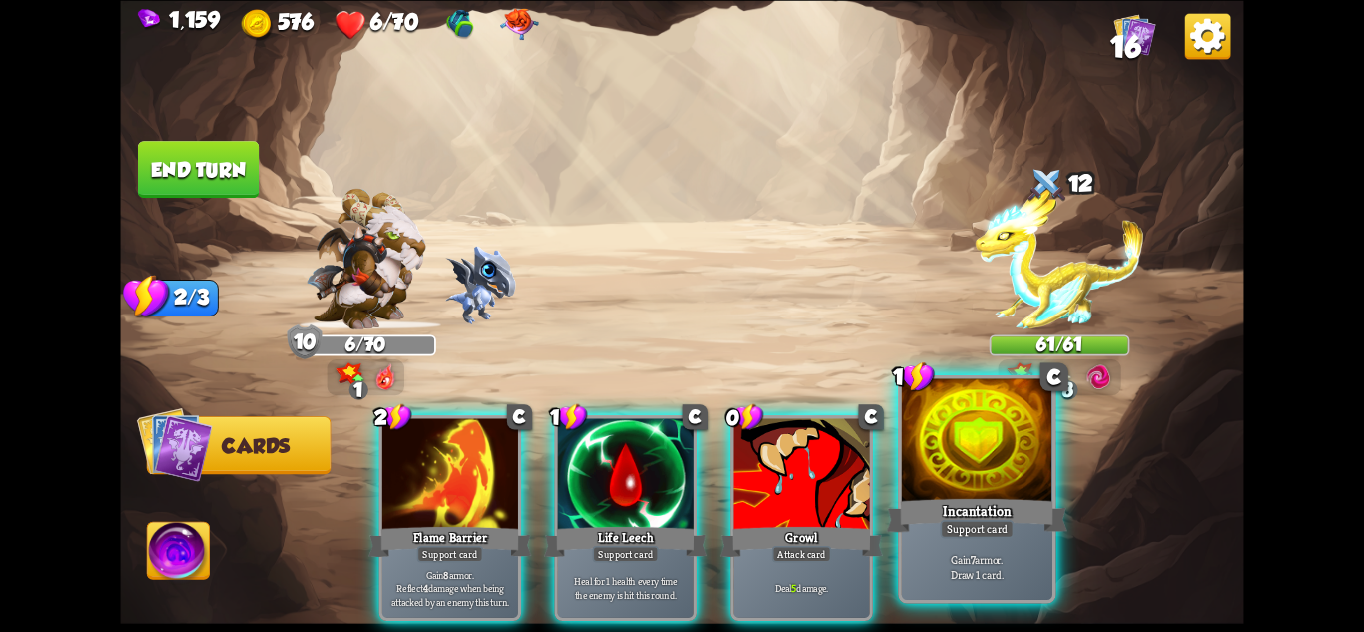
click at [1009, 482] on div at bounding box center [977, 441] width 151 height 127
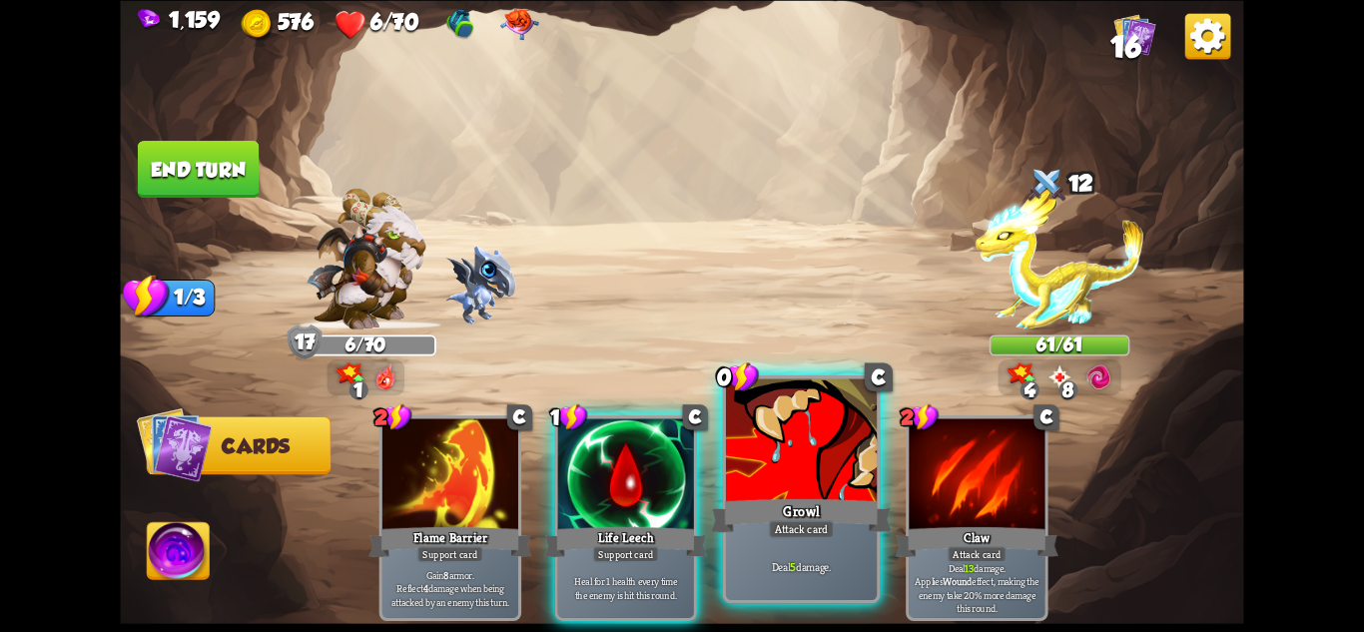
click at [855, 491] on div at bounding box center [801, 441] width 151 height 127
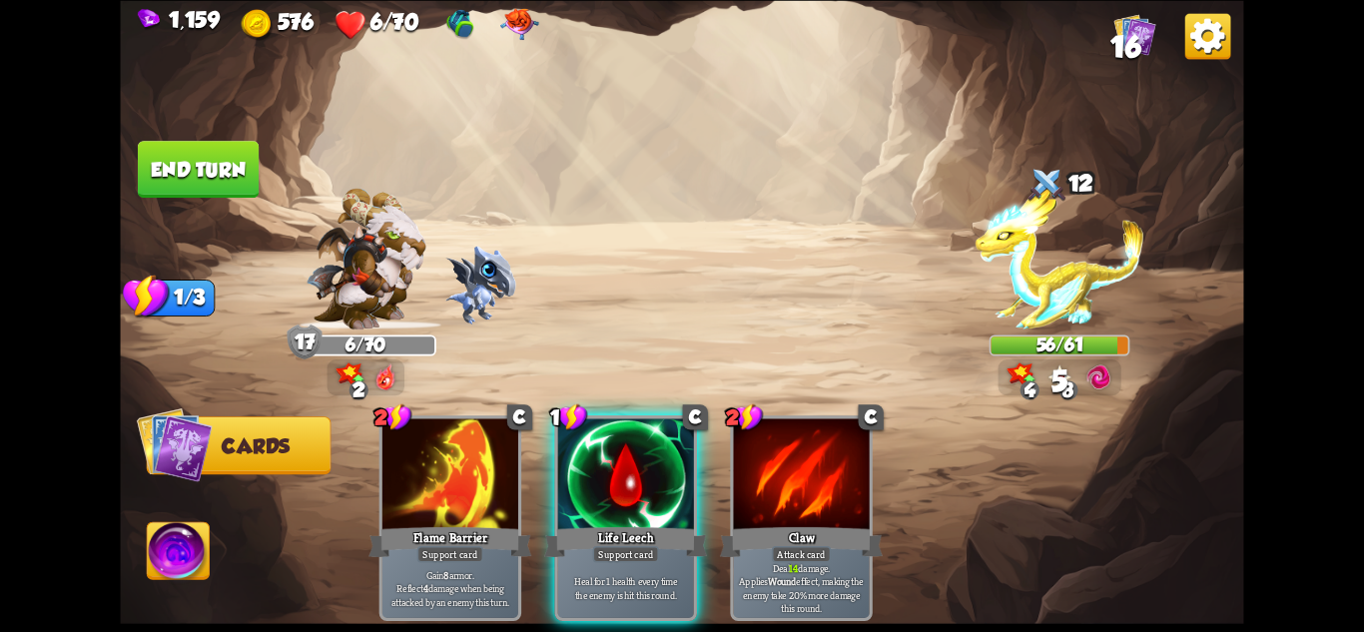
click at [190, 177] on button "End turn" at bounding box center [198, 169] width 121 height 57
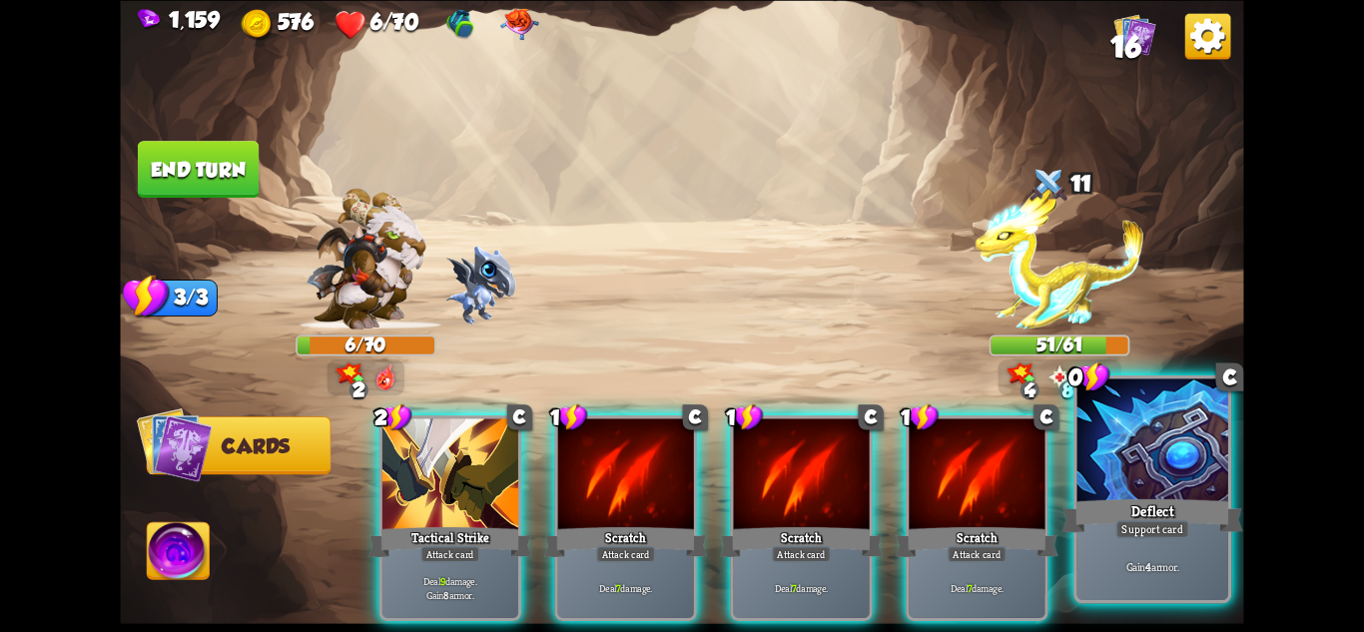
click at [1172, 497] on div "Deflect" at bounding box center [1153, 515] width 181 height 40
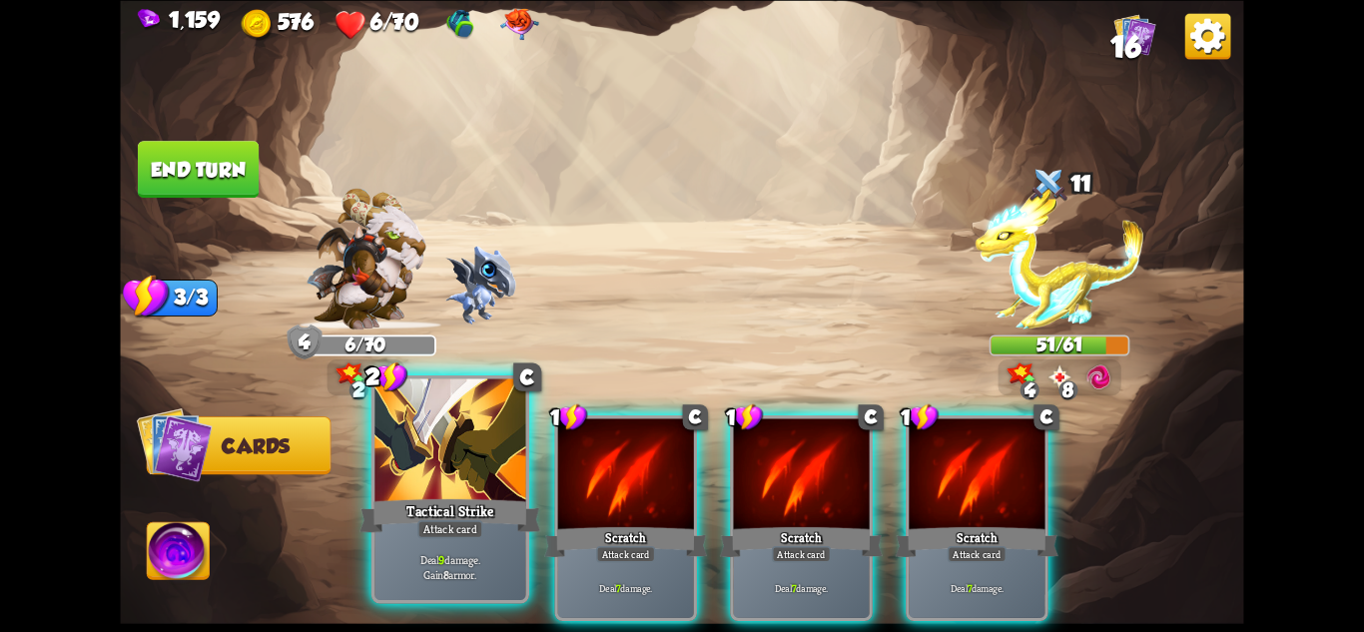
click at [435, 470] on div at bounding box center [449, 441] width 151 height 127
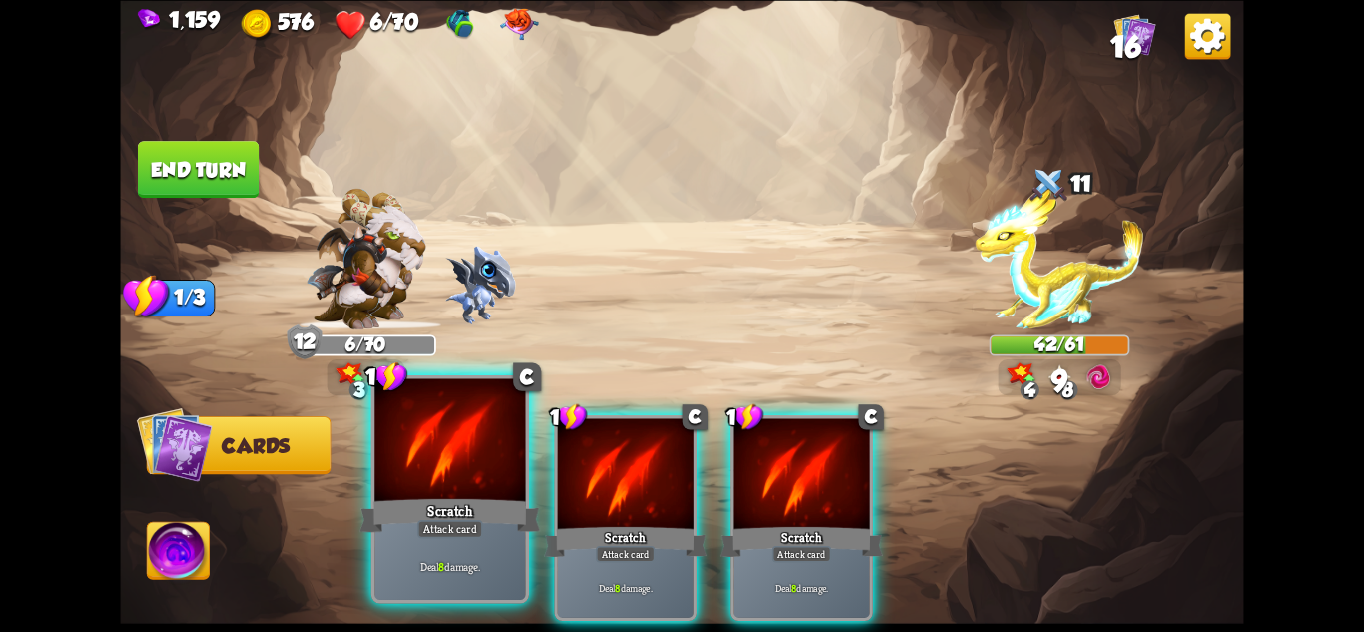
click at [417, 487] on div at bounding box center [449, 441] width 151 height 127
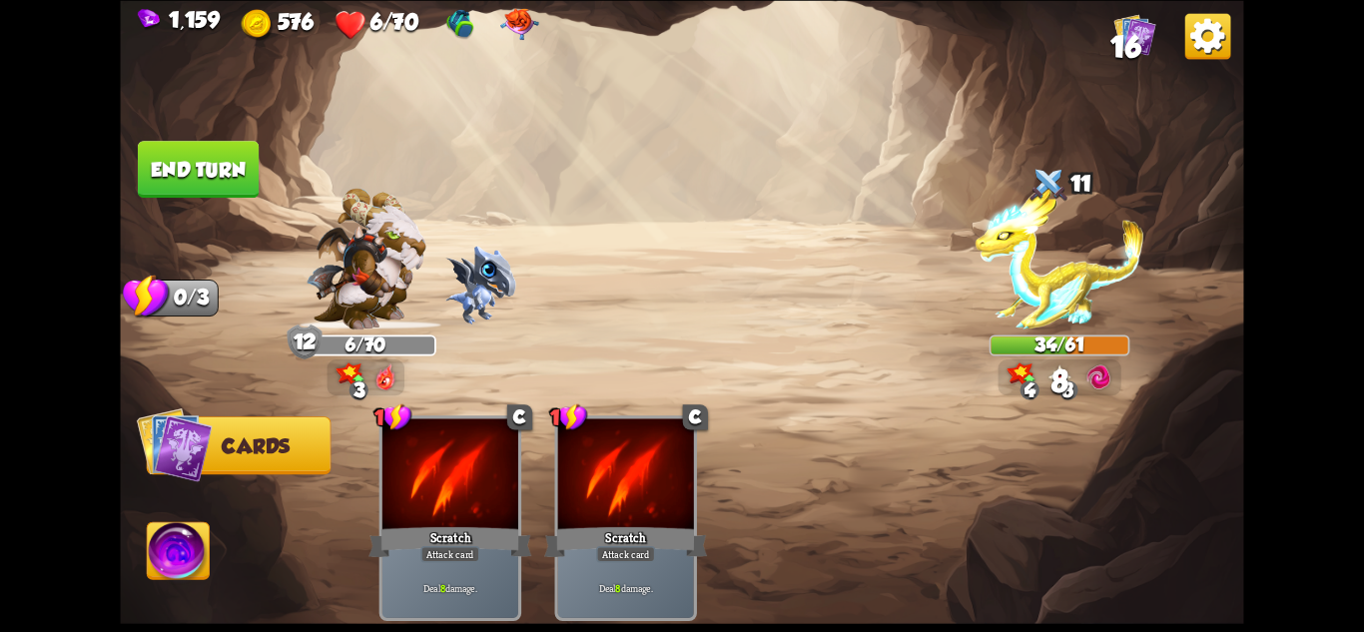
click at [217, 172] on button "End turn" at bounding box center [198, 169] width 121 height 57
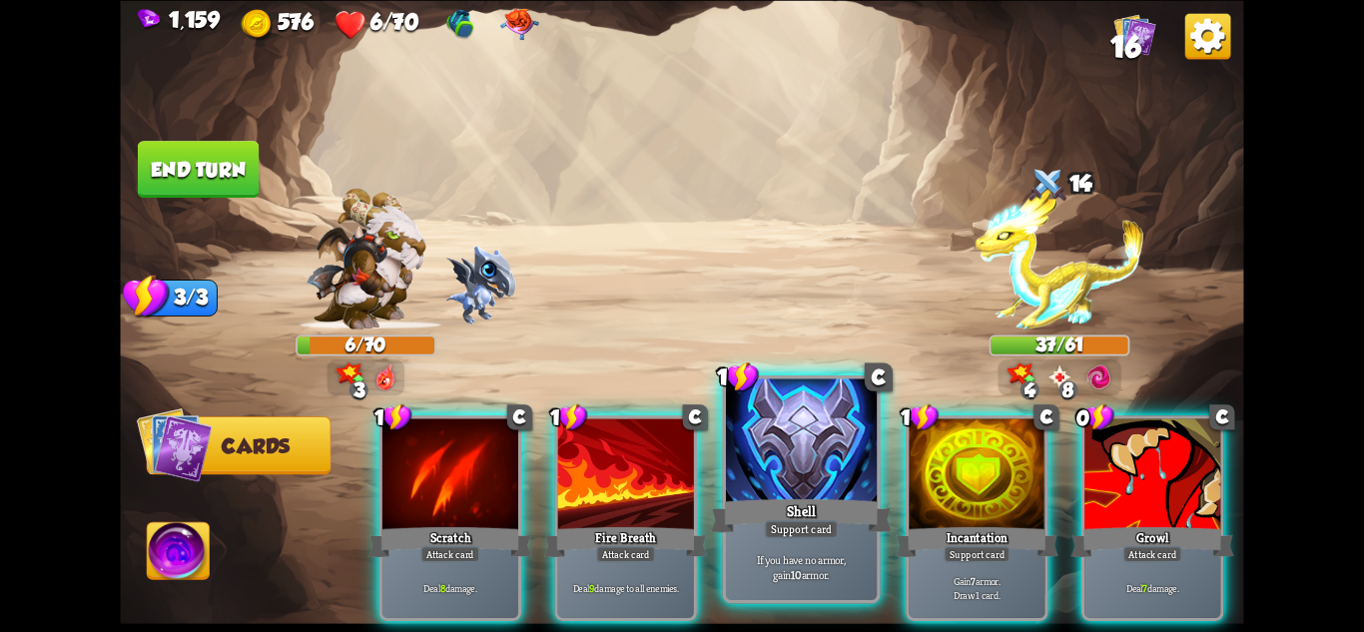
click at [845, 506] on div "Shell" at bounding box center [801, 515] width 181 height 40
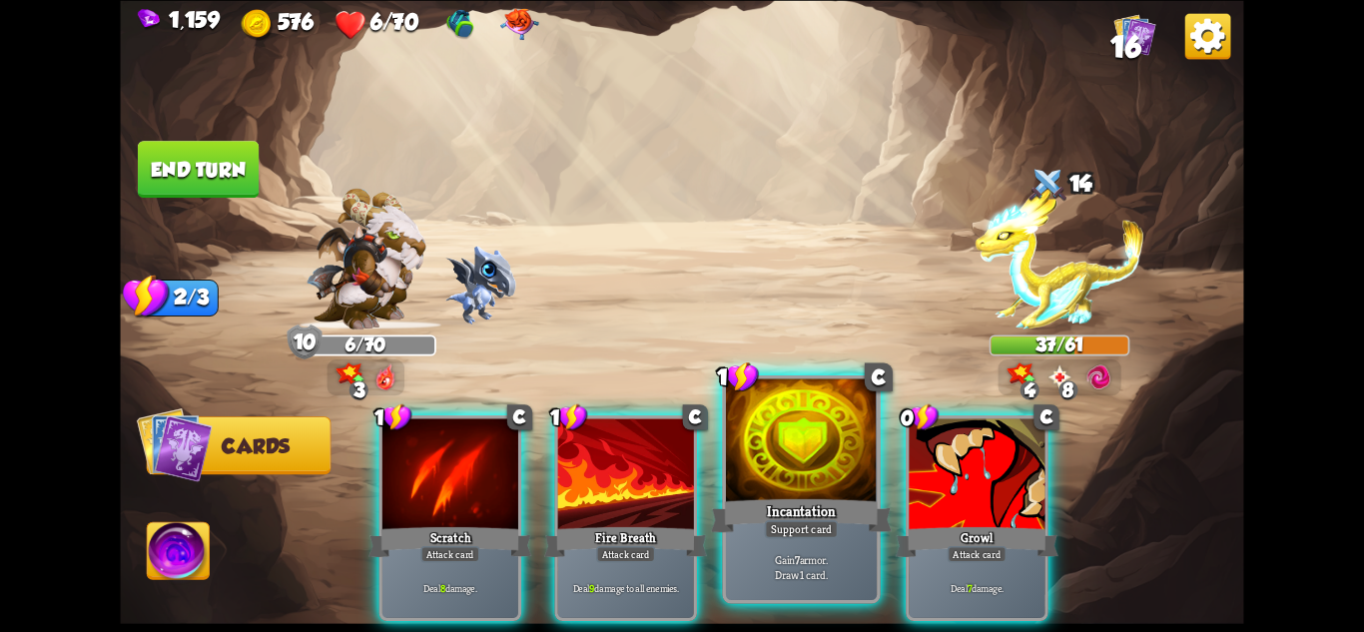
click at [833, 510] on div "Incantation" at bounding box center [801, 515] width 181 height 40
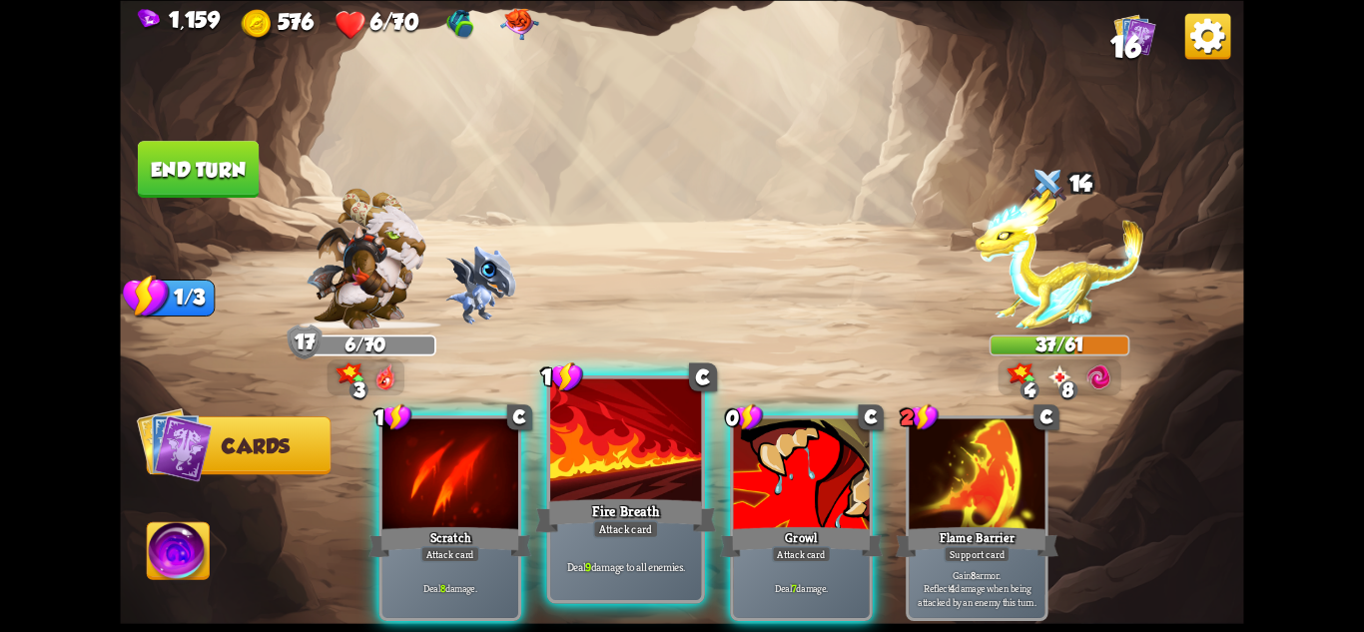
click at [667, 526] on div "Fire Breath" at bounding box center [625, 515] width 181 height 40
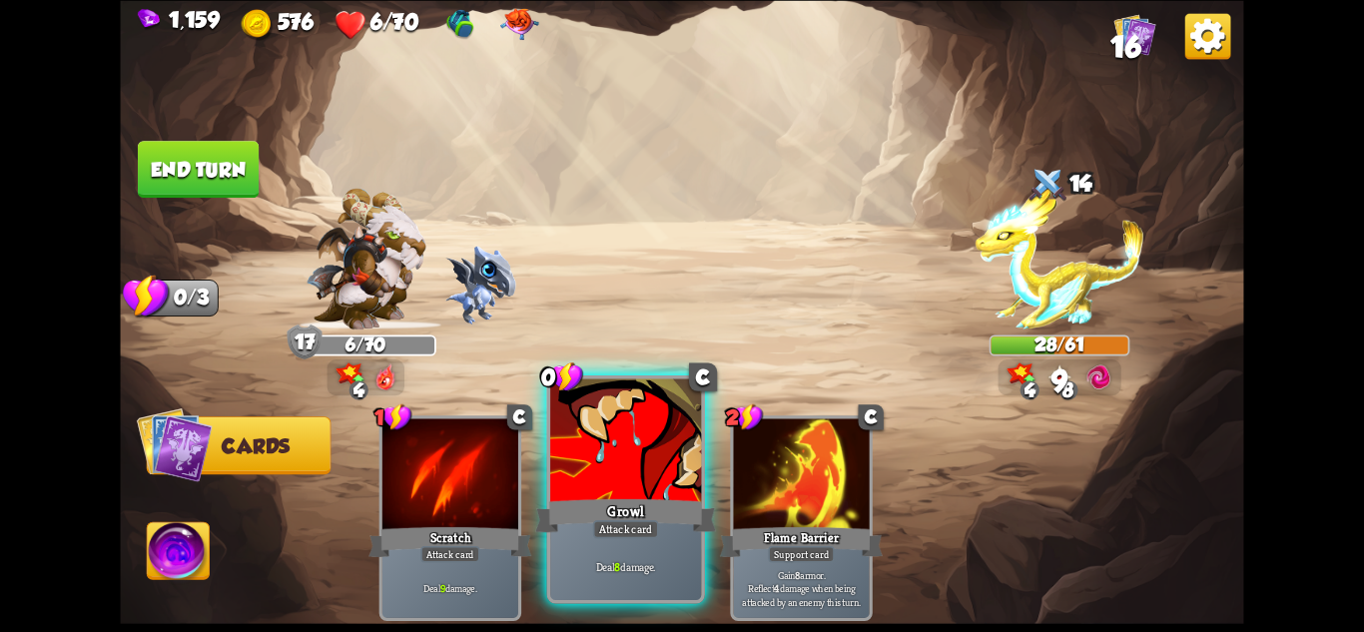
click at [634, 527] on div "Attack card" at bounding box center [626, 528] width 66 height 18
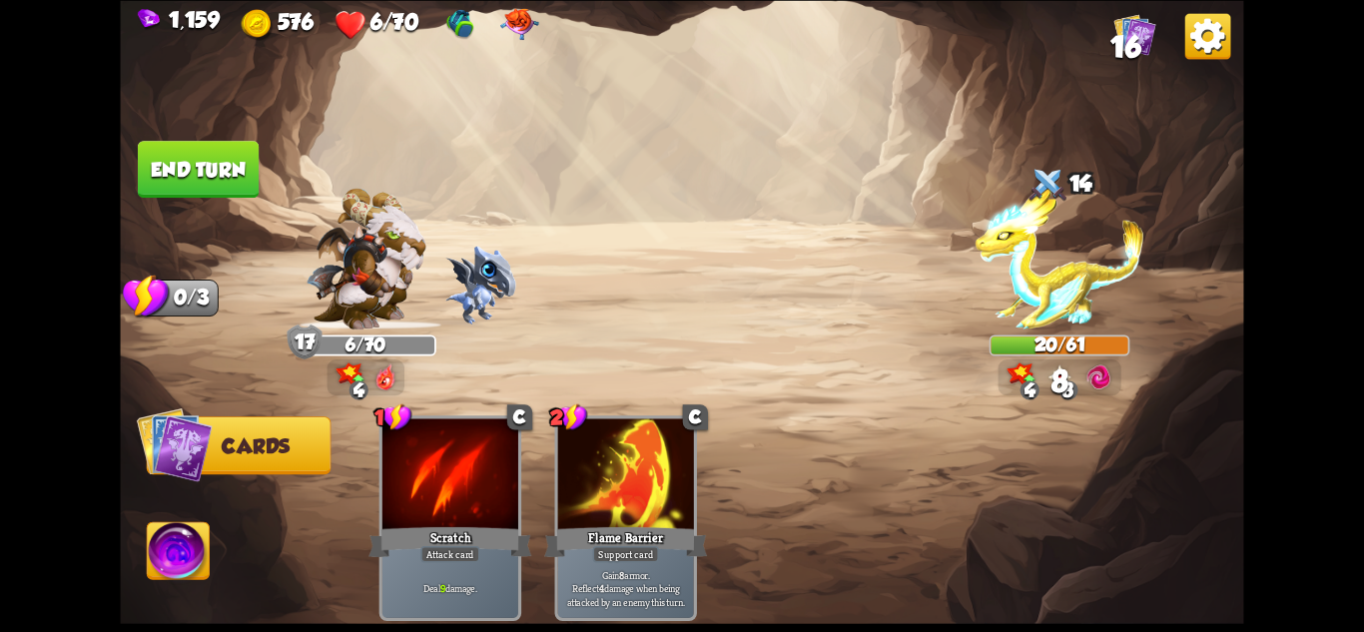
click at [198, 192] on button "End turn" at bounding box center [198, 169] width 121 height 57
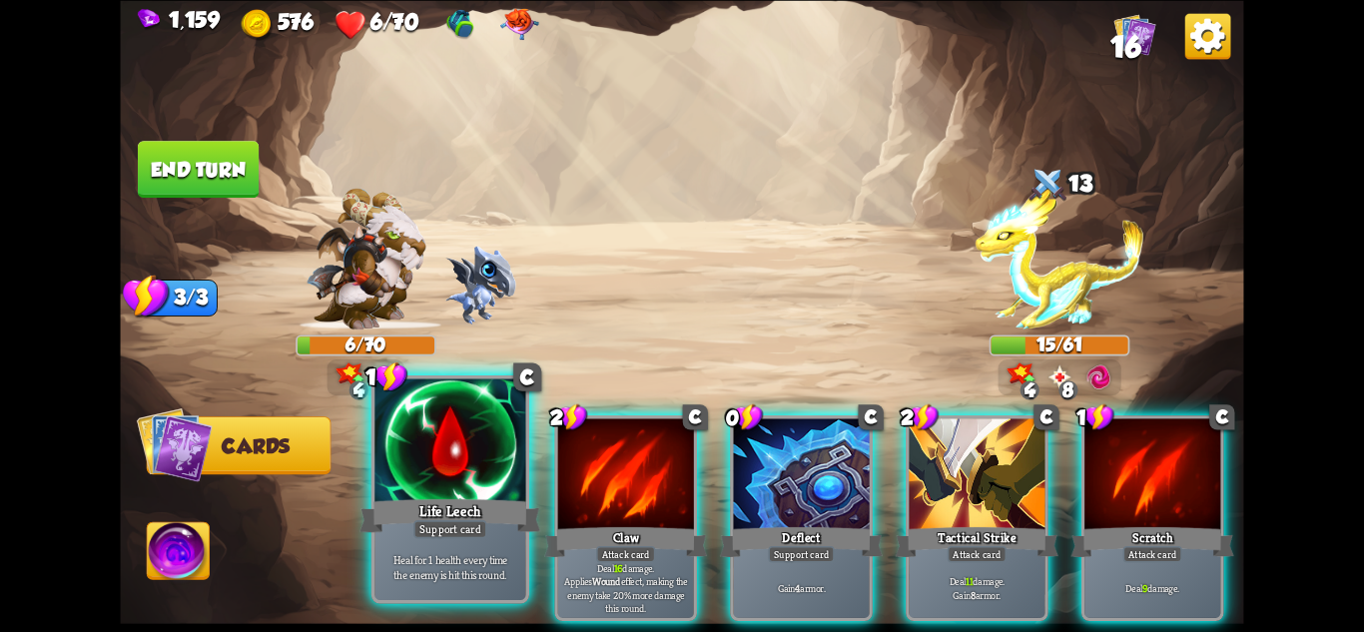
click at [447, 515] on div "Life Leech" at bounding box center [450, 515] width 181 height 40
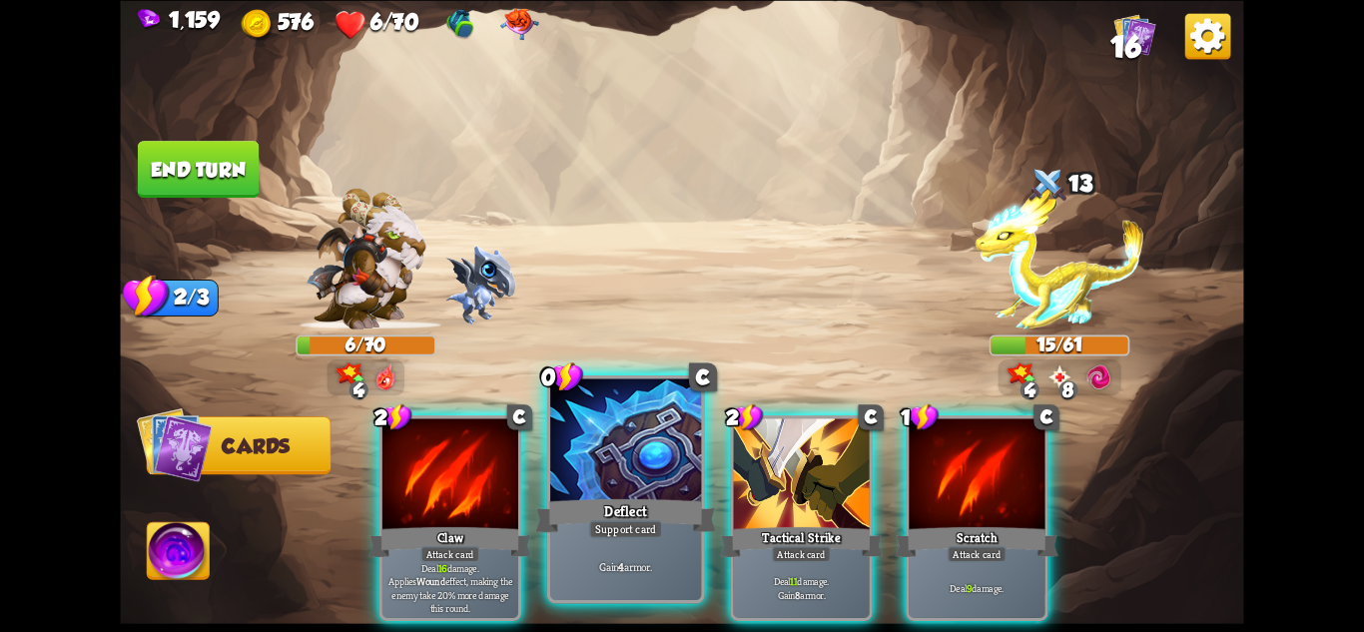
drag, startPoint x: 628, startPoint y: 504, endPoint x: 518, endPoint y: 492, distance: 110.5
click at [627, 504] on div "Deflect" at bounding box center [625, 515] width 181 height 40
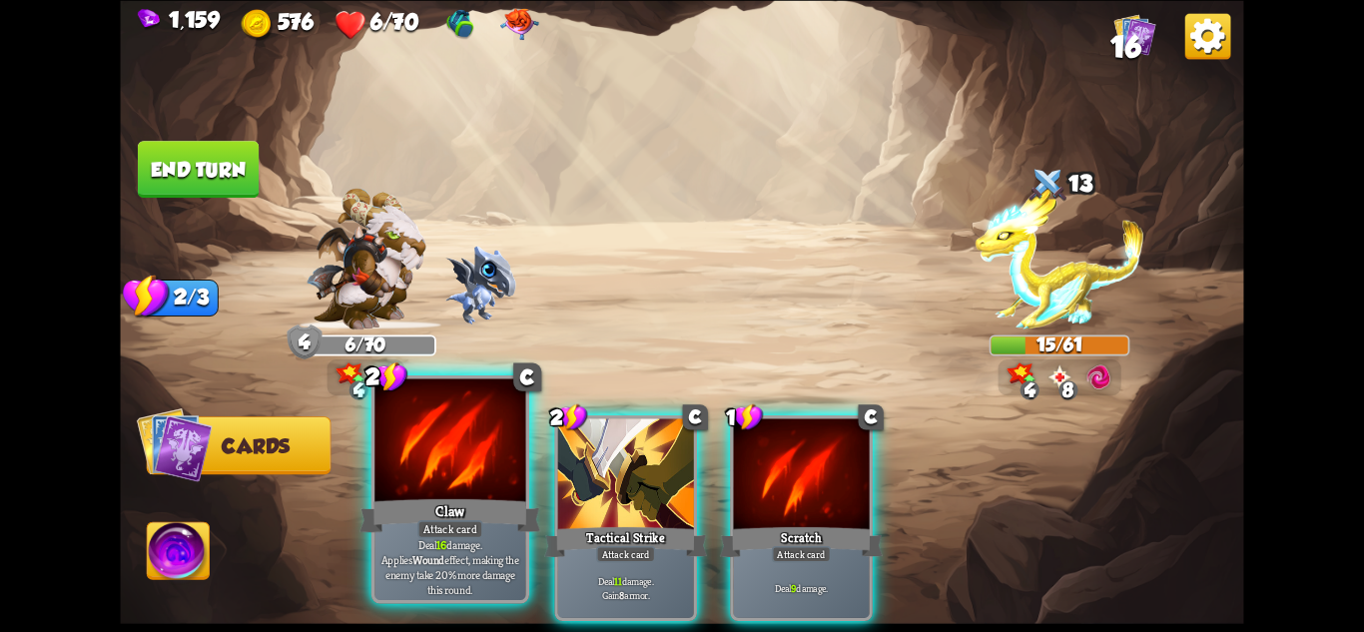
click at [469, 492] on div at bounding box center [449, 441] width 151 height 127
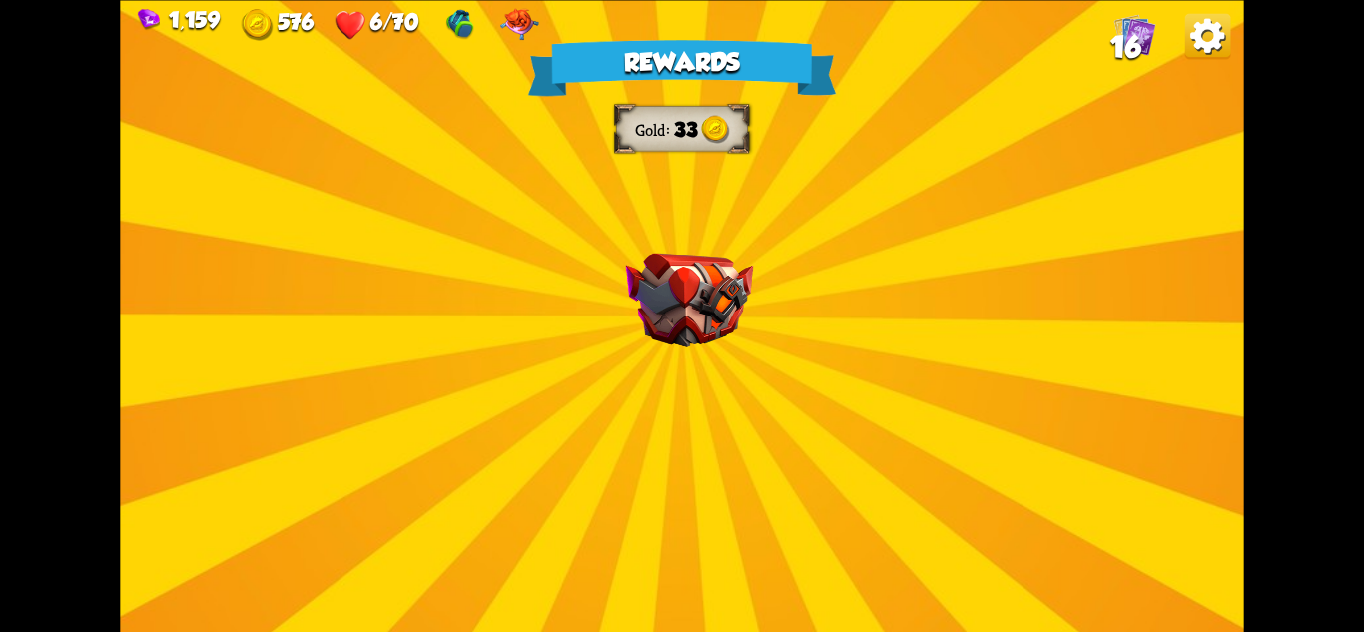
click at [631, 400] on div "Rewards Gold 33 Select a card 1 C Shell Support card If you have no armor, gain…" at bounding box center [681, 316] width 1123 height 632
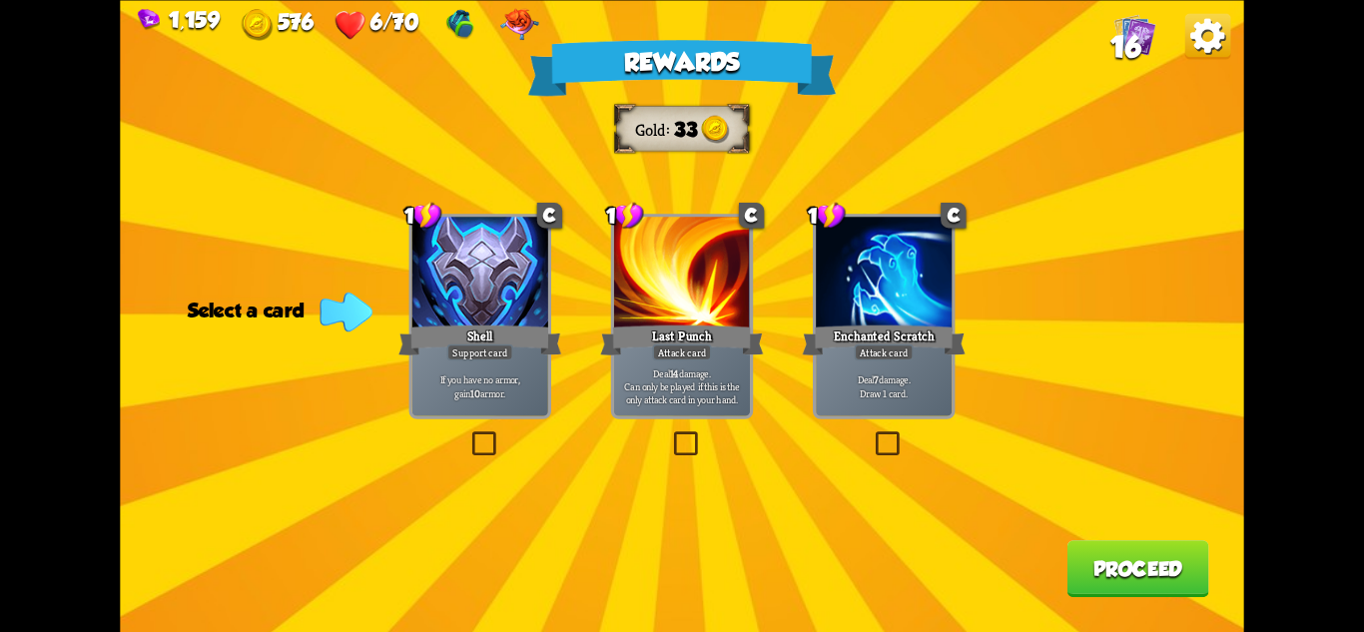
click at [477, 334] on div "Shell" at bounding box center [479, 340] width 163 height 36
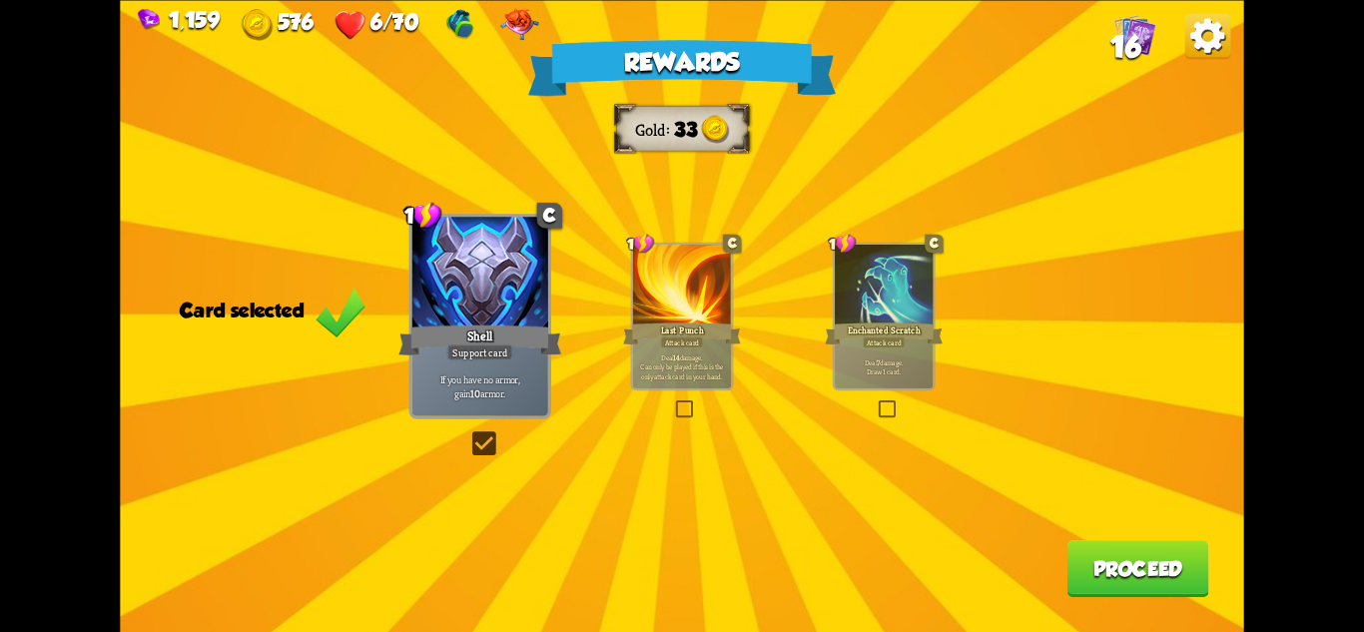
click at [1137, 590] on button "Proceed" at bounding box center [1139, 568] width 142 height 57
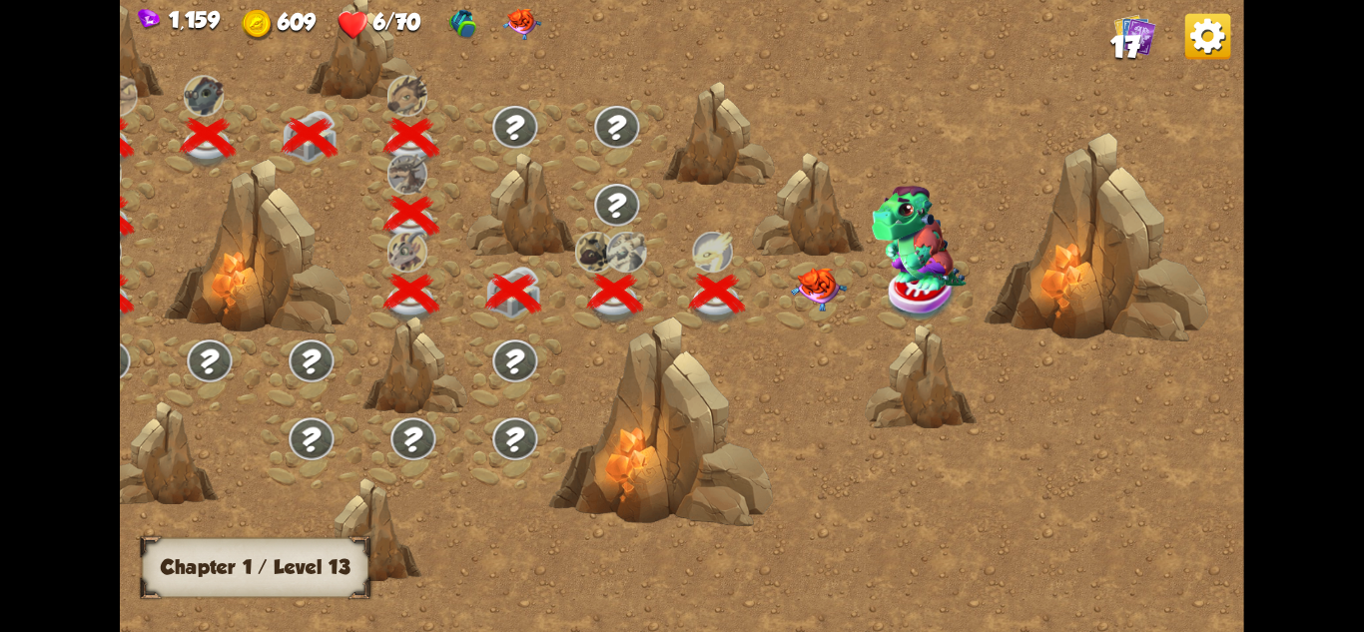
click at [830, 281] on img at bounding box center [819, 290] width 56 height 44
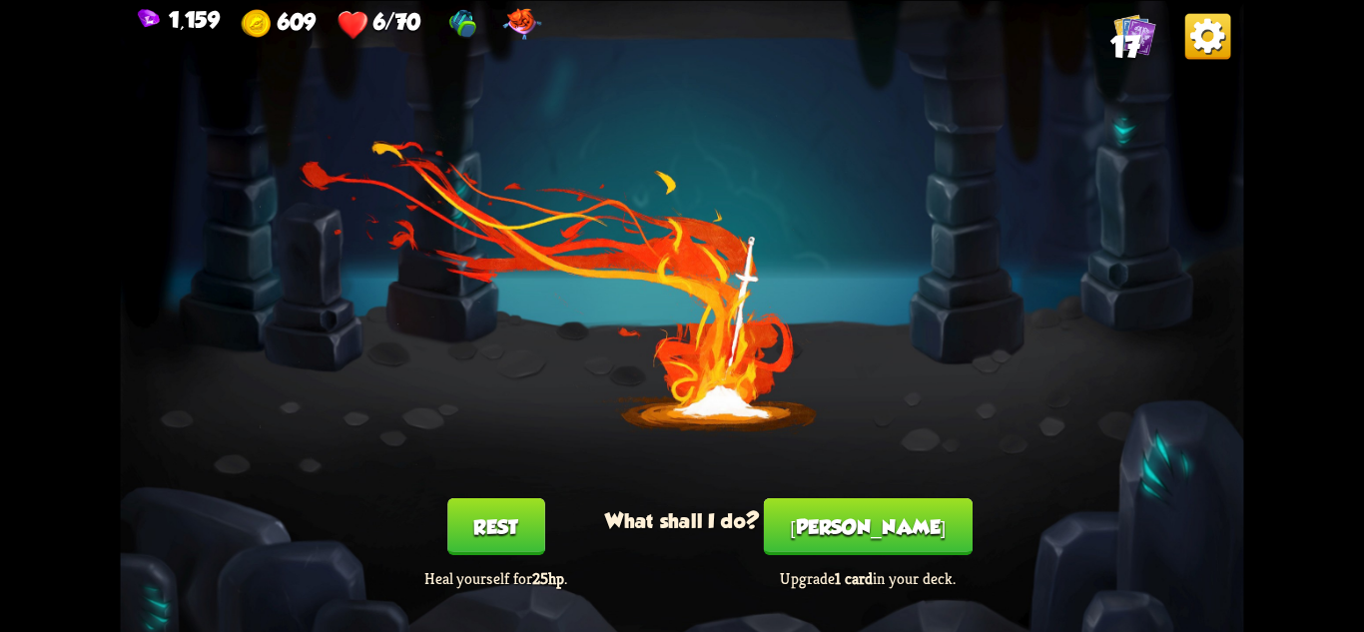
click at [460, 519] on button "Rest" at bounding box center [496, 525] width 98 height 57
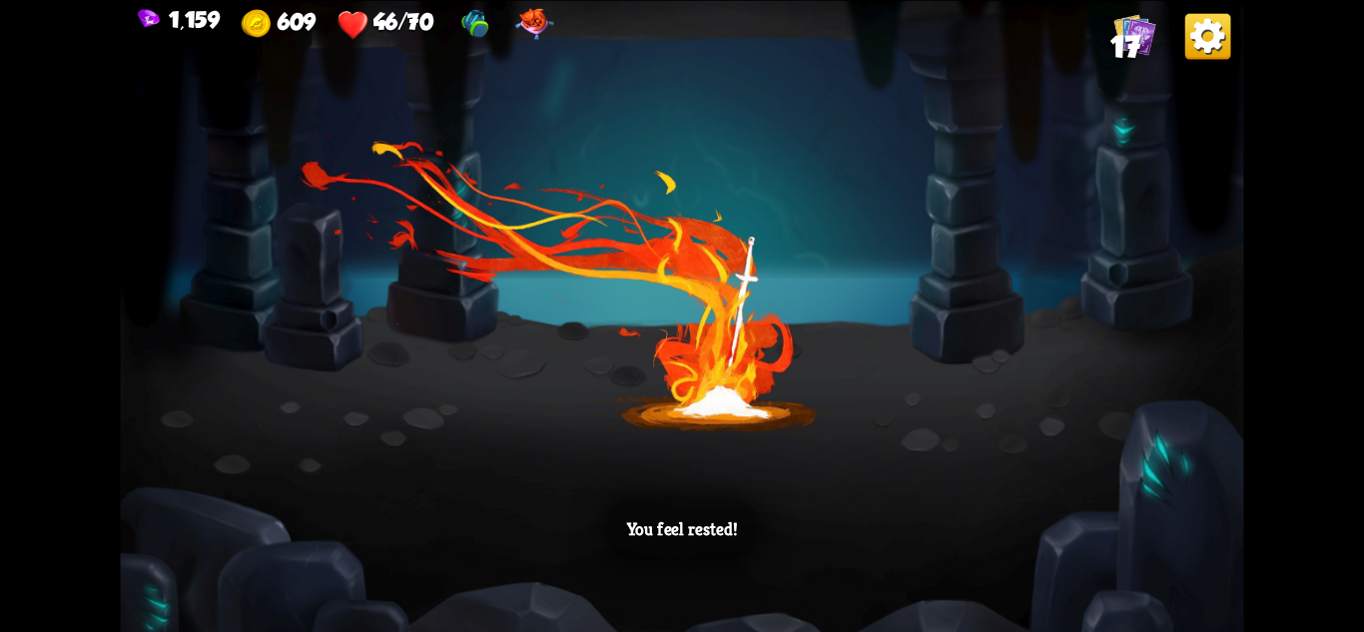
click at [942, 341] on div "You feel rested!" at bounding box center [681, 316] width 1123 height 632
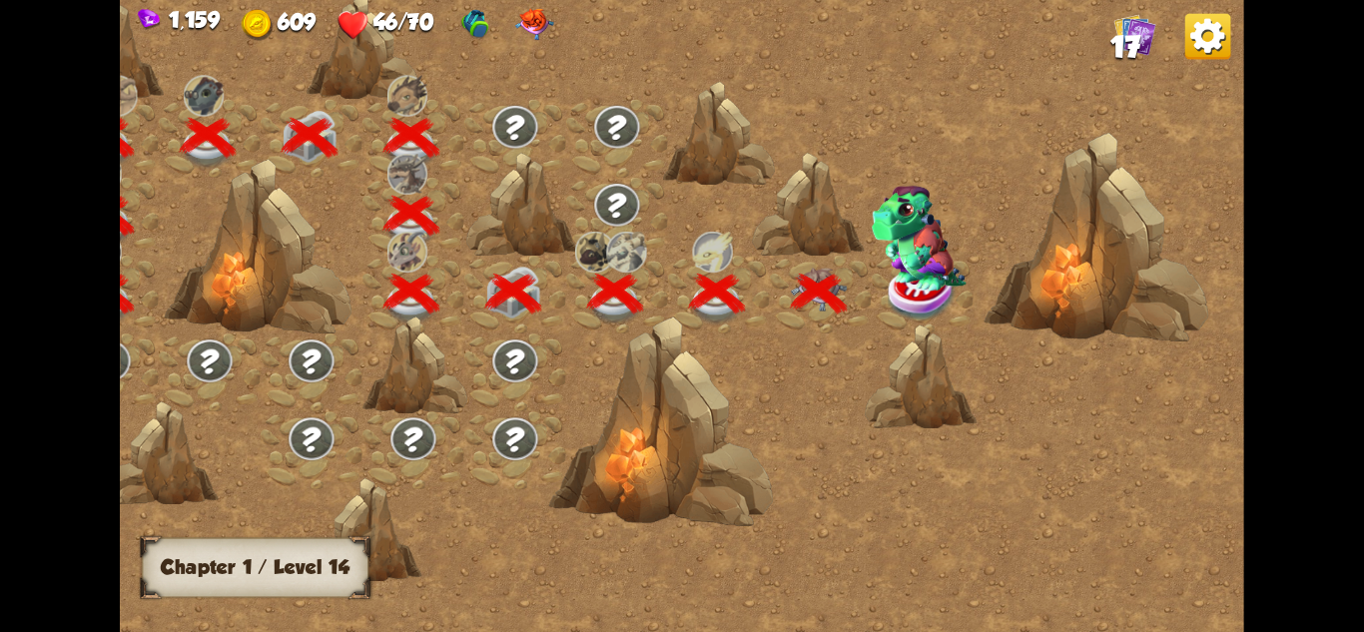
click at [910, 283] on img at bounding box center [919, 239] width 95 height 106
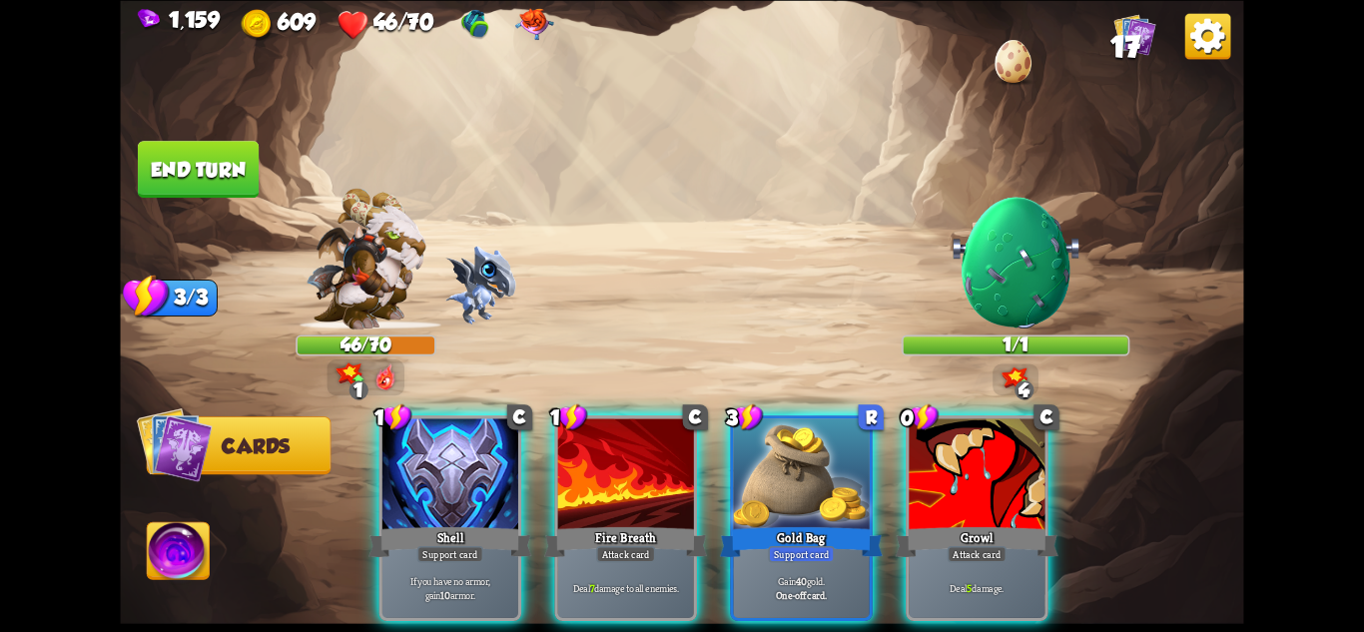
click at [1000, 245] on div "Player turn" at bounding box center [681, 316] width 1123 height 173
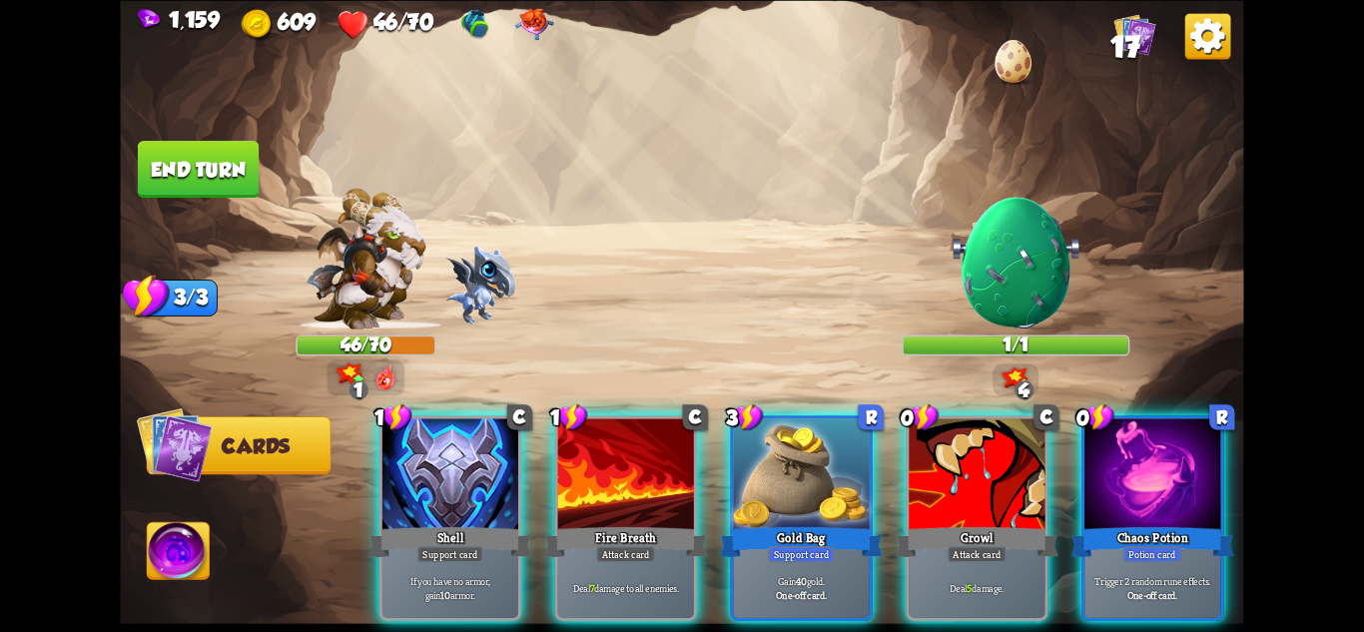
click at [1005, 292] on img at bounding box center [1016, 262] width 135 height 135
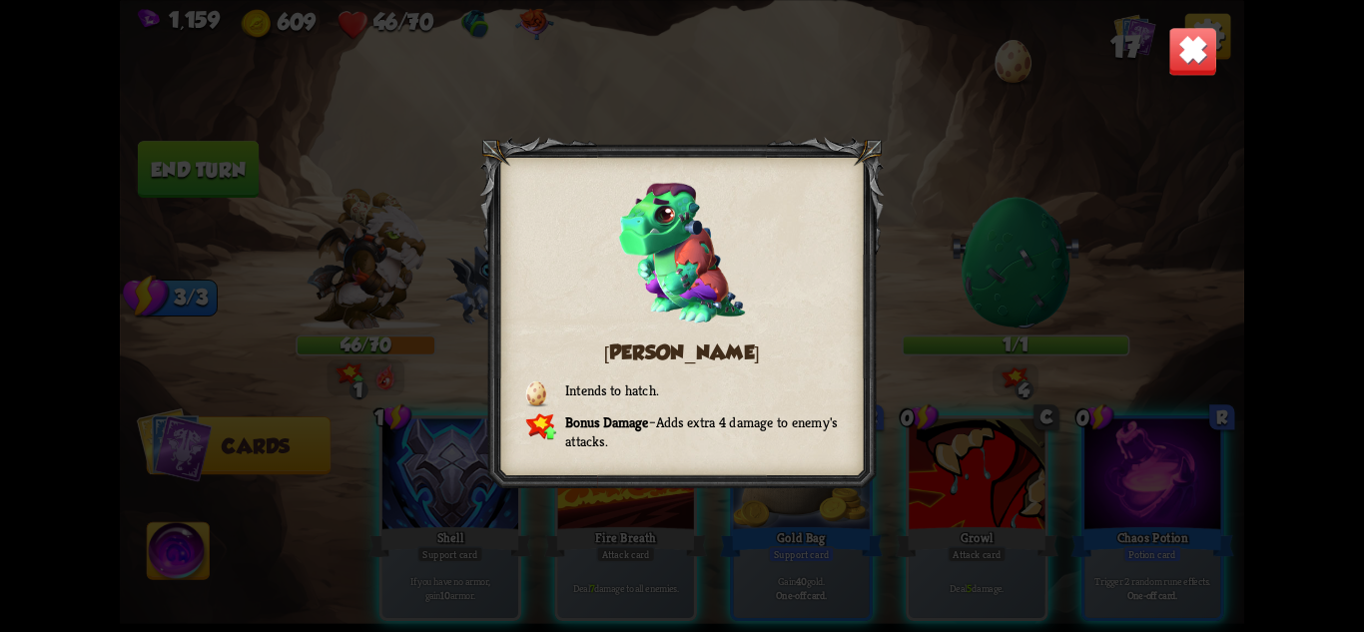
click at [1199, 33] on img at bounding box center [1192, 50] width 49 height 49
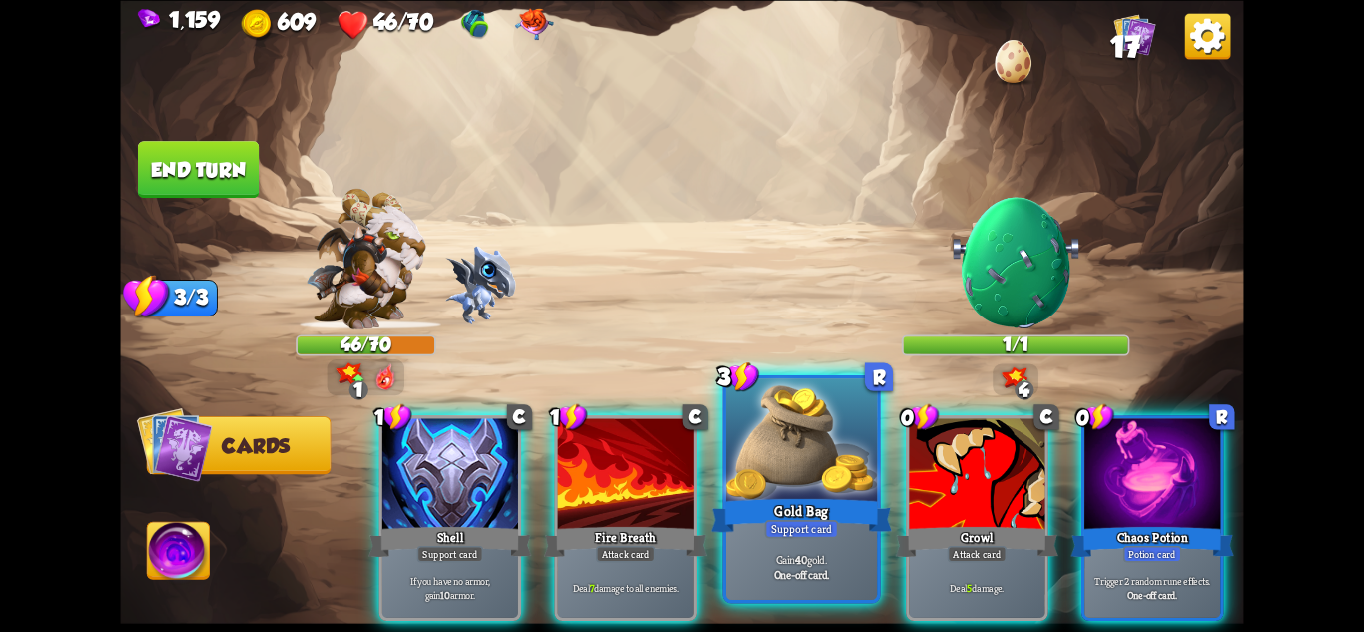
click at [759, 484] on div at bounding box center [801, 441] width 151 height 127
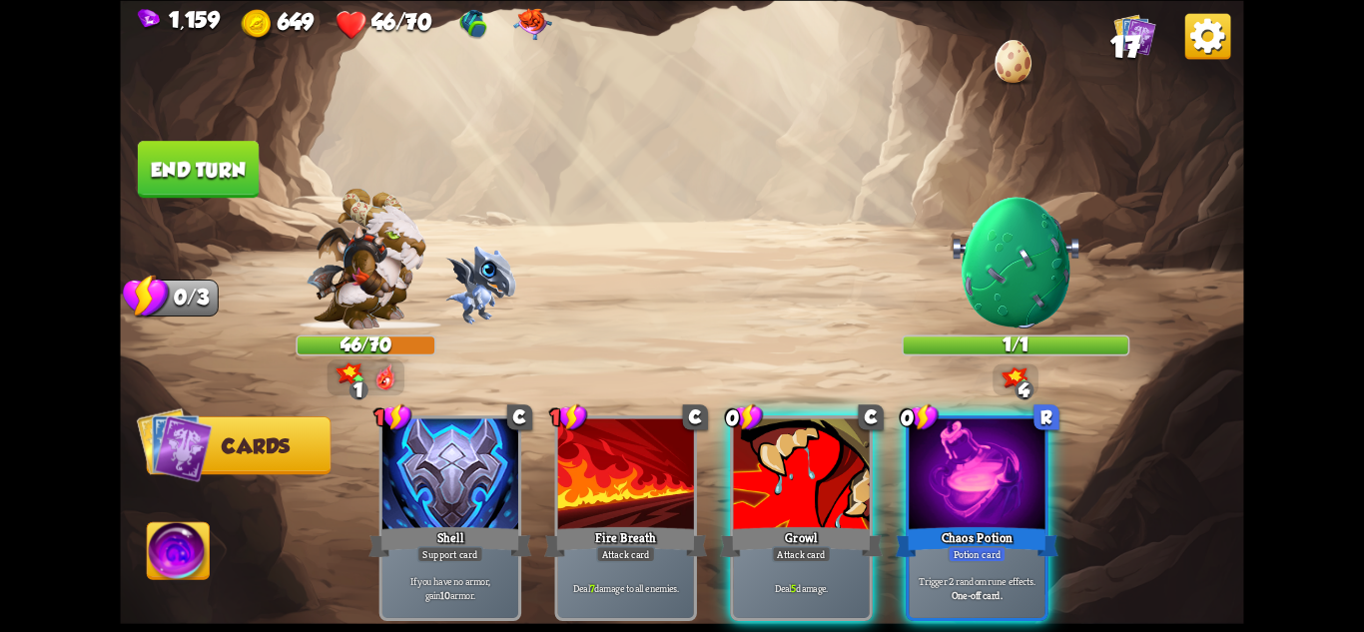
click at [763, 483] on div at bounding box center [802, 475] width 136 height 115
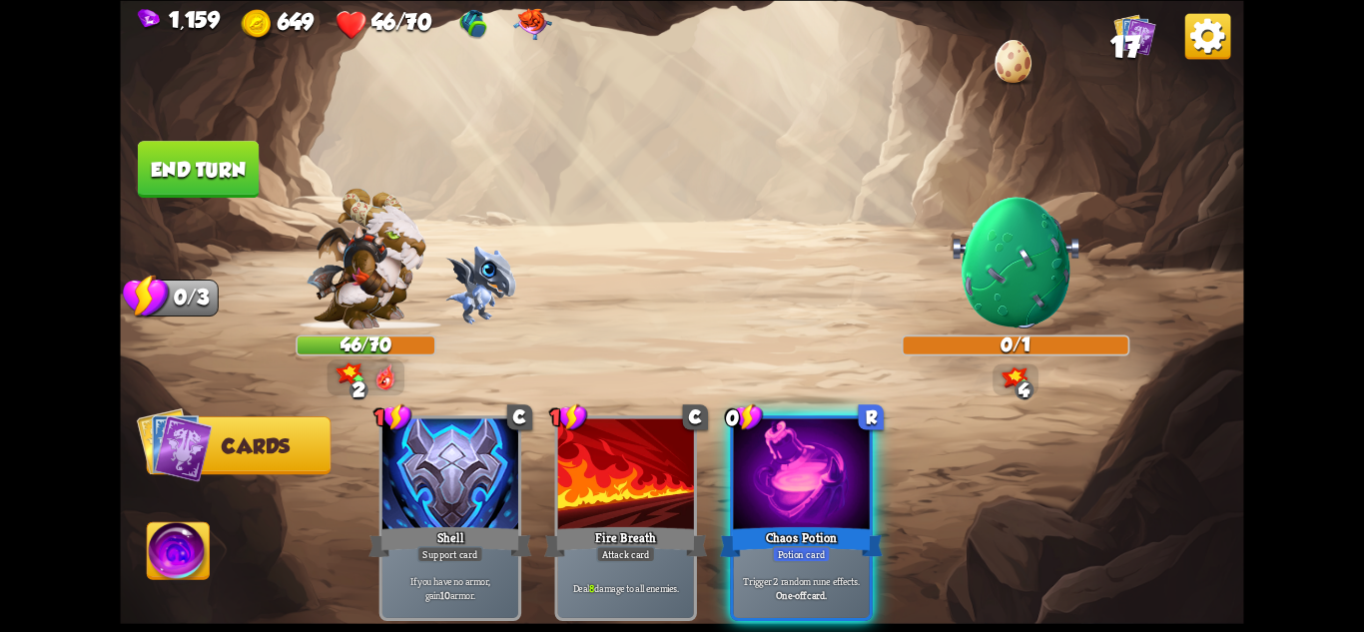
click at [181, 172] on button "End turn" at bounding box center [198, 169] width 121 height 57
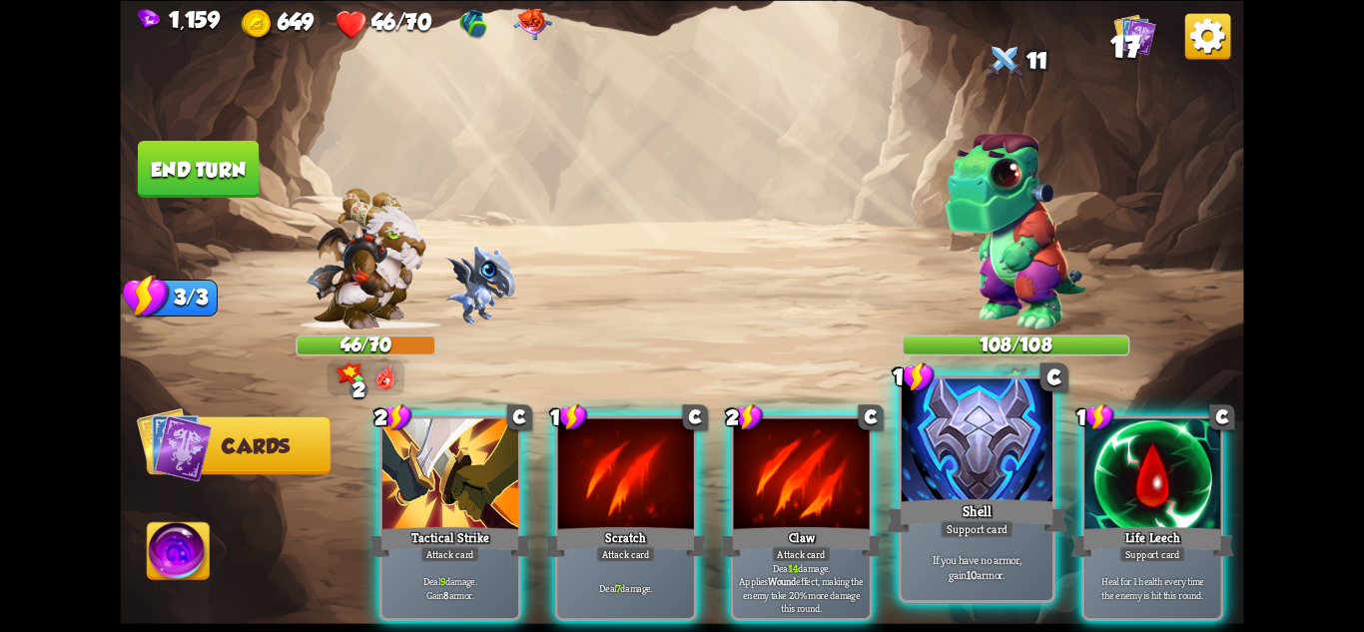
click at [959, 445] on div at bounding box center [977, 441] width 151 height 127
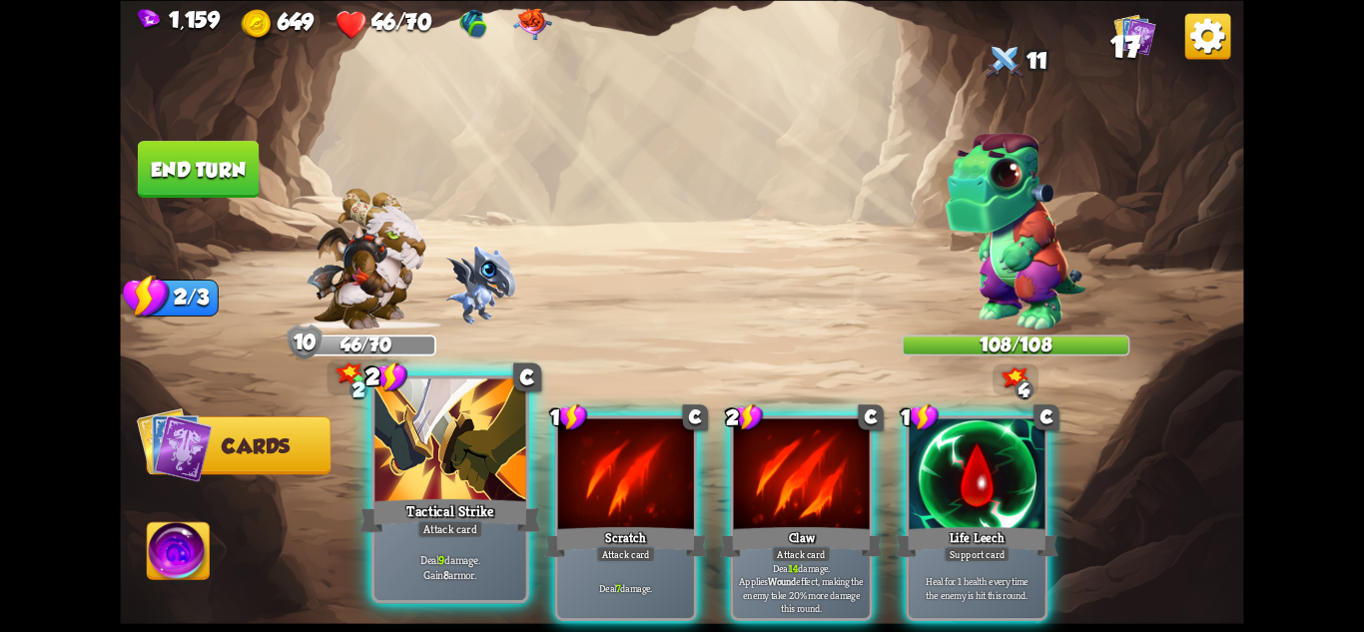
click at [478, 518] on div "Tactical Strike" at bounding box center [450, 515] width 181 height 40
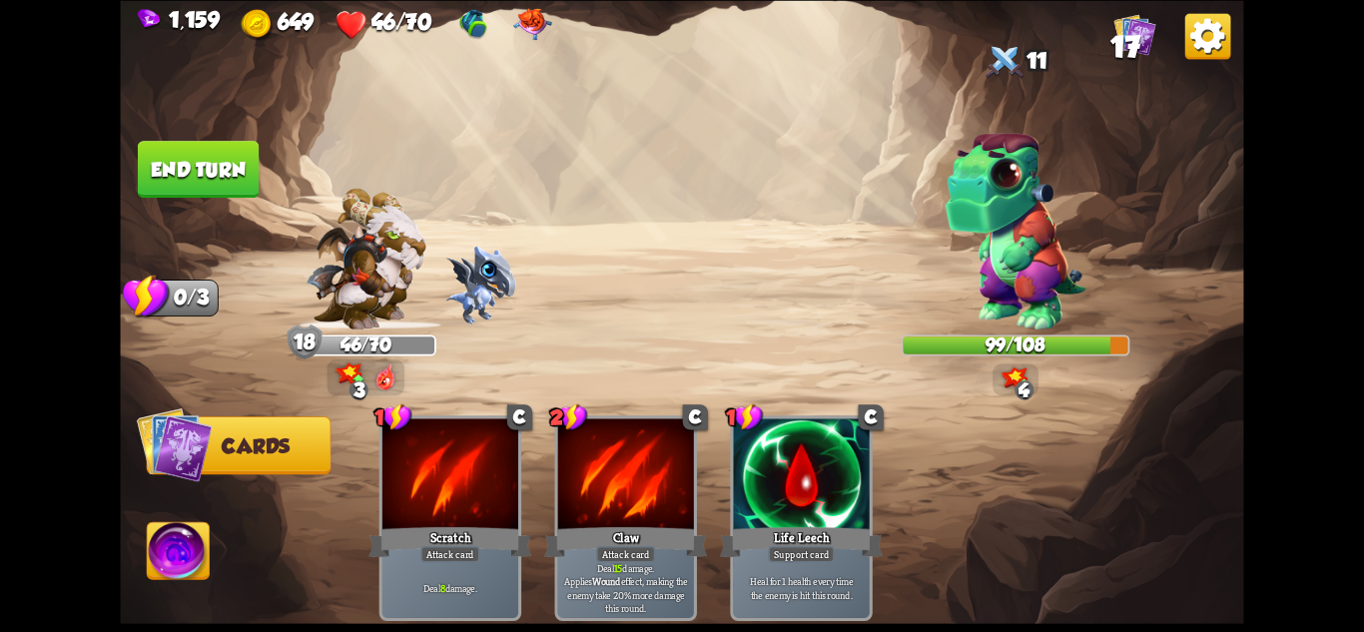
click at [178, 162] on button "End turn" at bounding box center [198, 169] width 121 height 57
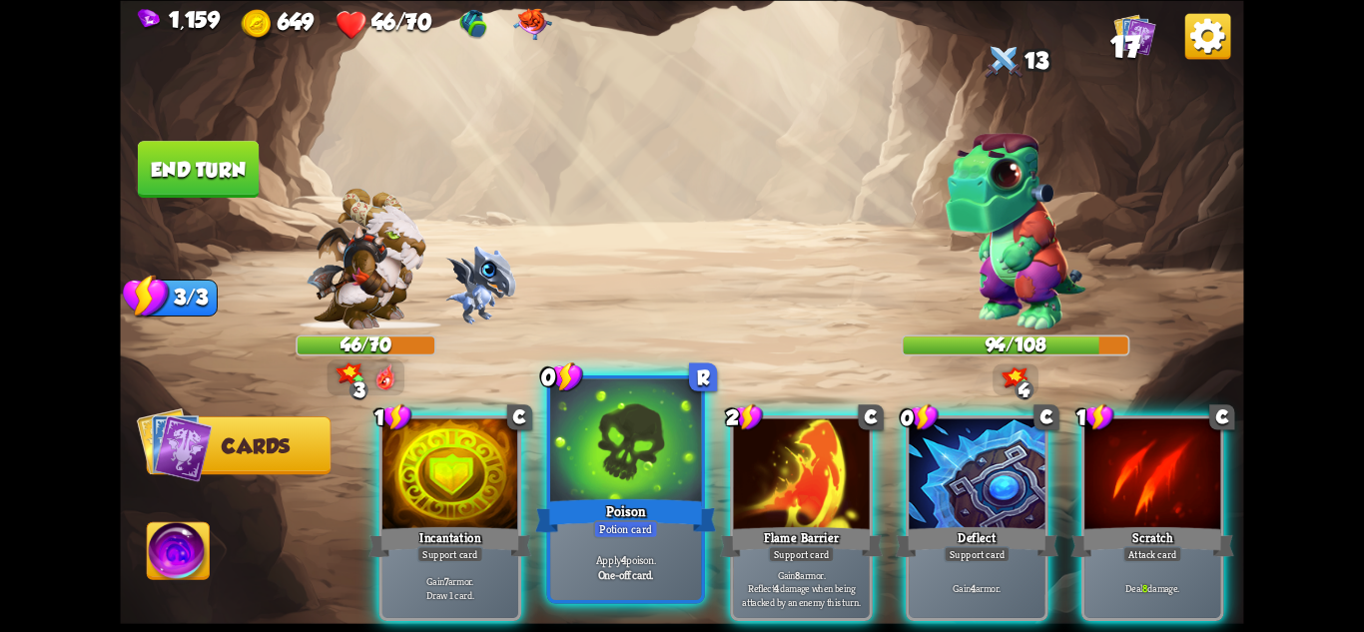
click at [613, 512] on div "Poison" at bounding box center [625, 515] width 181 height 40
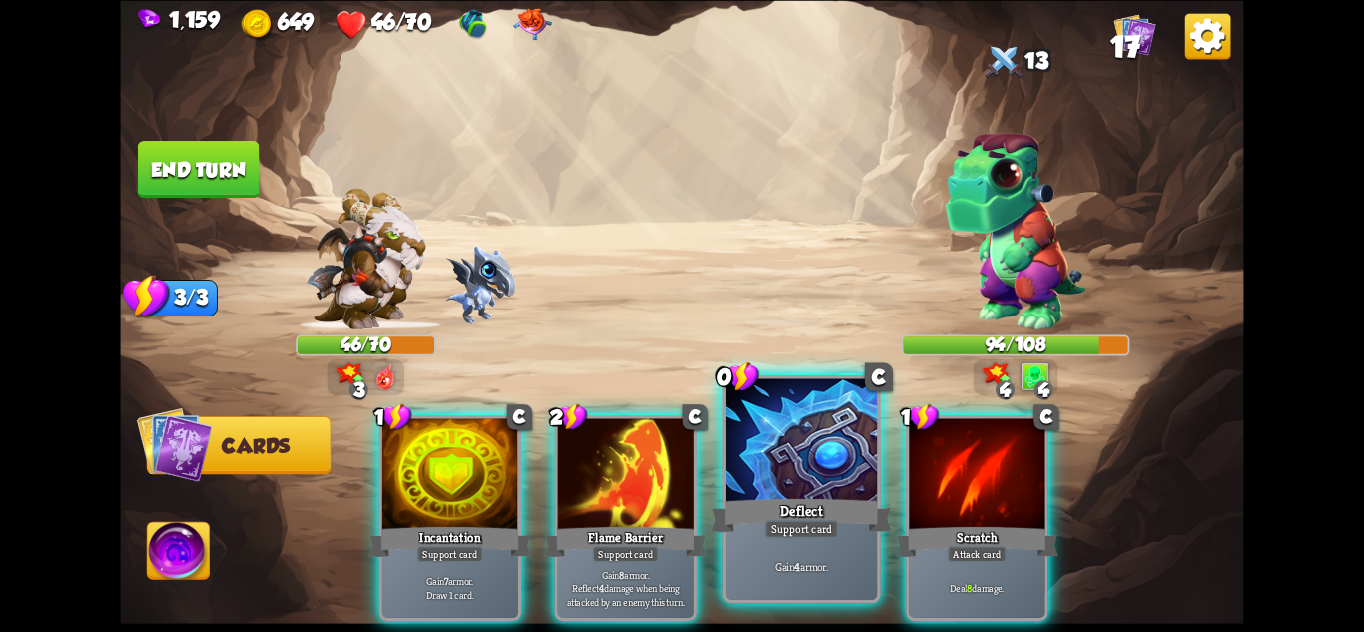
click at [777, 485] on div at bounding box center [801, 441] width 151 height 127
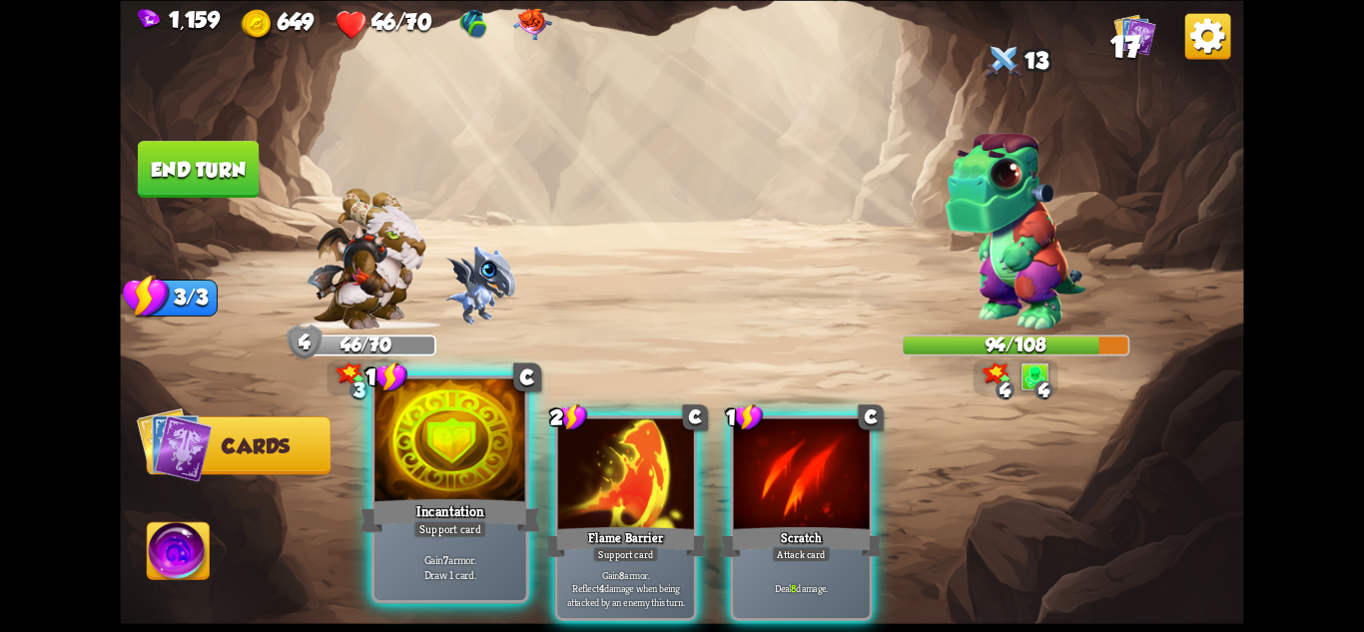
click at [440, 502] on div "Incantation" at bounding box center [450, 515] width 181 height 40
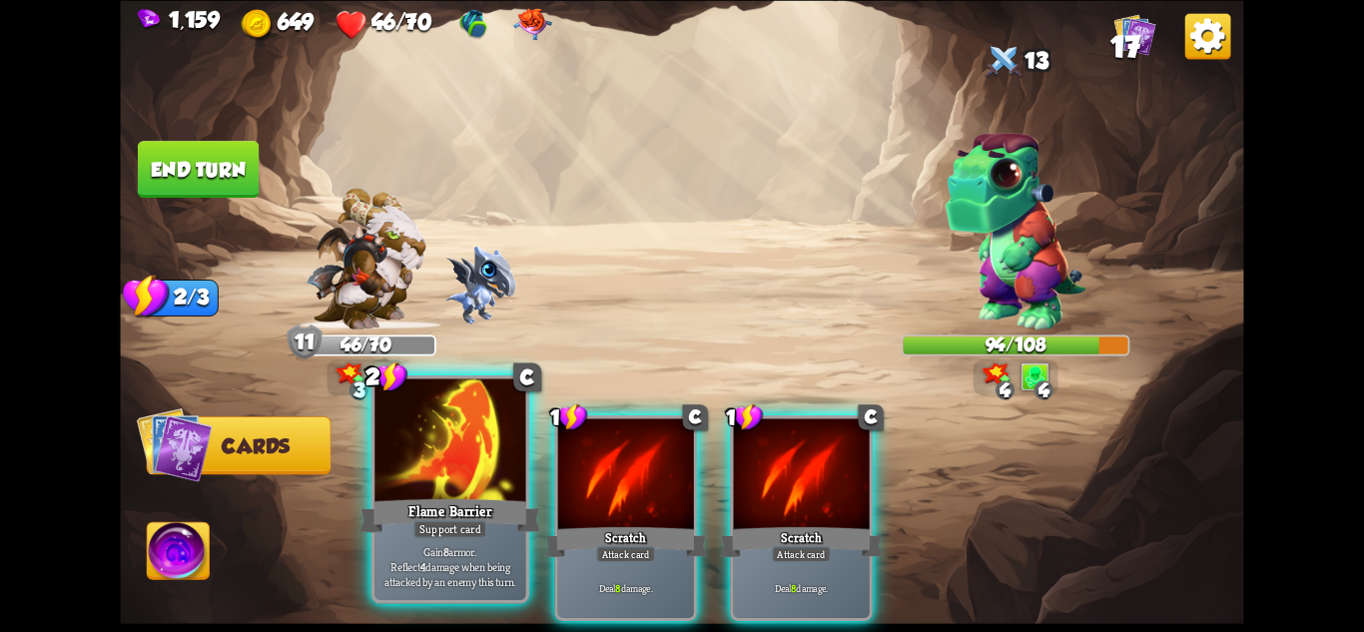
click at [498, 523] on div "Flame Barrier" at bounding box center [450, 515] width 181 height 40
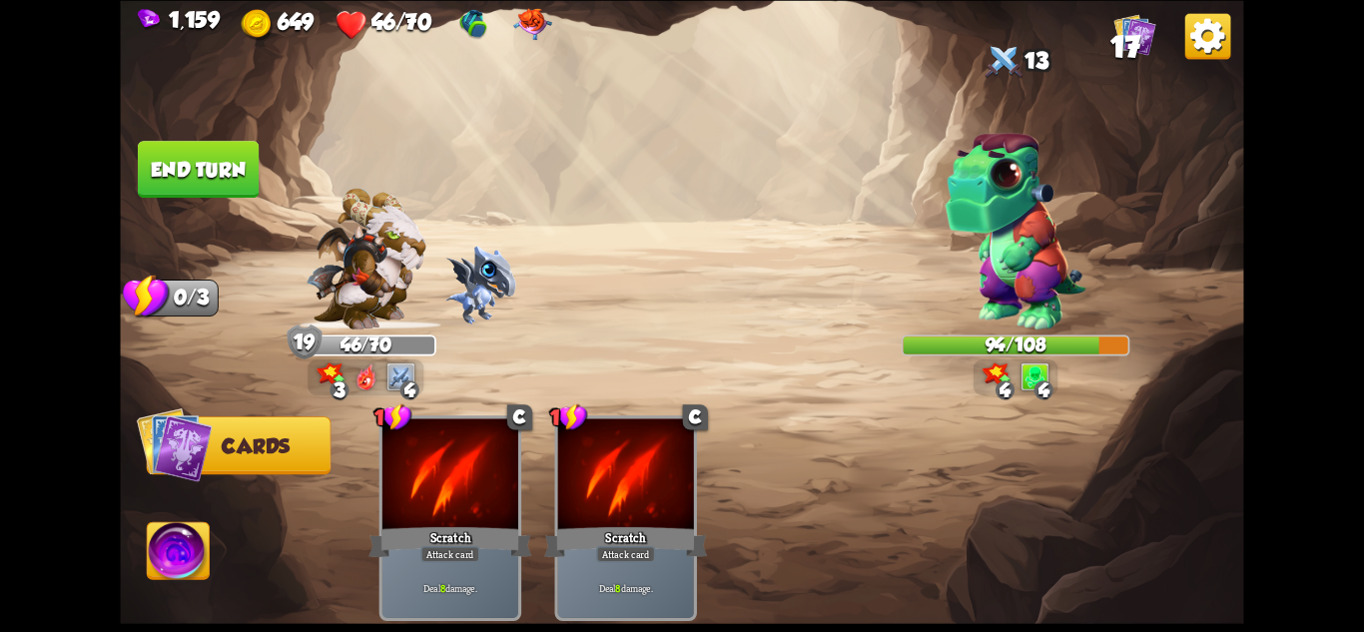
click at [207, 176] on button "End turn" at bounding box center [198, 169] width 121 height 57
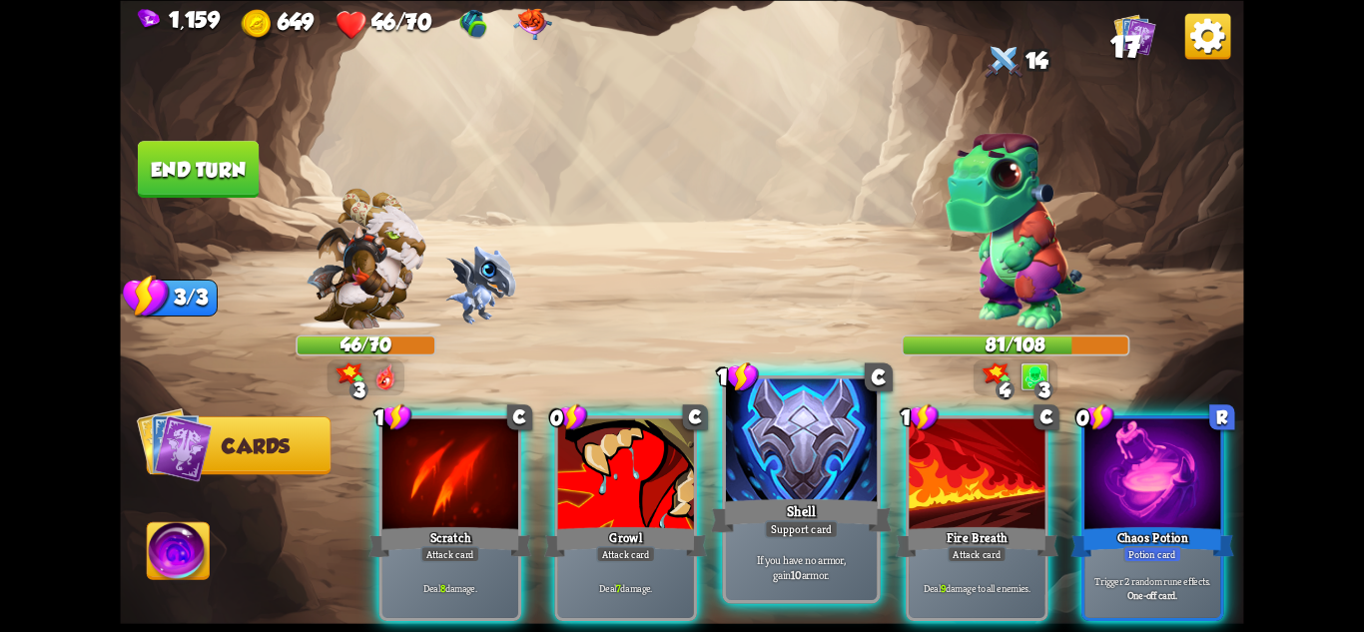
click at [843, 476] on div at bounding box center [801, 441] width 151 height 127
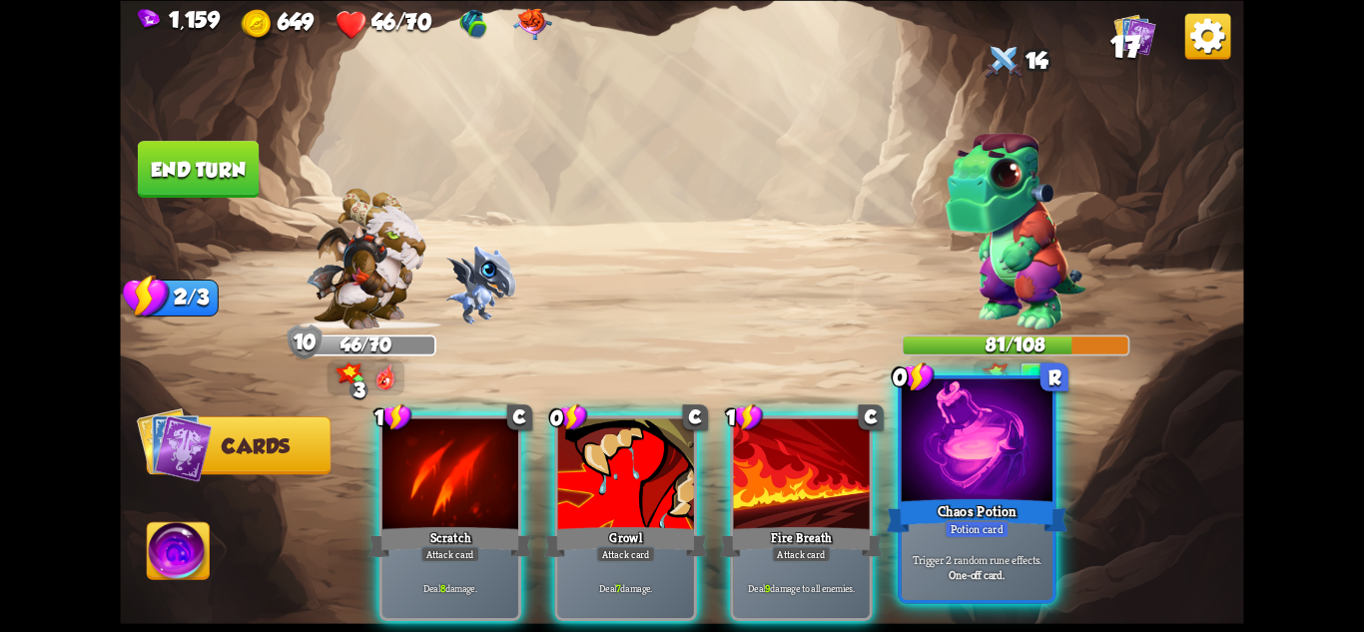
click at [1018, 427] on div at bounding box center [977, 441] width 151 height 127
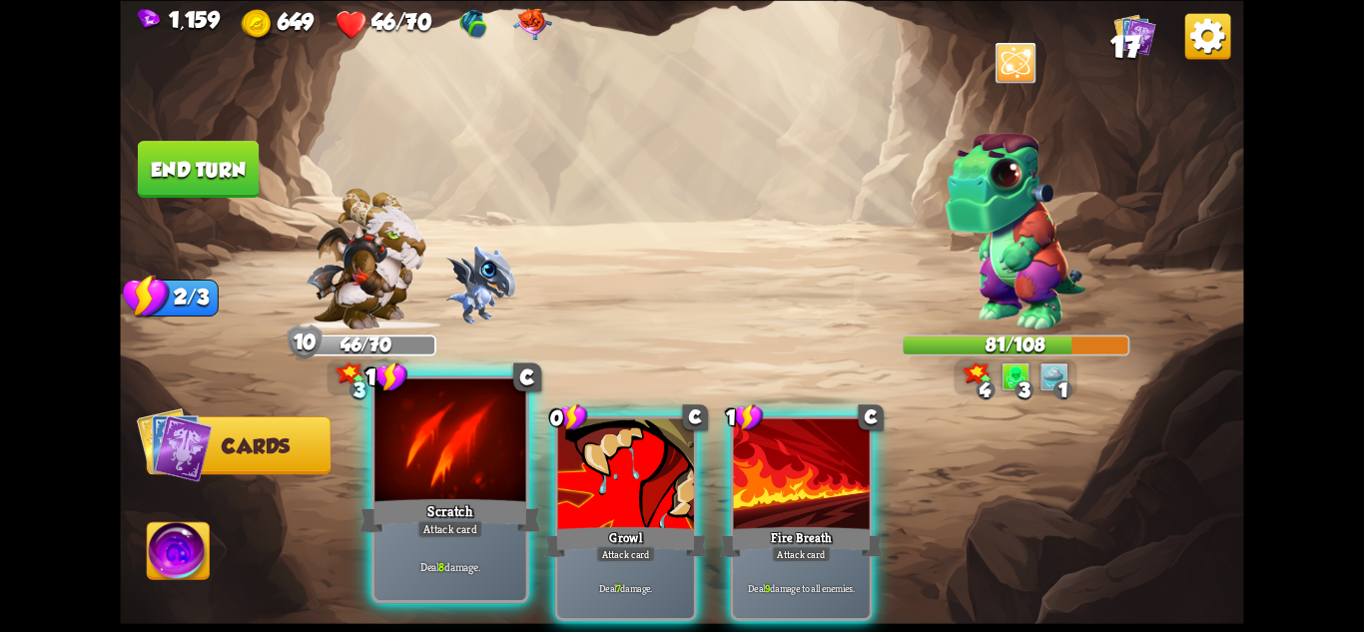
click at [457, 477] on div at bounding box center [449, 441] width 151 height 127
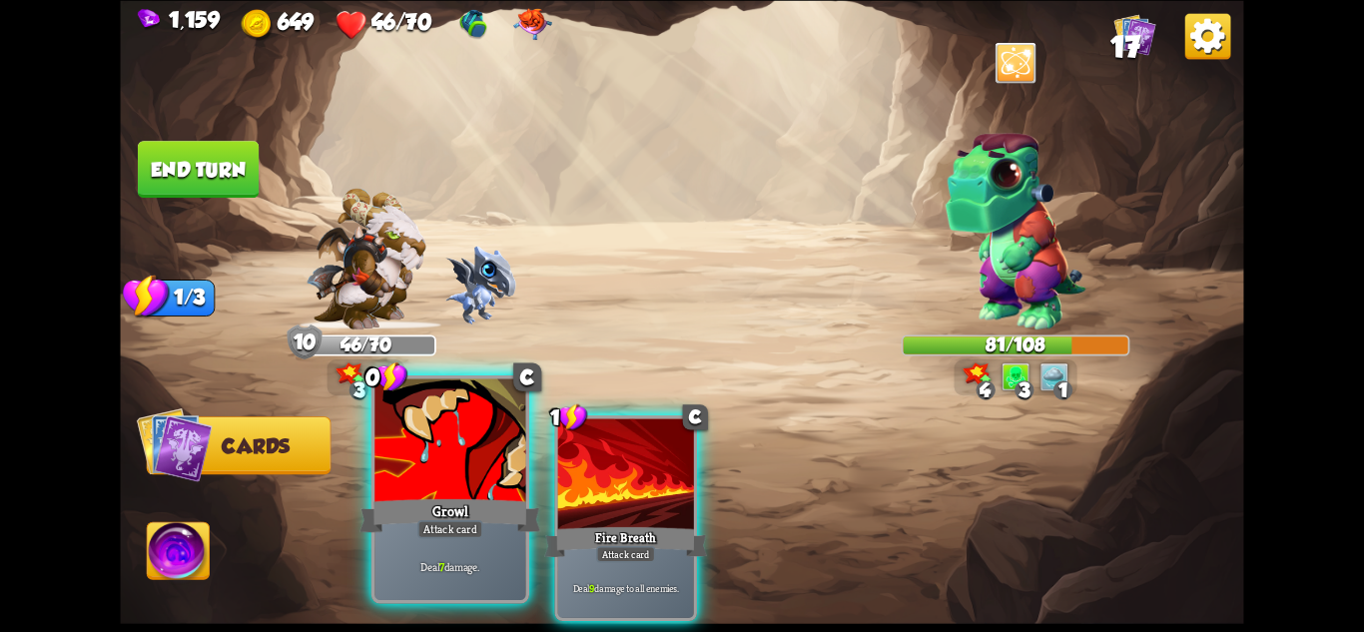
click at [500, 477] on div at bounding box center [449, 441] width 151 height 127
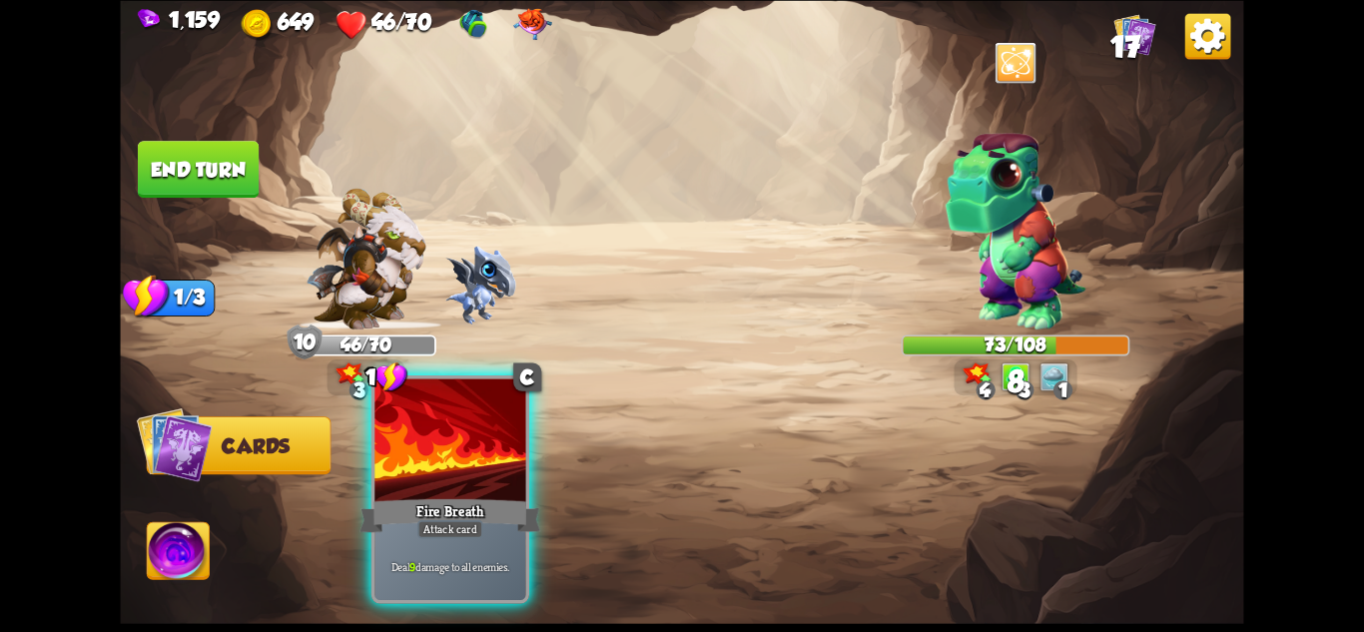
drag, startPoint x: 493, startPoint y: 477, endPoint x: 469, endPoint y: 458, distance: 30.6
click at [492, 478] on div at bounding box center [449, 441] width 151 height 127
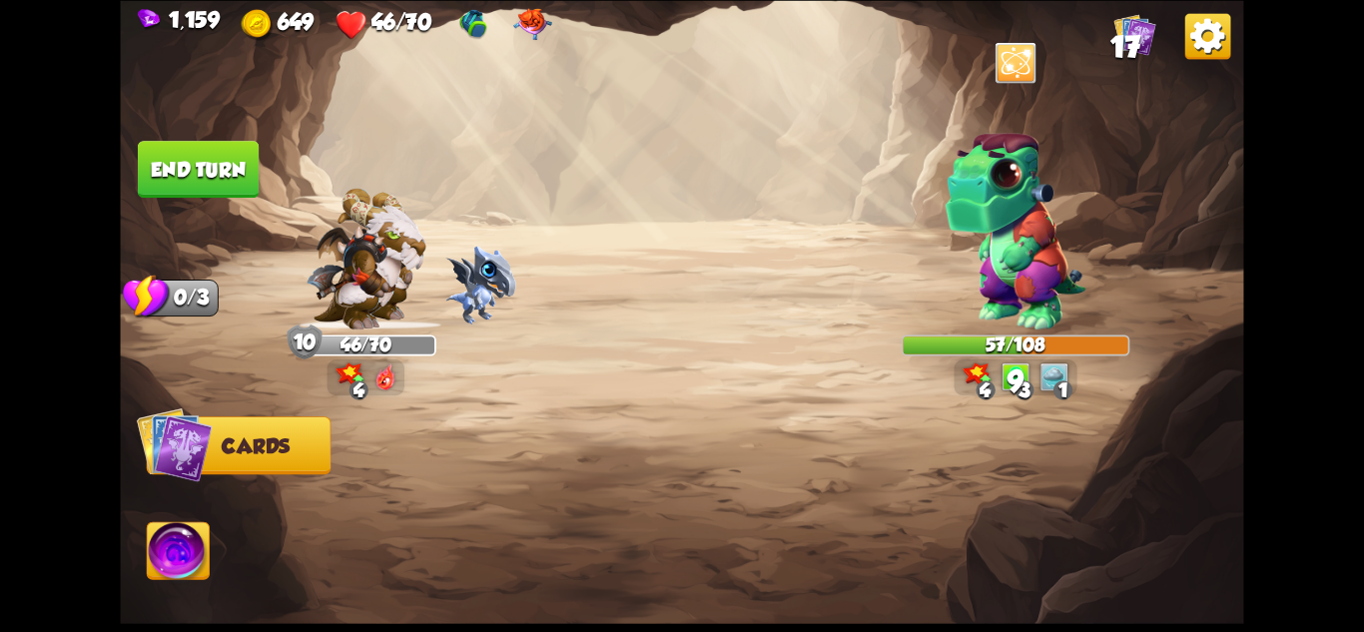
click at [170, 176] on button "End turn" at bounding box center [198, 169] width 121 height 57
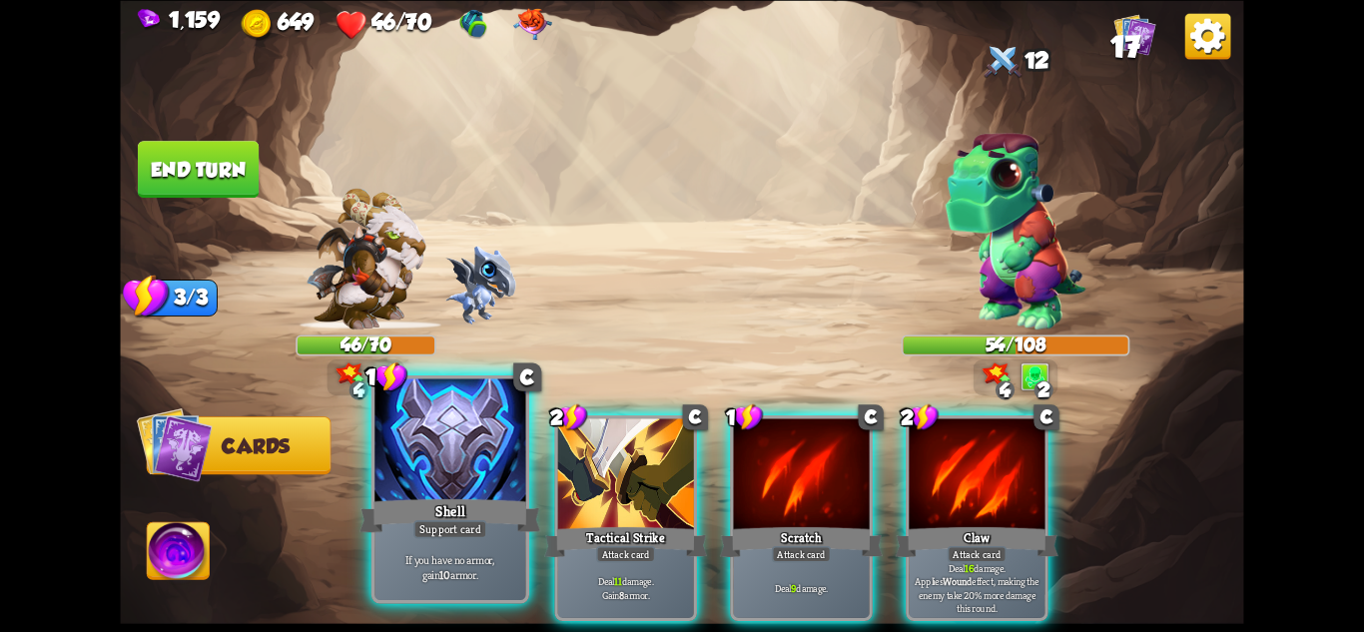
click at [476, 497] on div "Shell" at bounding box center [450, 515] width 181 height 40
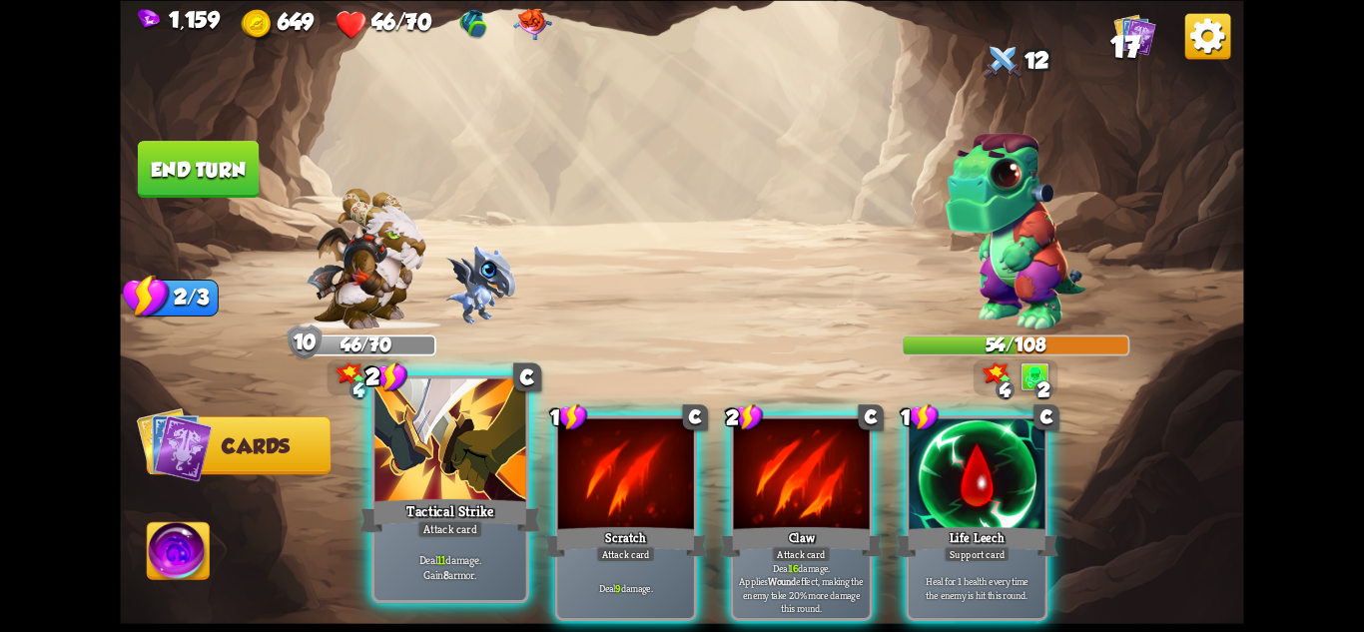
click at [451, 506] on div "Tactical Strike" at bounding box center [450, 515] width 181 height 40
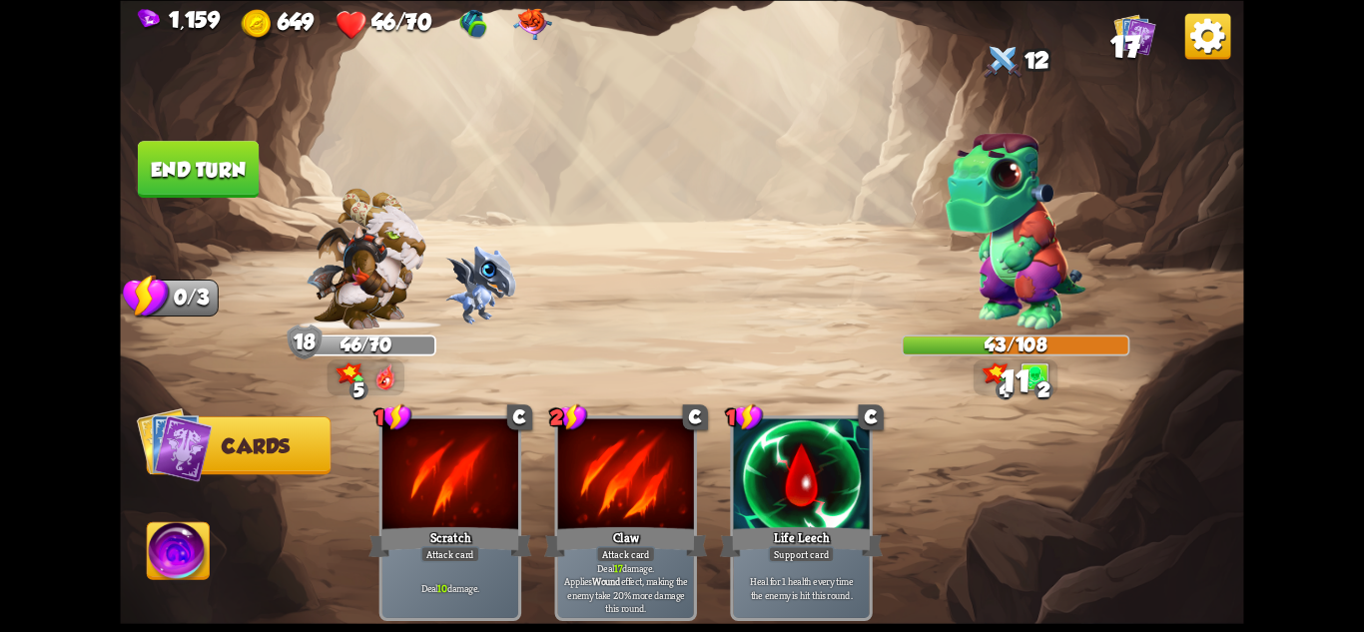
click at [226, 141] on button "End turn" at bounding box center [198, 169] width 121 height 57
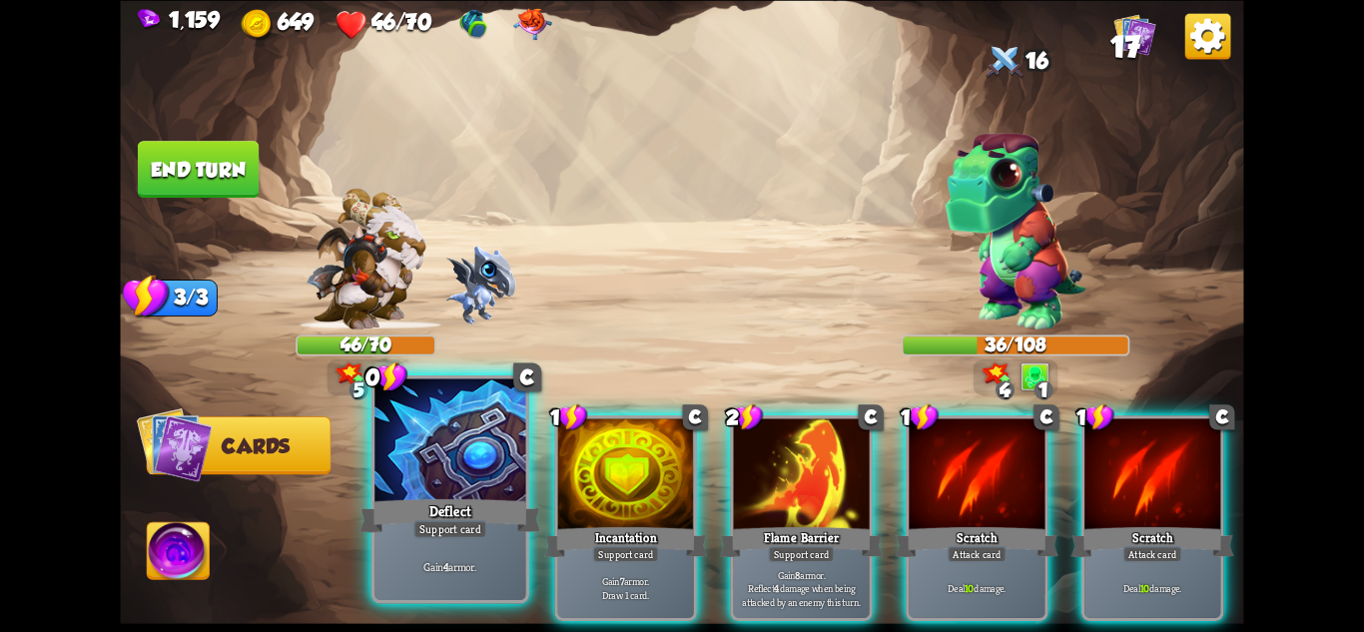
click at [513, 498] on div "Deflect" at bounding box center [450, 515] width 181 height 40
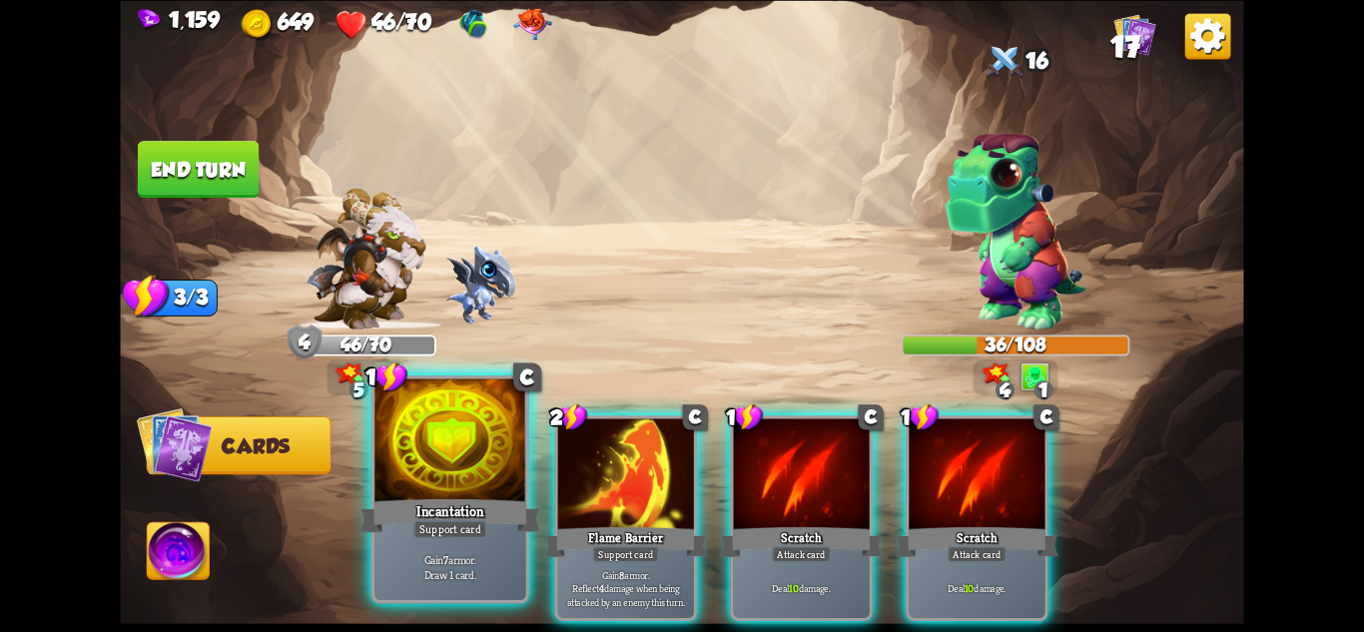
click at [470, 496] on div "Incantation" at bounding box center [450, 515] width 181 height 40
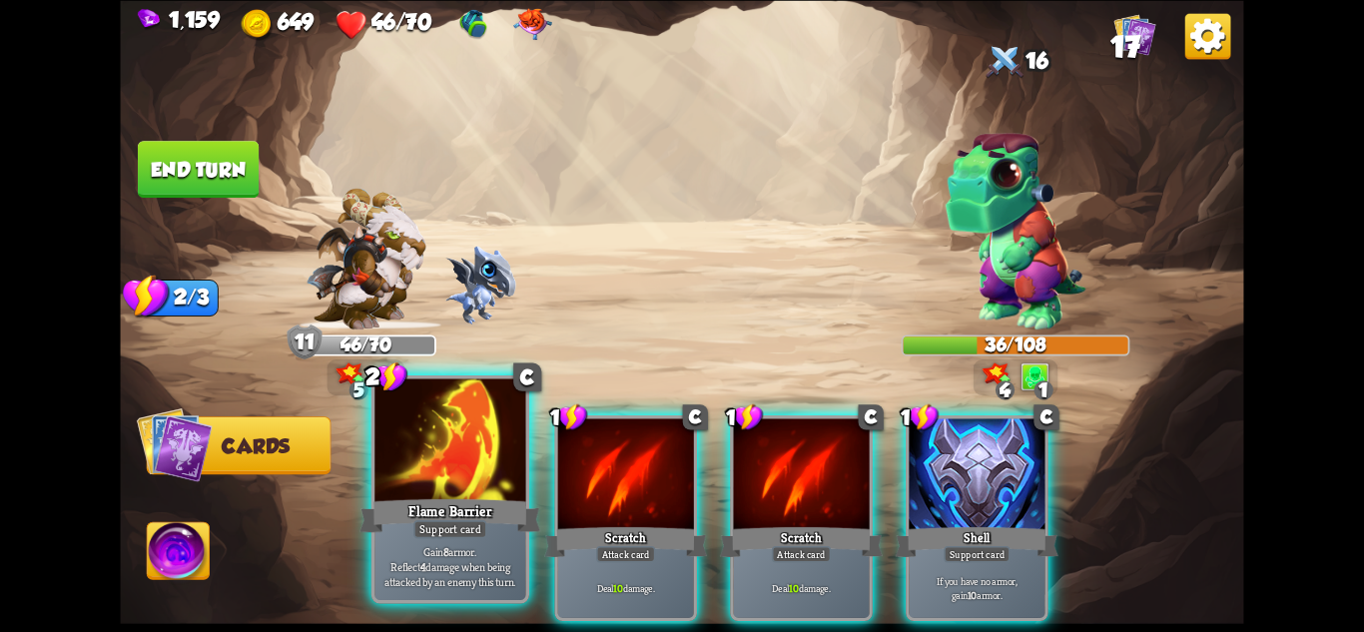
click at [421, 496] on div "Flame Barrier" at bounding box center [450, 515] width 181 height 40
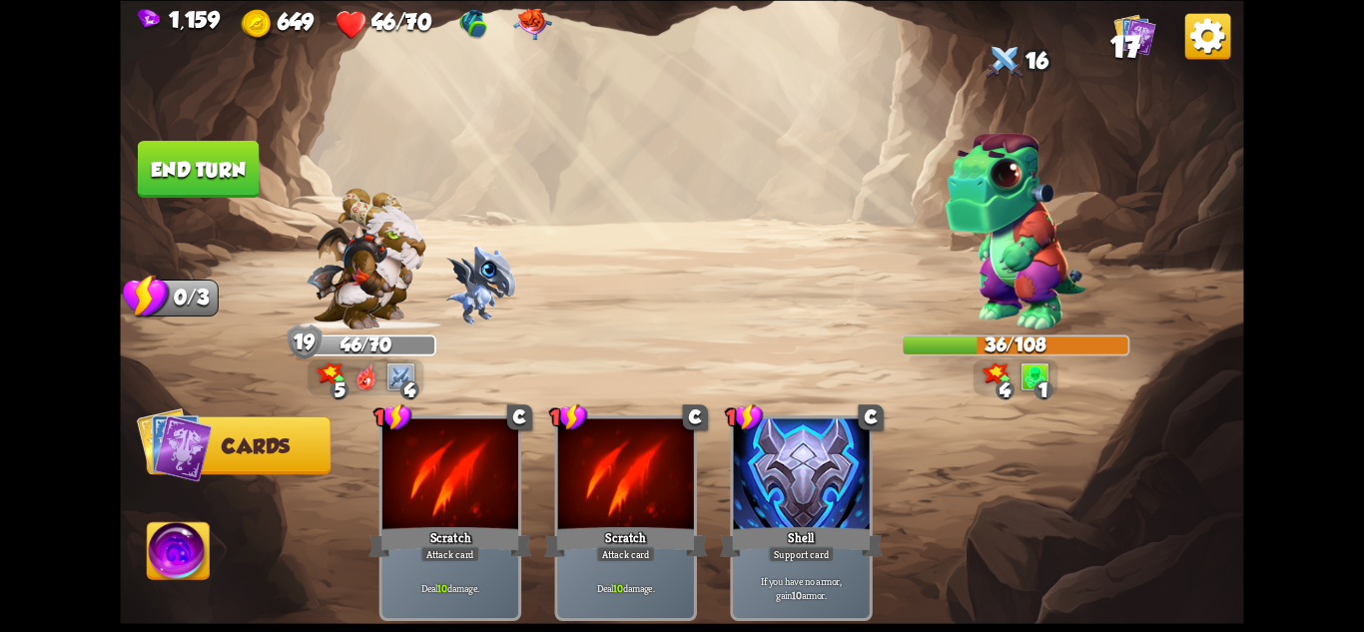
click at [162, 141] on button "End turn" at bounding box center [198, 169] width 121 height 57
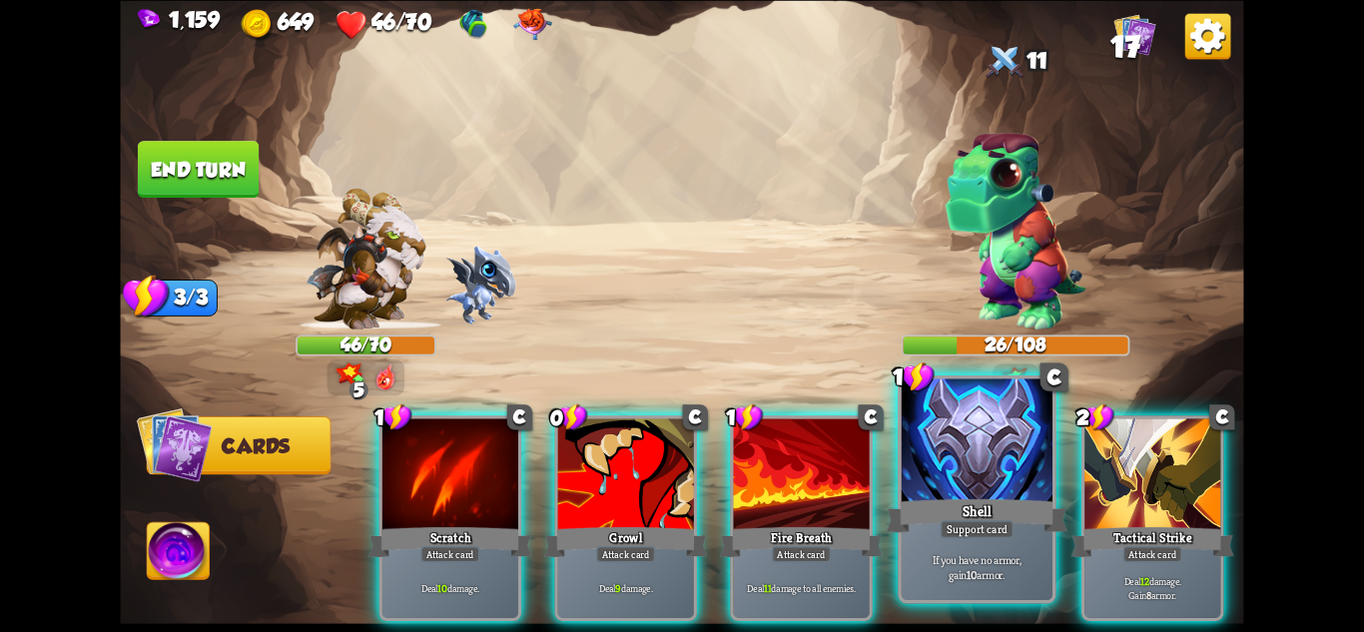
click at [962, 496] on div "Shell" at bounding box center [977, 515] width 181 height 40
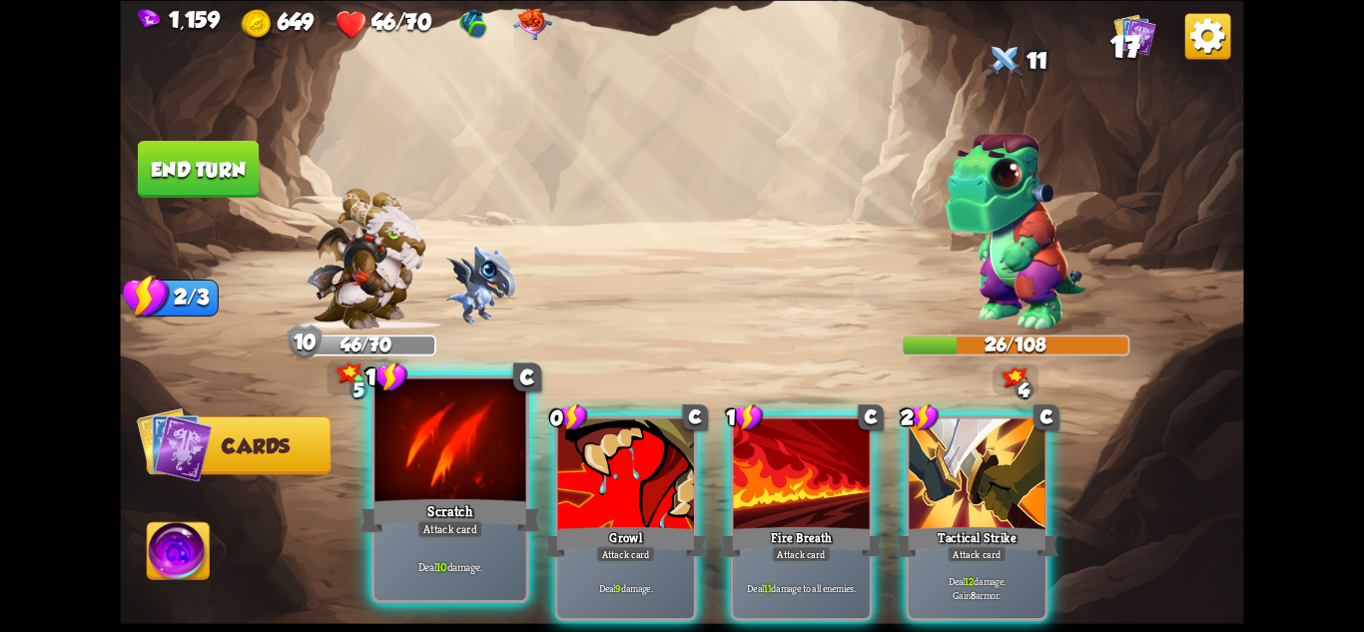
click at [439, 514] on div "Scratch" at bounding box center [450, 515] width 181 height 40
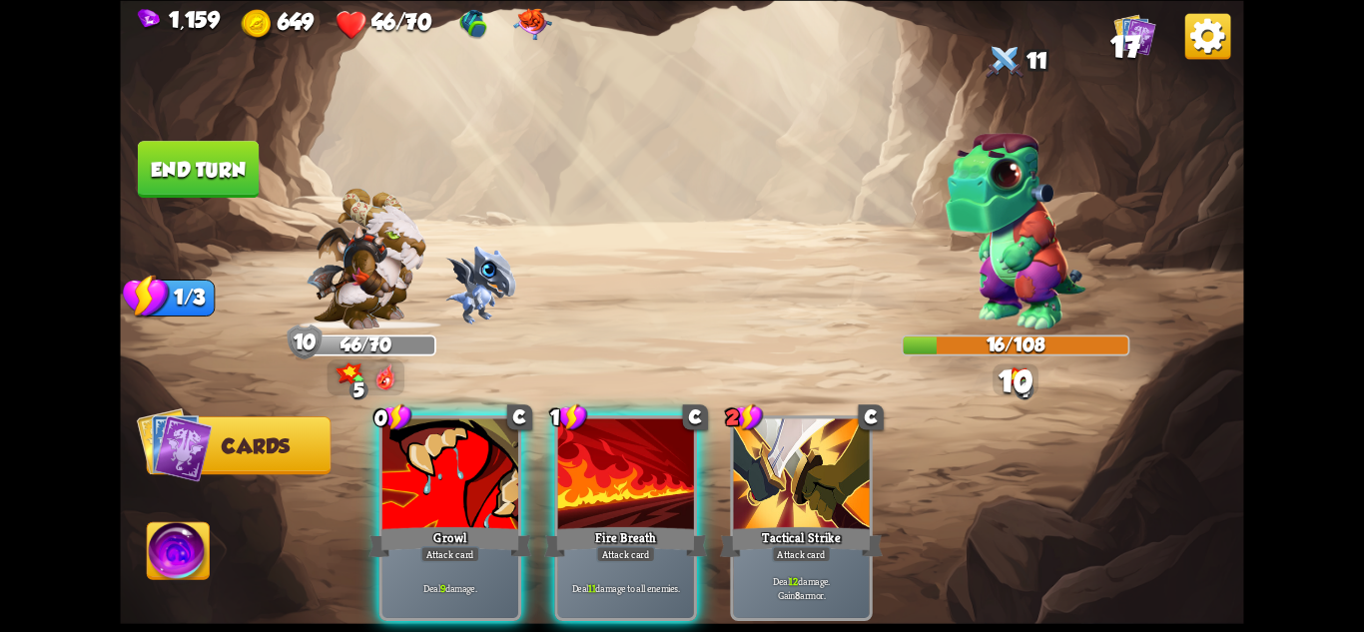
click at [439, 523] on div "Growl" at bounding box center [449, 541] width 163 height 36
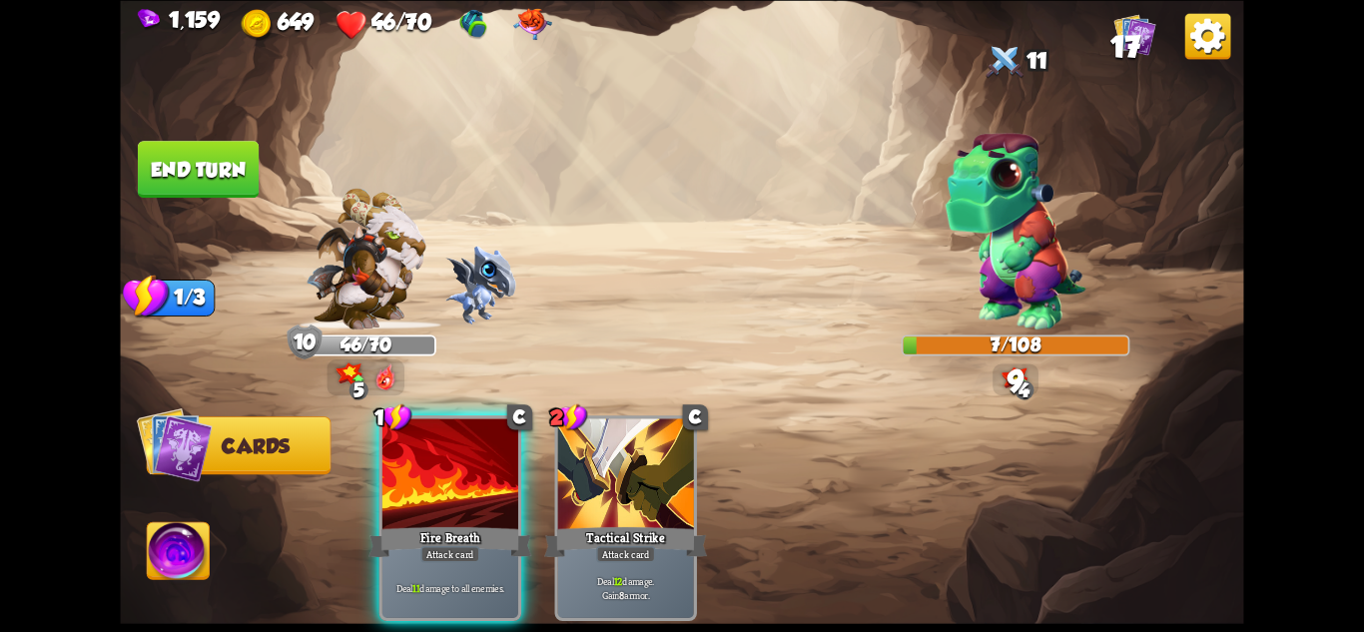
click at [439, 523] on div "Fire Breath" at bounding box center [449, 541] width 163 height 36
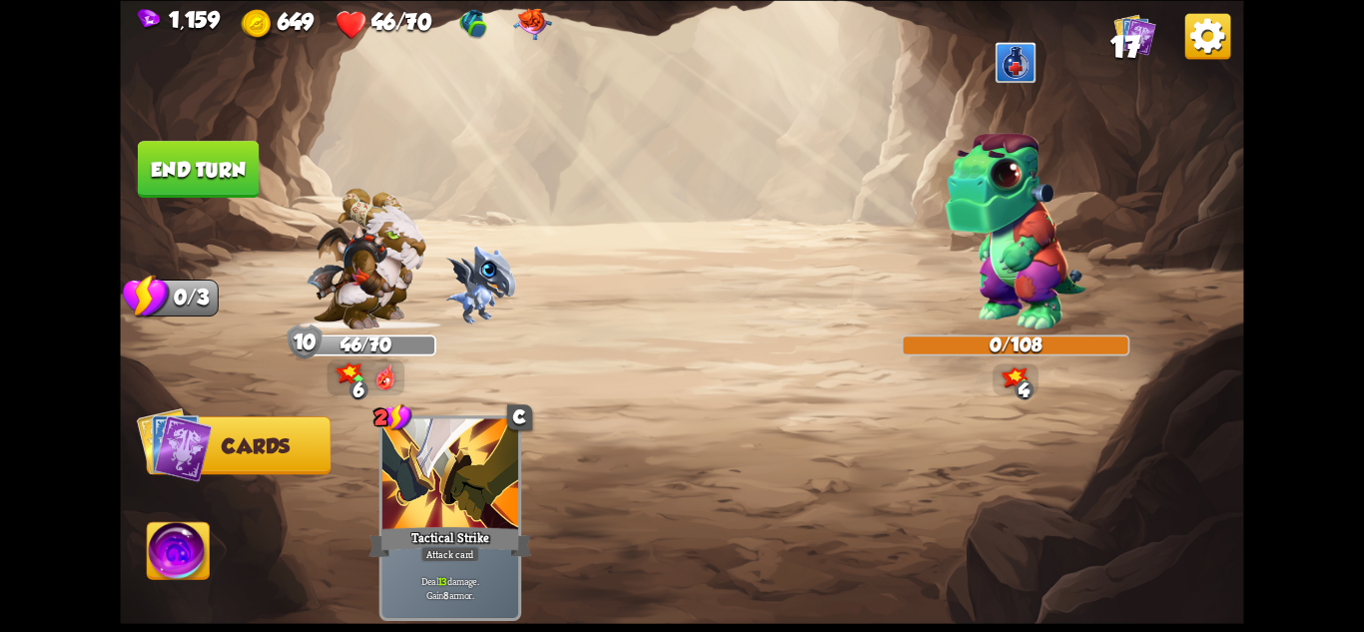
click at [188, 160] on button "End turn" at bounding box center [198, 169] width 121 height 57
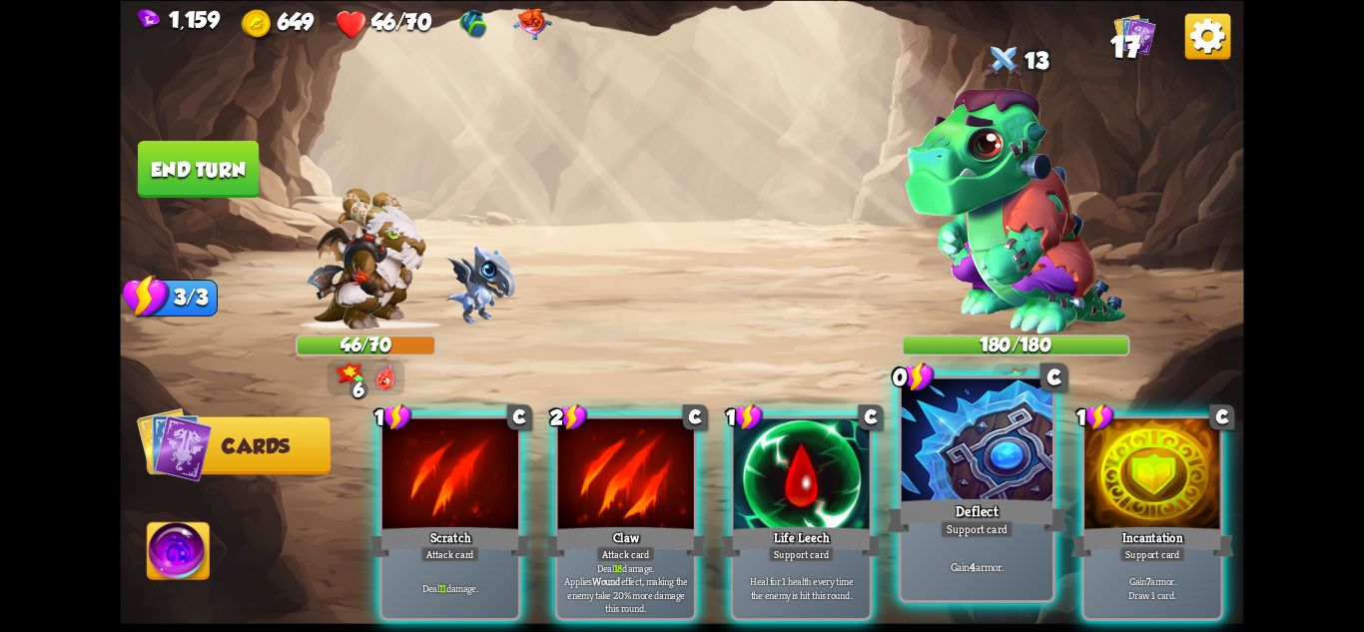
click at [939, 524] on div "Deflect" at bounding box center [977, 515] width 181 height 40
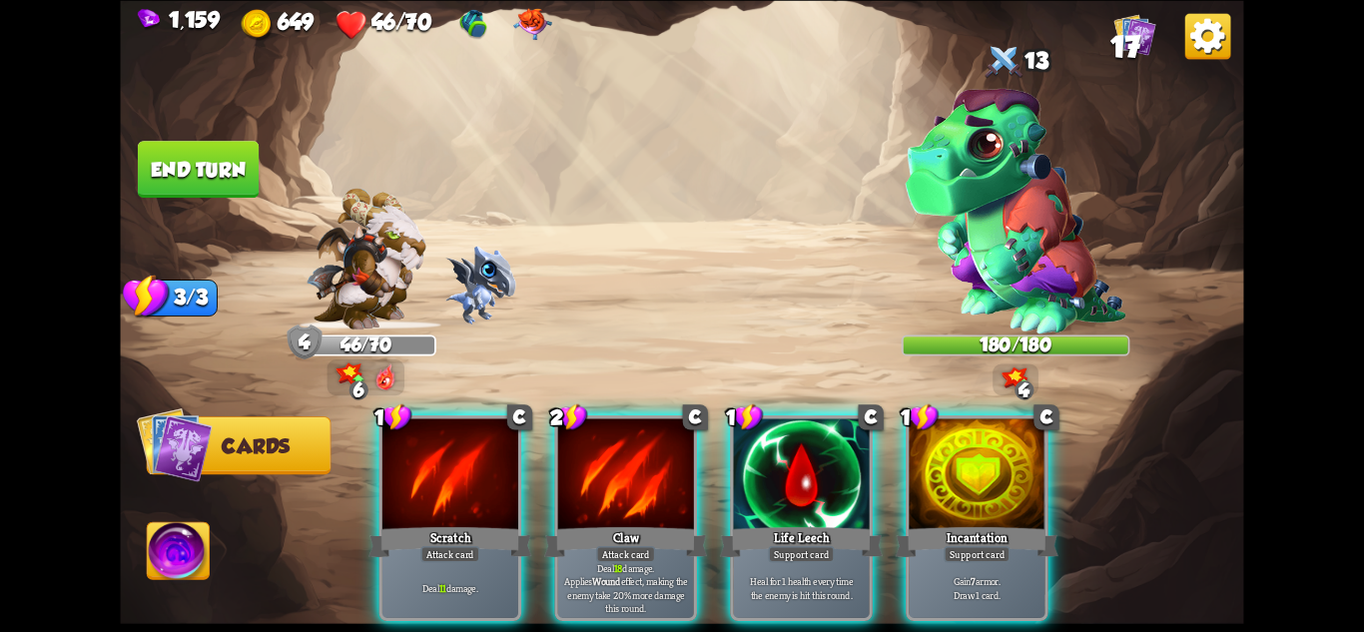
click at [939, 524] on div "Incantation" at bounding box center [977, 541] width 163 height 36
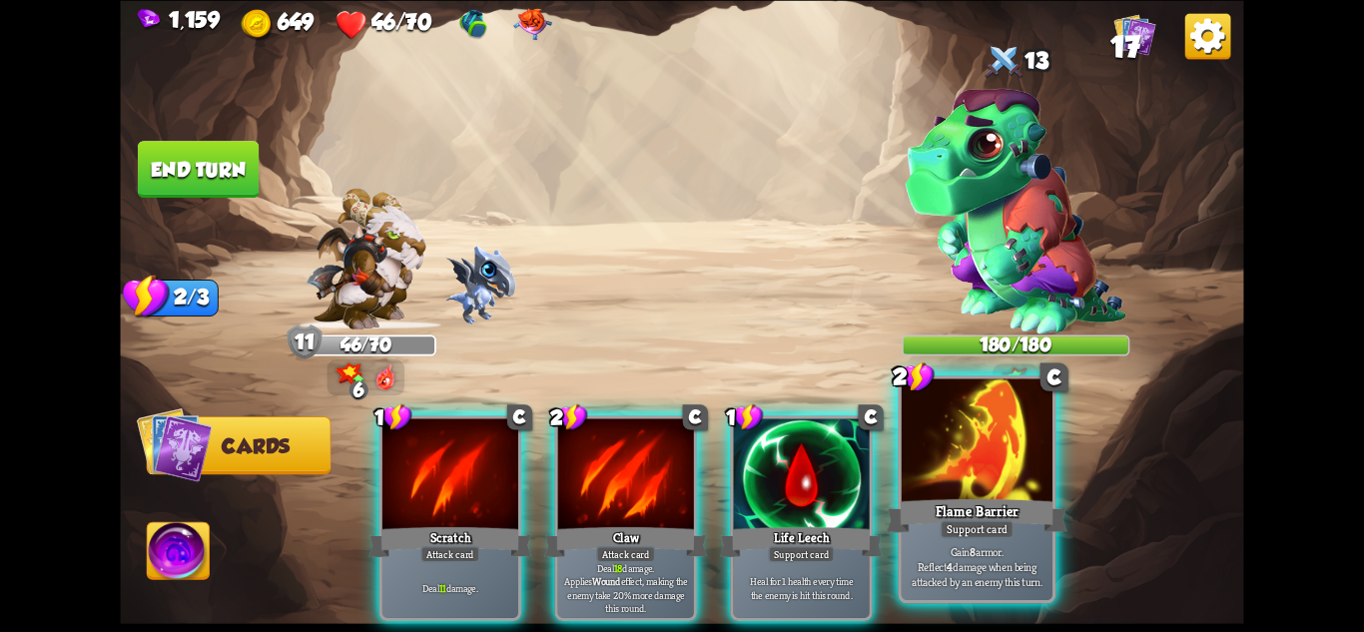
click at [981, 527] on div "Support card" at bounding box center [977, 528] width 74 height 18
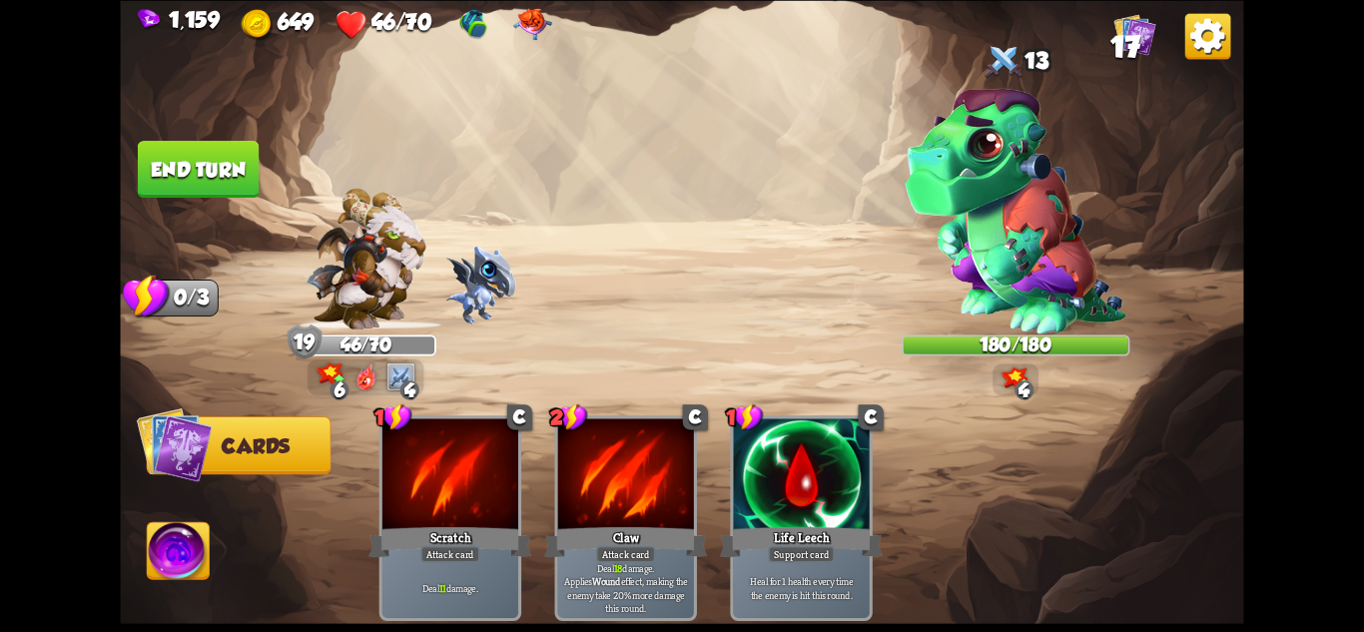
click at [208, 156] on button "End turn" at bounding box center [198, 169] width 121 height 57
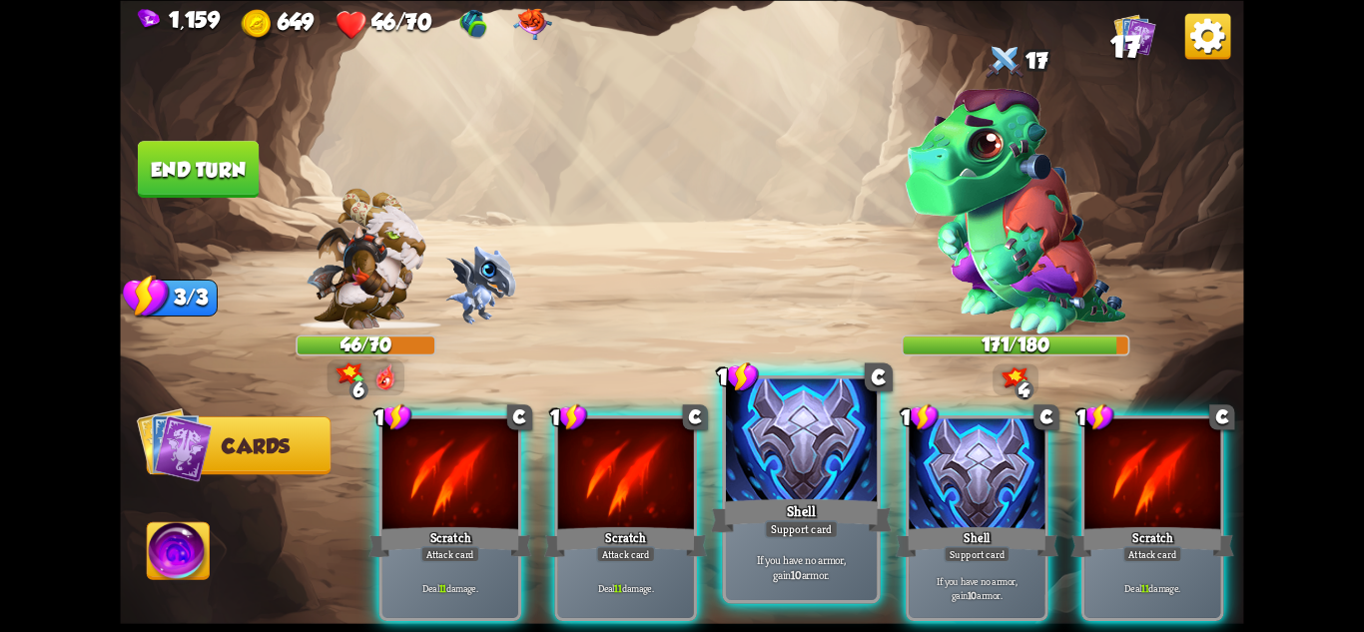
click at [797, 470] on div at bounding box center [801, 441] width 151 height 127
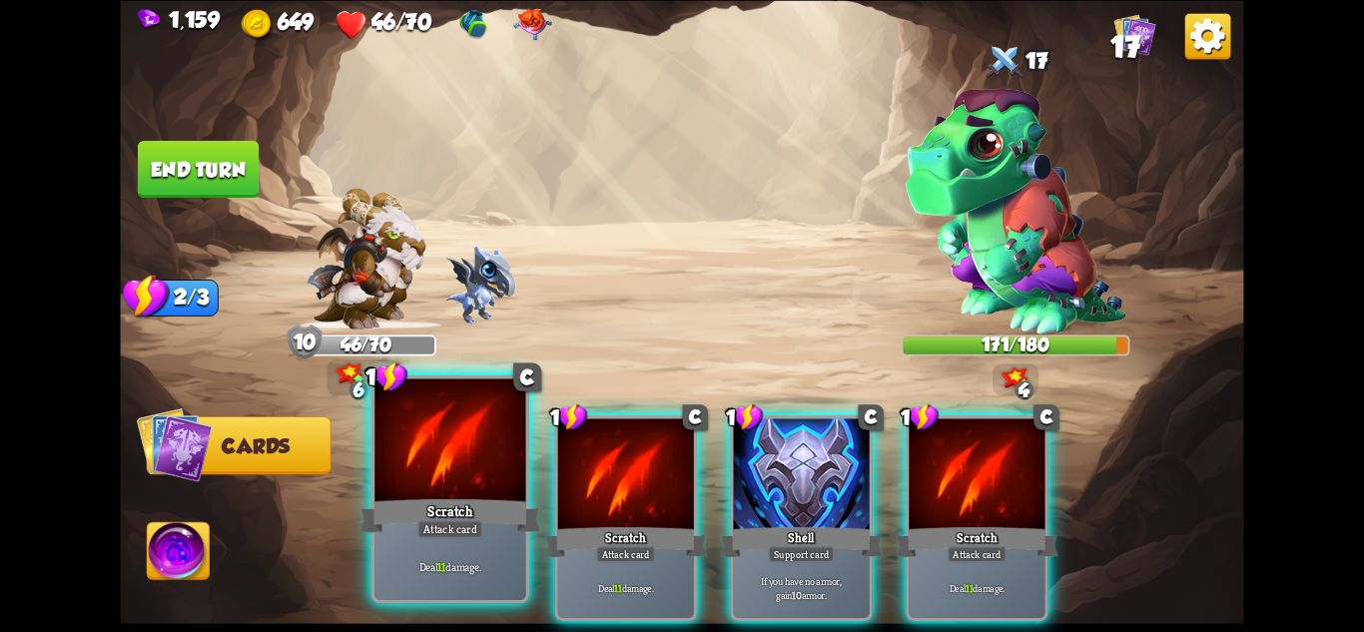
click at [468, 514] on div "Scratch" at bounding box center [450, 515] width 181 height 40
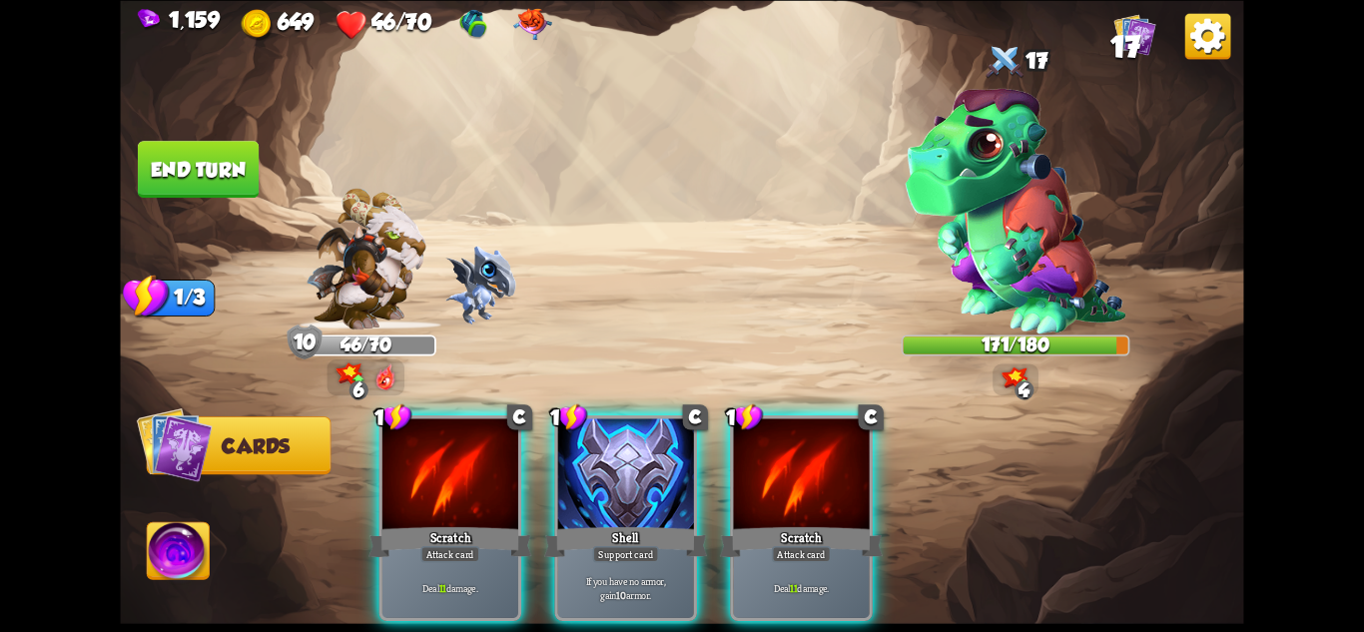
click at [468, 523] on div "Scratch" at bounding box center [449, 541] width 163 height 36
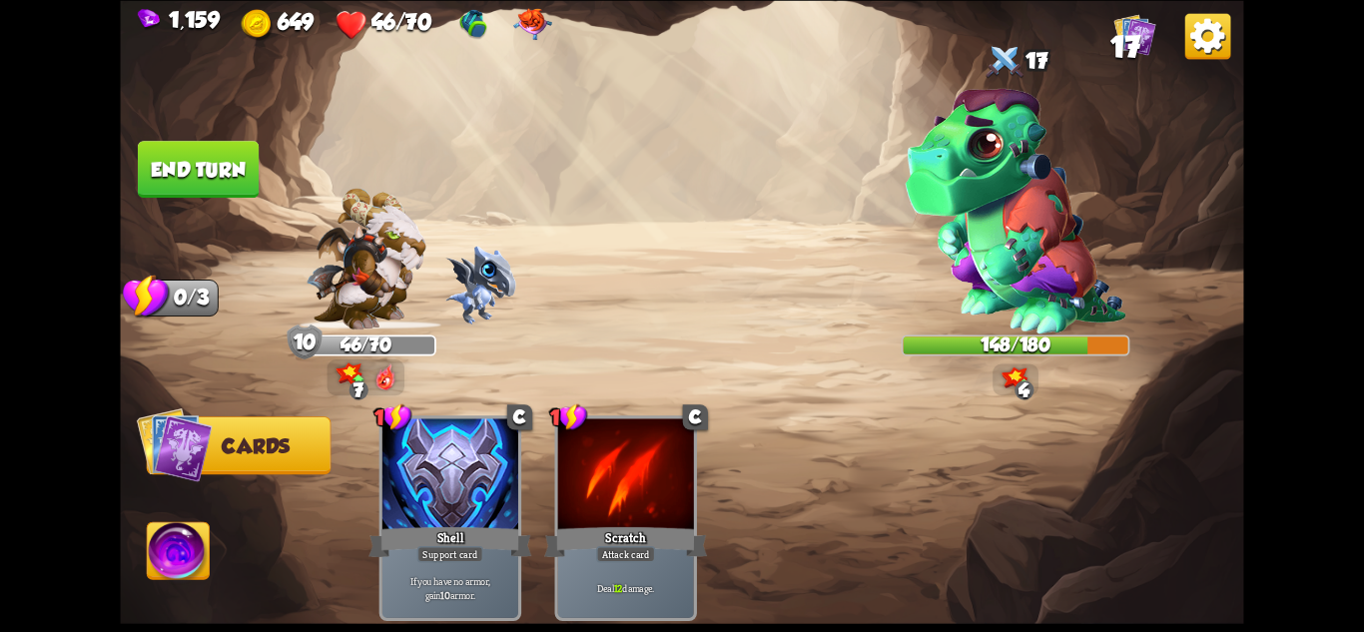
click at [225, 167] on button "End turn" at bounding box center [198, 169] width 121 height 57
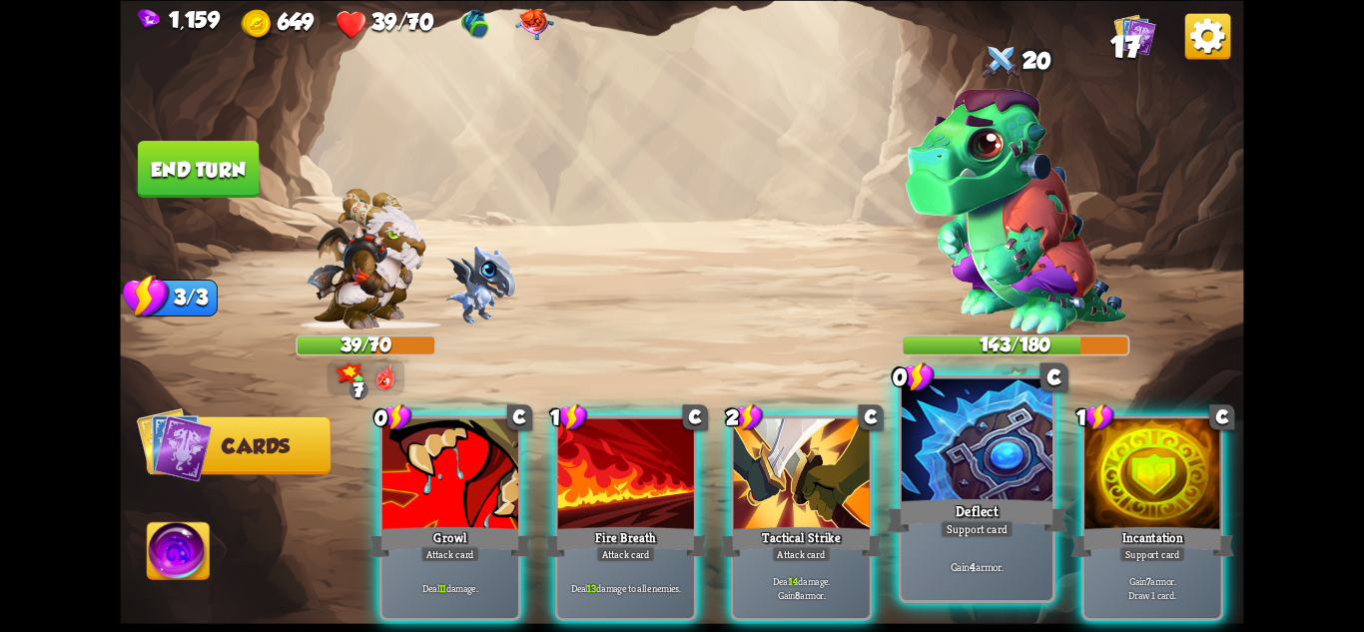
click at [958, 445] on div at bounding box center [977, 441] width 151 height 127
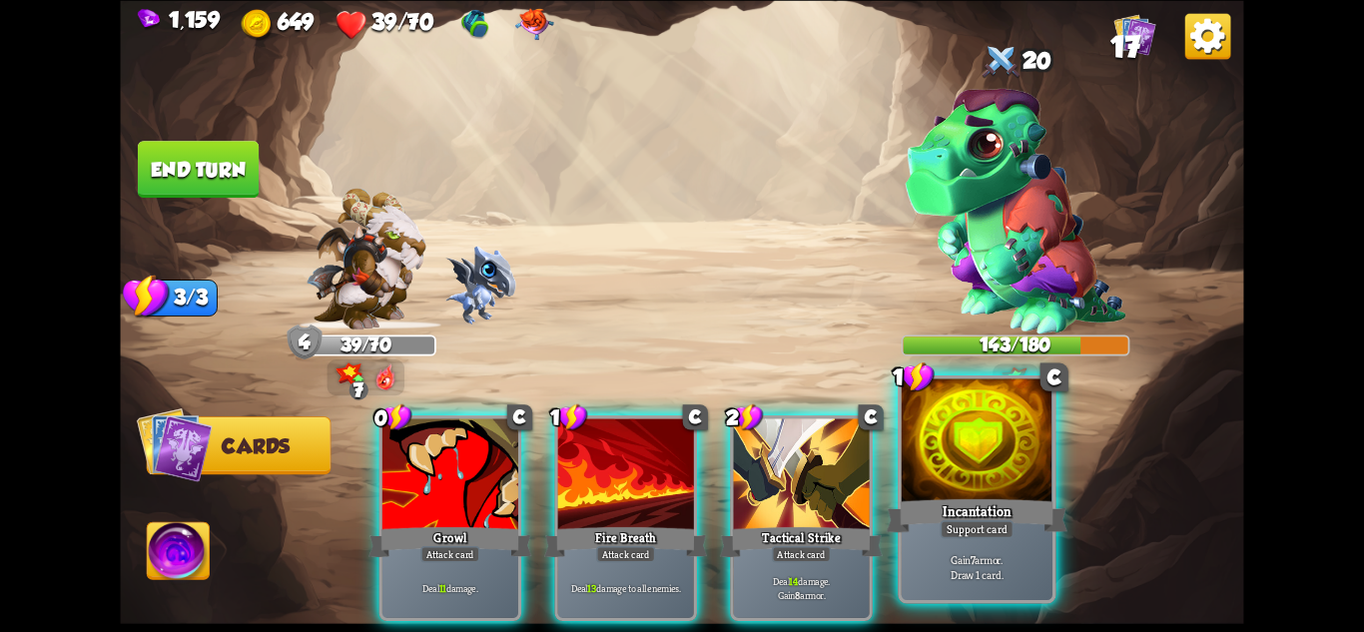
click at [944, 447] on div at bounding box center [977, 441] width 151 height 127
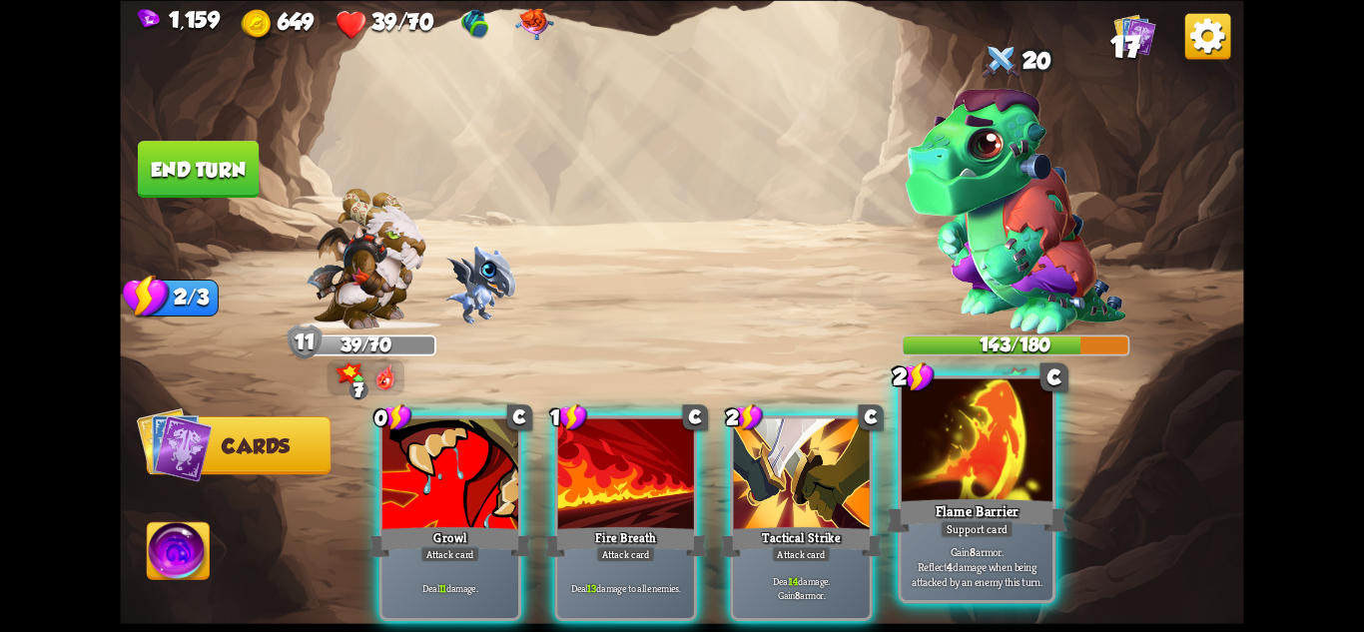
click at [944, 446] on div at bounding box center [977, 441] width 151 height 127
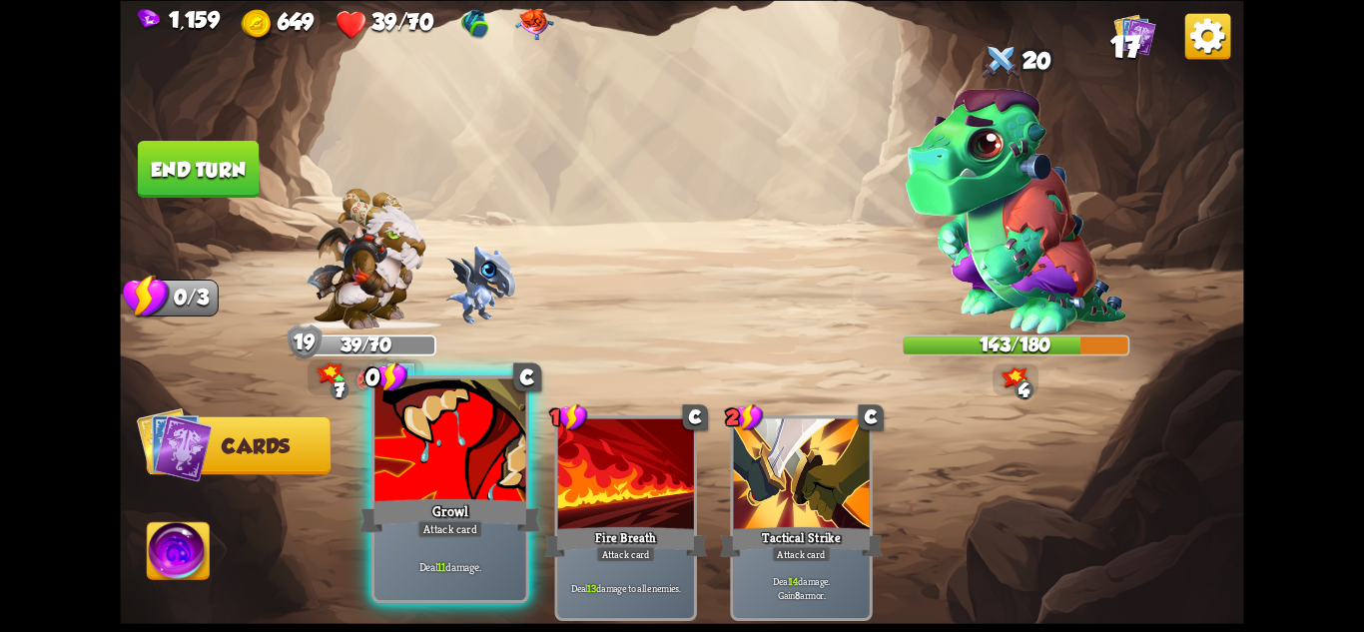
click at [439, 470] on div at bounding box center [449, 441] width 151 height 127
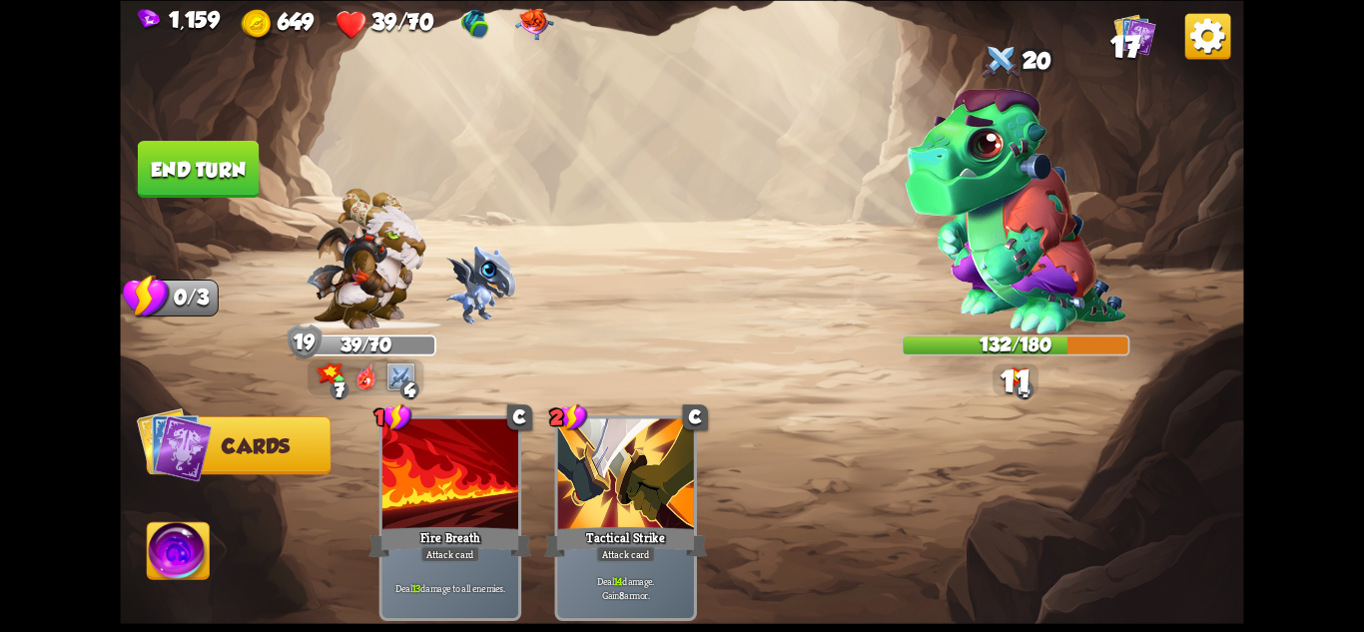
click at [360, 257] on img at bounding box center [366, 259] width 120 height 142
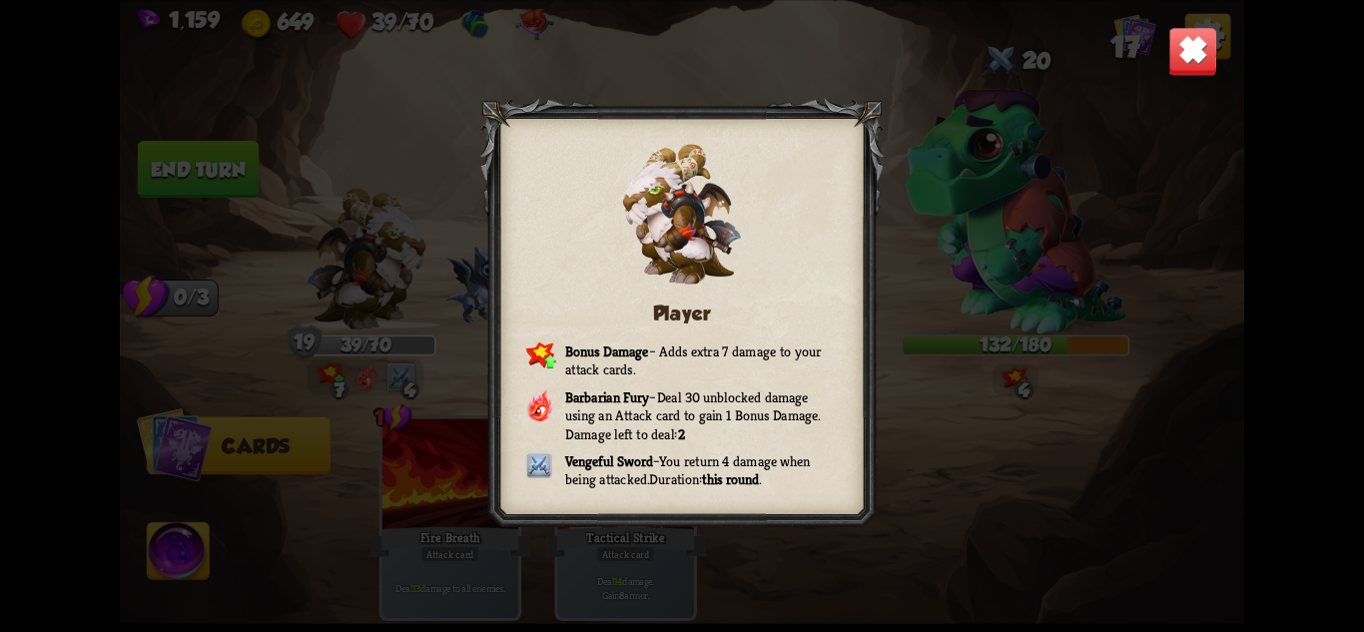
click at [1189, 1] on div "Player Bonus Damage – Adds extra 7 damage to your attack cards. Barbarian Fury …" at bounding box center [681, 316] width 1123 height 632
drag, startPoint x: 1188, startPoint y: 54, endPoint x: 700, endPoint y: 113, distance: 491.9
click at [1188, 55] on img at bounding box center [1192, 50] width 49 height 49
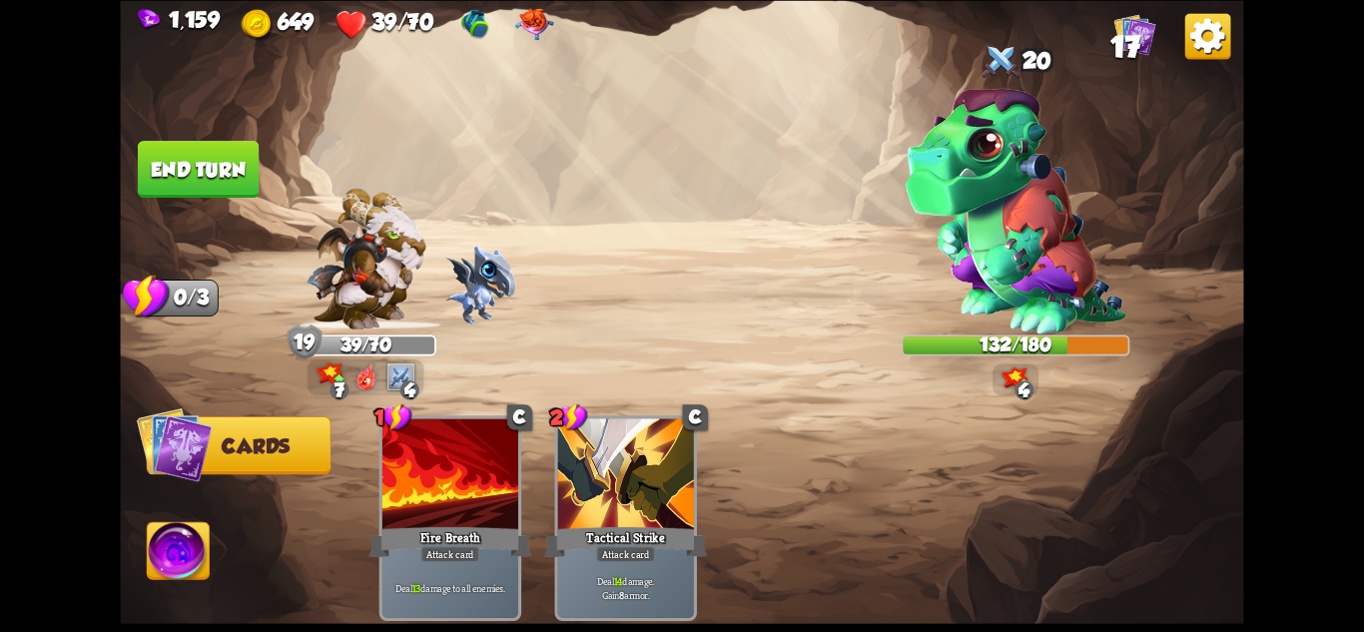
click at [208, 184] on button "End turn" at bounding box center [198, 169] width 121 height 57
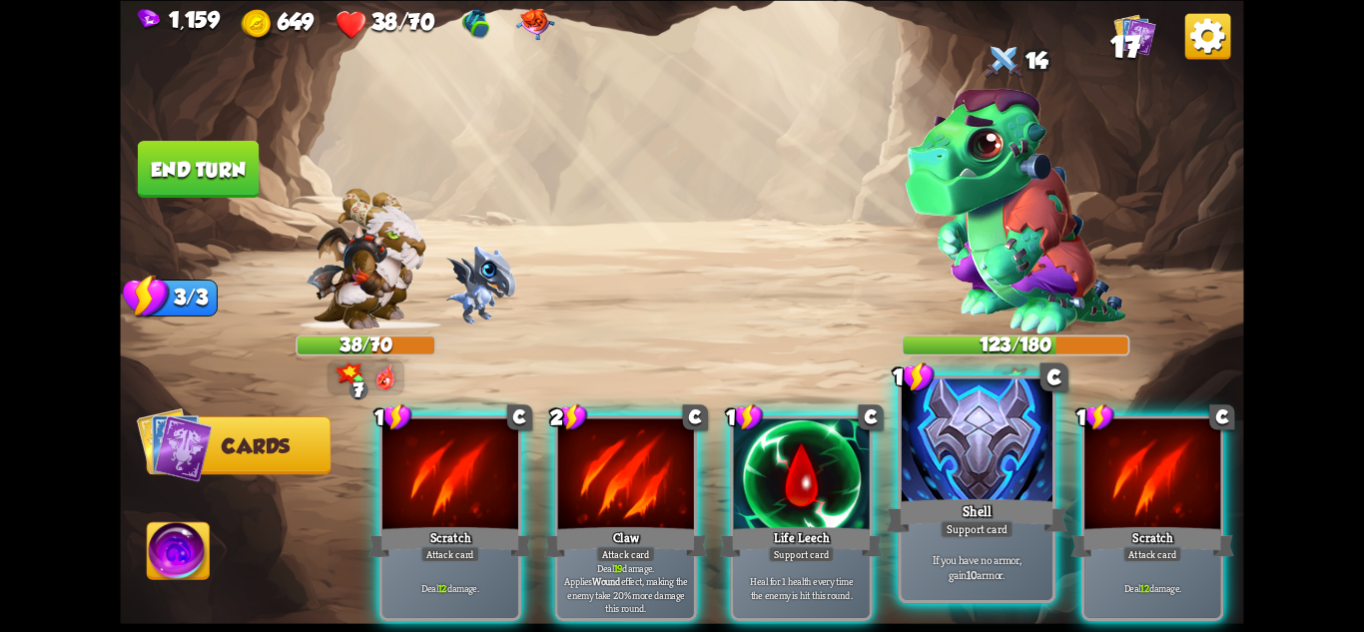
click at [970, 498] on div "Shell" at bounding box center [977, 515] width 181 height 40
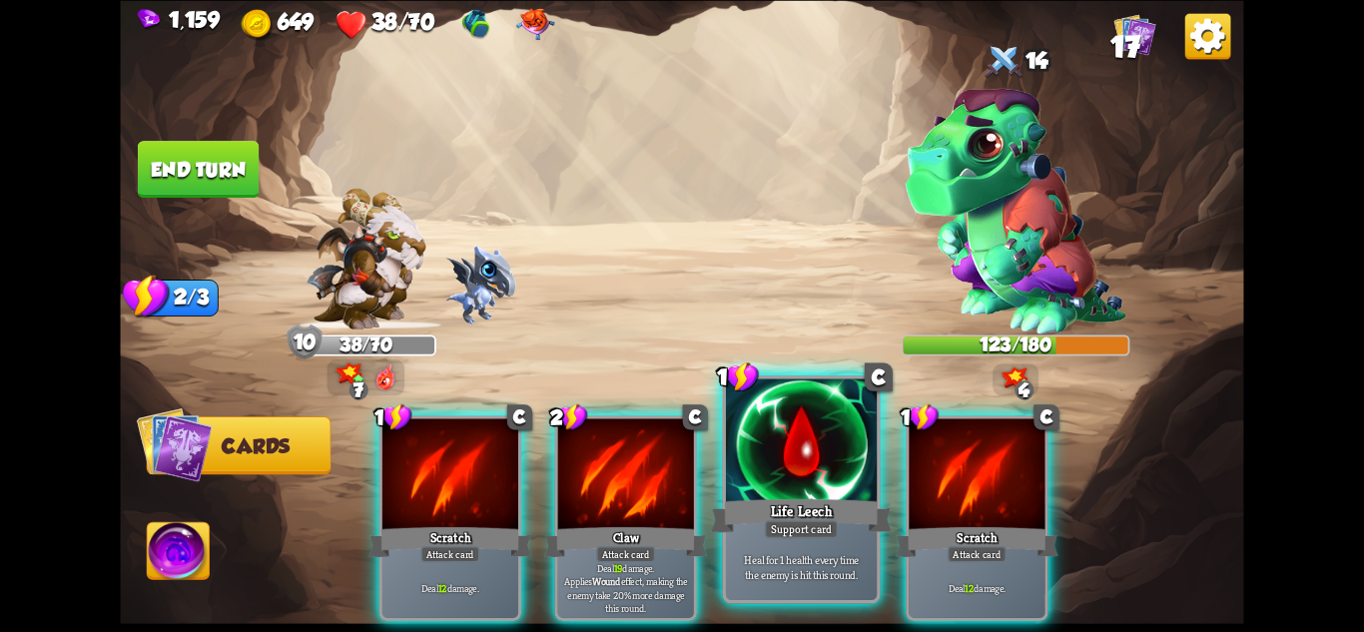
click at [832, 507] on div "Life Leech" at bounding box center [801, 515] width 181 height 40
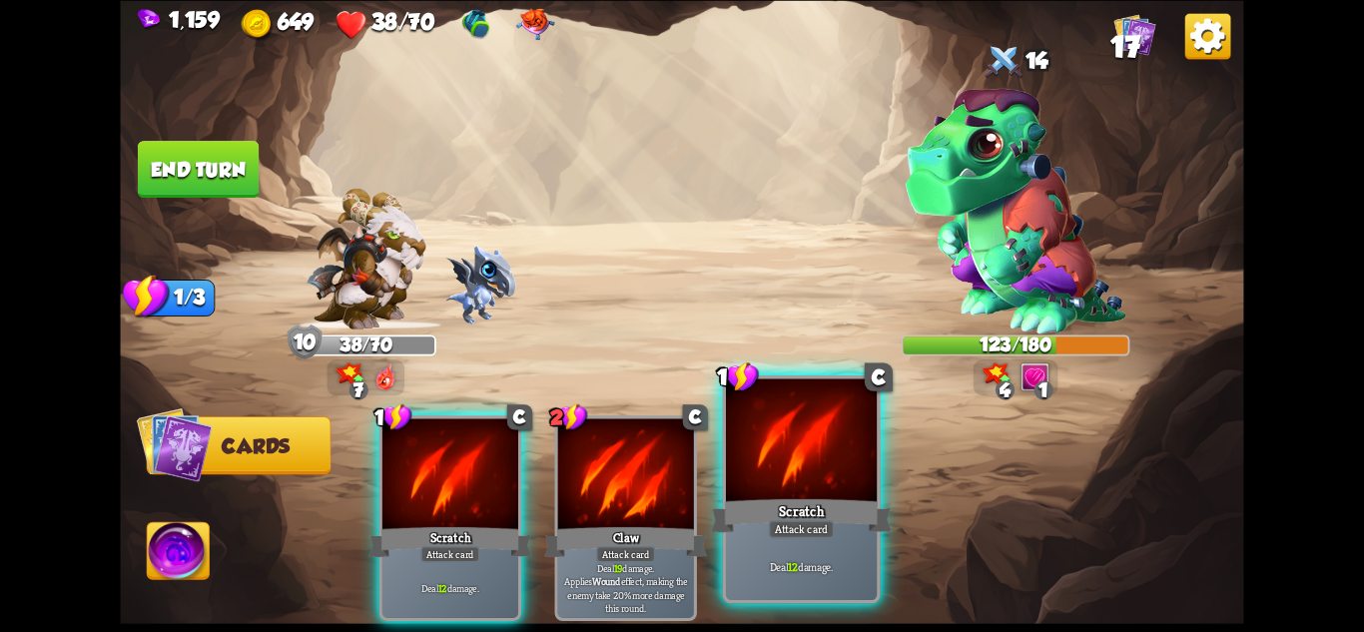
click at [823, 495] on div "Scratch" at bounding box center [801, 515] width 181 height 40
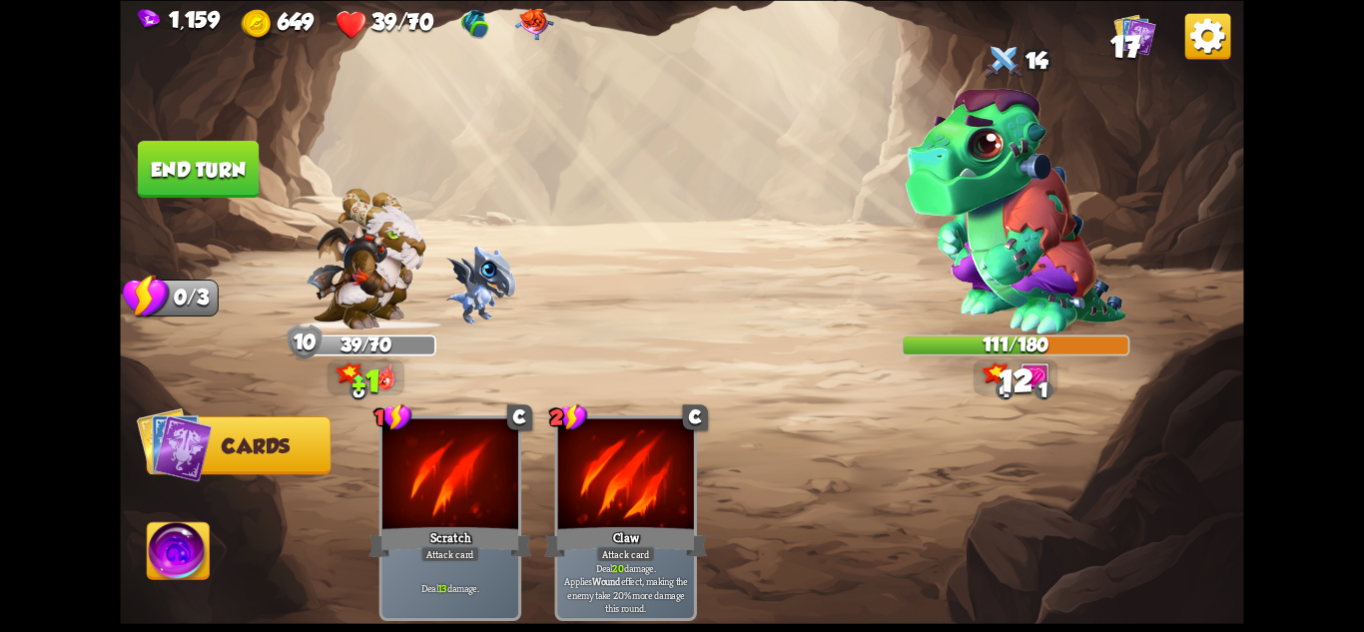
click at [209, 160] on button "End turn" at bounding box center [198, 169] width 121 height 57
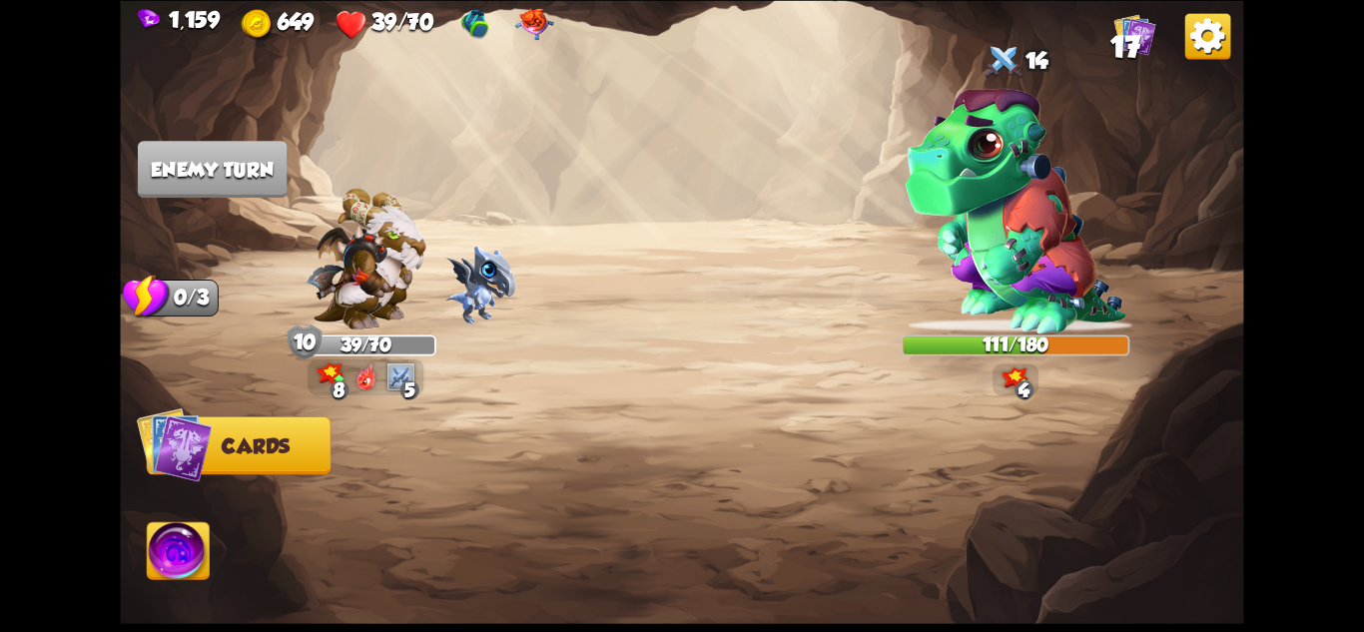
click at [459, 30] on img at bounding box center [475, 24] width 32 height 32
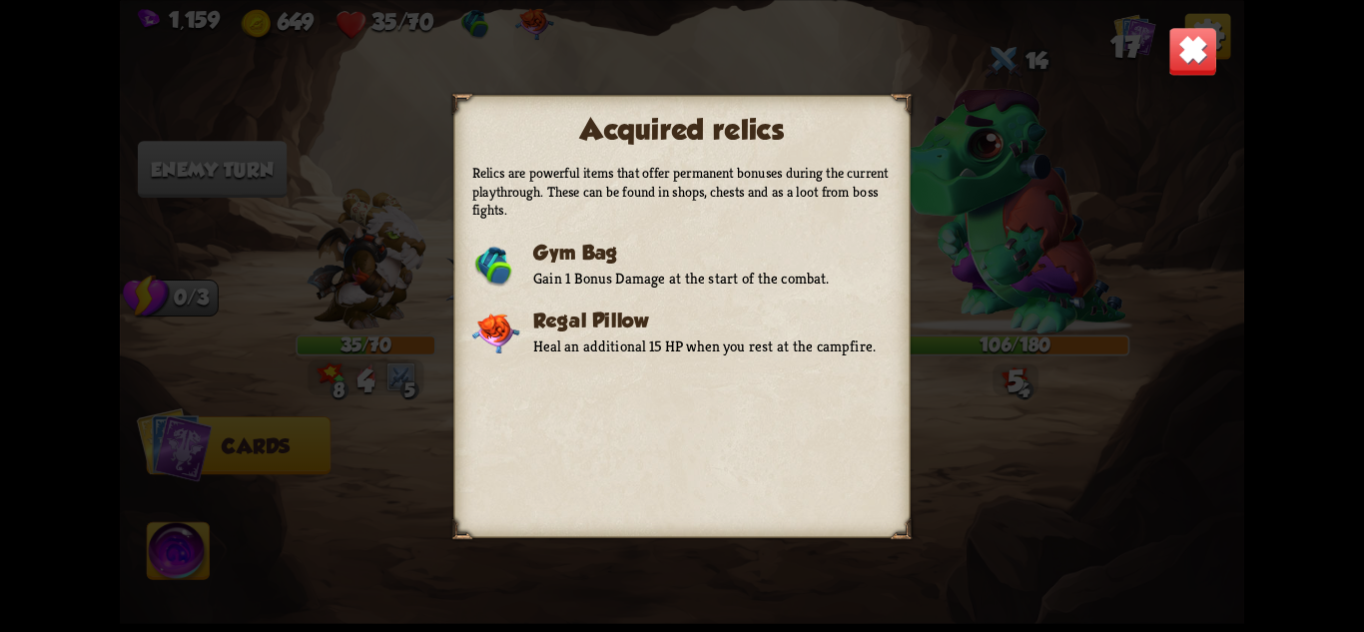
click at [1170, 41] on img at bounding box center [1192, 50] width 49 height 49
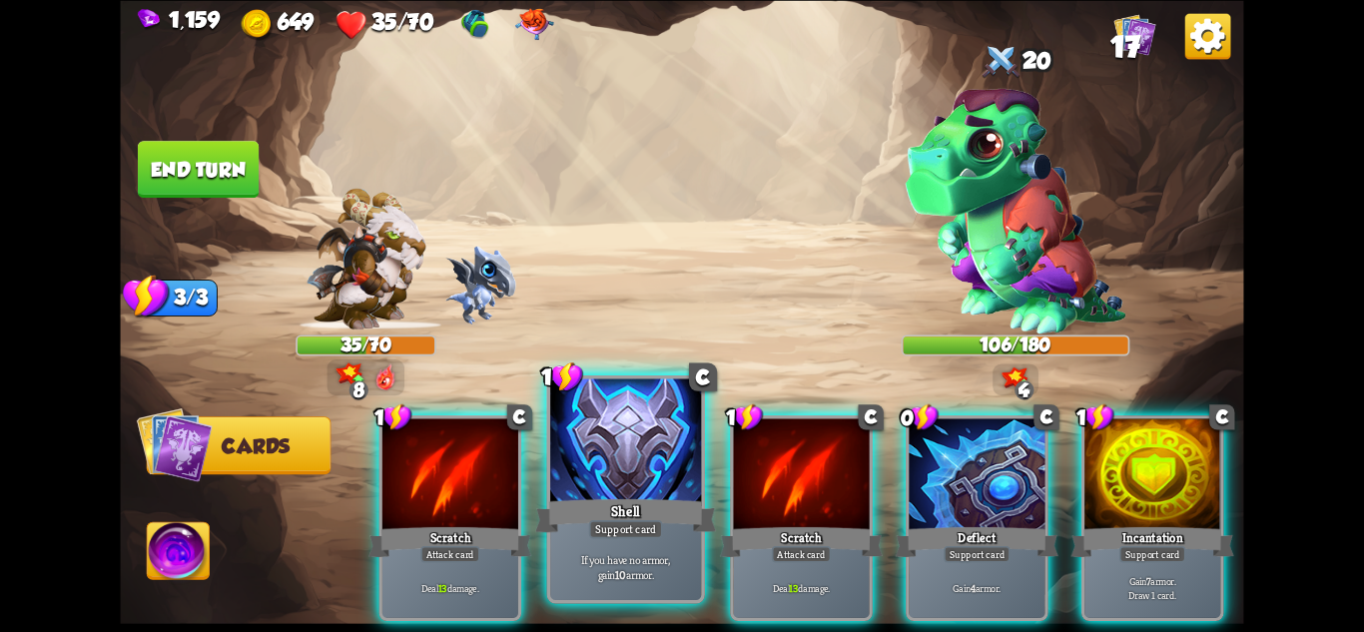
click at [605, 543] on div "If you have no armor, gain 10 armor." at bounding box center [625, 567] width 151 height 66
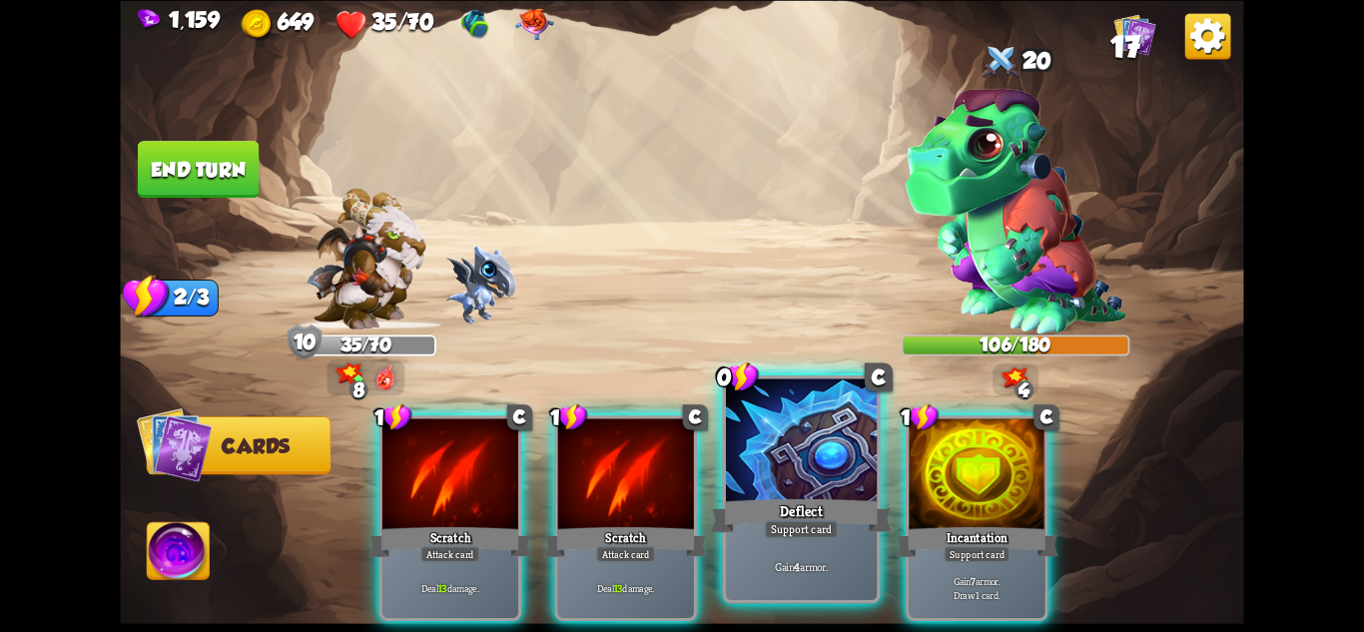
click at [779, 528] on div "Support card" at bounding box center [802, 528] width 74 height 18
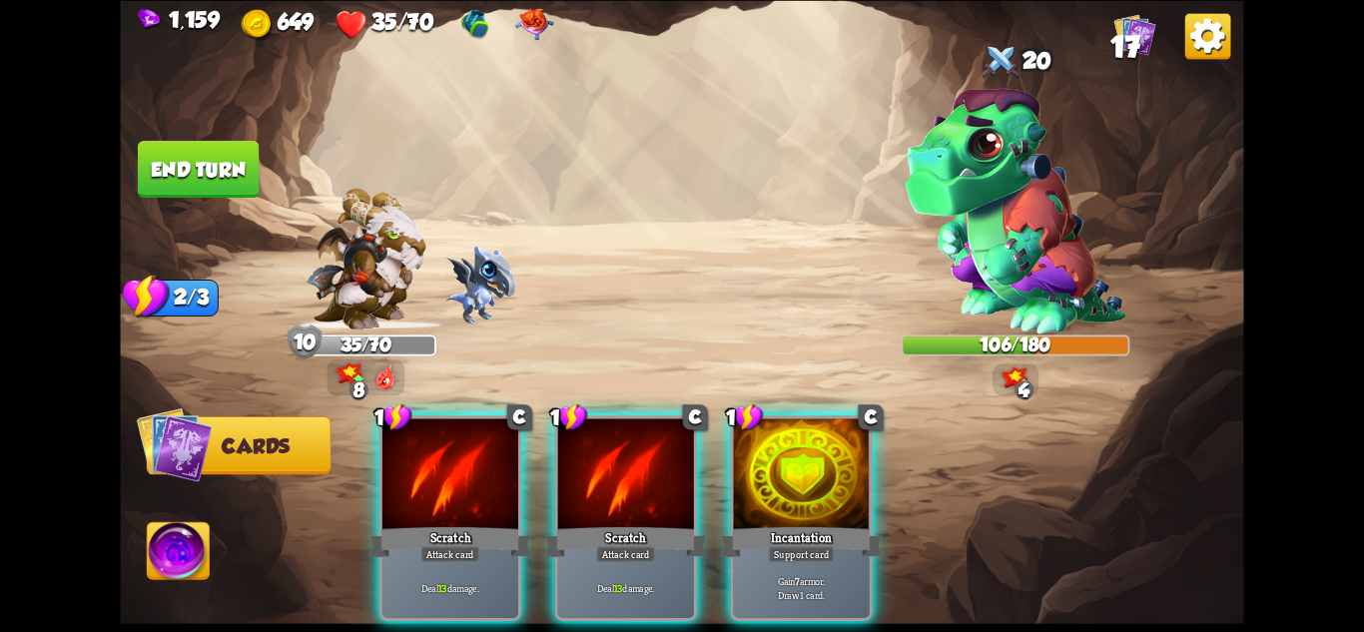
click at [779, 545] on div "Support card" at bounding box center [801, 553] width 66 height 17
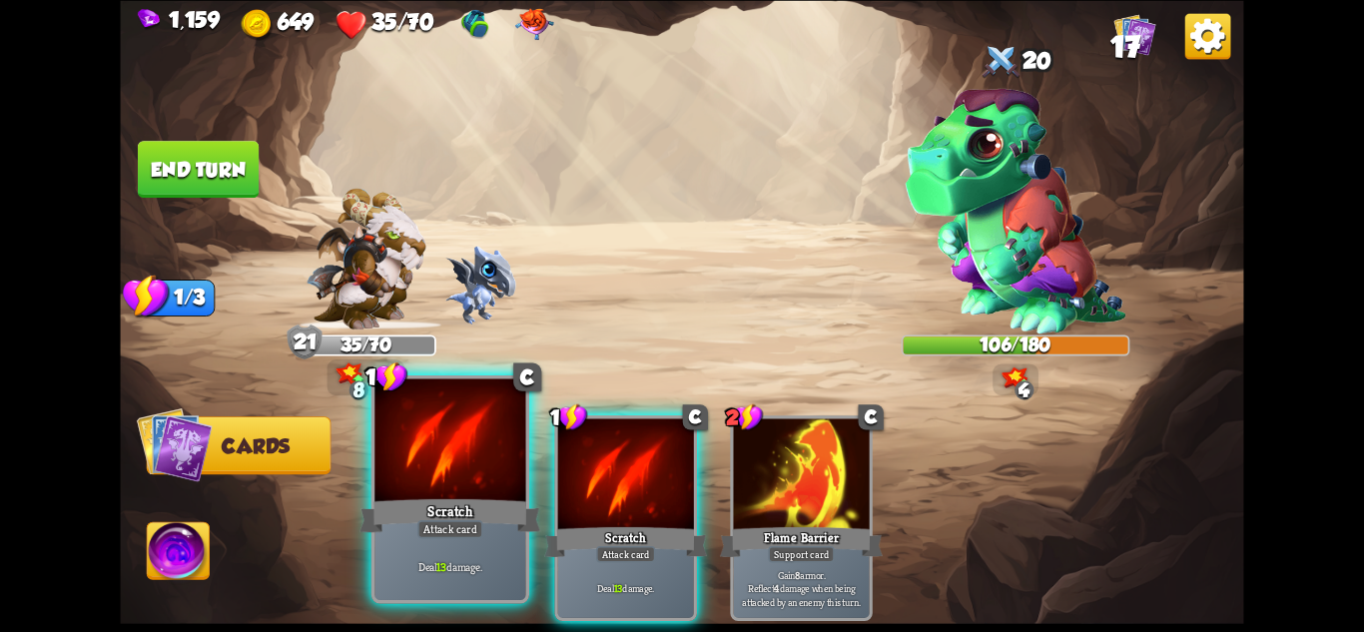
click at [495, 517] on div "Scratch" at bounding box center [450, 515] width 181 height 40
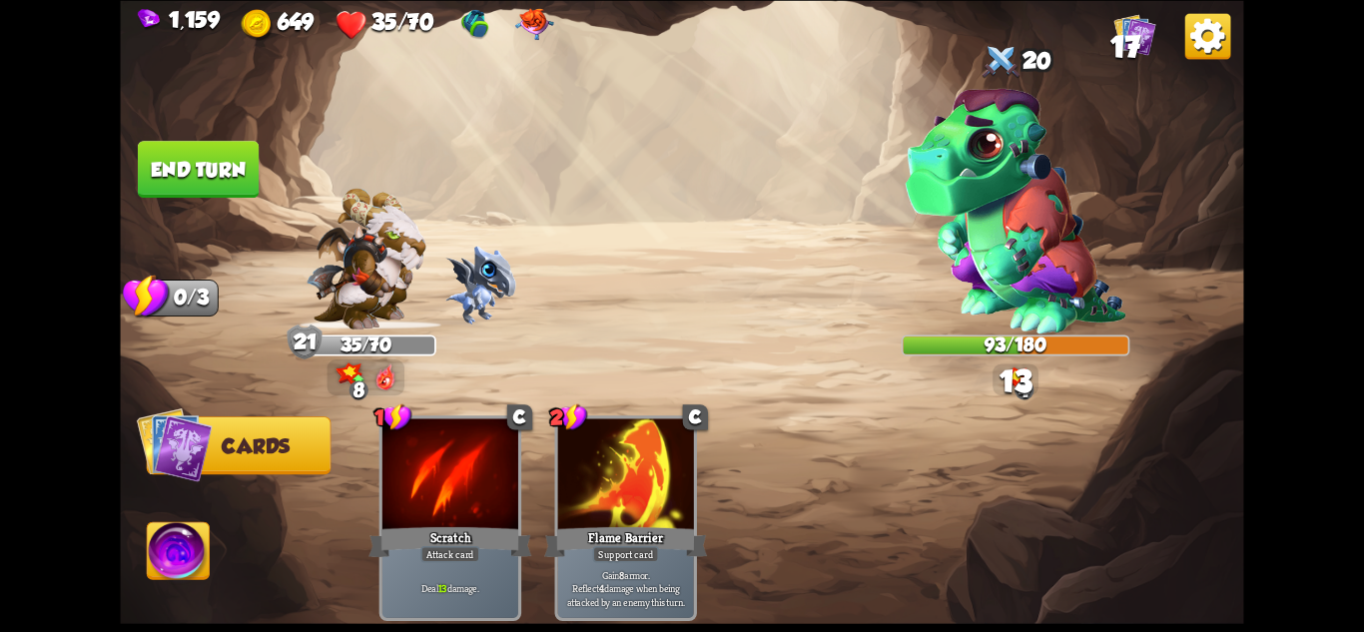
click at [190, 169] on button "End turn" at bounding box center [198, 169] width 121 height 57
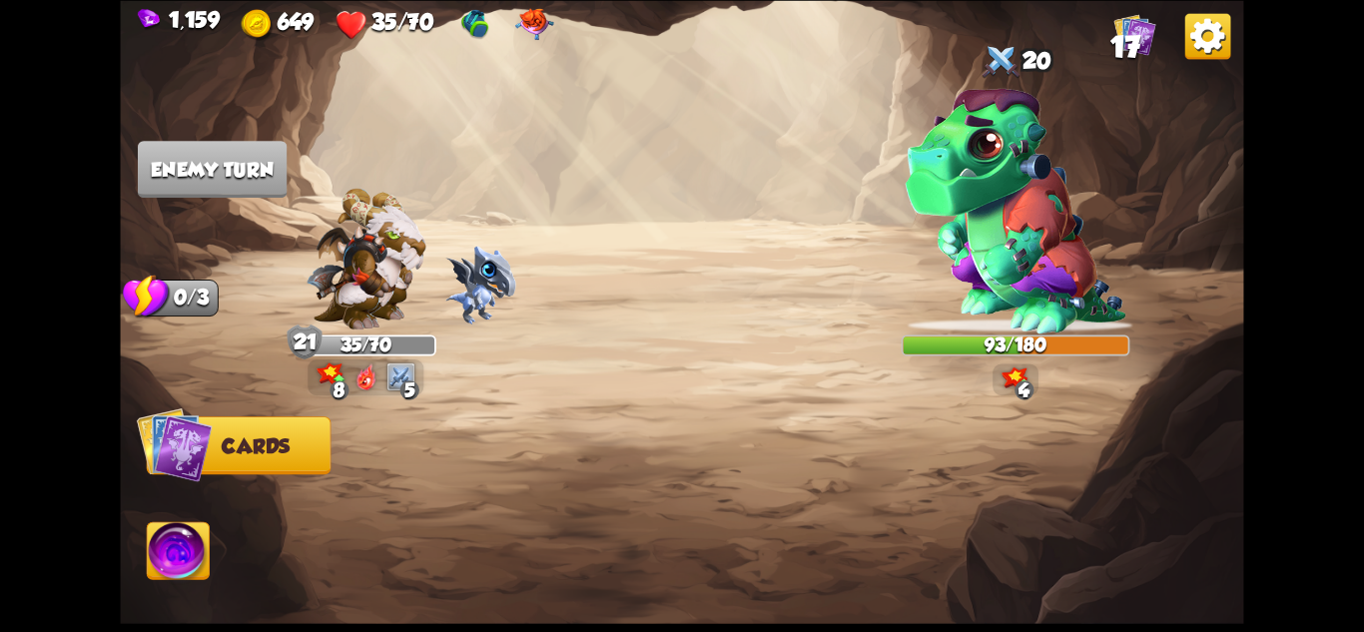
click at [379, 280] on img at bounding box center [366, 259] width 120 height 142
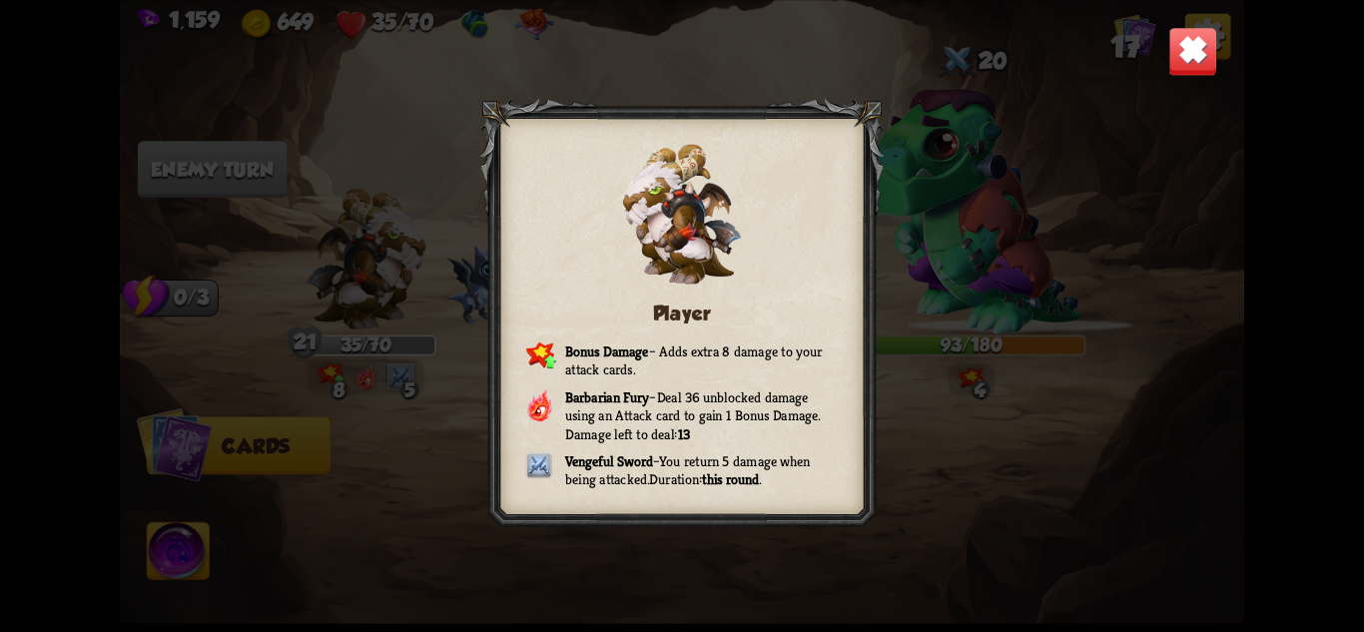
click at [1176, 32] on img at bounding box center [1192, 50] width 49 height 49
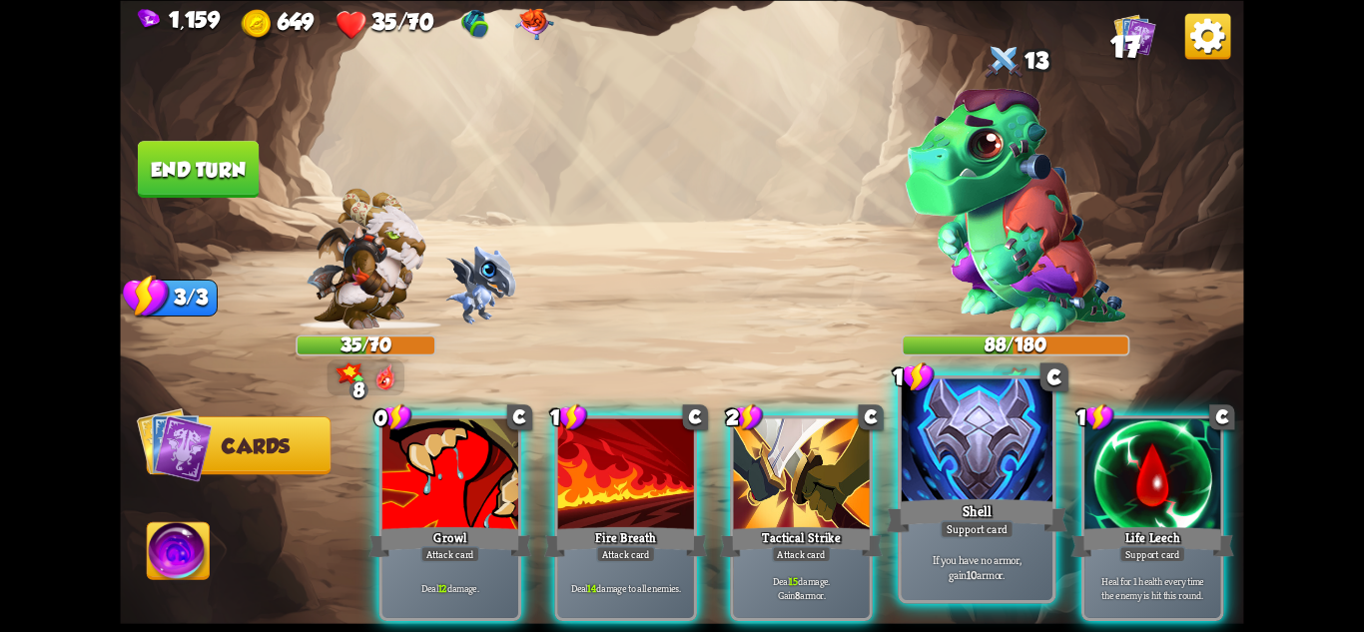
click at [985, 487] on div at bounding box center [977, 441] width 151 height 127
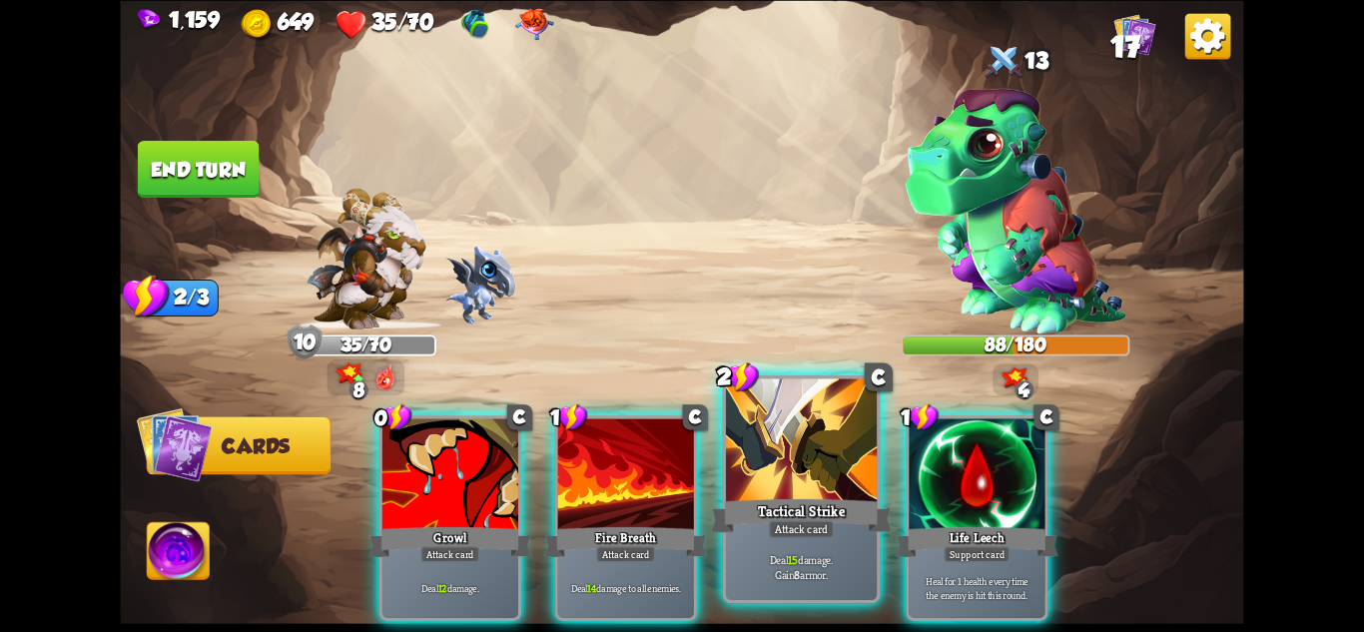
click at [793, 487] on div at bounding box center [801, 441] width 151 height 127
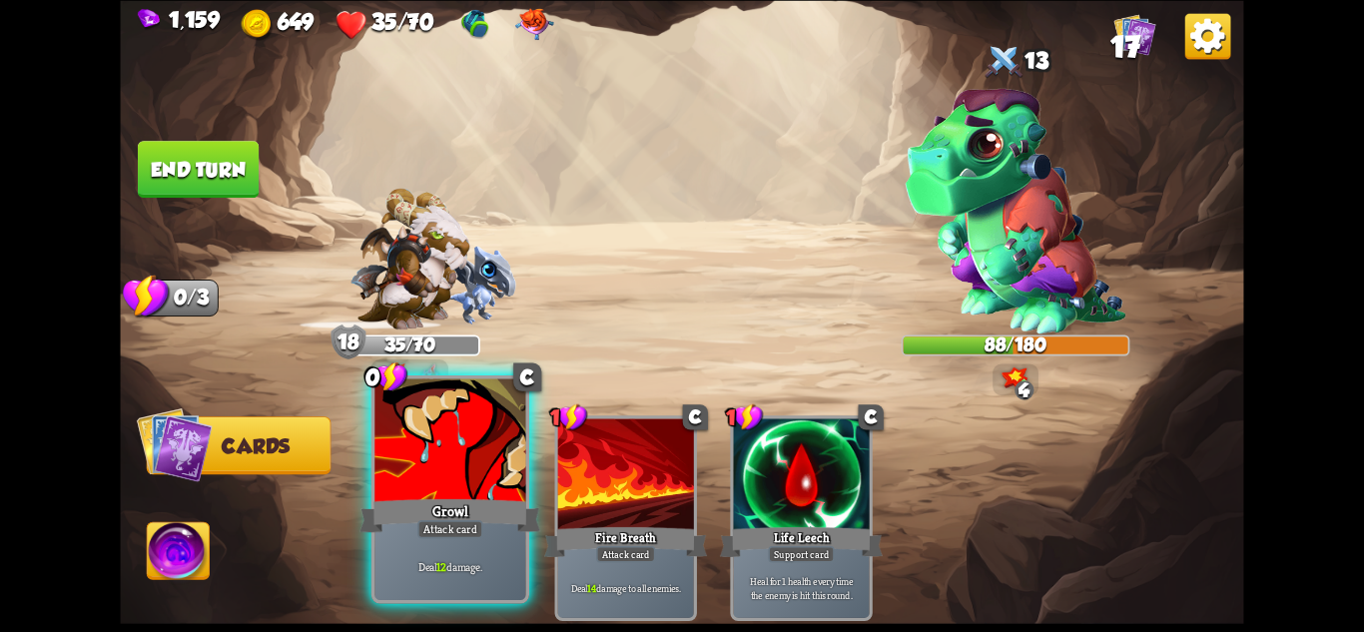
click at [463, 487] on div at bounding box center [449, 441] width 151 height 127
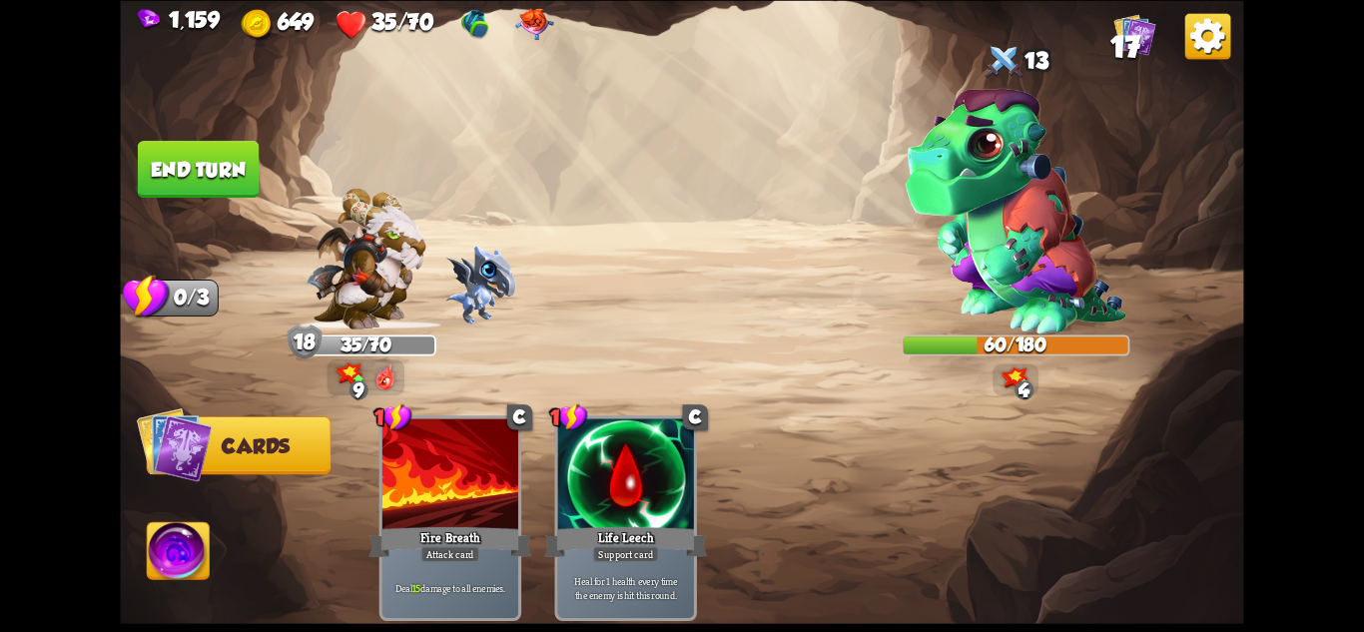
click at [214, 152] on button "End turn" at bounding box center [198, 169] width 121 height 57
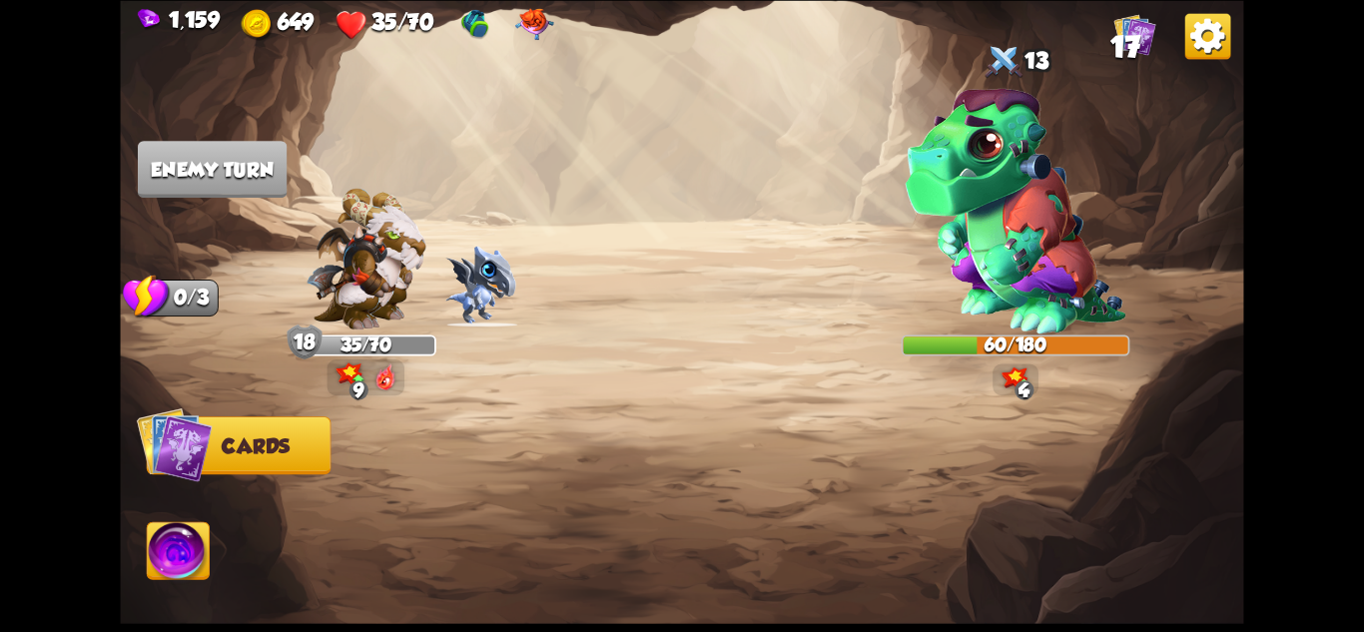
click at [337, 249] on img at bounding box center [366, 259] width 120 height 142
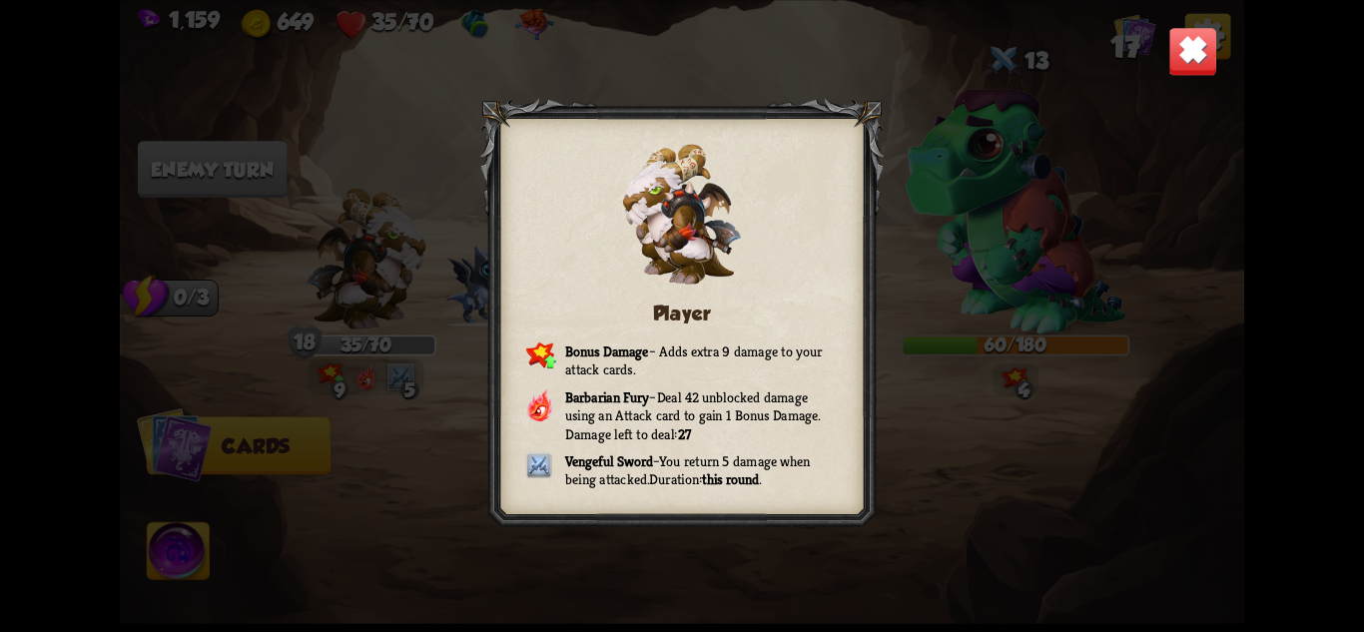
click at [1191, 39] on img at bounding box center [1192, 50] width 49 height 49
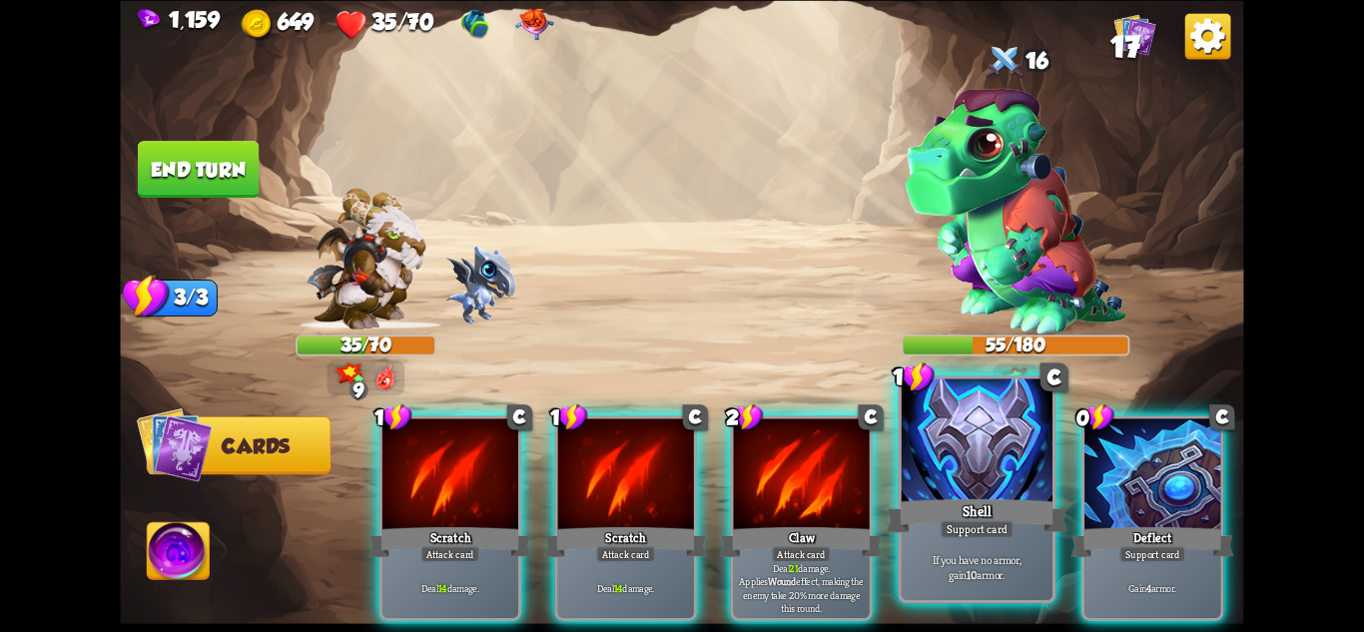
click at [1016, 500] on div "Shell" at bounding box center [977, 515] width 181 height 40
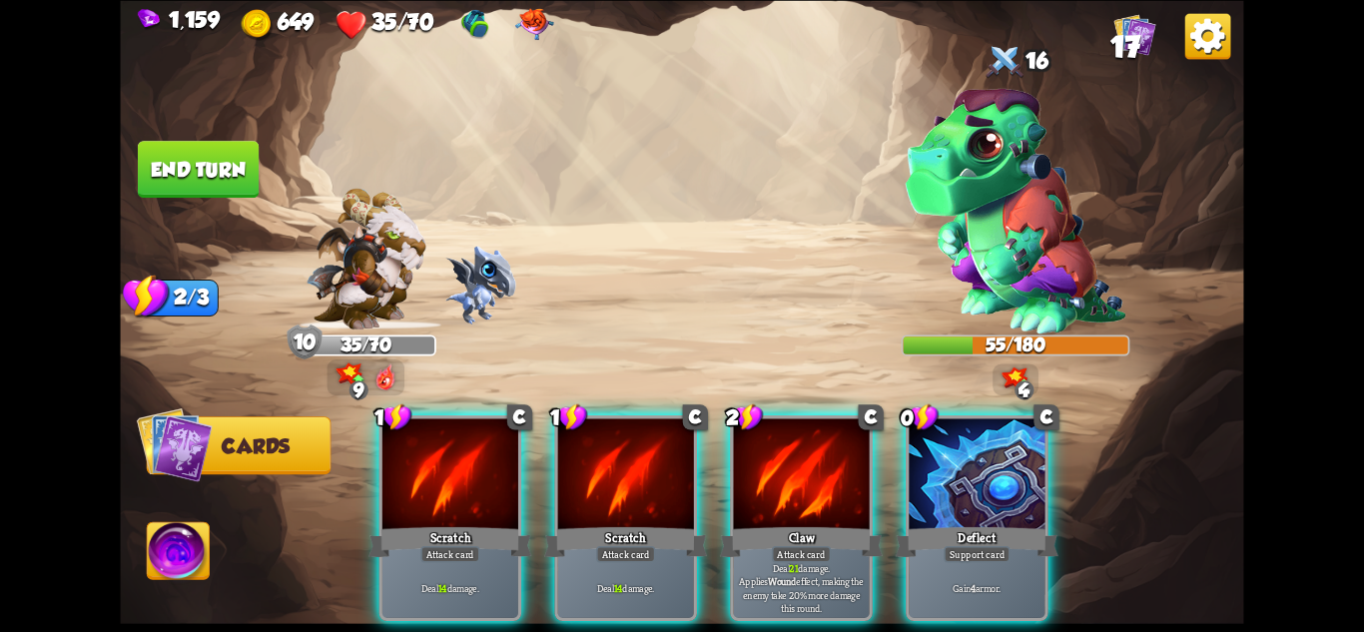
click at [1016, 523] on div "Deflect" at bounding box center [977, 541] width 163 height 36
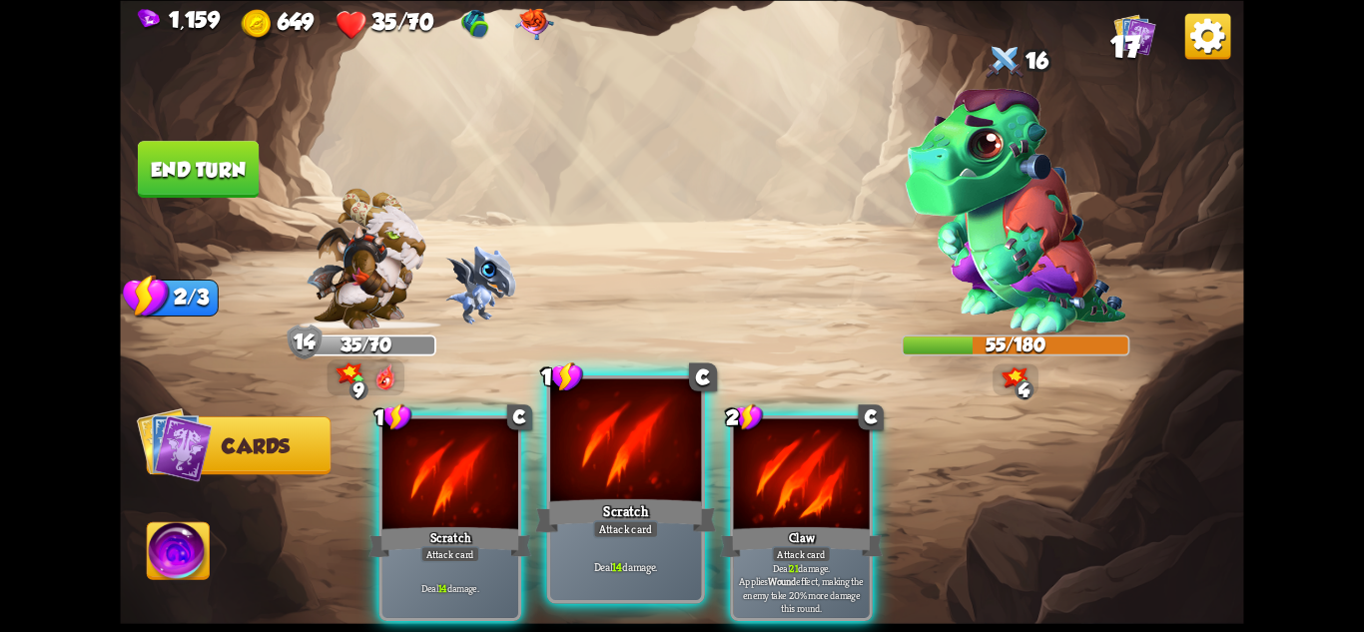
click at [662, 473] on div at bounding box center [625, 441] width 151 height 127
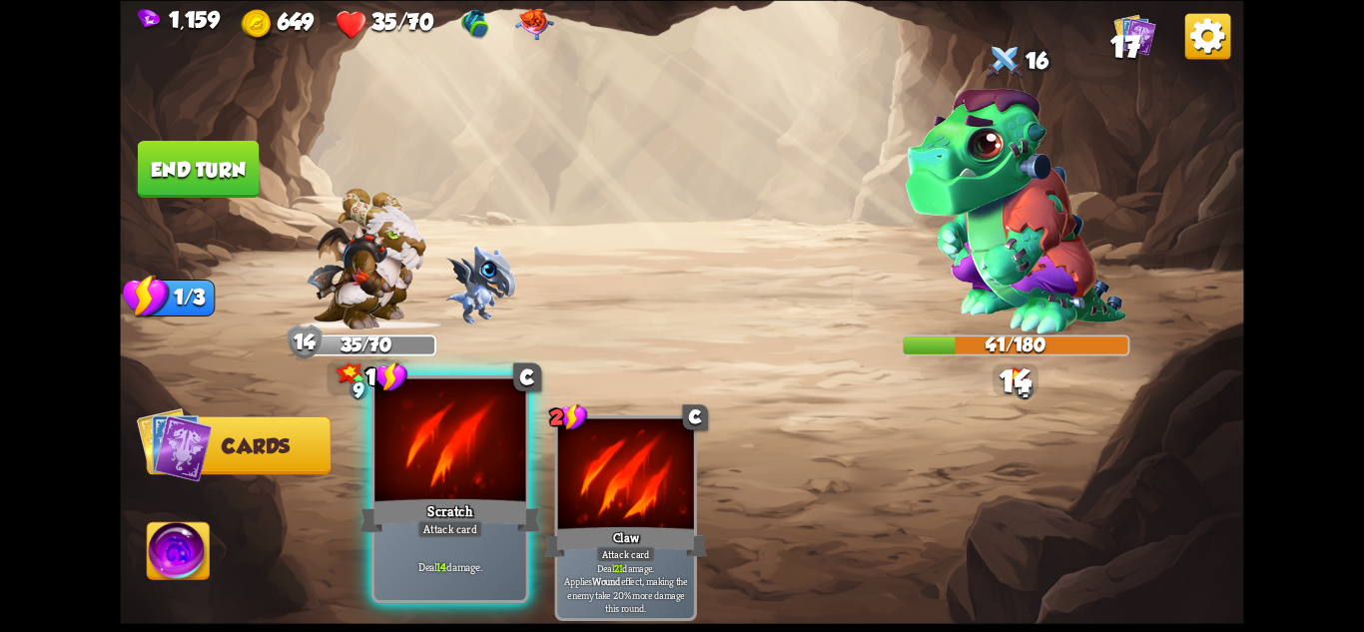
click at [412, 482] on div at bounding box center [449, 441] width 151 height 127
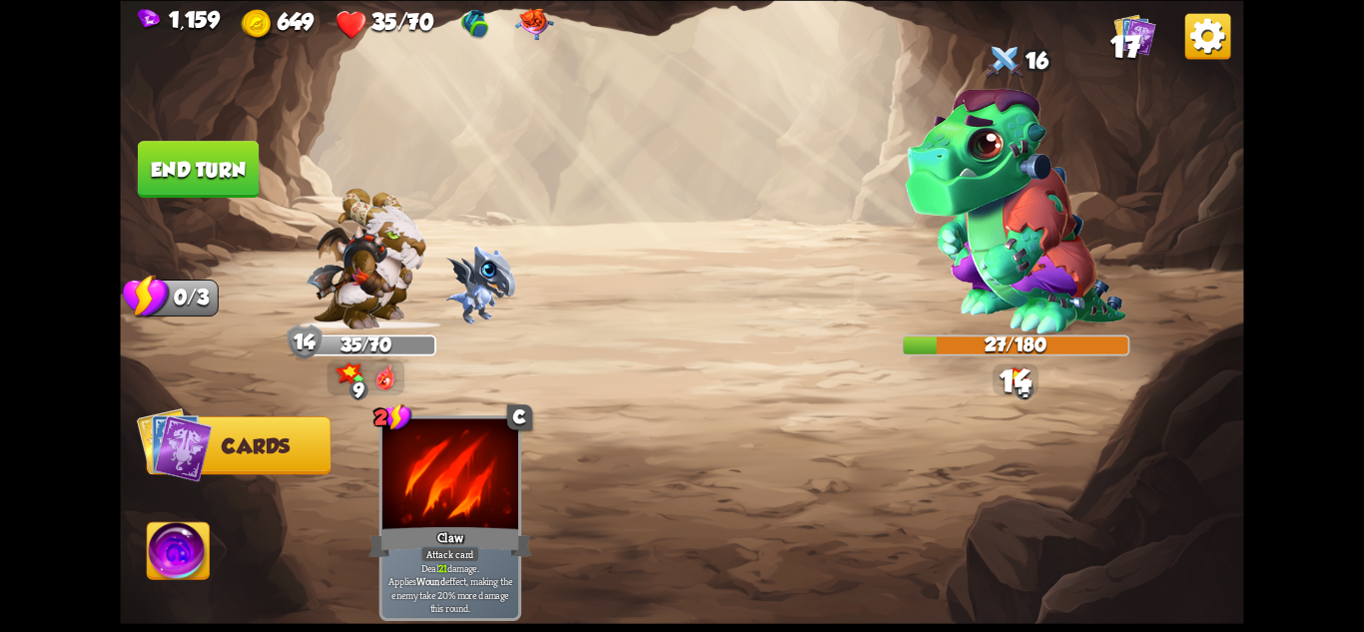
click at [223, 170] on button "End turn" at bounding box center [198, 169] width 121 height 57
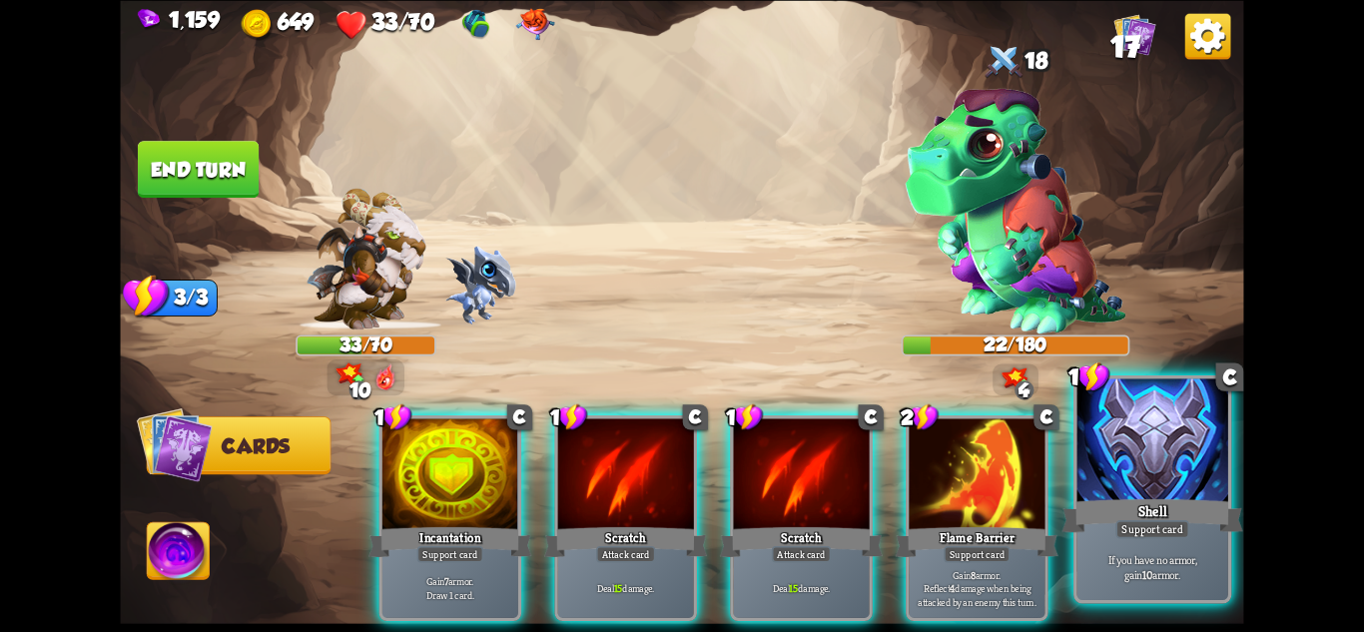
click at [1180, 485] on div at bounding box center [1153, 441] width 151 height 127
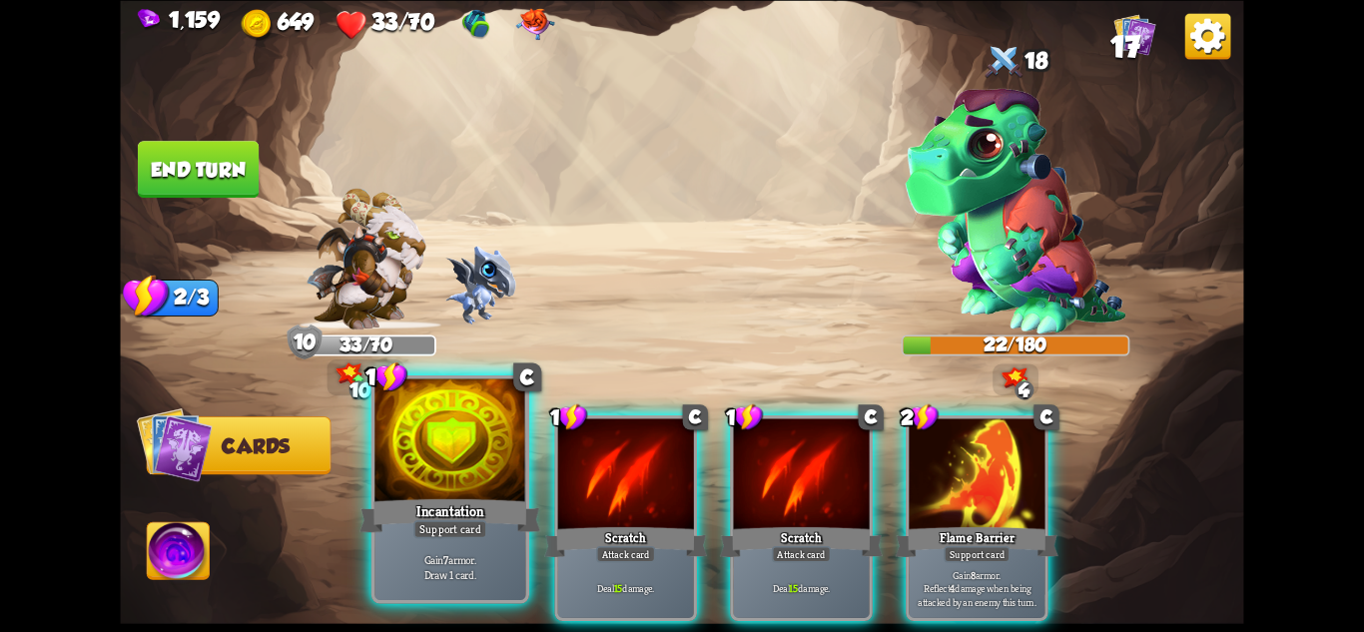
click at [440, 486] on div at bounding box center [449, 441] width 151 height 127
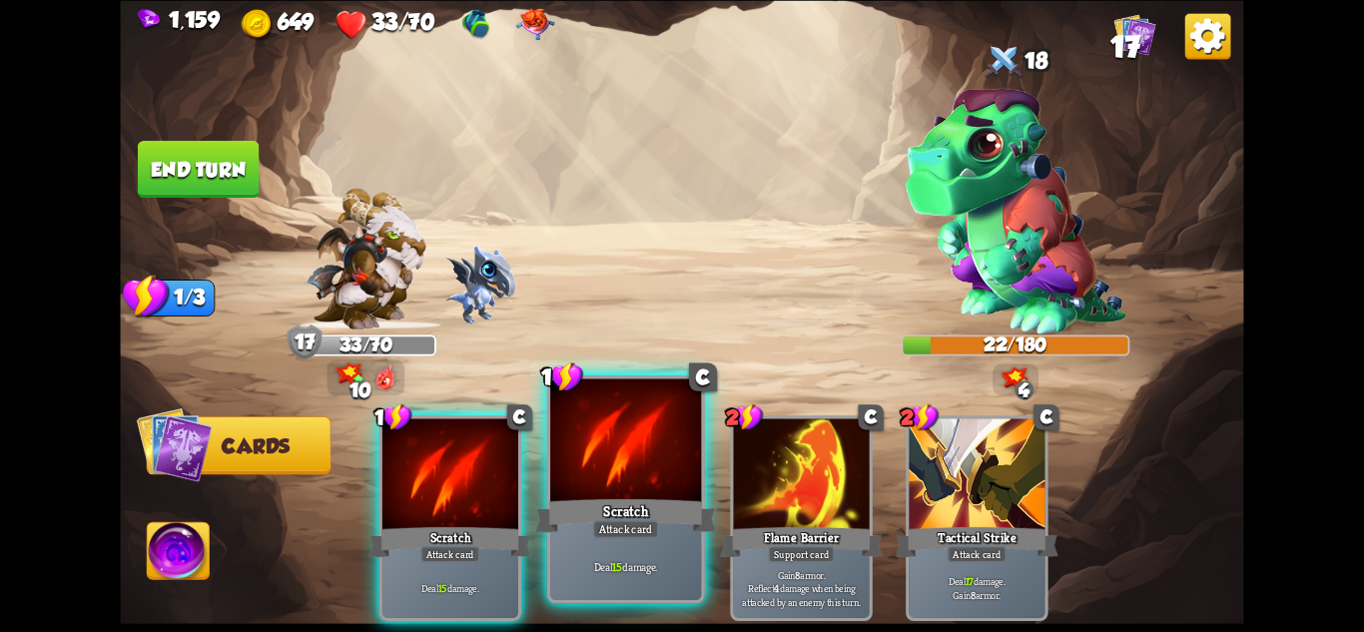
click at [622, 522] on div "Attack card" at bounding box center [626, 528] width 66 height 18
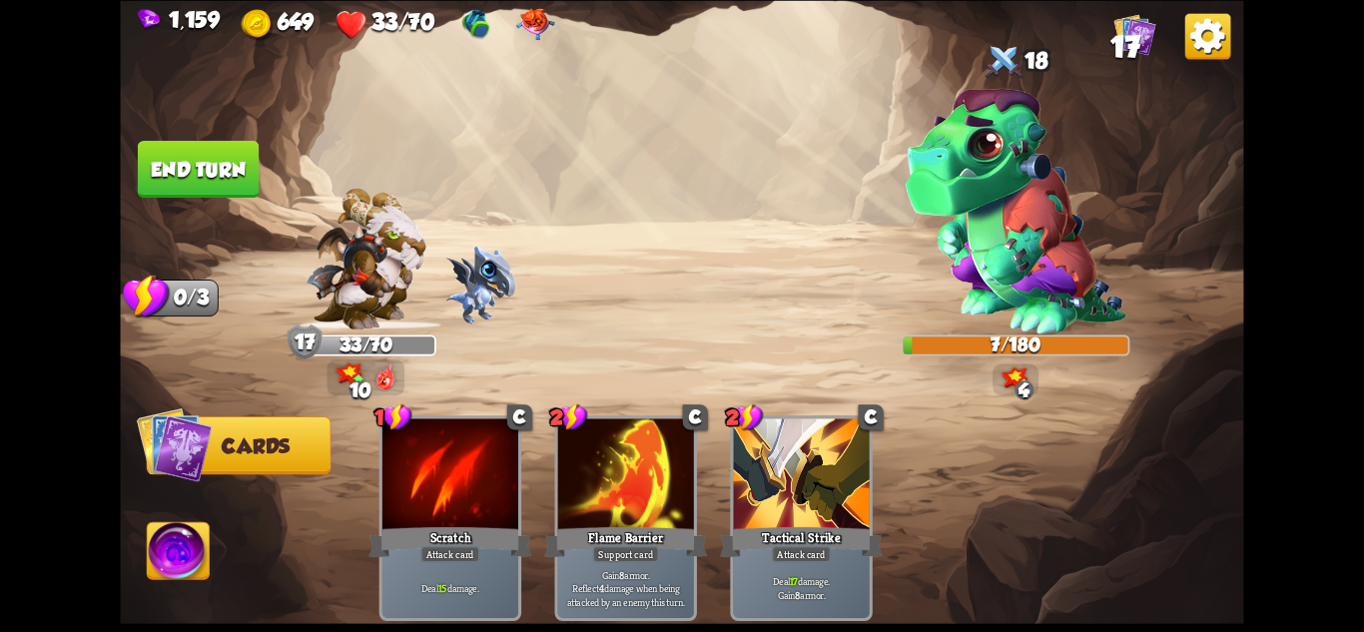
click at [218, 168] on button "End turn" at bounding box center [198, 169] width 121 height 57
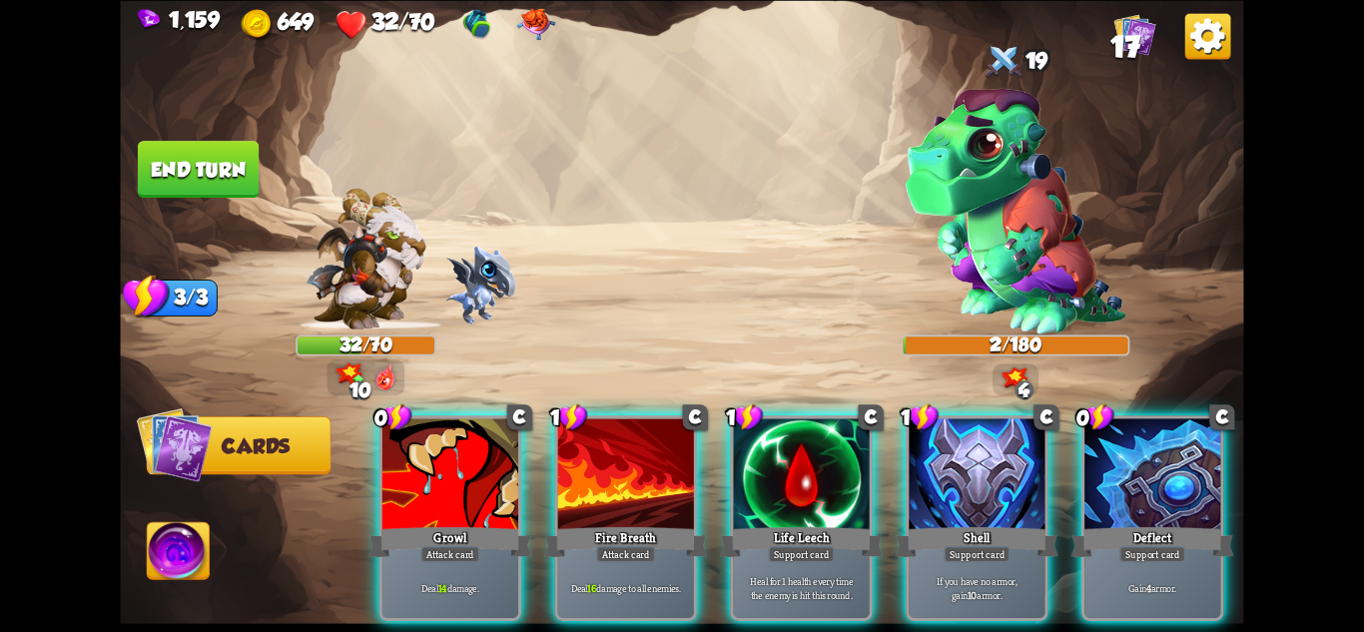
click at [177, 564] on img at bounding box center [179, 553] width 62 height 63
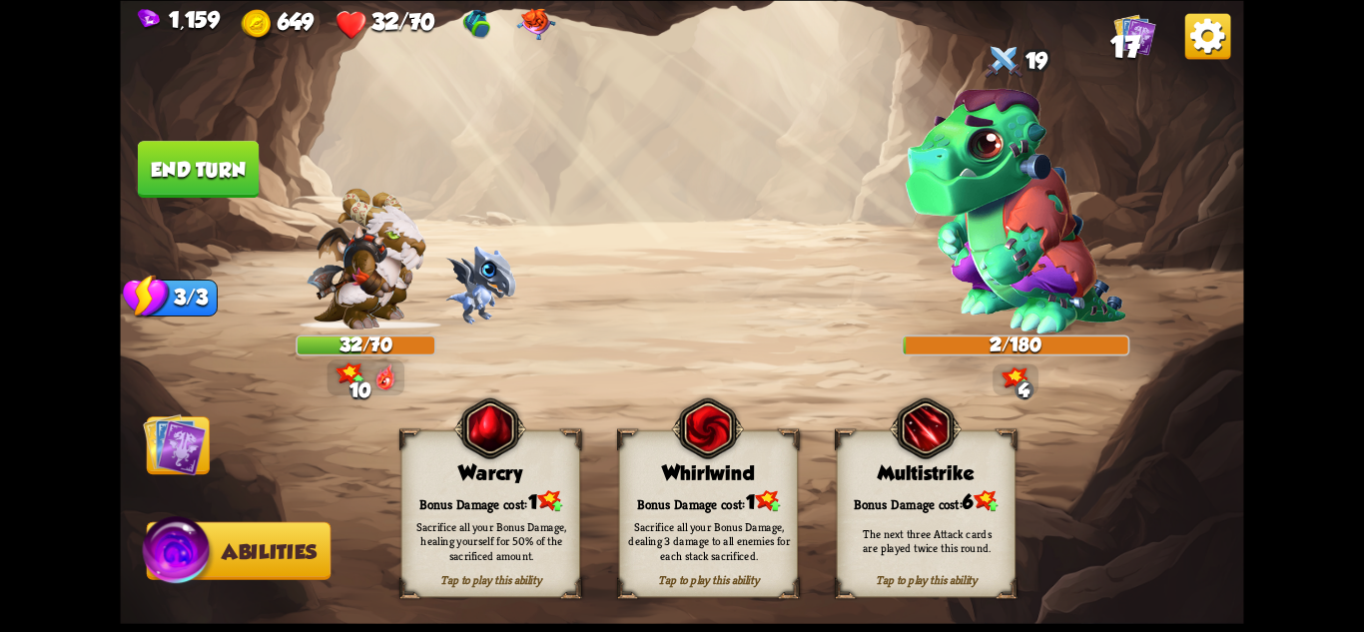
click at [525, 495] on div "Bonus Damage cost: 1" at bounding box center [491, 500] width 178 height 25
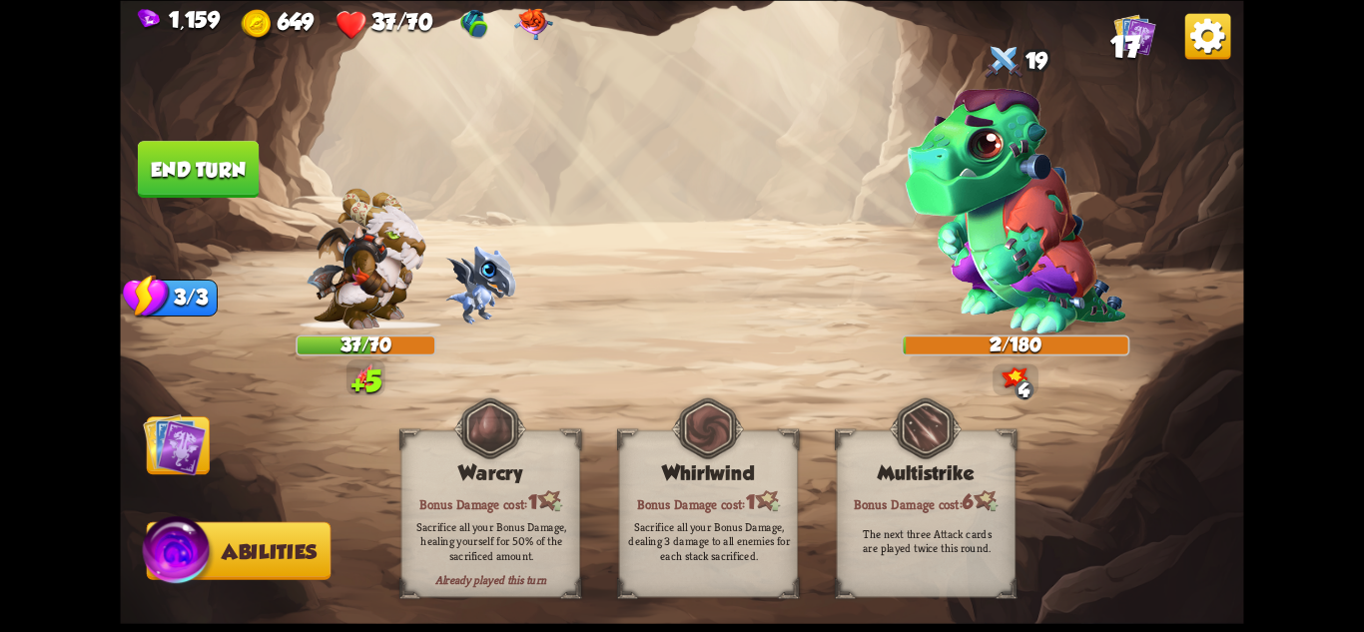
click at [206, 436] on img at bounding box center [174, 443] width 63 height 63
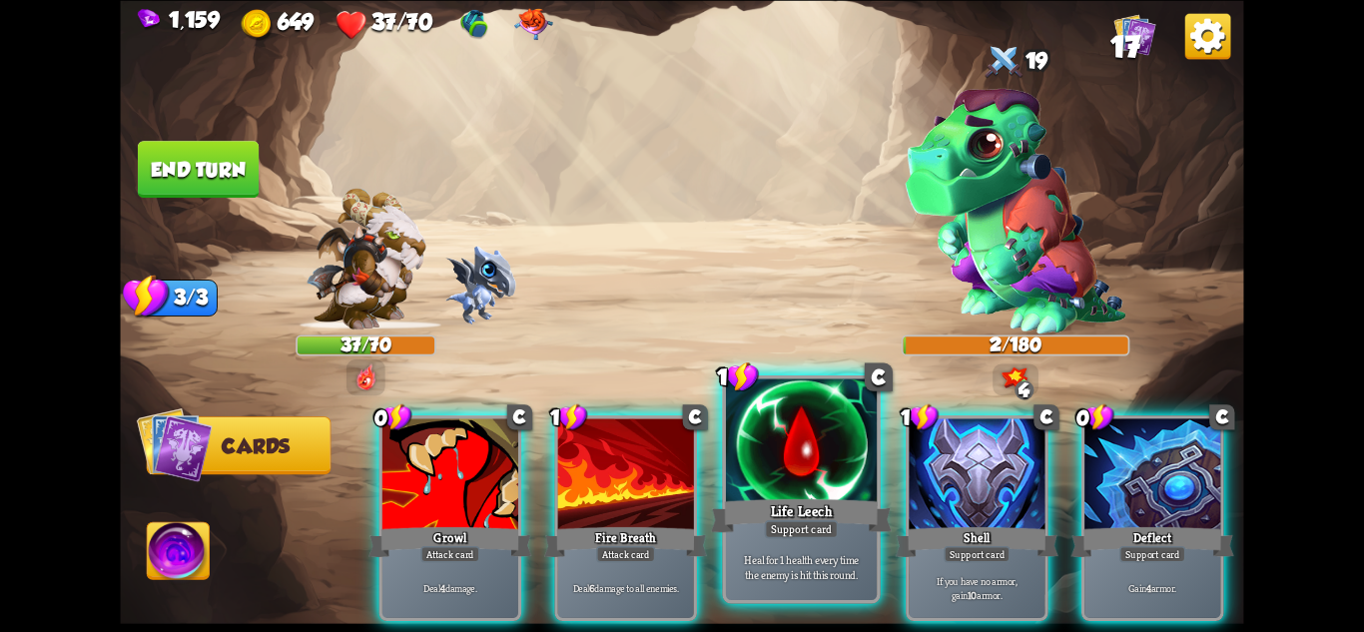
click at [836, 547] on div "Heal for 1 health every time the enemy is hit this round." at bounding box center [801, 567] width 151 height 66
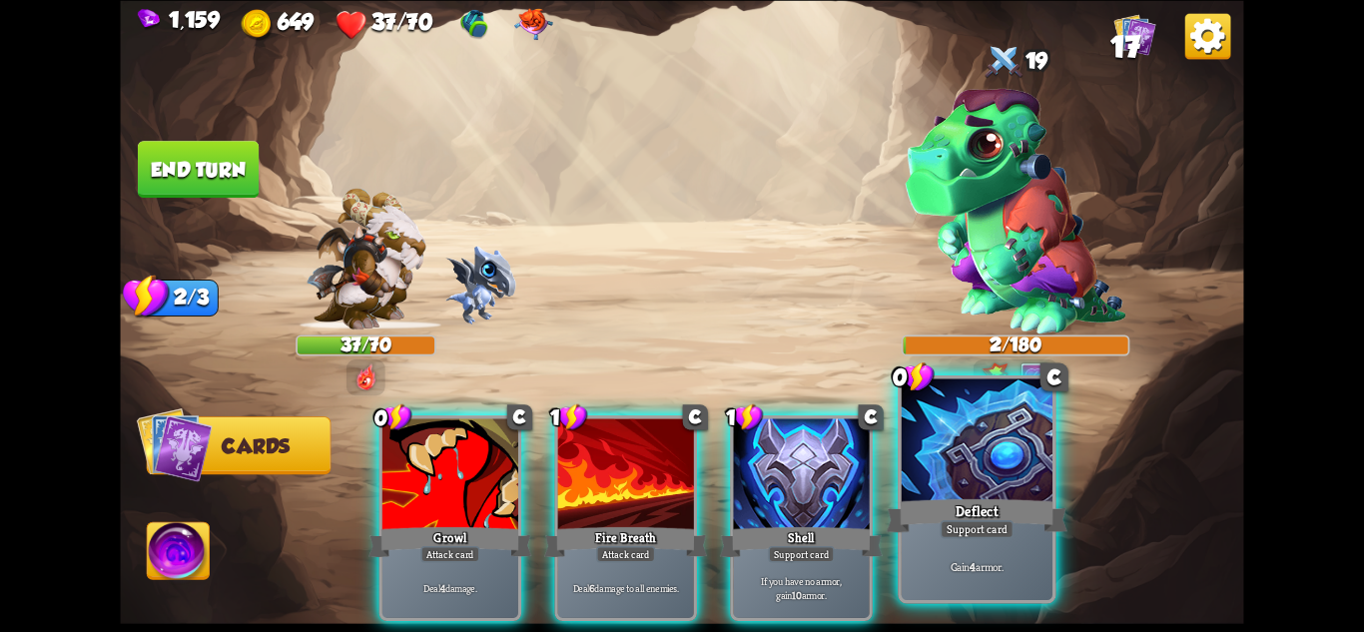
click at [988, 539] on div "Gain 4 armor." at bounding box center [977, 567] width 151 height 66
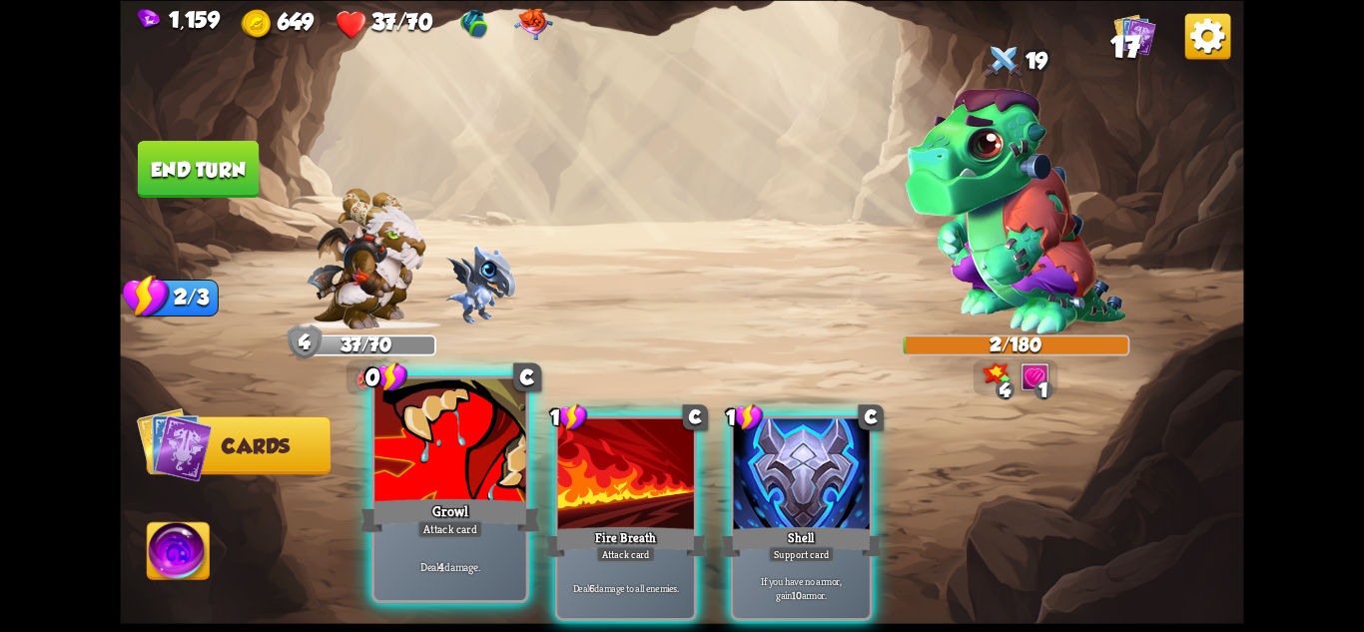
click at [512, 524] on div "Growl" at bounding box center [450, 515] width 181 height 40
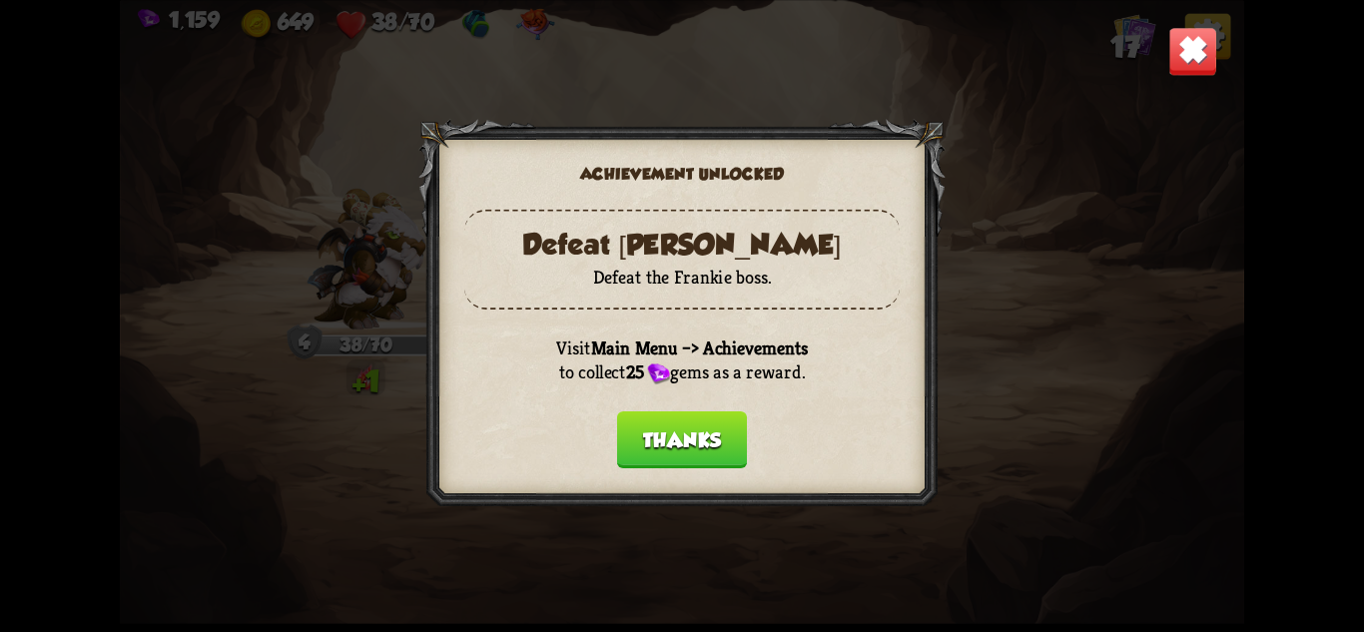
click at [672, 435] on button "Thanks" at bounding box center [682, 438] width 130 height 57
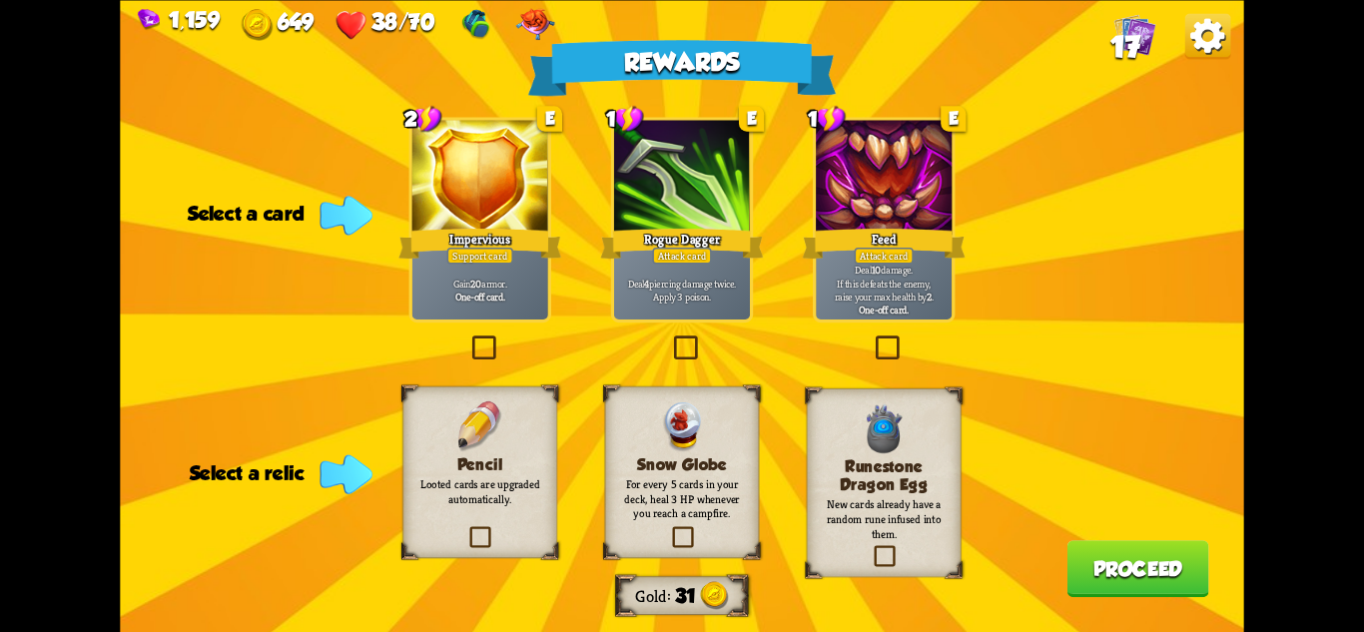
click at [495, 526] on div "Pencil Looted cards are upgraded automatically." at bounding box center [479, 471] width 155 height 172
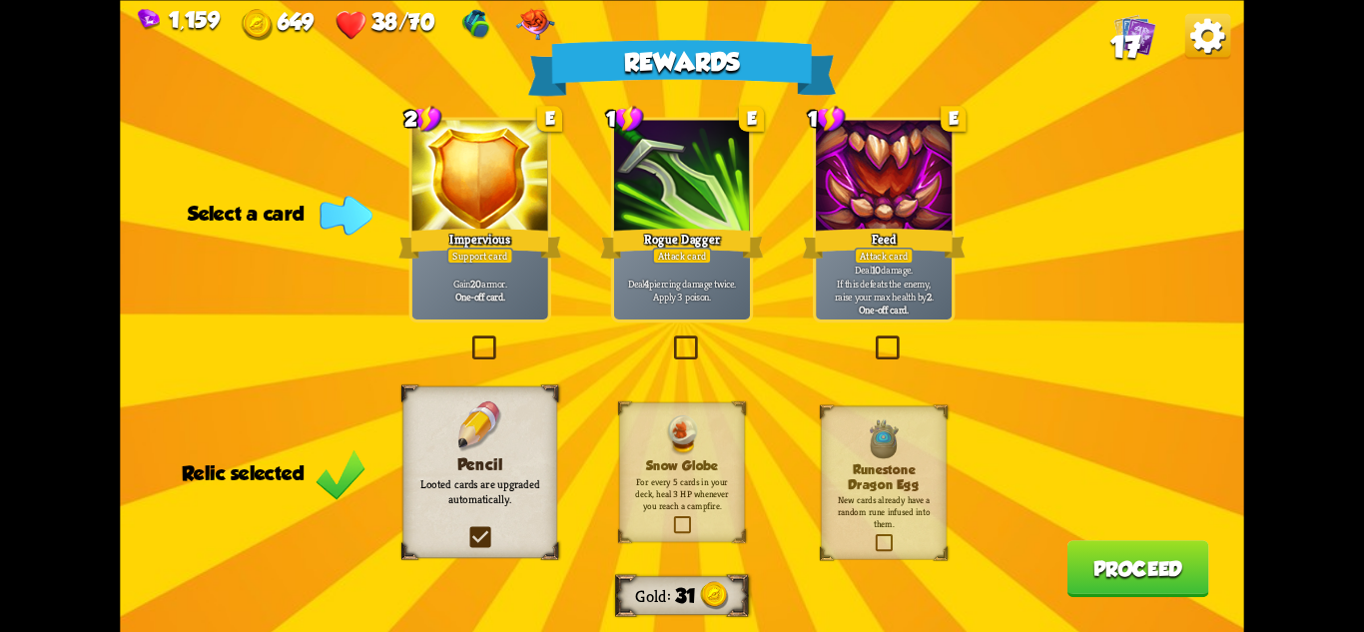
click at [741, 273] on div "Deal 4 piercing damage twice. Apply 3 poison." at bounding box center [682, 289] width 136 height 59
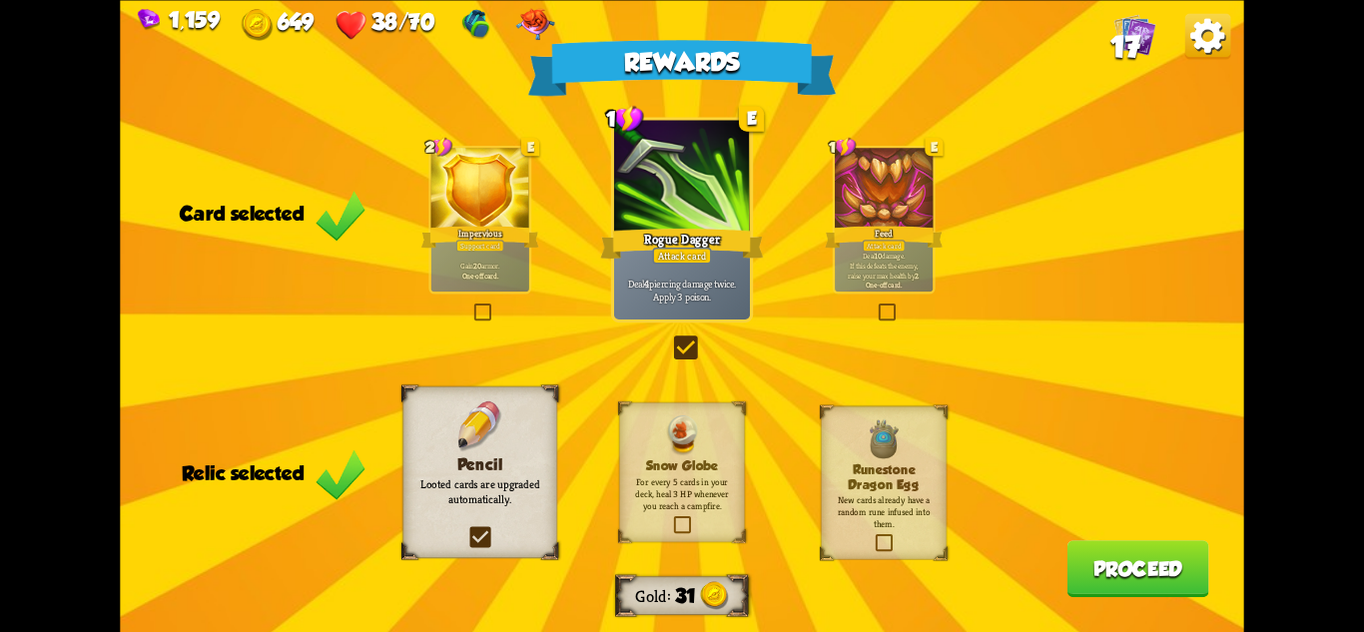
click at [466, 529] on label at bounding box center [466, 529] width 0 height 0
click at [0, 0] on input "checkbox" at bounding box center [0, 0] width 0 height 0
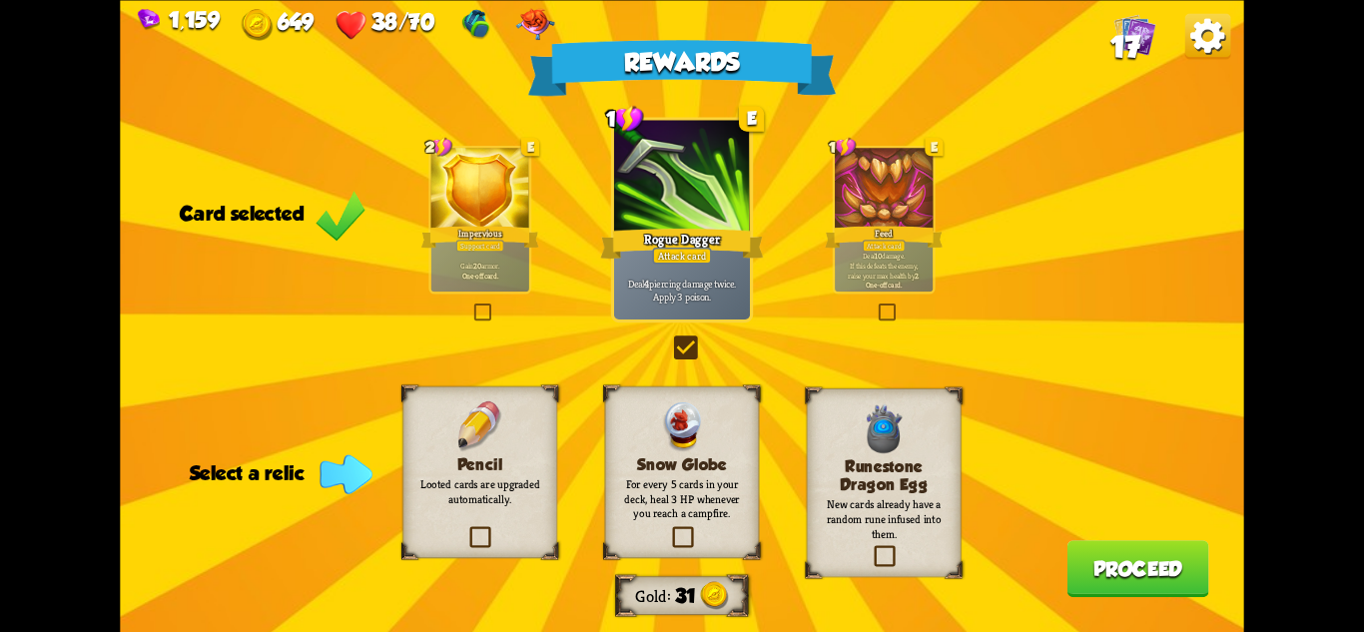
drag, startPoint x: 820, startPoint y: 495, endPoint x: 847, endPoint y: 501, distance: 27.6
click at [821, 496] on div "Runestone Dragon Egg New cards already have a random rune infused into them." at bounding box center [884, 482] width 155 height 189
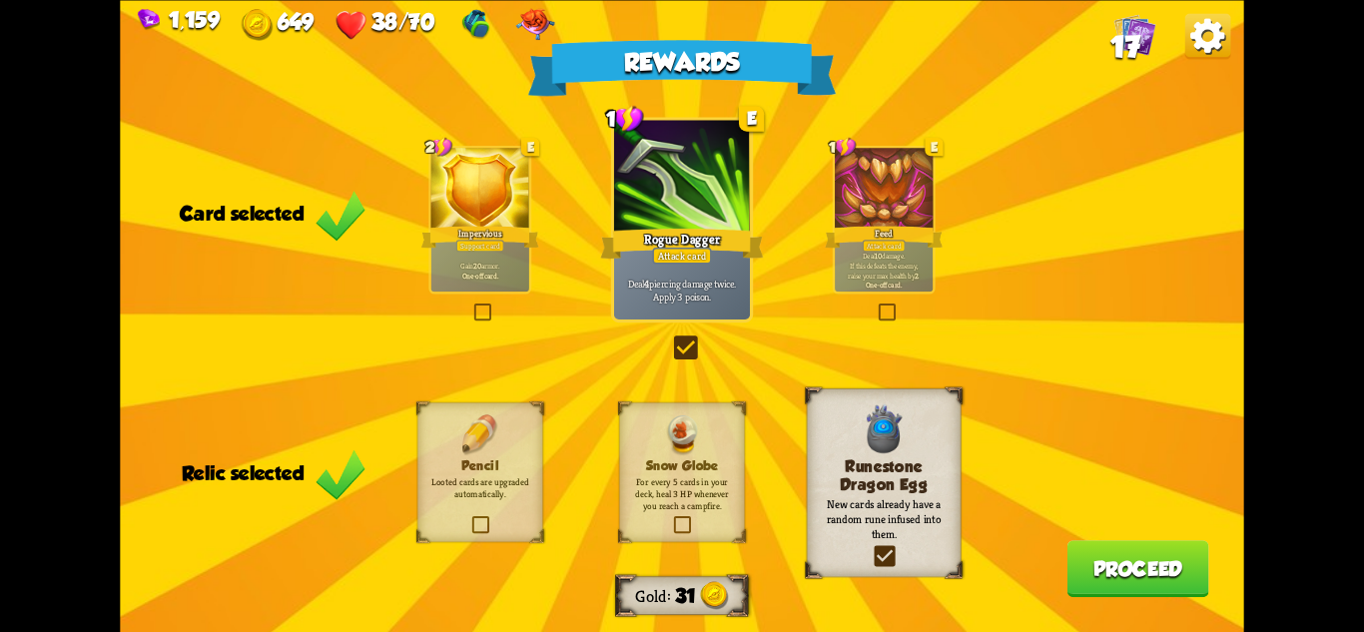
click at [1152, 573] on button "Proceed" at bounding box center [1139, 568] width 142 height 57
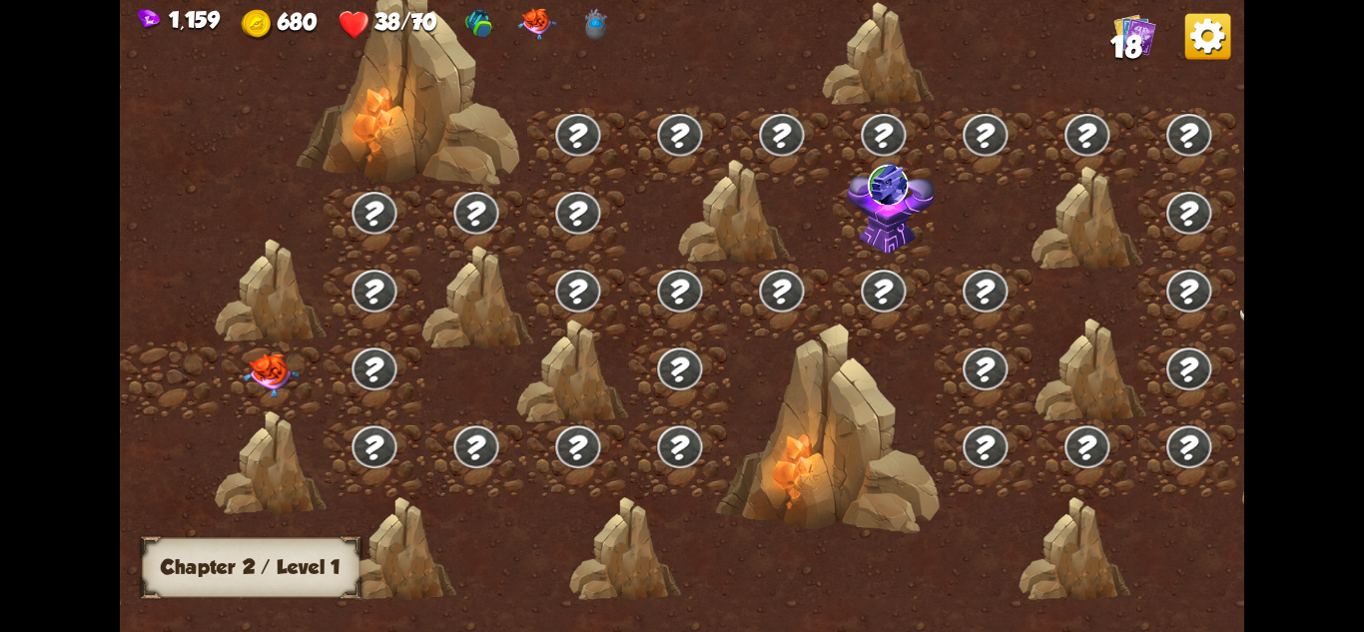
click at [270, 380] on img at bounding box center [271, 376] width 56 height 44
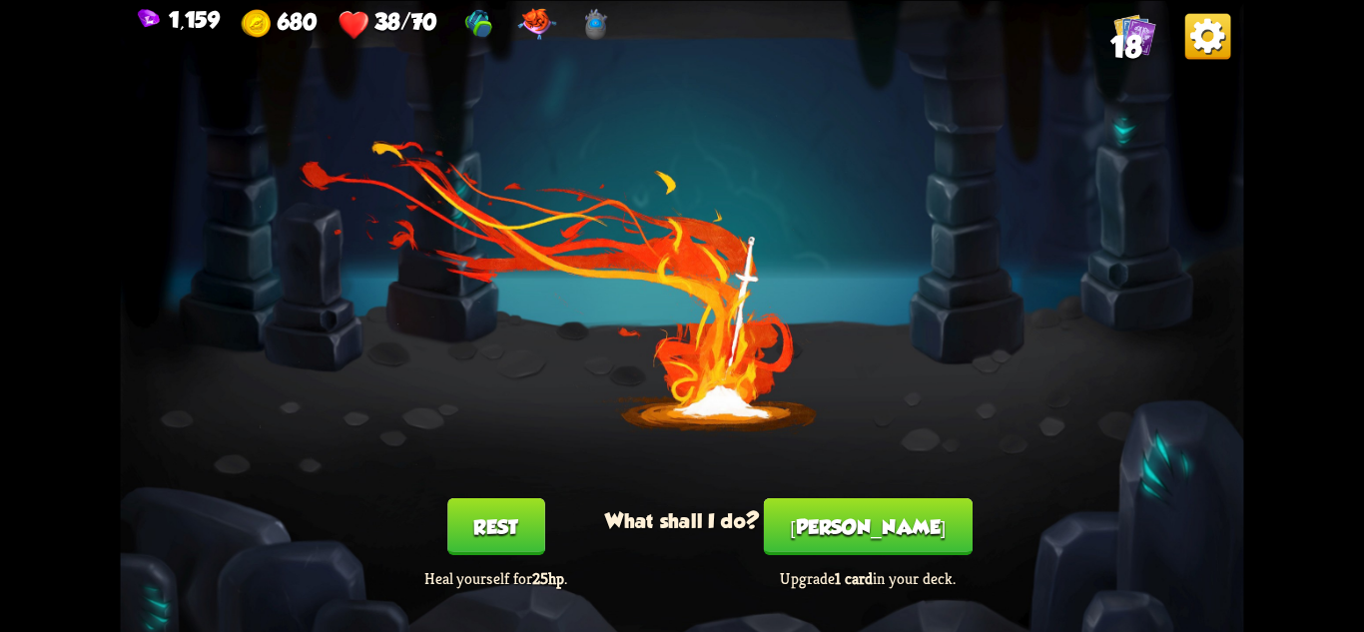
click at [860, 531] on button "[PERSON_NAME]" at bounding box center [868, 525] width 209 height 57
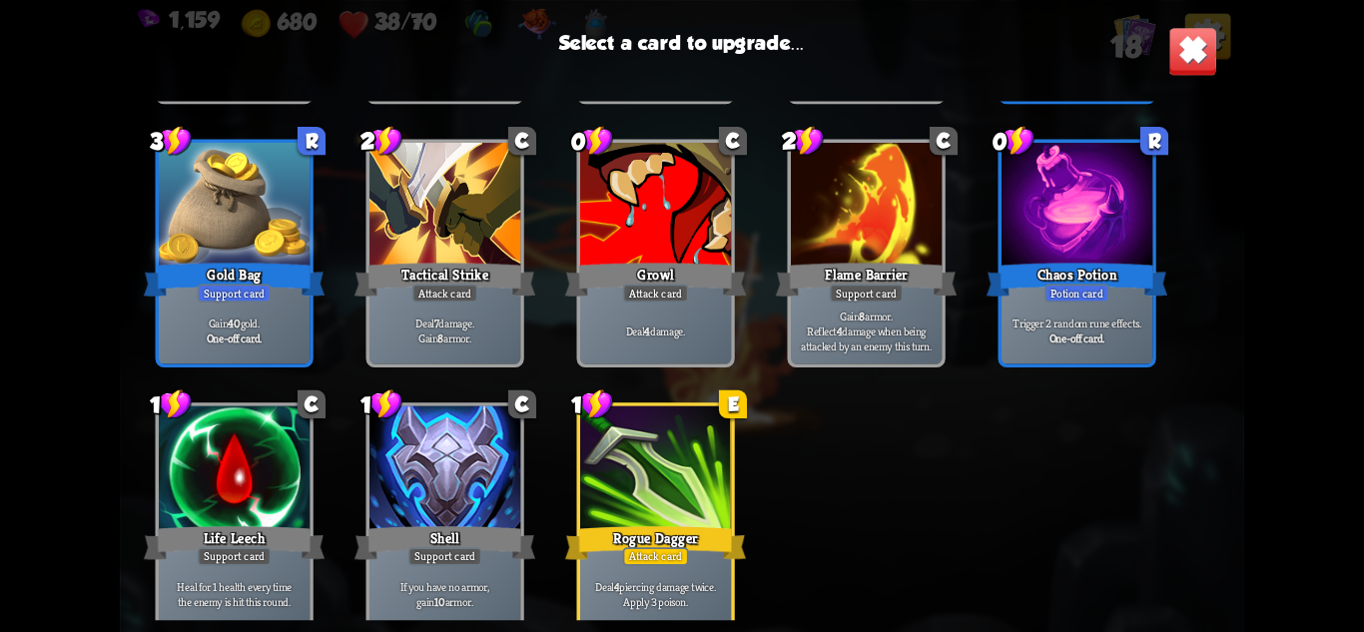
scroll to position [628, 0]
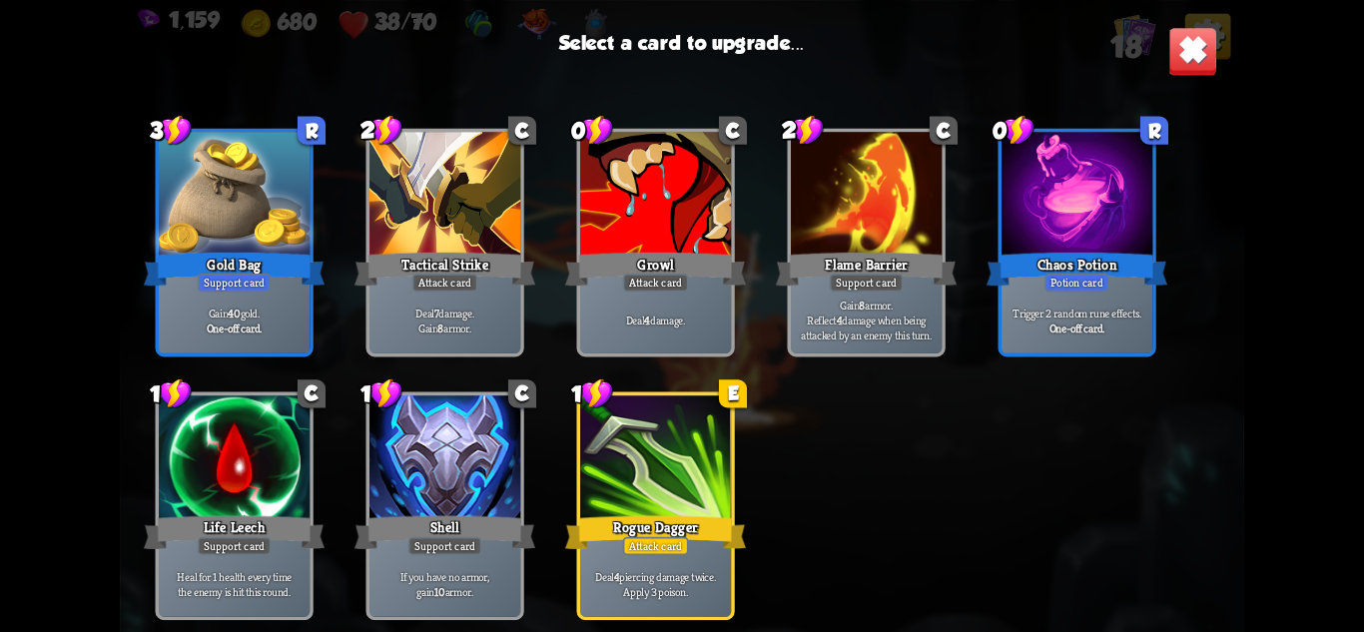
click at [710, 473] on div at bounding box center [655, 458] width 151 height 127
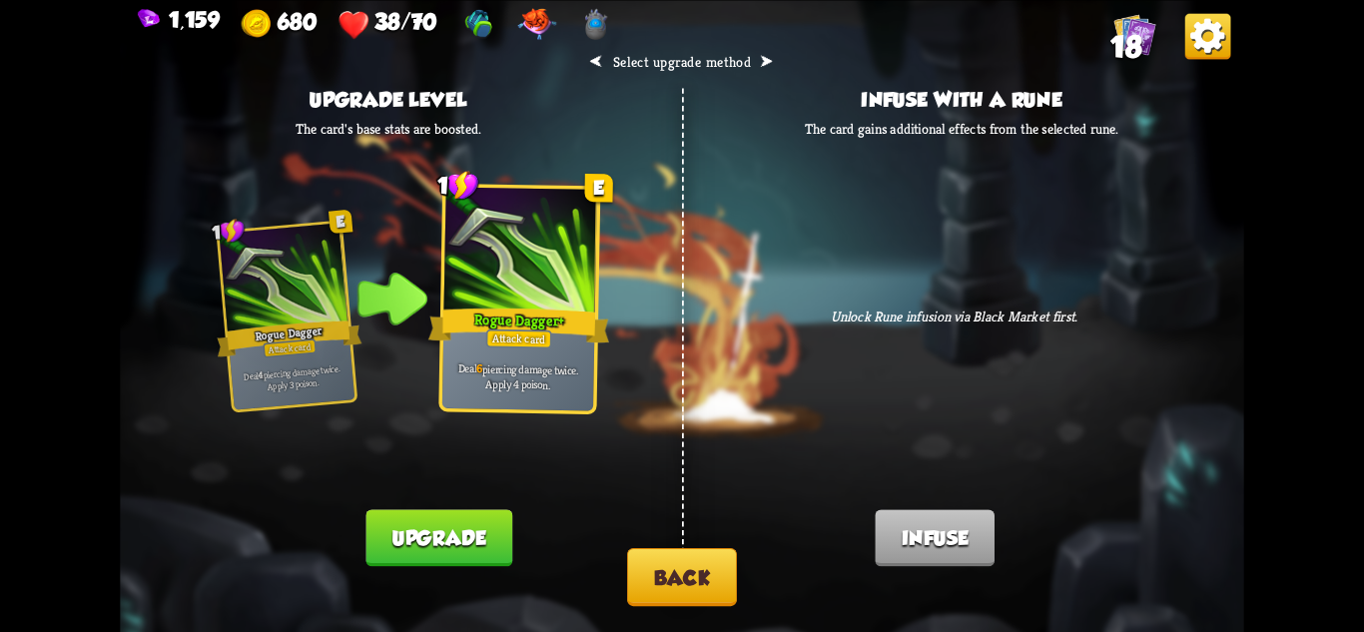
click at [717, 580] on button "Back" at bounding box center [682, 577] width 110 height 58
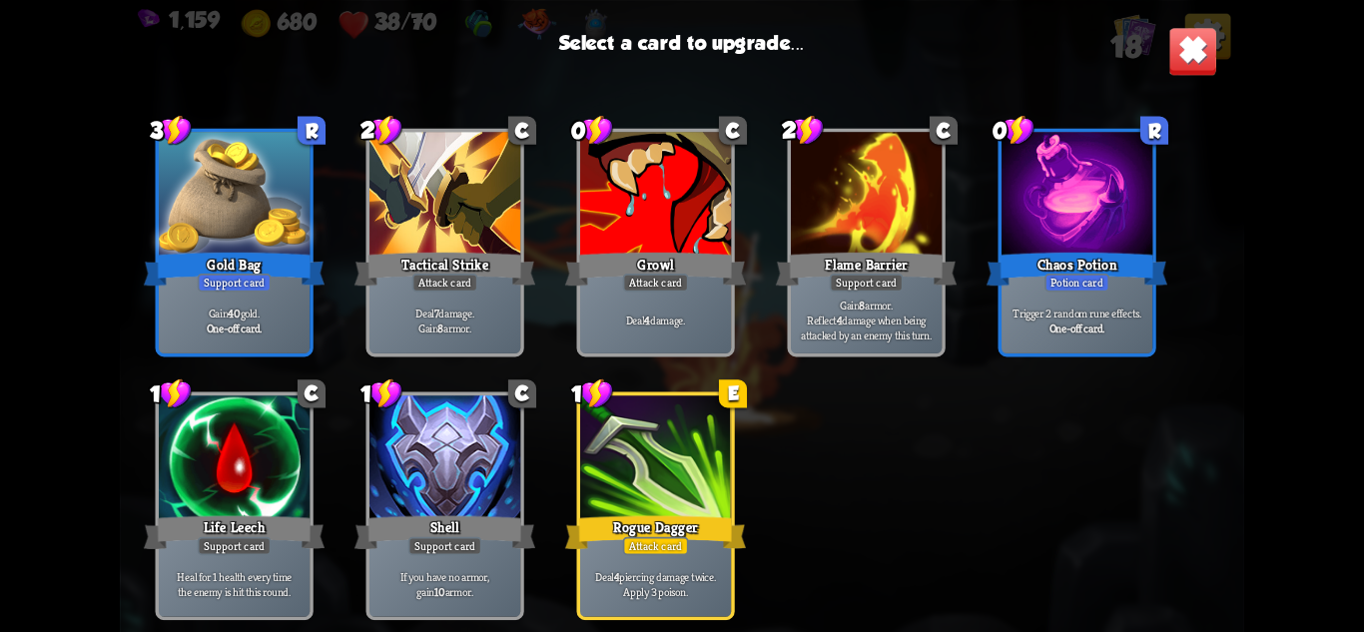
click at [276, 279] on div "Gold Bag" at bounding box center [234, 269] width 181 height 40
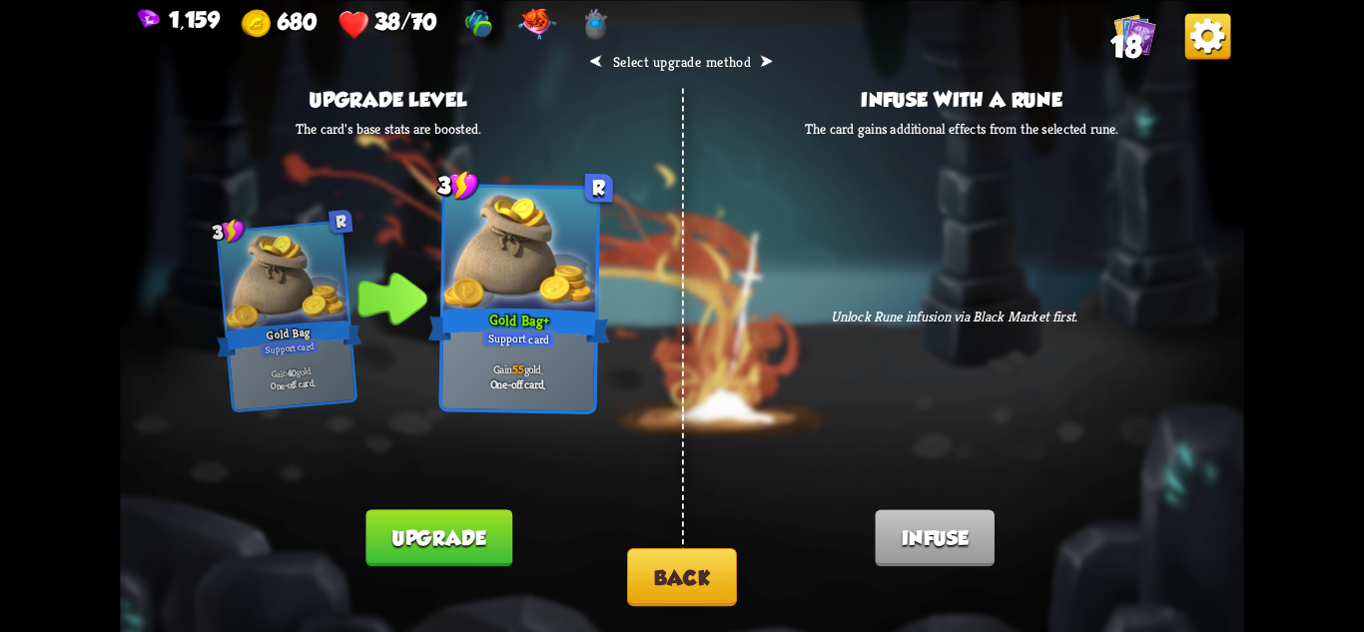
click at [690, 566] on button "Back" at bounding box center [682, 577] width 110 height 58
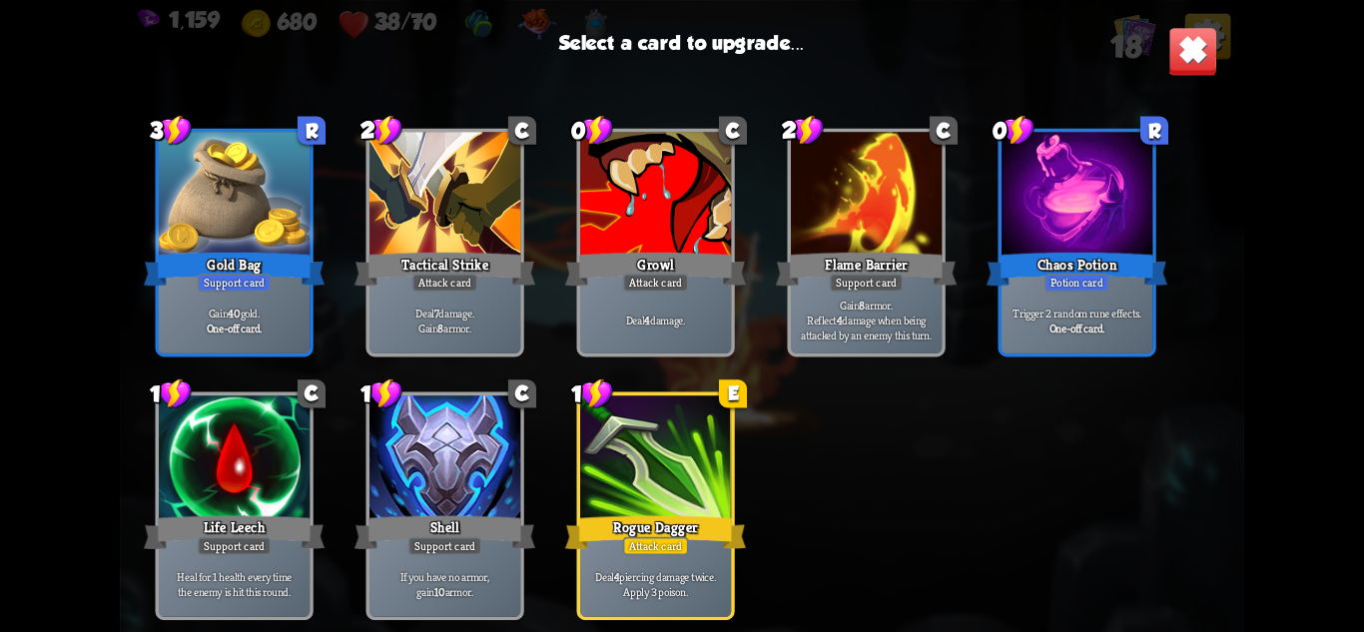
click at [1083, 255] on div "Chaos Potion" at bounding box center [1077, 269] width 181 height 40
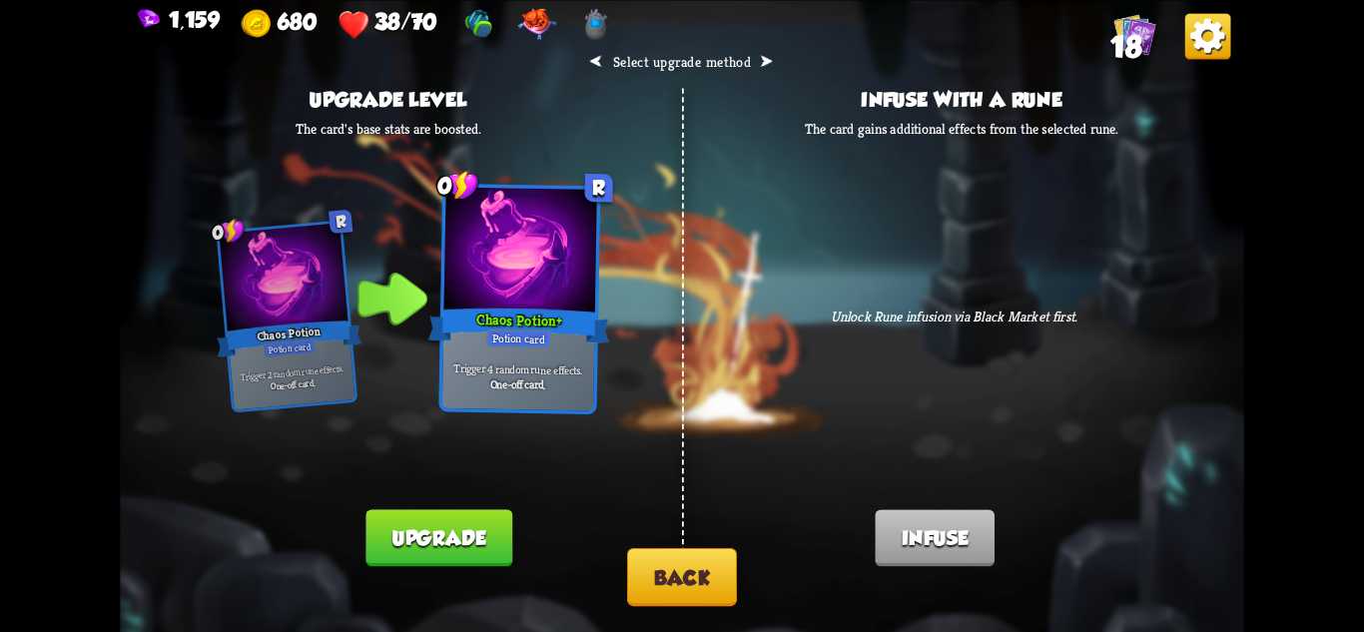
click at [666, 563] on button "Back" at bounding box center [682, 577] width 110 height 58
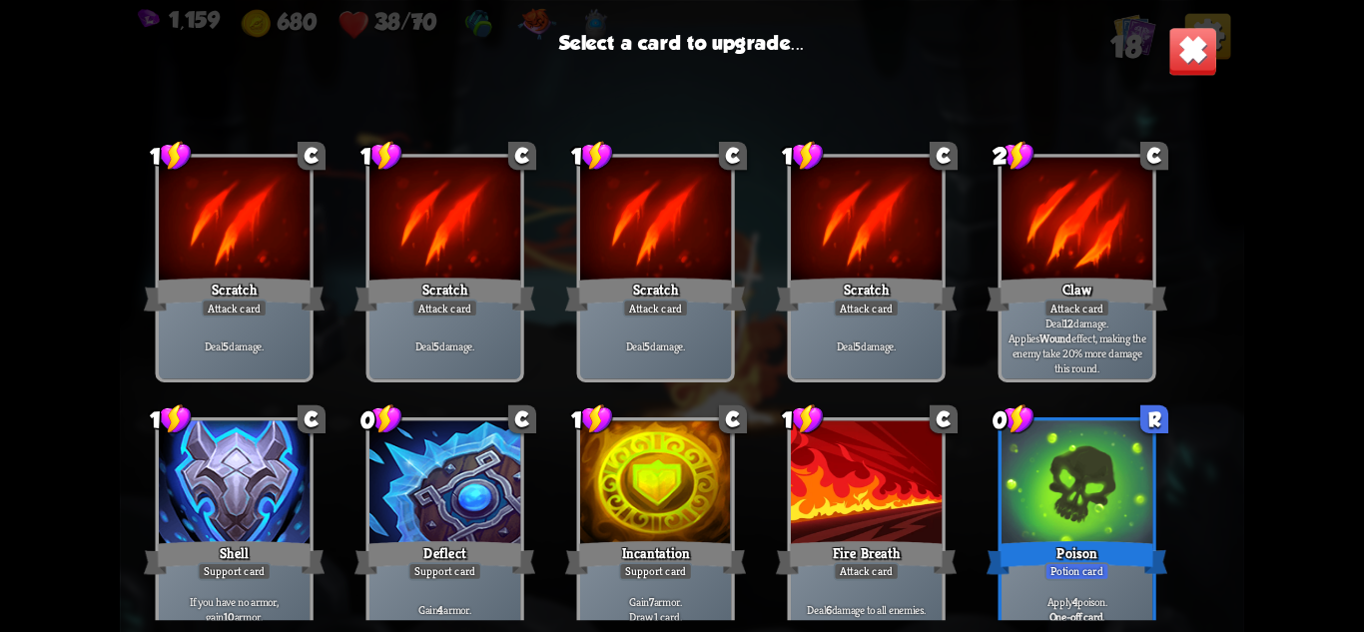
click at [1182, 33] on img at bounding box center [1192, 50] width 49 height 49
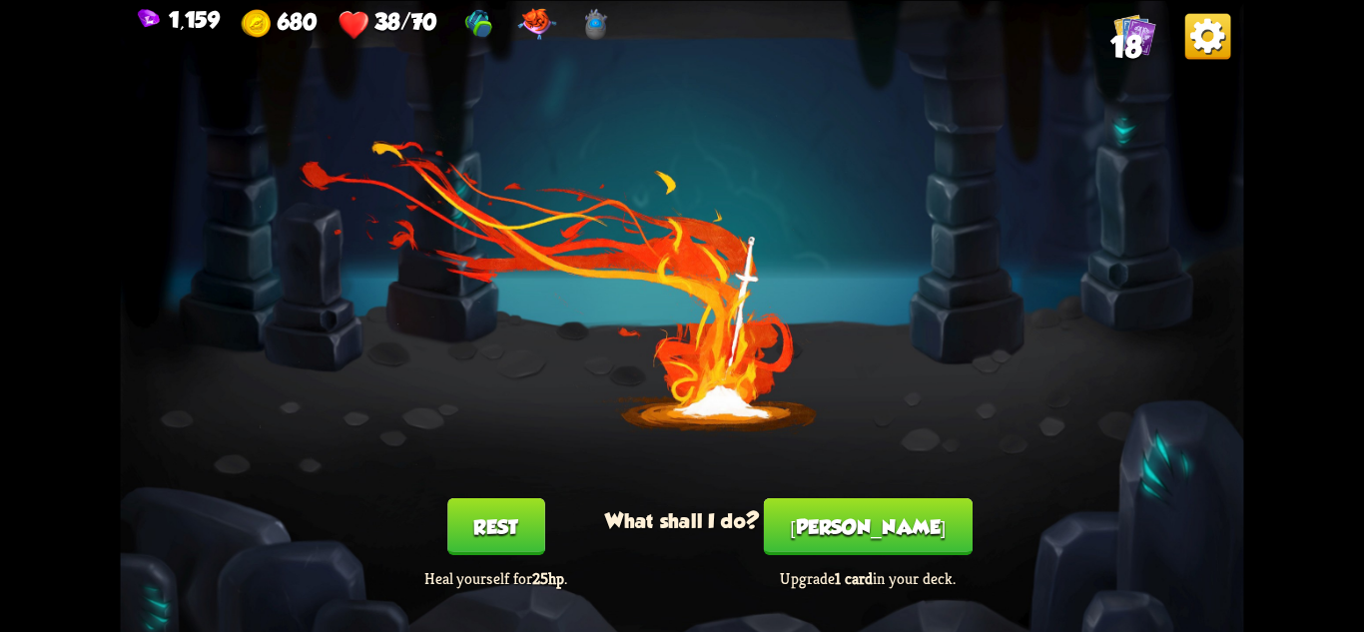
click at [483, 475] on div "You feel rested! What shall I do? Rest Heal yourself for 25hp . [PERSON_NAME] U…" at bounding box center [681, 316] width 1123 height 632
click at [511, 507] on button "Rest" at bounding box center [496, 525] width 98 height 57
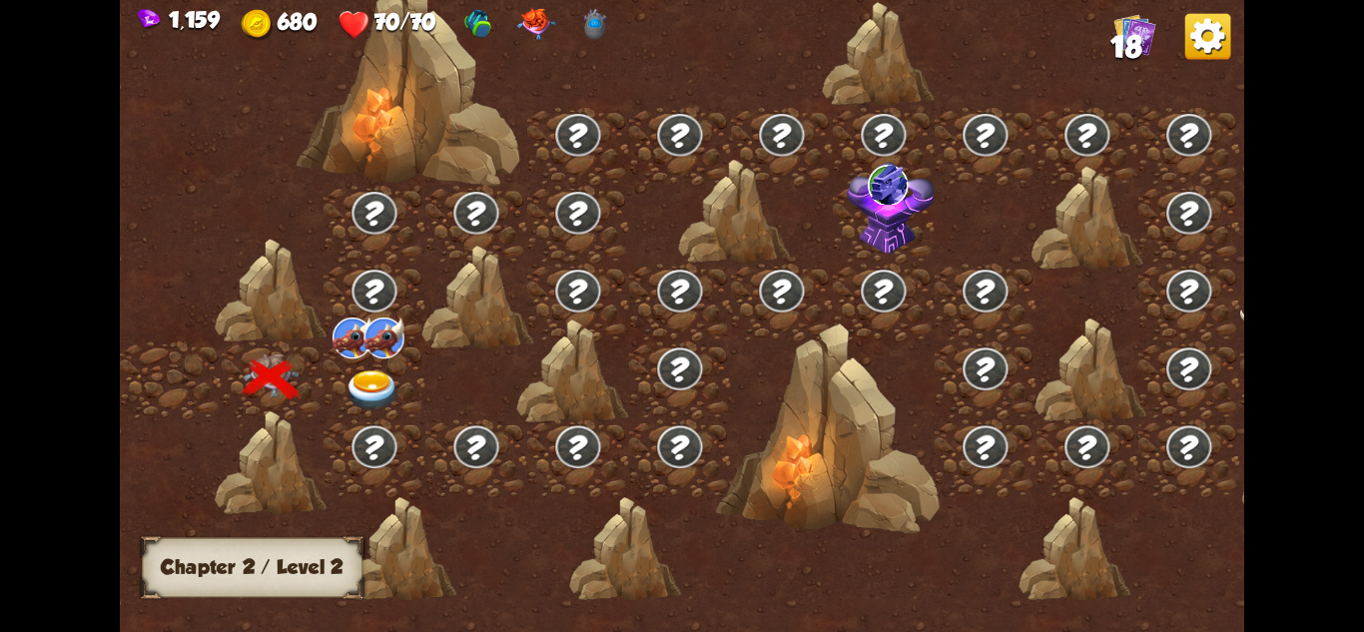
click at [359, 380] on img at bounding box center [373, 390] width 56 height 41
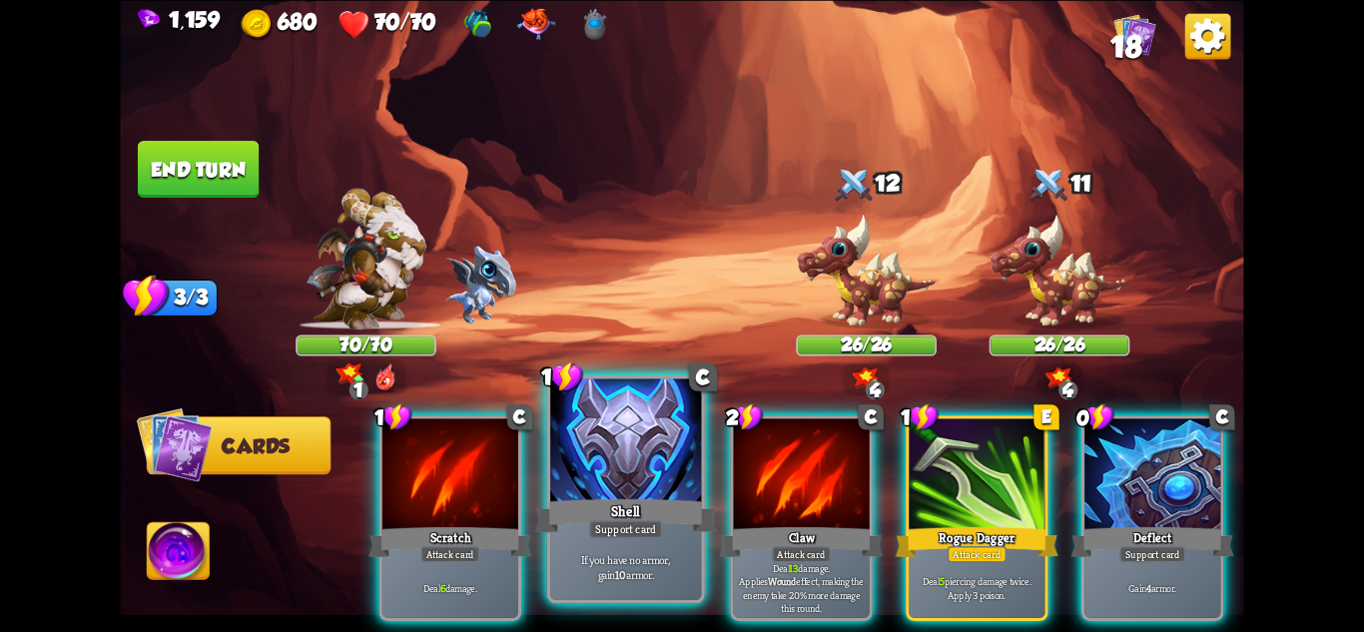
click at [672, 495] on div "Shell" at bounding box center [625, 515] width 181 height 40
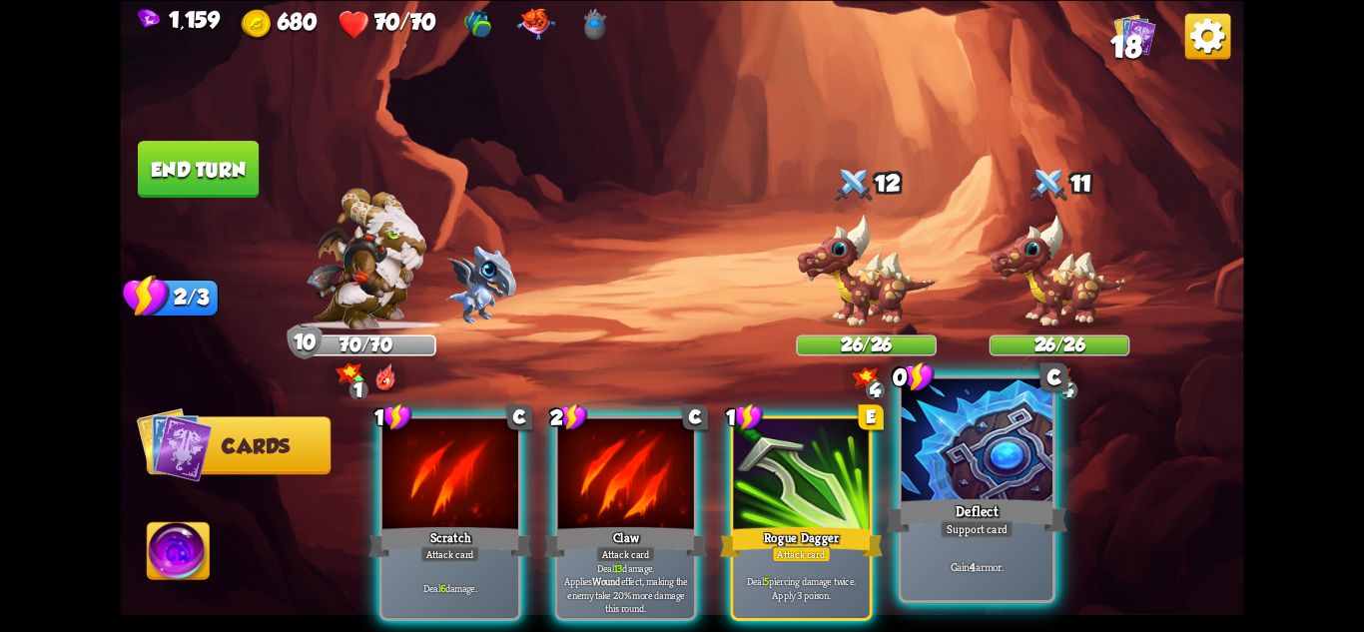
click at [1020, 485] on div at bounding box center [977, 441] width 151 height 127
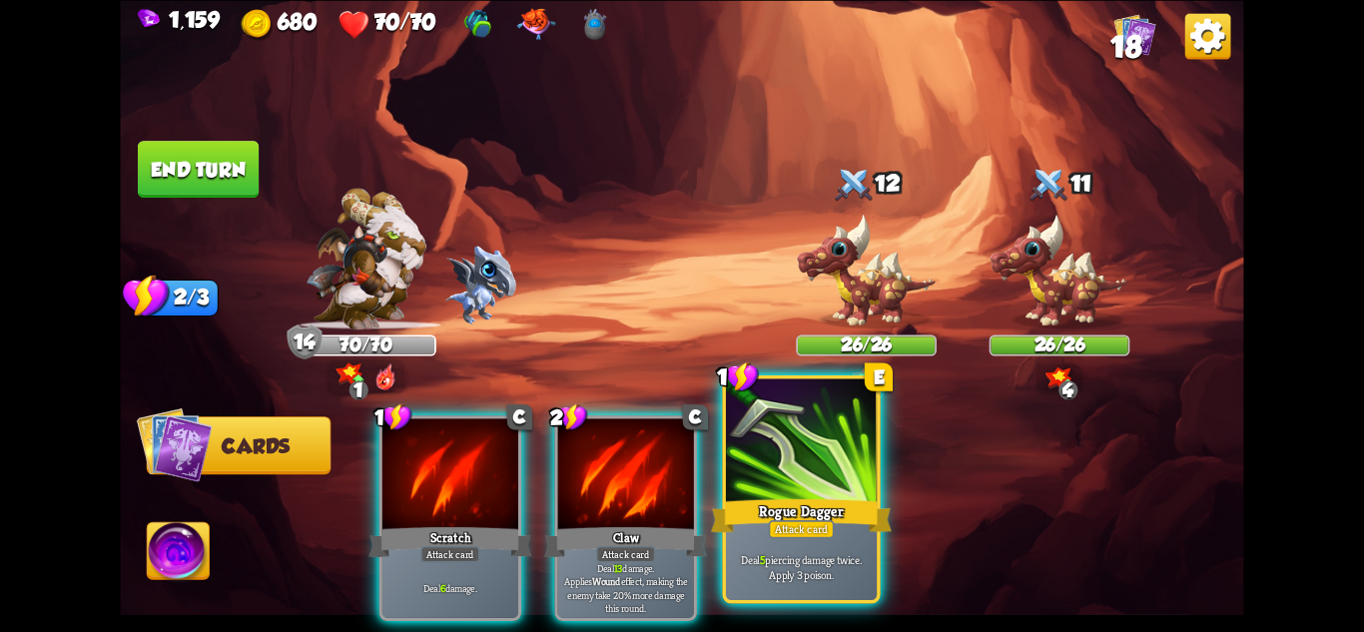
click at [837, 475] on div at bounding box center [801, 441] width 151 height 127
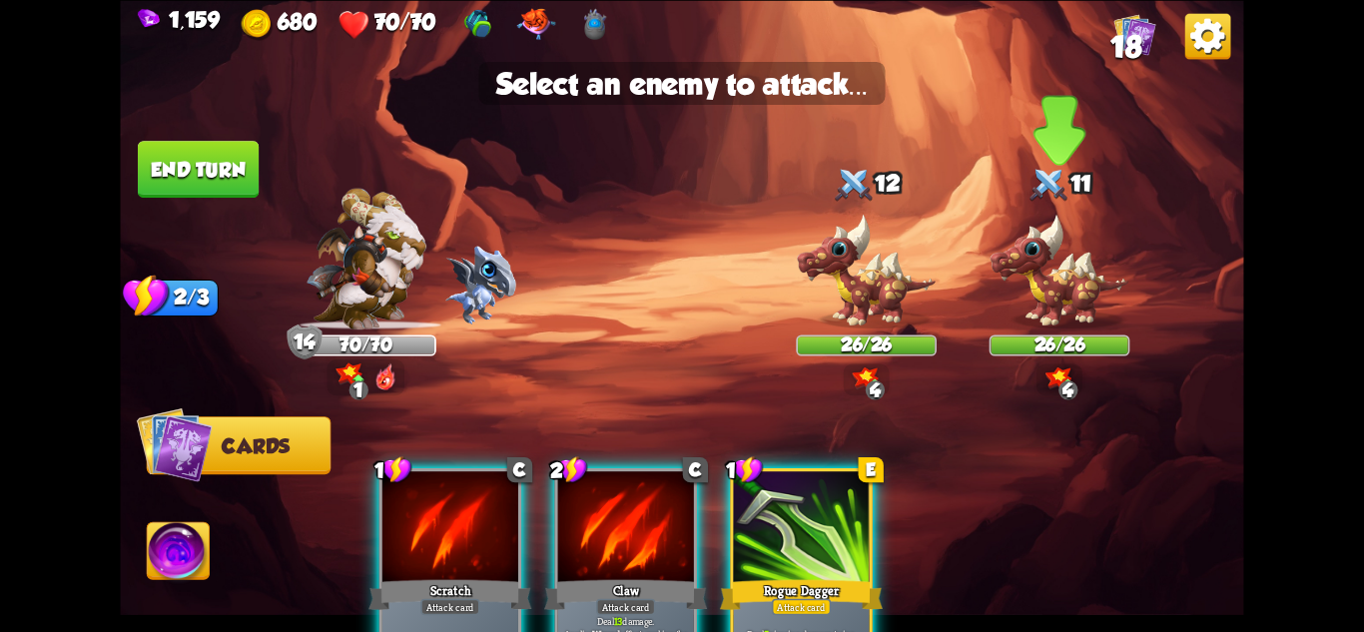
click at [1062, 274] on img at bounding box center [1060, 271] width 141 height 116
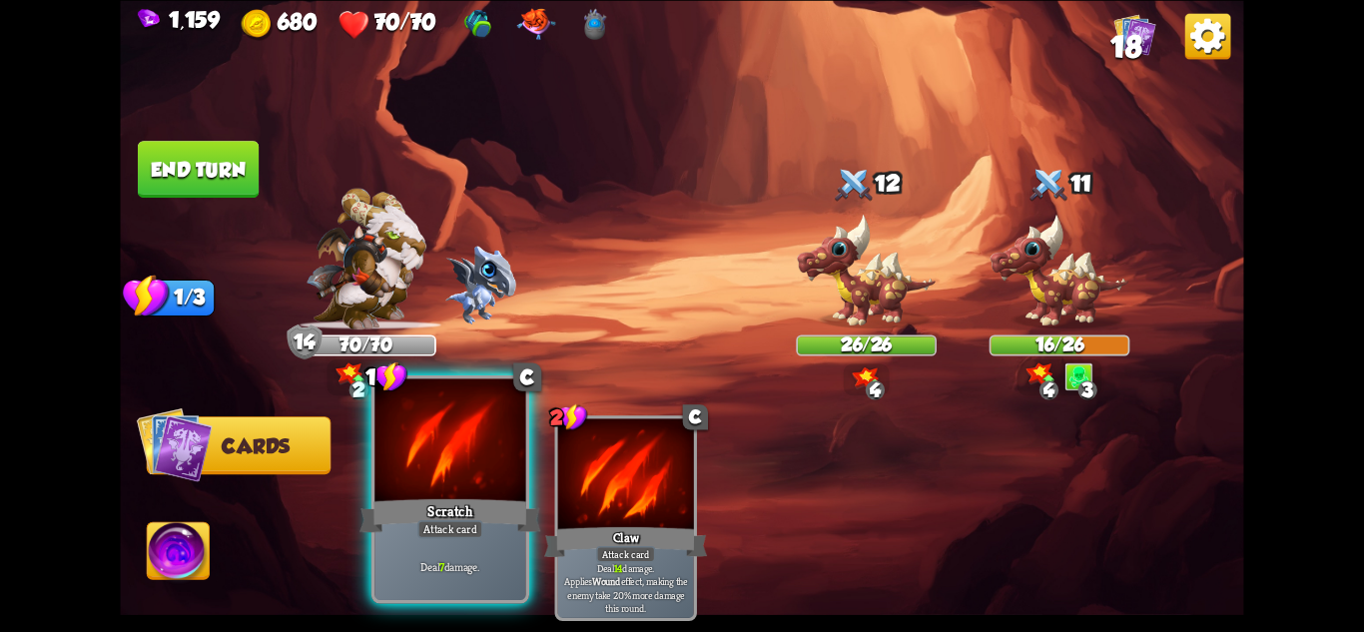
click at [463, 459] on div at bounding box center [449, 441] width 151 height 127
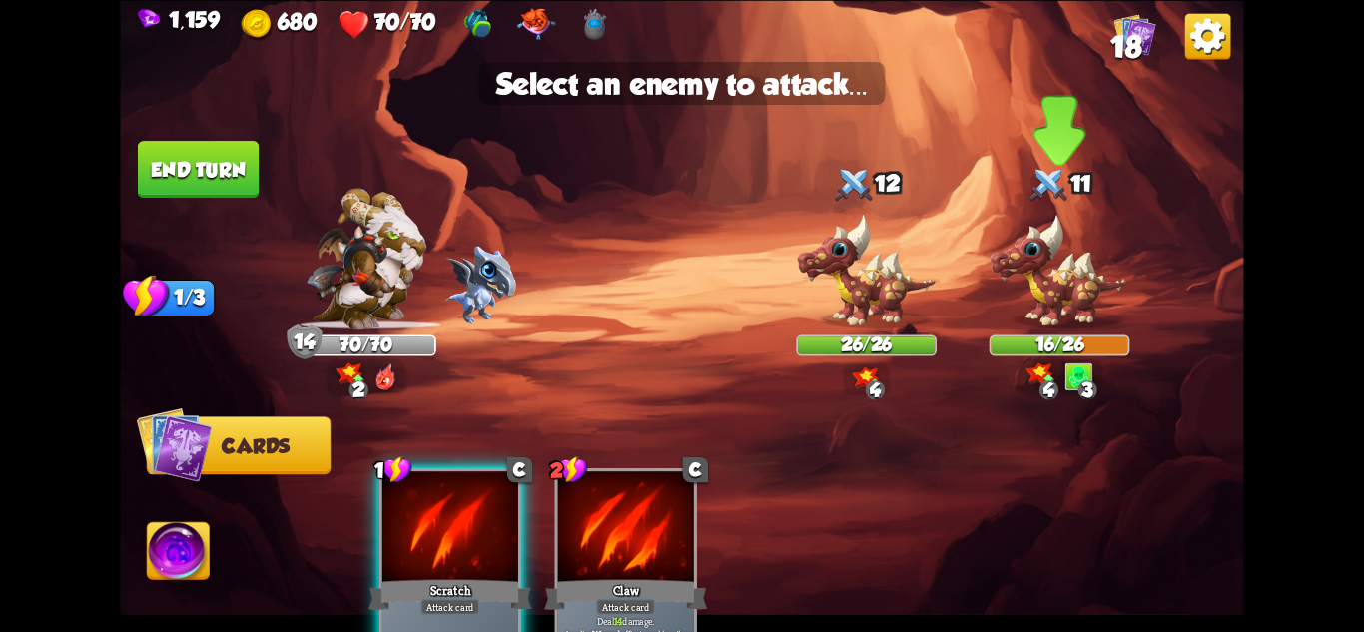
click at [1054, 304] on img at bounding box center [1060, 271] width 141 height 116
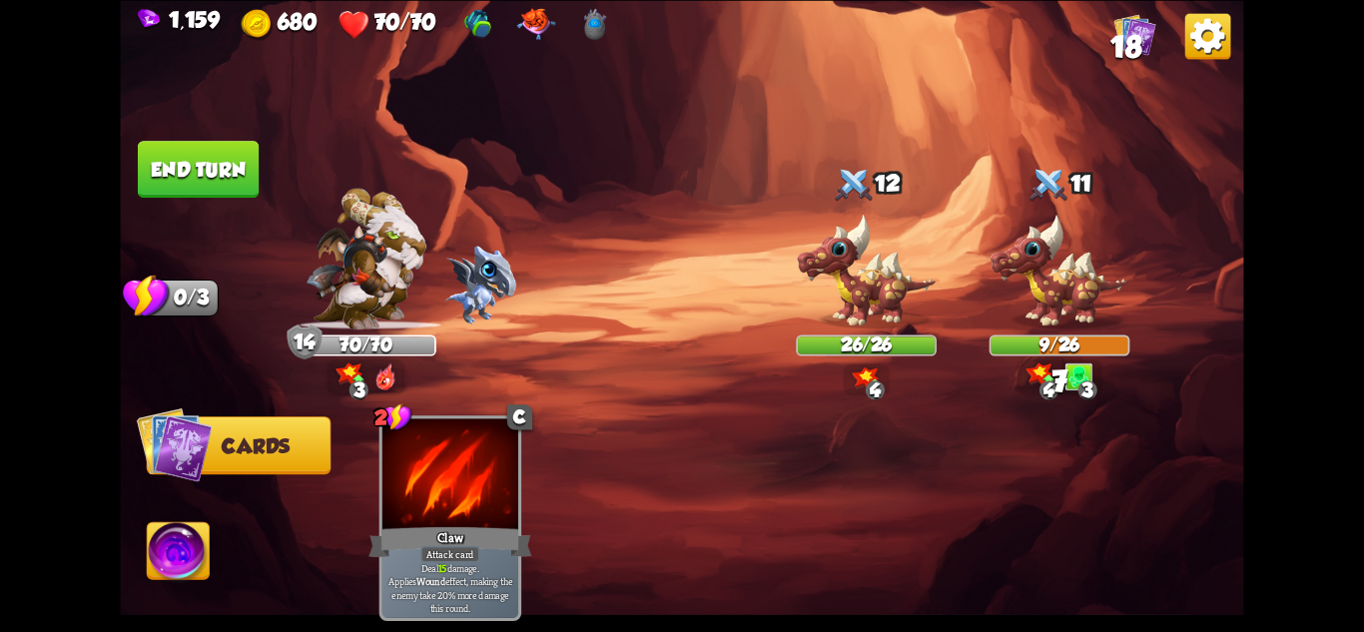
click at [205, 168] on button "End turn" at bounding box center [198, 169] width 121 height 57
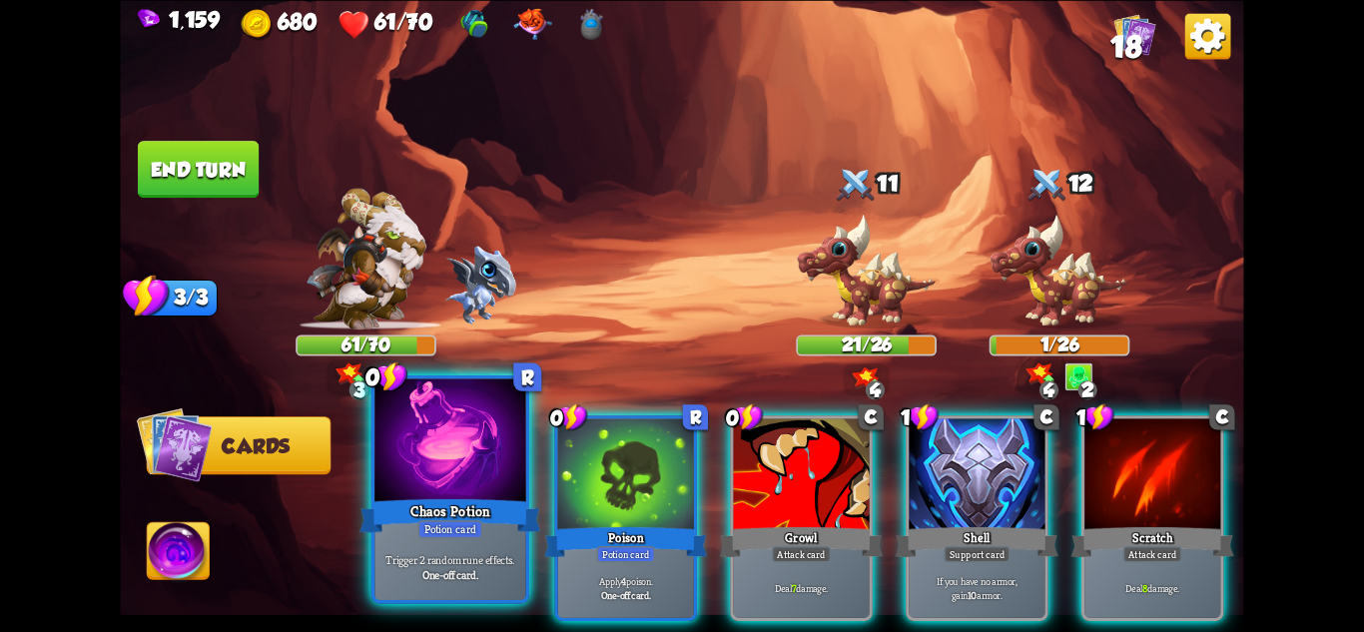
click at [459, 537] on div "Potion card" at bounding box center [449, 528] width 65 height 18
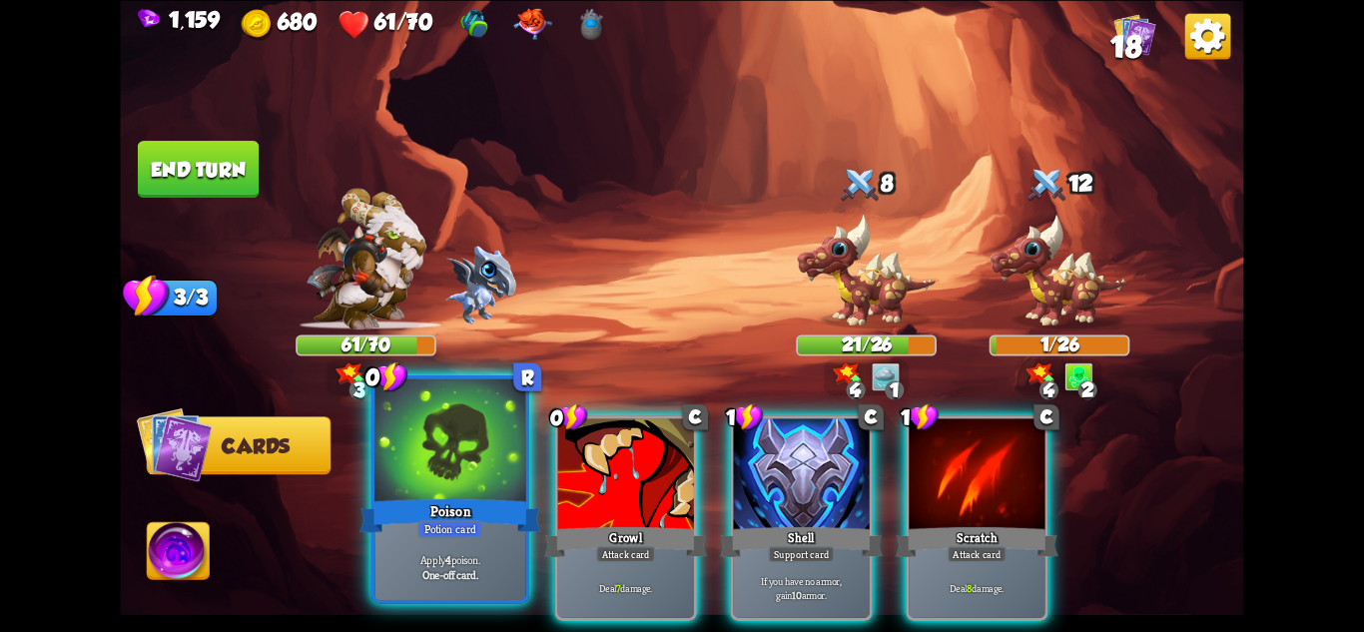
click at [451, 537] on div "Potion card" at bounding box center [449, 528] width 65 height 18
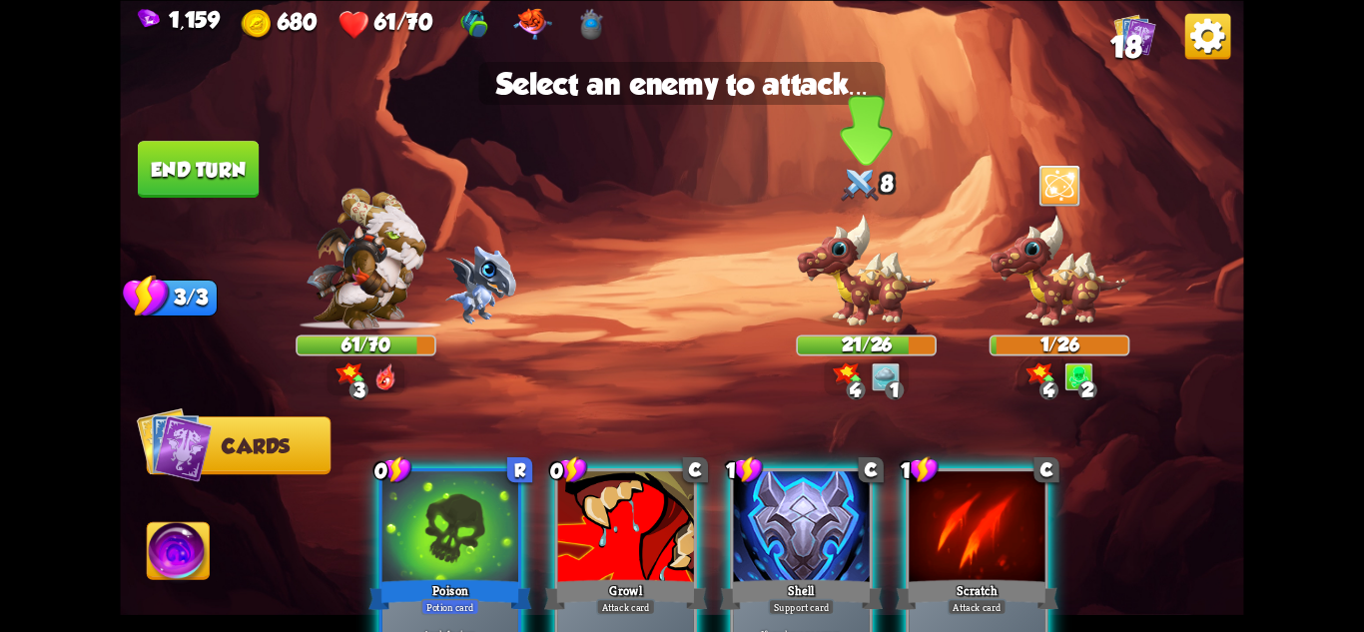
click at [876, 300] on img at bounding box center [866, 271] width 141 height 116
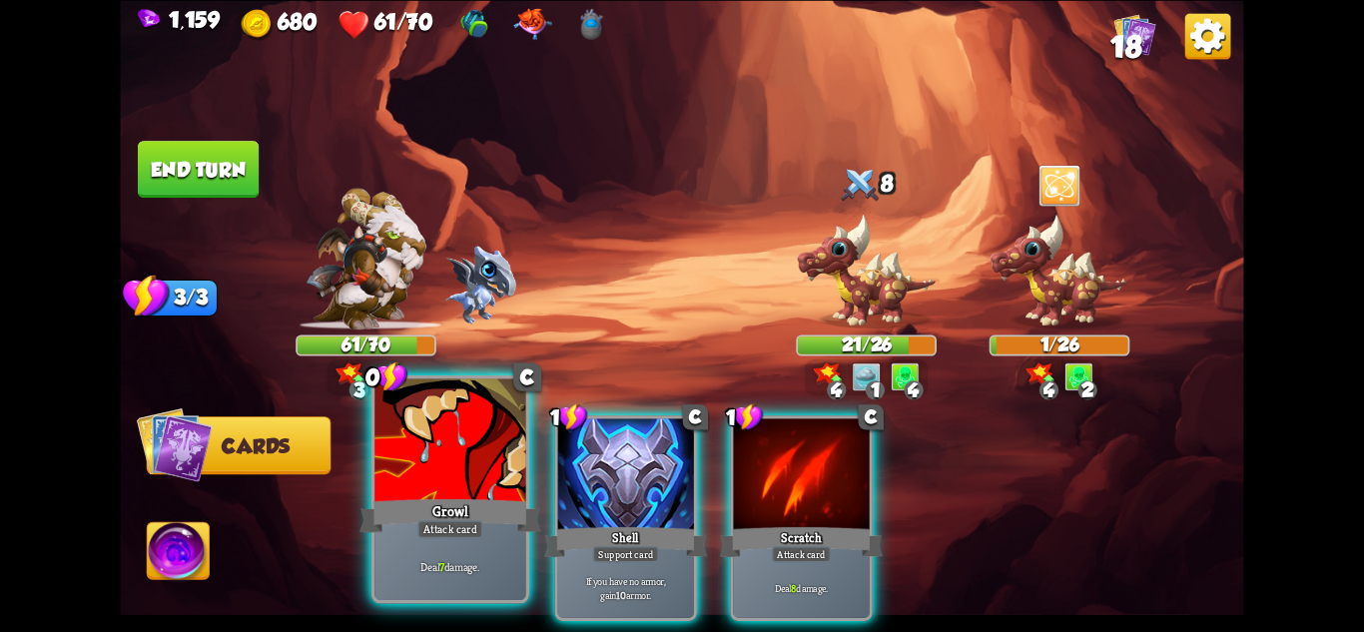
click at [450, 500] on div "Growl" at bounding box center [450, 515] width 181 height 40
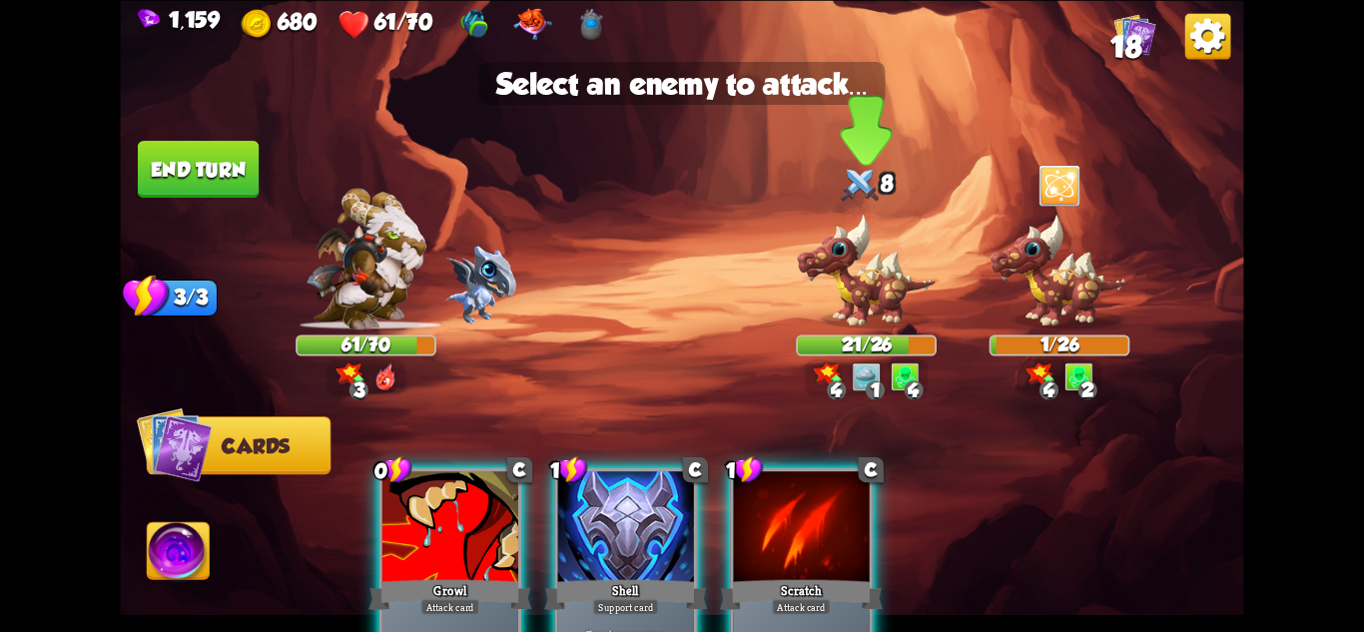
click at [841, 317] on img at bounding box center [866, 271] width 141 height 116
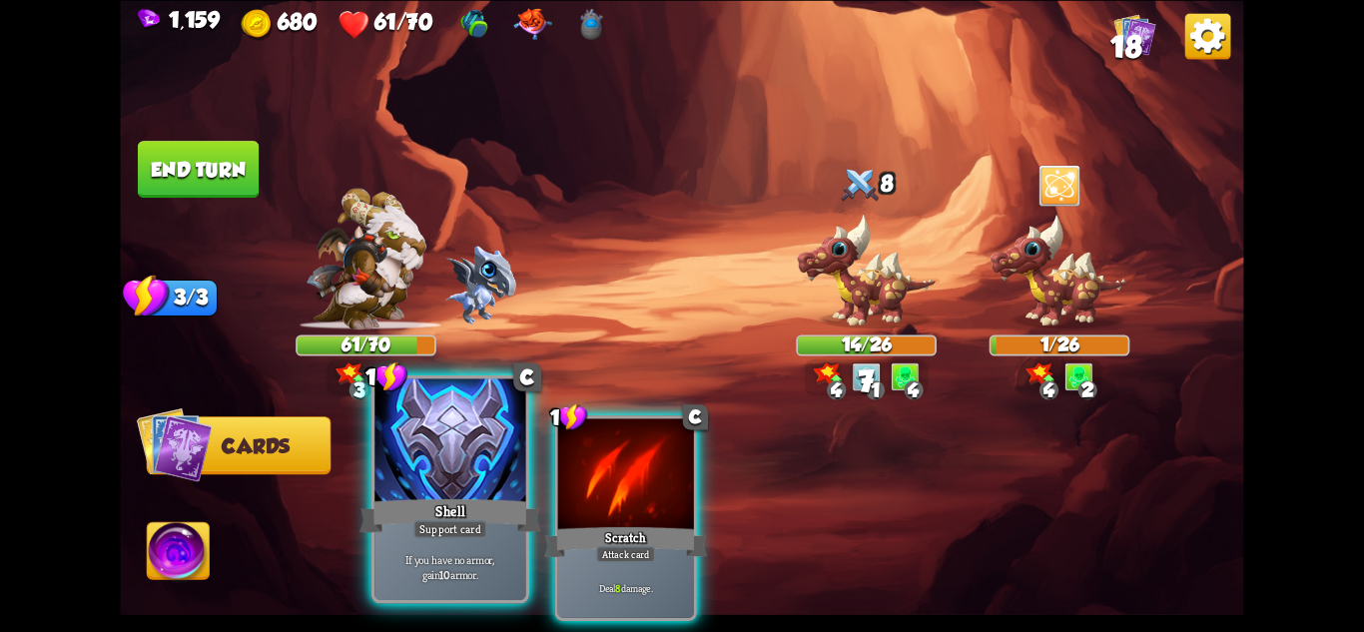
click at [467, 492] on div at bounding box center [449, 441] width 151 height 127
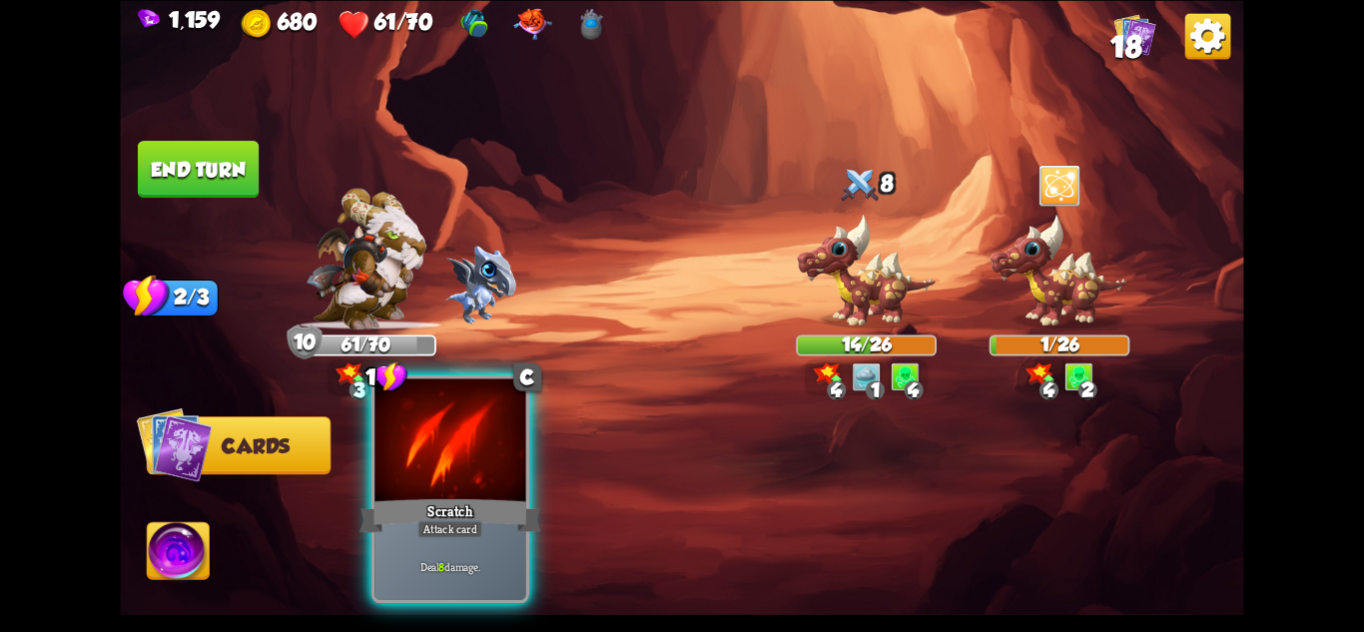
click at [433, 487] on div at bounding box center [449, 441] width 151 height 127
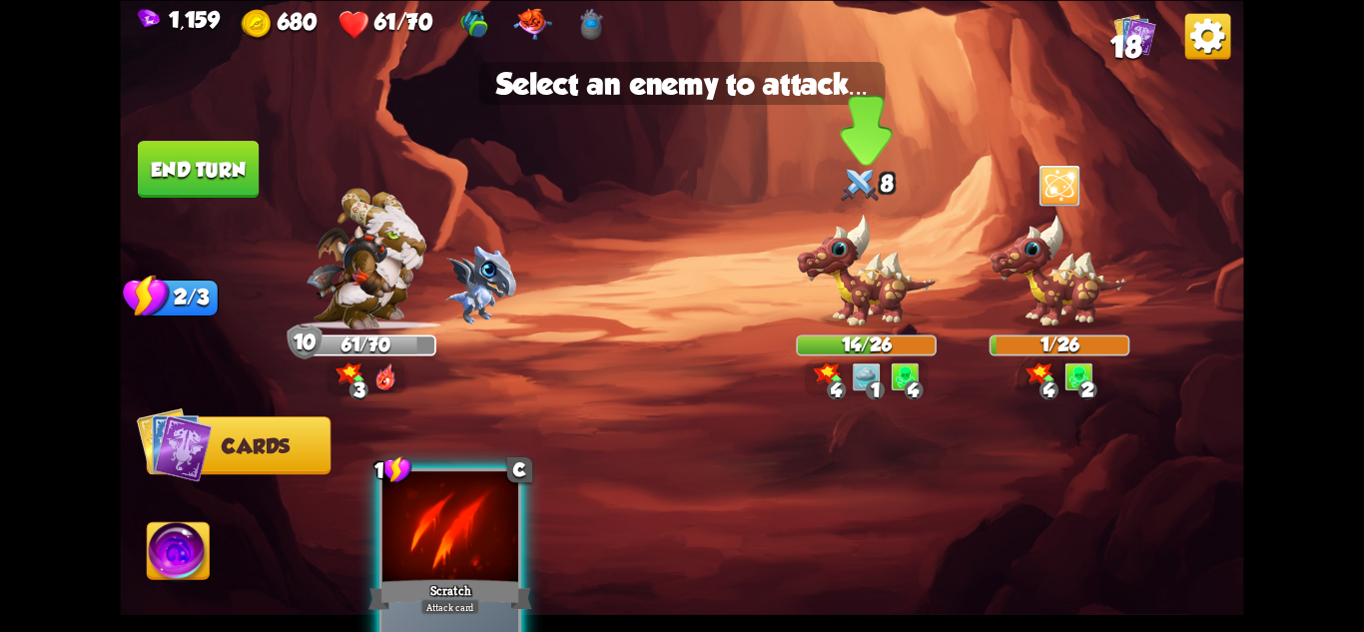
click at [854, 274] on img at bounding box center [866, 271] width 141 height 116
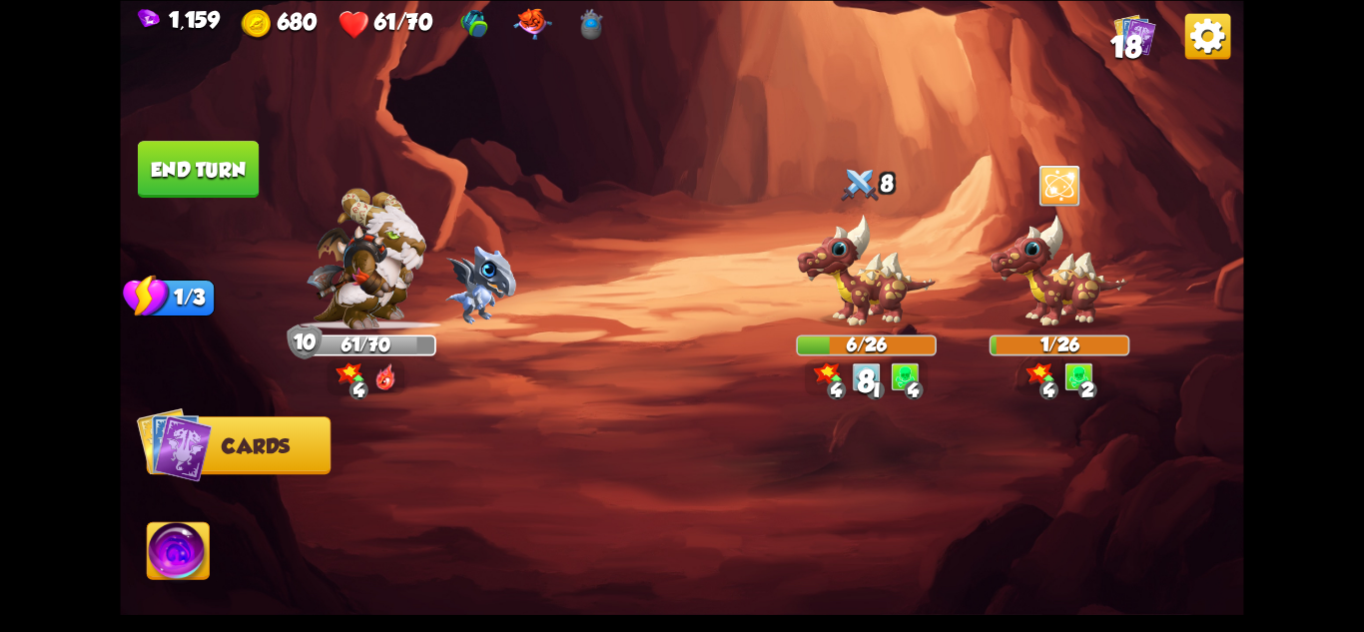
click at [192, 161] on button "End turn" at bounding box center [198, 169] width 121 height 57
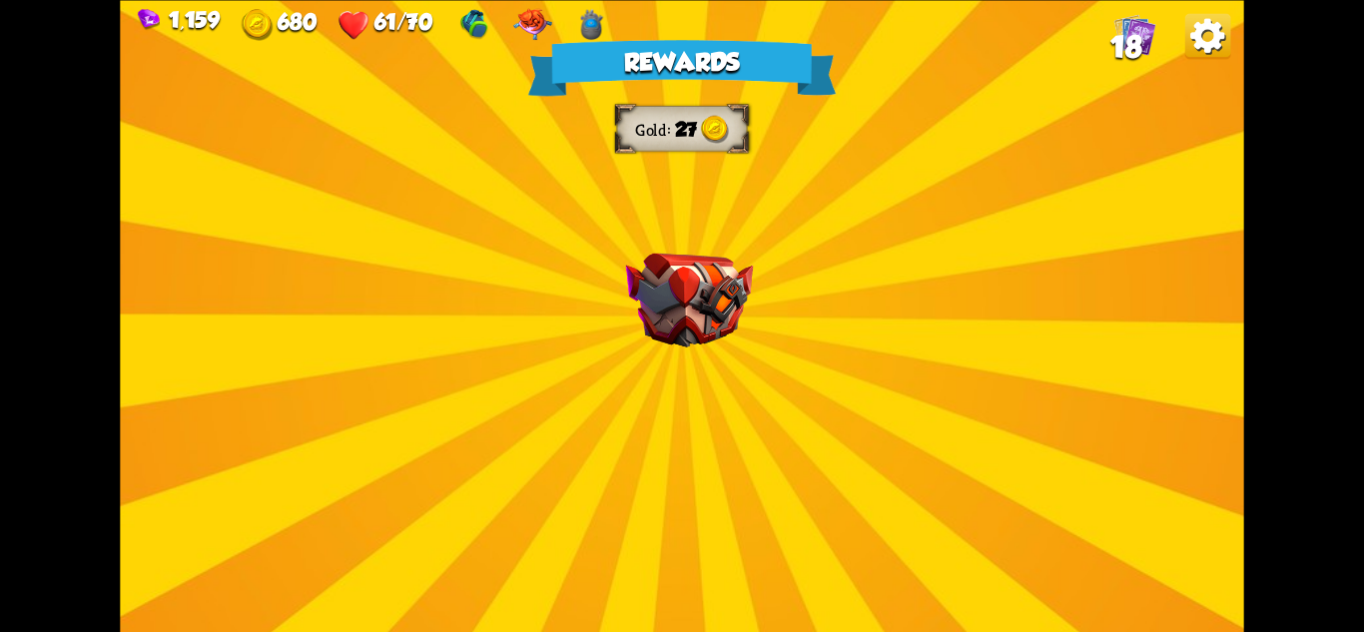
click at [707, 351] on div "Rewards Gold 27 Select a card 2 C Claw Attack card Deal 12 damage. Applies Woun…" at bounding box center [681, 316] width 1123 height 632
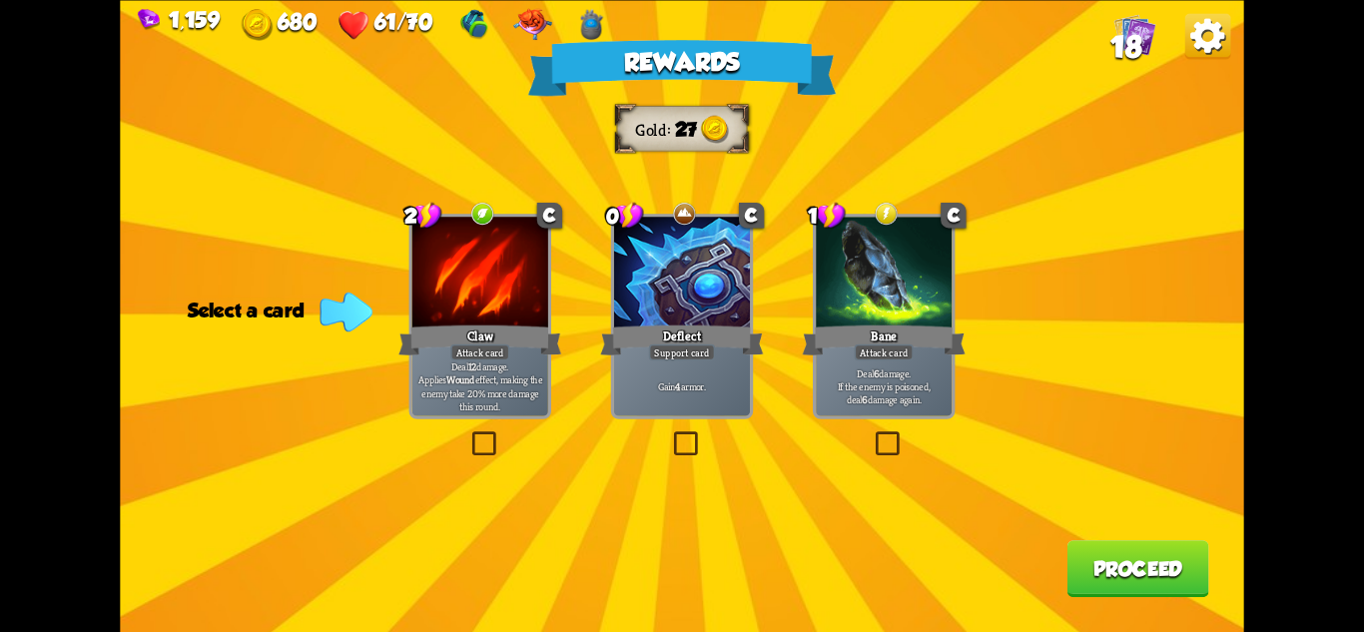
click at [669, 361] on div "Support card" at bounding box center [682, 352] width 66 height 17
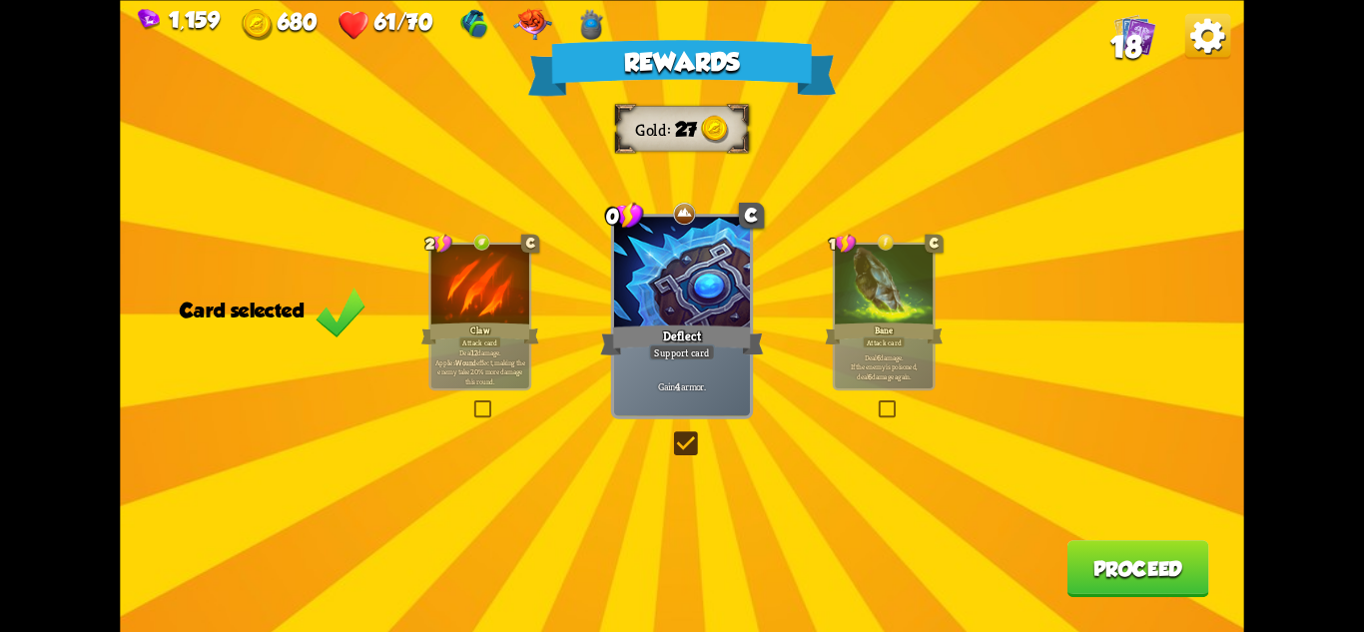
click at [1057, 550] on div "Rewards Gold 27 Card selected 2 C Claw Attack card Deal 12 damage. Applies Woun…" at bounding box center [681, 316] width 1123 height 632
click at [1106, 564] on button "Proceed" at bounding box center [1139, 568] width 142 height 57
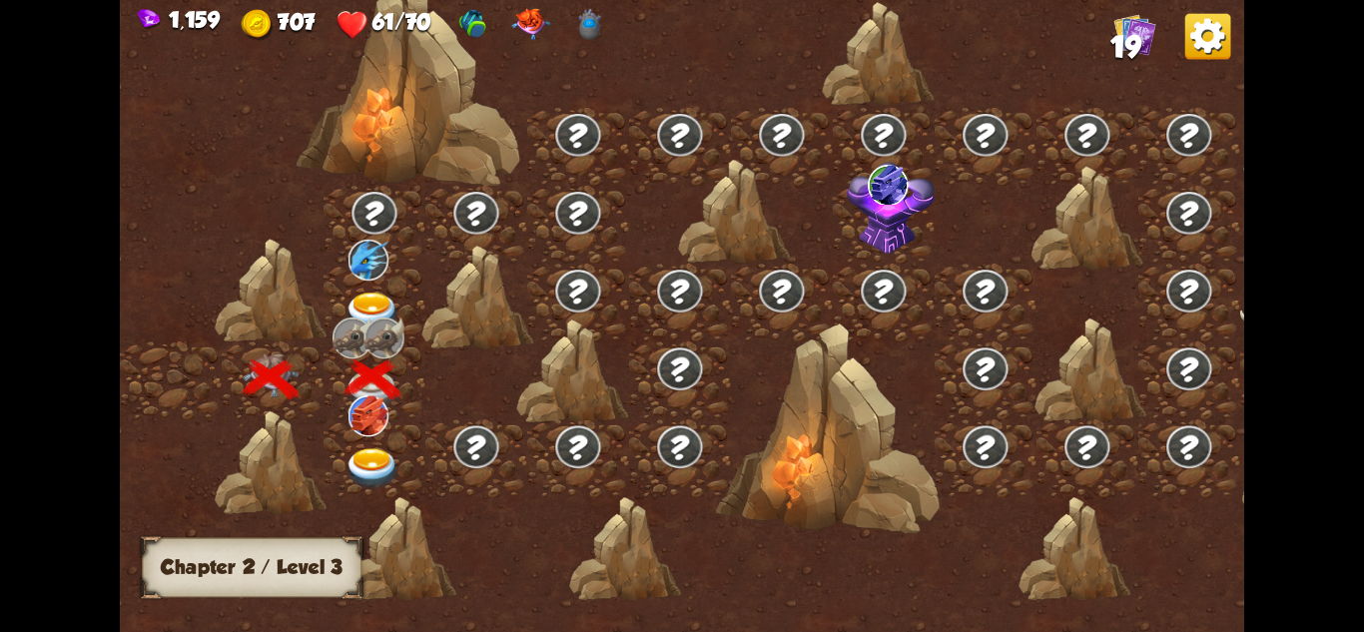
click at [375, 309] on img at bounding box center [373, 313] width 56 height 41
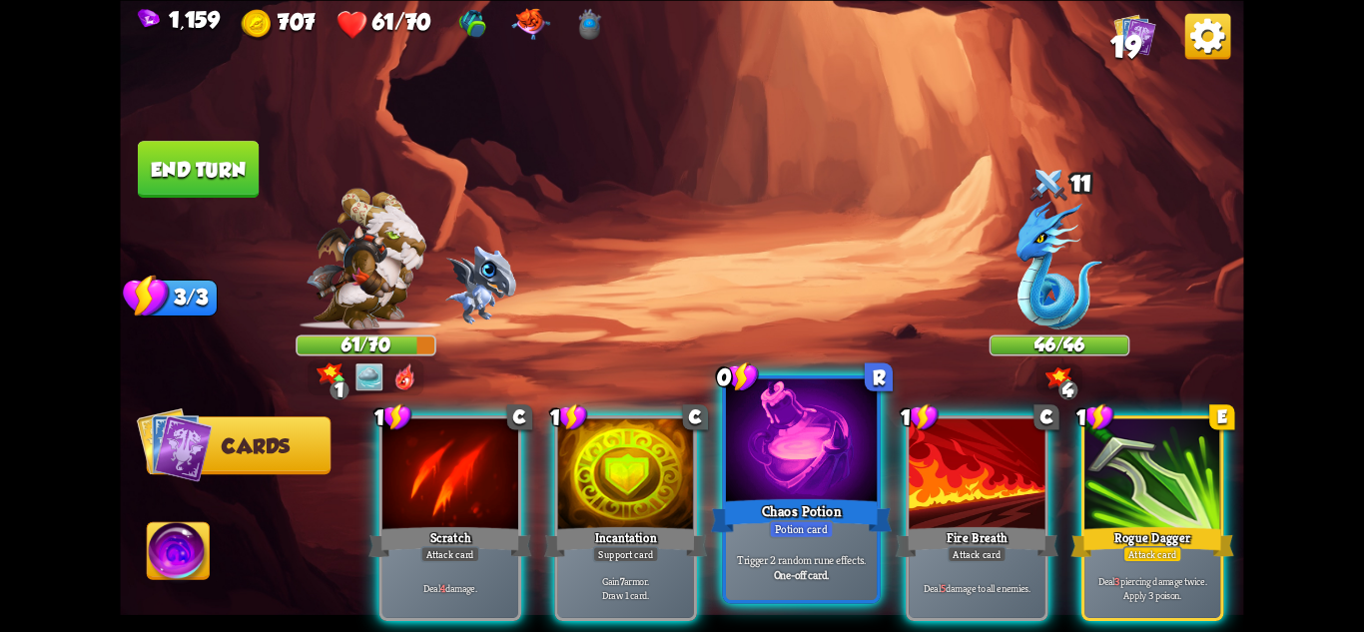
click at [813, 520] on div "Potion card" at bounding box center [801, 528] width 65 height 18
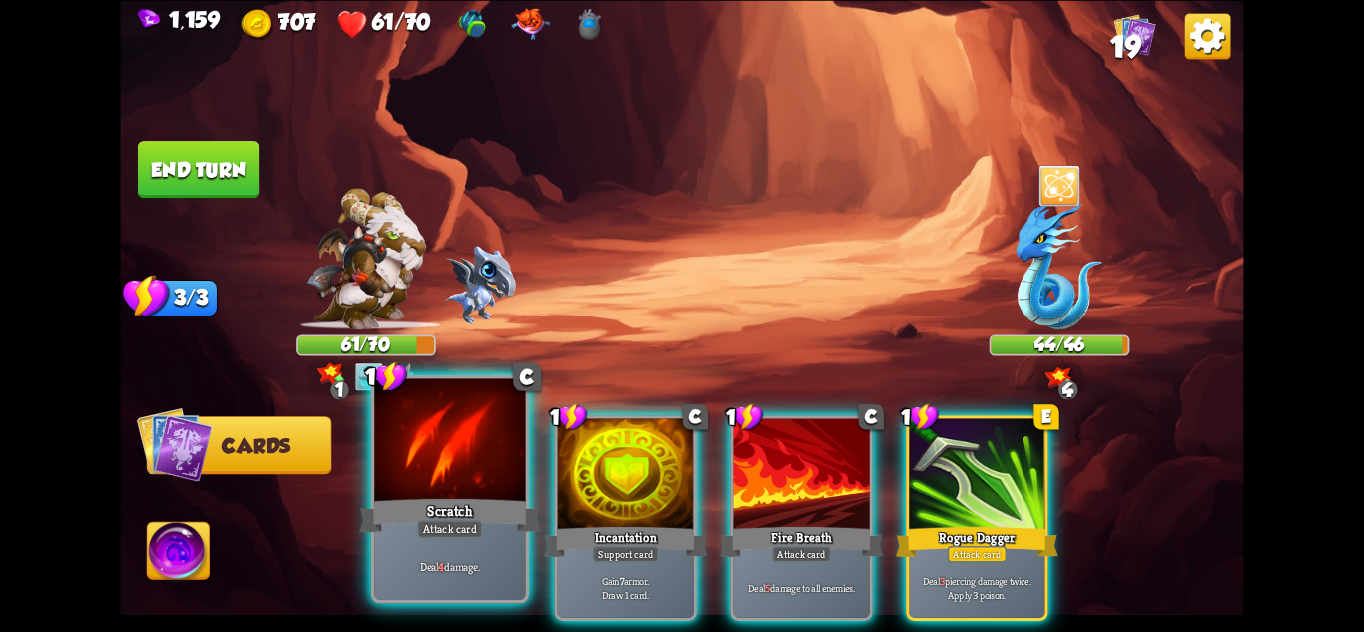
click at [487, 517] on div "Scratch" at bounding box center [450, 515] width 181 height 40
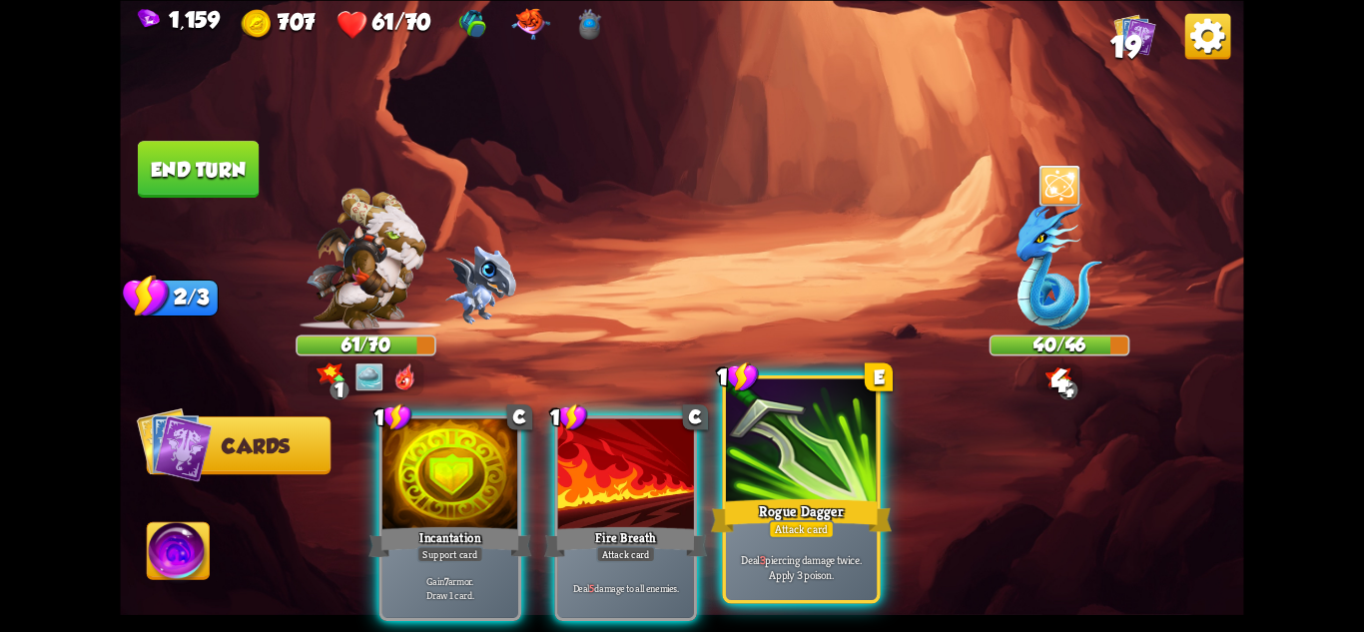
click at [813, 513] on div "Rogue Dagger" at bounding box center [801, 515] width 181 height 40
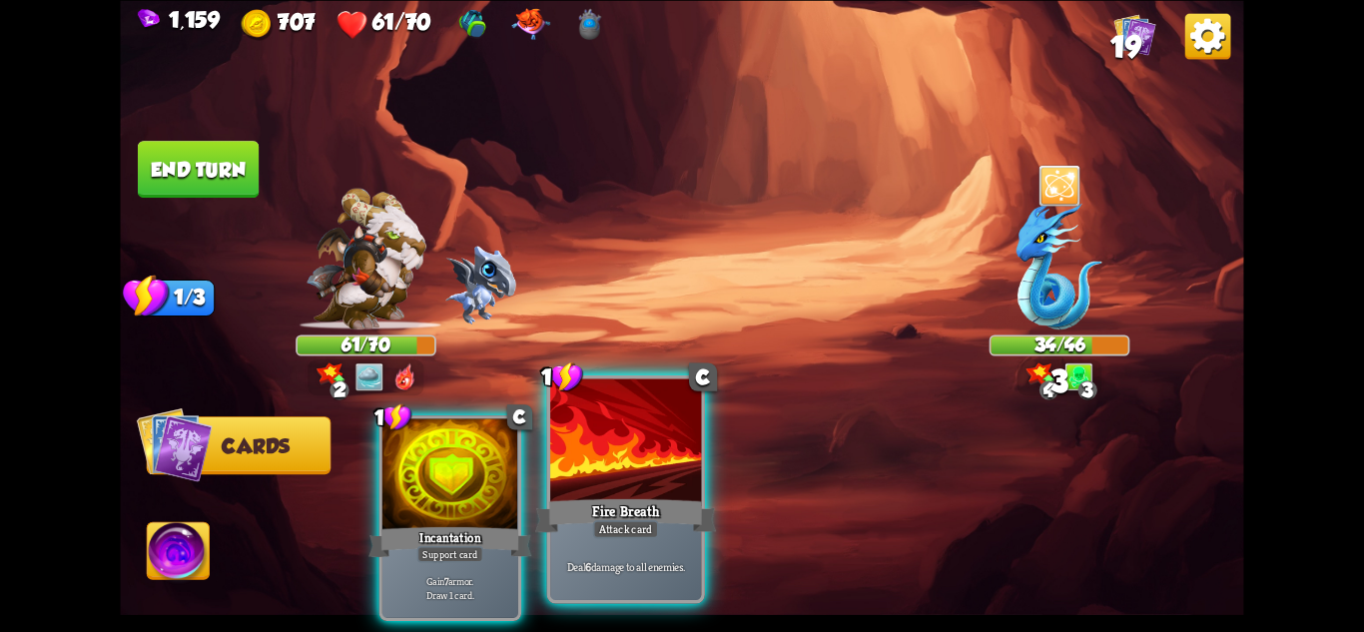
click at [626, 489] on div at bounding box center [625, 441] width 151 height 127
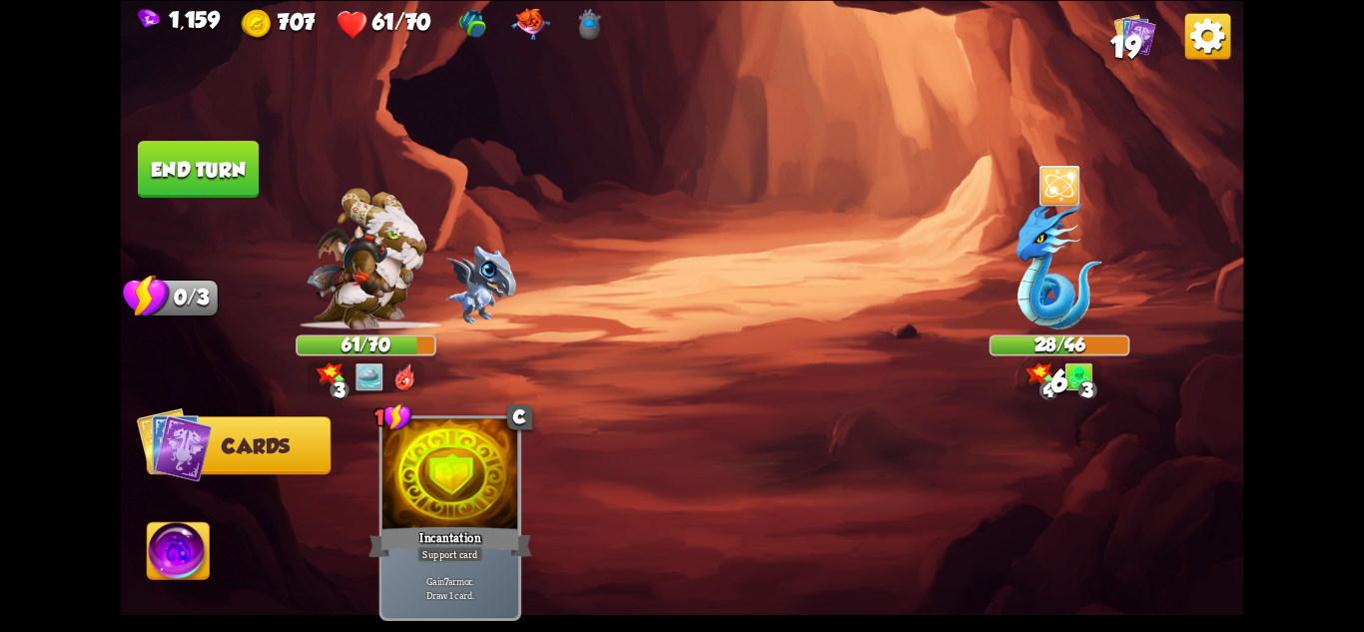
click at [224, 165] on button "End turn" at bounding box center [198, 169] width 121 height 57
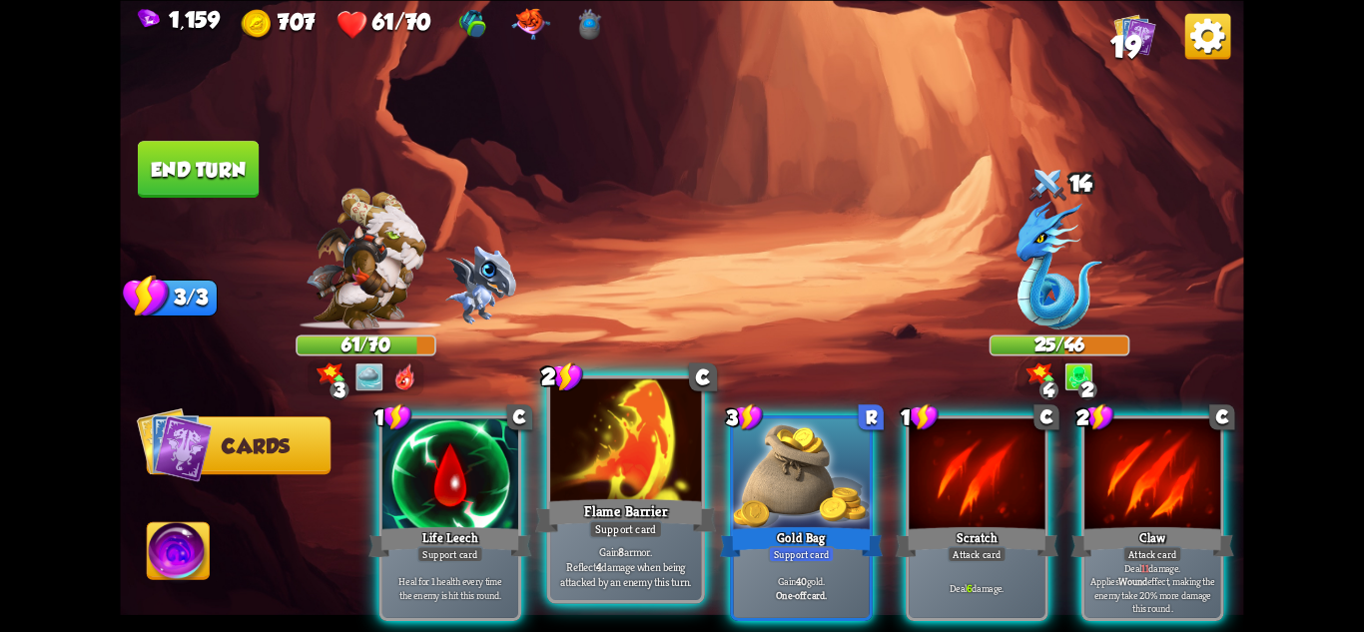
click at [646, 542] on div "Gain 8 armor. Reflect 4 damage when being attacked by an enemy this turn." at bounding box center [625, 567] width 151 height 66
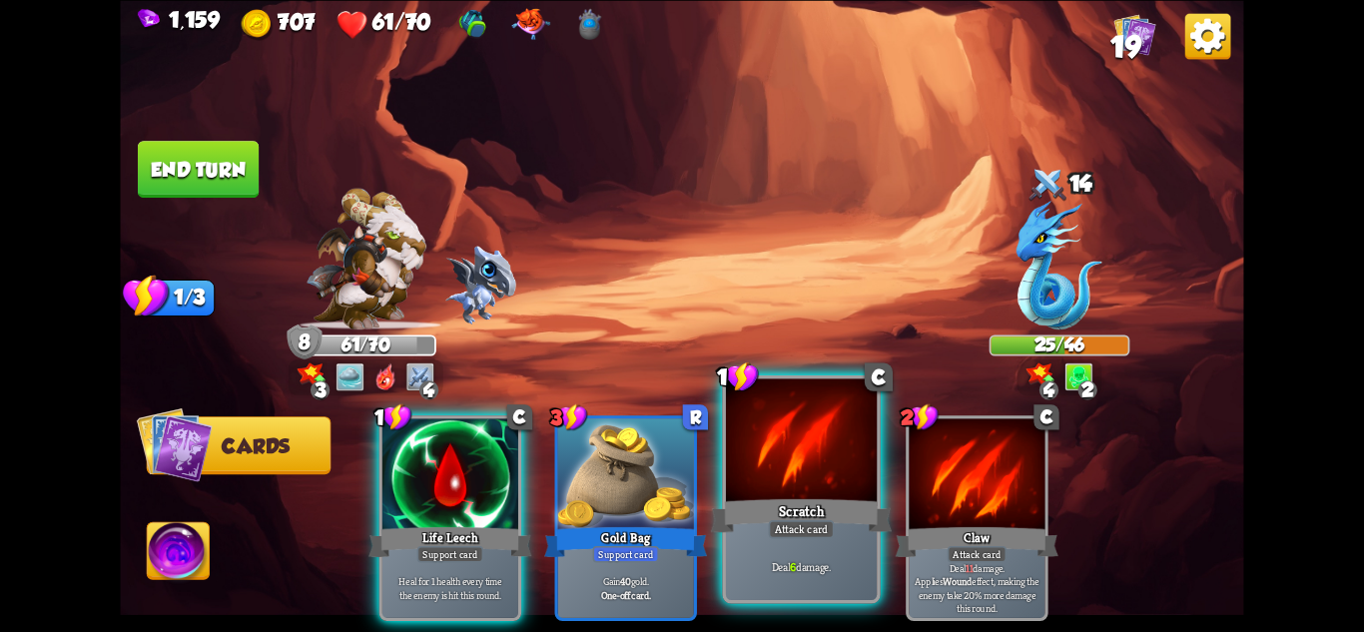
click at [844, 518] on div "Scratch" at bounding box center [801, 515] width 181 height 40
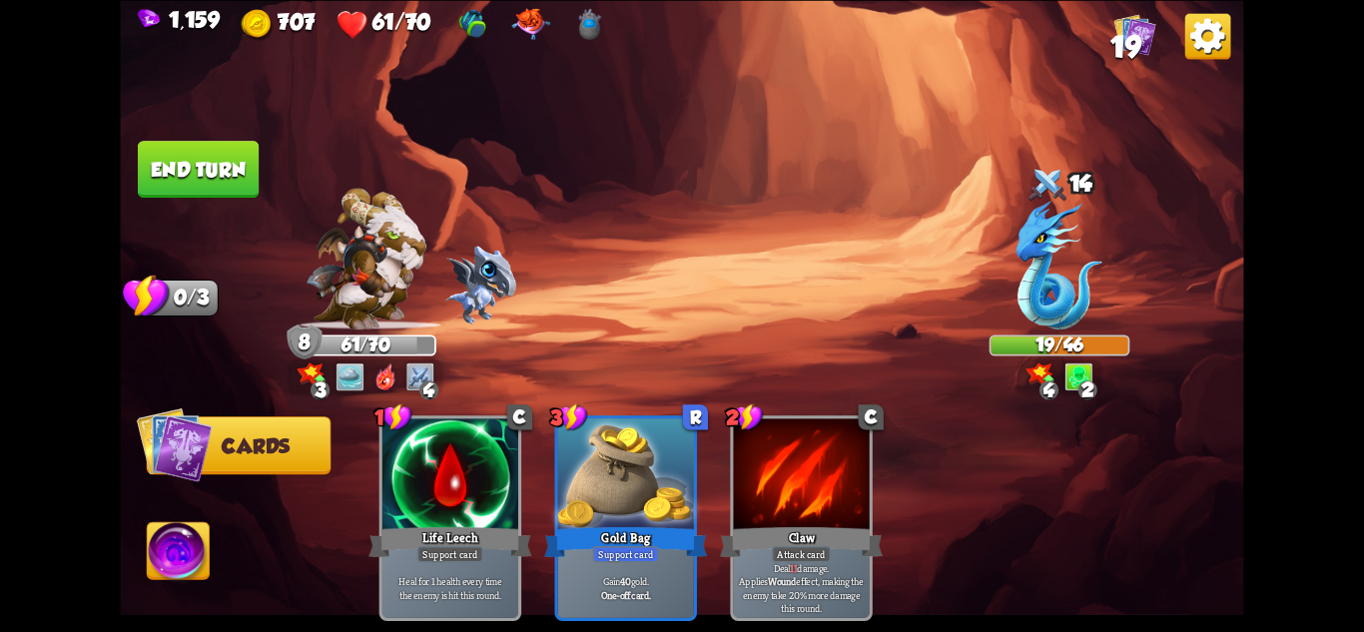
click at [207, 157] on button "End turn" at bounding box center [198, 169] width 121 height 57
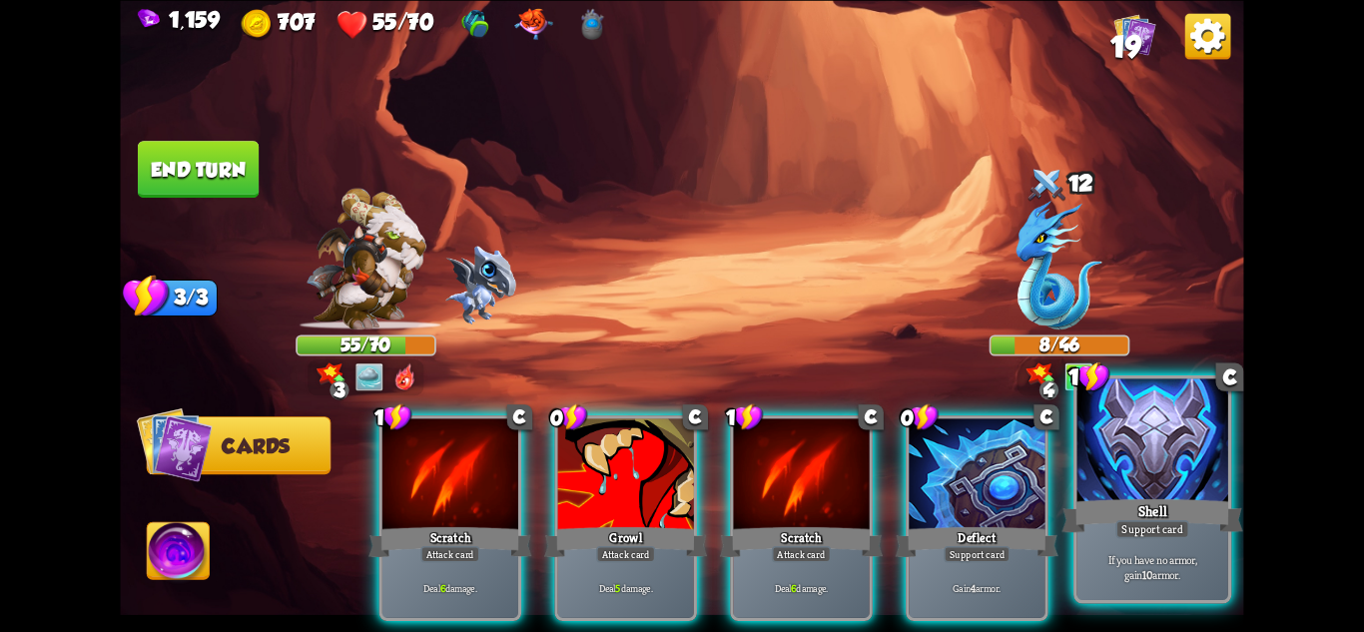
click at [1119, 531] on div "Support card" at bounding box center [1152, 528] width 74 height 18
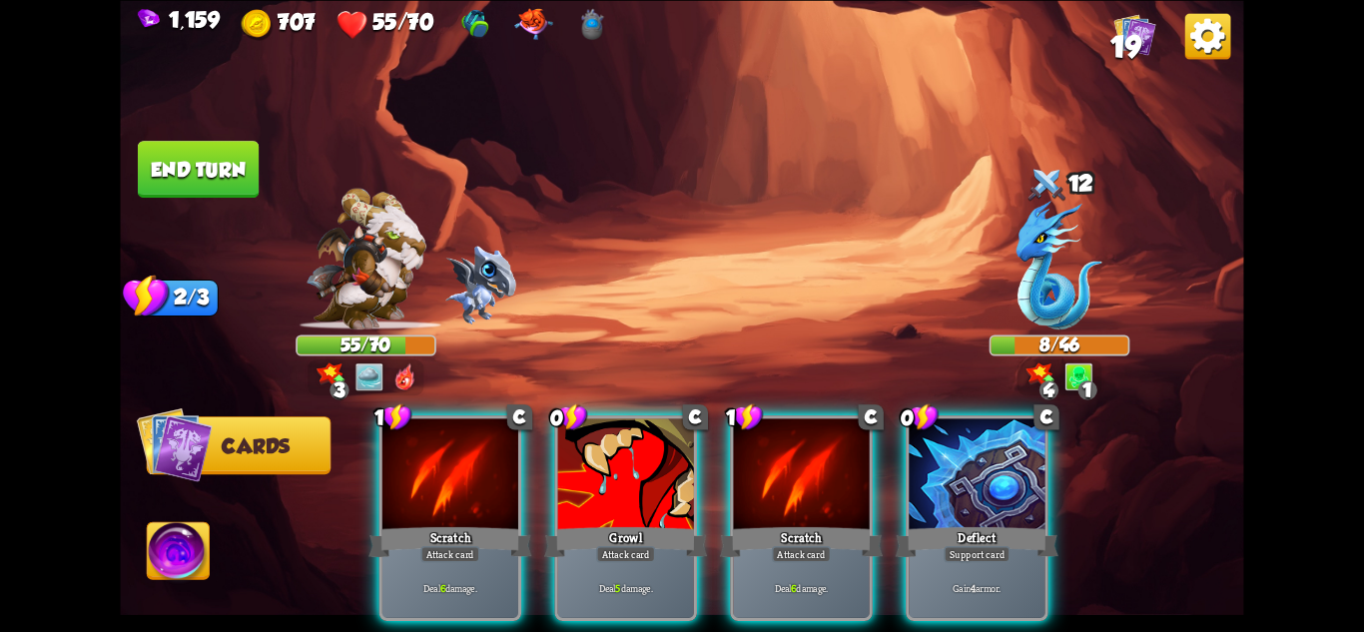
click at [1029, 529] on div "Deflect" at bounding box center [977, 541] width 163 height 36
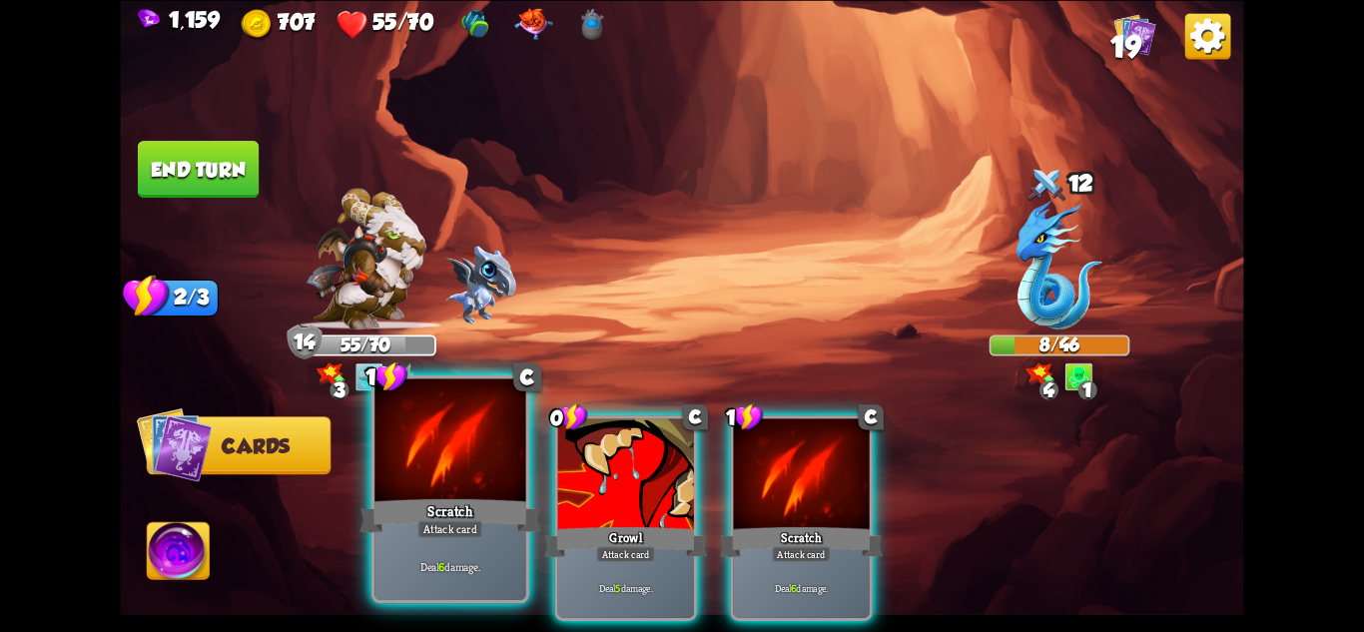
click at [483, 522] on div "Scratch" at bounding box center [450, 515] width 181 height 40
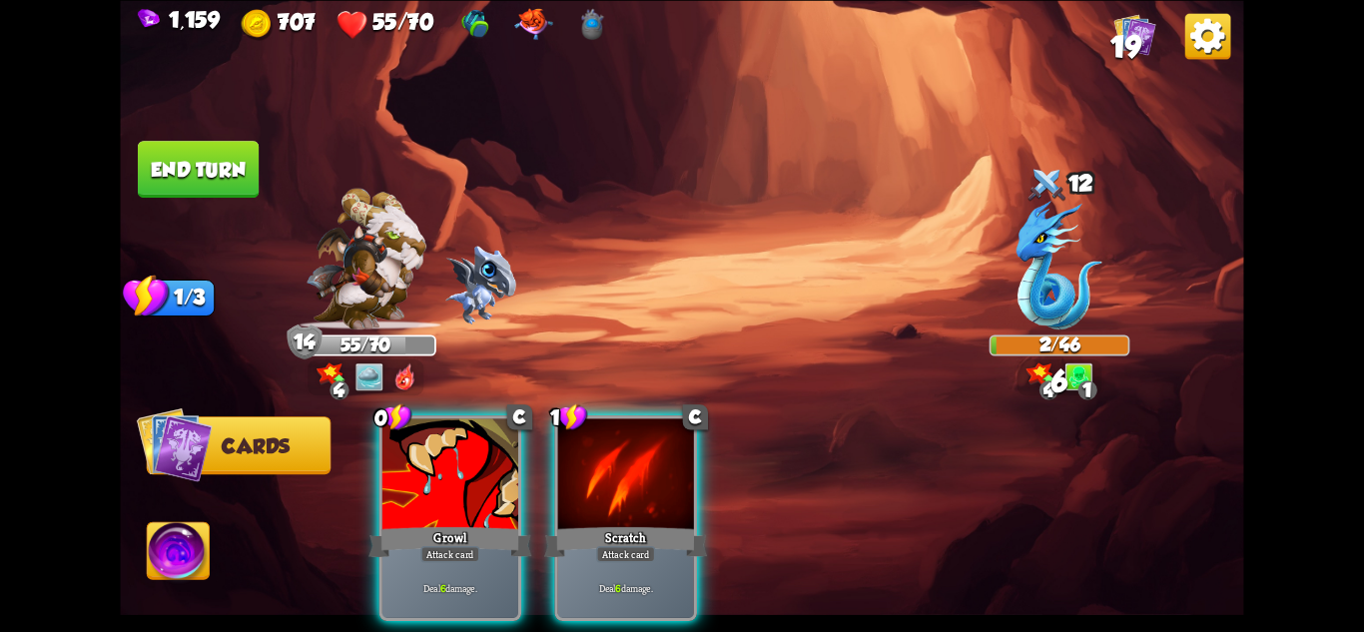
click at [158, 535] on img at bounding box center [179, 553] width 62 height 63
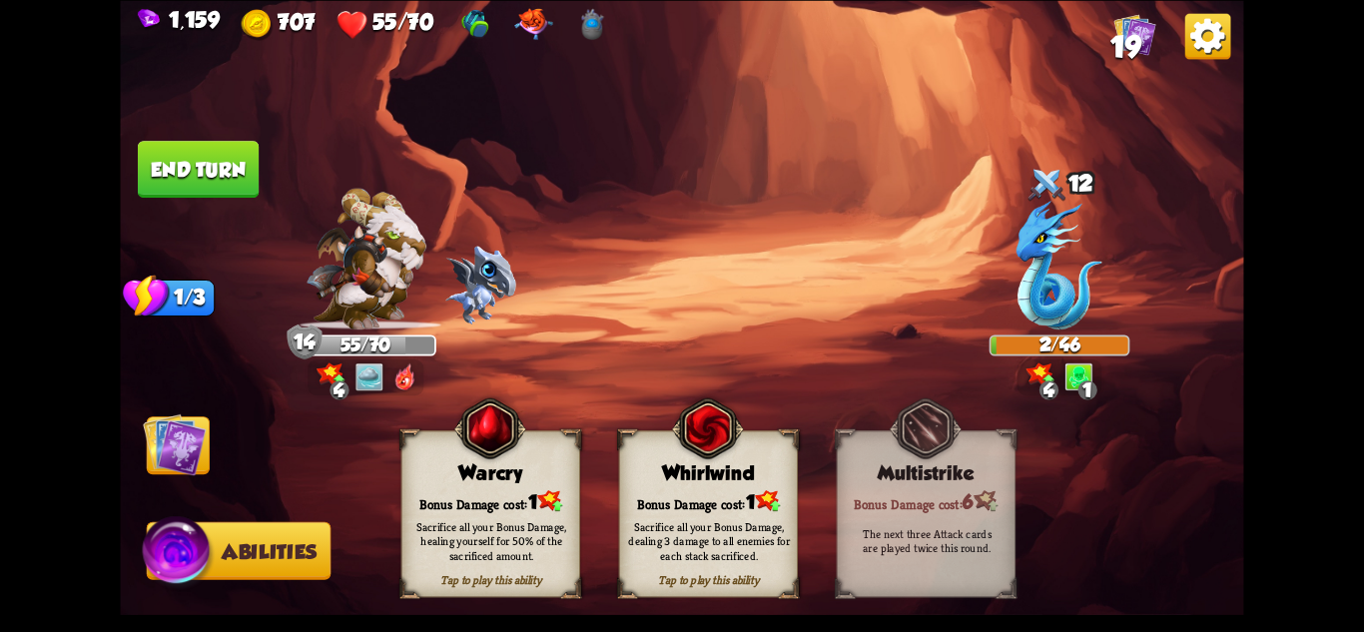
click at [525, 533] on div "Sacrifice all your Bonus Damage, healing yourself for 50% of the sacrificed amo…" at bounding box center [491, 540] width 162 height 45
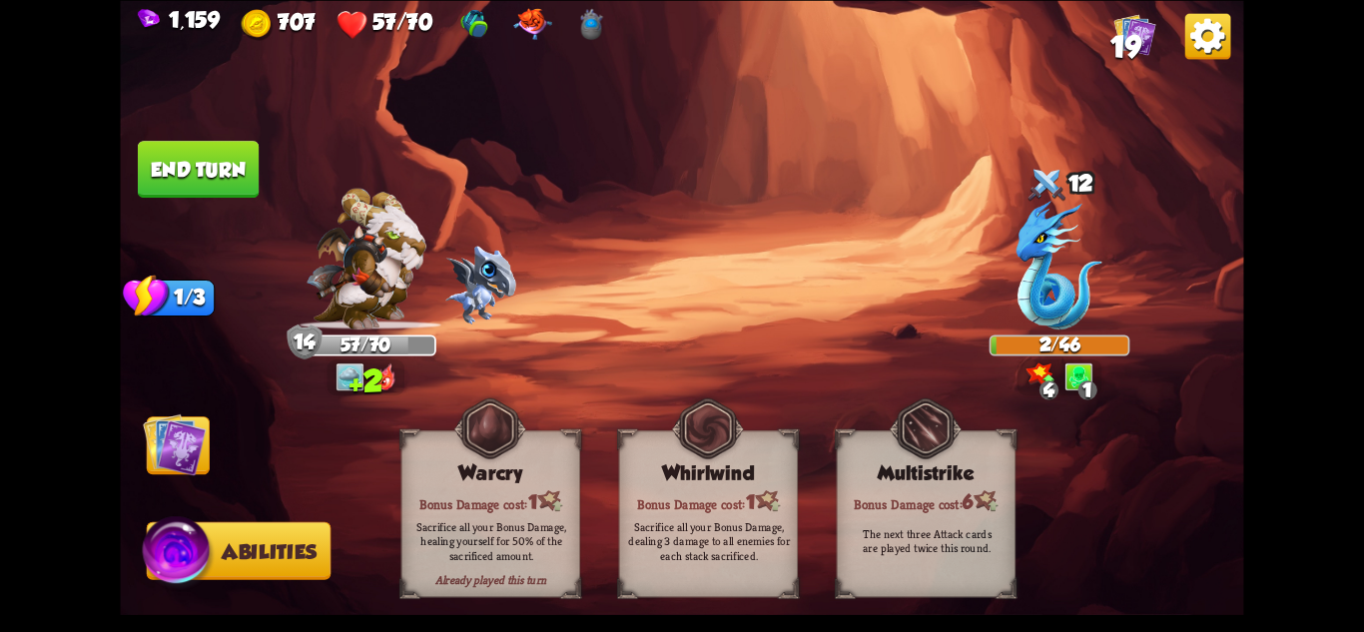
click at [168, 439] on img at bounding box center [174, 443] width 63 height 63
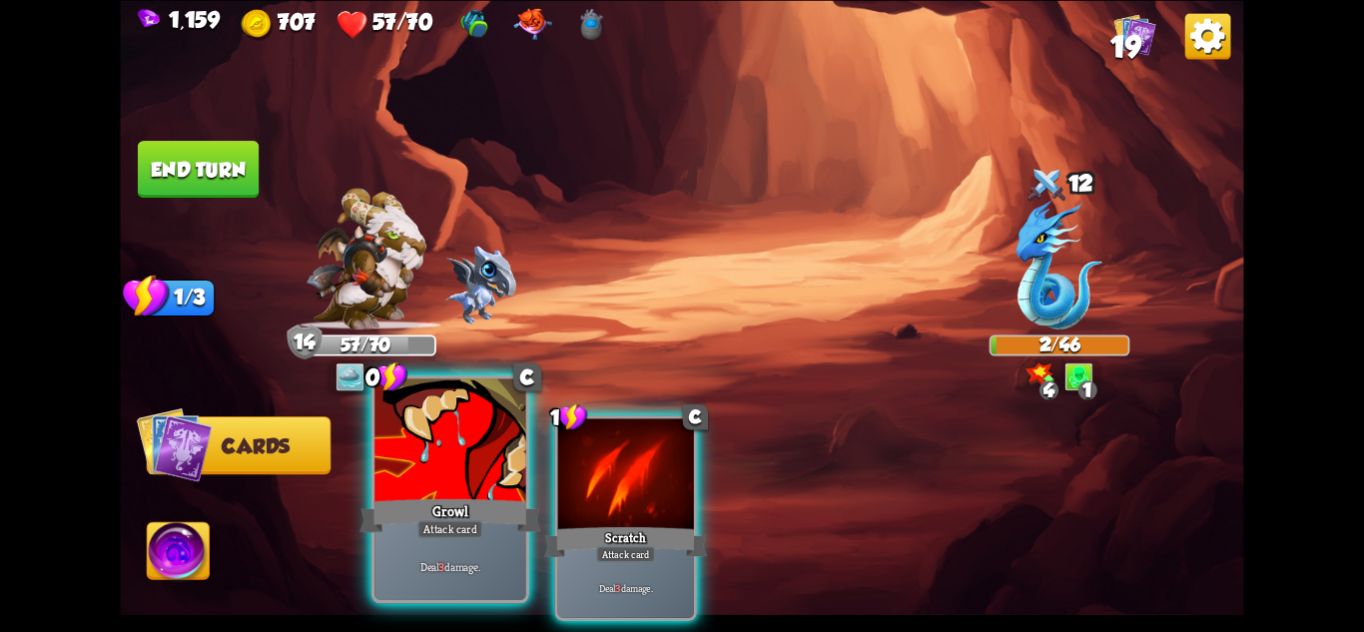
click at [419, 476] on div at bounding box center [449, 441] width 151 height 127
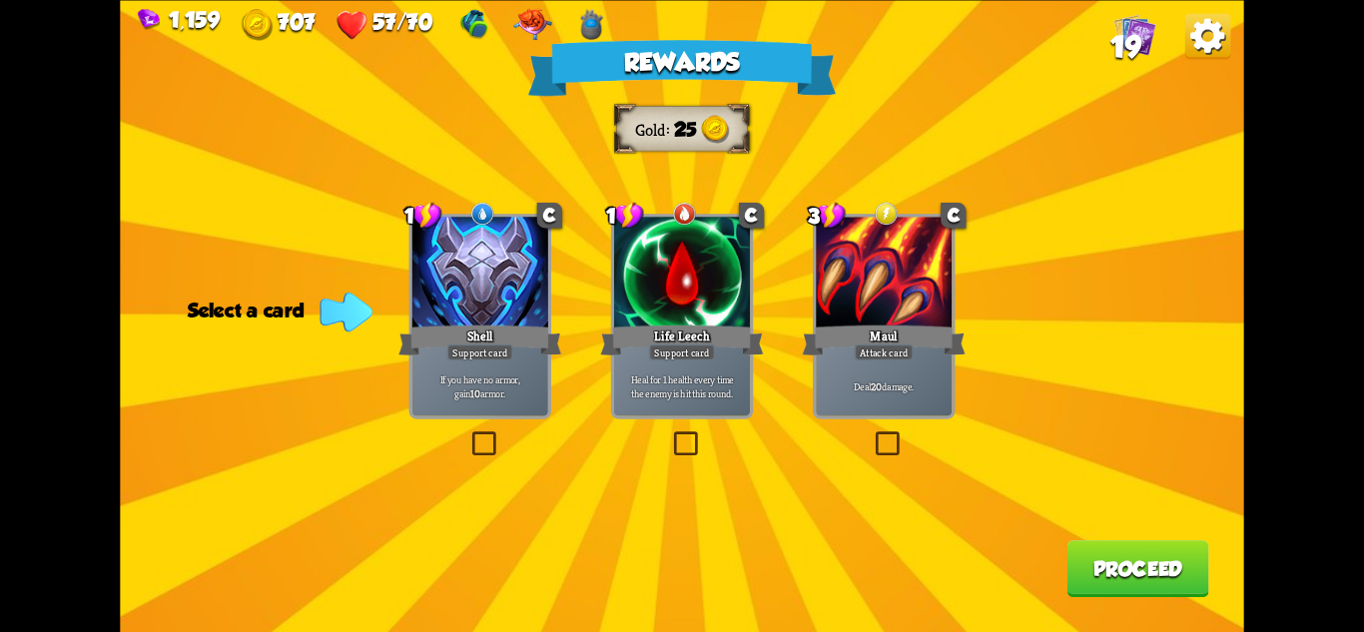
click at [498, 343] on div "Shell" at bounding box center [479, 340] width 163 height 36
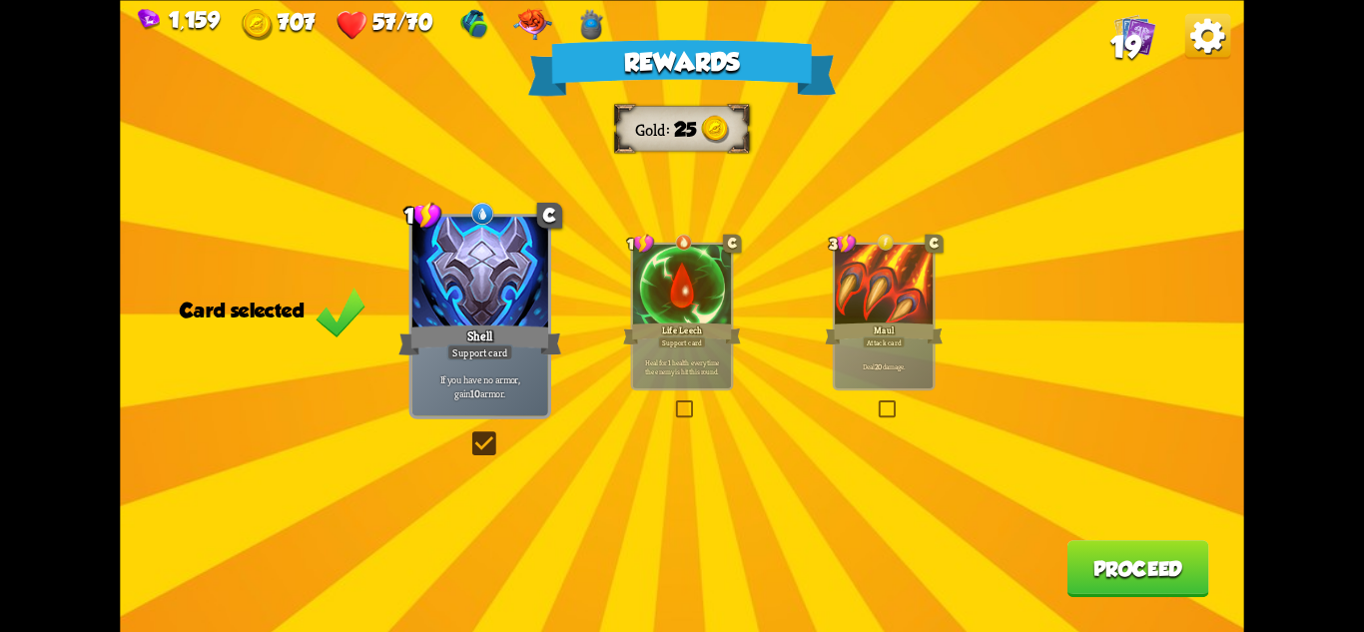
click at [1103, 541] on div "Rewards Gold 25 Card selected 1 C Shell Support card If you have no armor, gain…" at bounding box center [681, 316] width 1123 height 632
click at [1147, 574] on button "Proceed" at bounding box center [1139, 568] width 142 height 57
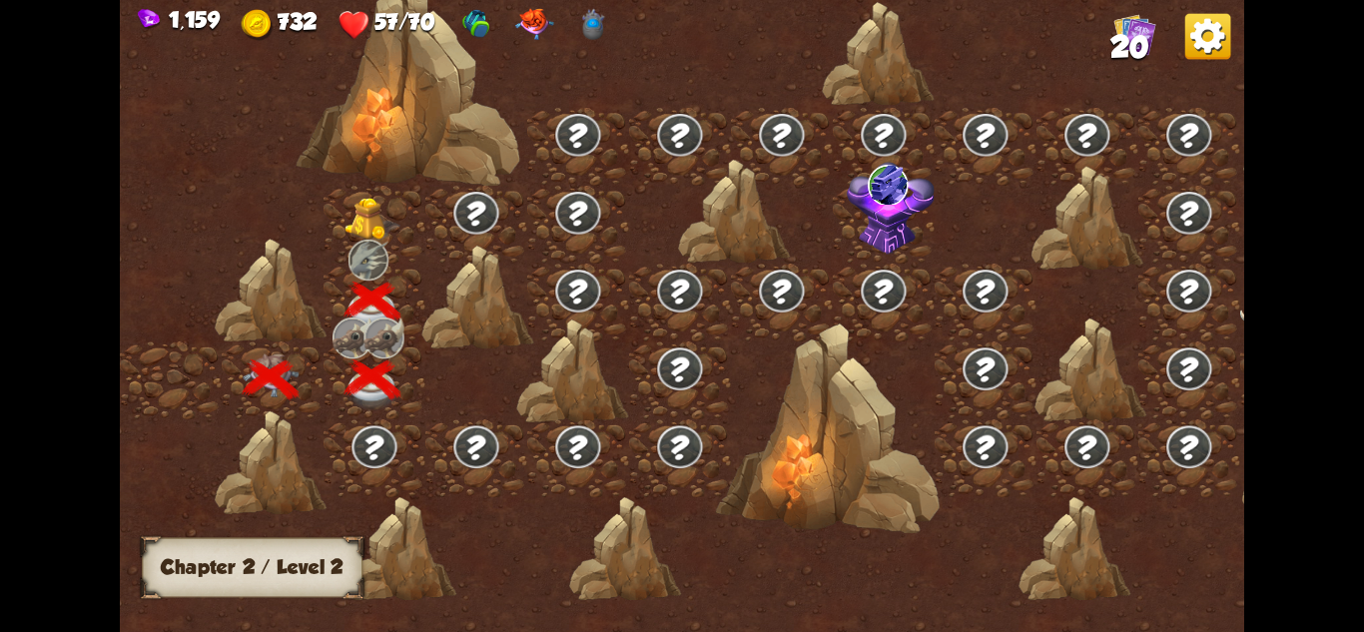
click at [368, 216] on img at bounding box center [373, 219] width 56 height 43
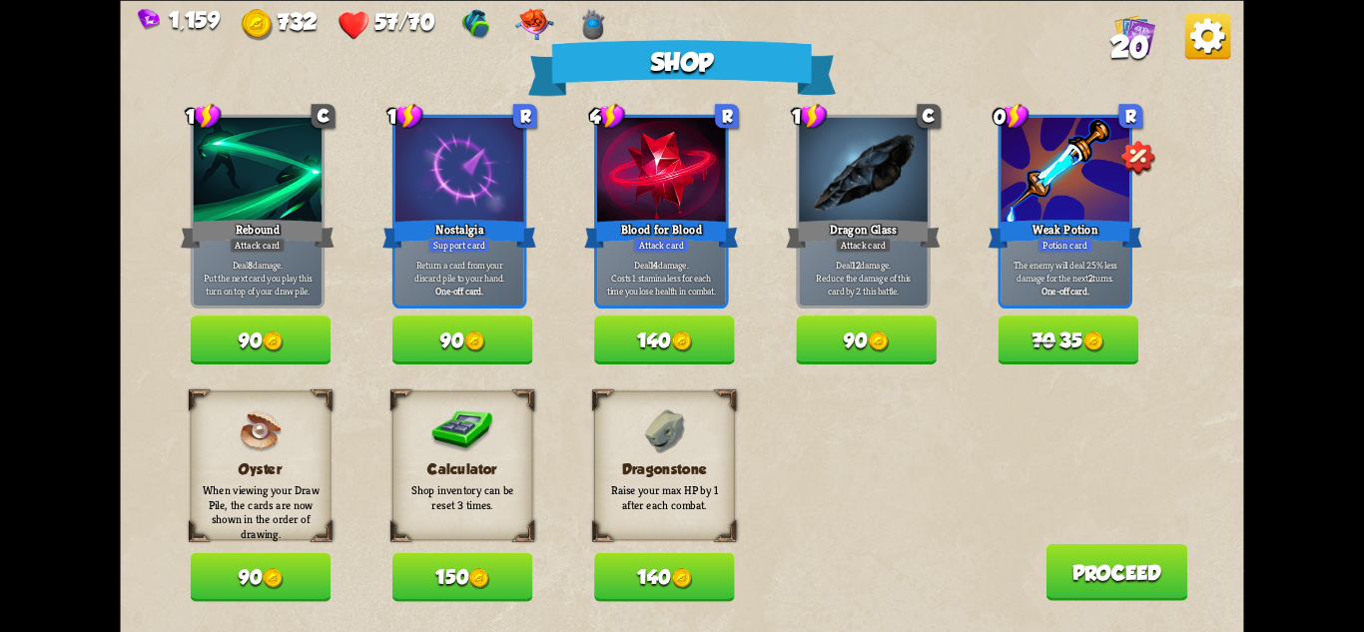
click at [667, 578] on button "140" at bounding box center [664, 576] width 141 height 49
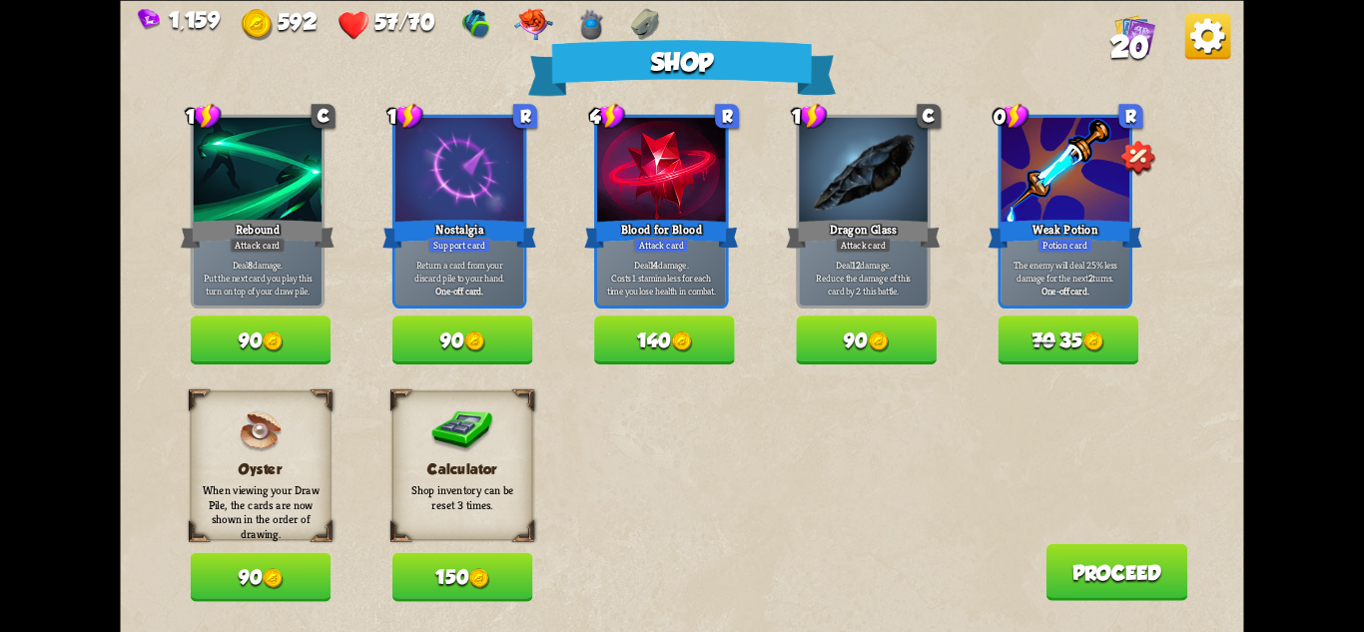
click at [509, 578] on button "150" at bounding box center [462, 576] width 141 height 49
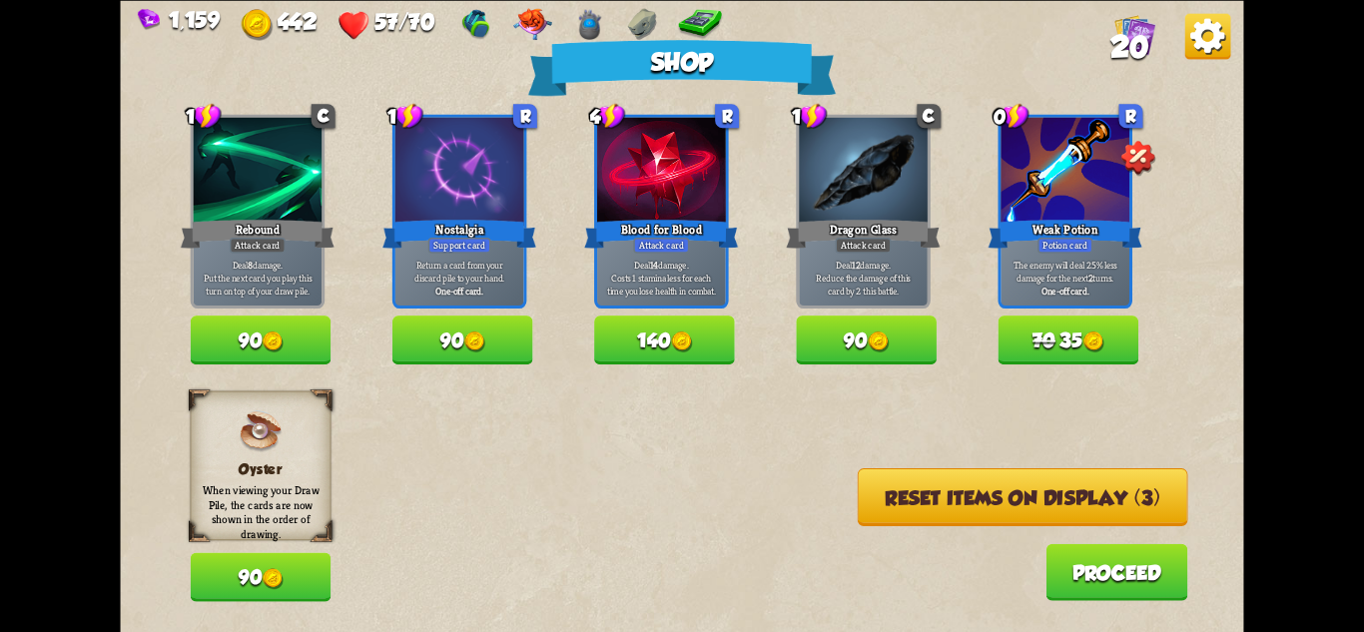
click at [898, 503] on button "Reset items on display (3)" at bounding box center [1023, 497] width 331 height 58
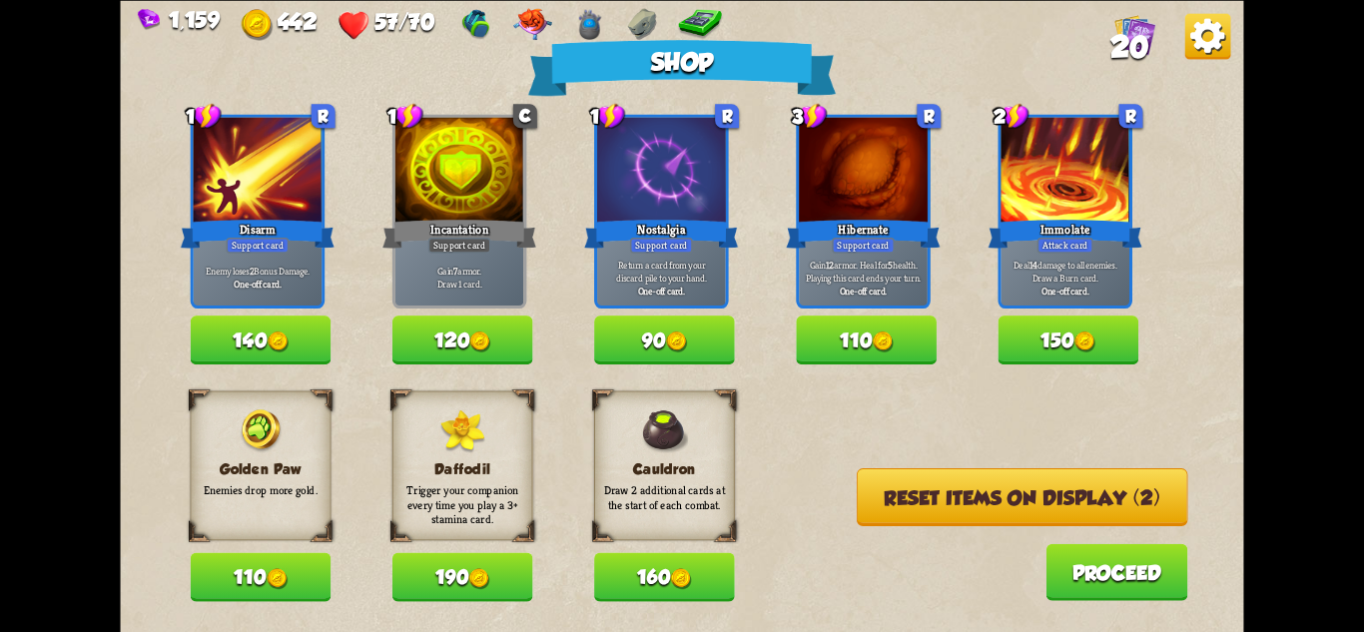
click at [695, 562] on button "160" at bounding box center [664, 576] width 141 height 49
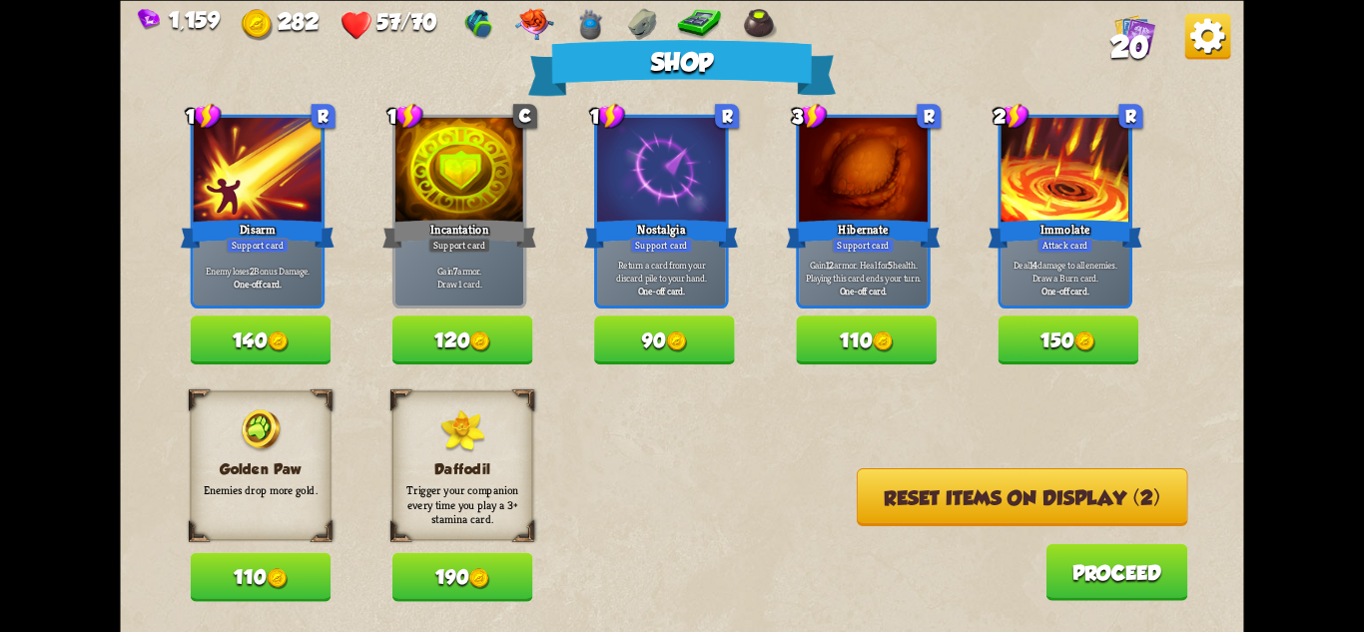
click at [246, 569] on button "110" at bounding box center [261, 576] width 141 height 49
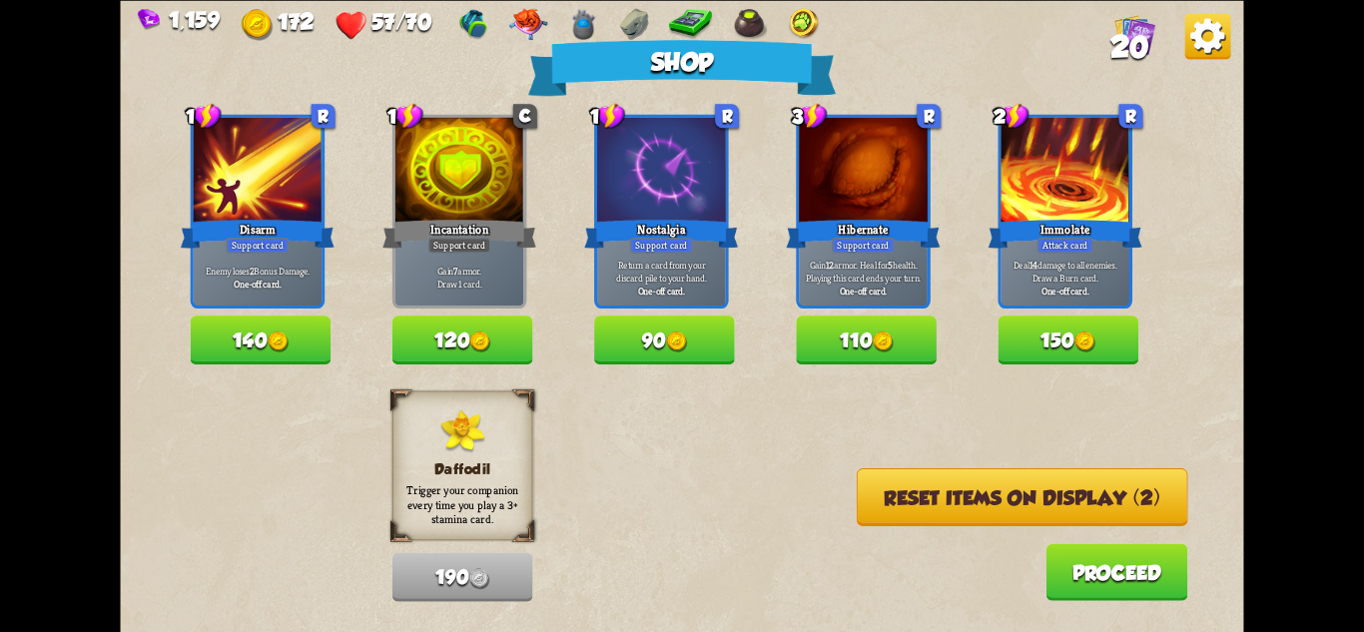
click at [1021, 493] on button "Reset items on display (2)" at bounding box center [1022, 497] width 331 height 58
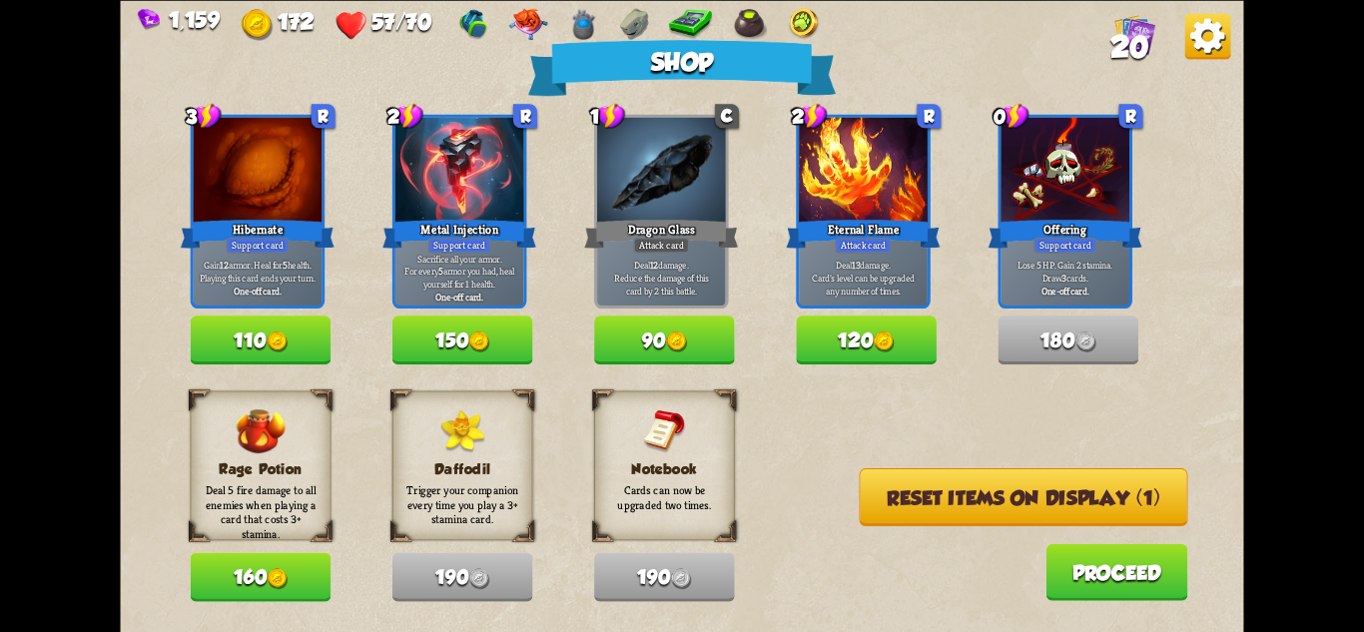
click at [1114, 576] on button "Proceed" at bounding box center [1117, 571] width 142 height 57
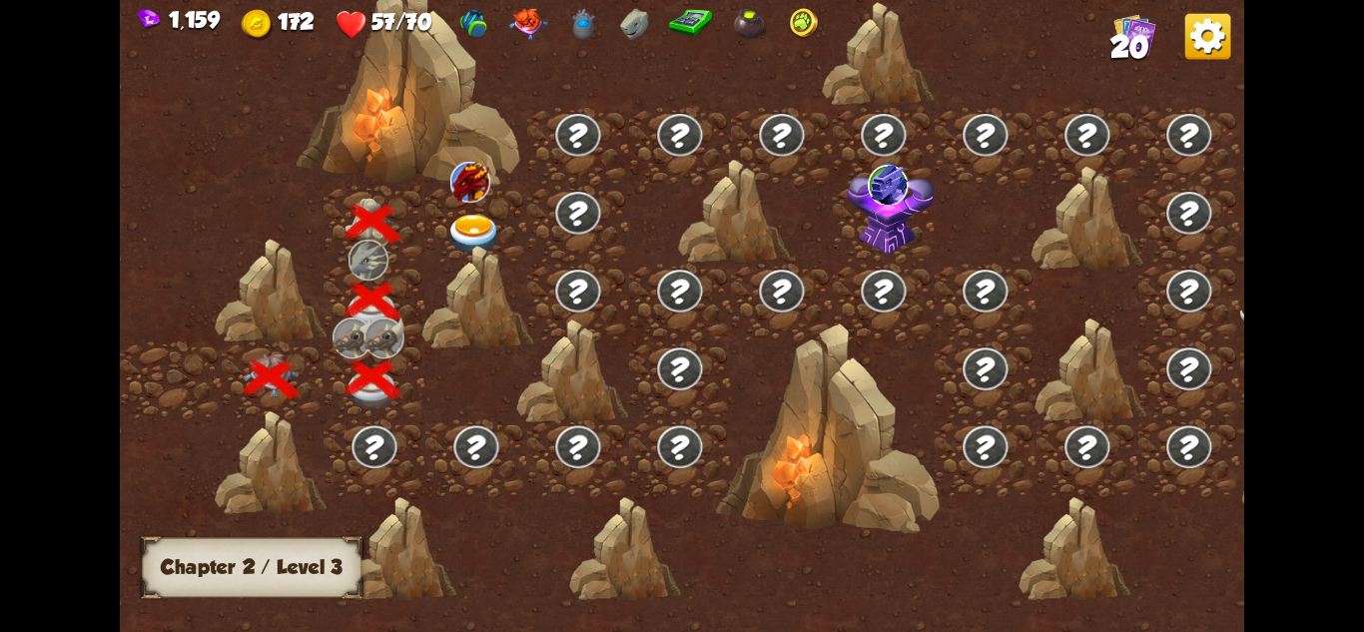
click at [486, 233] on img at bounding box center [474, 235] width 56 height 41
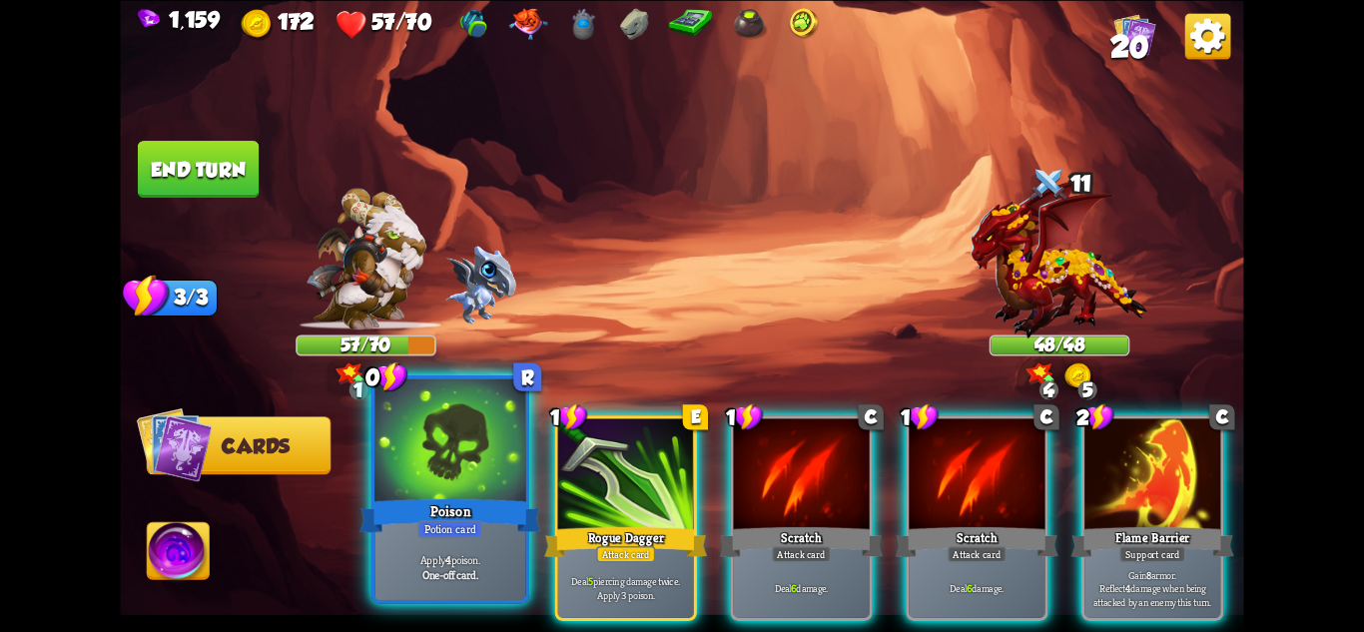
click at [474, 526] on div "Potion card" at bounding box center [449, 528] width 65 height 18
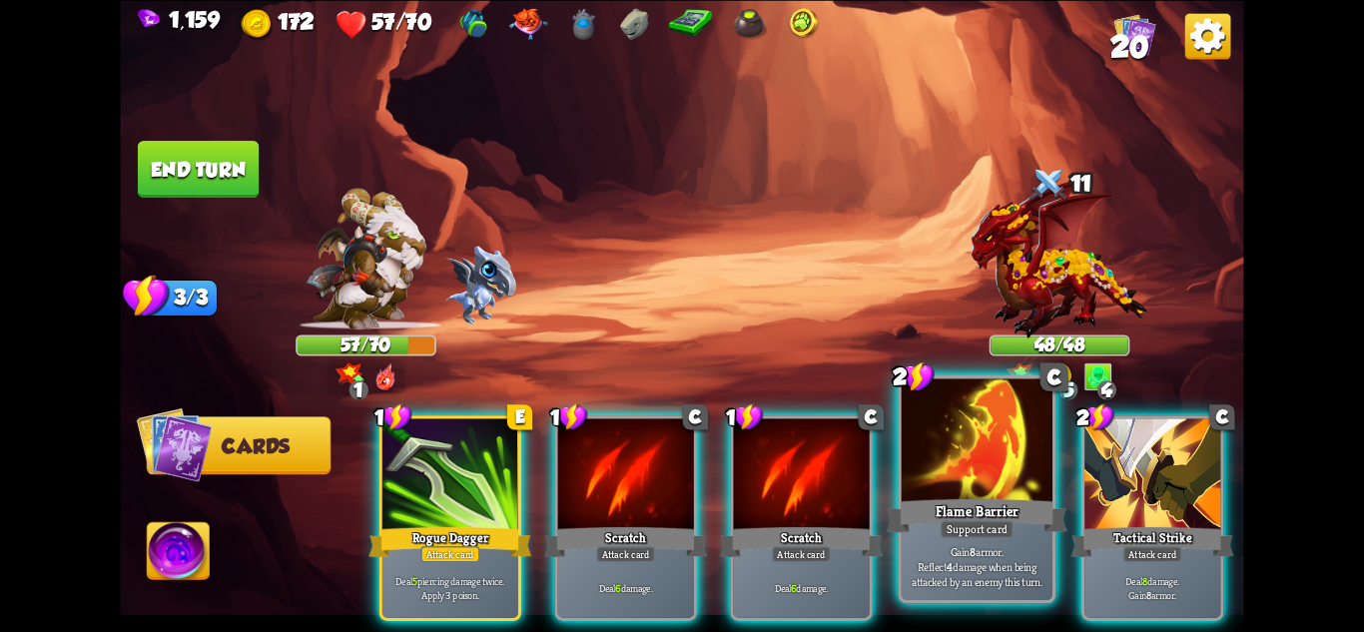
click at [1025, 531] on div "Flame Barrier" at bounding box center [977, 515] width 181 height 40
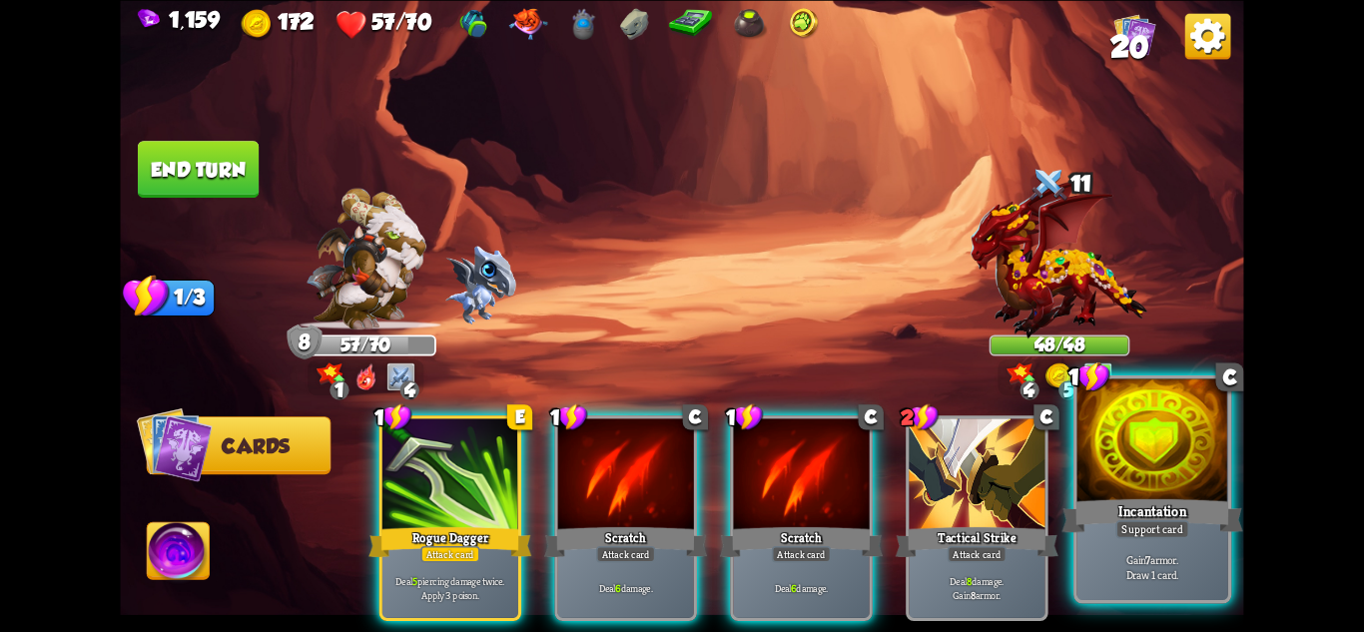
click at [1160, 524] on div "Support card" at bounding box center [1152, 528] width 74 height 18
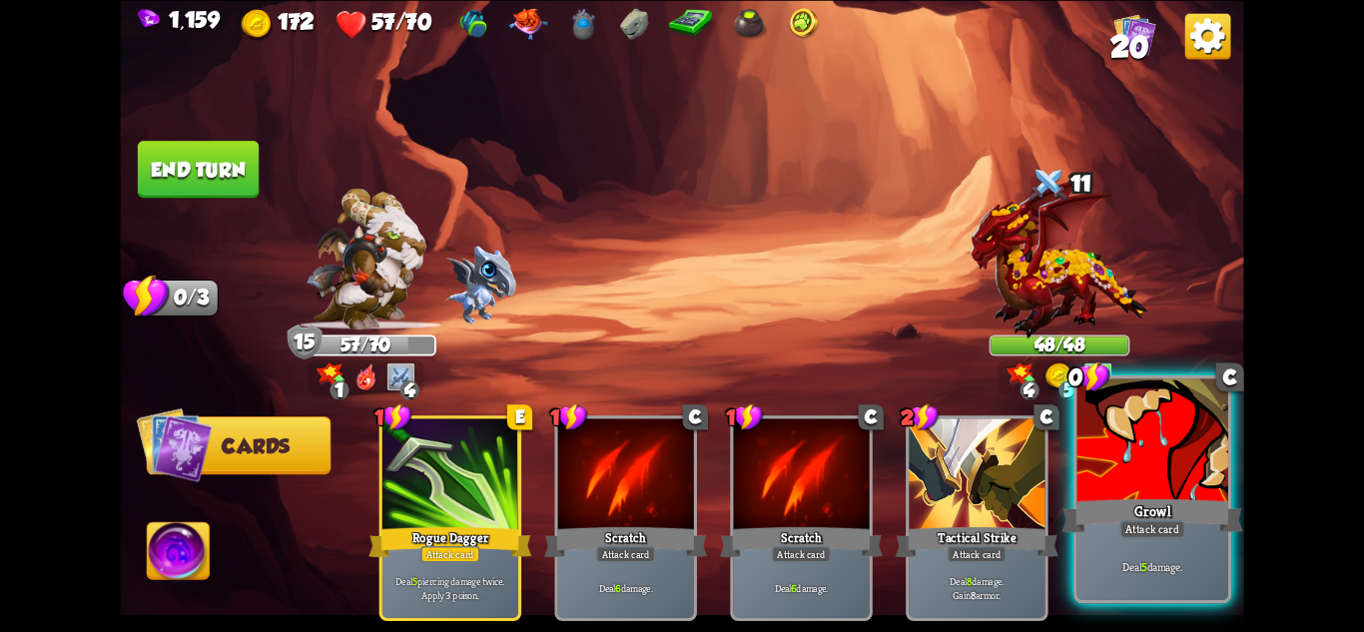
click at [1109, 488] on div at bounding box center [1153, 441] width 151 height 127
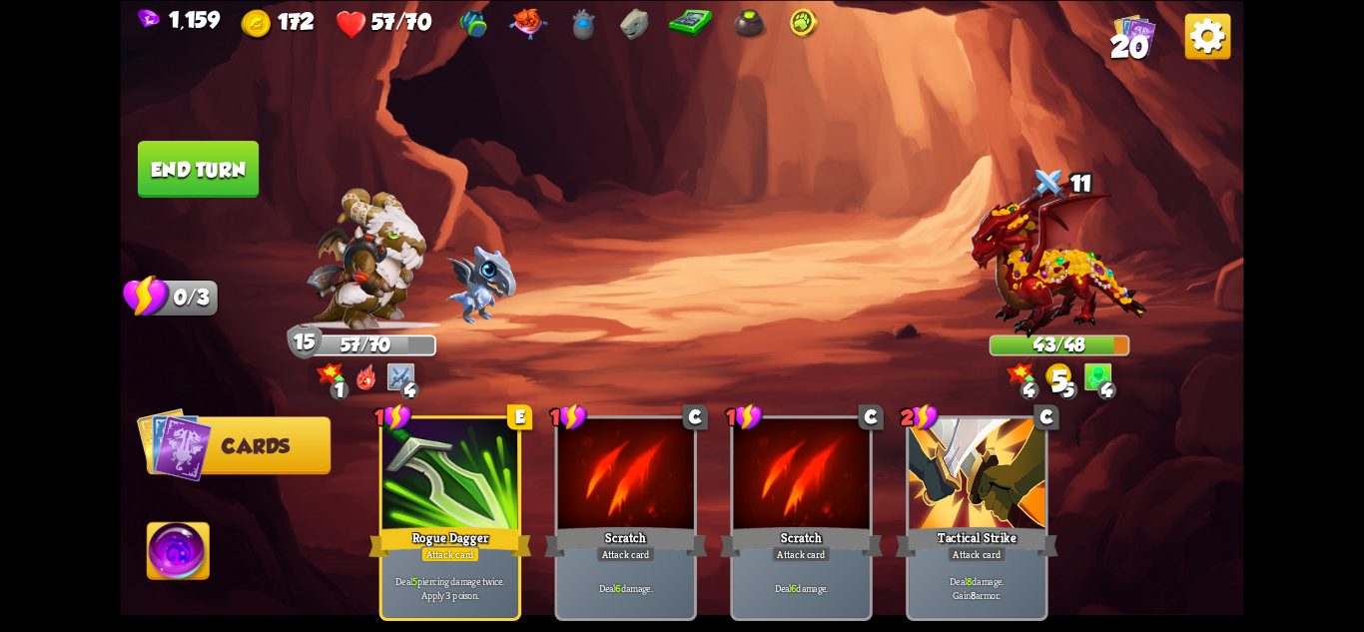
click at [184, 161] on button "End turn" at bounding box center [198, 169] width 121 height 57
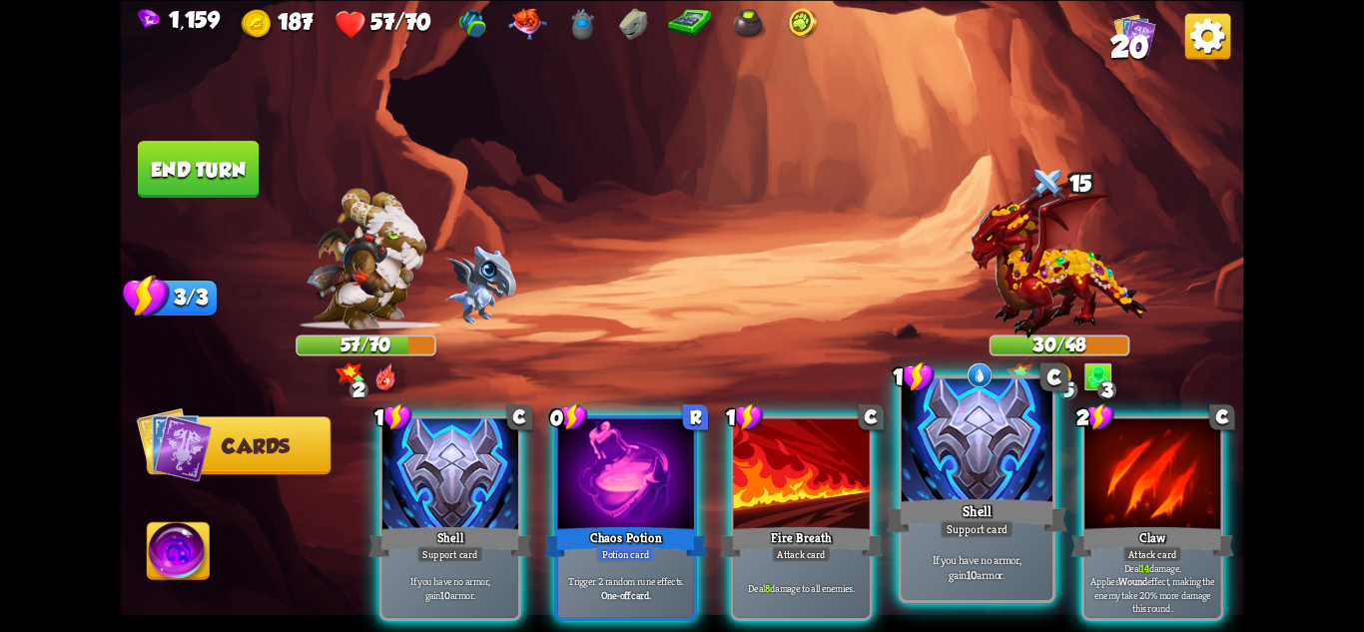
click at [1008, 545] on div "If you have no armor, gain 10 armor." at bounding box center [977, 567] width 151 height 66
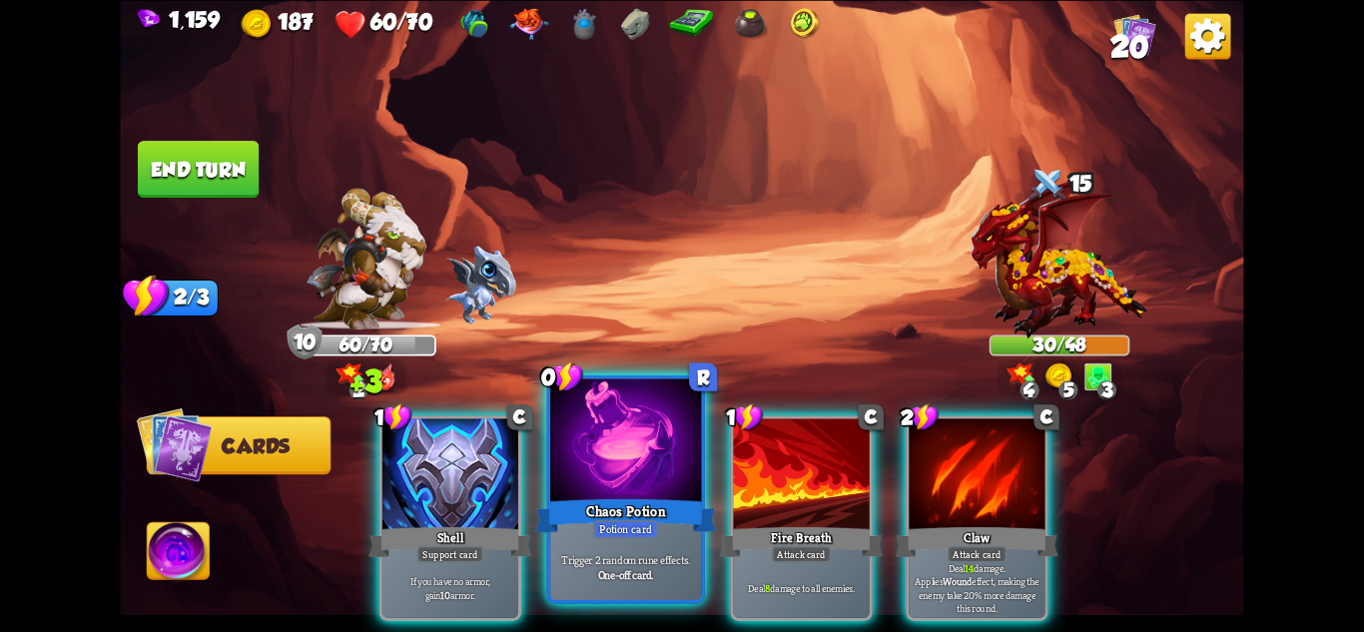
click at [629, 561] on p "Trigger 2 random rune effects." at bounding box center [626, 559] width 144 height 15
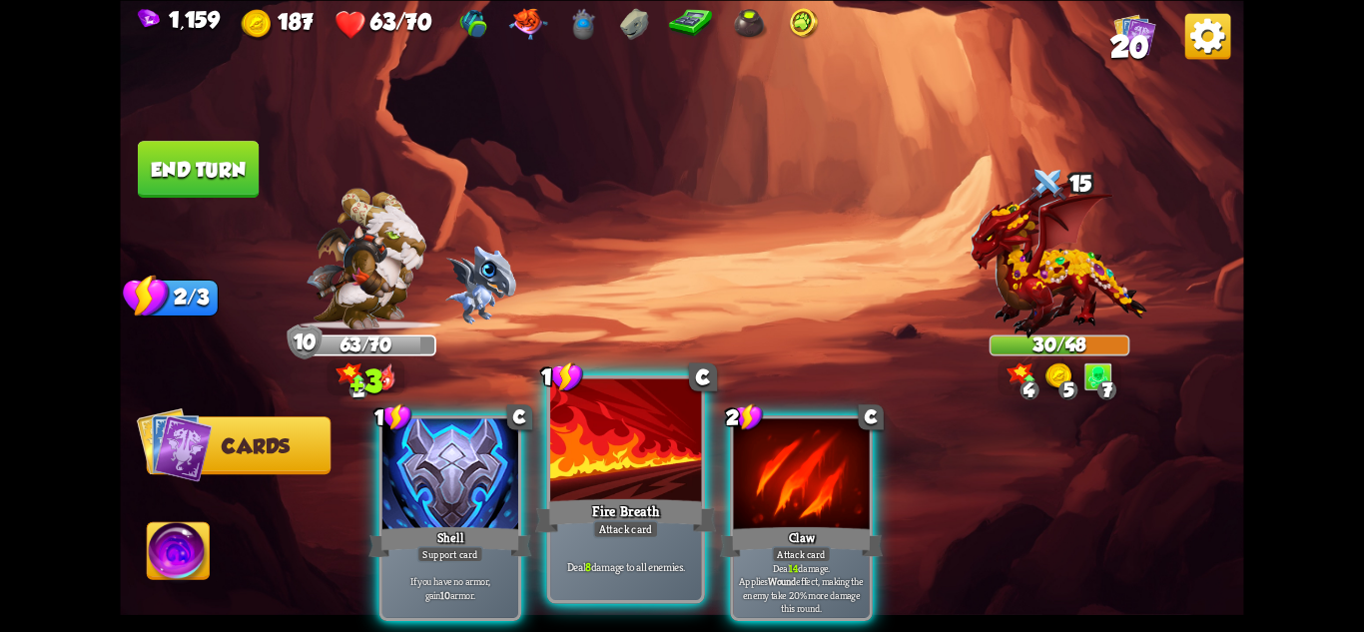
click at [598, 554] on div "Deal 8 damage to all enemies." at bounding box center [625, 567] width 151 height 66
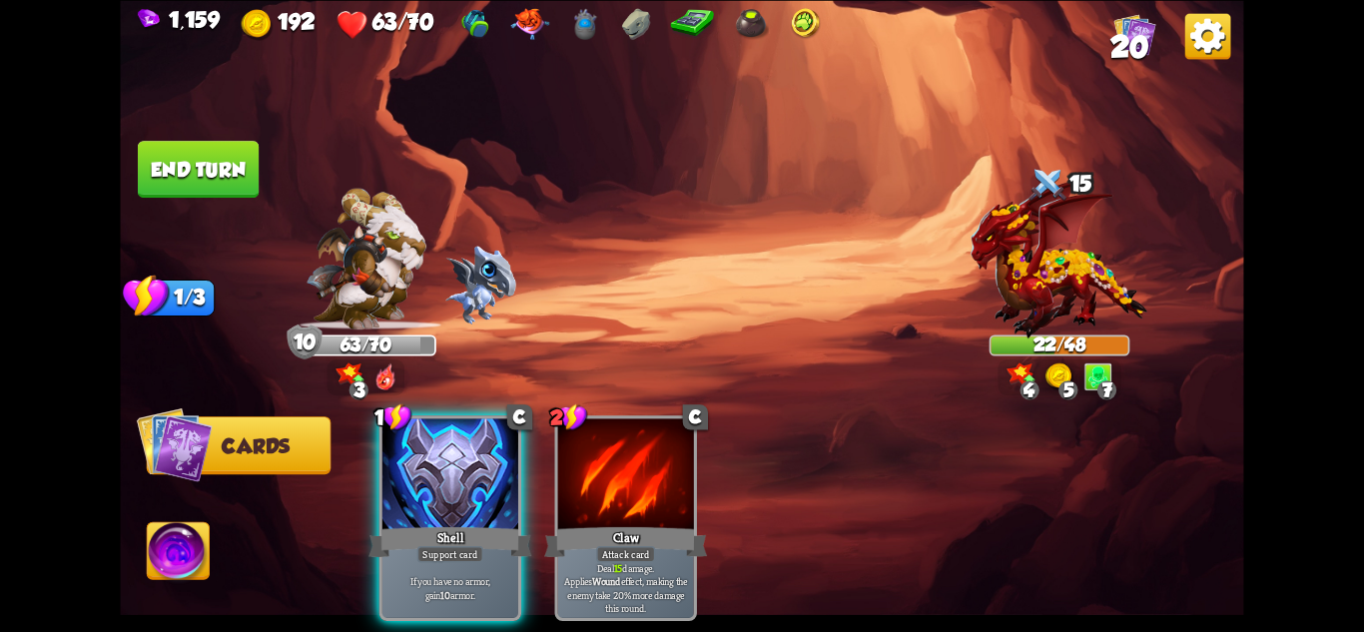
click at [210, 139] on img at bounding box center [681, 316] width 1123 height 632
click at [223, 168] on button "End turn" at bounding box center [198, 169] width 121 height 57
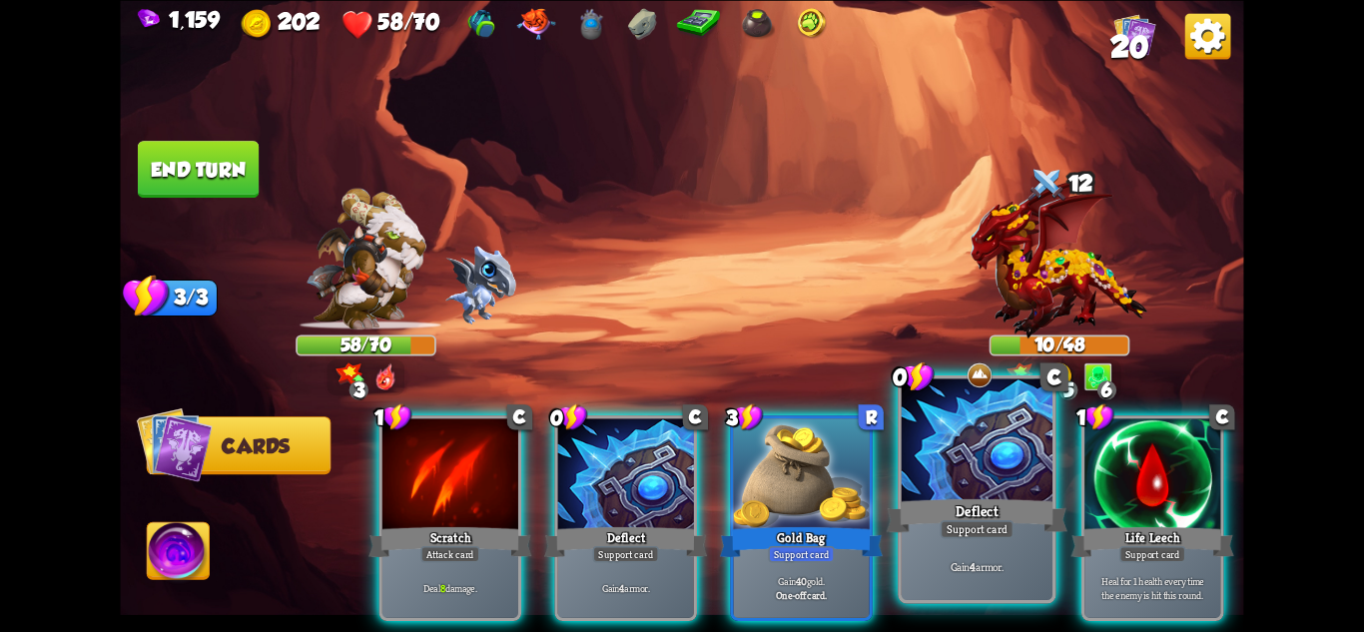
click at [982, 536] on div "Support card" at bounding box center [977, 528] width 74 height 18
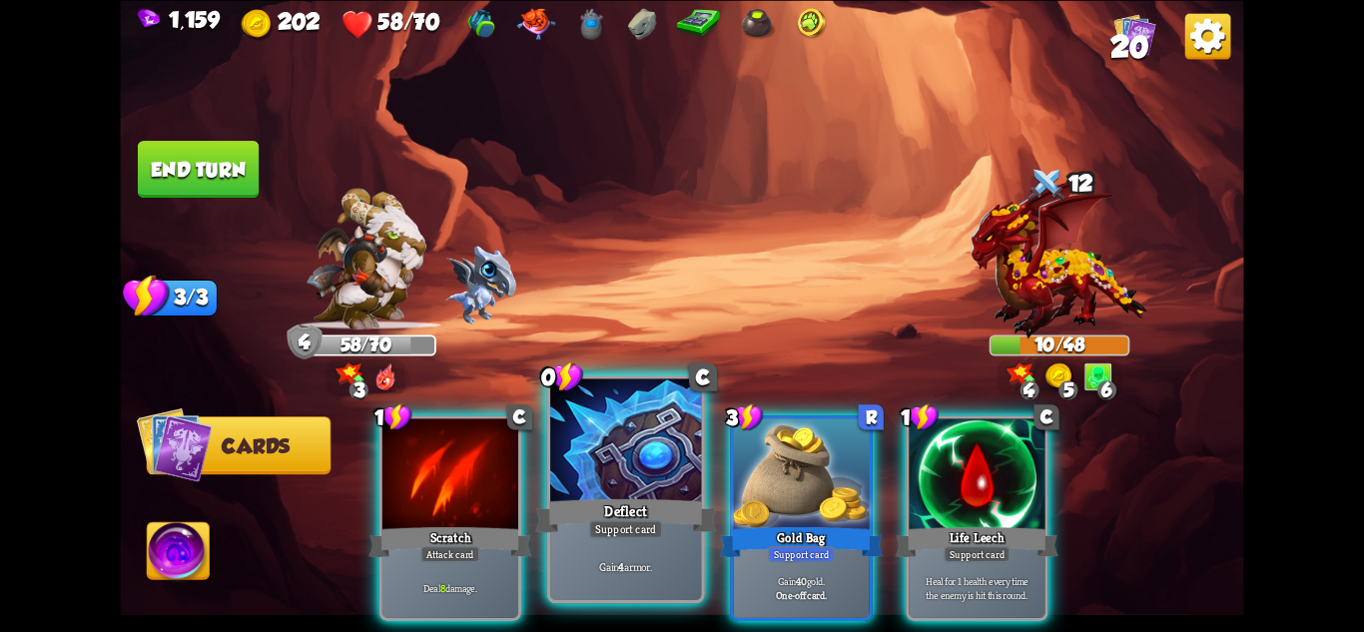
click at [627, 490] on div at bounding box center [625, 441] width 151 height 127
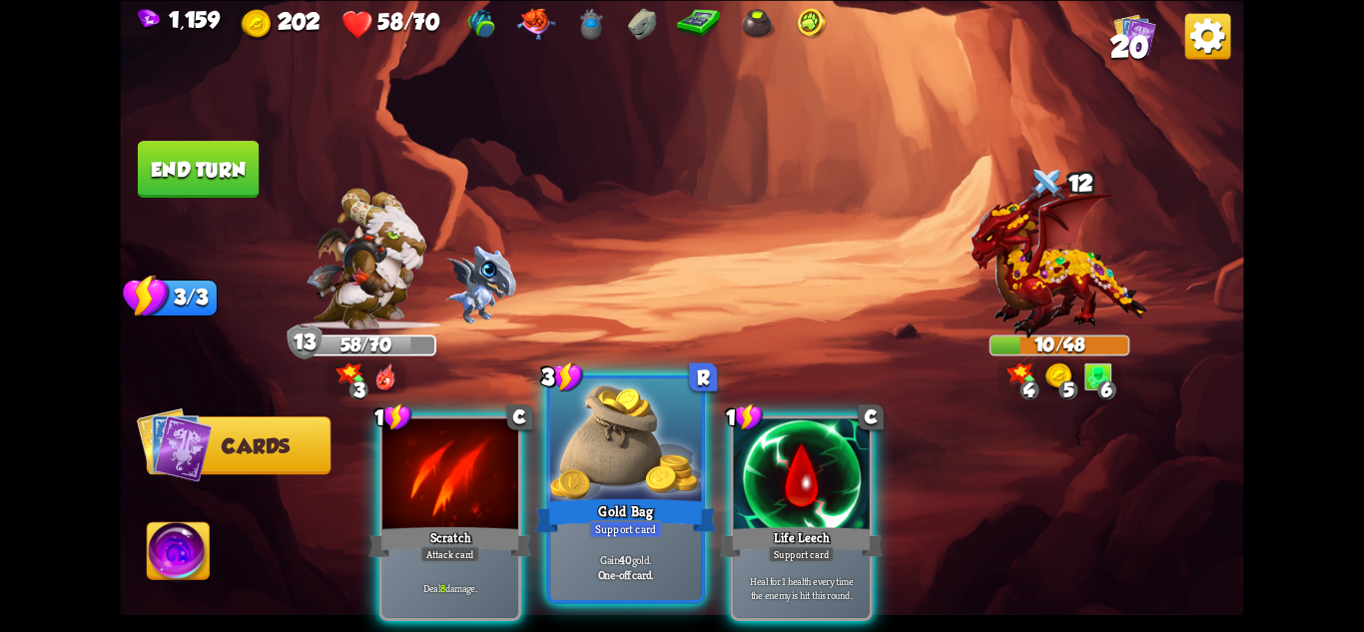
click at [657, 510] on div "Gold Bag" at bounding box center [625, 515] width 181 height 40
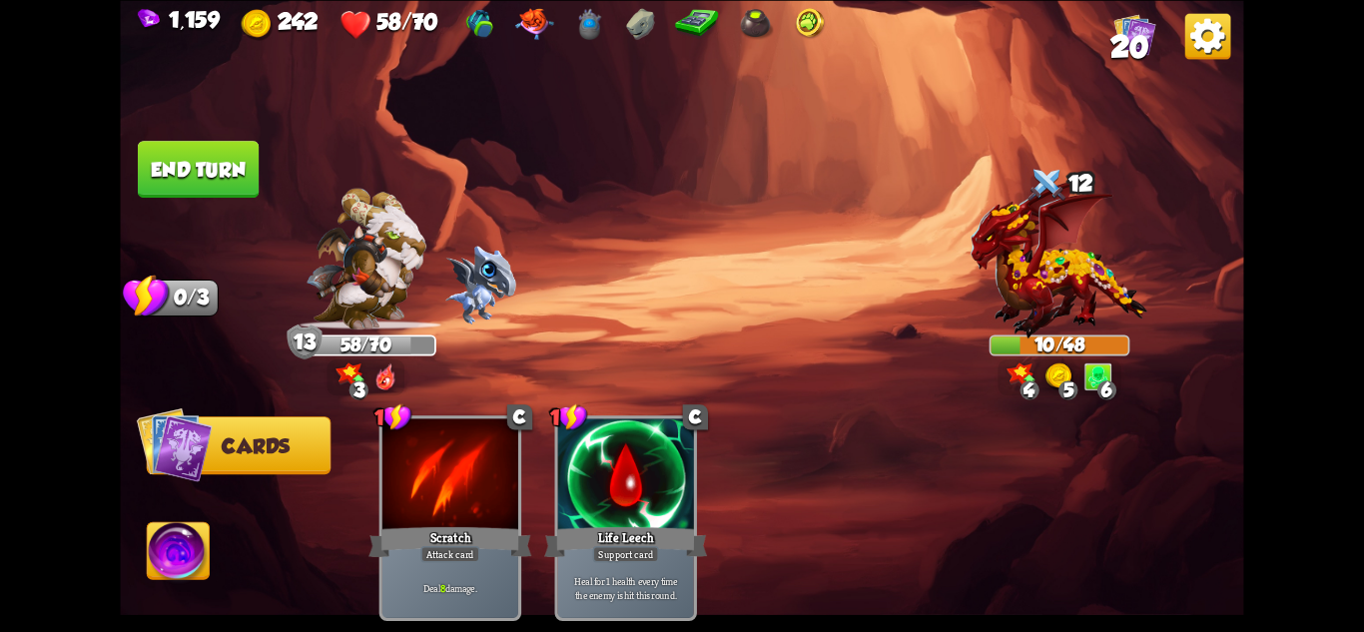
click at [111, 141] on div "1,159 242 58/70 20 Select an enemy to attack... You don't have enough stamina t…" at bounding box center [682, 316] width 1364 height 632
click at [175, 168] on button "End turn" at bounding box center [198, 169] width 121 height 57
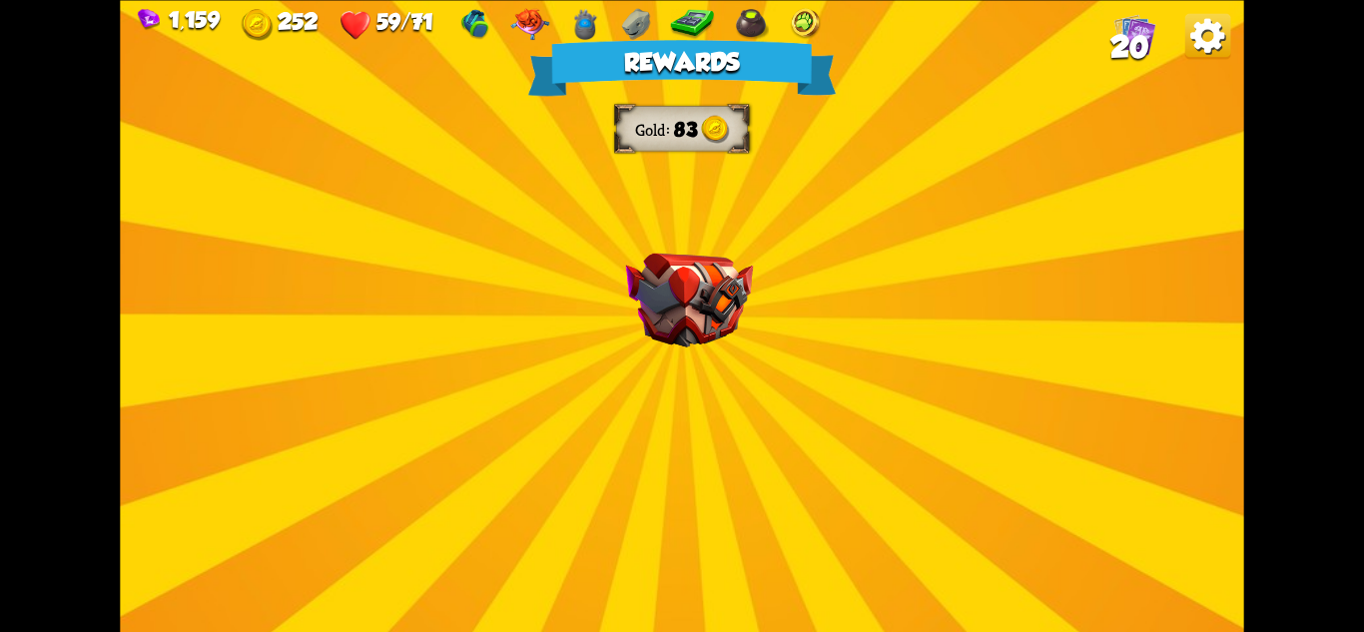
click at [729, 380] on div "Rewards Gold 83 Select a card 1 C Rebound Attack card Deal 8 damage. Put the ne…" at bounding box center [681, 316] width 1123 height 632
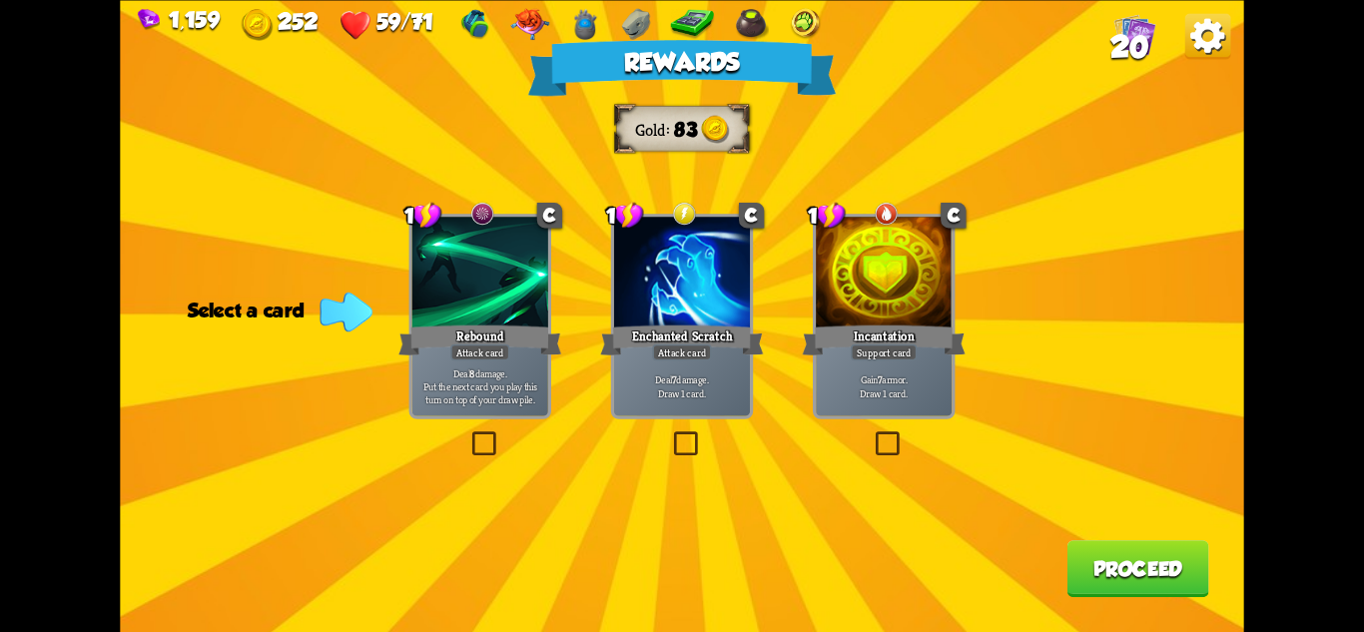
click at [512, 325] on div "Rebound" at bounding box center [479, 340] width 163 height 36
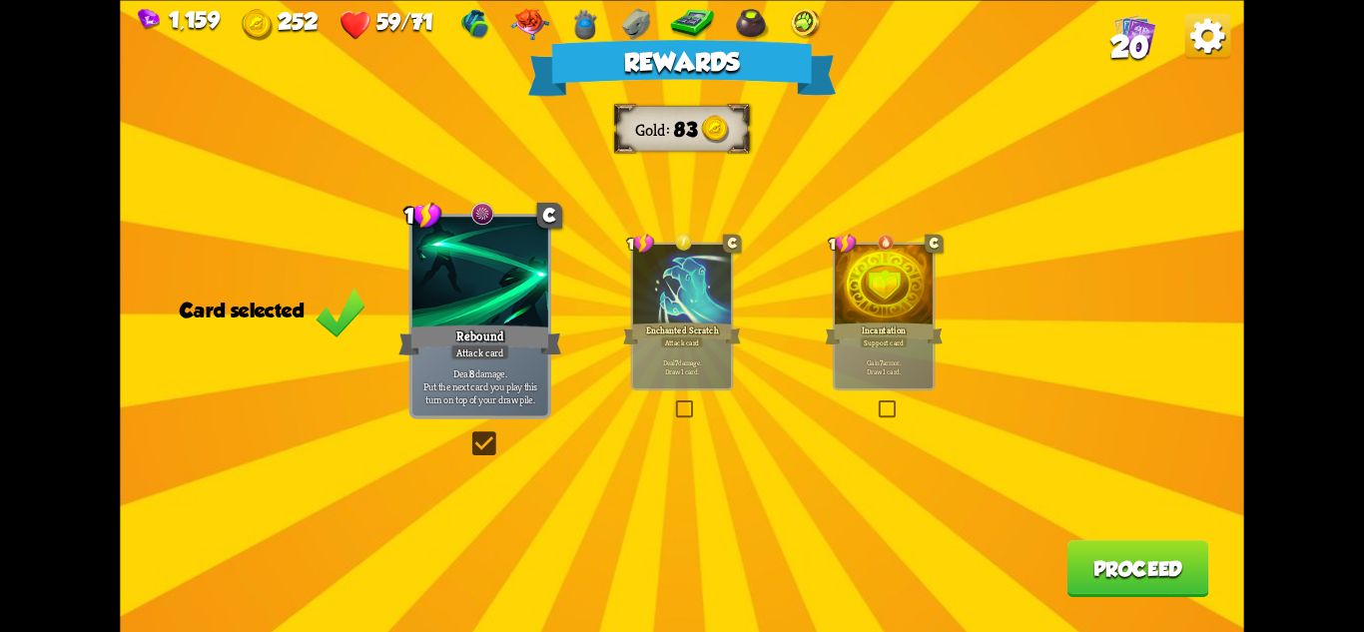
click at [1122, 545] on button "Proceed" at bounding box center [1139, 568] width 142 height 57
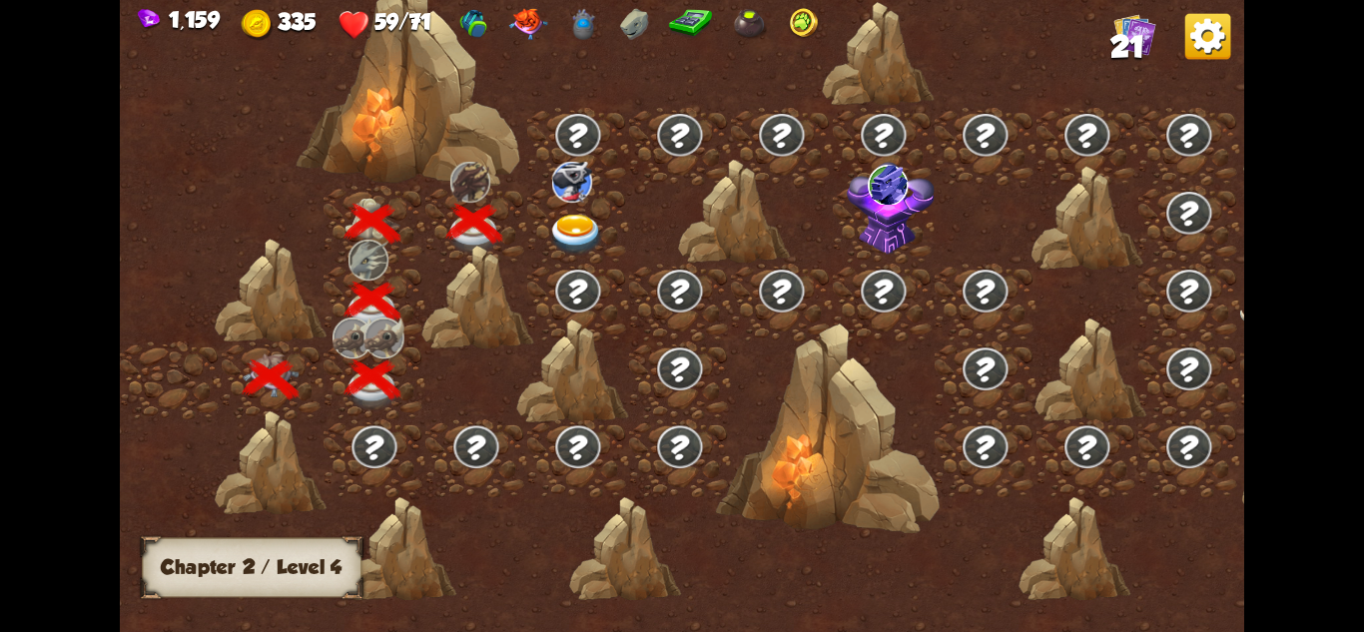
click at [569, 227] on img at bounding box center [576, 235] width 56 height 41
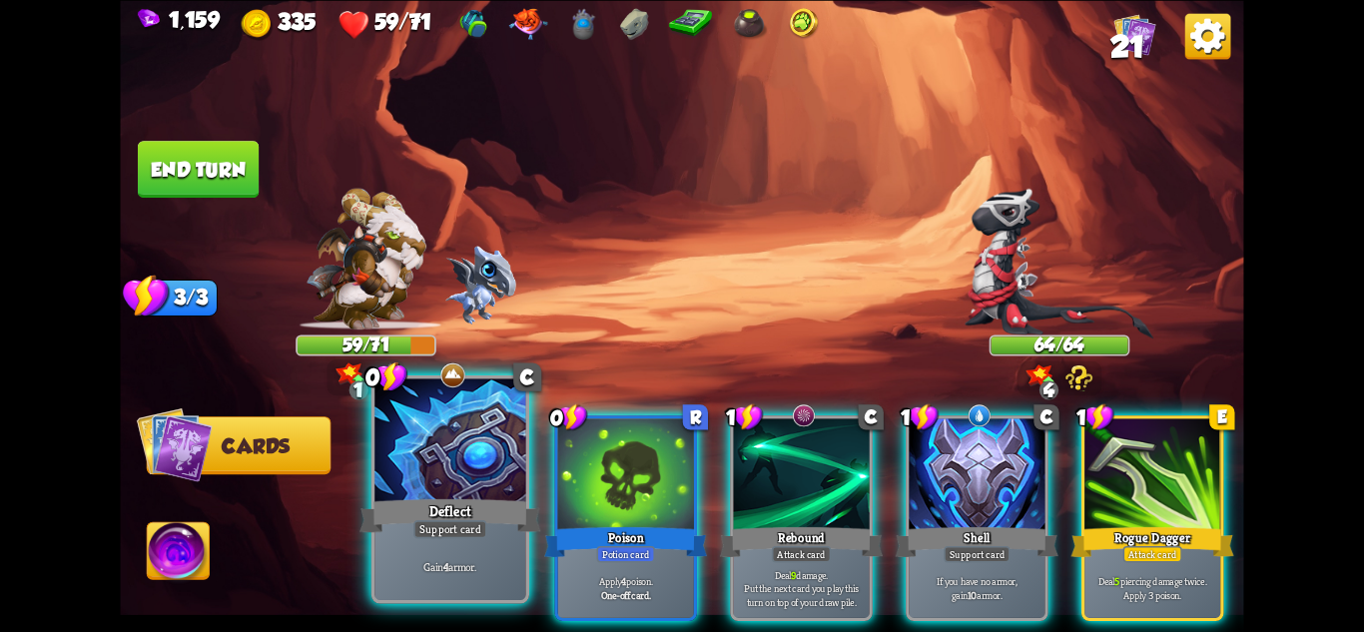
click at [500, 522] on div "Deflect" at bounding box center [450, 515] width 181 height 40
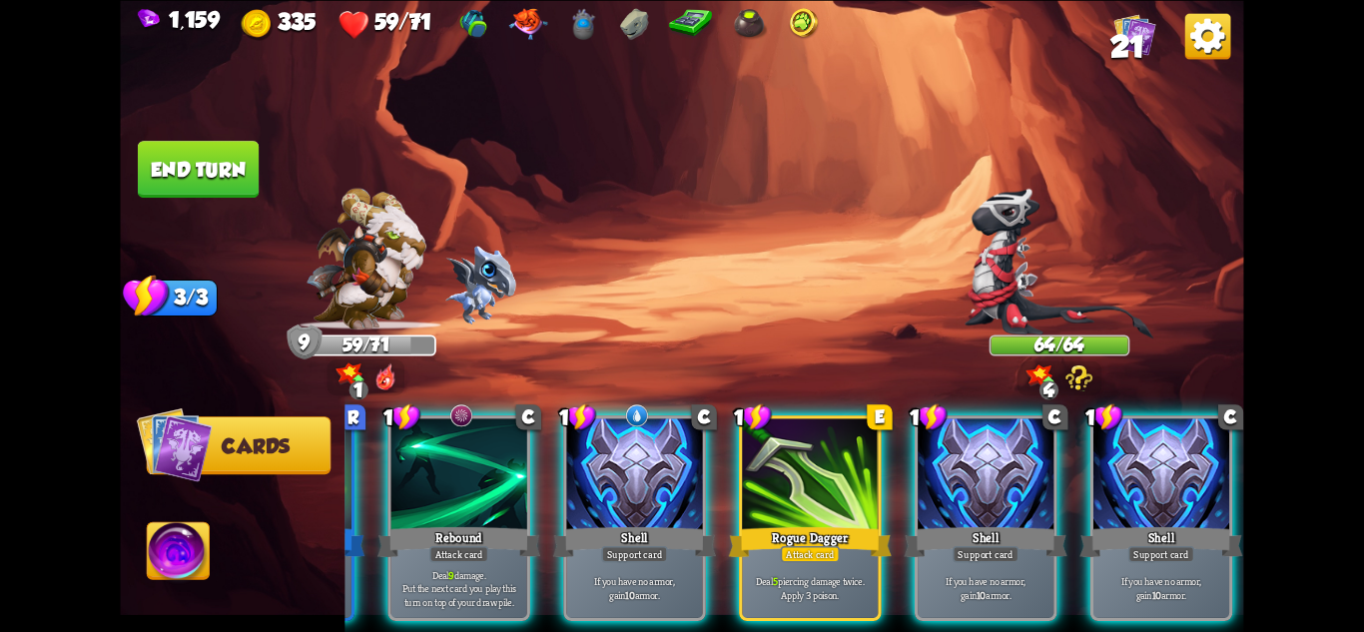
scroll to position [0, 0]
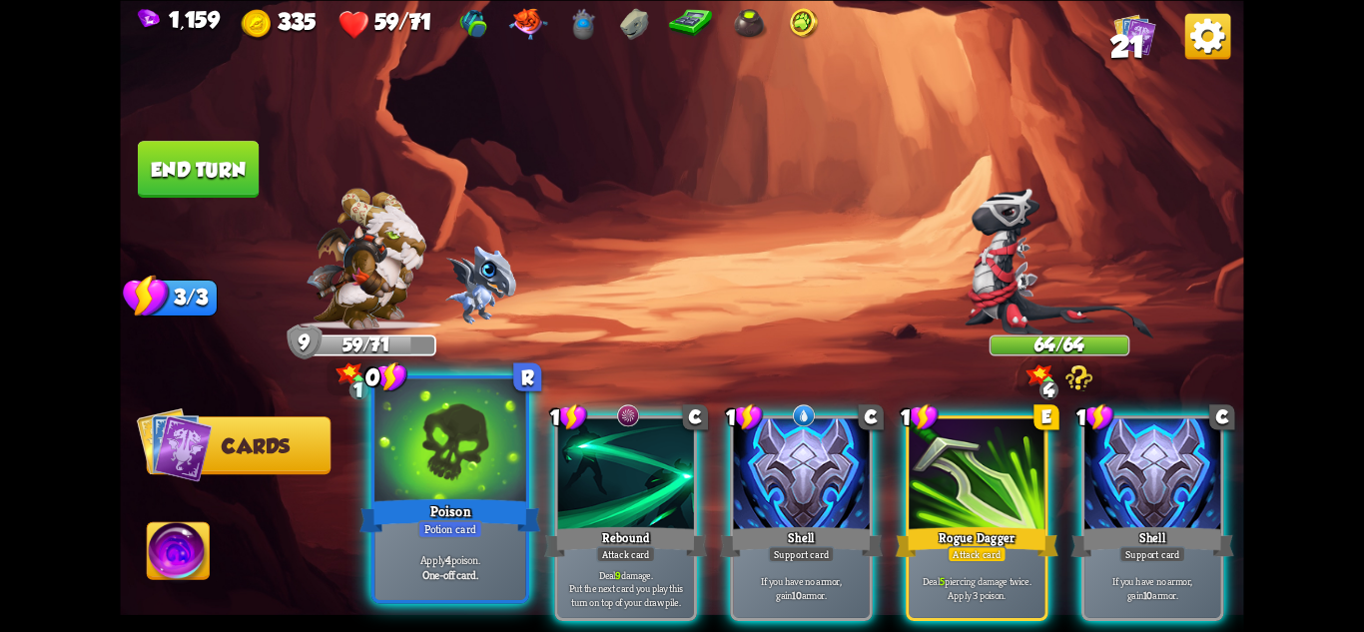
click at [457, 536] on div "Potion card" at bounding box center [449, 528] width 65 height 18
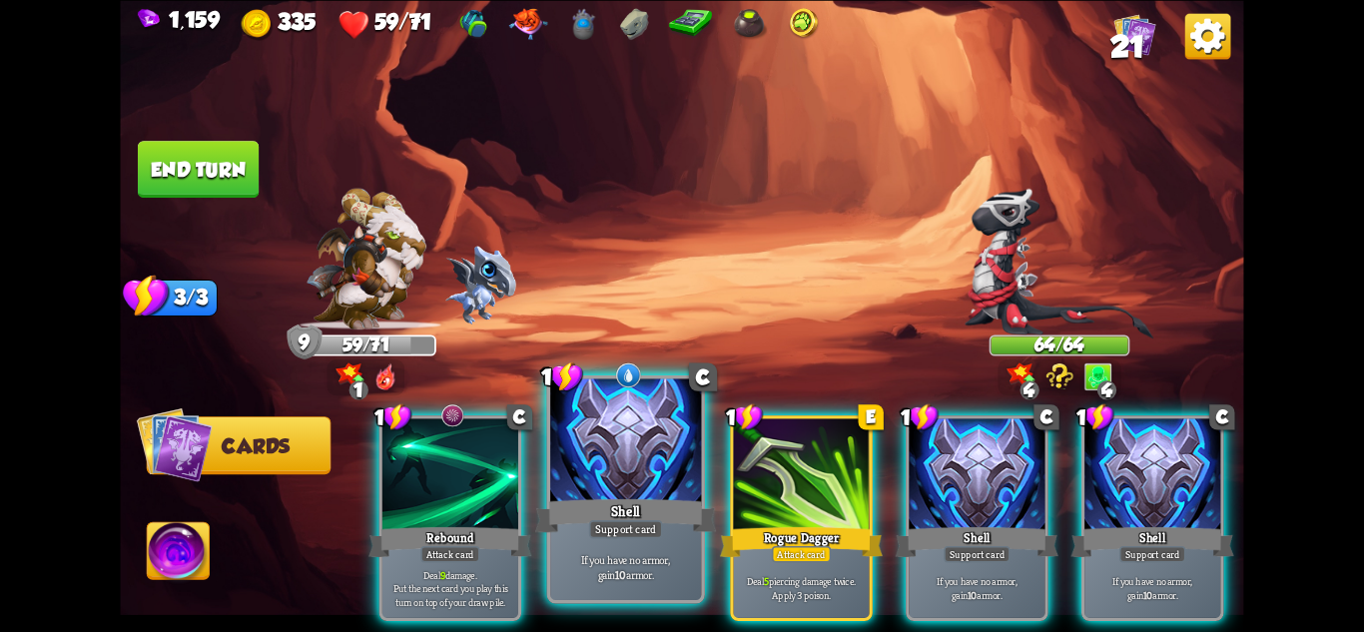
click at [575, 533] on div "Shell" at bounding box center [625, 515] width 181 height 40
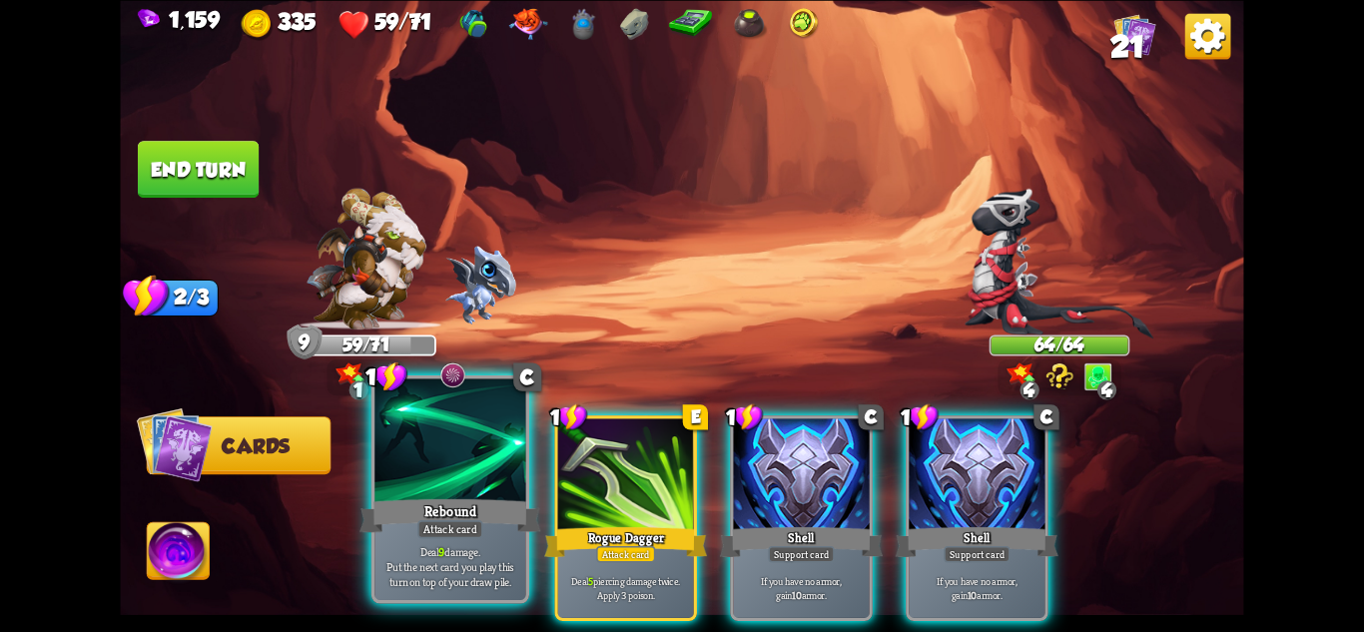
click at [436, 517] on div "Rebound" at bounding box center [450, 515] width 181 height 40
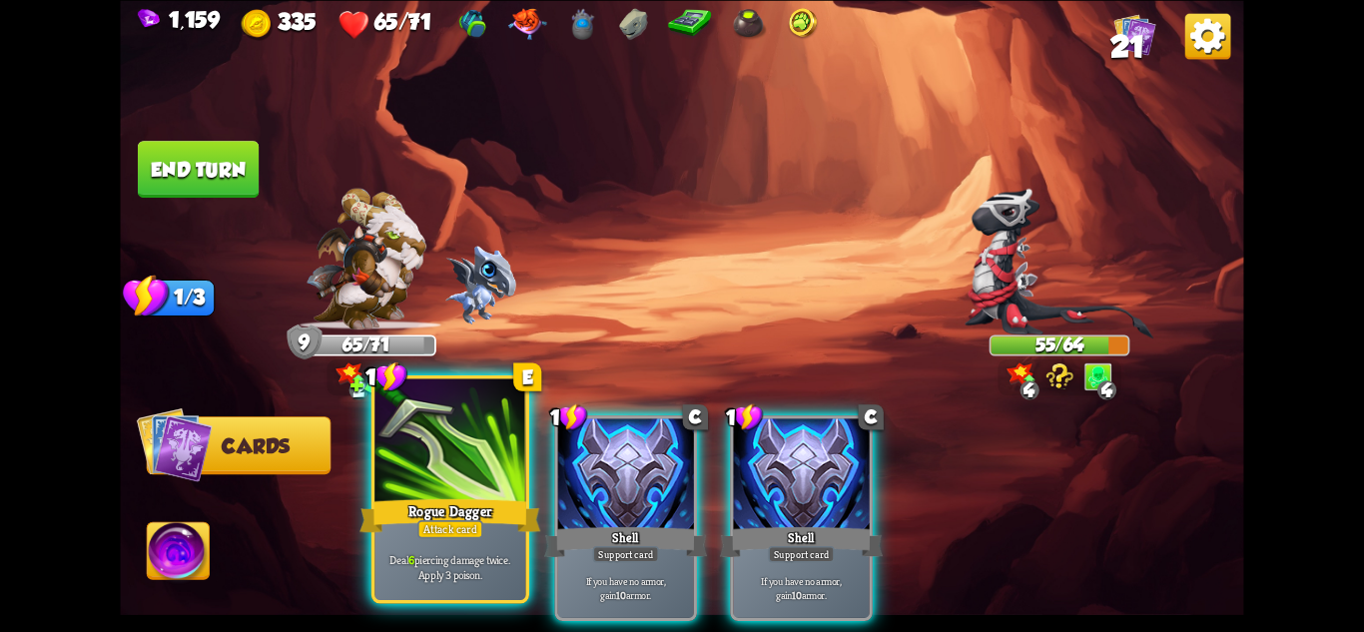
click at [467, 488] on div at bounding box center [449, 441] width 151 height 127
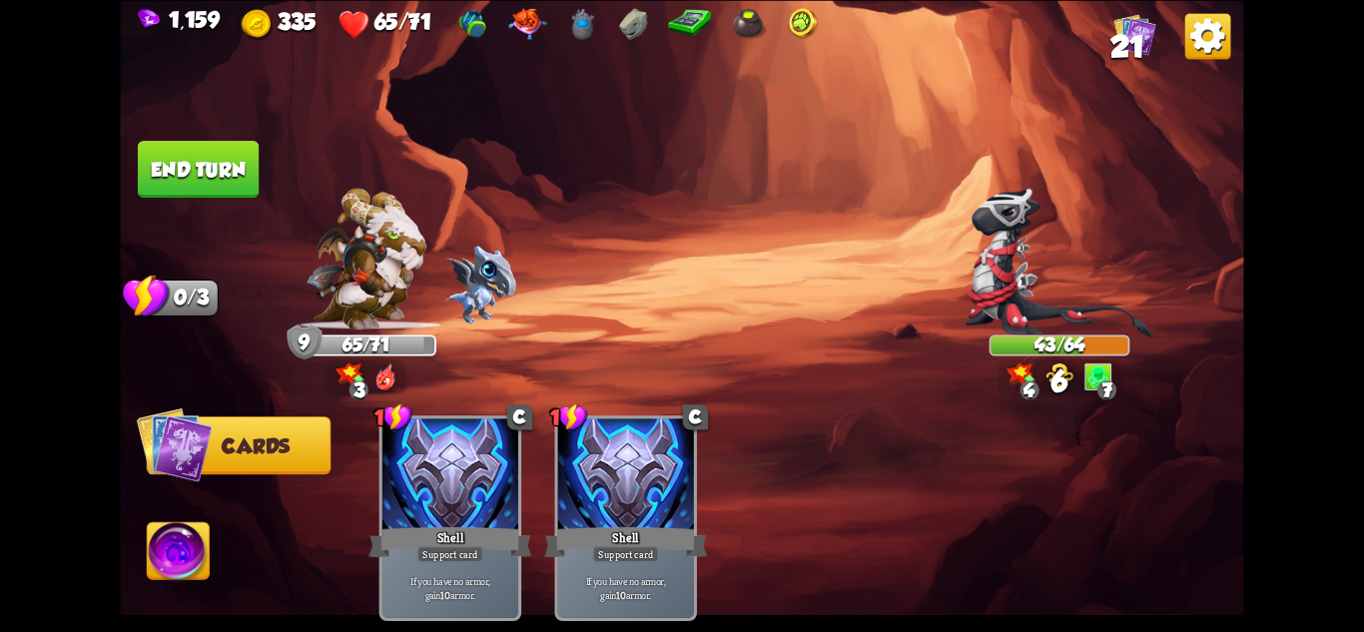
click at [205, 172] on button "End turn" at bounding box center [198, 169] width 121 height 57
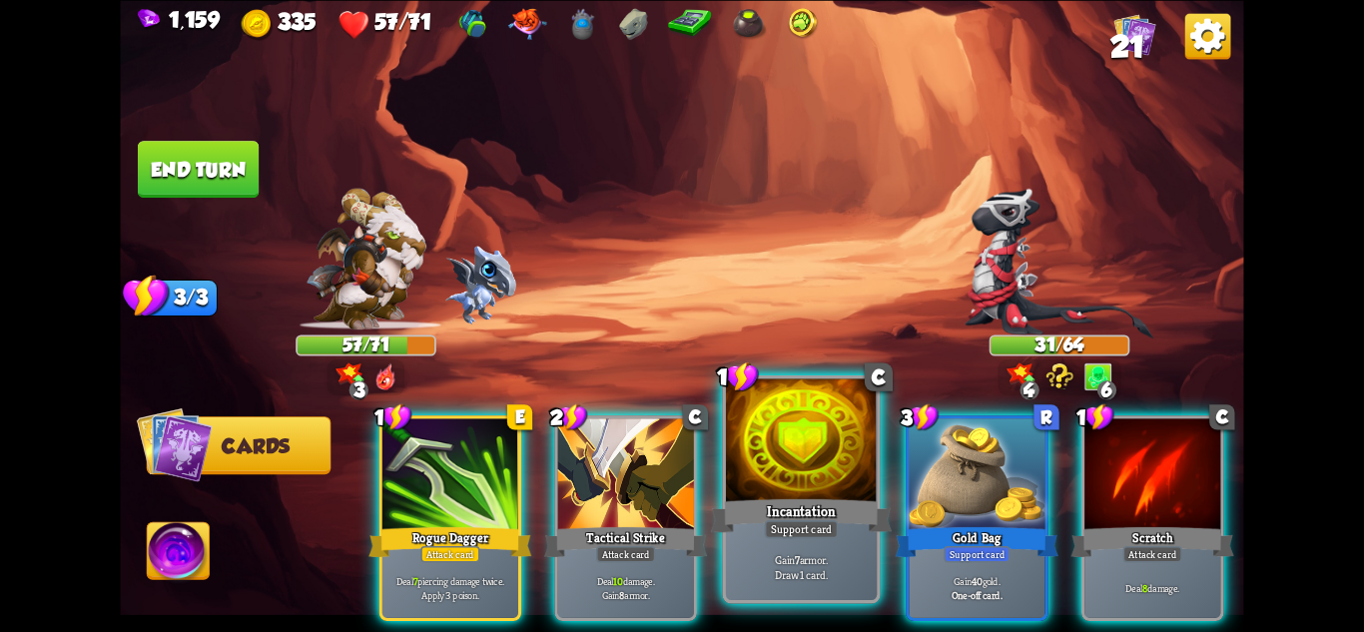
click at [831, 490] on div at bounding box center [801, 441] width 151 height 127
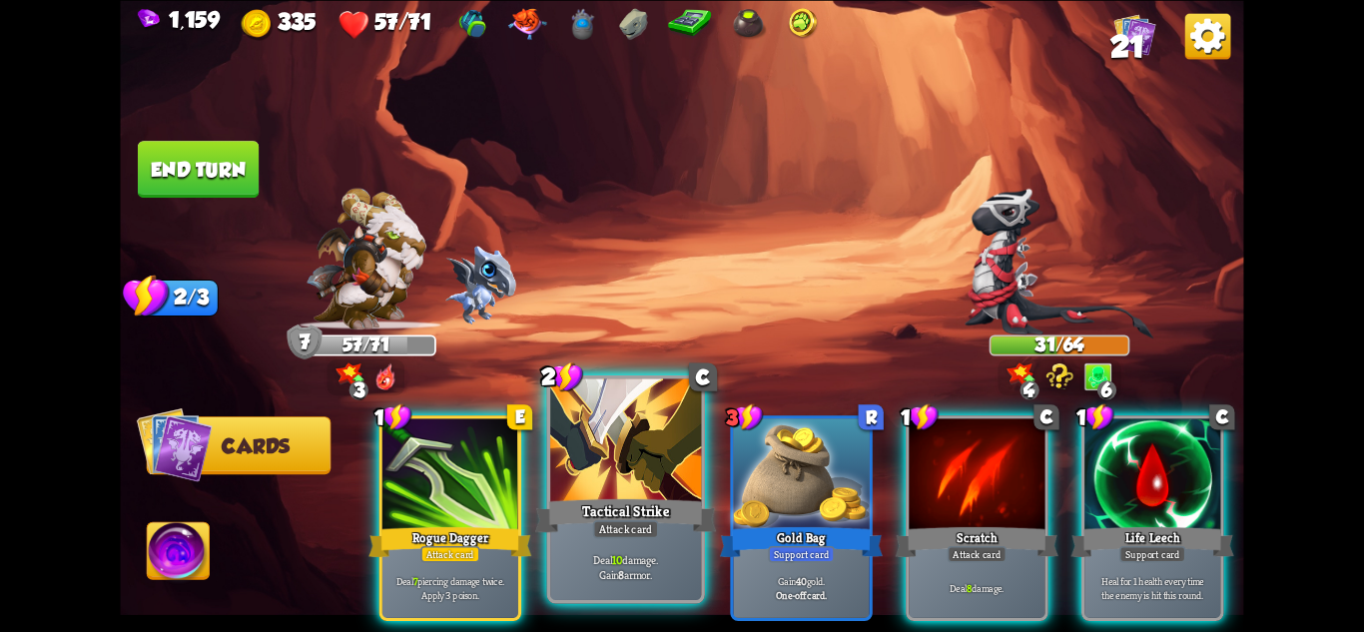
click at [633, 491] on div at bounding box center [625, 441] width 151 height 127
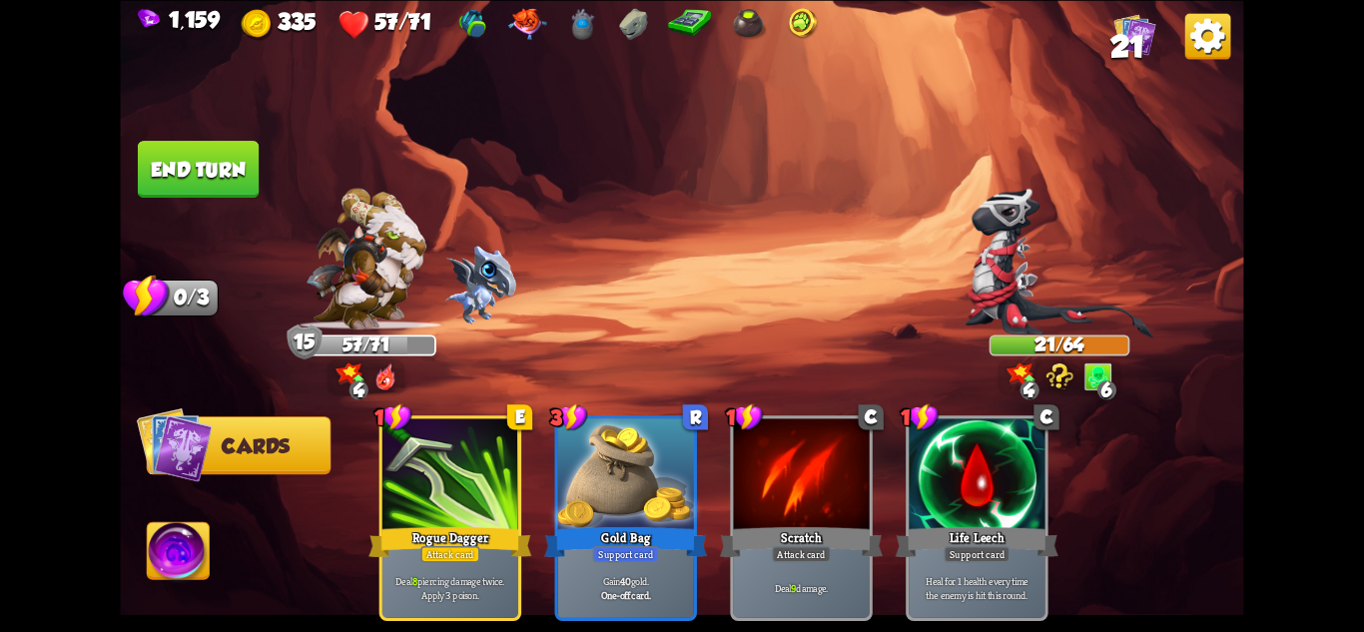
click at [216, 184] on button "End turn" at bounding box center [198, 169] width 121 height 57
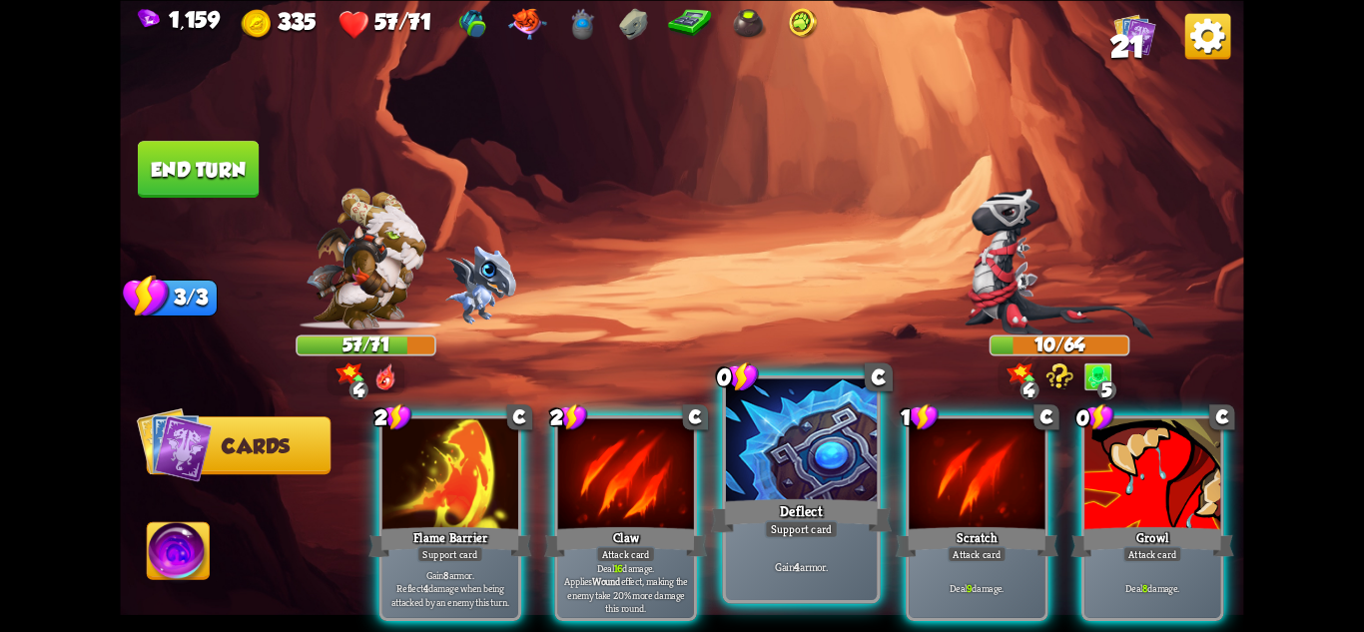
click at [833, 539] on div "Gain 4 armor." at bounding box center [801, 567] width 151 height 66
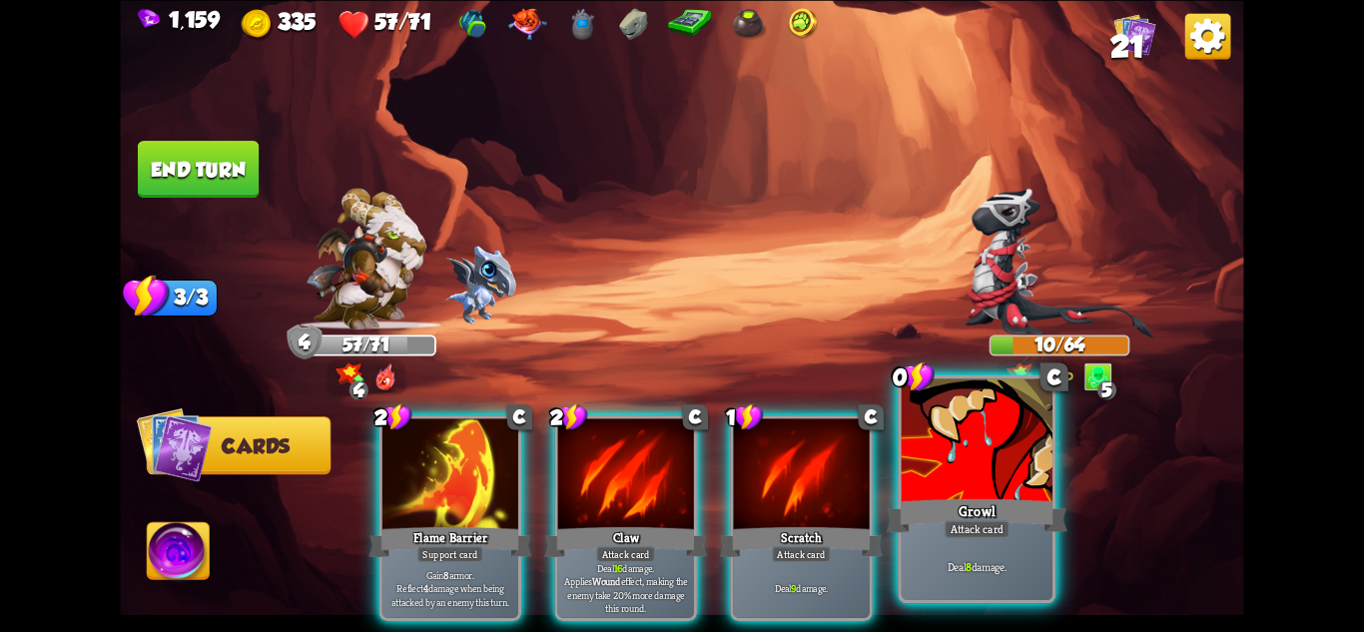
click at [997, 557] on div "Deal 8 damage." at bounding box center [977, 567] width 151 height 66
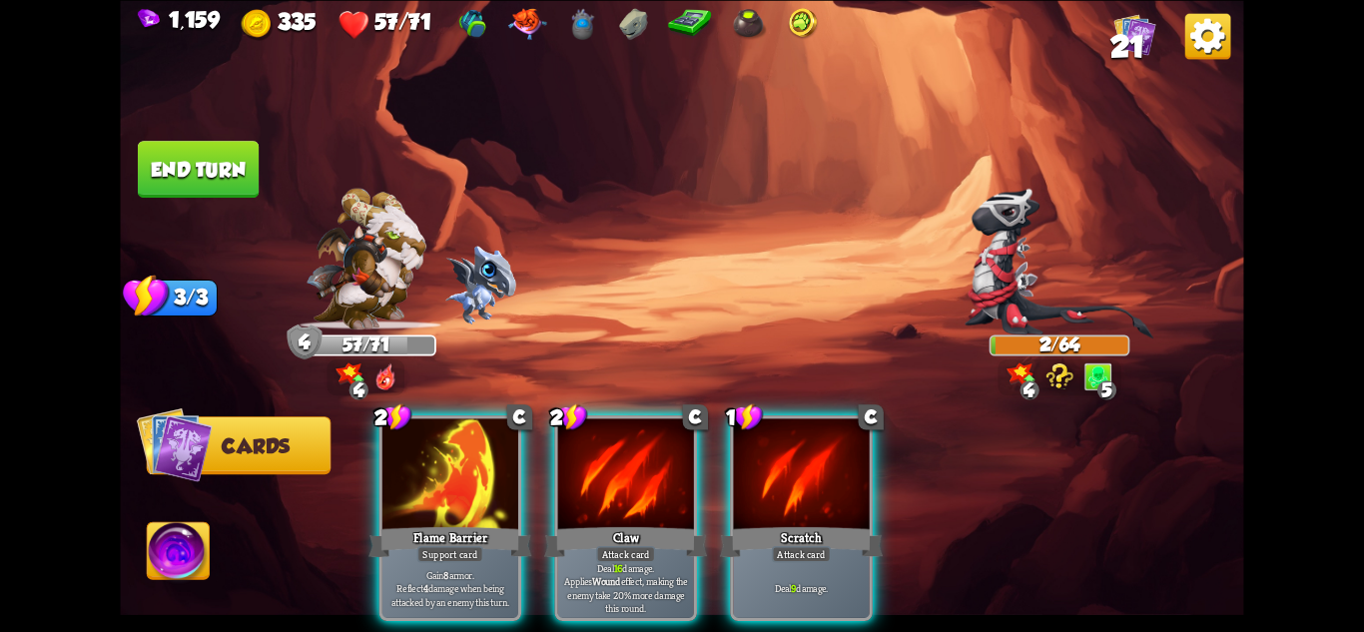
click at [188, 548] on img at bounding box center [179, 553] width 62 height 63
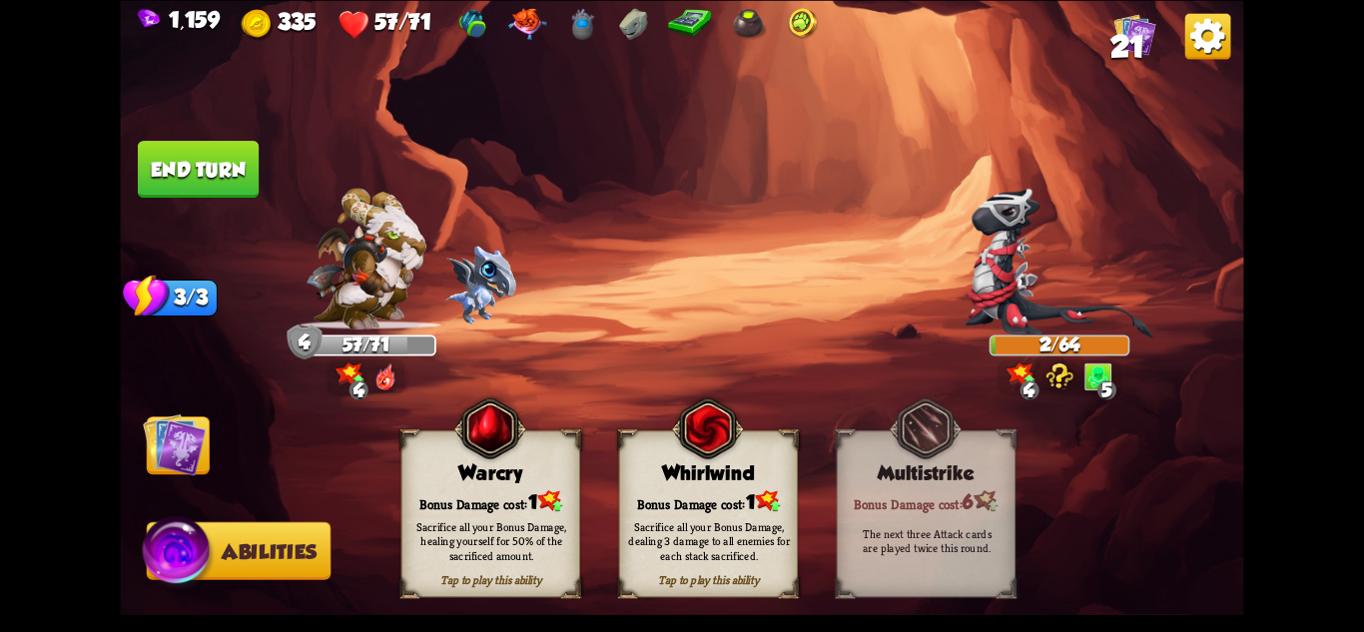
click at [463, 517] on div "Sacrifice all your Bonus Damage, healing yourself for 50% of the sacrificed amo…" at bounding box center [491, 540] width 179 height 70
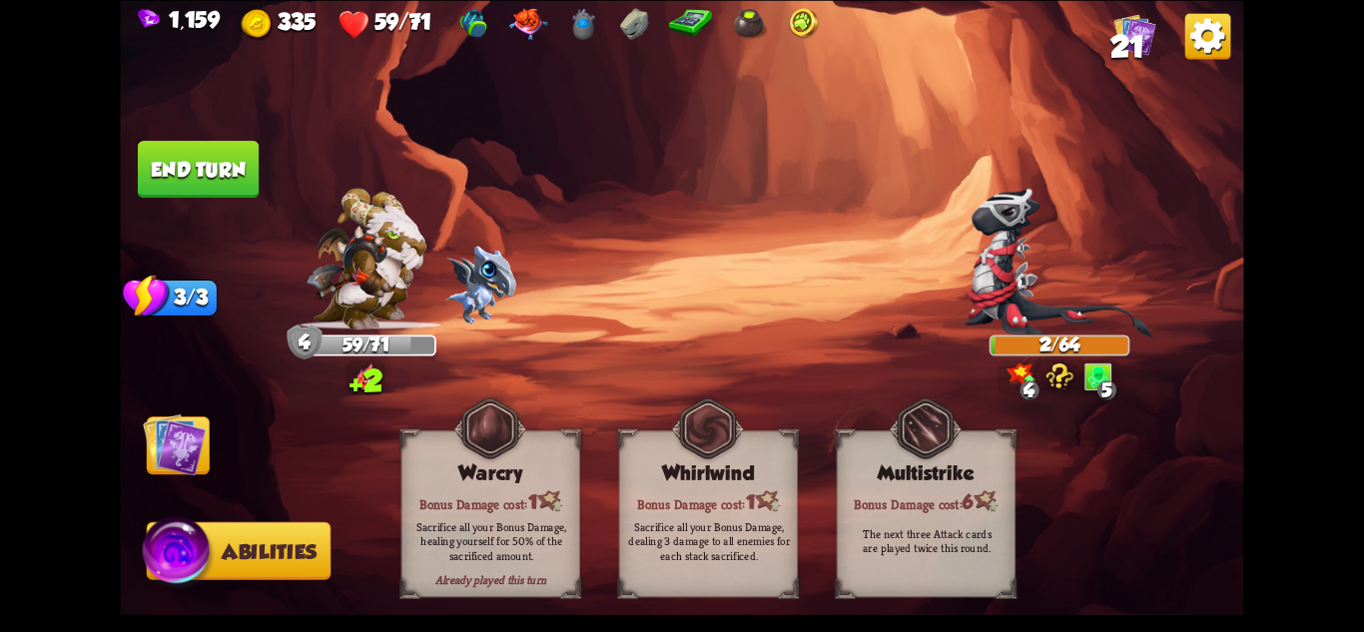
click at [156, 429] on img at bounding box center [174, 443] width 63 height 63
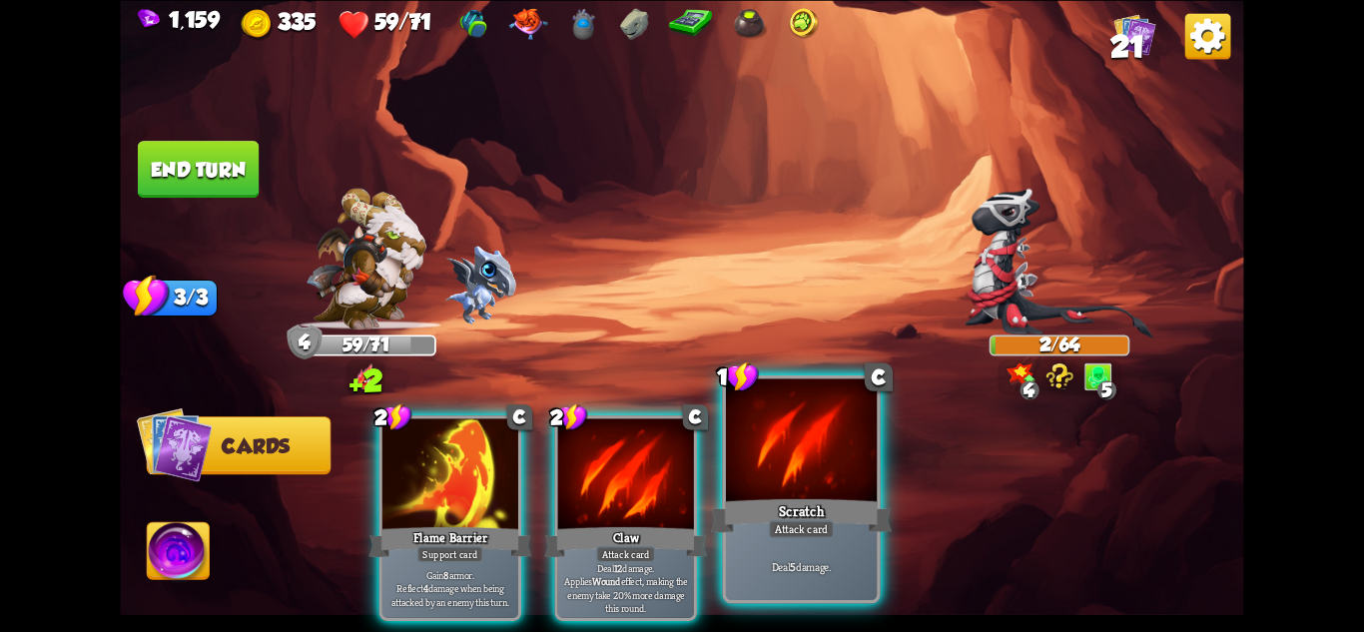
click at [782, 503] on div "Scratch" at bounding box center [801, 515] width 181 height 40
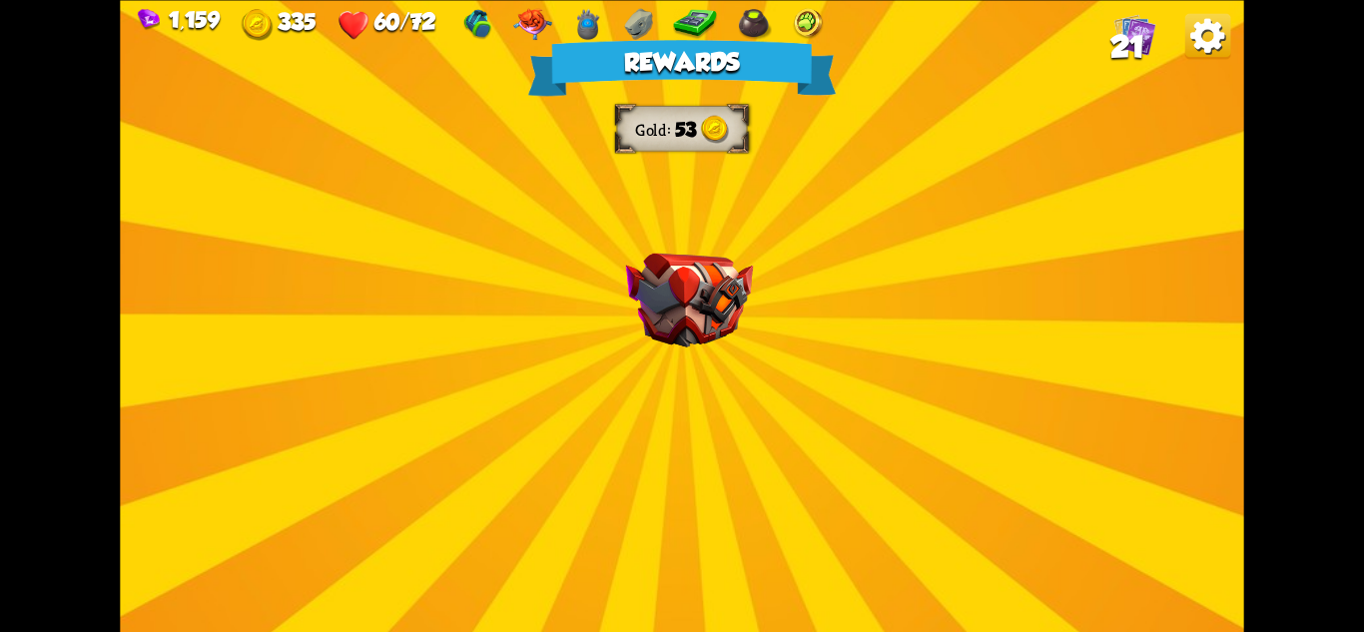
click at [782, 425] on div "Rewards Gold 53 Select a card 1 C Last Punch Attack card Deal 14 damage. Can on…" at bounding box center [681, 316] width 1123 height 632
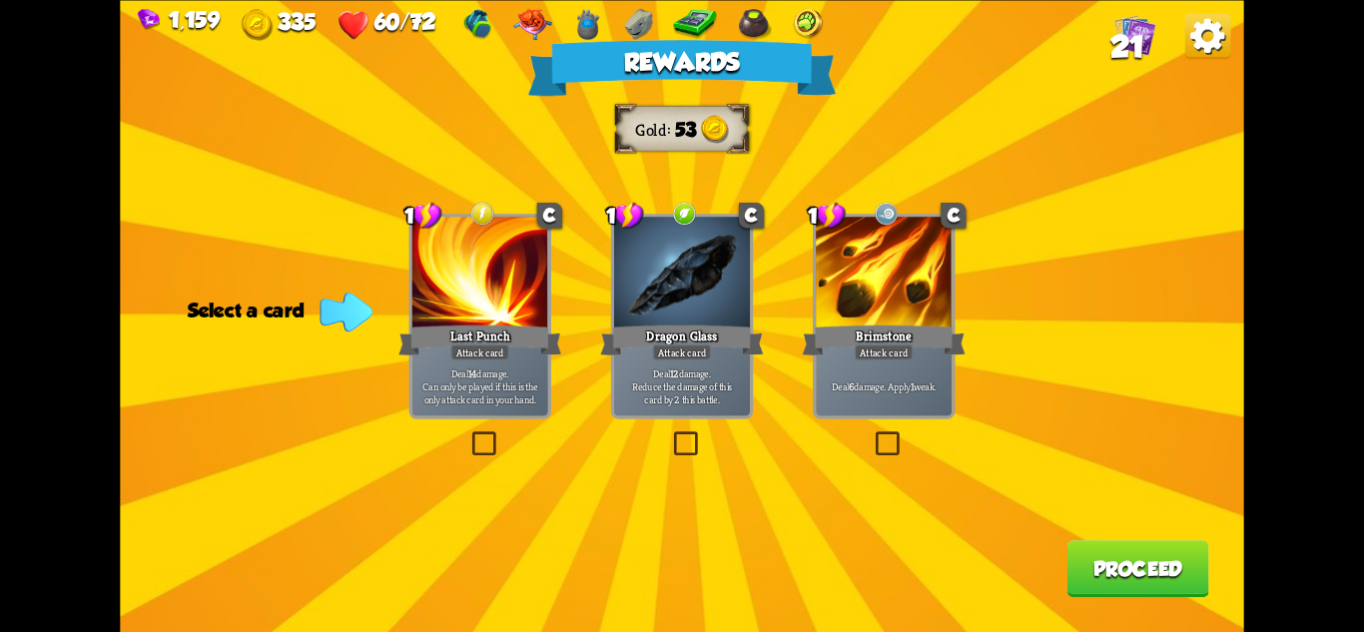
click at [728, 379] on p "Deal 12 damage. Reduce the damage of this card by 2 this battle." at bounding box center [681, 385] width 129 height 40
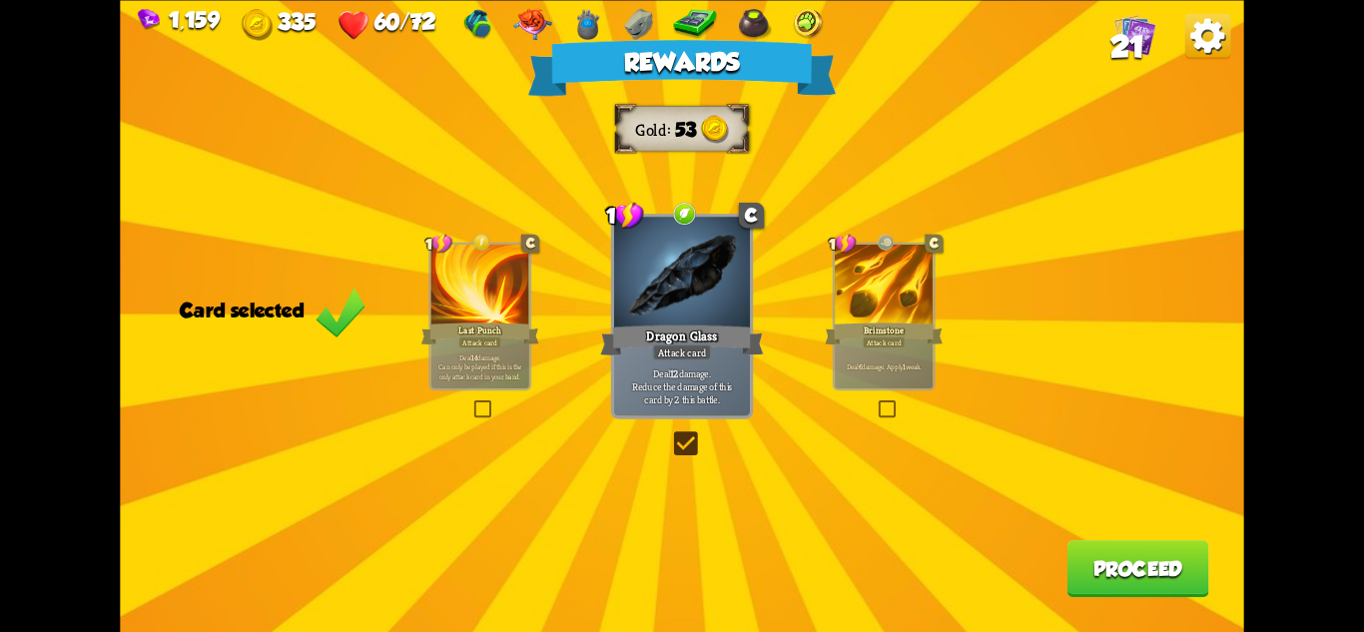
click at [1120, 580] on button "Proceed" at bounding box center [1139, 568] width 142 height 57
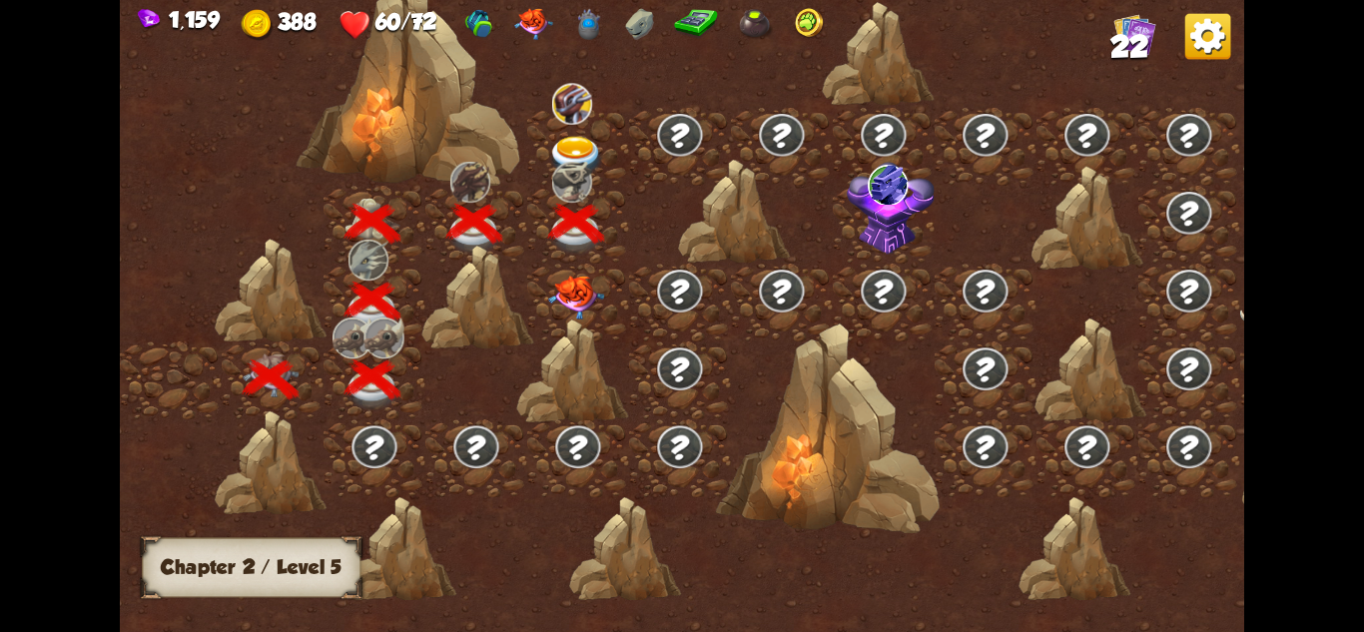
click at [564, 143] on img at bounding box center [576, 156] width 56 height 41
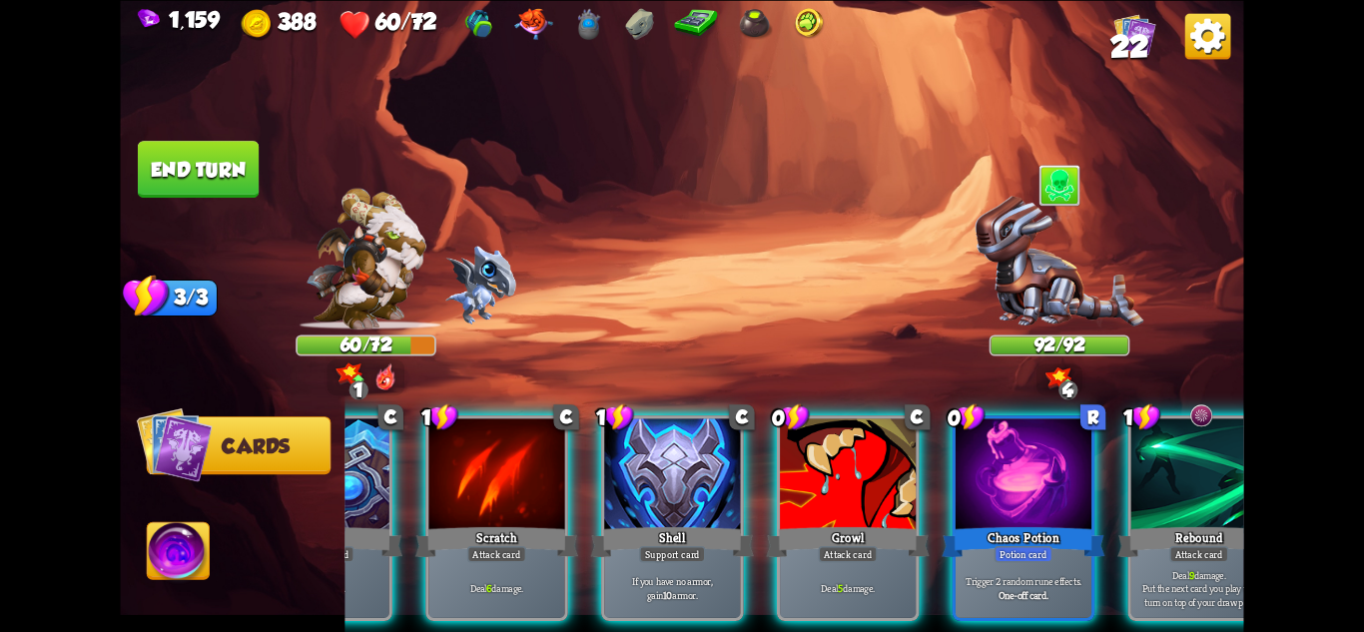
scroll to position [0, 389]
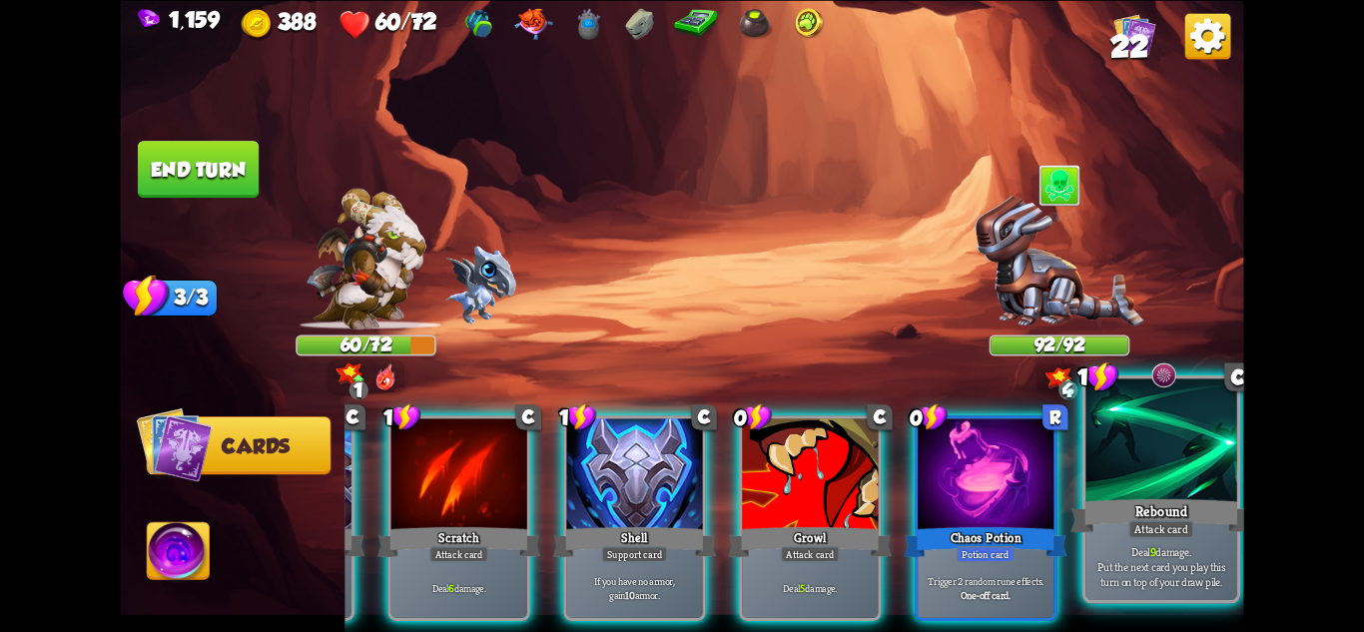
click at [1139, 565] on p "Deal 9 damage. Put the next card you play this turn on top of your draw pile." at bounding box center [1162, 566] width 144 height 45
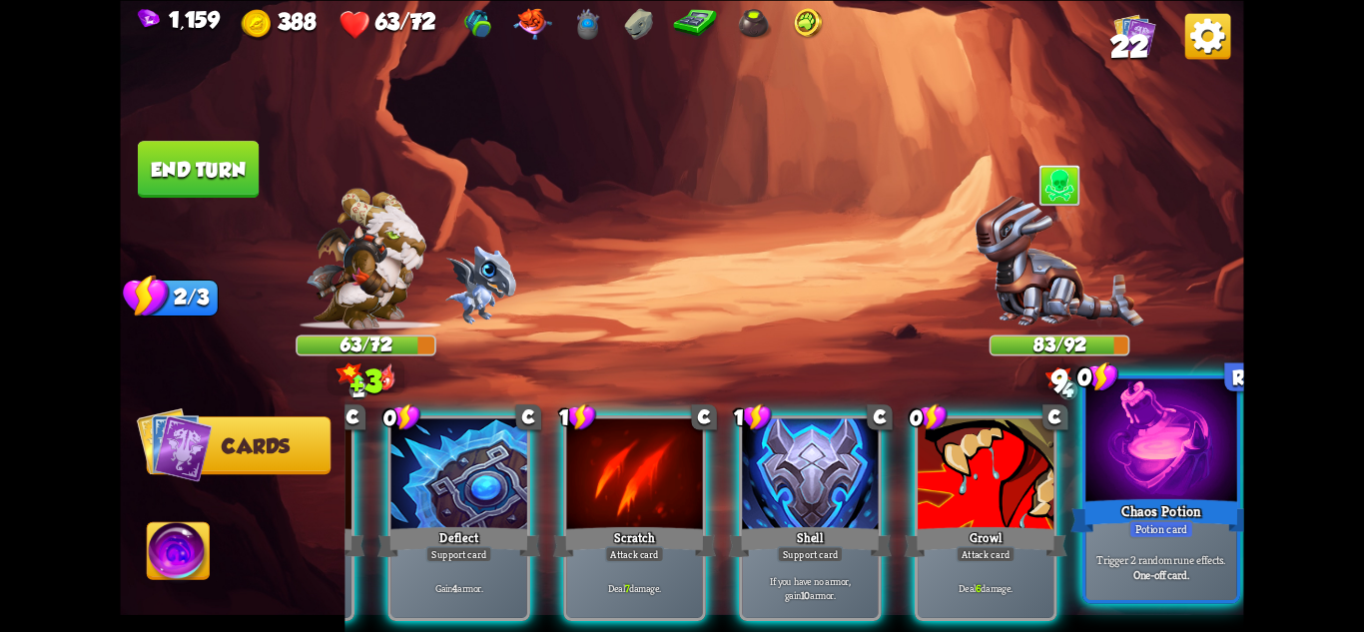
click at [1169, 545] on div "Trigger 2 random rune effects. One-off card." at bounding box center [1161, 567] width 151 height 66
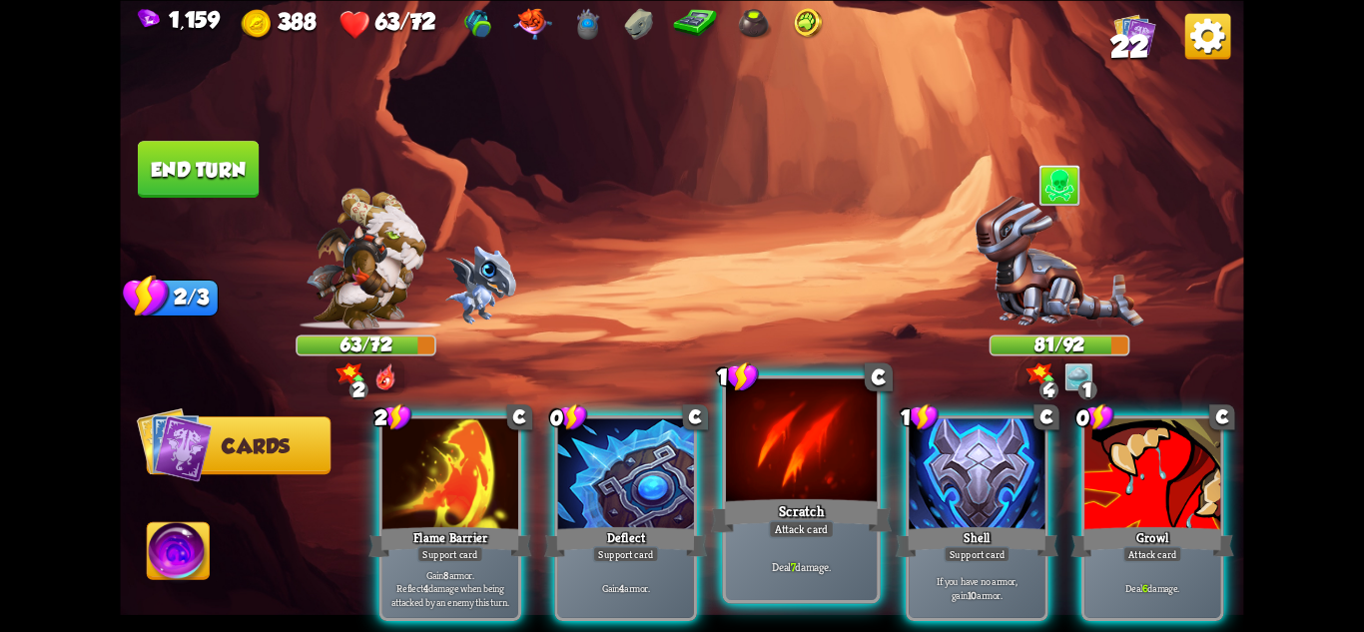
click at [827, 527] on div "Attack card" at bounding box center [802, 528] width 66 height 18
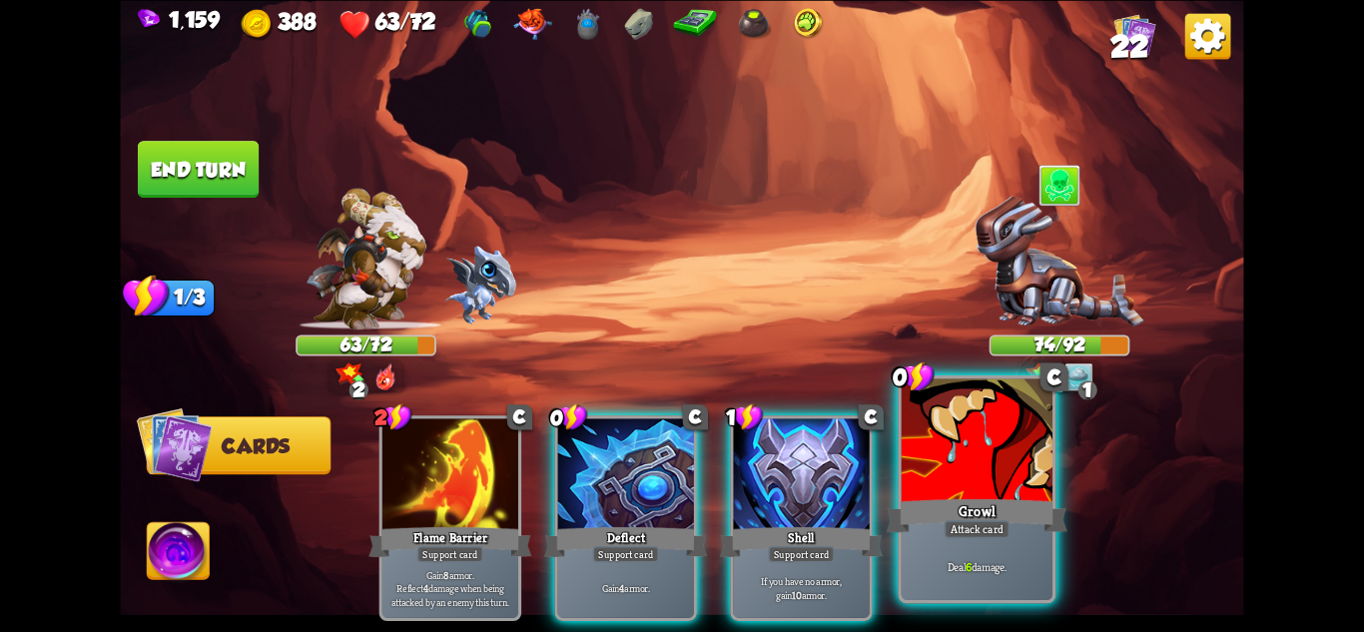
click at [1003, 527] on div "Attack card" at bounding box center [977, 528] width 66 height 18
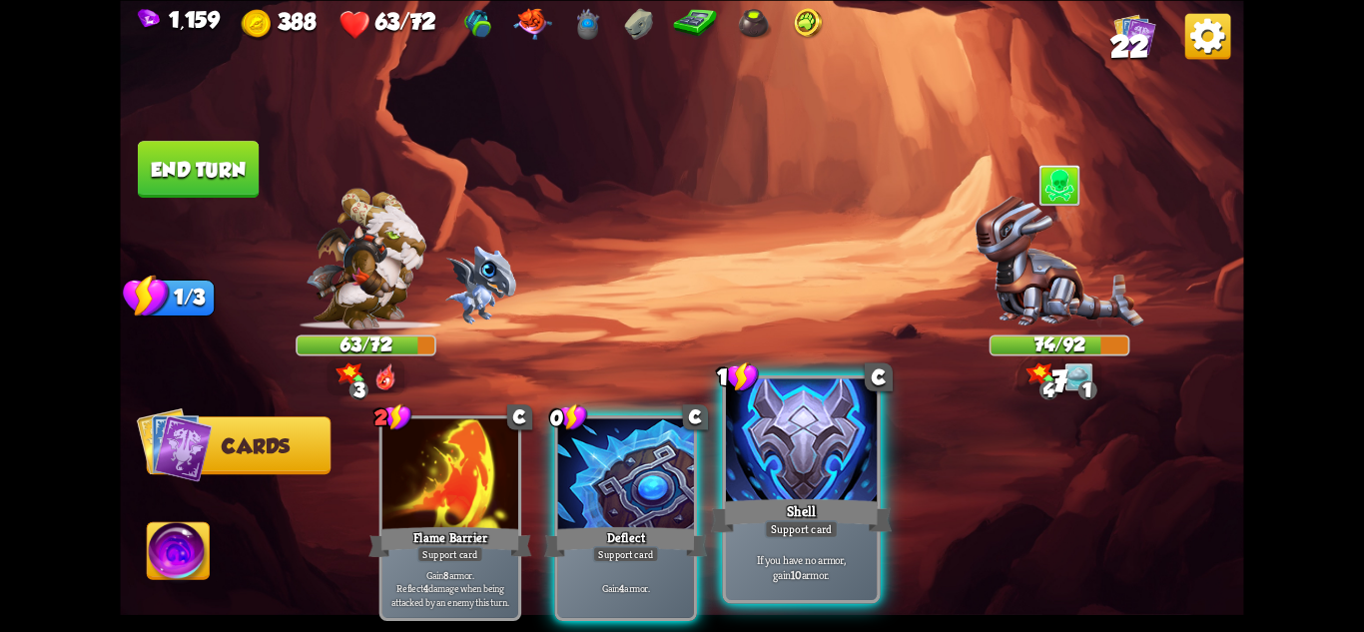
click at [800, 527] on div "Support card" at bounding box center [802, 528] width 74 height 18
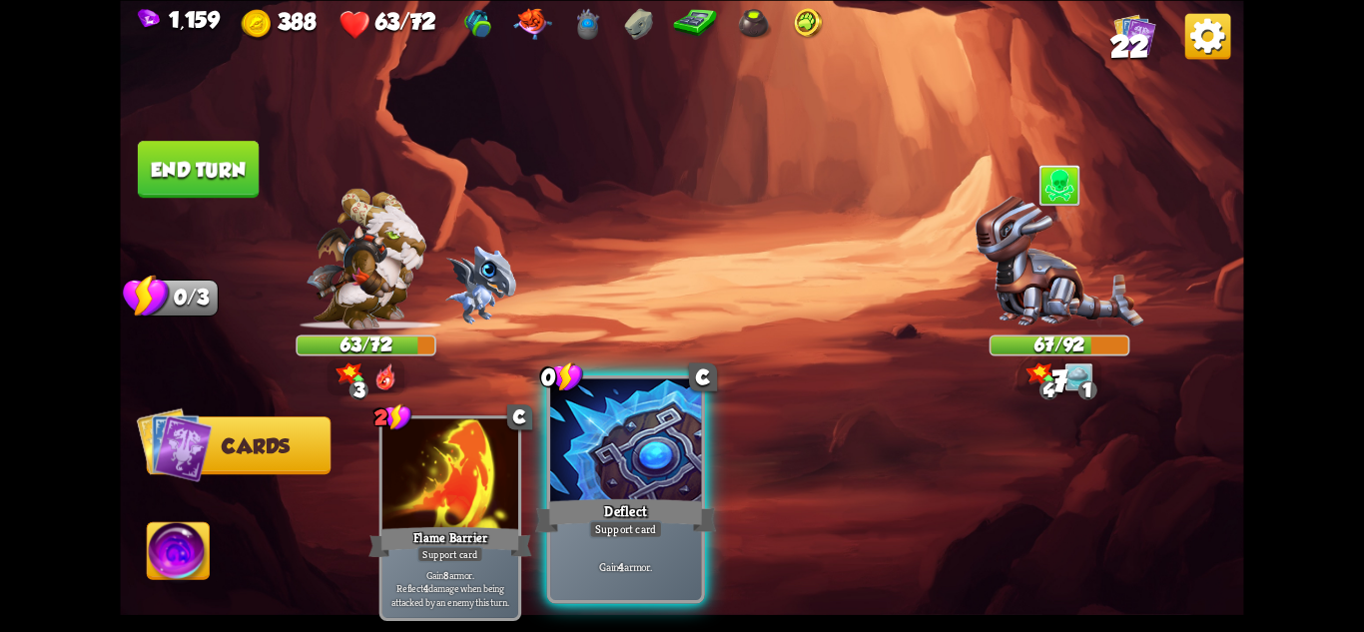
click at [657, 533] on div "Support card" at bounding box center [626, 528] width 74 height 18
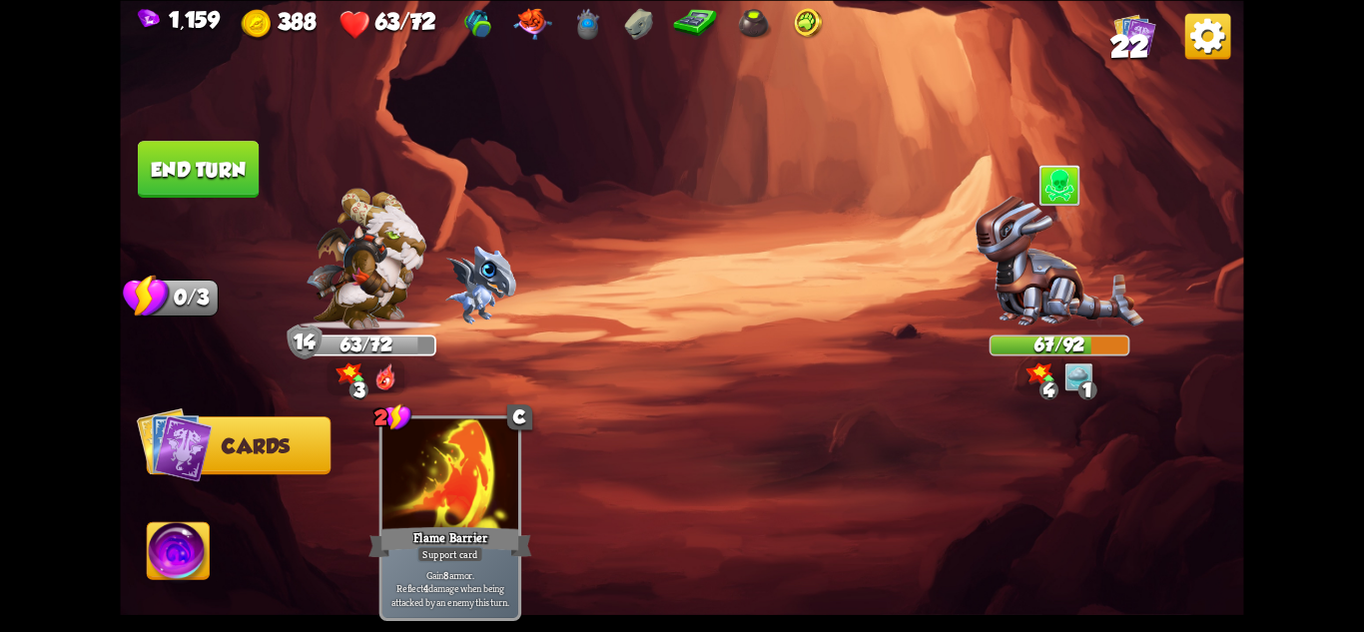
click at [194, 144] on button "End turn" at bounding box center [198, 169] width 121 height 57
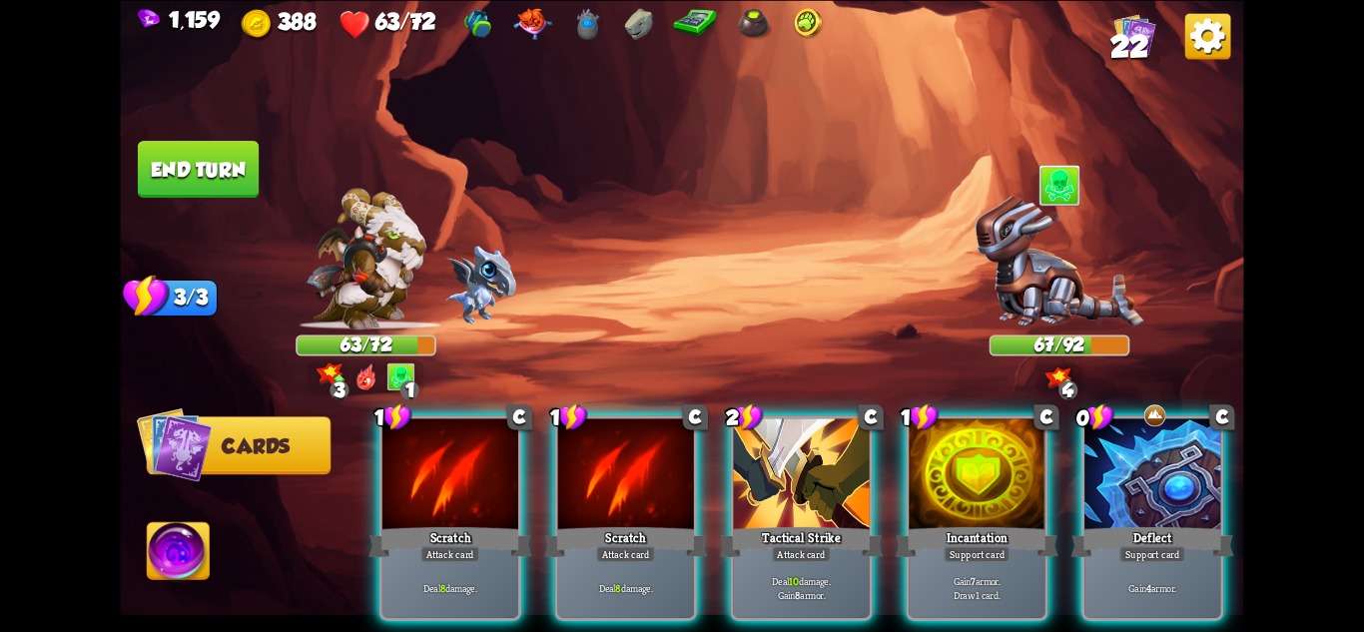
click at [1074, 283] on img at bounding box center [1060, 263] width 169 height 134
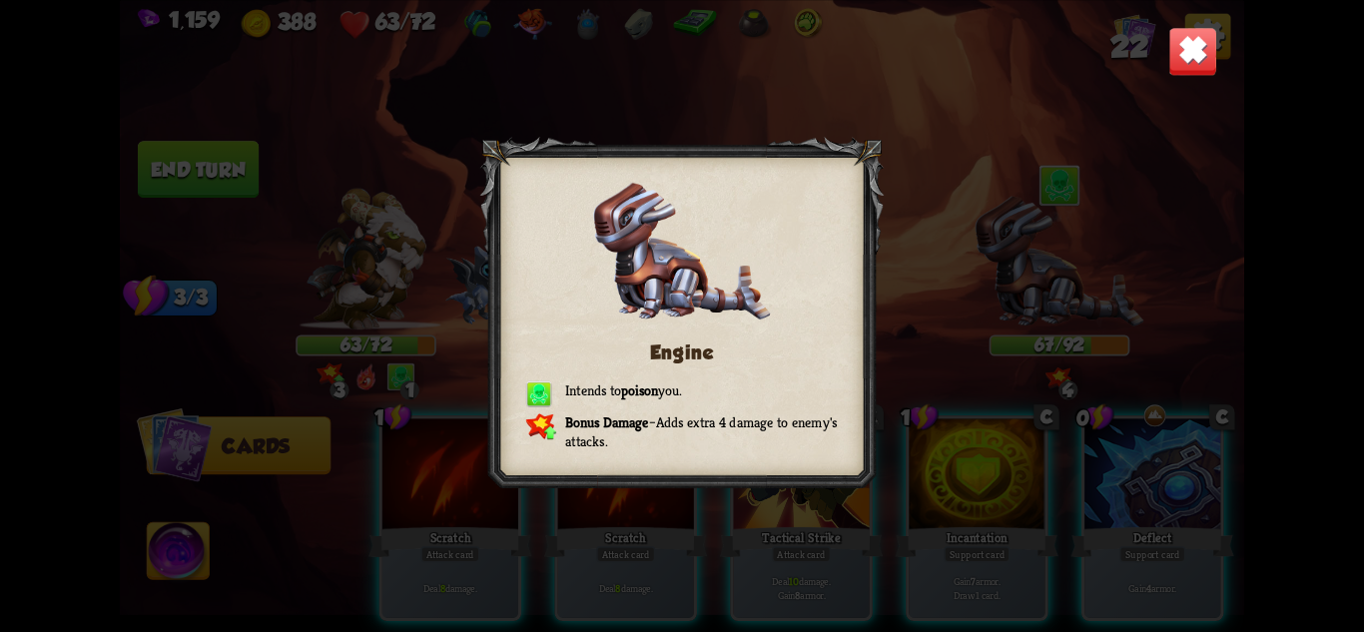
click at [1199, 53] on img at bounding box center [1192, 50] width 49 height 49
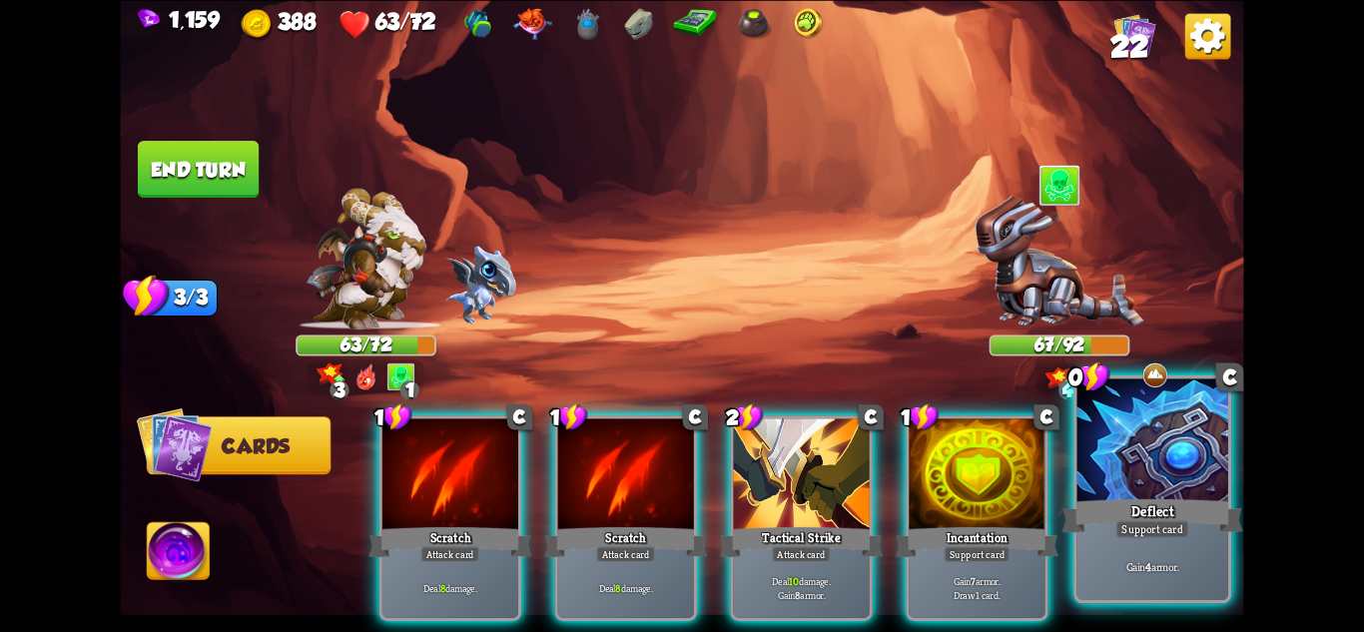
click at [1100, 470] on div at bounding box center [1153, 441] width 151 height 127
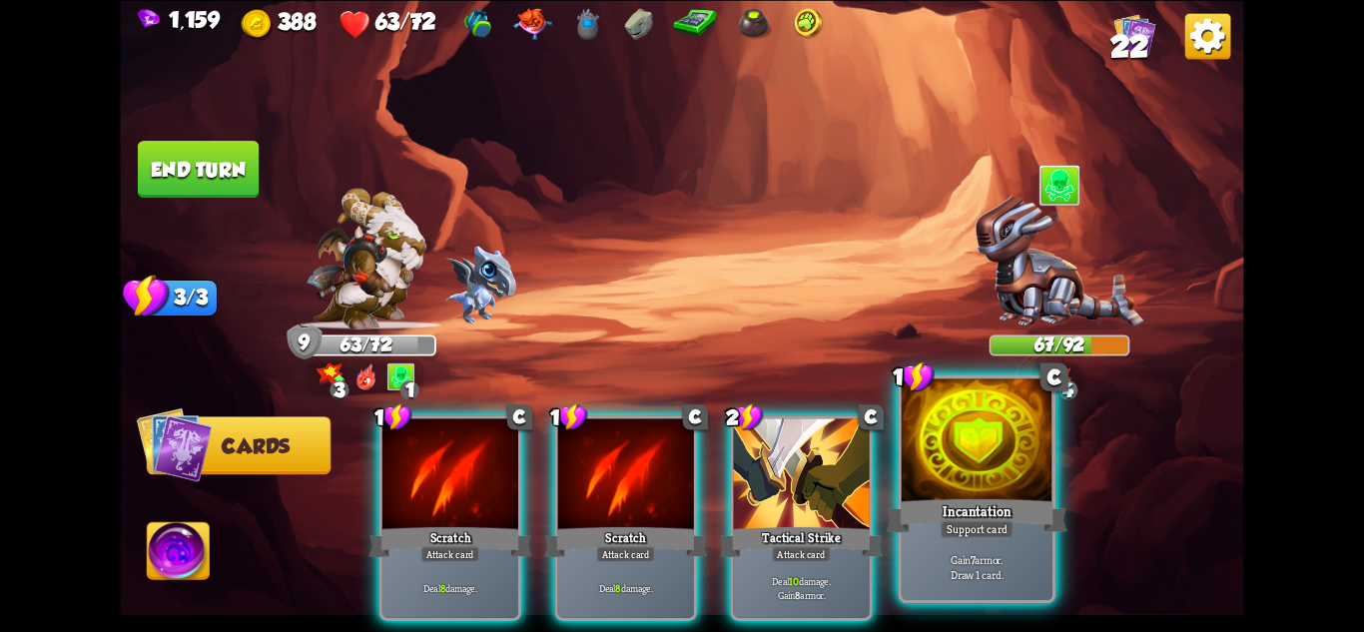
click at [990, 492] on div at bounding box center [977, 441] width 151 height 127
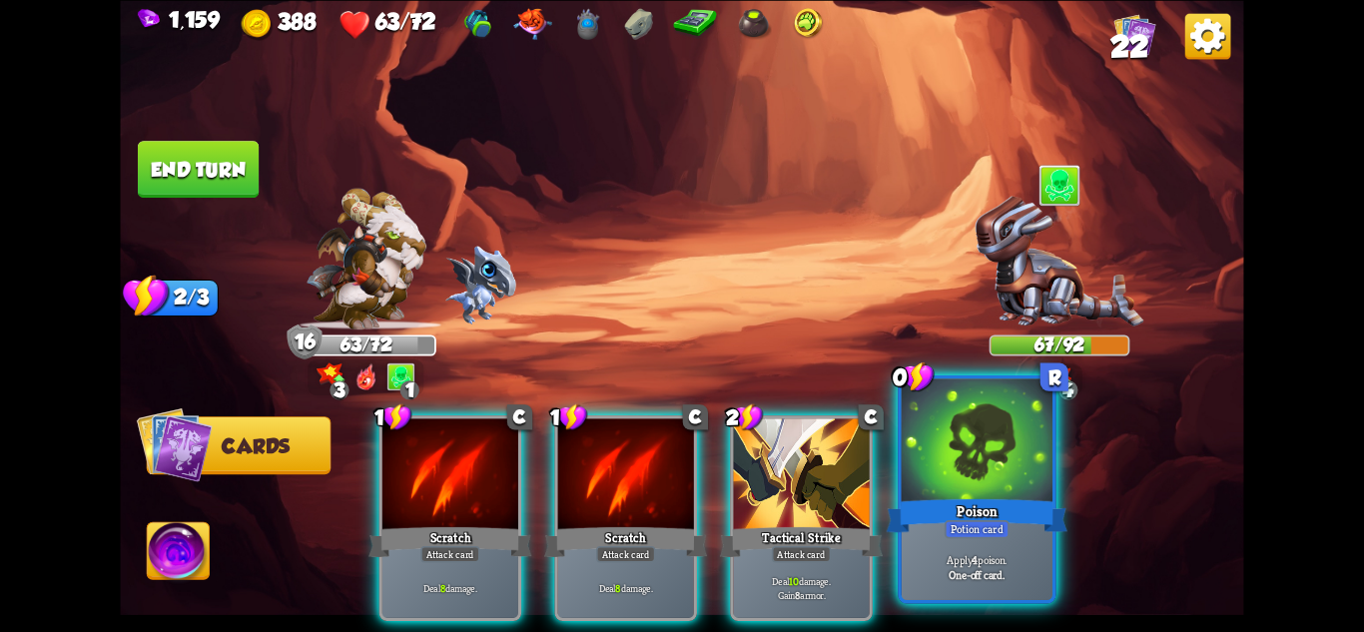
click at [982, 520] on div "Potion card" at bounding box center [977, 528] width 65 height 18
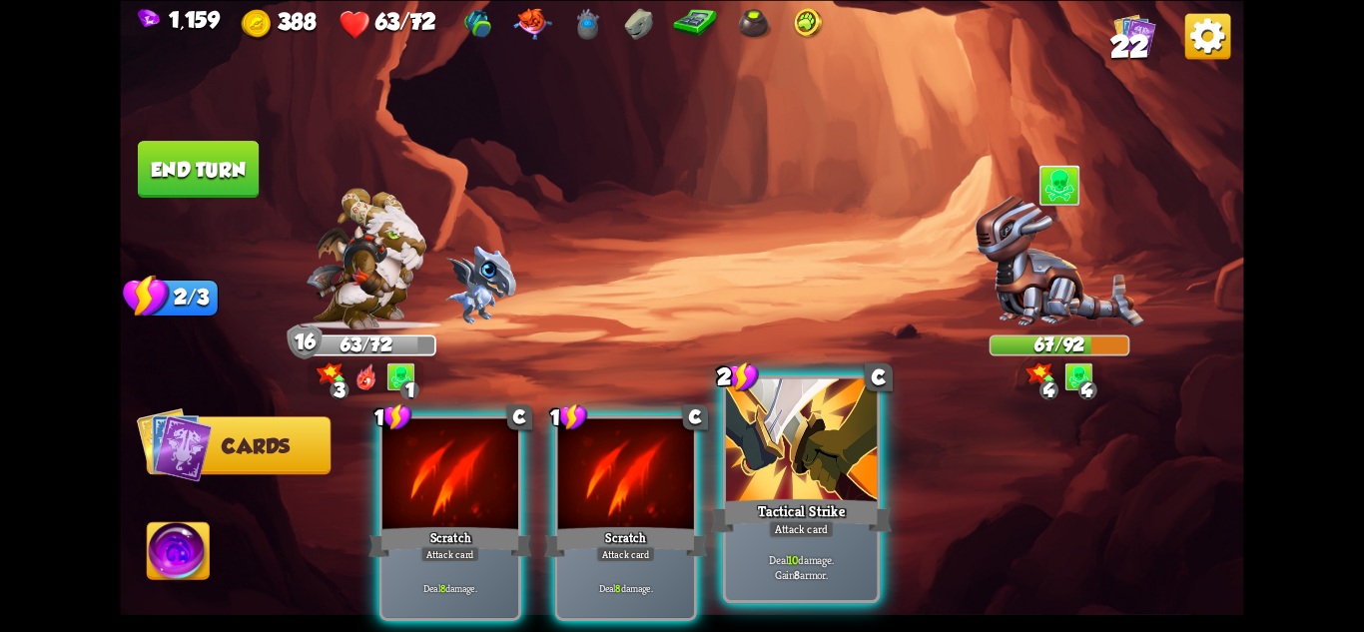
click at [830, 512] on div "Tactical Strike" at bounding box center [801, 515] width 181 height 40
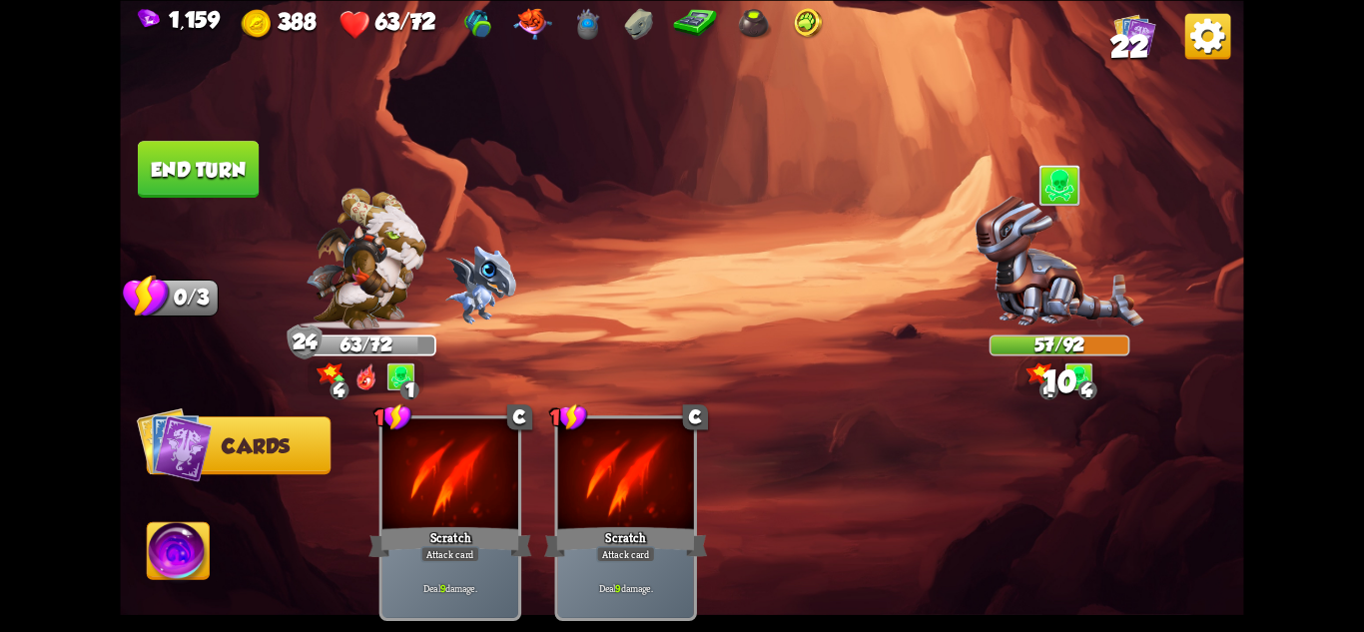
click at [217, 191] on button "End turn" at bounding box center [198, 169] width 121 height 57
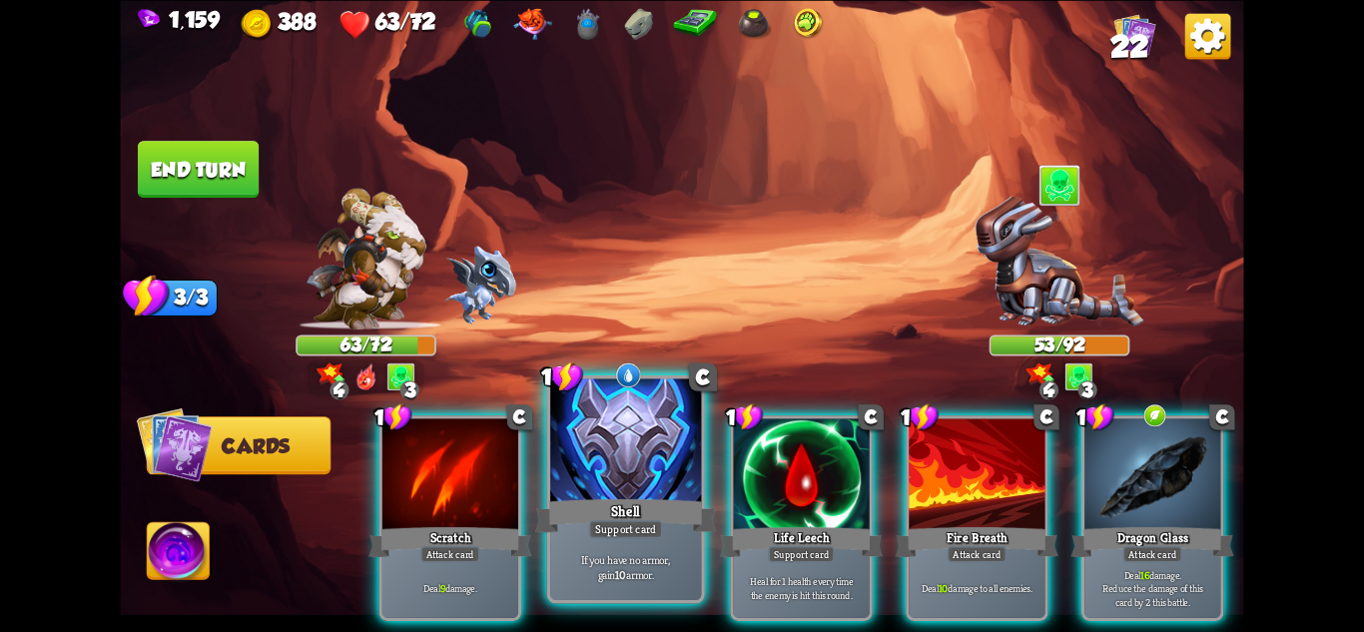
click at [622, 494] on div at bounding box center [625, 441] width 151 height 127
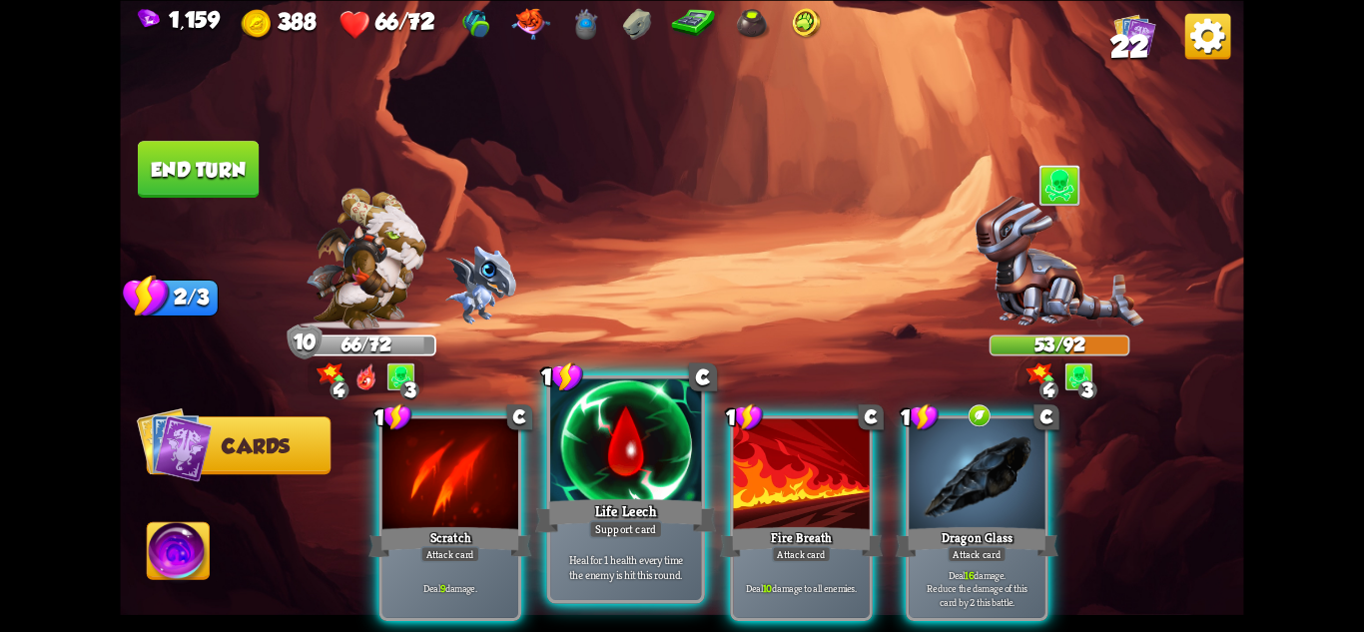
click at [641, 501] on div "Life Leech" at bounding box center [625, 515] width 181 height 40
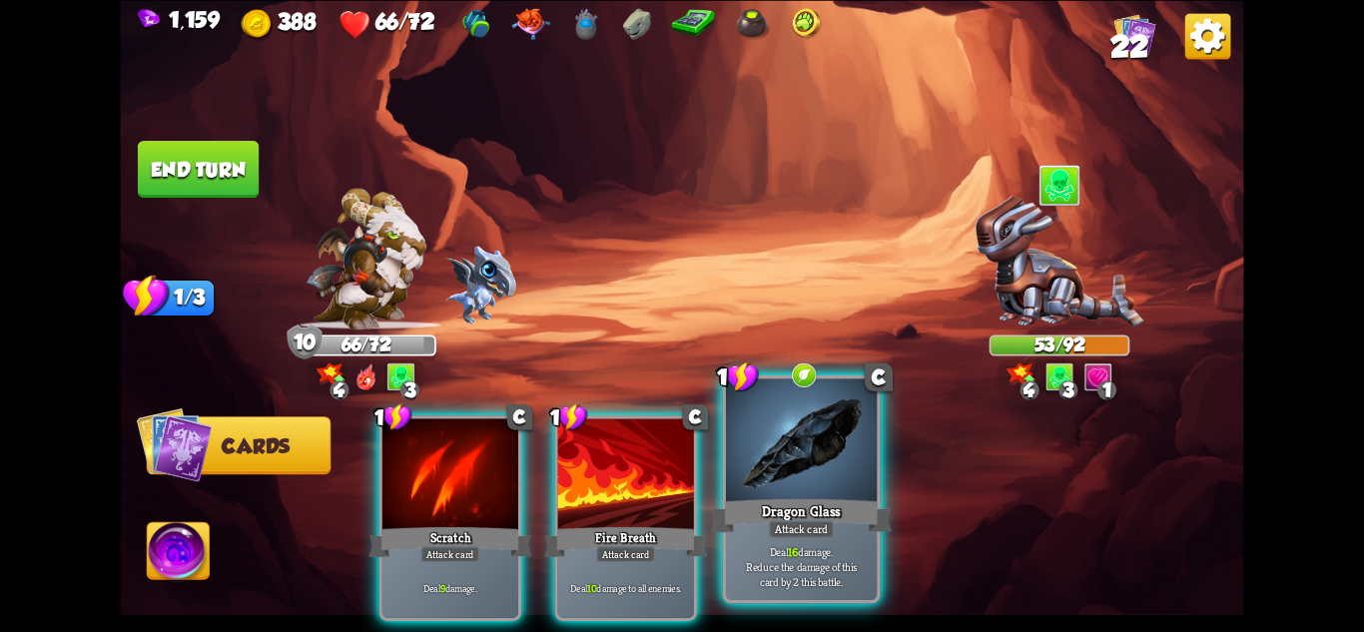
click at [761, 495] on div "Dragon Glass" at bounding box center [801, 515] width 181 height 40
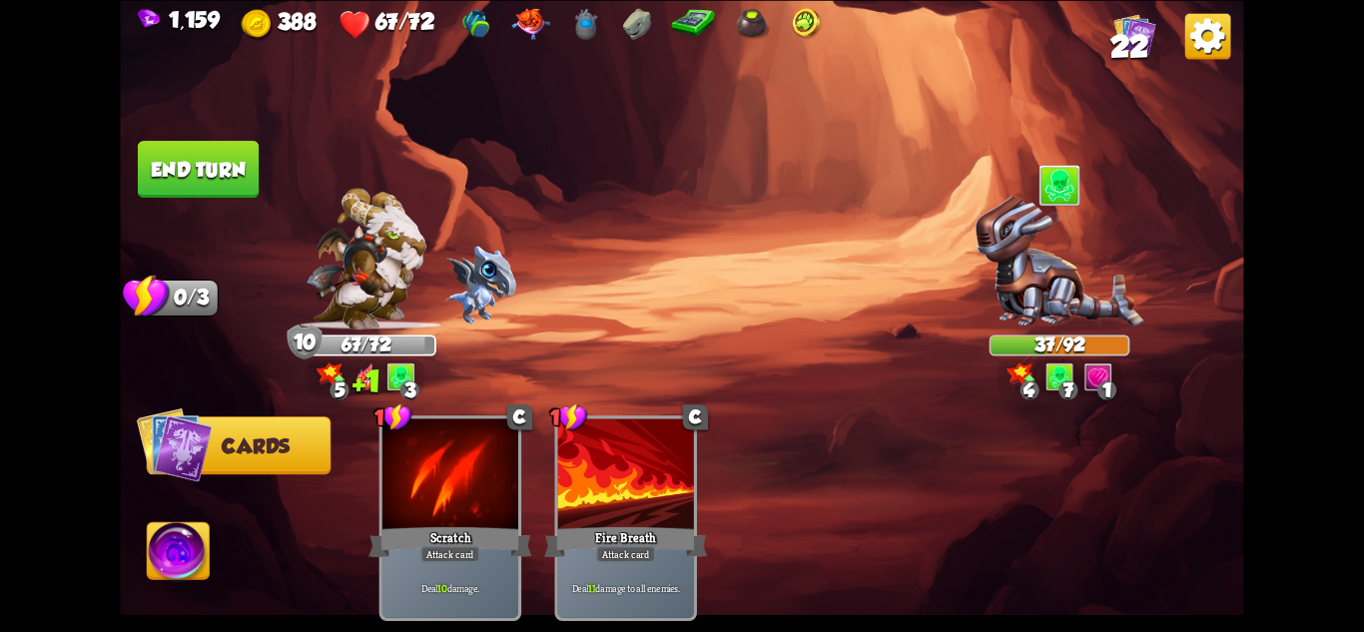
click at [219, 139] on img at bounding box center [681, 316] width 1123 height 632
click at [239, 138] on img at bounding box center [681, 316] width 1123 height 632
click at [199, 153] on button "End turn" at bounding box center [198, 169] width 121 height 57
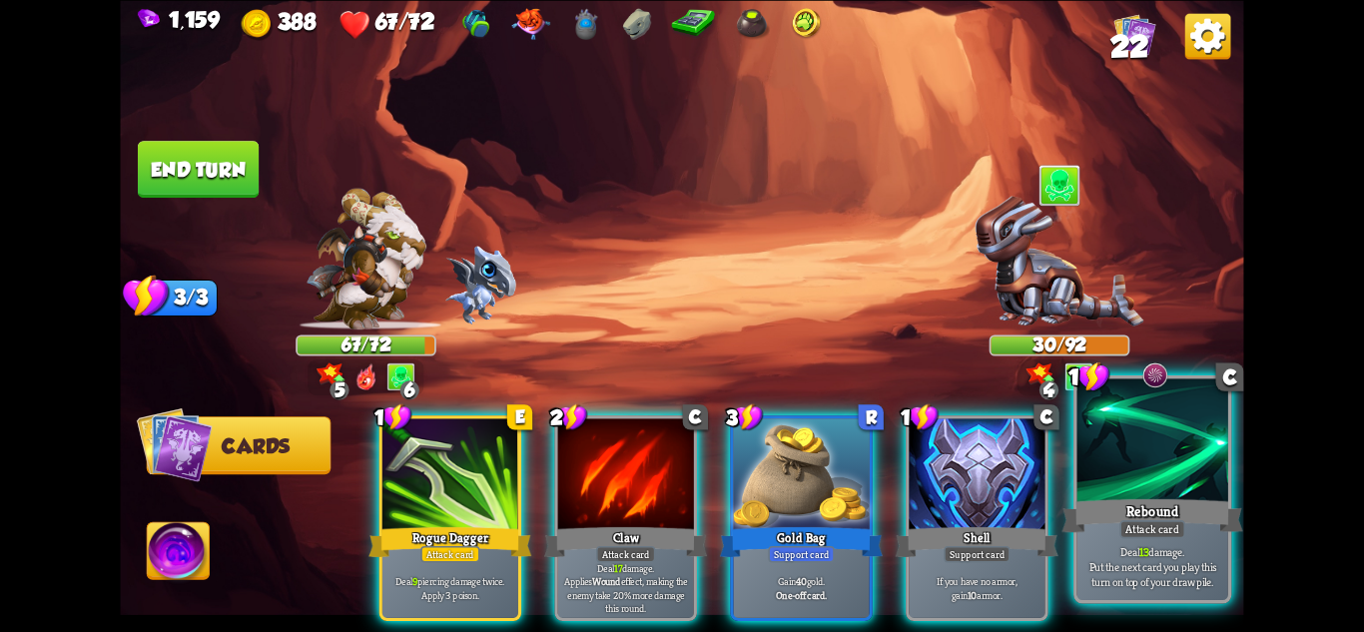
click at [1176, 547] on p "Deal 13 damage. Put the next card you play this turn on top of your draw pile." at bounding box center [1153, 566] width 144 height 45
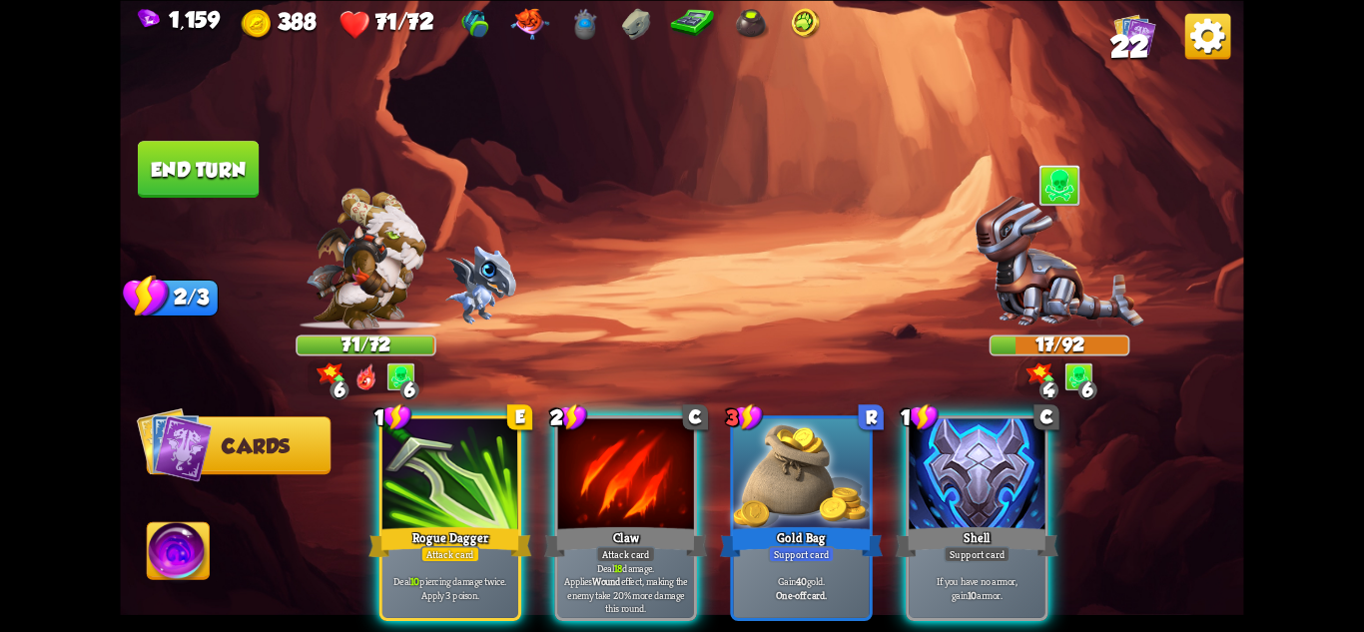
click at [163, 543] on img at bounding box center [179, 553] width 62 height 63
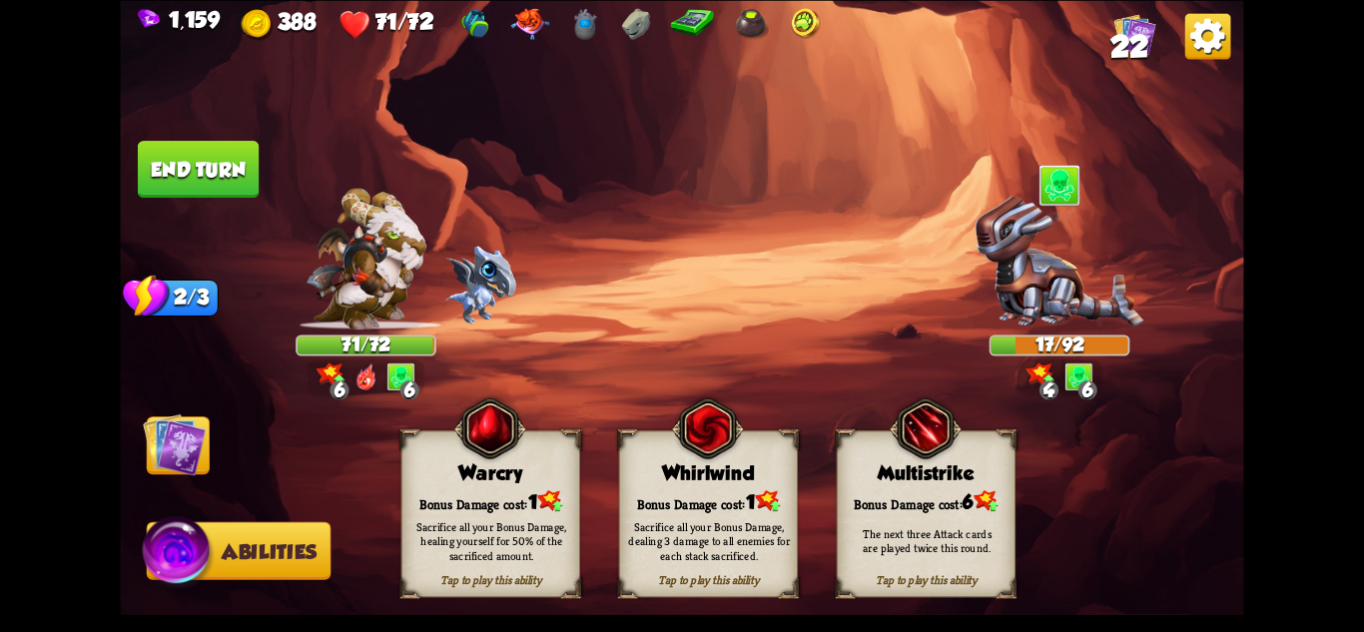
click at [497, 537] on div "Sacrifice all your Bonus Damage, healing yourself for 50% of the sacrificed amo…" at bounding box center [491, 540] width 162 height 45
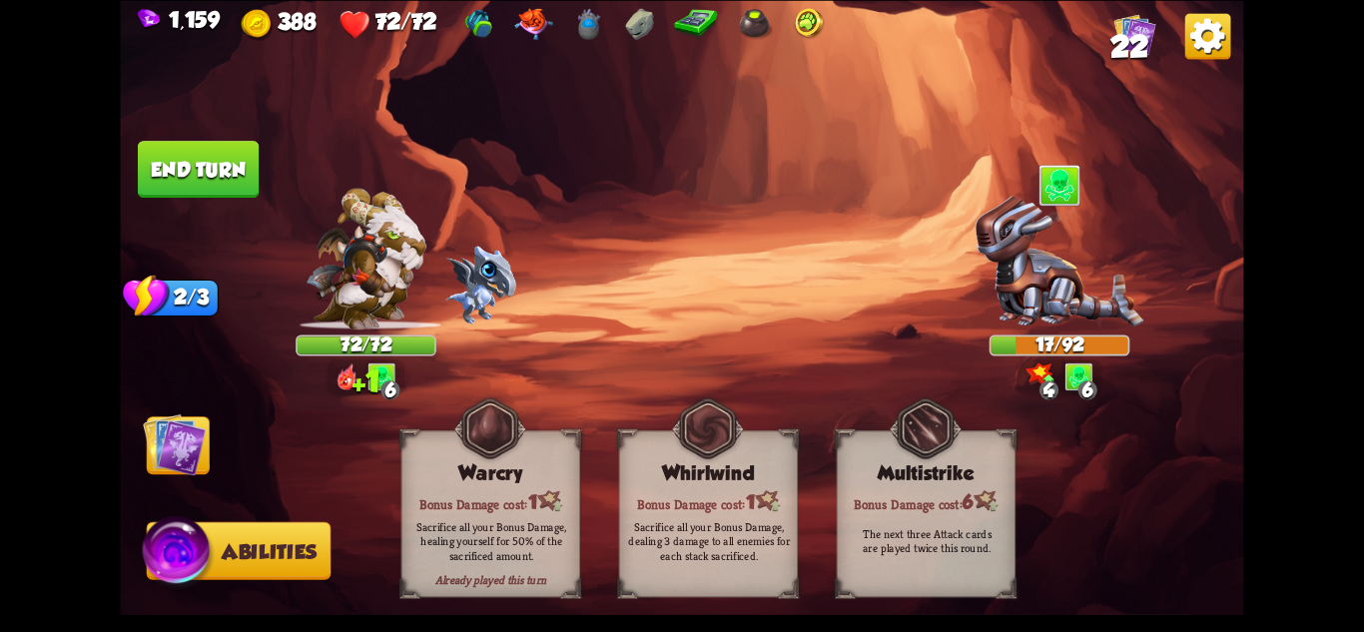
click at [170, 449] on img at bounding box center [174, 443] width 63 height 63
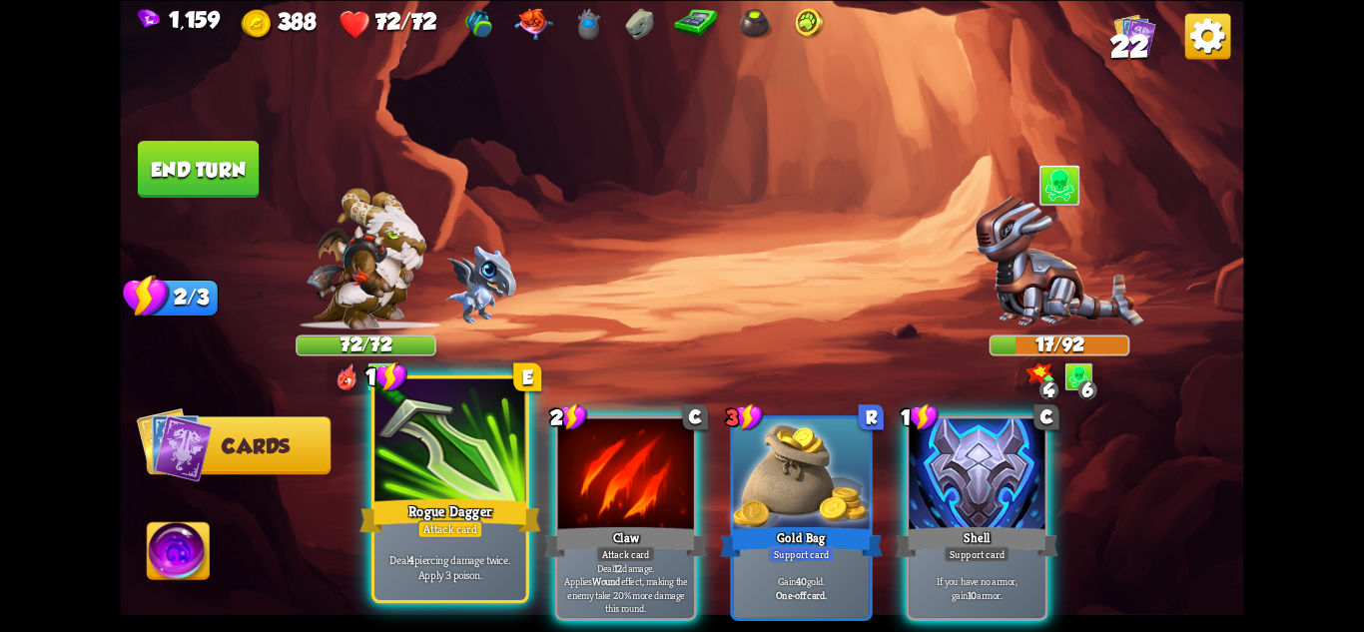
click at [420, 486] on div at bounding box center [449, 441] width 151 height 127
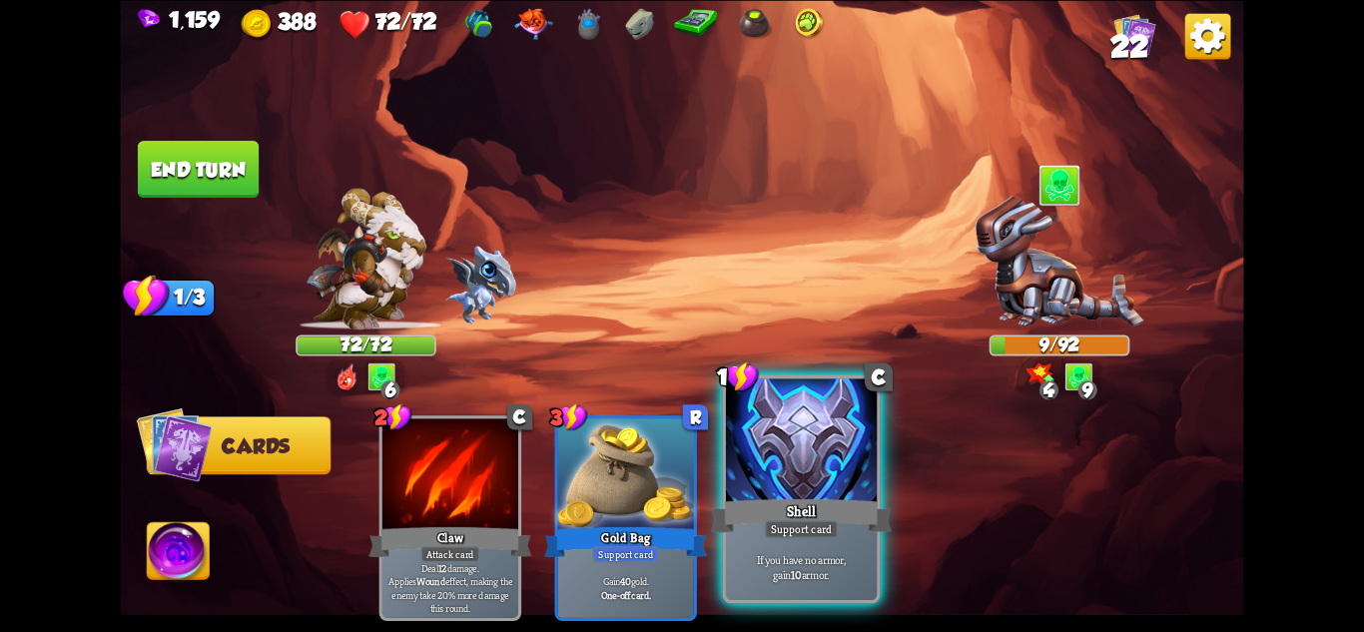
click at [828, 547] on div "If you have no armor, gain 10 armor." at bounding box center [801, 567] width 151 height 66
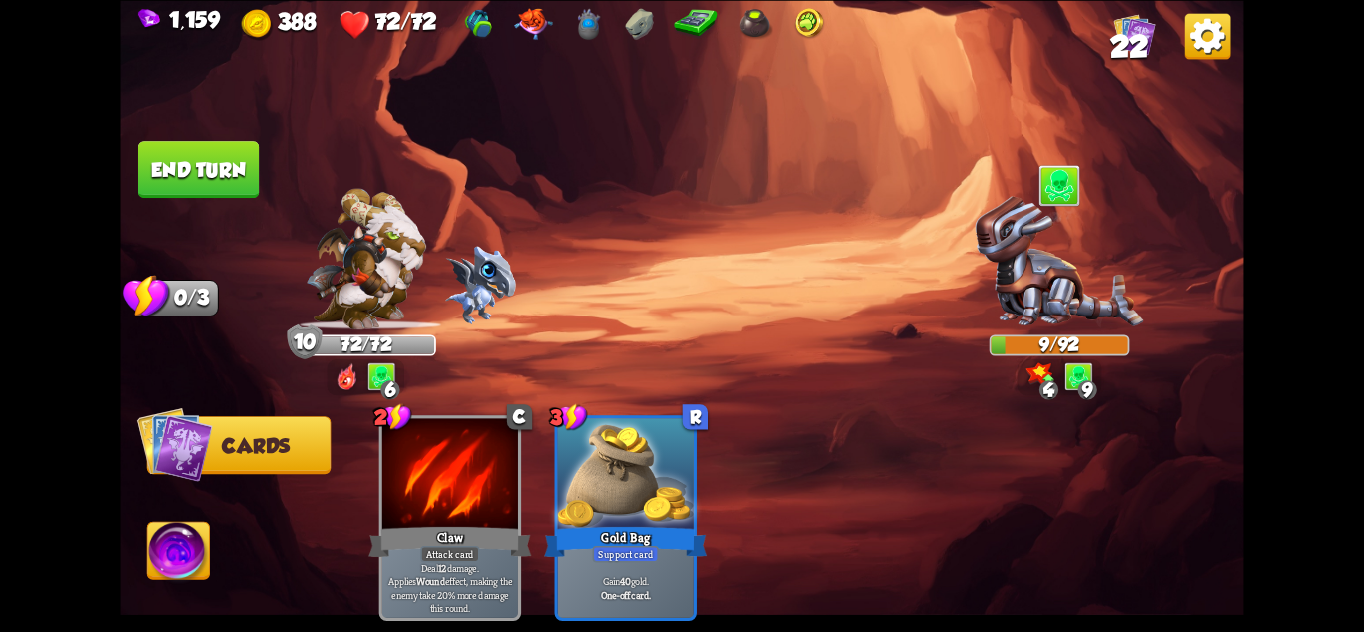
click at [142, 134] on img at bounding box center [681, 316] width 1123 height 632
click at [156, 167] on button "End turn" at bounding box center [198, 169] width 121 height 57
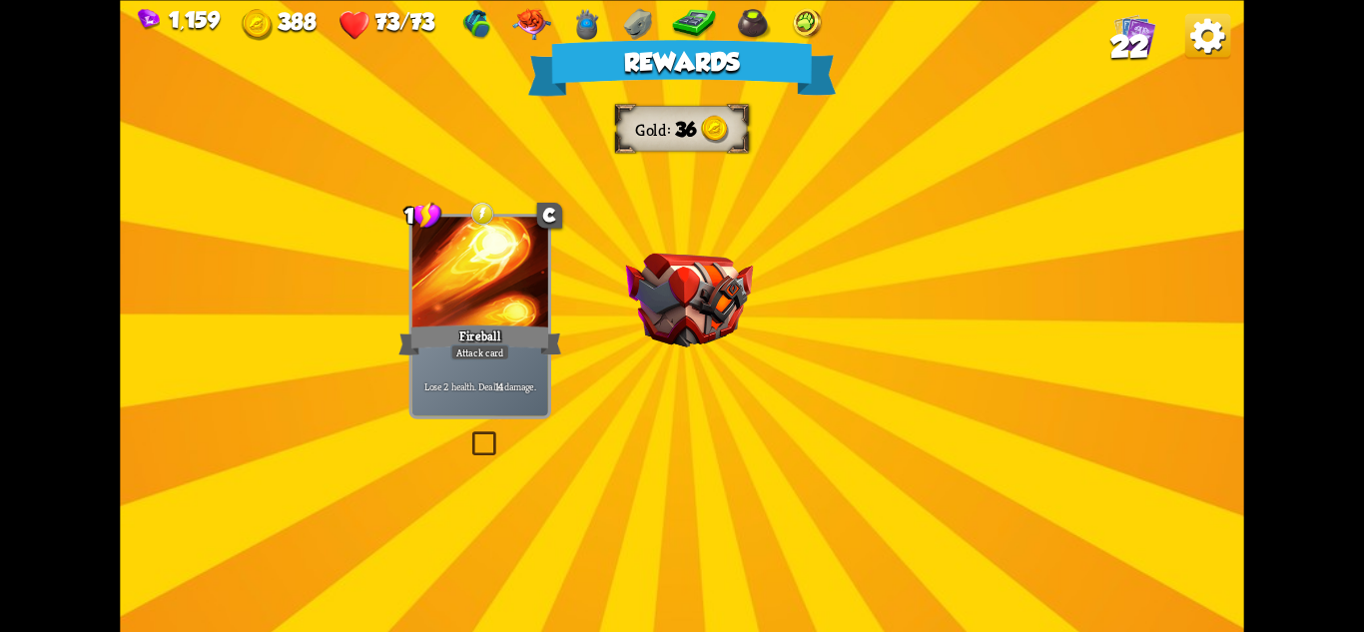
click at [511, 211] on div "Rewards Gold 36 Select a card 1 C Fireball Attack card Lose 2 health. Deal 14 d…" at bounding box center [681, 316] width 1123 height 632
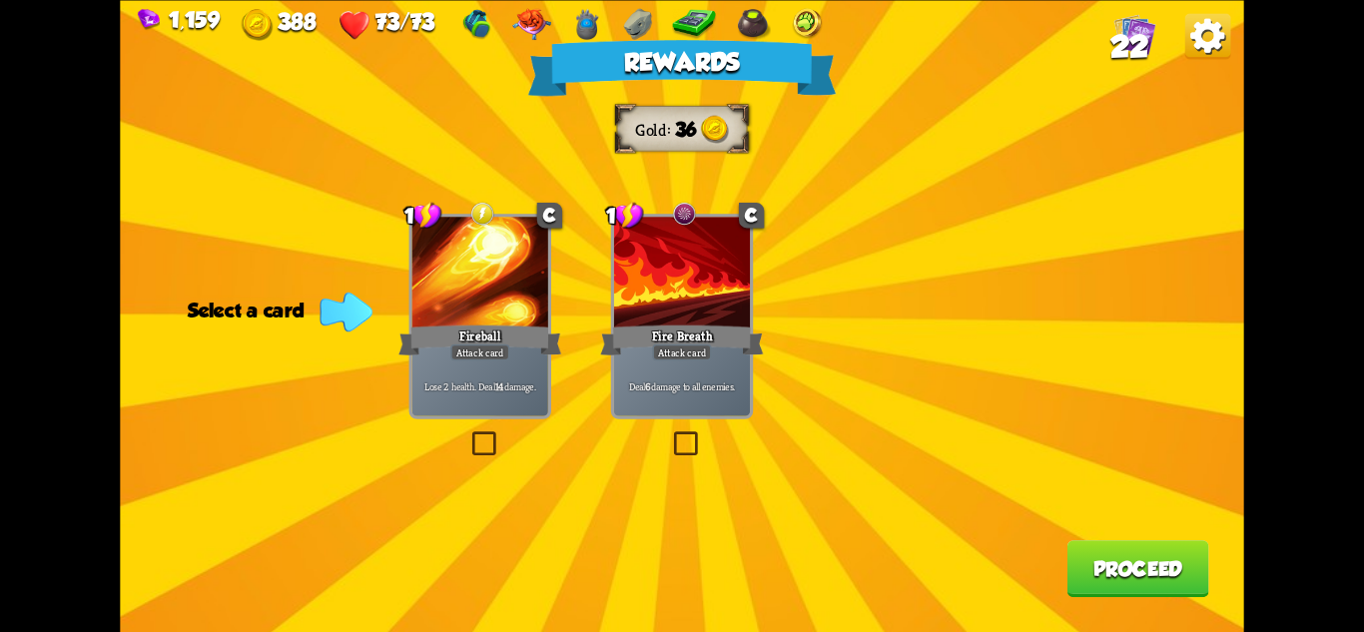
click at [697, 298] on div at bounding box center [682, 274] width 136 height 115
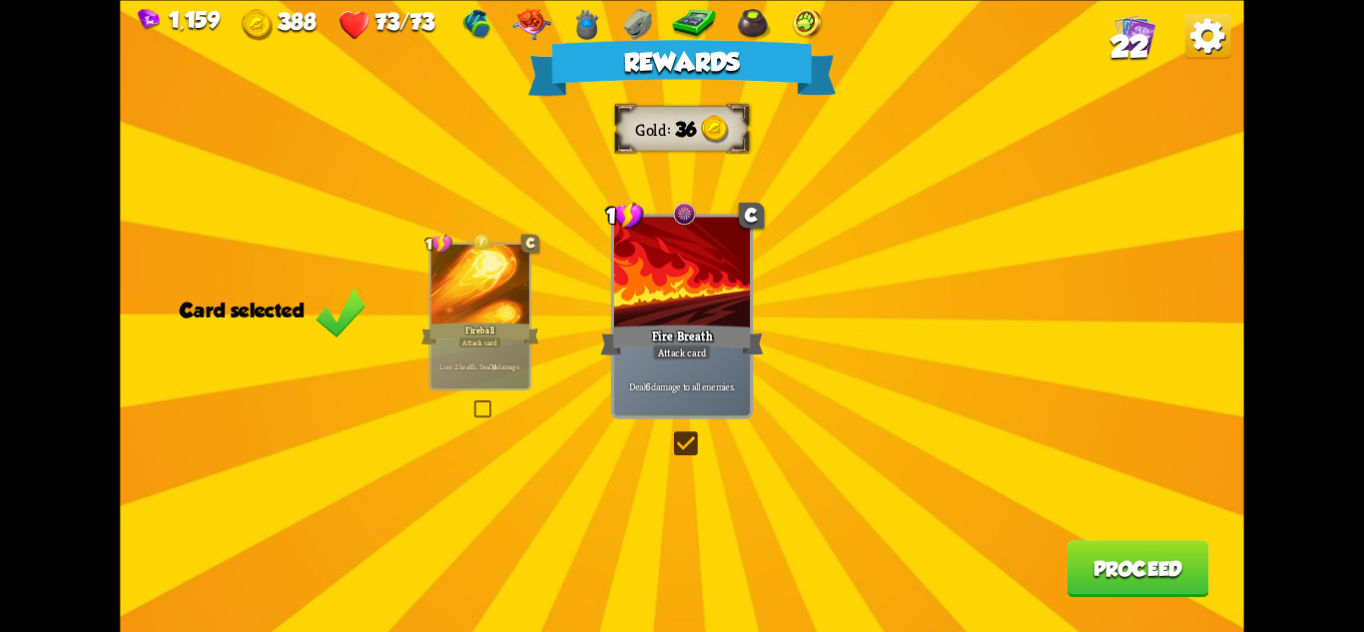
click at [1103, 576] on button "Proceed" at bounding box center [1139, 568] width 142 height 57
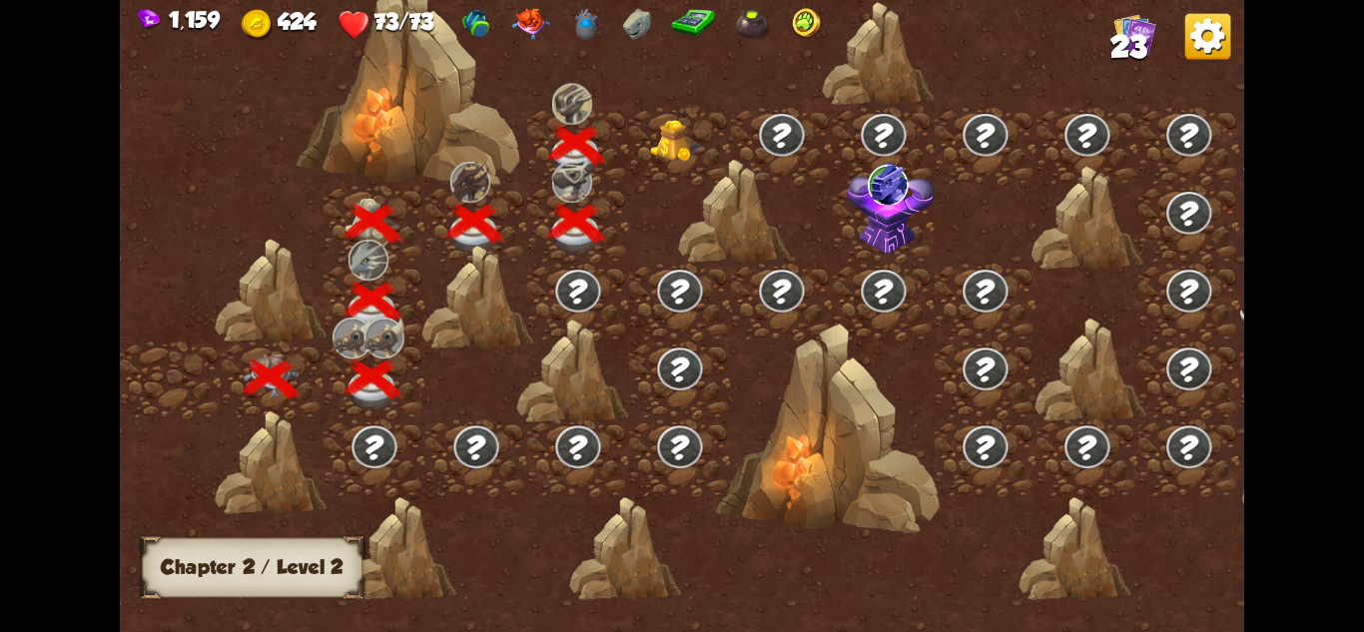
click at [674, 144] on img at bounding box center [678, 141] width 56 height 43
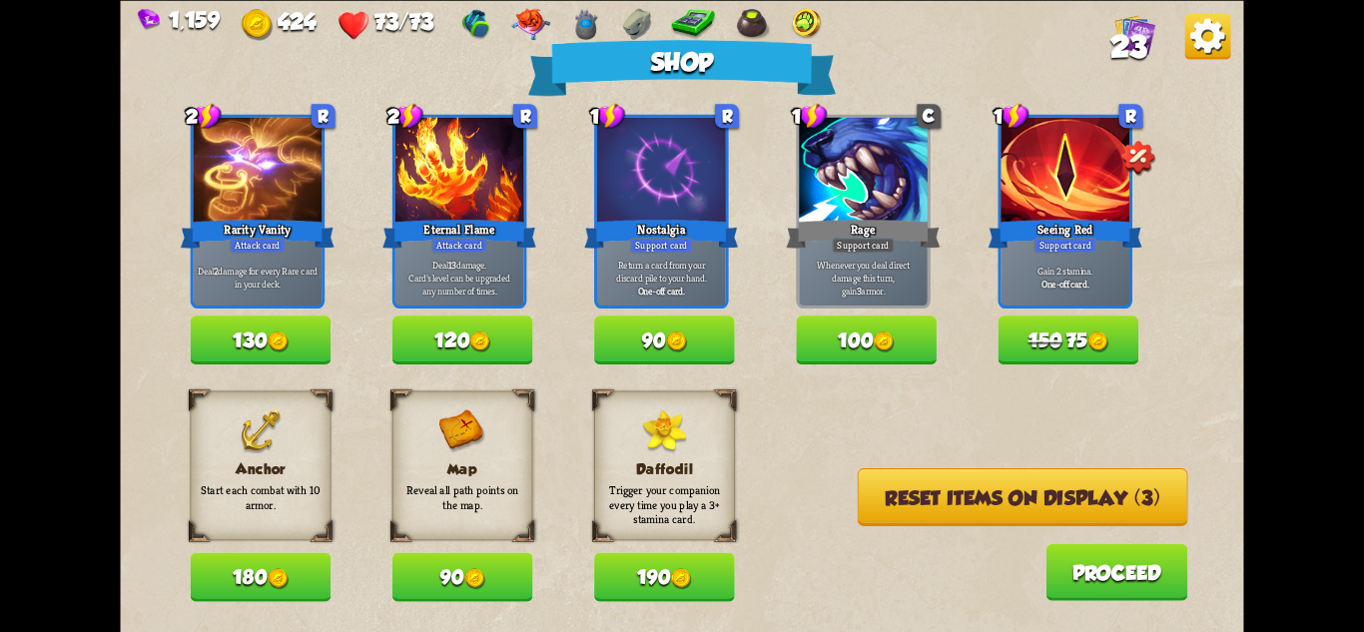
click at [250, 576] on button "180" at bounding box center [261, 576] width 141 height 49
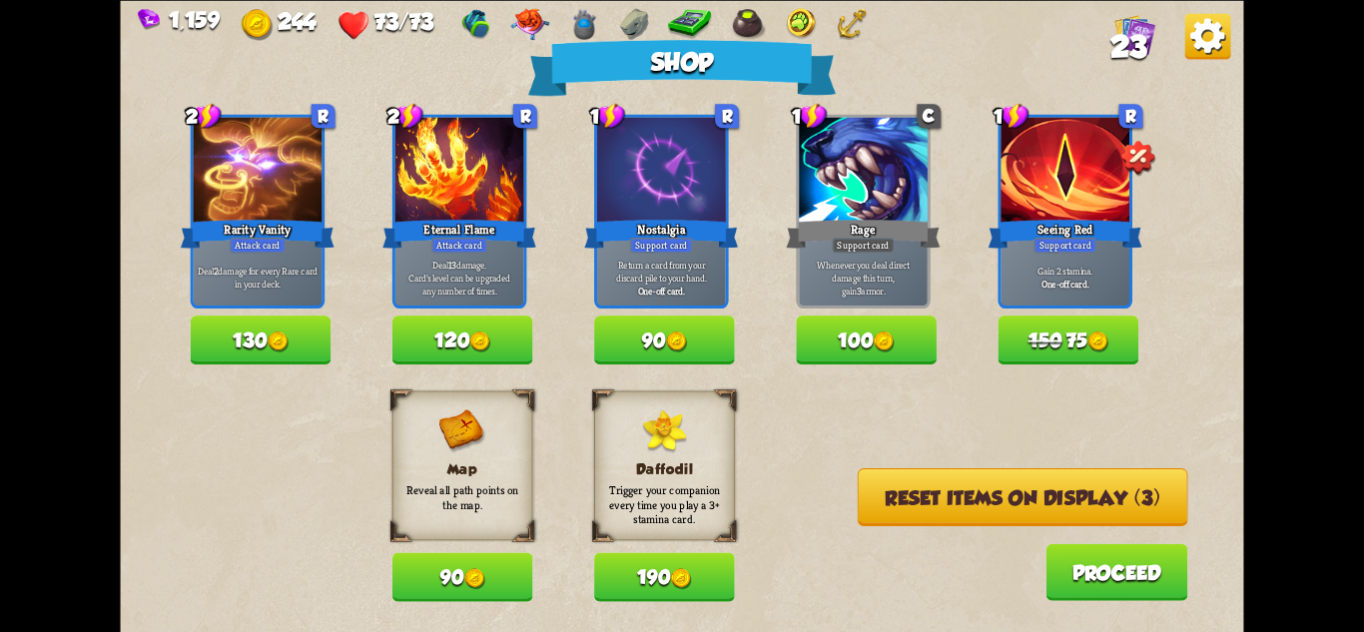
click at [473, 334] on img at bounding box center [479, 341] width 21 height 21
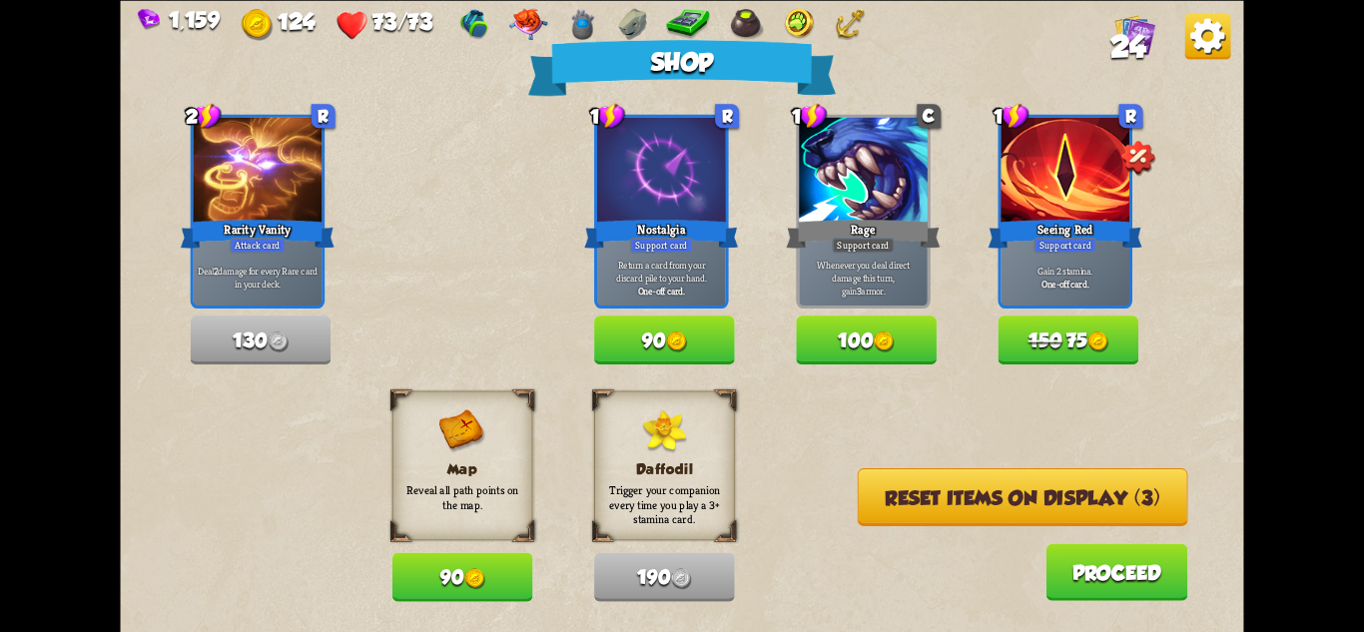
click at [946, 504] on button "Reset items on display (3)" at bounding box center [1023, 497] width 331 height 58
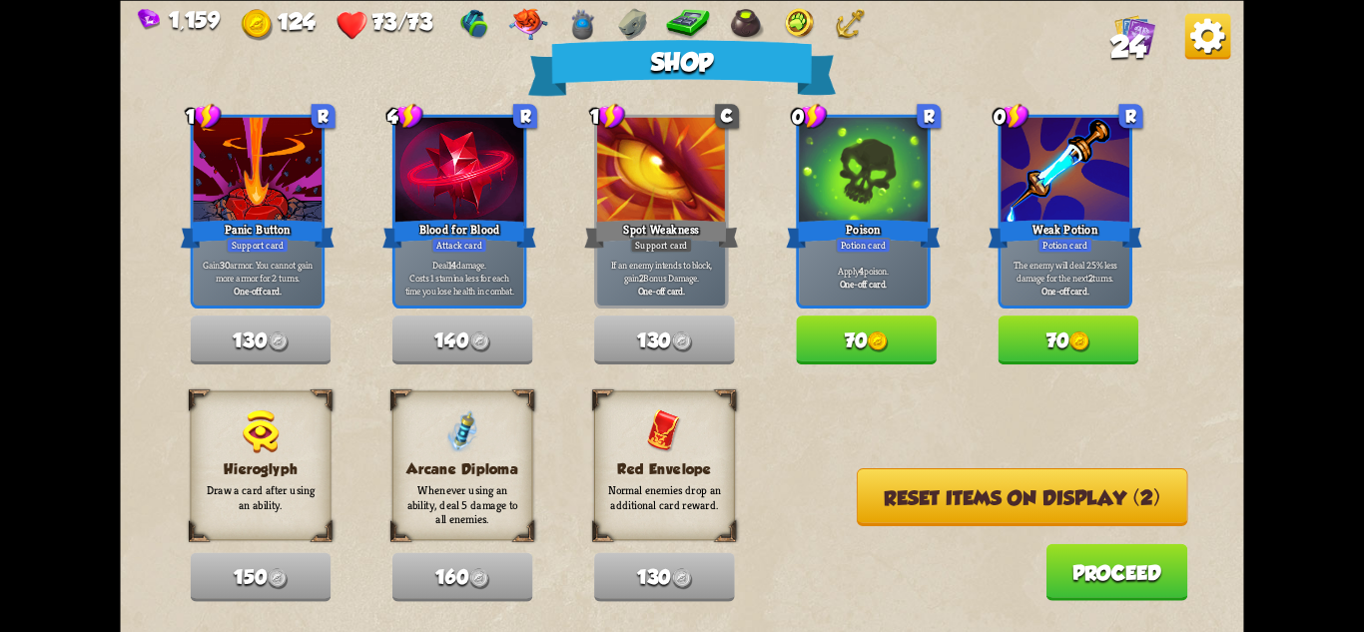
click at [1096, 576] on button "Proceed" at bounding box center [1117, 571] width 142 height 57
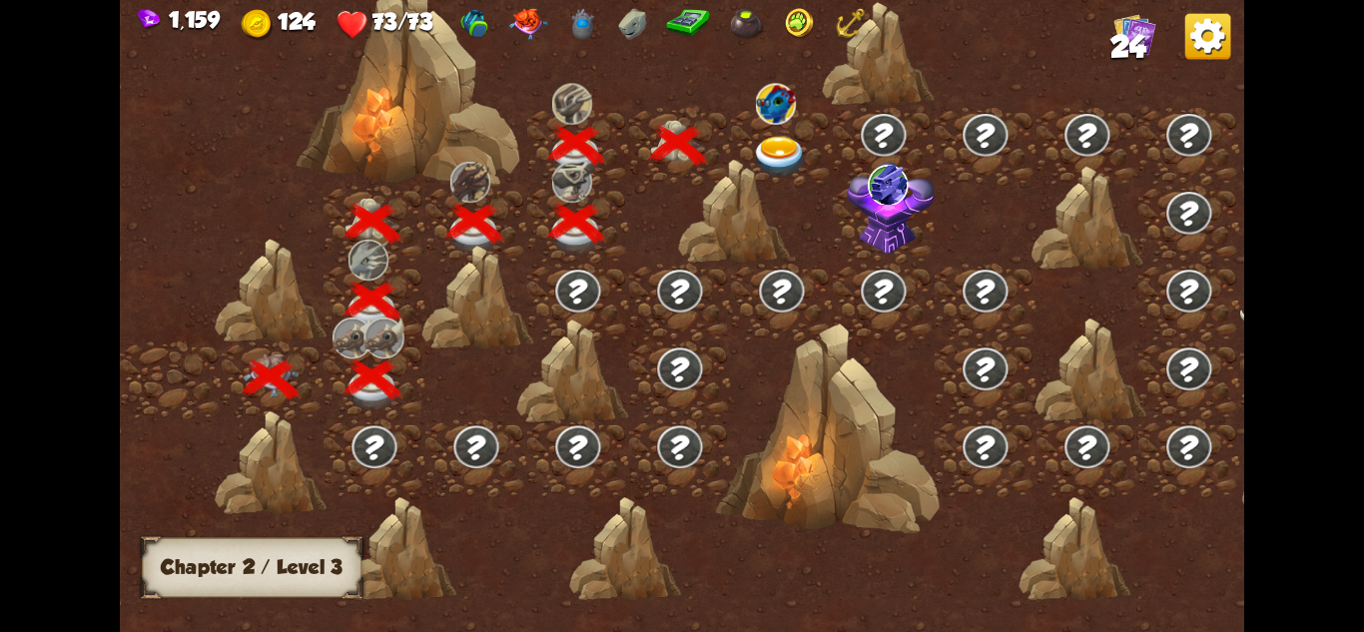
click at [760, 149] on img at bounding box center [780, 156] width 56 height 41
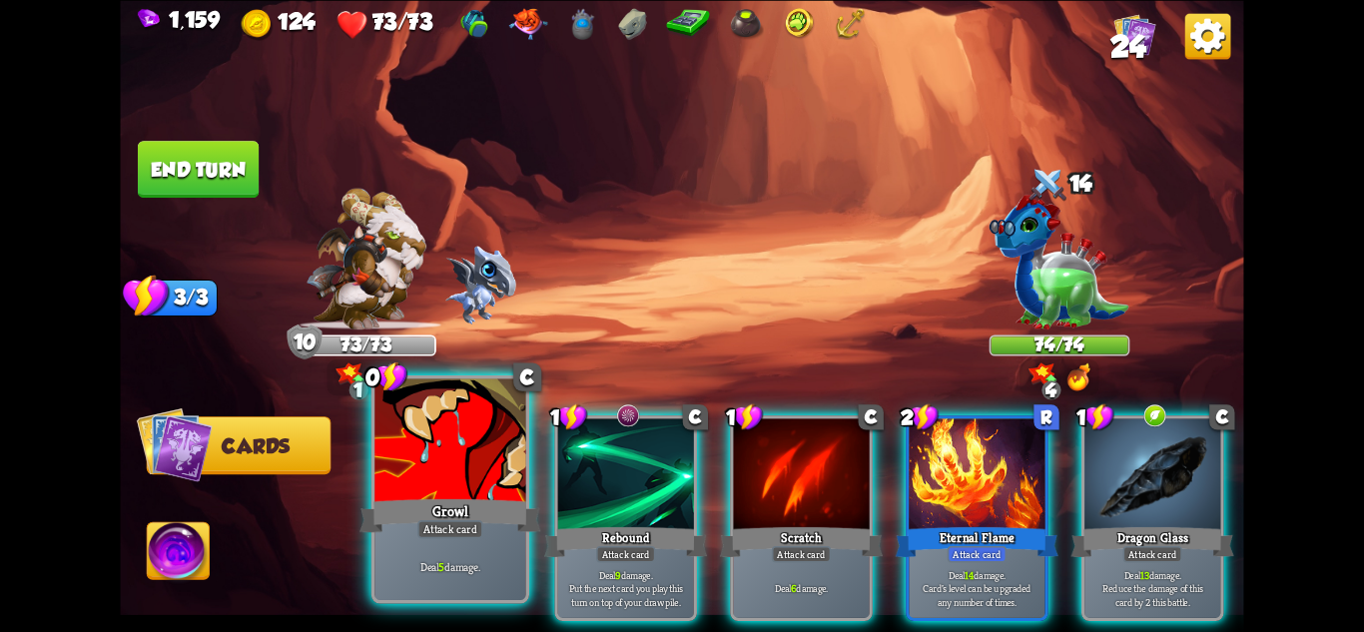
click at [499, 436] on div at bounding box center [449, 441] width 151 height 127
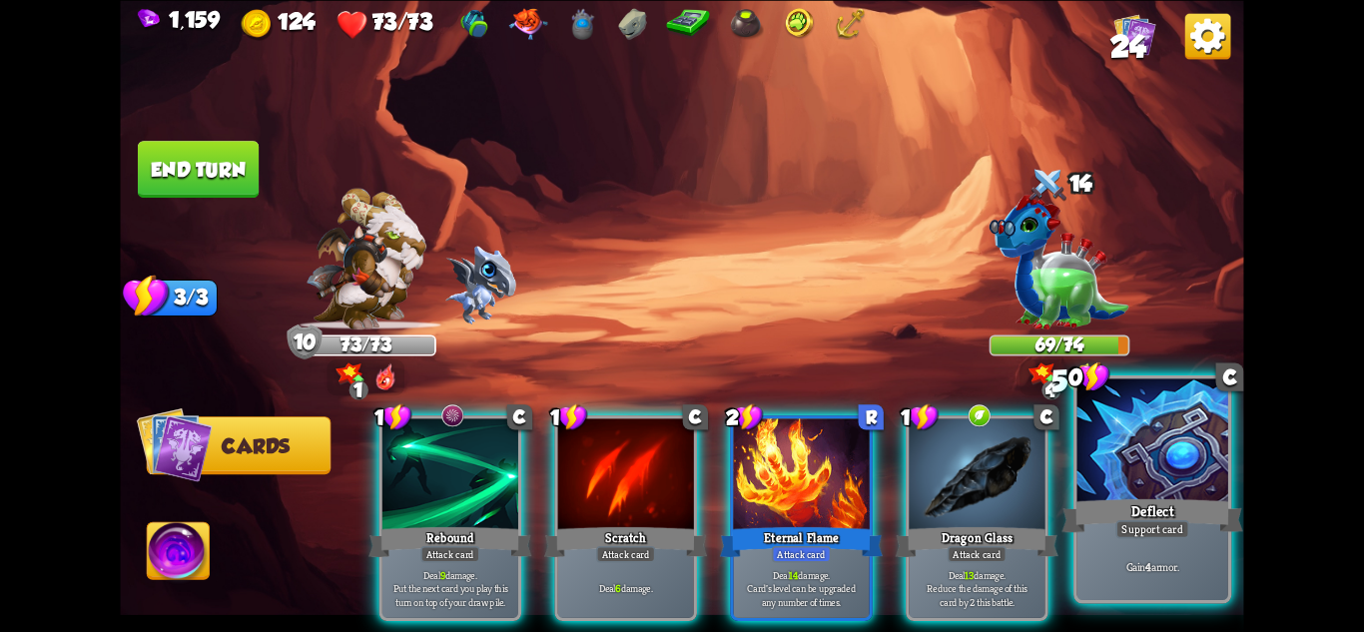
click at [1195, 511] on div "Deflect" at bounding box center [1153, 515] width 181 height 40
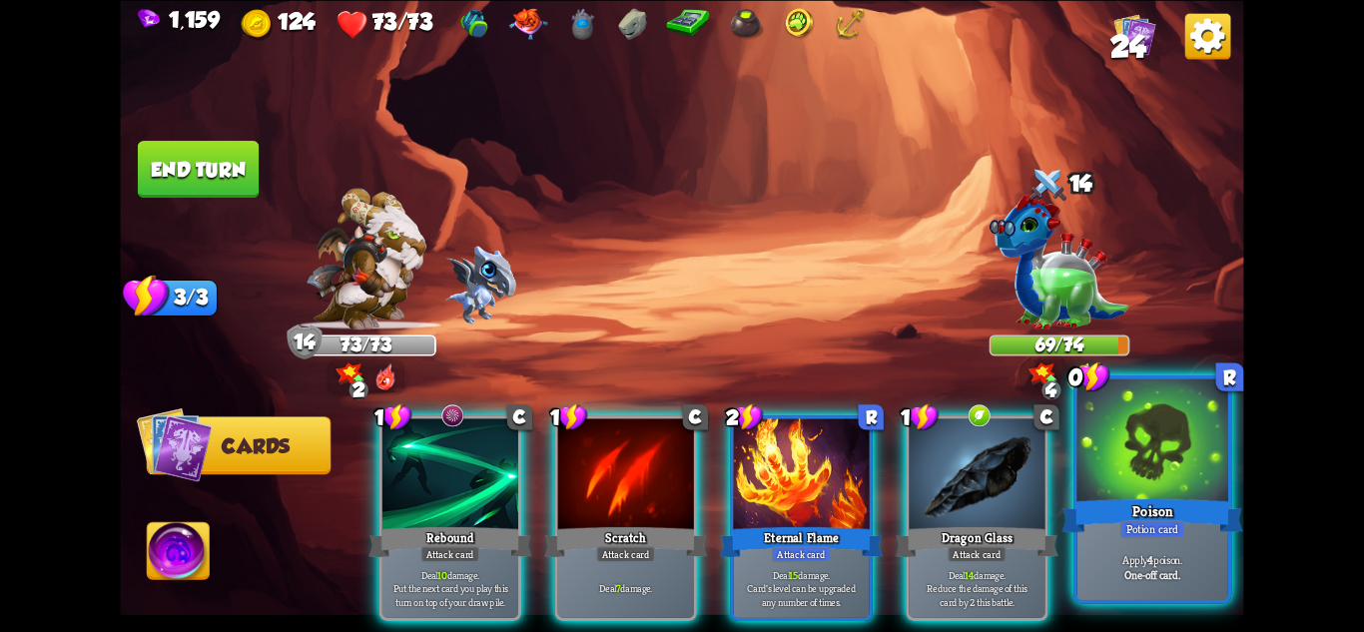
click at [1153, 553] on p "Apply 4 poison." at bounding box center [1153, 559] width 144 height 15
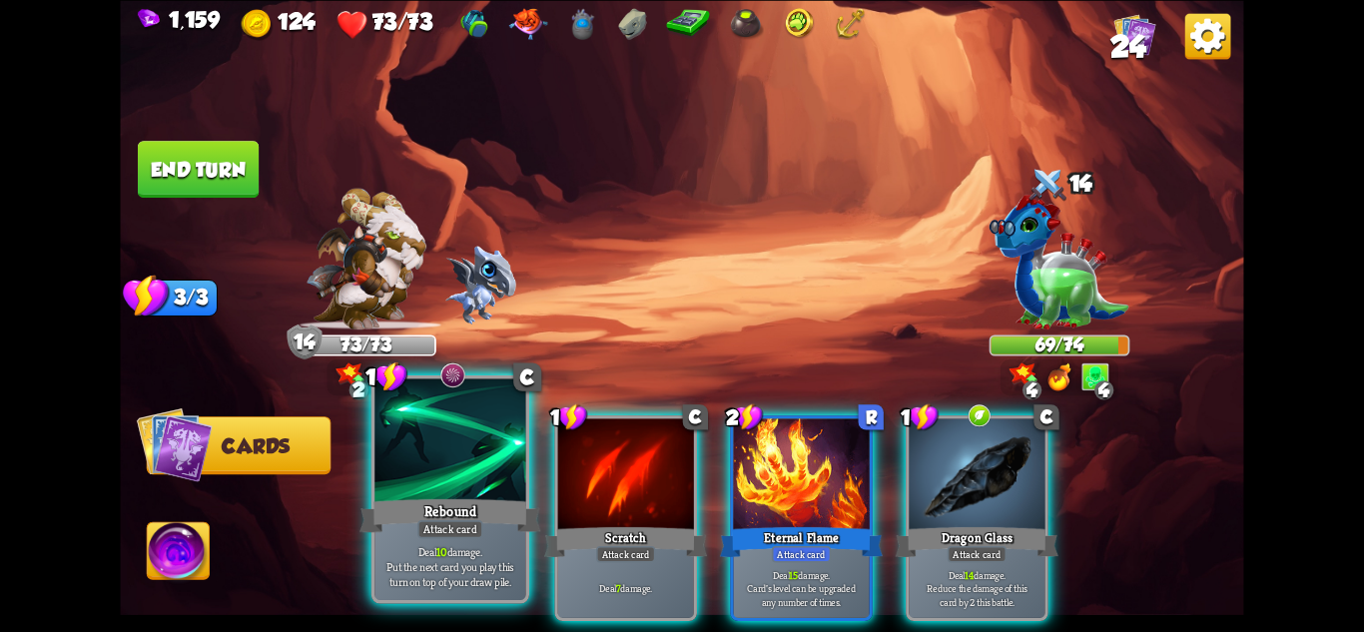
click at [468, 555] on p "Deal 10 damage. Put the next card you play this turn on top of your draw pile." at bounding box center [450, 566] width 144 height 45
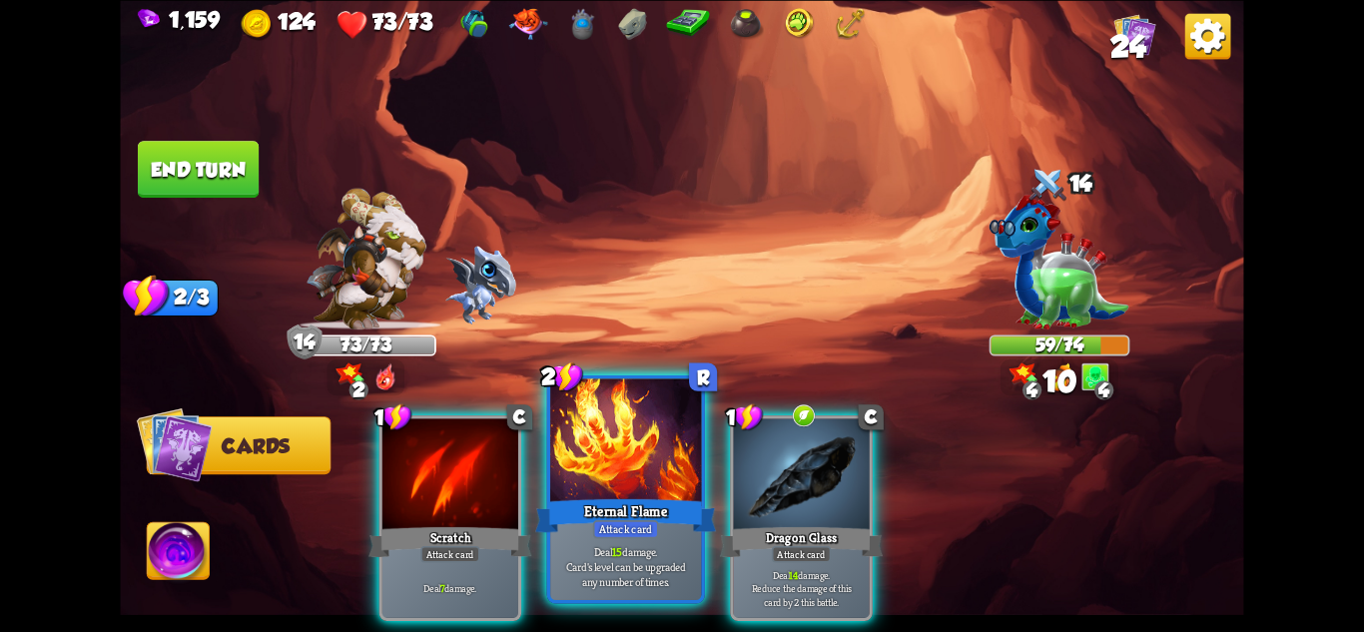
click at [636, 543] on div "Deal 15 damage. Card's level can be upgraded any number of times." at bounding box center [625, 567] width 151 height 66
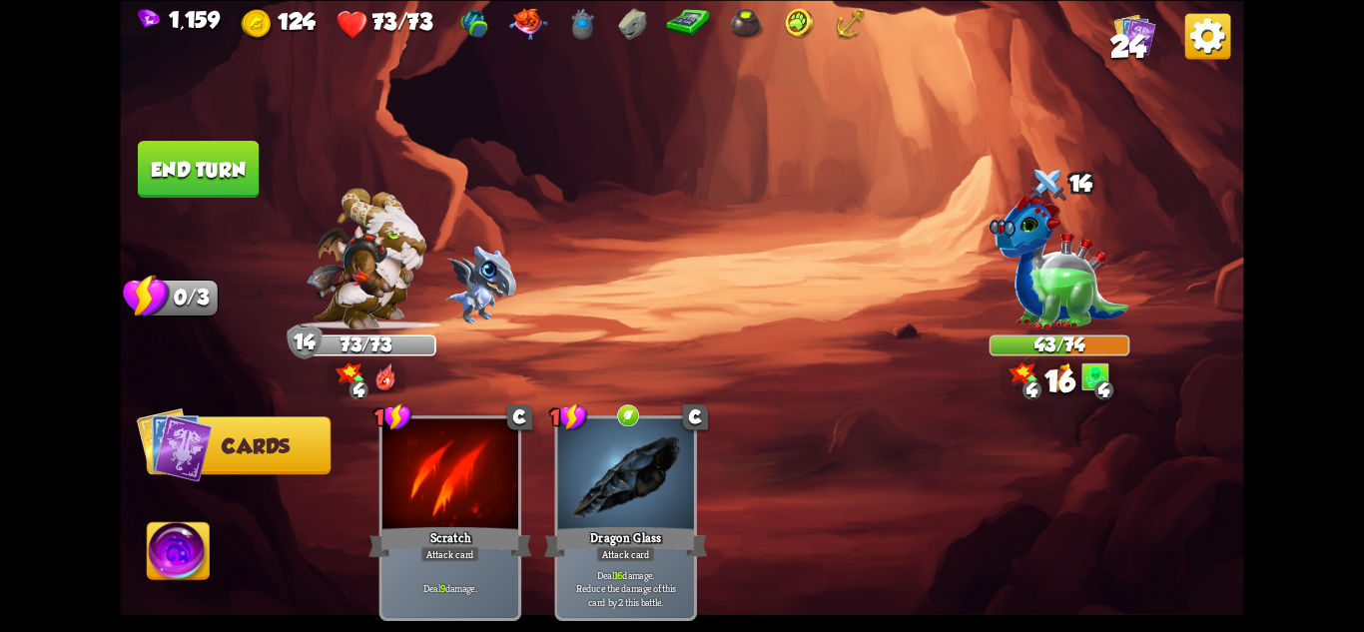
click at [203, 177] on button "End turn" at bounding box center [198, 169] width 121 height 57
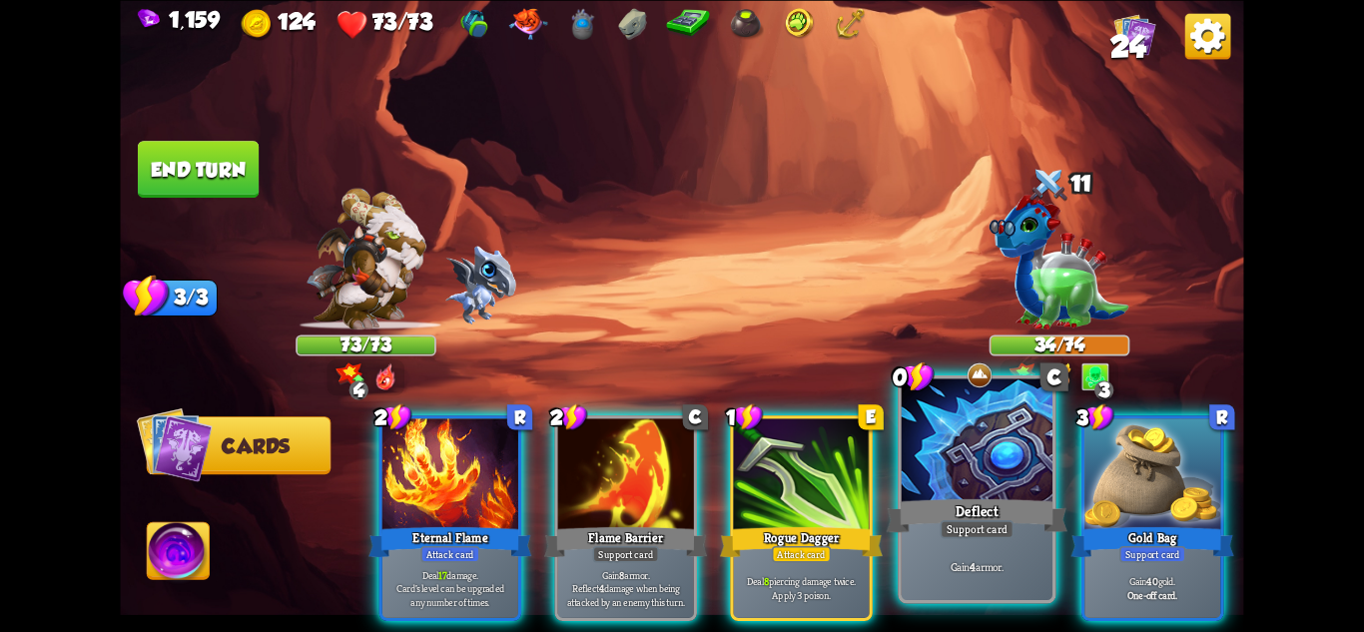
click at [970, 469] on div at bounding box center [977, 441] width 151 height 127
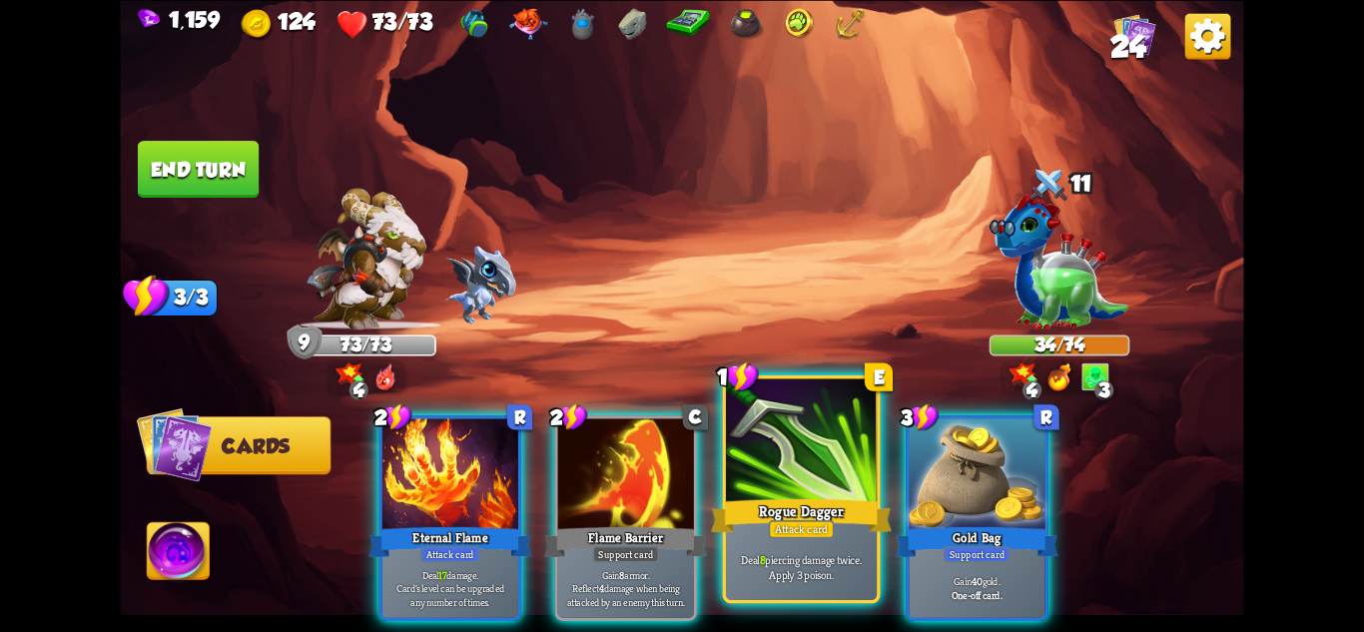
click at [816, 493] on div at bounding box center [801, 441] width 151 height 127
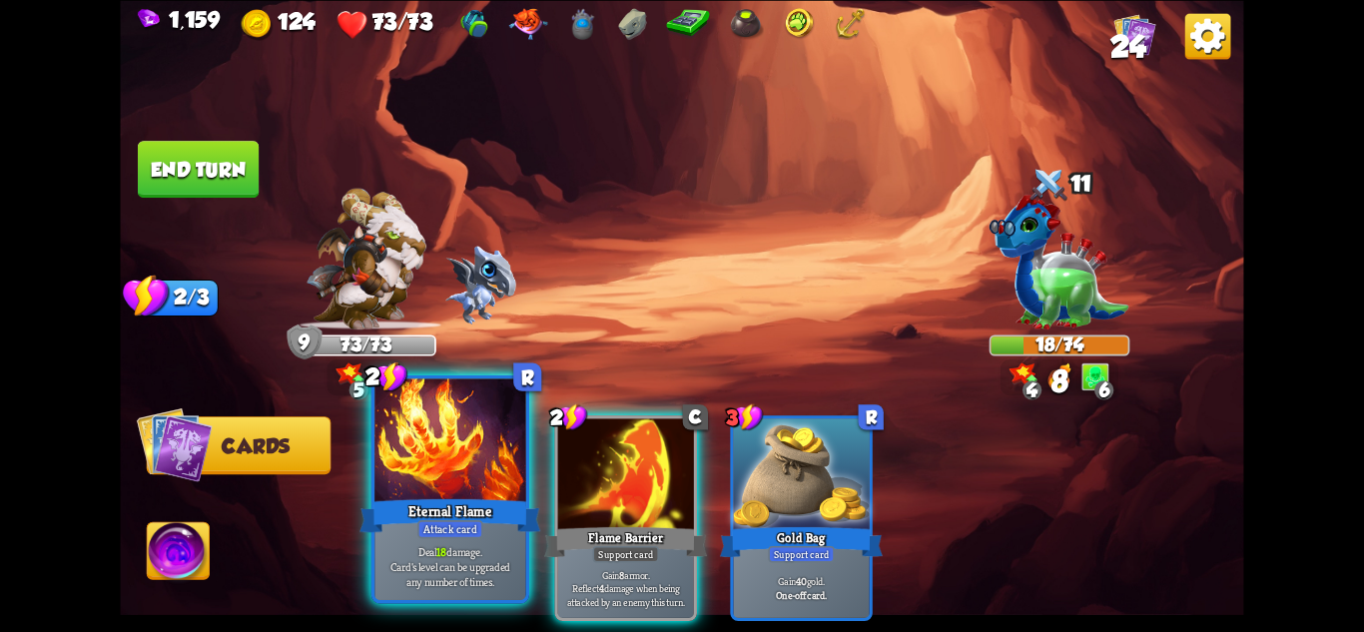
click at [464, 488] on div at bounding box center [449, 441] width 151 height 127
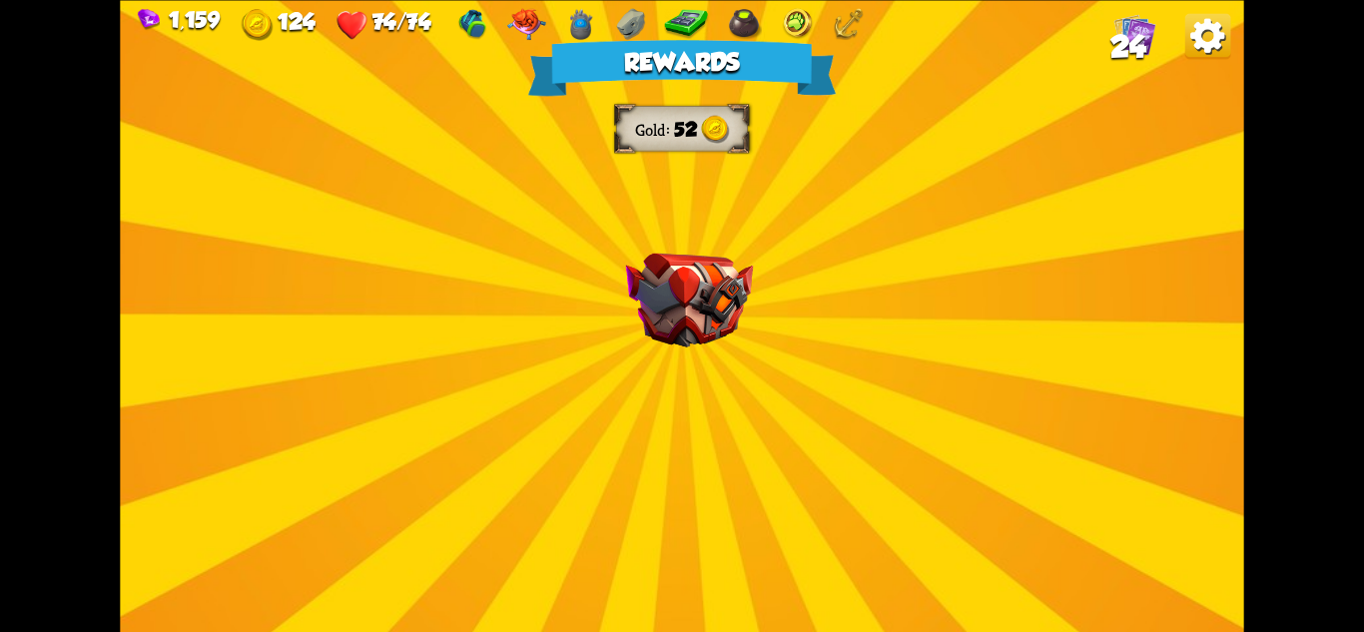
click at [847, 185] on div "Rewards Gold 52 Select a card 0 R Fire Potion Potion card Deal 8 damage. One-of…" at bounding box center [681, 316] width 1123 height 632
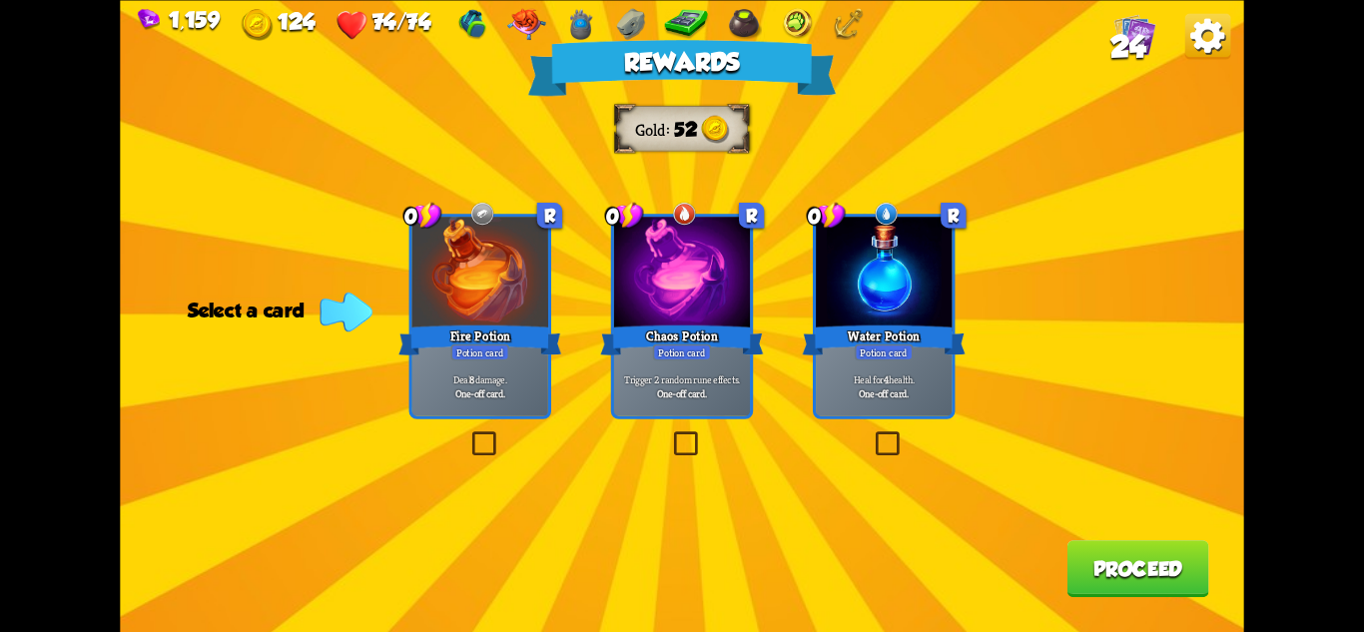
click at [898, 312] on div at bounding box center [884, 274] width 136 height 115
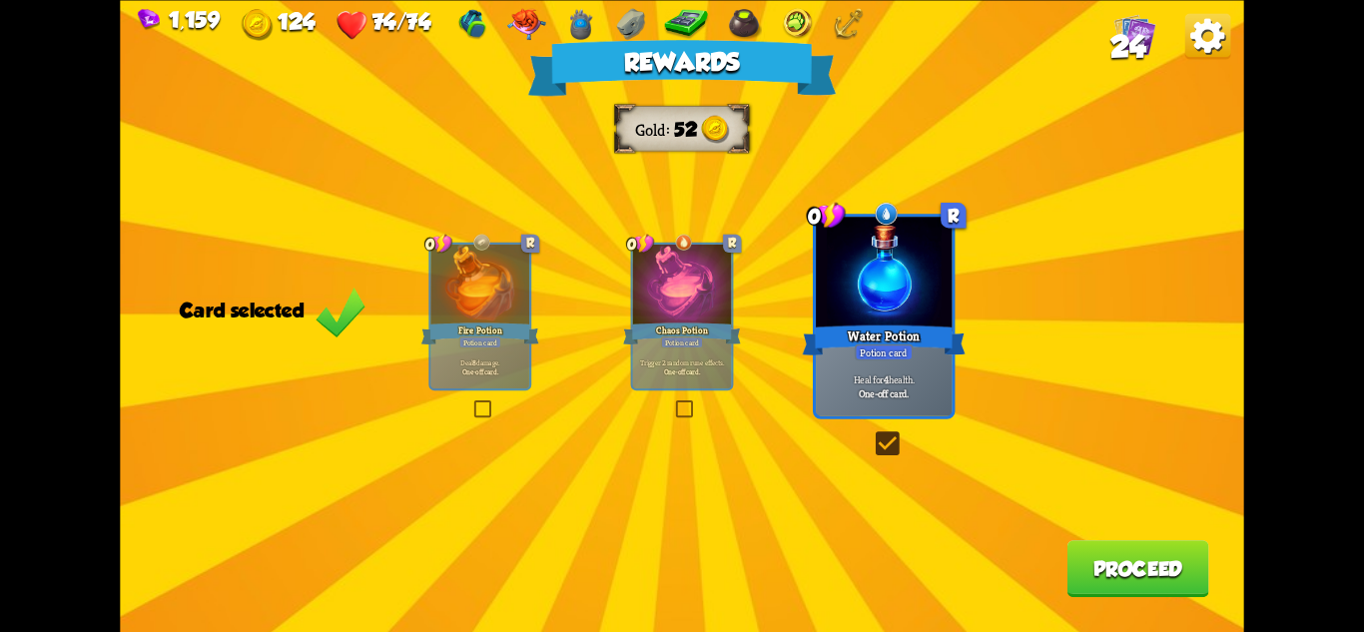
click at [1113, 557] on button "Proceed" at bounding box center [1139, 568] width 142 height 57
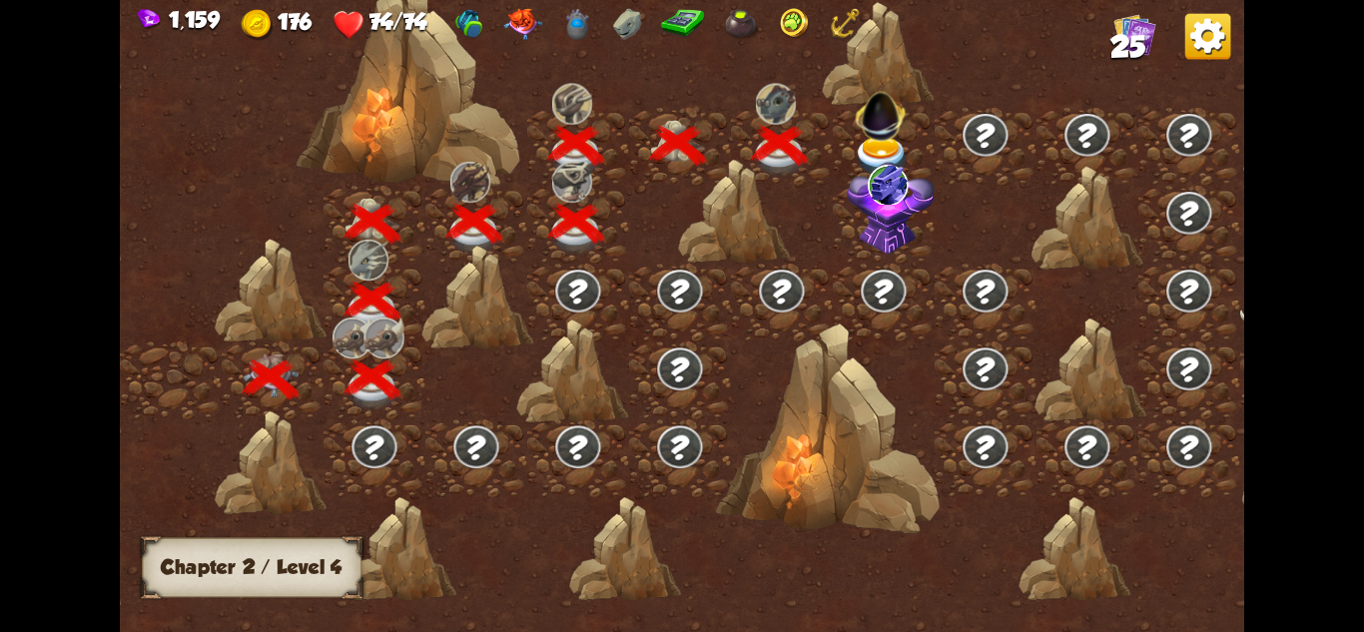
click at [886, 147] on img at bounding box center [882, 156] width 56 height 41
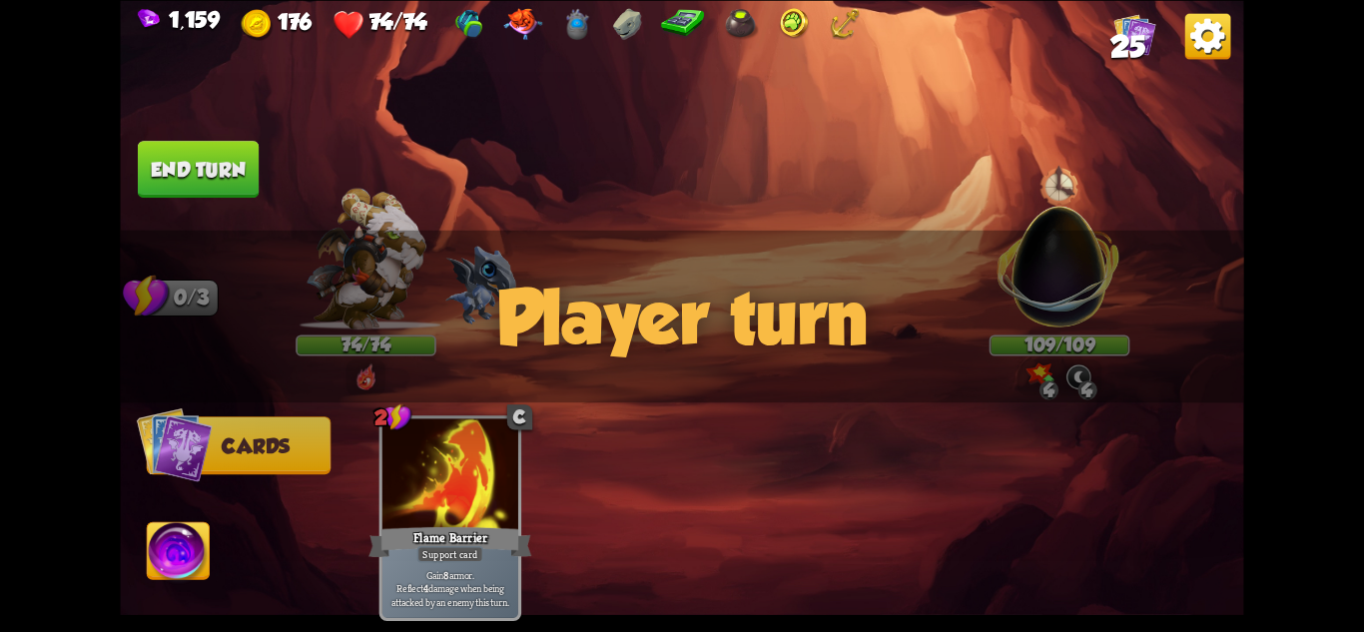
click at [1058, 253] on div "Player turn" at bounding box center [681, 316] width 1123 height 173
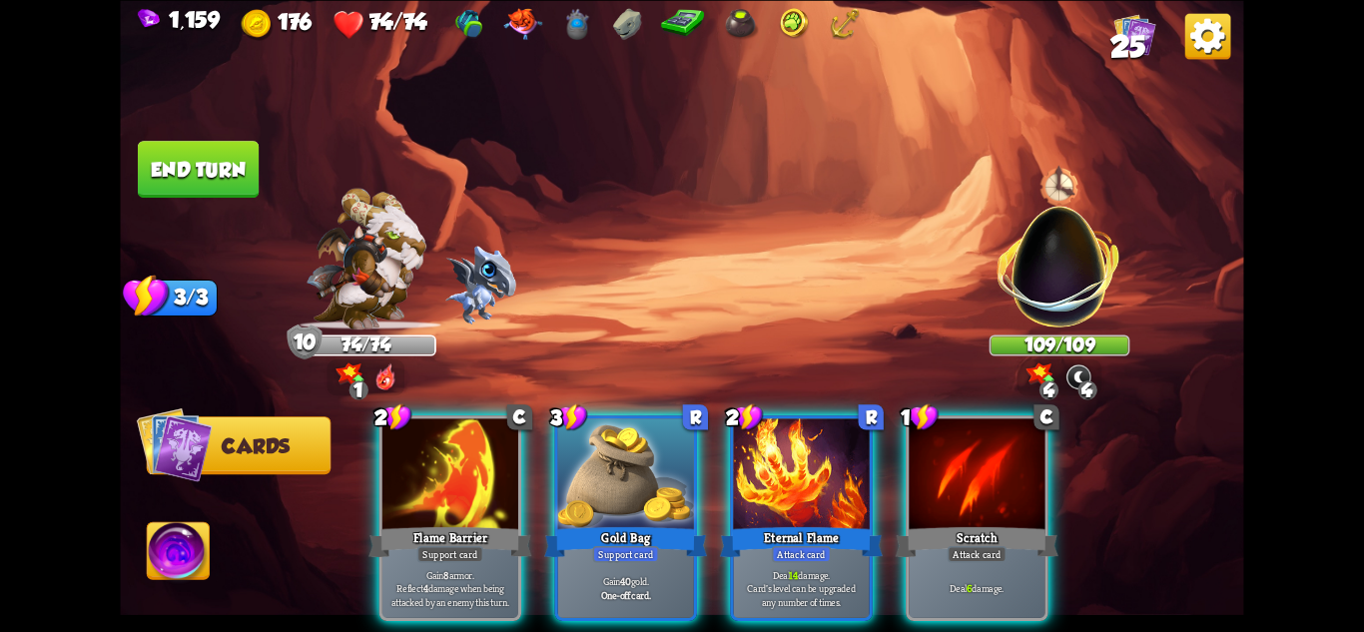
click at [1066, 234] on img at bounding box center [1060, 256] width 148 height 148
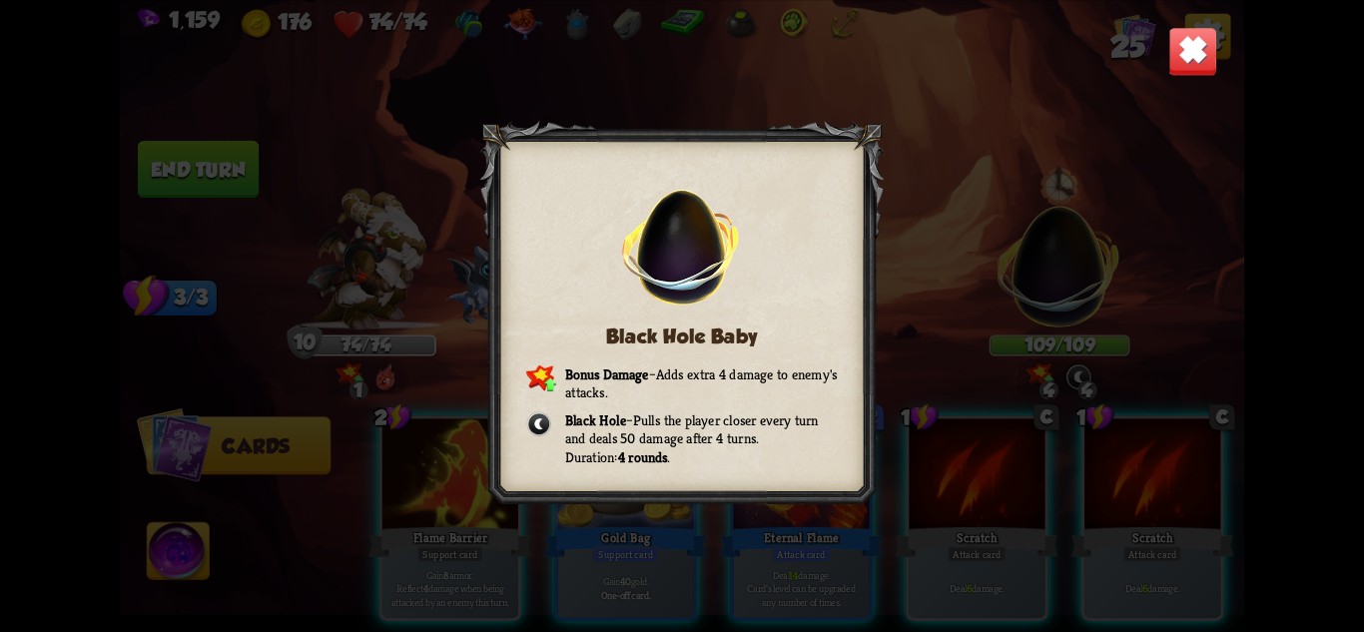
click at [1190, 42] on img at bounding box center [1192, 50] width 49 height 49
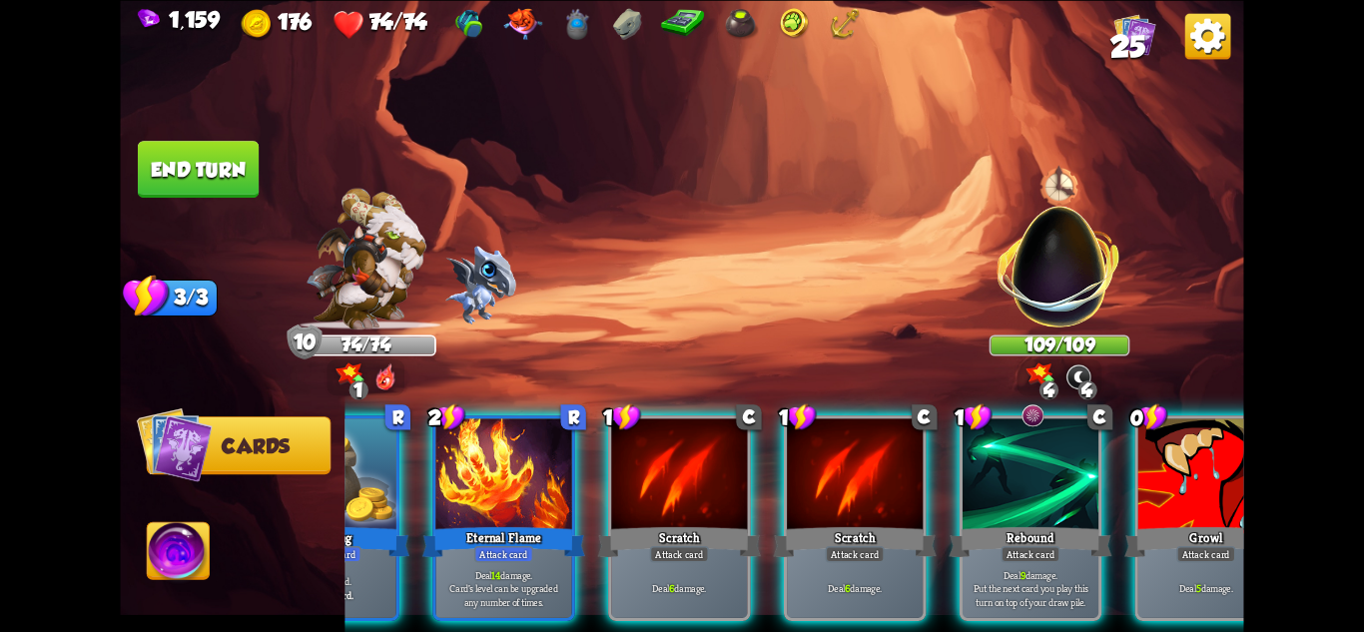
scroll to position [0, 389]
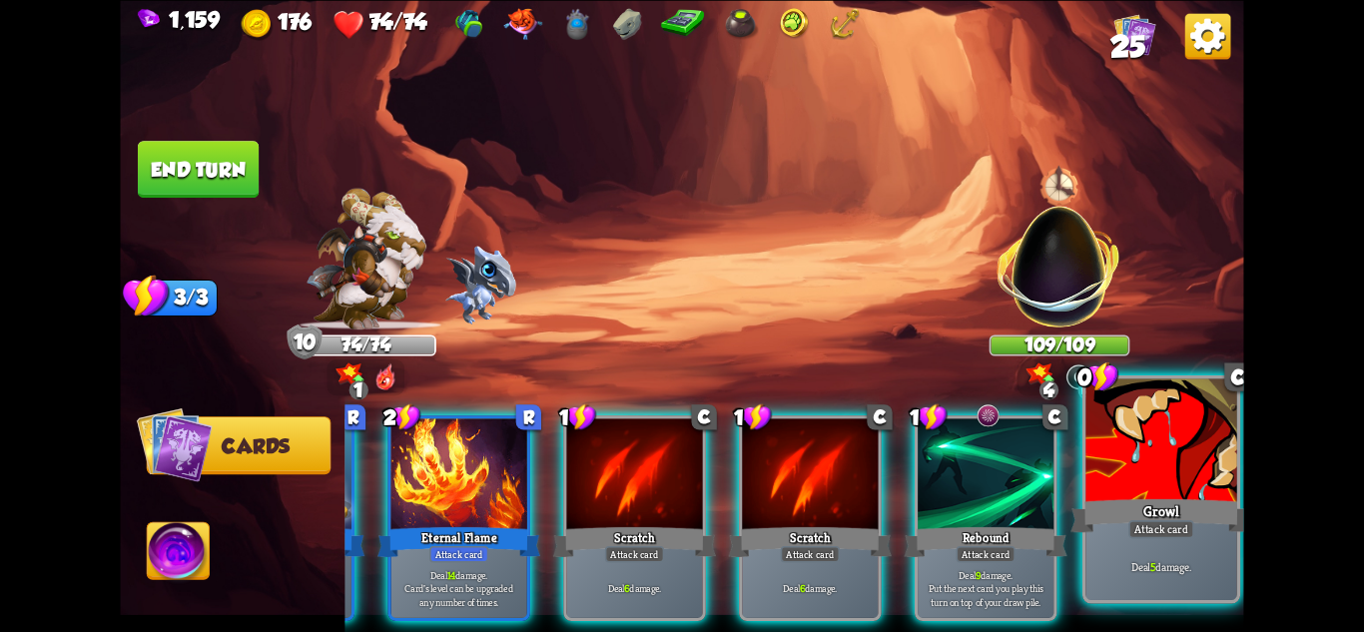
click at [1179, 566] on p "Deal 5 damage." at bounding box center [1162, 566] width 144 height 15
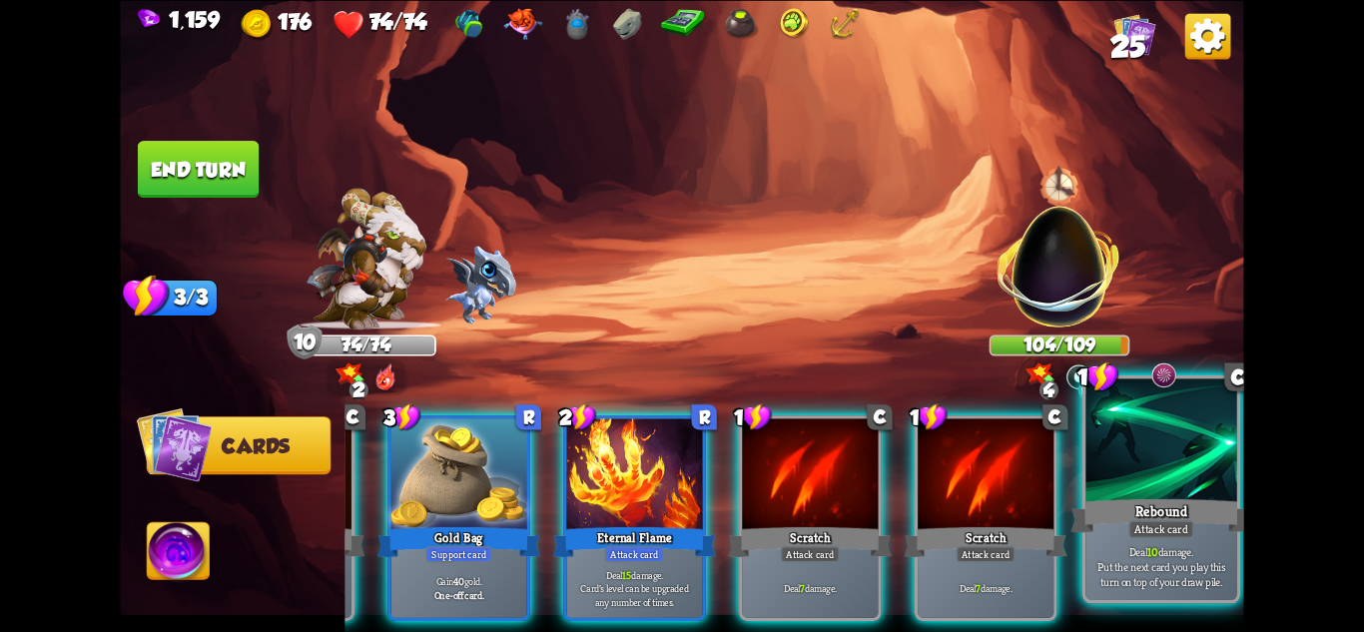
click at [1178, 572] on p "Deal 10 damage. Put the next card you play this turn on top of your draw pile." at bounding box center [1162, 566] width 144 height 45
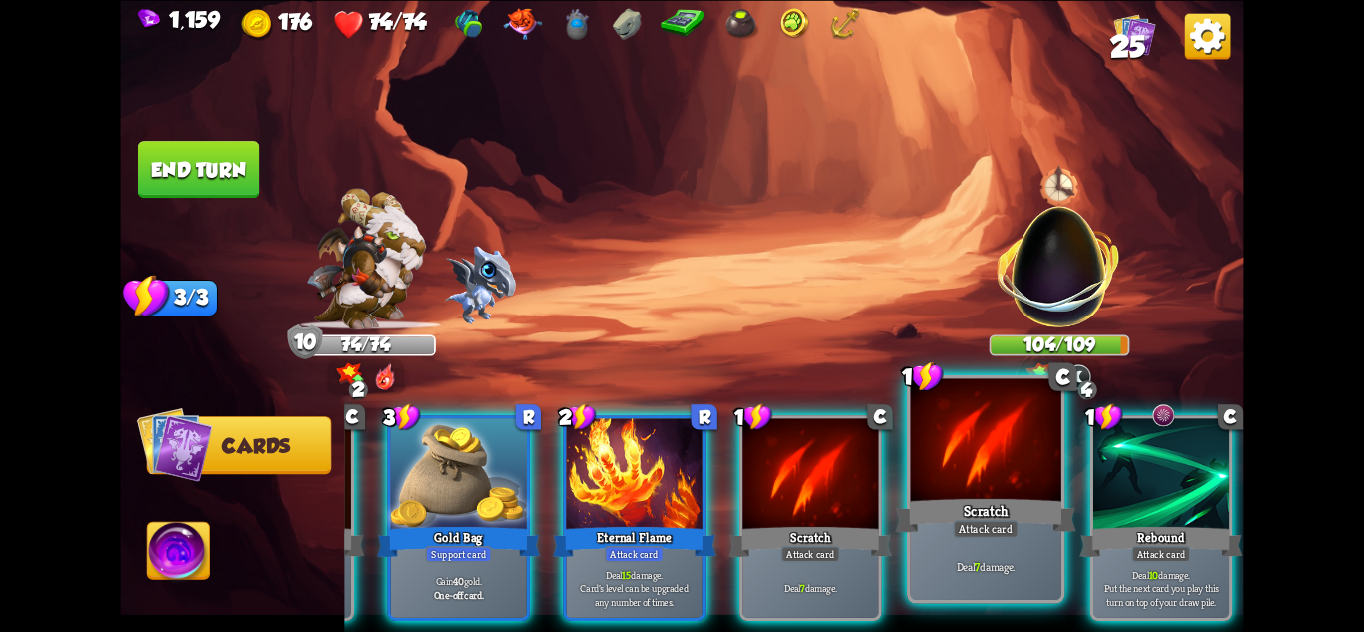
scroll to position [0, 0]
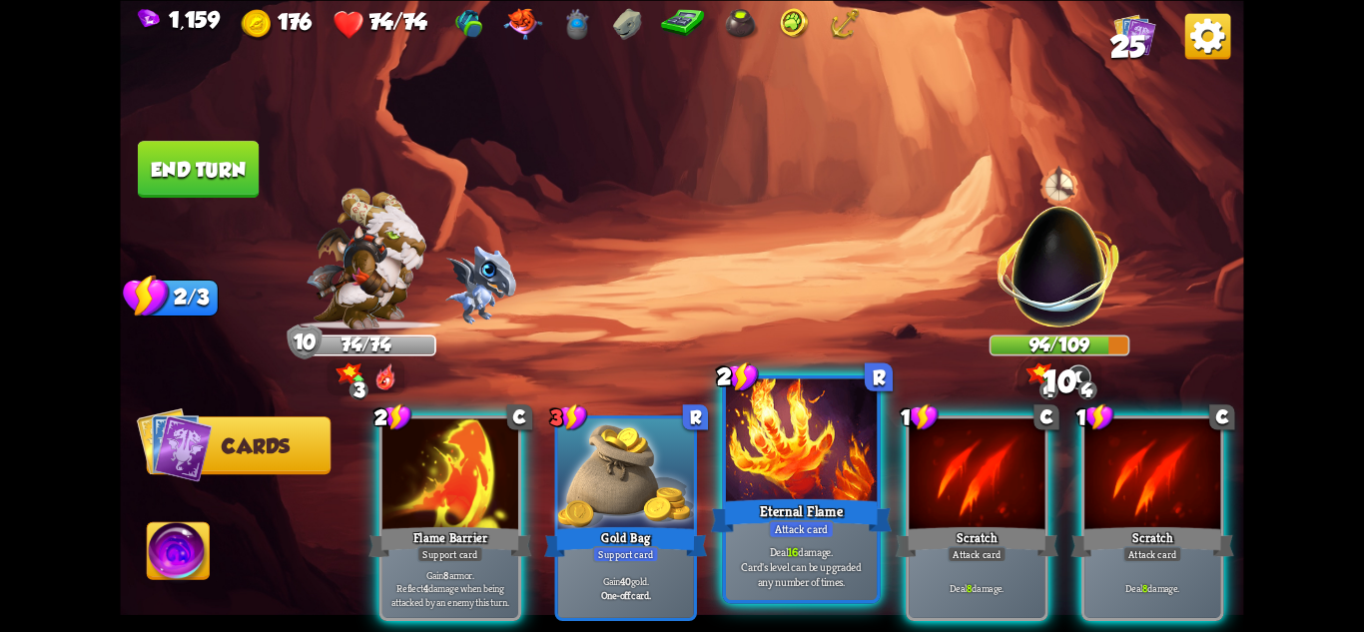
click at [840, 534] on div "Eternal Flame" at bounding box center [801, 515] width 181 height 40
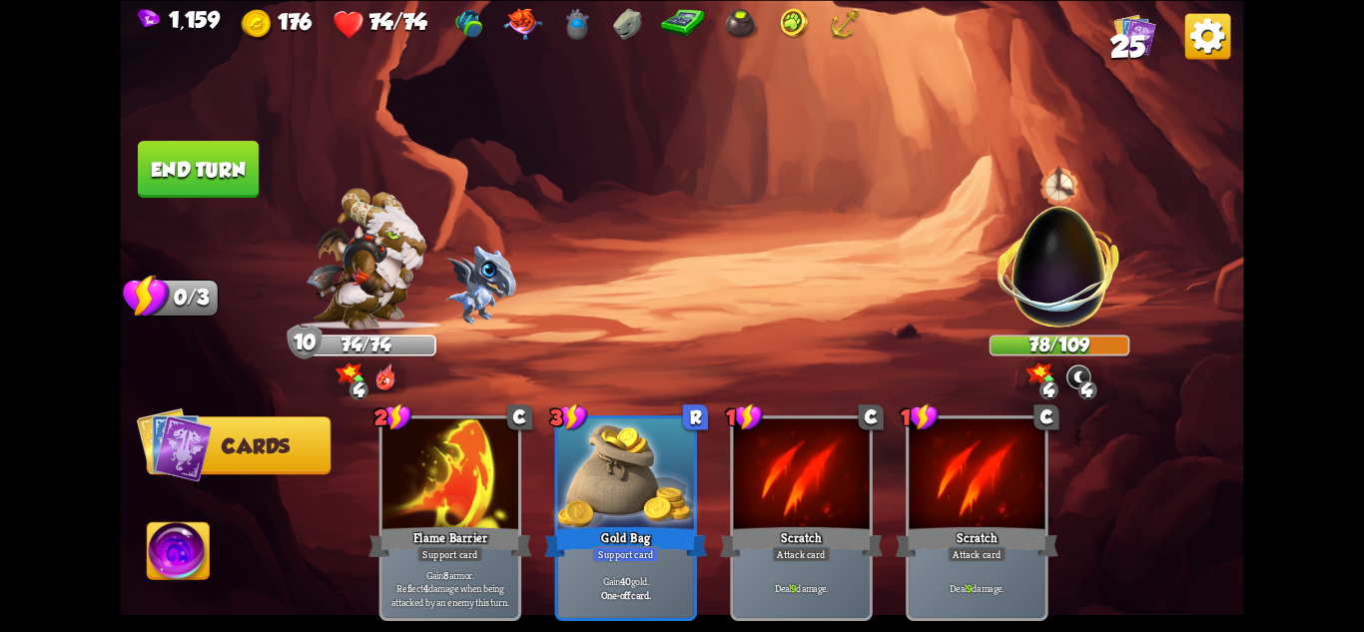
click at [192, 169] on button "End turn" at bounding box center [198, 169] width 121 height 57
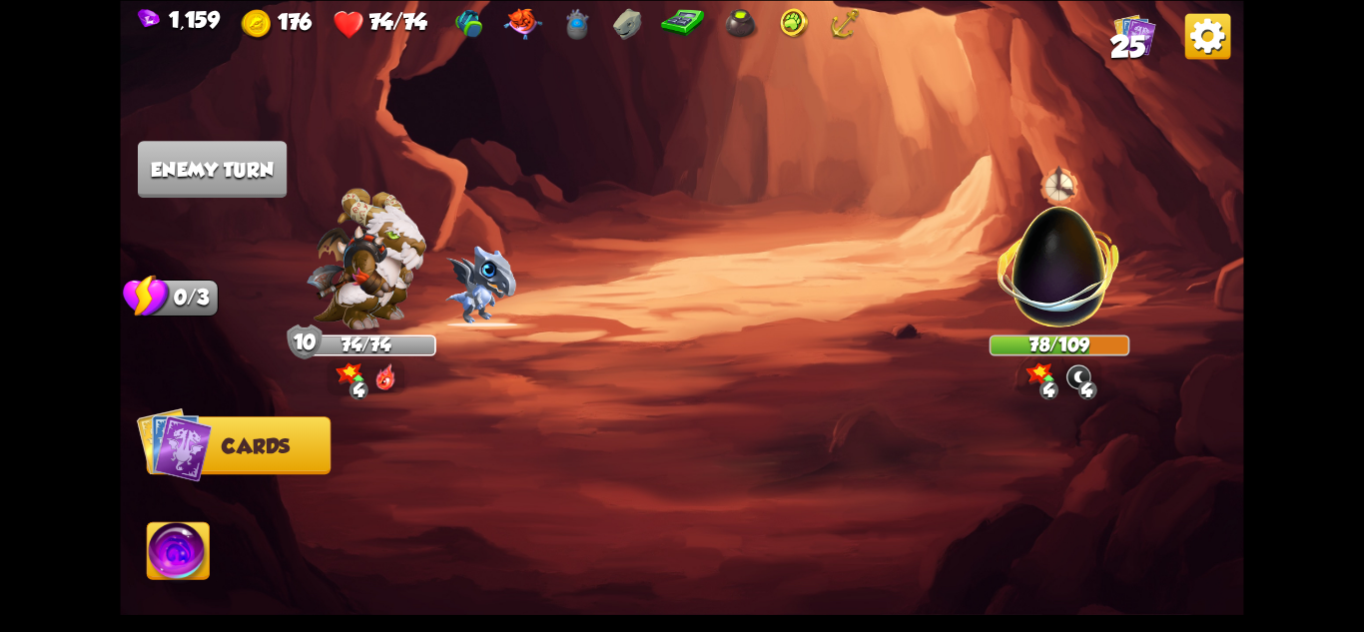
click at [969, 238] on img at bounding box center [681, 316] width 1123 height 632
click at [981, 237] on img at bounding box center [681, 316] width 1123 height 632
click at [1046, 225] on img at bounding box center [1060, 256] width 148 height 148
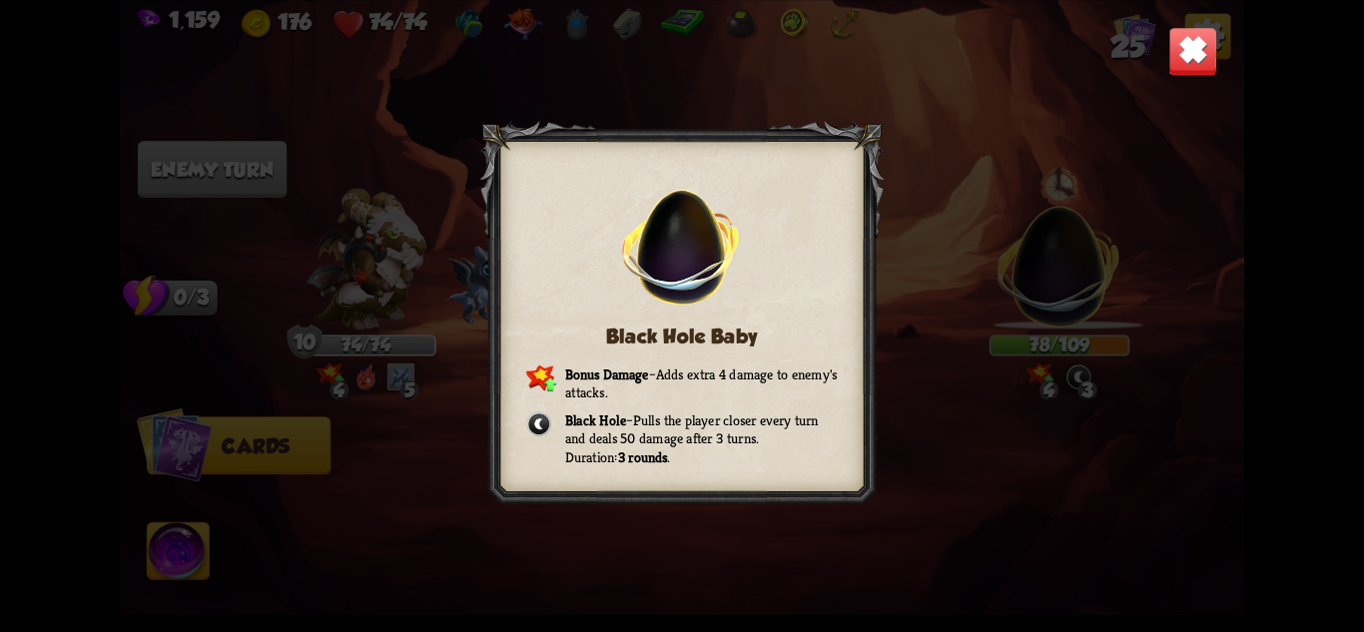
click at [1195, 27] on img at bounding box center [1192, 50] width 49 height 49
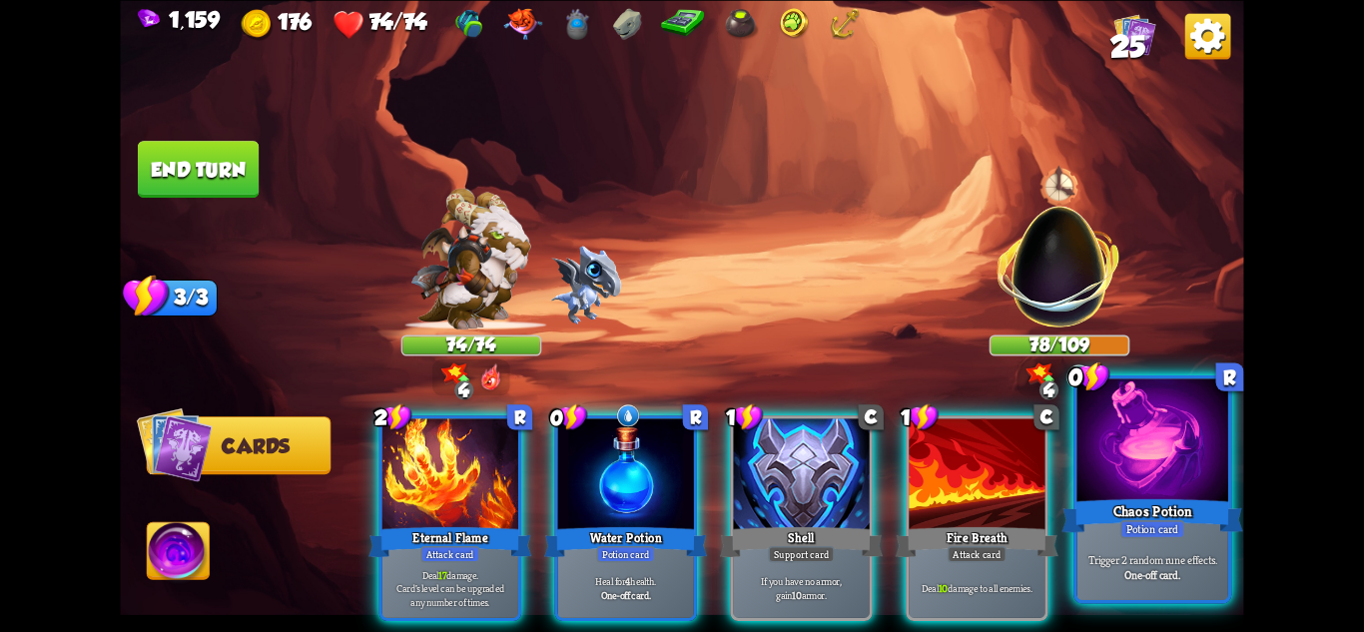
click at [1141, 567] on b "One-off card." at bounding box center [1152, 574] width 56 height 15
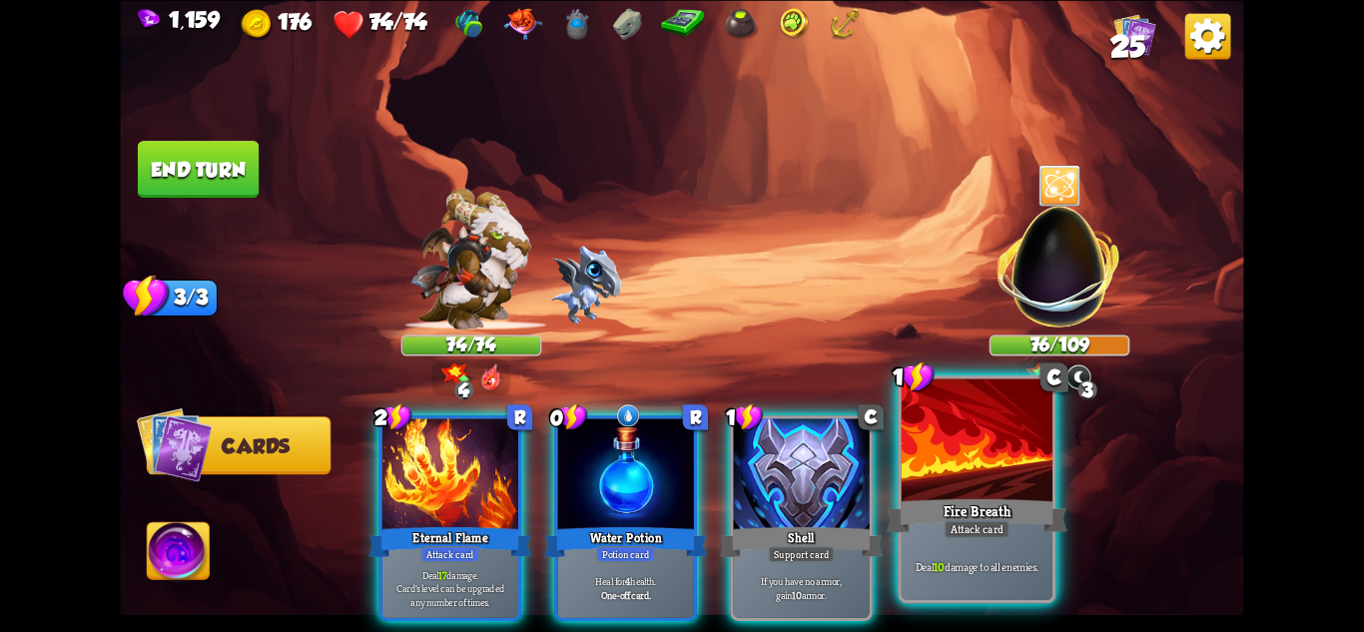
click at [998, 558] on div "Deal 10 damage to all enemies." at bounding box center [977, 567] width 151 height 66
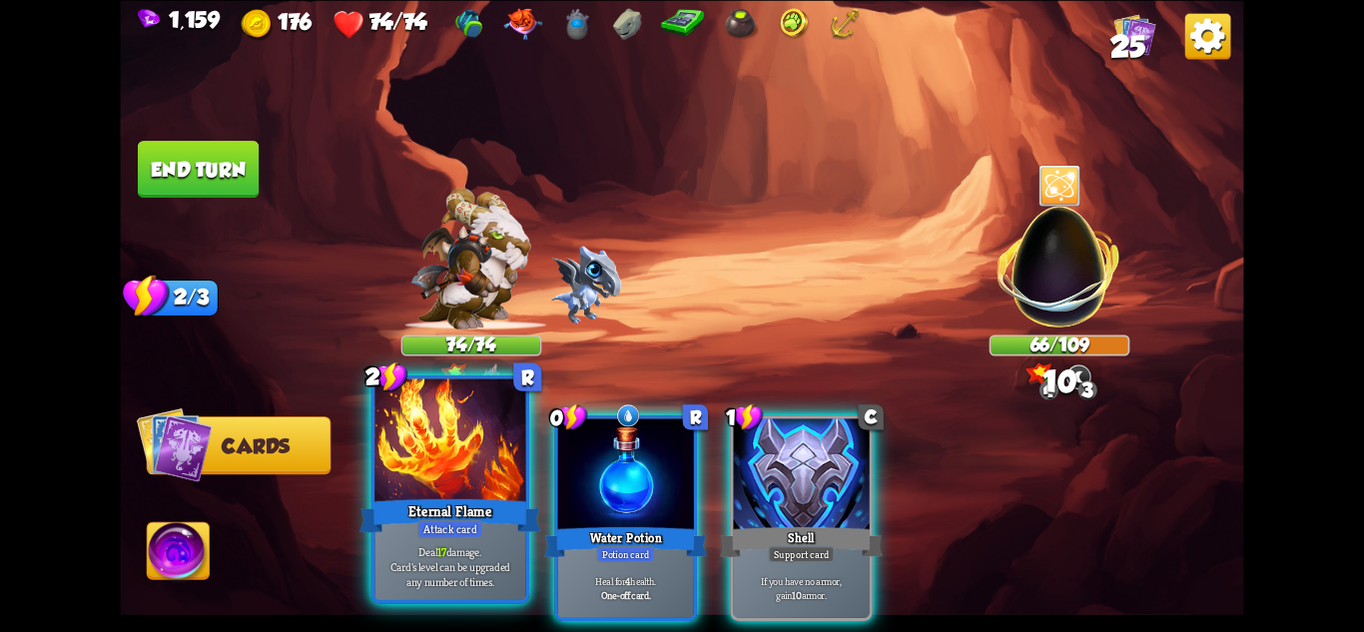
click at [440, 547] on b "17" at bounding box center [441, 551] width 9 height 15
click at [440, 547] on div "2 R Eternal Flame Attack card Deal 17 damage. Card's level can be upgraded any …" at bounding box center [794, 492] width 899 height 281
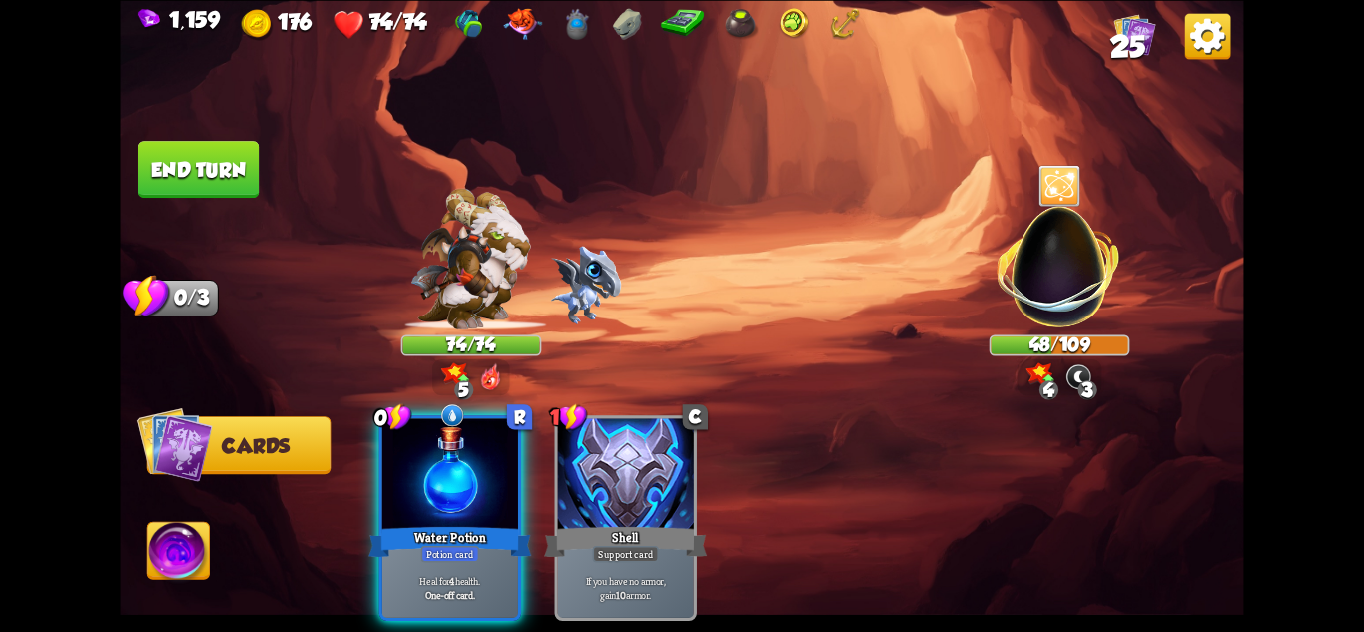
click at [191, 171] on button "End turn" at bounding box center [198, 169] width 121 height 57
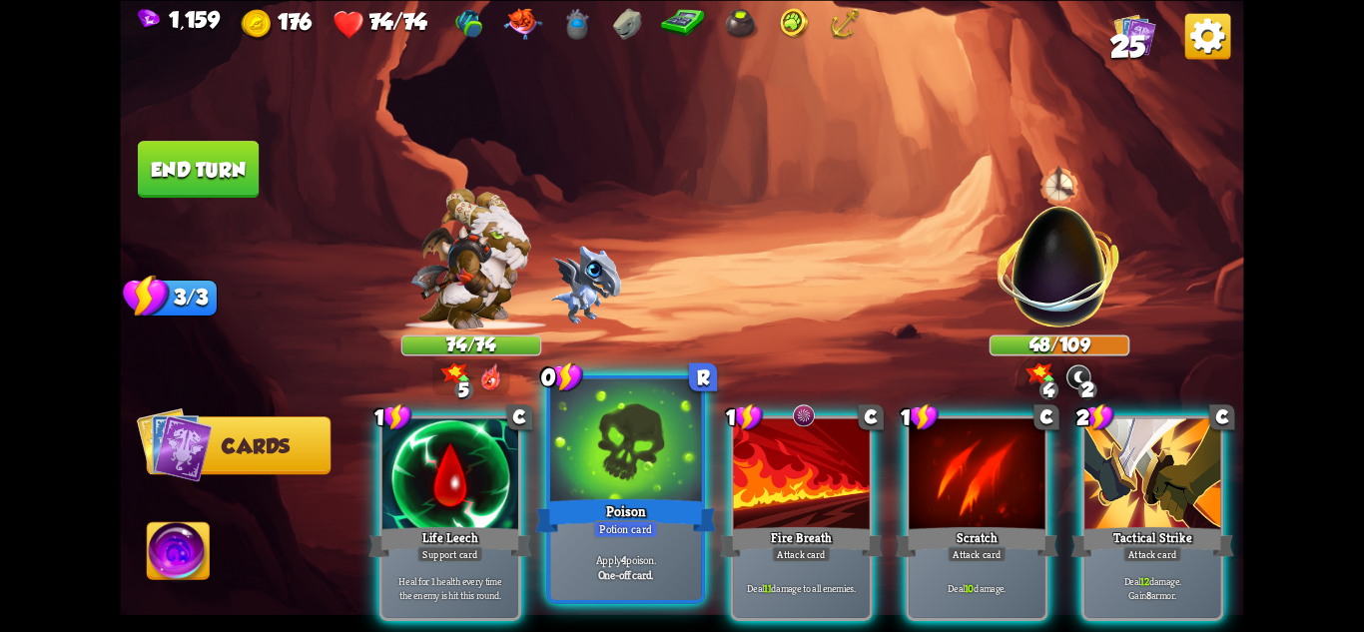
click at [654, 528] on div "Potion card" at bounding box center [625, 528] width 65 height 18
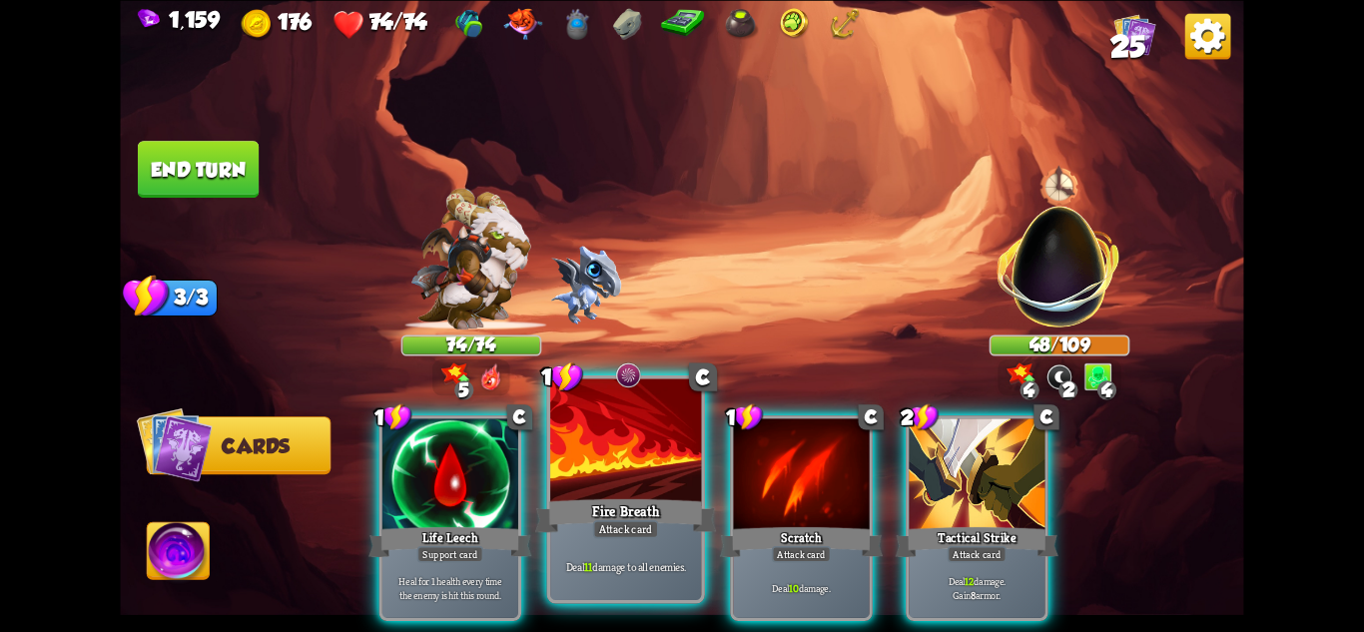
click at [636, 528] on div "Attack card" at bounding box center [626, 528] width 66 height 18
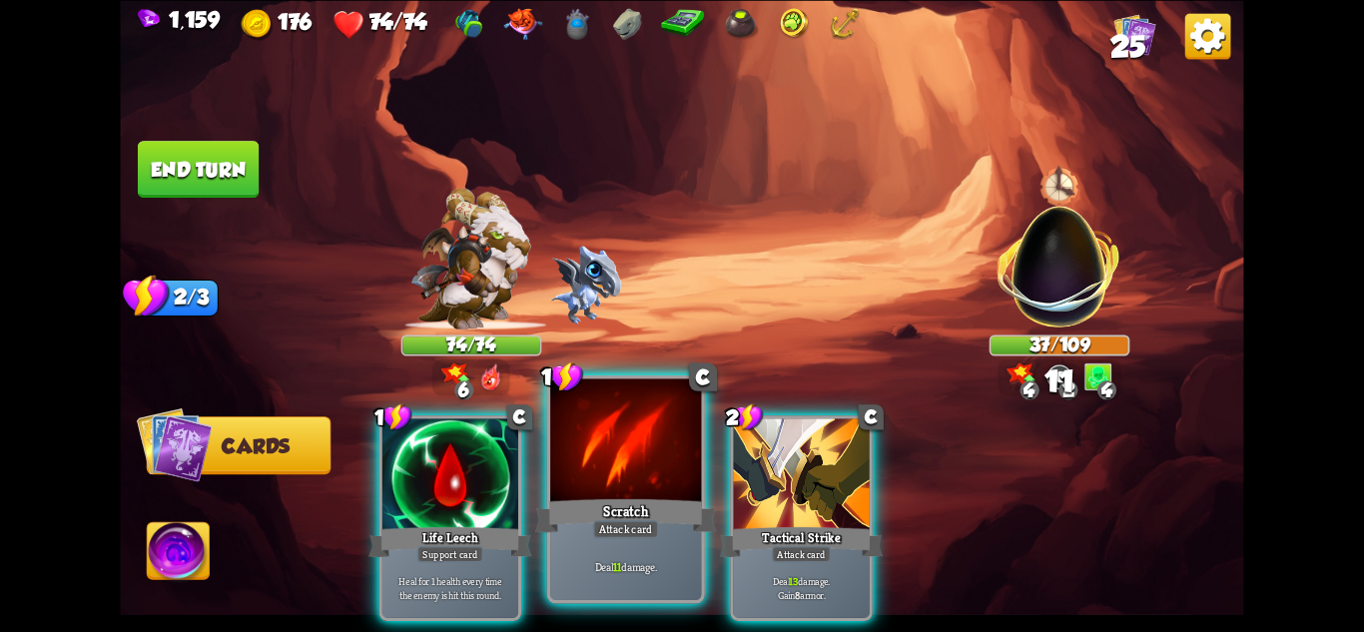
click at [608, 532] on div "Attack card" at bounding box center [626, 528] width 66 height 18
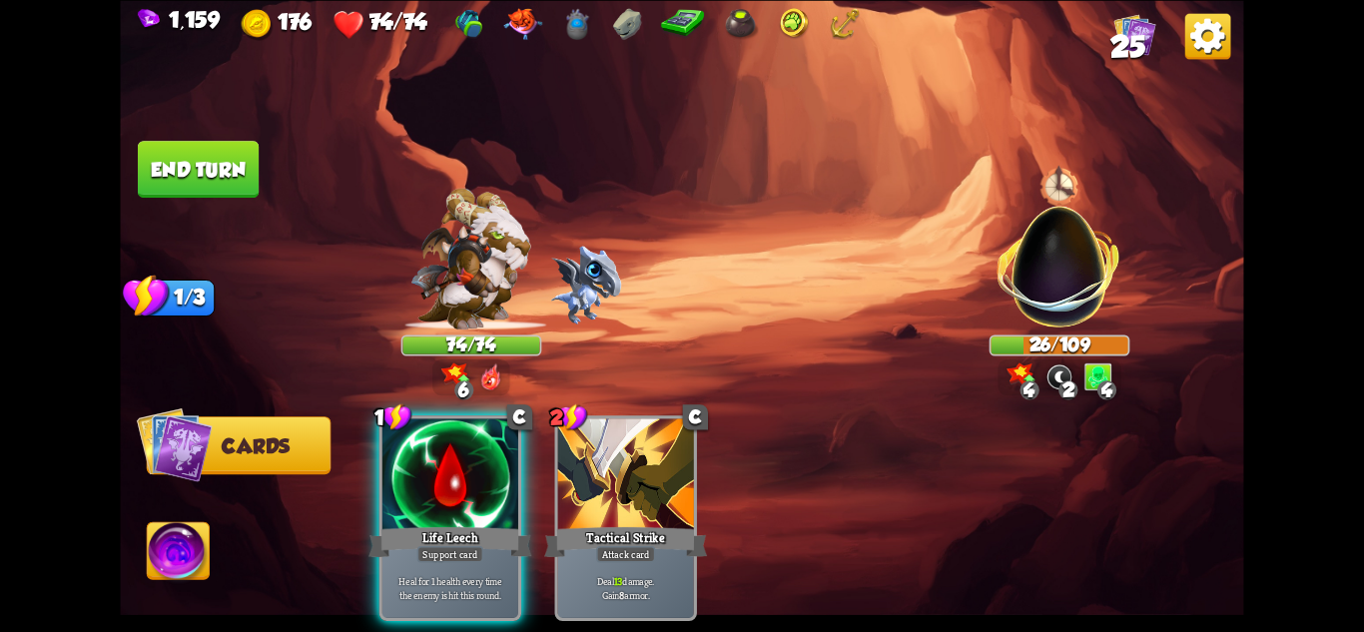
click at [175, 183] on button "End turn" at bounding box center [198, 169] width 121 height 57
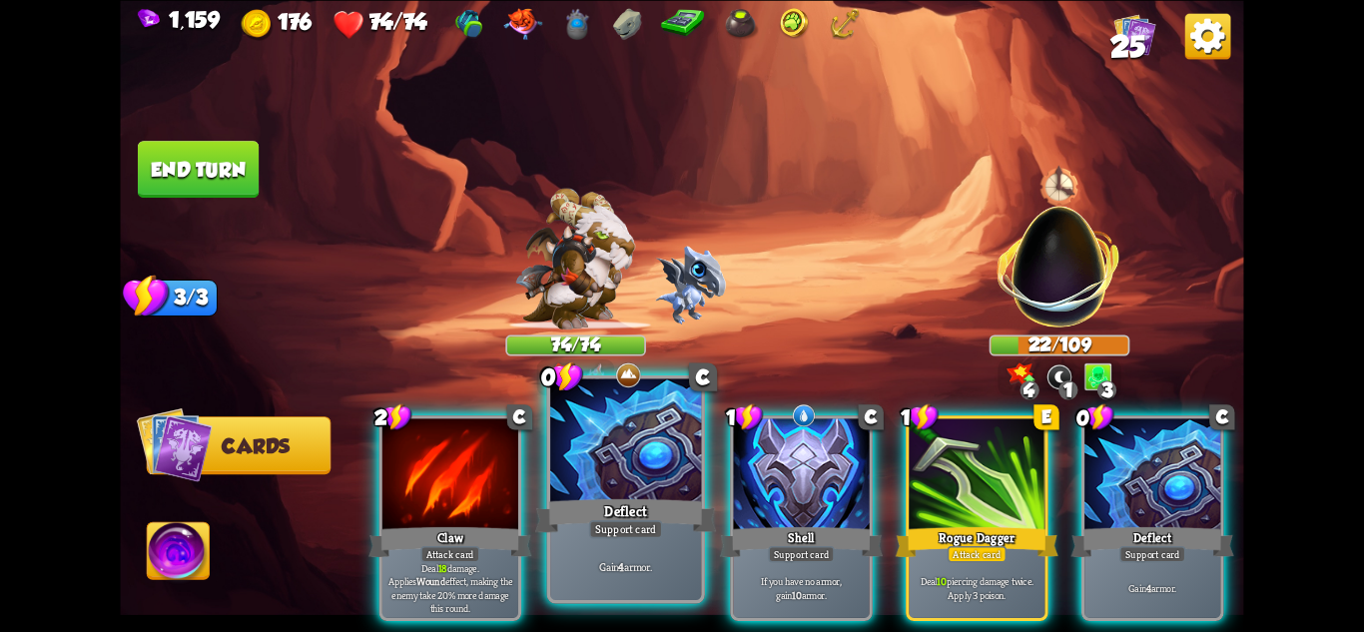
click at [633, 537] on div "Support card" at bounding box center [626, 528] width 74 height 18
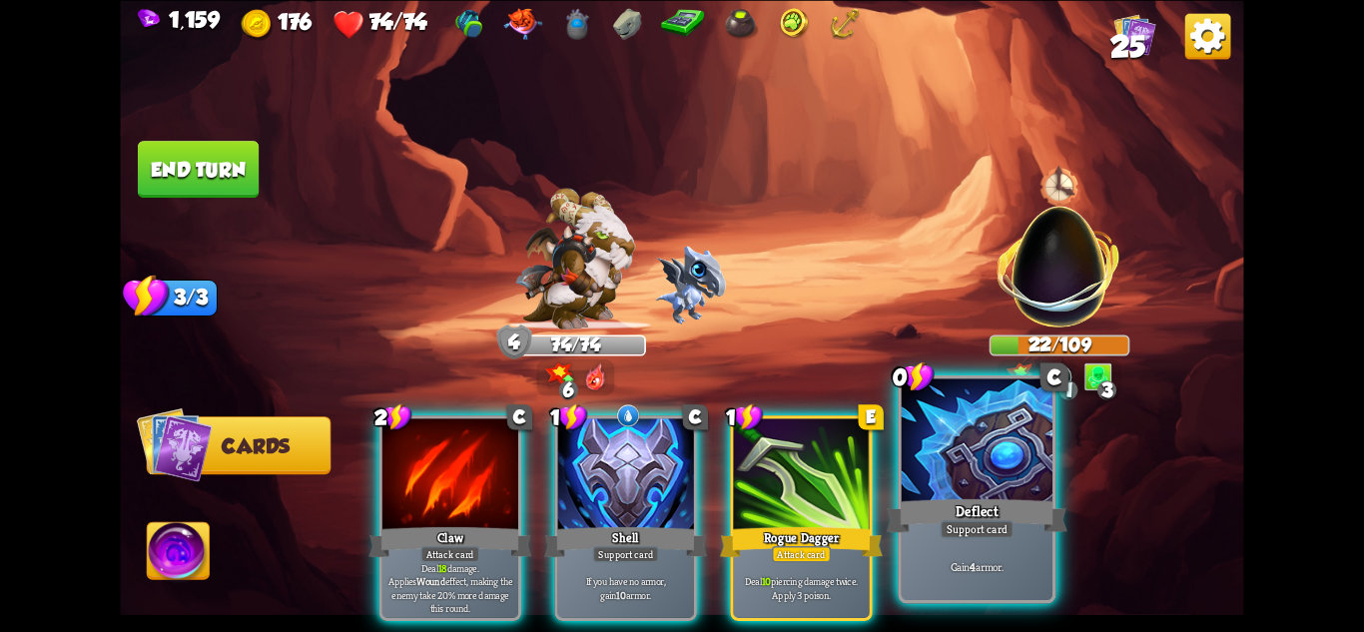
click at [985, 531] on div "Support card" at bounding box center [977, 528] width 74 height 18
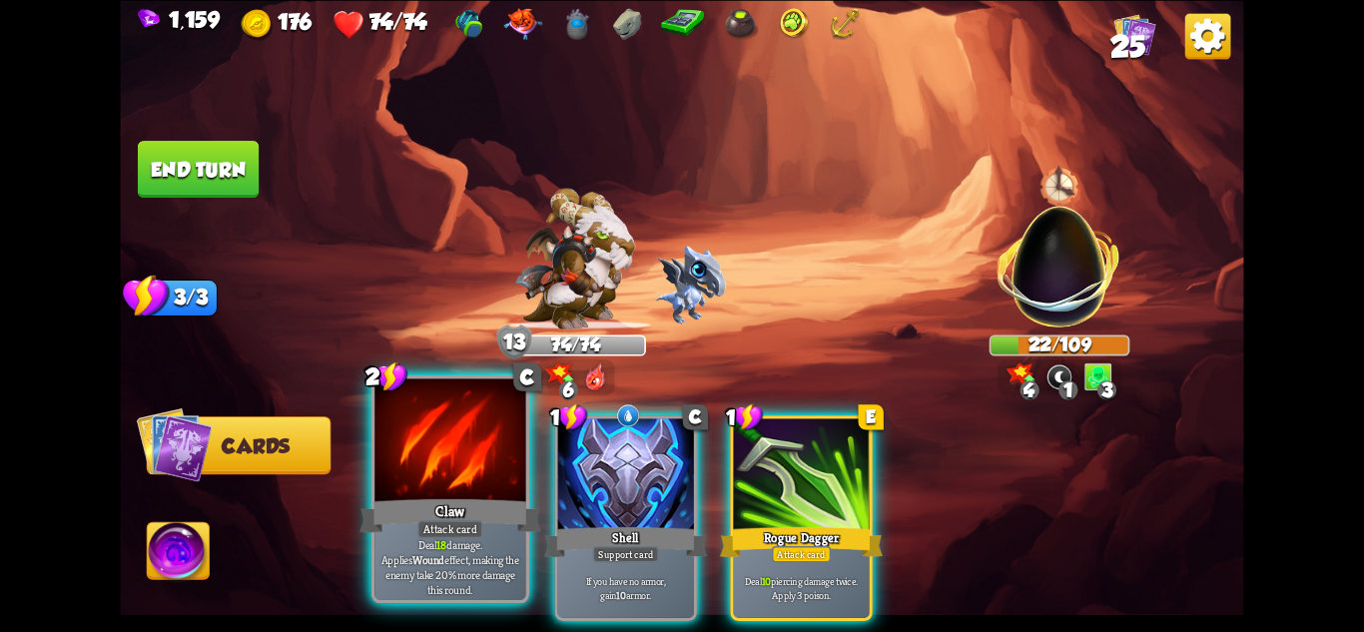
click at [504, 515] on div "Claw" at bounding box center [450, 515] width 181 height 40
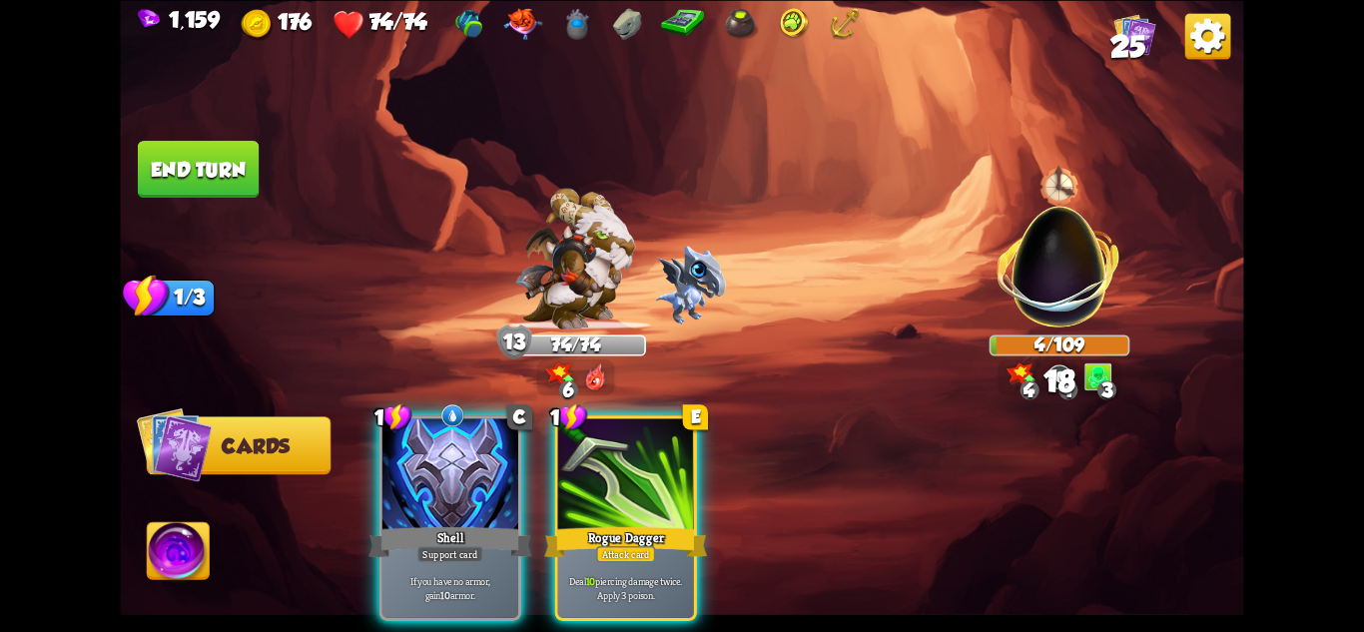
click at [184, 536] on img at bounding box center [179, 553] width 62 height 63
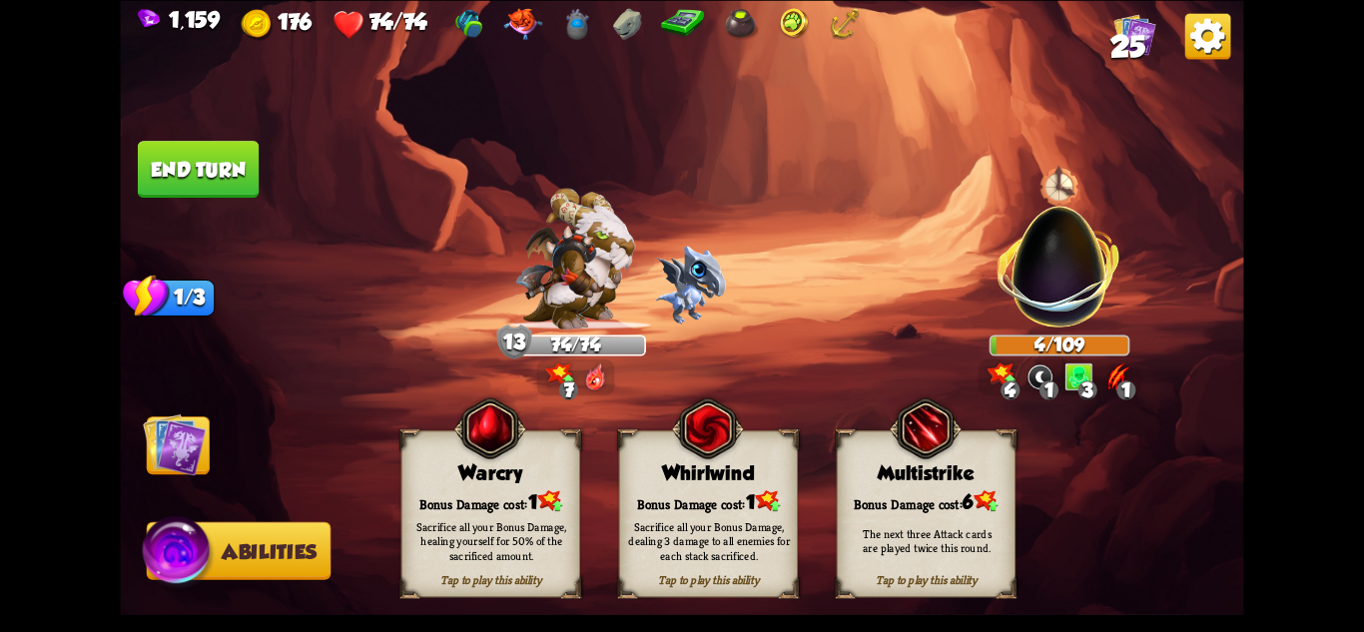
click at [171, 444] on img at bounding box center [174, 443] width 63 height 63
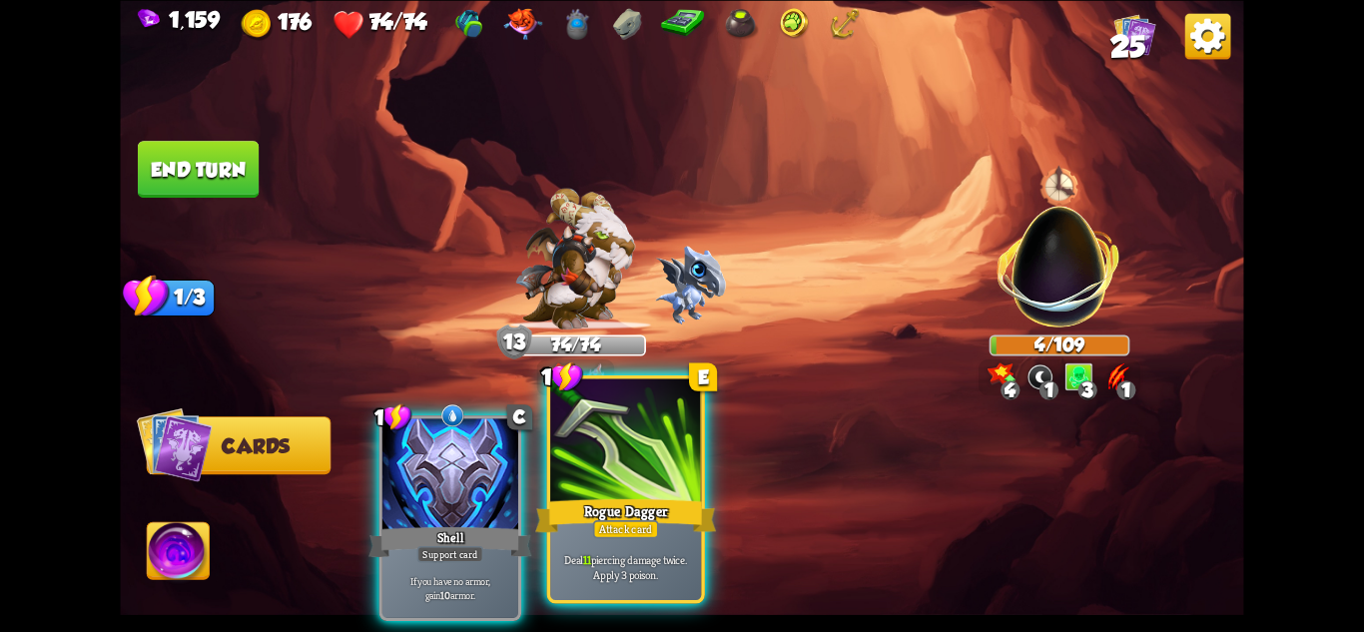
click at [696, 525] on div "Rogue Dagger" at bounding box center [625, 515] width 181 height 40
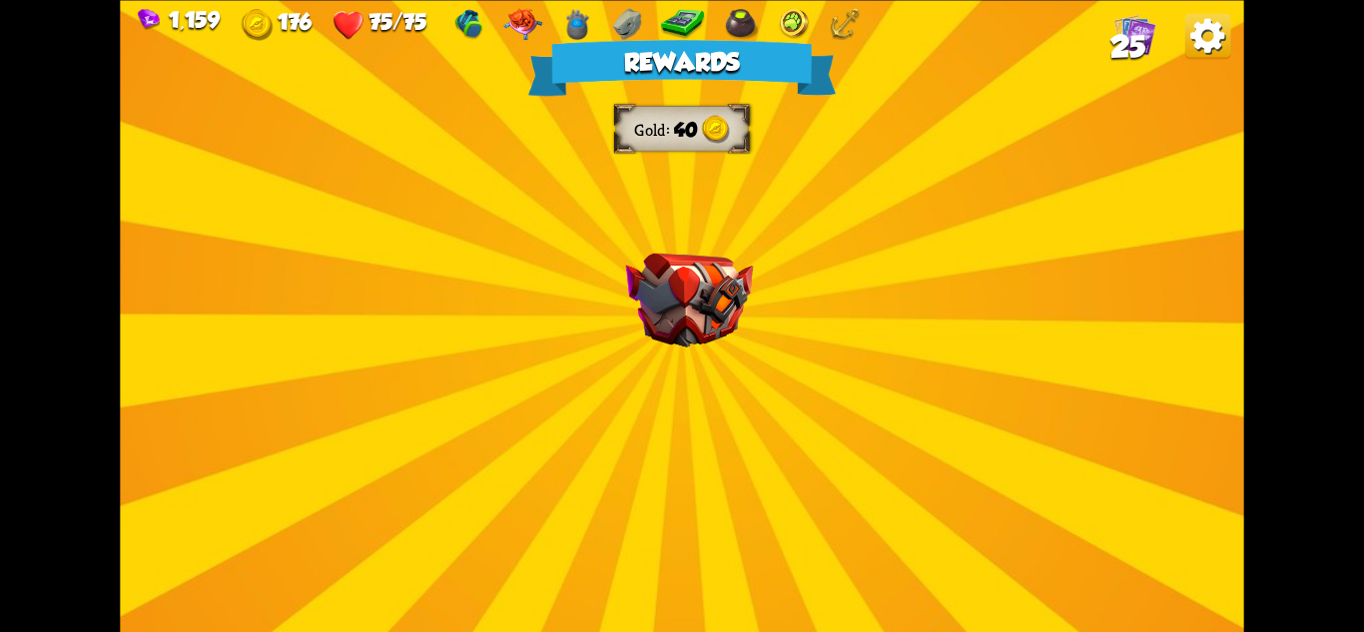
click at [668, 318] on img at bounding box center [689, 300] width 127 height 94
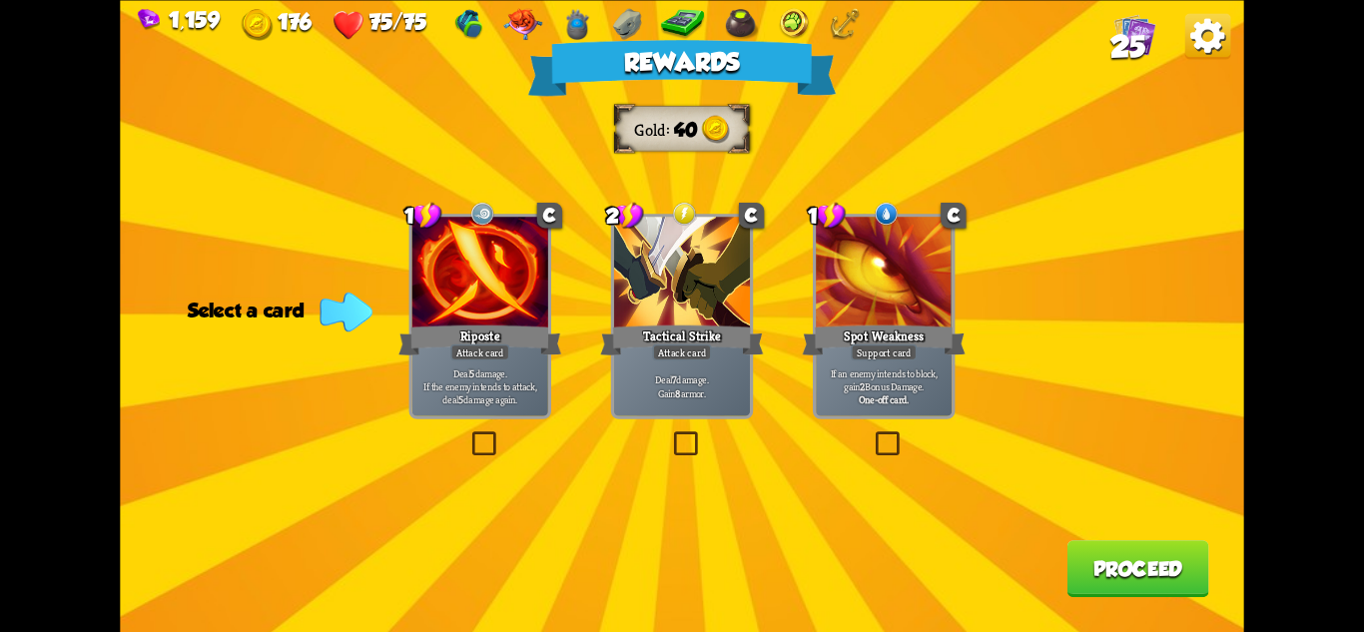
click at [694, 324] on div "Tactical Strike" at bounding box center [681, 340] width 163 height 36
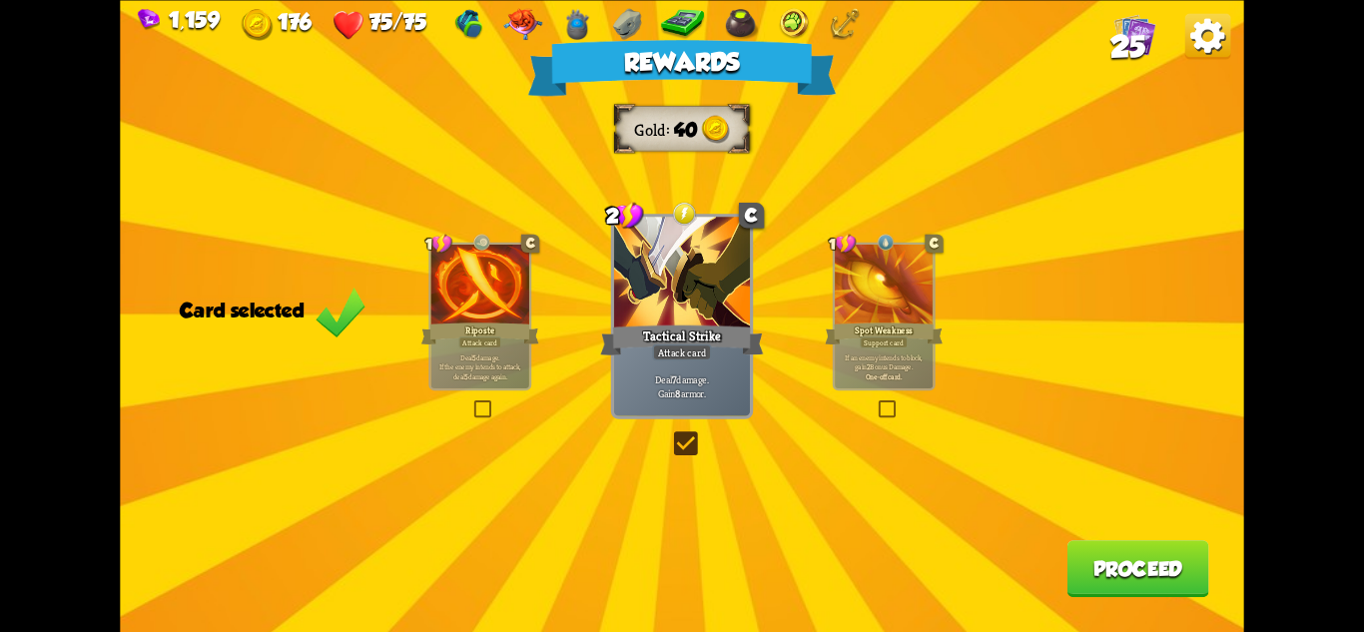
click at [1141, 558] on button "Proceed" at bounding box center [1139, 568] width 142 height 57
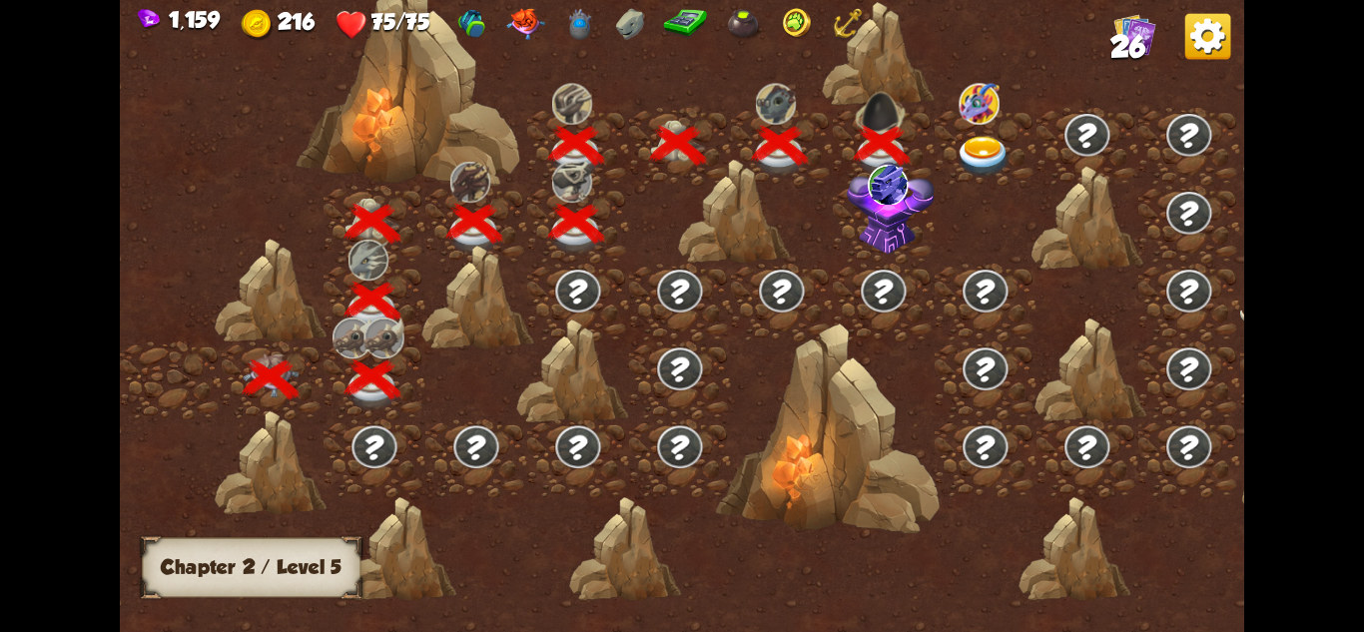
click at [871, 227] on img at bounding box center [891, 208] width 88 height 93
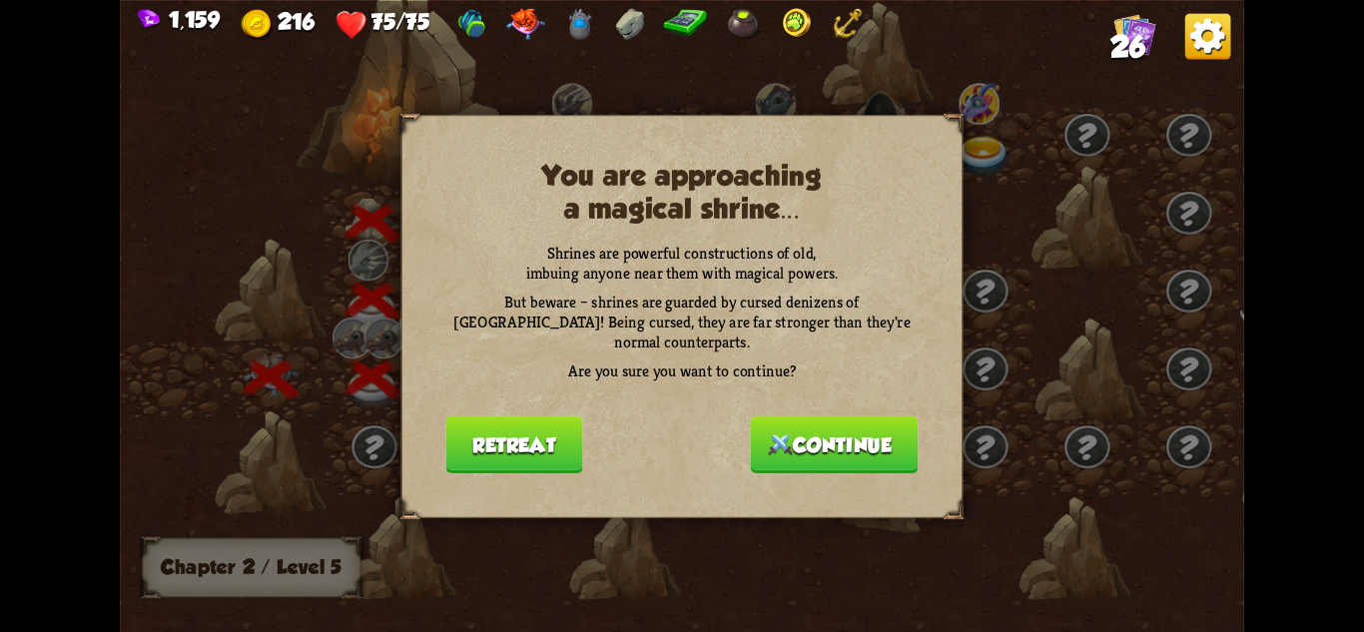
click at [832, 433] on button "Continue" at bounding box center [835, 443] width 168 height 57
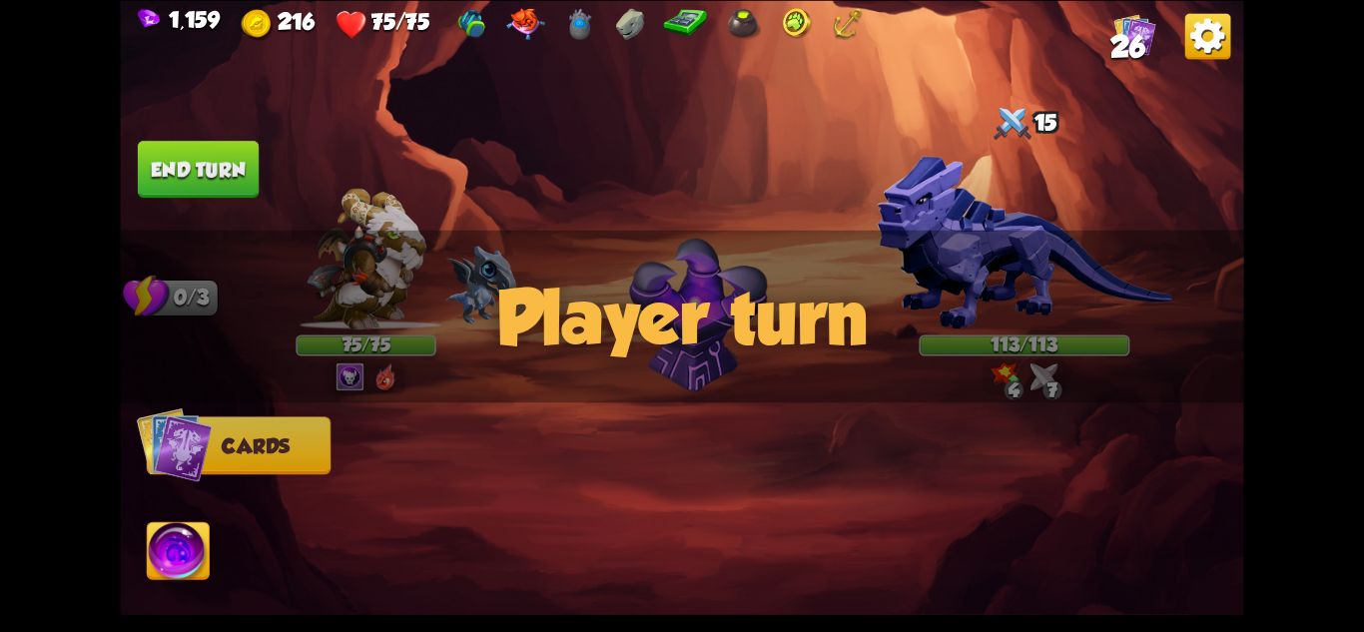
click at [1037, 242] on div "Player turn" at bounding box center [681, 316] width 1123 height 173
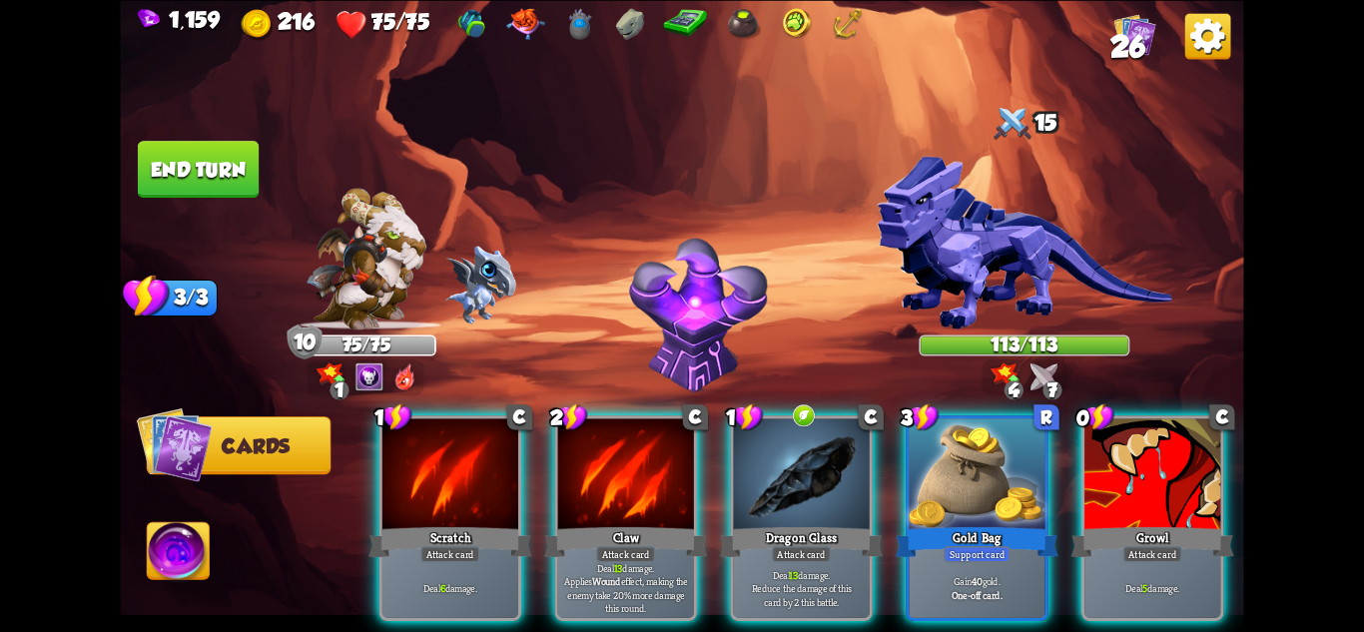
click at [990, 222] on img at bounding box center [1024, 243] width 295 height 174
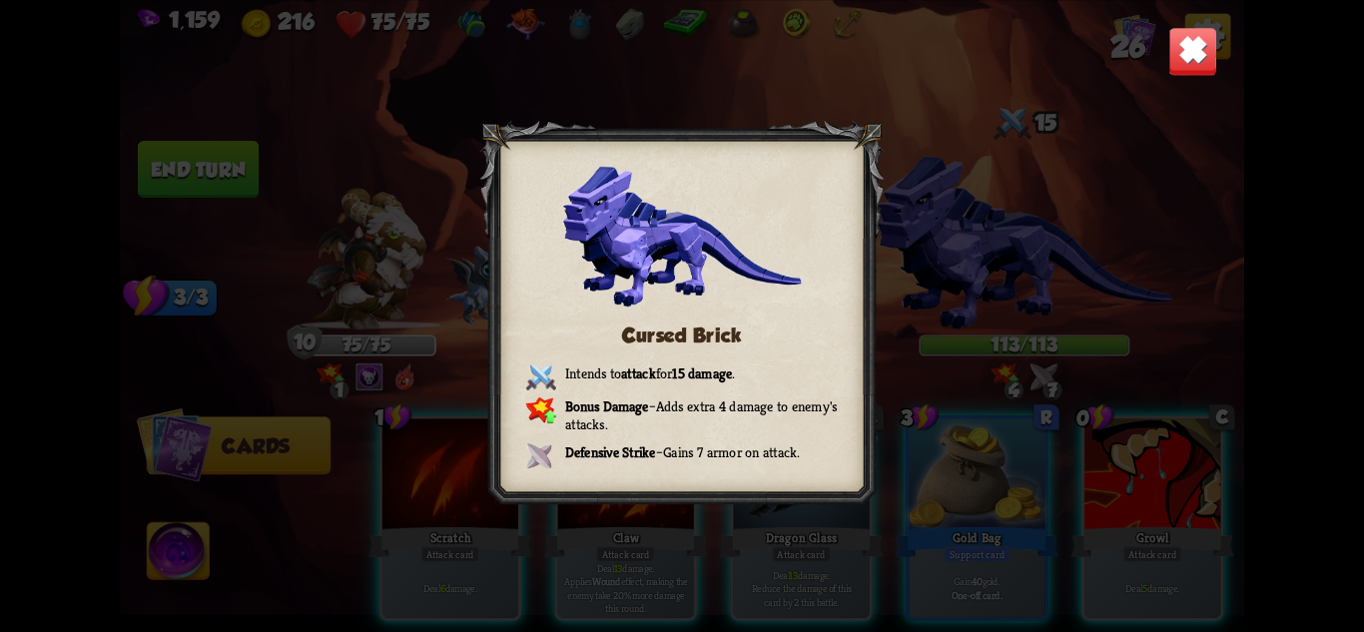
click at [1197, 39] on img at bounding box center [1192, 50] width 49 height 49
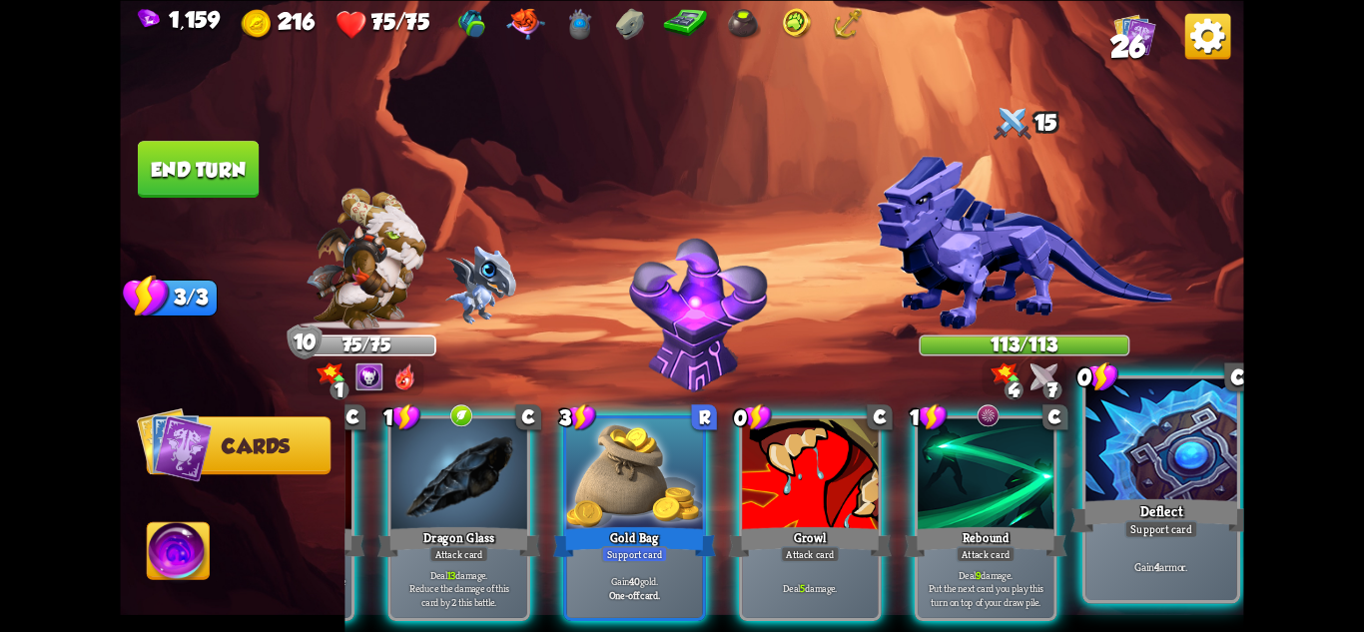
click at [1167, 430] on div at bounding box center [1161, 441] width 151 height 127
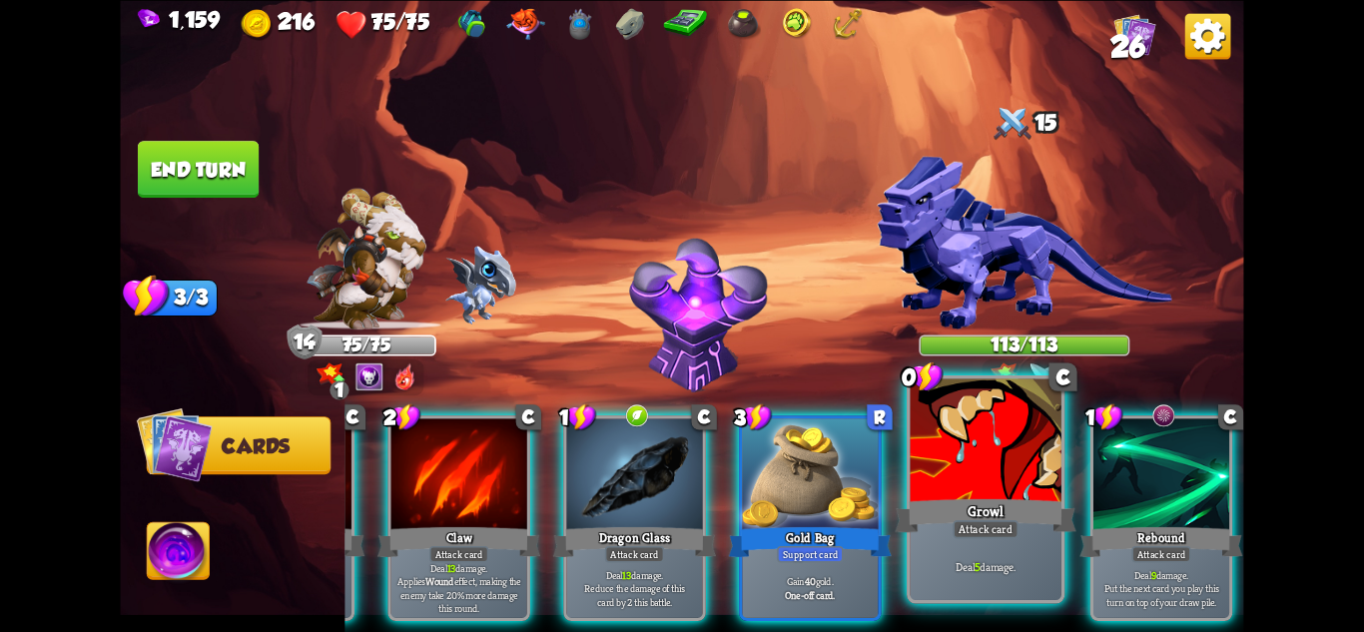
click at [995, 503] on div "Growl" at bounding box center [985, 515] width 181 height 40
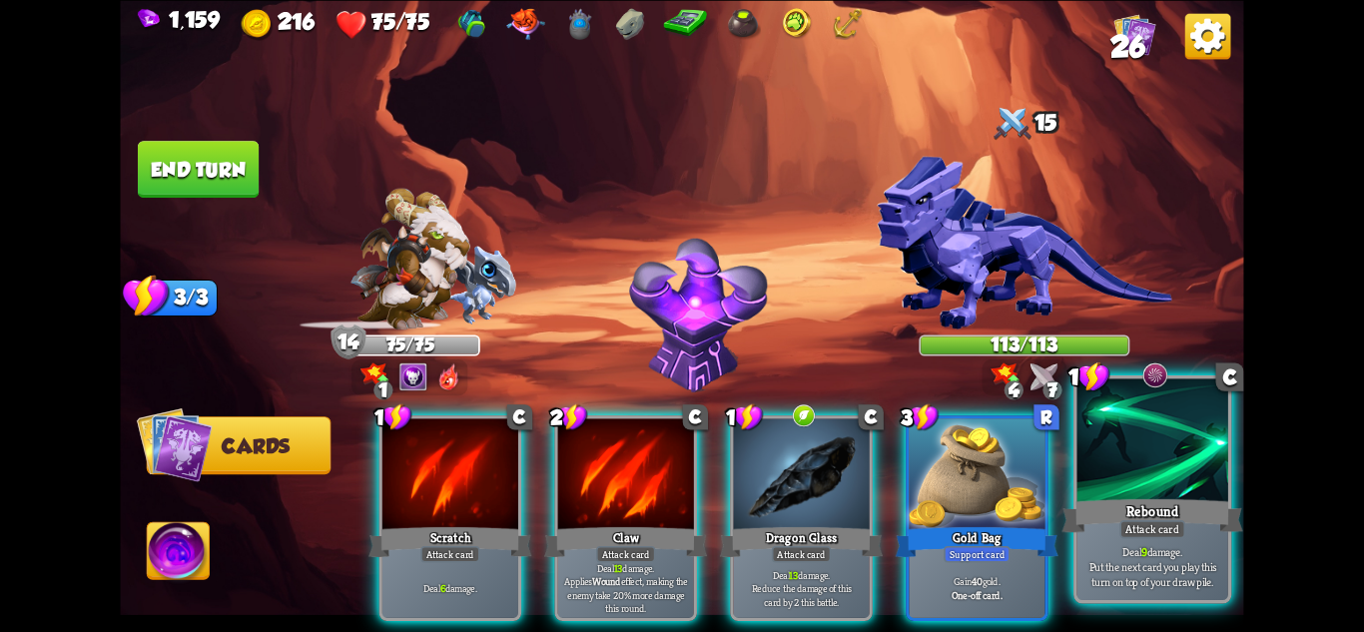
scroll to position [0, 0]
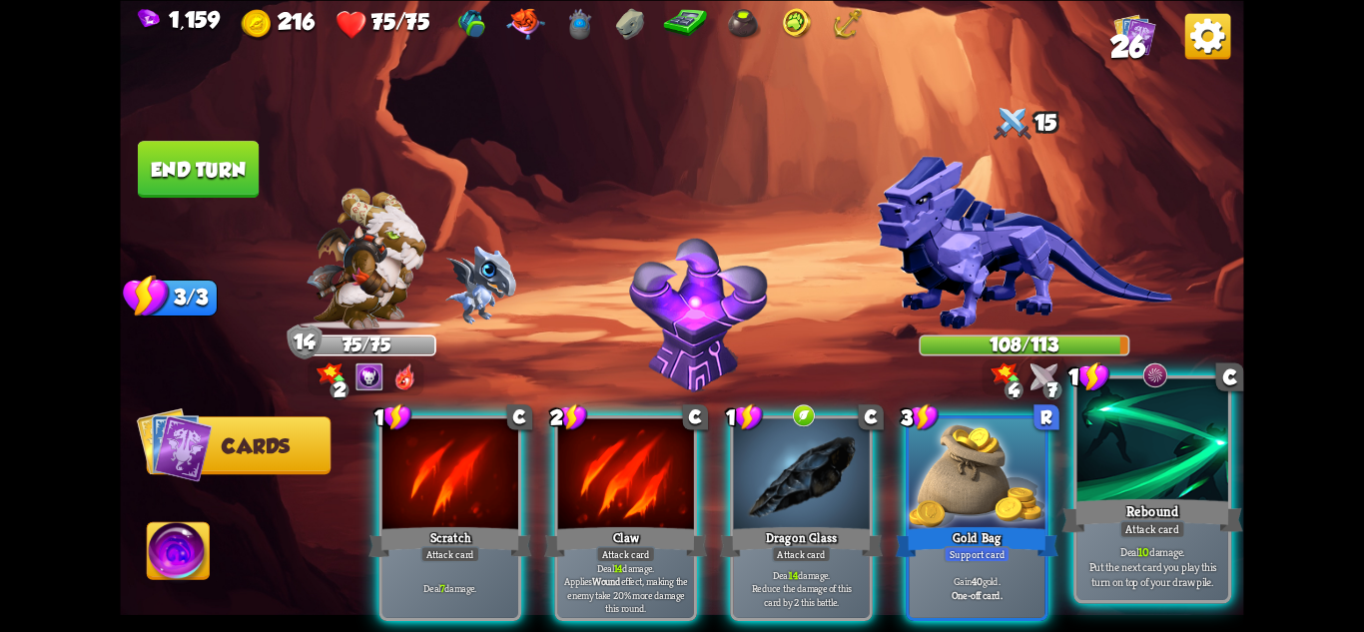
click at [1153, 470] on div at bounding box center [1153, 441] width 151 height 127
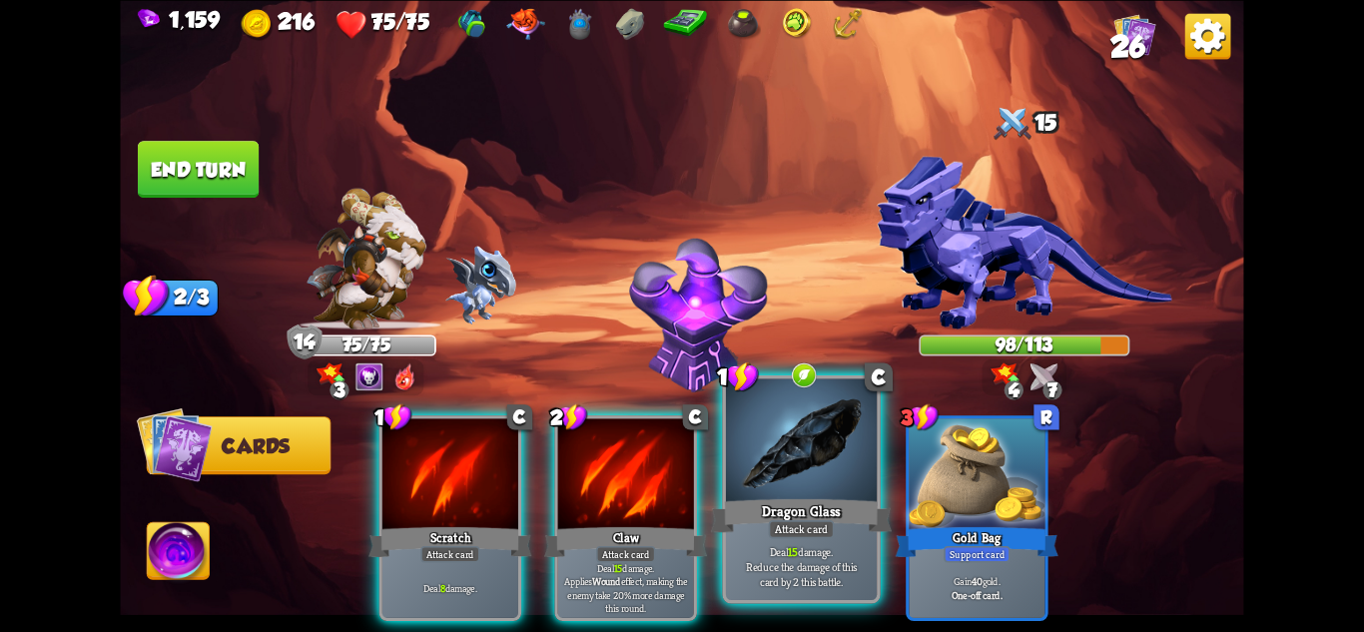
click at [769, 489] on div at bounding box center [801, 441] width 151 height 127
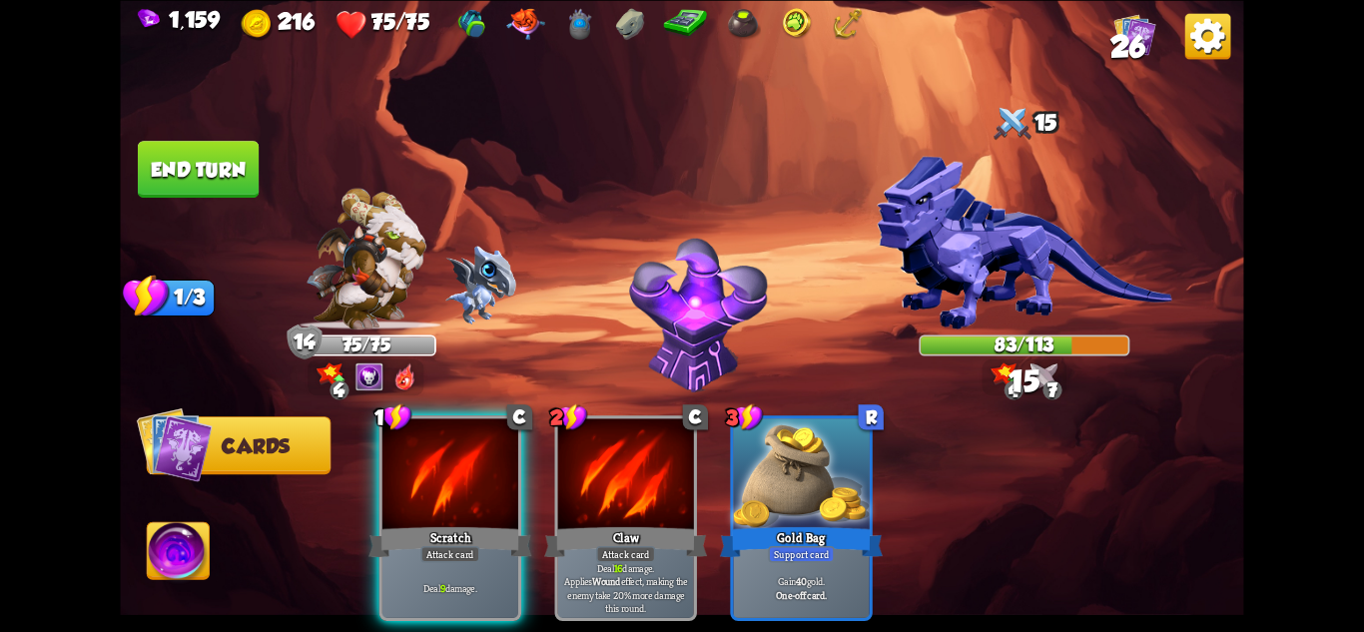
click at [225, 172] on button "End turn" at bounding box center [198, 169] width 121 height 57
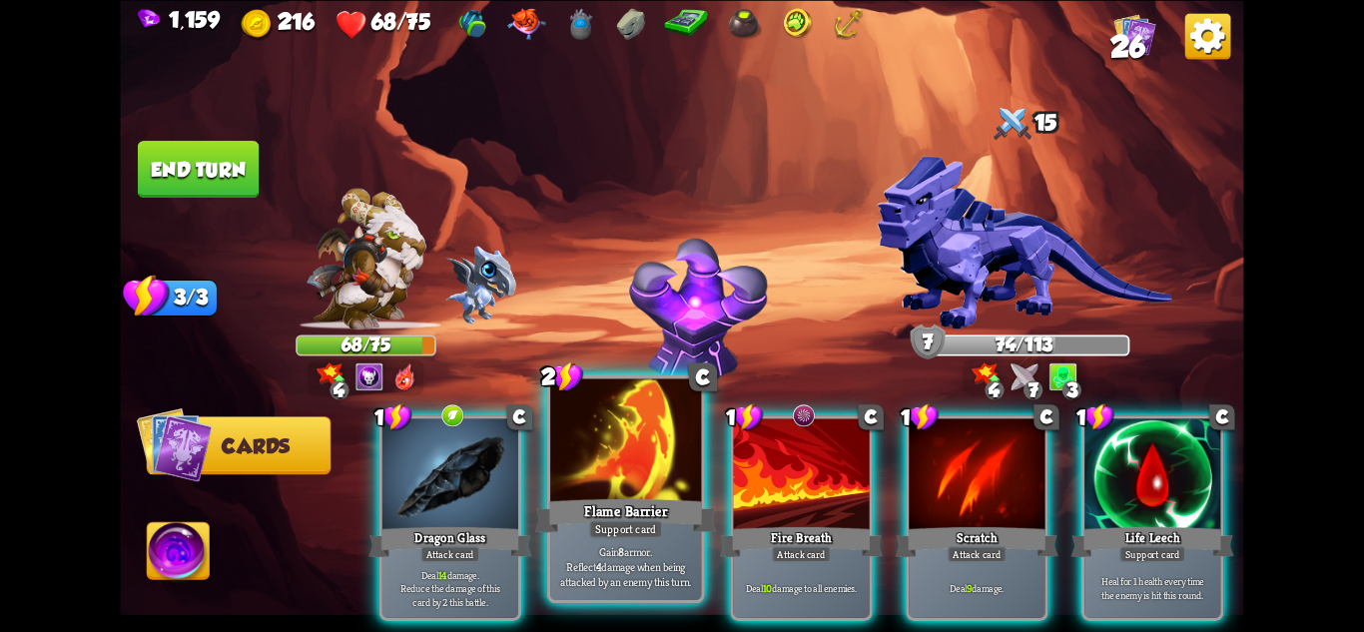
click at [657, 497] on div "Flame Barrier" at bounding box center [625, 515] width 181 height 40
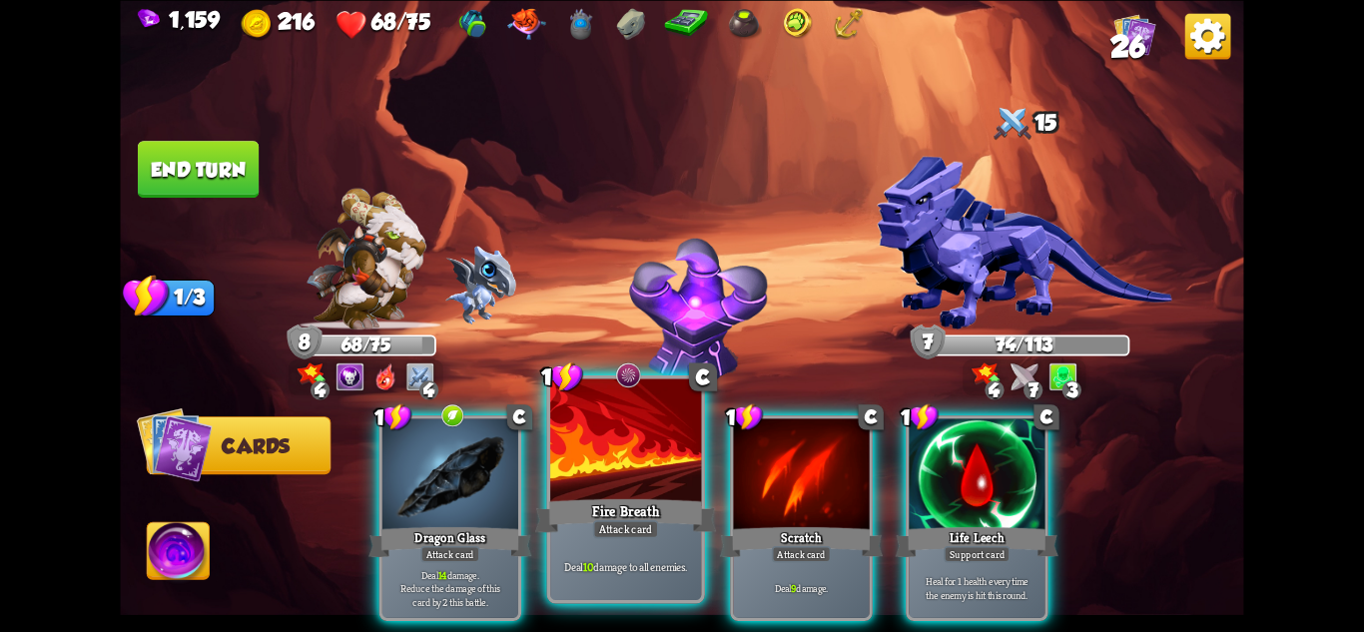
click at [467, 523] on div "Dragon Glass" at bounding box center [449, 541] width 163 height 36
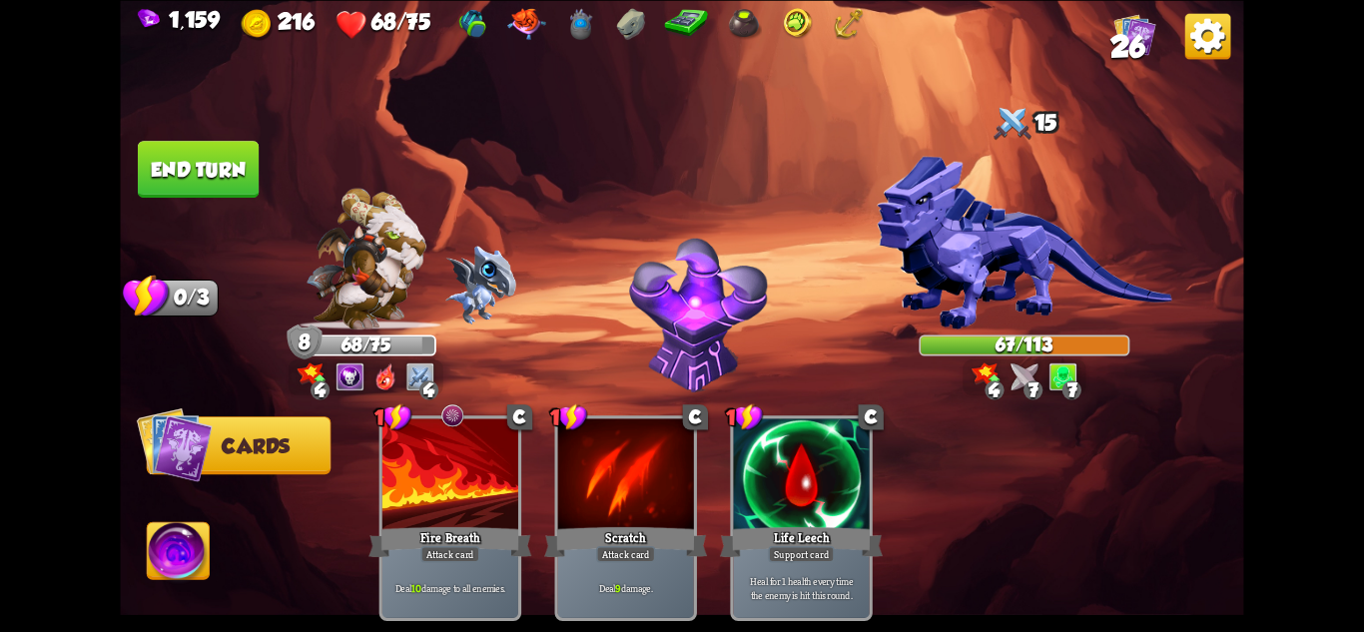
click at [180, 167] on button "End turn" at bounding box center [198, 169] width 121 height 57
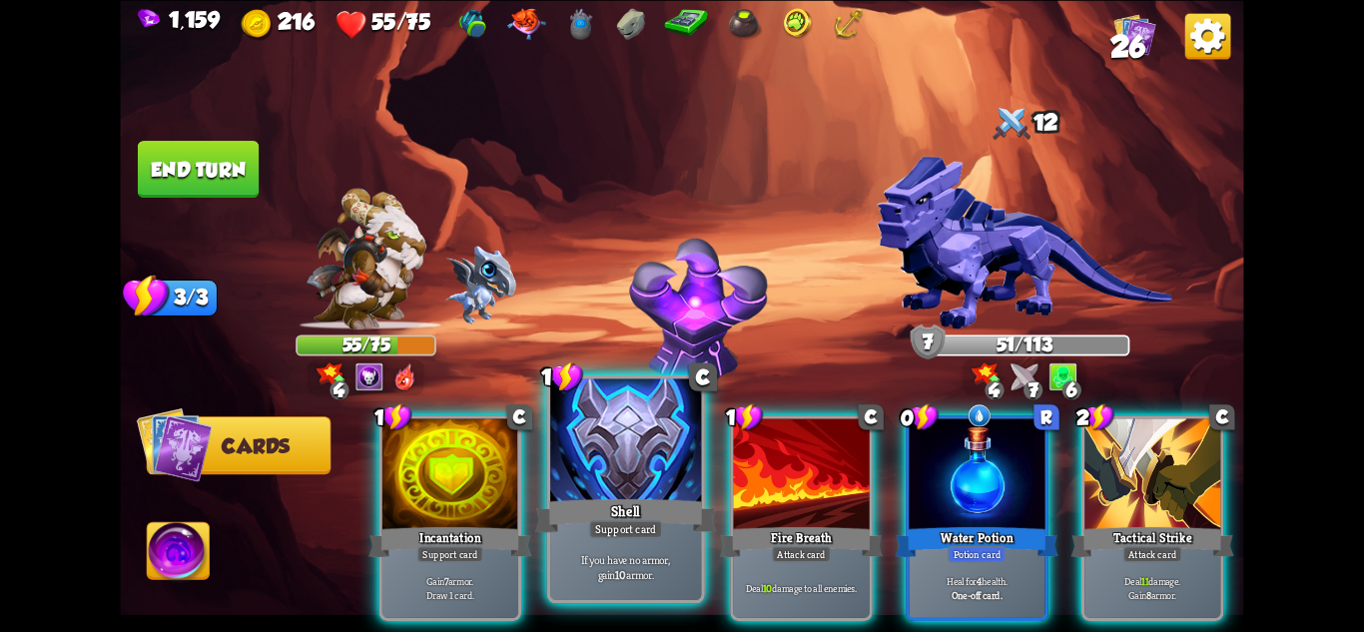
click at [618, 488] on div at bounding box center [625, 441] width 151 height 127
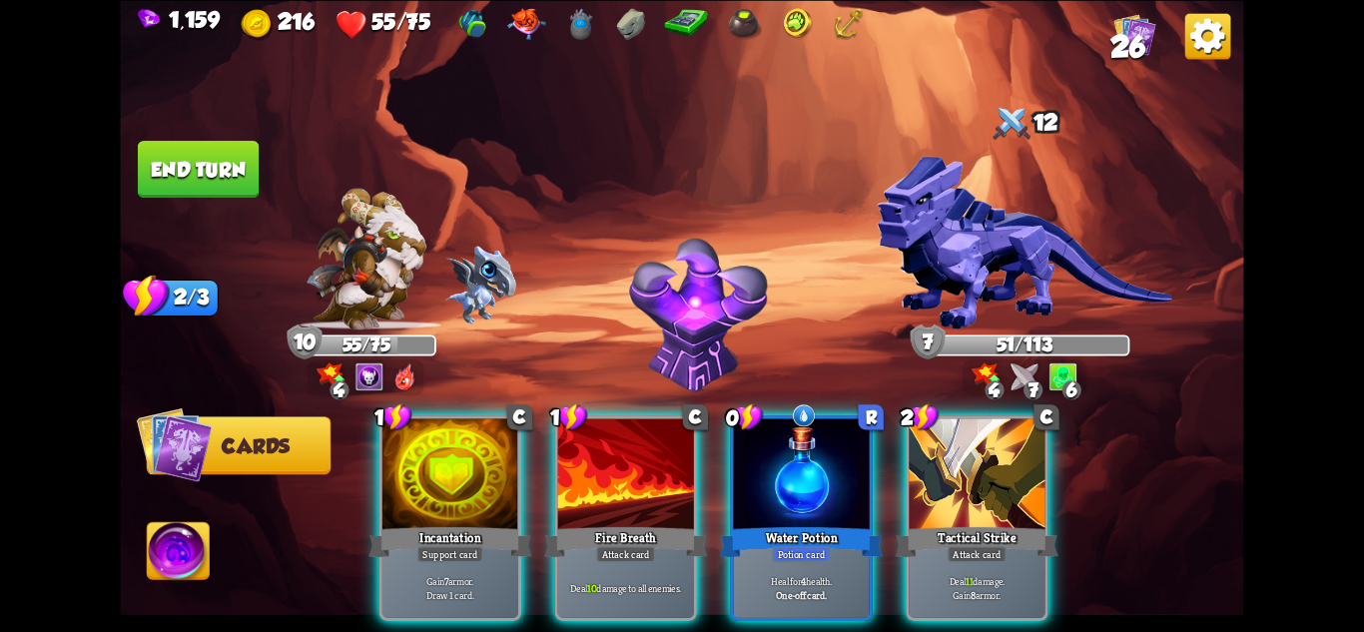
click at [442, 523] on div "Incantation" at bounding box center [449, 541] width 163 height 36
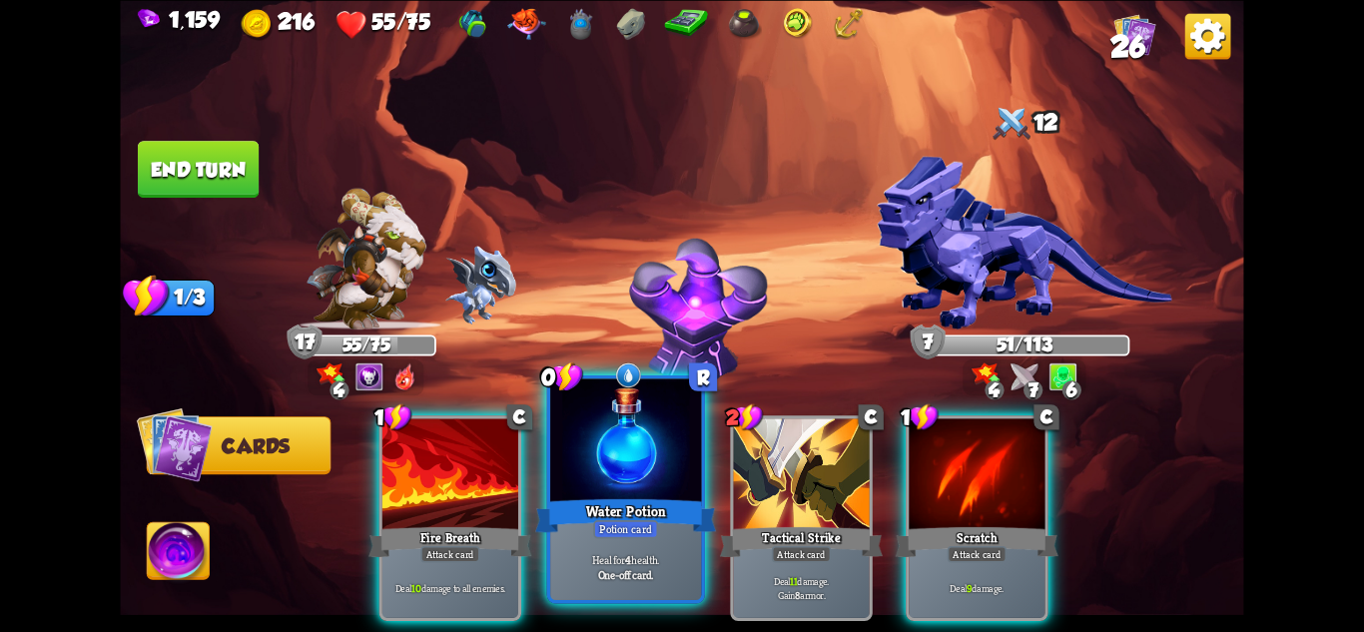
click at [604, 530] on div "Potion card" at bounding box center [625, 528] width 65 height 18
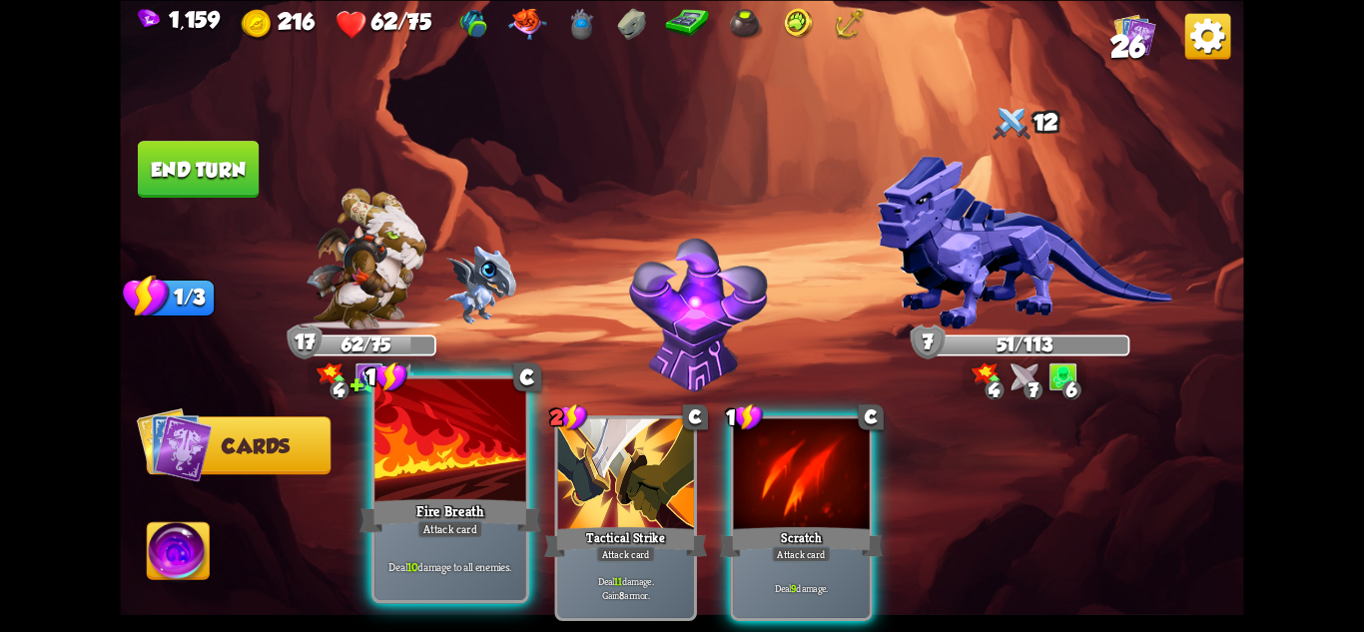
click at [442, 531] on div "Attack card" at bounding box center [450, 528] width 66 height 18
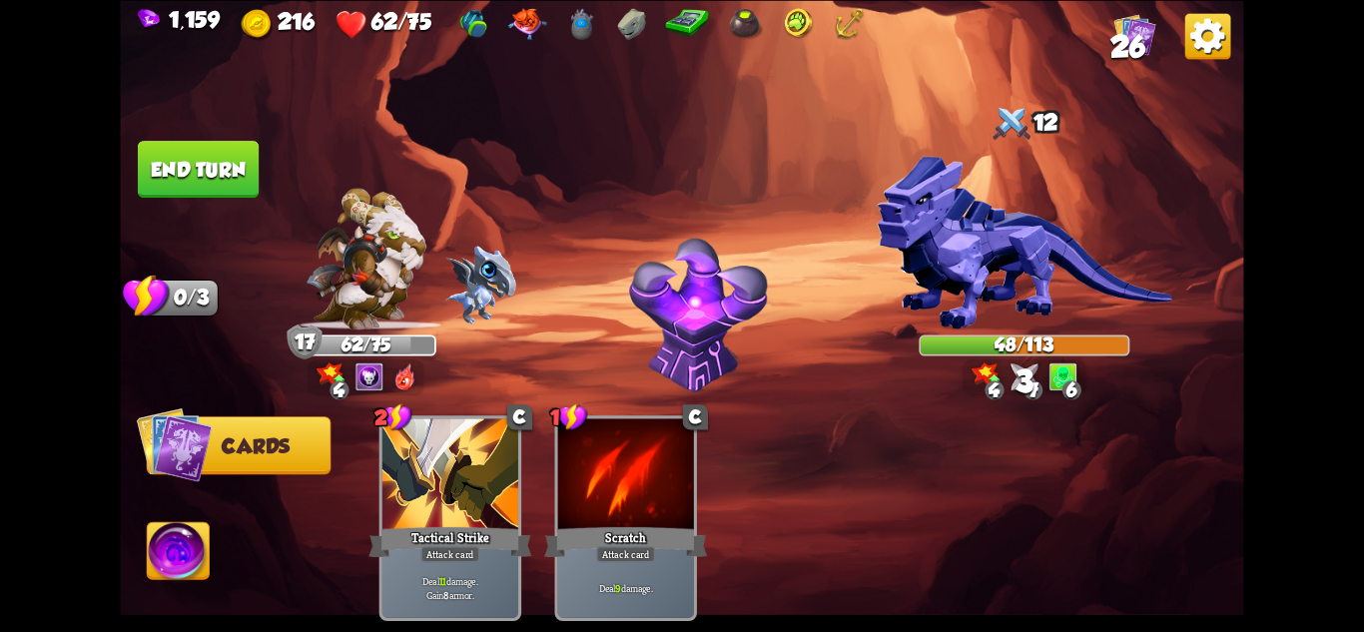
click at [206, 174] on button "End turn" at bounding box center [198, 169] width 121 height 57
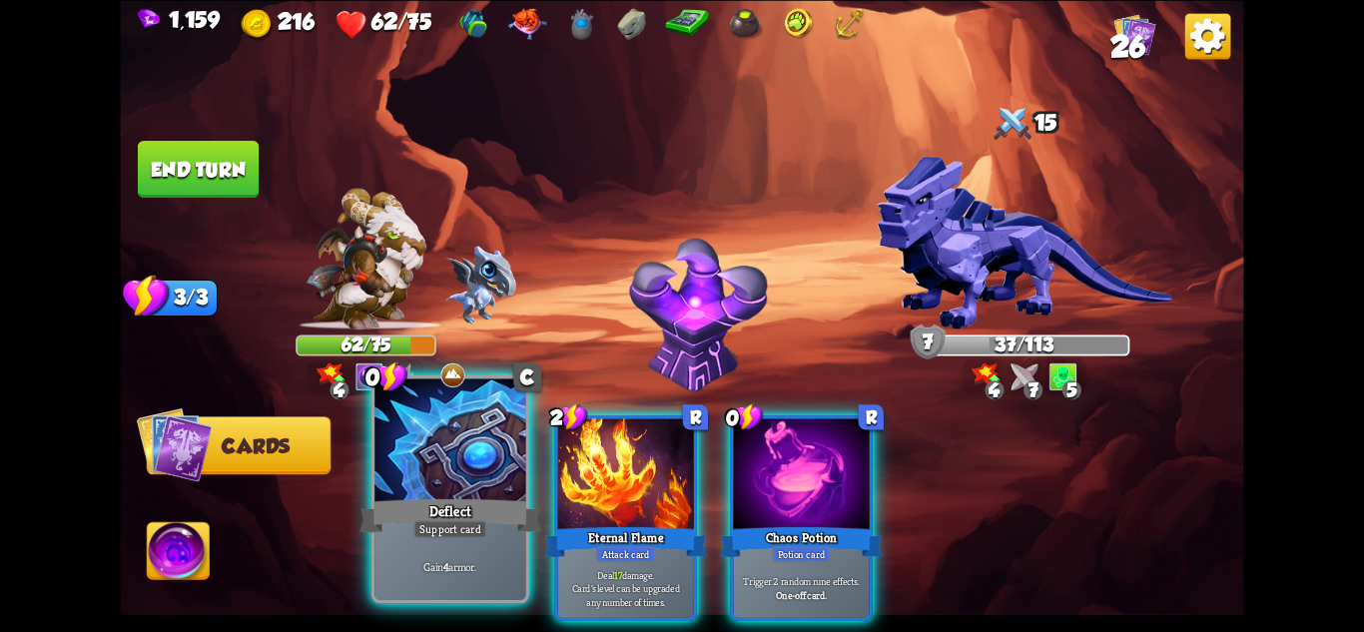
click at [449, 506] on div "Deflect" at bounding box center [450, 515] width 181 height 40
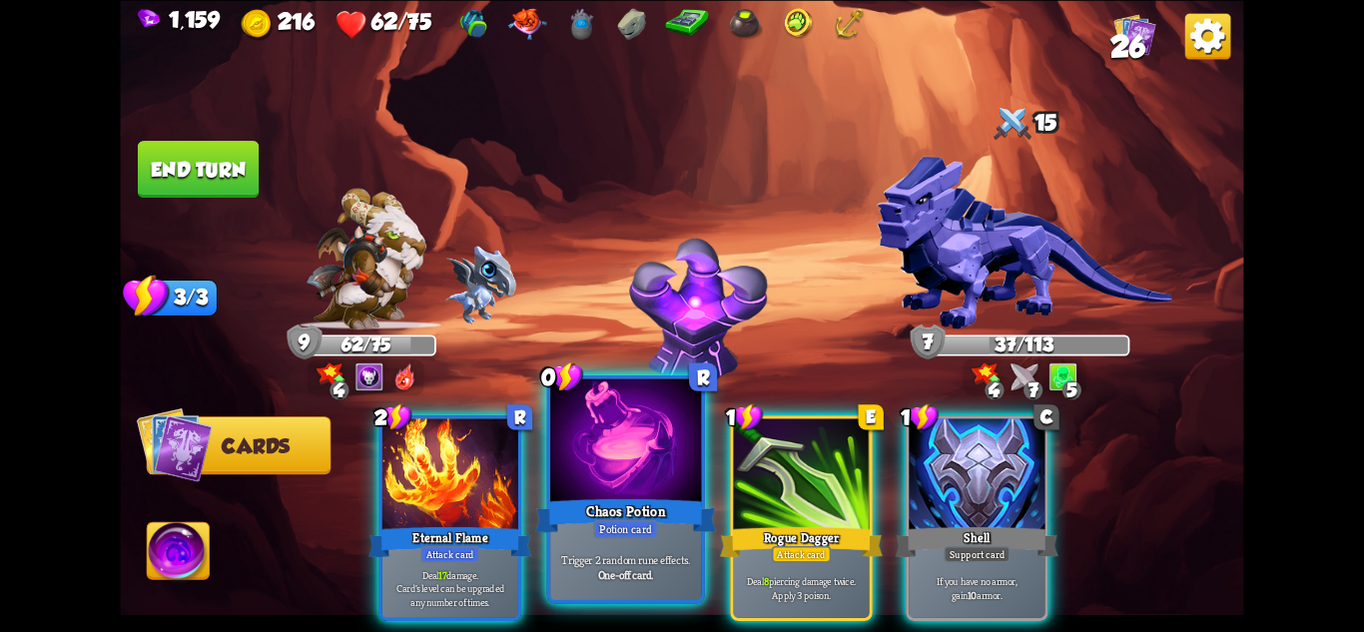
click at [657, 559] on p "Trigger 2 random rune effects." at bounding box center [626, 559] width 144 height 15
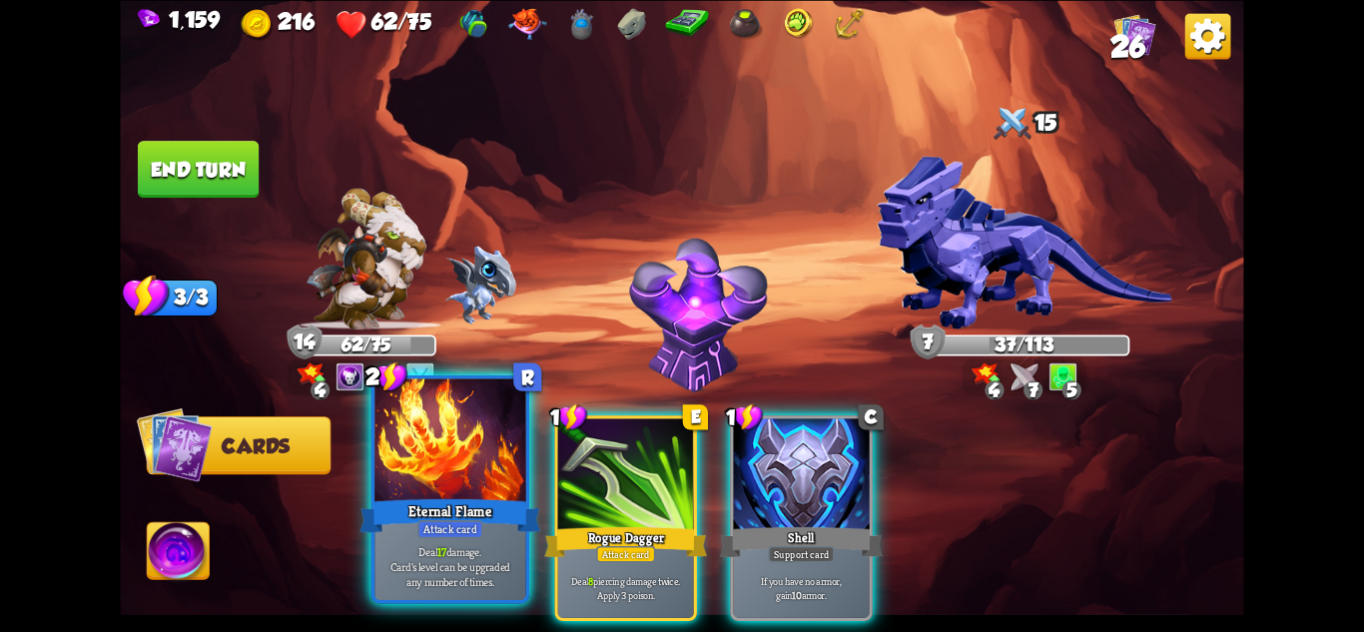
click at [459, 521] on div "Attack card" at bounding box center [450, 528] width 66 height 18
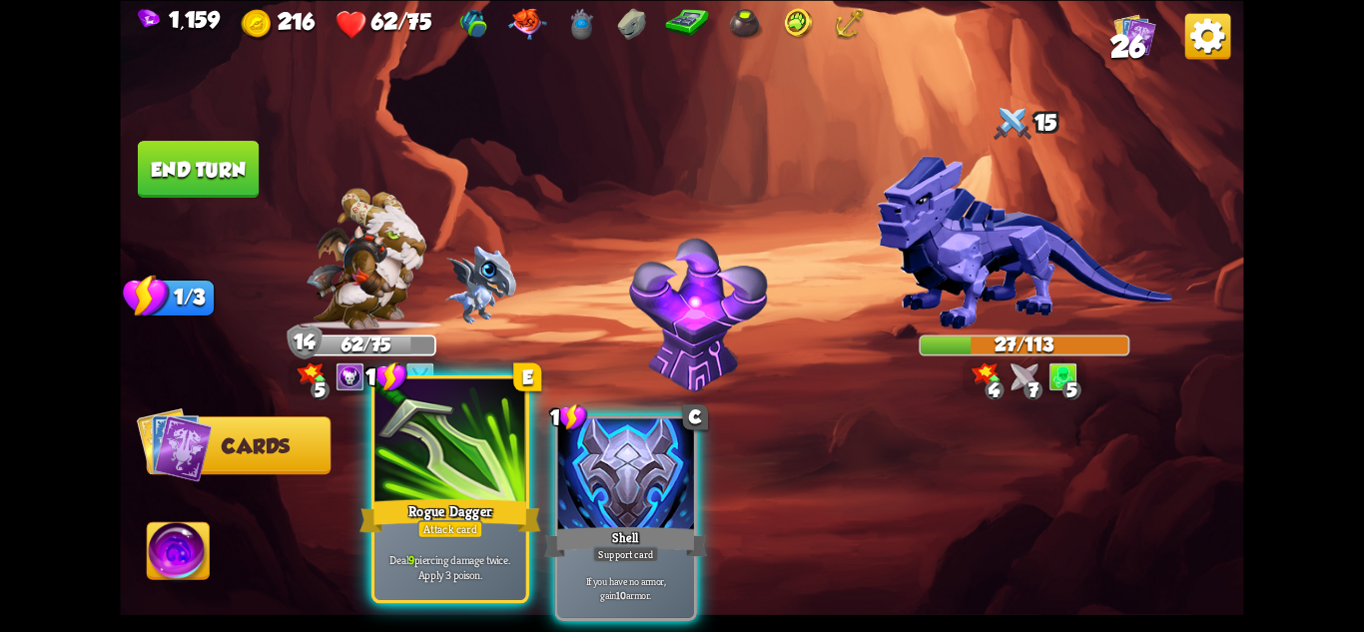
click at [448, 511] on div "Rogue Dagger" at bounding box center [450, 515] width 181 height 40
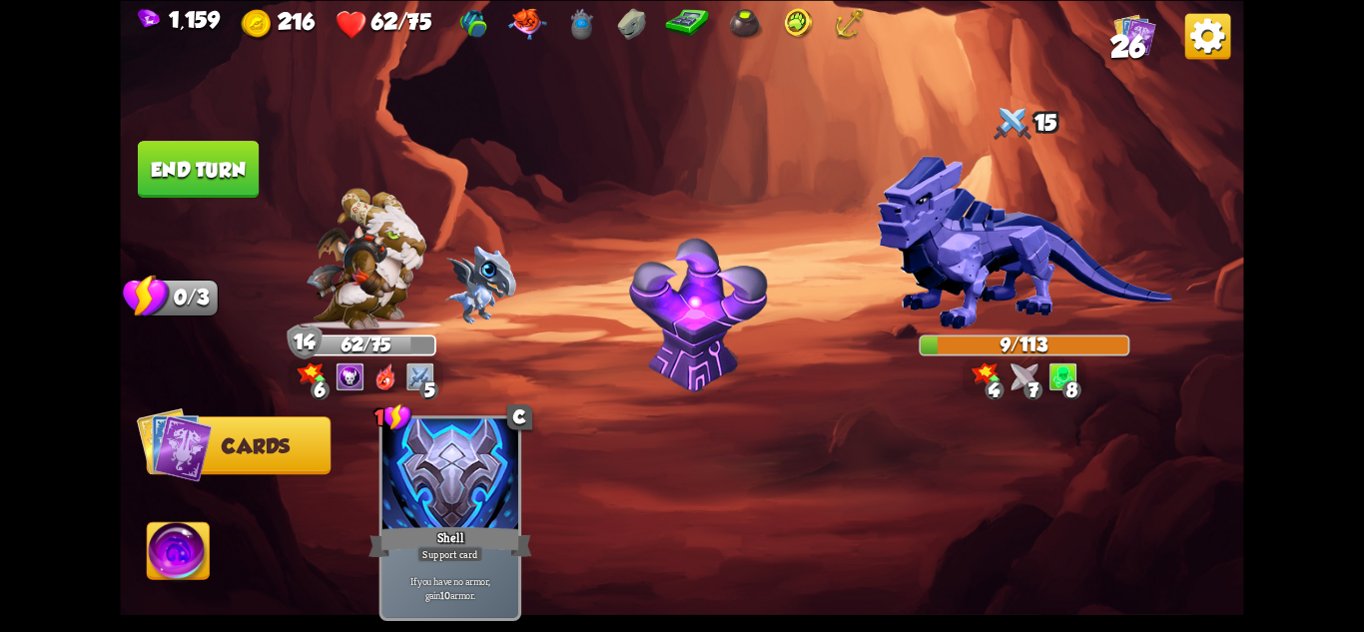
click at [192, 528] on img at bounding box center [179, 553] width 62 height 63
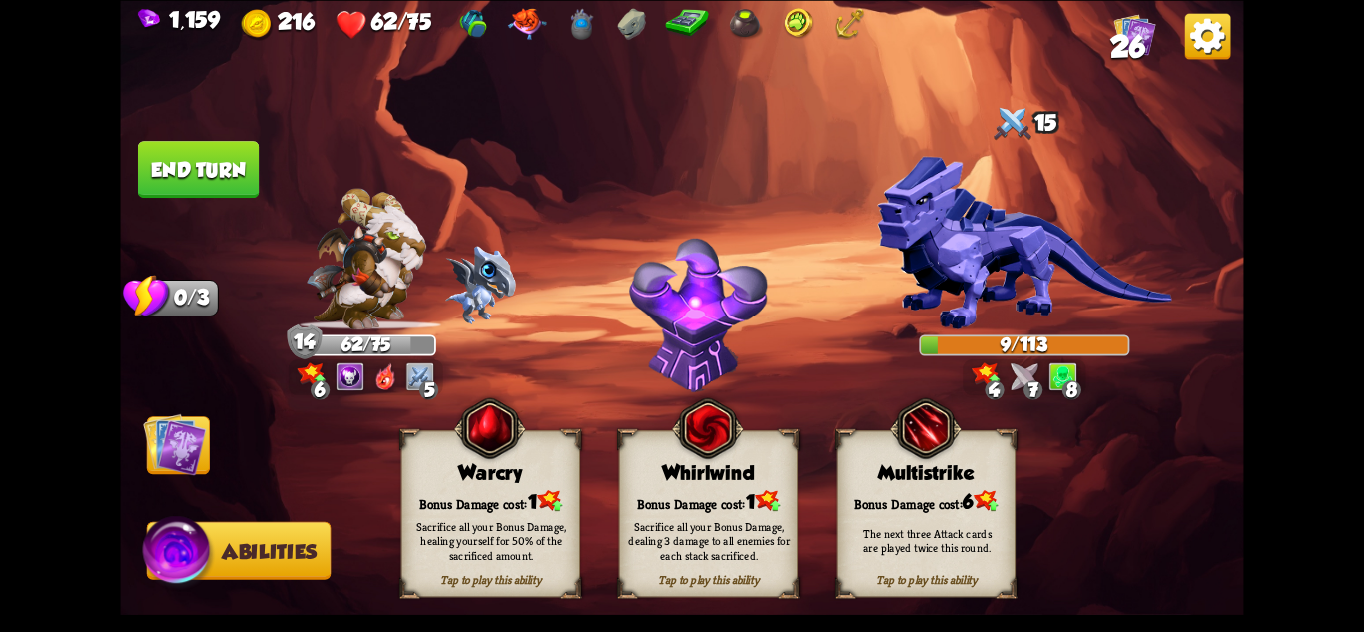
click at [487, 525] on div "Sacrifice all your Bonus Damage, healing yourself for 50% of the sacrificed amo…" at bounding box center [491, 540] width 162 height 45
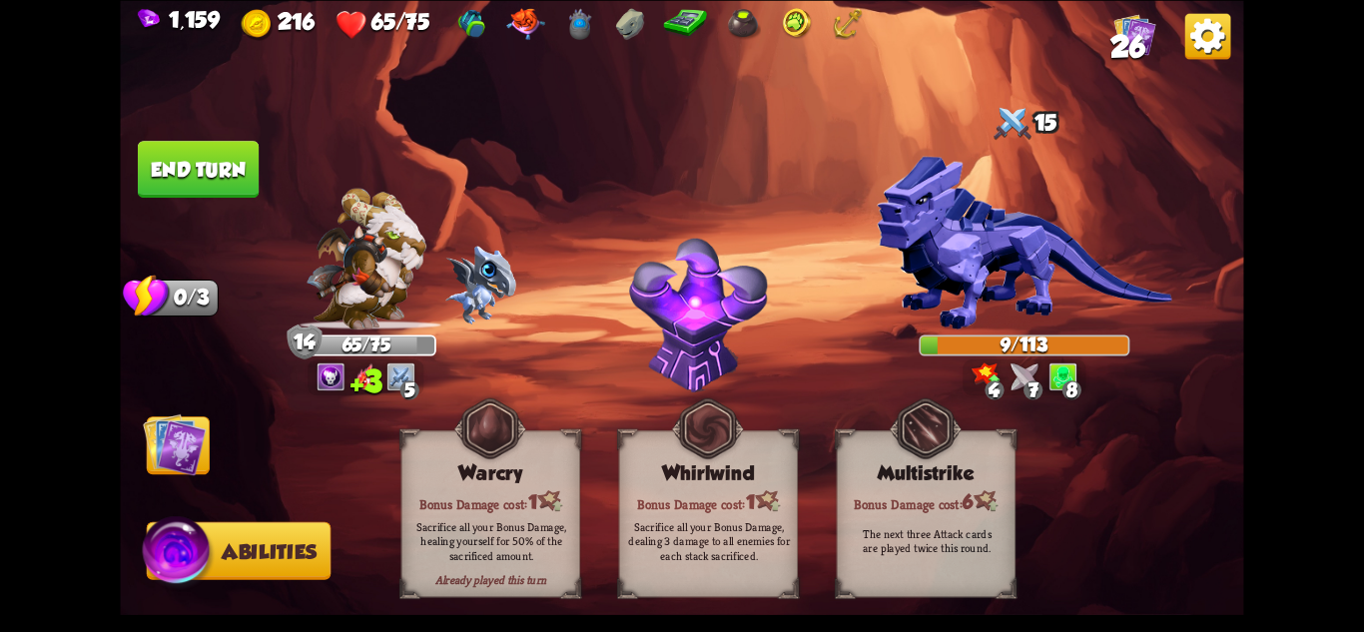
click at [194, 171] on button "End turn" at bounding box center [198, 169] width 121 height 57
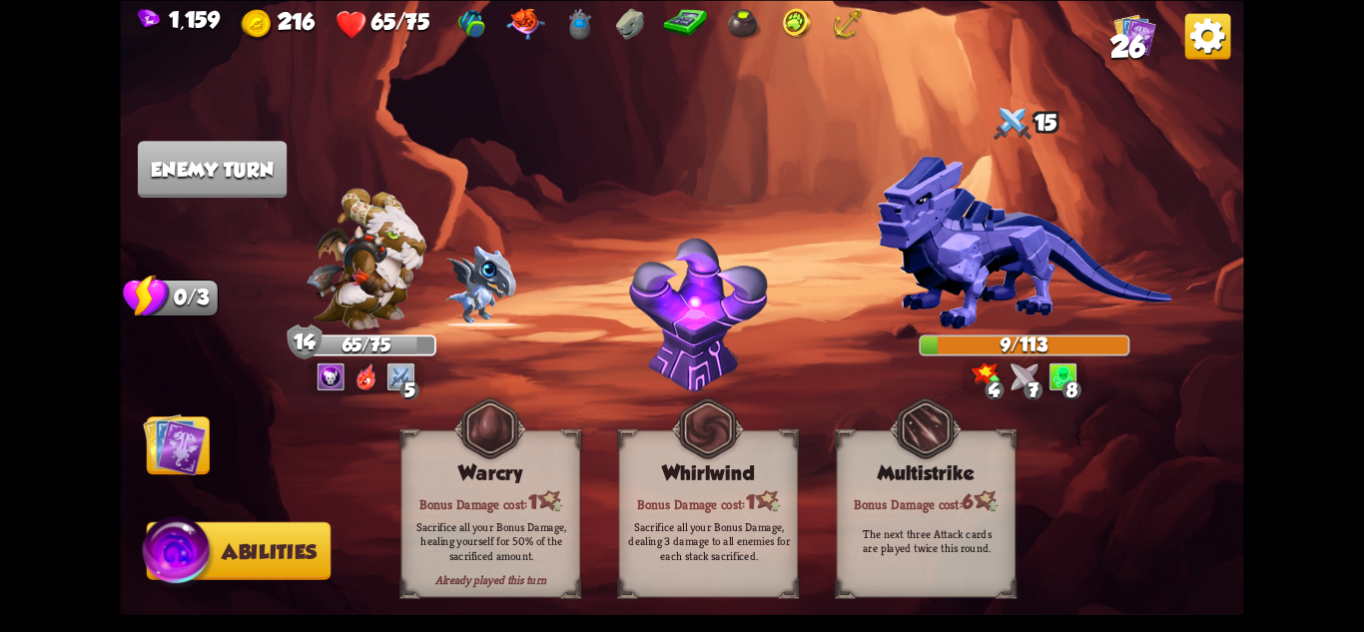
click at [556, 238] on img at bounding box center [681, 316] width 1123 height 632
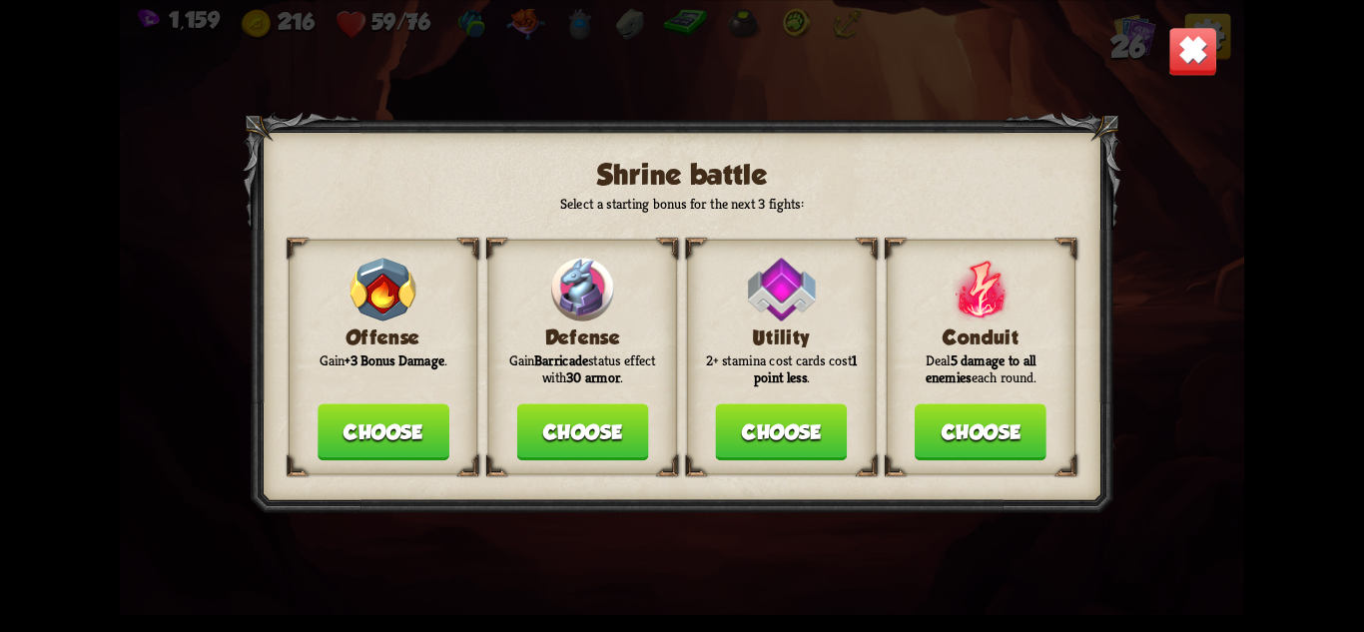
click at [766, 433] on button "Choose" at bounding box center [782, 431] width 132 height 57
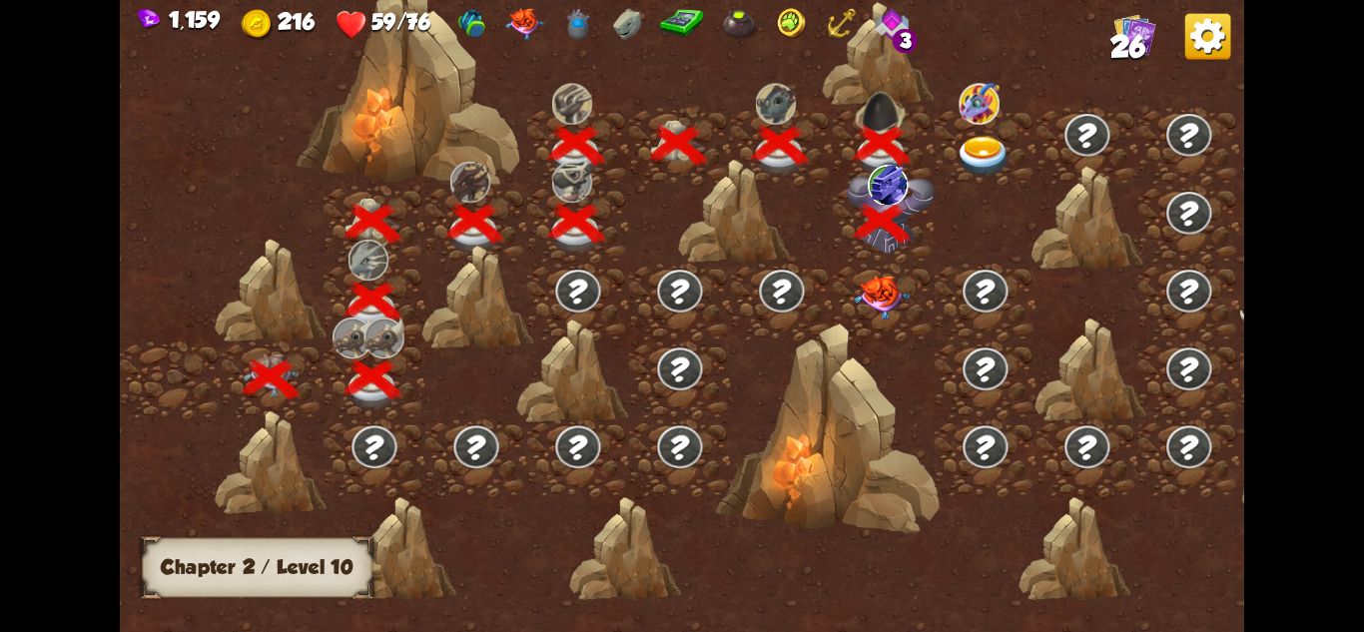
drag, startPoint x: 1003, startPoint y: 490, endPoint x: 733, endPoint y: 489, distance: 269.6
click at [733, 489] on div at bounding box center [815, 326] width 1391 height 656
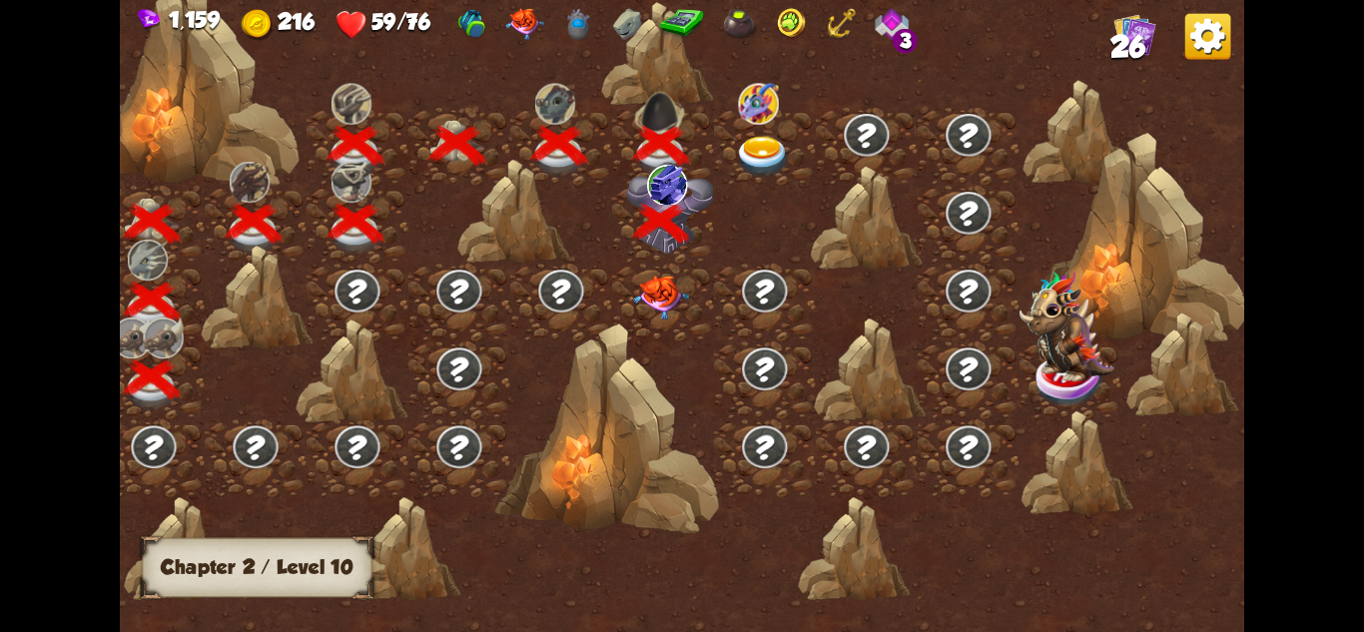
scroll to position [0, 258]
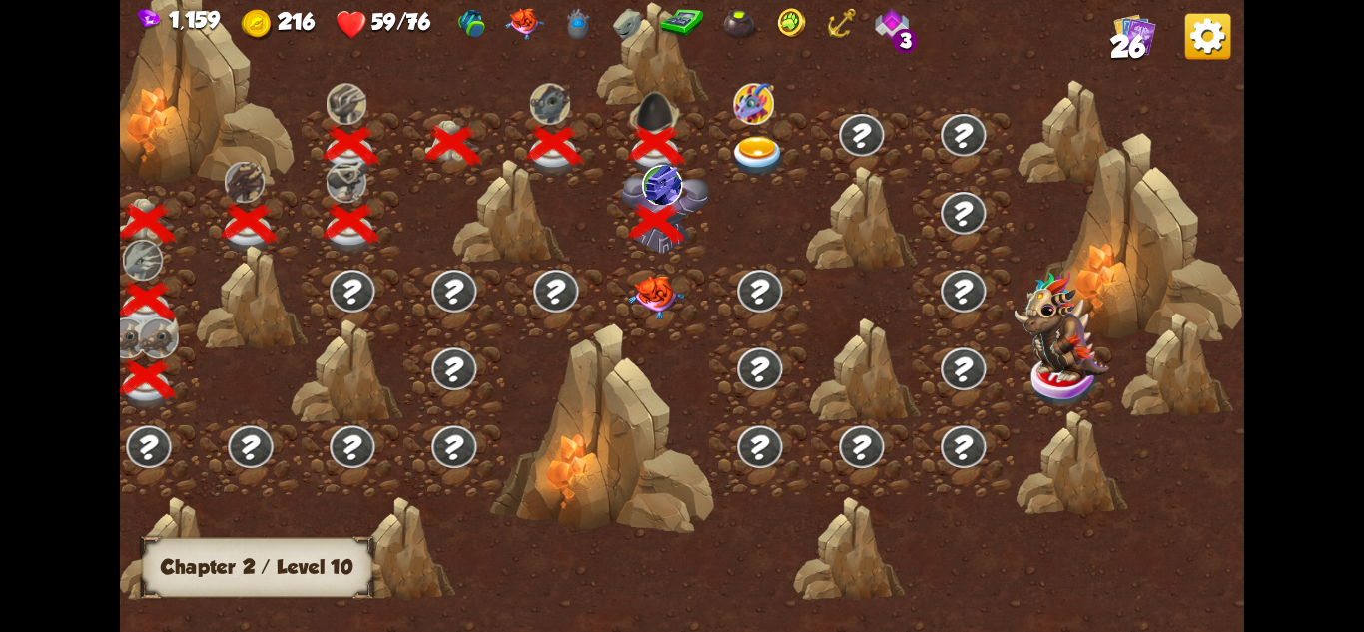
click at [652, 293] on img at bounding box center [655, 298] width 56 height 44
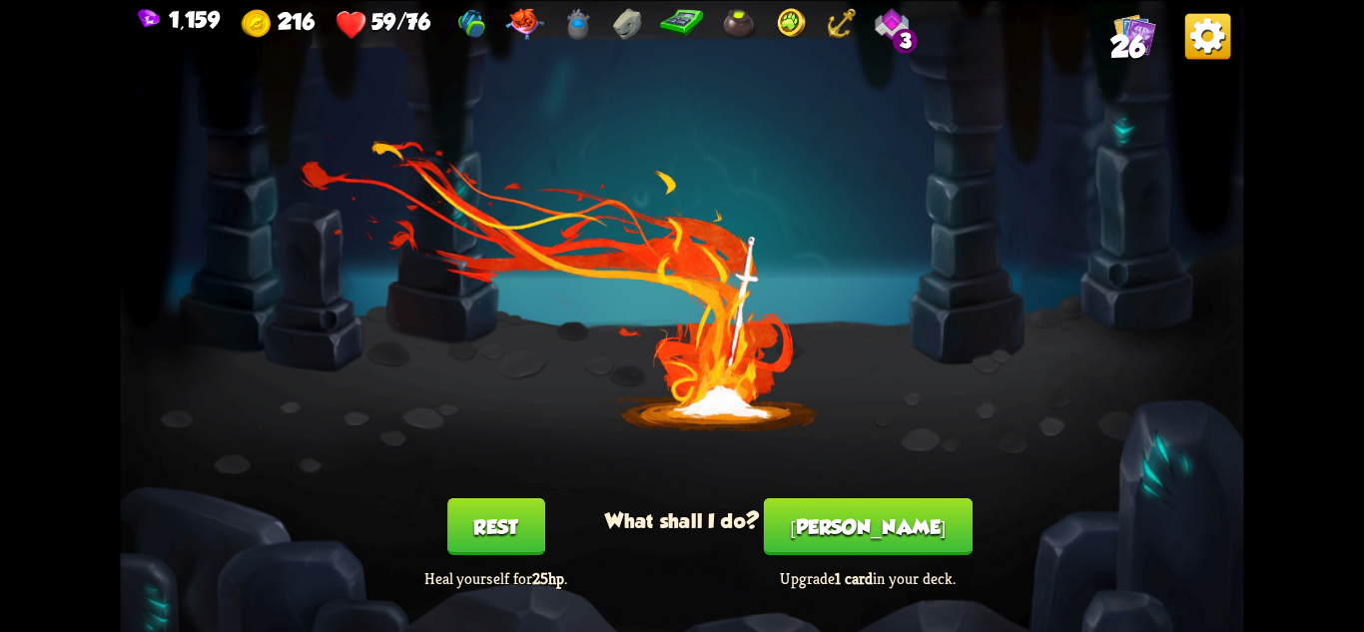
click at [894, 506] on button "[PERSON_NAME]" at bounding box center [868, 525] width 209 height 57
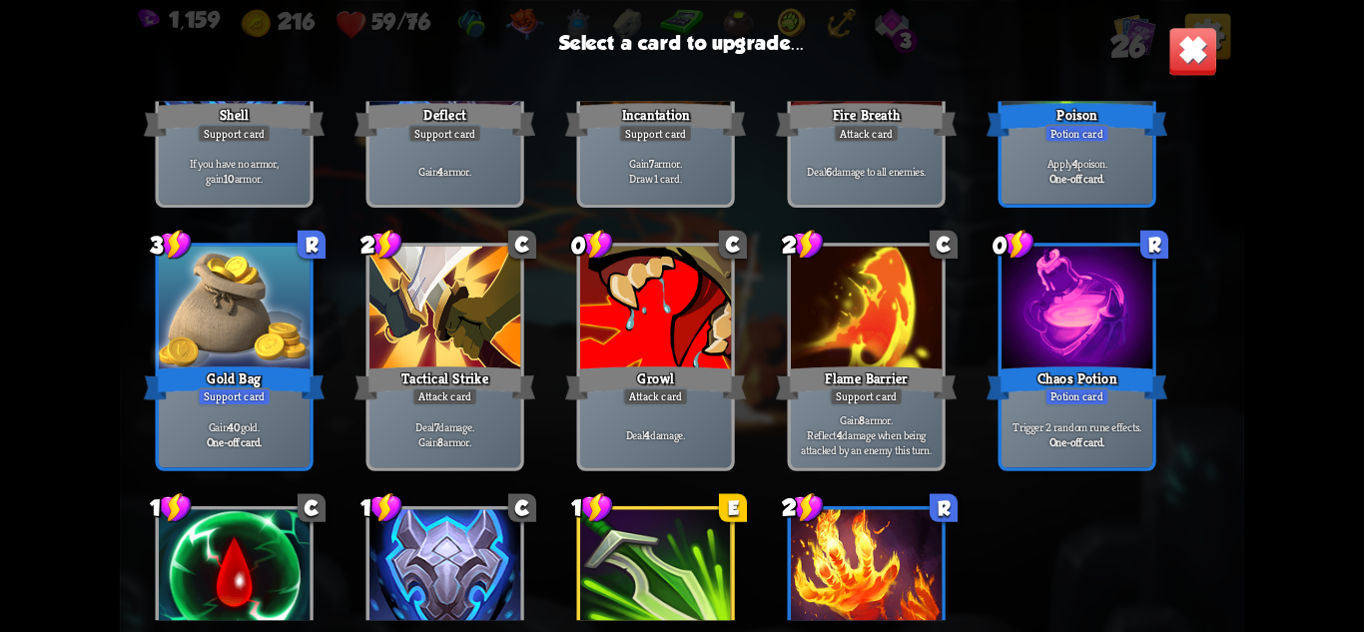
scroll to position [499, 0]
click at [251, 358] on div at bounding box center [234, 308] width 151 height 127
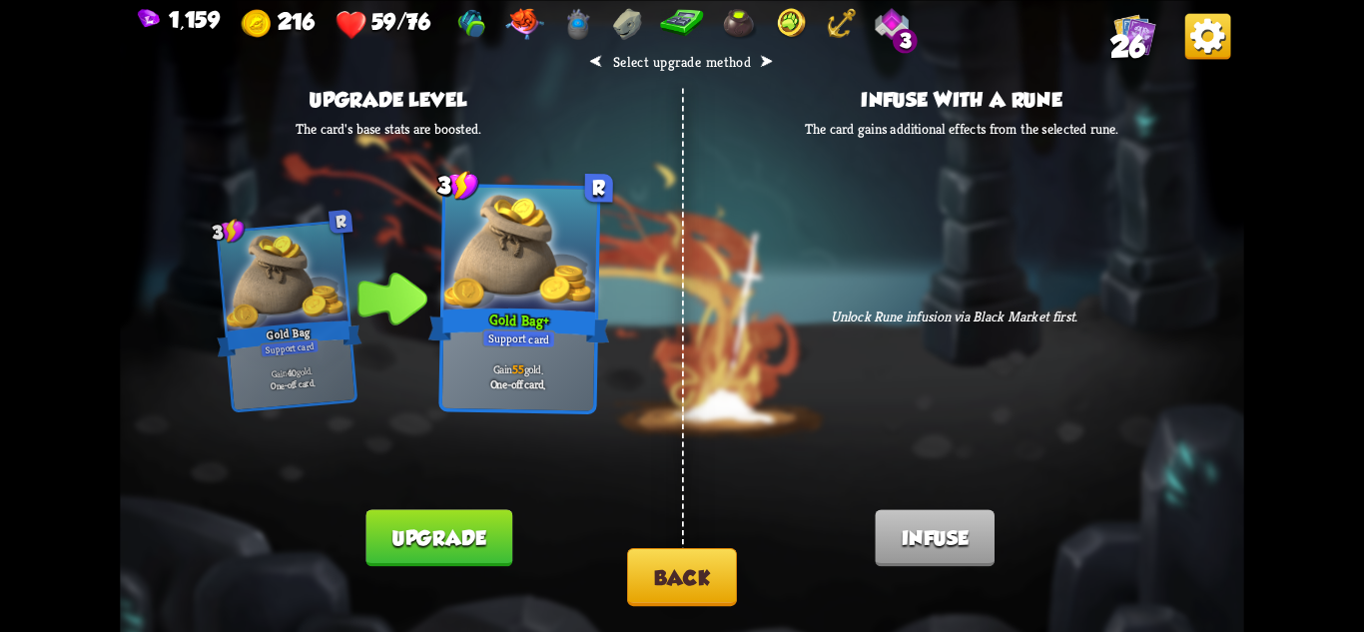
click at [711, 563] on button "Back" at bounding box center [682, 577] width 110 height 58
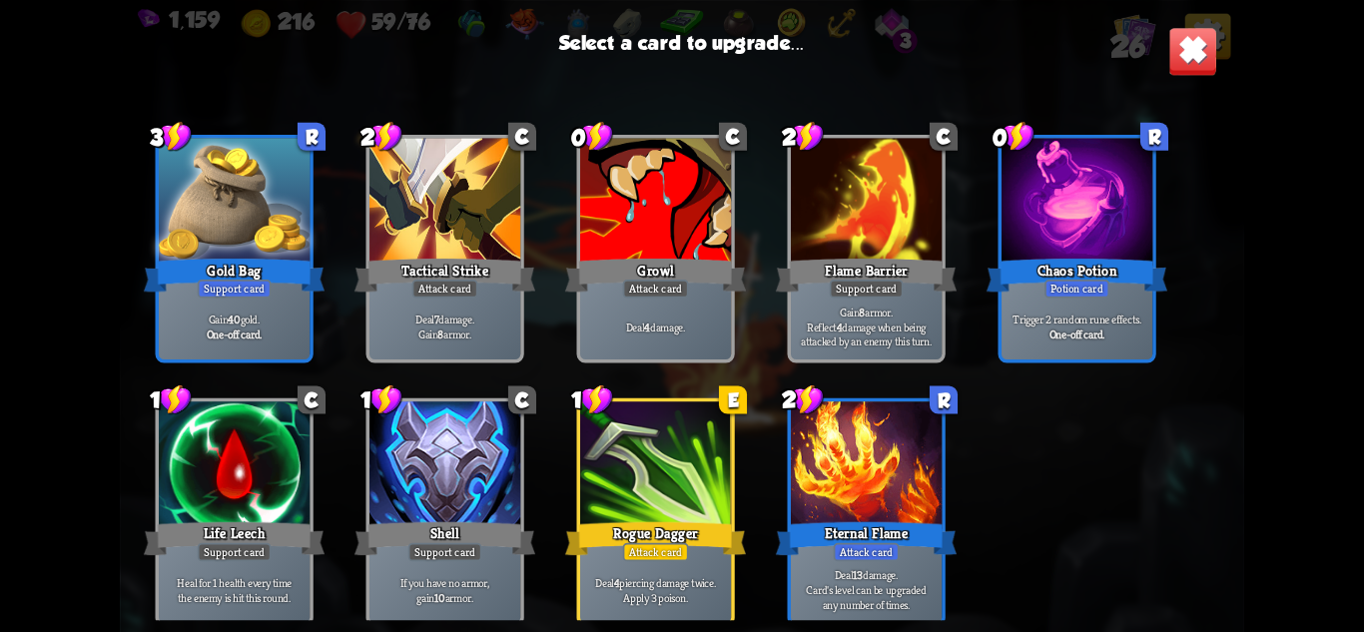
scroll to position [628, 0]
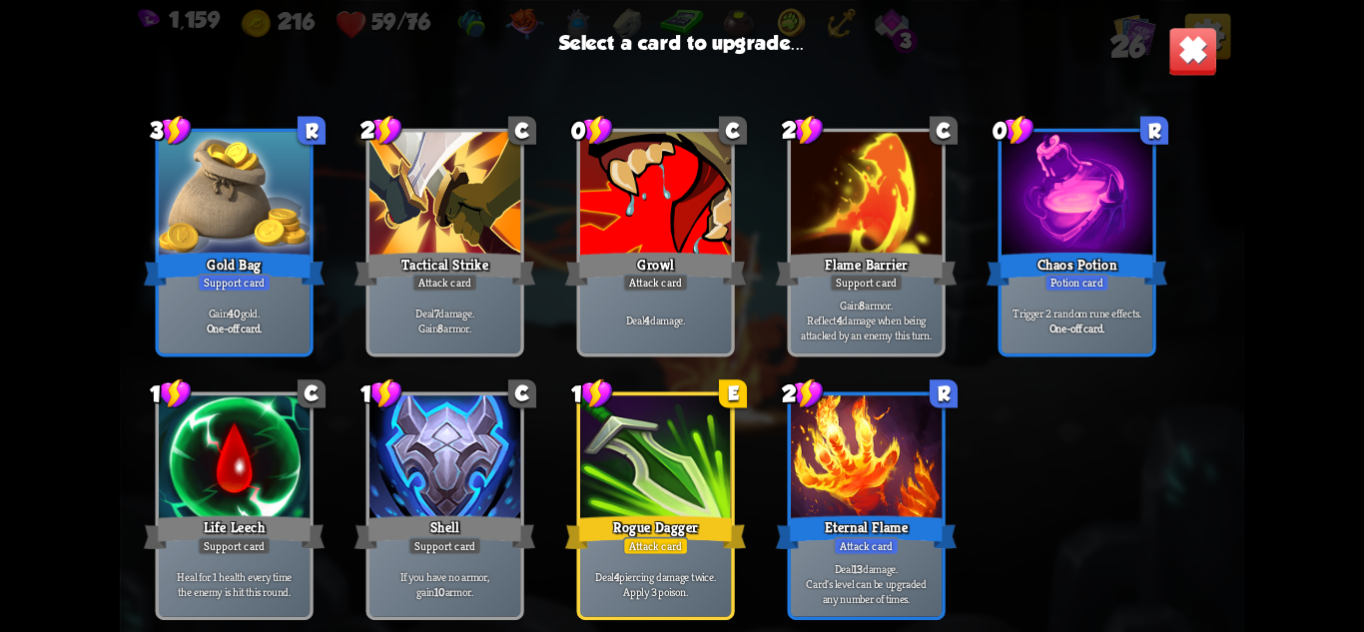
click at [698, 476] on div at bounding box center [655, 458] width 151 height 127
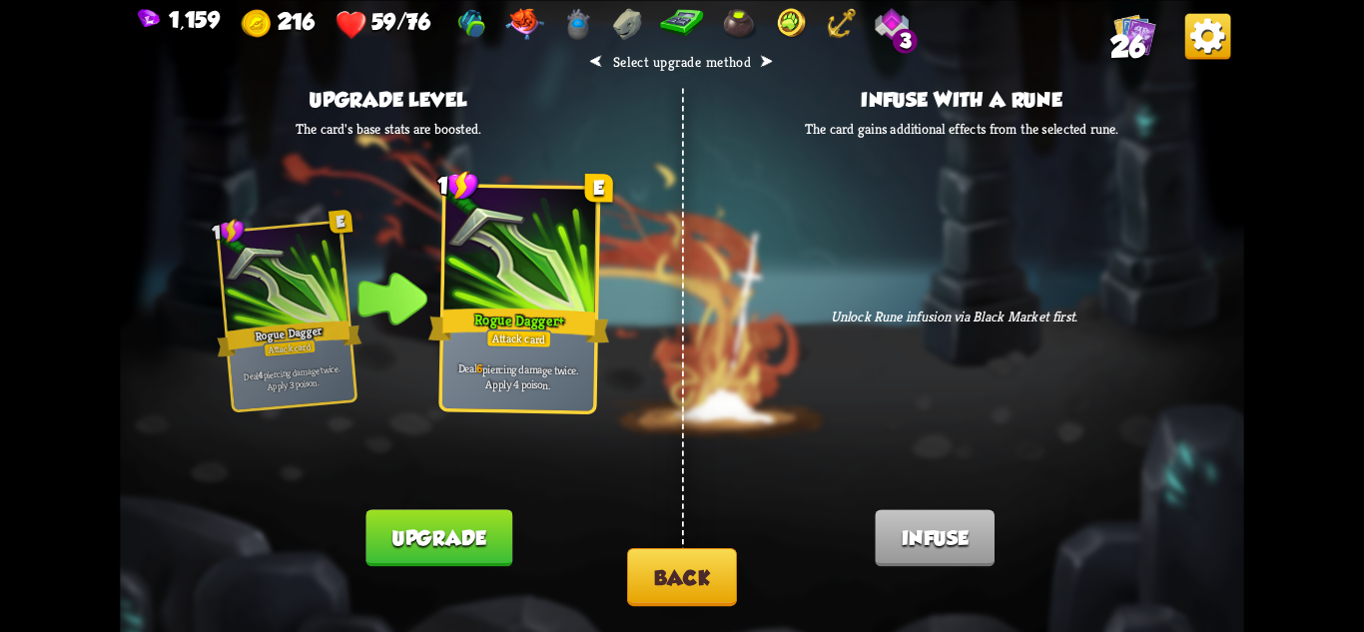
click at [702, 573] on button "Back" at bounding box center [682, 577] width 110 height 58
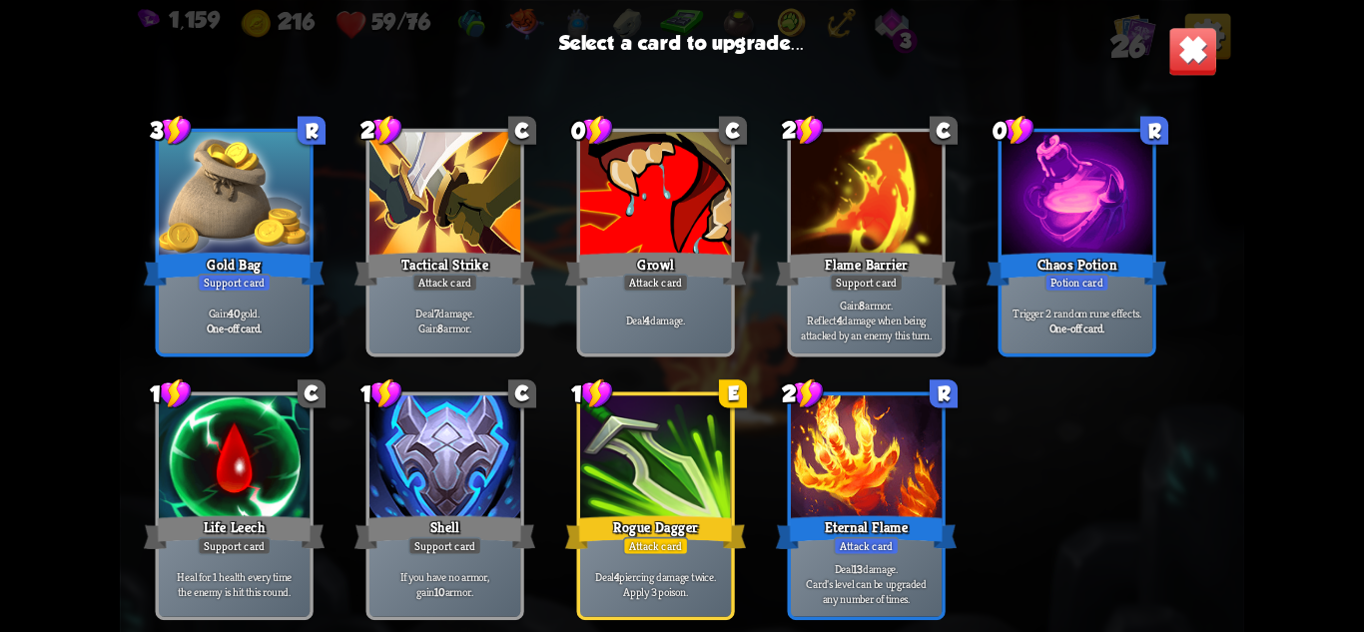
click at [879, 518] on div "Eternal Flame" at bounding box center [866, 532] width 181 height 40
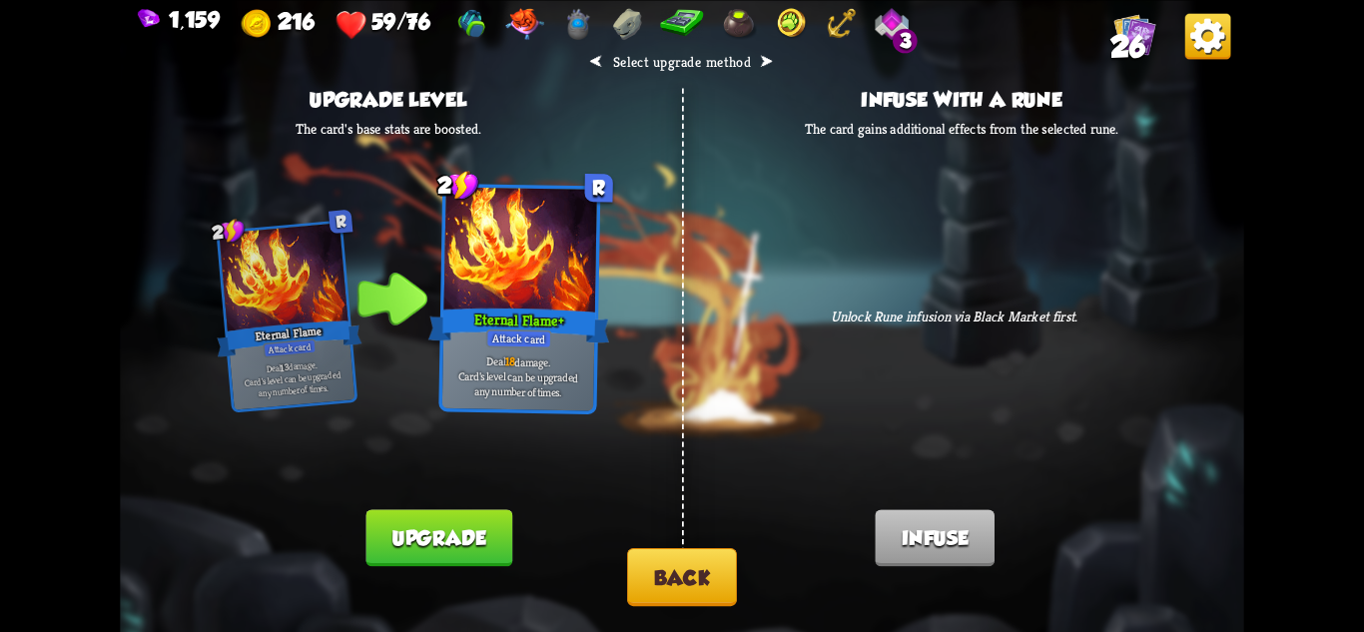
click at [441, 524] on button "Upgrade" at bounding box center [438, 537] width 146 height 57
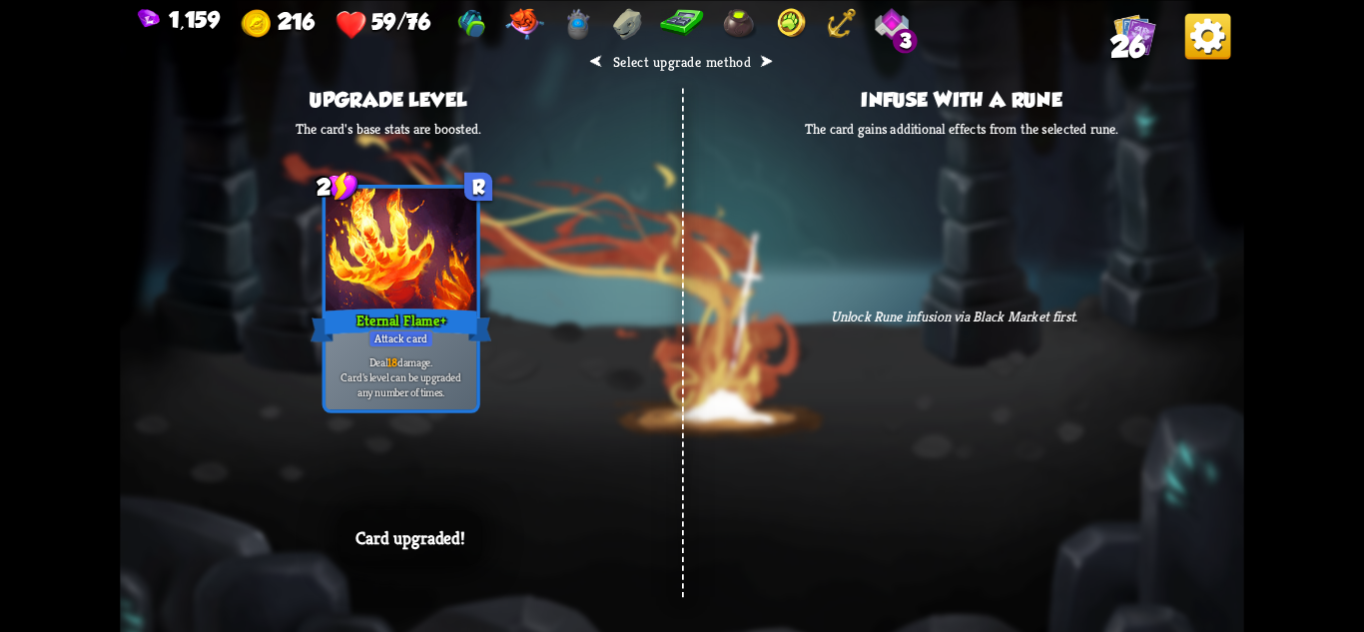
click at [752, 538] on div "⮜ Select upgrade method ⮞ Upgrade level The card's base stats are boosted. 2 R …" at bounding box center [681, 316] width 1123 height 632
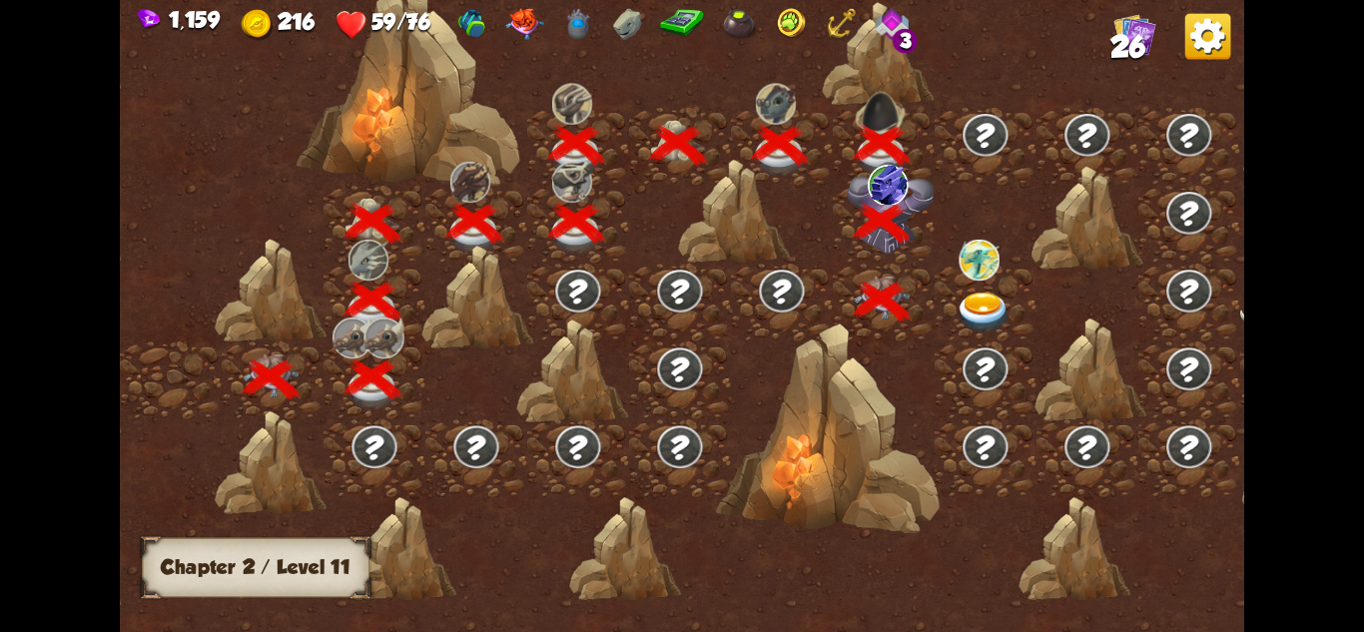
scroll to position [0, 304]
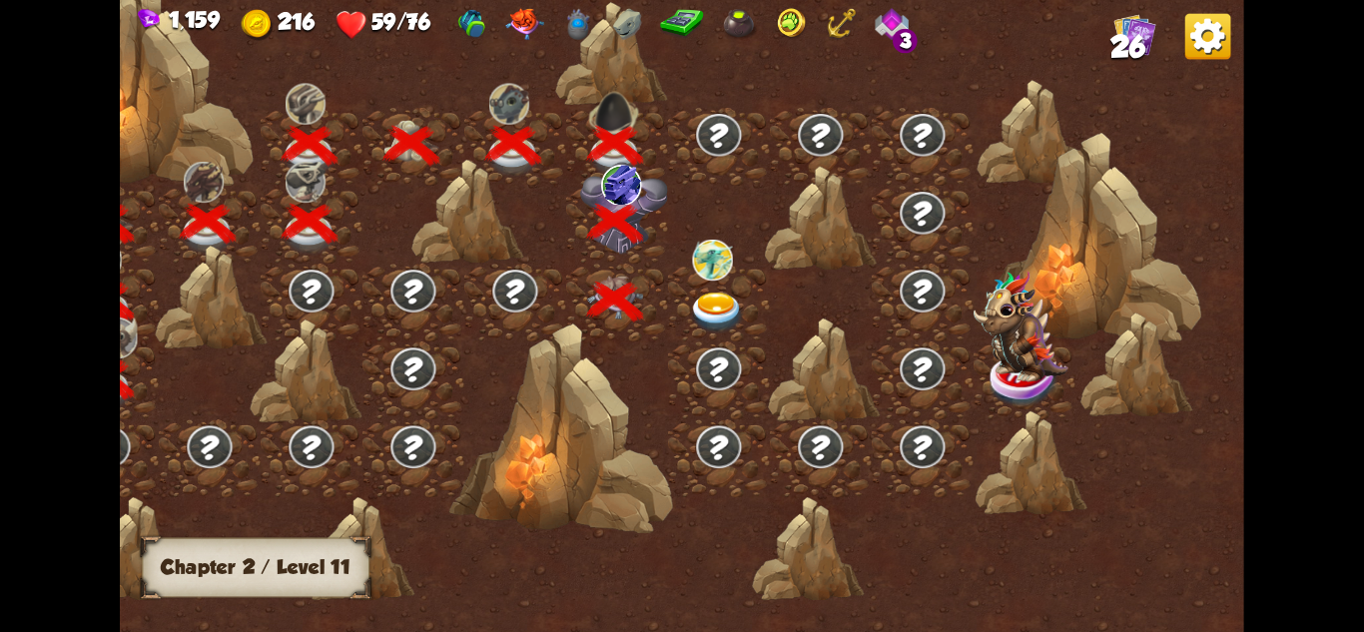
click at [721, 309] on img at bounding box center [717, 313] width 56 height 41
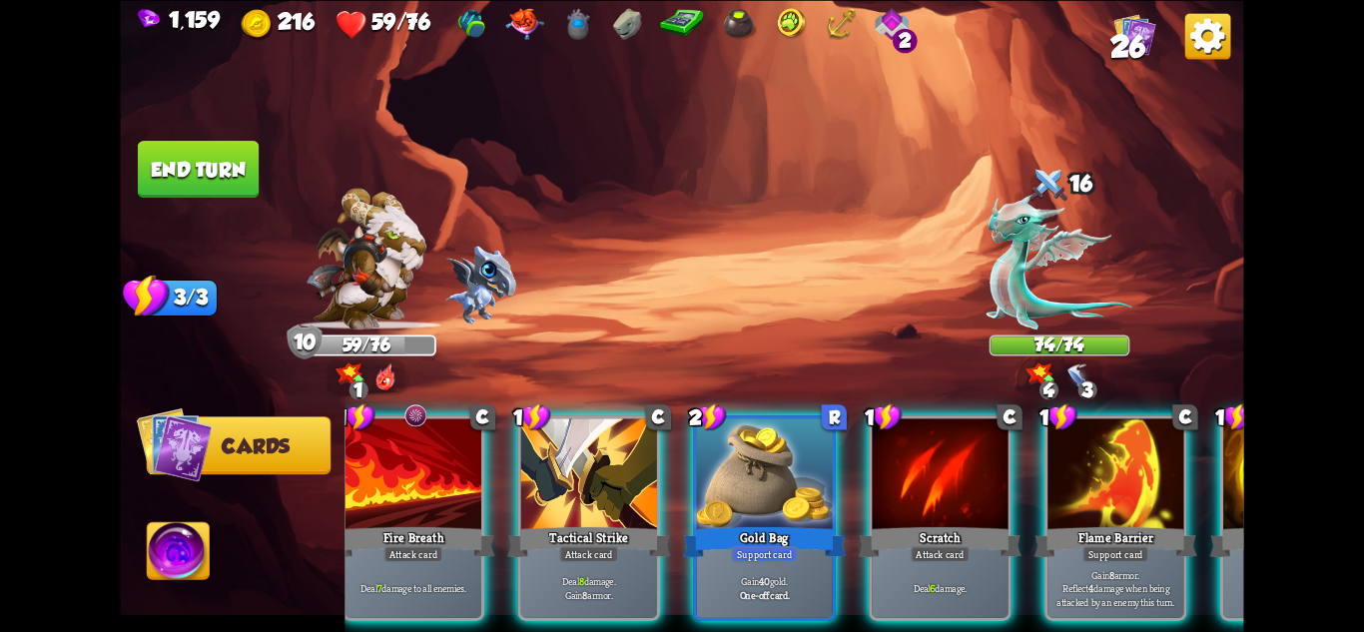
scroll to position [0, 389]
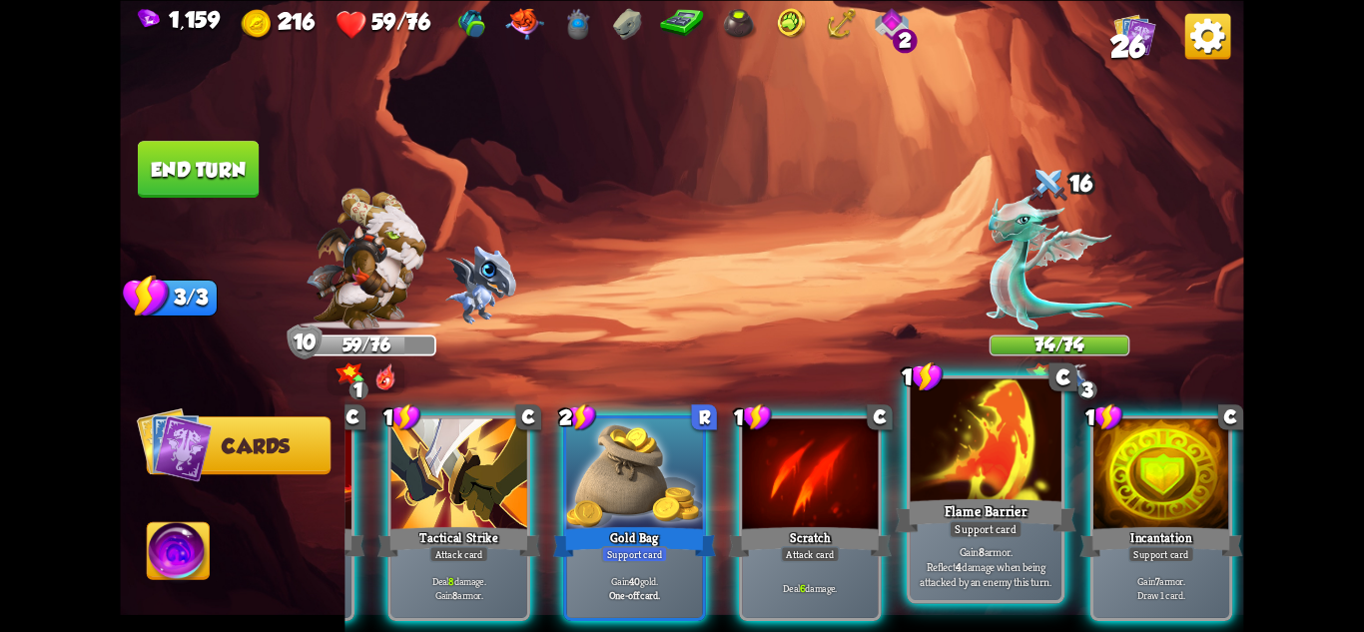
click at [1029, 551] on p "Gain 8 armor. Reflect 4 damage when being attacked by an enemy this turn." at bounding box center [986, 566] width 144 height 45
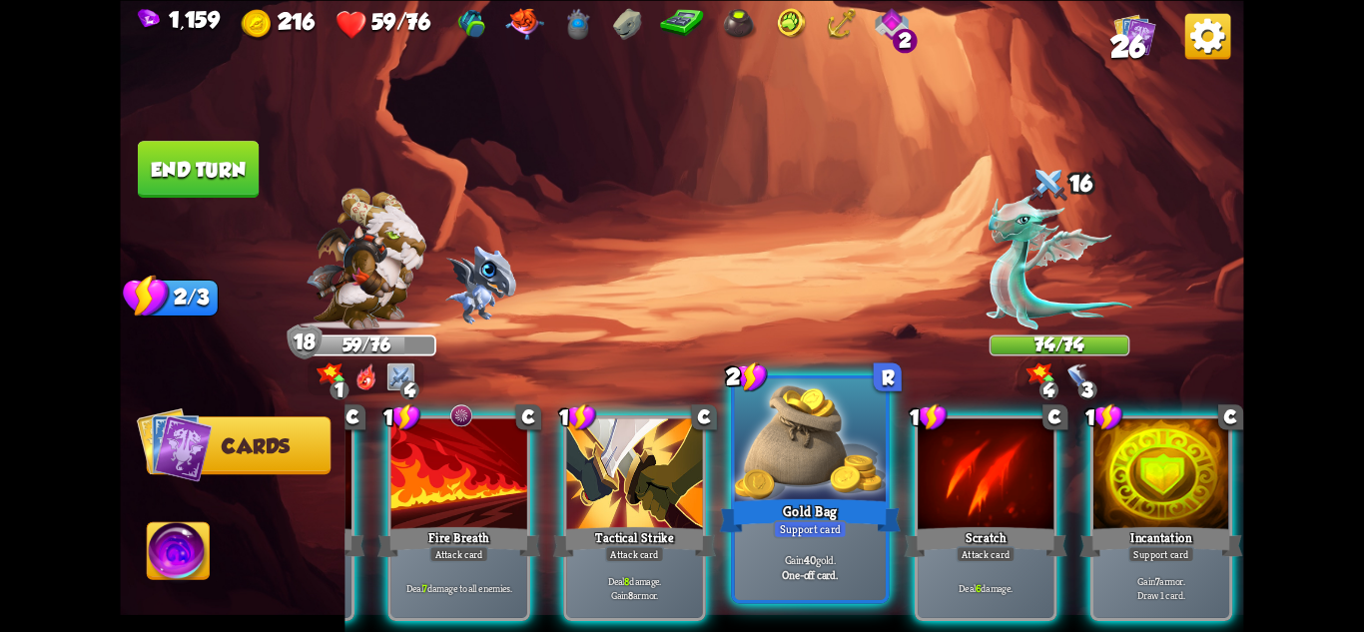
click at [795, 540] on div "Gain 40 gold. One-off card." at bounding box center [810, 567] width 151 height 66
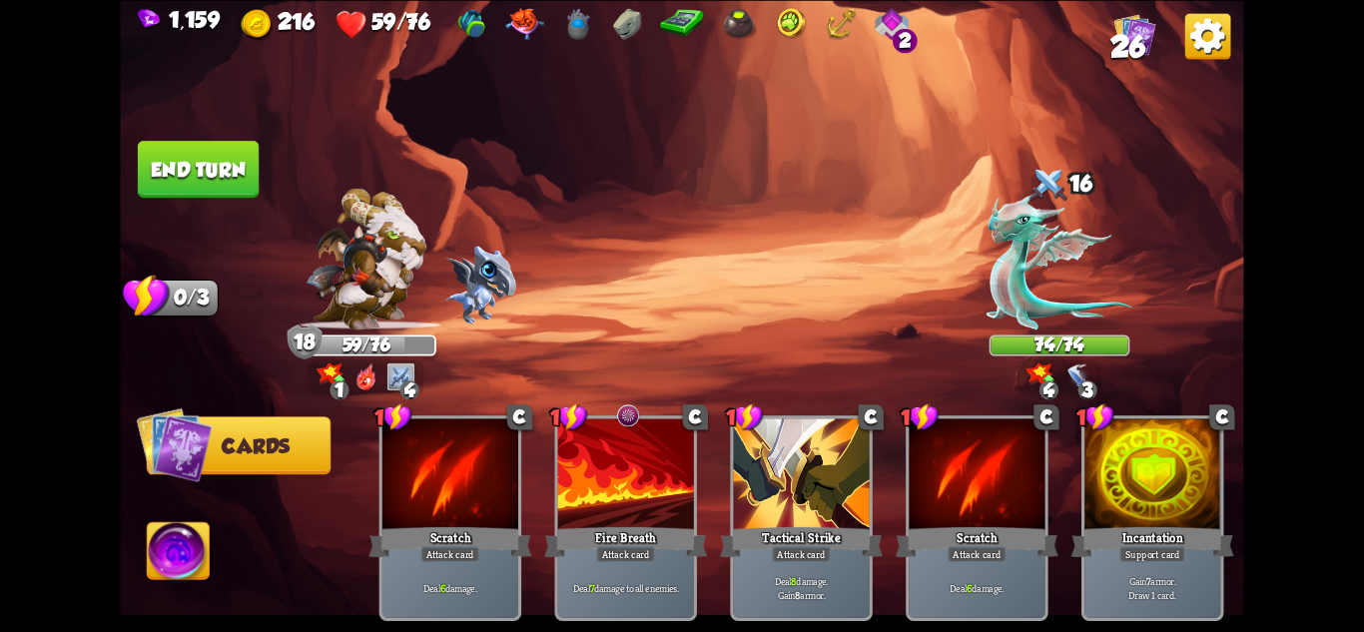
scroll to position [0, 0]
click at [197, 137] on img at bounding box center [681, 316] width 1123 height 632
click at [206, 164] on button "End turn" at bounding box center [198, 169] width 121 height 57
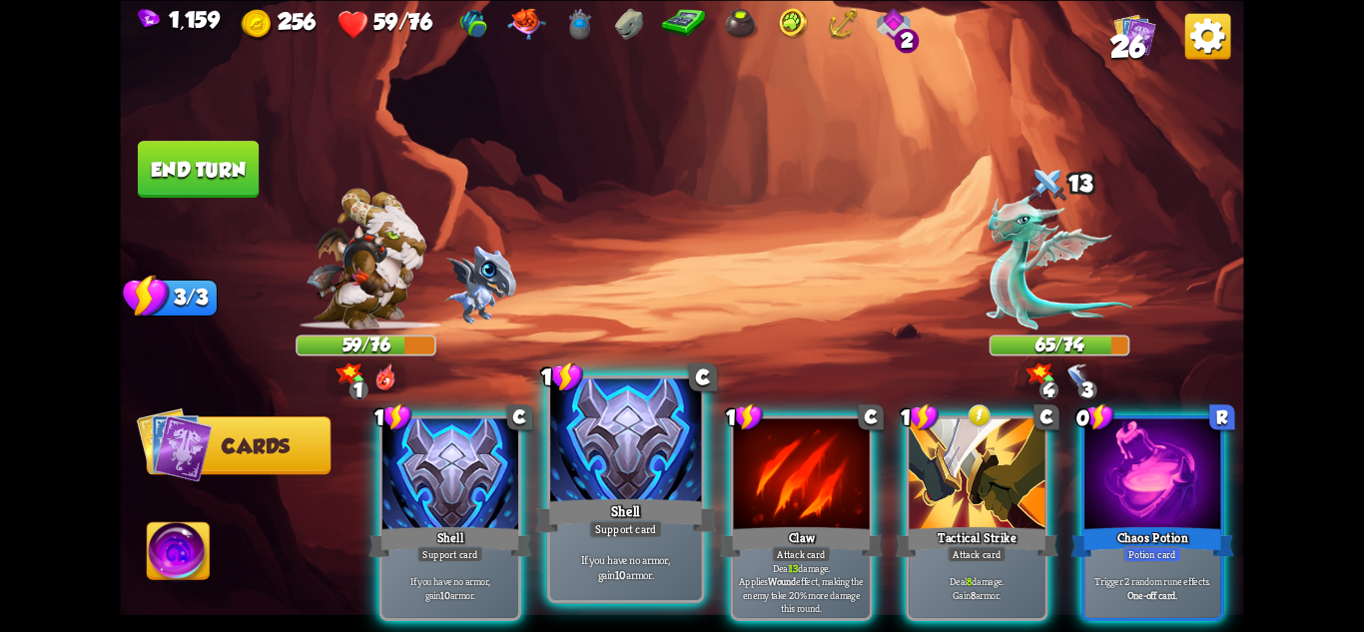
click at [646, 496] on div "Shell" at bounding box center [625, 515] width 181 height 40
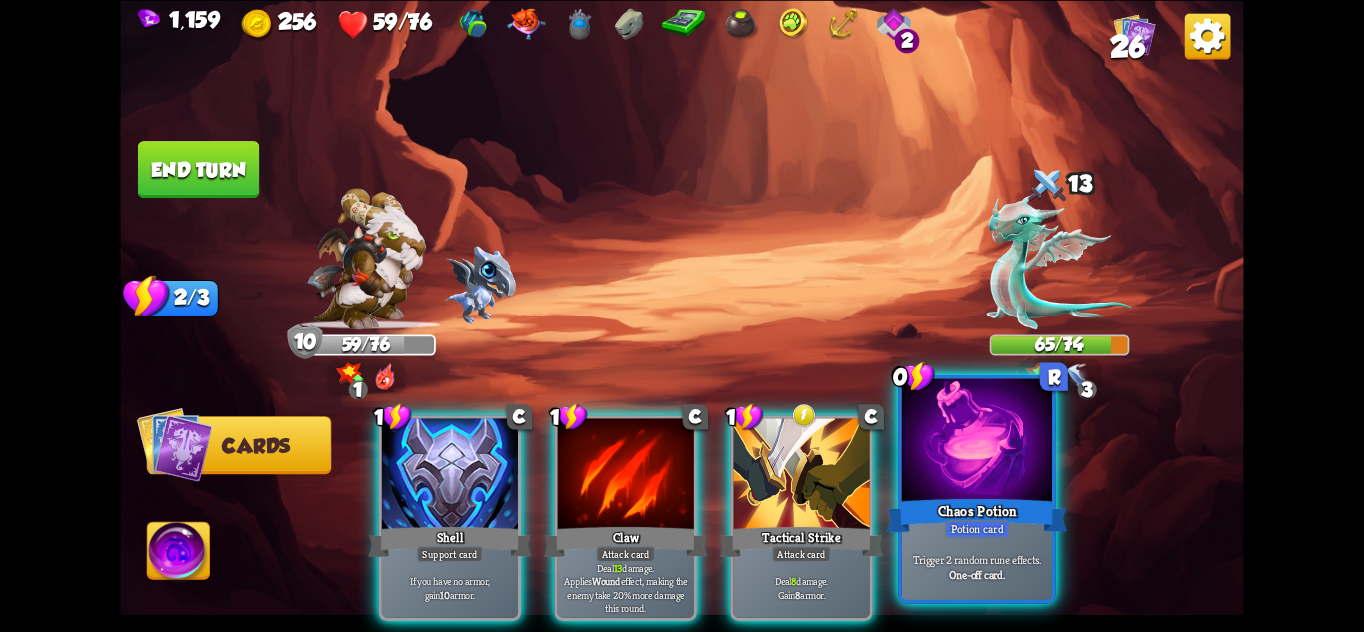
click at [987, 495] on div "Chaos Potion" at bounding box center [977, 515] width 181 height 40
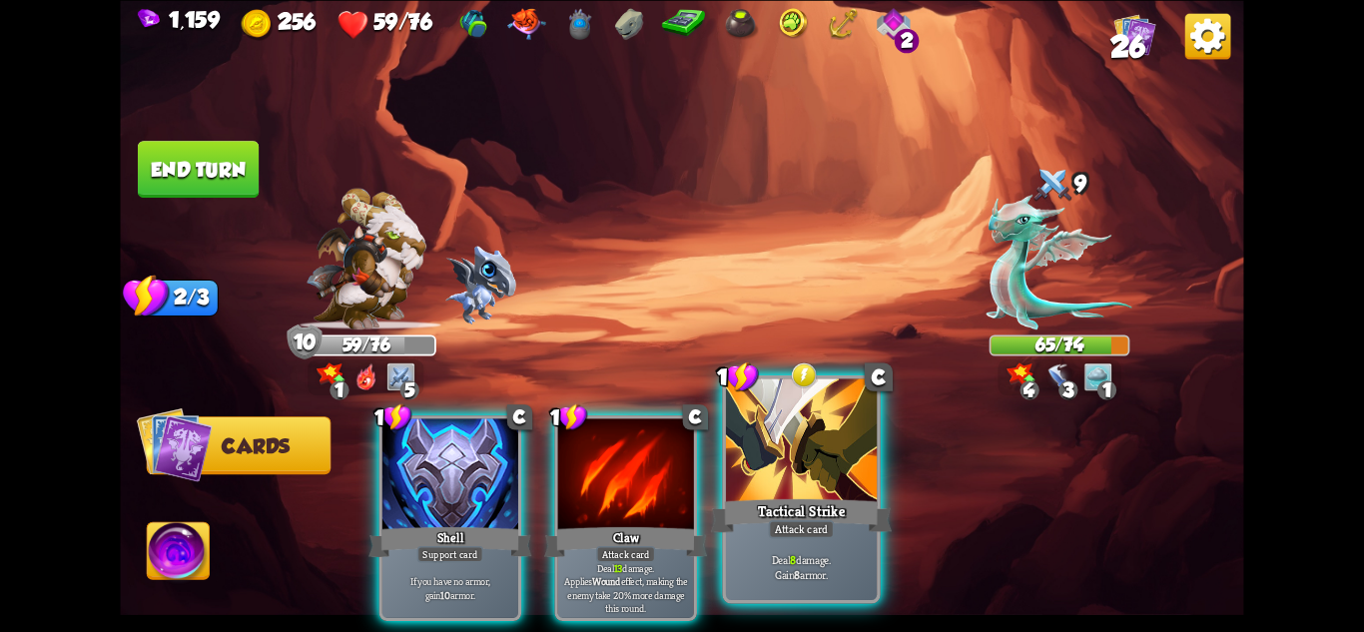
click at [790, 481] on div at bounding box center [801, 441] width 151 height 127
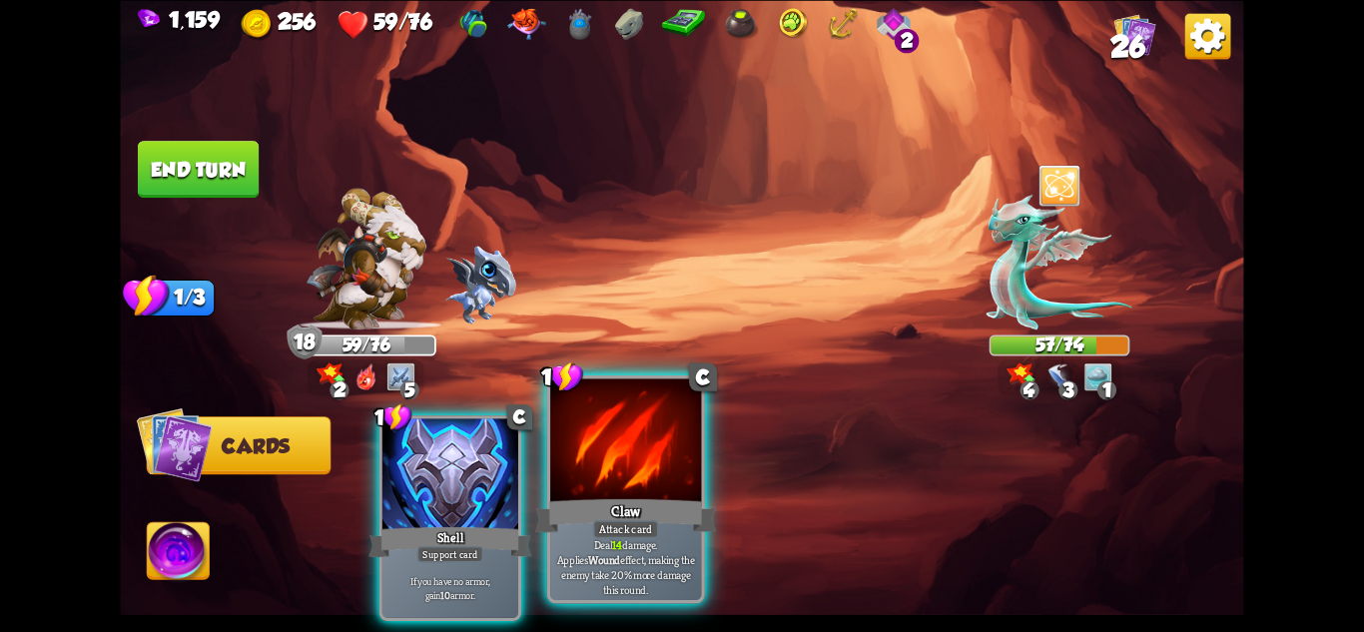
click at [656, 508] on div "Claw" at bounding box center [625, 515] width 181 height 40
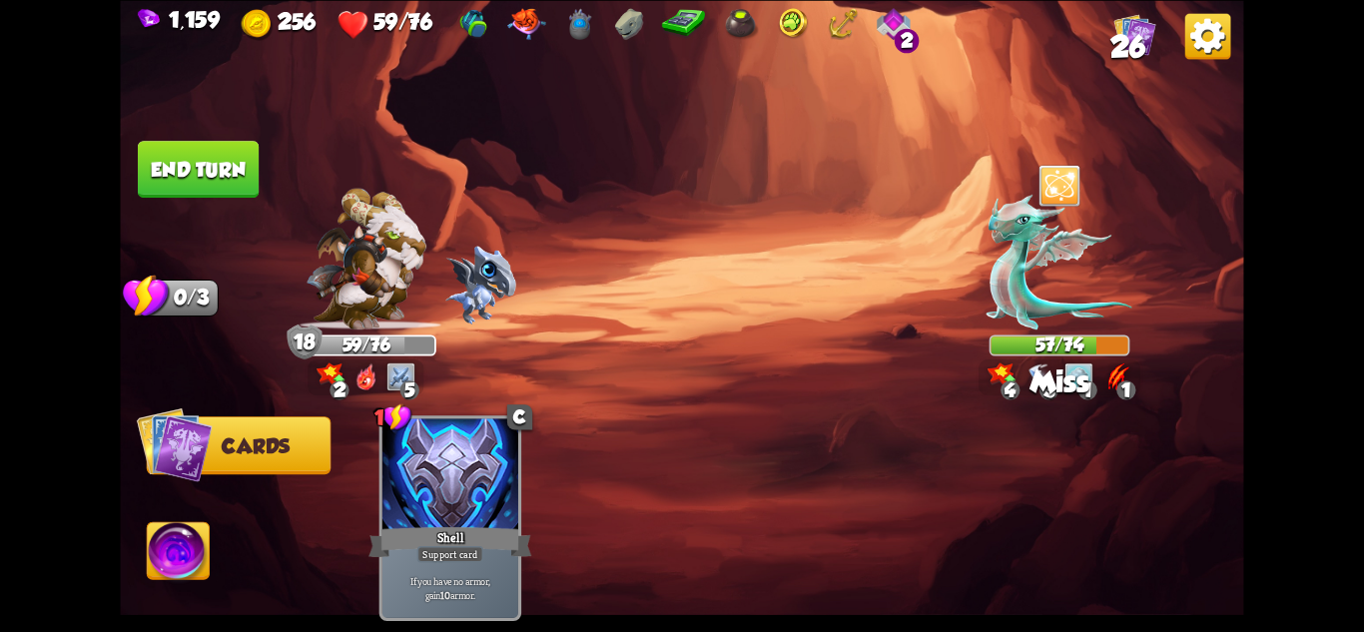
click at [248, 178] on button "End turn" at bounding box center [198, 169] width 121 height 57
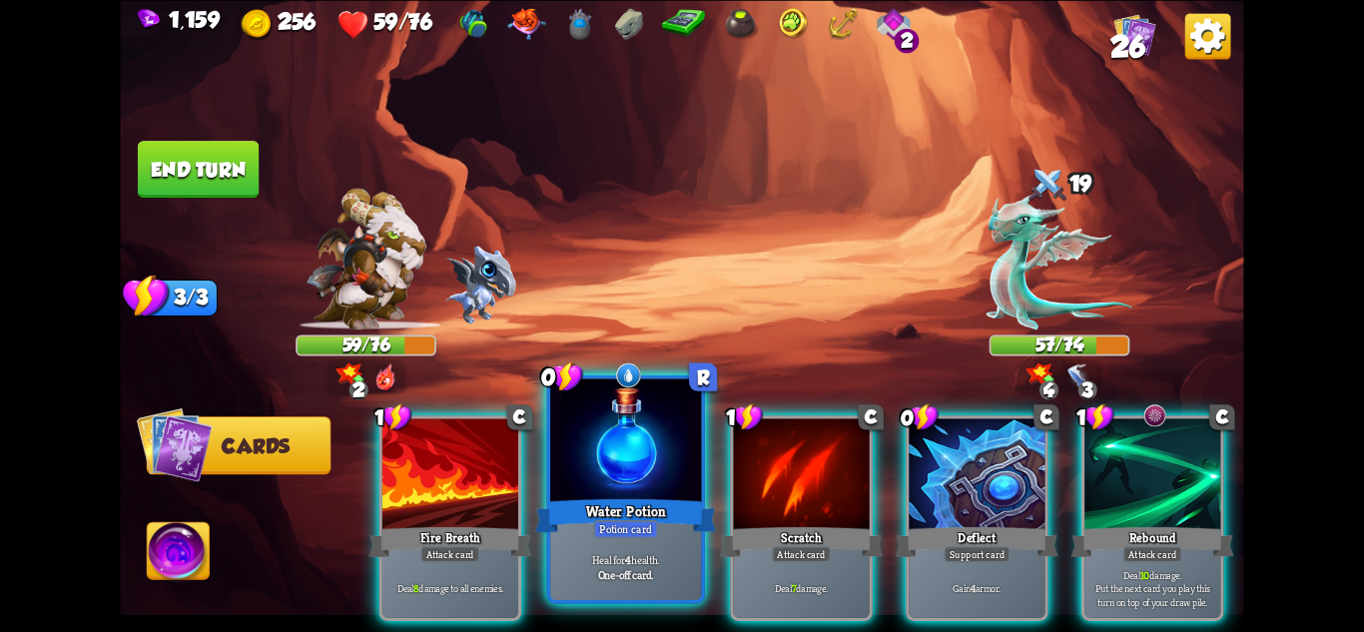
click at [619, 503] on div "Water Potion" at bounding box center [625, 515] width 181 height 40
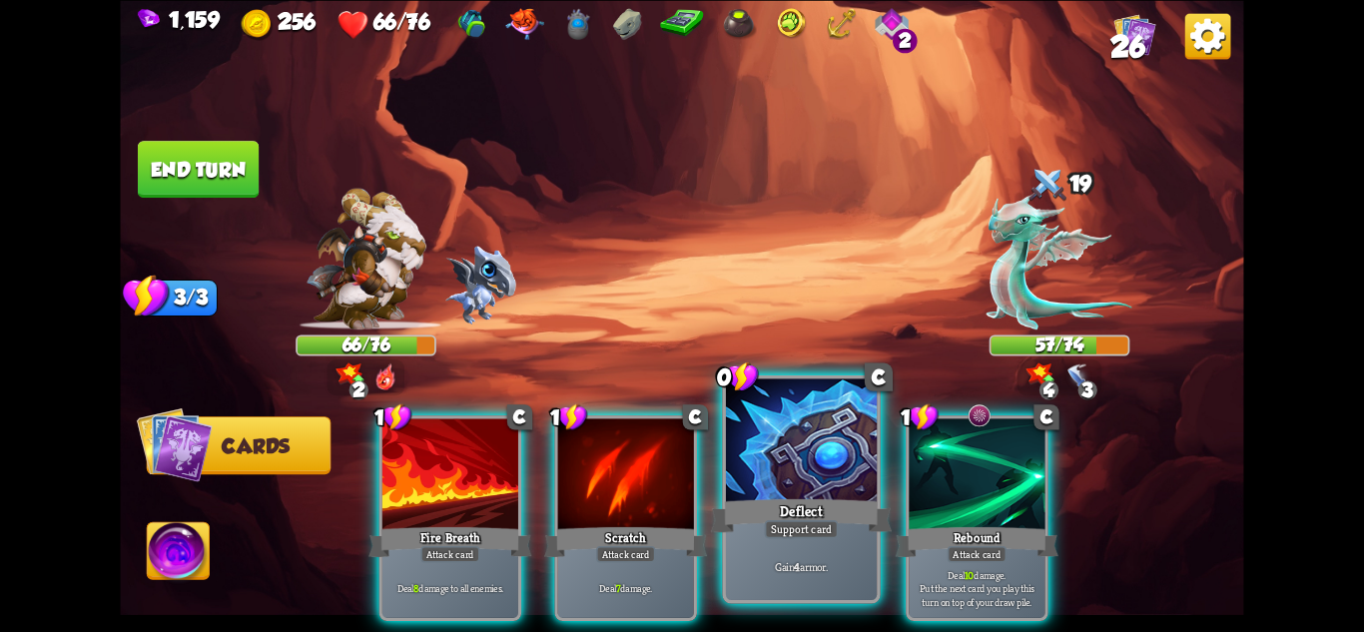
click at [791, 533] on div "Support card" at bounding box center [802, 528] width 74 height 18
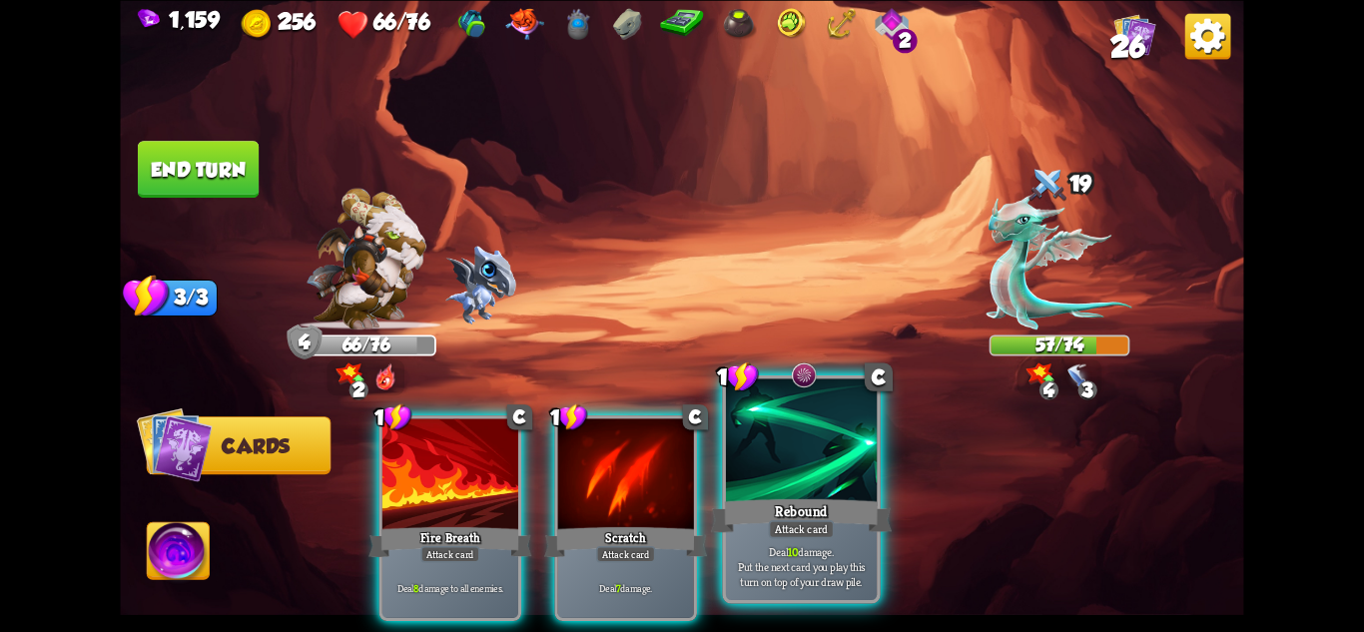
click at [797, 533] on div "Attack card" at bounding box center [802, 528] width 66 height 18
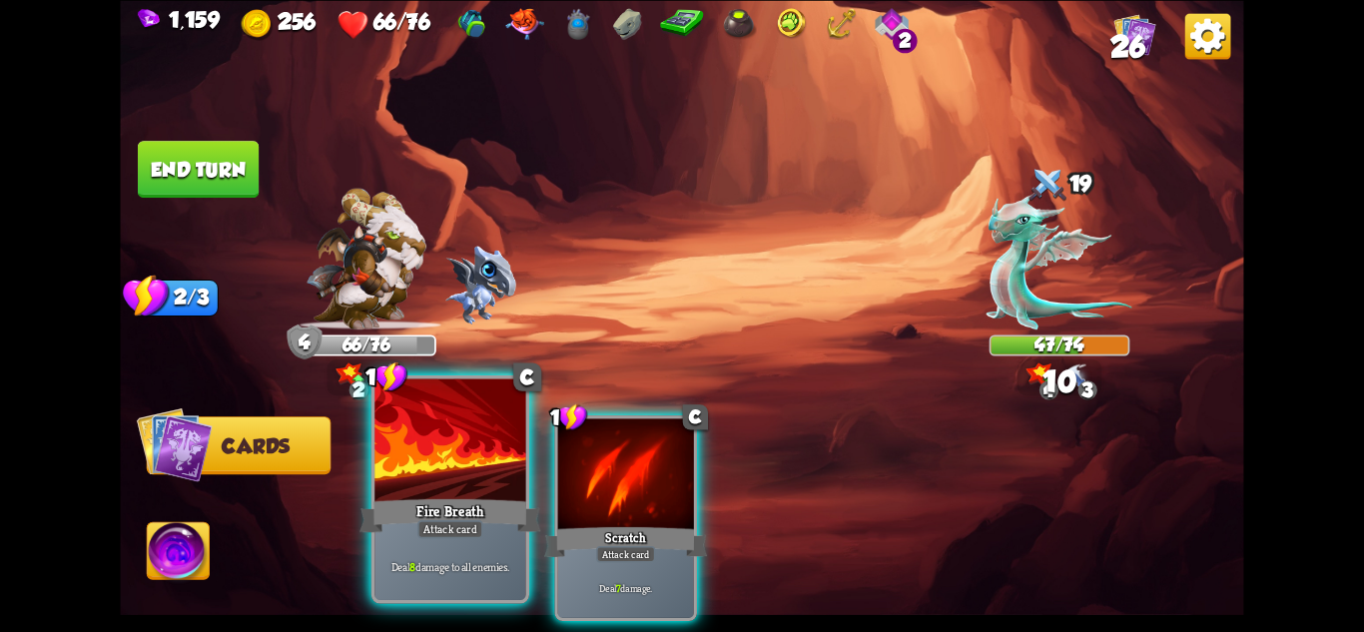
click at [464, 483] on div at bounding box center [449, 441] width 151 height 127
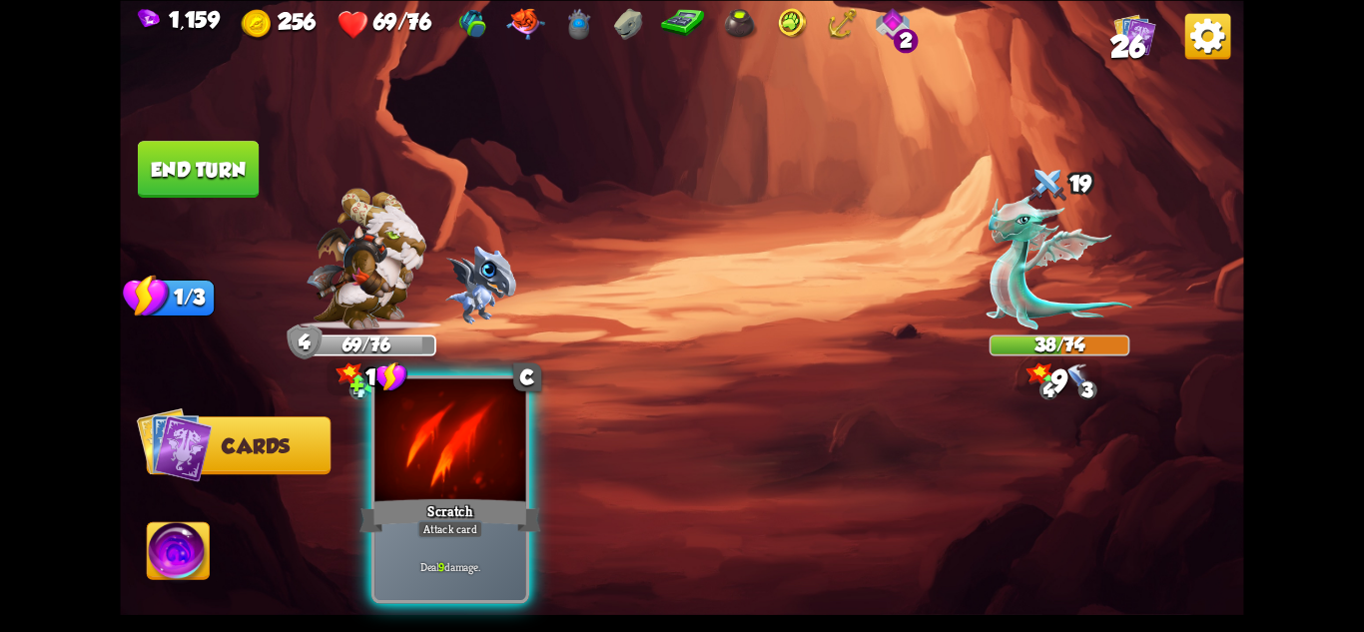
click at [464, 484] on div at bounding box center [449, 441] width 151 height 127
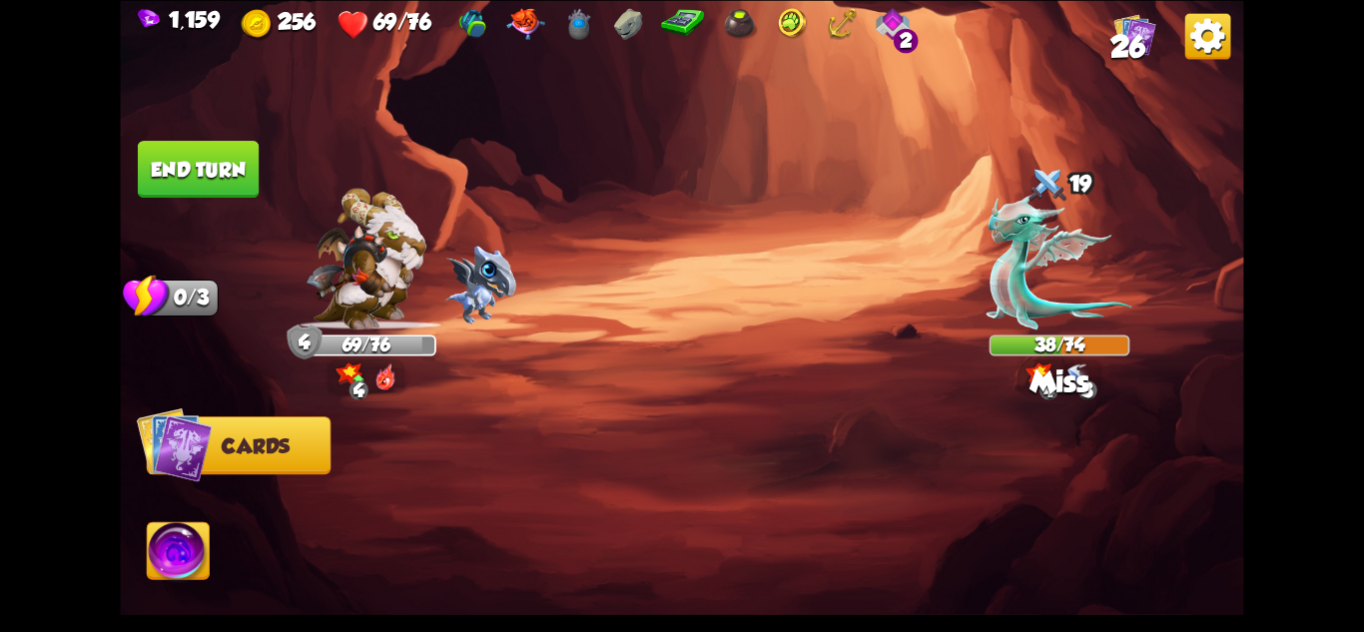
click at [225, 188] on button "End turn" at bounding box center [199, 169] width 122 height 57
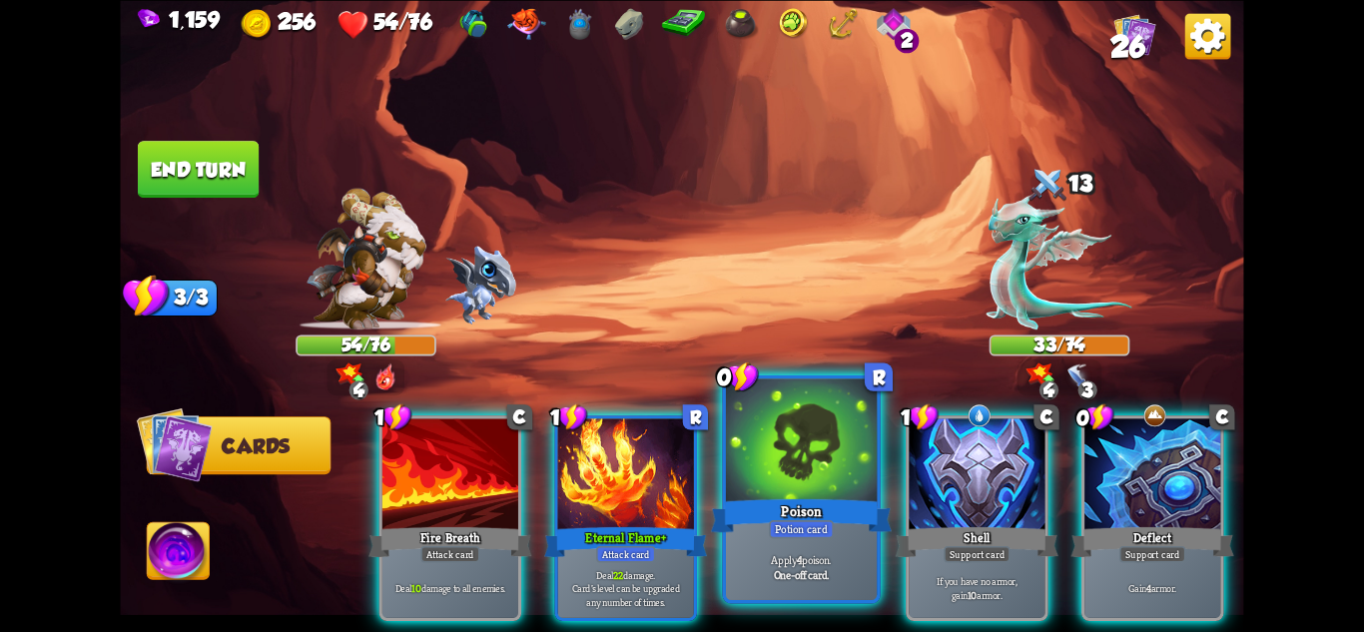
click at [819, 525] on div "Potion card" at bounding box center [801, 528] width 65 height 18
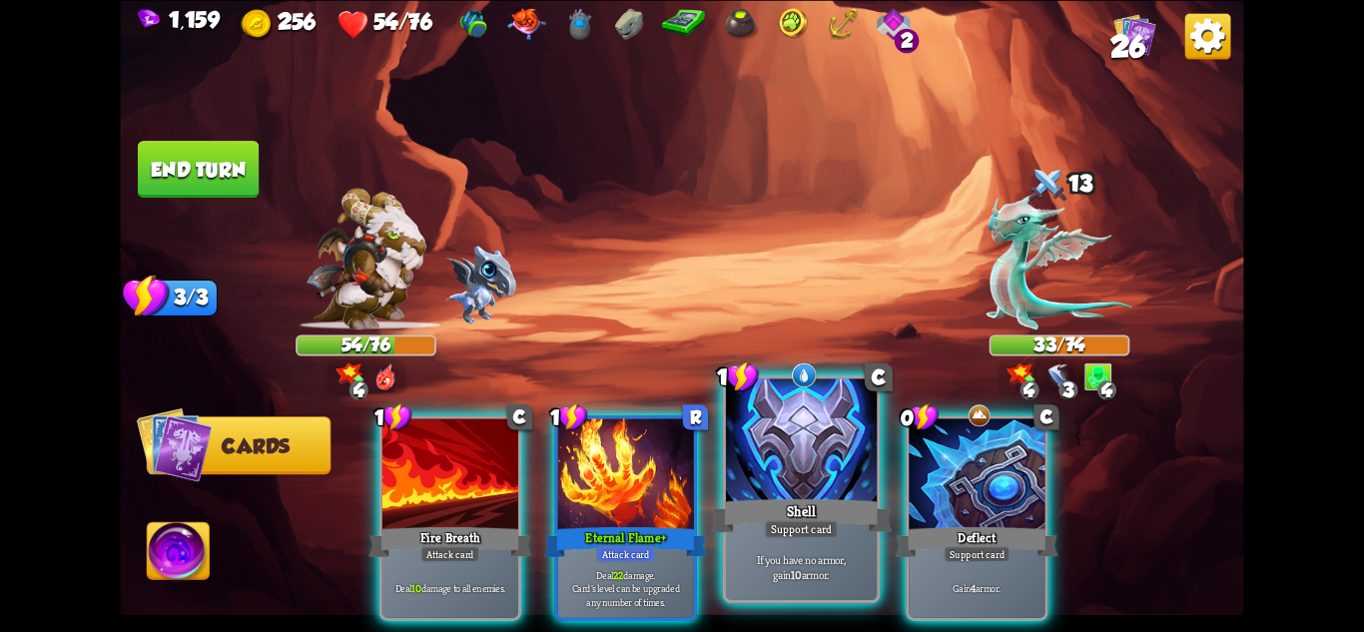
click at [755, 519] on div "Shell" at bounding box center [801, 515] width 181 height 40
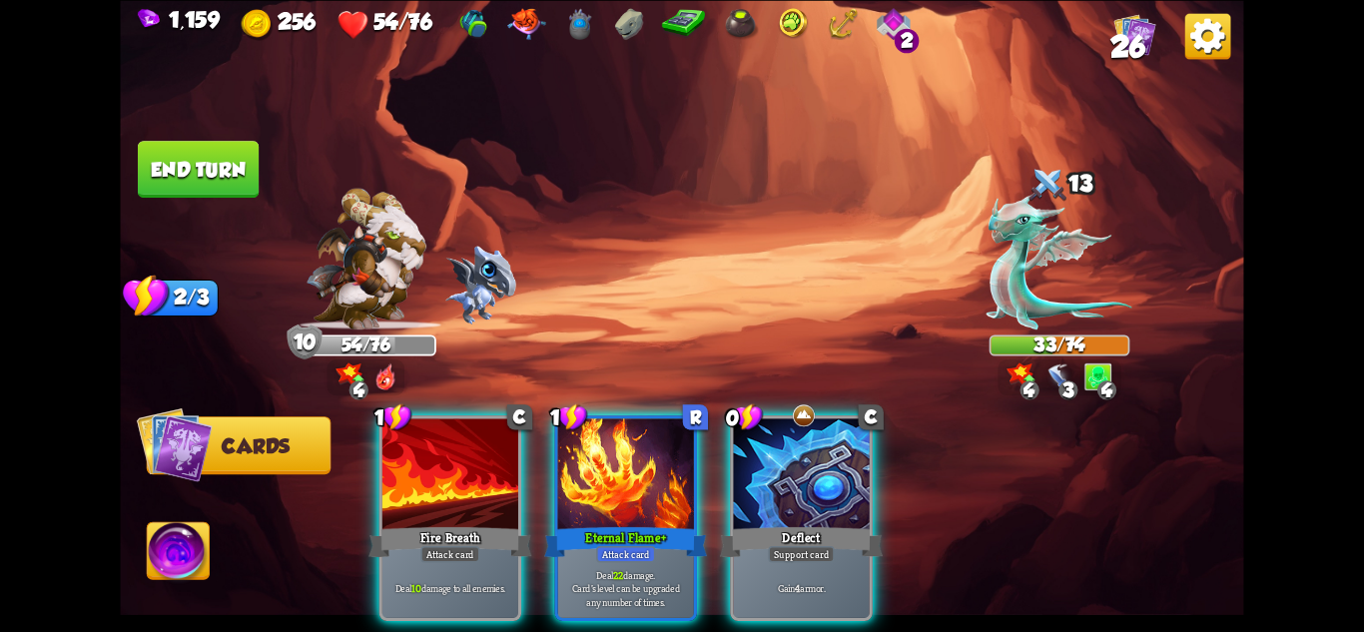
click at [755, 523] on div "Deflect" at bounding box center [801, 541] width 163 height 36
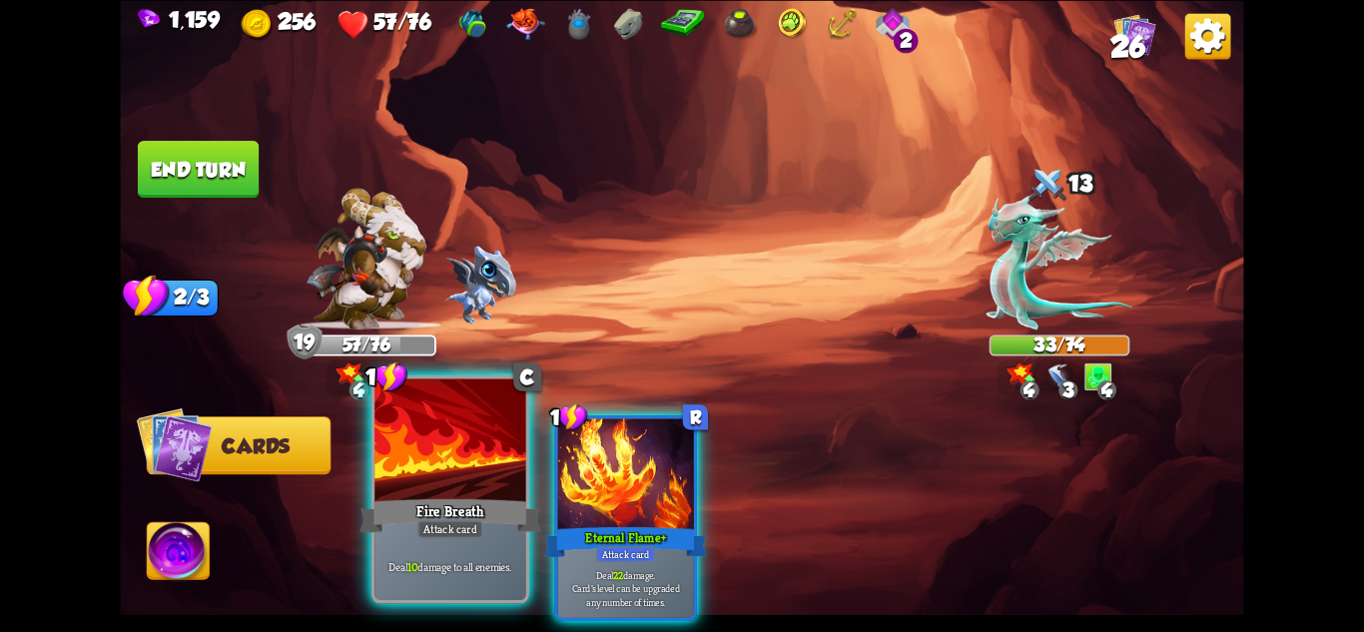
click at [485, 518] on div "Fire Breath" at bounding box center [450, 515] width 181 height 40
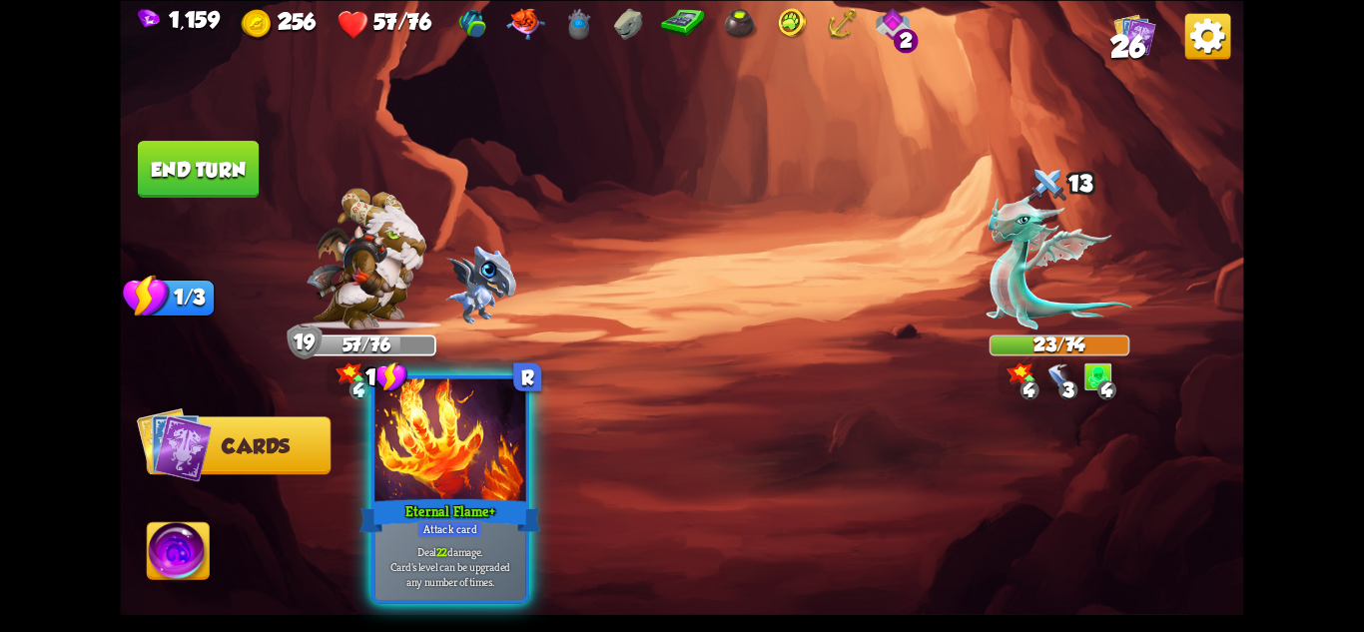
click at [493, 516] on div "Eternal Flame+" at bounding box center [450, 515] width 181 height 40
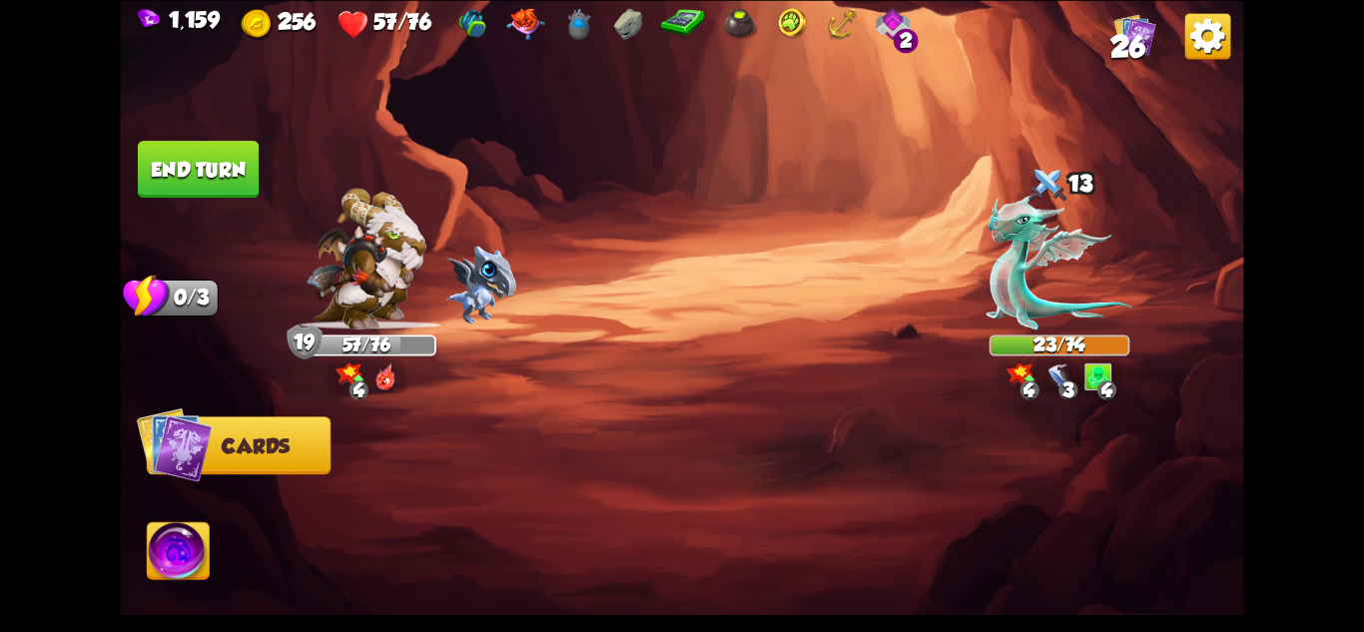
click at [178, 554] on img at bounding box center [179, 553] width 62 height 63
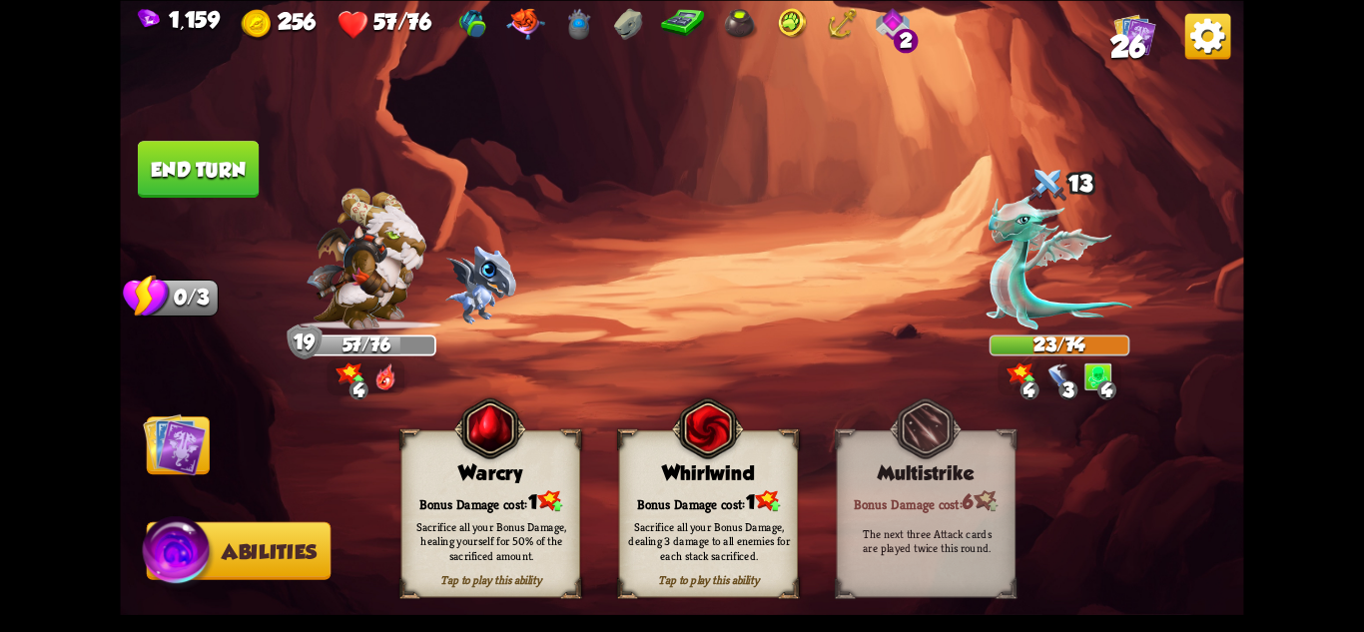
click at [182, 554] on img at bounding box center [178, 554] width 75 height 76
click at [211, 155] on button "End turn" at bounding box center [198, 169] width 121 height 57
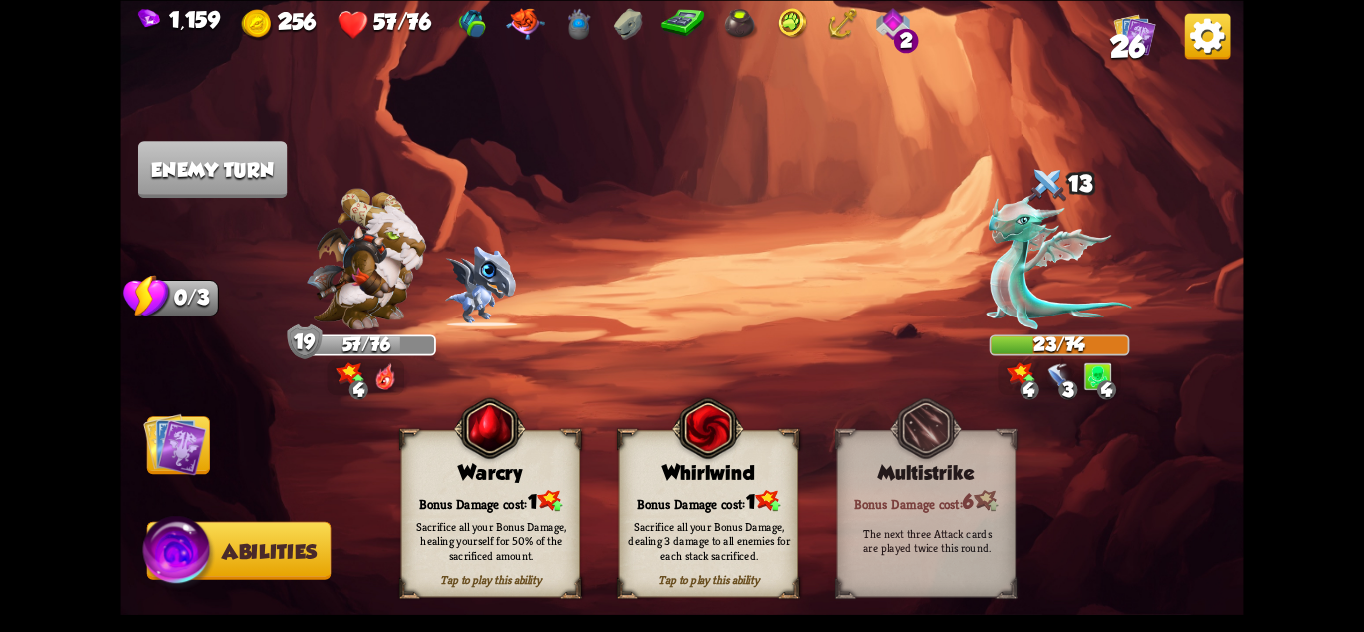
click at [163, 437] on img at bounding box center [174, 443] width 63 height 63
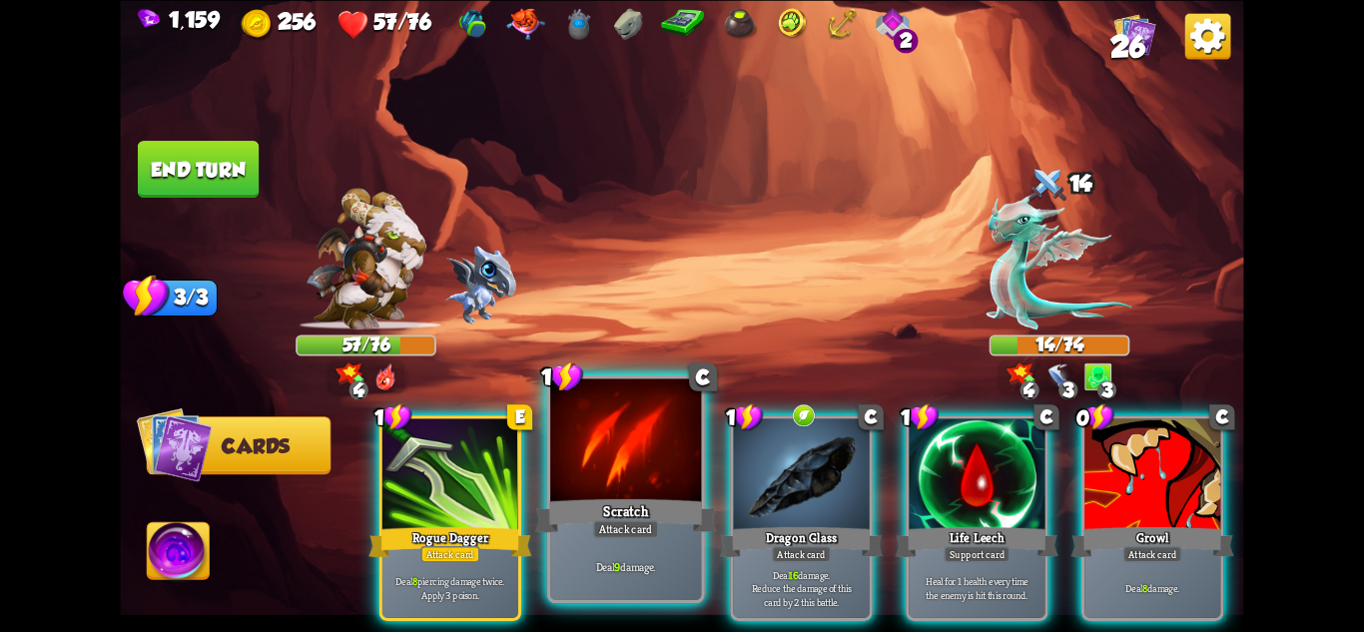
click at [673, 544] on div "Deal 9 damage." at bounding box center [625, 567] width 151 height 66
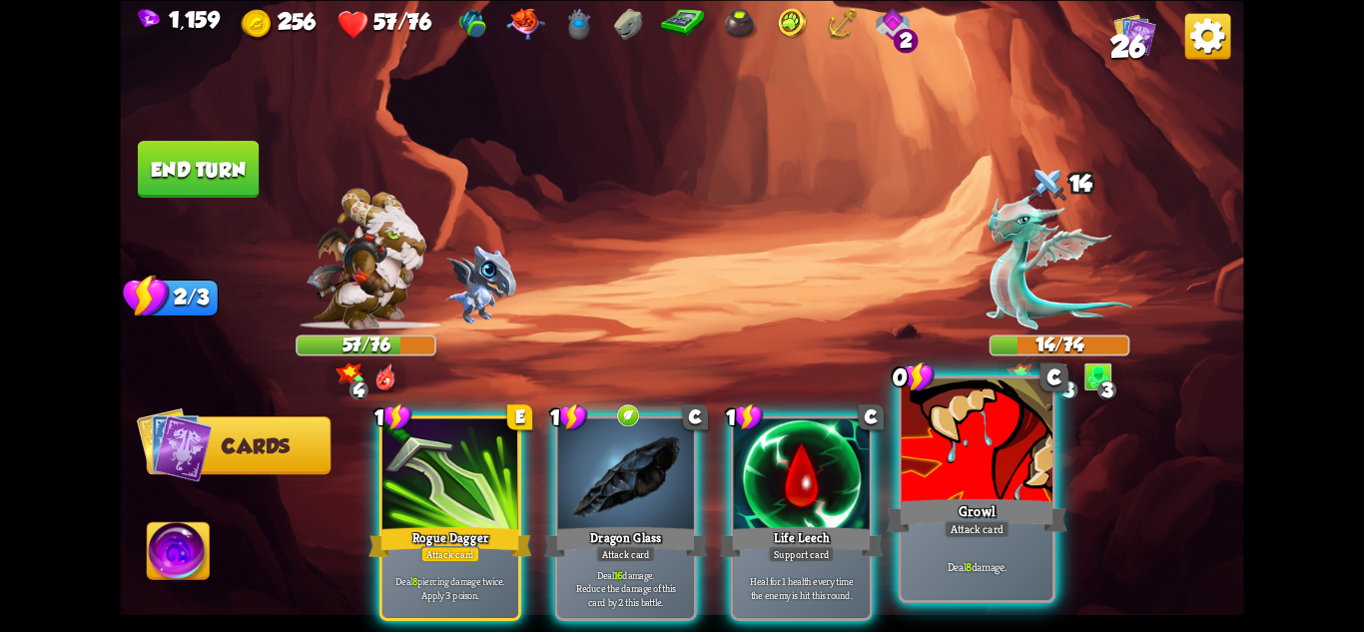
click at [977, 562] on p "Deal 8 damage." at bounding box center [978, 566] width 144 height 15
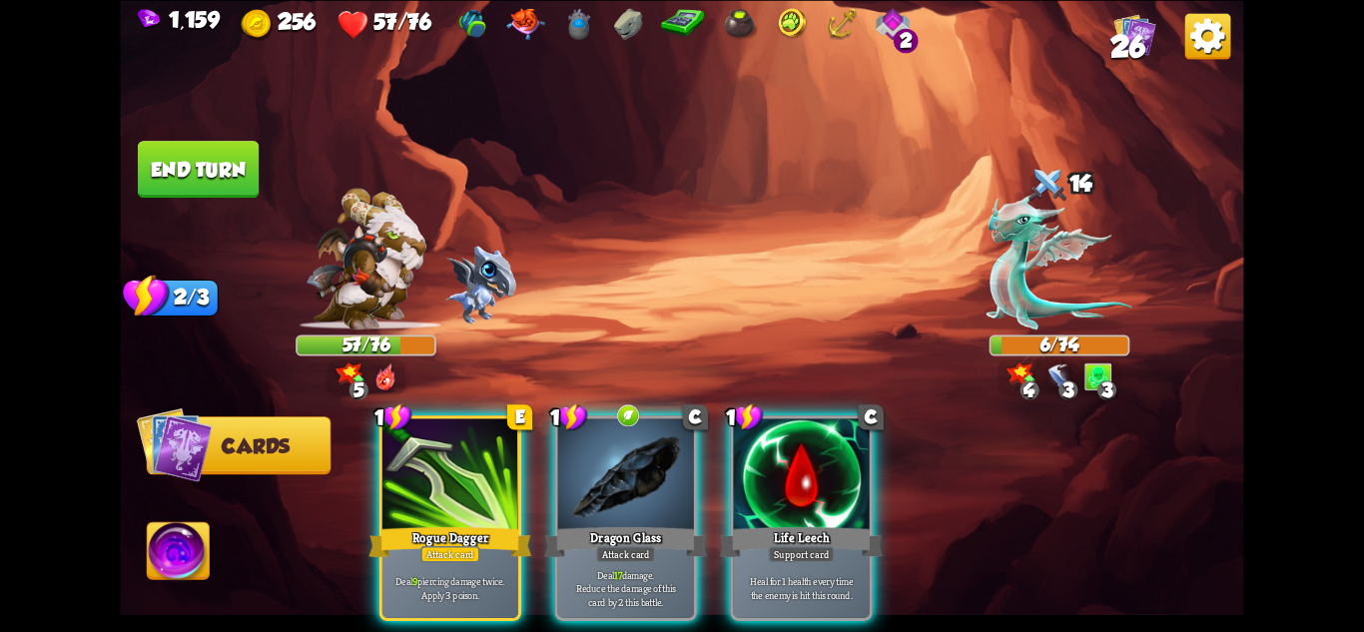
click at [200, 543] on img at bounding box center [179, 553] width 62 height 63
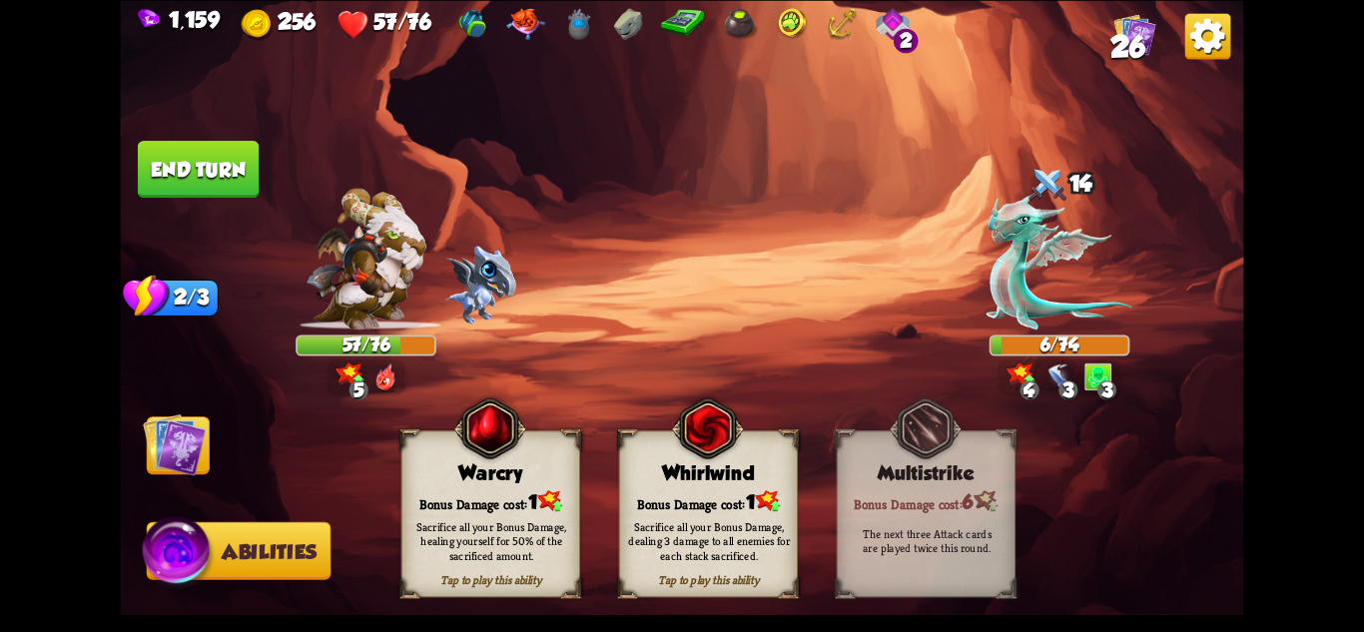
click at [493, 529] on div "Sacrifice all your Bonus Damage, healing yourself for 50% of the sacrificed amo…" at bounding box center [491, 540] width 162 height 45
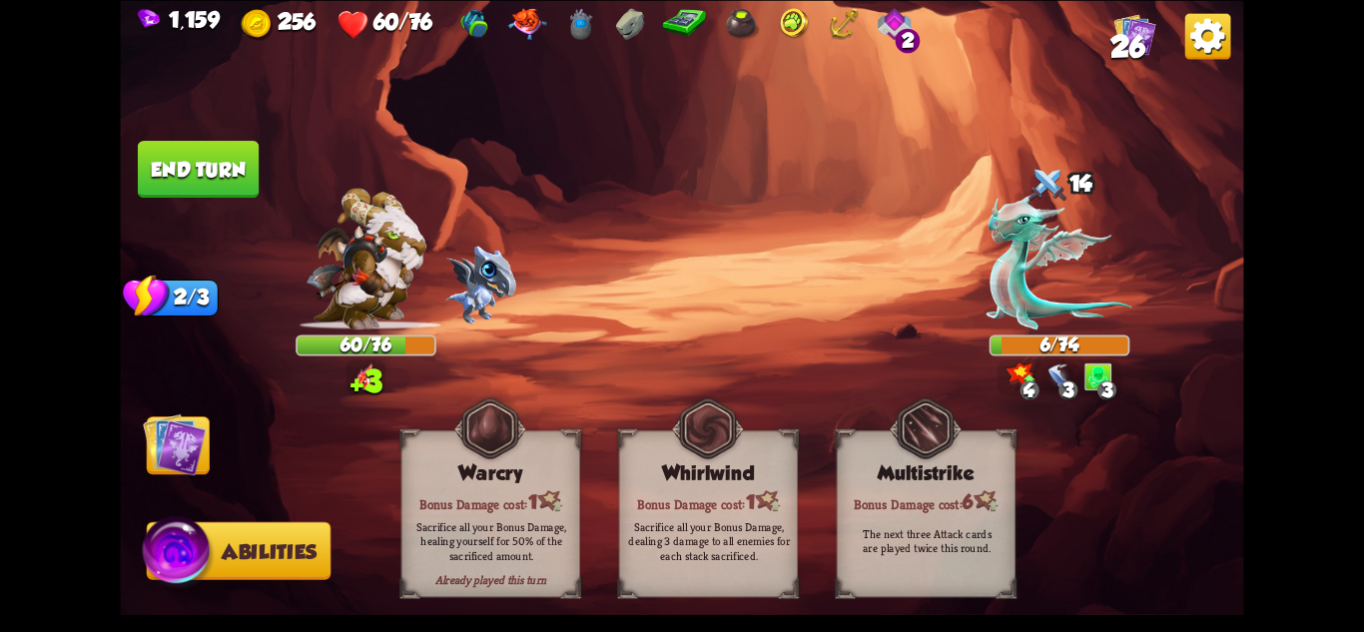
click at [162, 437] on img at bounding box center [174, 443] width 63 height 63
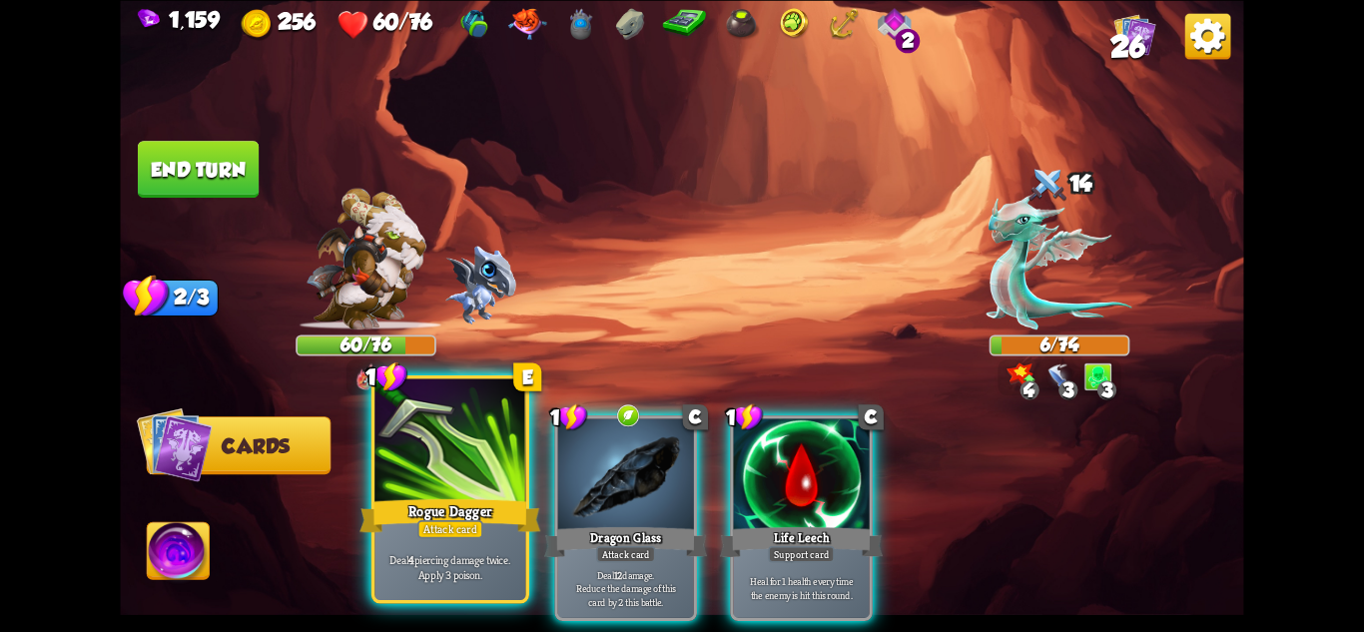
click at [508, 501] on div "Rogue Dagger" at bounding box center [450, 515] width 181 height 40
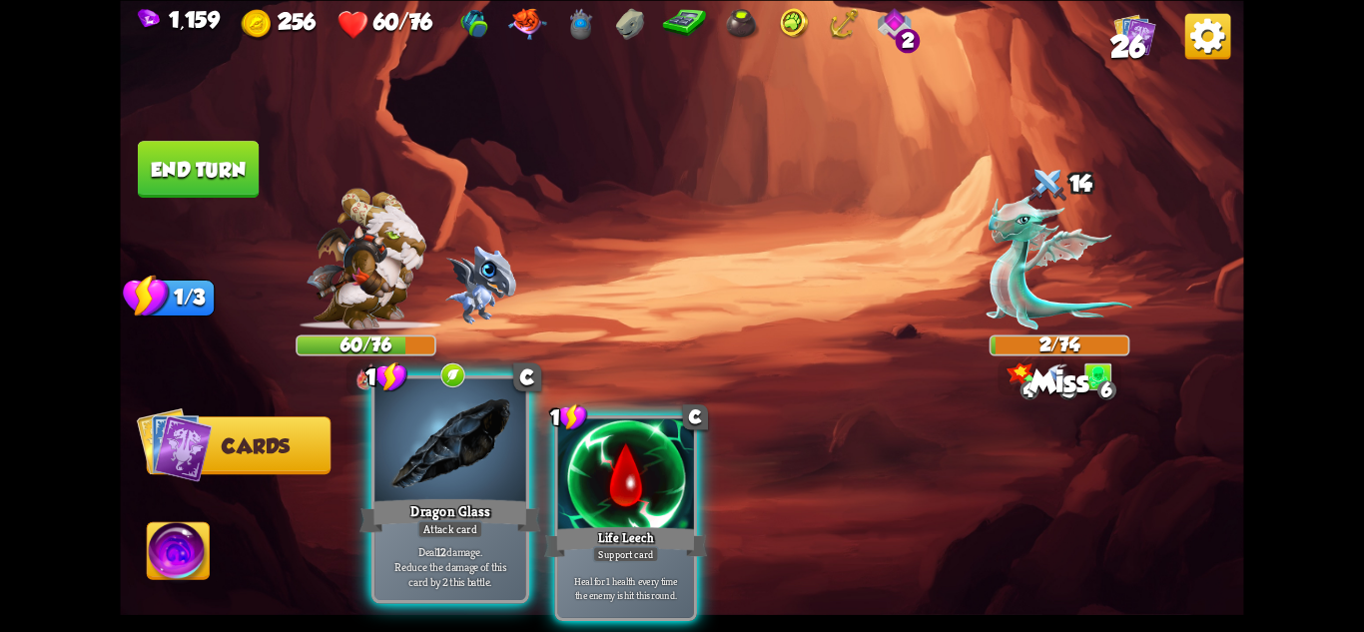
click at [435, 463] on div at bounding box center [449, 441] width 151 height 127
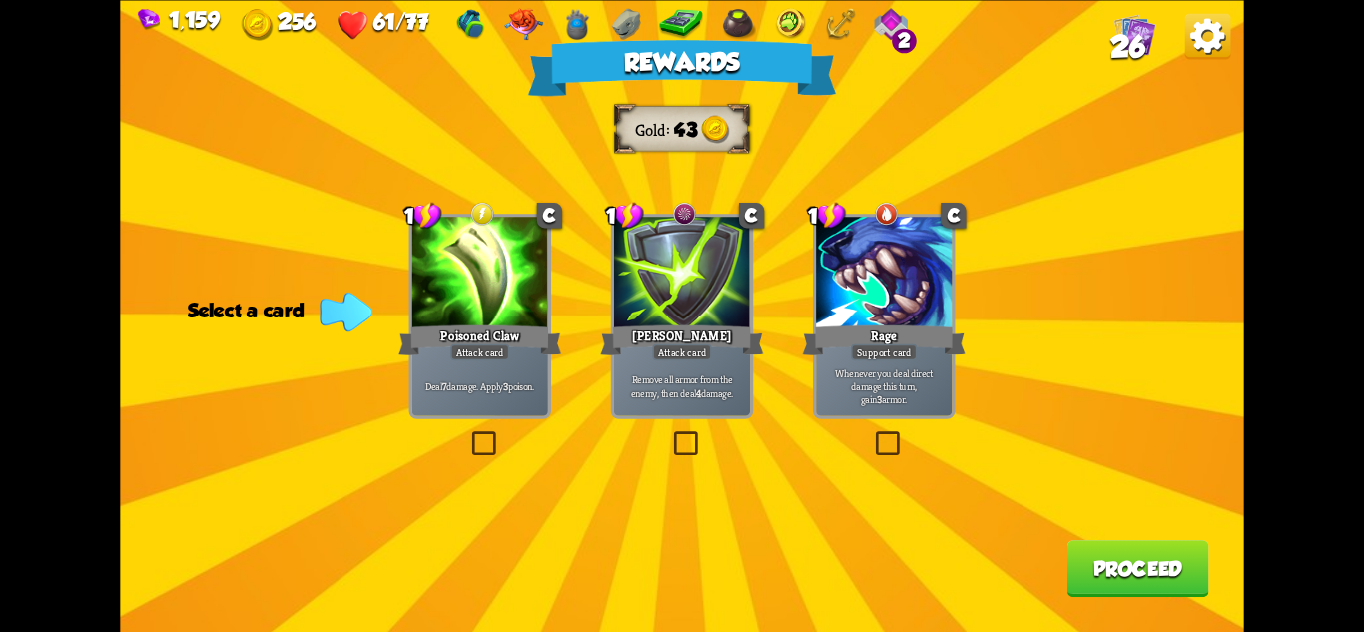
click at [490, 268] on div at bounding box center [480, 274] width 136 height 115
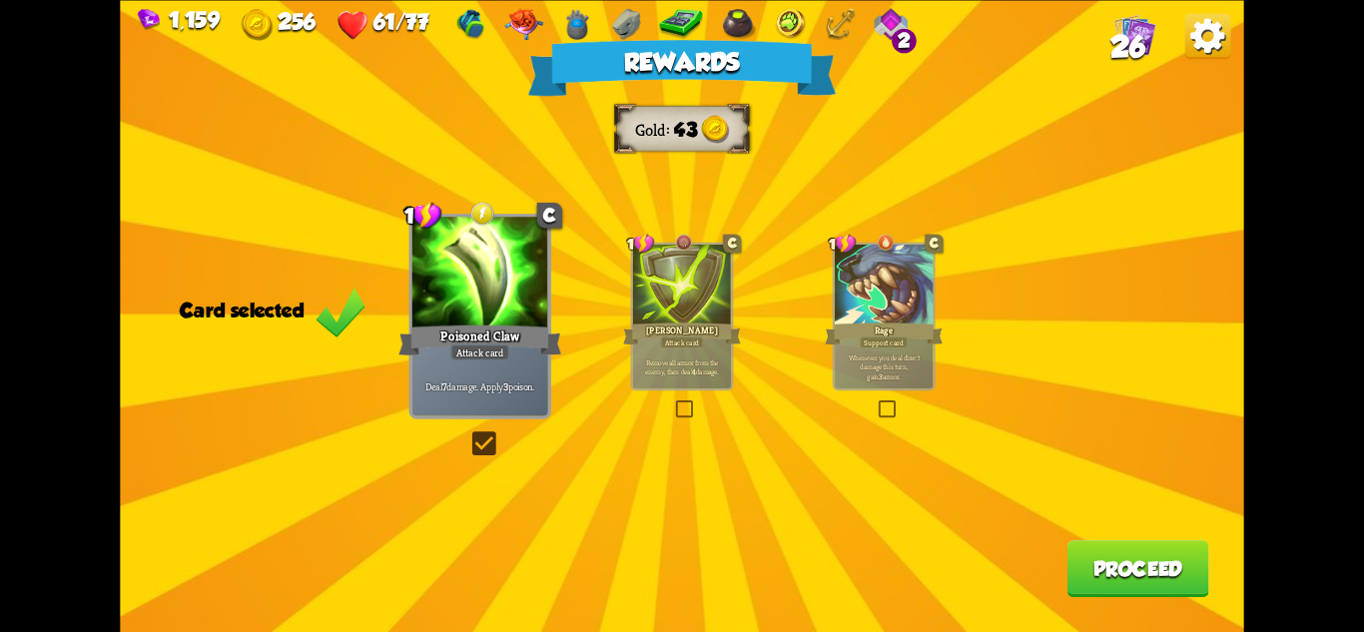
click at [1148, 570] on button "Proceed" at bounding box center [1139, 568] width 142 height 57
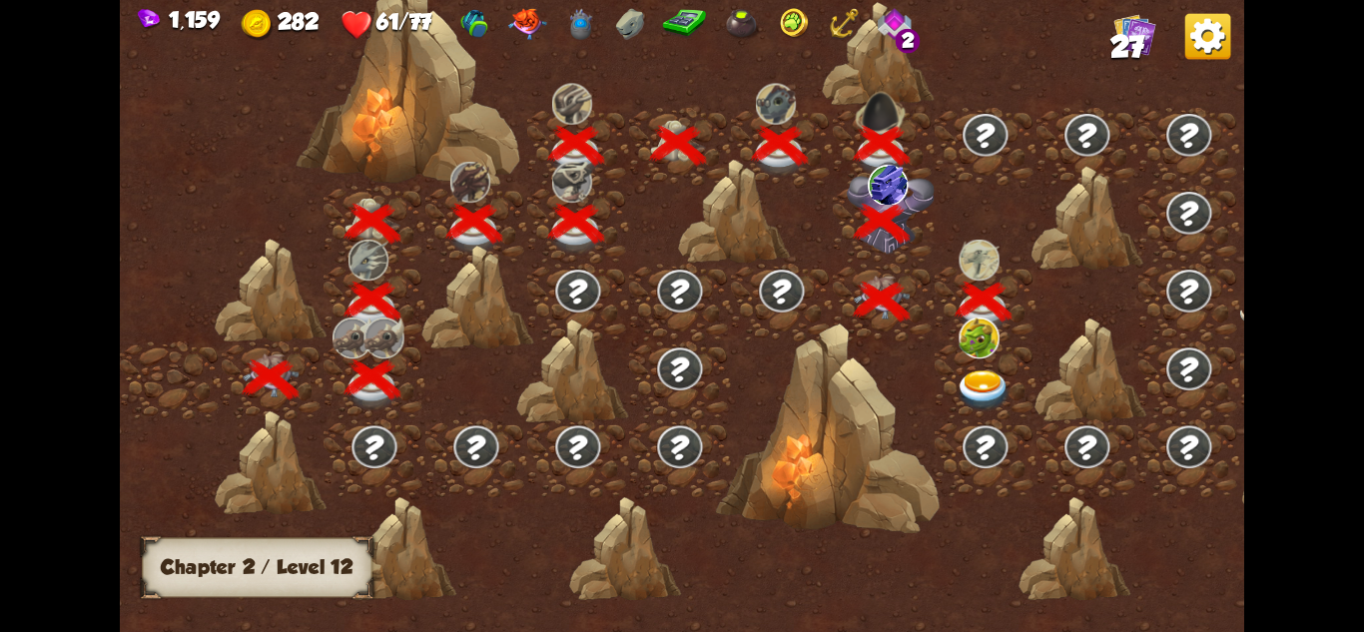
scroll to position [0, 304]
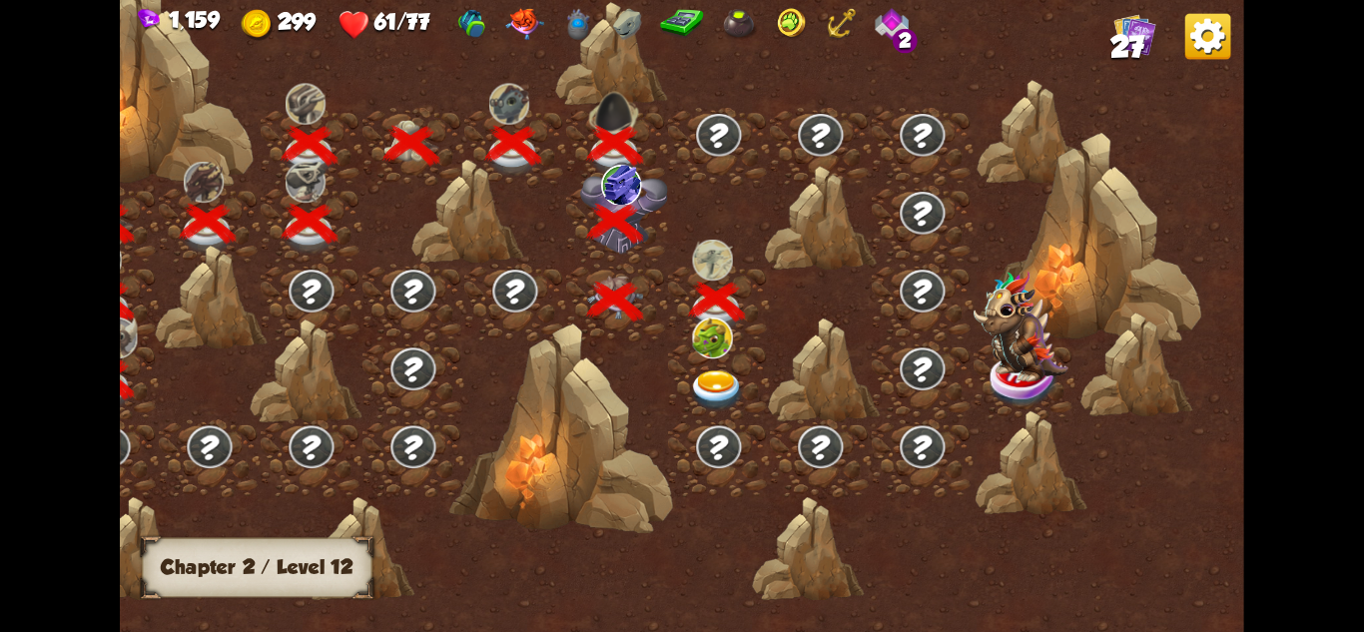
click at [710, 375] on img at bounding box center [717, 390] width 56 height 41
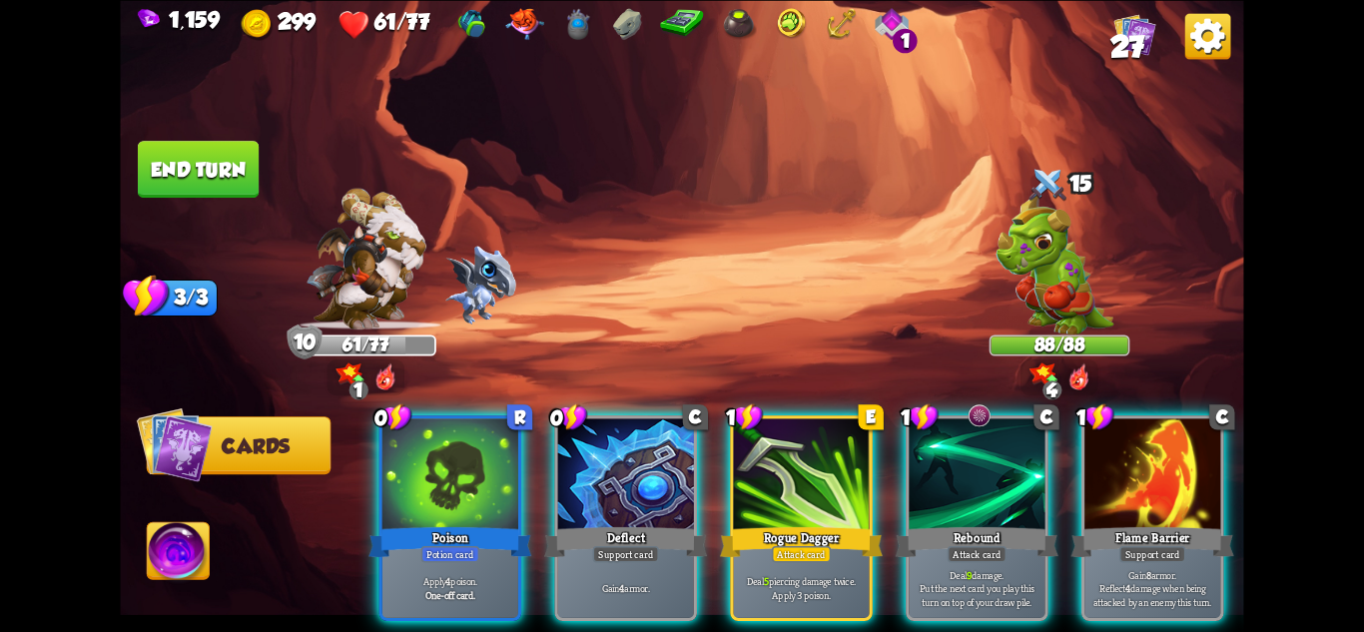
click at [1054, 231] on img at bounding box center [1055, 264] width 118 height 142
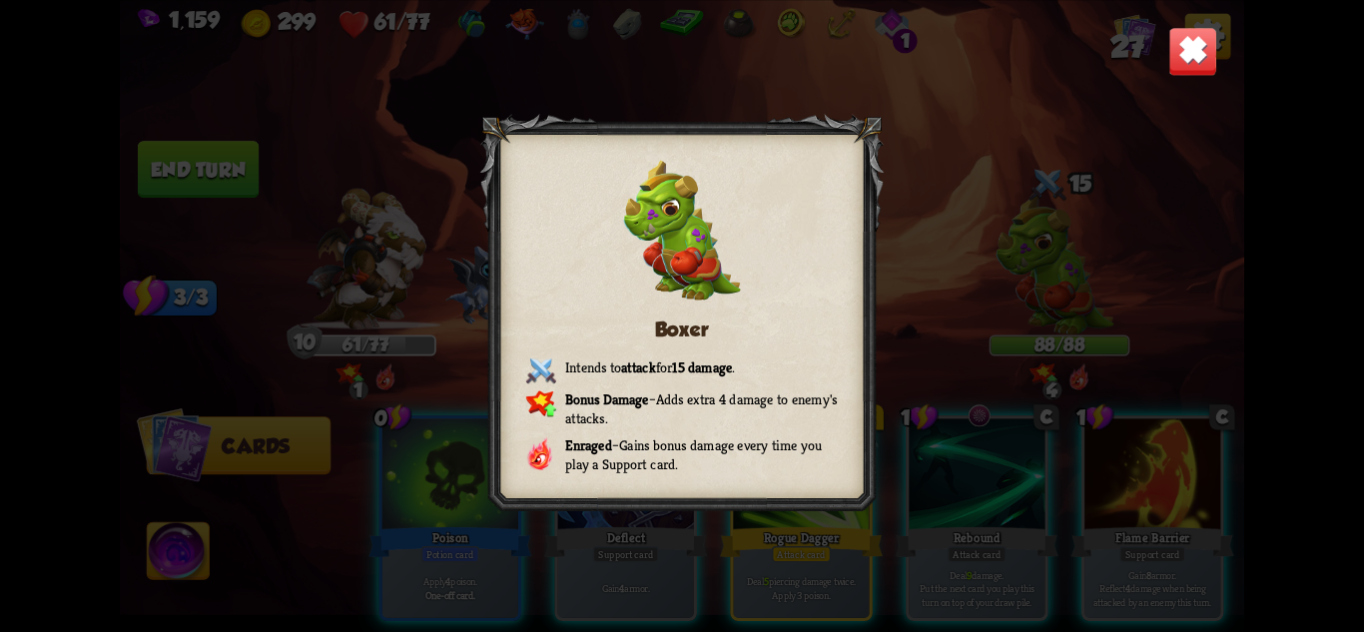
click at [1183, 44] on img at bounding box center [1192, 50] width 49 height 49
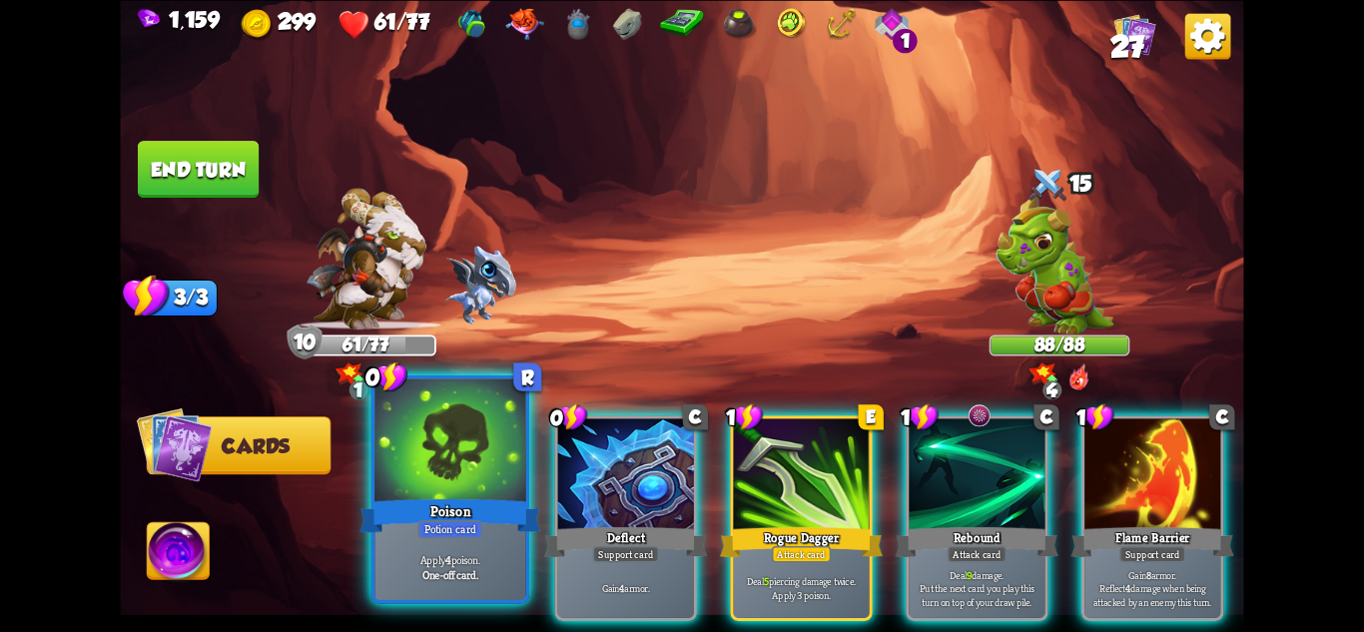
click at [419, 464] on div at bounding box center [449, 441] width 151 height 127
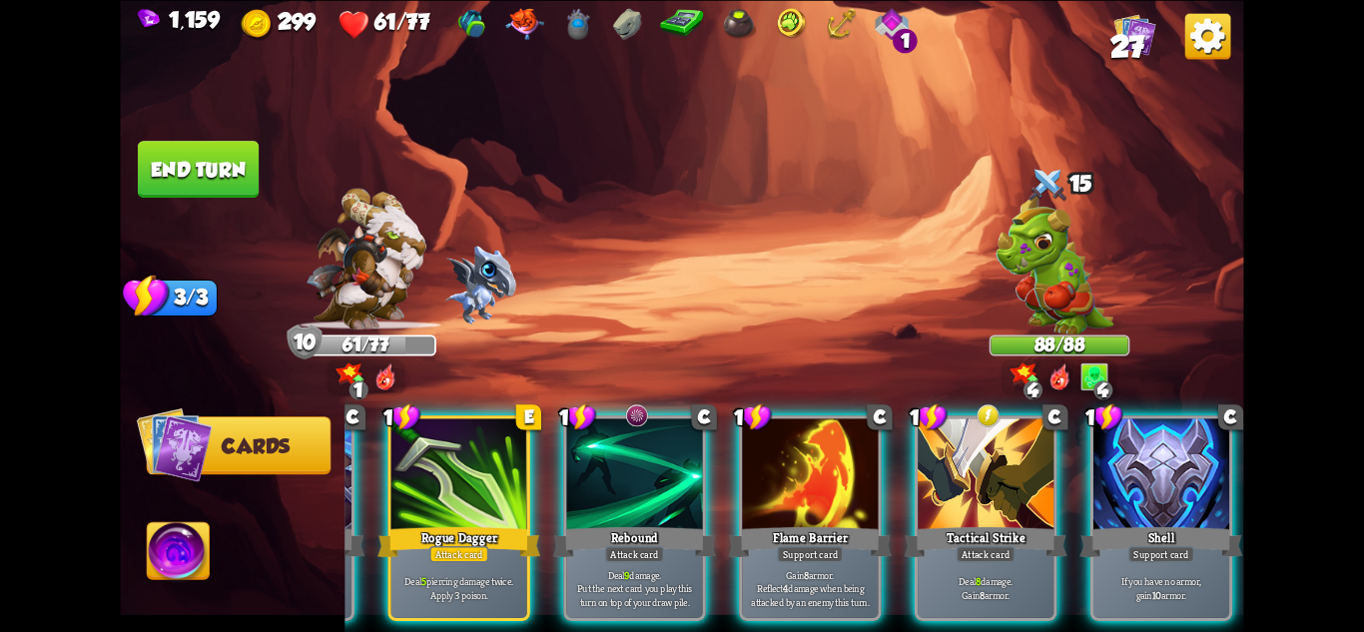
scroll to position [0, 0]
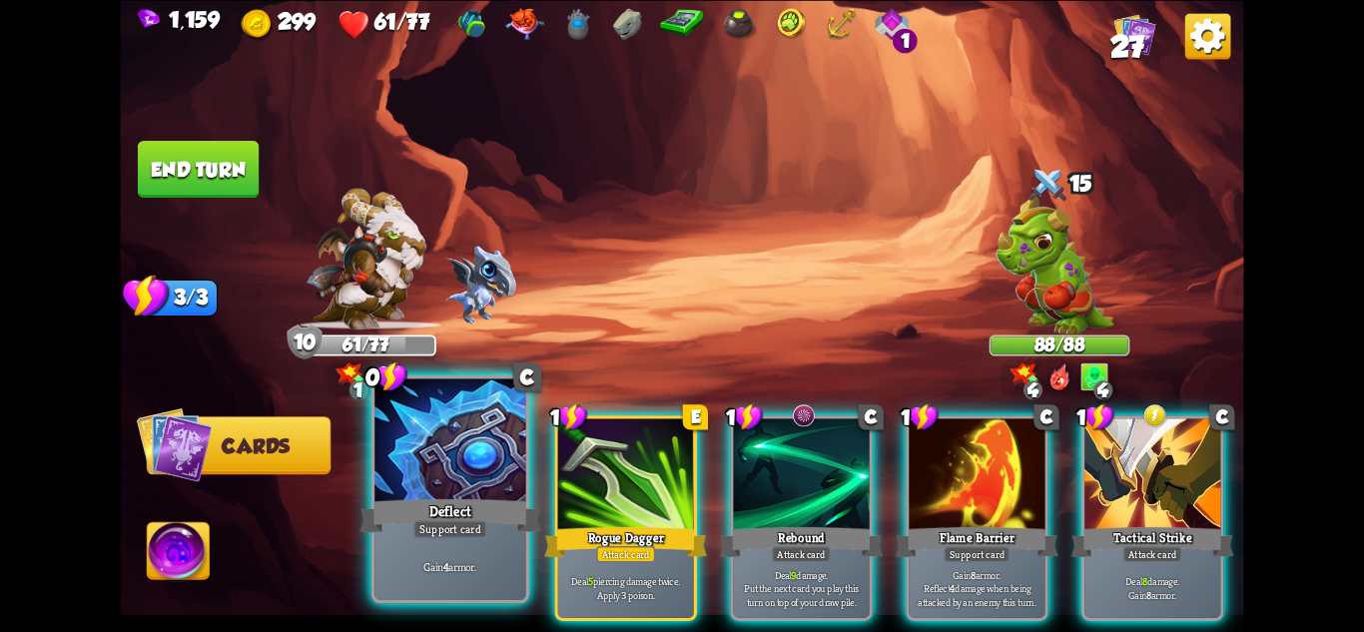
click at [471, 556] on div "Gain 4 armor." at bounding box center [449, 567] width 151 height 66
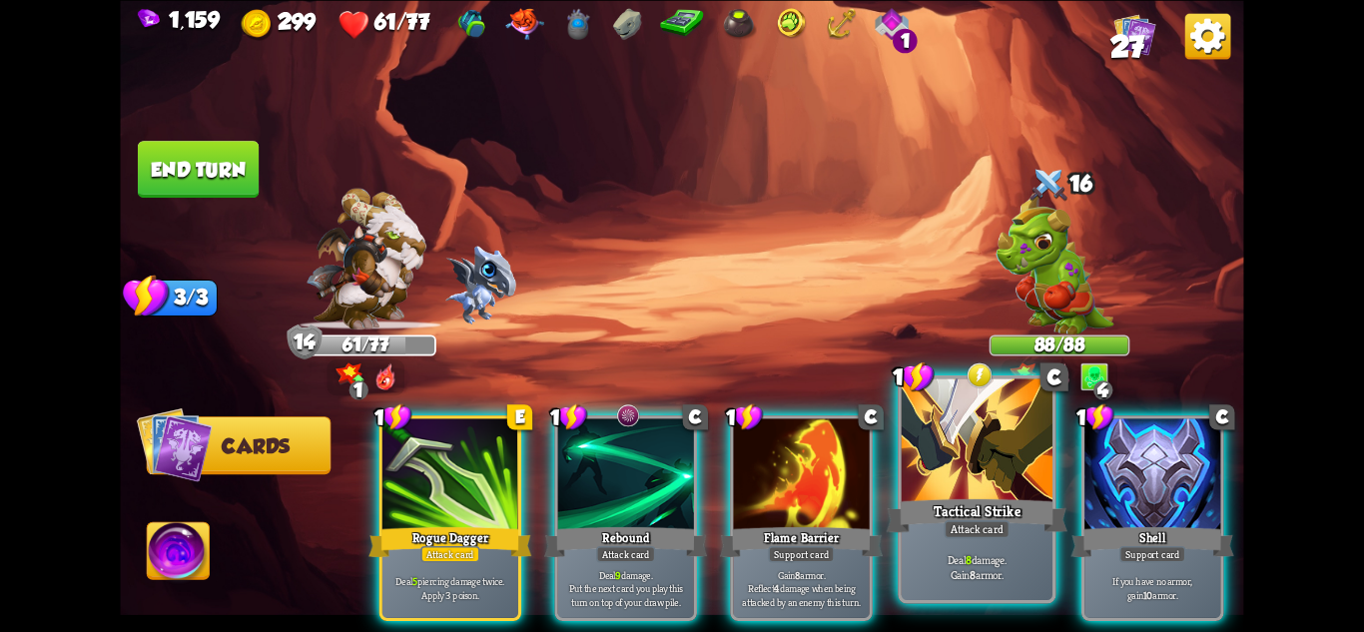
click at [997, 527] on div "Attack card" at bounding box center [977, 528] width 66 height 18
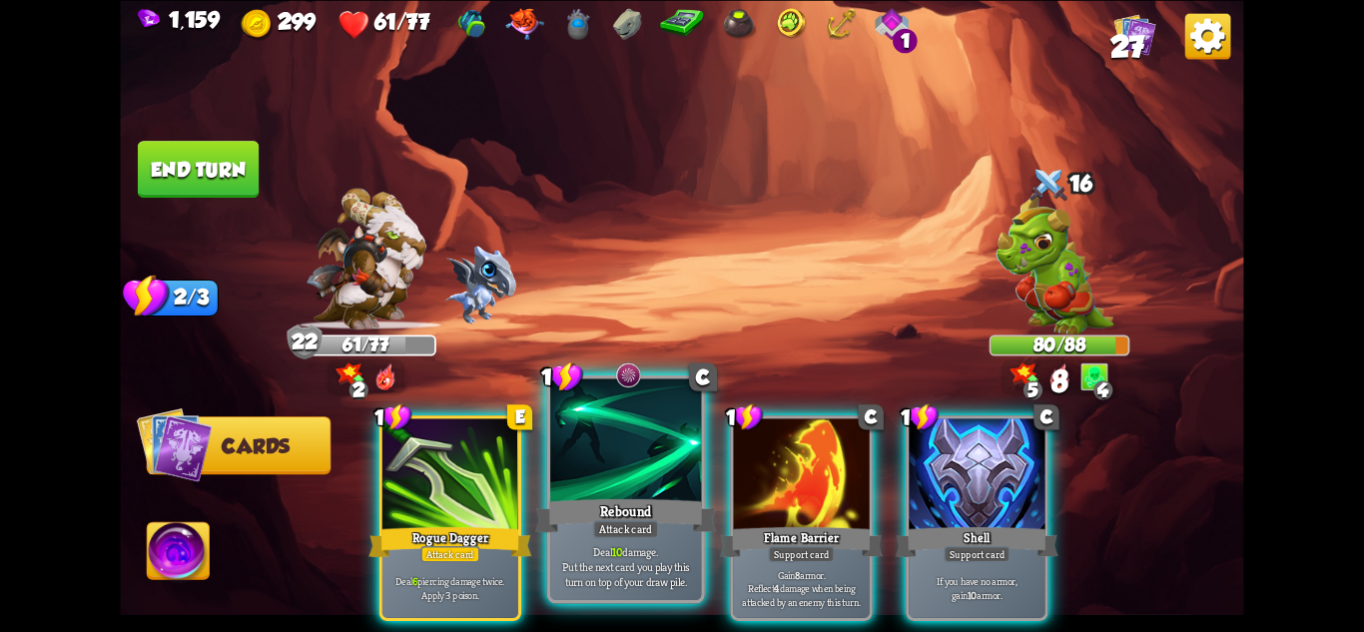
click at [633, 520] on div "Attack card" at bounding box center [626, 528] width 66 height 18
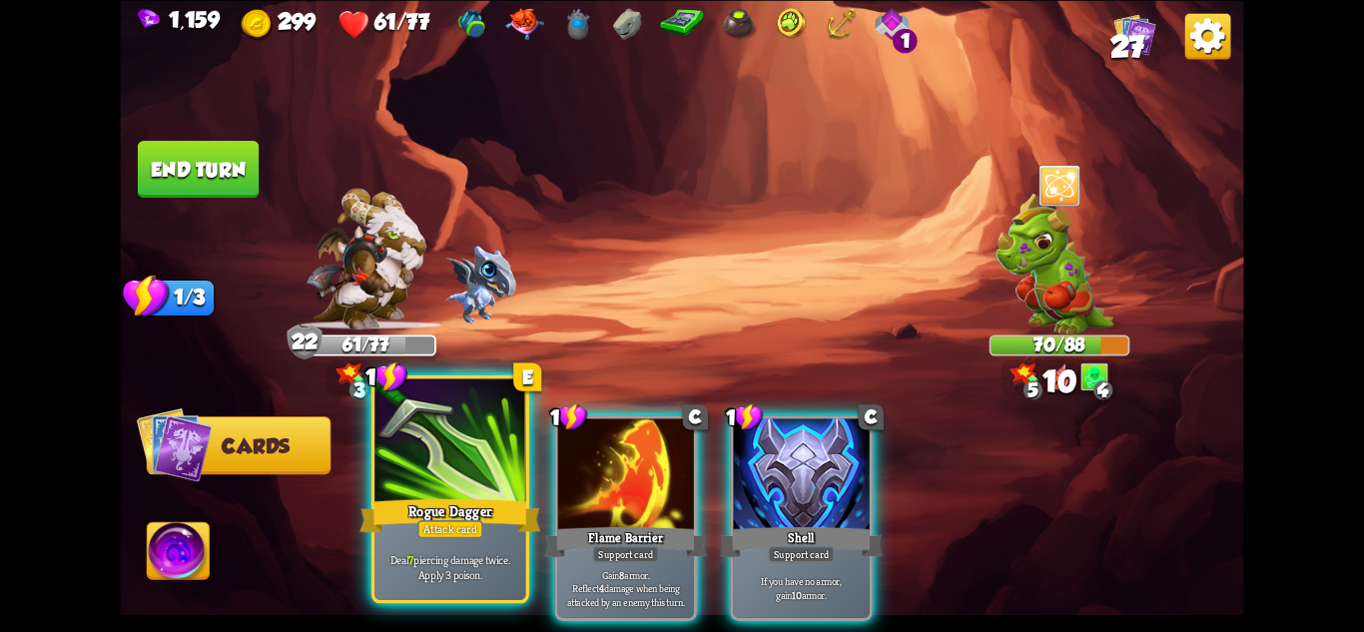
click at [423, 511] on div "Rogue Dagger" at bounding box center [450, 515] width 181 height 40
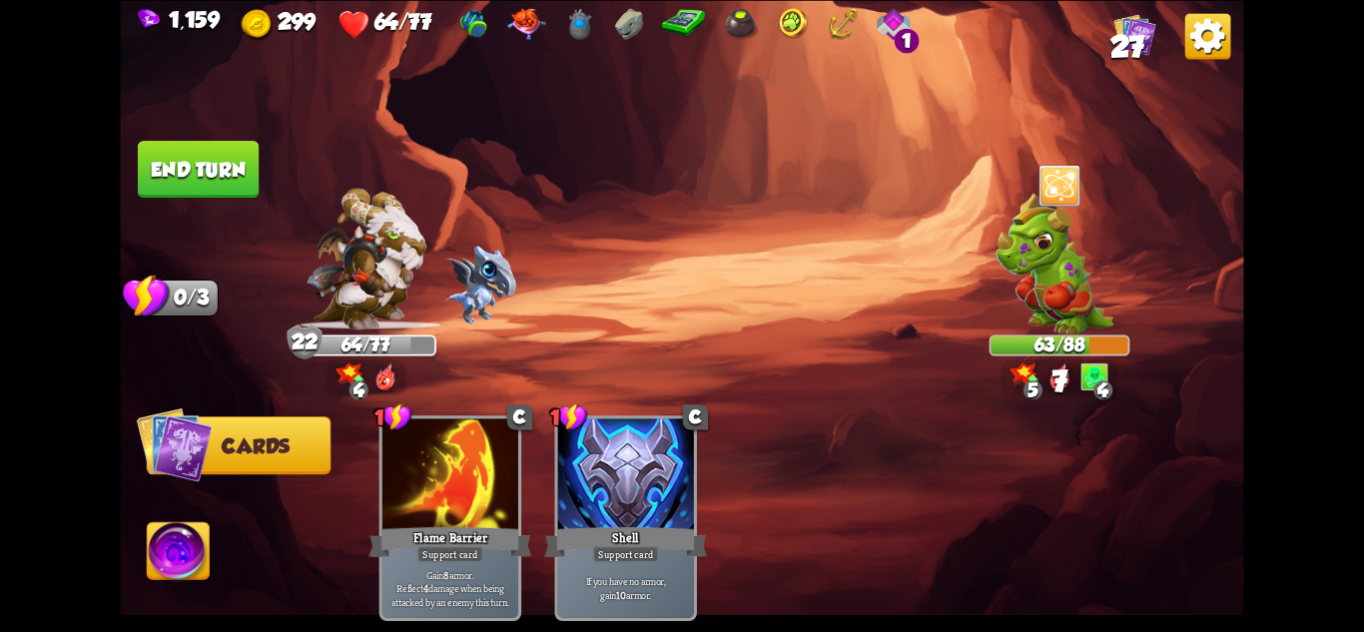
click at [215, 149] on button "End turn" at bounding box center [198, 169] width 121 height 57
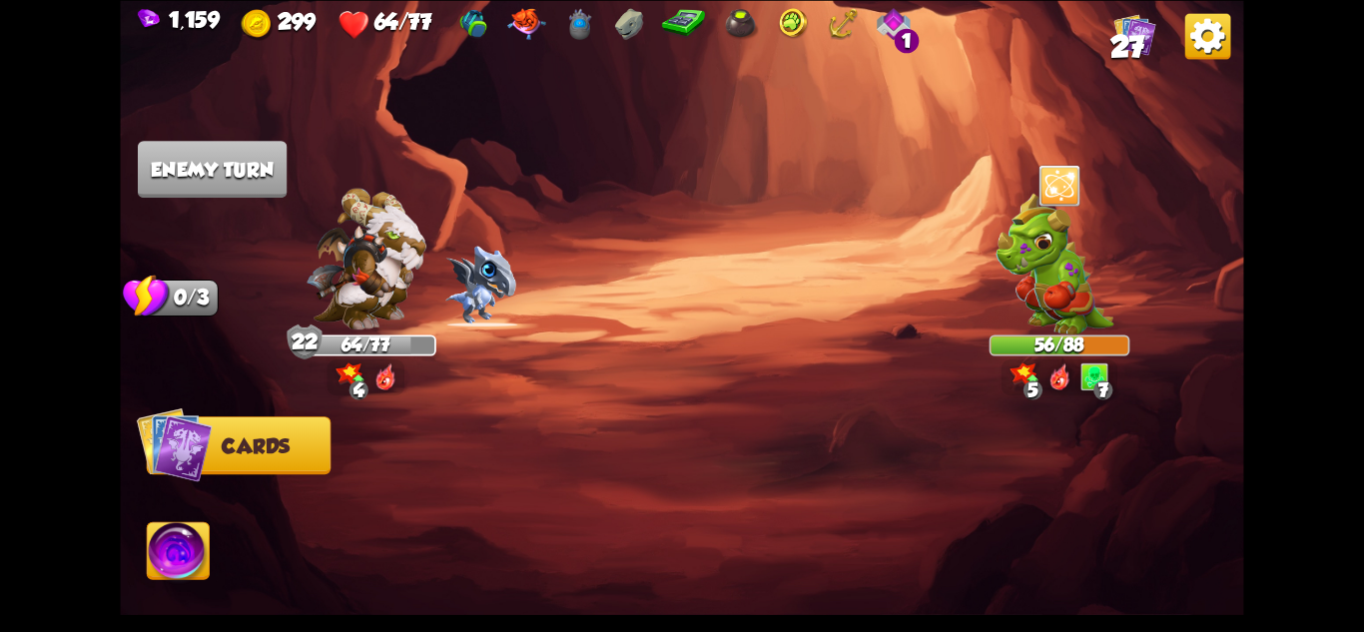
click at [419, 305] on img at bounding box center [366, 259] width 120 height 142
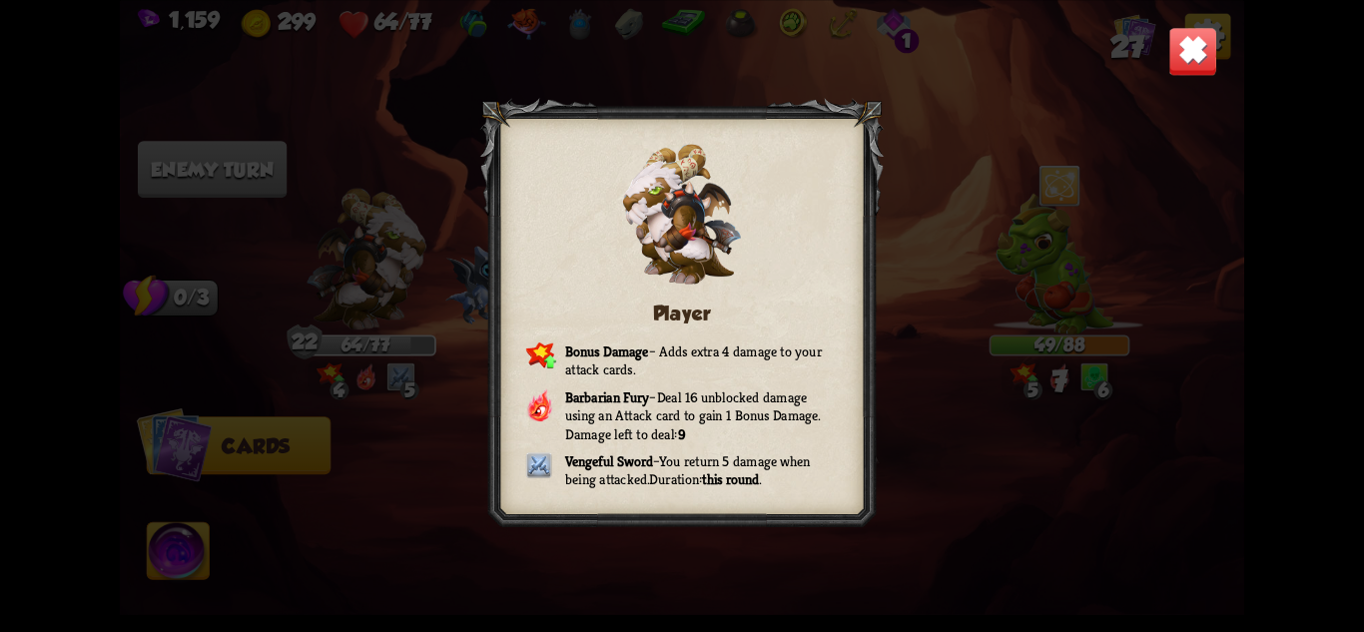
click at [1173, 62] on img at bounding box center [1192, 50] width 49 height 49
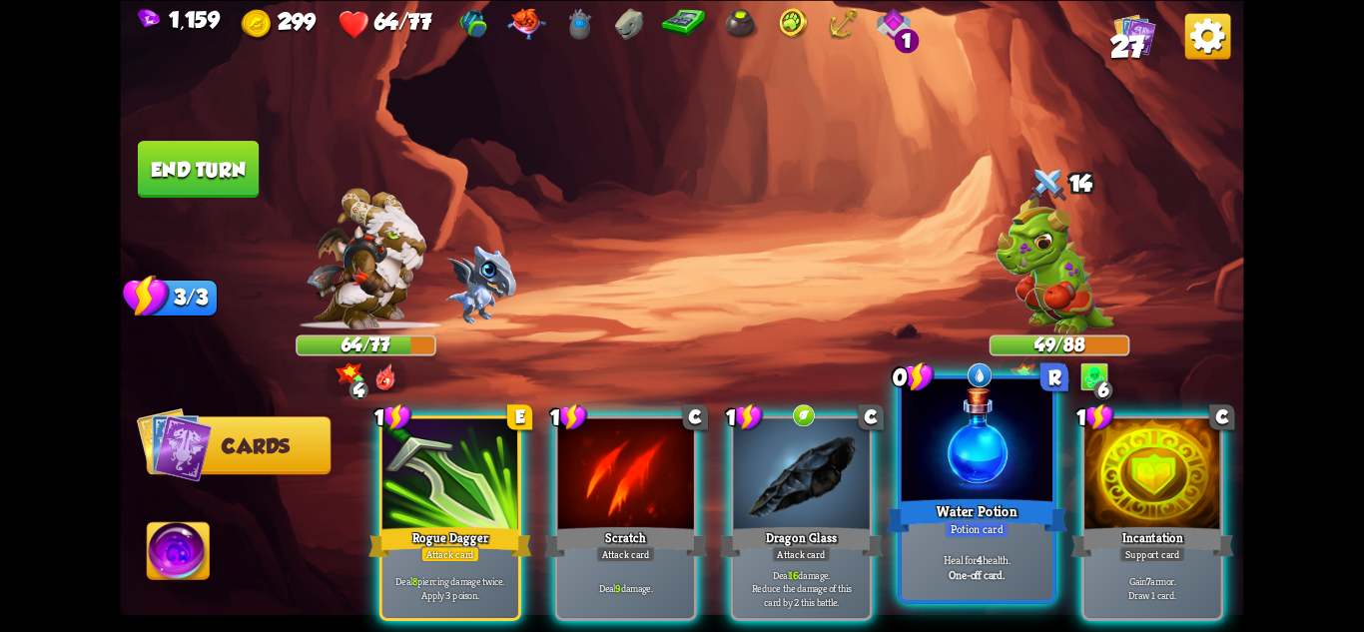
click at [974, 456] on div at bounding box center [977, 441] width 151 height 127
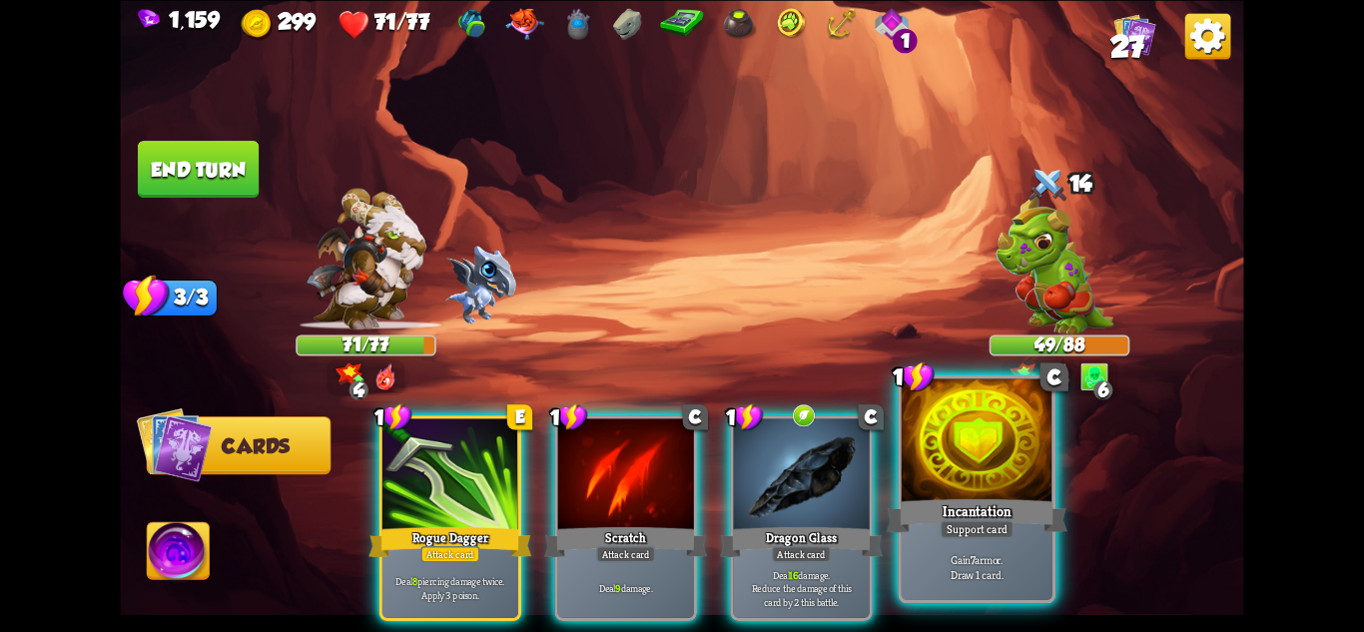
click at [917, 396] on div at bounding box center [977, 441] width 151 height 127
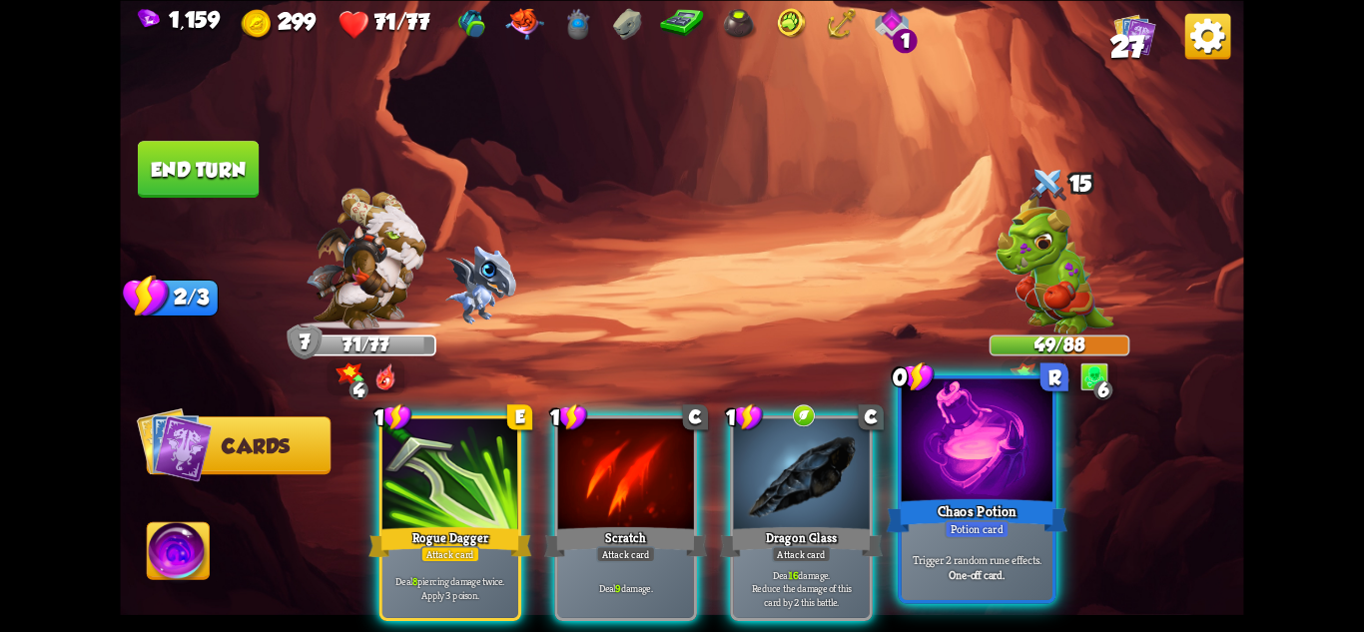
click at [995, 509] on div "Chaos Potion" at bounding box center [977, 515] width 181 height 40
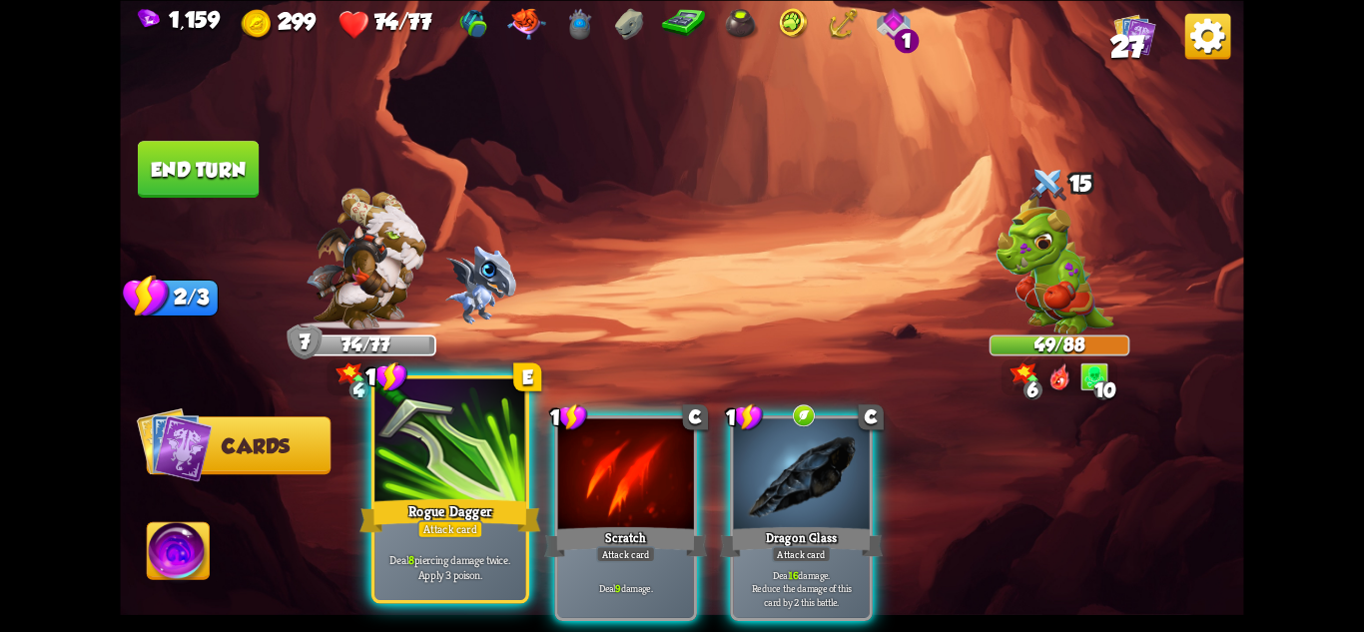
click at [489, 498] on div "Rogue Dagger" at bounding box center [450, 515] width 181 height 40
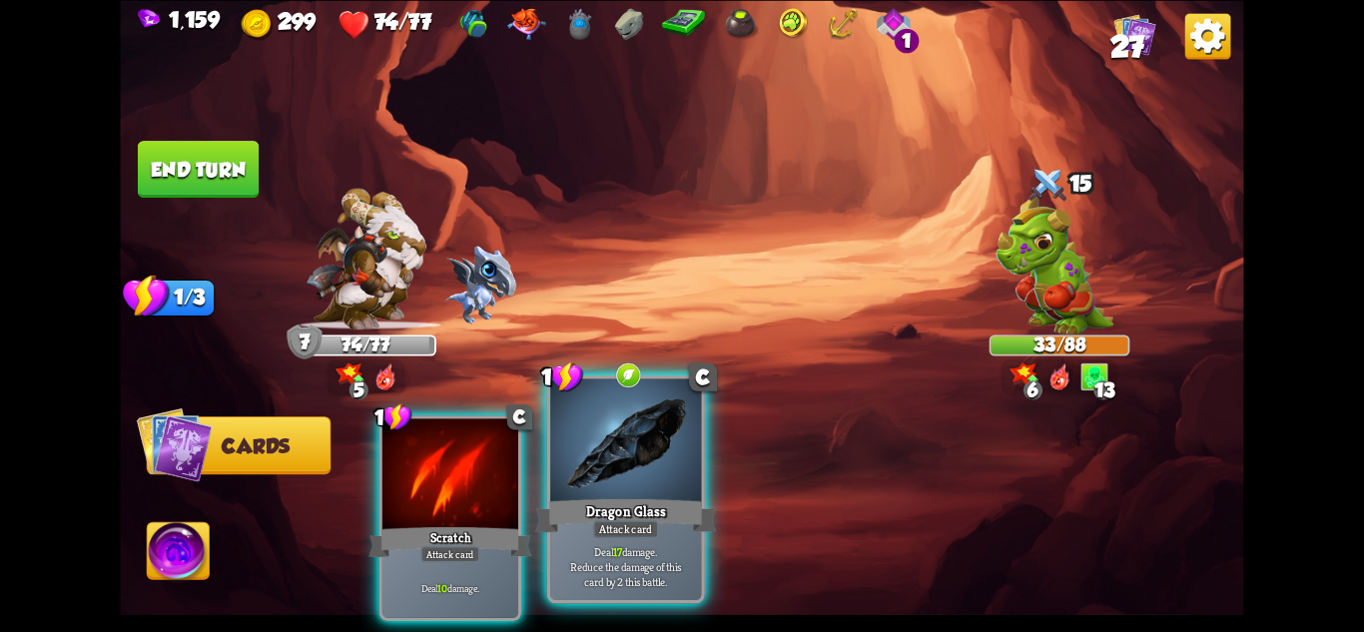
click at [657, 540] on div "Deal 17 damage. Reduce the damage of this card by 2 this battle." at bounding box center [625, 567] width 151 height 66
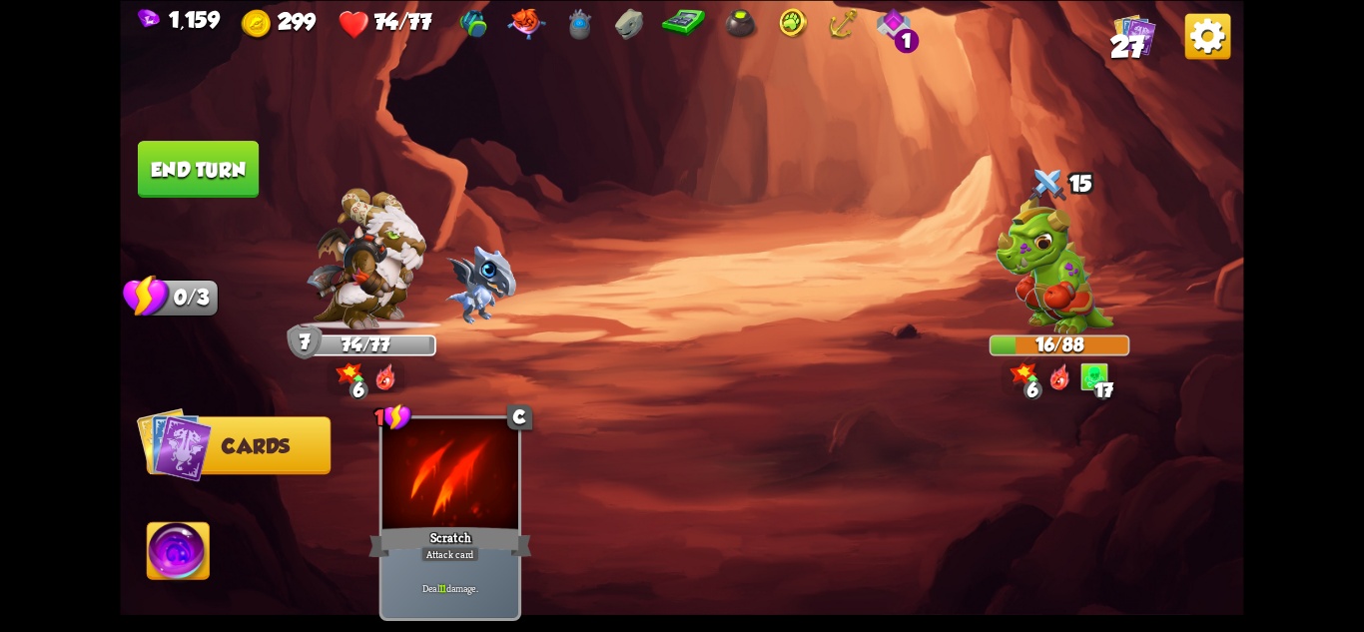
click at [184, 526] on img at bounding box center [179, 553] width 62 height 63
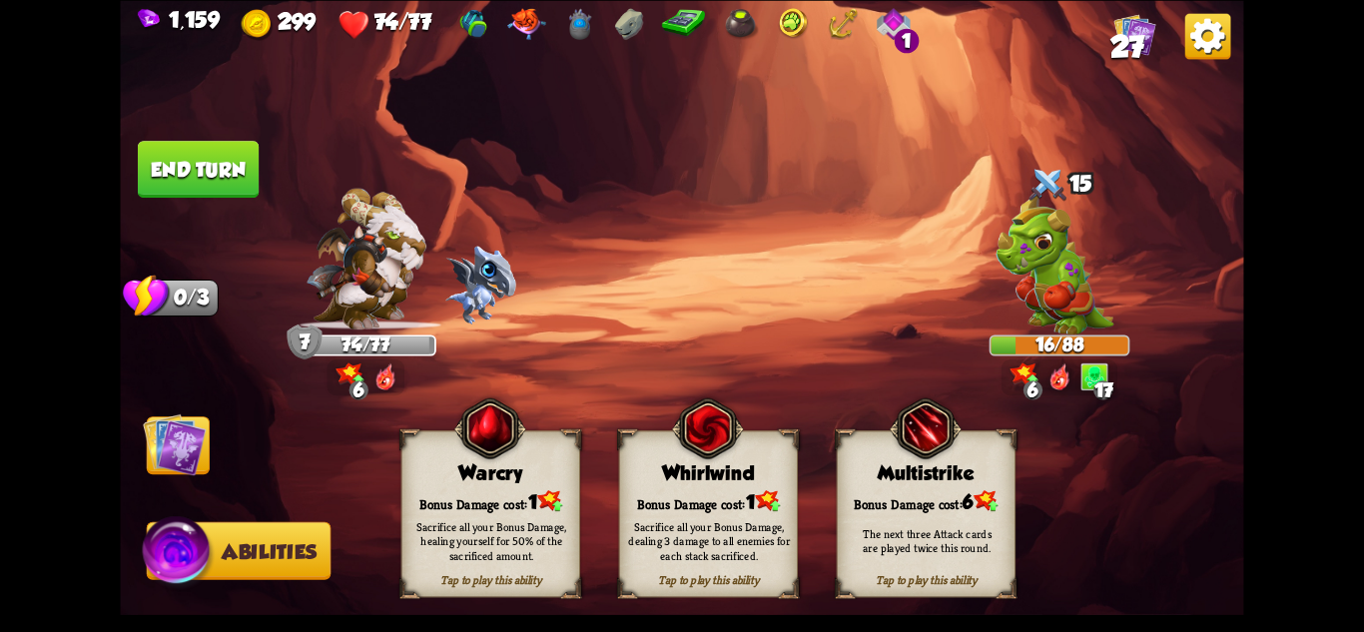
click at [500, 514] on div "Sacrifice all your Bonus Damage, healing yourself for 50% of the sacrificed amo…" at bounding box center [491, 540] width 179 height 70
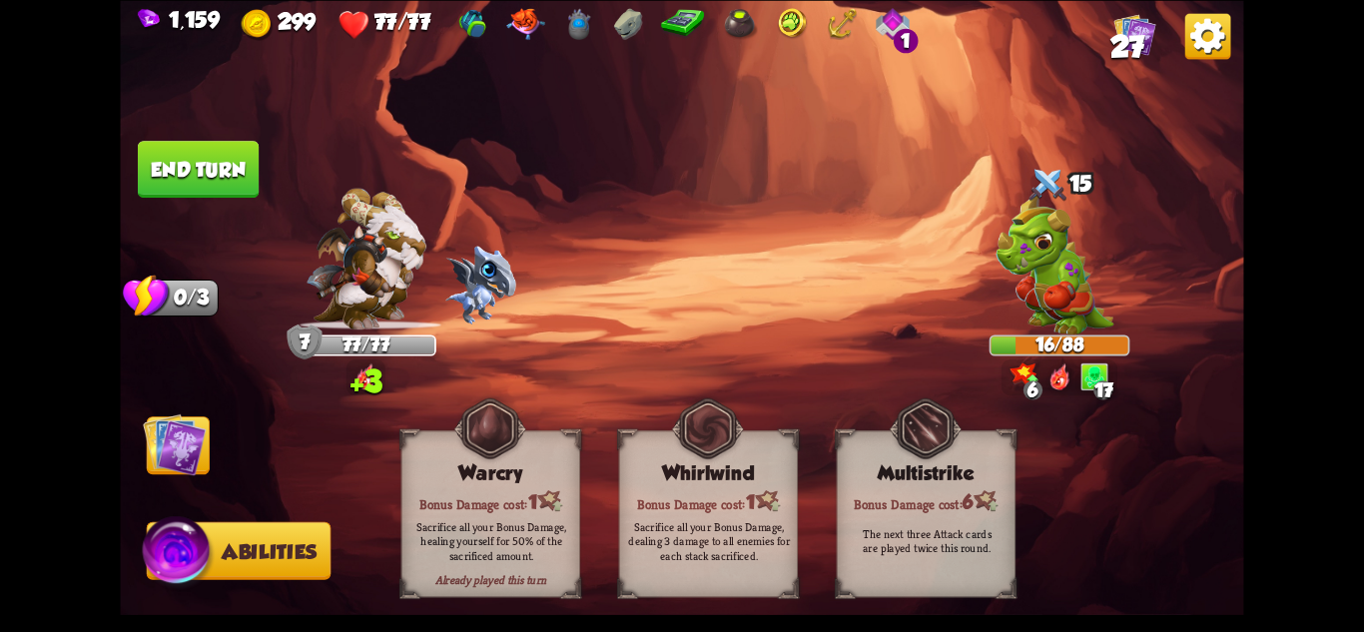
click at [230, 183] on button "End turn" at bounding box center [198, 169] width 123 height 58
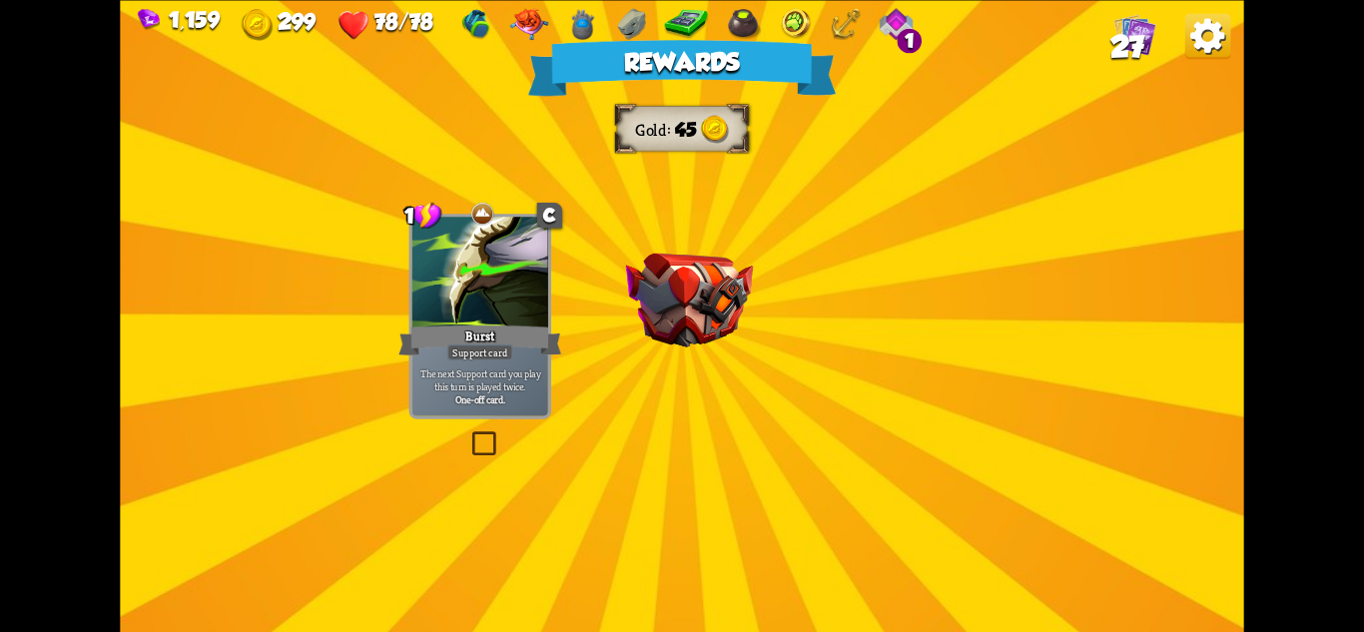
click at [679, 291] on img at bounding box center [689, 300] width 127 height 94
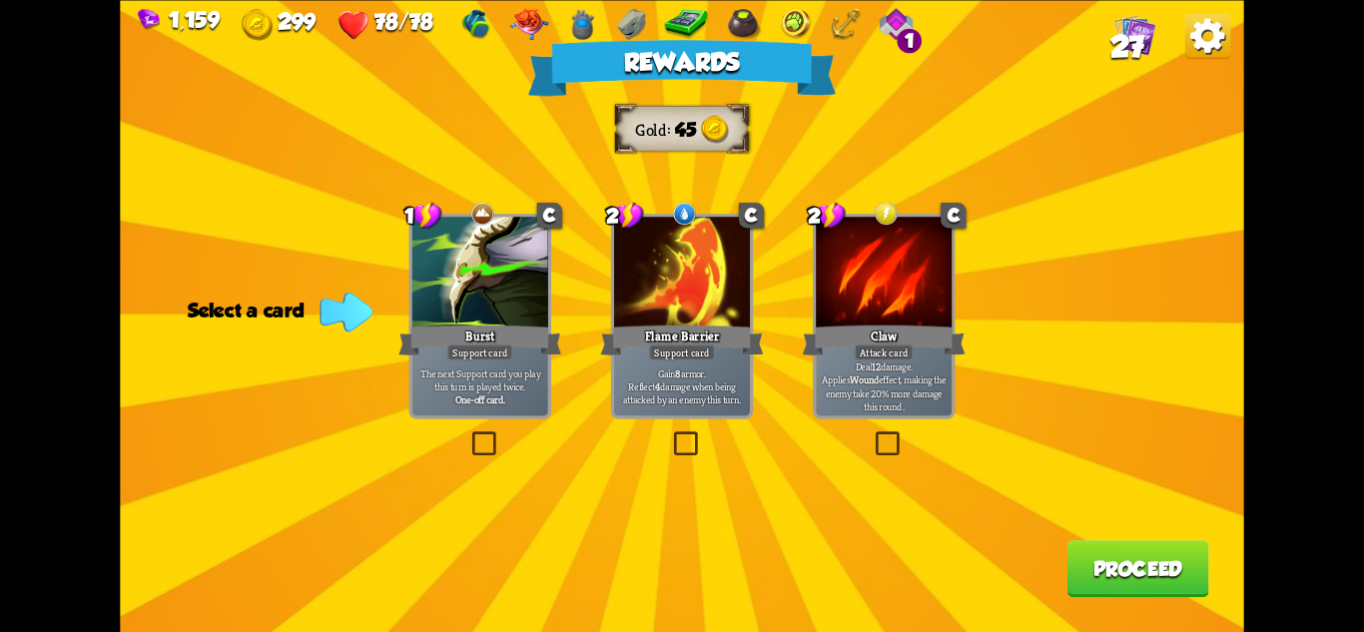
click at [718, 293] on div at bounding box center [682, 274] width 136 height 115
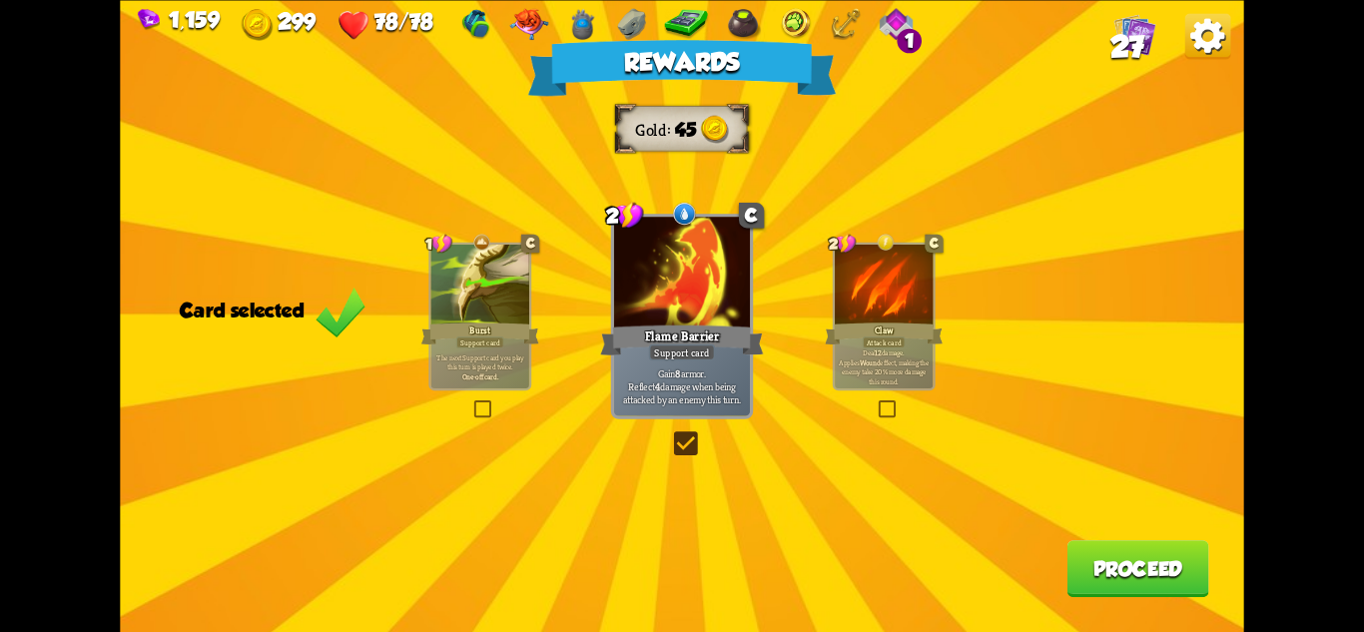
click at [1144, 556] on button "Proceed" at bounding box center [1139, 568] width 142 height 57
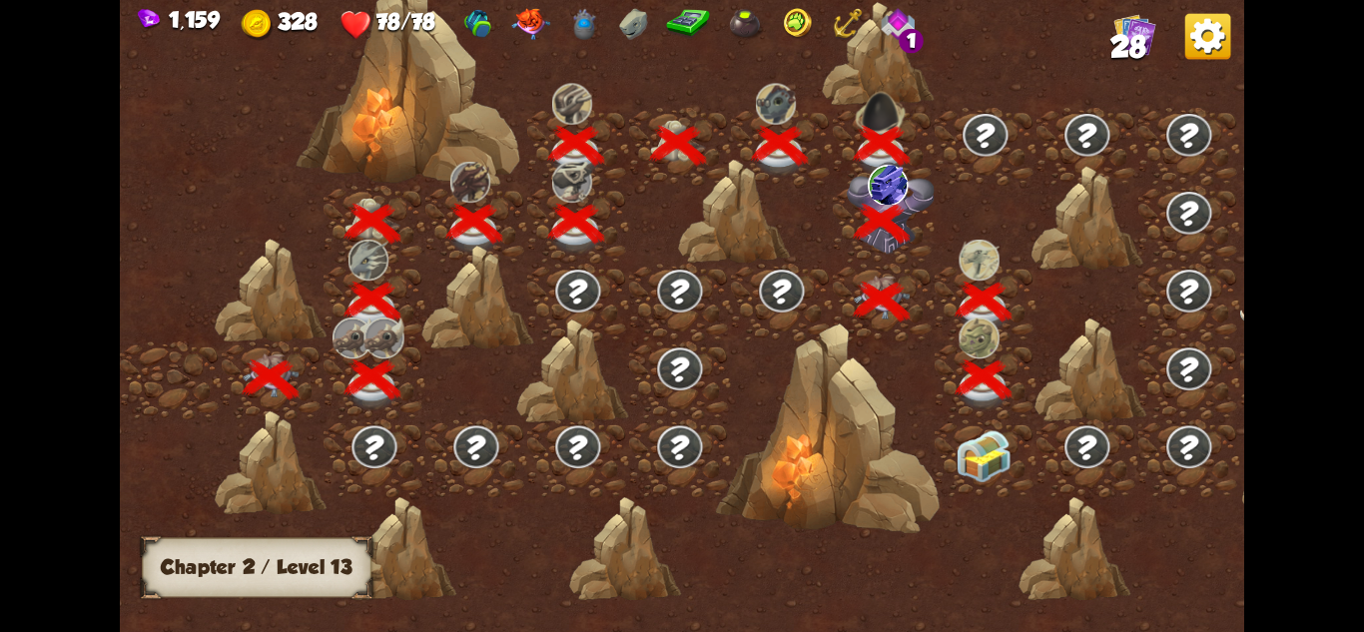
scroll to position [0, 304]
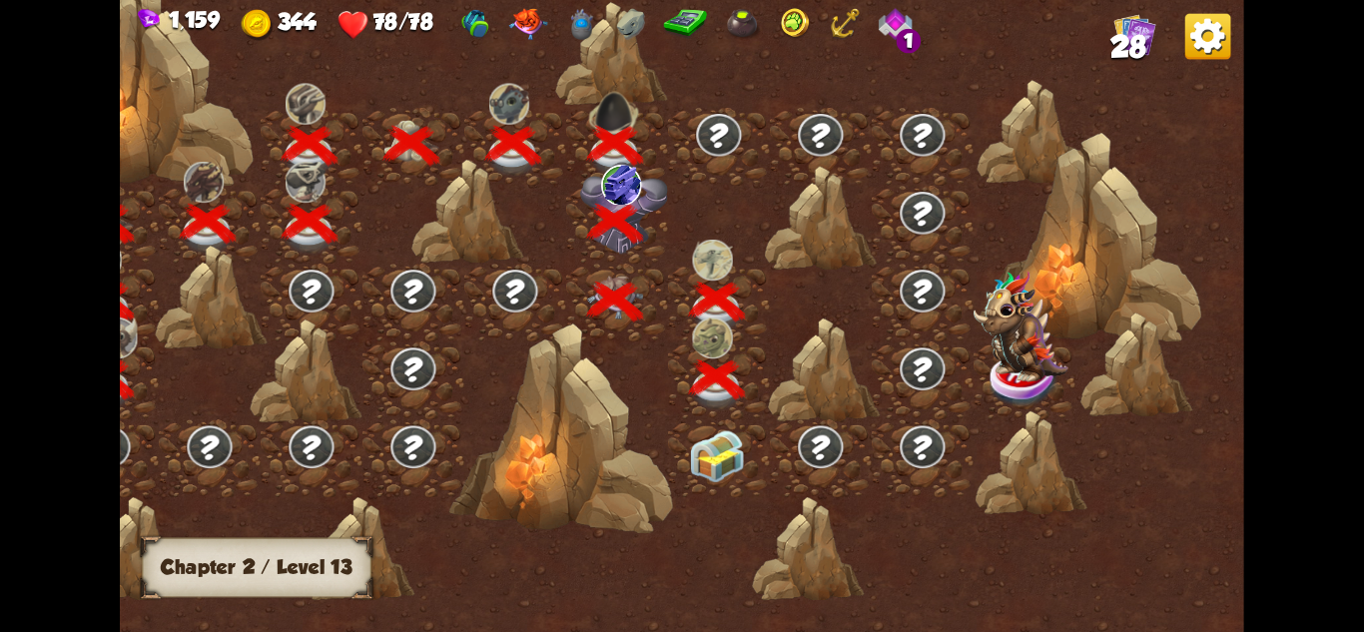
click at [734, 442] on img at bounding box center [717, 456] width 56 height 53
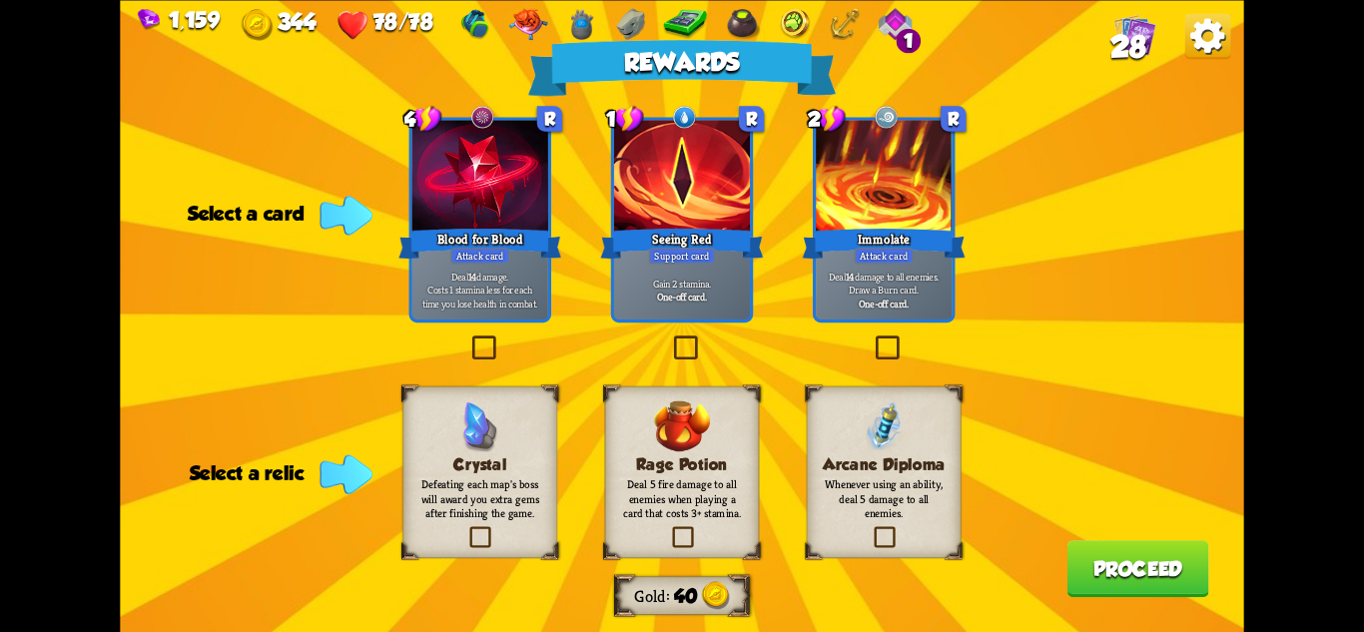
click at [708, 235] on div "Seeing Red" at bounding box center [681, 243] width 163 height 36
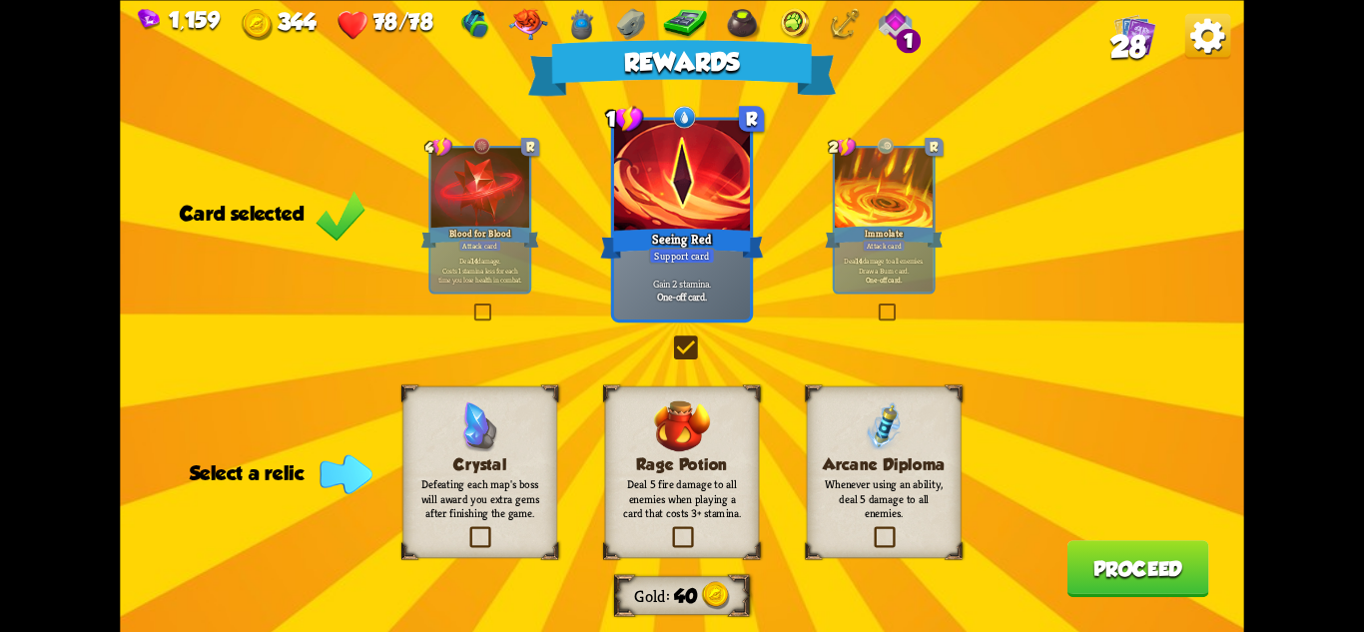
click at [867, 495] on p "Whenever using an ability, deal 5 damage to all enemies." at bounding box center [884, 498] width 125 height 44
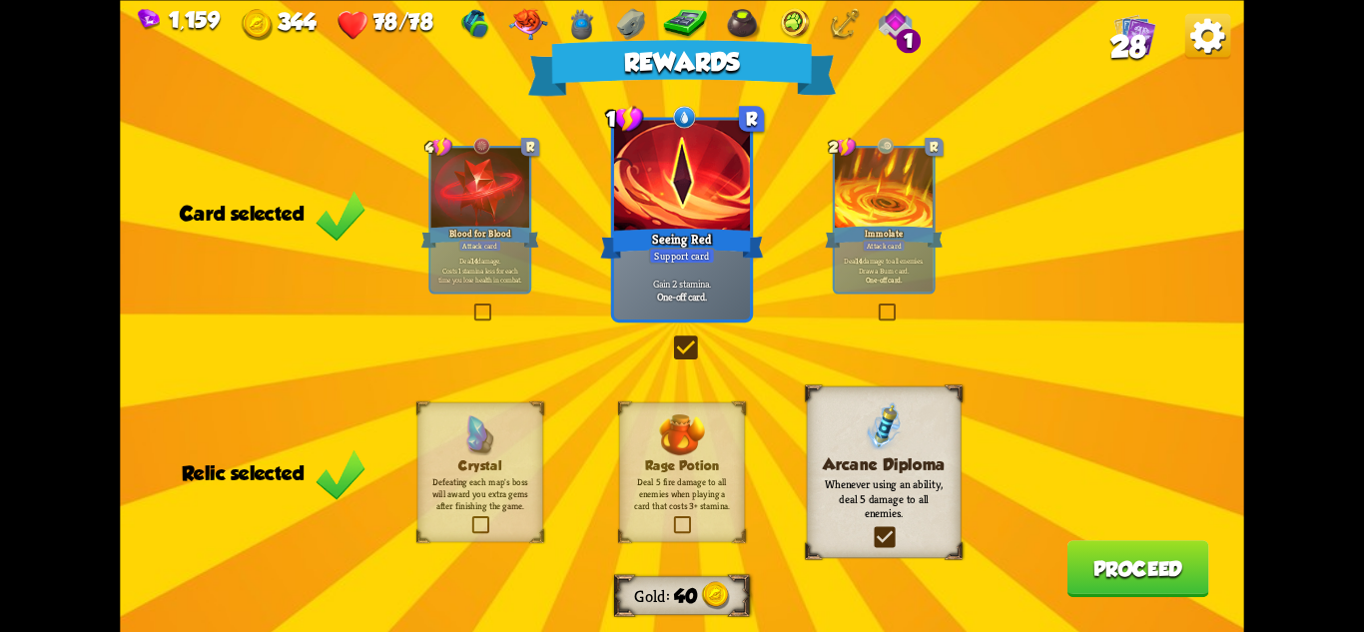
click at [1111, 576] on button "Proceed" at bounding box center [1139, 568] width 142 height 57
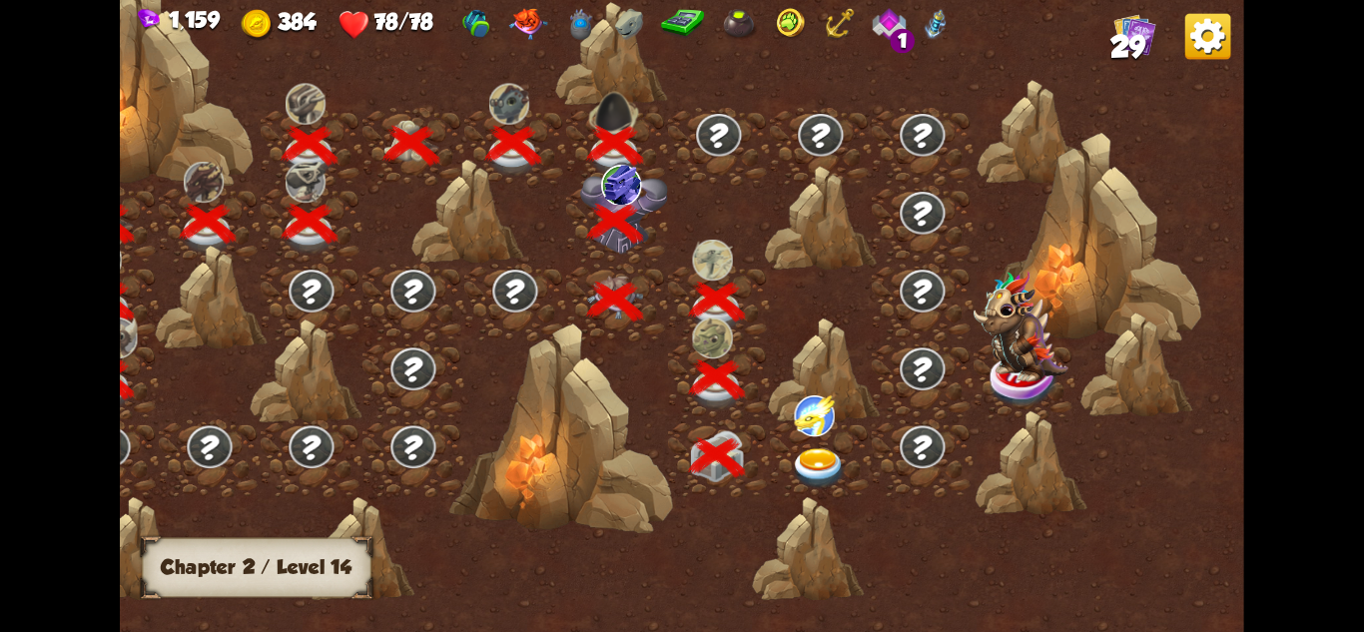
click at [833, 444] on div at bounding box center [821, 458] width 102 height 78
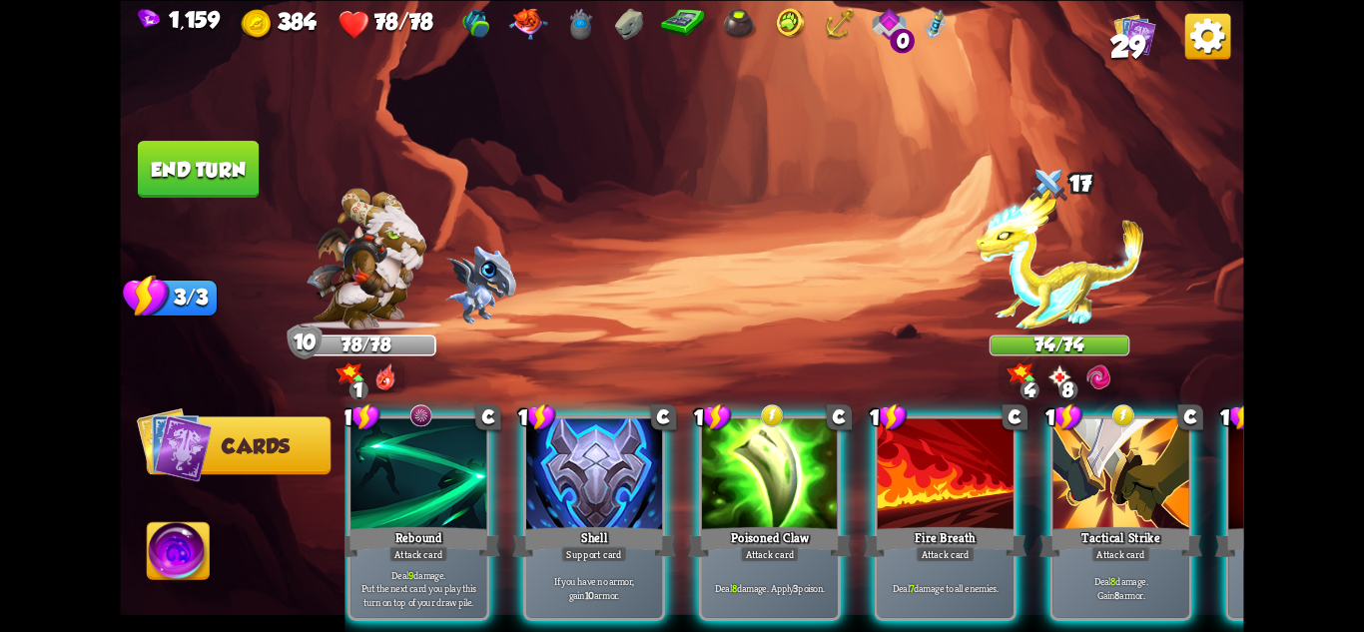
scroll to position [0, 0]
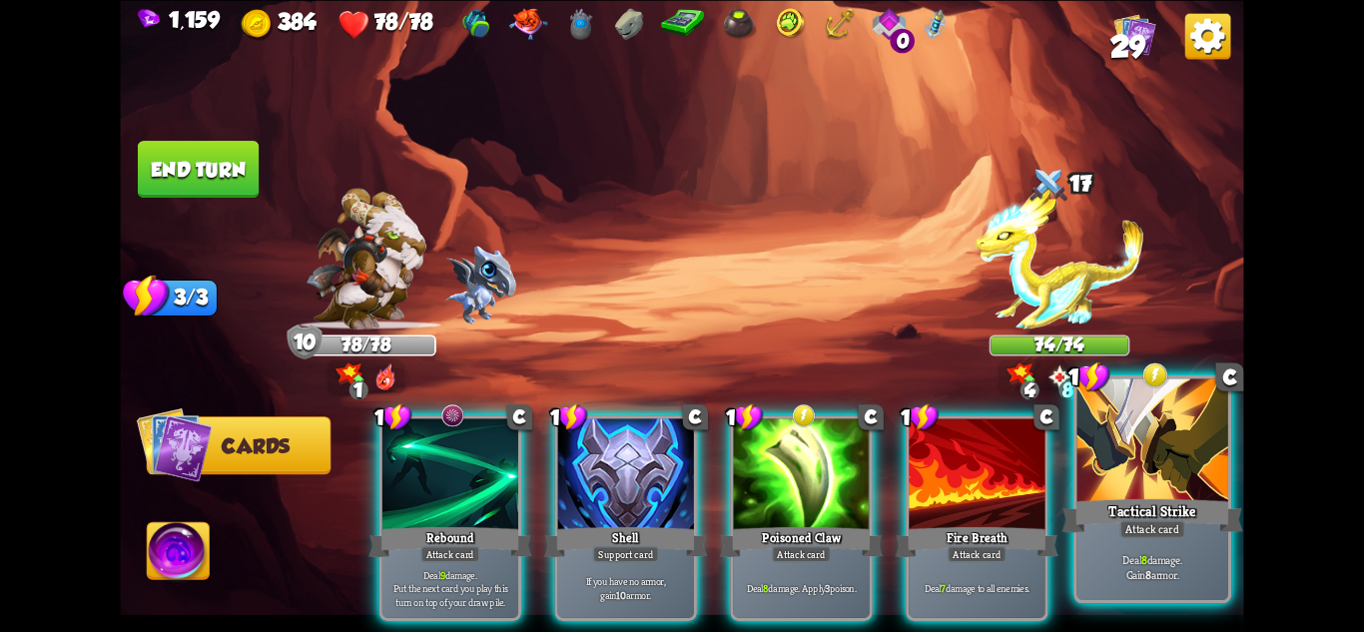
click at [1145, 432] on div at bounding box center [1153, 441] width 151 height 127
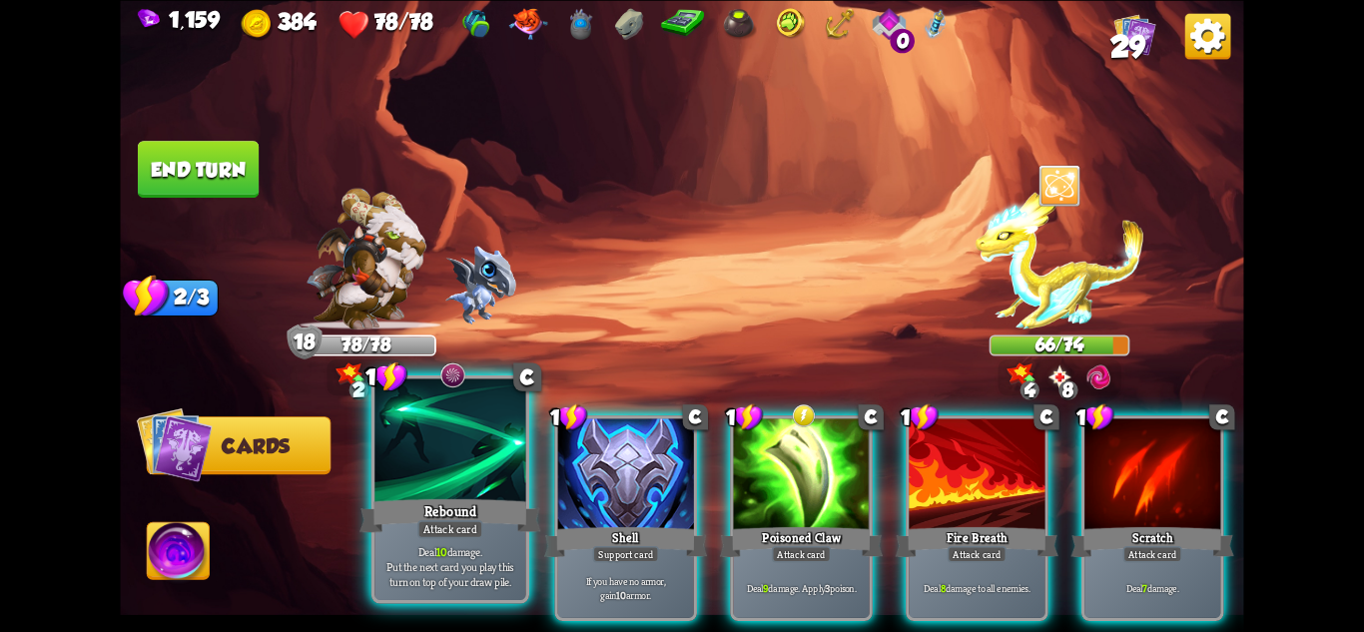
click at [415, 530] on div "Rebound" at bounding box center [450, 515] width 181 height 40
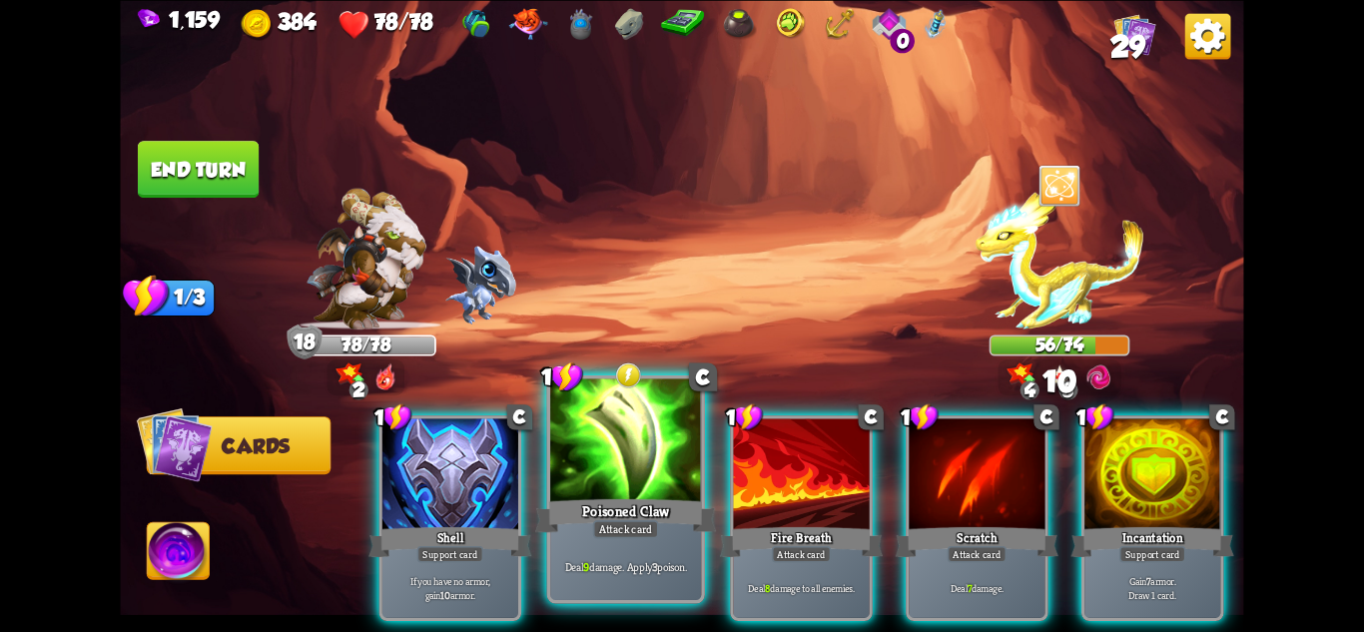
click at [607, 493] on div at bounding box center [625, 441] width 151 height 127
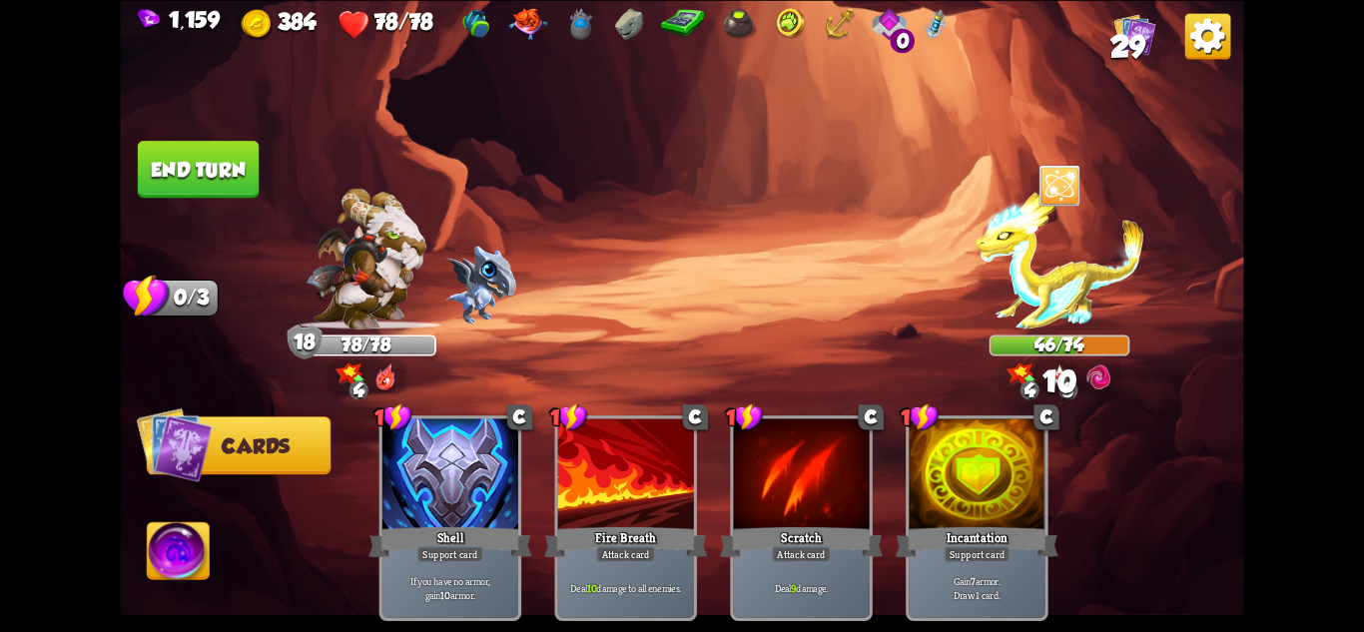
click at [203, 135] on img at bounding box center [681, 316] width 1123 height 632
click at [233, 169] on button "End turn" at bounding box center [198, 169] width 121 height 57
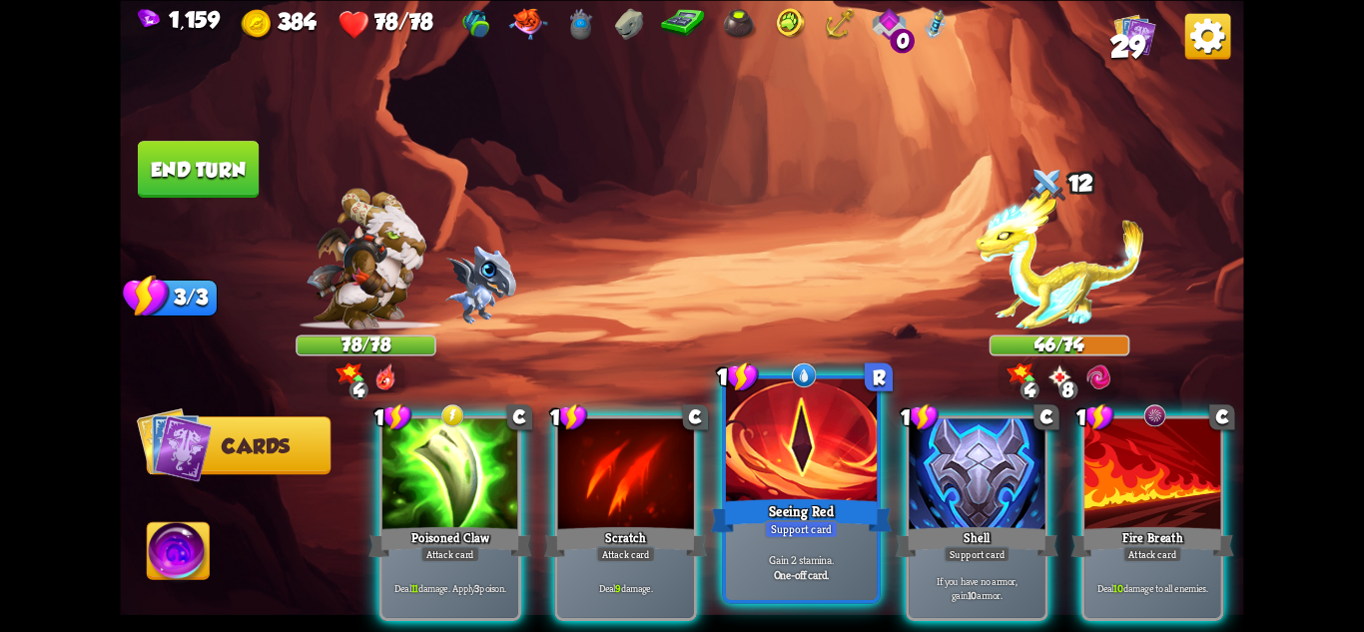
click at [808, 513] on div "Seeing Red" at bounding box center [801, 515] width 181 height 40
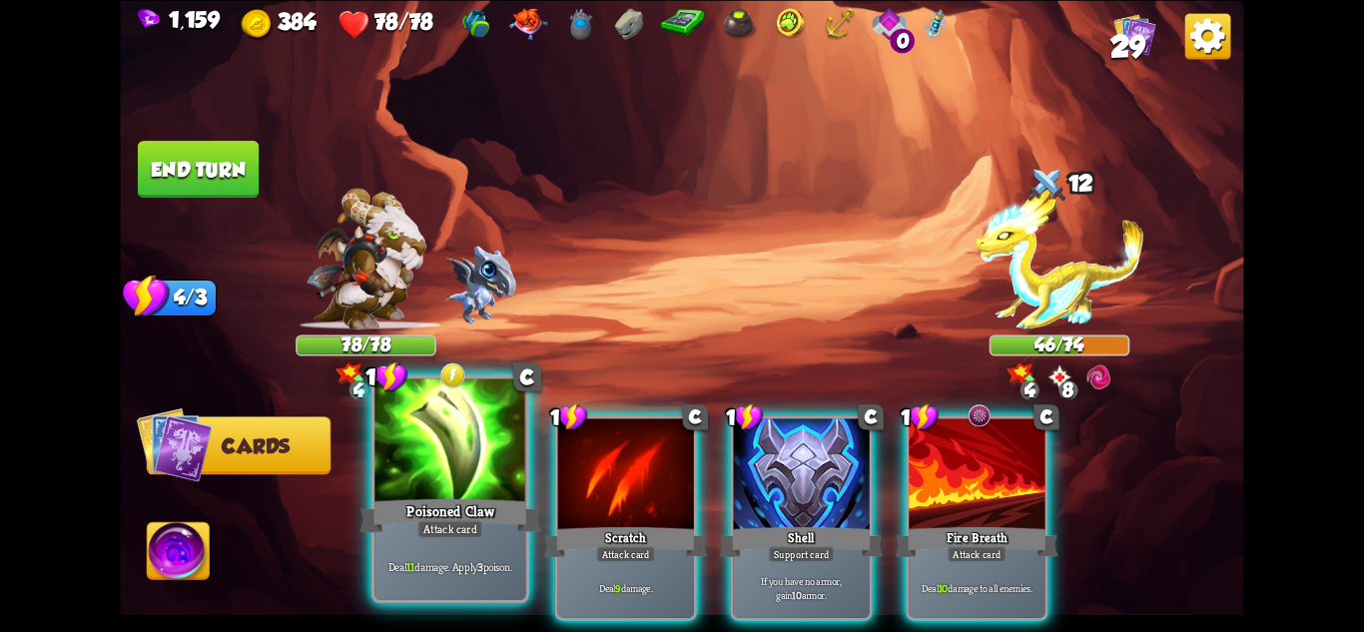
click at [434, 506] on div "Poisoned Claw" at bounding box center [450, 515] width 181 height 40
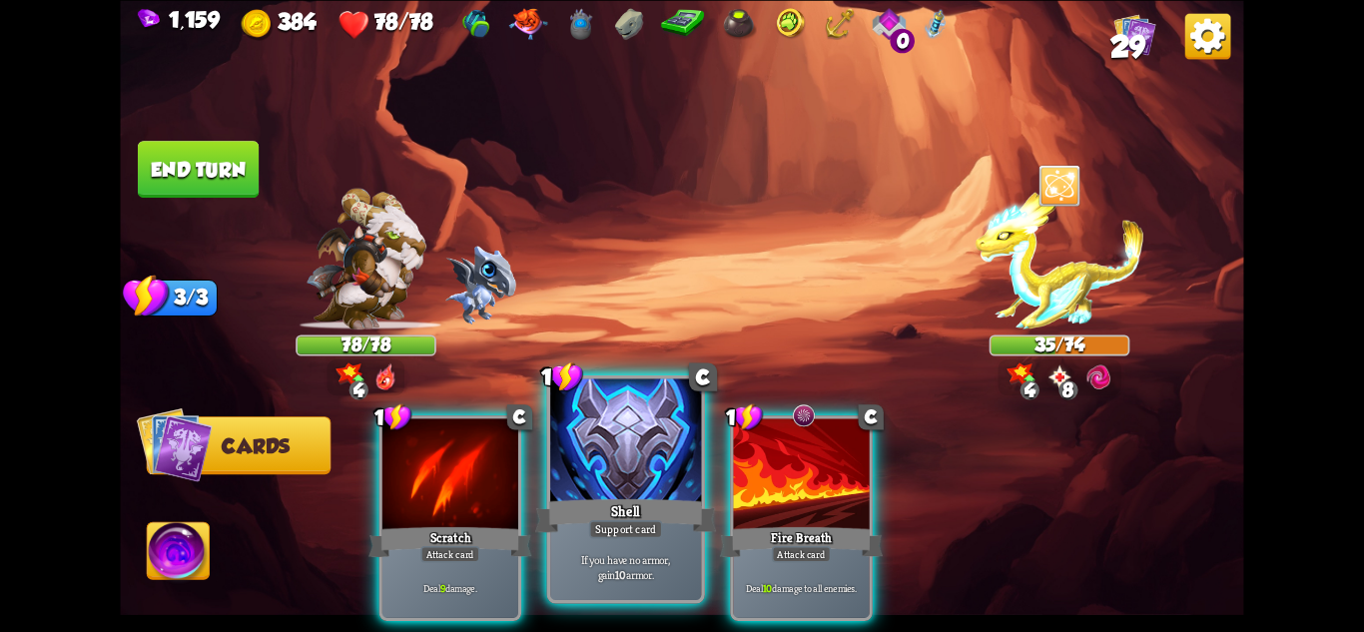
click at [583, 510] on div "Shell" at bounding box center [625, 515] width 181 height 40
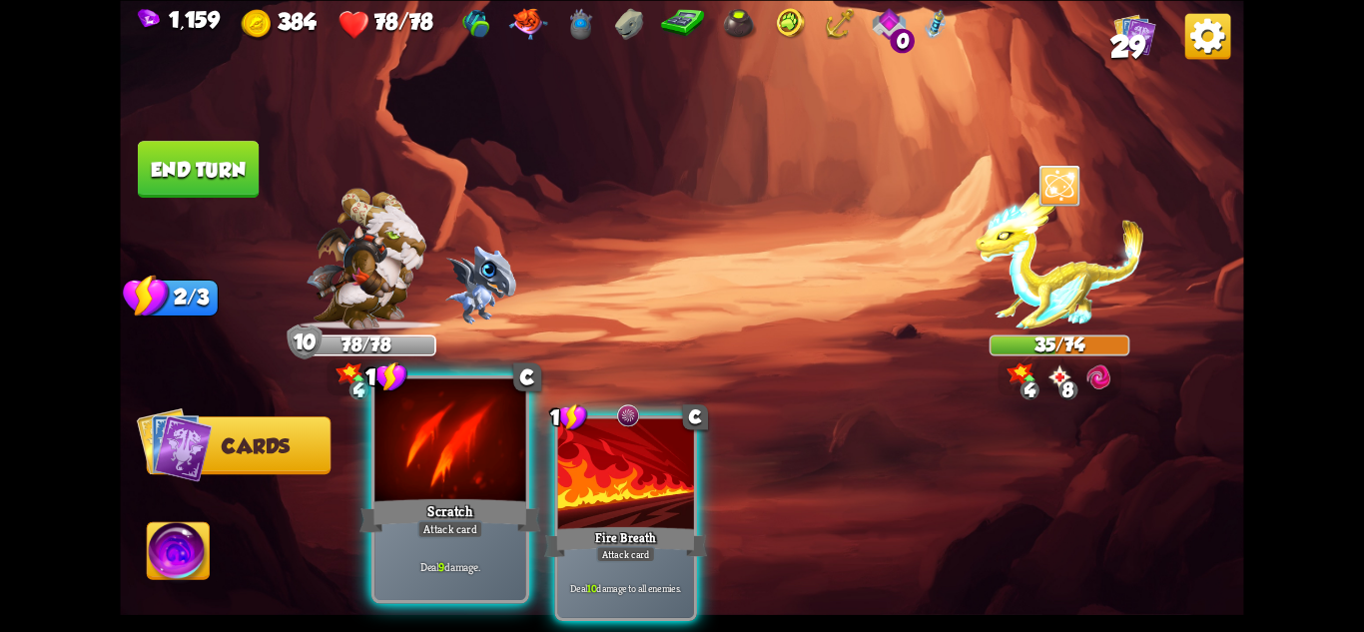
click at [446, 499] on div "Scratch" at bounding box center [450, 515] width 181 height 40
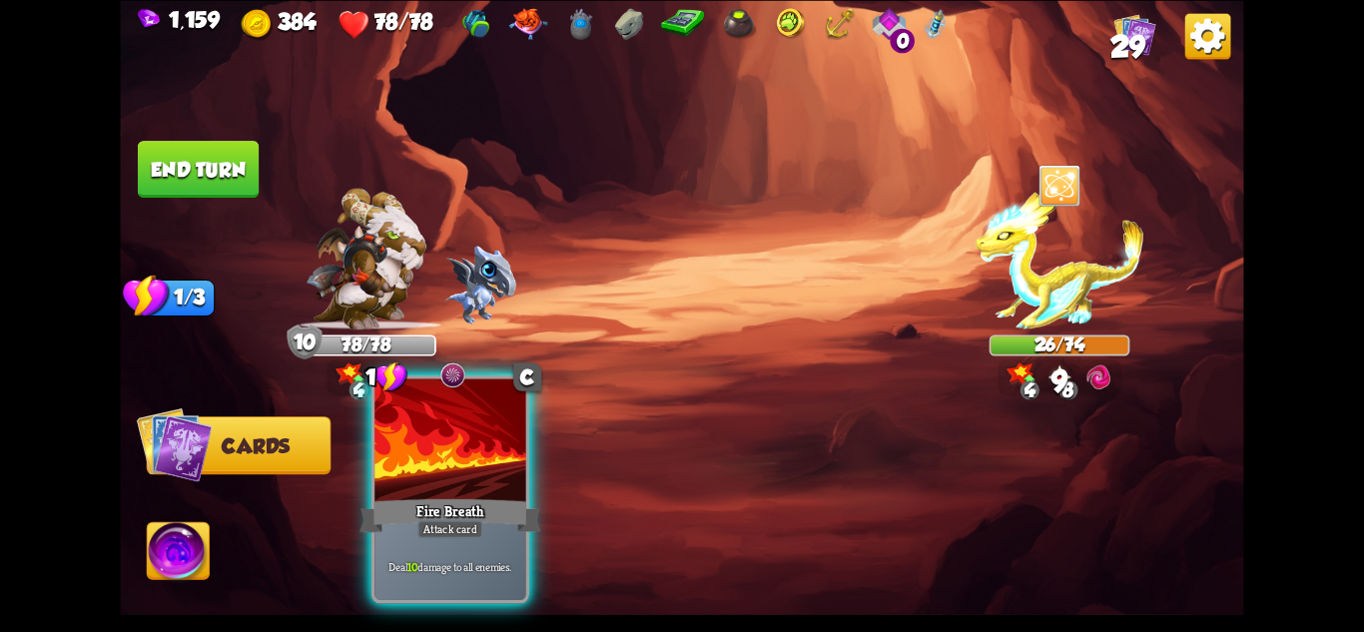
drag, startPoint x: 430, startPoint y: 503, endPoint x: 413, endPoint y: 495, distance: 18.8
click at [429, 503] on div "Fire Breath" at bounding box center [450, 515] width 181 height 40
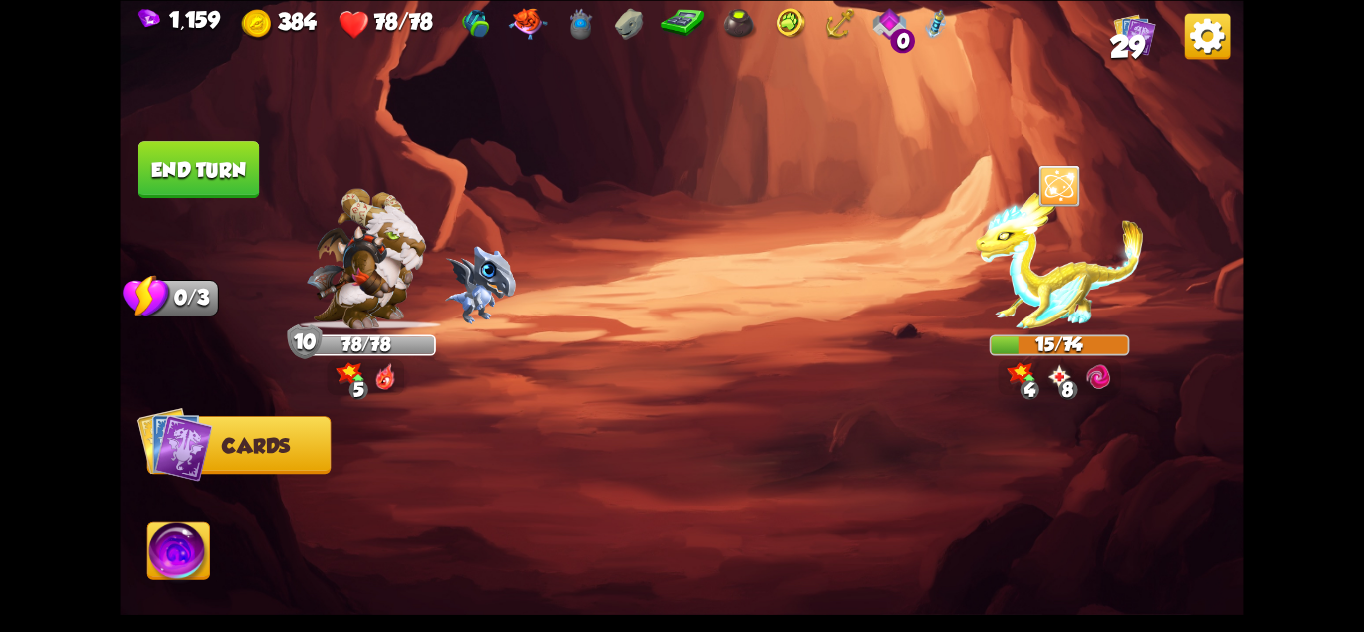
click at [206, 137] on img at bounding box center [681, 316] width 1123 height 632
click at [207, 148] on button "End turn" at bounding box center [198, 169] width 121 height 57
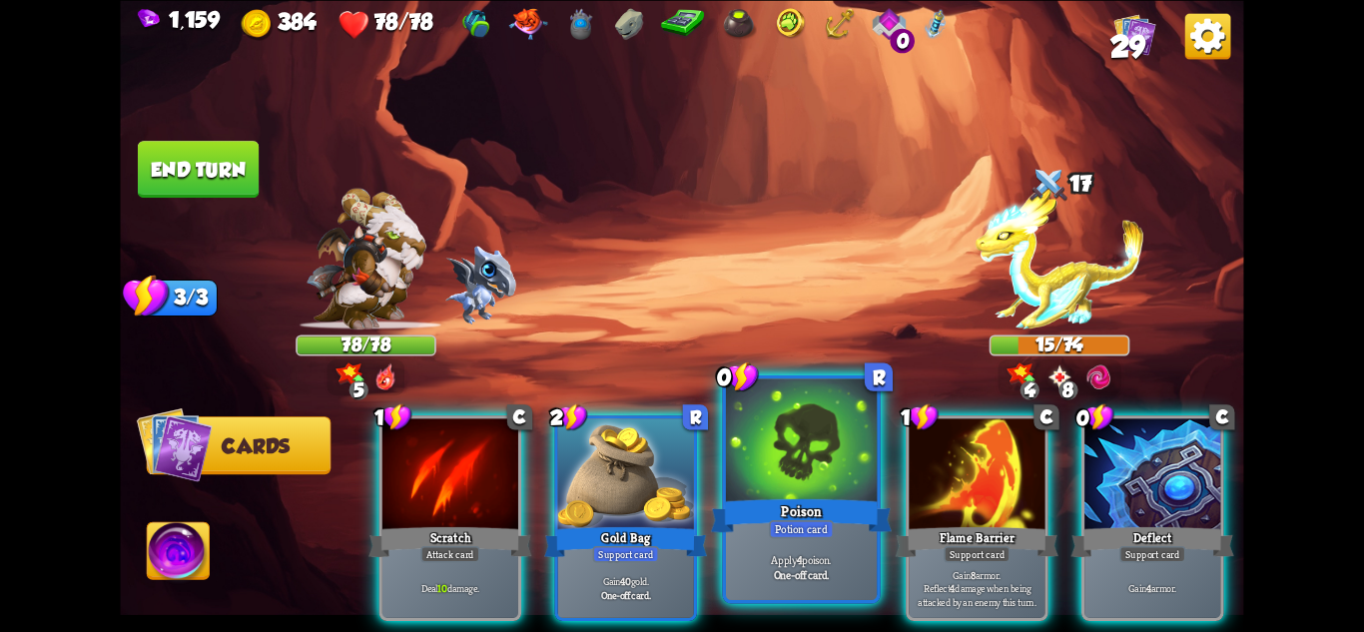
click at [803, 569] on b "One-off card." at bounding box center [802, 574] width 56 height 15
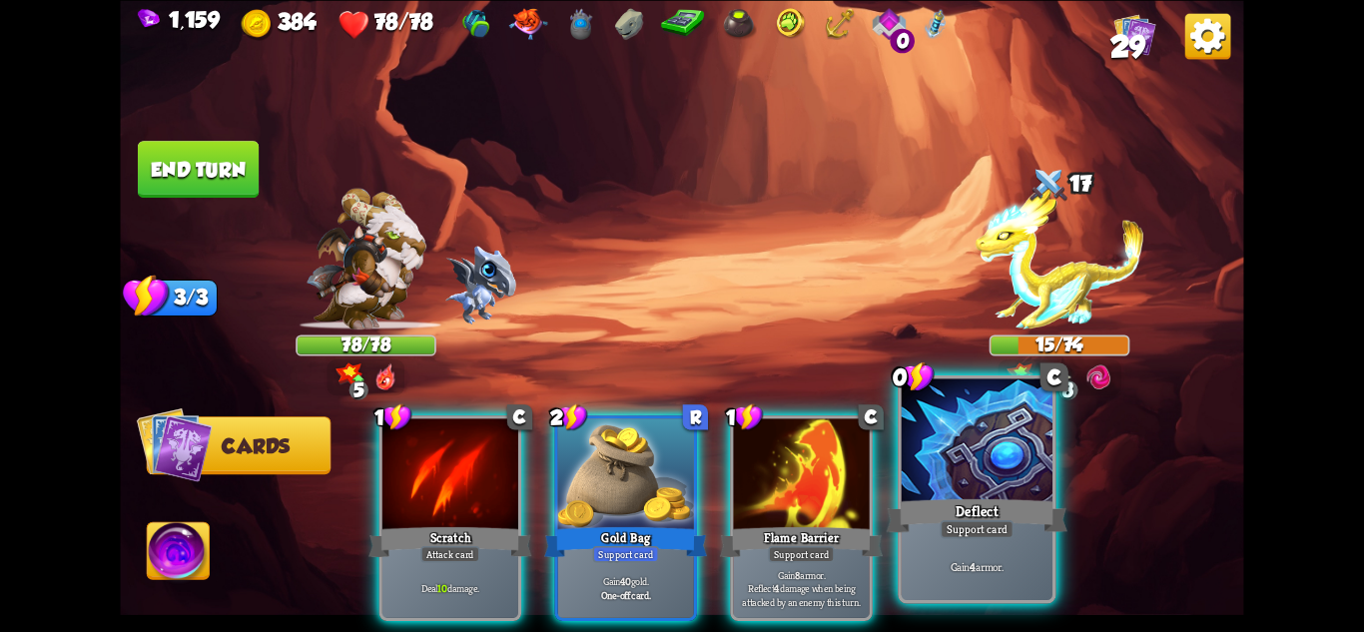
click at [998, 569] on p "Gain 4 armor." at bounding box center [978, 566] width 144 height 15
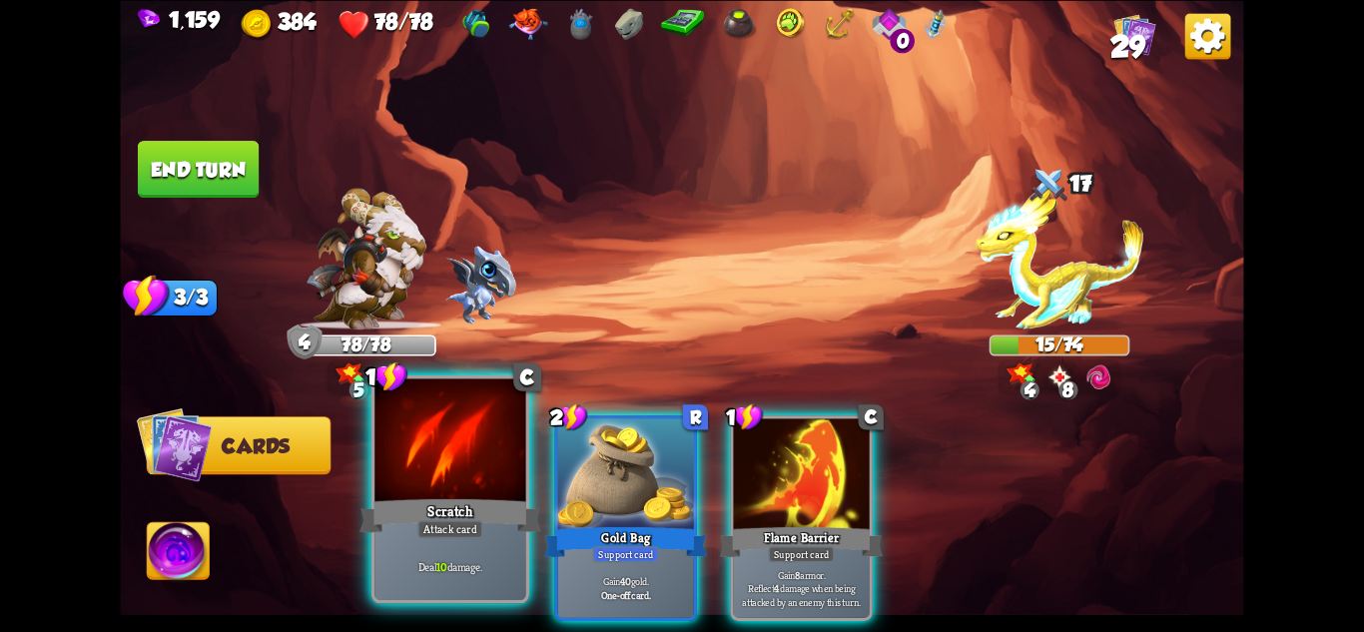
click at [492, 536] on div "Deal 10 damage." at bounding box center [449, 567] width 151 height 66
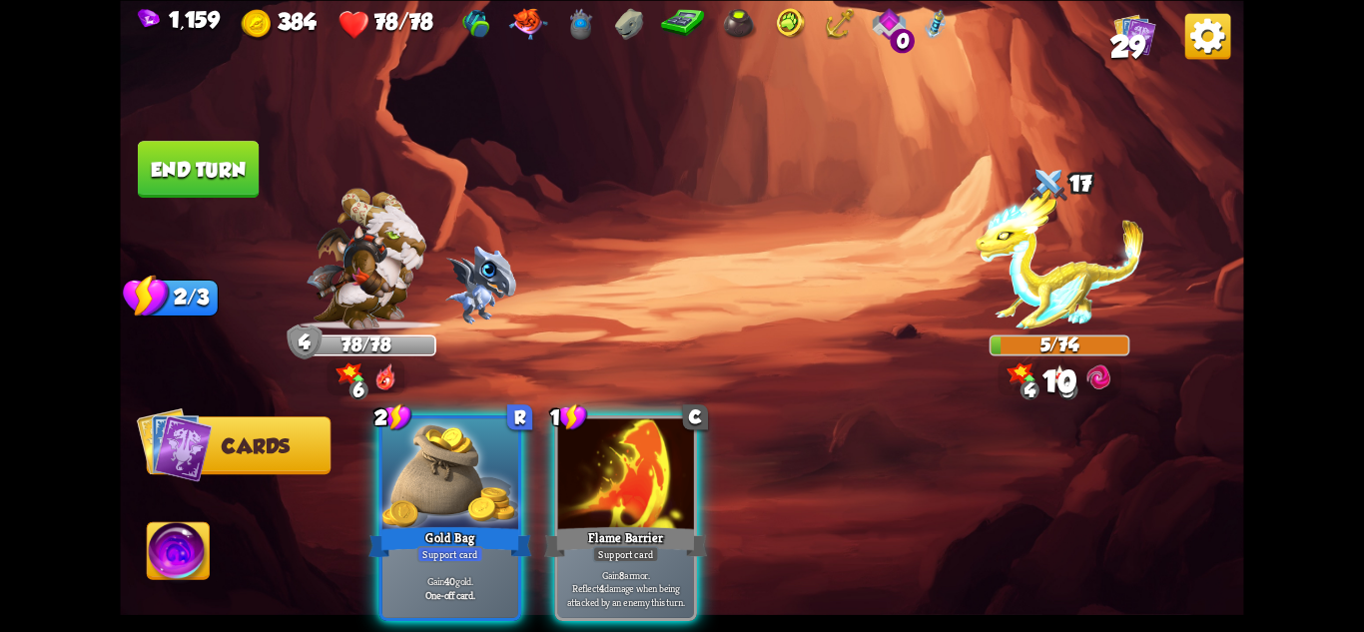
click at [163, 546] on img at bounding box center [179, 553] width 62 height 63
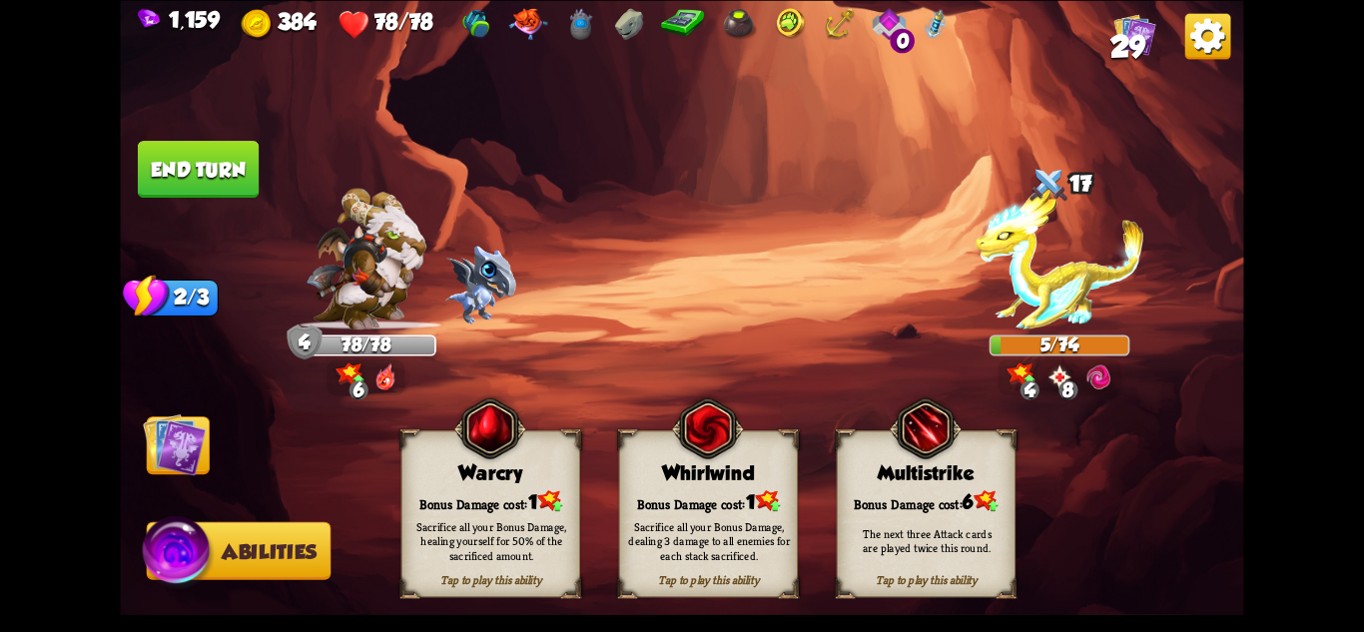
click at [488, 551] on div "Sacrifice all your Bonus Damage, healing yourself for 50% of the sacrificed amo…" at bounding box center [491, 540] width 162 height 45
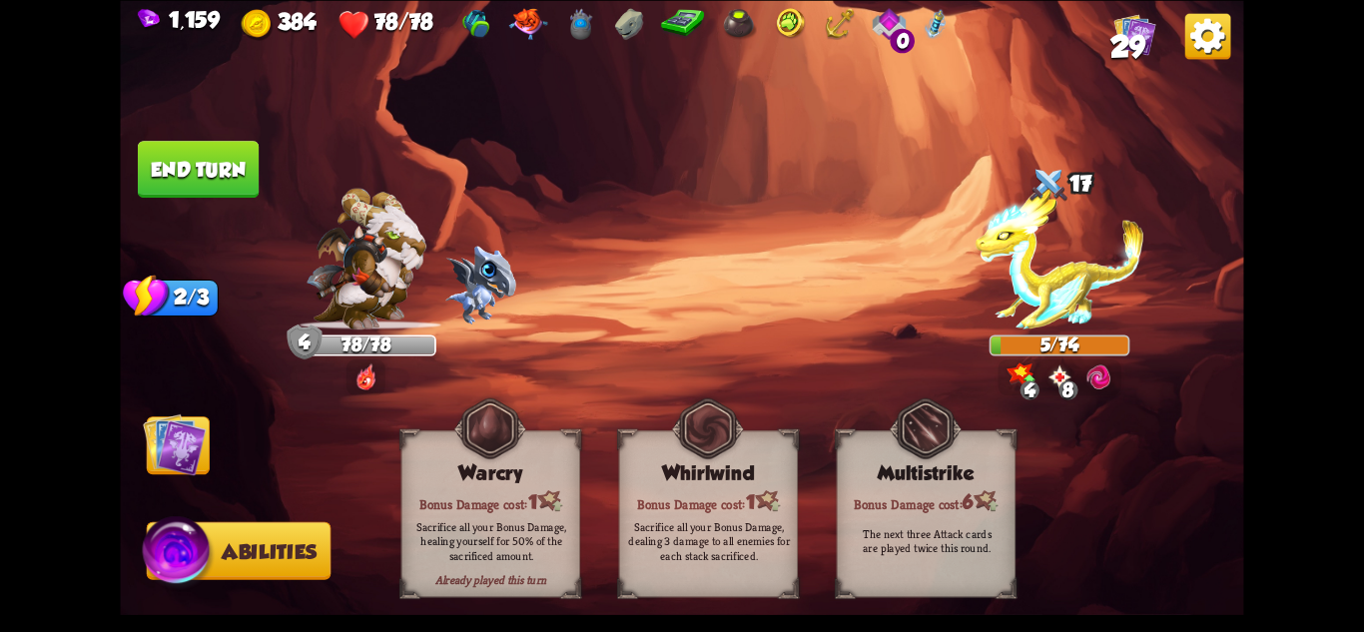
click at [166, 441] on img at bounding box center [174, 443] width 63 height 63
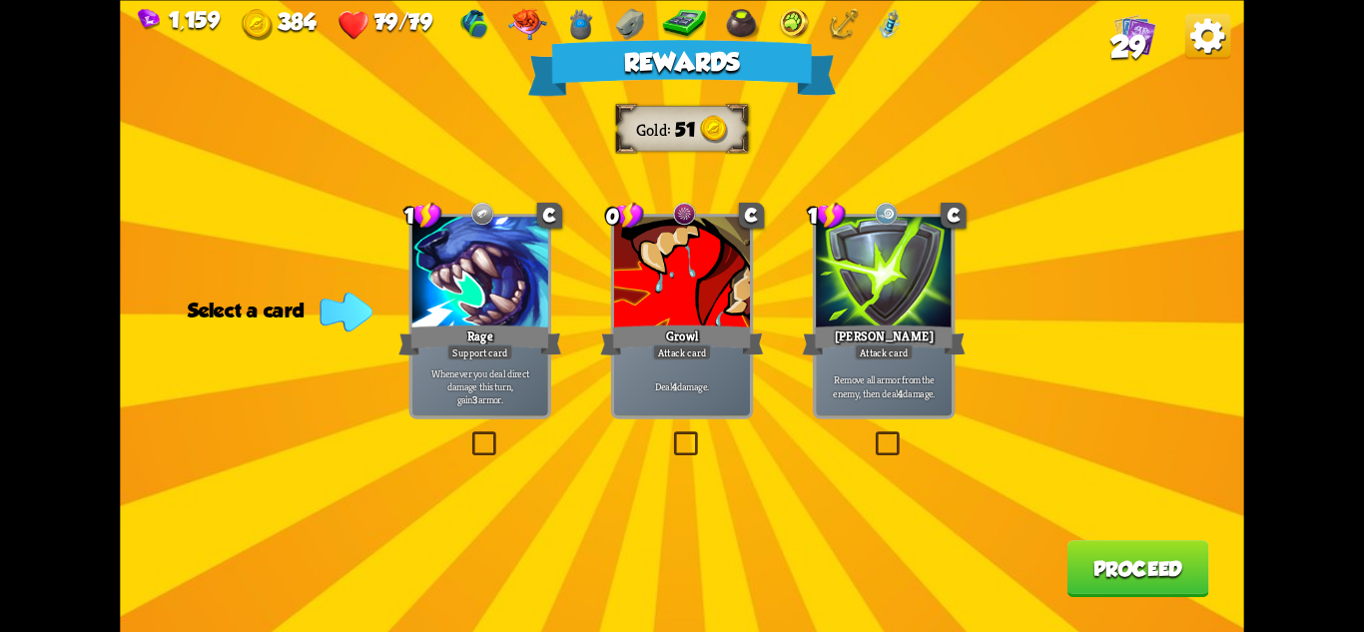
click at [702, 356] on div "Attack card" at bounding box center [681, 352] width 59 height 17
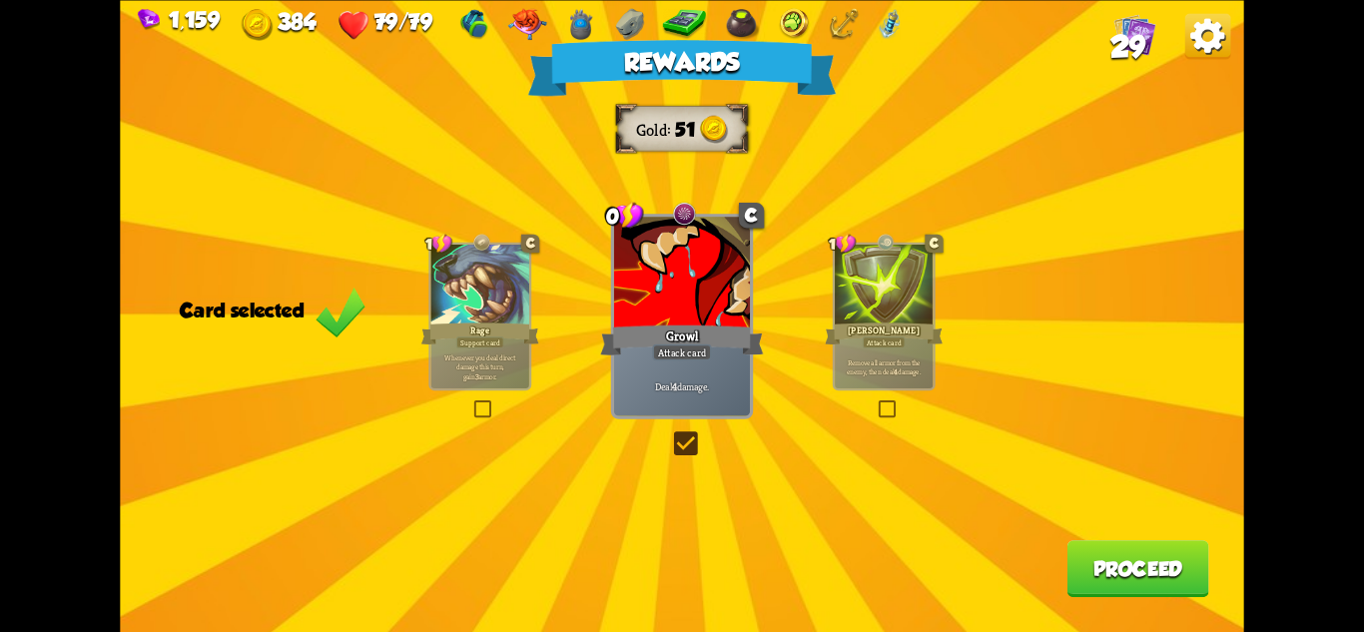
click at [1075, 538] on div "Rewards Gold 51 Card selected 1 C Rage Support card Whenever you deal direct da…" at bounding box center [681, 316] width 1123 height 632
click at [1100, 563] on button "Proceed" at bounding box center [1139, 568] width 142 height 57
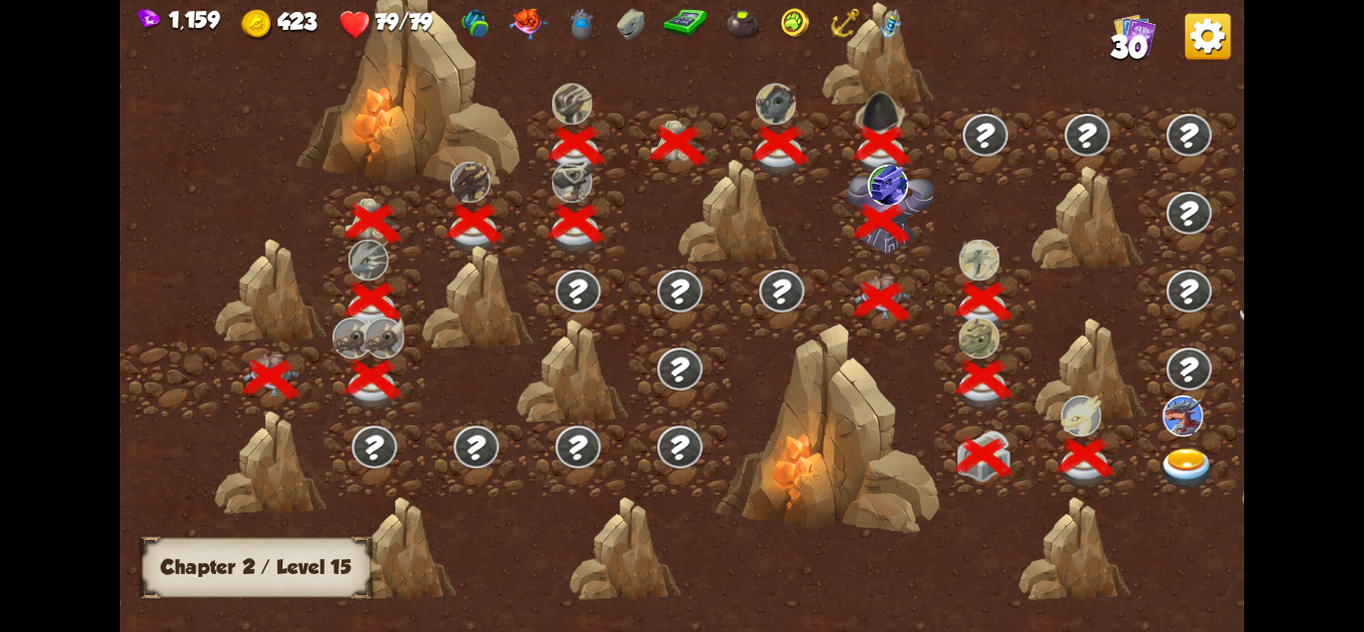
scroll to position [0, 304]
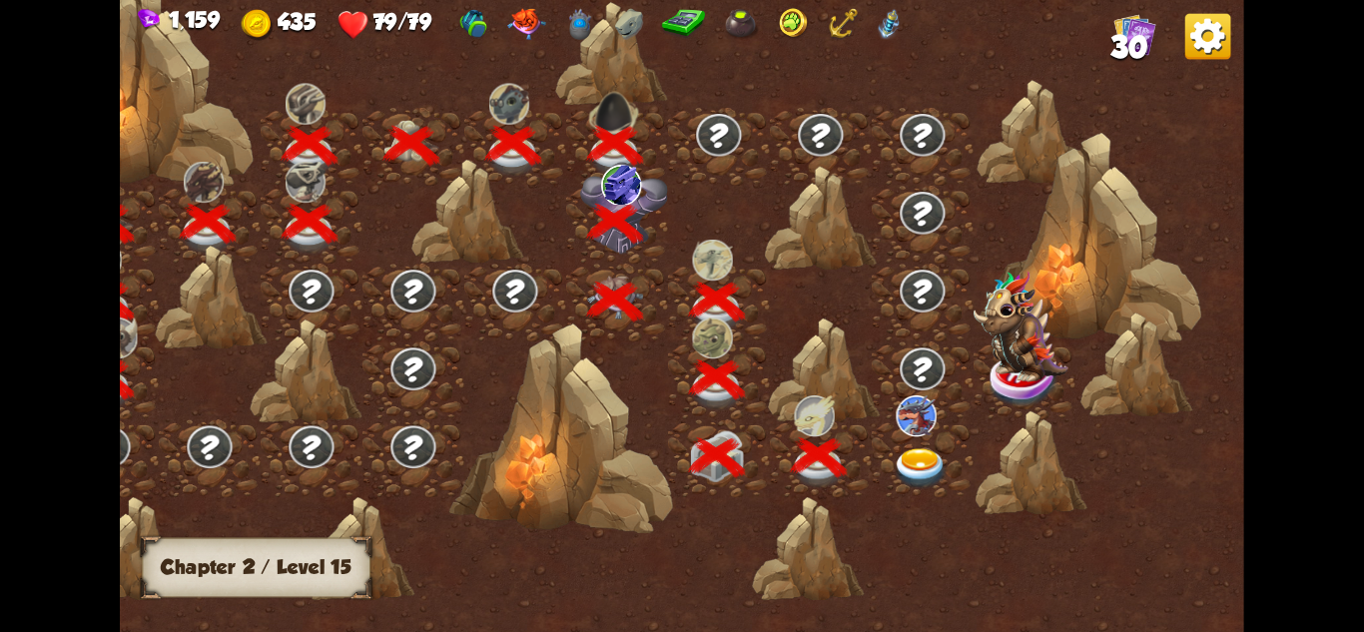
click at [927, 455] on img at bounding box center [921, 468] width 56 height 41
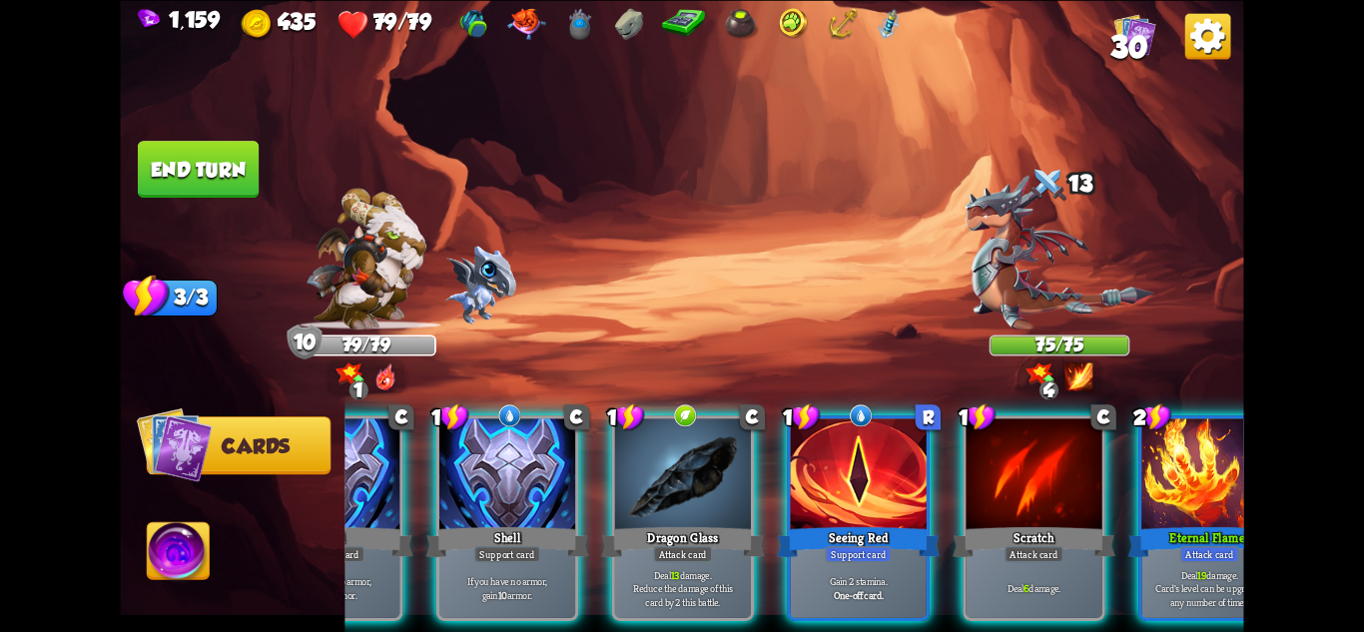
scroll to position [0, 389]
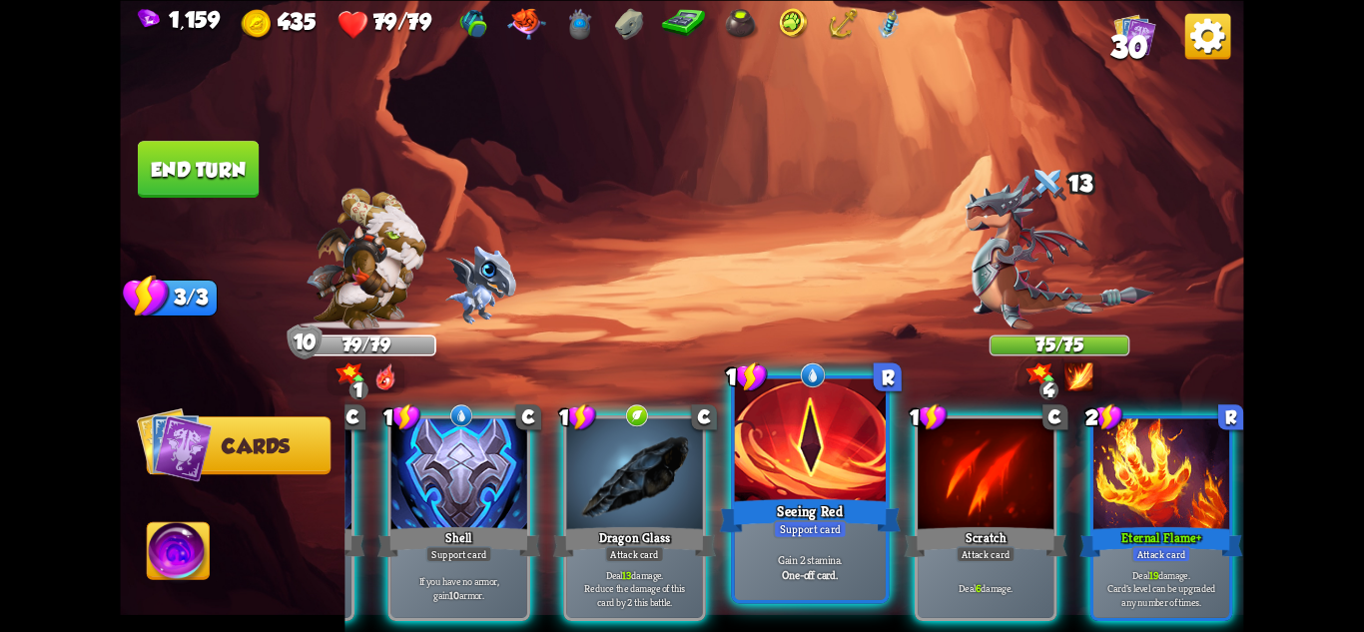
click at [778, 504] on div "Seeing Red" at bounding box center [810, 515] width 181 height 40
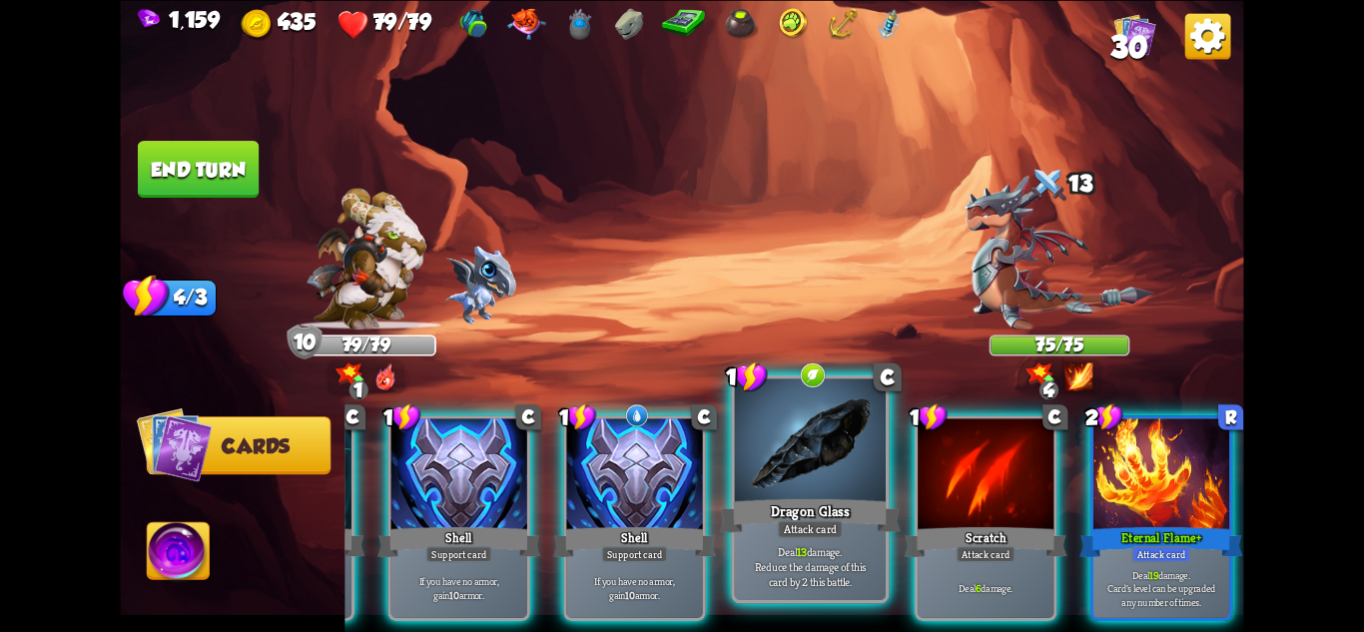
scroll to position [0, 190]
click at [815, 430] on div at bounding box center [810, 441] width 151 height 127
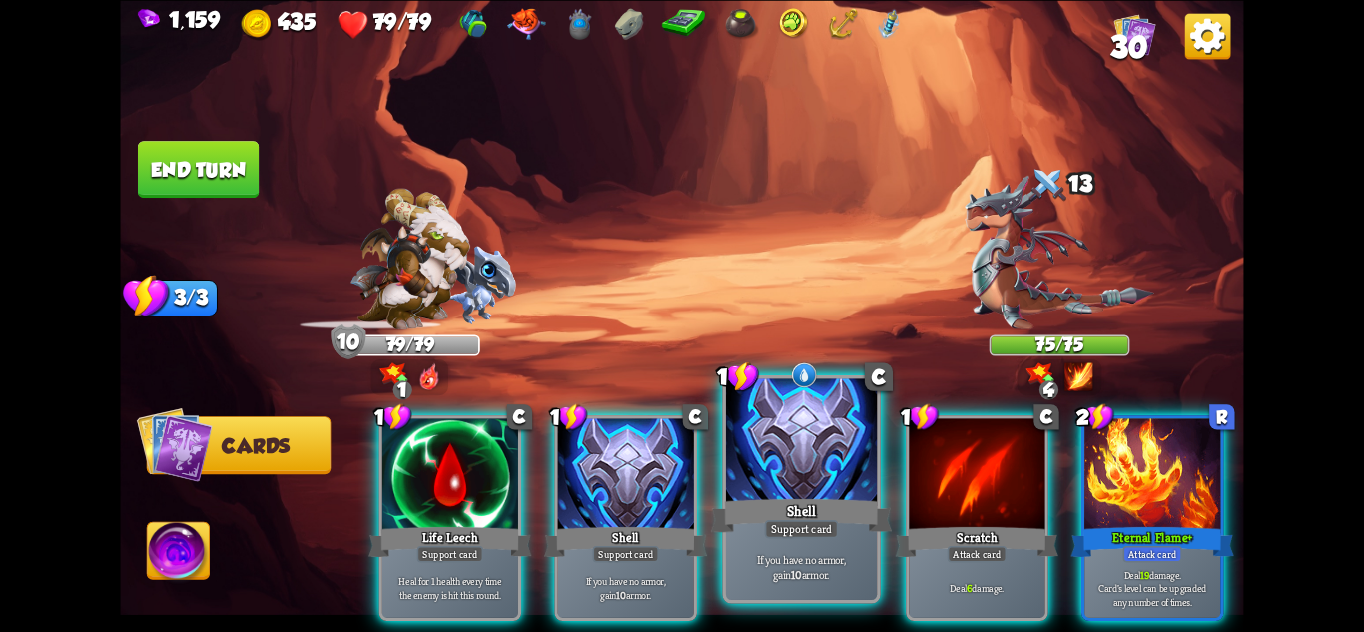
scroll to position [0, 0]
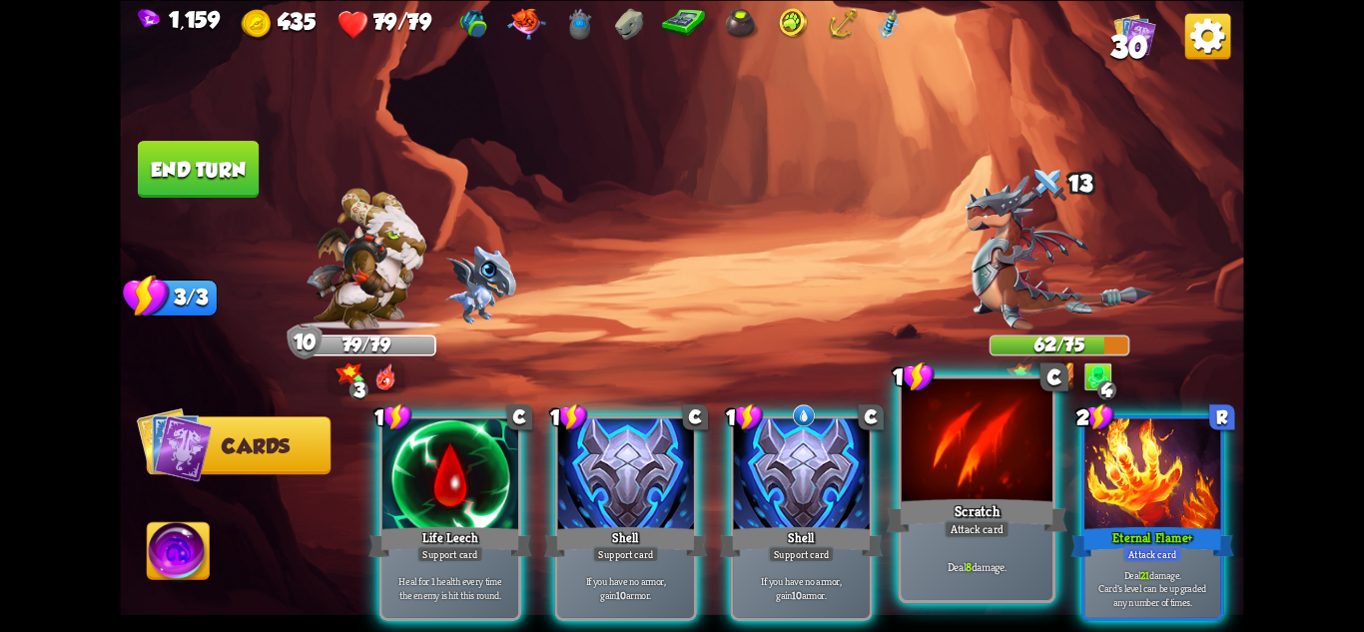
click at [940, 439] on div at bounding box center [977, 441] width 151 height 127
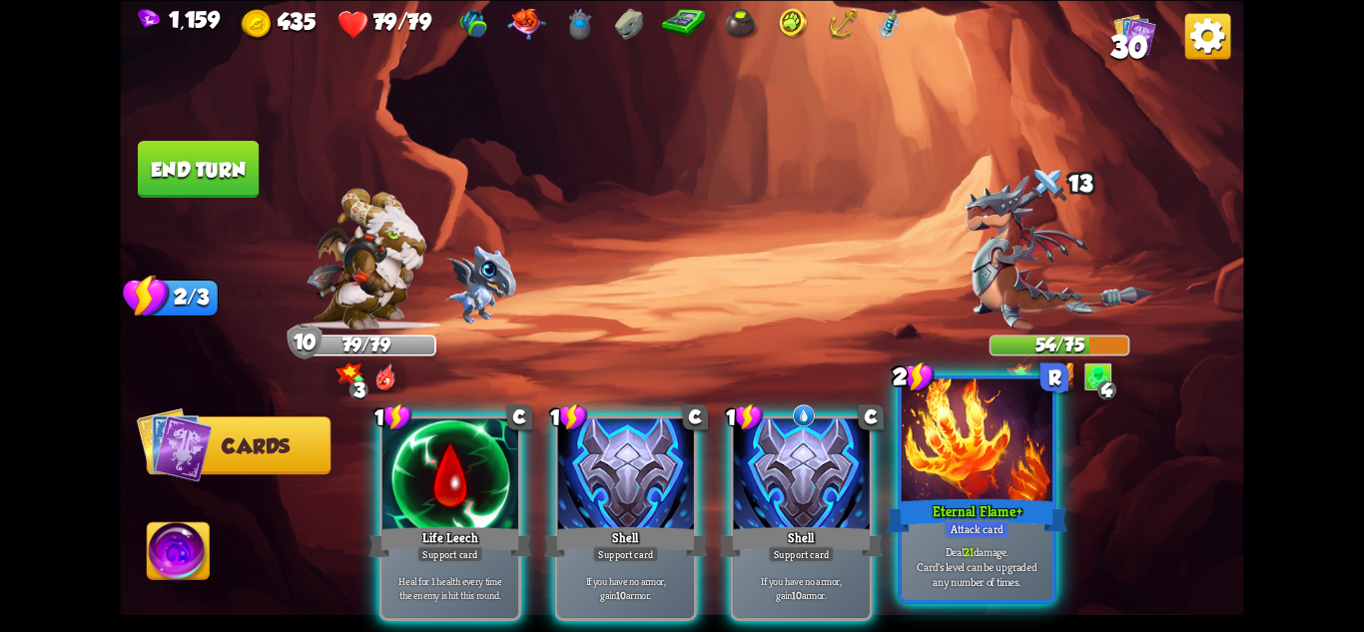
click at [994, 439] on div at bounding box center [977, 441] width 151 height 127
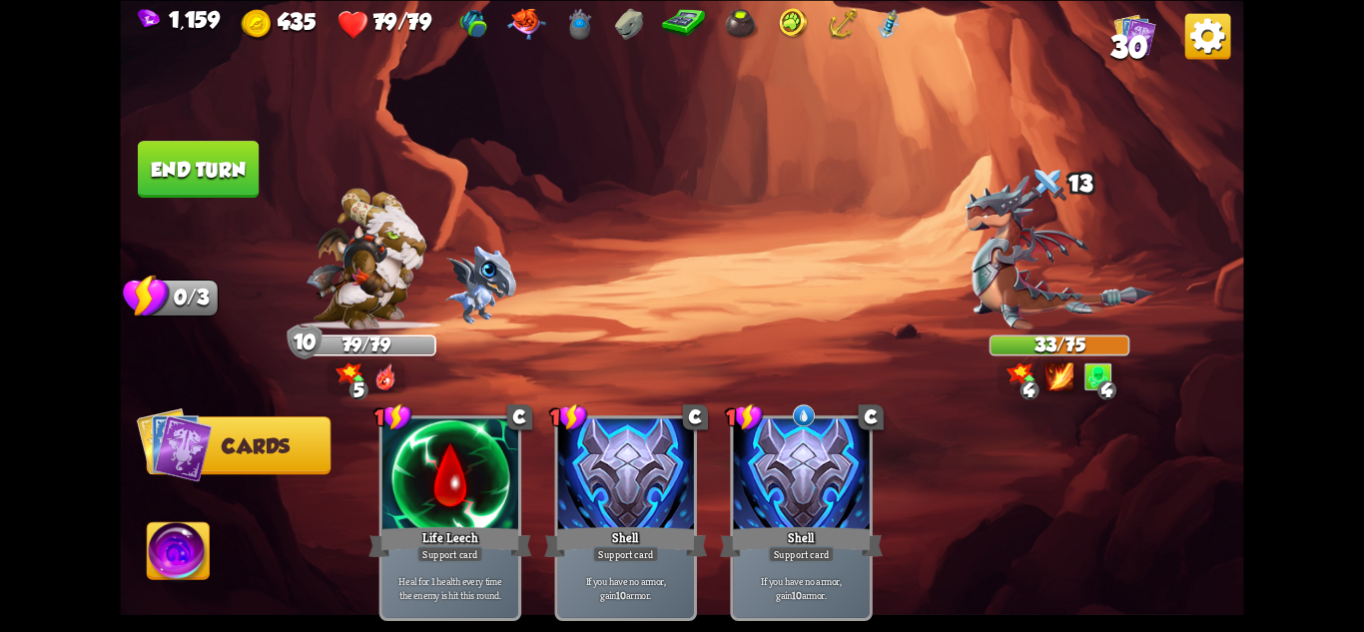
click at [192, 166] on button "End turn" at bounding box center [198, 169] width 121 height 57
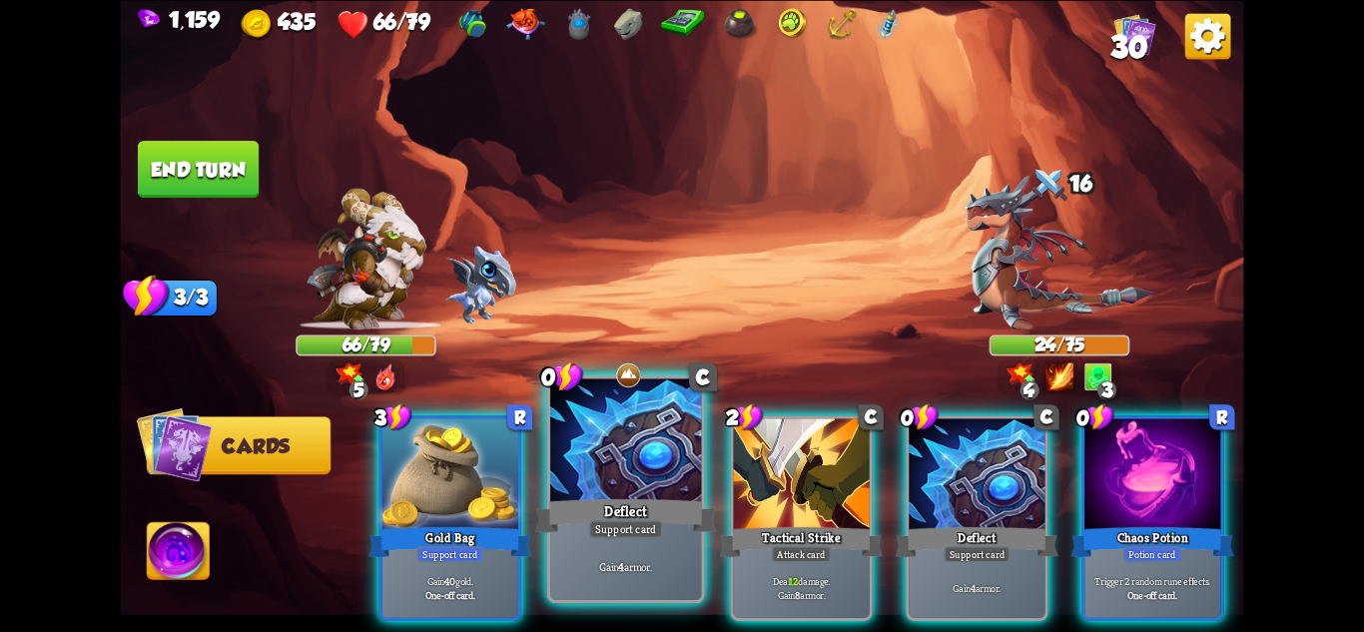
click at [649, 545] on div "Gain 4 armor." at bounding box center [625, 567] width 151 height 66
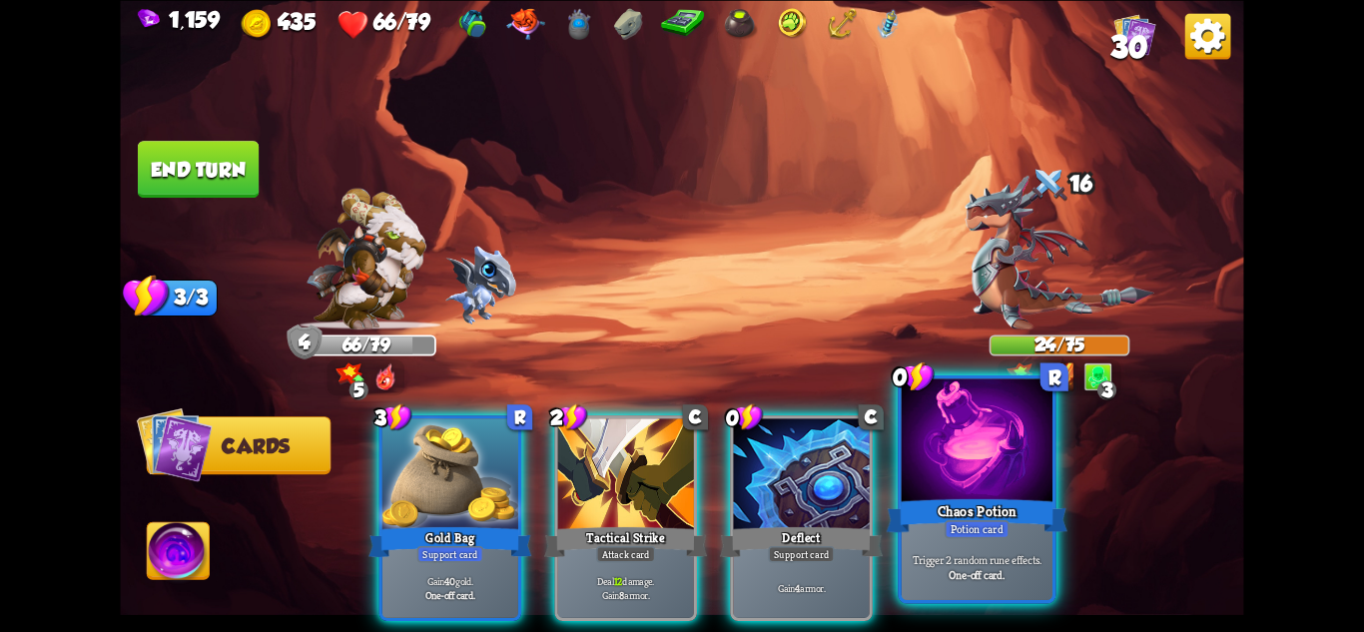
click at [811, 523] on div "Deflect" at bounding box center [801, 541] width 163 height 36
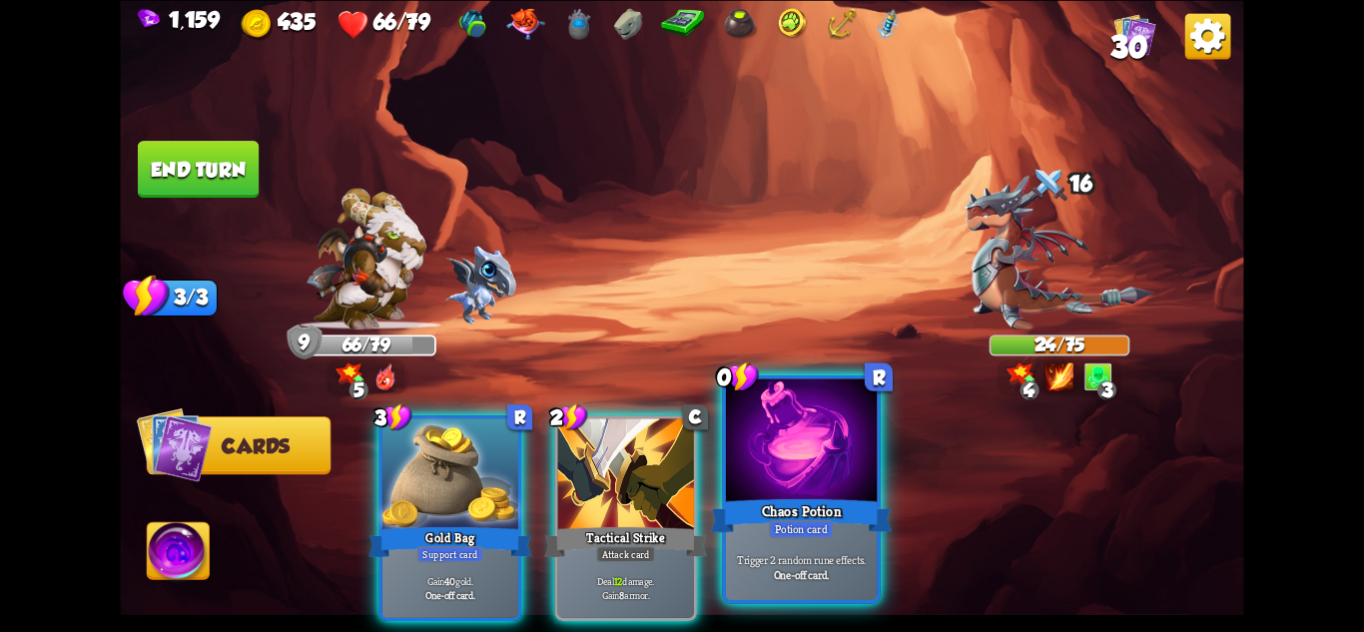
click at [817, 508] on div "Chaos Potion" at bounding box center [801, 515] width 181 height 40
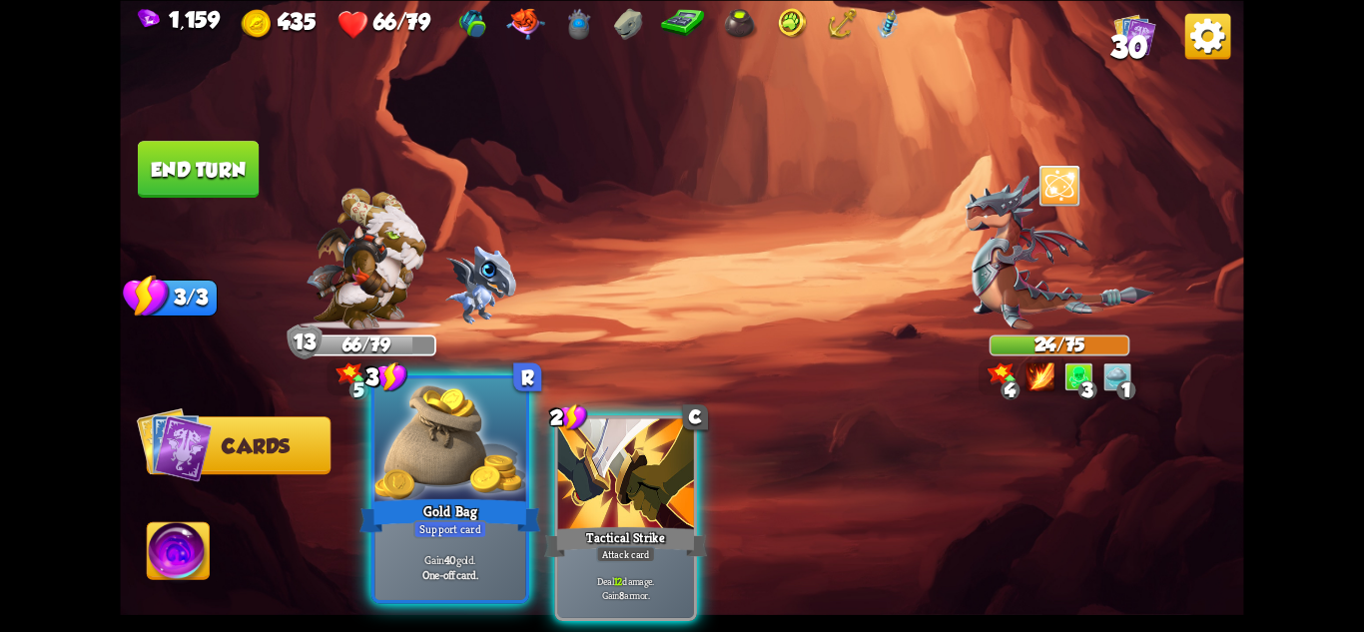
click at [453, 515] on div "Gold Bag" at bounding box center [450, 515] width 181 height 40
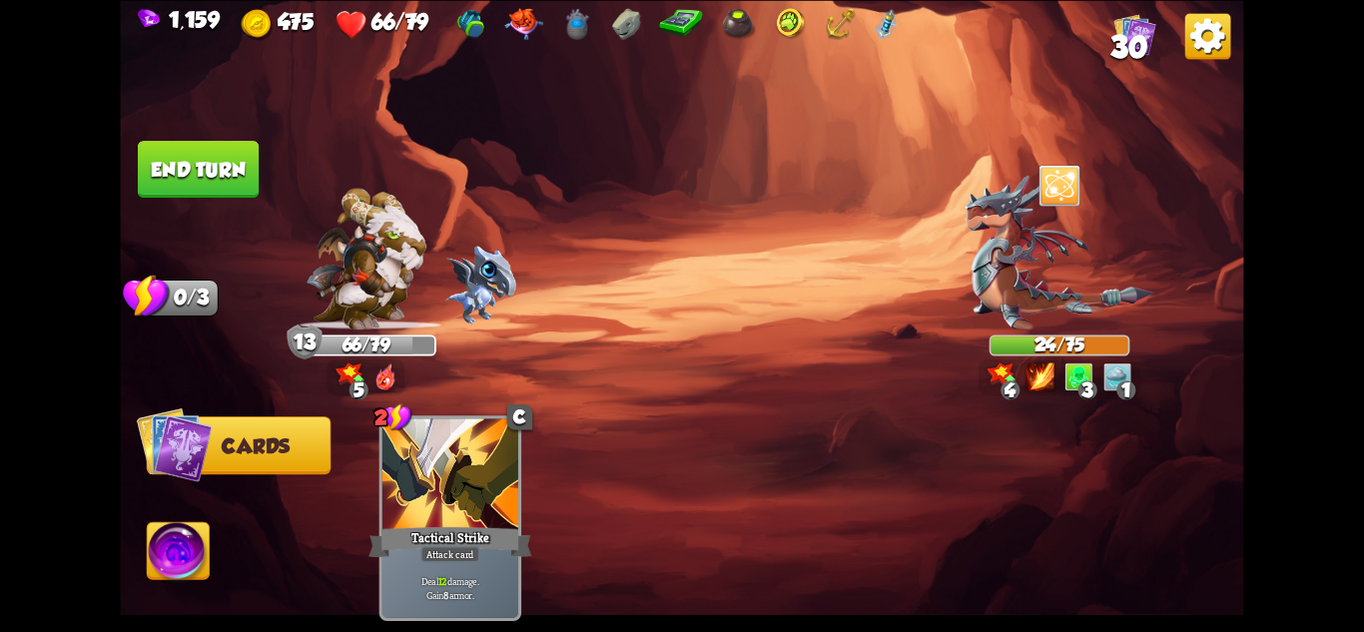
click at [212, 179] on button "End turn" at bounding box center [198, 169] width 121 height 57
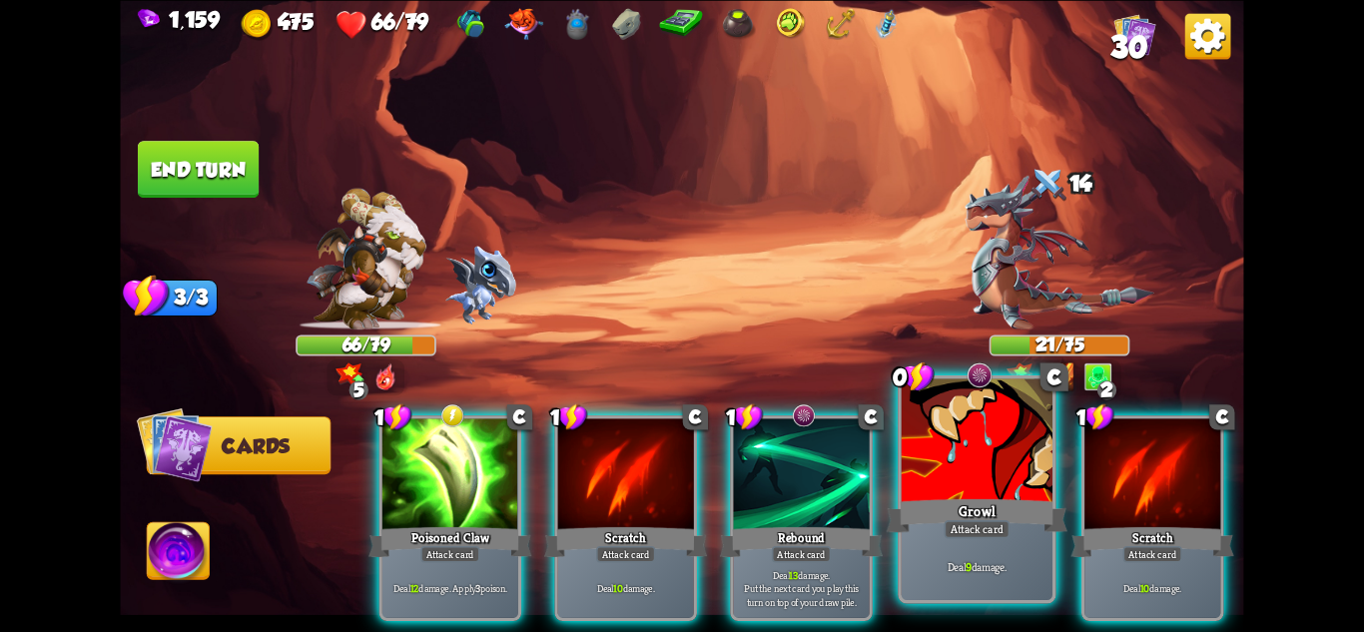
click at [989, 445] on div at bounding box center [977, 441] width 151 height 127
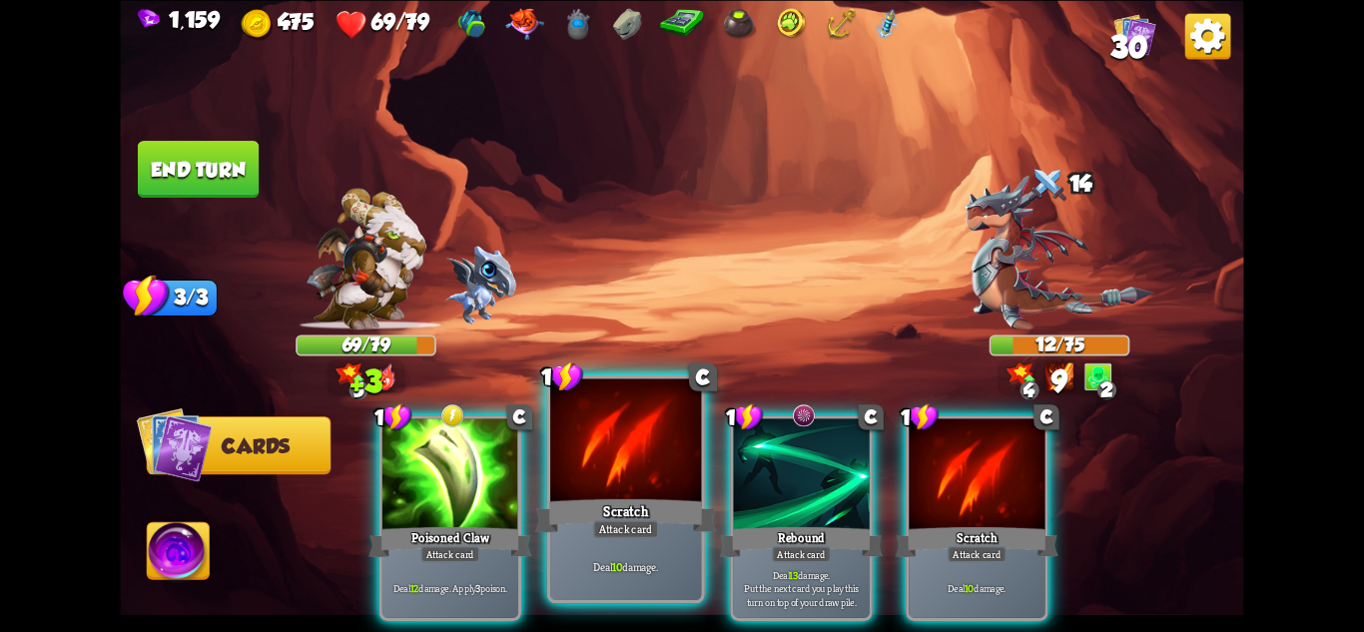
click at [620, 457] on div at bounding box center [625, 441] width 151 height 127
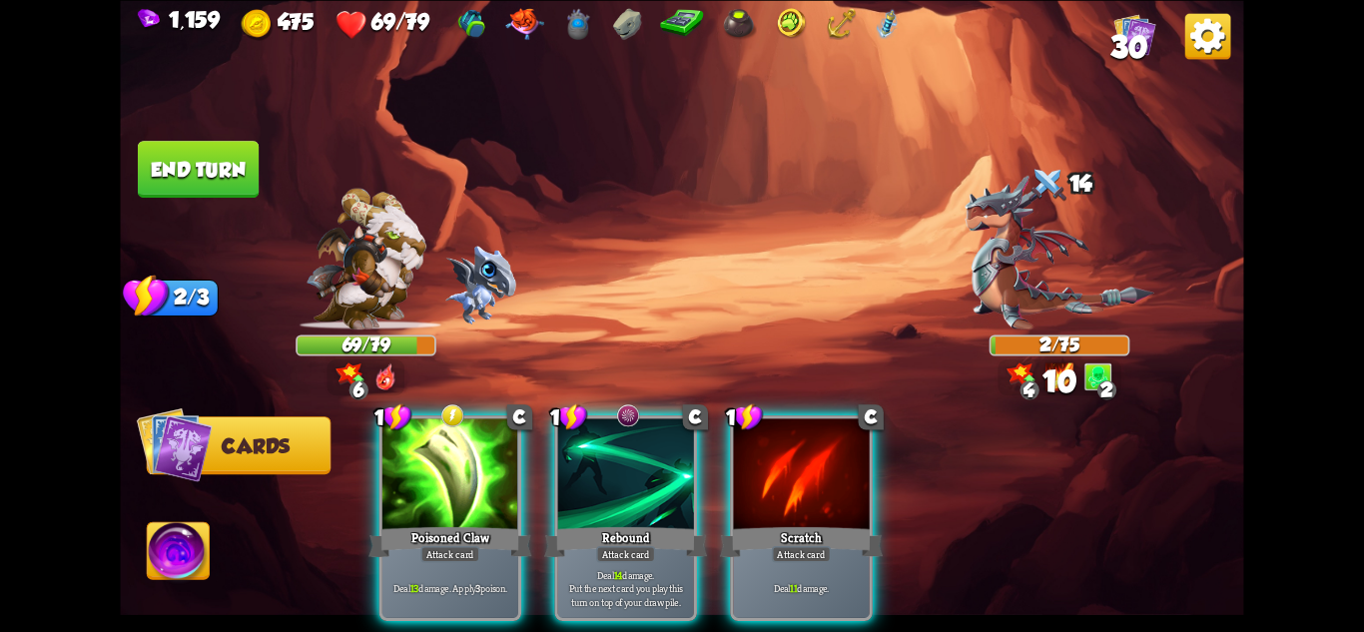
click at [181, 522] on button "Abilities" at bounding box center [178, 550] width 63 height 58
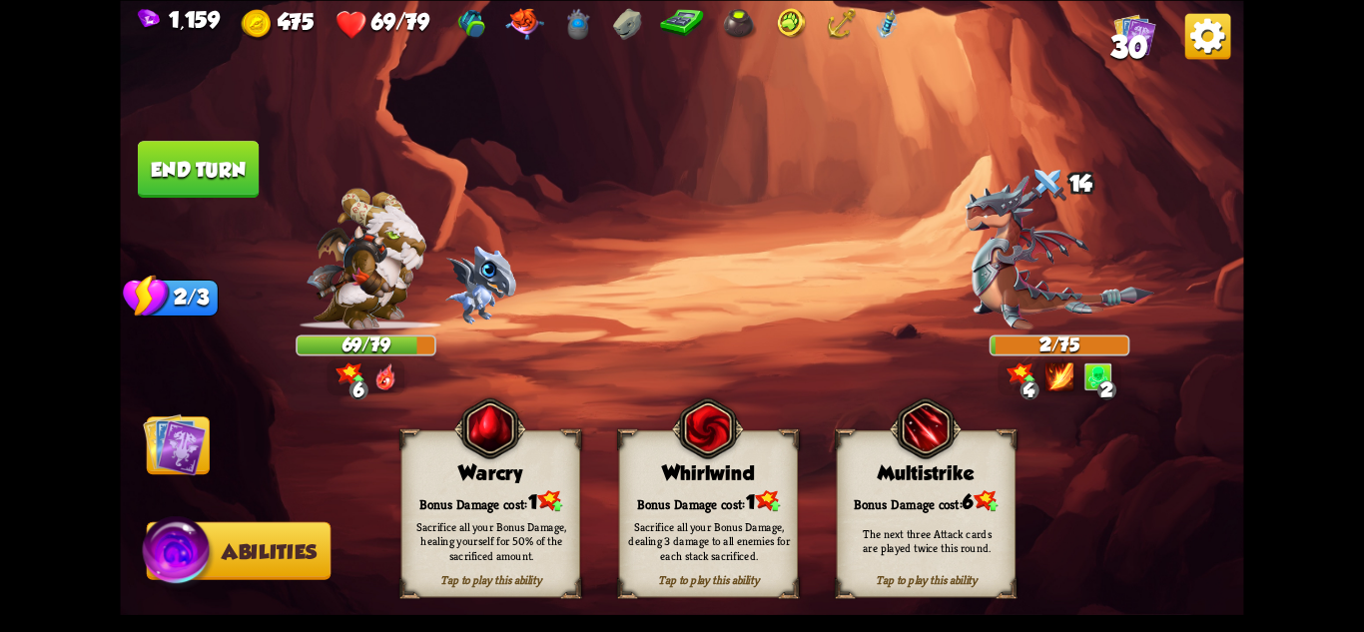
click at [430, 525] on div "Sacrifice all your Bonus Damage, healing yourself for 50% of the sacrificed amo…" at bounding box center [491, 540] width 162 height 45
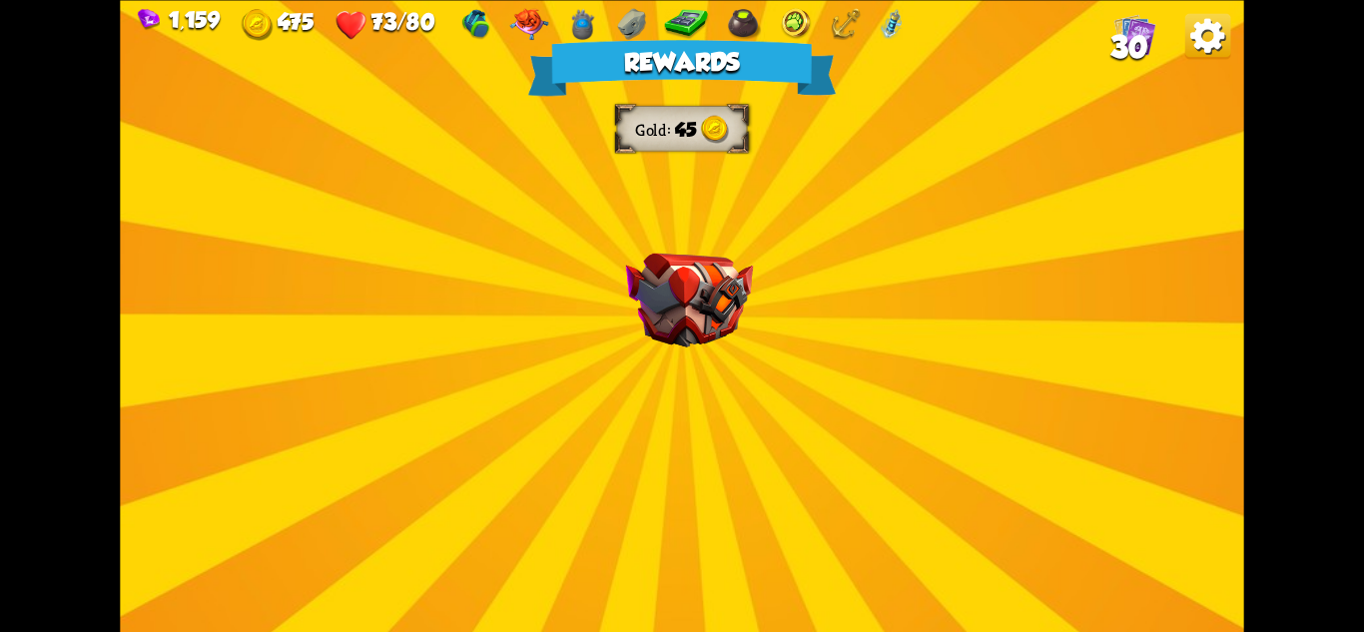
click at [723, 344] on div "Rewards Gold 45 Select a card 1 C Burst Support card The next Support card you …" at bounding box center [681, 316] width 1123 height 632
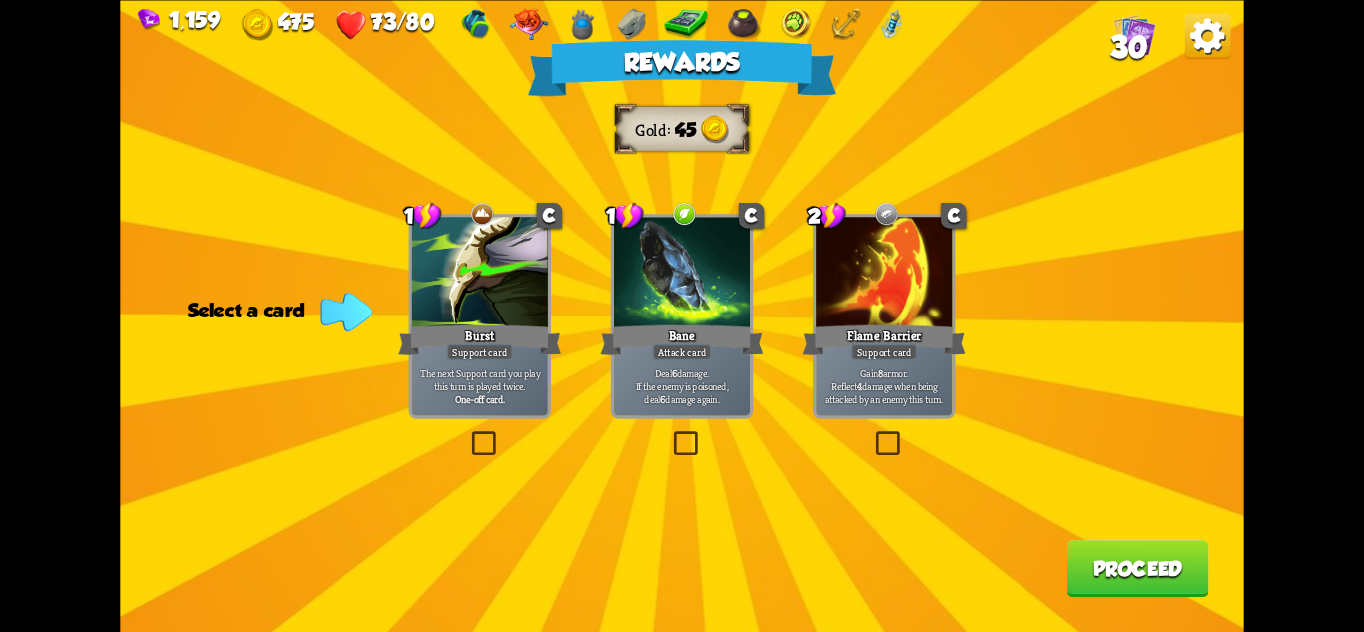
click at [681, 340] on div "Bane" at bounding box center [681, 340] width 163 height 36
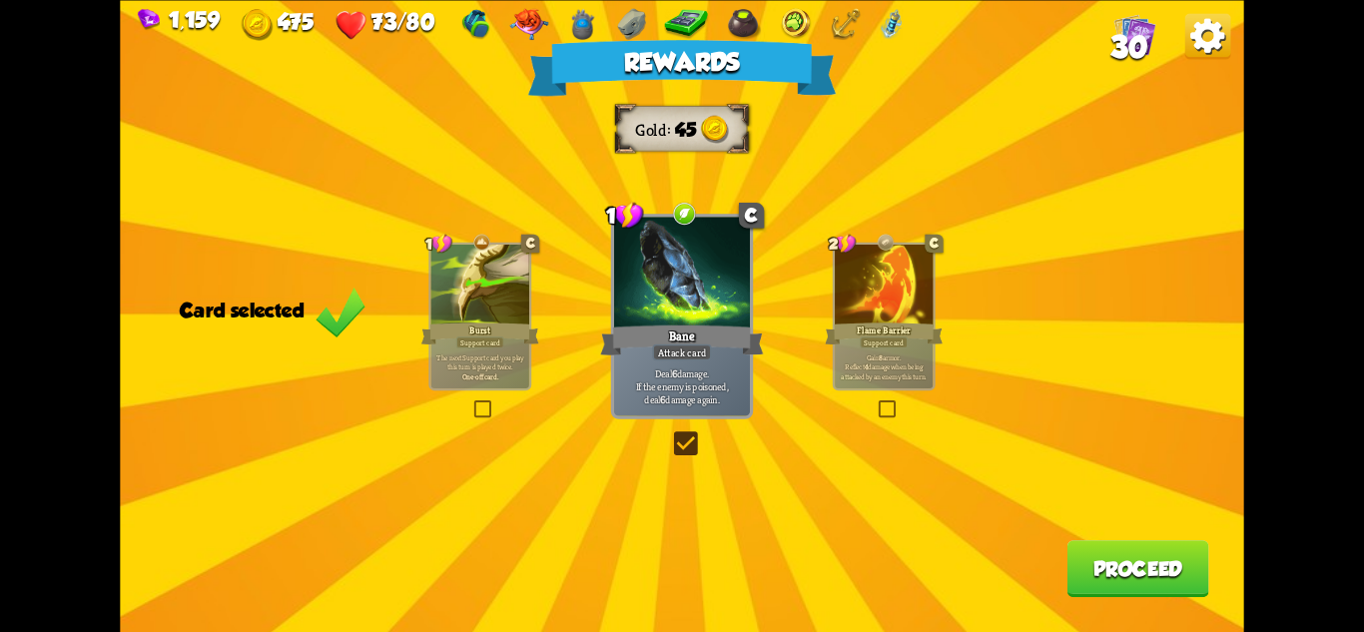
click at [1170, 567] on button "Proceed" at bounding box center [1139, 568] width 142 height 57
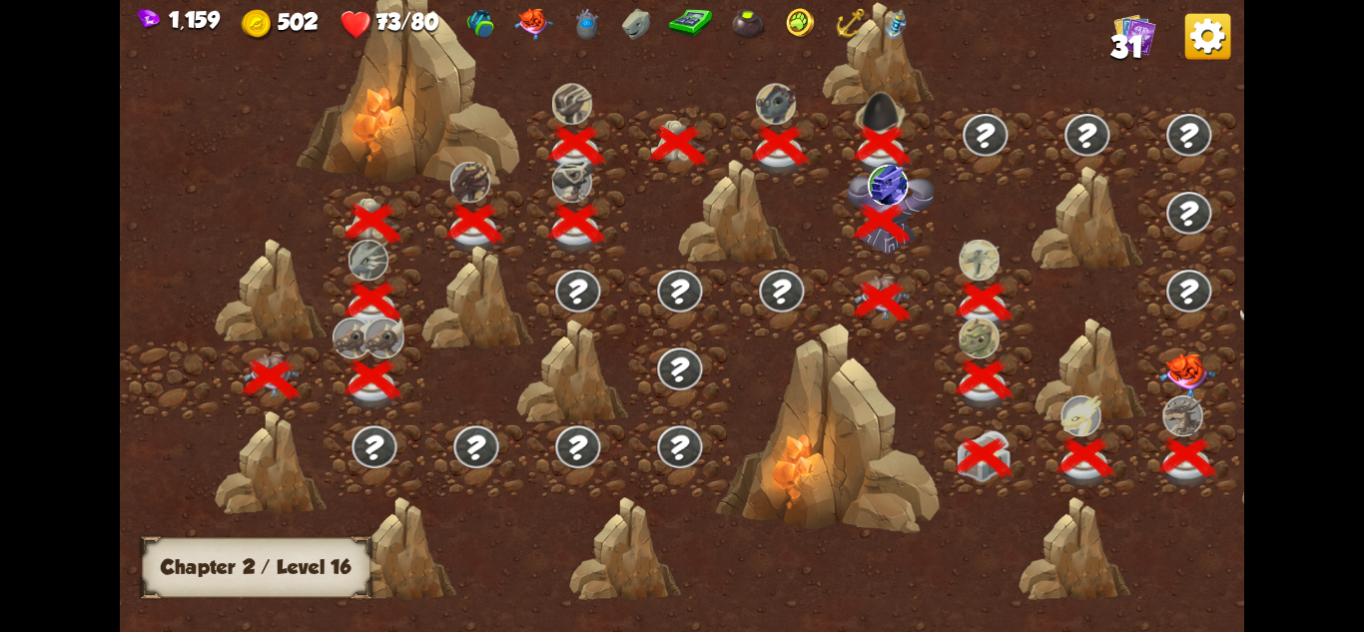
scroll to position [0, 304]
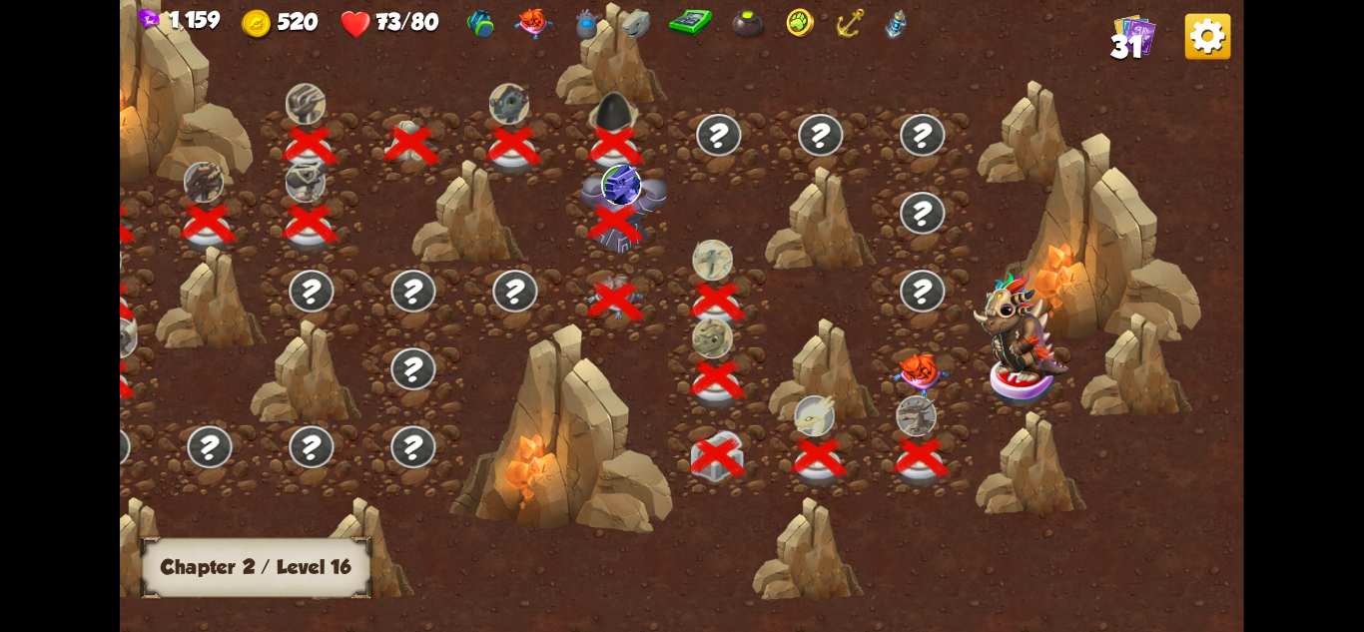
click at [914, 373] on img at bounding box center [921, 376] width 56 height 44
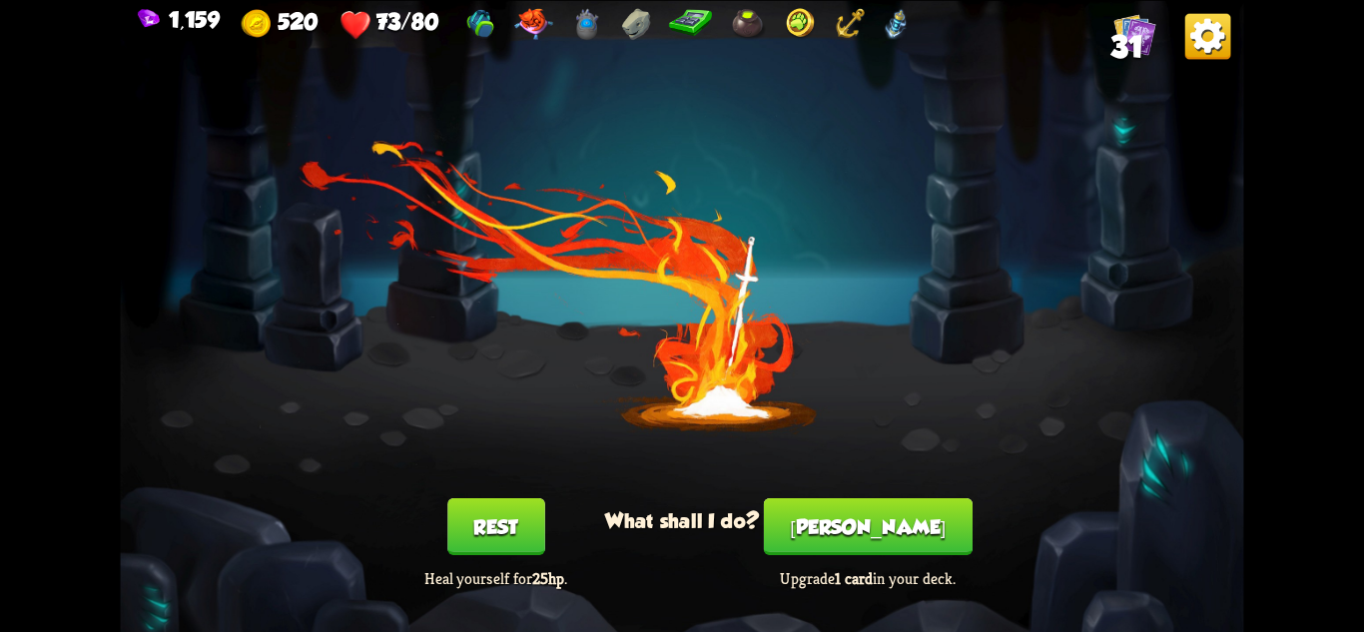
click at [860, 518] on button "[PERSON_NAME]" at bounding box center [868, 525] width 209 height 57
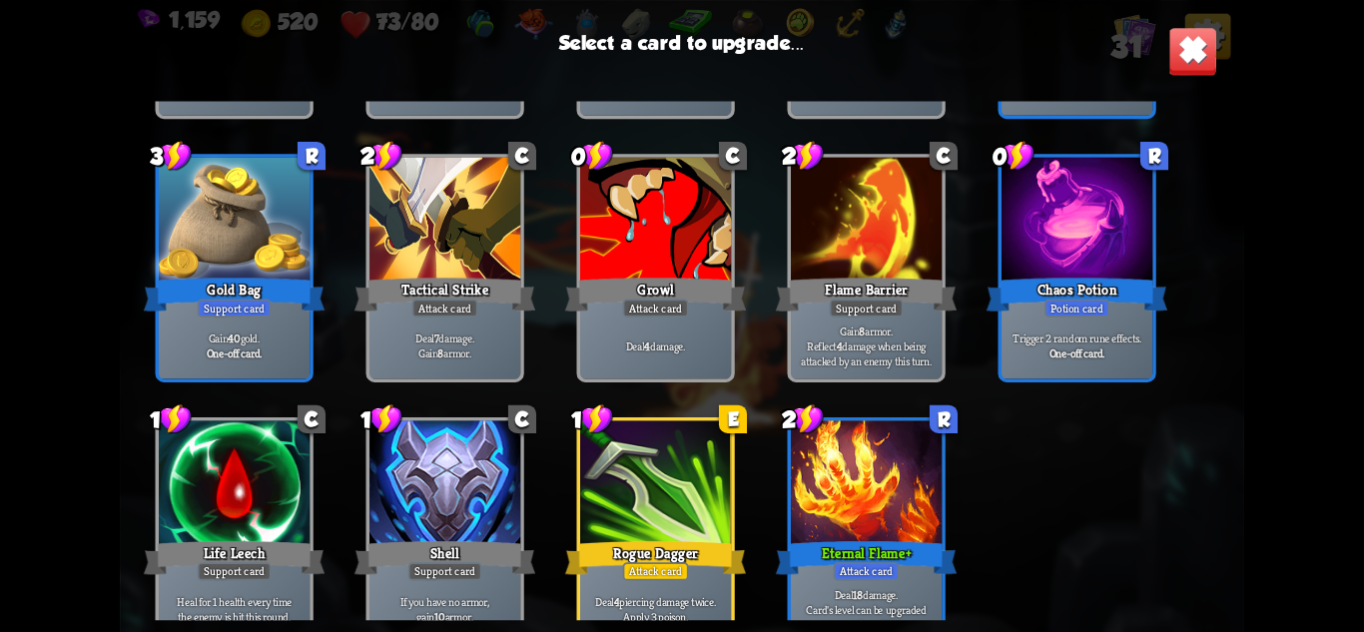
scroll to position [628, 0]
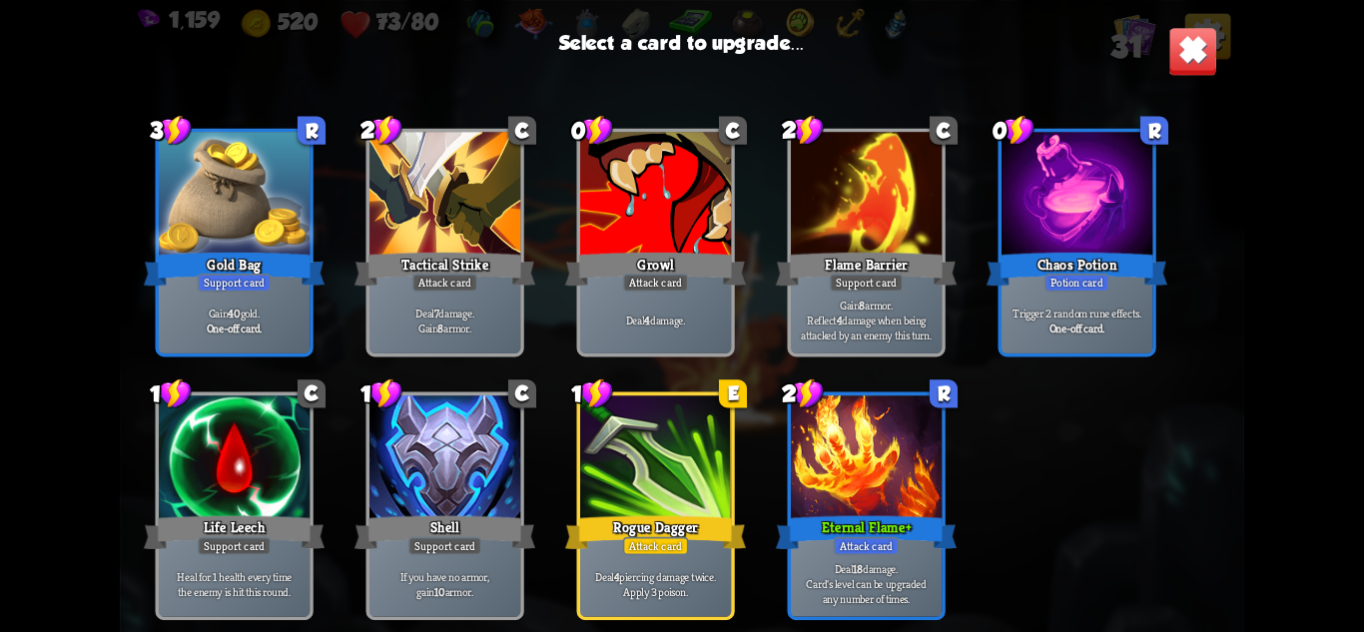
click at [860, 463] on div at bounding box center [866, 458] width 151 height 127
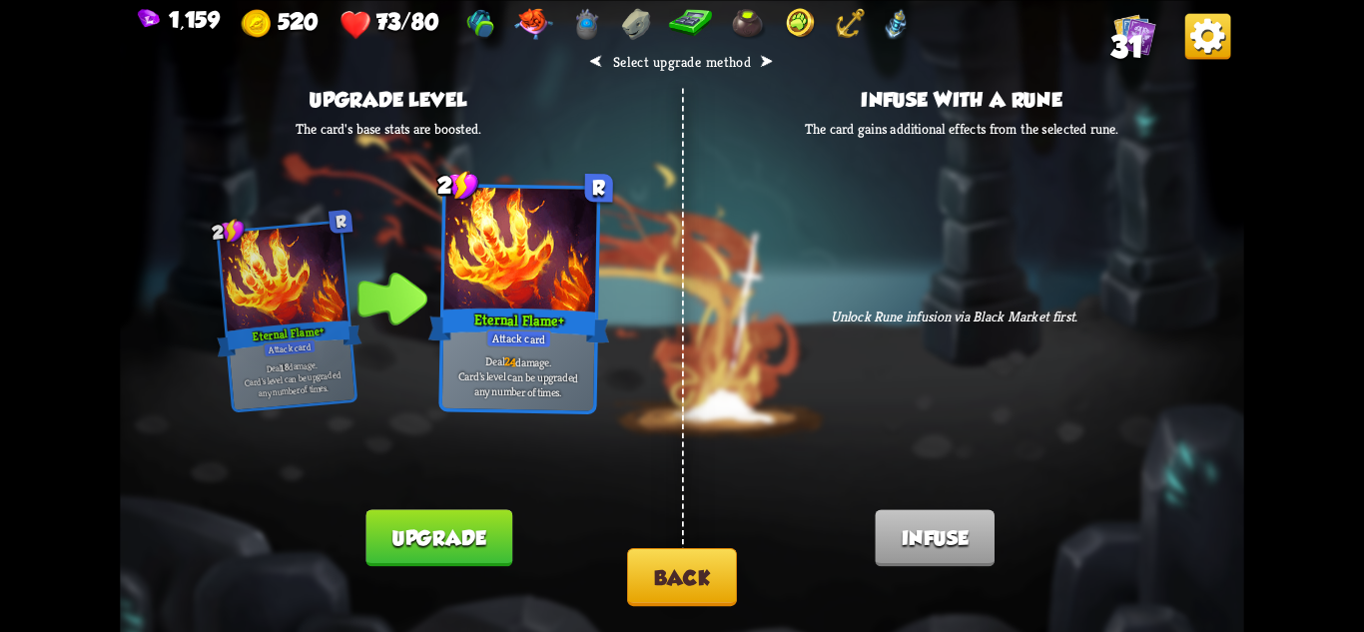
click at [484, 529] on button "Upgrade" at bounding box center [438, 537] width 146 height 57
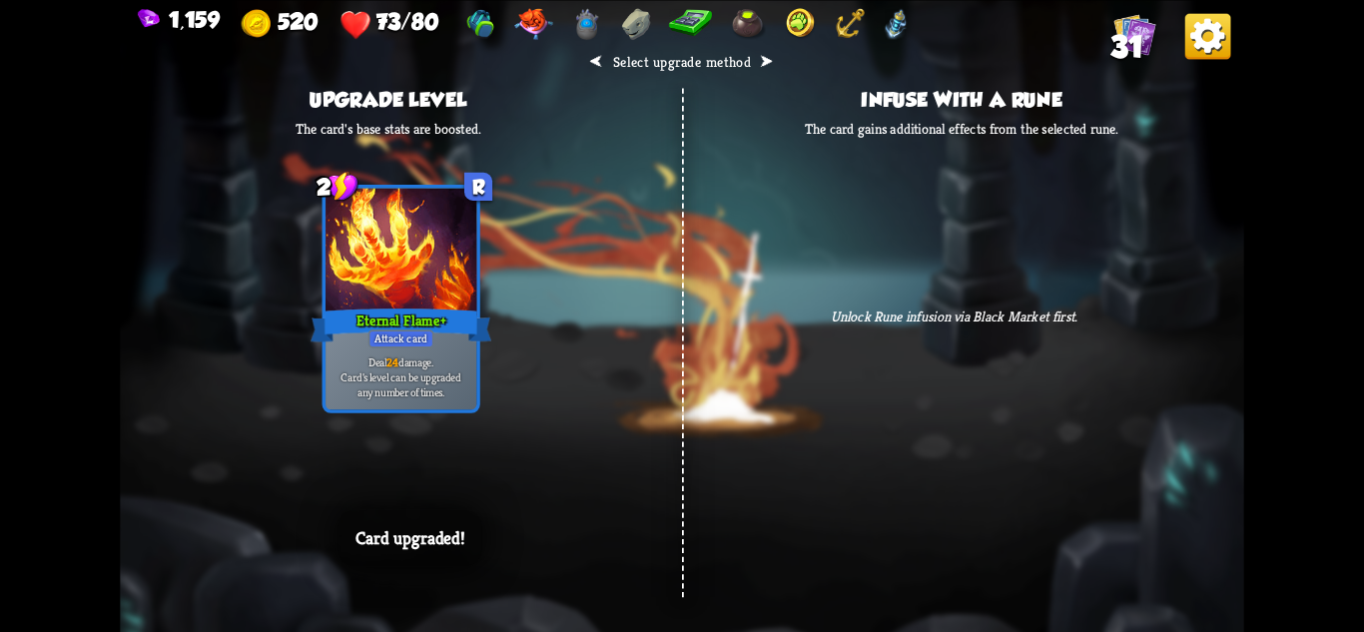
click at [757, 518] on div "⮜ Select upgrade method ⮞ Upgrade level The card's base stats are boosted. 2 R …" at bounding box center [681, 316] width 1123 height 632
click at [916, 422] on div "⮜ Select upgrade method ⮞ Upgrade level The card's base stats are boosted. 2 R …" at bounding box center [681, 316] width 1123 height 632
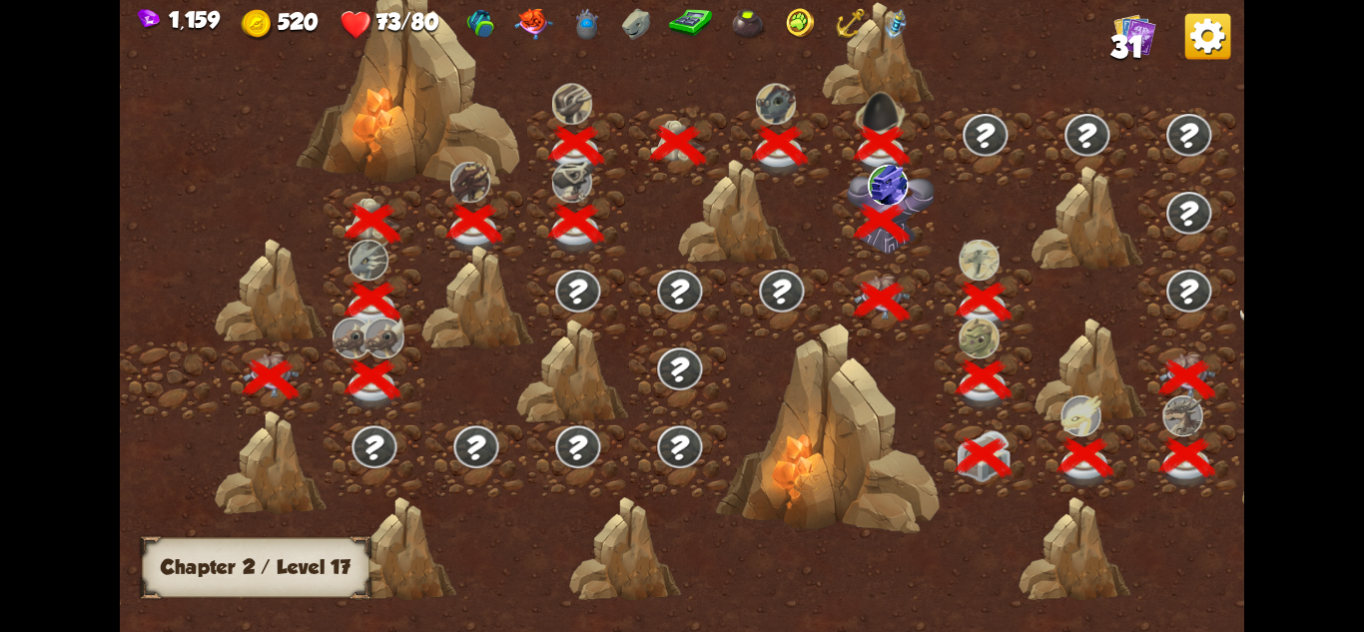
scroll to position [0, 304]
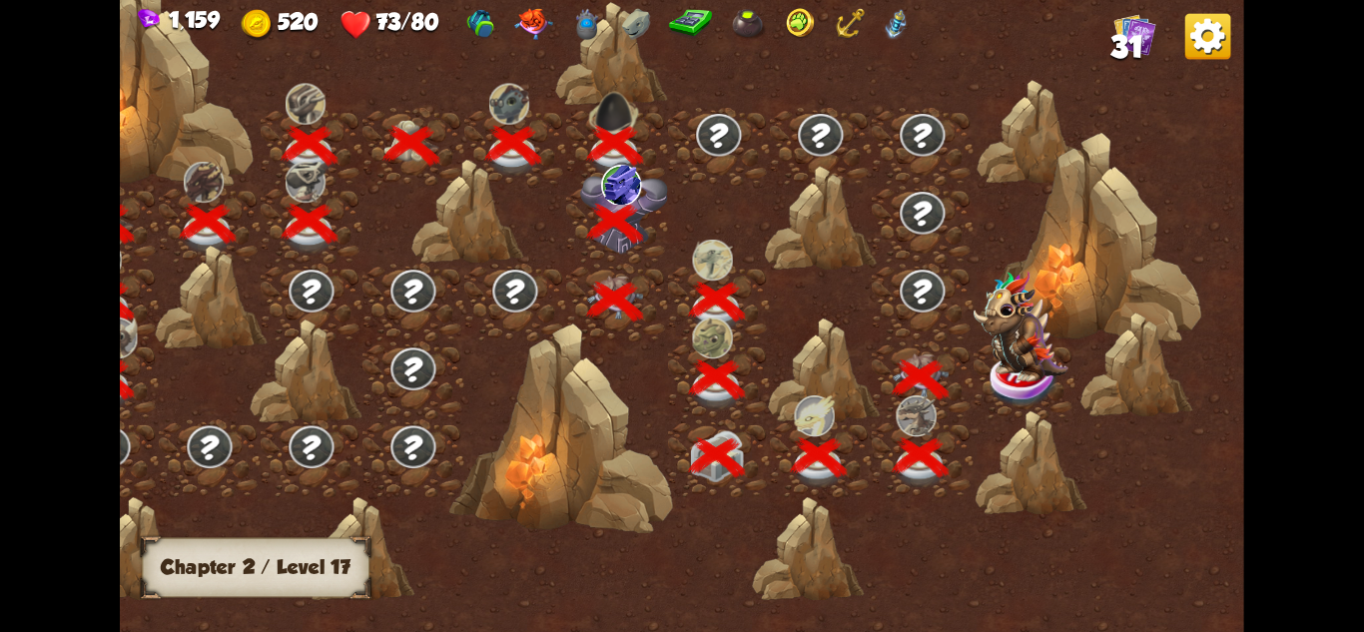
click at [1007, 362] on img at bounding box center [1021, 327] width 95 height 112
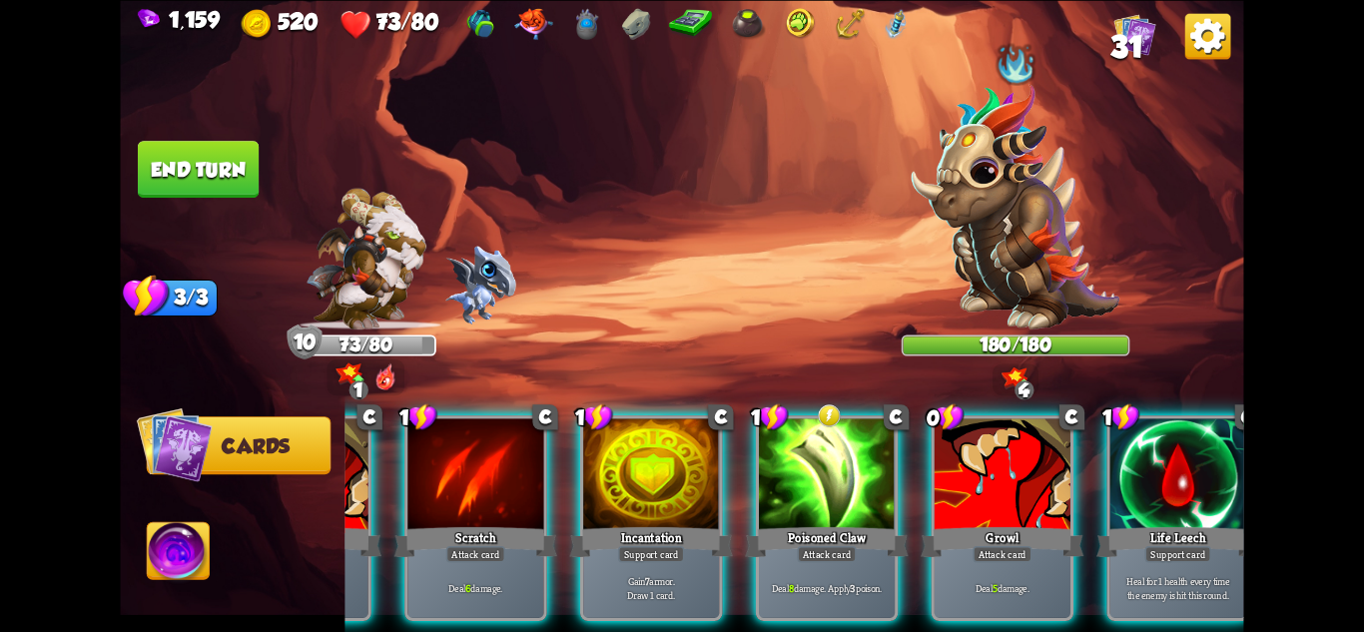
scroll to position [0, 0]
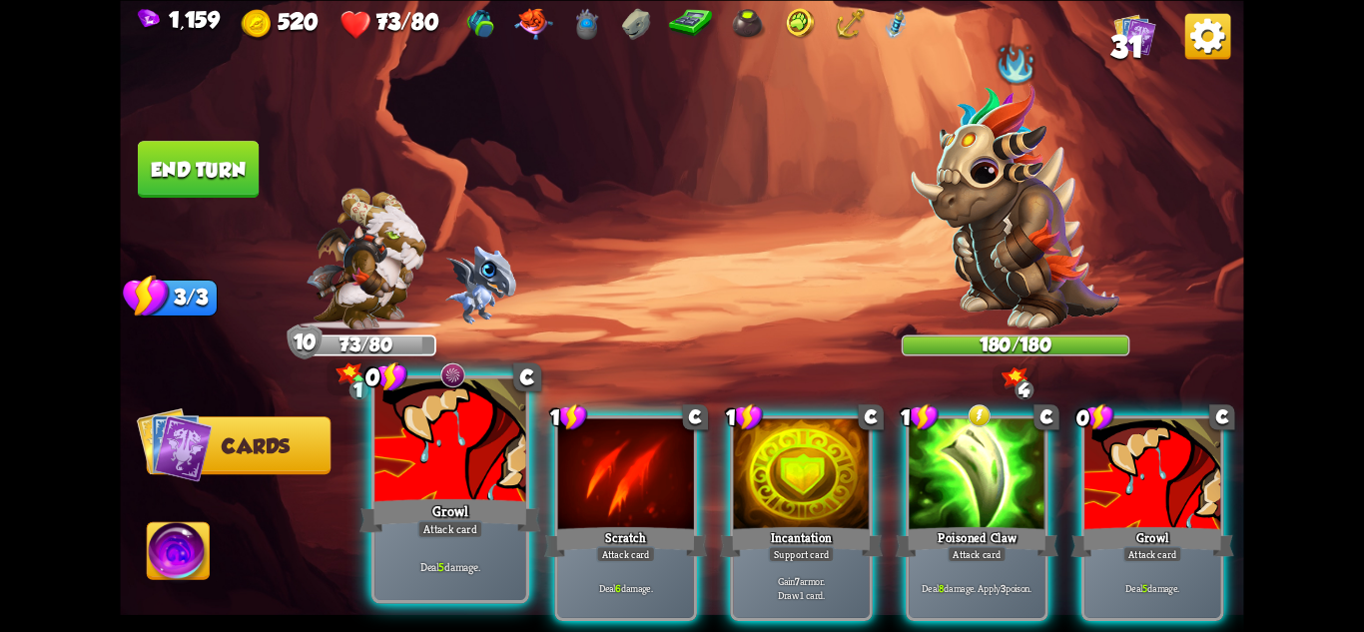
click at [486, 518] on div "Growl" at bounding box center [450, 515] width 181 height 40
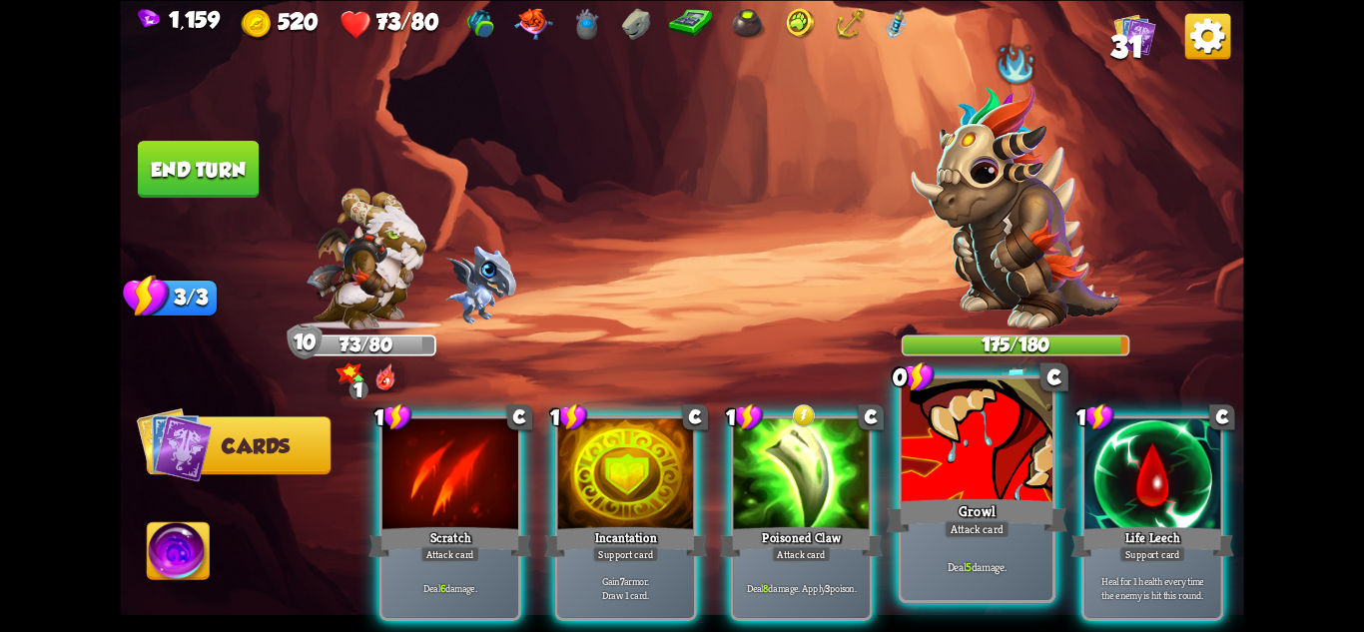
click at [930, 530] on div "Growl" at bounding box center [977, 515] width 181 height 40
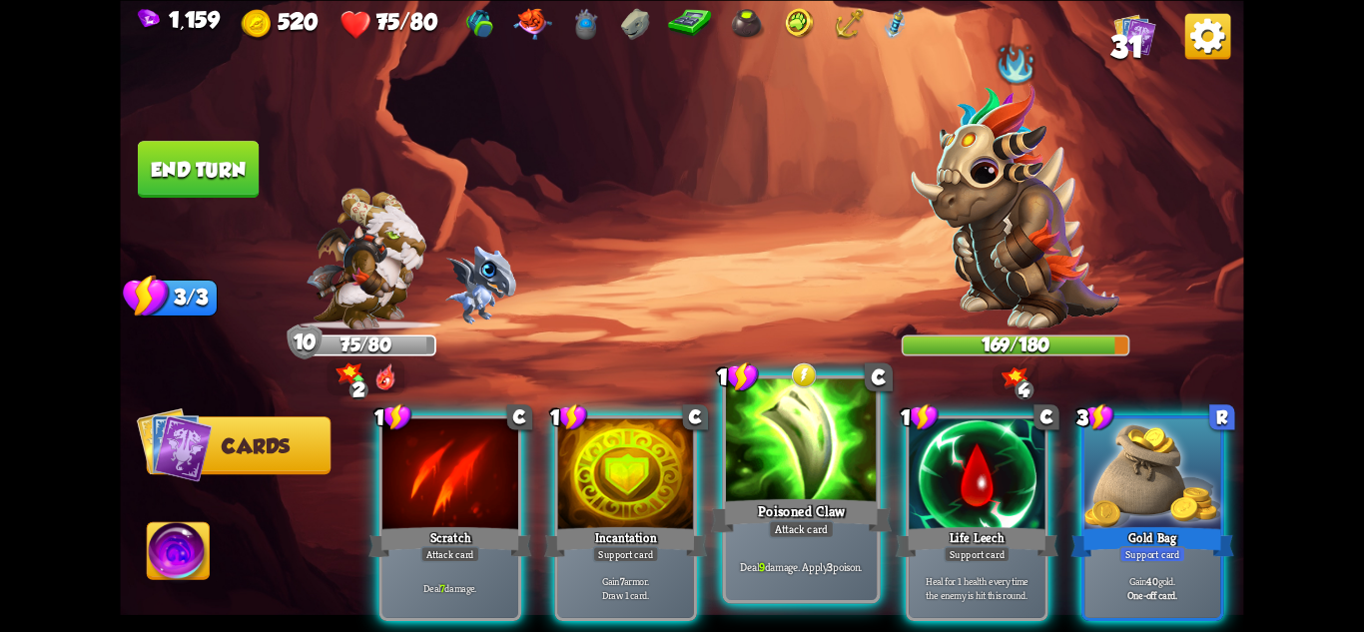
click at [816, 514] on div "Poisoned Claw" at bounding box center [801, 515] width 181 height 40
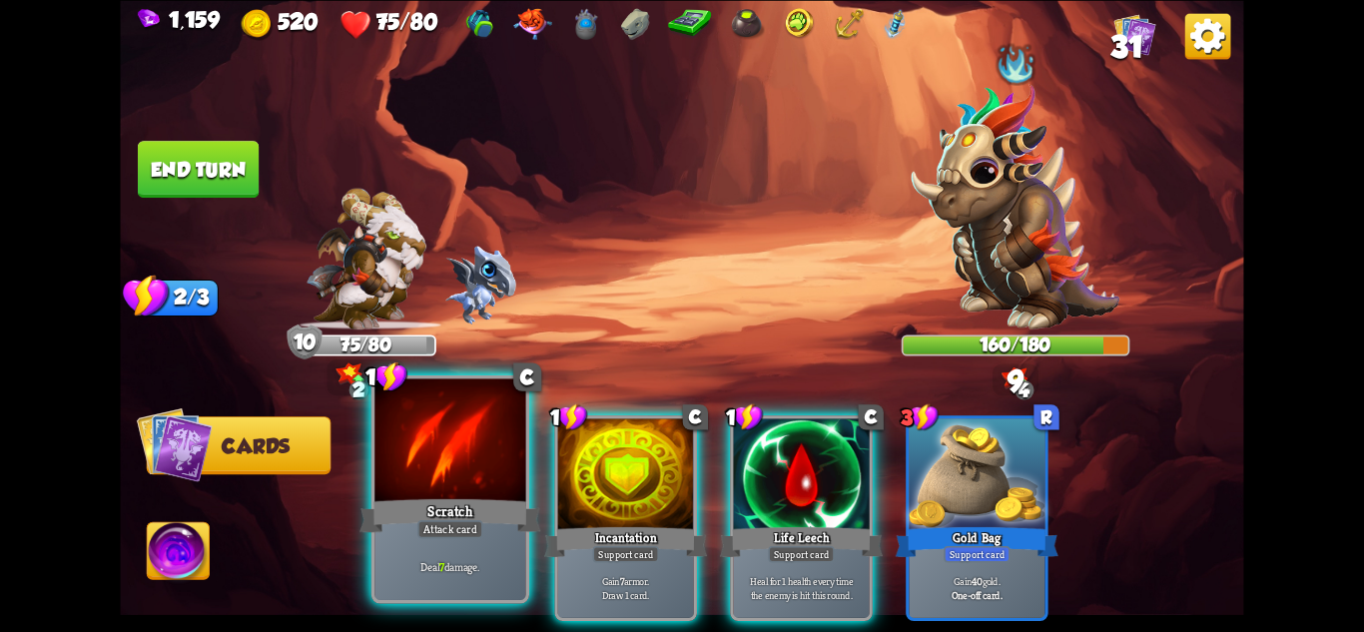
click at [442, 479] on div at bounding box center [449, 441] width 151 height 127
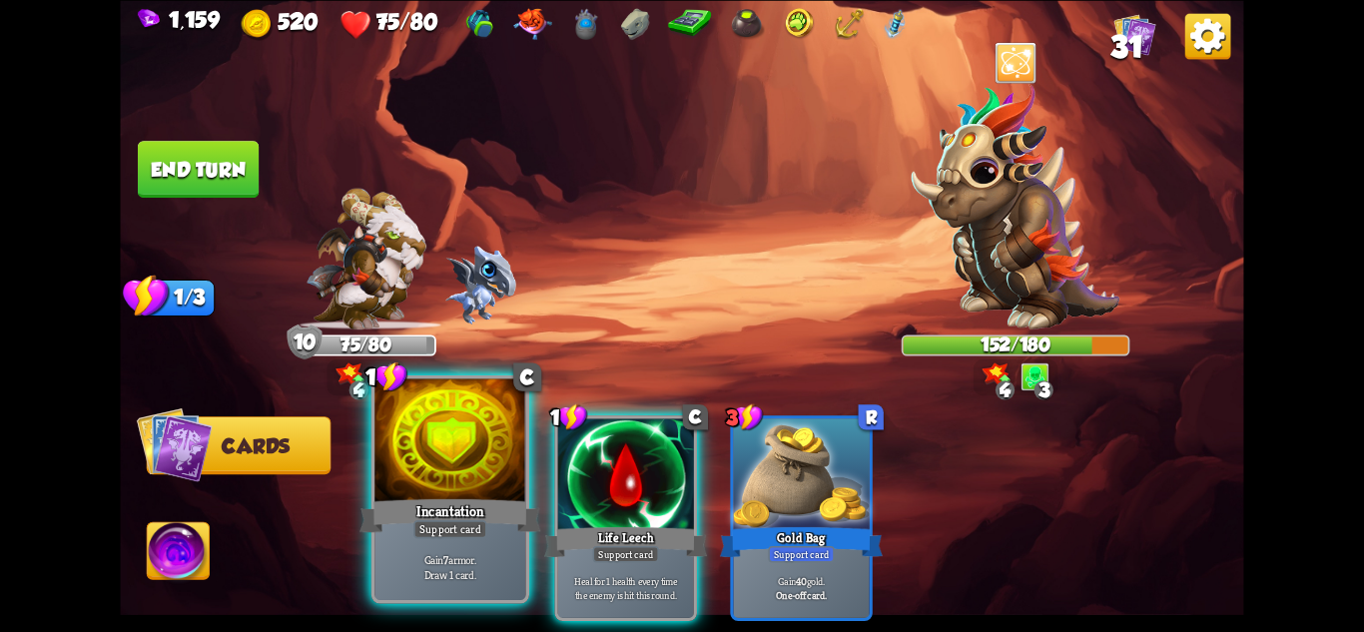
click at [515, 478] on div at bounding box center [449, 441] width 151 height 127
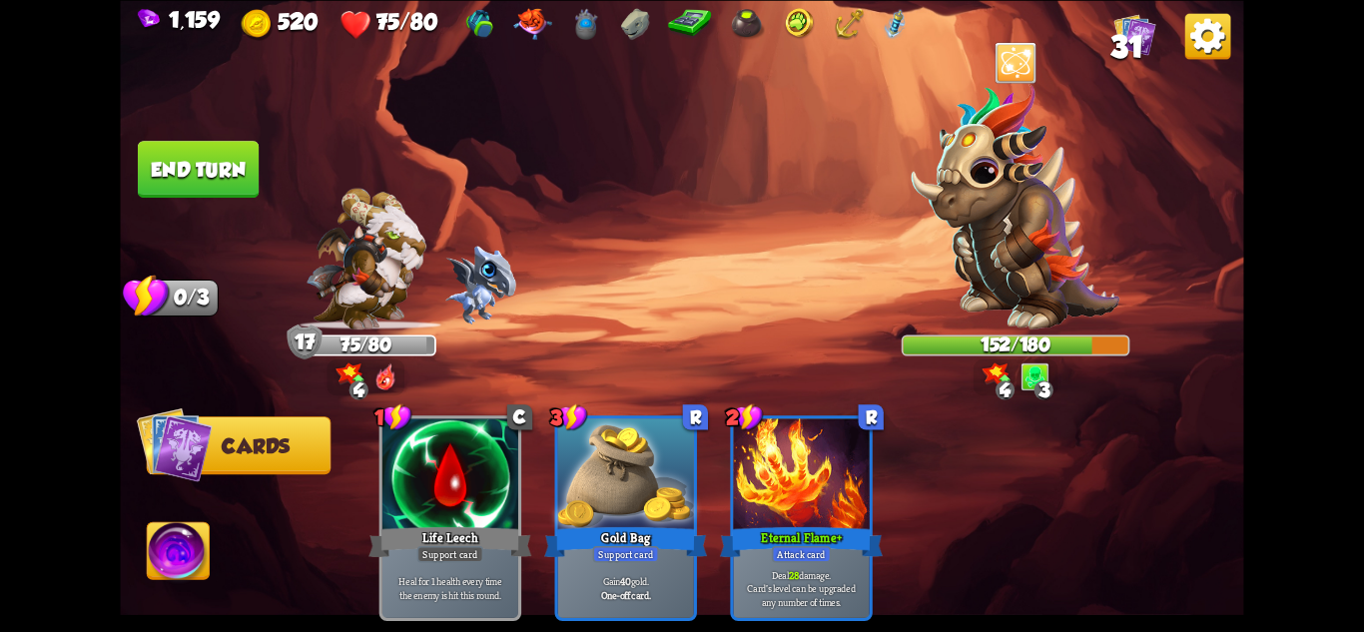
click at [254, 191] on button "End turn" at bounding box center [198, 169] width 121 height 57
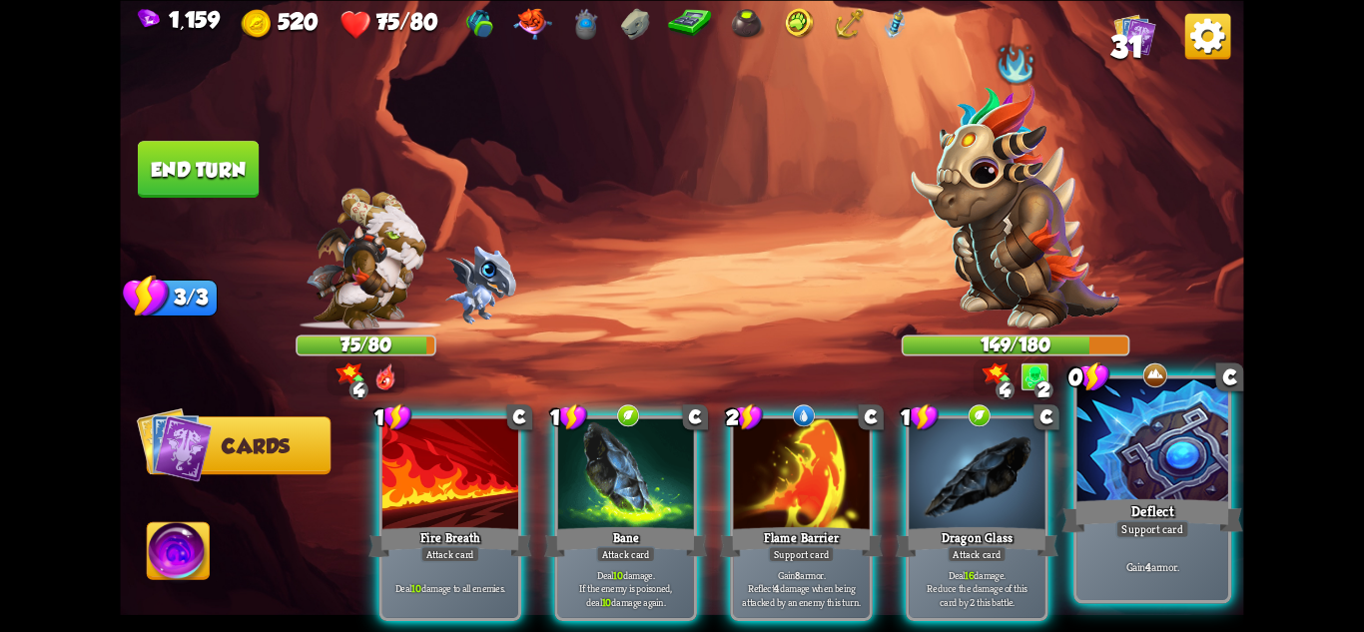
click at [1180, 529] on div "Support card" at bounding box center [1152, 528] width 74 height 18
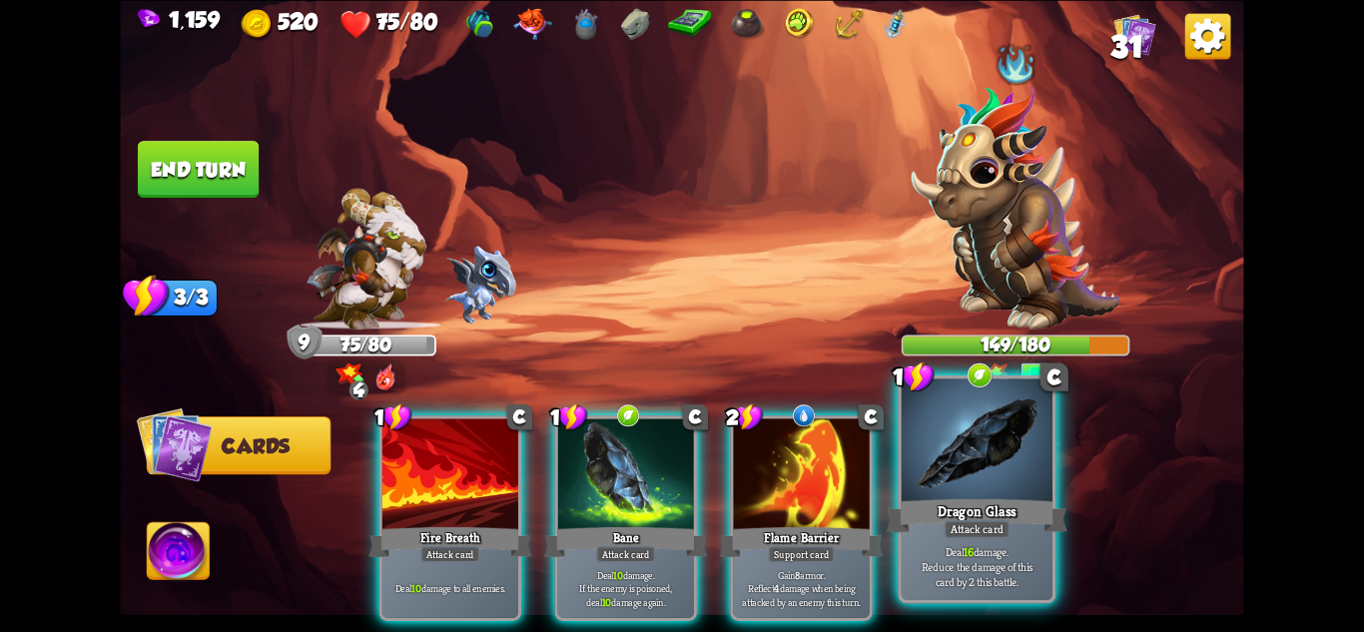
click at [1014, 533] on div "Dragon Glass" at bounding box center [977, 515] width 181 height 40
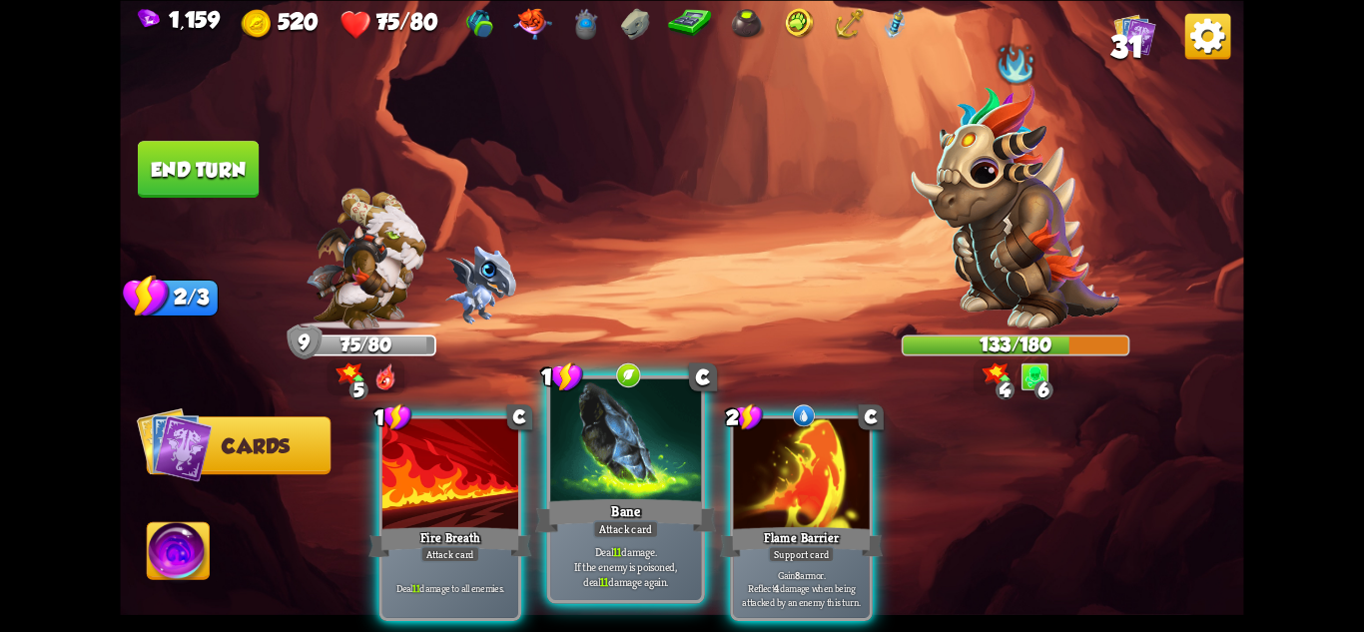
click at [661, 443] on div at bounding box center [625, 441] width 151 height 127
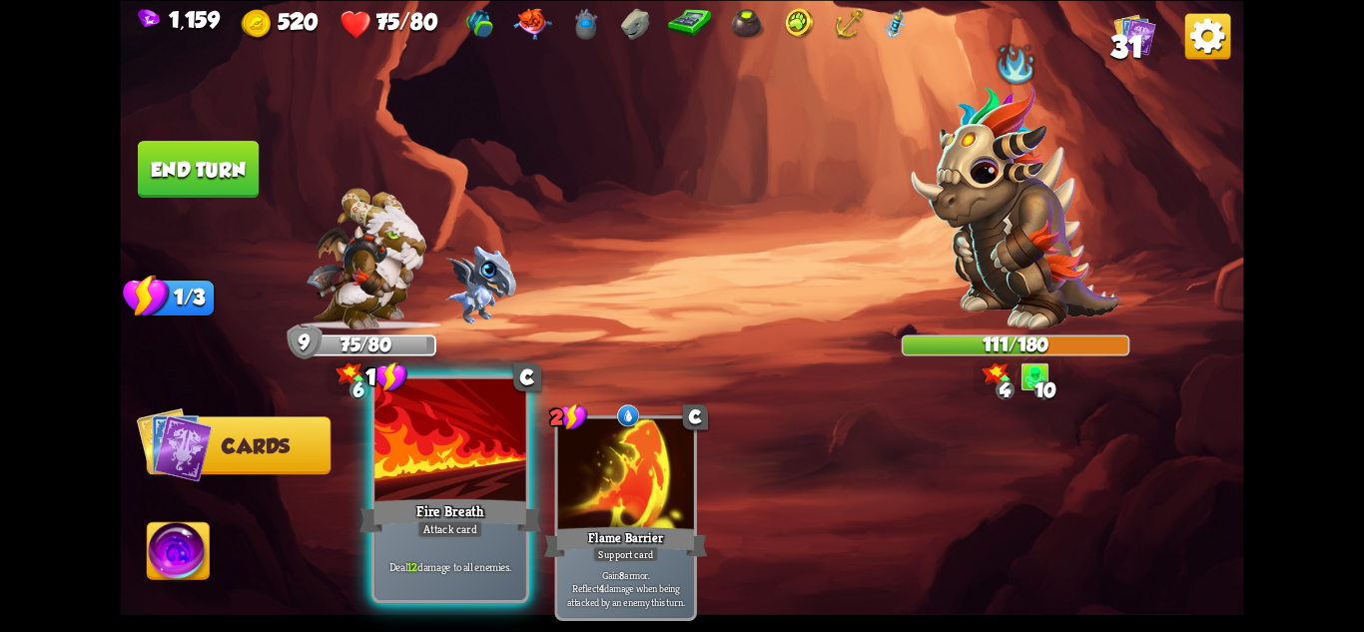
click at [430, 481] on div at bounding box center [449, 441] width 151 height 127
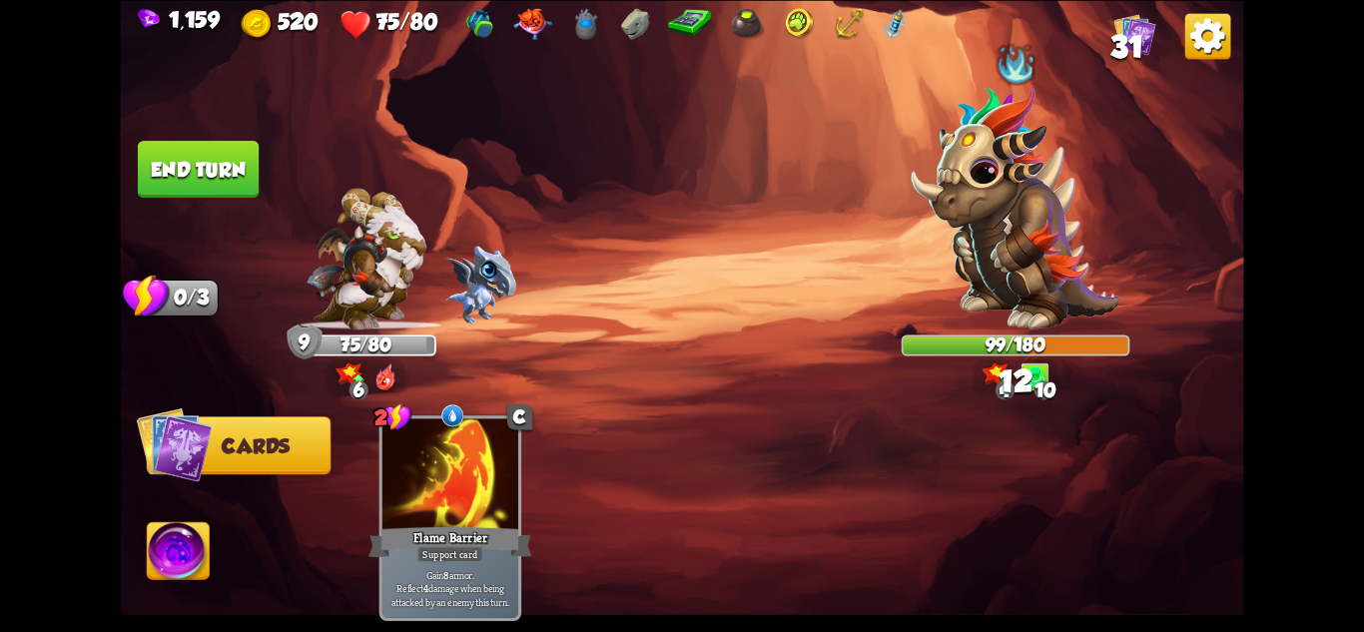
click at [224, 174] on button "End turn" at bounding box center [198, 169] width 121 height 57
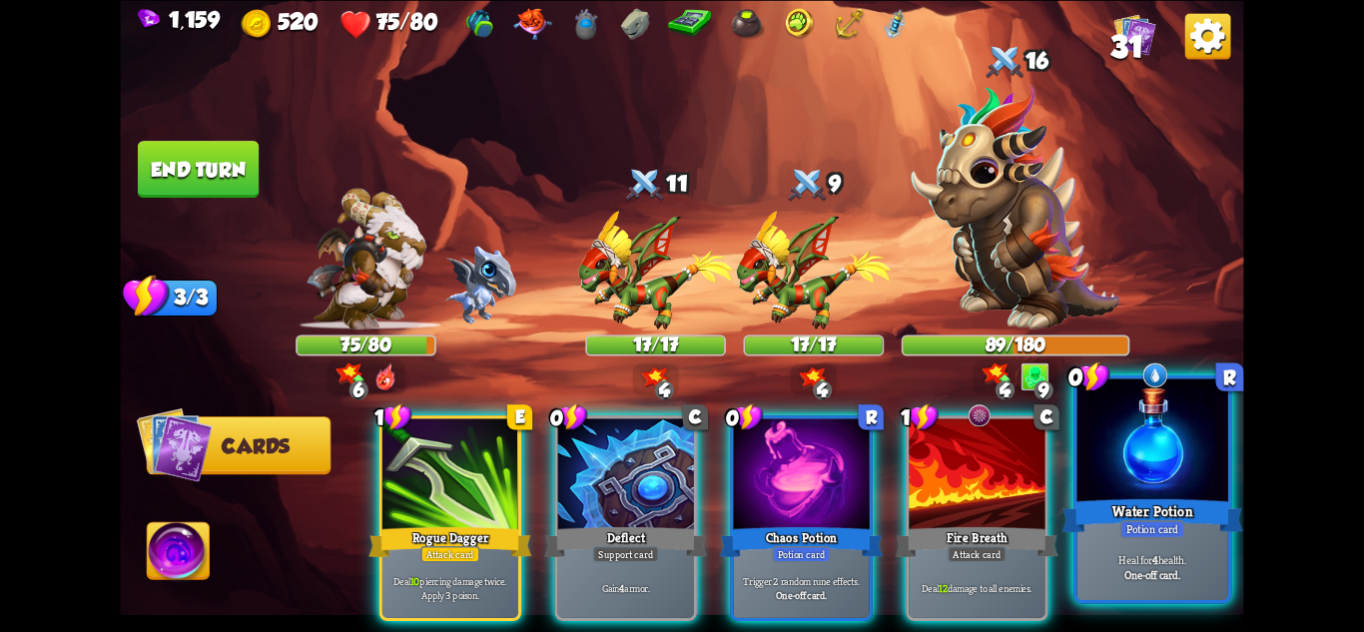
click at [1118, 496] on div "Water Potion" at bounding box center [1153, 515] width 181 height 40
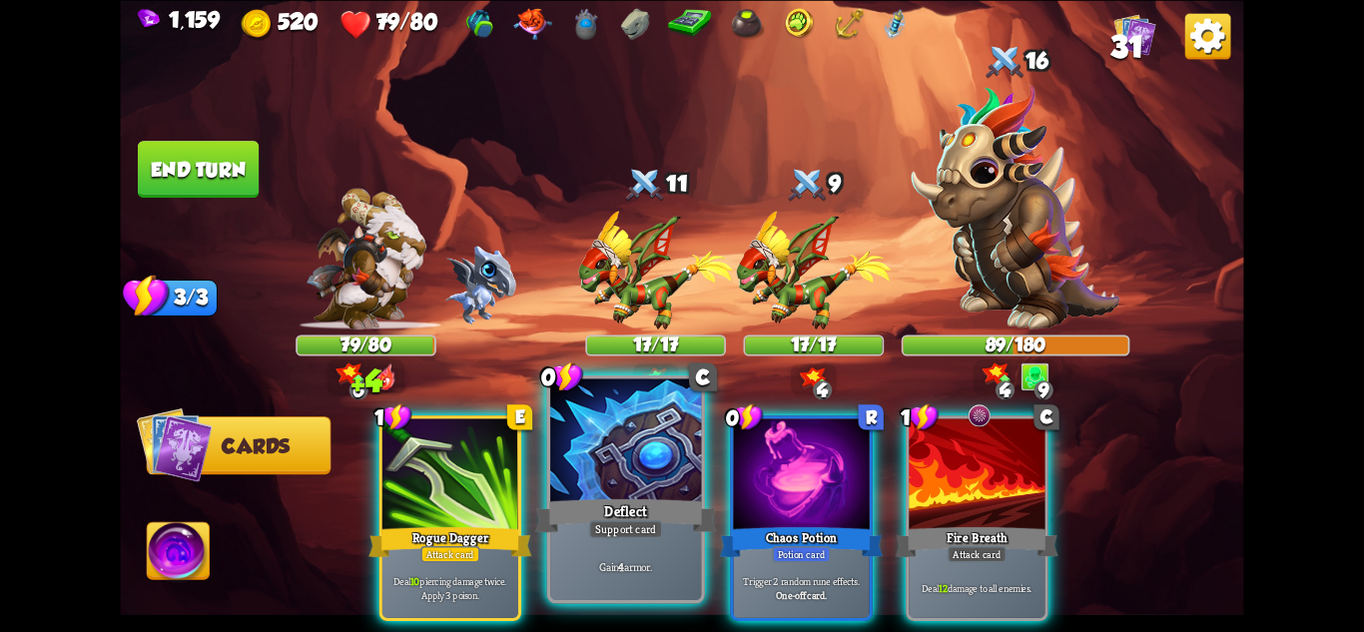
click at [607, 502] on div "Deflect" at bounding box center [625, 515] width 181 height 40
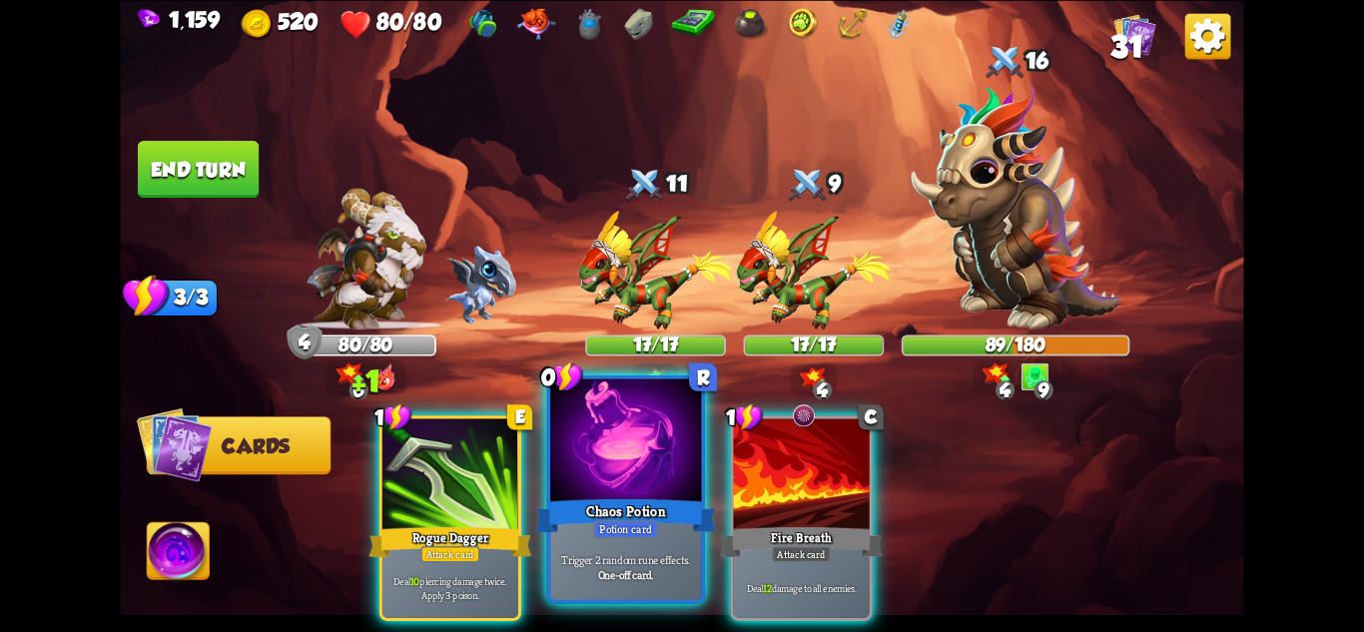
click at [628, 493] on div at bounding box center [625, 441] width 151 height 127
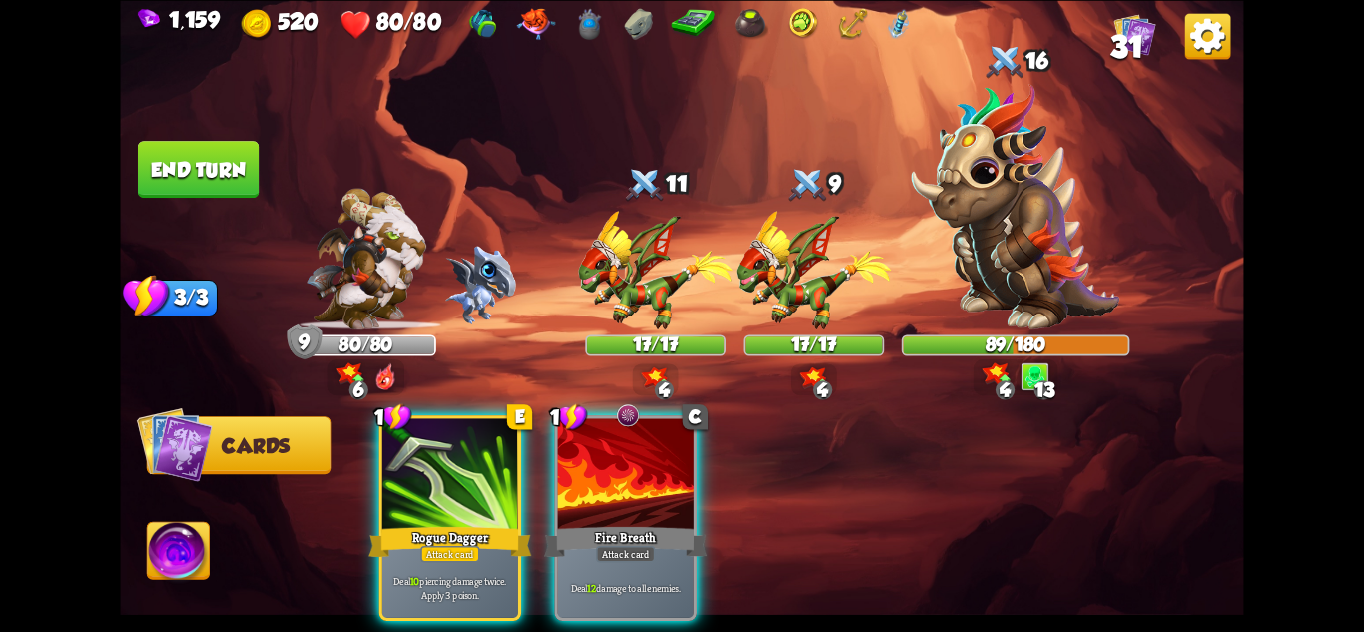
click at [180, 575] on img at bounding box center [179, 553] width 62 height 63
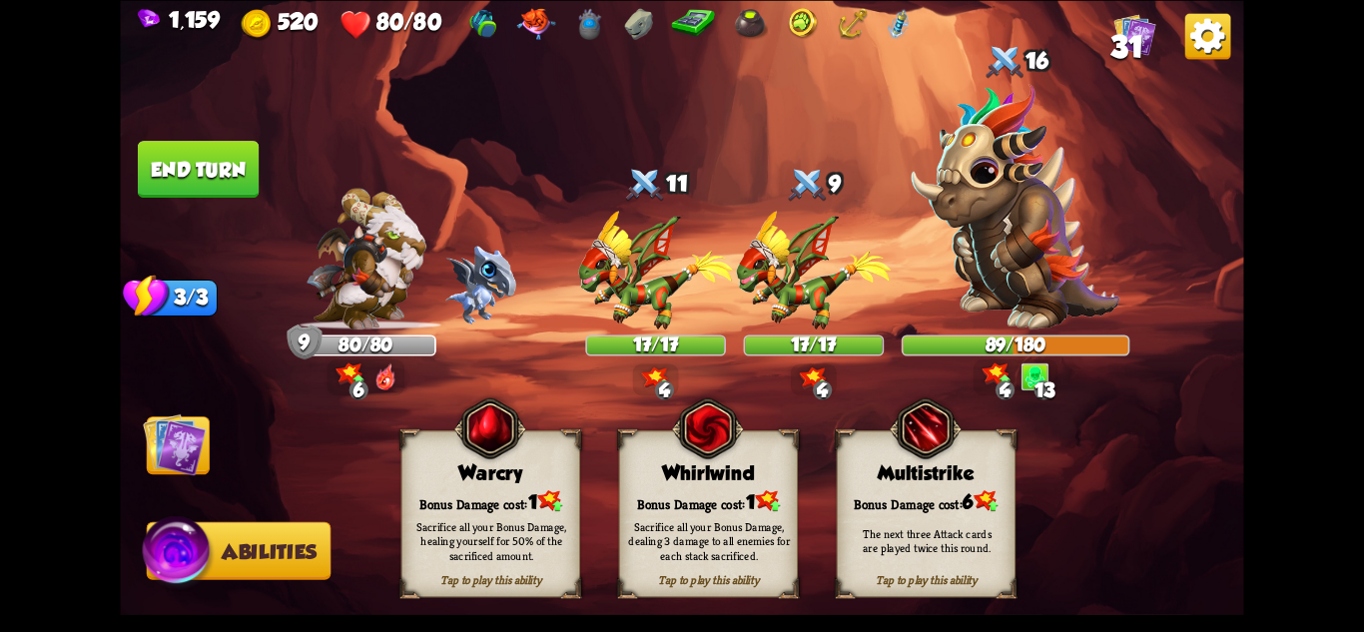
click at [176, 451] on img at bounding box center [174, 443] width 63 height 63
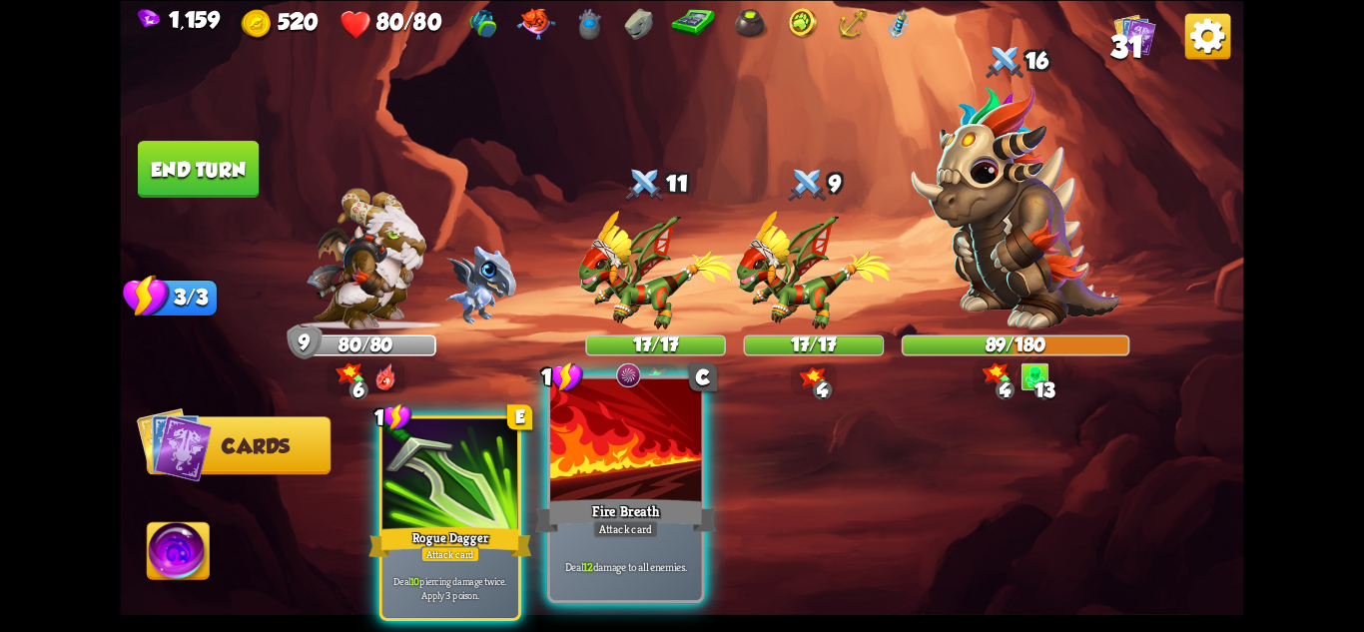
click at [622, 532] on div "Attack card" at bounding box center [626, 528] width 66 height 18
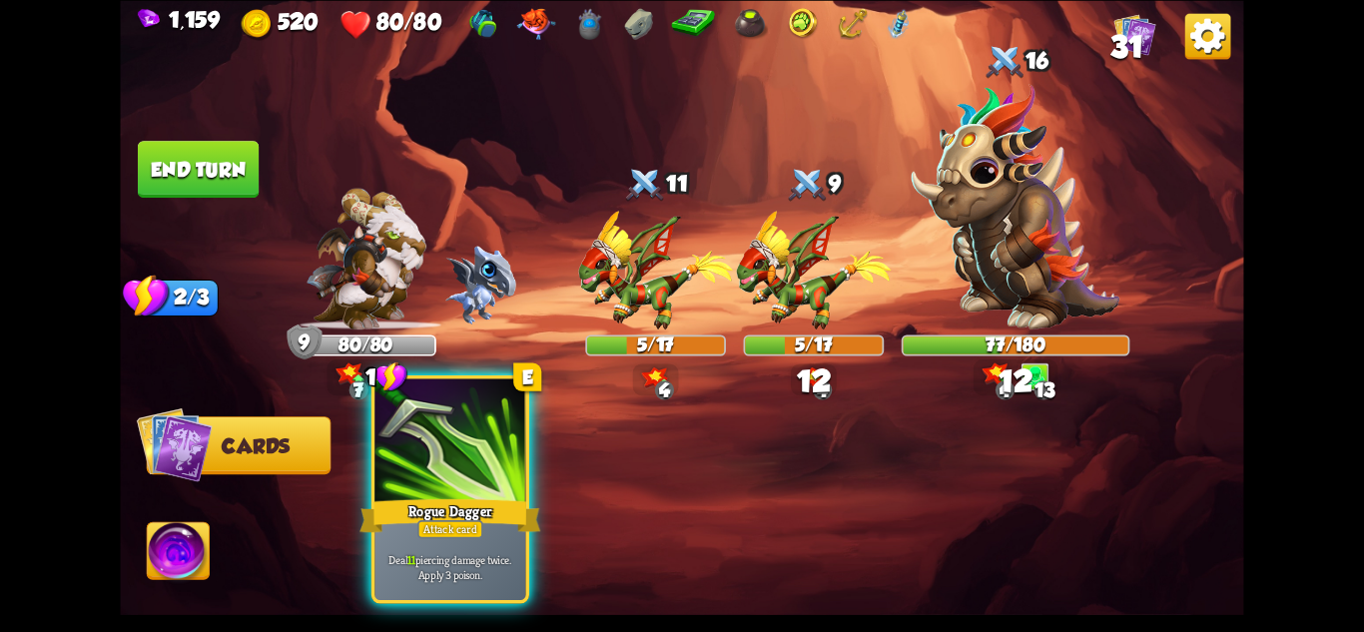
click at [466, 542] on div "Deal 11 piercing damage twice. Apply 3 poison." at bounding box center [449, 567] width 151 height 66
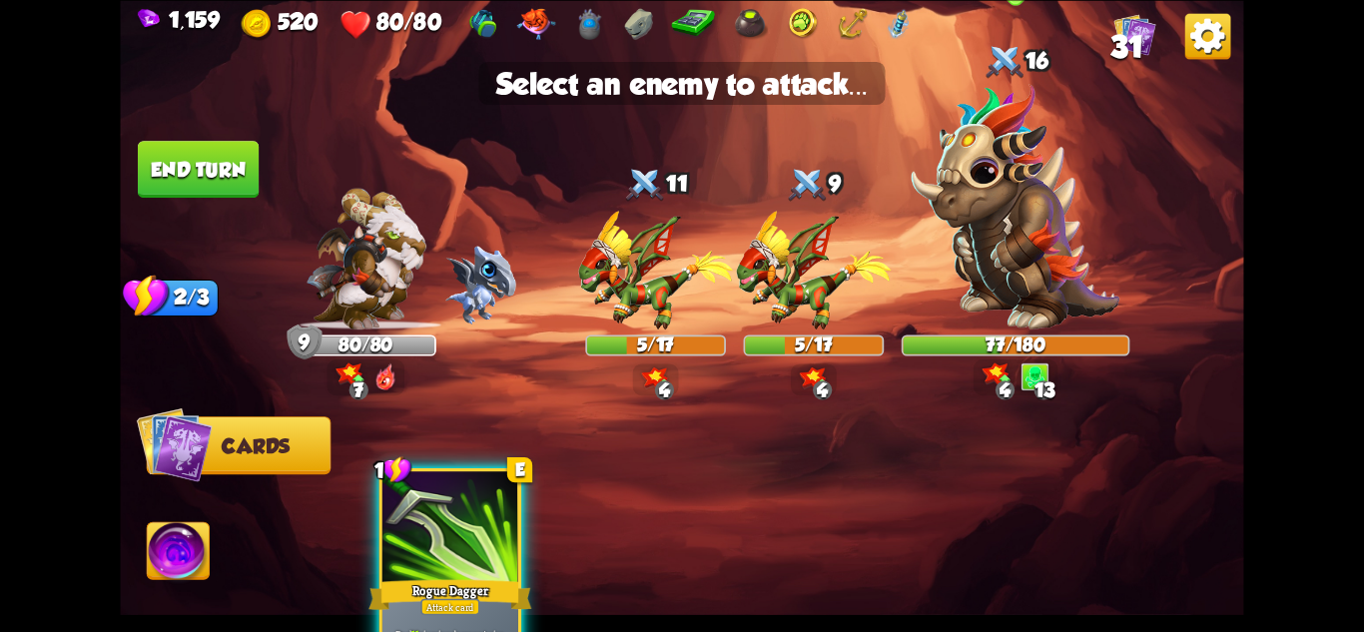
click at [999, 295] on img at bounding box center [1016, 207] width 209 height 246
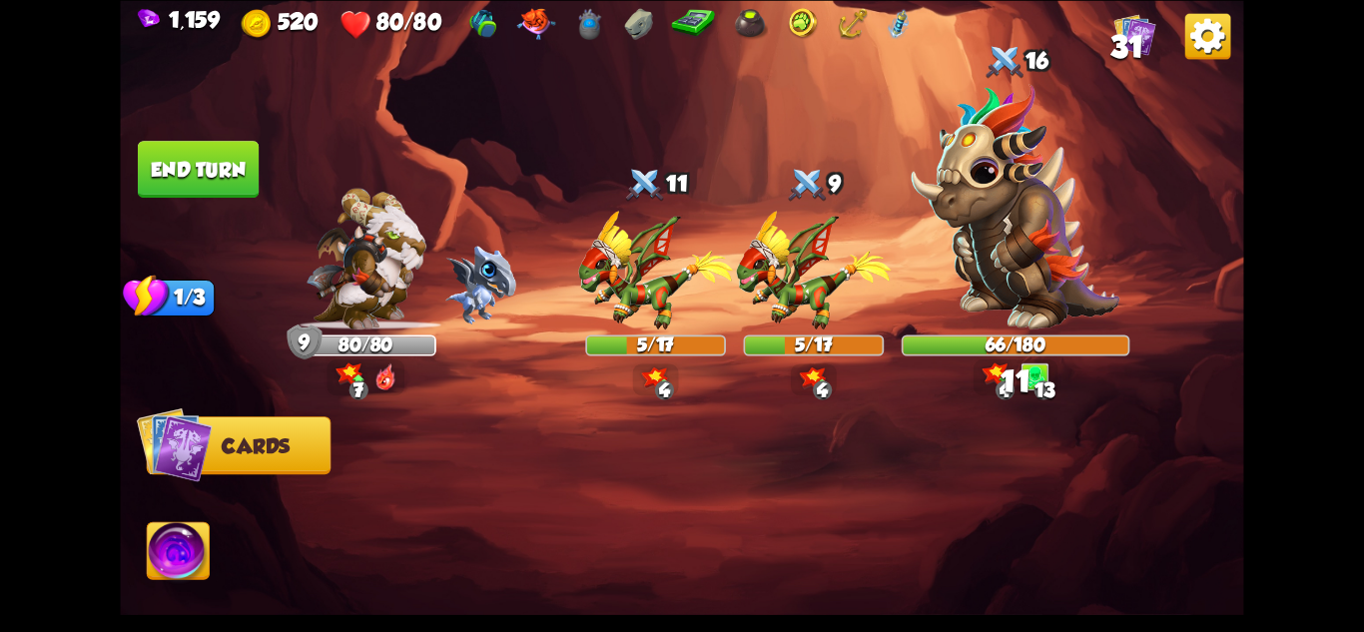
click at [200, 530] on img at bounding box center [179, 553] width 62 height 63
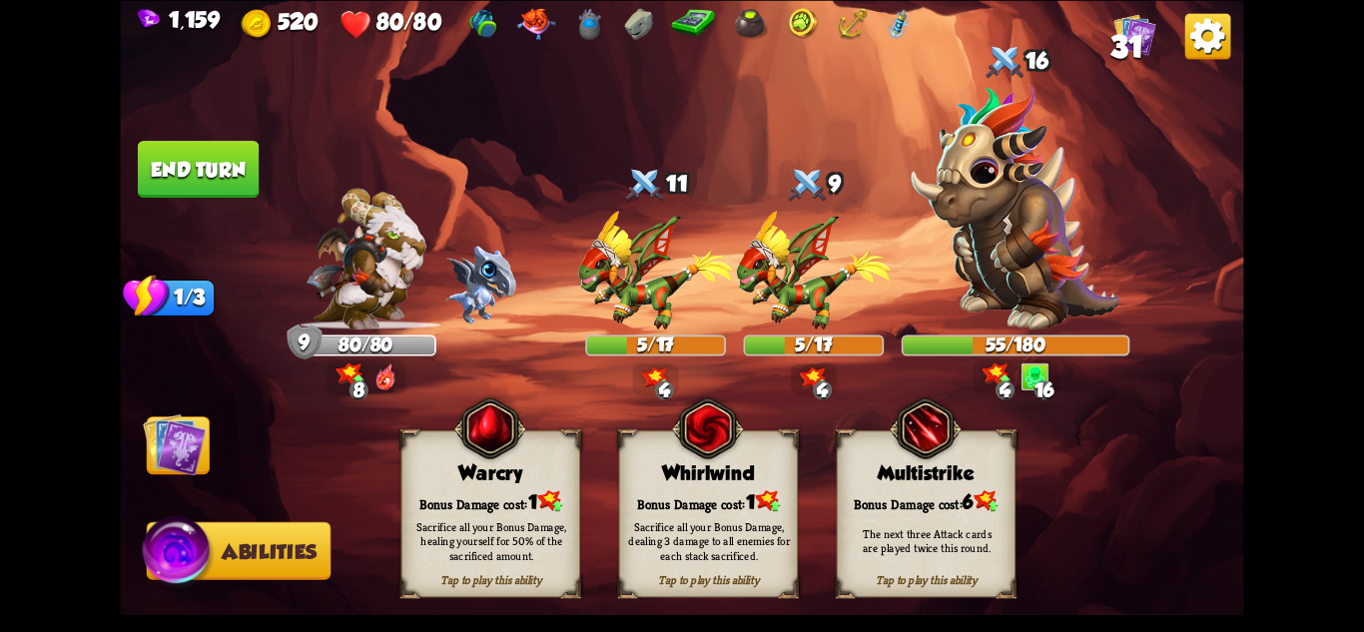
click at [746, 540] on div "Sacrifice all your Bonus Damage, dealing 3 damage to all enemies for each stack…" at bounding box center [709, 540] width 162 height 45
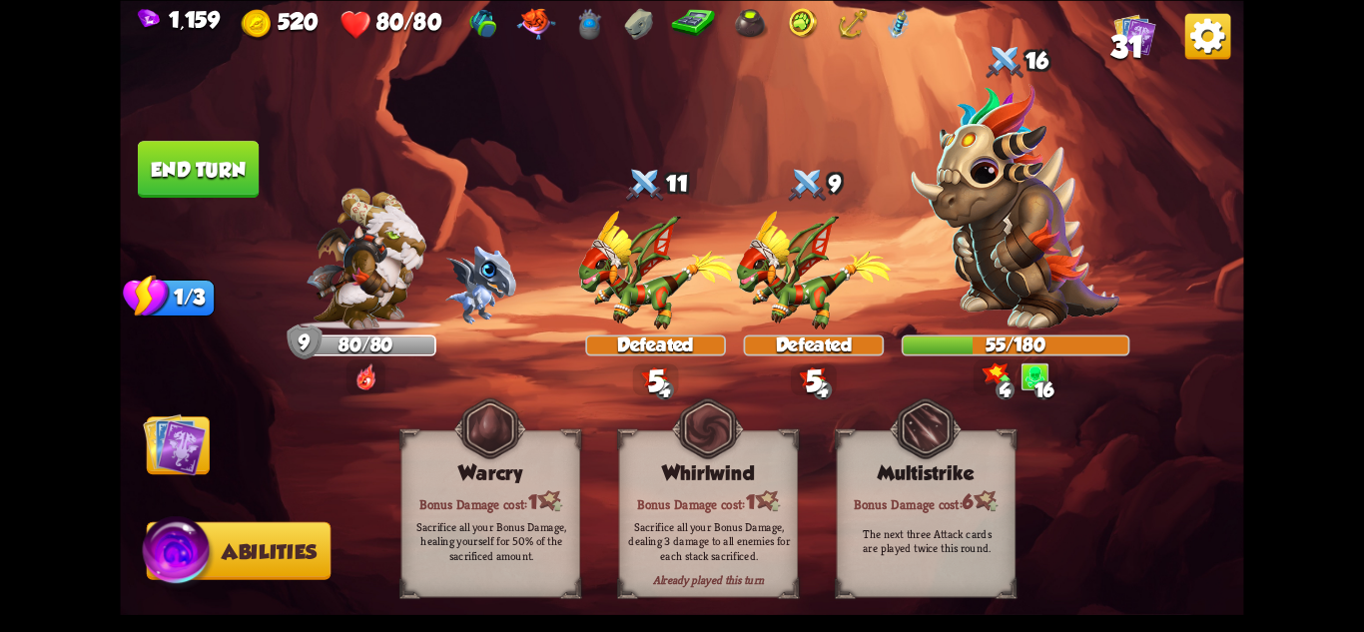
click at [194, 442] on img at bounding box center [174, 443] width 63 height 63
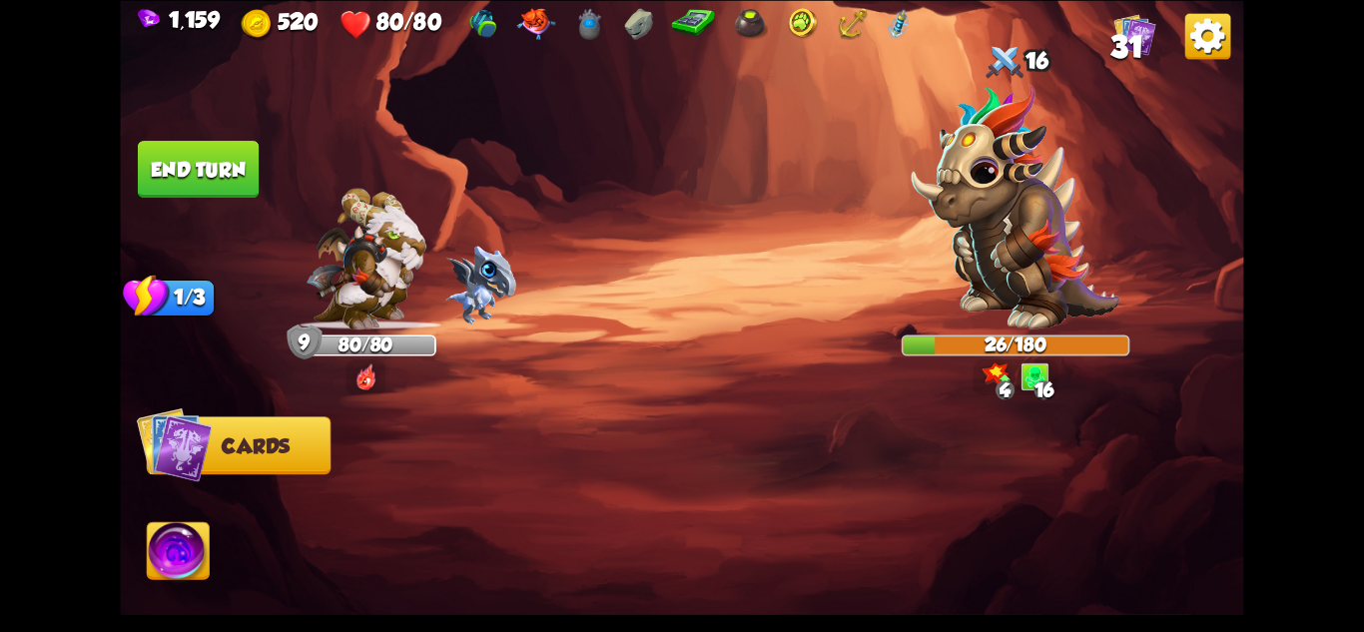
click at [225, 182] on button "End turn" at bounding box center [198, 169] width 121 height 57
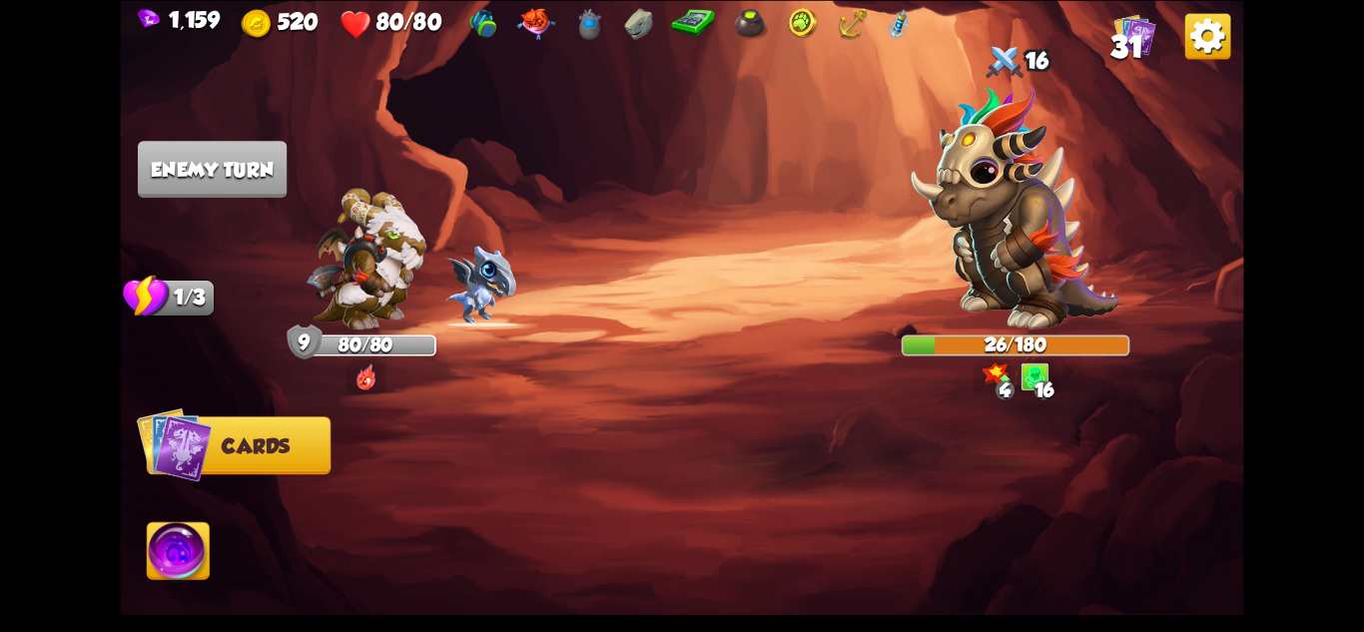
click at [171, 537] on img at bounding box center [179, 553] width 62 height 63
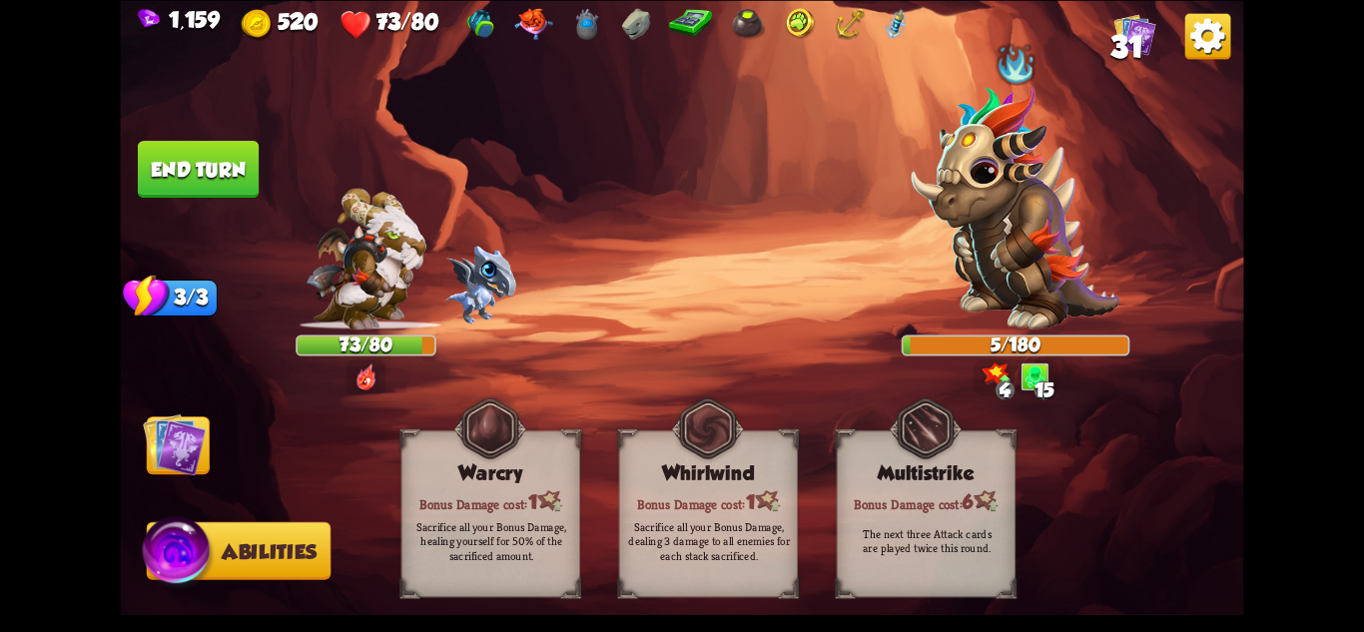
click at [177, 439] on img at bounding box center [174, 443] width 63 height 63
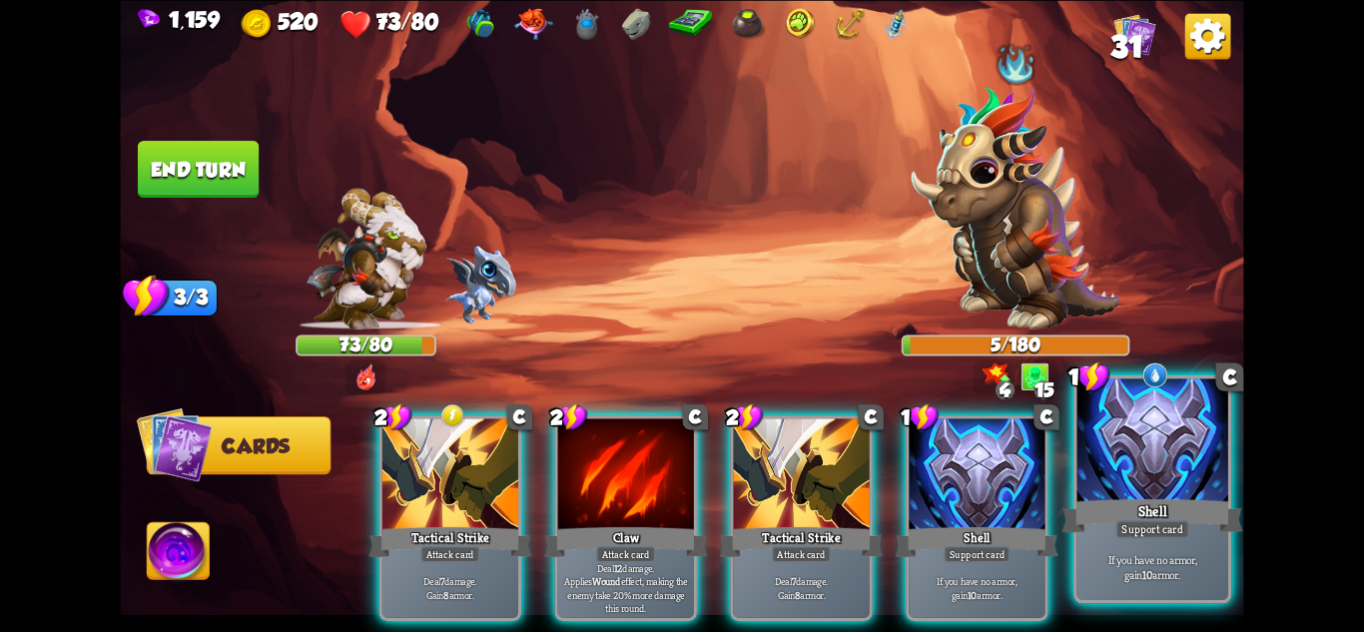
click at [1153, 549] on div "If you have no armor, gain 10 armor." at bounding box center [1153, 567] width 151 height 66
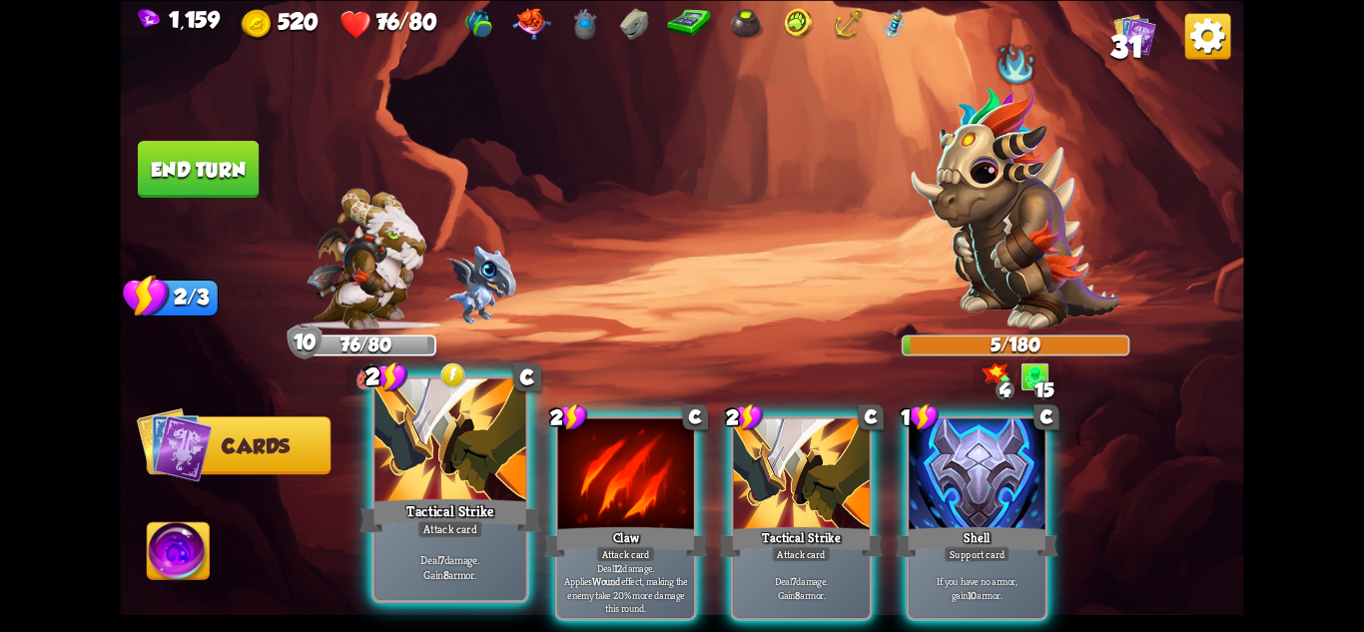
click at [455, 532] on div "Attack card" at bounding box center [450, 528] width 66 height 18
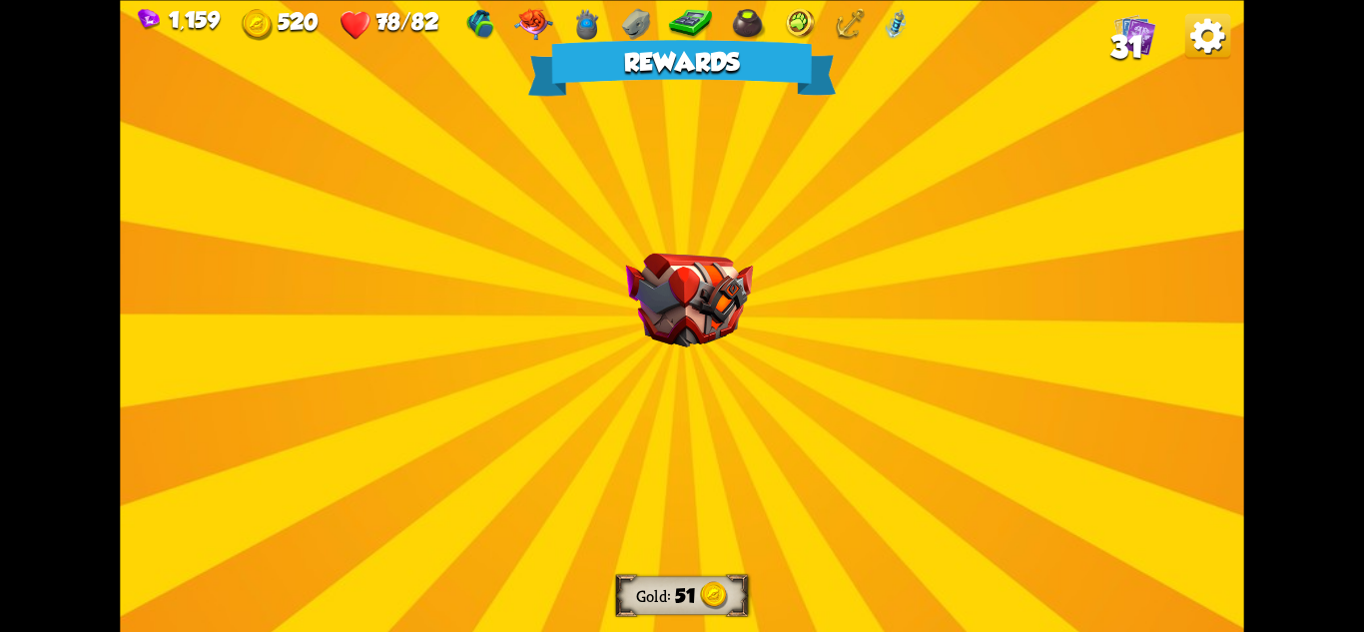
click at [694, 323] on img at bounding box center [689, 300] width 127 height 94
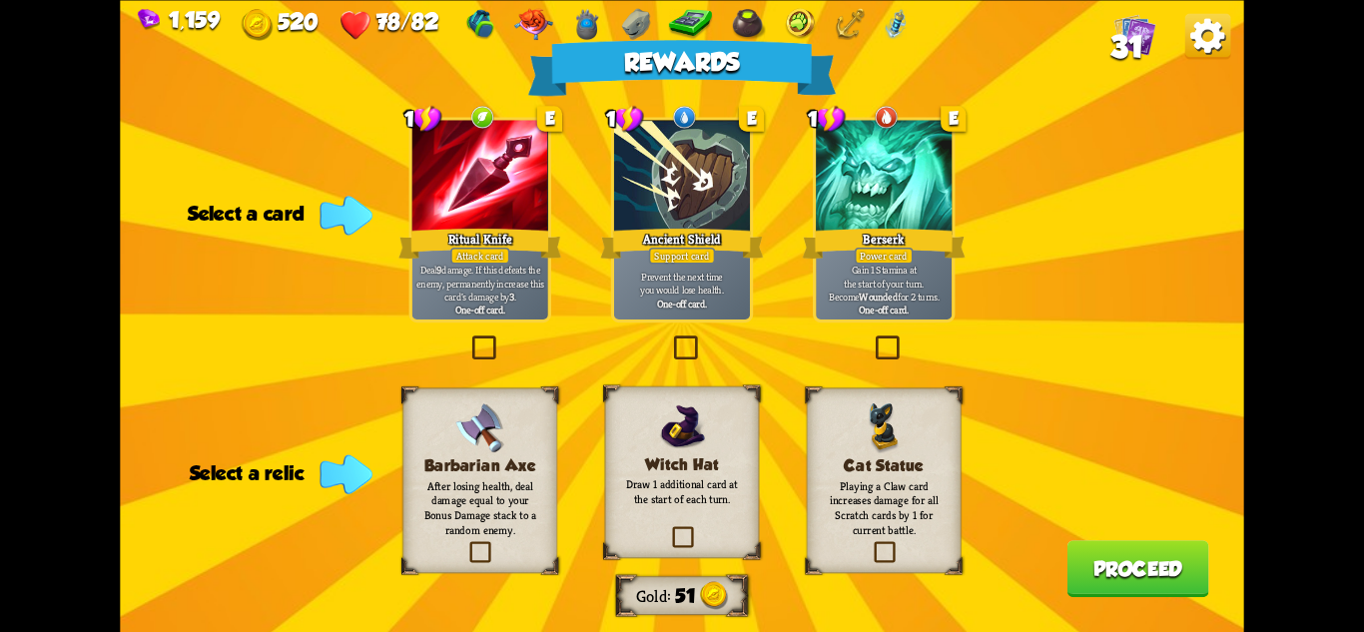
click at [475, 244] on div "Ritual Knife" at bounding box center [479, 243] width 163 height 36
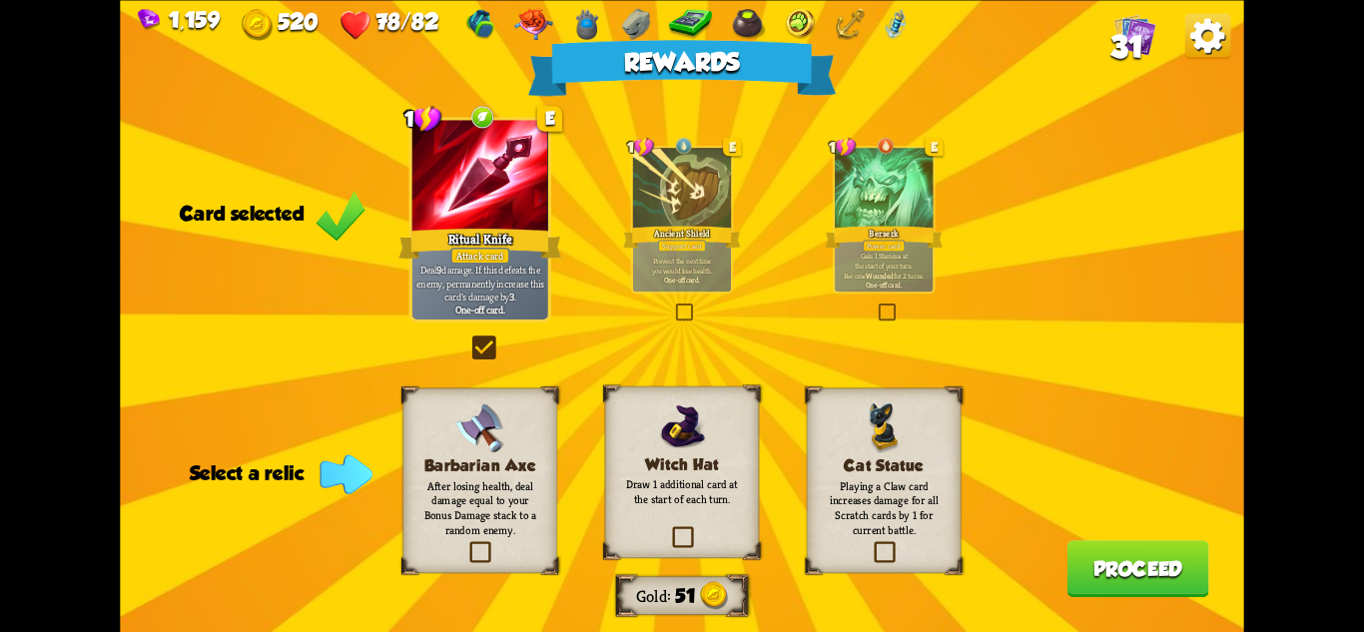
click at [678, 458] on h3 "Witch Hat" at bounding box center [681, 463] width 125 height 18
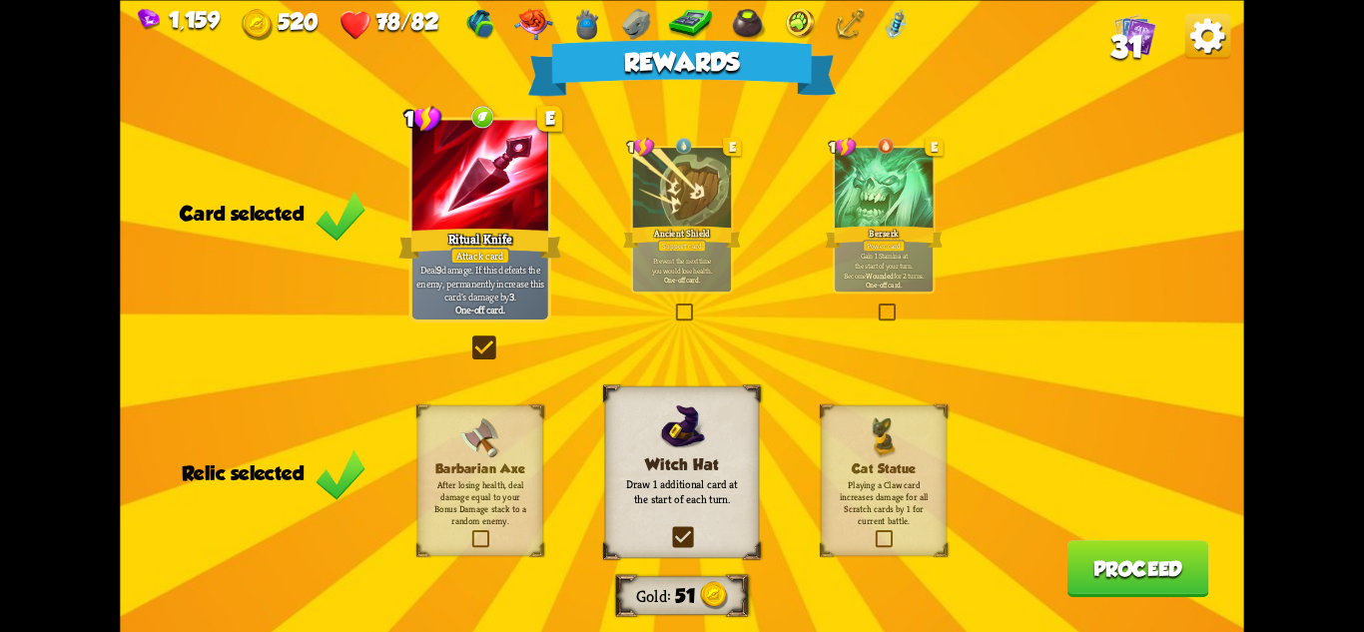
click at [1130, 562] on button "Proceed" at bounding box center [1139, 568] width 142 height 57
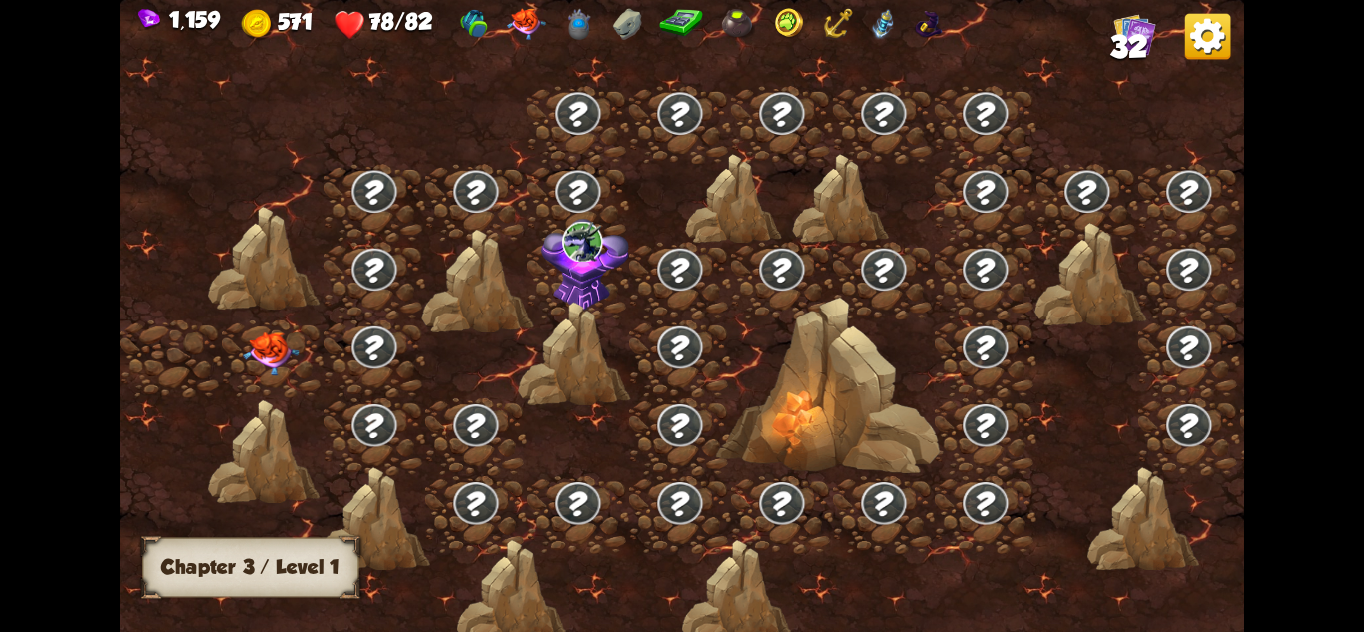
drag, startPoint x: 356, startPoint y: 395, endPoint x: 420, endPoint y: 406, distance: 65.8
click at [238, 347] on div at bounding box center [273, 360] width 102 height 78
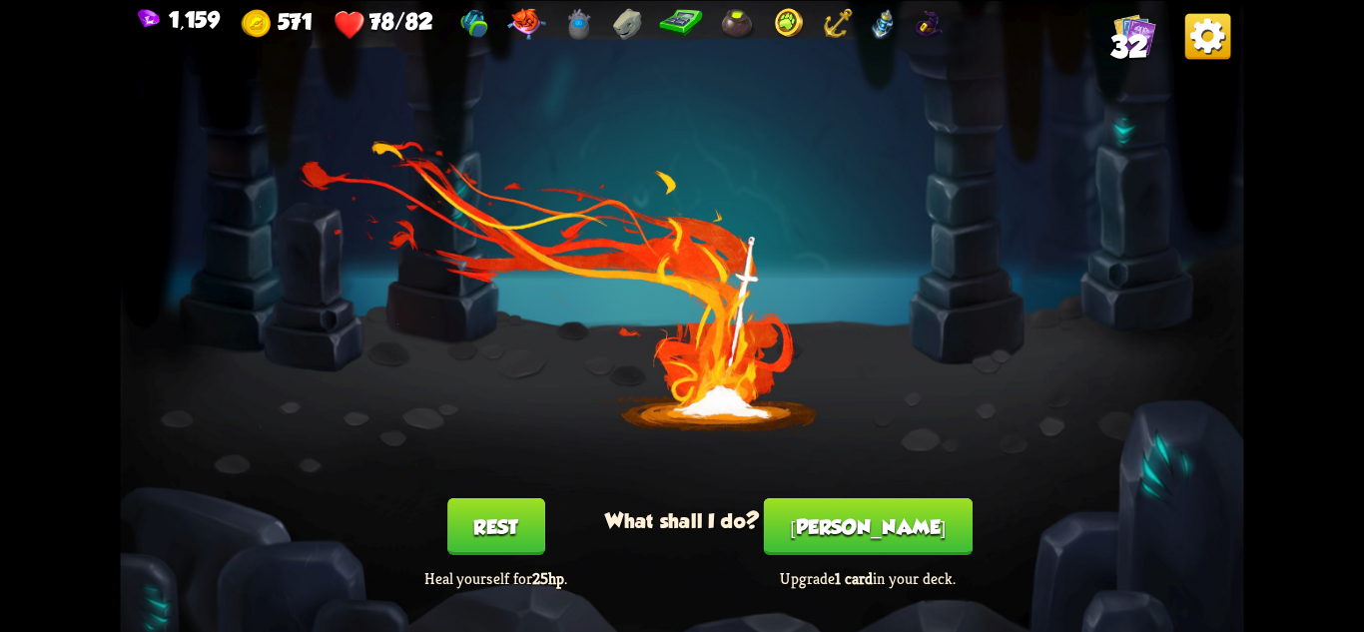
click at [898, 511] on button "[PERSON_NAME]" at bounding box center [868, 525] width 209 height 57
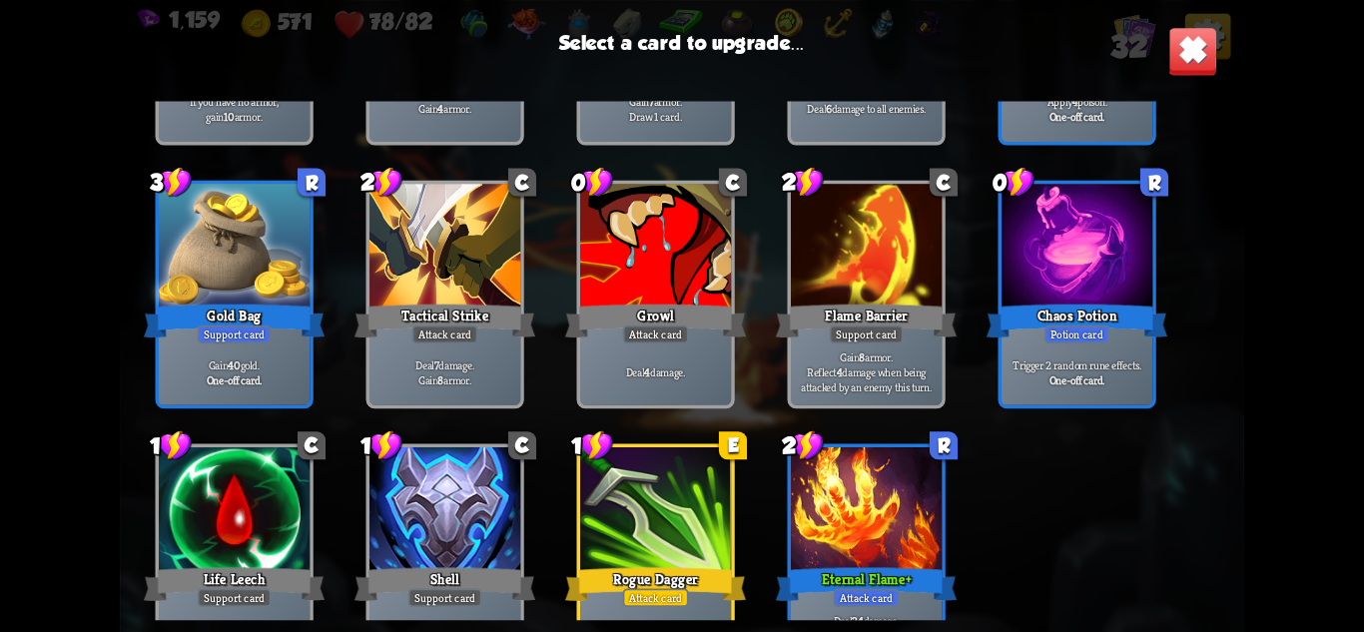
scroll to position [628, 0]
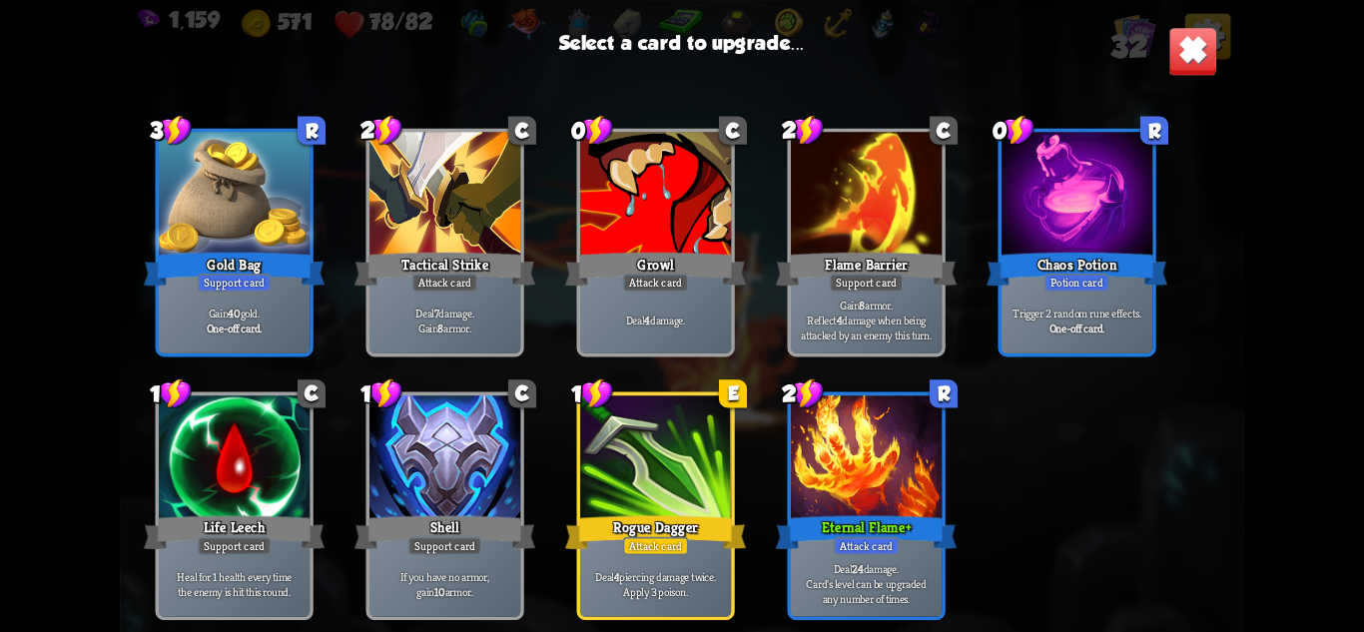
click at [869, 459] on div at bounding box center [866, 458] width 151 height 127
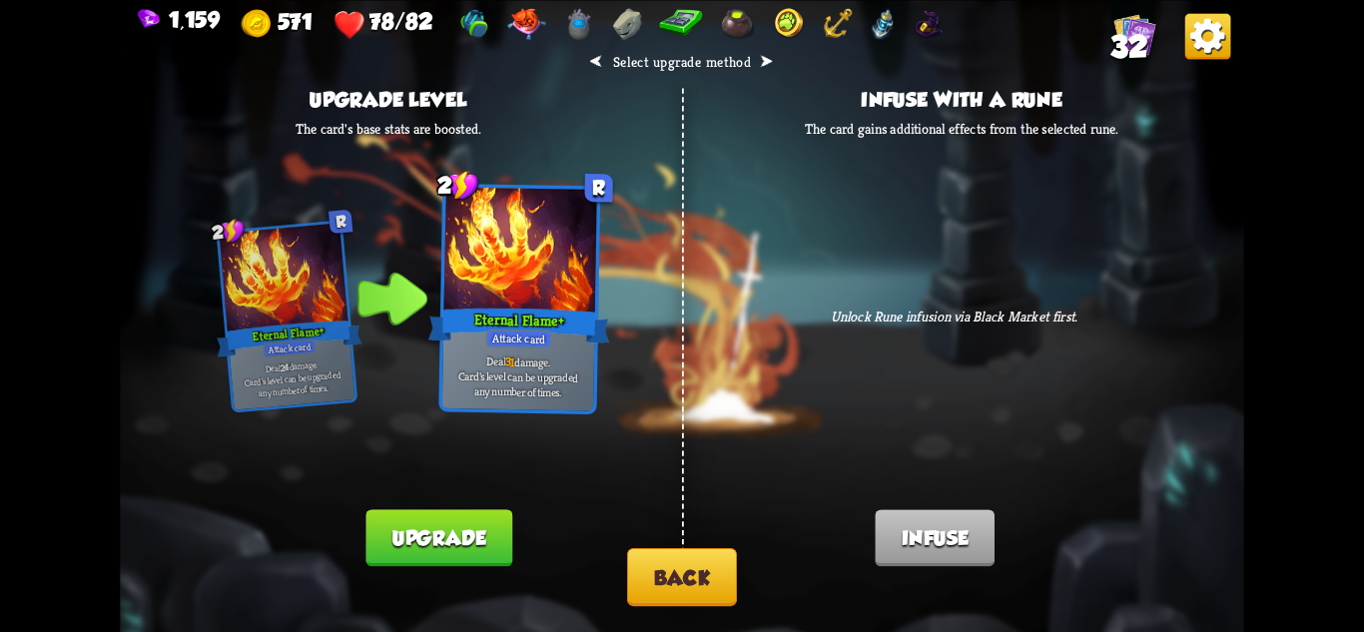
click at [467, 539] on button "Upgrade" at bounding box center [438, 537] width 146 height 57
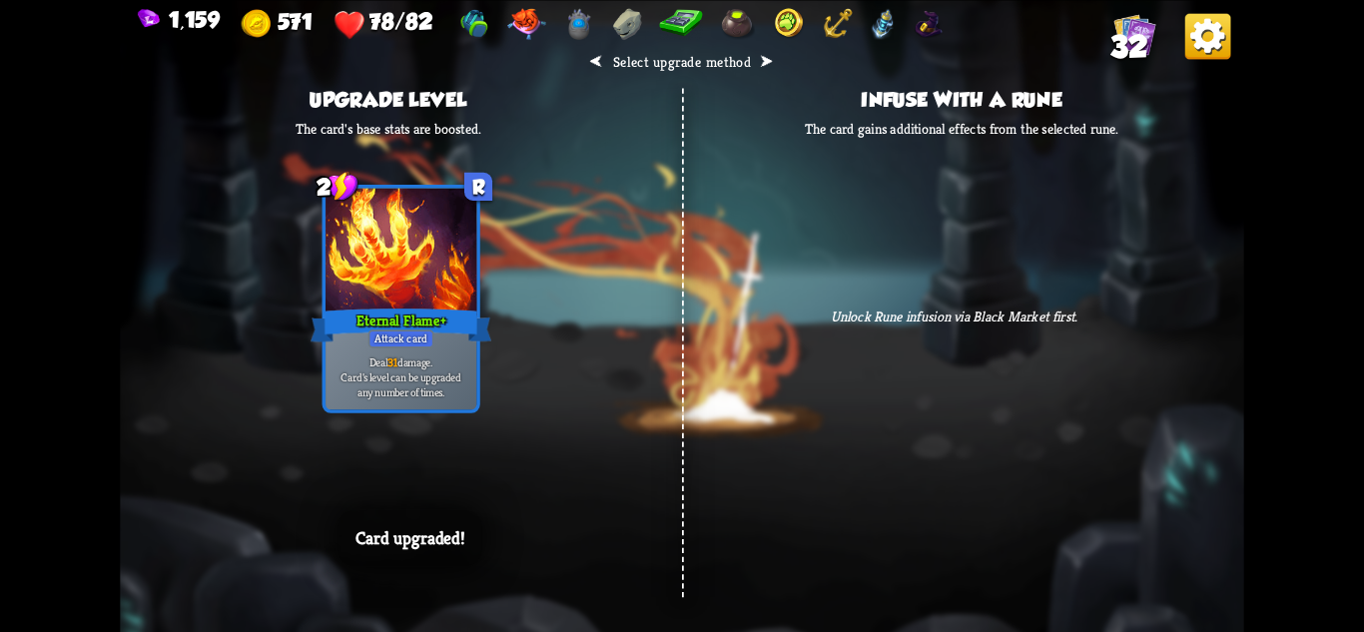
click at [1140, 38] on span "32" at bounding box center [1128, 46] width 37 height 34
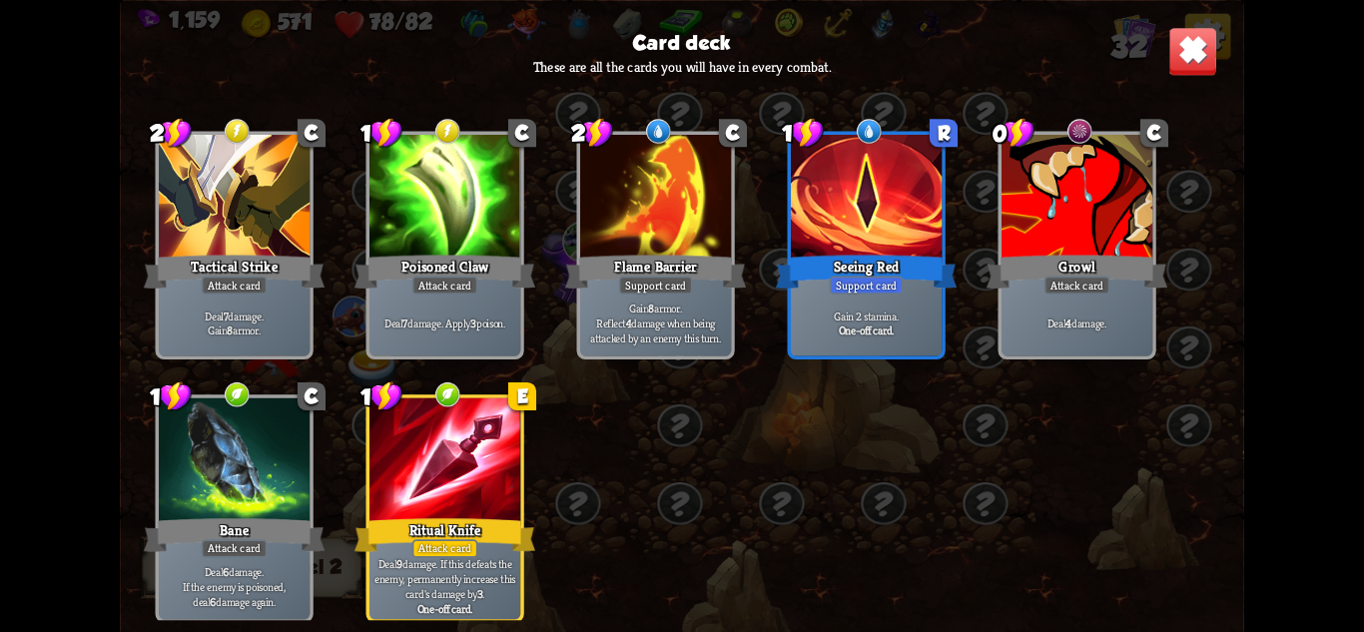
scroll to position [1527, 0]
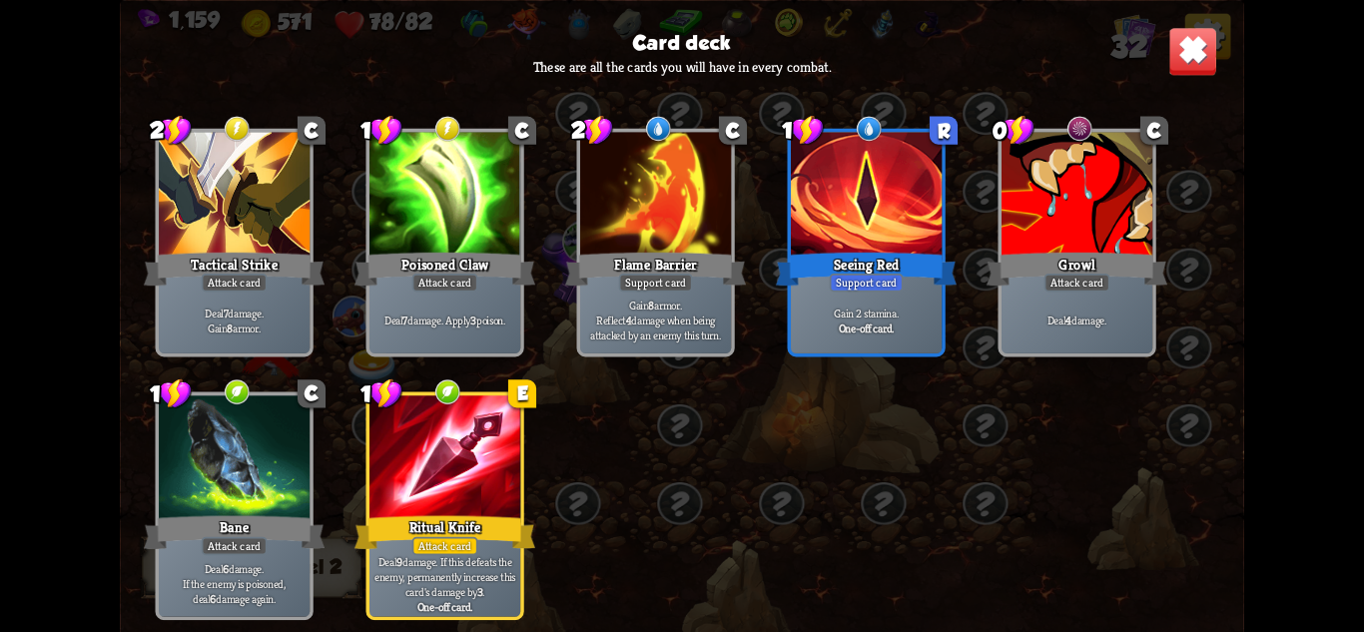
click at [1182, 49] on img at bounding box center [1192, 50] width 49 height 49
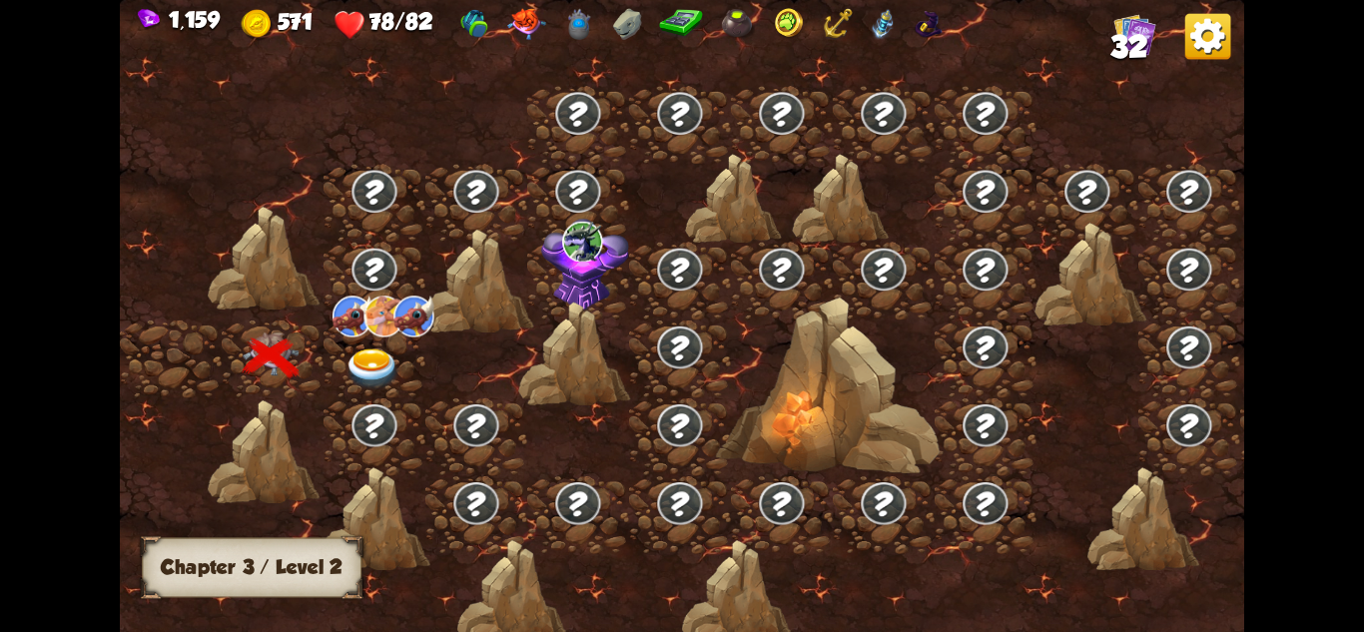
click at [362, 358] on img at bounding box center [373, 369] width 56 height 41
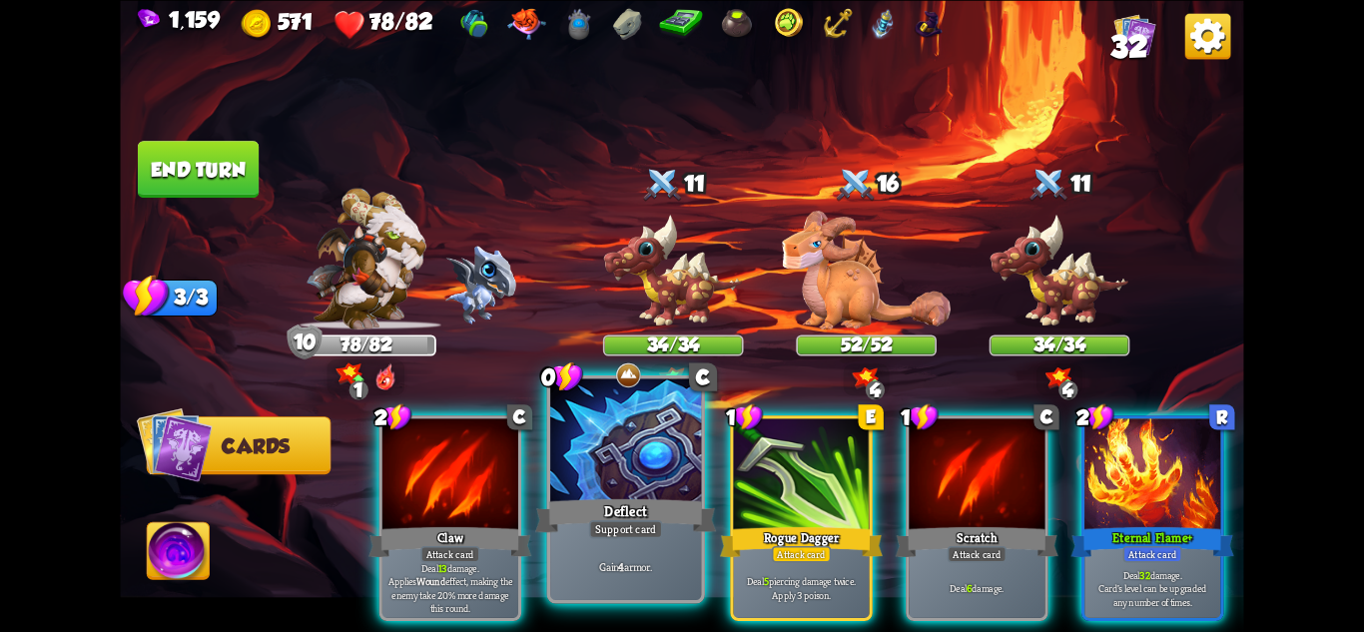
click at [670, 516] on div "Deflect" at bounding box center [625, 515] width 181 height 40
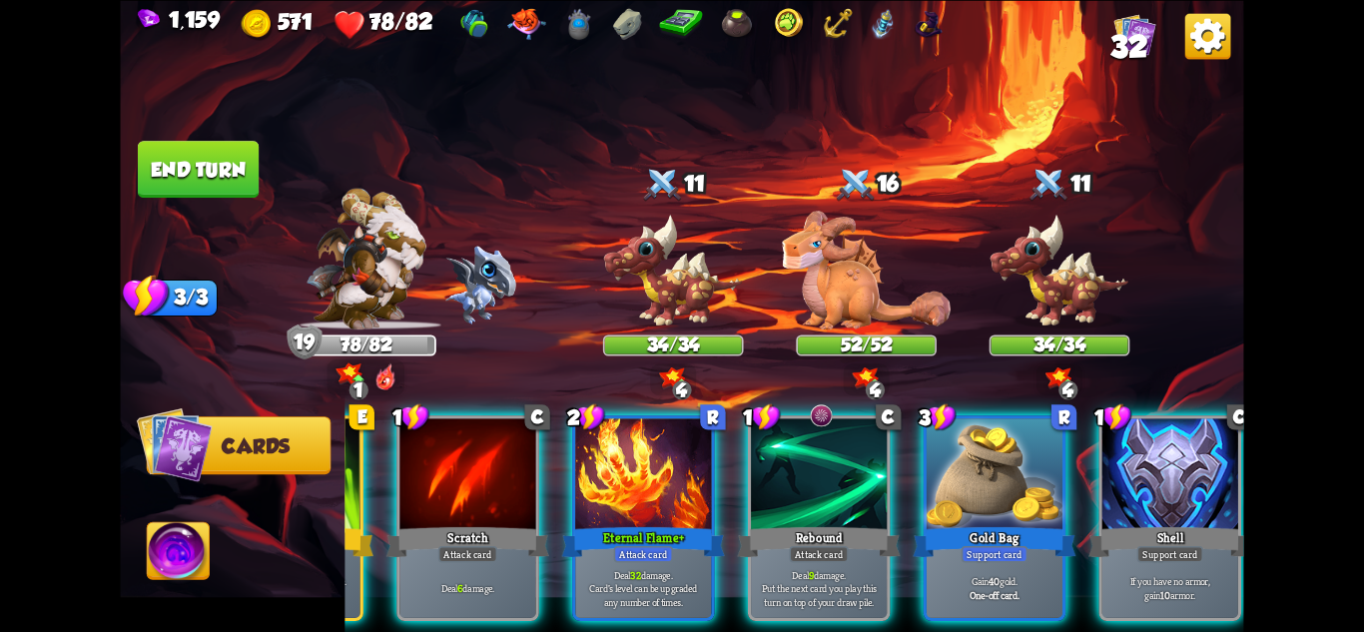
scroll to position [0, 389]
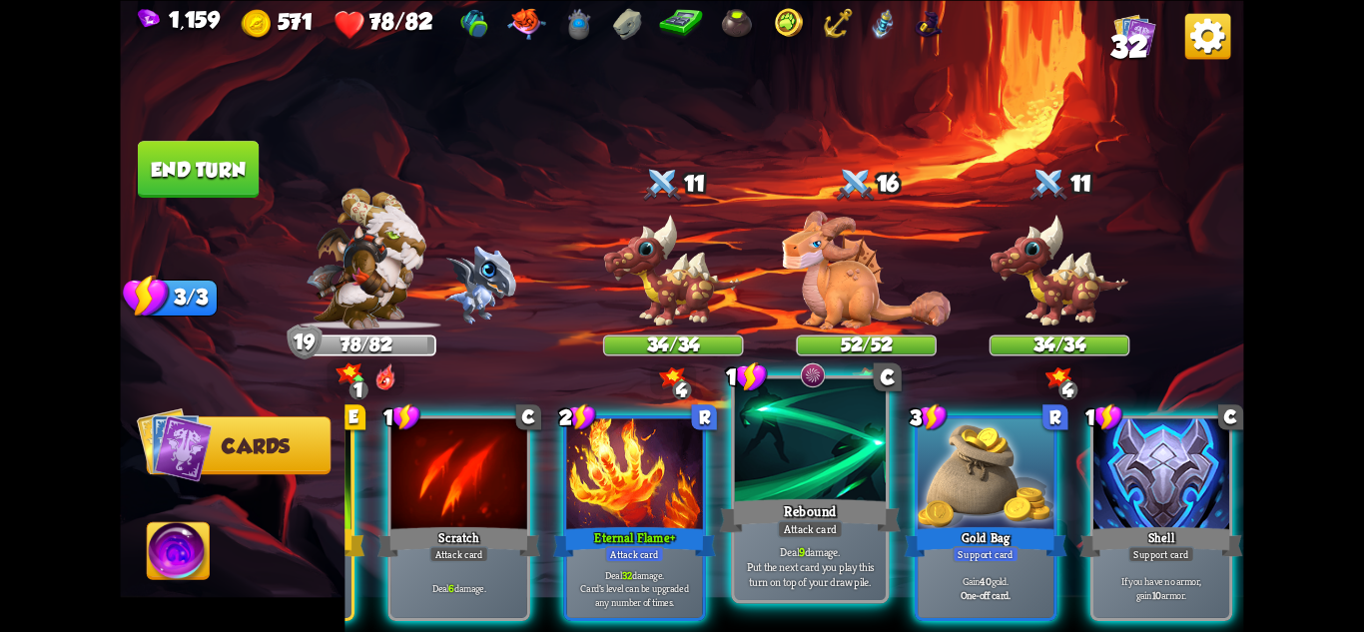
click at [852, 513] on div "Rebound" at bounding box center [810, 515] width 181 height 40
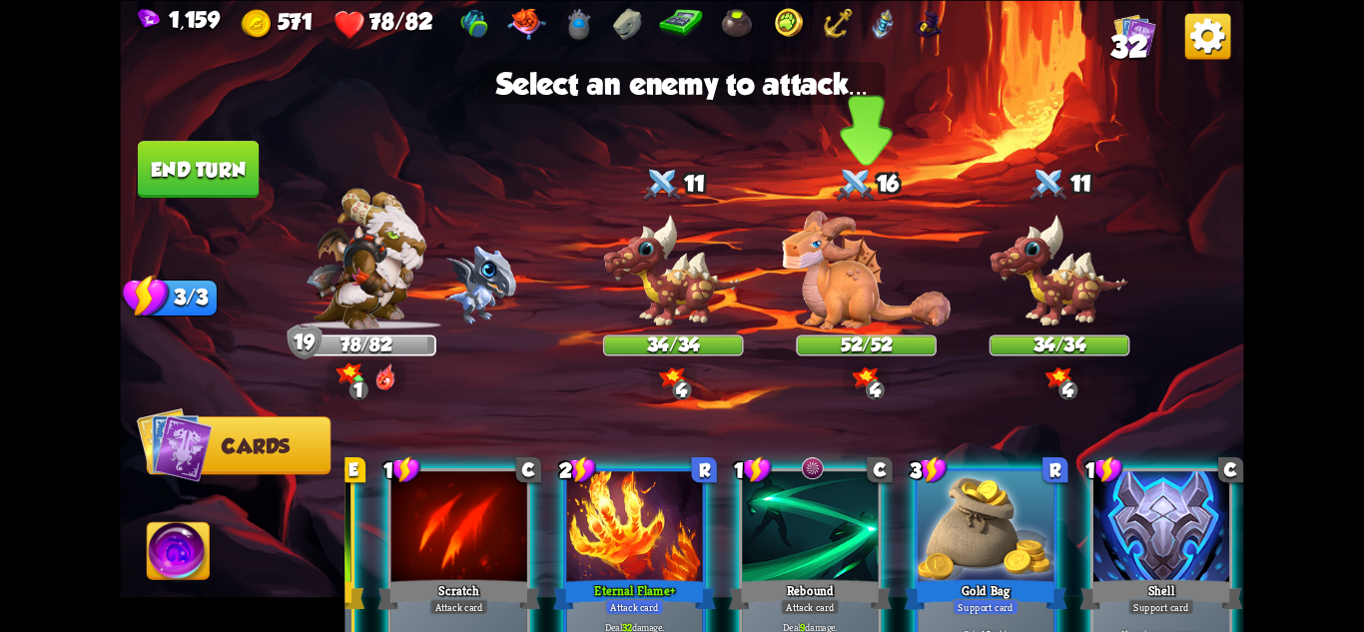
click at [840, 300] on img at bounding box center [866, 270] width 169 height 119
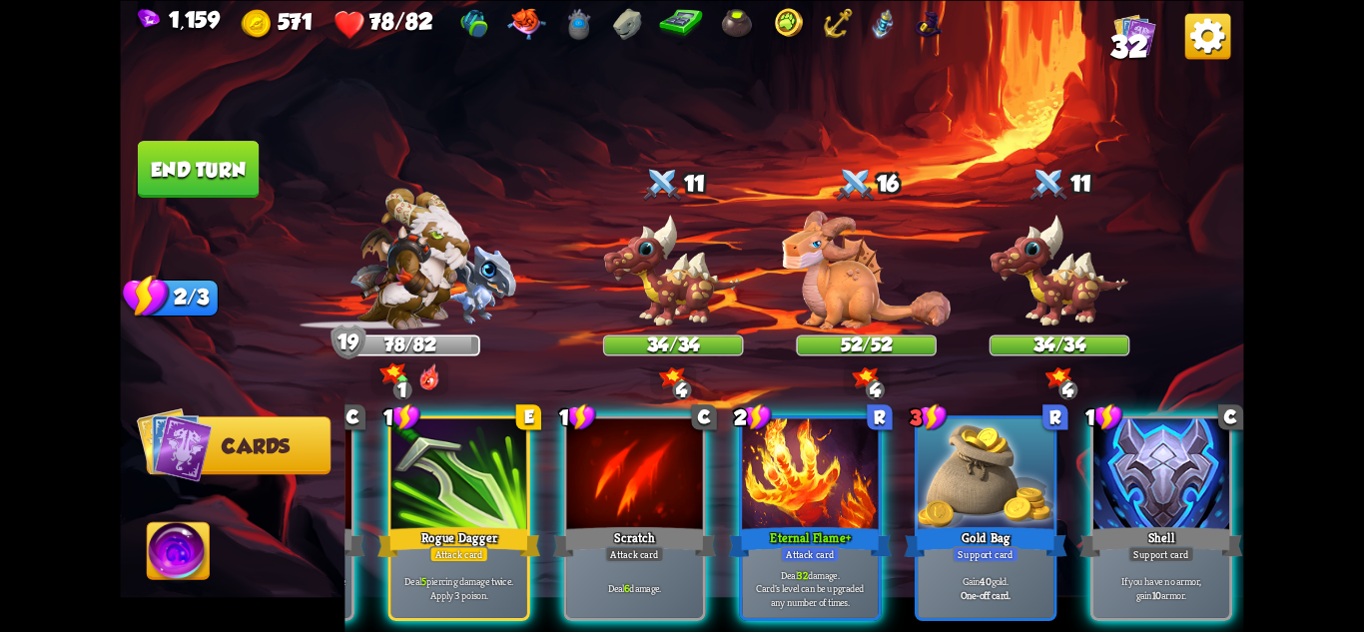
scroll to position [0, 190]
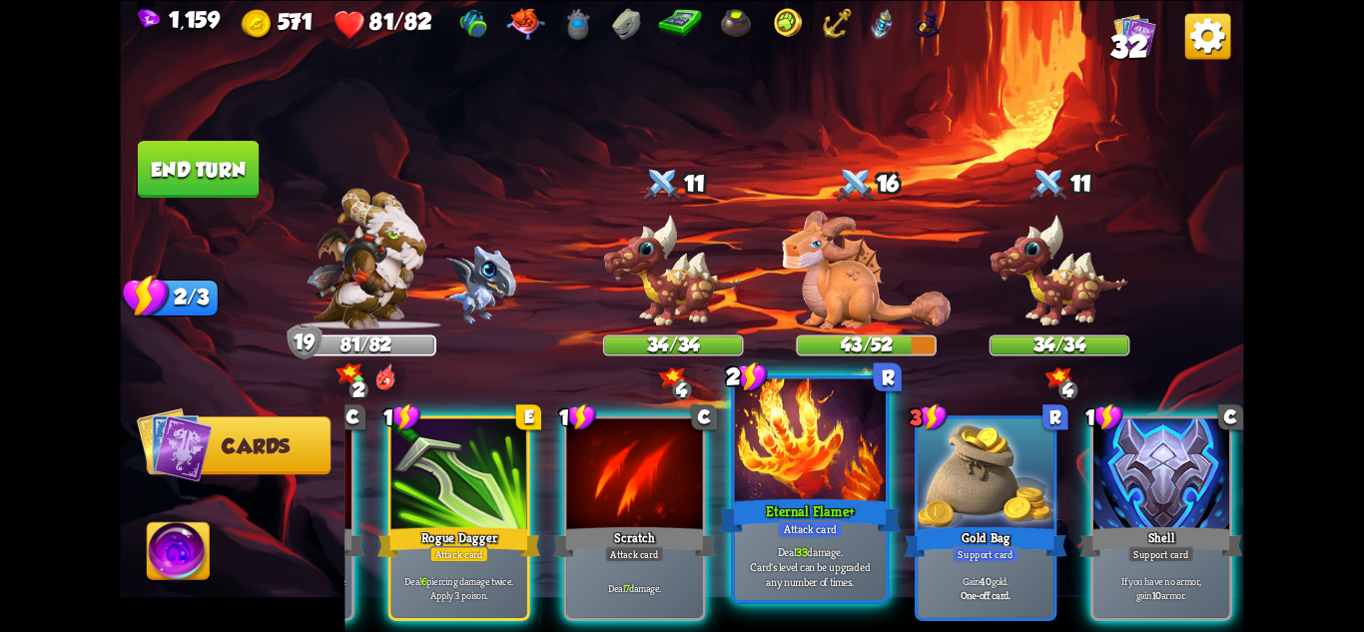
click at [826, 520] on div "Attack card" at bounding box center [810, 528] width 66 height 18
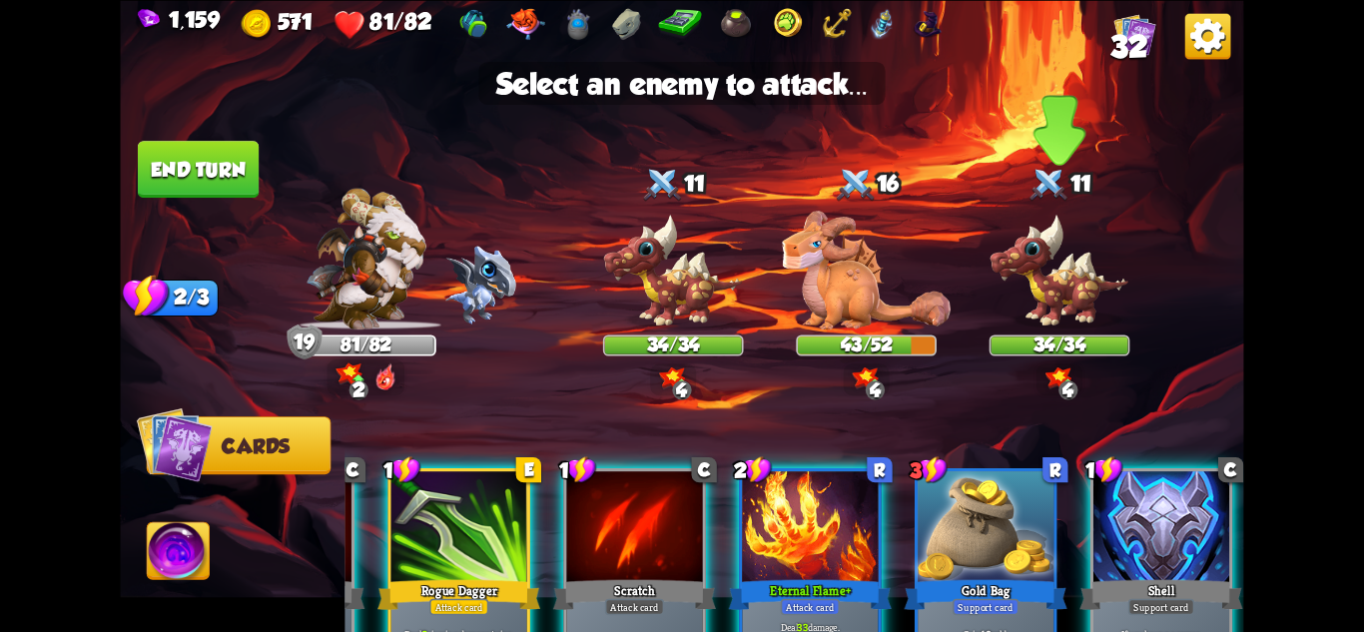
click at [1026, 282] on img at bounding box center [1060, 271] width 141 height 116
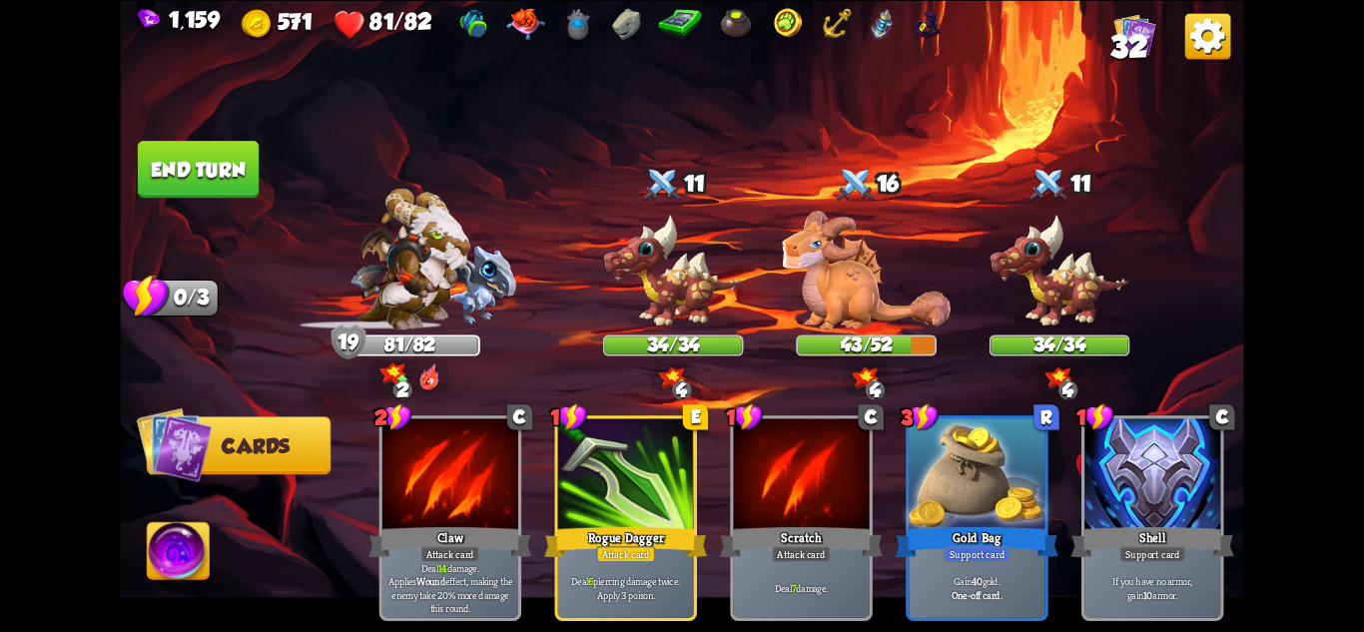
scroll to position [0, 0]
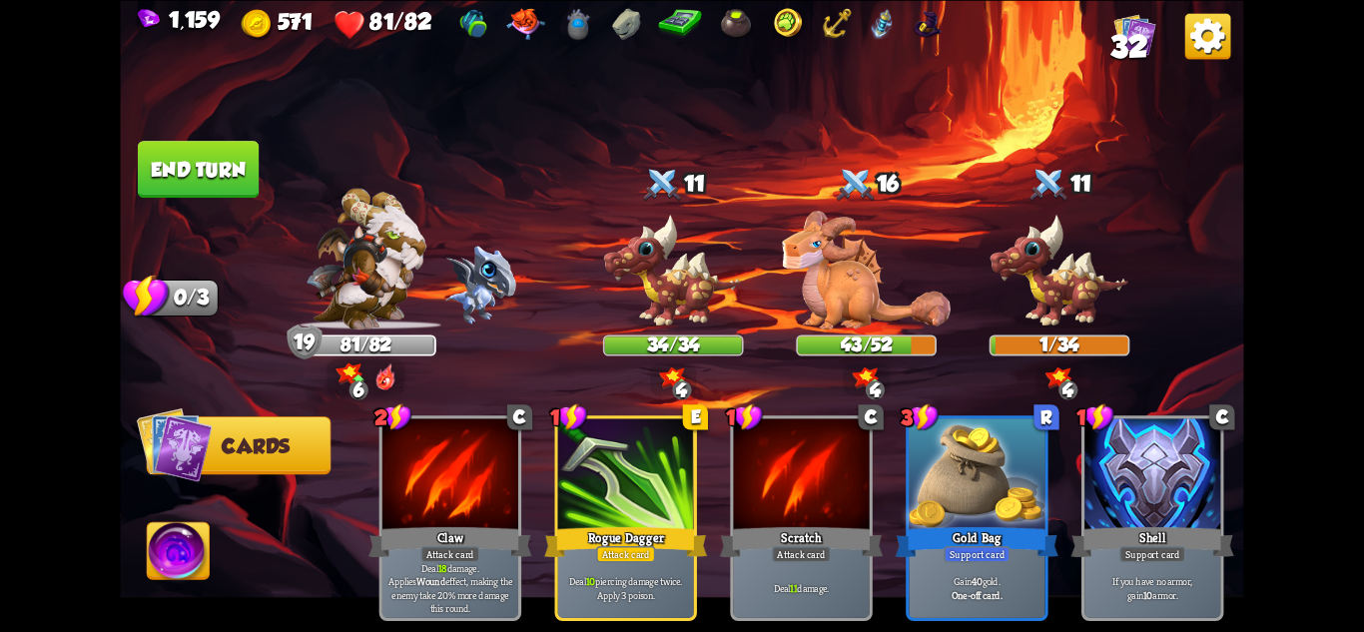
click at [179, 510] on img at bounding box center [681, 316] width 1123 height 632
click at [179, 528] on img at bounding box center [179, 553] width 62 height 63
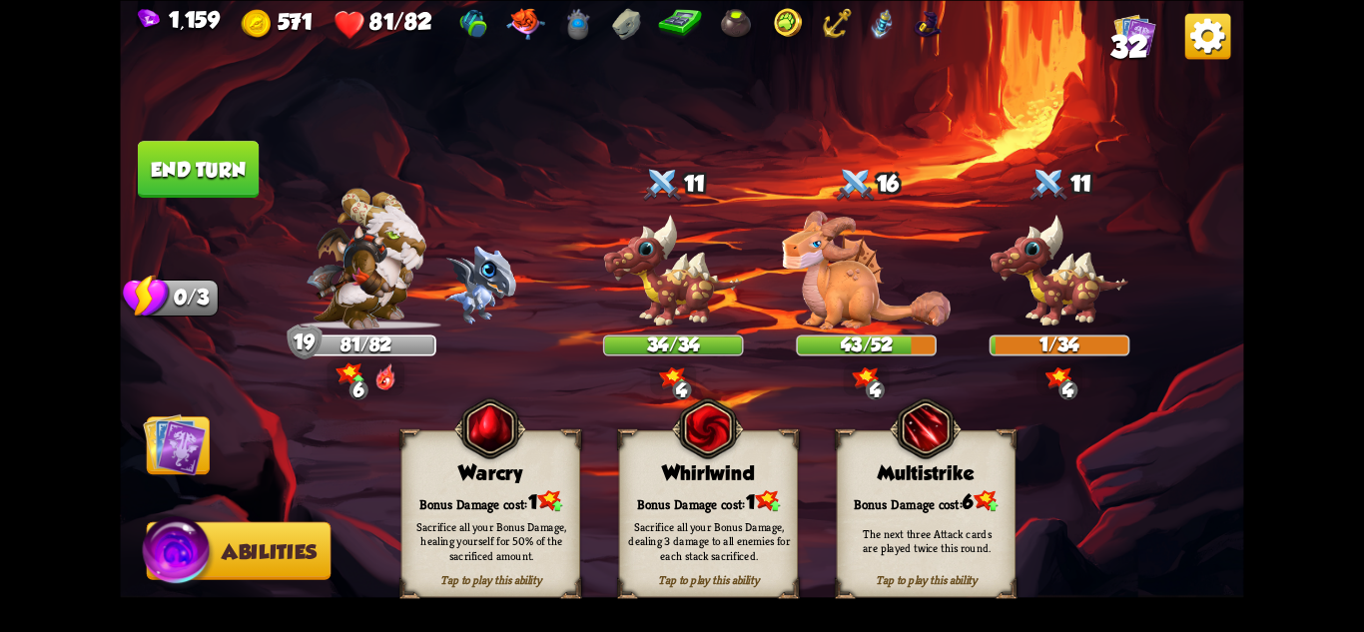
click at [758, 511] on div "Sacrifice all your Bonus Damage, dealing 3 damage to all enemies for each stack…" at bounding box center [709, 540] width 179 height 70
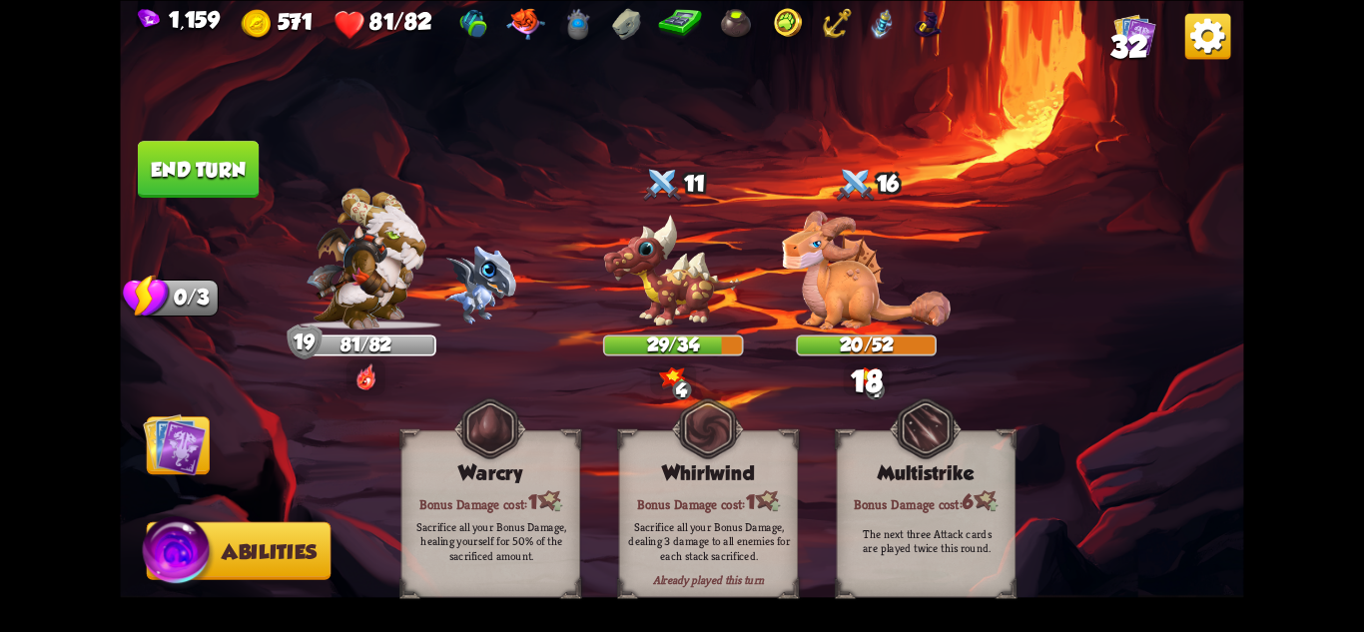
click at [180, 440] on img at bounding box center [174, 443] width 63 height 63
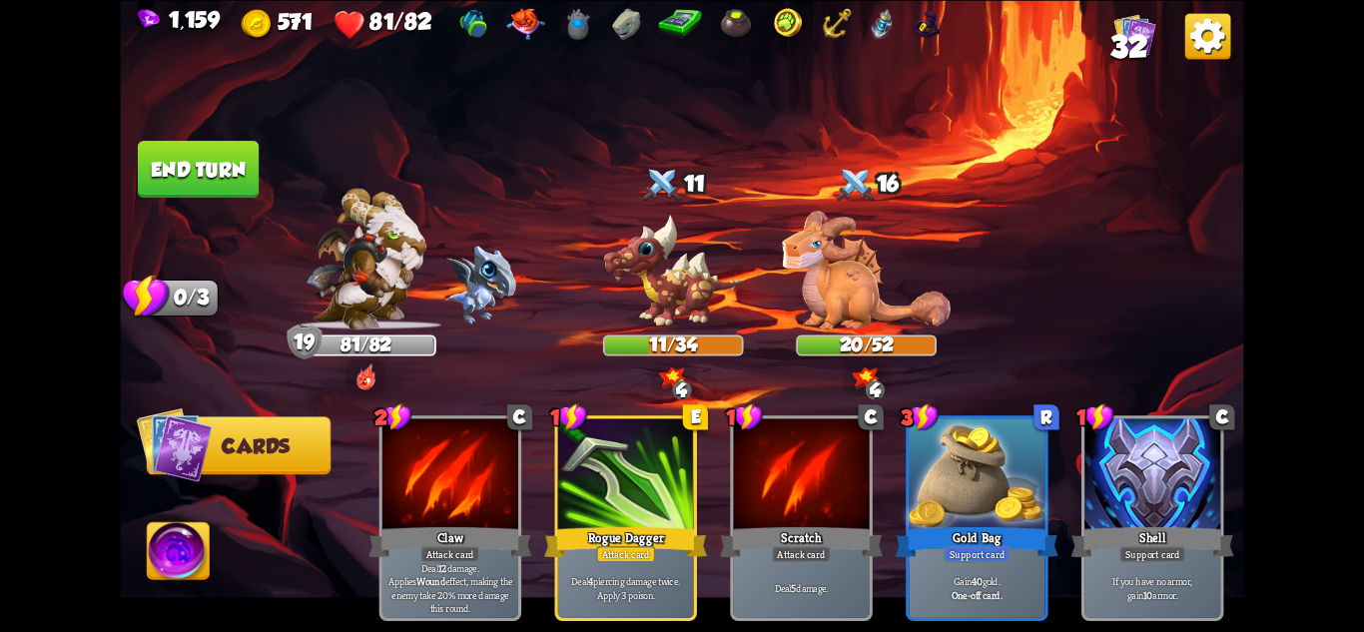
click at [295, 204] on img at bounding box center [681, 316] width 1123 height 632
click at [236, 180] on button "End turn" at bounding box center [198, 169] width 121 height 57
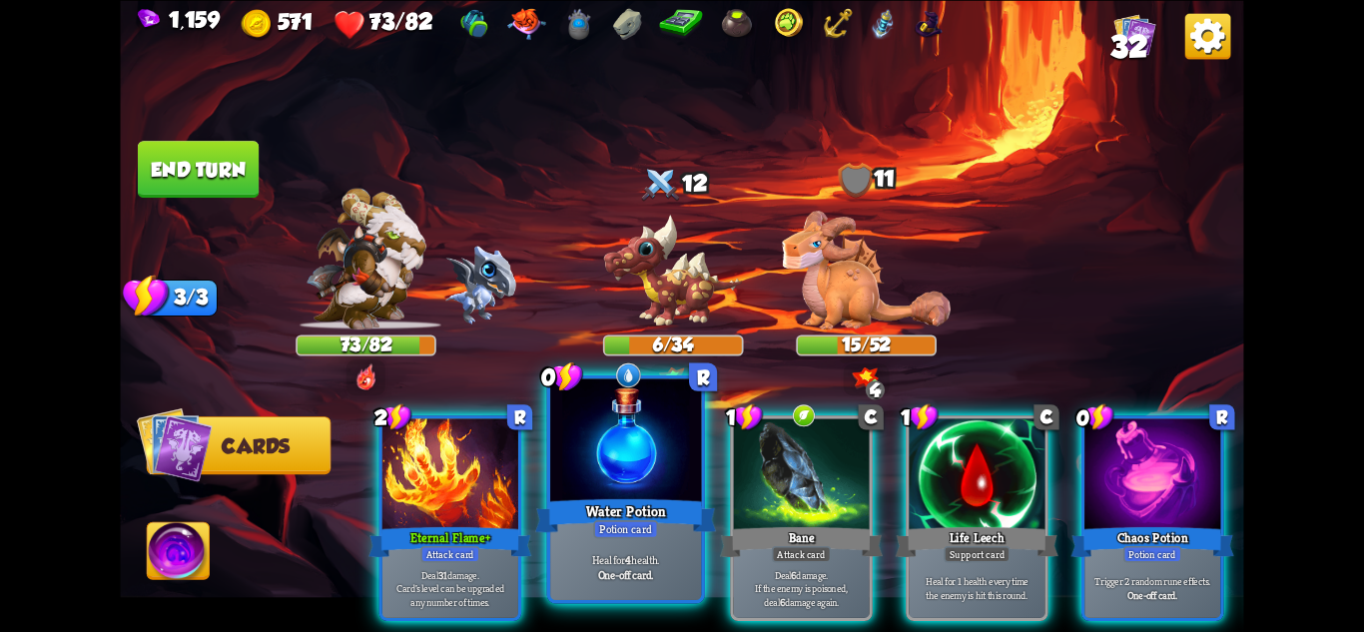
click at [633, 508] on div "Water Potion" at bounding box center [625, 515] width 181 height 40
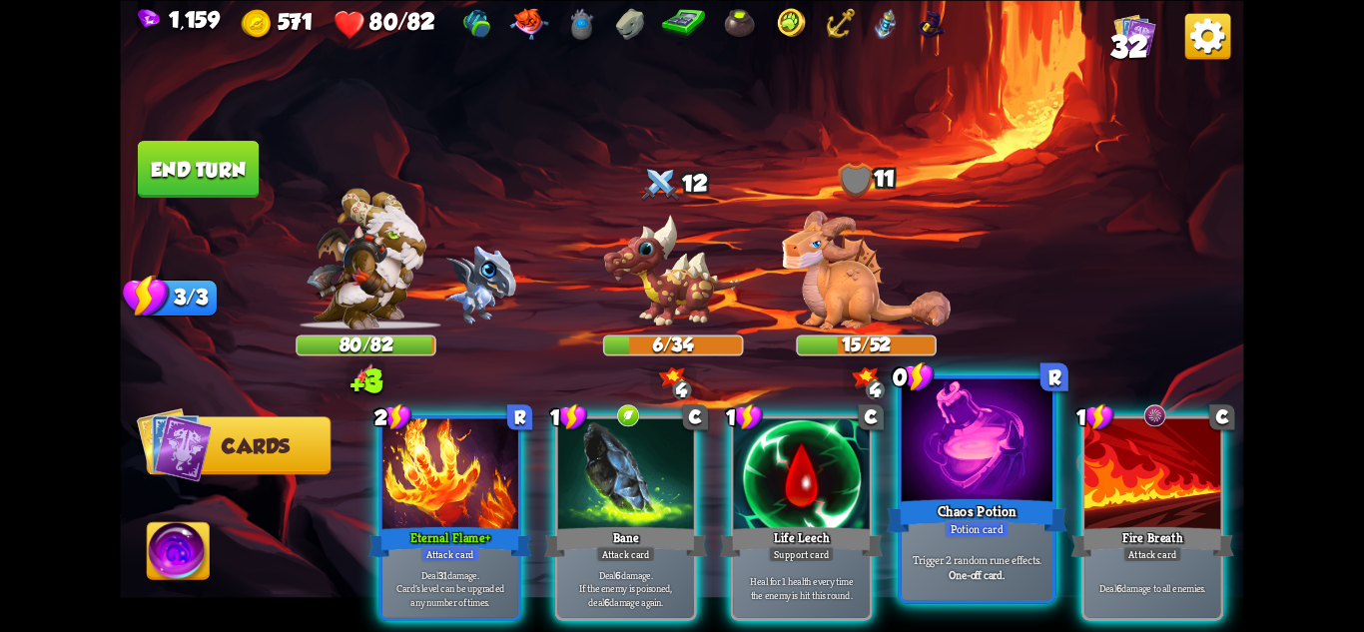
click at [976, 501] on div "Chaos Potion" at bounding box center [977, 515] width 181 height 40
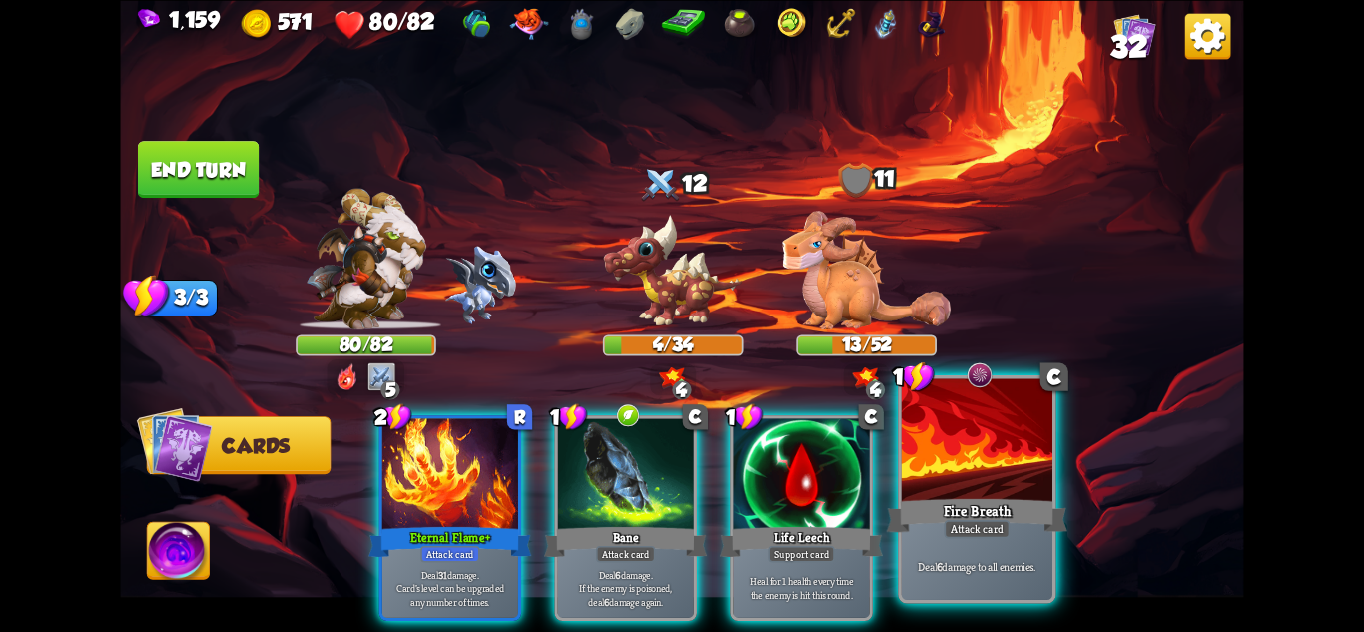
click at [971, 415] on div at bounding box center [977, 441] width 151 height 127
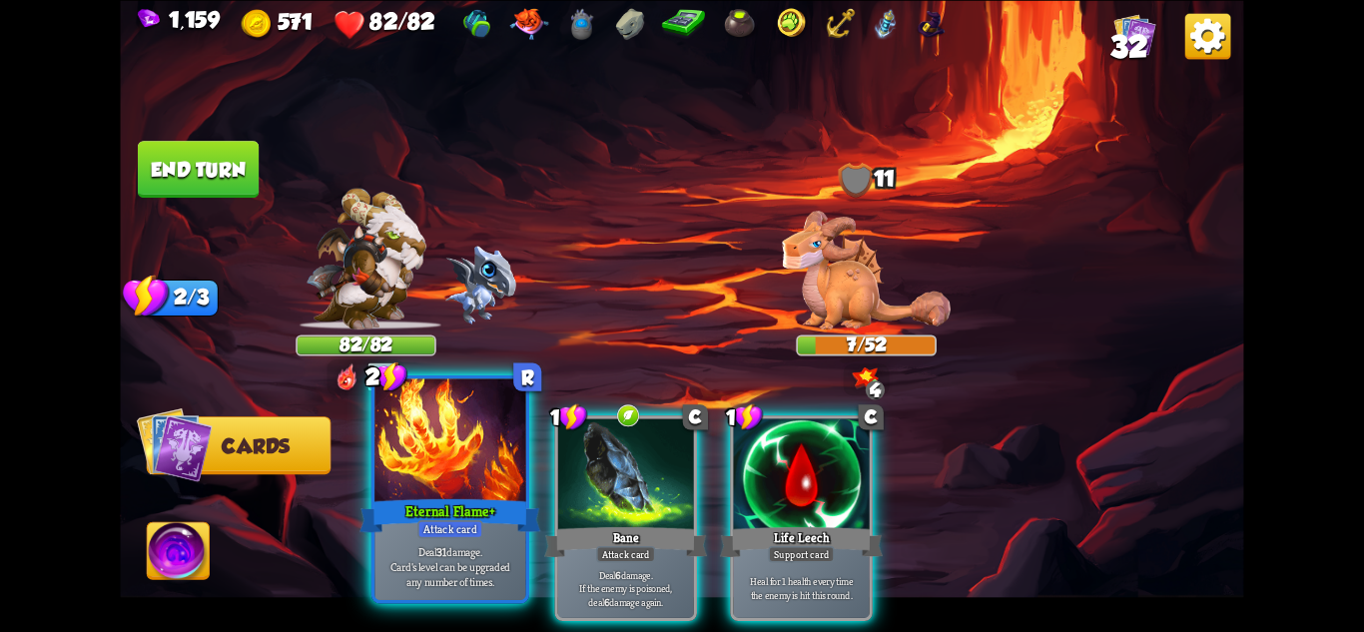
click at [439, 494] on div at bounding box center [449, 441] width 151 height 127
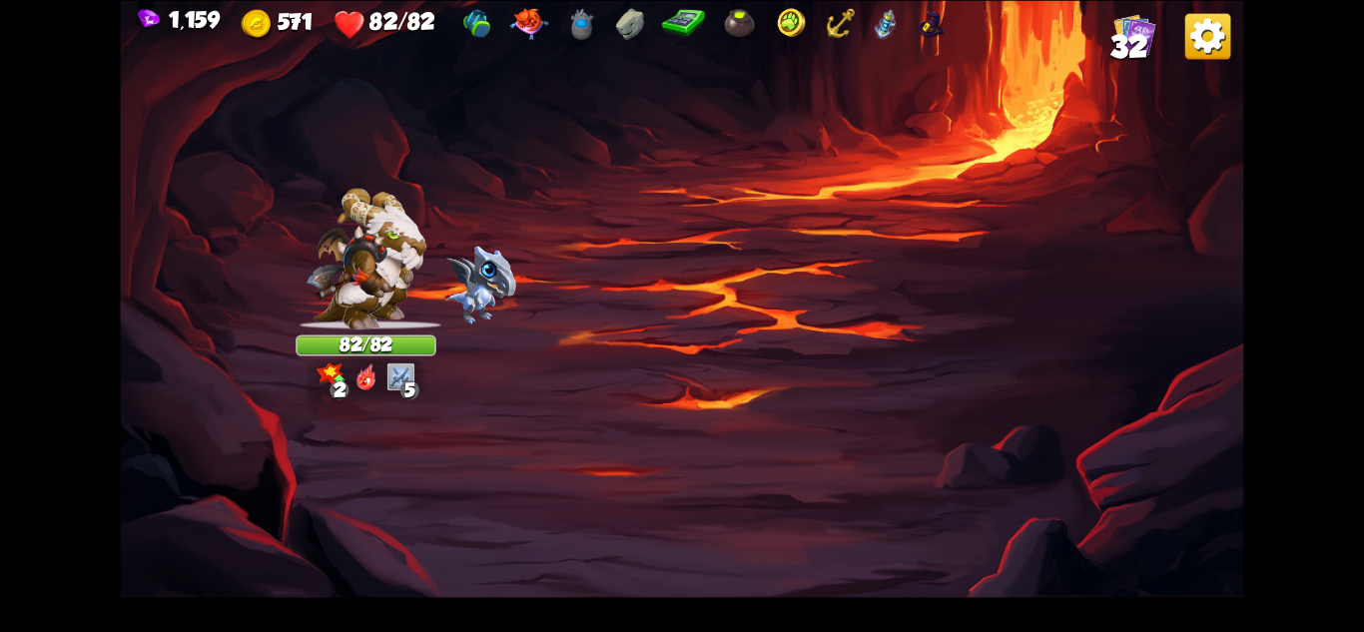
click at [365, 286] on img at bounding box center [366, 259] width 120 height 142
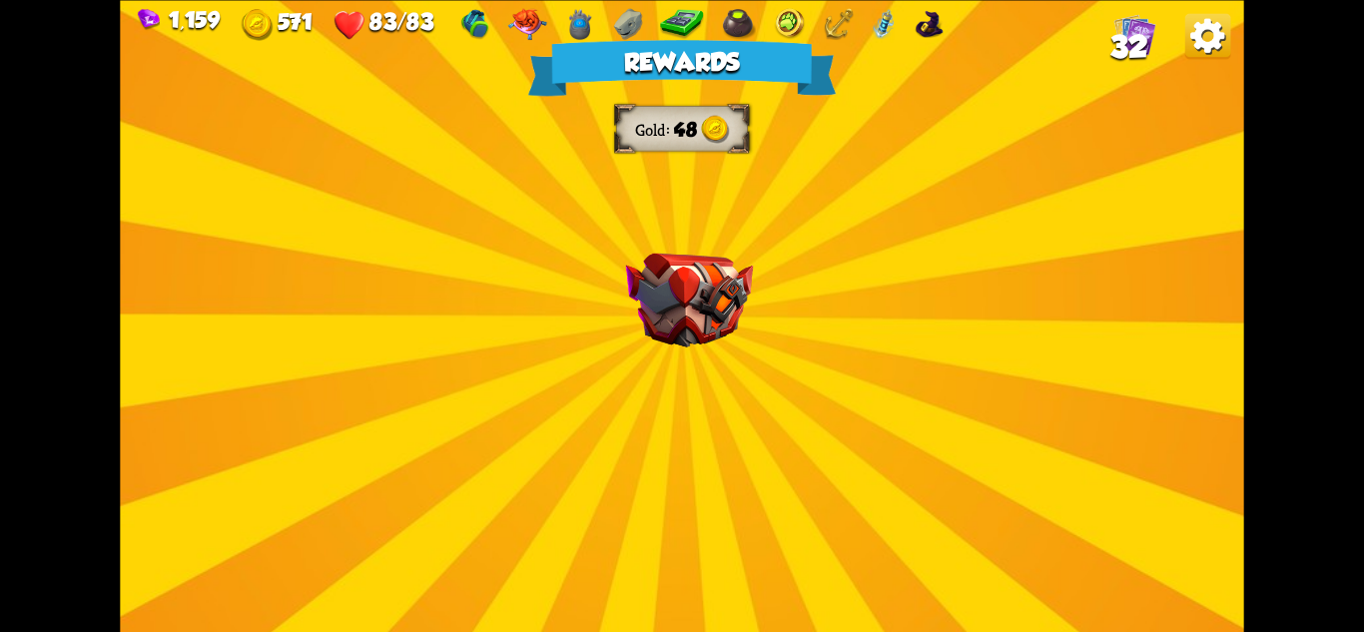
click at [802, 272] on div "Rewards Gold 48 Select a card 0 C Growl Attack card Deal 4 damage. 2 C Claw Att…" at bounding box center [681, 316] width 1123 height 632
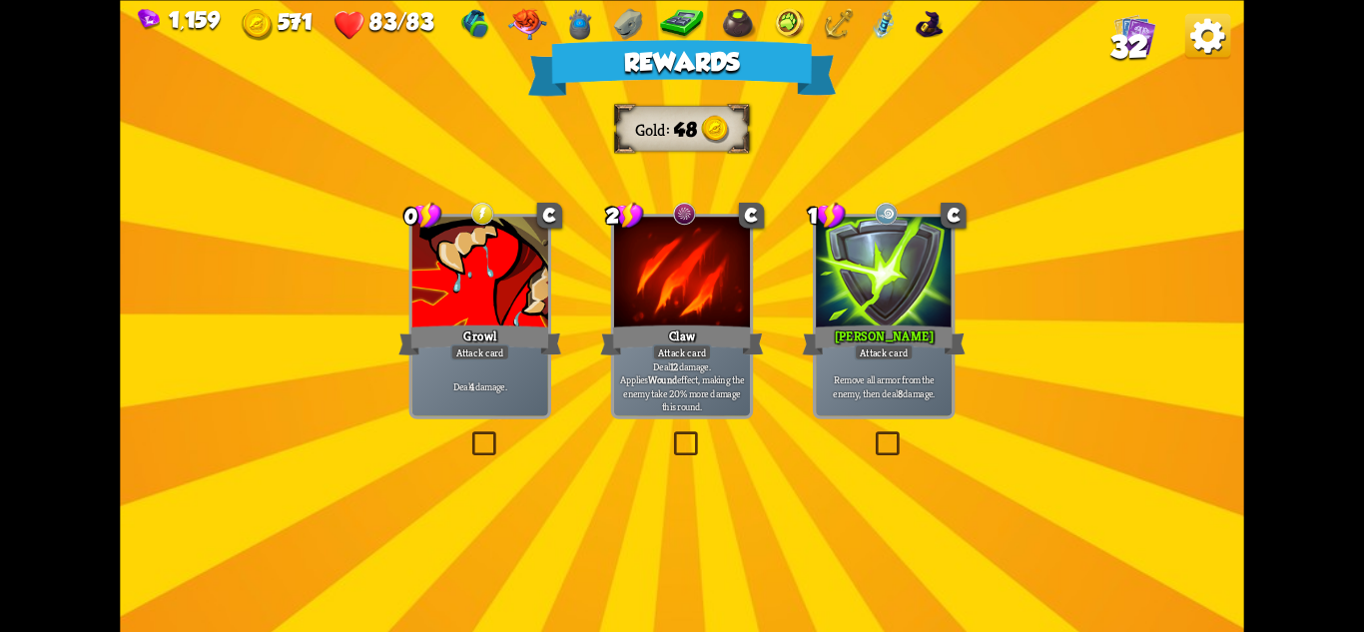
click at [495, 291] on div at bounding box center [480, 274] width 136 height 115
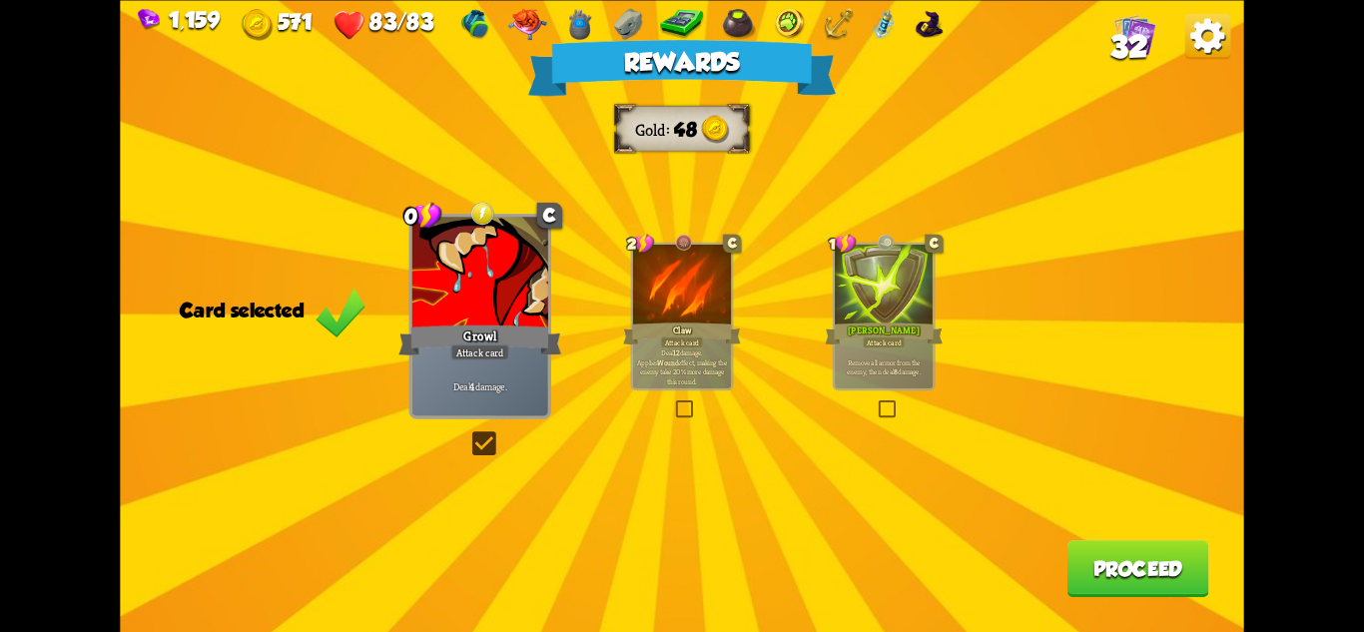
click at [1148, 572] on button "Proceed" at bounding box center [1139, 568] width 142 height 57
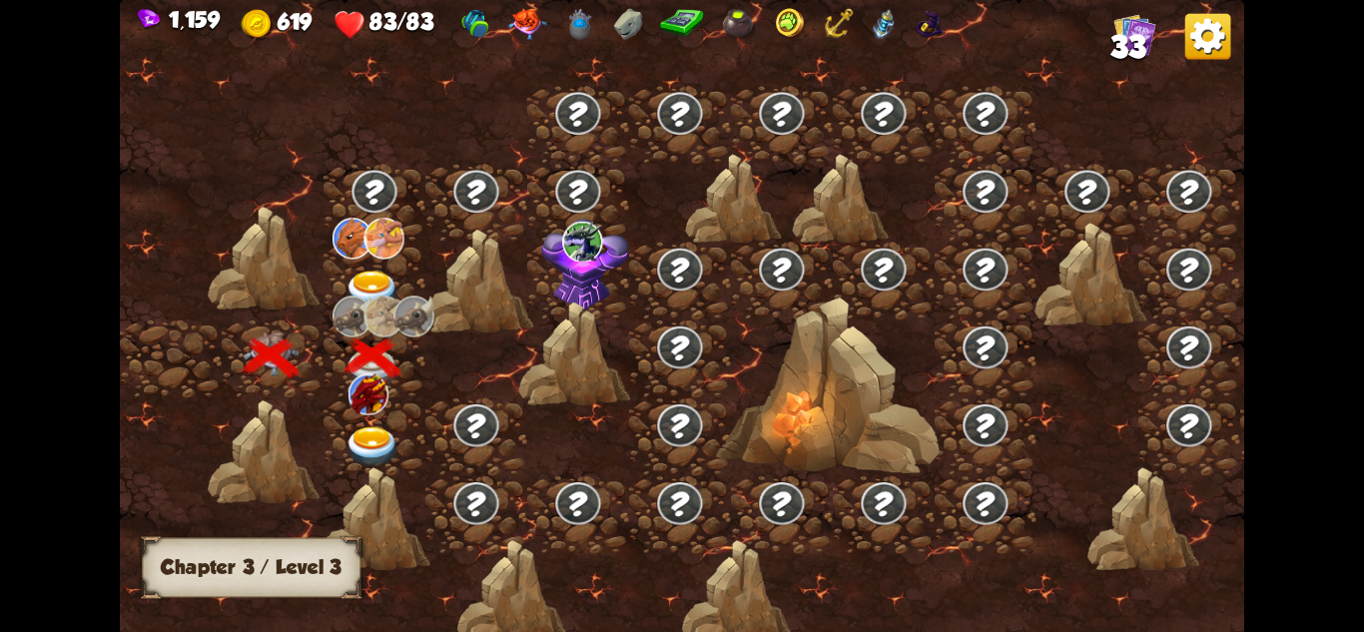
click at [376, 282] on img at bounding box center [373, 291] width 56 height 41
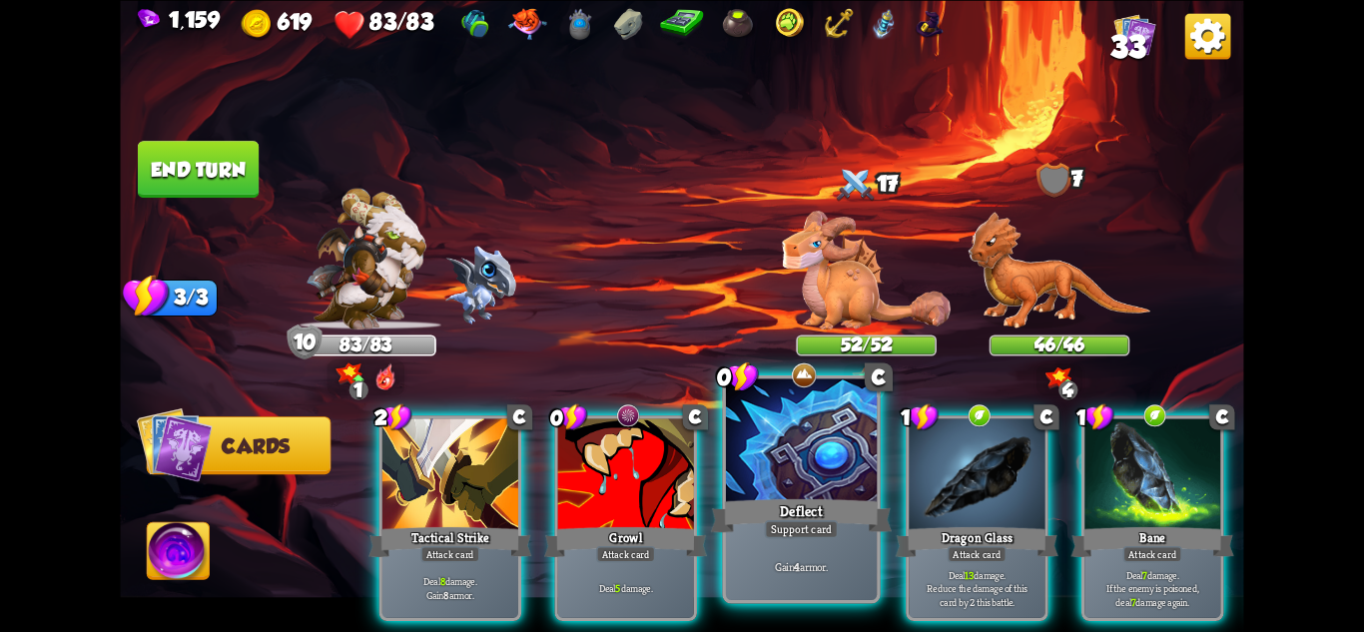
click at [783, 552] on div "Gain 4 armor." at bounding box center [801, 567] width 151 height 66
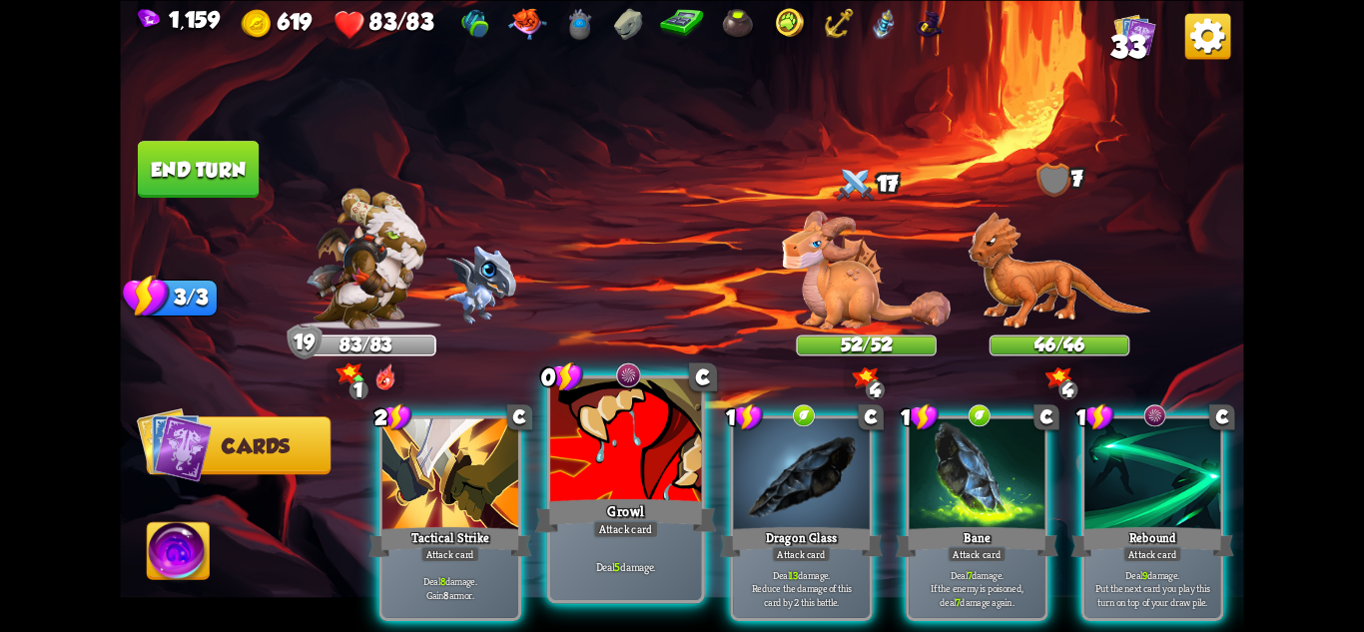
click at [639, 492] on div at bounding box center [625, 441] width 151 height 127
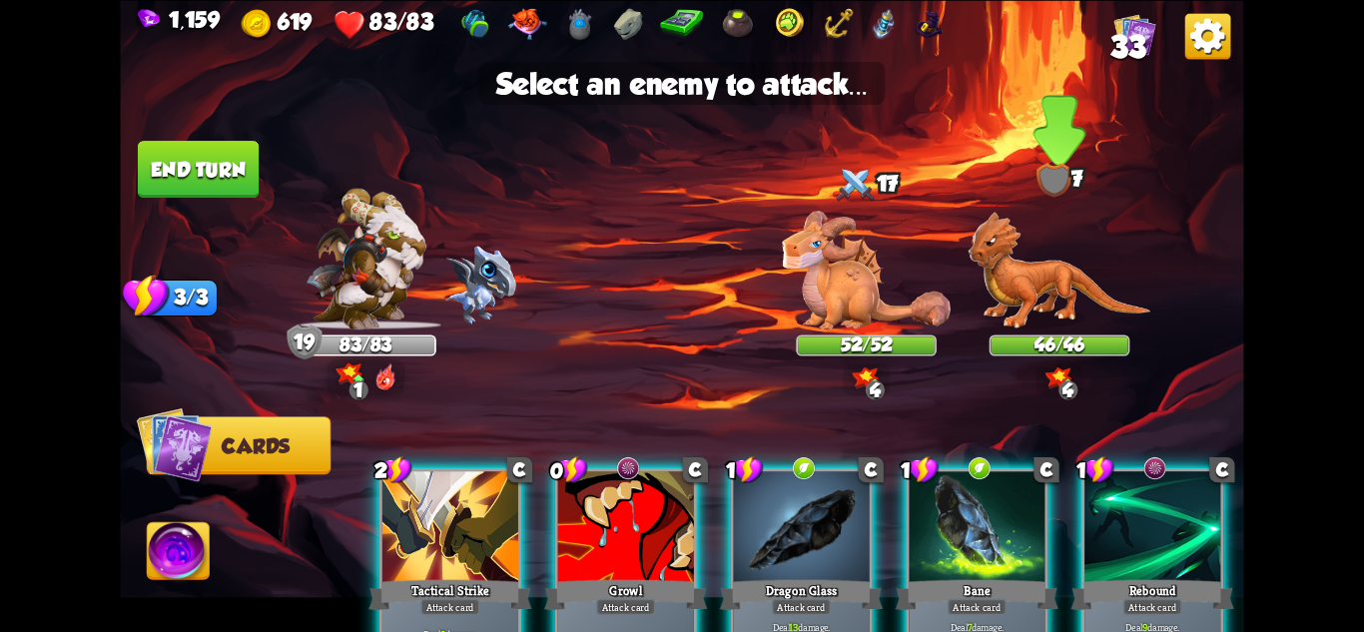
click at [1035, 281] on img at bounding box center [1060, 271] width 183 height 118
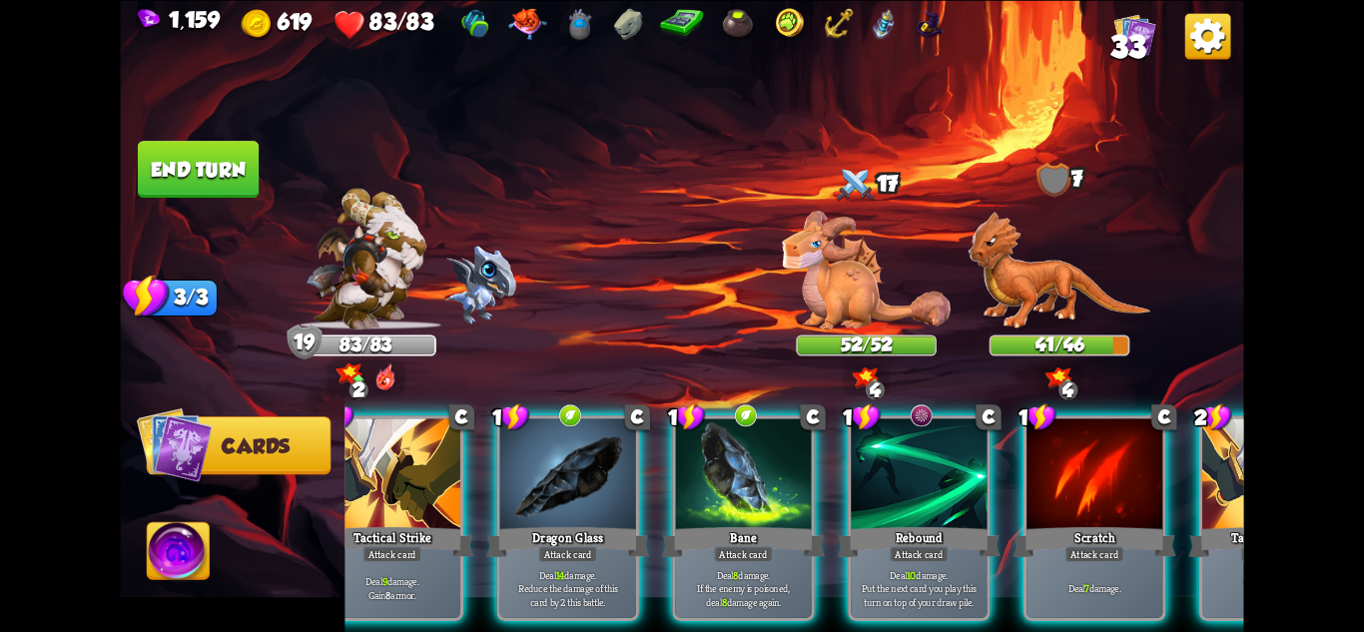
scroll to position [0, 49]
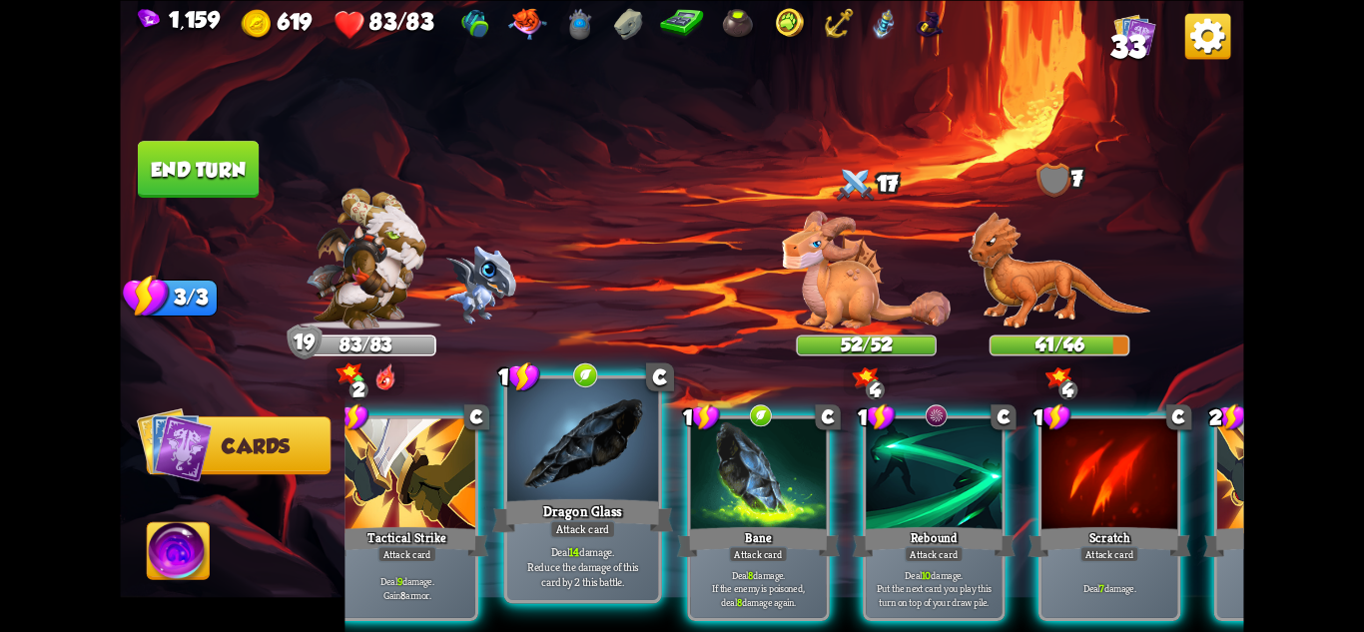
click at [609, 524] on div "Attack card" at bounding box center [583, 528] width 66 height 18
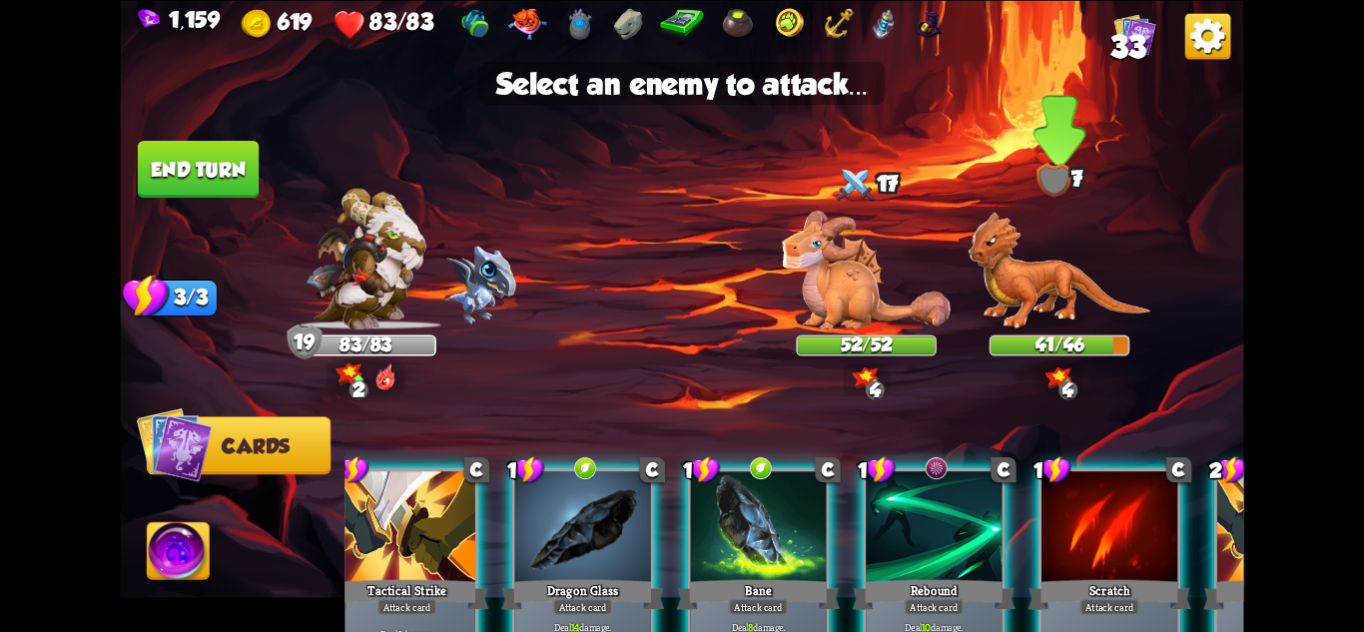
click at [1082, 282] on img at bounding box center [1060, 271] width 183 height 118
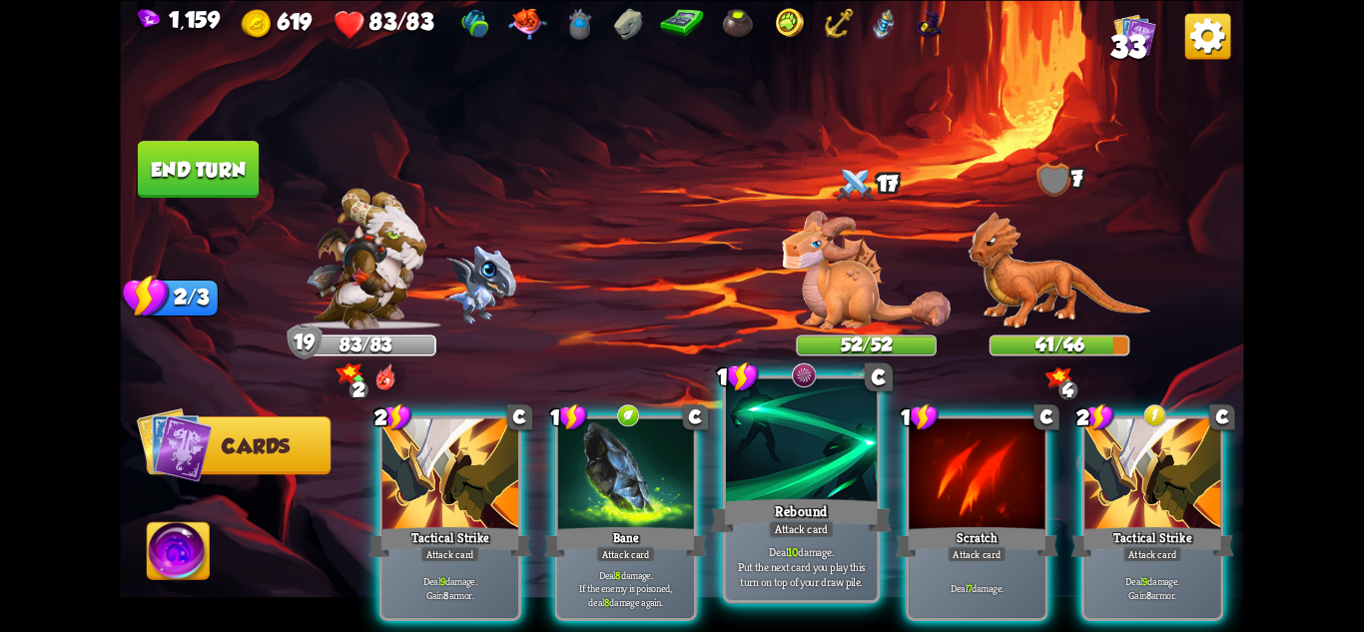
scroll to position [0, 0]
click at [821, 492] on div at bounding box center [801, 441] width 151 height 127
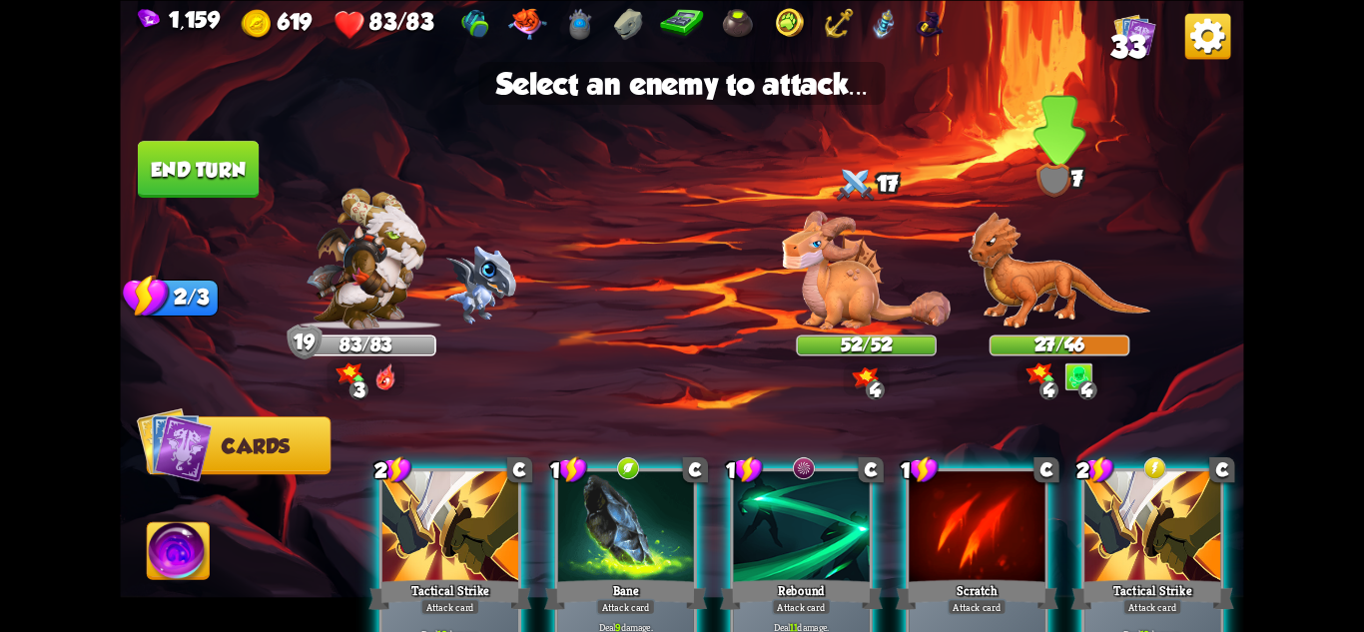
click at [1042, 296] on img at bounding box center [1060, 271] width 183 height 118
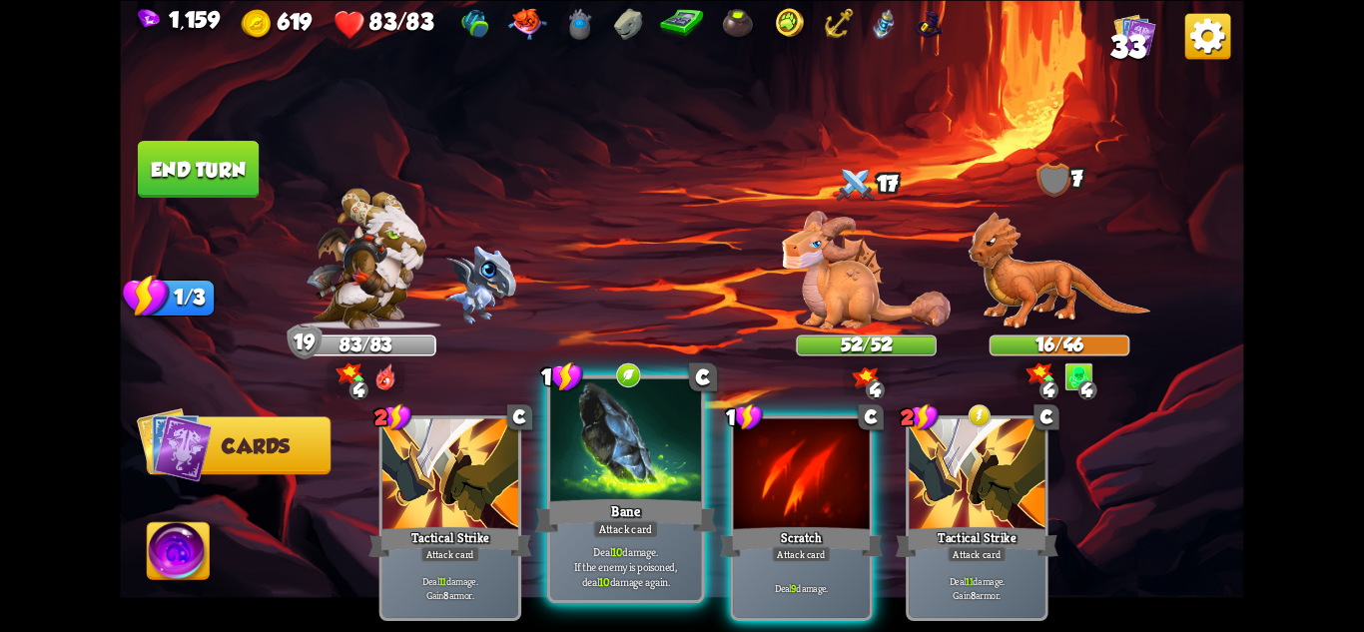
click at [630, 479] on div at bounding box center [625, 441] width 151 height 127
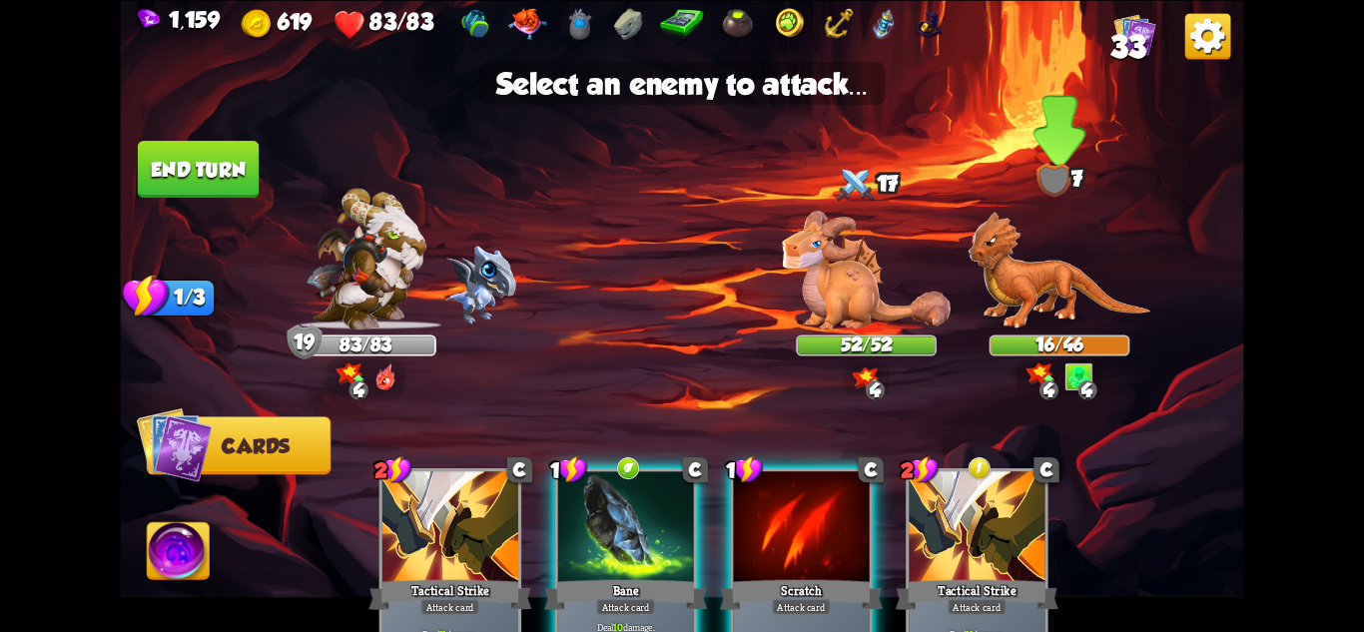
click at [1036, 304] on img at bounding box center [1060, 271] width 183 height 118
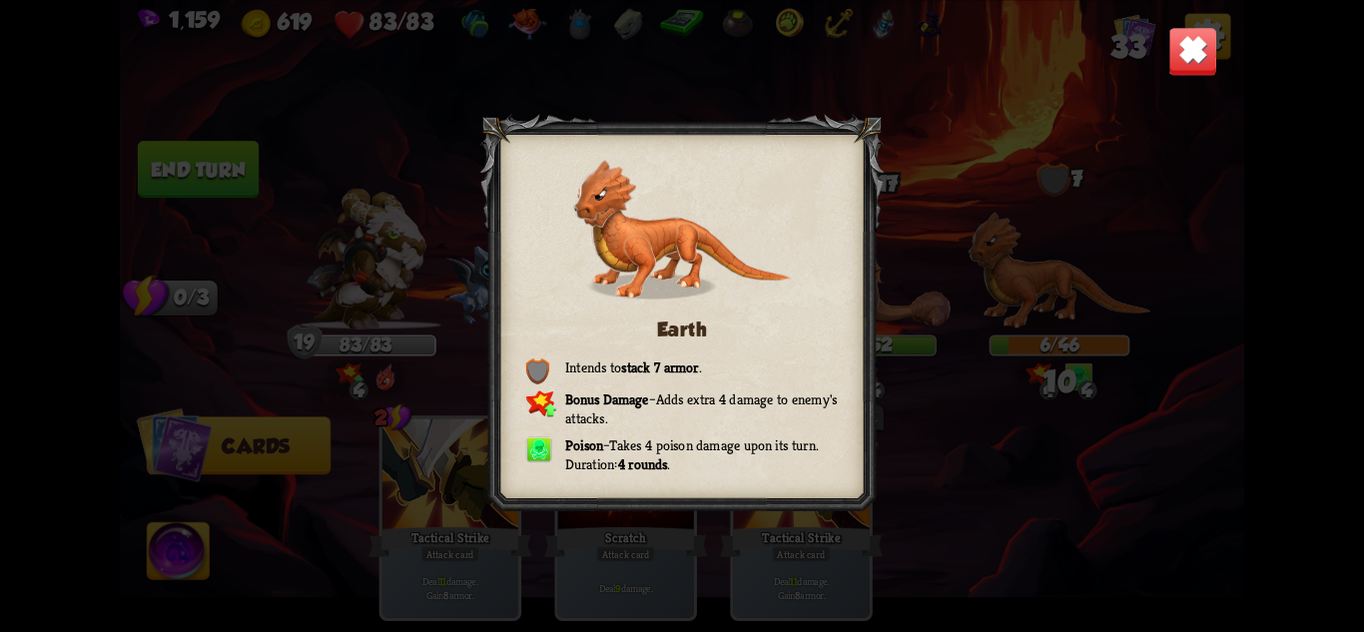
click at [1190, 58] on img at bounding box center [1192, 50] width 49 height 49
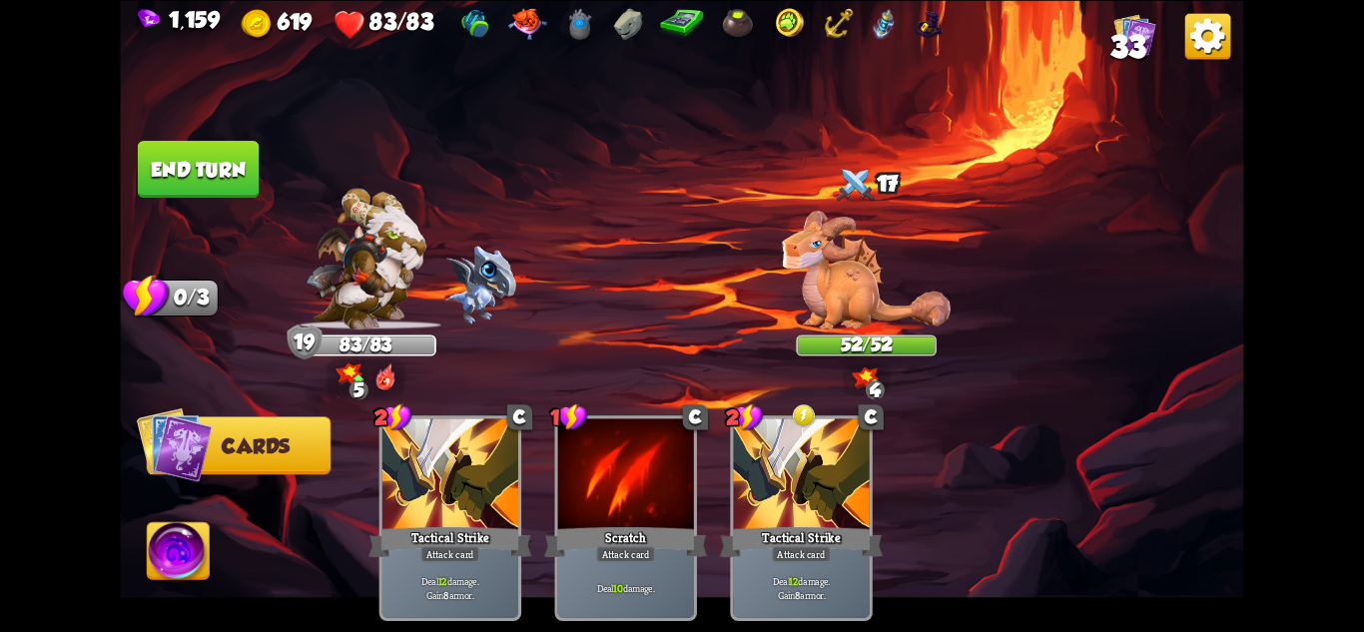
click at [224, 167] on button "End turn" at bounding box center [198, 169] width 121 height 57
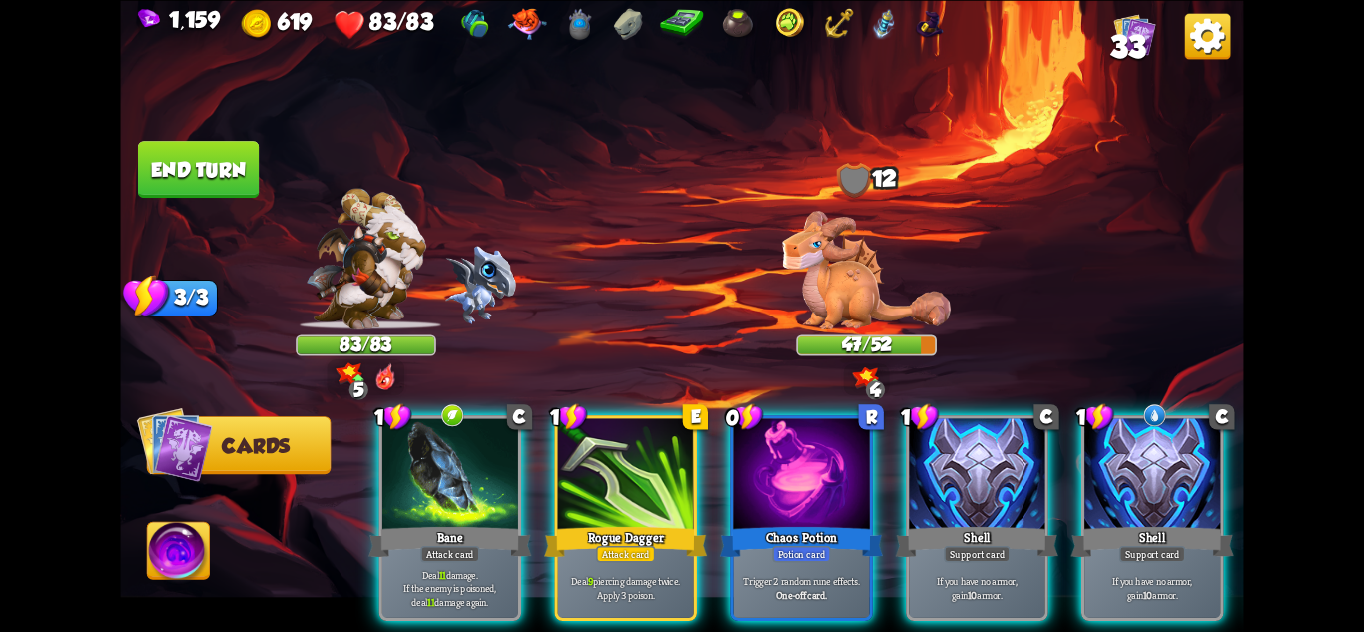
scroll to position [0, 190]
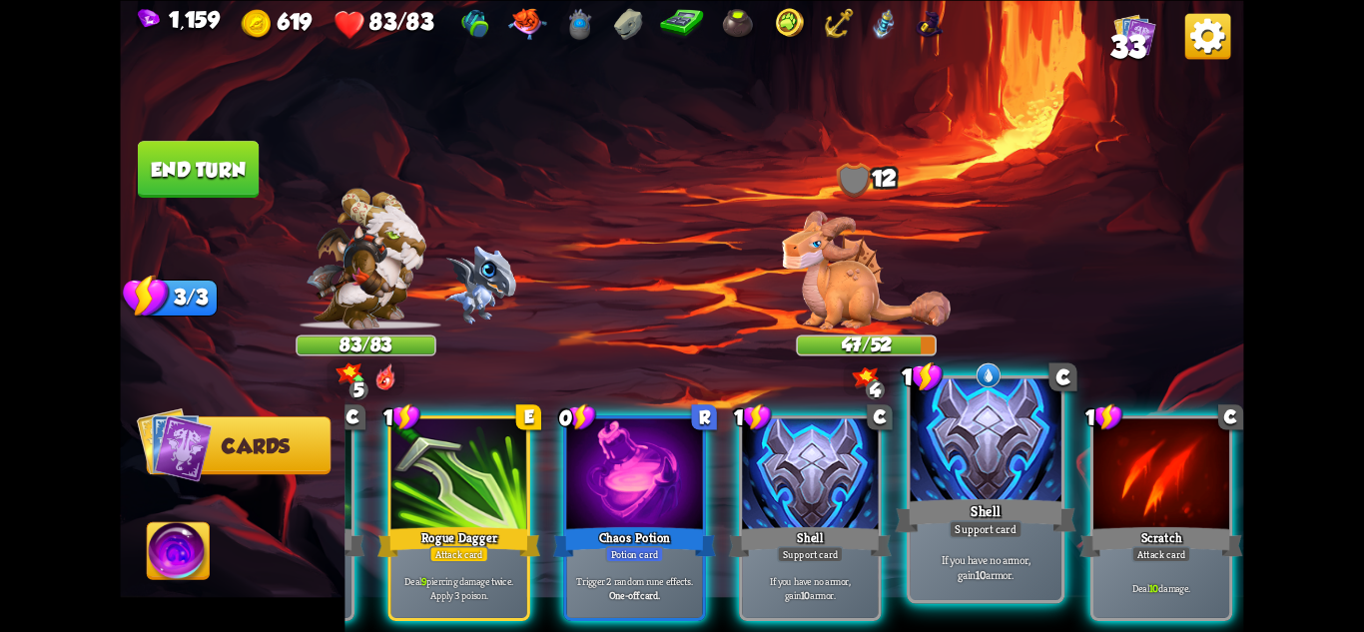
click at [1019, 586] on div "If you have no armor, gain 10 armor." at bounding box center [986, 567] width 151 height 66
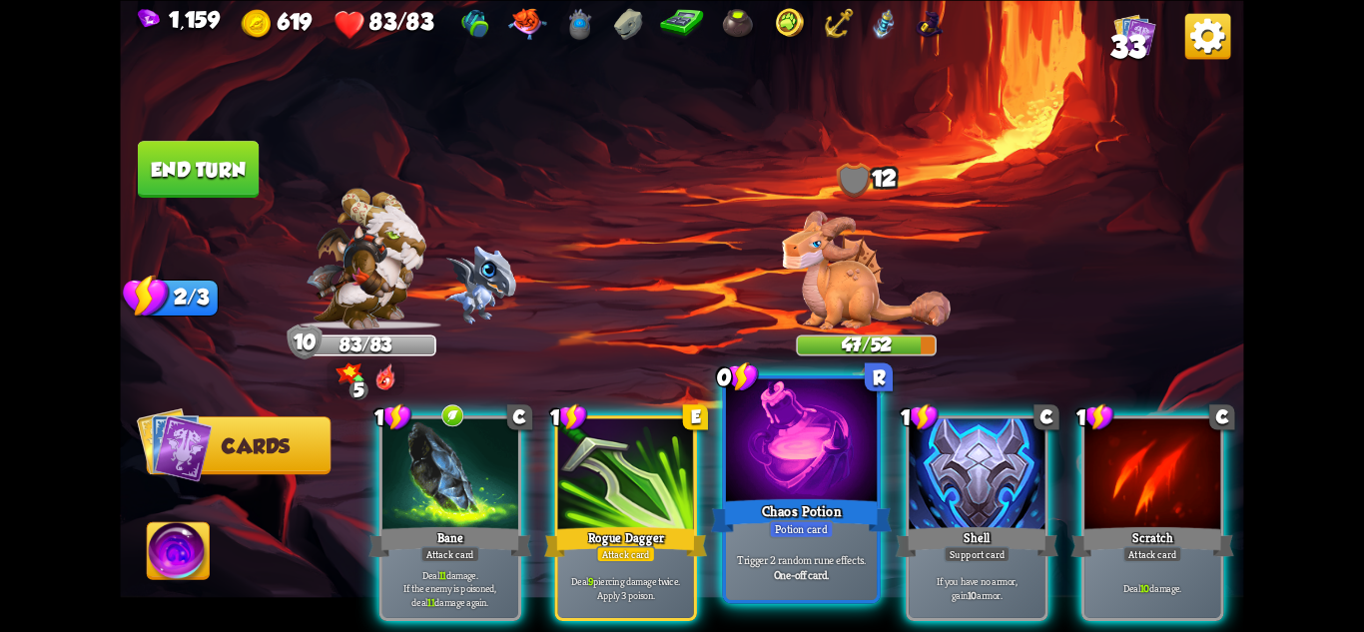
scroll to position [0, 0]
click at [793, 534] on div "Potion card" at bounding box center [801, 528] width 65 height 18
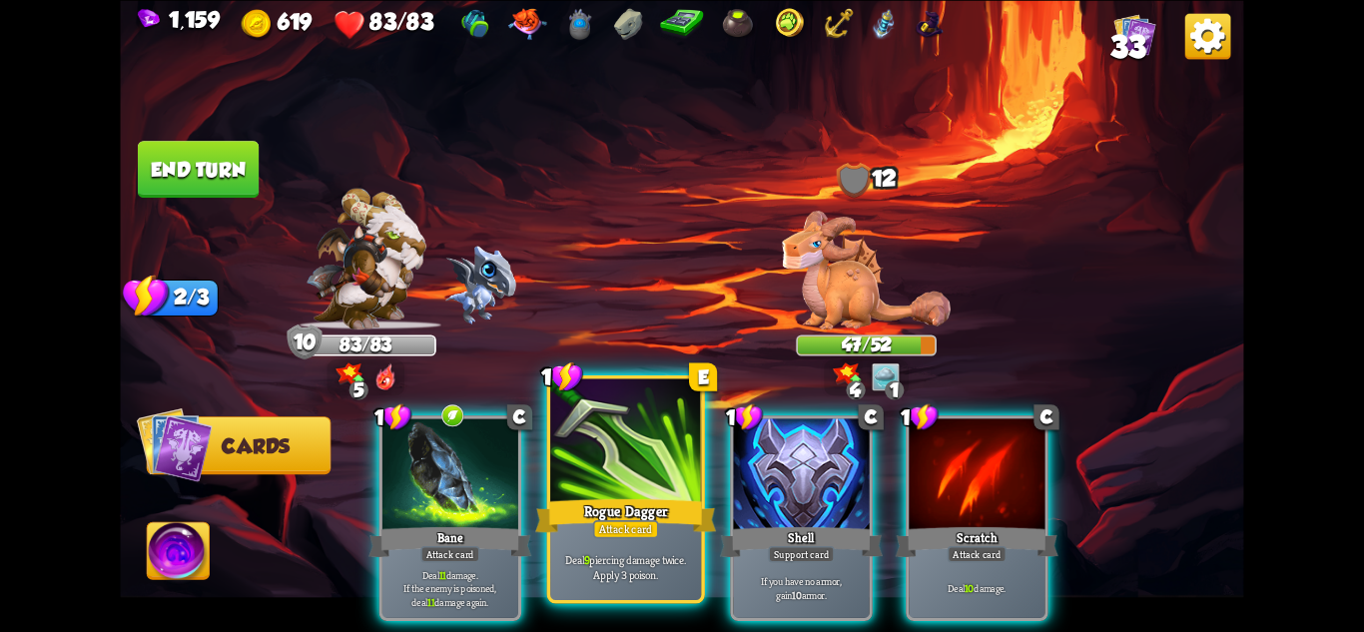
click at [620, 496] on div "Rogue Dagger" at bounding box center [625, 515] width 181 height 40
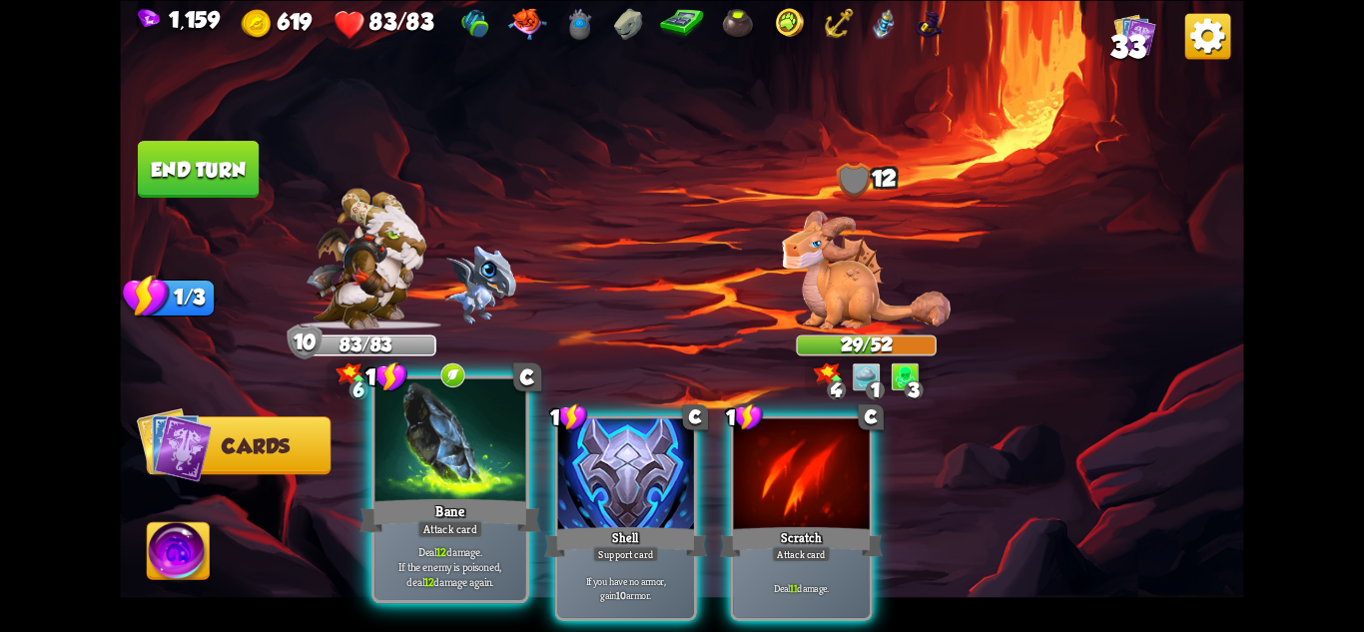
click at [453, 498] on div "Bane" at bounding box center [450, 515] width 181 height 40
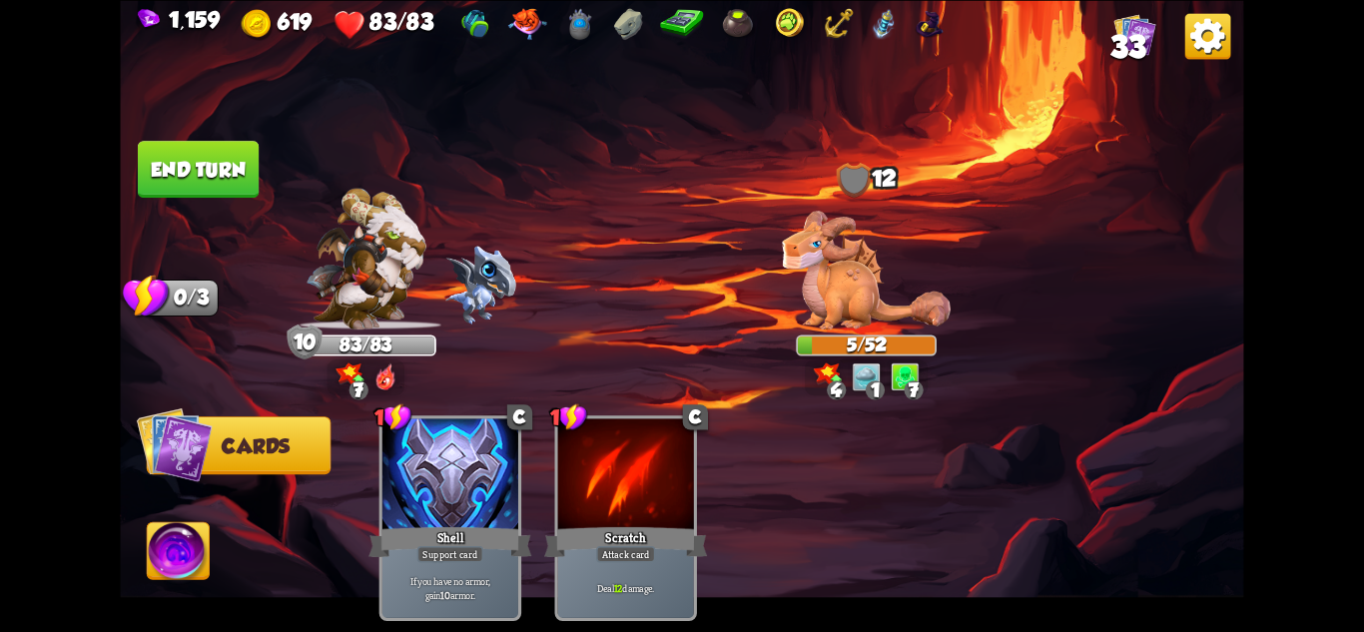
click at [171, 541] on img at bounding box center [179, 553] width 62 height 63
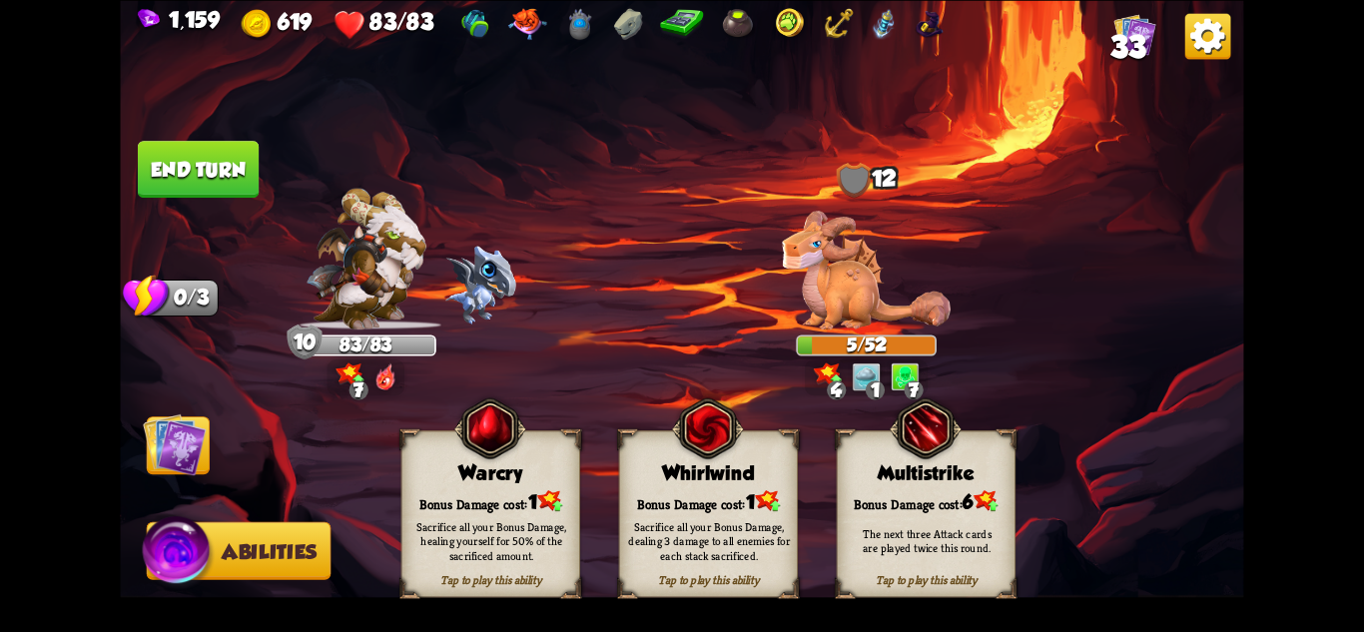
click at [518, 496] on div "Bonus Damage cost: 1" at bounding box center [491, 500] width 178 height 25
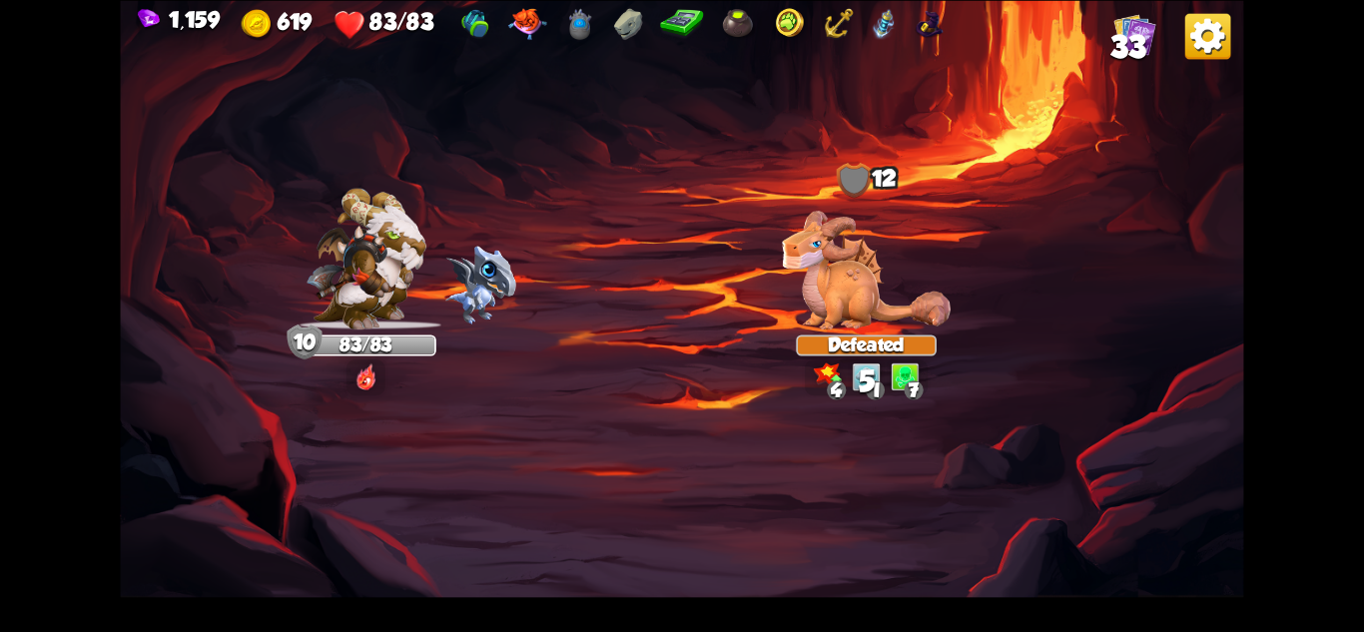
click at [204, 183] on img at bounding box center [681, 316] width 1123 height 632
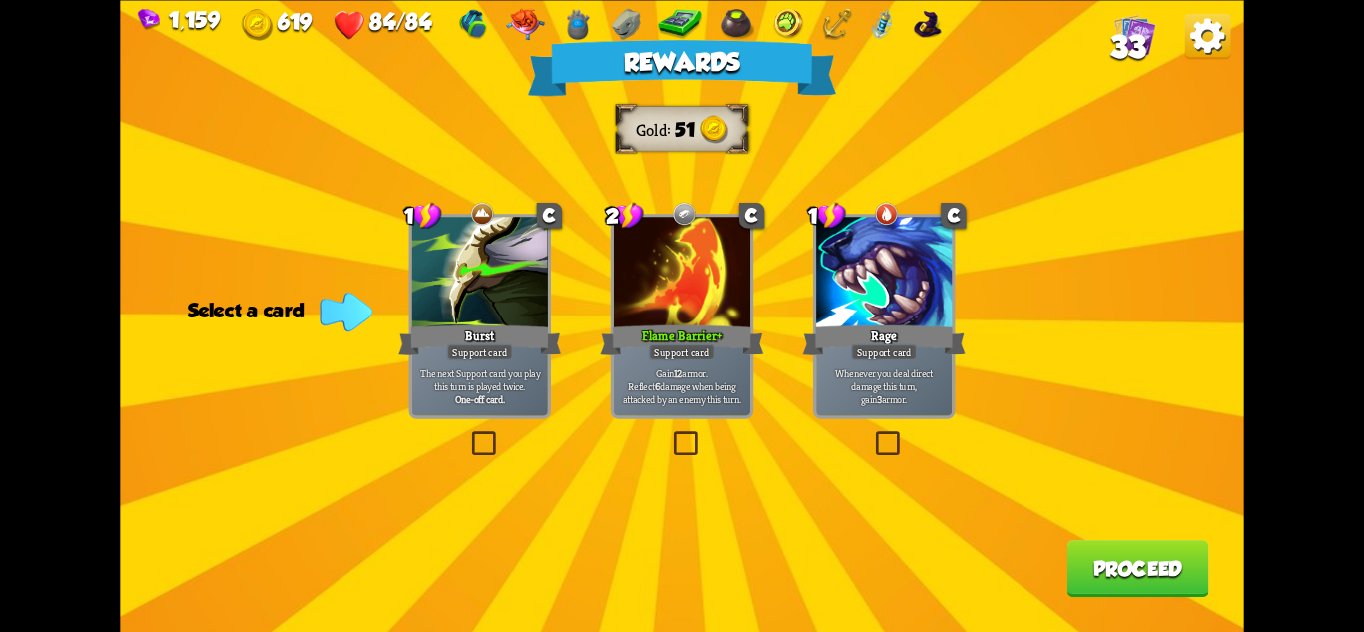
click at [699, 317] on div at bounding box center [682, 274] width 136 height 115
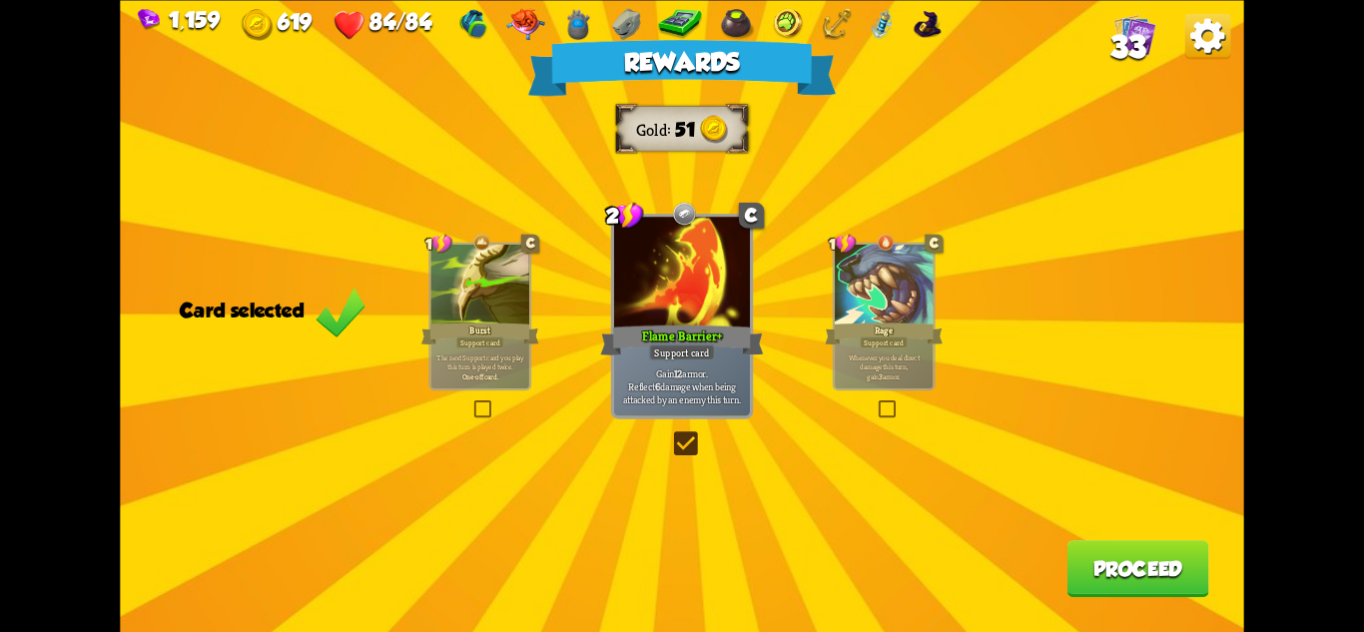
click at [1139, 552] on button "Proceed" at bounding box center [1139, 568] width 142 height 57
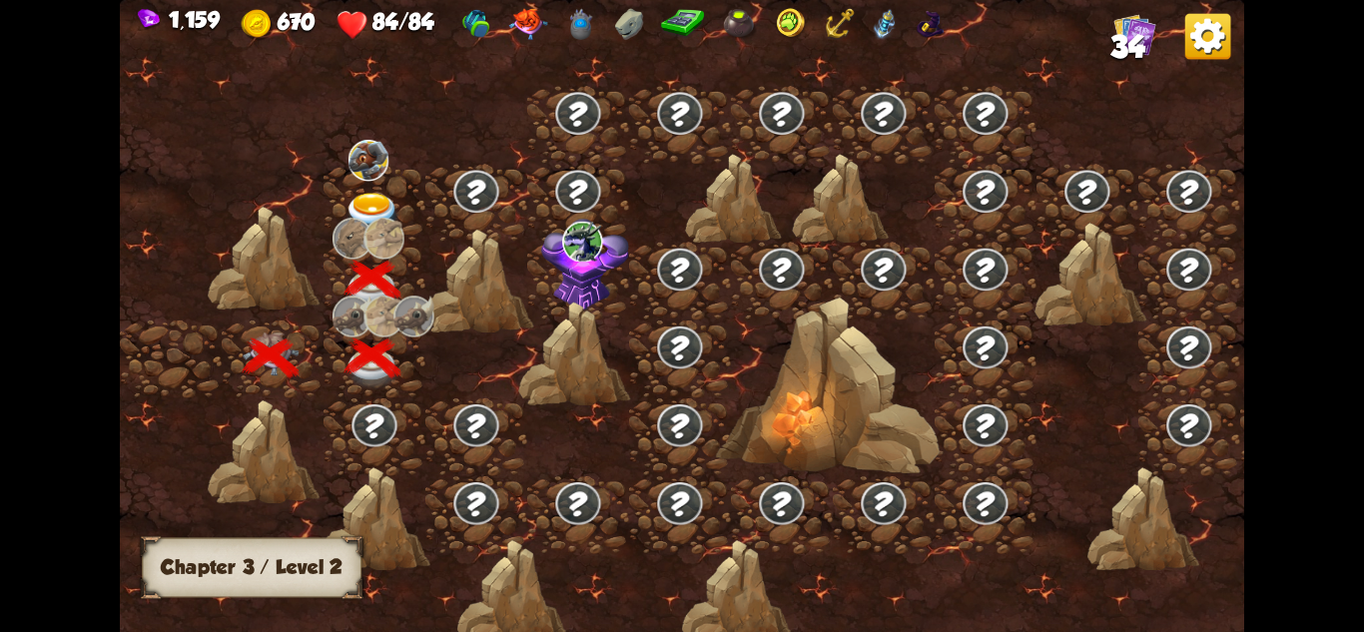
click at [333, 186] on div at bounding box center [375, 203] width 102 height 78
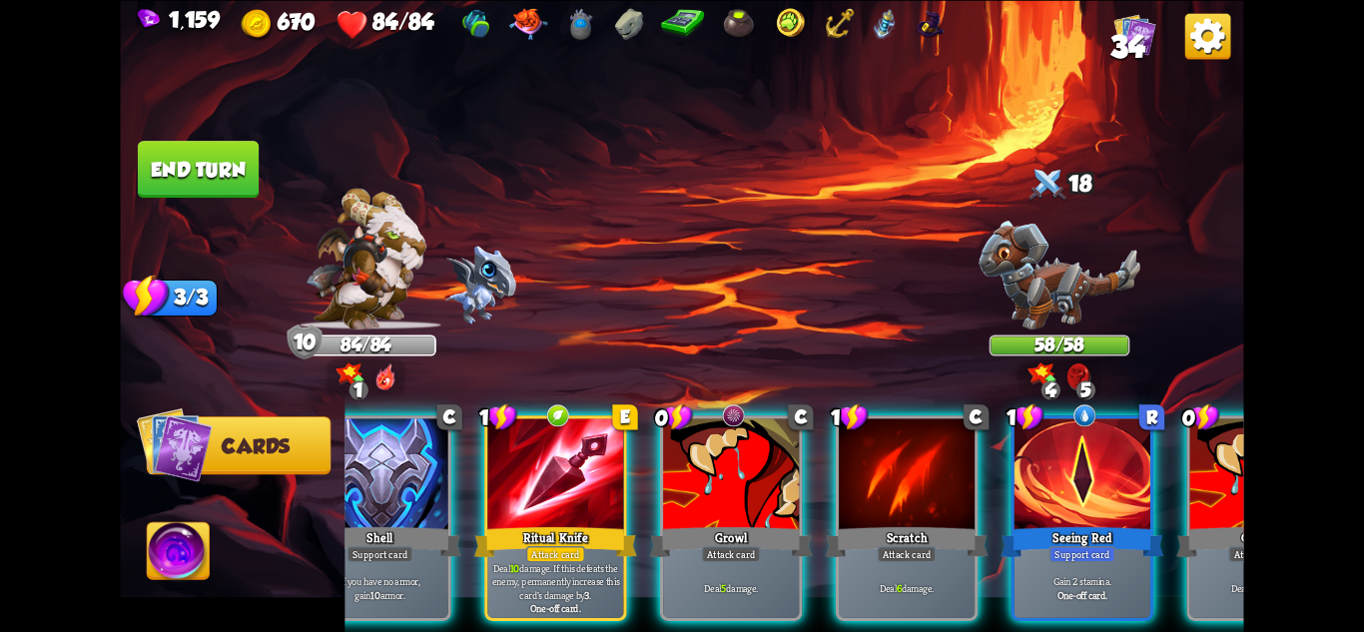
scroll to position [0, 589]
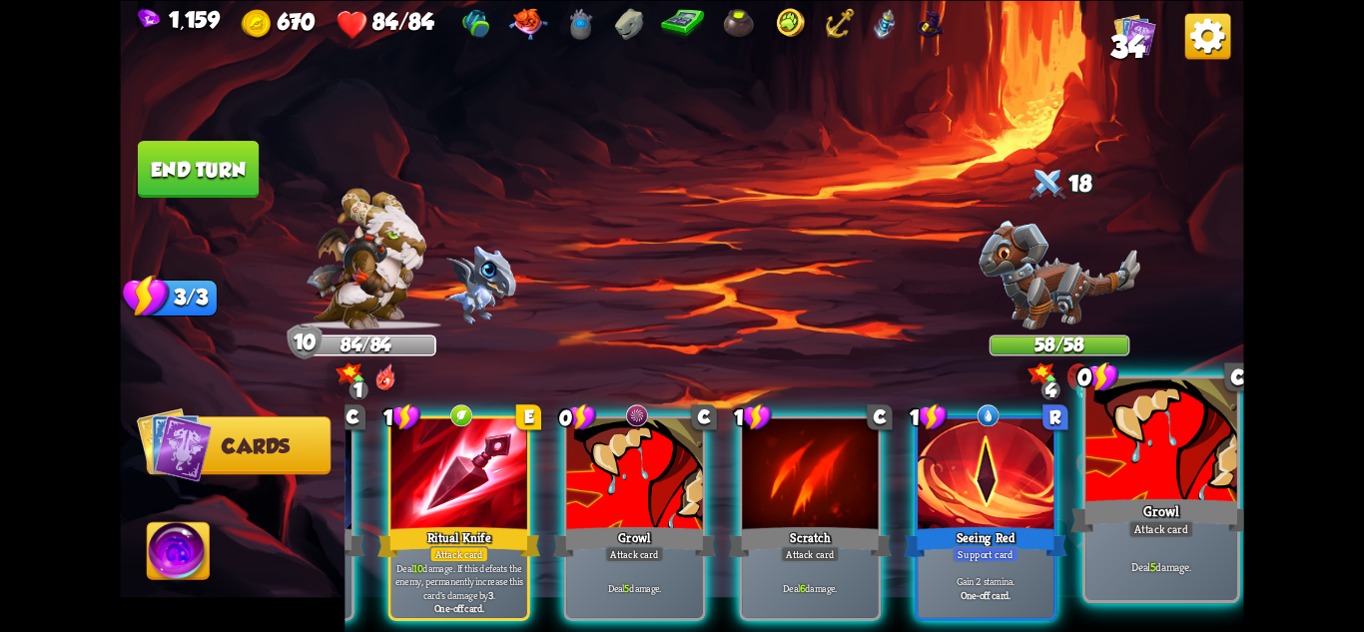
click at [1150, 564] on b "5" at bounding box center [1153, 566] width 6 height 15
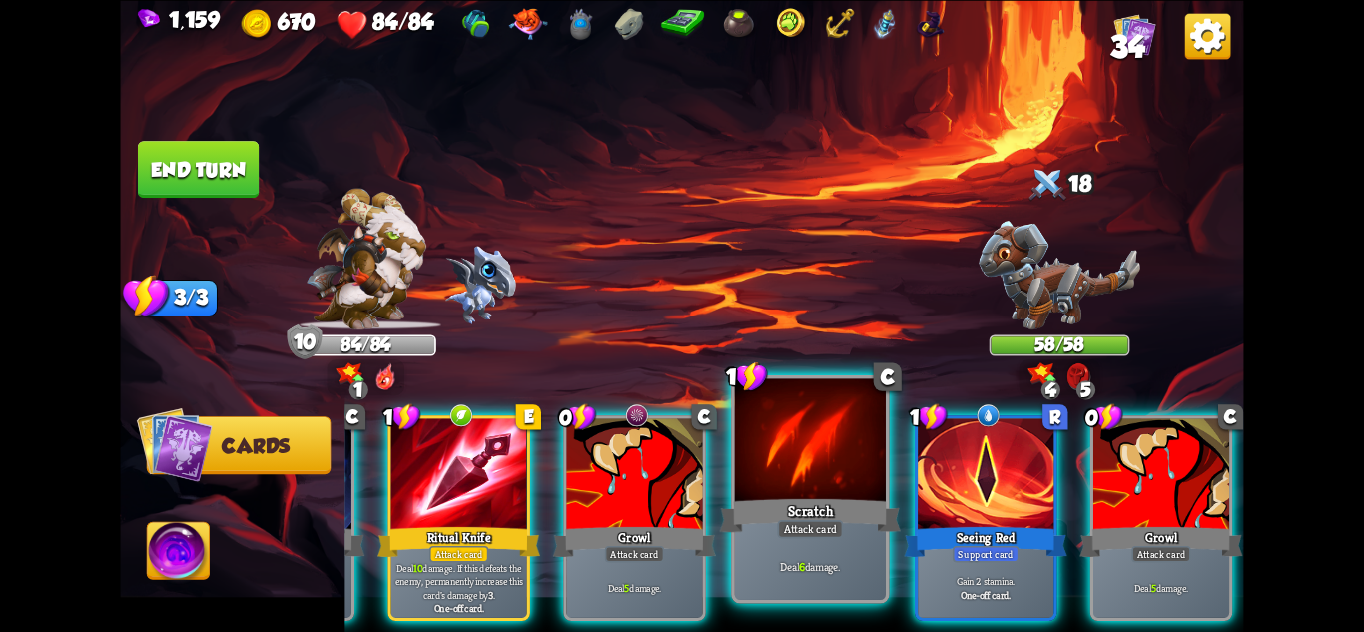
scroll to position [0, 389]
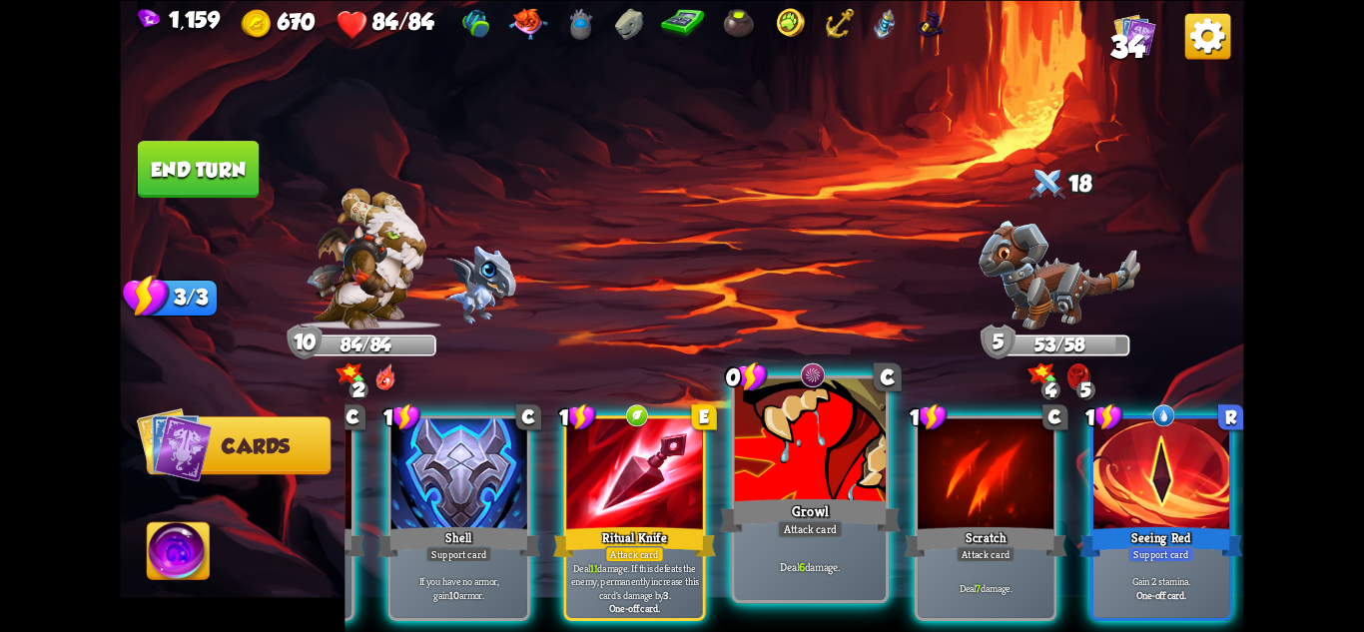
click at [846, 536] on div "Deal 6 damage." at bounding box center [810, 567] width 151 height 66
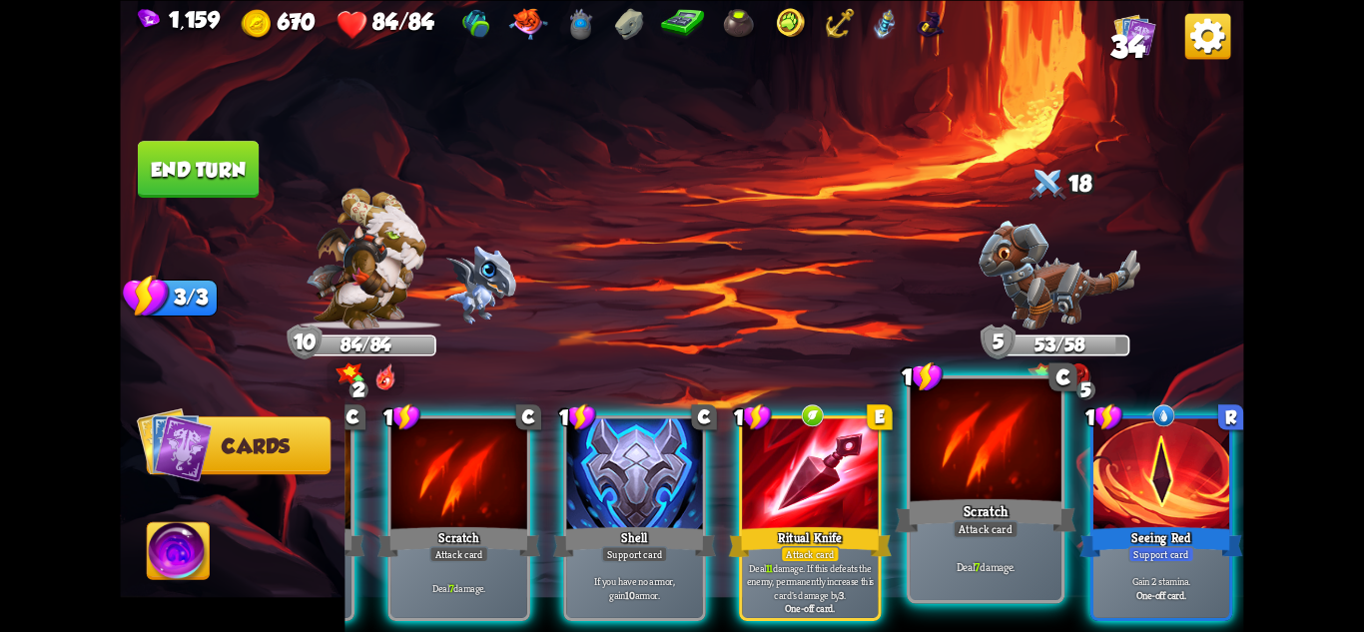
scroll to position [0, 190]
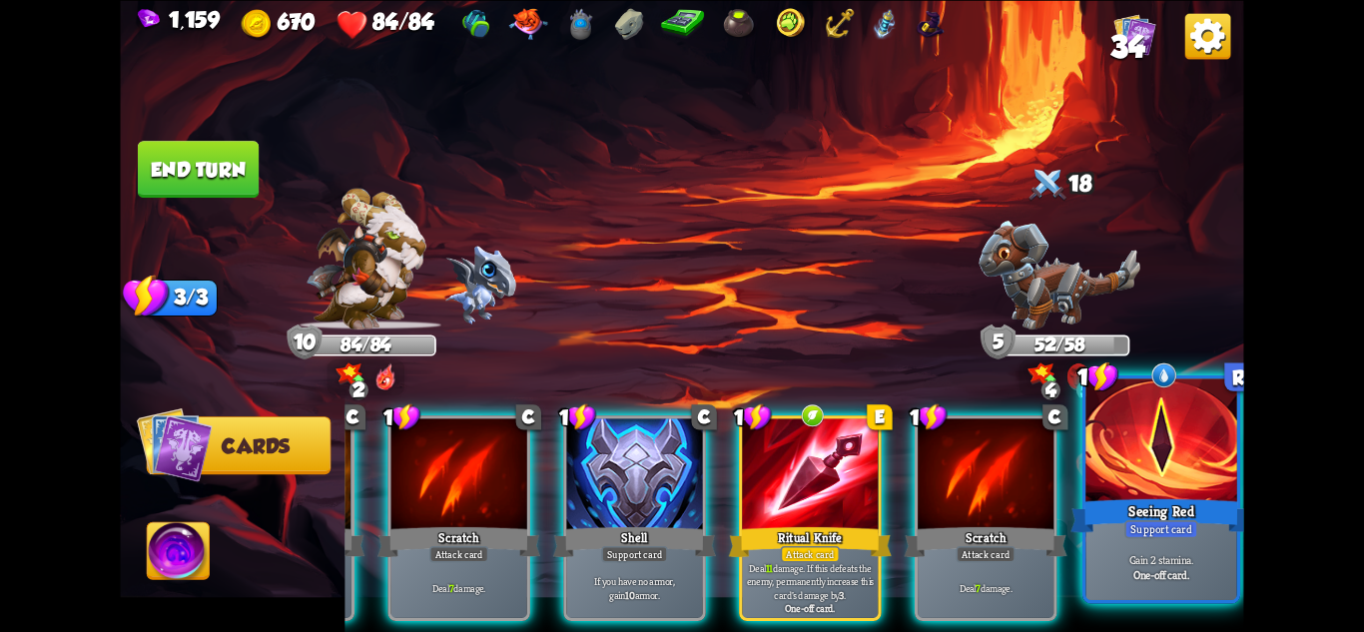
click at [1182, 539] on div "Gain 2 stamina. One-off card." at bounding box center [1161, 567] width 151 height 66
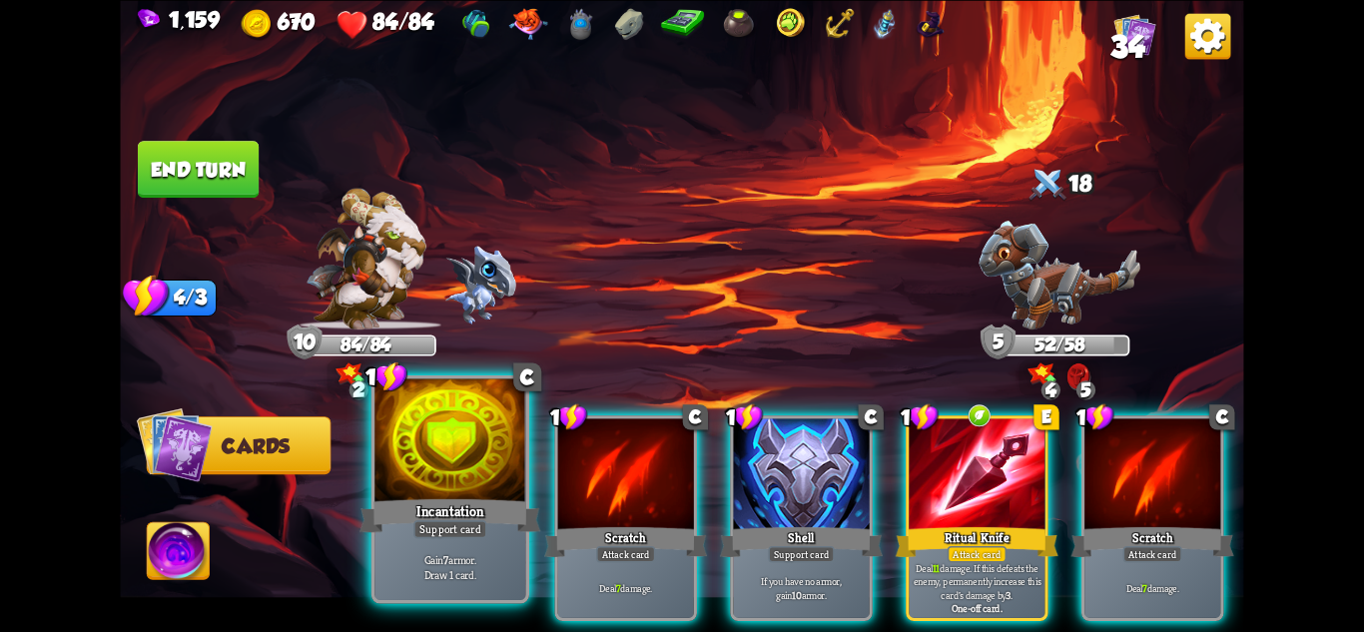
click at [444, 501] on div "Incantation" at bounding box center [450, 515] width 181 height 40
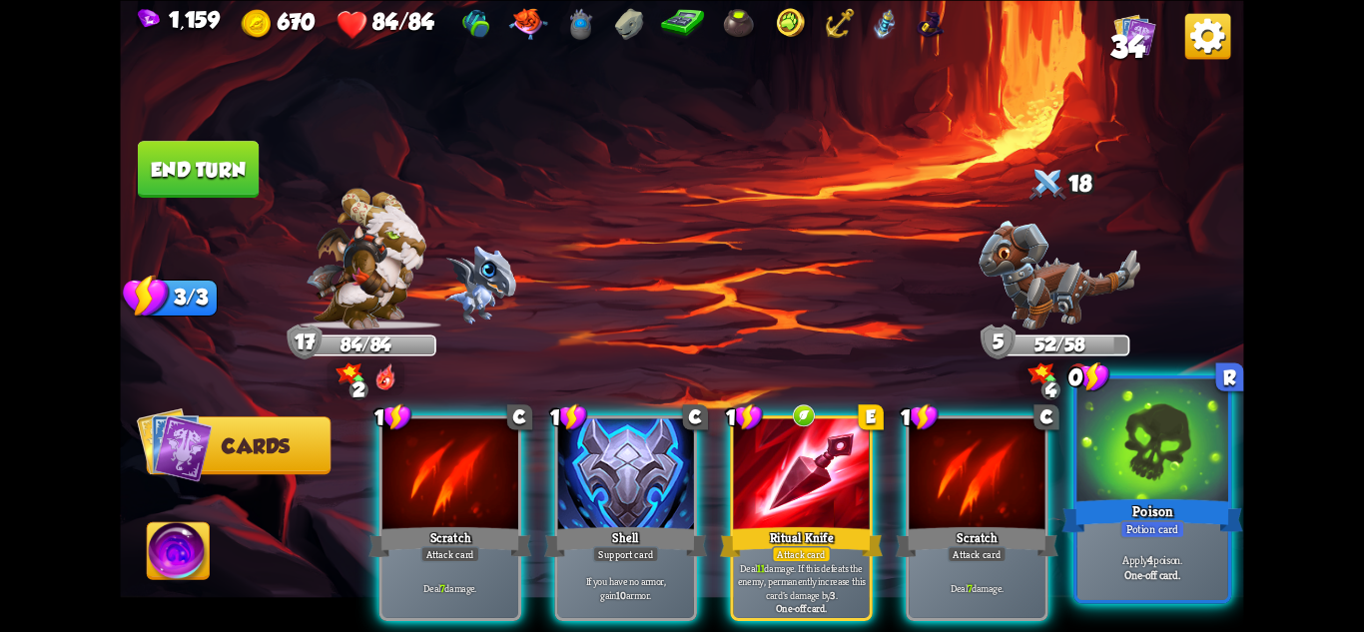
click at [1170, 535] on div "Potion card" at bounding box center [1152, 528] width 65 height 18
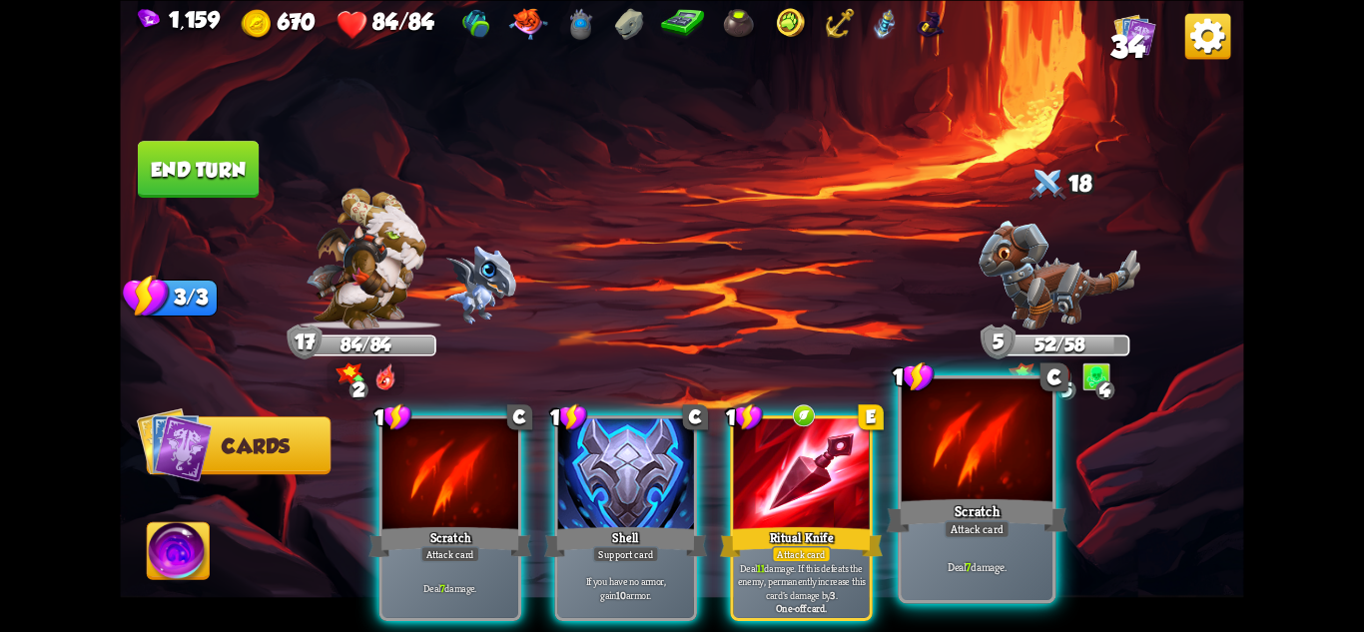
click at [991, 527] on div "Attack card" at bounding box center [977, 528] width 66 height 18
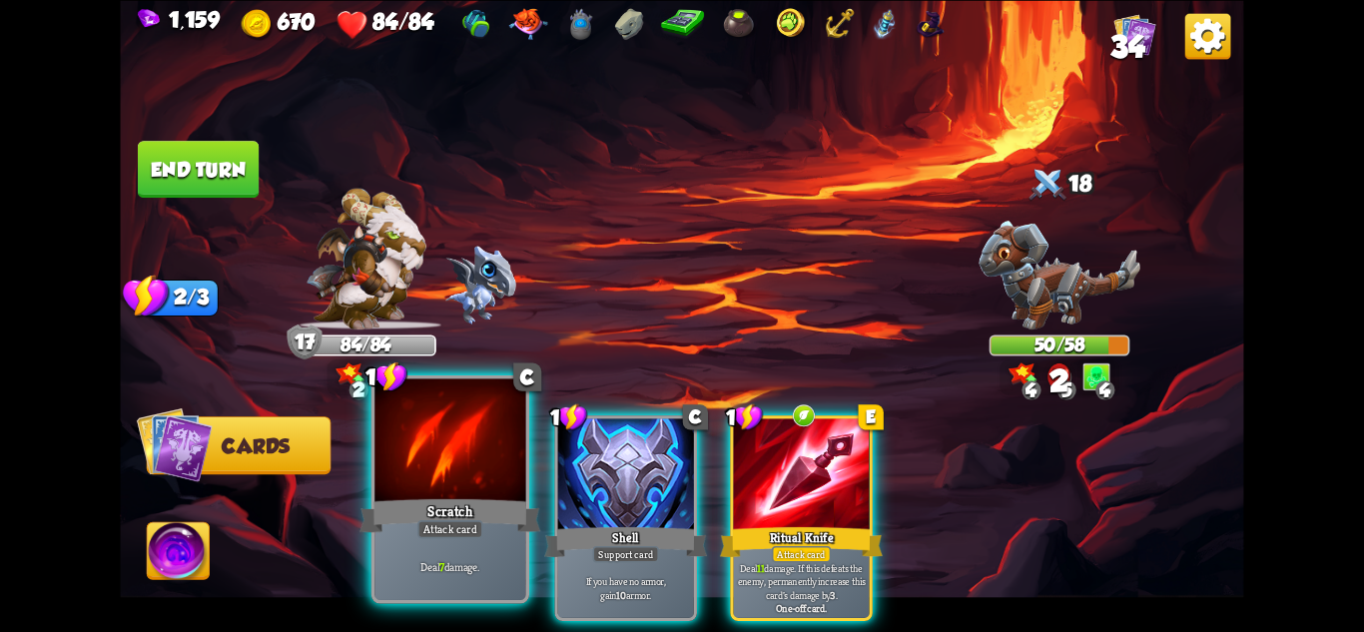
click at [438, 506] on div "Scratch" at bounding box center [450, 515] width 181 height 40
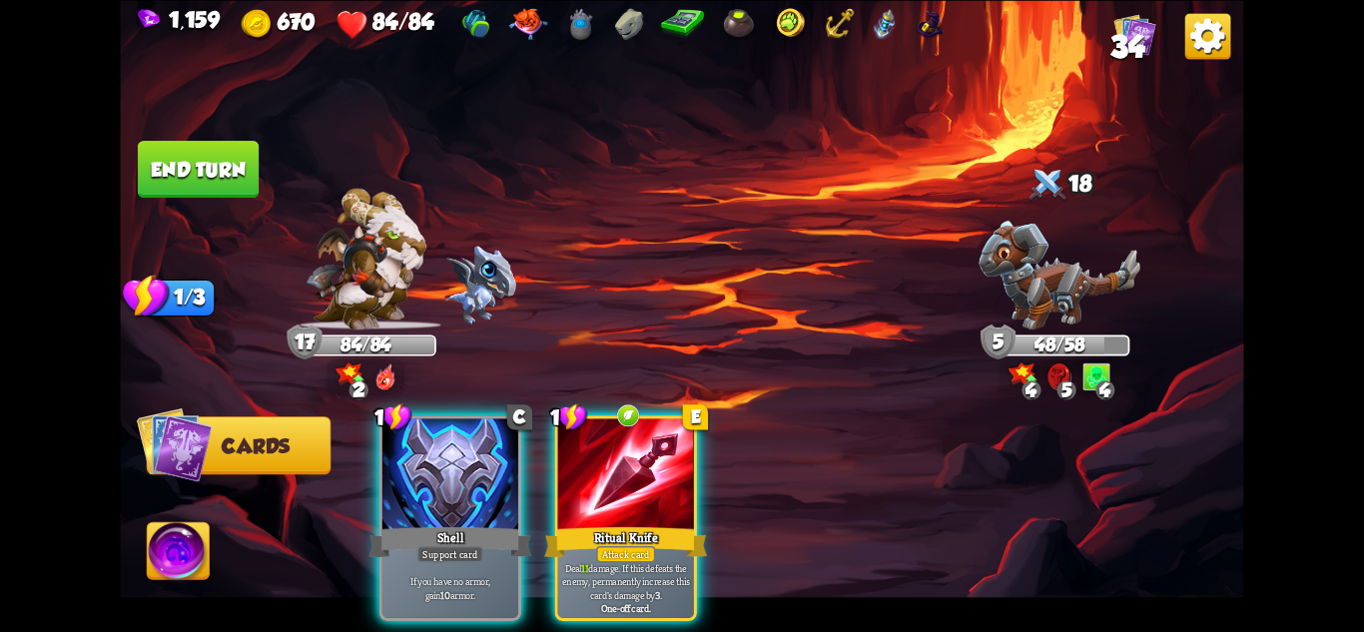
click at [214, 162] on button "End turn" at bounding box center [198, 169] width 121 height 57
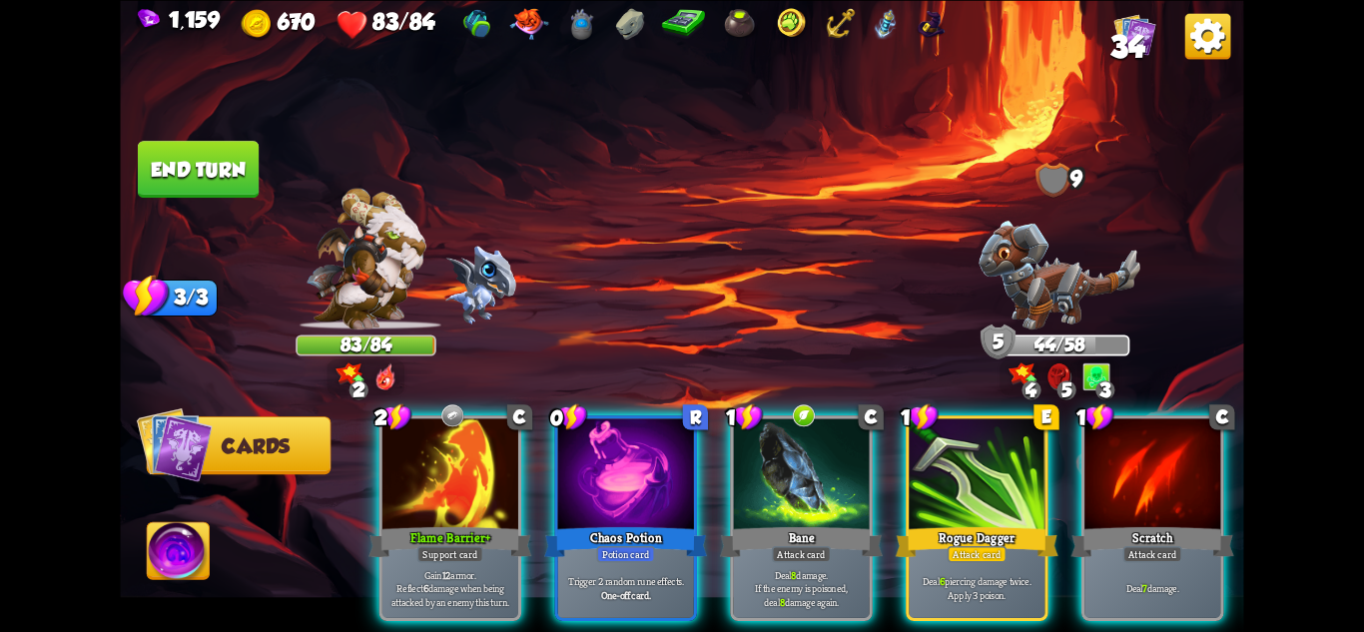
click at [618, 438] on div at bounding box center [626, 475] width 136 height 115
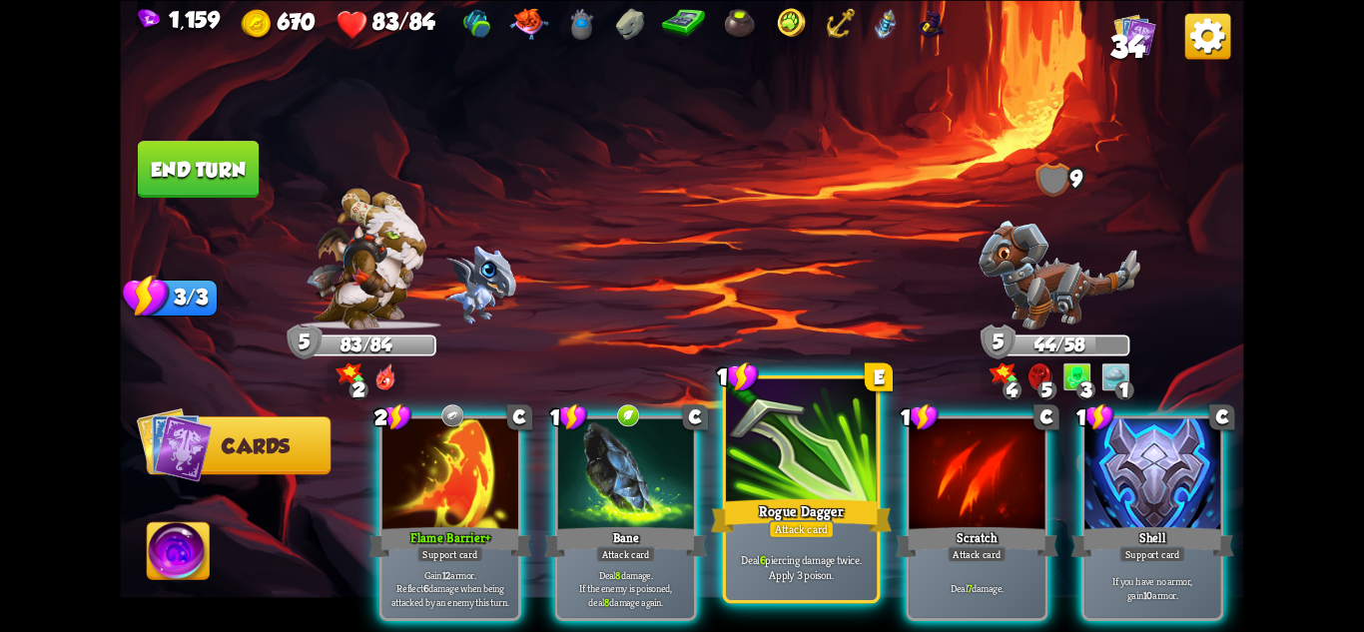
click at [808, 470] on div at bounding box center [801, 441] width 151 height 127
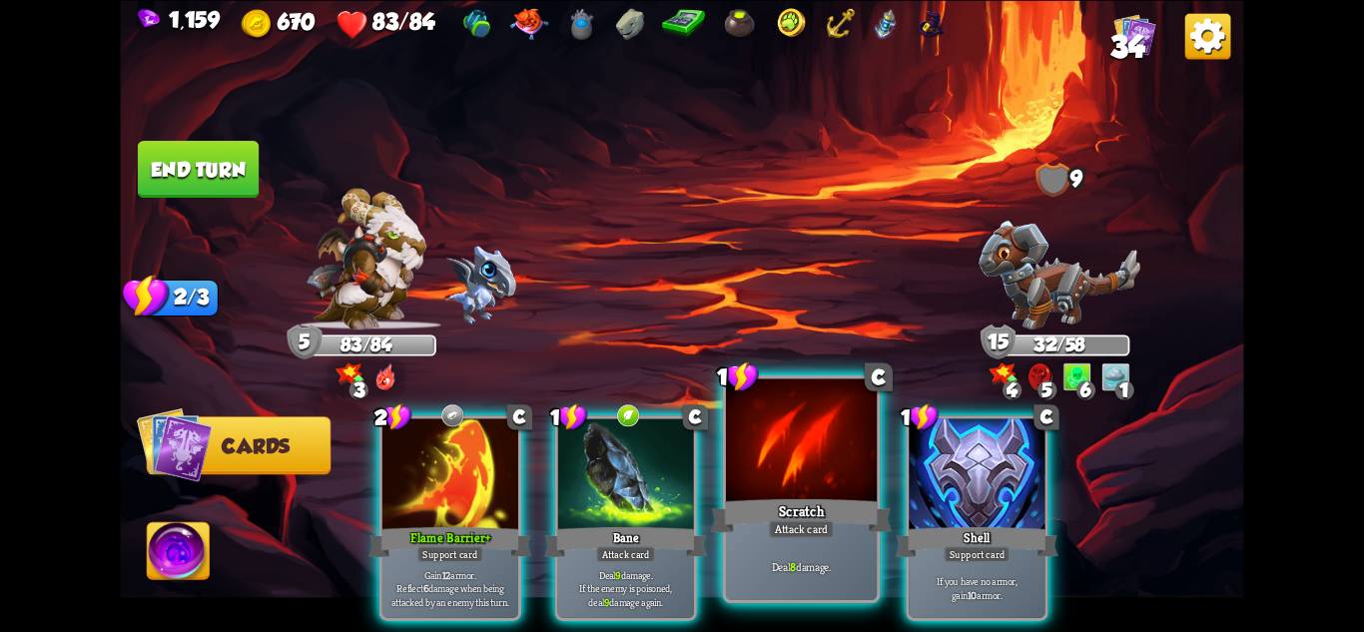
click at [818, 511] on div "Scratch" at bounding box center [801, 515] width 181 height 40
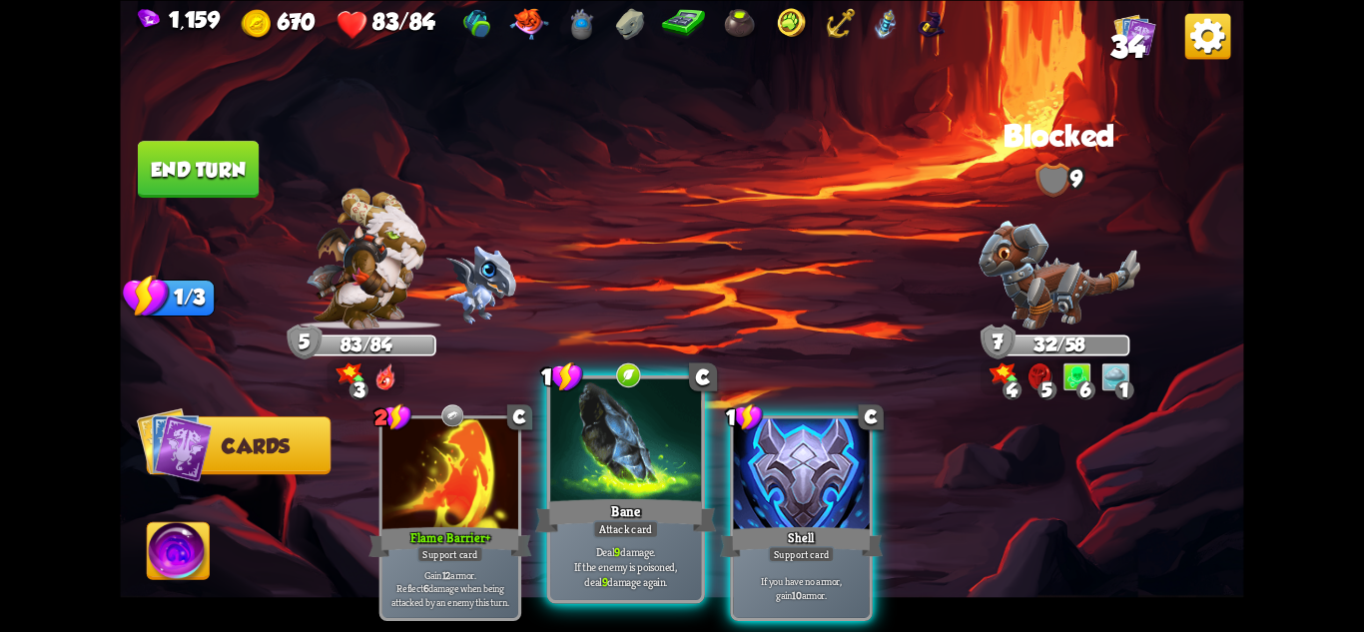
click at [646, 513] on div "Bane" at bounding box center [625, 515] width 181 height 40
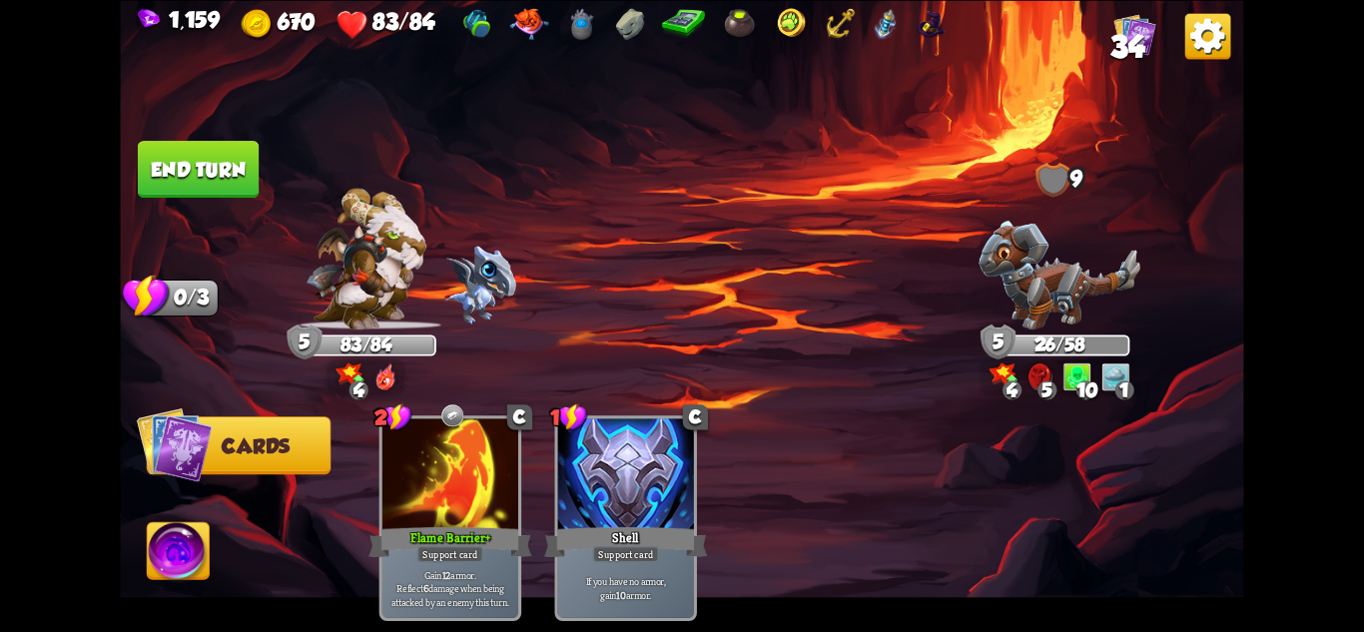
click at [223, 150] on button "End turn" at bounding box center [198, 169] width 121 height 57
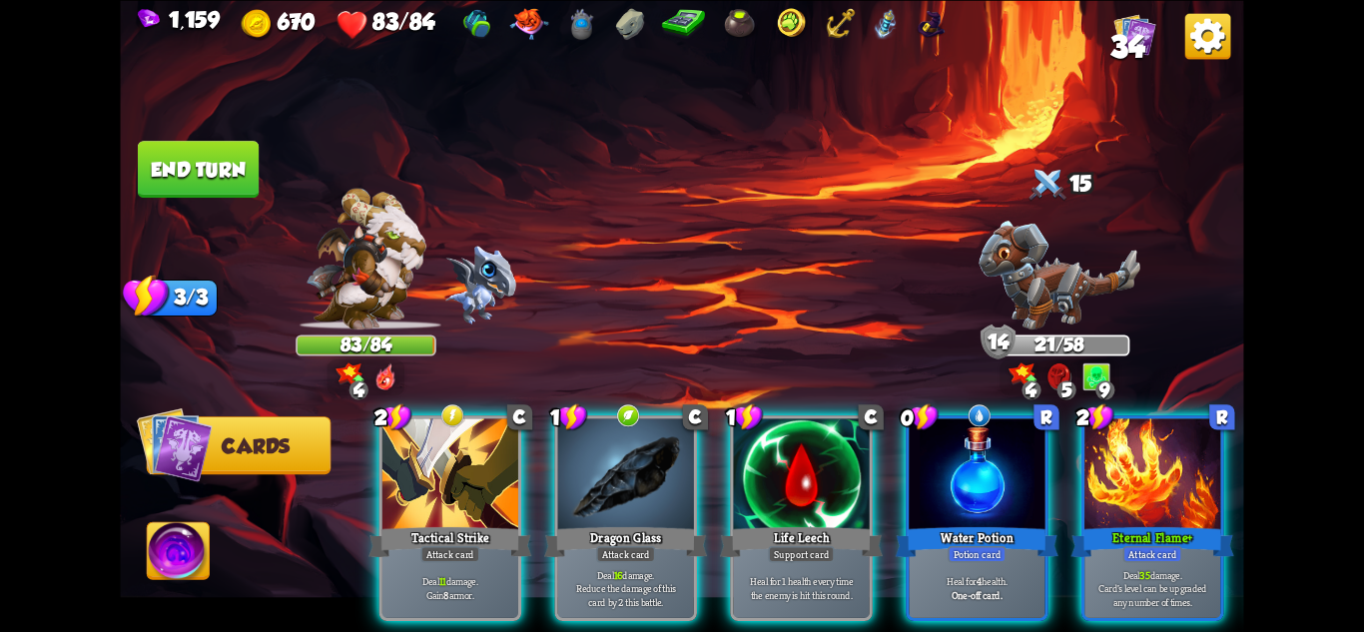
scroll to position [0, 190]
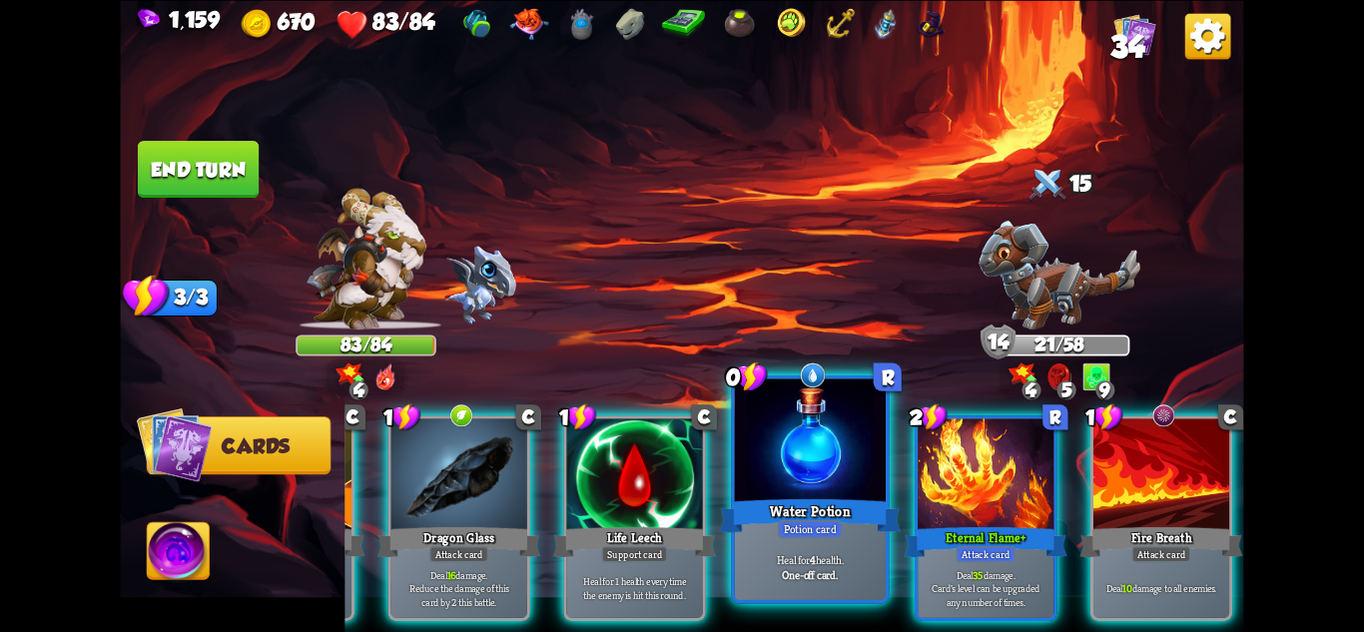
click at [806, 497] on div "Water Potion" at bounding box center [810, 515] width 181 height 40
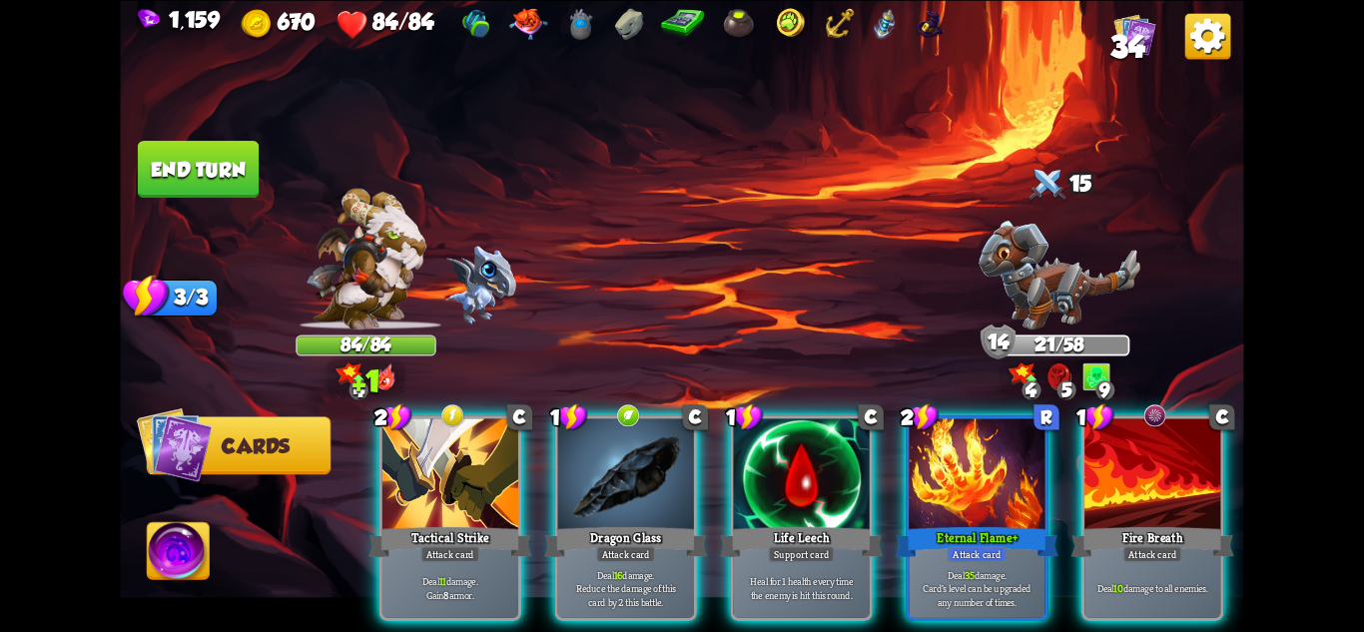
scroll to position [0, 0]
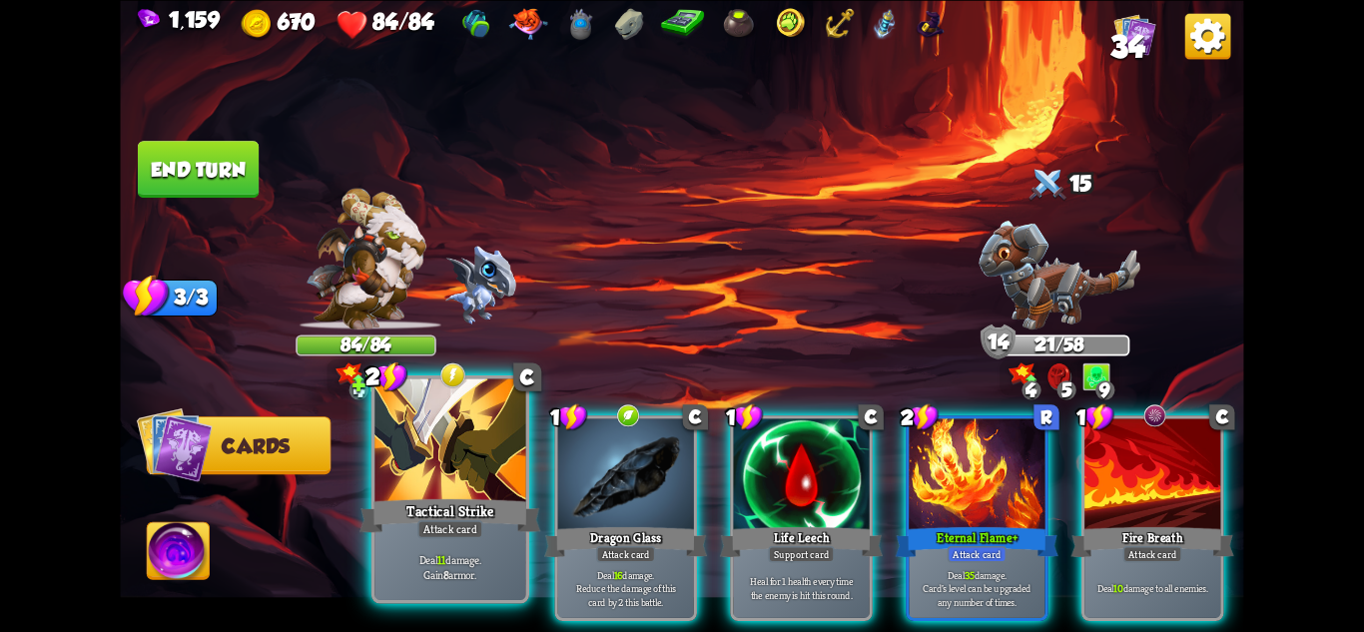
click at [435, 507] on div "Tactical Strike" at bounding box center [450, 515] width 181 height 40
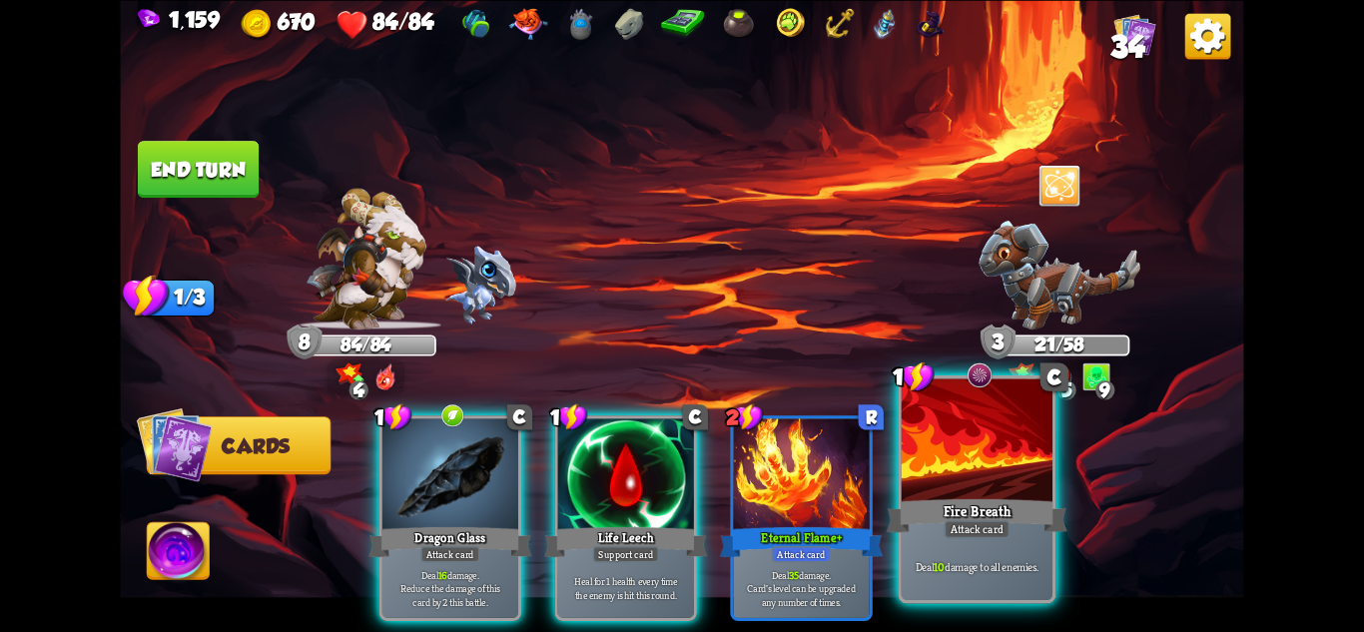
click at [944, 531] on div "Attack card" at bounding box center [977, 528] width 66 height 18
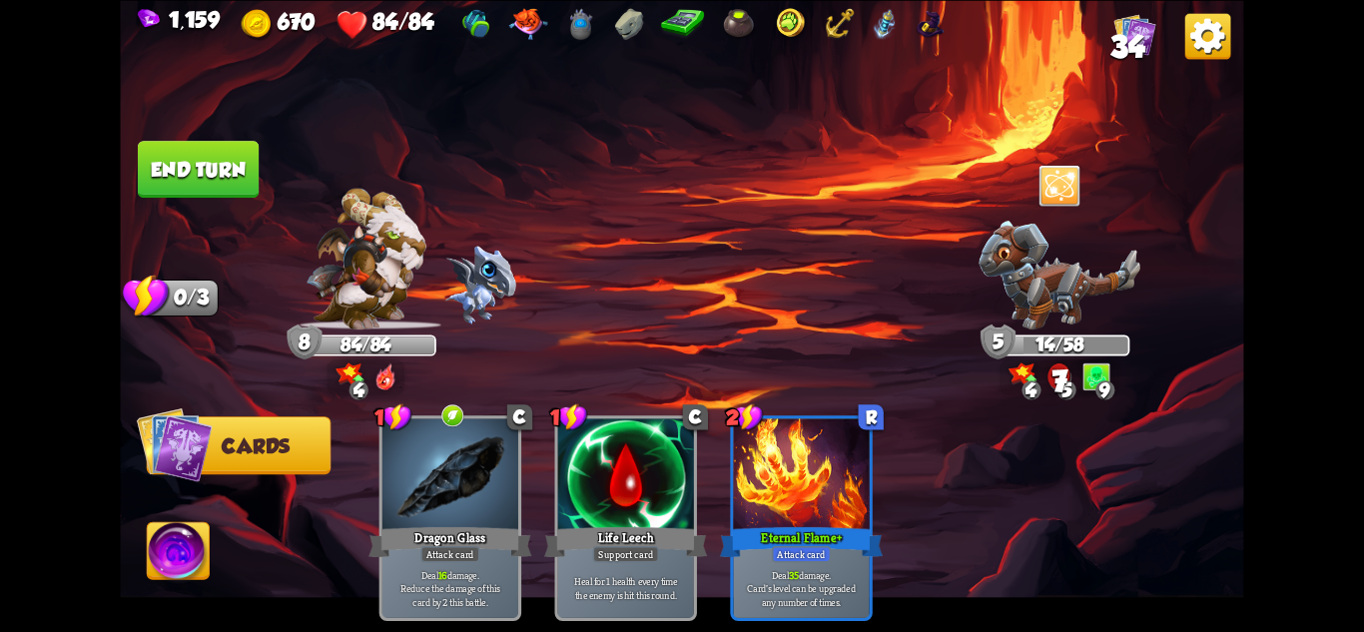
click at [145, 186] on button "End turn" at bounding box center [198, 169] width 121 height 57
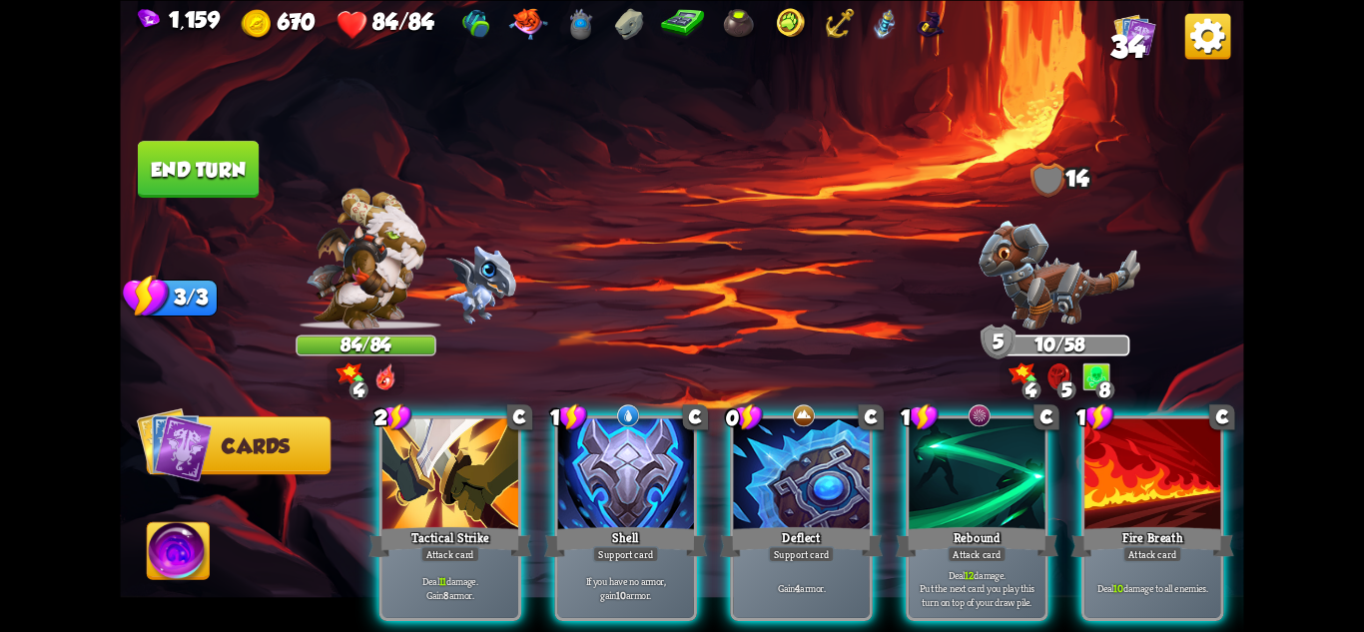
click at [1324, 506] on div "1,159 670 84/84 34 Select an enemy to attack... You don't have enough stamina t…" at bounding box center [682, 316] width 1364 height 632
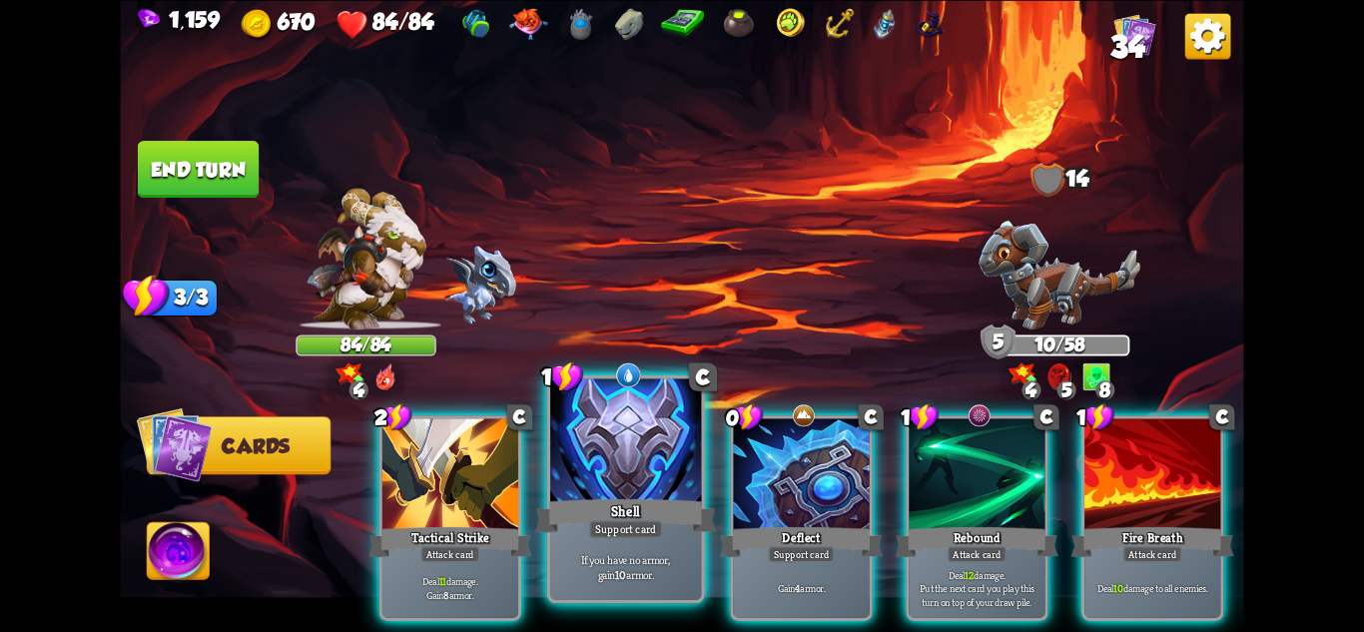
click at [642, 539] on div "If you have no armor, gain 10 armor." at bounding box center [625, 567] width 151 height 66
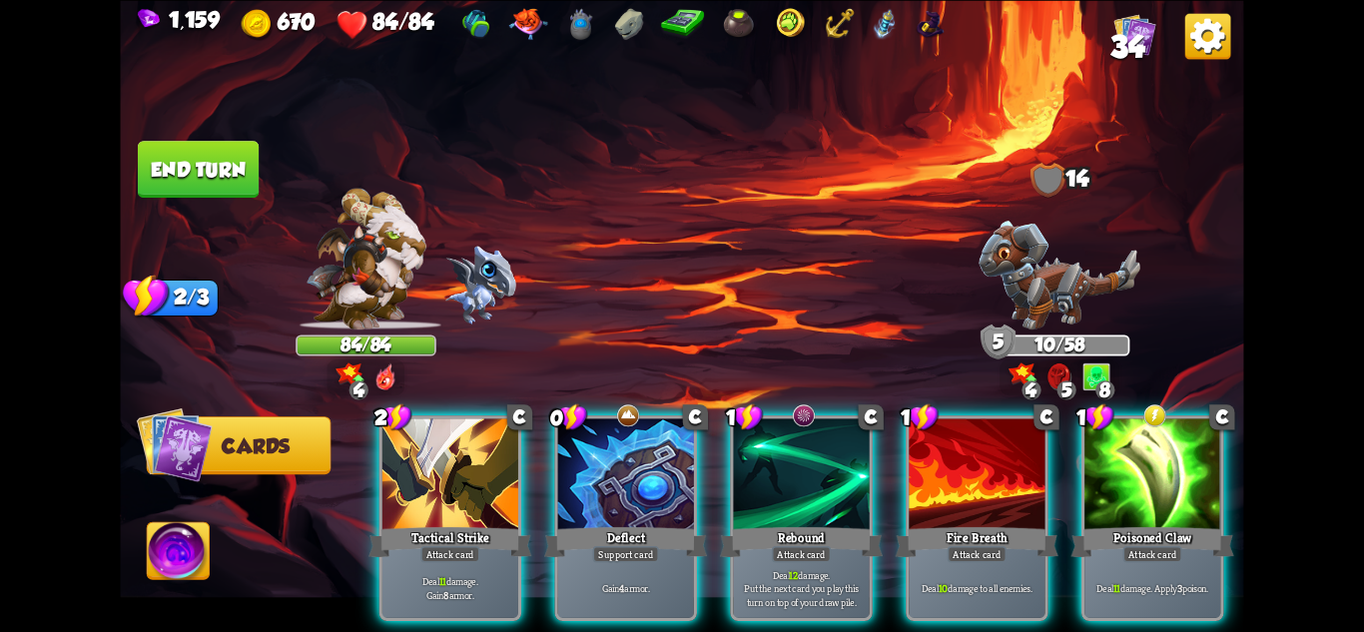
click at [642, 558] on div "Gain 4 armor." at bounding box center [626, 587] width 136 height 59
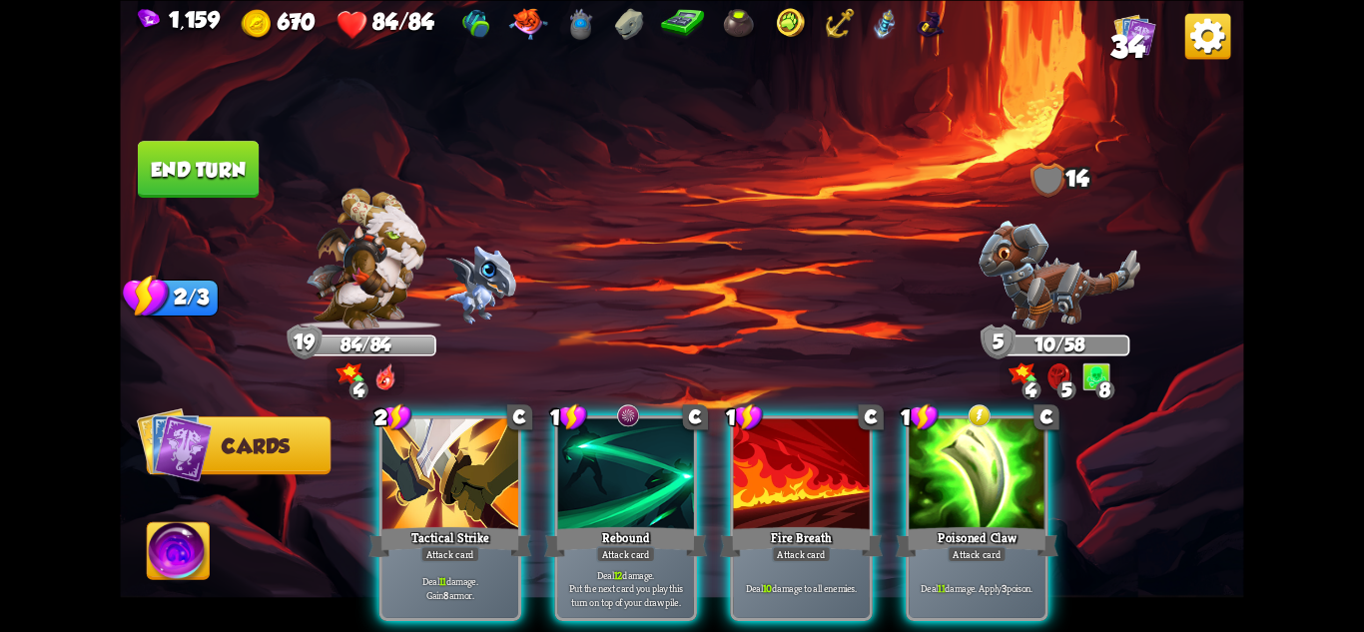
click at [211, 173] on button "End turn" at bounding box center [198, 169] width 121 height 57
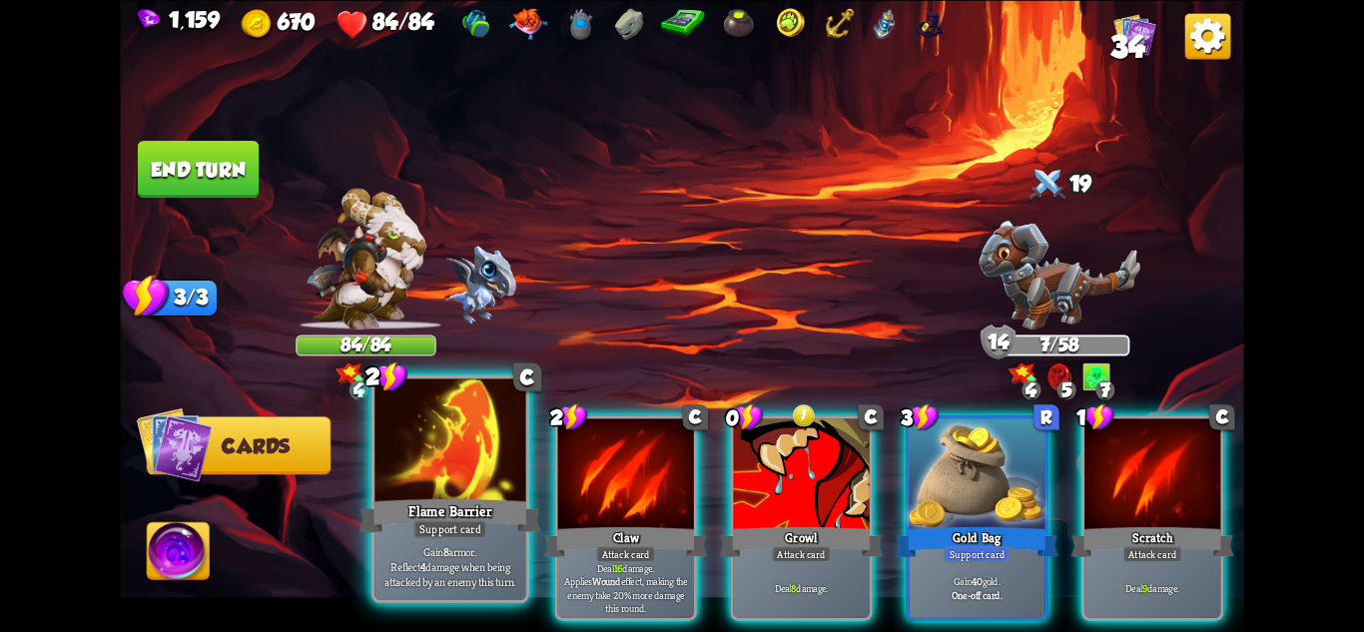
click at [469, 547] on p "Gain 8 armor. Reflect 4 damage when being attacked by an enemy this turn." at bounding box center [450, 566] width 144 height 45
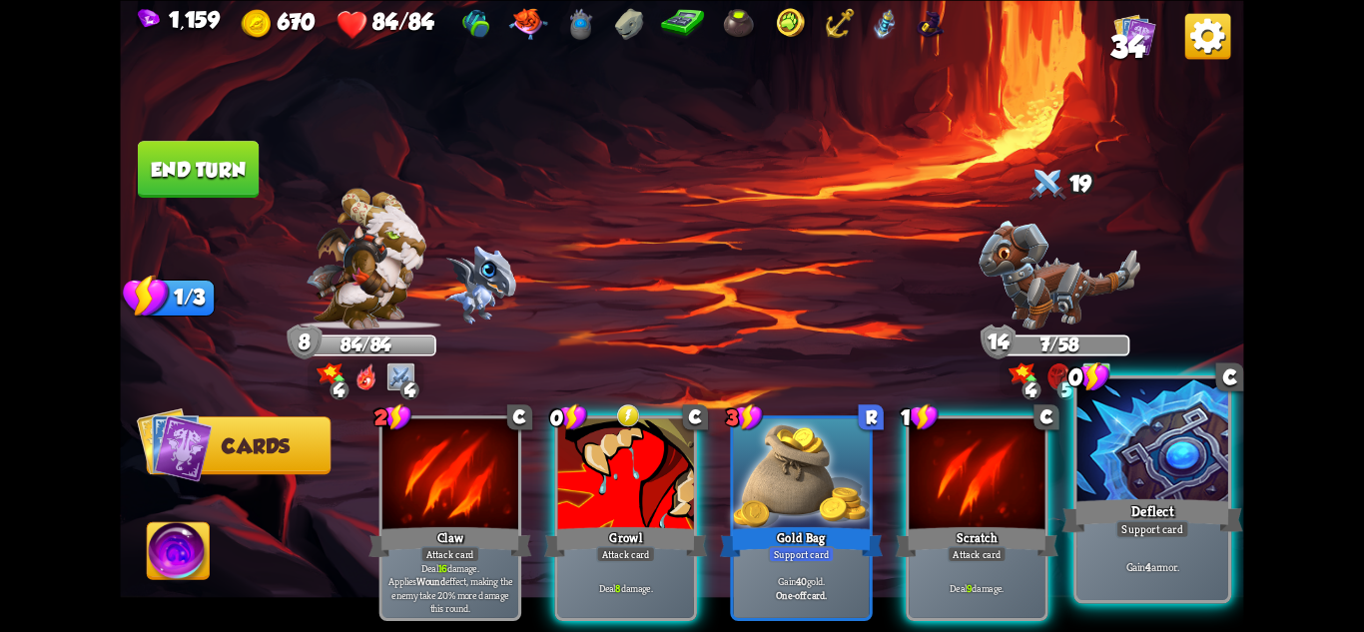
click at [1158, 560] on p "Gain 4 armor." at bounding box center [1153, 566] width 144 height 15
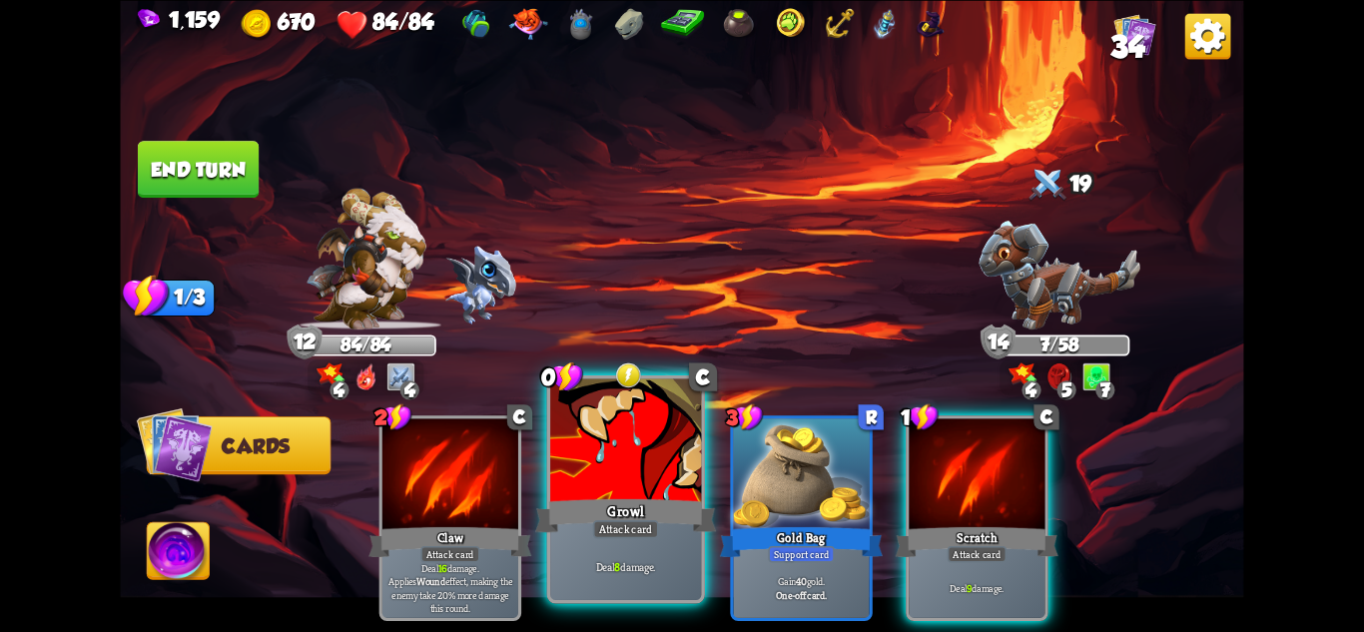
click at [676, 539] on div "Deal 8 damage." at bounding box center [625, 567] width 151 height 66
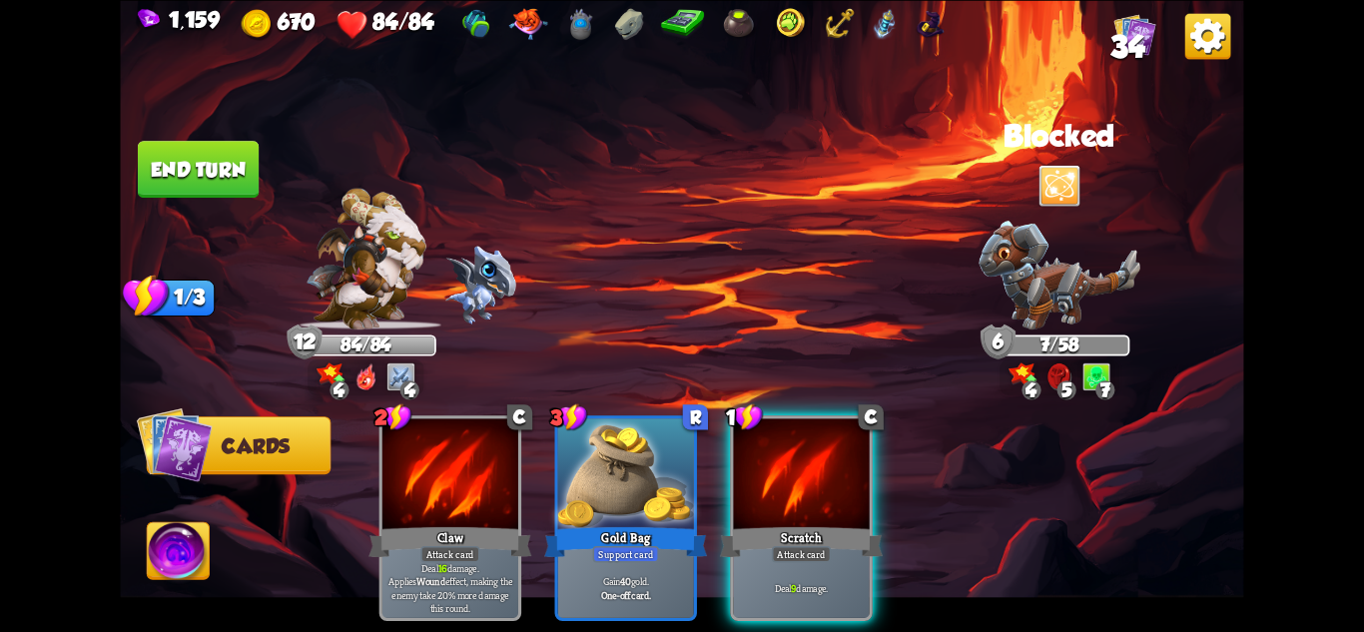
click at [221, 197] on button "End turn" at bounding box center [198, 169] width 121 height 57
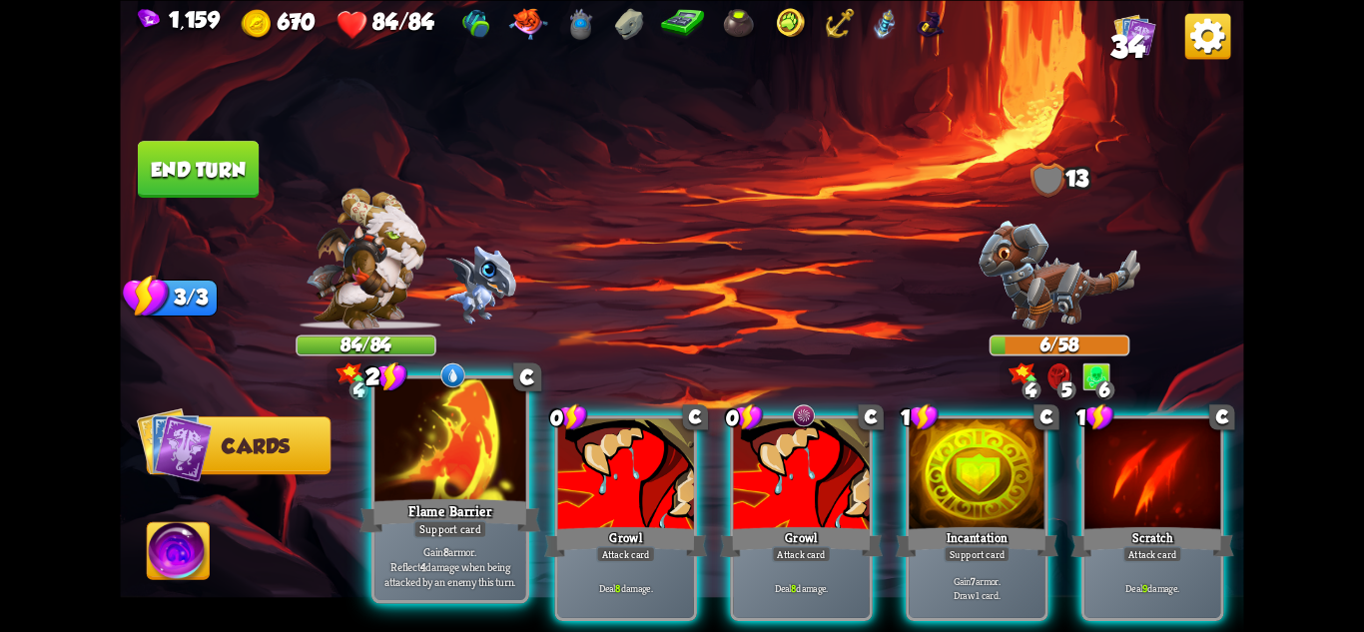
click at [418, 497] on div "Flame Barrier" at bounding box center [450, 515] width 181 height 40
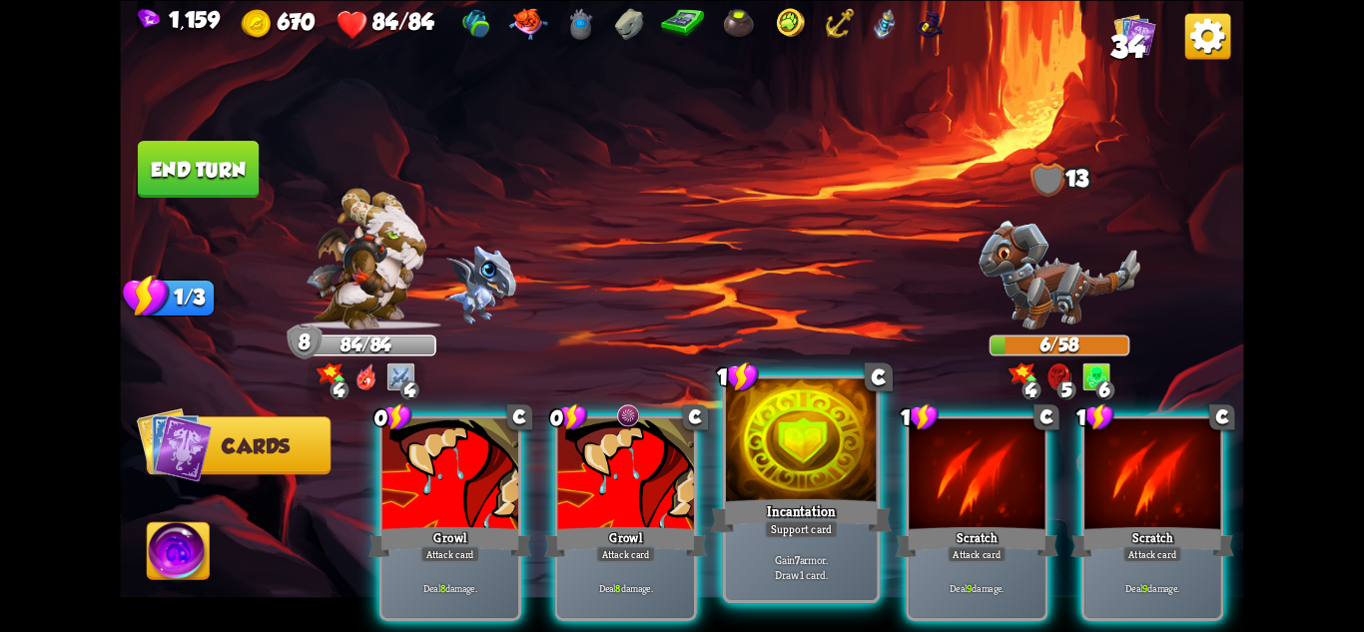
click at [767, 500] on div "Incantation" at bounding box center [801, 515] width 181 height 40
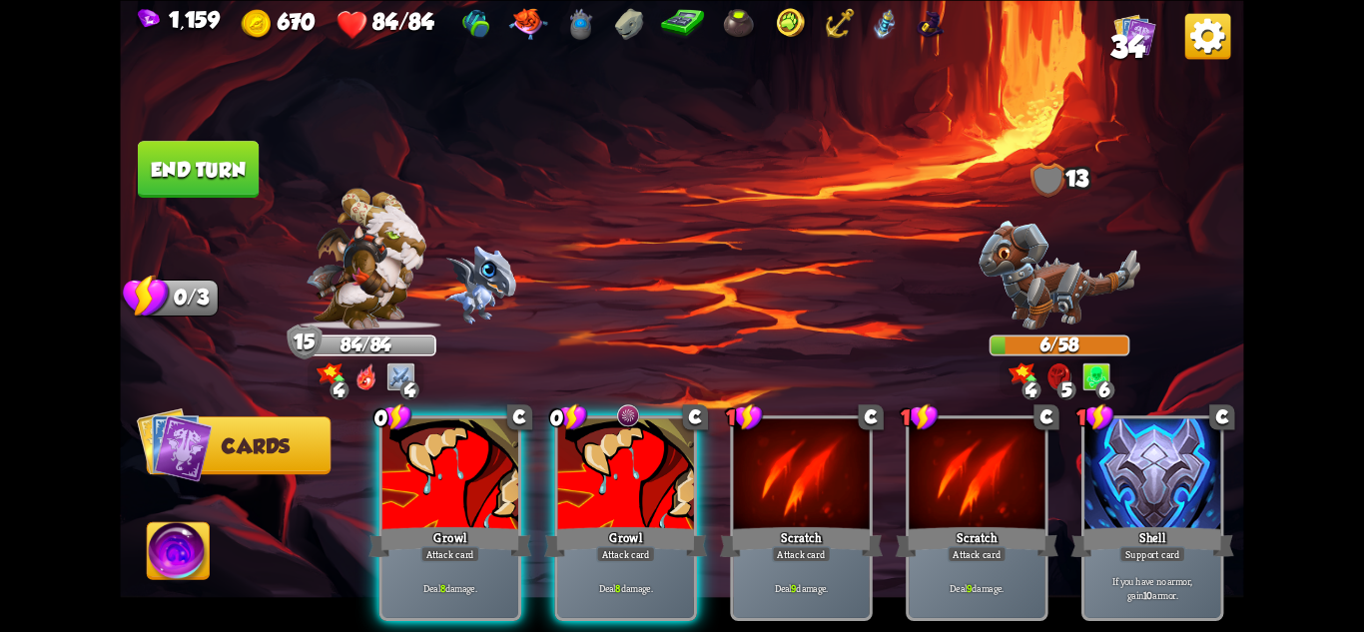
click at [240, 170] on button "End turn" at bounding box center [198, 169] width 121 height 57
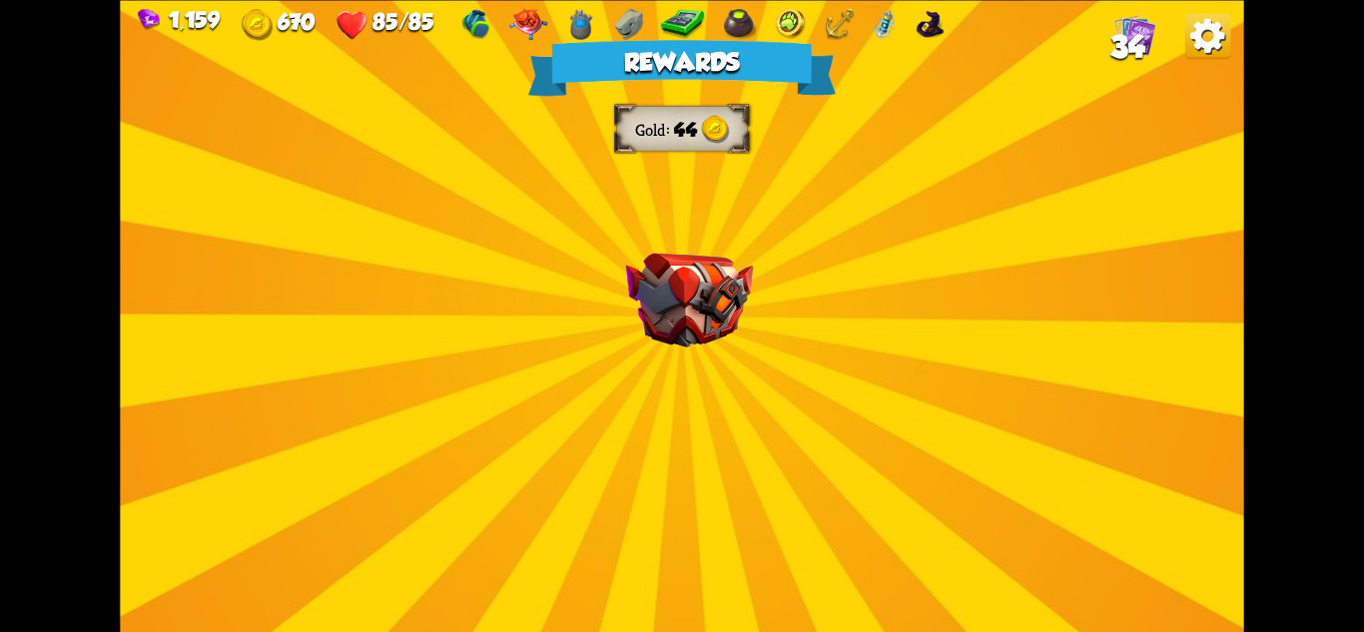
click at [697, 271] on img at bounding box center [689, 300] width 127 height 94
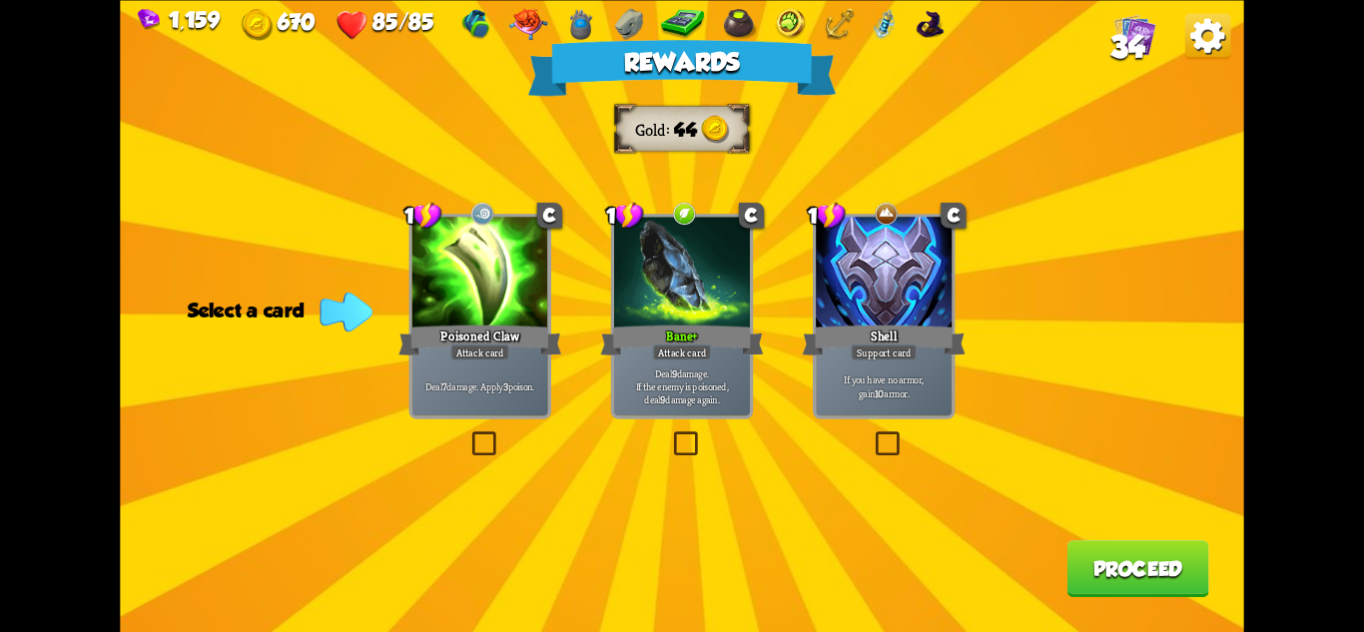
click at [716, 352] on div "Bane+" at bounding box center [681, 340] width 163 height 36
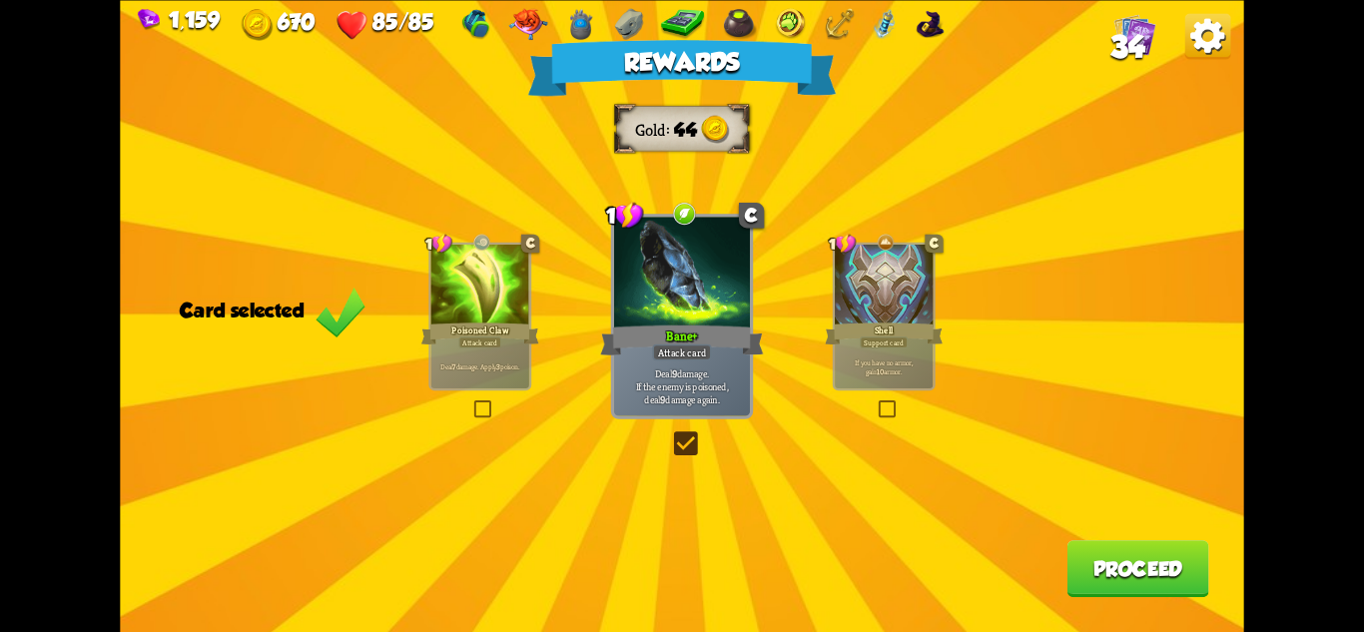
click at [1128, 558] on button "Proceed" at bounding box center [1139, 568] width 142 height 57
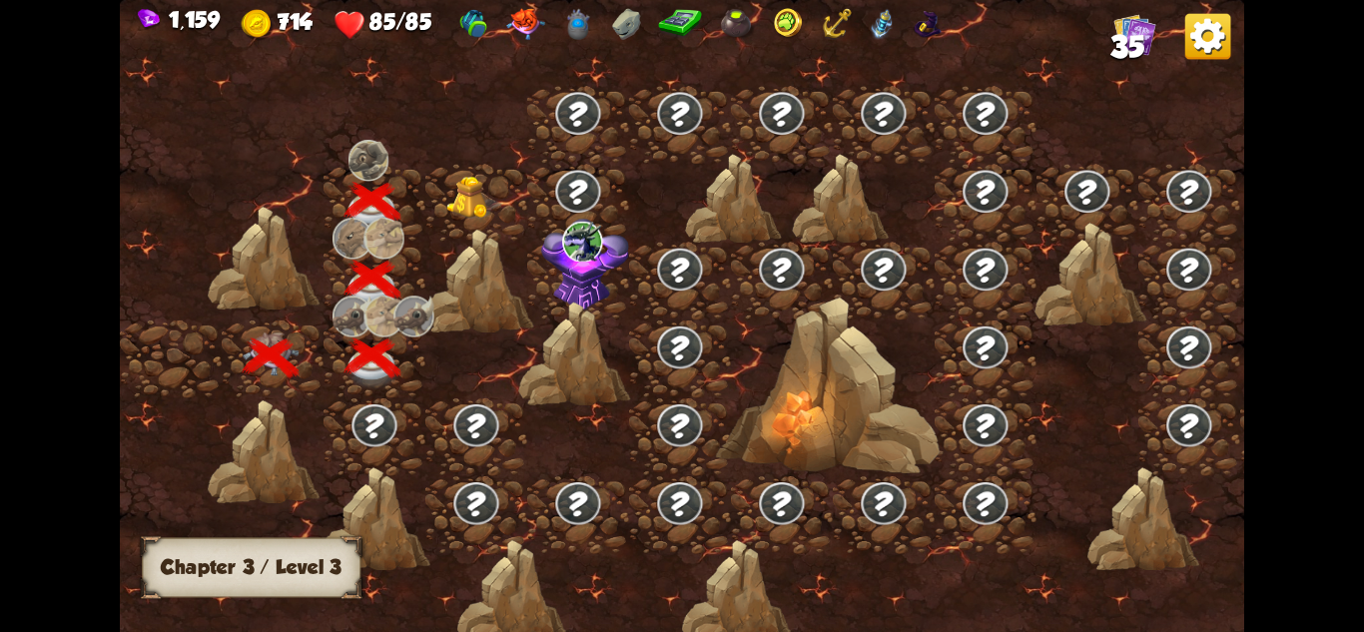
click at [495, 207] on img at bounding box center [474, 198] width 56 height 43
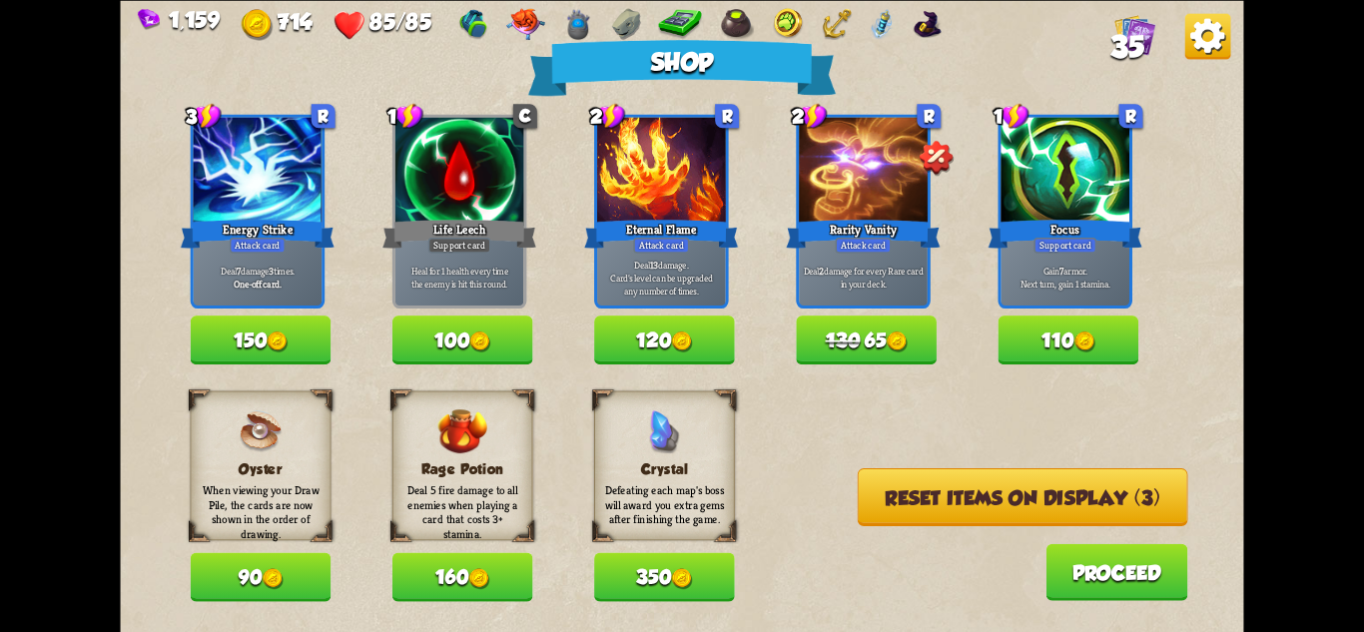
click at [1069, 349] on button "110" at bounding box center [1069, 340] width 141 height 49
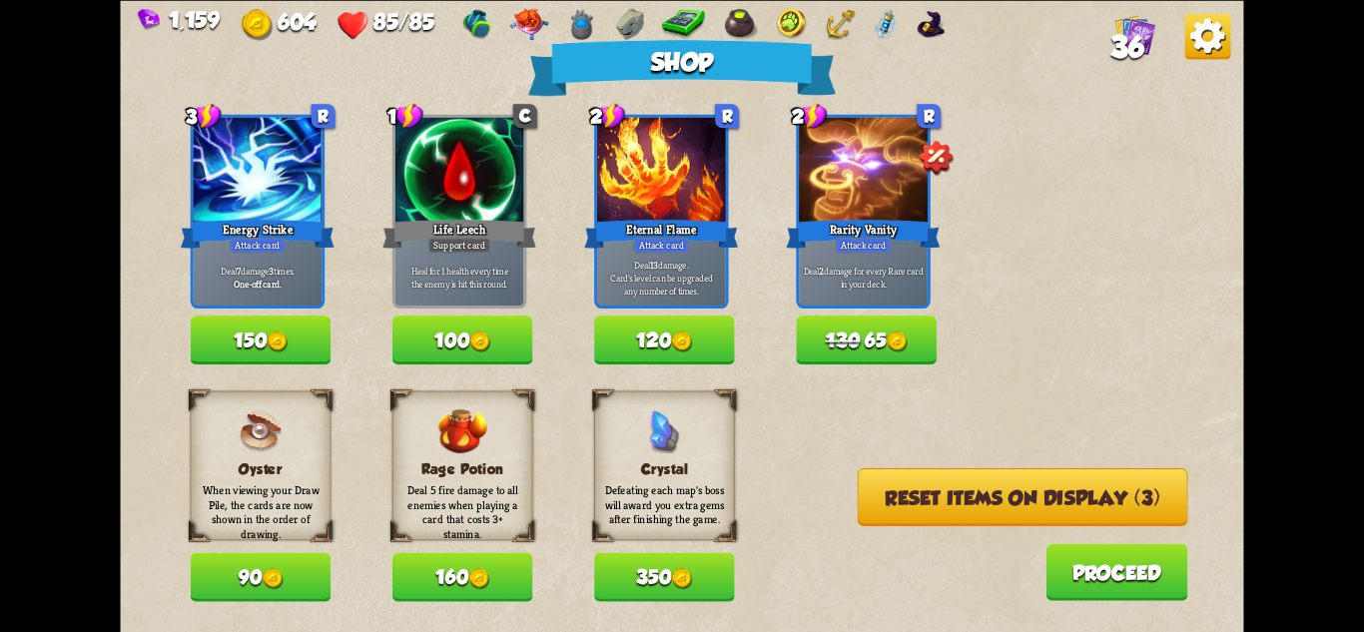
click at [907, 336] on img at bounding box center [897, 341] width 21 height 21
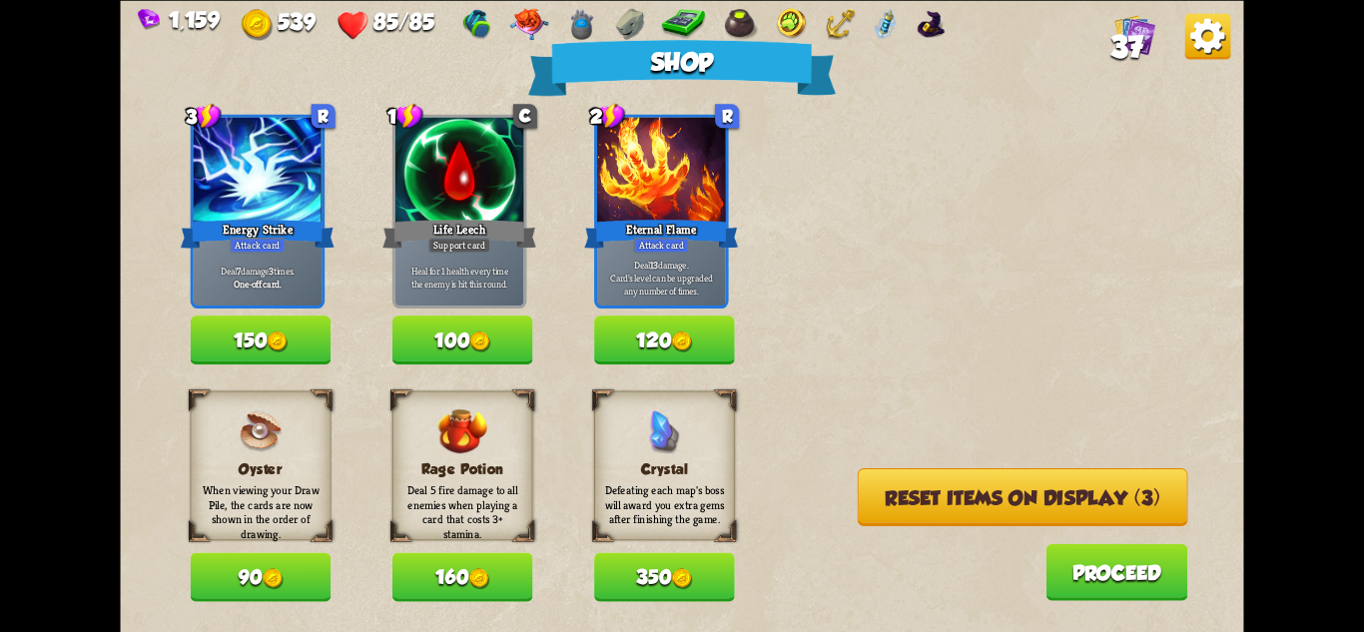
click at [940, 495] on button "Reset items on display (3)" at bounding box center [1023, 497] width 331 height 58
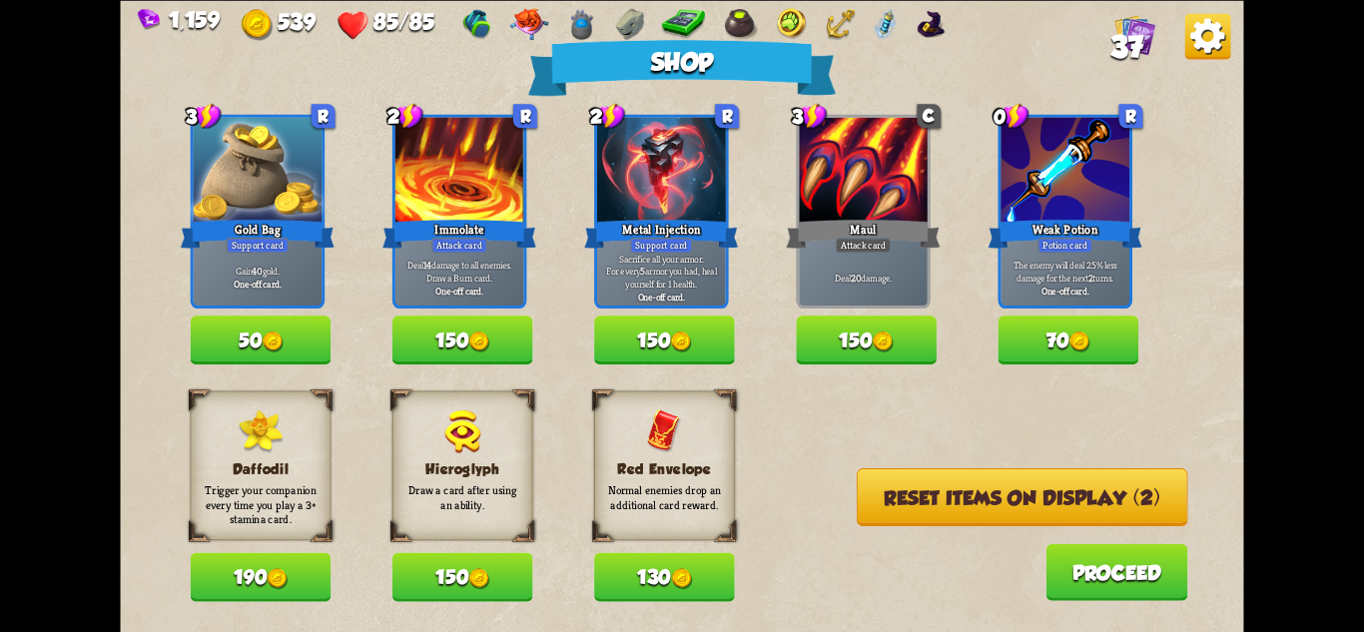
click at [983, 490] on button "Reset items on display (2)" at bounding box center [1022, 497] width 331 height 58
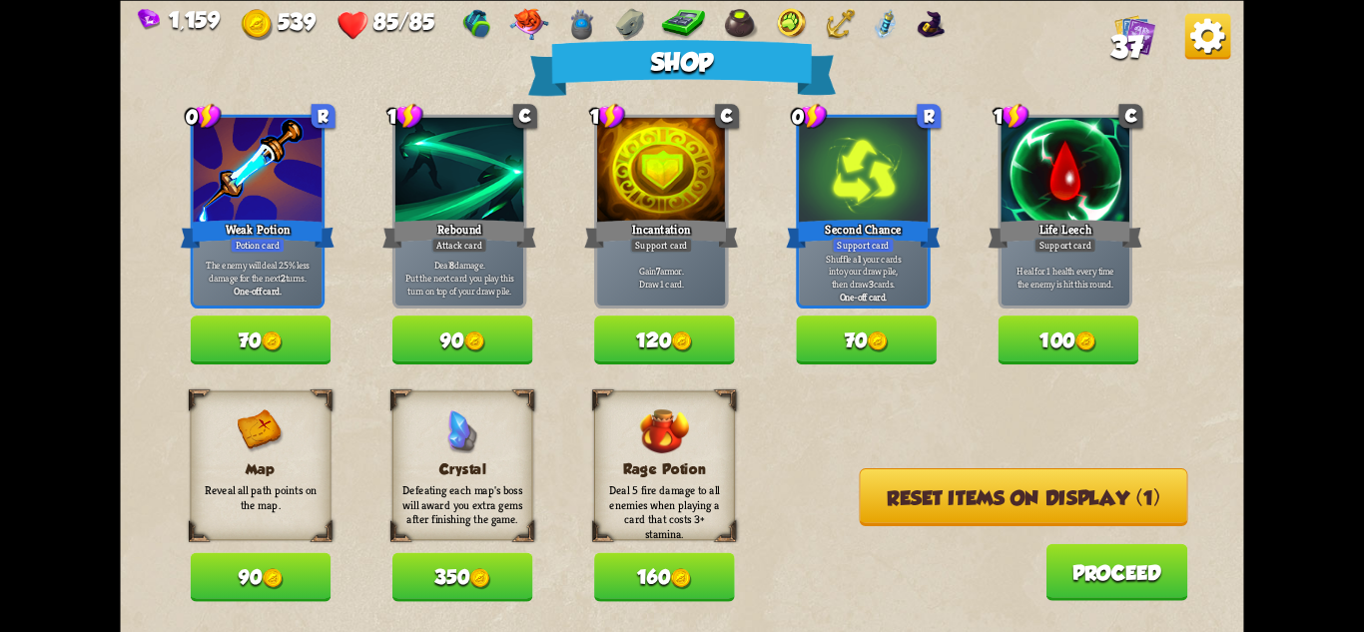
click at [1029, 506] on button "Reset items on display (1)" at bounding box center [1024, 497] width 329 height 58
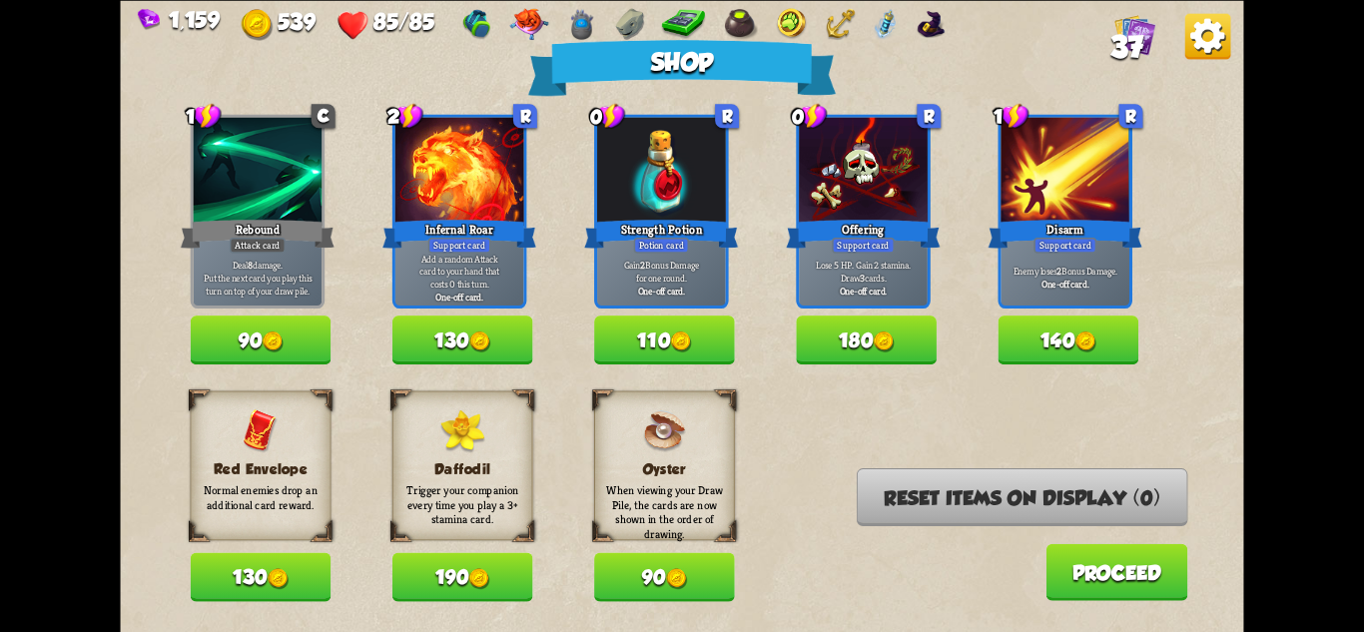
click at [643, 576] on button "90" at bounding box center [664, 576] width 141 height 49
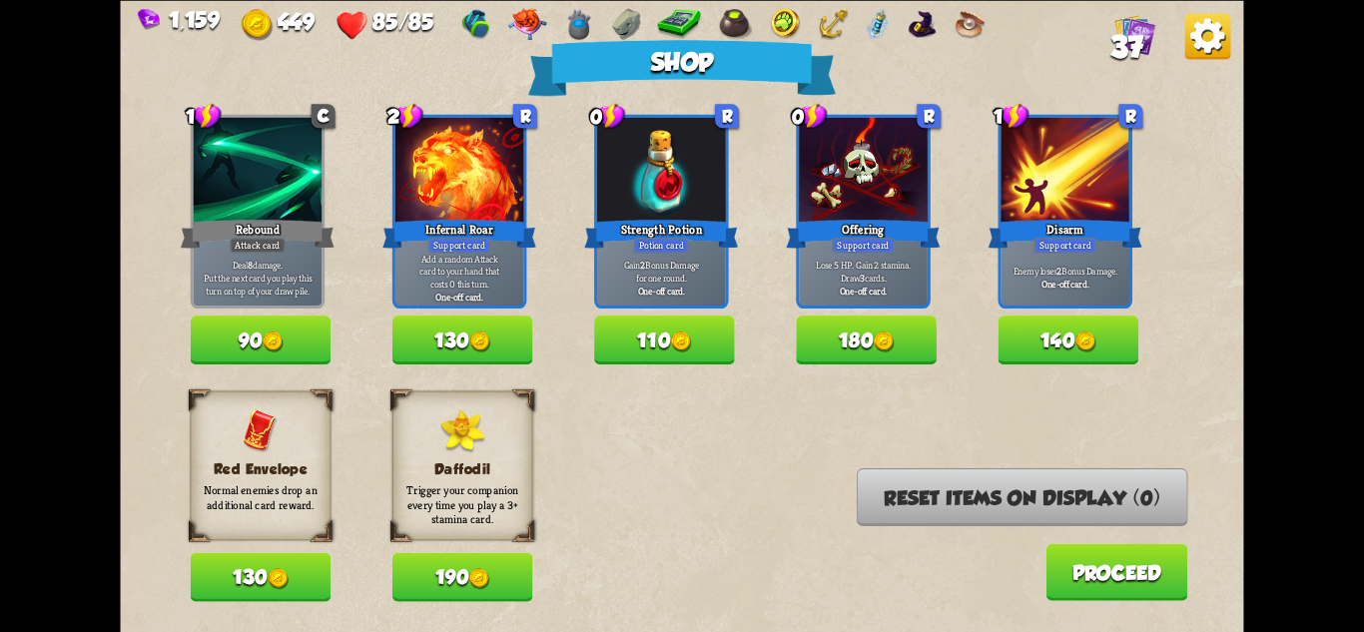
click at [483, 334] on img at bounding box center [479, 341] width 21 height 21
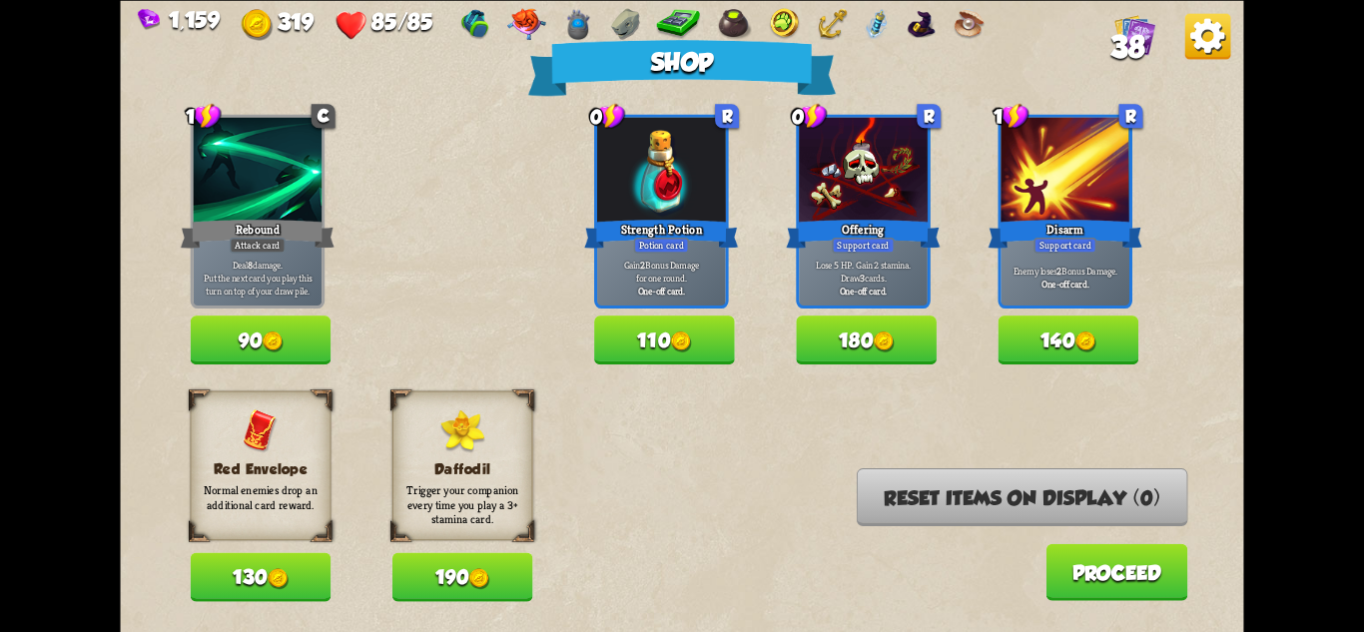
click at [467, 580] on button "190" at bounding box center [462, 576] width 141 height 49
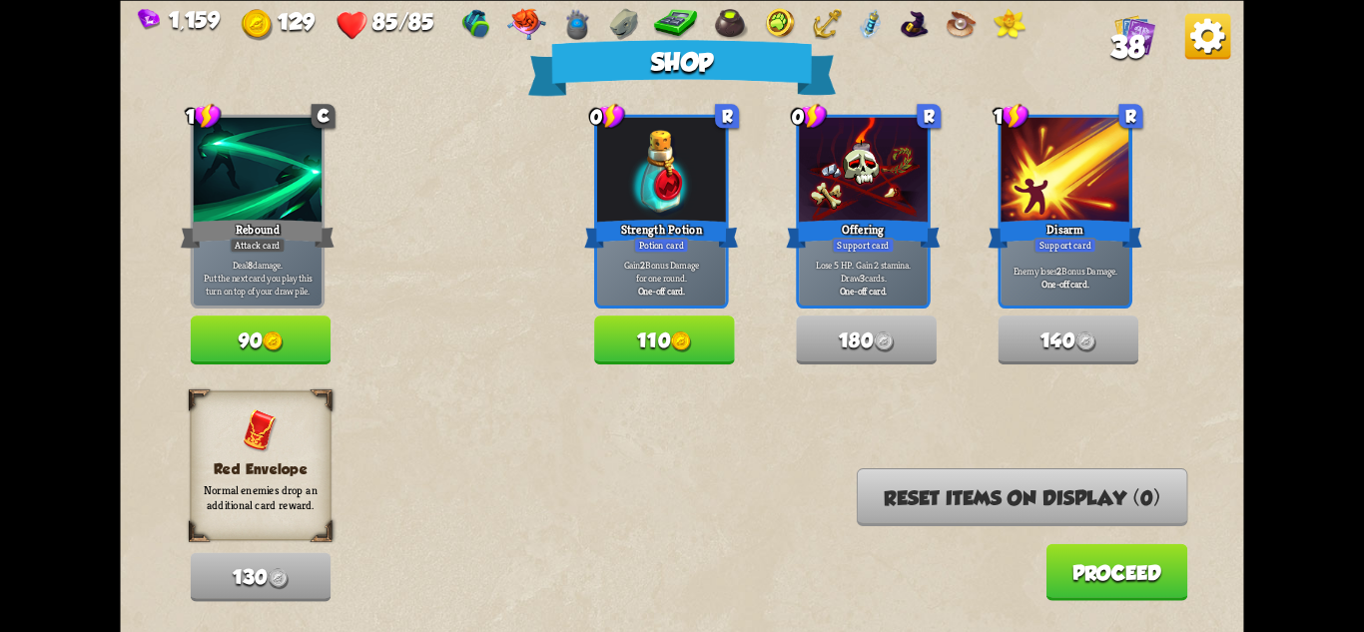
click at [1069, 586] on button "Proceed" at bounding box center [1117, 571] width 142 height 57
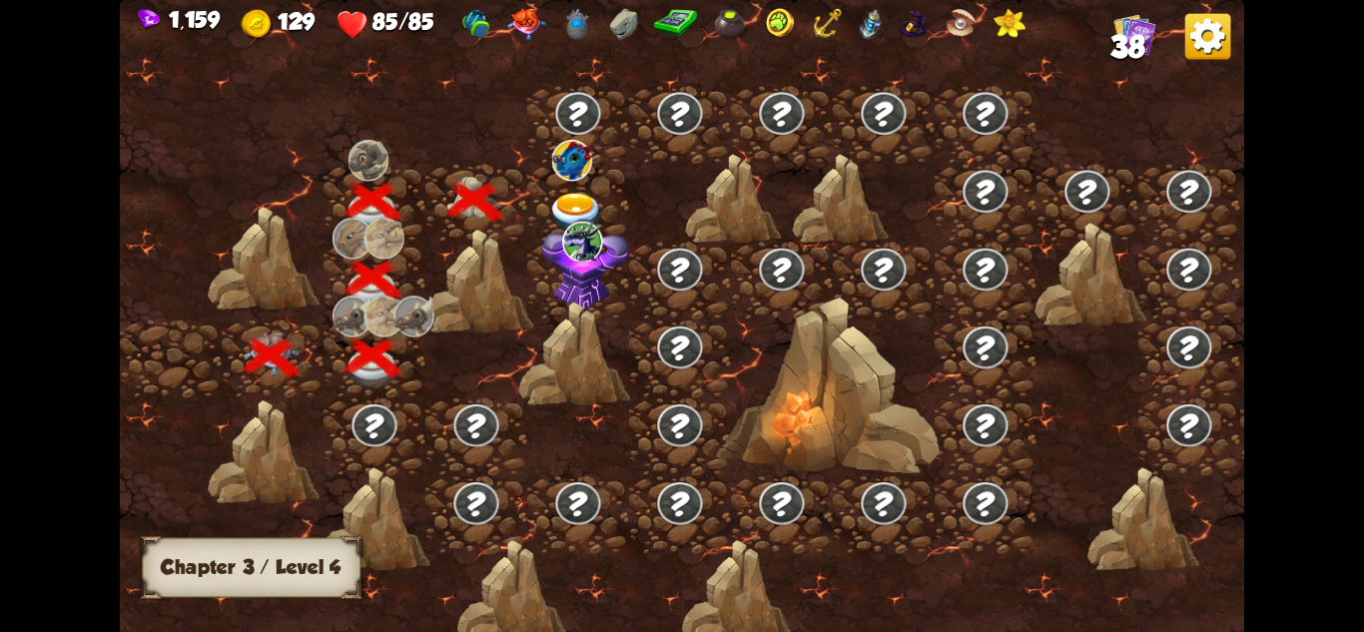
click at [573, 193] on img at bounding box center [576, 213] width 56 height 41
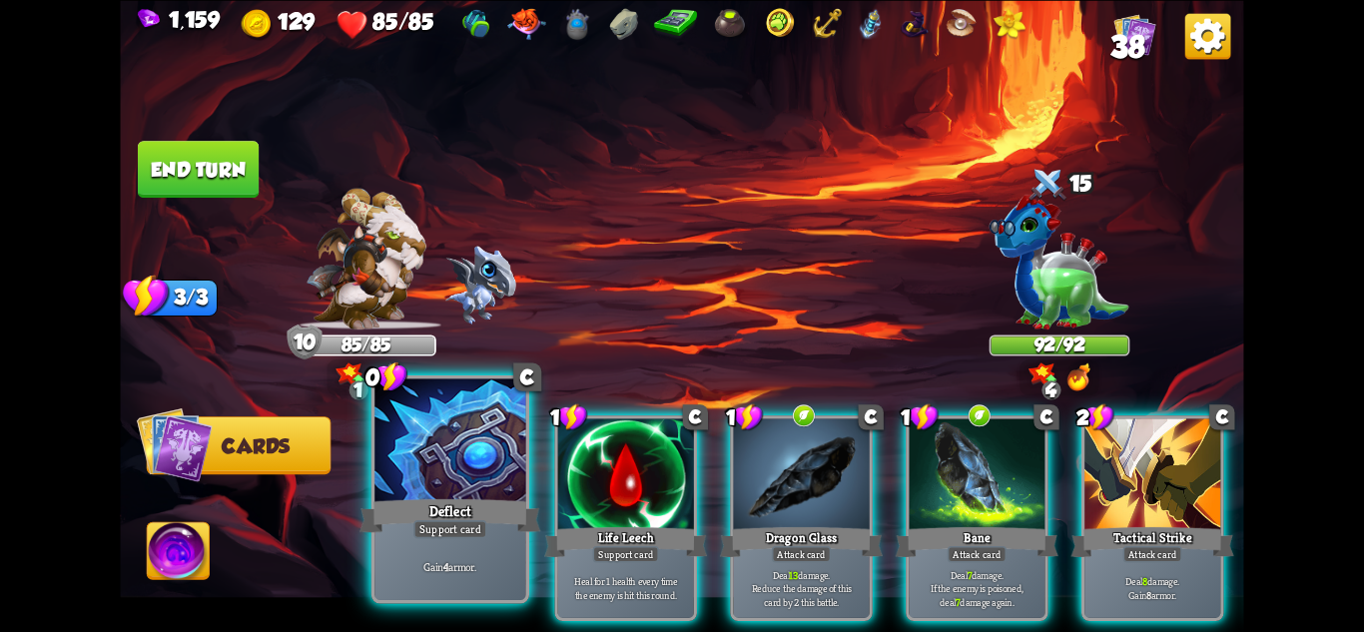
click at [438, 549] on div "Gain 4 armor." at bounding box center [449, 567] width 151 height 66
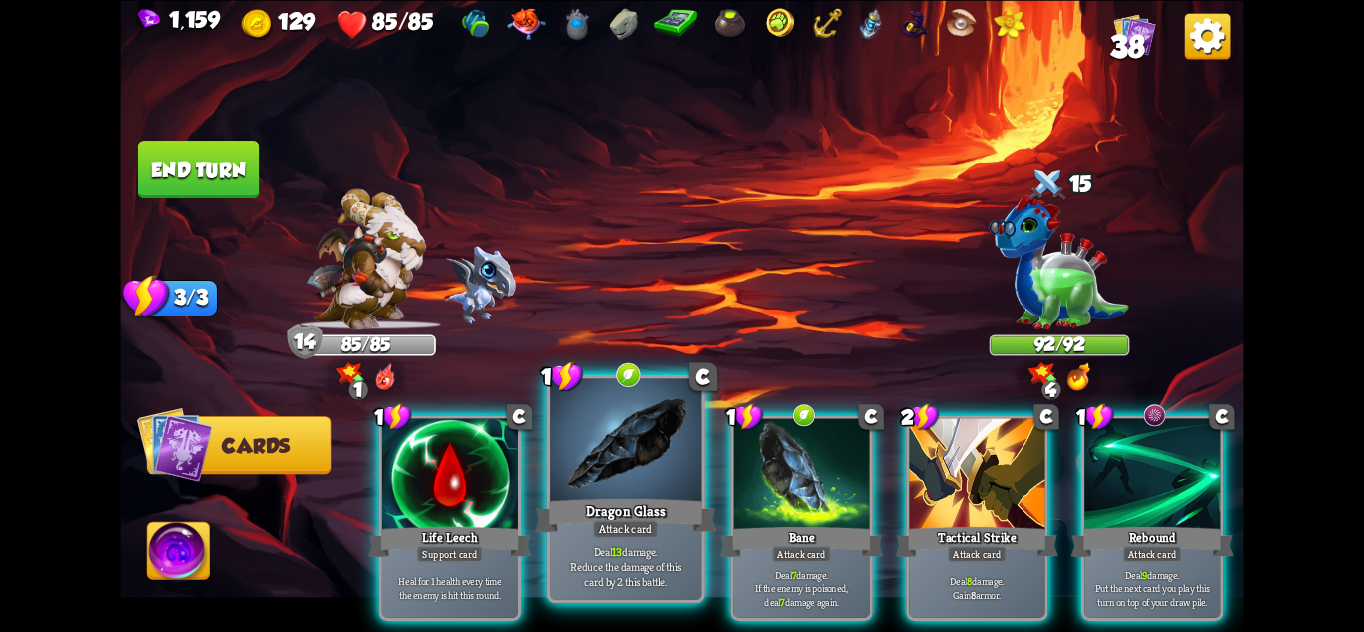
click at [627, 588] on p "Deal 13 damage. Reduce the damage of this card by 2 this battle." at bounding box center [626, 566] width 144 height 45
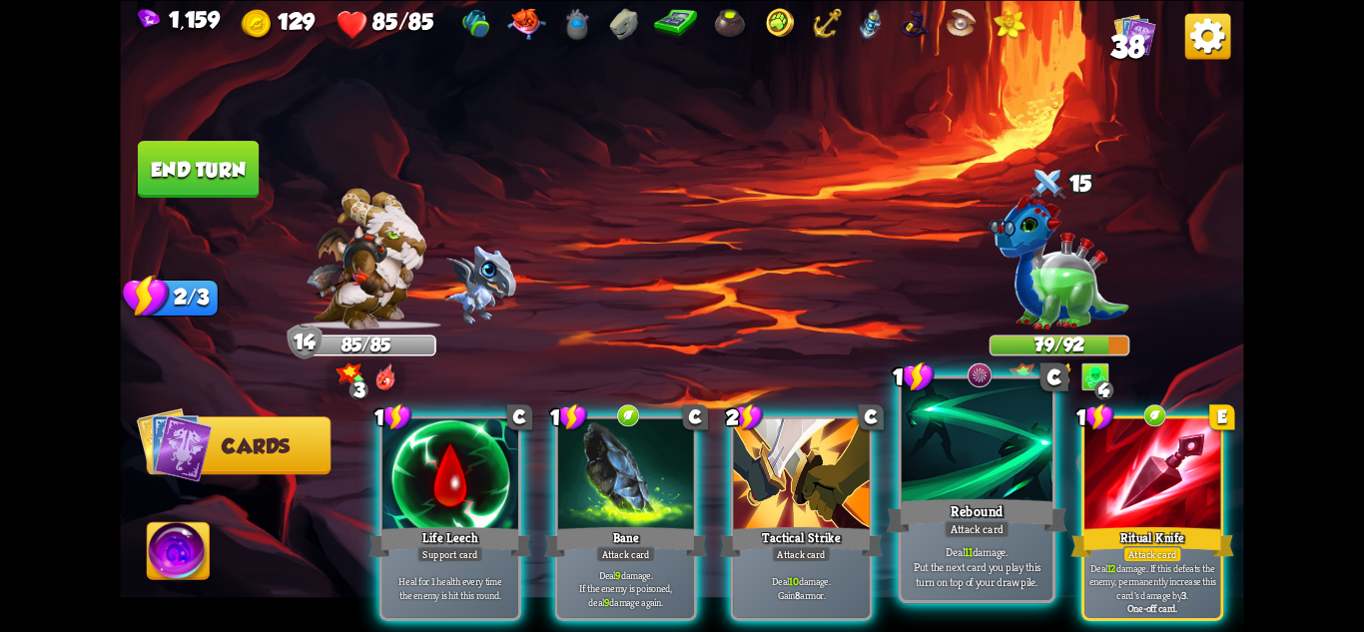
click at [1002, 552] on p "Deal 11 damage. Put the next card you play this turn on top of your draw pile." at bounding box center [978, 566] width 144 height 45
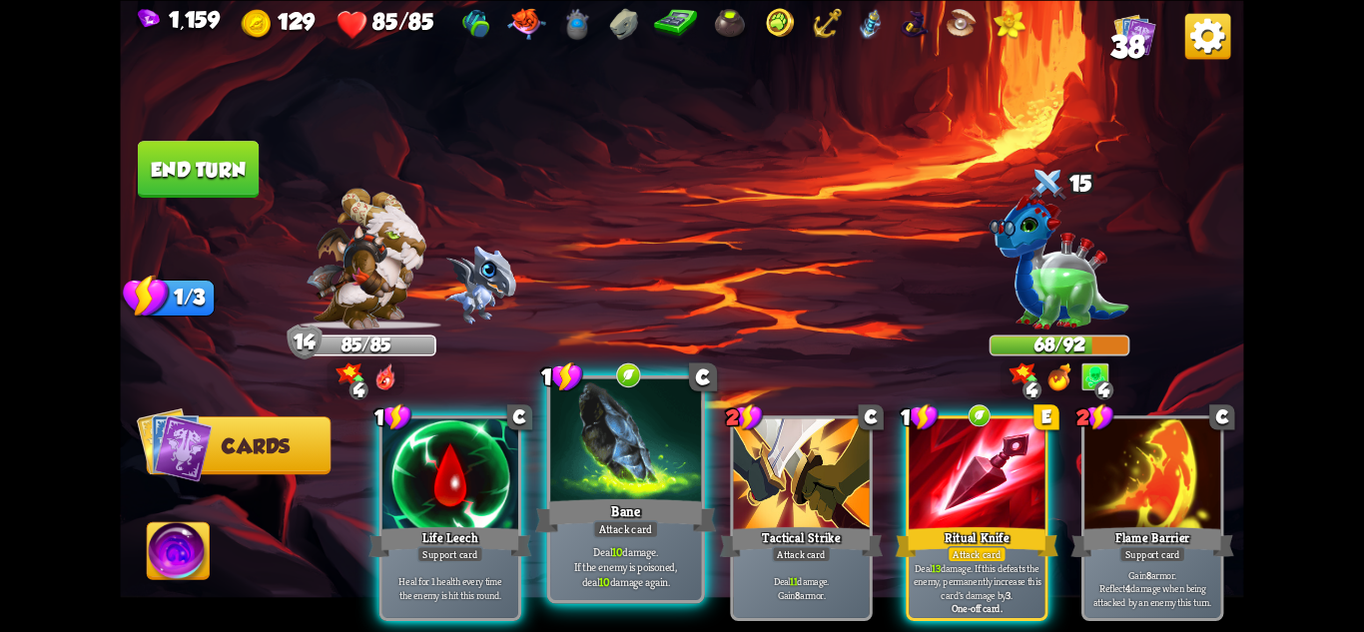
click at [638, 543] on div "Deal 10 damage. If the enemy is poisoned, deal 10 damage again." at bounding box center [625, 567] width 151 height 66
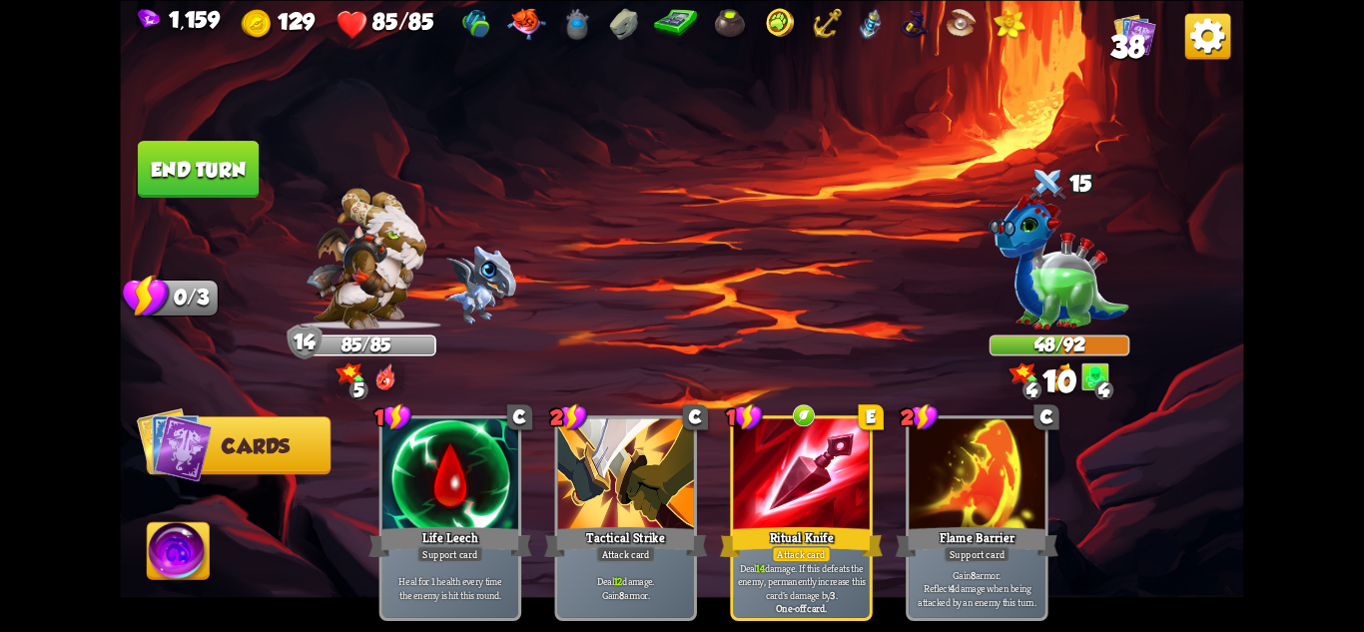
click at [209, 153] on button "End turn" at bounding box center [198, 169] width 121 height 57
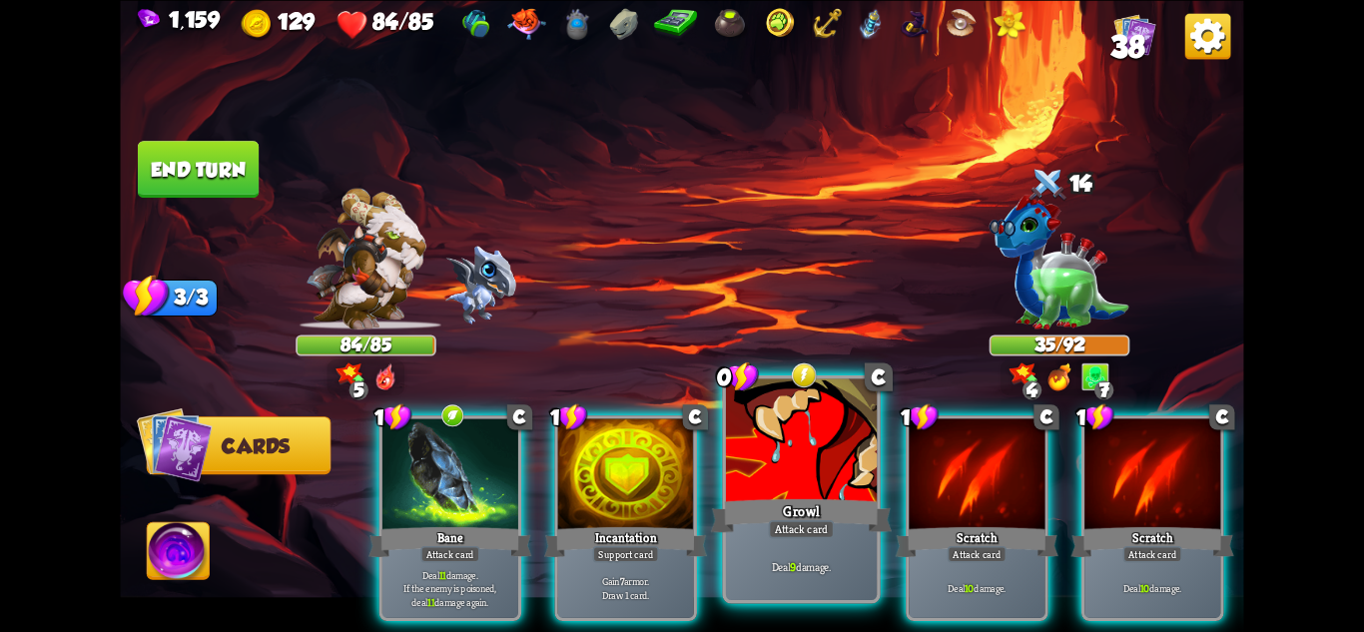
click at [762, 502] on div "Growl" at bounding box center [801, 515] width 181 height 40
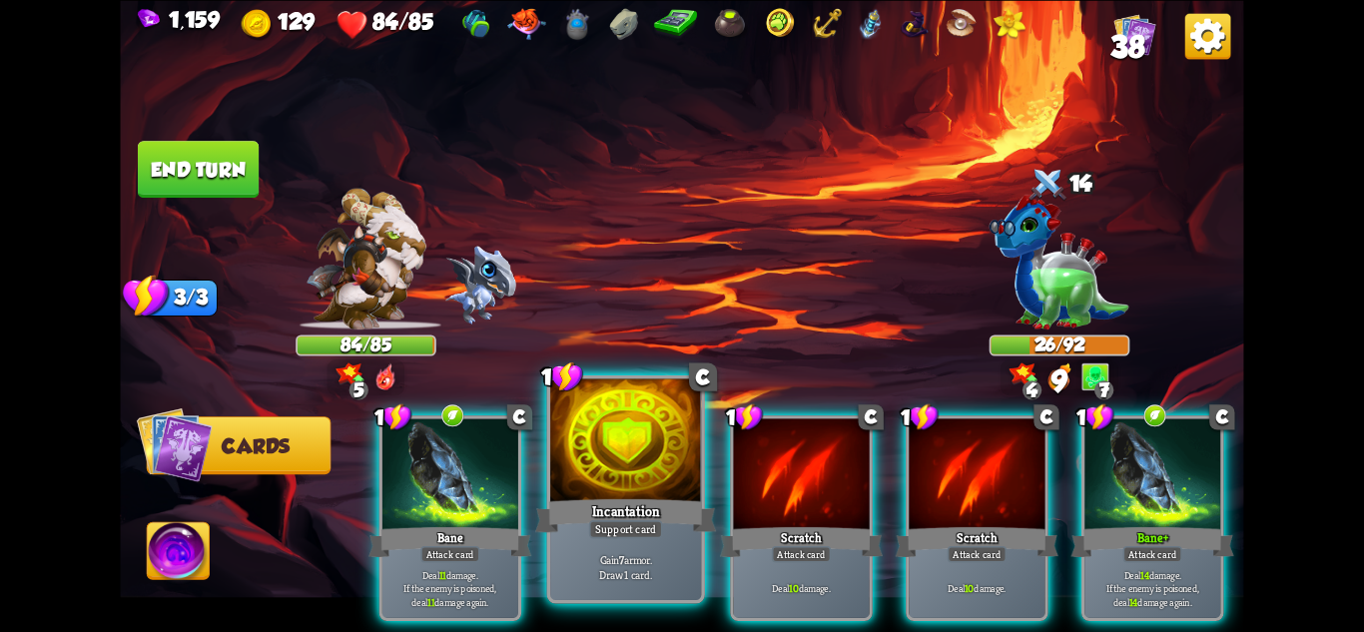
click at [593, 439] on div at bounding box center [625, 441] width 151 height 127
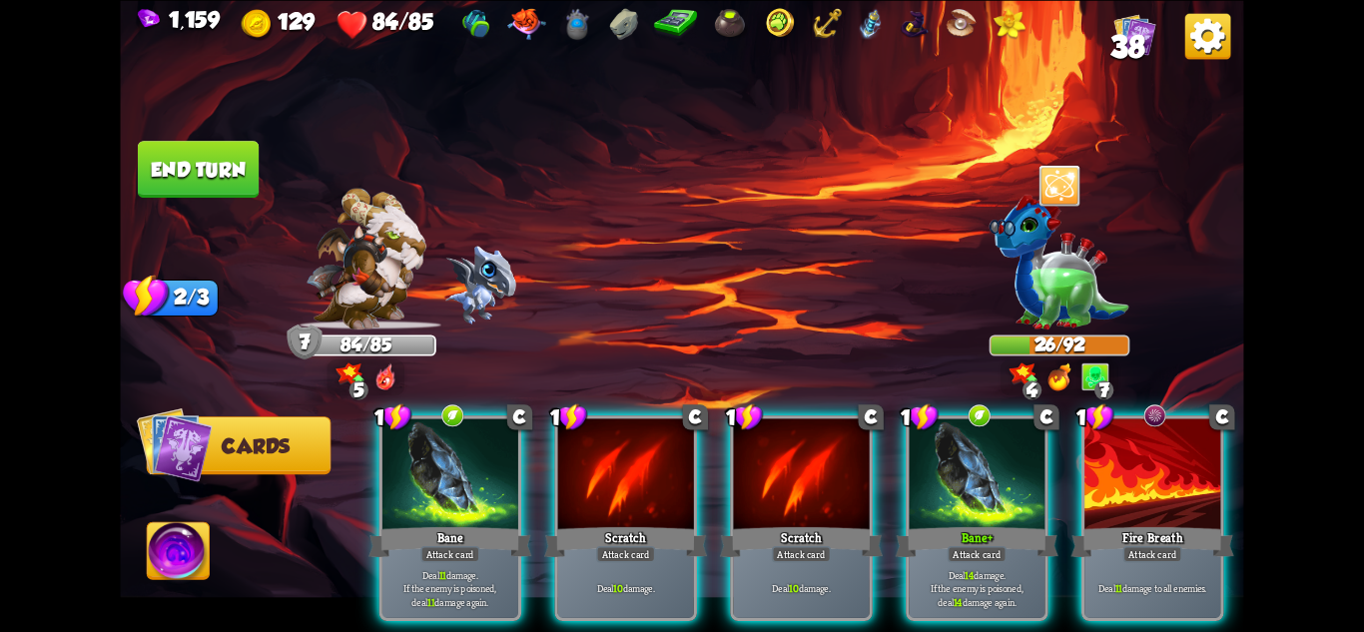
click at [230, 169] on button "End turn" at bounding box center [199, 169] width 124 height 58
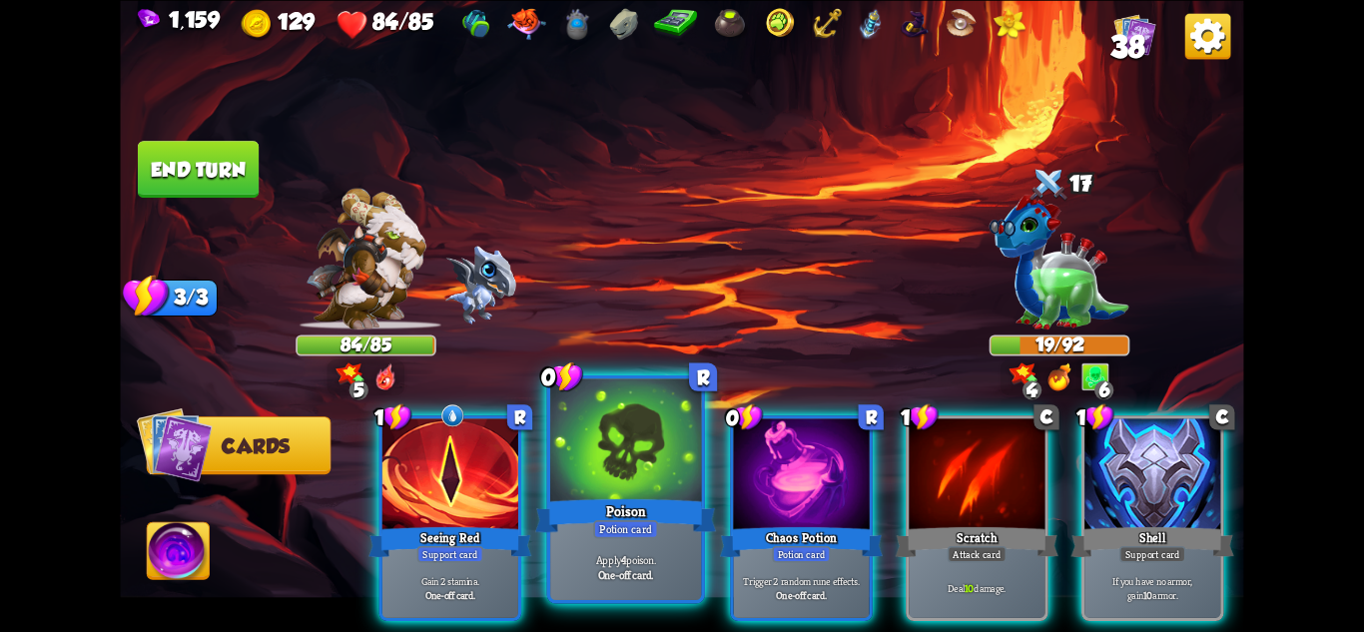
click at [699, 570] on div "Apply 4 poison. One-off card." at bounding box center [625, 567] width 151 height 66
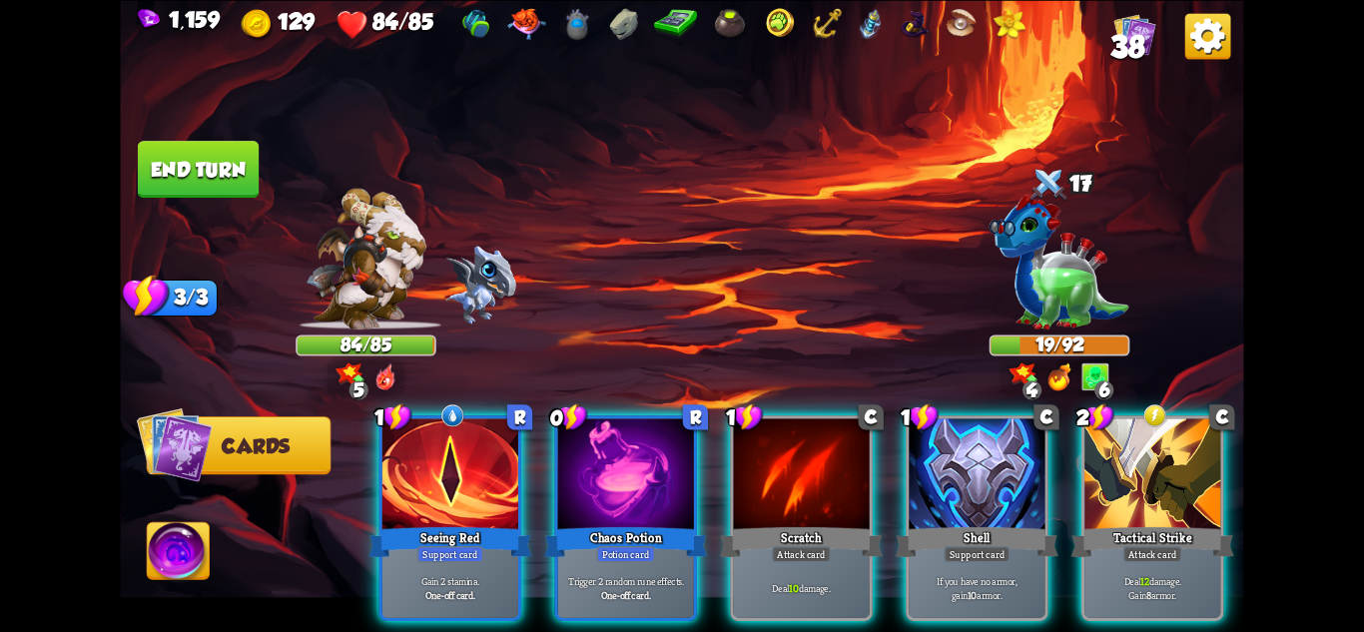
click at [690, 588] on div "One-off card." at bounding box center [625, 594] width 129 height 13
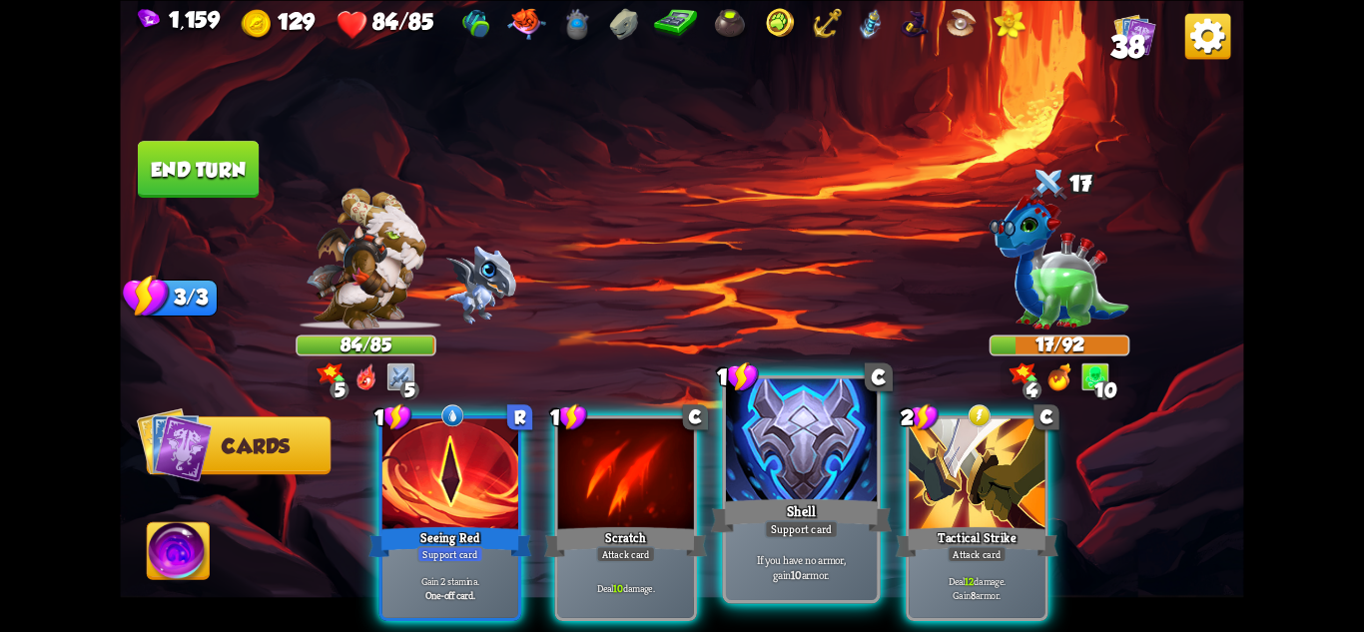
click at [791, 517] on div "Shell" at bounding box center [801, 515] width 181 height 40
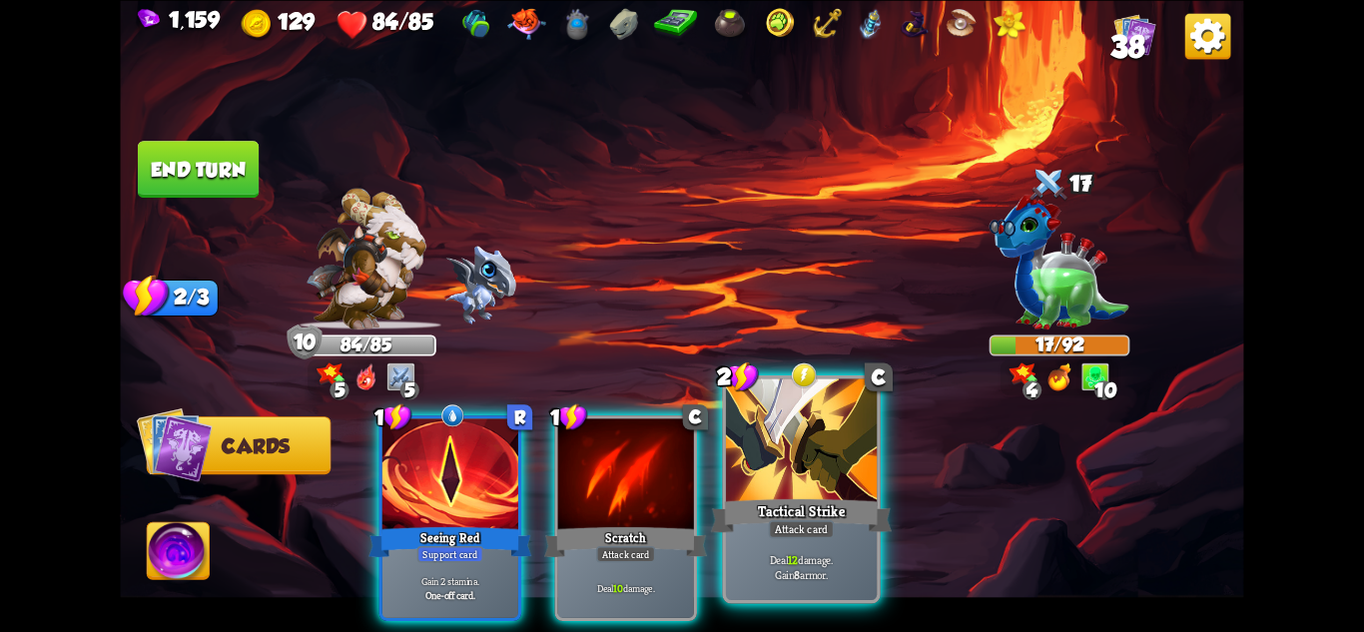
click at [805, 536] on div "Attack card" at bounding box center [802, 528] width 66 height 18
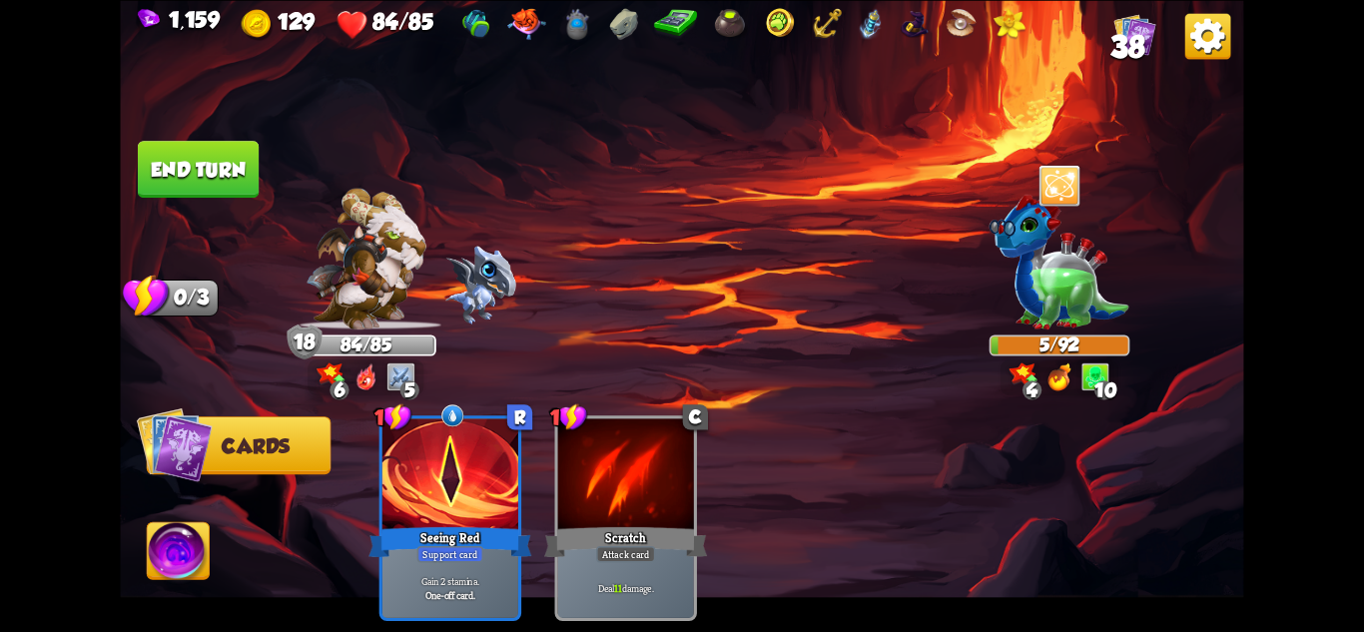
click at [200, 519] on img at bounding box center [681, 316] width 1123 height 632
click at [180, 540] on img at bounding box center [179, 553] width 62 height 63
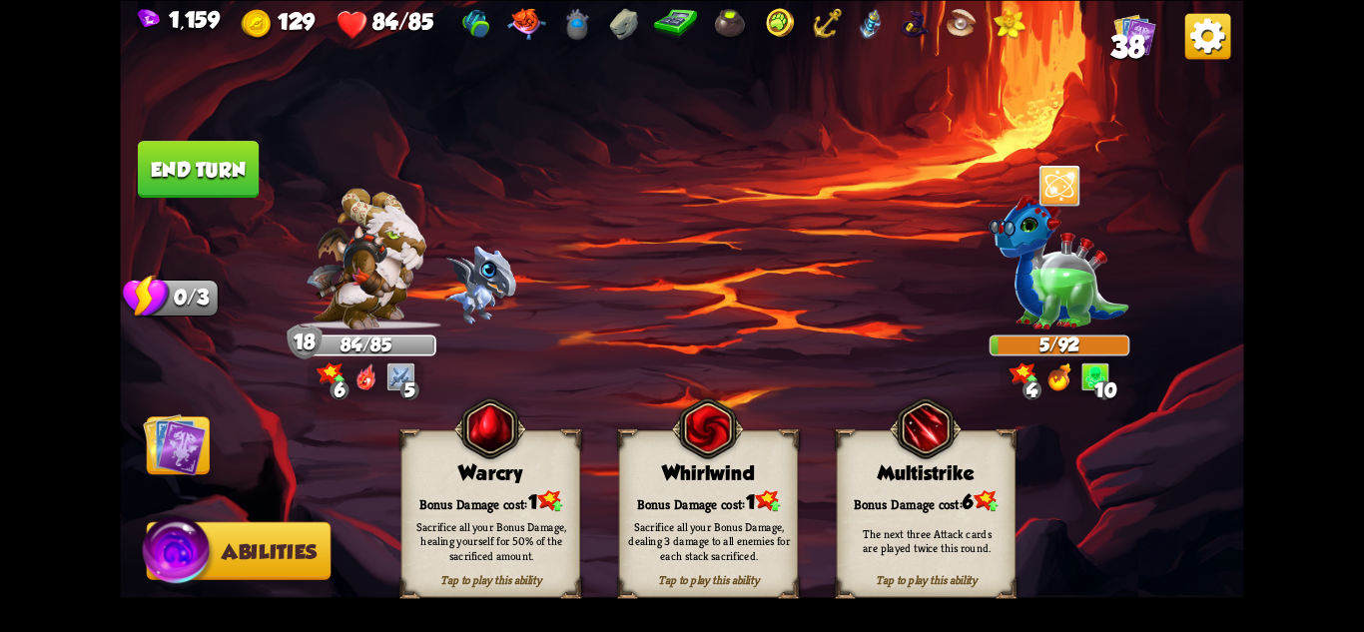
click at [458, 514] on div "Sacrifice all your Bonus Damage, healing yourself for 50% of the sacrificed amo…" at bounding box center [491, 540] width 179 height 70
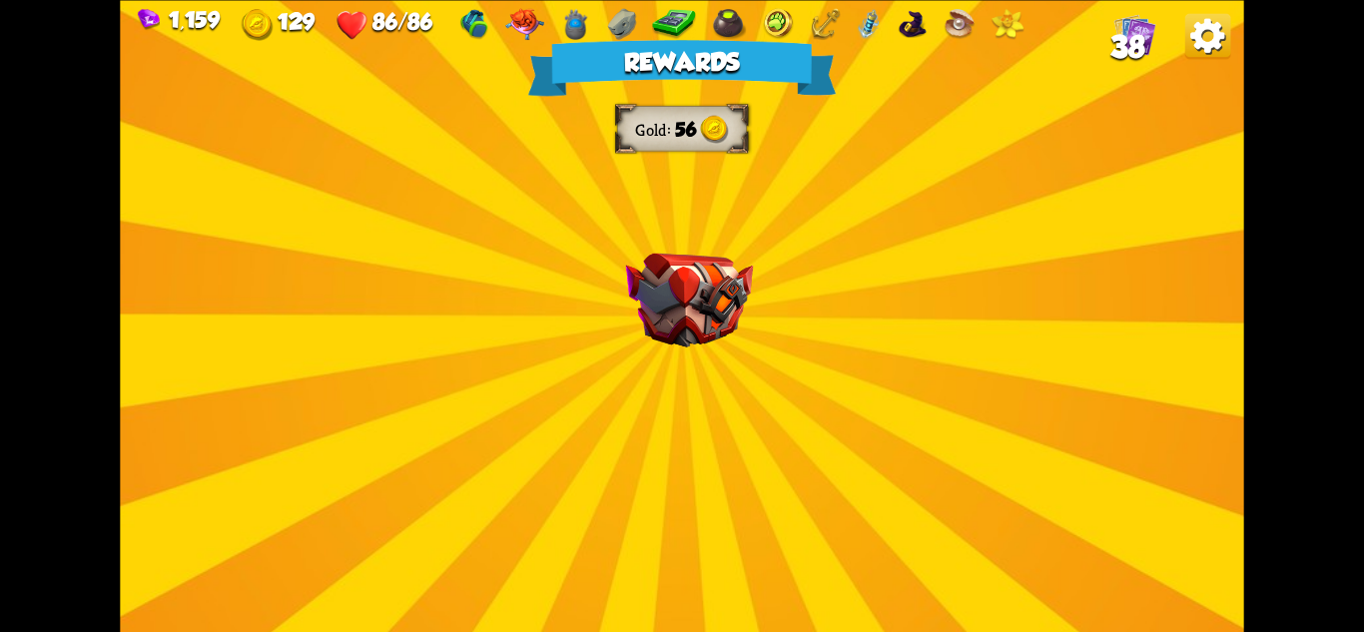
click at [886, 204] on div "Rewards Gold 56 Select a card 0 R Poison Potion card Apply 4 poison. One-off ca…" at bounding box center [681, 316] width 1123 height 632
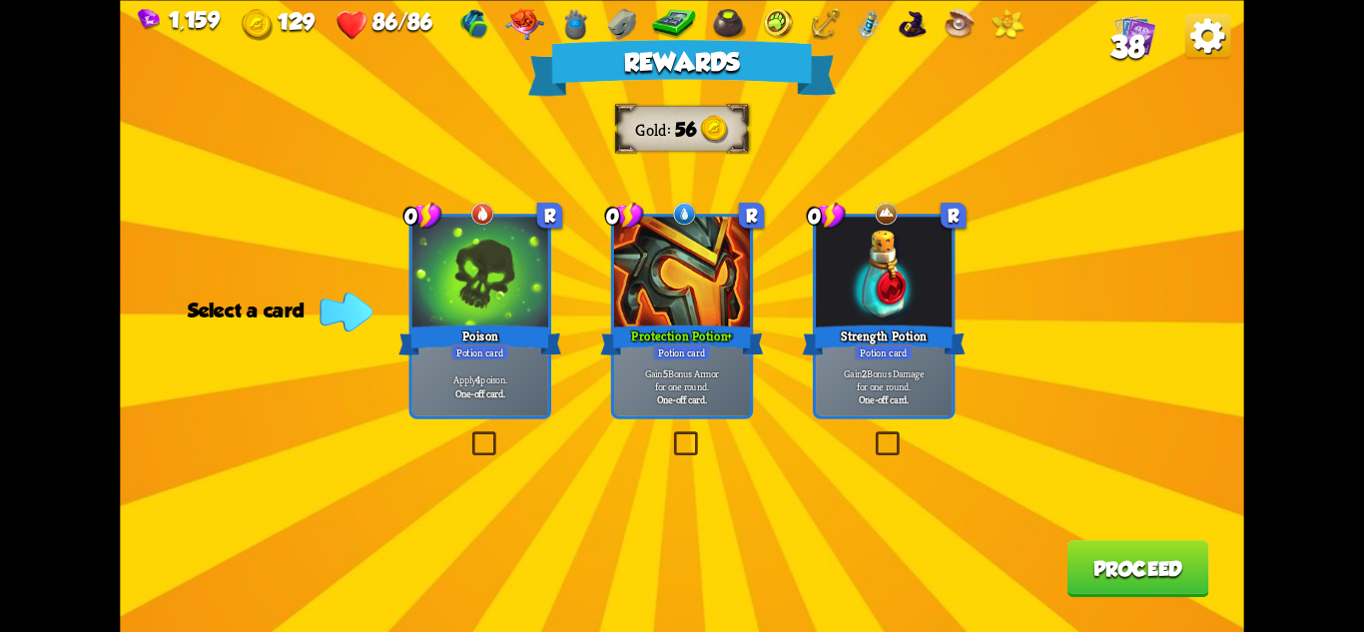
click at [497, 347] on div "Potion card" at bounding box center [480, 352] width 59 height 17
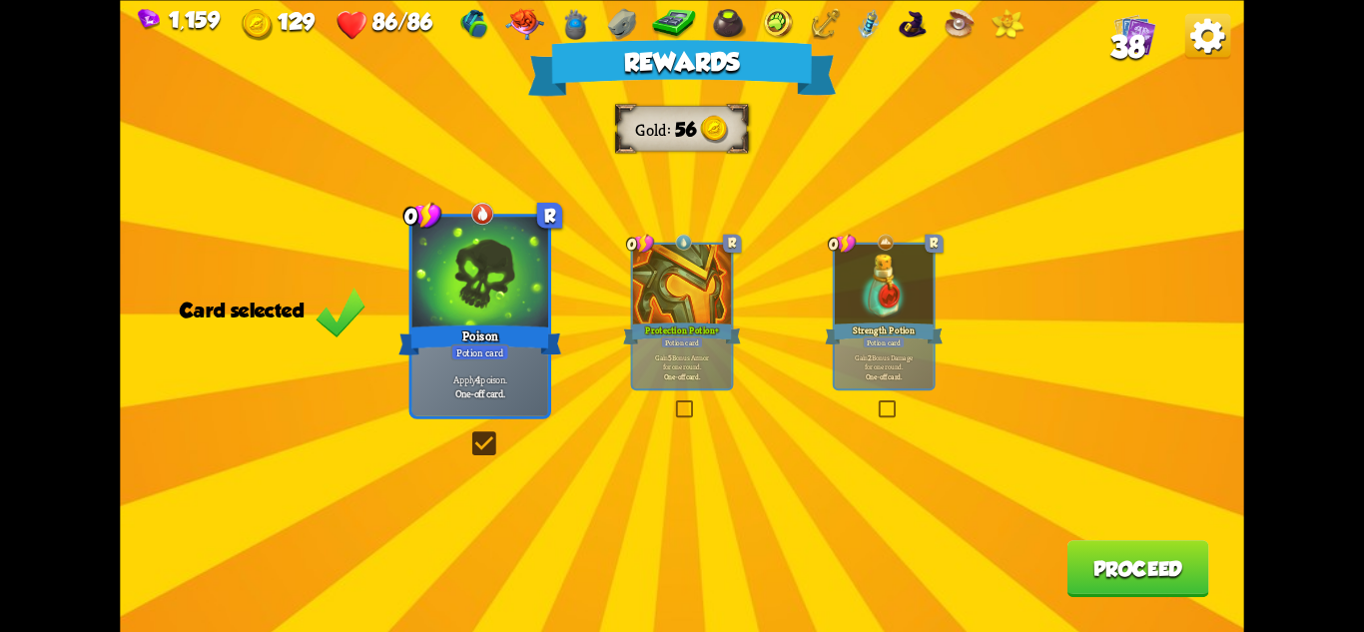
click at [1144, 543] on button "Proceed" at bounding box center [1139, 568] width 142 height 57
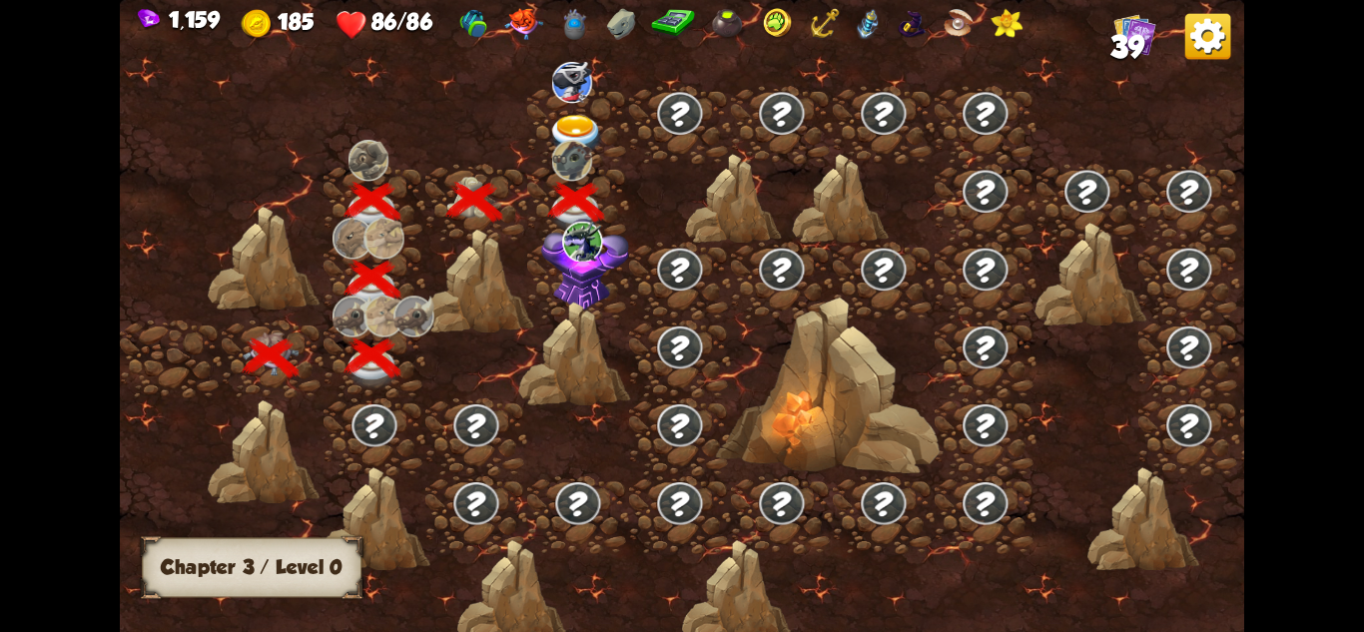
click at [571, 279] on img at bounding box center [585, 265] width 88 height 93
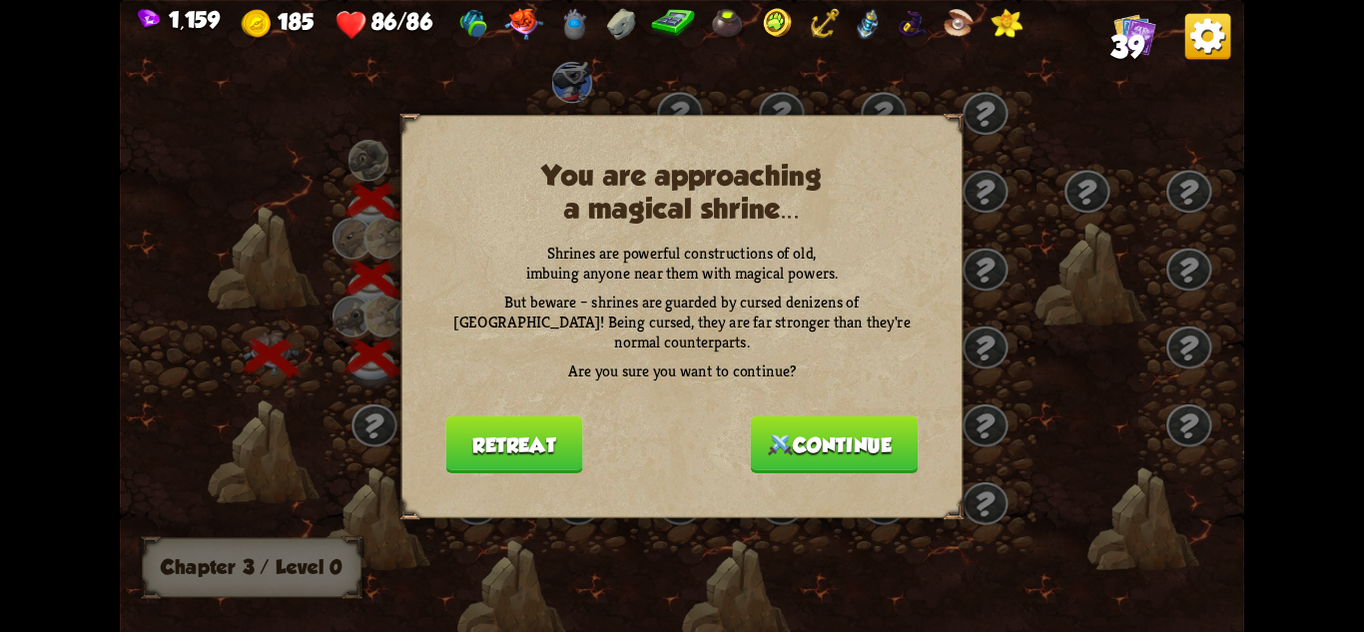
click at [860, 446] on button "Continue" at bounding box center [835, 443] width 168 height 57
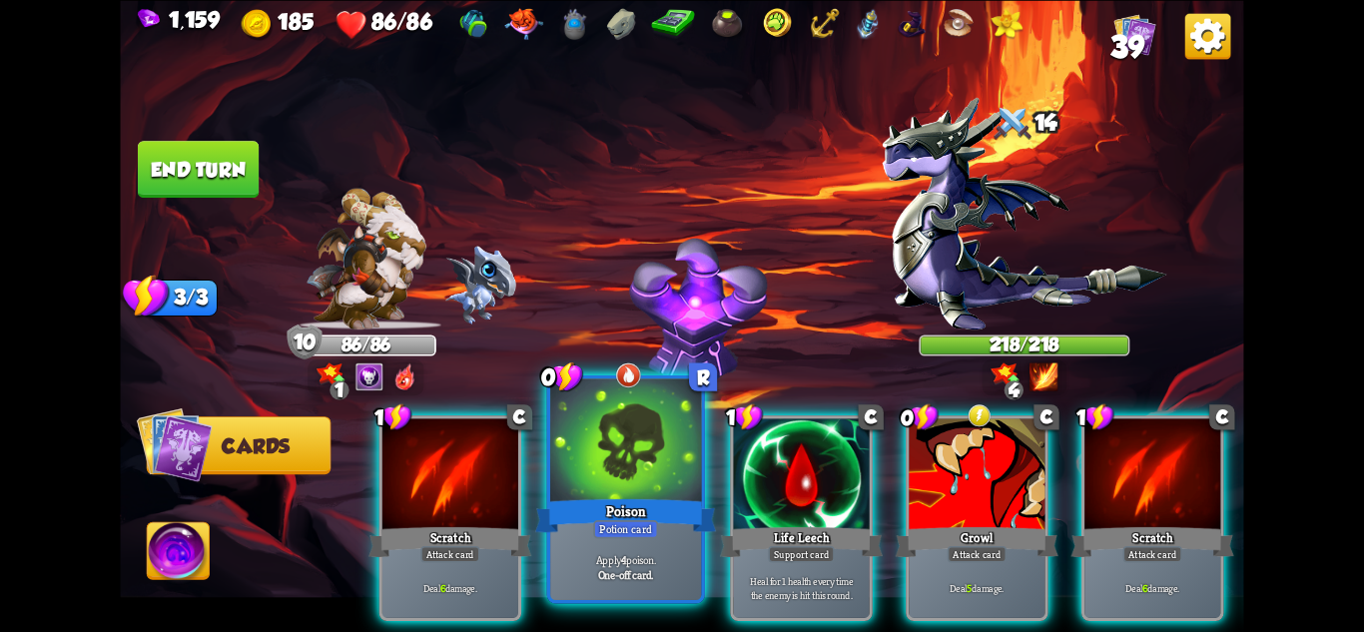
click at [634, 548] on div "Apply 4 poison. One-off card." at bounding box center [625, 567] width 151 height 66
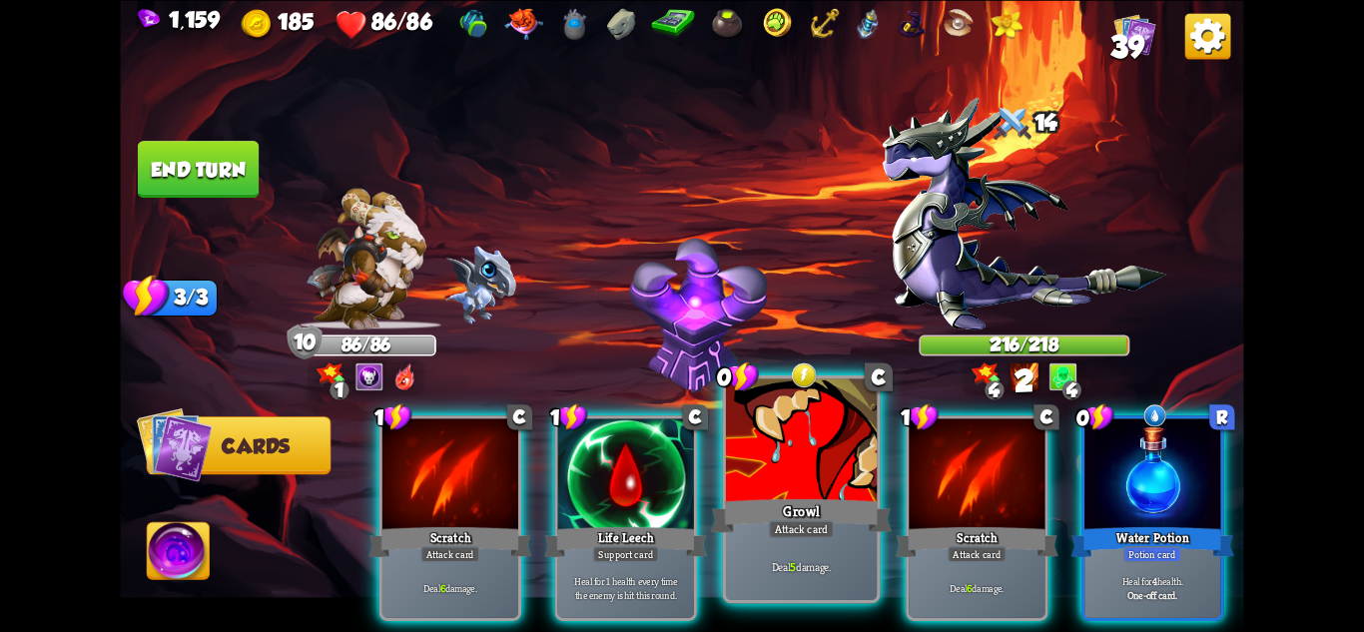
click at [782, 537] on div "Attack card" at bounding box center [802, 528] width 66 height 18
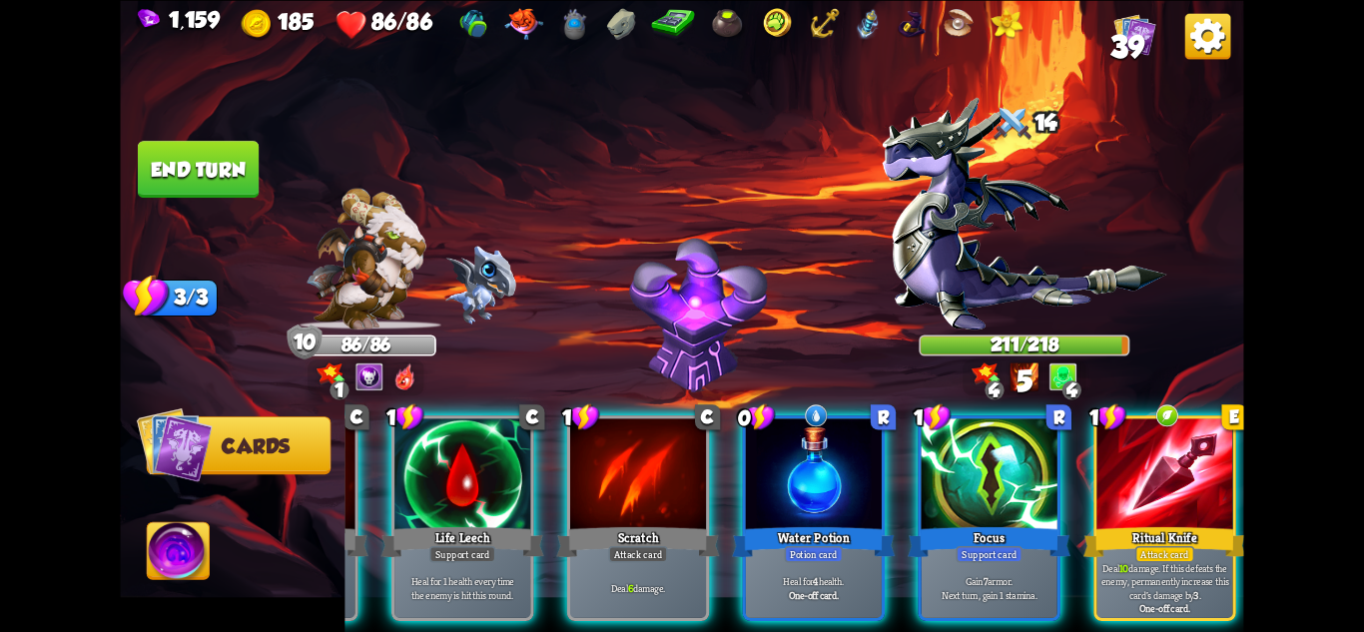
scroll to position [0, 190]
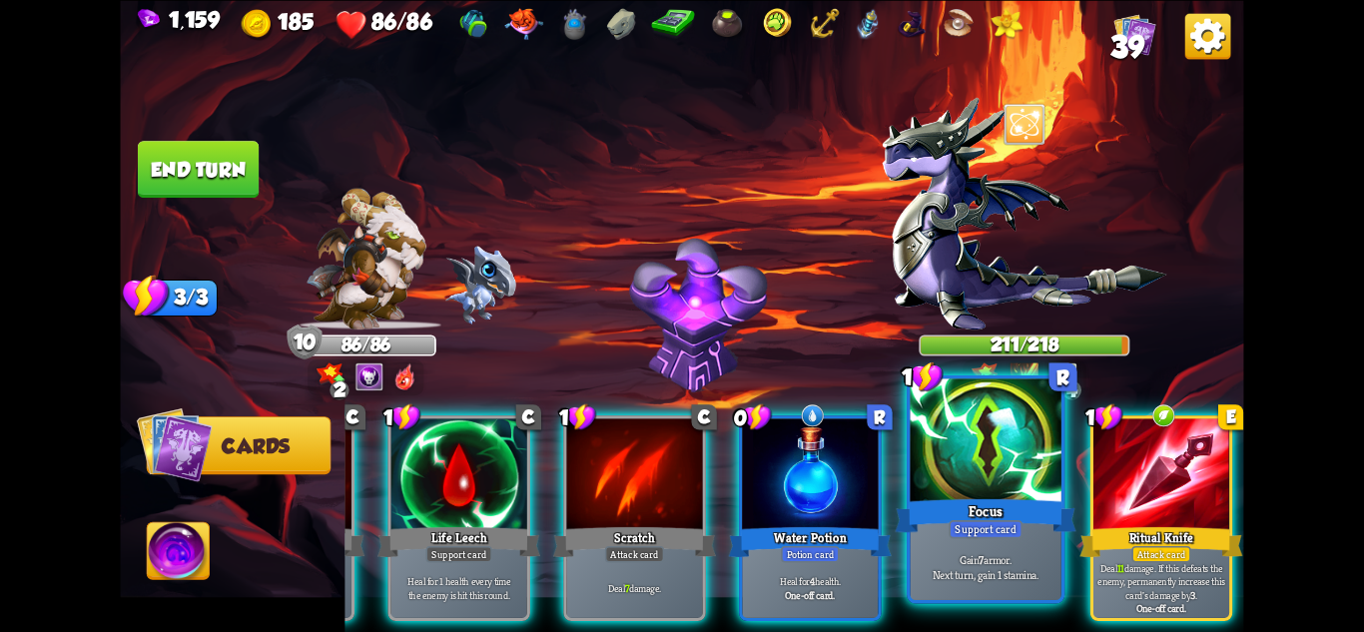
click at [982, 537] on div "Support card" at bounding box center [986, 528] width 74 height 18
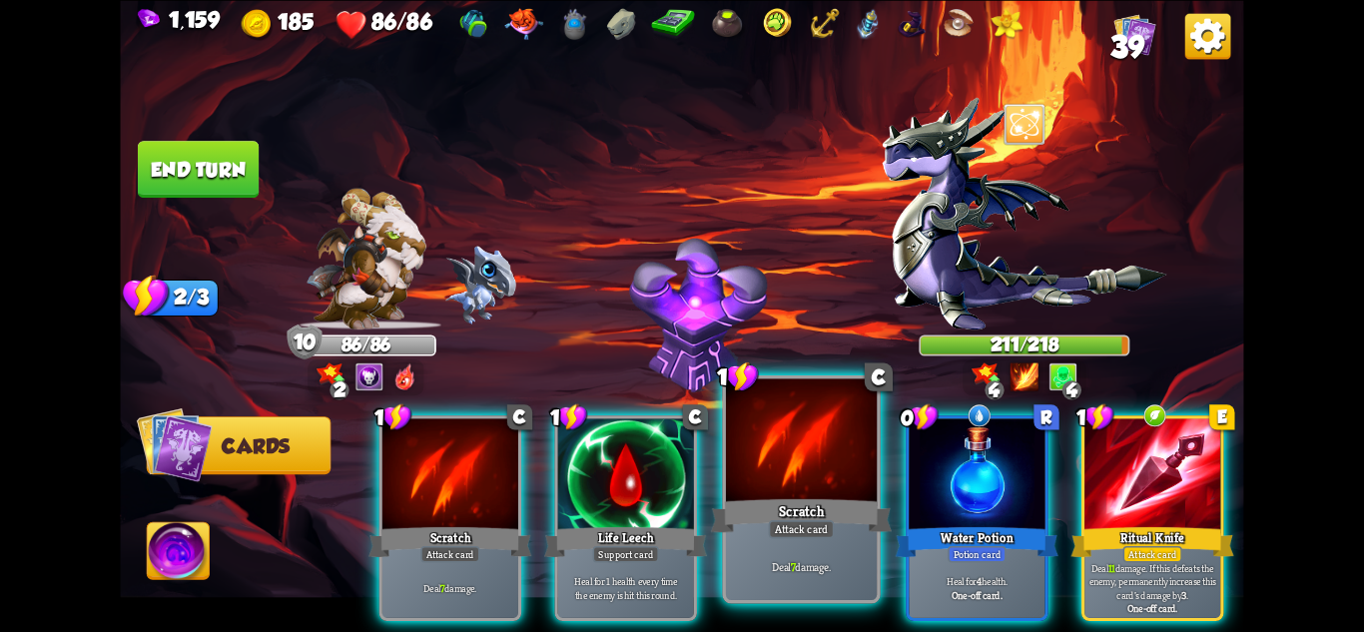
scroll to position [0, 0]
click at [795, 523] on div "Attack card" at bounding box center [802, 528] width 66 height 18
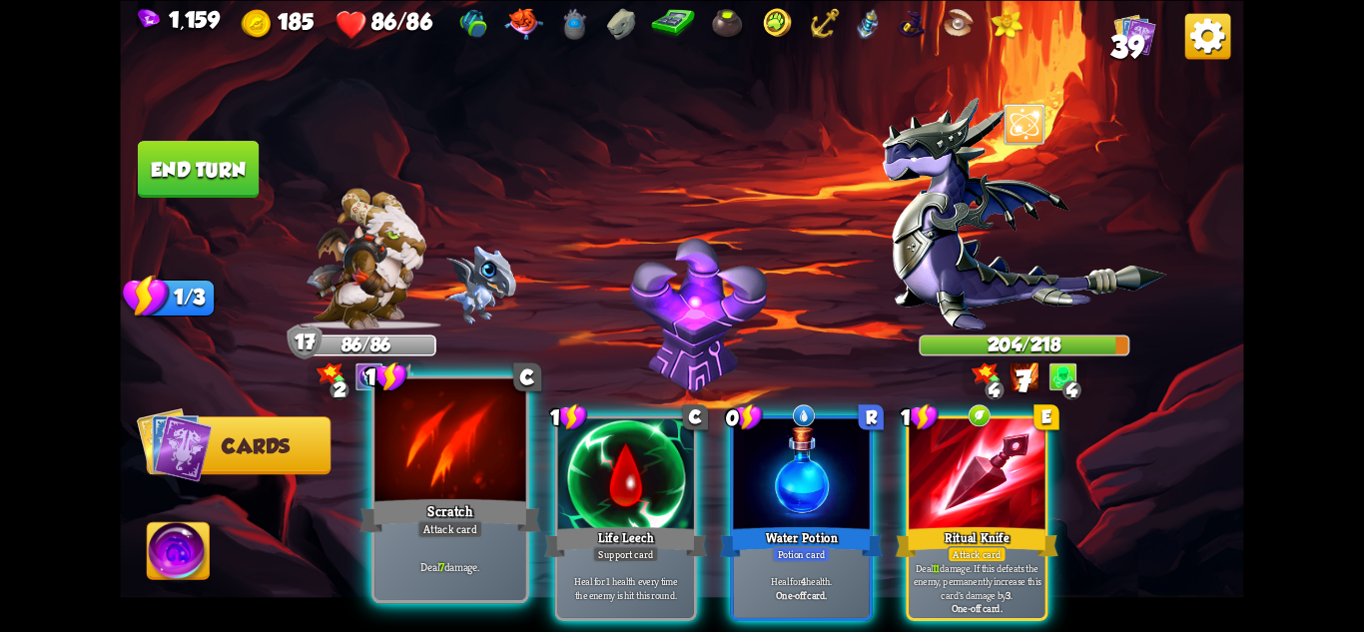
click at [450, 478] on div at bounding box center [449, 441] width 151 height 127
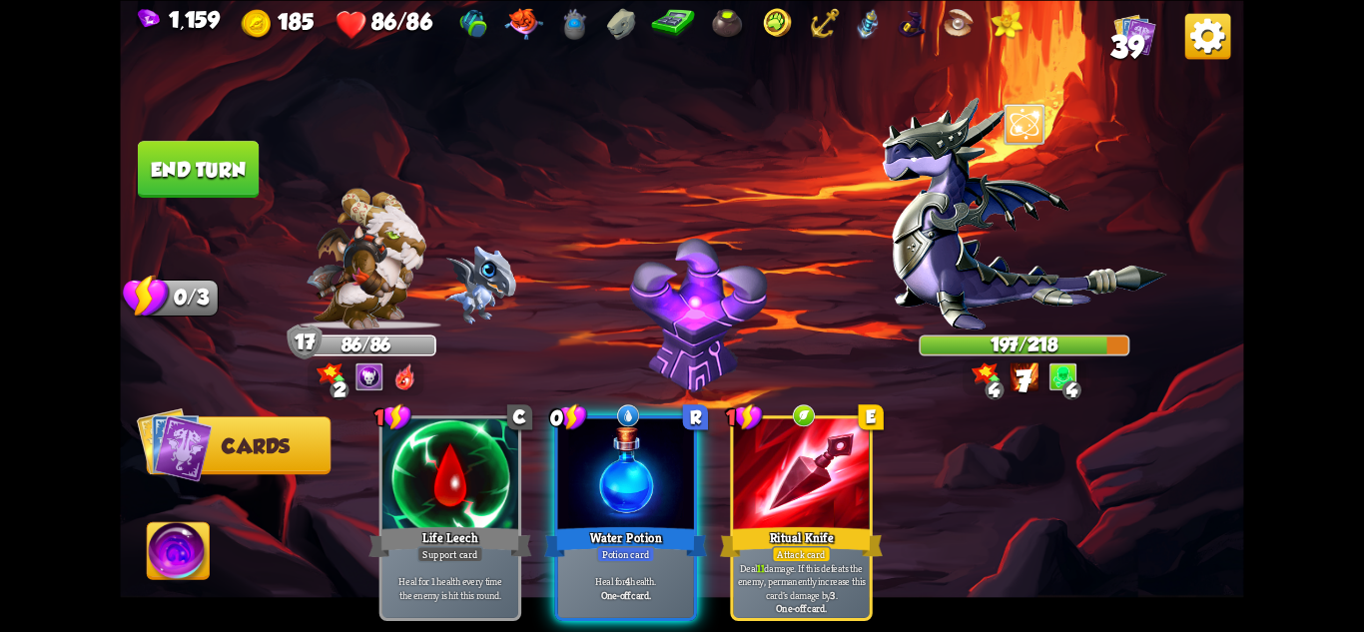
click at [168, 146] on button "End turn" at bounding box center [198, 169] width 121 height 57
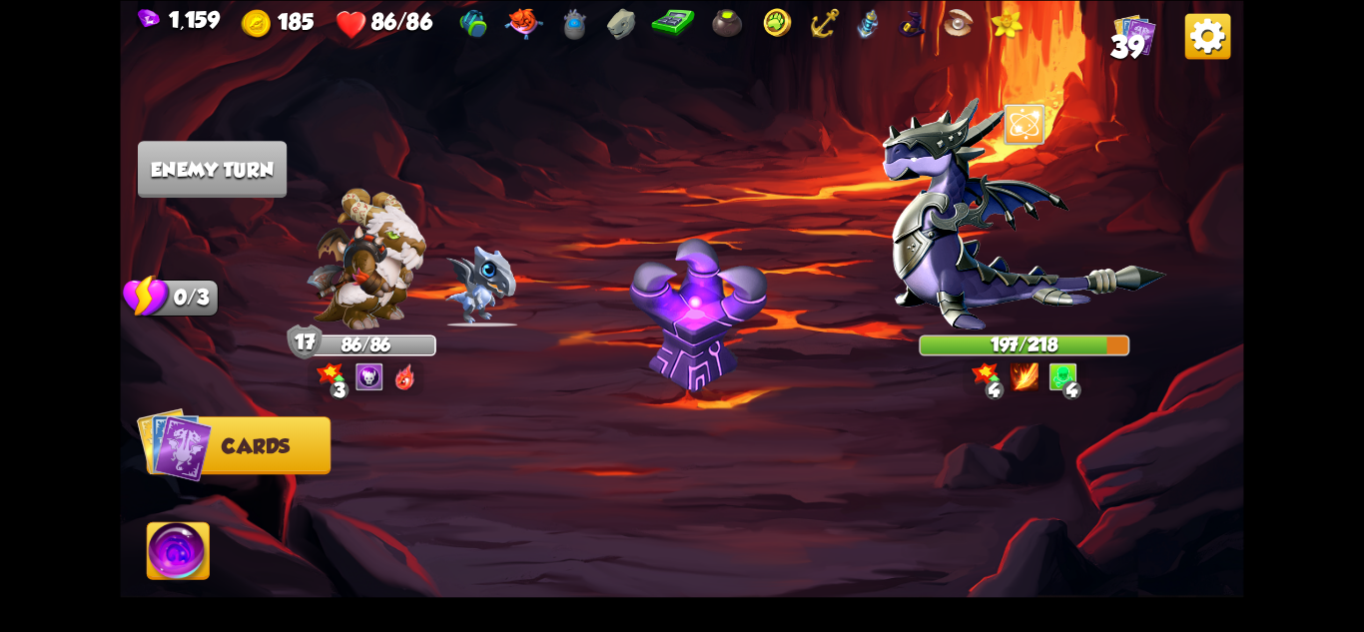
click at [1143, 37] on span "39" at bounding box center [1126, 46] width 33 height 34
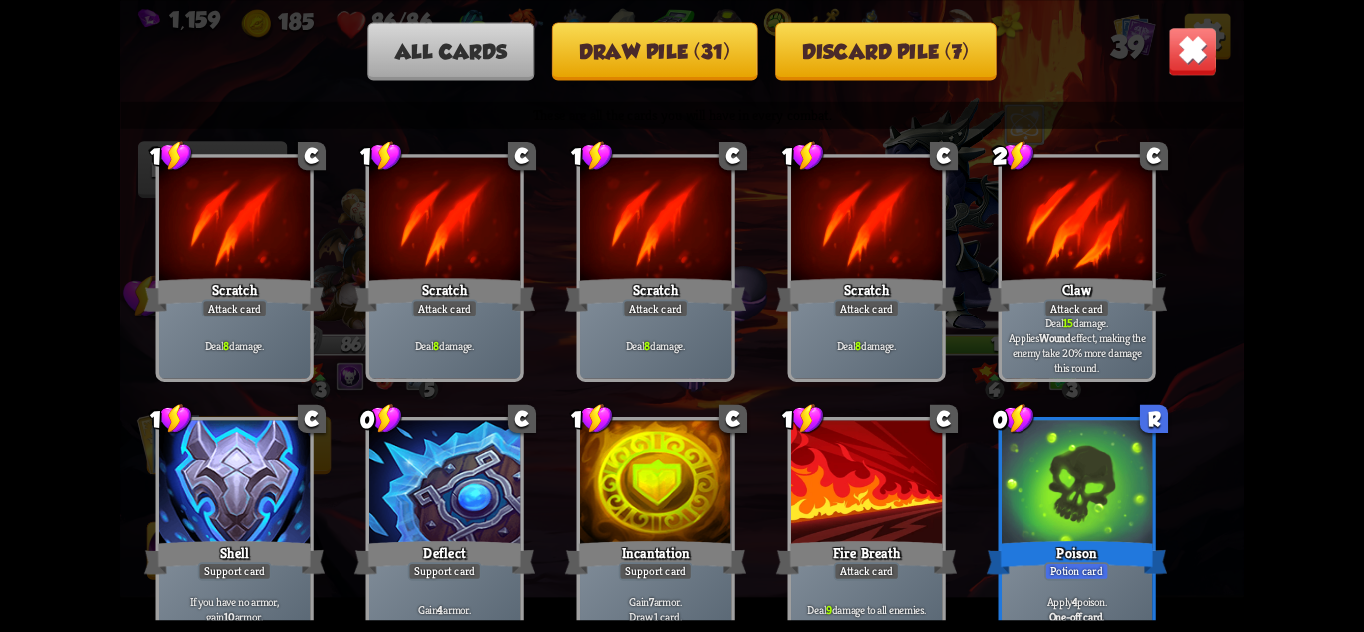
click at [649, 64] on button "Draw pile (31)" at bounding box center [655, 51] width 206 height 58
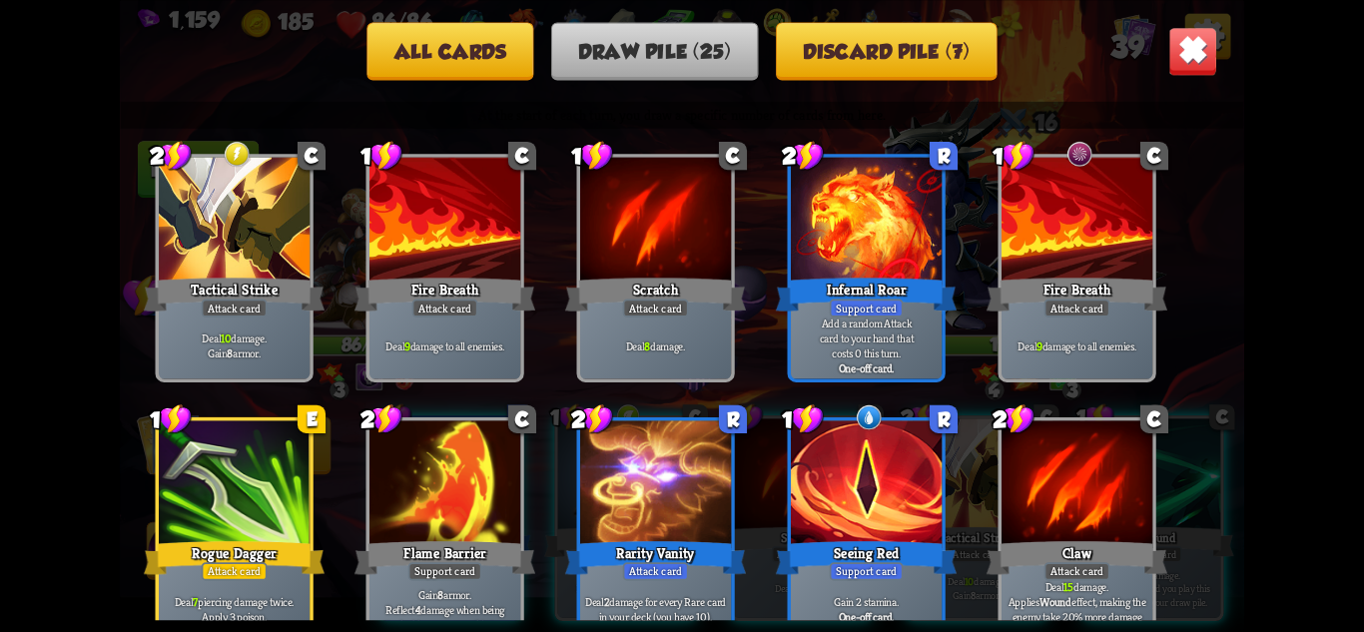
click at [1188, 64] on img at bounding box center [1192, 50] width 49 height 49
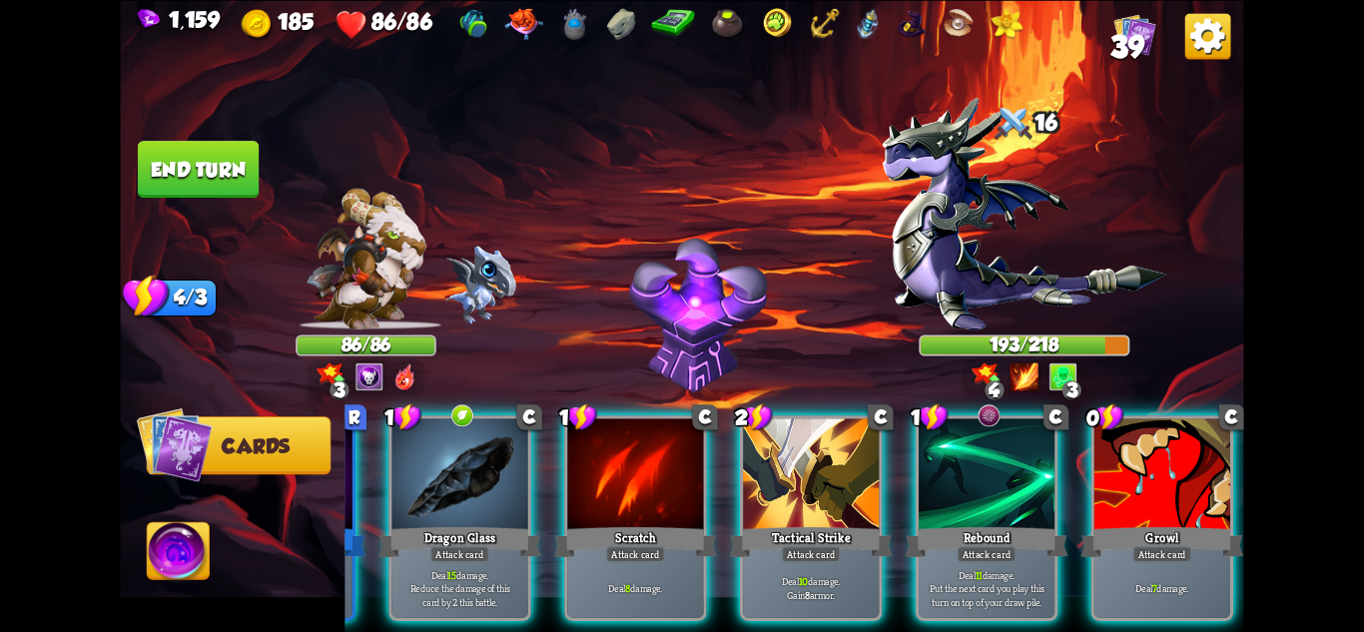
scroll to position [0, 190]
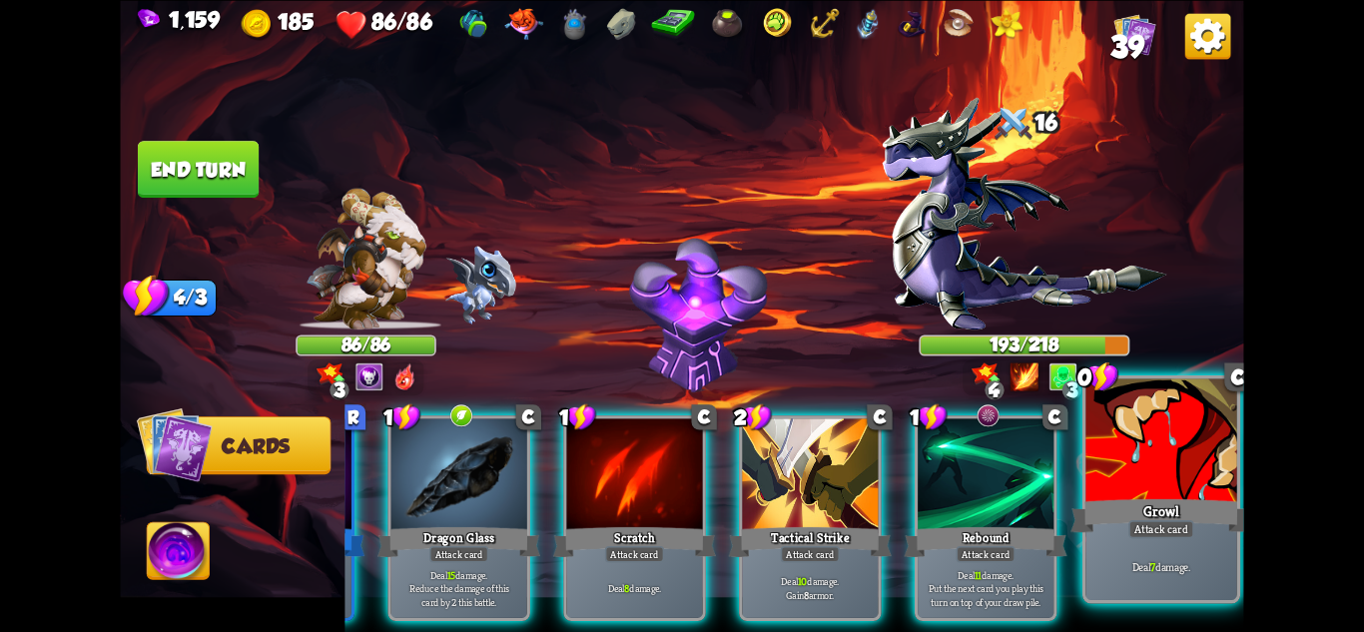
click at [1187, 412] on div at bounding box center [1161, 441] width 151 height 127
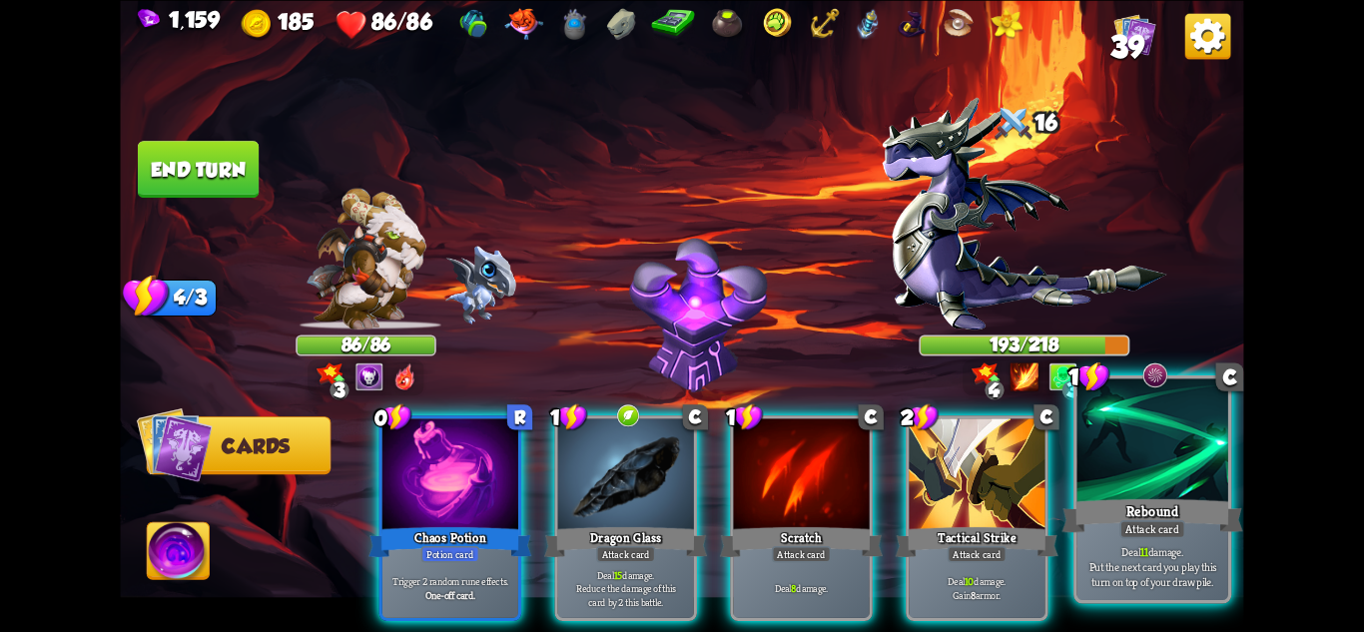
scroll to position [0, 0]
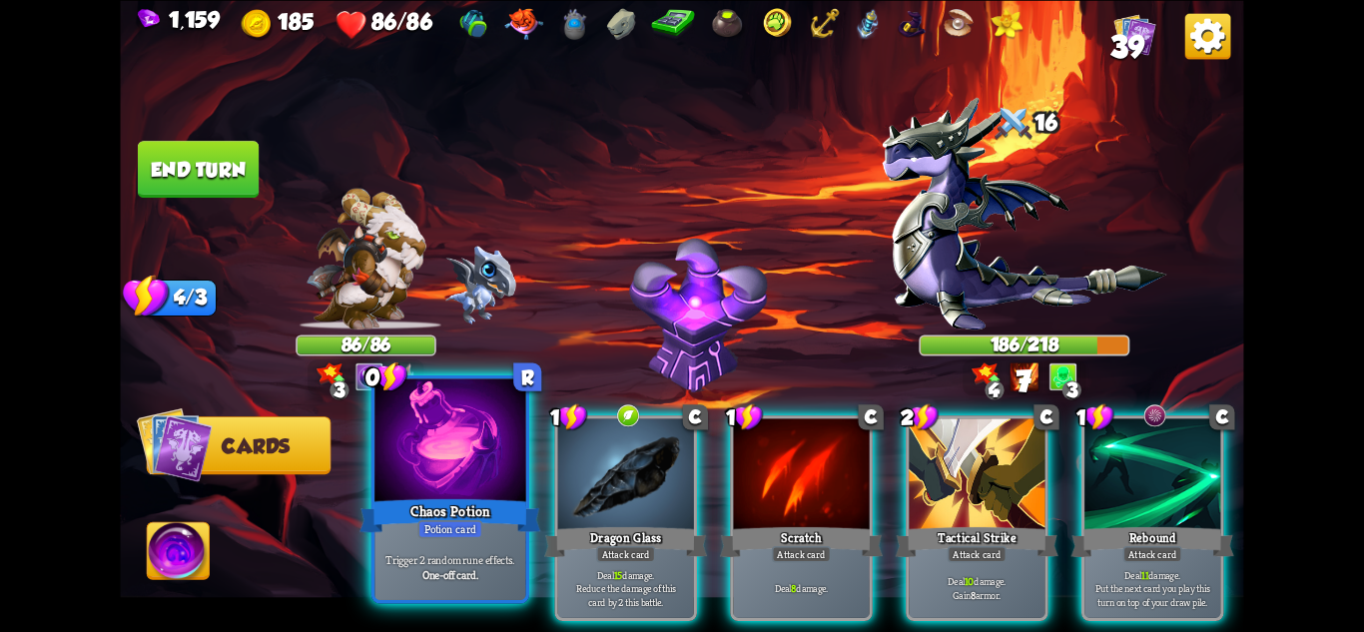
click at [480, 518] on div "Chaos Potion" at bounding box center [450, 515] width 181 height 40
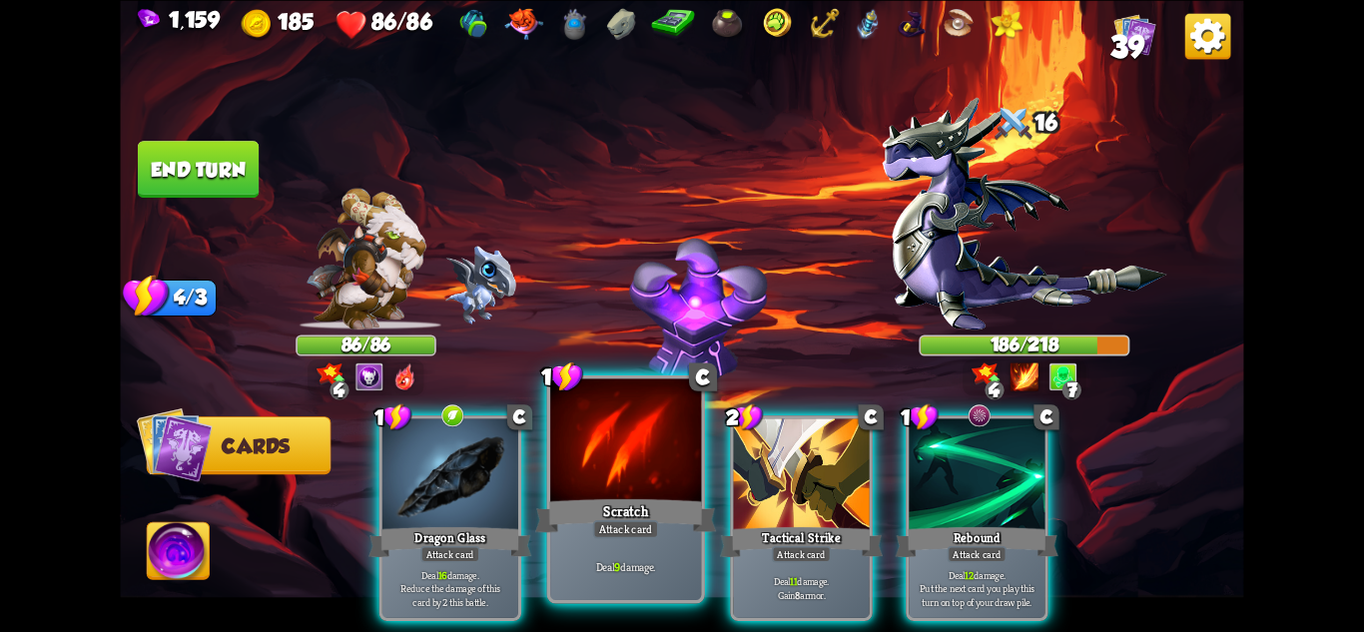
click at [622, 507] on div "Scratch" at bounding box center [625, 515] width 181 height 40
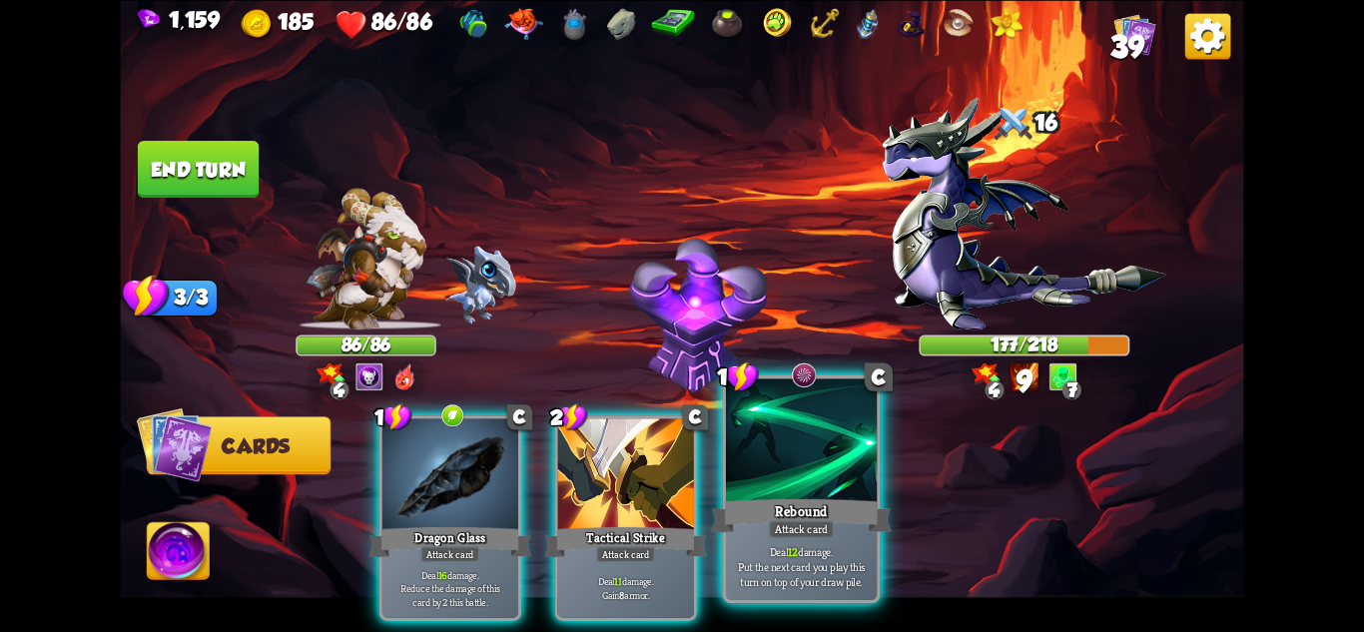
click at [838, 490] on div at bounding box center [801, 441] width 151 height 127
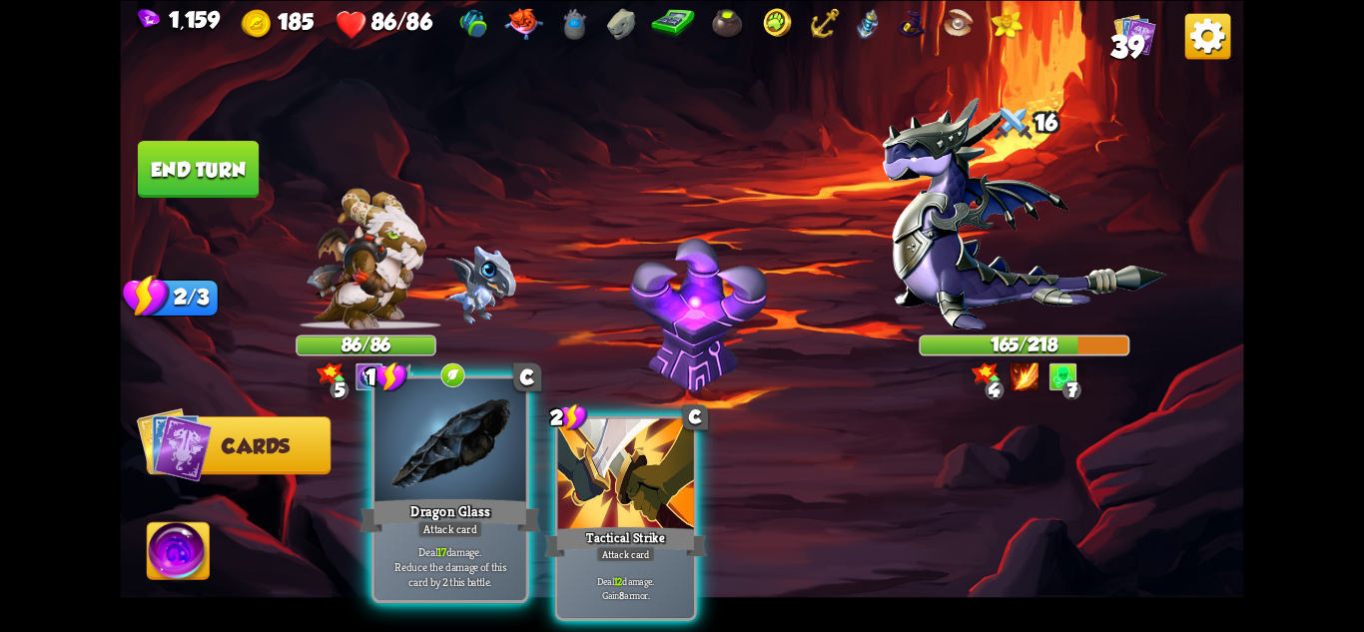
click at [453, 482] on div at bounding box center [449, 441] width 151 height 127
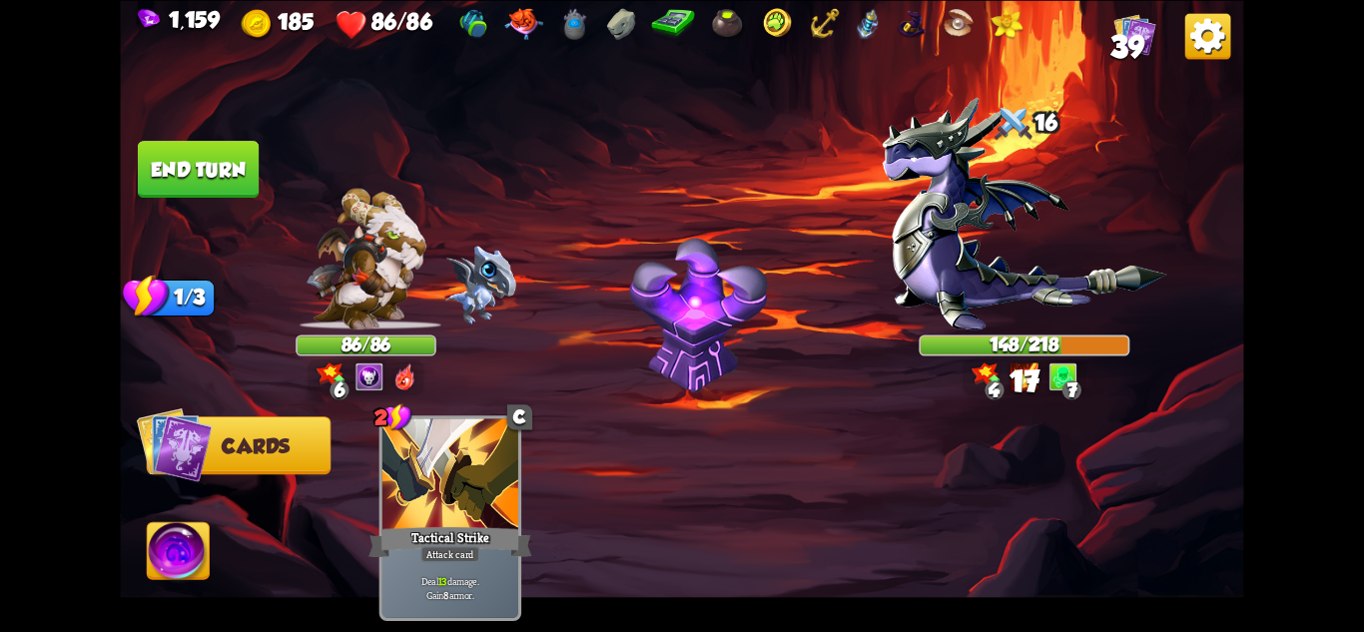
click at [168, 136] on img at bounding box center [681, 316] width 1123 height 632
click at [203, 159] on button "End turn" at bounding box center [198, 169] width 121 height 57
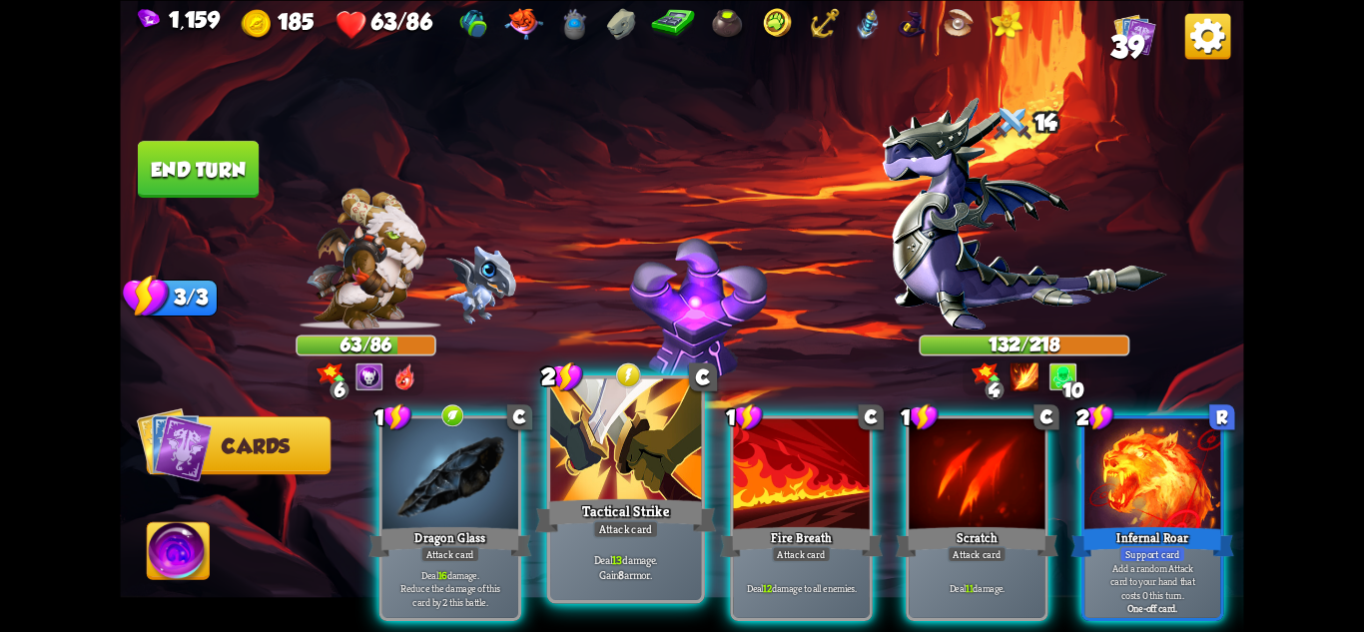
click at [620, 469] on div at bounding box center [625, 441] width 151 height 127
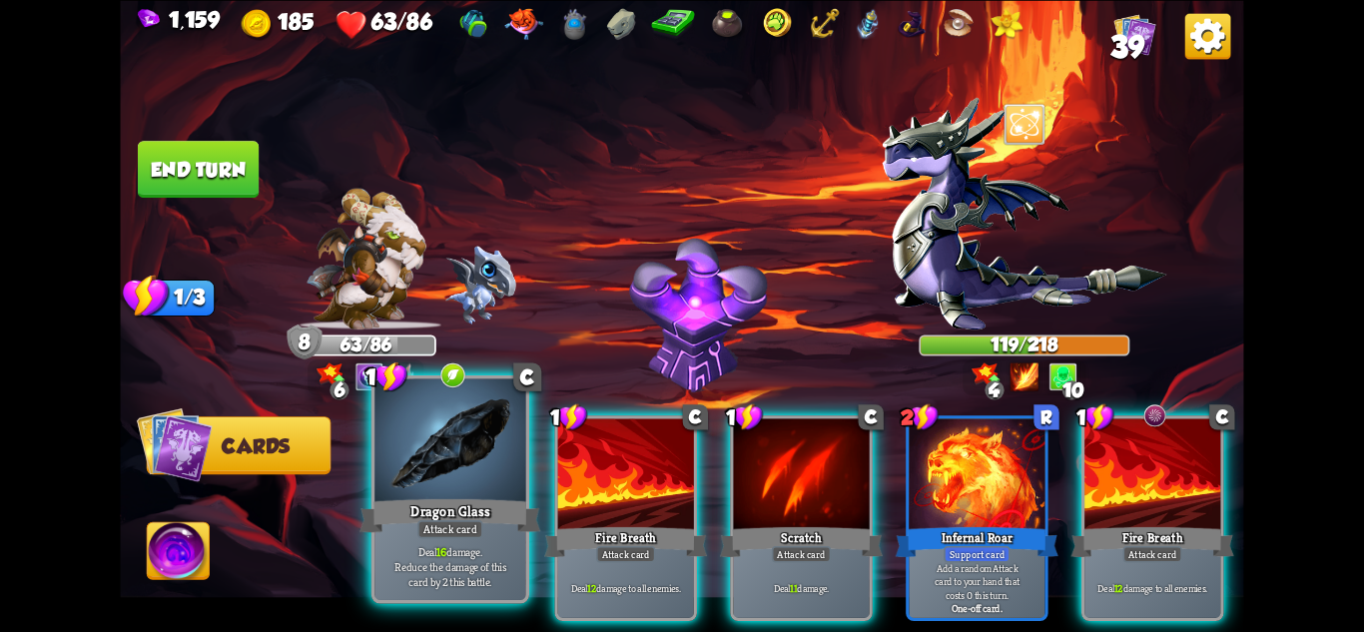
click at [430, 488] on div at bounding box center [449, 441] width 151 height 127
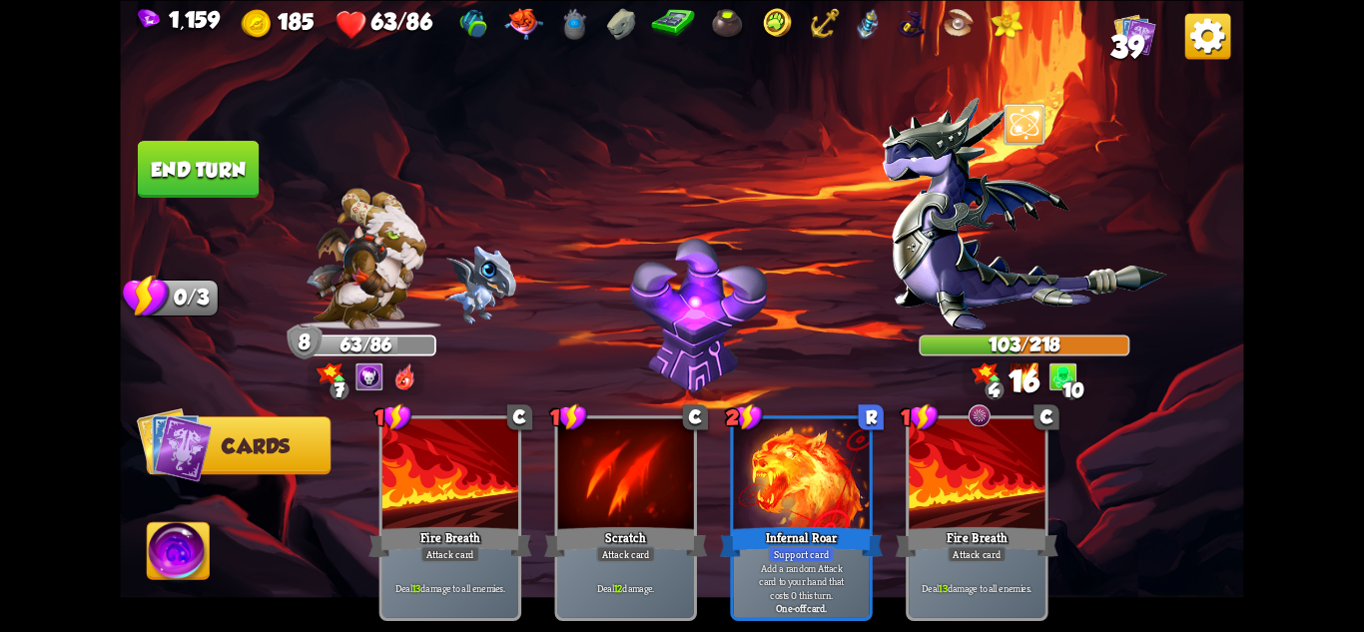
click at [229, 183] on button "End turn" at bounding box center [198, 169] width 121 height 57
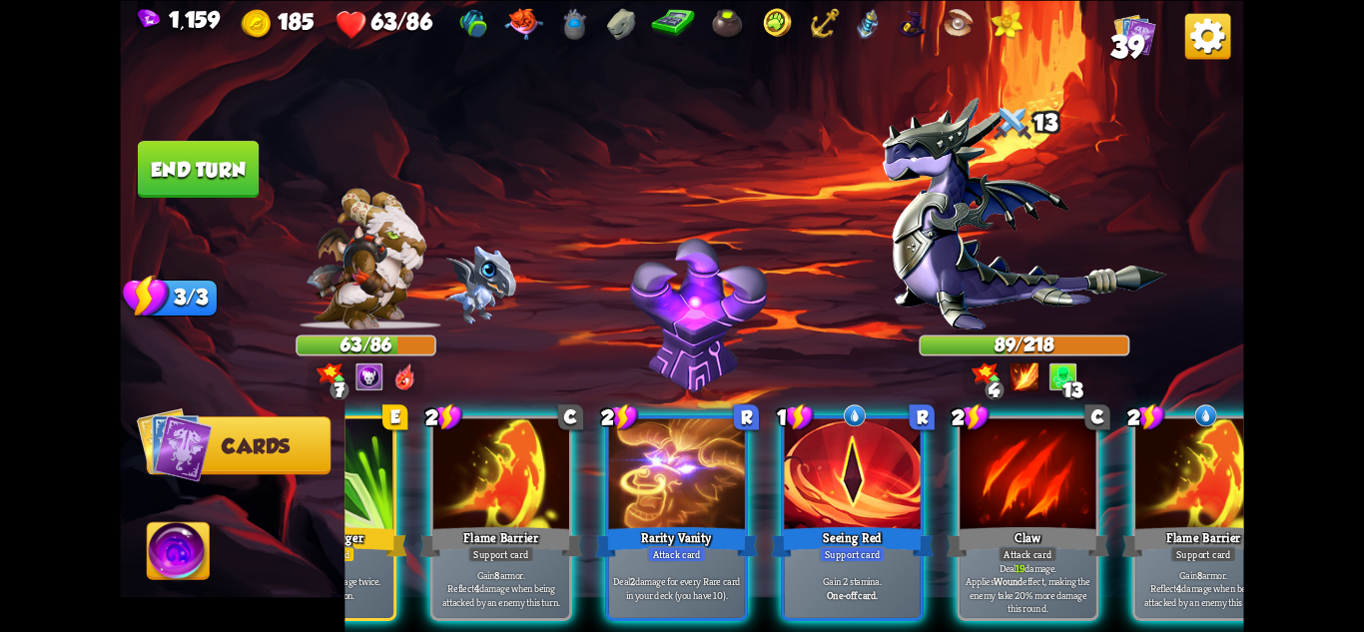
scroll to position [0, 190]
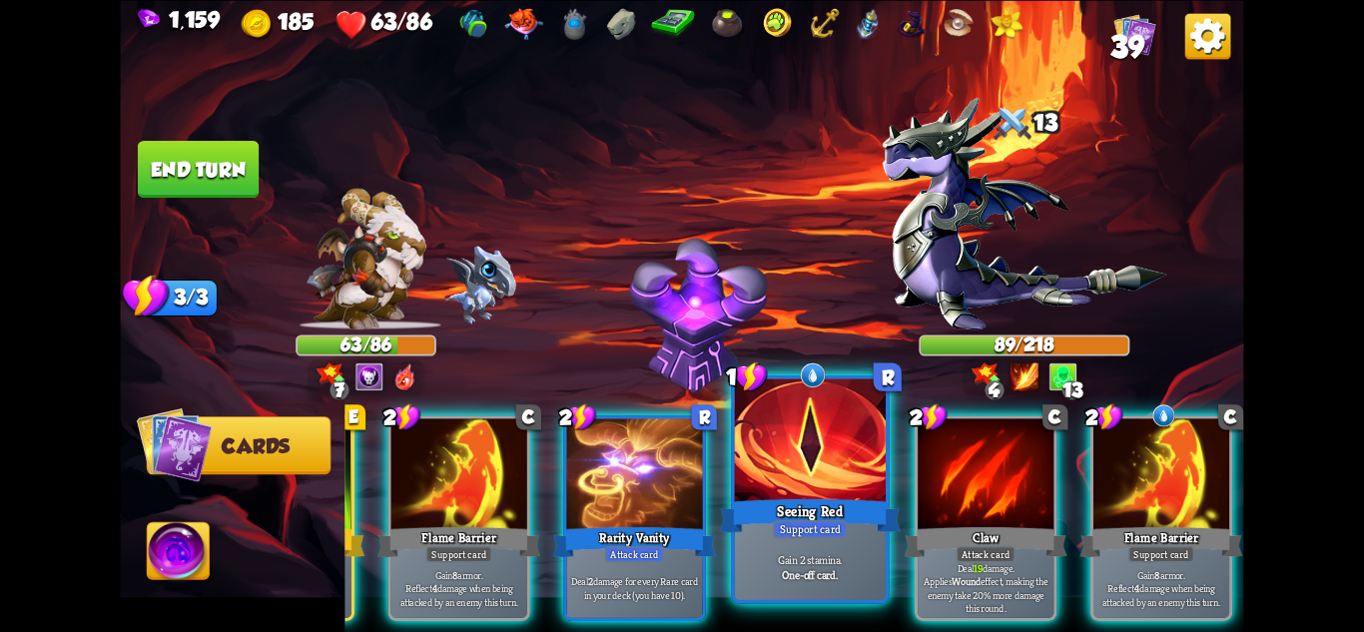
click at [824, 537] on div "Support card" at bounding box center [810, 528] width 74 height 18
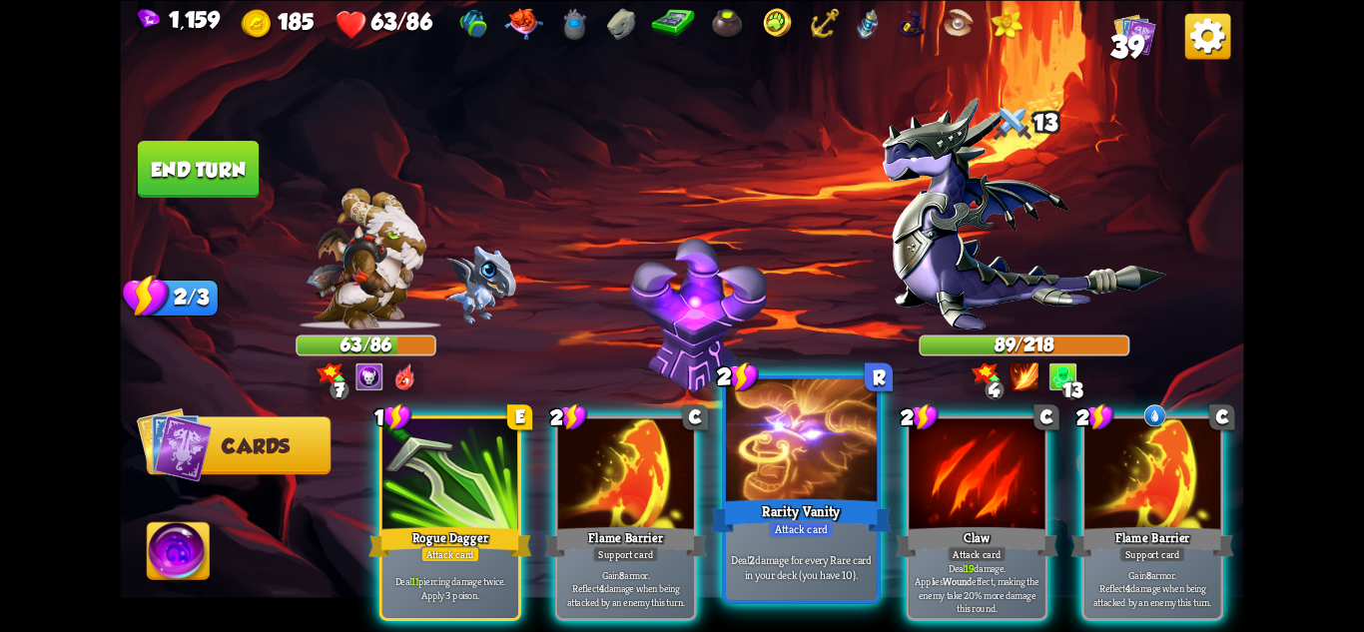
scroll to position [0, 0]
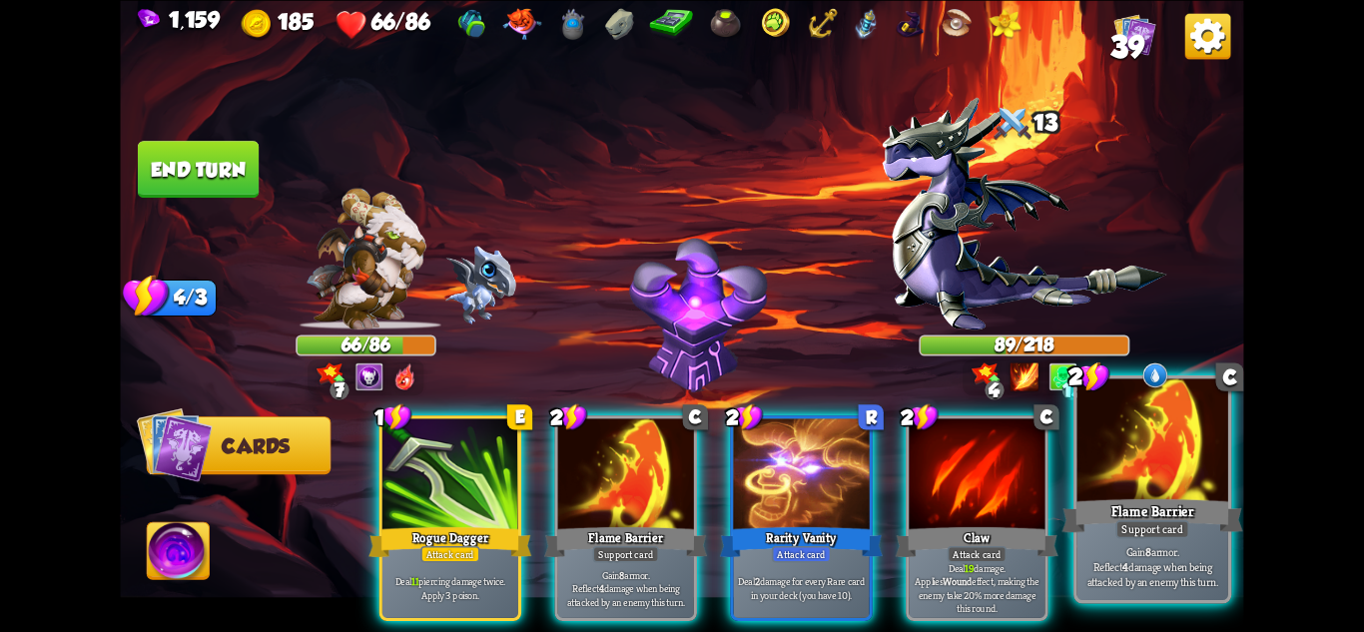
click at [1187, 561] on p "Gain 8 armor. Reflect 4 damage when being attacked by an enemy this turn." at bounding box center [1153, 566] width 144 height 45
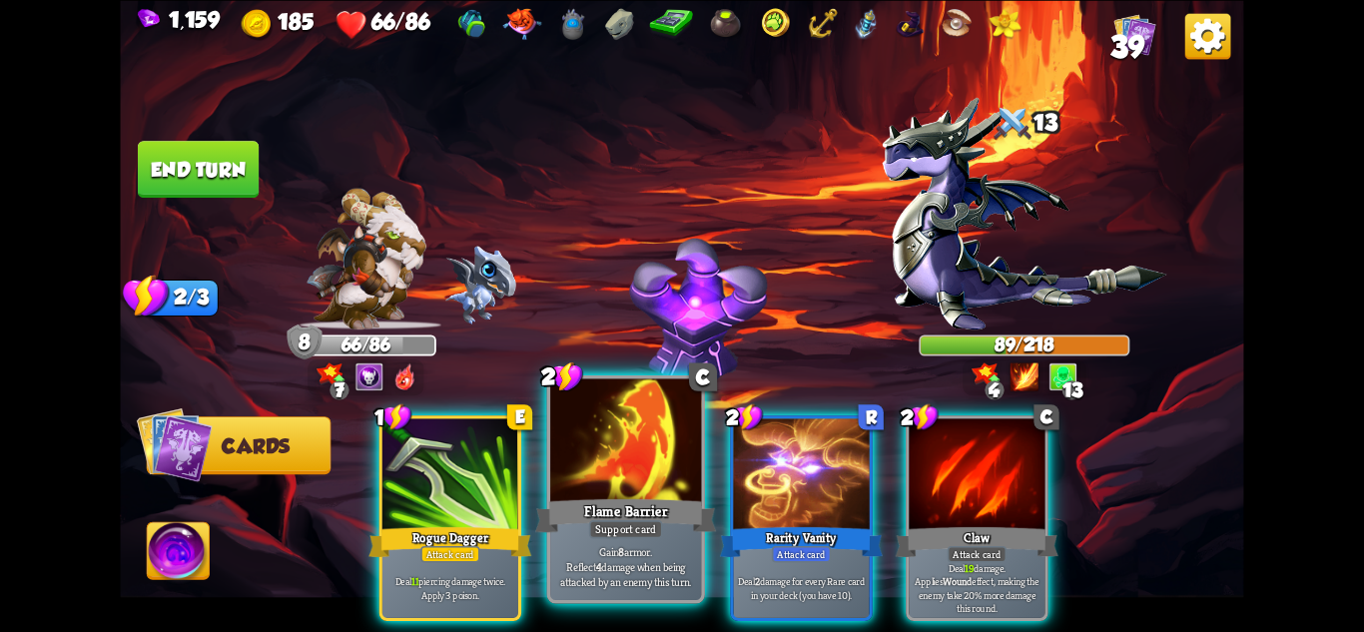
click at [633, 542] on div "Gain 8 armor. Reflect 4 damage when being attacked by an enemy this turn." at bounding box center [625, 567] width 151 height 66
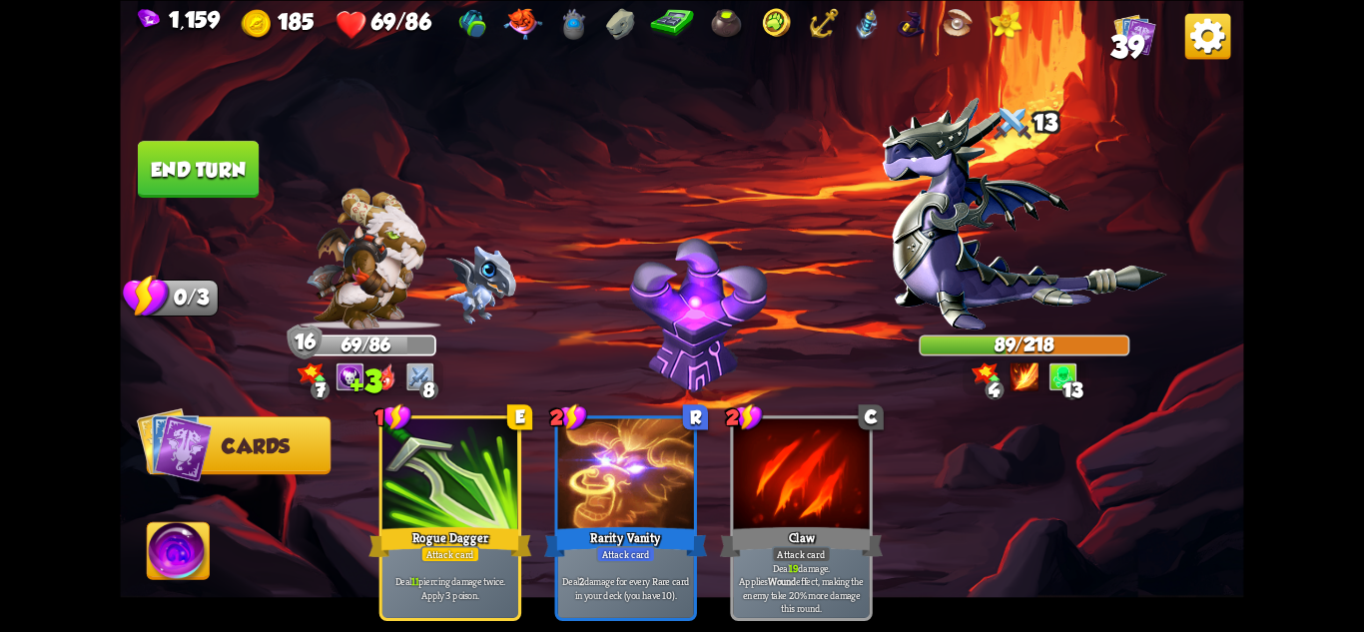
click at [171, 138] on img at bounding box center [681, 316] width 1123 height 632
click at [213, 150] on button "End turn" at bounding box center [198, 169] width 121 height 57
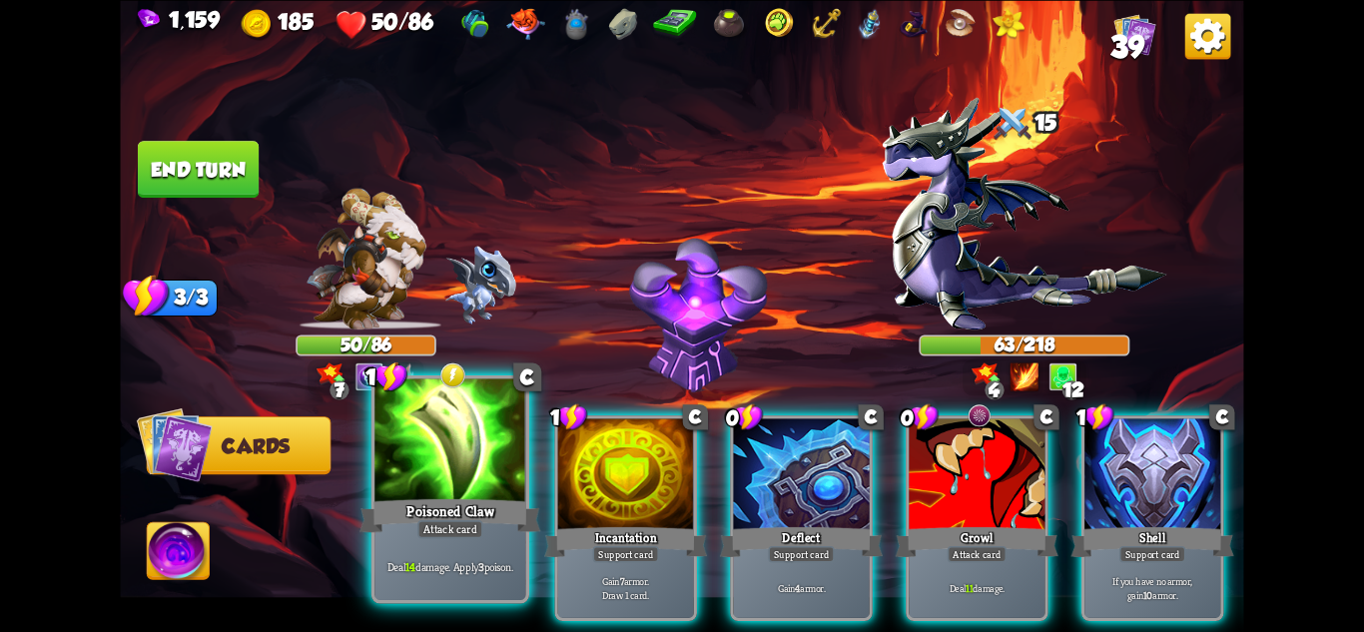
click at [452, 480] on div at bounding box center [449, 441] width 151 height 127
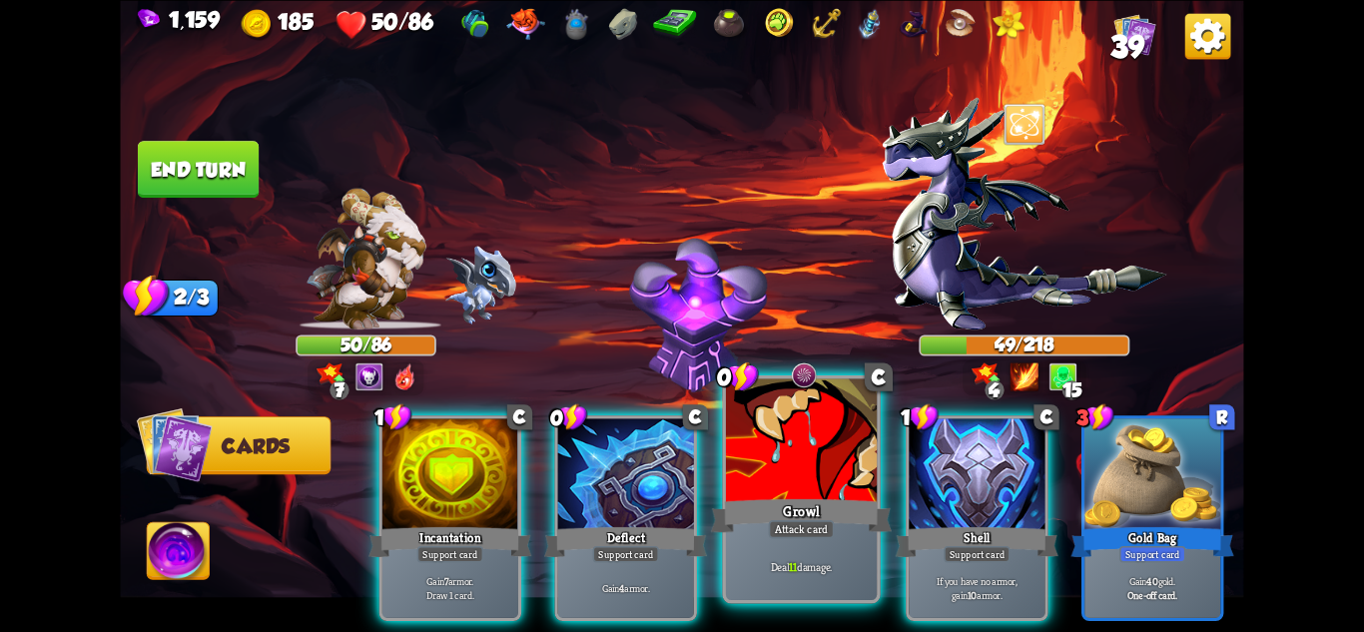
click at [763, 519] on div "Growl" at bounding box center [801, 515] width 181 height 40
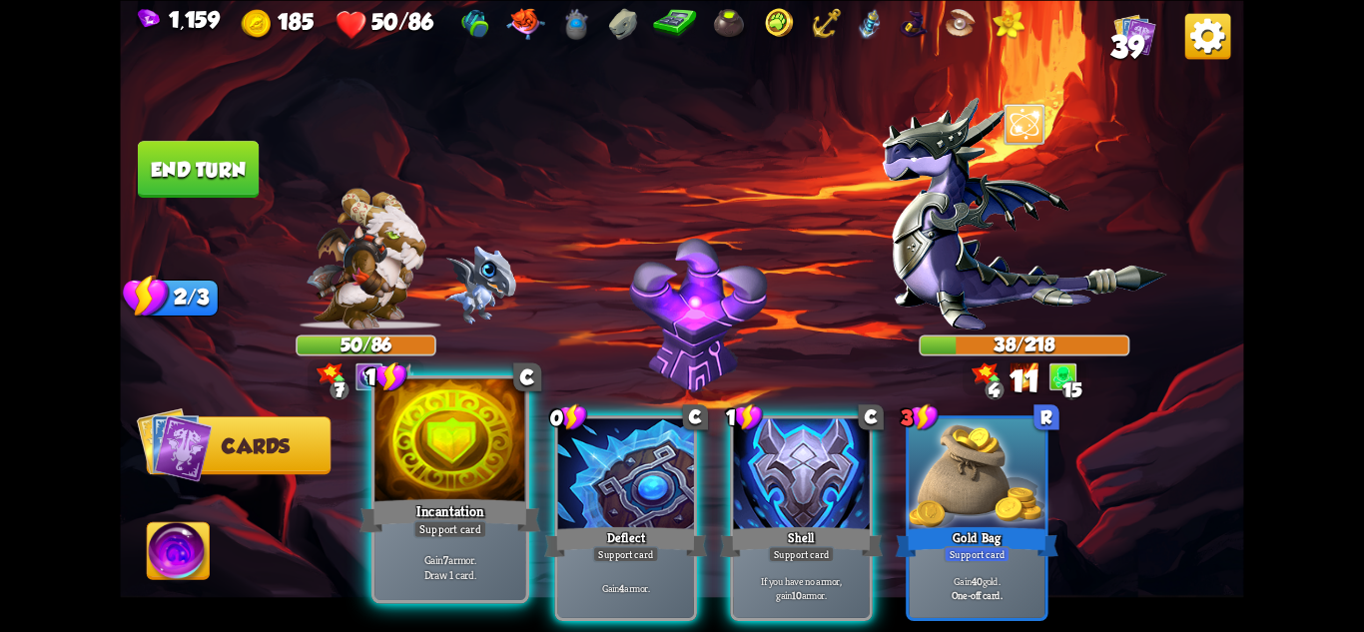
click at [445, 508] on div "Incantation" at bounding box center [450, 515] width 181 height 40
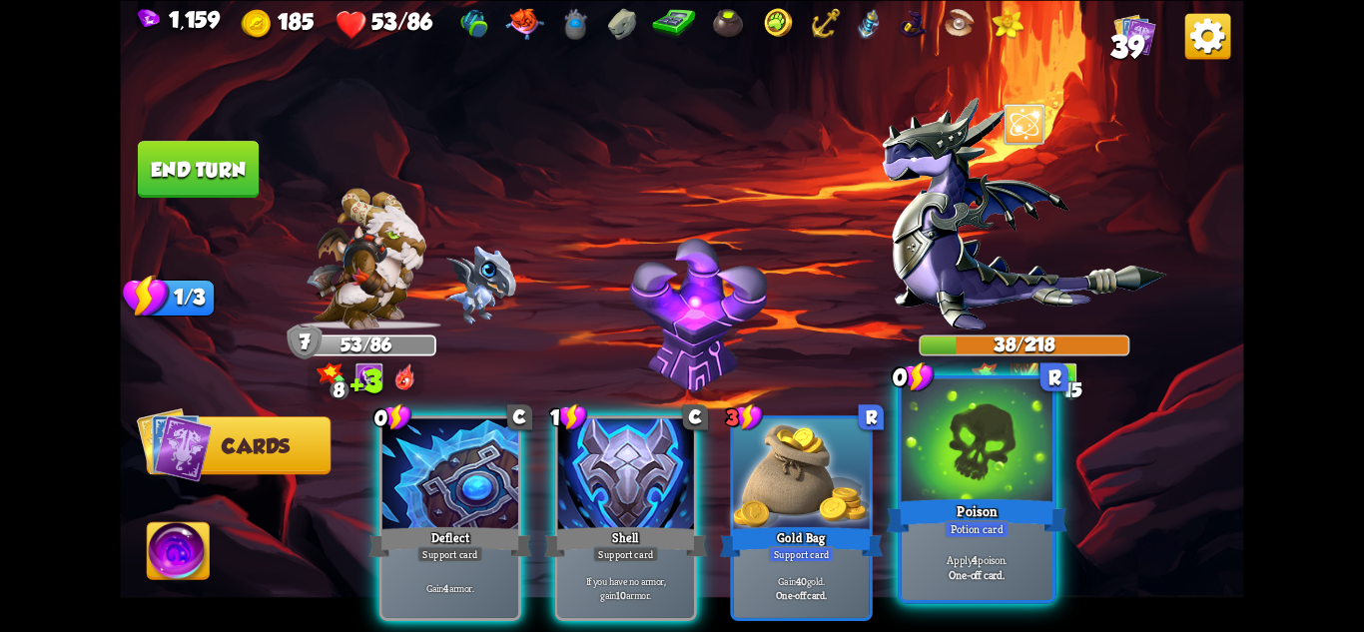
click at [968, 529] on div "Potion card" at bounding box center [977, 528] width 65 height 18
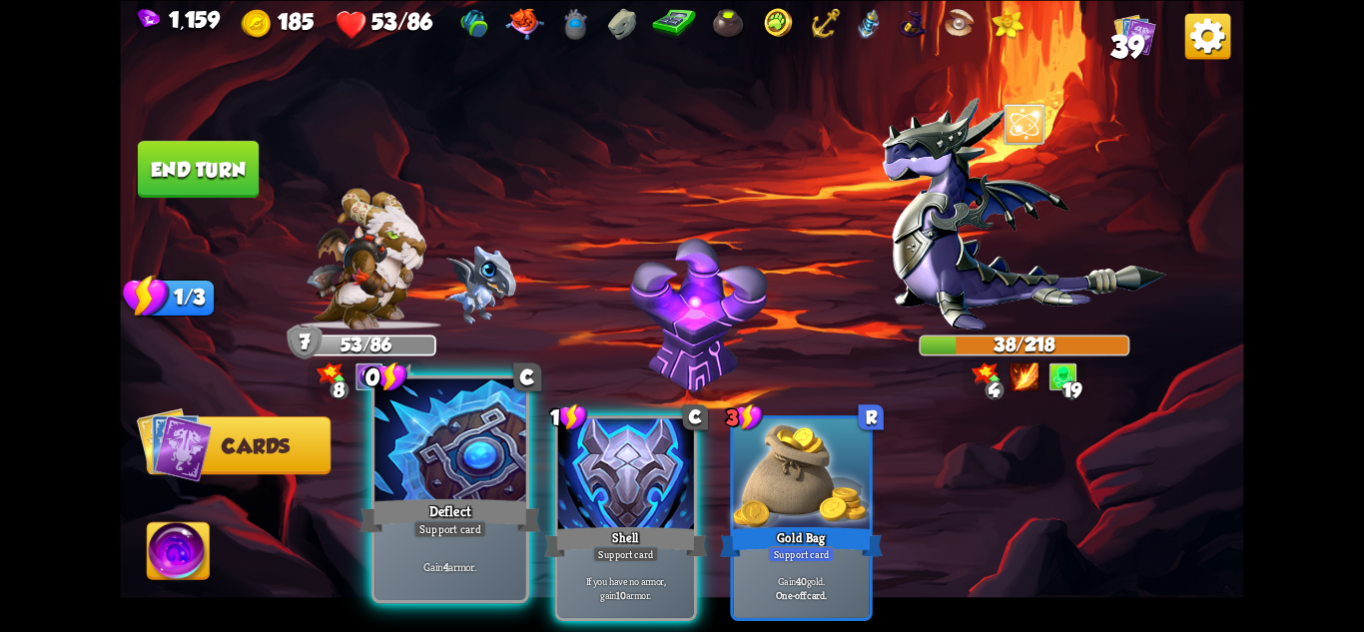
click at [421, 473] on div at bounding box center [449, 441] width 151 height 127
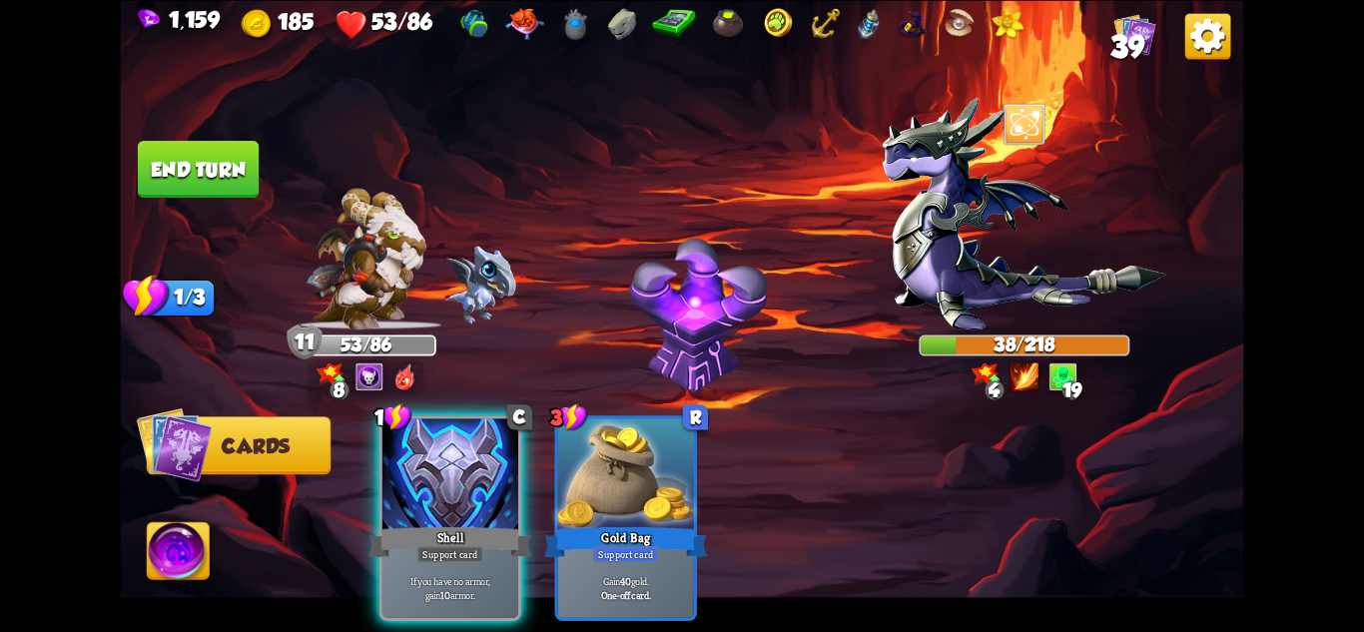
click at [215, 177] on button "End turn" at bounding box center [198, 169] width 121 height 57
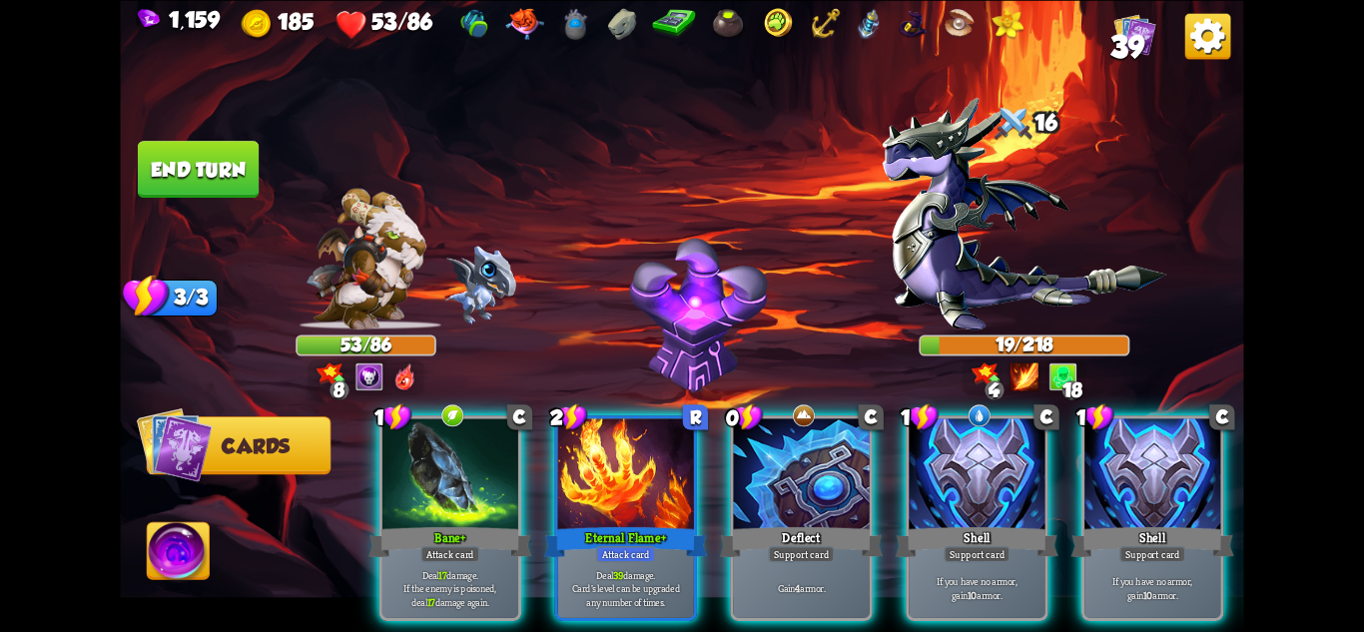
scroll to position [0, 190]
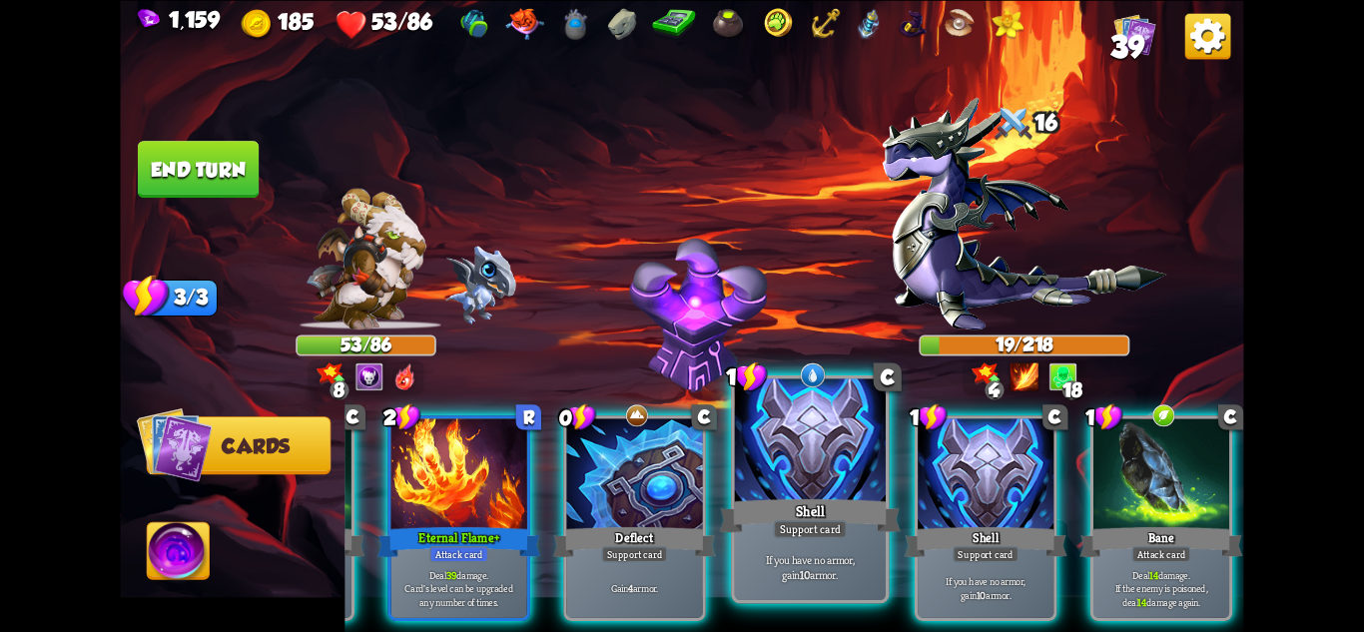
click at [829, 532] on div "Support card" at bounding box center [810, 528] width 74 height 18
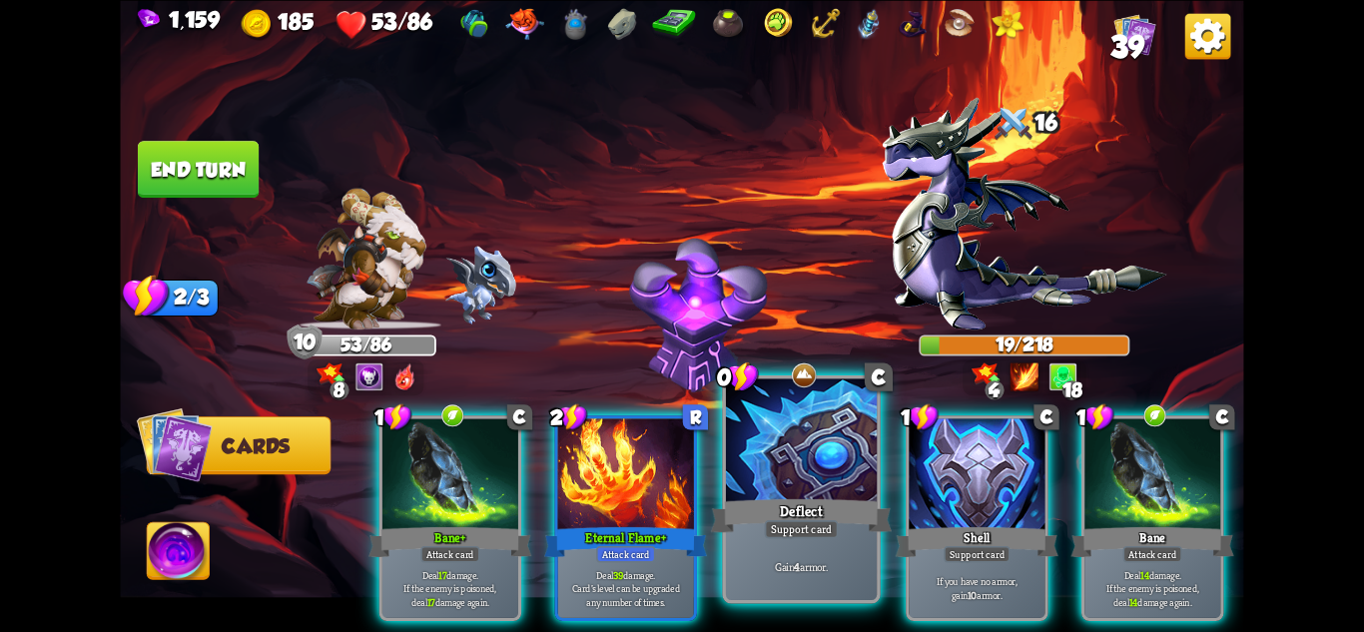
scroll to position [0, 0]
click at [836, 521] on div "Support card" at bounding box center [802, 528] width 74 height 18
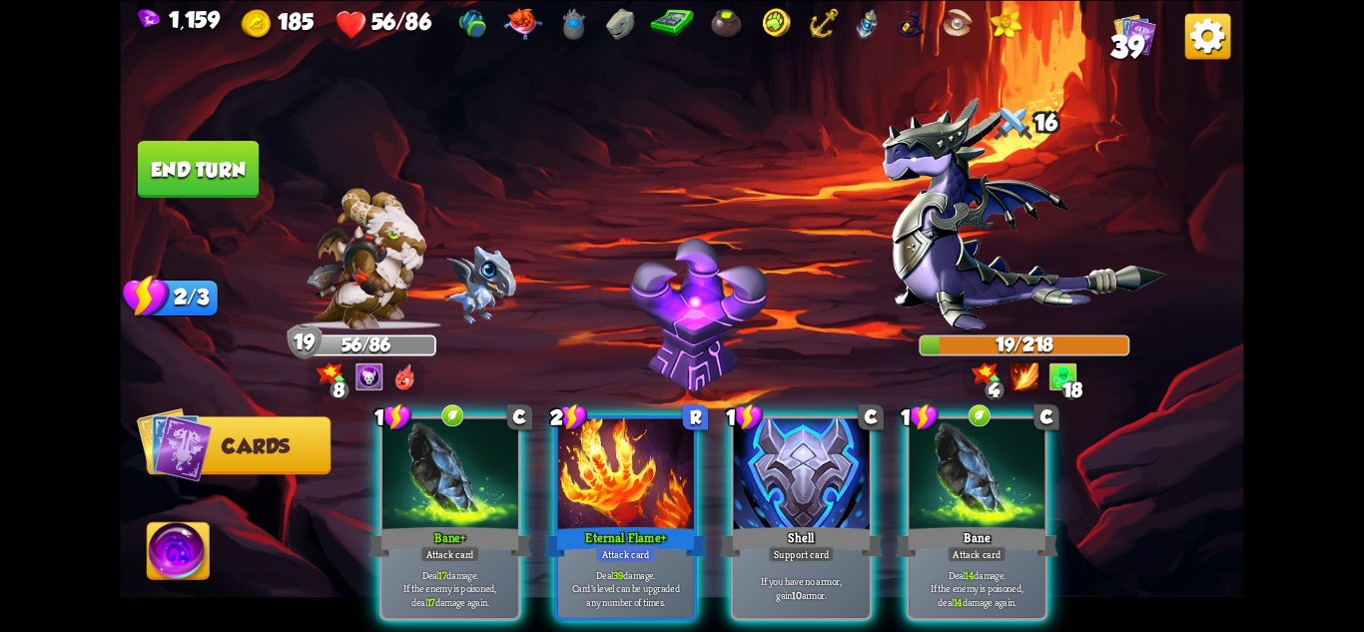
click at [214, 168] on button "End turn" at bounding box center [198, 169] width 121 height 57
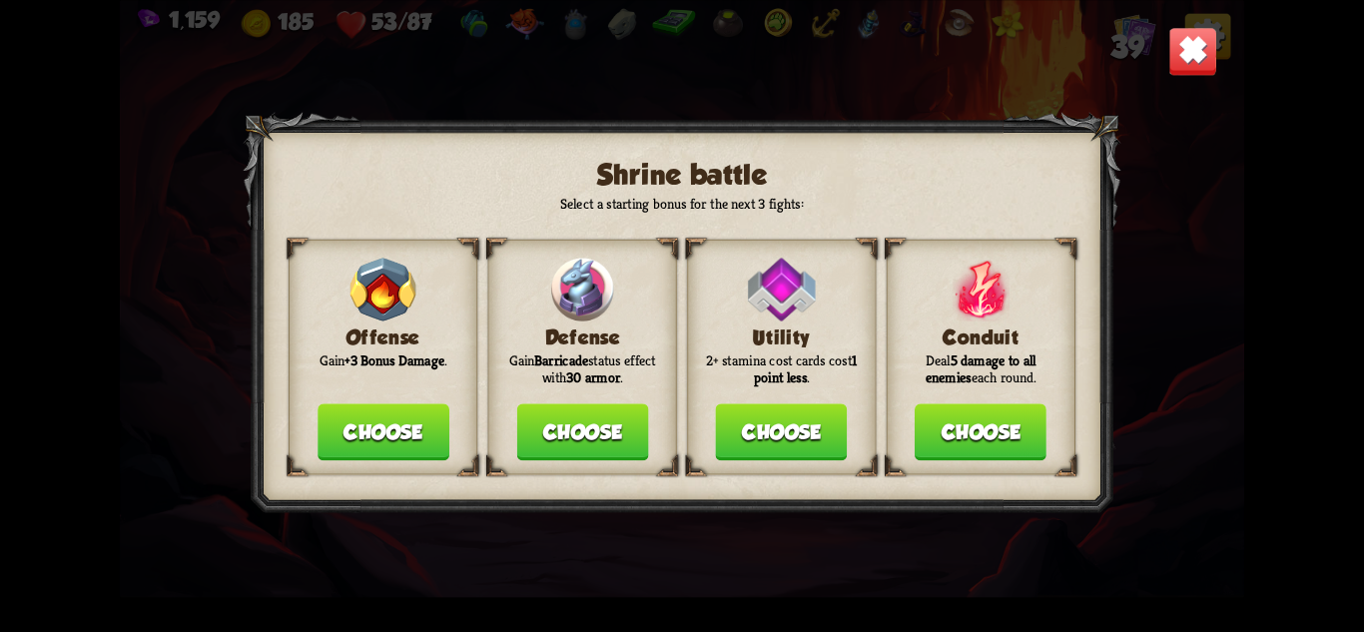
click at [773, 440] on button "Choose" at bounding box center [782, 431] width 132 height 57
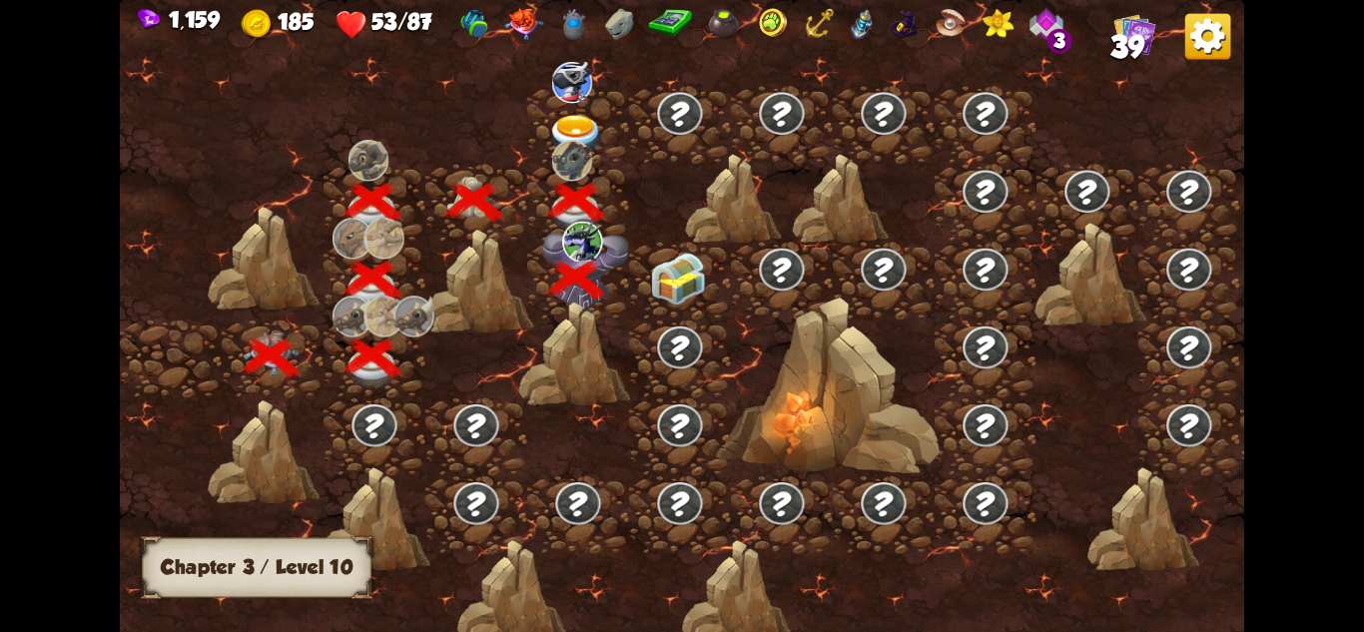
click at [590, 128] on img at bounding box center [576, 135] width 56 height 41
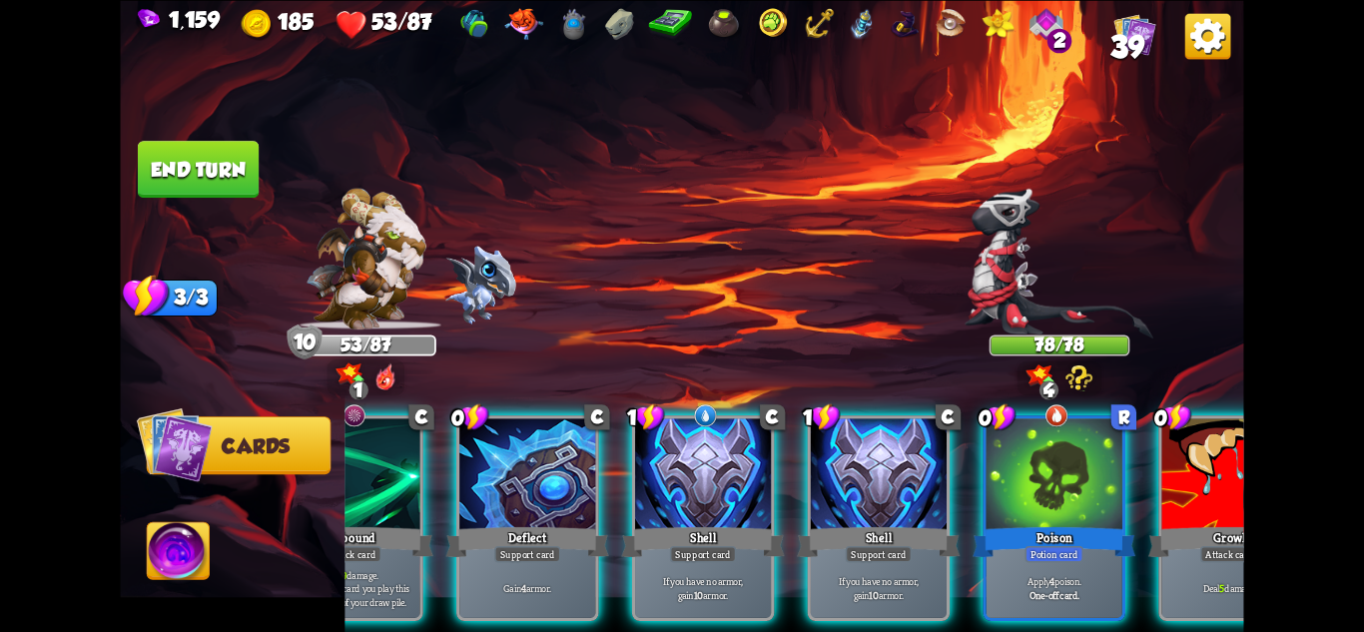
scroll to position [0, 589]
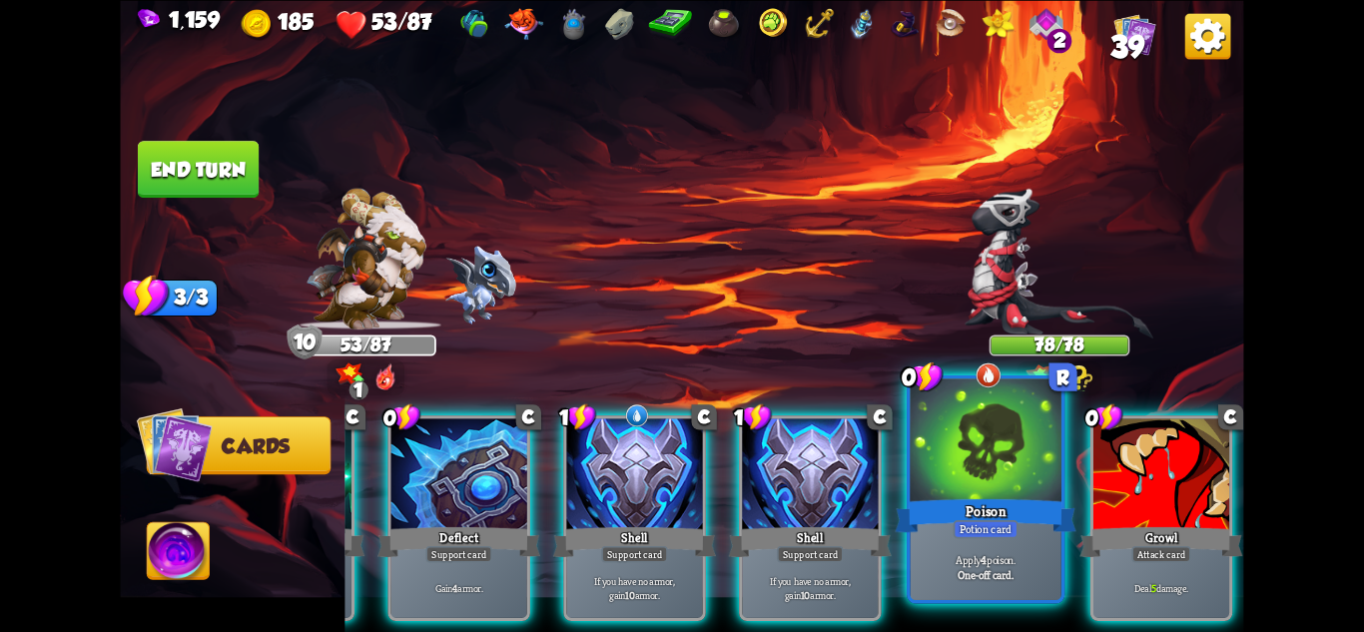
click at [1048, 535] on div "Poison" at bounding box center [985, 515] width 181 height 40
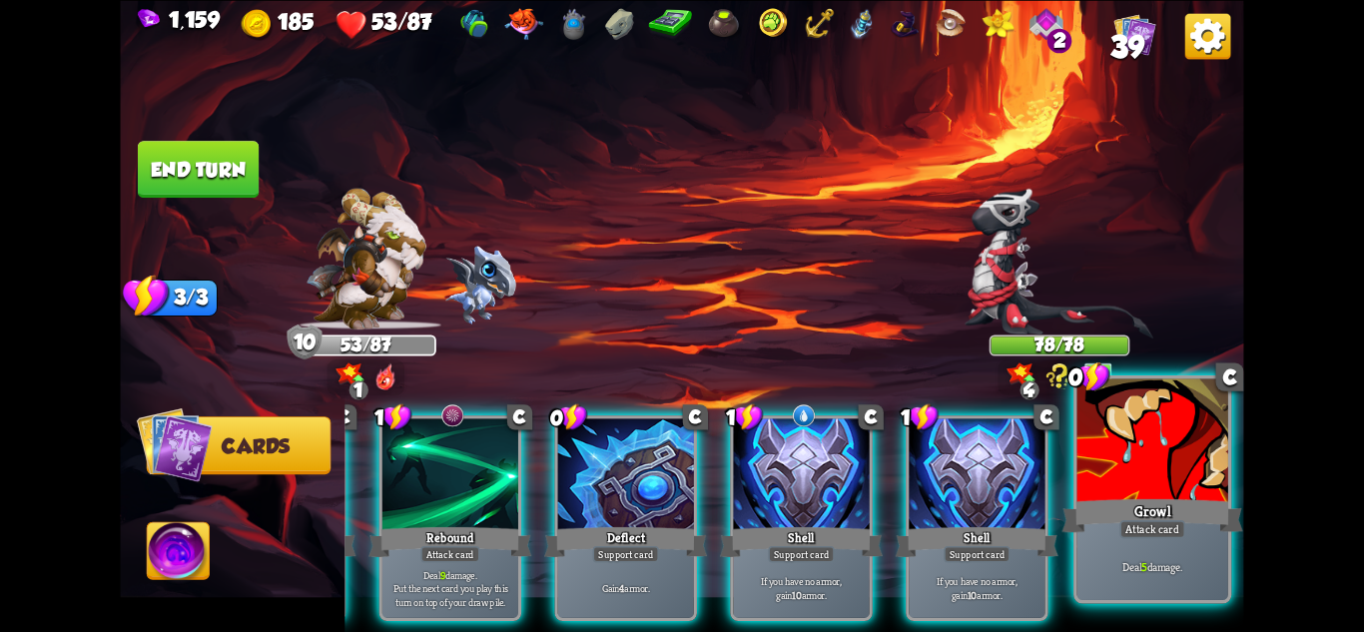
click at [1123, 540] on div "Deal 5 damage." at bounding box center [1153, 567] width 151 height 66
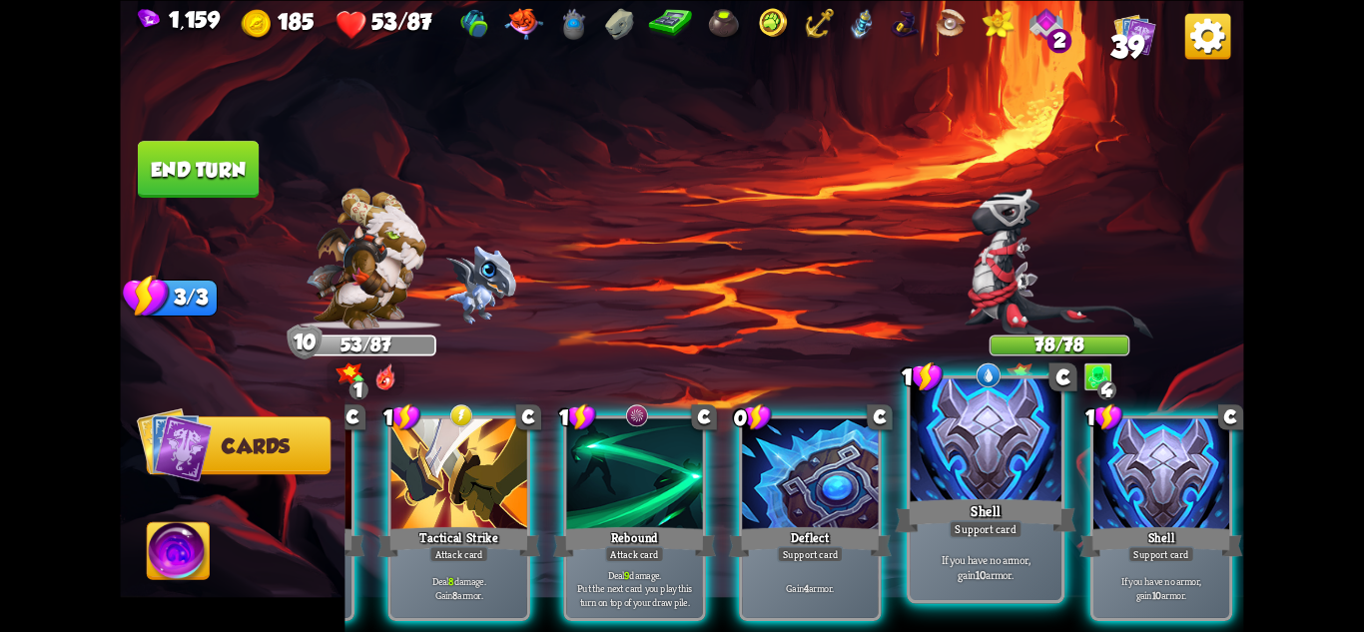
scroll to position [0, 190]
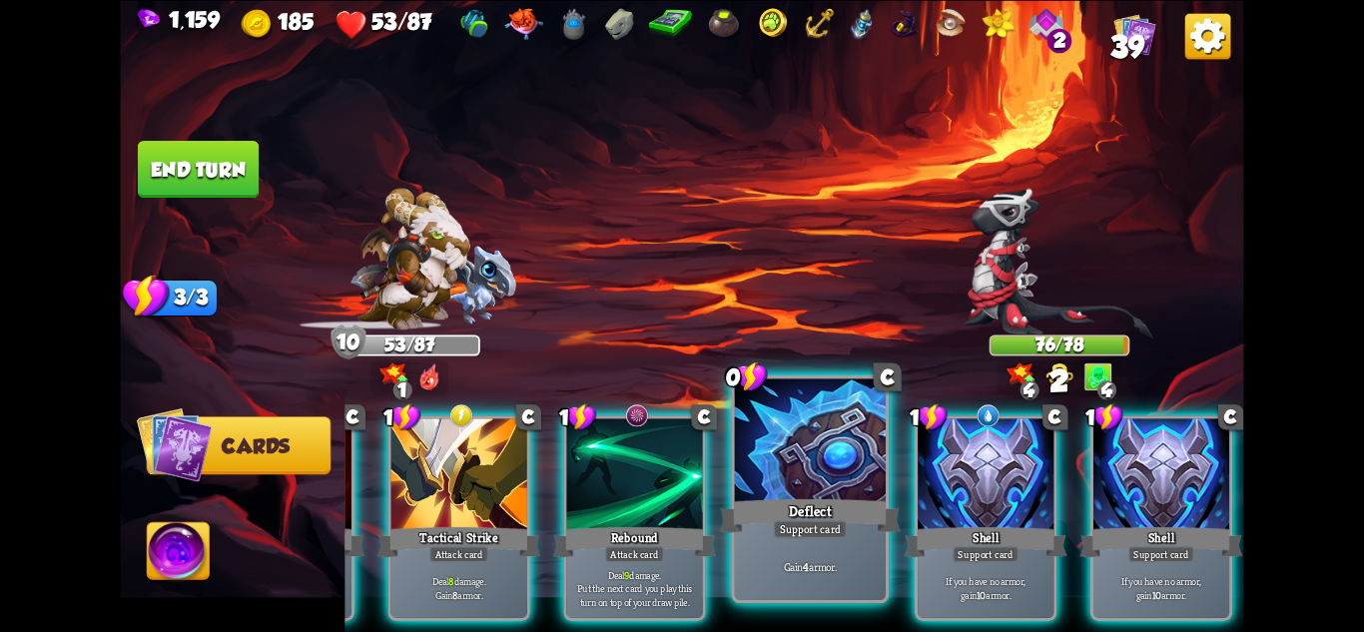
click at [878, 543] on div "Gain 4 armor." at bounding box center [810, 567] width 151 height 66
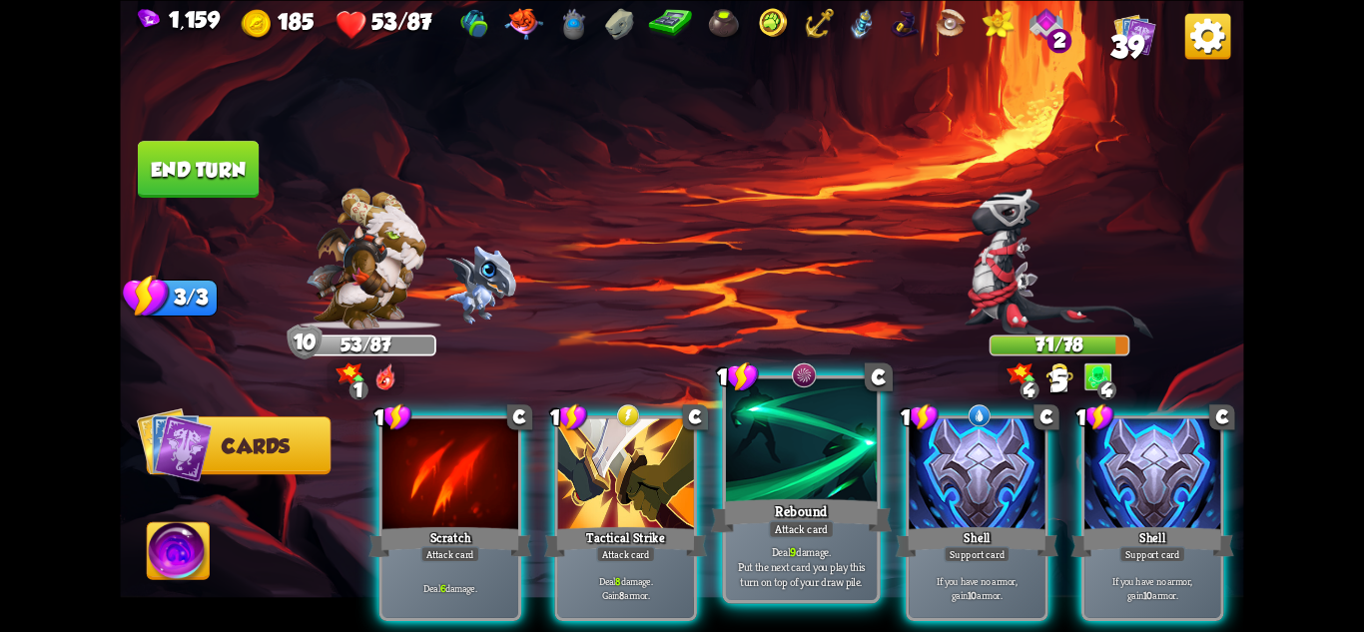
scroll to position [0, 0]
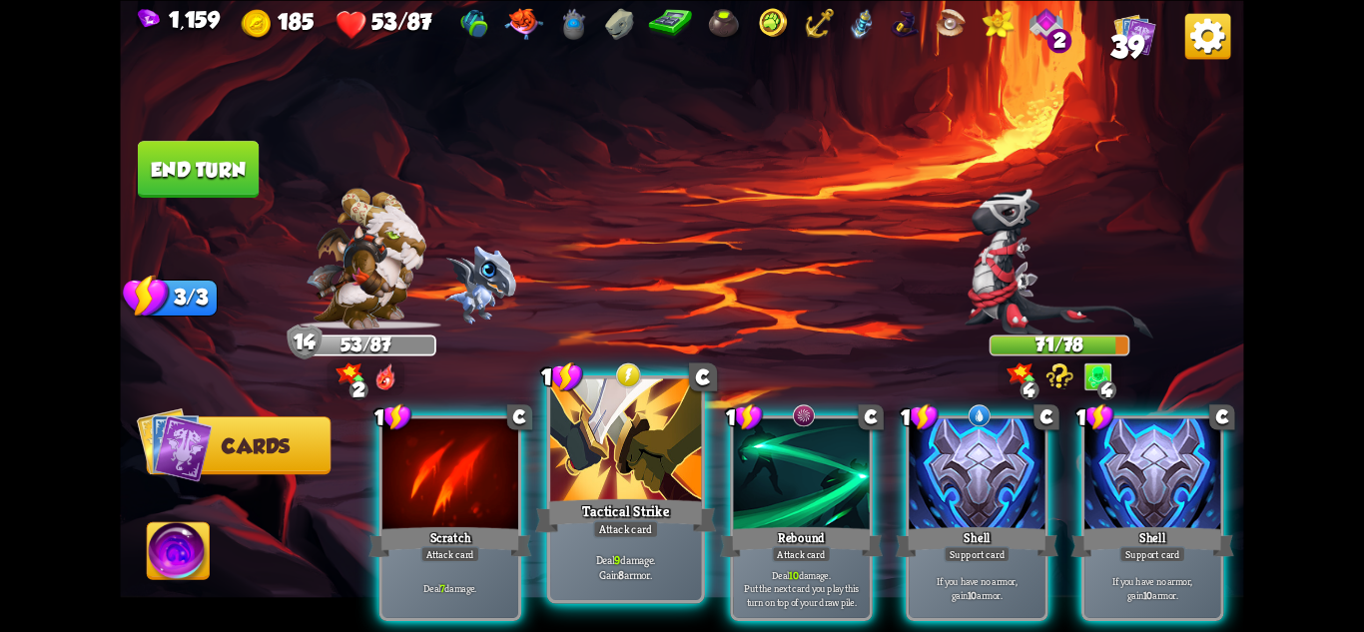
click at [638, 501] on div "Tactical Strike" at bounding box center [625, 515] width 181 height 40
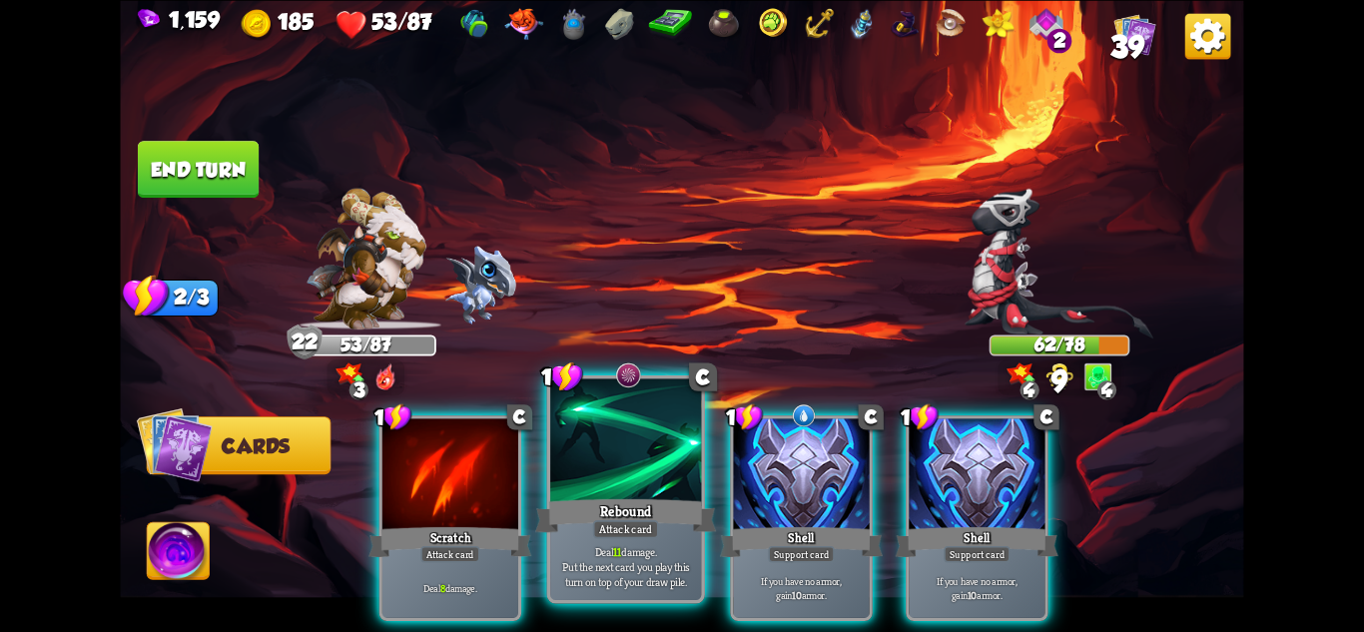
click at [591, 501] on div "Rebound" at bounding box center [625, 515] width 181 height 40
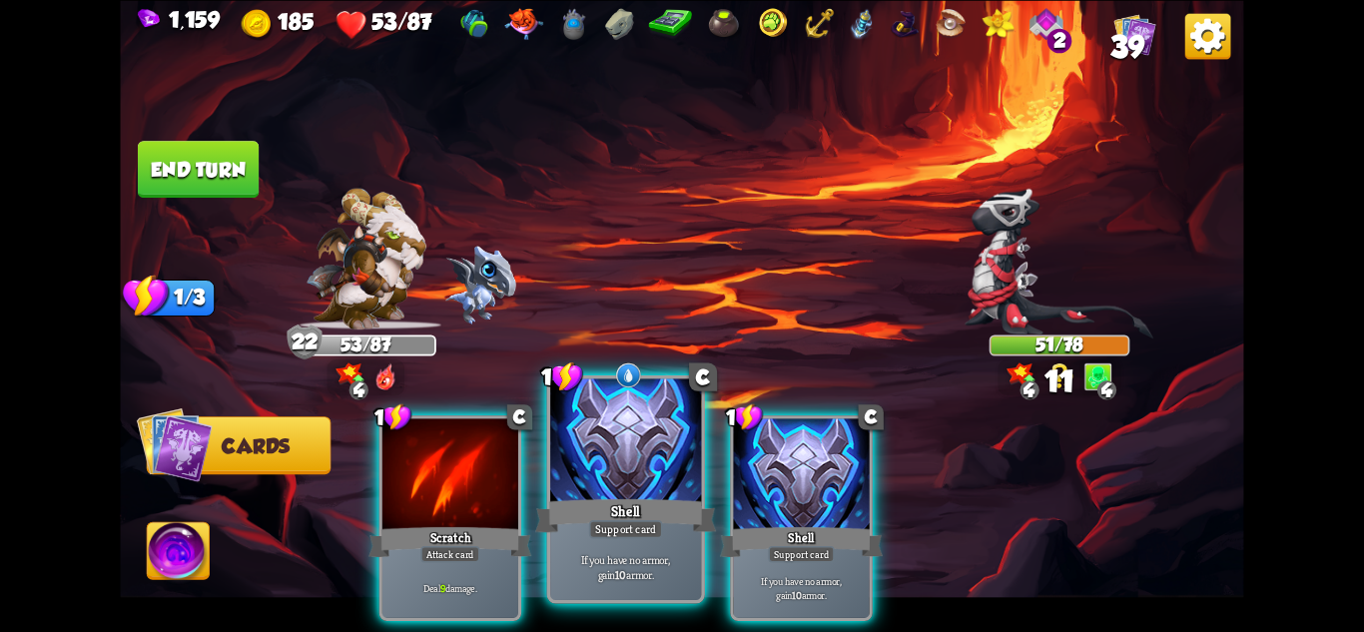
click at [580, 468] on div at bounding box center [625, 441] width 151 height 127
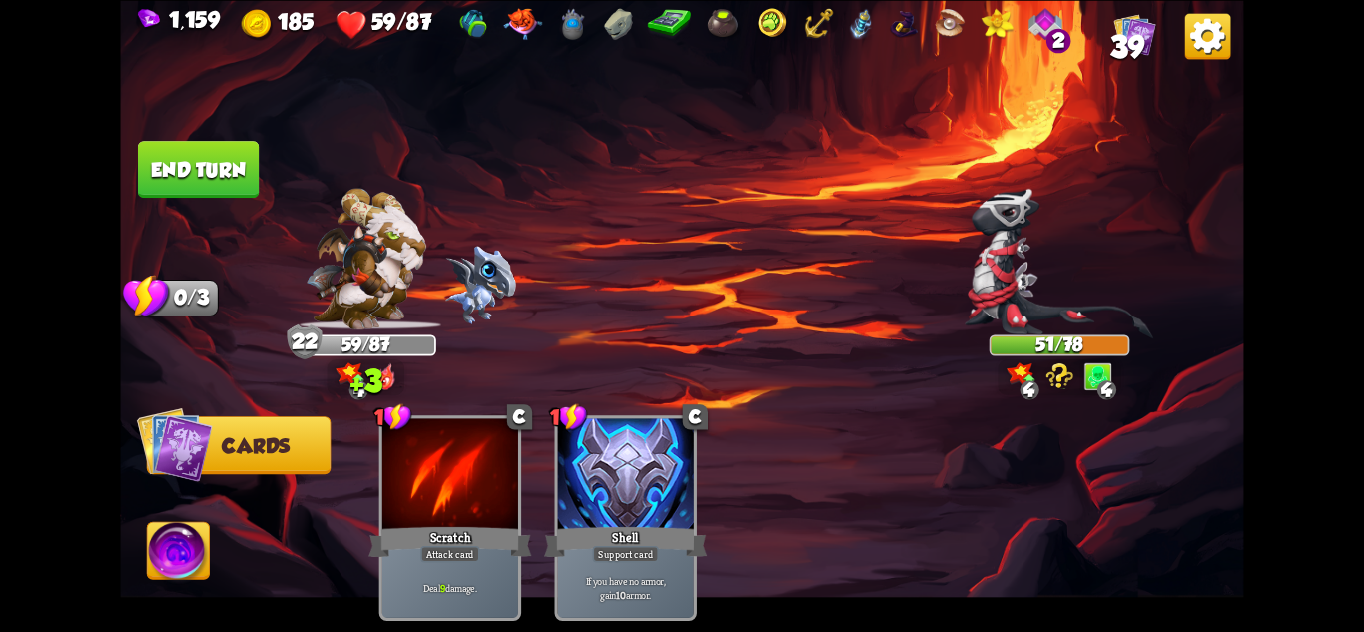
click at [221, 182] on button "End turn" at bounding box center [198, 169] width 121 height 57
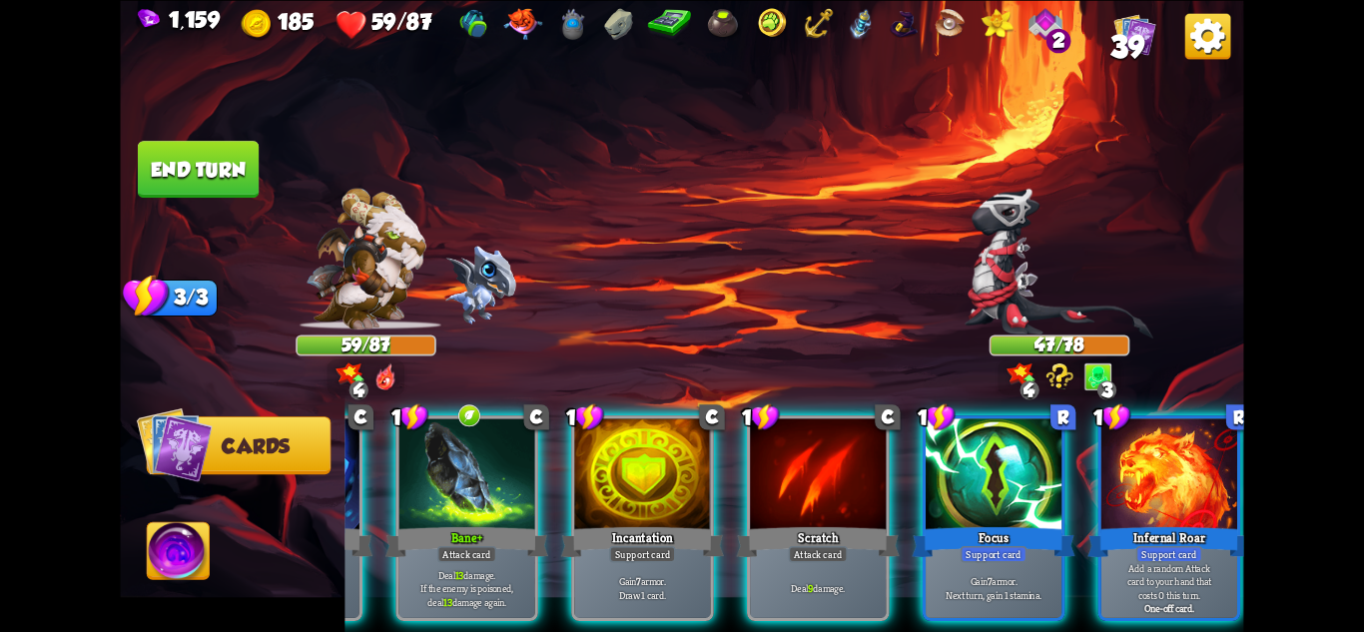
scroll to position [0, 190]
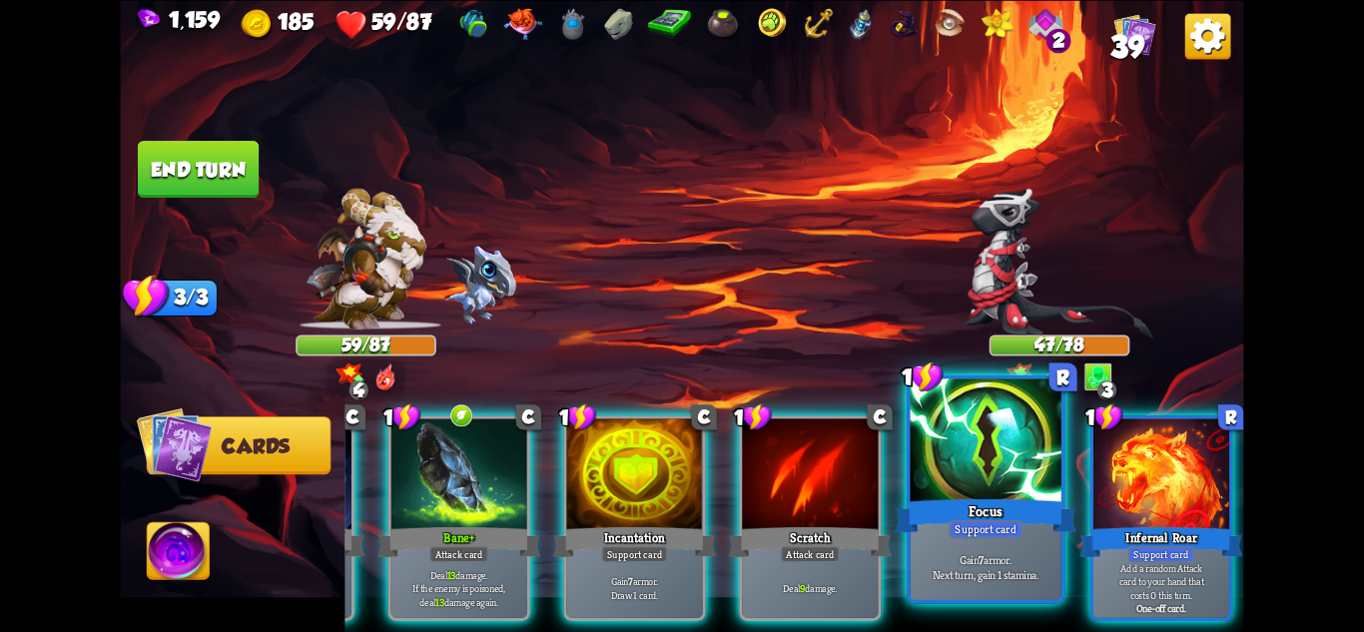
click at [1039, 562] on p "Gain 7 armor. Next turn, gain 1 stamina." at bounding box center [986, 567] width 144 height 30
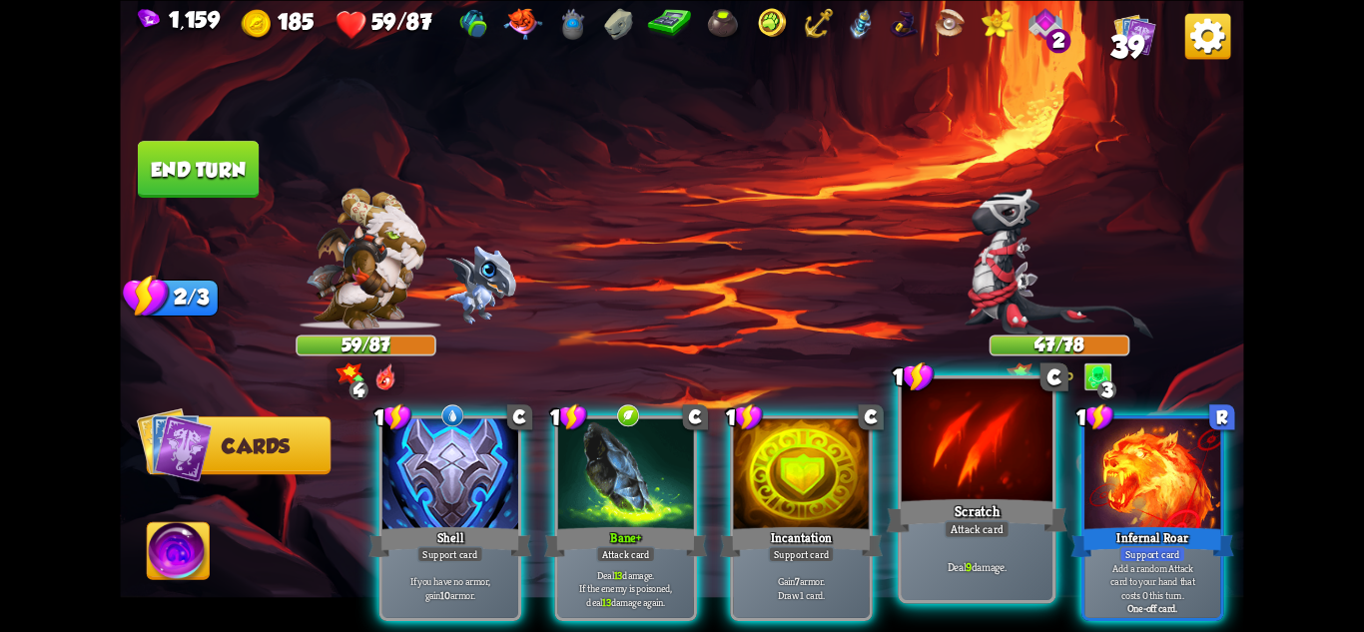
scroll to position [0, 0]
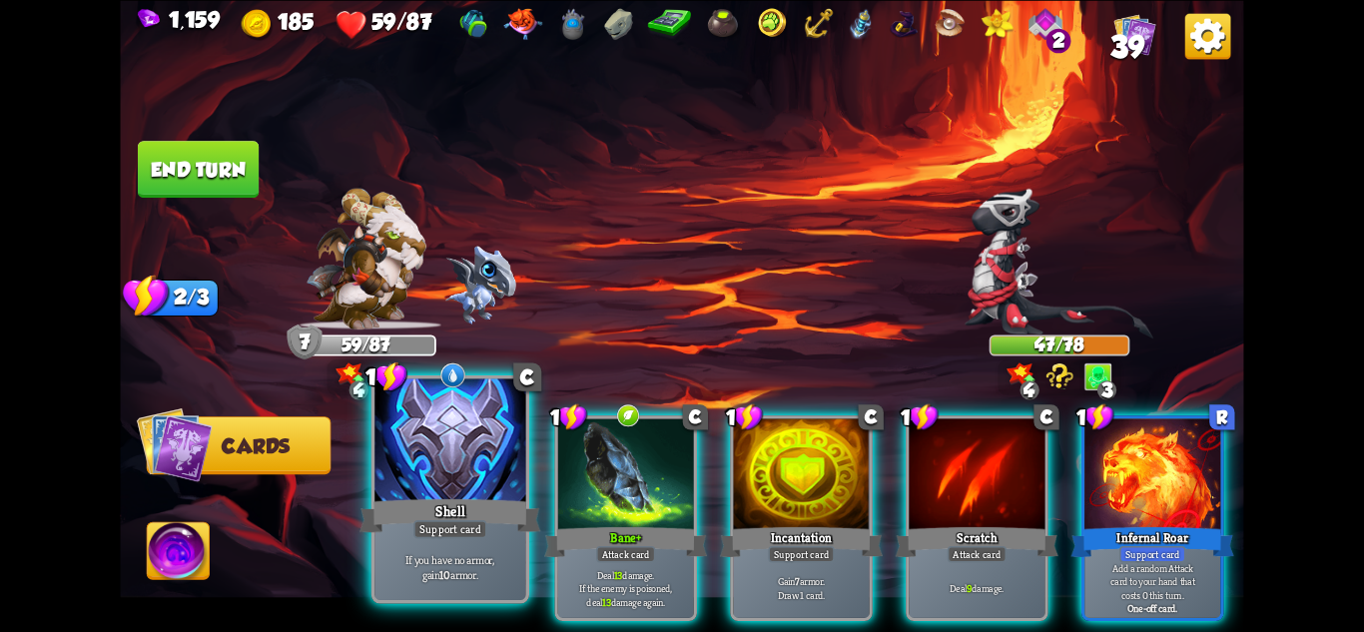
click at [468, 475] on div at bounding box center [449, 441] width 151 height 127
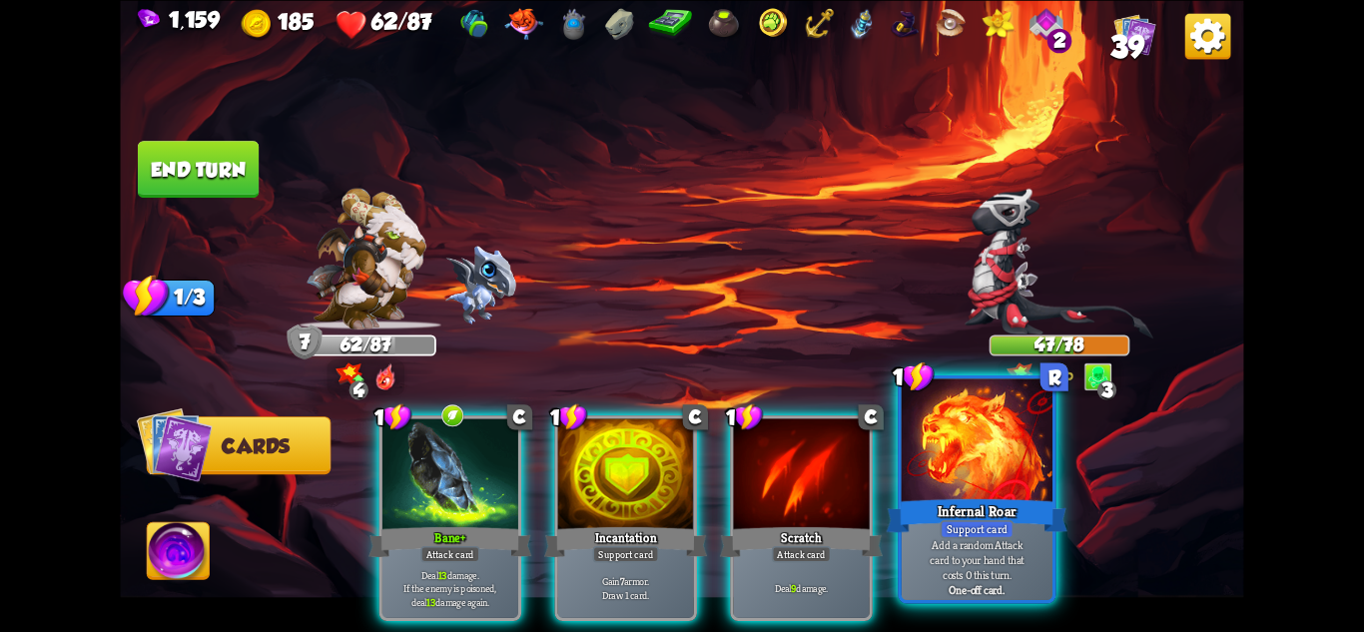
click at [922, 420] on div at bounding box center [977, 441] width 151 height 127
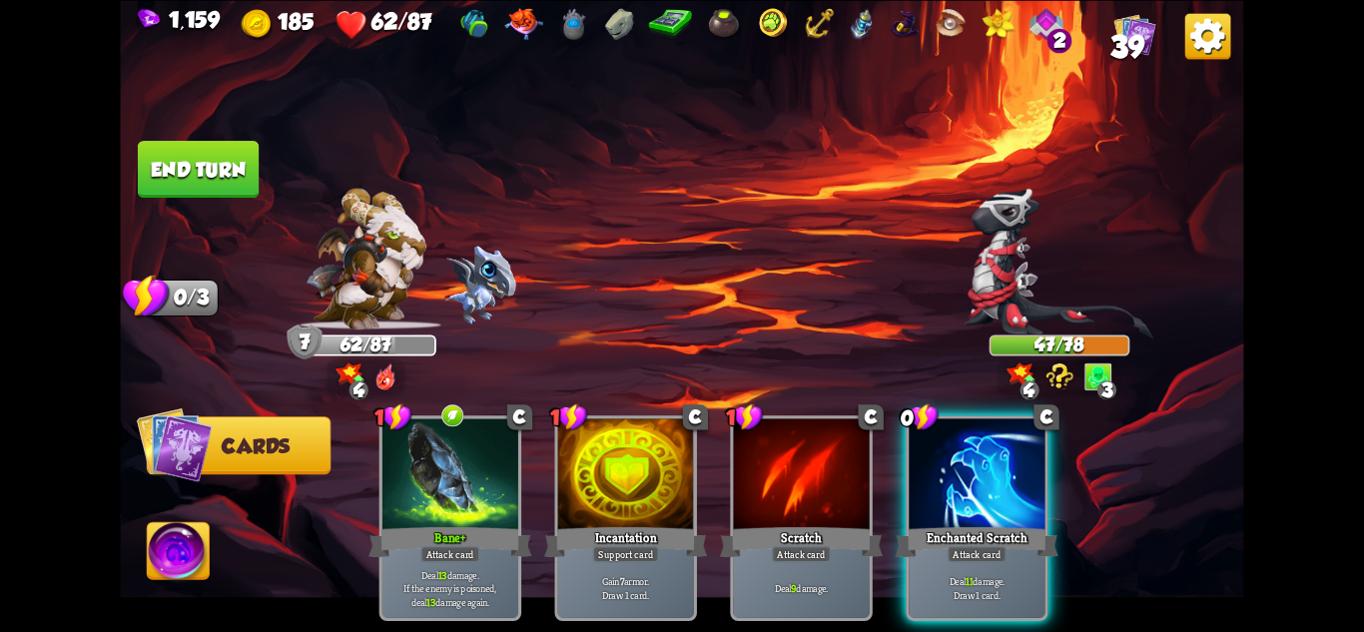
click at [922, 420] on div at bounding box center [977, 475] width 136 height 115
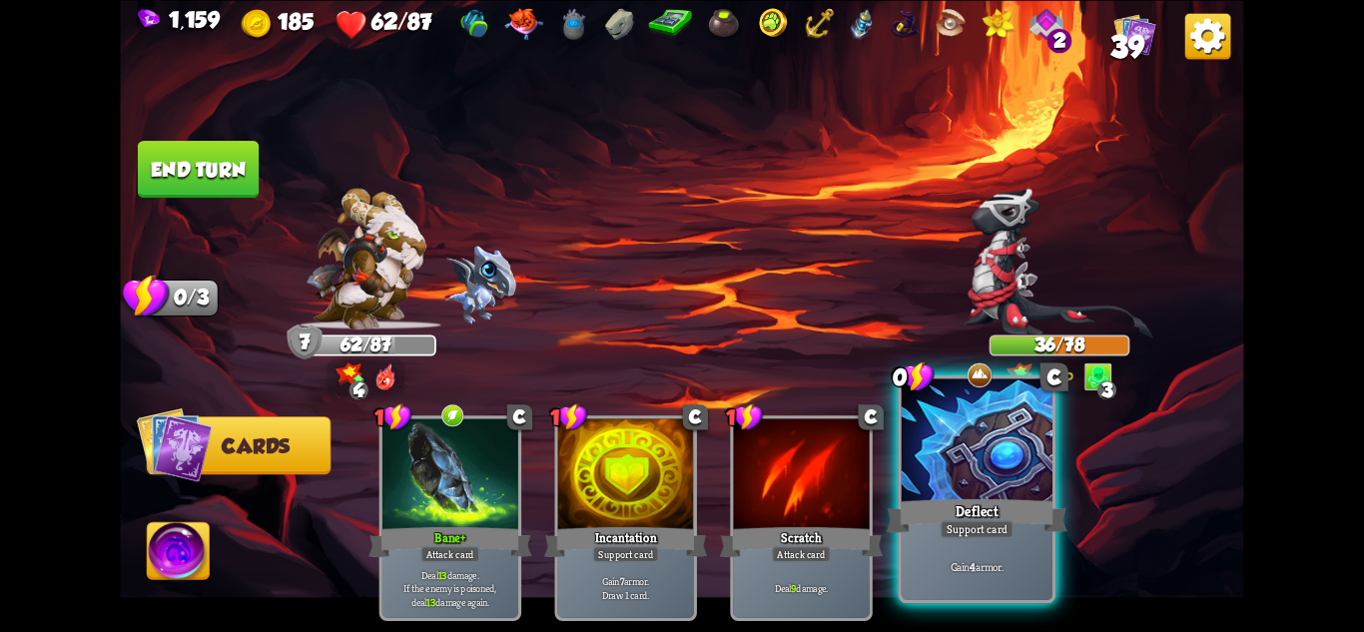
click at [958, 430] on div at bounding box center [977, 441] width 151 height 127
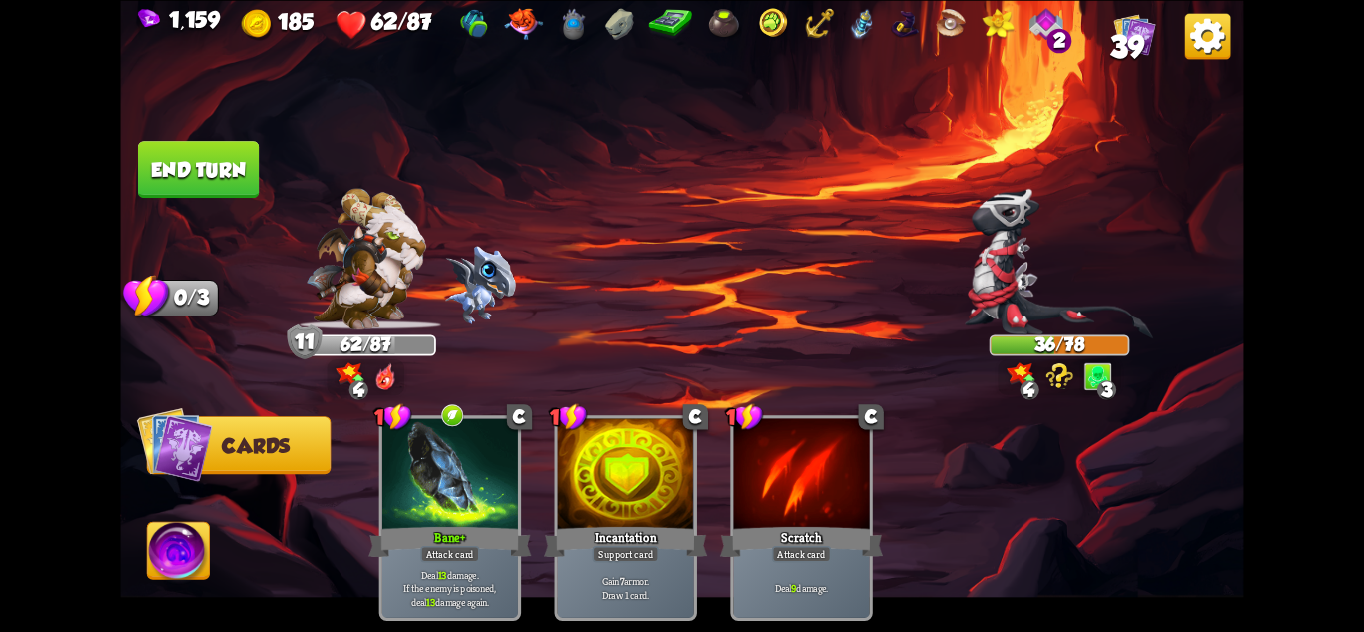
click at [189, 186] on button "End turn" at bounding box center [198, 169] width 121 height 57
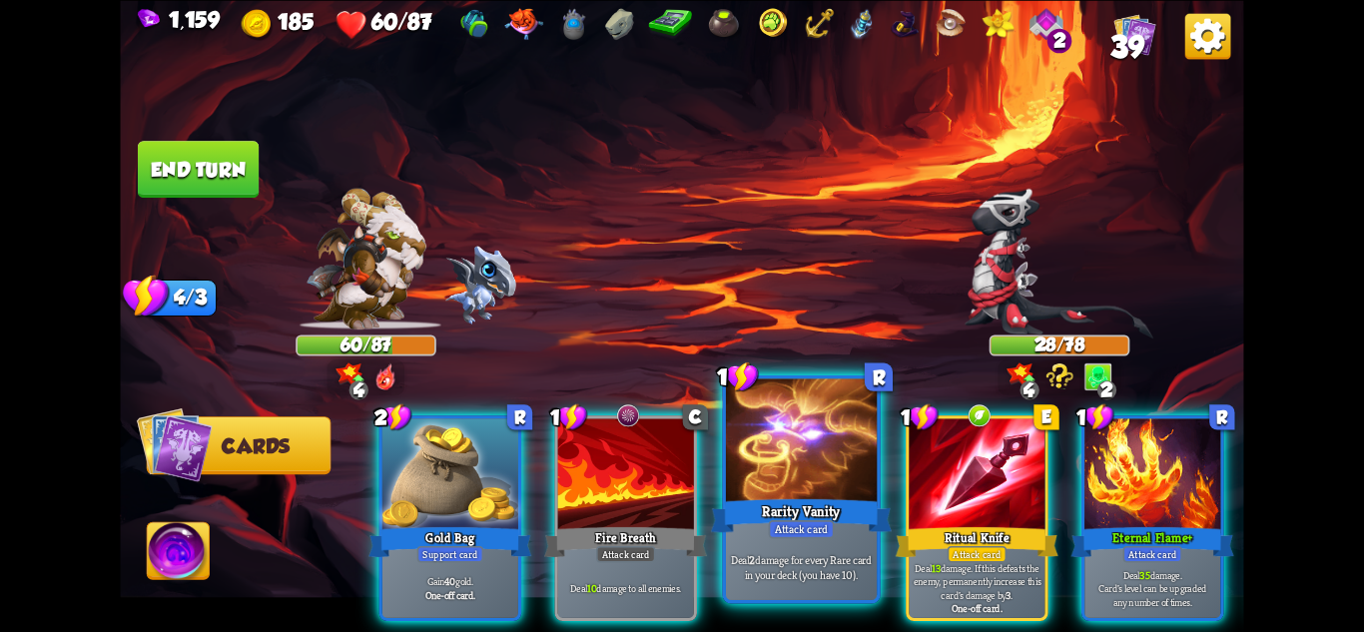
click at [810, 544] on div "Deal 2 damage for every Rare card in your deck (you have 10)." at bounding box center [801, 567] width 151 height 66
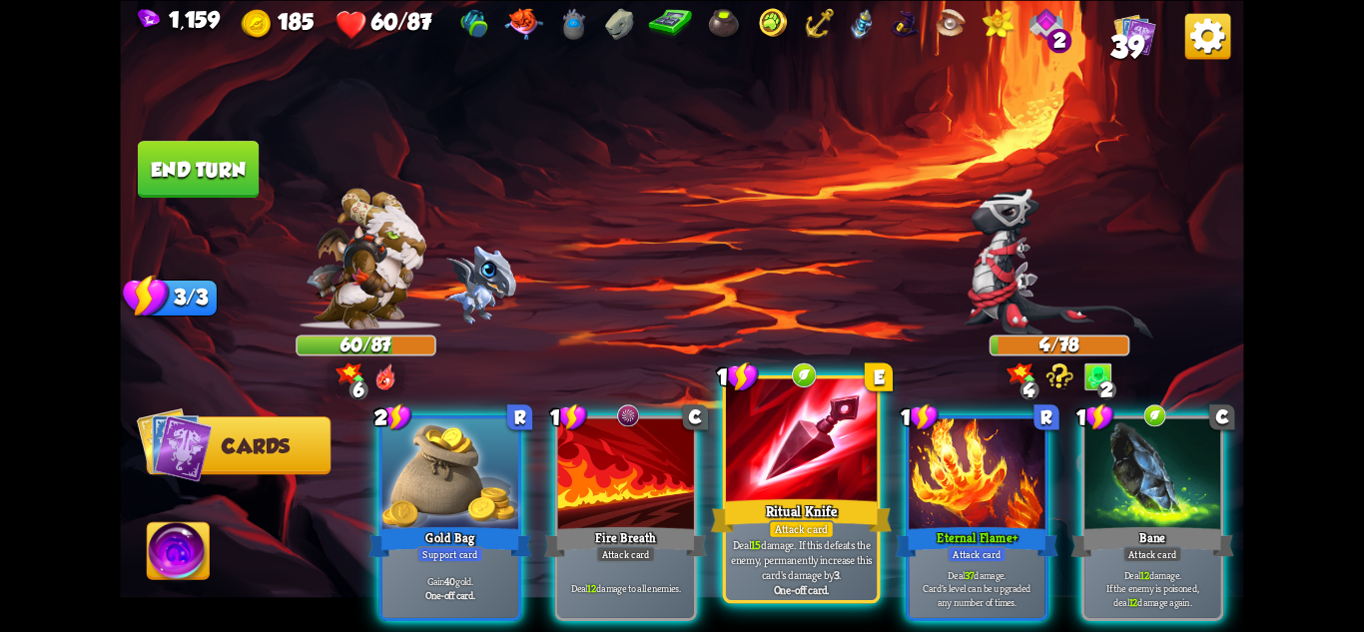
click at [807, 528] on div "Attack card" at bounding box center [802, 528] width 66 height 18
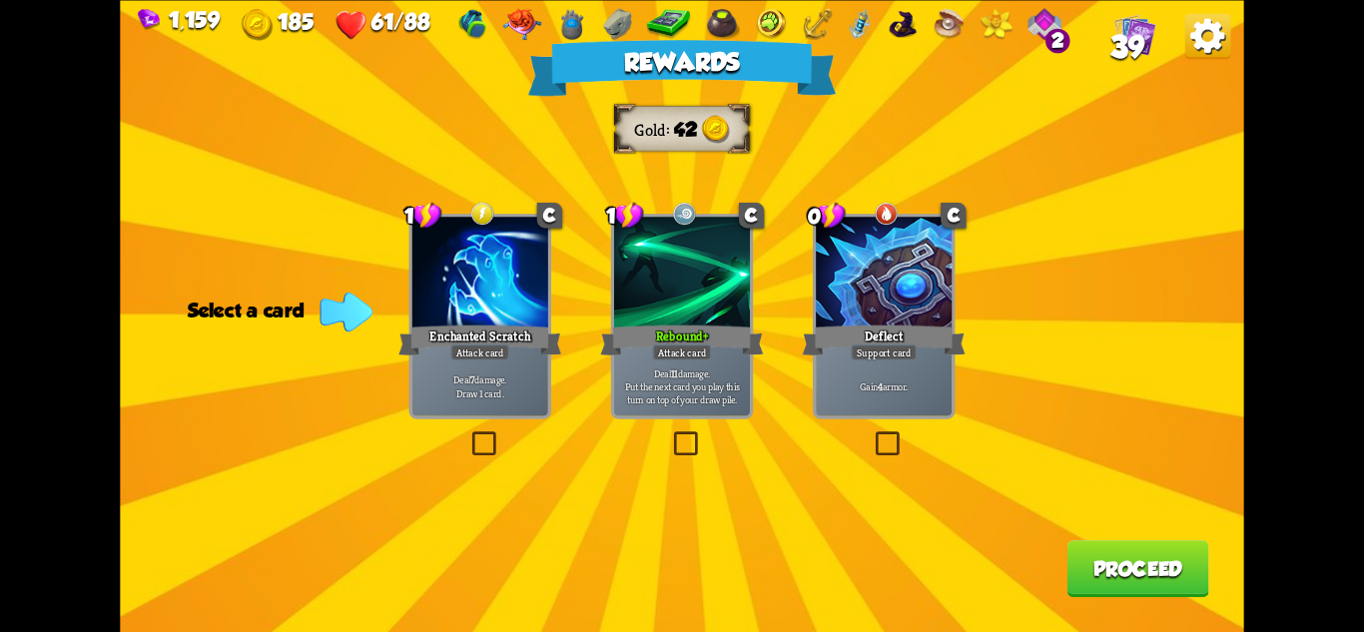
click at [465, 339] on div "Enchanted Scratch" at bounding box center [479, 340] width 163 height 36
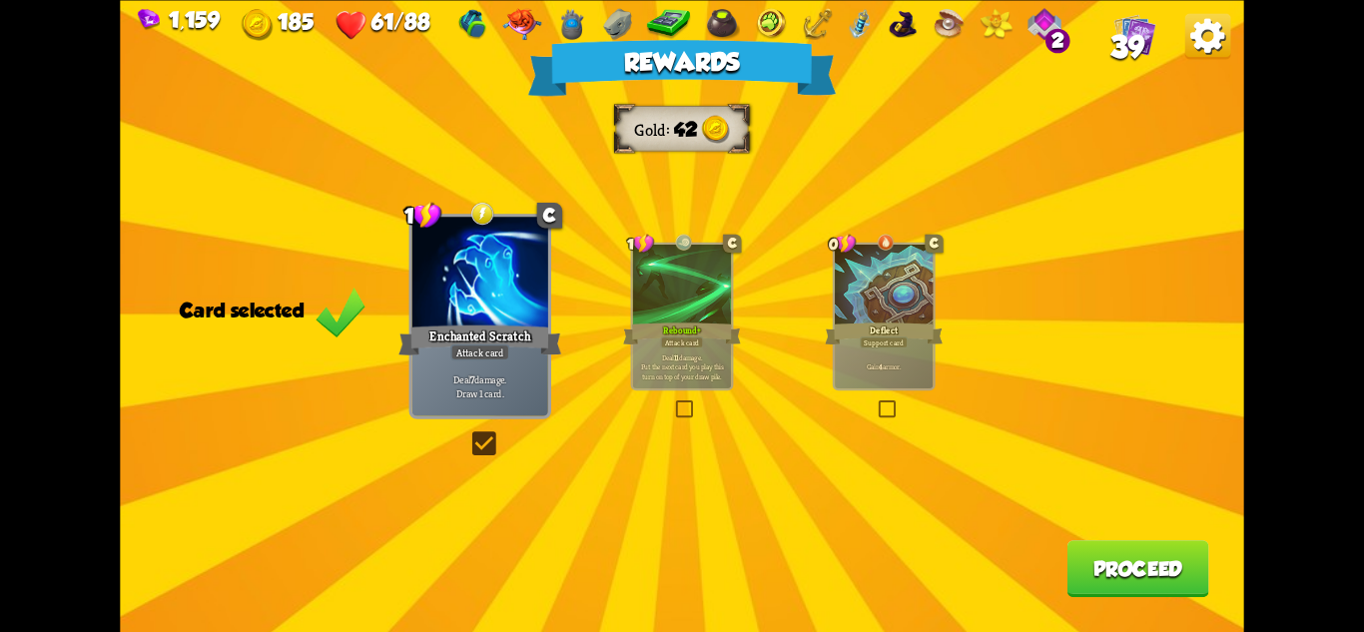
click at [1151, 571] on button "Proceed" at bounding box center [1139, 568] width 142 height 57
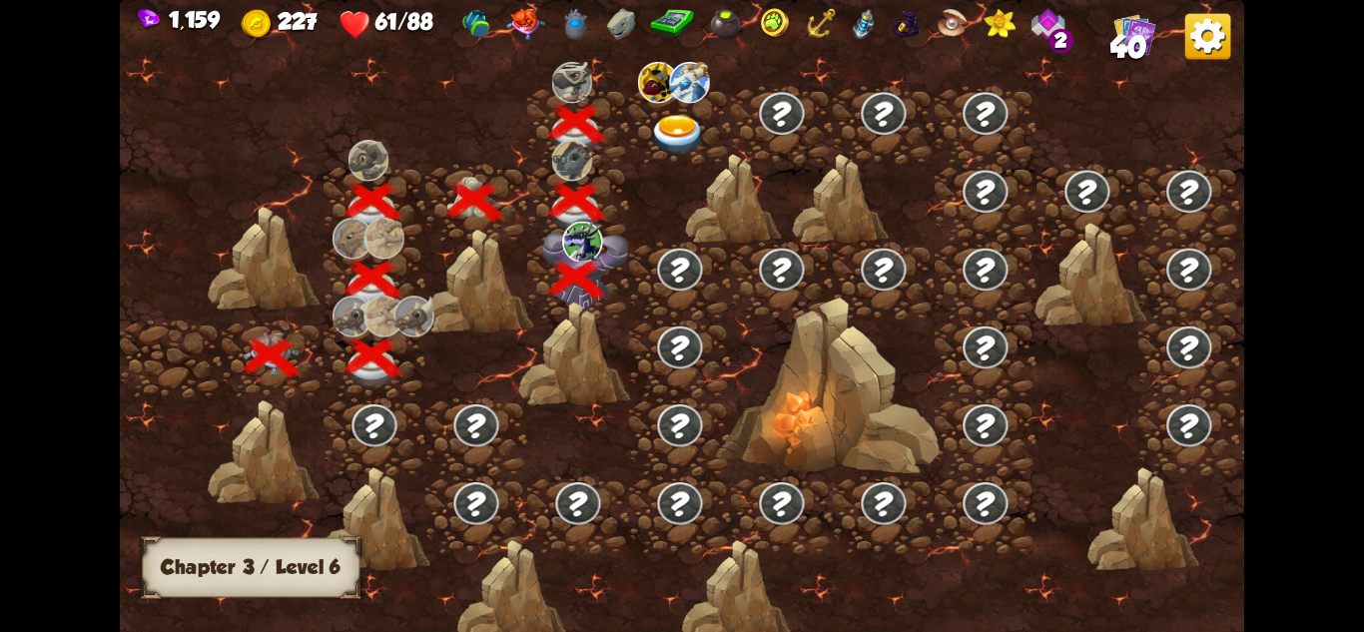
click at [660, 136] on img at bounding box center [678, 135] width 56 height 41
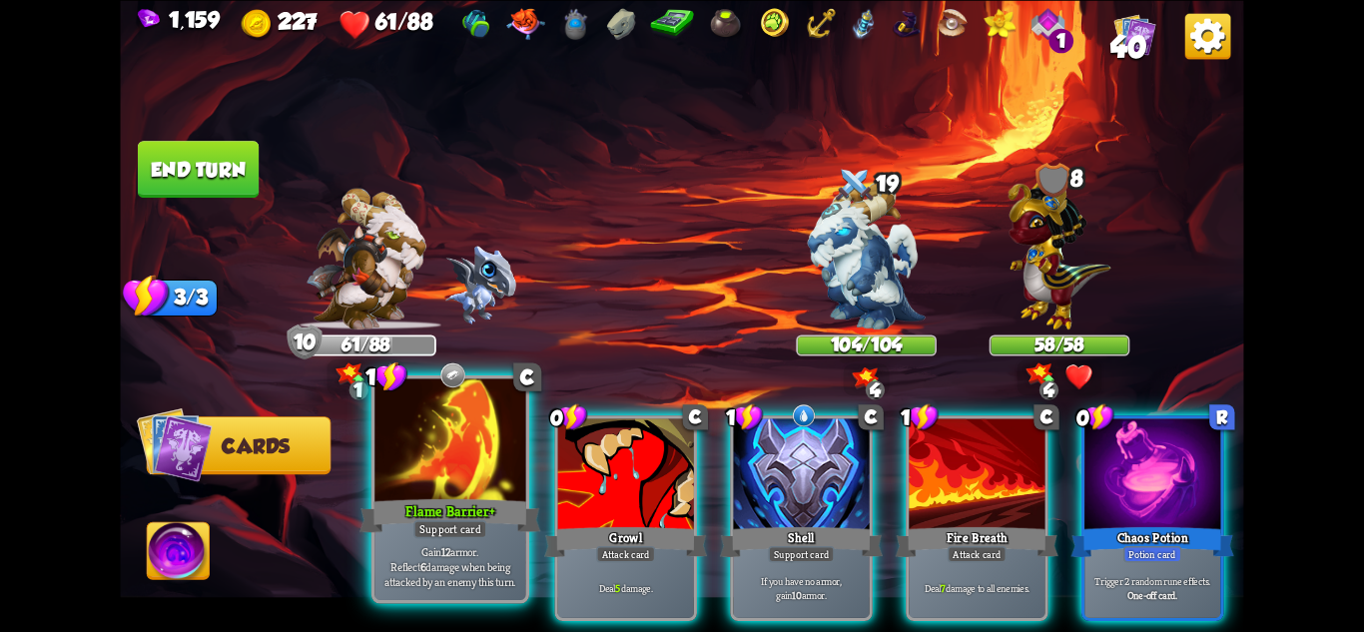
click at [466, 470] on div at bounding box center [449, 441] width 151 height 127
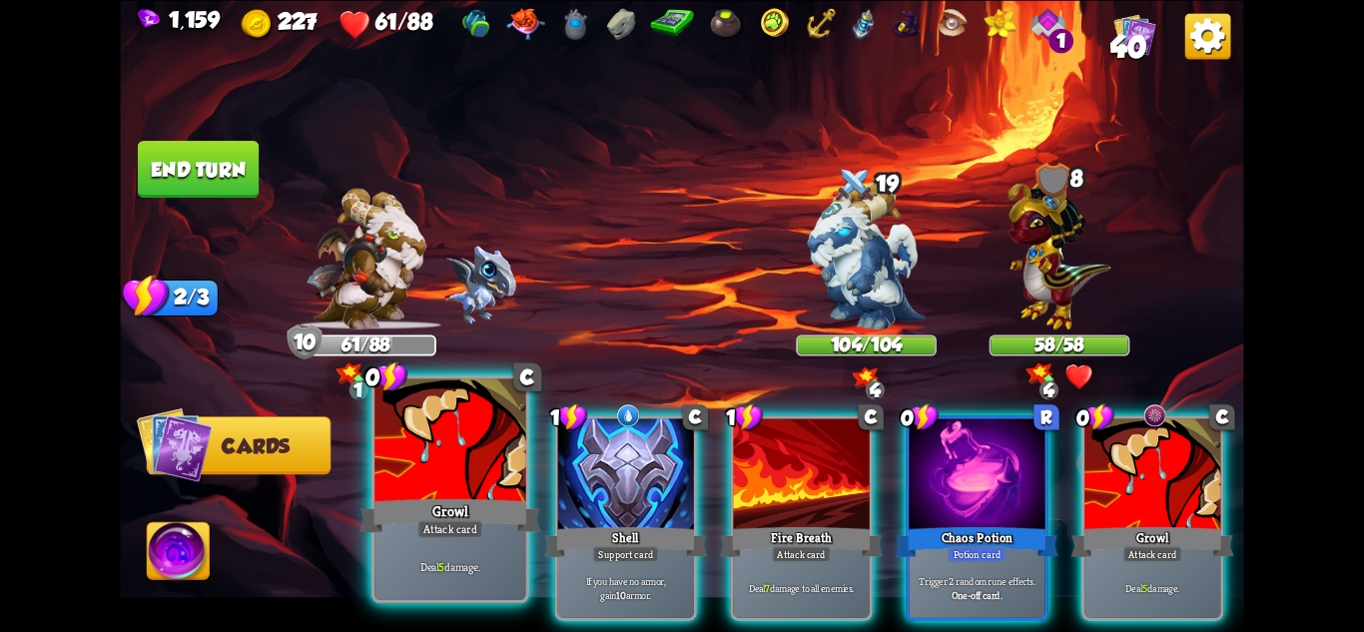
click at [420, 480] on div at bounding box center [449, 441] width 151 height 127
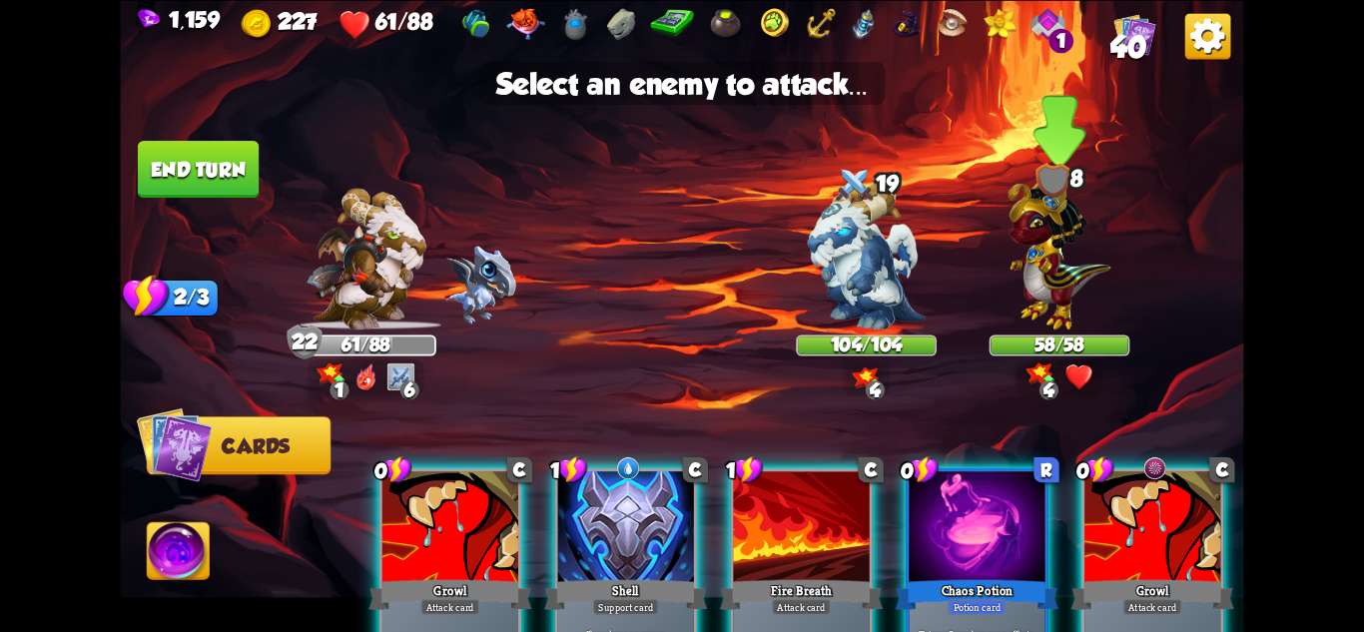
click at [1033, 308] on img at bounding box center [1060, 250] width 103 height 160
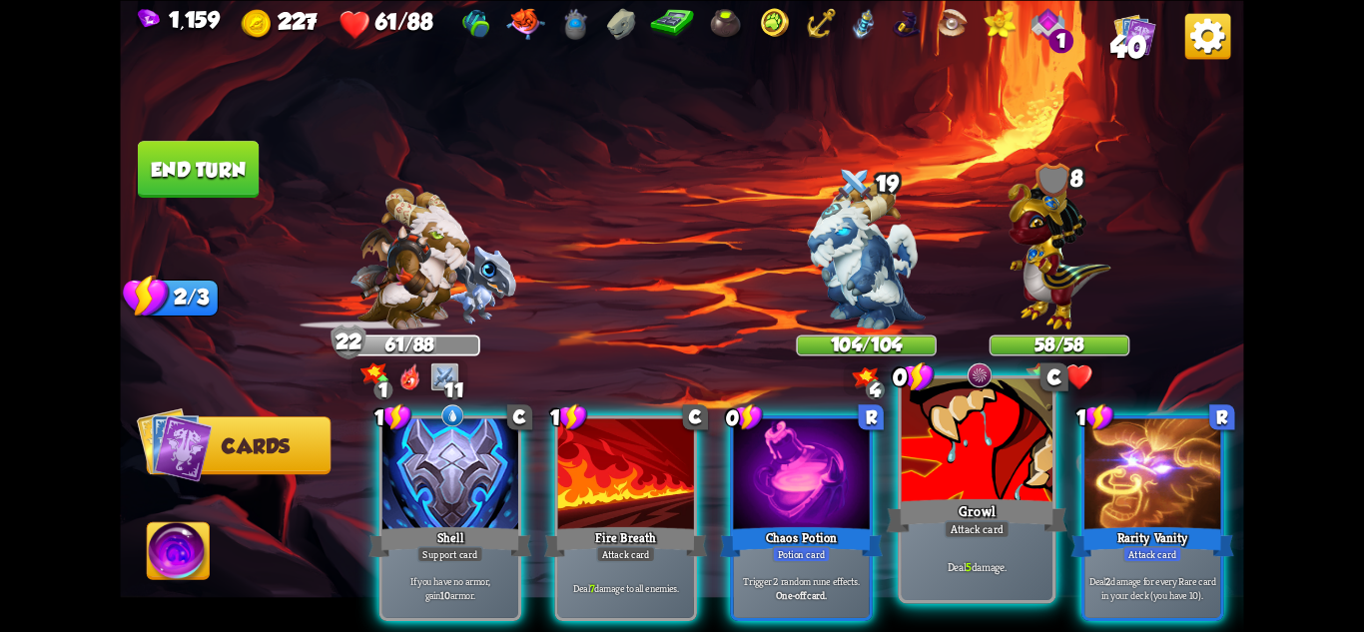
click at [994, 494] on div at bounding box center [977, 441] width 151 height 127
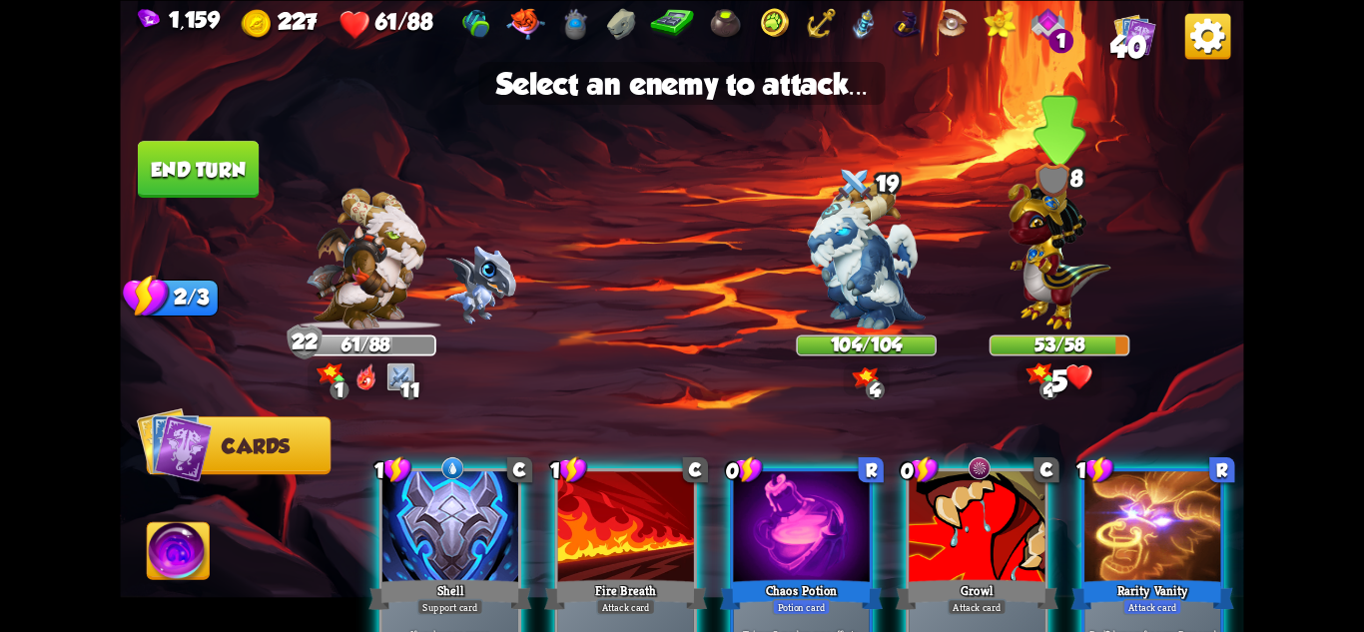
click at [1049, 294] on img at bounding box center [1060, 250] width 103 height 160
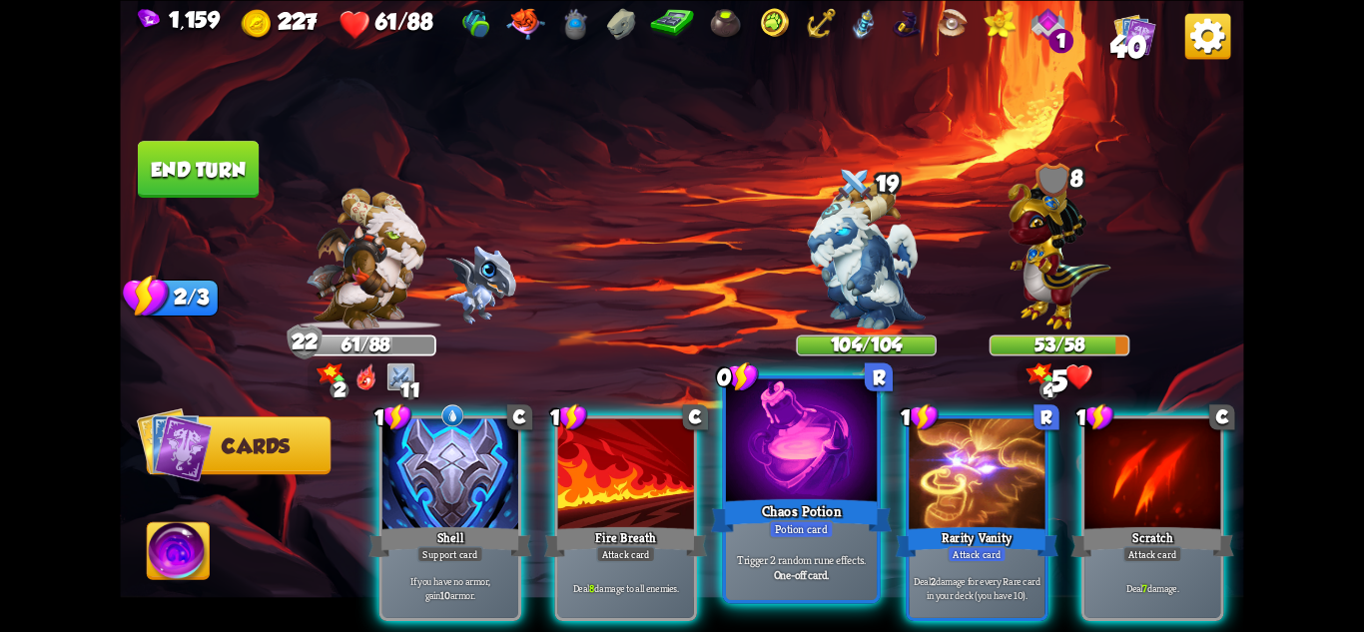
click at [827, 540] on div "Trigger 2 random rune effects. One-off card." at bounding box center [801, 567] width 151 height 66
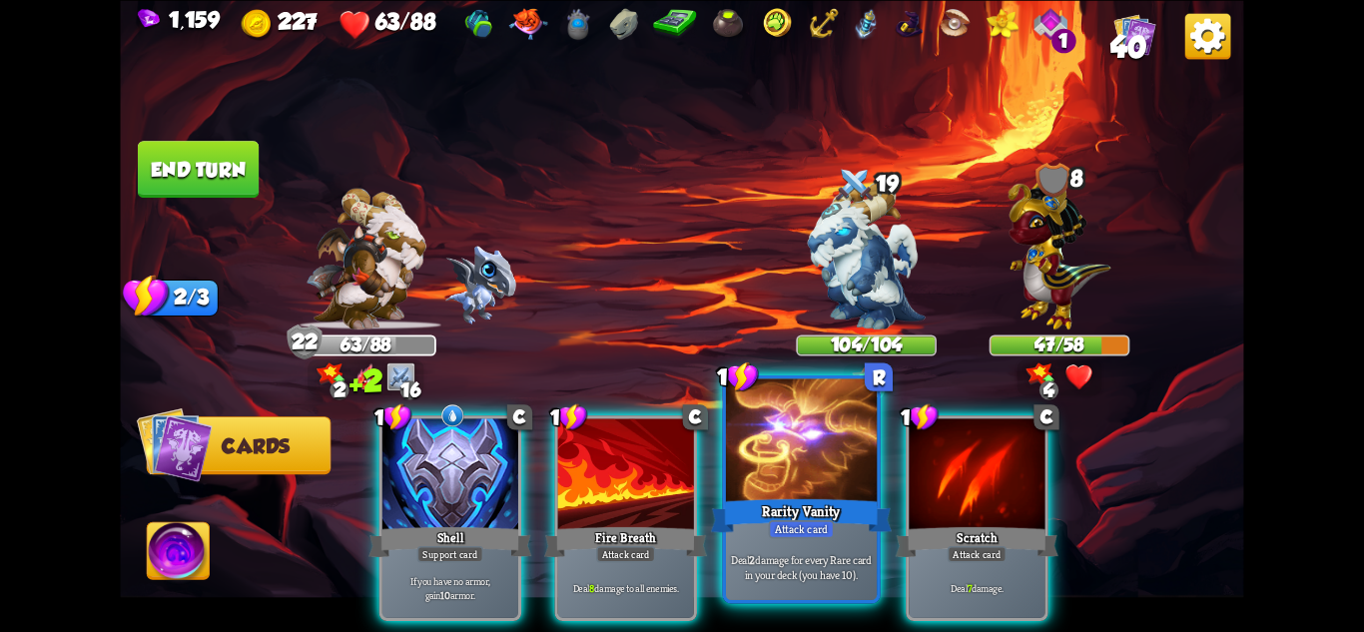
click at [815, 534] on div "Attack card" at bounding box center [802, 528] width 66 height 18
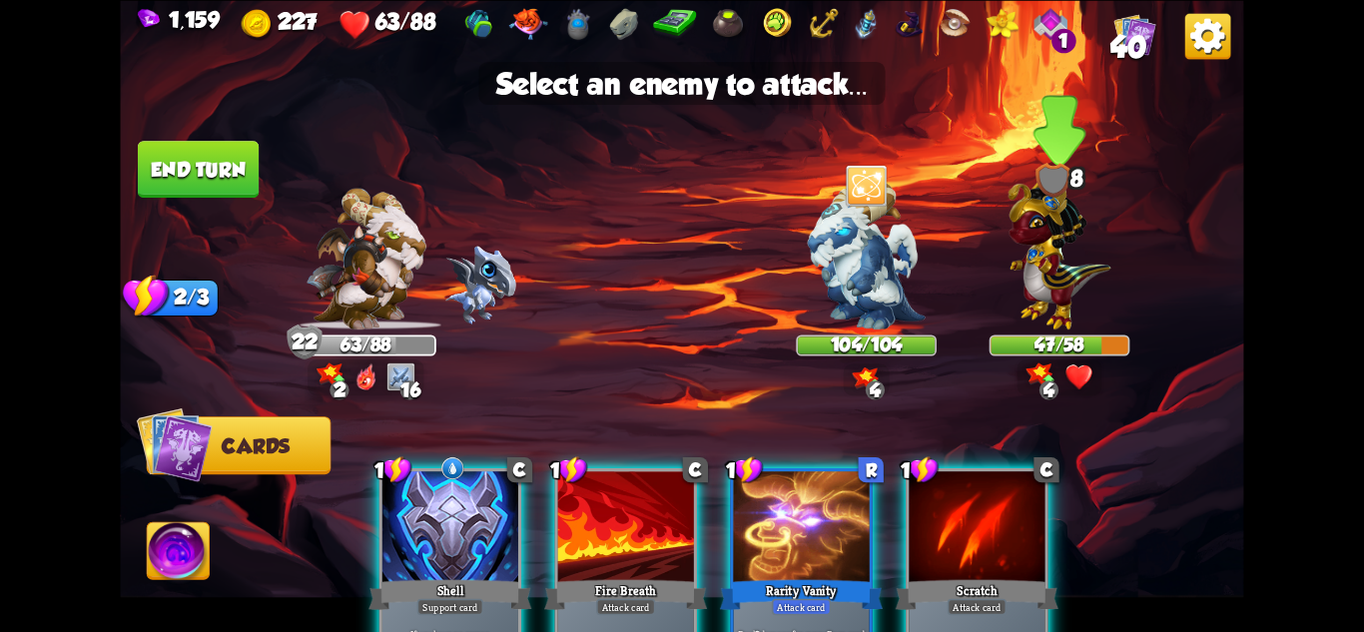
click at [1038, 298] on img at bounding box center [1060, 250] width 103 height 160
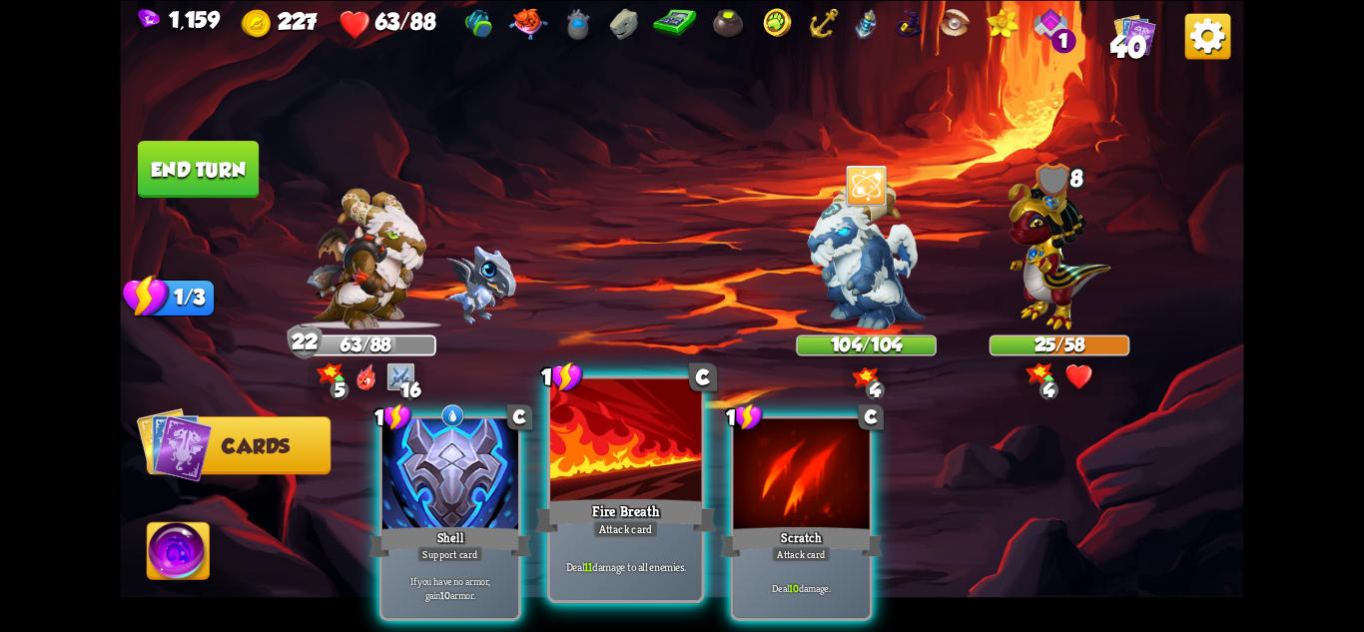
click at [636, 503] on div "Fire Breath" at bounding box center [625, 515] width 181 height 40
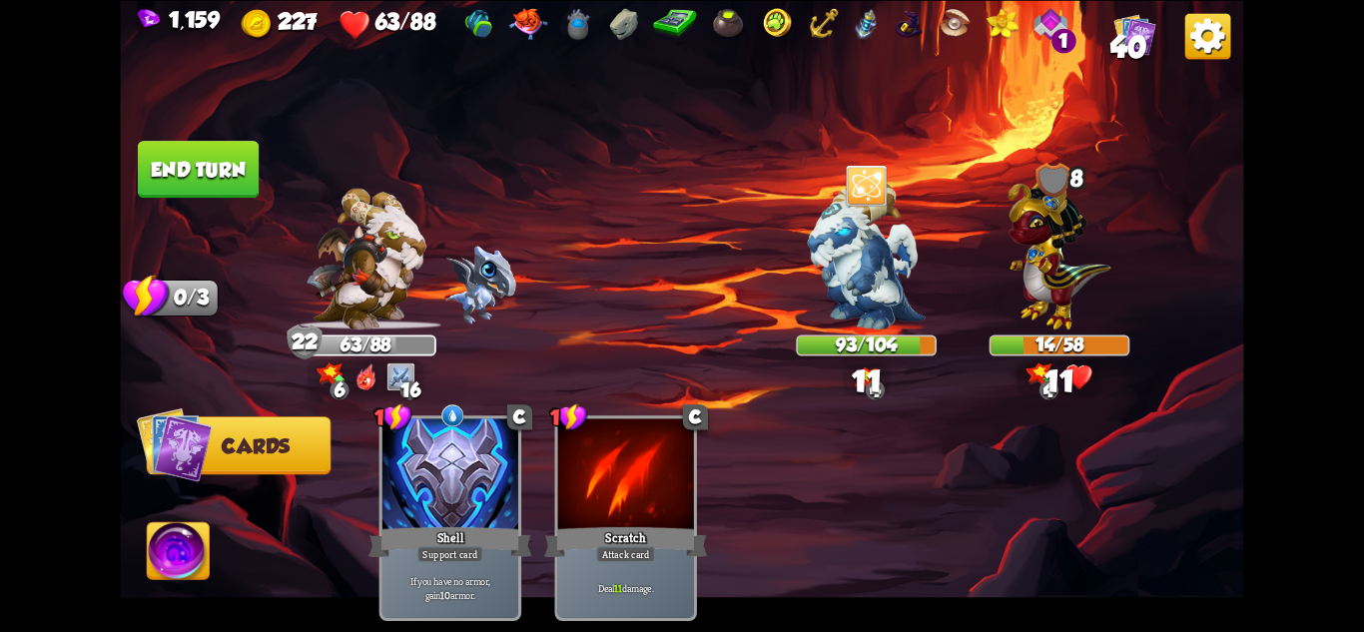
click at [188, 181] on button "End turn" at bounding box center [198, 169] width 123 height 58
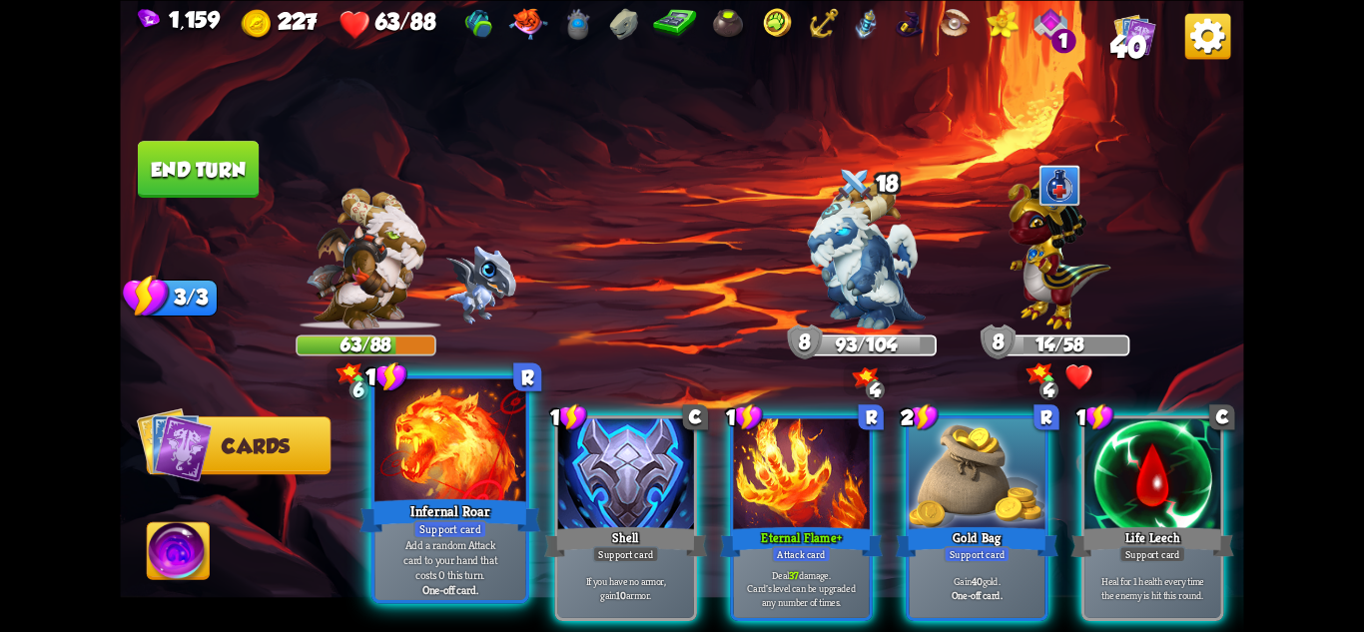
click at [444, 544] on p "Add a random Attack card to your hand that costs 0 this turn." at bounding box center [450, 559] width 144 height 45
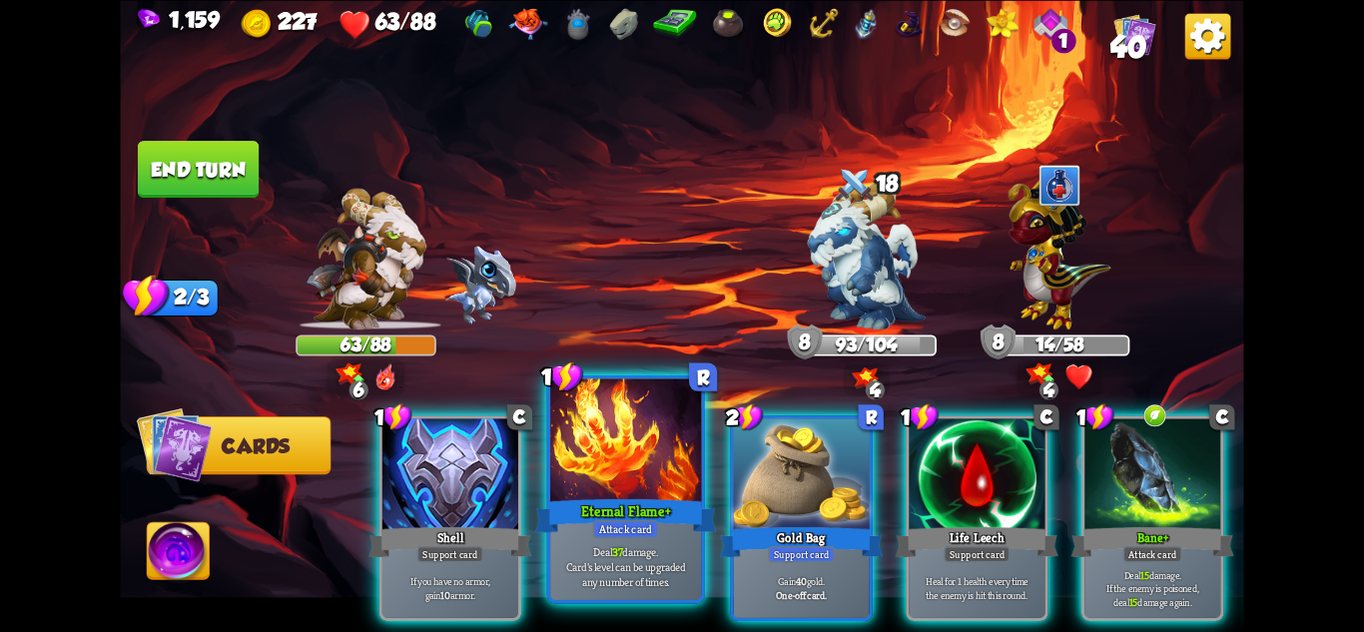
click at [642, 557] on p "Deal 37 damage. Card's level can be upgraded any number of times." at bounding box center [626, 566] width 144 height 45
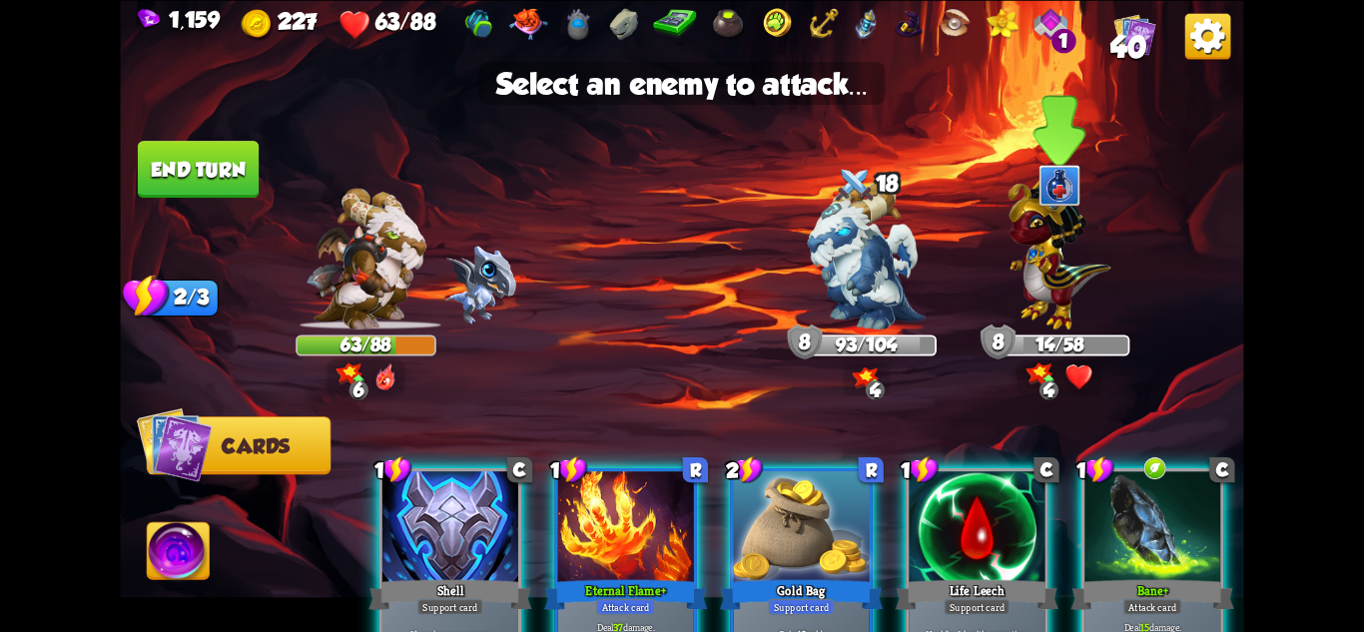
click at [1053, 294] on img at bounding box center [1060, 250] width 103 height 160
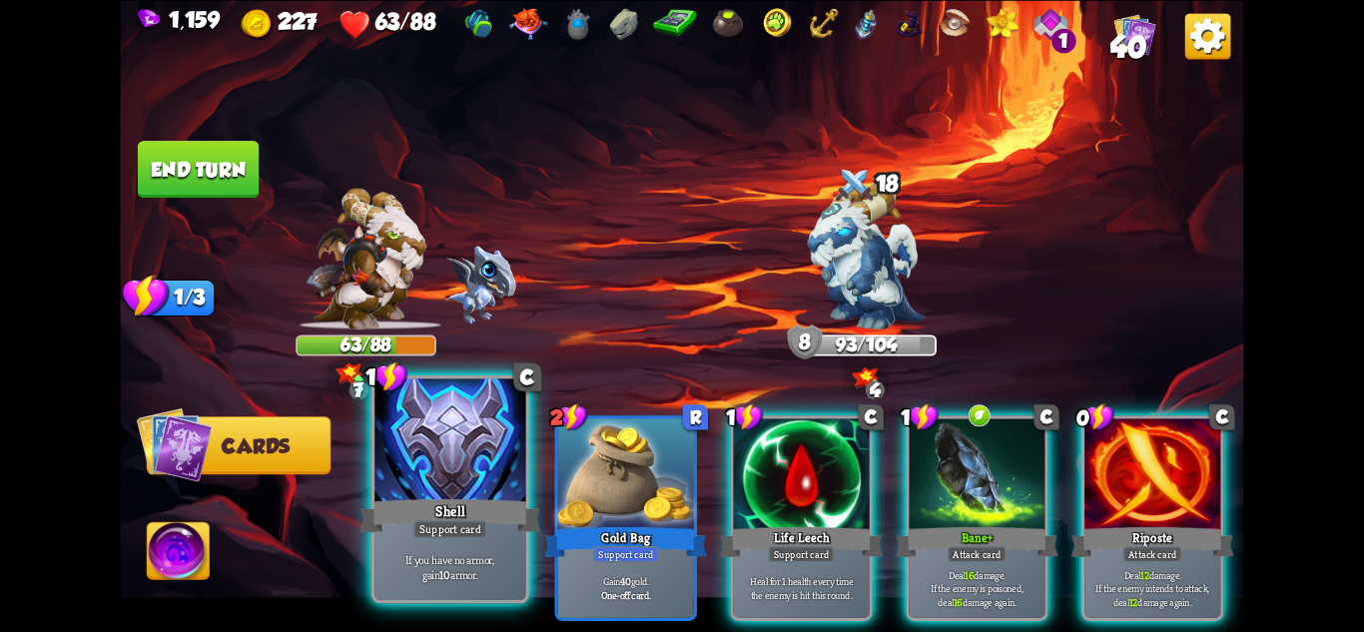
click at [460, 513] on div "Shell" at bounding box center [450, 515] width 181 height 40
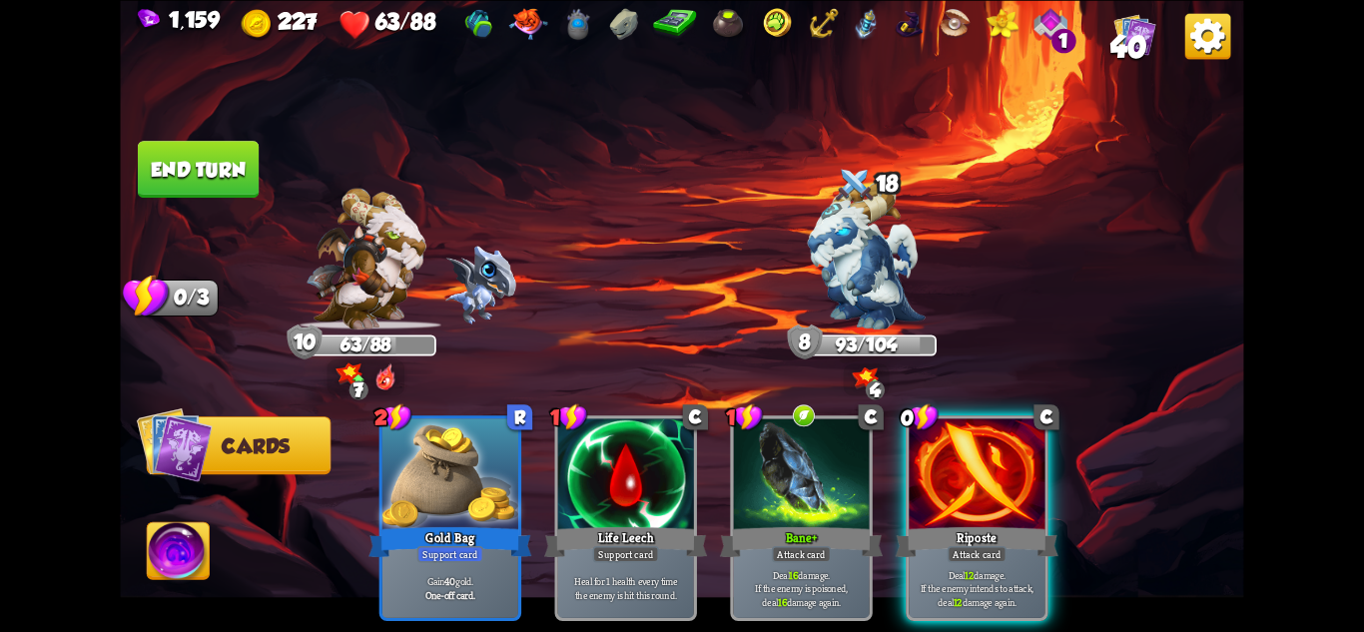
click at [163, 163] on button "End turn" at bounding box center [198, 169] width 121 height 57
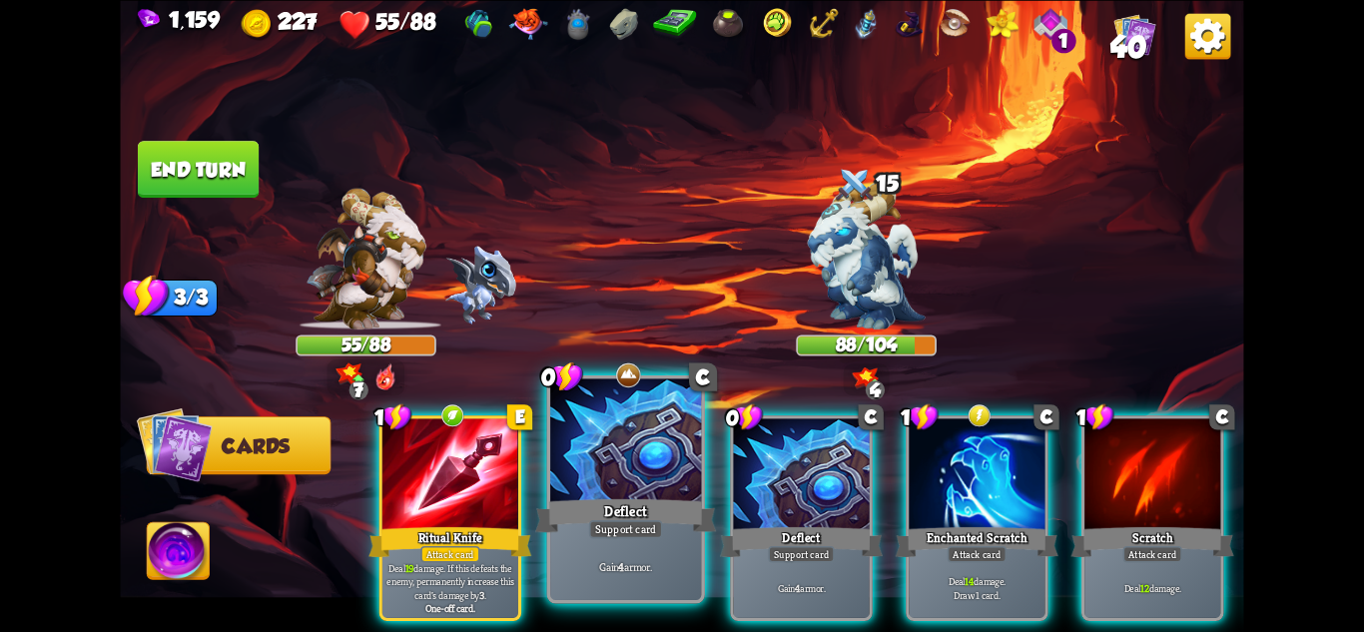
click at [597, 527] on div "Support card" at bounding box center [626, 528] width 74 height 18
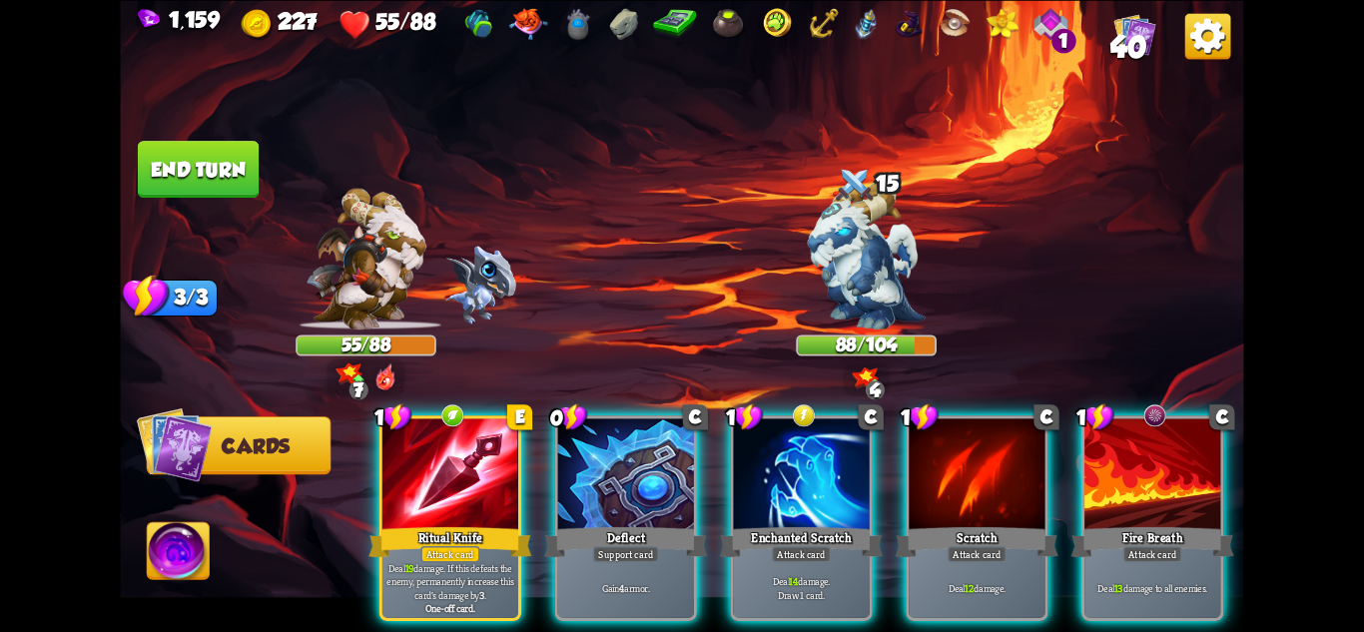
click at [597, 545] on div "Support card" at bounding box center [626, 553] width 66 height 17
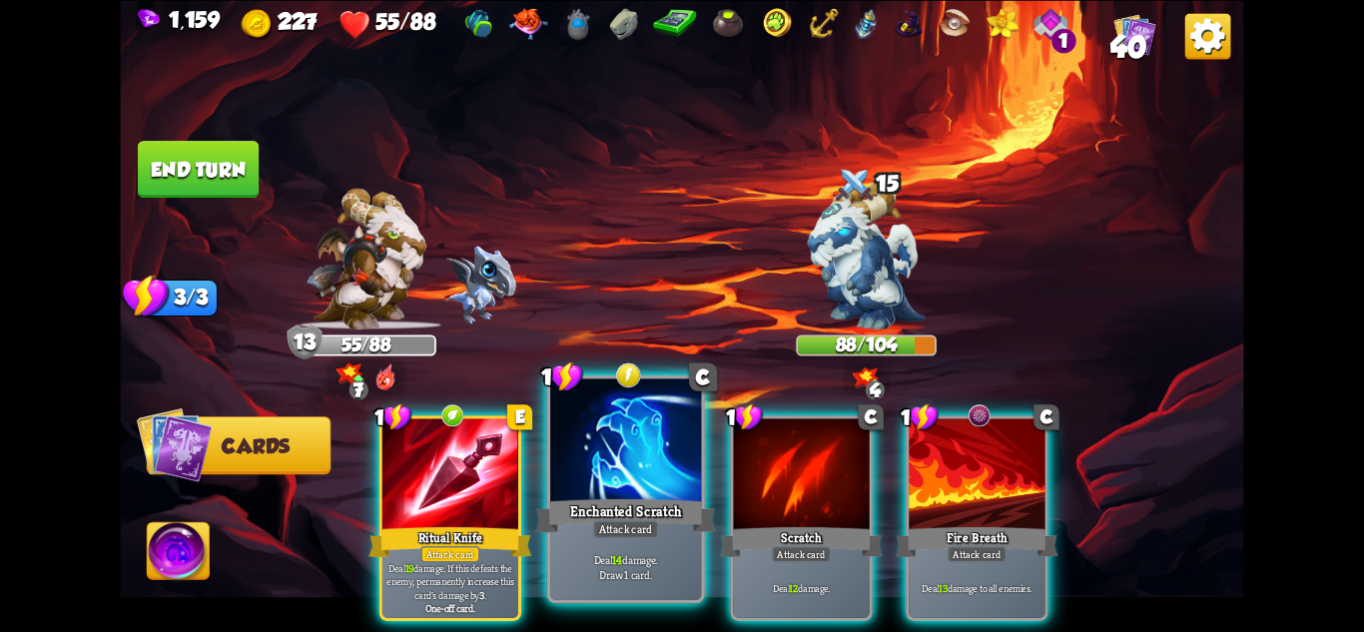
click at [590, 528] on div "Enchanted Scratch" at bounding box center [625, 515] width 181 height 40
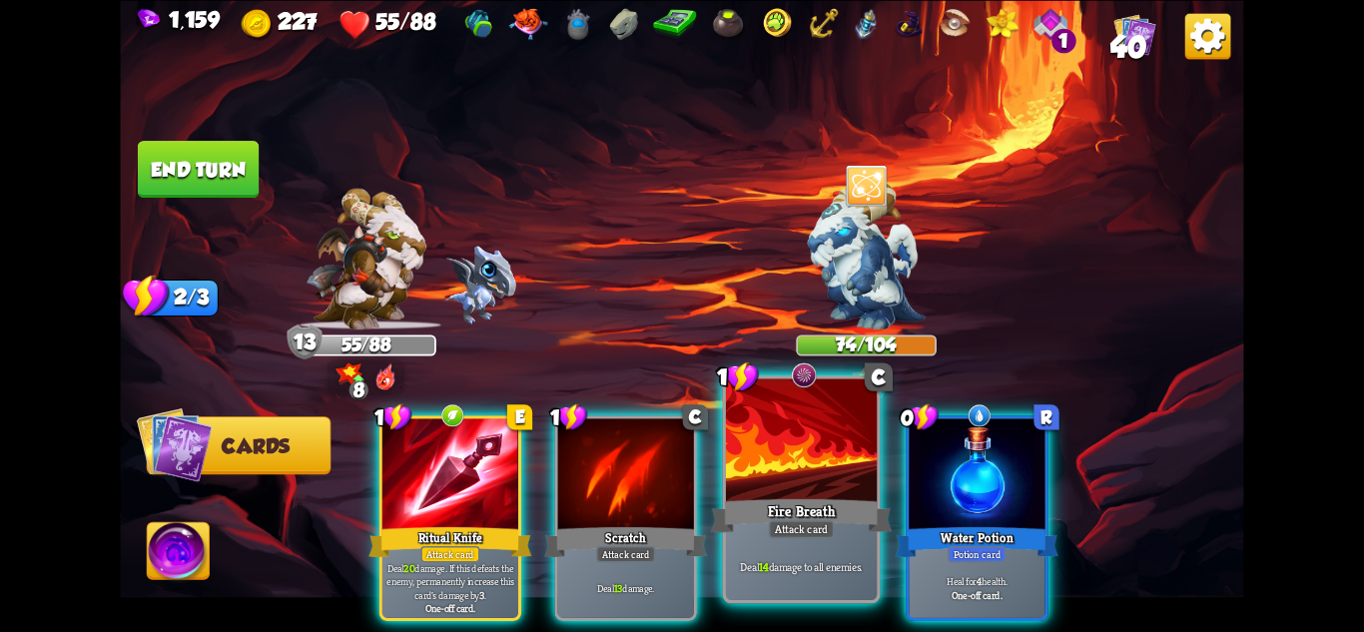
click at [818, 519] on div "Attack card" at bounding box center [802, 528] width 66 height 18
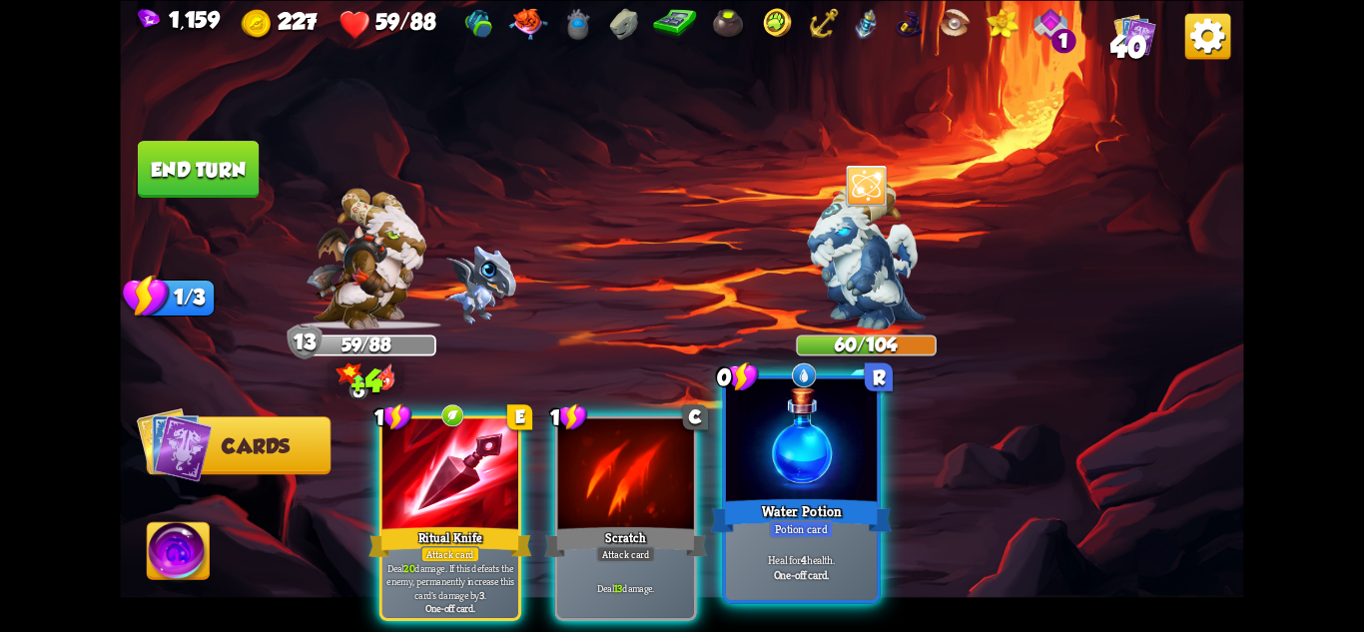
click at [822, 514] on div "Water Potion" at bounding box center [801, 515] width 181 height 40
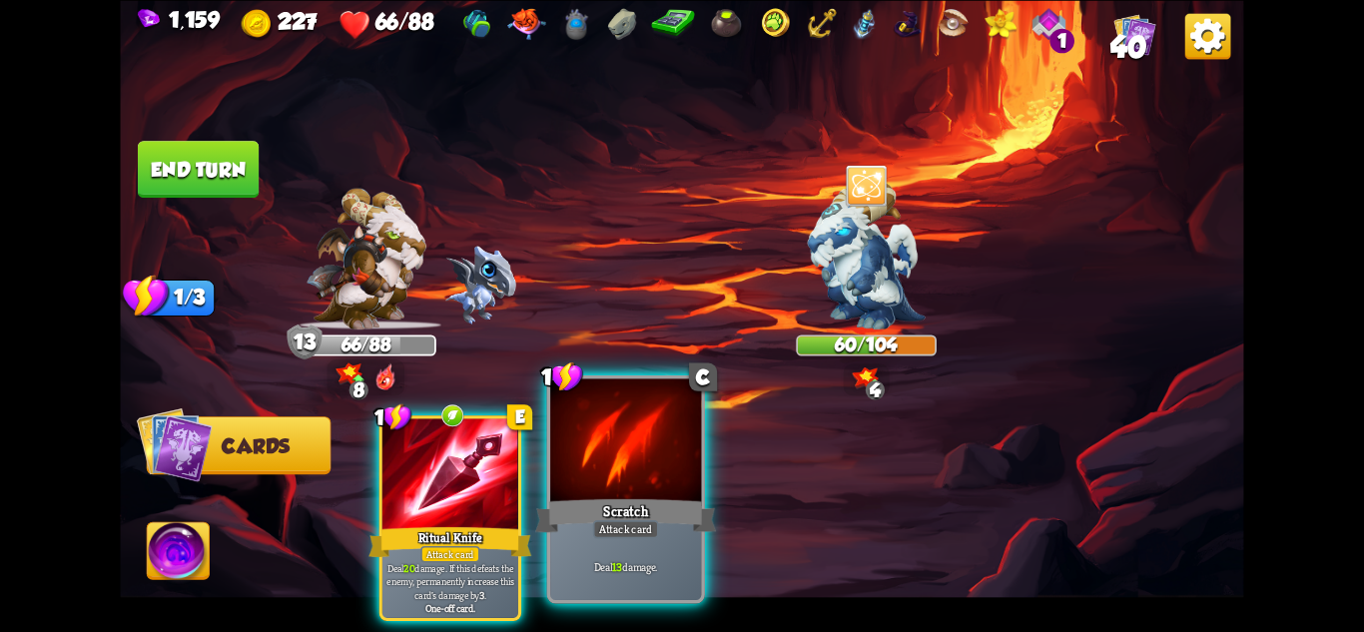
click at [599, 434] on div at bounding box center [625, 441] width 151 height 127
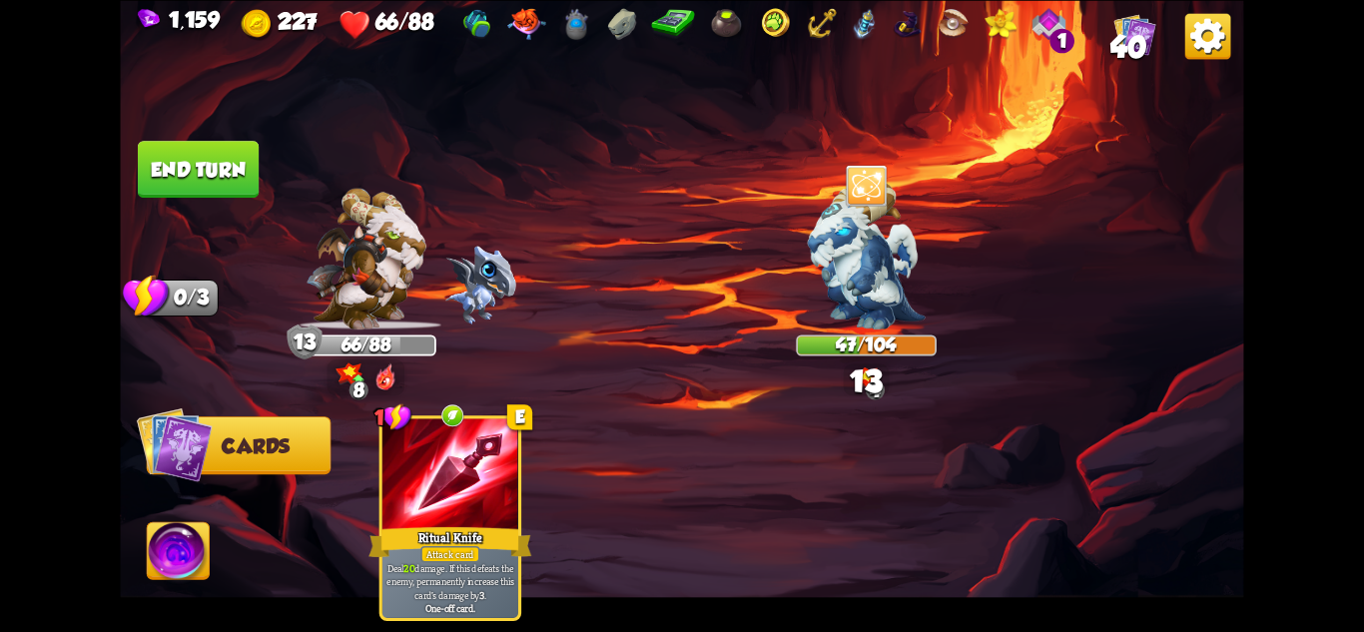
click at [205, 165] on button "End turn" at bounding box center [198, 169] width 121 height 57
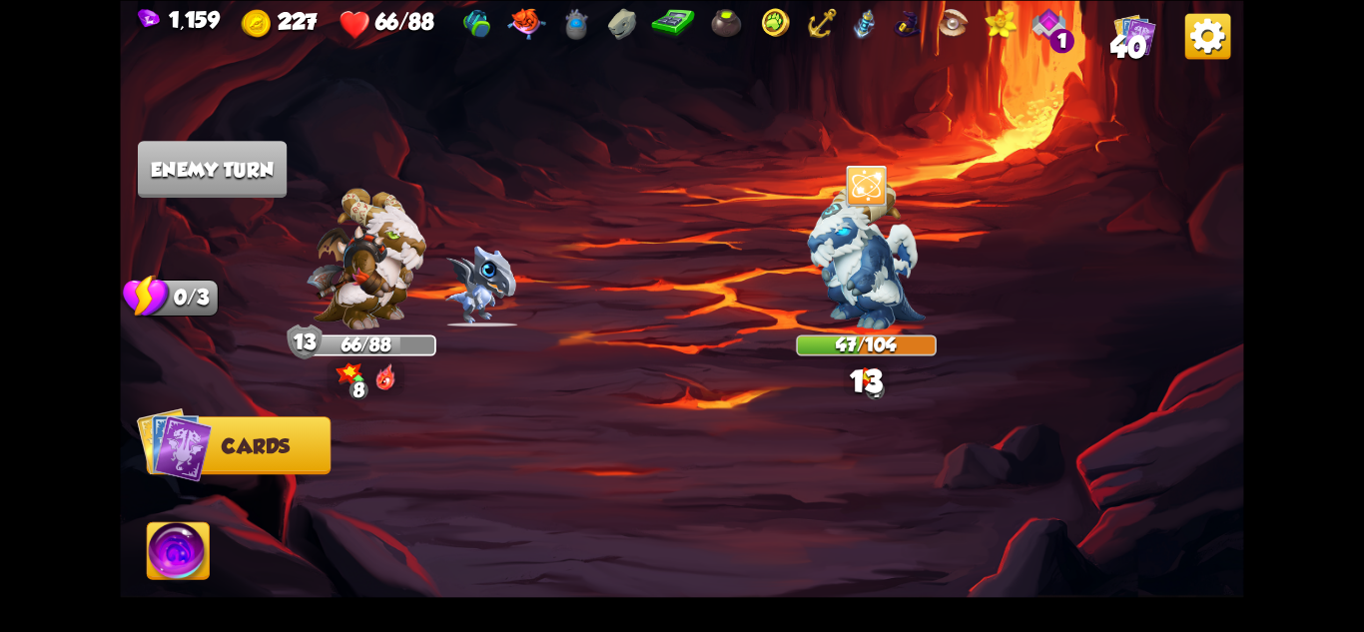
click at [244, 199] on img at bounding box center [681, 316] width 1123 height 632
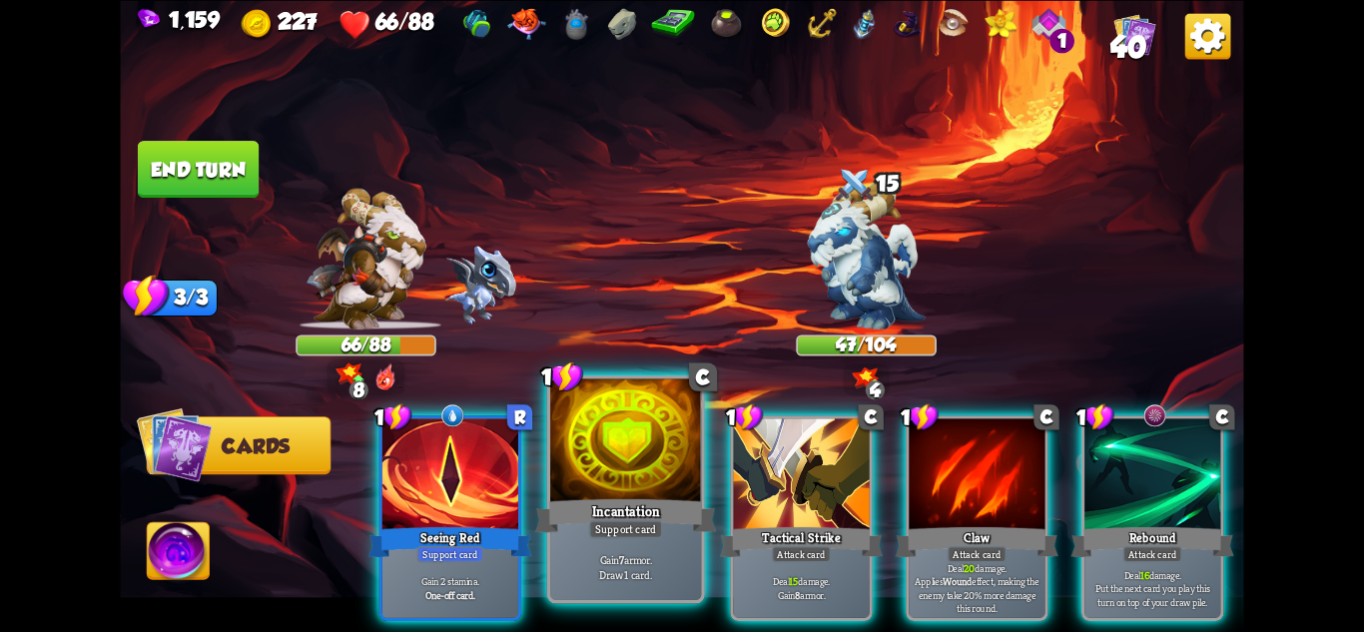
click at [630, 554] on p "Gain 7 armor. Draw 1 card." at bounding box center [626, 567] width 144 height 30
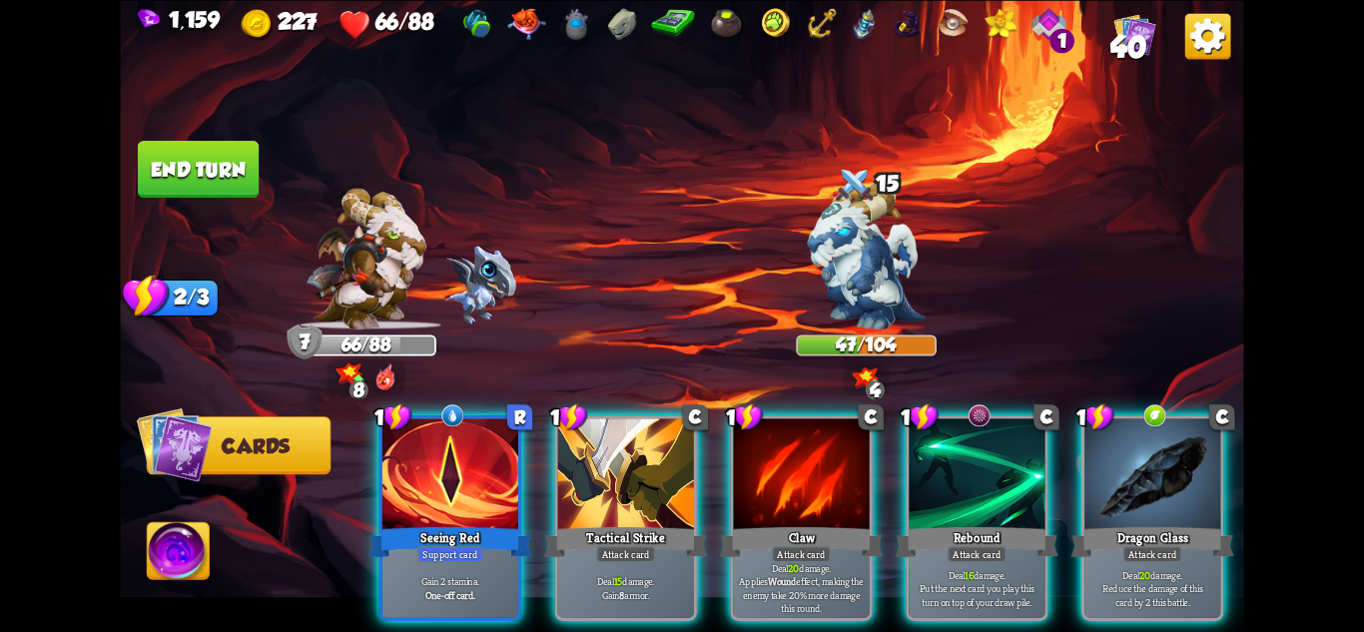
scroll to position [0, 190]
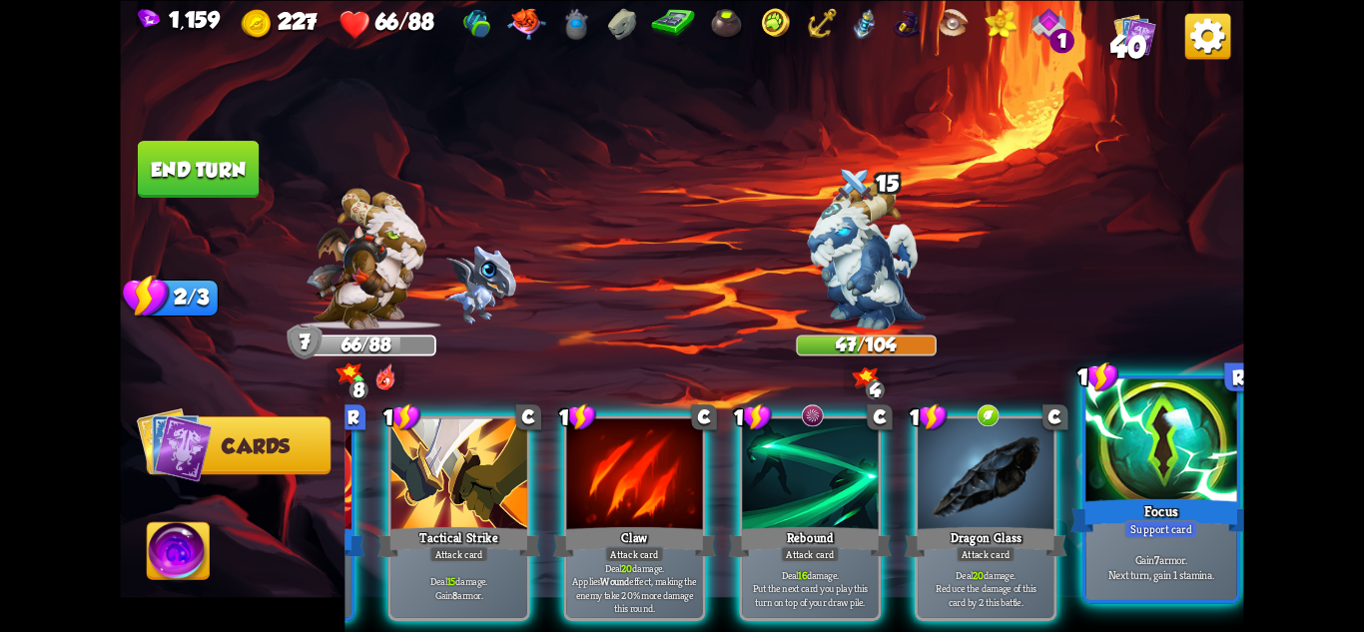
click at [1209, 585] on div "Gain 7 armor. Next turn, gain 1 stamina." at bounding box center [1161, 567] width 151 height 66
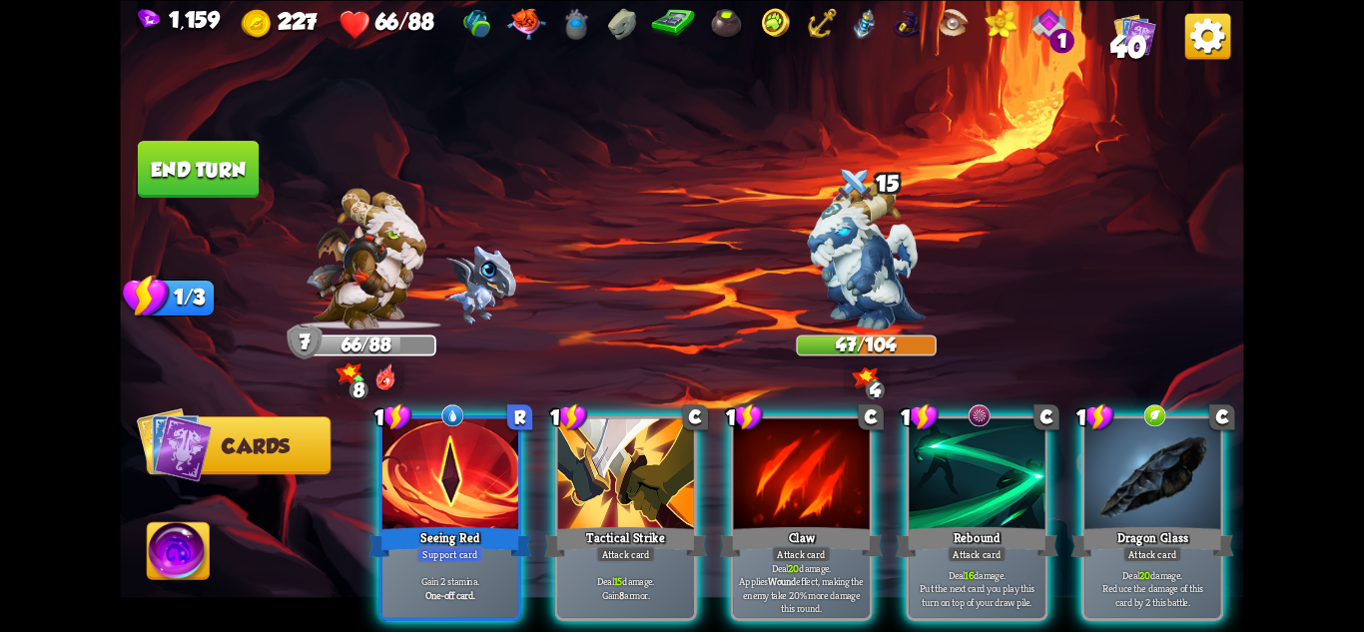
scroll to position [0, 0]
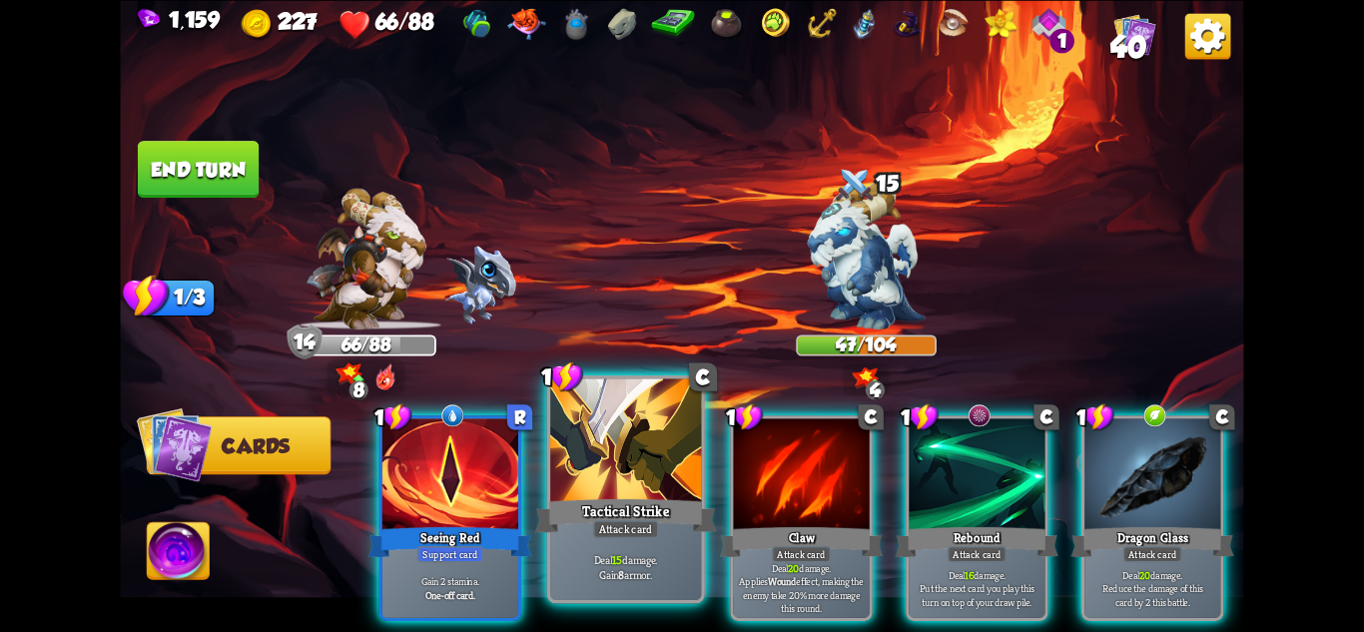
click at [559, 528] on div "Tactical Strike" at bounding box center [625, 515] width 181 height 40
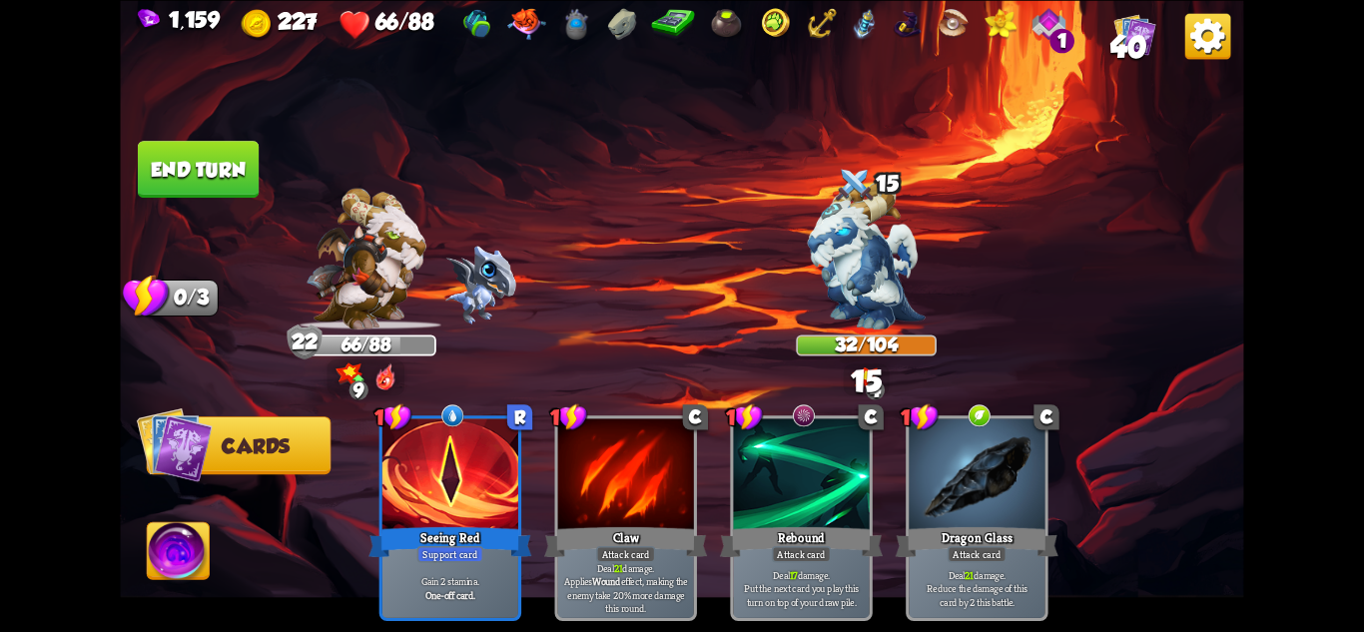
click at [186, 151] on button "End turn" at bounding box center [198, 169] width 123 height 58
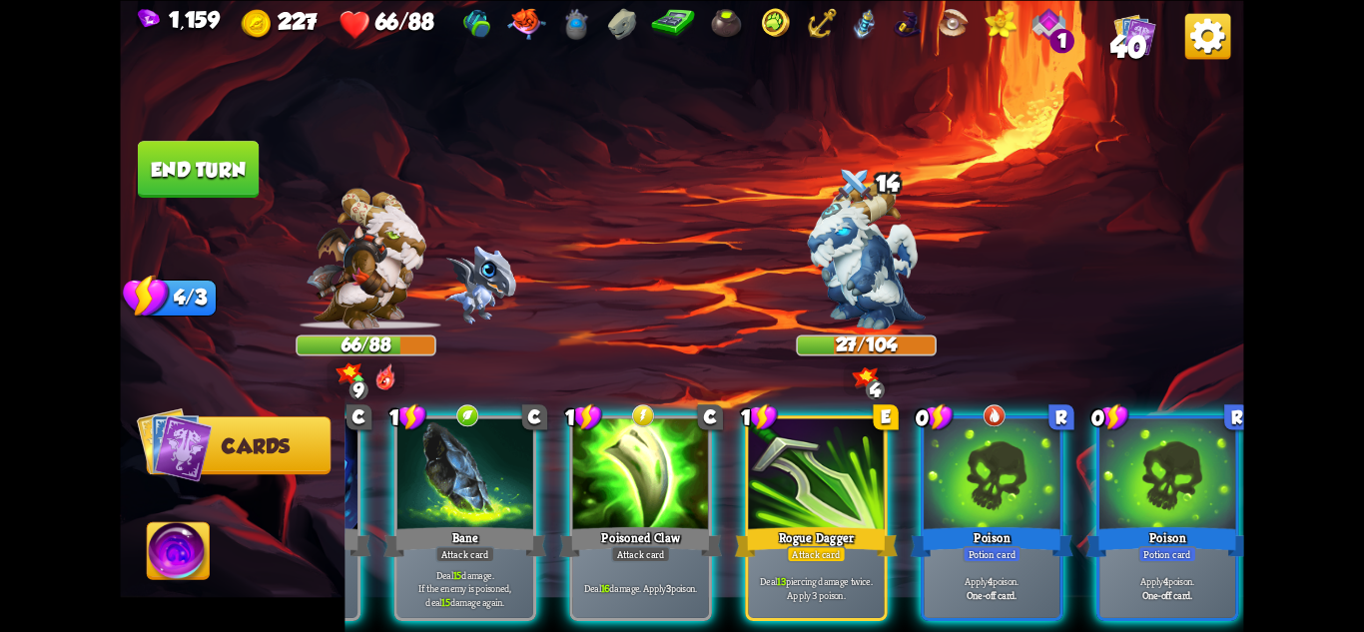
scroll to position [0, 190]
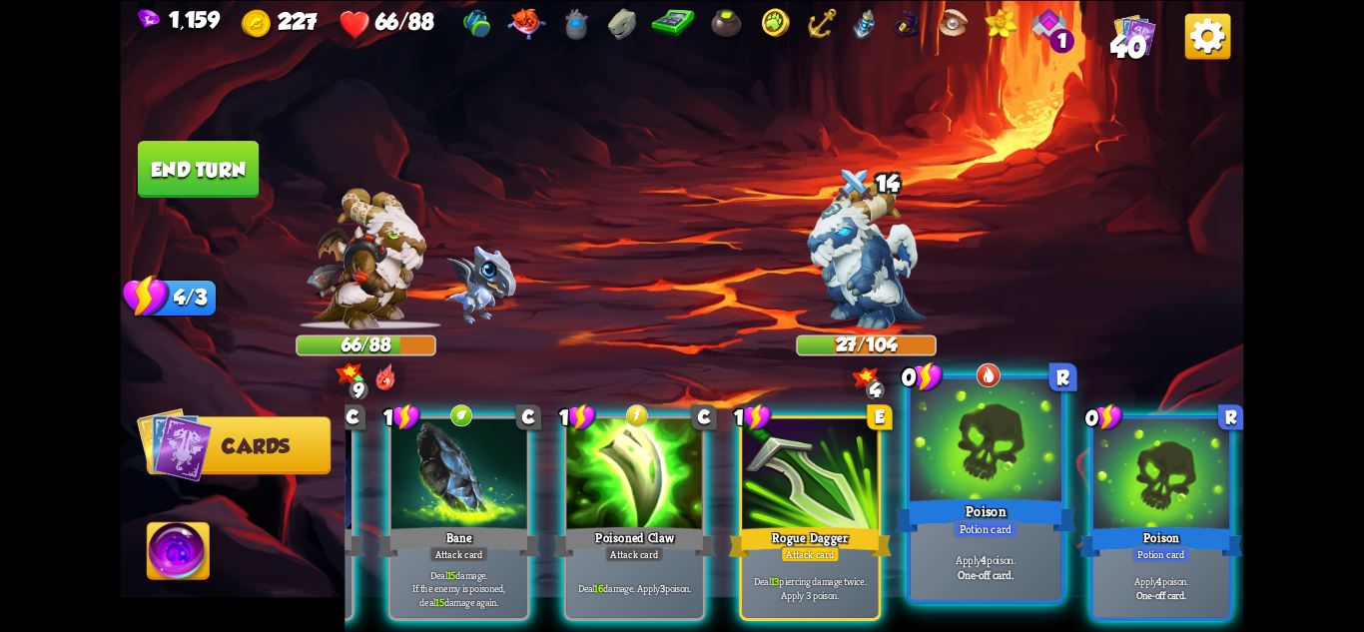
click at [1005, 487] on div at bounding box center [986, 441] width 151 height 127
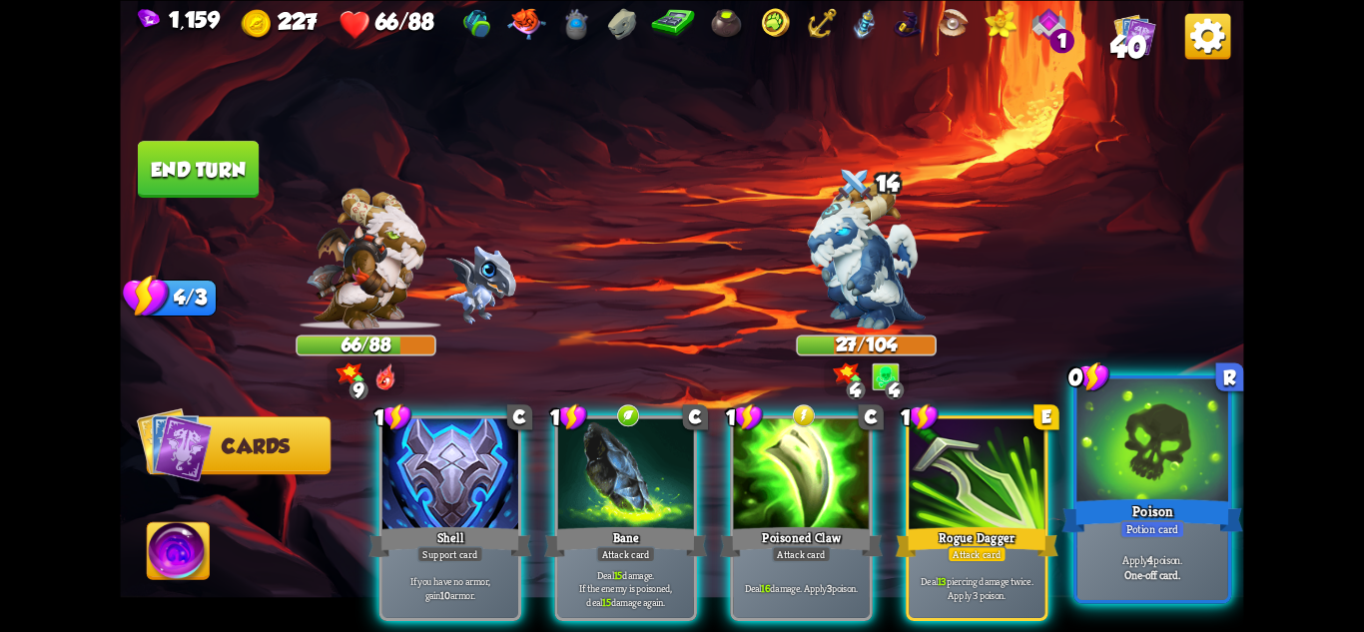
scroll to position [0, 0]
click at [1106, 484] on div at bounding box center [1153, 441] width 151 height 127
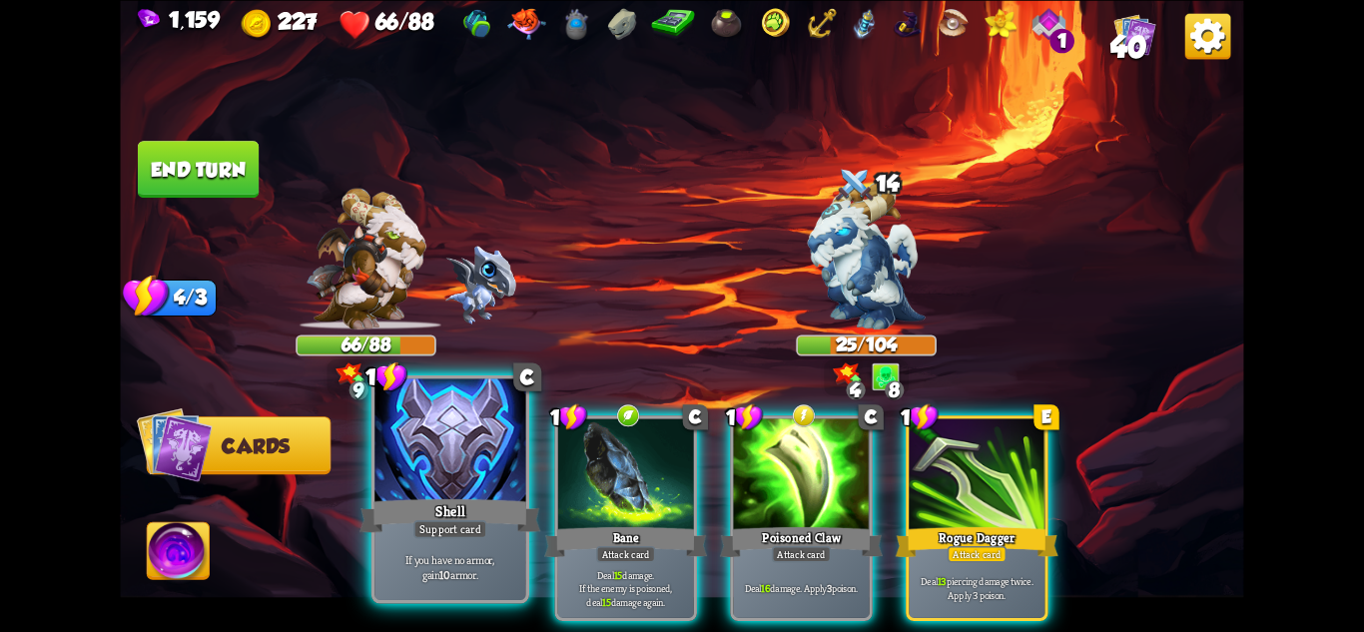
click at [454, 513] on div "Shell" at bounding box center [450, 515] width 181 height 40
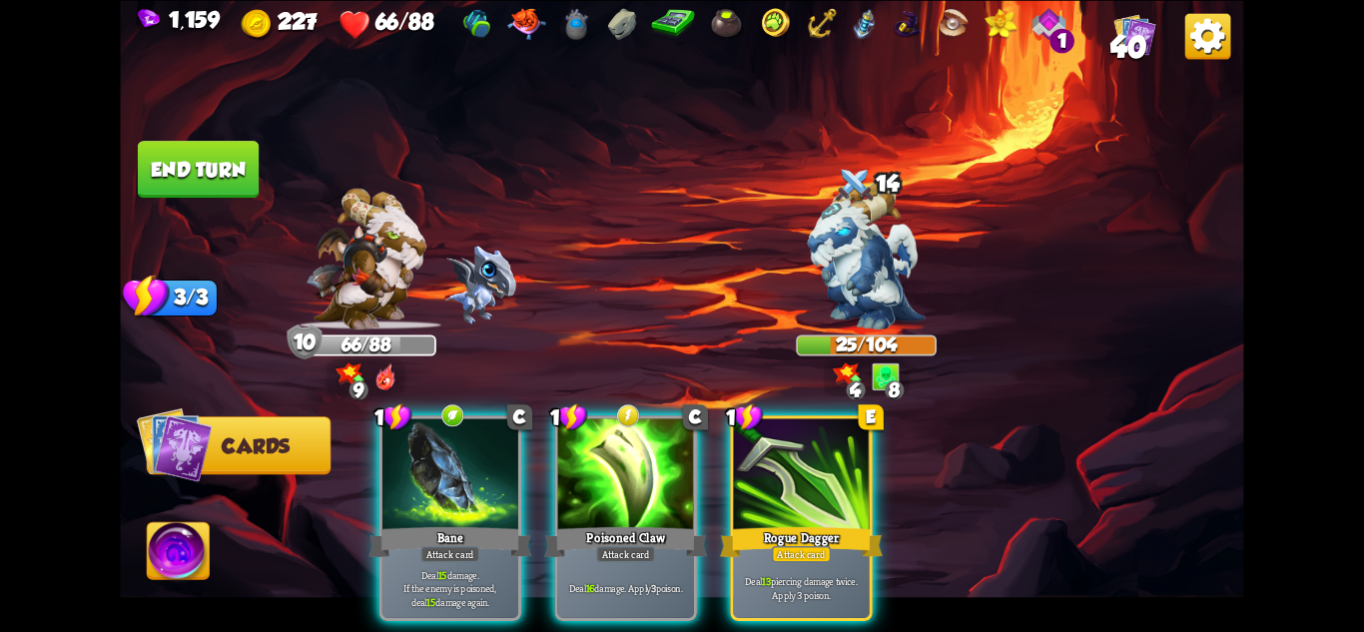
click at [189, 158] on button "End turn" at bounding box center [198, 169] width 121 height 57
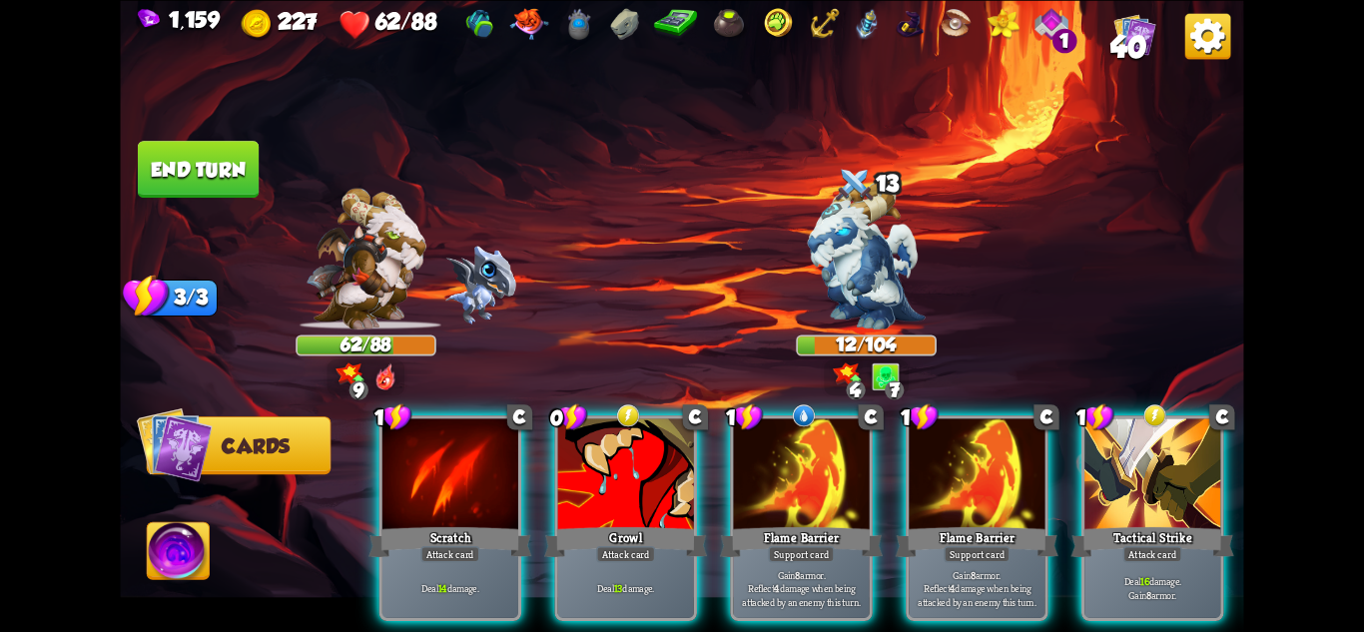
scroll to position [0, 190]
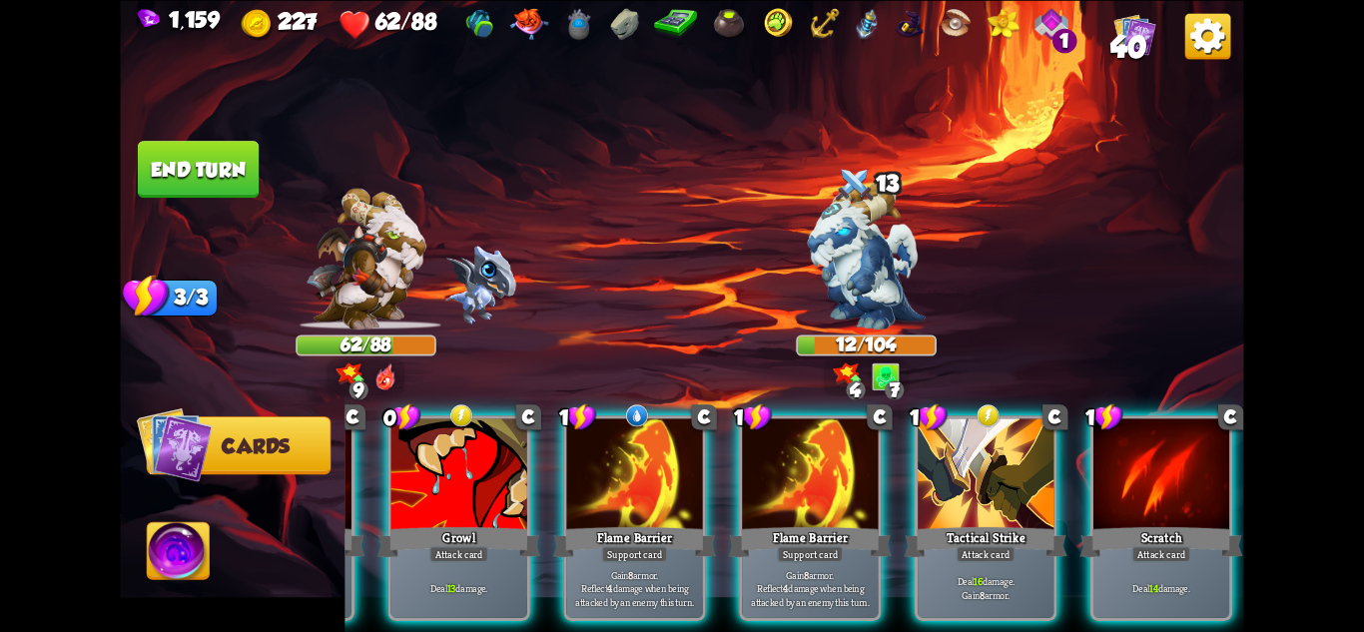
click at [155, 553] on img at bounding box center [179, 553] width 62 height 63
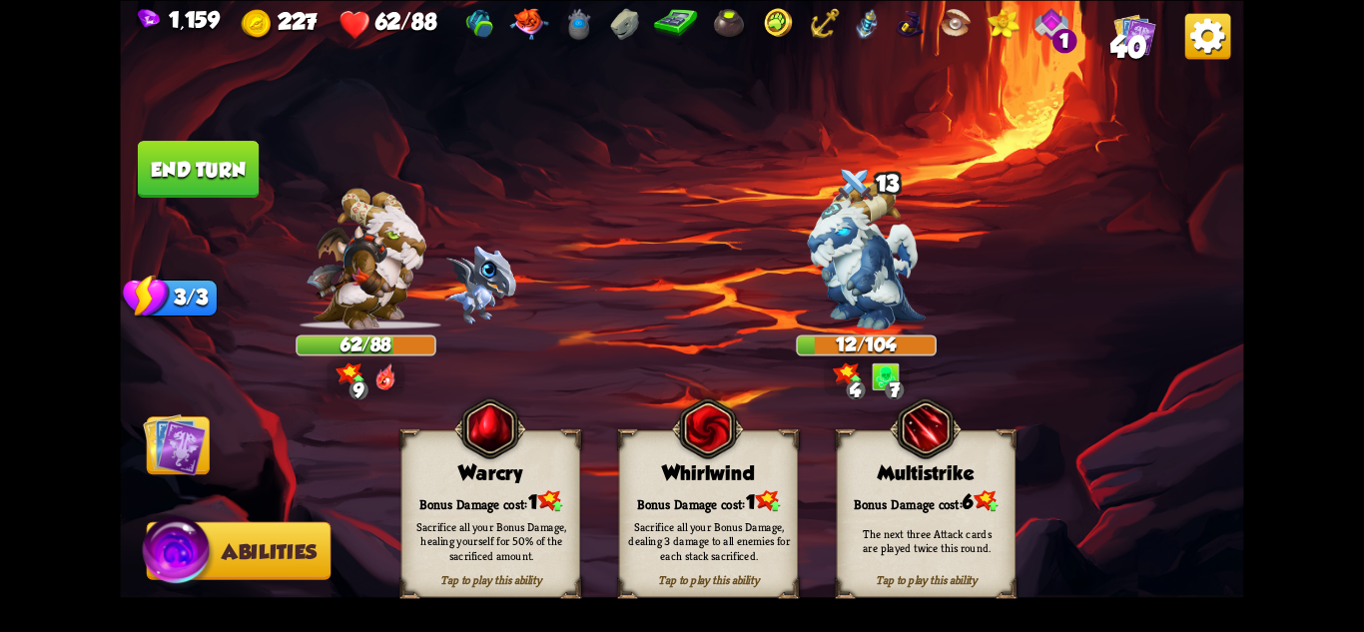
click at [501, 539] on div "Sacrifice all your Bonus Damage, healing yourself for 50% of the sacrificed amo…" at bounding box center [491, 540] width 162 height 45
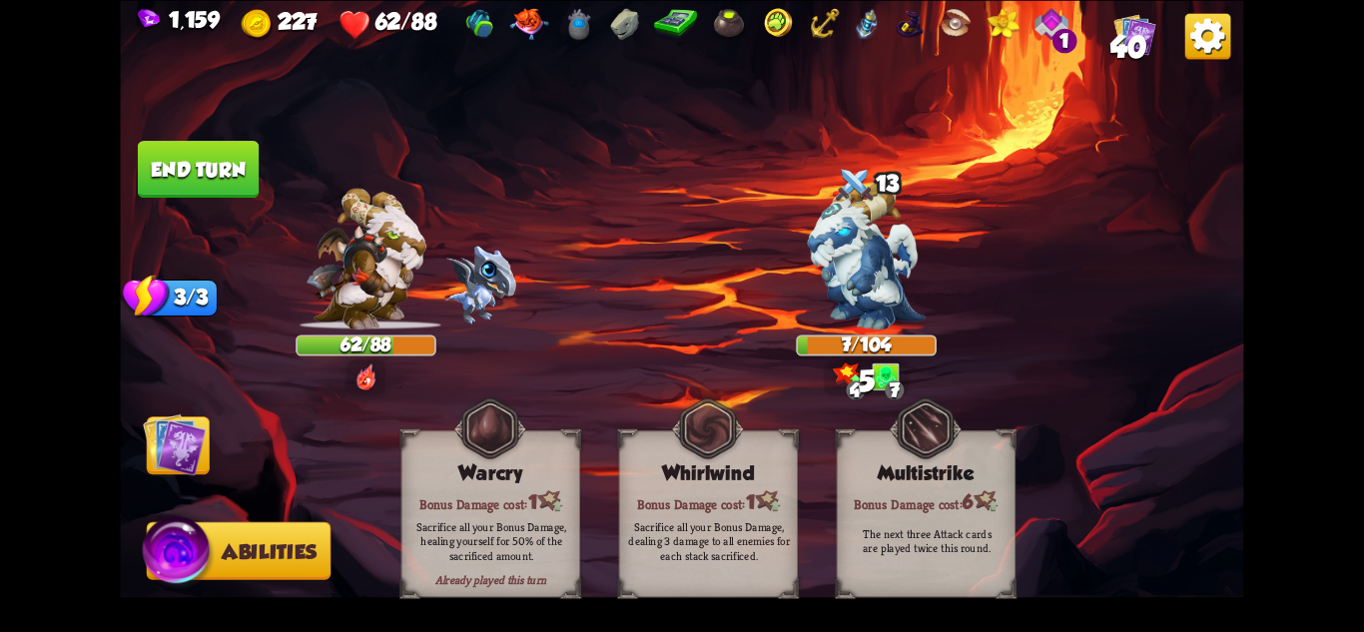
click at [200, 447] on img at bounding box center [174, 443] width 63 height 63
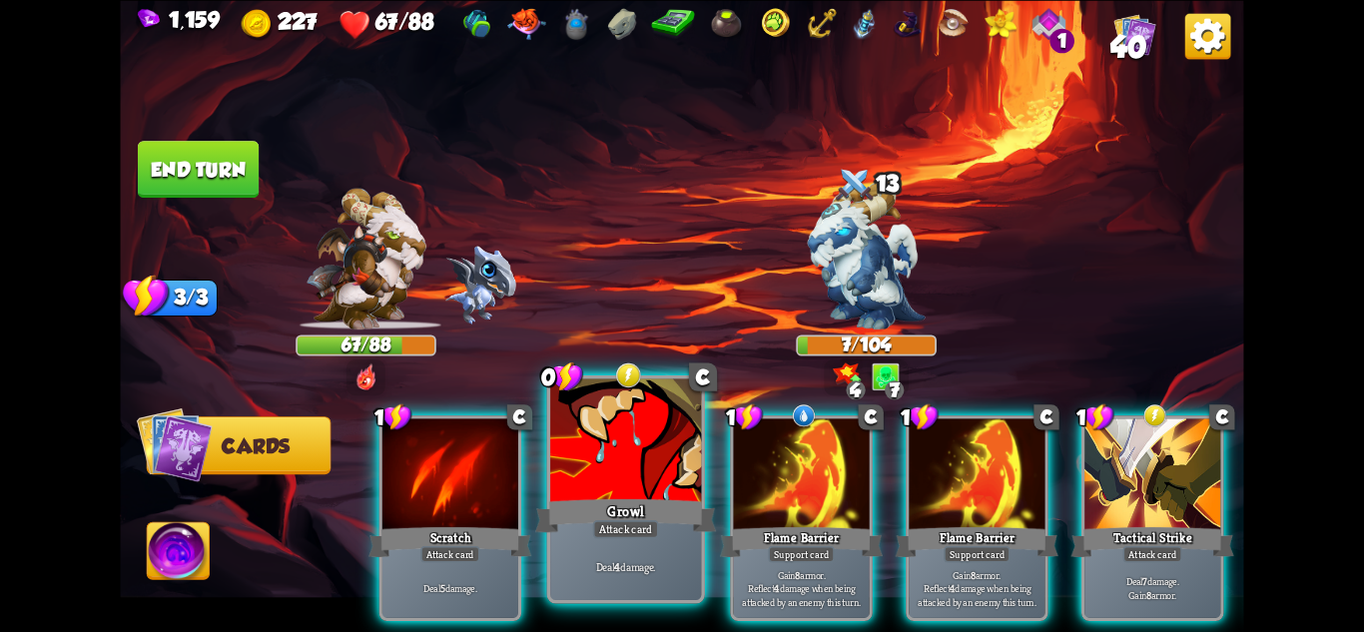
click at [636, 535] on div "Attack card" at bounding box center [626, 528] width 66 height 18
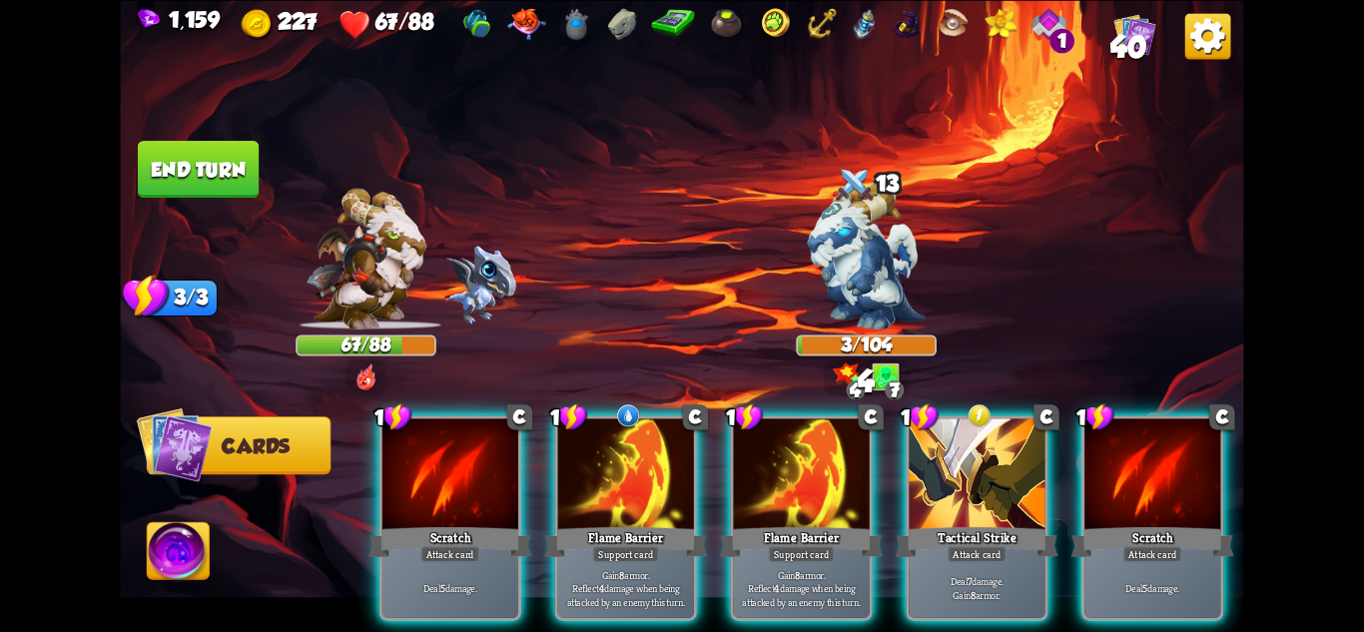
click at [189, 177] on button "End turn" at bounding box center [198, 169] width 121 height 57
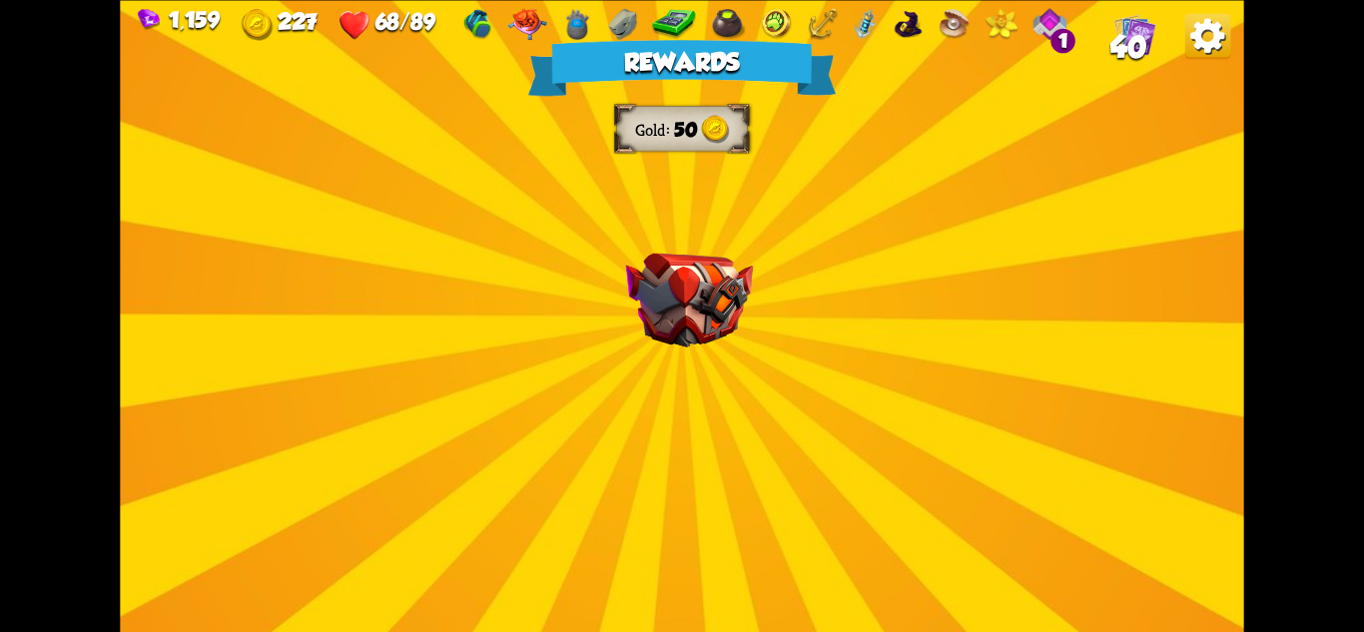
click at [689, 310] on img at bounding box center [689, 300] width 127 height 94
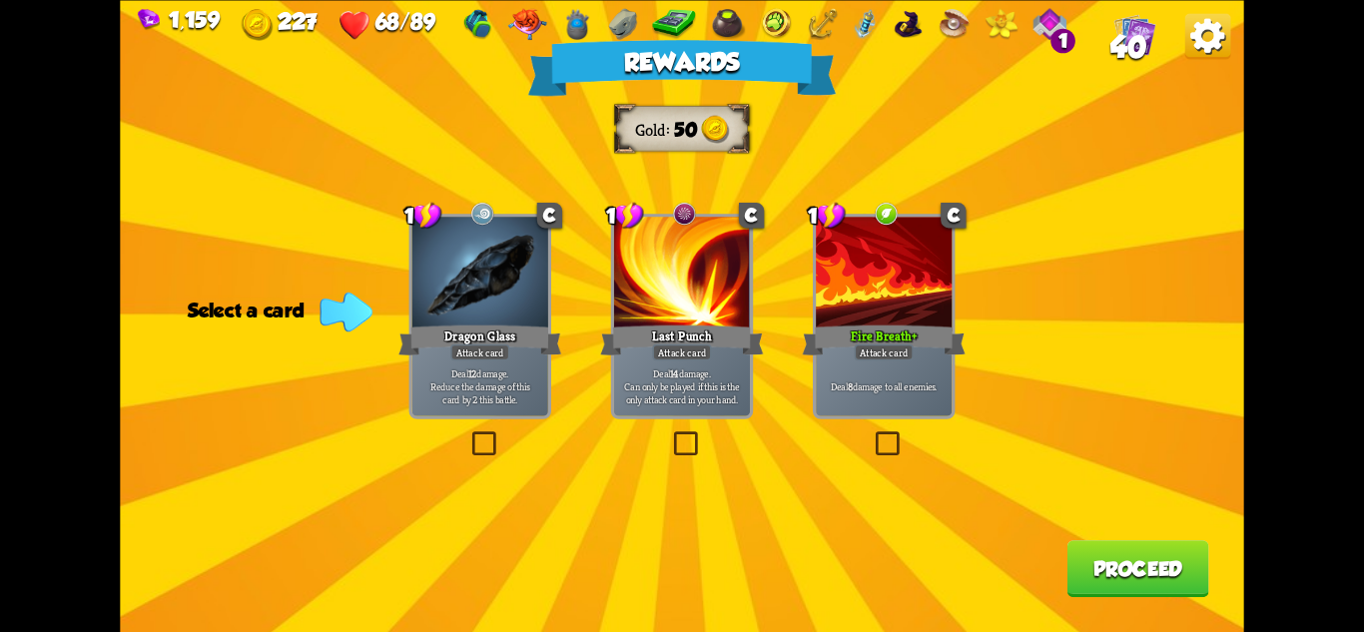
click at [899, 349] on div "Attack card" at bounding box center [884, 352] width 59 height 17
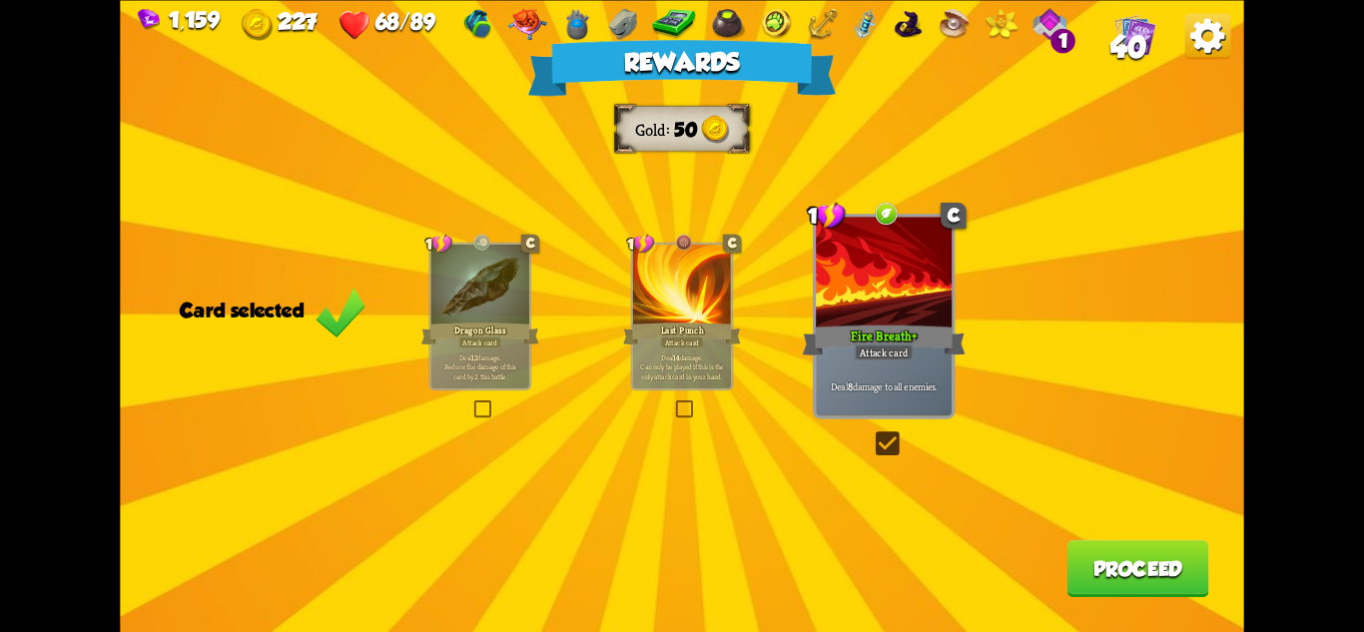
click at [1123, 573] on button "Proceed" at bounding box center [1139, 568] width 142 height 57
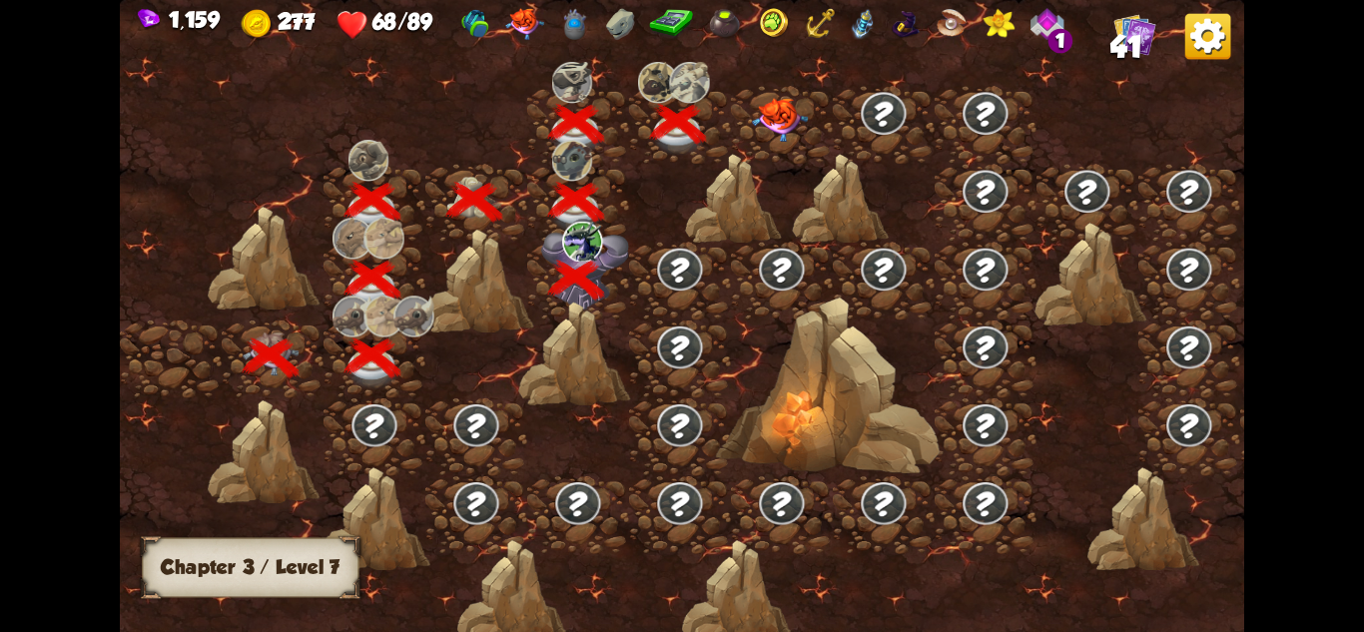
click at [787, 120] on img at bounding box center [780, 120] width 56 height 44
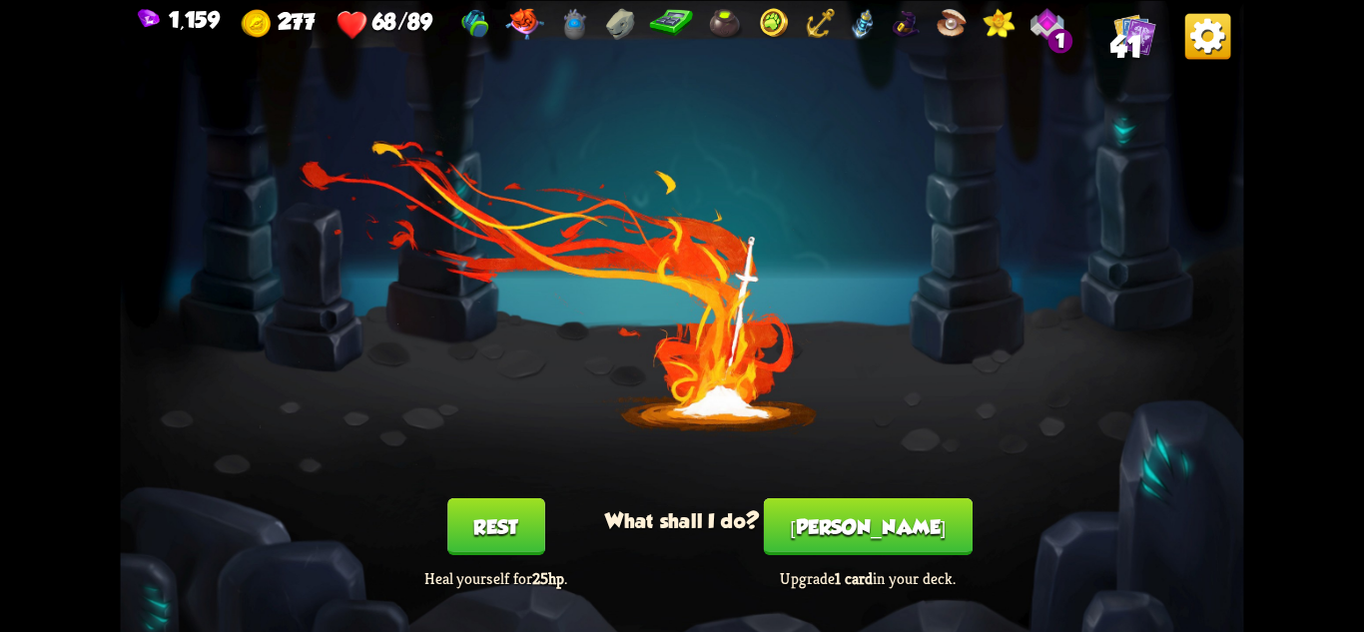
click at [876, 493] on div "You feel rested! What shall I do? Rest Heal yourself for 25hp . [PERSON_NAME] U…" at bounding box center [681, 316] width 1123 height 632
click at [885, 509] on button "[PERSON_NAME]" at bounding box center [868, 525] width 209 height 57
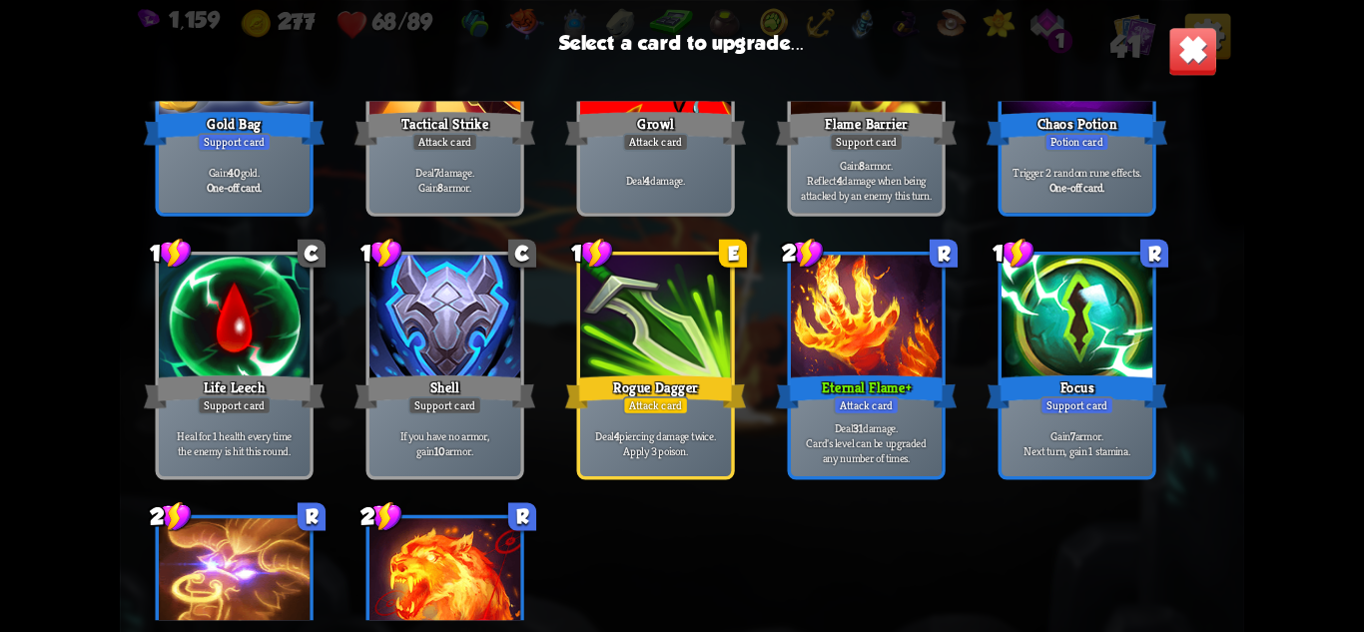
scroll to position [755, 0]
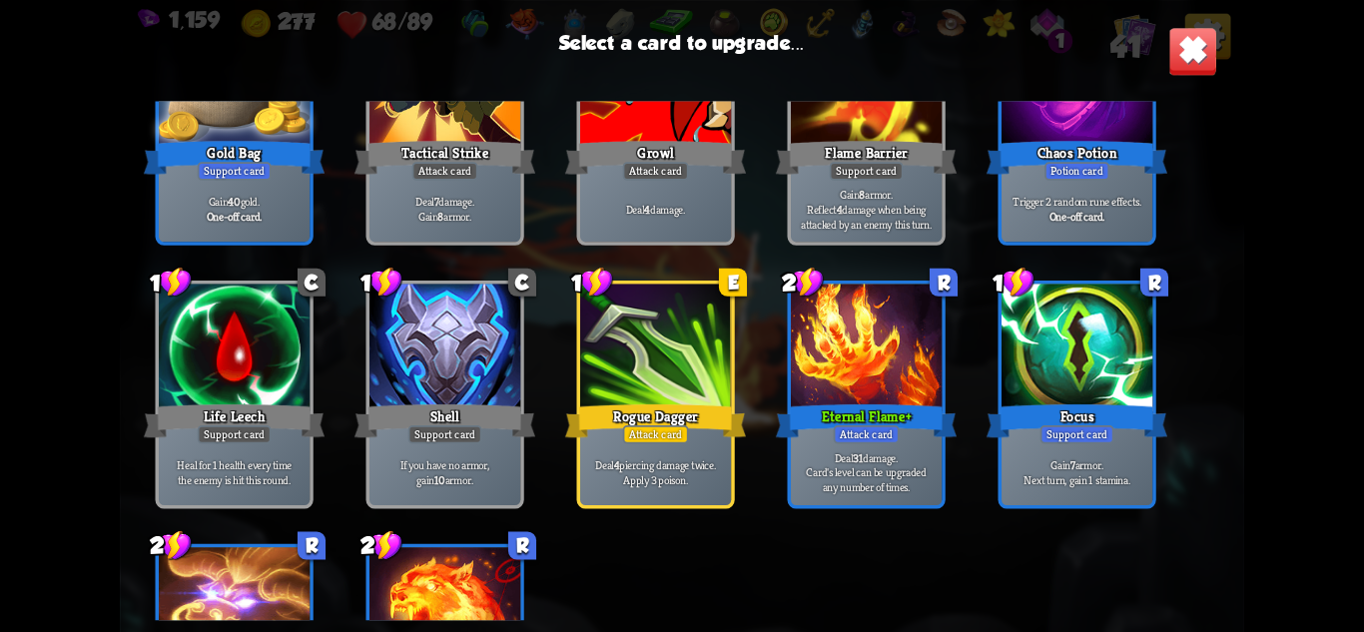
click at [904, 420] on div "Eternal Flame+" at bounding box center [866, 420] width 181 height 40
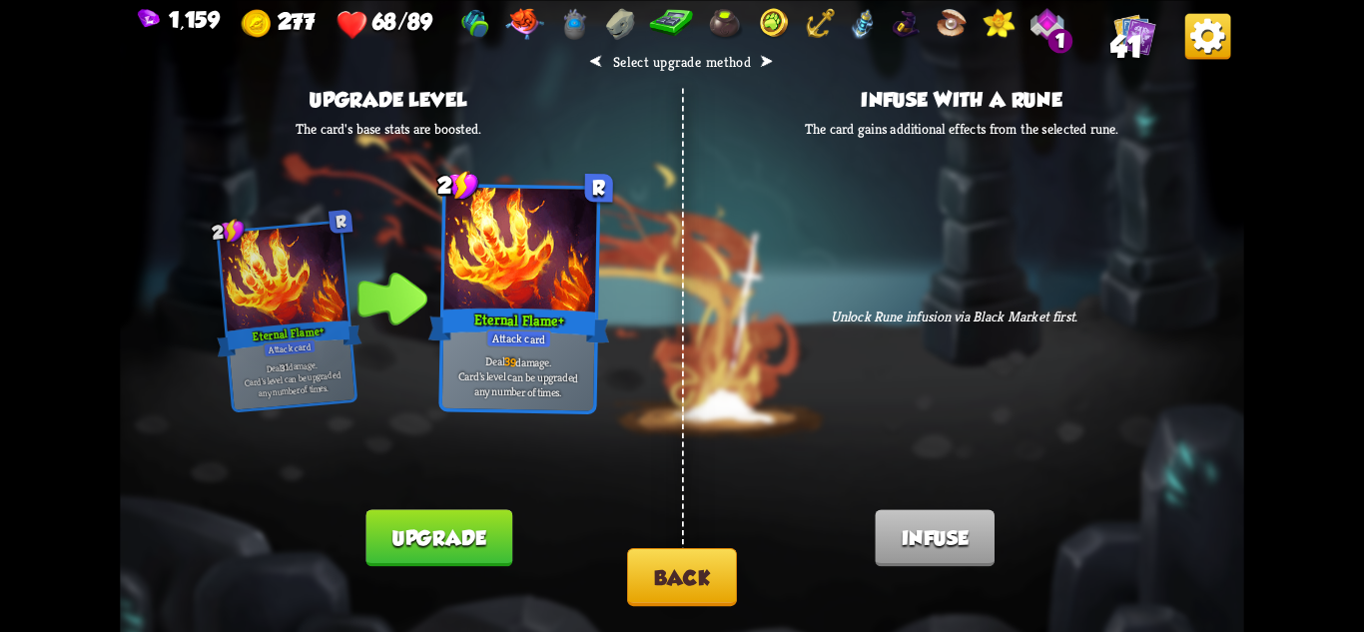
click at [654, 566] on button "Back" at bounding box center [682, 577] width 110 height 58
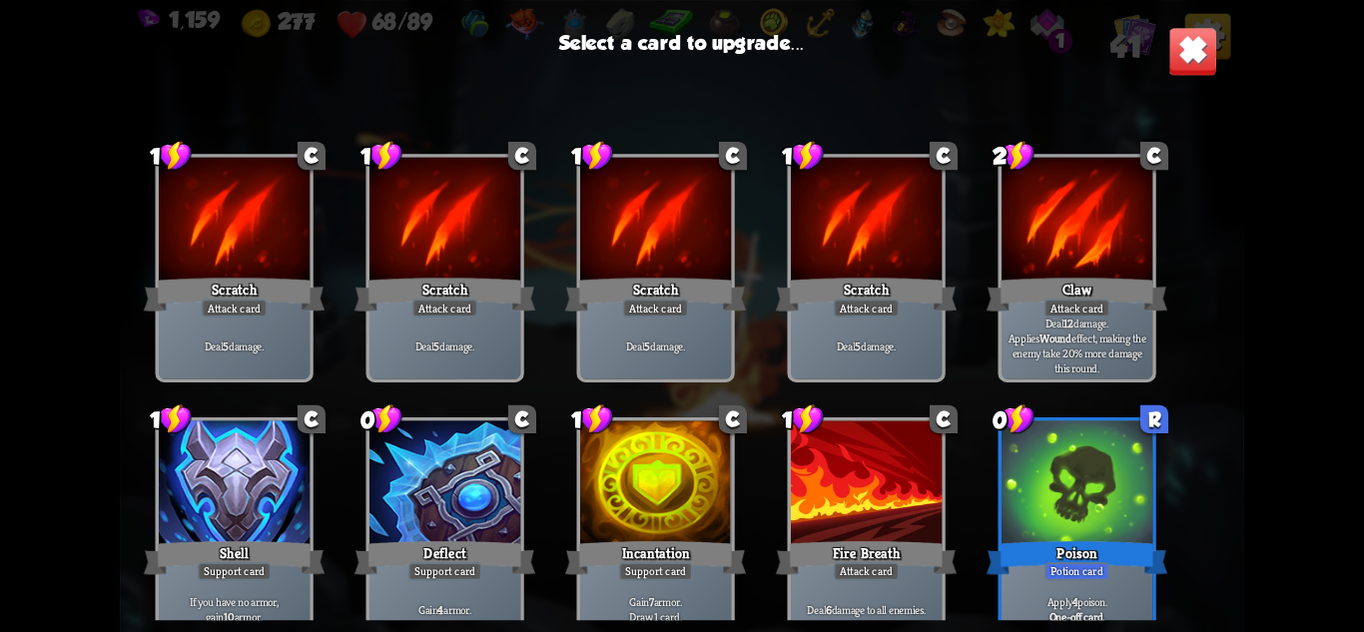
click at [1190, 44] on img at bounding box center [1192, 50] width 49 height 49
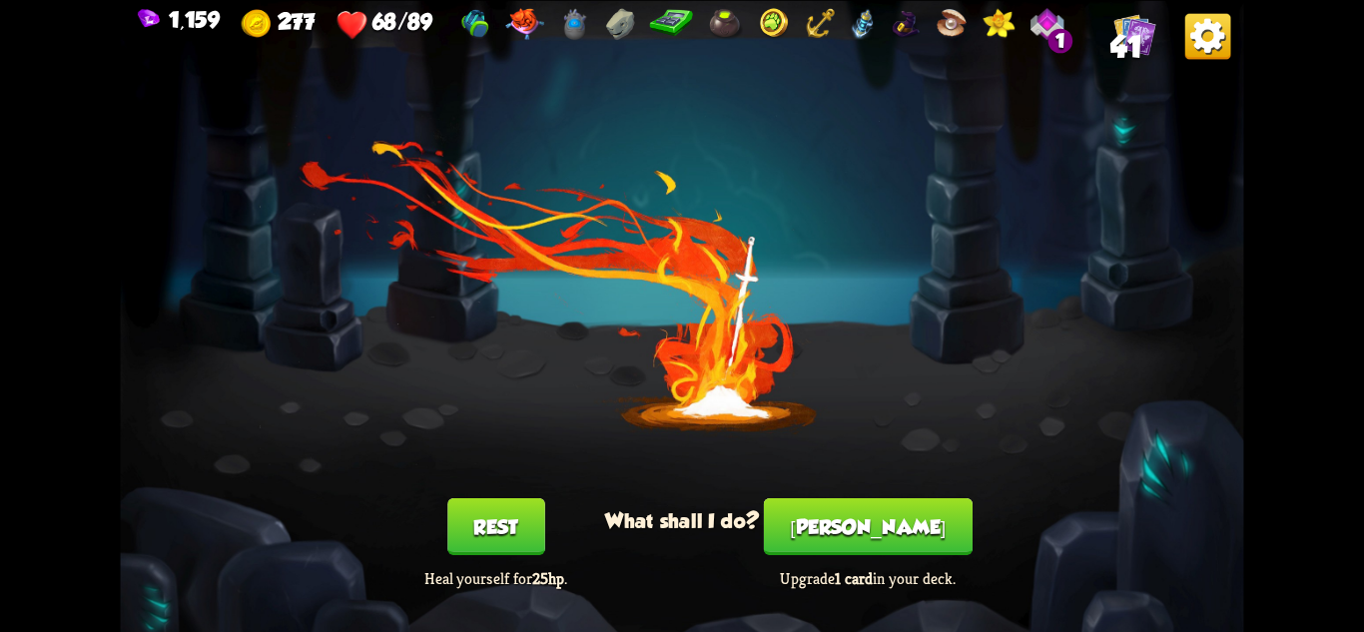
click at [860, 537] on button "[PERSON_NAME]" at bounding box center [868, 525] width 209 height 57
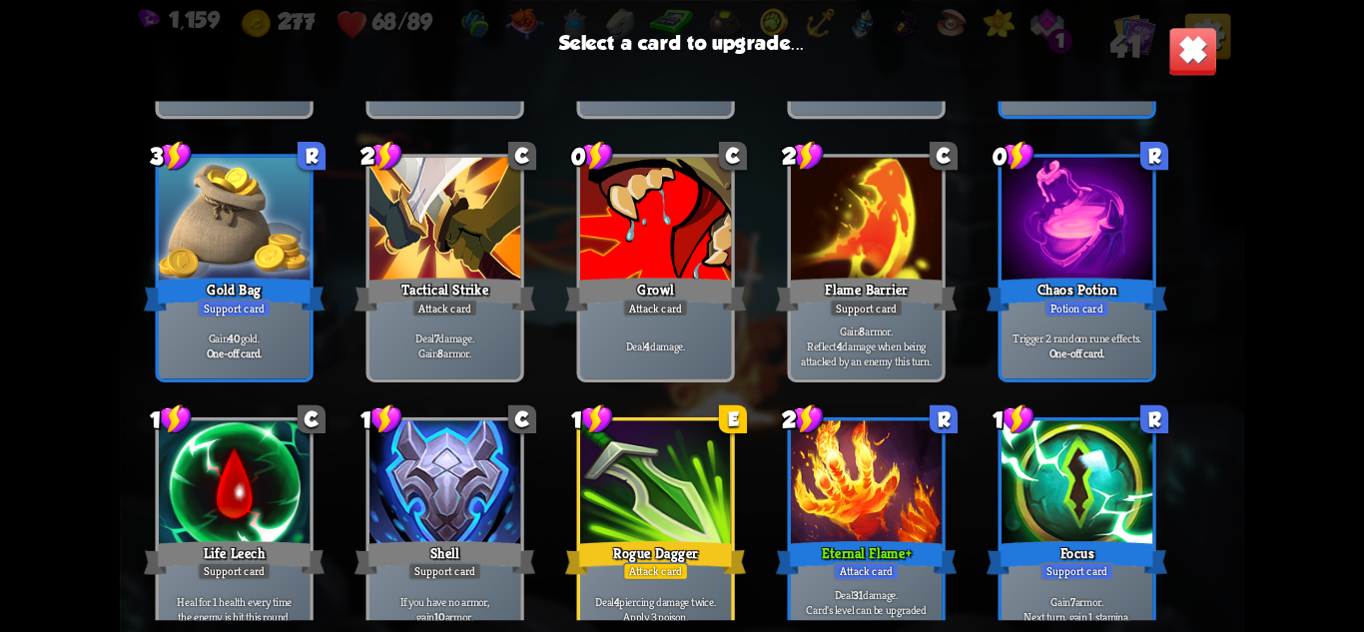
scroll to position [928, 0]
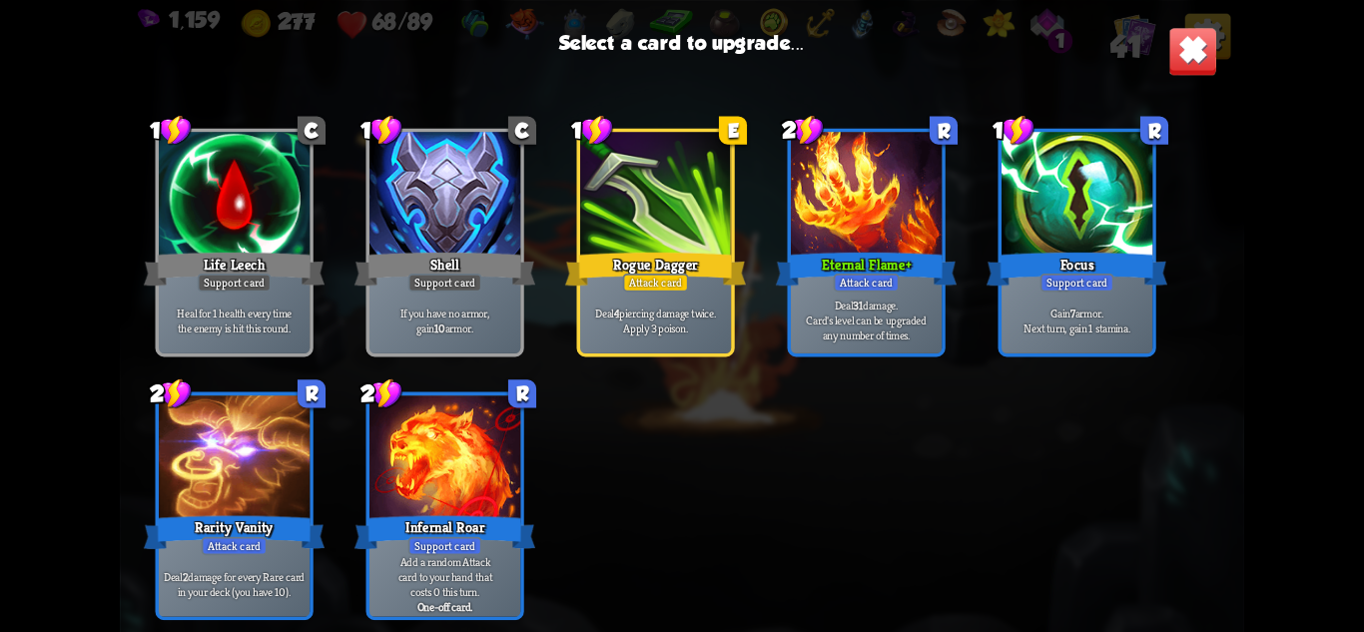
click at [875, 277] on div "Attack card" at bounding box center [867, 283] width 66 height 18
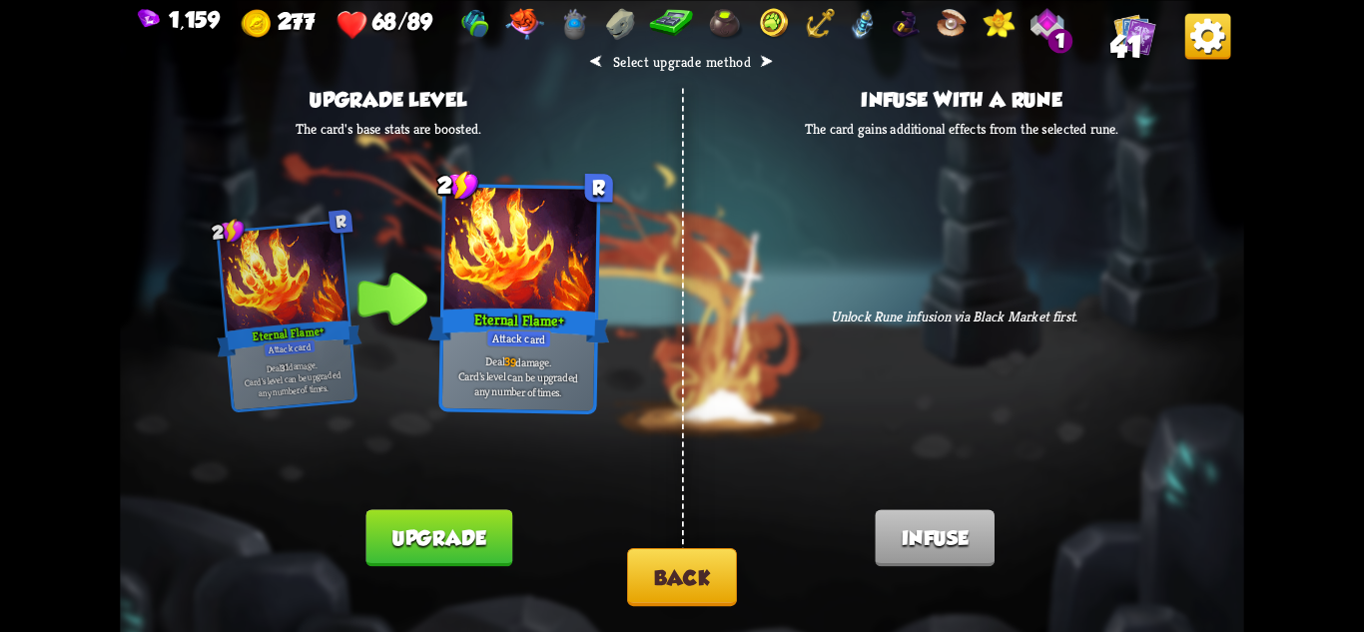
click at [449, 525] on button "Upgrade" at bounding box center [438, 537] width 146 height 57
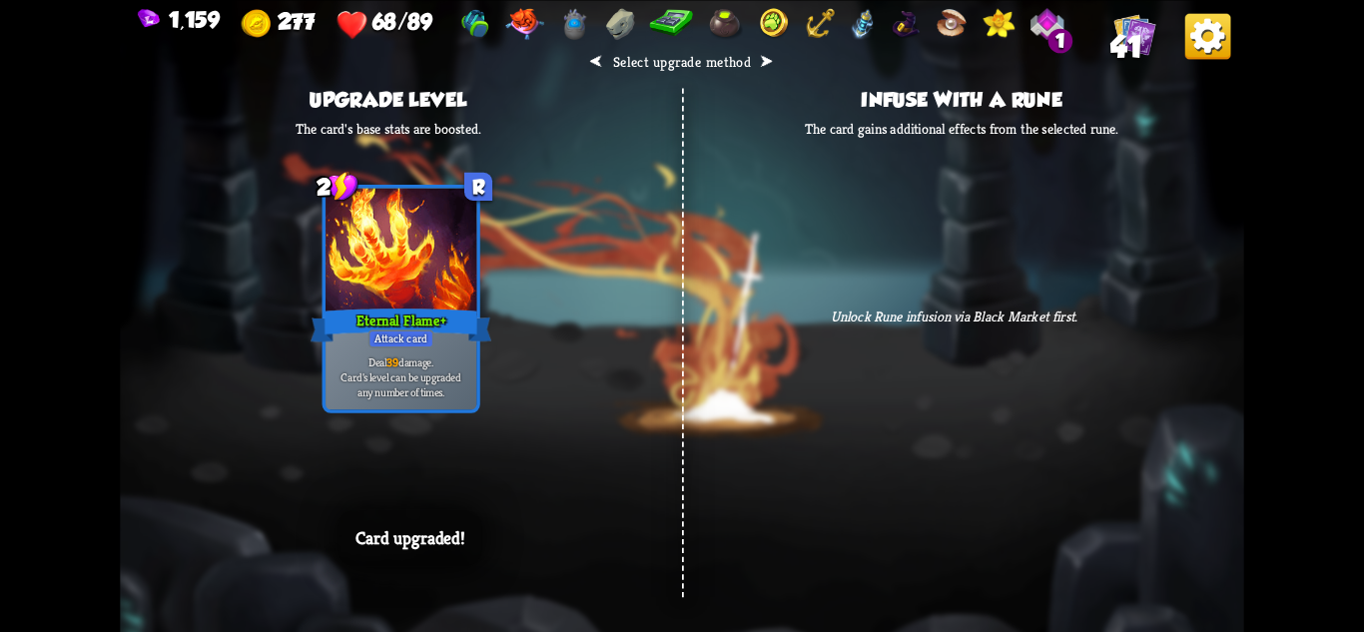
click at [1049, 323] on p "Unlock Rune infusion via Black Market first." at bounding box center [954, 316] width 317 height 18
click at [1059, 272] on div "⮜ Select upgrade method ⮞ Upgrade level The card's base stats are boosted. 2 R …" at bounding box center [681, 316] width 1123 height 632
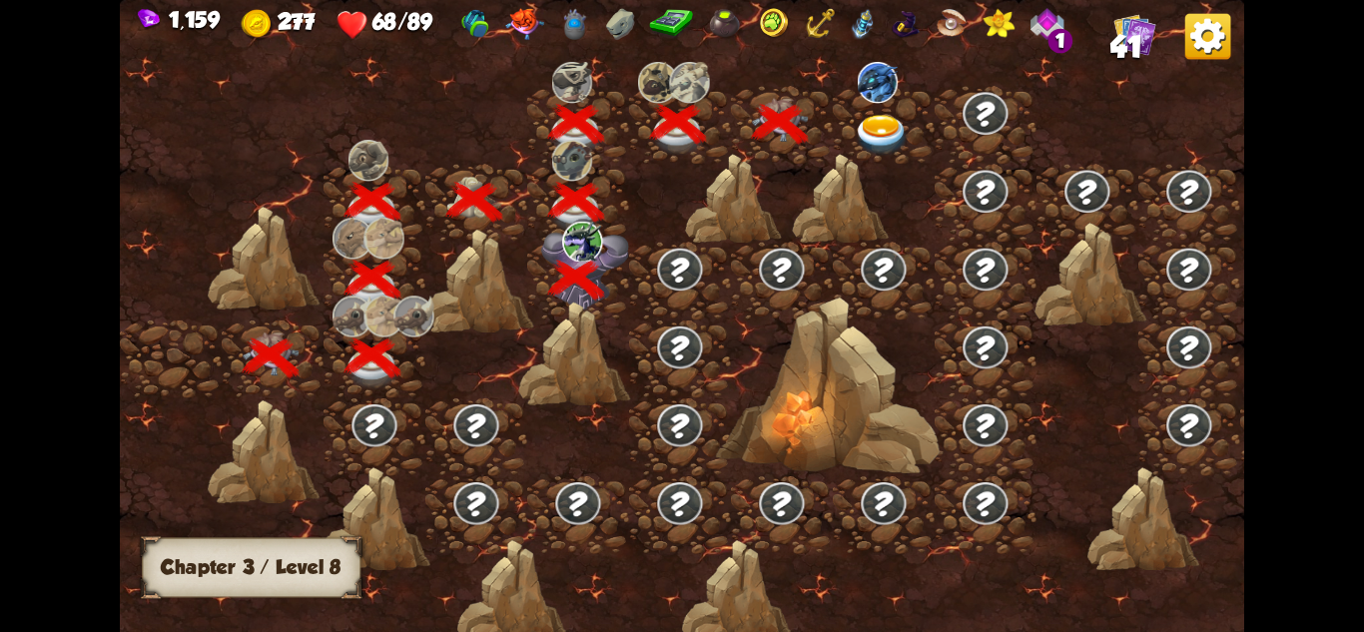
click at [885, 128] on img at bounding box center [882, 135] width 56 height 41
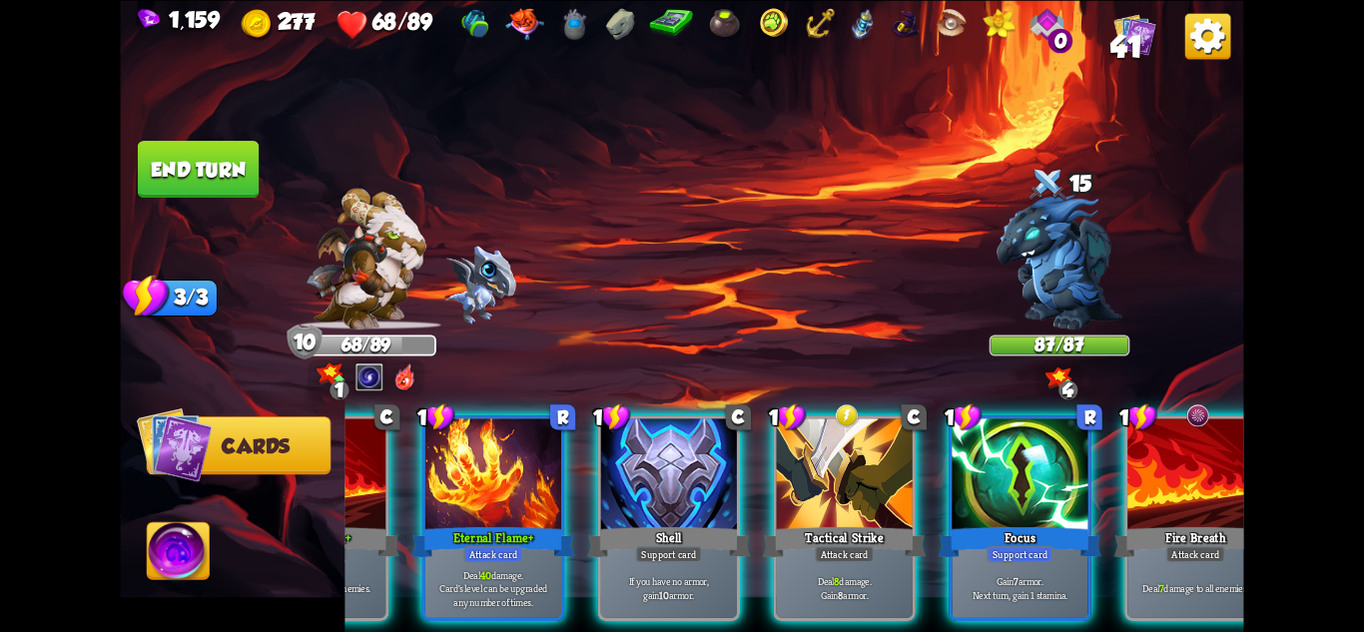
scroll to position [0, 589]
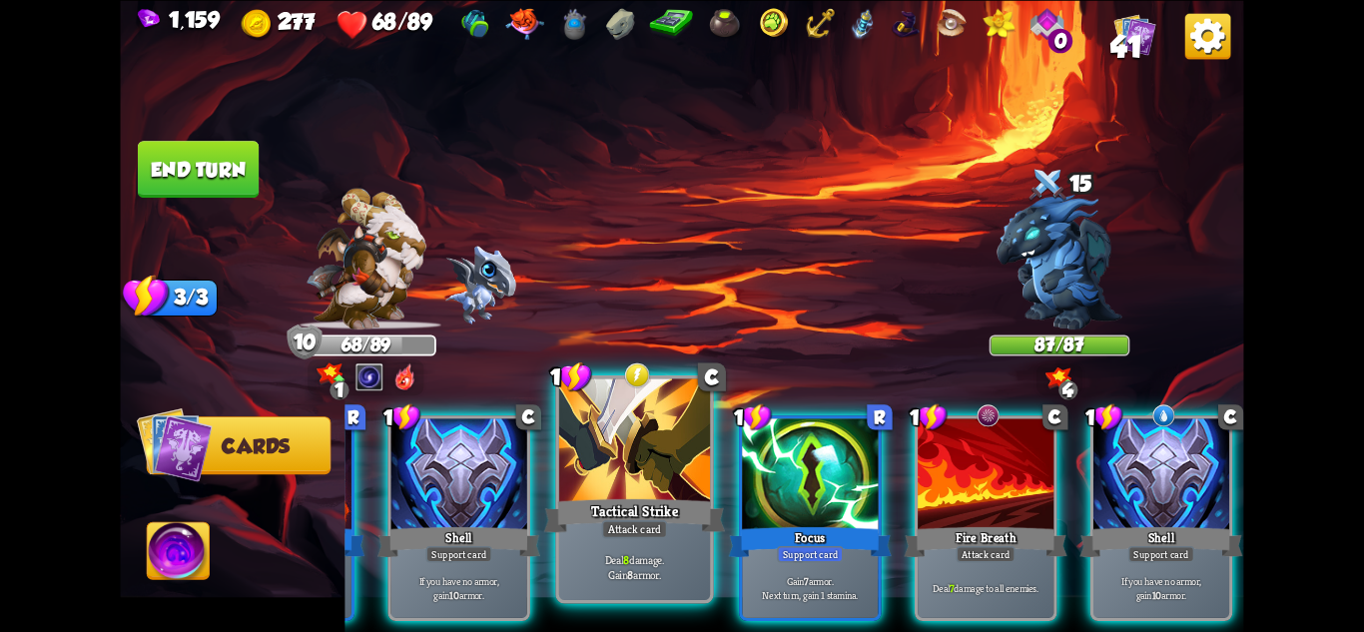
click at [680, 574] on p "Deal 8 damage. Gain 8 armor." at bounding box center [635, 567] width 144 height 30
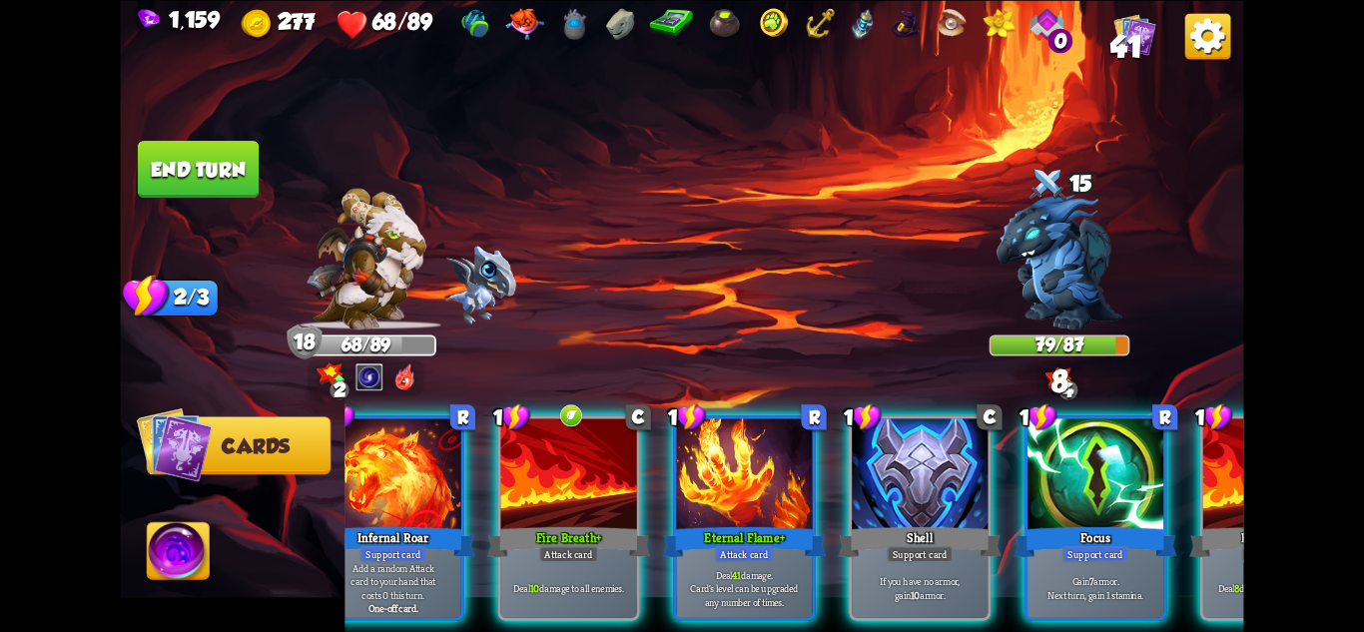
scroll to position [0, 0]
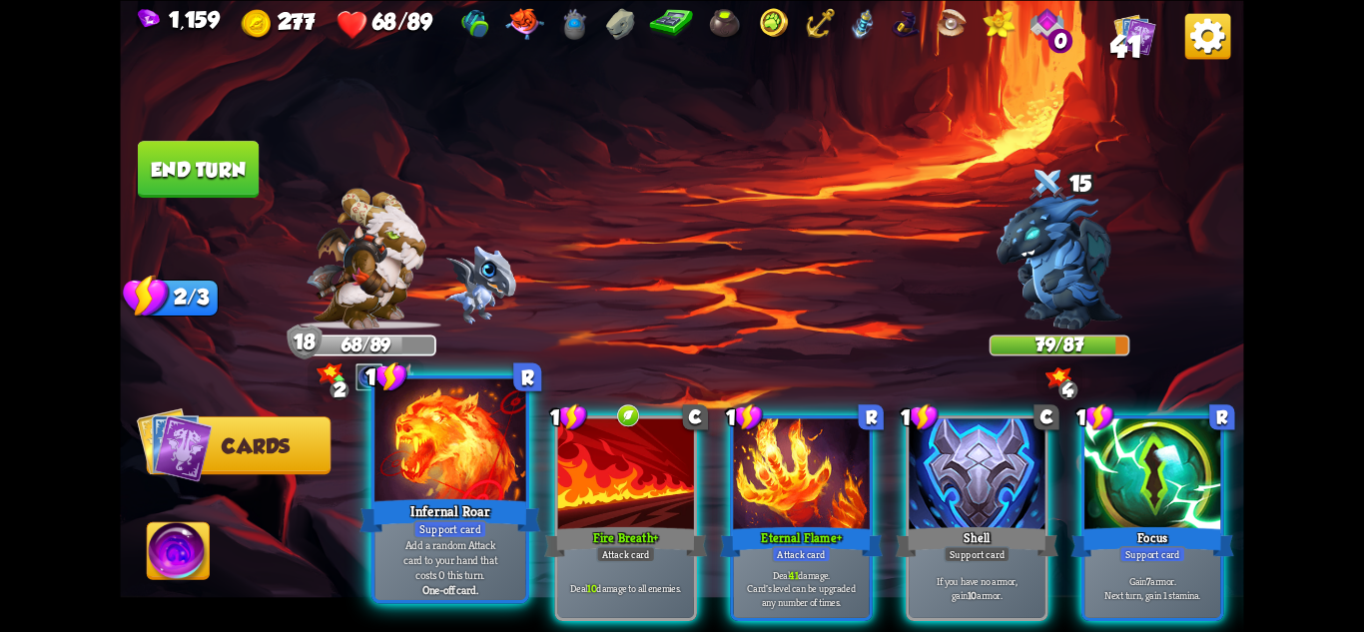
click at [415, 545] on p "Add a random Attack card to your hand that costs 0 this turn." at bounding box center [450, 559] width 144 height 45
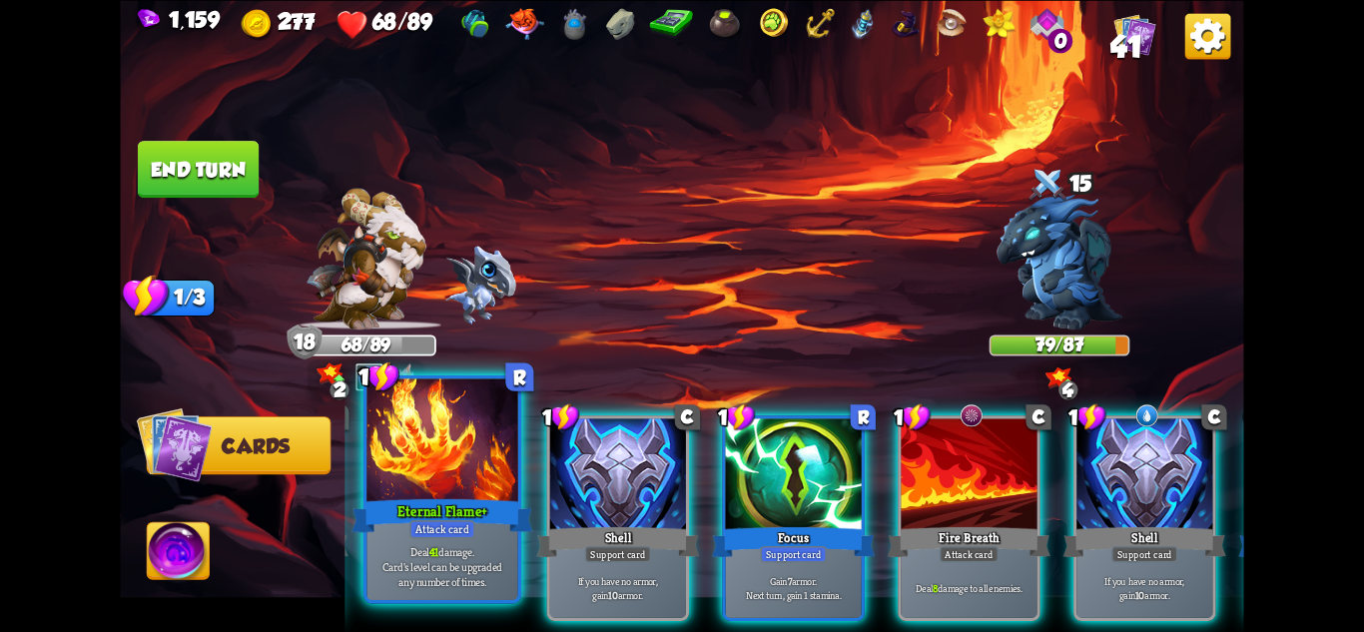
scroll to position [0, 389]
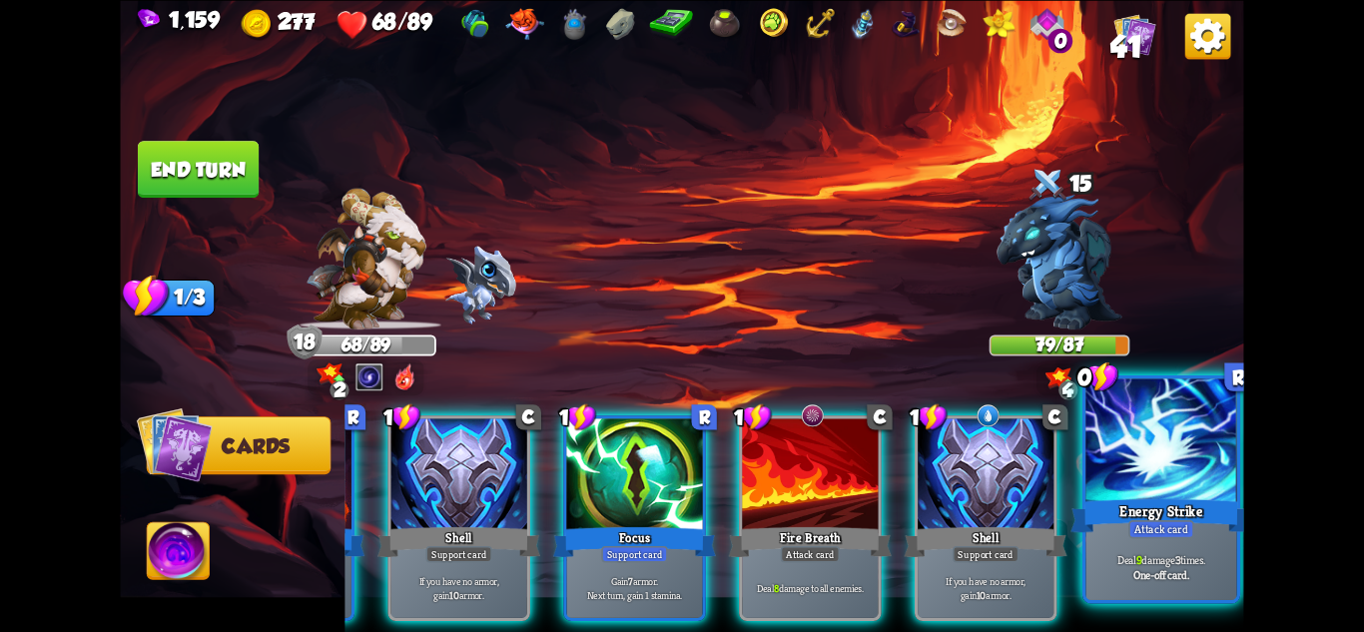
click at [1202, 564] on p "Deal 9 damage 3 times." at bounding box center [1162, 559] width 144 height 15
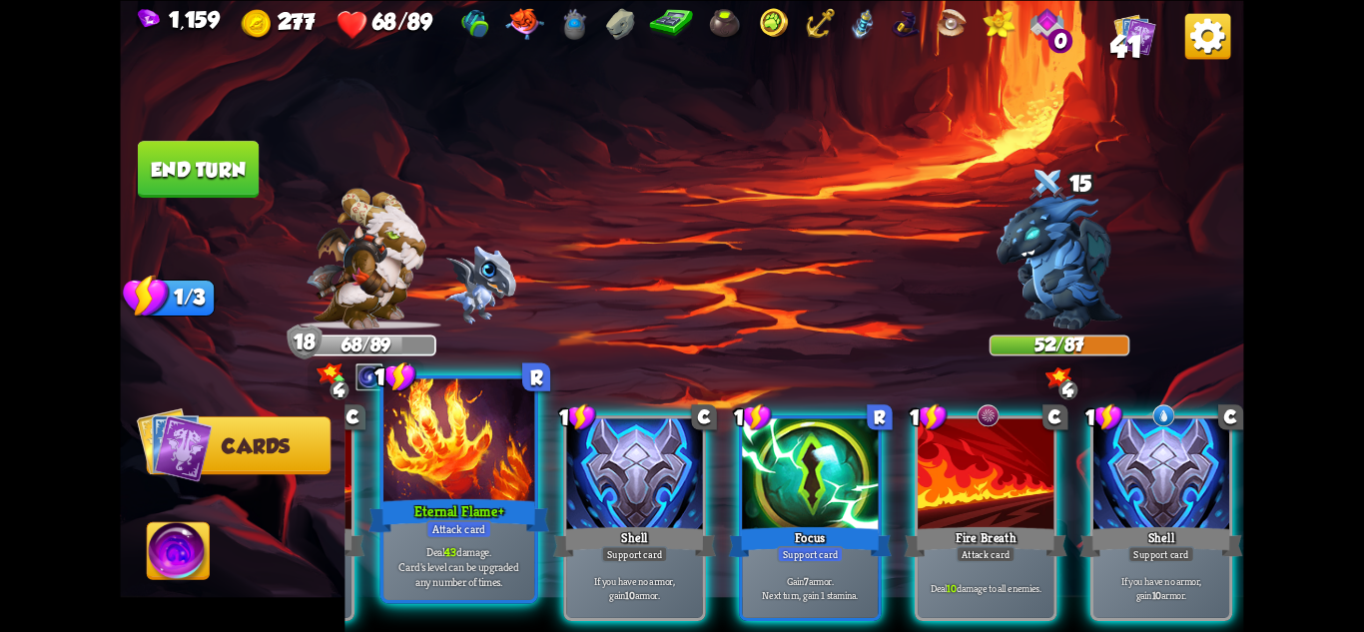
click at [473, 573] on p "Deal 43 damage. Card's level can be upgraded any number of times." at bounding box center [459, 566] width 144 height 45
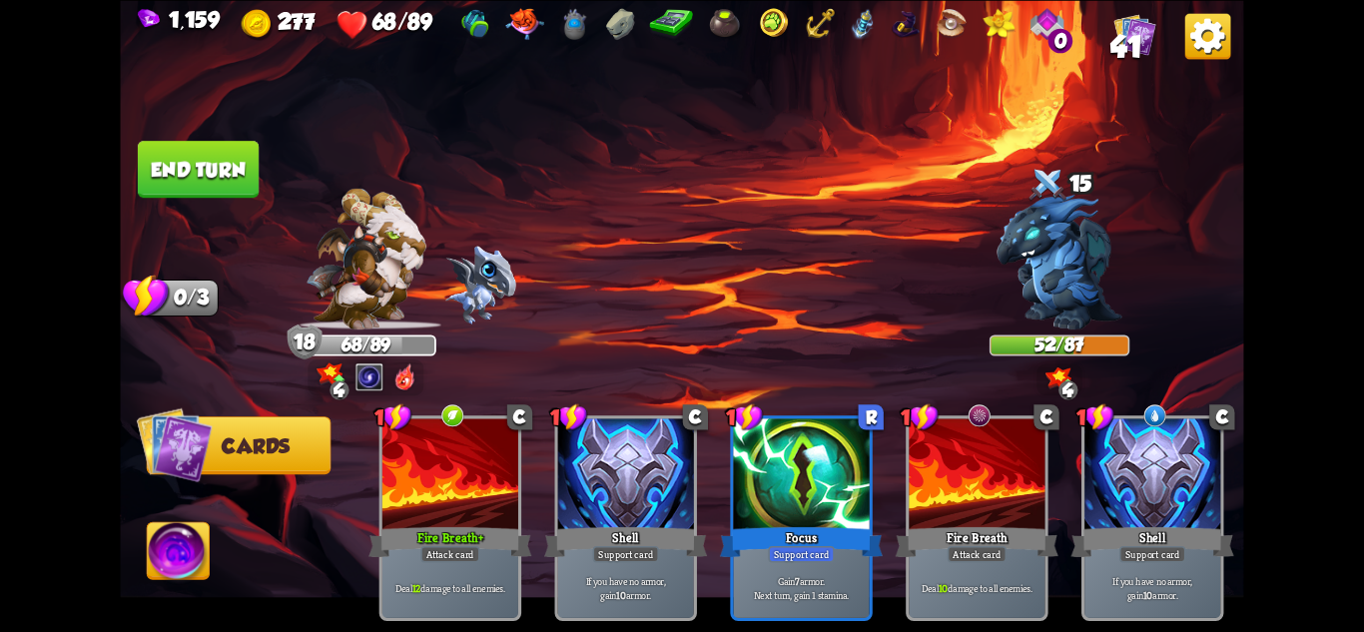
scroll to position [0, 0]
click at [204, 162] on button "End turn" at bounding box center [198, 169] width 121 height 57
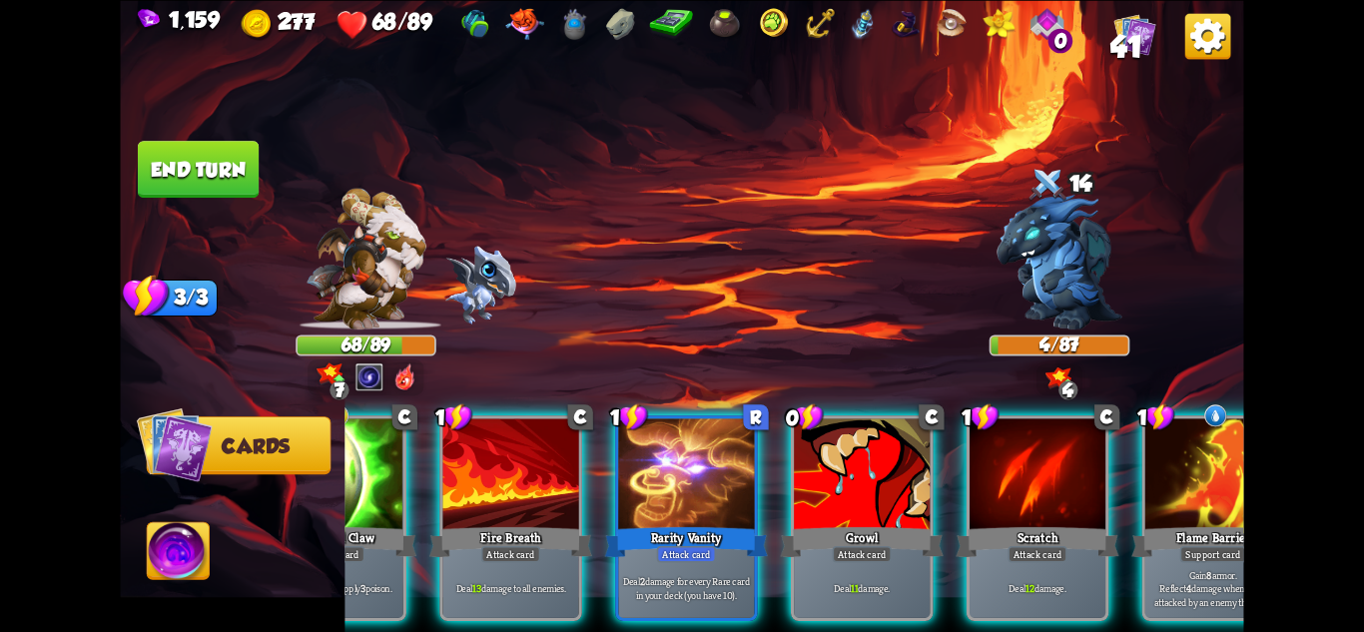
scroll to position [0, 190]
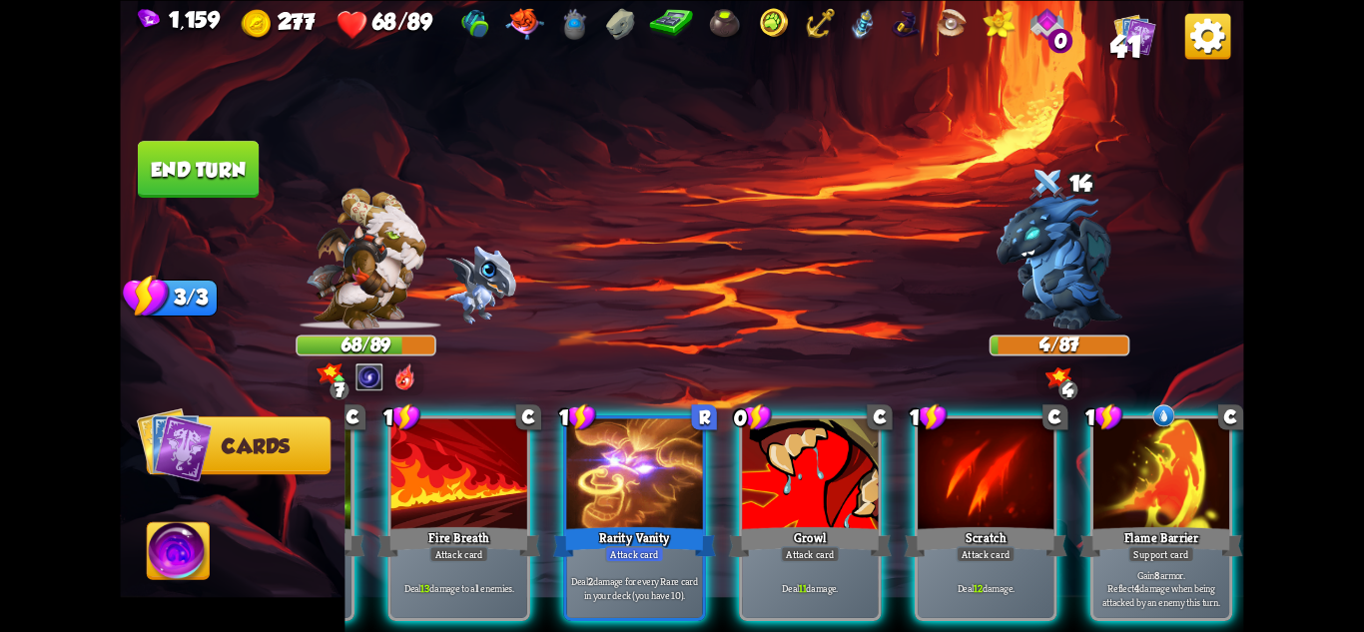
click at [182, 546] on img at bounding box center [179, 553] width 62 height 63
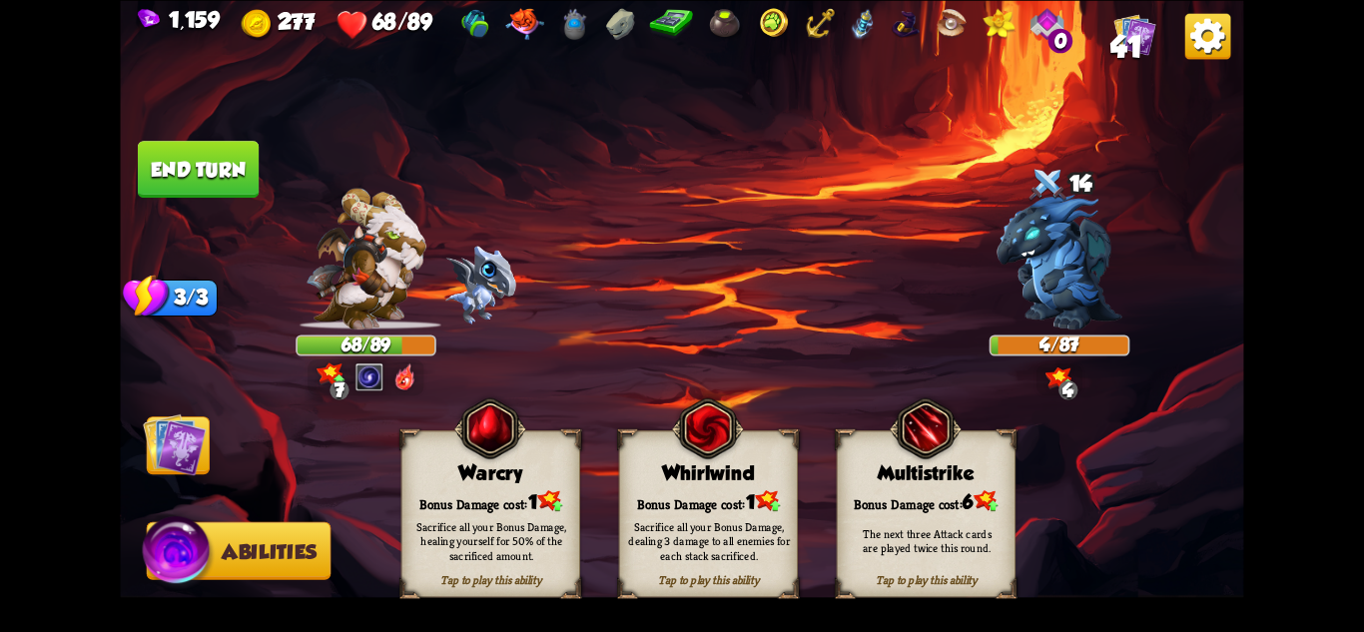
click at [520, 514] on div "Sacrifice all your Bonus Damage, healing yourself for 50% of the sacrificed amo…" at bounding box center [491, 540] width 179 height 70
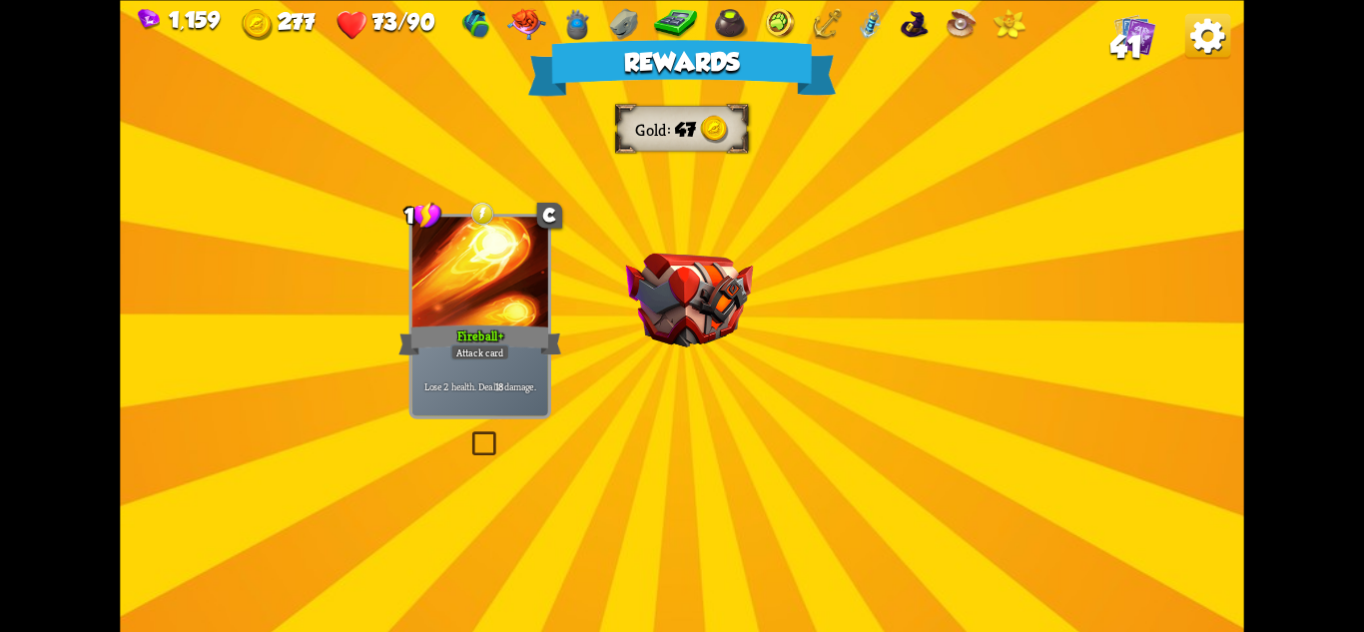
click at [775, 431] on div "Rewards Gold 47 Select a card 1 C Fireball+ Attack card Lose 2 health. Deal 18 …" at bounding box center [681, 316] width 1123 height 632
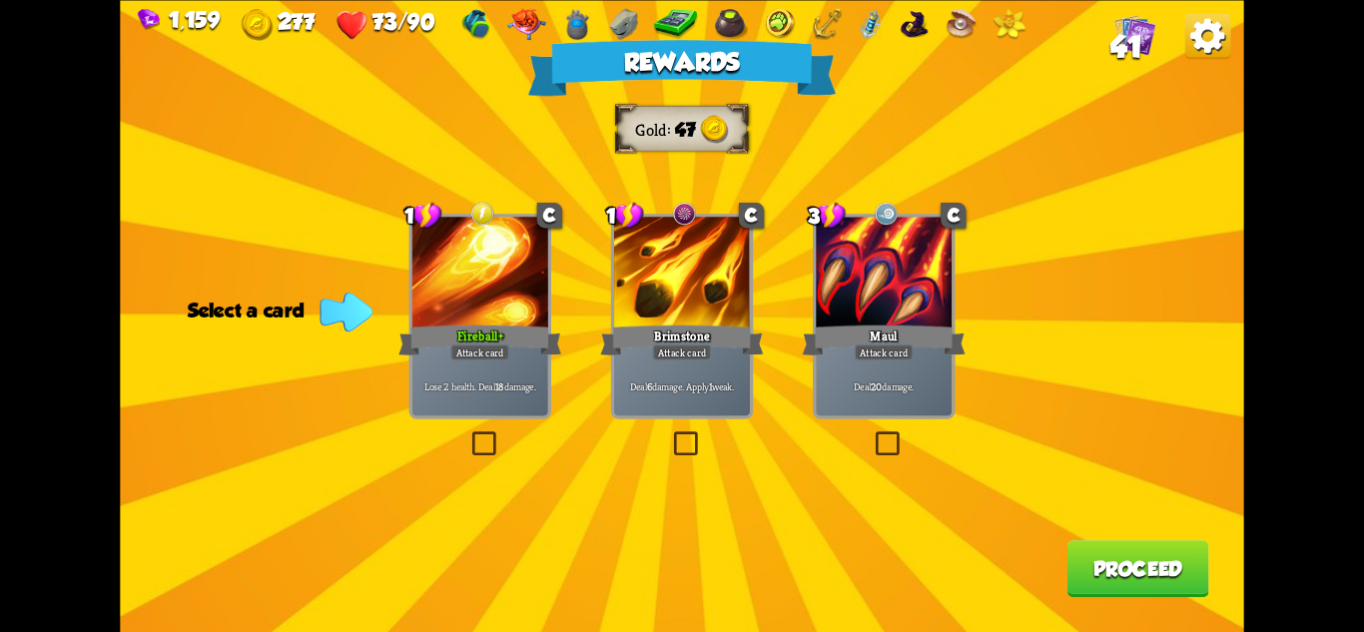
click at [709, 338] on div "Brimstone" at bounding box center [681, 340] width 163 height 36
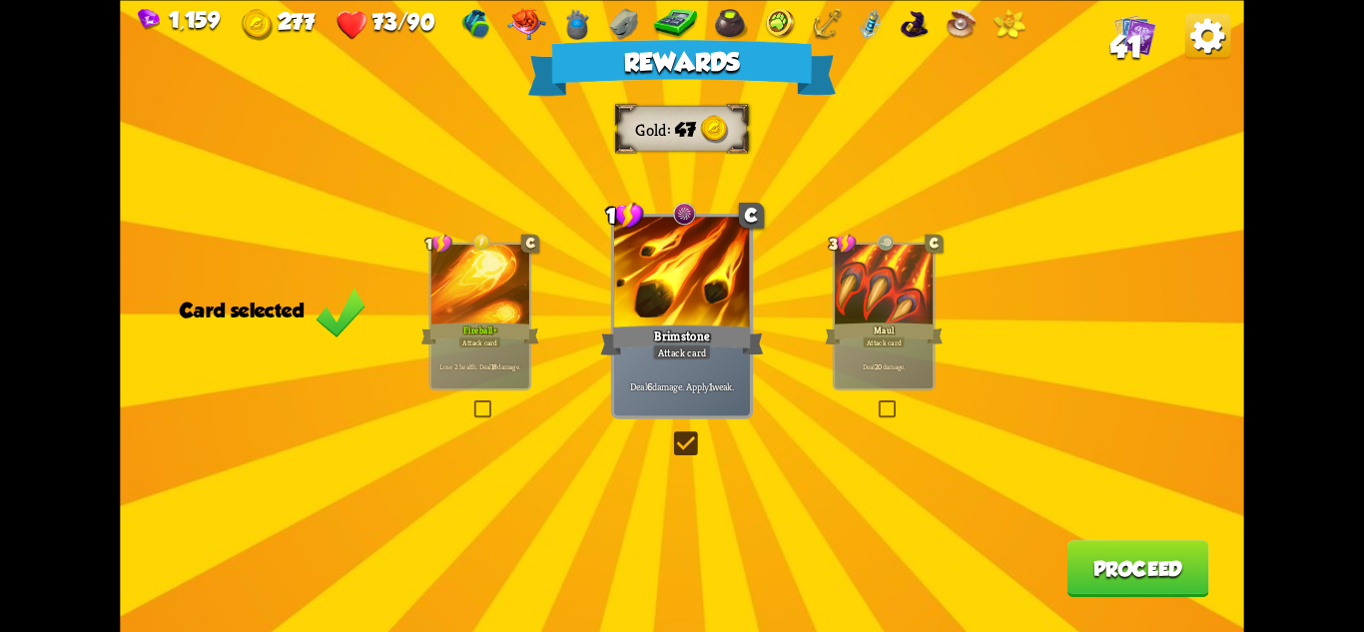
click at [1165, 592] on button "Proceed" at bounding box center [1139, 568] width 142 height 57
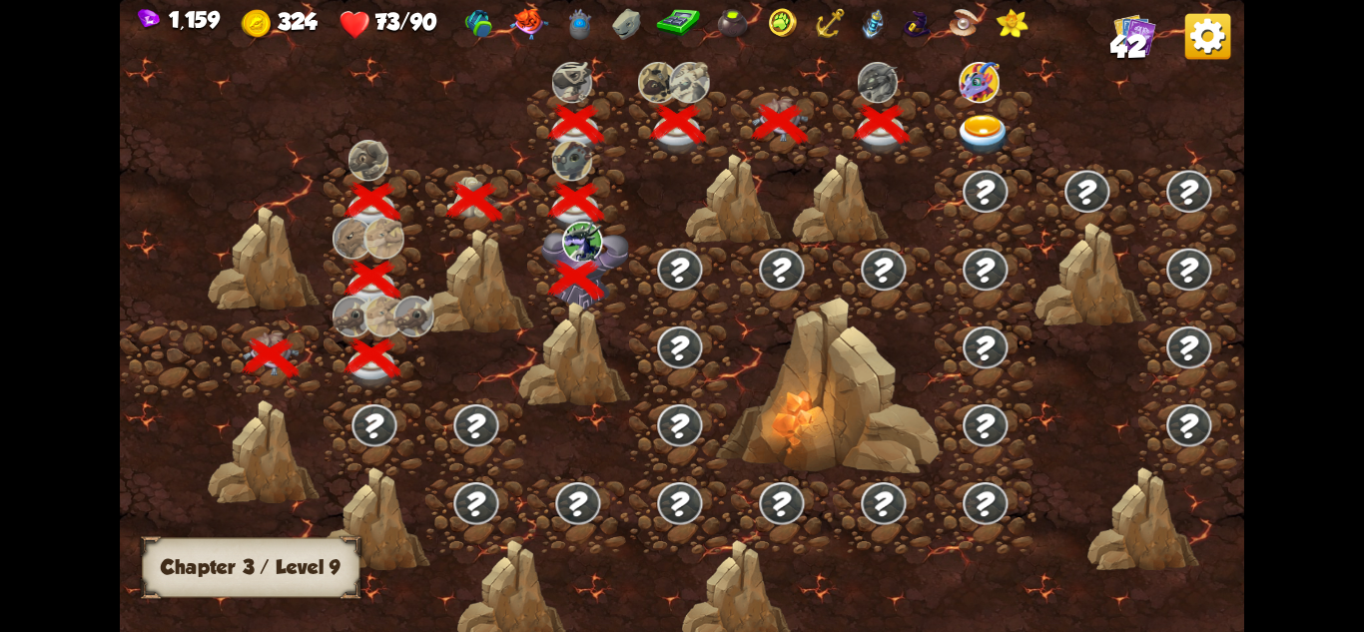
click at [987, 124] on img at bounding box center [984, 135] width 56 height 41
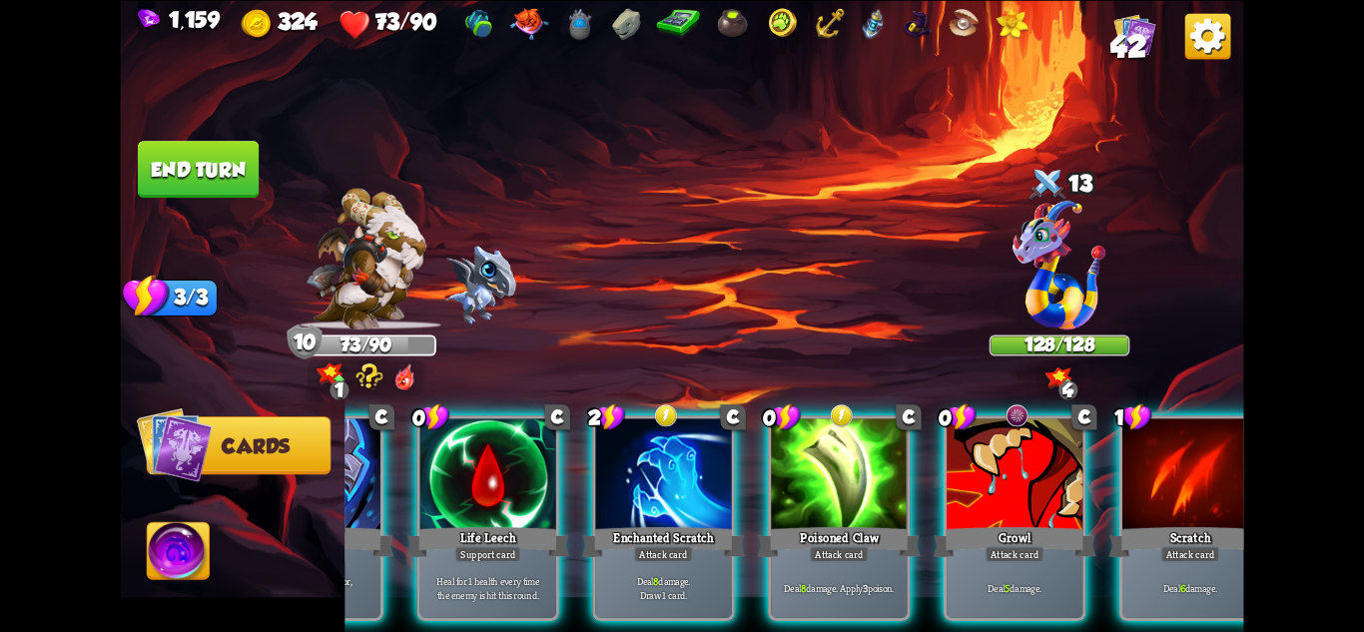
scroll to position [0, 589]
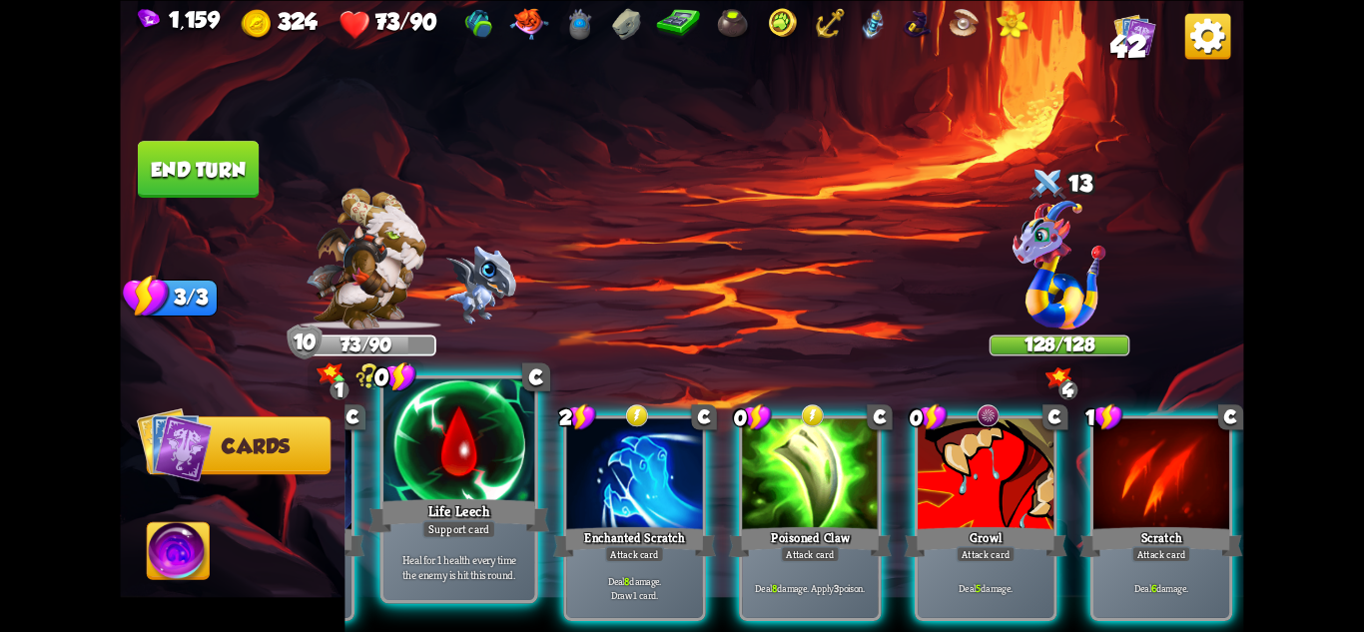
click at [500, 516] on div "Life Leech" at bounding box center [458, 515] width 181 height 40
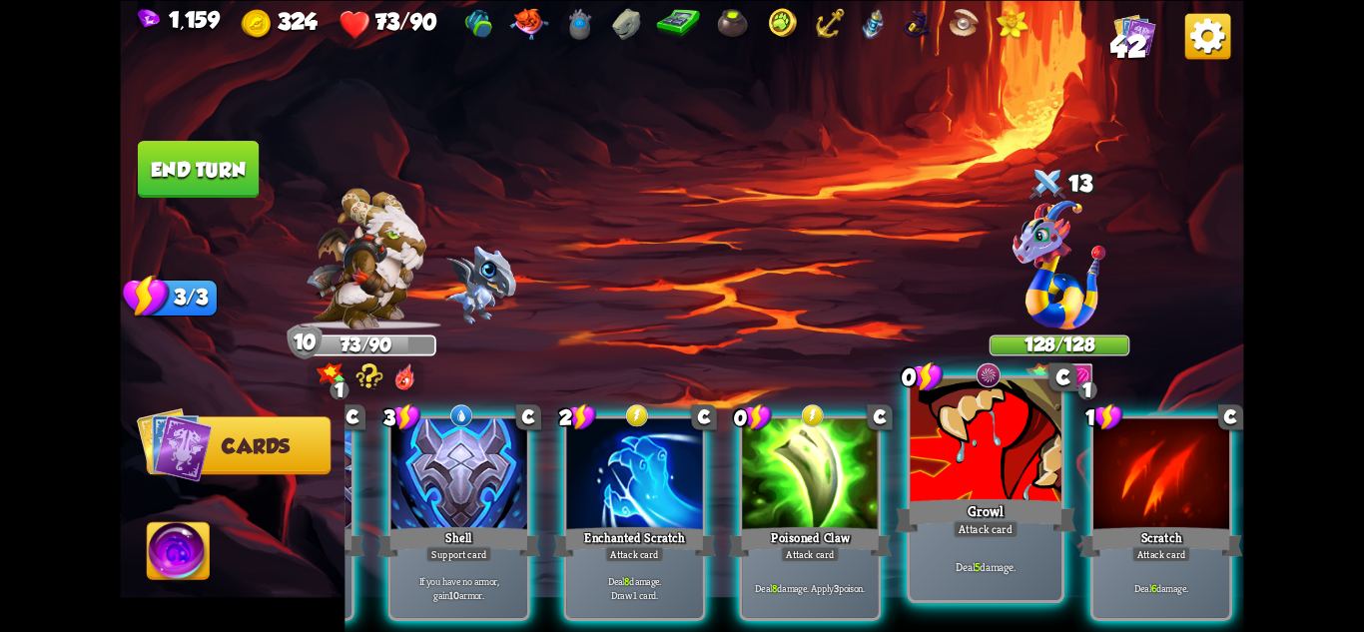
scroll to position [0, 389]
click at [988, 511] on div "Growl" at bounding box center [985, 515] width 181 height 40
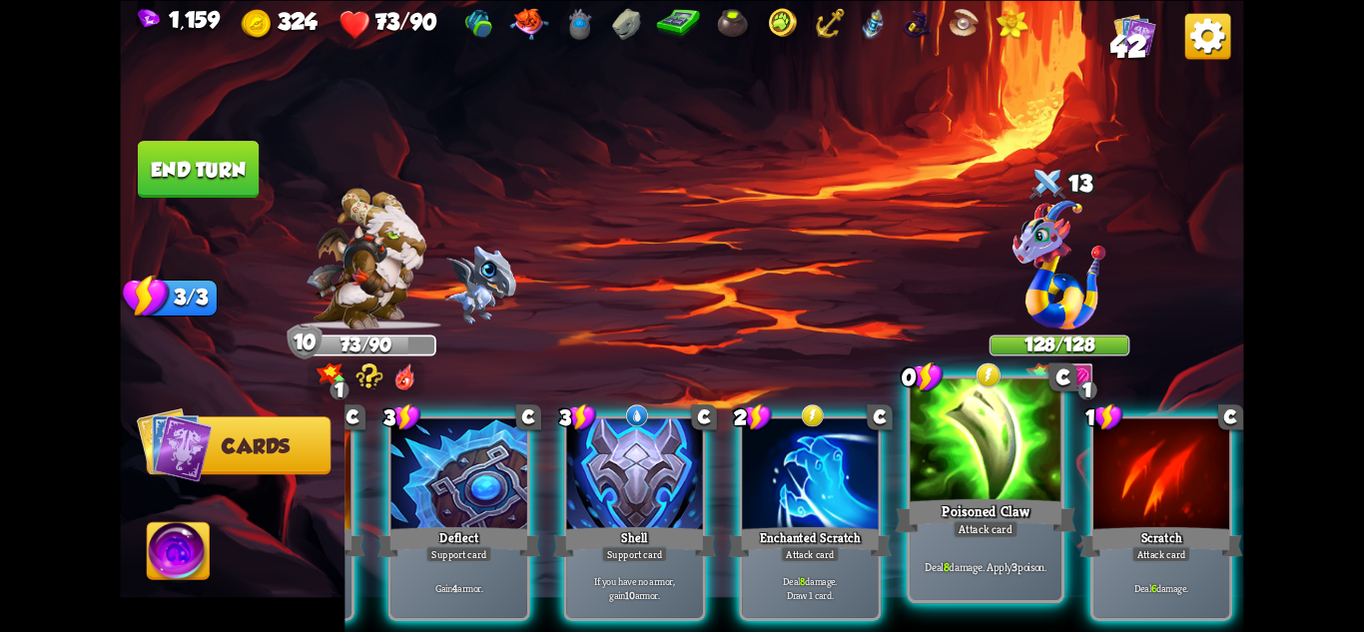
scroll to position [0, 190]
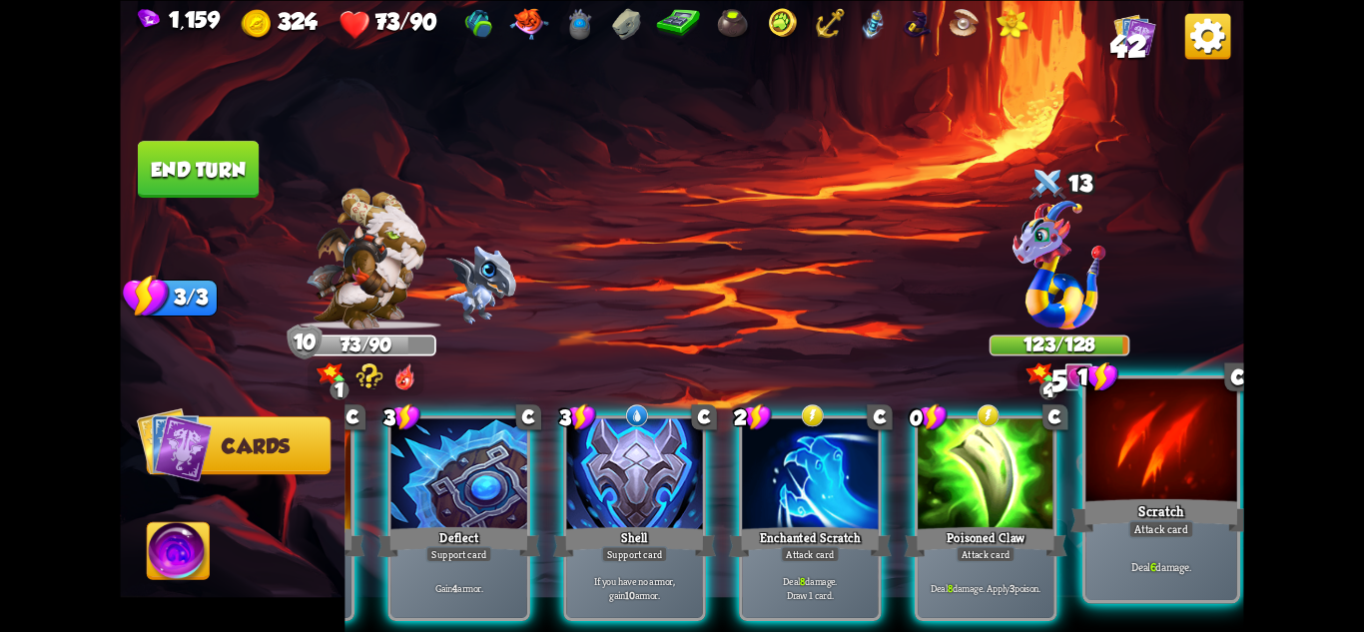
click at [1142, 524] on div "Attack card" at bounding box center [1161, 528] width 66 height 18
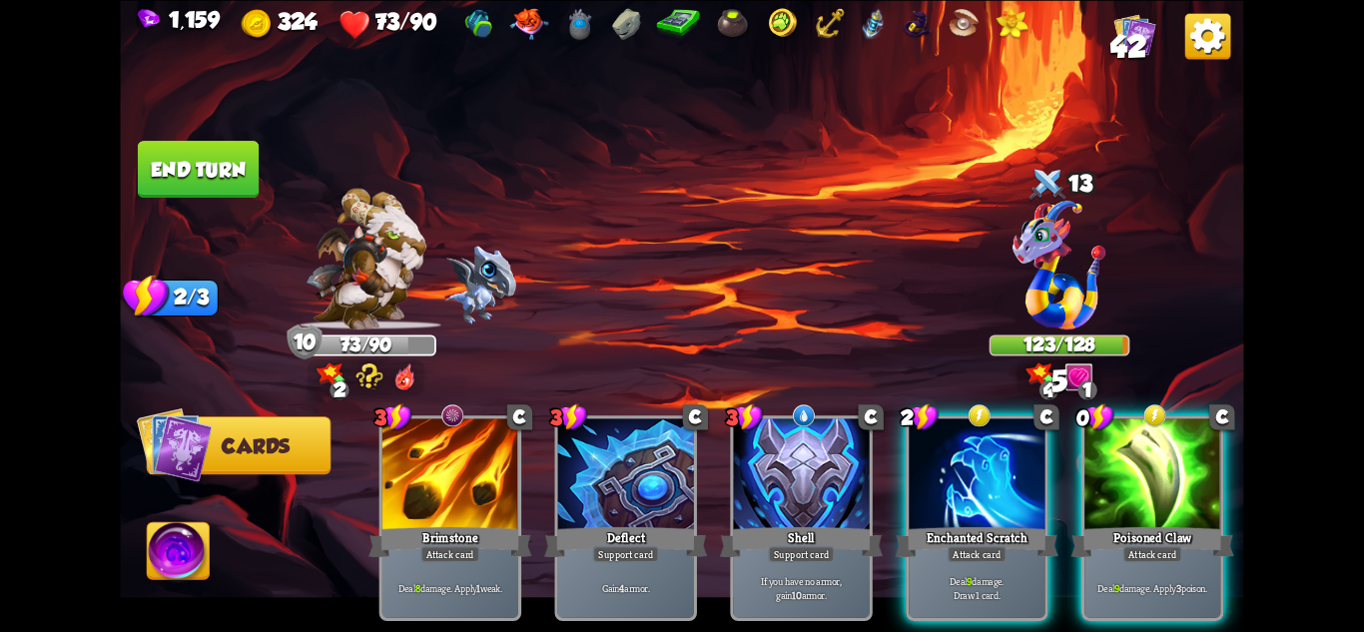
scroll to position [0, 0]
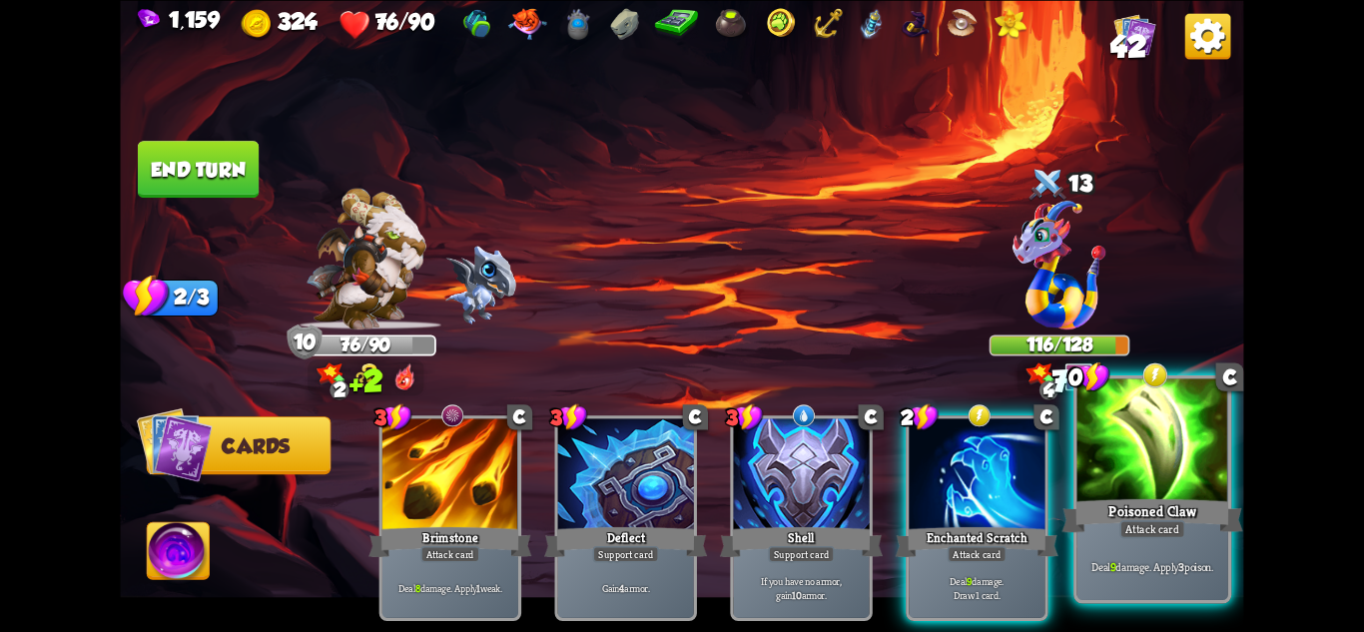
click at [1155, 524] on div "Attack card" at bounding box center [1152, 528] width 66 height 18
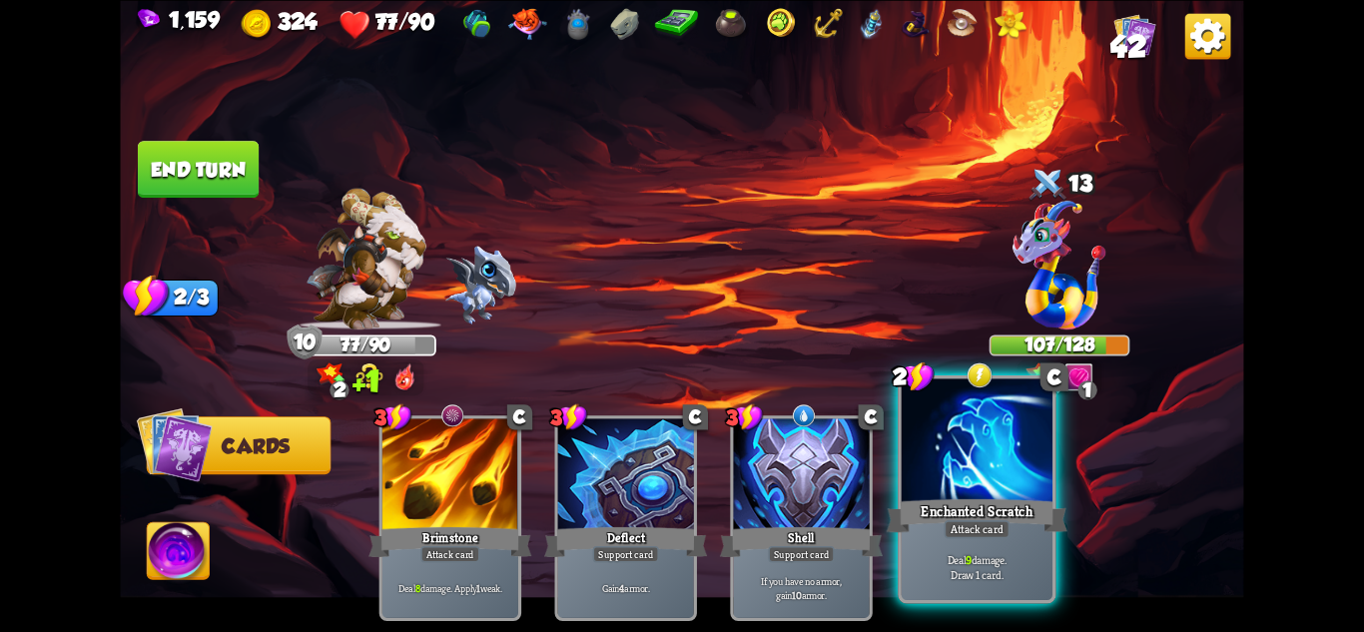
click at [1016, 529] on div "Enchanted Scratch" at bounding box center [977, 515] width 181 height 40
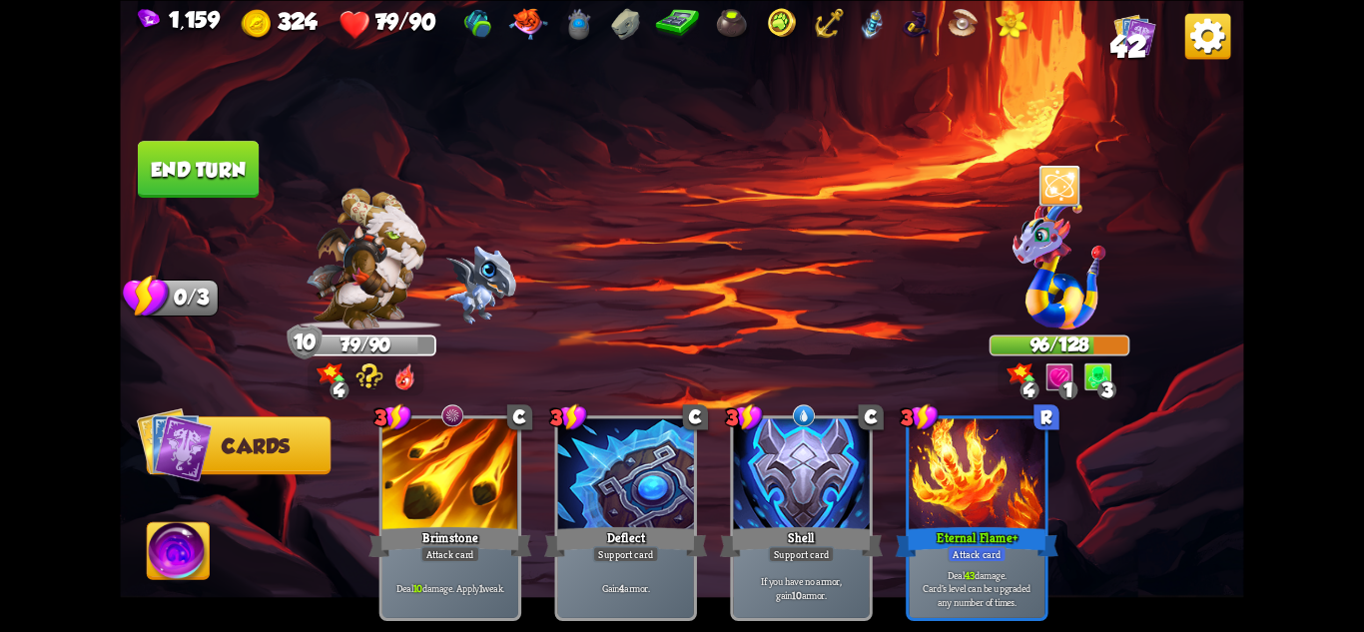
click at [199, 147] on button "End turn" at bounding box center [198, 169] width 121 height 57
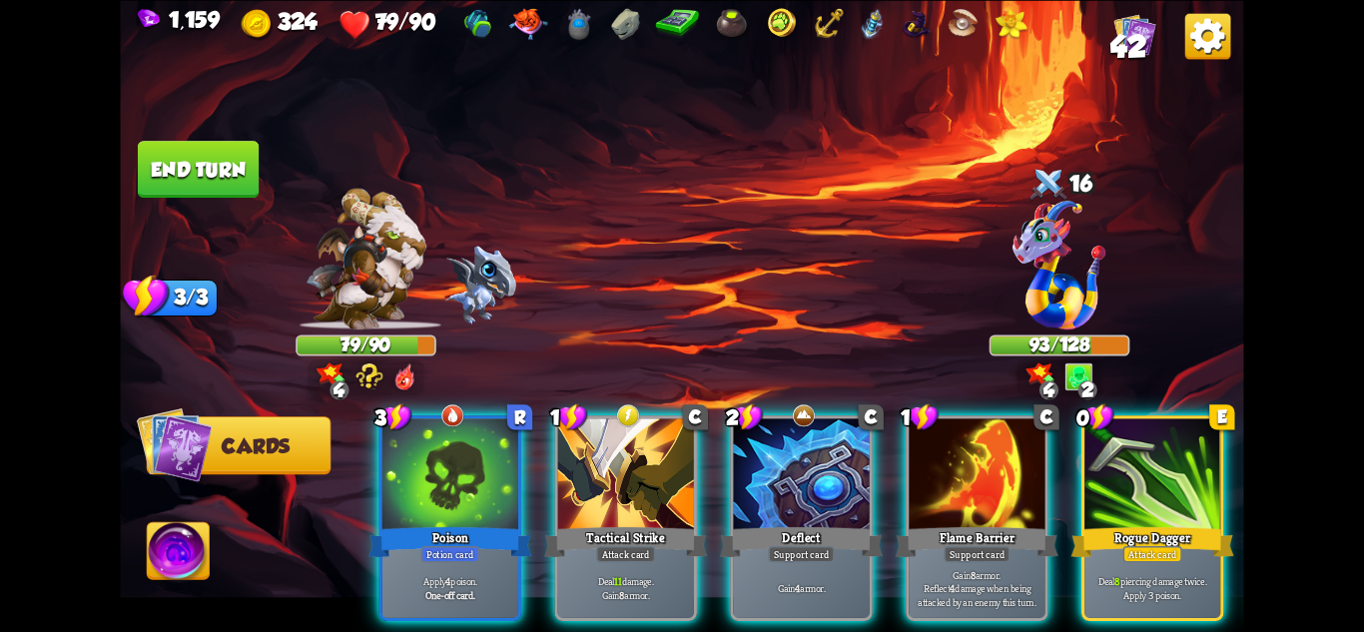
scroll to position [0, 190]
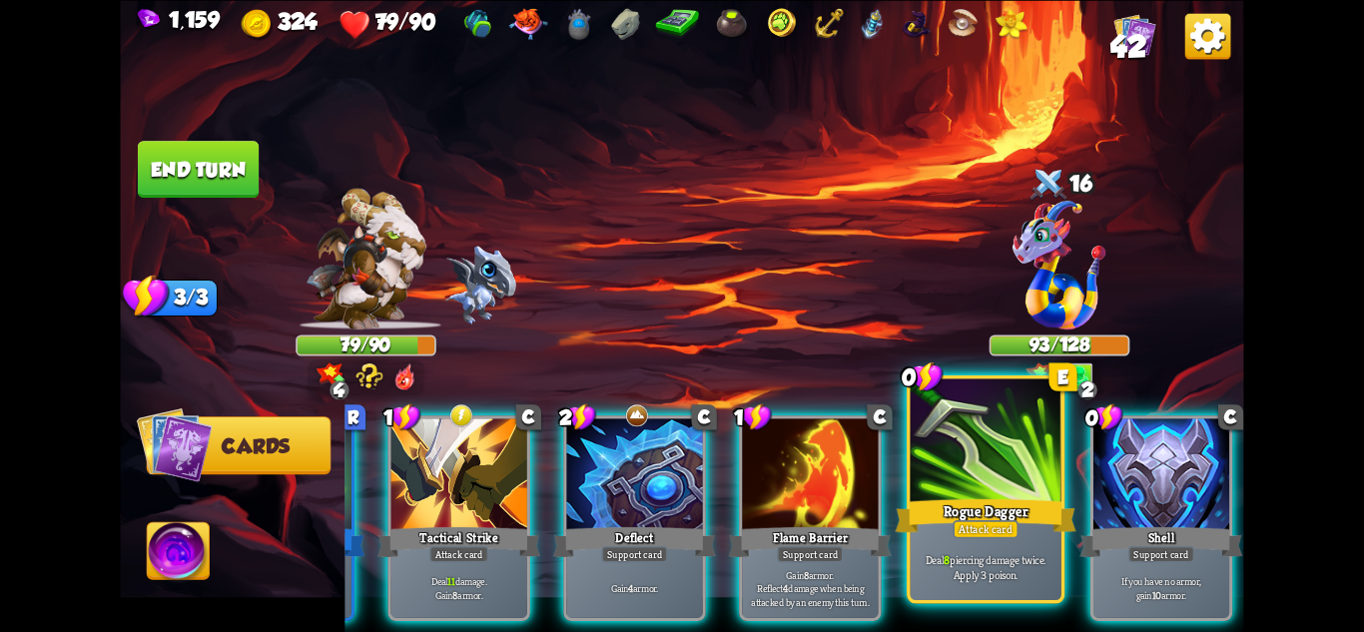
click at [1009, 556] on p "Deal 8 piercing damage twice. Apply 3 poison." at bounding box center [986, 567] width 144 height 30
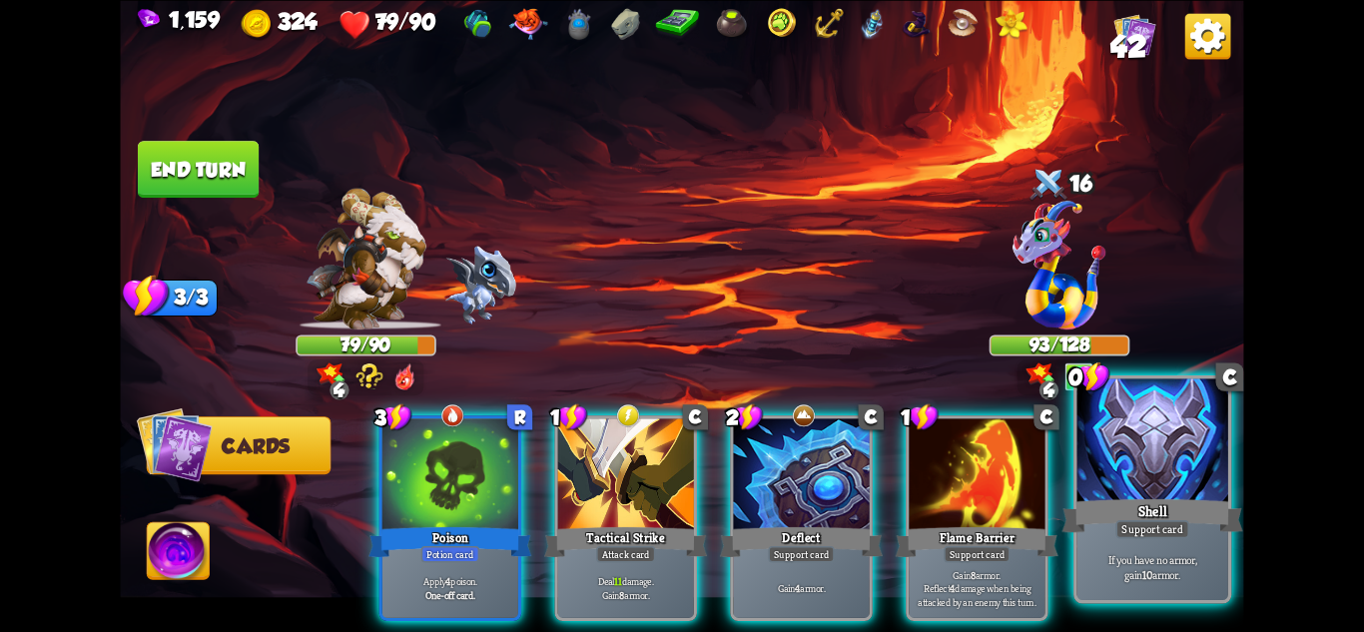
scroll to position [0, 0]
click at [1153, 513] on div "Shell" at bounding box center [1153, 515] width 181 height 40
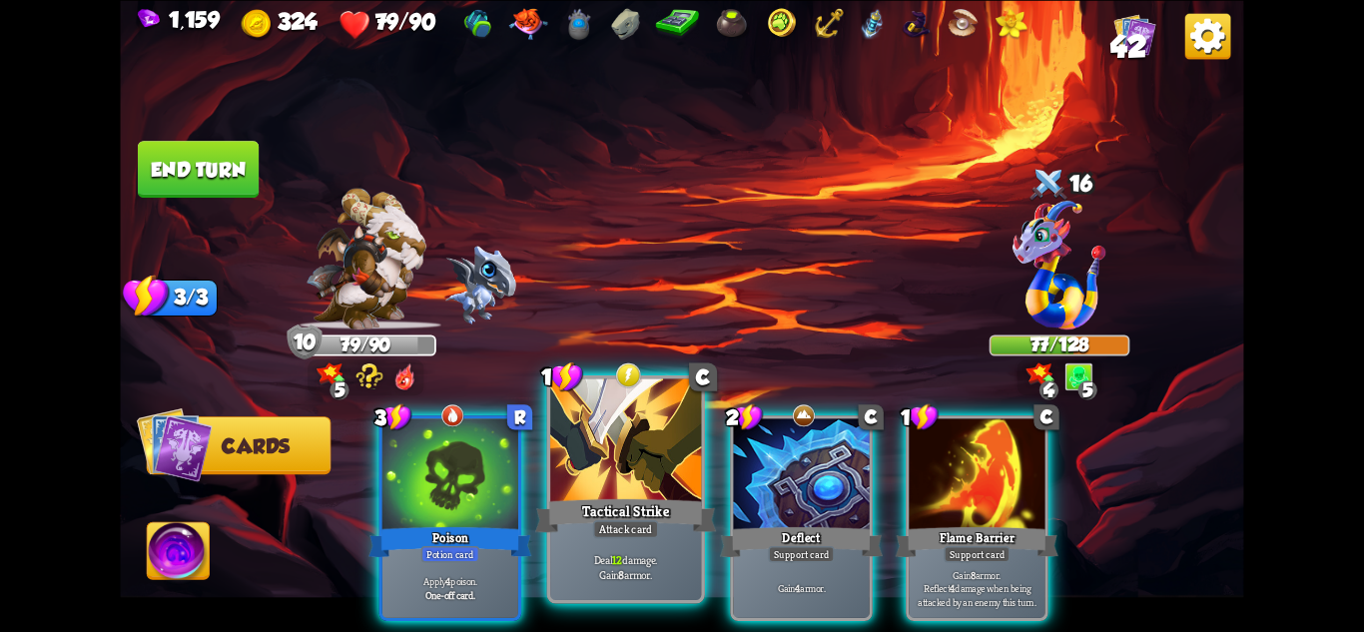
click at [624, 499] on div "Tactical Strike" at bounding box center [625, 515] width 181 height 40
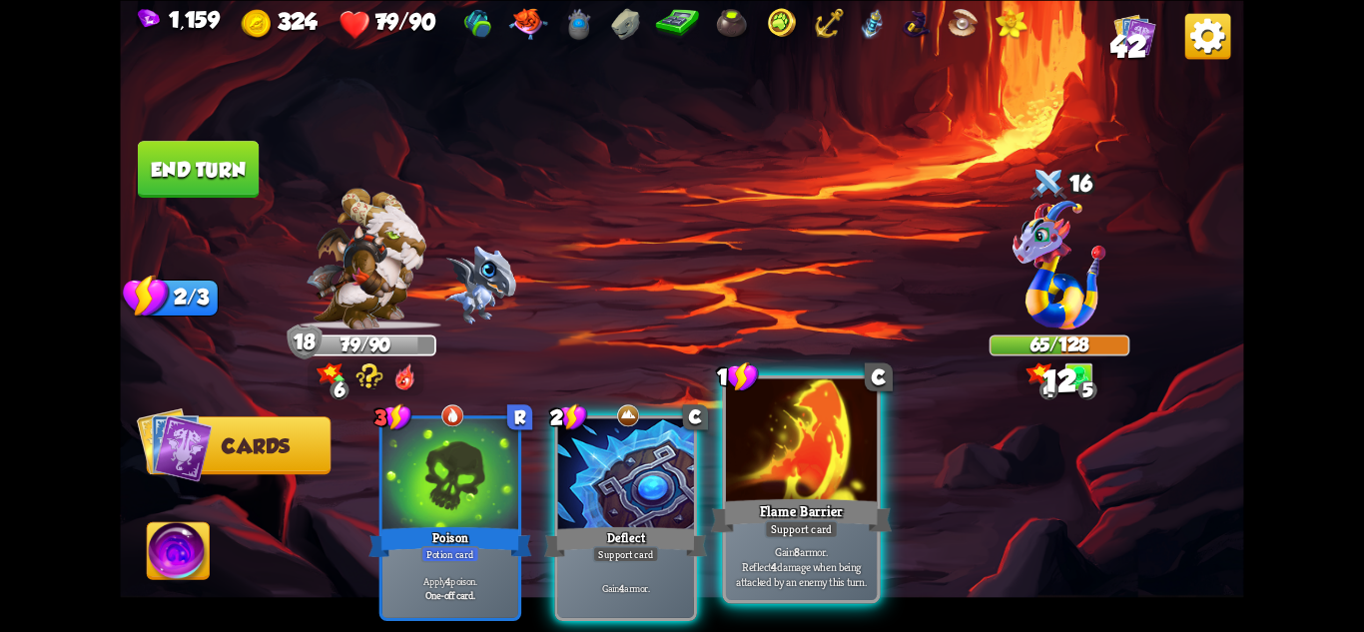
click at [813, 509] on div "Flame Barrier" at bounding box center [801, 515] width 181 height 40
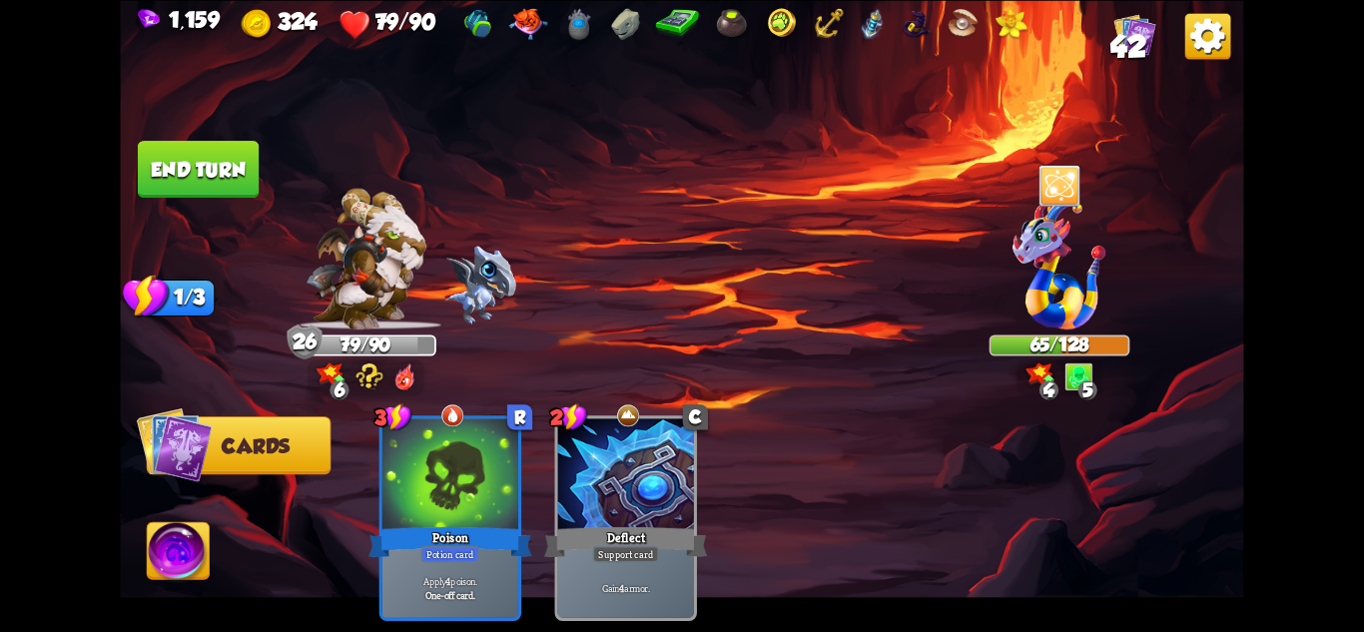
click at [218, 149] on button "End turn" at bounding box center [198, 169] width 121 height 57
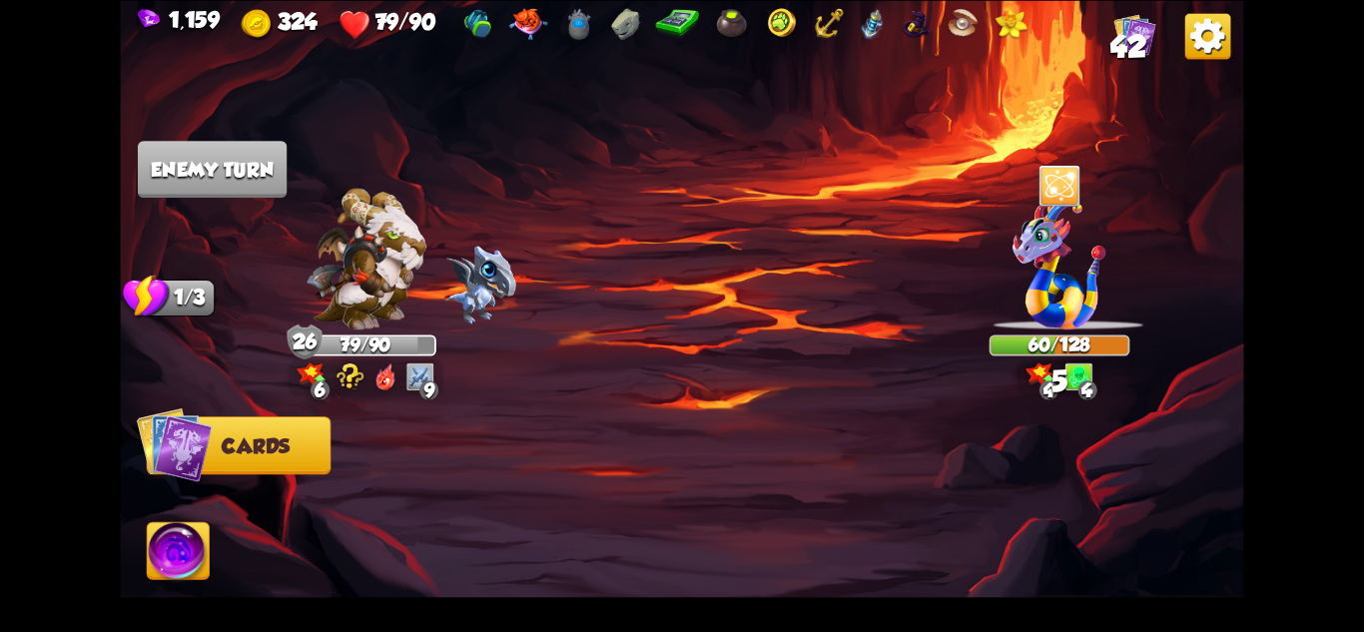
click at [1327, 525] on div "1,159 324 79/90 42 Select an enemy to attack... You don't have enough stamina t…" at bounding box center [682, 316] width 1364 height 632
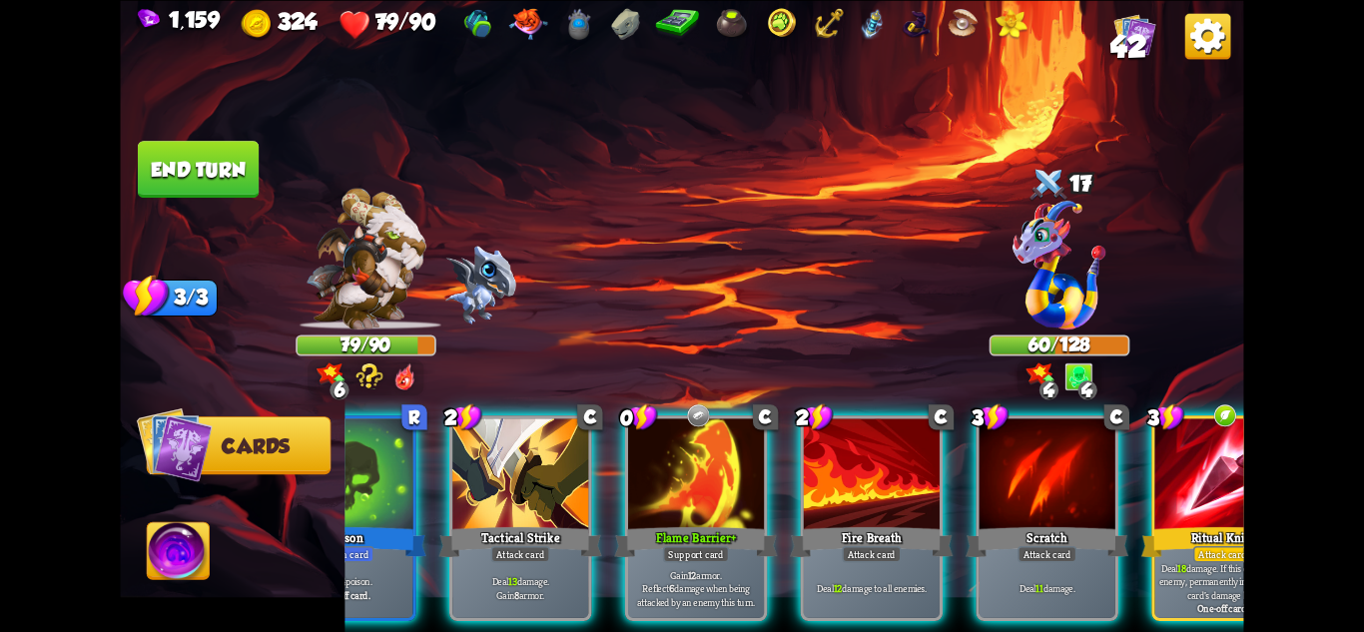
scroll to position [0, 190]
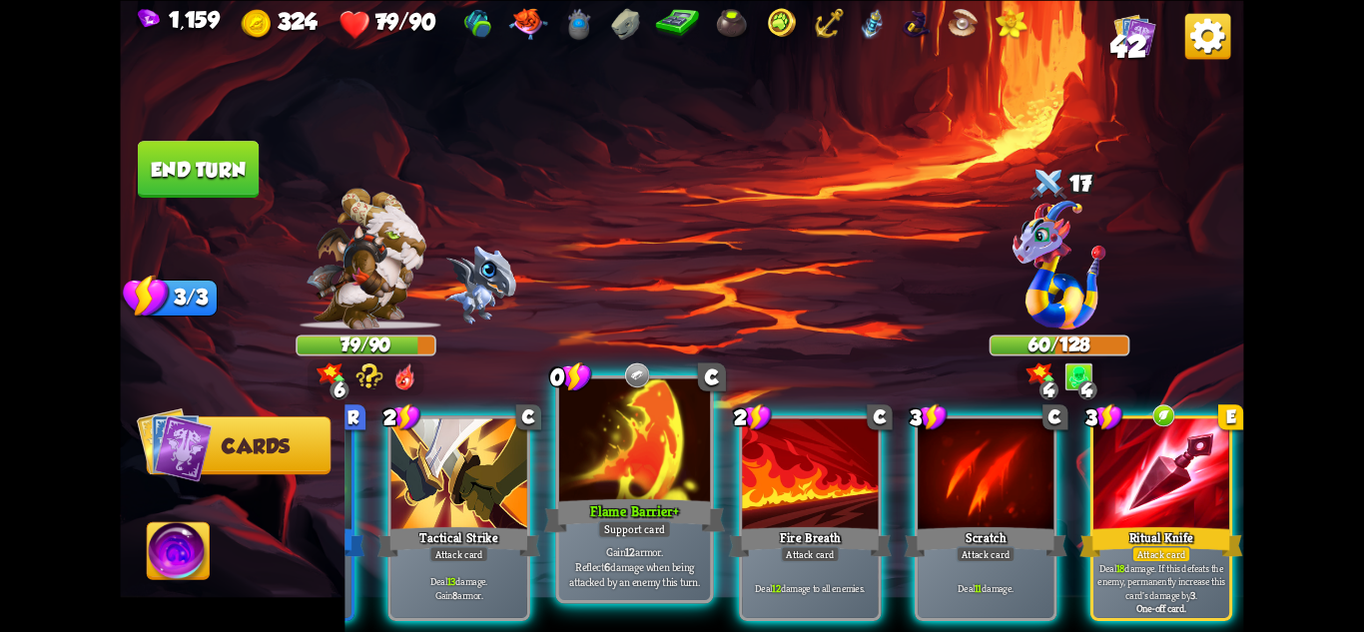
click at [637, 521] on div "Support card" at bounding box center [635, 528] width 74 height 18
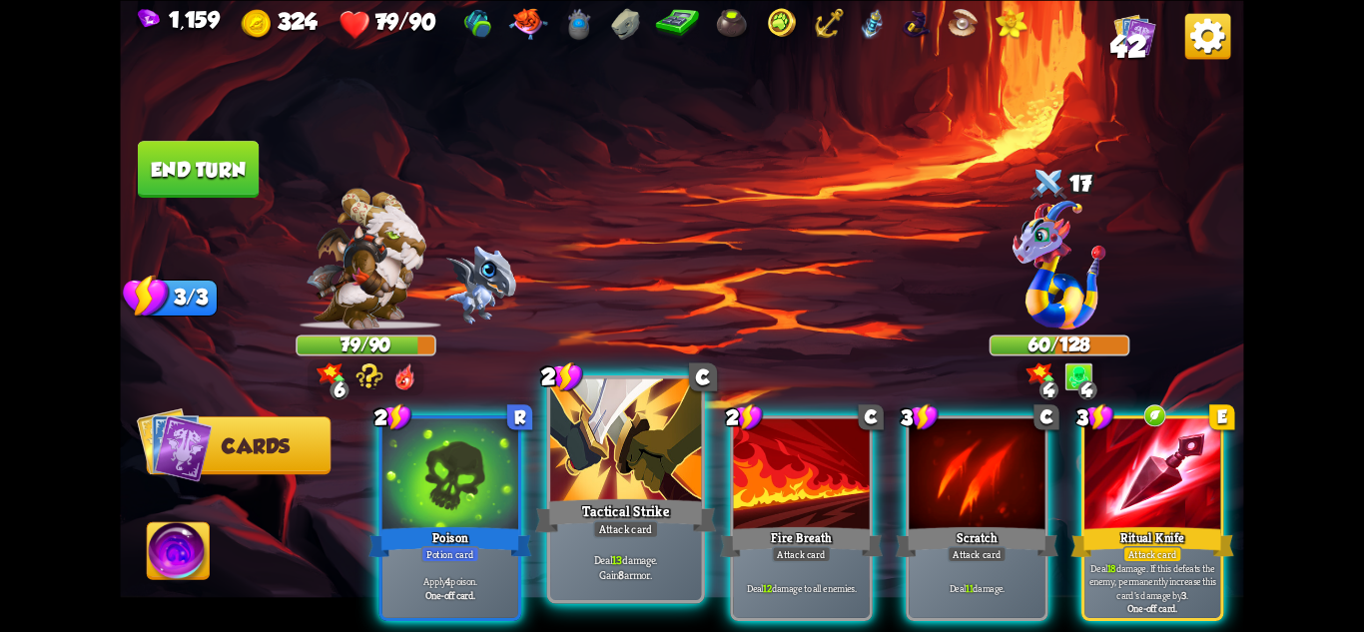
scroll to position [0, 0]
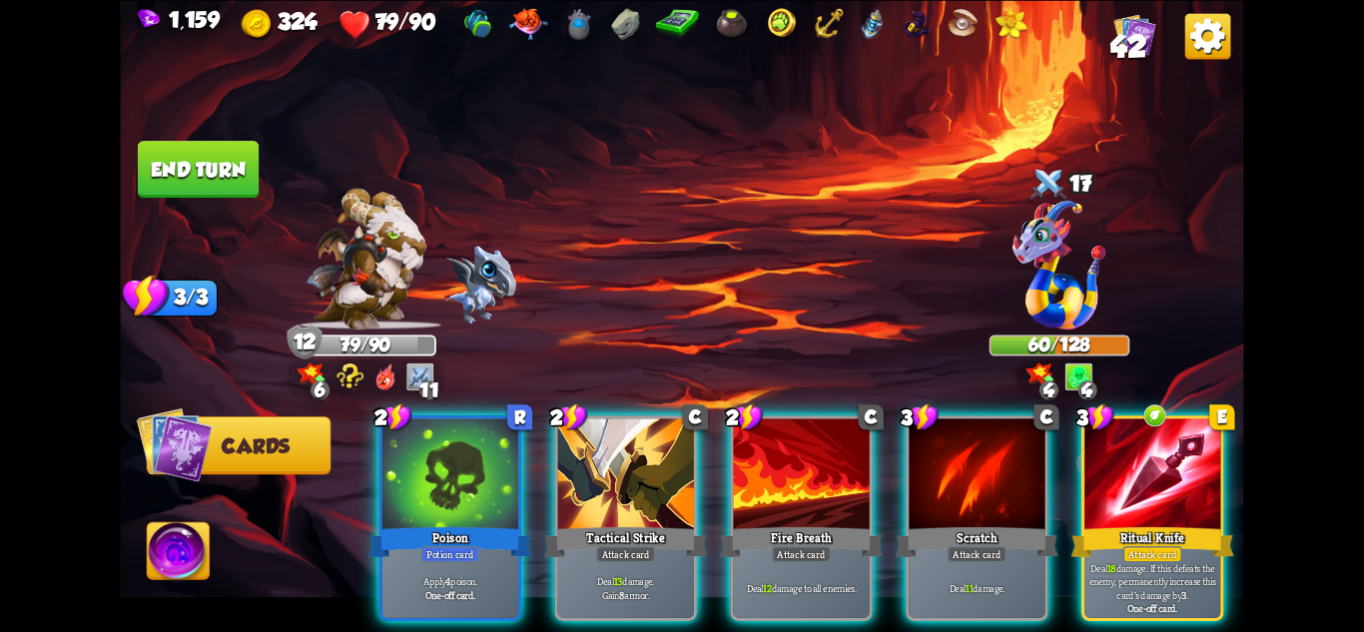
click at [612, 585] on div "Deal 13 damage. Gain 8 armor." at bounding box center [626, 587] width 136 height 59
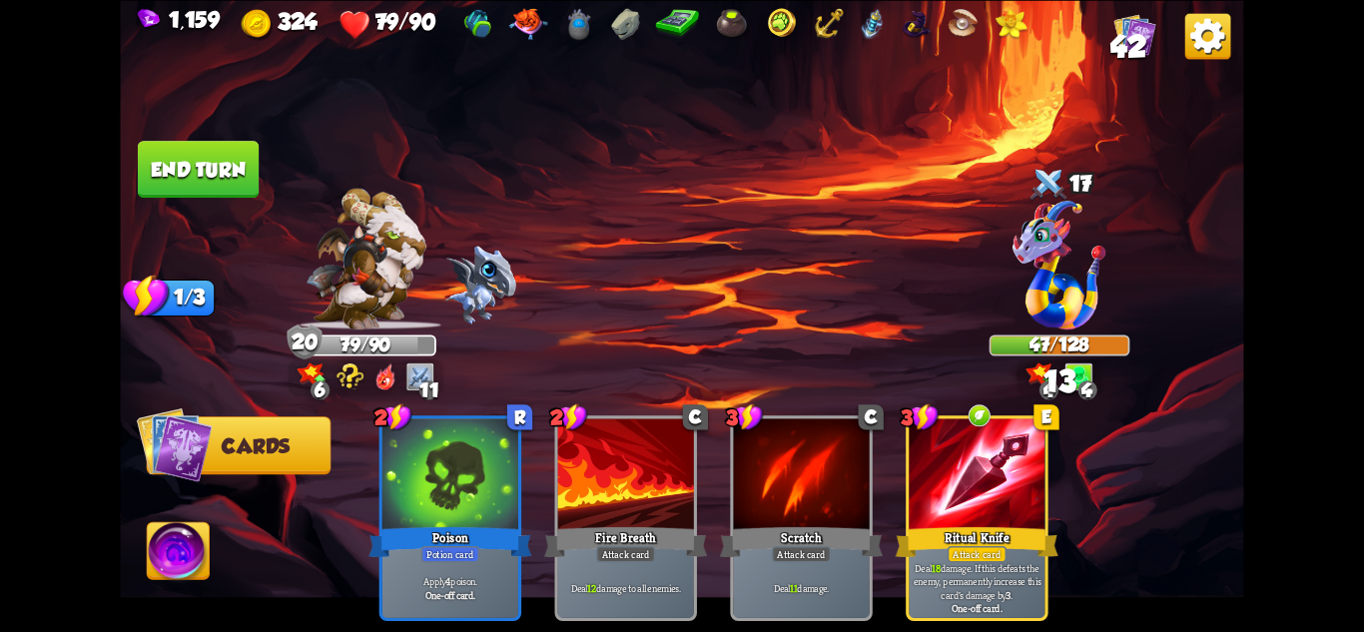
click at [190, 137] on img at bounding box center [681, 316] width 1123 height 632
click at [195, 176] on button "End turn" at bounding box center [198, 169] width 121 height 57
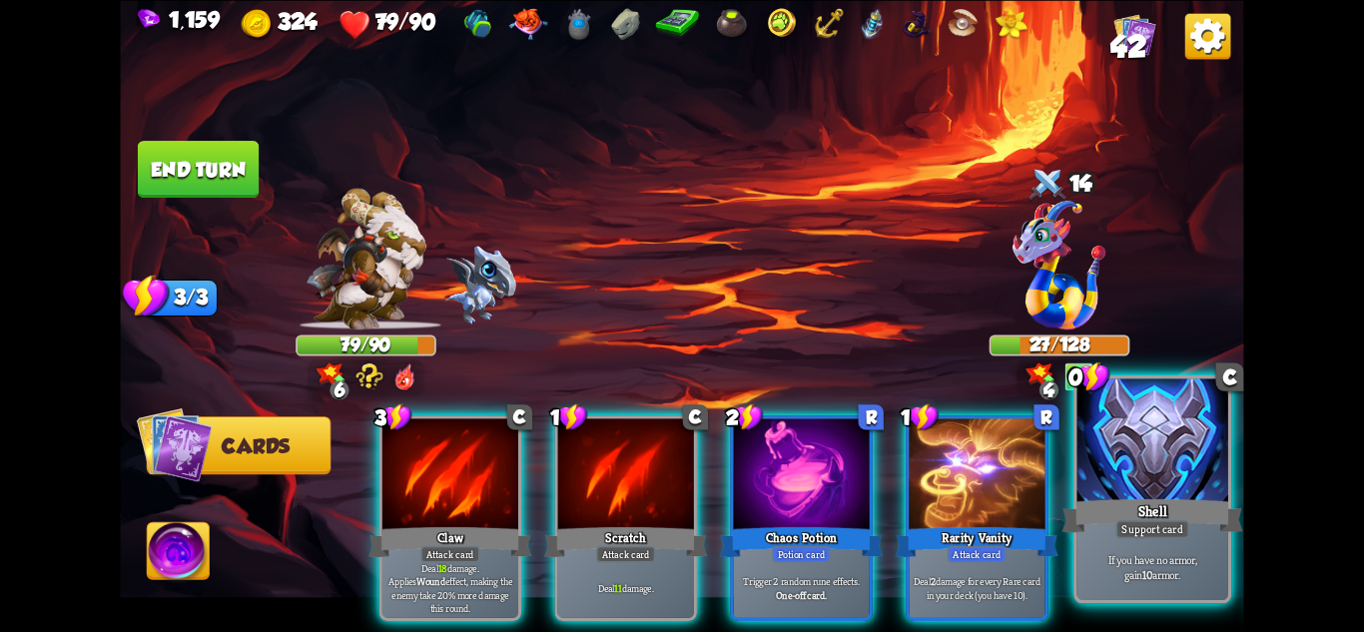
click at [1167, 525] on div "Support card" at bounding box center [1152, 528] width 74 height 18
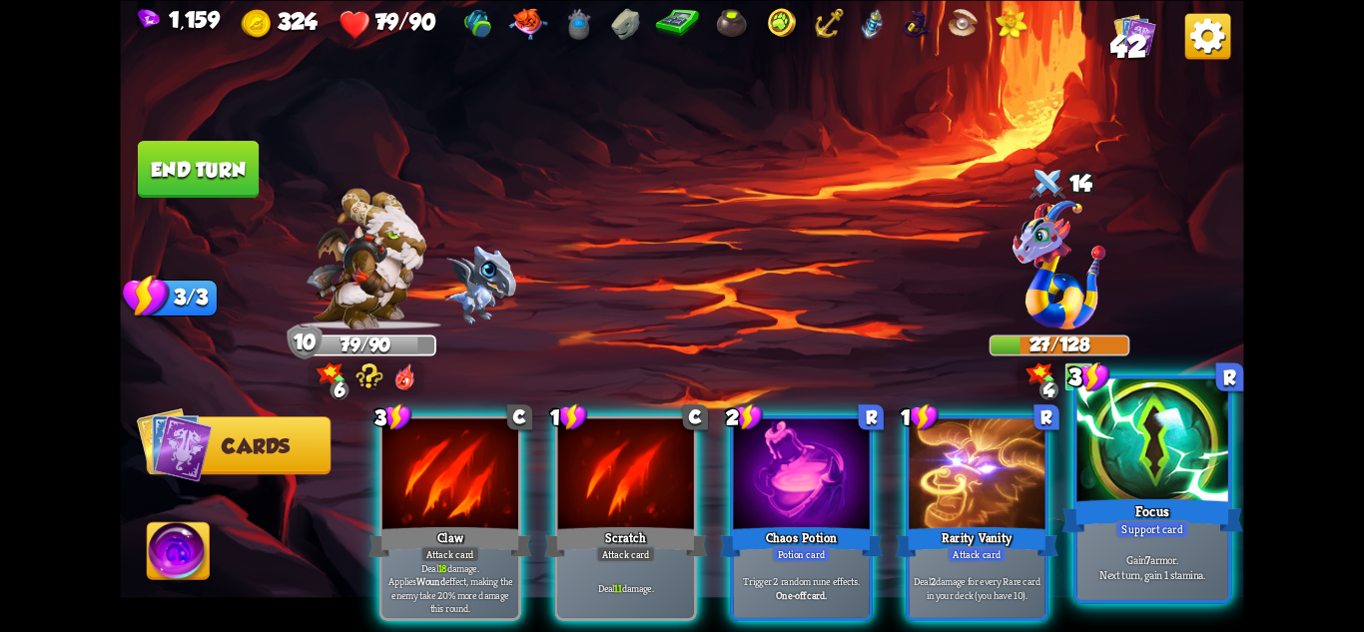
click at [1149, 578] on p "Gain 7 armor. Next turn, gain 1 stamina." at bounding box center [1153, 567] width 144 height 30
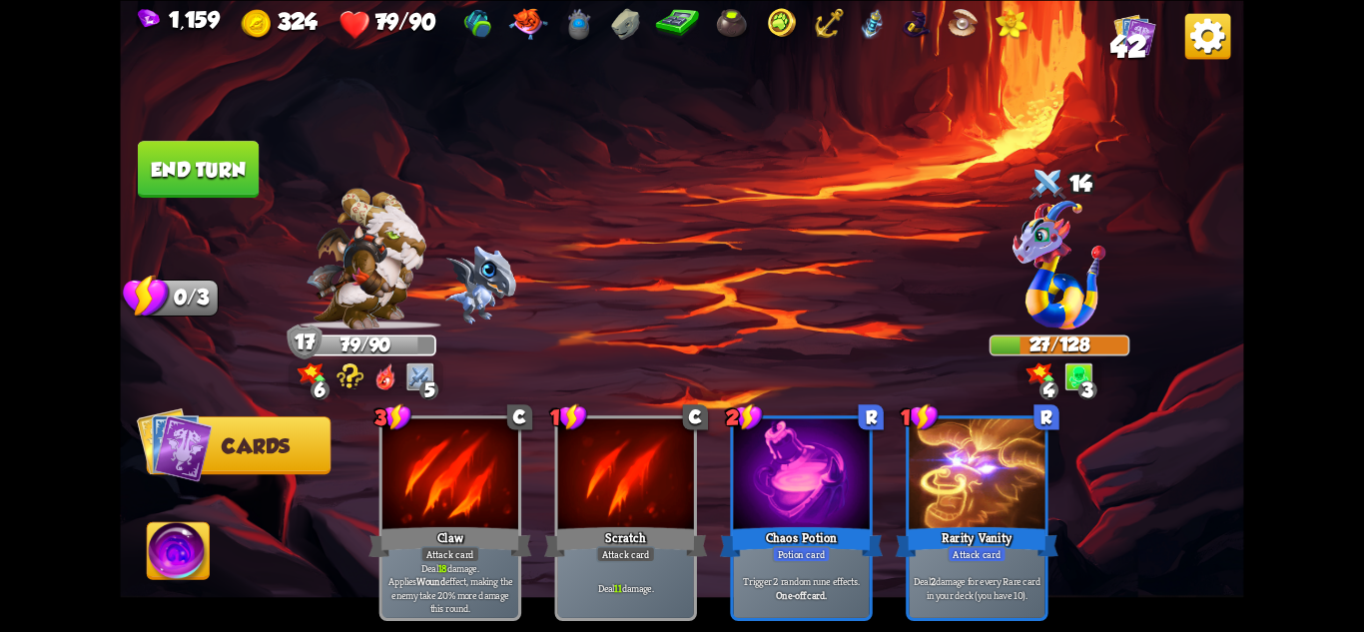
click at [140, 148] on button "End turn" at bounding box center [198, 169] width 121 height 57
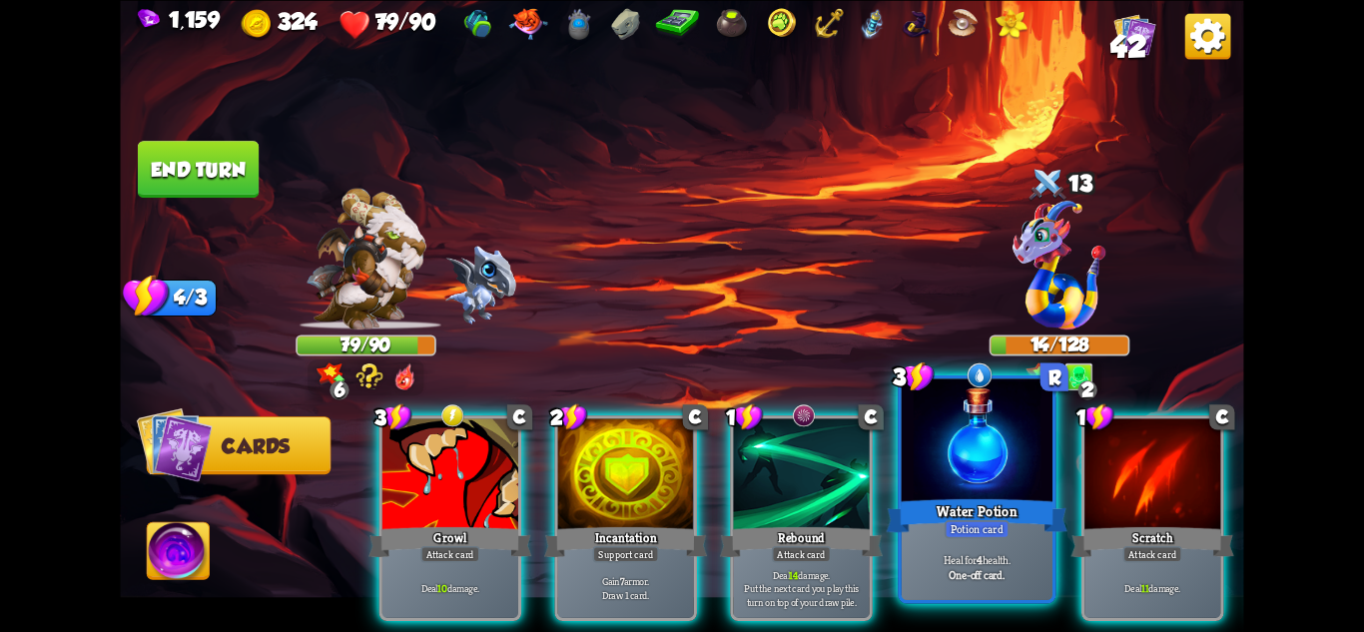
click at [991, 597] on div "Heal for 4 health. One-off card." at bounding box center [977, 567] width 151 height 66
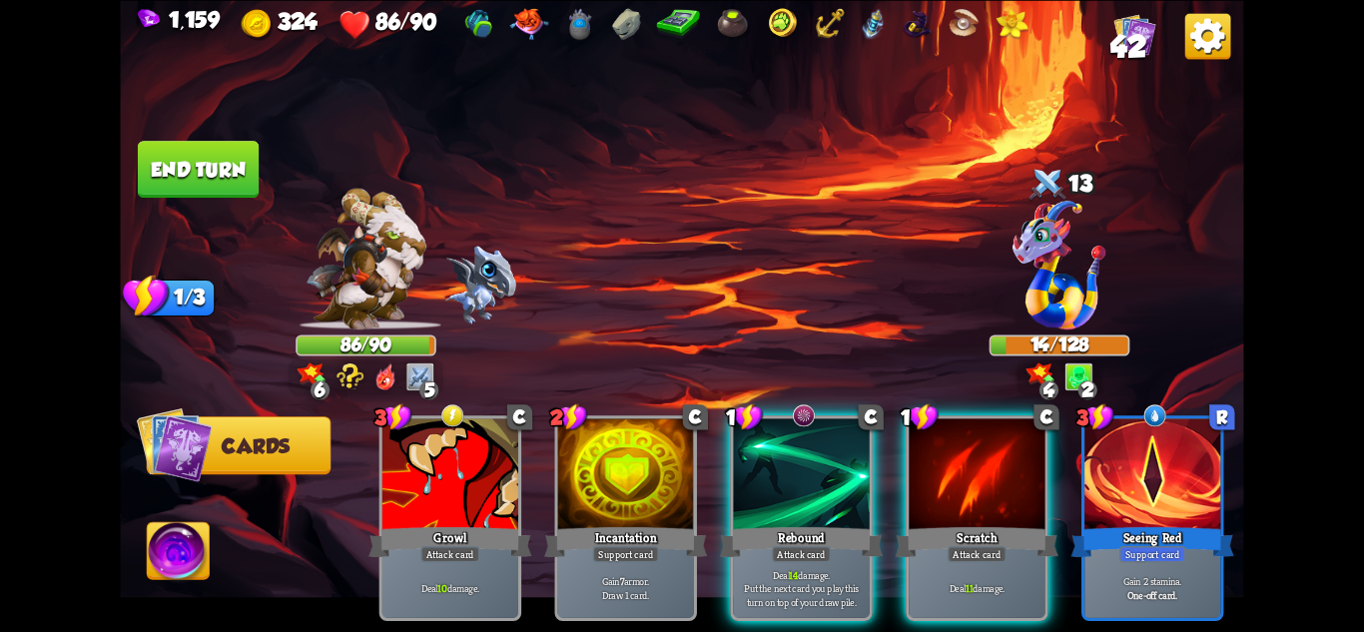
click at [155, 529] on img at bounding box center [179, 553] width 62 height 63
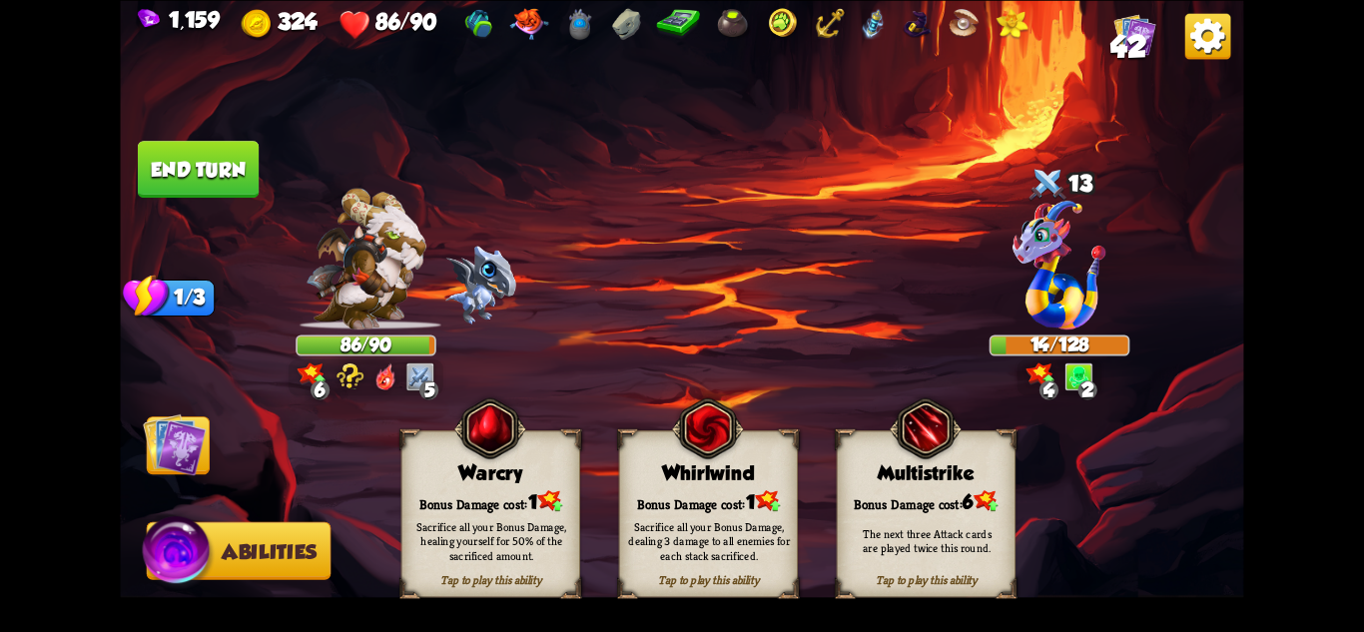
click at [196, 468] on img at bounding box center [174, 443] width 63 height 63
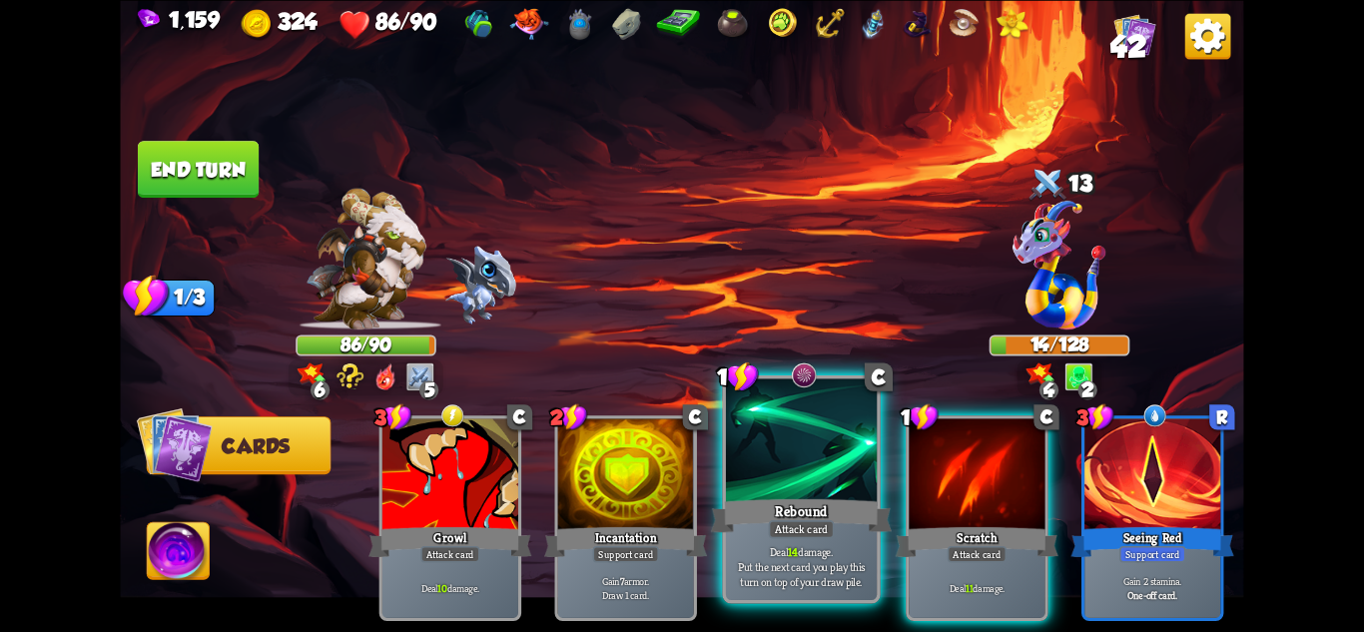
click at [788, 536] on div "Attack card" at bounding box center [802, 528] width 66 height 18
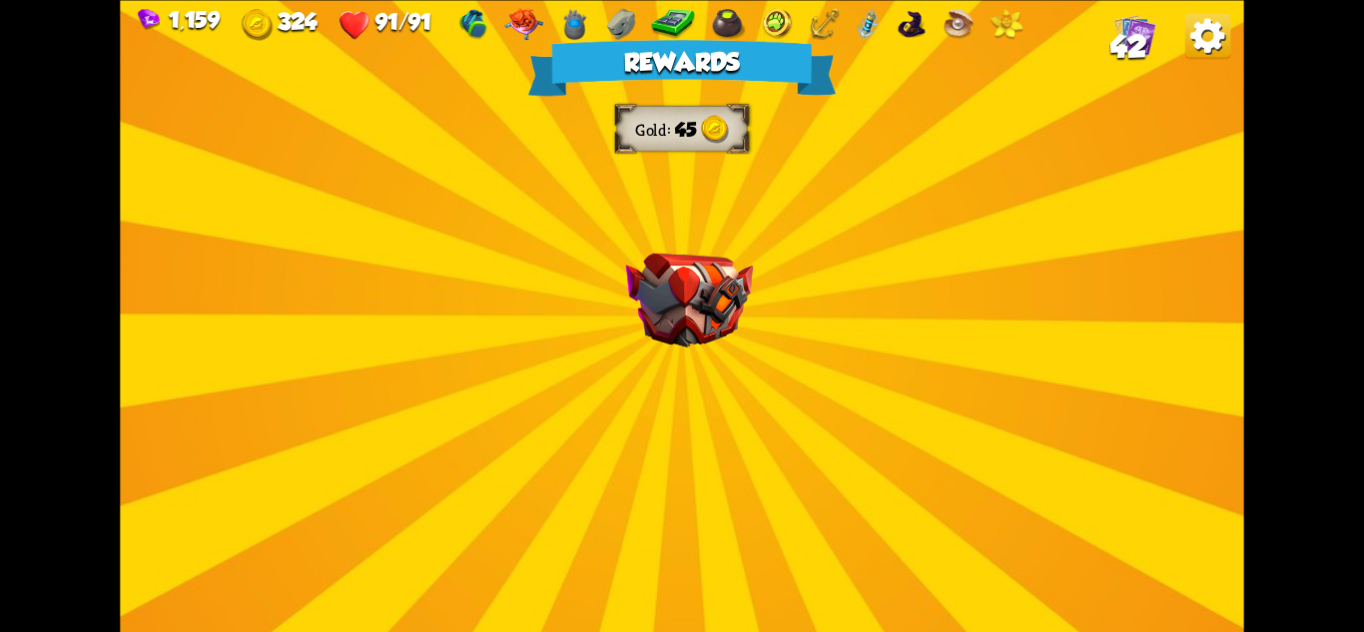
click at [698, 406] on div "Rewards Gold 45 Select a card 1 C Incantation Support card Gain 7 armor. Draw 1…" at bounding box center [681, 316] width 1123 height 632
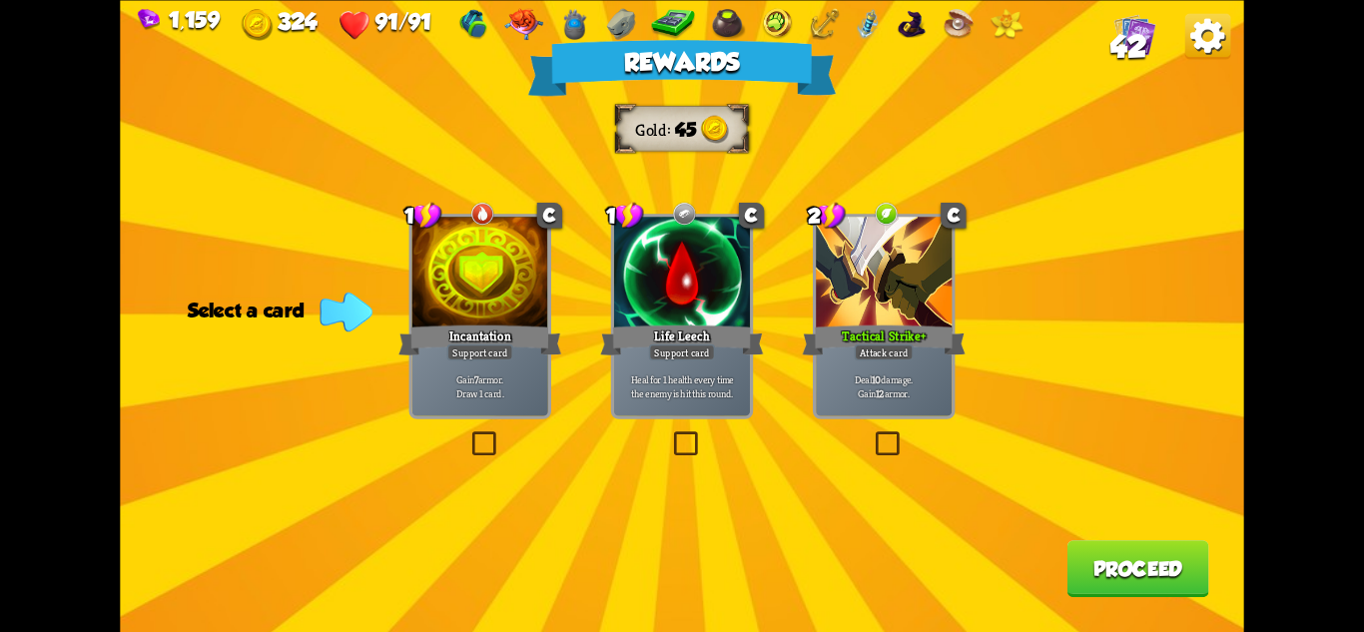
click at [875, 348] on div "Attack card" at bounding box center [884, 352] width 59 height 17
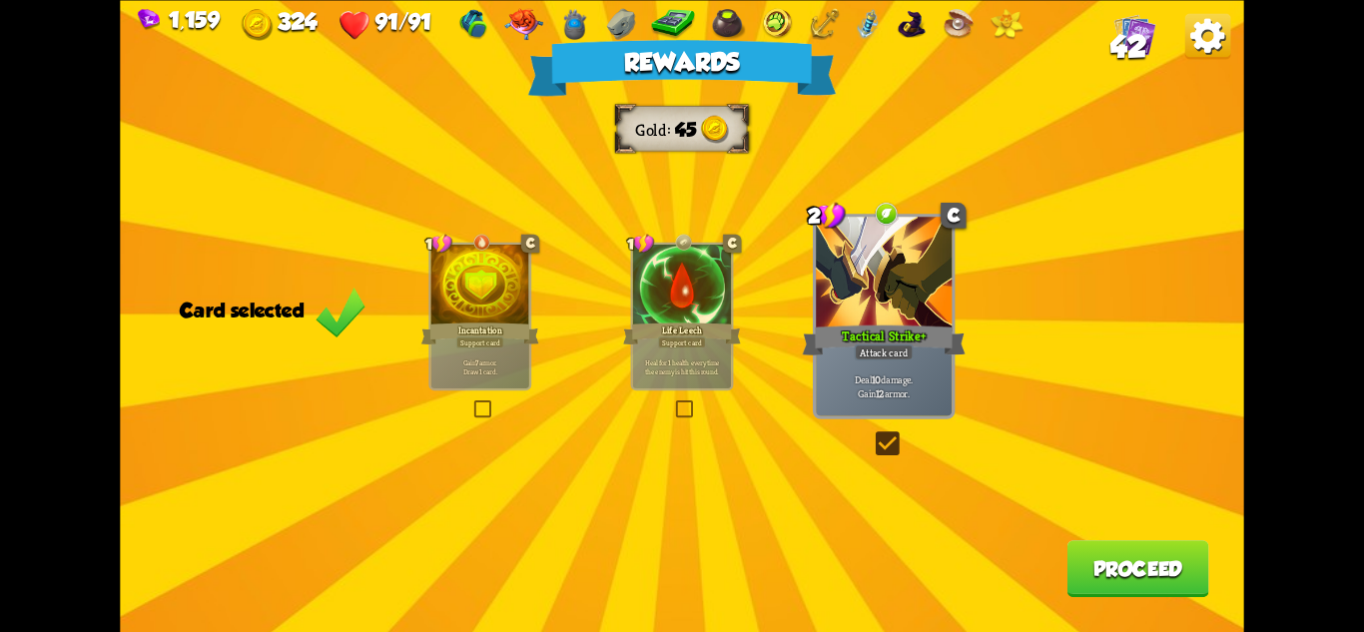
click at [1104, 574] on button "Proceed" at bounding box center [1139, 568] width 142 height 57
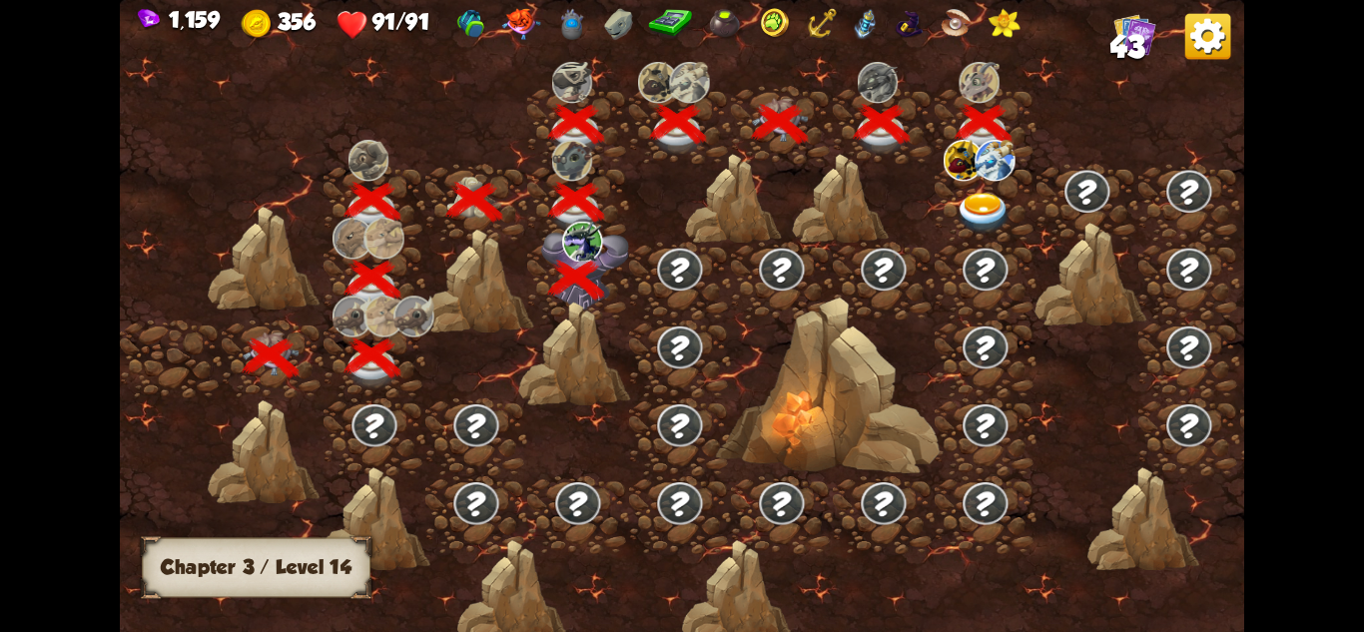
scroll to position [0, 304]
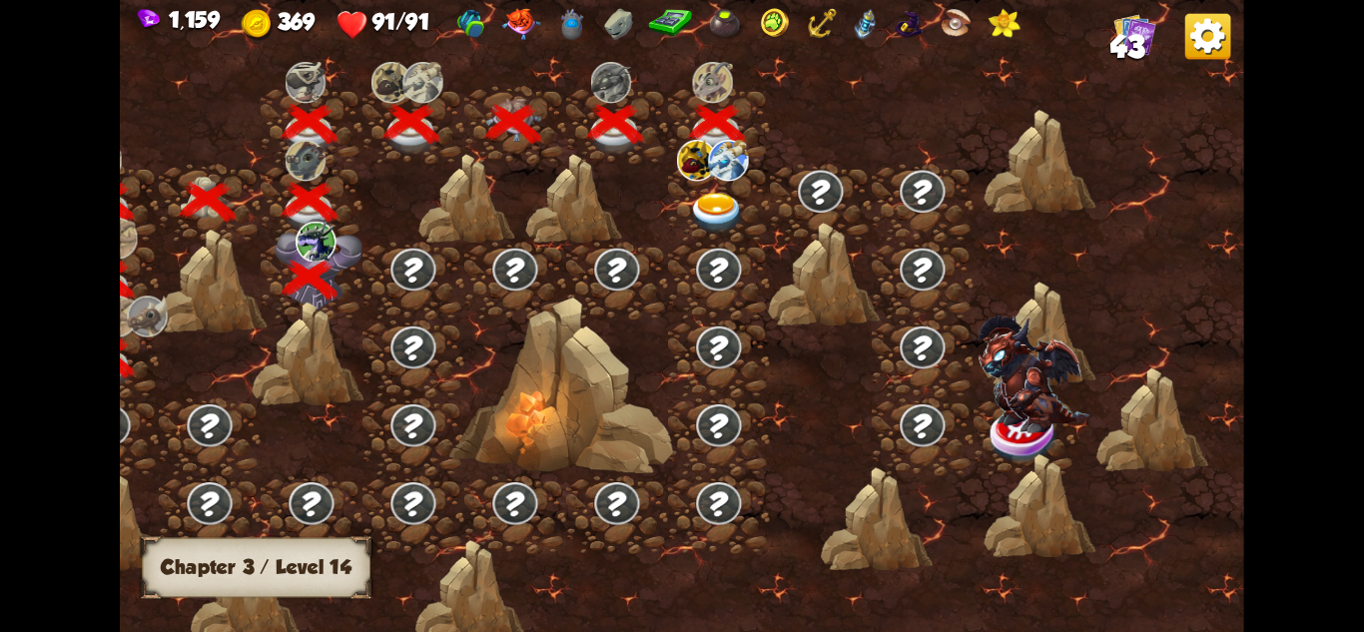
click at [711, 202] on img at bounding box center [717, 213] width 56 height 41
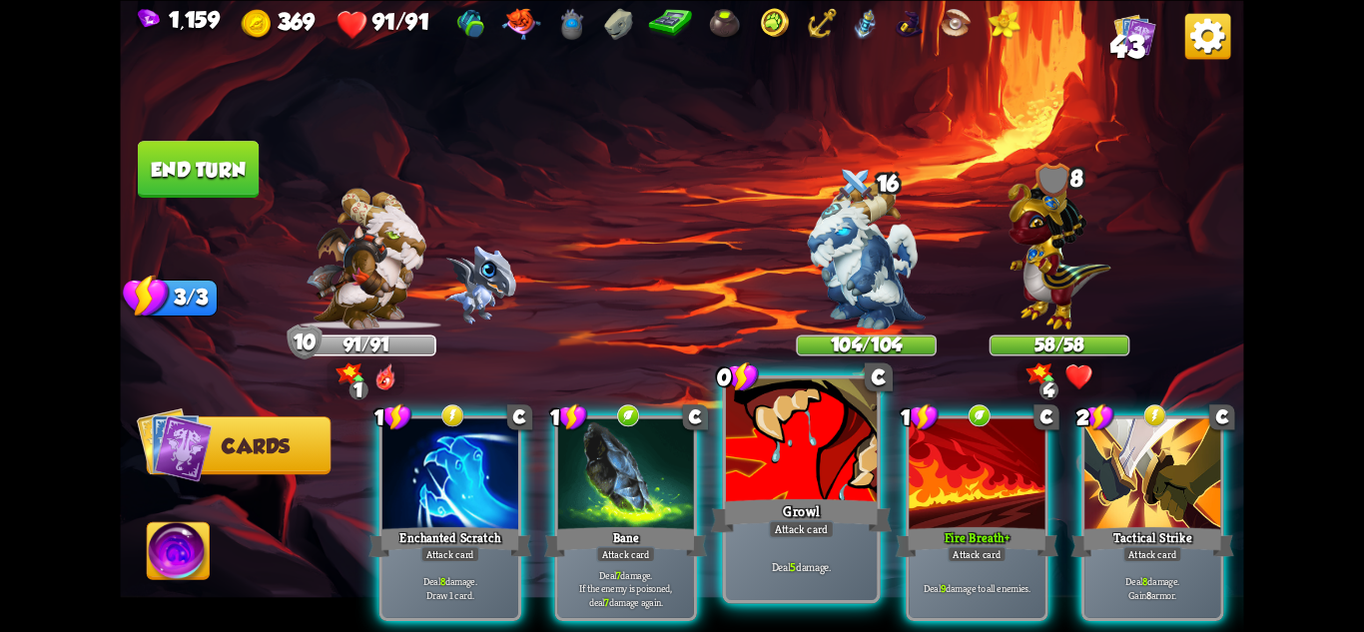
click at [828, 586] on div "Deal 5 damage." at bounding box center [801, 567] width 151 height 66
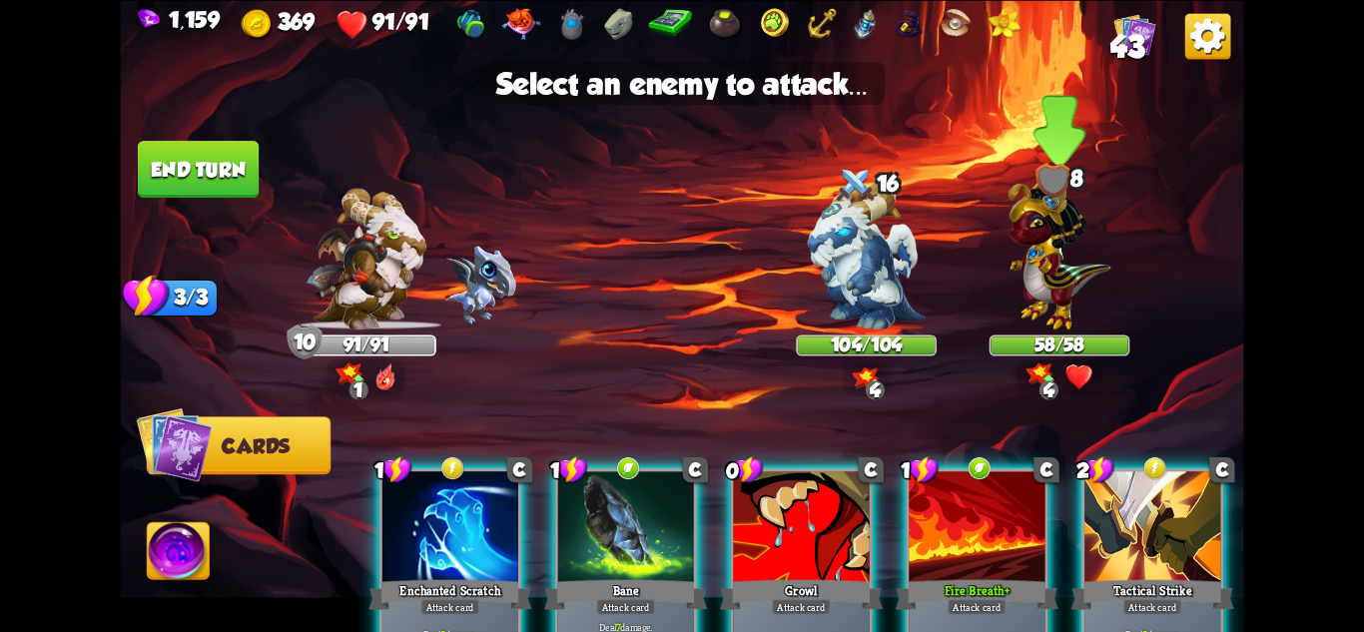
click at [1036, 311] on img at bounding box center [1060, 250] width 103 height 160
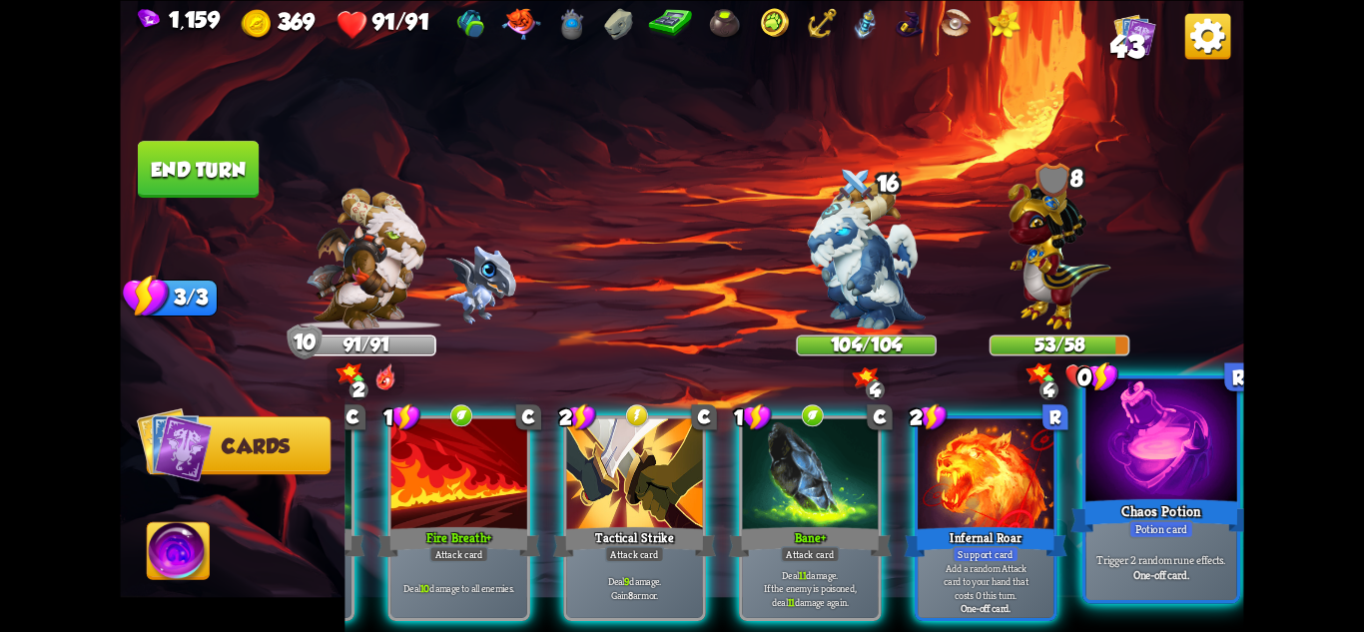
click at [1156, 585] on div "Trigger 2 random rune effects. One-off card." at bounding box center [1161, 567] width 151 height 66
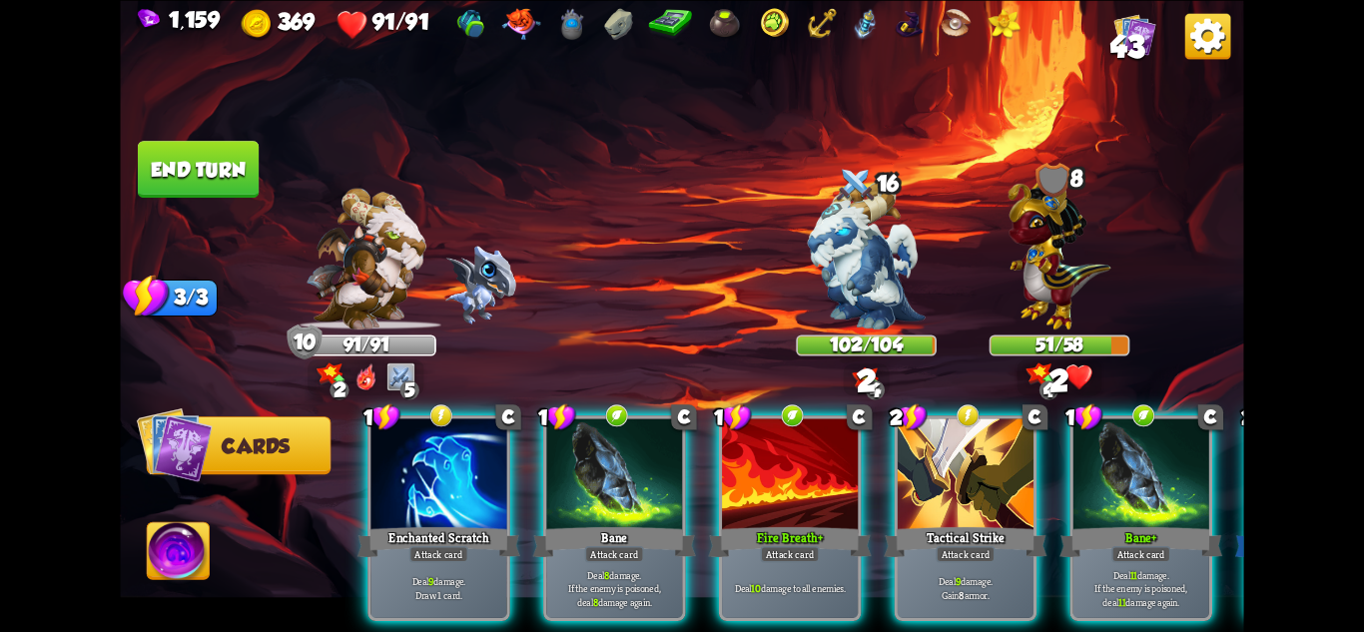
scroll to position [0, 0]
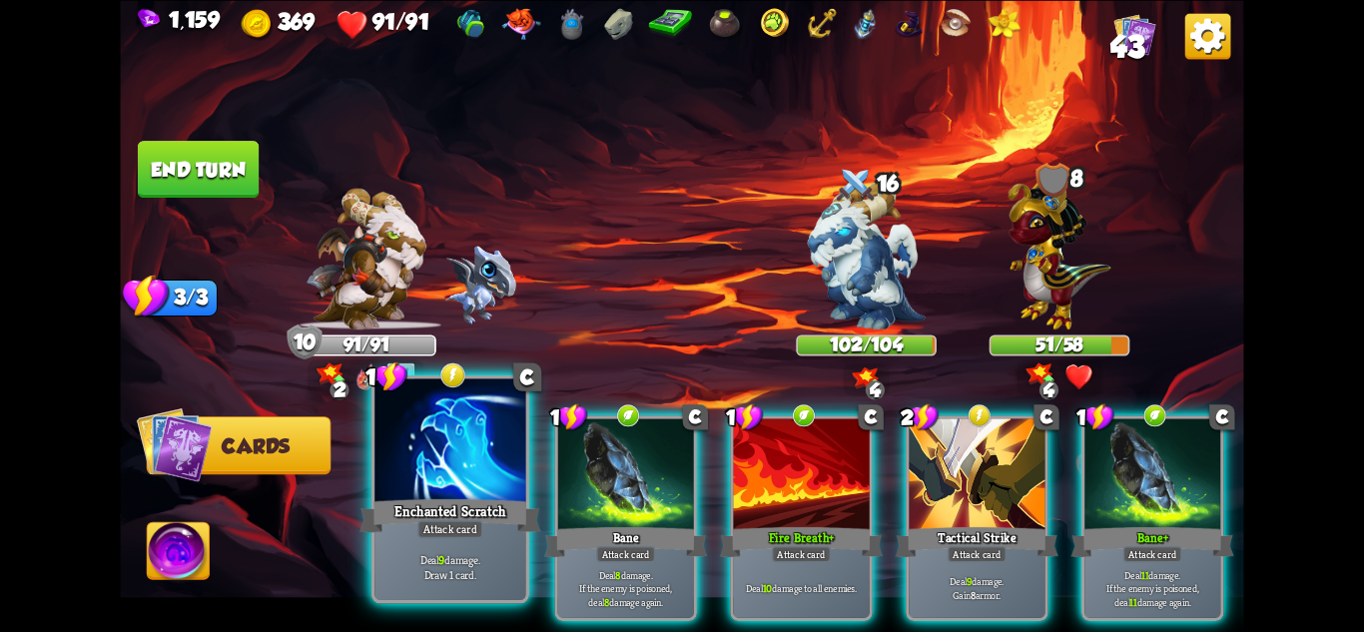
click at [465, 546] on div "Deal 9 damage. Draw 1 card." at bounding box center [449, 567] width 151 height 66
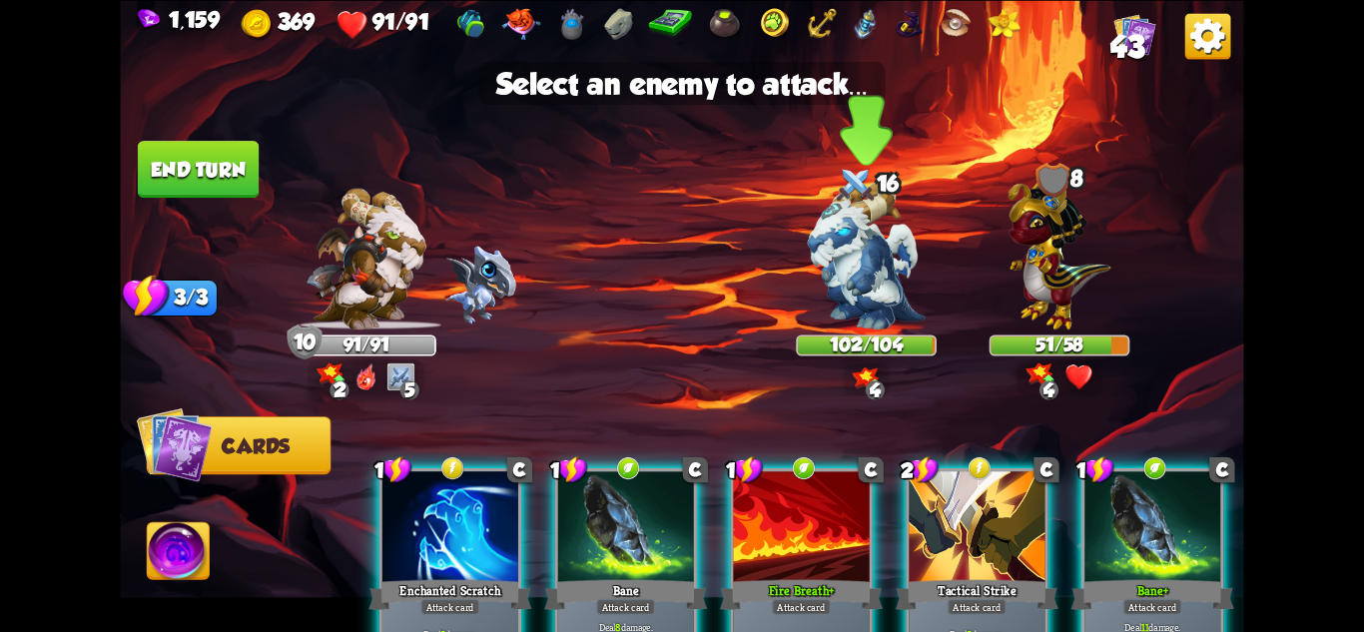
click at [890, 294] on img at bounding box center [867, 256] width 118 height 148
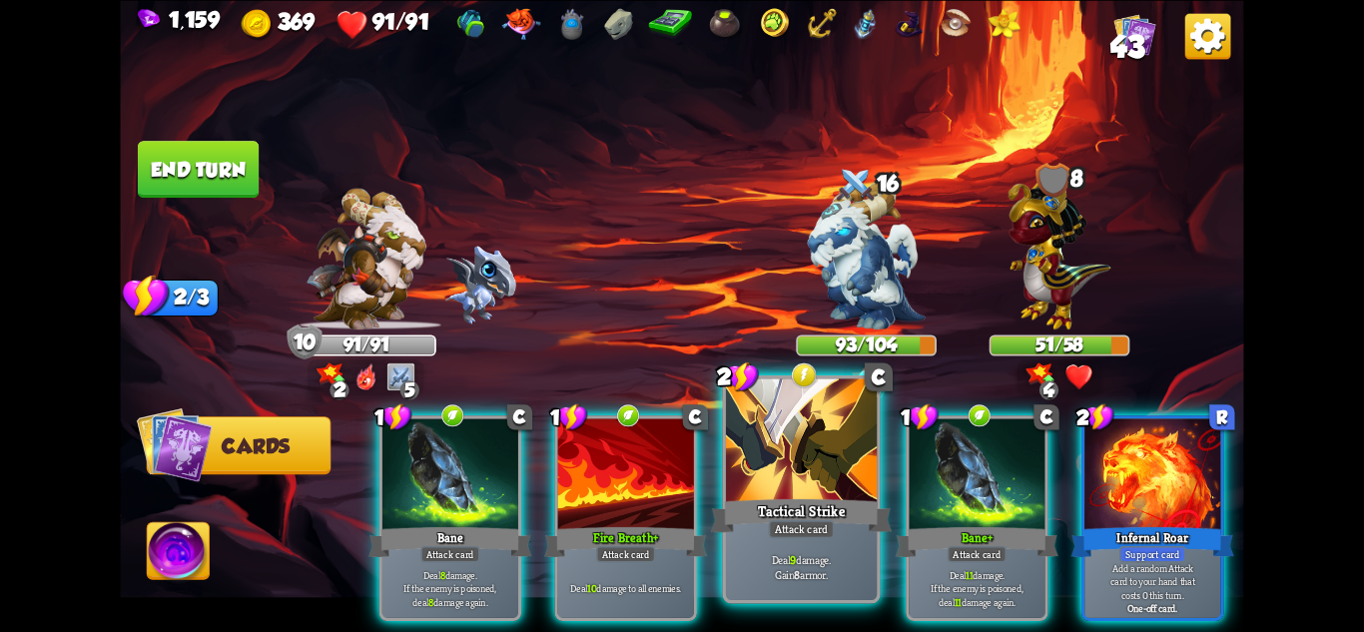
click at [778, 470] on div at bounding box center [801, 441] width 151 height 127
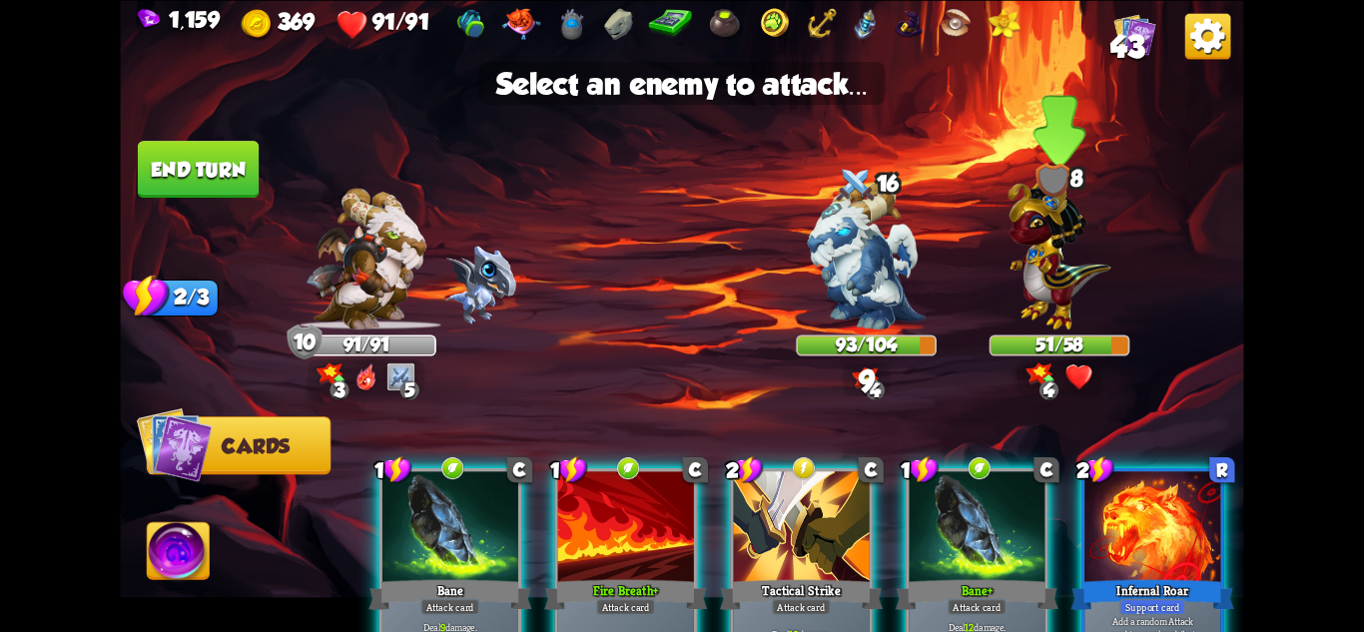
click at [1037, 292] on img at bounding box center [1060, 250] width 103 height 160
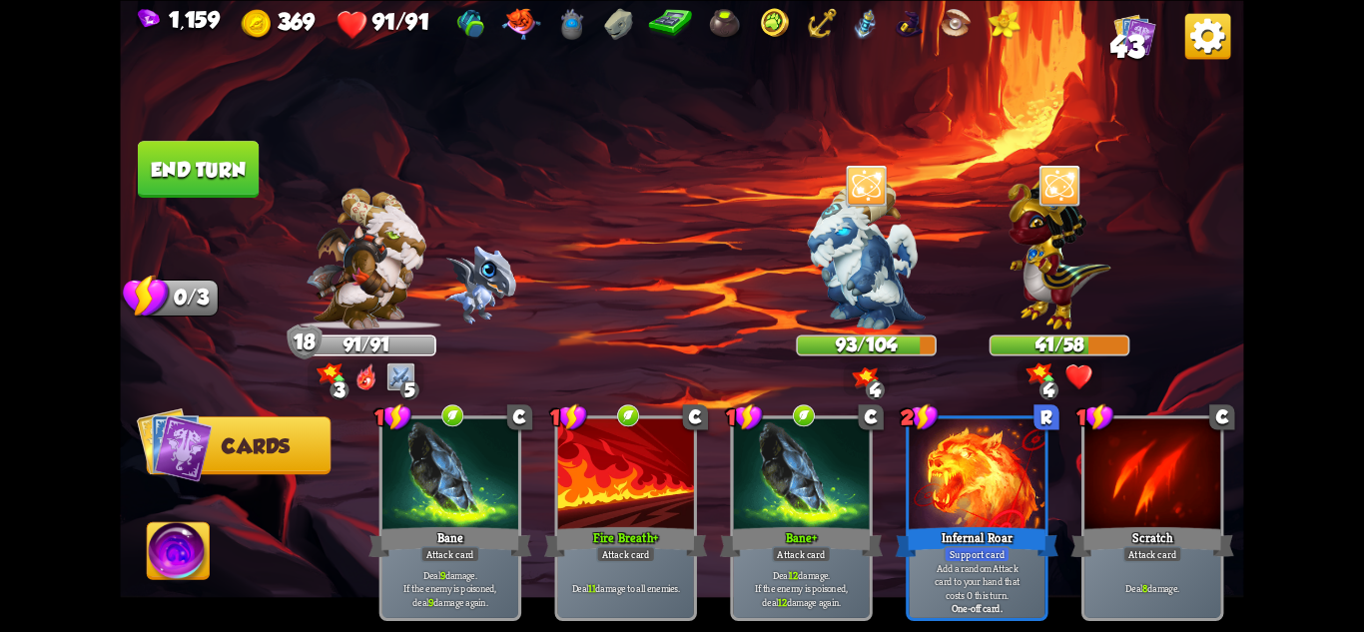
click at [178, 154] on button "End turn" at bounding box center [198, 169] width 121 height 57
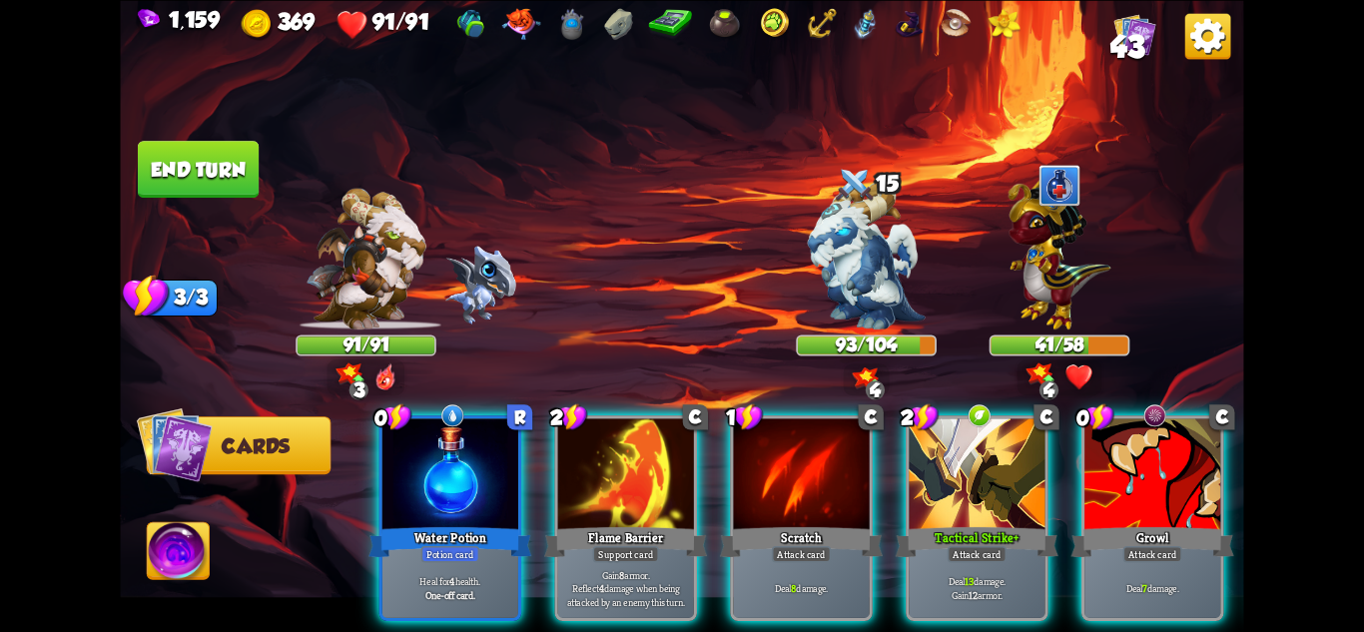
scroll to position [0, 190]
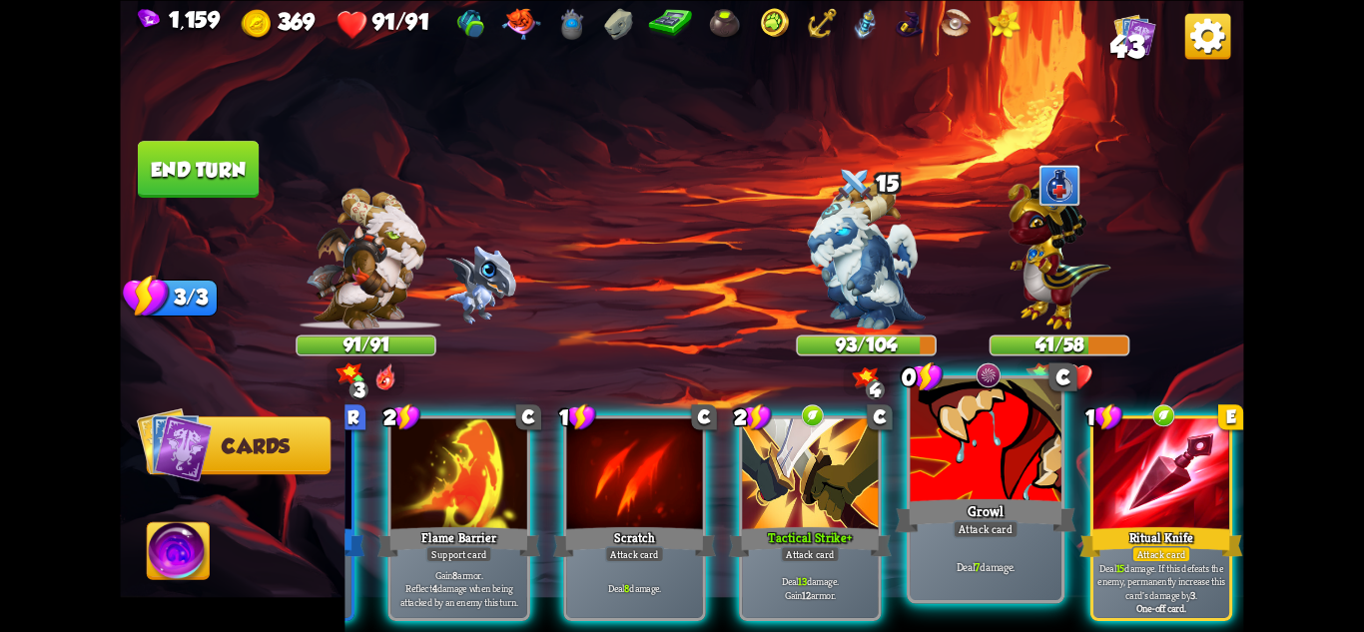
click at [1009, 443] on div at bounding box center [986, 441] width 151 height 127
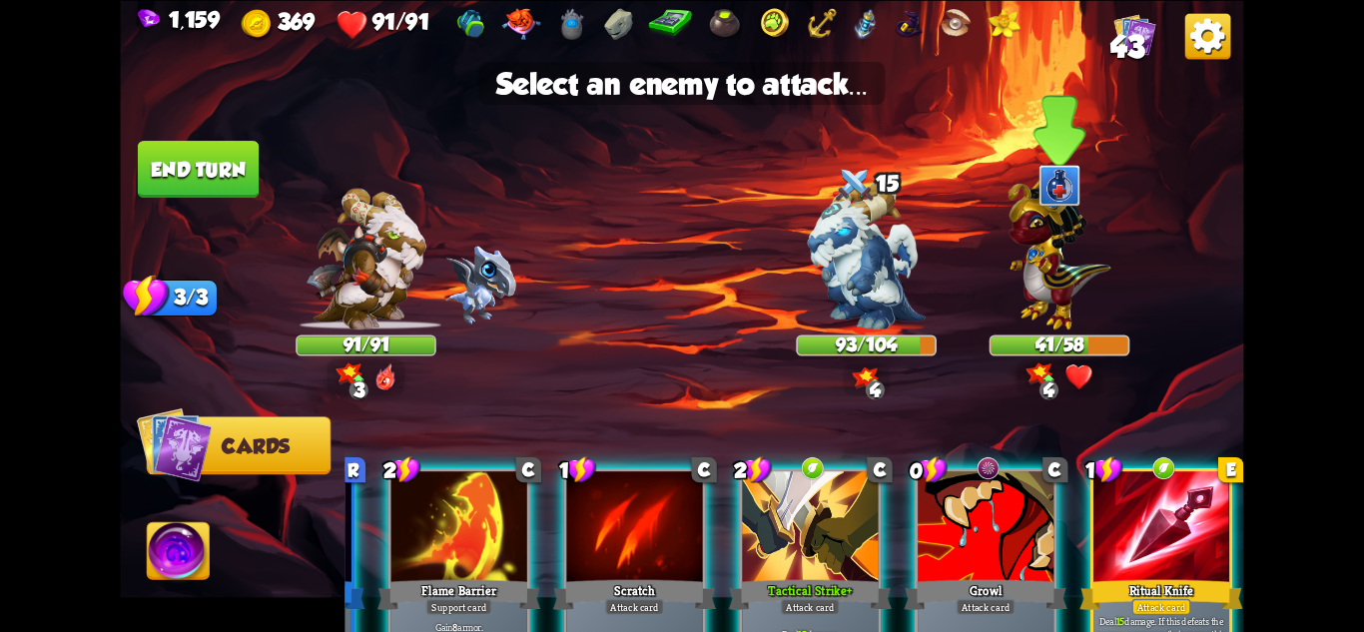
click at [1024, 289] on img at bounding box center [1060, 250] width 103 height 160
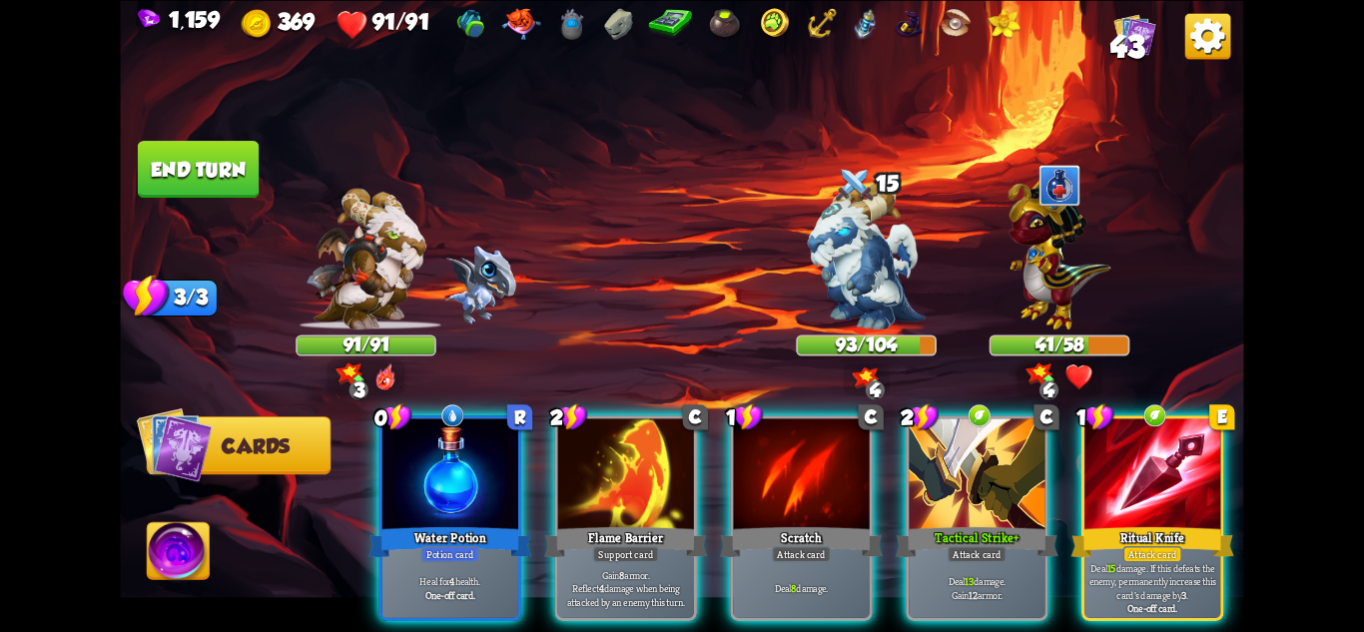
scroll to position [0, 0]
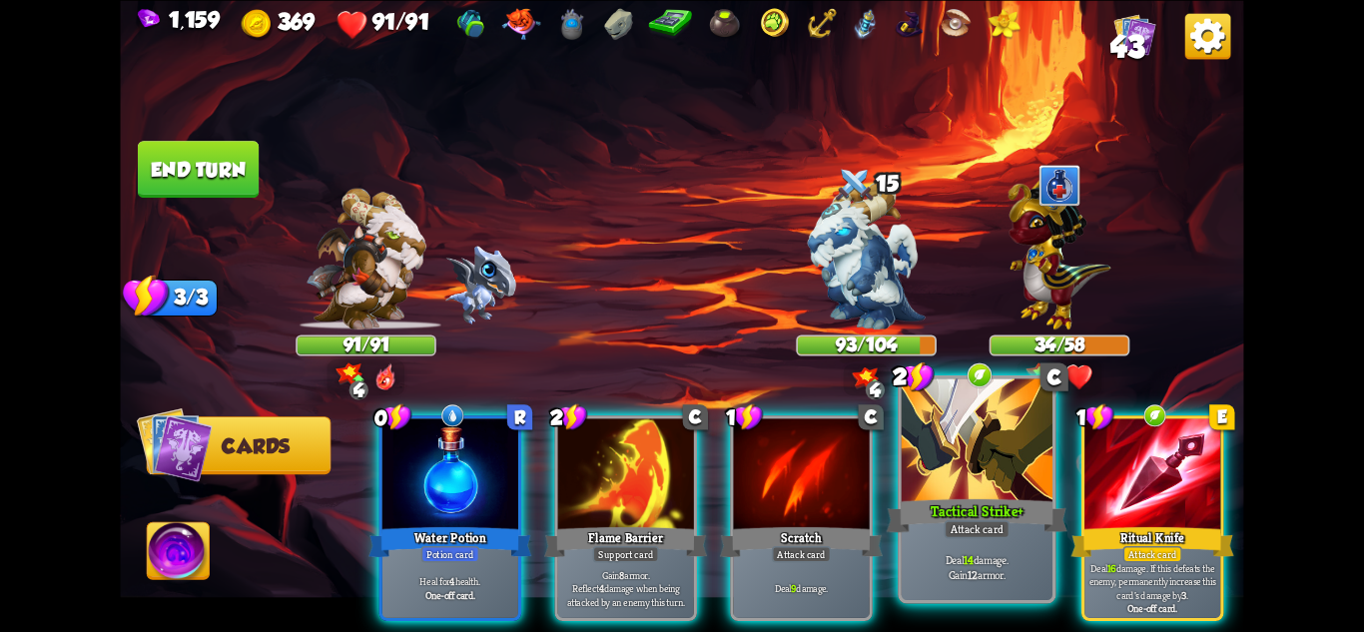
click at [975, 456] on div at bounding box center [977, 441] width 151 height 127
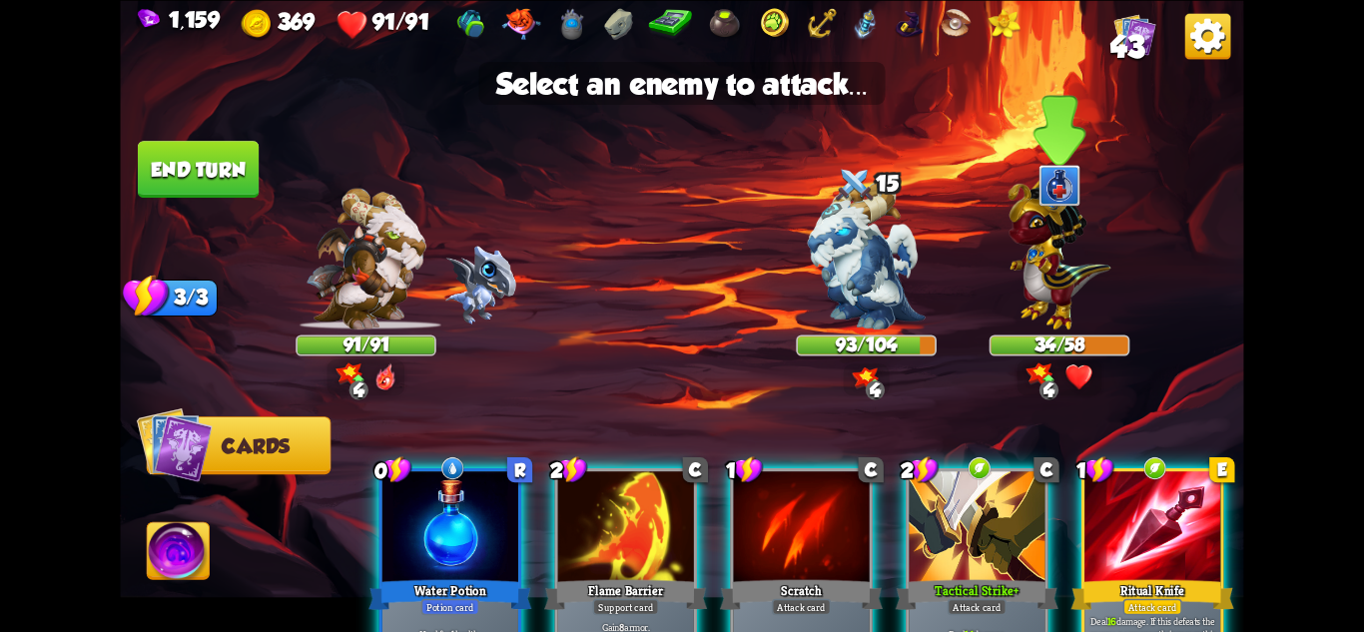
click at [1059, 289] on img at bounding box center [1060, 250] width 103 height 160
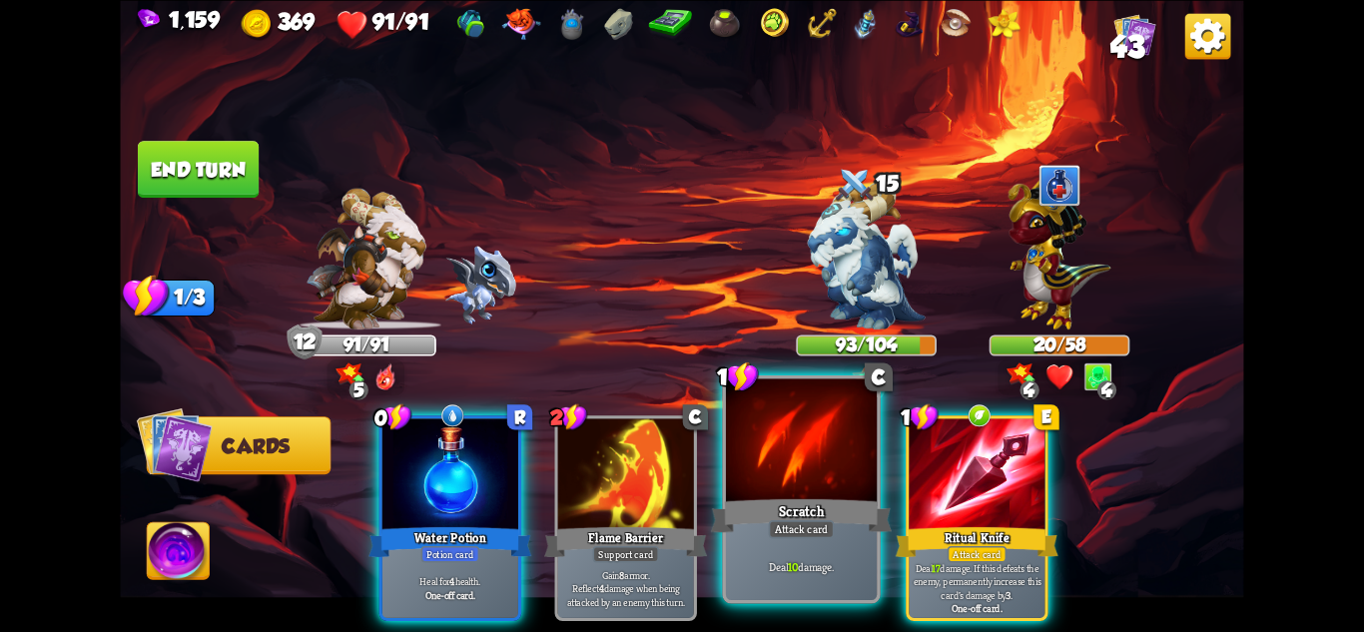
click at [808, 480] on div at bounding box center [801, 441] width 151 height 127
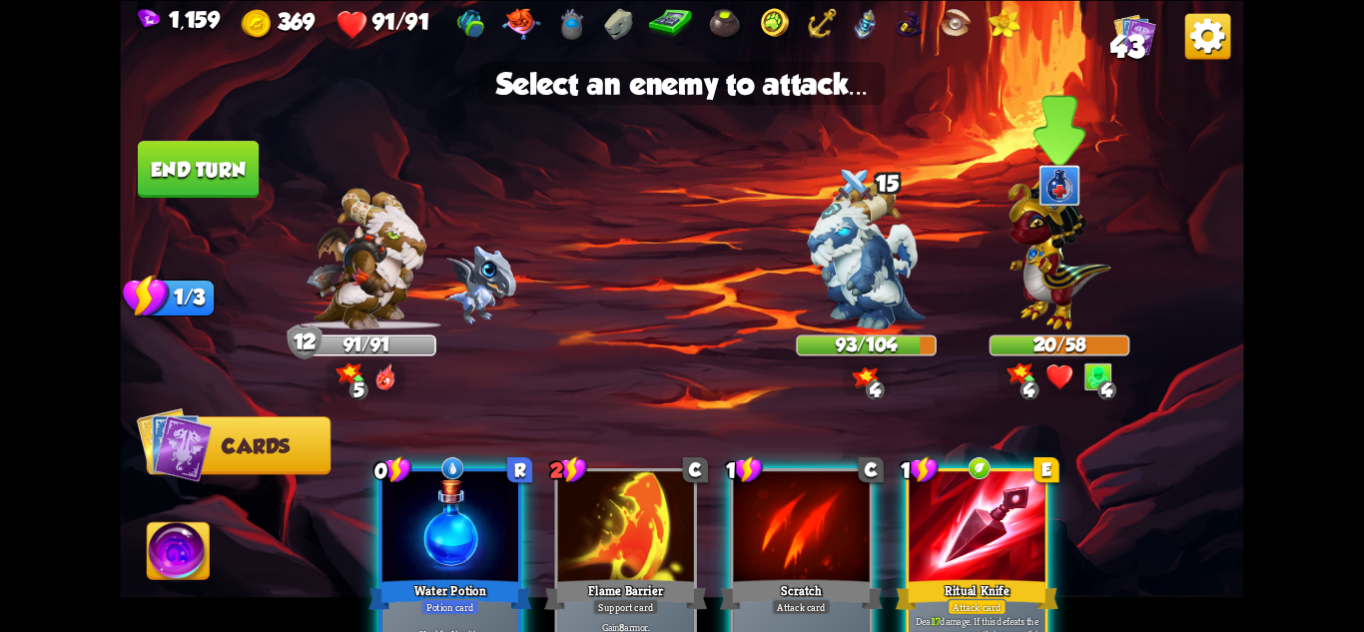
click at [1023, 299] on img at bounding box center [1060, 250] width 103 height 160
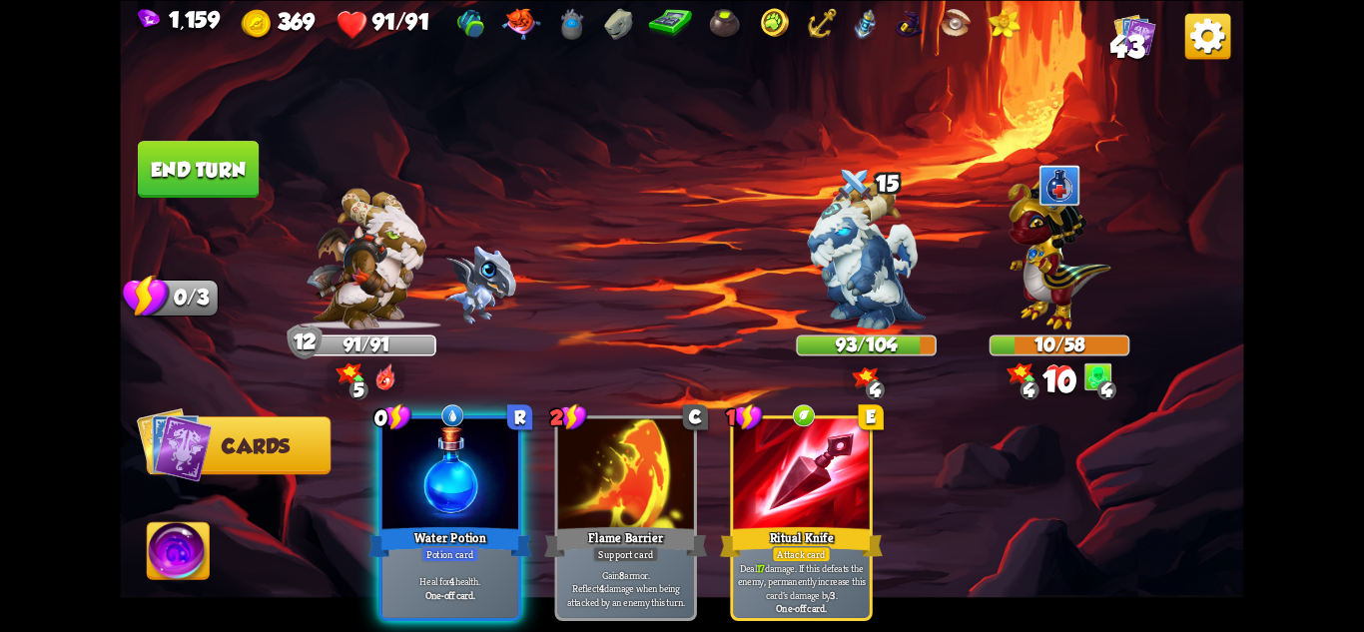
click at [215, 177] on button "End turn" at bounding box center [198, 169] width 121 height 57
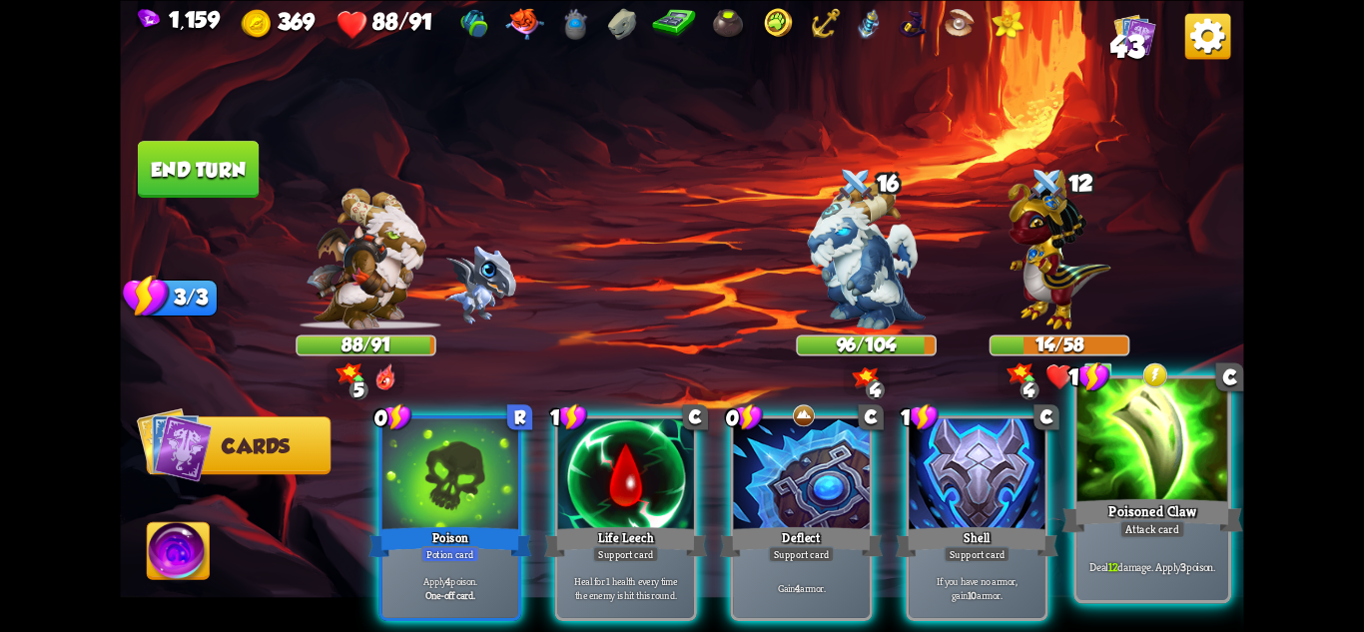
click at [1147, 531] on div "Attack card" at bounding box center [1152, 528] width 66 height 18
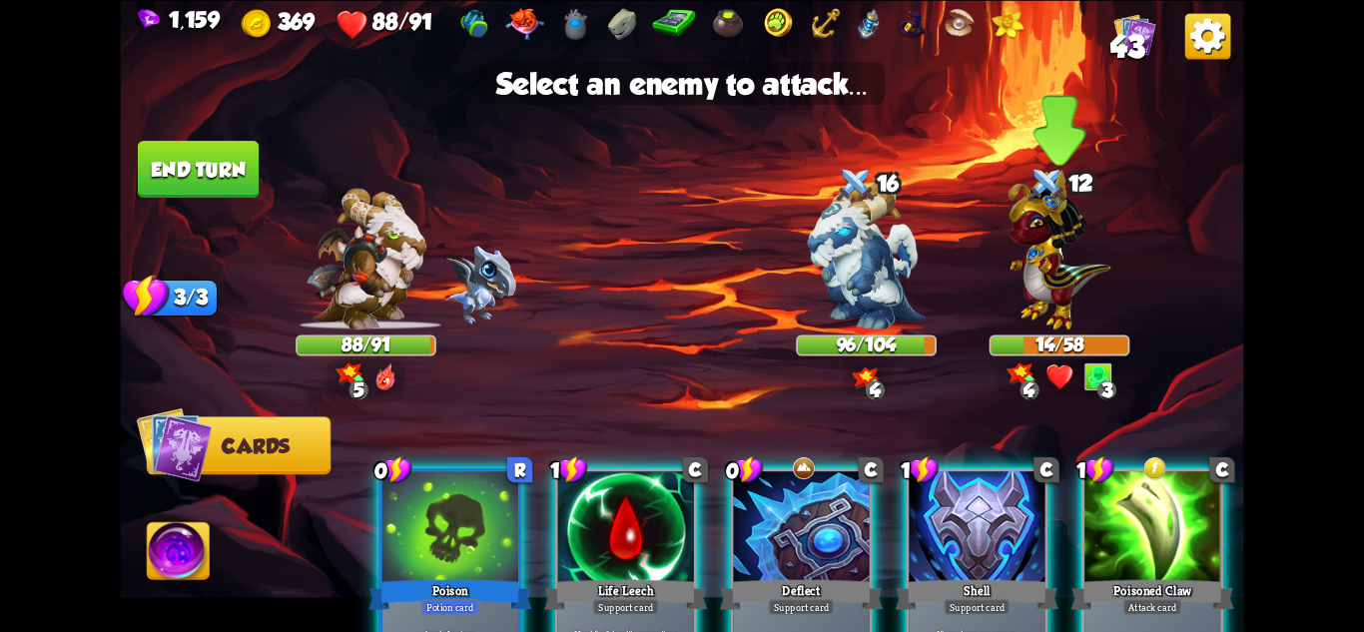
click at [1045, 305] on img at bounding box center [1060, 250] width 103 height 160
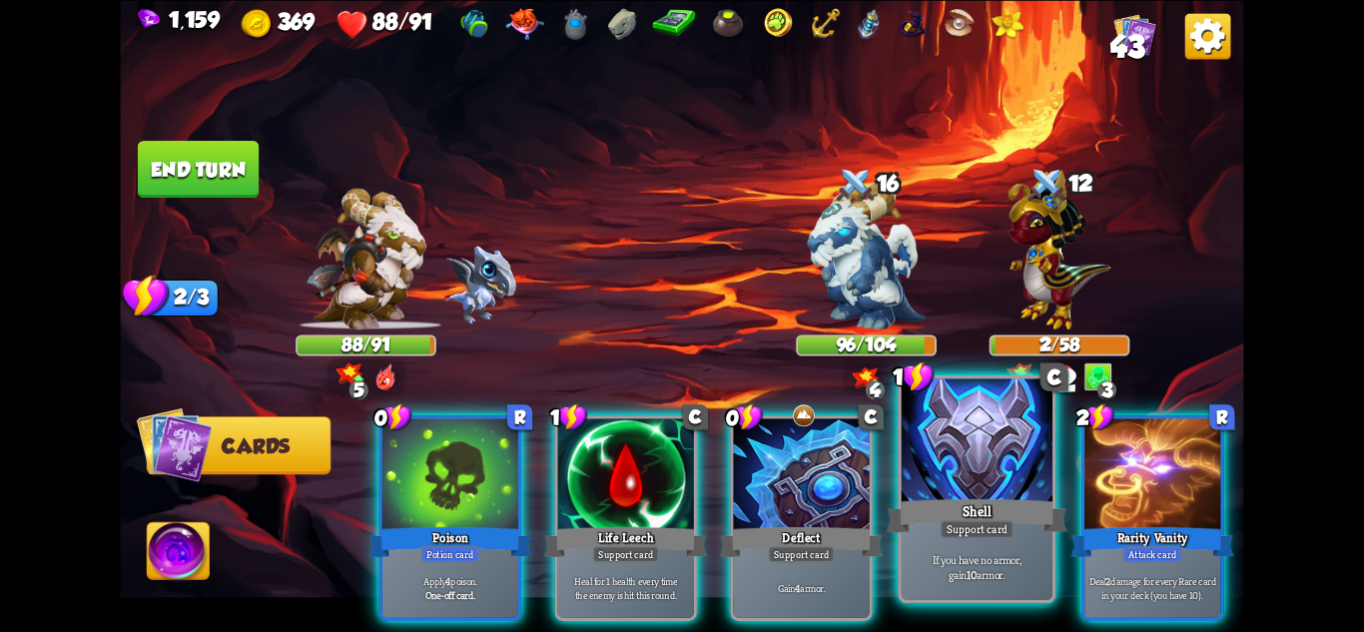
click at [1006, 510] on div "Shell" at bounding box center [977, 515] width 181 height 40
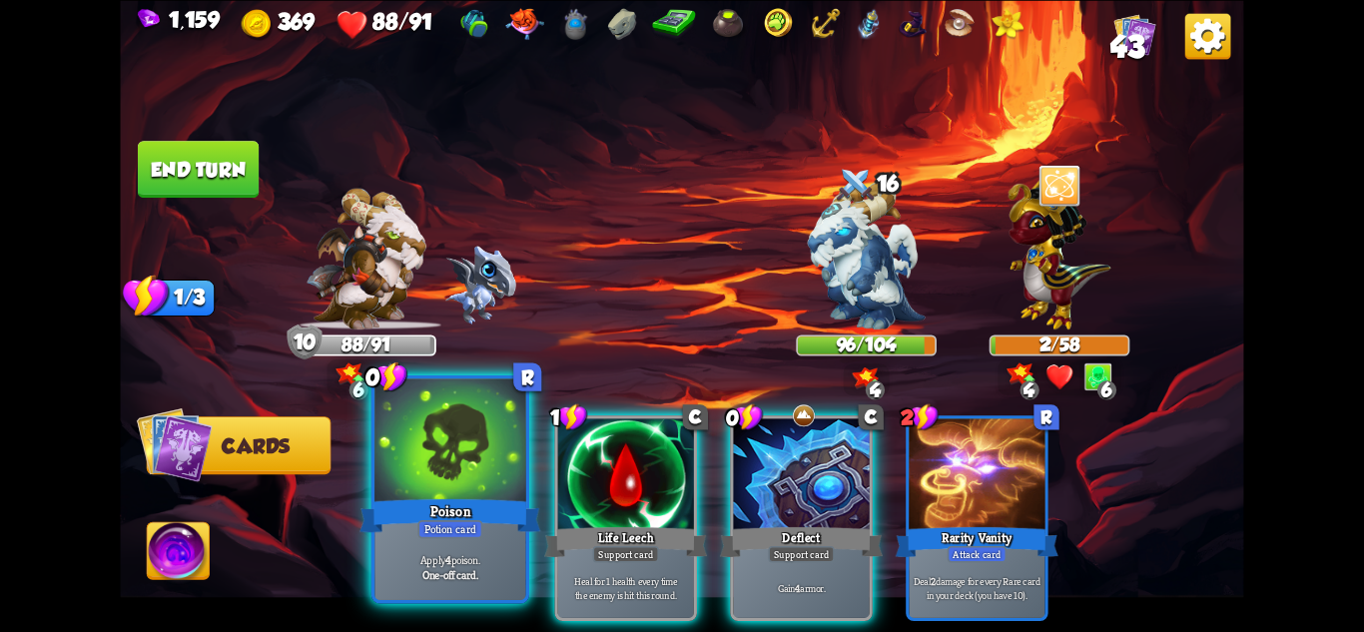
click at [472, 530] on div "Potion card" at bounding box center [449, 528] width 65 height 18
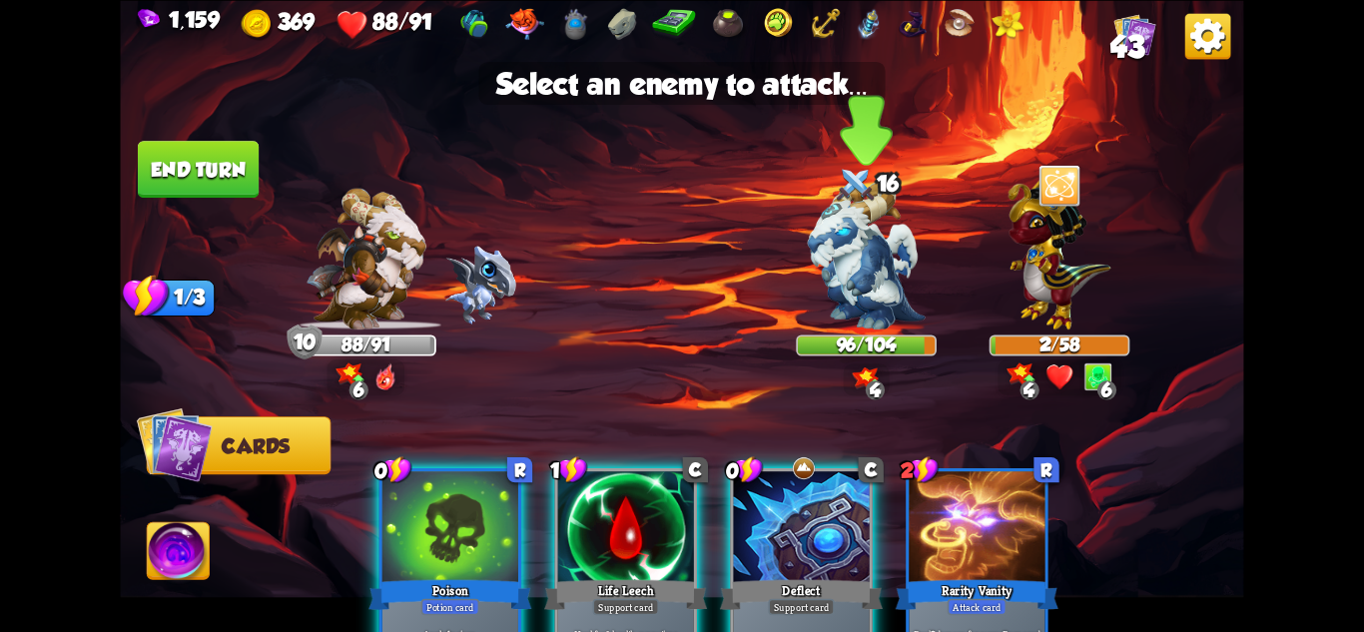
click at [834, 302] on img at bounding box center [867, 256] width 118 height 148
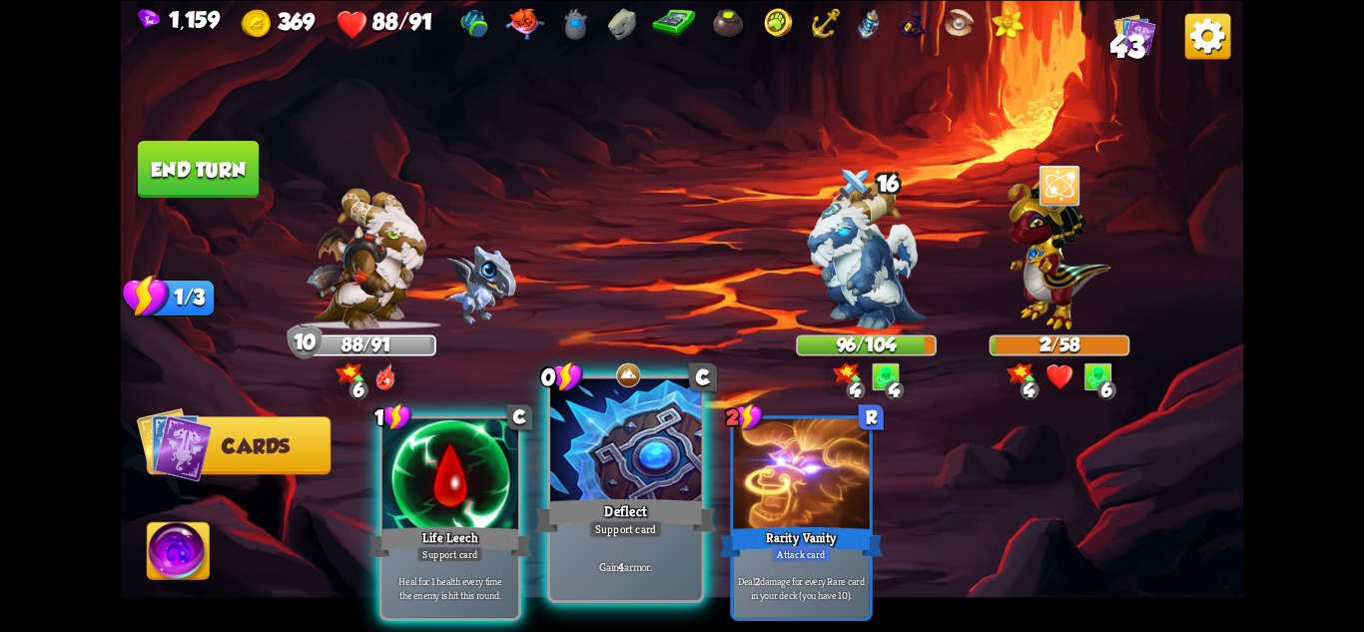
click at [607, 492] on div at bounding box center [625, 441] width 151 height 127
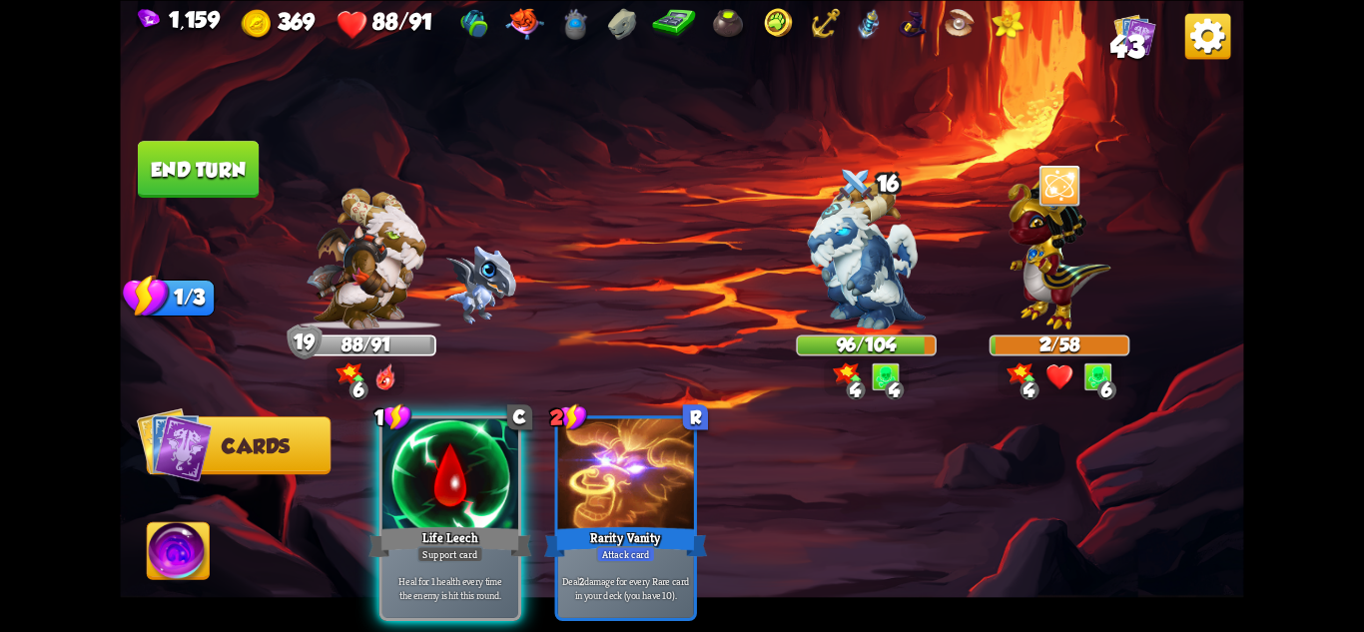
click at [209, 172] on button "End turn" at bounding box center [198, 169] width 121 height 57
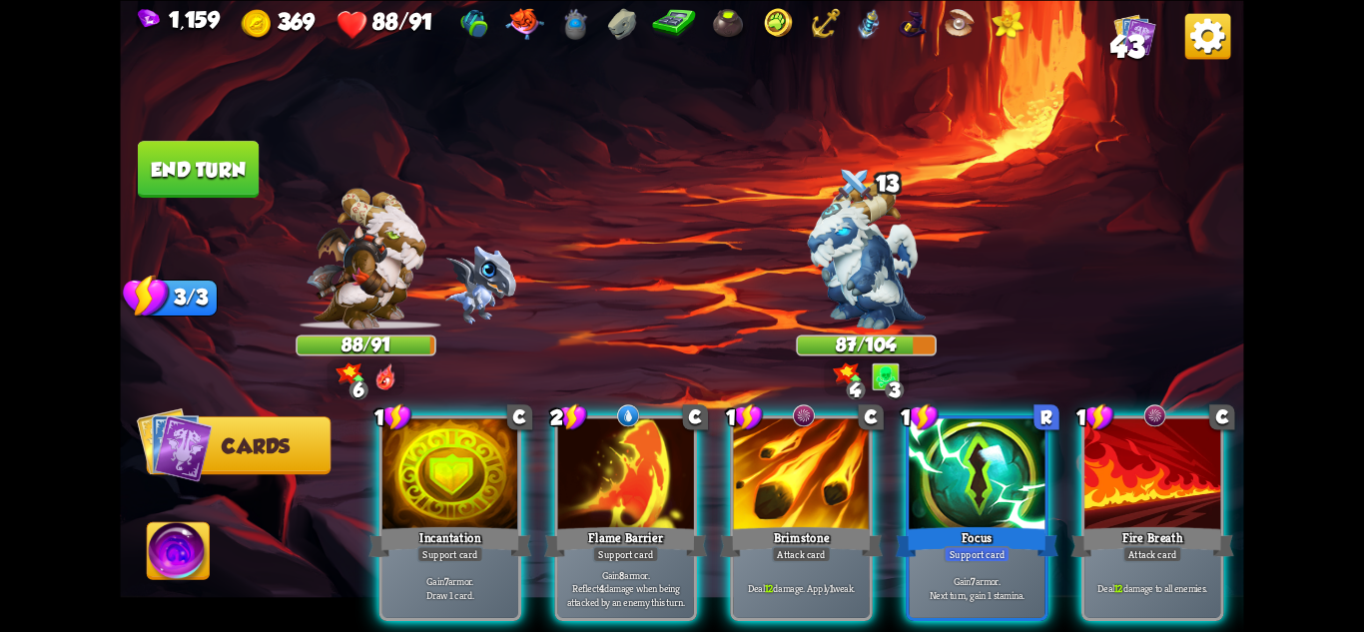
scroll to position [0, 190]
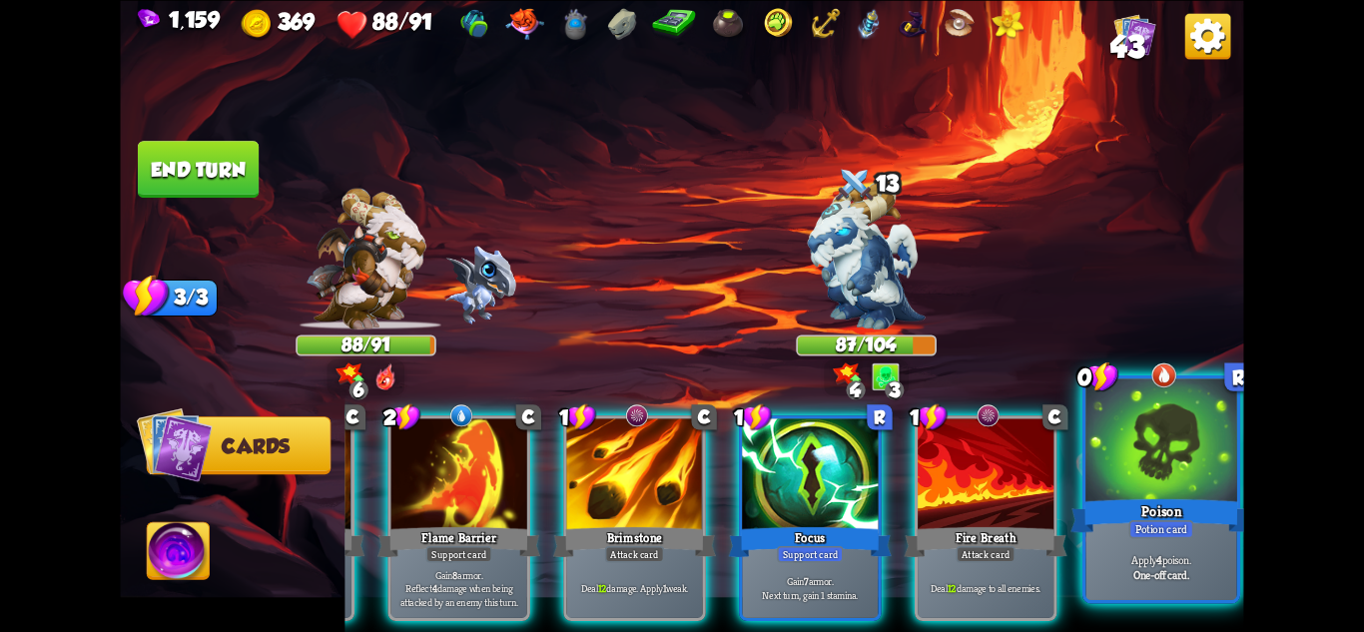
click at [1171, 578] on b "One-off card." at bounding box center [1161, 574] width 56 height 15
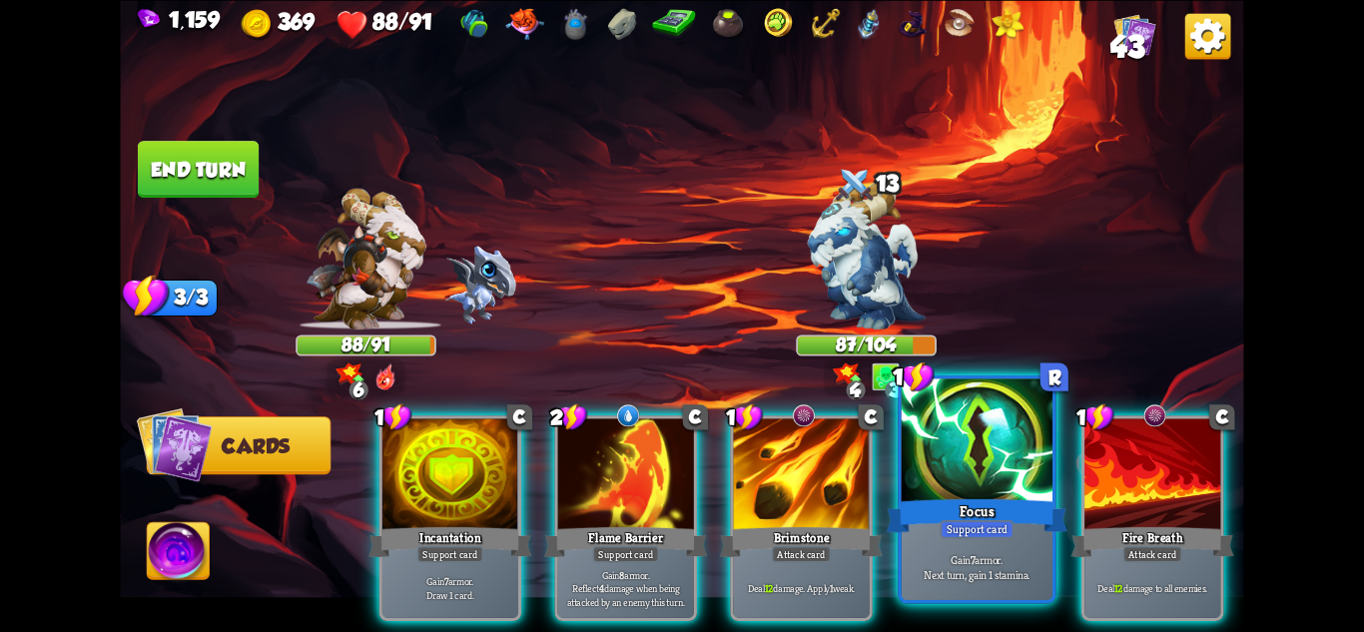
scroll to position [0, 0]
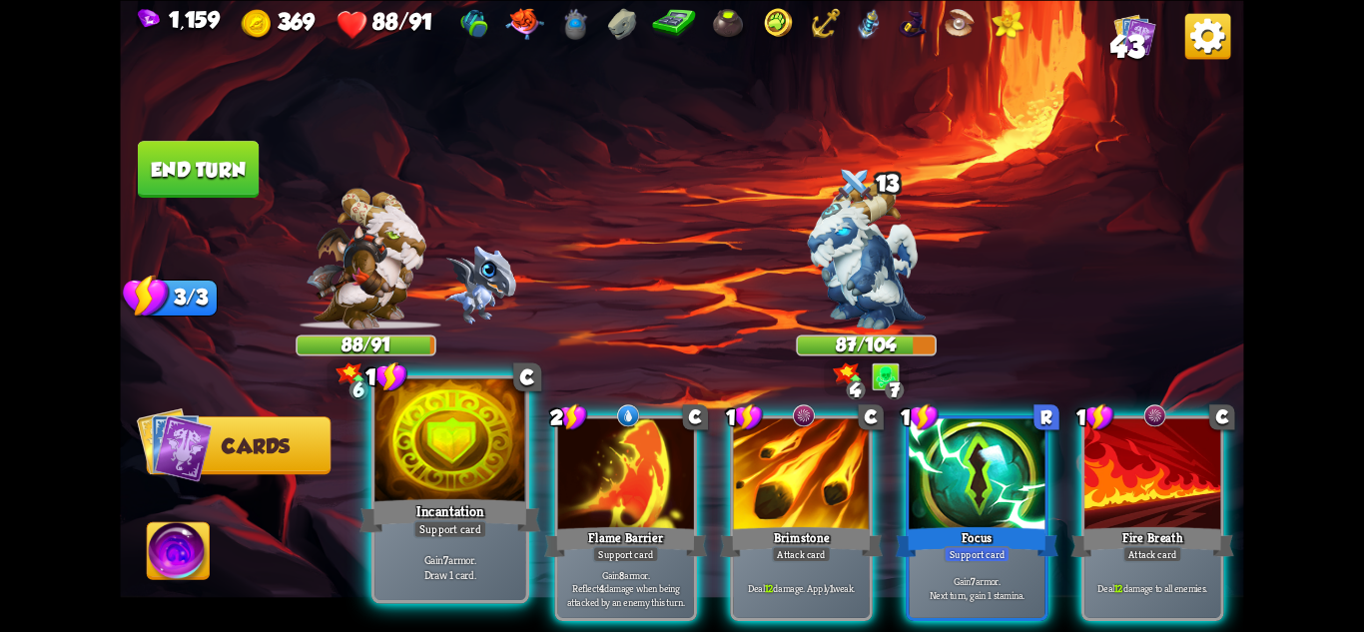
click at [465, 533] on div "Support card" at bounding box center [450, 528] width 74 height 18
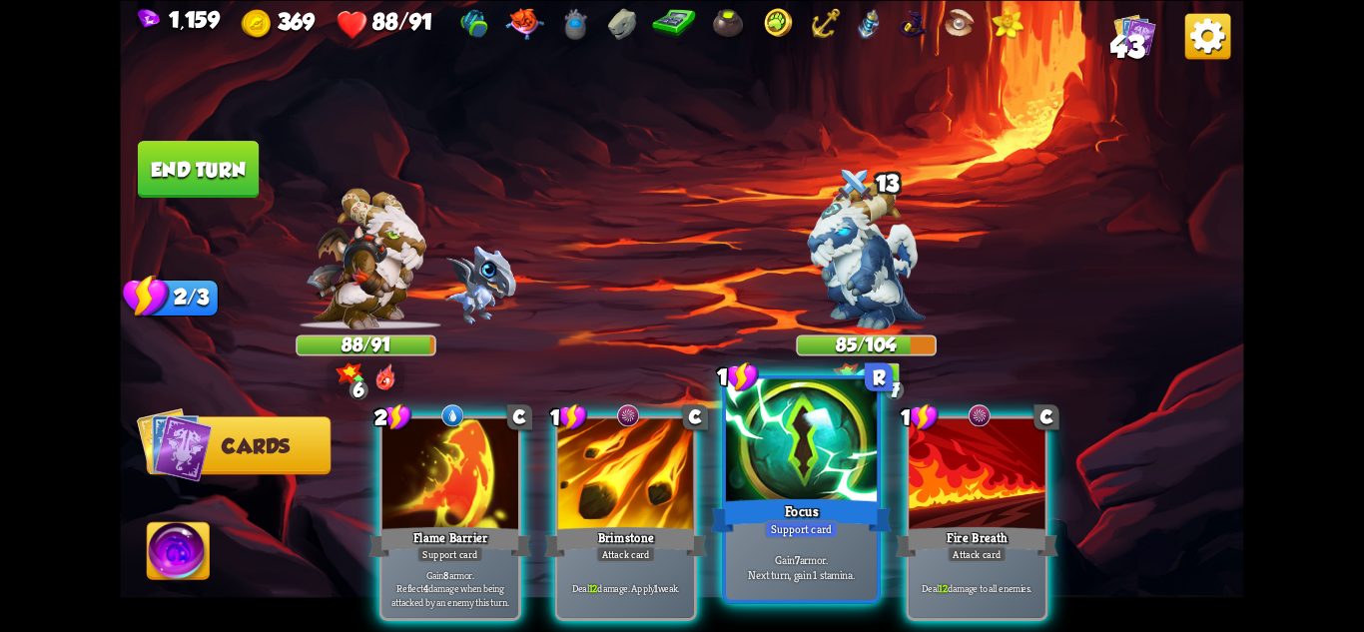
click at [820, 528] on div "Support card" at bounding box center [802, 528] width 74 height 18
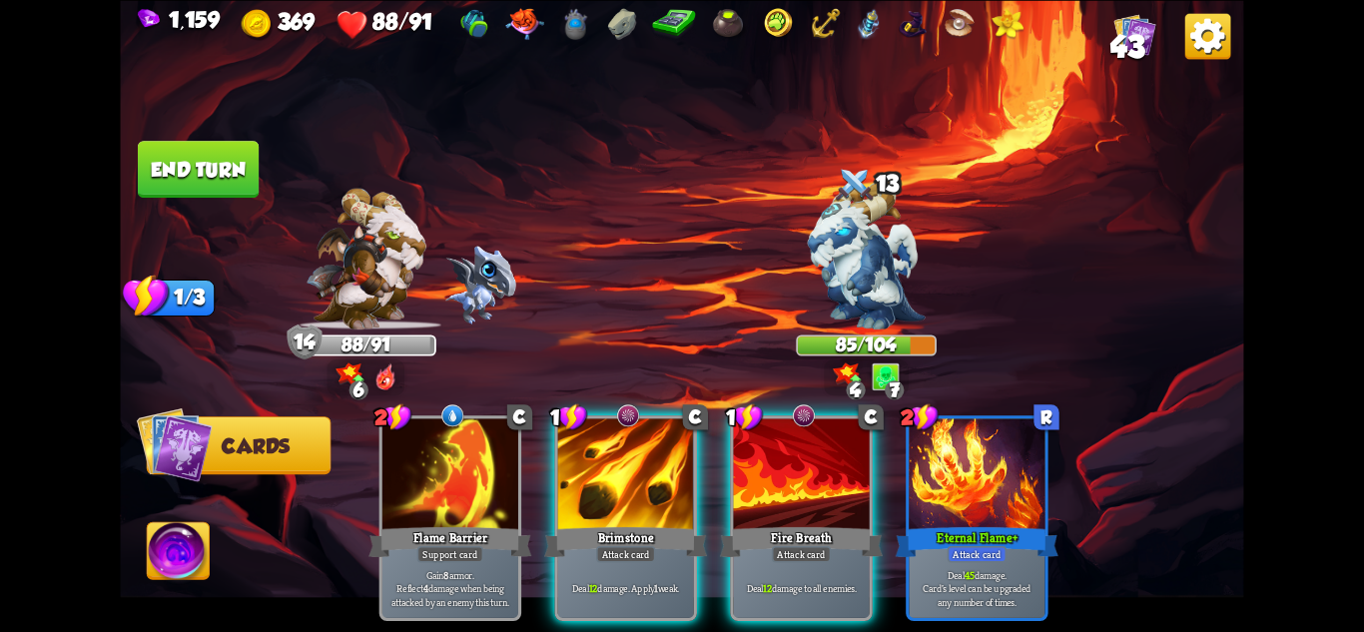
click at [217, 178] on button "End turn" at bounding box center [198, 169] width 121 height 57
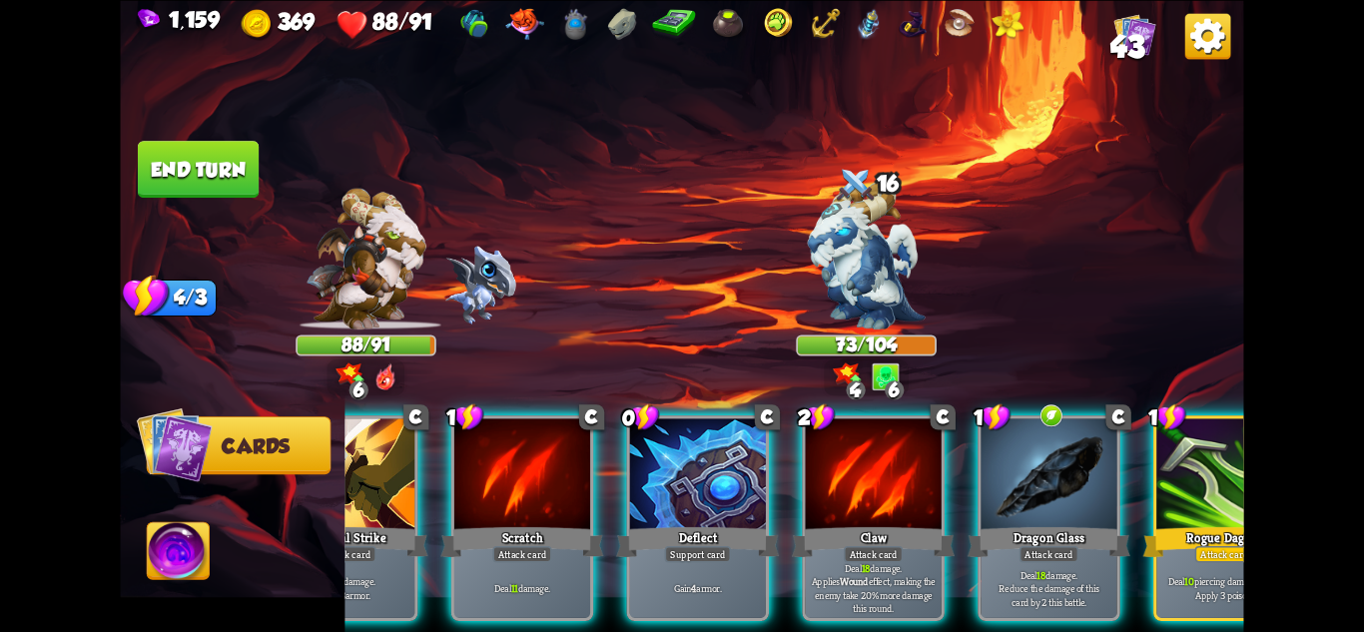
scroll to position [0, 190]
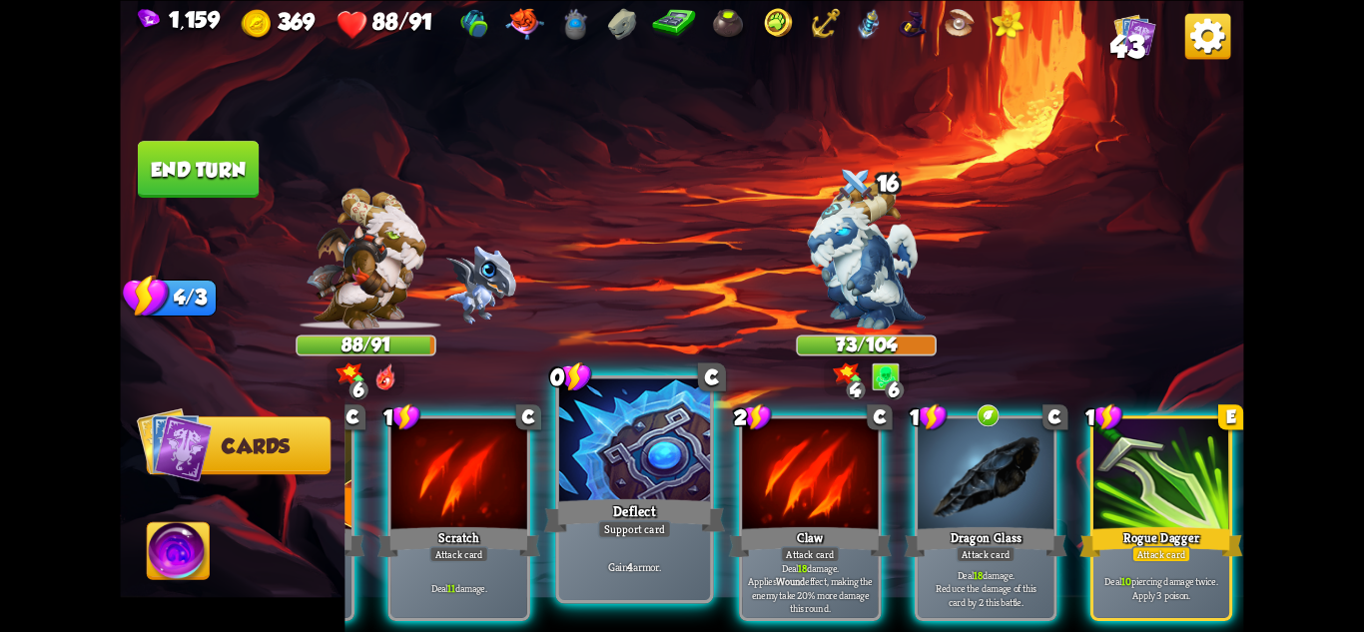
click at [655, 508] on div "Deflect" at bounding box center [634, 515] width 181 height 40
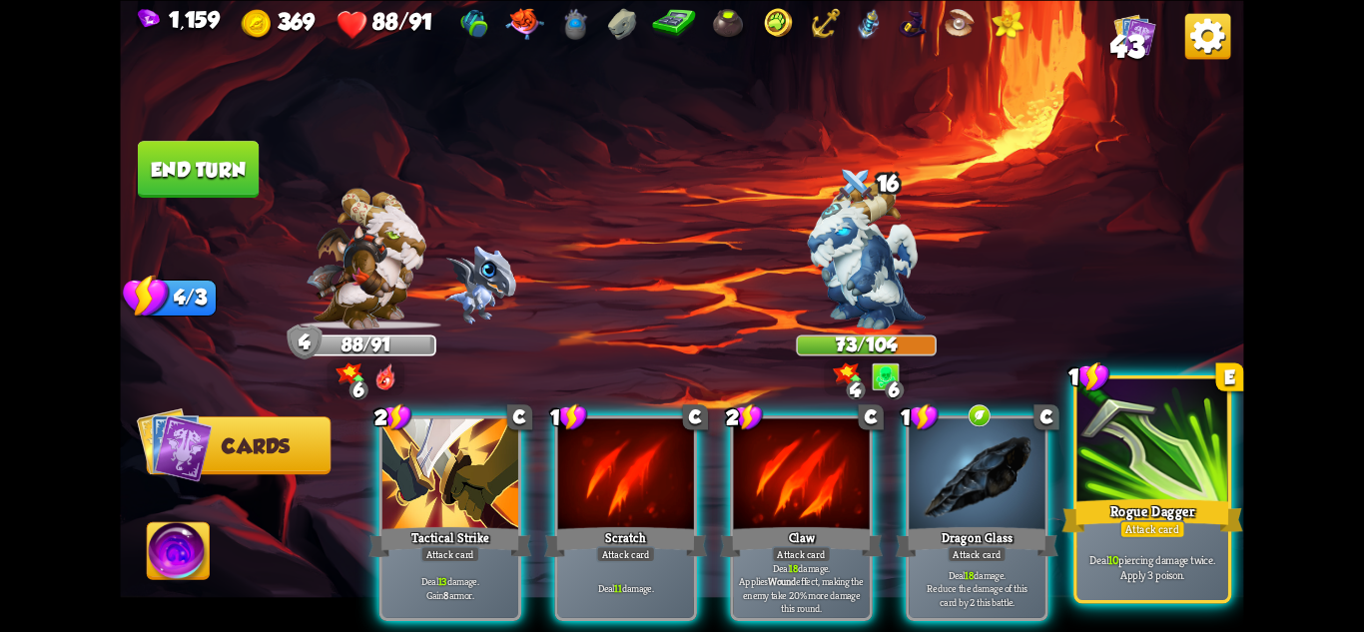
scroll to position [0, 0]
click at [1140, 442] on div at bounding box center [1153, 441] width 151 height 127
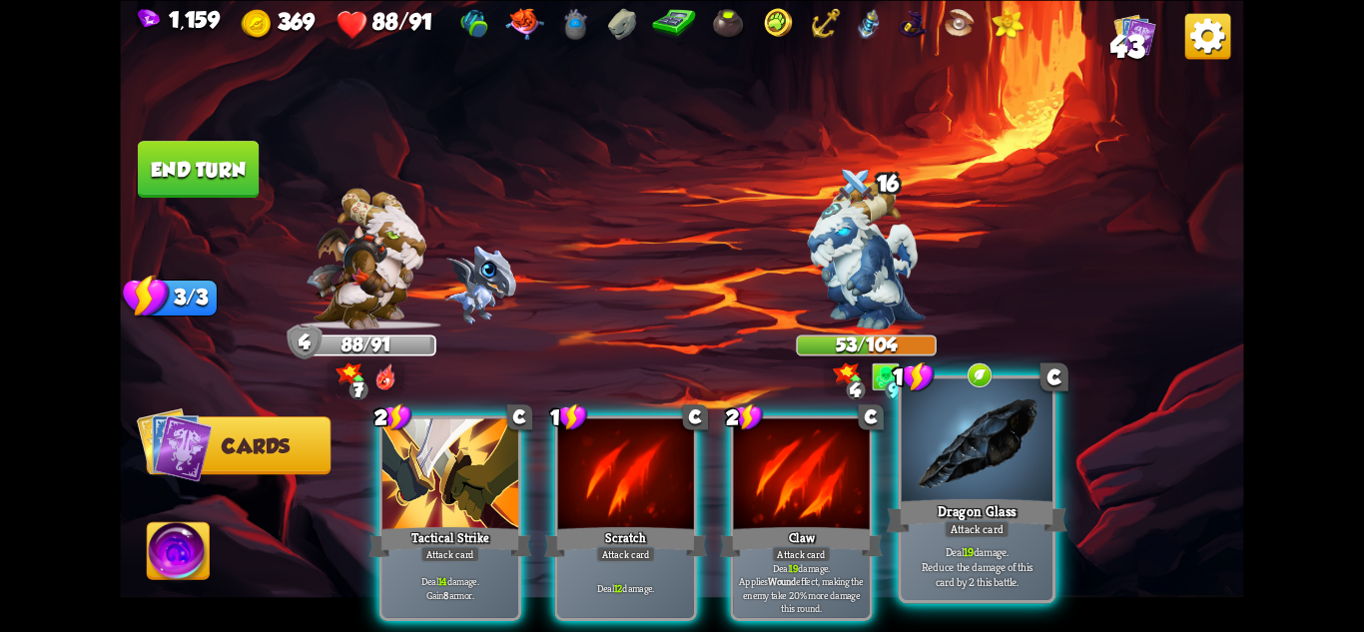
click at [981, 437] on div at bounding box center [977, 441] width 151 height 127
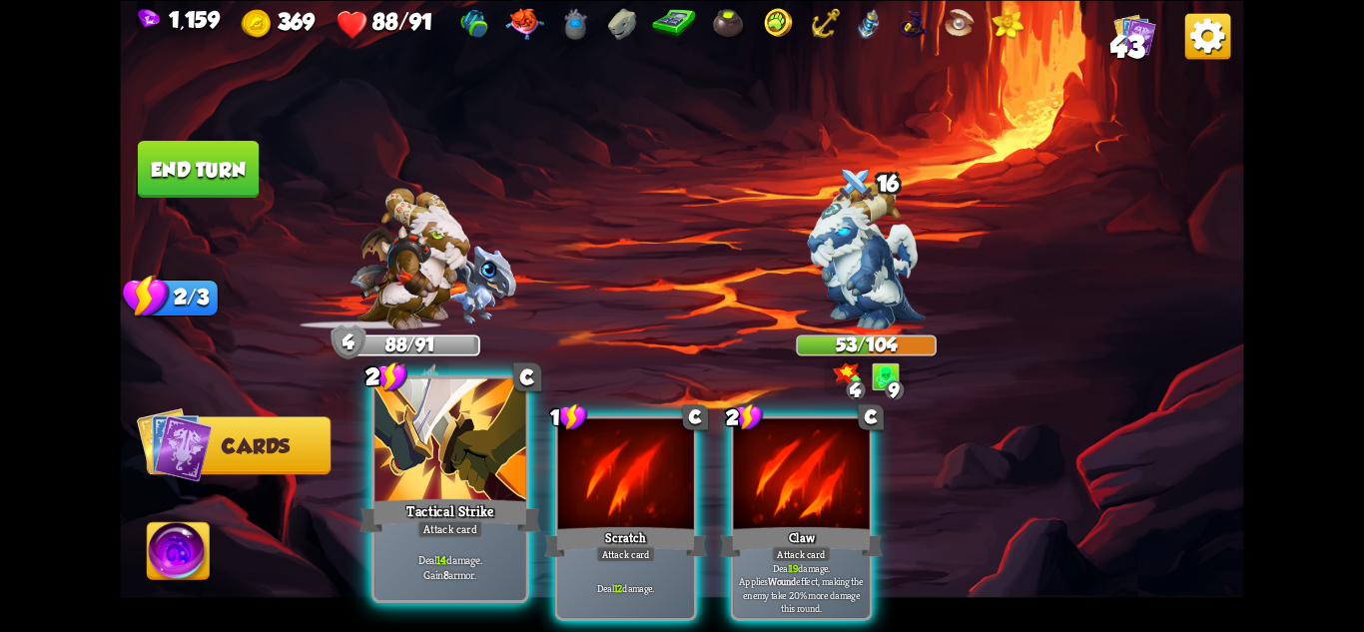
click at [452, 477] on div at bounding box center [449, 441] width 151 height 127
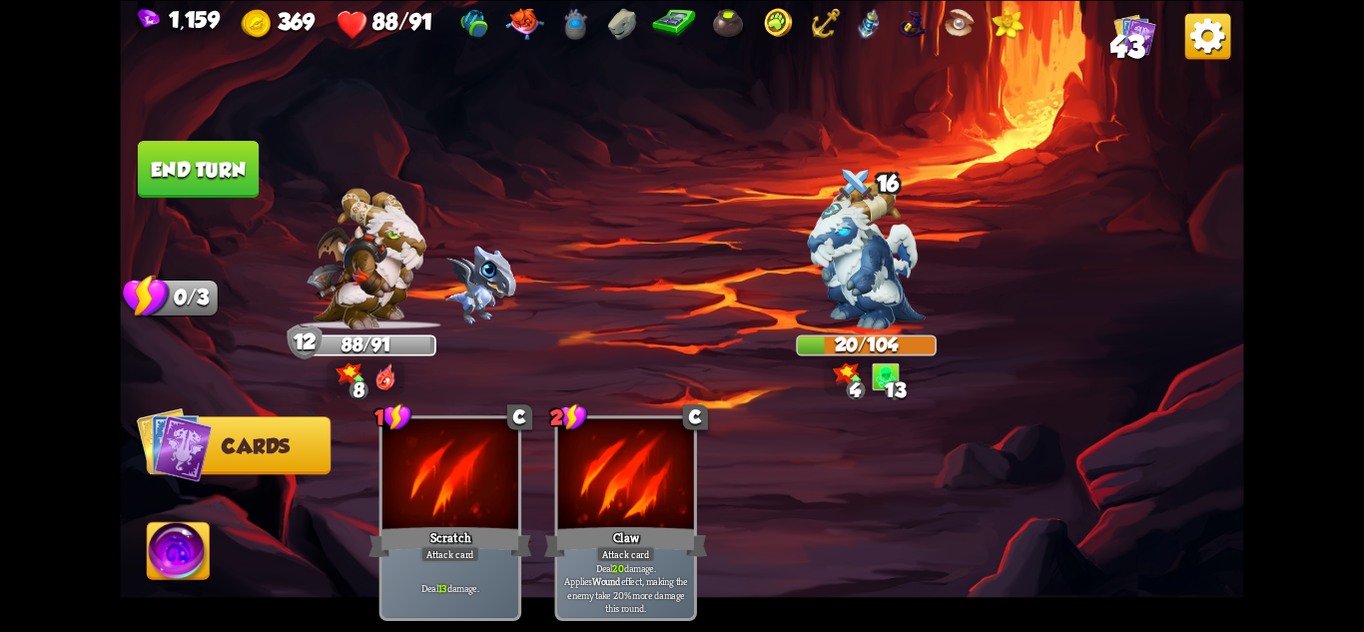
click at [206, 189] on button "End turn" at bounding box center [198, 169] width 121 height 57
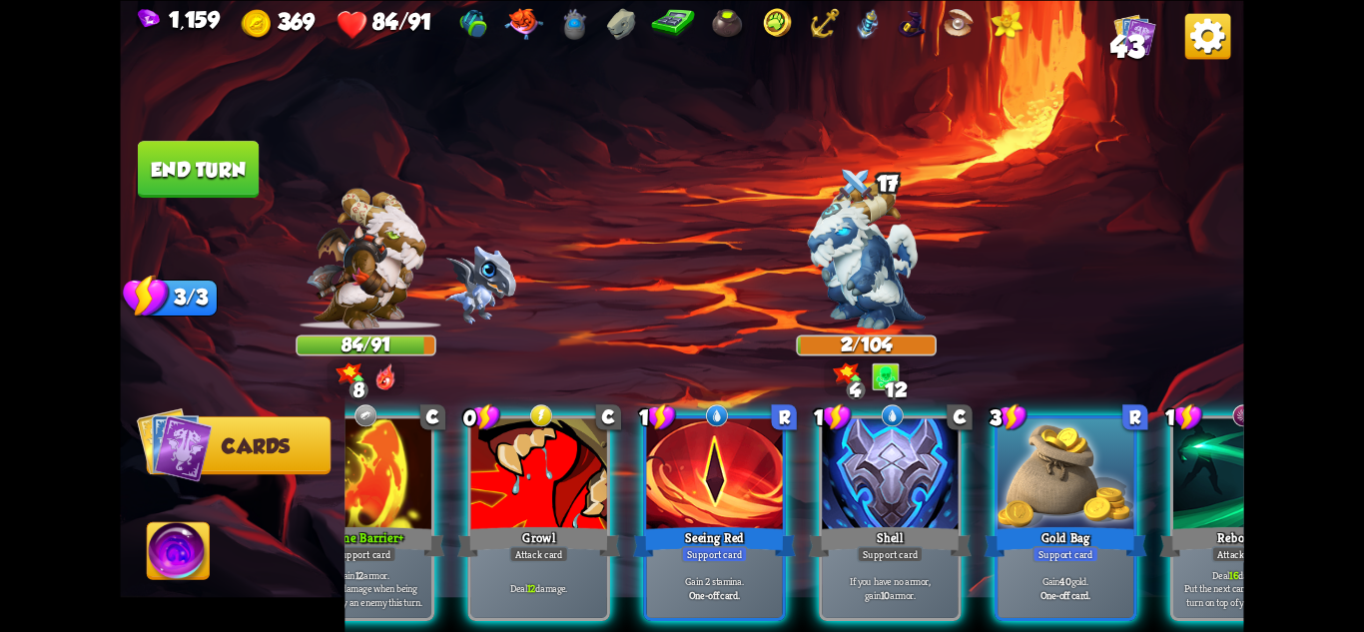
scroll to position [0, 190]
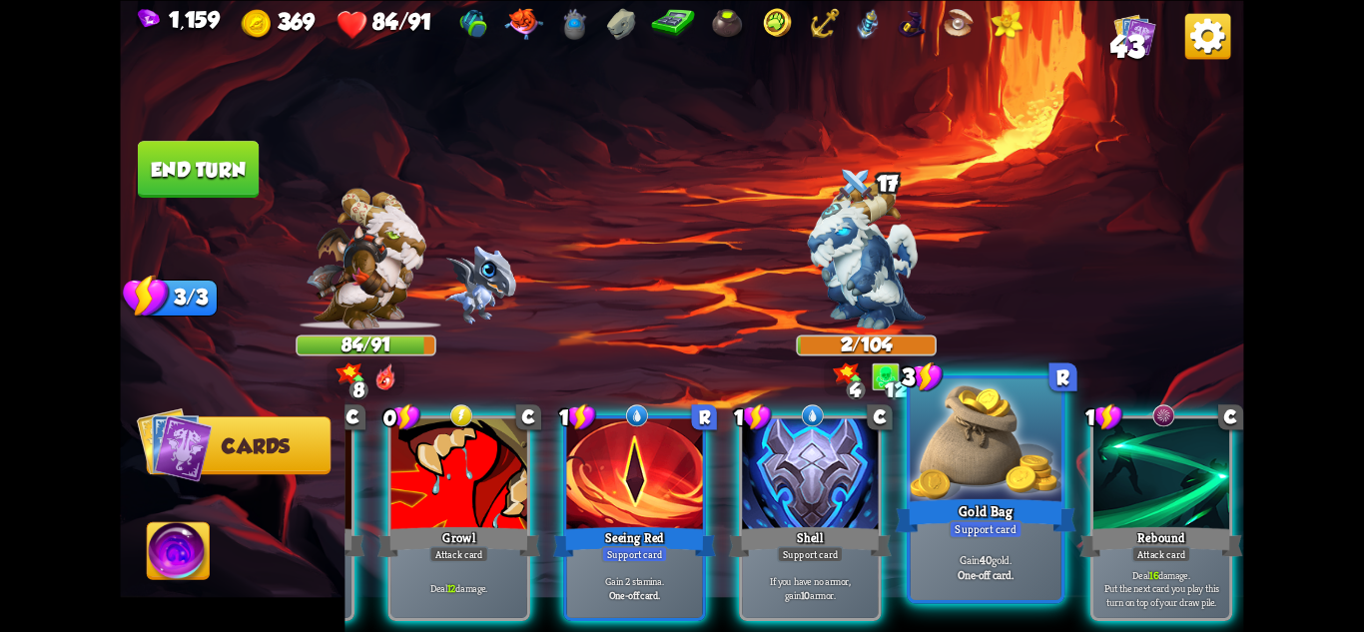
click at [998, 557] on p "Gain 40 gold." at bounding box center [986, 559] width 144 height 15
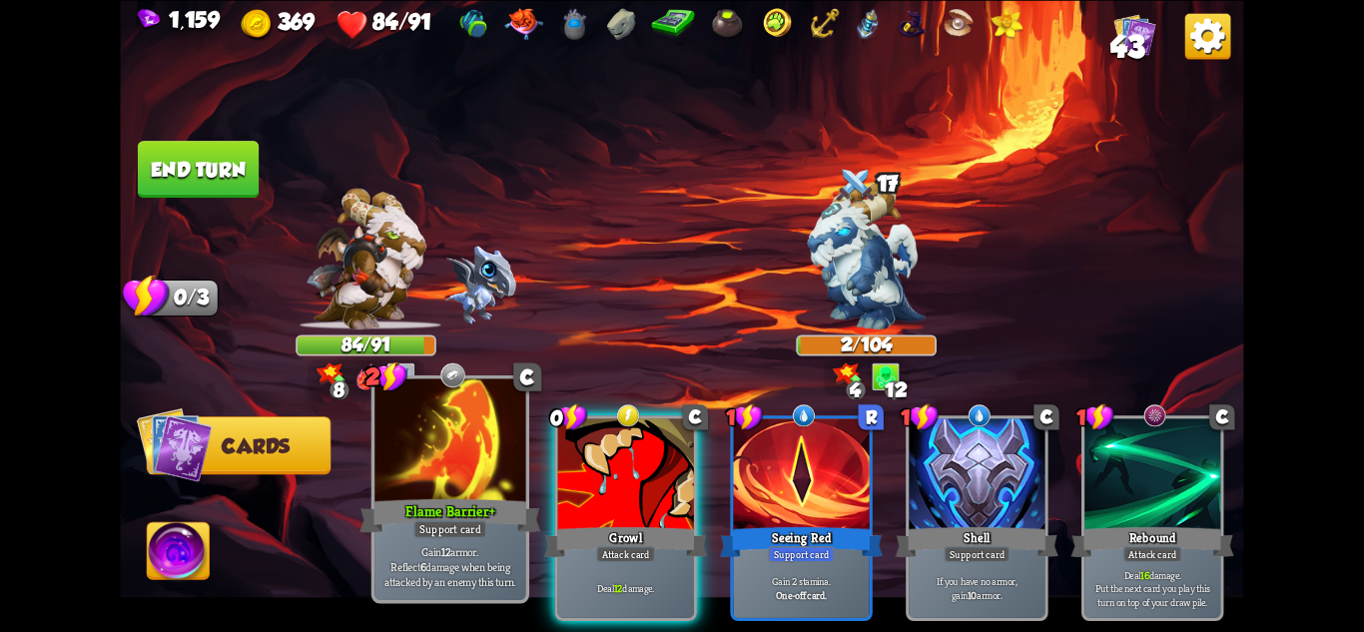
scroll to position [0, 0]
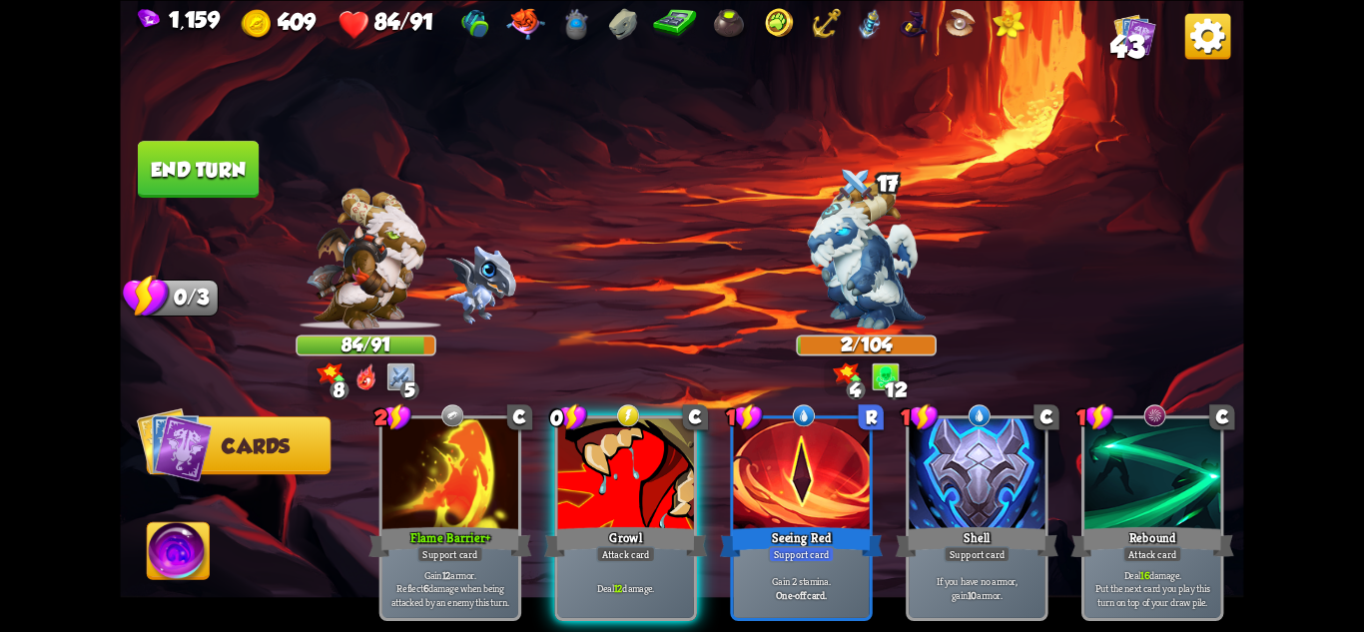
click at [174, 545] on img at bounding box center [179, 553] width 62 height 63
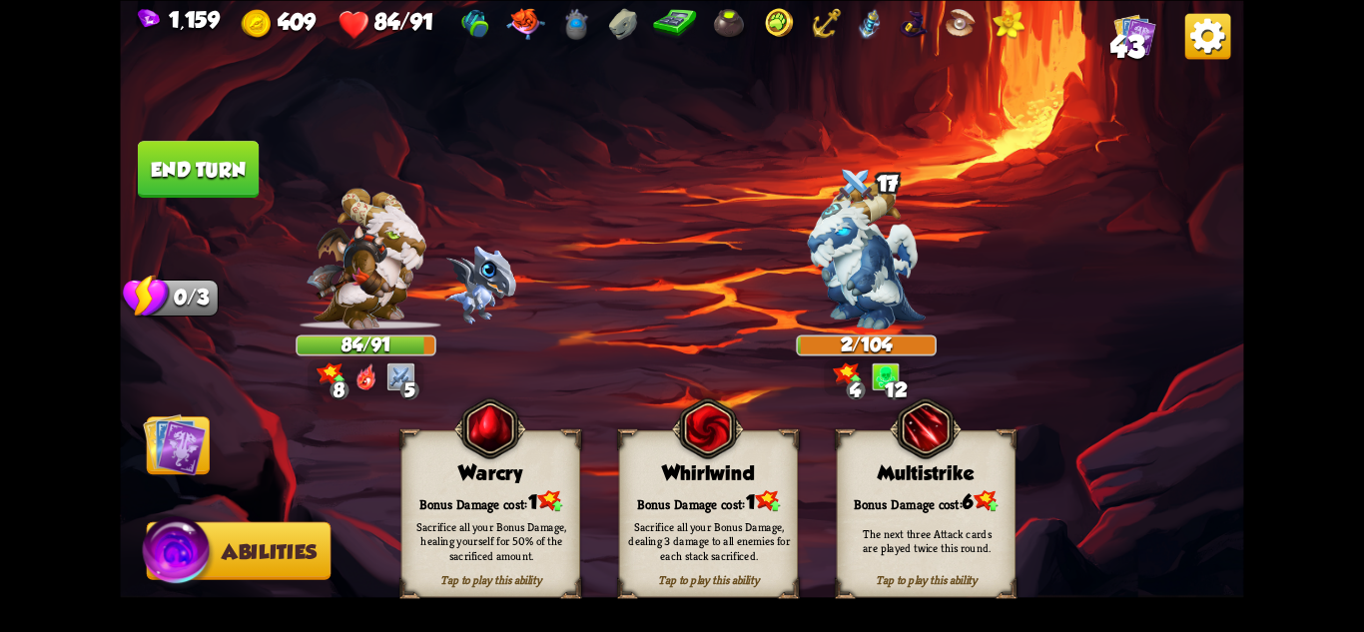
click at [499, 493] on div "Bonus Damage cost: 1" at bounding box center [491, 500] width 178 height 25
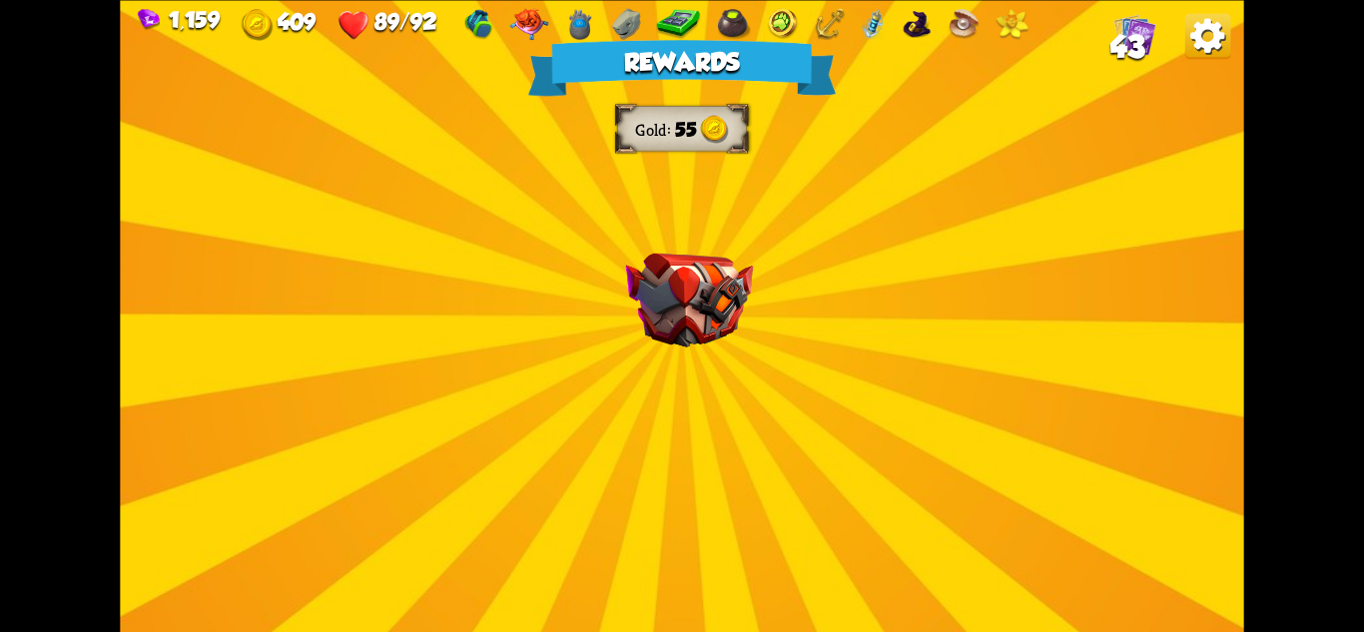
click at [686, 307] on img at bounding box center [689, 300] width 127 height 94
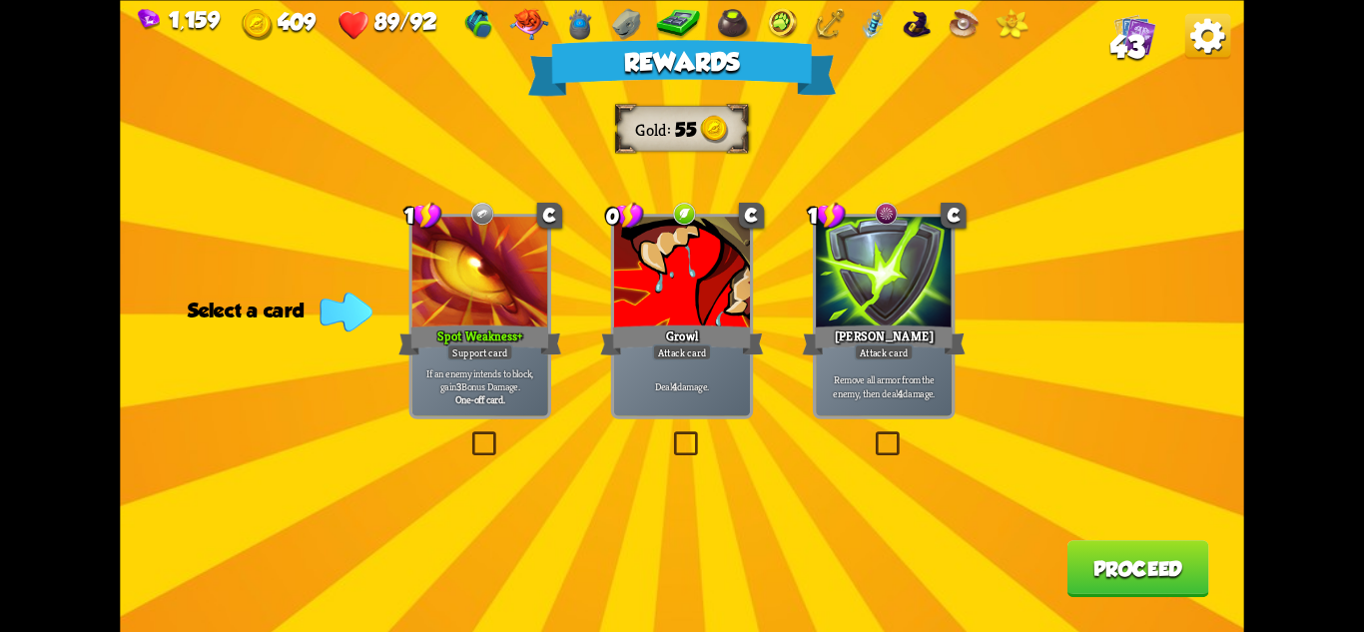
click at [720, 316] on div at bounding box center [682, 274] width 136 height 115
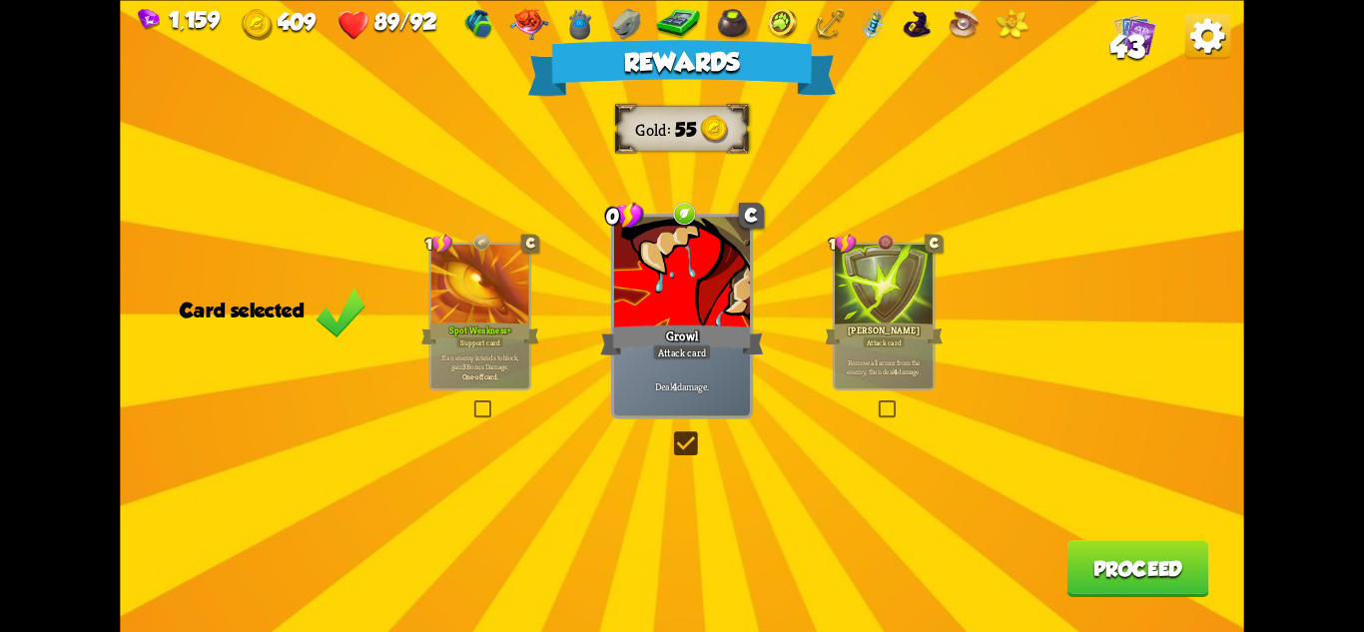
click at [1108, 567] on button "Proceed" at bounding box center [1139, 568] width 142 height 57
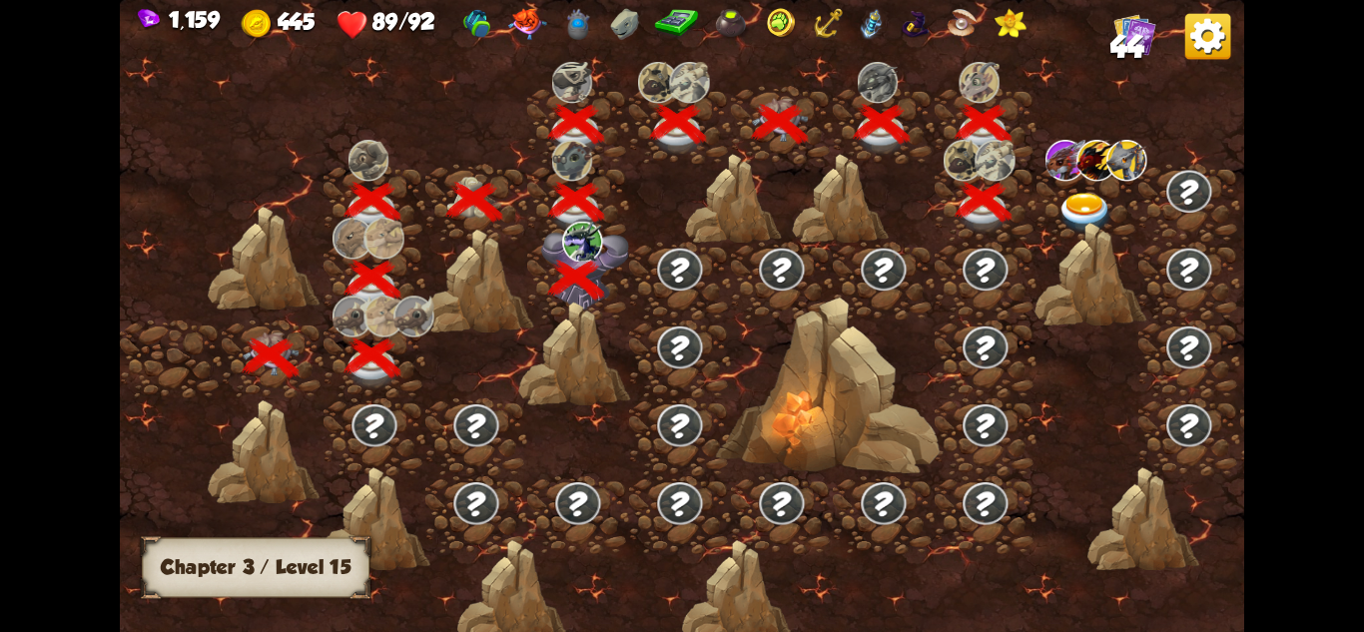
scroll to position [0, 304]
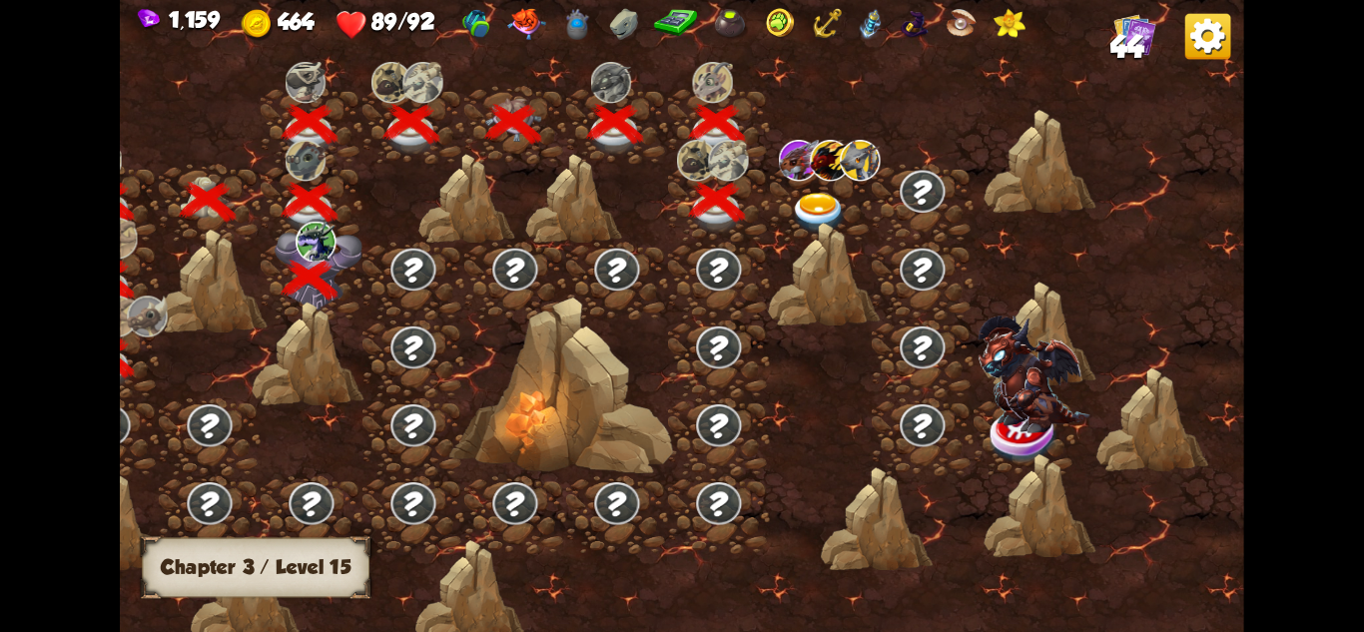
click at [796, 208] on img at bounding box center [819, 213] width 56 height 41
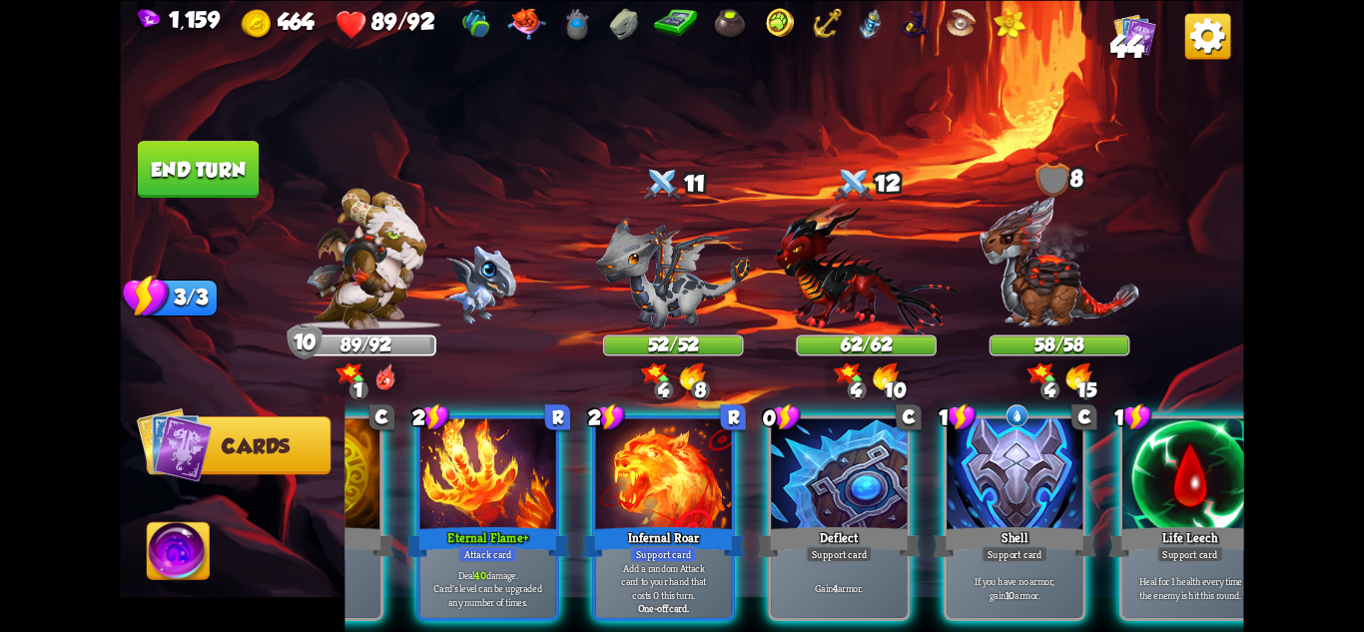
scroll to position [0, 589]
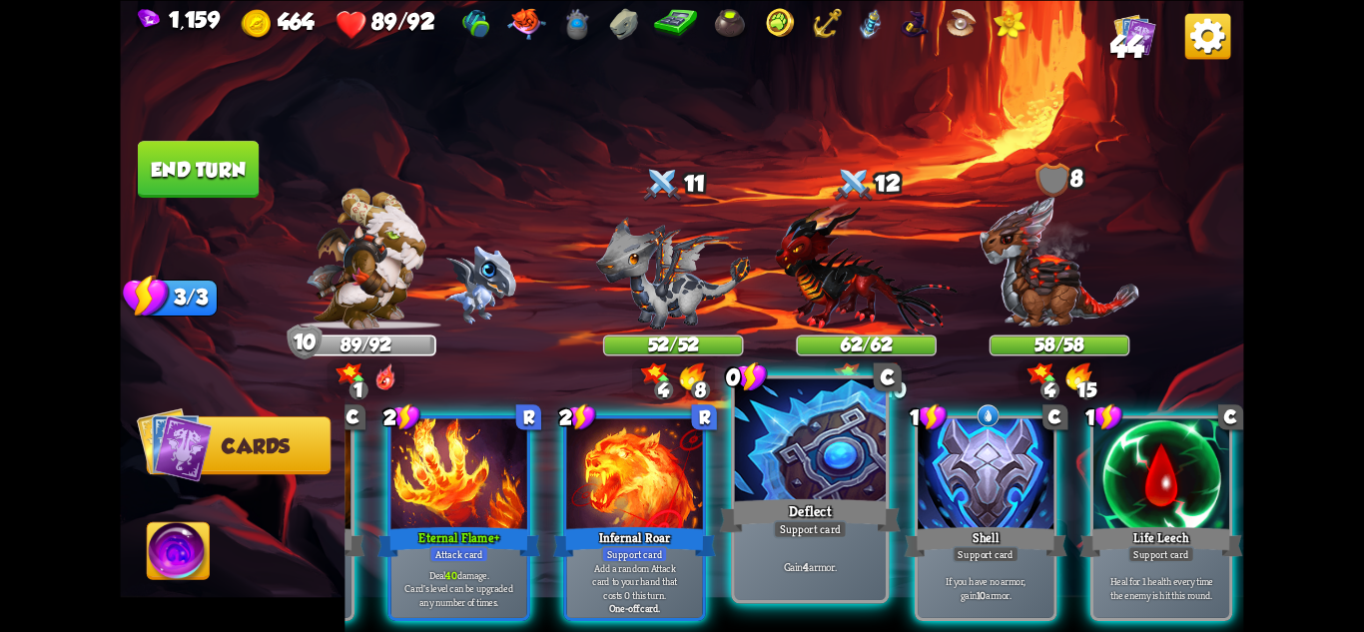
click at [847, 553] on div "Gain 4 armor." at bounding box center [810, 567] width 151 height 66
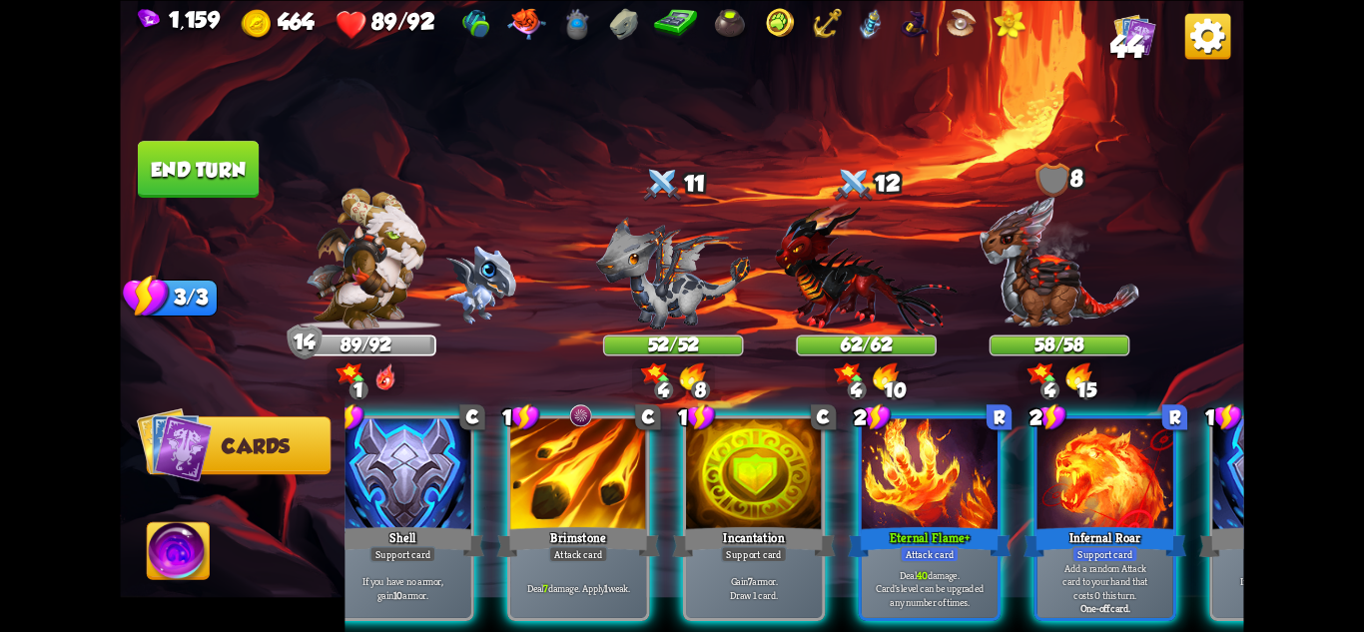
scroll to position [0, 0]
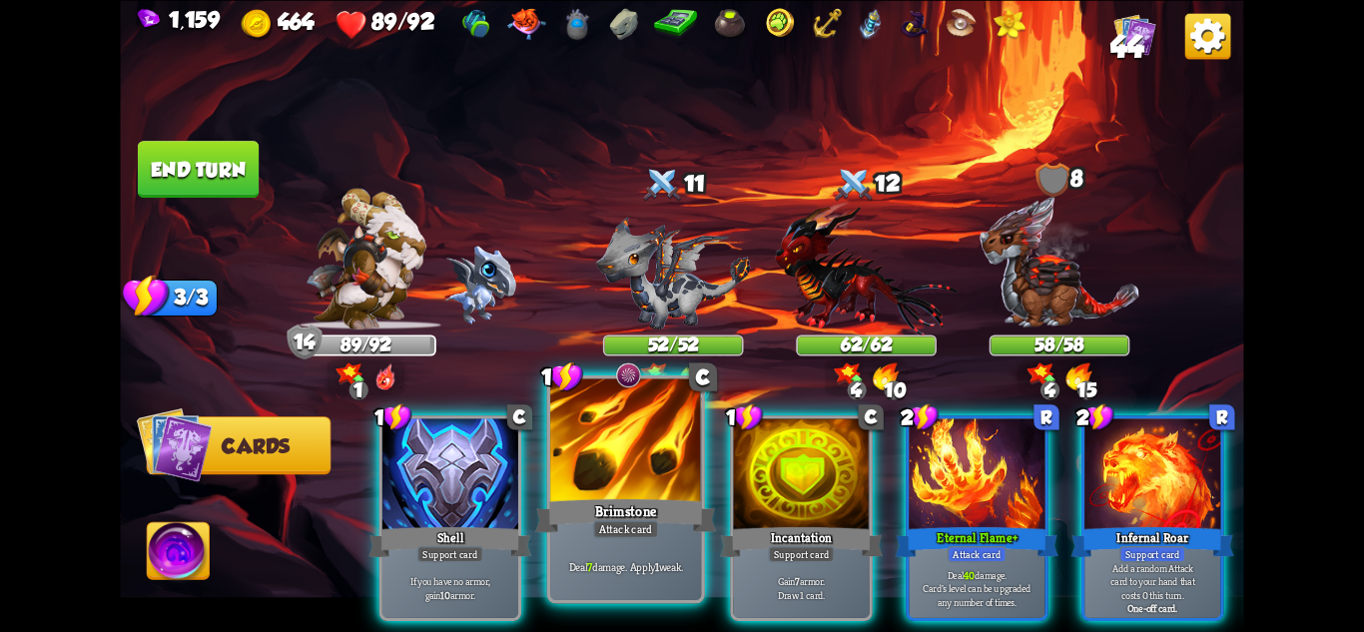
click at [614, 537] on div "Attack card" at bounding box center [626, 528] width 66 height 18
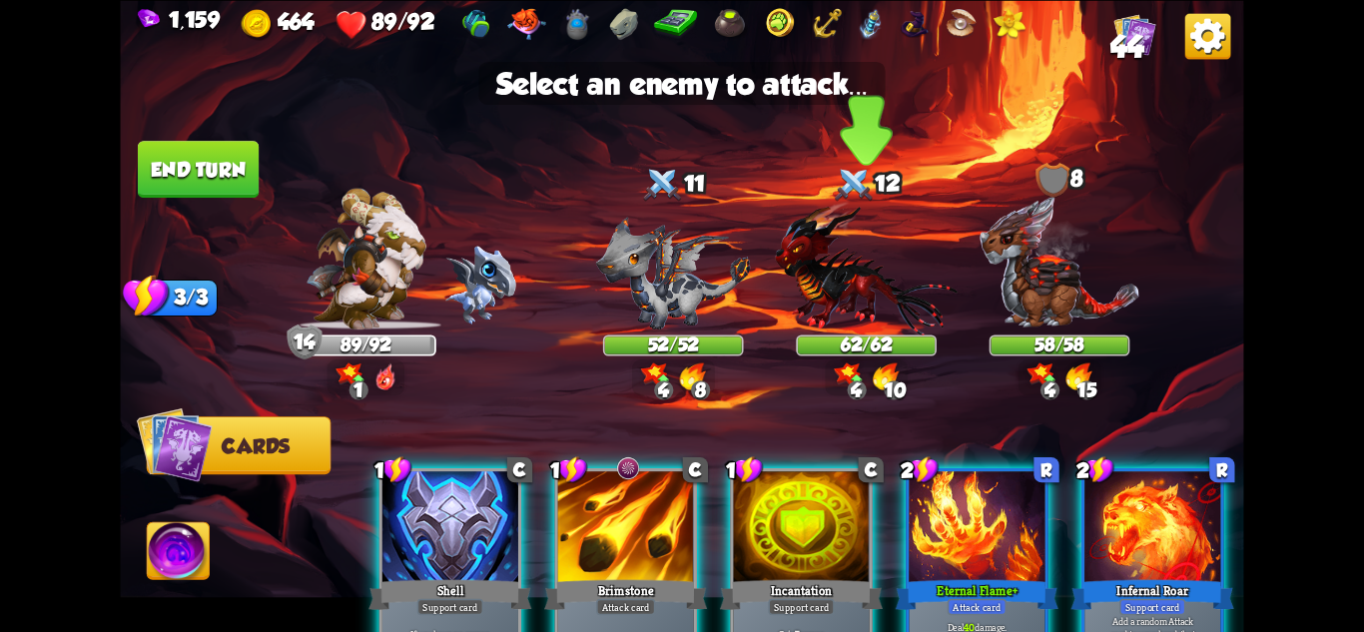
click at [839, 289] on img at bounding box center [866, 268] width 183 height 134
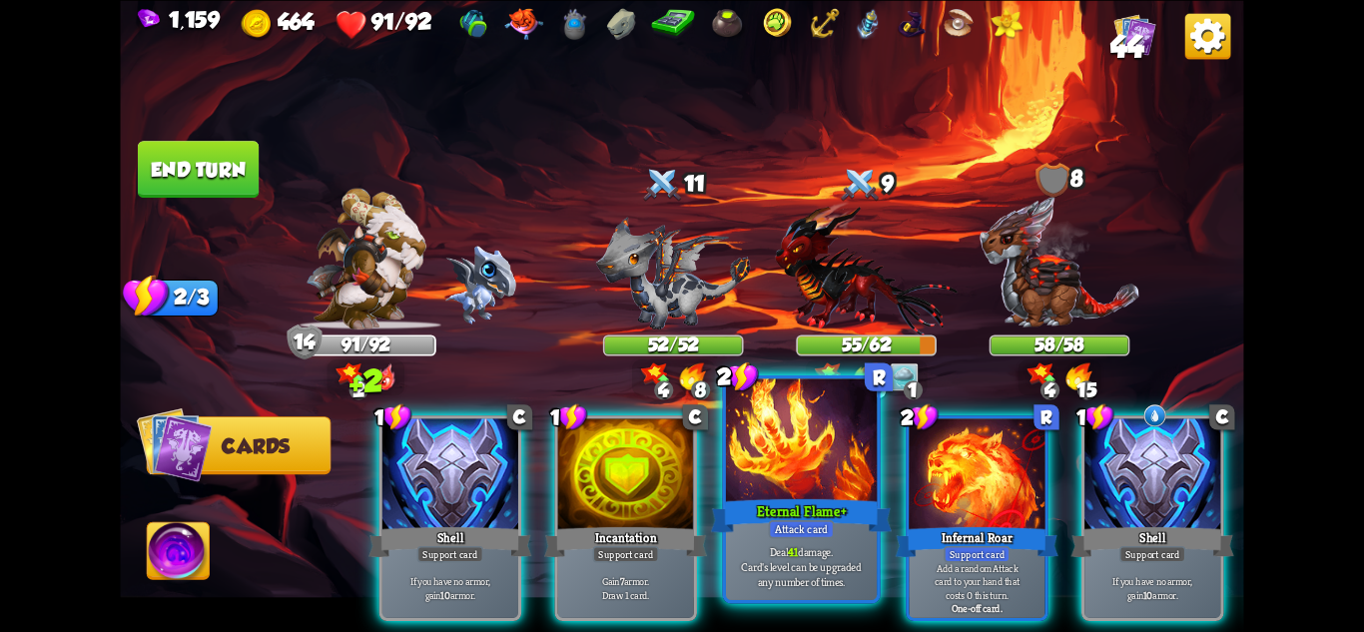
click at [807, 477] on div at bounding box center [801, 441] width 151 height 127
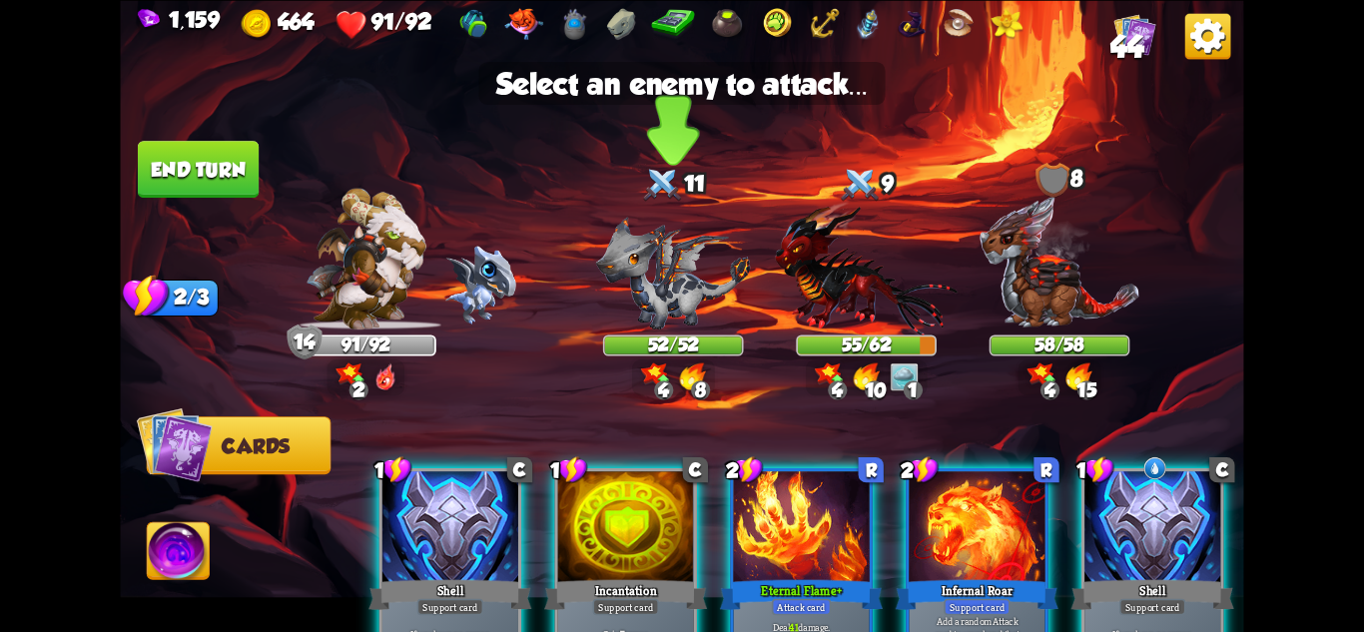
click at [681, 272] on img at bounding box center [673, 273] width 155 height 113
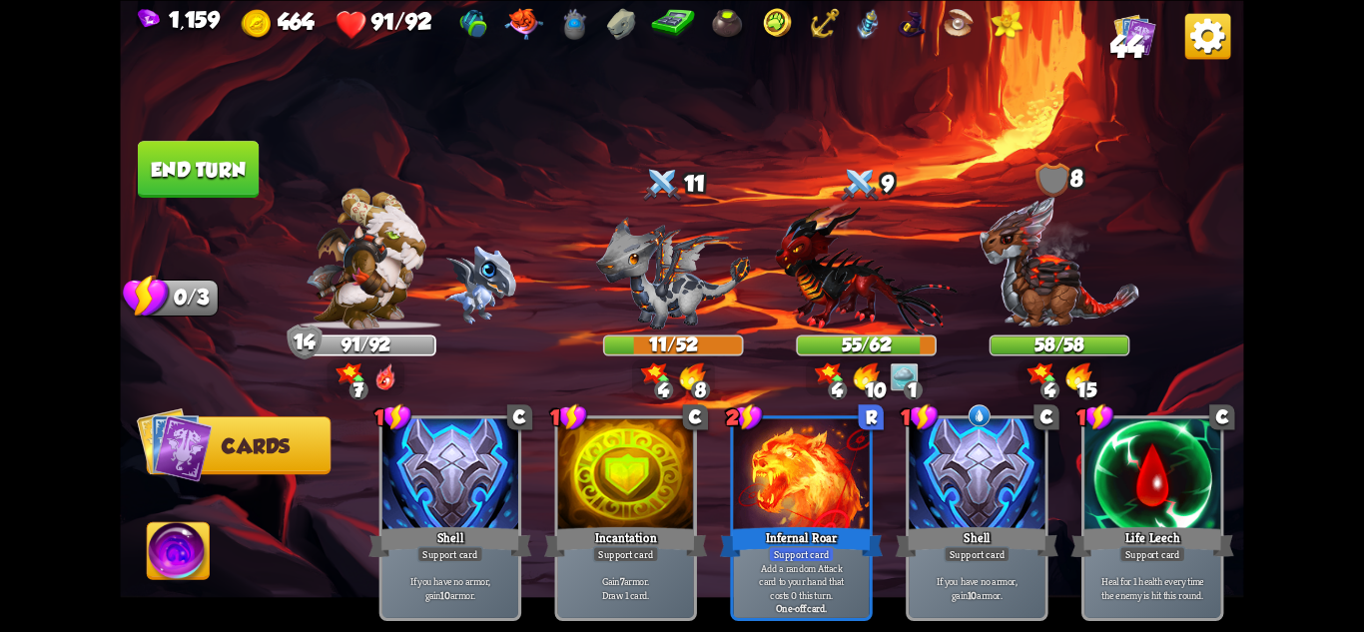
click at [213, 182] on button "End turn" at bounding box center [198, 169] width 121 height 57
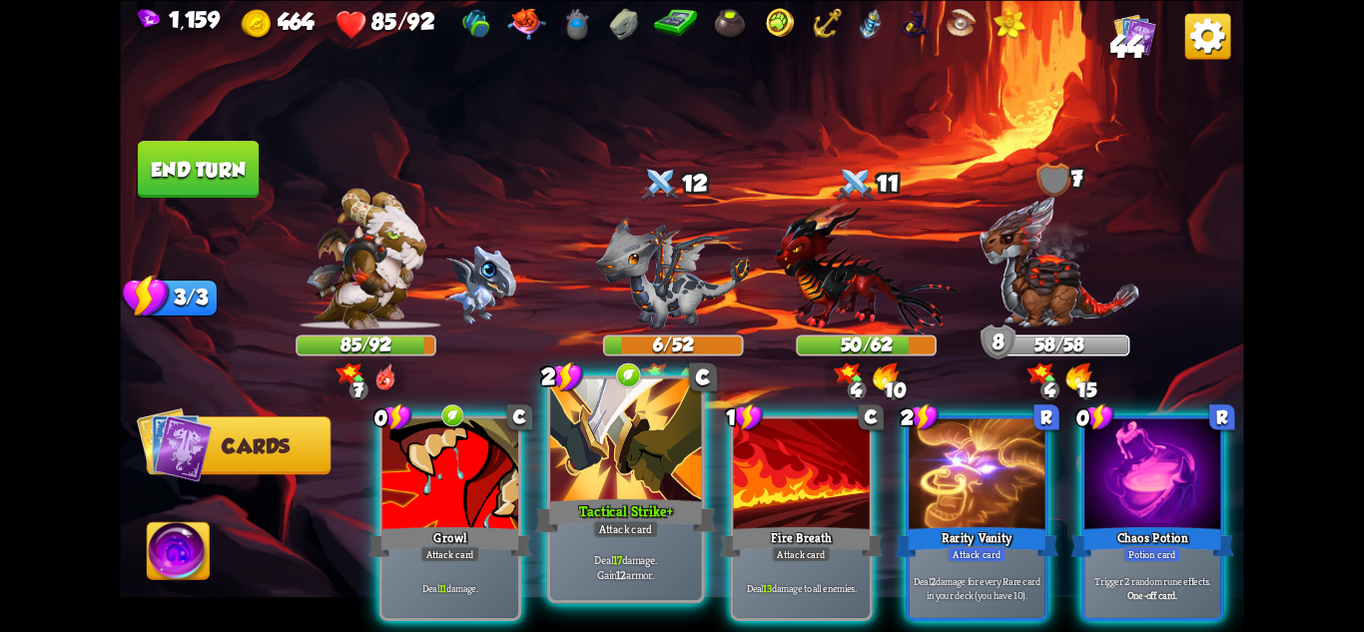
click at [633, 547] on div "Deal 17 damage. Gain 12 armor." at bounding box center [625, 567] width 151 height 66
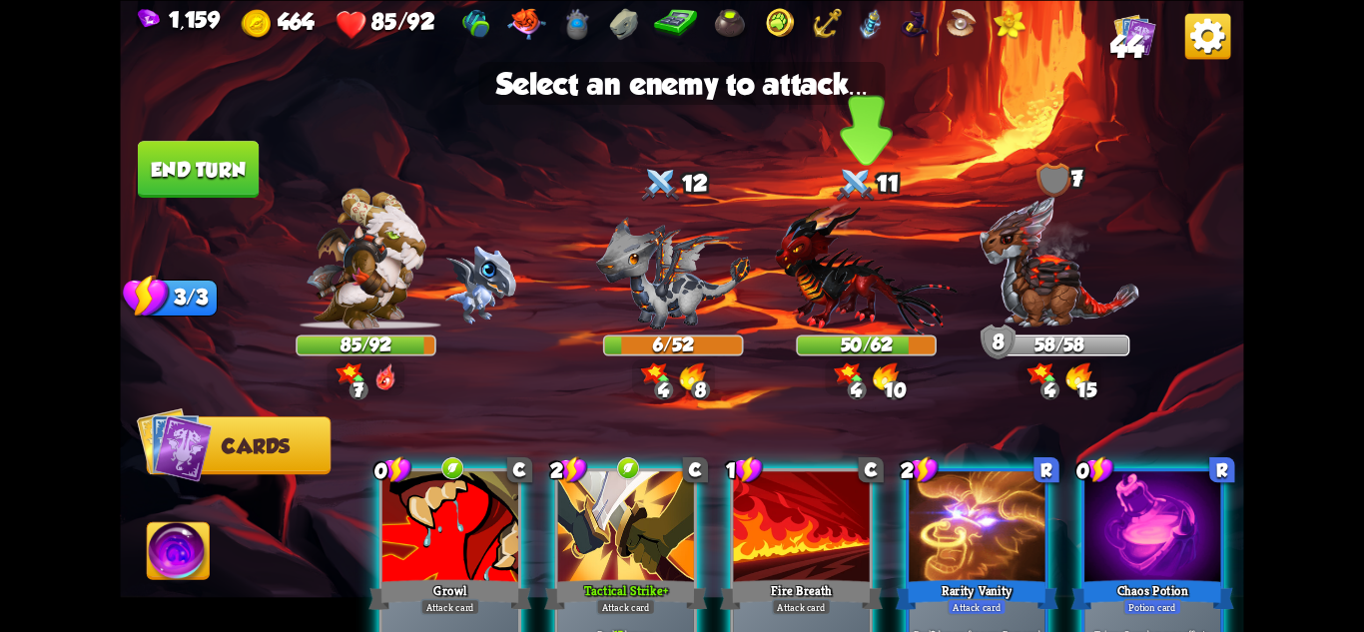
click at [833, 302] on img at bounding box center [866, 268] width 183 height 134
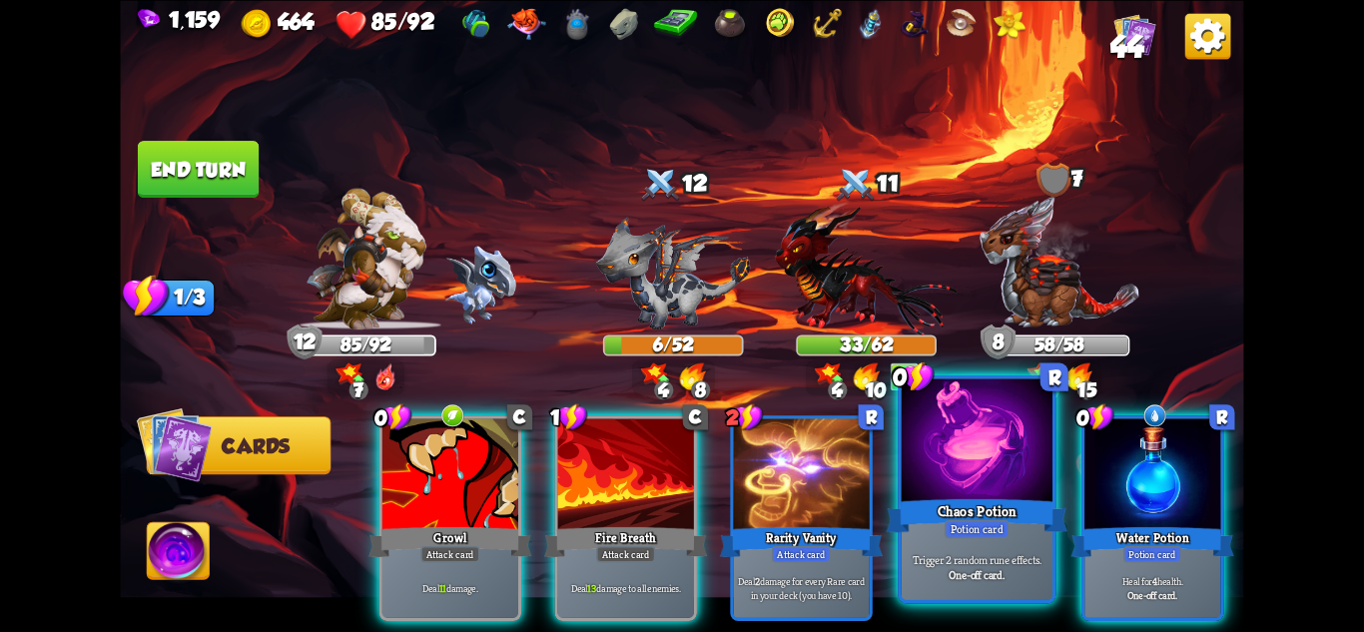
click at [992, 497] on div "Chaos Potion" at bounding box center [977, 515] width 181 height 40
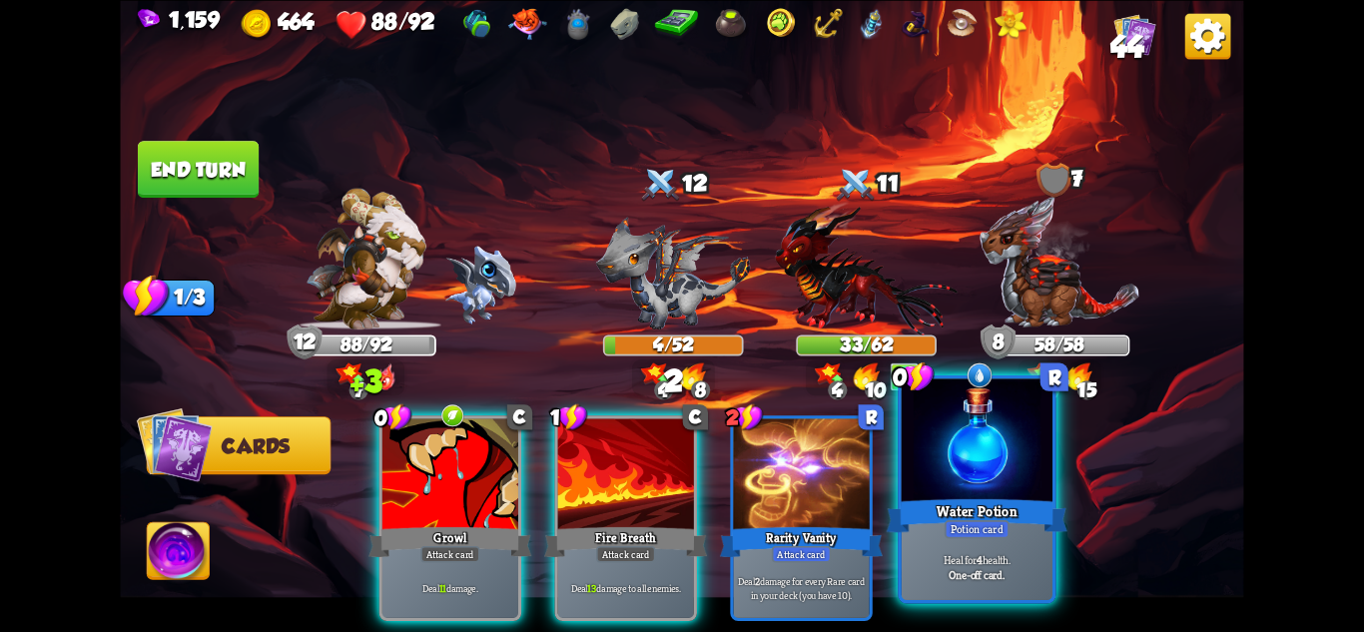
click at [992, 498] on div "Water Potion" at bounding box center [977, 515] width 181 height 40
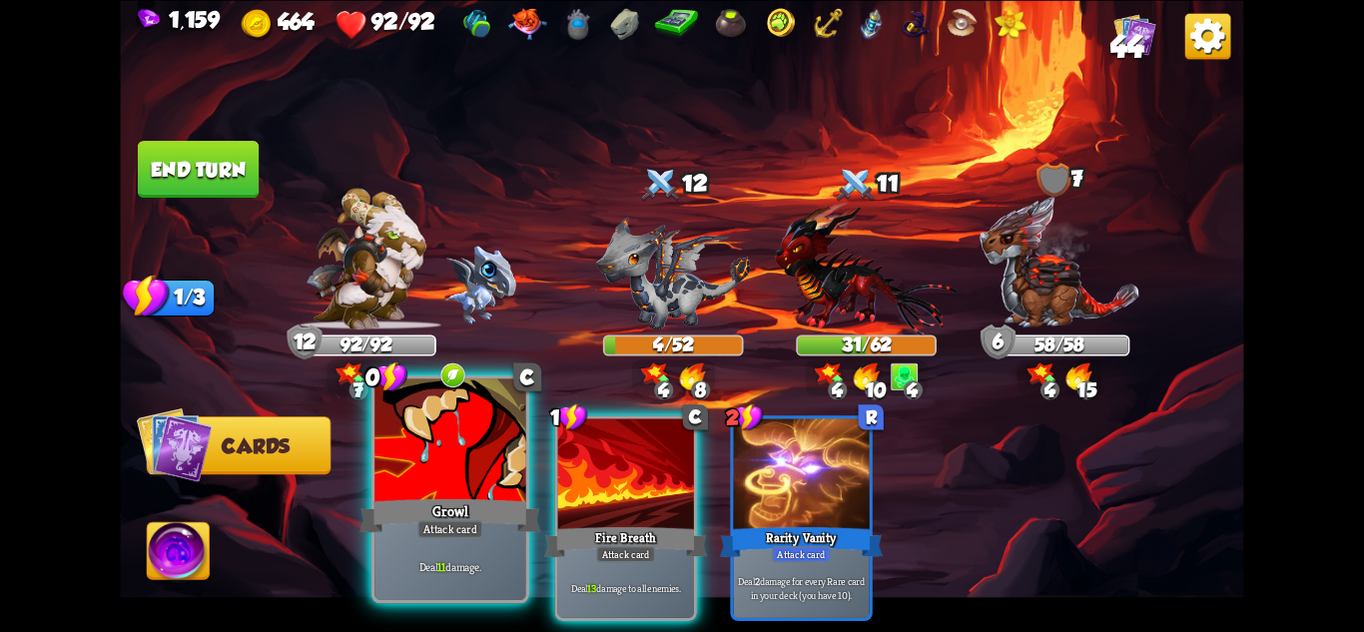
click at [460, 494] on div at bounding box center [449, 441] width 151 height 127
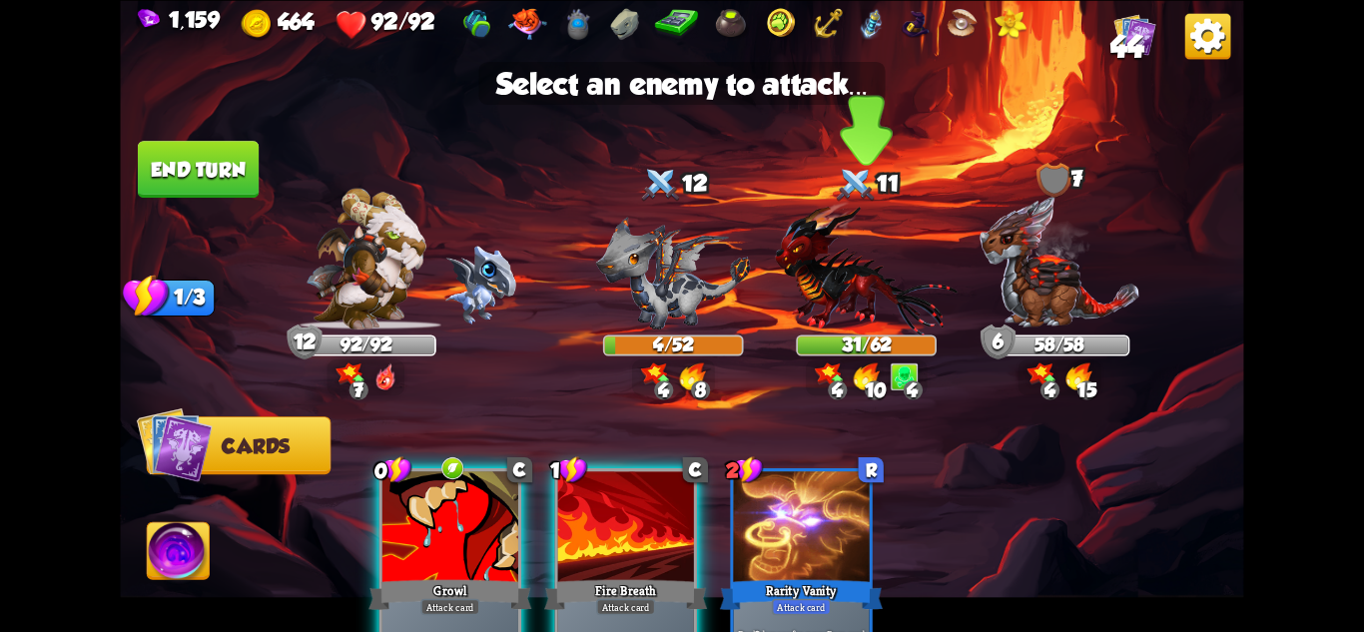
click at [849, 327] on img at bounding box center [866, 268] width 183 height 134
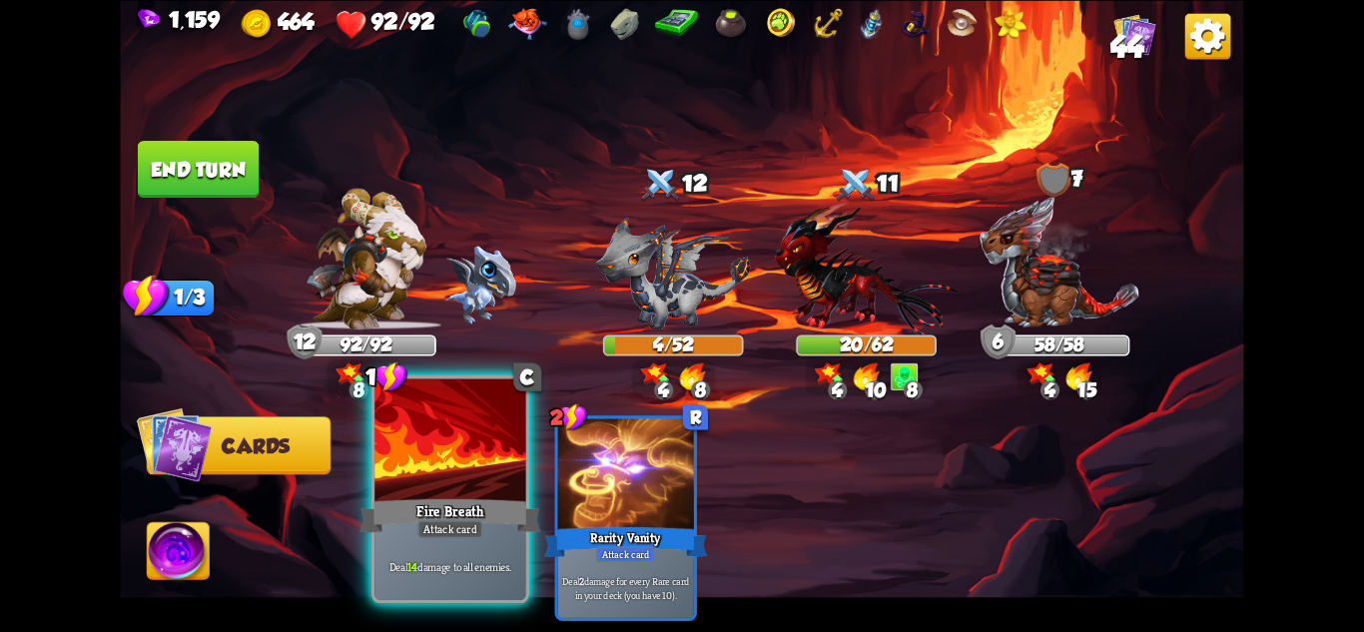
click at [447, 464] on div at bounding box center [449, 441] width 151 height 127
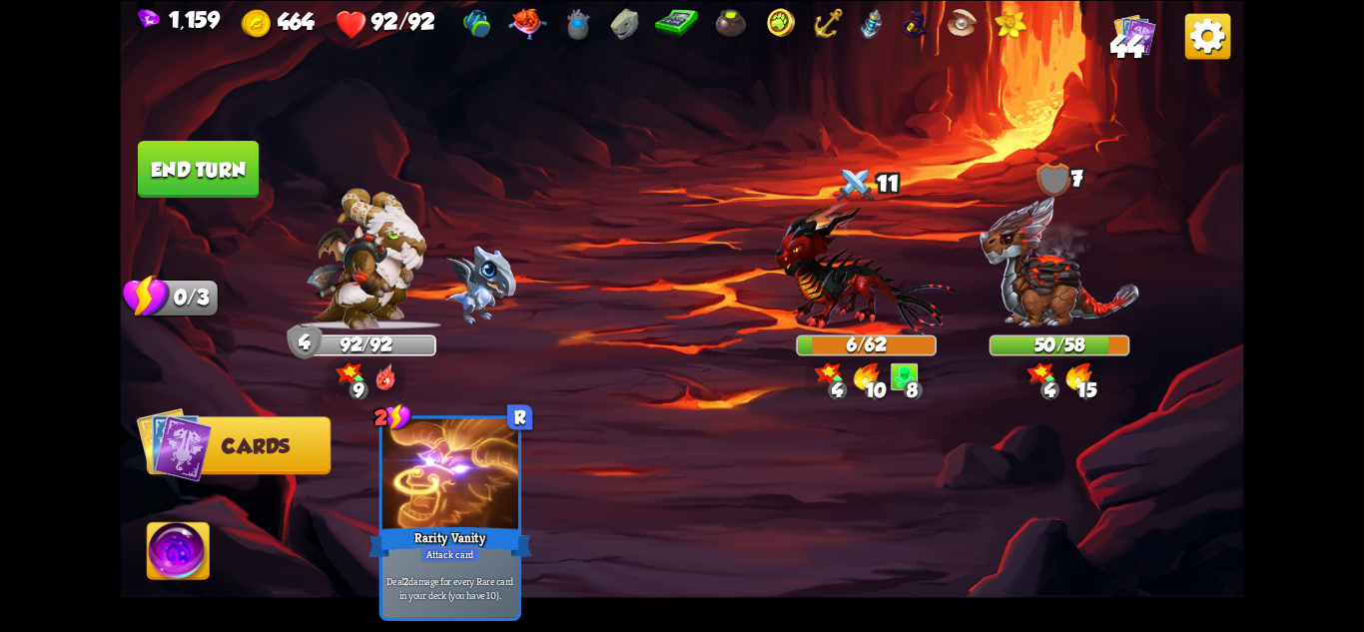
click at [211, 157] on button "End turn" at bounding box center [198, 169] width 121 height 57
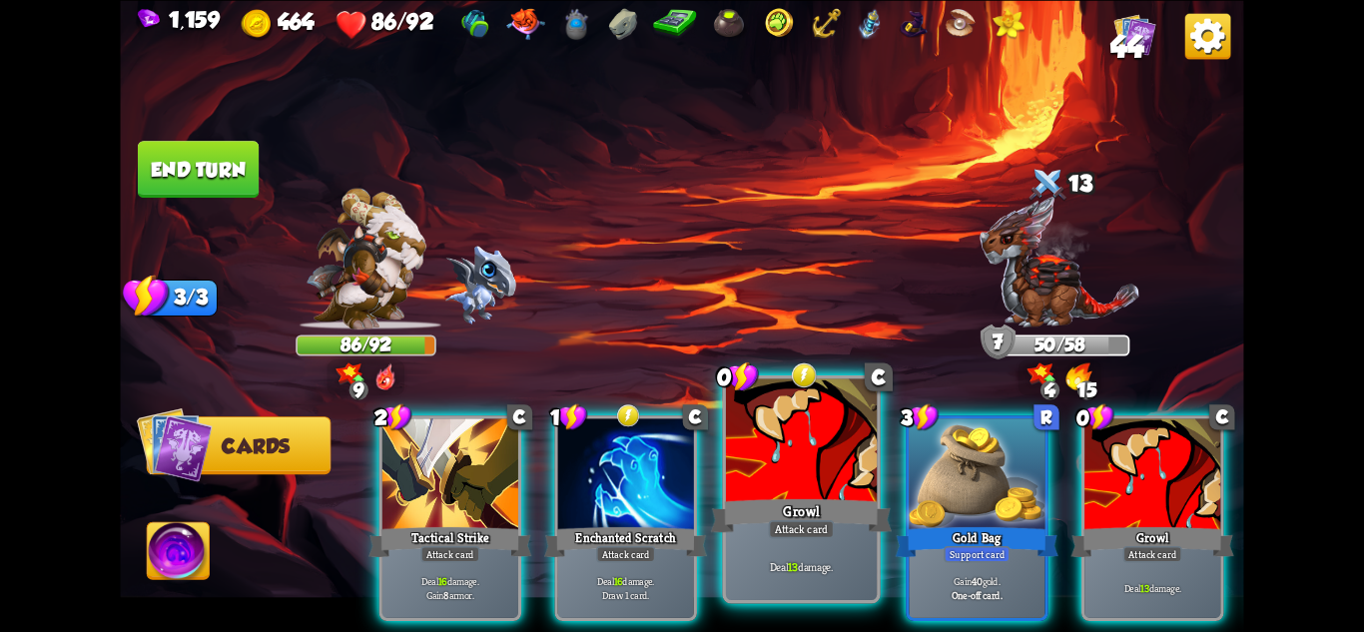
click at [802, 518] on div "Growl" at bounding box center [801, 515] width 181 height 40
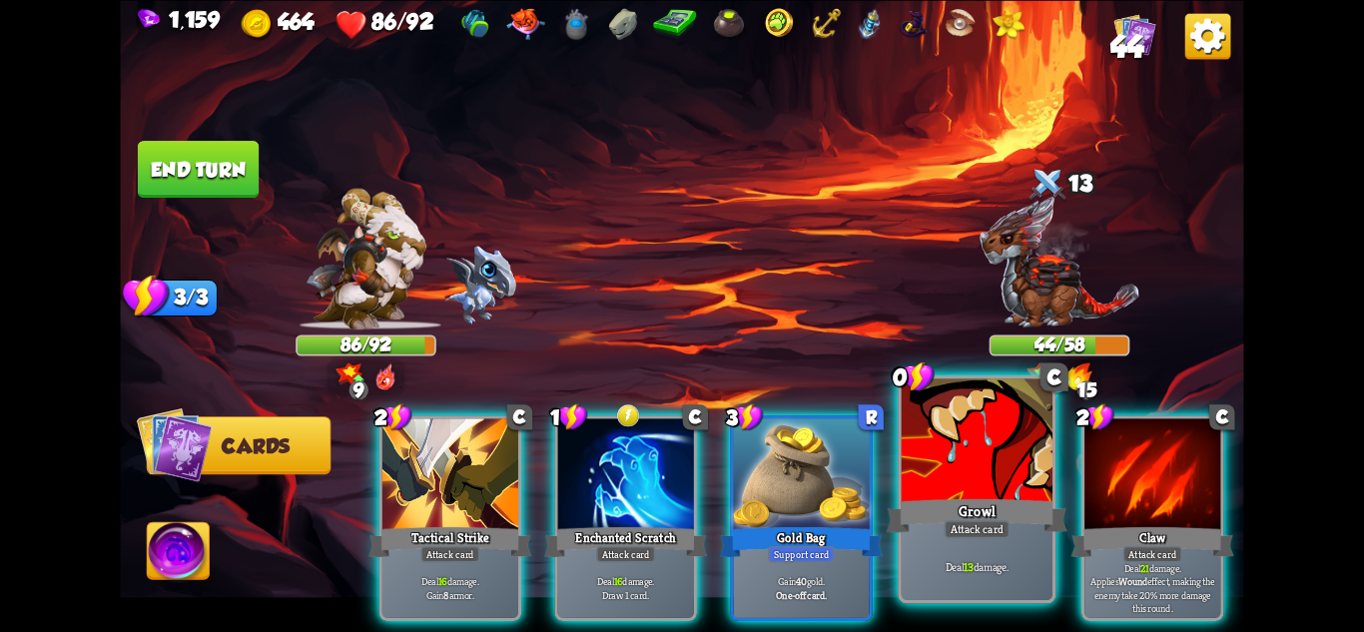
click at [962, 472] on div at bounding box center [977, 441] width 151 height 127
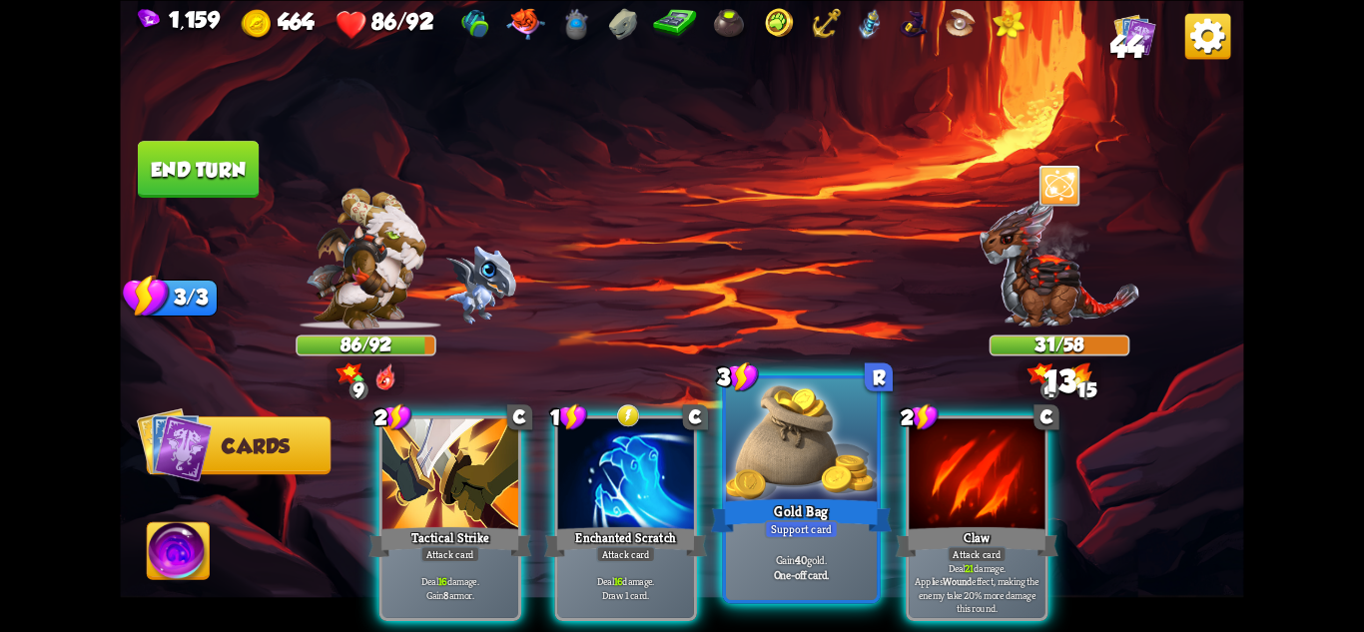
click at [810, 518] on div "Gold Bag" at bounding box center [801, 515] width 181 height 40
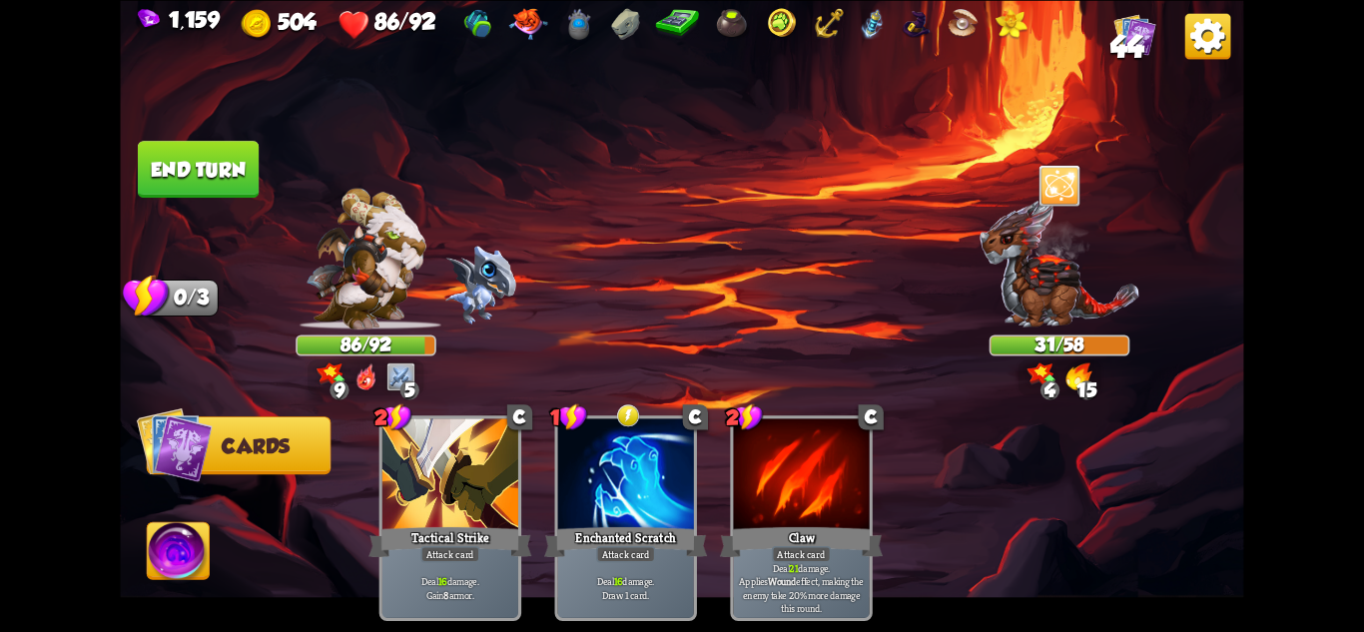
click at [213, 169] on button "End turn" at bounding box center [198, 169] width 121 height 57
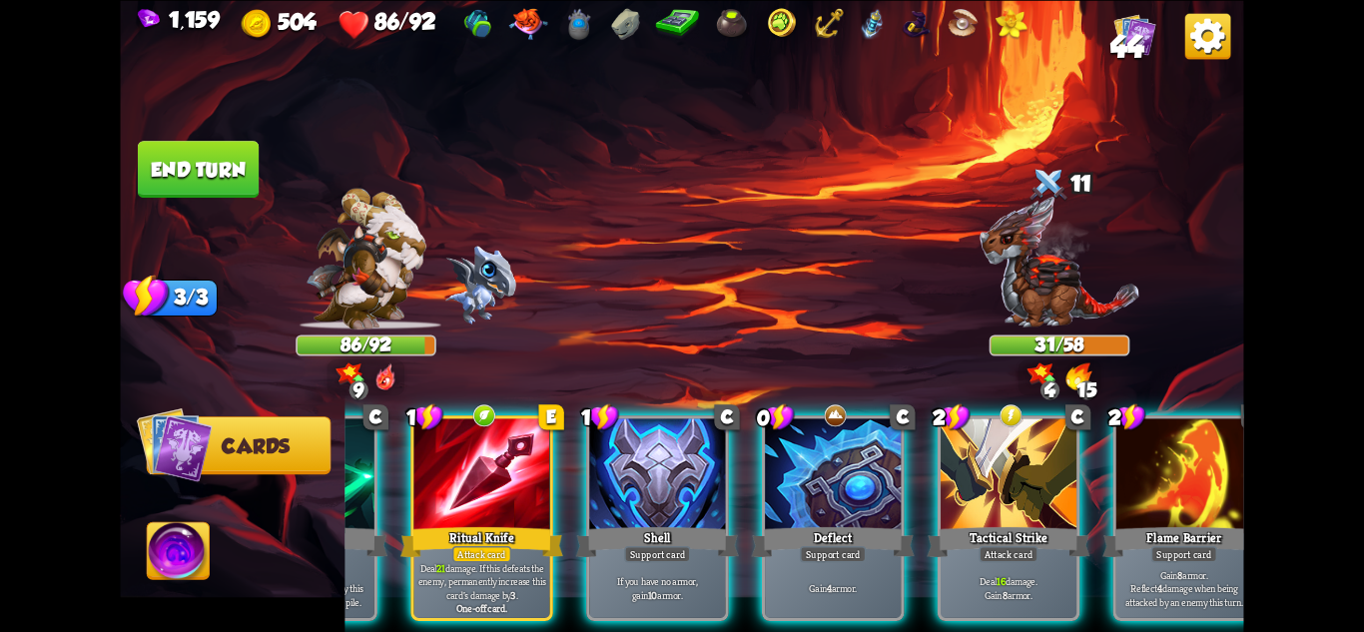
scroll to position [0, 190]
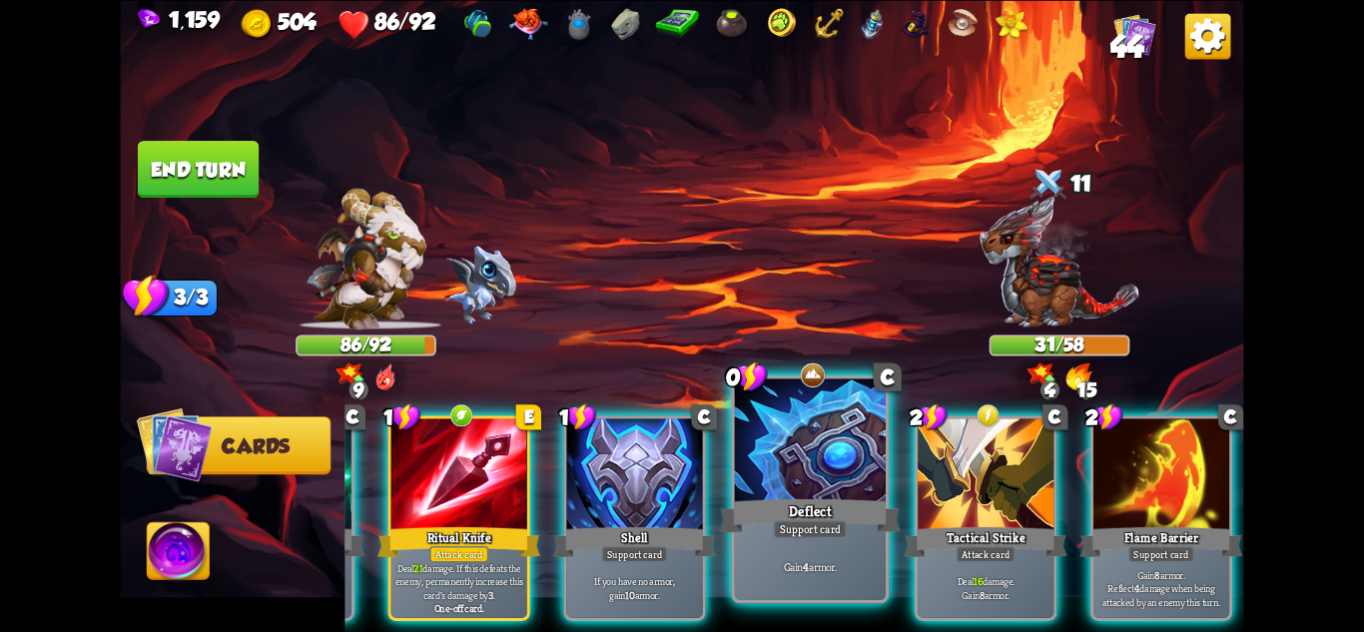
click at [799, 544] on div "Gain 4 armor." at bounding box center [810, 567] width 151 height 66
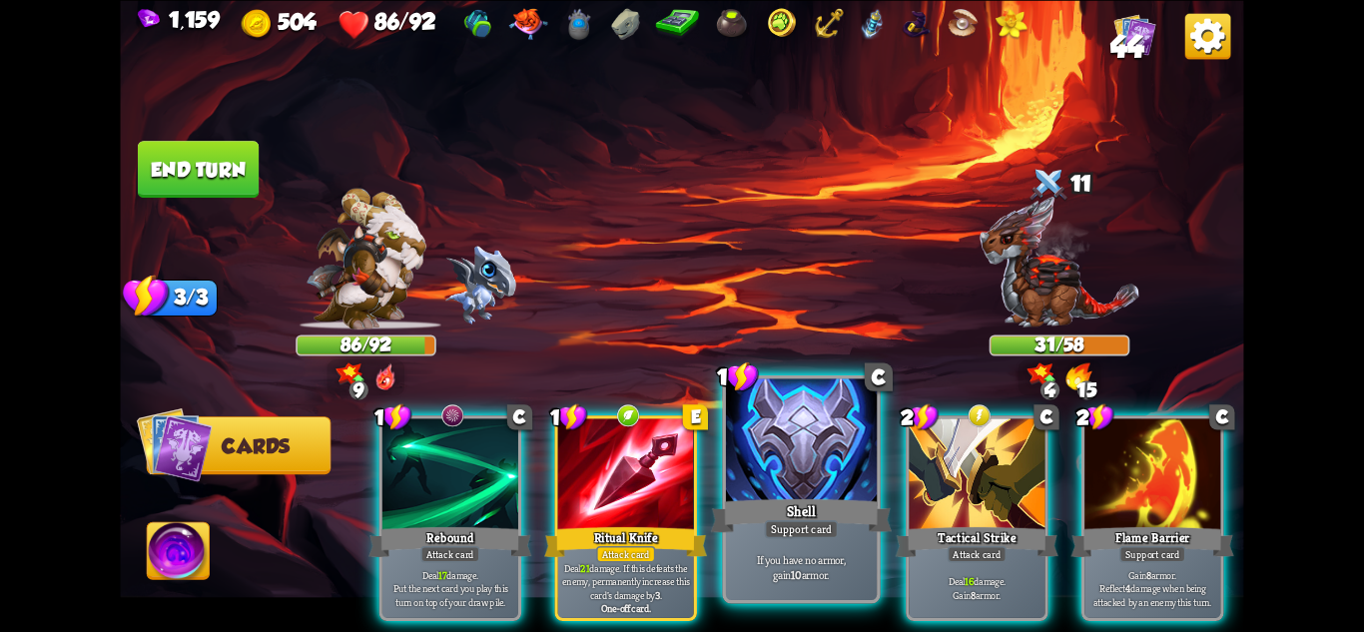
scroll to position [0, 0]
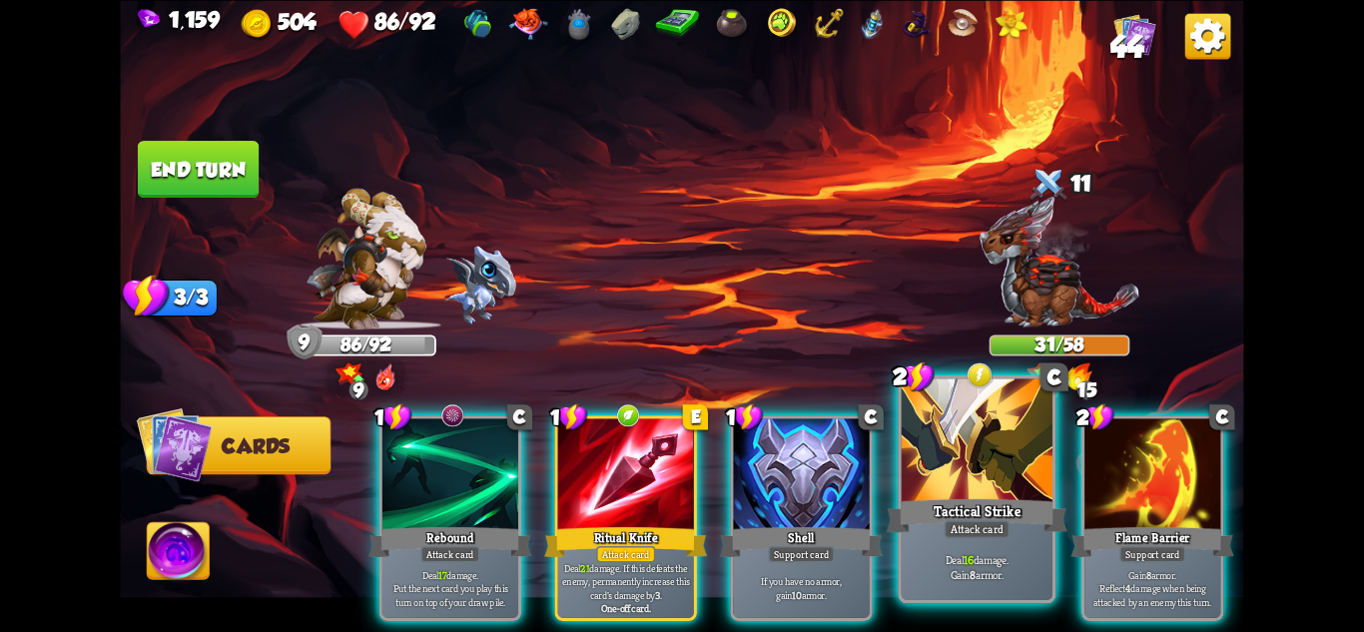
click at [1022, 521] on div "Tactical Strike" at bounding box center [977, 515] width 181 height 40
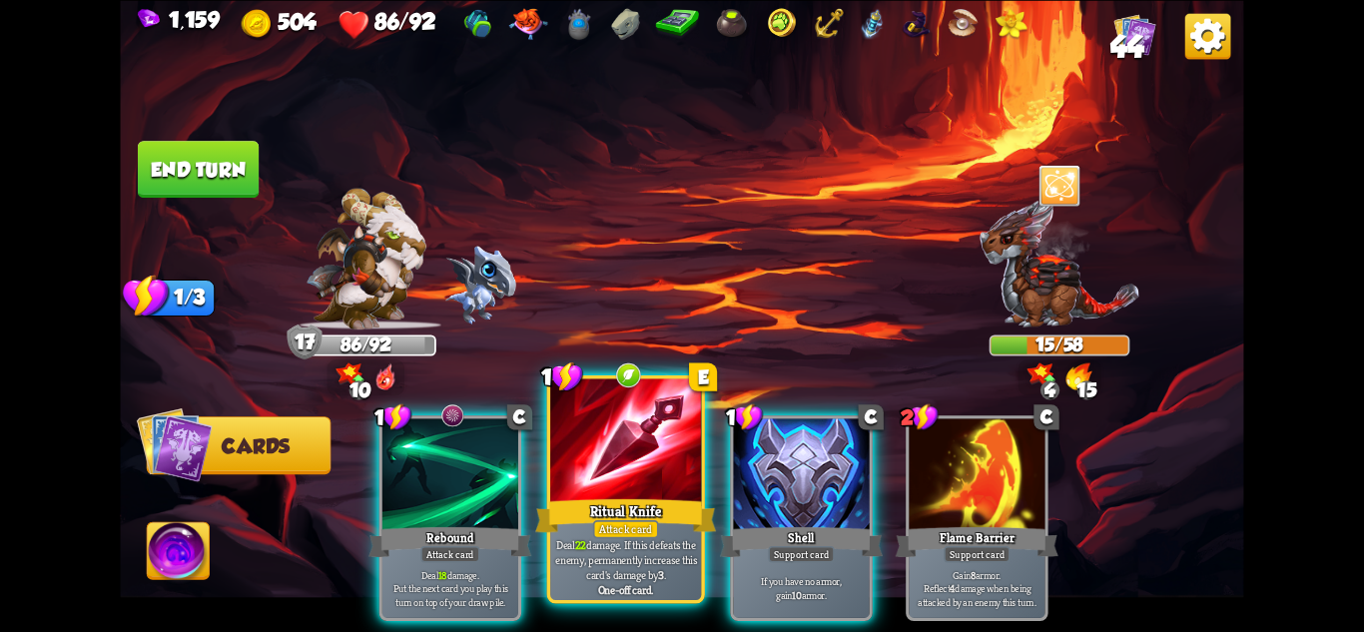
click at [688, 548] on p "Deal 22 damage. If this defeats the enemy, permanently increase this card's dam…" at bounding box center [626, 559] width 144 height 45
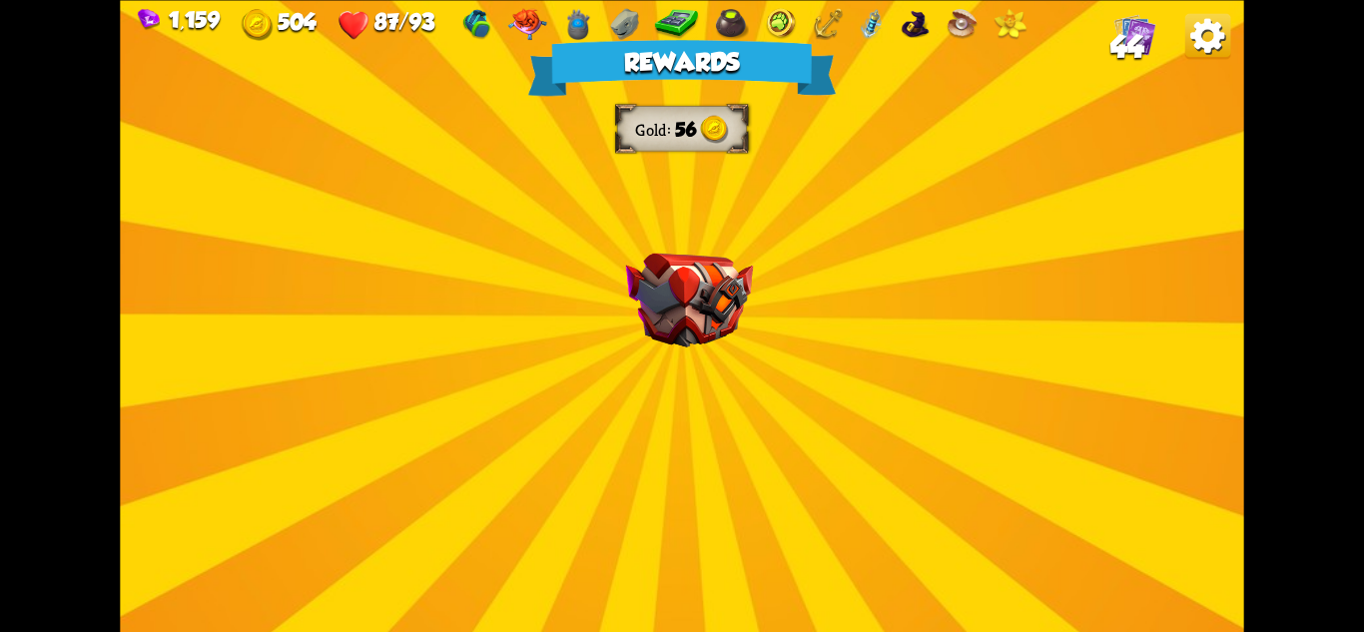
click at [708, 370] on div "Rewards Gold 56 Select a card 2 C Claw+ Attack card Deal 15 damage. Applies Wou…" at bounding box center [681, 316] width 1123 height 632
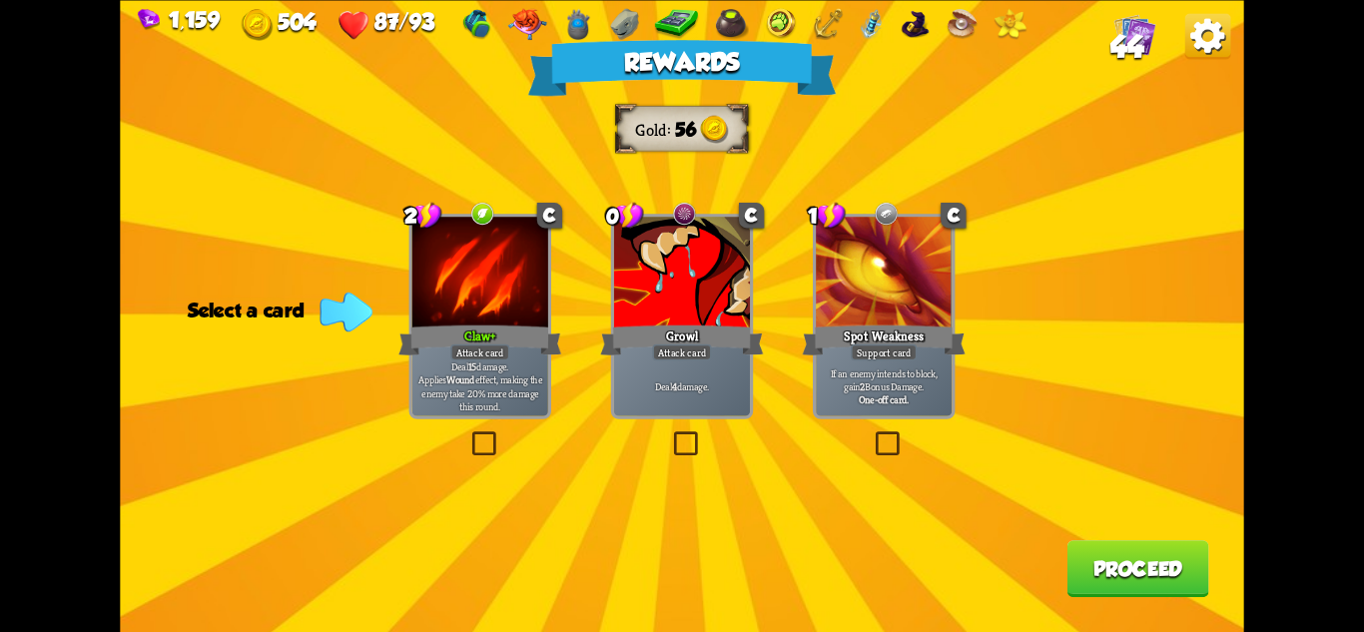
click at [650, 321] on div at bounding box center [682, 274] width 136 height 115
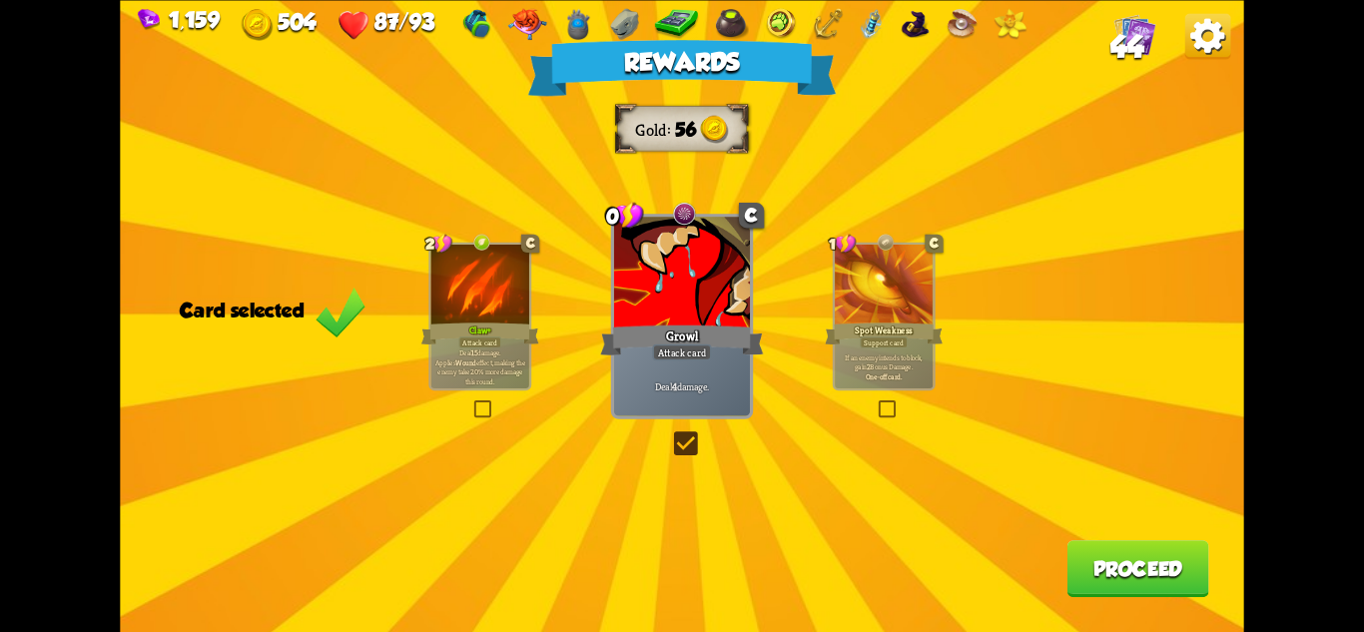
click at [1155, 553] on button "Proceed" at bounding box center [1139, 568] width 142 height 57
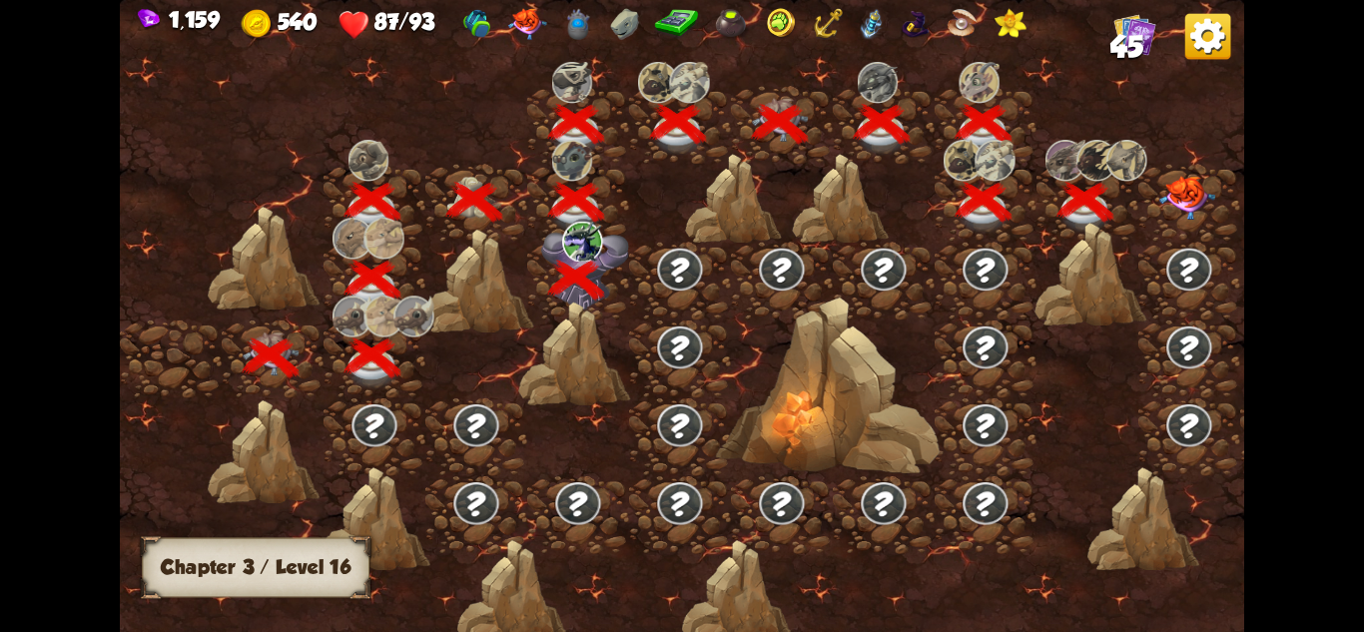
scroll to position [0, 304]
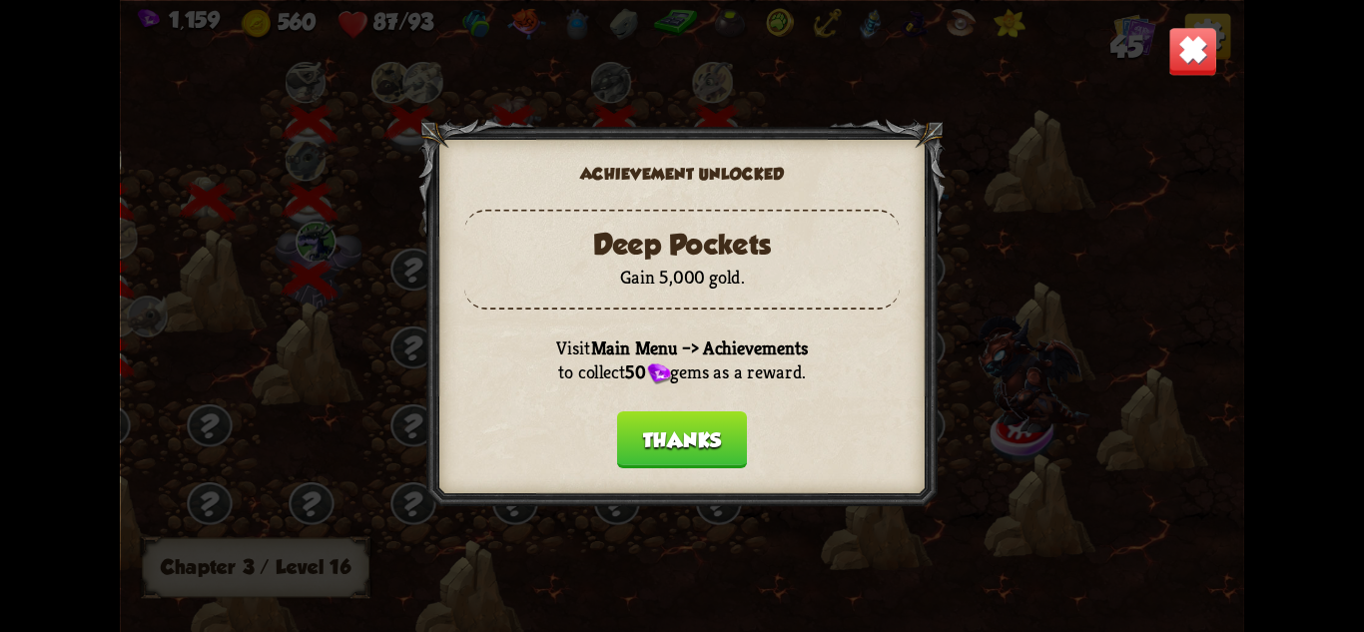
click at [683, 438] on button "Thanks" at bounding box center [682, 438] width 130 height 57
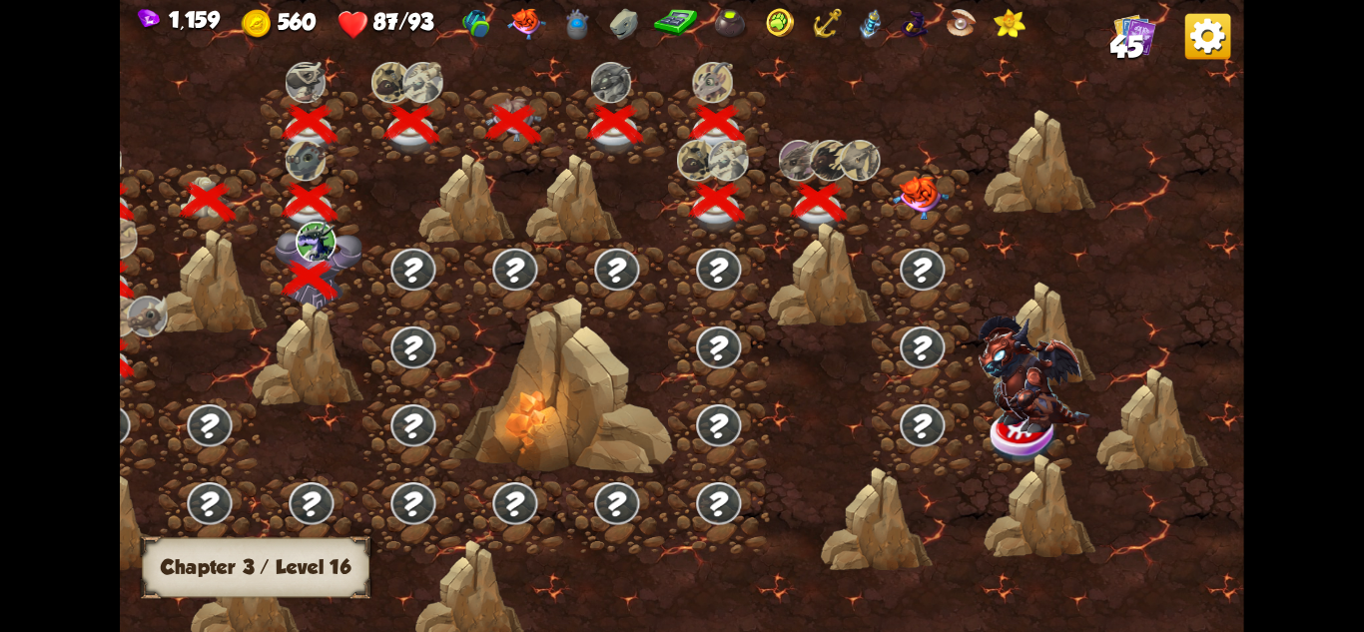
click at [924, 207] on img at bounding box center [921, 198] width 56 height 44
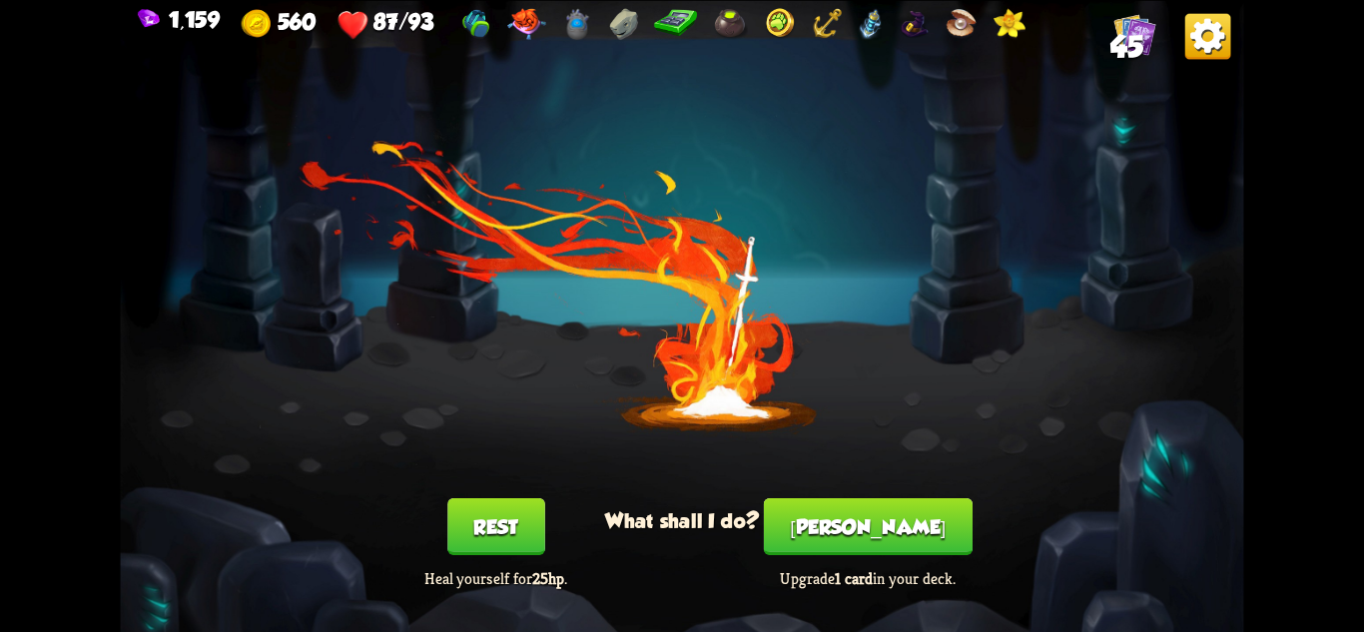
click at [863, 519] on button "[PERSON_NAME]" at bounding box center [868, 525] width 209 height 57
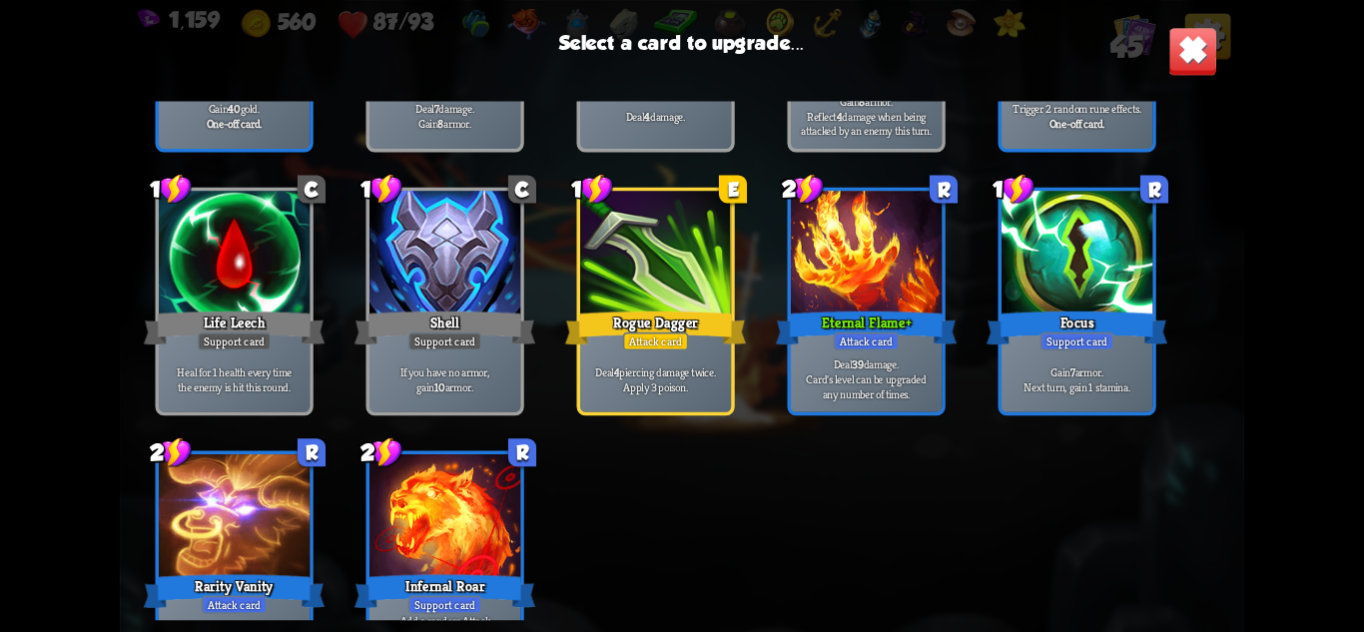
scroll to position [928, 0]
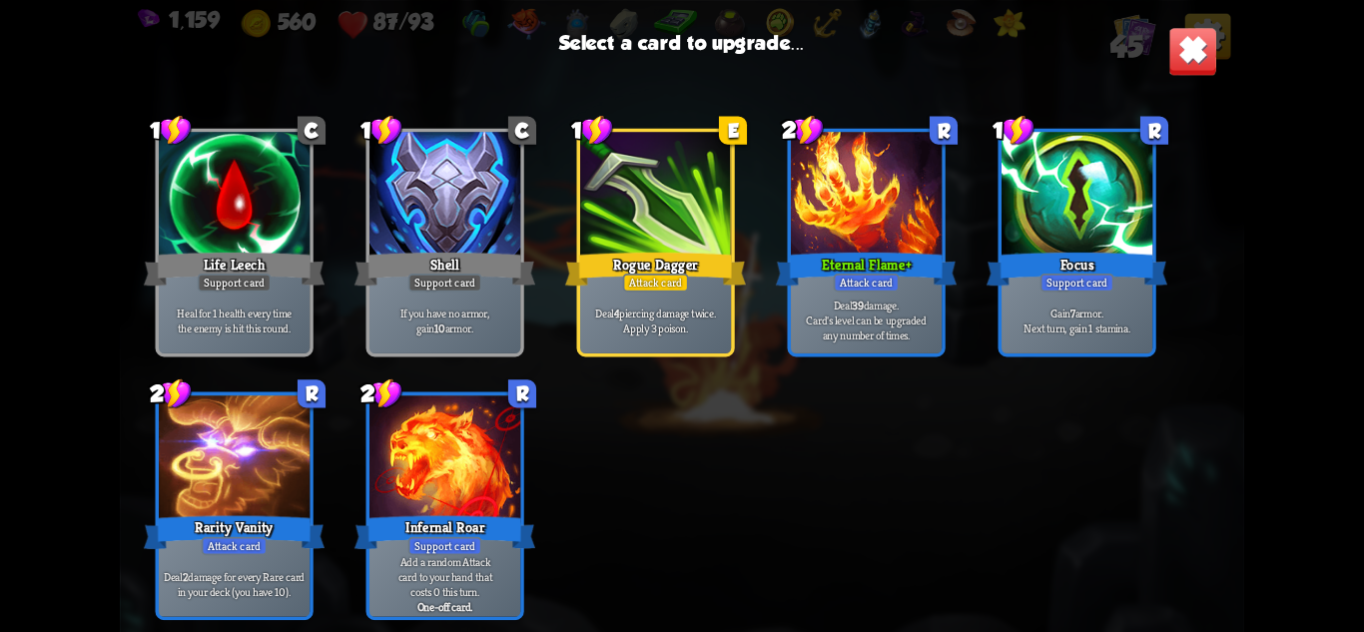
click at [875, 306] on p "Deal 39 damage. Card's level can be upgraded any number of times." at bounding box center [867, 320] width 144 height 45
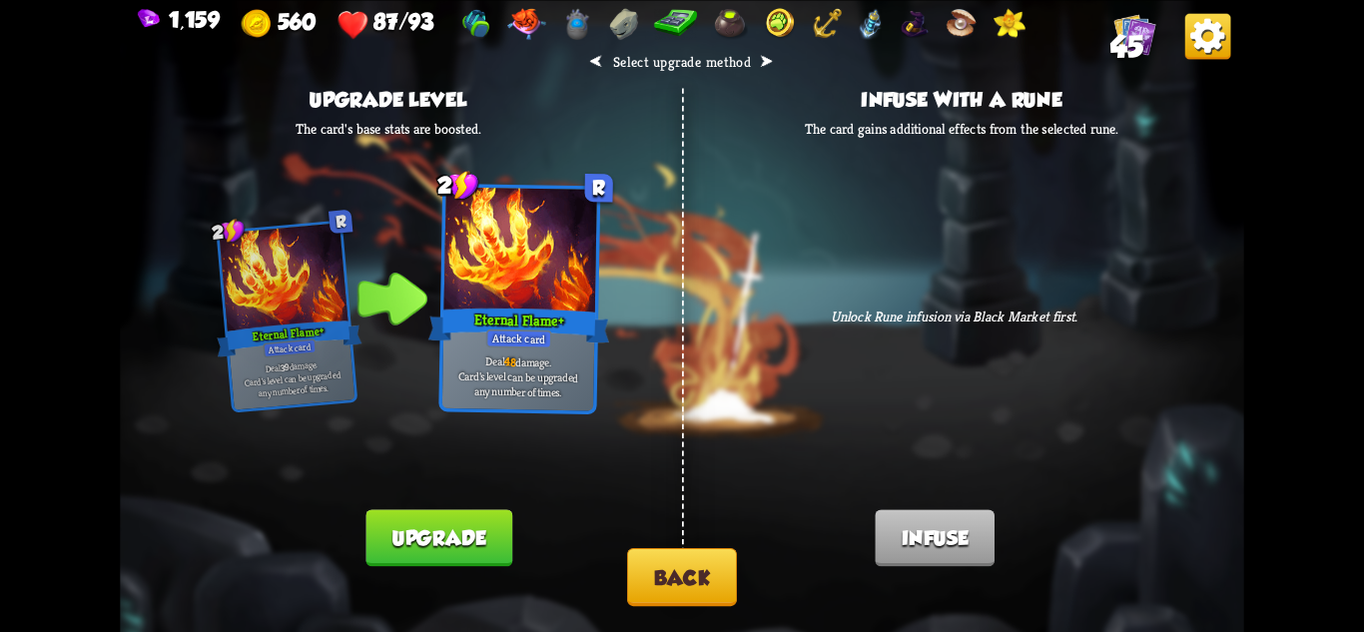
click at [471, 538] on button "Upgrade" at bounding box center [438, 537] width 146 height 57
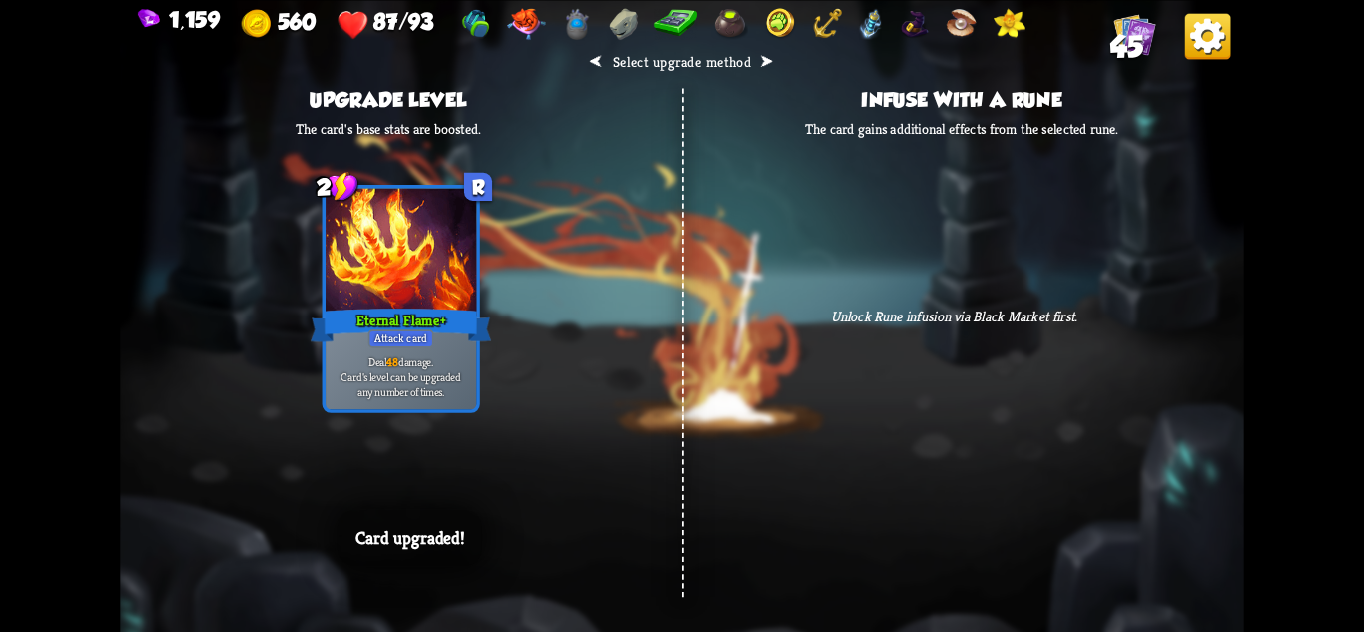
click at [725, 542] on div "⮜ Select upgrade method ⮞ Upgrade level The card's base stats are boosted. 2 R …" at bounding box center [681, 316] width 1123 height 632
click at [958, 445] on div "⮜ Select upgrade method ⮞ Upgrade level The card's base stats are boosted. 2 R …" at bounding box center [681, 316] width 1123 height 632
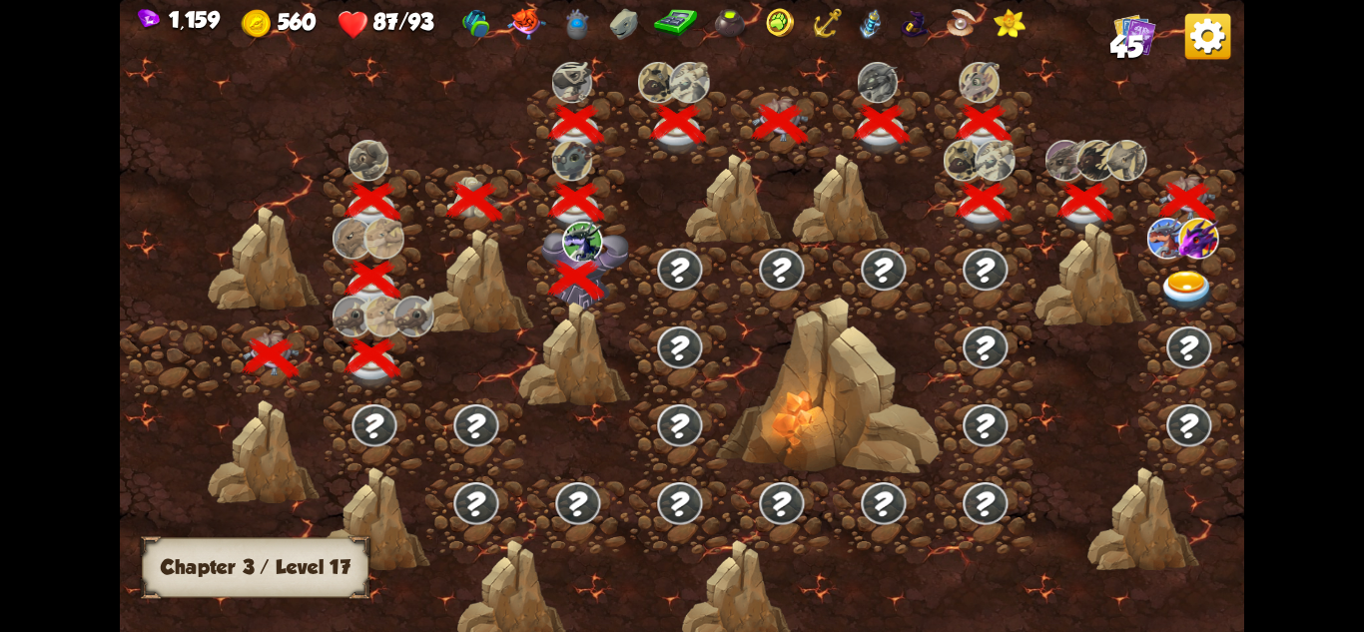
scroll to position [0, 304]
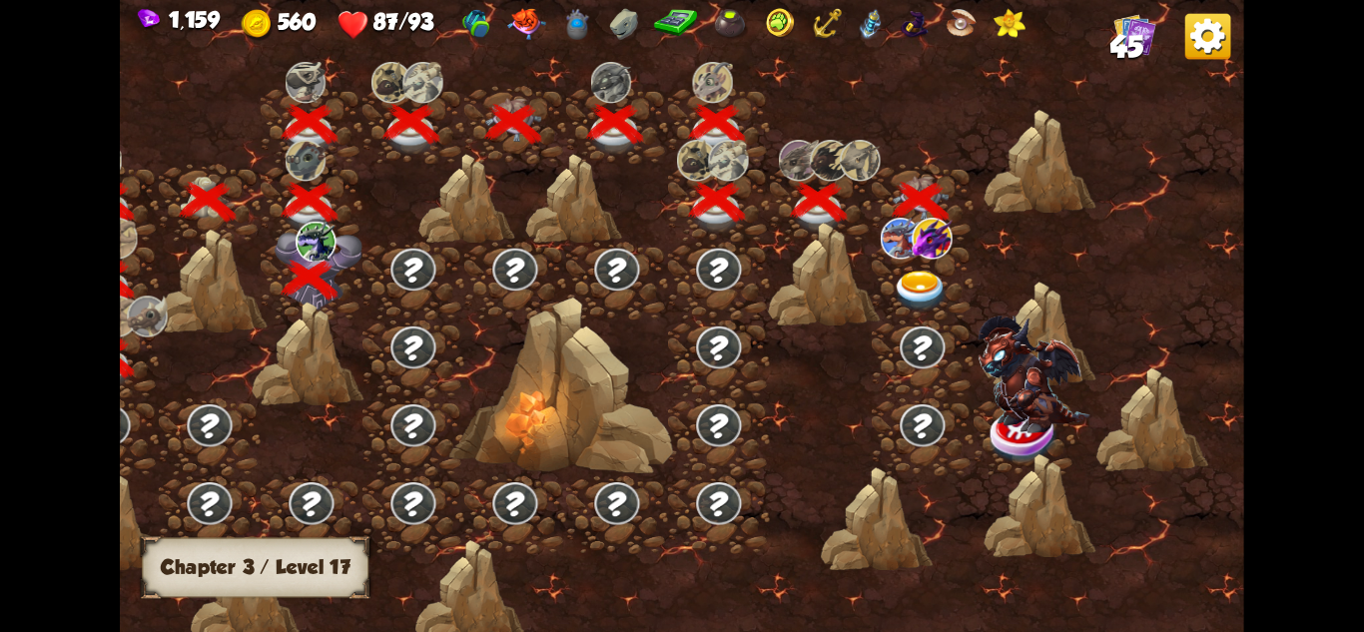
click at [923, 276] on img at bounding box center [921, 291] width 56 height 41
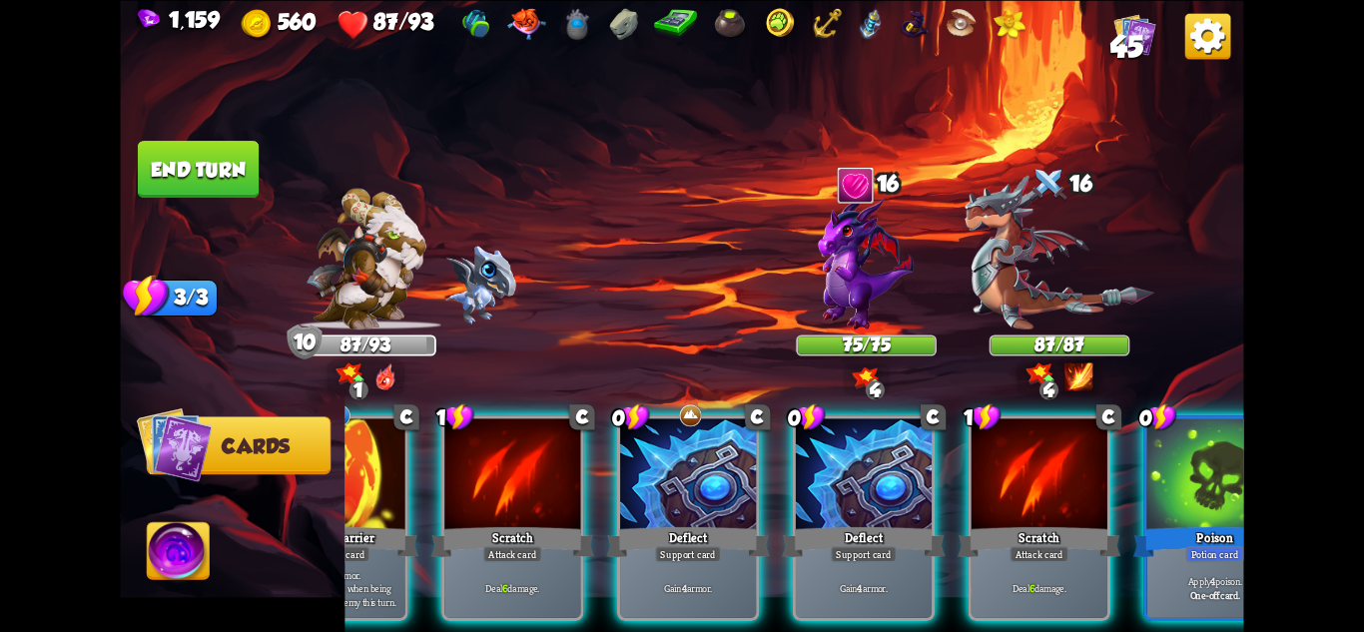
scroll to position [0, 589]
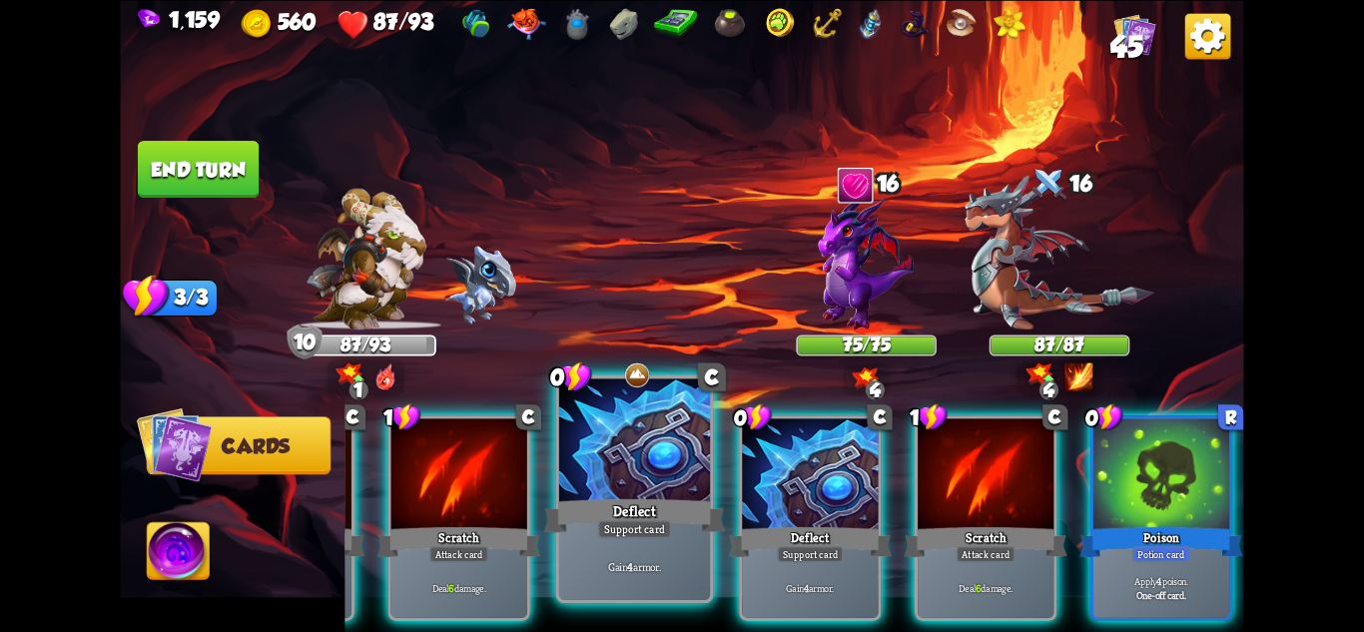
click at [676, 540] on div "Gain 4 armor." at bounding box center [634, 567] width 151 height 66
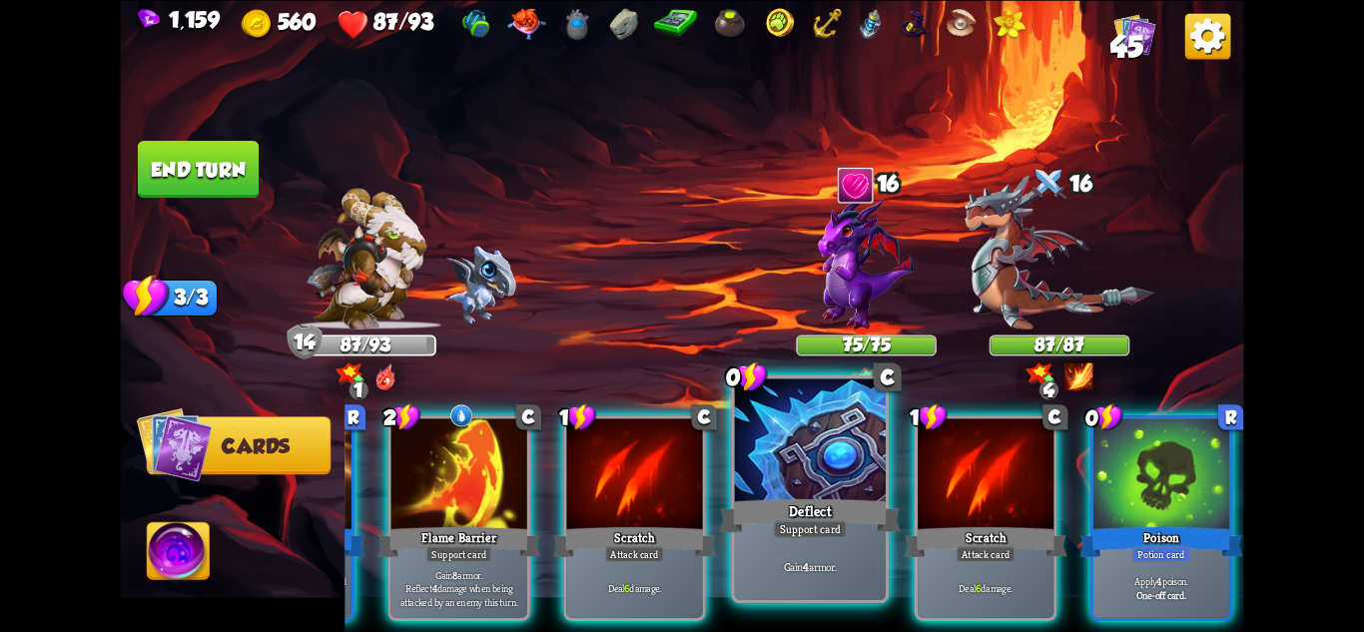
click at [837, 529] on div "Support card" at bounding box center [810, 528] width 74 height 18
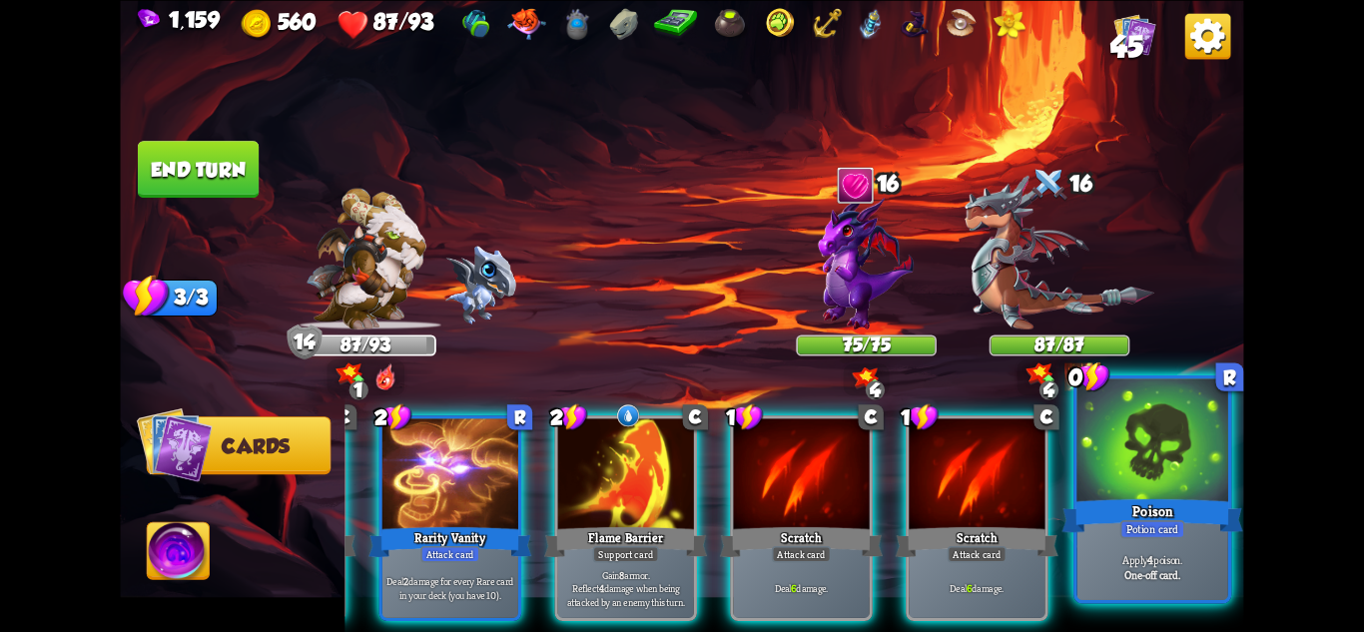
click at [1168, 528] on div "Potion card" at bounding box center [1152, 528] width 65 height 18
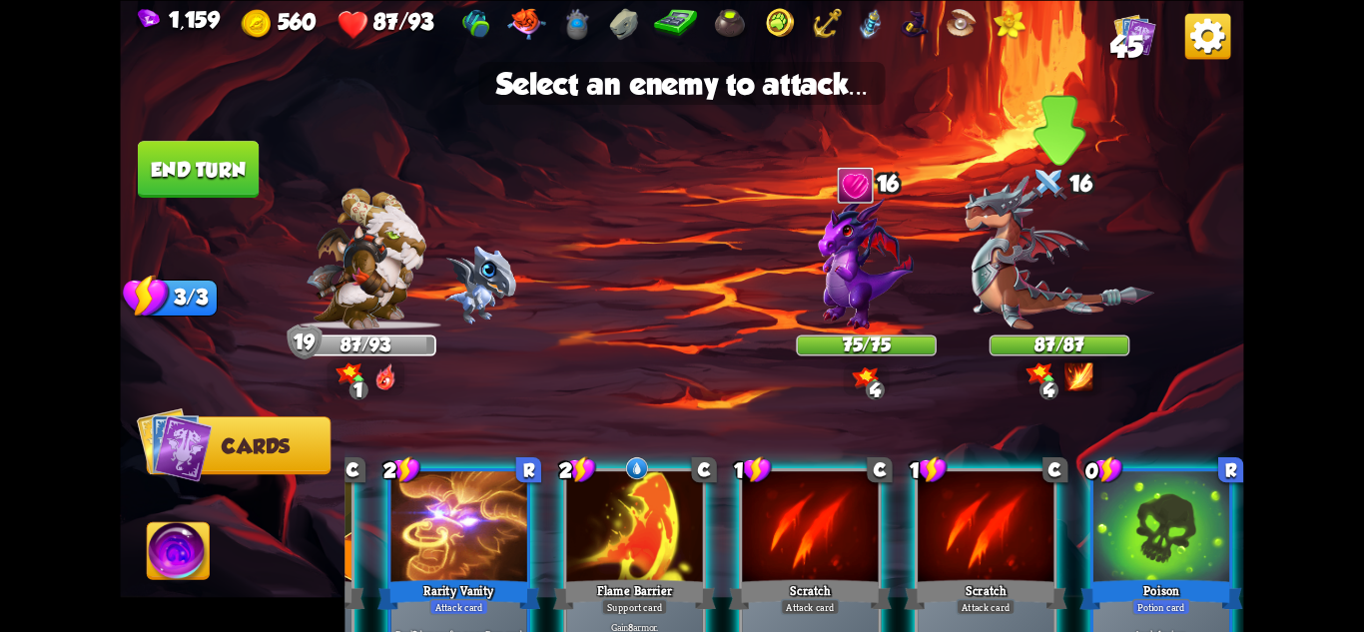
scroll to position [0, 190]
click at [1072, 305] on img at bounding box center [1060, 252] width 190 height 155
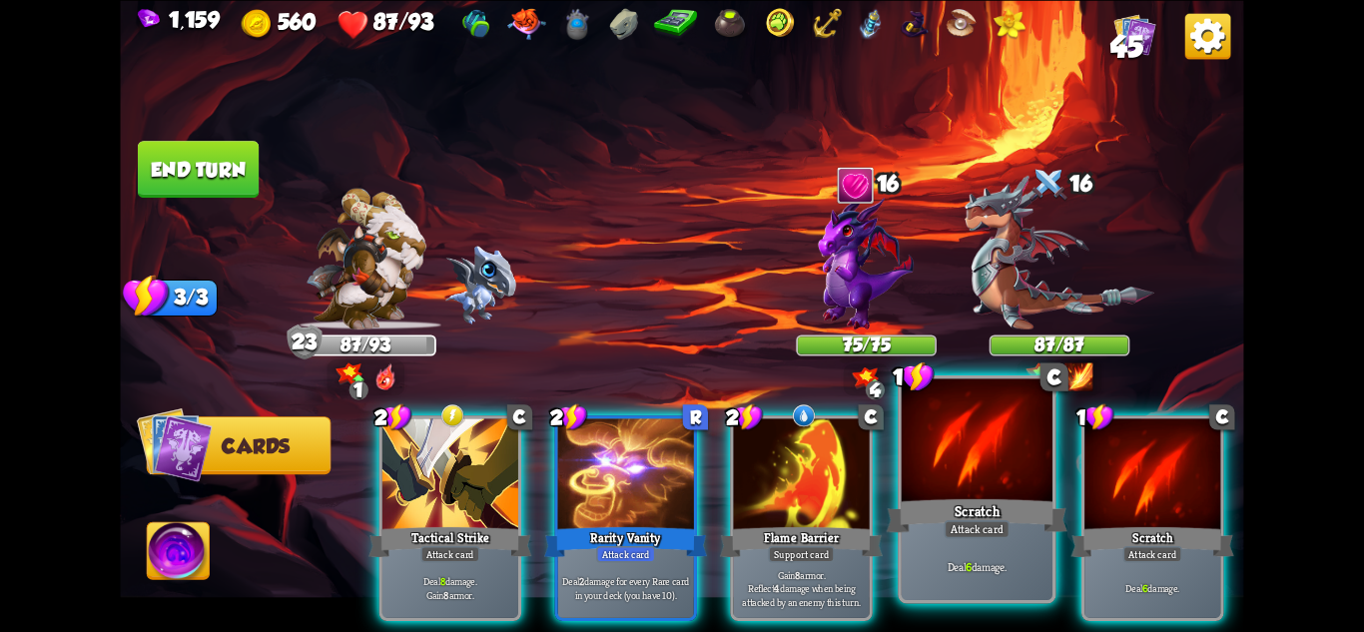
scroll to position [0, 0]
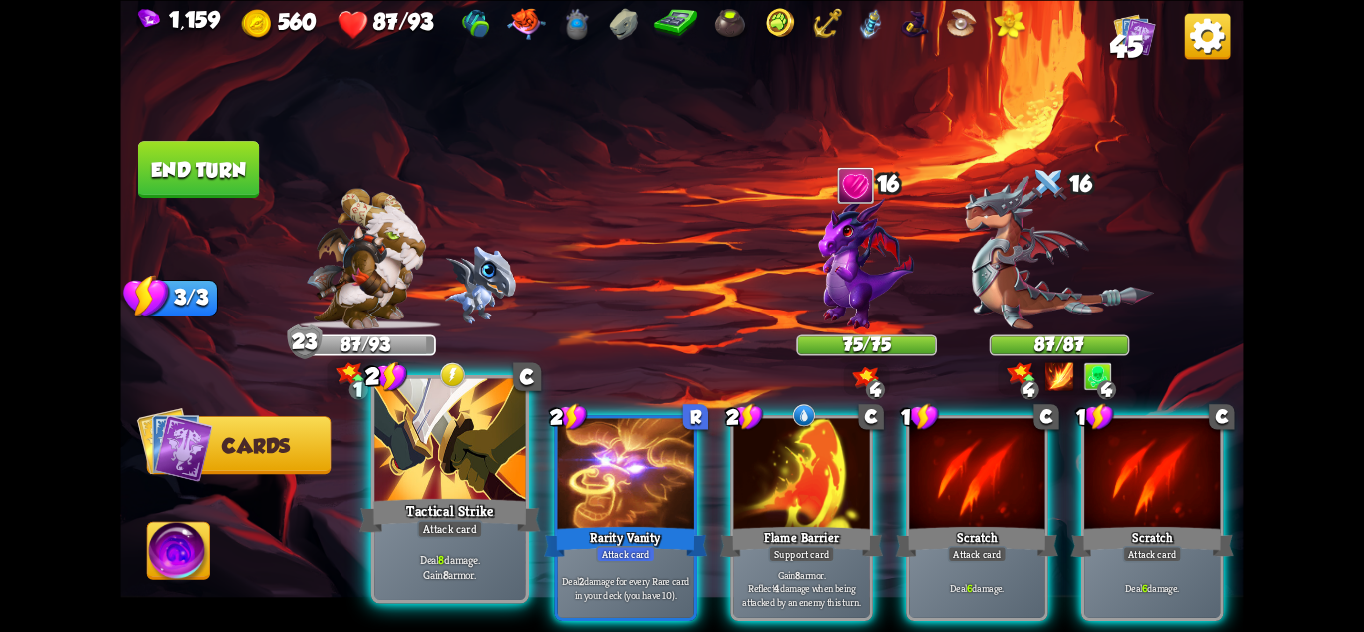
click at [416, 513] on div "Tactical Strike" at bounding box center [450, 515] width 181 height 40
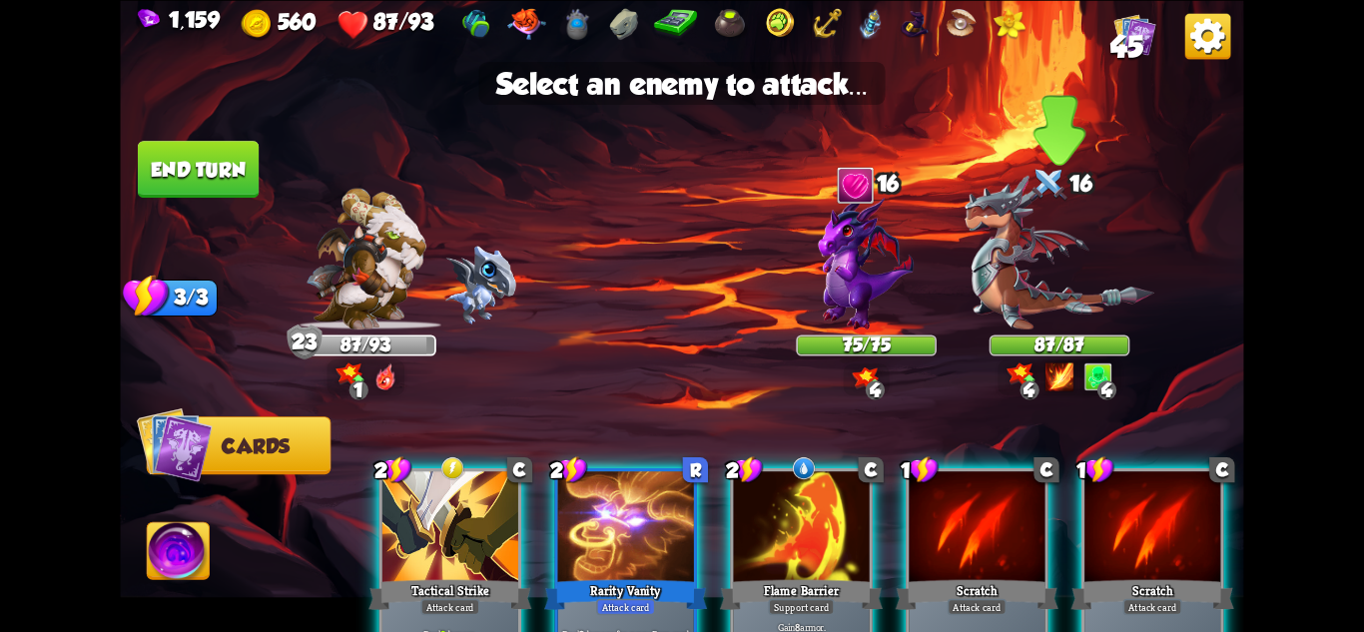
click at [1061, 281] on img at bounding box center [1060, 252] width 190 height 155
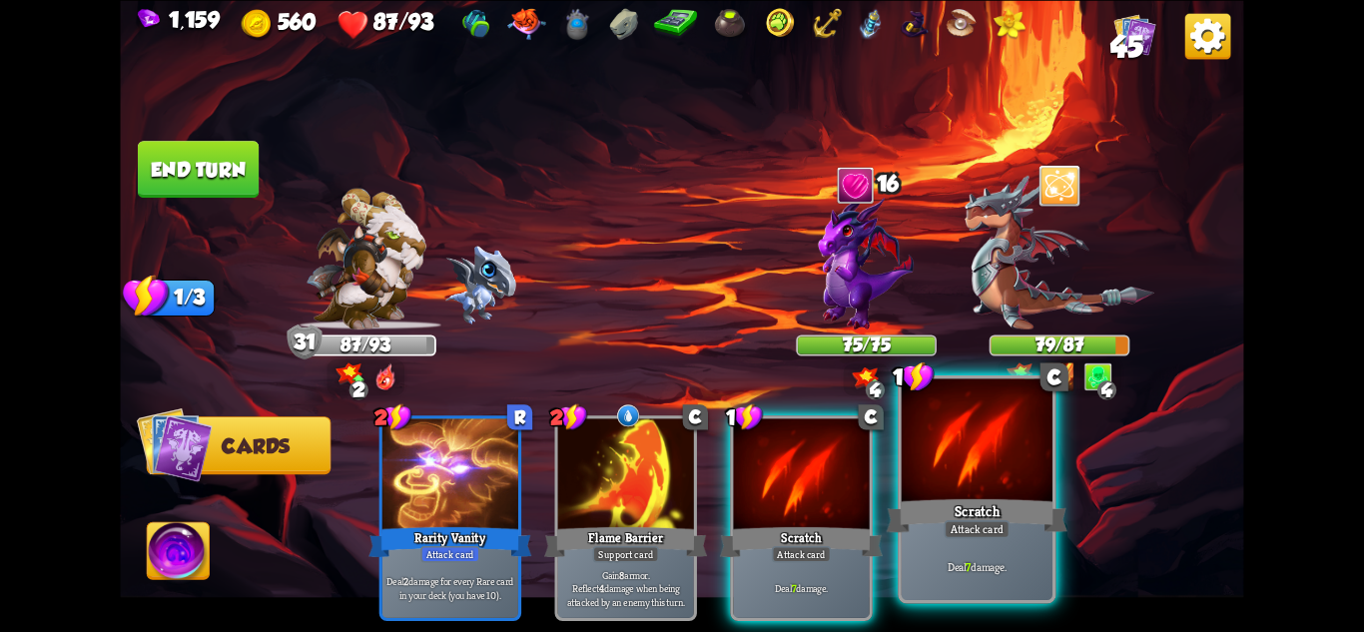
click at [996, 521] on div "Attack card" at bounding box center [977, 528] width 66 height 18
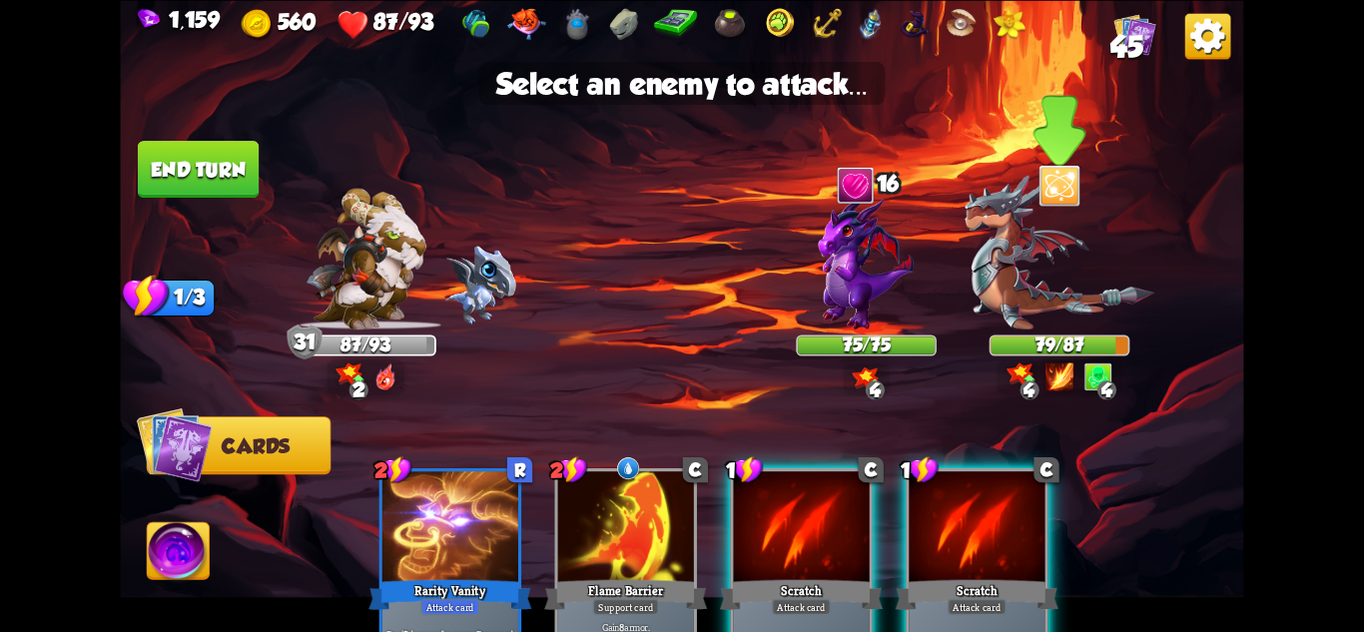
click at [1048, 319] on img at bounding box center [1060, 252] width 190 height 155
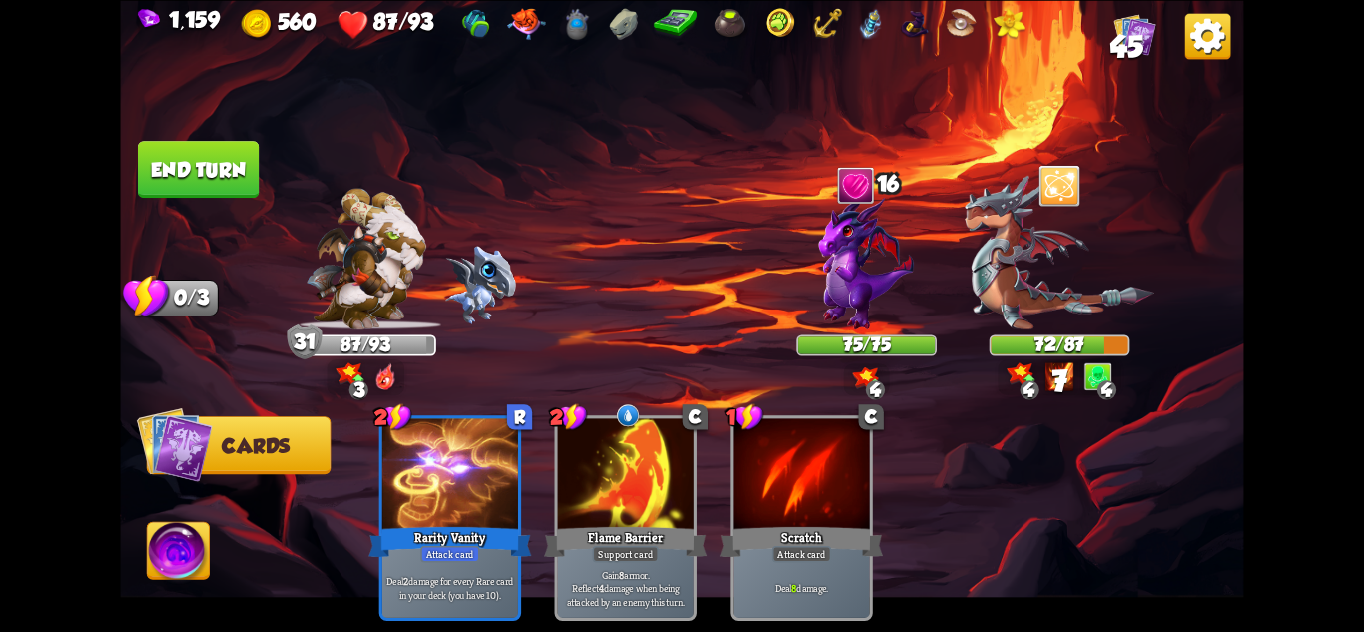
click at [194, 175] on button "End turn" at bounding box center [198, 169] width 121 height 57
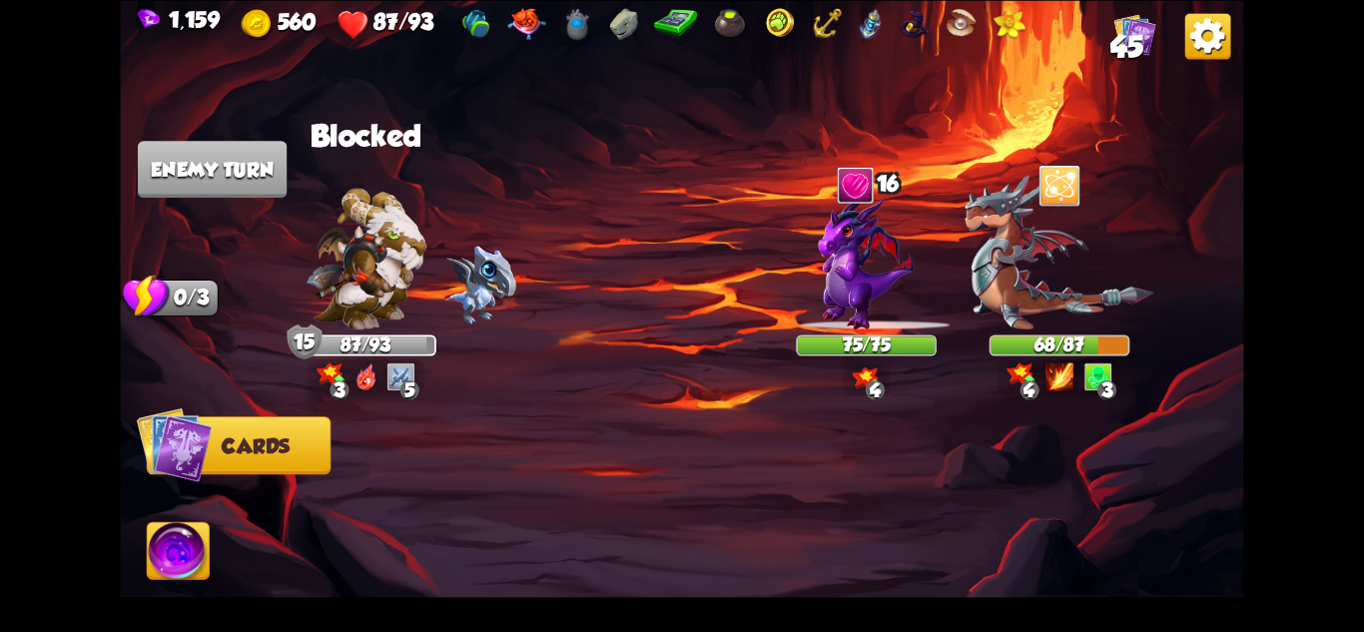
click at [878, 243] on img at bounding box center [867, 261] width 96 height 135
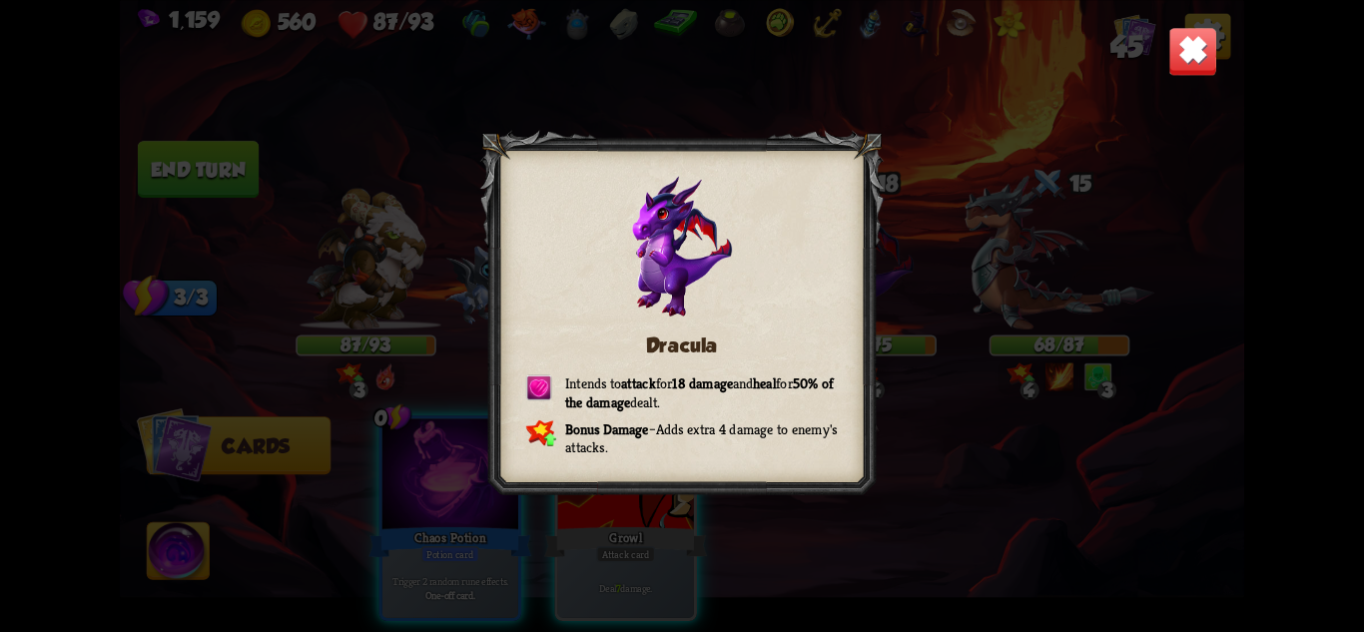
click at [1178, 28] on img at bounding box center [1192, 50] width 49 height 49
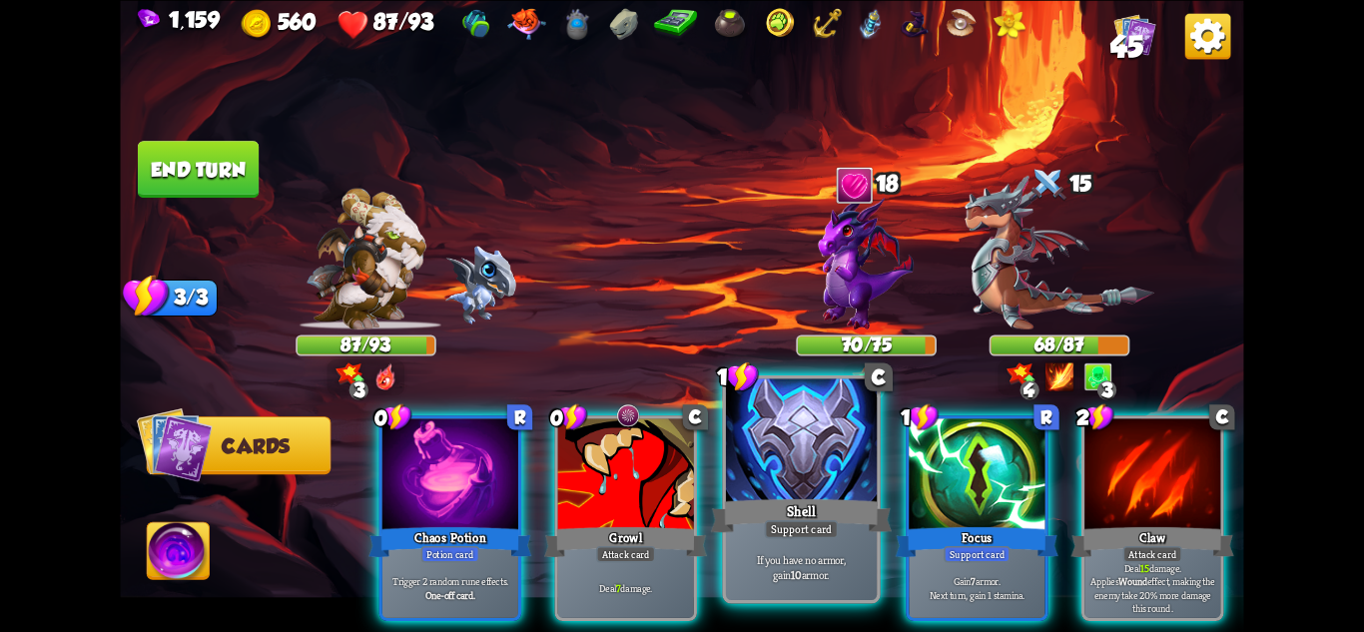
click at [812, 557] on p "If you have no armor, gain 10 armor." at bounding box center [802, 567] width 144 height 30
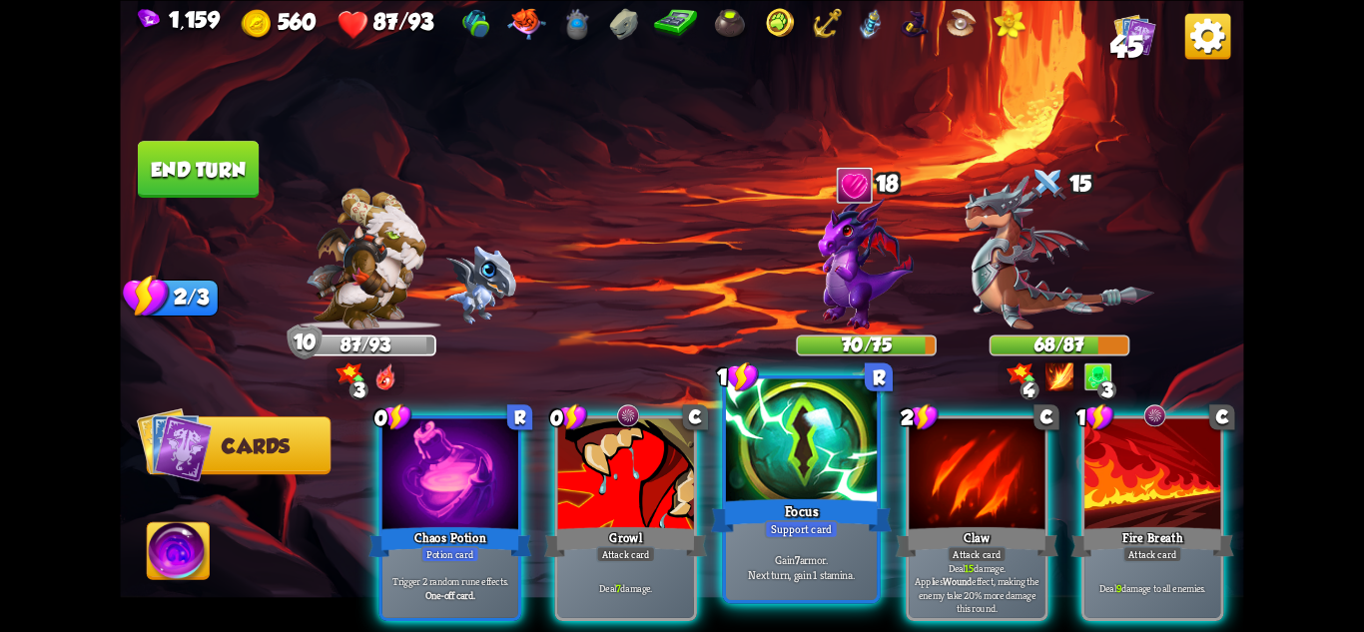
click at [843, 549] on div "Gain 7 armor. Next turn, gain 1 stamina." at bounding box center [801, 567] width 151 height 66
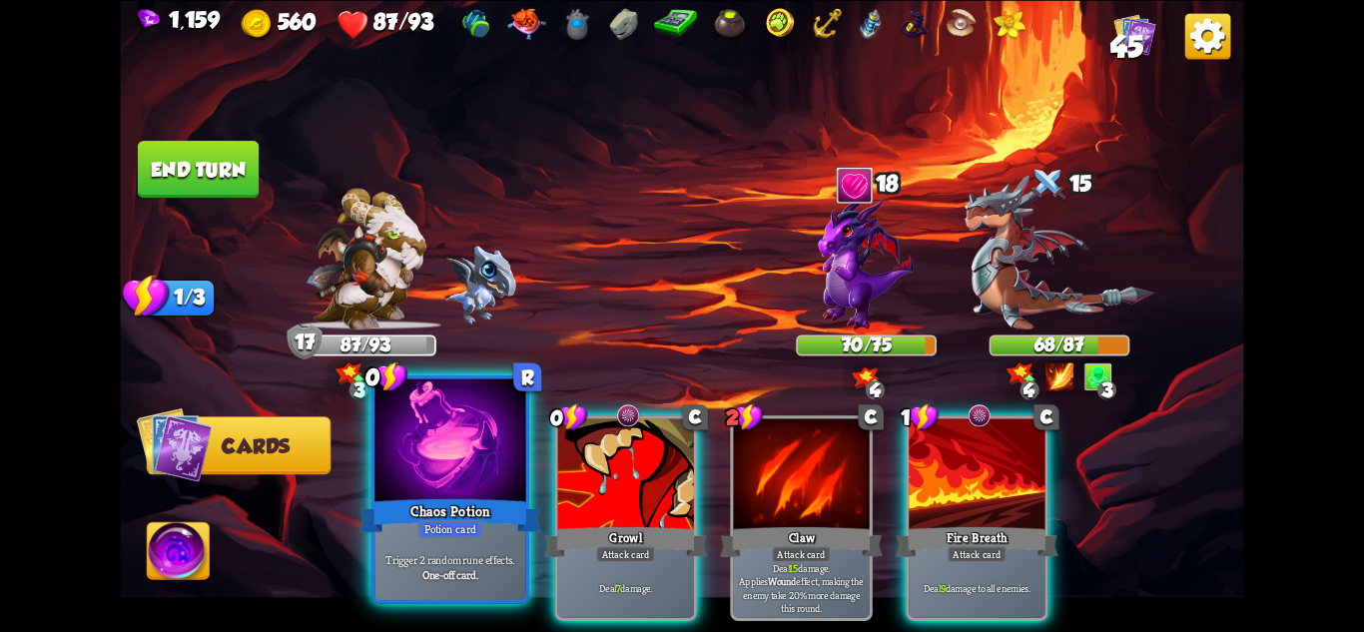
click at [477, 527] on div "Potion card" at bounding box center [449, 528] width 65 height 18
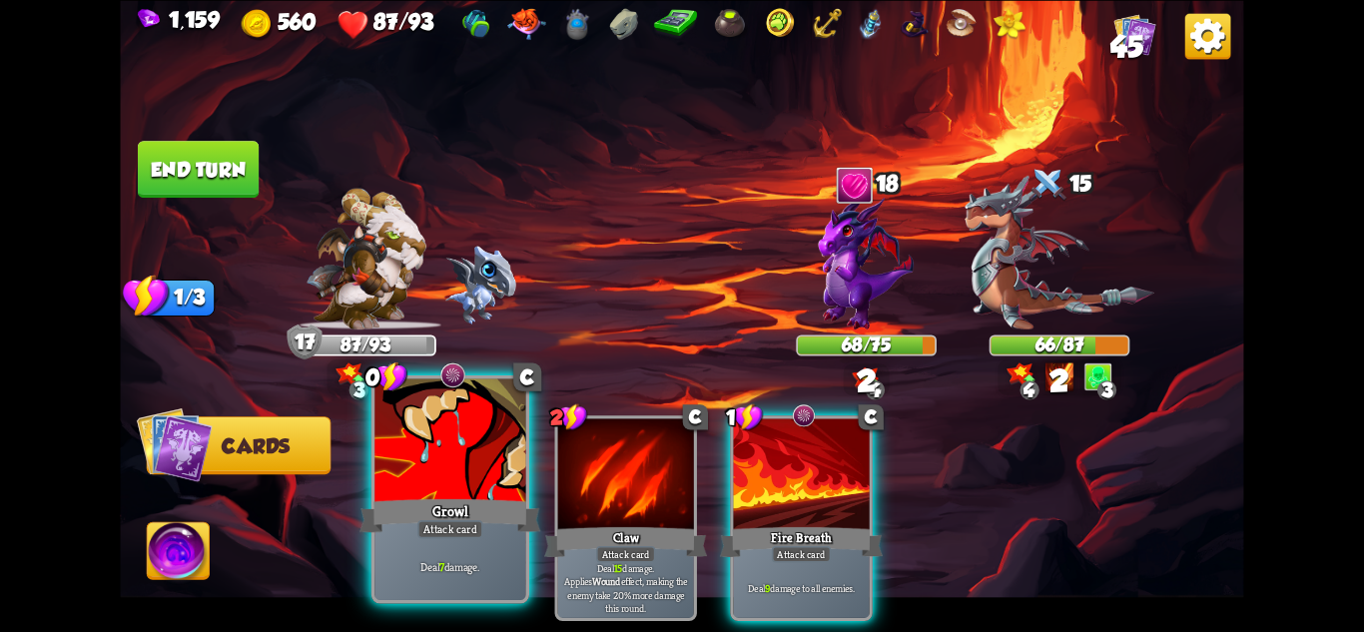
click at [428, 518] on div "Growl" at bounding box center [450, 515] width 181 height 40
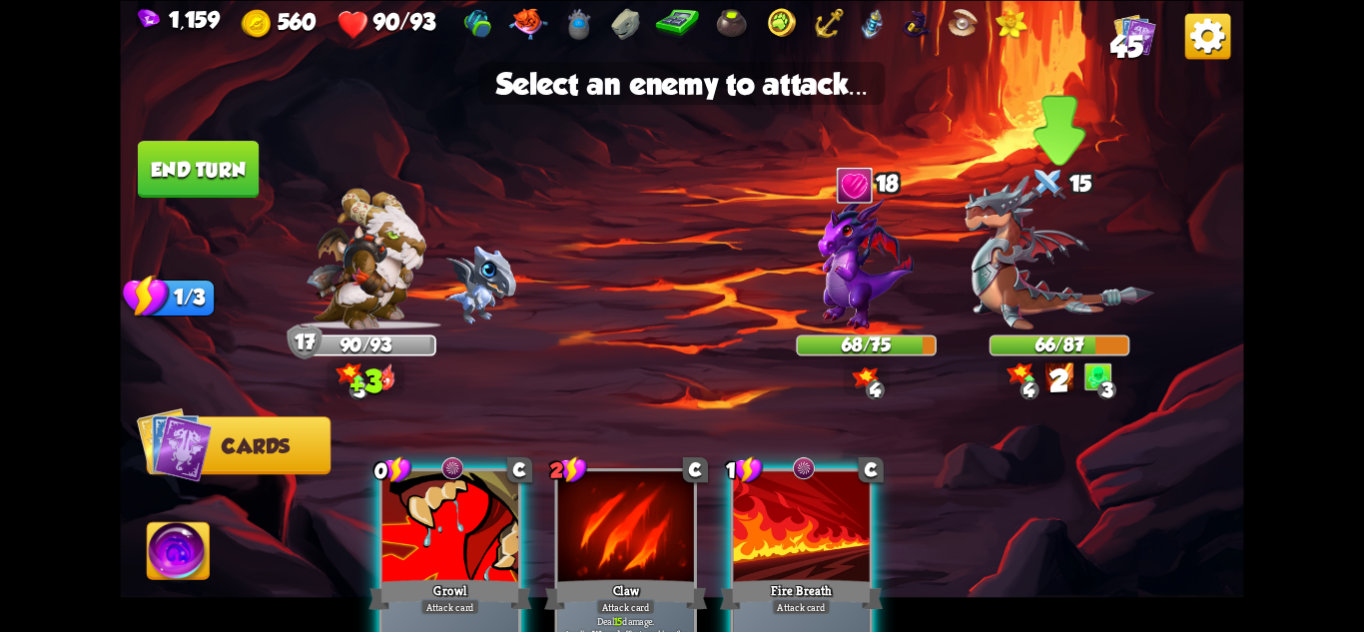
click at [1047, 255] on img at bounding box center [1060, 252] width 190 height 155
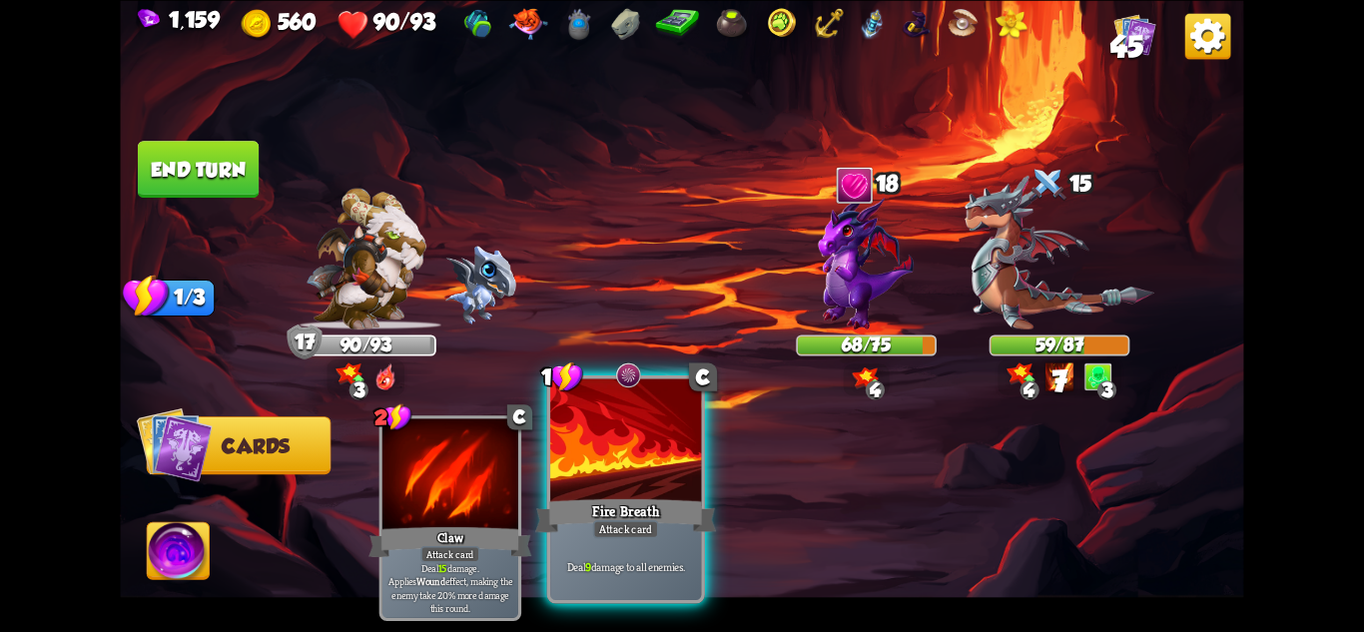
click at [645, 509] on div "Fire Breath" at bounding box center [625, 515] width 181 height 40
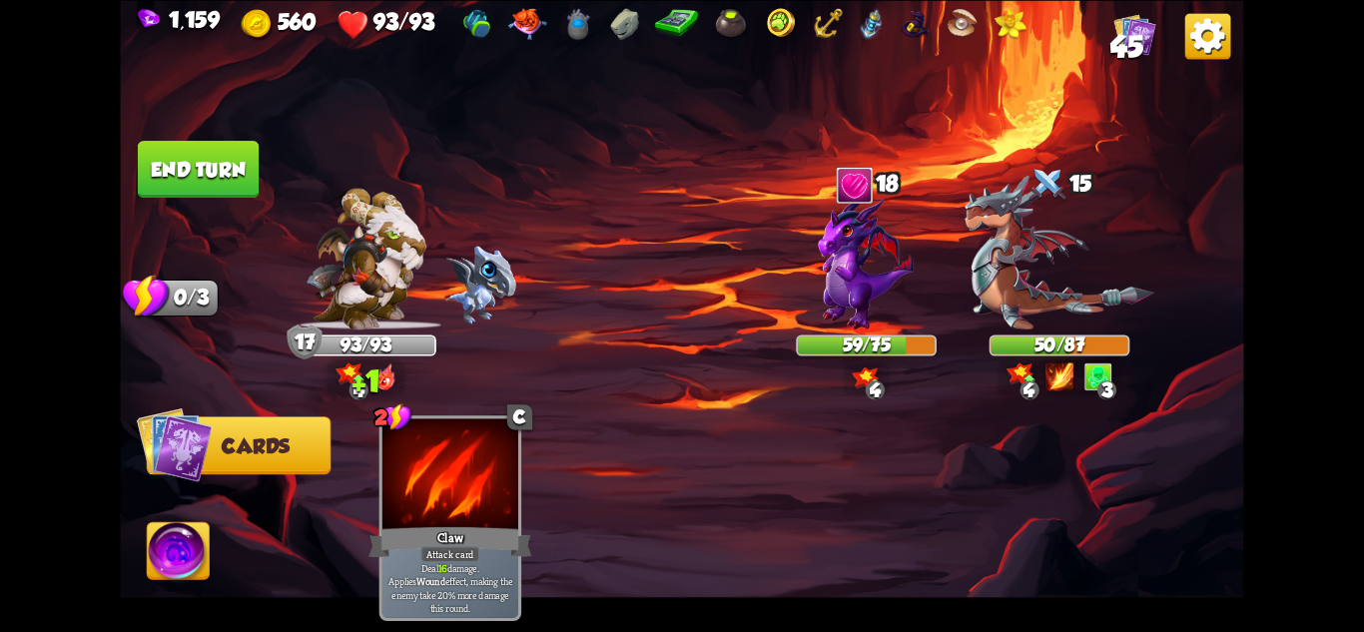
click at [250, 203] on img at bounding box center [681, 316] width 1123 height 632
click at [253, 170] on button "End turn" at bounding box center [198, 169] width 121 height 57
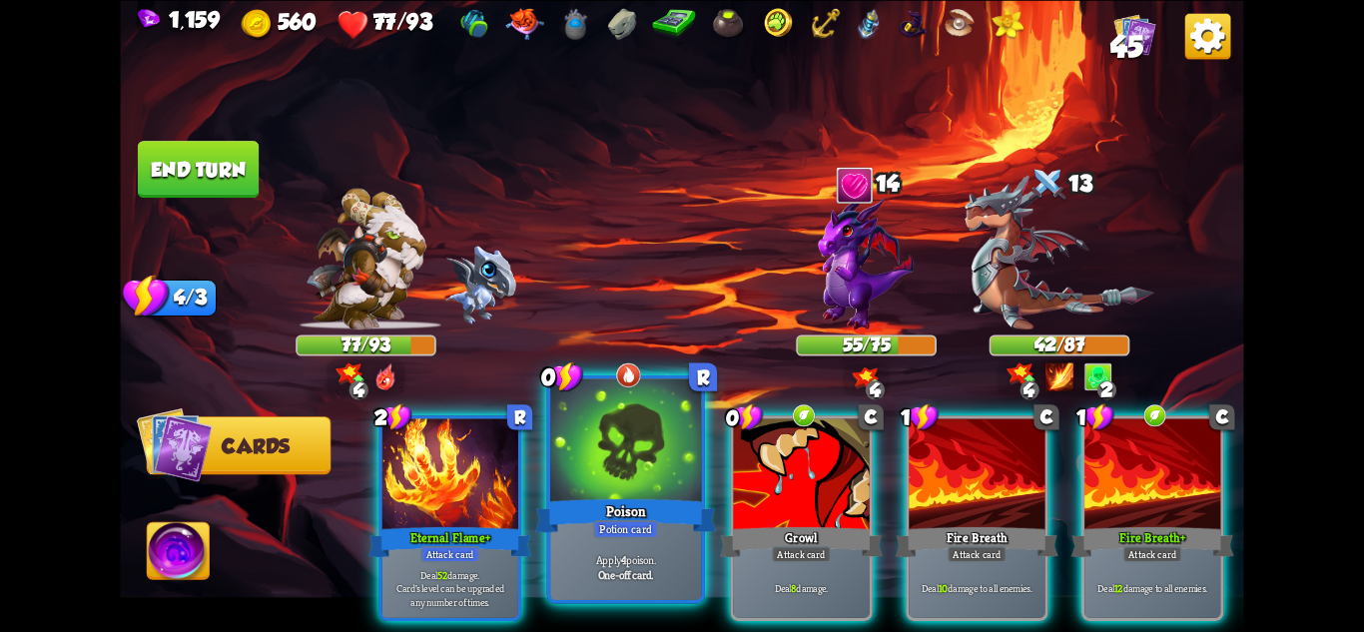
click at [680, 506] on div "Poison" at bounding box center [625, 515] width 181 height 40
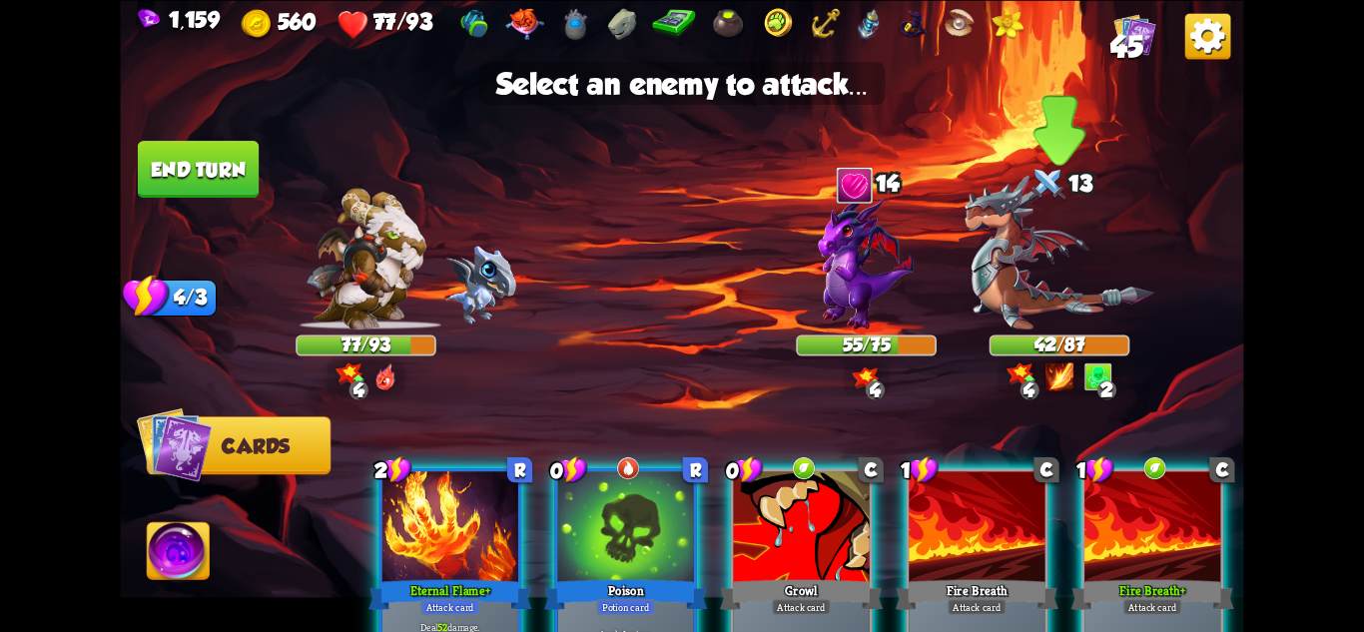
click at [1089, 317] on img at bounding box center [1060, 252] width 190 height 155
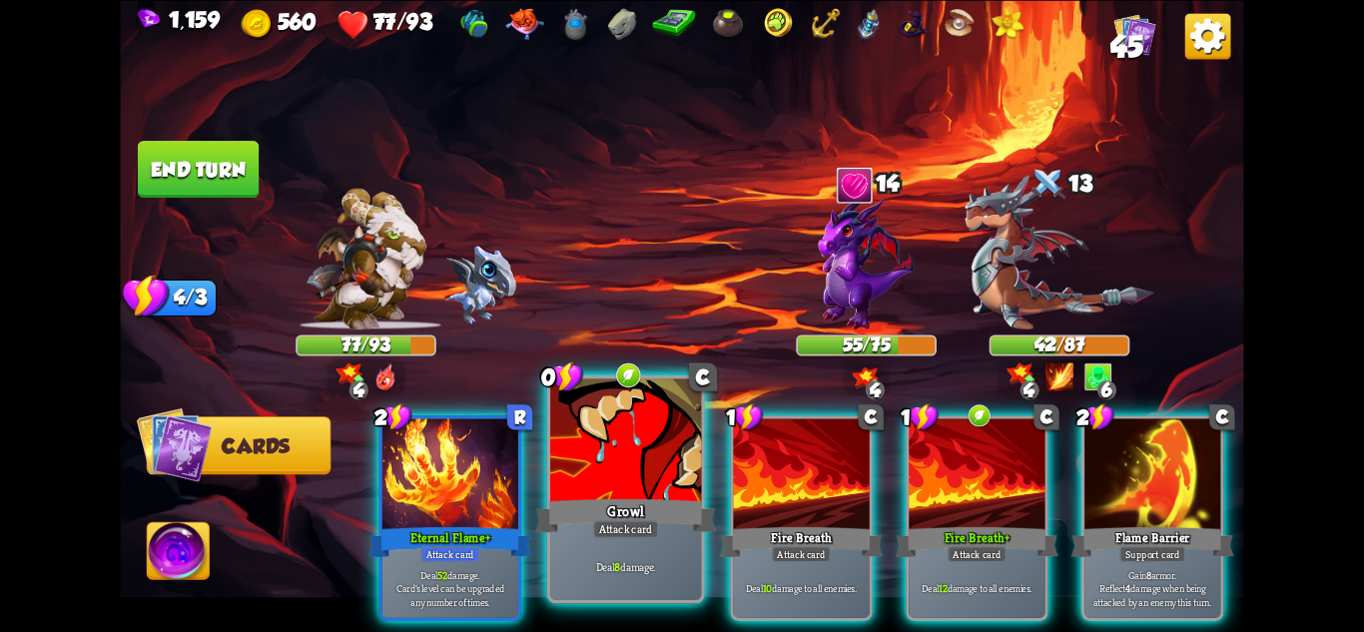
click at [640, 494] on div at bounding box center [625, 441] width 151 height 127
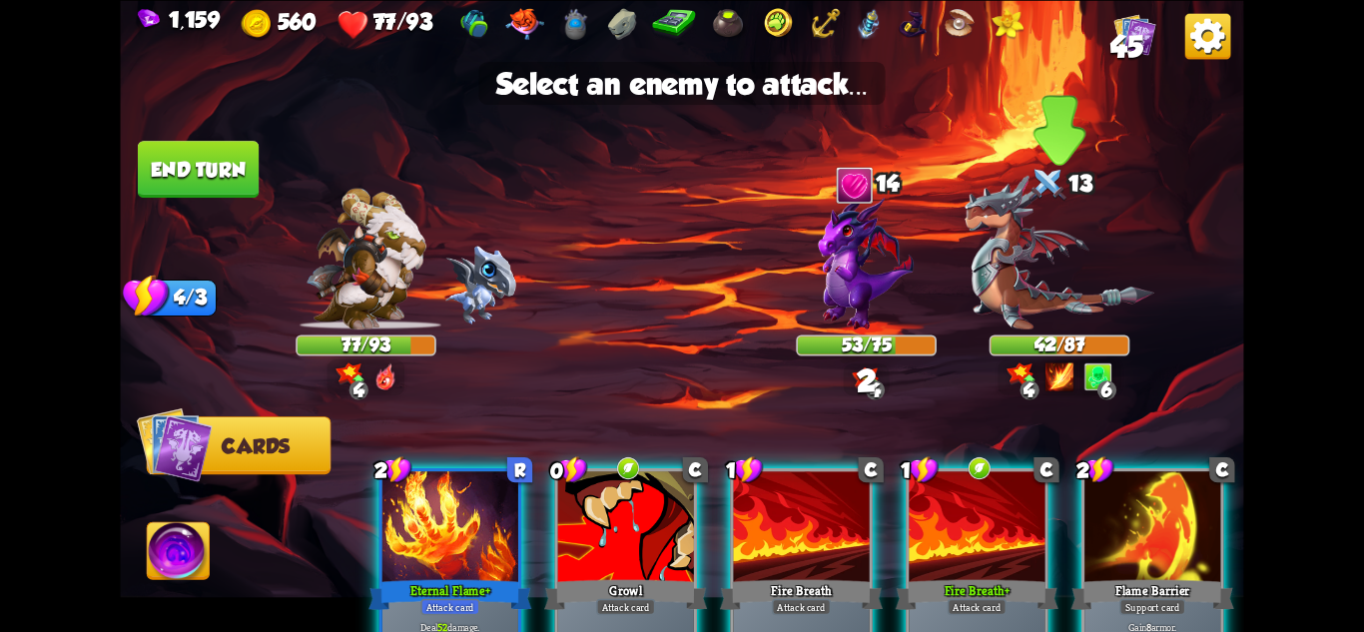
click at [1076, 301] on img at bounding box center [1060, 252] width 190 height 155
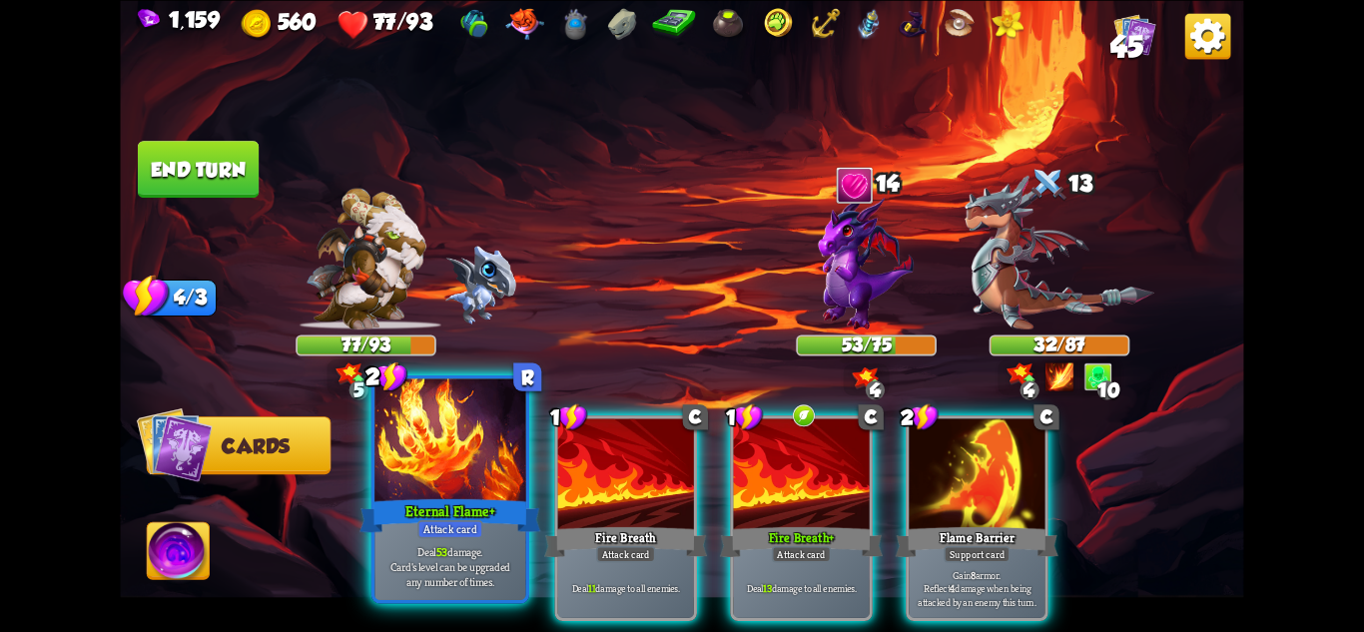
click at [485, 510] on div "Eternal Flame+" at bounding box center [450, 515] width 181 height 40
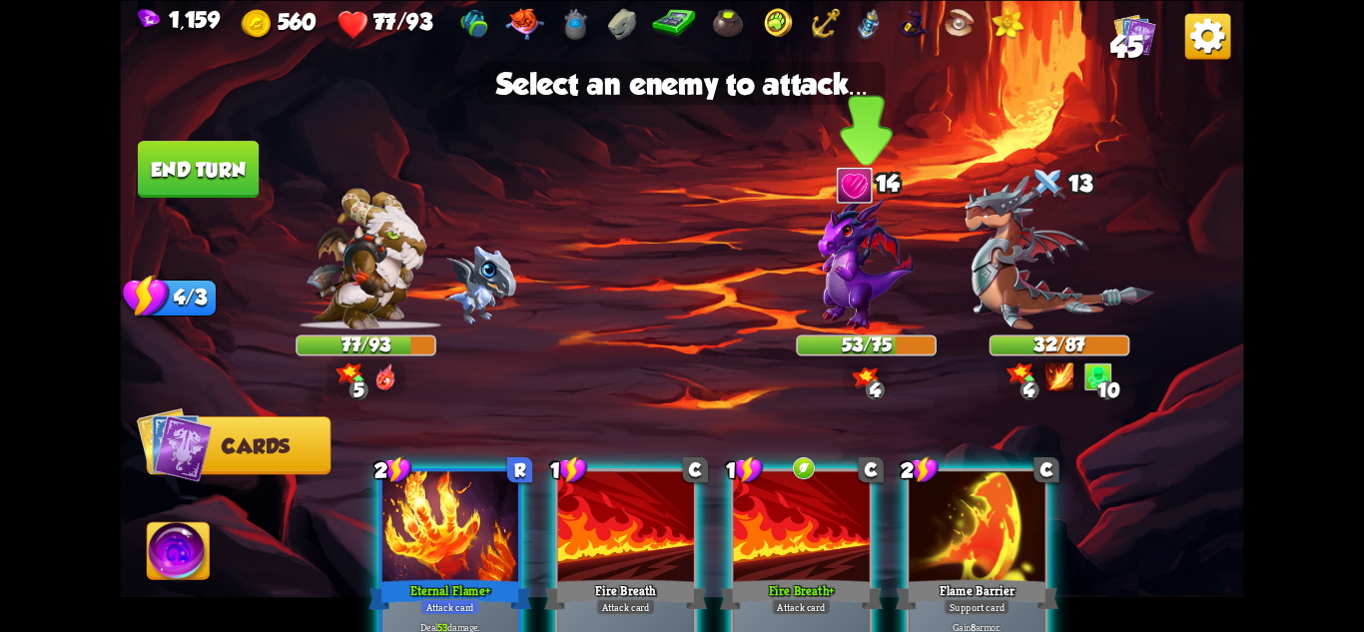
click at [852, 305] on img at bounding box center [867, 261] width 96 height 135
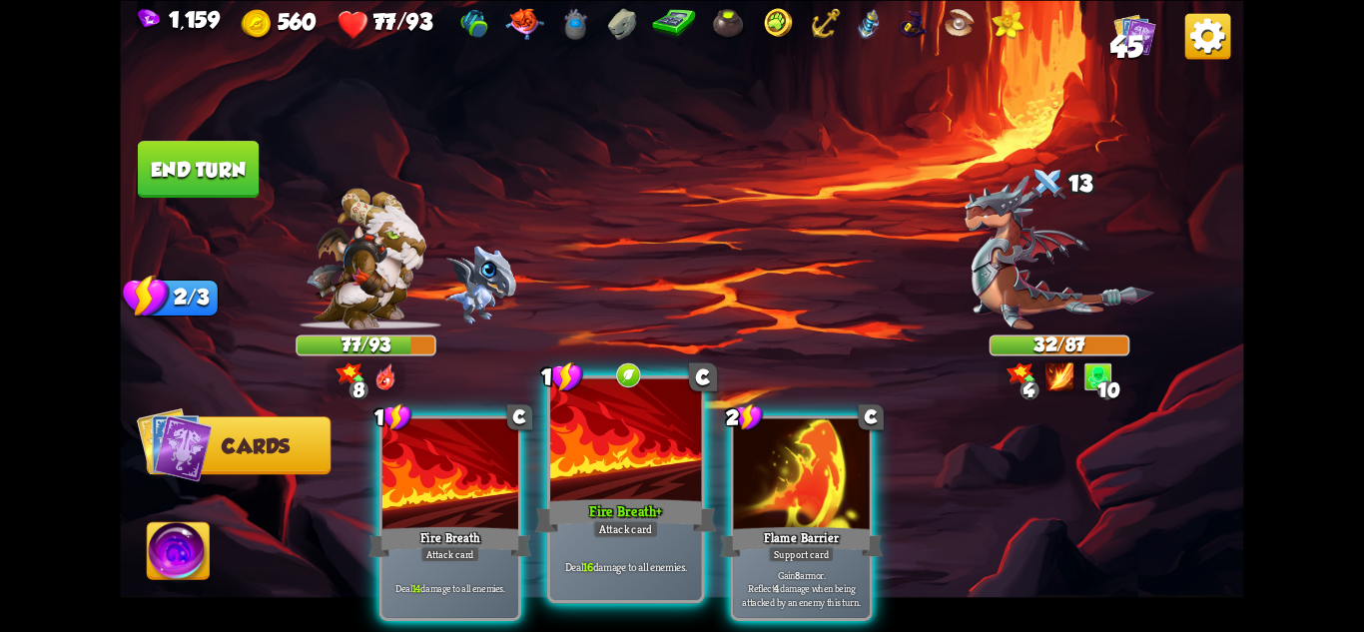
click at [667, 487] on div at bounding box center [625, 441] width 151 height 127
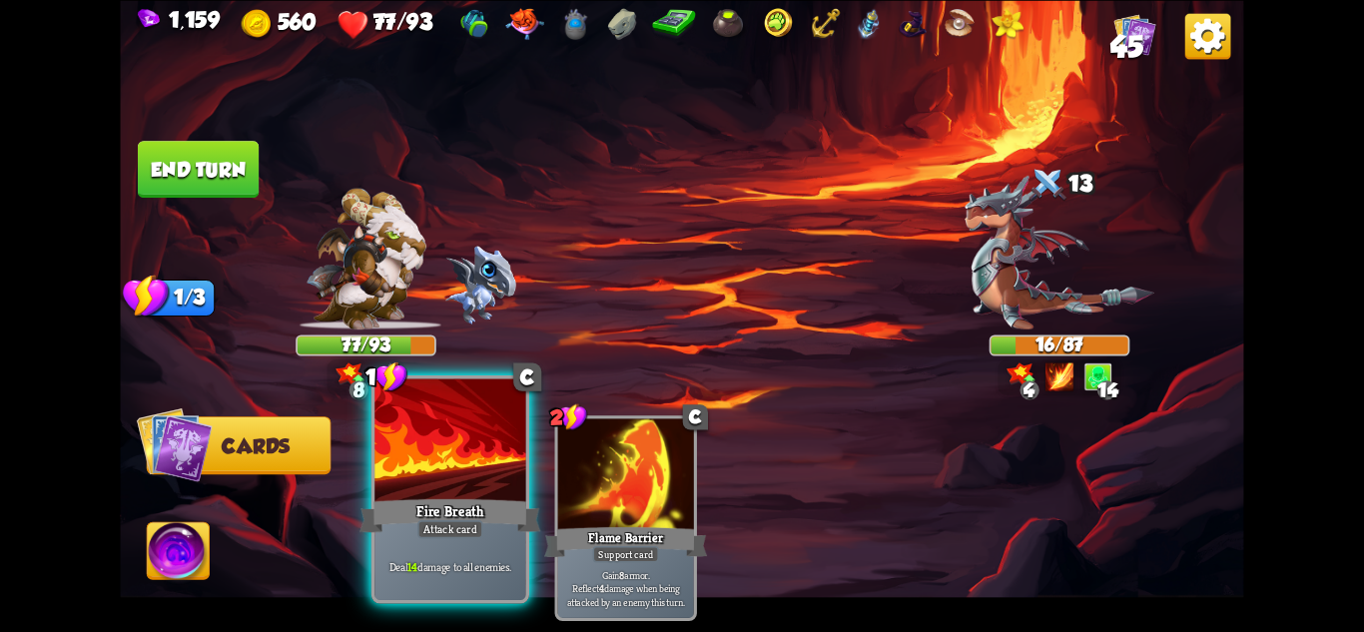
click at [380, 527] on div "Fire Breath" at bounding box center [450, 515] width 181 height 40
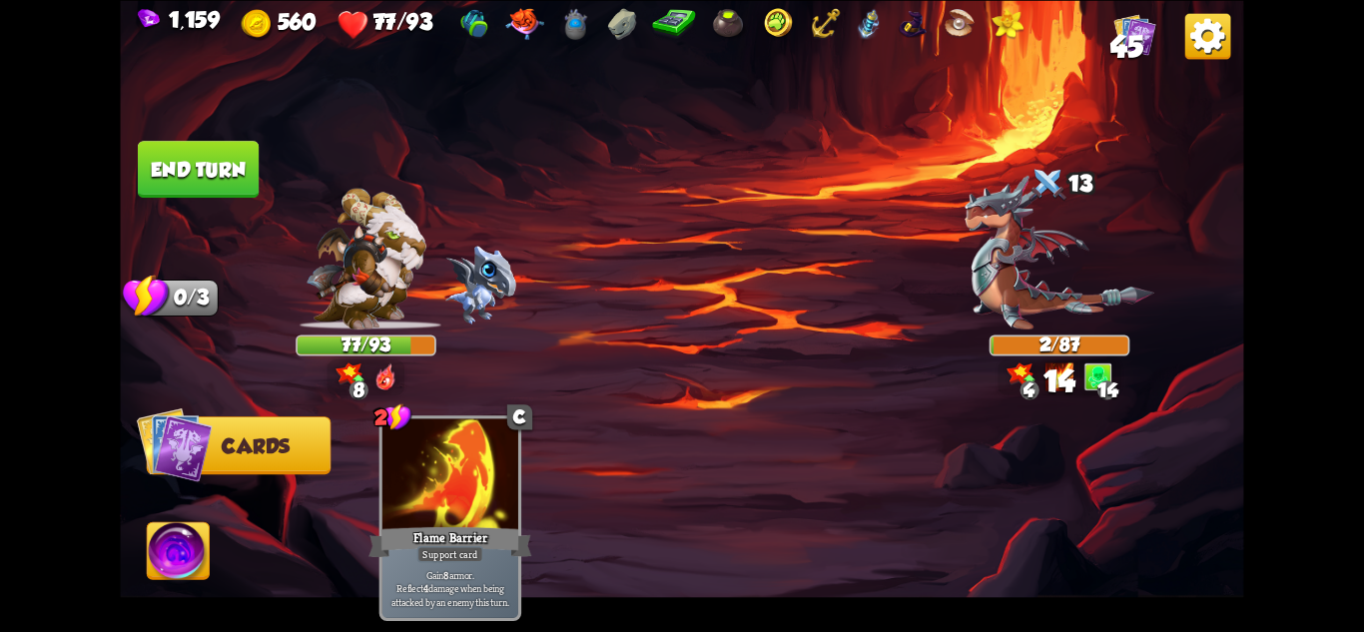
click at [179, 546] on img at bounding box center [179, 553] width 62 height 63
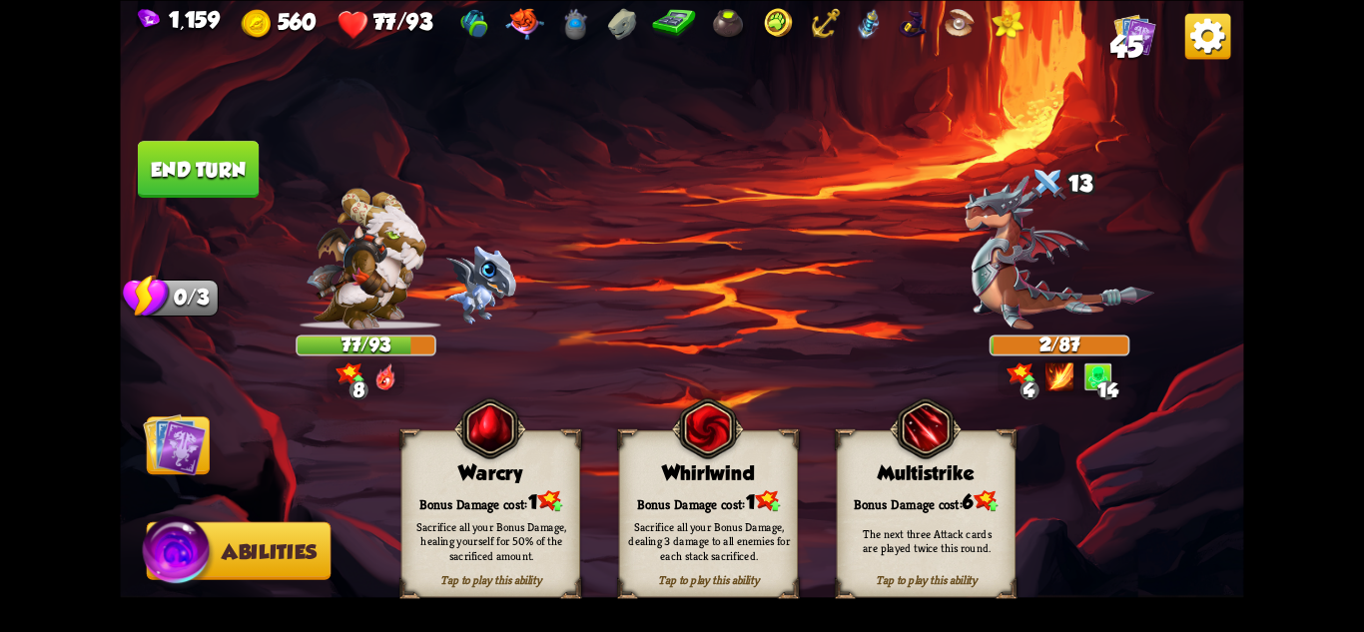
click at [464, 546] on div "Sacrifice all your Bonus Damage, healing yourself for 50% of the sacrificed amo…" at bounding box center [491, 540] width 162 height 45
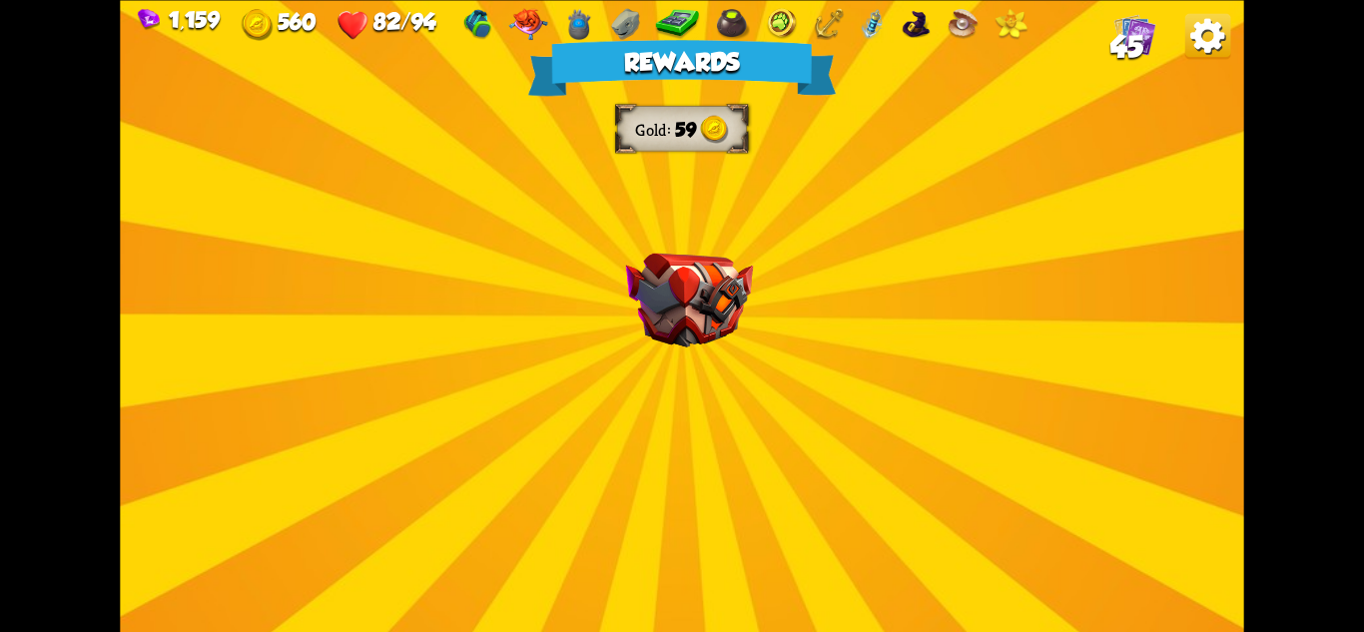
click at [722, 305] on img at bounding box center [689, 300] width 127 height 94
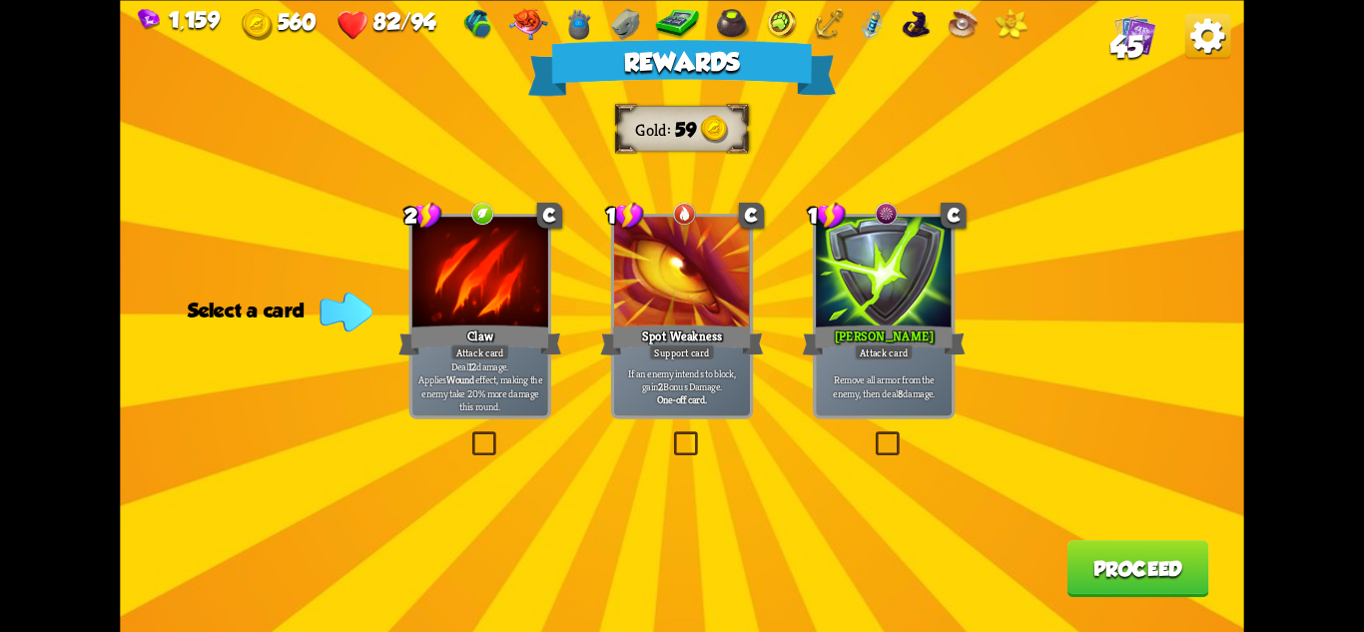
click at [867, 330] on div "[PERSON_NAME]" at bounding box center [884, 340] width 163 height 36
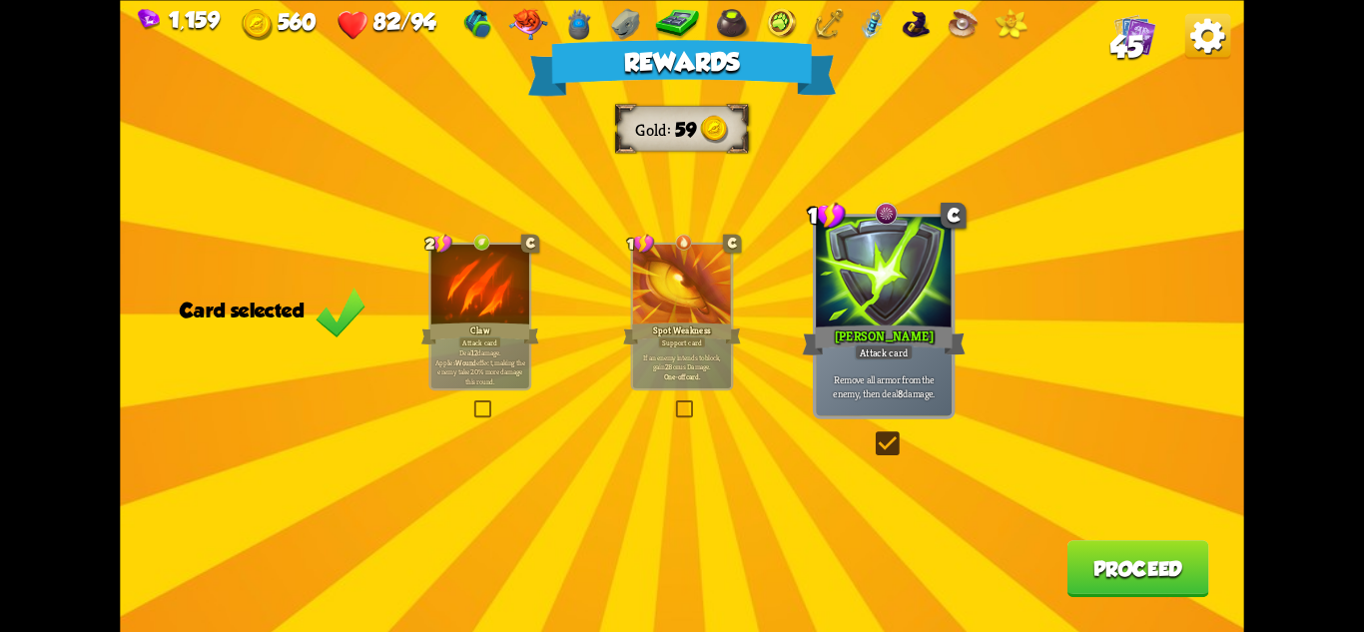
click at [1059, 562] on div "Rewards Gold 59 Card selected 2 C Claw Attack card Deal 12 damage. Applies Woun…" at bounding box center [681, 316] width 1123 height 632
click at [1100, 562] on button "Proceed" at bounding box center [1139, 568] width 142 height 57
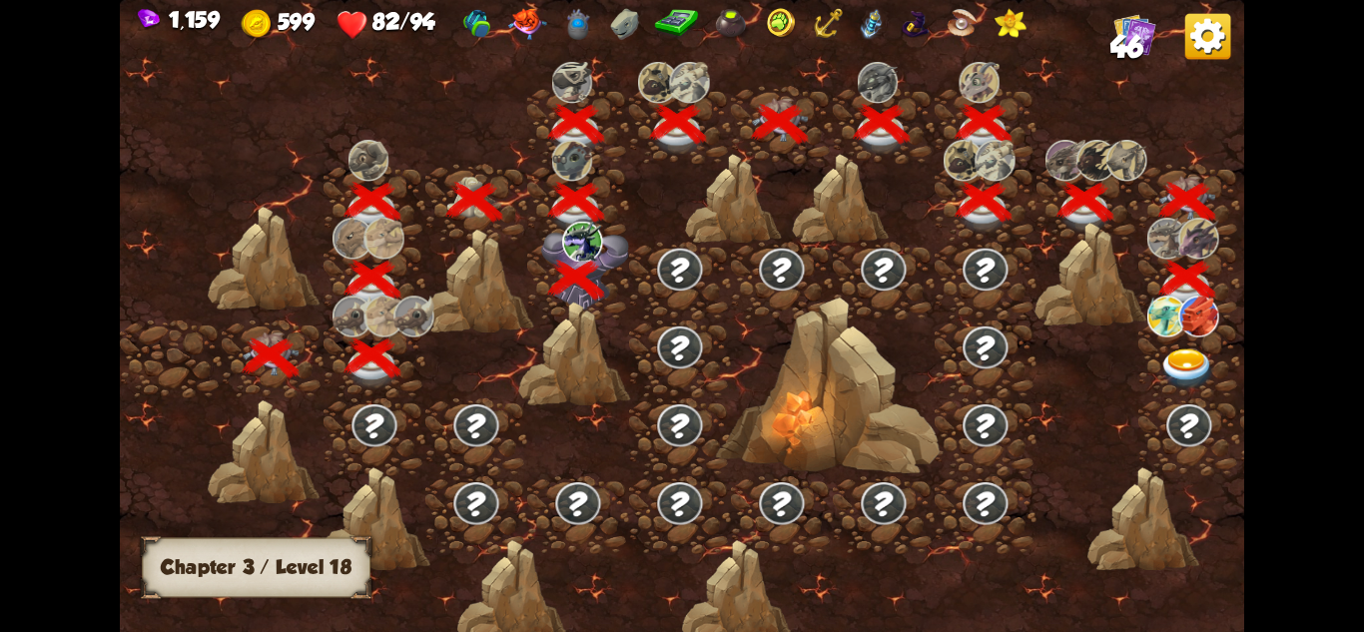
scroll to position [0, 304]
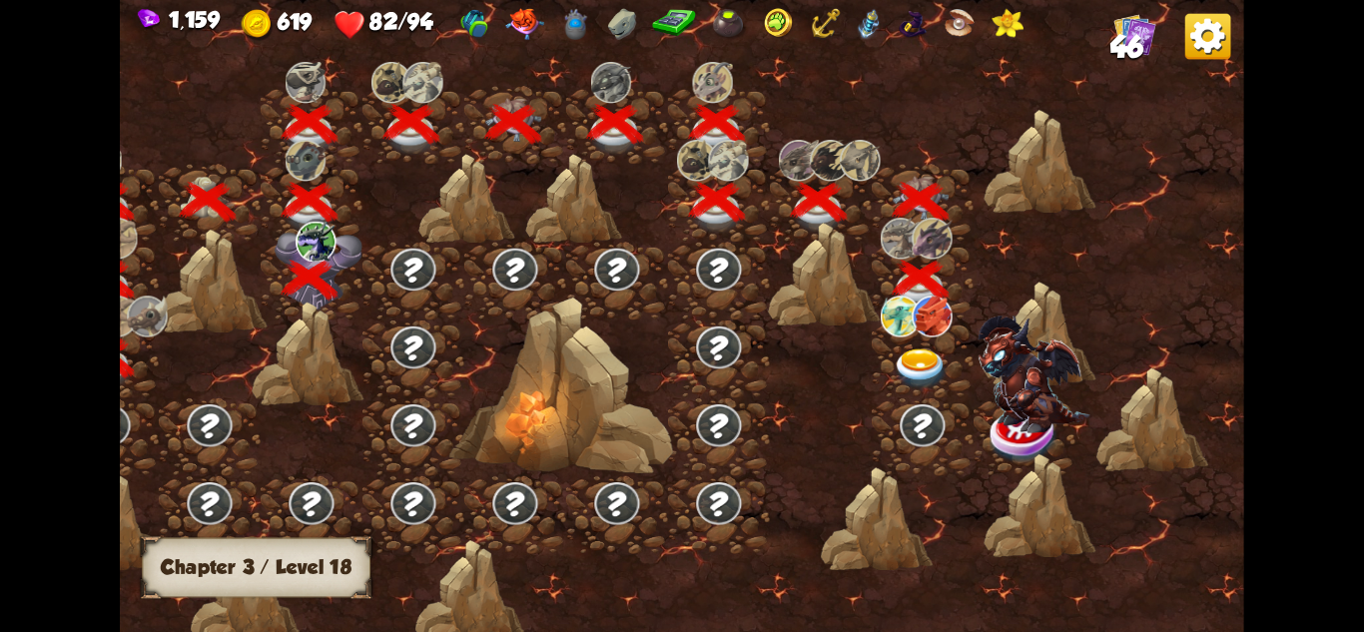
click at [919, 357] on img at bounding box center [921, 369] width 56 height 41
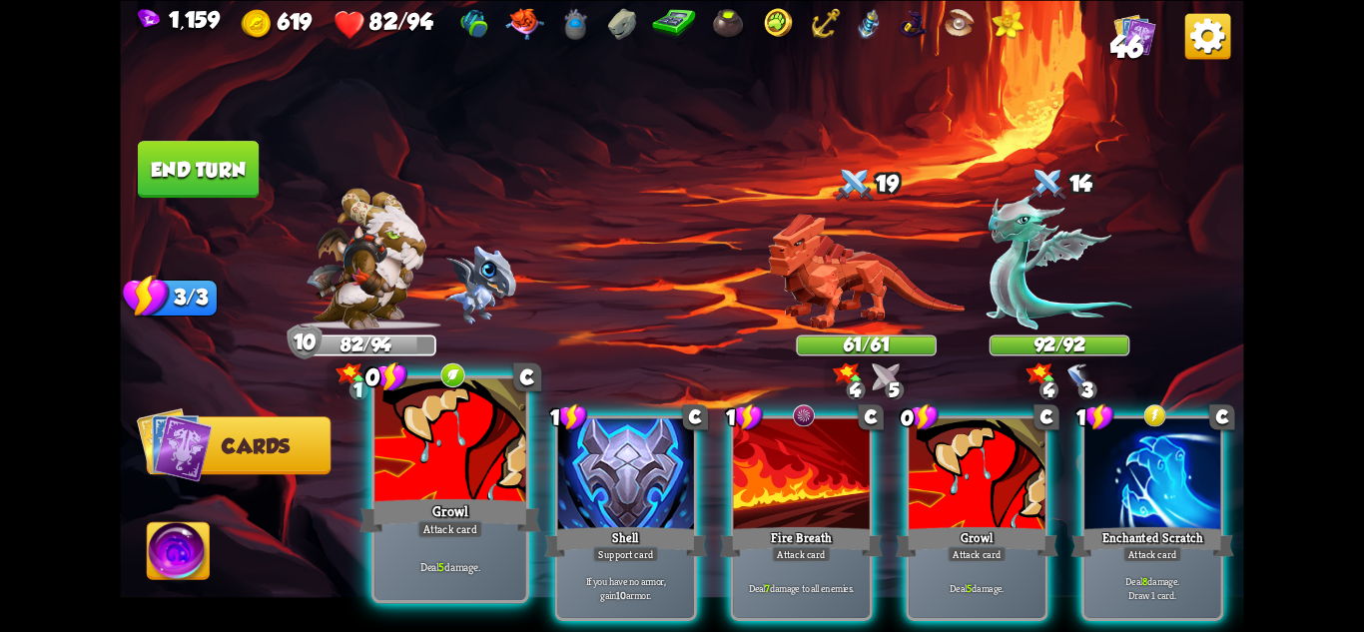
click at [439, 522] on div "Attack card" at bounding box center [450, 528] width 66 height 18
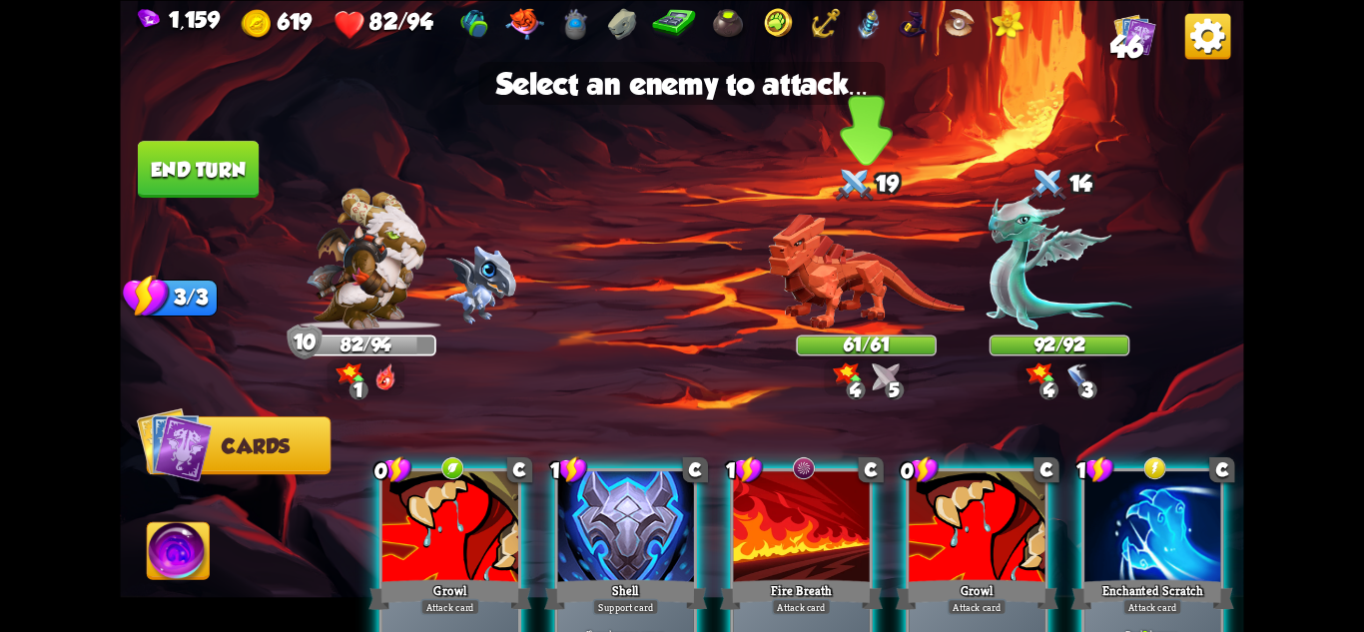
click at [870, 295] on img at bounding box center [866, 272] width 197 height 116
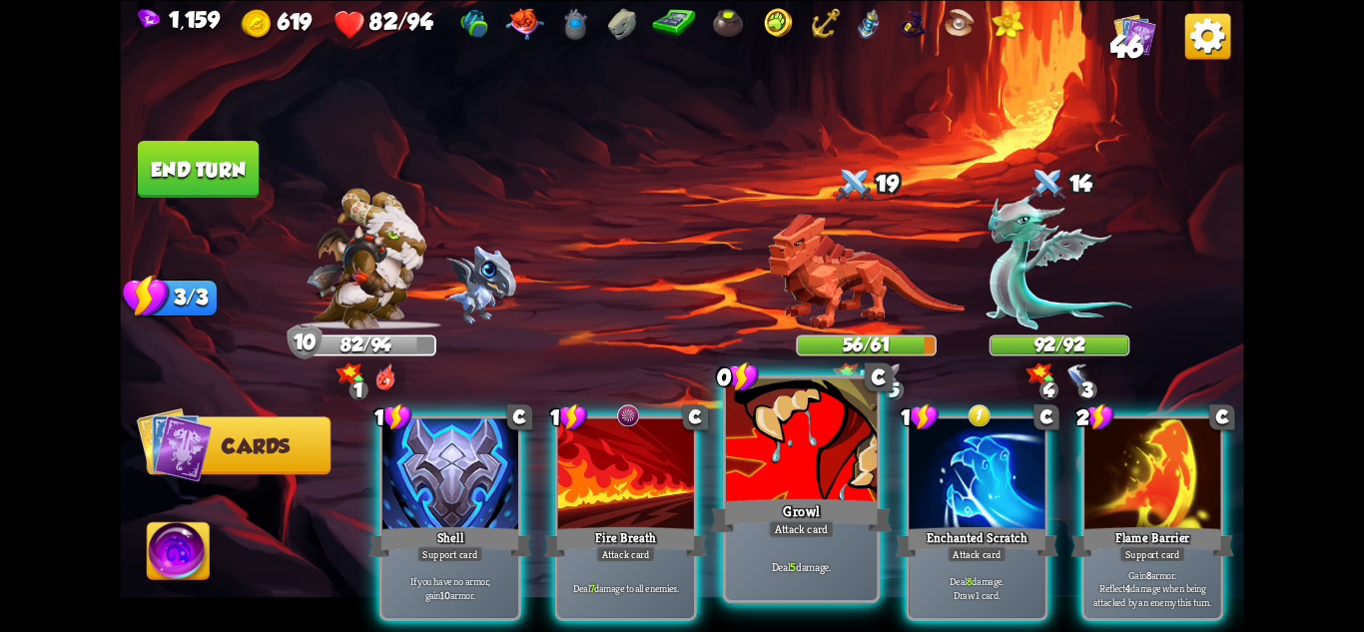
click at [786, 506] on div "Growl" at bounding box center [801, 515] width 181 height 40
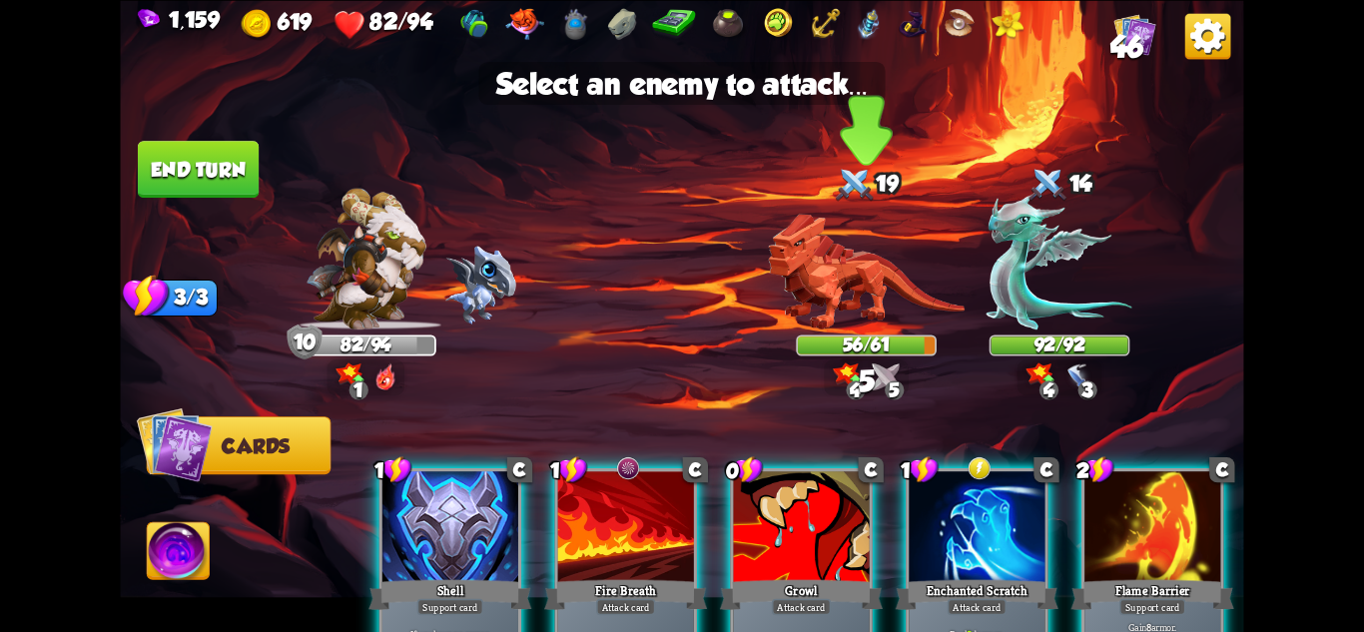
click at [865, 289] on img at bounding box center [866, 272] width 197 height 116
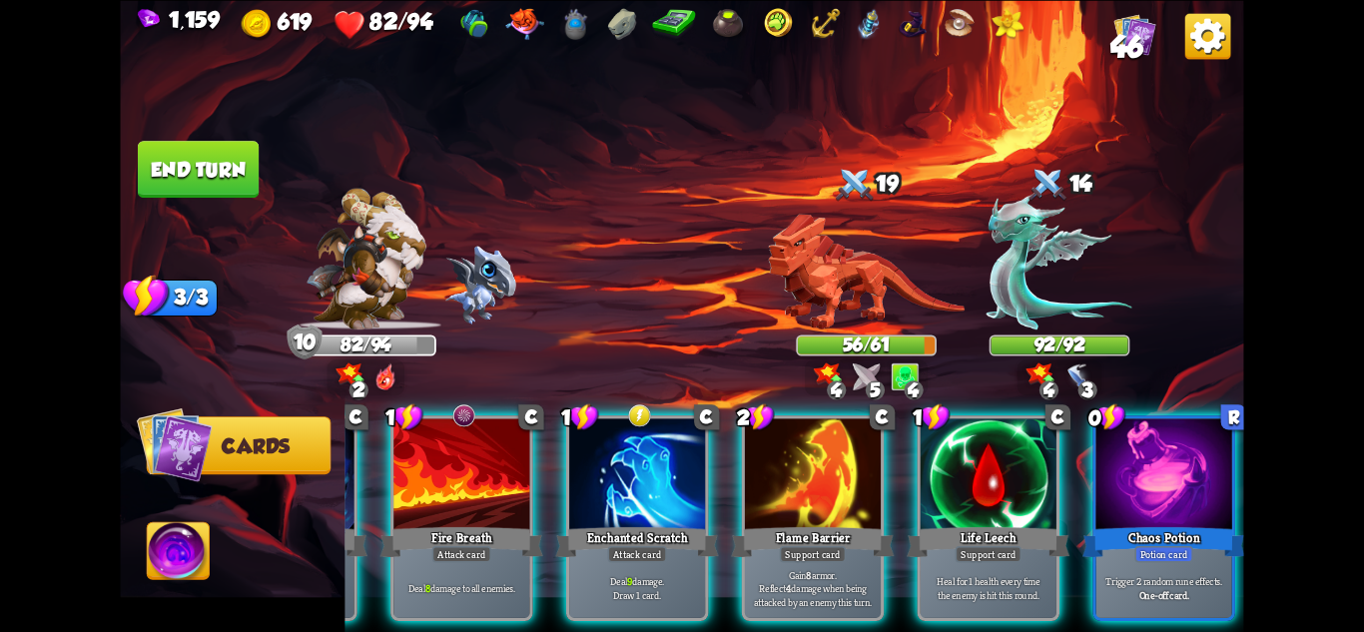
scroll to position [0, 190]
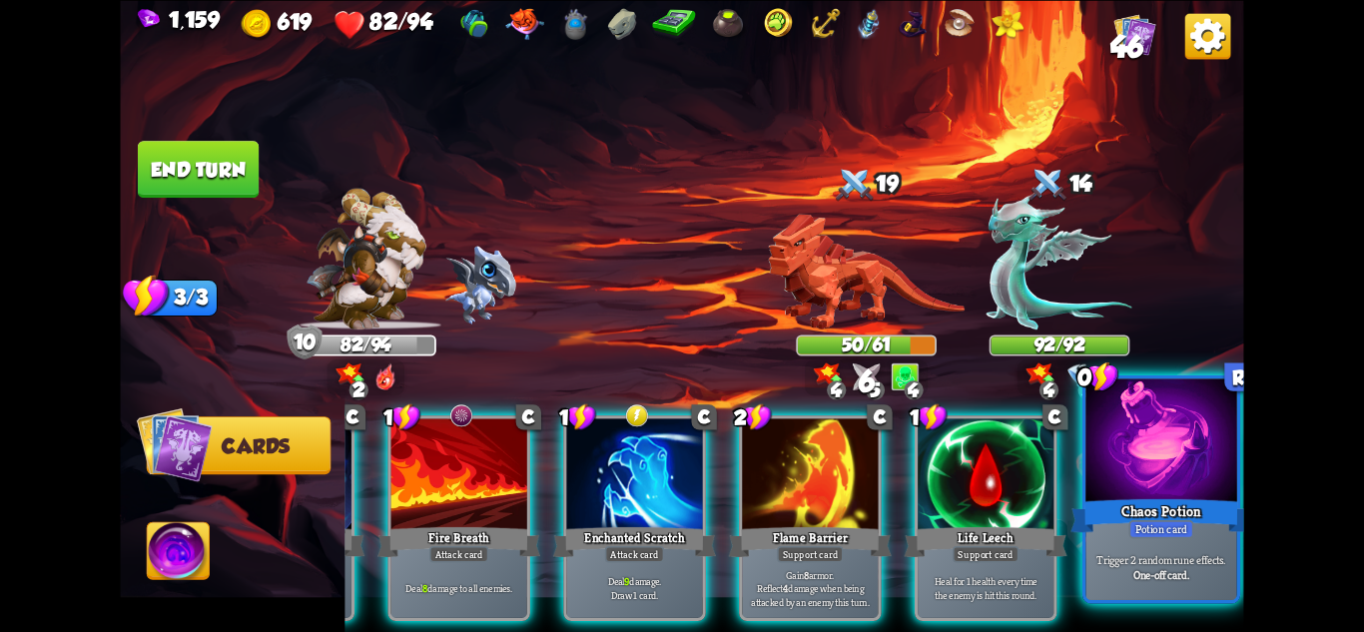
click at [1164, 553] on p "Trigger 2 random rune effects." at bounding box center [1162, 559] width 144 height 15
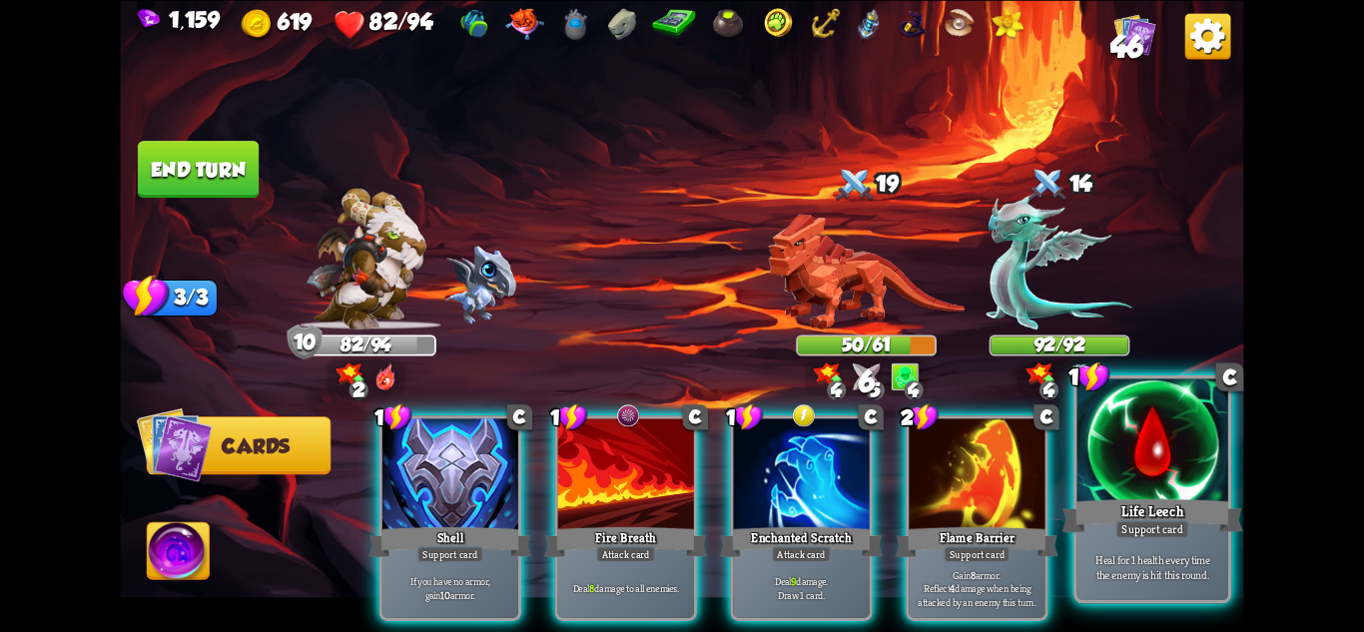
scroll to position [0, 0]
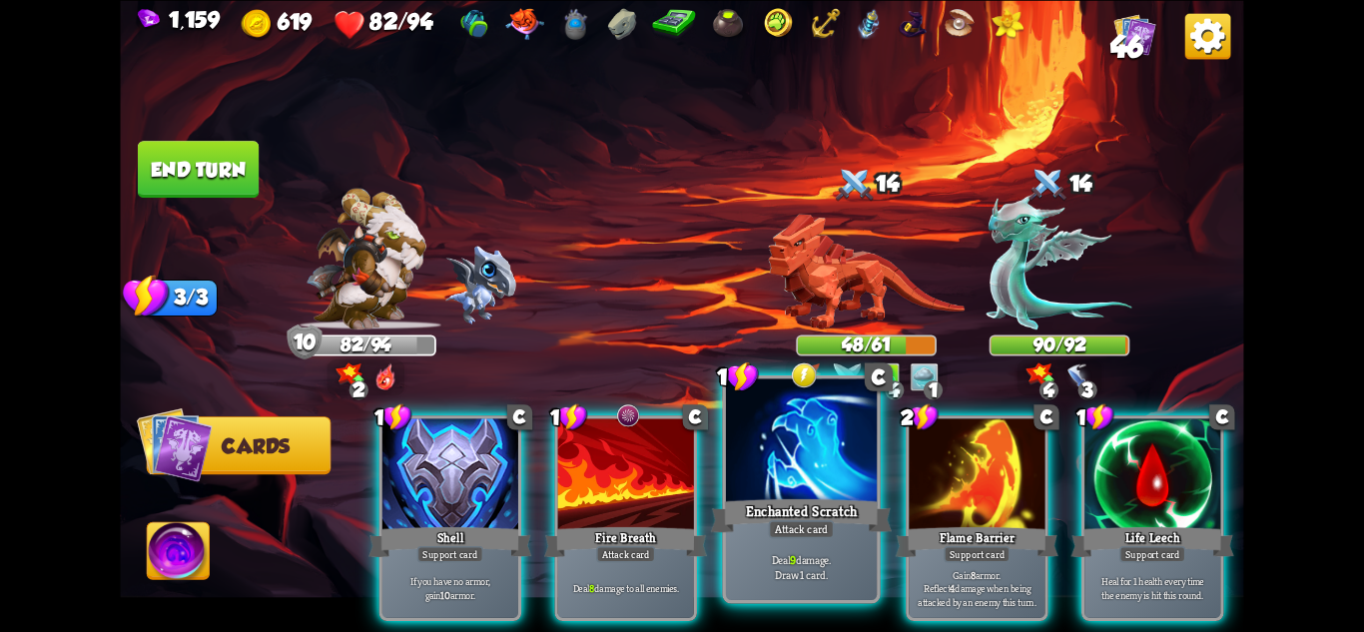
click at [853, 515] on div "Enchanted Scratch" at bounding box center [801, 515] width 181 height 40
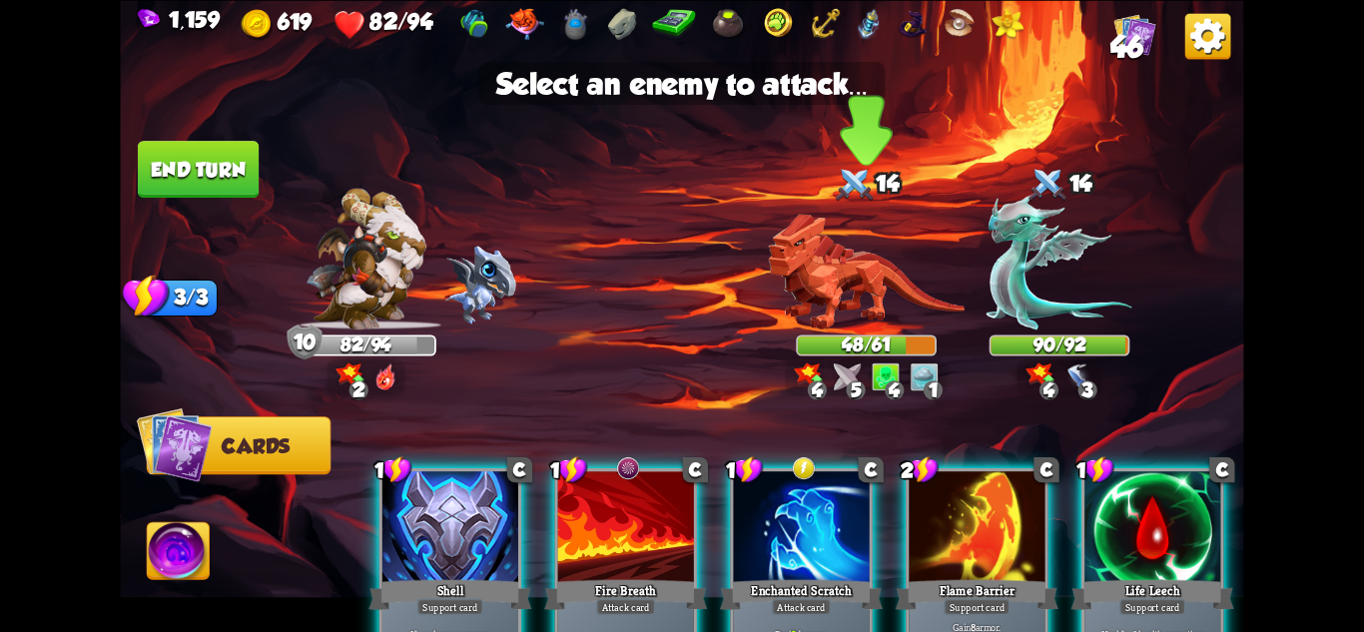
click at [876, 285] on img at bounding box center [866, 272] width 197 height 116
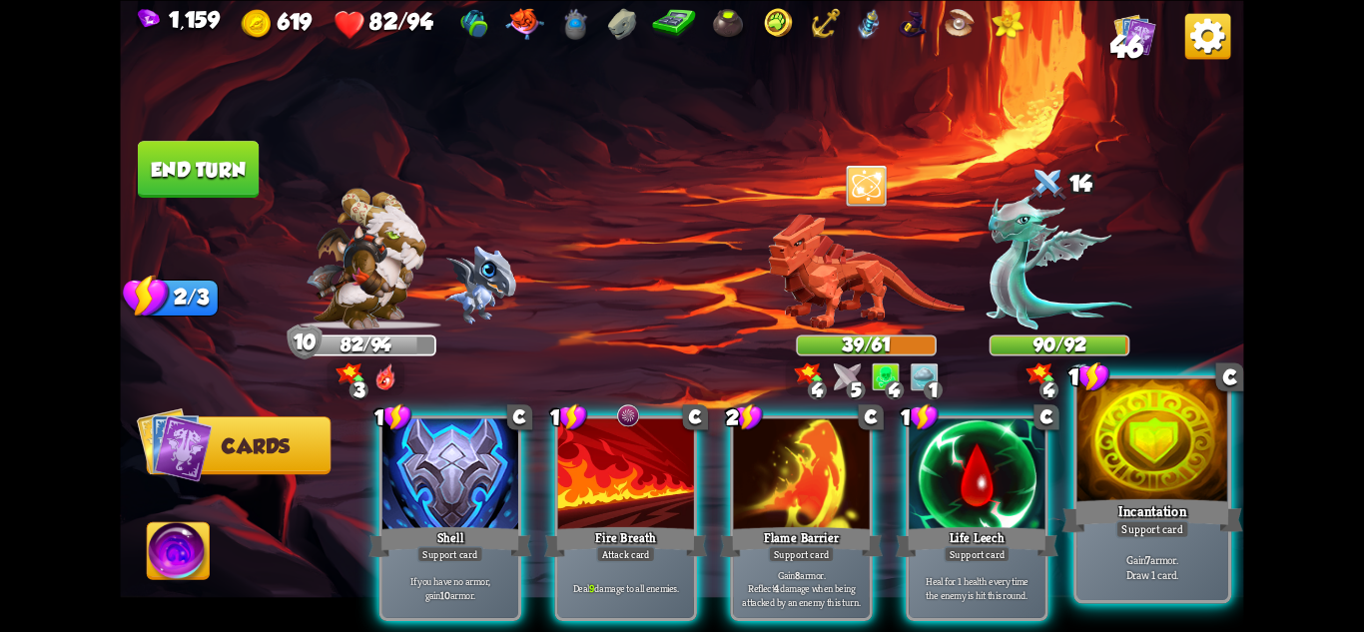
click at [1162, 413] on div at bounding box center [1153, 441] width 151 height 127
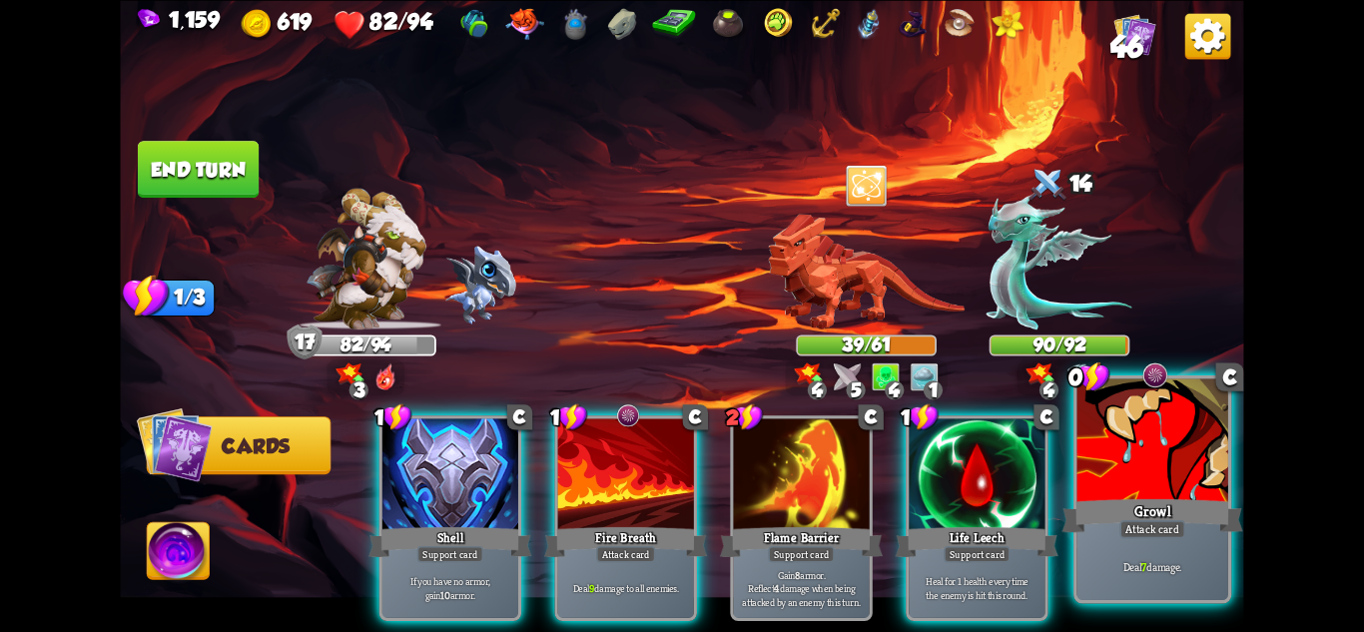
click at [1180, 447] on div at bounding box center [1153, 441] width 151 height 127
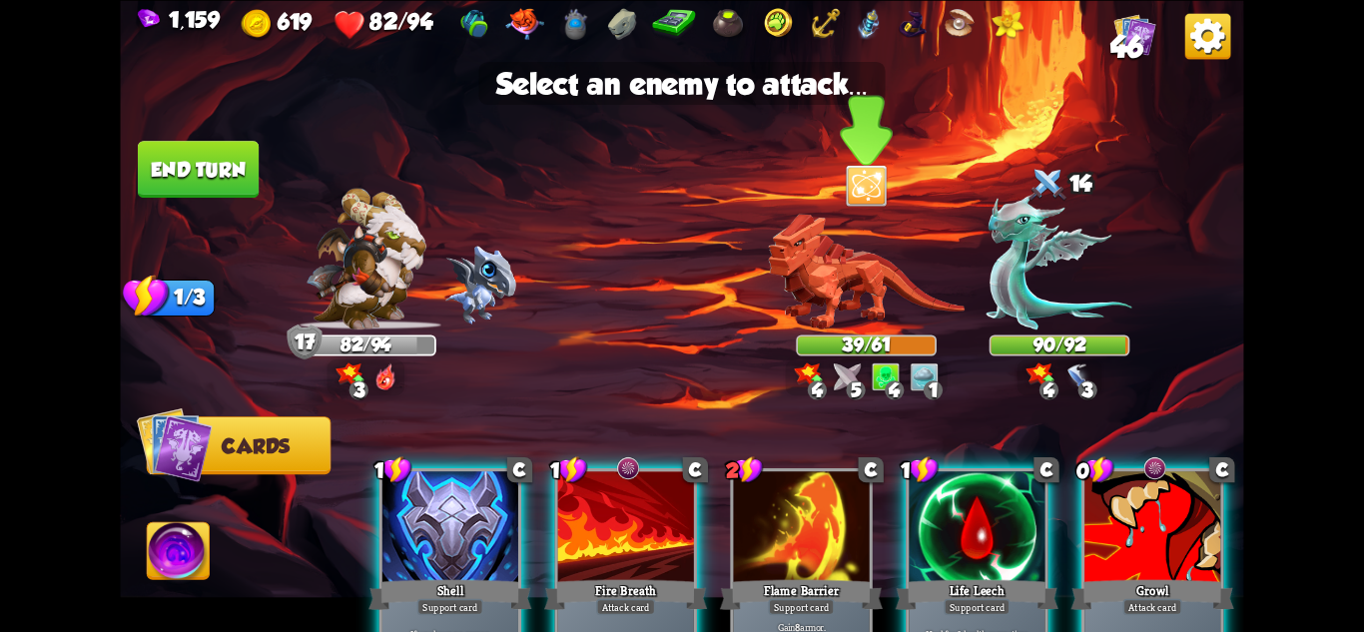
click at [865, 296] on img at bounding box center [866, 272] width 197 height 116
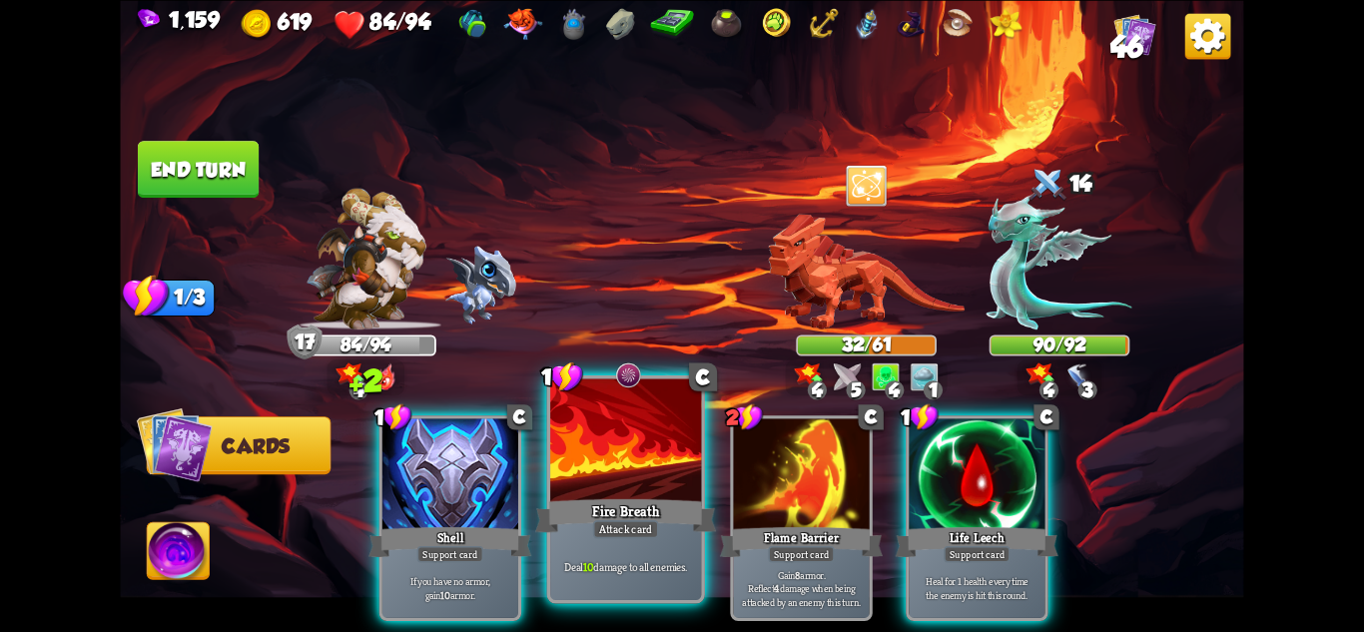
click at [624, 523] on div "Attack card" at bounding box center [626, 528] width 66 height 18
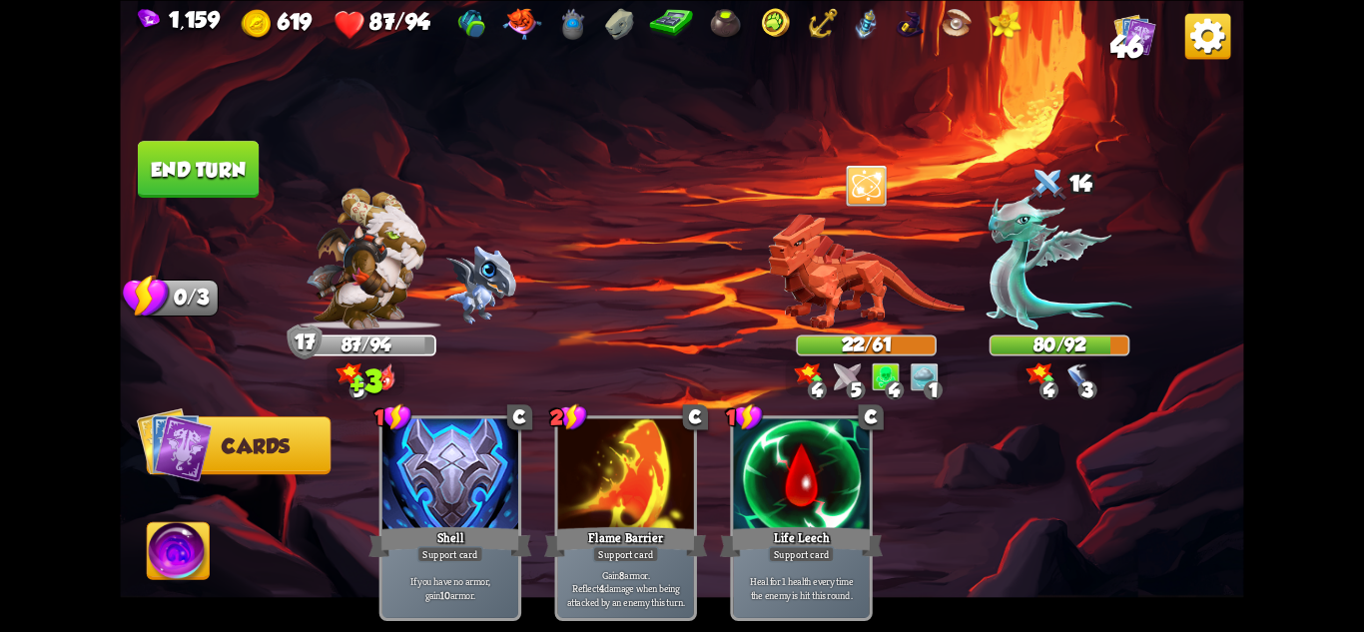
click at [176, 176] on button "End turn" at bounding box center [199, 169] width 124 height 58
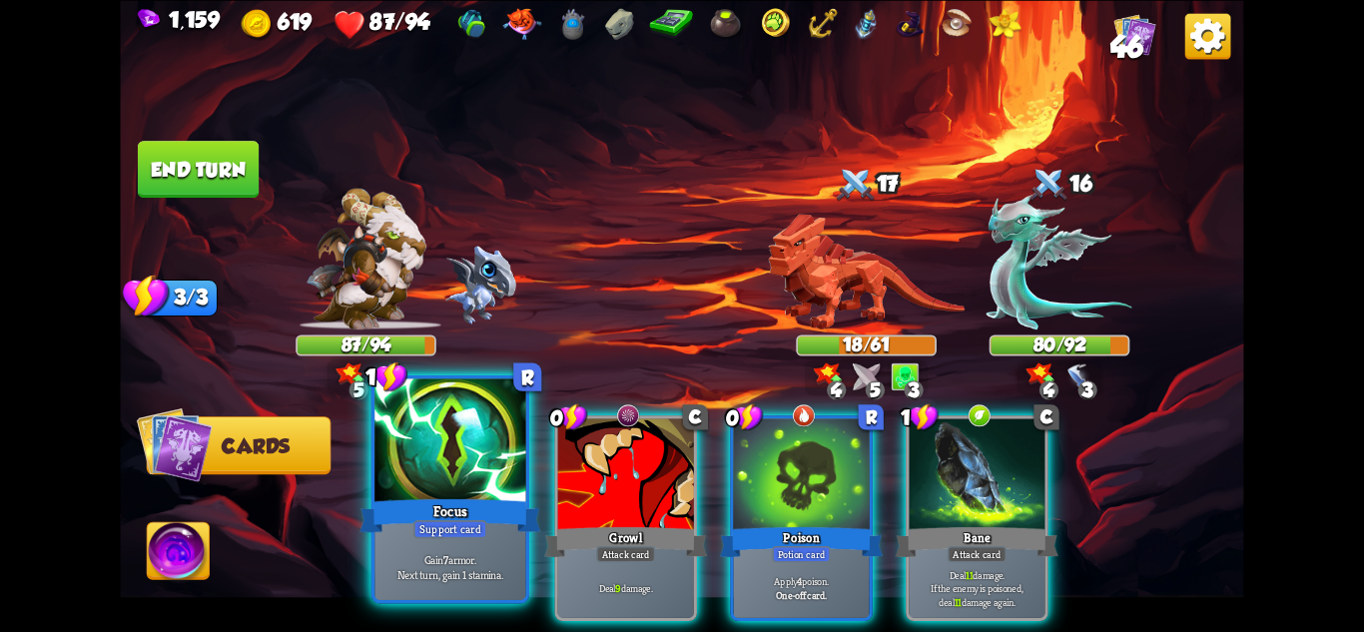
click at [491, 479] on div at bounding box center [449, 441] width 151 height 127
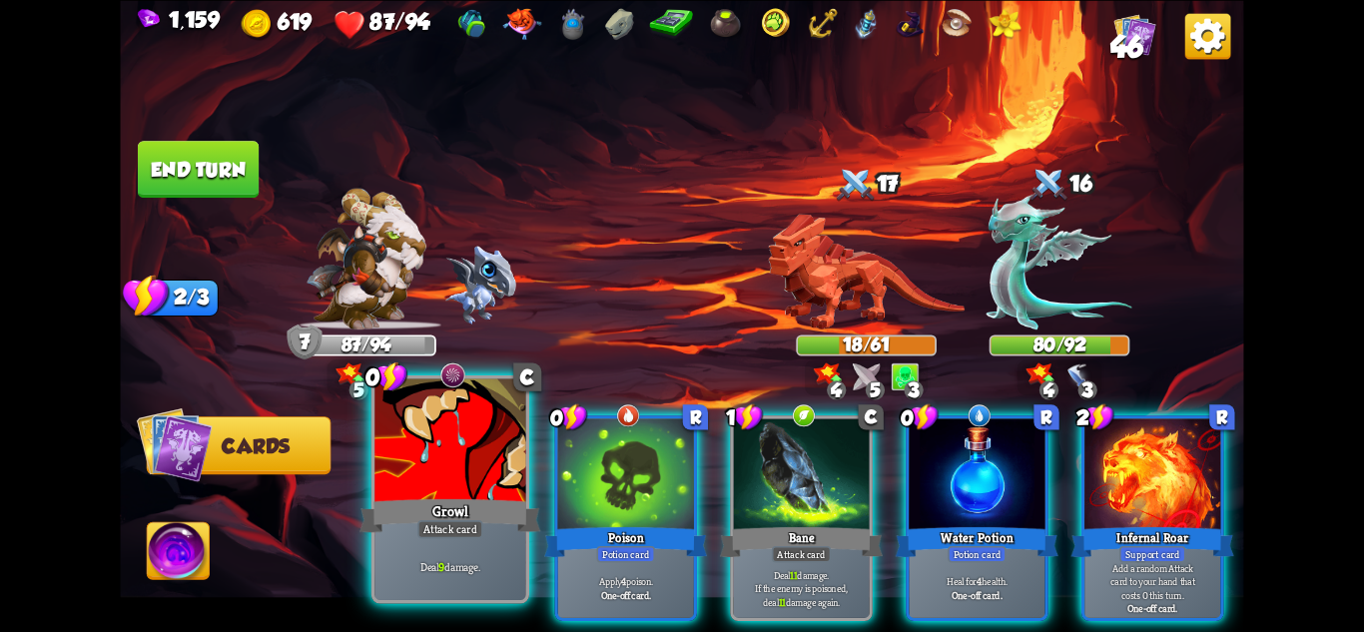
click at [464, 504] on div "Growl" at bounding box center [450, 515] width 181 height 40
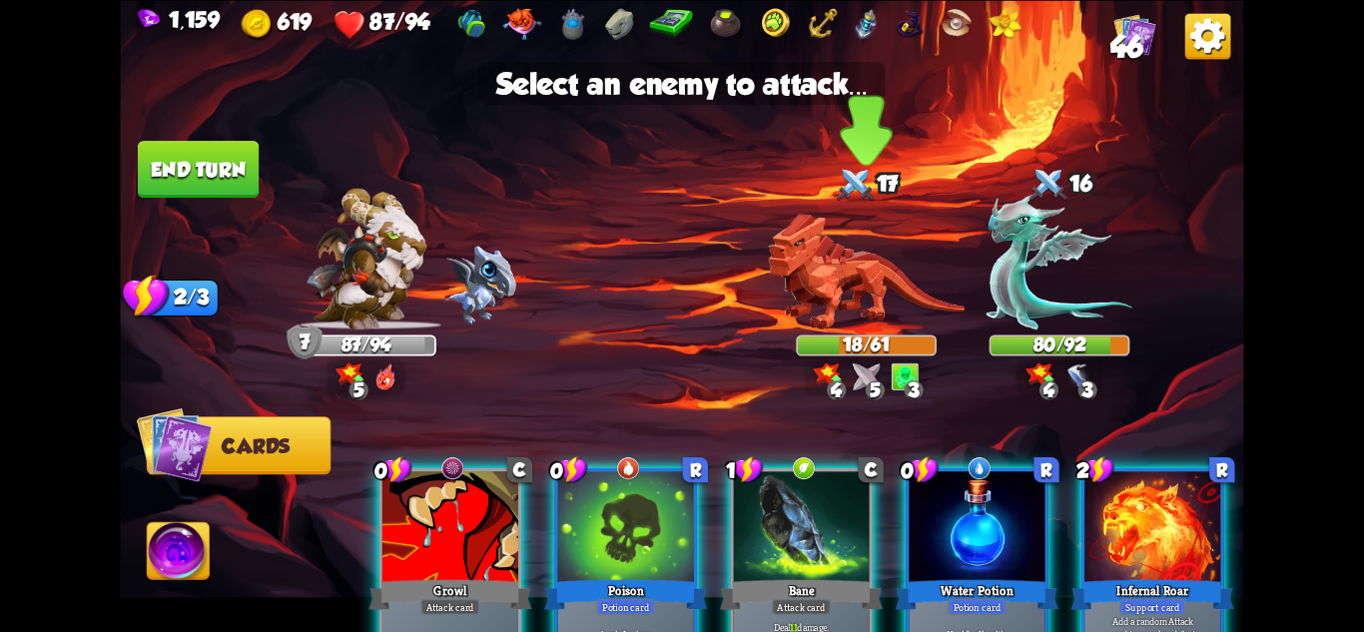
click at [830, 343] on div "18/61" at bounding box center [866, 346] width 137 height 18
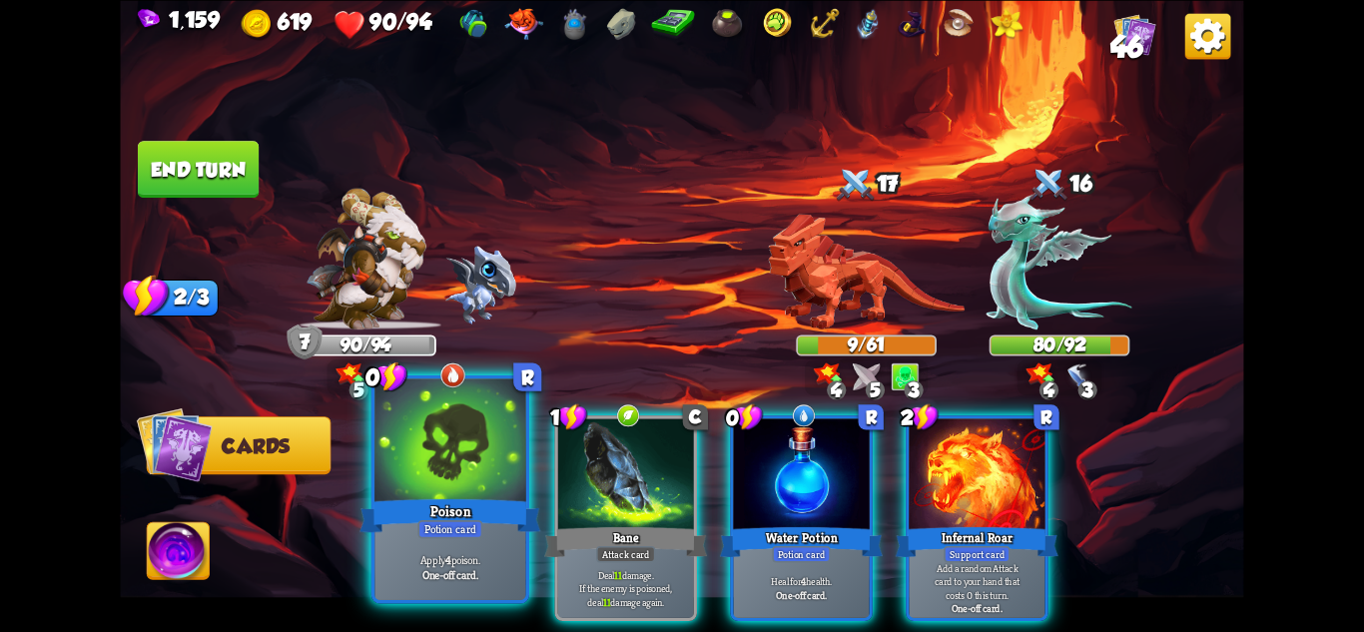
click at [492, 475] on div at bounding box center [449, 441] width 151 height 127
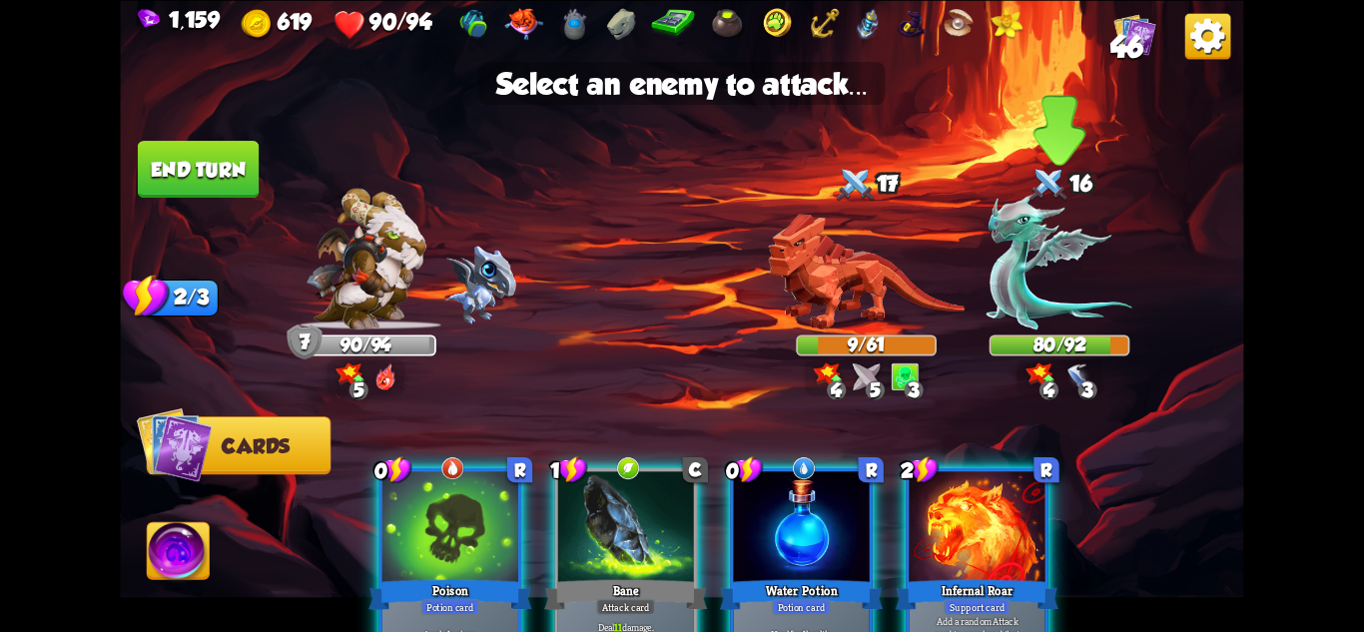
click at [1033, 282] on img at bounding box center [1060, 261] width 146 height 135
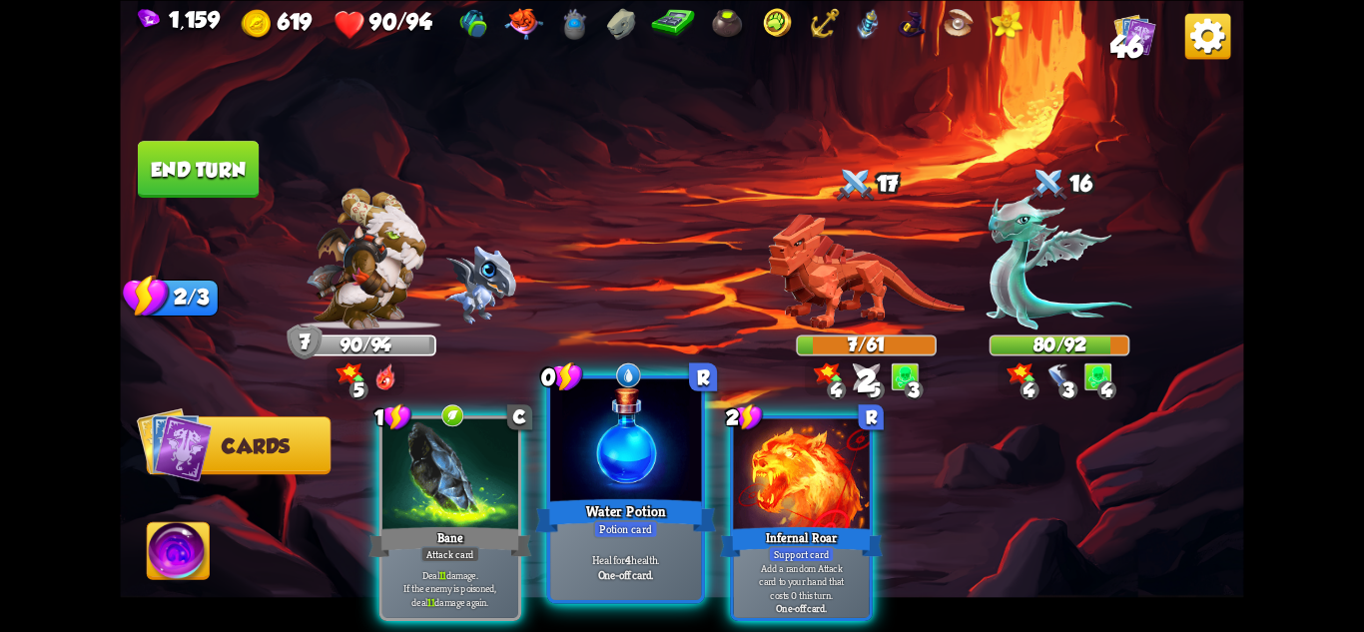
click at [632, 465] on div at bounding box center [625, 441] width 151 height 127
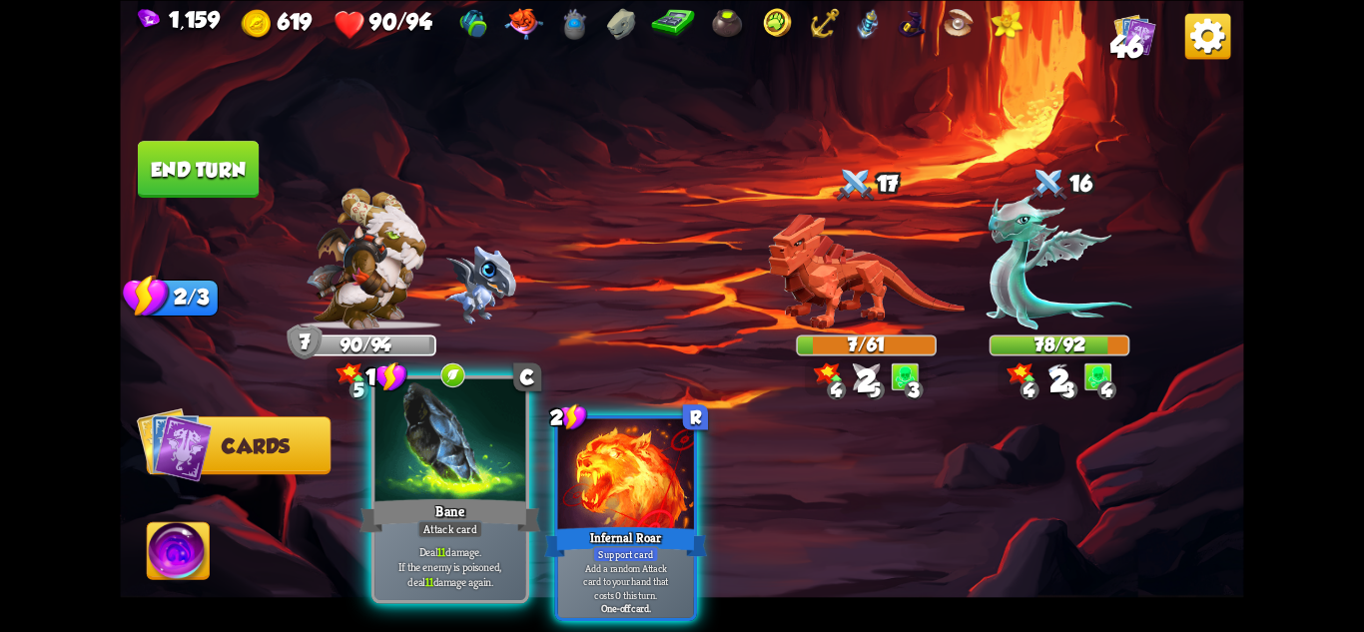
click at [448, 501] on div "Bane" at bounding box center [450, 515] width 181 height 40
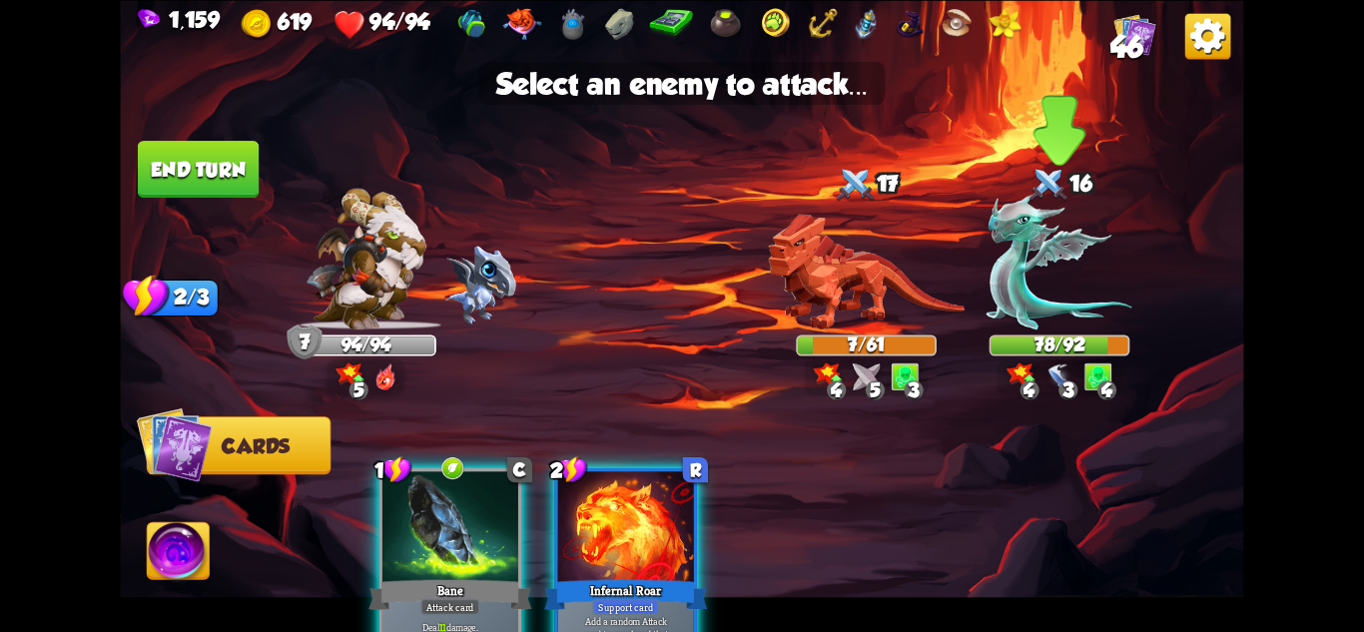
click at [1043, 275] on img at bounding box center [1060, 261] width 146 height 135
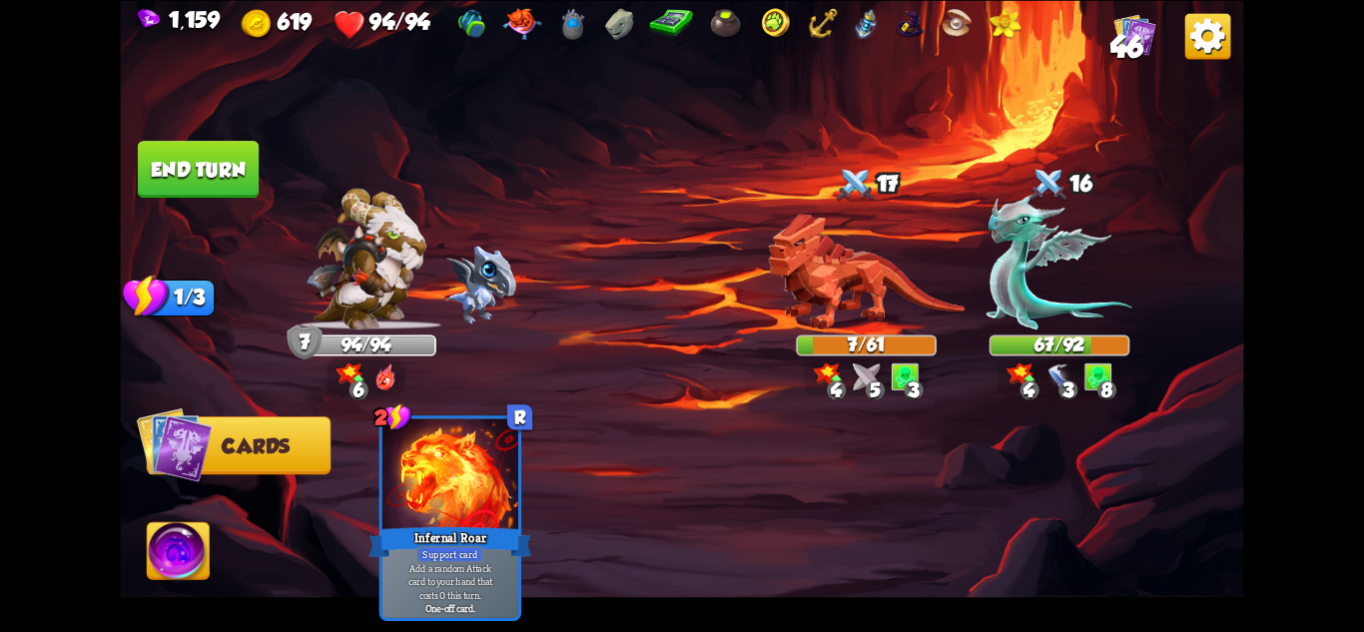
click at [217, 159] on button "End turn" at bounding box center [198, 169] width 121 height 57
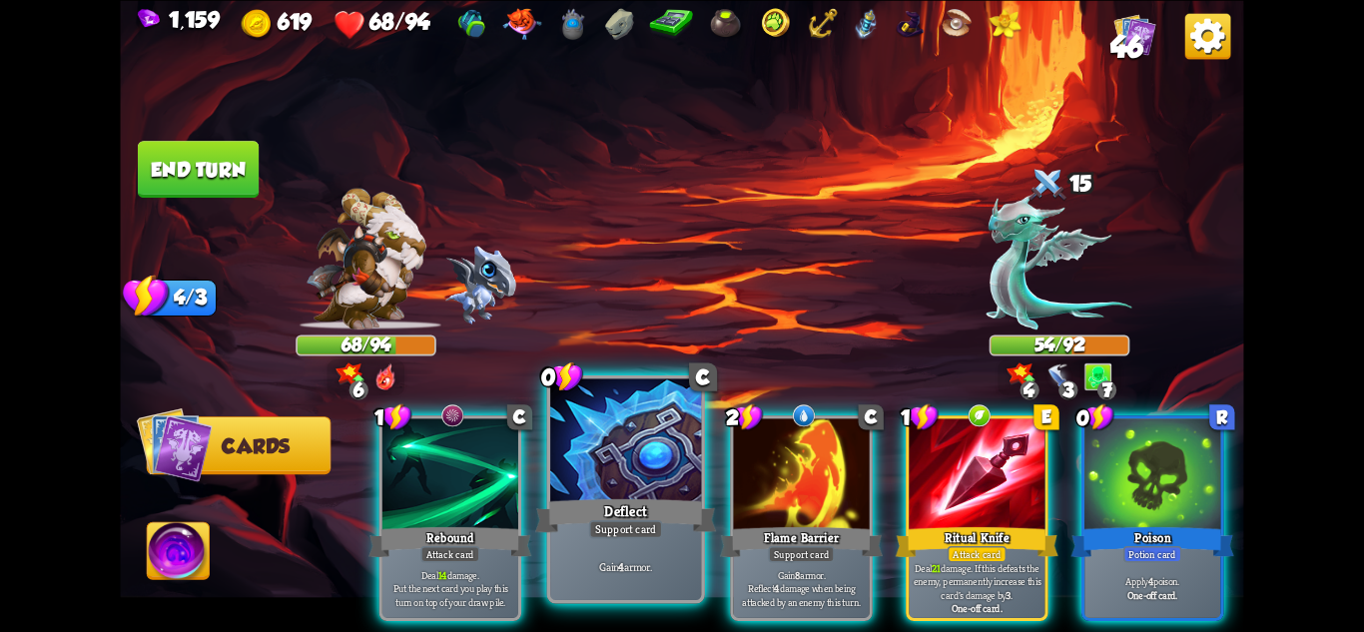
click at [638, 509] on div "Deflect" at bounding box center [625, 515] width 181 height 40
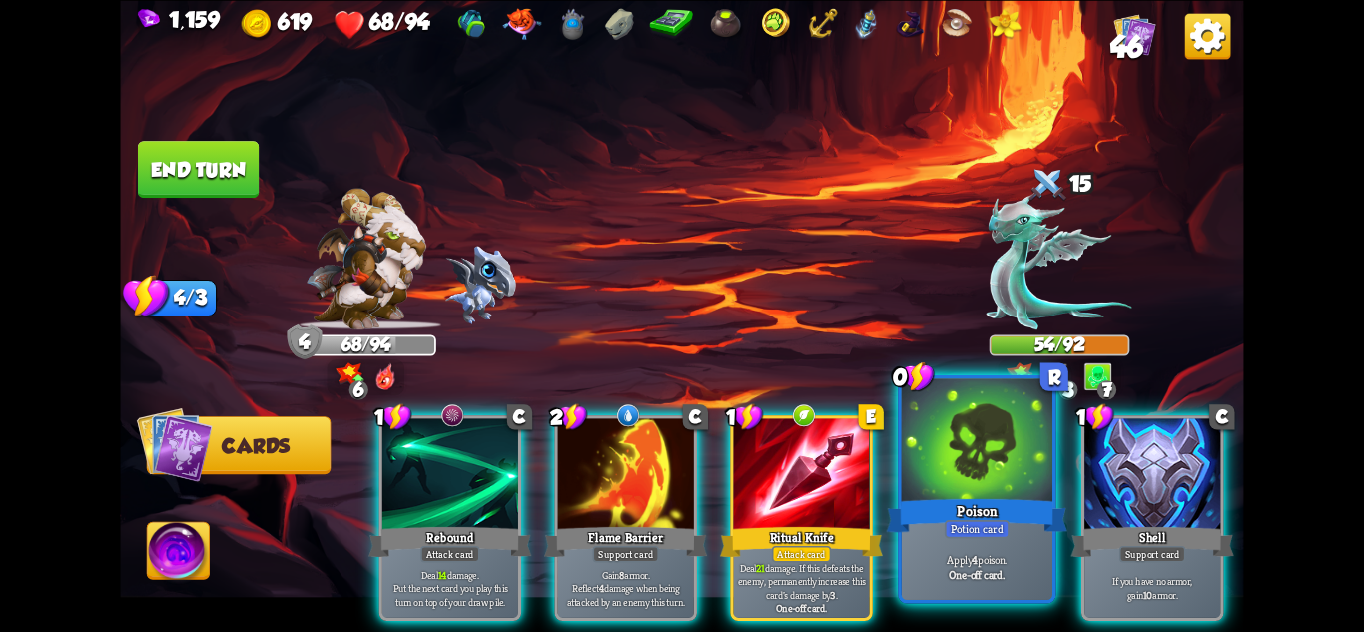
click at [1013, 425] on div at bounding box center [977, 441] width 151 height 127
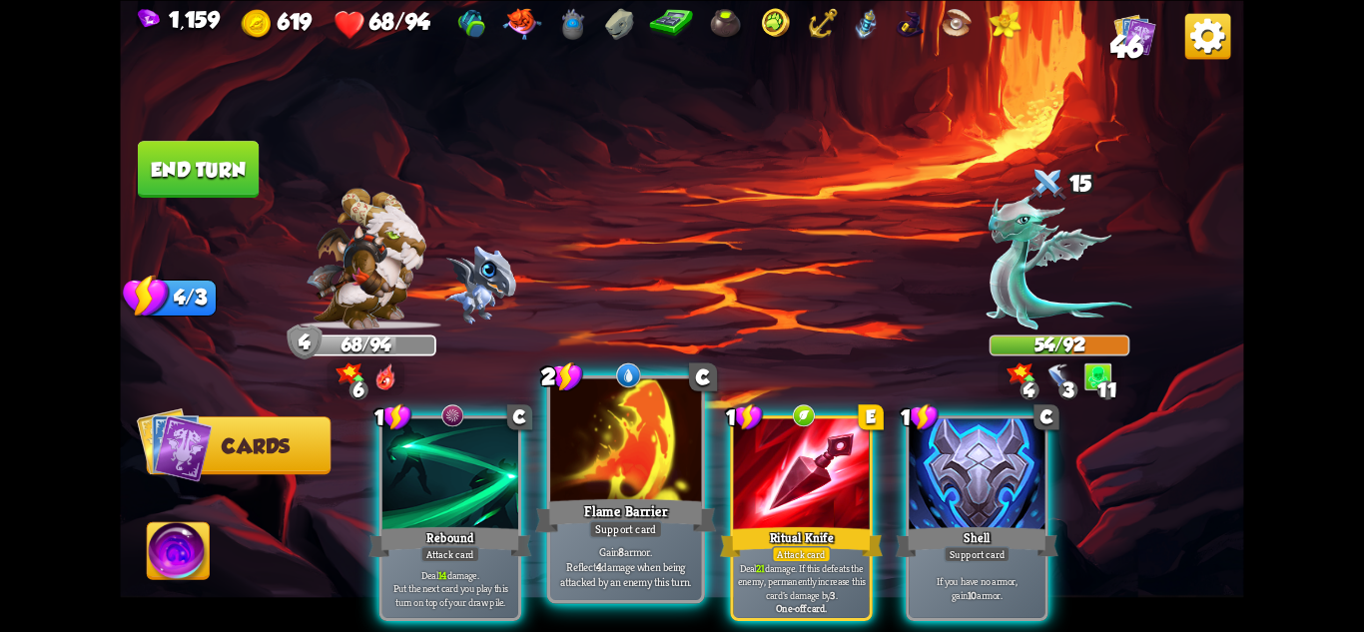
click at [610, 494] on div at bounding box center [625, 441] width 151 height 127
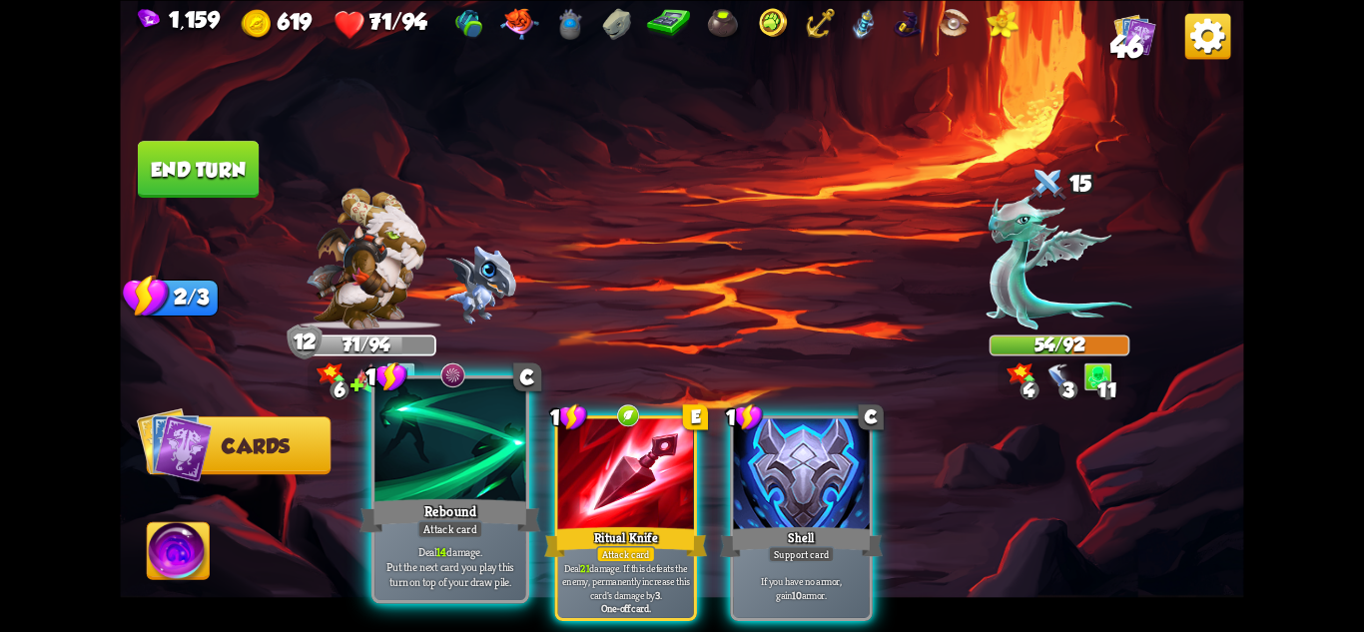
click at [441, 495] on div "Rebound" at bounding box center [450, 515] width 181 height 40
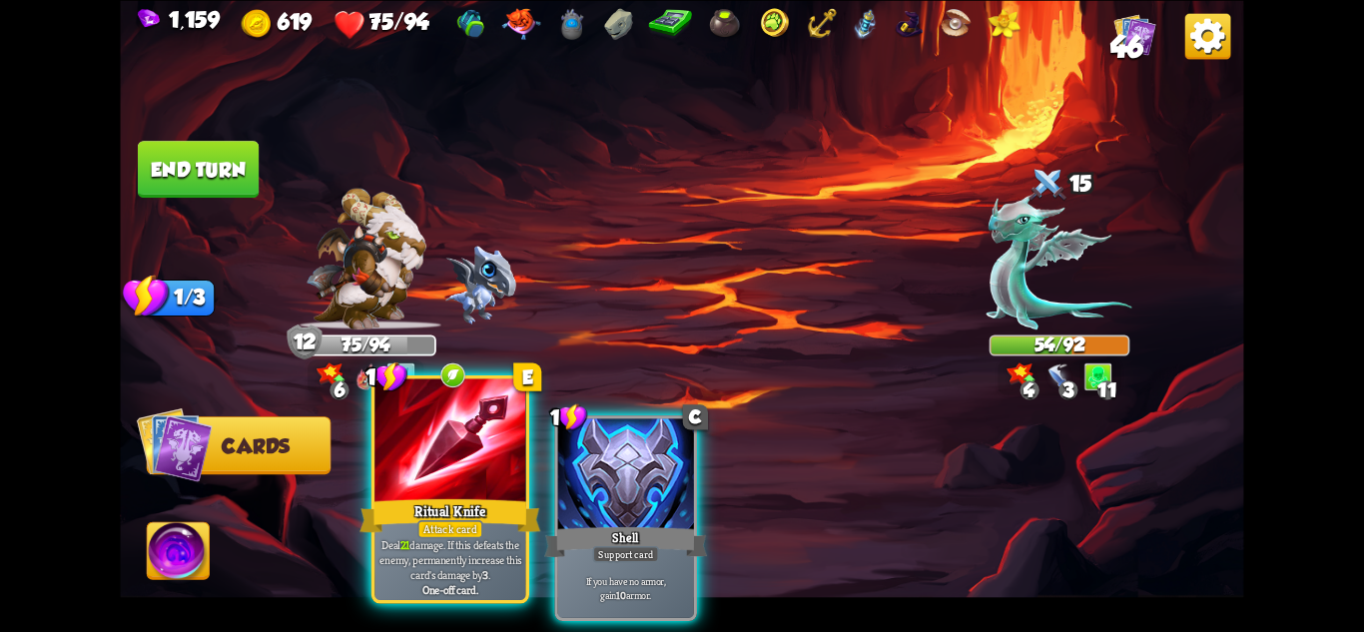
click at [439, 495] on div "Ritual Knife" at bounding box center [450, 515] width 181 height 40
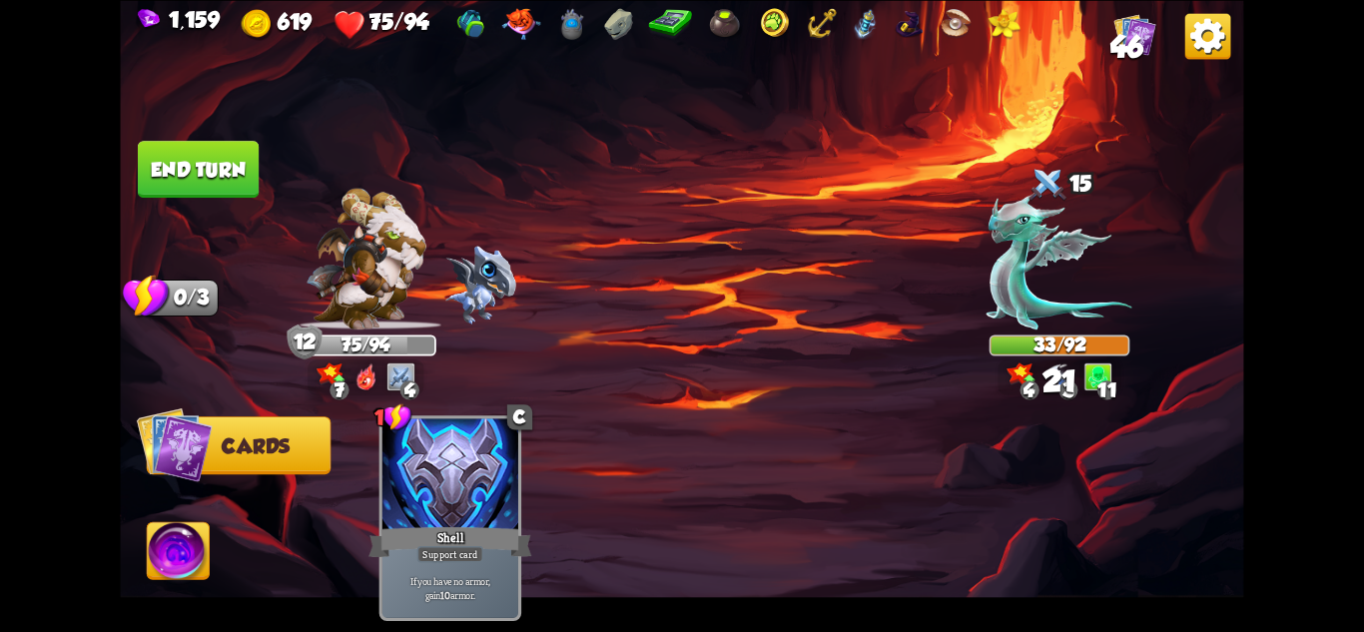
click at [203, 156] on button "End turn" at bounding box center [198, 169] width 121 height 57
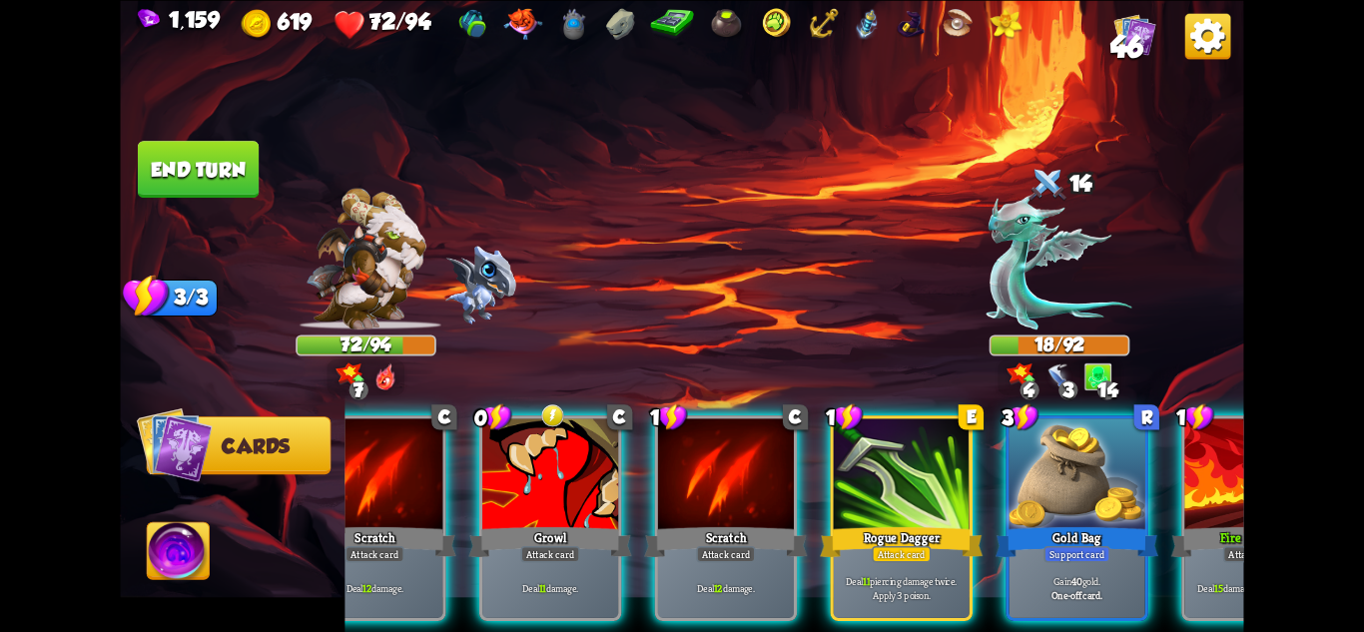
scroll to position [0, 190]
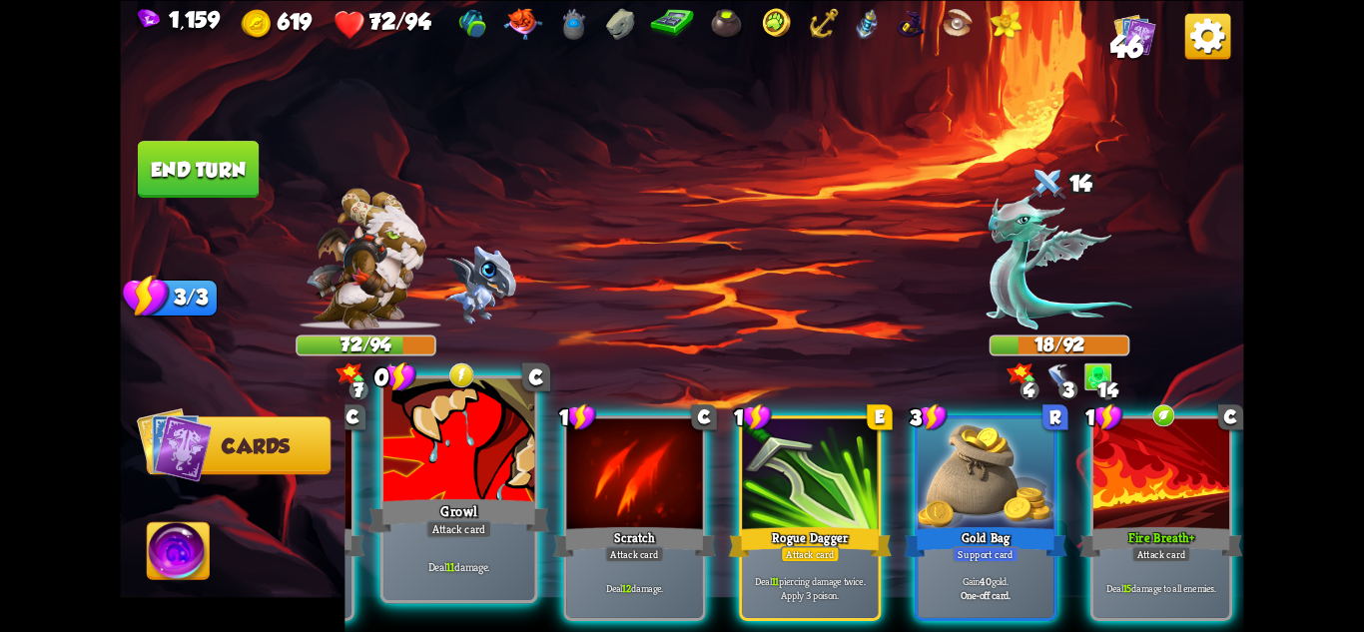
click at [492, 543] on div "Deal 11 damage." at bounding box center [458, 567] width 151 height 66
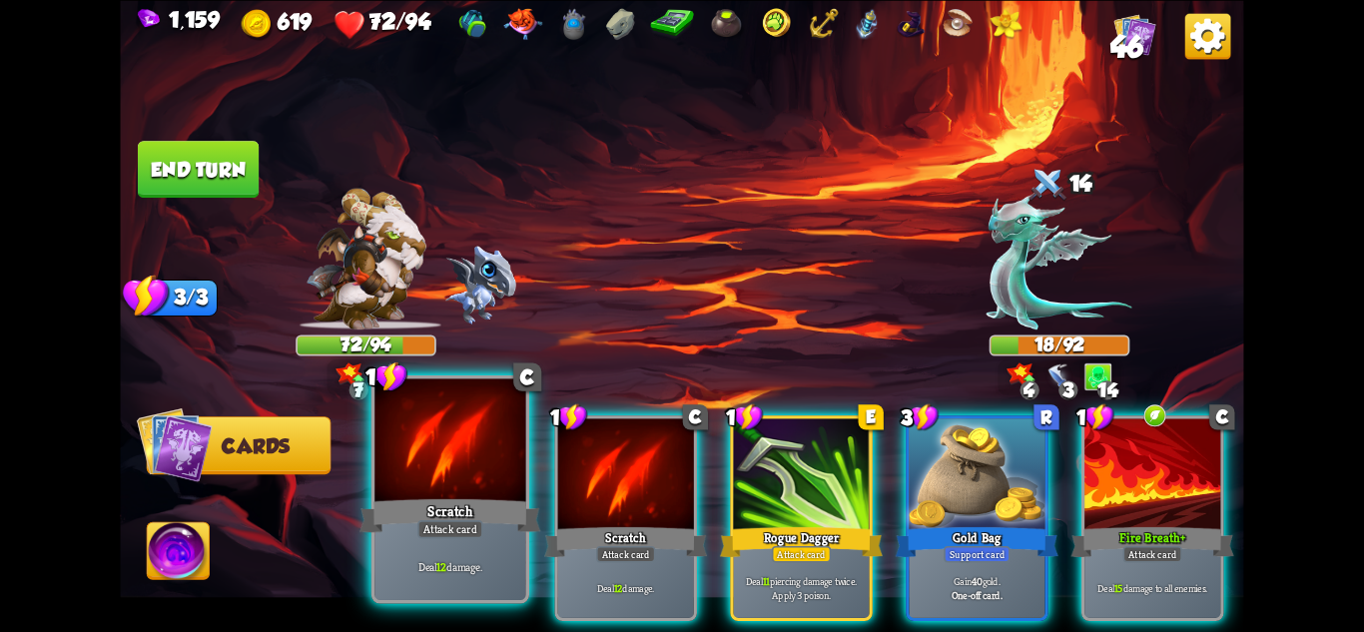
scroll to position [0, 0]
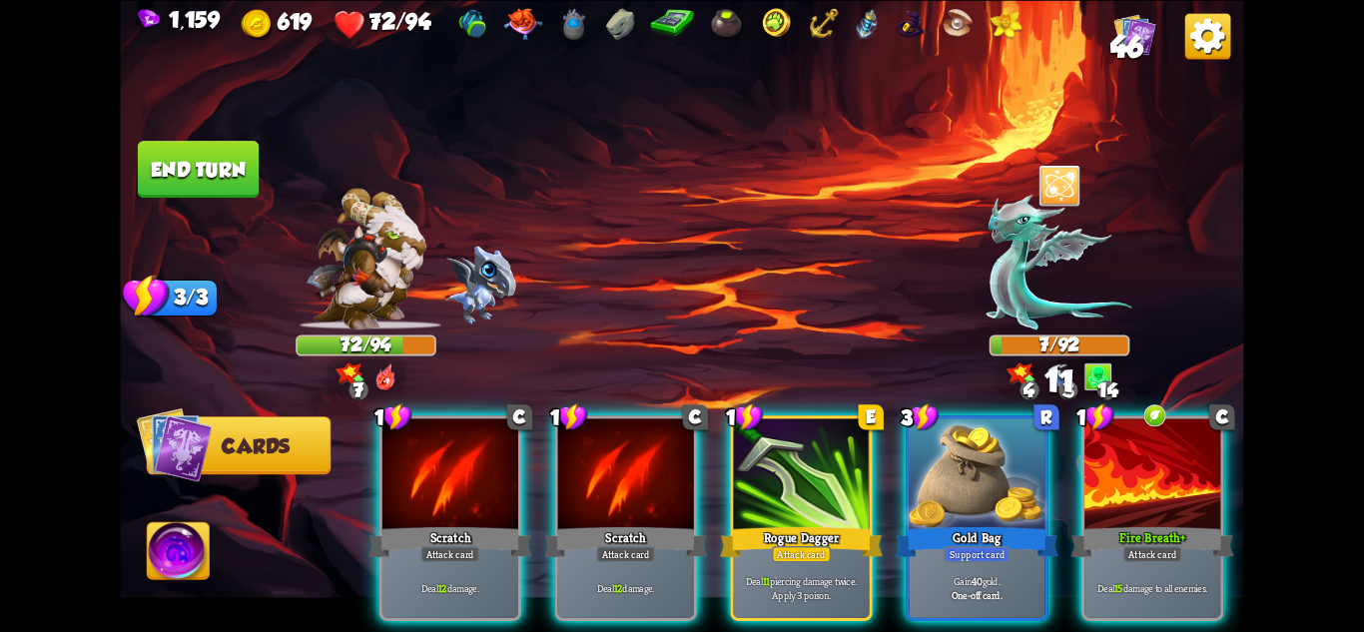
click at [193, 546] on img at bounding box center [179, 553] width 62 height 63
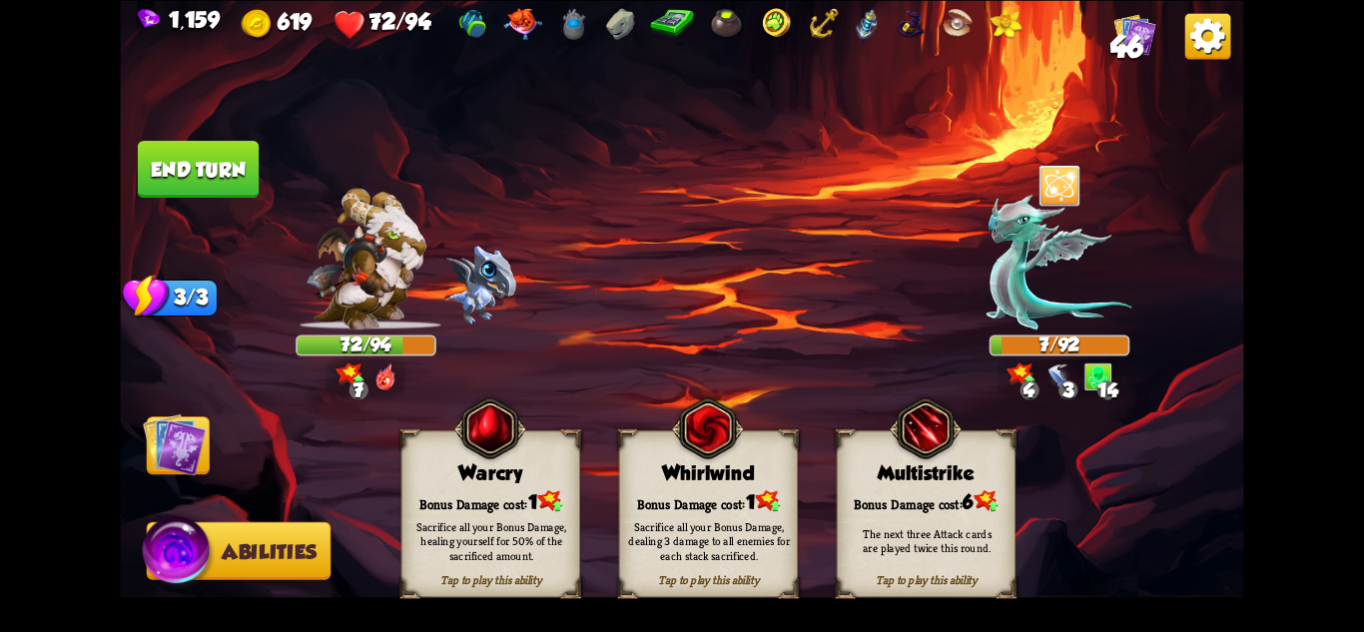
click at [486, 515] on div "Sacrifice all your Bonus Damage, healing yourself for 50% of the sacrificed amo…" at bounding box center [491, 540] width 179 height 70
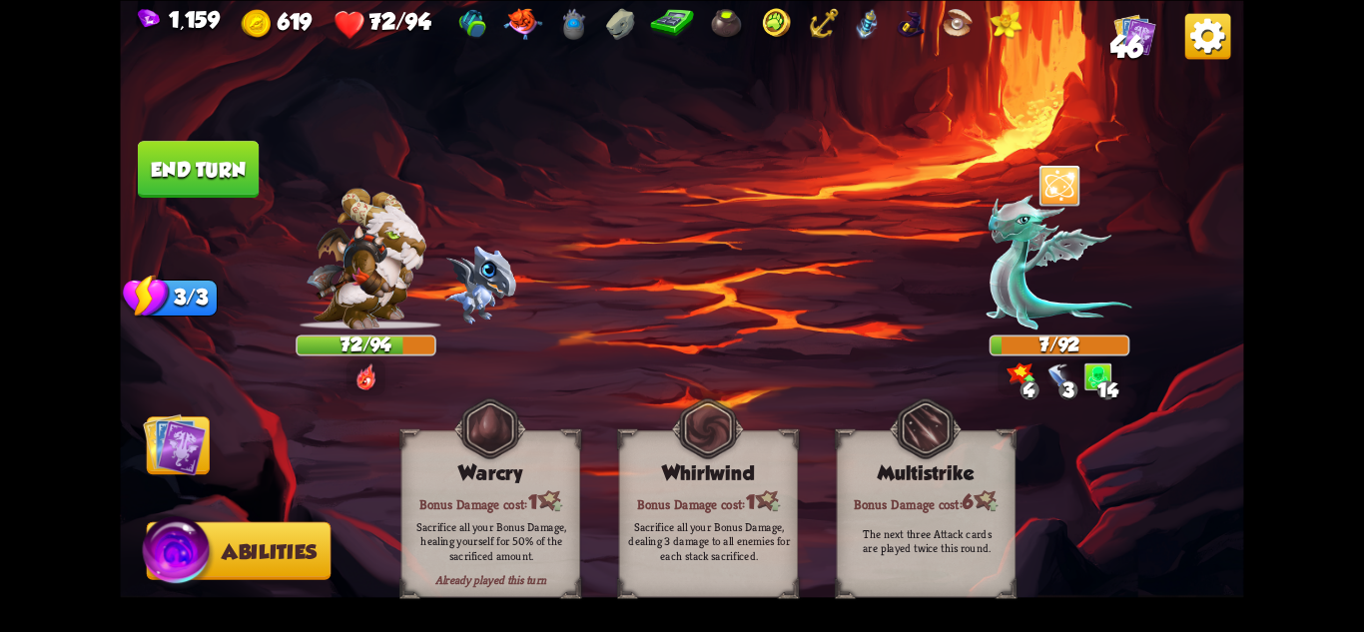
click at [195, 453] on img at bounding box center [174, 443] width 63 height 63
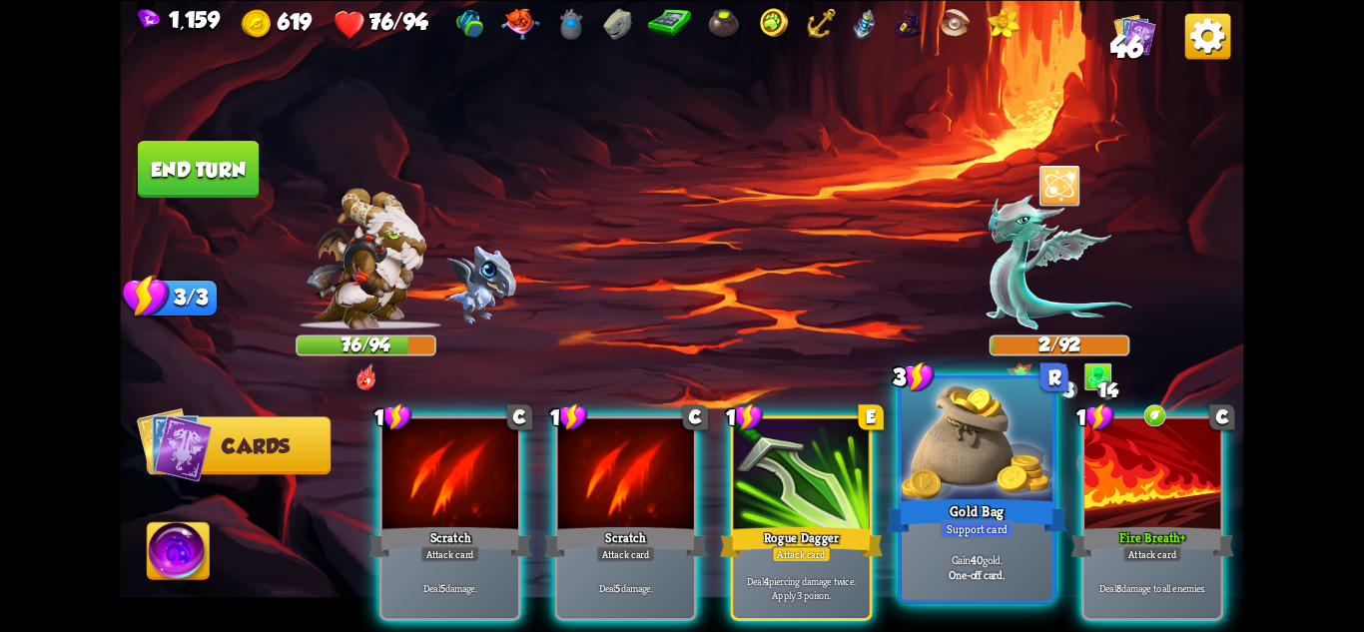
click at [961, 443] on div at bounding box center [977, 441] width 151 height 127
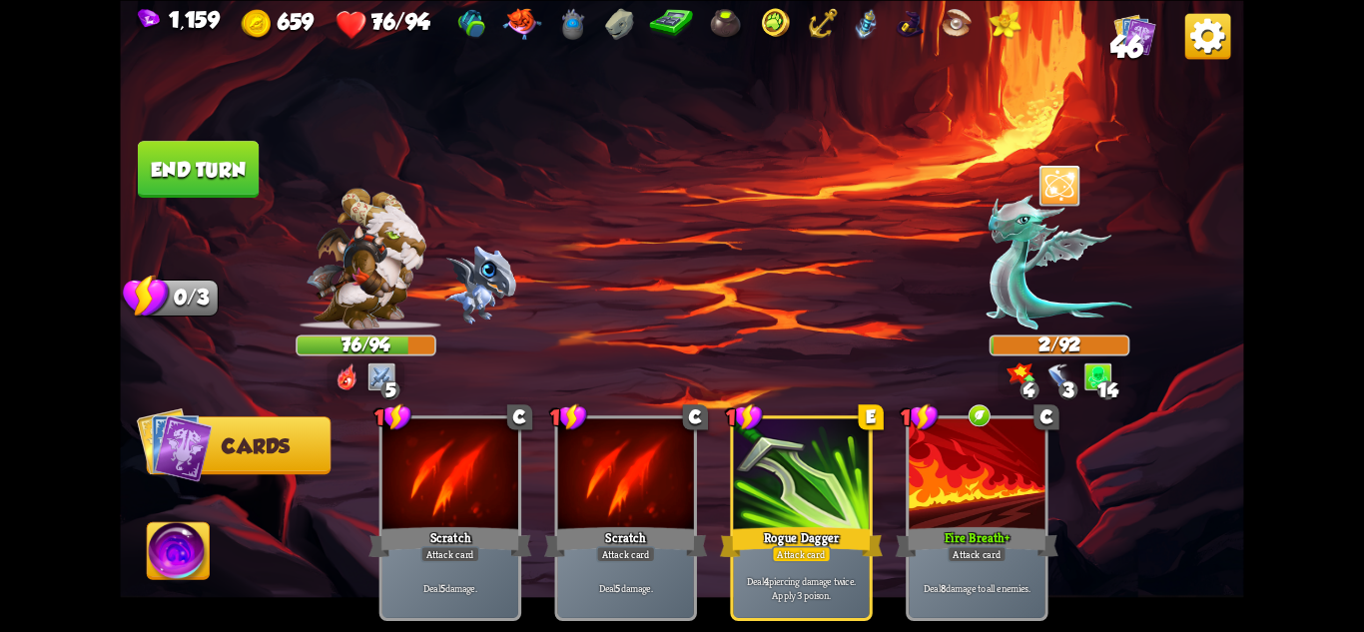
click at [222, 133] on img at bounding box center [681, 316] width 1123 height 632
click at [216, 146] on button "End turn" at bounding box center [198, 169] width 121 height 57
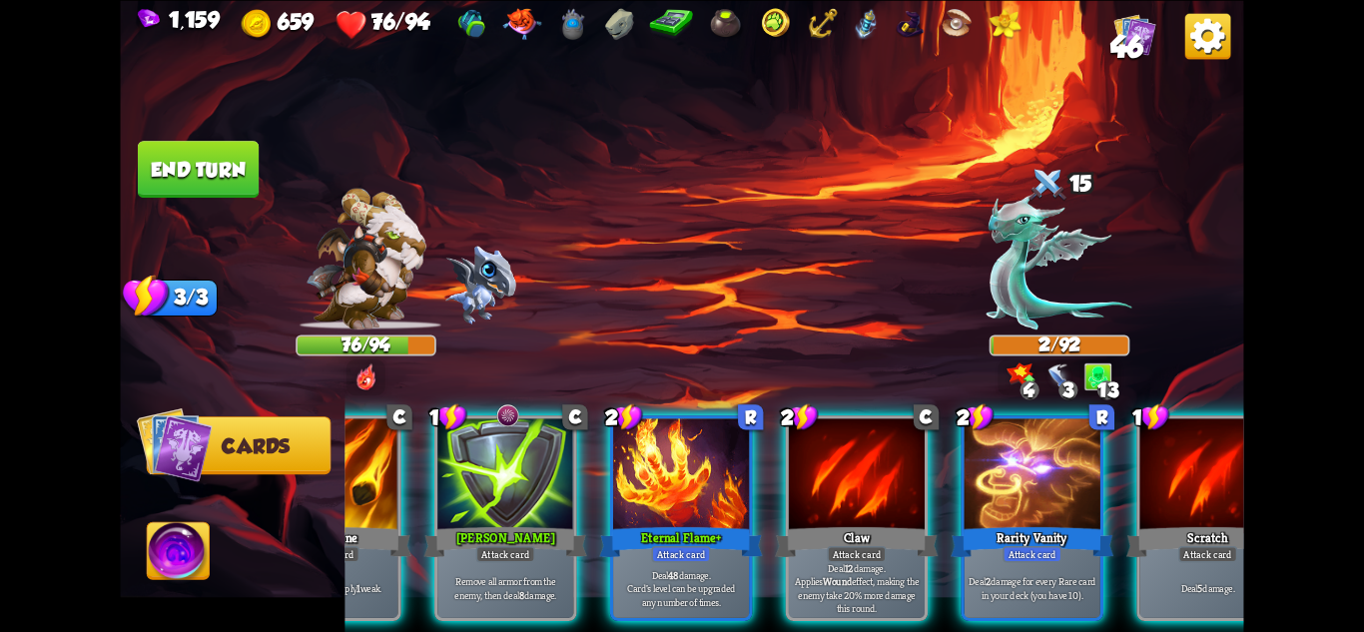
scroll to position [0, 190]
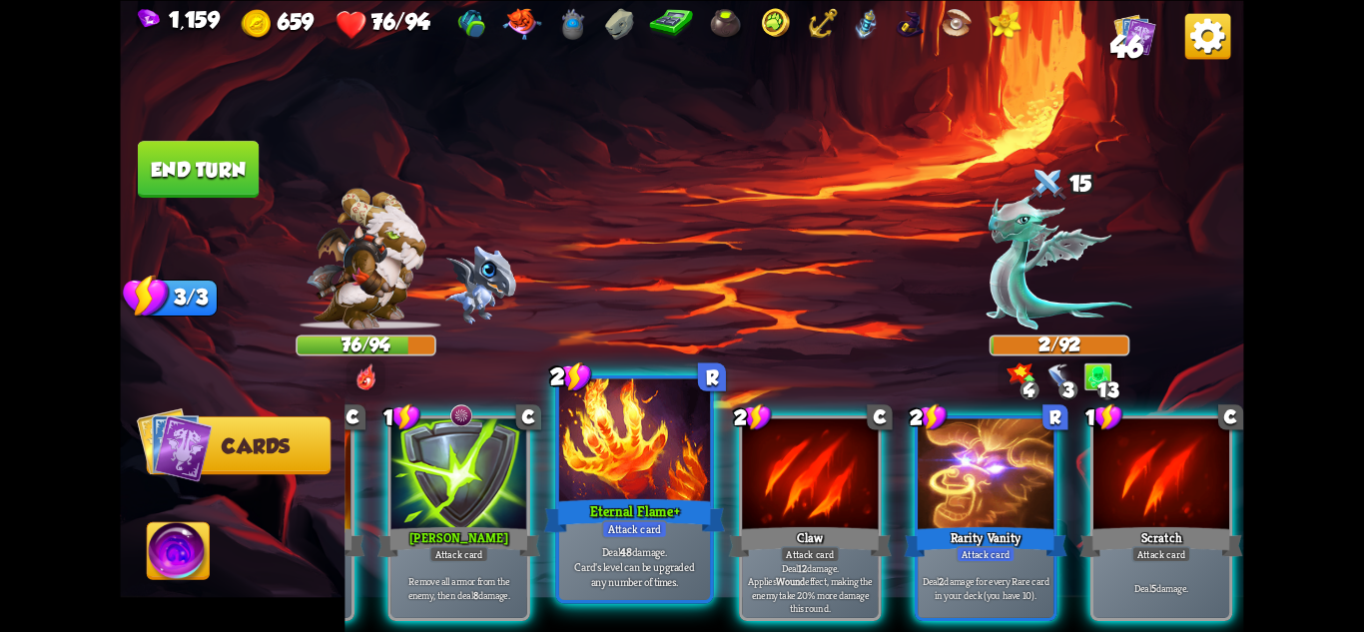
click at [592, 509] on div "Eternal Flame+" at bounding box center [634, 515] width 181 height 40
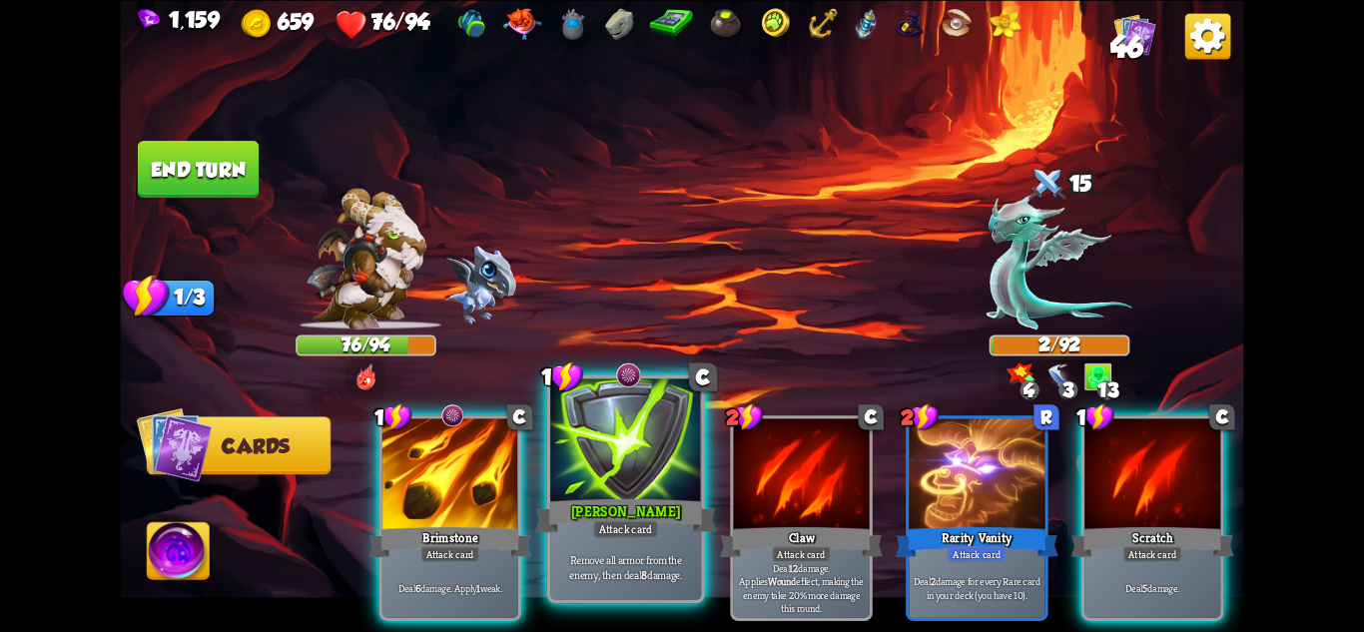
scroll to position [0, 0]
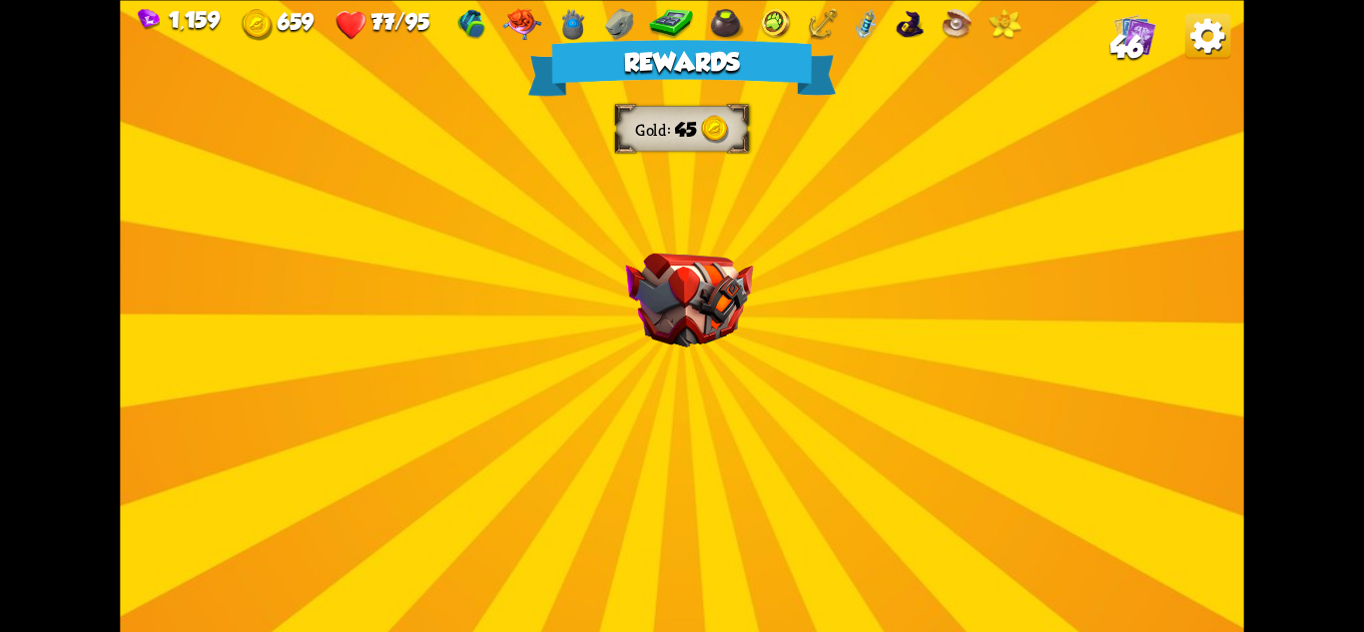
click at [614, 415] on div "Rewards Gold 45 Select a card 1 C Riposte Attack card Deal 5 damage. If the ene…" at bounding box center [681, 316] width 1123 height 632
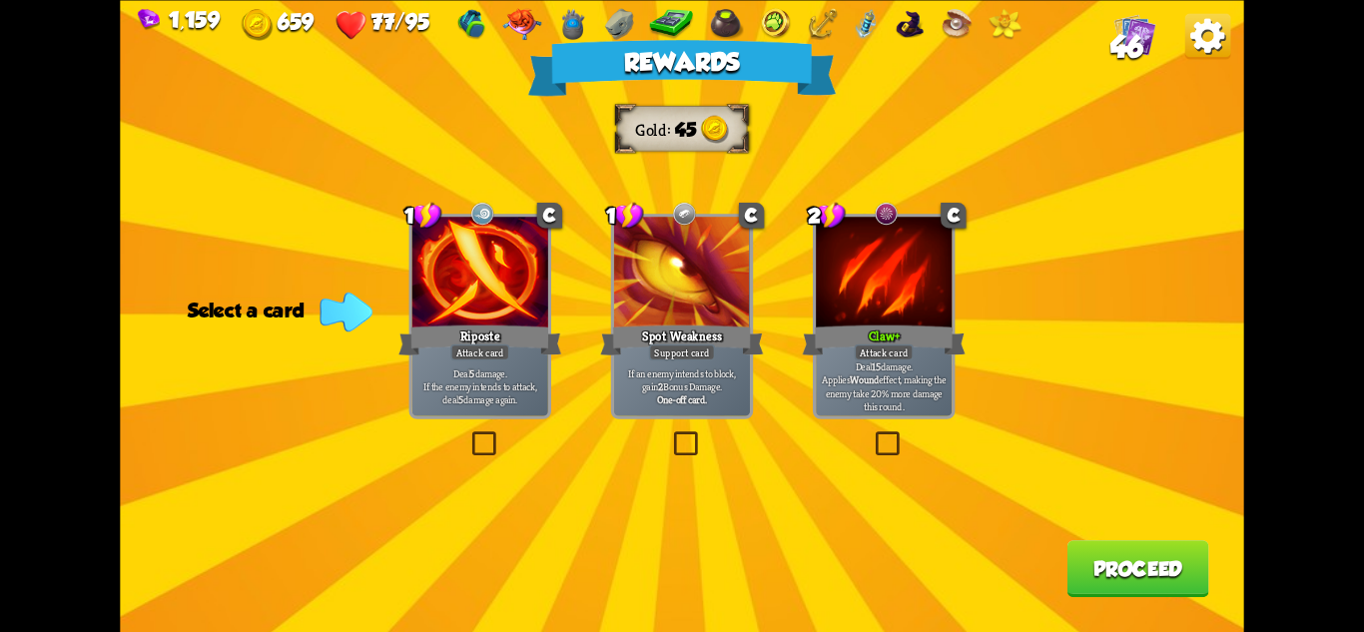
click at [496, 328] on div "Riposte" at bounding box center [479, 340] width 163 height 36
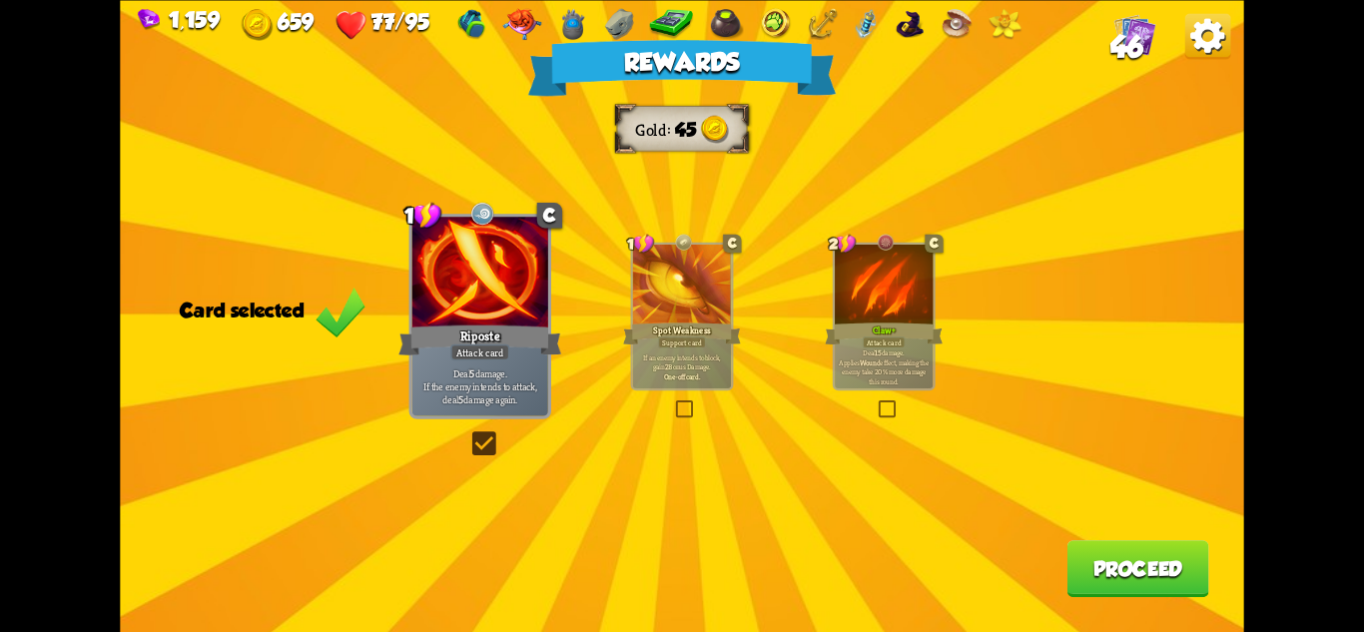
click at [1148, 574] on button "Proceed" at bounding box center [1139, 568] width 142 height 57
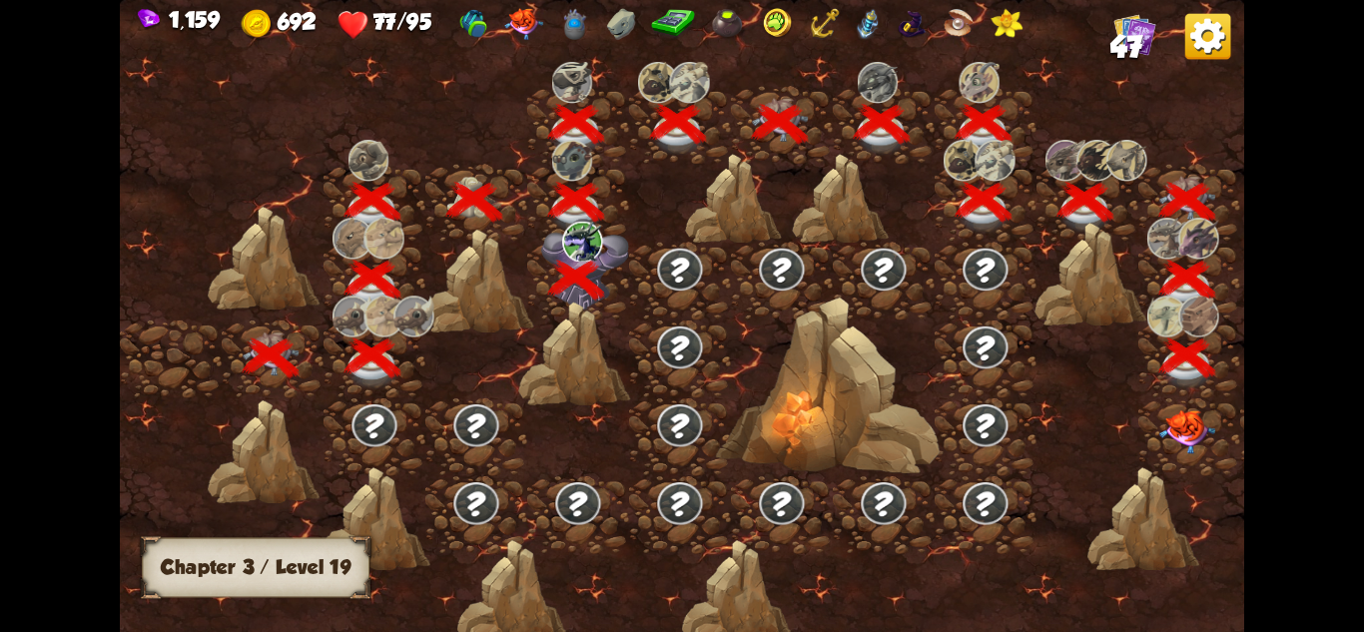
scroll to position [0, 304]
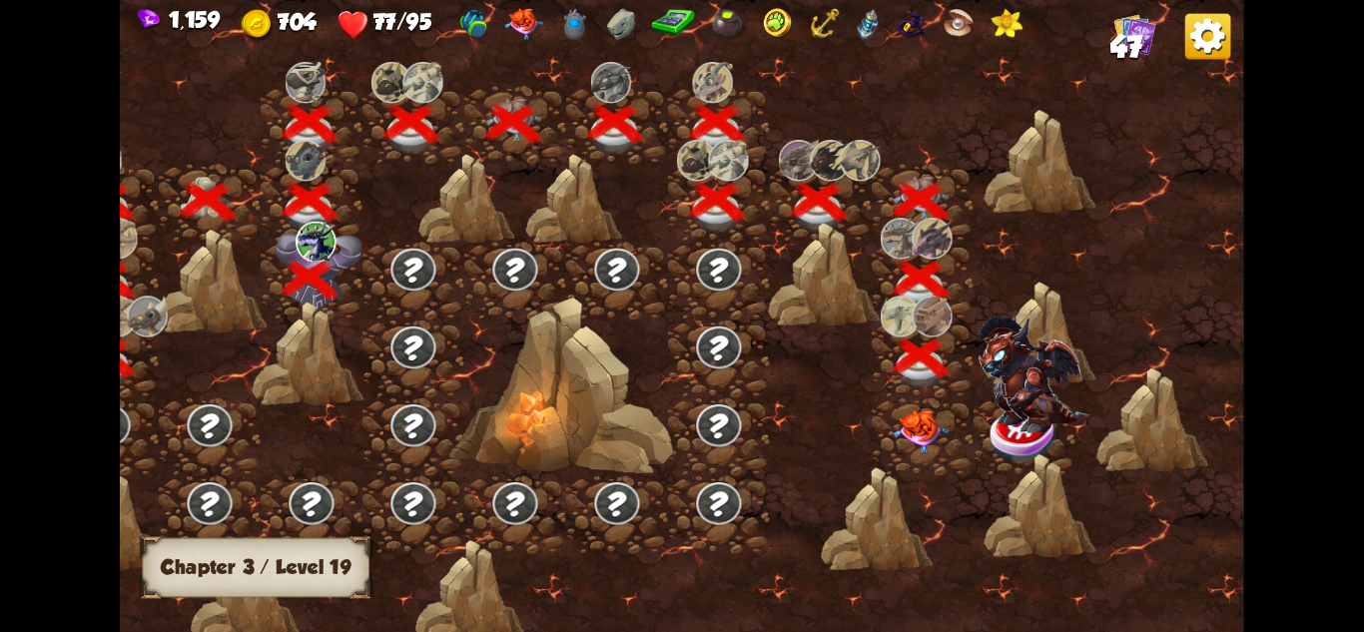
click at [931, 430] on img at bounding box center [921, 432] width 56 height 44
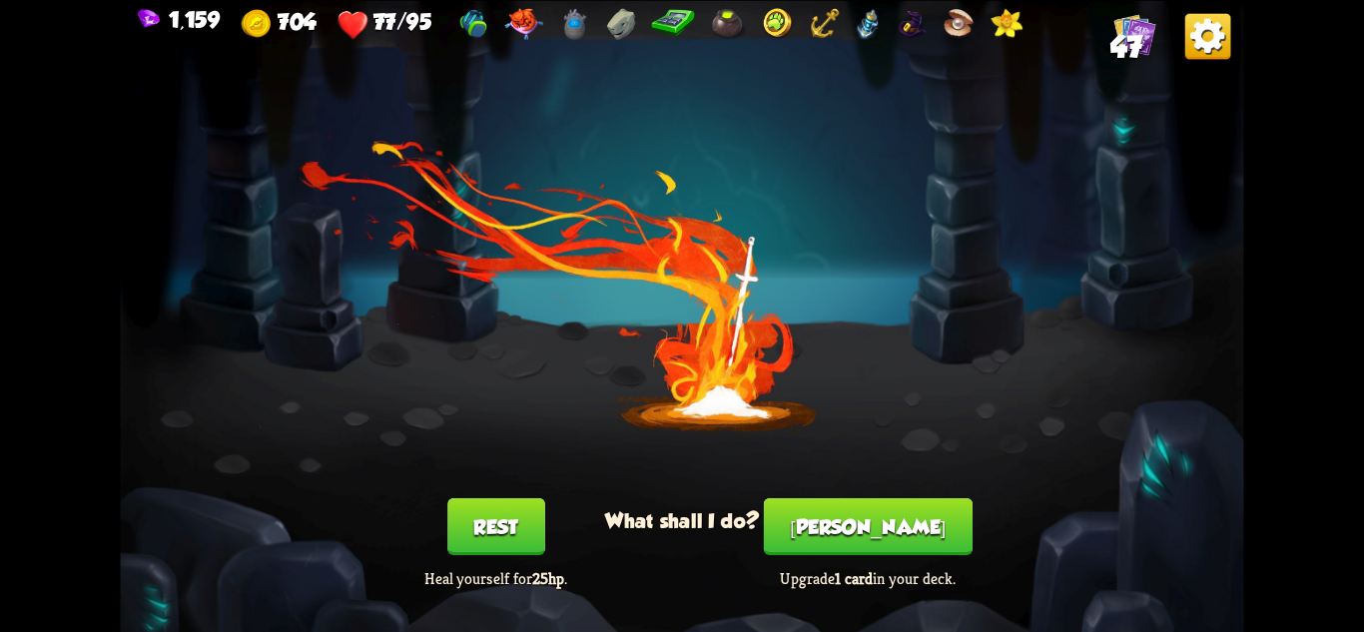
click at [879, 543] on button "[PERSON_NAME]" at bounding box center [868, 525] width 209 height 57
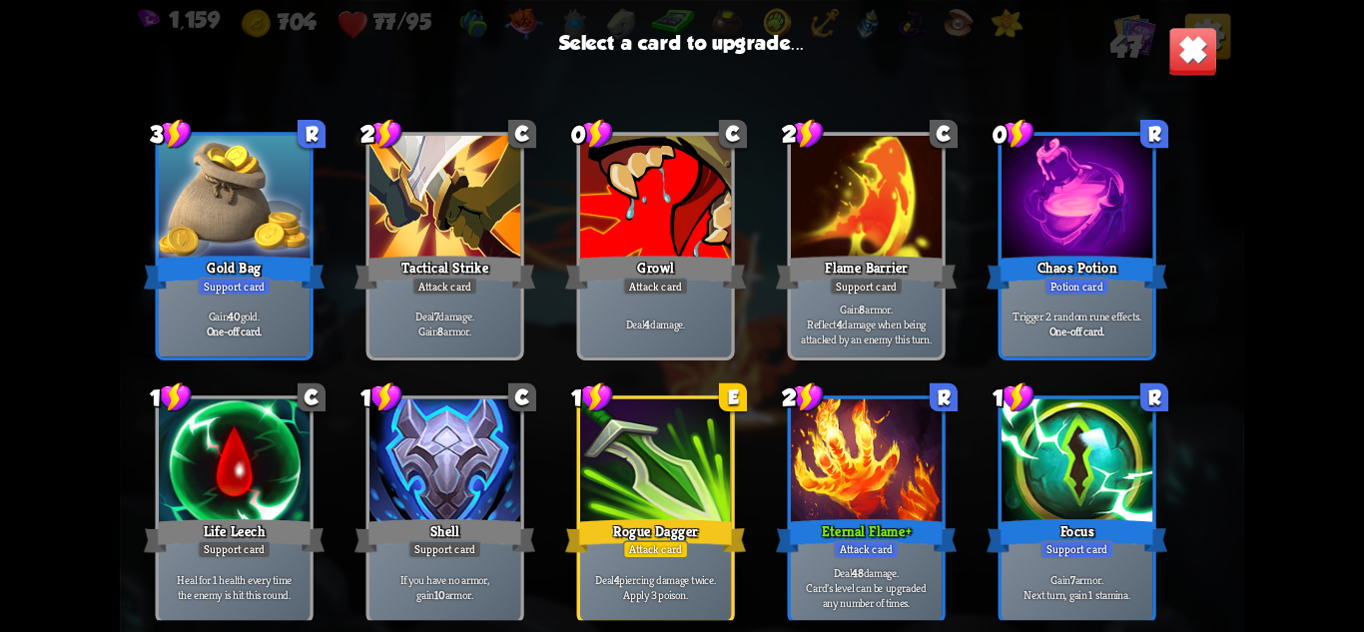
scroll to position [928, 0]
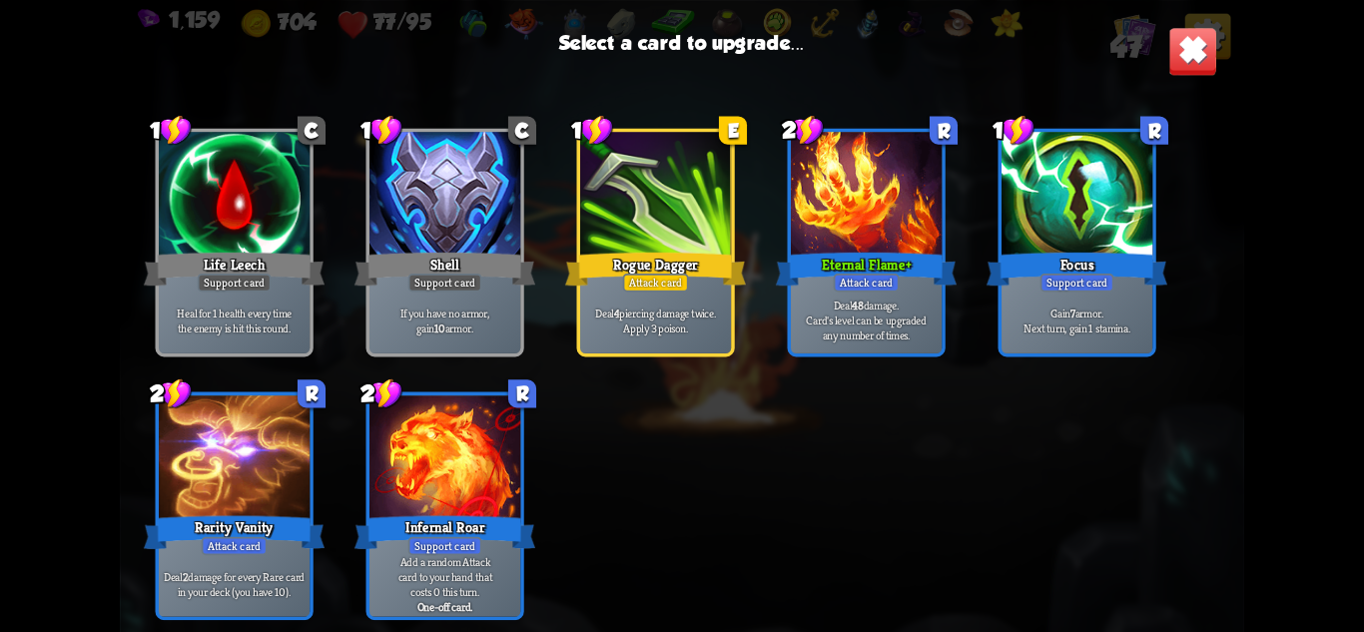
click at [866, 258] on div "Eternal Flame+" at bounding box center [866, 269] width 181 height 40
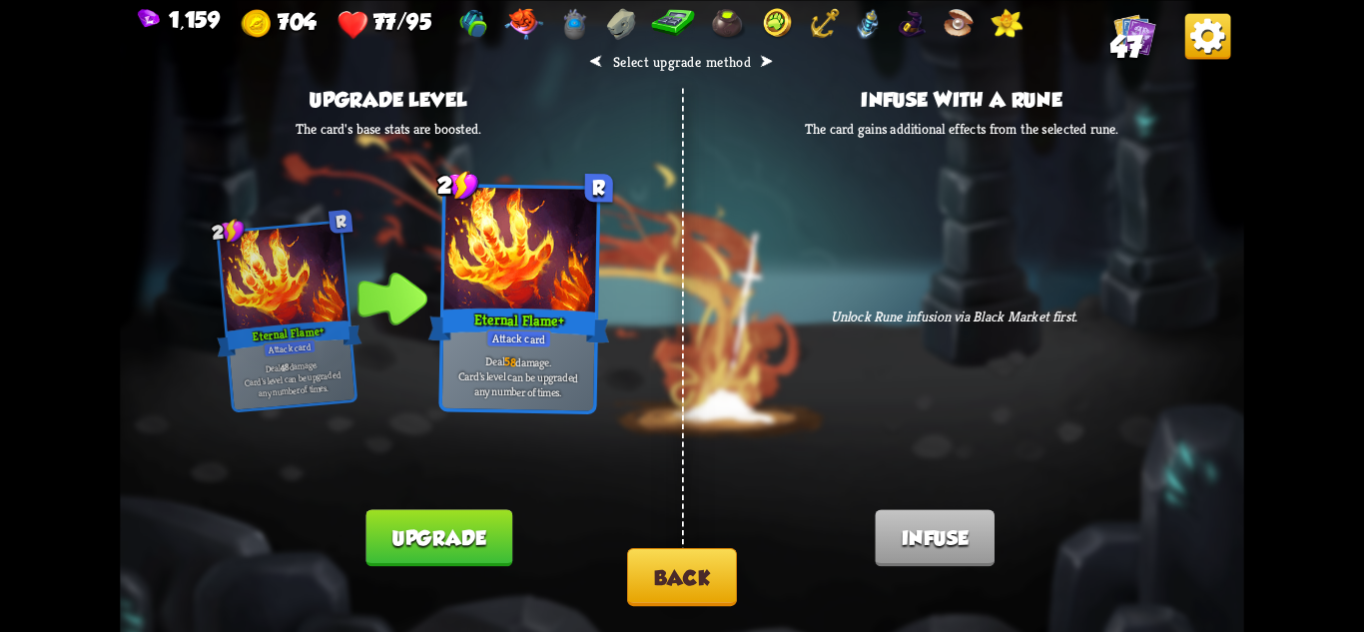
click at [454, 534] on button "Upgrade" at bounding box center [438, 537] width 146 height 57
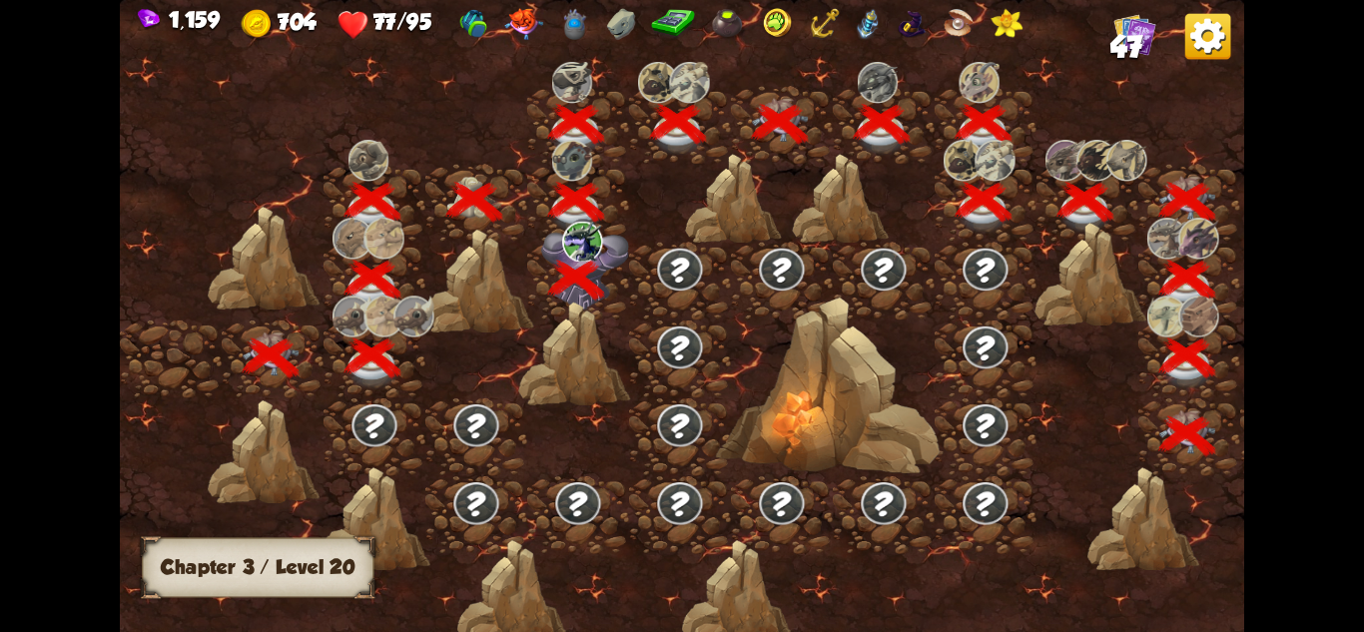
scroll to position [0, 304]
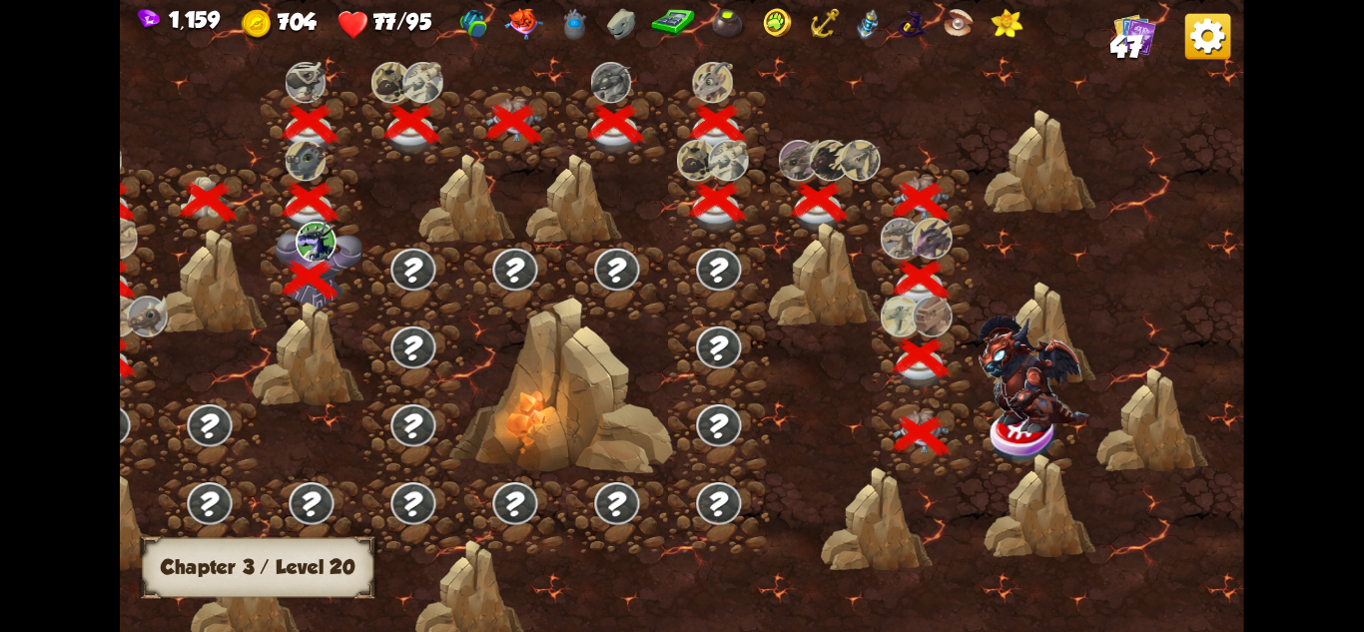
click at [1015, 428] on img at bounding box center [1034, 375] width 113 height 118
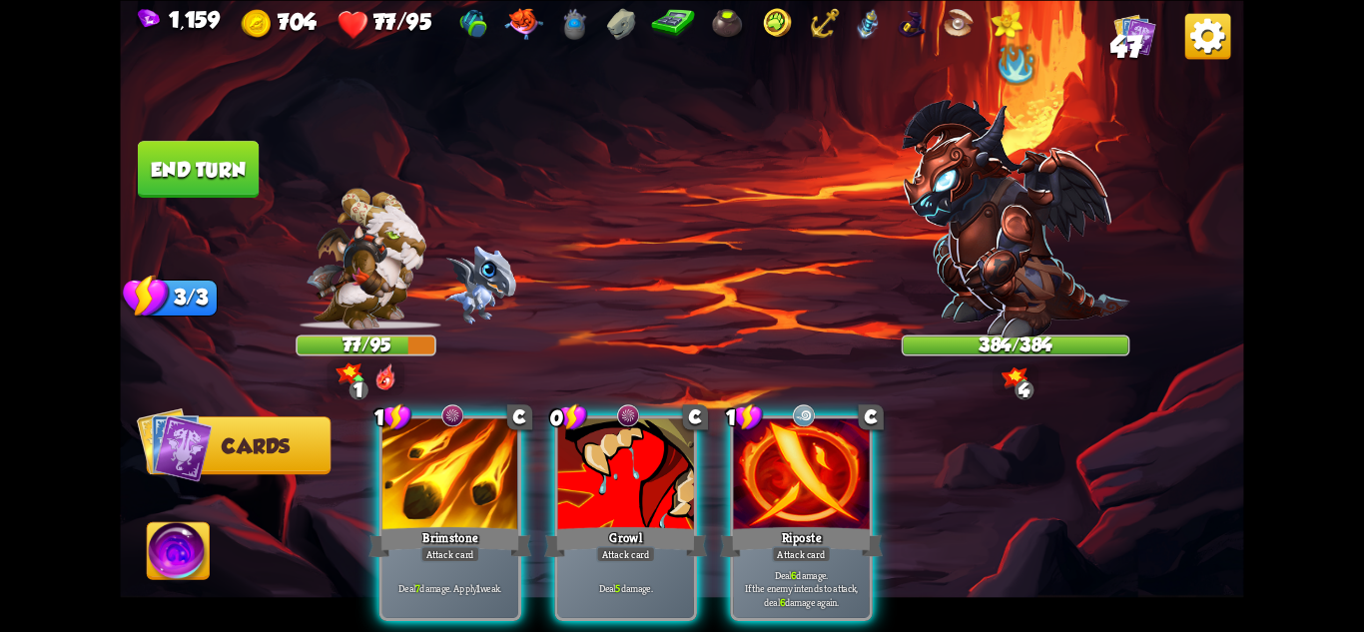
click at [1019, 223] on img at bounding box center [1016, 219] width 229 height 239
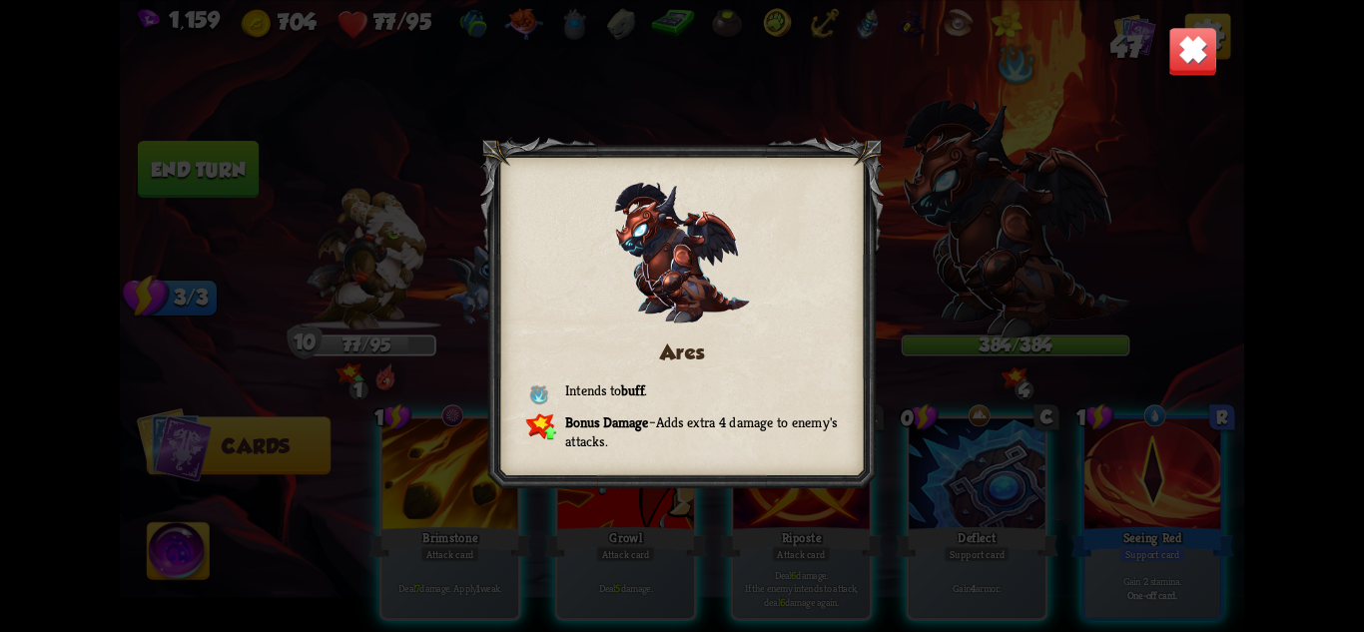
click at [1202, 34] on img at bounding box center [1192, 50] width 49 height 49
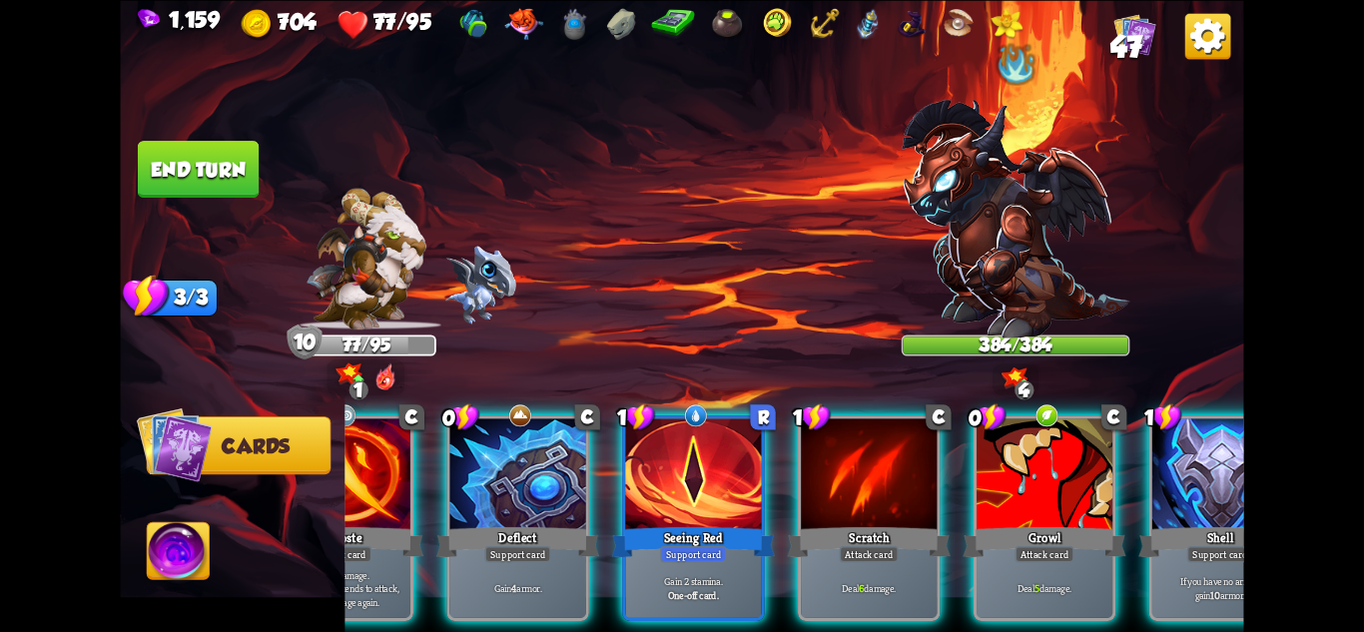
scroll to position [0, 589]
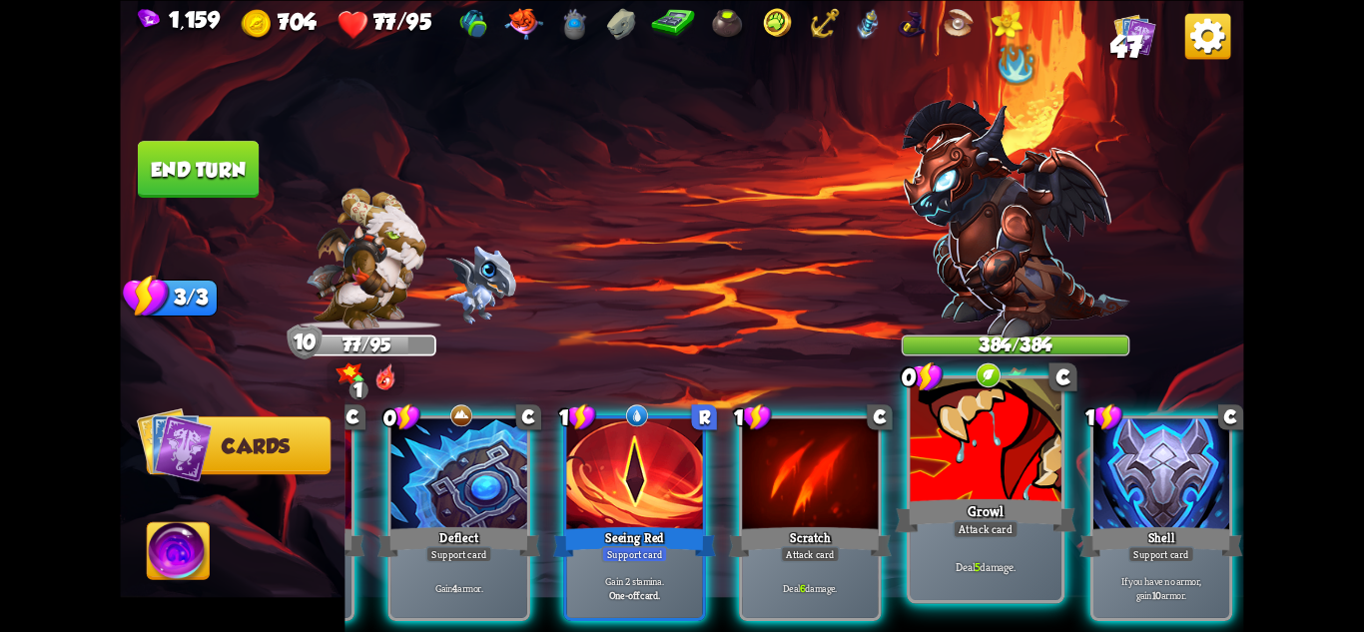
click at [943, 442] on div at bounding box center [986, 441] width 151 height 127
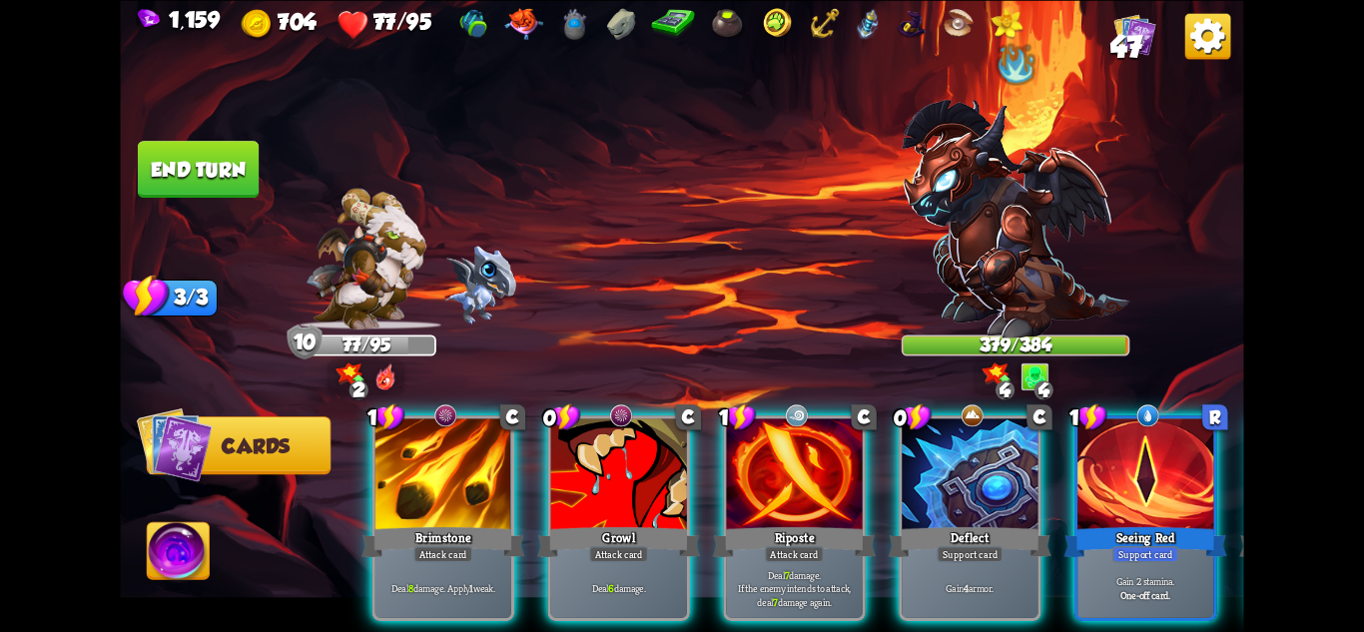
scroll to position [0, 0]
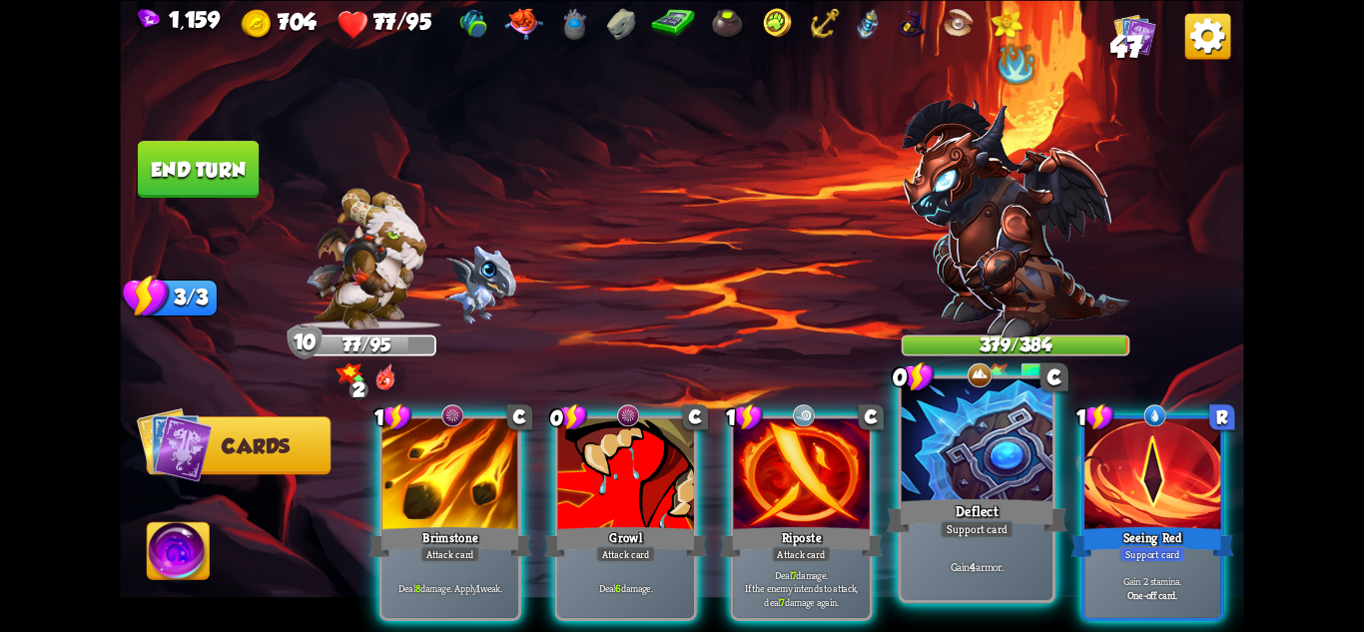
click at [972, 460] on div at bounding box center [977, 441] width 151 height 127
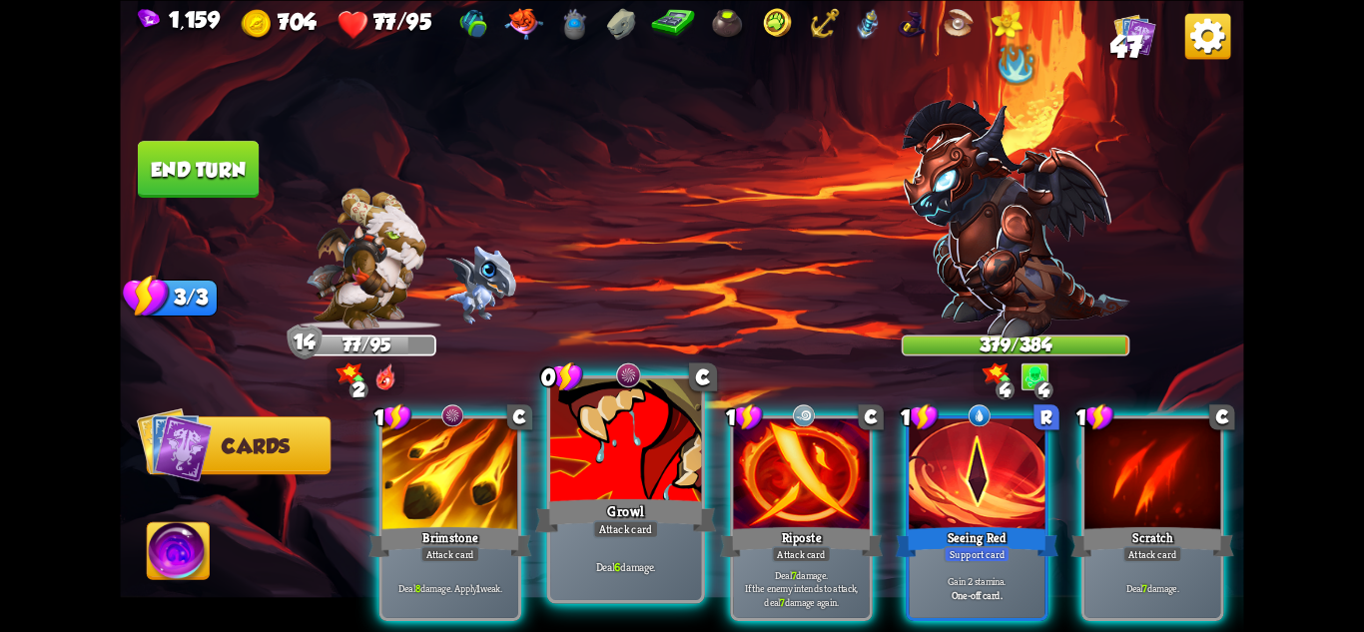
click at [591, 483] on div at bounding box center [625, 441] width 151 height 127
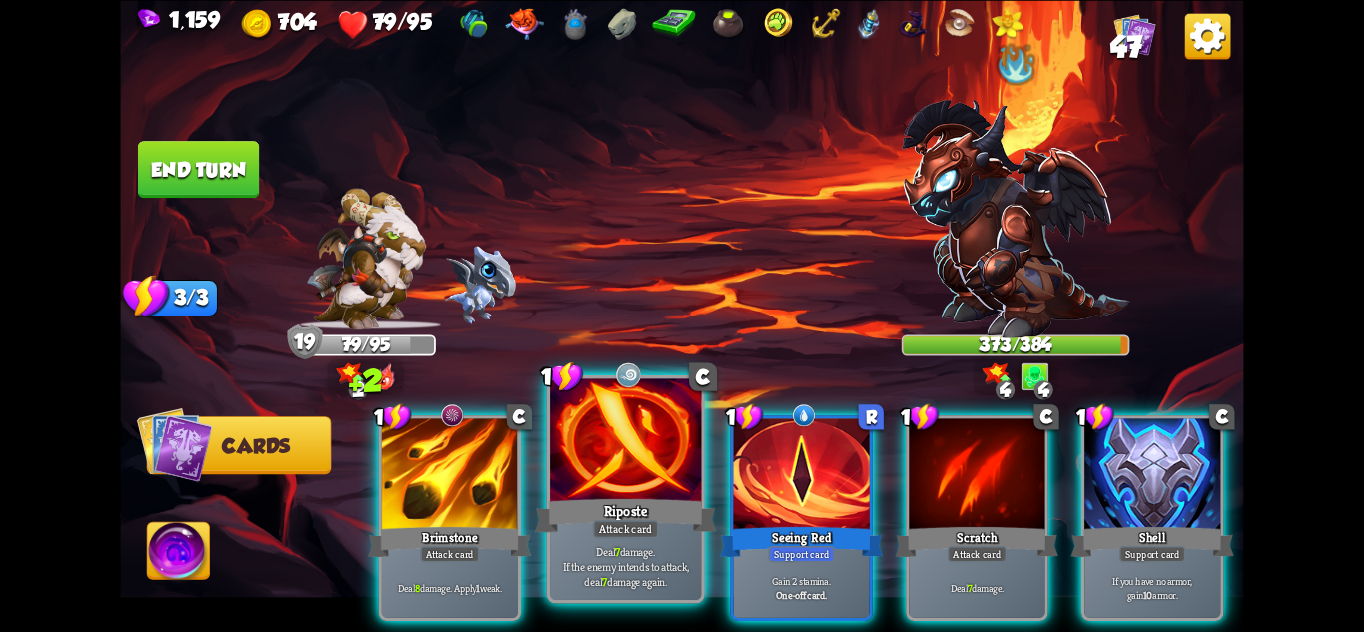
click at [638, 490] on div at bounding box center [625, 441] width 151 height 127
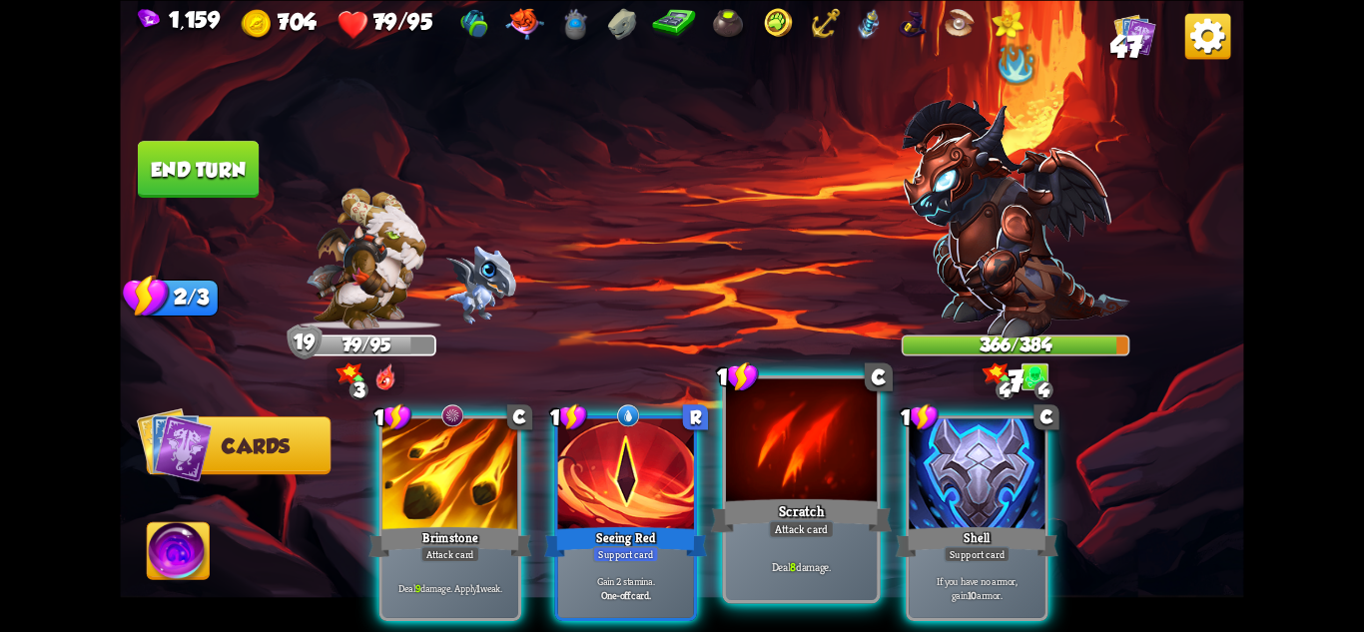
click at [773, 490] on div at bounding box center [801, 441] width 151 height 127
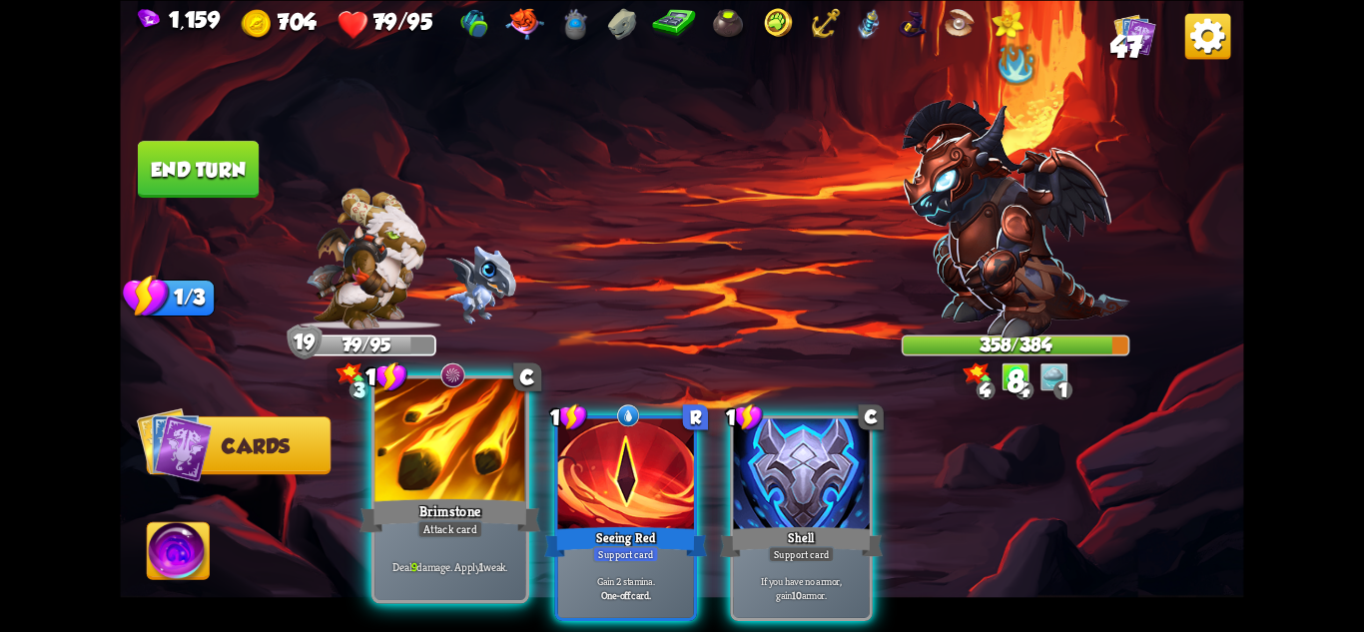
click at [425, 495] on div "Brimstone" at bounding box center [450, 515] width 181 height 40
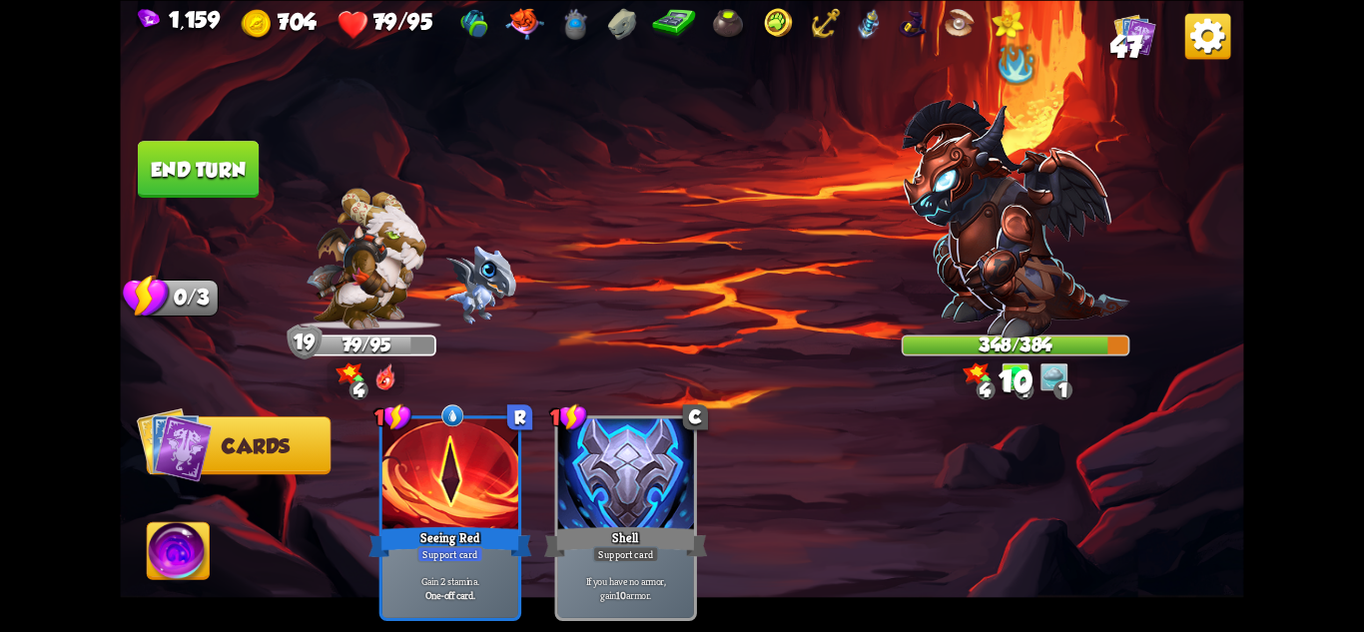
click at [199, 162] on button "End turn" at bounding box center [198, 169] width 121 height 57
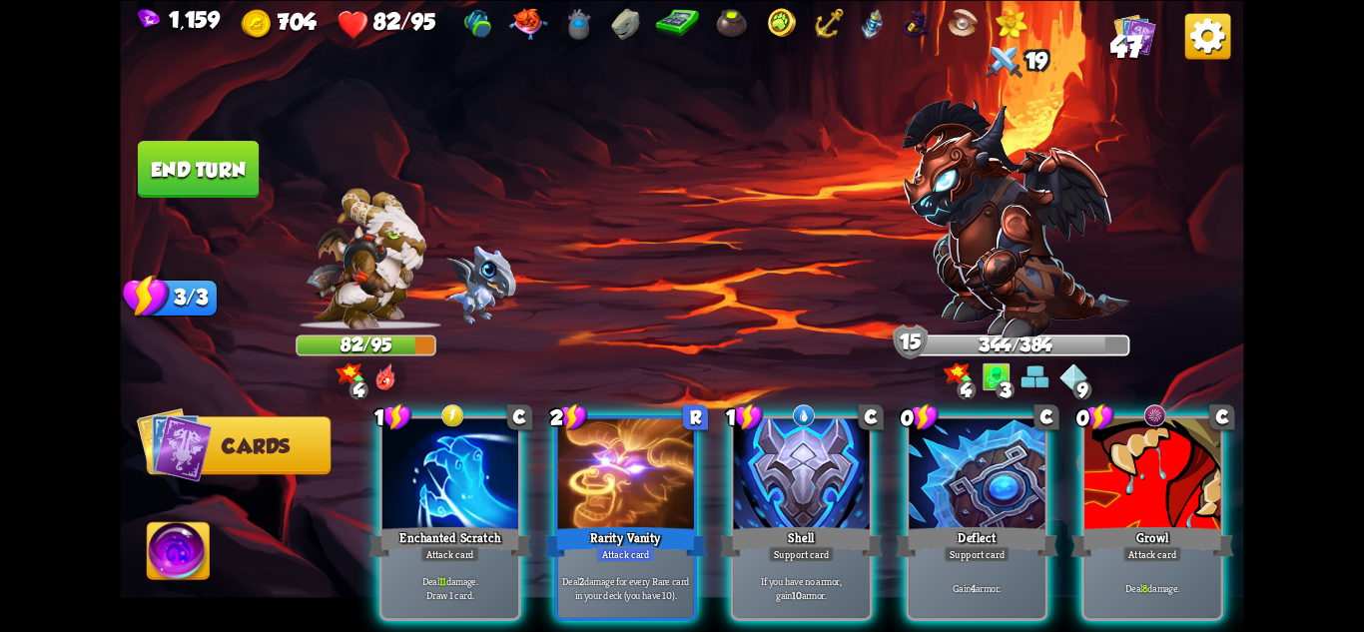
click at [996, 296] on img at bounding box center [1016, 219] width 229 height 239
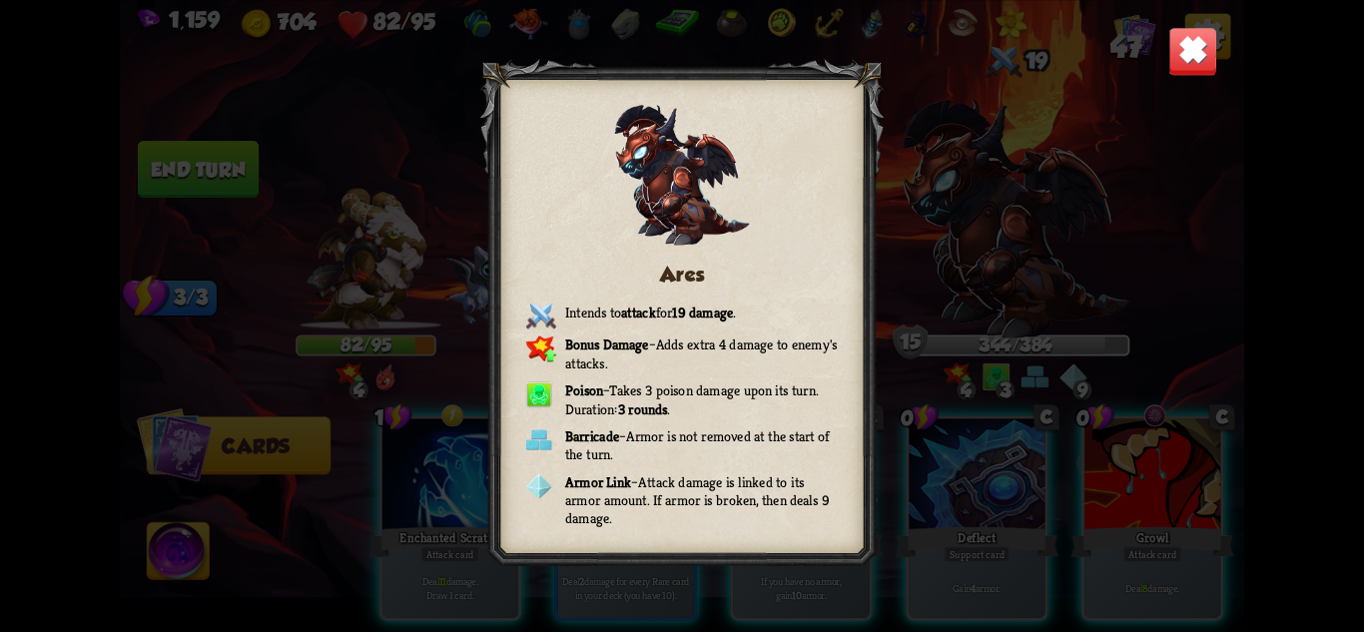
click at [1182, 40] on img at bounding box center [1192, 50] width 49 height 49
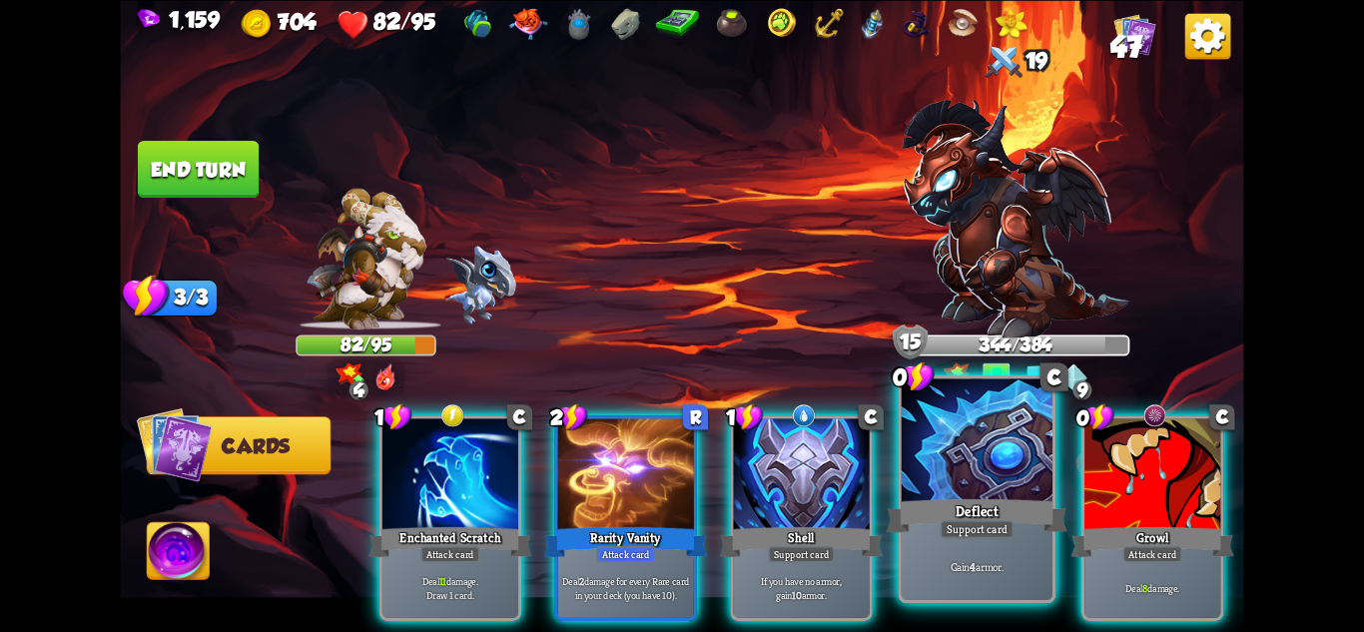
click at [986, 477] on div at bounding box center [977, 441] width 151 height 127
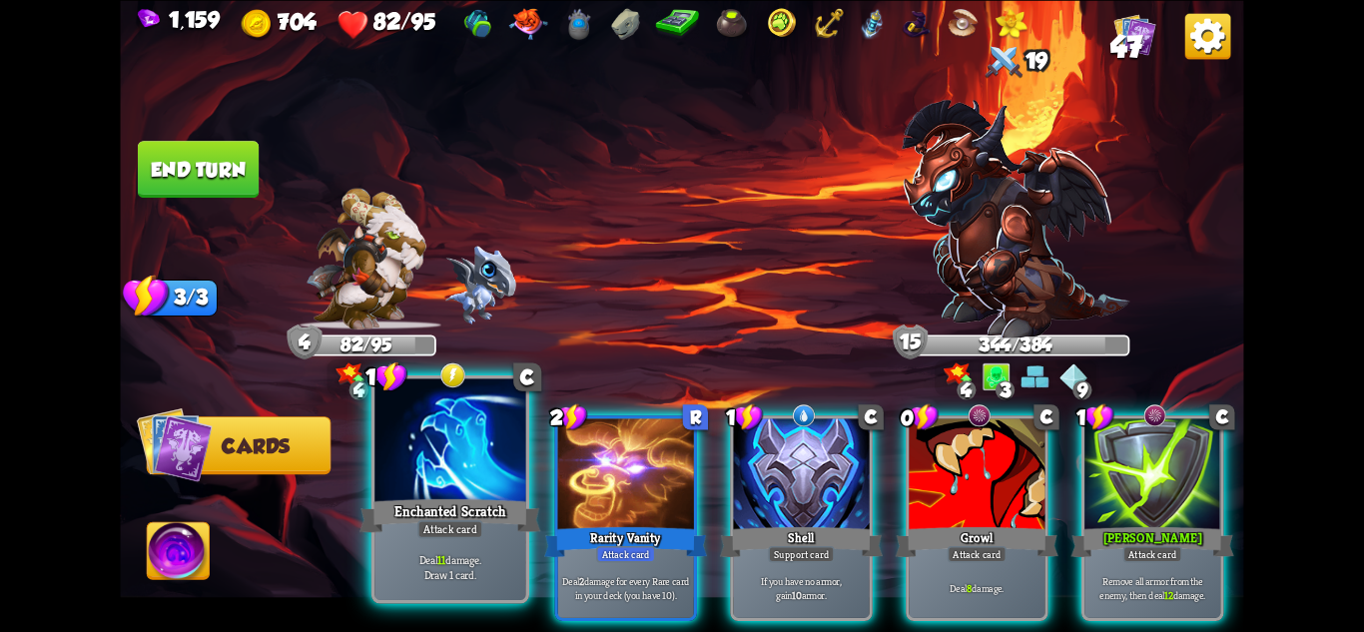
click at [446, 498] on div "Enchanted Scratch" at bounding box center [450, 515] width 181 height 40
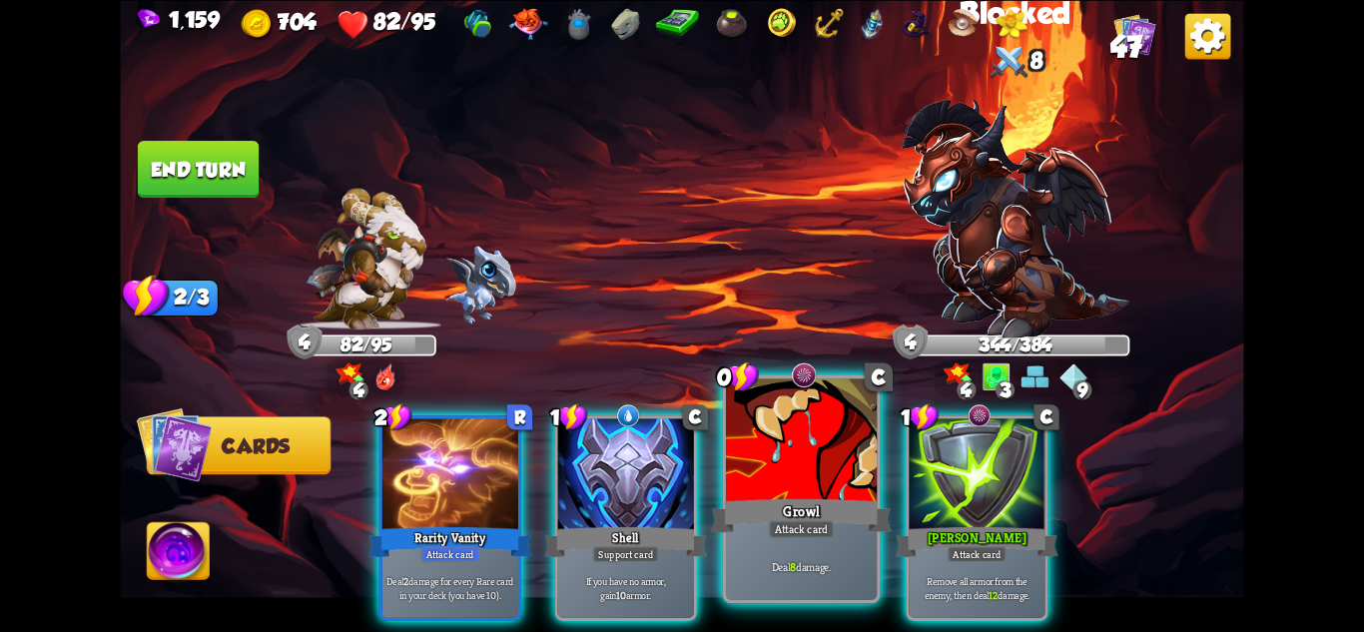
click at [804, 464] on div at bounding box center [801, 441] width 151 height 127
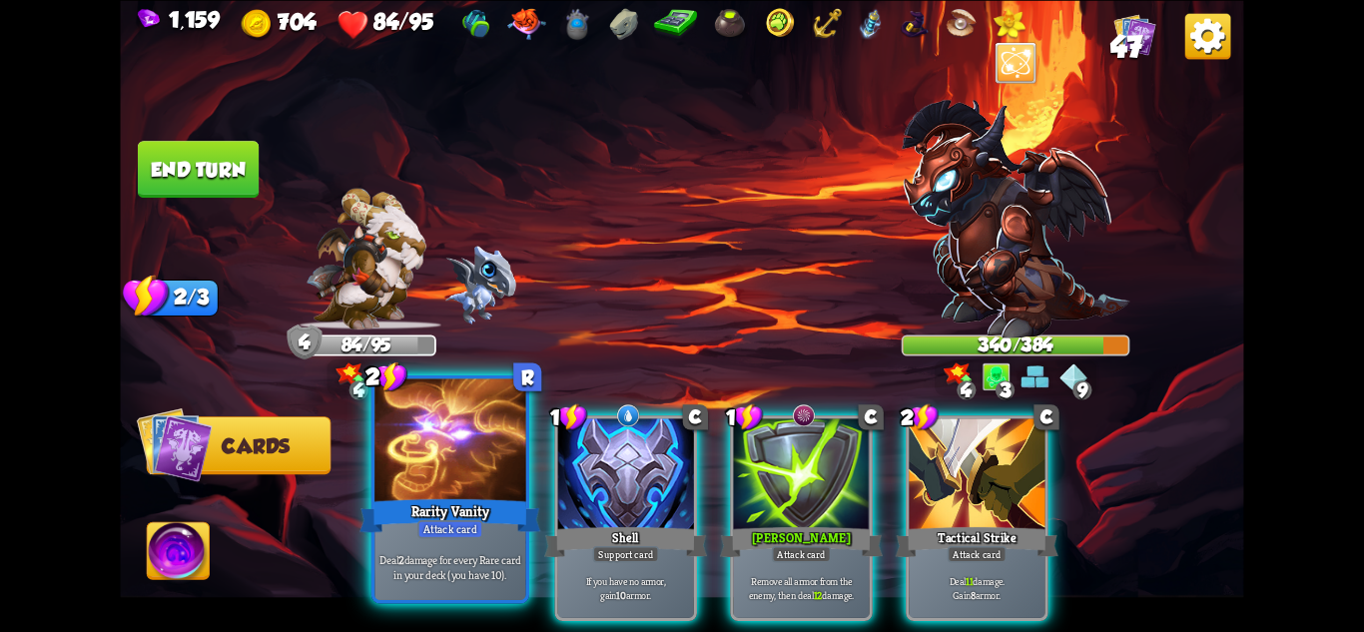
click at [456, 494] on div at bounding box center [449, 441] width 151 height 127
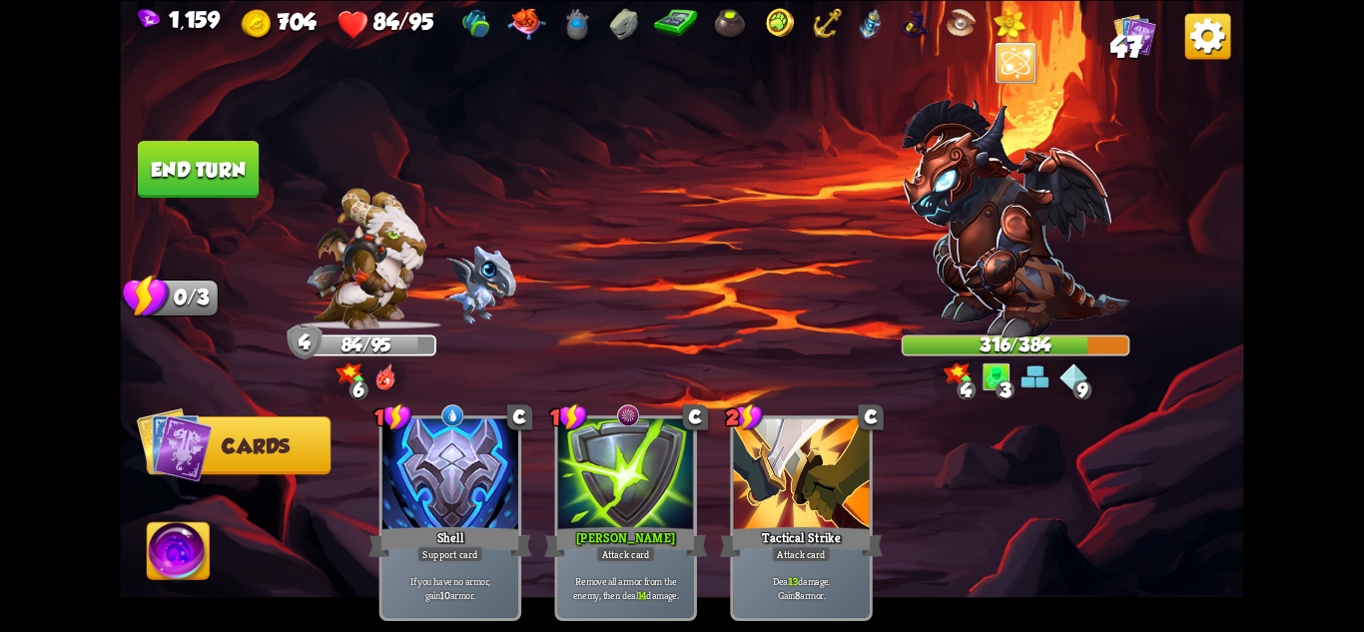
click at [214, 149] on button "End turn" at bounding box center [198, 169] width 121 height 57
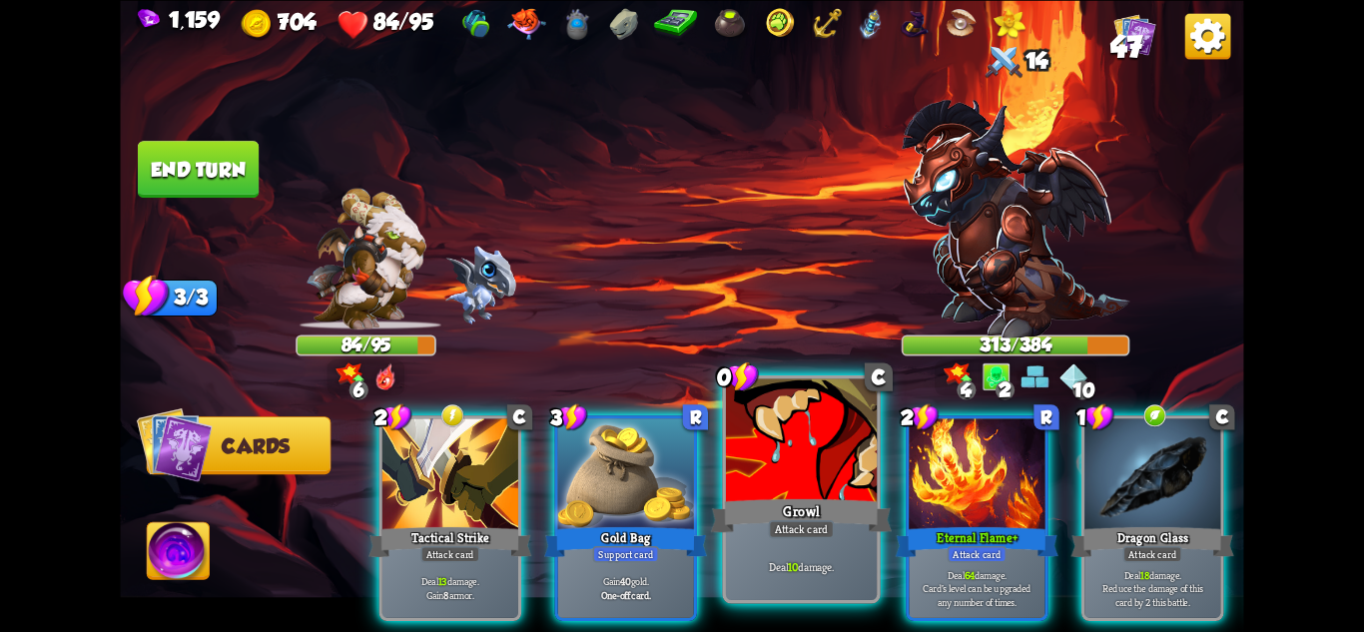
click at [771, 543] on div "Deal 10 damage." at bounding box center [801, 567] width 151 height 66
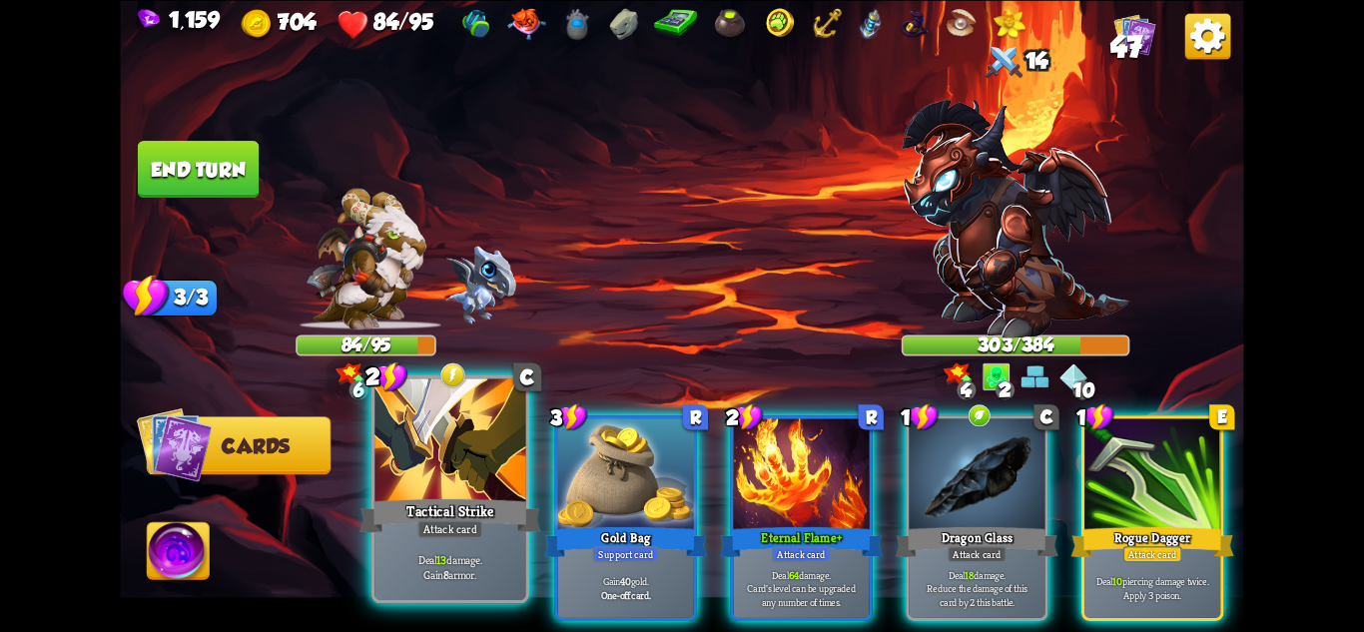
click at [453, 564] on p "Deal 13 damage. Gain 8 armor." at bounding box center [450, 567] width 144 height 30
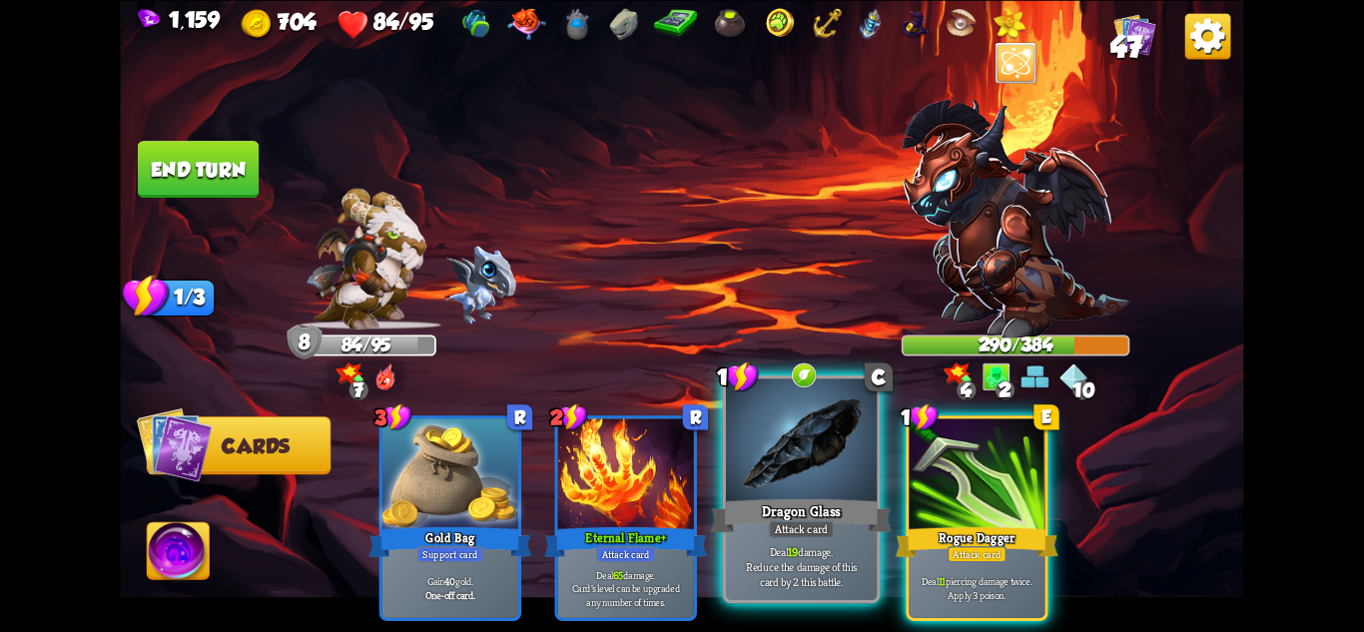
click at [837, 534] on div "Dragon Glass" at bounding box center [801, 515] width 181 height 40
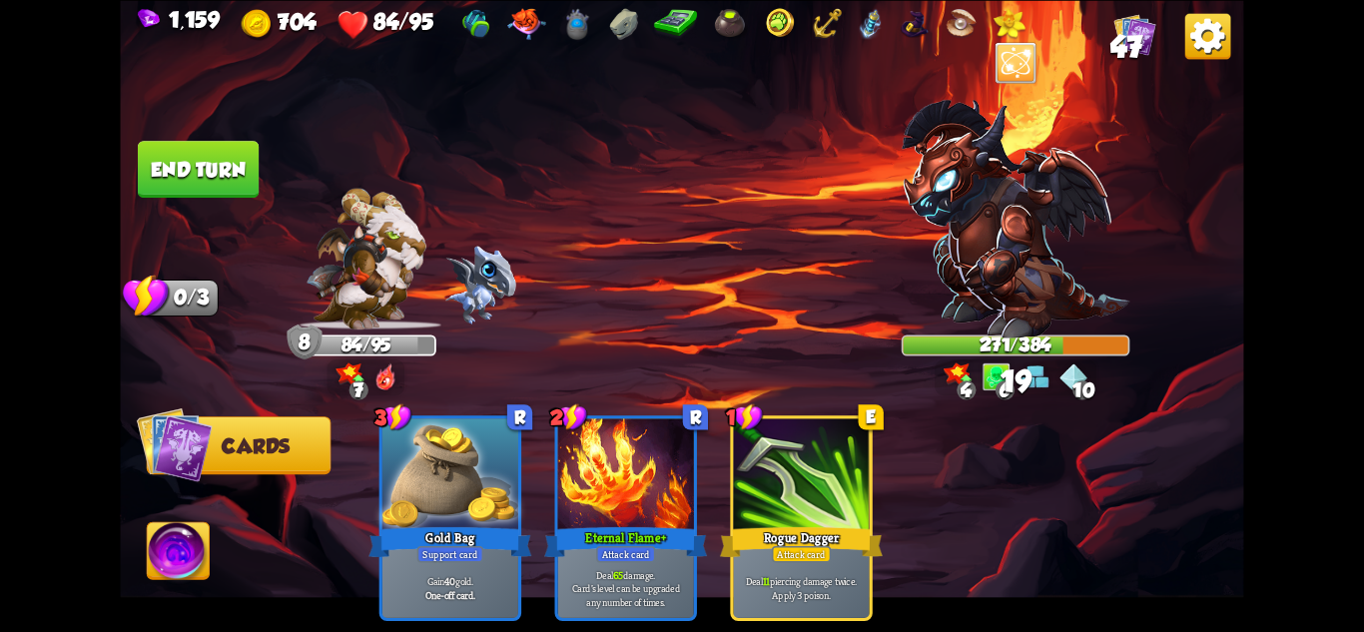
click at [202, 163] on button "End turn" at bounding box center [199, 169] width 124 height 58
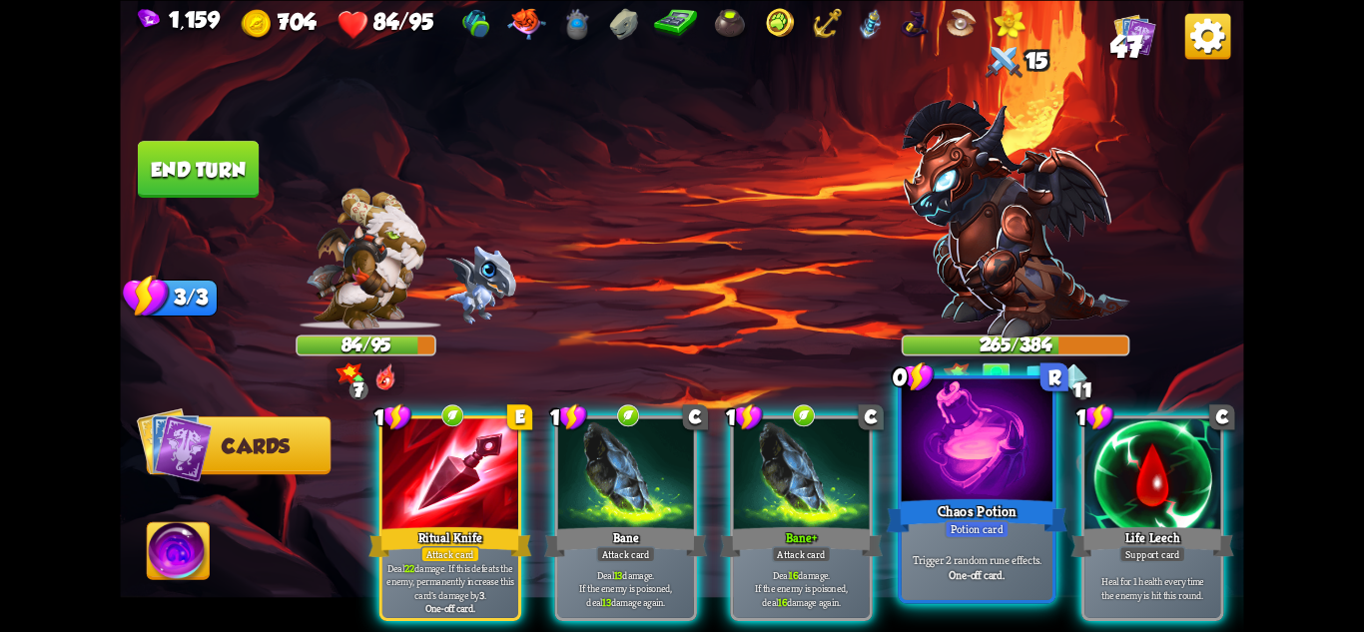
click at [993, 519] on div "Potion card" at bounding box center [977, 528] width 65 height 18
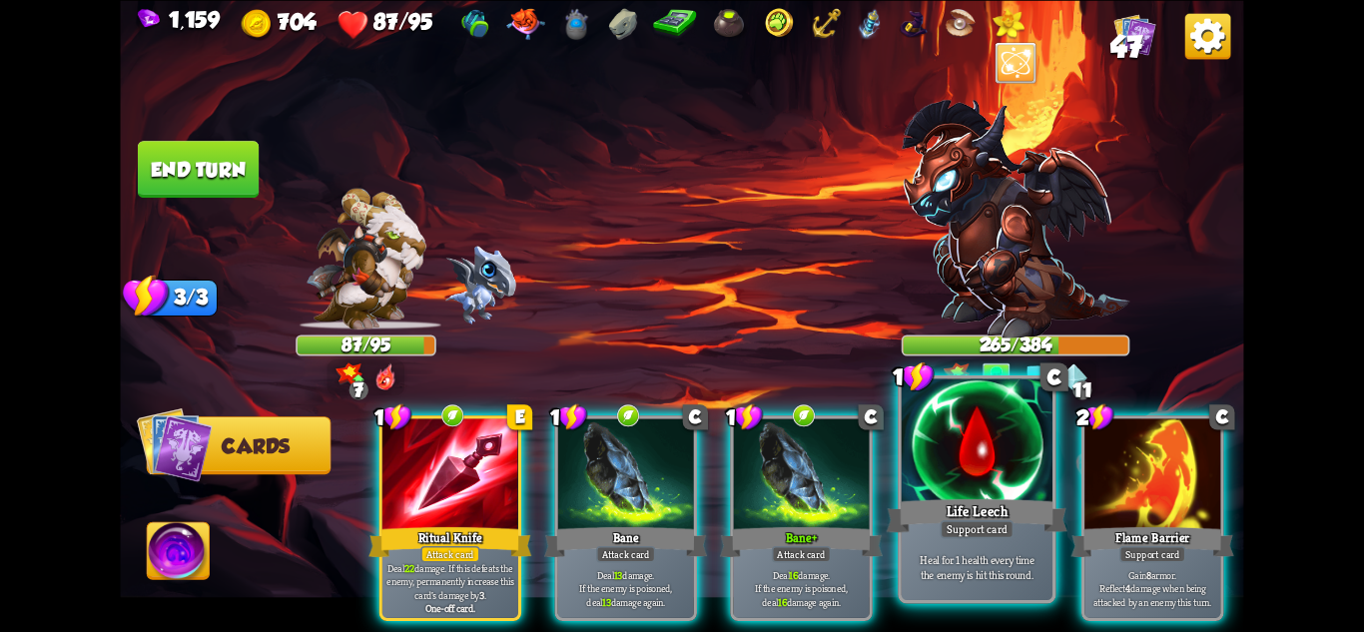
click at [1026, 539] on div "Heal for 1 health every time the enemy is hit this round." at bounding box center [977, 567] width 151 height 66
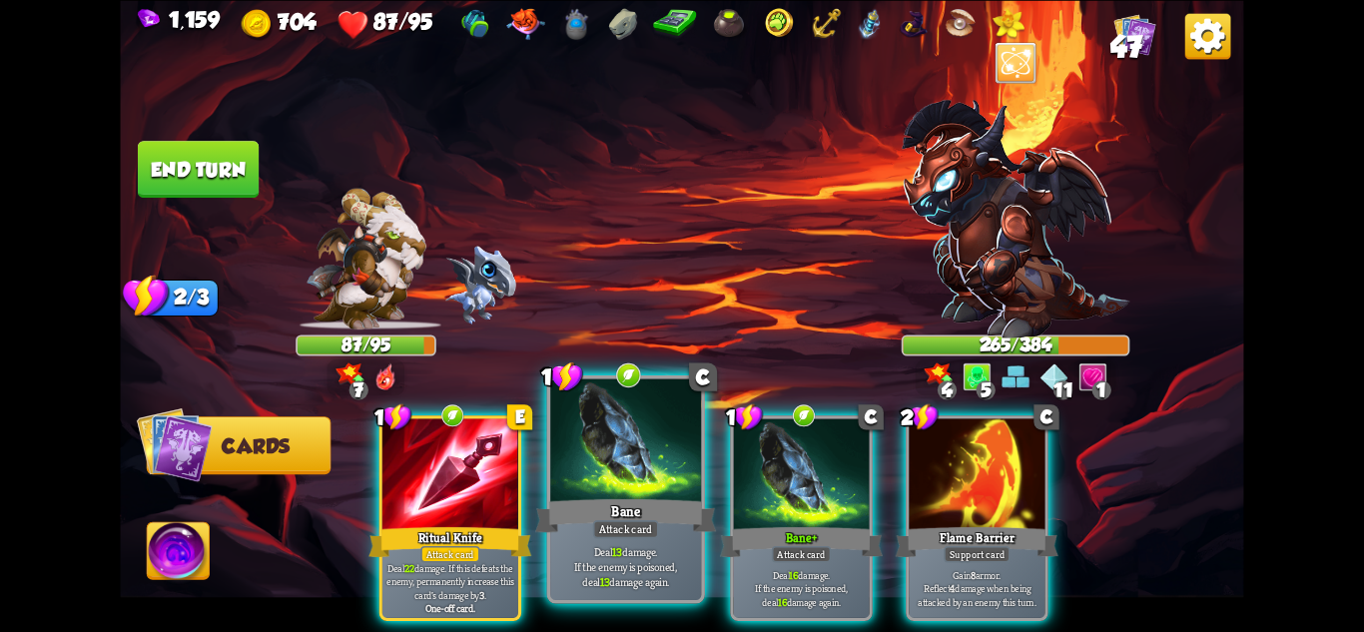
click at [656, 495] on div "Bane" at bounding box center [625, 515] width 181 height 40
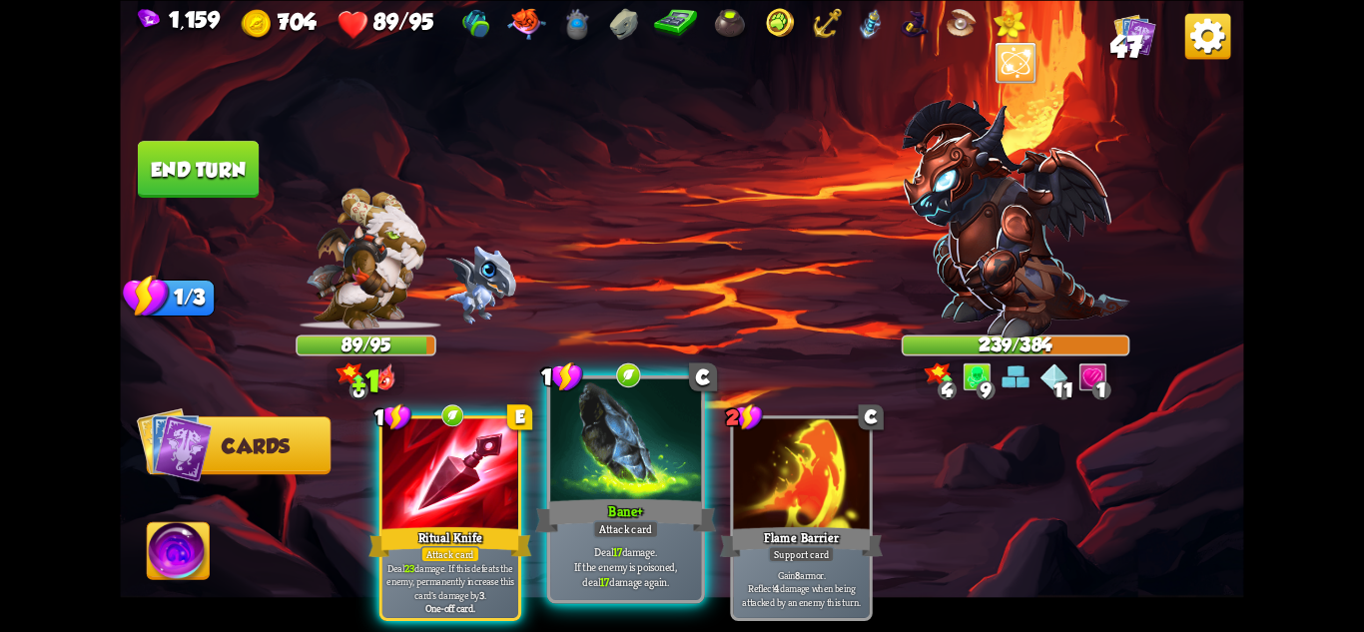
click at [571, 482] on div at bounding box center [625, 441] width 151 height 127
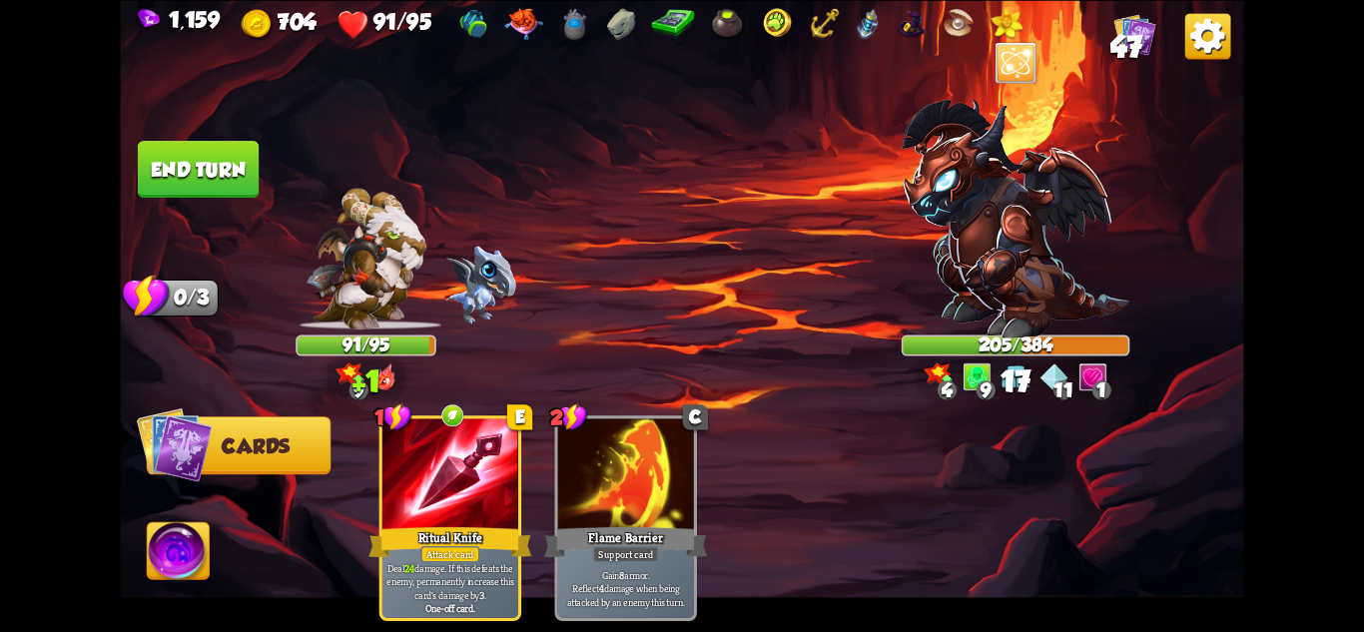
click at [183, 169] on button "End turn" at bounding box center [198, 169] width 121 height 57
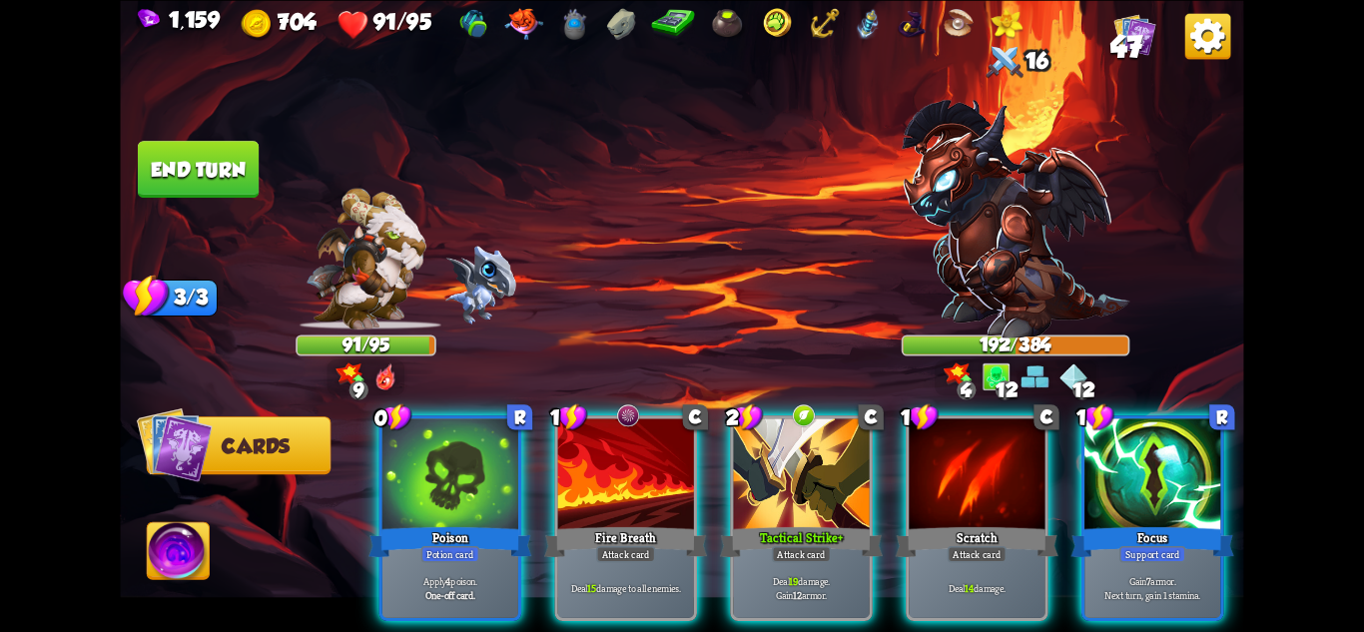
click at [1024, 206] on img at bounding box center [1016, 219] width 229 height 239
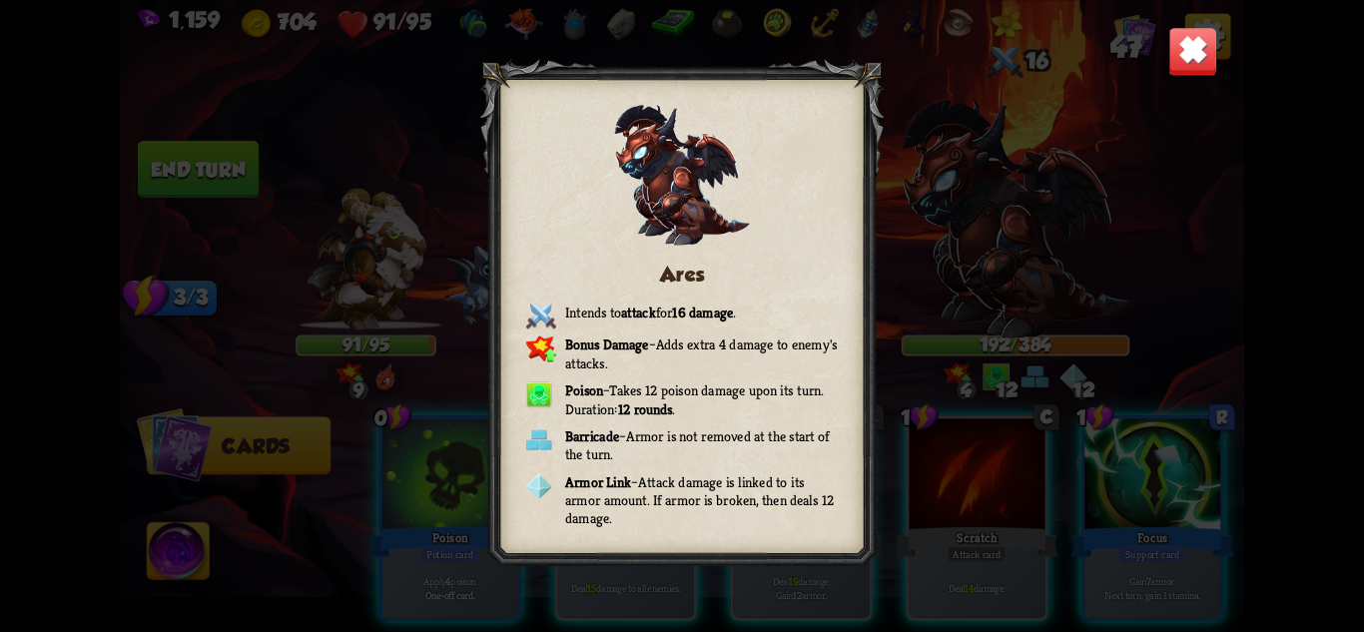
click at [1190, 49] on img at bounding box center [1192, 50] width 49 height 49
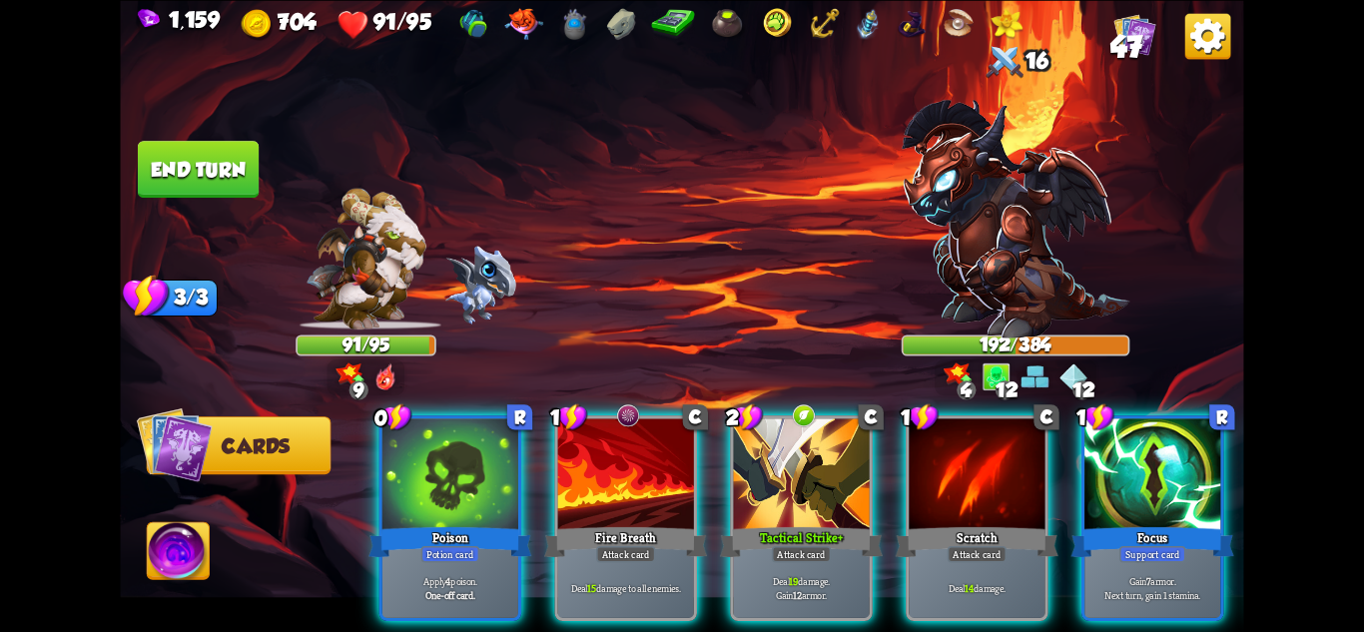
click at [449, 558] on div "Apply 4 poison. One-off card." at bounding box center [450, 587] width 136 height 59
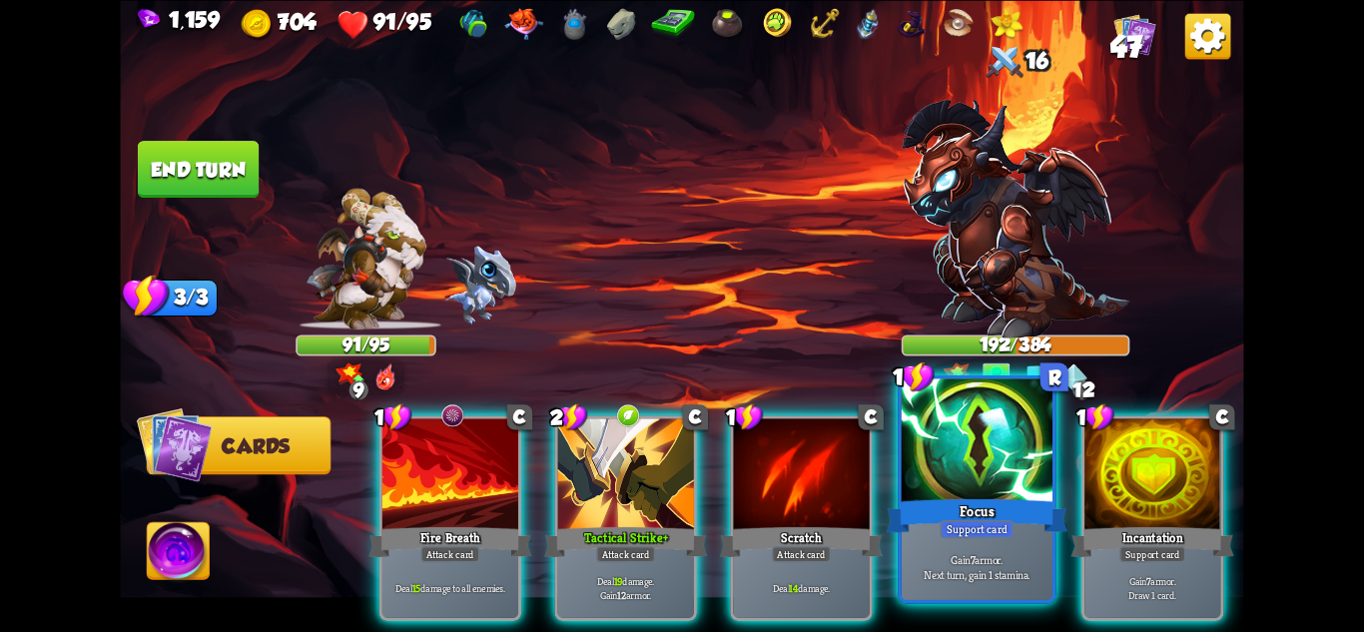
click at [946, 425] on div at bounding box center [977, 441] width 151 height 127
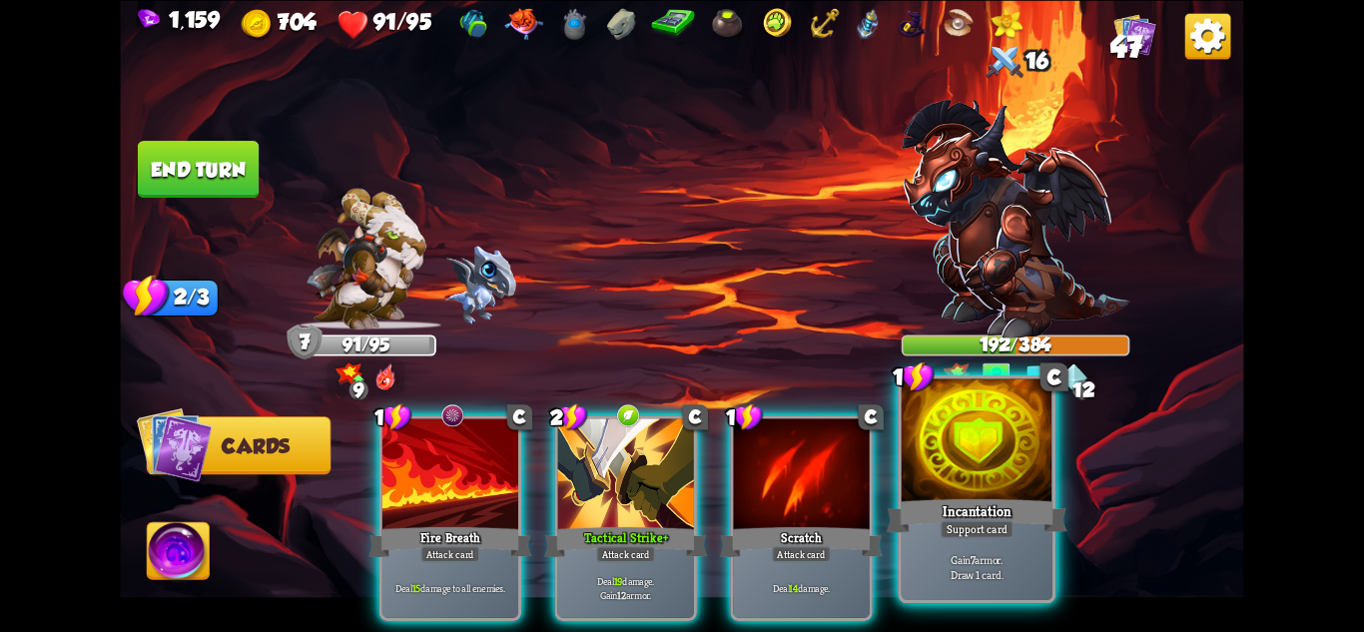
click at [974, 425] on div at bounding box center [977, 441] width 151 height 127
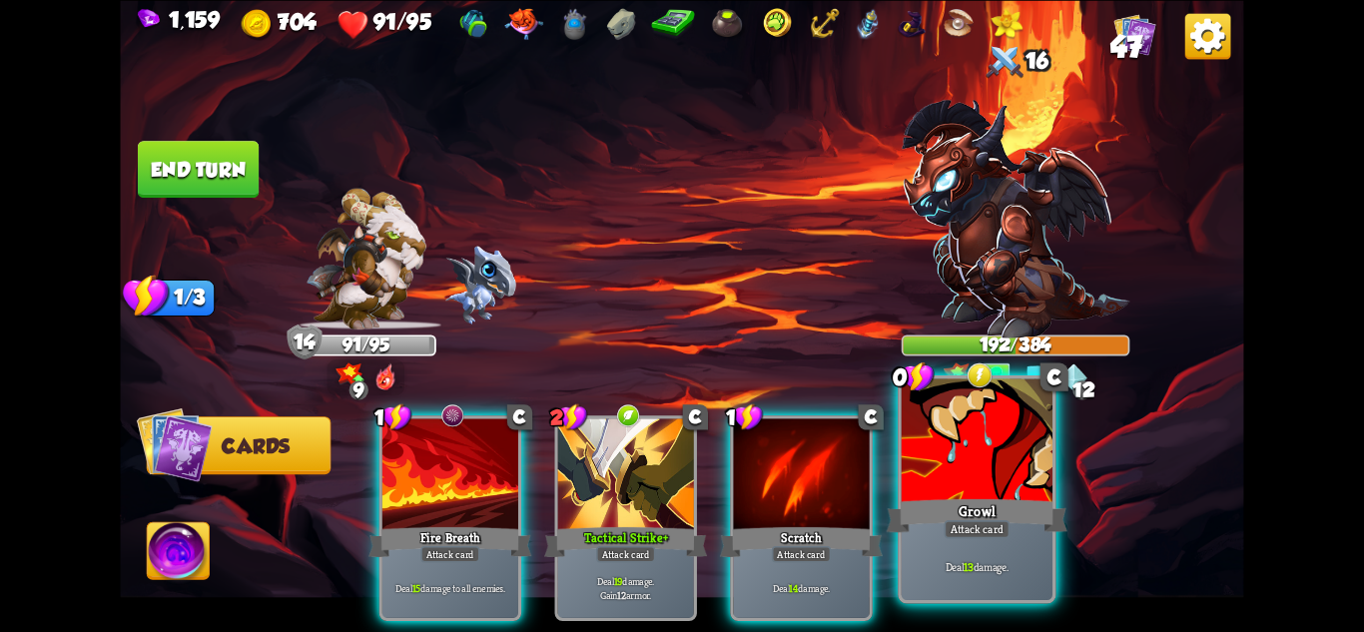
click at [941, 473] on div at bounding box center [977, 441] width 151 height 127
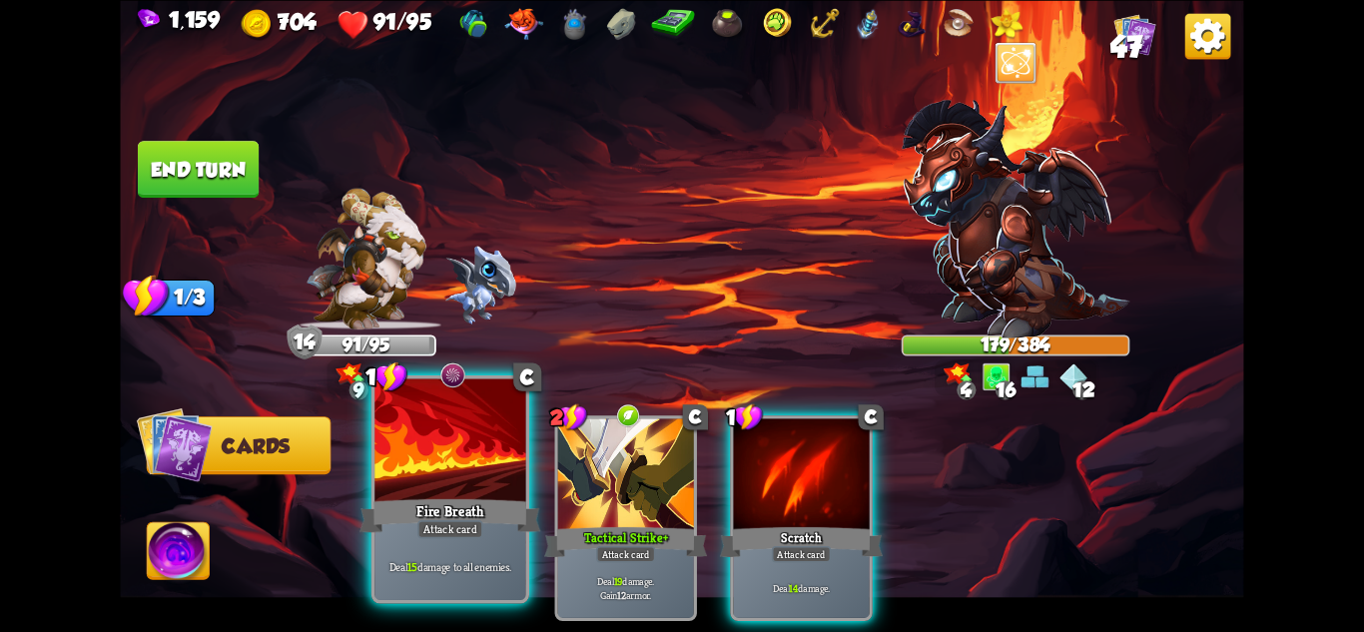
click at [441, 518] on div "Fire Breath" at bounding box center [450, 515] width 181 height 40
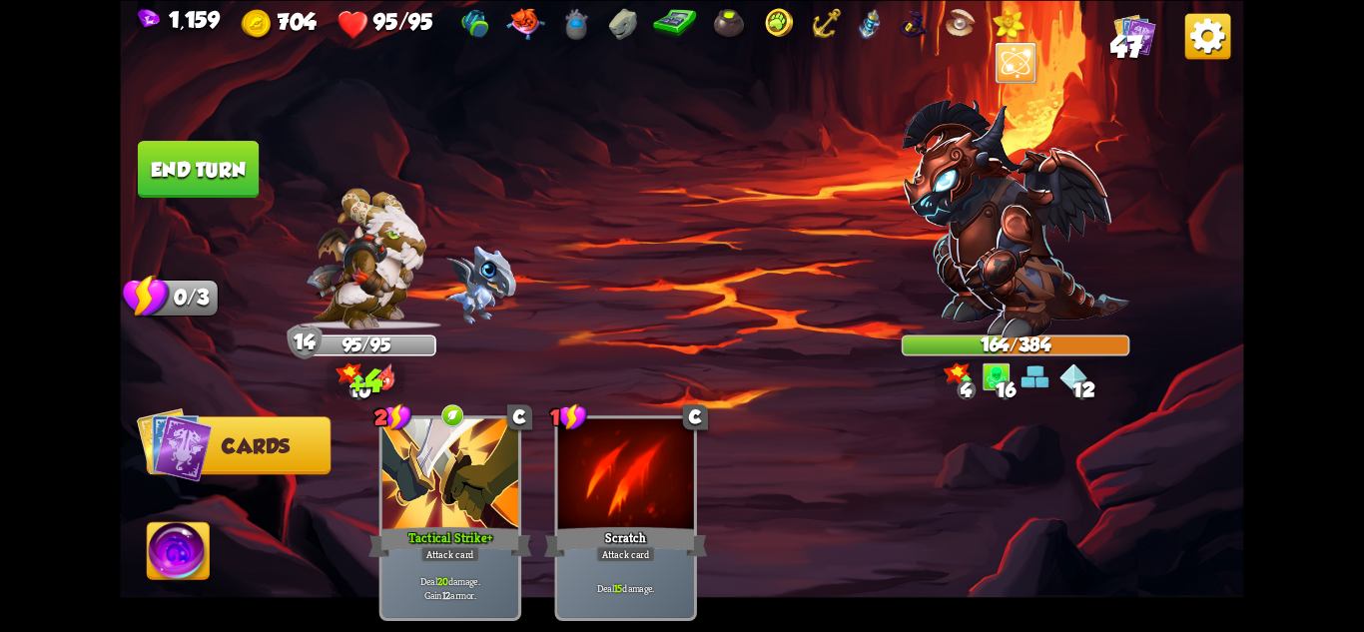
click at [222, 187] on button "End turn" at bounding box center [198, 169] width 121 height 57
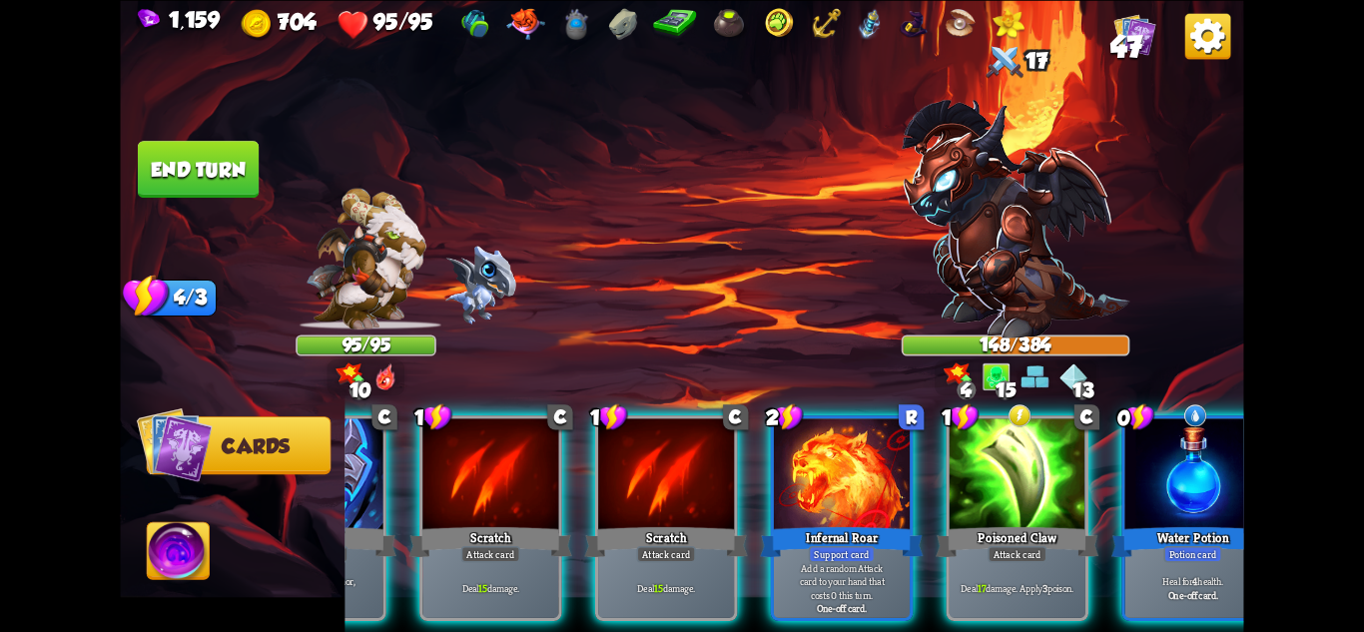
scroll to position [0, 190]
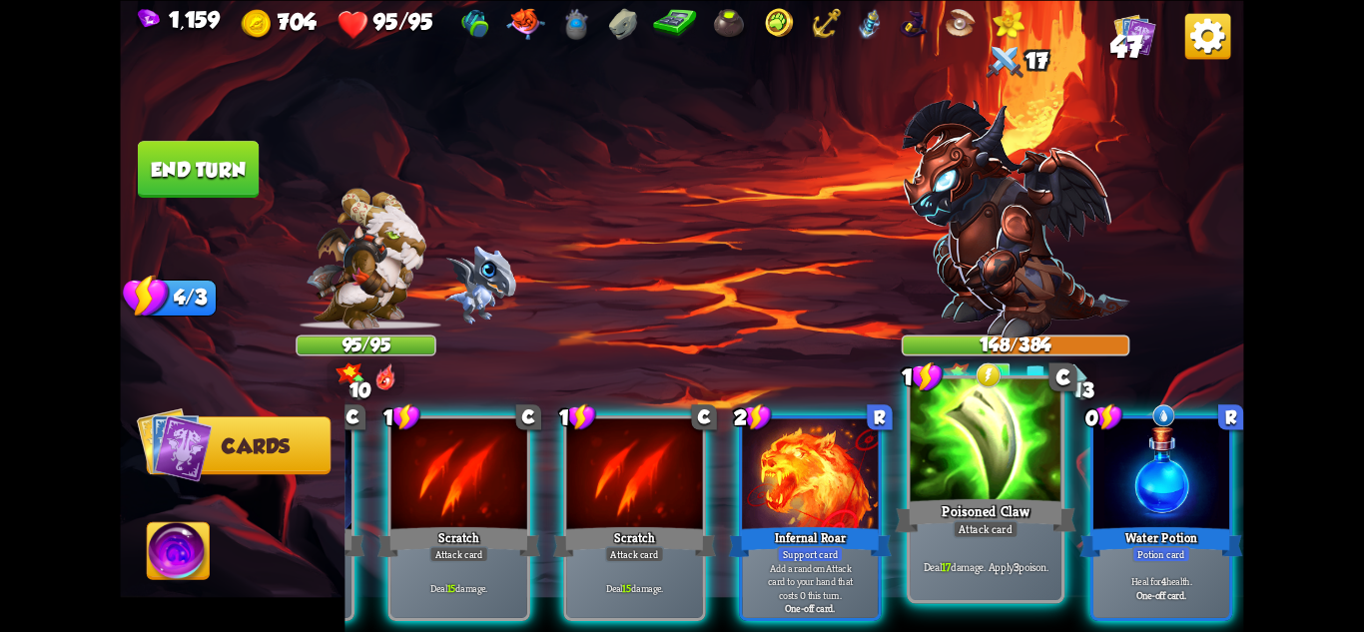
click at [1016, 529] on div "Attack card" at bounding box center [986, 528] width 66 height 18
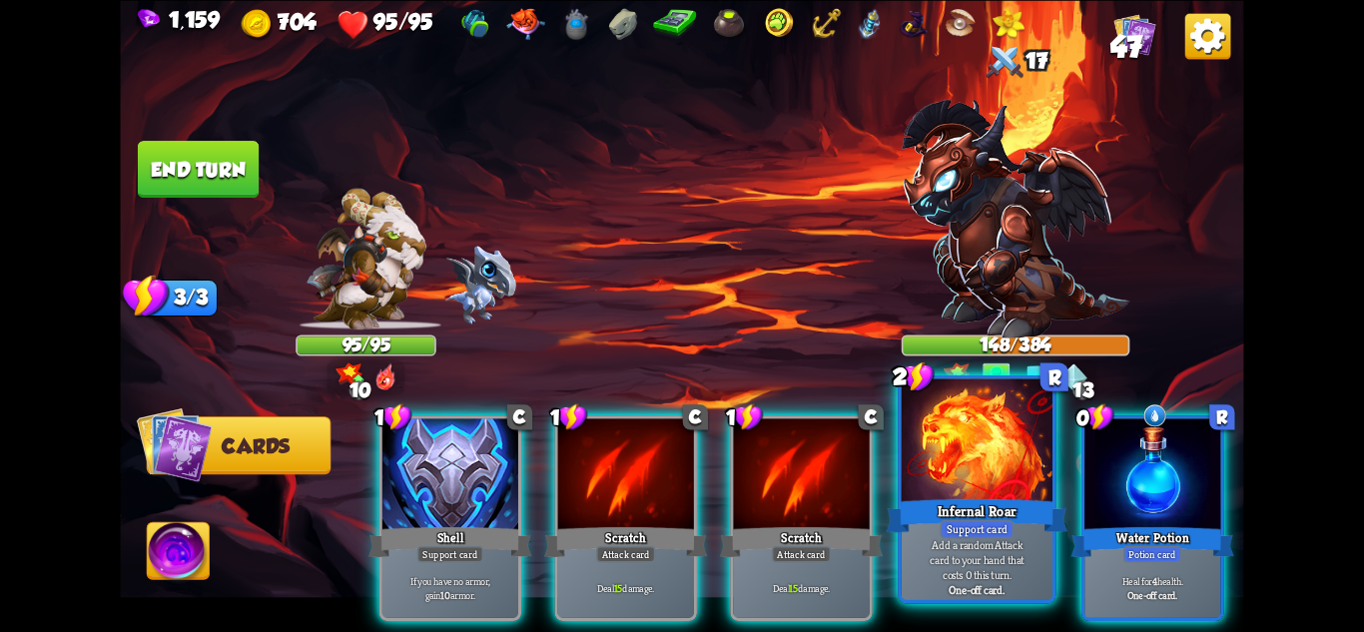
scroll to position [0, 0]
click at [993, 523] on div "Support card" at bounding box center [977, 528] width 74 height 18
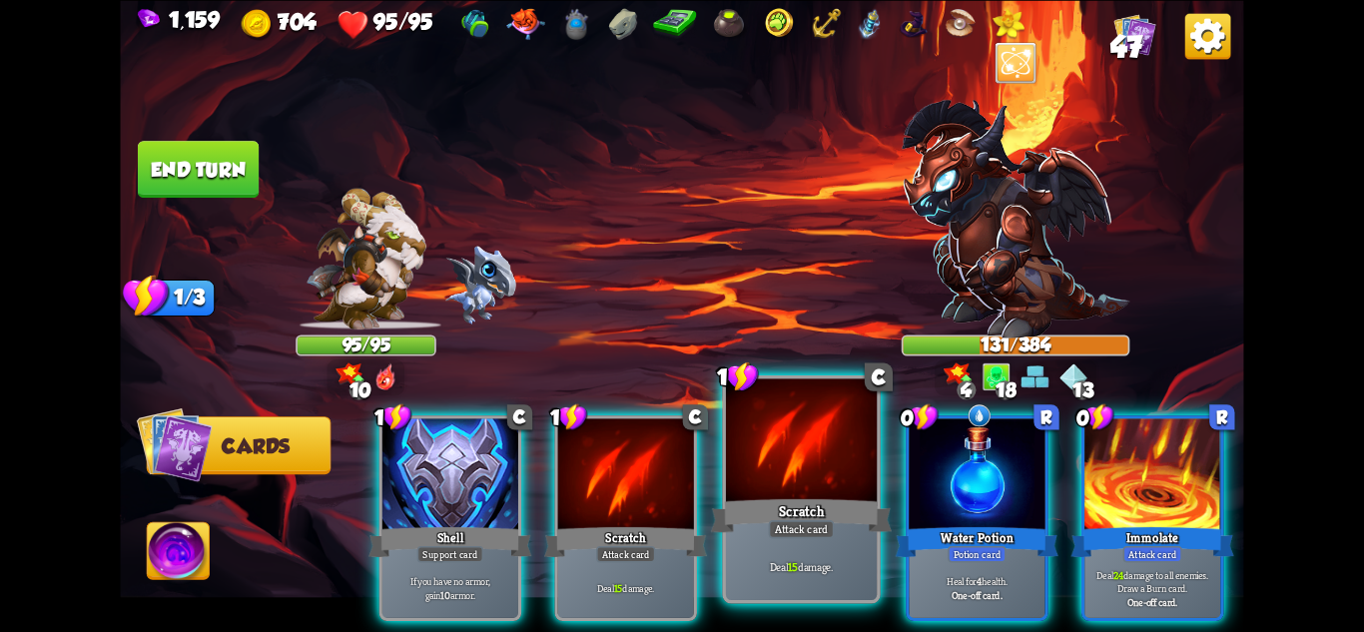
click at [816, 507] on div "Scratch" at bounding box center [801, 515] width 181 height 40
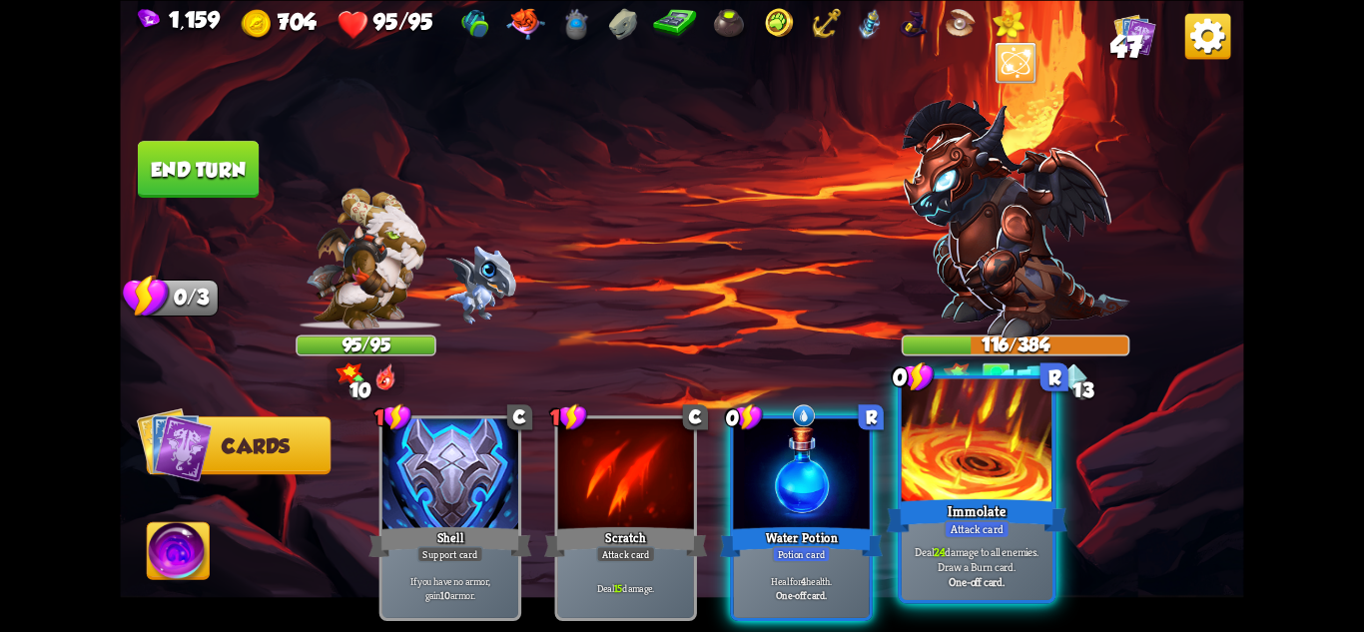
click at [973, 523] on div "Attack card" at bounding box center [977, 528] width 66 height 18
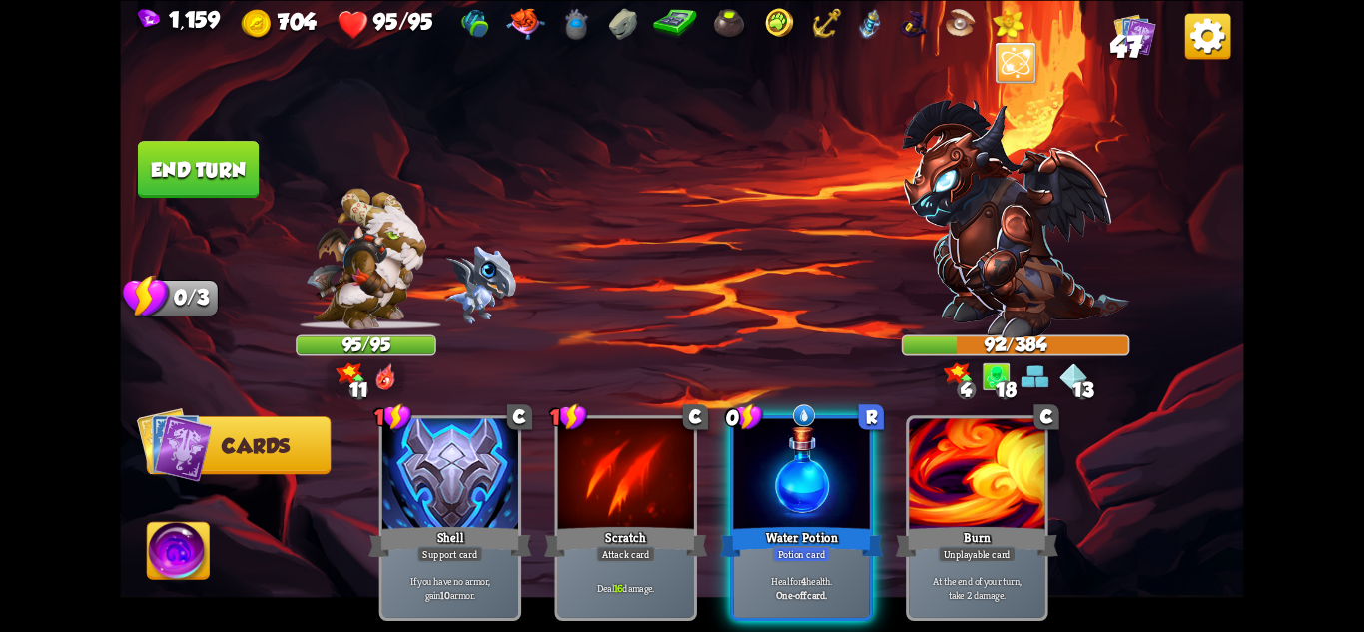
click at [220, 138] on img at bounding box center [681, 316] width 1123 height 632
click at [244, 162] on button "End turn" at bounding box center [198, 169] width 121 height 57
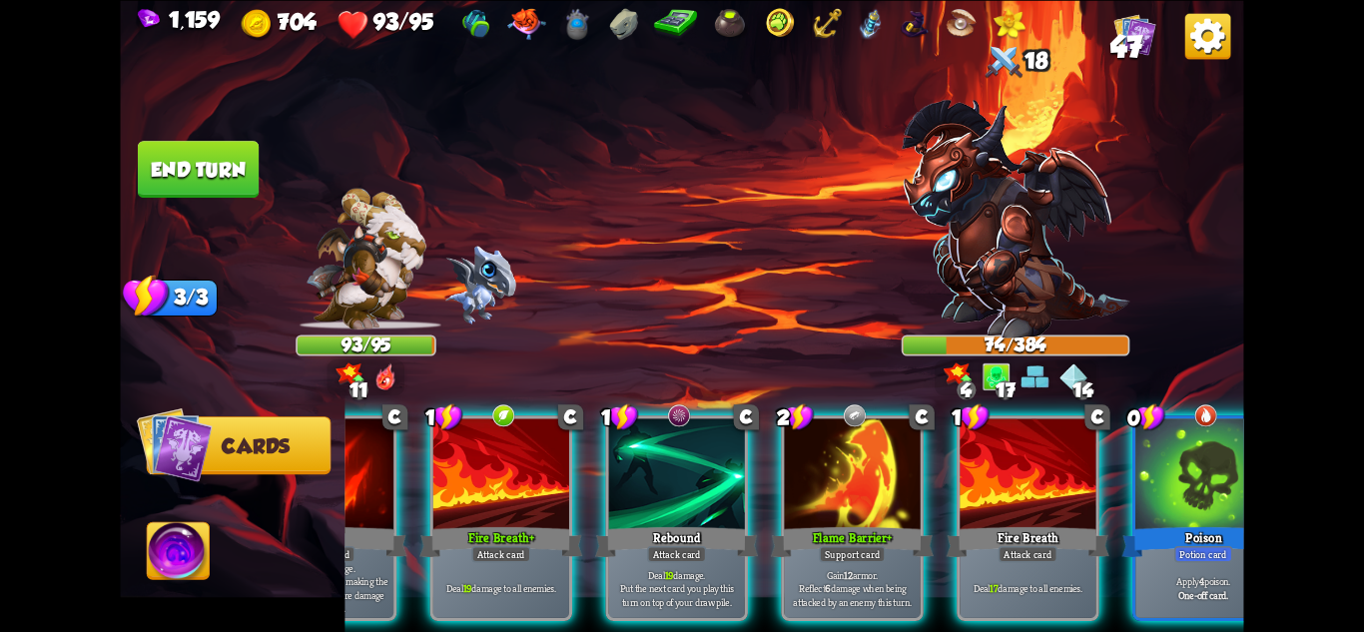
scroll to position [0, 190]
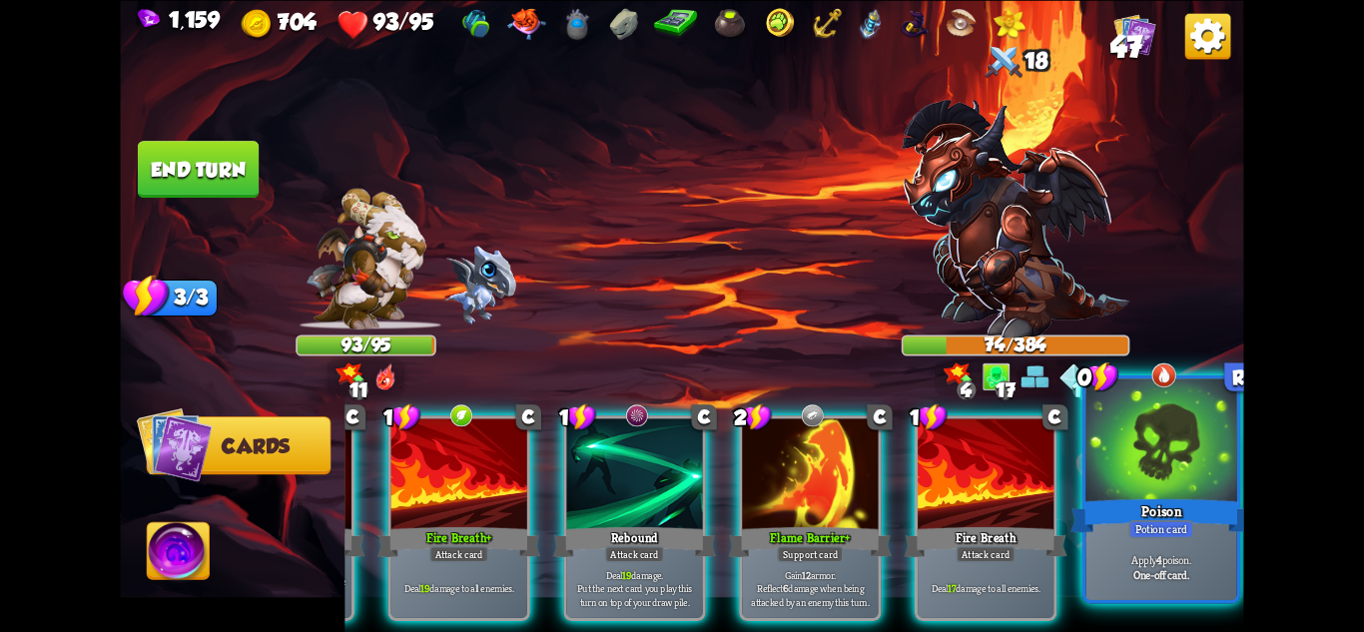
click at [1158, 546] on div "Apply 4 poison. One-off card." at bounding box center [1161, 567] width 151 height 66
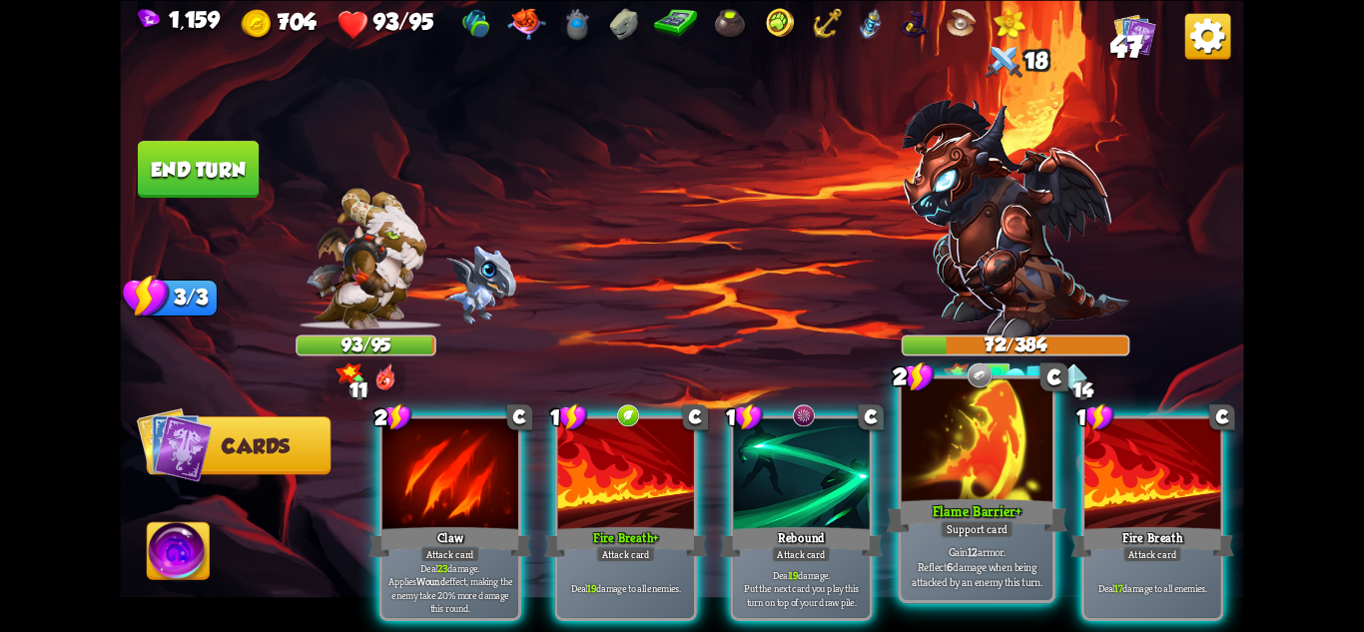
click at [972, 547] on b "12" at bounding box center [973, 551] width 10 height 15
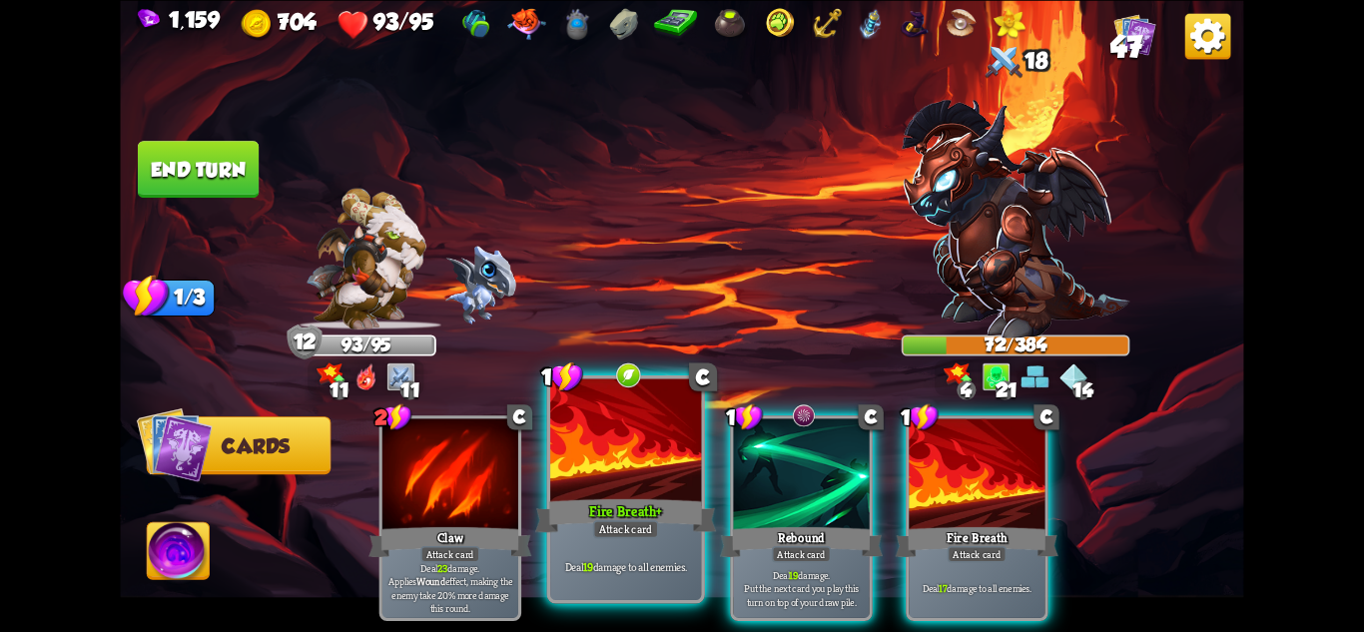
click at [653, 499] on div "Fire Breath+" at bounding box center [625, 515] width 181 height 40
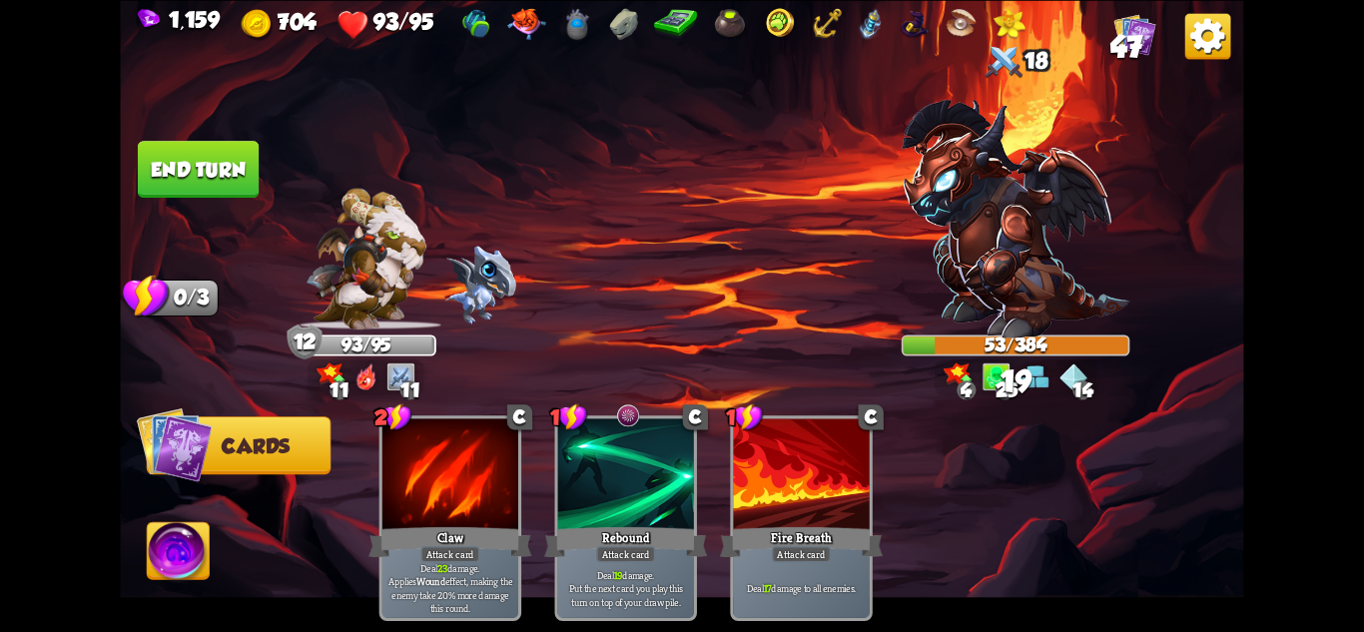
click at [207, 186] on button "End turn" at bounding box center [198, 169] width 121 height 57
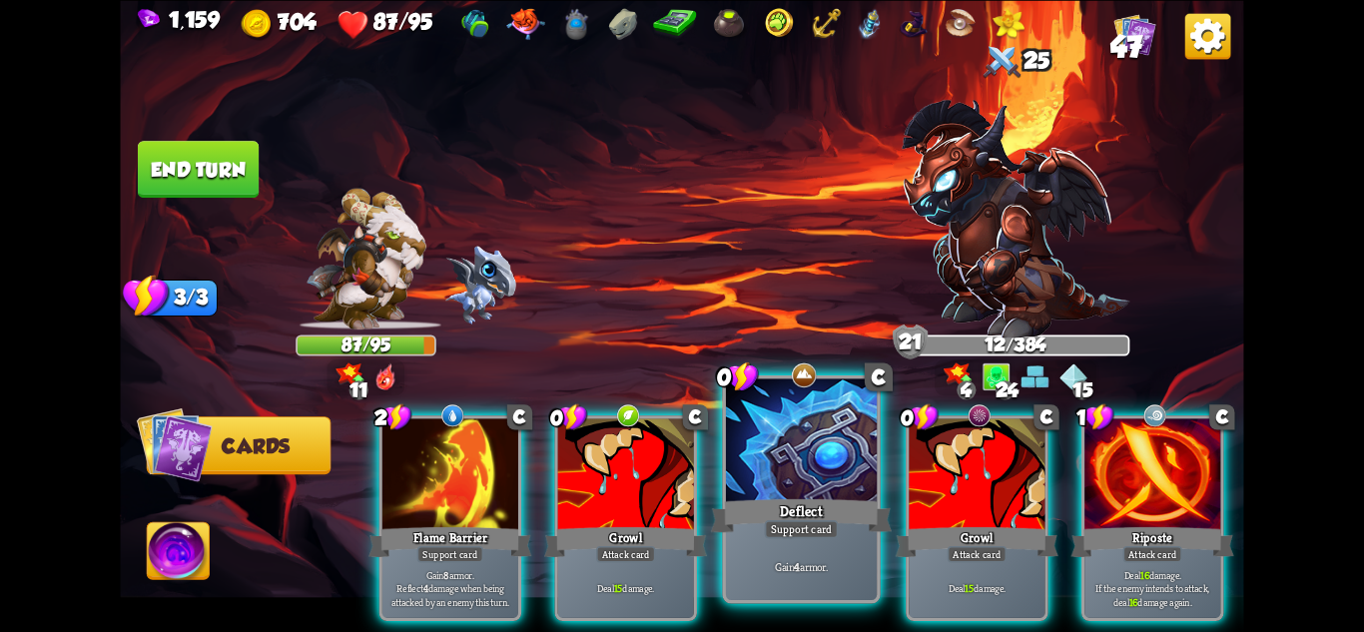
click at [842, 520] on div "Deflect" at bounding box center [801, 515] width 181 height 40
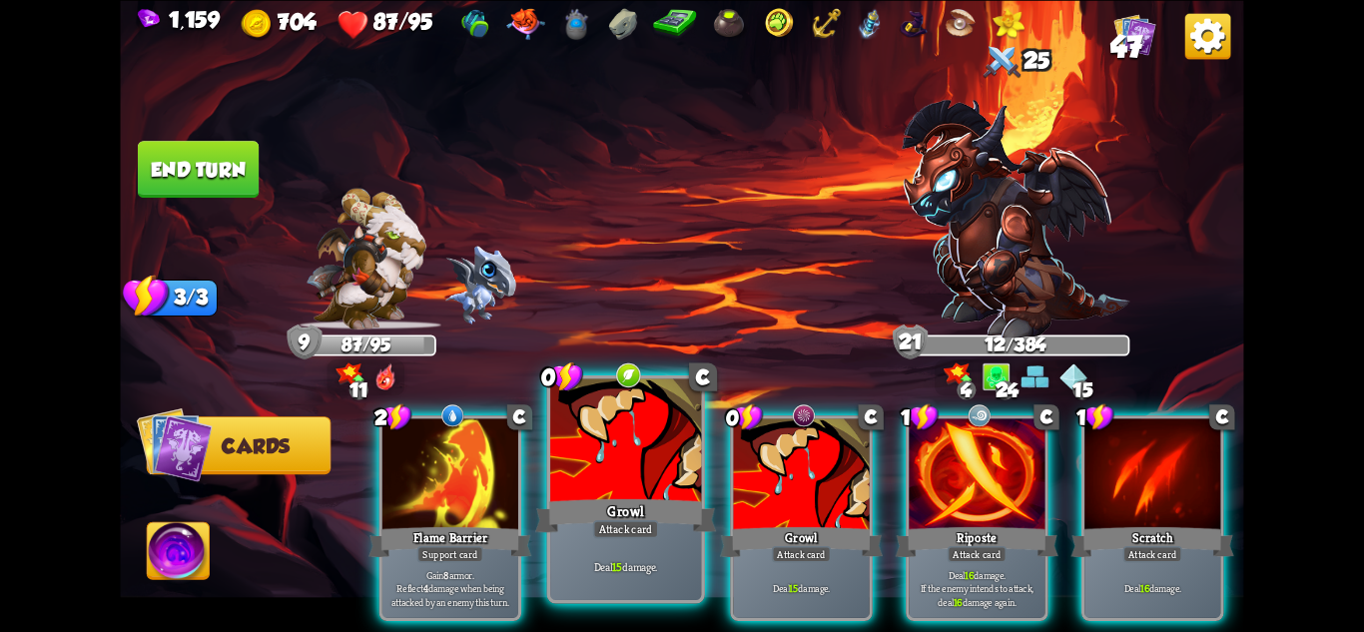
click at [668, 546] on div "Deal 15 damage." at bounding box center [625, 567] width 151 height 66
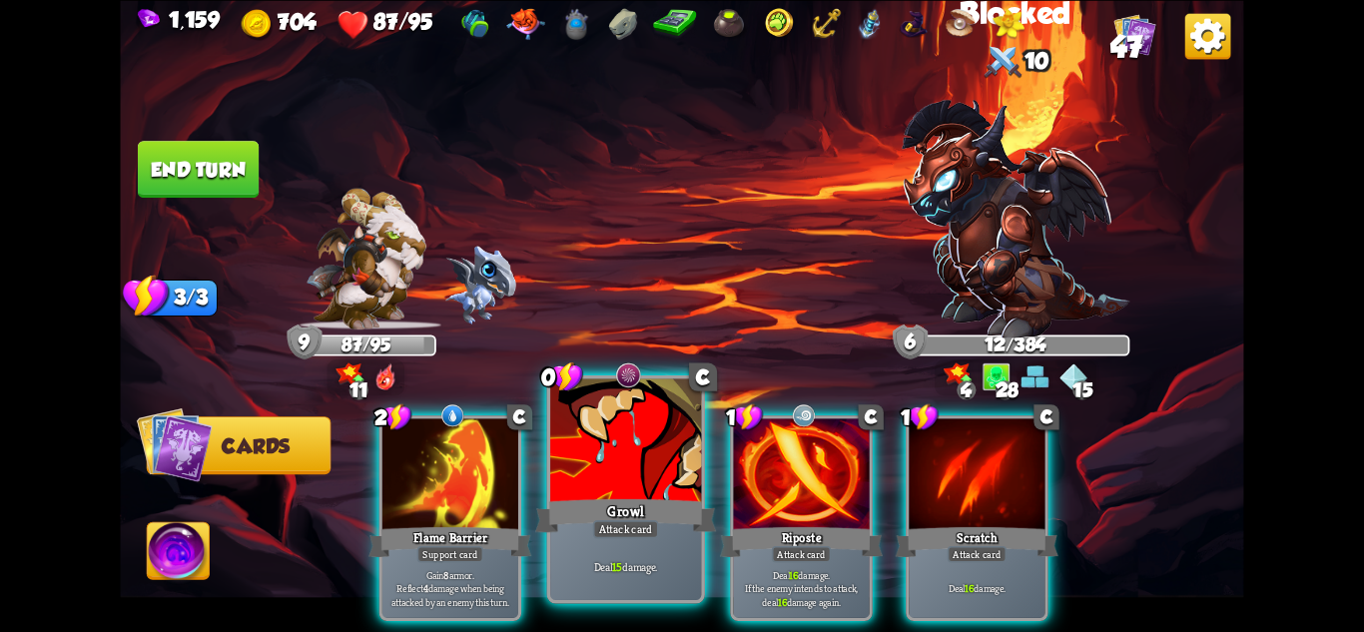
click at [617, 472] on div at bounding box center [625, 441] width 151 height 127
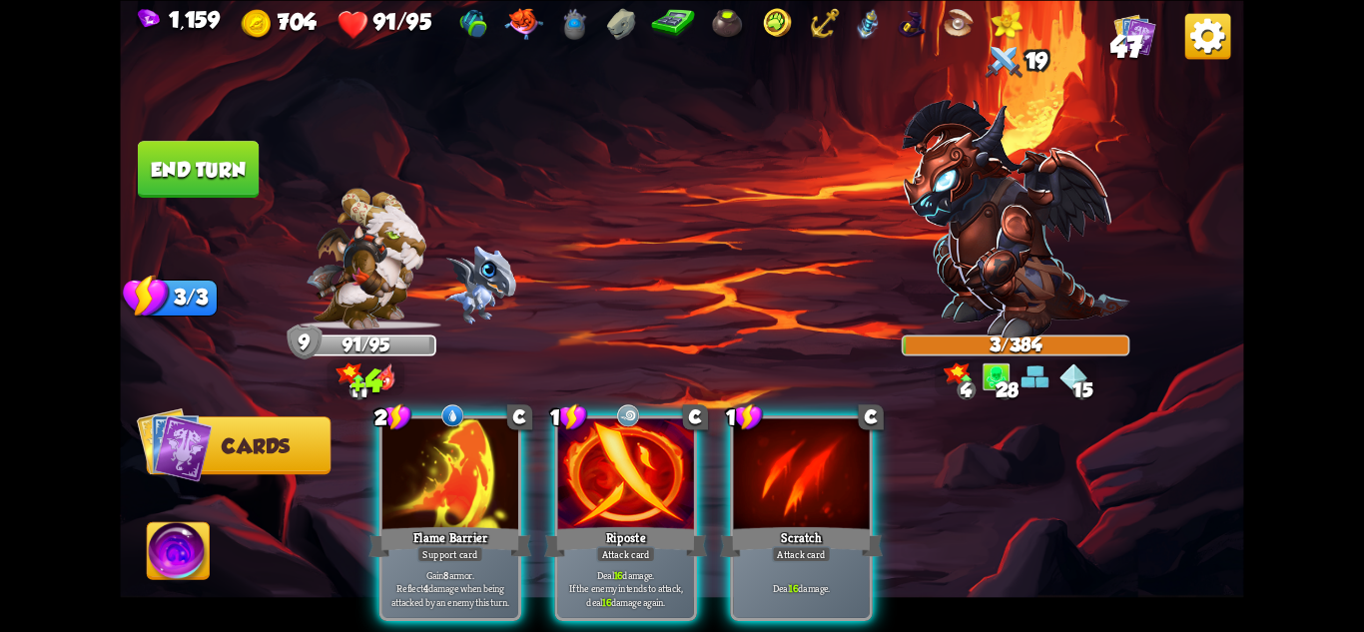
click at [156, 537] on img at bounding box center [179, 553] width 62 height 63
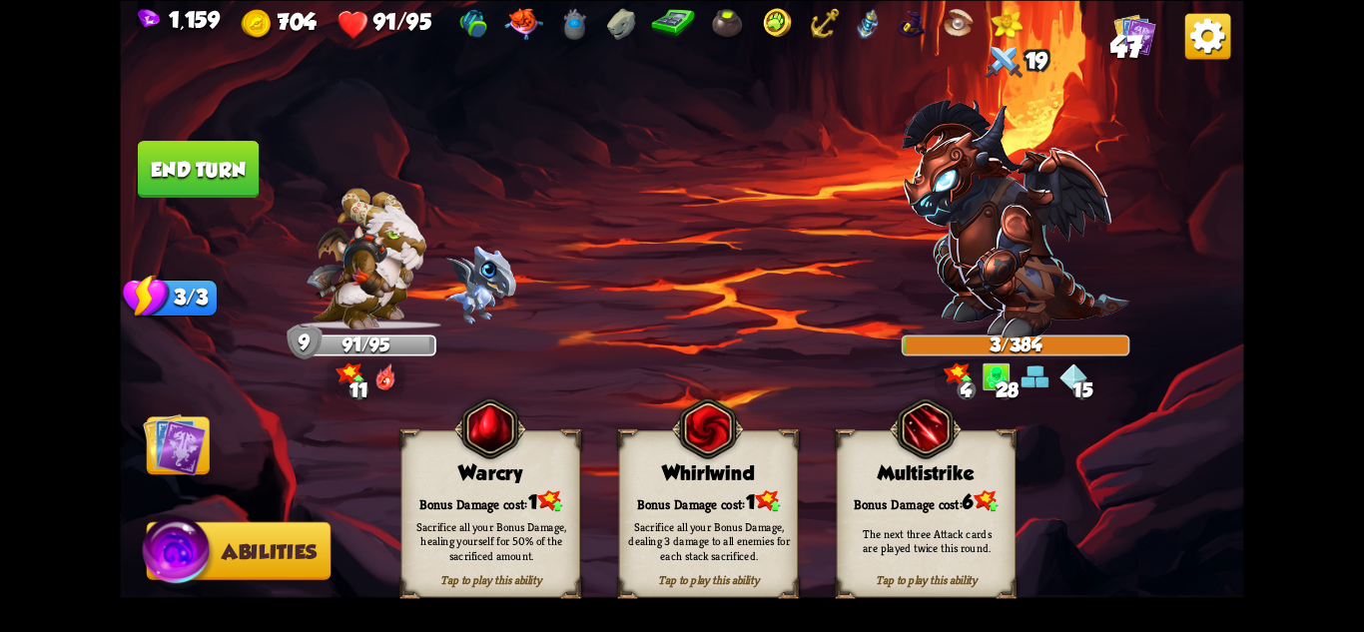
click at [507, 529] on div "Sacrifice all your Bonus Damage, healing yourself for 50% of the sacrificed amo…" at bounding box center [491, 540] width 162 height 45
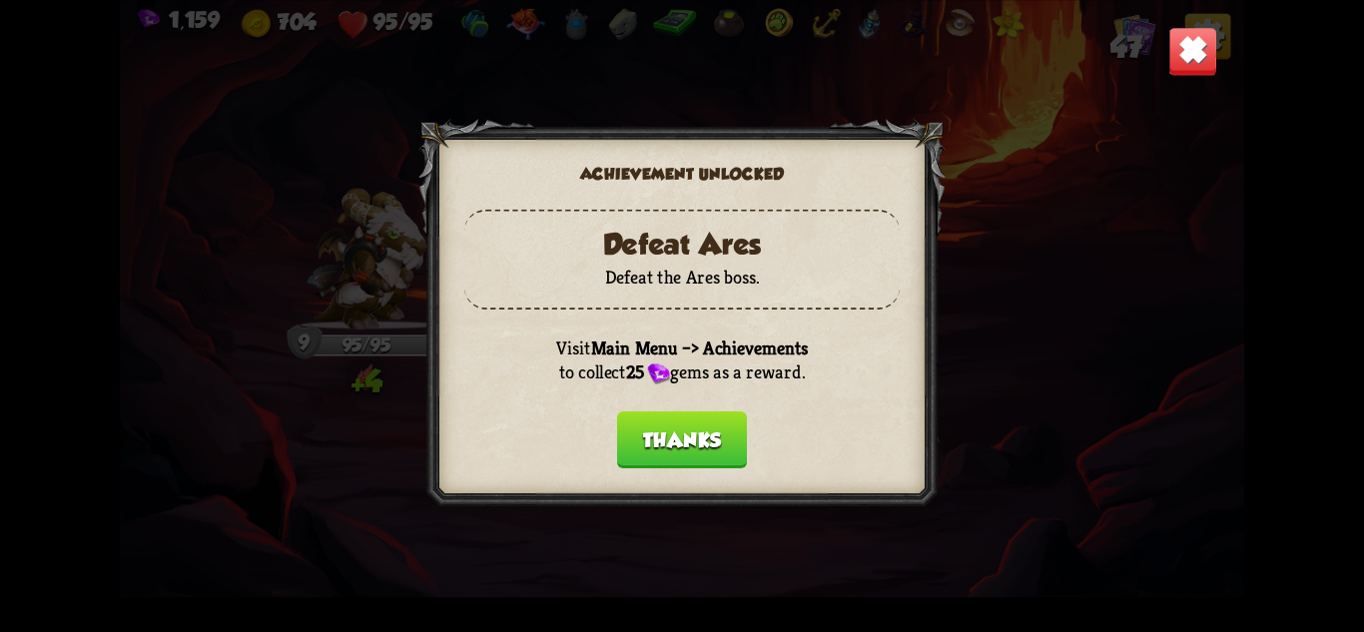
click at [728, 429] on button "Thanks" at bounding box center [682, 438] width 130 height 57
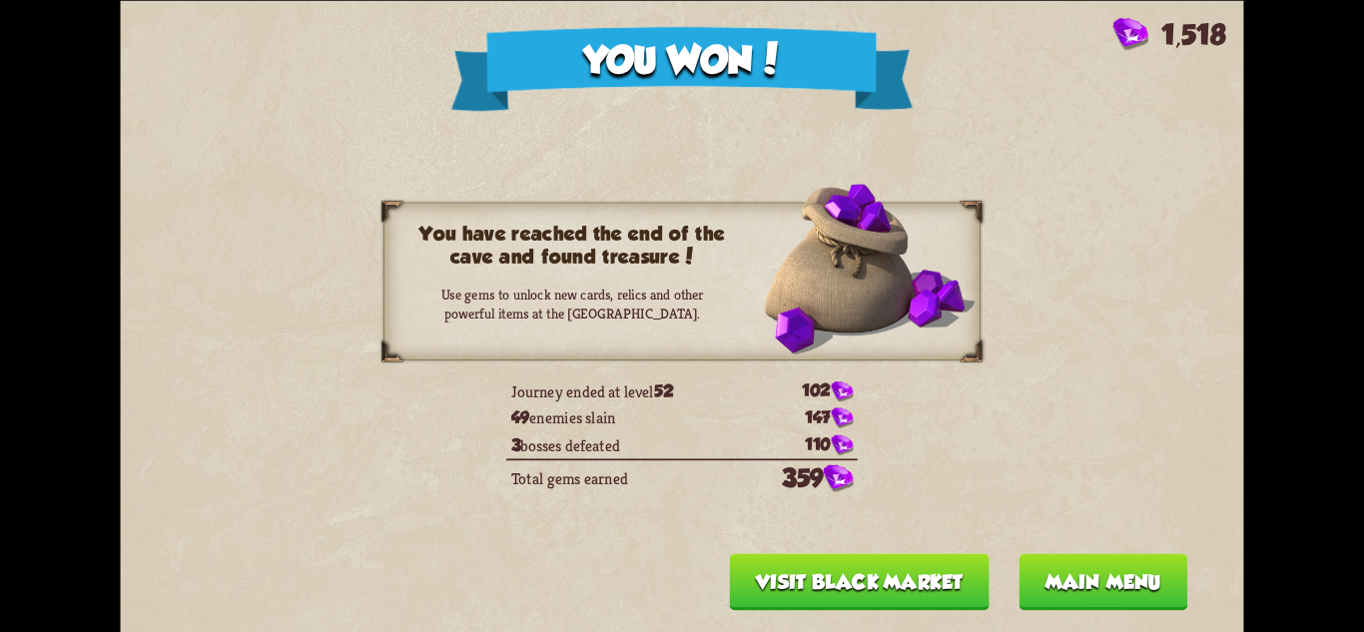
click at [866, 552] on div "You won! 1,518 You have reached the end of the cave and found treasure! Use gem…" at bounding box center [681, 316] width 1123 height 632
click at [857, 569] on button "Visit Black Market" at bounding box center [859, 581] width 260 height 57
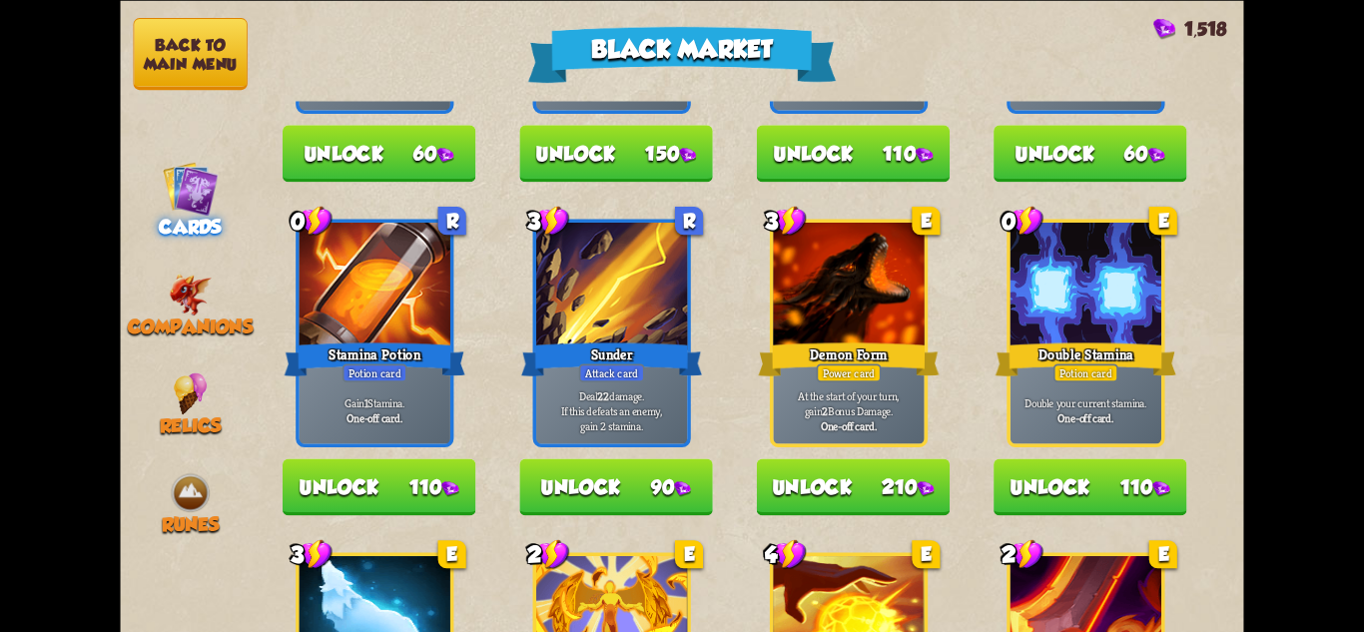
scroll to position [1098, 0]
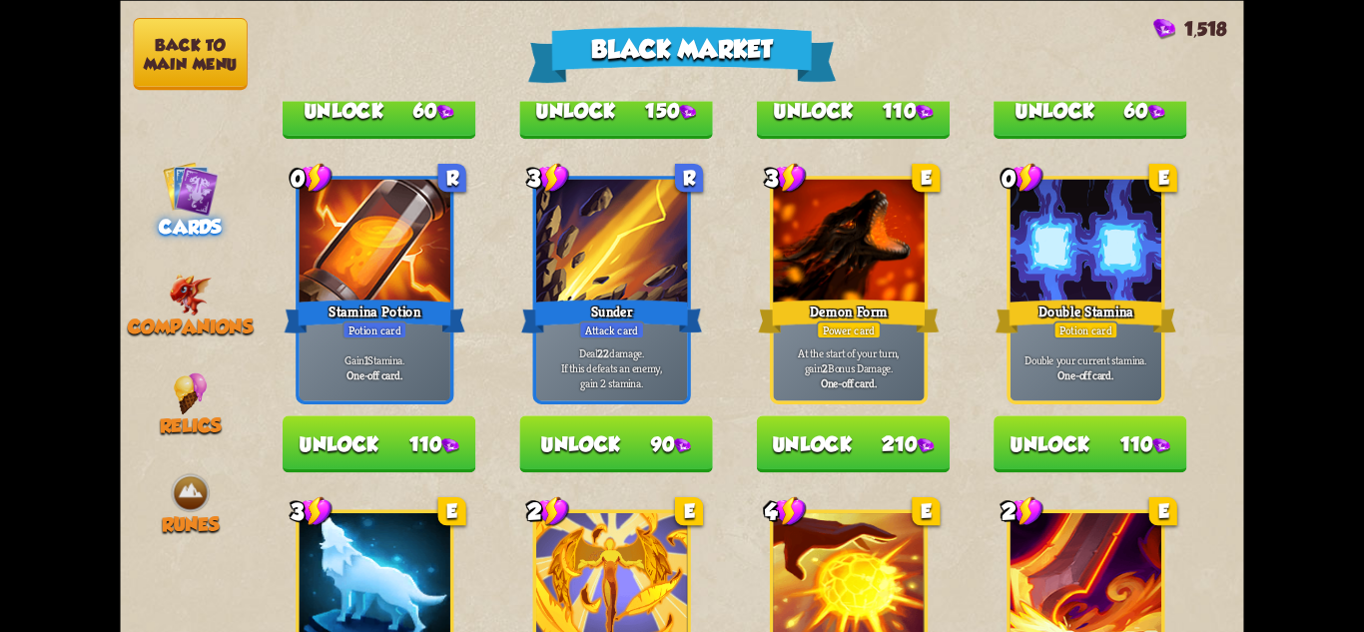
click at [204, 38] on button "Back to main menu" at bounding box center [191, 54] width 114 height 72
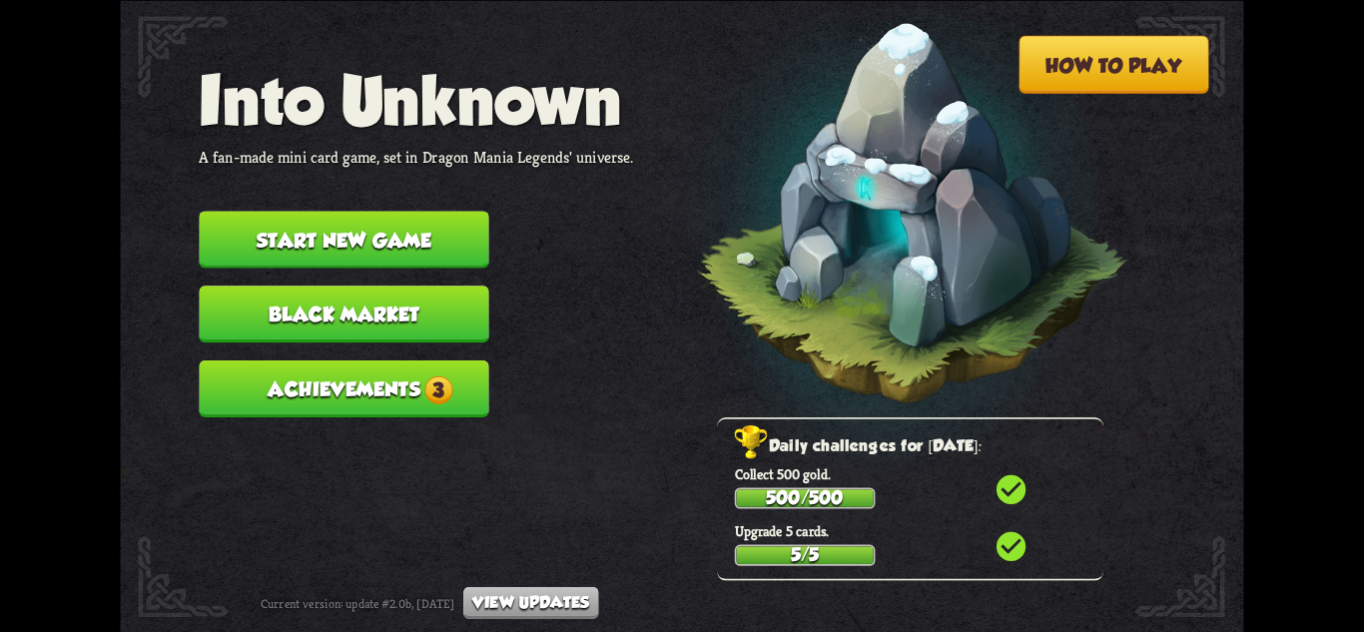
click at [384, 385] on button "Achievements 3" at bounding box center [344, 388] width 290 height 57
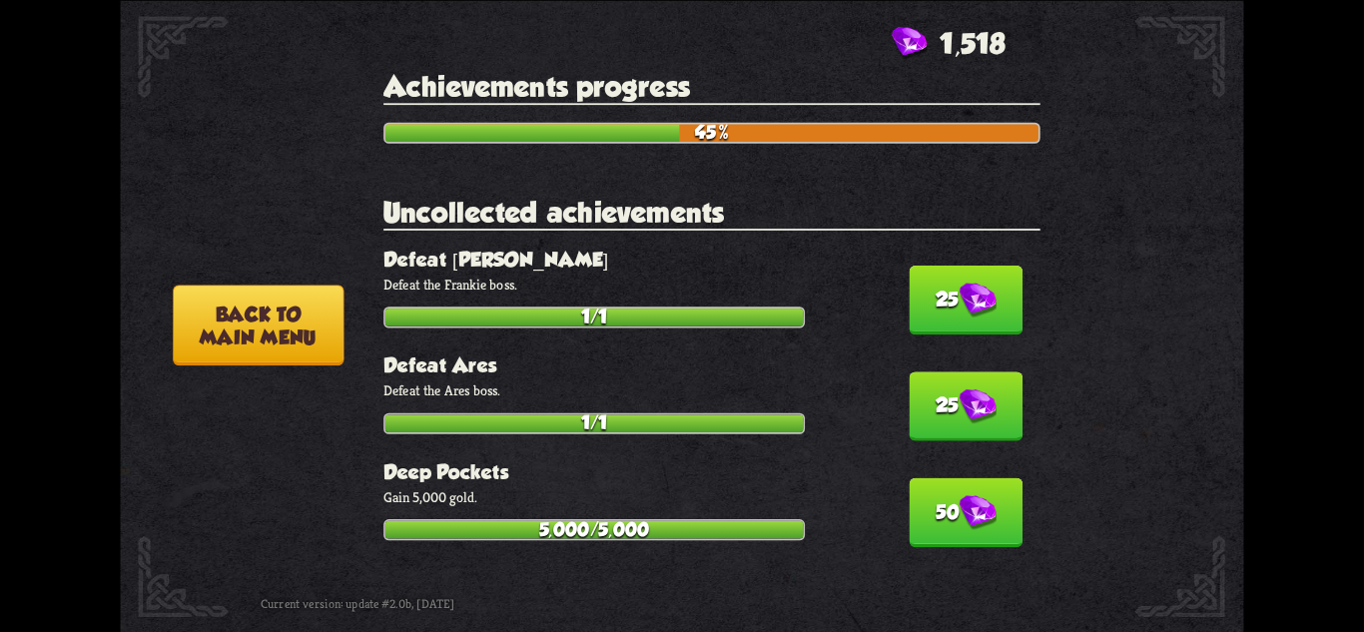
click at [959, 294] on img at bounding box center [977, 300] width 37 height 35
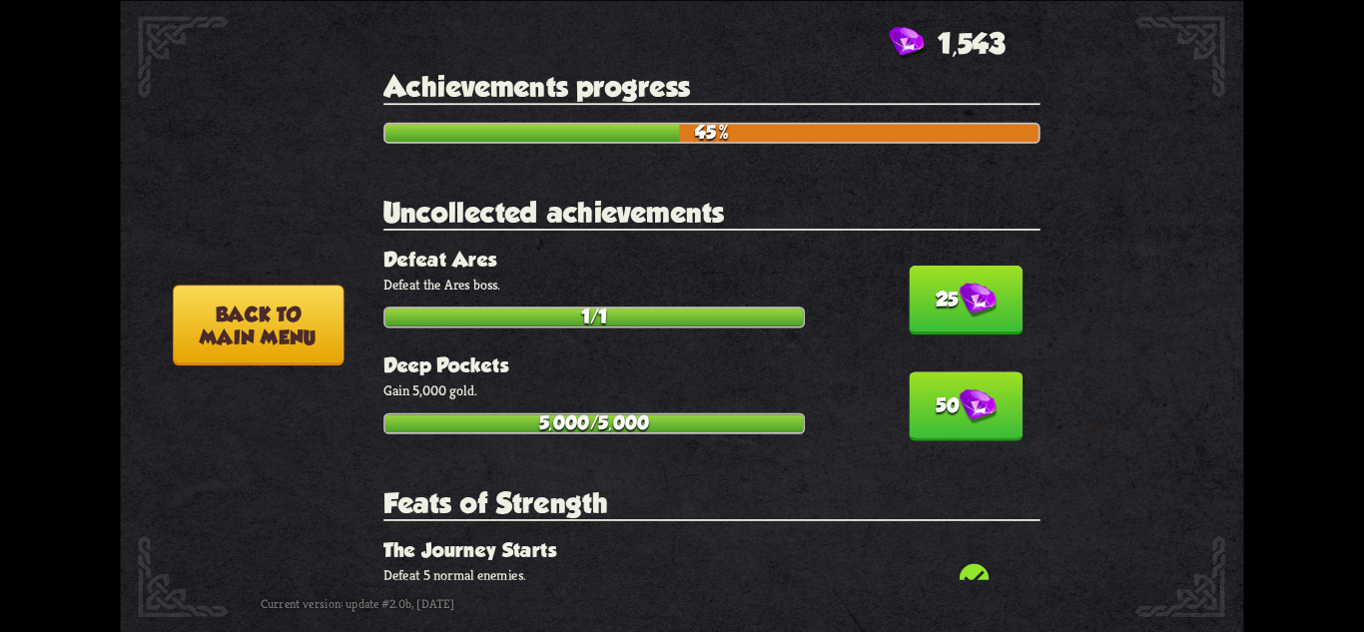
click at [959, 290] on img at bounding box center [977, 300] width 37 height 35
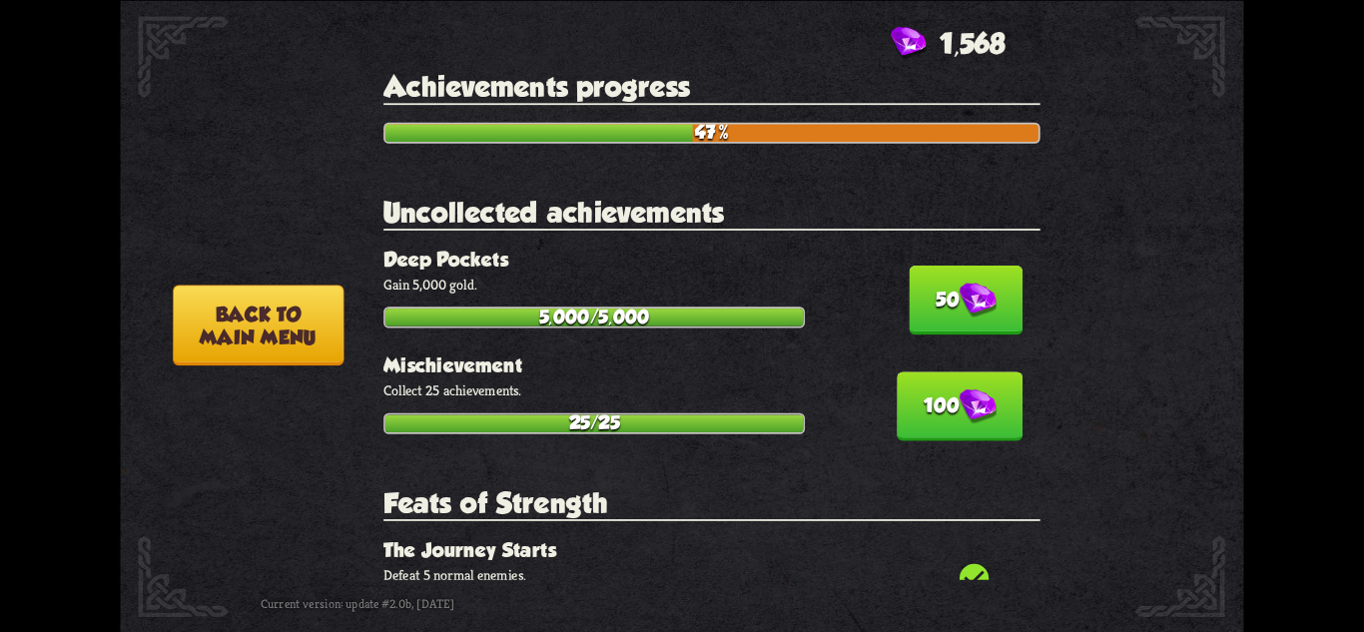
click at [959, 296] on img at bounding box center [977, 300] width 37 height 35
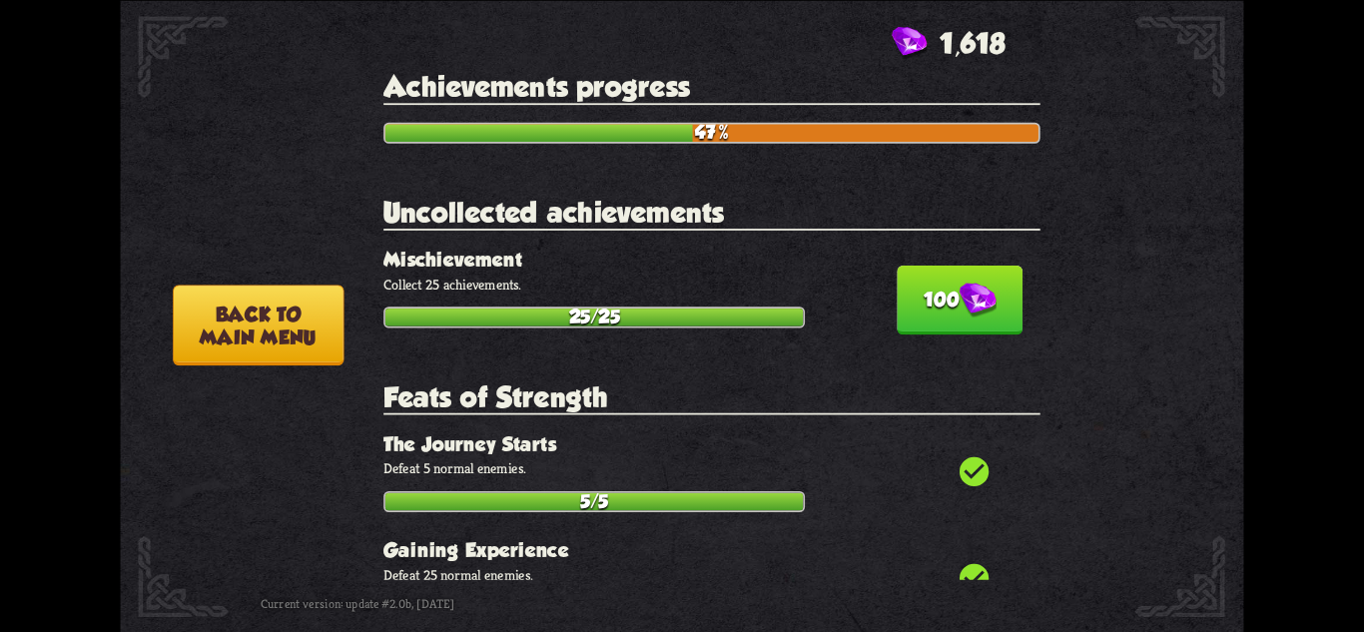
click at [959, 293] on img at bounding box center [977, 300] width 37 height 35
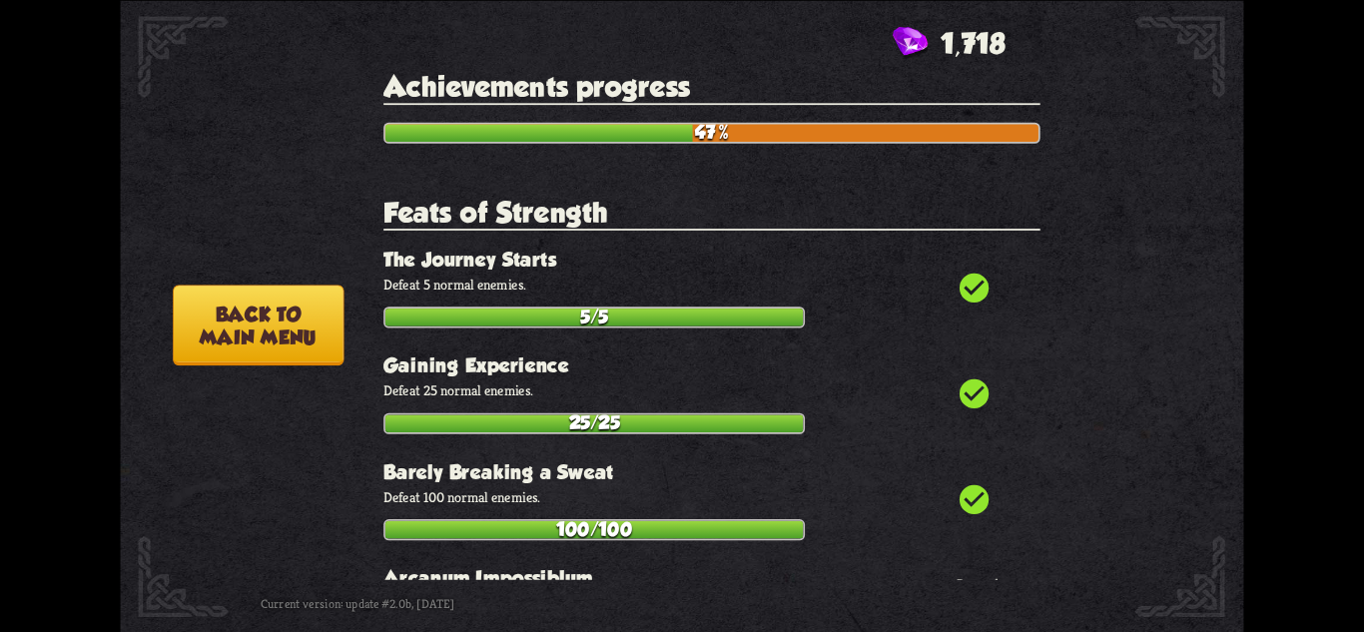
click at [210, 325] on button "Back to main menu" at bounding box center [258, 325] width 171 height 81
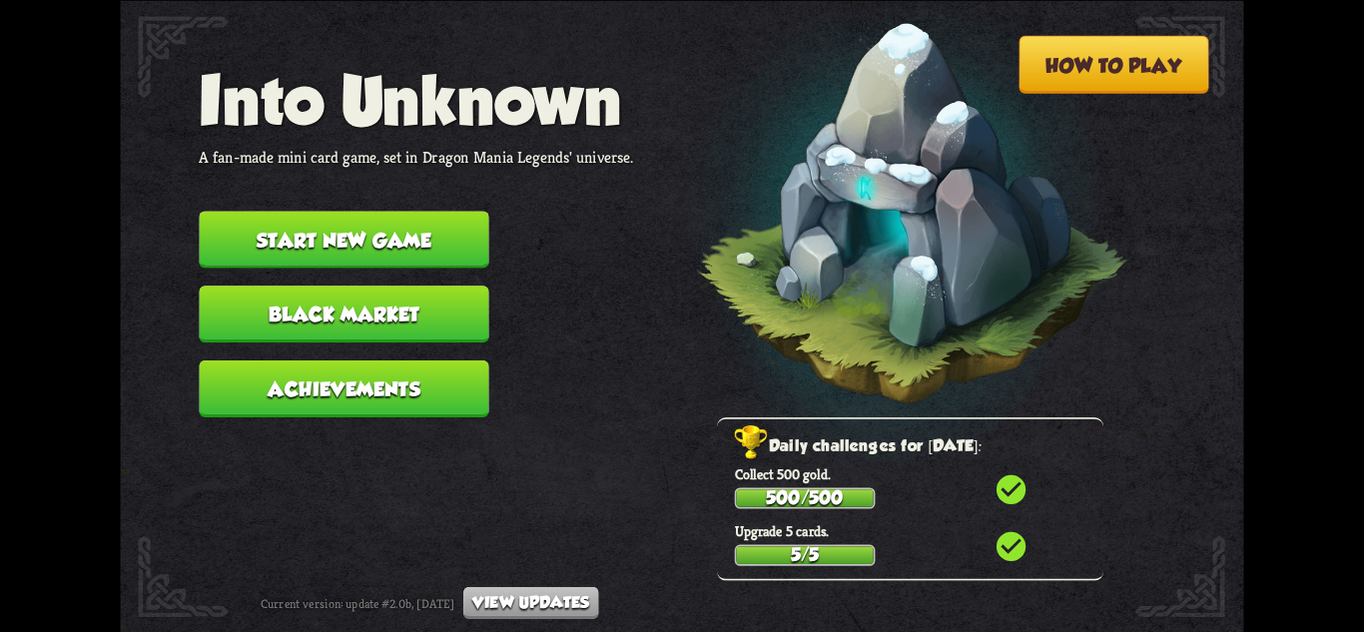
click at [349, 222] on button "Start new game" at bounding box center [344, 239] width 290 height 57
